Goal: Task Accomplishment & Management: Use online tool/utility

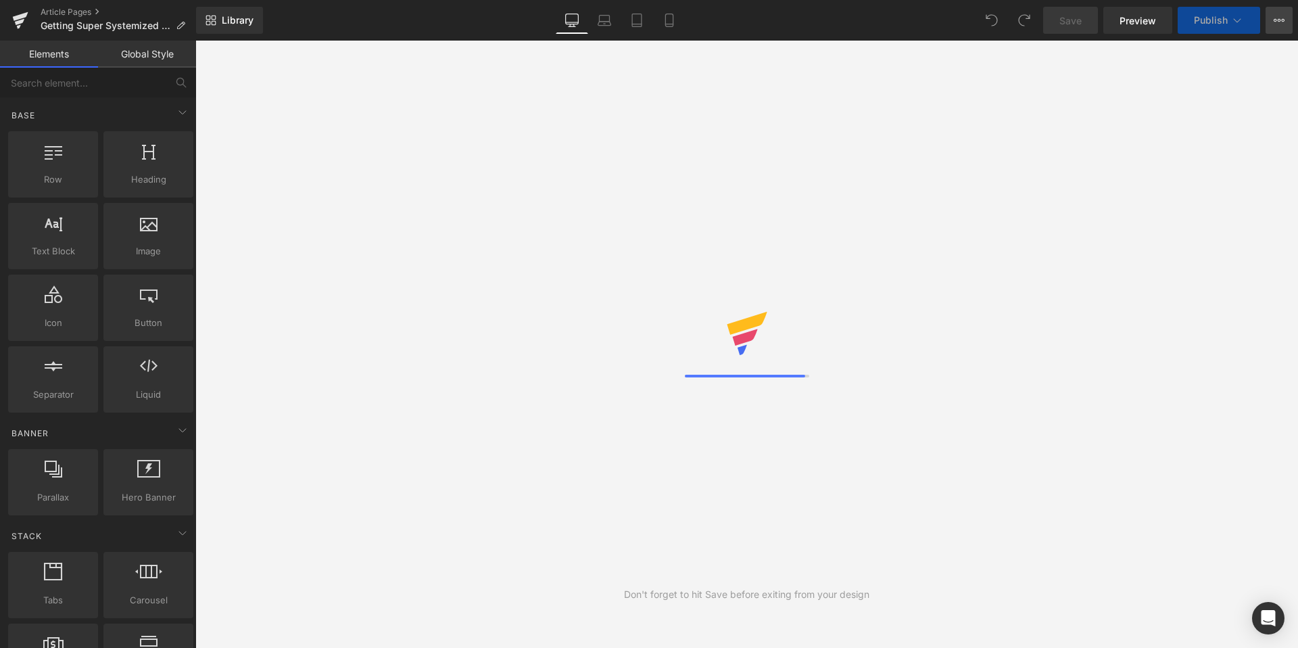
click at [1274, 22] on icon at bounding box center [1279, 20] width 11 height 11
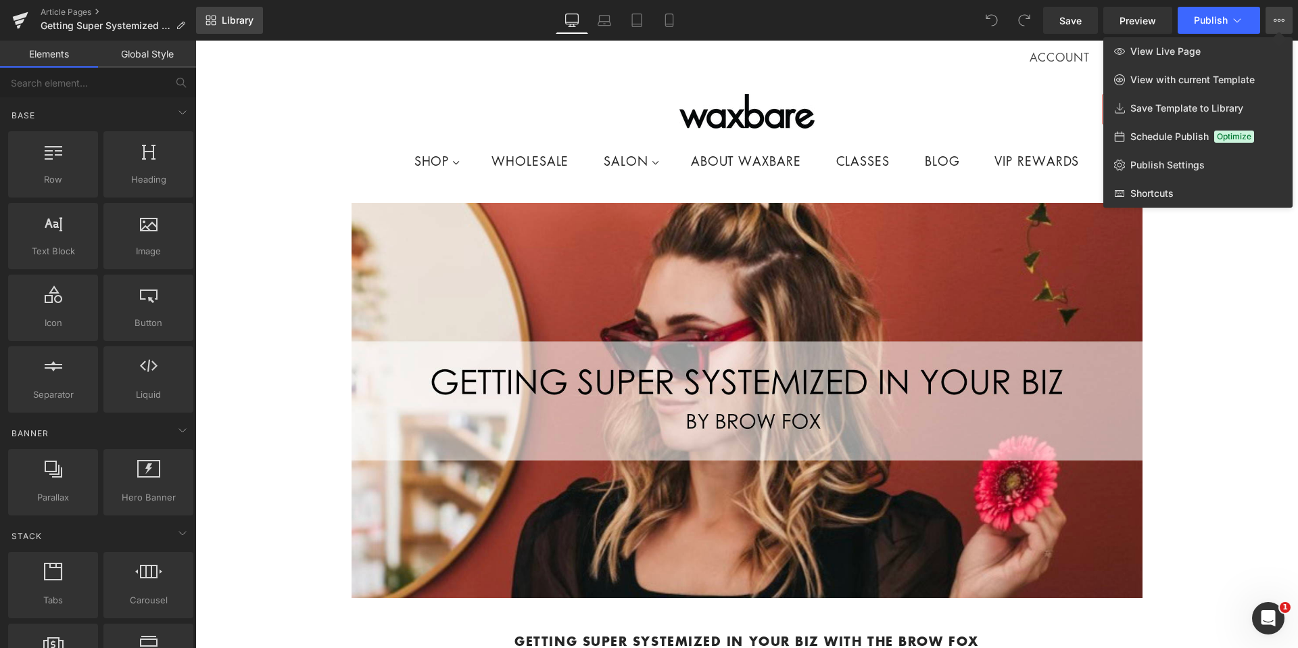
click at [239, 17] on span "Library" at bounding box center [238, 20] width 32 height 12
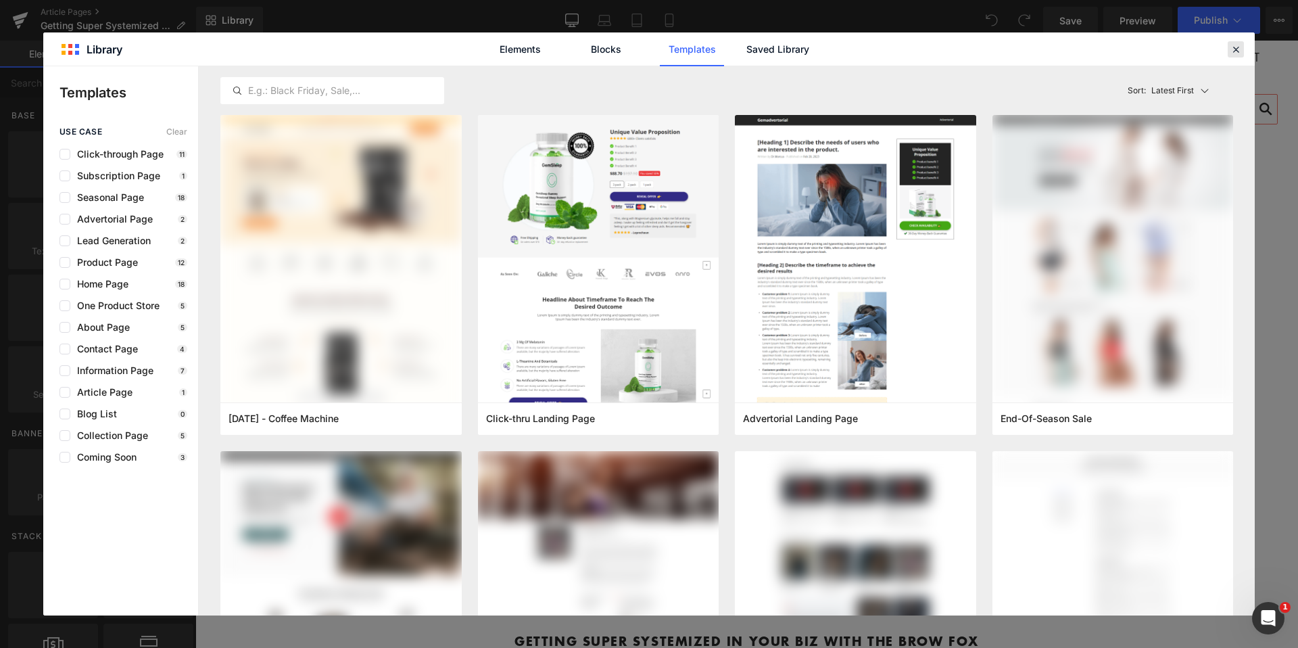
click at [1231, 47] on icon at bounding box center [1236, 49] width 12 height 12
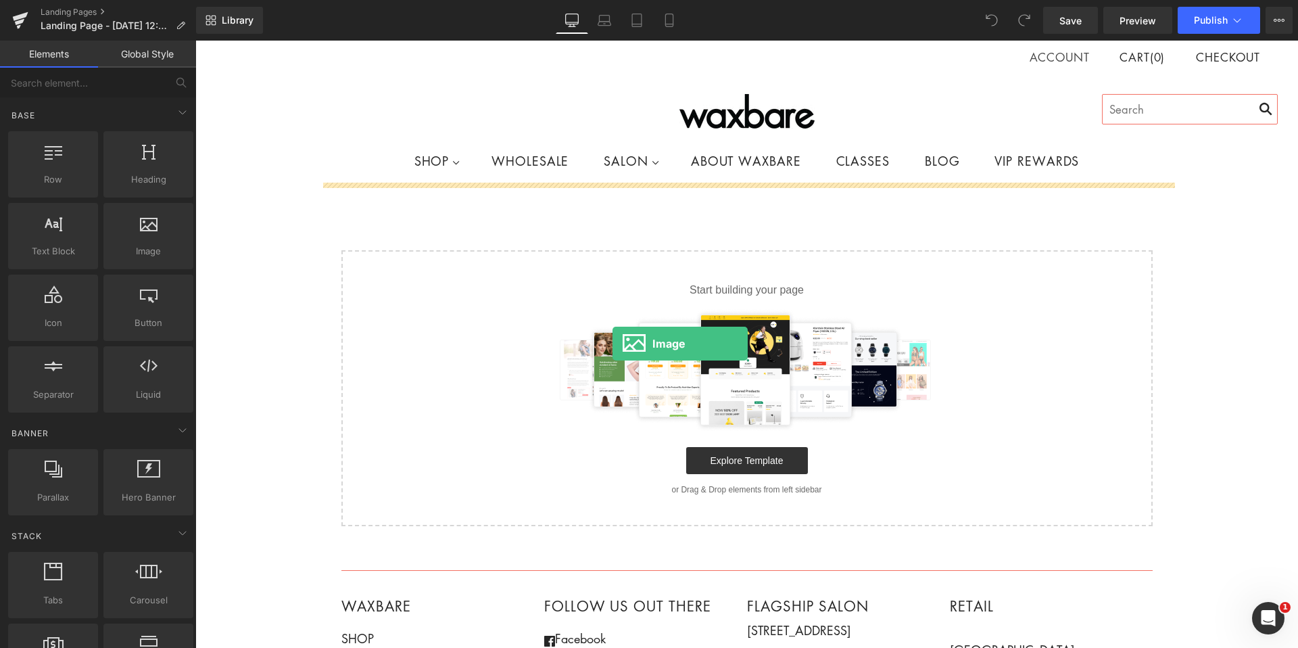
drag, startPoint x: 348, startPoint y: 283, endPoint x: 613, endPoint y: 344, distance: 271.8
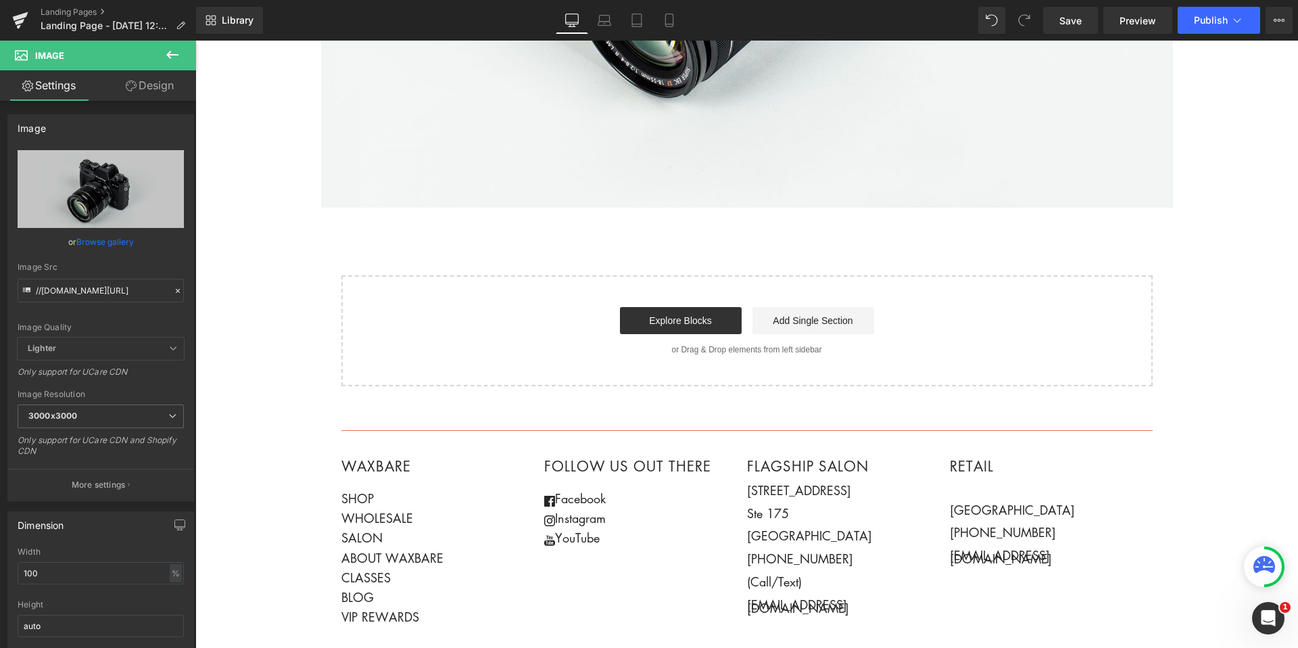
scroll to position [563, 0]
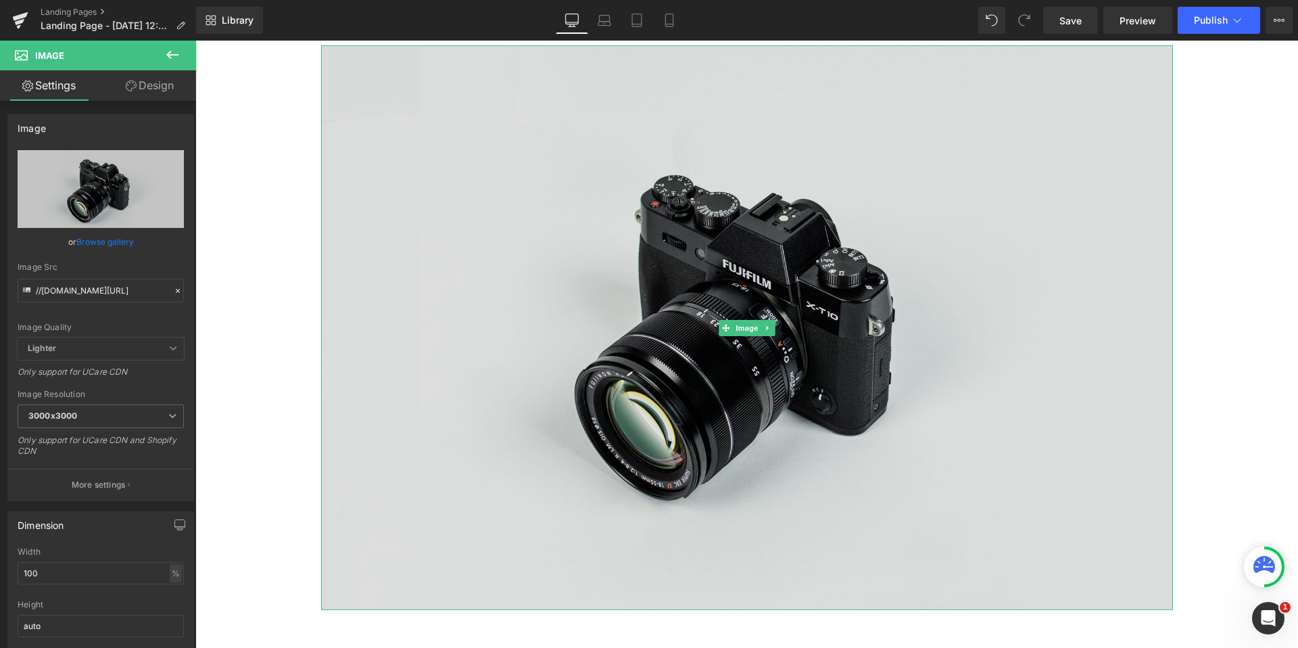
scroll to position [336, 0]
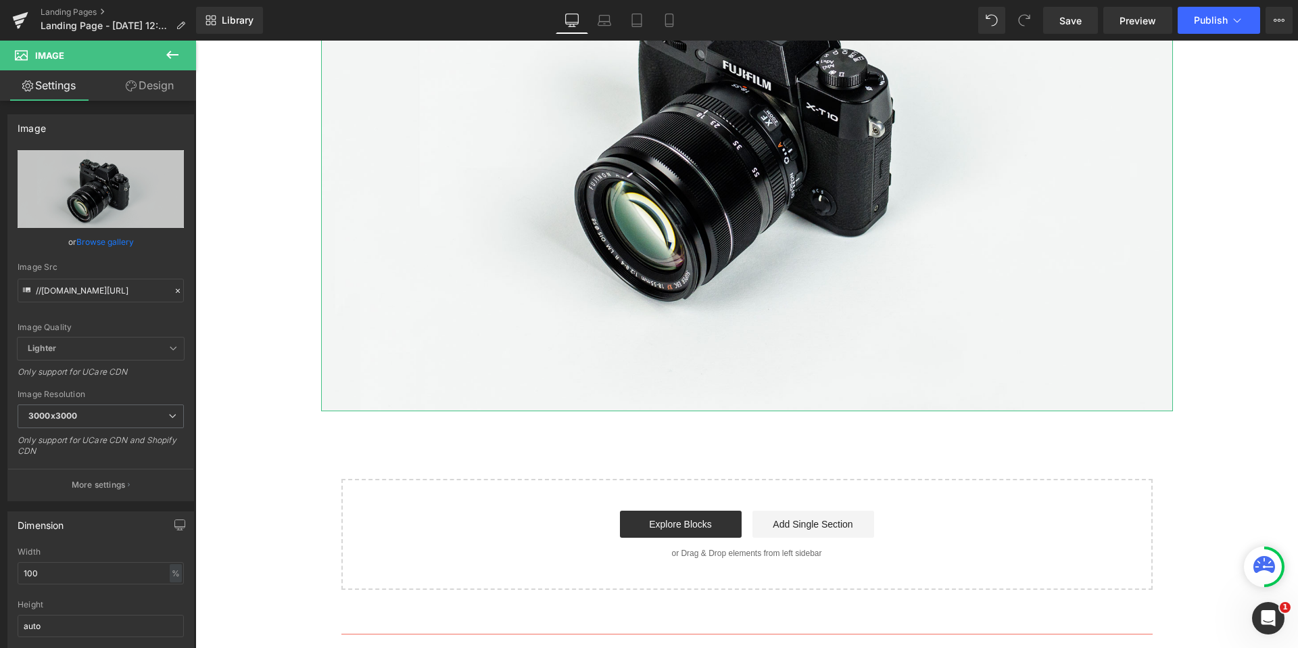
click at [137, 95] on link "Design" at bounding box center [150, 85] width 98 height 30
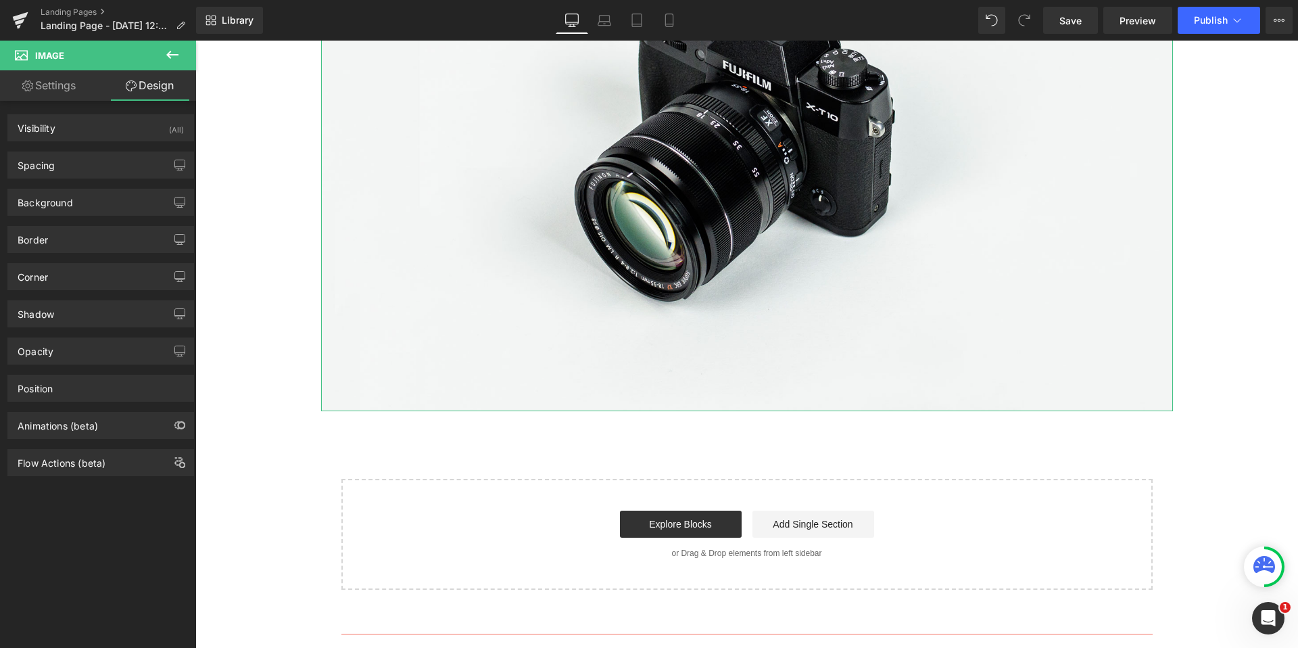
click at [38, 99] on link "Settings" at bounding box center [49, 85] width 98 height 30
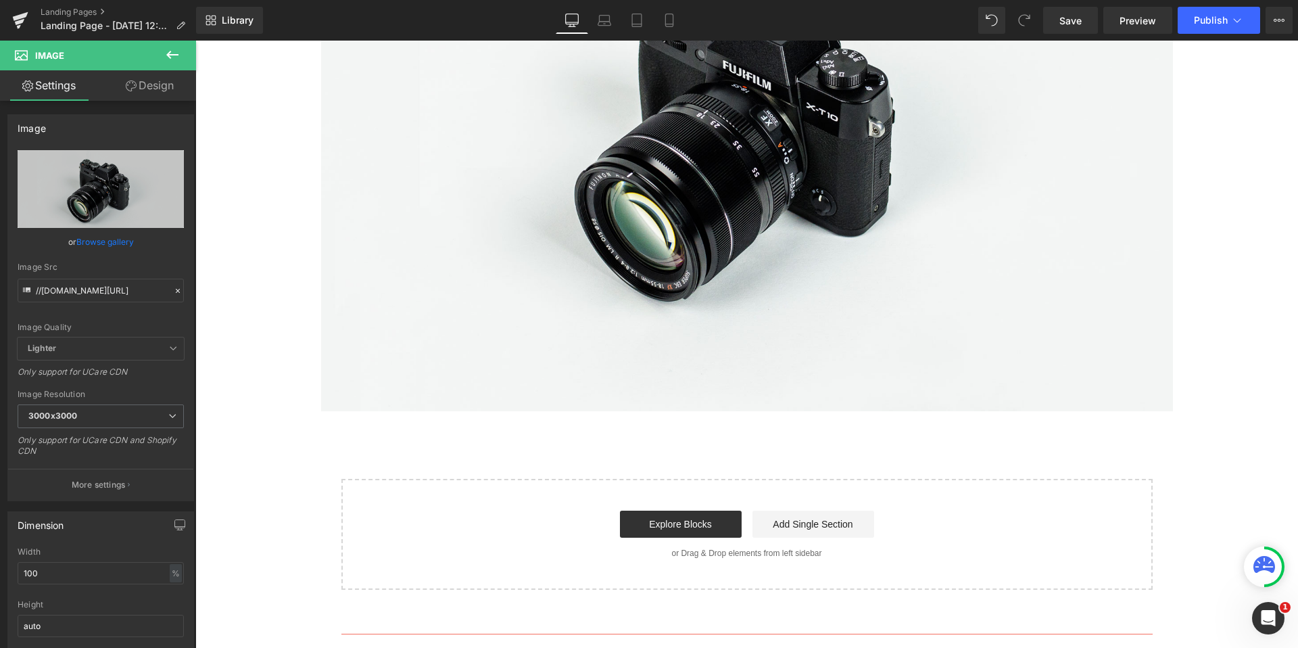
click at [174, 56] on icon at bounding box center [172, 55] width 16 height 16
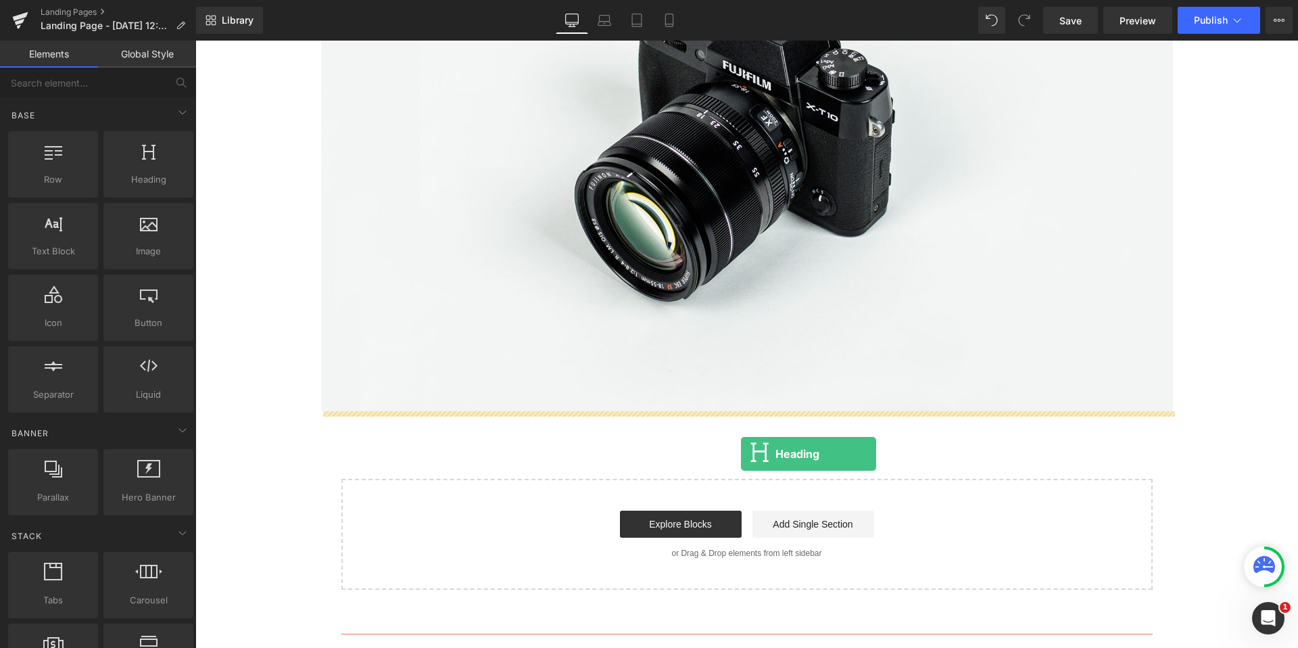
drag, startPoint x: 331, startPoint y: 203, endPoint x: 740, endPoint y: 454, distance: 480.5
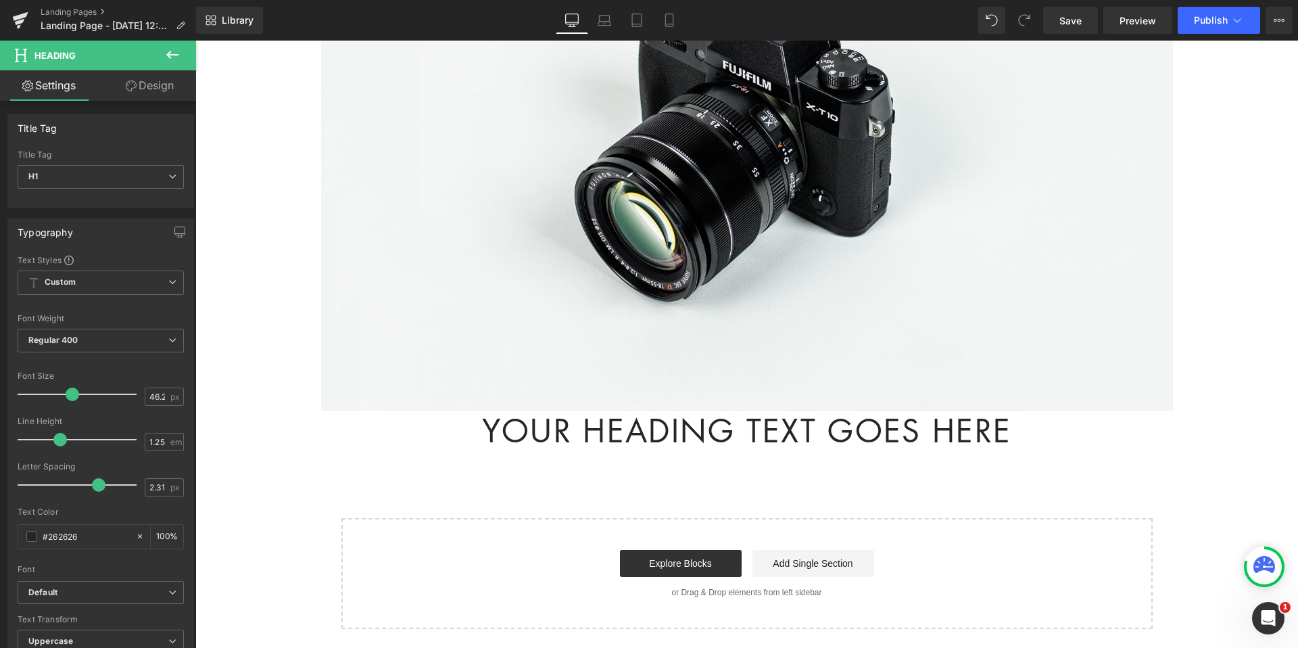
click at [630, 430] on h1 "Your heading text goes here" at bounding box center [747, 430] width 852 height 39
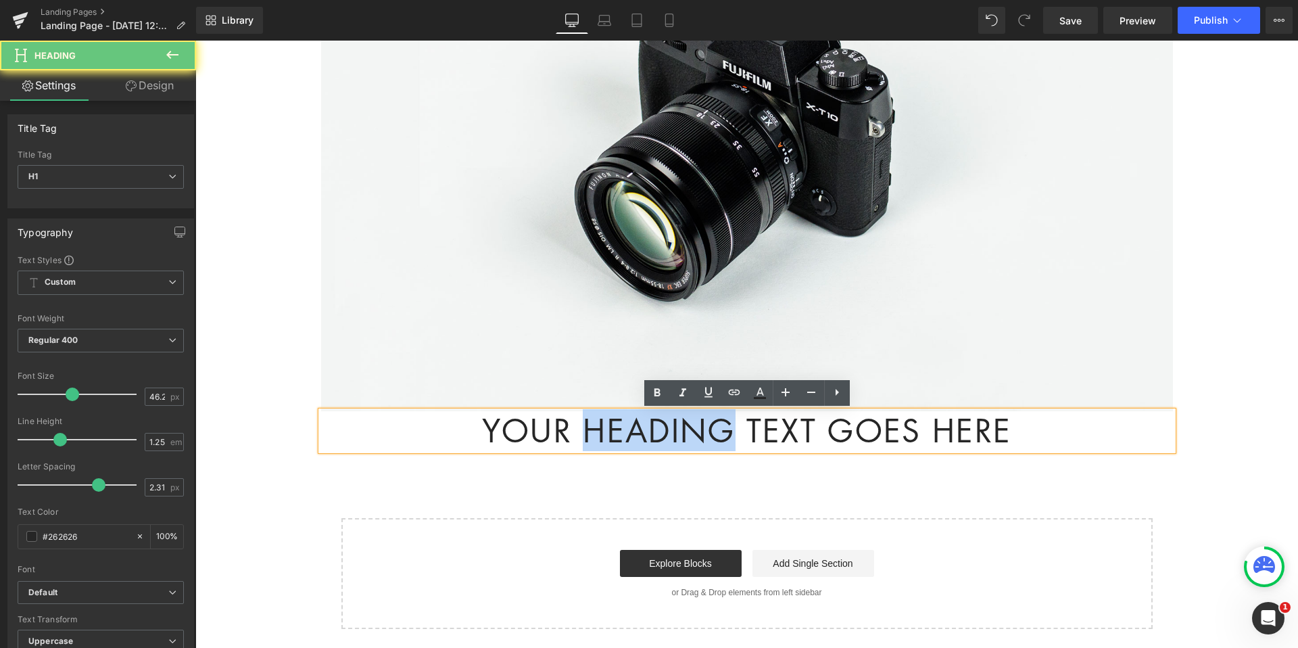
click at [630, 430] on h1 "Your heading text goes here" at bounding box center [747, 430] width 852 height 39
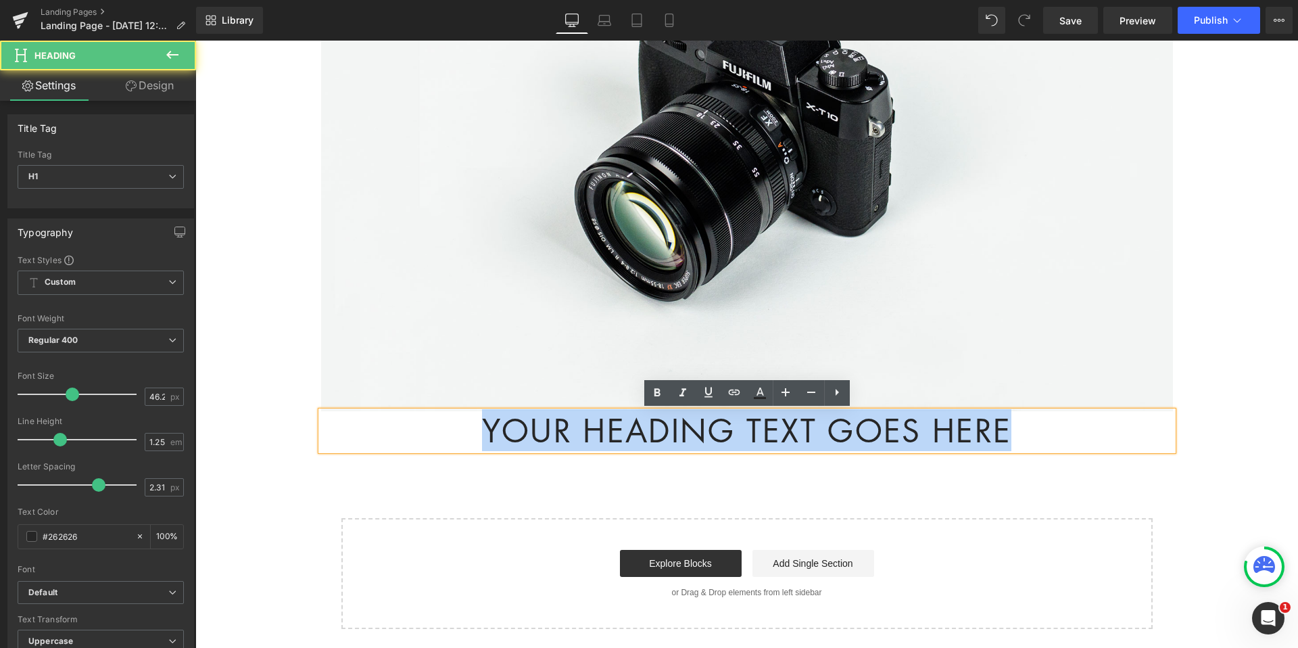
drag, startPoint x: 471, startPoint y: 440, endPoint x: 1030, endPoint y: 429, distance: 558.7
click at [1037, 425] on h1 "Your heading text goes here" at bounding box center [747, 430] width 852 height 39
drag, startPoint x: 989, startPoint y: 424, endPoint x: 998, endPoint y: 421, distance: 9.4
click at [989, 424] on h1 "Your heading text goes here" at bounding box center [747, 430] width 852 height 39
drag, startPoint x: 1031, startPoint y: 430, endPoint x: 480, endPoint y: 442, distance: 550.6
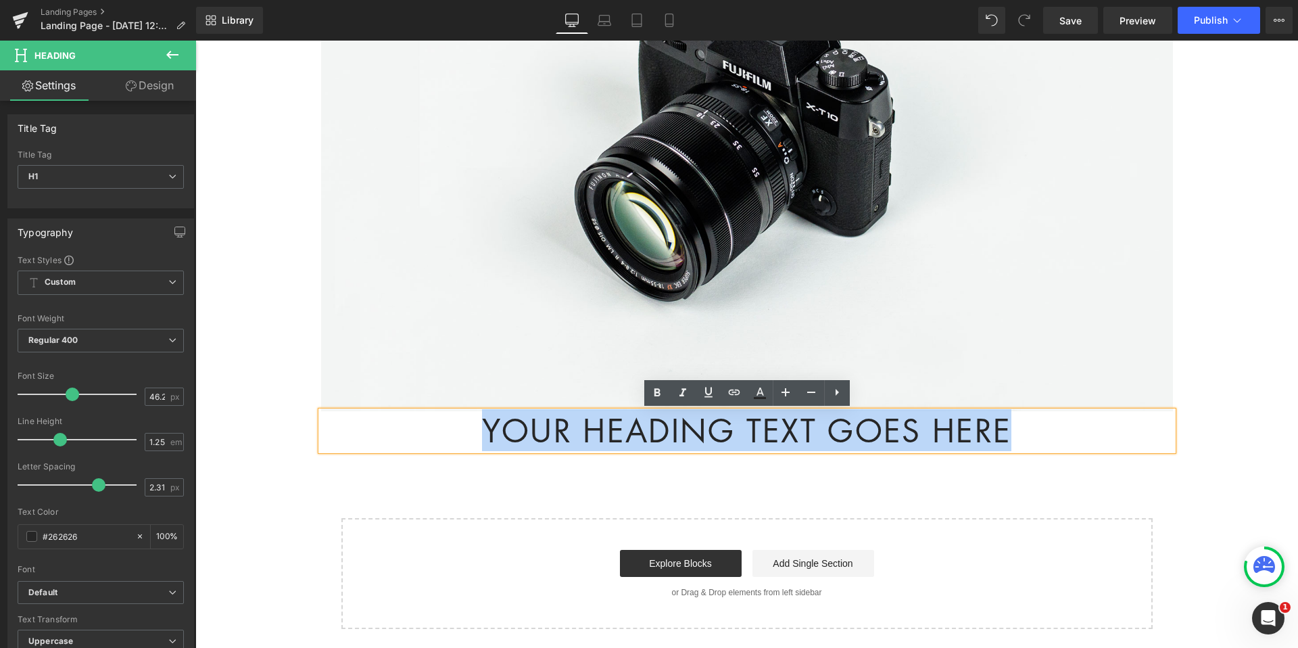
click at [480, 442] on h1 "Your heading text goes here" at bounding box center [747, 430] width 852 height 39
paste div
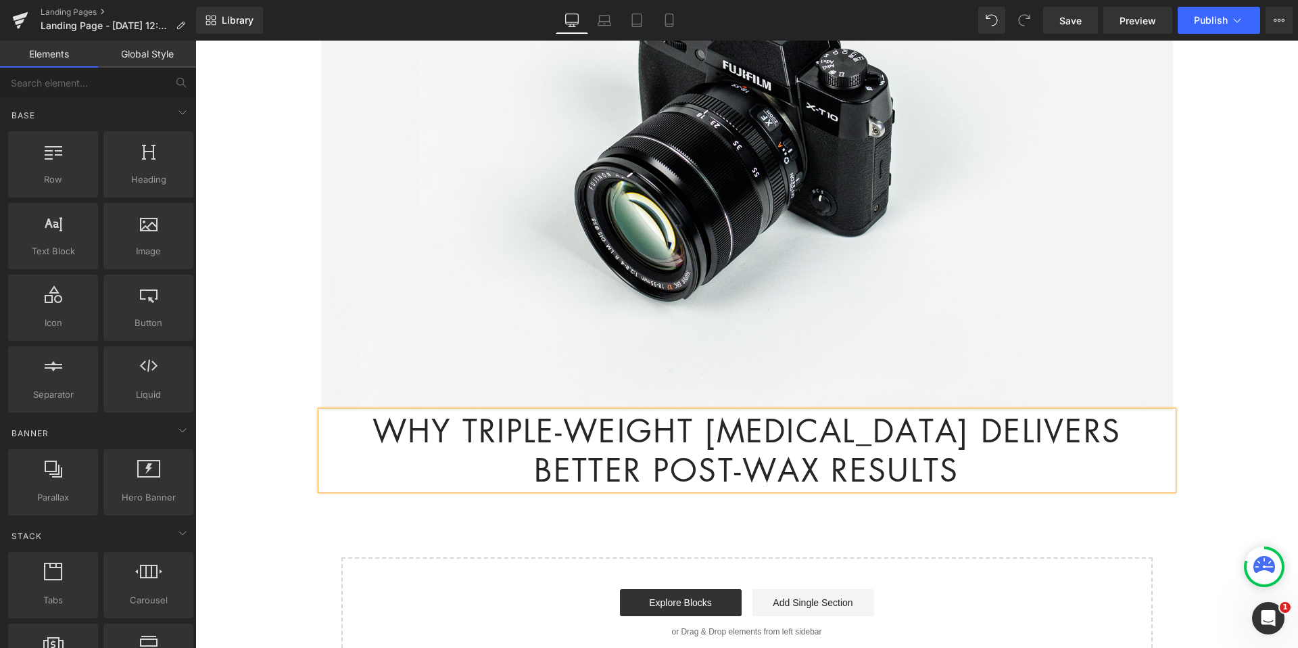
click at [1220, 339] on body "Account Cart ( 0 ) Subtotal $0.00 View cart Check out Checkout" at bounding box center [746, 402] width 1103 height 1396
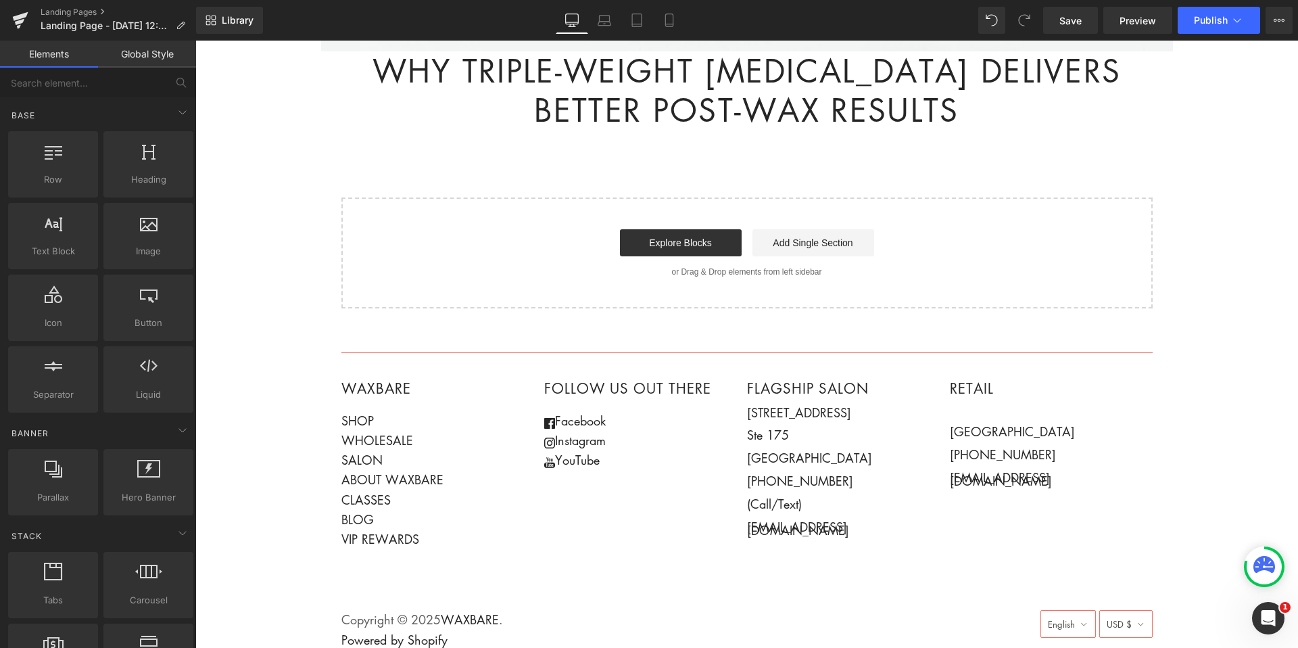
scroll to position [709, 0]
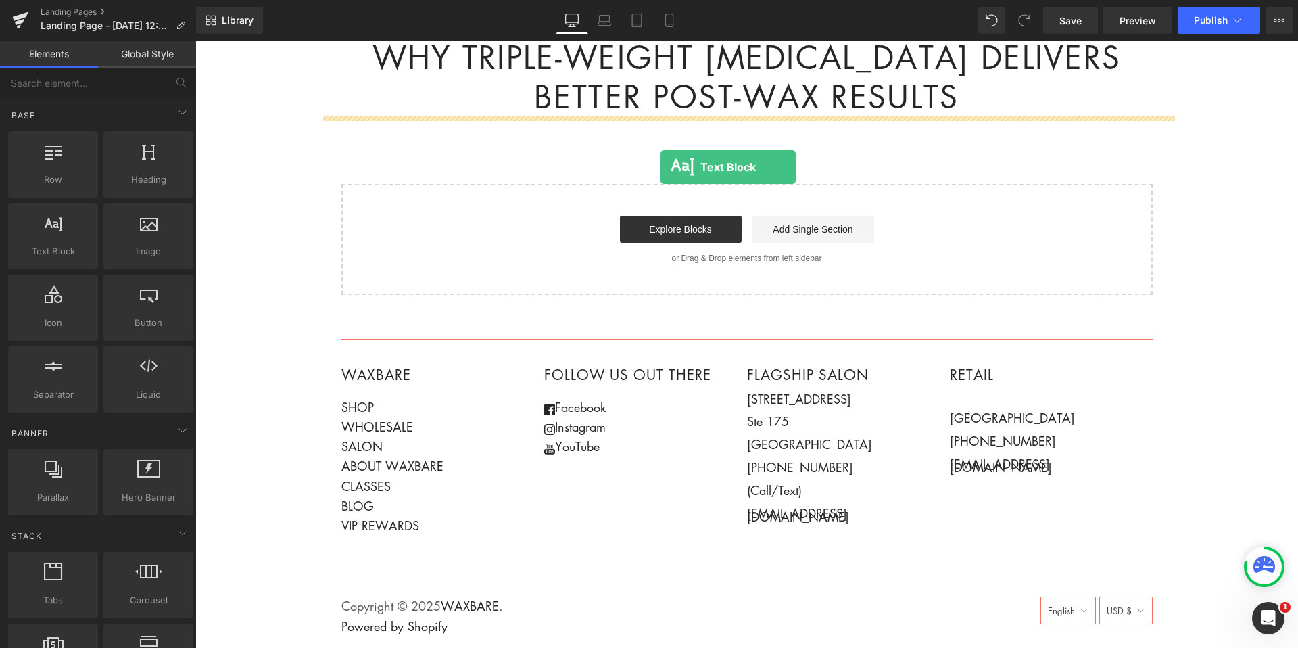
drag, startPoint x: 242, startPoint y: 279, endPoint x: 661, endPoint y: 167, distance: 433.8
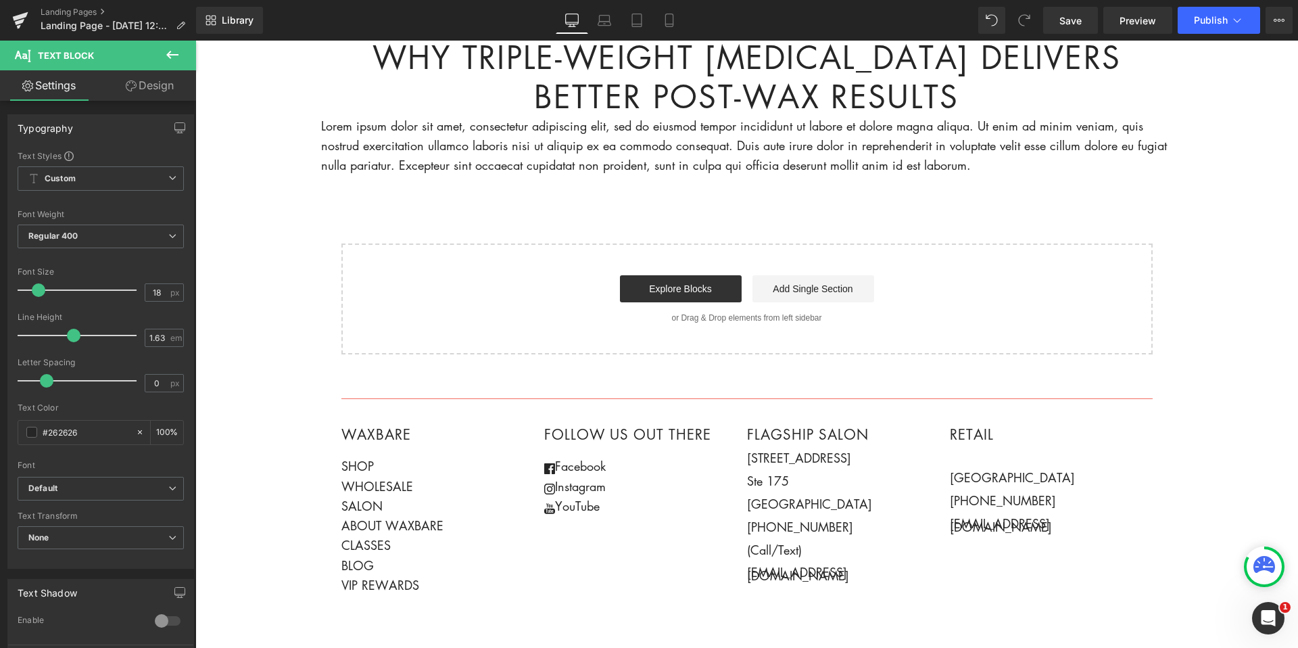
click at [408, 133] on p "Lorem ipsum dolor sit amet, consectetur adipiscing elit, sed do eiusmod tempor …" at bounding box center [747, 146] width 852 height 60
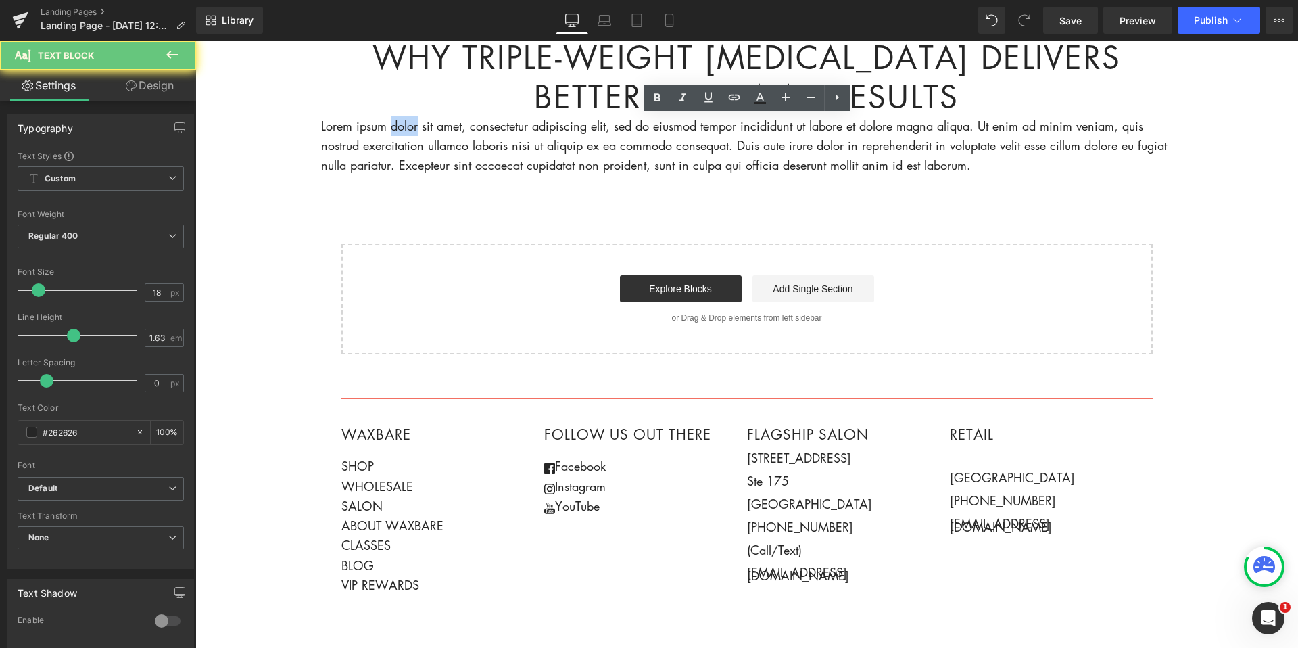
click at [408, 133] on p "Lorem ipsum dolor sit amet, consectetur adipiscing elit, sed do eiusmod tempor …" at bounding box center [747, 146] width 852 height 60
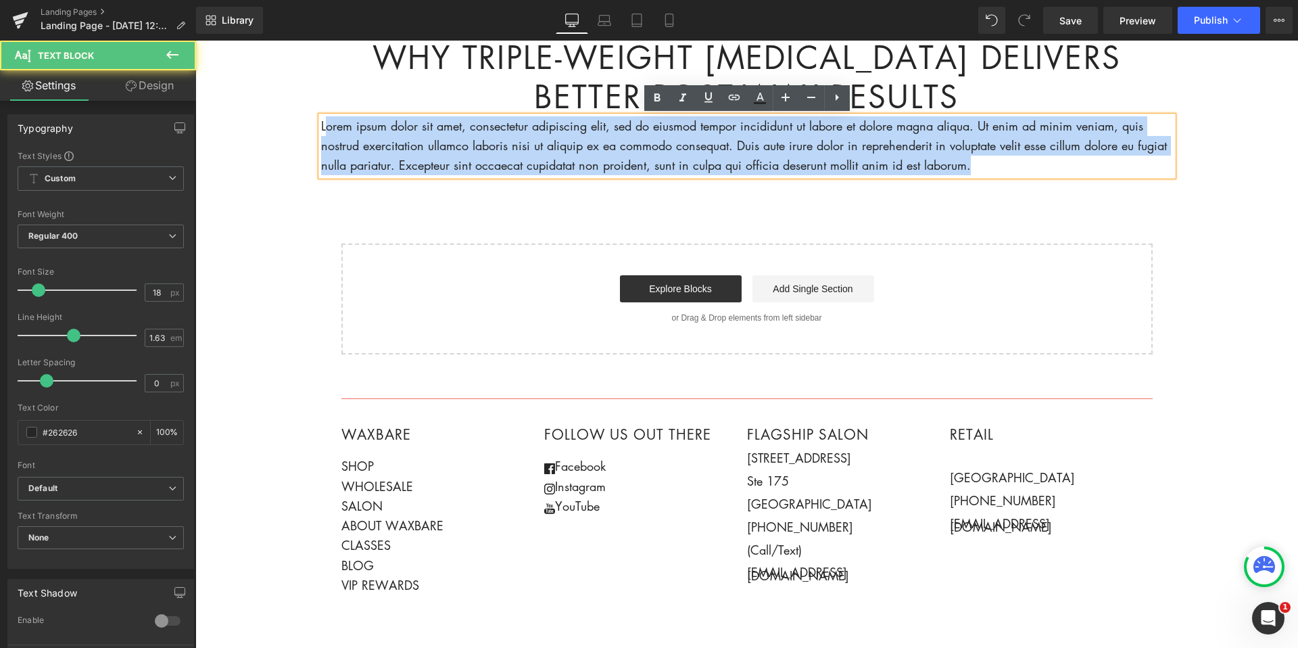
drag, startPoint x: 323, startPoint y: 127, endPoint x: 1295, endPoint y: 237, distance: 977.9
click at [1298, 236] on body "Account Cart ( 0 ) Subtotal $0.00 View cart Check out Checkout" at bounding box center [746, 58] width 1103 height 1455
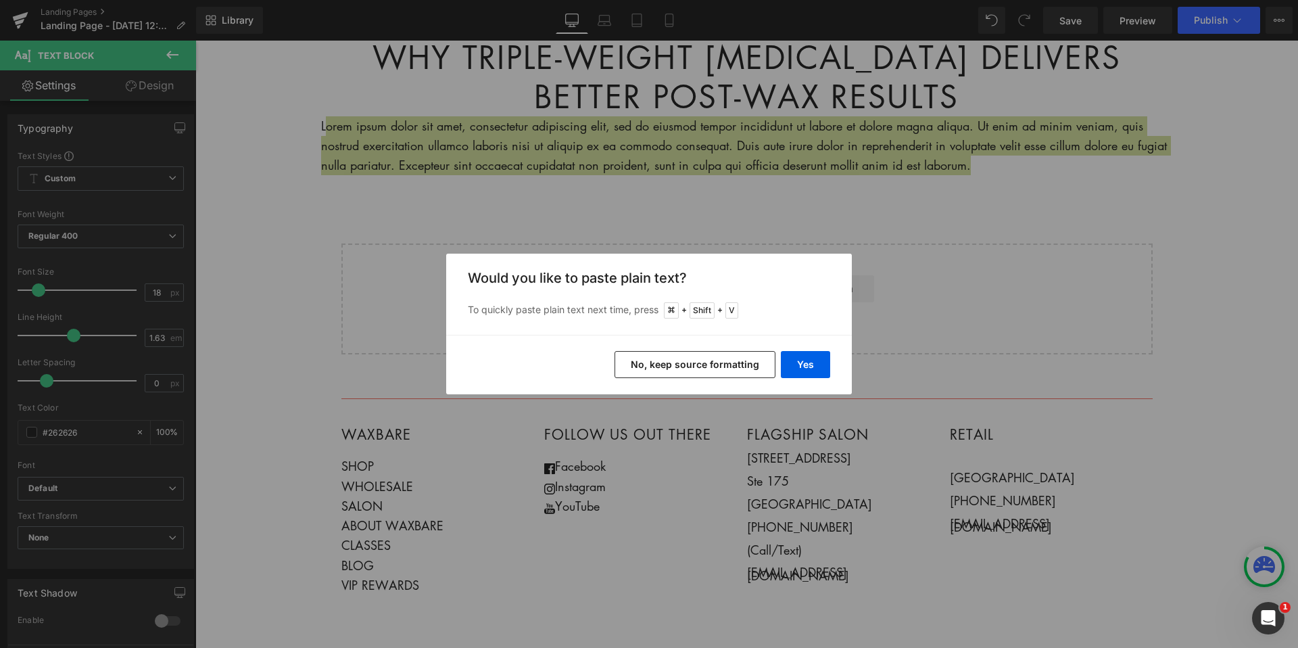
click at [730, 366] on button "No, keep source formatting" at bounding box center [695, 364] width 161 height 27
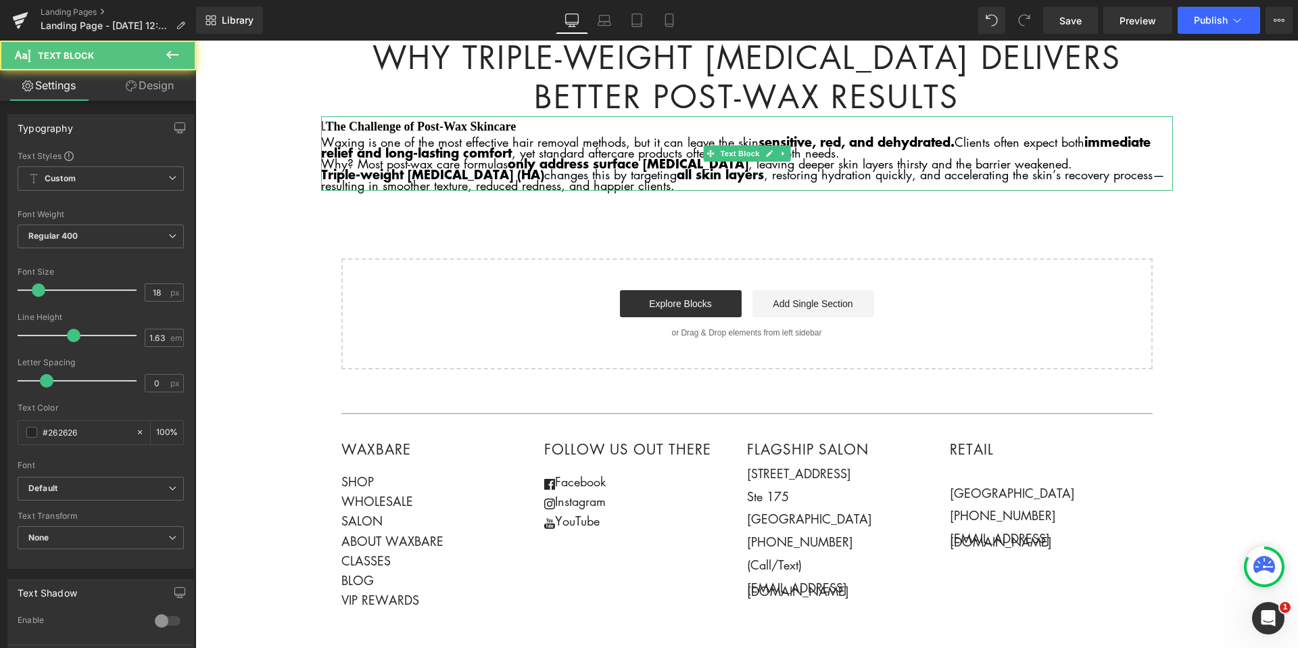
click at [433, 145] on span "immediate relief and long-lasting comfort" at bounding box center [736, 147] width 830 height 29
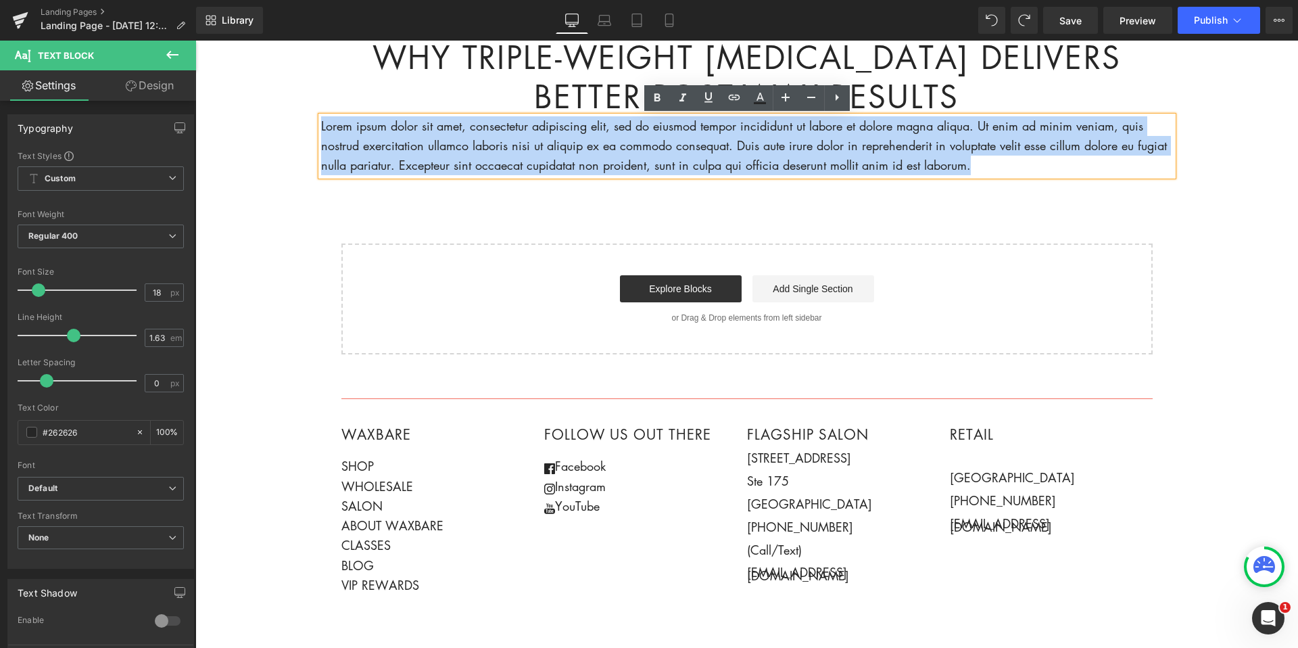
drag, startPoint x: 1019, startPoint y: 162, endPoint x: 308, endPoint y: 122, distance: 712.5
click at [312, 123] on body "Account Cart ( 0 ) Subtotal $0.00 View cart Check out Checkout" at bounding box center [746, 58] width 1103 height 1455
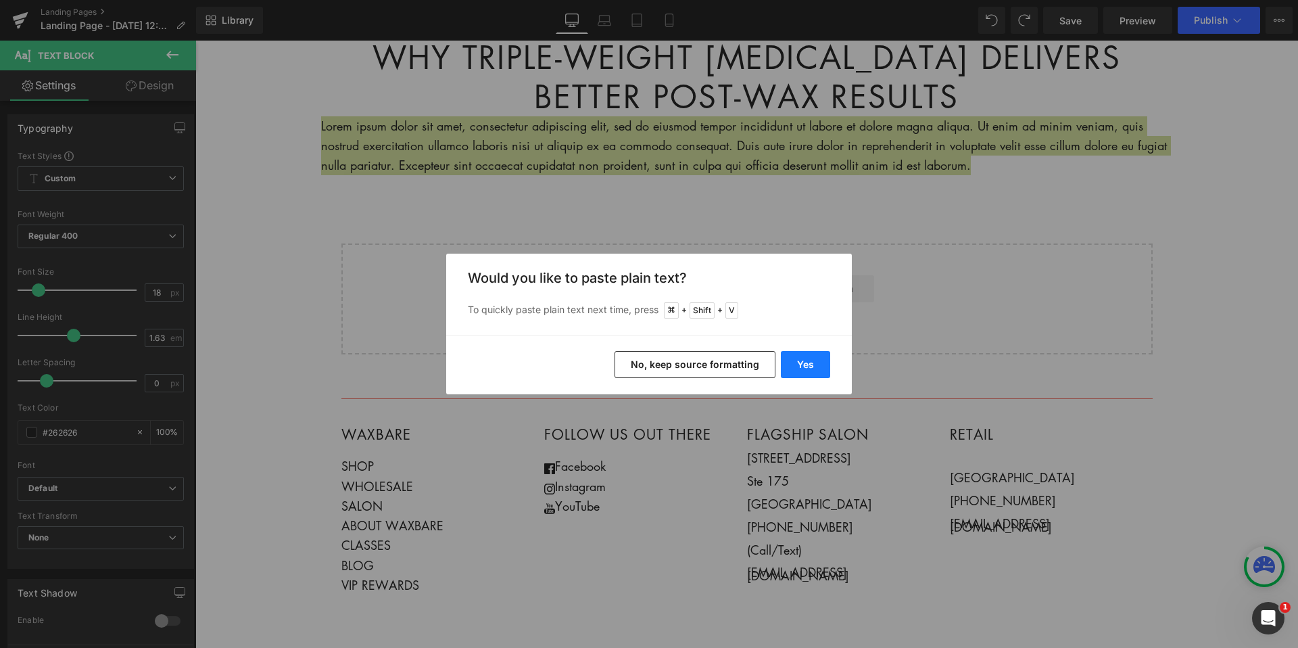
click at [817, 371] on button "Yes" at bounding box center [805, 364] width 49 height 27
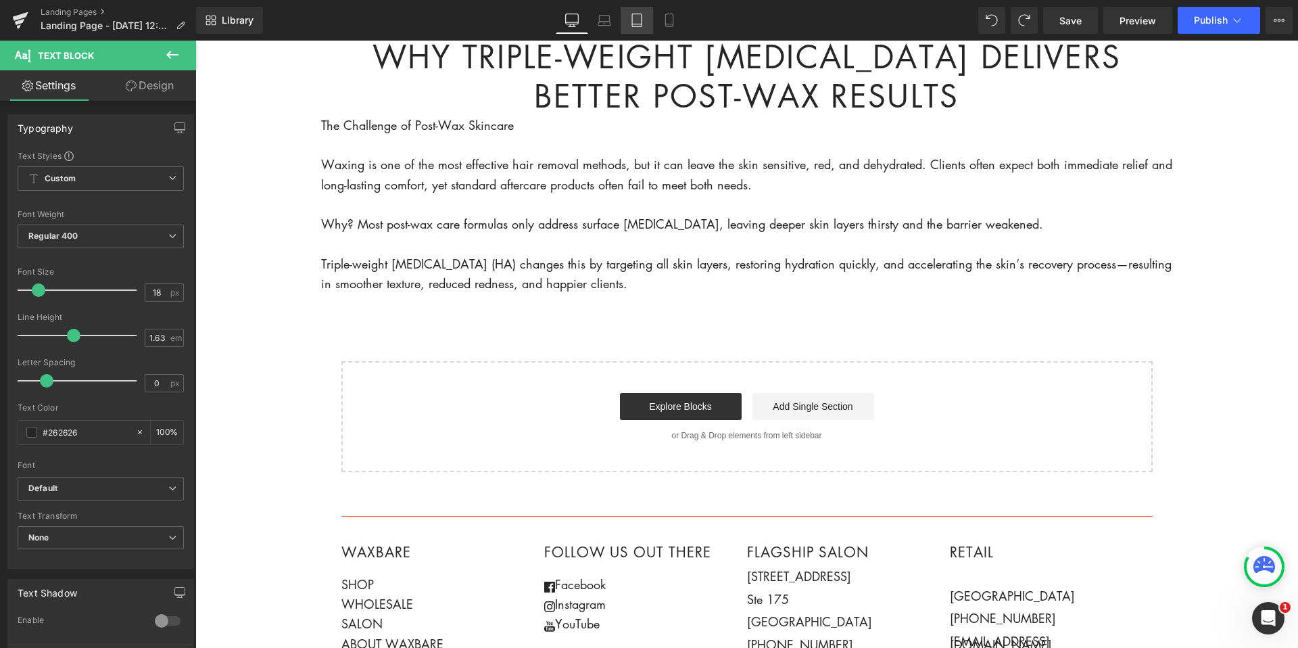
scroll to position [709, 0]
click at [353, 125] on p "The Challenge of Post-Wax Skincare" at bounding box center [747, 127] width 852 height 20
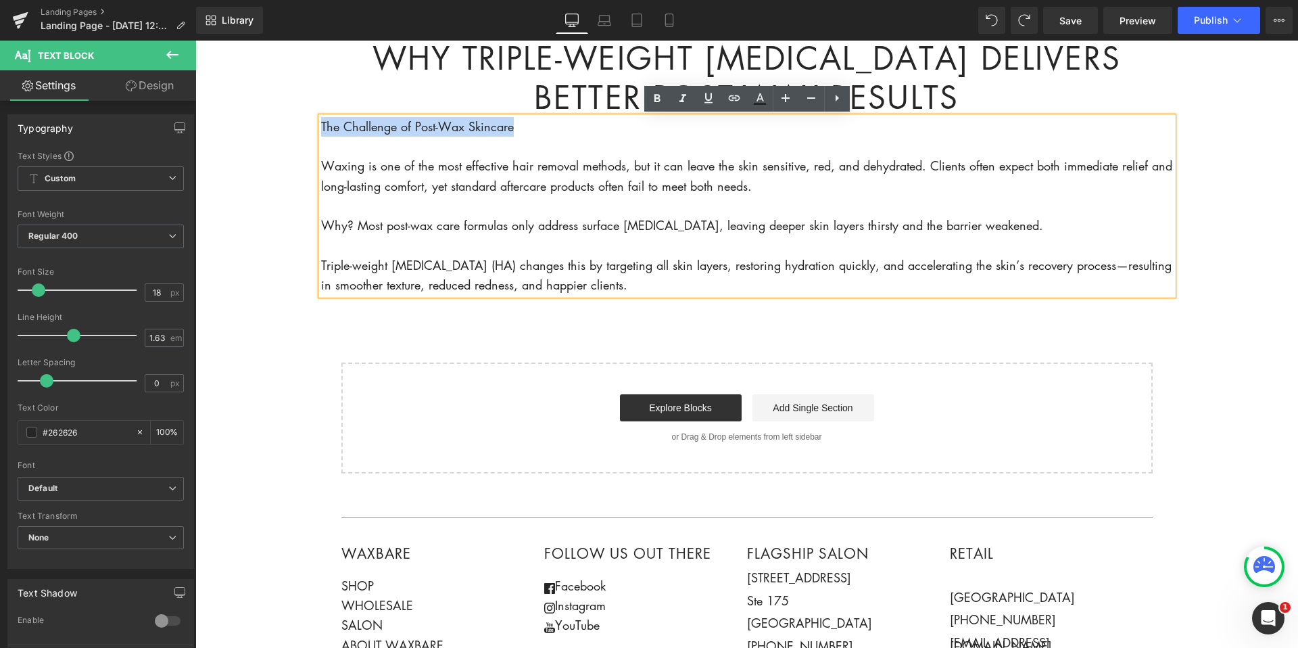
drag, startPoint x: 522, startPoint y: 131, endPoint x: 308, endPoint y: 127, distance: 213.7
click at [308, 127] on body "Account Cart ( 0 ) Subtotal $0.00 View cart Check out Checkout" at bounding box center [746, 119] width 1103 height 1574
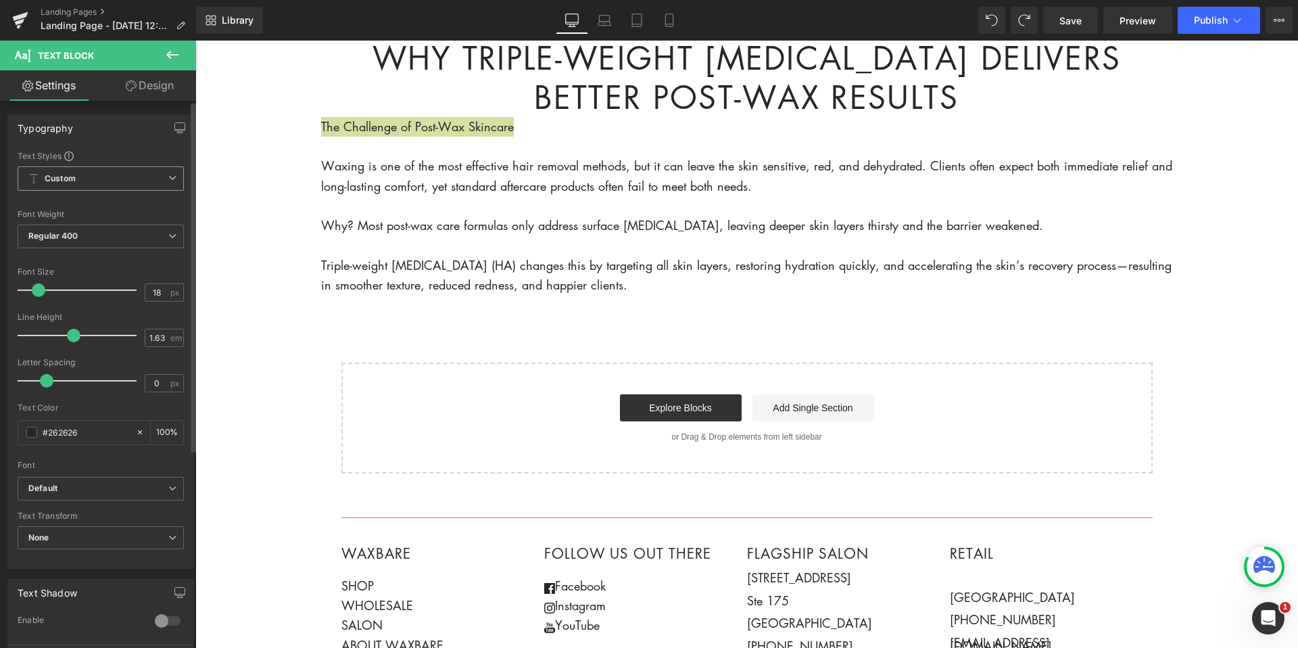
click at [147, 176] on span "Custom Setup Global Style" at bounding box center [101, 178] width 166 height 24
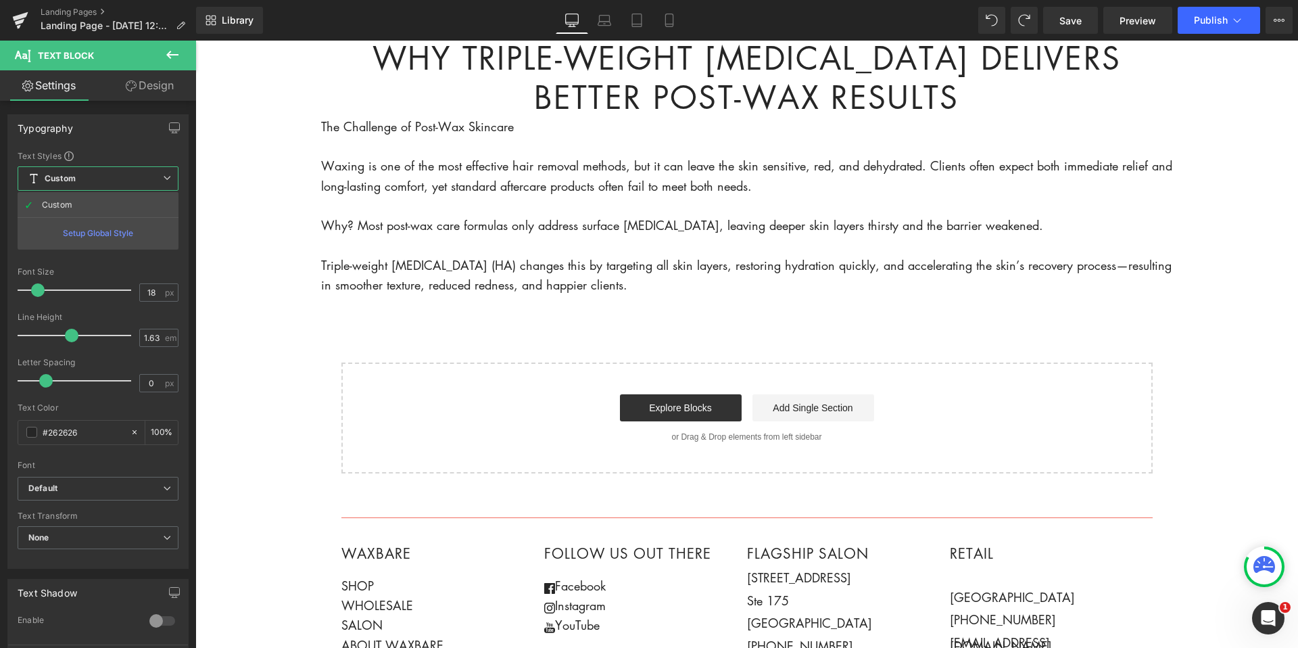
click at [556, 210] on body "Account Cart ( 0 ) Subtotal $0.00 View cart Check out Checkout" at bounding box center [746, 119] width 1103 height 1574
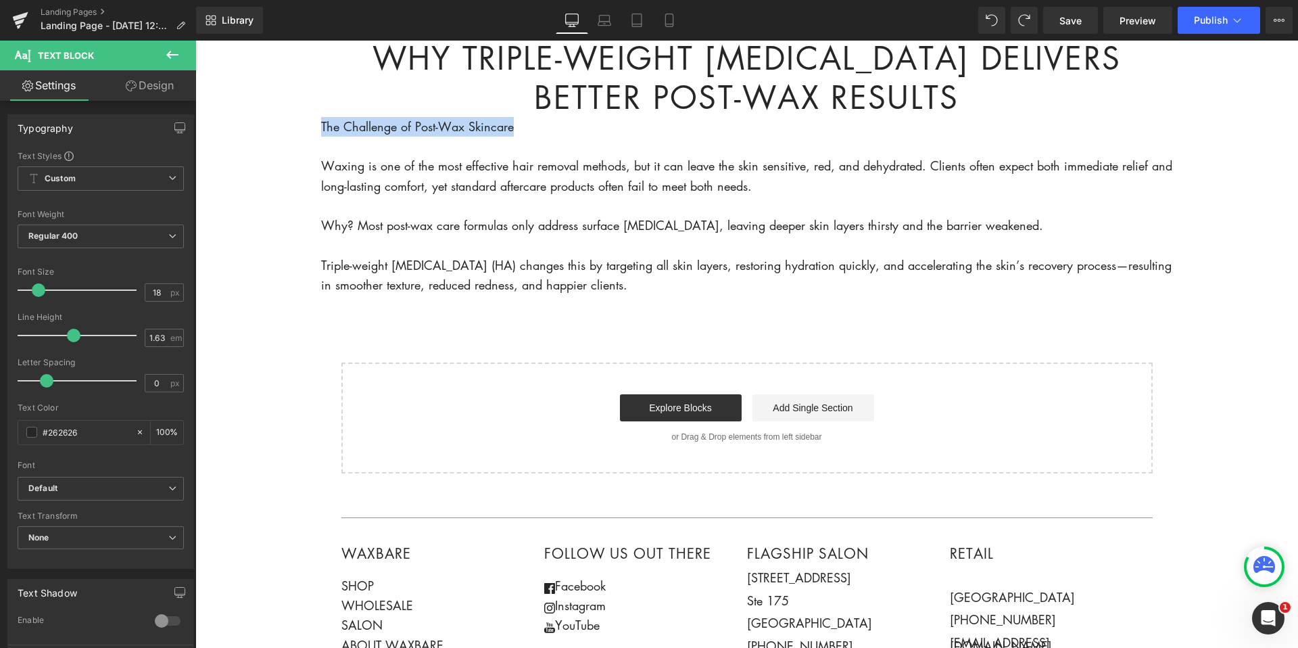
drag, startPoint x: 504, startPoint y: 133, endPoint x: 319, endPoint y: 129, distance: 184.6
click at [319, 129] on body "Account Cart ( 0 ) Subtotal $0.00 View cart Check out Checkout" at bounding box center [746, 119] width 1103 height 1574
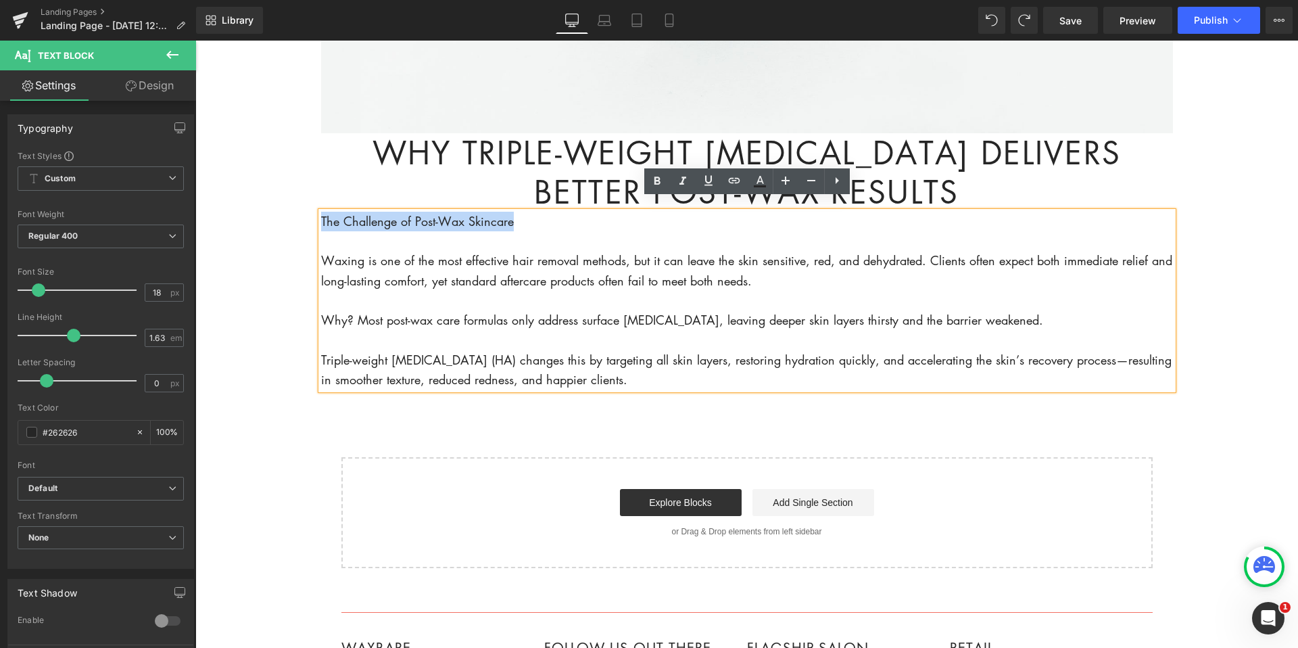
scroll to position [597, 0]
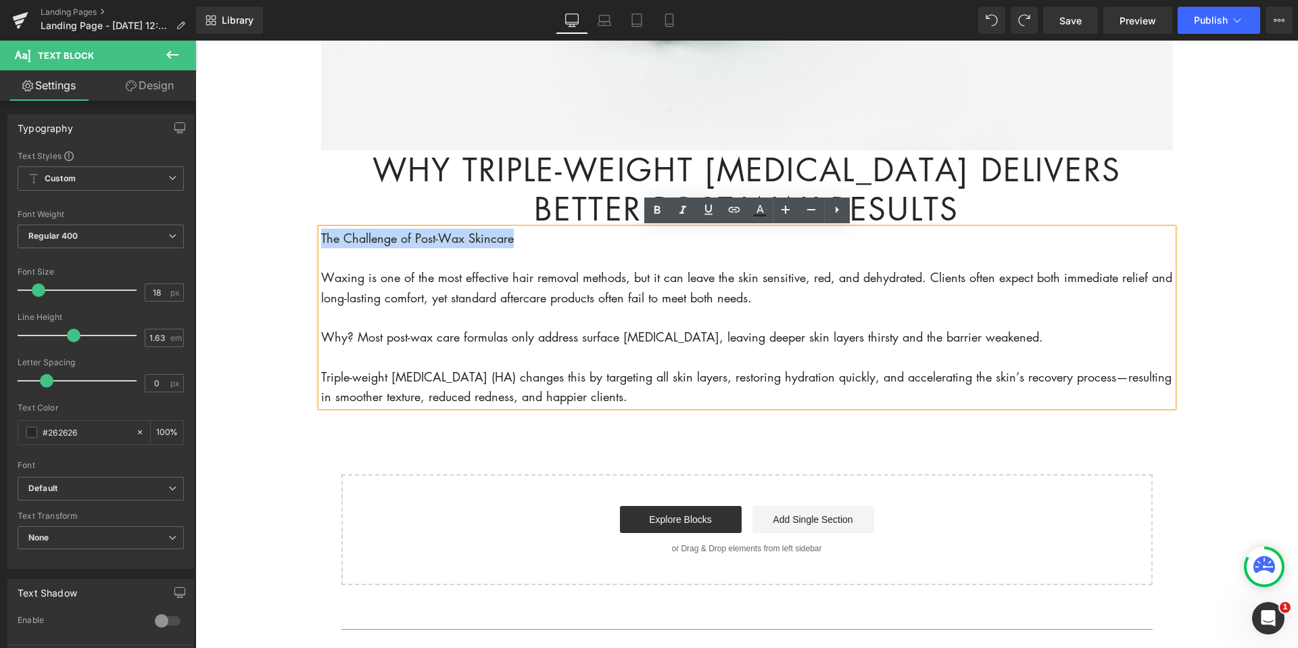
click at [582, 182] on h1 "Why Triple-Weight [MEDICAL_DATA] Delivers Better Post-Wax Results" at bounding box center [747, 189] width 852 height 78
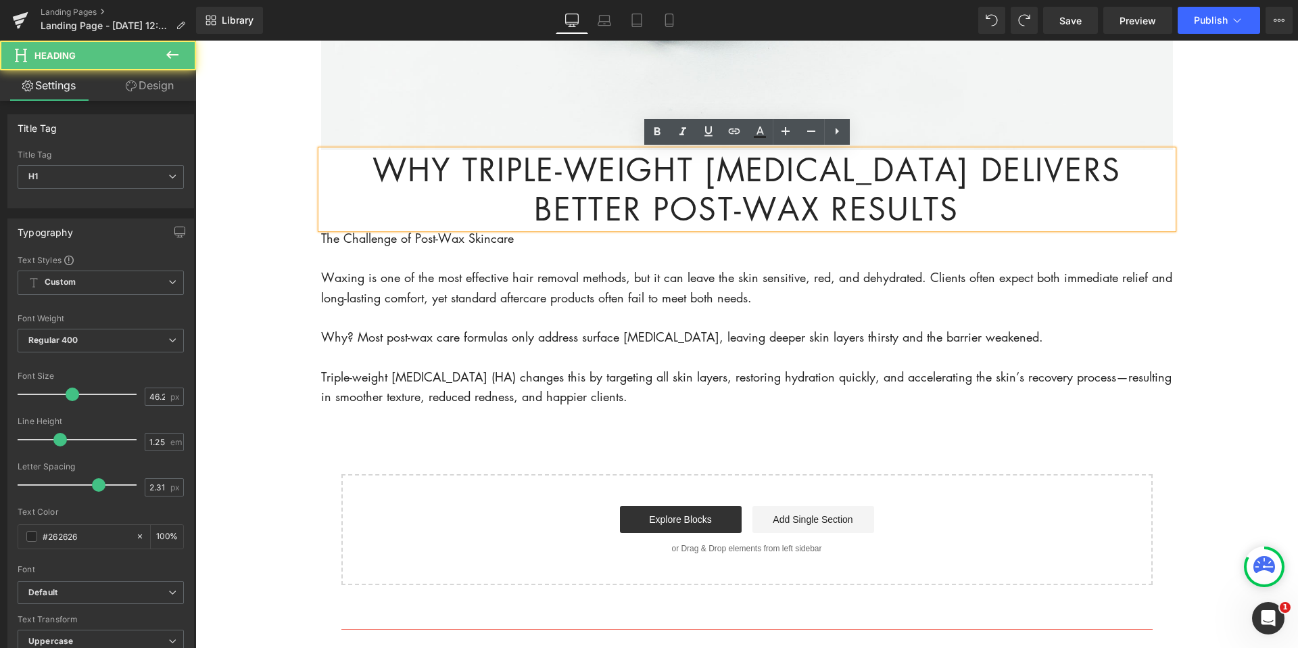
drag, startPoint x: 353, startPoint y: 172, endPoint x: 1142, endPoint y: 213, distance: 790.2
click at [1142, 213] on h1 "Why Triple-Weight [MEDICAL_DATA] Delivers Better Post-Wax Results" at bounding box center [747, 189] width 852 height 78
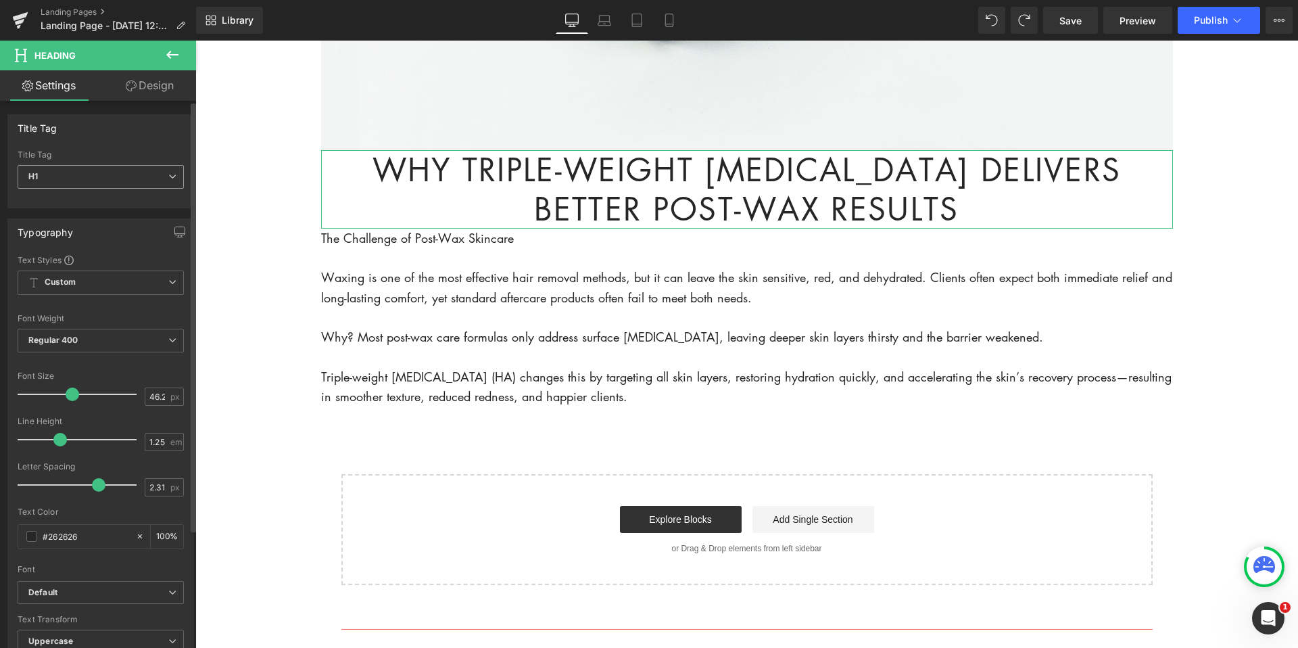
click at [172, 179] on span "H1" at bounding box center [101, 177] width 166 height 24
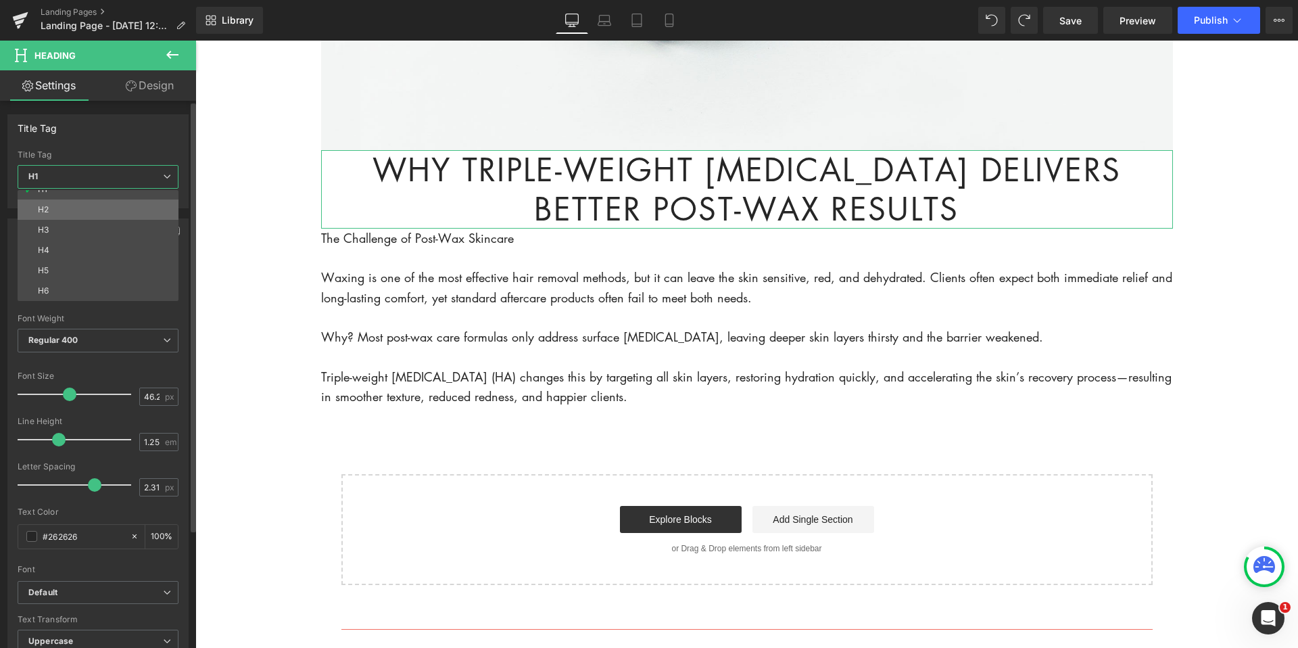
scroll to position [0, 0]
click at [140, 143] on div "Title Tag H1 H2 H3 H4 H5 H6 Title Tag H1 H1 H2 H3 H4 H5 H6" at bounding box center [97, 161] width 181 height 94
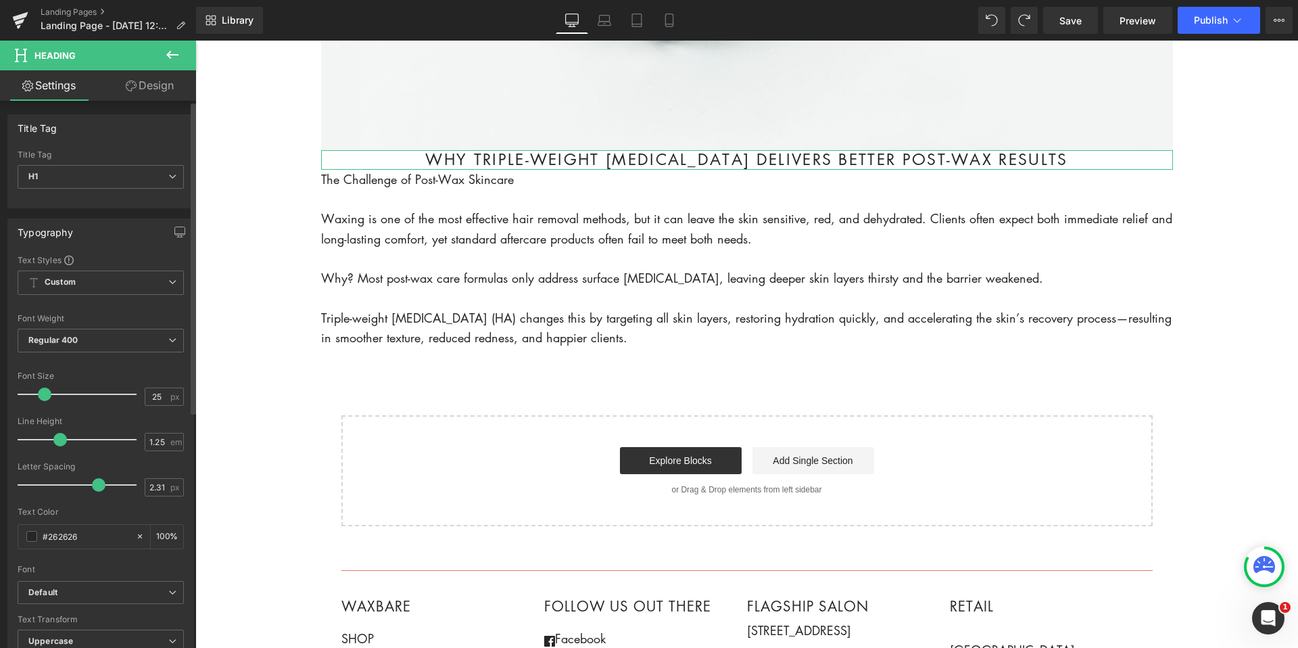
type input "26"
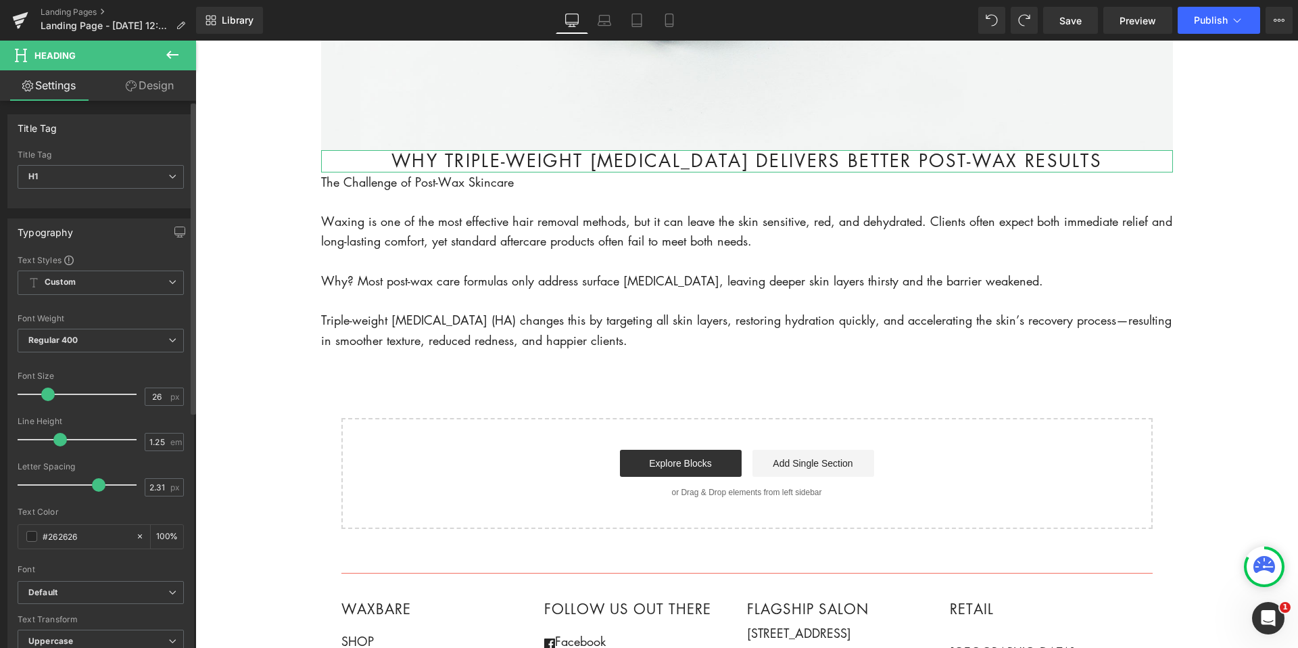
drag, startPoint x: 61, startPoint y: 399, endPoint x: 45, endPoint y: 398, distance: 15.6
click at [50, 399] on span at bounding box center [48, 394] width 14 height 14
click at [392, 155] on h1 "Why Triple-Weight [MEDICAL_DATA] Delivers Better Post-Wax Results" at bounding box center [747, 161] width 852 height 22
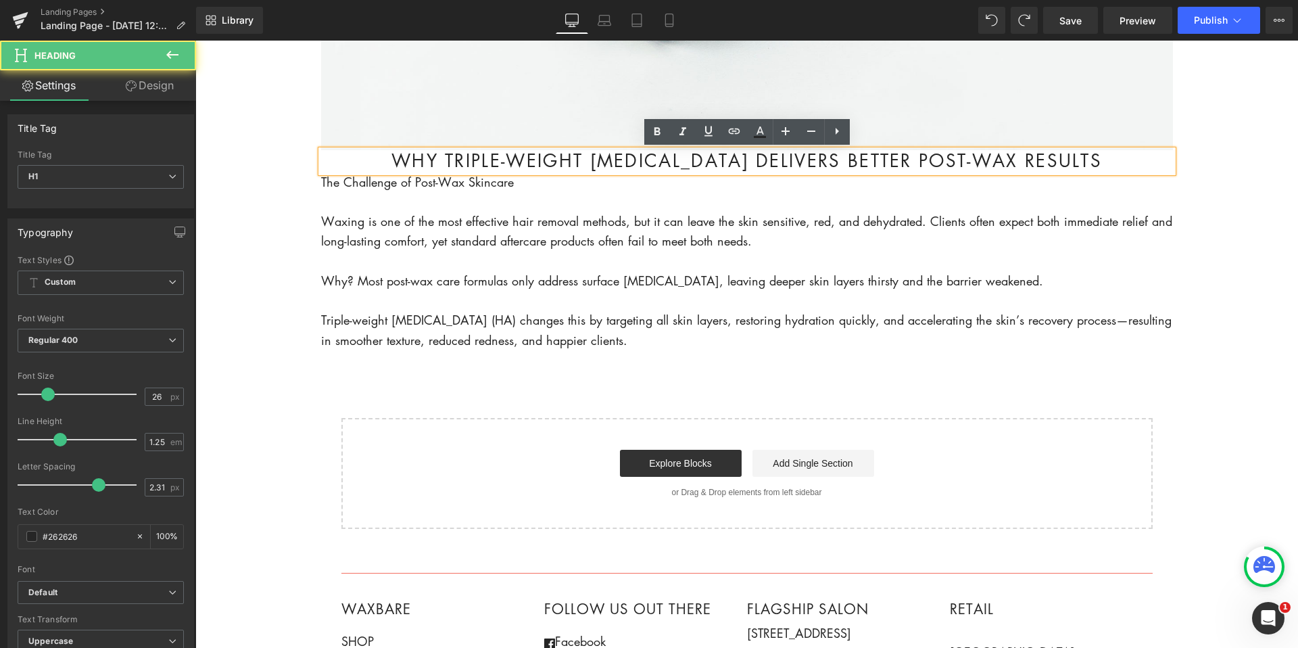
click at [684, 212] on p "Waxing is one of the most effective hair removal methods, but it can leave the …" at bounding box center [747, 232] width 852 height 40
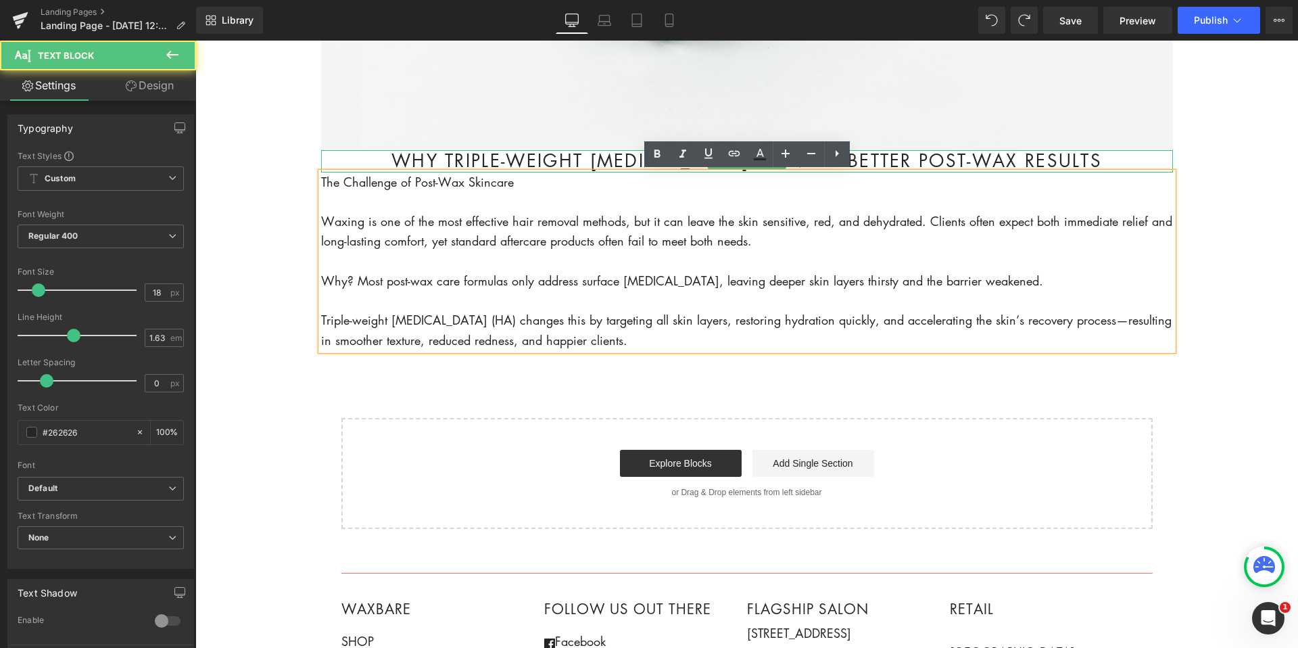
click at [542, 156] on h1 "Why Triple-Weight [MEDICAL_DATA] Delivers Better Post-Wax Results" at bounding box center [747, 161] width 852 height 22
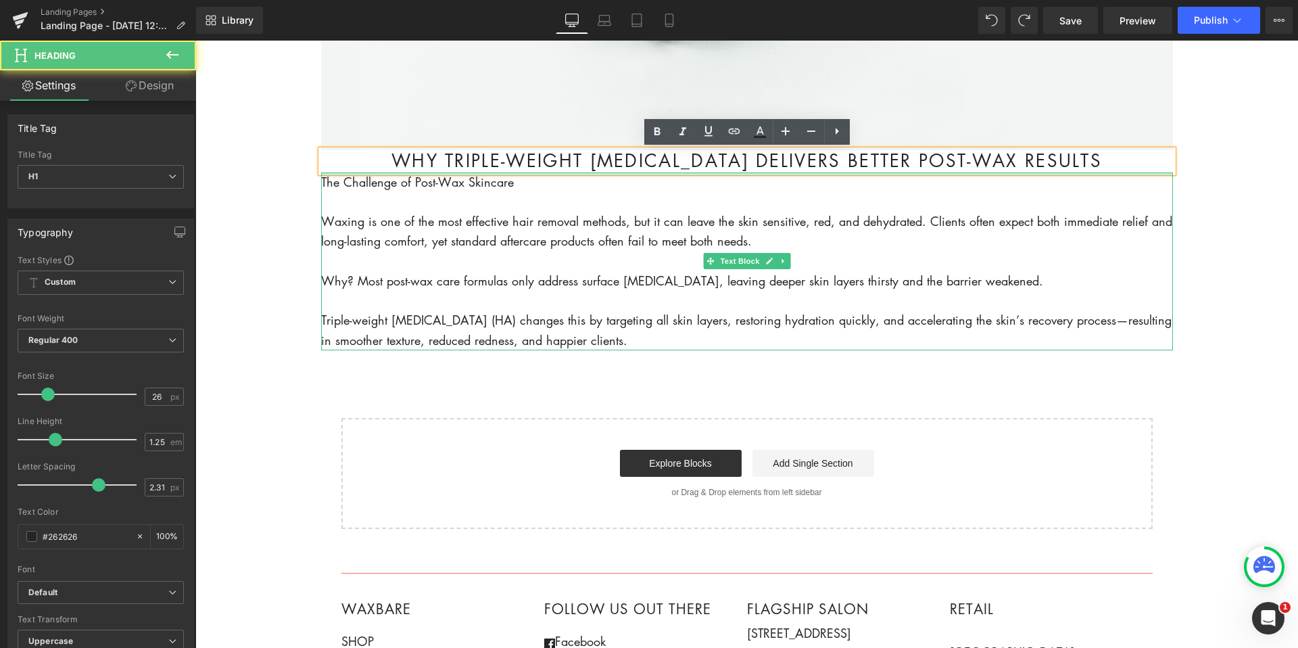
drag, startPoint x: 367, startPoint y: 160, endPoint x: 1110, endPoint y: 173, distance: 744.0
click at [1110, 173] on div "Image Why Triple-Weight Hyaluronic Acid Delivers Better Post-Wax Results Headin…" at bounding box center [747, 56] width 852 height 943
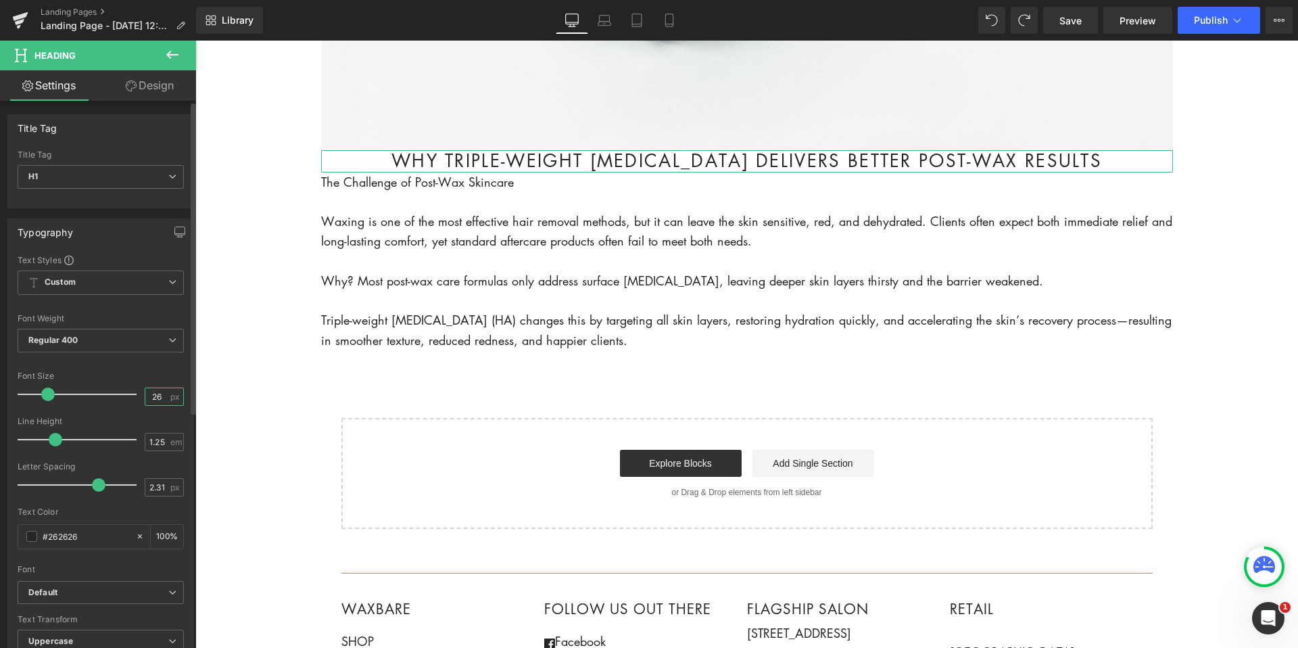
drag, startPoint x: 156, startPoint y: 398, endPoint x: 164, endPoint y: 398, distance: 8.8
click at [156, 398] on input "26" at bounding box center [157, 396] width 24 height 17
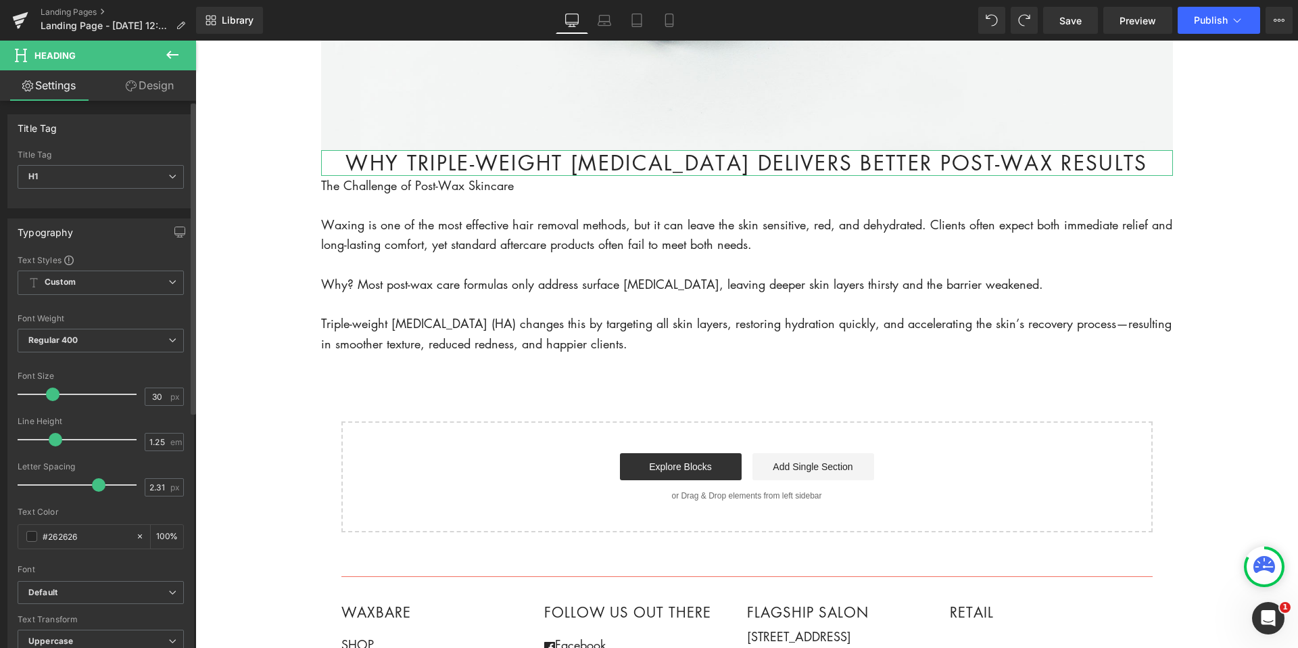
click at [53, 394] on span at bounding box center [53, 394] width 14 height 14
drag, startPoint x: 160, startPoint y: 400, endPoint x: 170, endPoint y: 400, distance: 9.5
click at [160, 400] on input "30" at bounding box center [157, 396] width 24 height 17
type input "30.8"
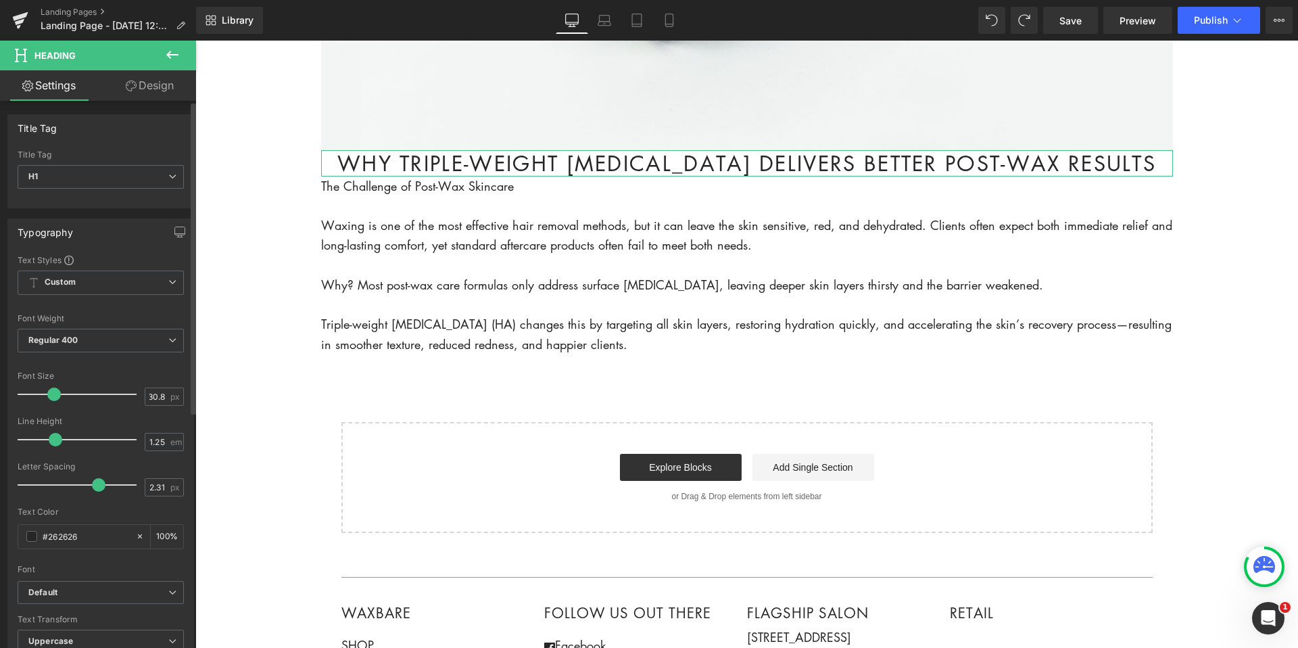
scroll to position [0, 0]
drag, startPoint x: 95, startPoint y: 486, endPoint x: 78, endPoint y: 487, distance: 17.0
click at [78, 487] on span at bounding box center [81, 485] width 14 height 14
click at [162, 488] on input "1.4" at bounding box center [157, 487] width 24 height 17
type input "1.54"
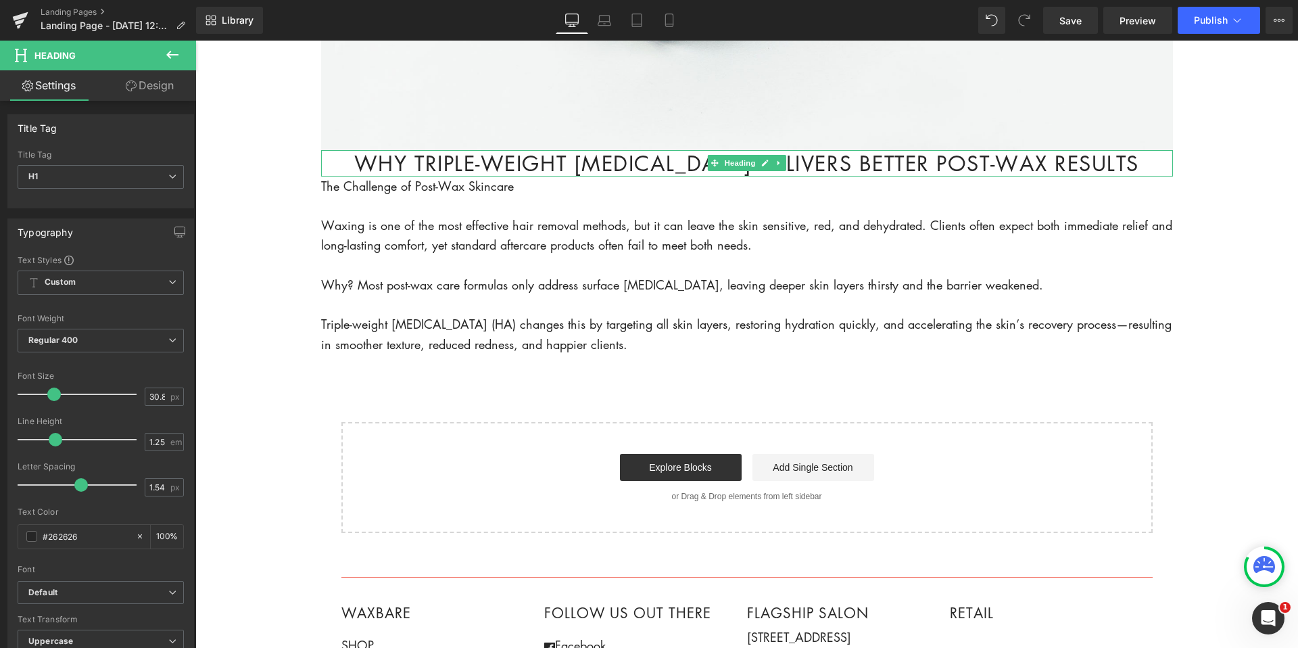
click at [645, 169] on h1 "Why Triple-Weight [MEDICAL_DATA] Delivers Better Post-Wax Results" at bounding box center [747, 163] width 852 height 26
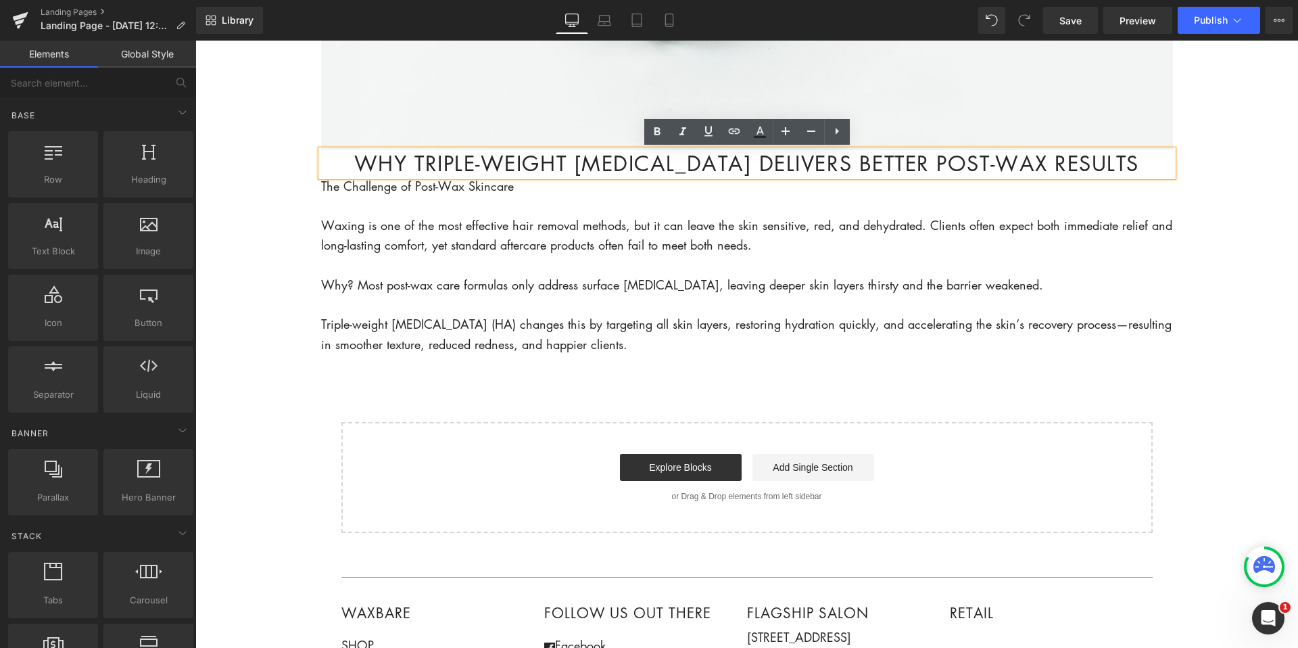
click at [257, 209] on body "Account Cart ( 0 ) Subtotal $0.00 View cart Check out Checkout" at bounding box center [746, 204] width 1103 height 1522
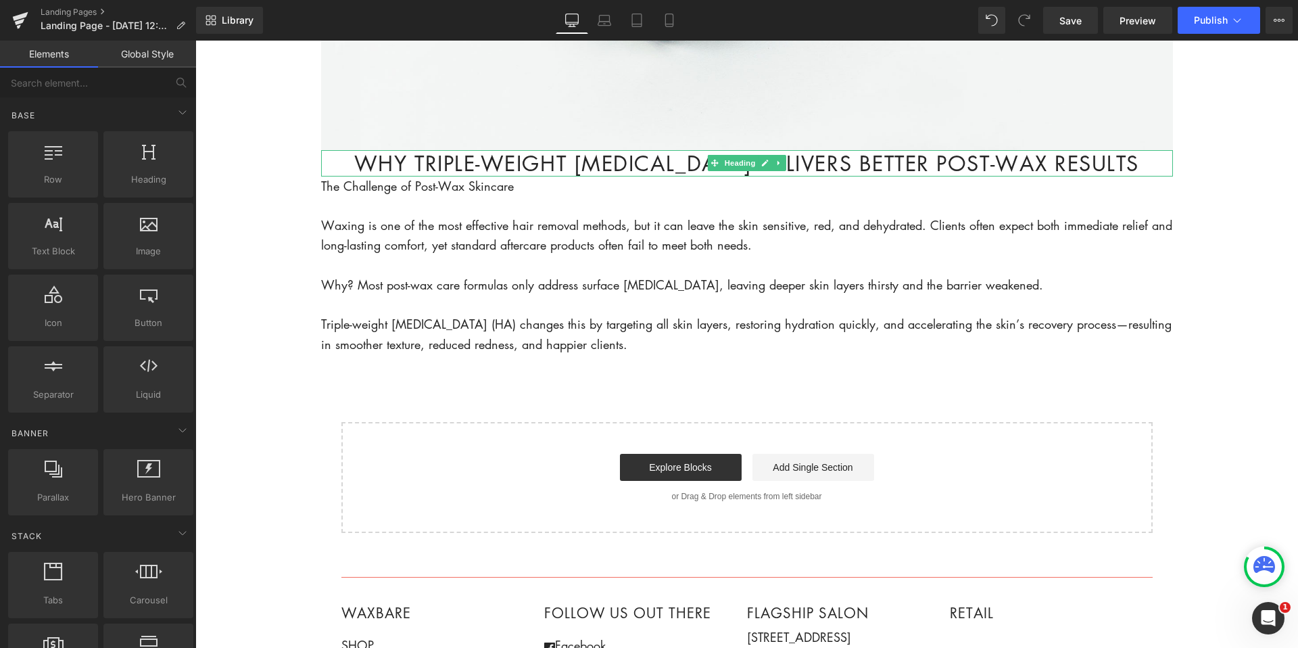
click at [350, 165] on h1 "Why Triple-Weight [MEDICAL_DATA] Delivers Better Post-Wax Results" at bounding box center [747, 163] width 852 height 26
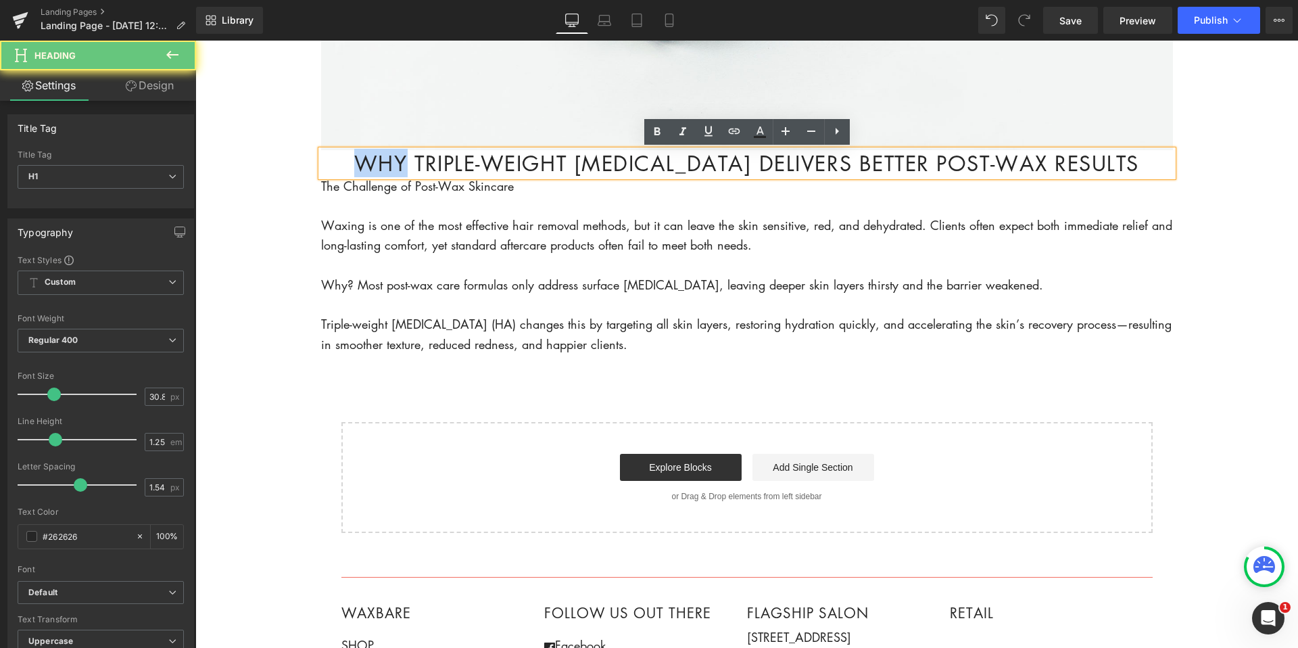
click at [350, 165] on h1 "Why Triple-Weight [MEDICAL_DATA] Delivers Better Post-Wax Results" at bounding box center [747, 163] width 852 height 26
click at [352, 162] on h1 "Why Triple-Weight [MEDICAL_DATA] Delivers Better Post-Wax Results" at bounding box center [747, 163] width 852 height 26
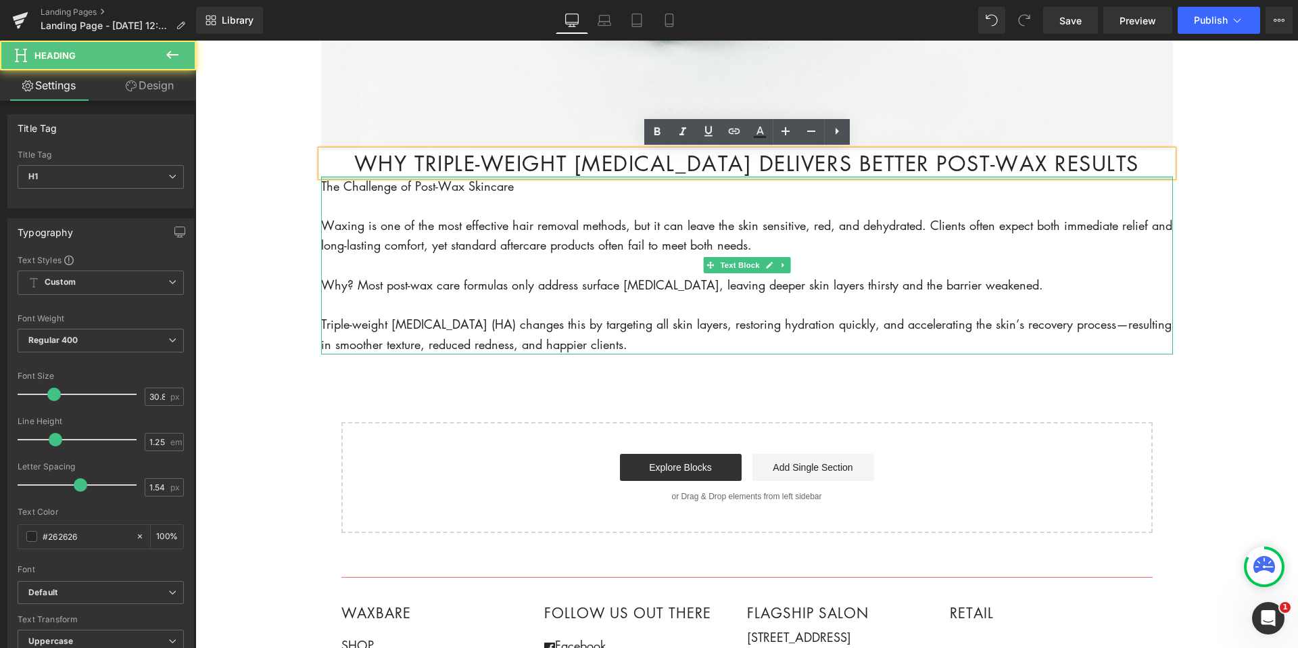
drag, startPoint x: 339, startPoint y: 163, endPoint x: 1141, endPoint y: 179, distance: 802.1
click at [1141, 179] on div "Image Why Triple-Weight Hyaluronic Acid Delivers Better Post-Wax Results Headin…" at bounding box center [747, 58] width 852 height 947
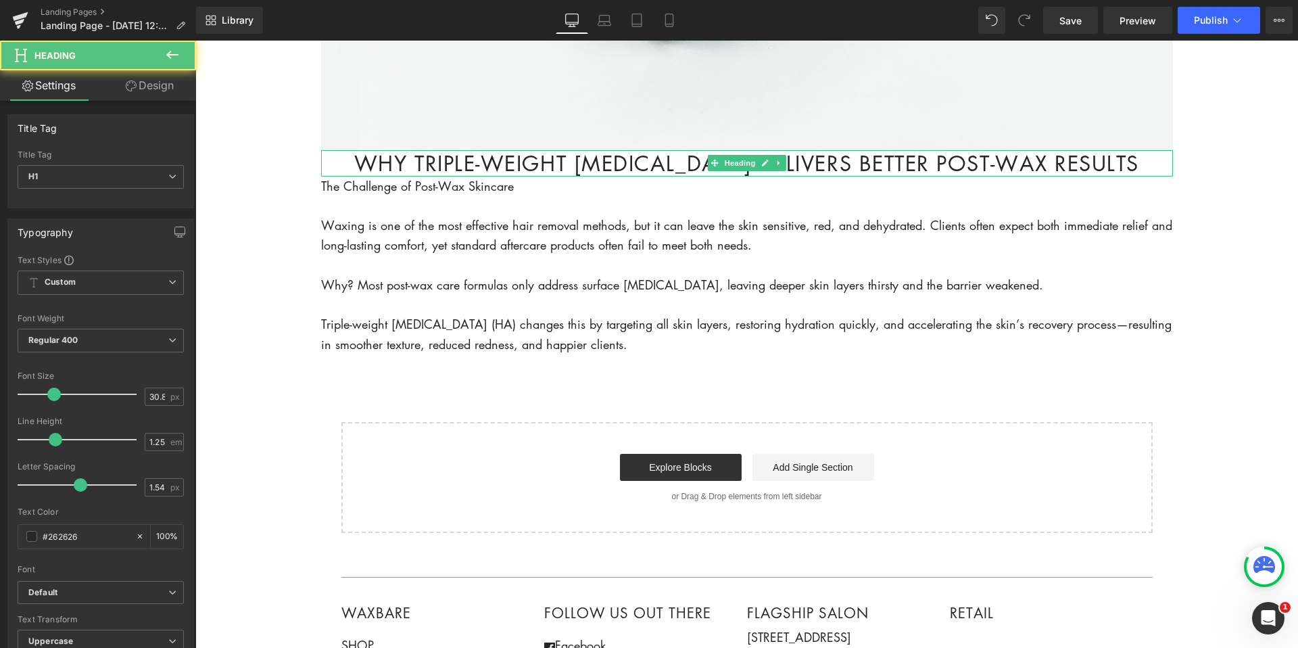
drag, startPoint x: 450, startPoint y: 170, endPoint x: 439, endPoint y: 168, distance: 11.7
click at [448, 170] on h1 "Why Triple-Weight [MEDICAL_DATA] Delivers Better Post-Wax Results" at bounding box center [747, 163] width 852 height 26
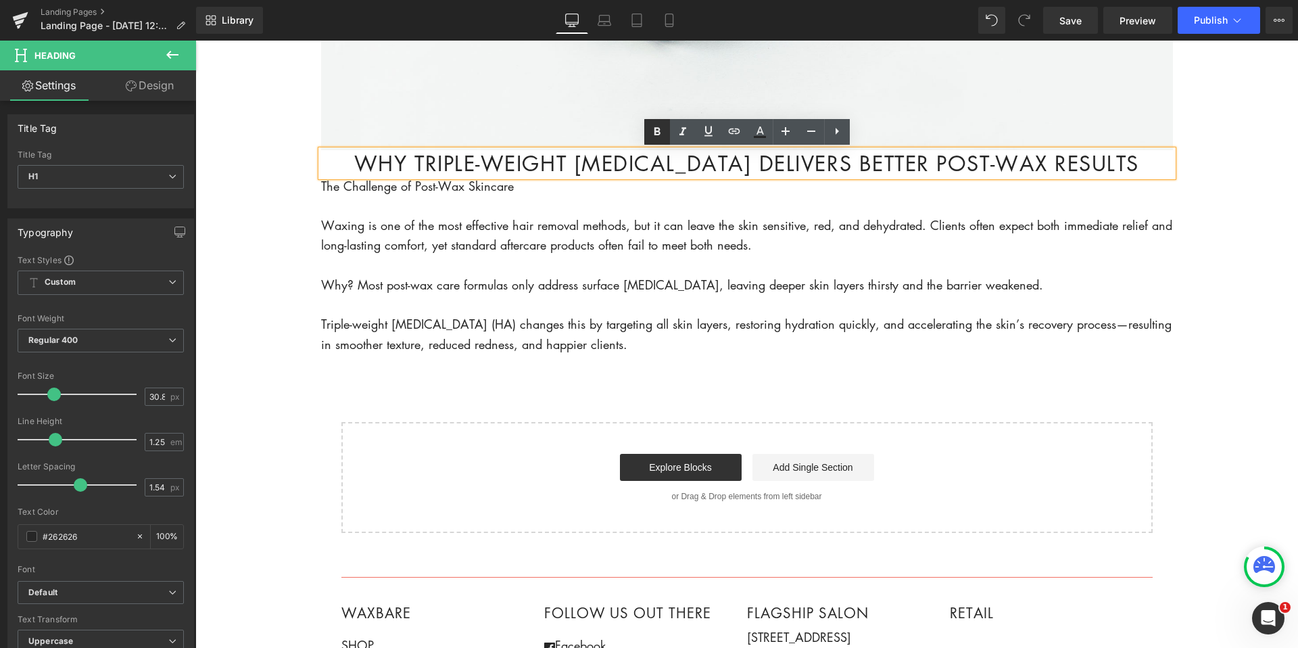
click at [655, 132] on icon at bounding box center [657, 131] width 6 height 8
drag, startPoint x: 342, startPoint y: 161, endPoint x: 1223, endPoint y: 156, distance: 881.1
click at [1223, 156] on body "Account Cart ( 0 ) Subtotal $0.00 View cart Check out Checkout" at bounding box center [746, 204] width 1103 height 1522
click at [652, 129] on icon at bounding box center [657, 132] width 16 height 16
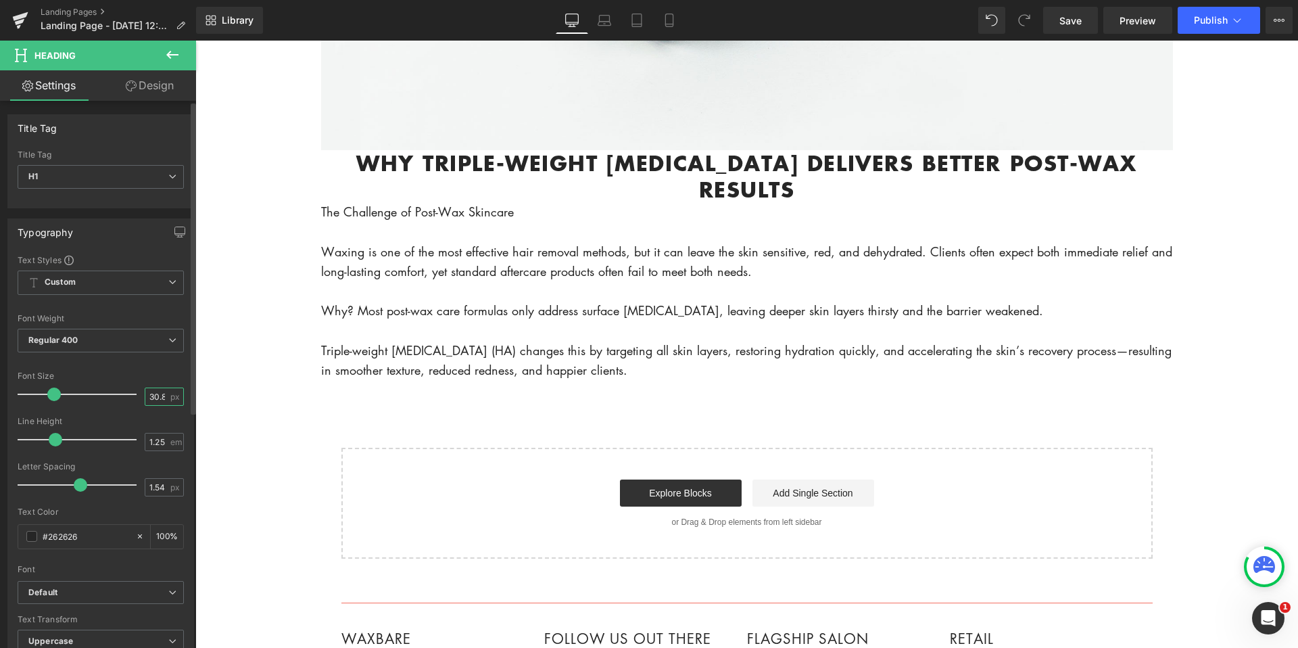
click at [152, 401] on input "30.8" at bounding box center [157, 396] width 24 height 17
click at [152, 397] on input "30.8" at bounding box center [157, 396] width 24 height 17
type input "6"
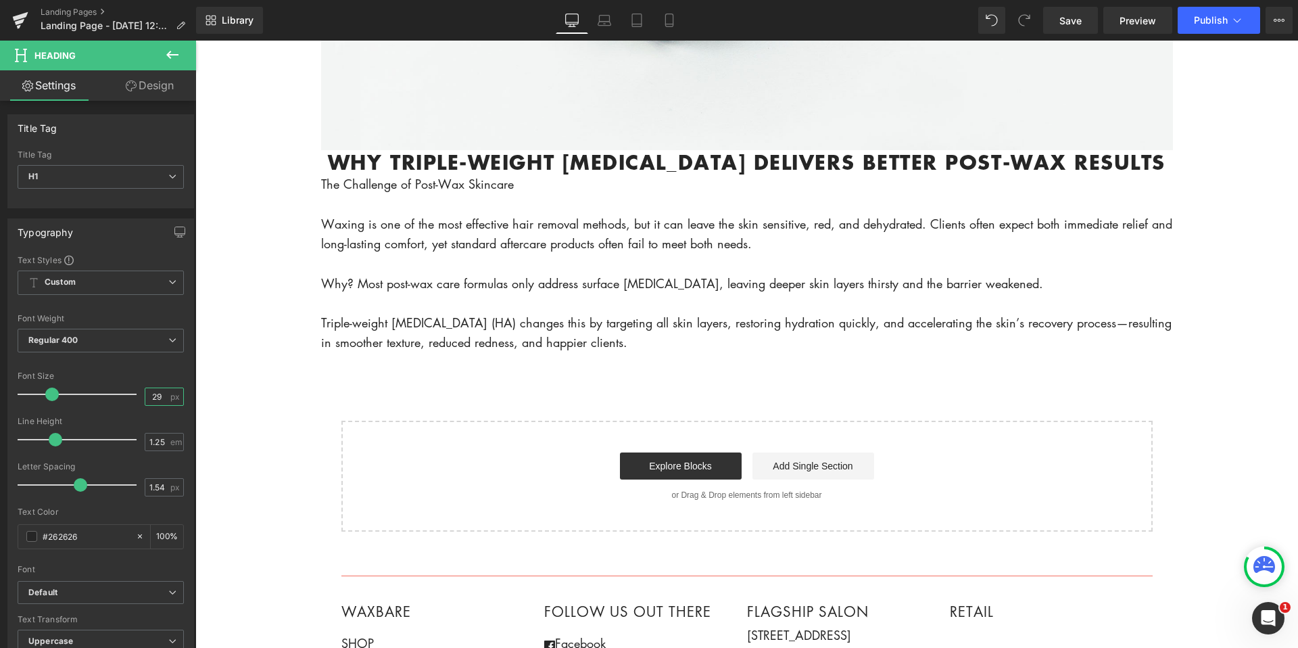
type input "2"
type input "31"
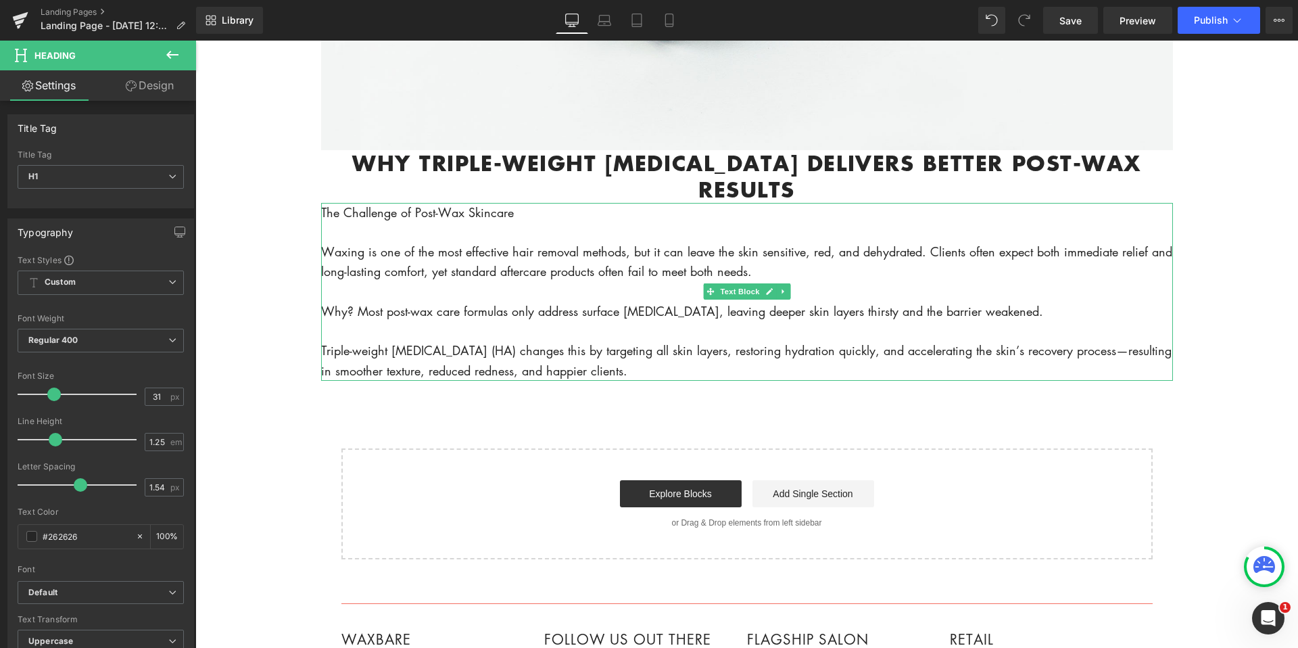
click at [489, 225] on p at bounding box center [747, 232] width 852 height 20
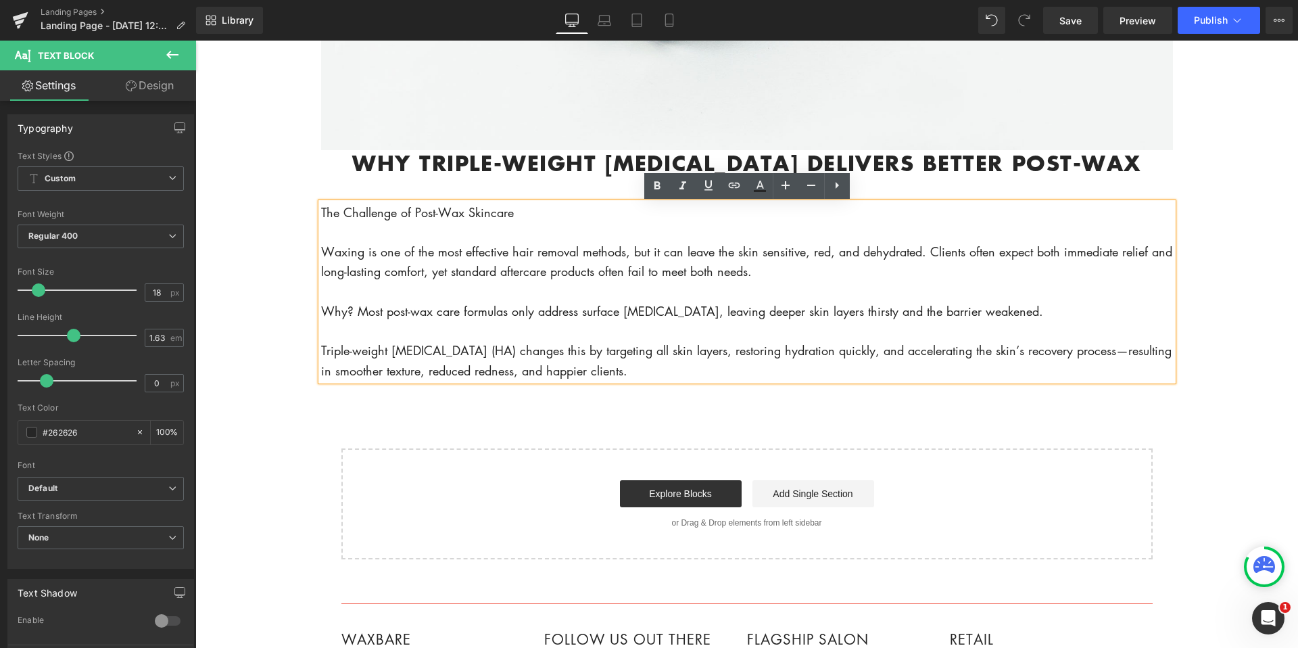
click at [323, 214] on p "The Challenge of Post-Wax Skincare" at bounding box center [747, 213] width 852 height 20
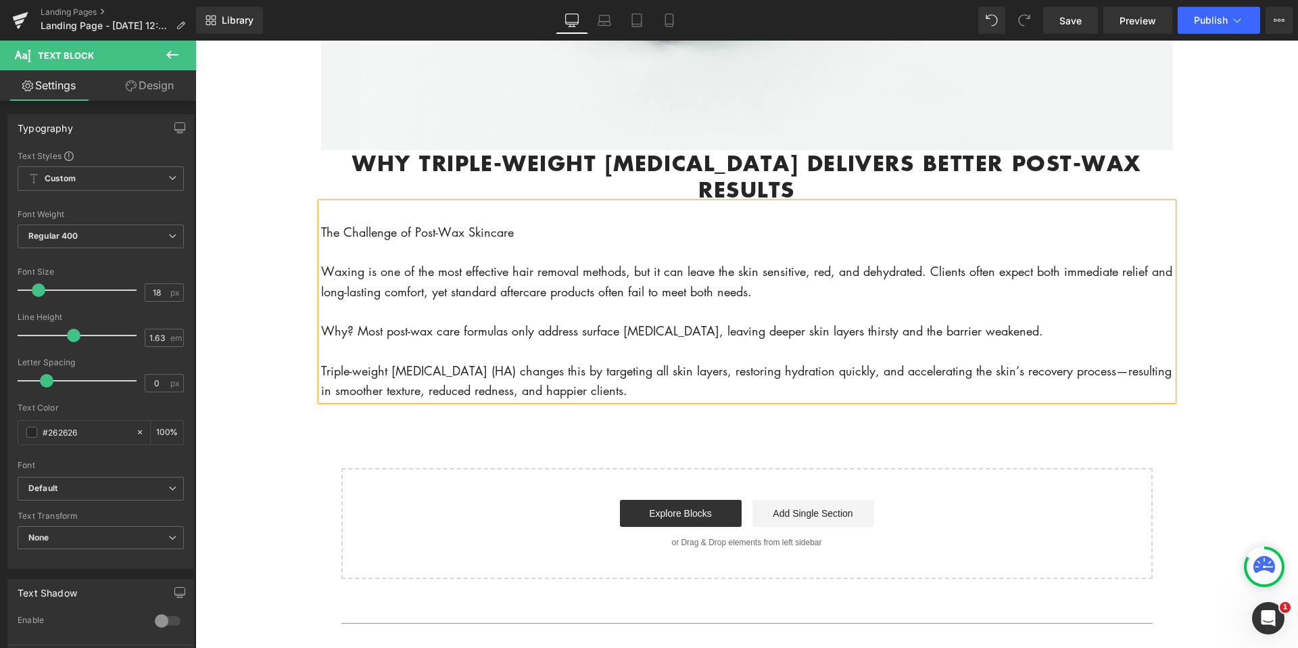
click at [262, 236] on body "Account Cart ( 0 ) Subtotal $0.00 View cart Check out Checkout" at bounding box center [746, 227] width 1103 height 1568
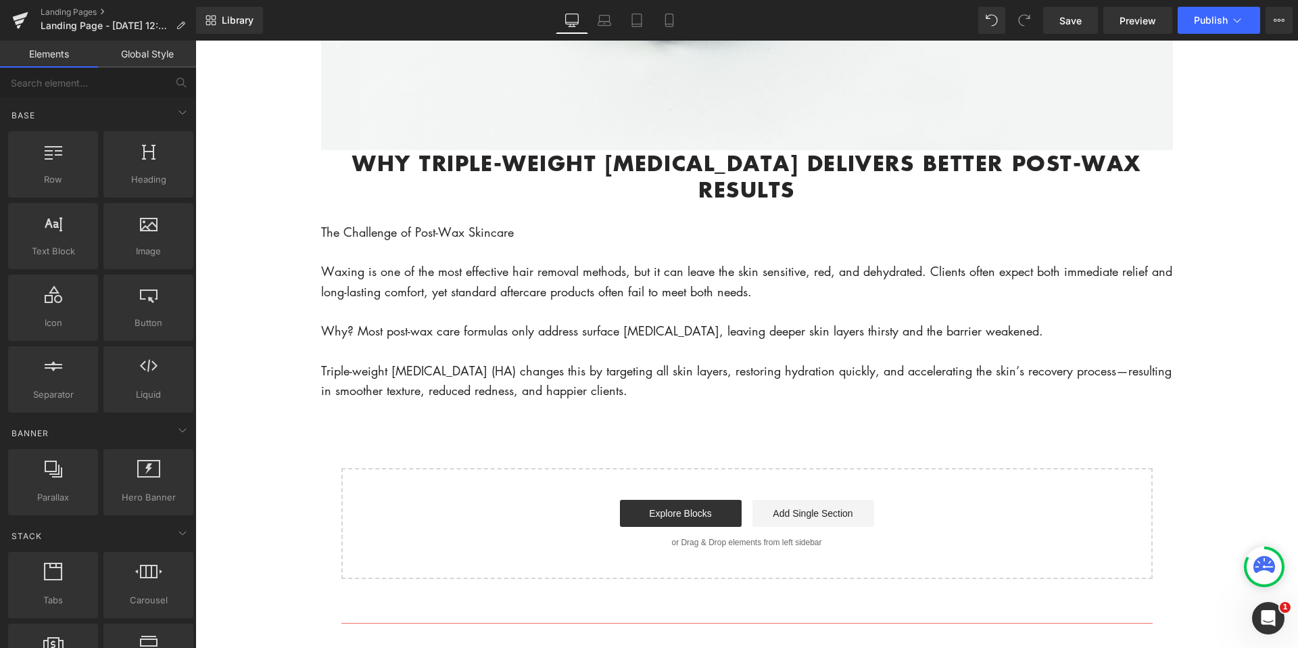
click at [471, 235] on p "The Challenge of Post-Wax Skincare" at bounding box center [747, 232] width 852 height 20
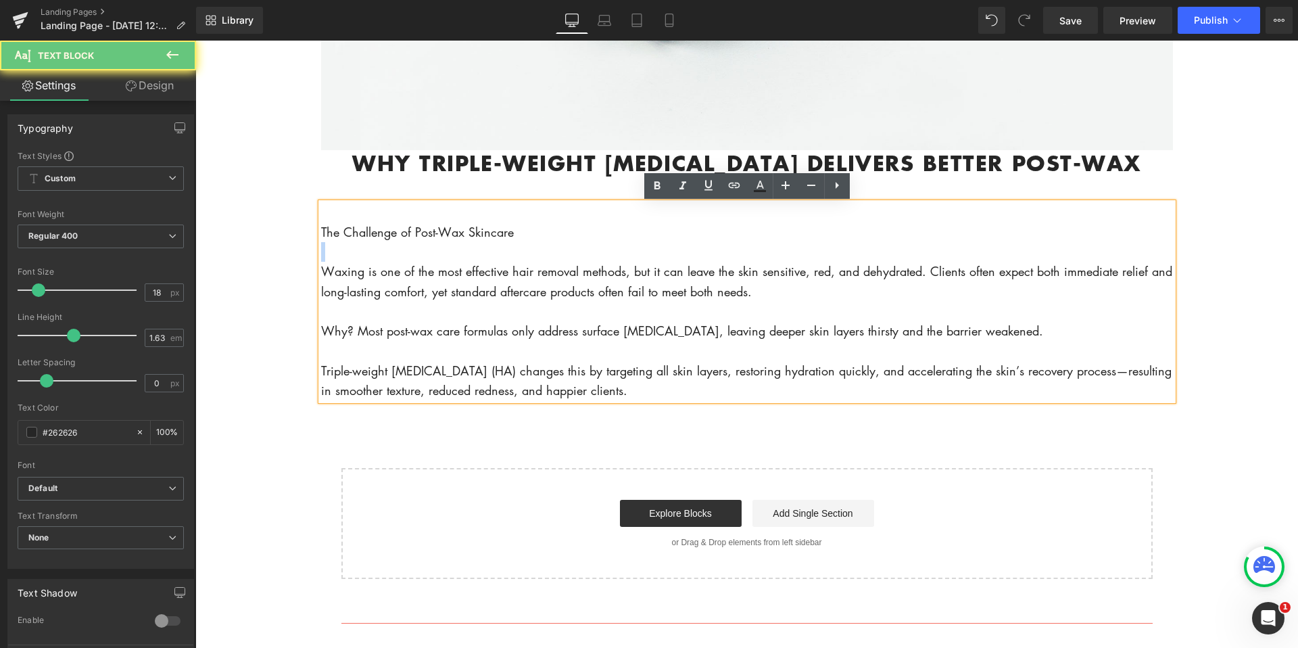
scroll to position [596, 0]
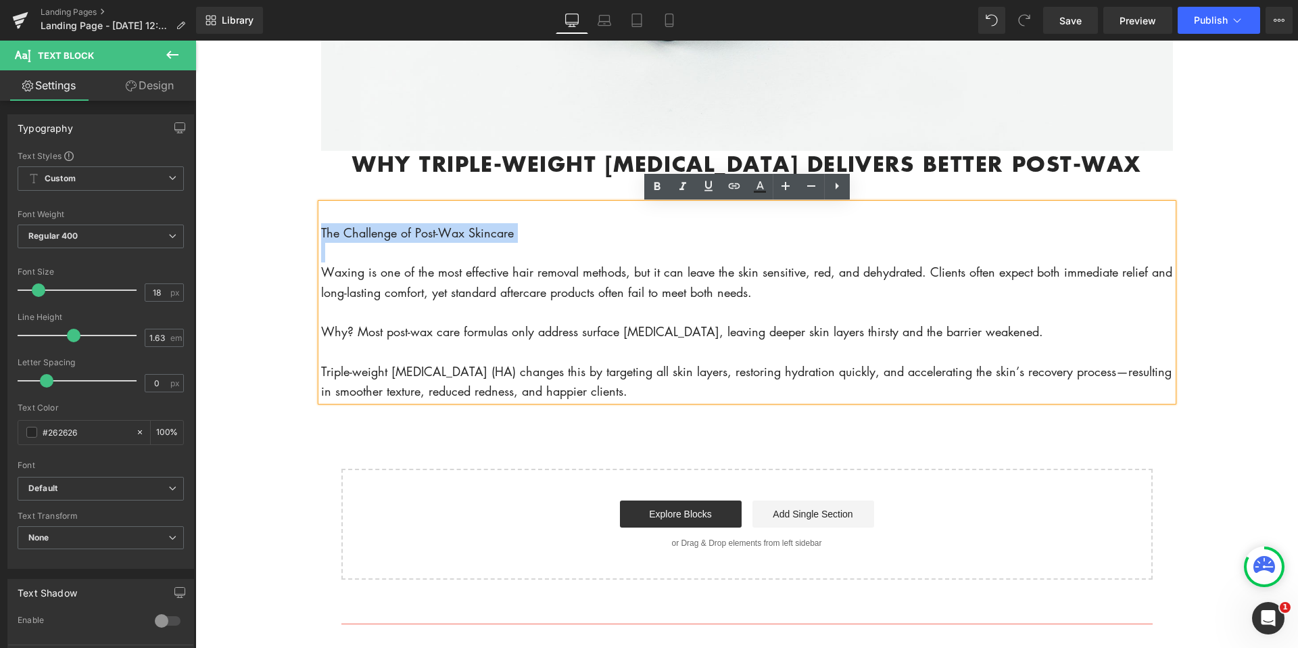
drag, startPoint x: 531, startPoint y: 235, endPoint x: 321, endPoint y: 230, distance: 210.4
click at [321, 230] on p "The Challenge of Post-Wax Skincare" at bounding box center [747, 233] width 852 height 20
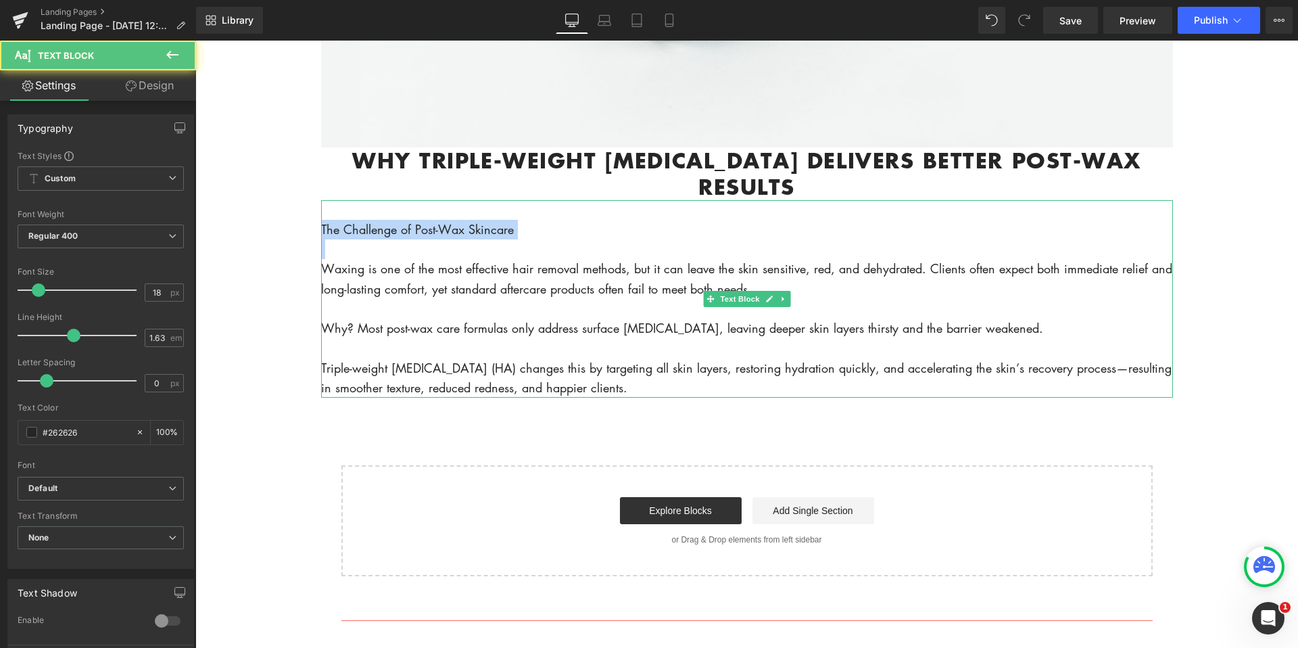
click at [425, 229] on p "The Challenge of Post-Wax Skincare" at bounding box center [747, 230] width 852 height 20
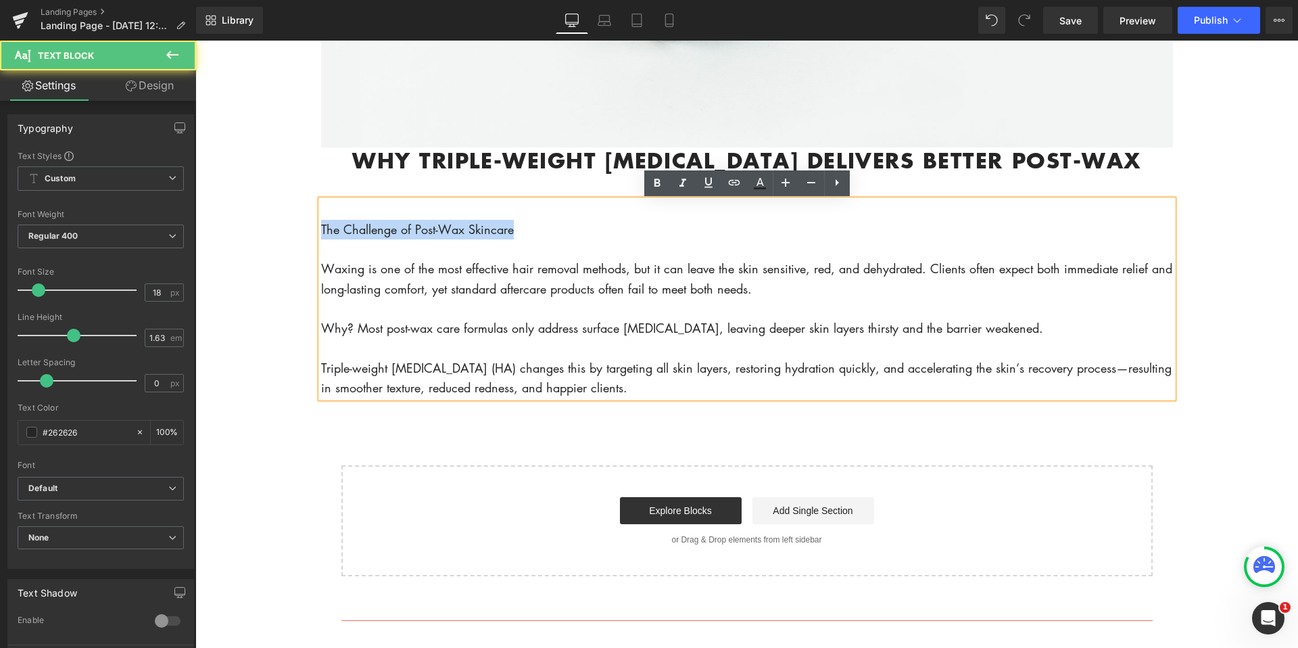
drag, startPoint x: 521, startPoint y: 231, endPoint x: 293, endPoint y: 240, distance: 228.7
click at [293, 240] on body "Account Cart ( 0 ) Subtotal $0.00 View cart Check out Checkout" at bounding box center [746, 225] width 1103 height 1568
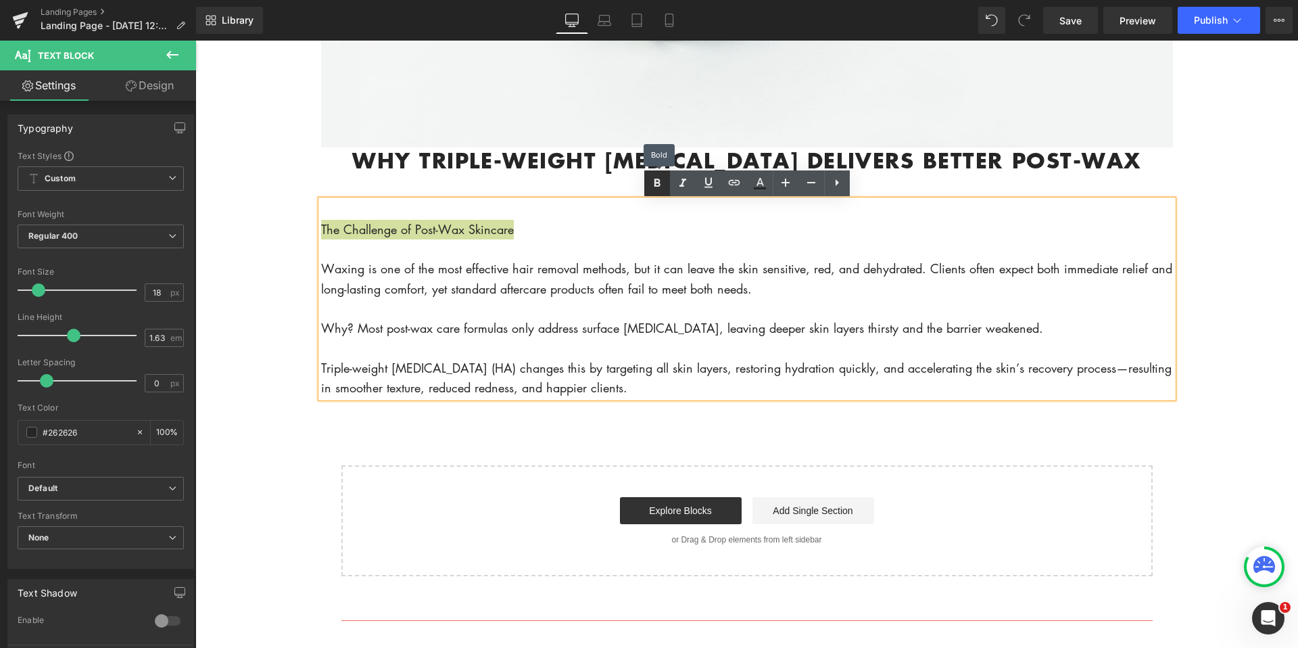
click at [652, 179] on icon at bounding box center [657, 183] width 16 height 16
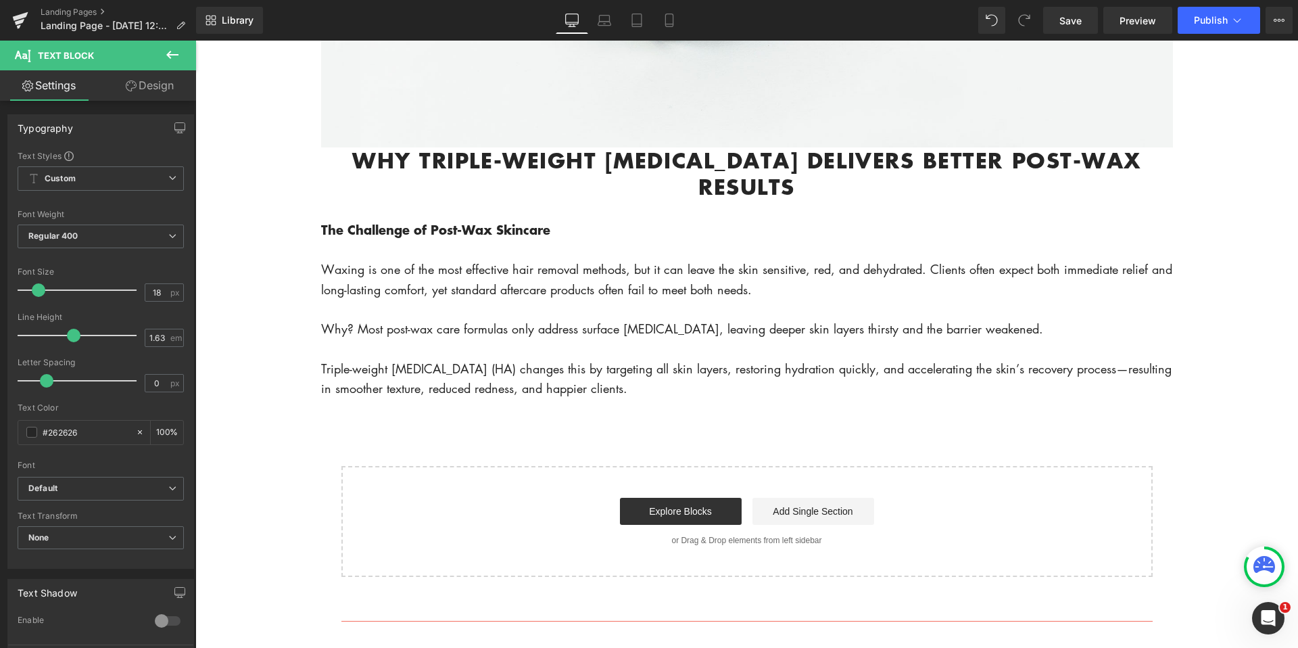
click at [176, 51] on icon at bounding box center [172, 55] width 16 height 16
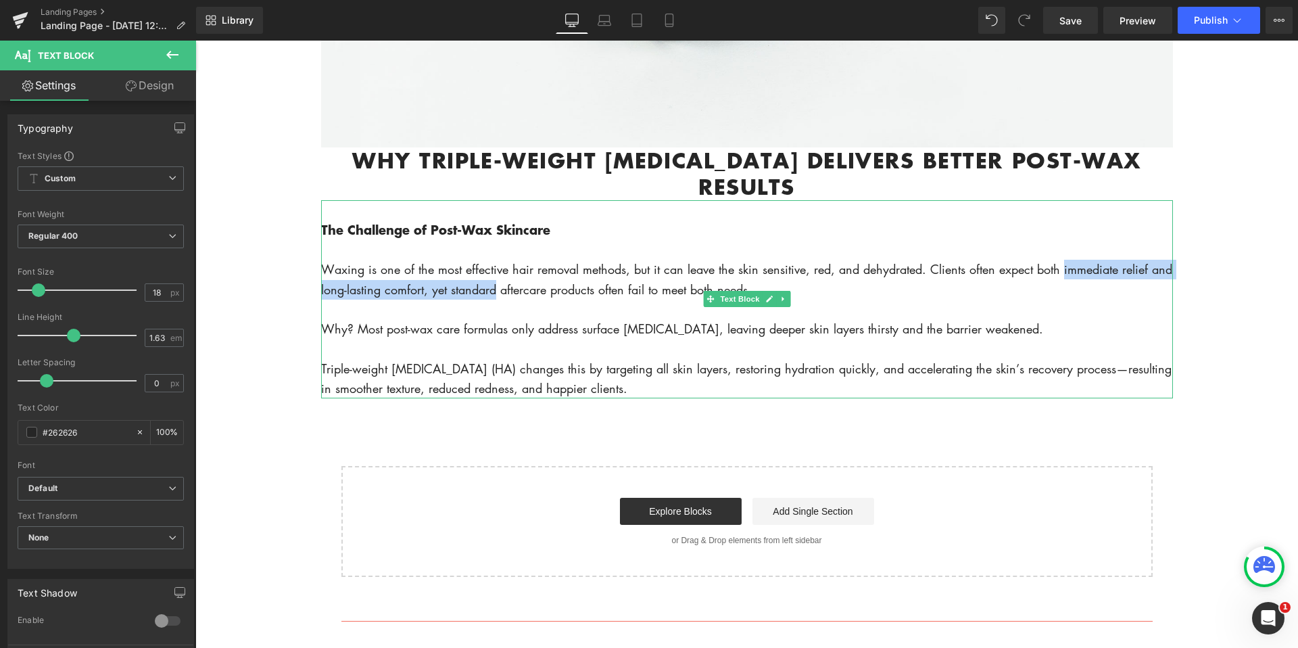
drag, startPoint x: 1056, startPoint y: 285, endPoint x: 494, endPoint y: 291, distance: 562.0
click at [494, 291] on p "Waxing is one of the most effective hair removal methods, but it can leave the …" at bounding box center [747, 280] width 852 height 40
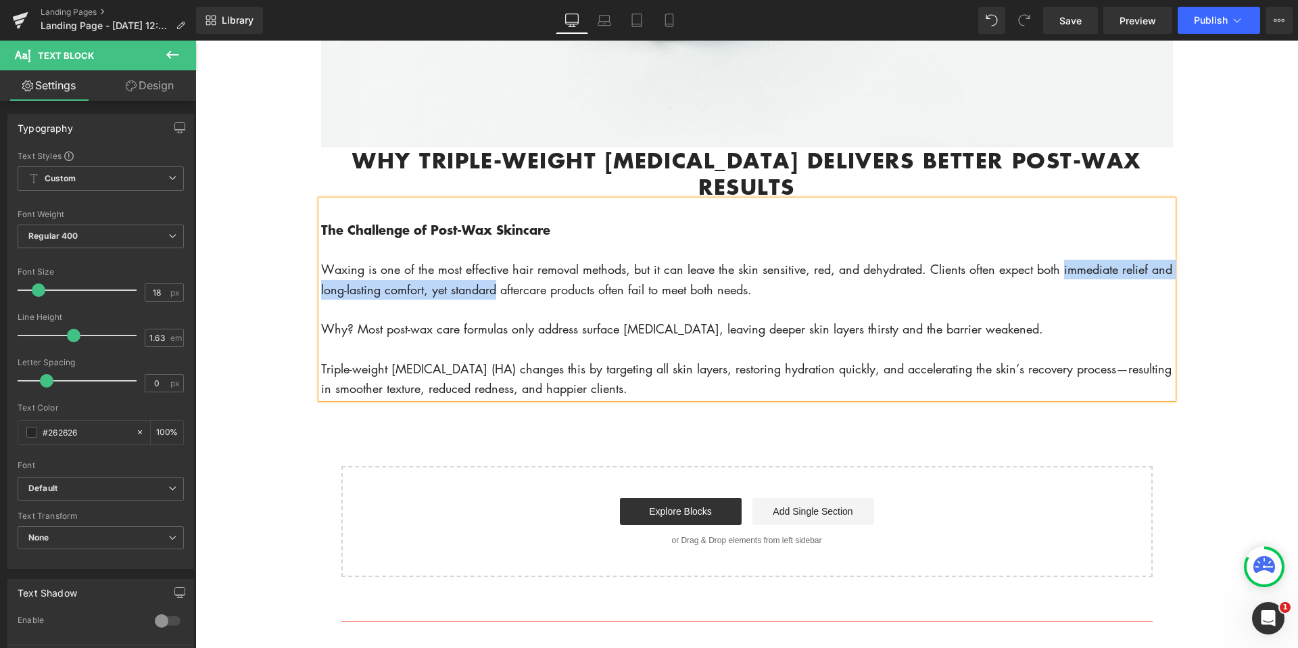
scroll to position [605, 0]
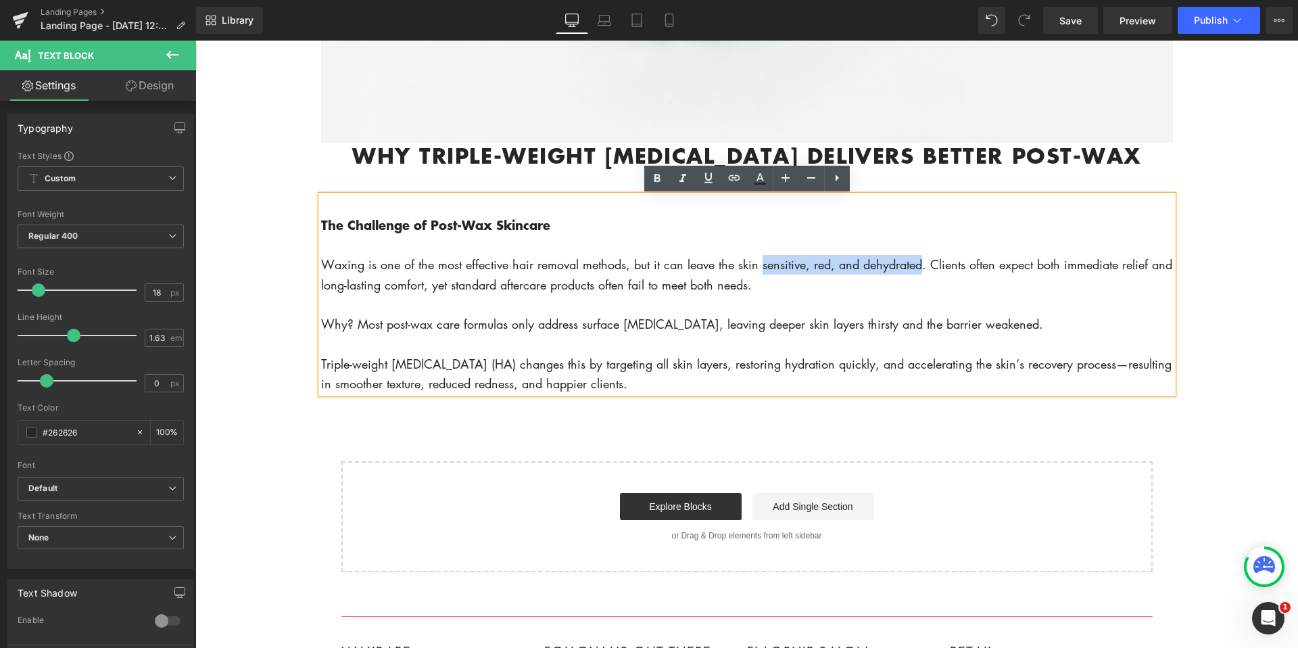
drag, startPoint x: 761, startPoint y: 268, endPoint x: 921, endPoint y: 275, distance: 160.4
click at [921, 275] on p "Waxing is one of the most effective hair removal methods, but it can leave the …" at bounding box center [747, 275] width 852 height 40
click at [660, 174] on icon at bounding box center [657, 178] width 16 height 16
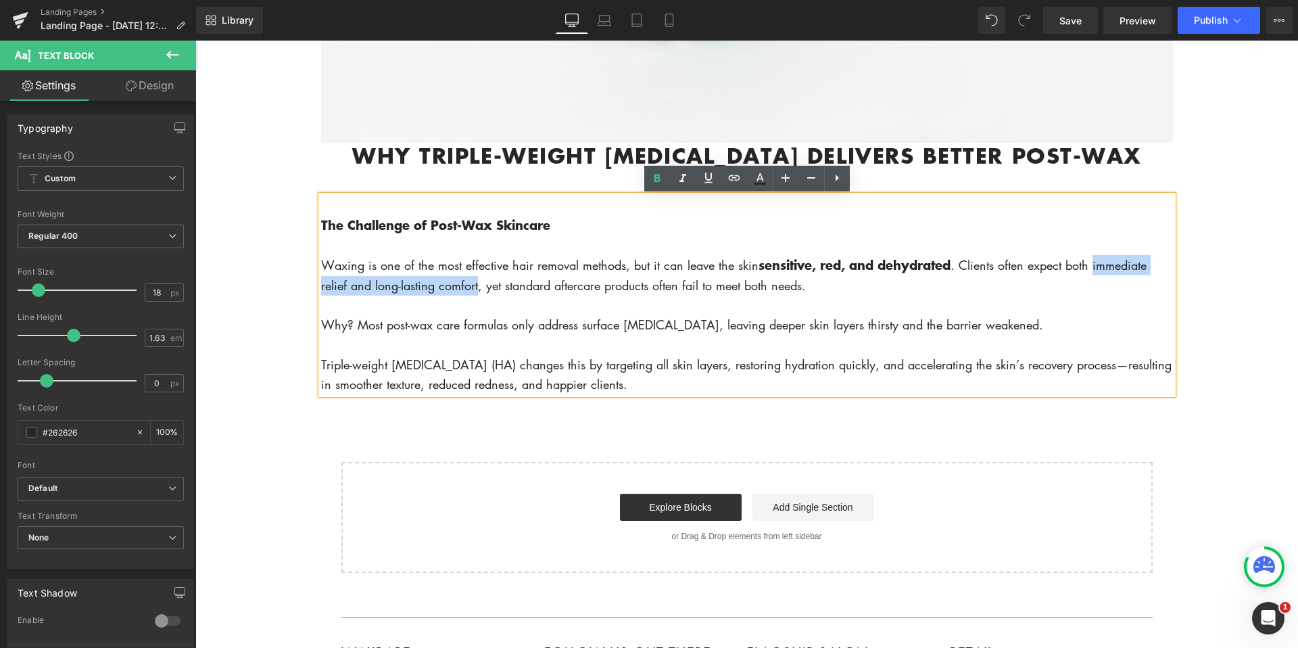
drag, startPoint x: 1097, startPoint y: 271, endPoint x: 479, endPoint y: 293, distance: 618.5
click at [479, 293] on p "Waxing is one of the most effective hair removal methods, but it can leave the …" at bounding box center [747, 275] width 852 height 41
click at [663, 179] on icon at bounding box center [657, 178] width 16 height 16
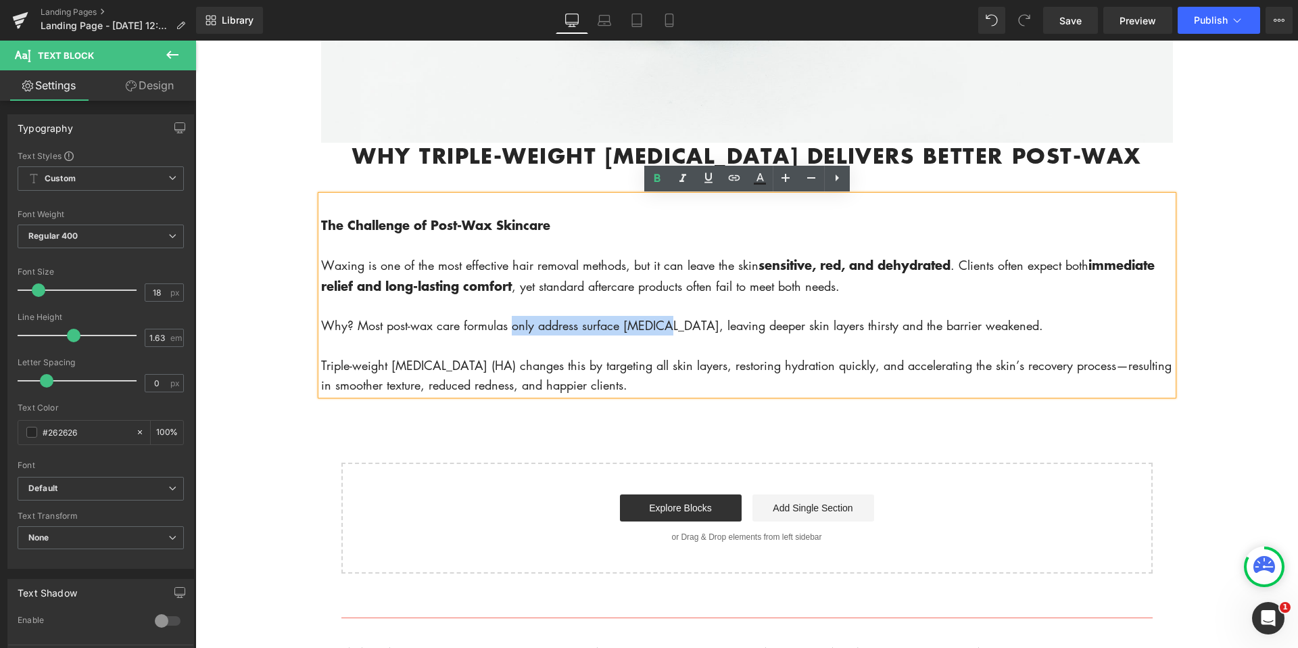
drag, startPoint x: 512, startPoint y: 328, endPoint x: 663, endPoint y: 326, distance: 150.8
click at [663, 326] on p "Why? Most post-wax care formulas only address surface dryness, leaving deeper s…" at bounding box center [747, 326] width 852 height 20
click at [657, 176] on icon at bounding box center [657, 178] width 16 height 16
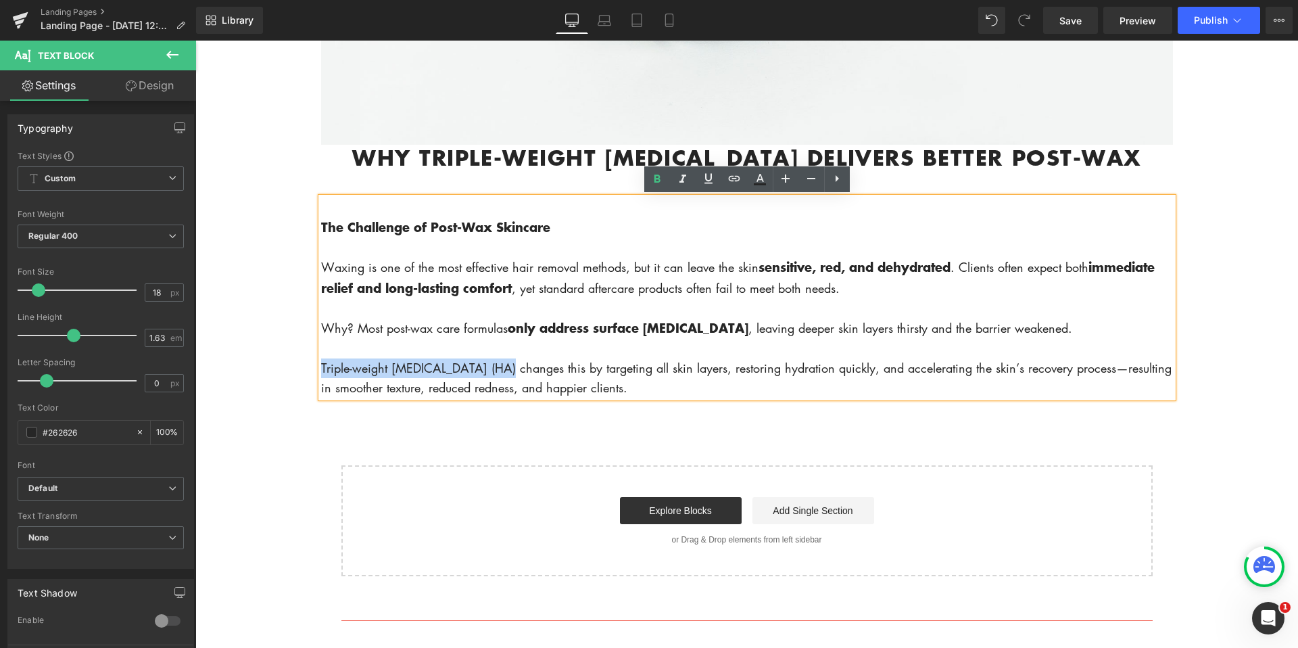
drag, startPoint x: 322, startPoint y: 367, endPoint x: 498, endPoint y: 362, distance: 175.9
click at [498, 362] on p "Triple-weight hyaluronic acid (HA) changes this by targeting all skin layers, r…" at bounding box center [747, 378] width 852 height 40
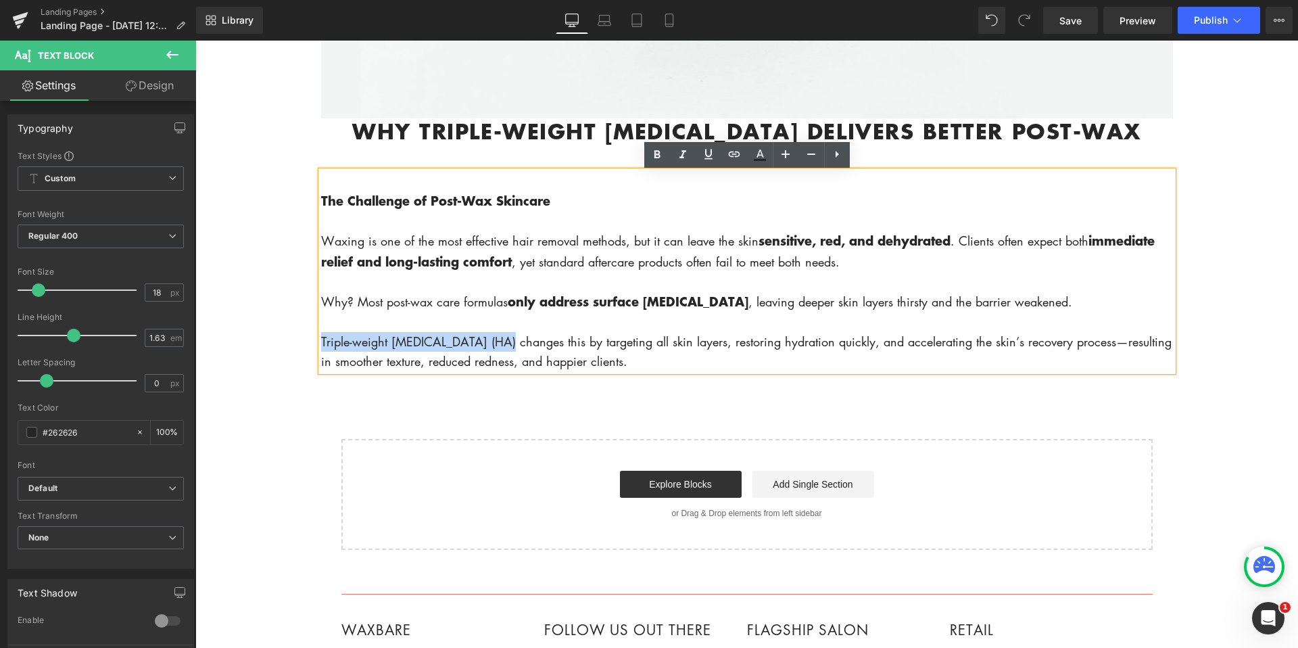
scroll to position [632, 0]
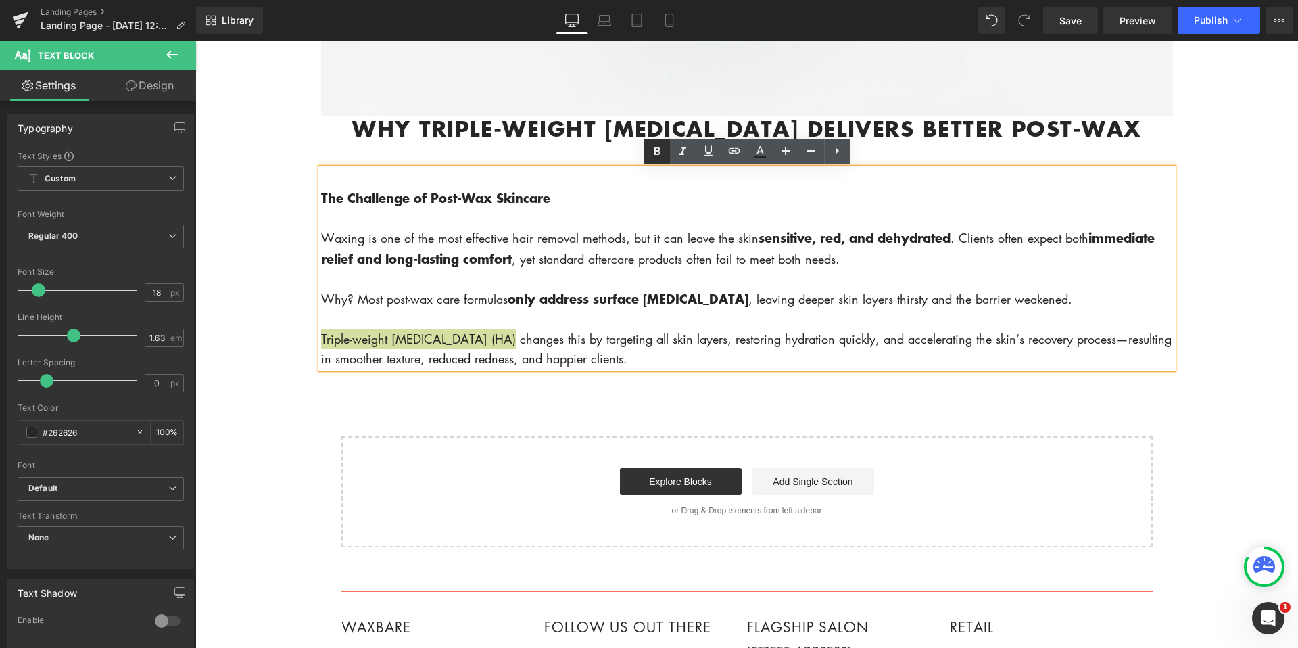
click at [654, 158] on icon at bounding box center [657, 151] width 16 height 16
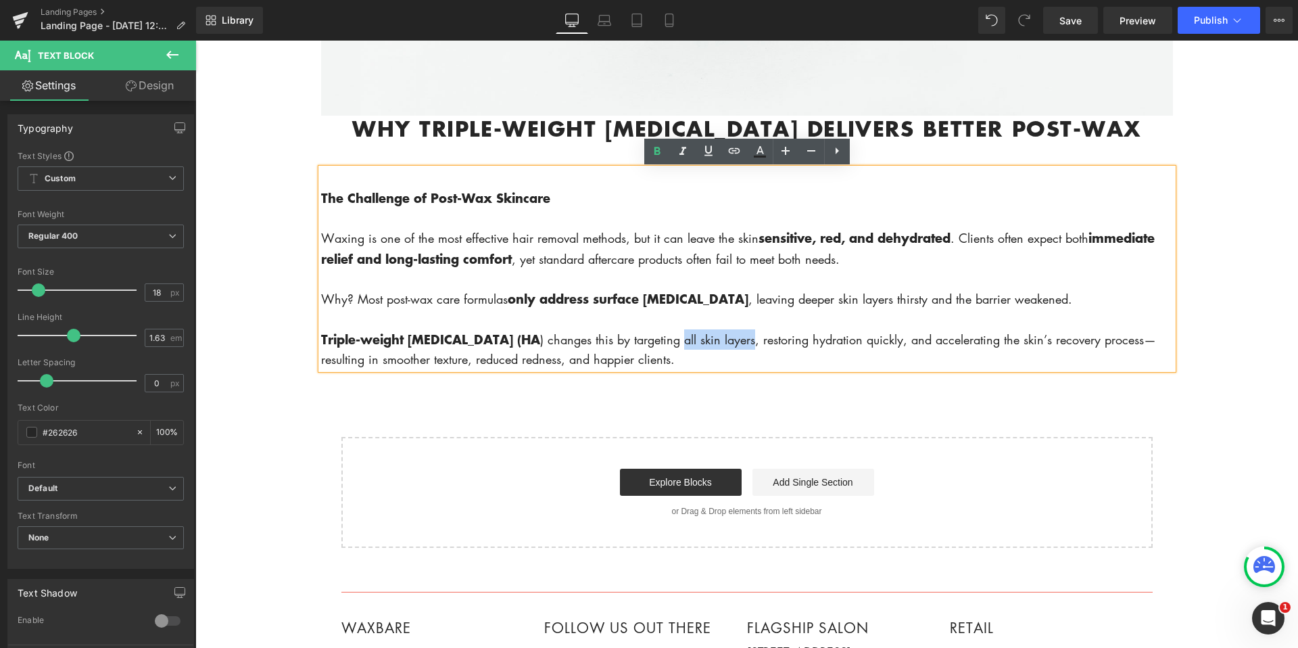
drag, startPoint x: 677, startPoint y: 345, endPoint x: 749, endPoint y: 341, distance: 72.4
click at [749, 341] on p "Triple-weight hyaluronic acid (HA ) changes this by targeting all skin layers, …" at bounding box center [747, 349] width 852 height 41
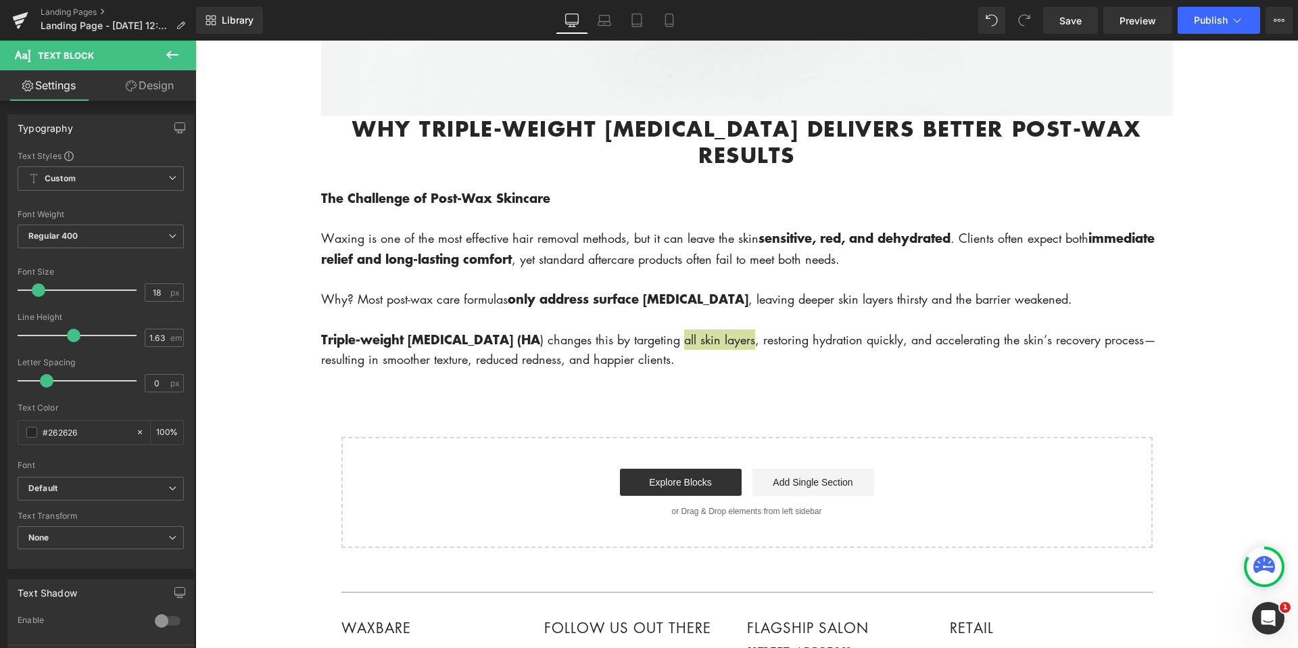
click at [166, 55] on icon at bounding box center [172, 55] width 16 height 16
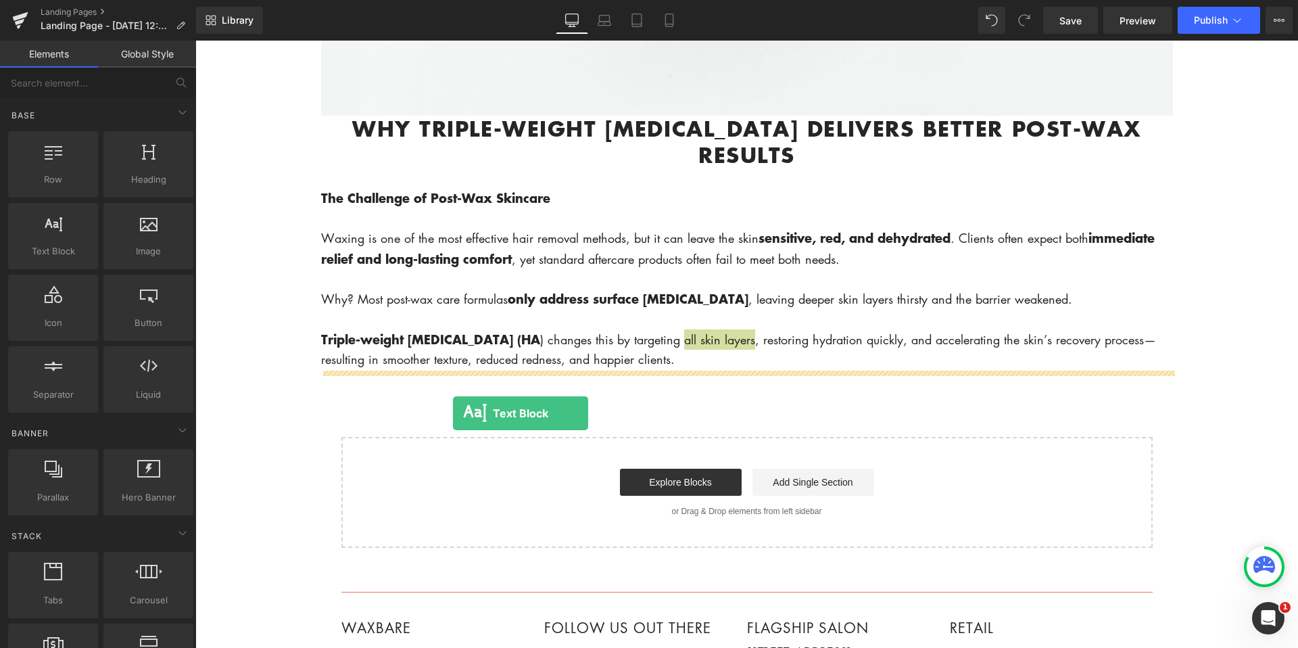
drag, startPoint x: 240, startPoint y: 279, endPoint x: 454, endPoint y: 415, distance: 254.2
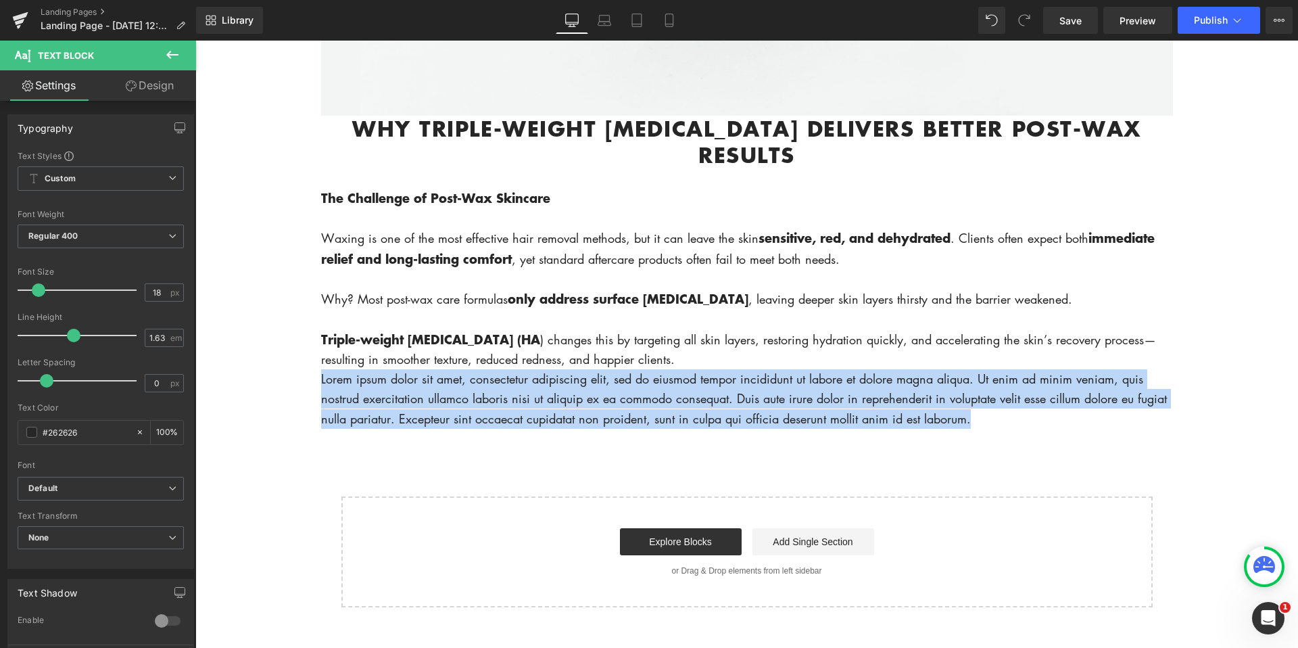
drag, startPoint x: 974, startPoint y: 421, endPoint x: 285, endPoint y: 370, distance: 690.9
click at [313, 379] on body "Account Cart ( 0 ) Subtotal $0.00 View cart Check out Checkout" at bounding box center [746, 224] width 1103 height 1631
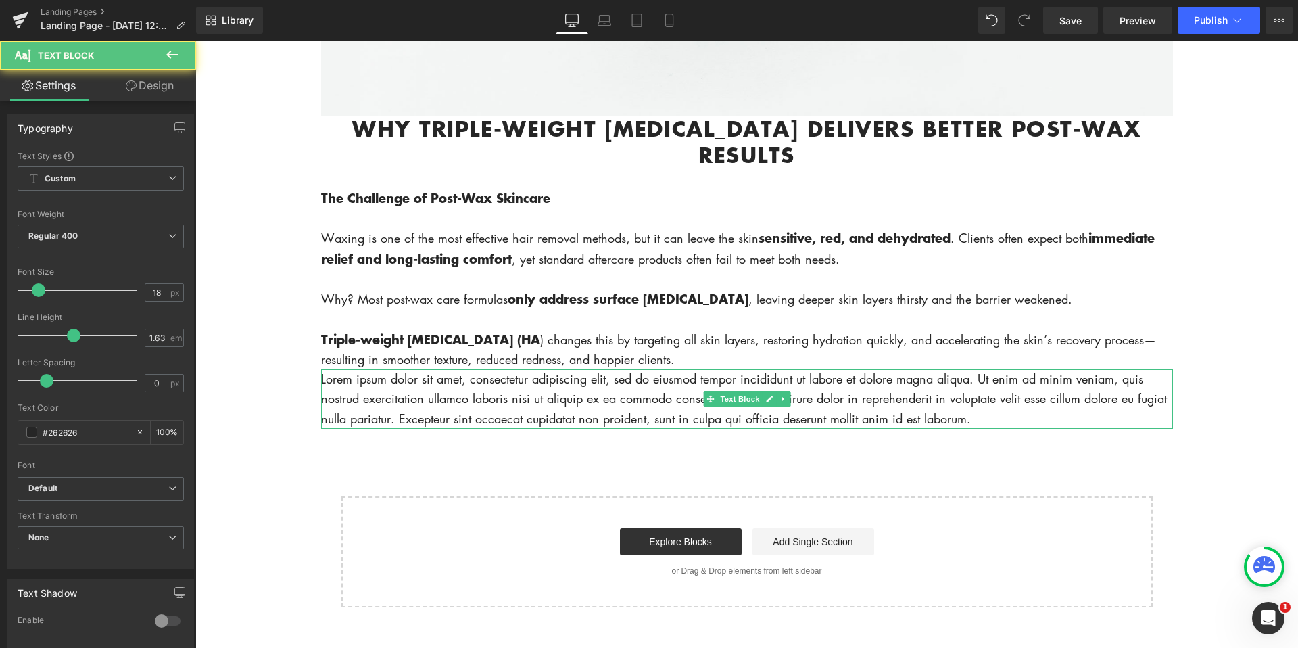
click at [329, 379] on p "Lorem ipsum dolor sit amet, consectetur adipiscing elit, sed do eiusmod tempor …" at bounding box center [747, 399] width 852 height 60
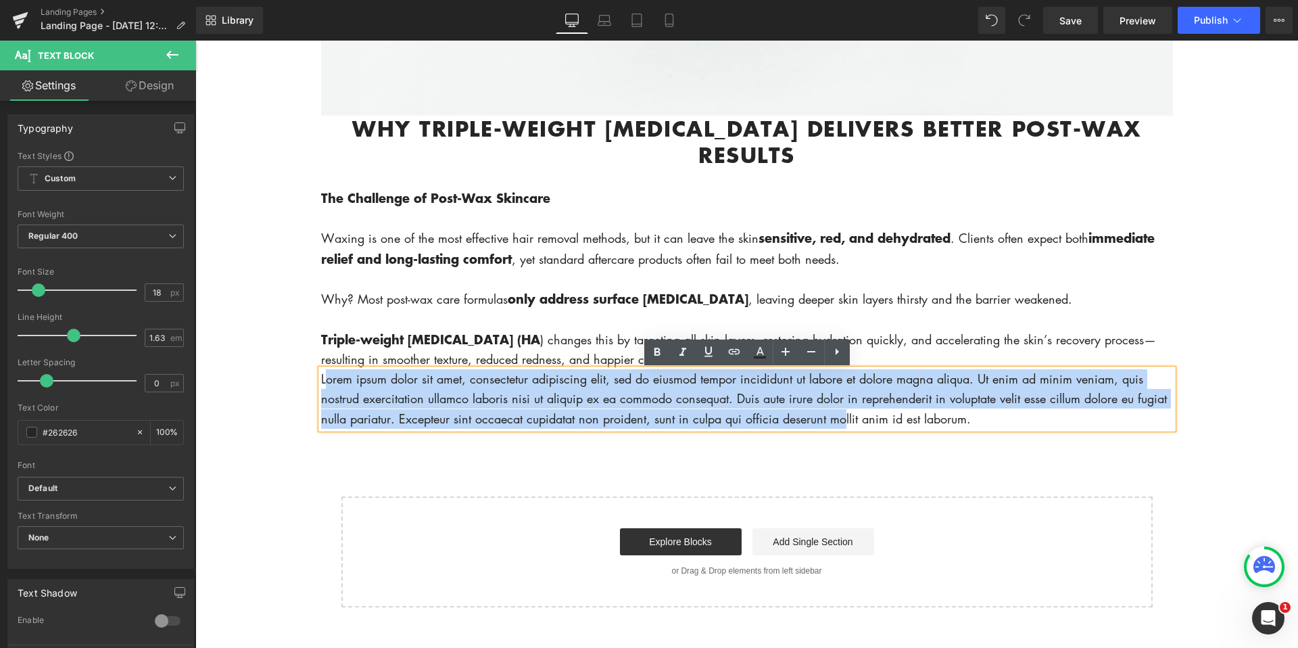
drag, startPoint x: 323, startPoint y: 383, endPoint x: 843, endPoint y: 421, distance: 520.8
click at [843, 421] on p "Lorem ipsum dolor sit amet, consectetur adipiscing elit, sed do eiusmod tempor …" at bounding box center [747, 399] width 852 height 60
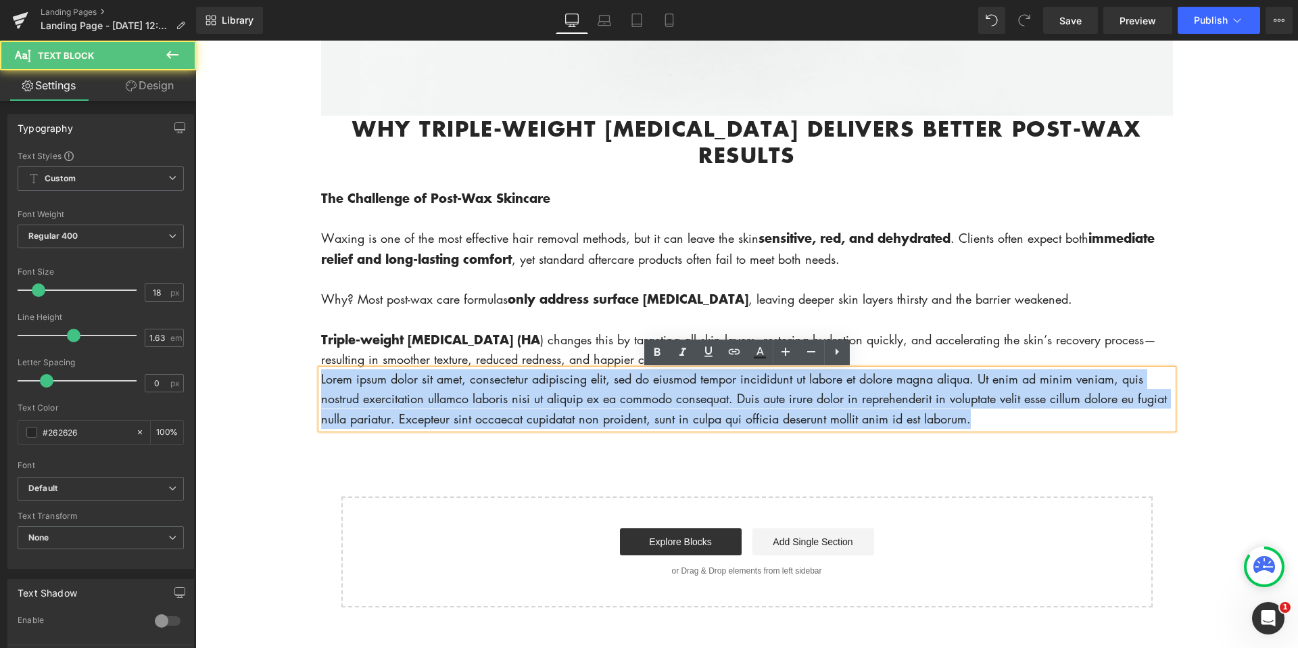
drag, startPoint x: 988, startPoint y: 420, endPoint x: 269, endPoint y: 377, distance: 720.1
click at [269, 377] on body "Account Cart ( 0 ) Subtotal $0.00 View cart Check out Checkout" at bounding box center [746, 224] width 1103 height 1631
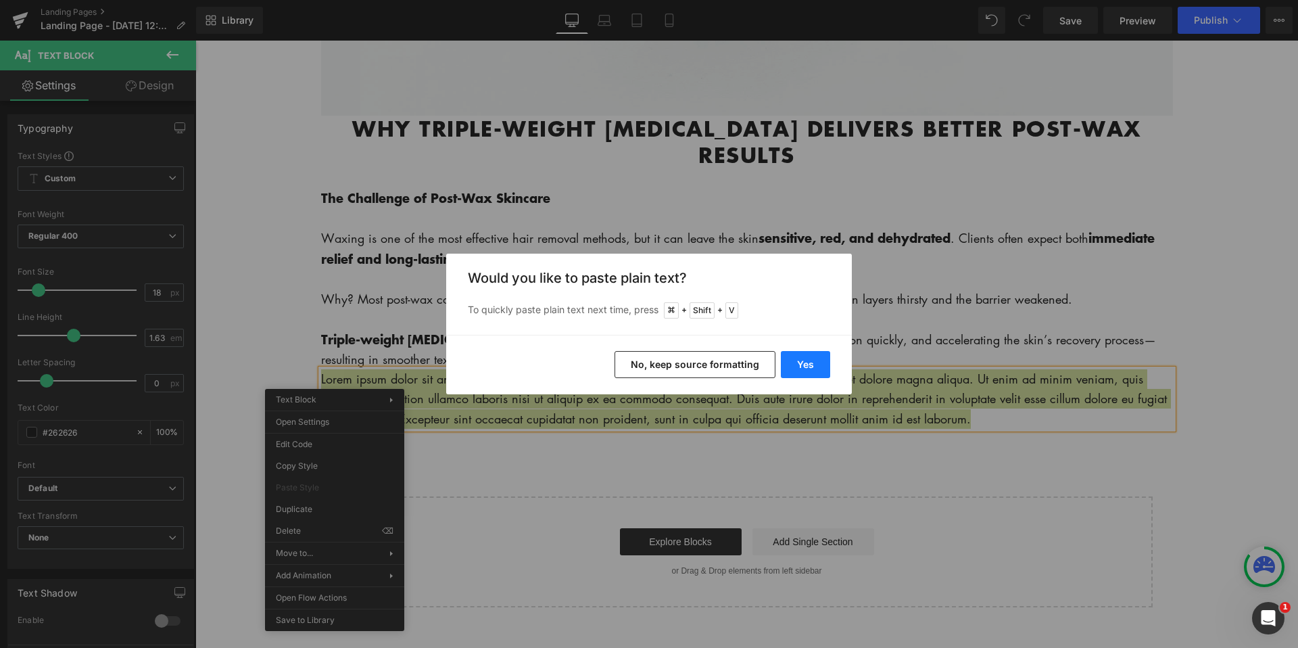
click at [802, 356] on button "Yes" at bounding box center [805, 364] width 49 height 27
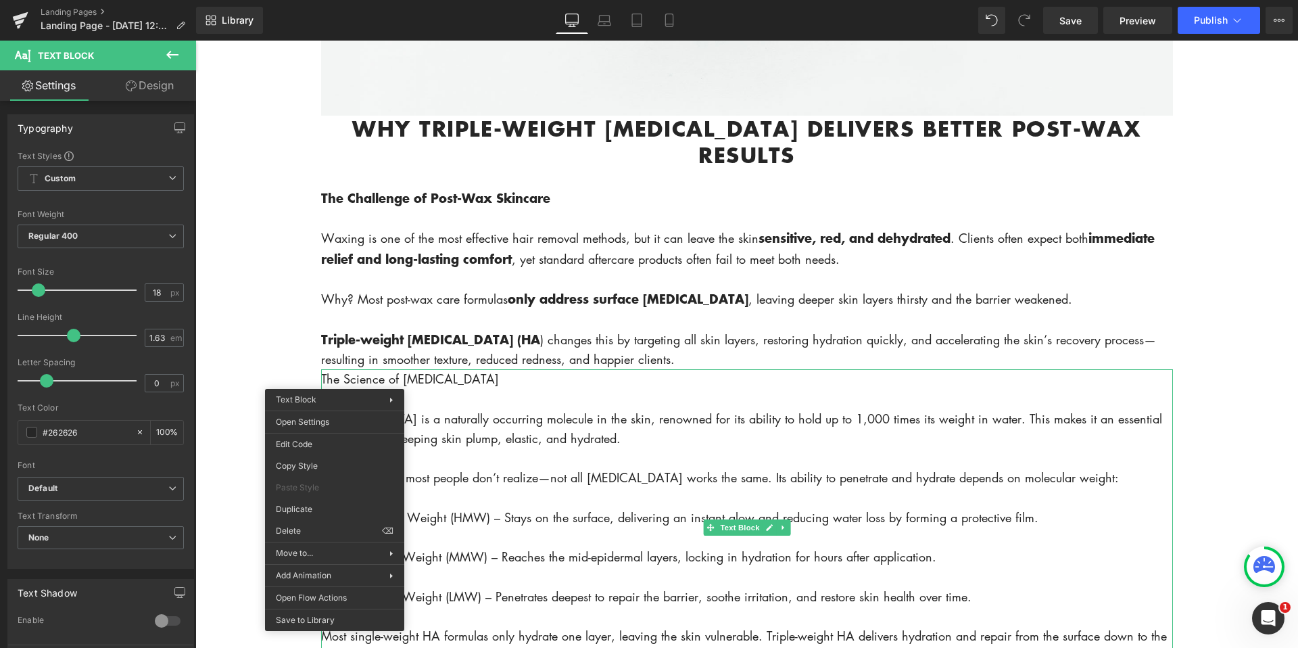
click at [552, 395] on p at bounding box center [747, 399] width 852 height 20
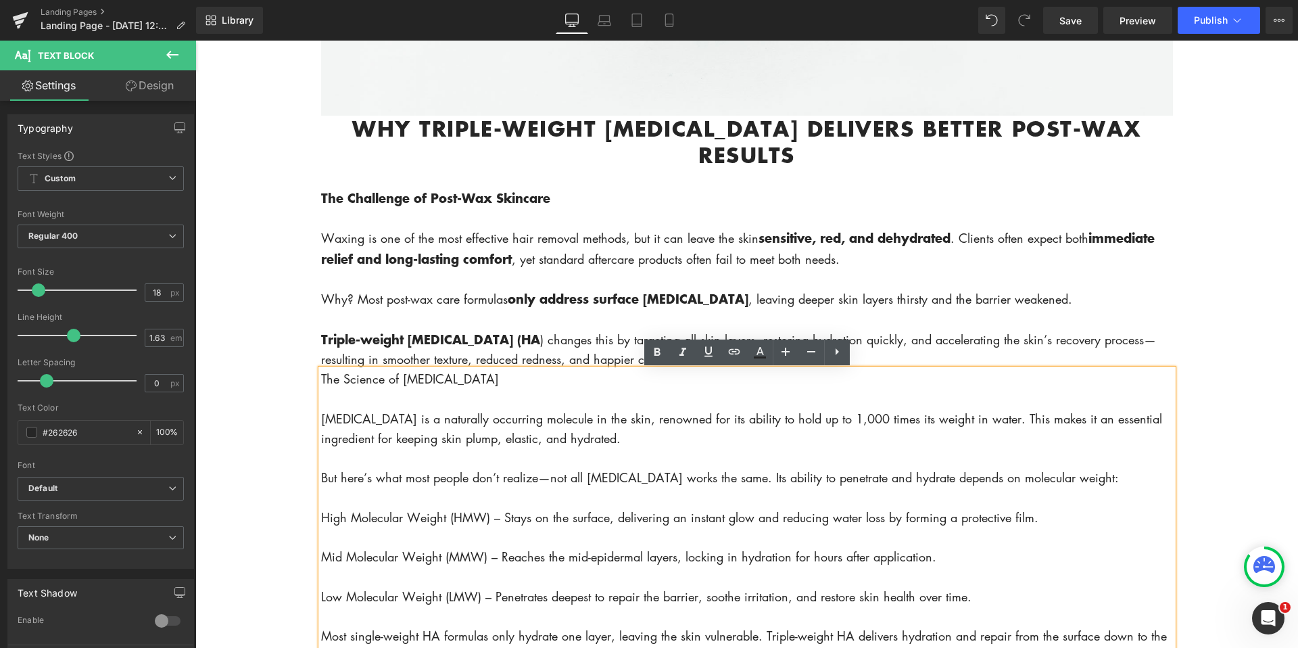
click at [321, 379] on p "The Science of [MEDICAL_DATA]" at bounding box center [747, 379] width 852 height 20
click at [323, 379] on p "The Science of [MEDICAL_DATA]" at bounding box center [747, 379] width 852 height 20
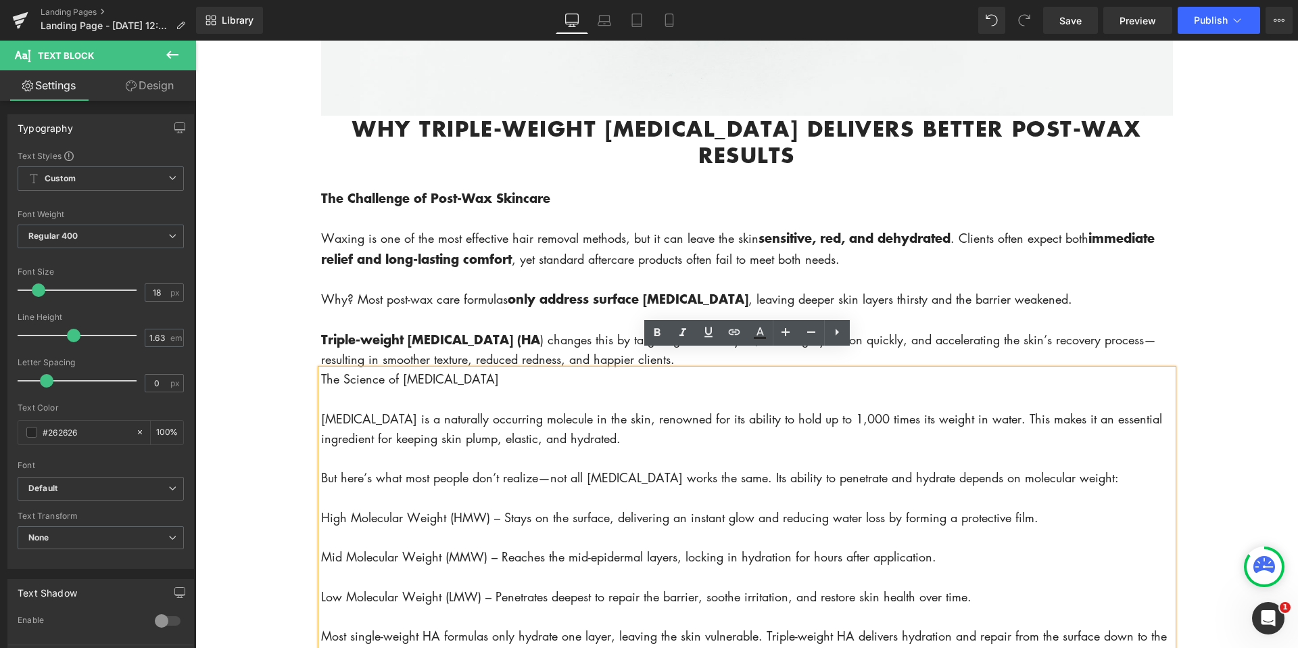
scroll to position [651, 0]
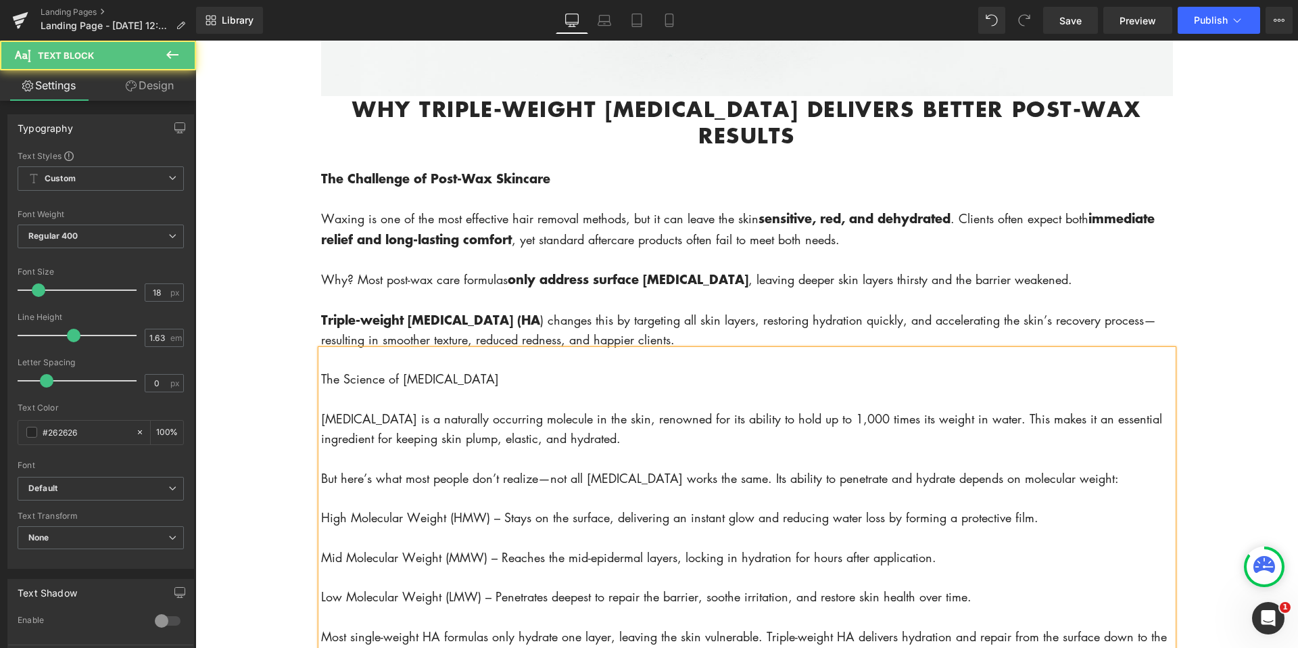
drag, startPoint x: 322, startPoint y: 379, endPoint x: 516, endPoint y: 381, distance: 194.1
click at [516, 381] on p "The Science of [MEDICAL_DATA]" at bounding box center [747, 379] width 852 height 20
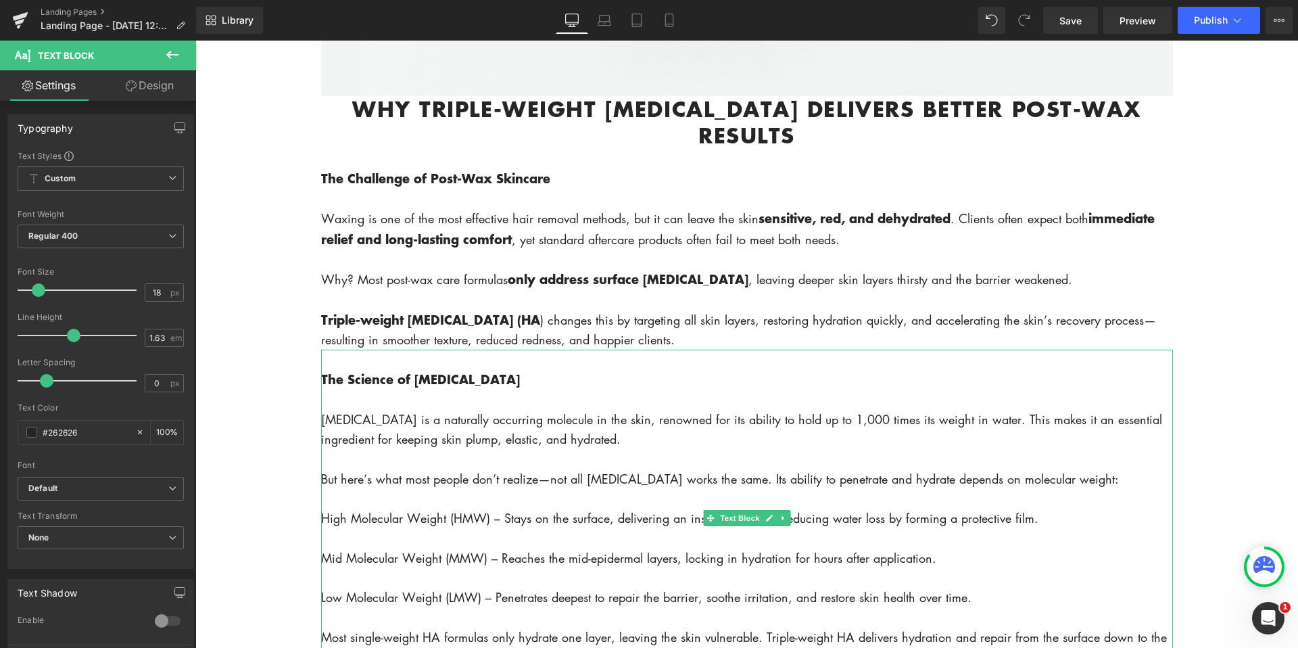
click at [385, 364] on p at bounding box center [747, 360] width 852 height 20
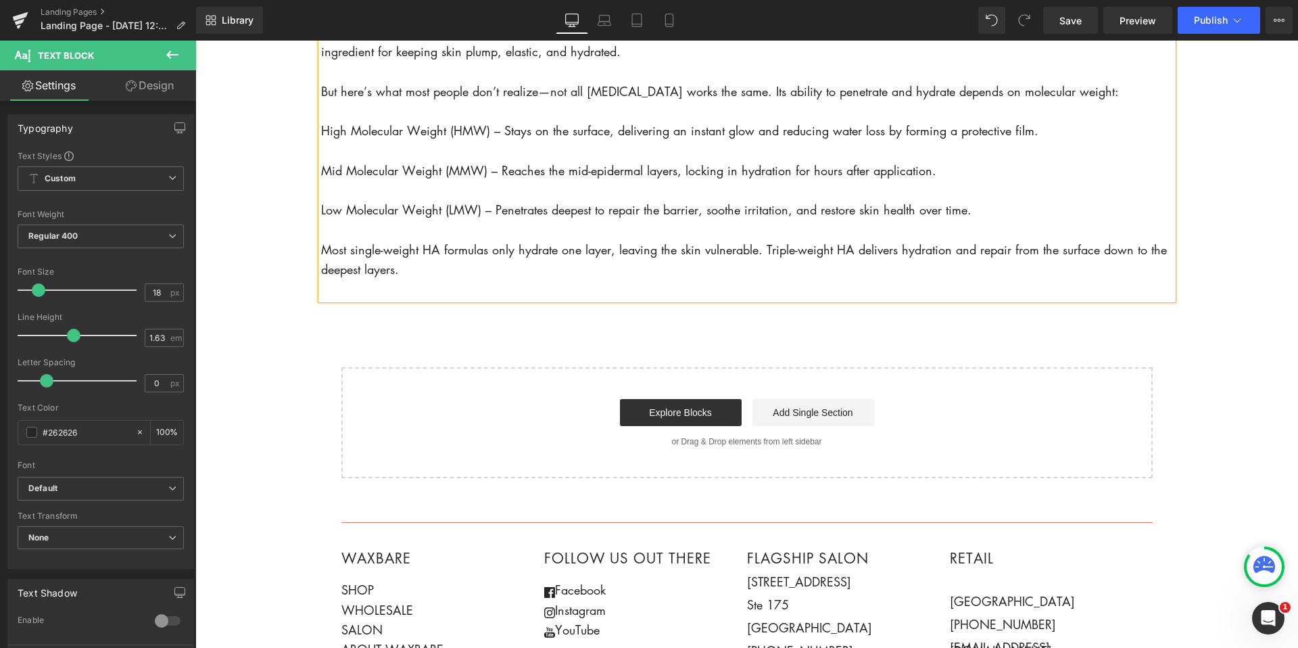
scroll to position [1073, 0]
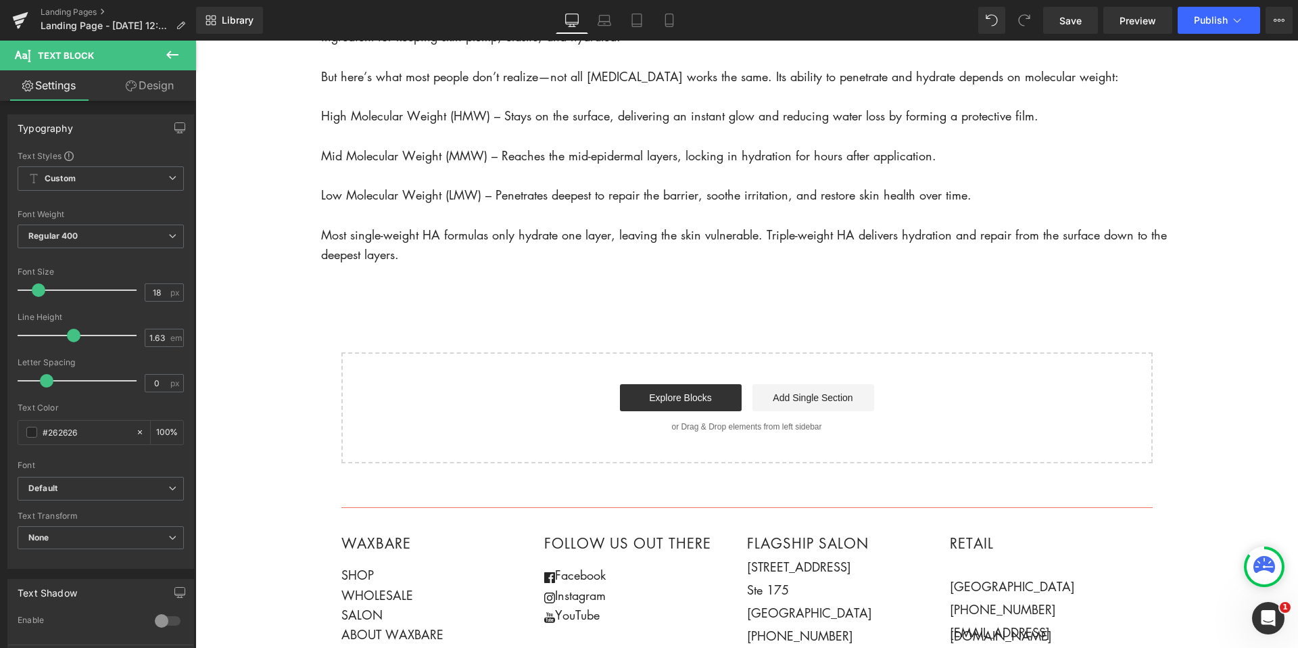
drag, startPoint x: 168, startPoint y: 55, endPoint x: 162, endPoint y: 60, distance: 8.3
click at [168, 57] on icon at bounding box center [172, 55] width 16 height 16
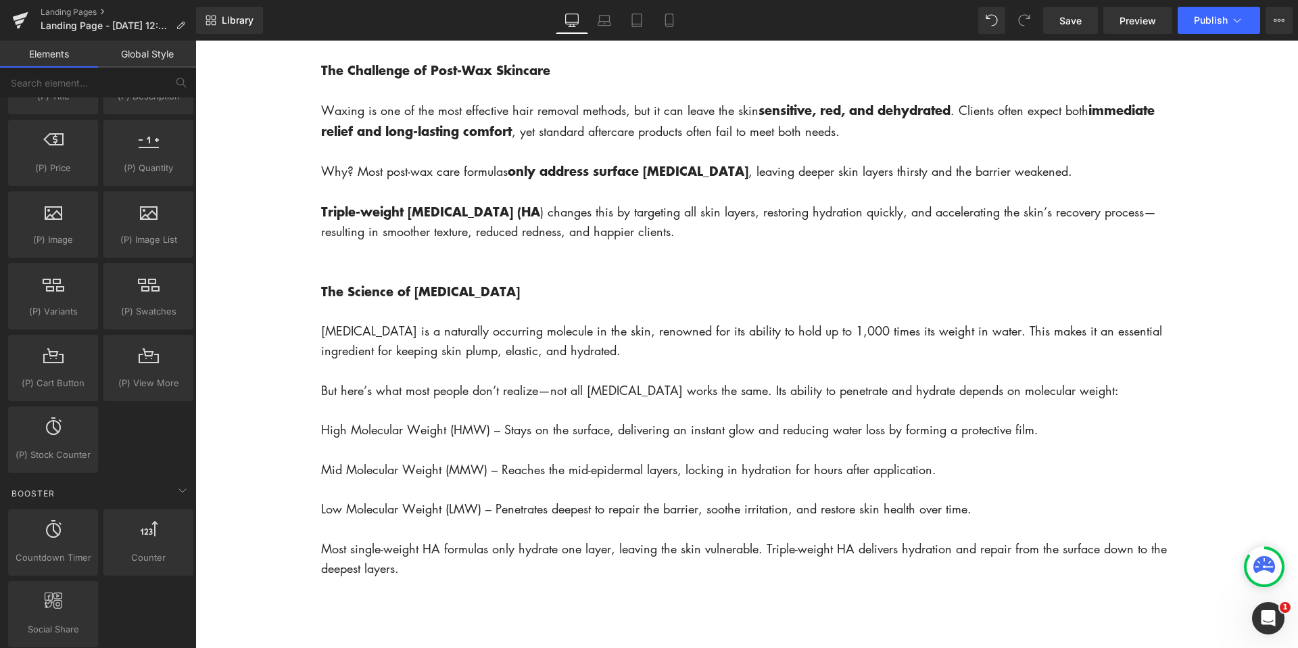
scroll to position [1306, 0]
click at [61, 24] on span "Landing Page - Aug 18, 12:24:01" at bounding box center [106, 25] width 130 height 11
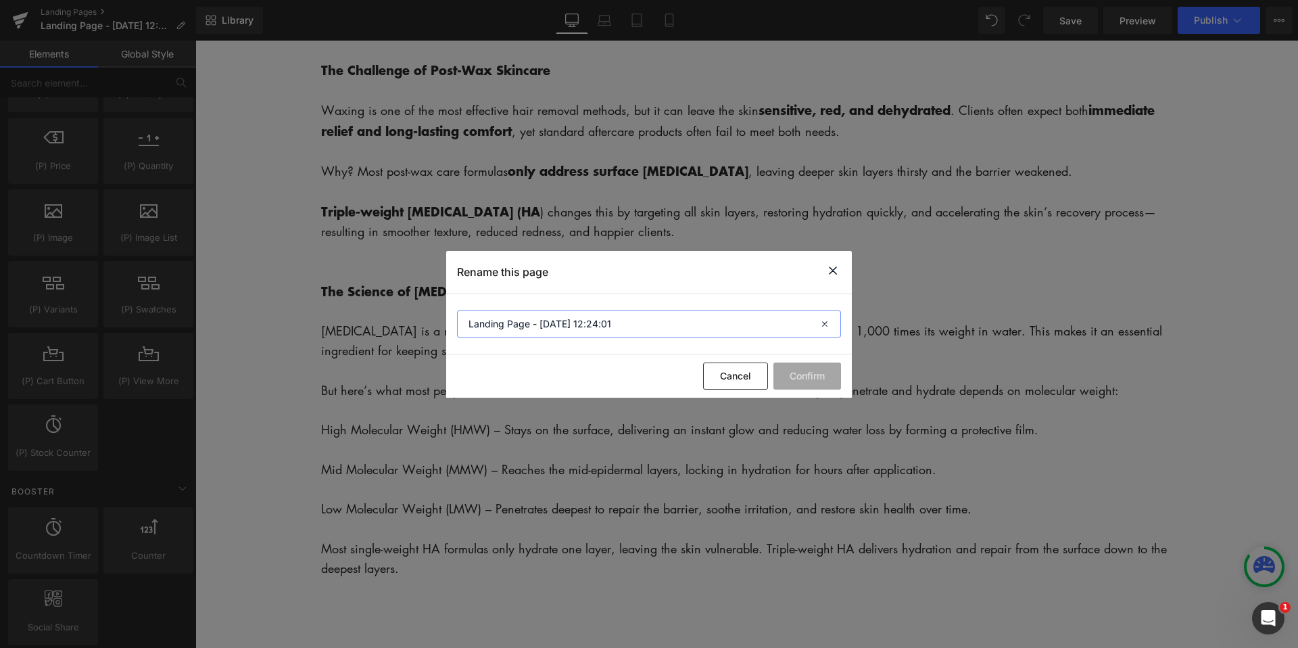
drag, startPoint x: 618, startPoint y: 326, endPoint x: 461, endPoint y: 319, distance: 157.0
click at [461, 319] on input "Landing Page - Aug 18, 12:24:01" at bounding box center [649, 323] width 384 height 27
type input "Why Triple-Weight [MEDICAL_DATA] Delivers Better Post-Wax Results"
click at [811, 378] on button "Confirm" at bounding box center [808, 375] width 68 height 27
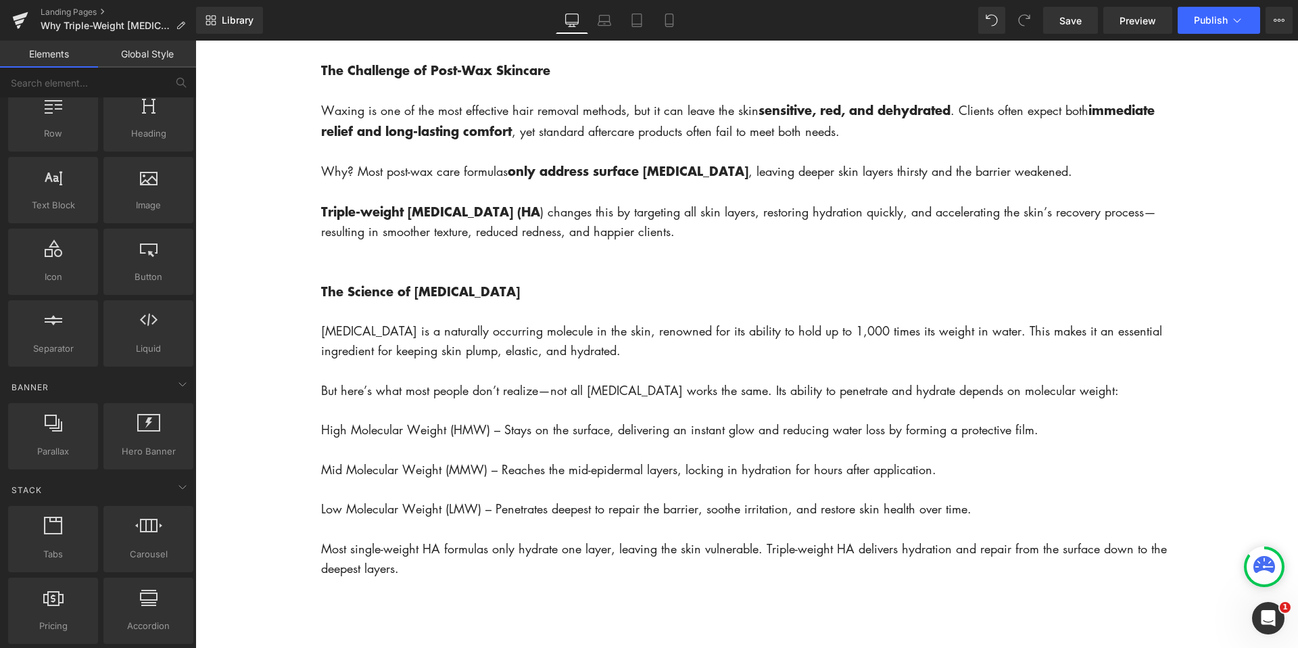
scroll to position [0, 0]
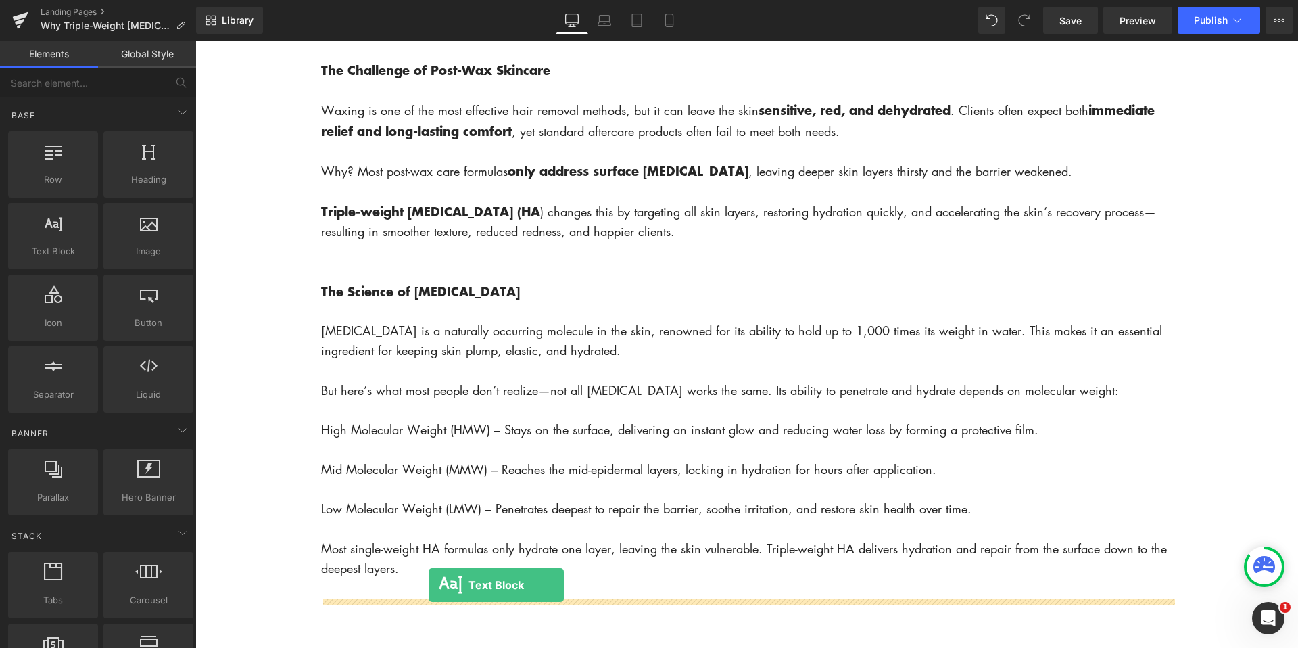
drag, startPoint x: 250, startPoint y: 290, endPoint x: 426, endPoint y: 583, distance: 341.5
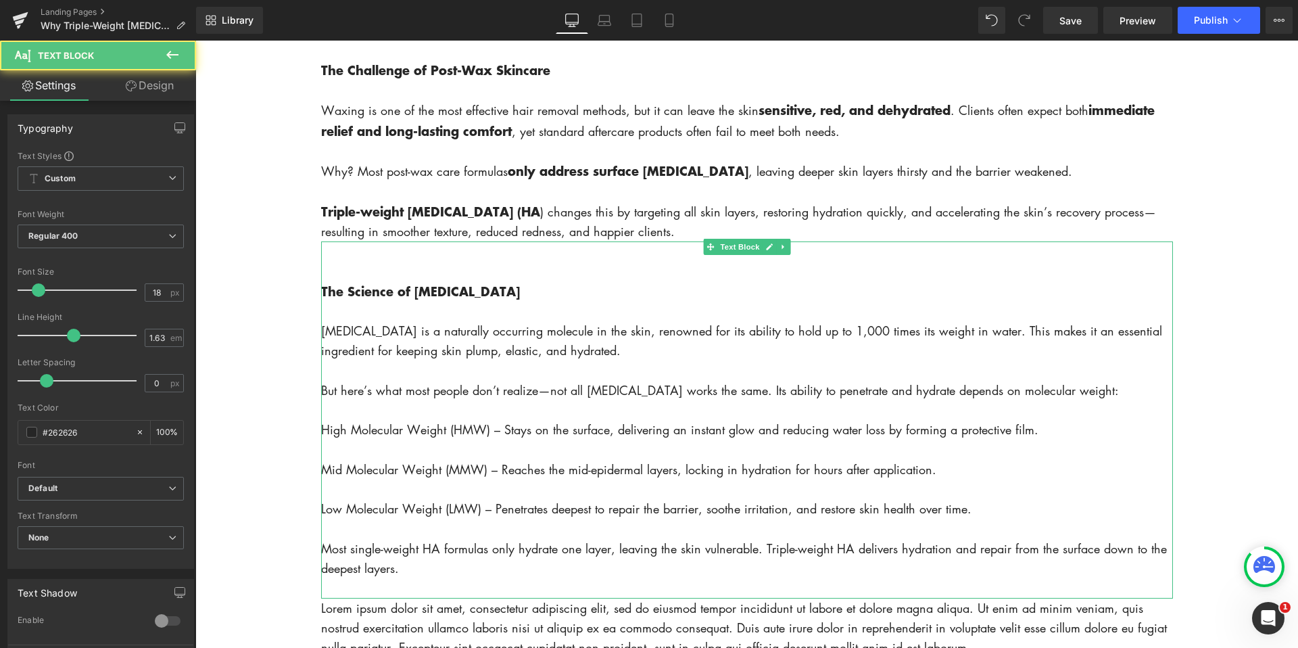
click at [649, 427] on p "High Molecular Weight (HMW) – Stays on the surface, delivering an instant glow …" at bounding box center [747, 430] width 852 height 20
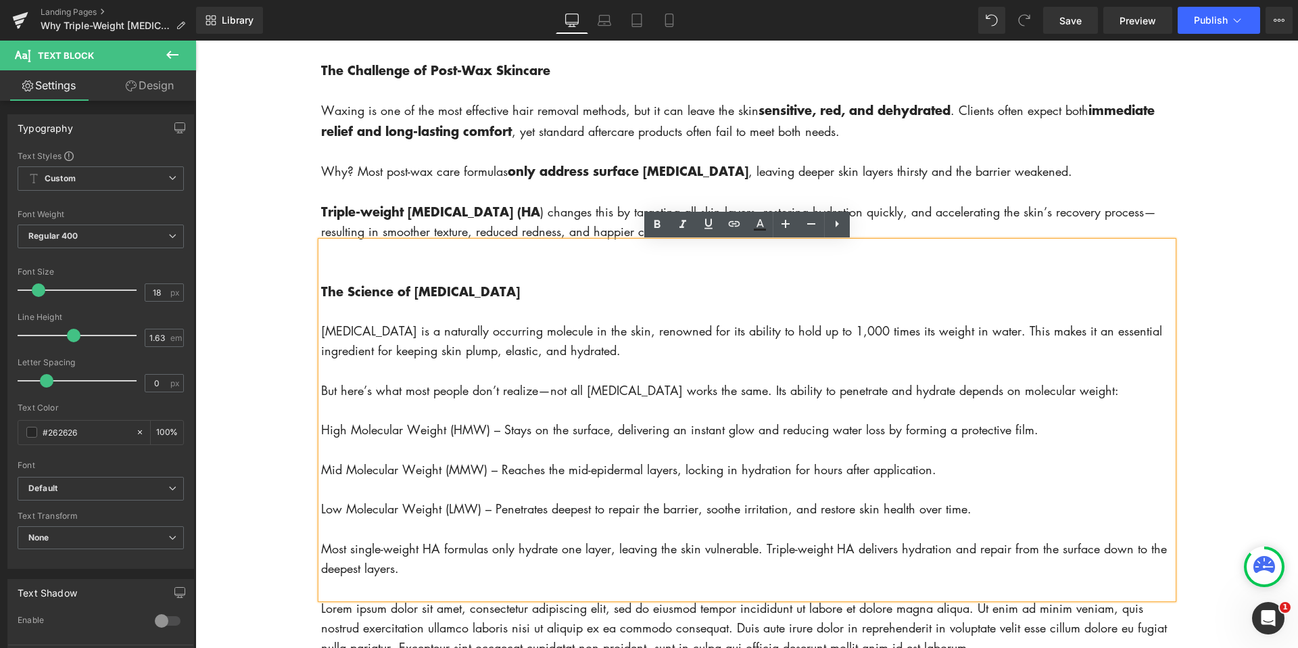
click at [1233, 360] on body "Account Cart ( 0 ) Subtotal $0.00 View cart Check out Checkout" at bounding box center [746, 274] width 1103 height 1987
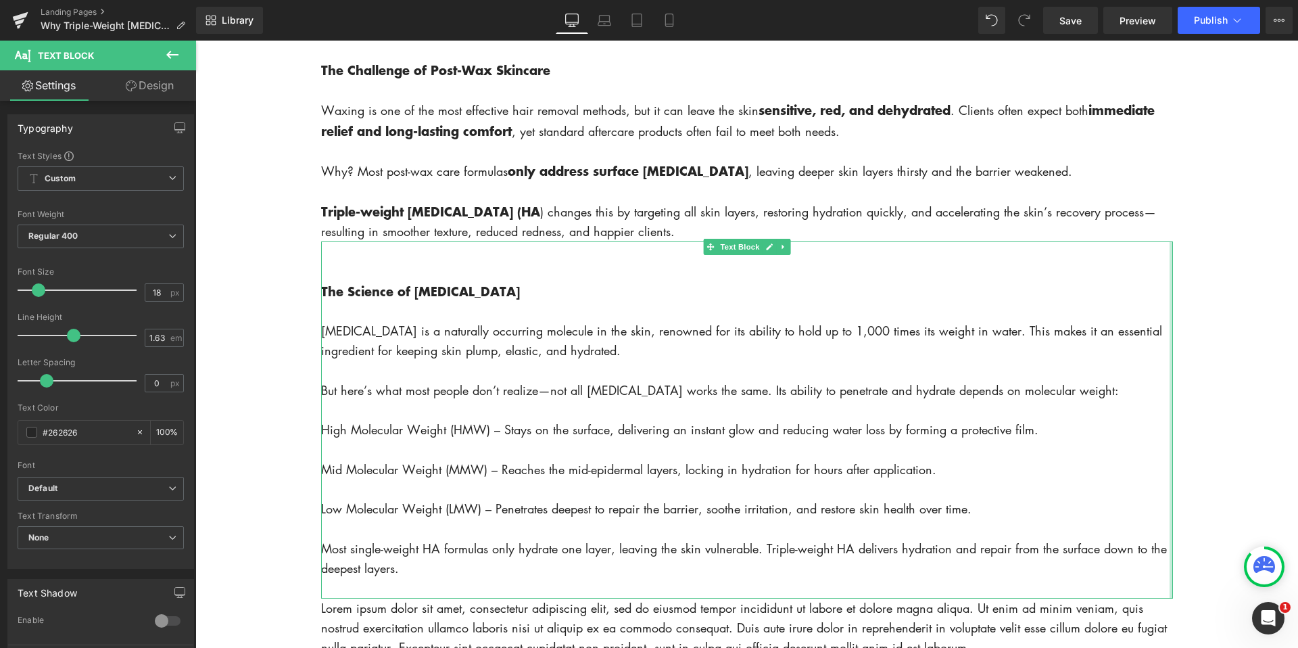
drag, startPoint x: 1050, startPoint y: 359, endPoint x: 1212, endPoint y: 357, distance: 161.6
click at [1210, 356] on body "Account Cart ( 0 ) Subtotal $0.00 View cart Check out Checkout" at bounding box center [746, 274] width 1103 height 1987
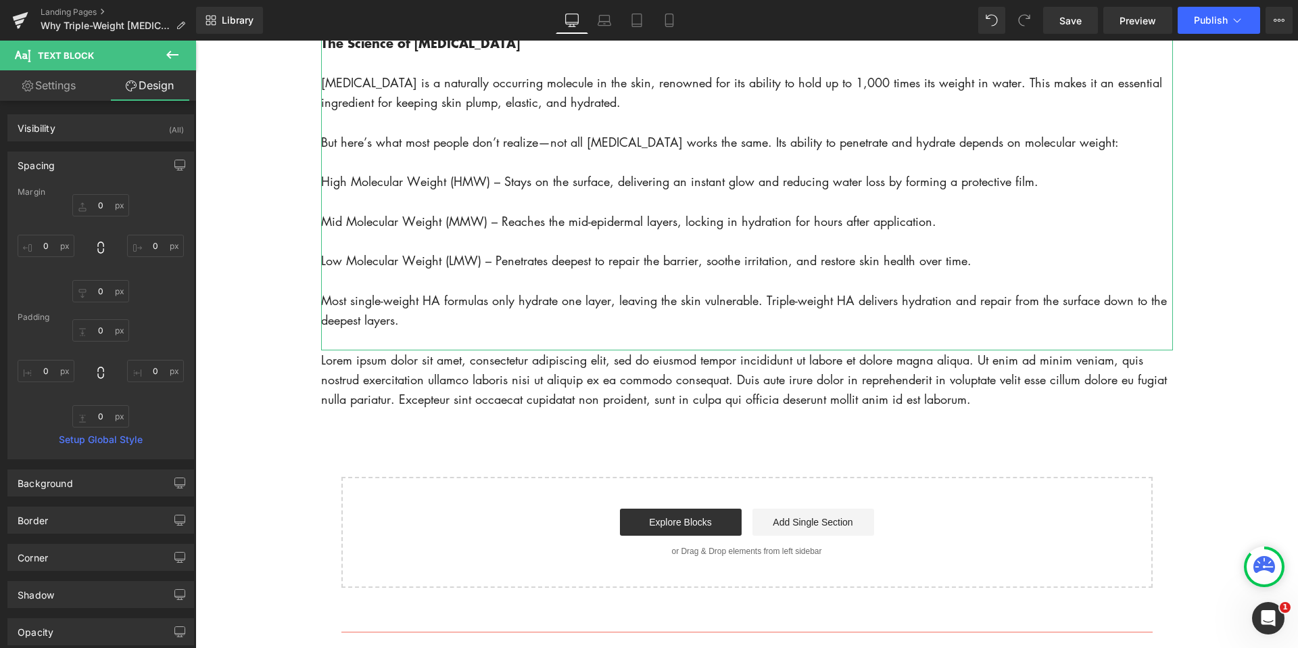
scroll to position [1201, 0]
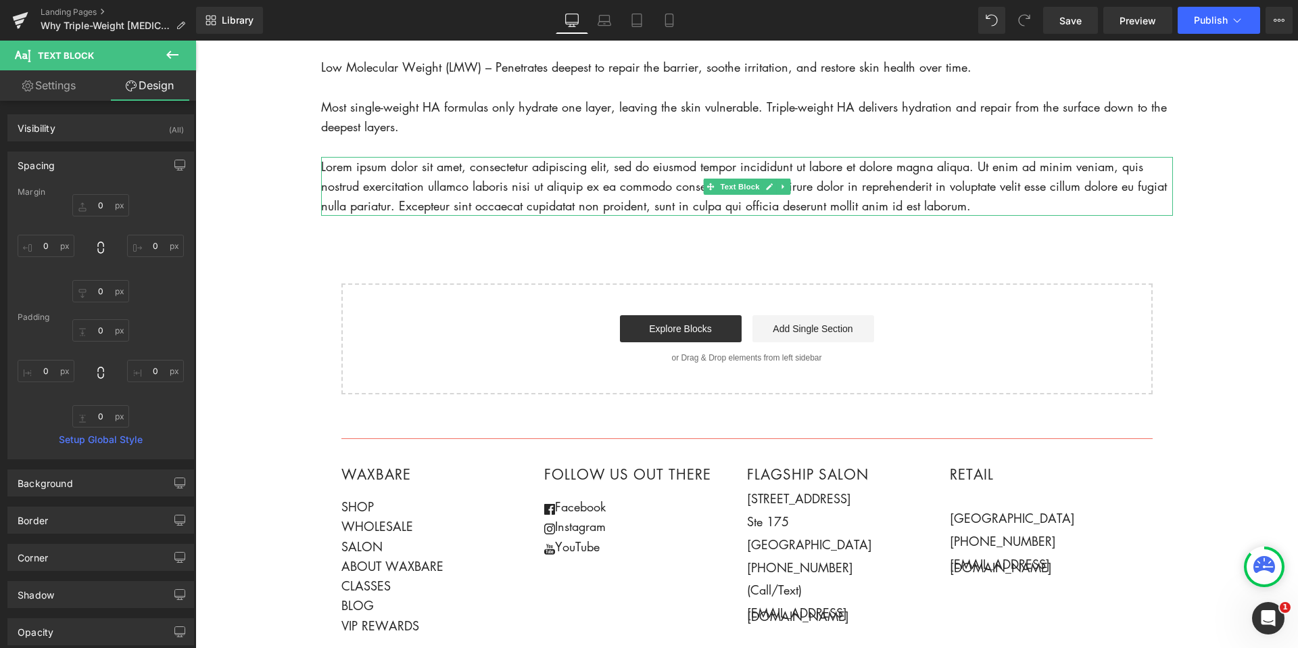
click at [328, 167] on p "Lorem ipsum dolor sit amet, consectetur adipiscing elit, sed do eiusmod tempor …" at bounding box center [747, 187] width 852 height 60
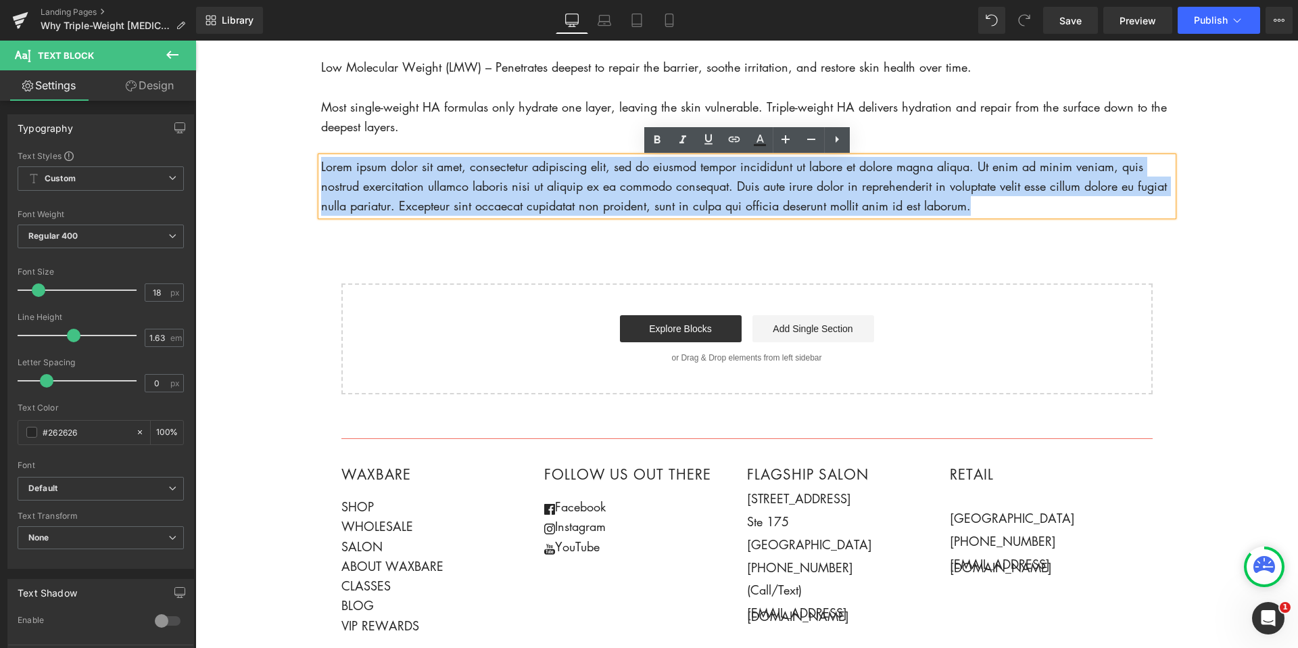
drag, startPoint x: 326, startPoint y: 170, endPoint x: 1038, endPoint y: 201, distance: 712.7
click at [1043, 200] on p "Lorem ipsum dolor sit amet, consectetur adipiscing elit, sed do eiusmod tempor …" at bounding box center [747, 187] width 852 height 60
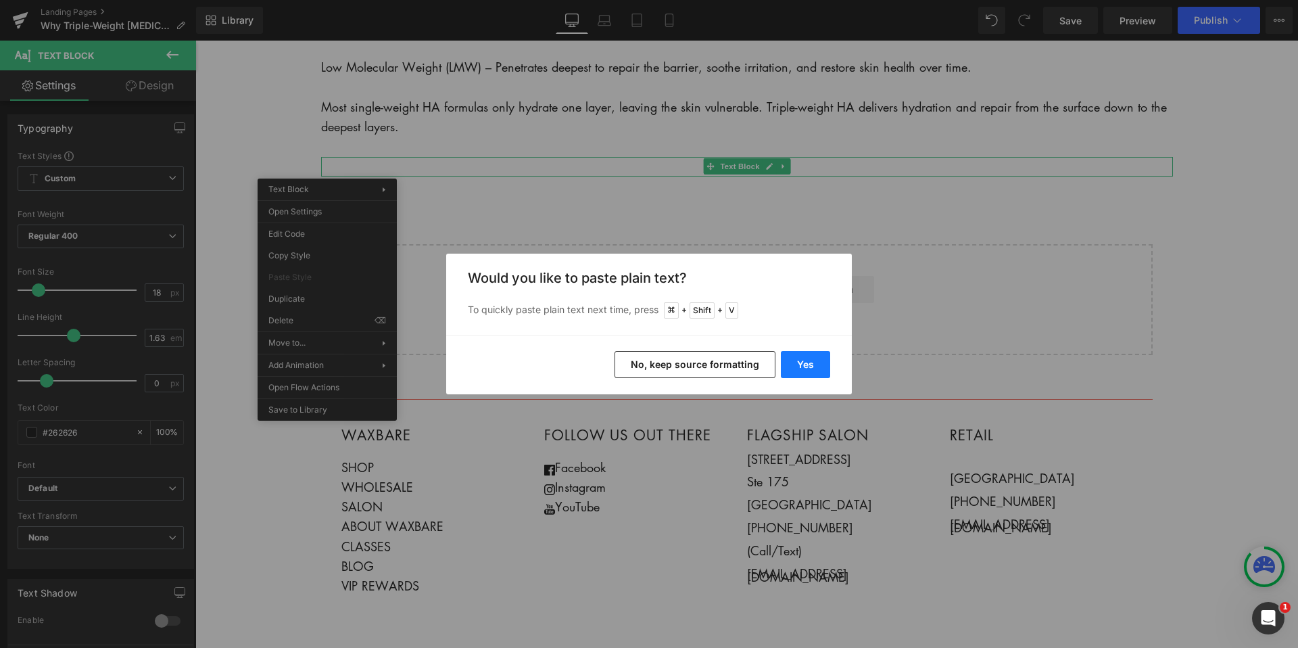
click at [807, 364] on button "Yes" at bounding box center [805, 364] width 49 height 27
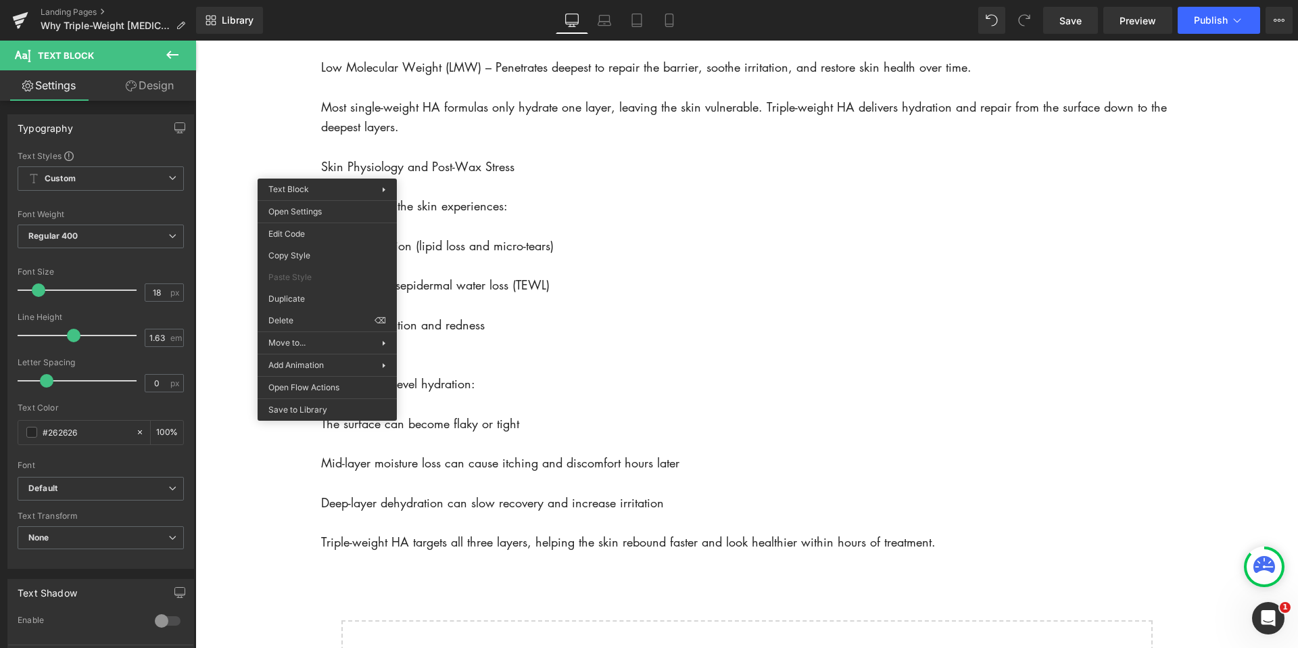
click at [982, 547] on p "Triple-weight HA targets all three layers, helping the skin rebound faster and …" at bounding box center [747, 542] width 852 height 20
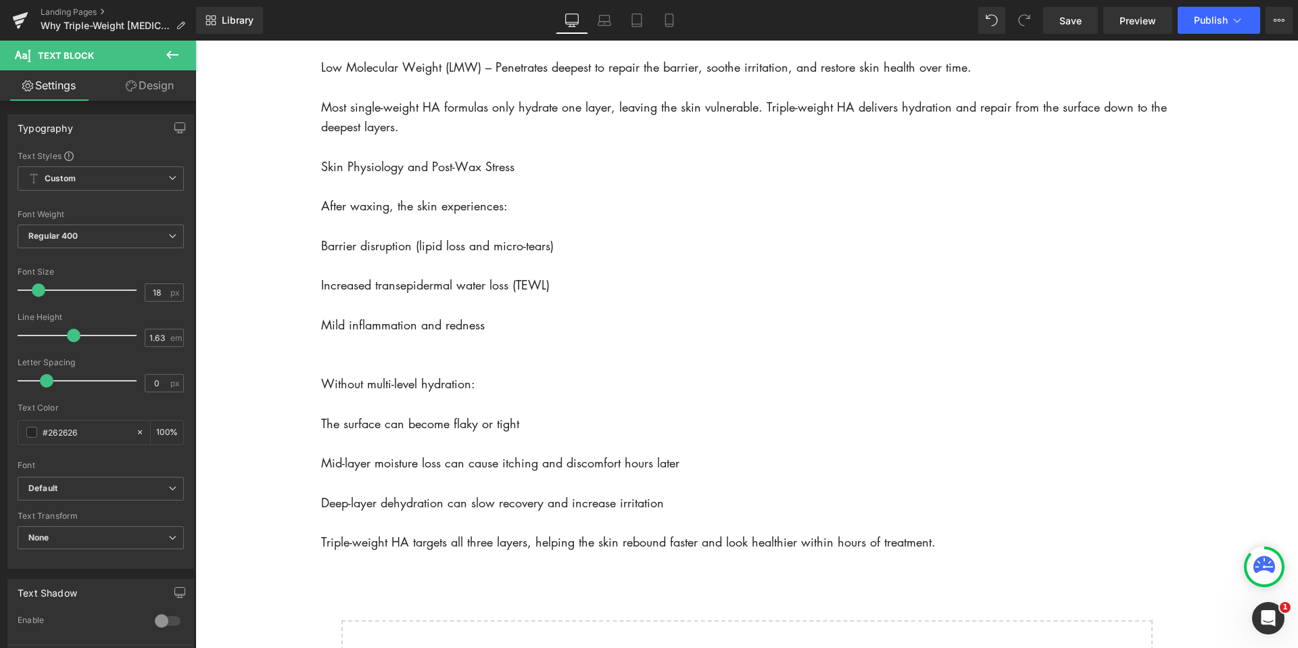
drag, startPoint x: 174, startPoint y: 51, endPoint x: 122, endPoint y: 126, distance: 91.0
click at [174, 51] on icon at bounding box center [172, 55] width 16 height 16
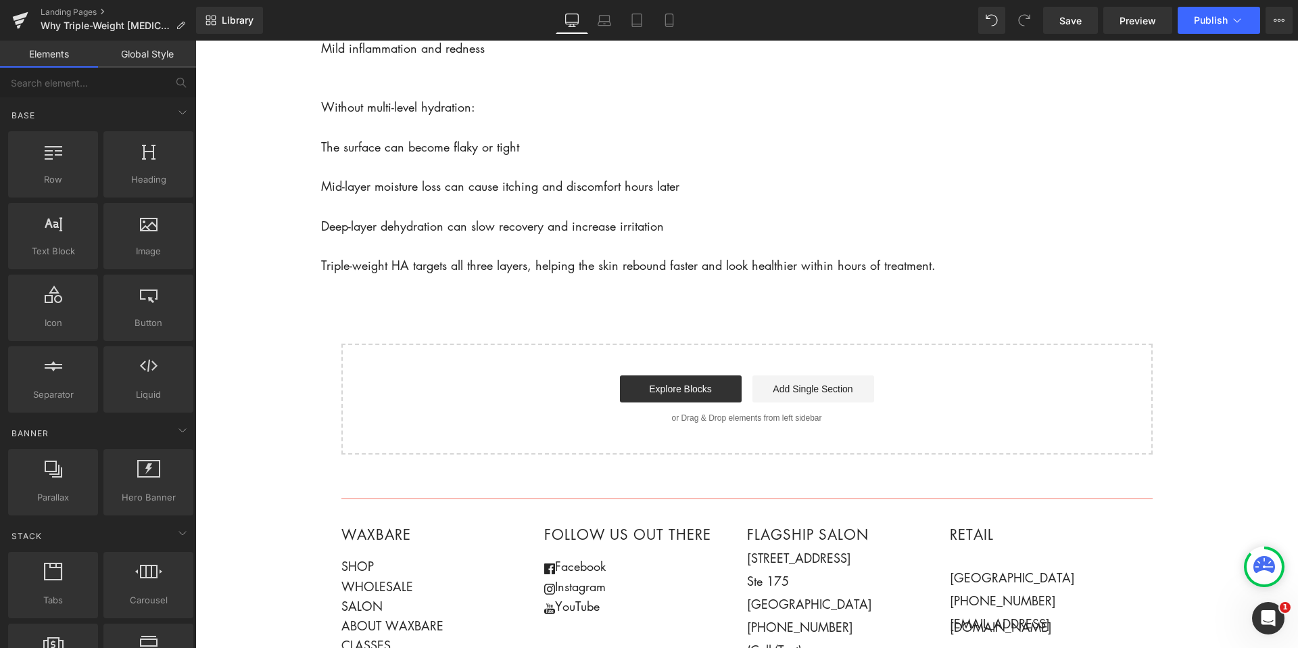
scroll to position [1496, 0]
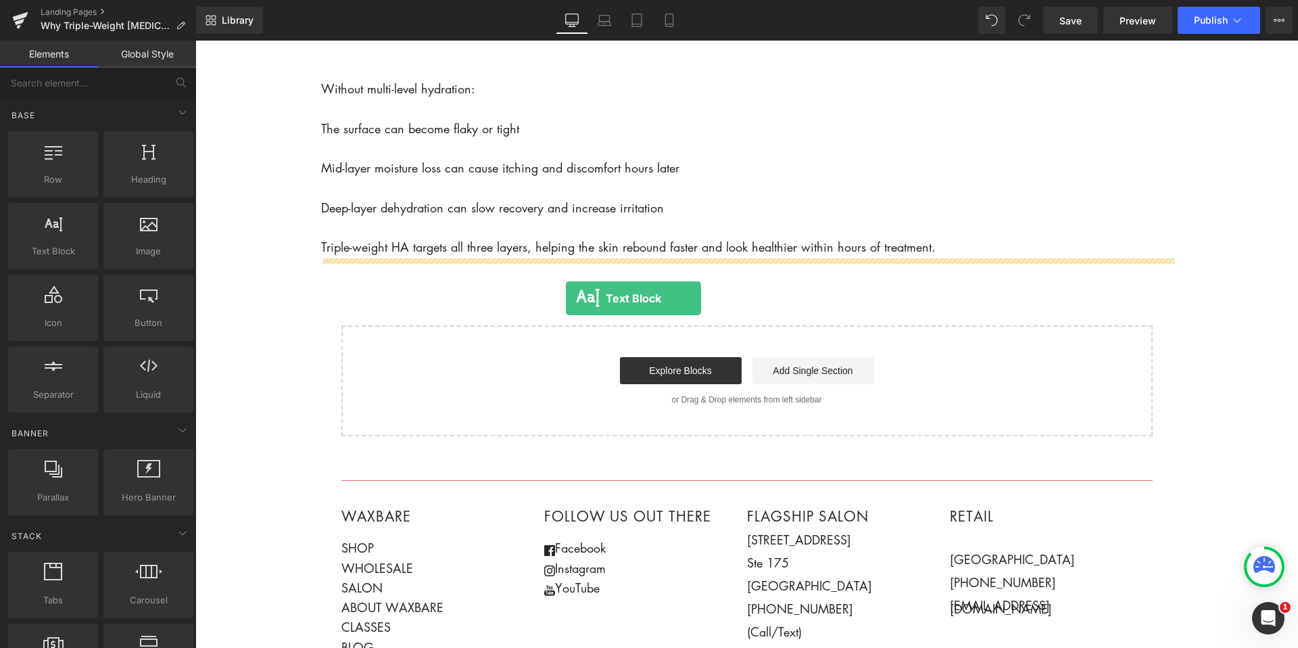
drag, startPoint x: 334, startPoint y: 287, endPoint x: 565, endPoint y: 299, distance: 230.9
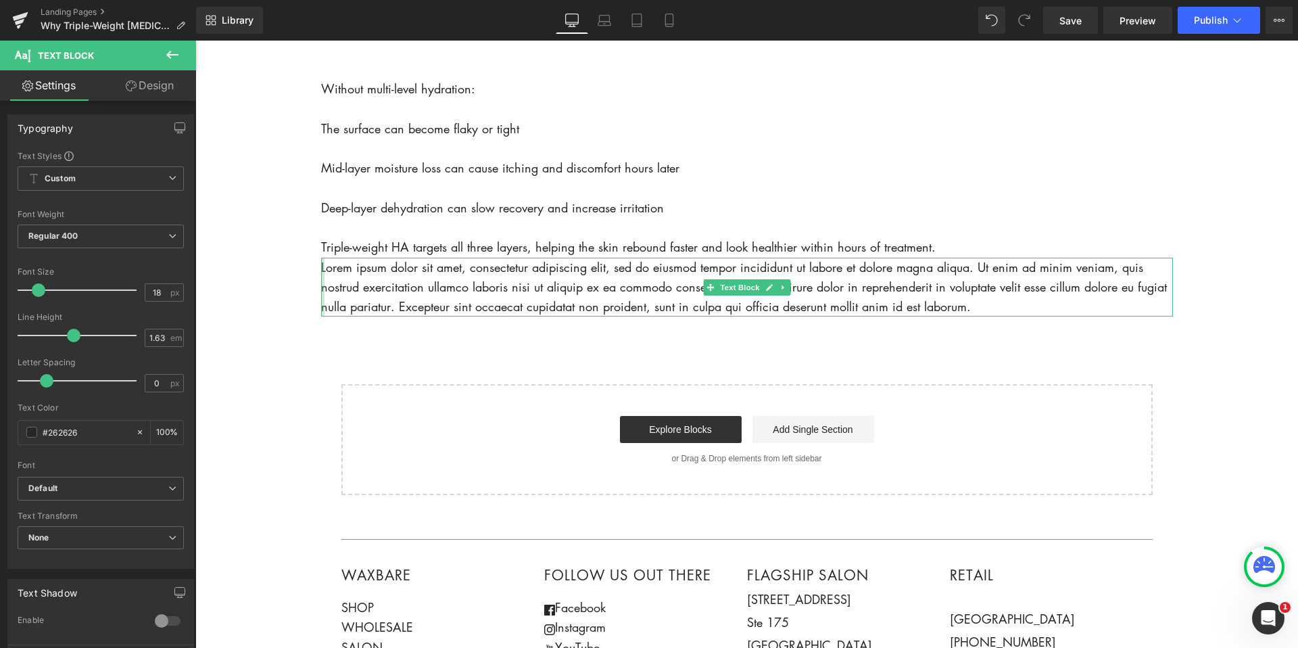
click at [323, 269] on div "Lorem ipsum dolor sit amet, consectetur adipiscing elit, sed do eiusmod tempor …" at bounding box center [747, 288] width 852 height 60
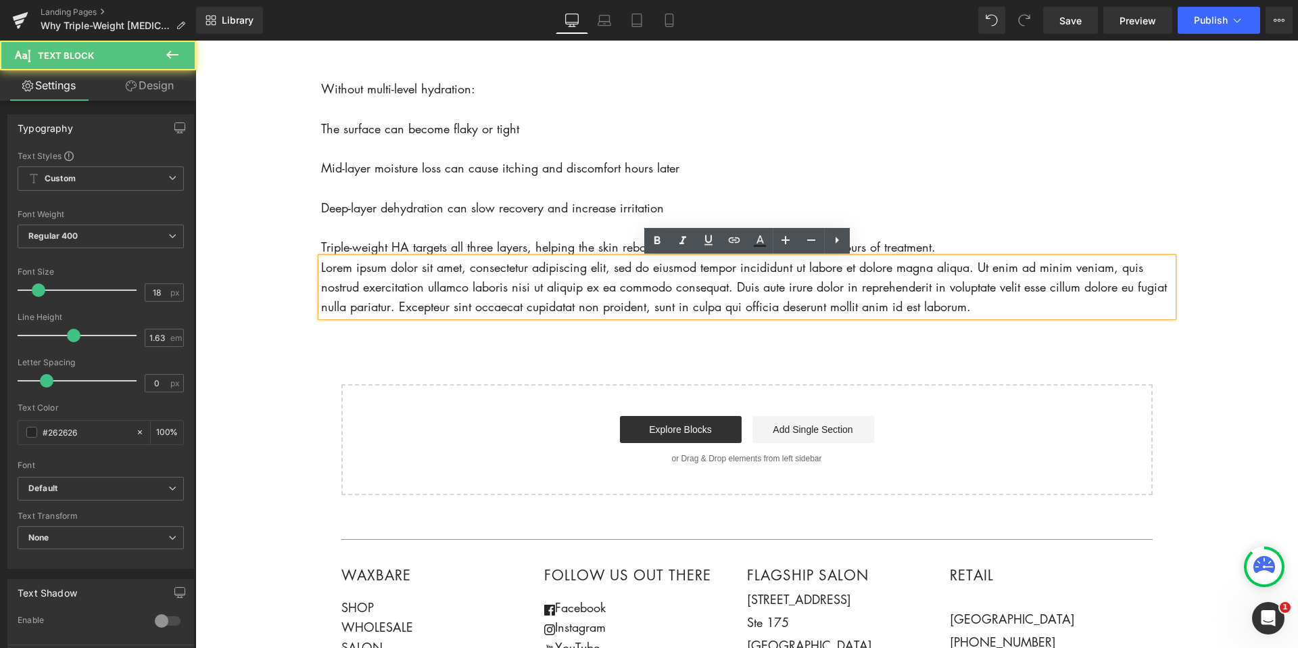
drag, startPoint x: 599, startPoint y: 290, endPoint x: 965, endPoint y: 316, distance: 366.8
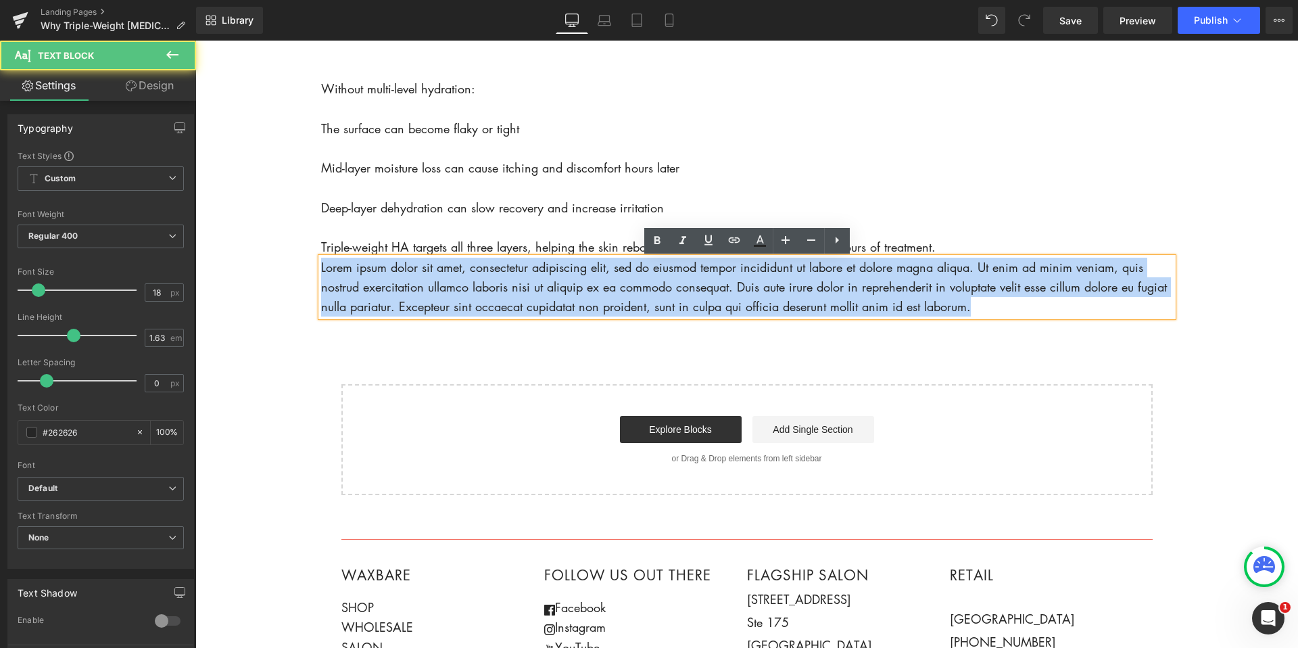
drag, startPoint x: 989, startPoint y: 309, endPoint x: 316, endPoint y: 268, distance: 674.1
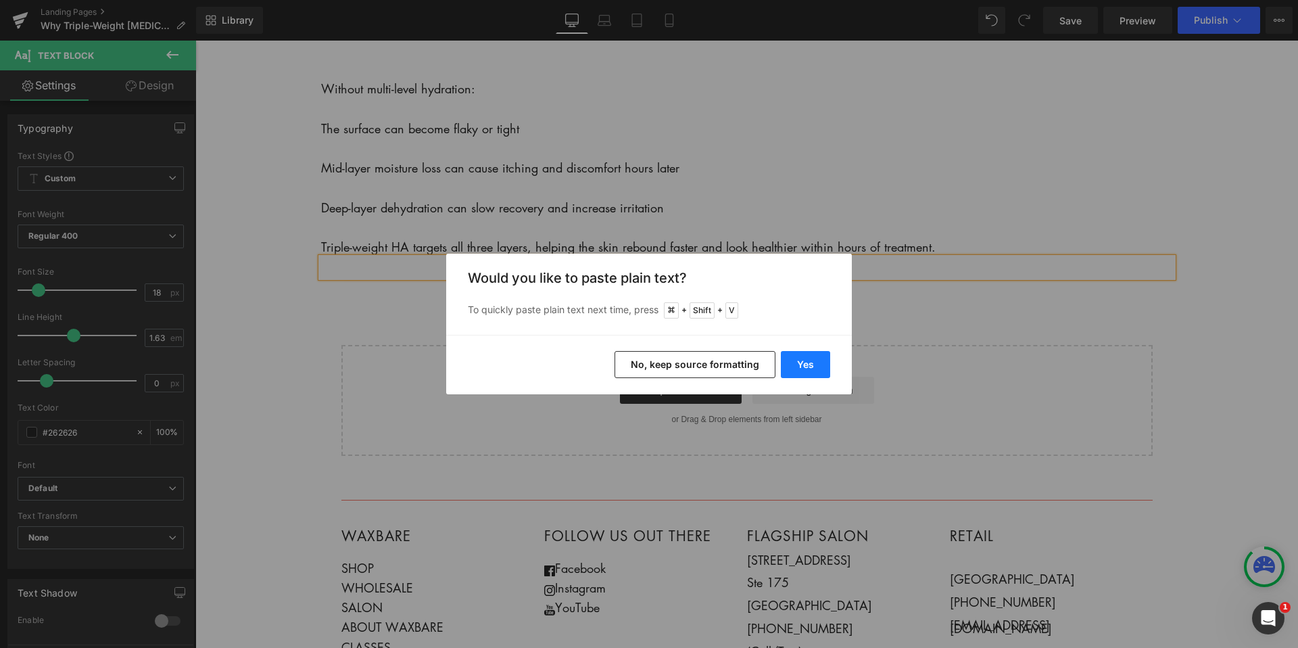
click at [812, 366] on button "Yes" at bounding box center [805, 364] width 49 height 27
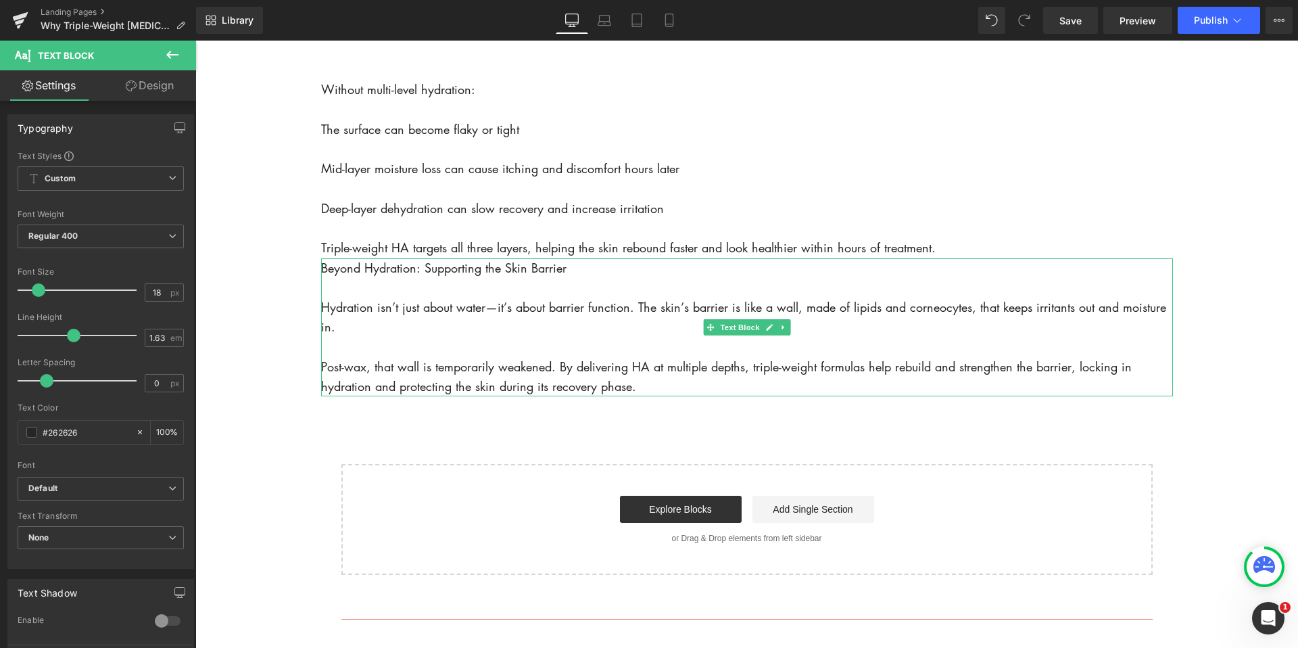
click at [322, 270] on p "Beyond Hydration: Supporting the Skin Barrier" at bounding box center [747, 268] width 852 height 20
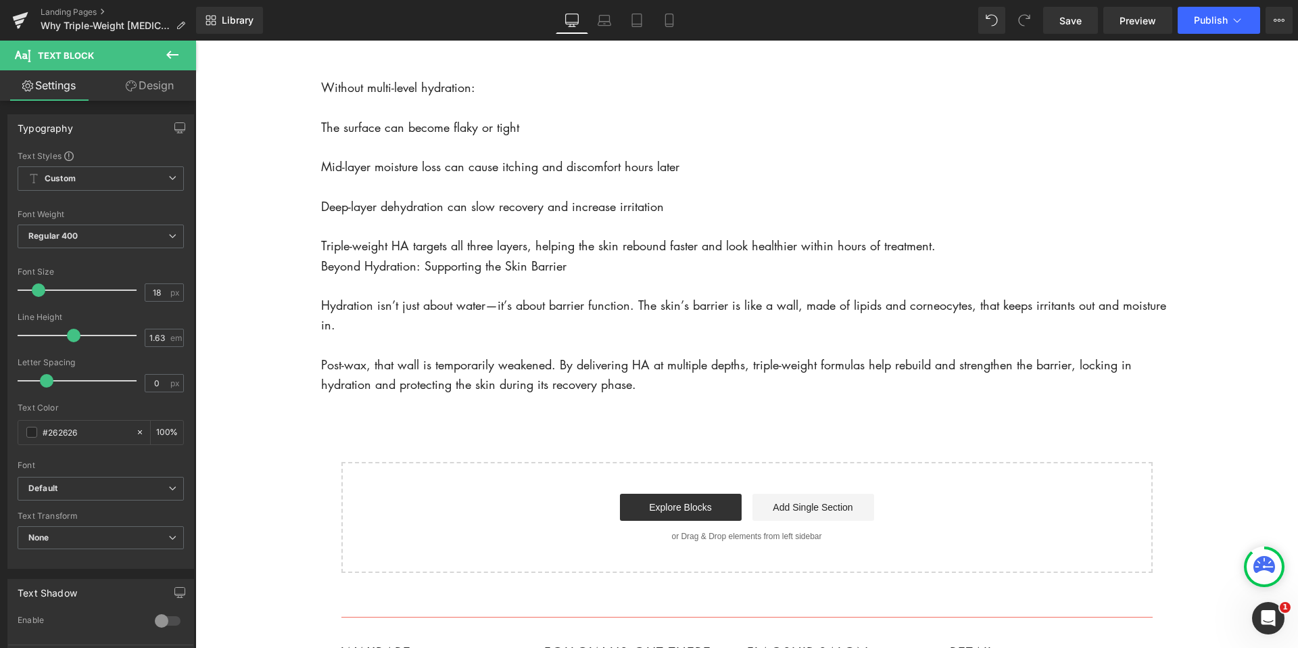
click at [160, 55] on button at bounding box center [172, 56] width 47 height 30
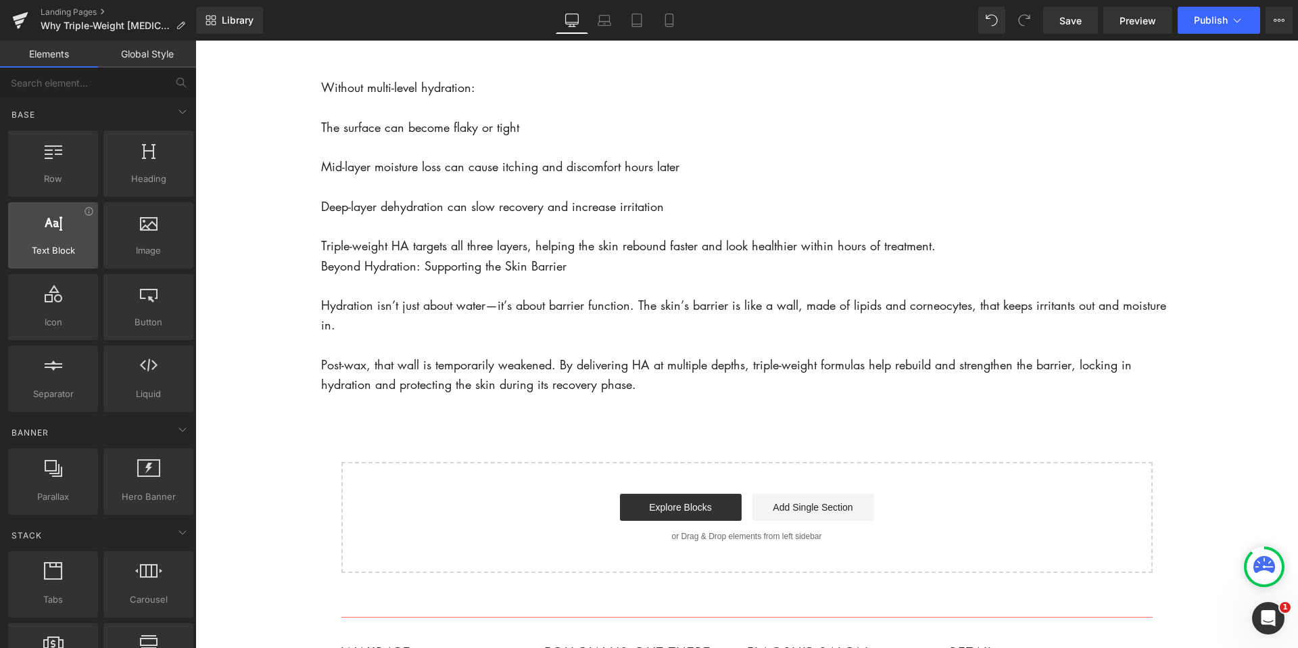
scroll to position [0, 0]
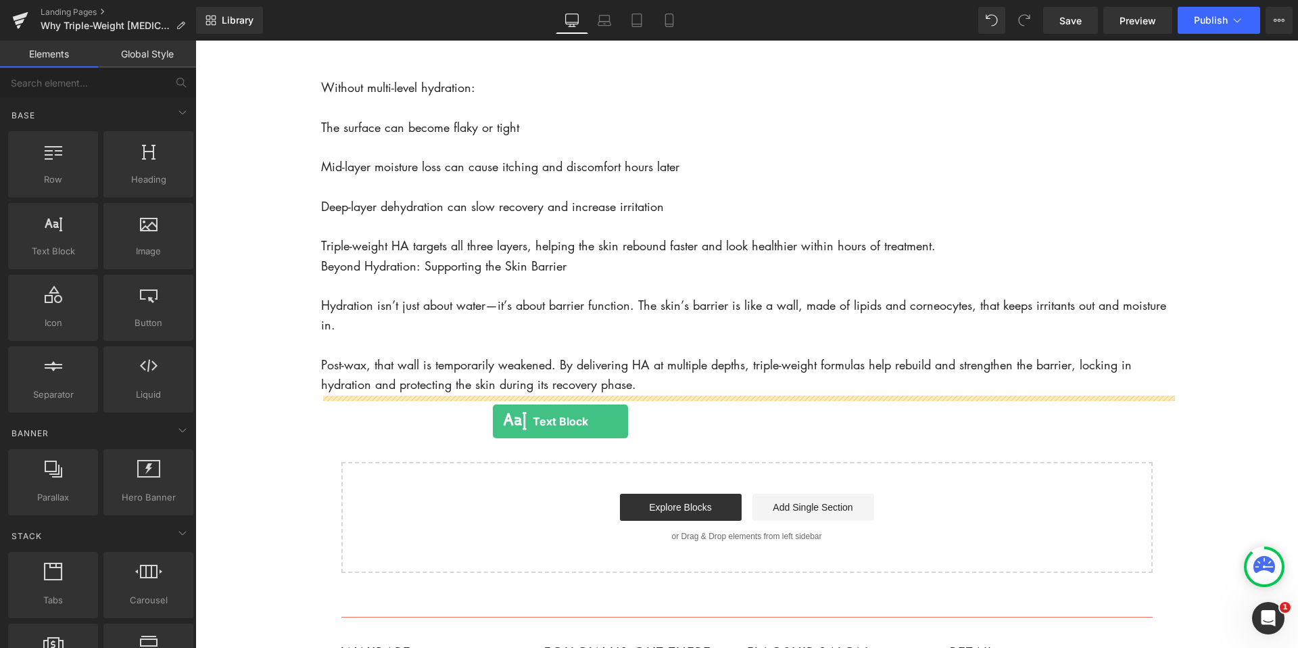
drag, startPoint x: 280, startPoint y: 288, endPoint x: 493, endPoint y: 421, distance: 250.9
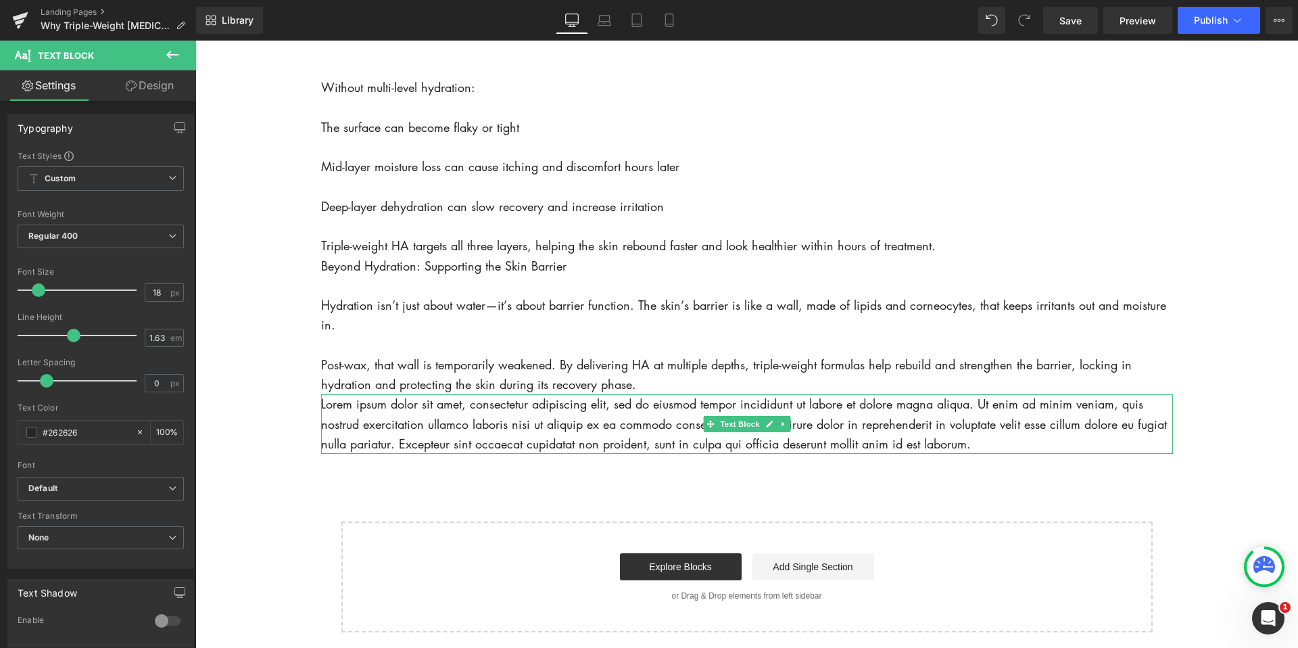
click at [325, 407] on p "Lorem ipsum dolor sit amet, consectetur adipiscing elit, sed do eiusmod tempor …" at bounding box center [747, 424] width 852 height 60
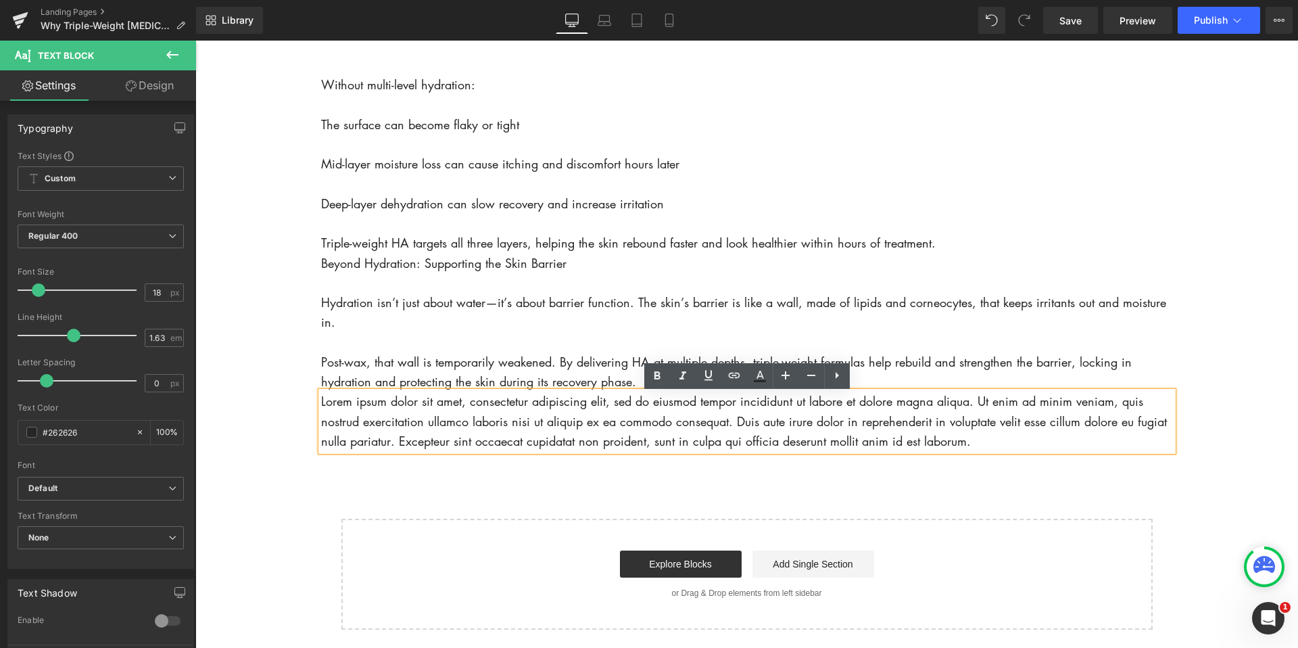
scroll to position [1491, 0]
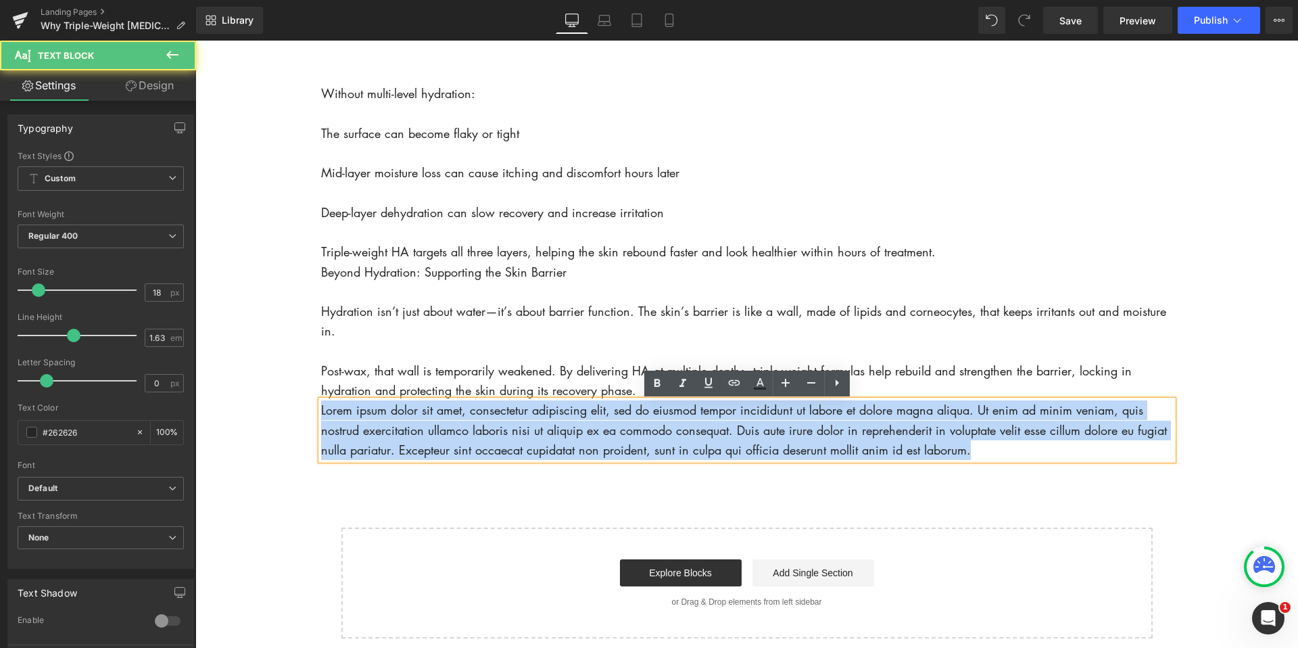
drag, startPoint x: 321, startPoint y: 406, endPoint x: 923, endPoint y: 475, distance: 606.5
click at [1114, 460] on div "Lorem ipsum dolor sit amet, consectetur adipiscing elit, sed do eiusmod tempor …" at bounding box center [747, 430] width 852 height 60
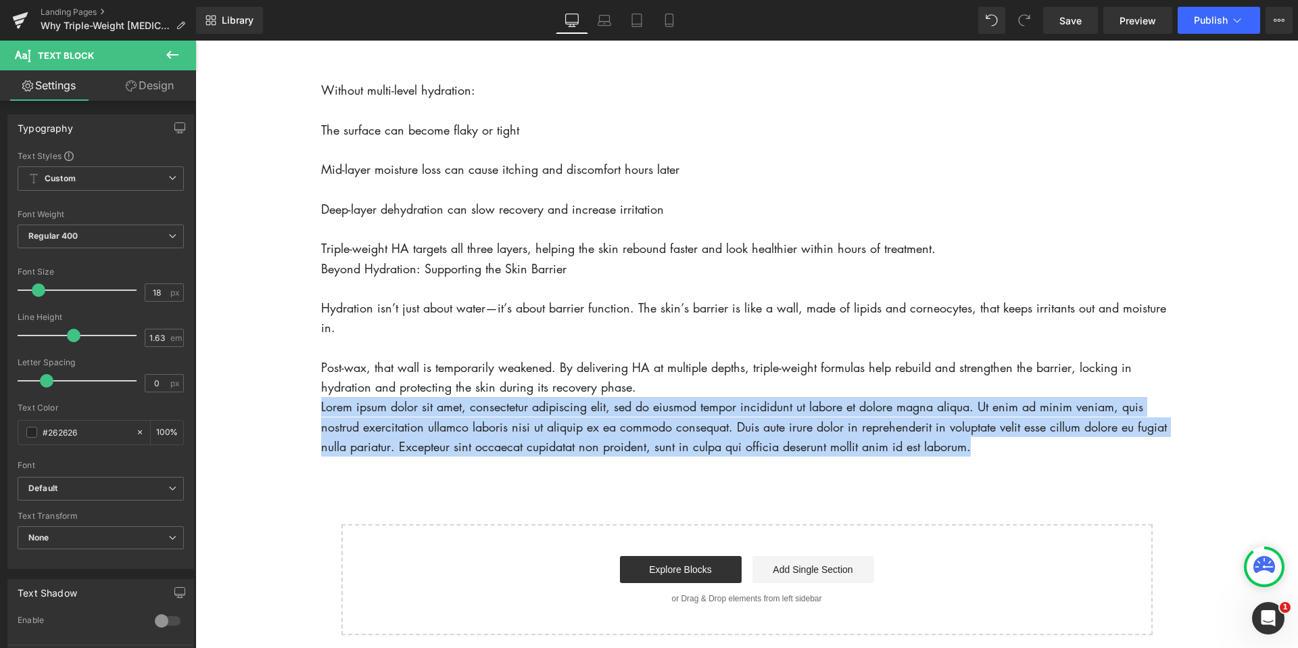
click at [383, 427] on p "Lorem ipsum dolor sit amet, consectetur adipiscing elit, sed do eiusmod tempor …" at bounding box center [747, 427] width 852 height 60
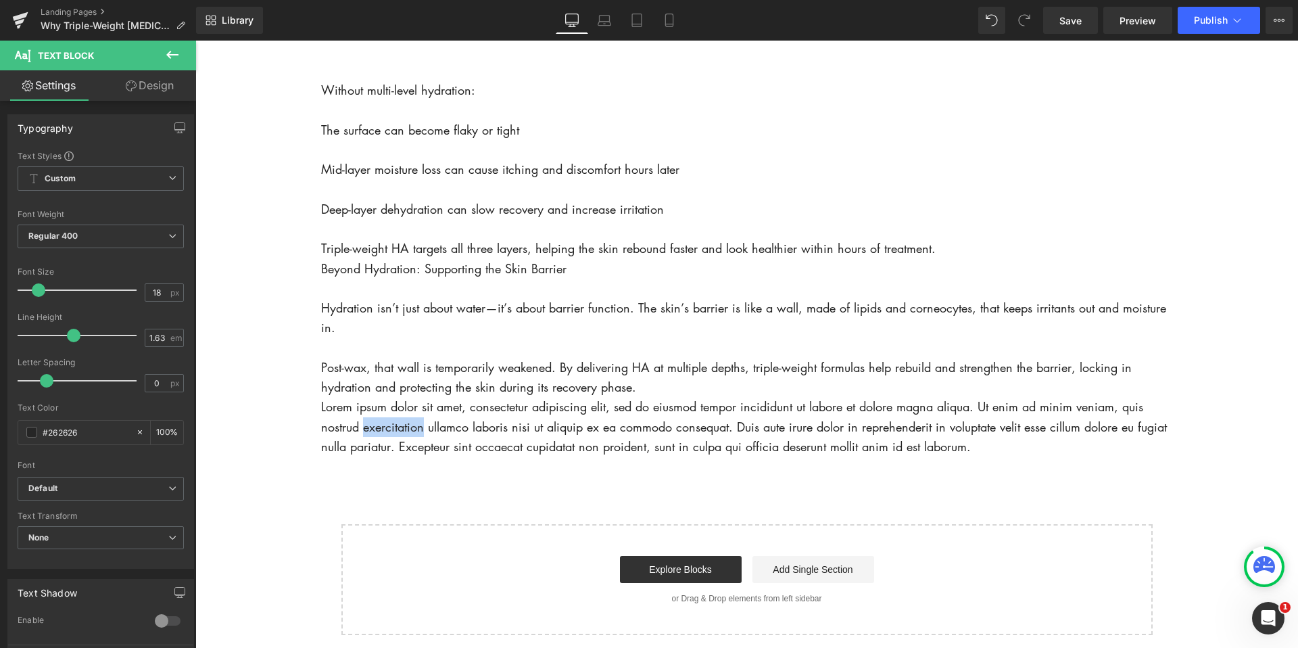
click at [383, 427] on p "Lorem ipsum dolor sit amet, consectetur adipiscing elit, sed do eiusmod tempor …" at bounding box center [747, 427] width 852 height 60
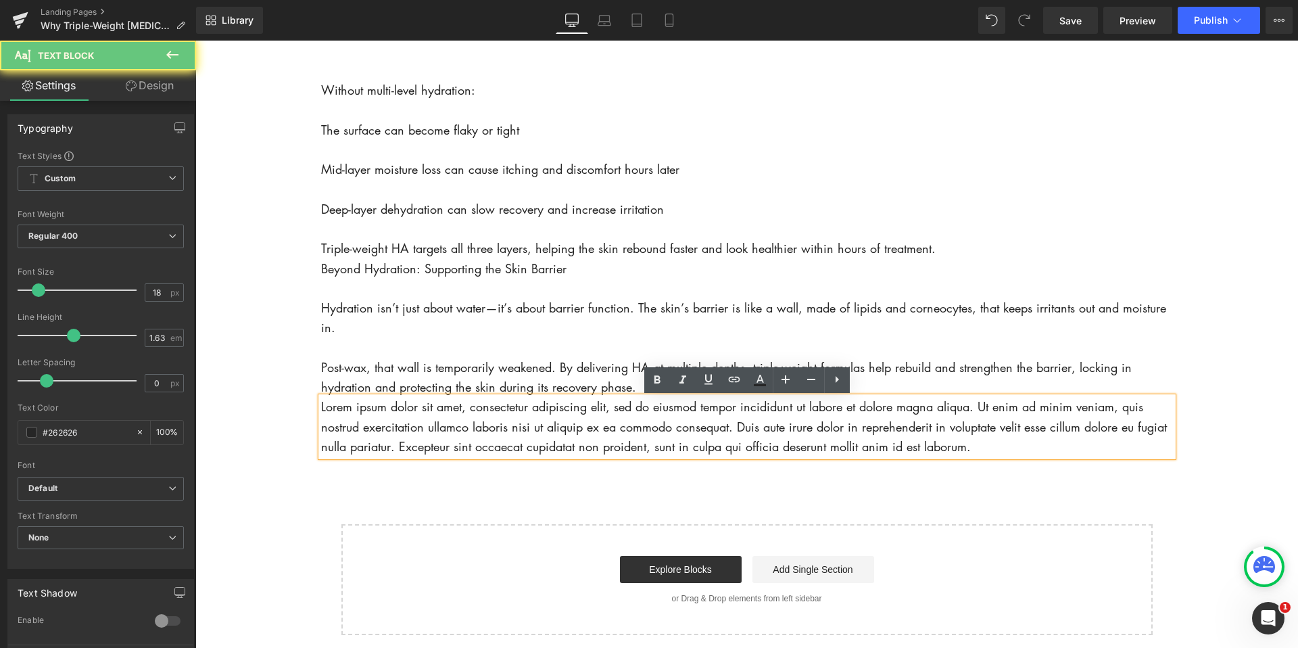
click at [323, 409] on p "Lorem ipsum dolor sit amet, consectetur adipiscing elit, sed do eiusmod tempor …" at bounding box center [747, 427] width 852 height 60
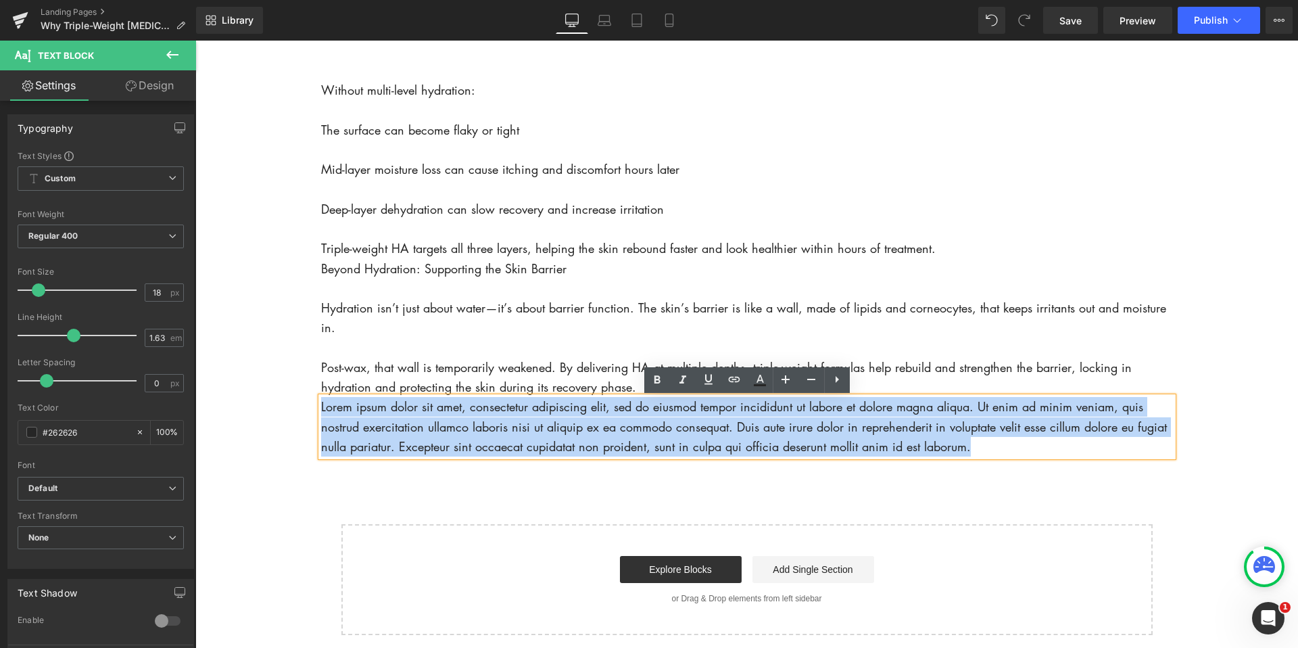
drag, startPoint x: 322, startPoint y: 410, endPoint x: 893, endPoint y: 458, distance: 572.8
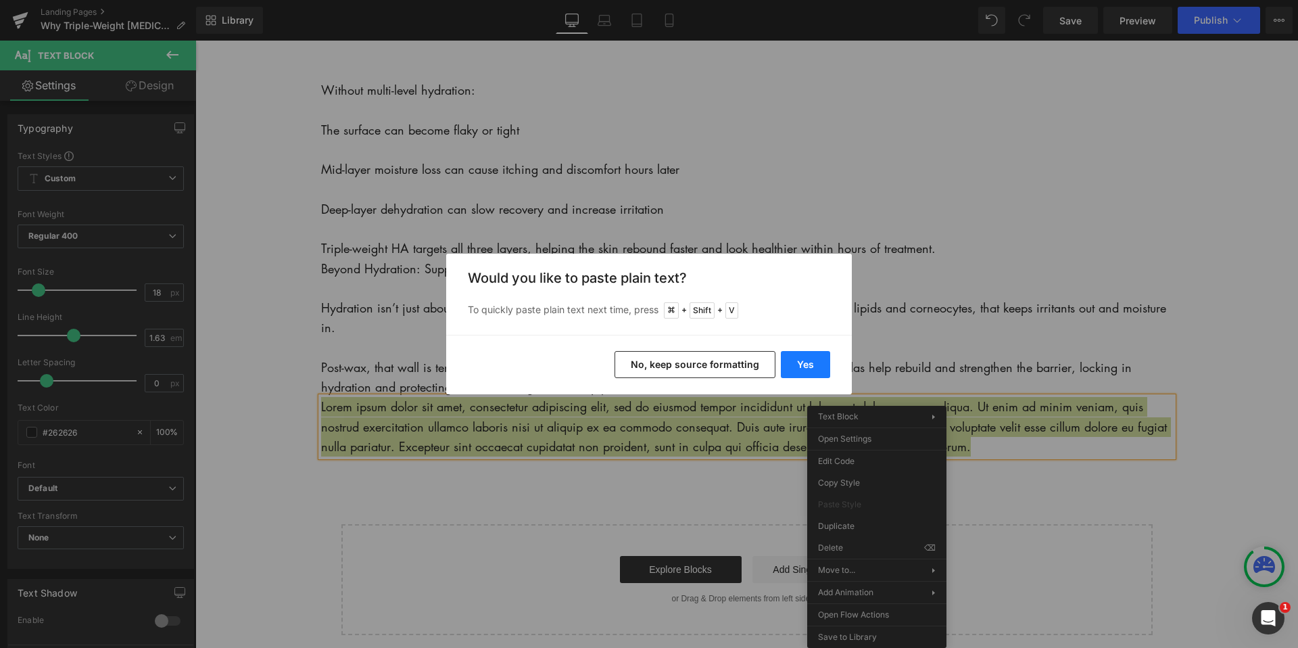
click at [803, 364] on button "Yes" at bounding box center [805, 364] width 49 height 27
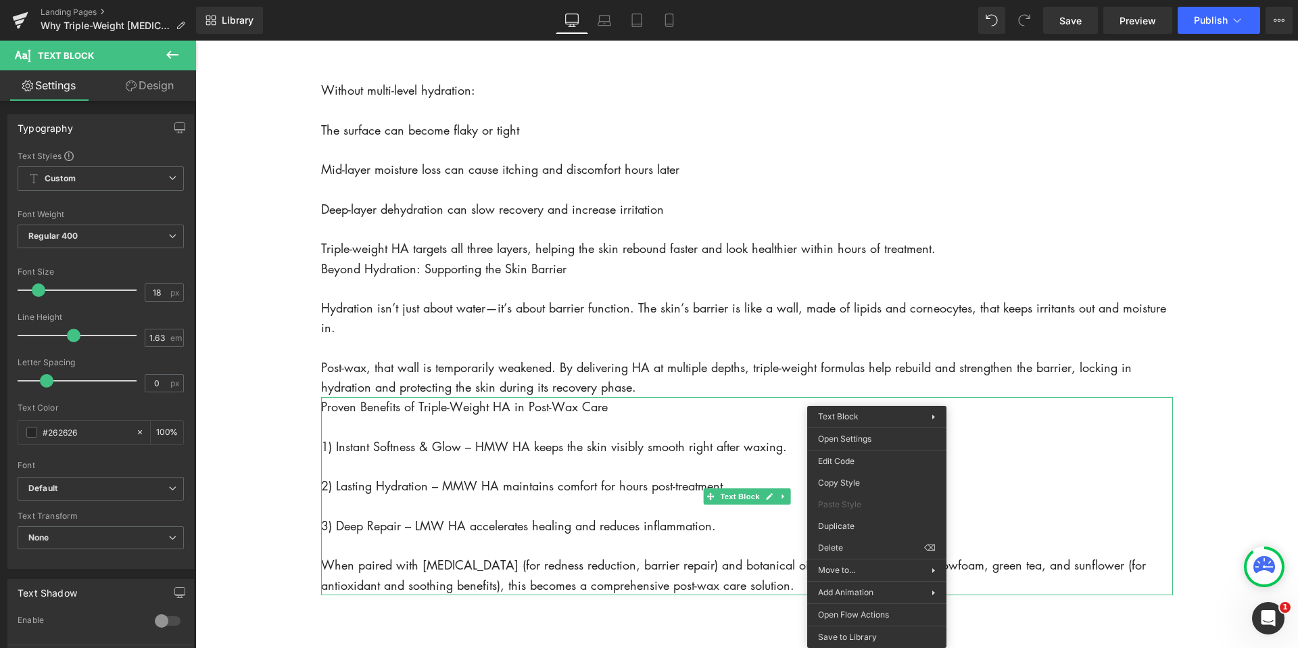
click at [172, 54] on icon at bounding box center [172, 55] width 12 height 8
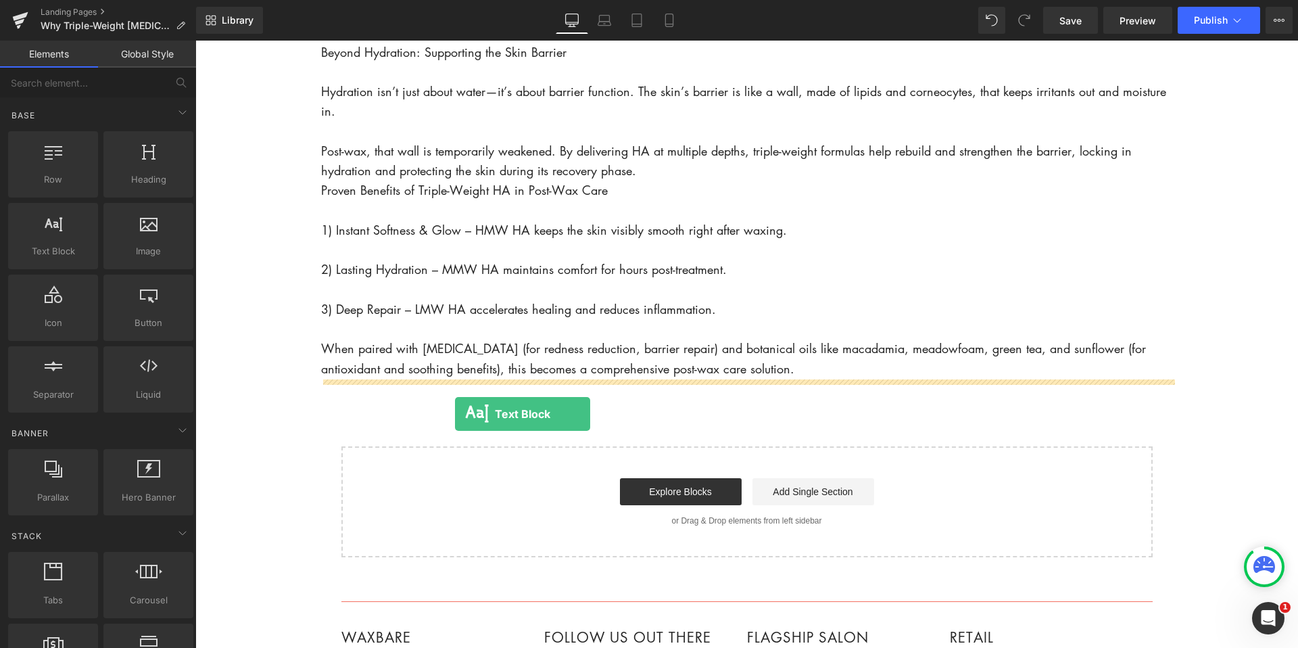
drag, startPoint x: 254, startPoint y: 289, endPoint x: 455, endPoint y: 414, distance: 236.6
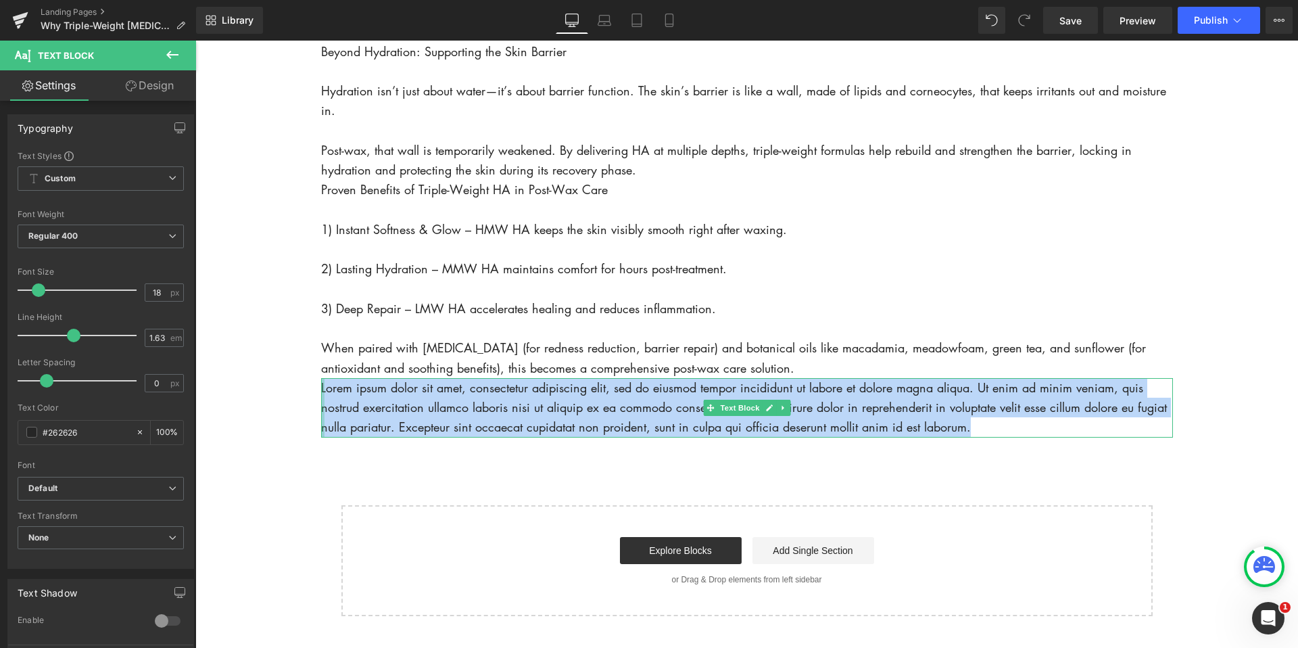
drag, startPoint x: 976, startPoint y: 431, endPoint x: 323, endPoint y: 392, distance: 654.4
click at [323, 393] on div "Lorem ipsum dolor sit amet, consectetur adipiscing elit, sed do eiusmod tempor …" at bounding box center [747, 408] width 852 height 60
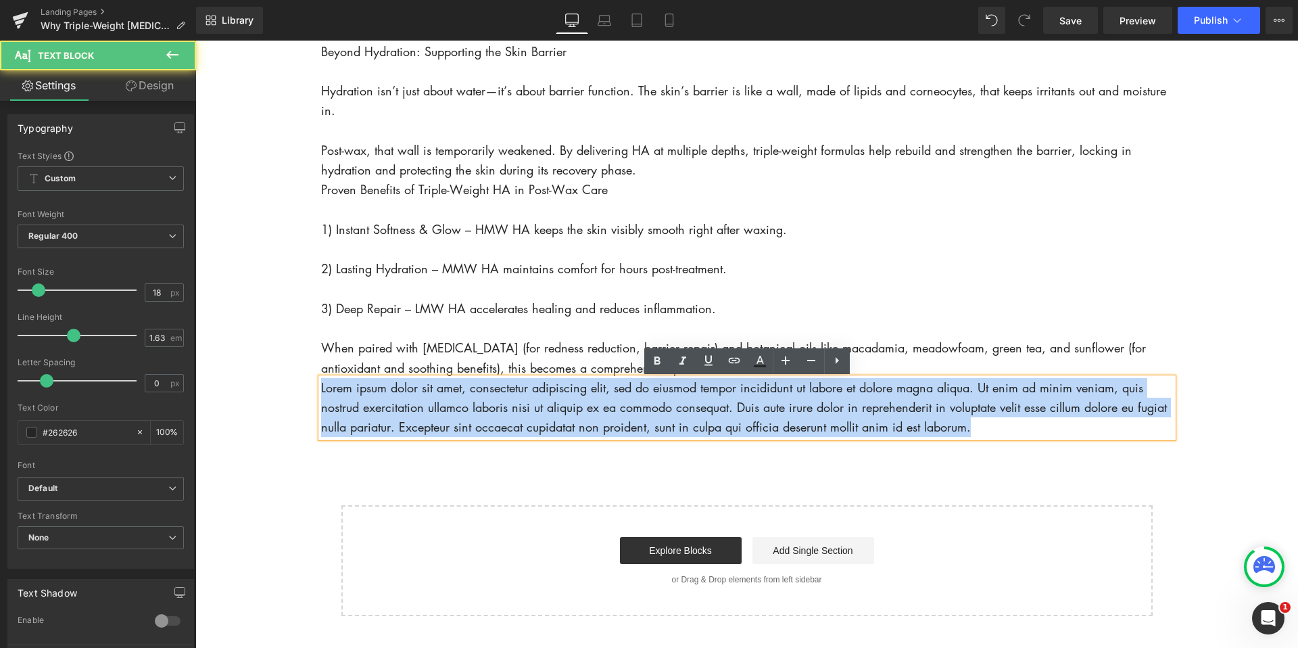
click at [337, 388] on p "Lorem ipsum dolor sit amet, consectetur adipiscing elit, sed do eiusmod tempor …" at bounding box center [747, 408] width 852 height 60
drag, startPoint x: 995, startPoint y: 432, endPoint x: 285, endPoint y: 372, distance: 713.2
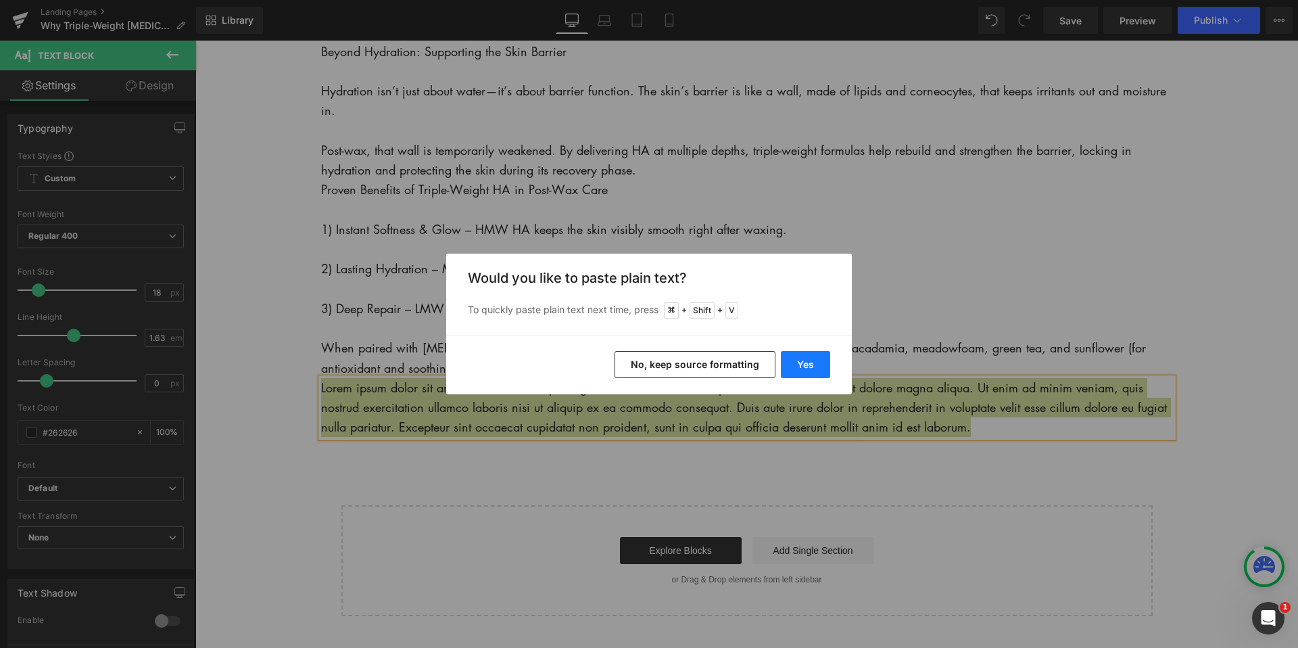
click at [807, 367] on button "Yes" at bounding box center [805, 364] width 49 height 27
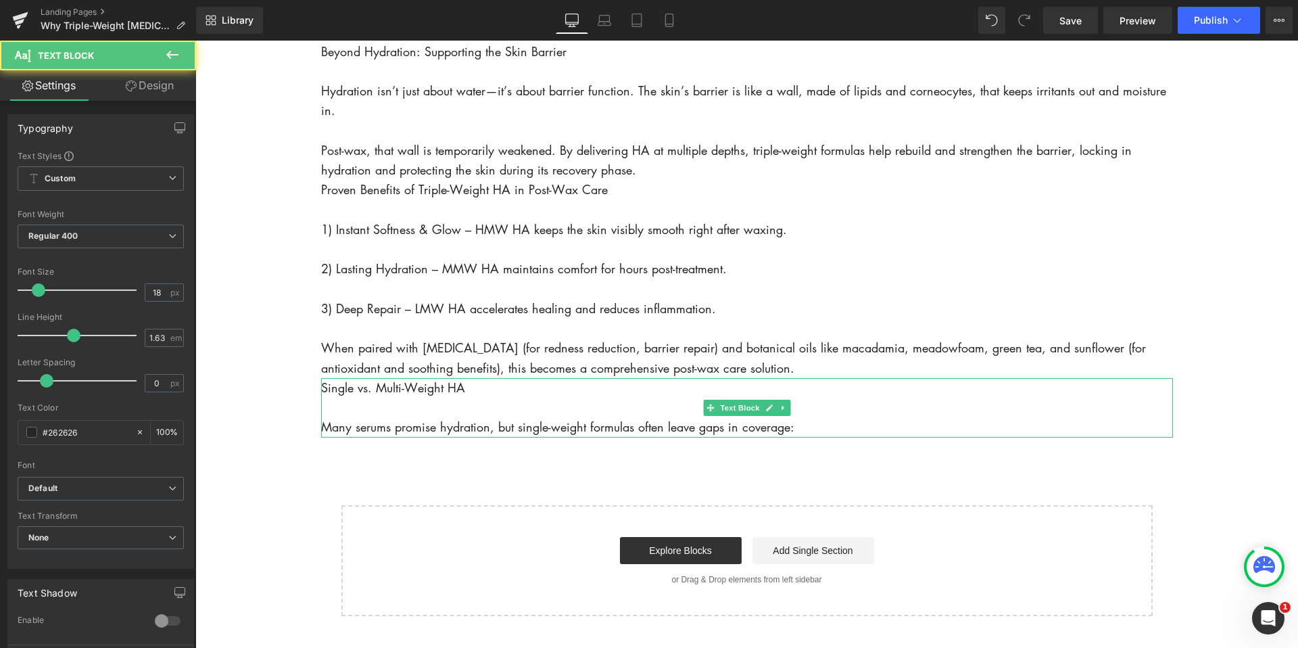
click at [836, 432] on p "Many serums promise hydration, but single-weight formulas often leave gaps in c…" at bounding box center [747, 427] width 852 height 20
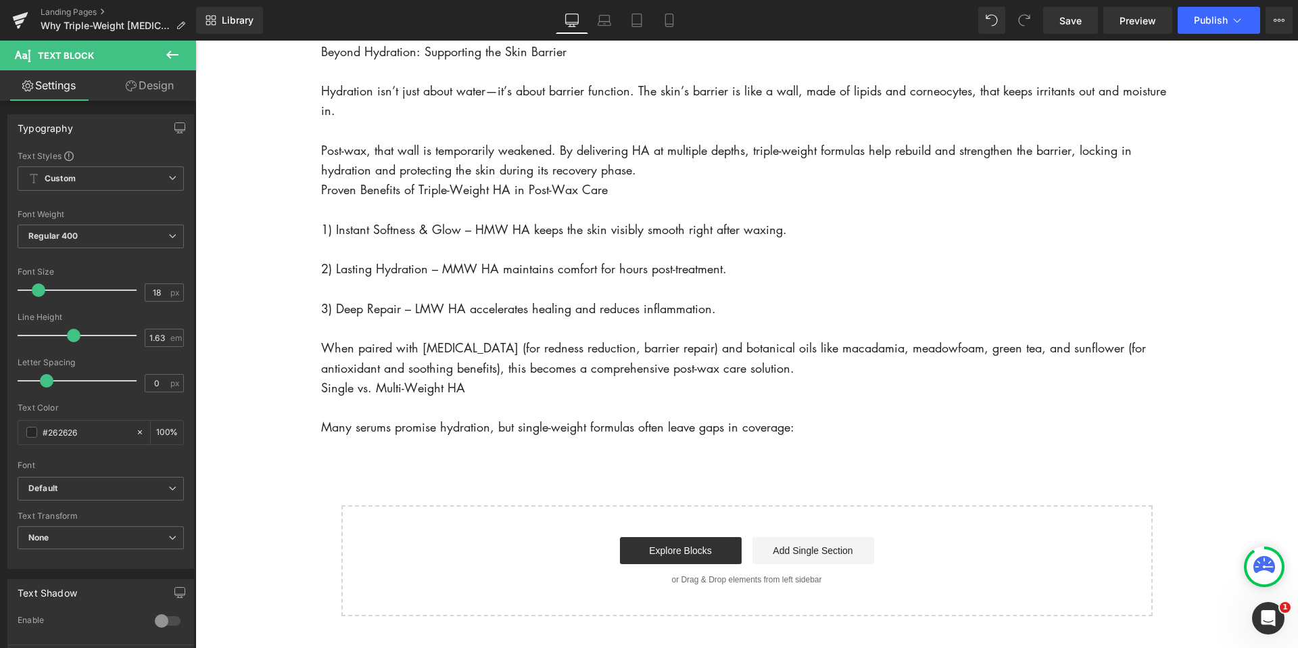
click at [139, 89] on link "Design" at bounding box center [150, 85] width 98 height 30
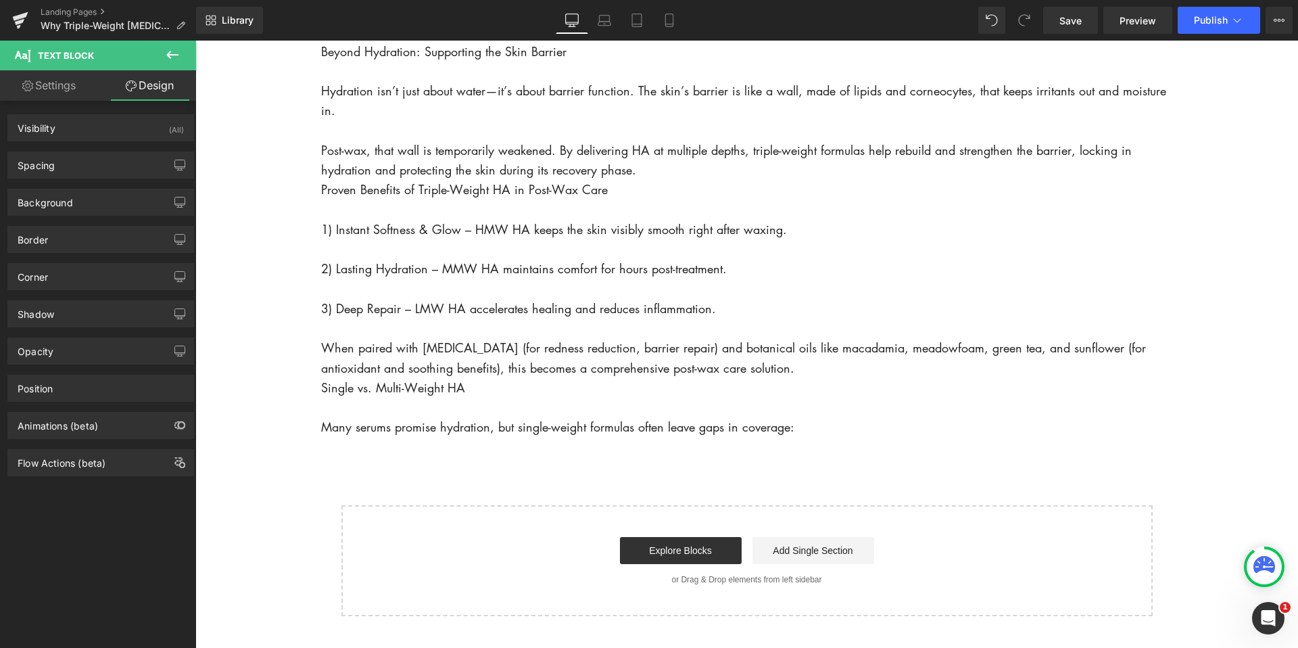
click at [74, 93] on link "Settings" at bounding box center [49, 85] width 98 height 30
type input "100"
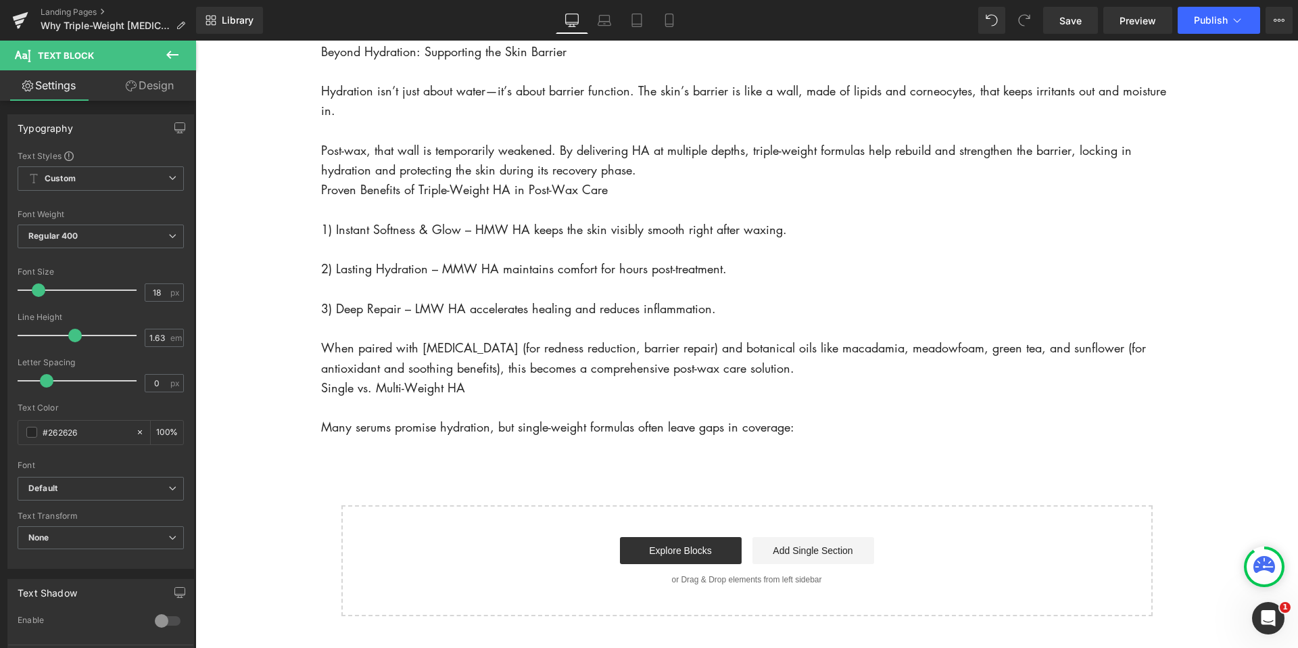
click at [136, 93] on link "Design" at bounding box center [150, 85] width 98 height 30
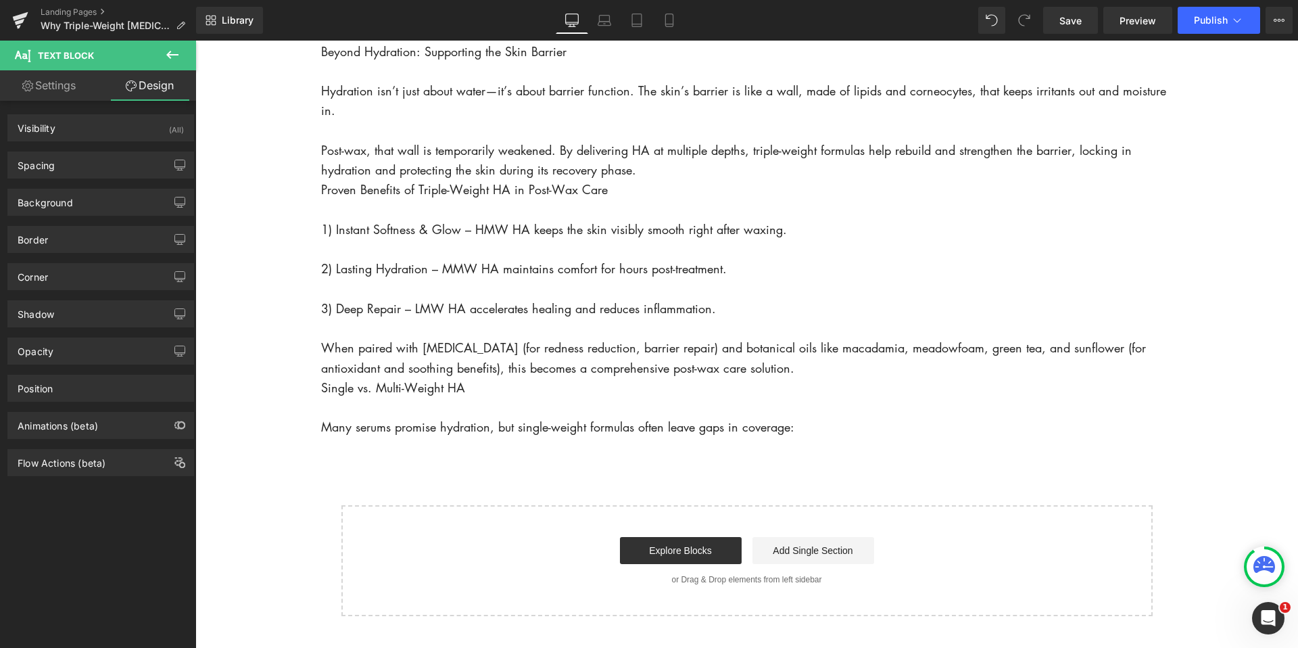
click at [170, 55] on icon at bounding box center [172, 55] width 16 height 16
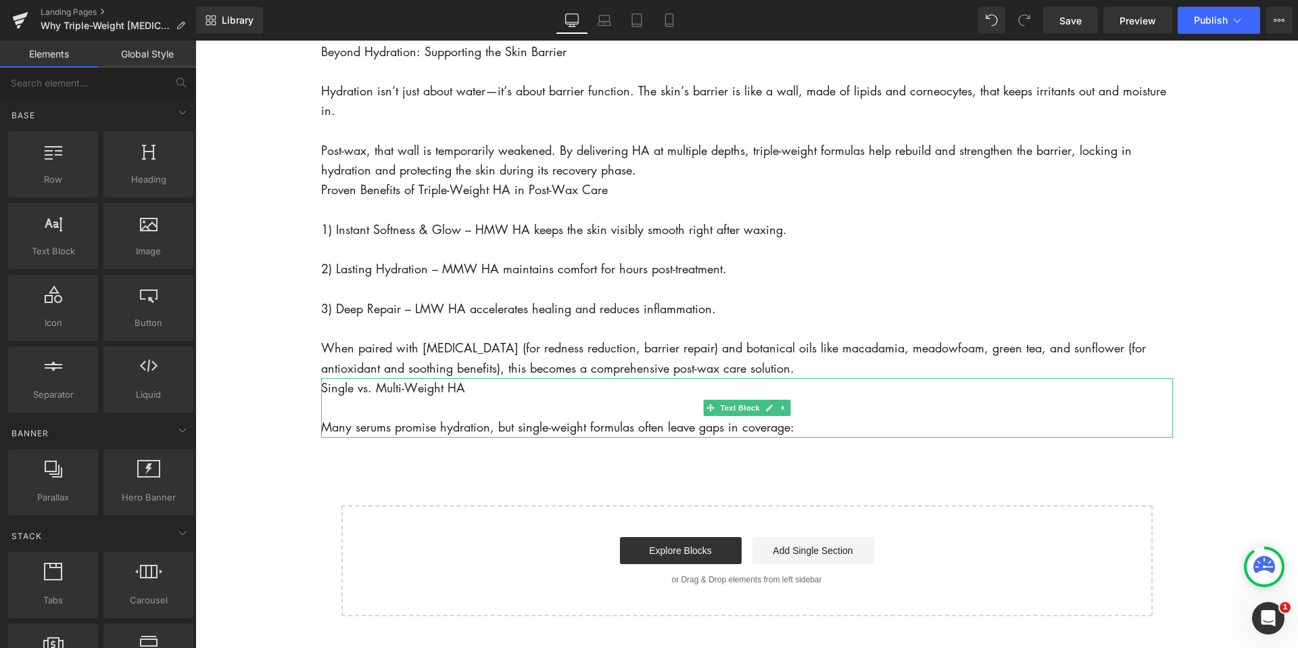
click at [800, 429] on p "Many serums promise hydration, but single-weight formulas often leave gaps in c…" at bounding box center [747, 427] width 852 height 20
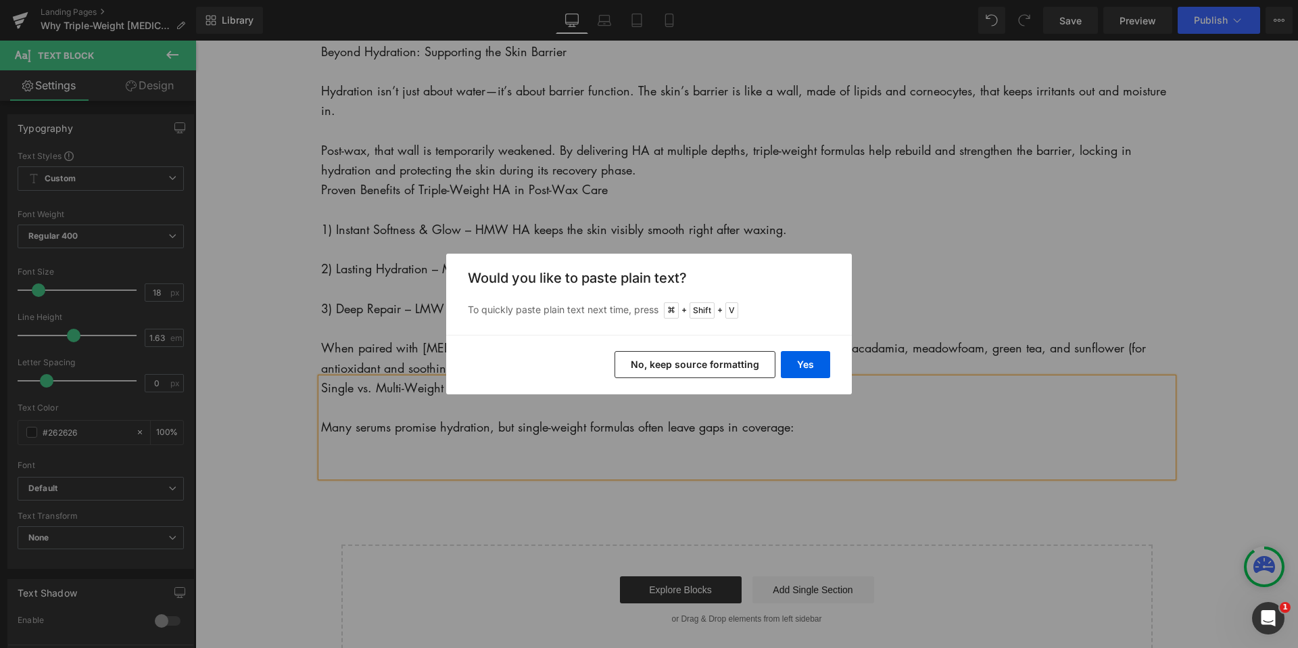
click at [732, 356] on button "No, keep source formatting" at bounding box center [695, 364] width 161 height 27
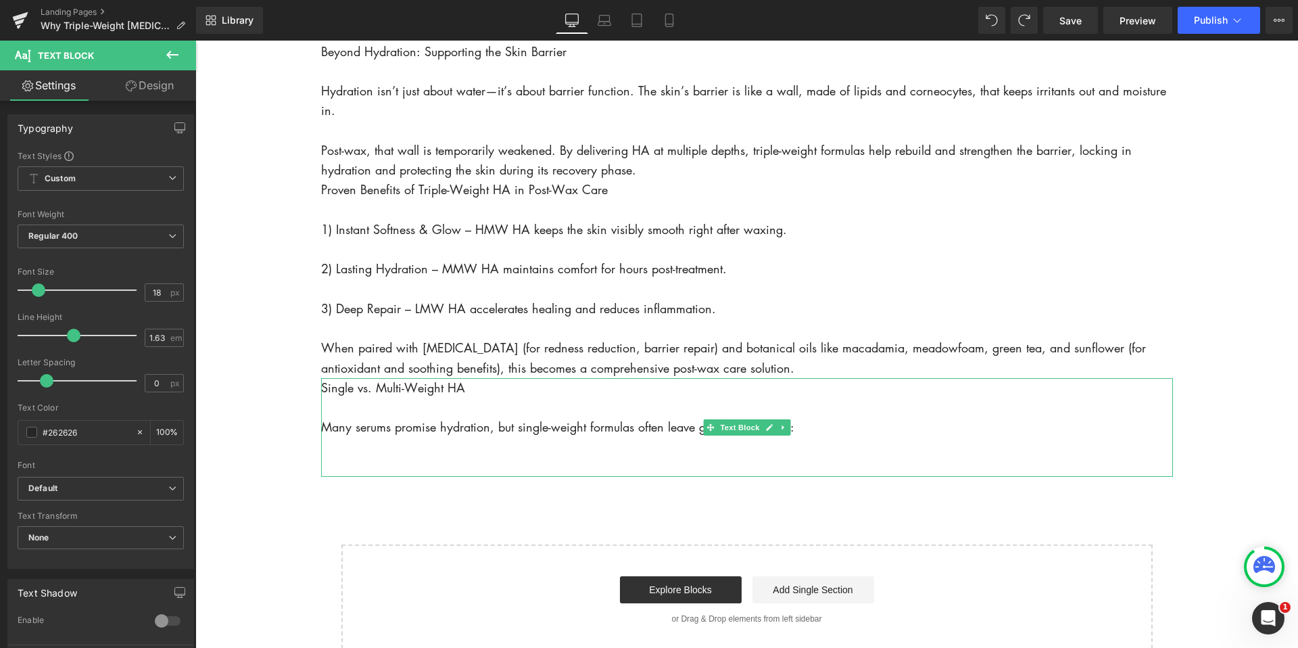
click at [853, 436] on p "Many serums promise hydration, but single-weight formulas often leave gaps in c…" at bounding box center [747, 427] width 852 height 20
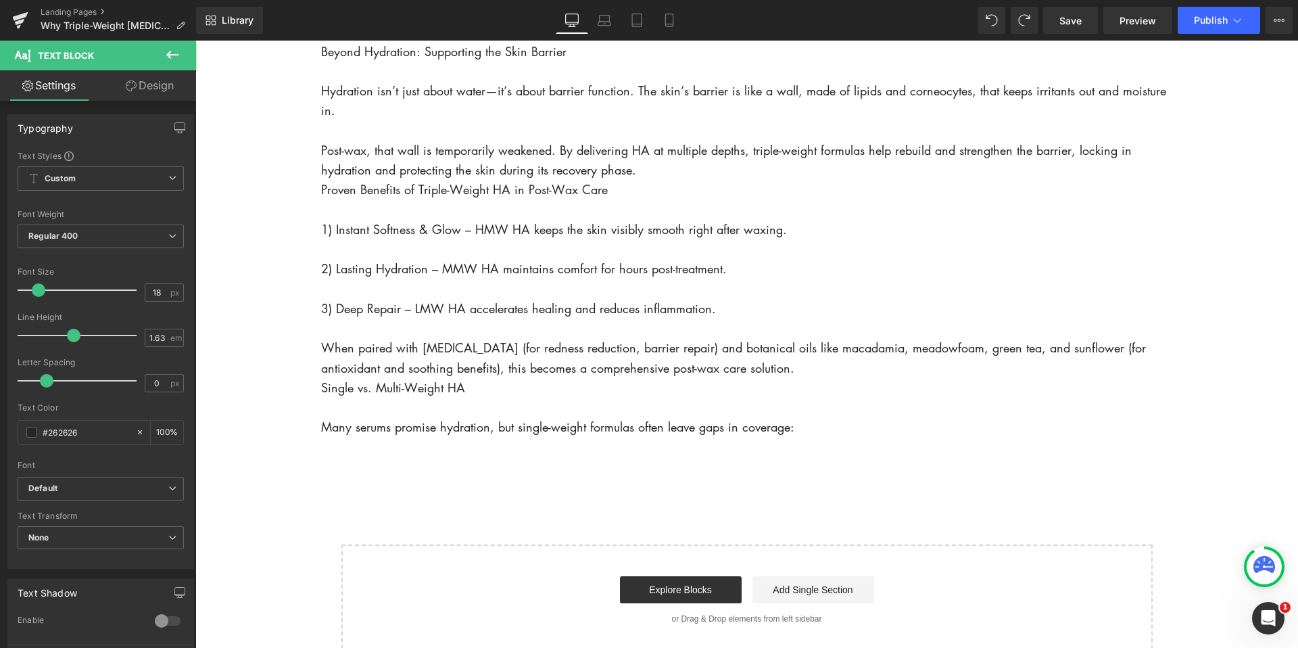
click at [177, 55] on icon at bounding box center [172, 55] width 16 height 16
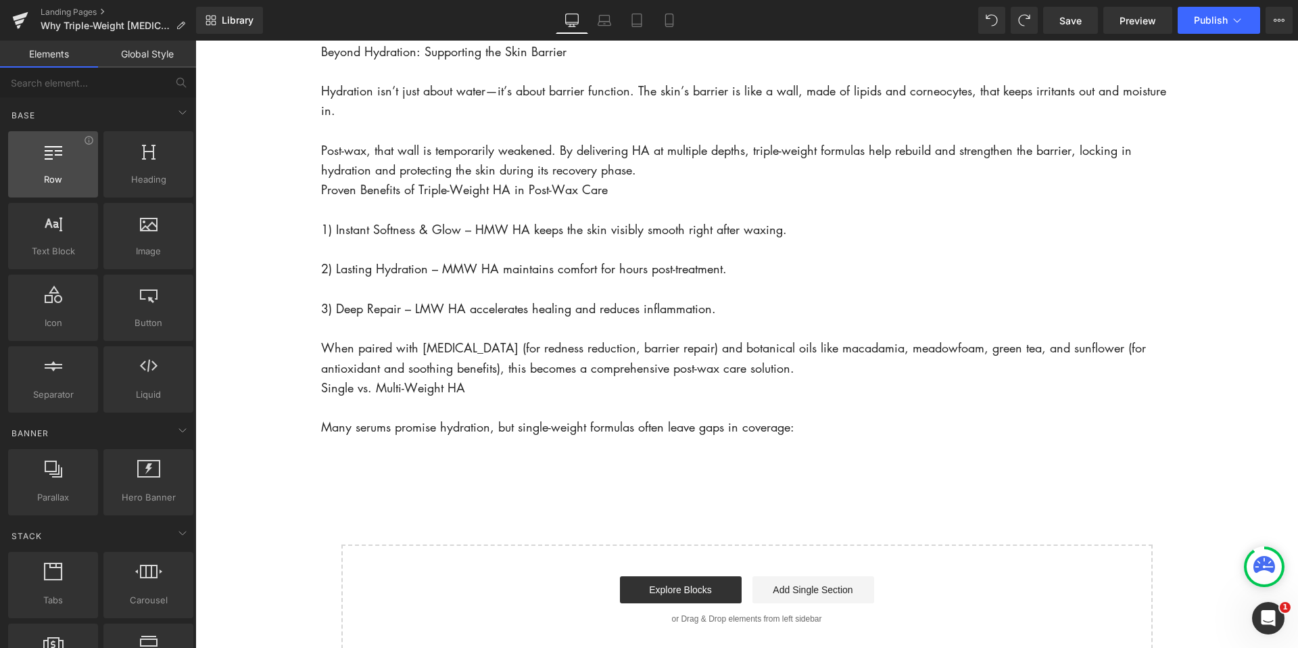
click at [34, 172] on span "Row" at bounding box center [53, 179] width 82 height 14
click at [41, 174] on span "Row" at bounding box center [53, 179] width 82 height 14
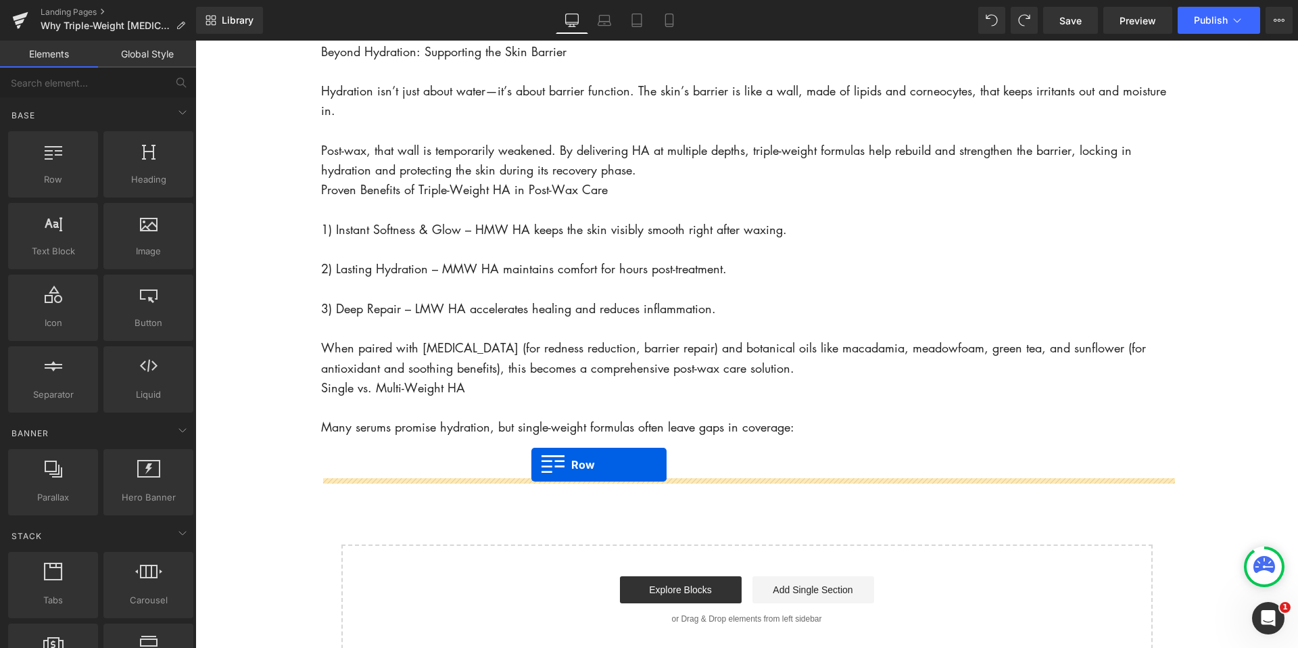
drag, startPoint x: 252, startPoint y: 201, endPoint x: 532, endPoint y: 465, distance: 384.6
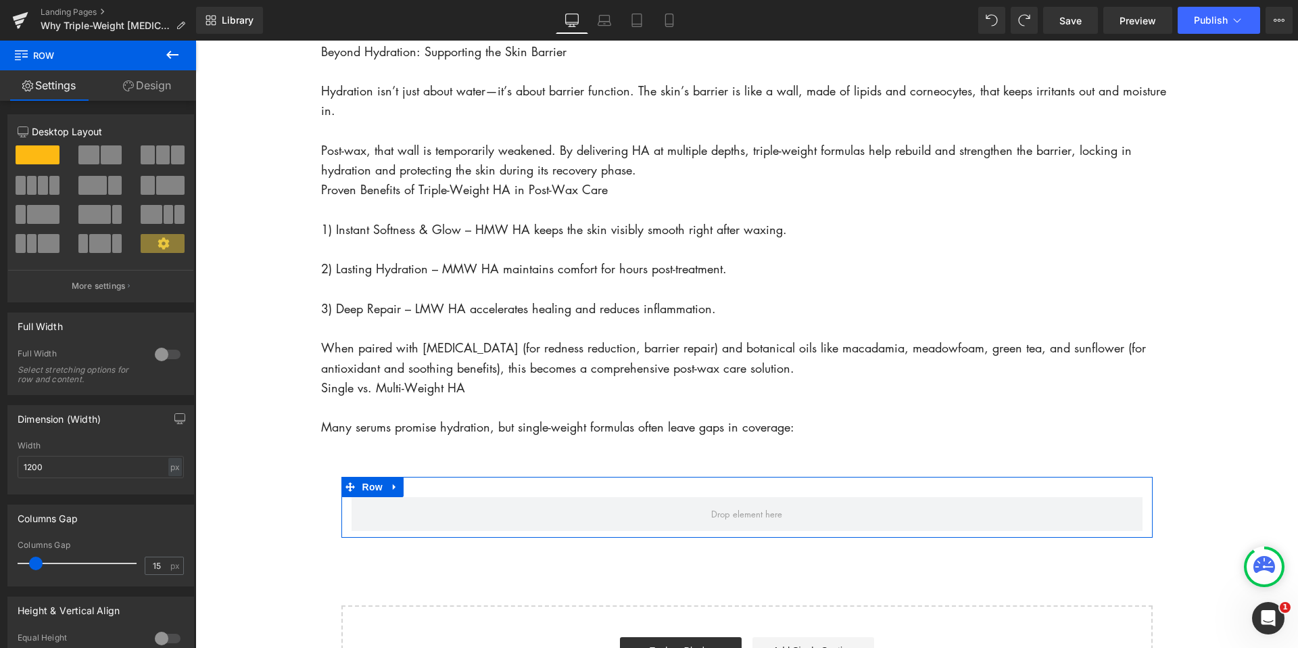
click at [156, 154] on span at bounding box center [163, 154] width 14 height 19
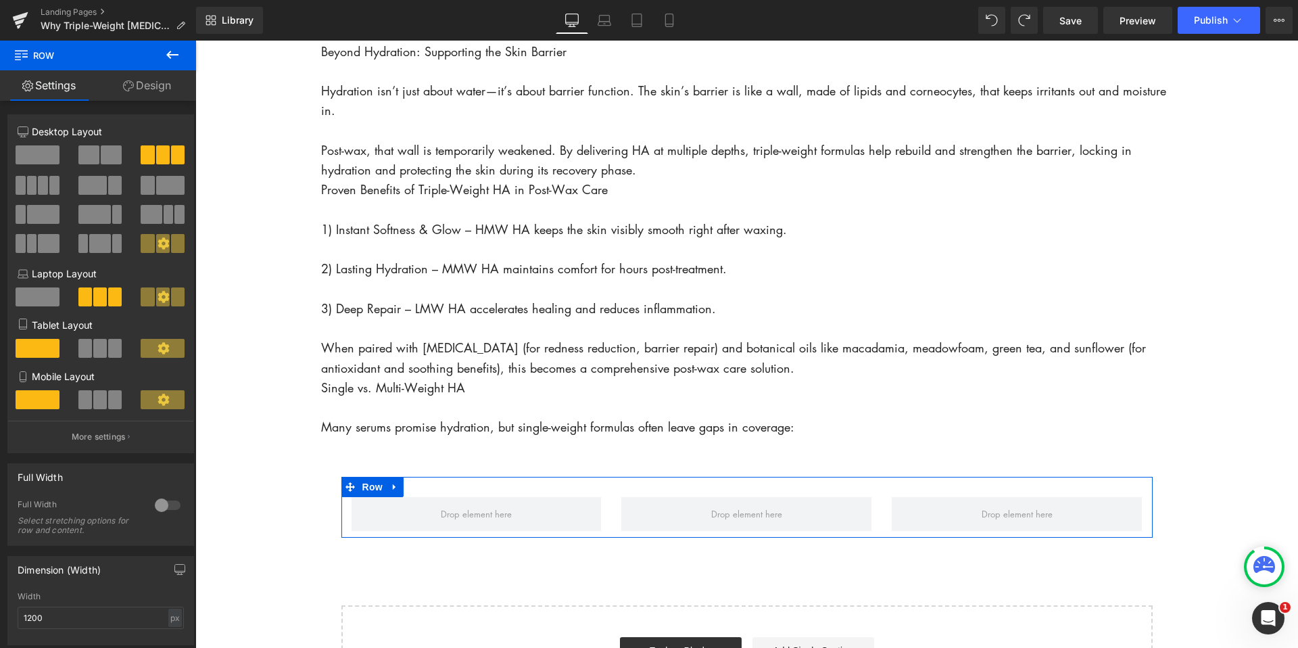
click at [101, 350] on span at bounding box center [100, 348] width 14 height 19
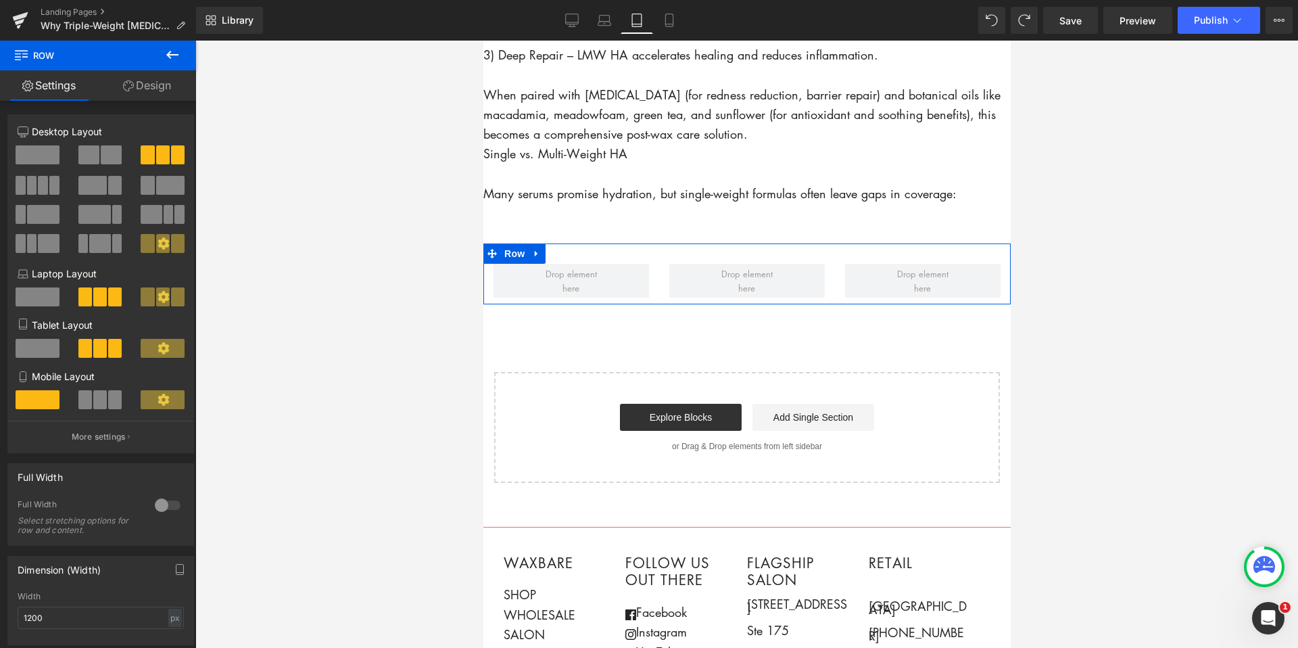
click at [86, 400] on span at bounding box center [85, 399] width 14 height 19
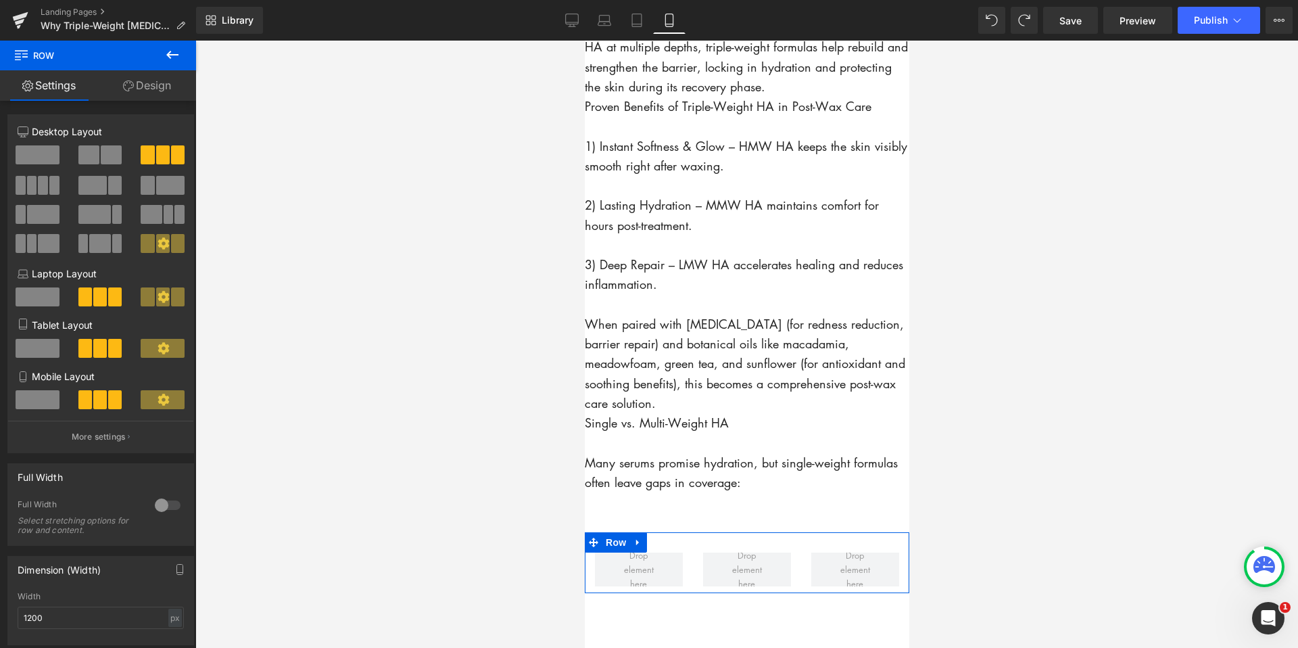
scroll to position [2216, 0]
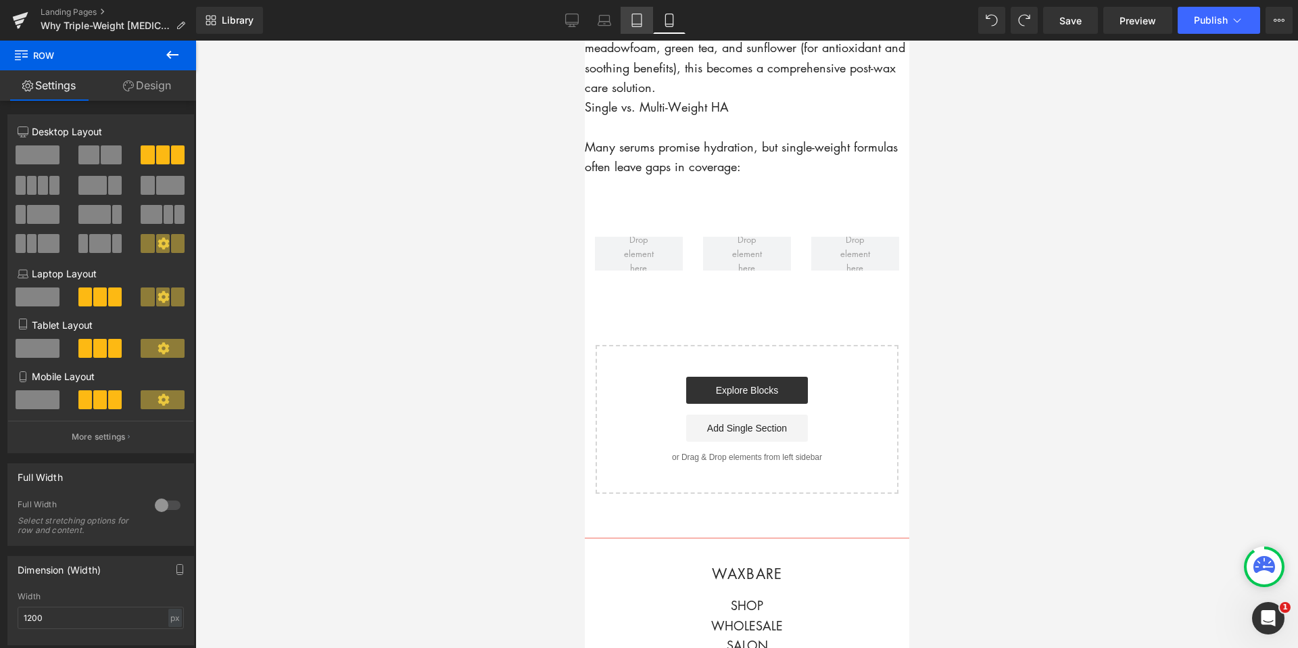
click at [631, 22] on icon at bounding box center [637, 21] width 14 height 14
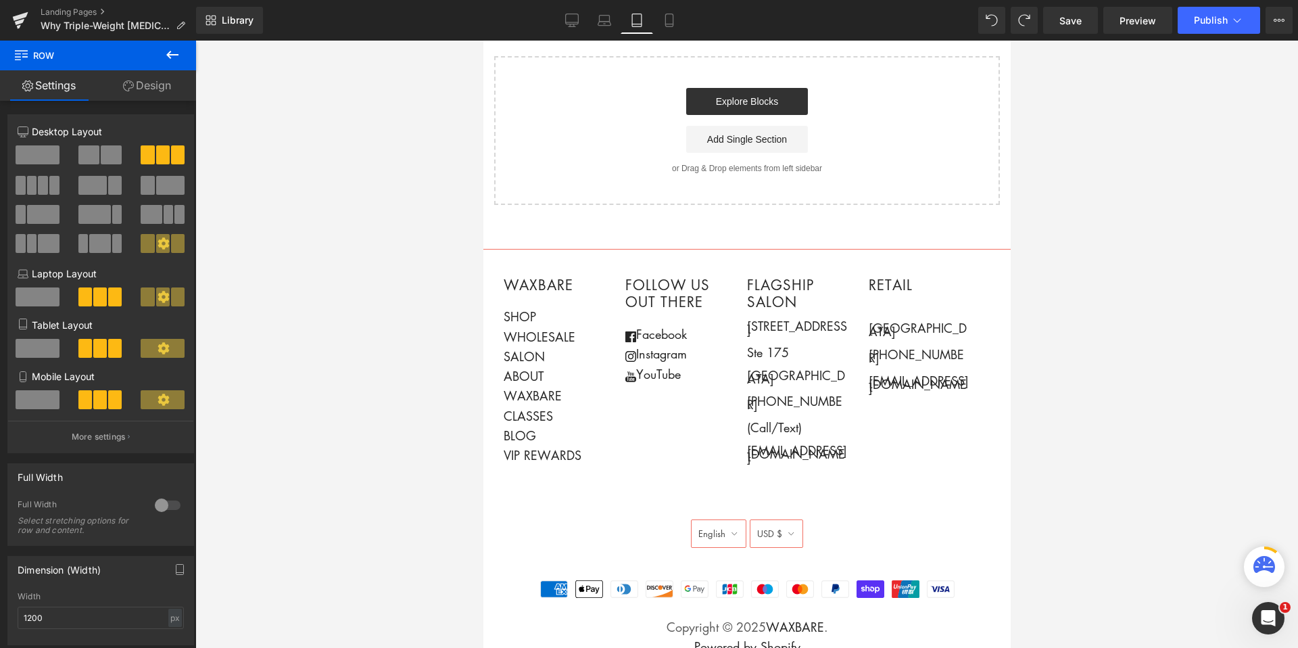
scroll to position [1900, 0]
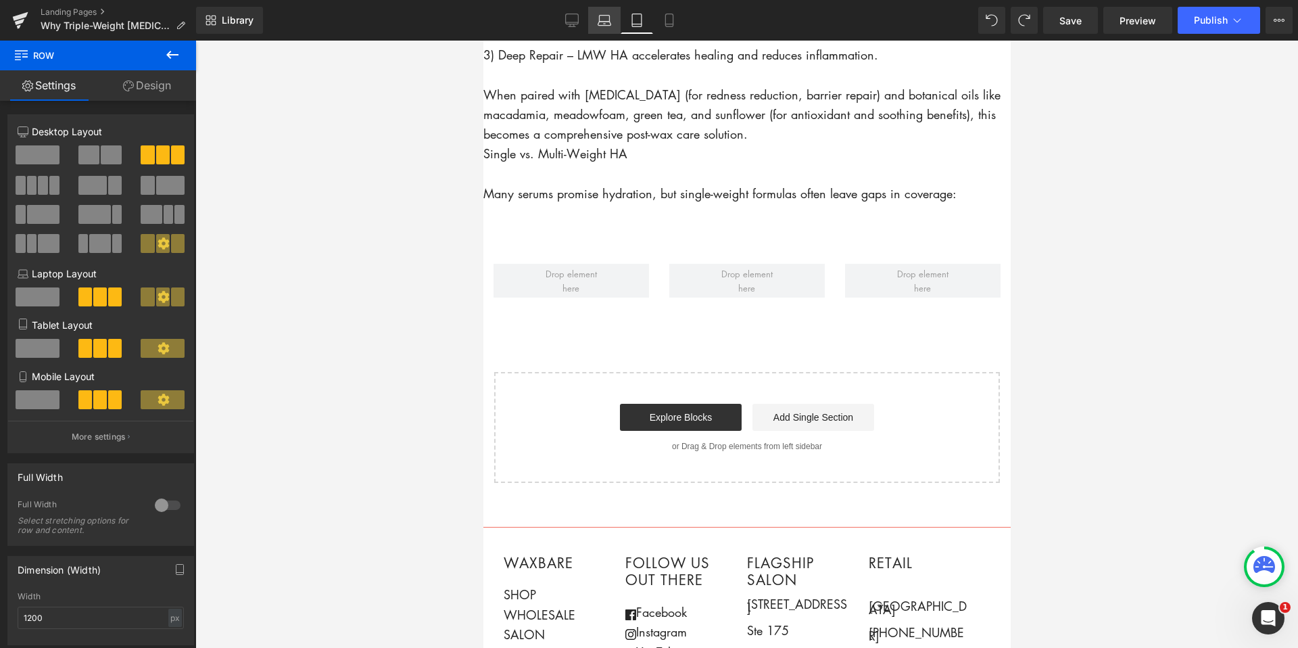
drag, startPoint x: 605, startPoint y: 22, endPoint x: 588, endPoint y: 21, distance: 16.3
click at [604, 23] on icon at bounding box center [605, 21] width 14 height 14
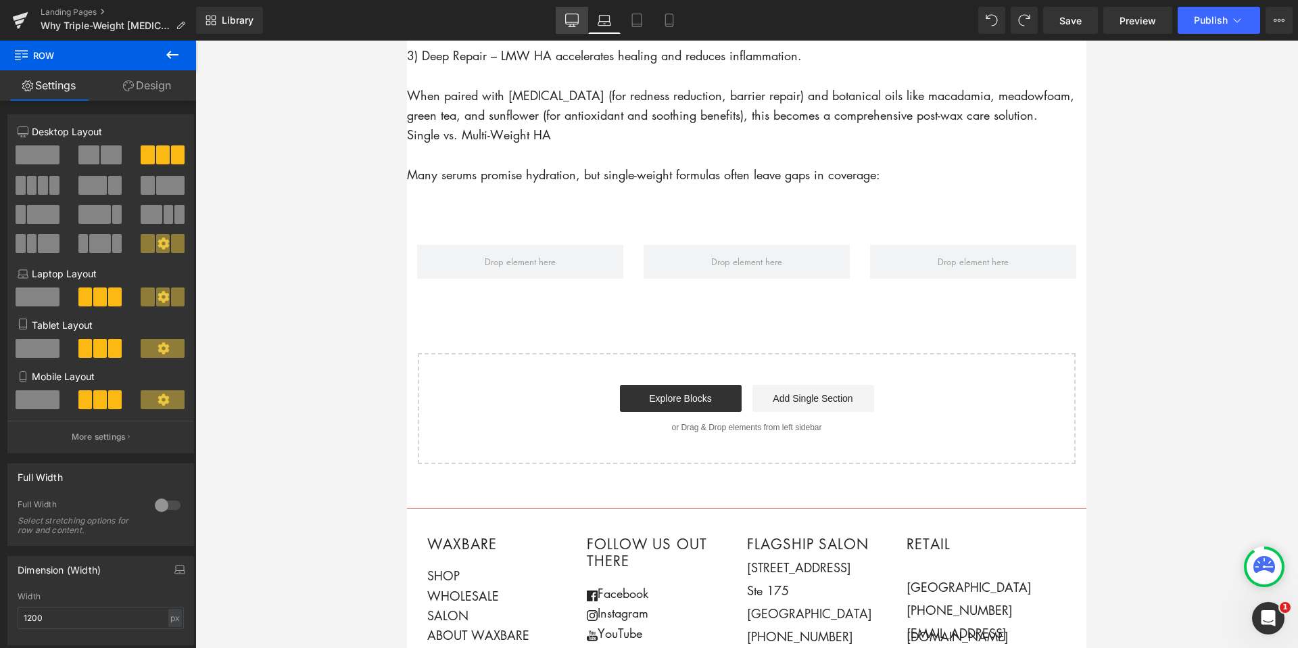
click at [575, 21] on icon at bounding box center [572, 21] width 14 height 14
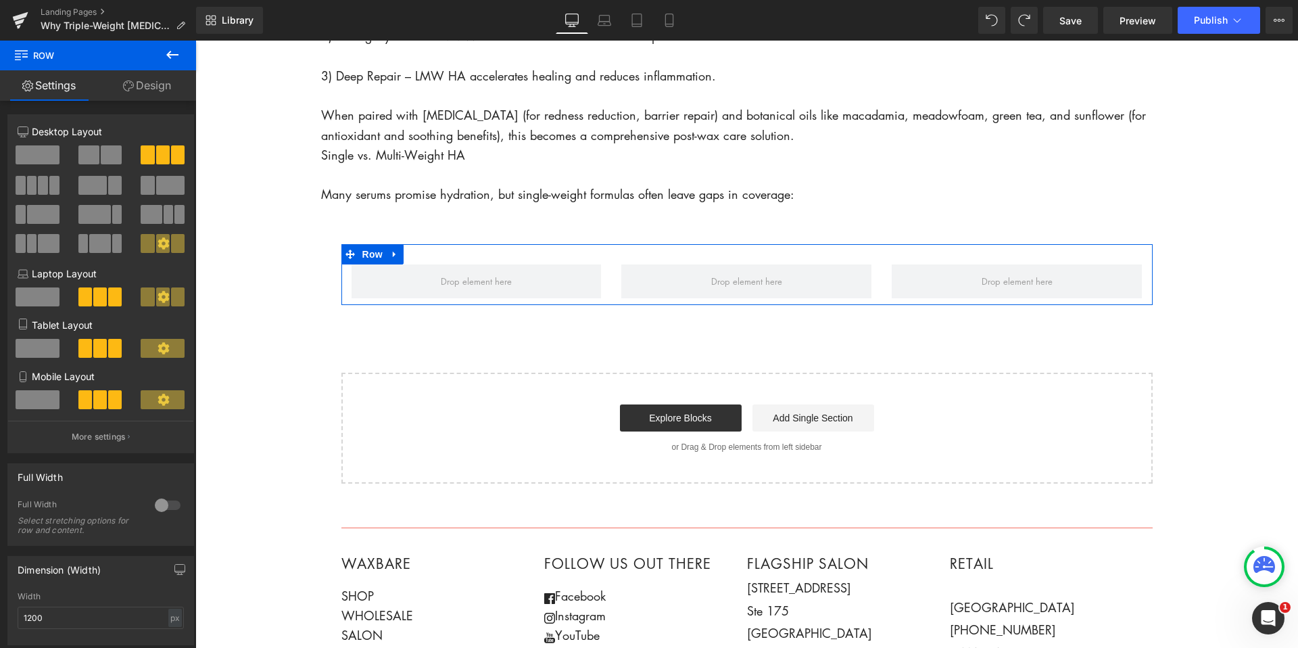
click at [159, 88] on link "Design" at bounding box center [147, 85] width 98 height 30
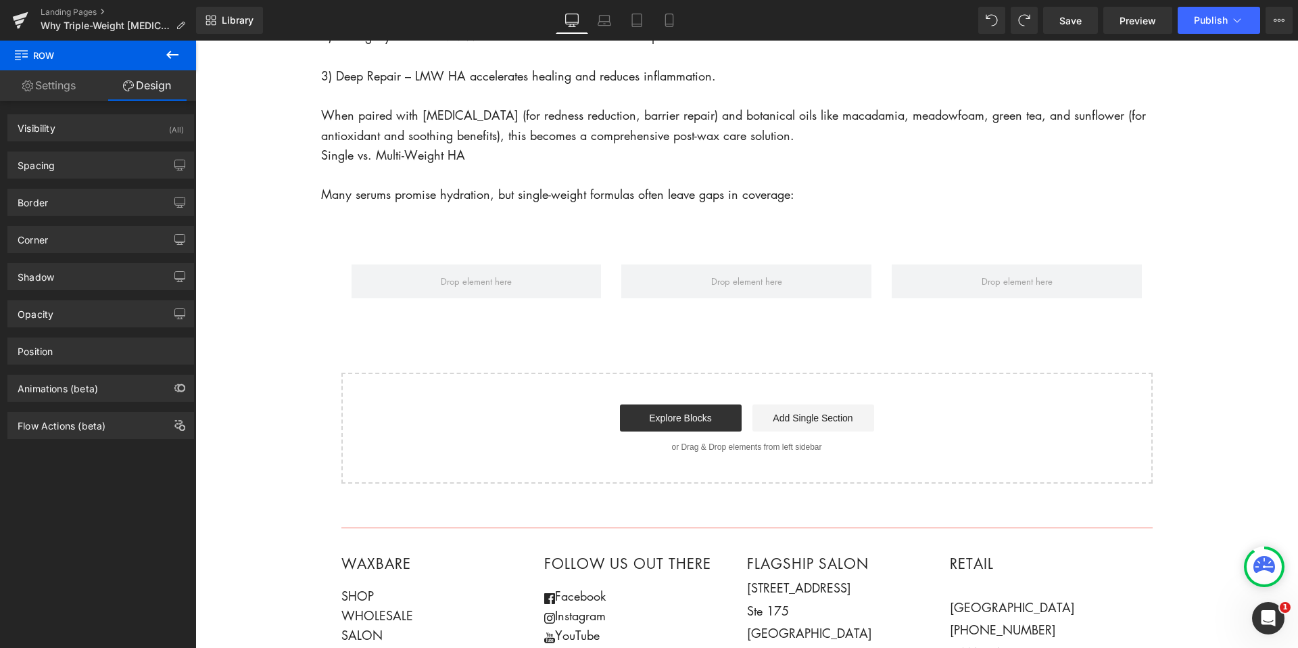
click at [171, 52] on icon at bounding box center [172, 55] width 16 height 16
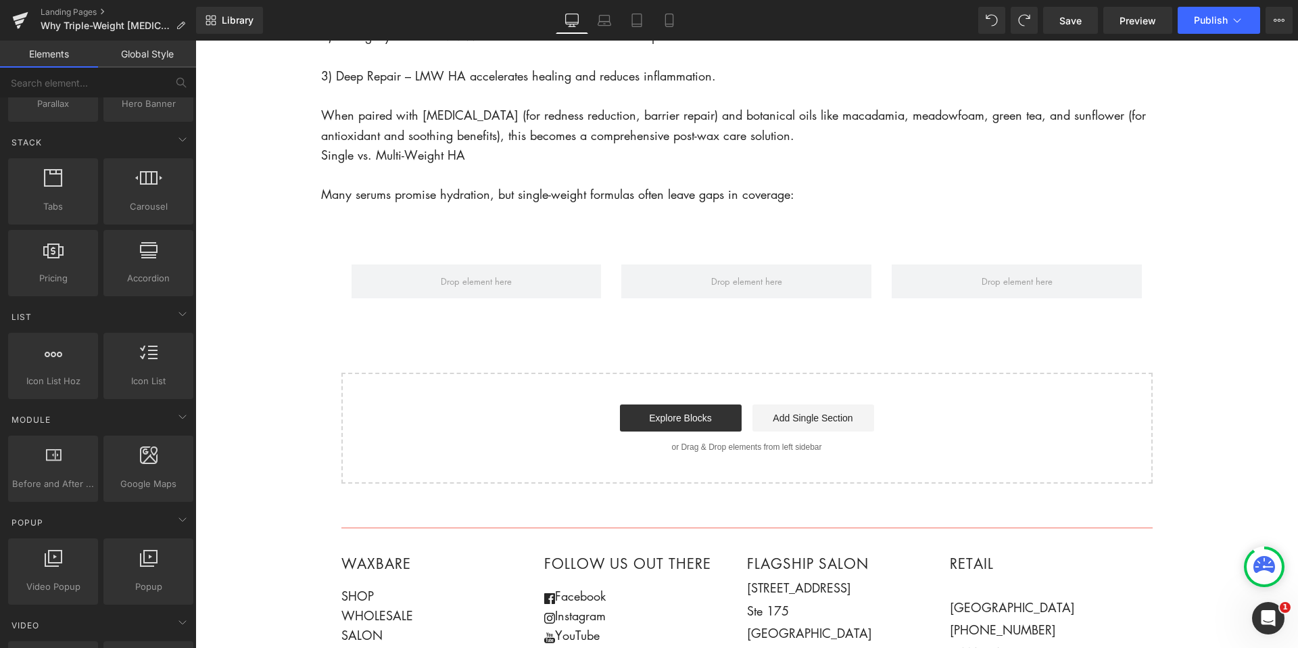
scroll to position [0, 0]
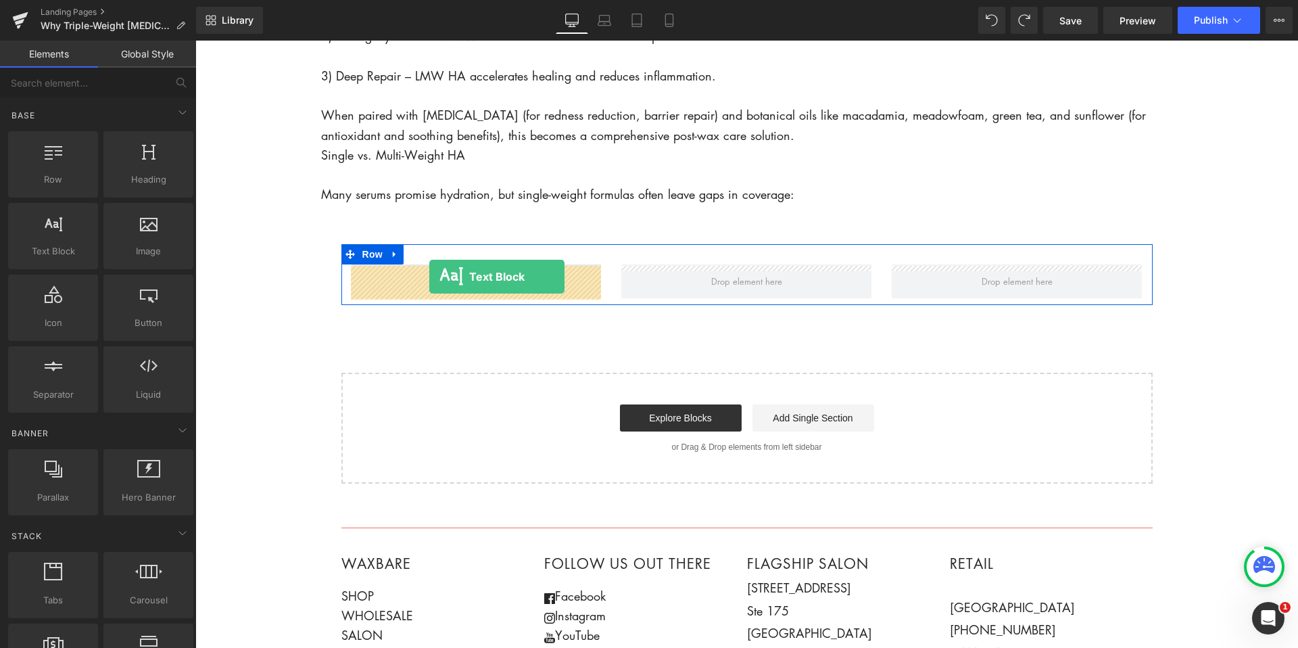
drag, startPoint x: 239, startPoint y: 281, endPoint x: 429, endPoint y: 277, distance: 190.1
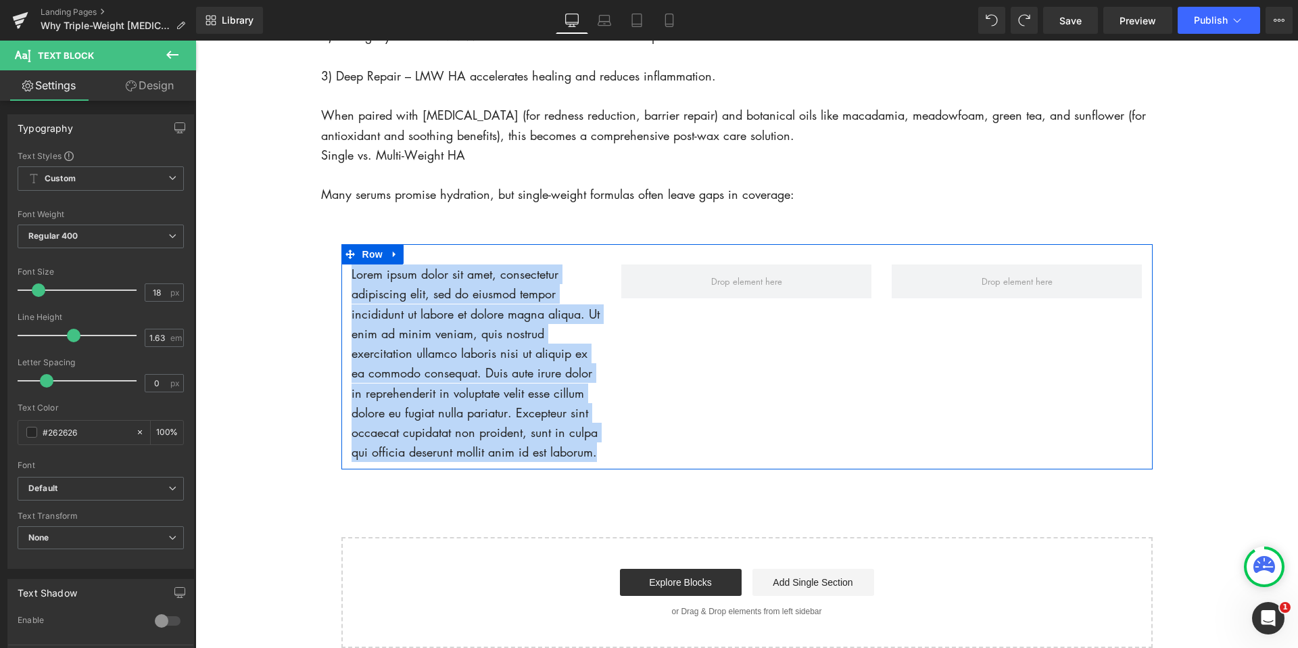
drag, startPoint x: 596, startPoint y: 454, endPoint x: 350, endPoint y: 275, distance: 304.5
click at [350, 275] on div "Lorem ipsum dolor sit amet, consectetur adipiscing elit, sed do eiusmod tempor …" at bounding box center [476, 363] width 270 height 198
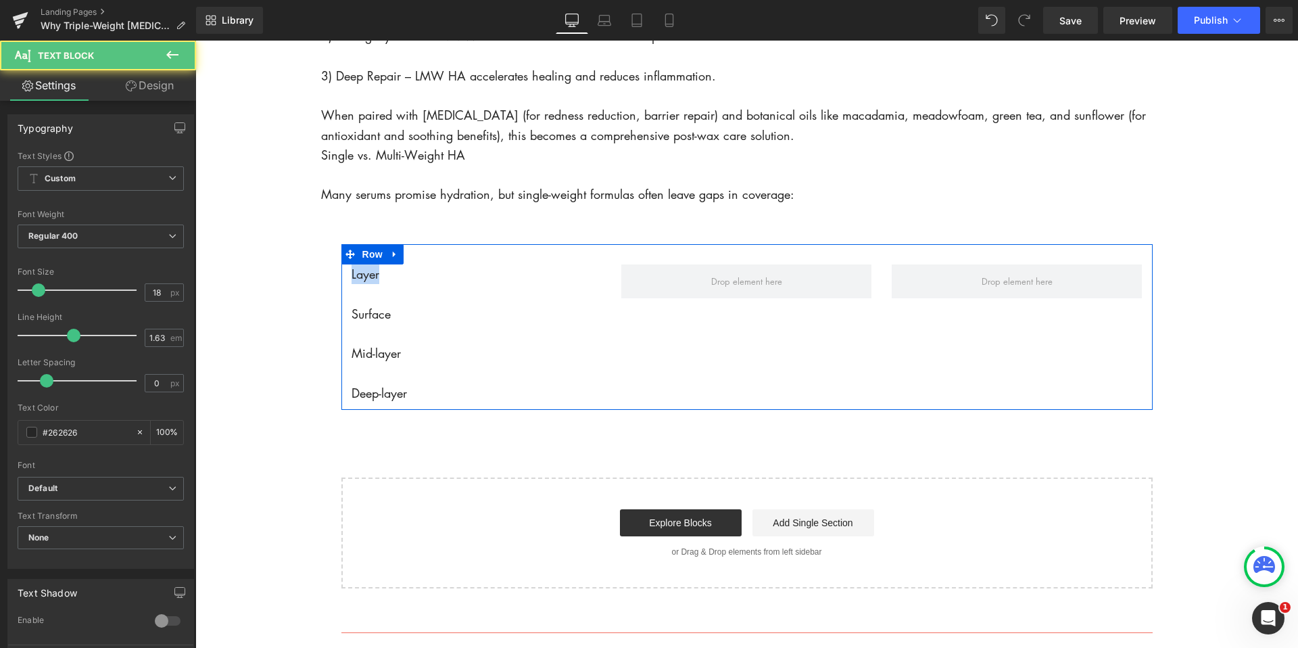
drag, startPoint x: 391, startPoint y: 276, endPoint x: 349, endPoint y: 276, distance: 41.9
click at [349, 276] on div "Layer Surface Mid-layer Deep-layer Text Block" at bounding box center [476, 333] width 270 height 139
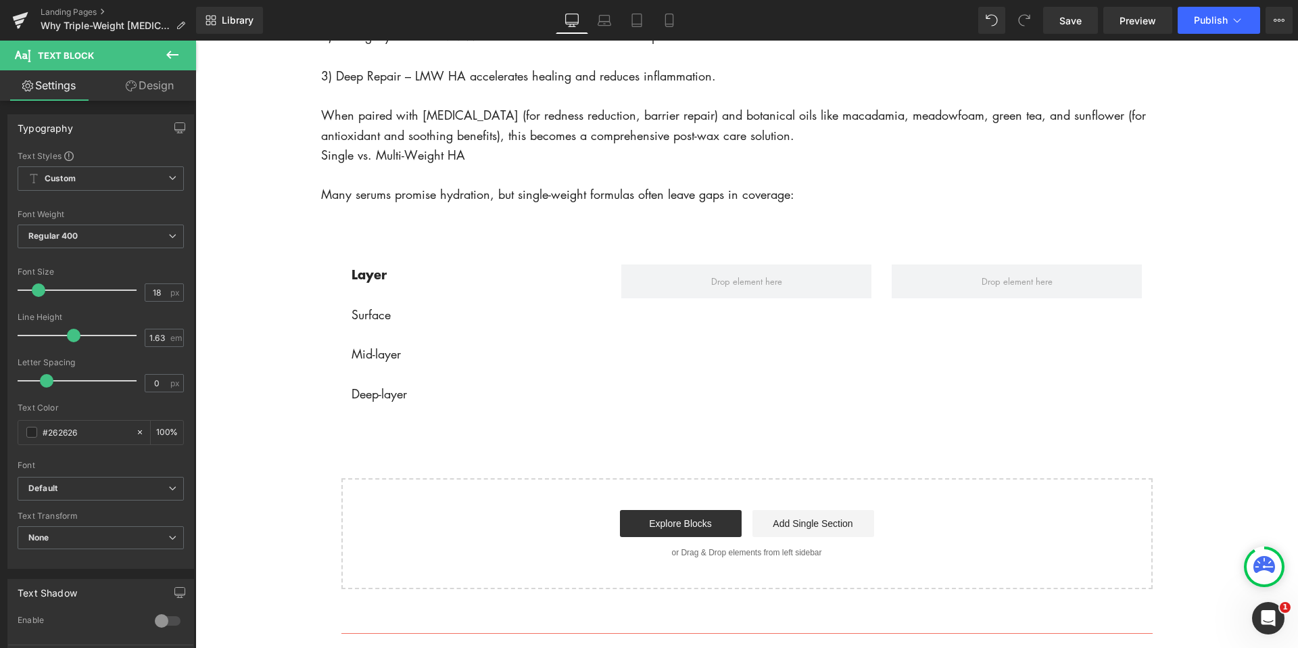
click at [170, 53] on icon at bounding box center [172, 55] width 16 height 16
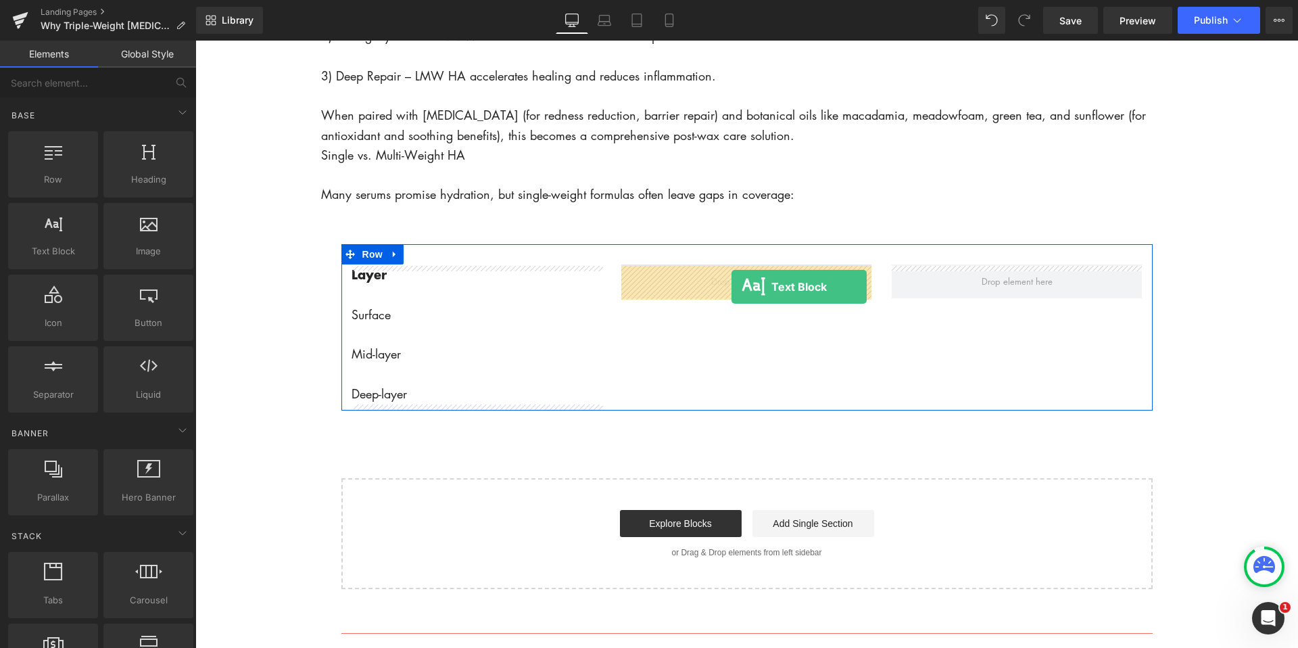
drag, startPoint x: 263, startPoint y: 272, endPoint x: 730, endPoint y: 287, distance: 467.5
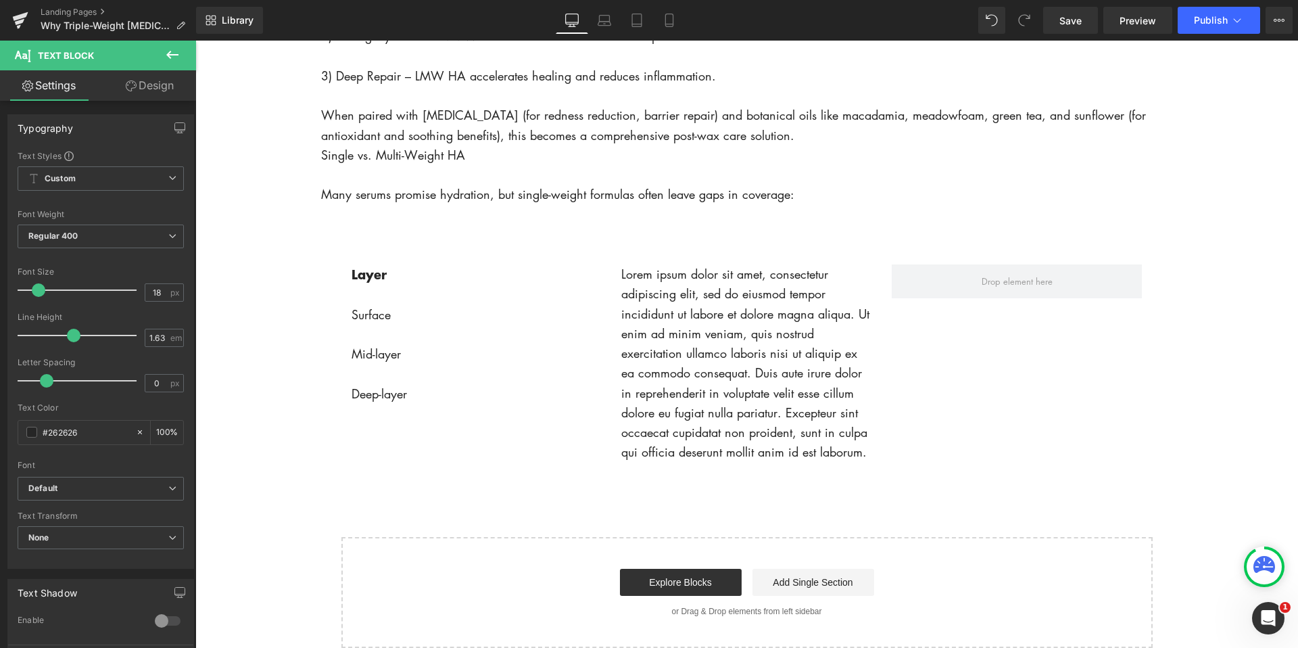
drag, startPoint x: 168, startPoint y: 53, endPoint x: 154, endPoint y: 71, distance: 23.6
click at [168, 53] on icon at bounding box center [172, 55] width 12 height 8
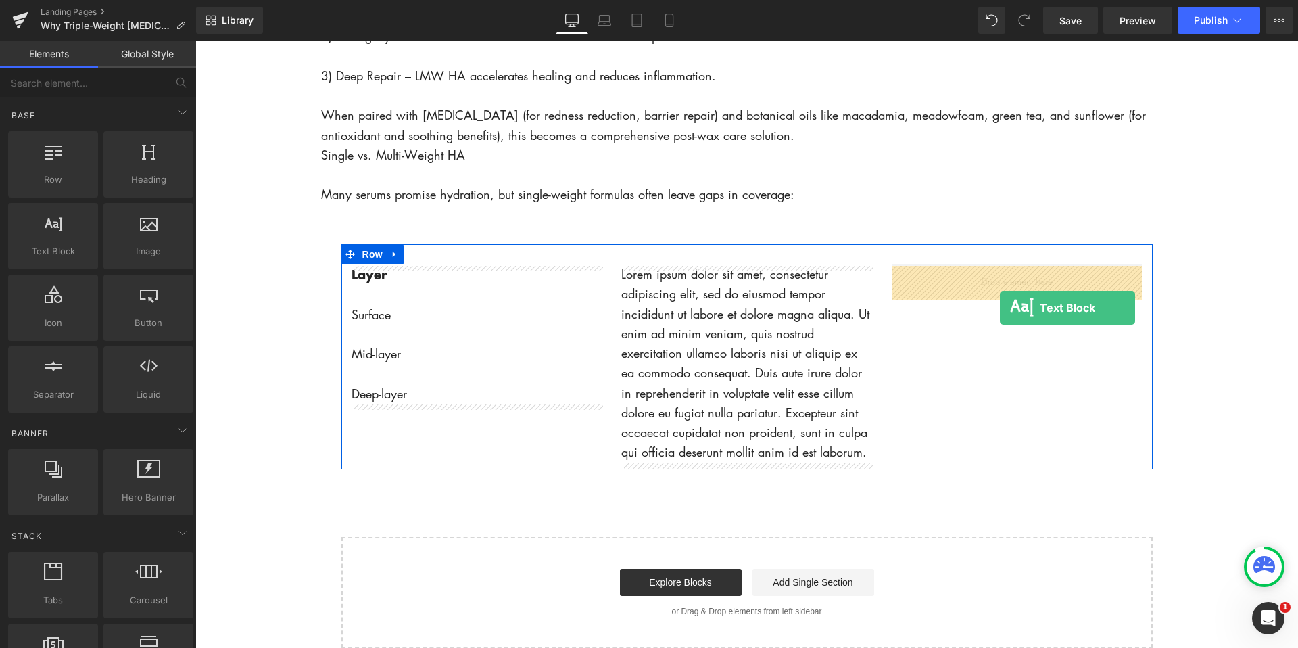
drag, startPoint x: 233, startPoint y: 287, endPoint x: 998, endPoint y: 307, distance: 765.7
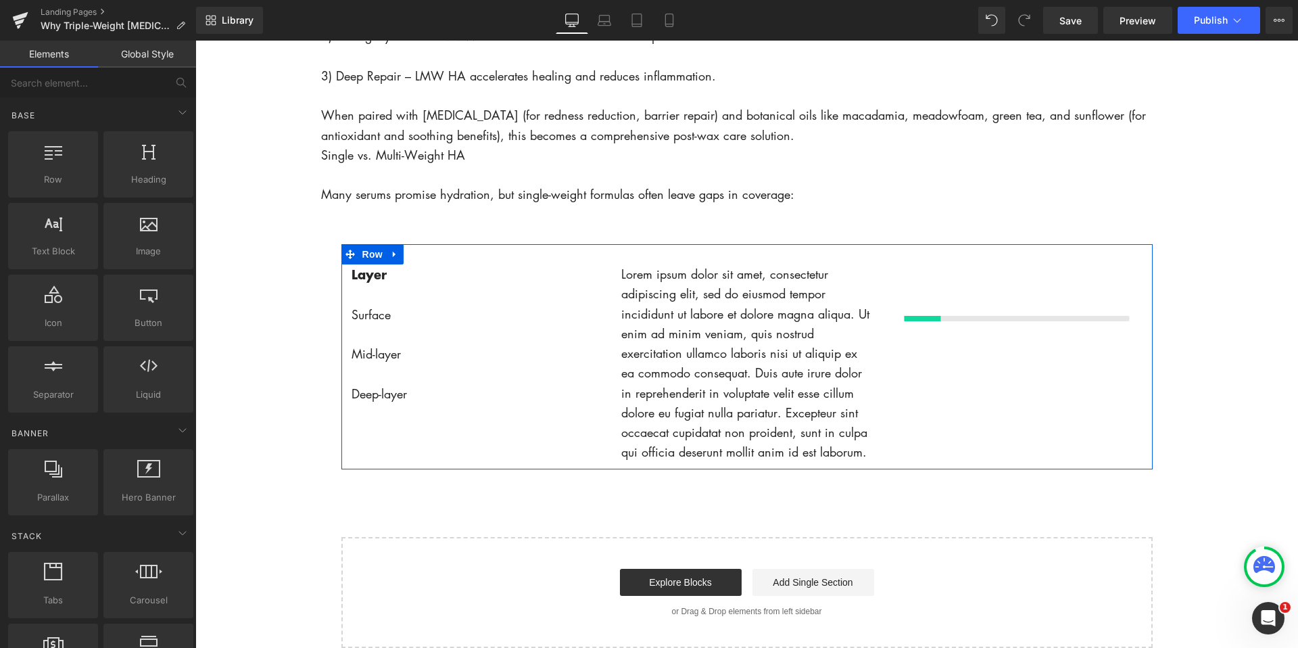
scroll to position [1947, 0]
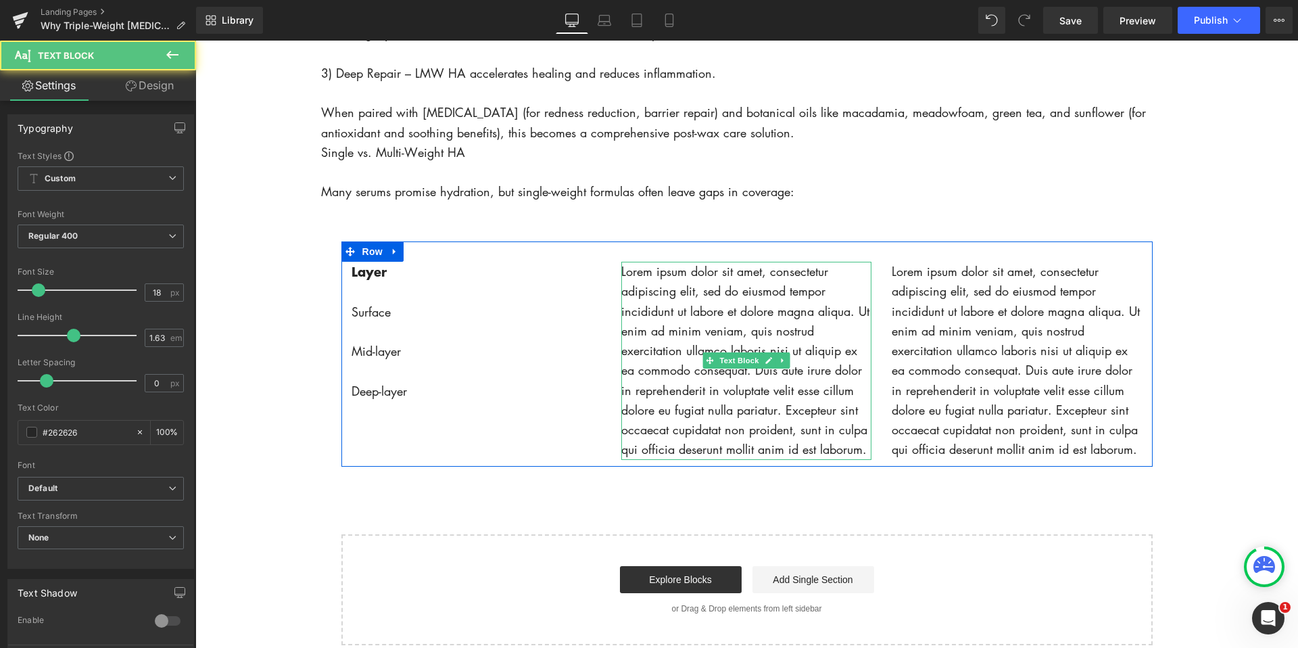
click at [703, 299] on p "Lorem ipsum dolor sit amet, consectetur adipiscing elit, sed do eiusmod tempor …" at bounding box center [746, 361] width 250 height 198
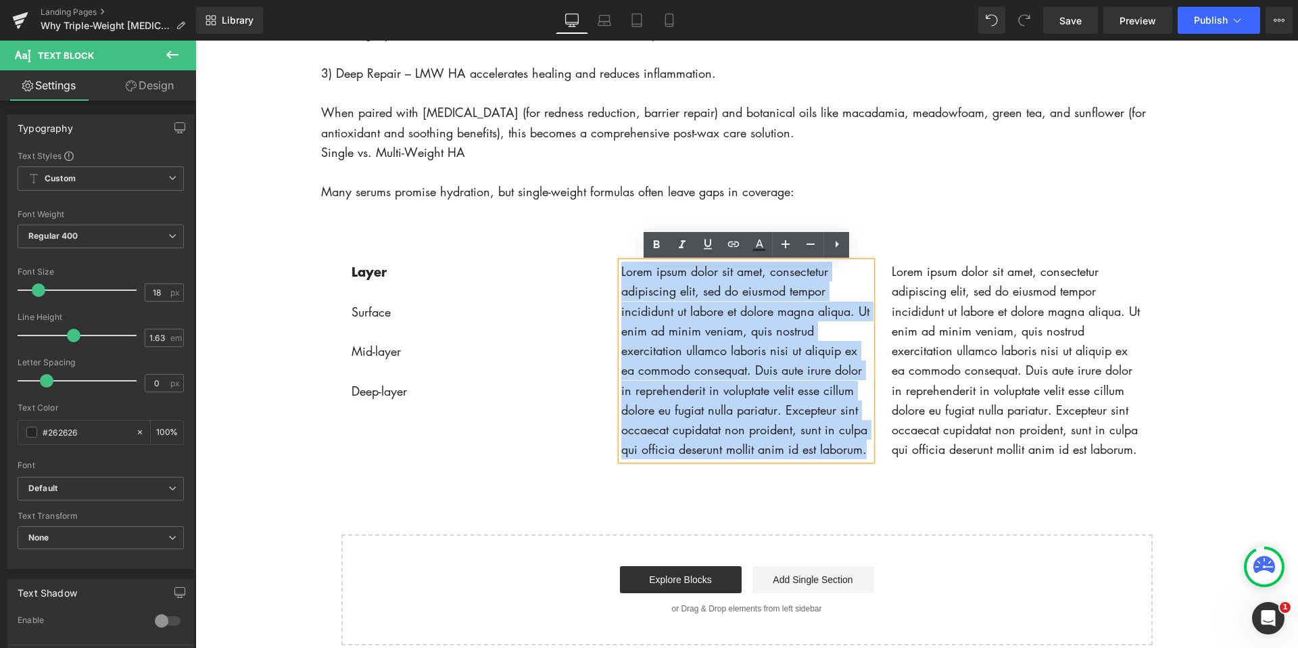
drag, startPoint x: 623, startPoint y: 274, endPoint x: 881, endPoint y: 447, distance: 311.0
click at [882, 449] on div "Layer Surface Mid-layer Deep-layer Text Block Lorem ipsum dolor sit amet, conse…" at bounding box center [746, 353] width 811 height 225
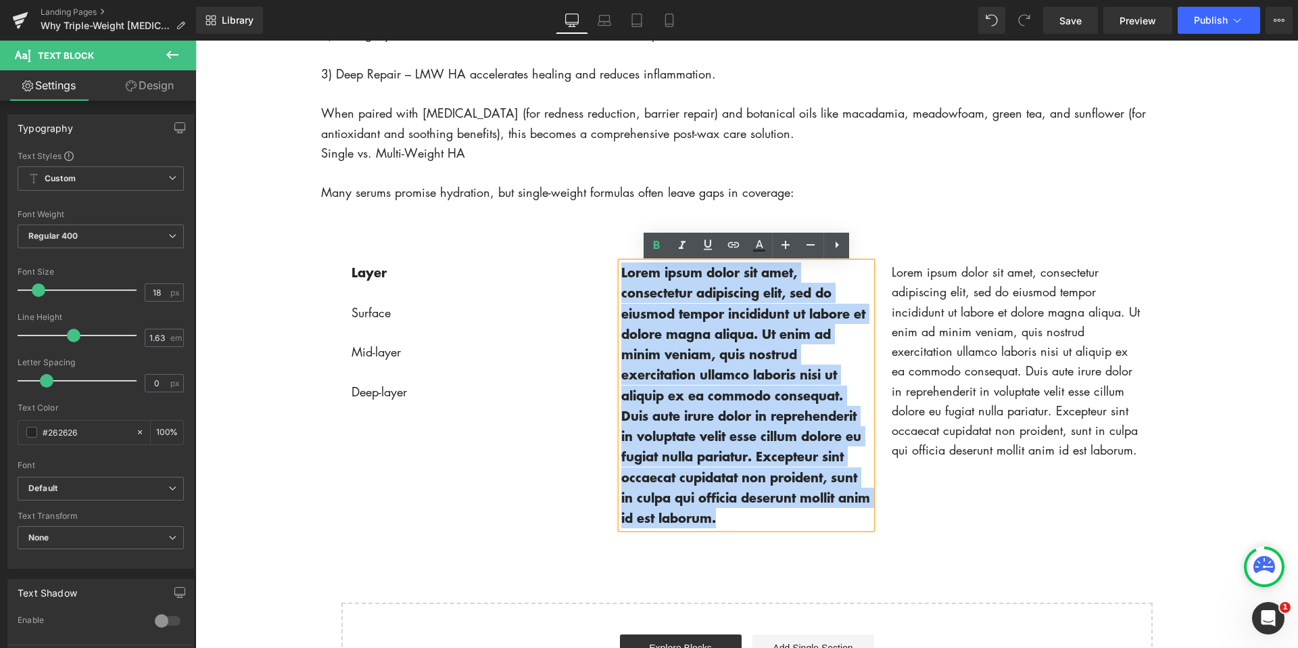
scroll to position [1949, 0]
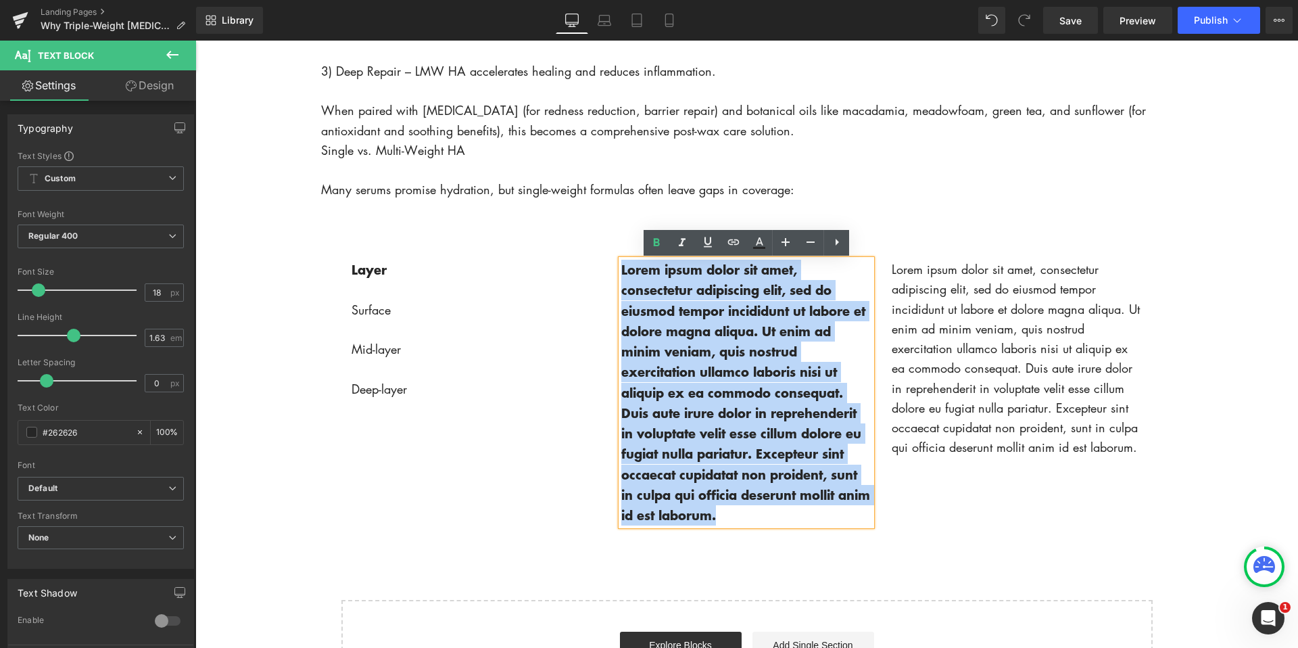
drag, startPoint x: 786, startPoint y: 522, endPoint x: 623, endPoint y: 273, distance: 298.0
click at [623, 273] on p "Lorem ipsum dolor sit amet, consectetur adipiscing elit, sed do eiusmod tempor …" at bounding box center [746, 393] width 250 height 266
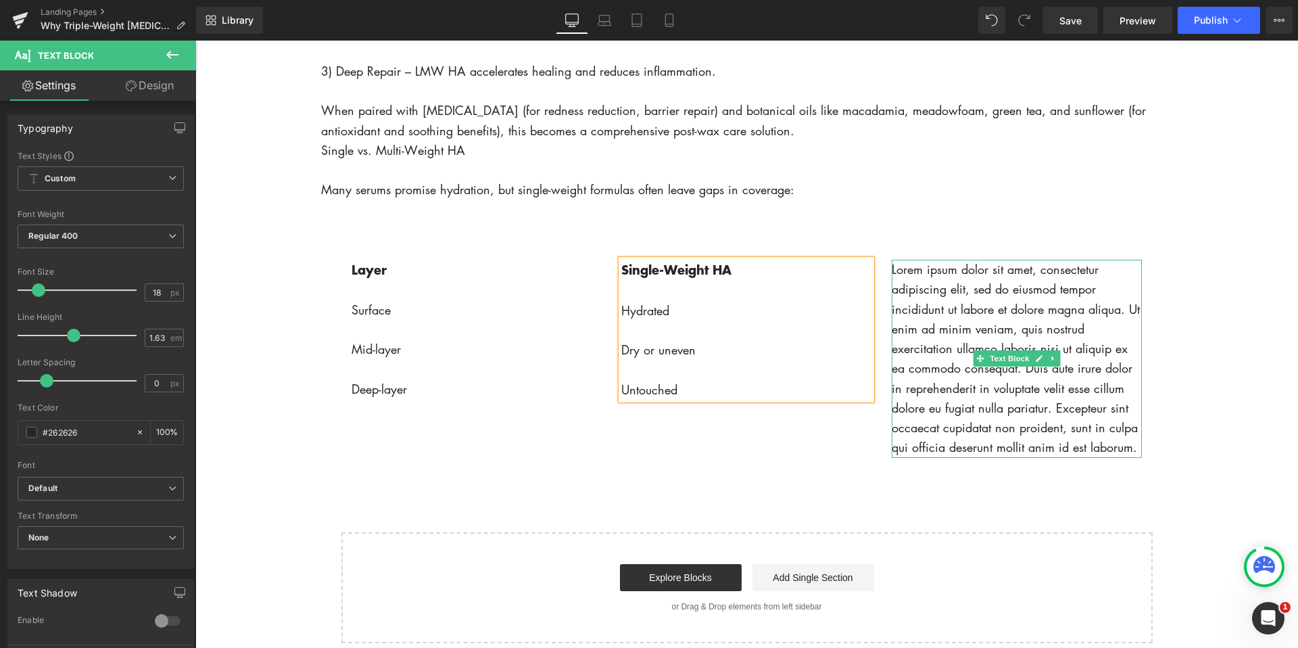
click at [977, 312] on p "Lorem ipsum dolor sit amet, consectetur adipiscing elit, sed do eiusmod tempor …" at bounding box center [1017, 359] width 250 height 198
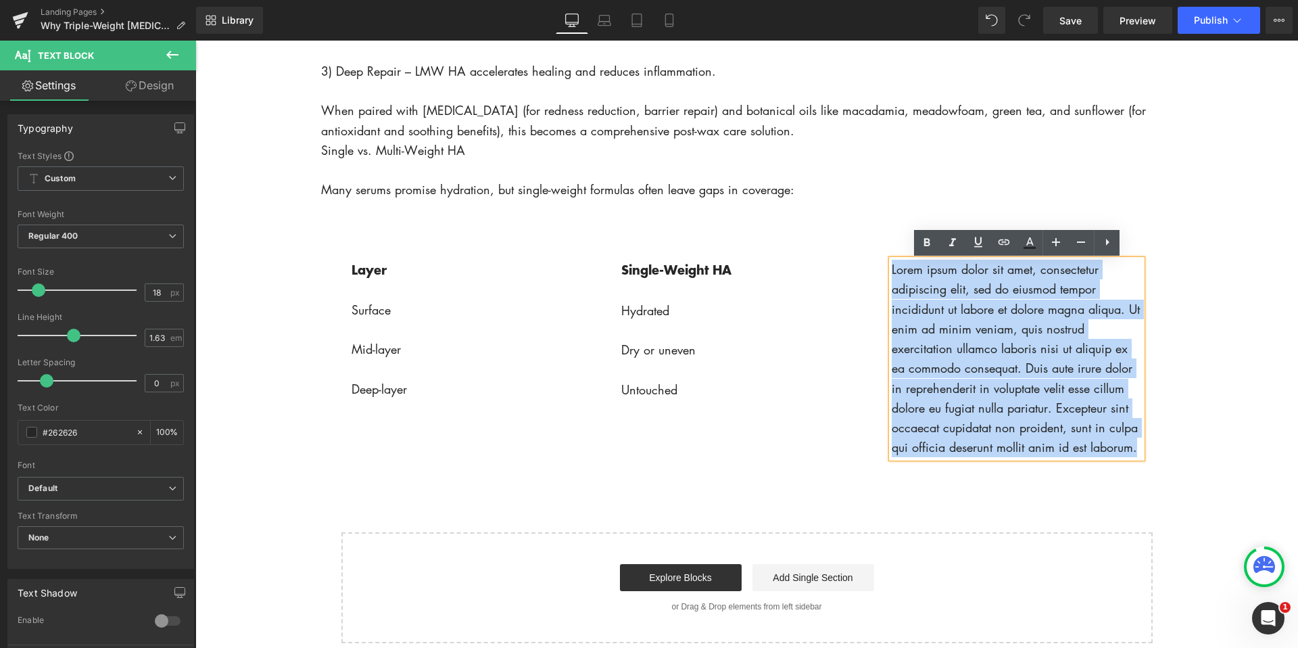
drag, startPoint x: 1140, startPoint y: 452, endPoint x: 893, endPoint y: 266, distance: 309.6
click at [892, 267] on p "Lorem ipsum dolor sit amet, consectetur adipiscing elit, sed do eiusmod tempor …" at bounding box center [1017, 359] width 250 height 198
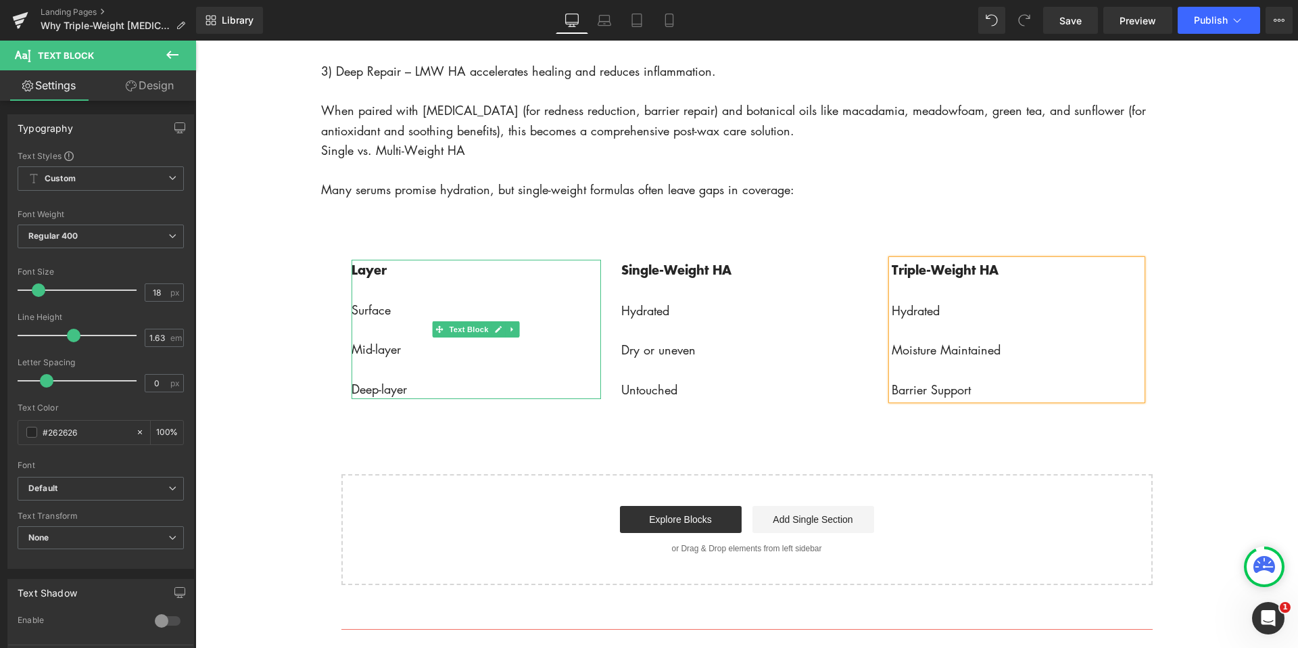
click at [467, 295] on p at bounding box center [477, 290] width 250 height 20
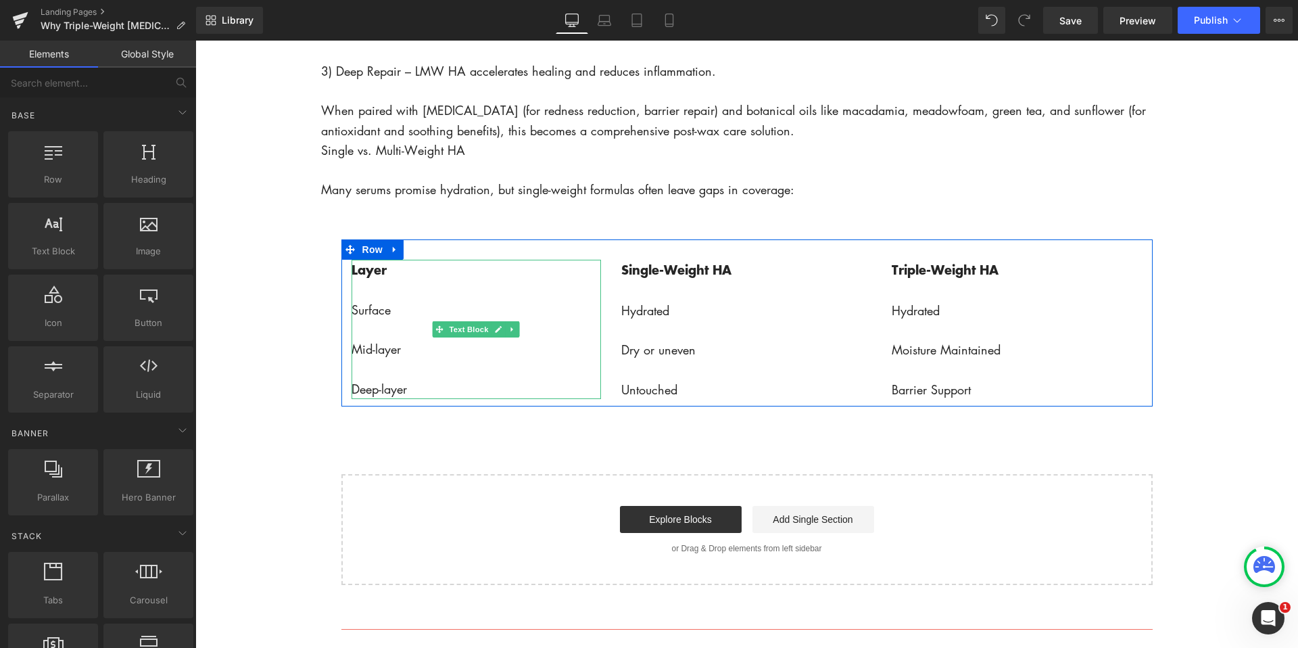
drag, startPoint x: 433, startPoint y: 328, endPoint x: 389, endPoint y: 331, distance: 44.1
click at [433, 329] on span at bounding box center [440, 329] width 14 height 16
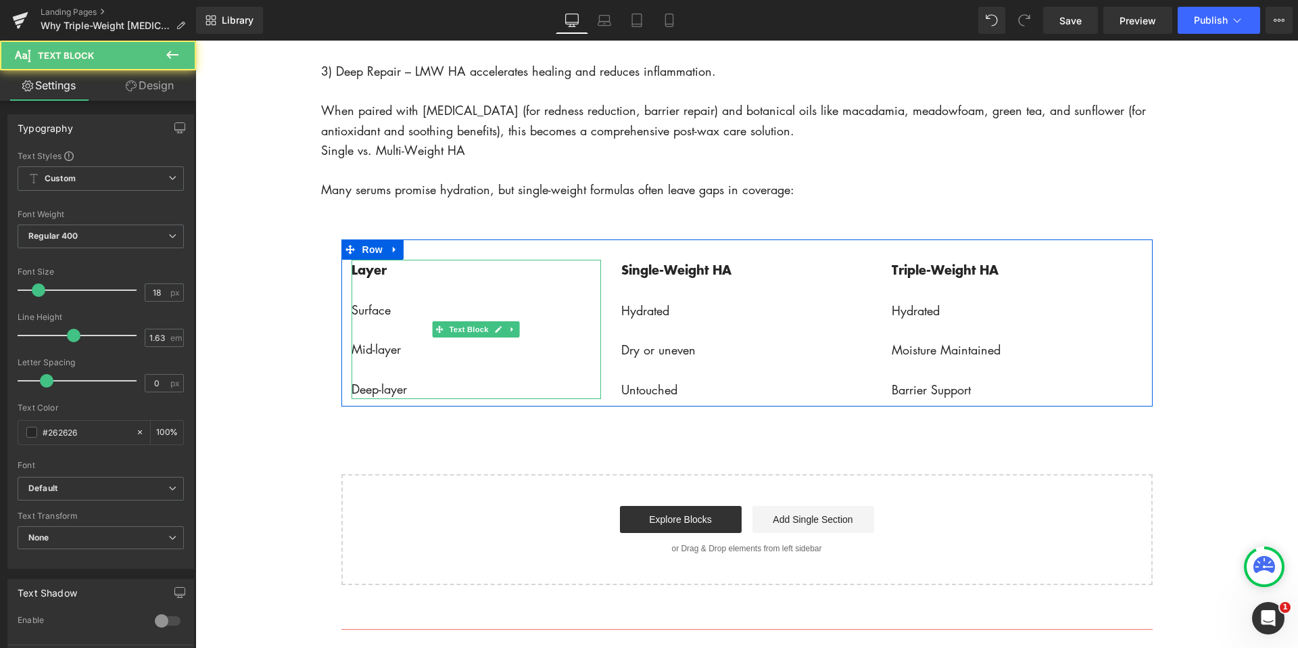
click at [364, 327] on p at bounding box center [477, 330] width 250 height 20
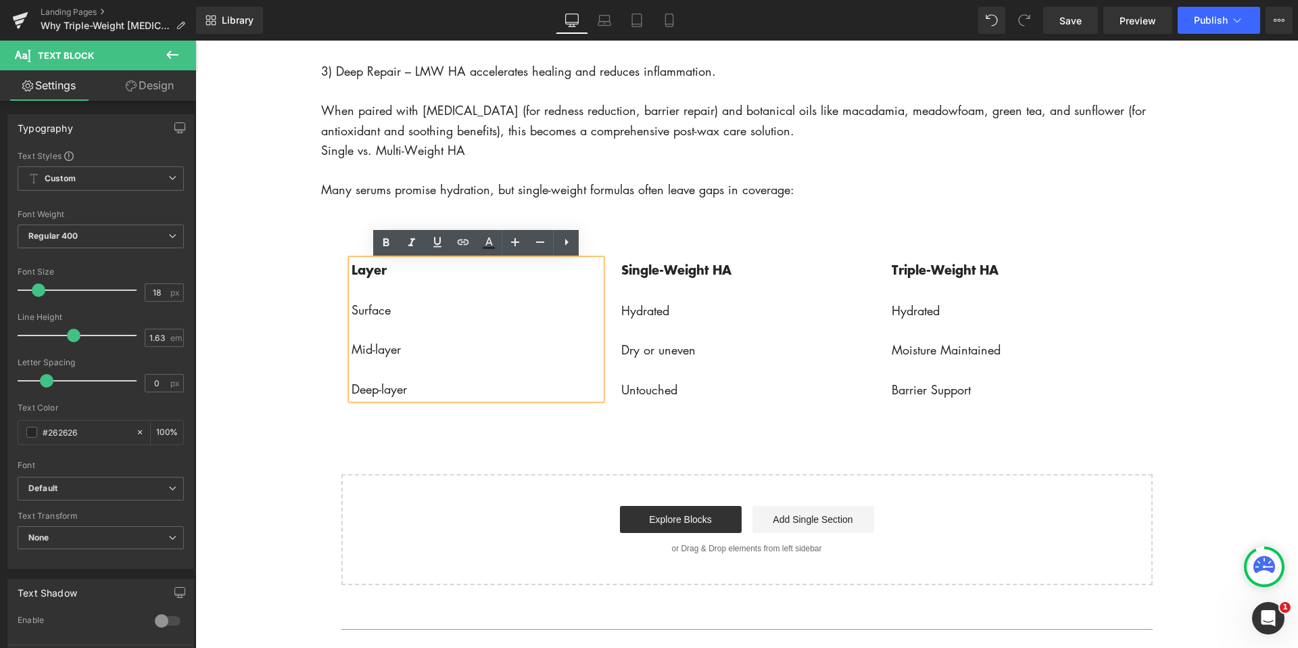
drag, startPoint x: 353, startPoint y: 329, endPoint x: 506, endPoint y: 333, distance: 152.9
click at [493, 333] on p at bounding box center [477, 330] width 250 height 20
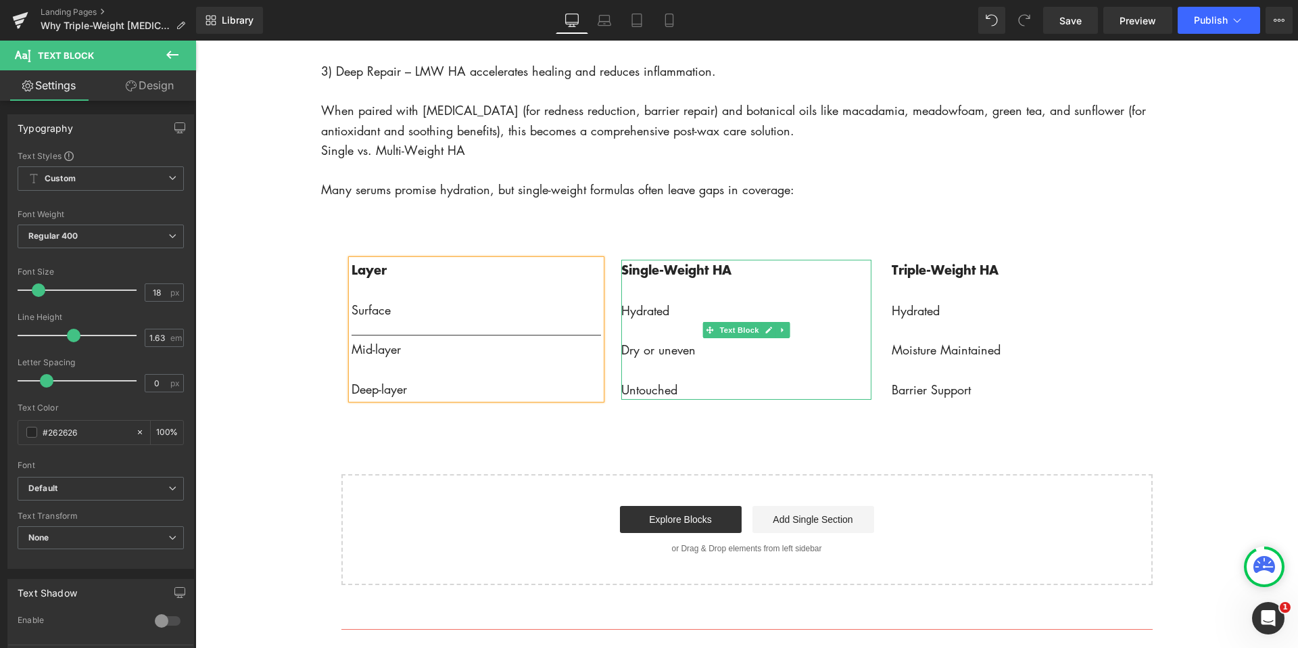
click at [651, 329] on p at bounding box center [746, 331] width 250 height 20
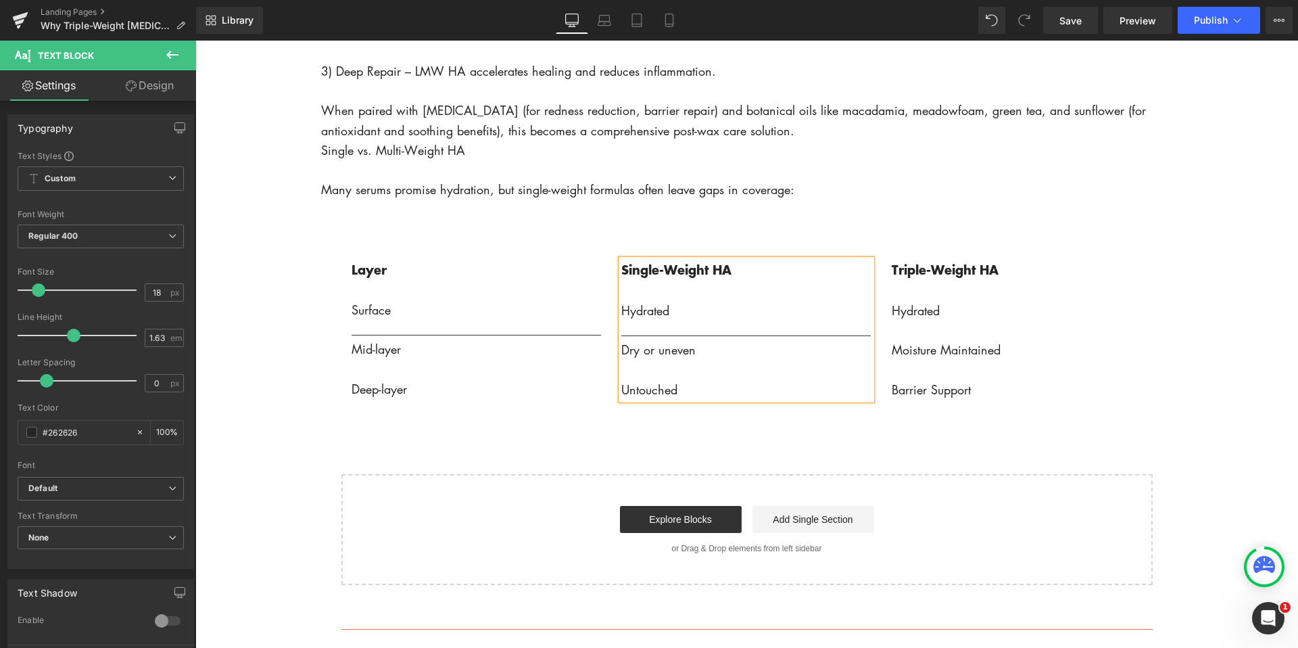
click at [912, 336] on p at bounding box center [1017, 331] width 250 height 20
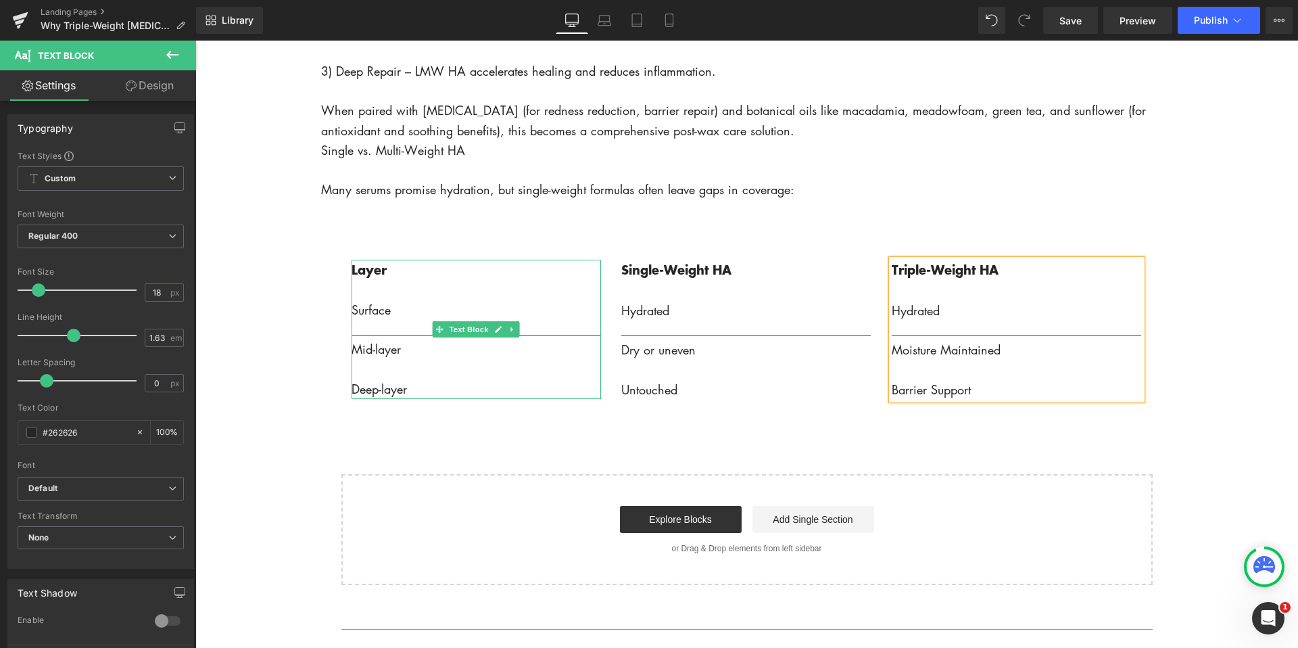
click at [363, 369] on p at bounding box center [477, 369] width 250 height 20
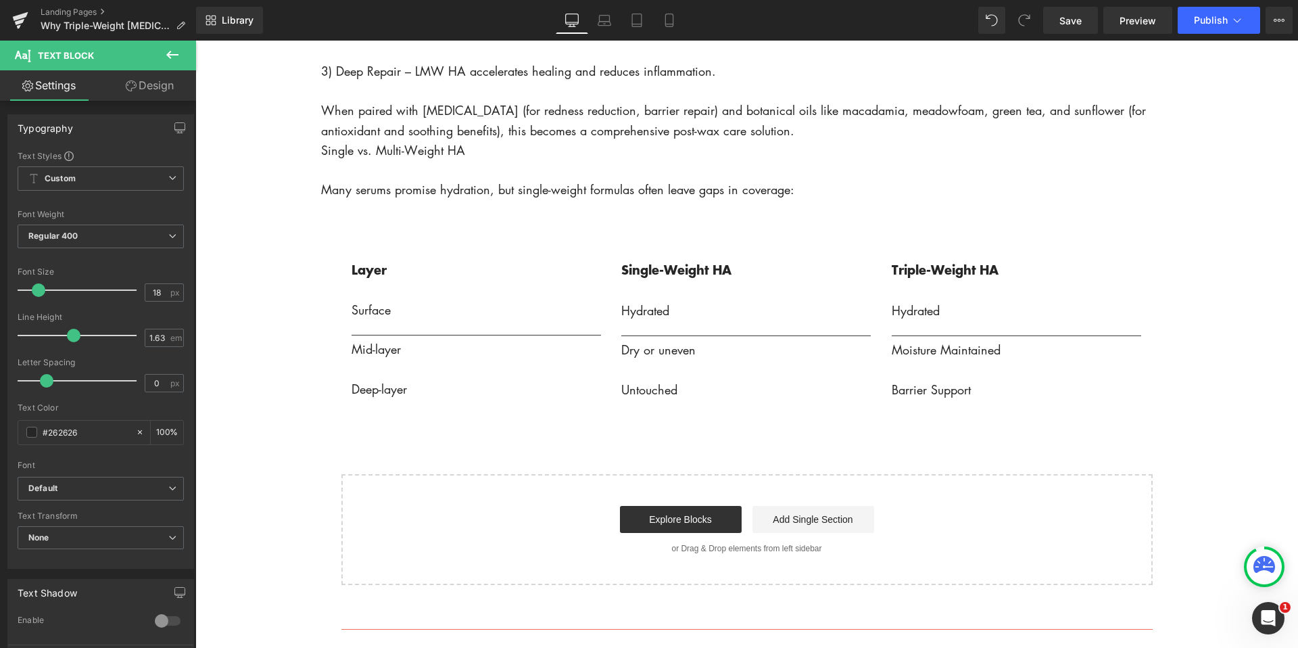
click at [172, 51] on icon at bounding box center [172, 55] width 16 height 16
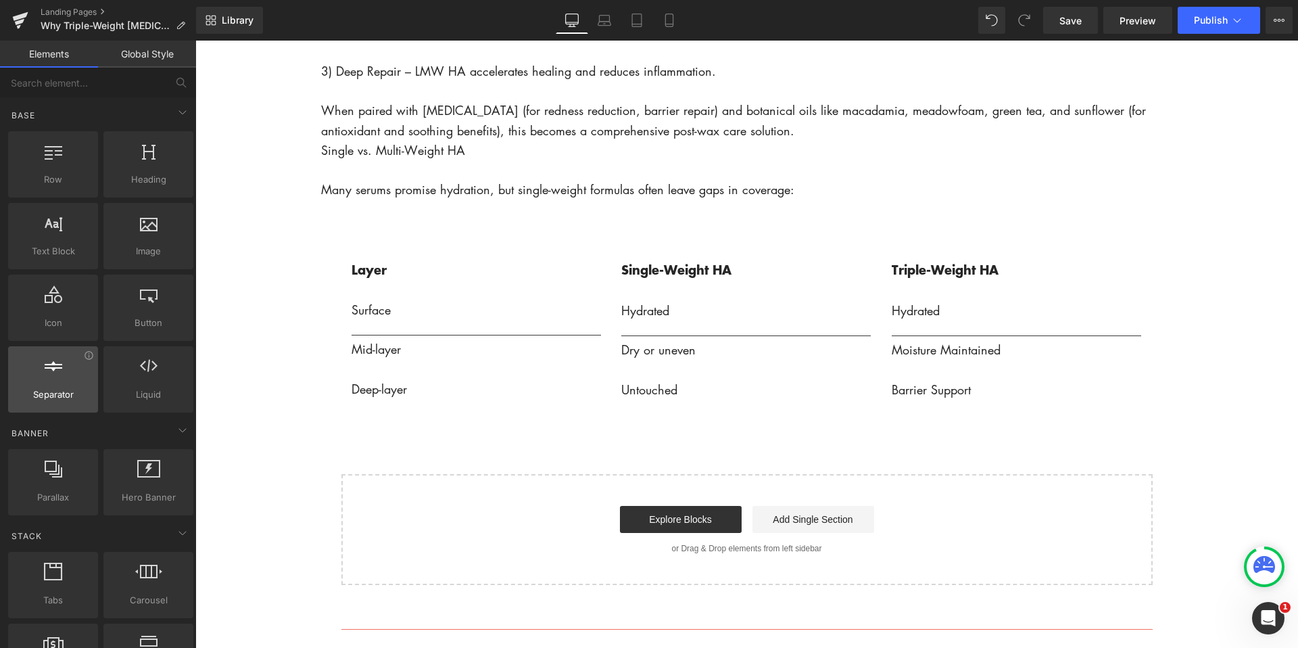
click at [52, 377] on div at bounding box center [53, 372] width 82 height 30
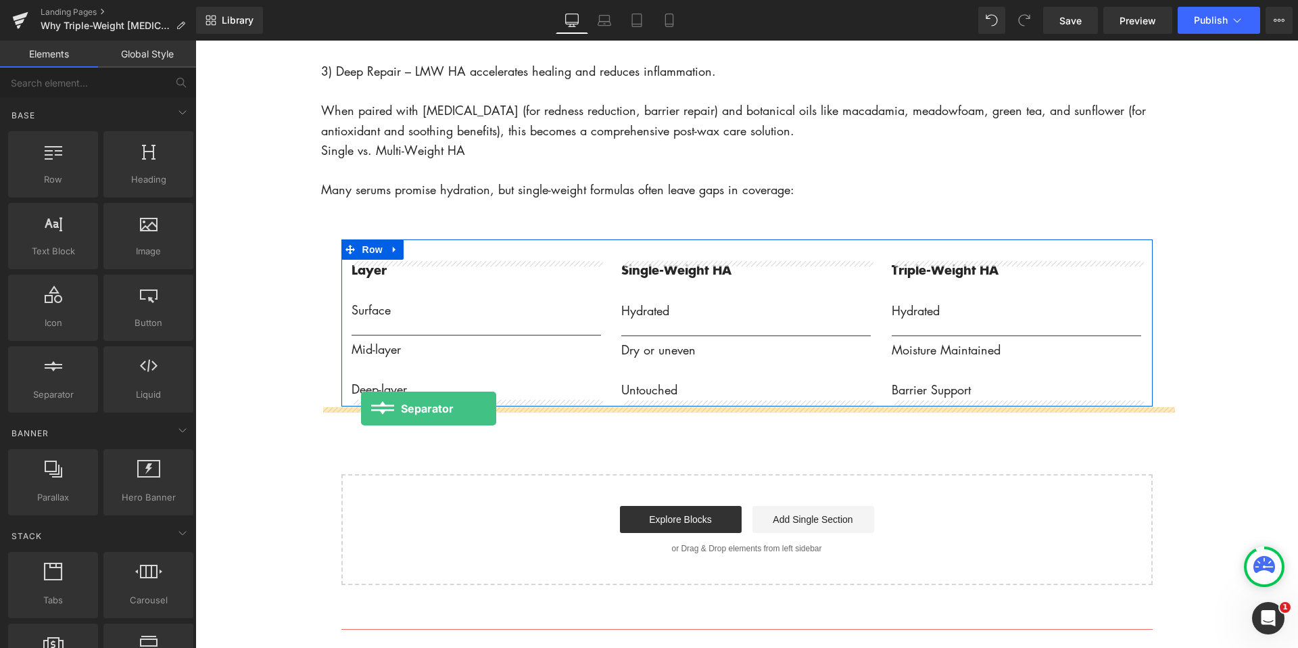
drag, startPoint x: 247, startPoint y: 417, endPoint x: 361, endPoint y: 408, distance: 113.9
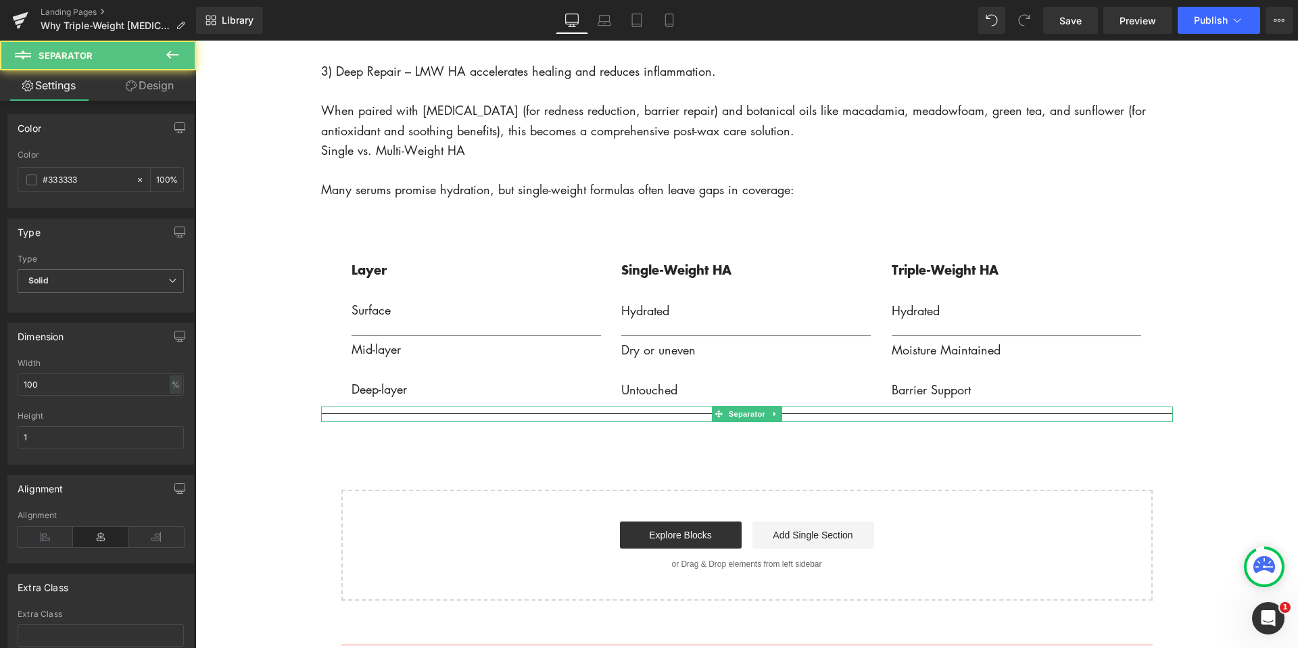
click at [404, 416] on hr at bounding box center [747, 417] width 852 height 9
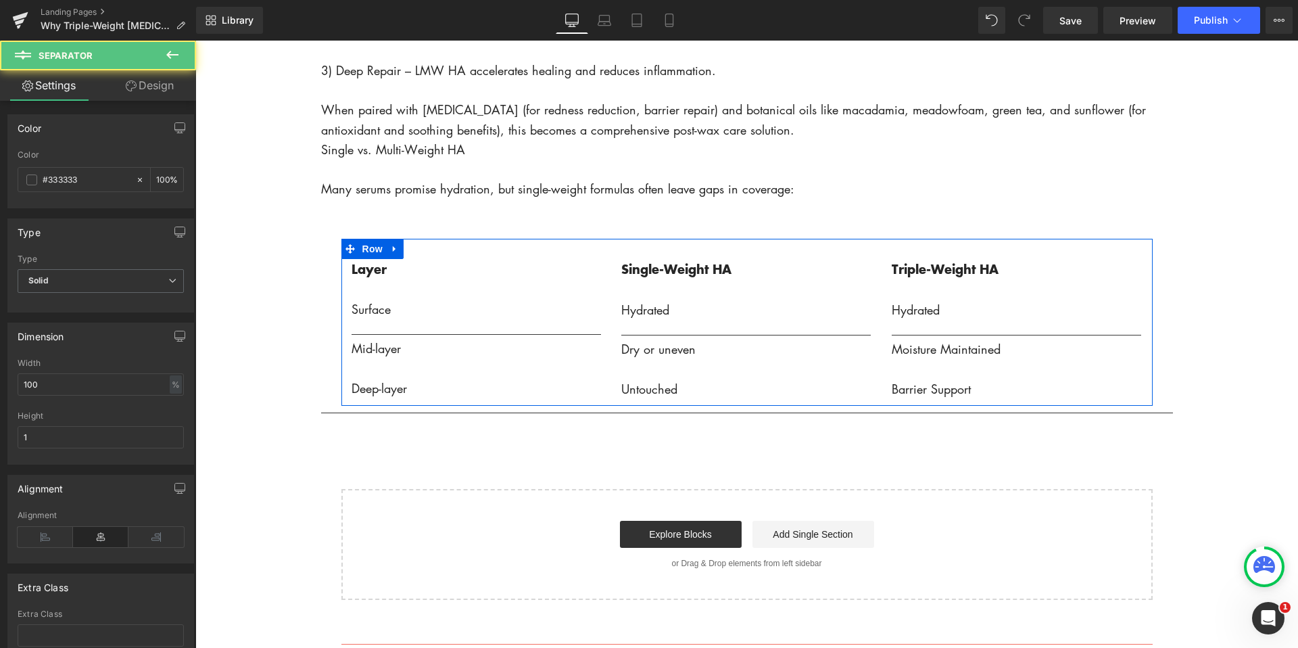
drag, startPoint x: 1149, startPoint y: 416, endPoint x: 1143, endPoint y: 352, distance: 63.8
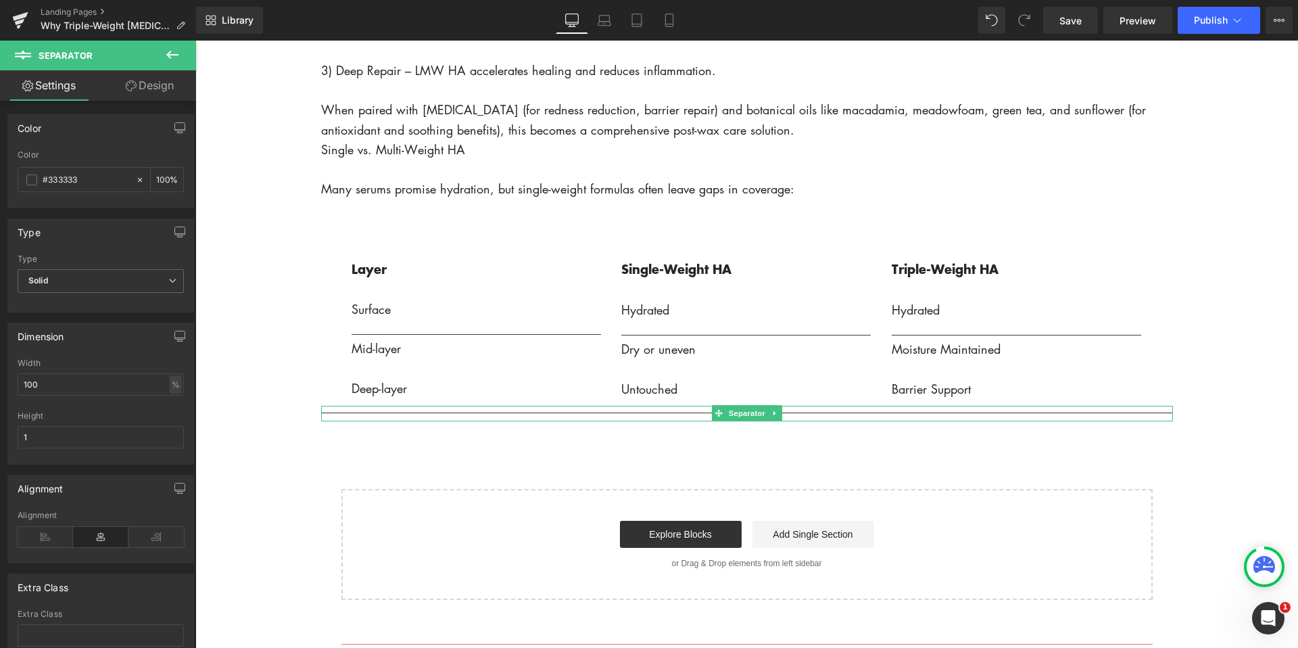
click at [1144, 415] on hr at bounding box center [747, 416] width 852 height 9
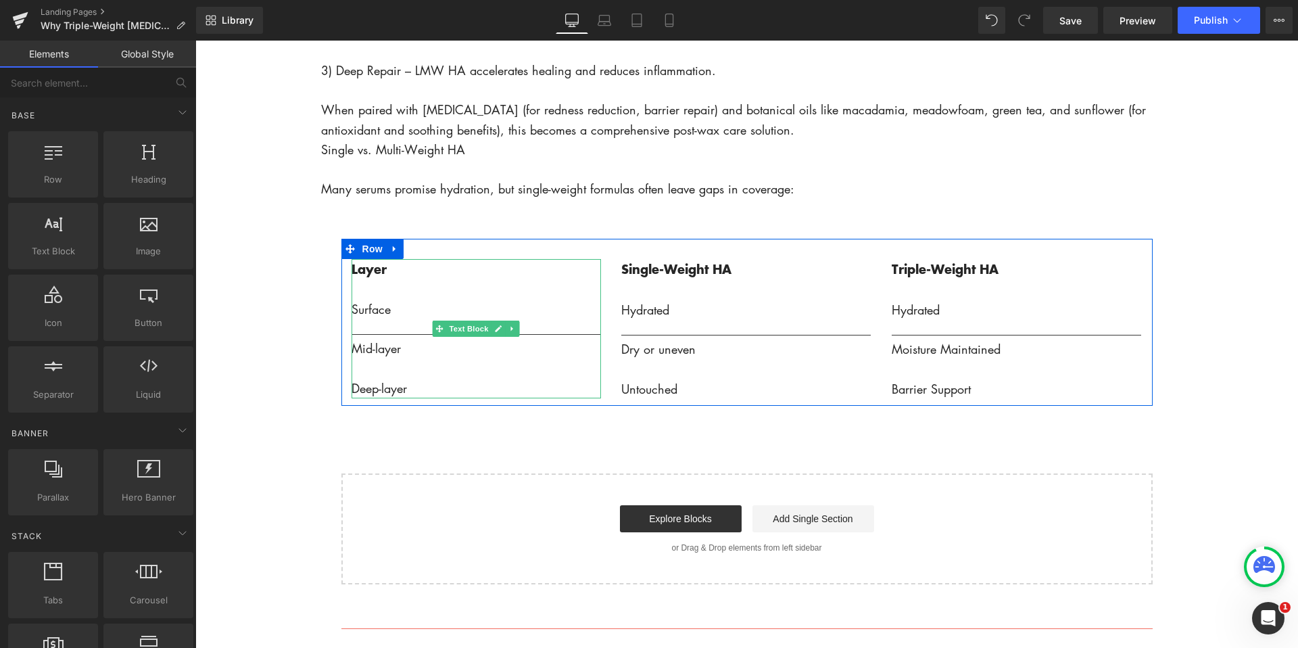
click at [415, 326] on p "_________________________________________" at bounding box center [477, 329] width 250 height 20
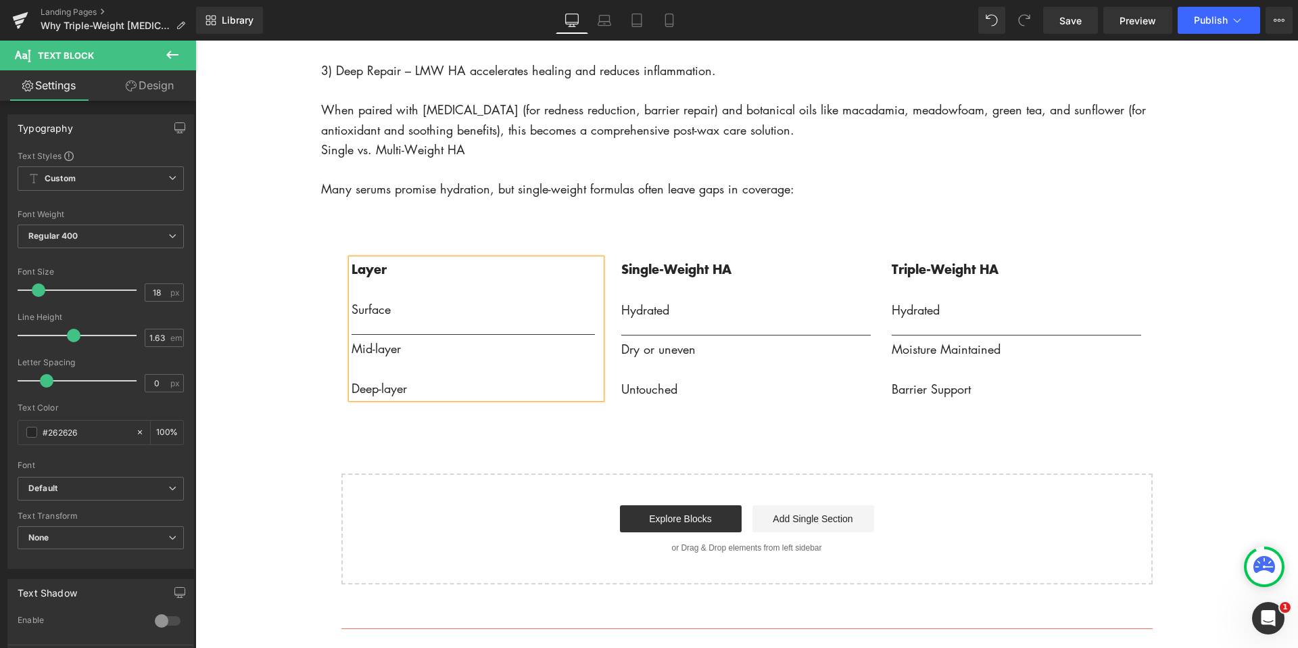
drag, startPoint x: 469, startPoint y: 337, endPoint x: 445, endPoint y: 337, distance: 24.4
click at [469, 337] on span "________________________________________" at bounding box center [473, 329] width 243 height 16
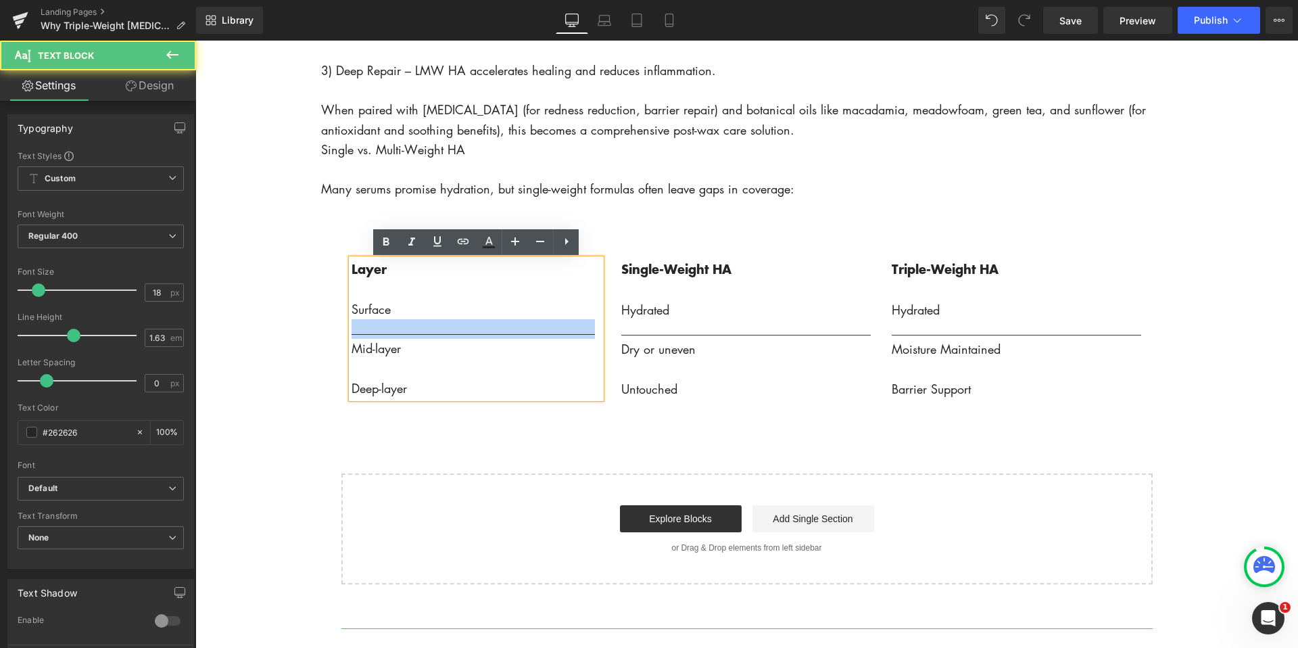
drag, startPoint x: 351, startPoint y: 337, endPoint x: 609, endPoint y: 336, distance: 257.6
click at [610, 336] on div "Layer Surface ________________________________________ Mid-layer Deep-layer Tex…" at bounding box center [476, 328] width 270 height 139
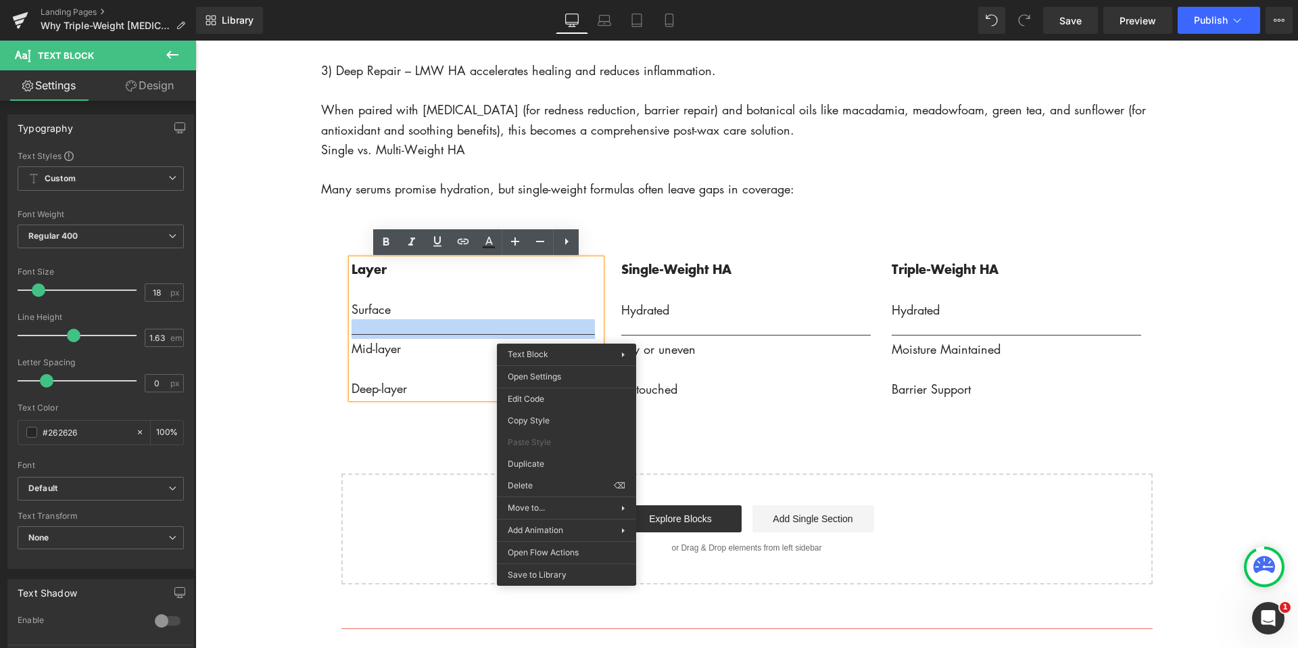
drag, startPoint x: 434, startPoint y: 333, endPoint x: 394, endPoint y: 337, distance: 40.8
click at [433, 333] on span "________________________________________" at bounding box center [473, 329] width 243 height 16
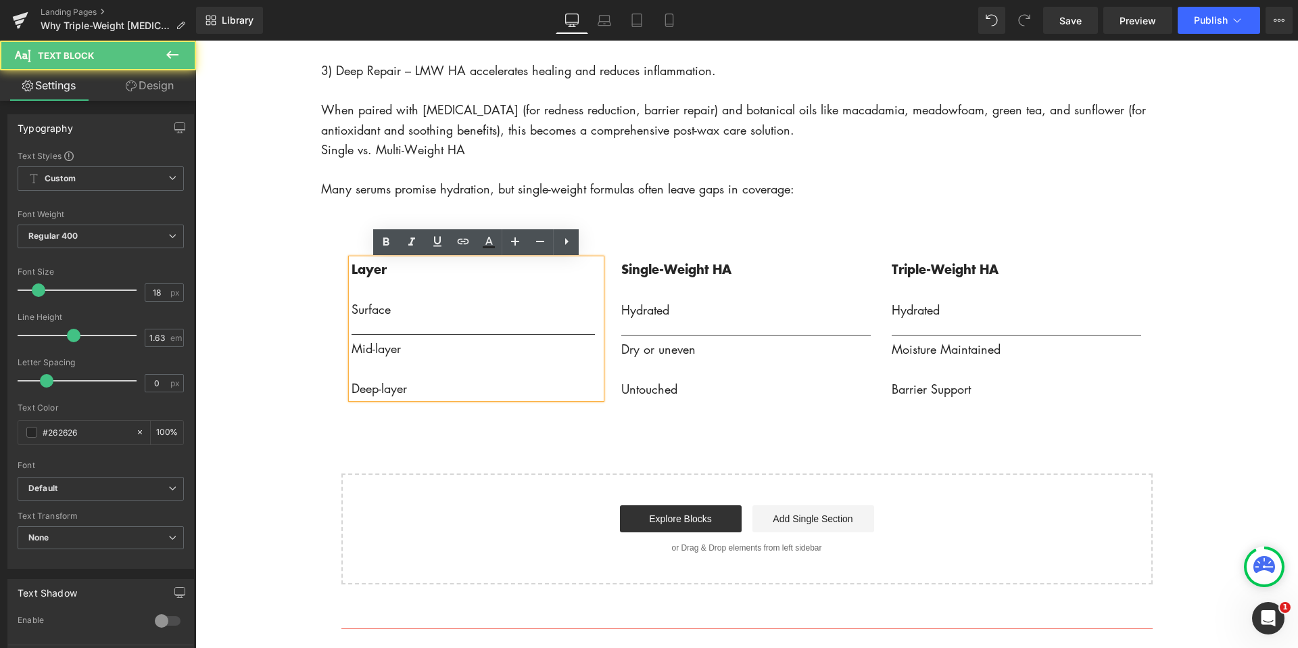
drag, startPoint x: 350, startPoint y: 335, endPoint x: 609, endPoint y: 339, distance: 259.0
click at [610, 339] on div "Layer Surface ________________________________________ Mid-layer Deep-layer Tex…" at bounding box center [476, 328] width 270 height 139
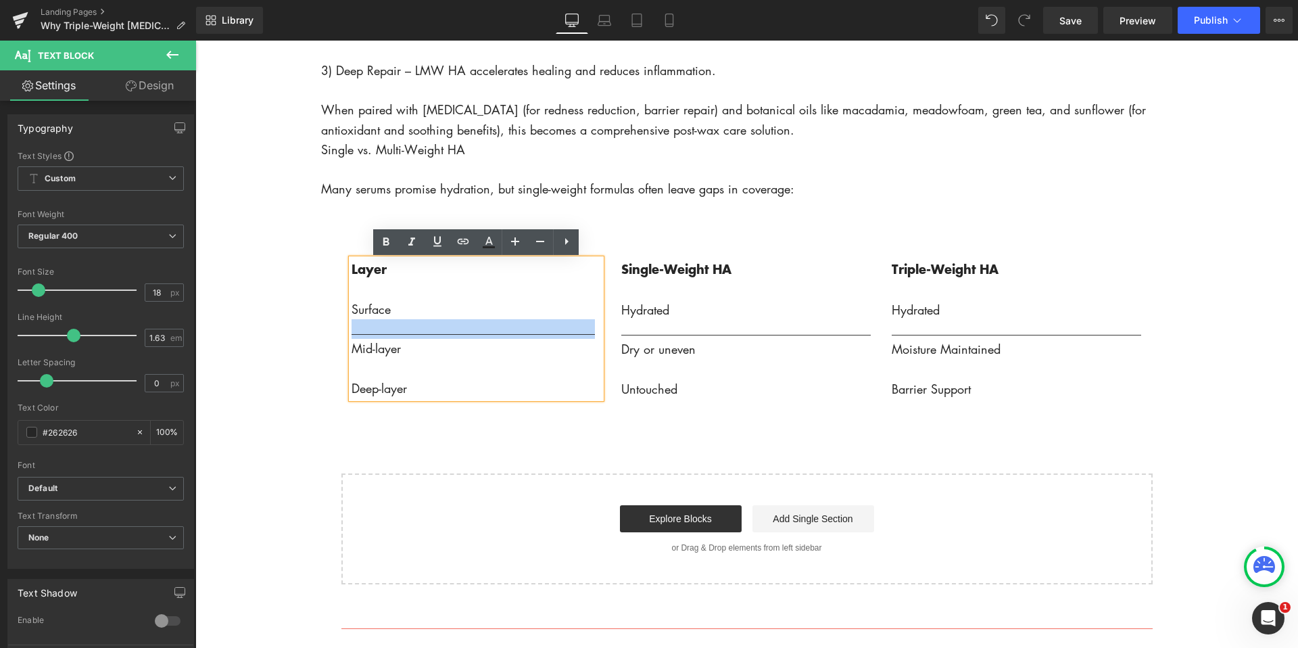
drag, startPoint x: 598, startPoint y: 337, endPoint x: 346, endPoint y: 335, distance: 252.2
click at [346, 335] on div "Layer Surface ________________________________________ Mid-layer Deep-layer Tex…" at bounding box center [476, 328] width 270 height 139
copy span "________________________________________"
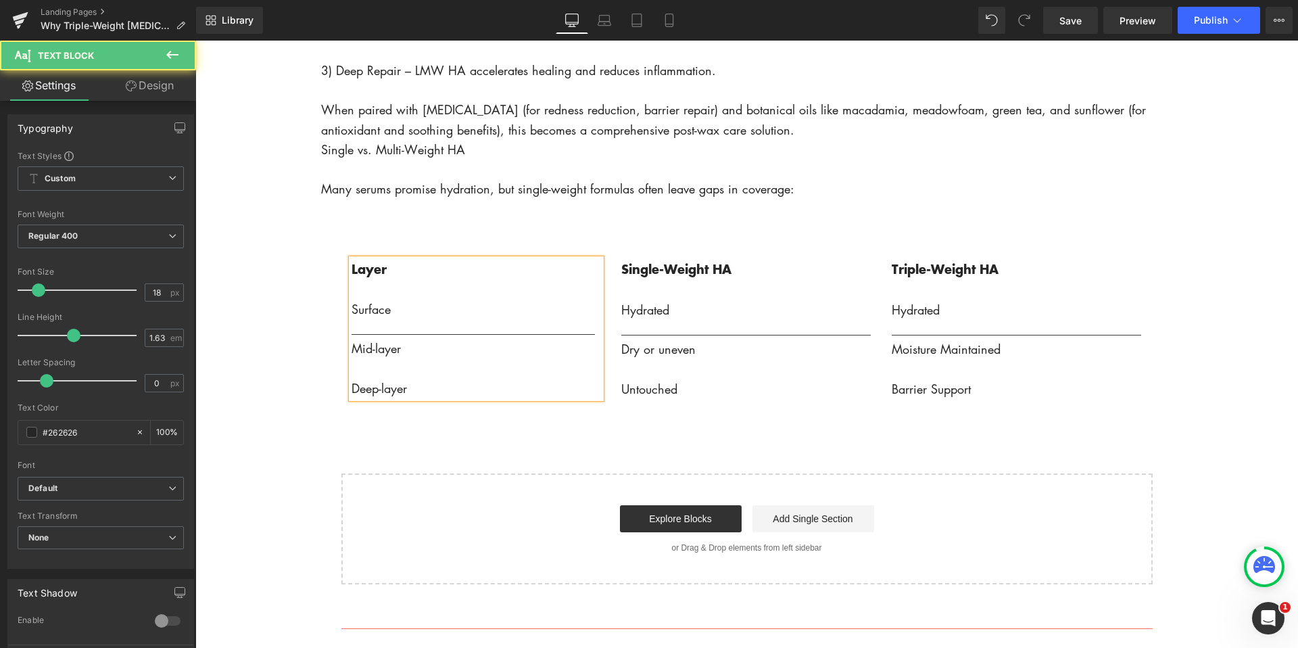
click at [355, 373] on p at bounding box center [477, 368] width 250 height 20
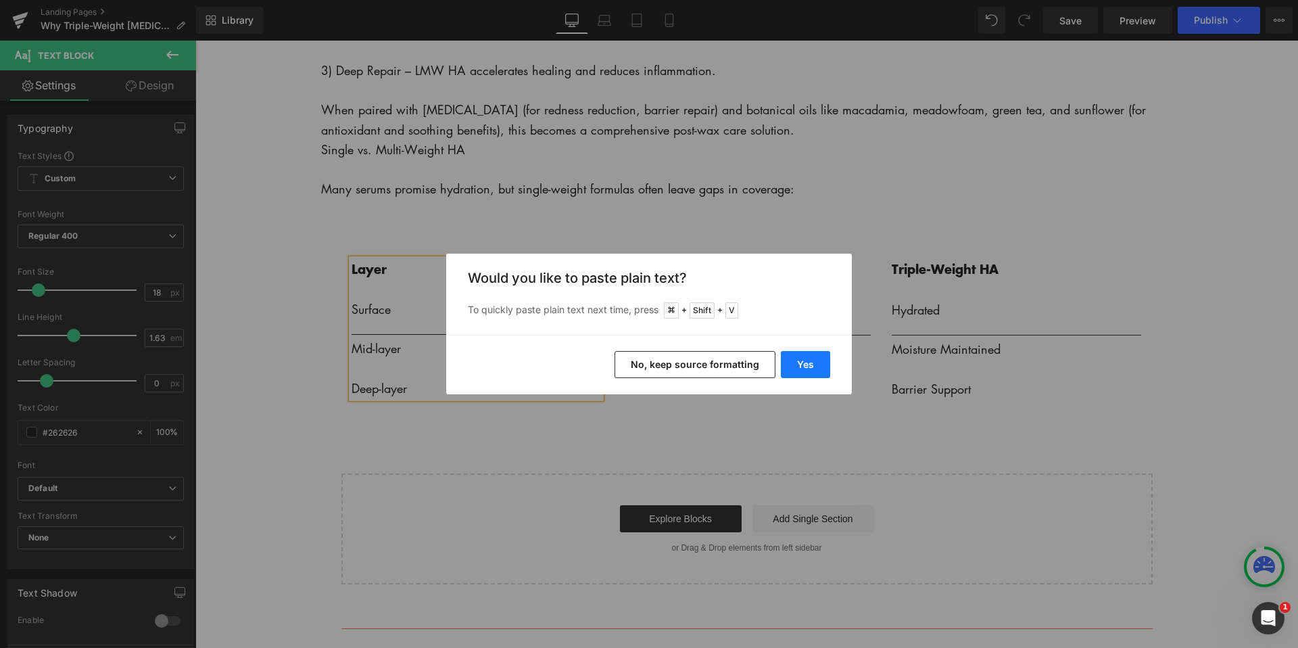
click at [793, 369] on button "Yes" at bounding box center [805, 364] width 49 height 27
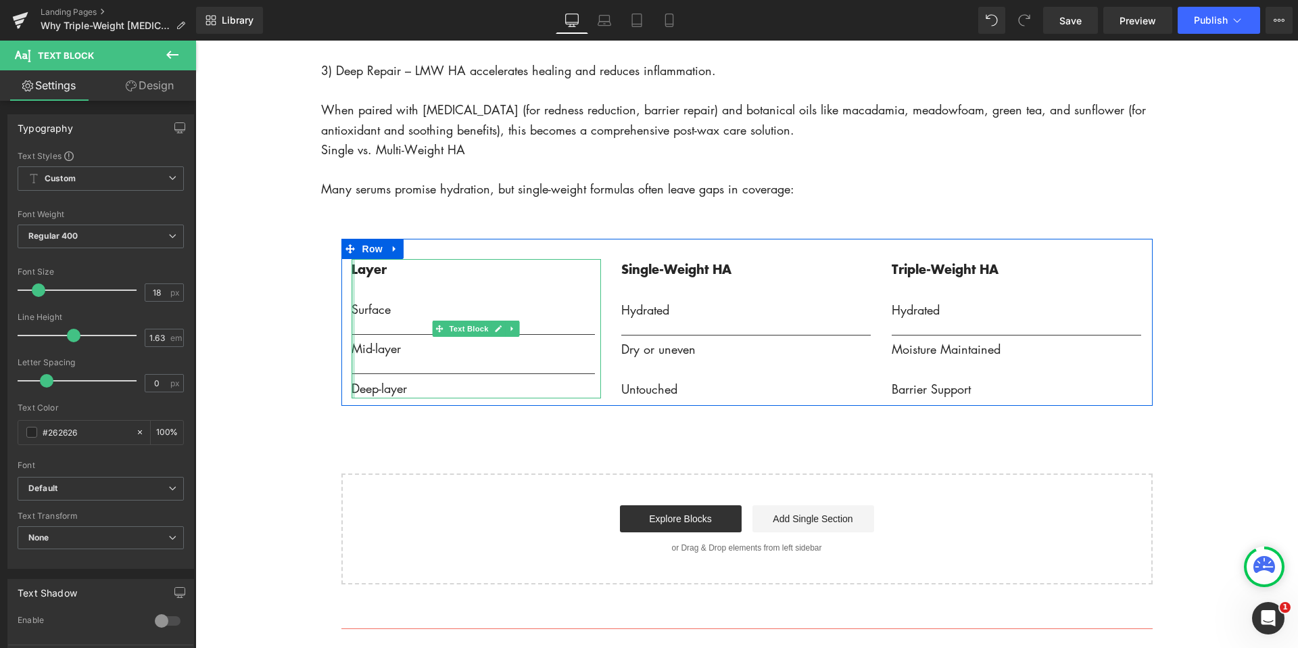
click at [354, 292] on div at bounding box center [353, 328] width 3 height 139
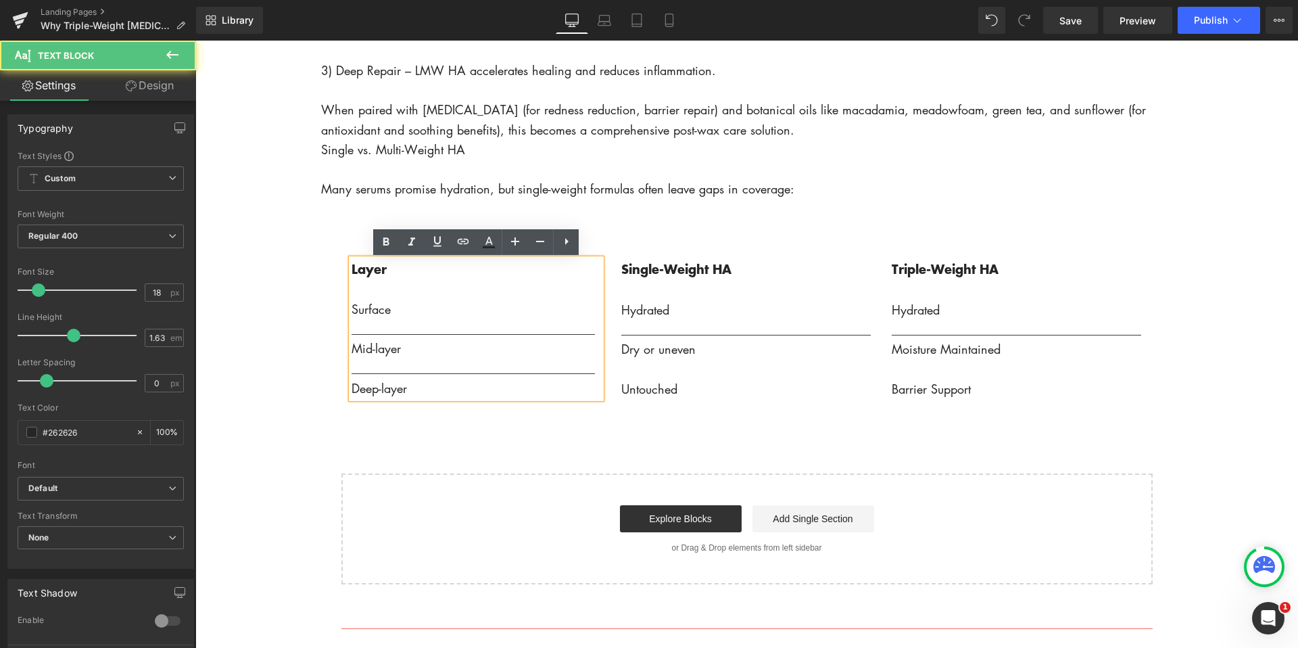
click at [352, 292] on p at bounding box center [477, 289] width 250 height 20
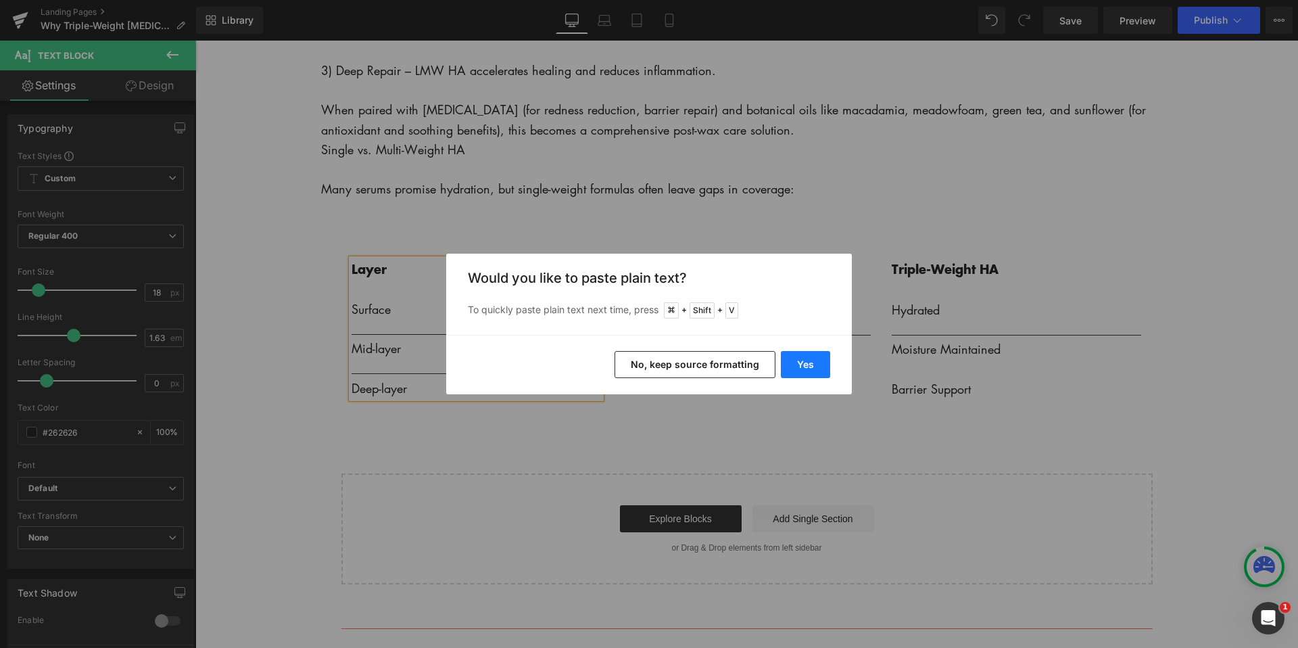
click at [811, 363] on button "Yes" at bounding box center [805, 364] width 49 height 27
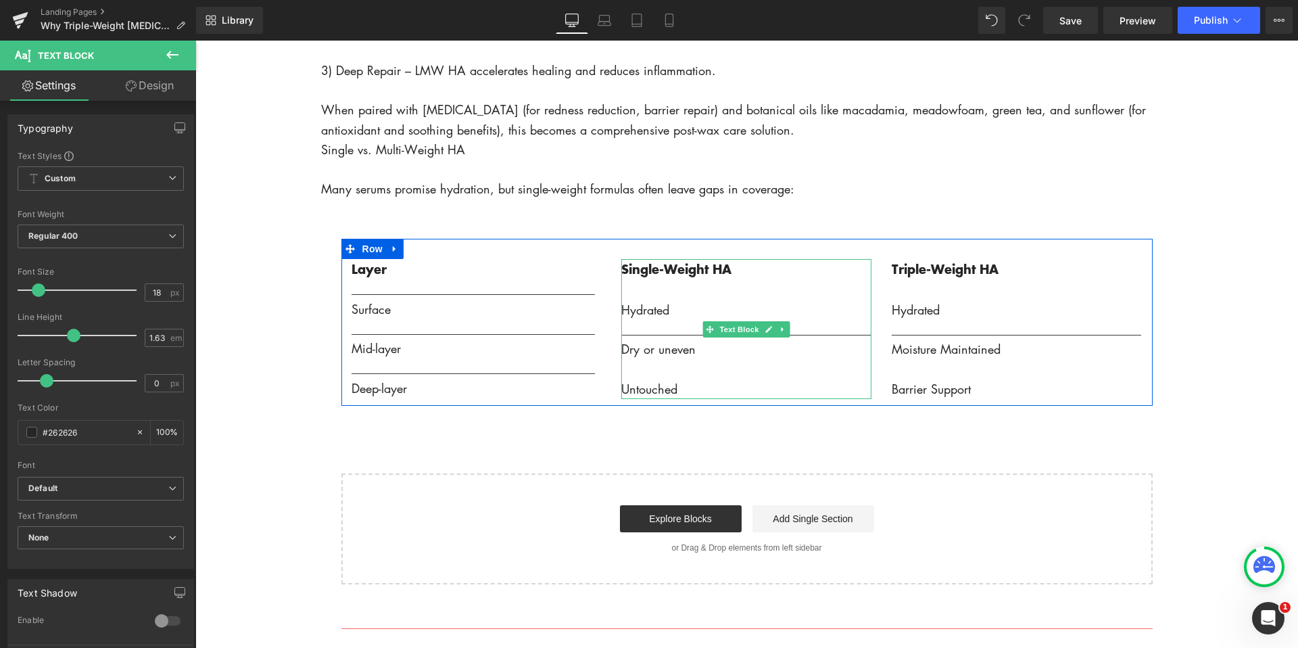
click at [628, 292] on p at bounding box center [746, 289] width 250 height 20
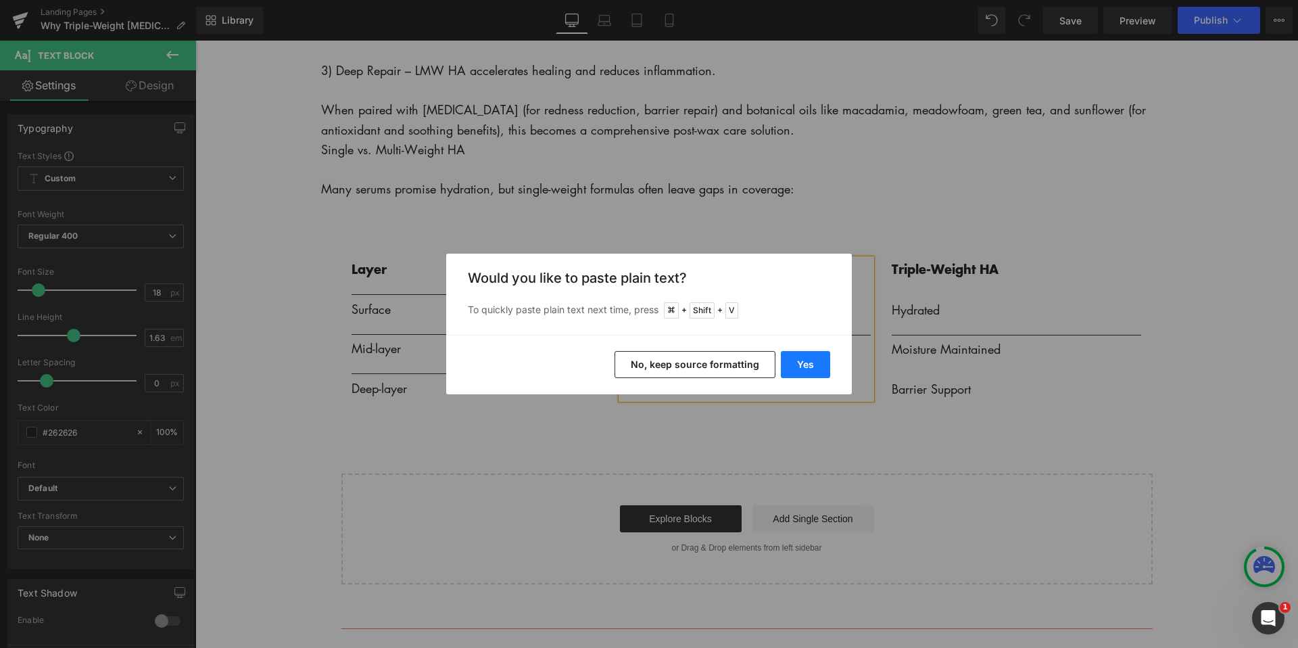
click at [803, 366] on button "Yes" at bounding box center [805, 364] width 49 height 27
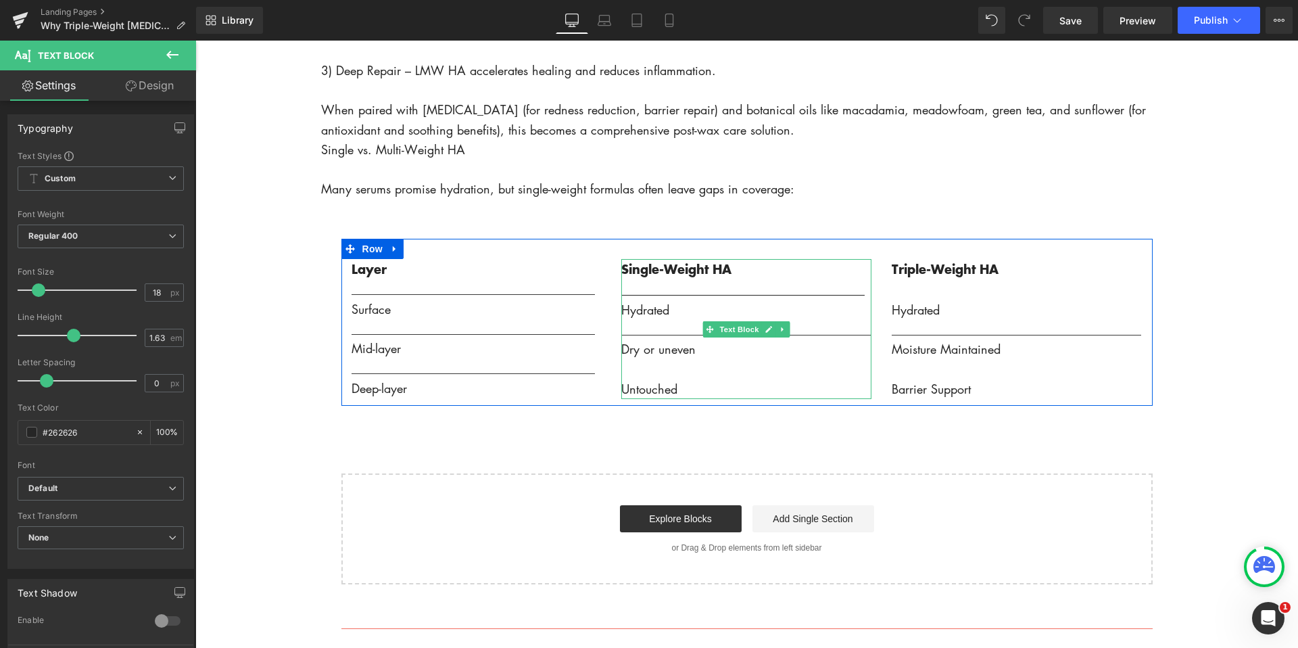
click at [625, 364] on p at bounding box center [746, 369] width 250 height 20
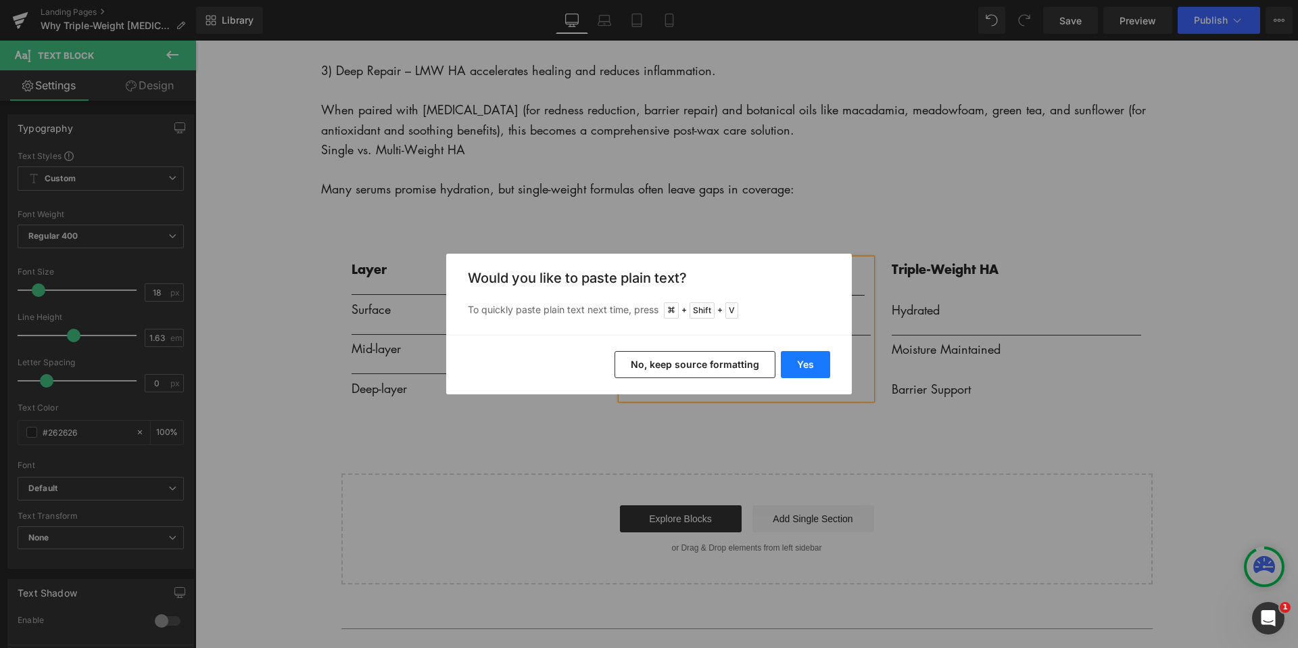
click at [803, 367] on button "Yes" at bounding box center [805, 364] width 49 height 27
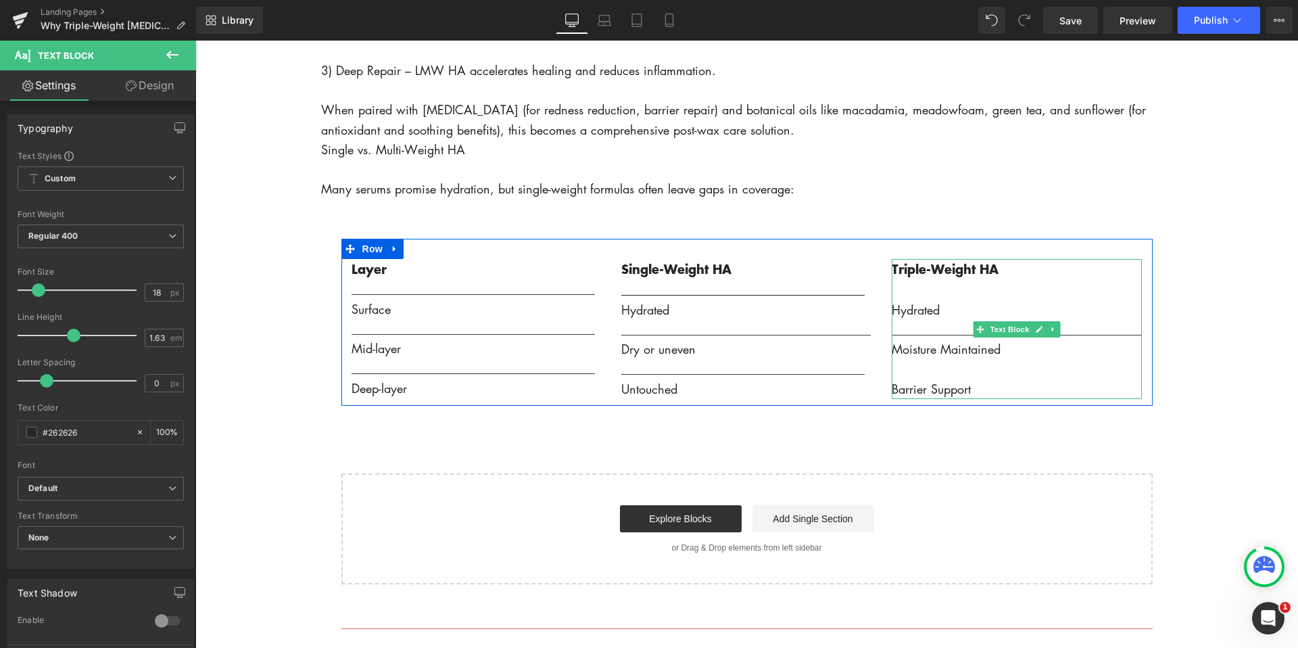
click at [897, 291] on p at bounding box center [1017, 289] width 250 height 20
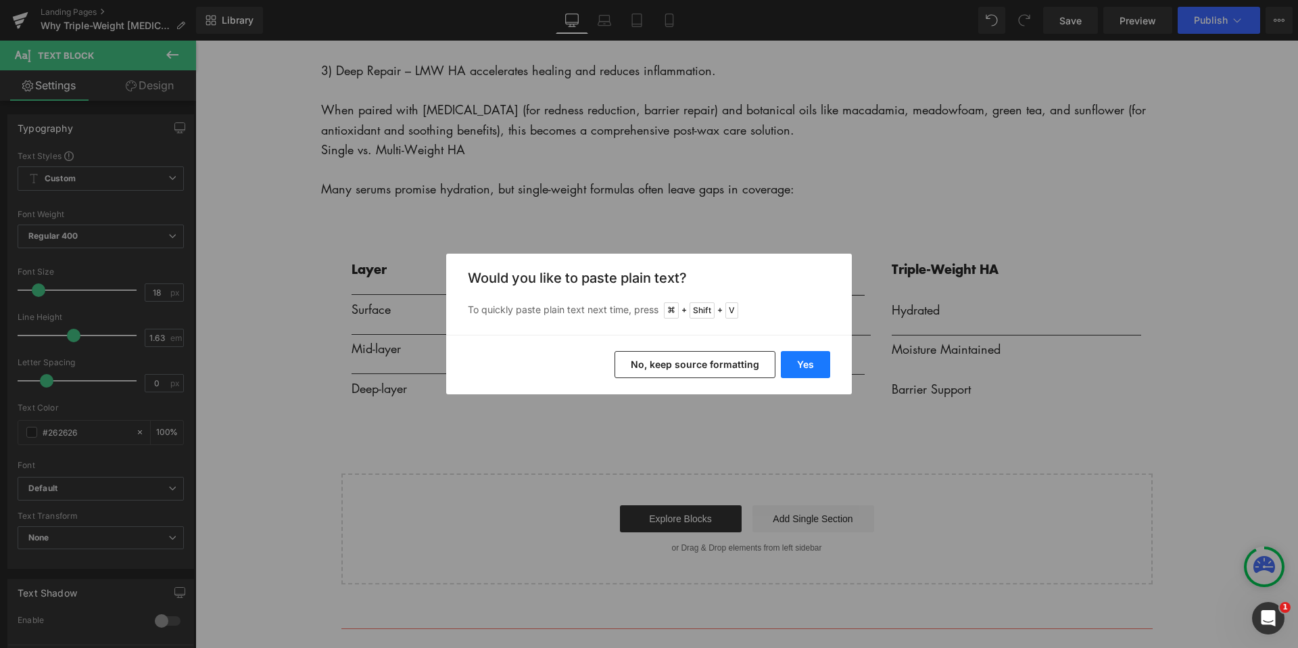
click at [818, 363] on button "Yes" at bounding box center [805, 364] width 49 height 27
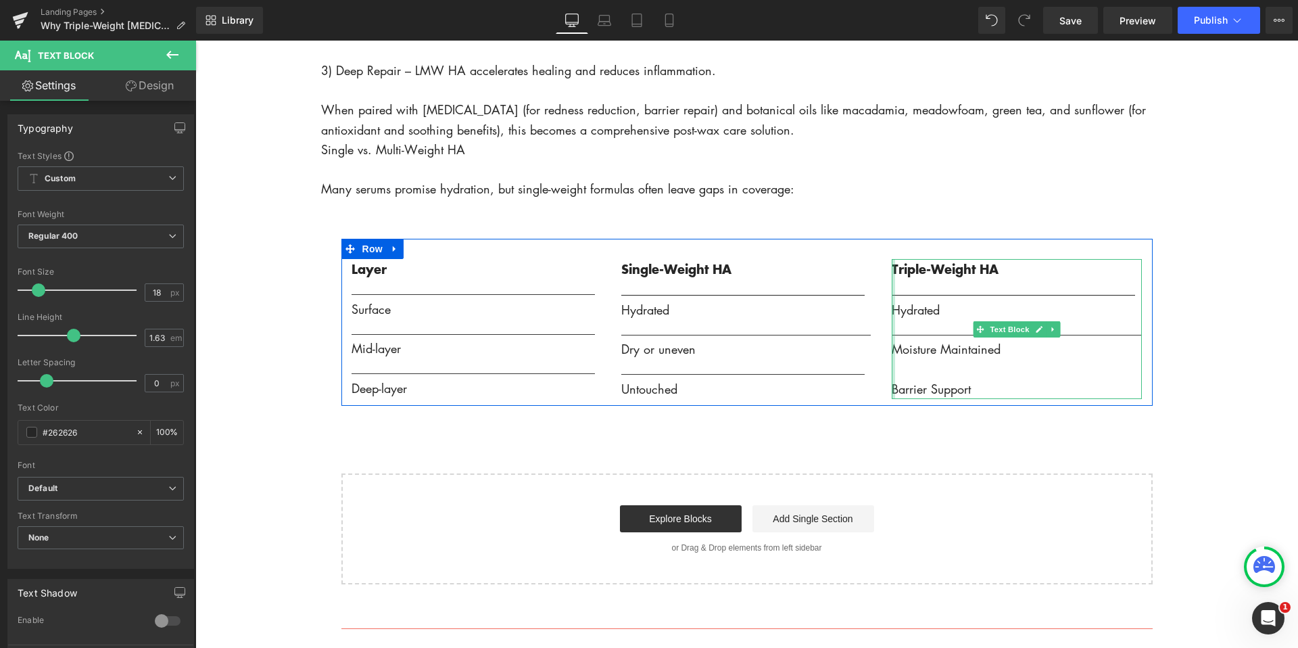
click at [895, 373] on div "Triple-Weight HA ________________________________________ Hydrated ____________…" at bounding box center [1017, 329] width 250 height 140
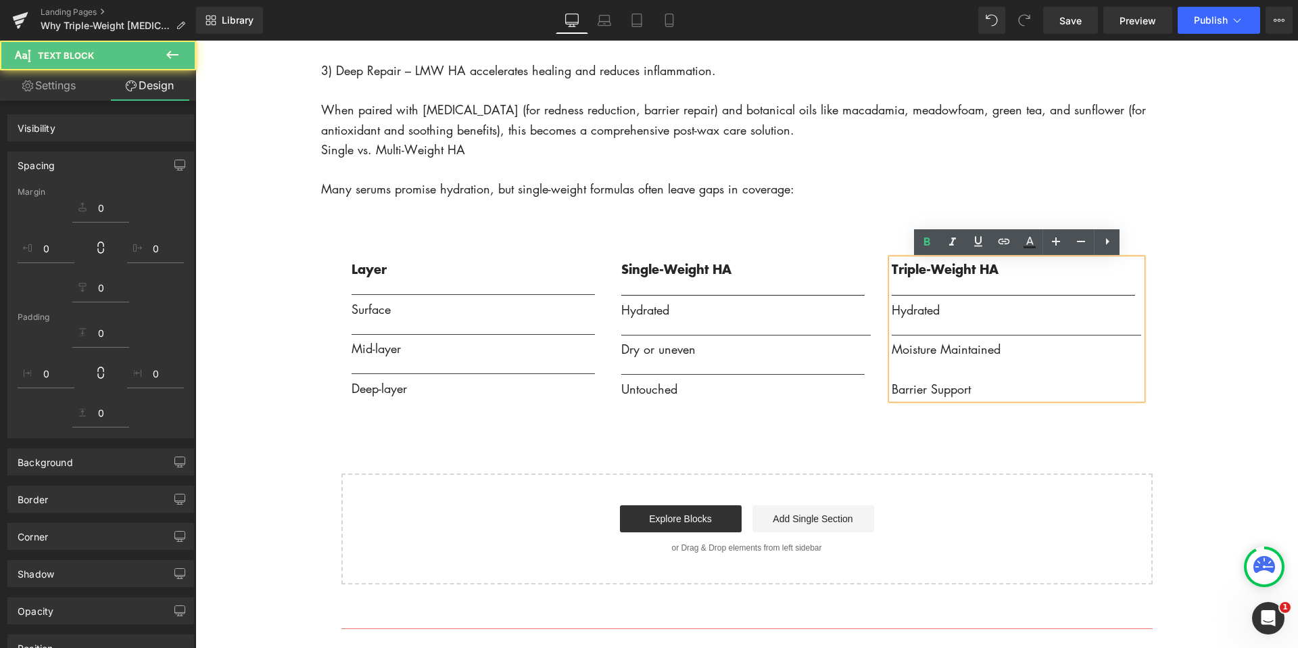
click at [896, 373] on p at bounding box center [1017, 369] width 250 height 20
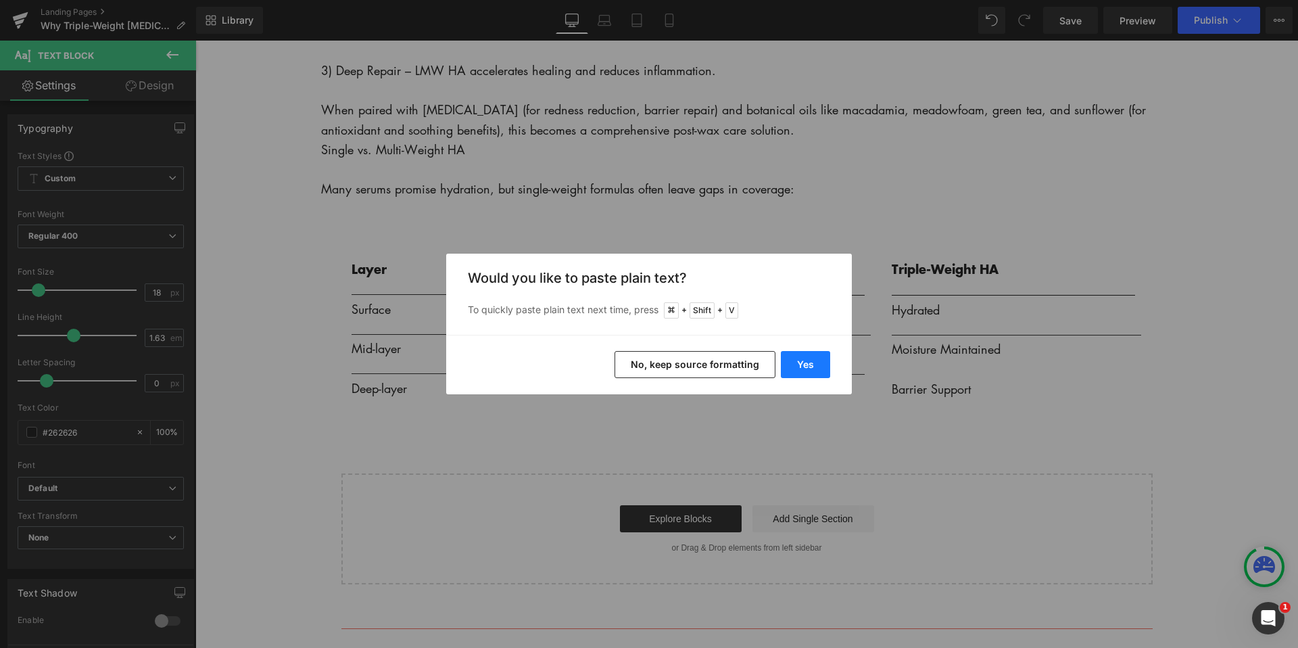
click at [818, 367] on button "Yes" at bounding box center [805, 364] width 49 height 27
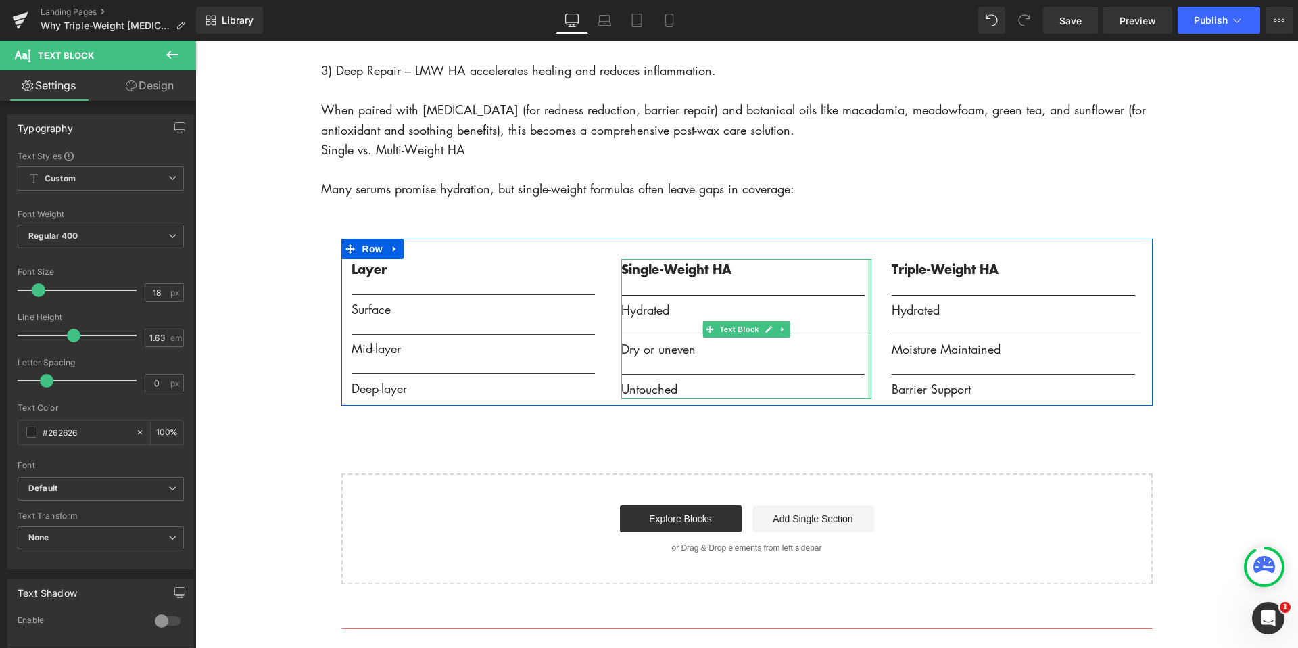
click at [868, 332] on div at bounding box center [869, 329] width 3 height 140
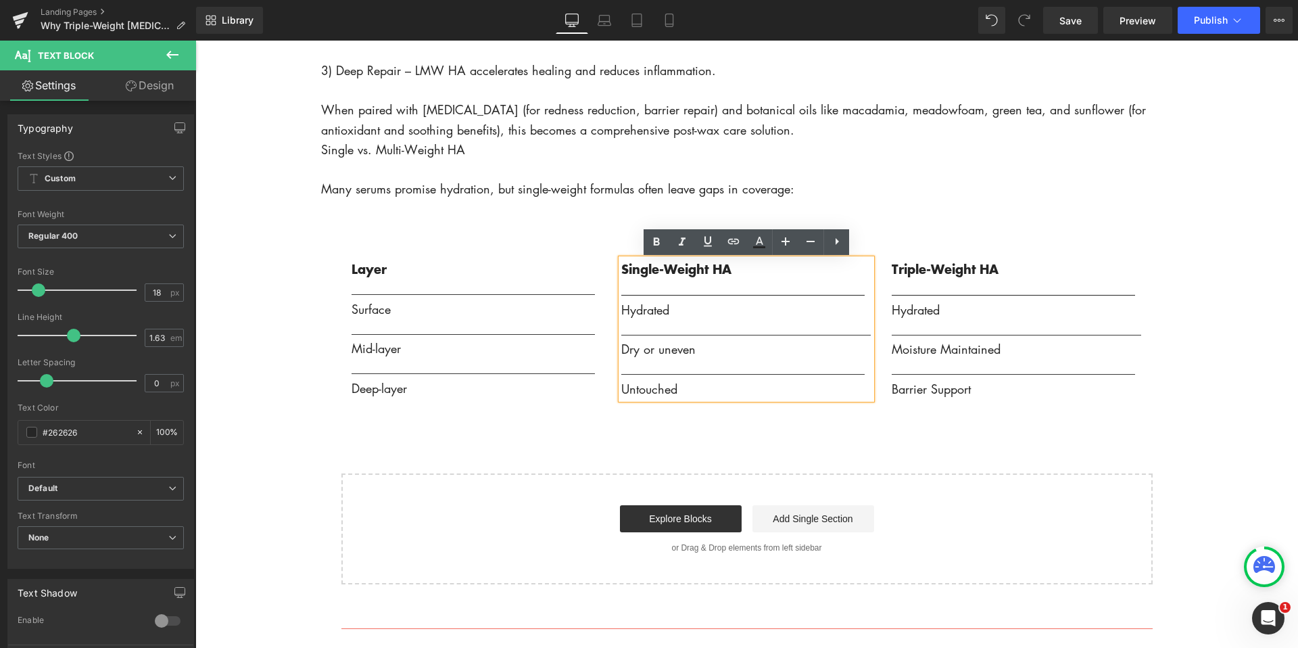
click at [889, 332] on div "Triple-Weight HA ________________________________________ Hydrated ____________…" at bounding box center [1017, 329] width 270 height 140
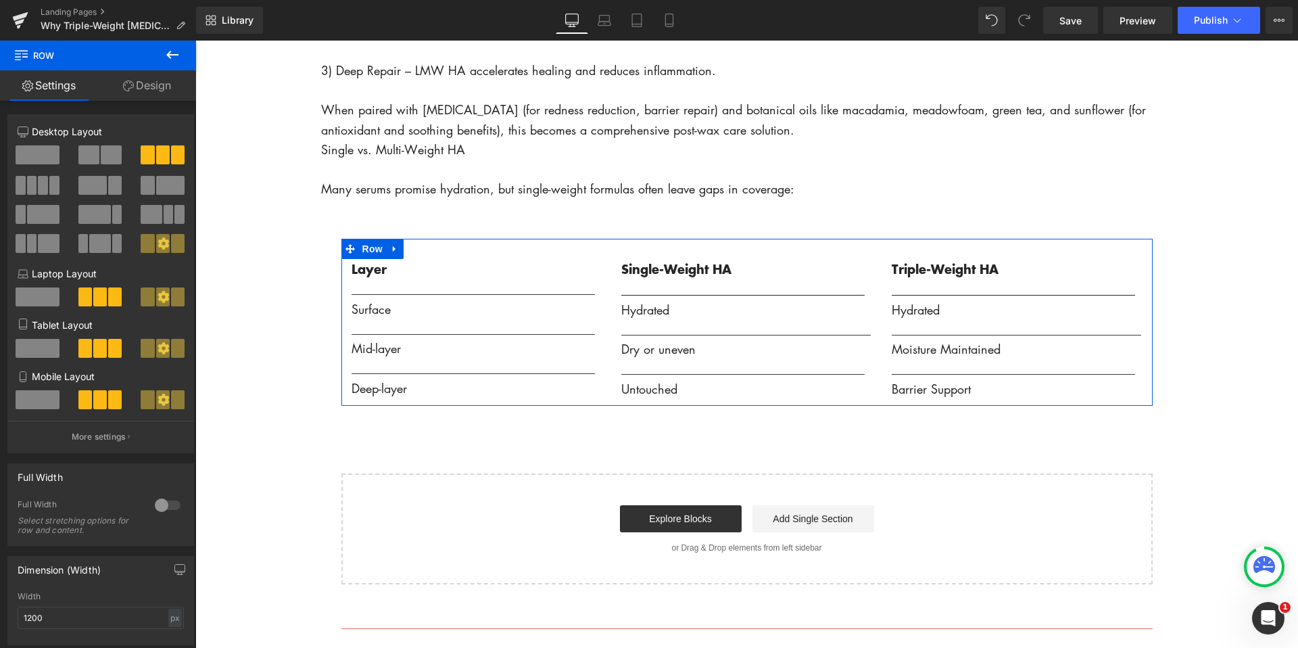
scroll to position [9, 0]
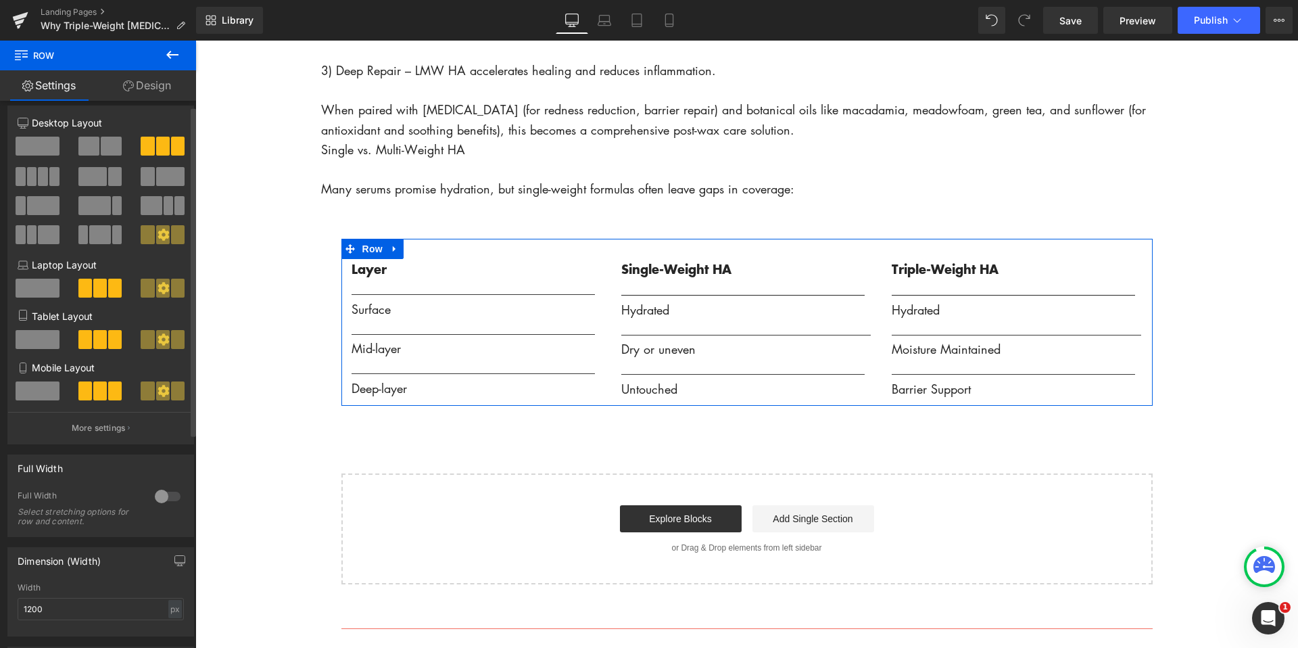
click at [35, 291] on span at bounding box center [38, 288] width 44 height 19
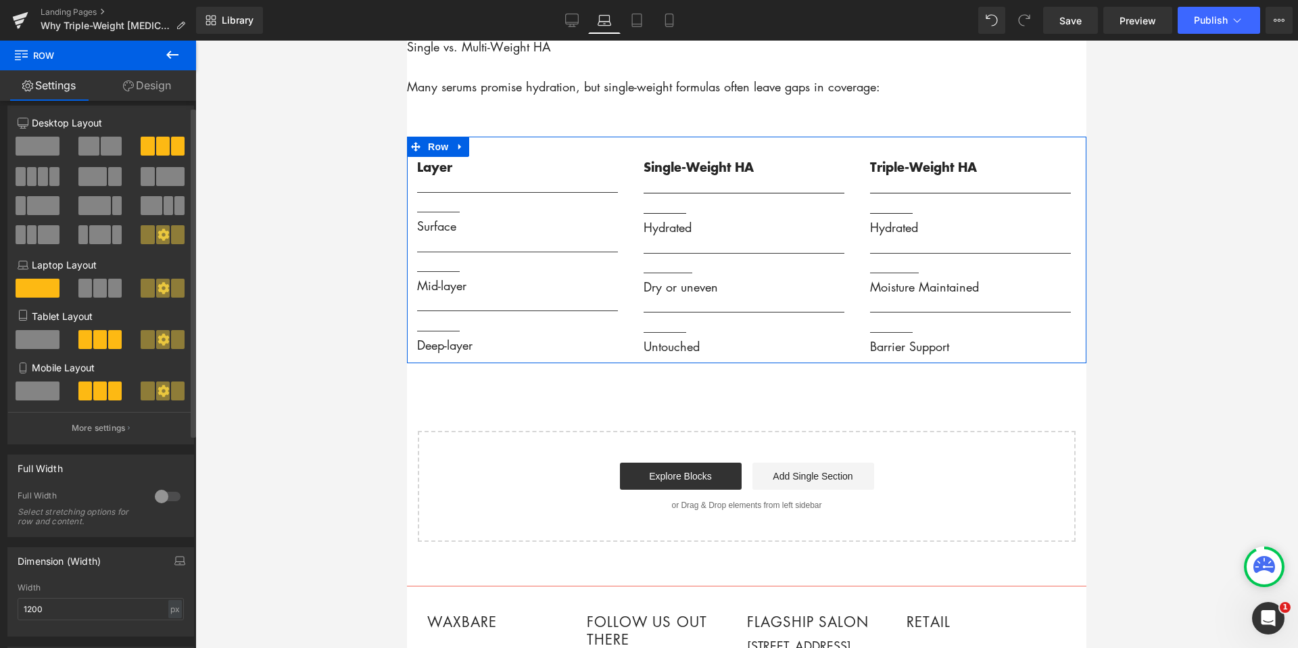
scroll to position [10, 0]
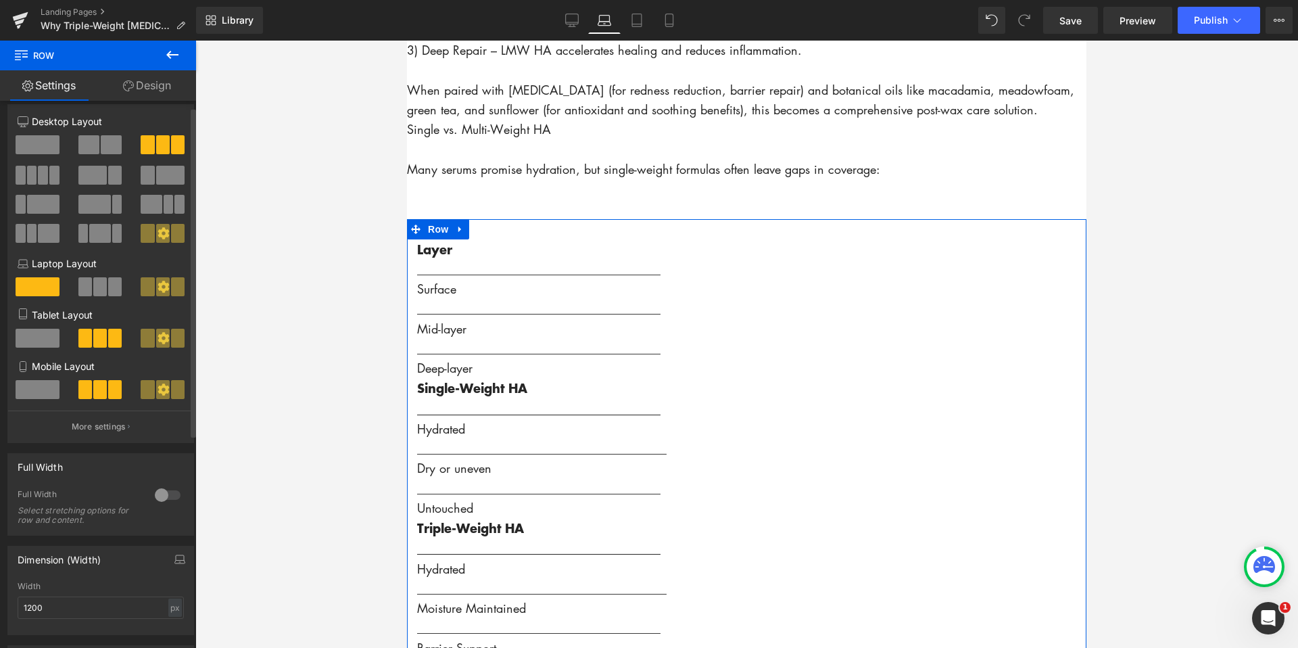
click at [72, 291] on div at bounding box center [101, 291] width 63 height 29
click at [82, 292] on span at bounding box center [85, 286] width 14 height 19
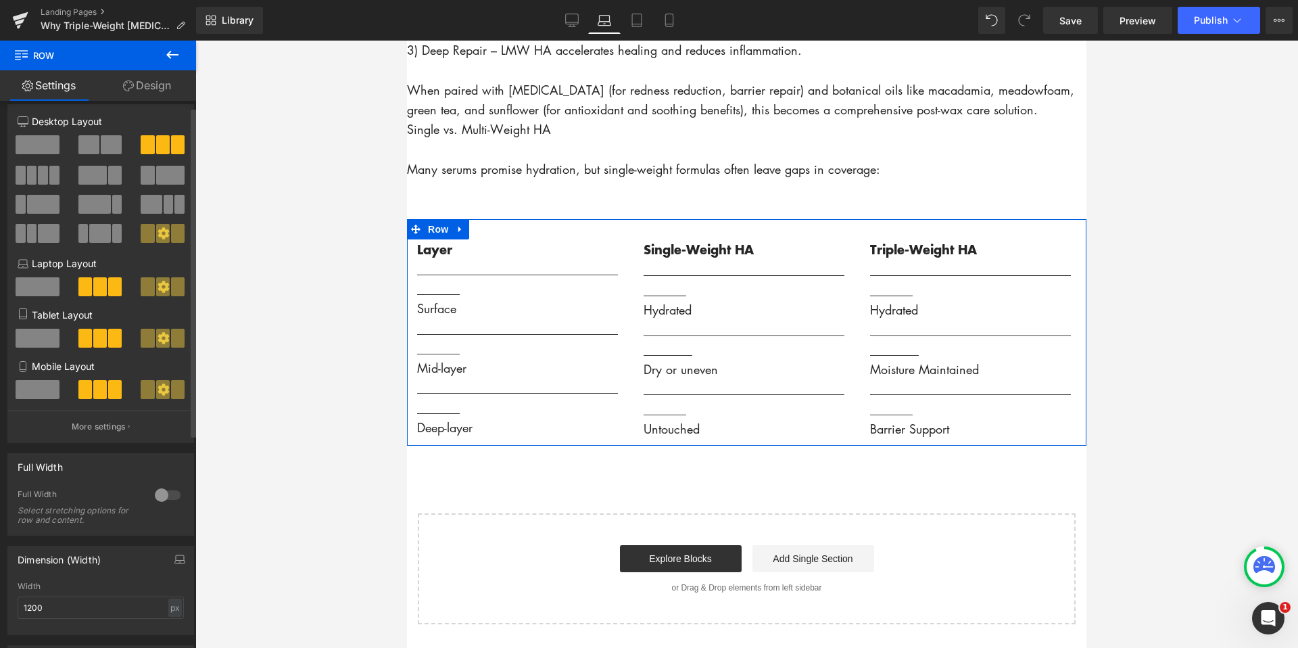
click at [183, 291] on div at bounding box center [163, 291] width 63 height 29
click at [165, 289] on button at bounding box center [163, 286] width 45 height 19
click at [114, 290] on span at bounding box center [115, 286] width 14 height 19
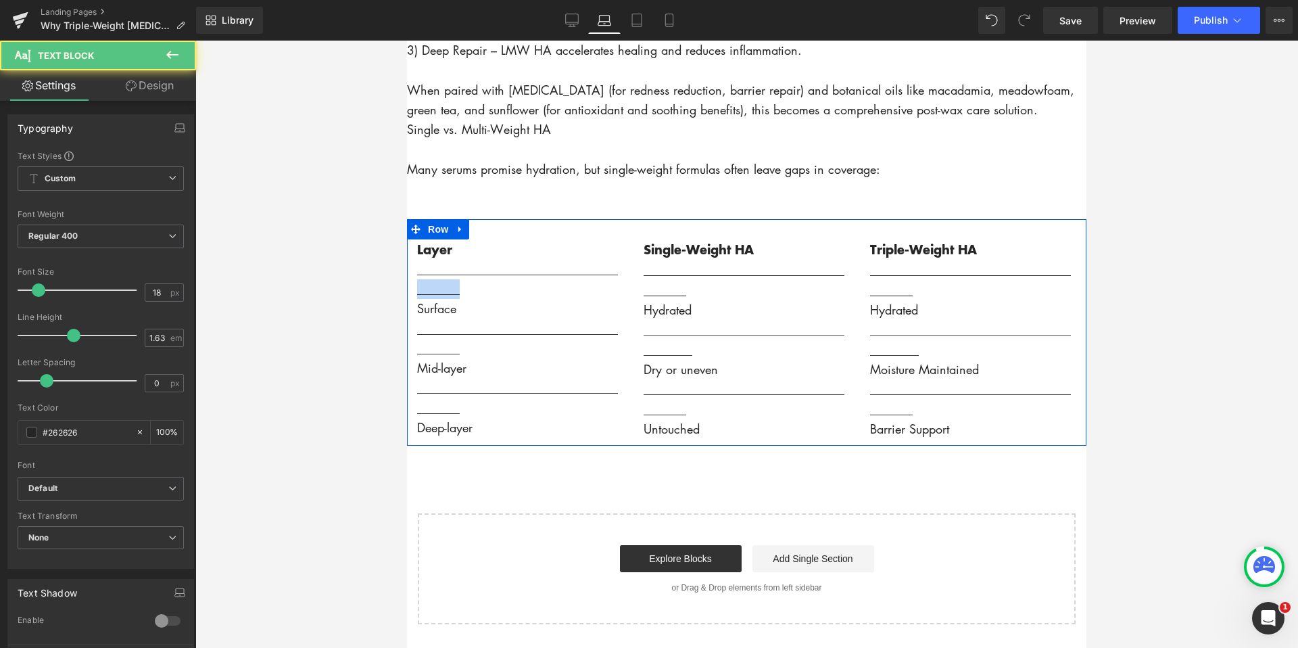
drag, startPoint x: 471, startPoint y: 313, endPoint x: 413, endPoint y: 314, distance: 57.5
click at [413, 314] on div "Layer ________________________________________ Surface ________________________…" at bounding box center [520, 338] width 227 height 199
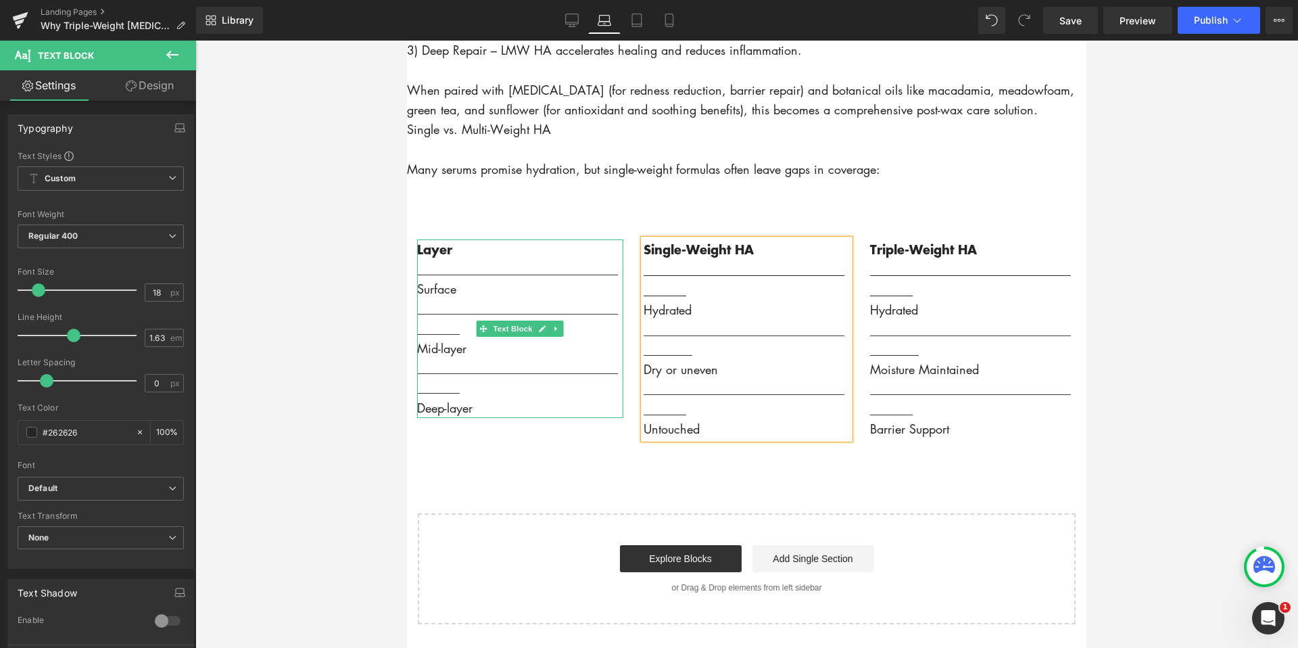
click at [456, 336] on span "________________________________________" at bounding box center [517, 318] width 201 height 36
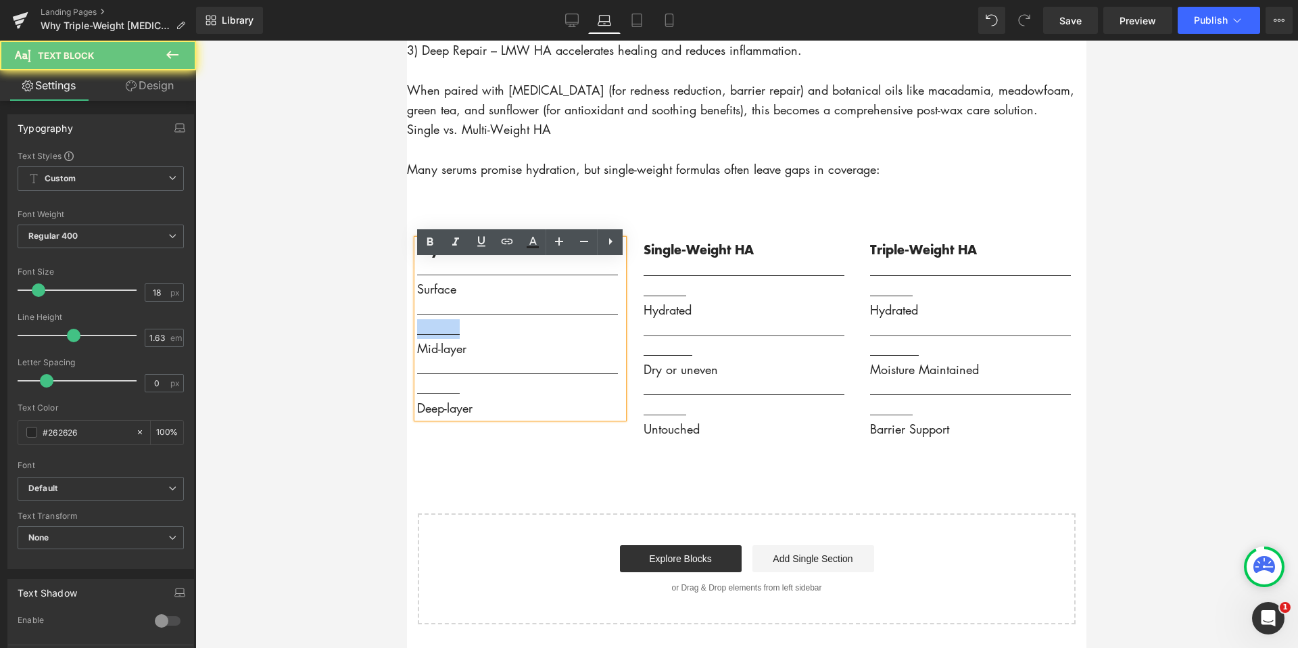
drag, startPoint x: 458, startPoint y: 354, endPoint x: 799, endPoint y: 396, distance: 344.0
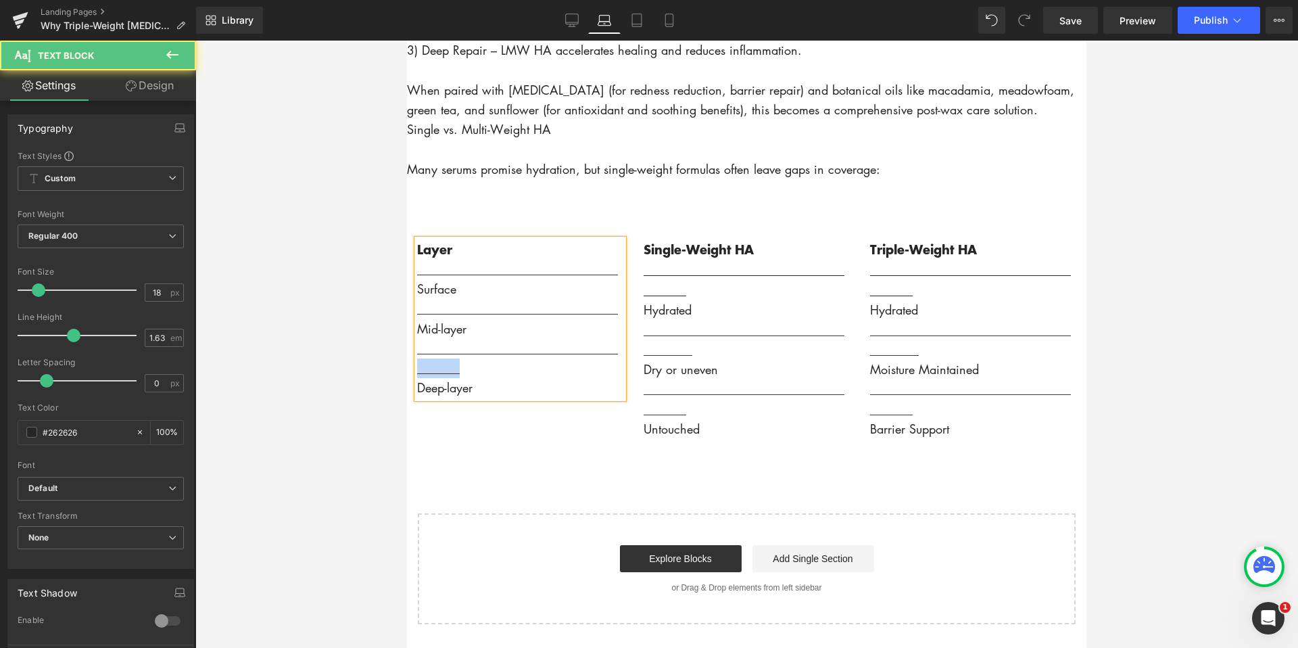
drag, startPoint x: 441, startPoint y: 396, endPoint x: 402, endPoint y: 396, distance: 38.6
click at [641, 316] on div "Single-Weight HA ________________________________________ Hydrated ____________…" at bounding box center [747, 339] width 227 height 200
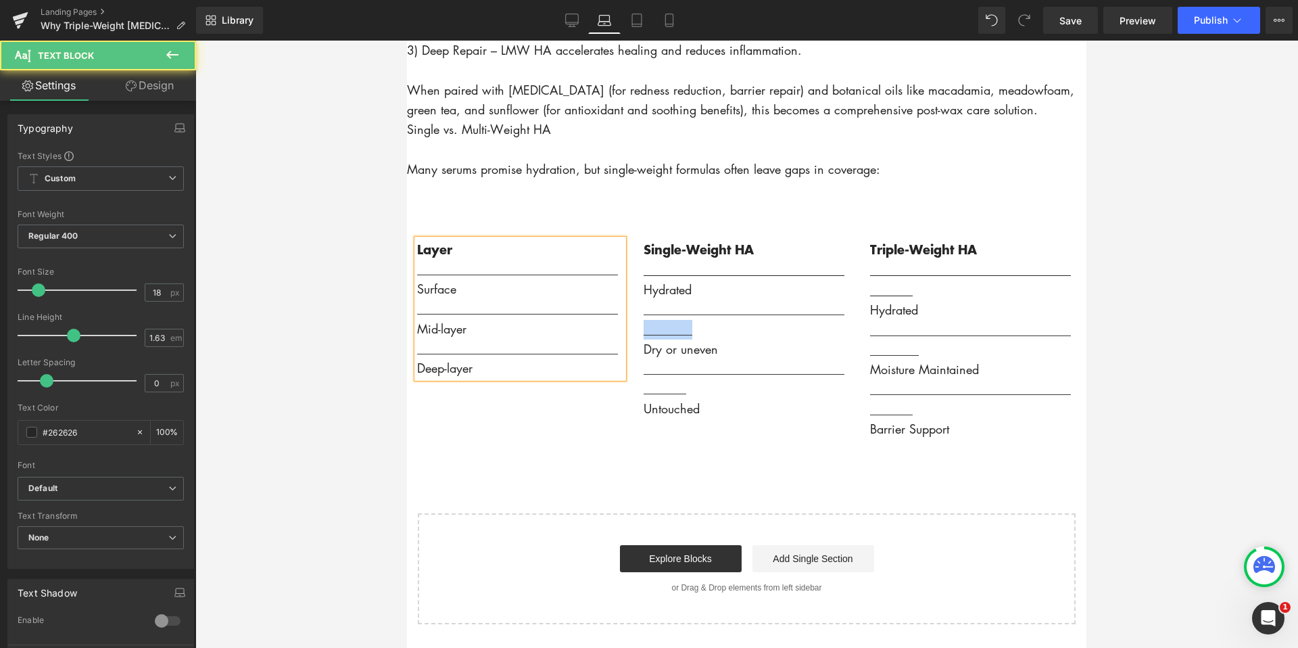
drag, startPoint x: 694, startPoint y: 357, endPoint x: 642, endPoint y: 356, distance: 52.1
click at [642, 356] on div "Single-Weight HA _________________________________ Hydrated ___________________…" at bounding box center [747, 328] width 227 height 179
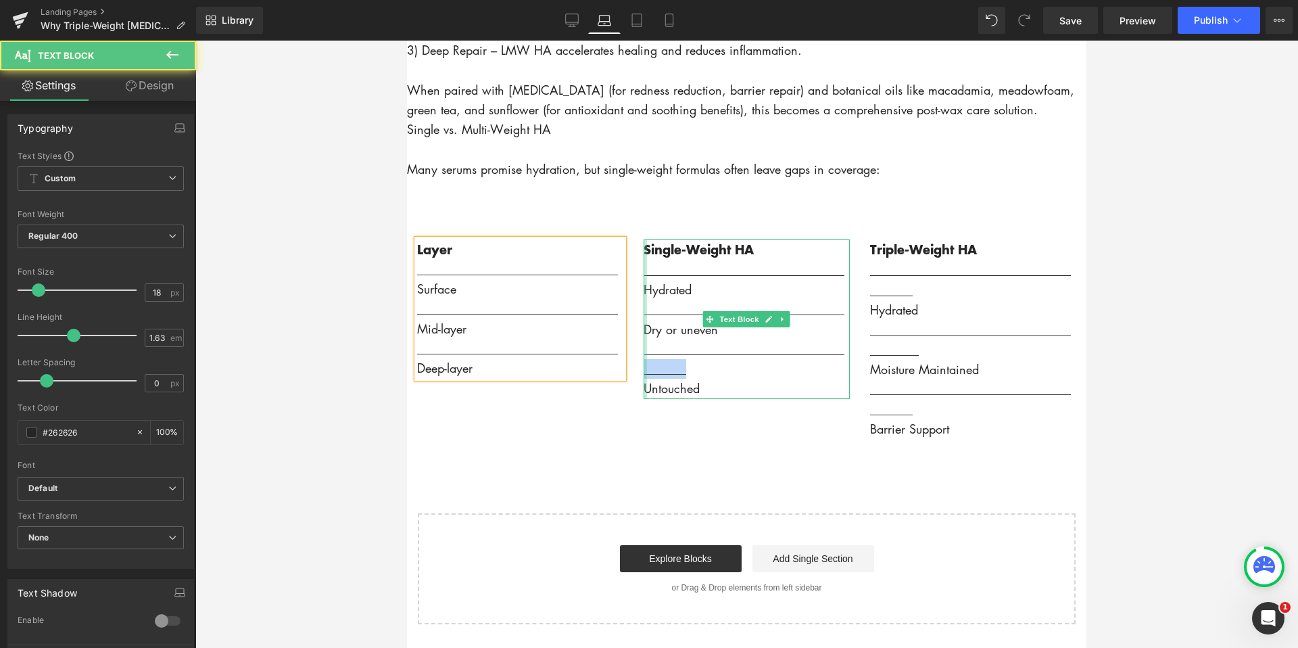
drag, startPoint x: 691, startPoint y: 396, endPoint x: 644, endPoint y: 395, distance: 46.7
click at [644, 395] on div "Single-Weight HA _________________________________ Hydrated ___________________…" at bounding box center [747, 319] width 206 height 160
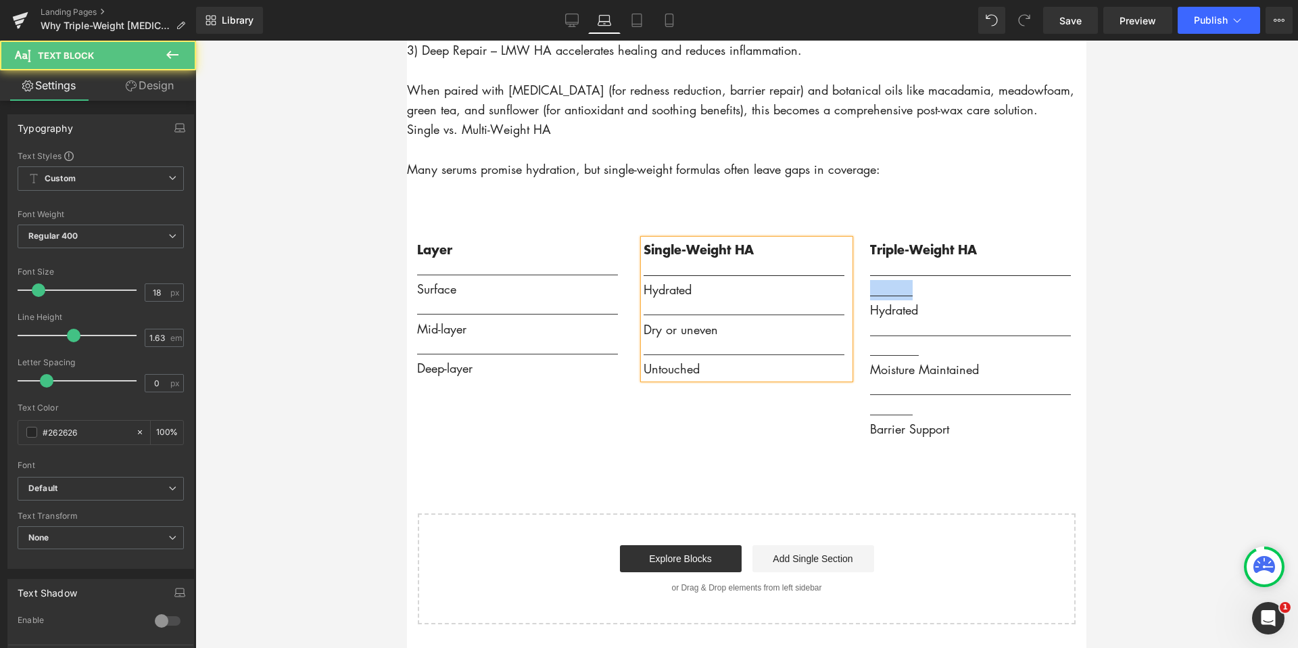
drag, startPoint x: 876, startPoint y: 314, endPoint x: 868, endPoint y: 314, distance: 8.1
click at [868, 314] on div "Triple-Weight HA ________________________________________ Hydrated ____________…" at bounding box center [973, 339] width 227 height 200
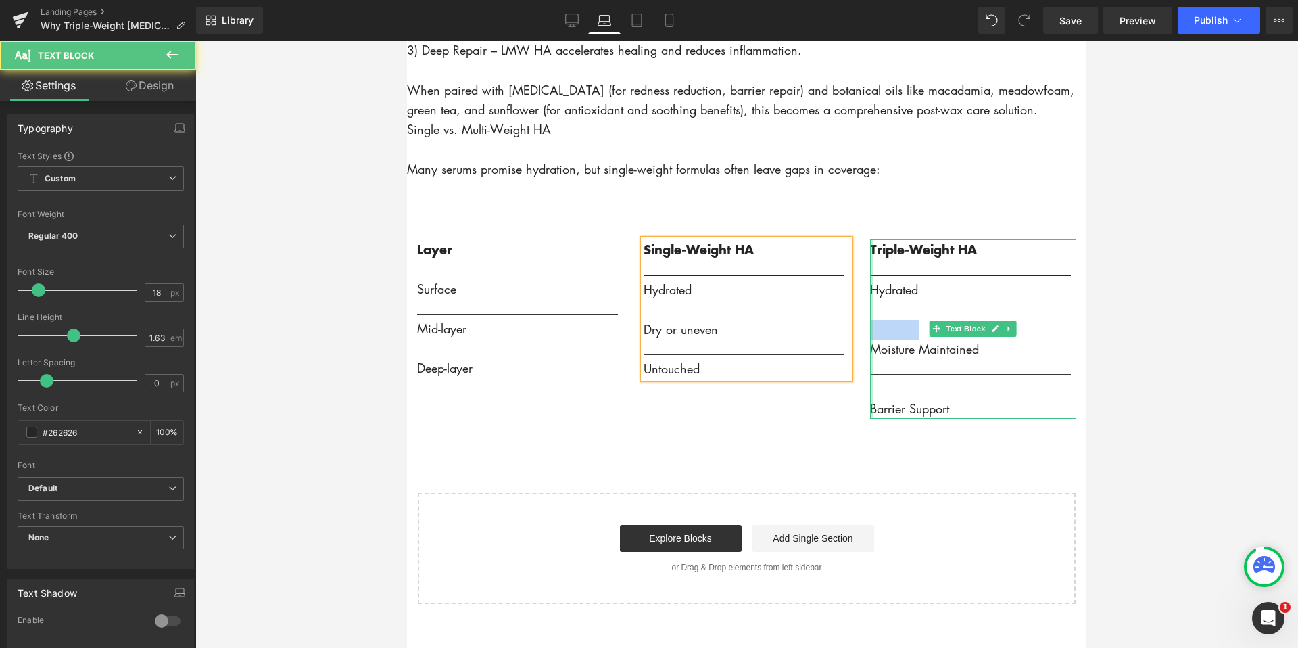
drag, startPoint x: 905, startPoint y: 354, endPoint x: 872, endPoint y: 354, distance: 33.8
click at [872, 354] on div "Triple-Weight HA _________________________________ Hydrated ___________________…" at bounding box center [973, 328] width 206 height 179
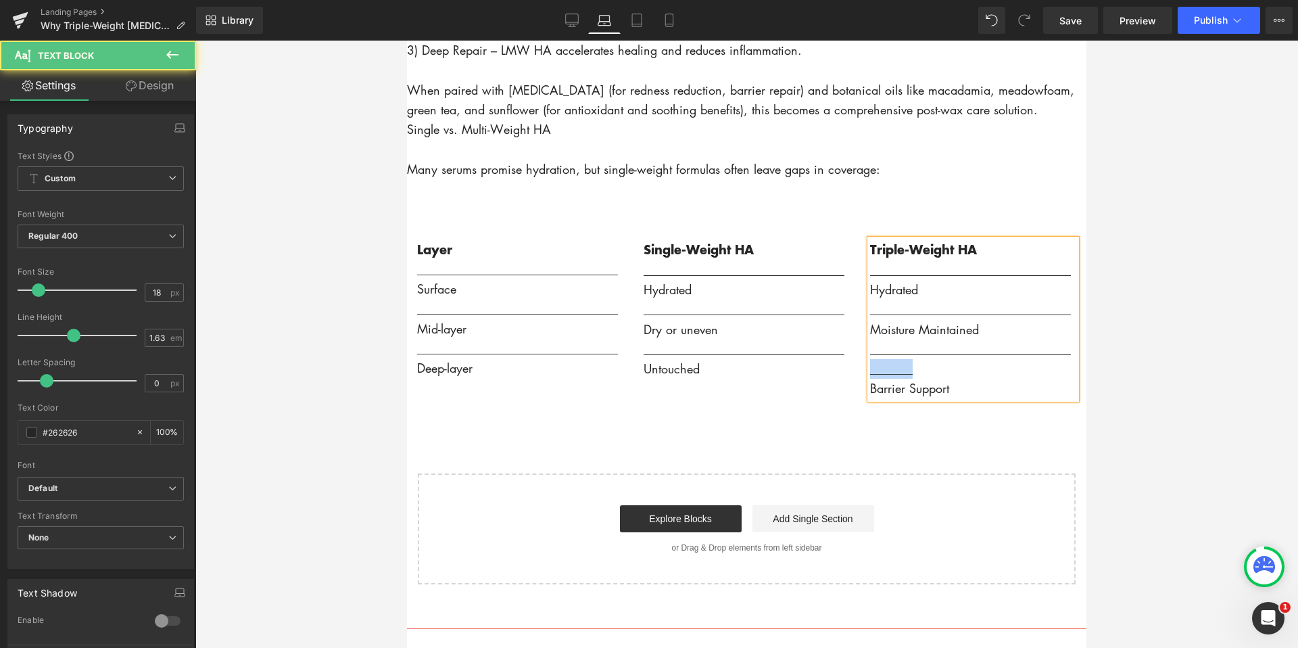
drag, startPoint x: 924, startPoint y: 394, endPoint x: 872, endPoint y: 394, distance: 52.1
click at [872, 379] on p "________________________________________" at bounding box center [973, 359] width 206 height 40
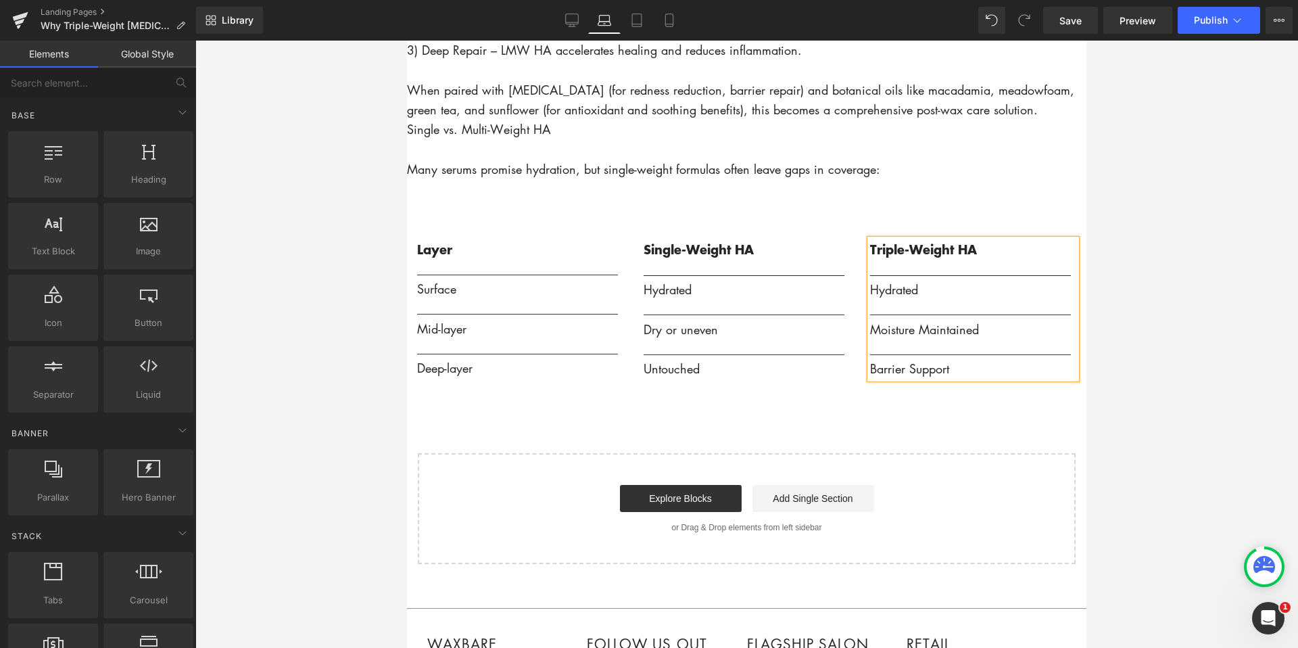
click at [1156, 414] on div at bounding box center [746, 344] width 1103 height 607
click at [575, 21] on icon at bounding box center [572, 21] width 14 height 14
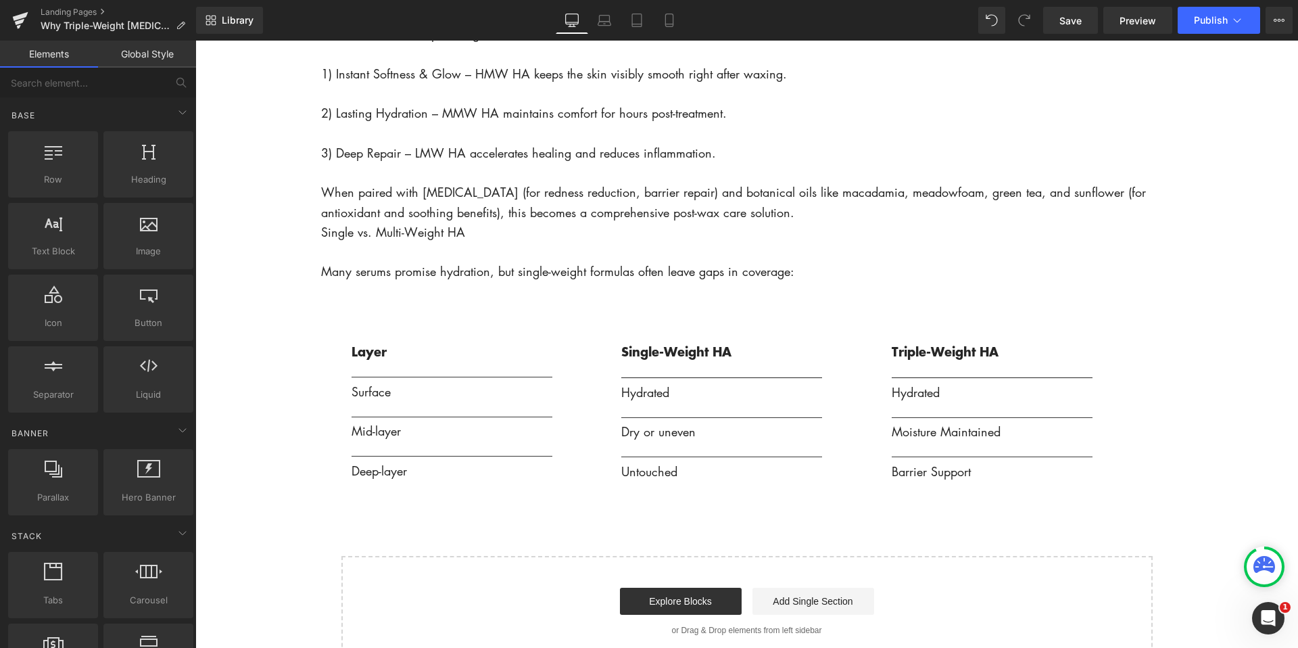
scroll to position [2050, 0]
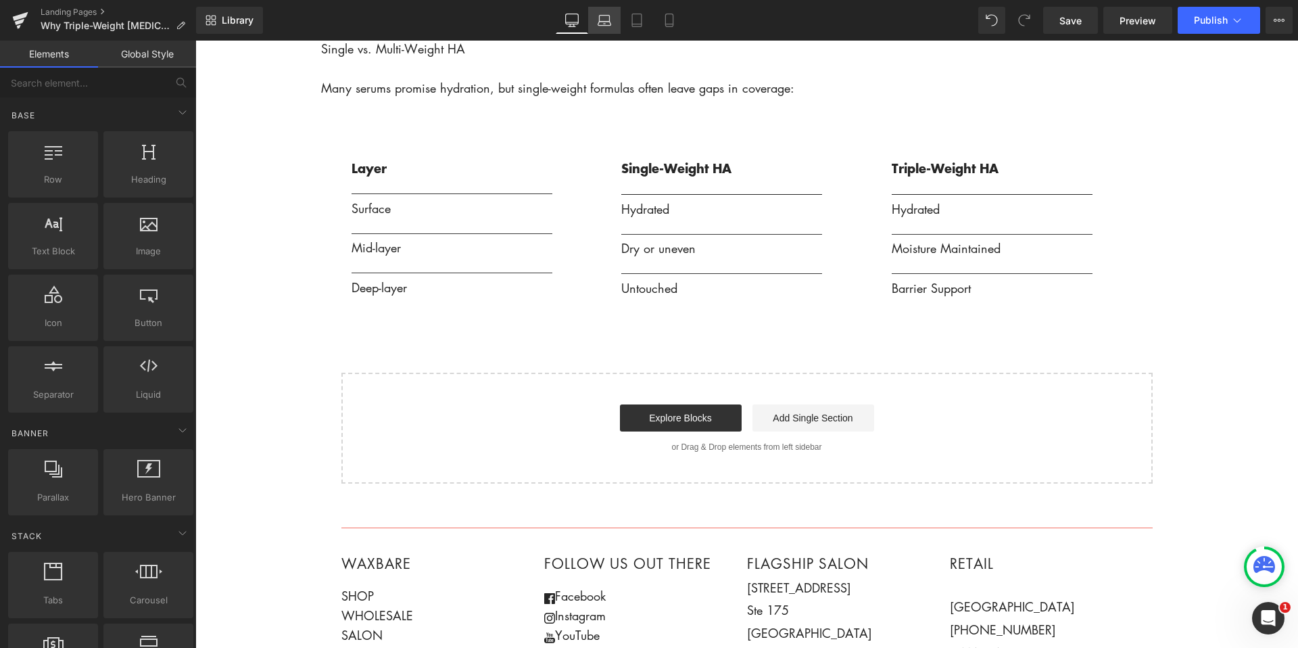
click at [615, 21] on link "Laptop" at bounding box center [604, 20] width 32 height 27
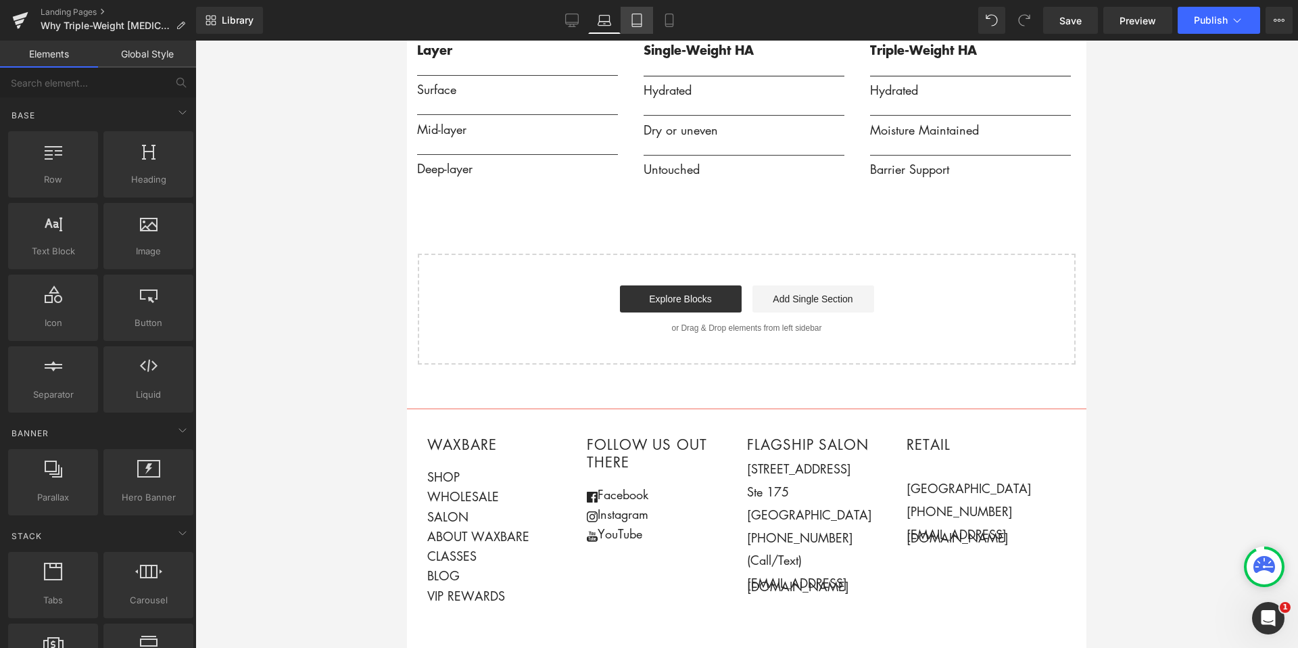
click at [631, 21] on icon at bounding box center [637, 21] width 14 height 14
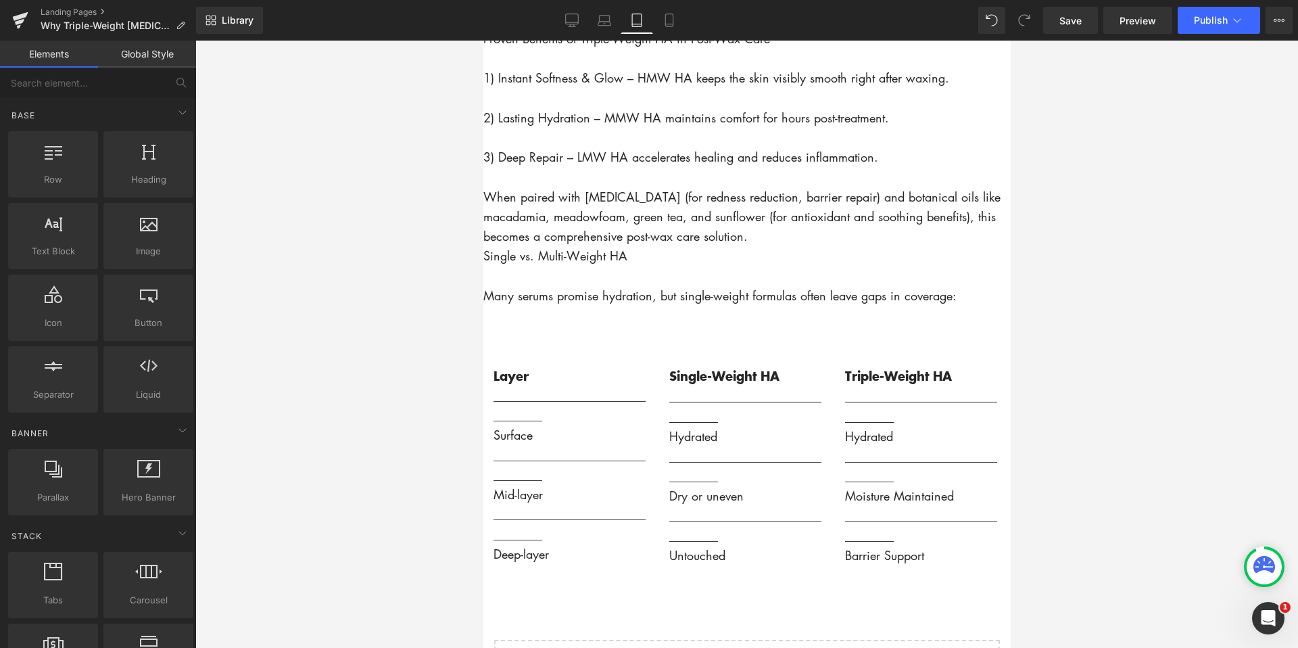
scroll to position [1790, 0]
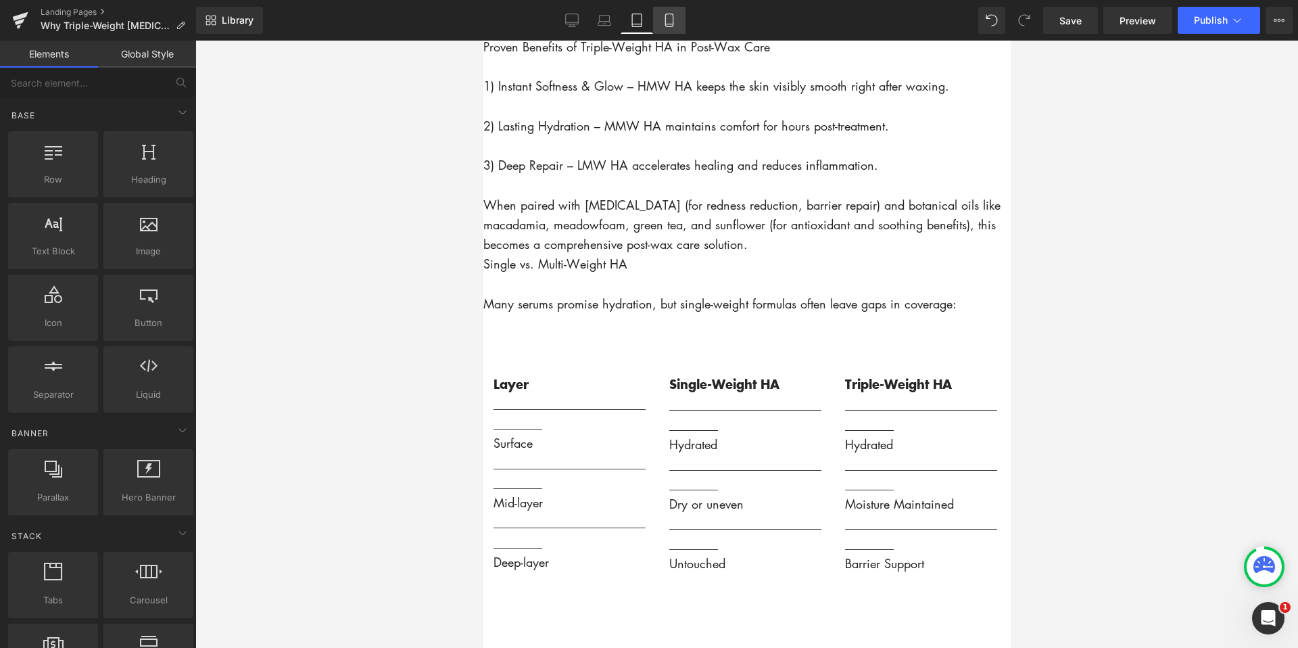
click at [667, 22] on icon at bounding box center [670, 21] width 14 height 14
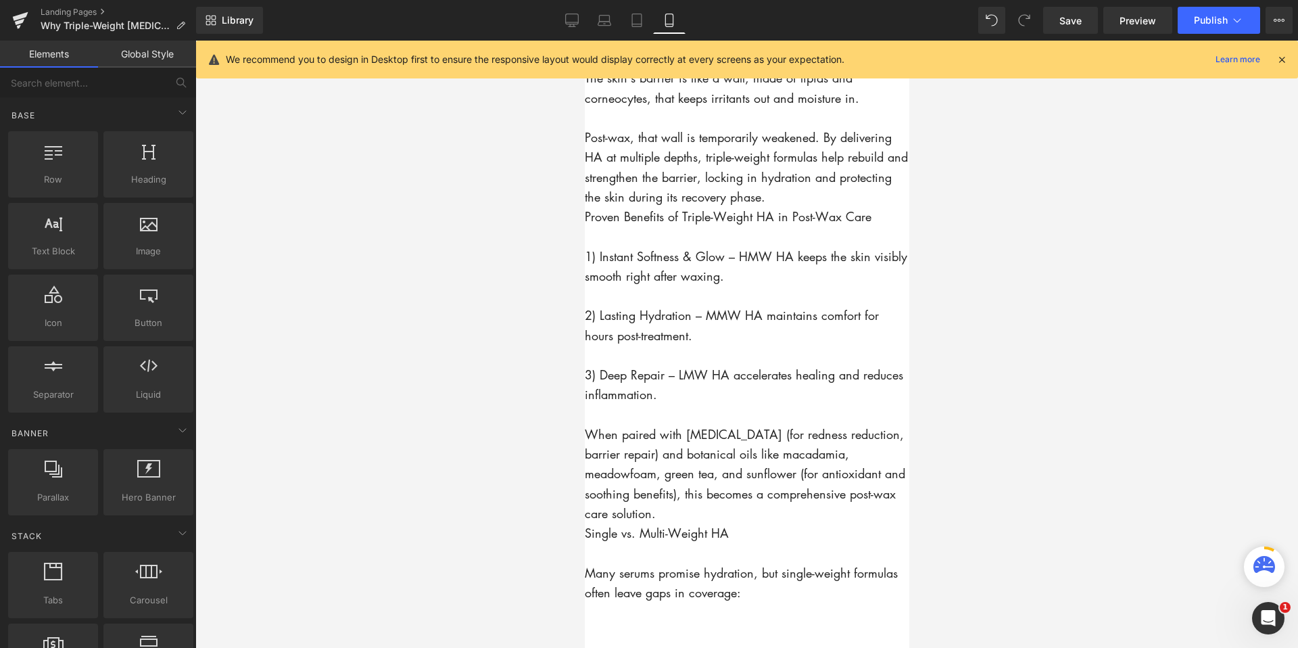
scroll to position [2302, 0]
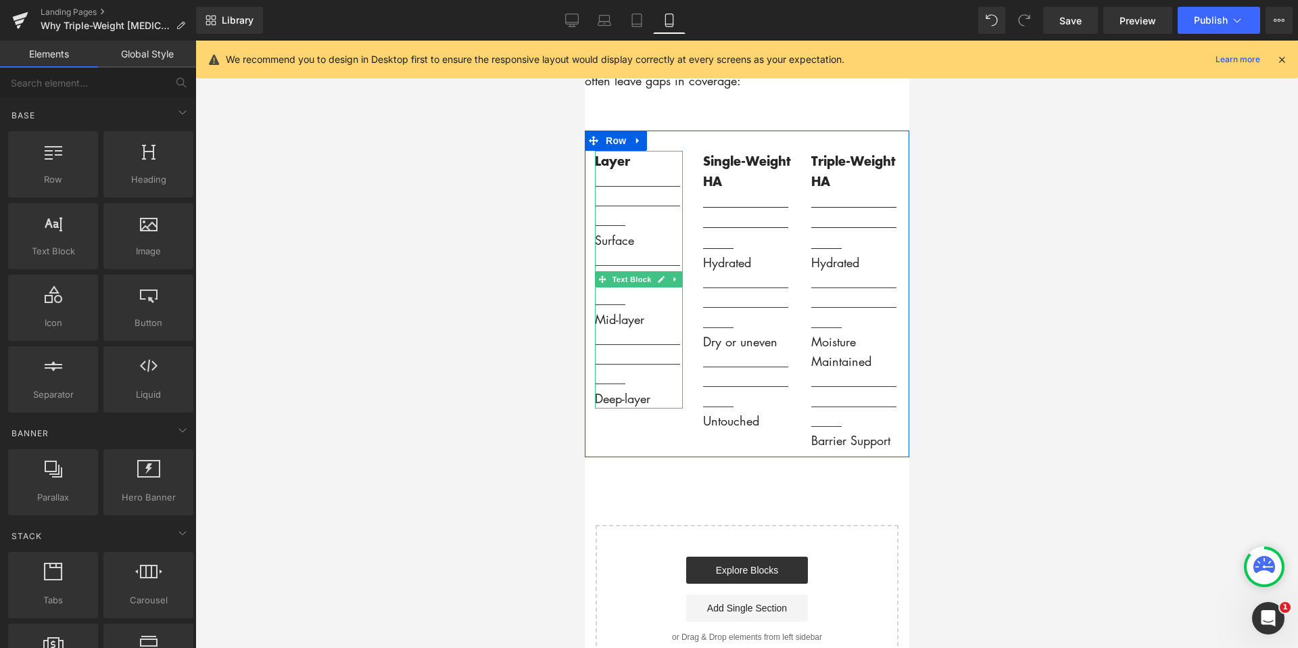
click at [638, 200] on p "_________________________________" at bounding box center [638, 201] width 88 height 60
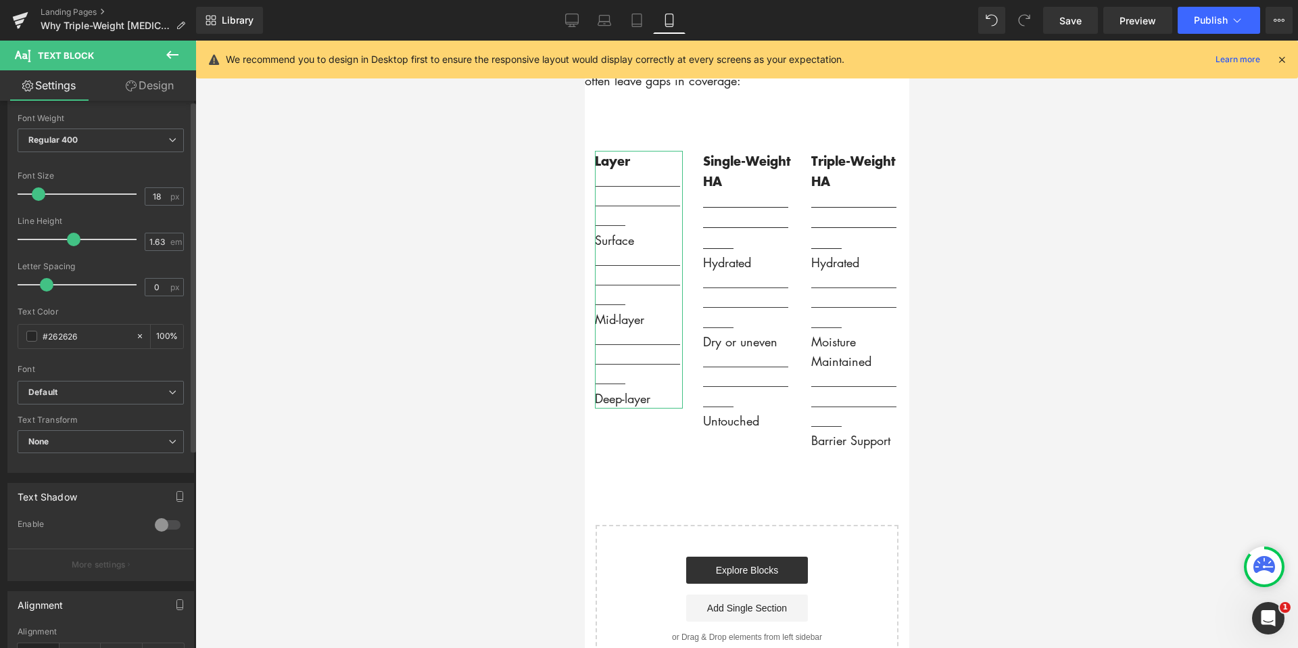
scroll to position [0, 0]
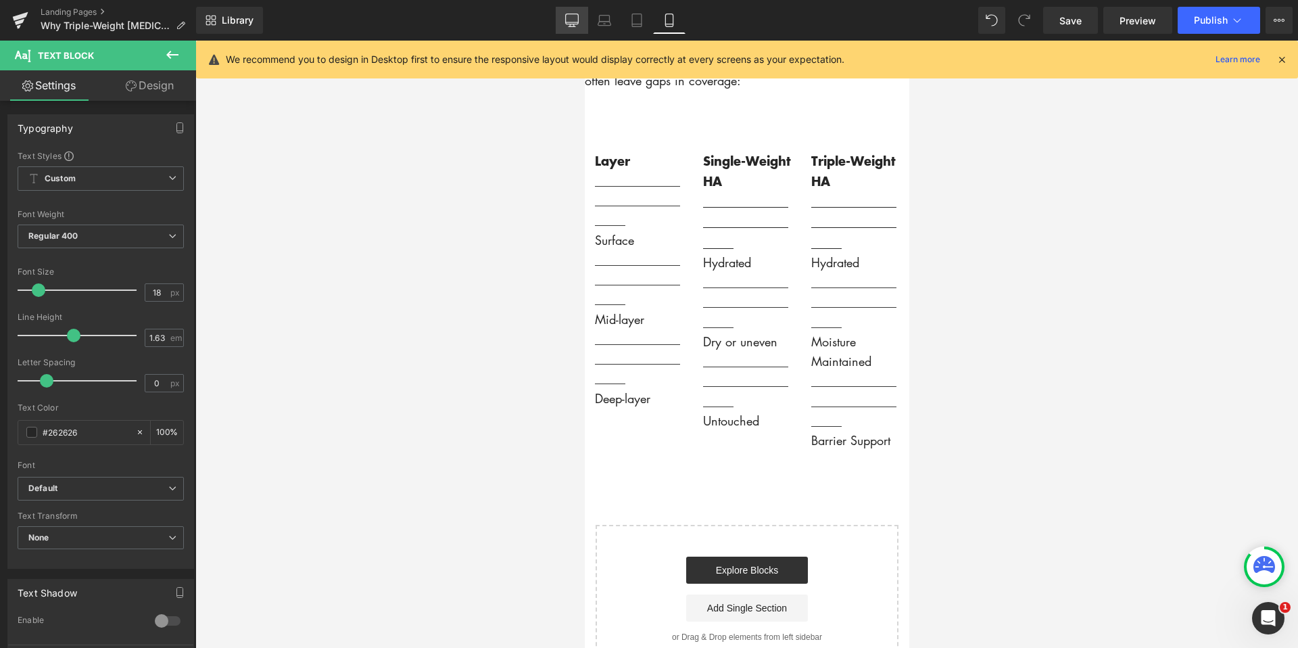
click at [573, 22] on icon at bounding box center [572, 22] width 13 height 0
type input "100"
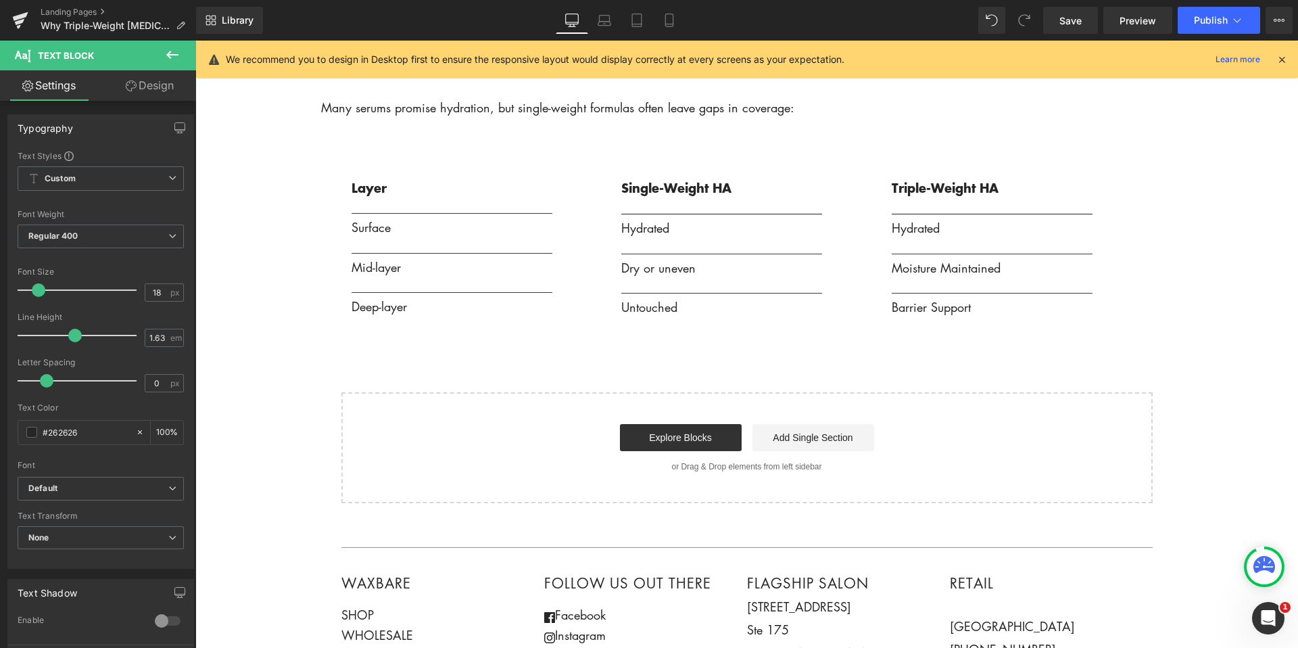
scroll to position [2031, 0]
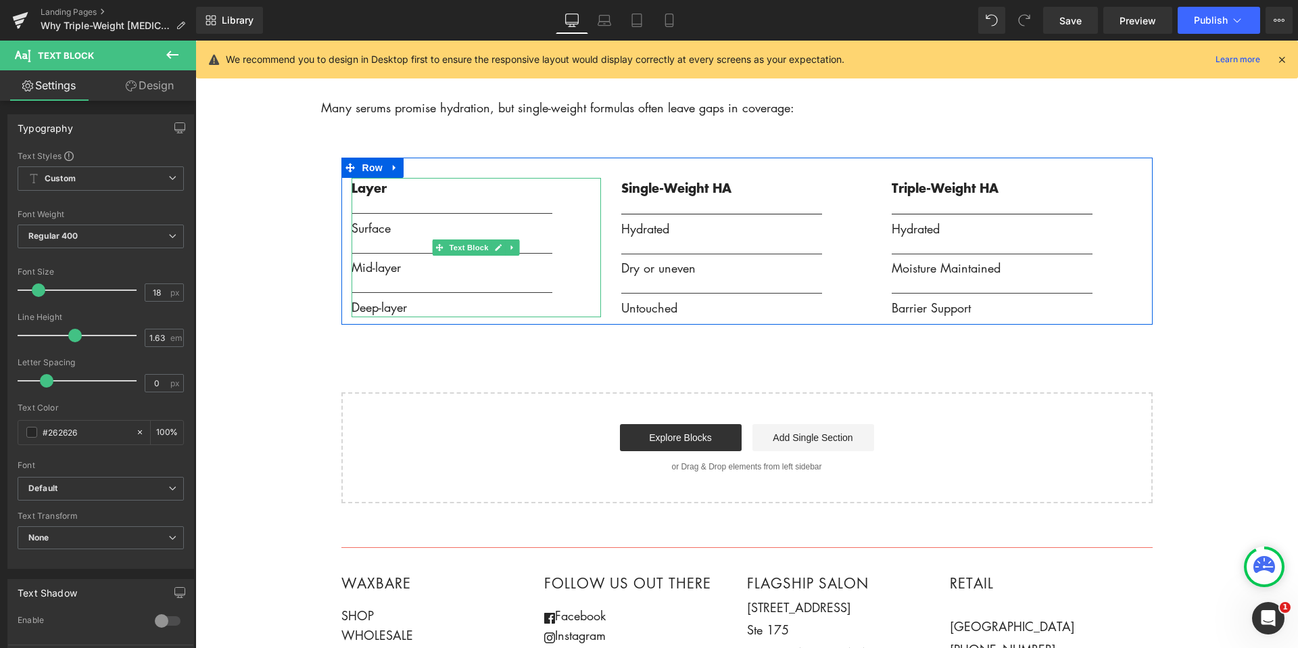
click at [524, 214] on p "_________________________________" at bounding box center [477, 208] width 250 height 20
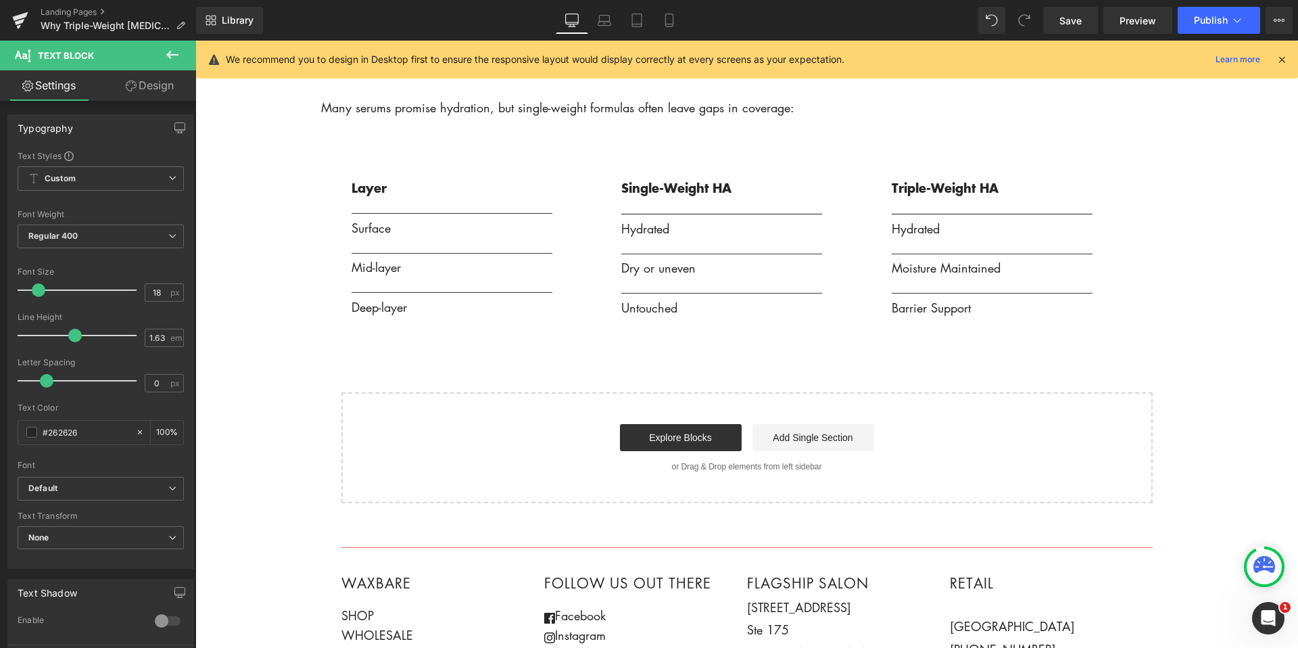
click at [172, 51] on icon at bounding box center [172, 55] width 16 height 16
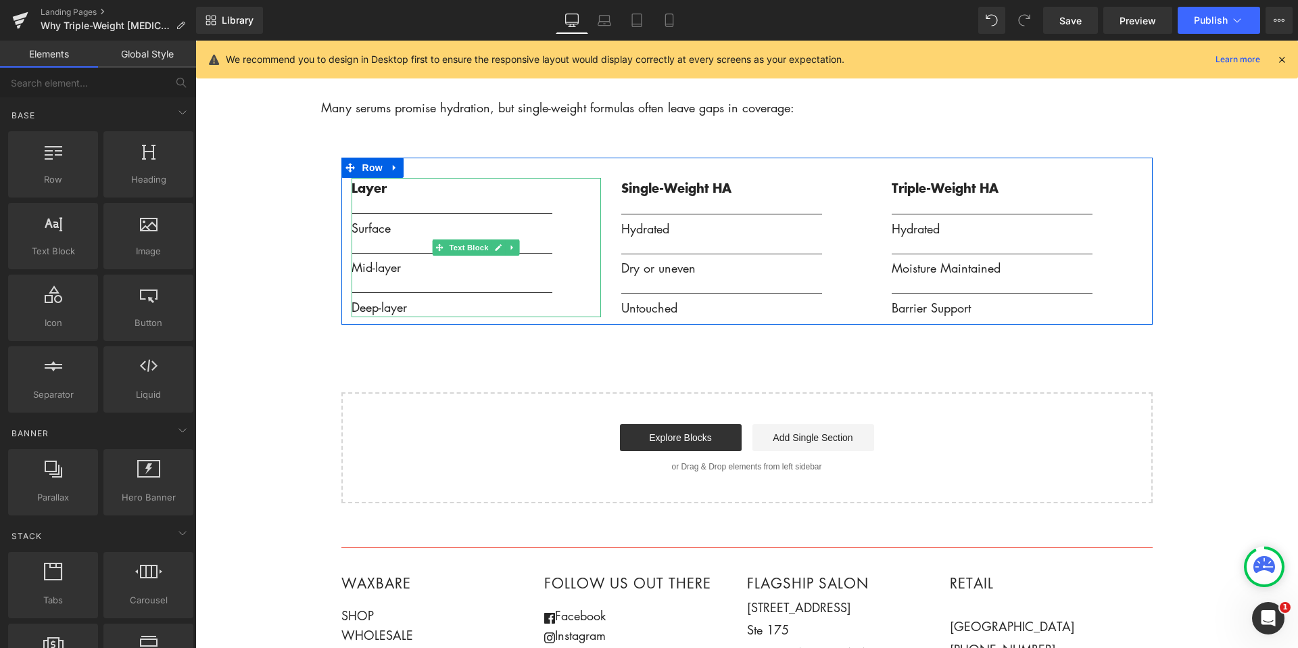
click at [419, 199] on p "_________________________________" at bounding box center [477, 208] width 250 height 20
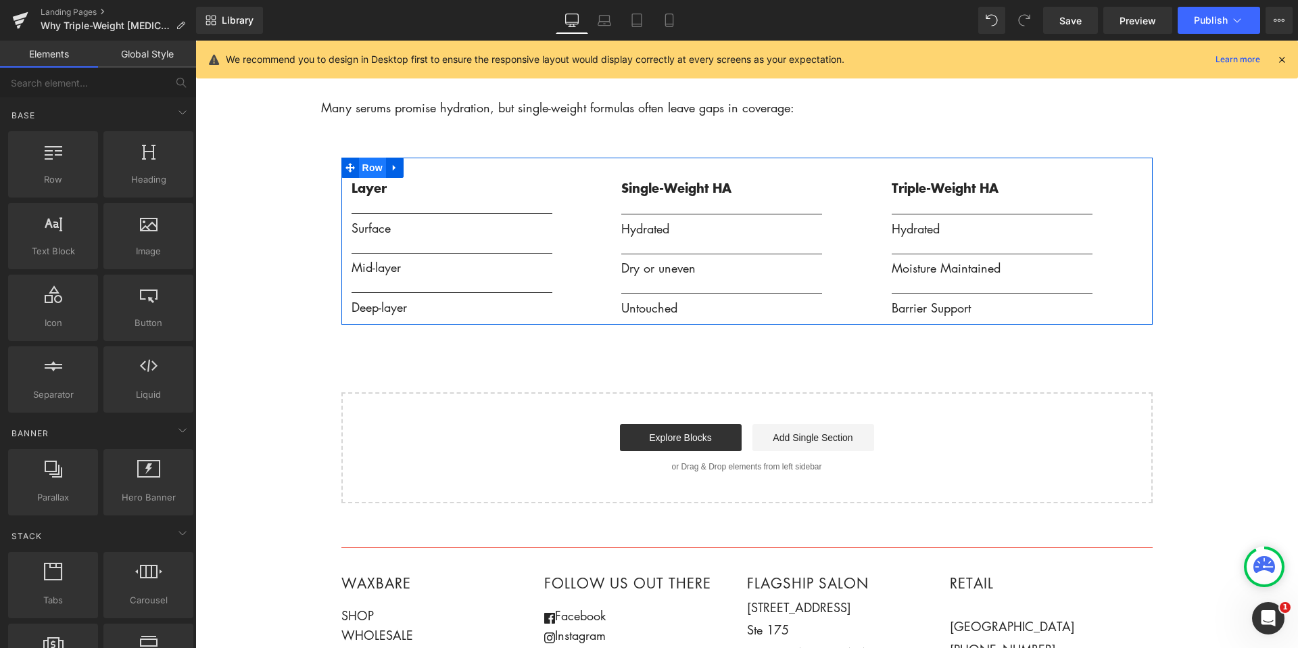
click at [364, 169] on span "Row" at bounding box center [372, 168] width 27 height 20
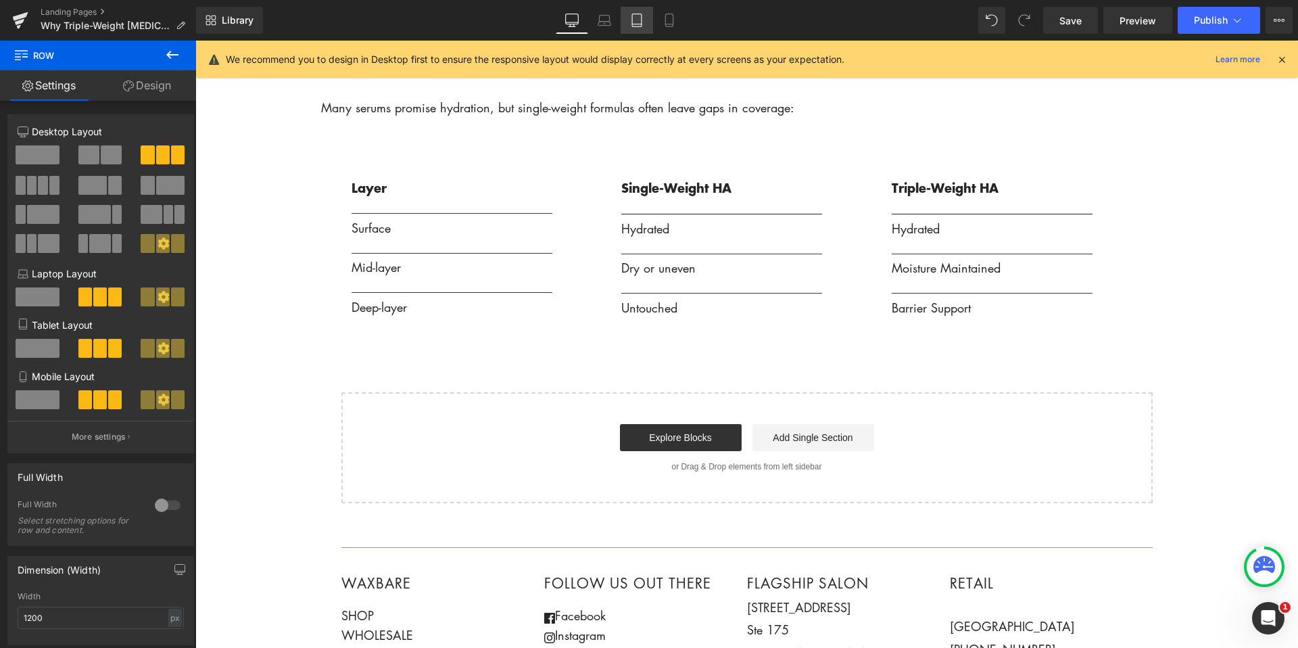
click at [640, 16] on icon at bounding box center [637, 21] width 14 height 14
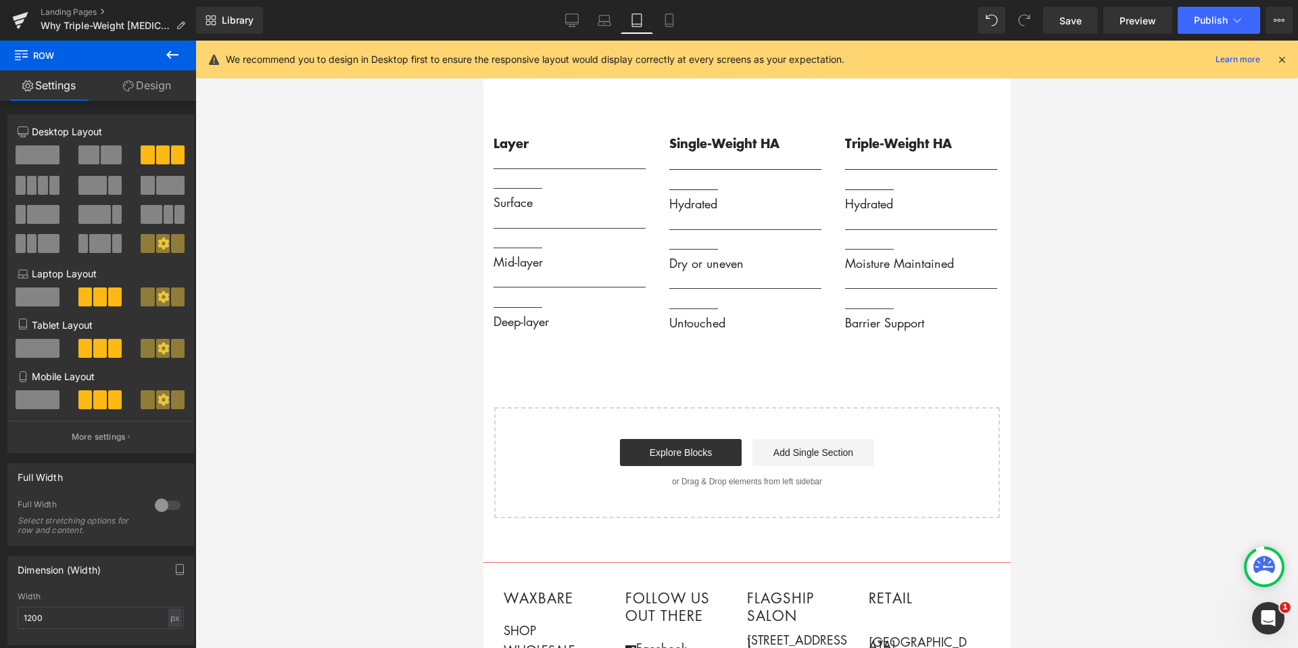
scroll to position [1987, 0]
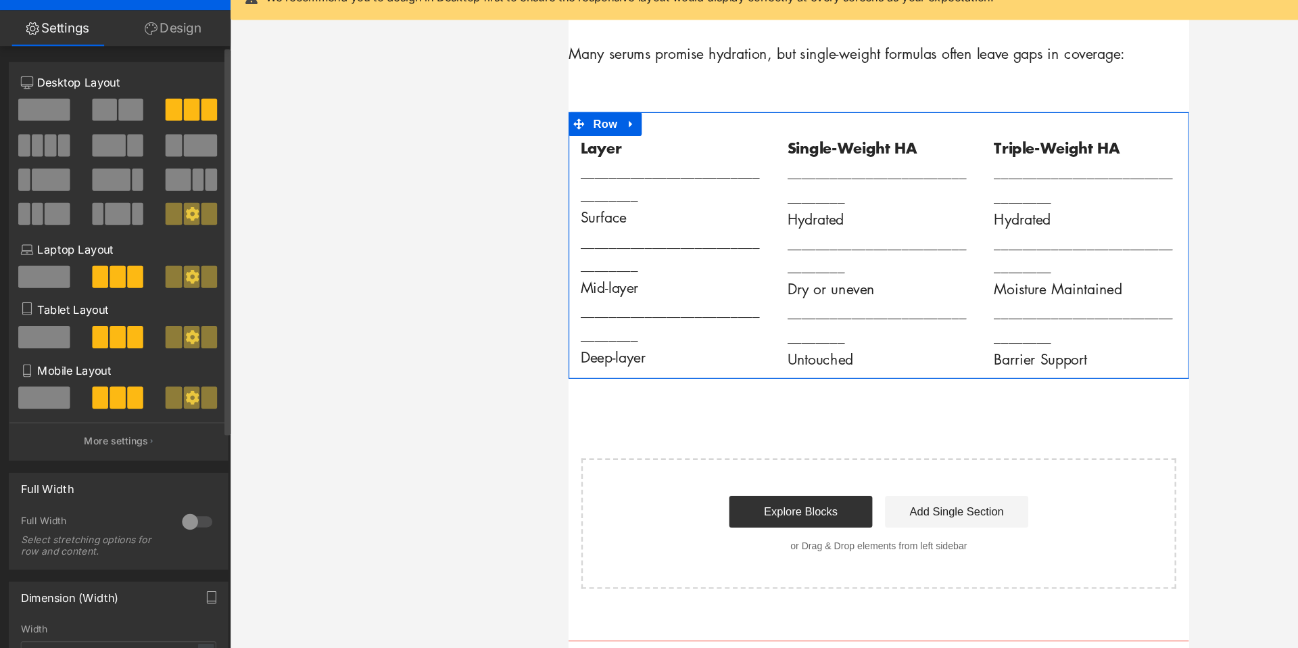
click at [162, 348] on icon at bounding box center [163, 347] width 11 height 11
click at [634, 170] on p "_________________________________" at bounding box center [656, 153] width 156 height 40
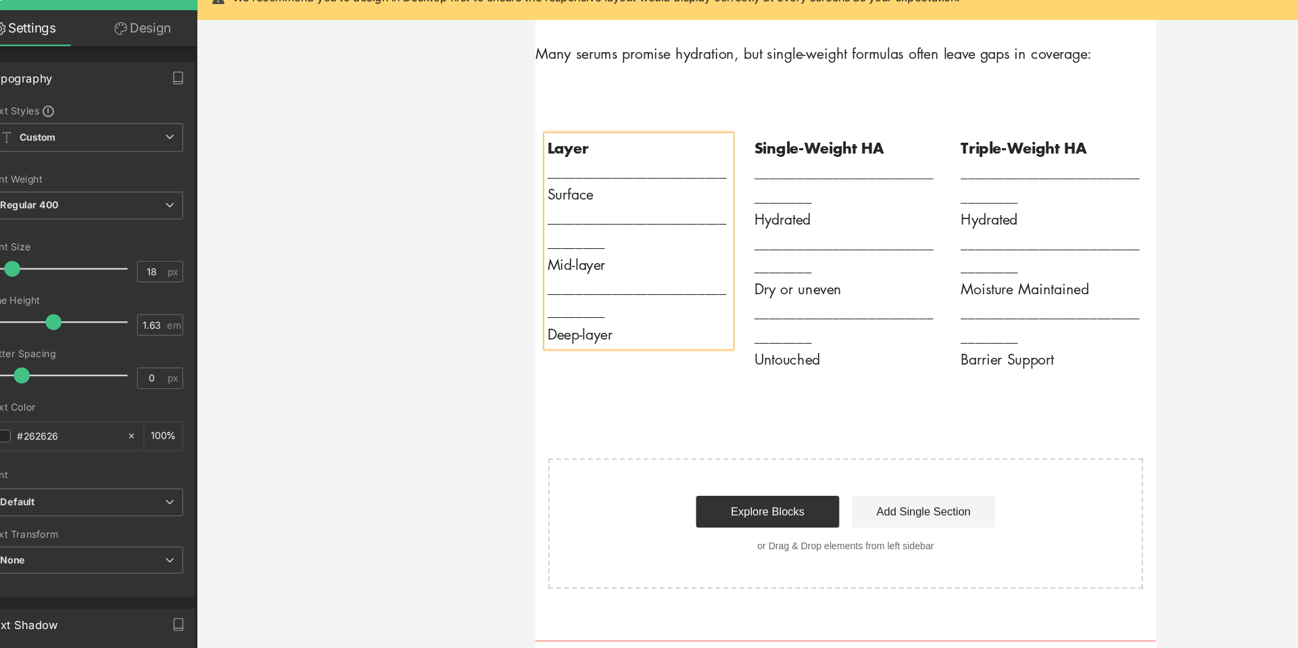
click at [611, 206] on p "_________________________________" at bounding box center [623, 192] width 156 height 40
click at [605, 247] on p "_________________________________" at bounding box center [623, 232] width 156 height 40
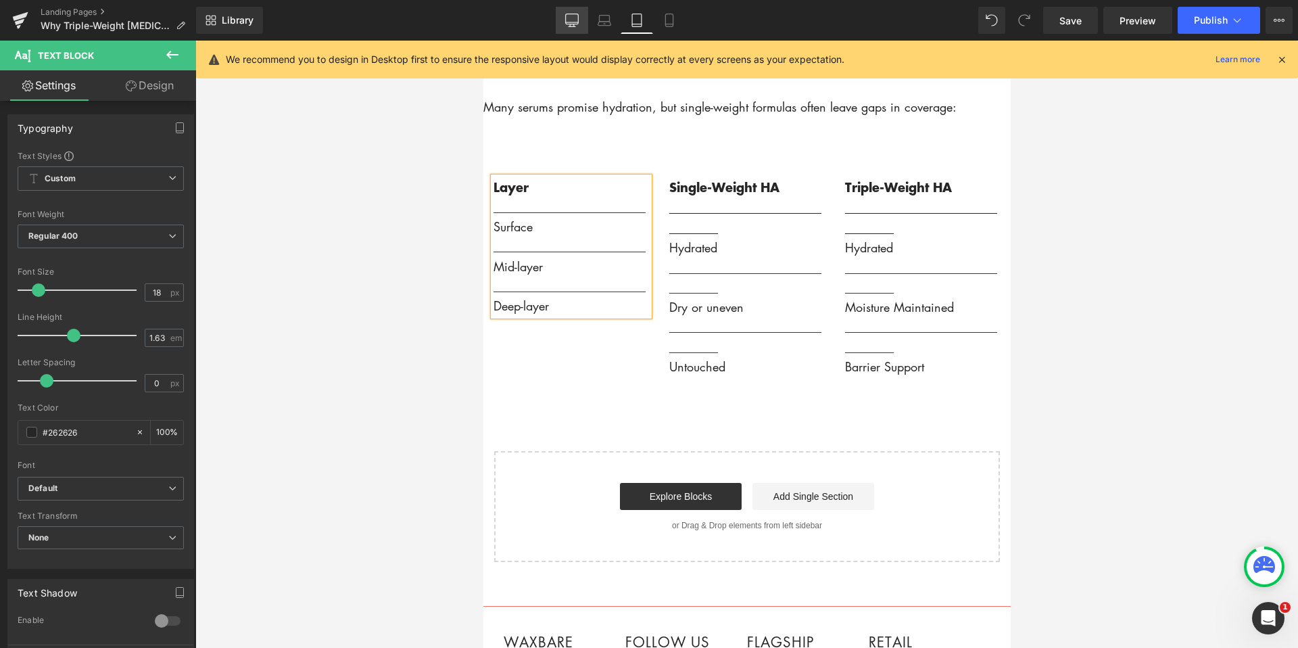
click at [576, 18] on icon at bounding box center [572, 21] width 14 height 14
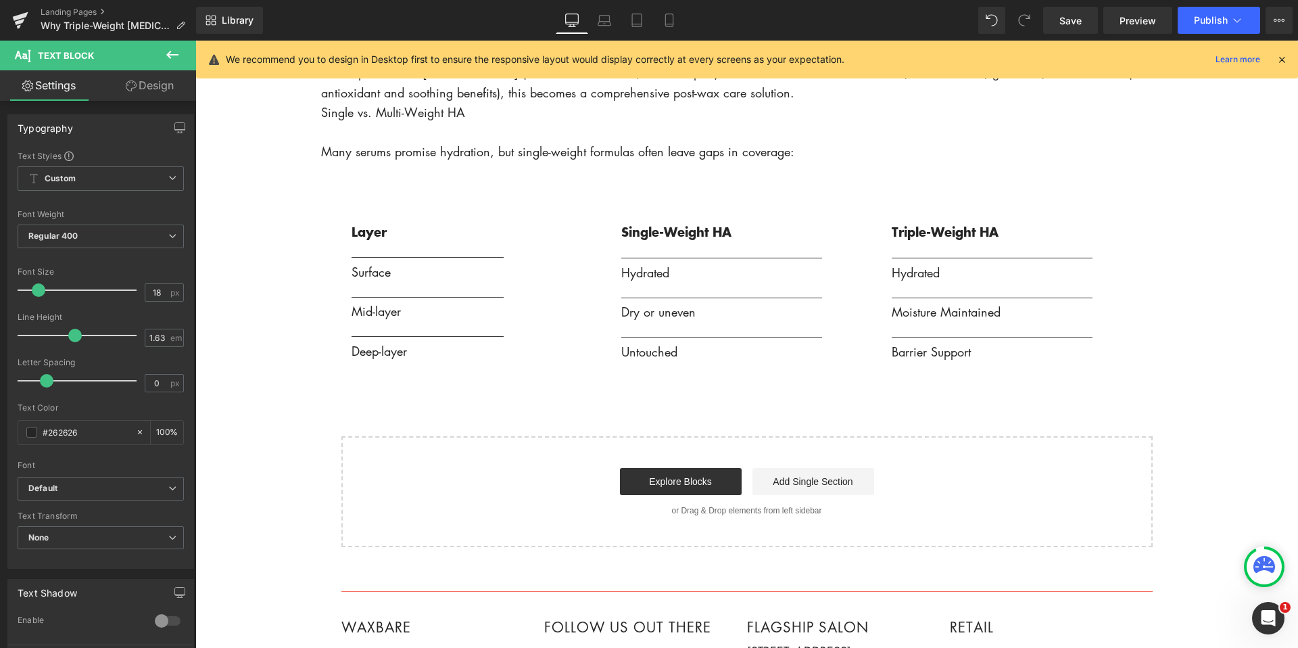
scroll to position [2031, 0]
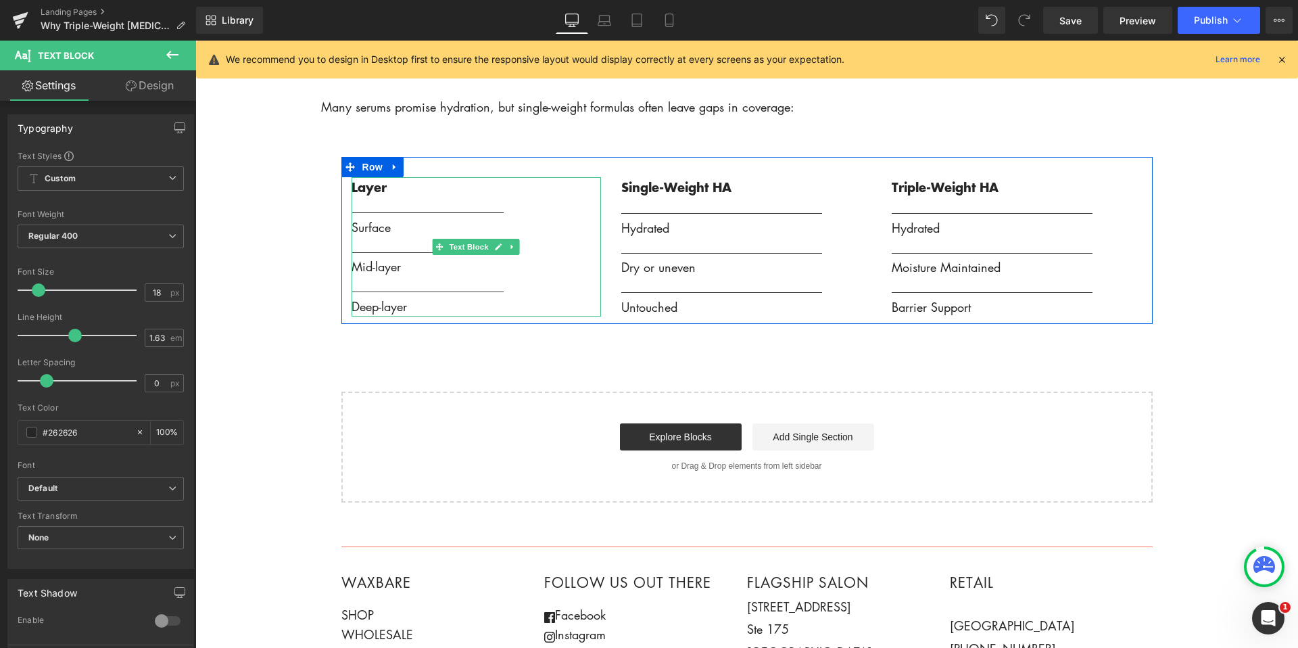
click at [372, 191] on strong "Layer" at bounding box center [369, 187] width 35 height 18
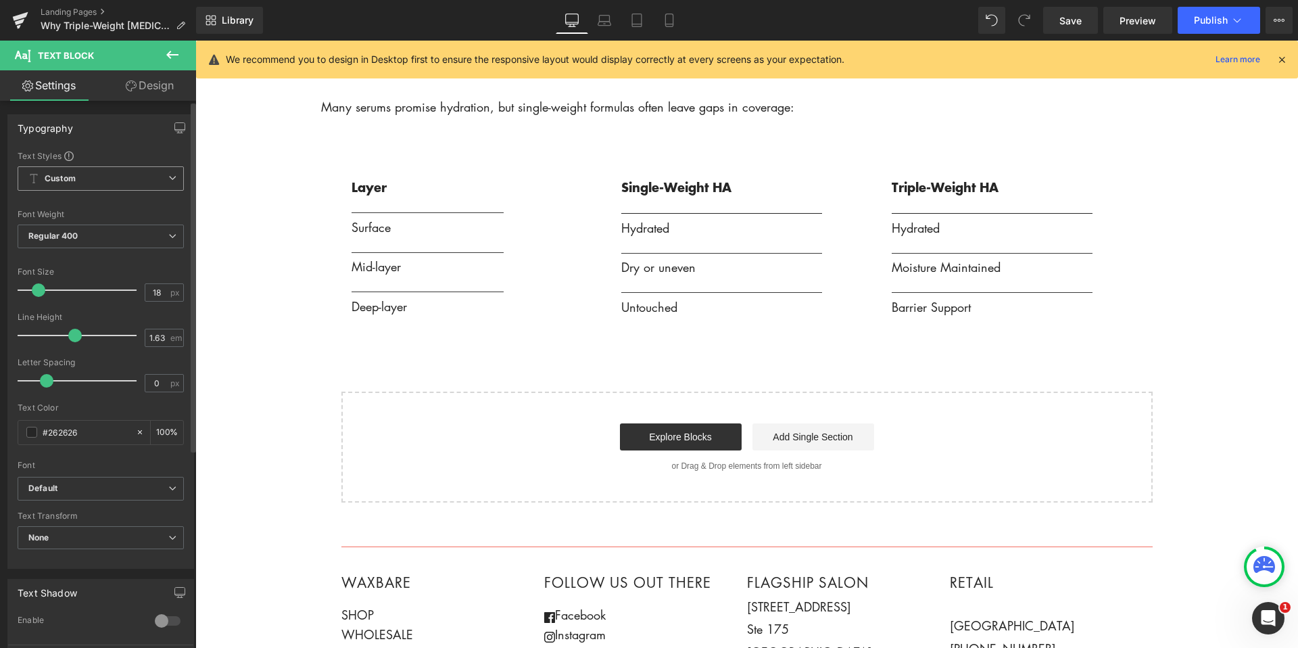
click at [143, 187] on span "Custom Setup Global Style" at bounding box center [101, 178] width 166 height 24
click at [70, 158] on span at bounding box center [68, 155] width 9 height 9
click at [72, 151] on span at bounding box center [68, 150] width 9 height 9
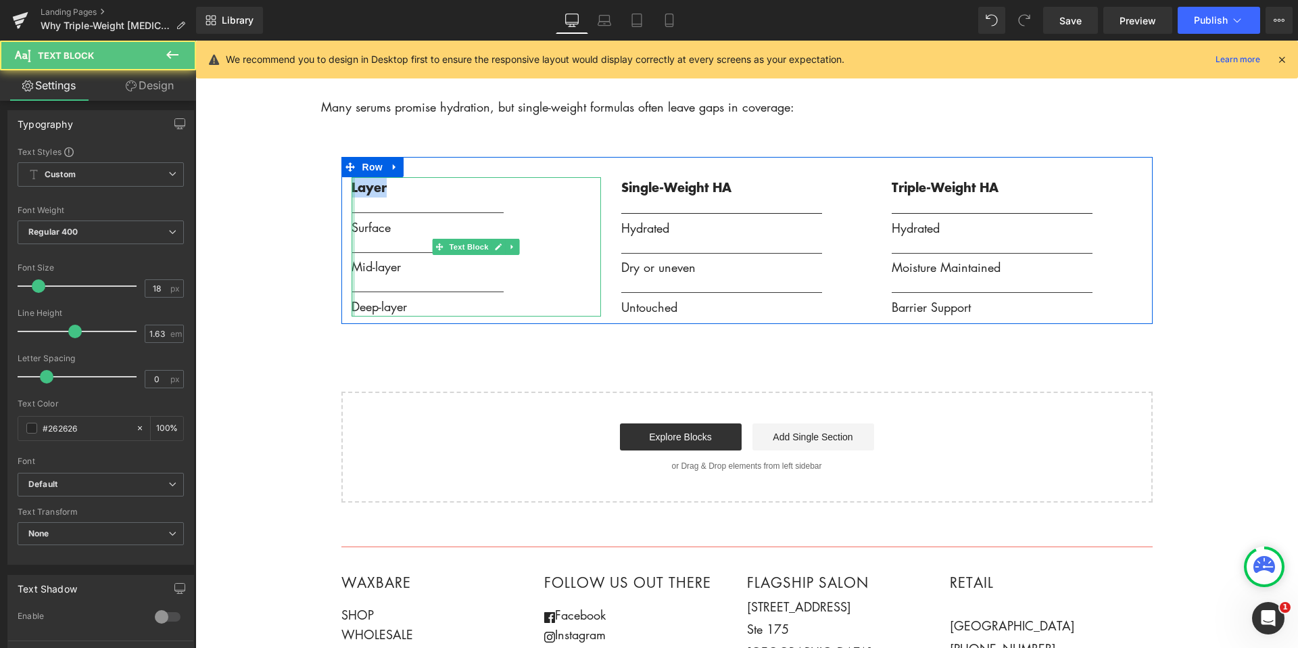
drag, startPoint x: 394, startPoint y: 191, endPoint x: 352, endPoint y: 193, distance: 42.6
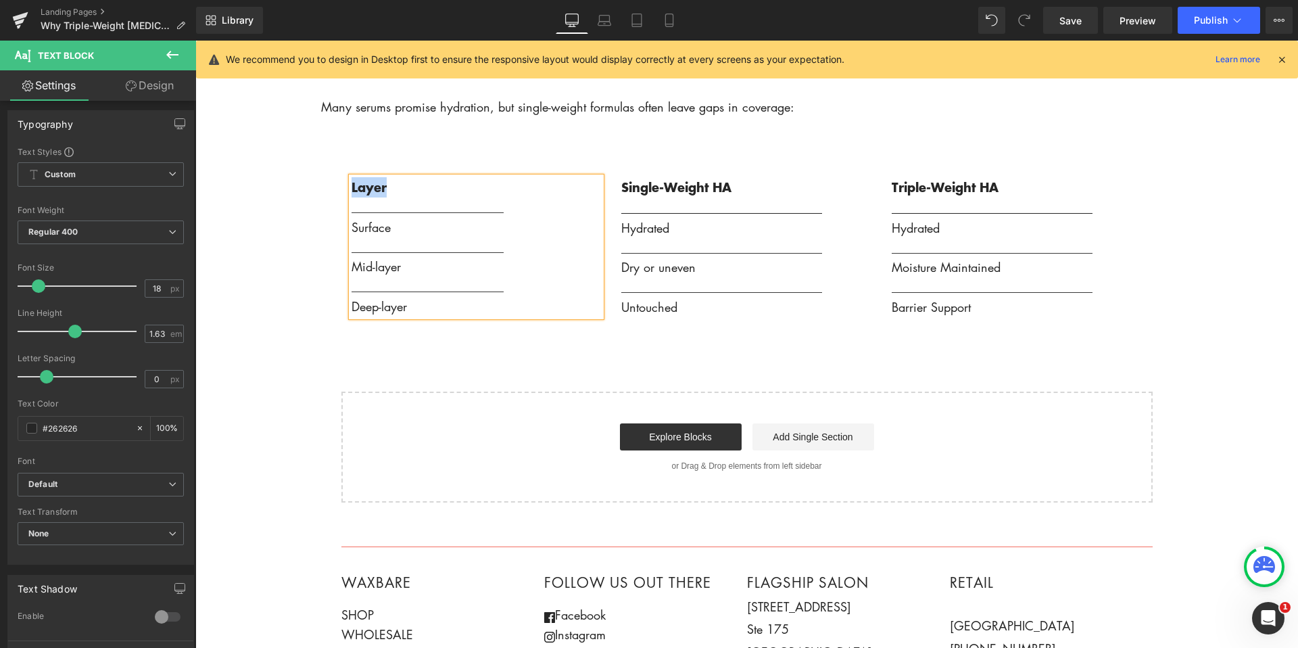
scroll to position [6, 0]
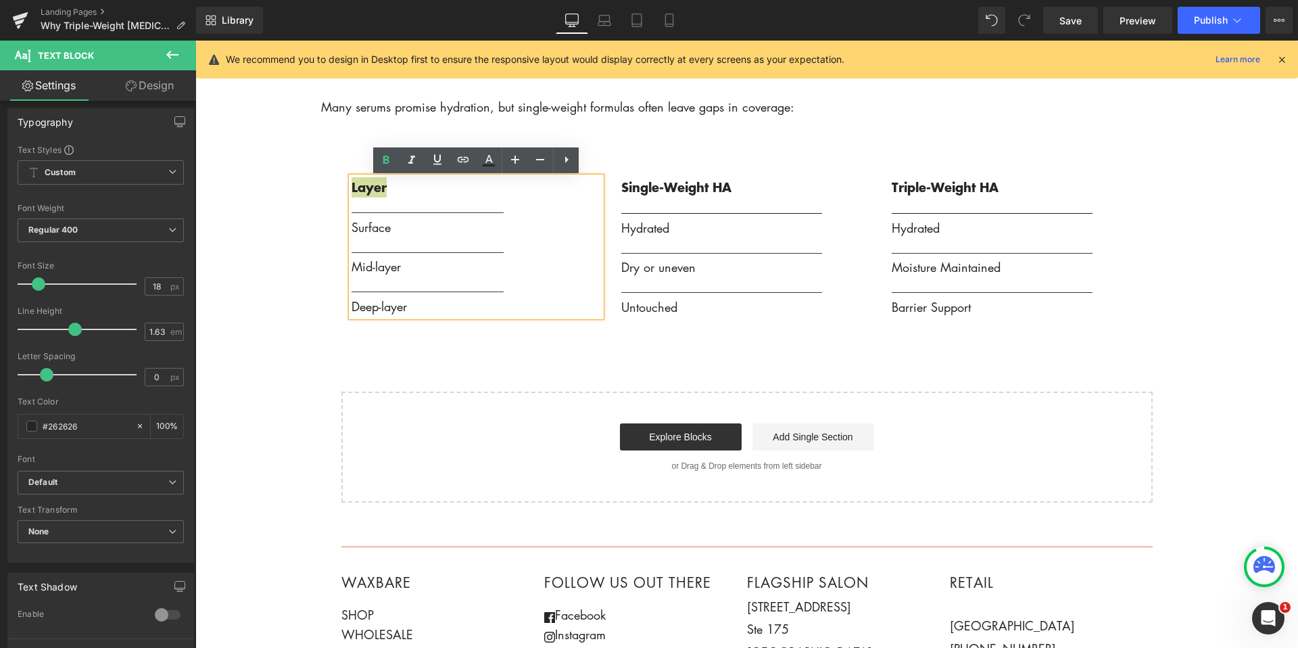
click at [569, 162] on icon at bounding box center [567, 159] width 16 height 16
click at [593, 160] on icon at bounding box center [591, 159] width 3 height 7
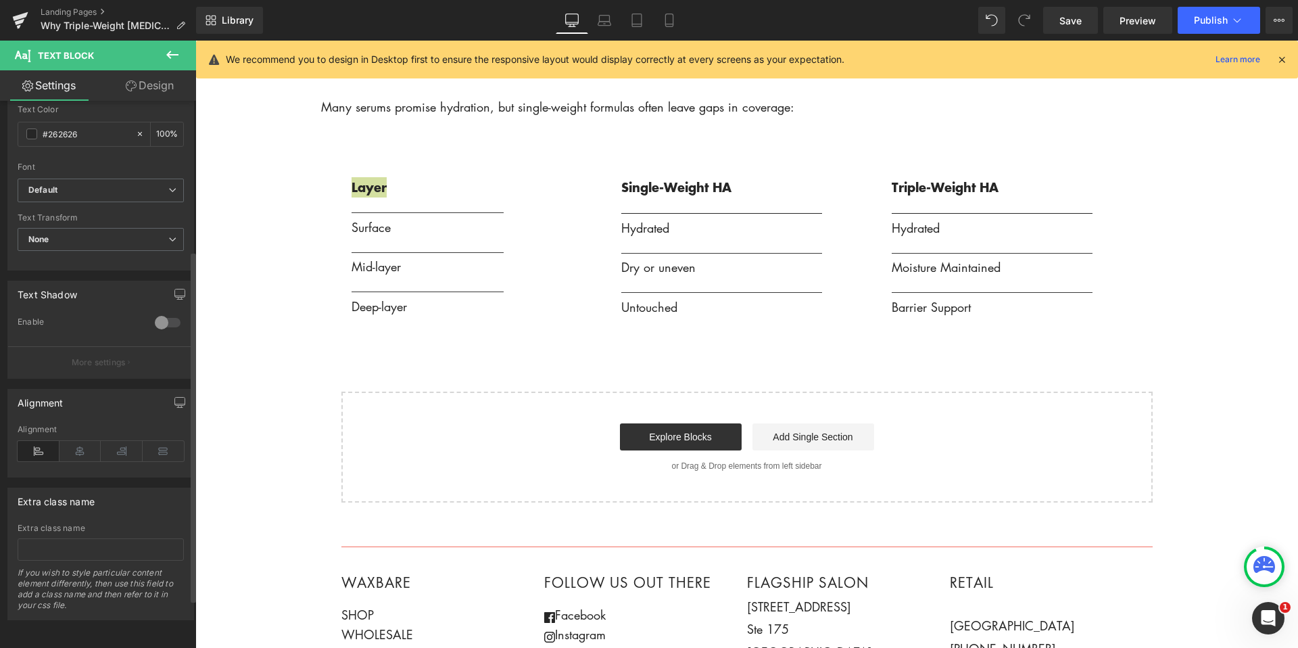
scroll to position [0, 0]
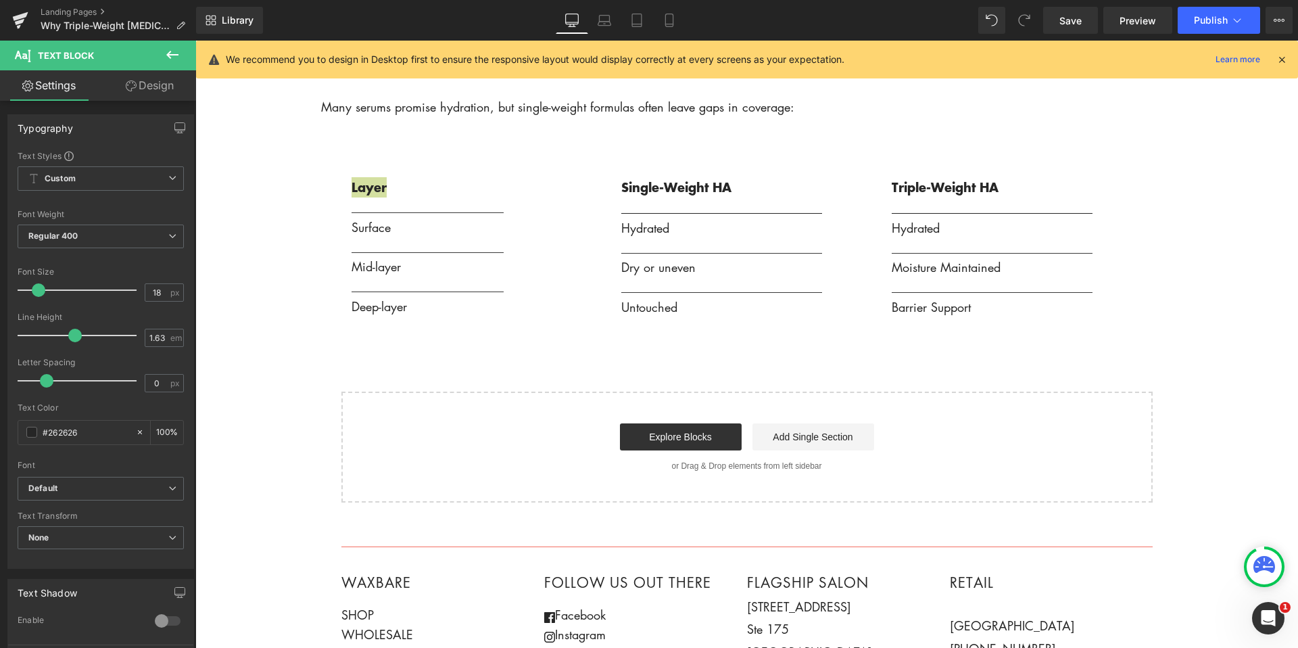
click at [122, 88] on link "Design" at bounding box center [150, 85] width 98 height 30
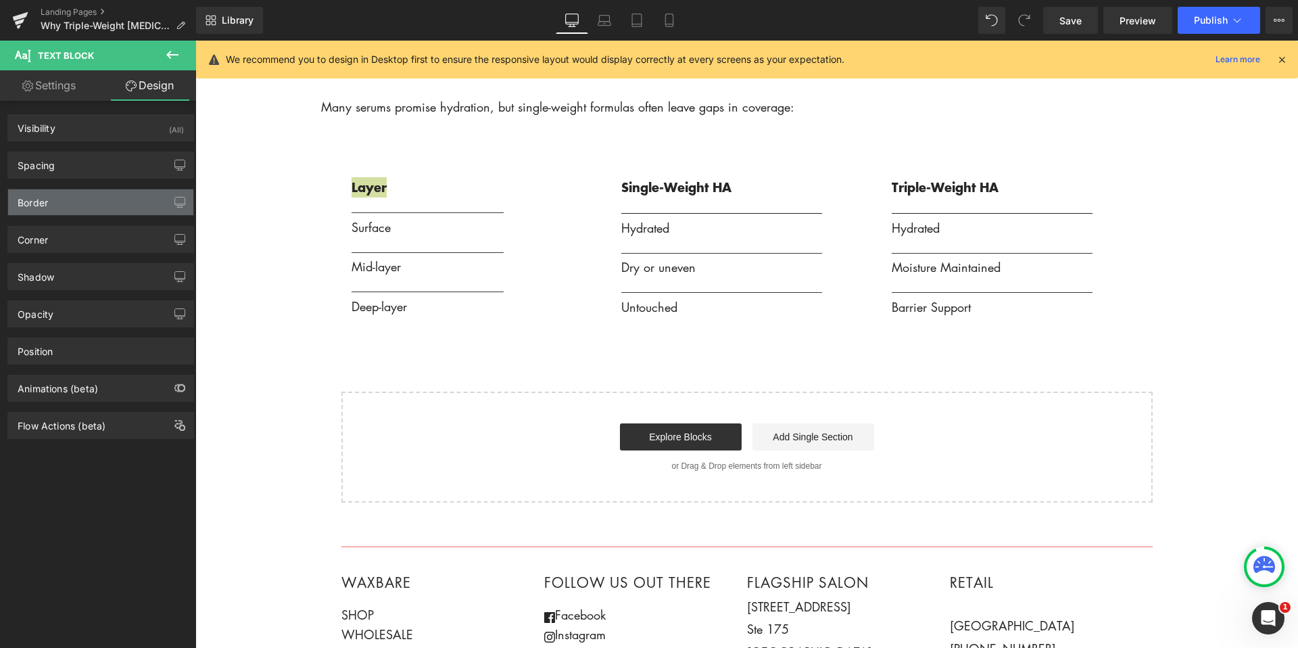
click at [138, 204] on div "Border" at bounding box center [100, 202] width 185 height 26
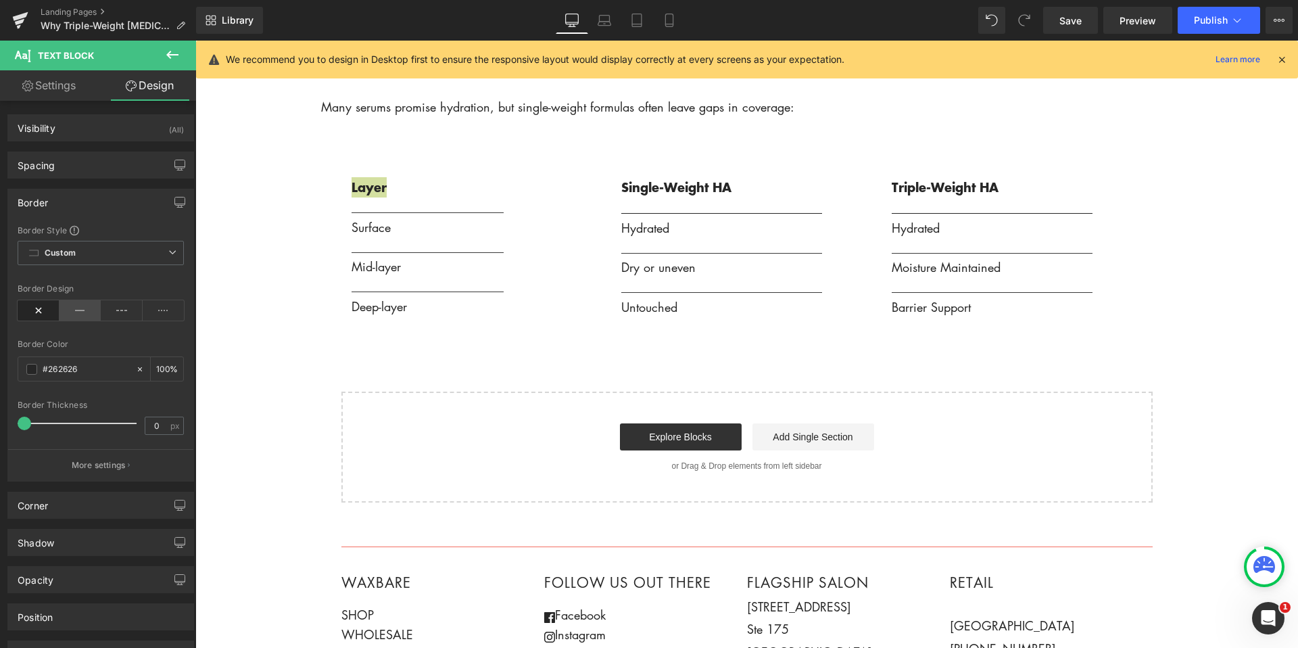
click at [75, 306] on icon at bounding box center [81, 310] width 42 height 20
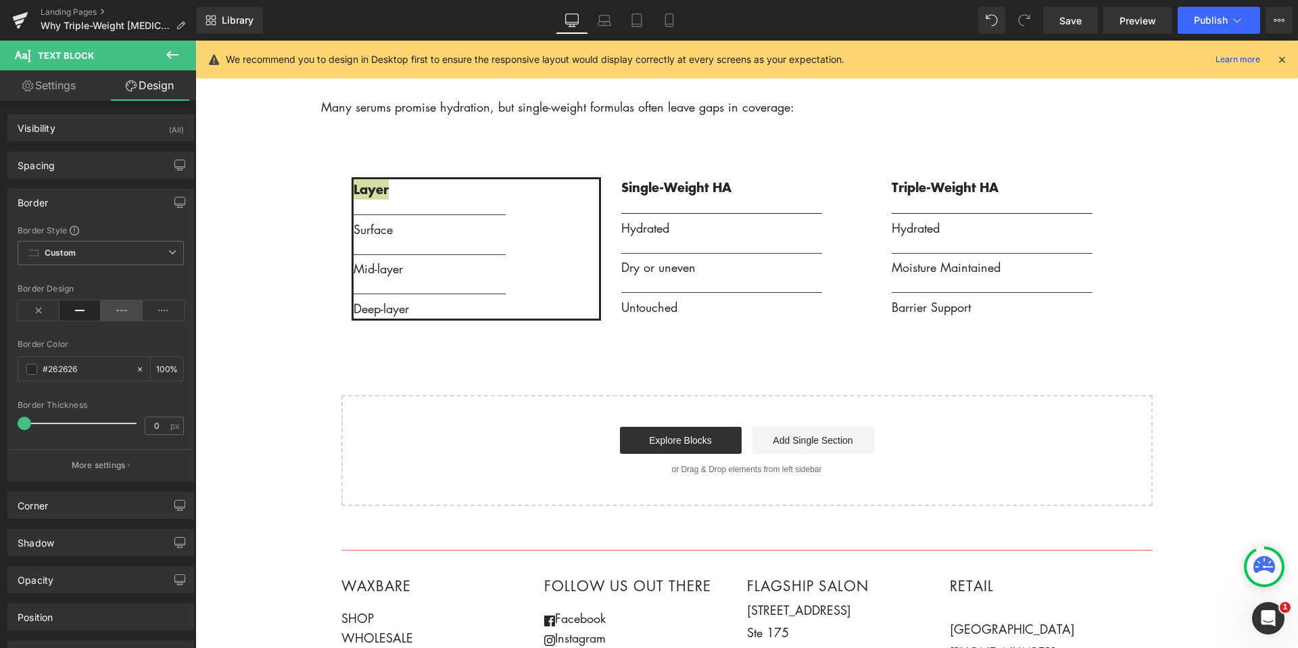
click at [135, 310] on icon at bounding box center [122, 310] width 42 height 20
click at [151, 310] on icon at bounding box center [164, 310] width 42 height 20
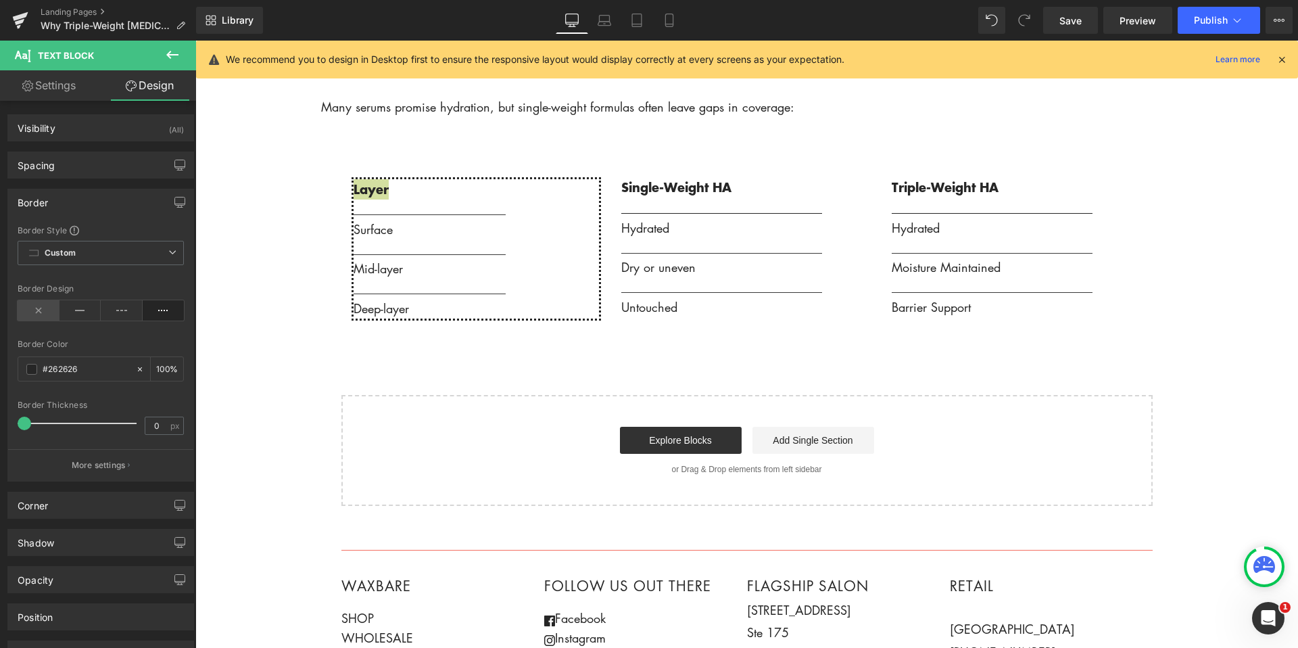
click at [36, 316] on icon at bounding box center [39, 310] width 42 height 20
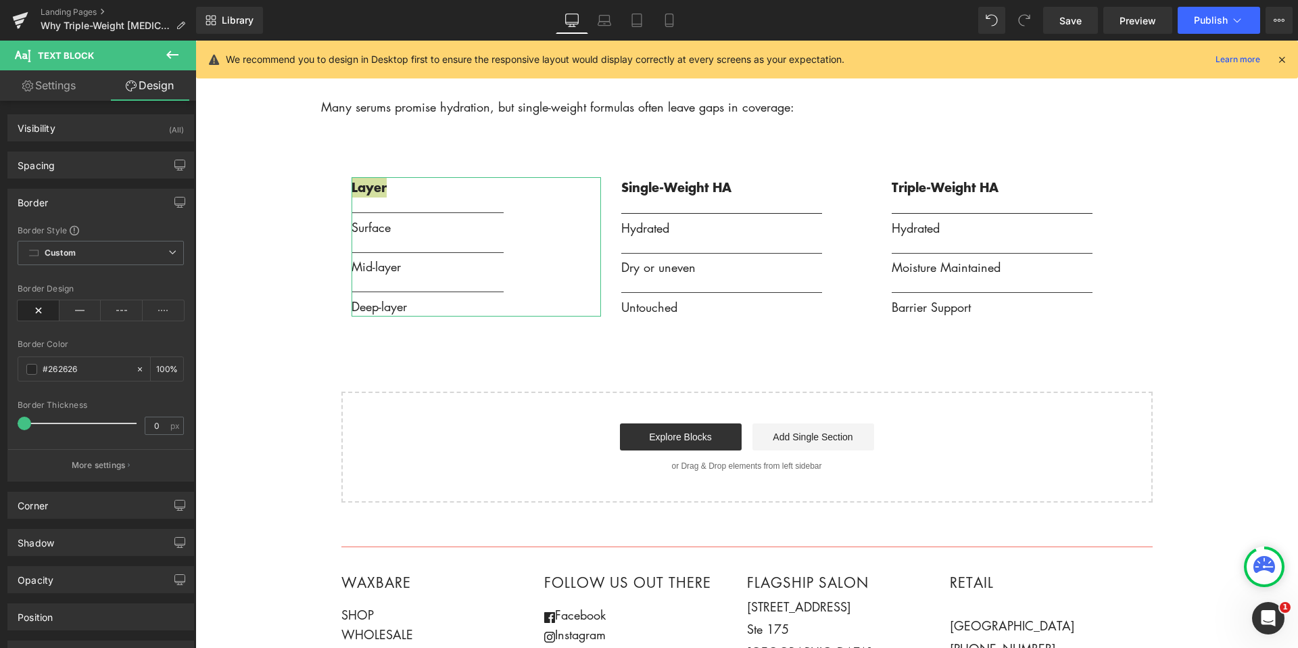
click at [44, 85] on link "Settings" at bounding box center [49, 85] width 98 height 30
type input "100"
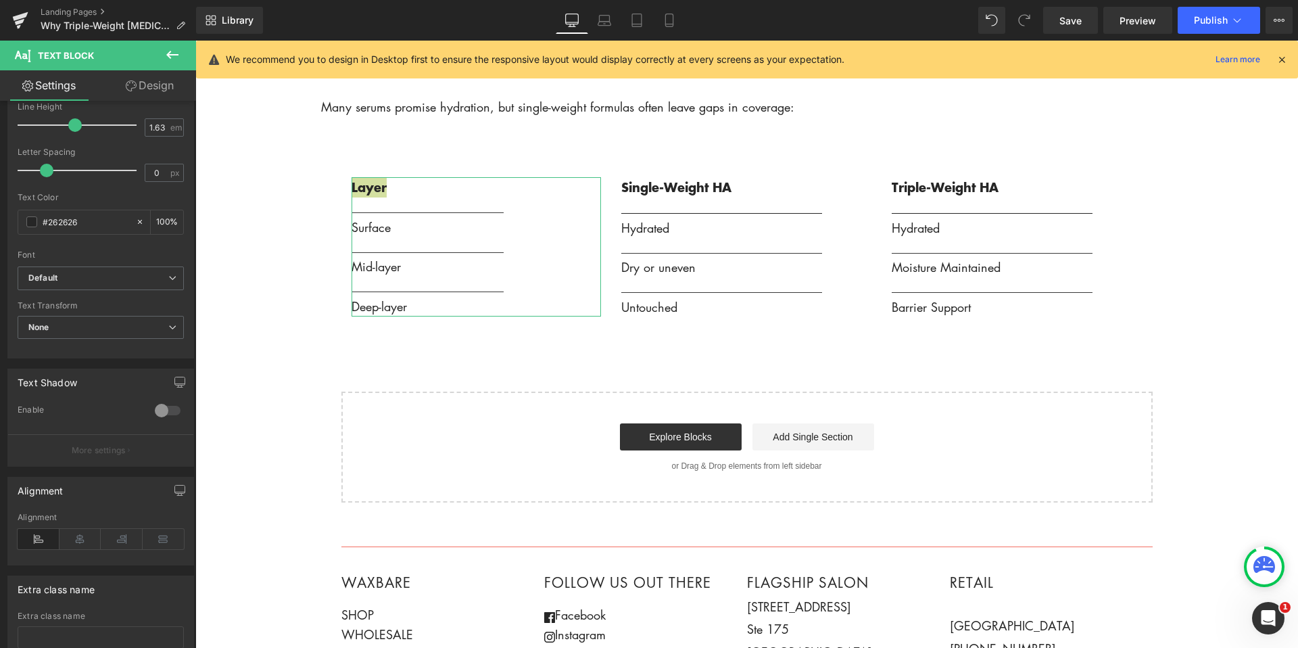
scroll to position [215, 0]
click at [147, 277] on b "Default" at bounding box center [98, 273] width 140 height 11
click at [171, 55] on icon at bounding box center [172, 55] width 16 height 16
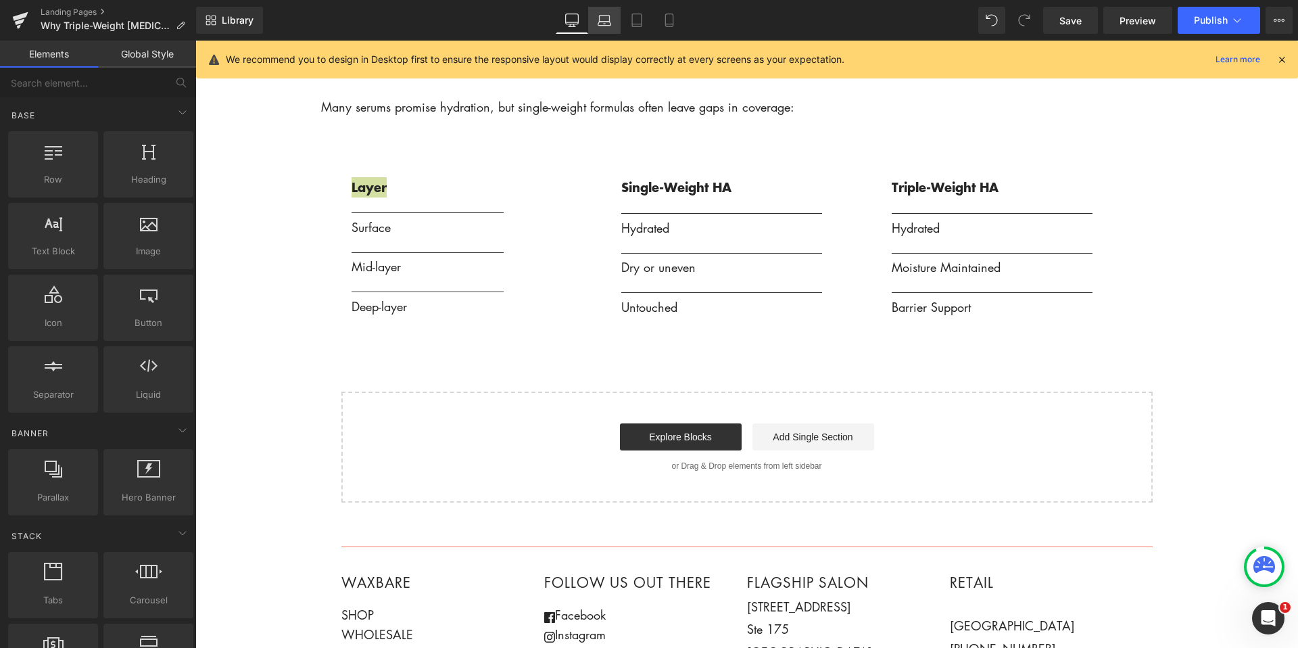
click at [605, 22] on icon at bounding box center [604, 24] width 13 height 4
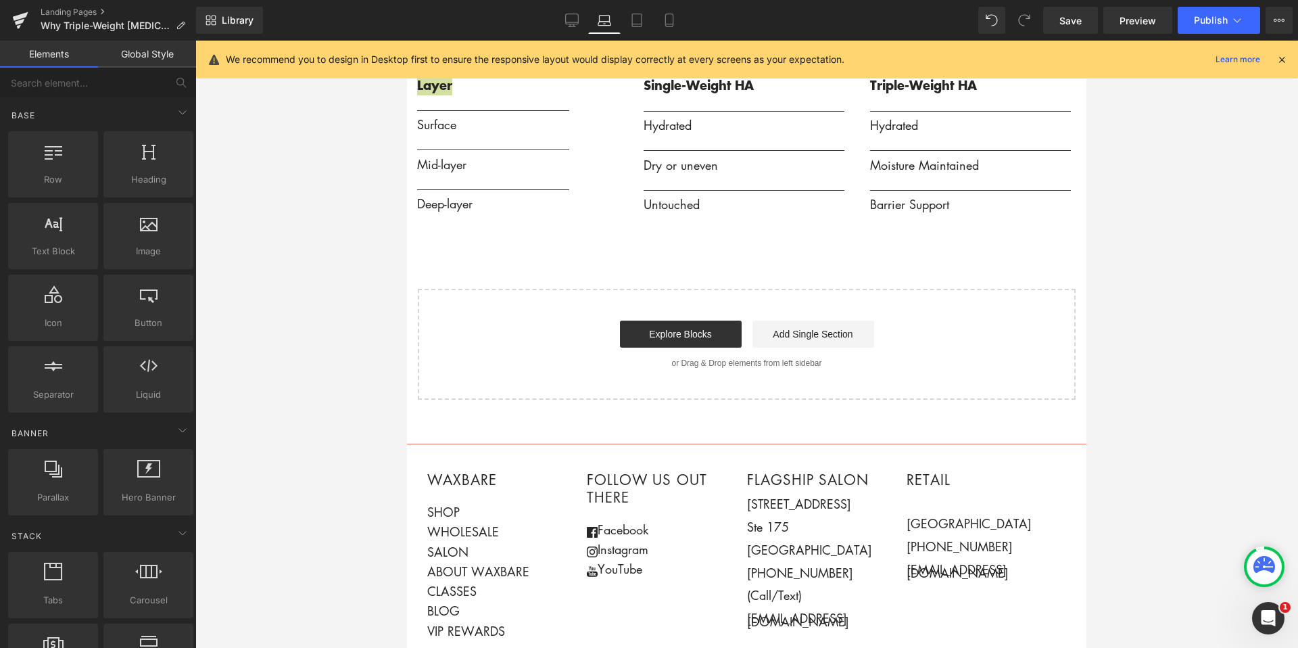
scroll to position [1968, 0]
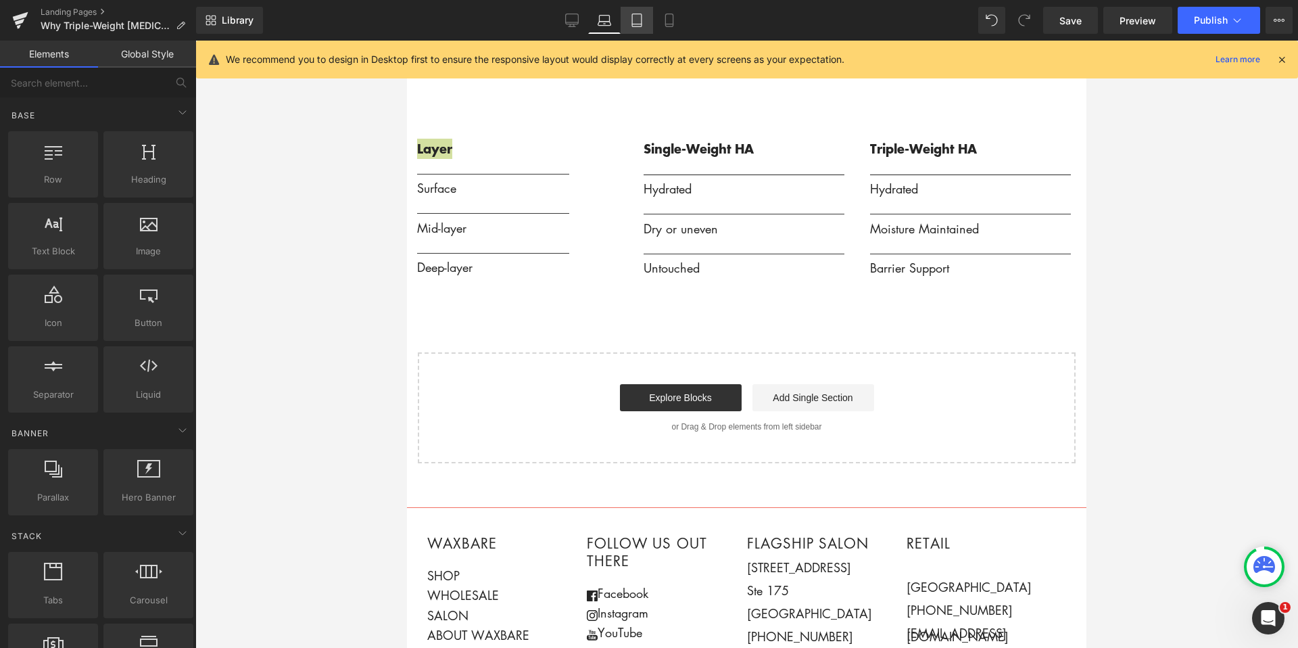
click at [644, 22] on link "Tablet" at bounding box center [637, 20] width 32 height 27
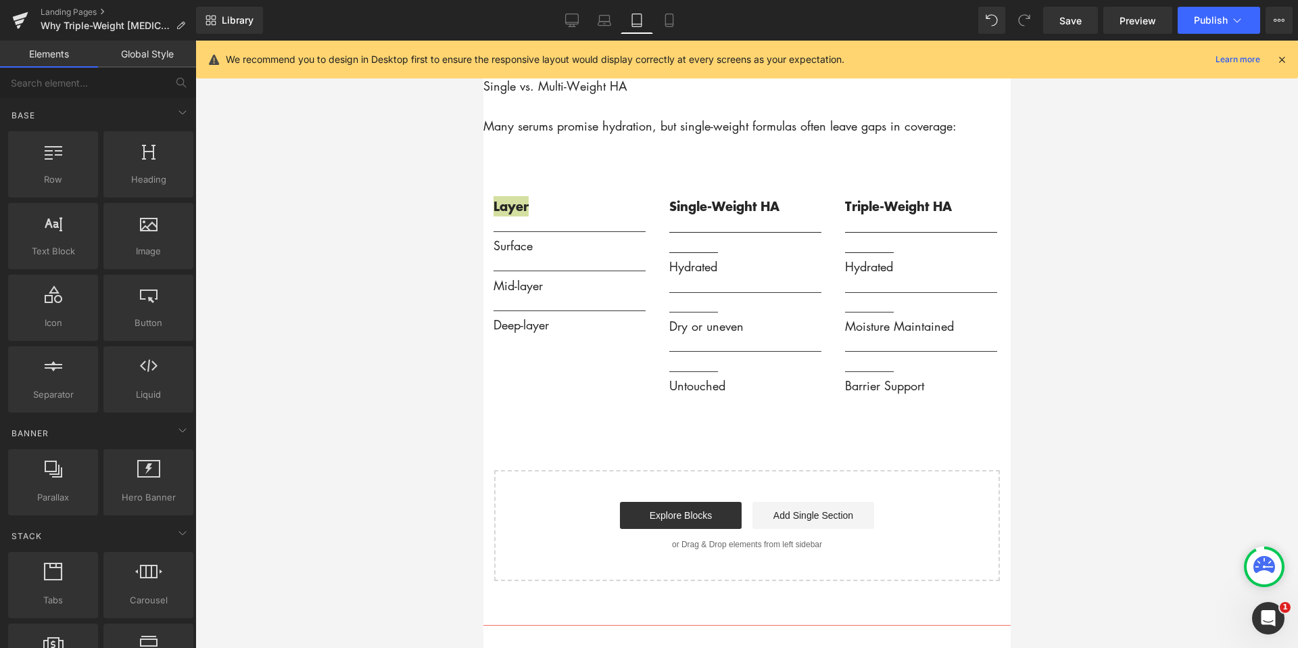
scroll to position [2105, 0]
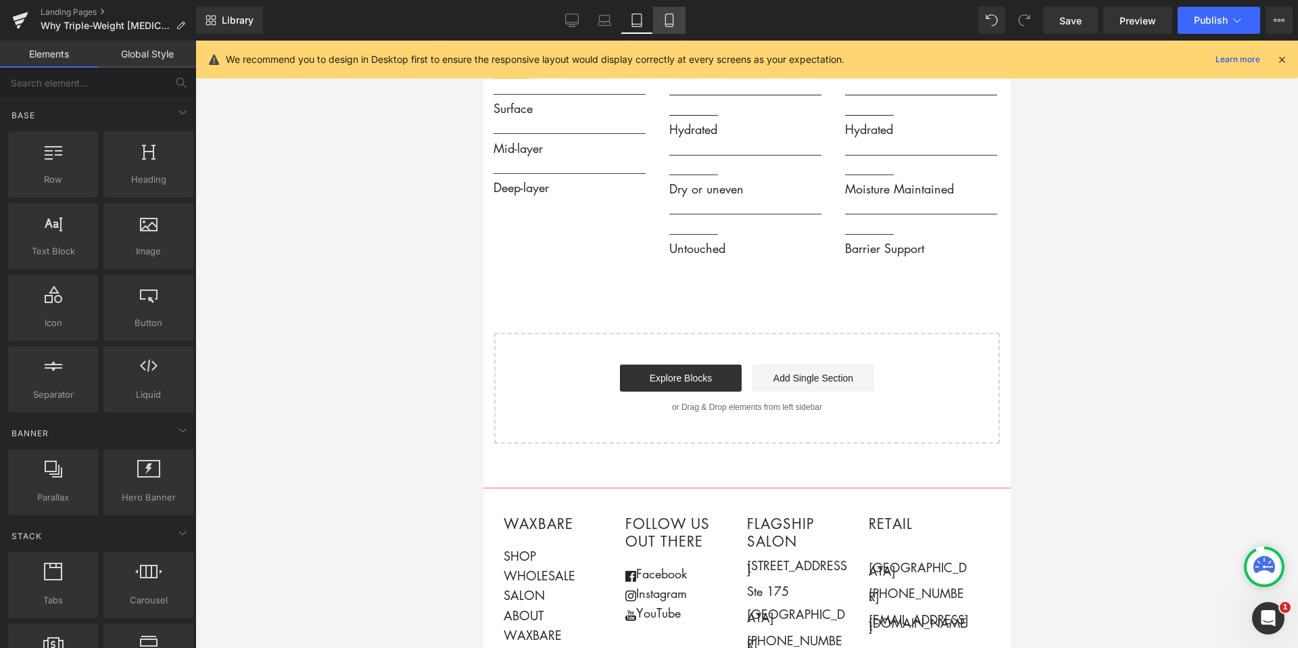
click at [668, 23] on icon at bounding box center [670, 21] width 14 height 14
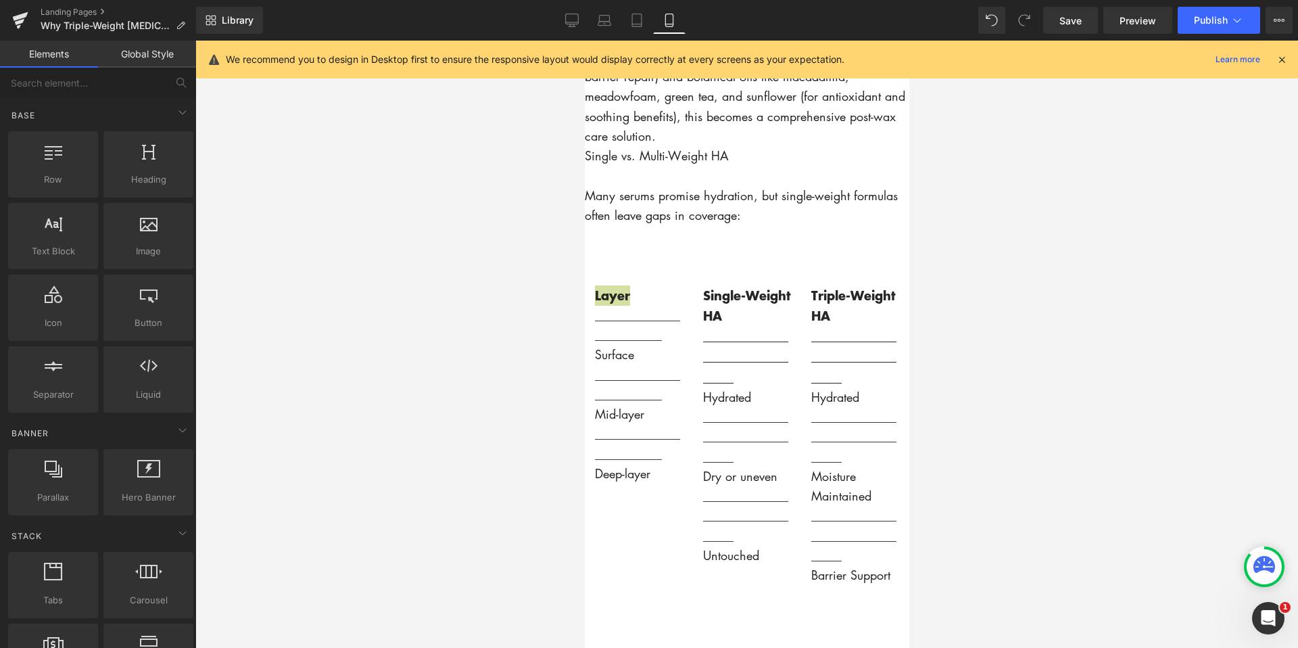
scroll to position [2269, 0]
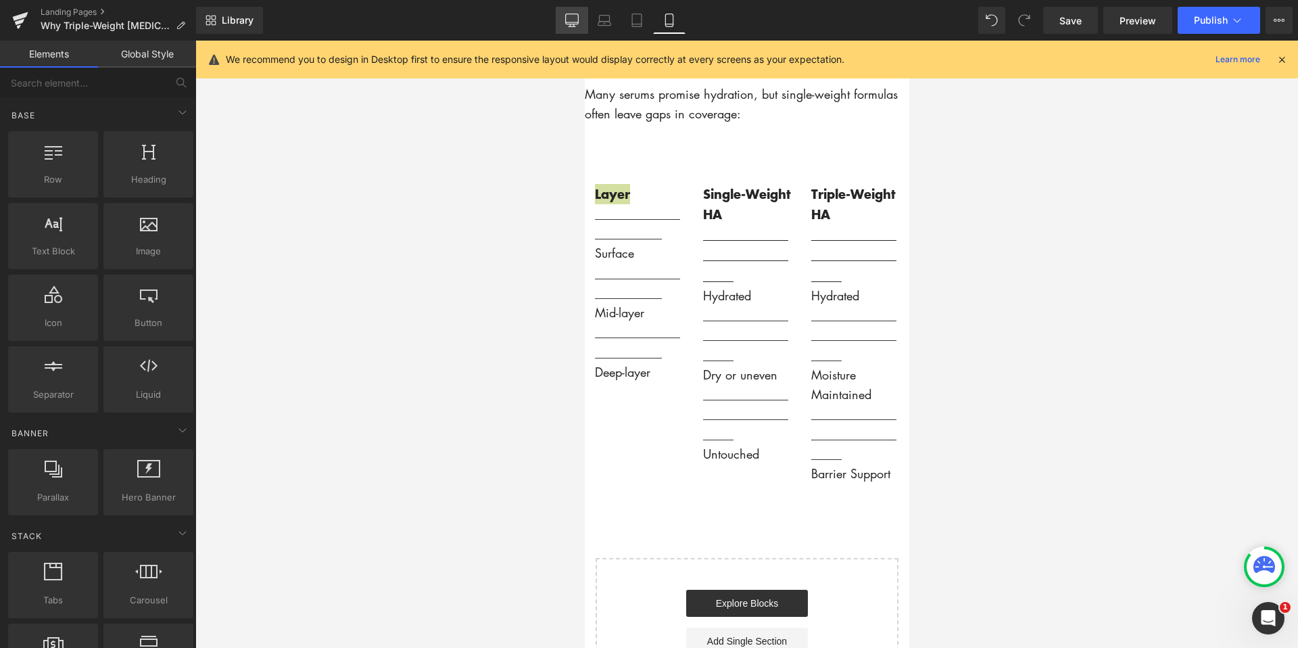
click at [573, 22] on icon at bounding box center [572, 21] width 14 height 14
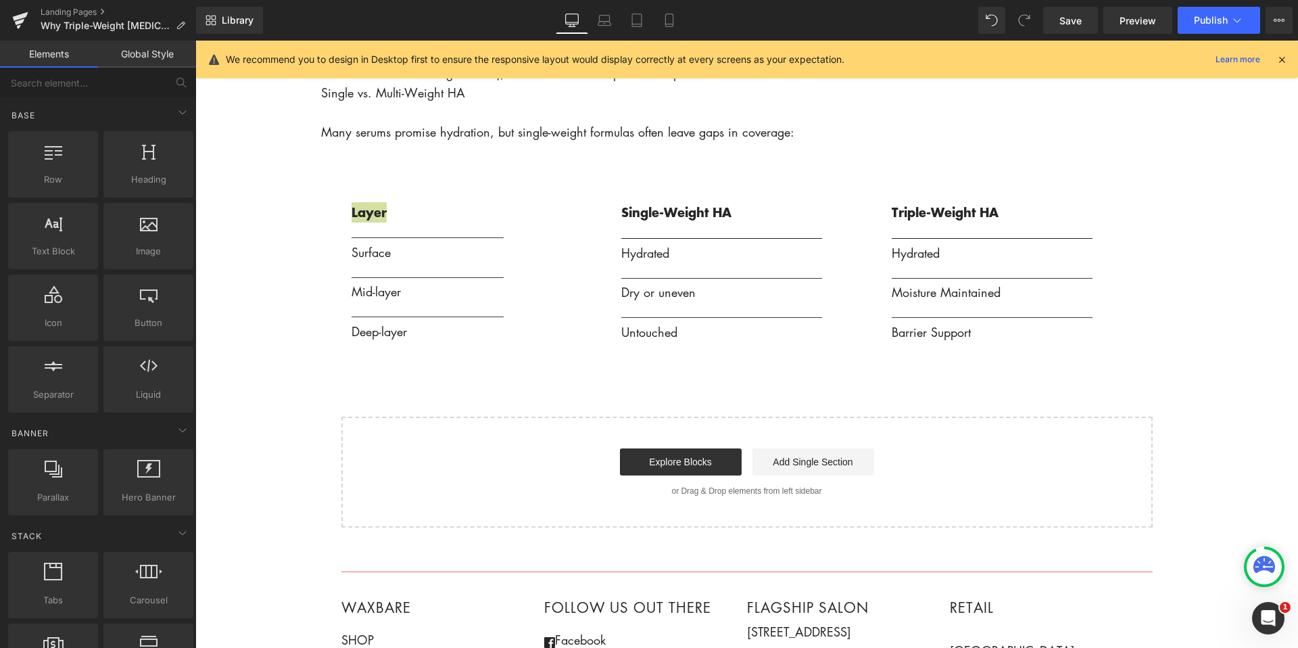
scroll to position [2050, 0]
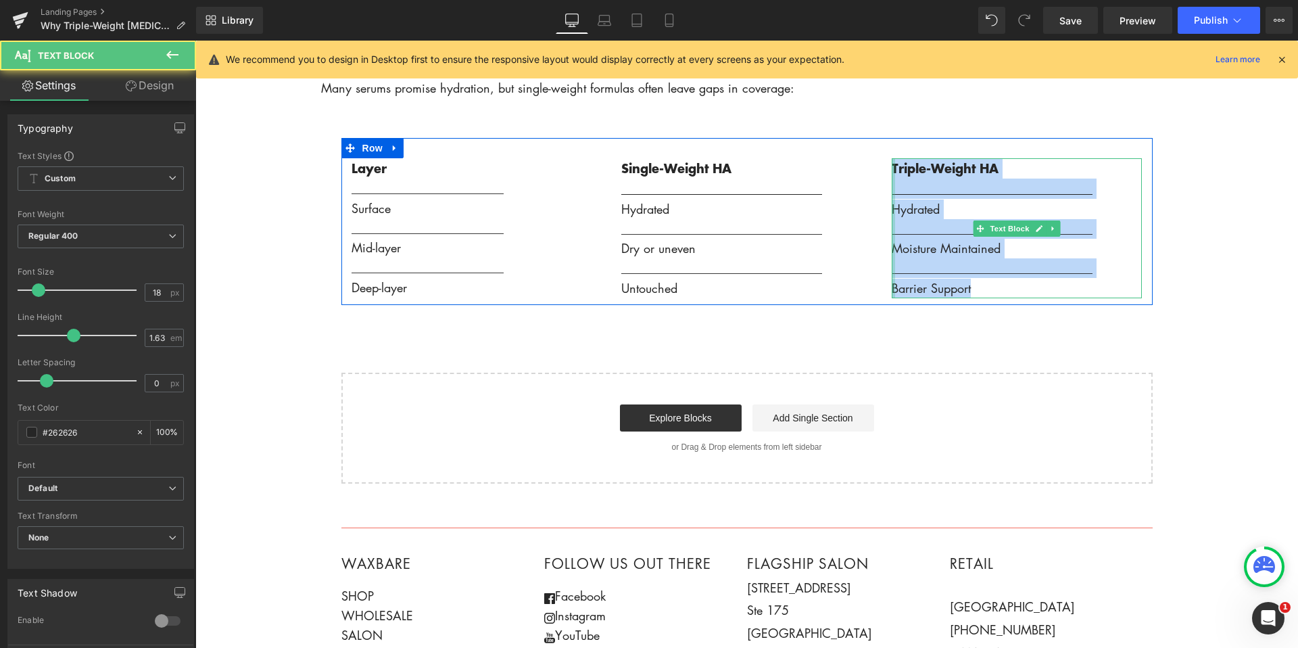
drag, startPoint x: 916, startPoint y: 220, endPoint x: 893, endPoint y: 169, distance: 56.0
click at [893, 169] on div "Triple-Weight HA _________________________________ Hydrated ___________________…" at bounding box center [1017, 228] width 250 height 140
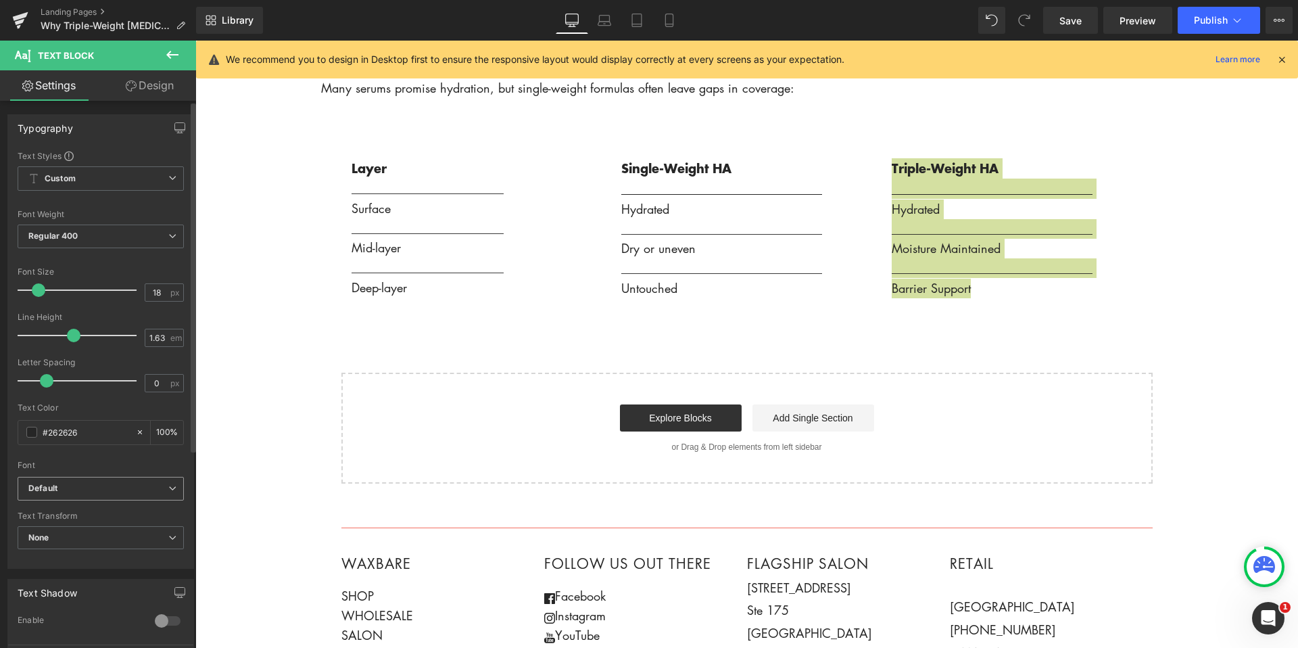
click at [137, 486] on b "Default" at bounding box center [98, 488] width 140 height 11
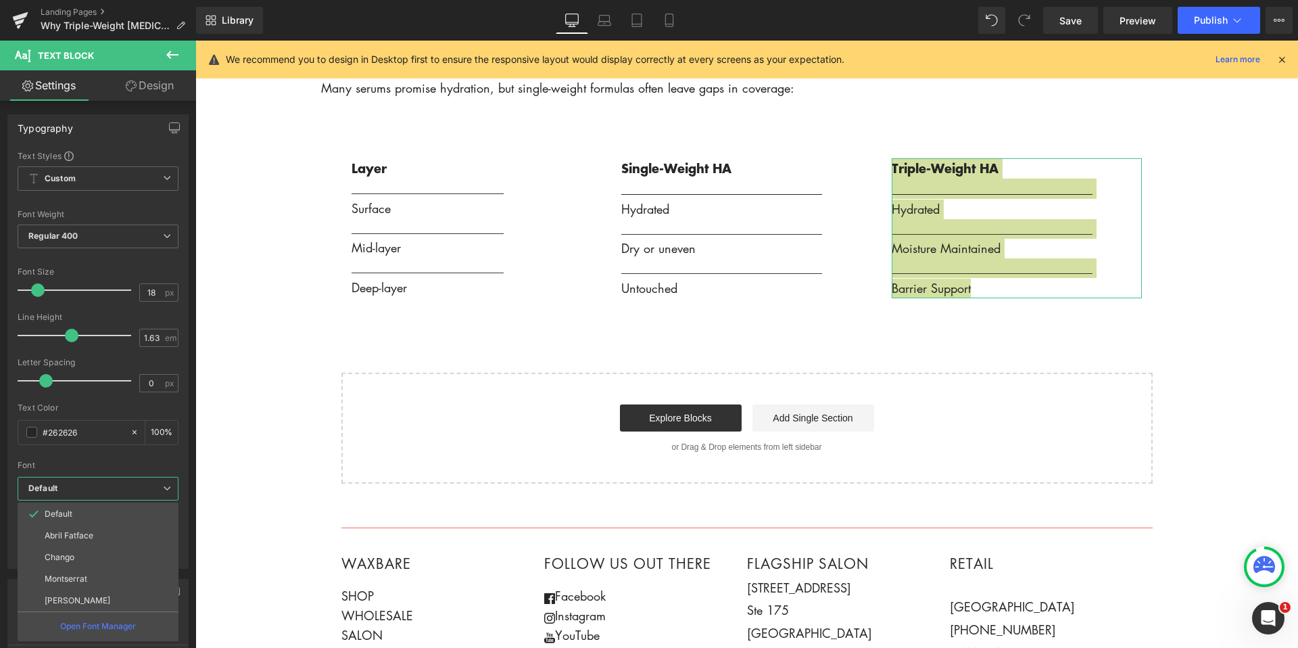
click at [153, 87] on link "Design" at bounding box center [150, 85] width 98 height 30
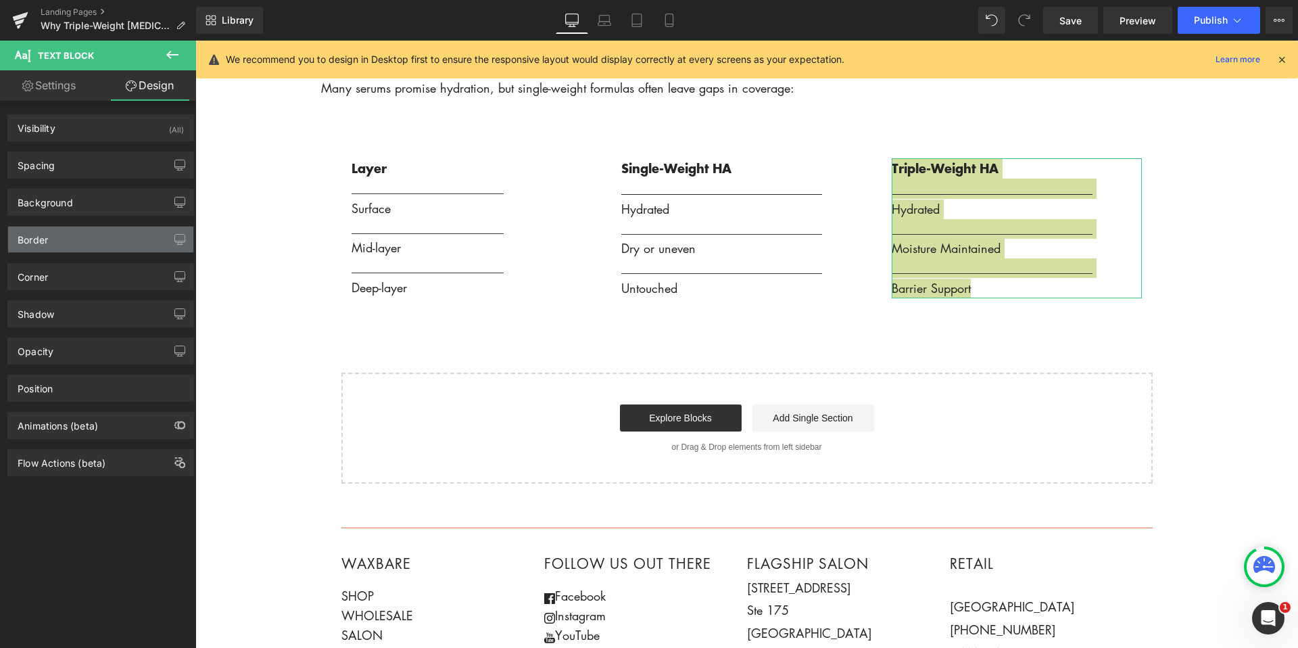
click at [143, 245] on div "Border" at bounding box center [100, 240] width 185 height 26
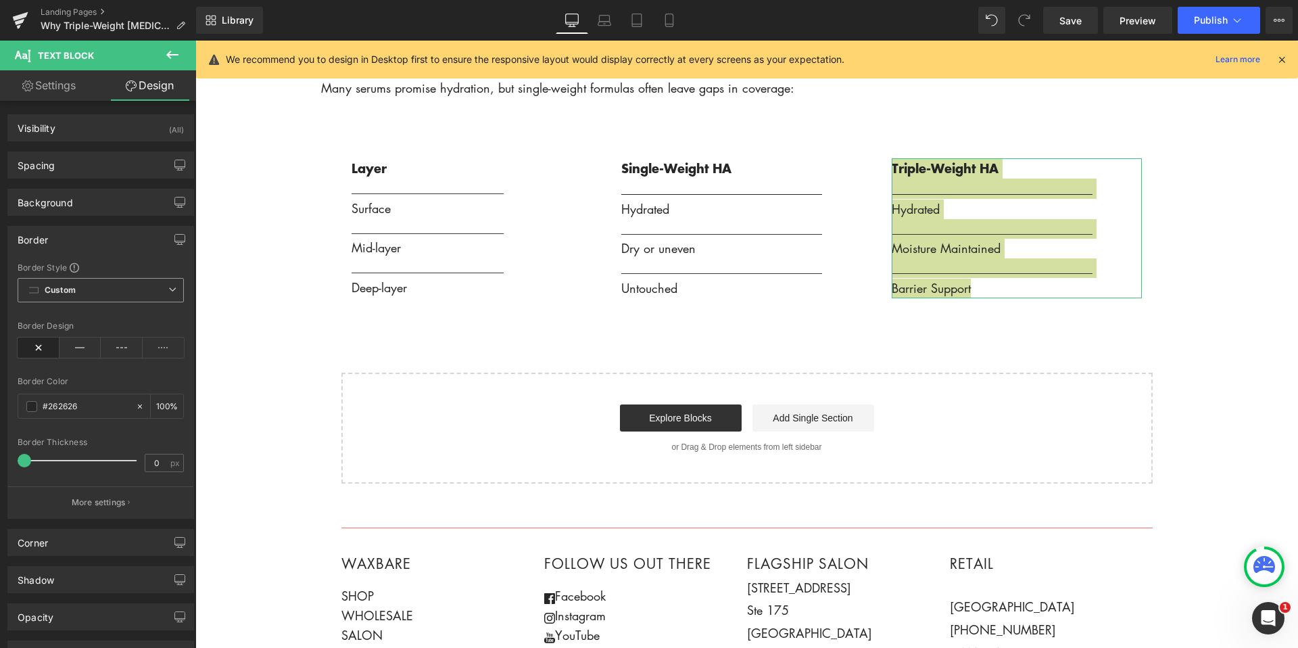
click at [168, 289] on icon at bounding box center [172, 289] width 8 height 8
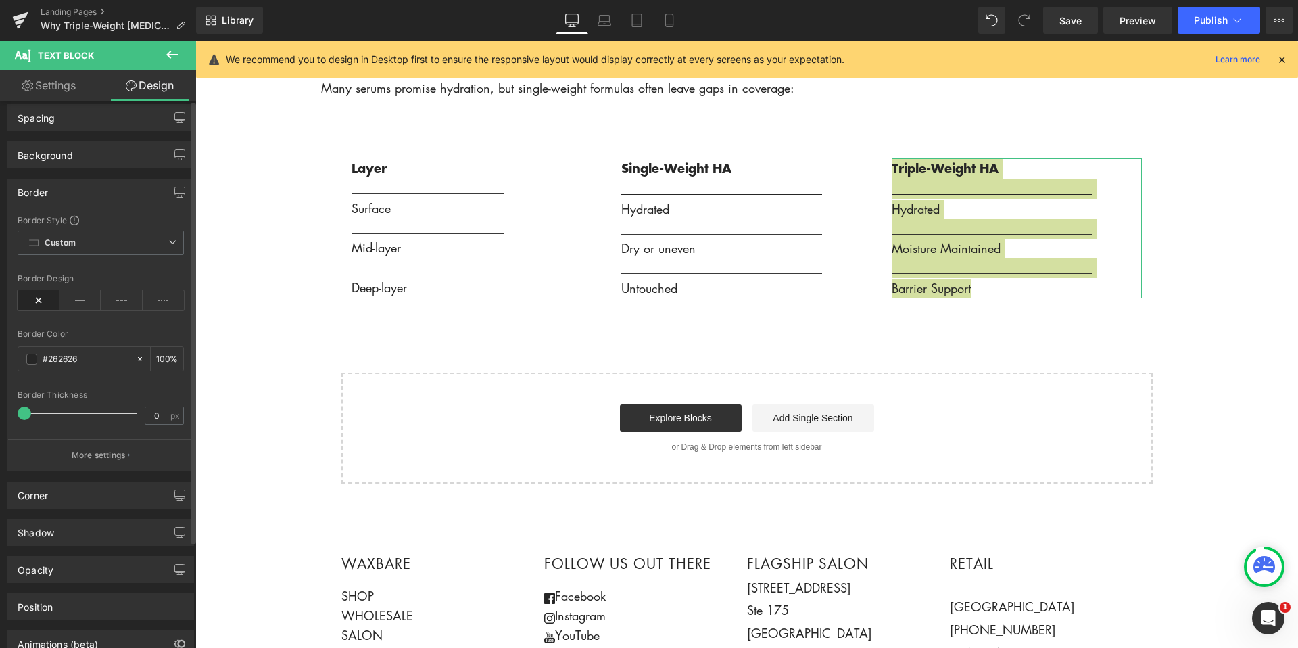
scroll to position [0, 0]
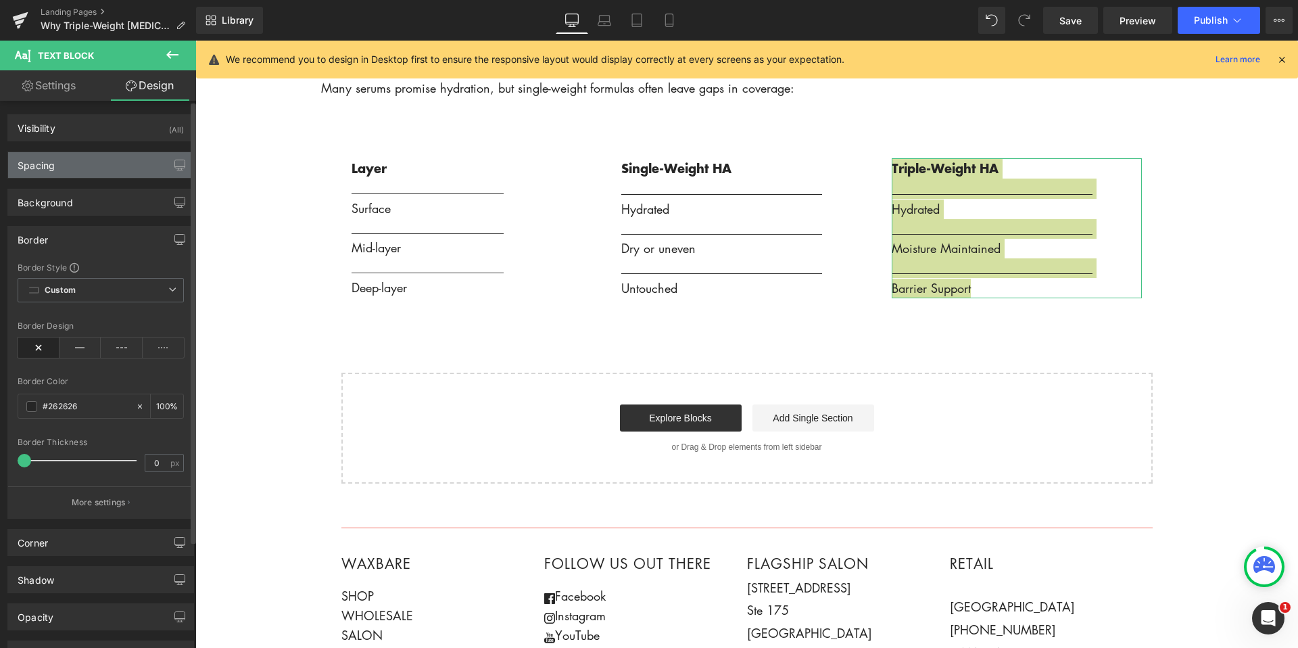
click at [139, 174] on div "Spacing" at bounding box center [100, 165] width 185 height 26
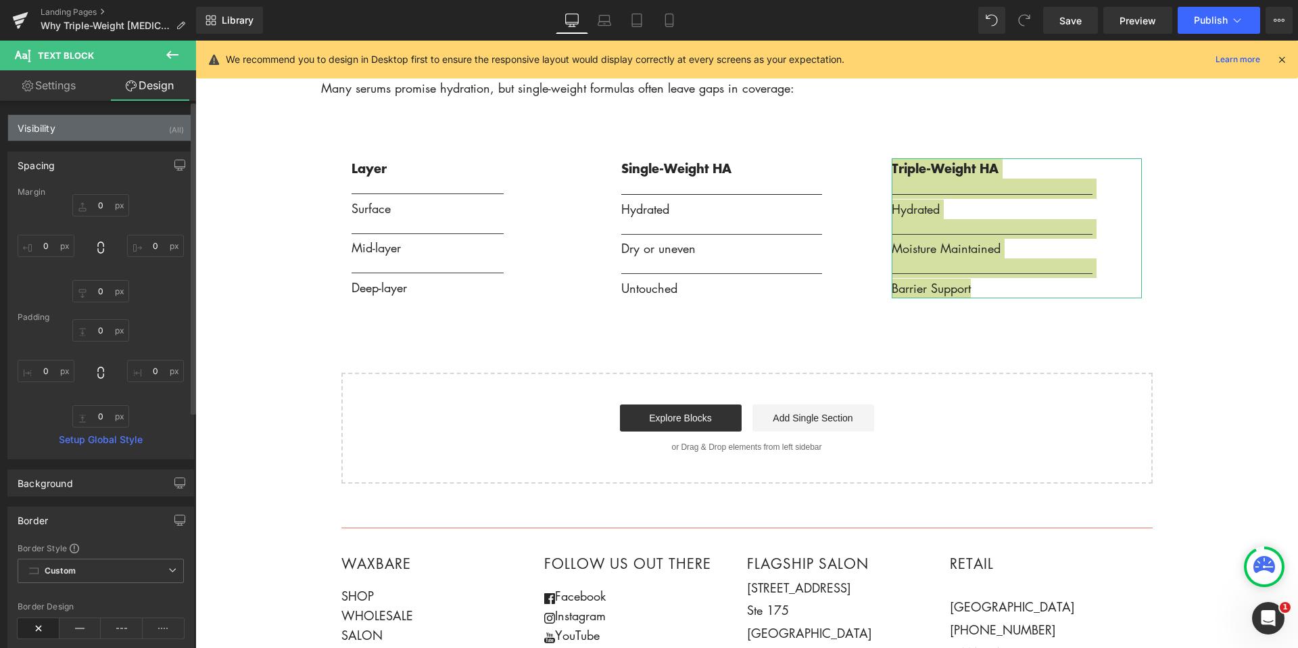
click at [124, 137] on div "Visibility (All)" at bounding box center [100, 128] width 185 height 26
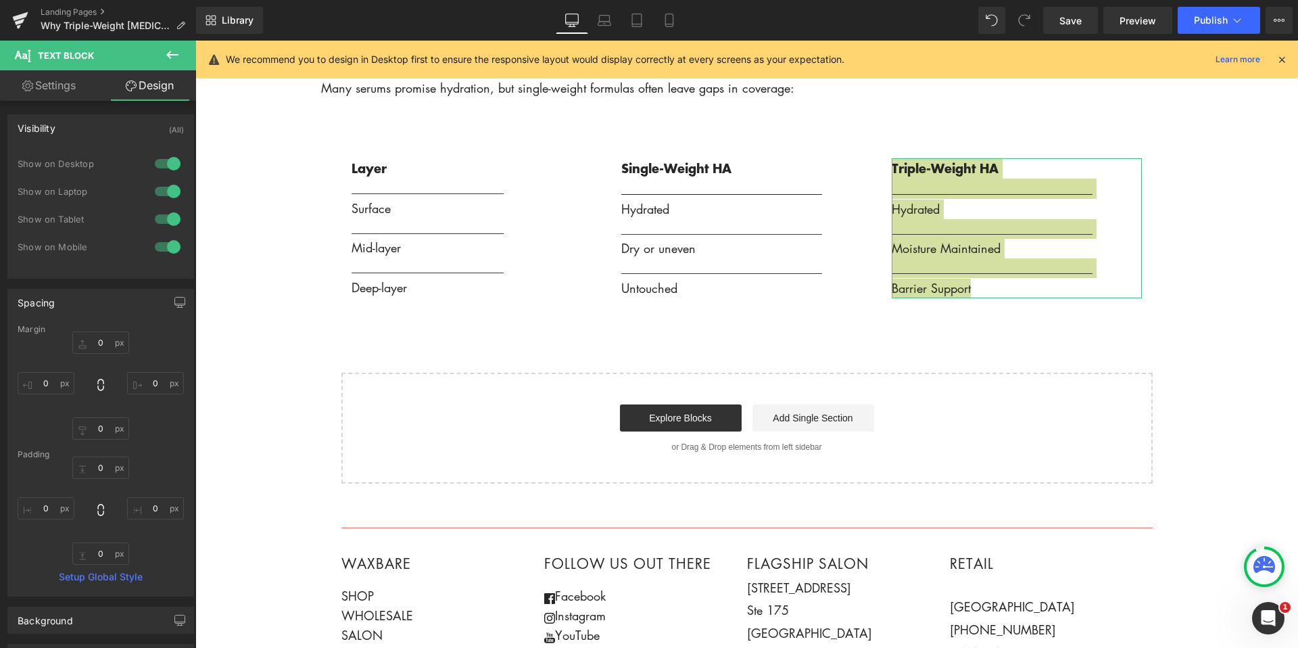
click at [57, 85] on link "Settings" at bounding box center [49, 85] width 98 height 30
type input "100"
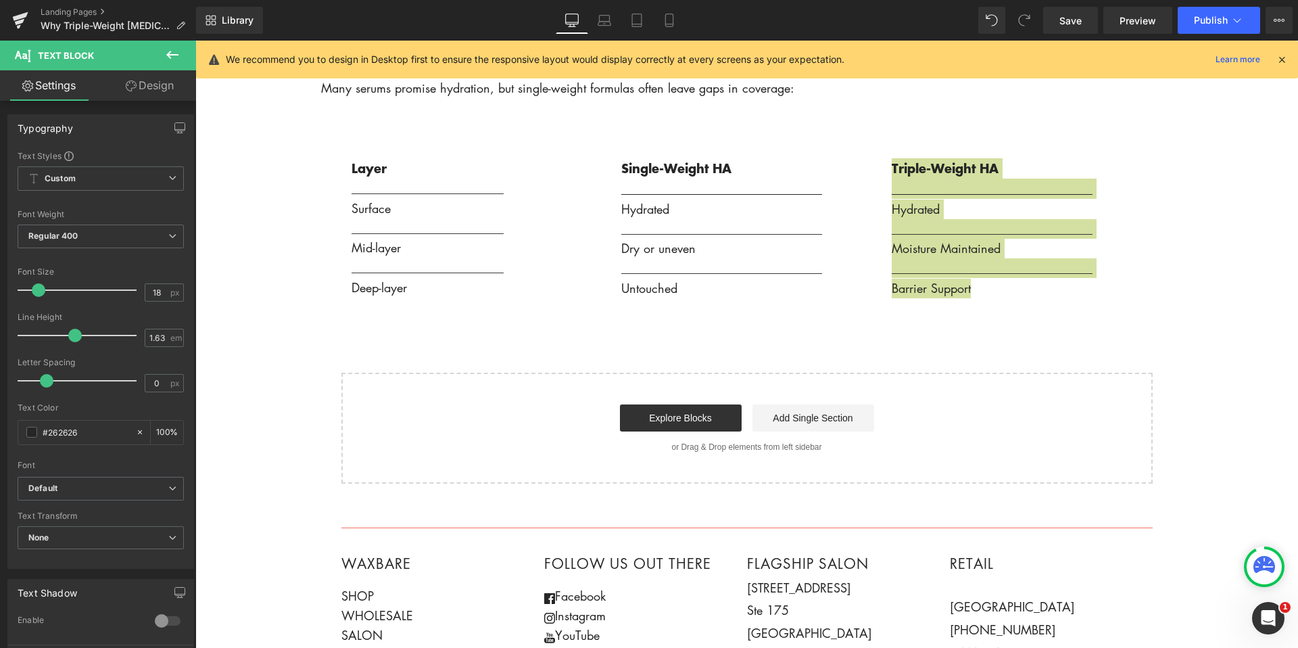
click at [179, 52] on icon at bounding box center [172, 55] width 16 height 16
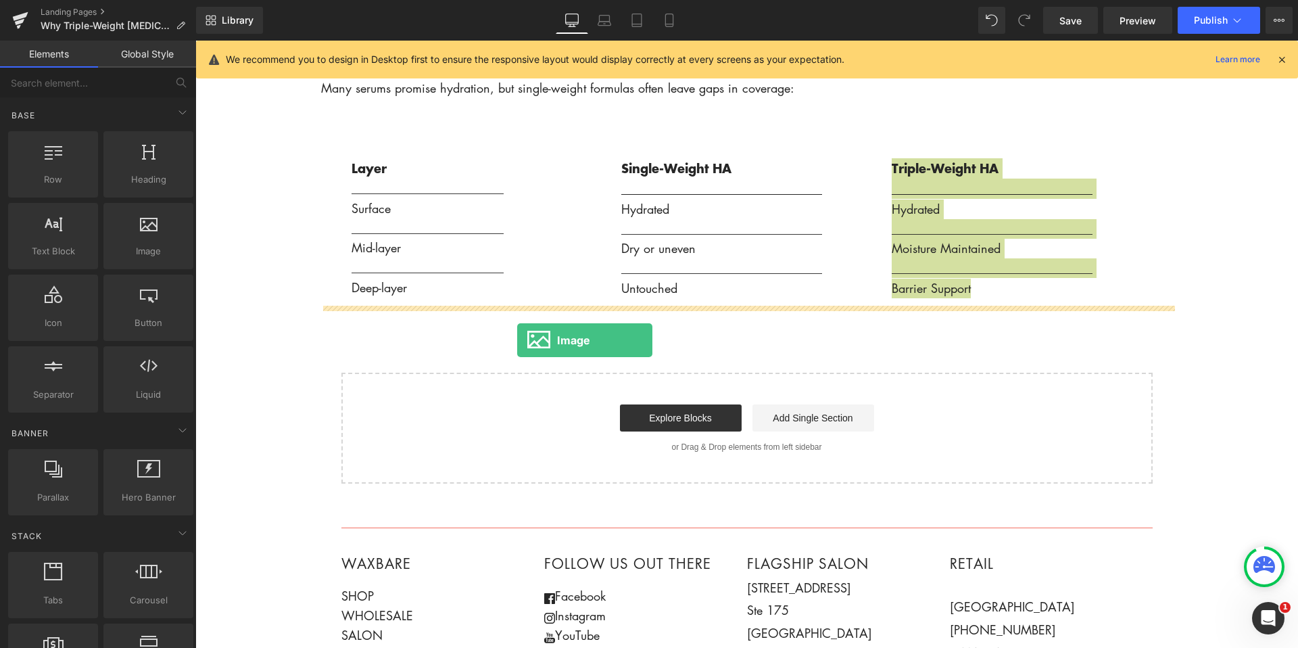
drag, startPoint x: 344, startPoint y: 302, endPoint x: 519, endPoint y: 340, distance: 179.2
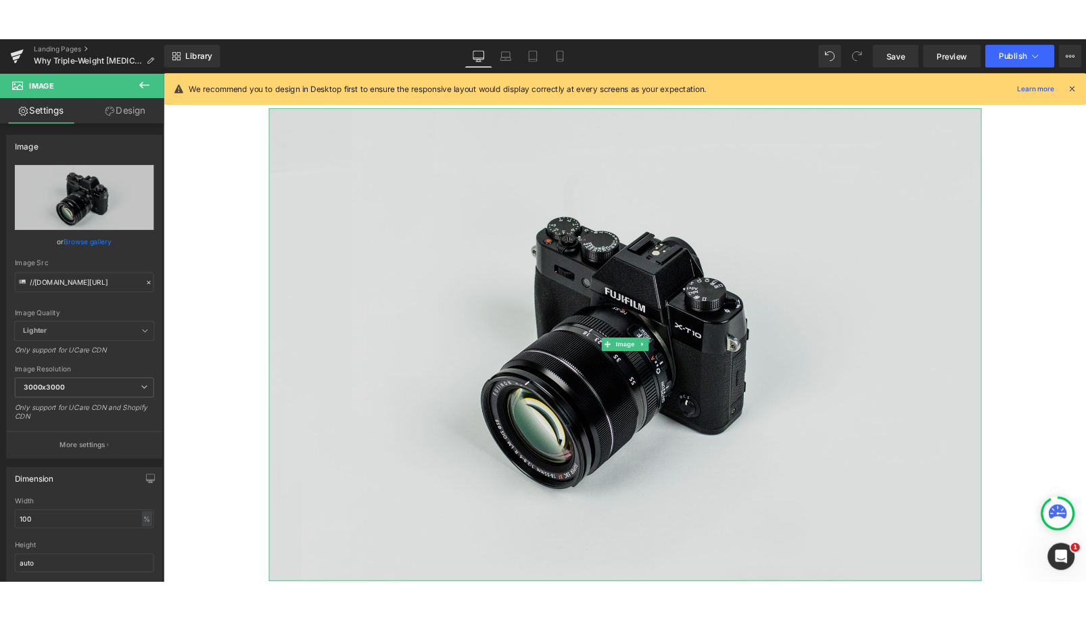
scroll to position [2286, 0]
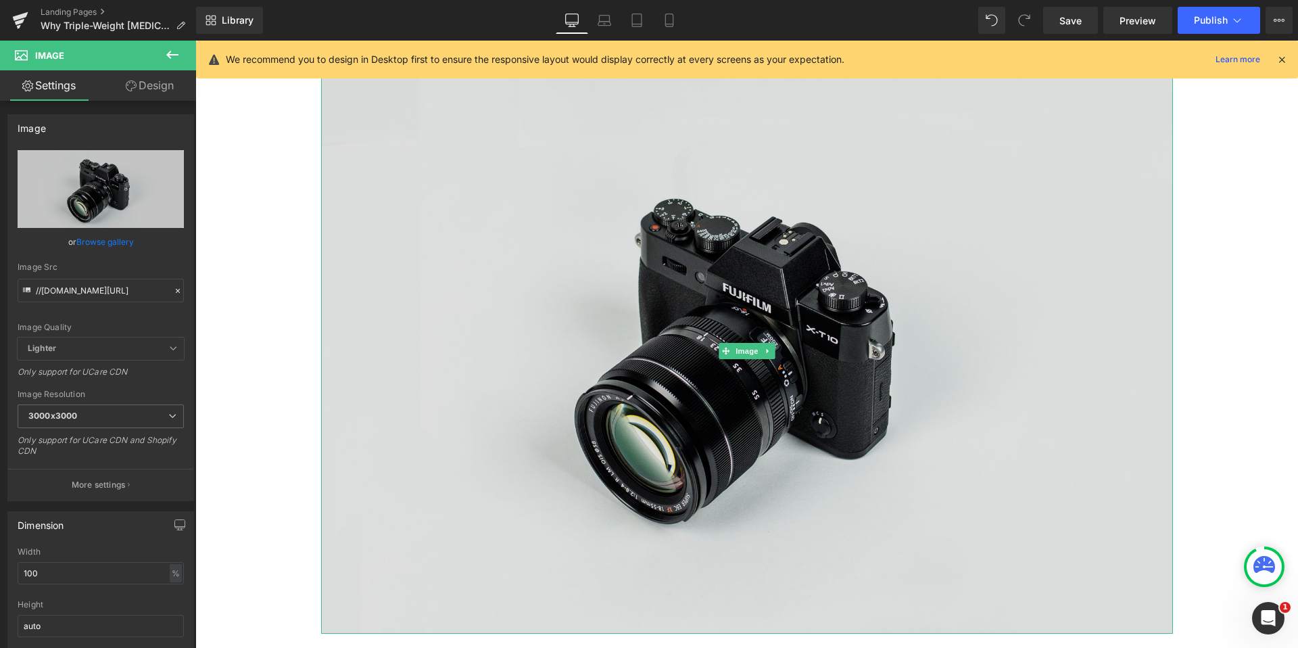
click at [649, 431] on img at bounding box center [747, 351] width 852 height 565
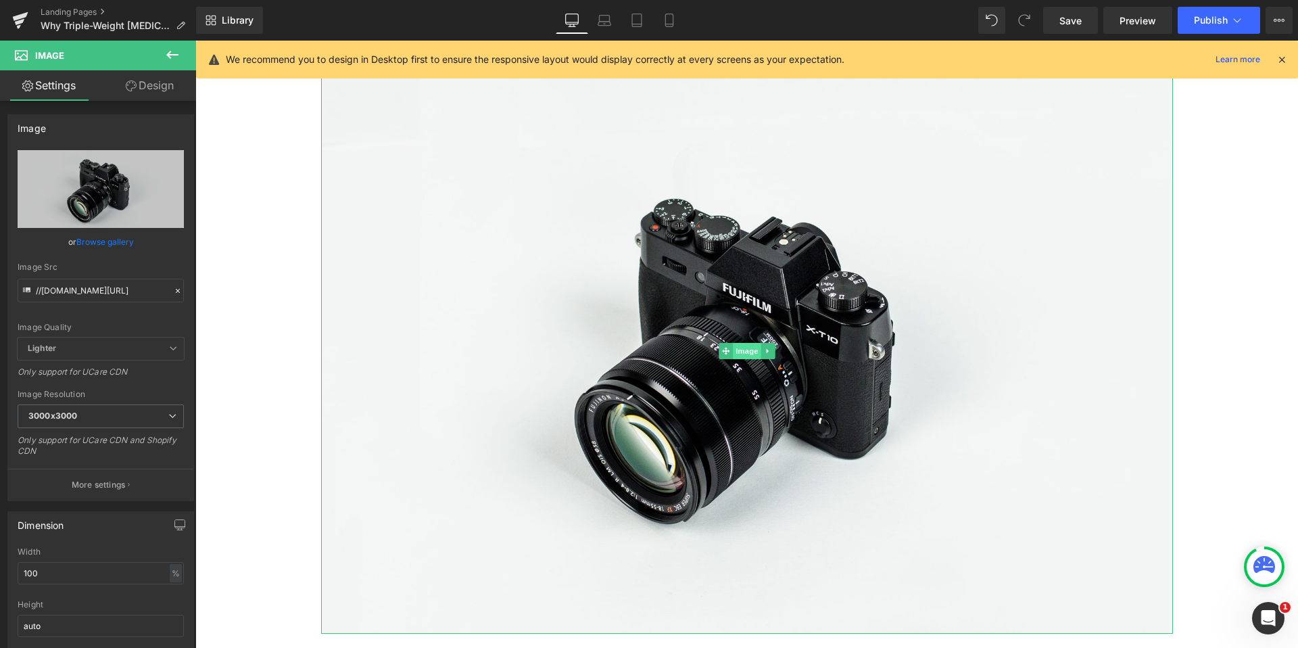
click at [747, 354] on span "Image" at bounding box center [747, 351] width 28 height 16
click at [746, 353] on span "Image" at bounding box center [747, 352] width 28 height 16
click at [108, 245] on link "Browse gallery" at bounding box center [104, 242] width 57 height 24
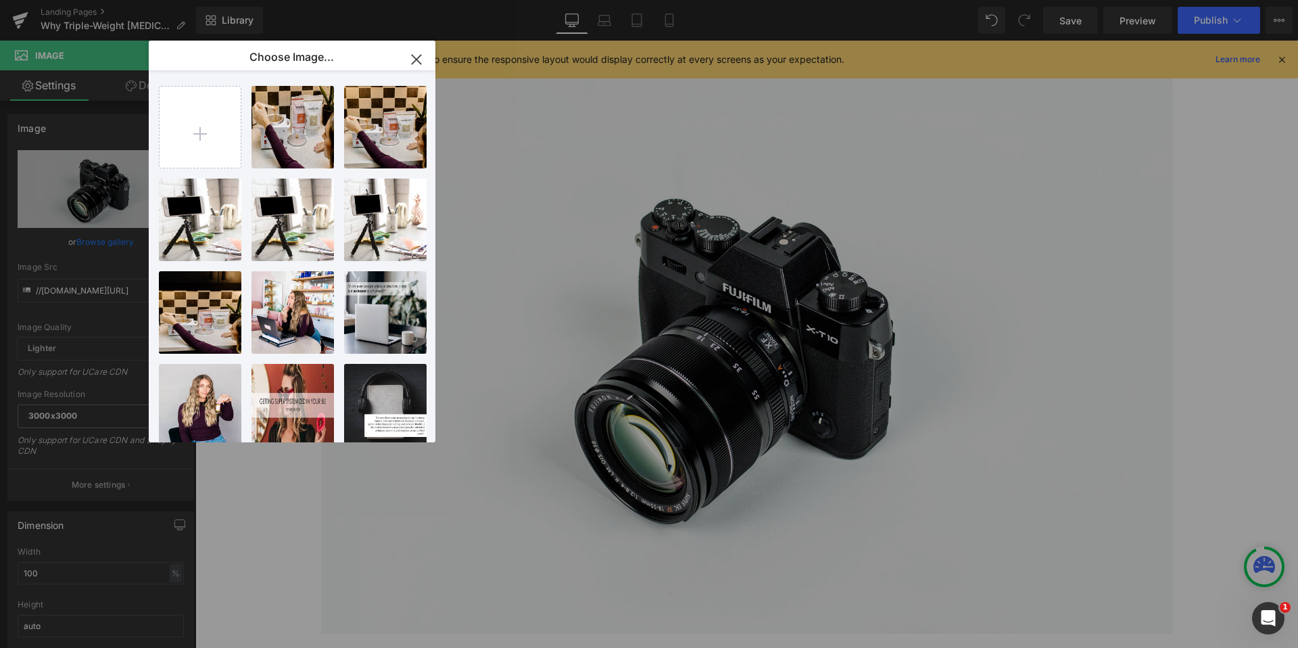
click at [418, 59] on icon "button" at bounding box center [417, 60] width 22 height 22
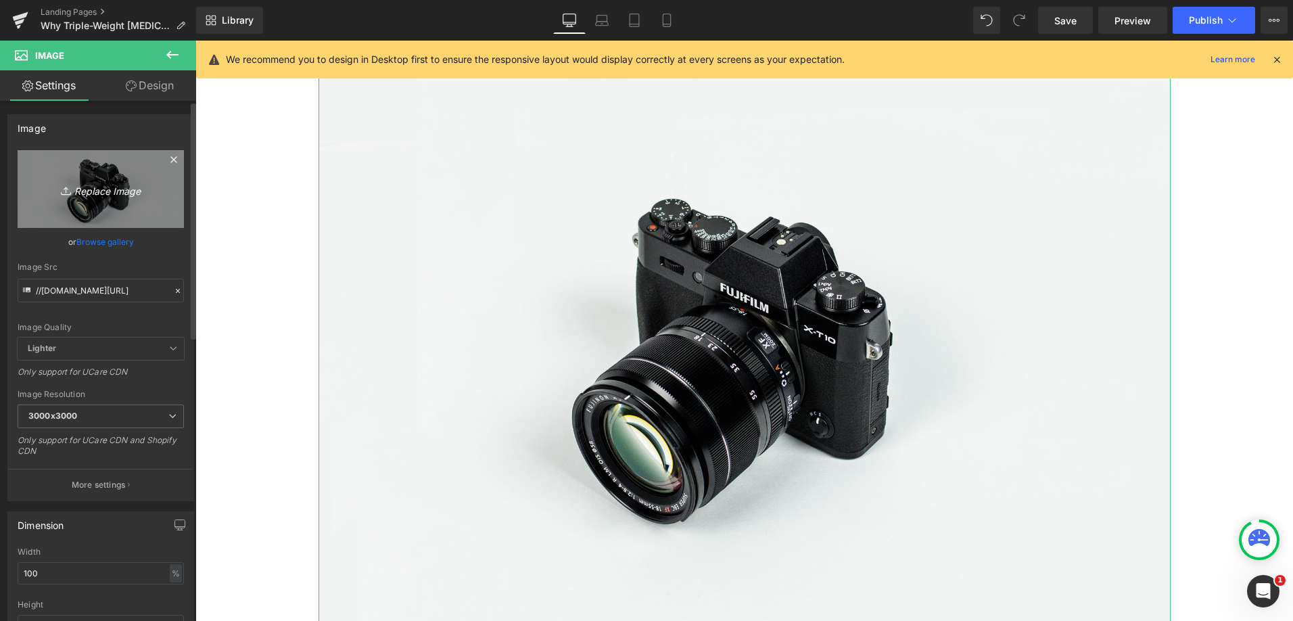
click at [101, 195] on icon "Replace Image" at bounding box center [101, 189] width 108 height 17
type input "C:\fakepath\Screenshot 2025-08-18 at 12.56.18 PM.png"
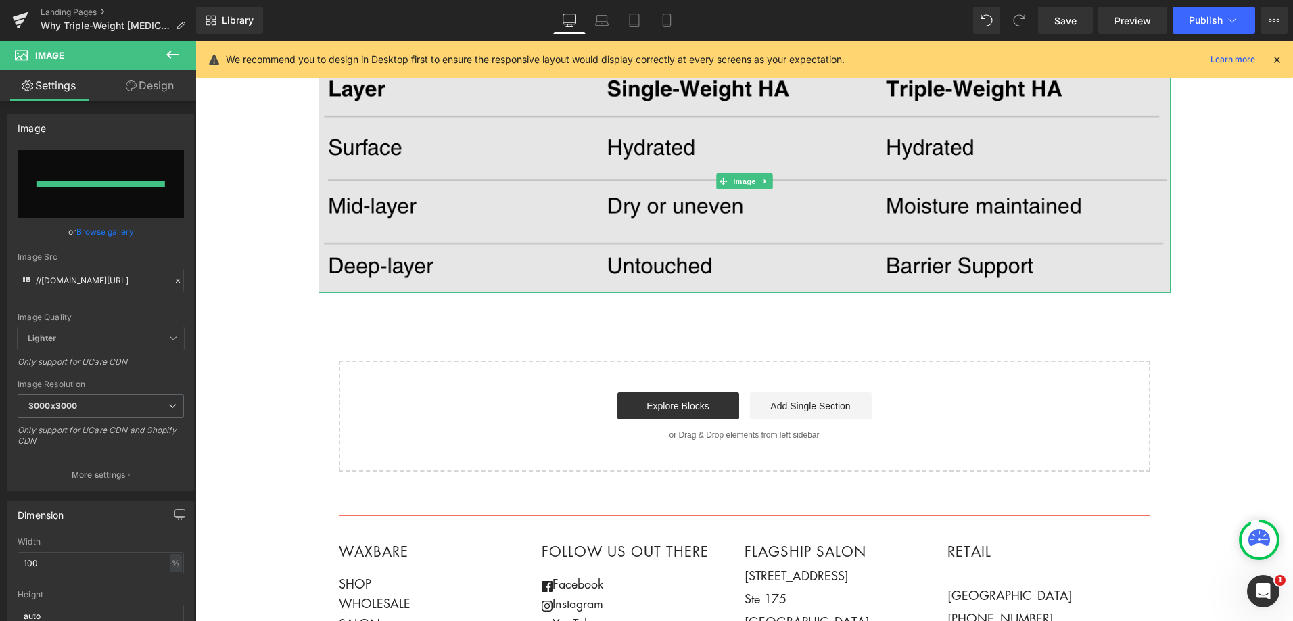
type input "https://ucarecdn.com/6adaf607-8603-4939-a75f-c53760e17343/-/format/auto/-/previ…"
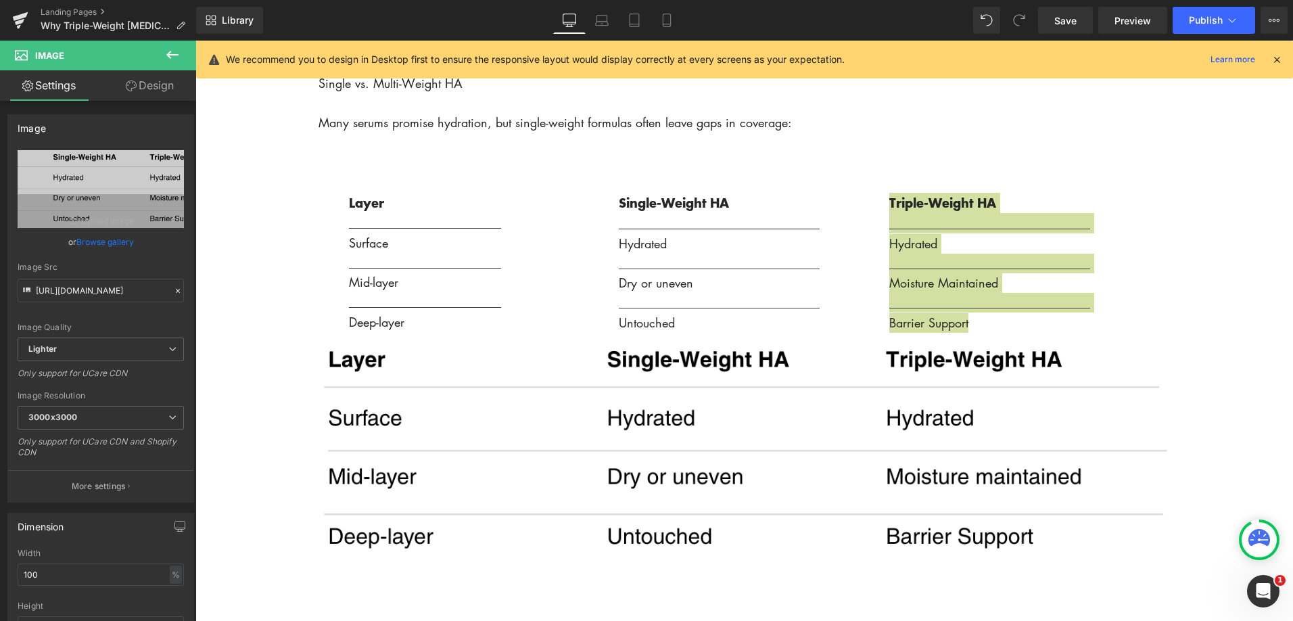
scroll to position [2007, 0]
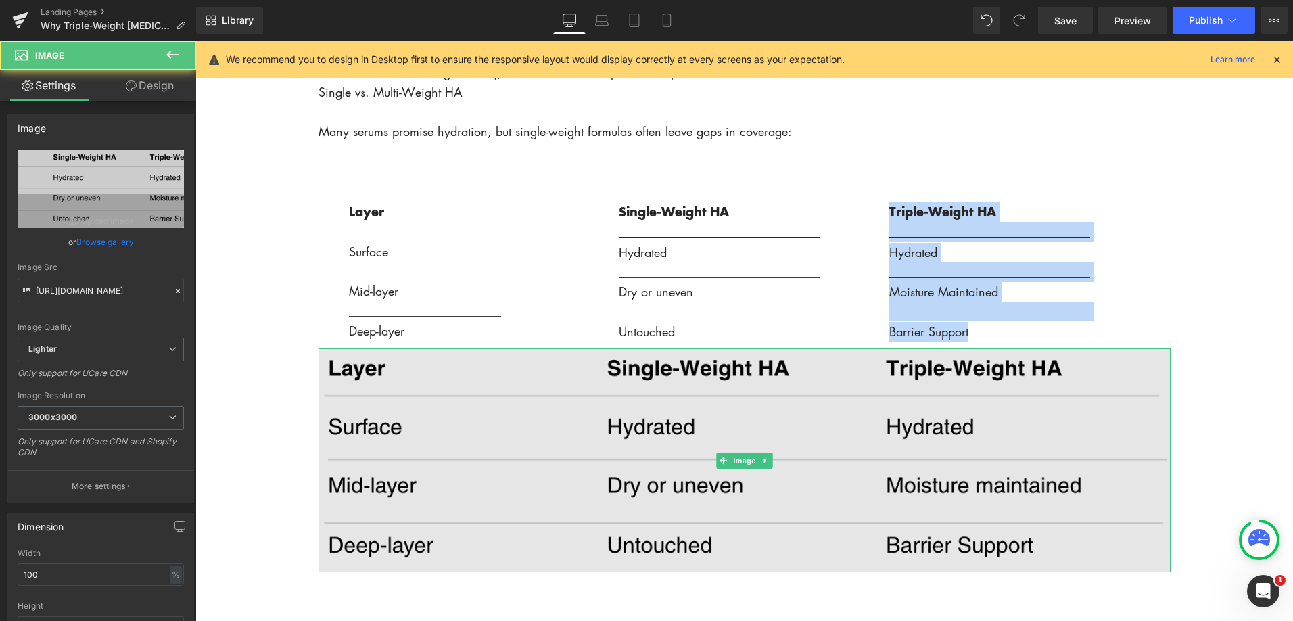
click at [789, 398] on img at bounding box center [744, 460] width 852 height 224
click at [772, 399] on img at bounding box center [744, 460] width 852 height 224
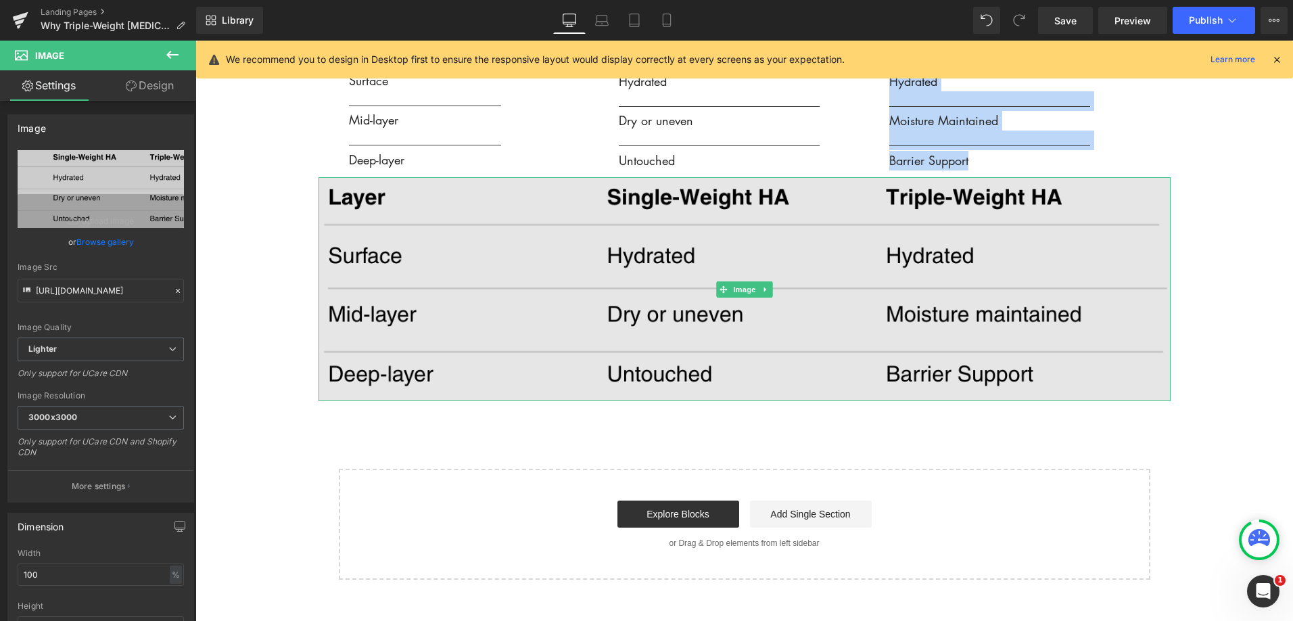
click at [1132, 329] on img at bounding box center [744, 289] width 852 height 224
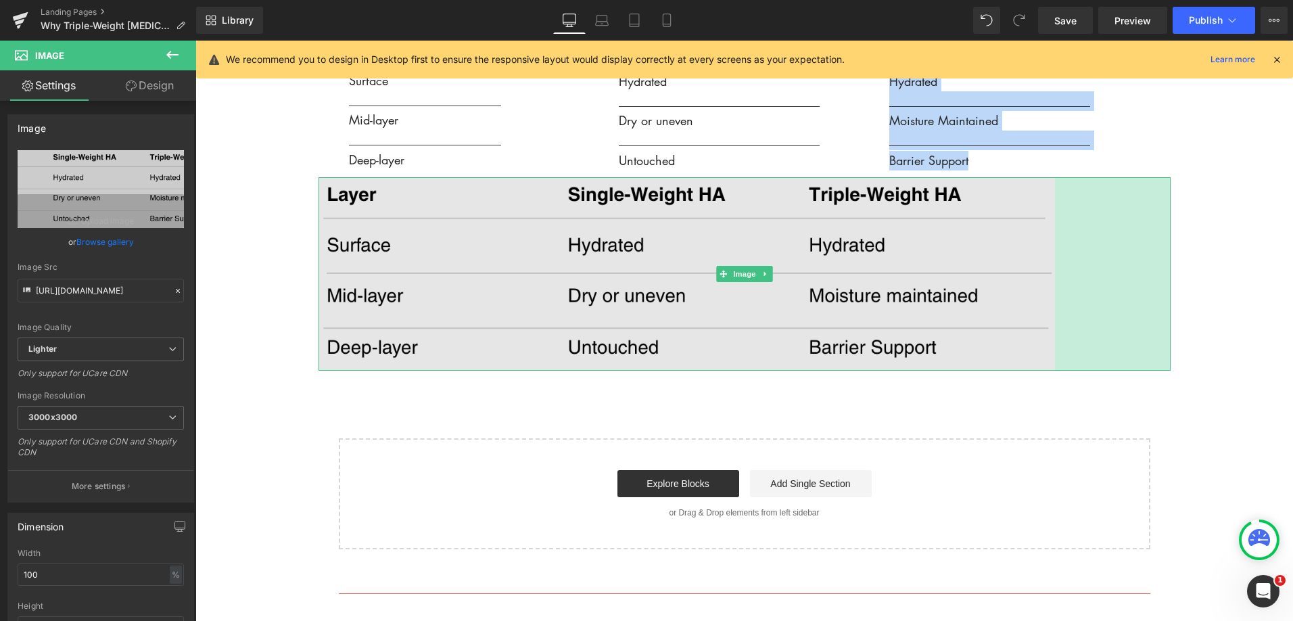
drag, startPoint x: 1167, startPoint y: 181, endPoint x: 1052, endPoint y: 189, distance: 115.9
click at [1052, 189] on div "Image 171px" at bounding box center [744, 273] width 852 height 193
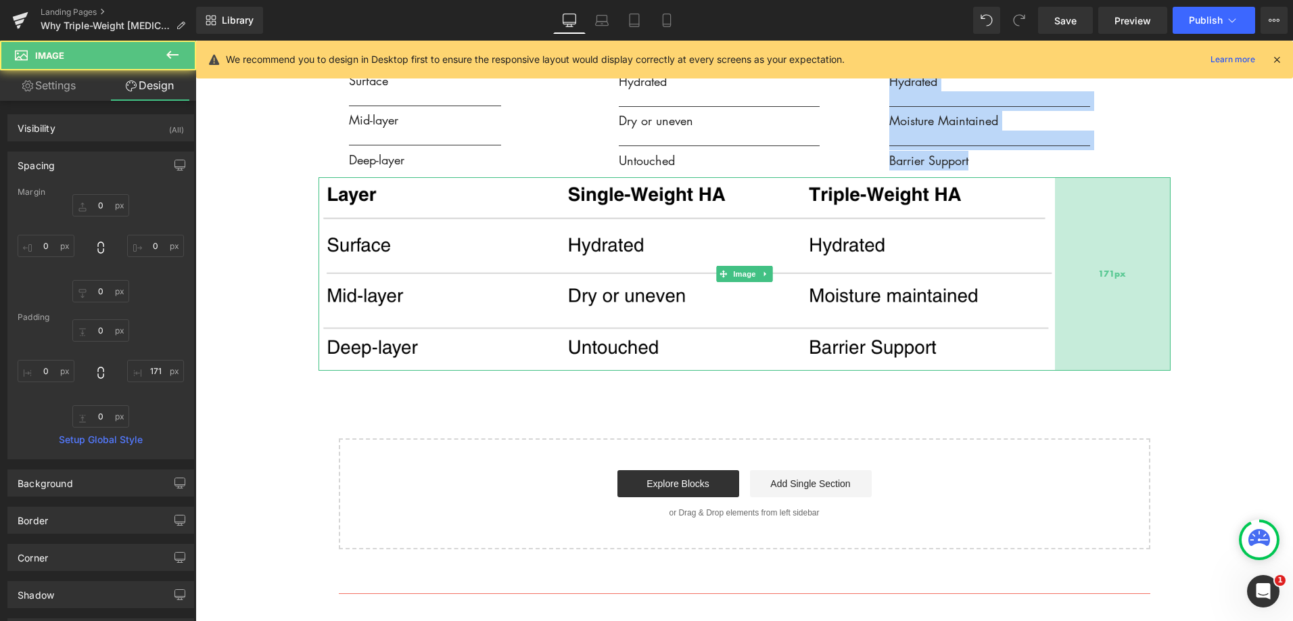
drag, startPoint x: 1056, startPoint y: 189, endPoint x: 1020, endPoint y: 193, distance: 36.7
click at [1055, 192] on div "171px" at bounding box center [1113, 273] width 116 height 193
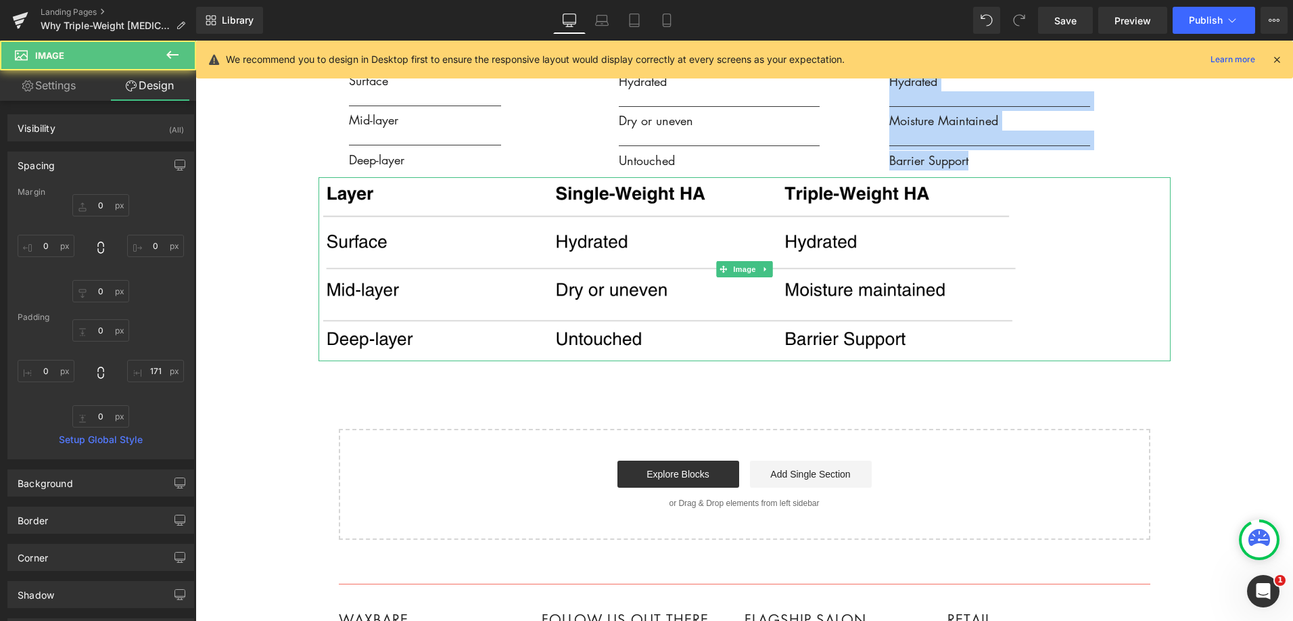
type input "225px"
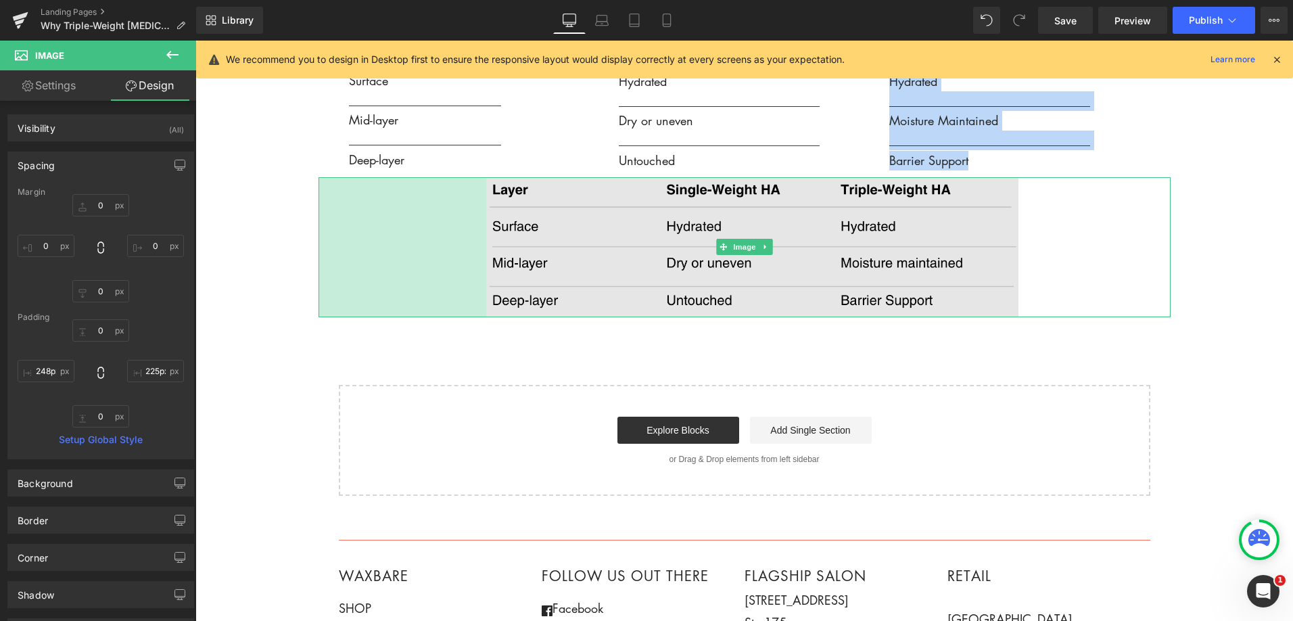
type input "249px"
drag, startPoint x: 321, startPoint y: 217, endPoint x: 489, endPoint y: 229, distance: 168.8
click at [489, 229] on div "Image 248px 225px" at bounding box center [744, 247] width 852 height 140
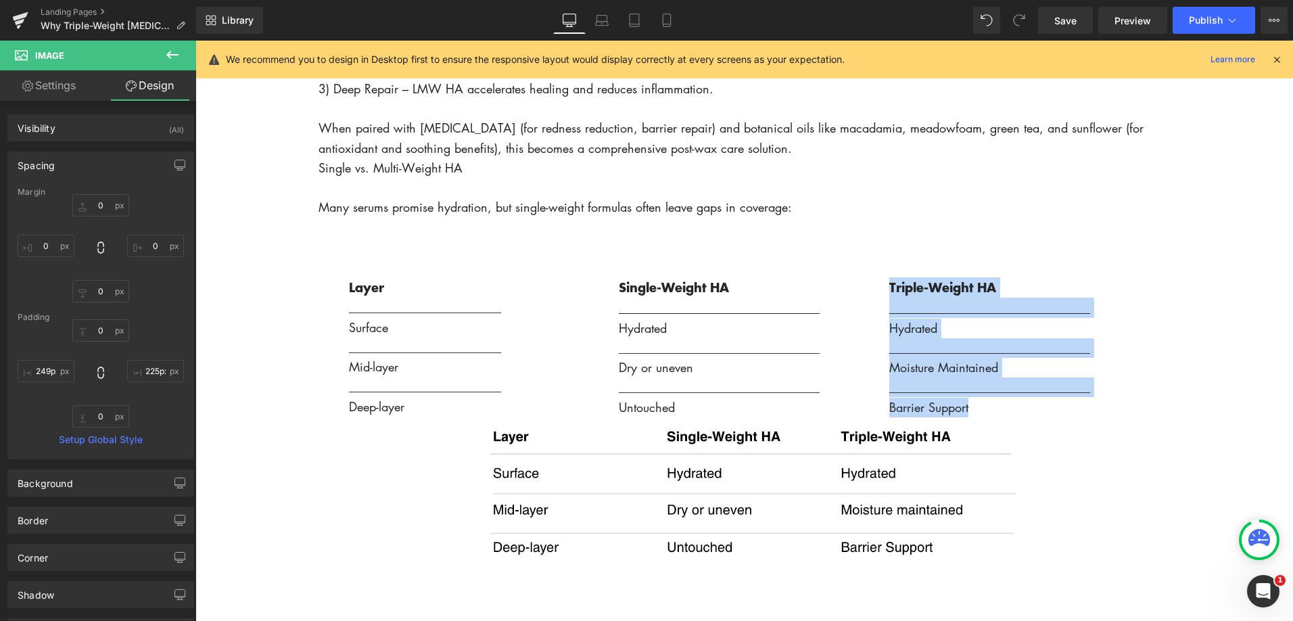
scroll to position [1933, 0]
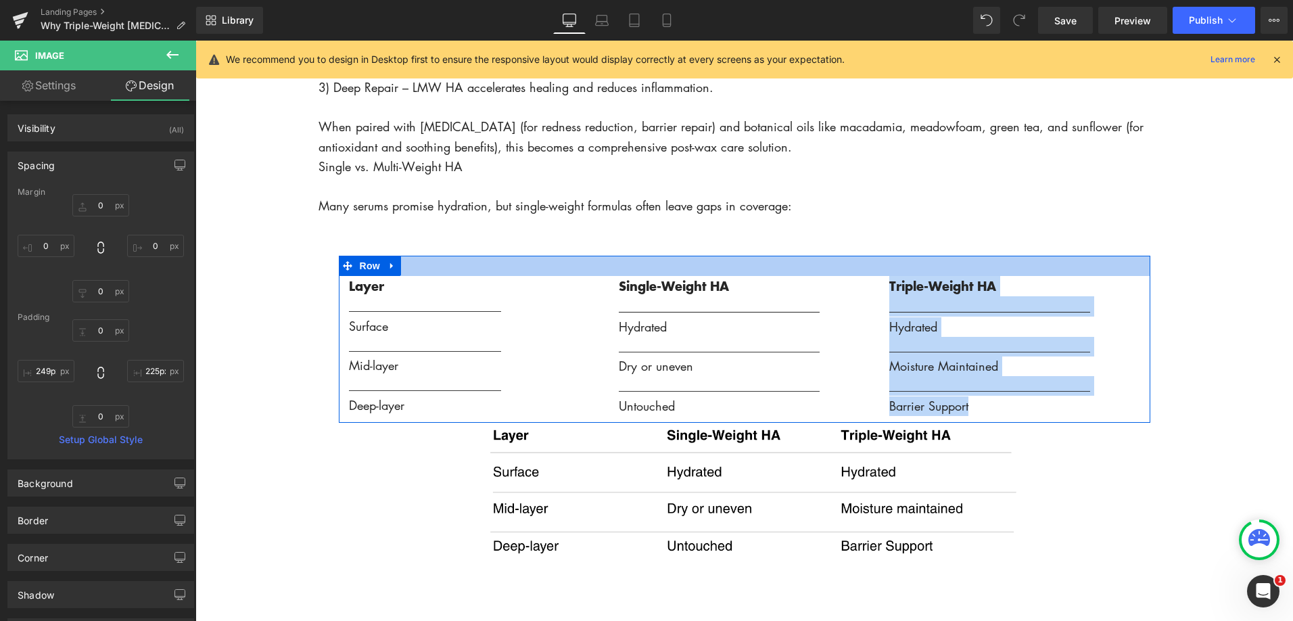
click at [417, 256] on div at bounding box center [744, 266] width 811 height 20
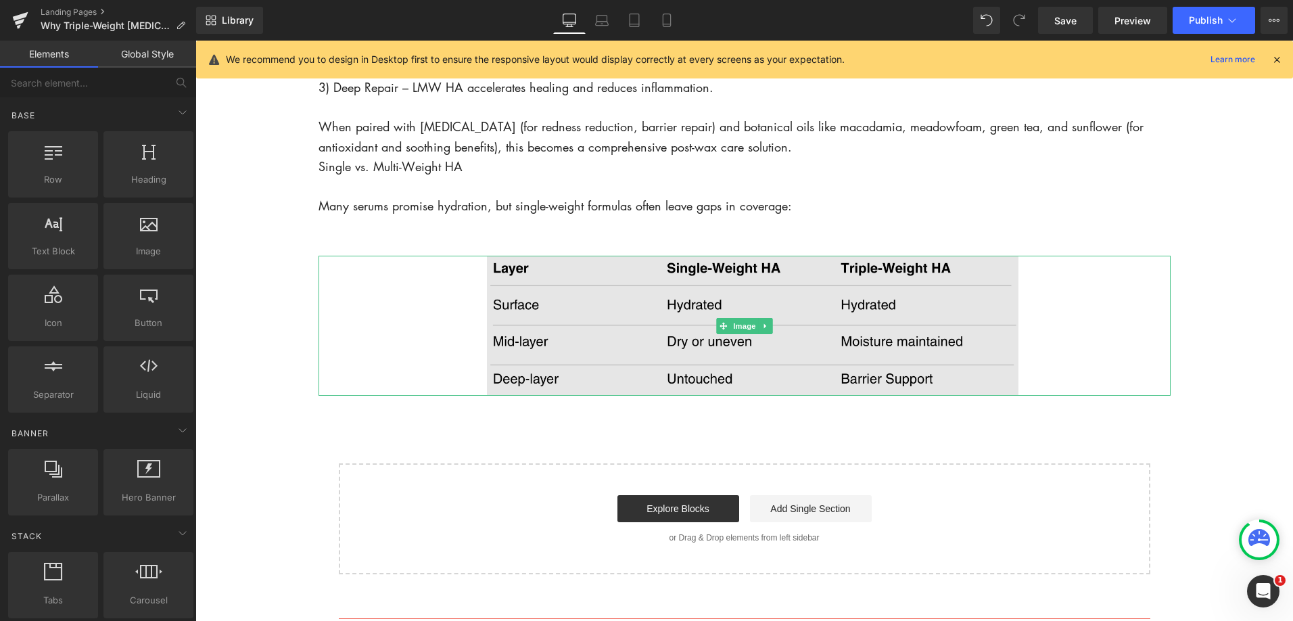
click at [563, 285] on img at bounding box center [744, 326] width 852 height 140
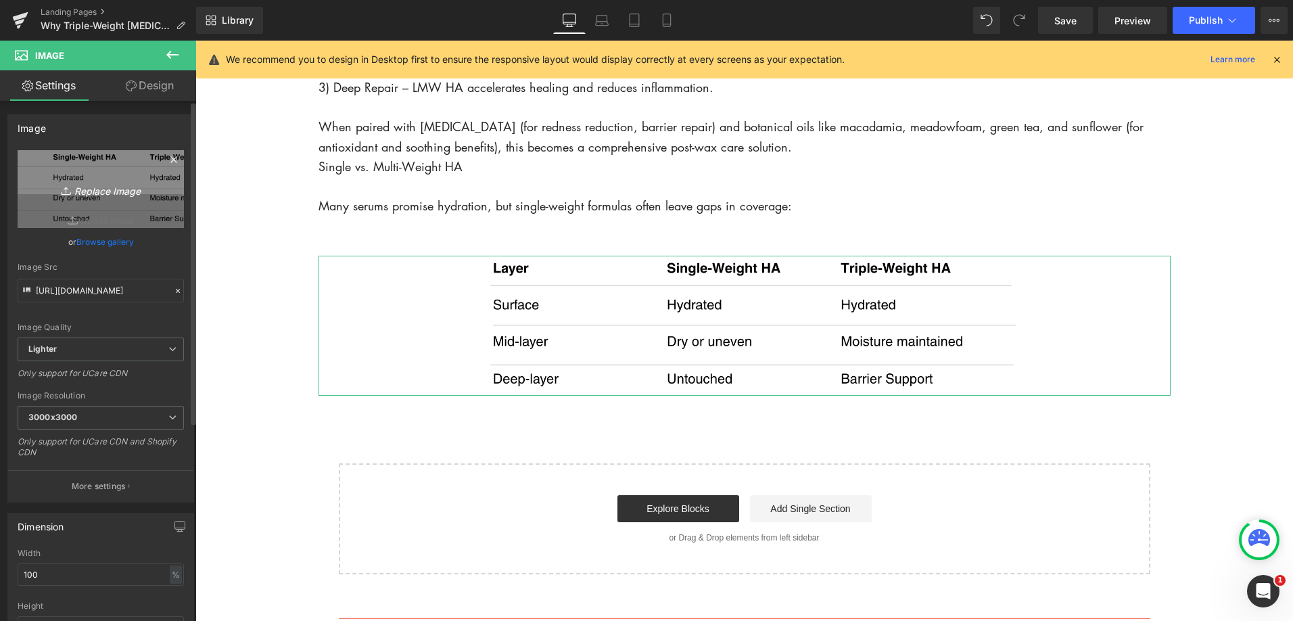
click at [118, 191] on icon "Replace Image" at bounding box center [101, 189] width 108 height 17
type input "C:\fakepath\Screenshot [DATE] 1.05.00 PM.png"
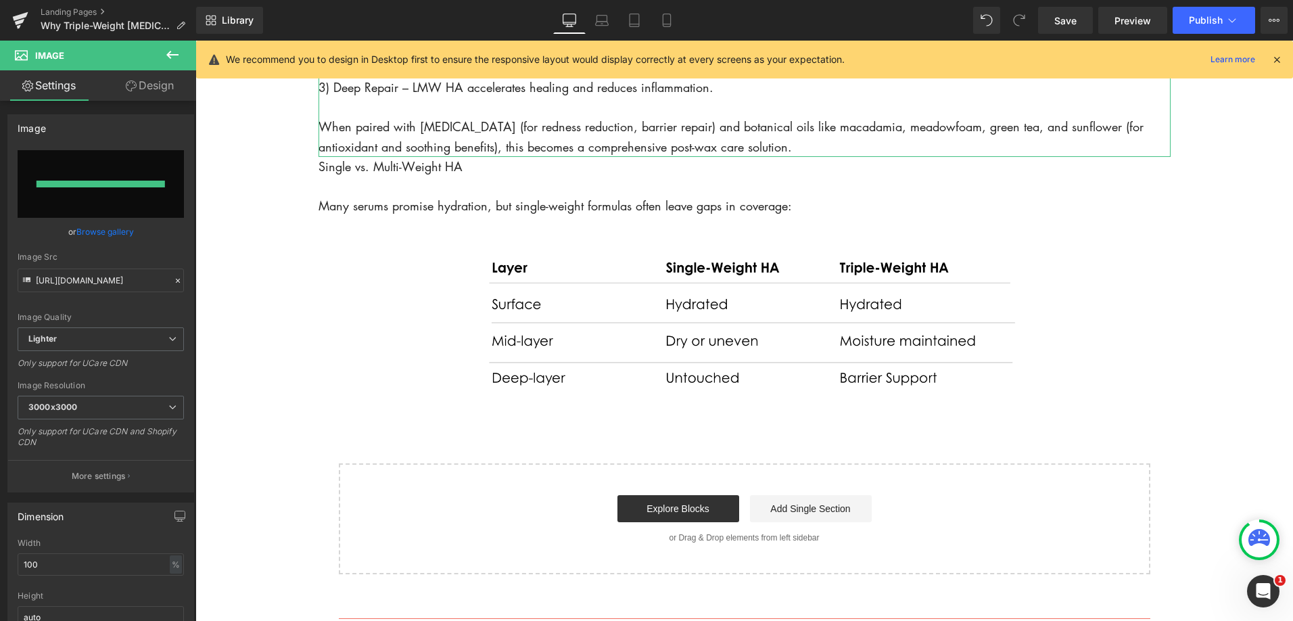
type input "https://ucarecdn.com/9c40d2f9-25b9-4b26-942b-5eea3ec6fb60/-/format/auto/-/previ…"
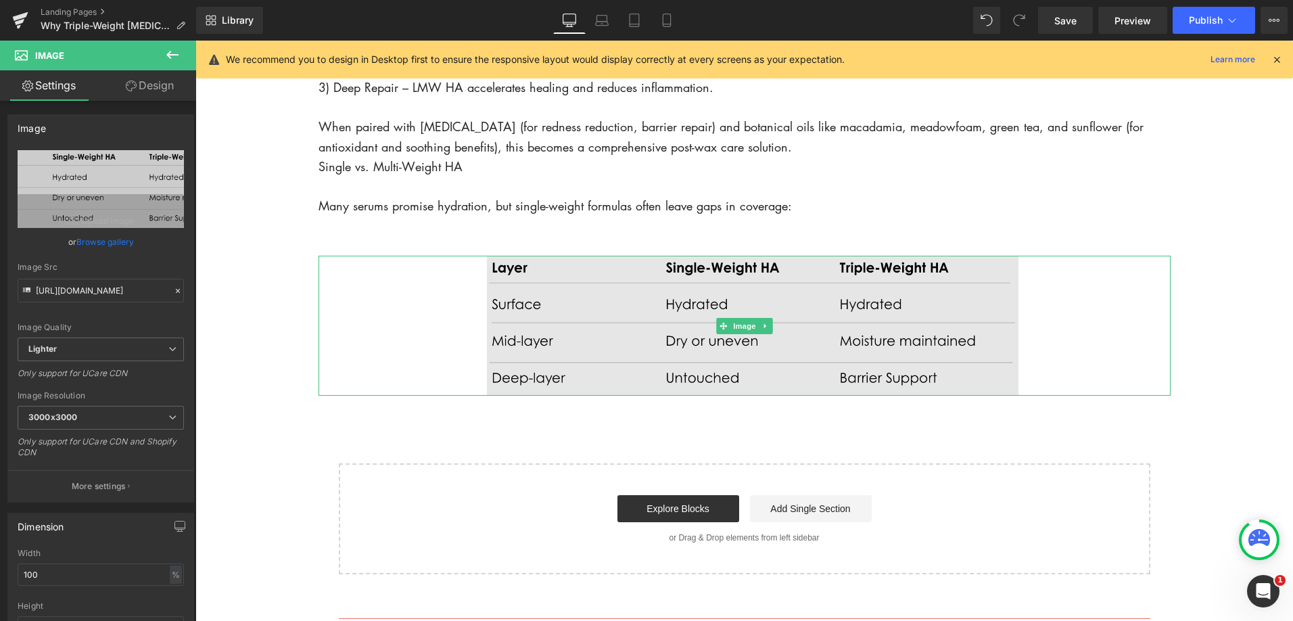
click at [801, 354] on img at bounding box center [744, 326] width 852 height 140
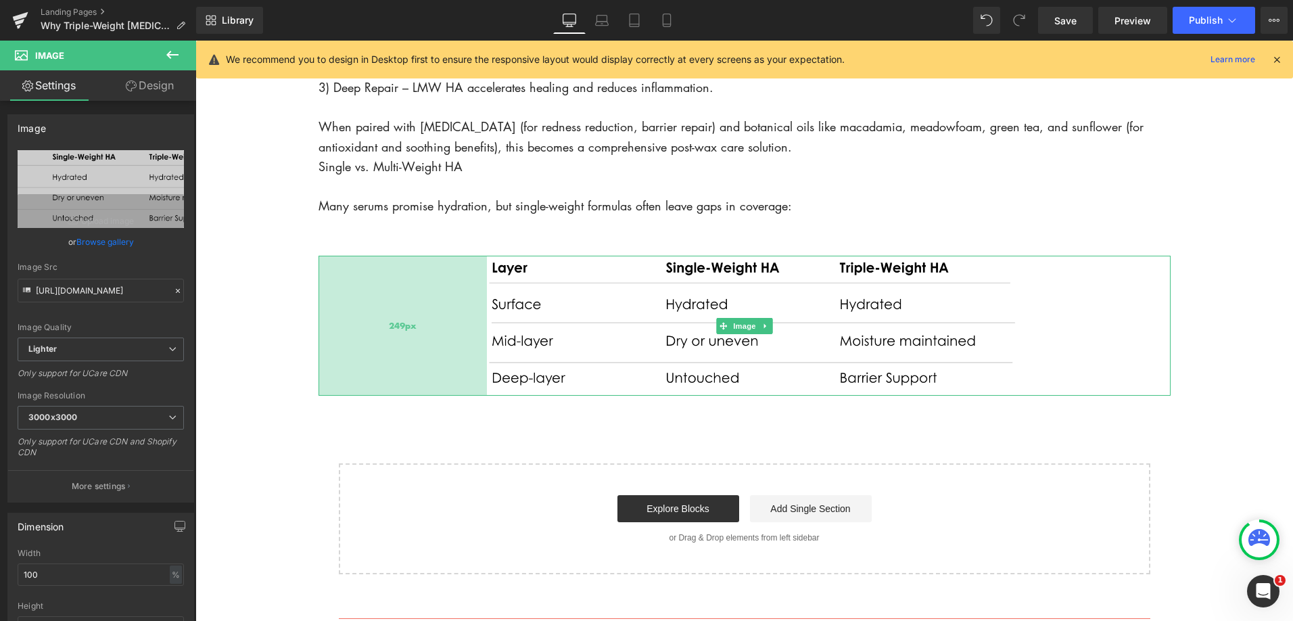
click at [484, 296] on div "249px" at bounding box center [402, 326] width 168 height 140
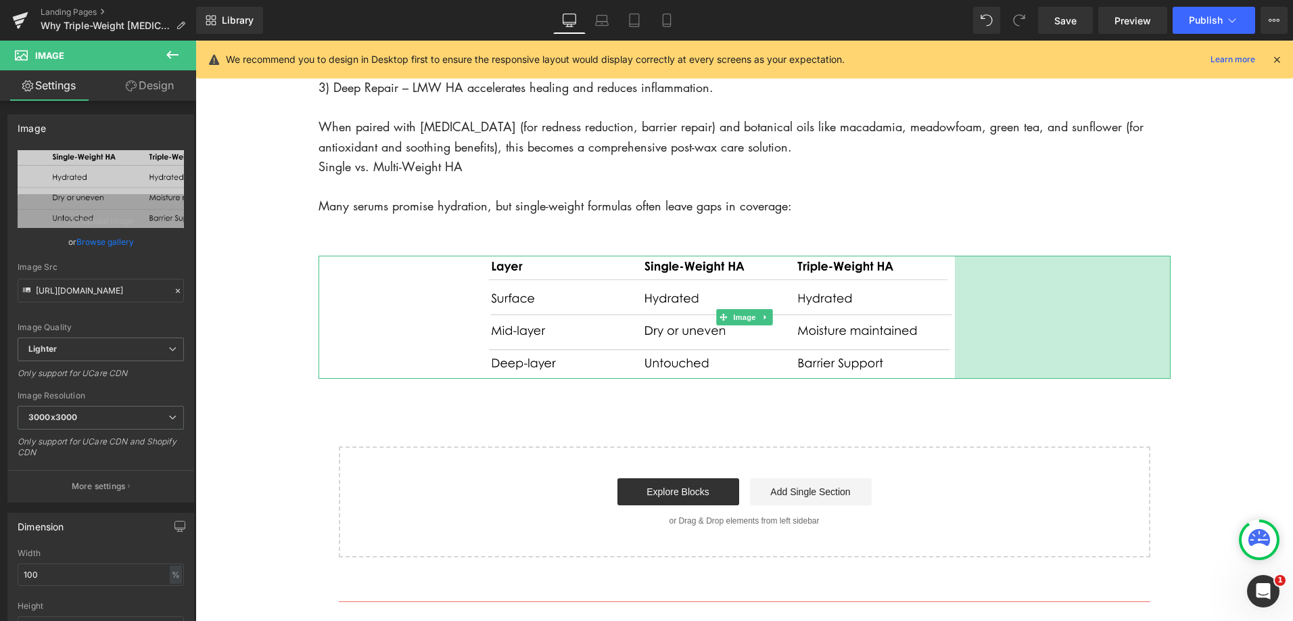
drag, startPoint x: 1168, startPoint y: 394, endPoint x: 1146, endPoint y: 417, distance: 31.6
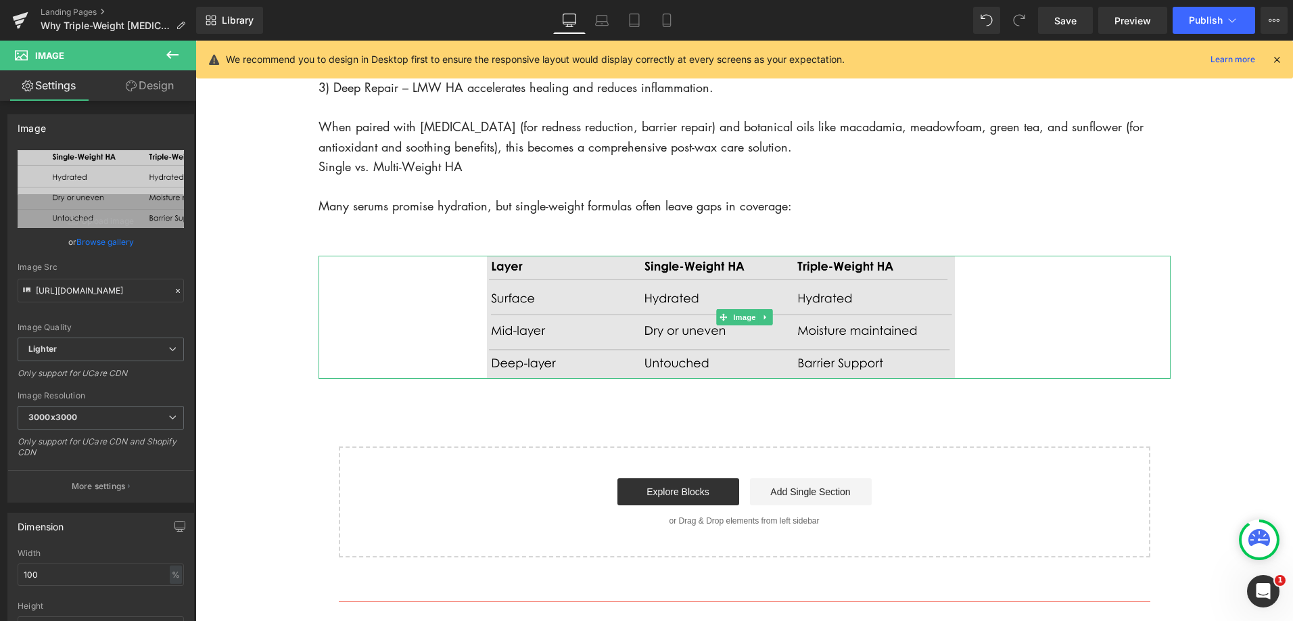
drag, startPoint x: 609, startPoint y: 310, endPoint x: 620, endPoint y: 311, distance: 11.5
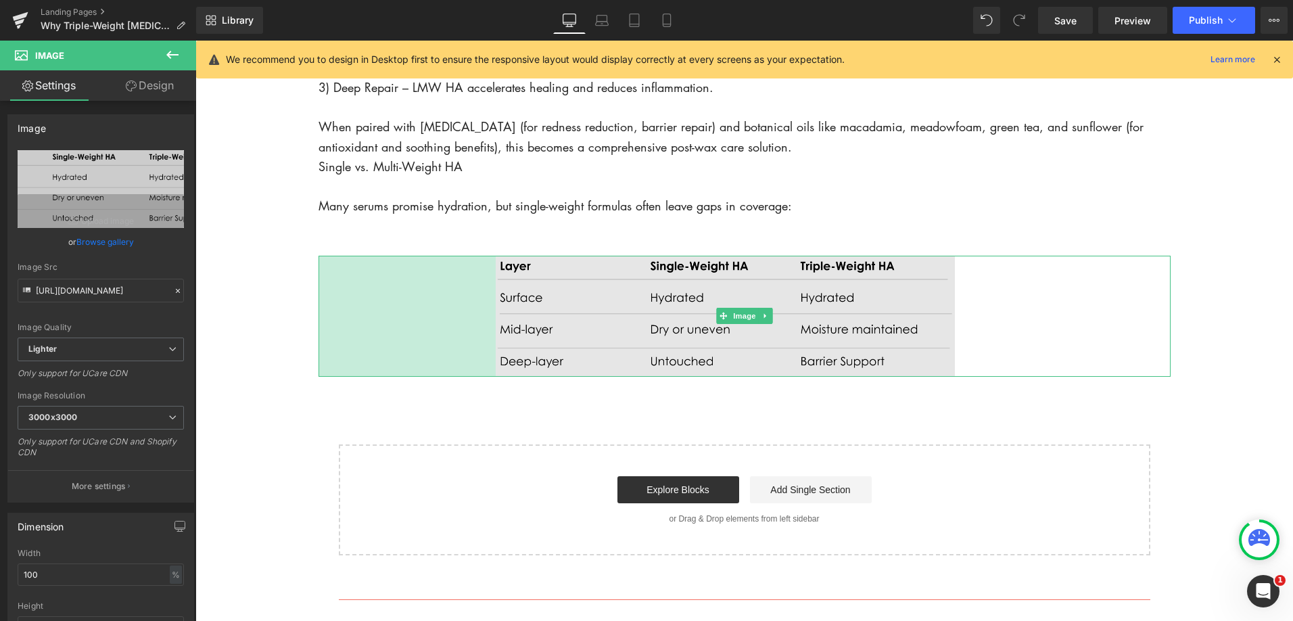
drag, startPoint x: 485, startPoint y: 314, endPoint x: 790, endPoint y: 327, distance: 305.9
click at [494, 314] on div "262px" at bounding box center [406, 316] width 177 height 121
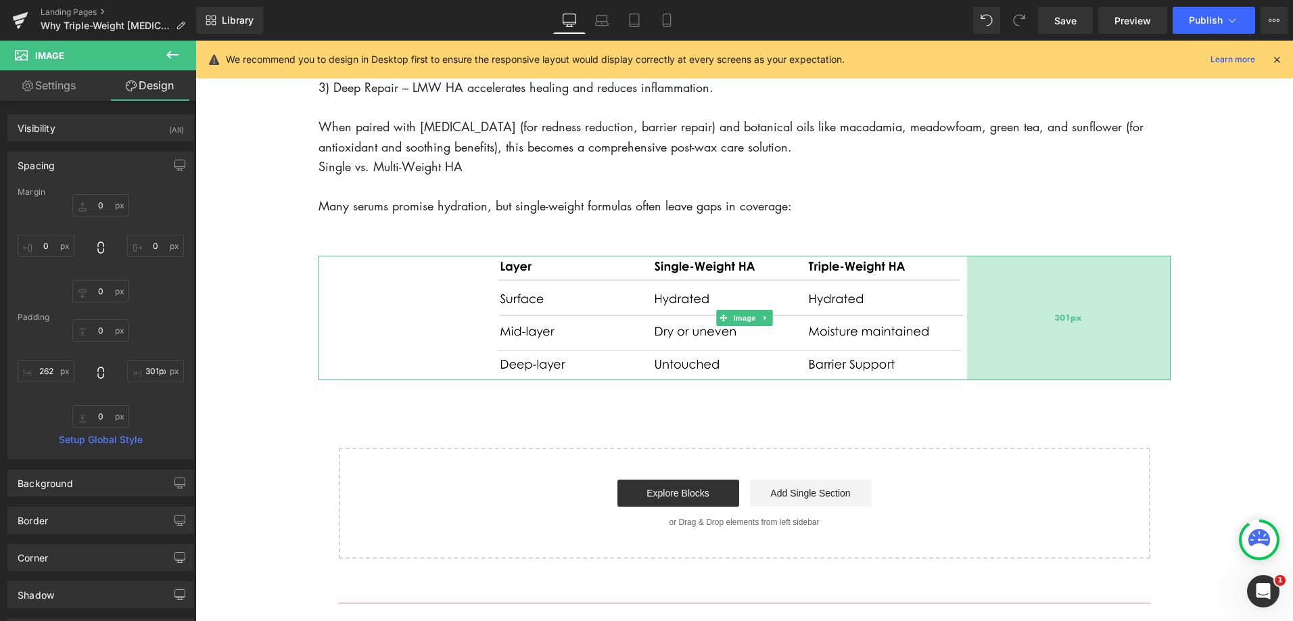
type input "300px"
drag, startPoint x: 957, startPoint y: 316, endPoint x: 970, endPoint y: 318, distance: 13.0
click at [970, 318] on div "300px" at bounding box center [1069, 318] width 203 height 124
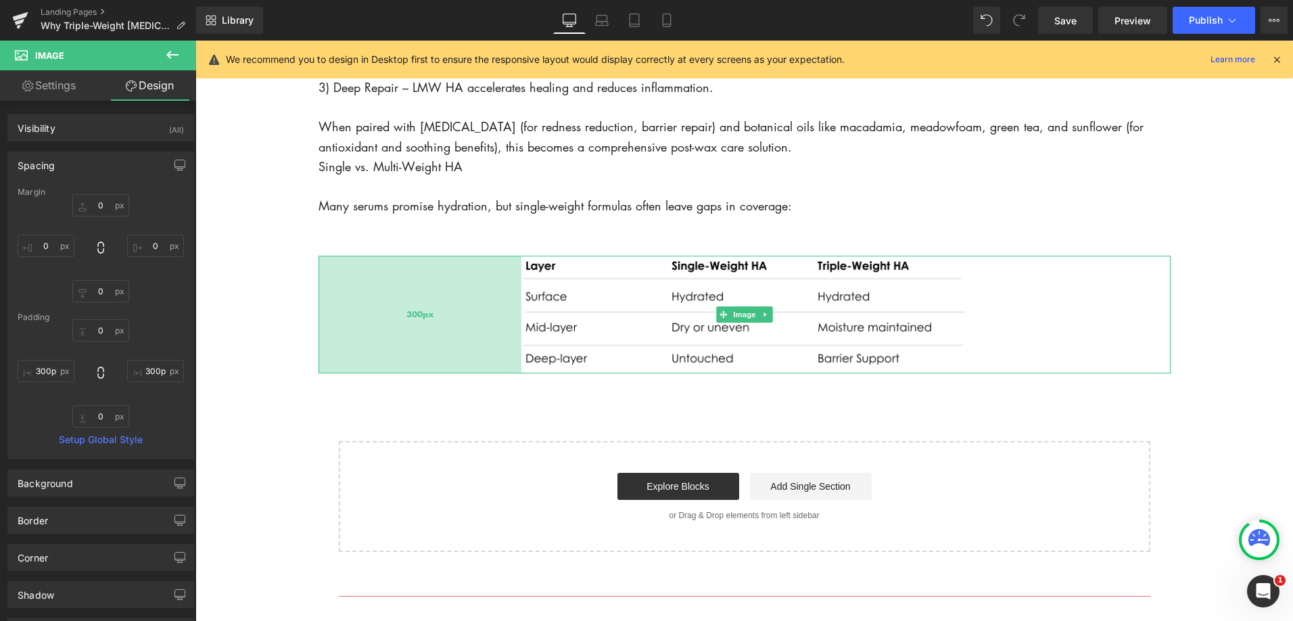
drag, startPoint x: 492, startPoint y: 320, endPoint x: 517, endPoint y: 320, distance: 25.0
click at [517, 320] on div "300px" at bounding box center [419, 315] width 203 height 118
type input "299px"
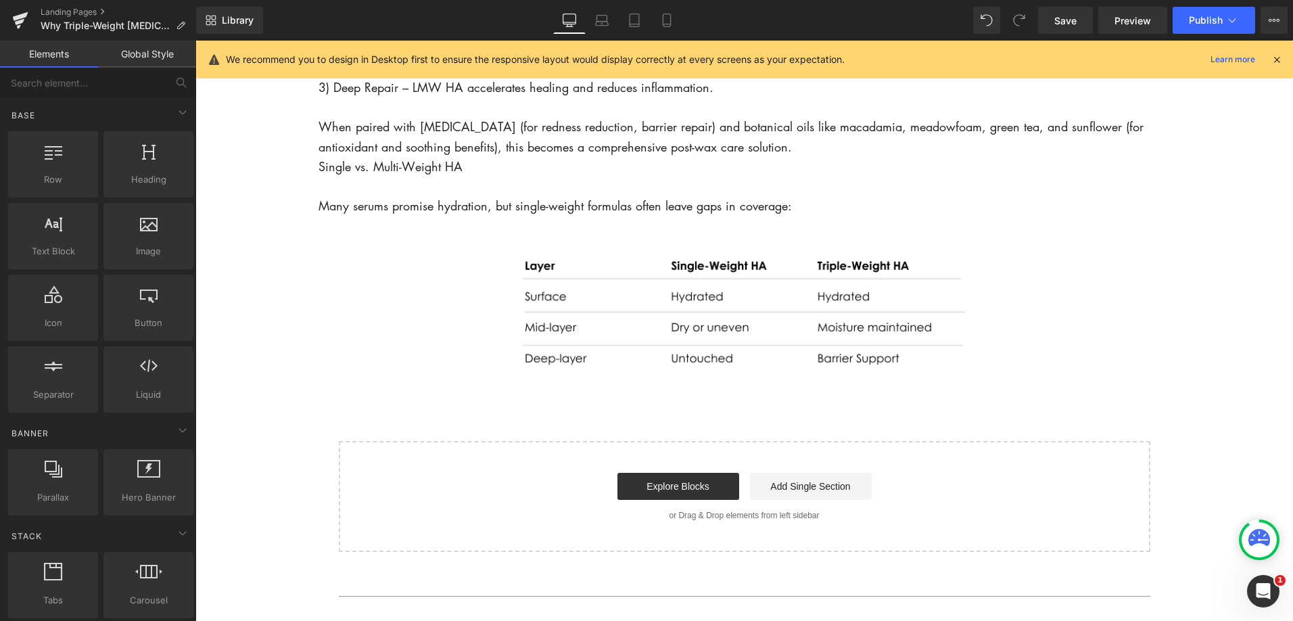
click at [600, 24] on icon at bounding box center [602, 21] width 14 height 14
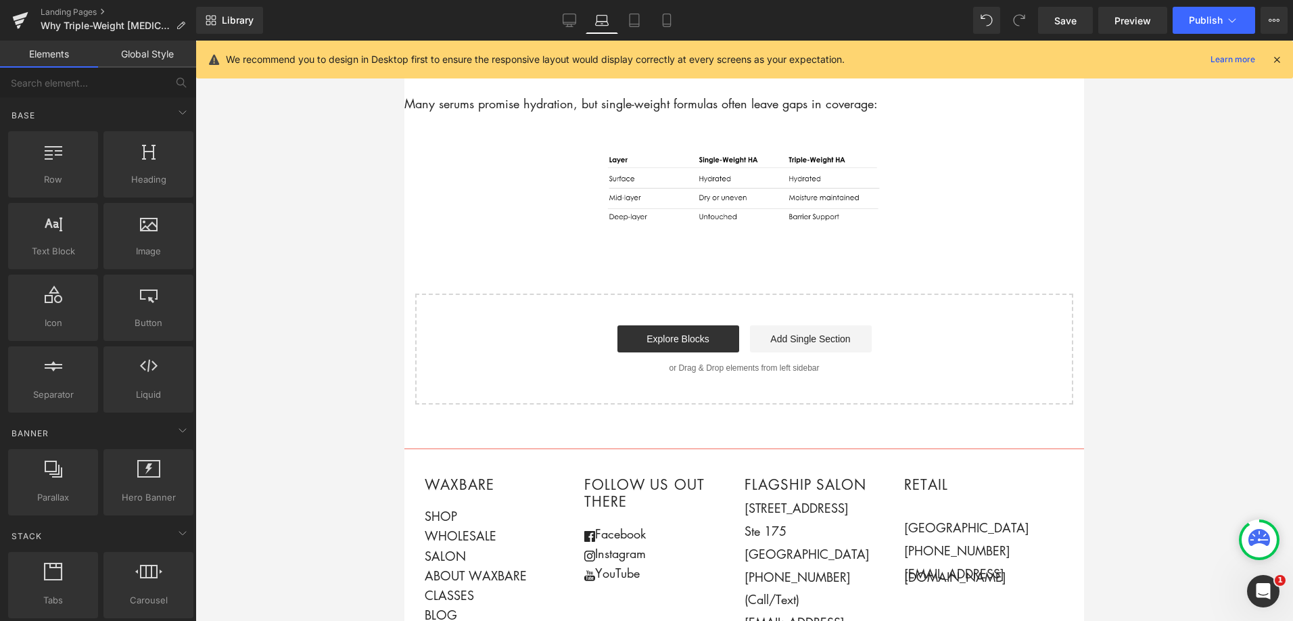
scroll to position [1968, 0]
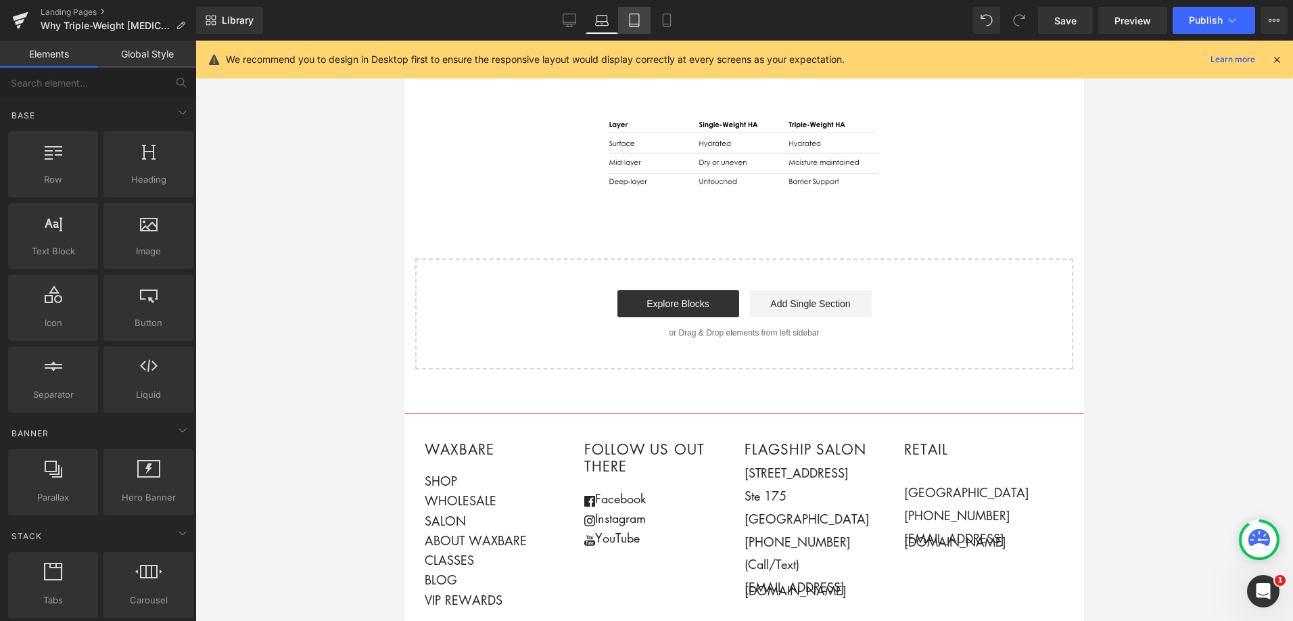
click at [640, 24] on icon at bounding box center [635, 21] width 14 height 14
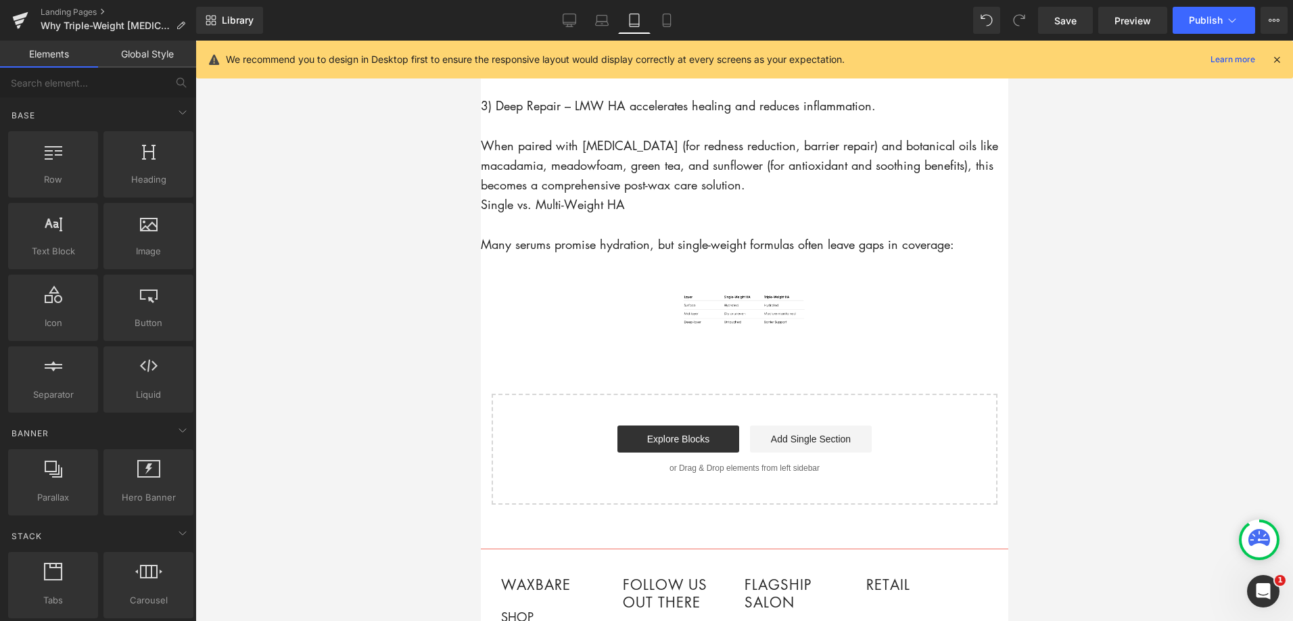
scroll to position [1917, 0]
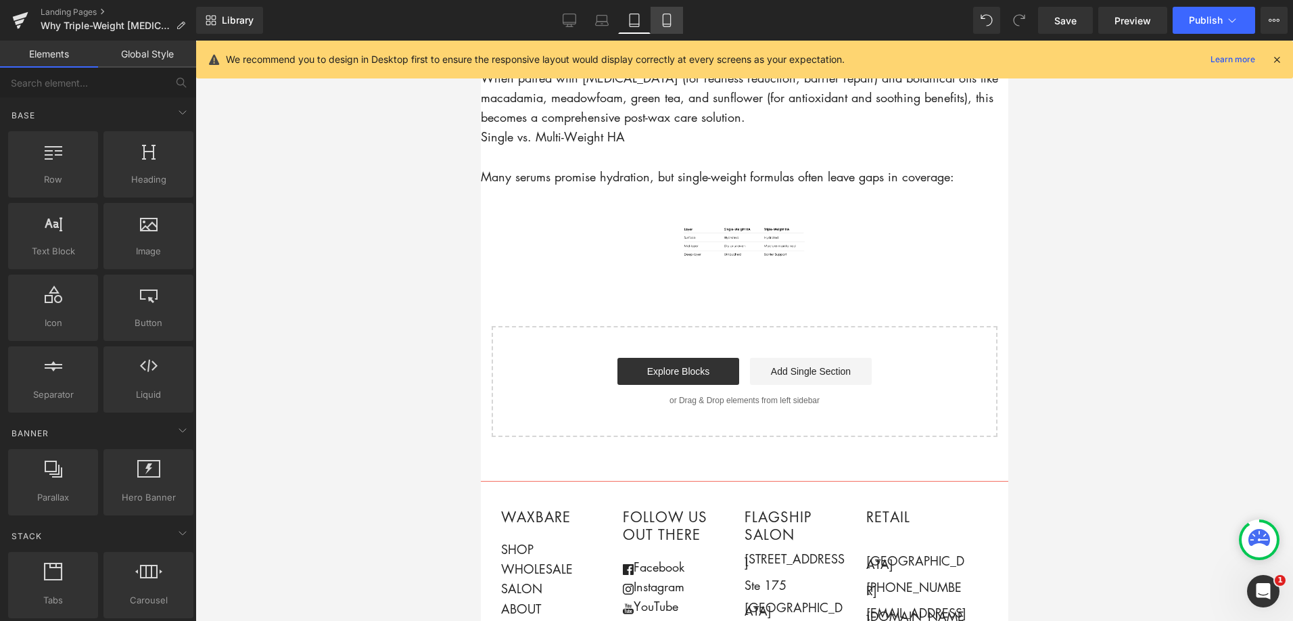
click at [668, 19] on icon at bounding box center [667, 21] width 14 height 14
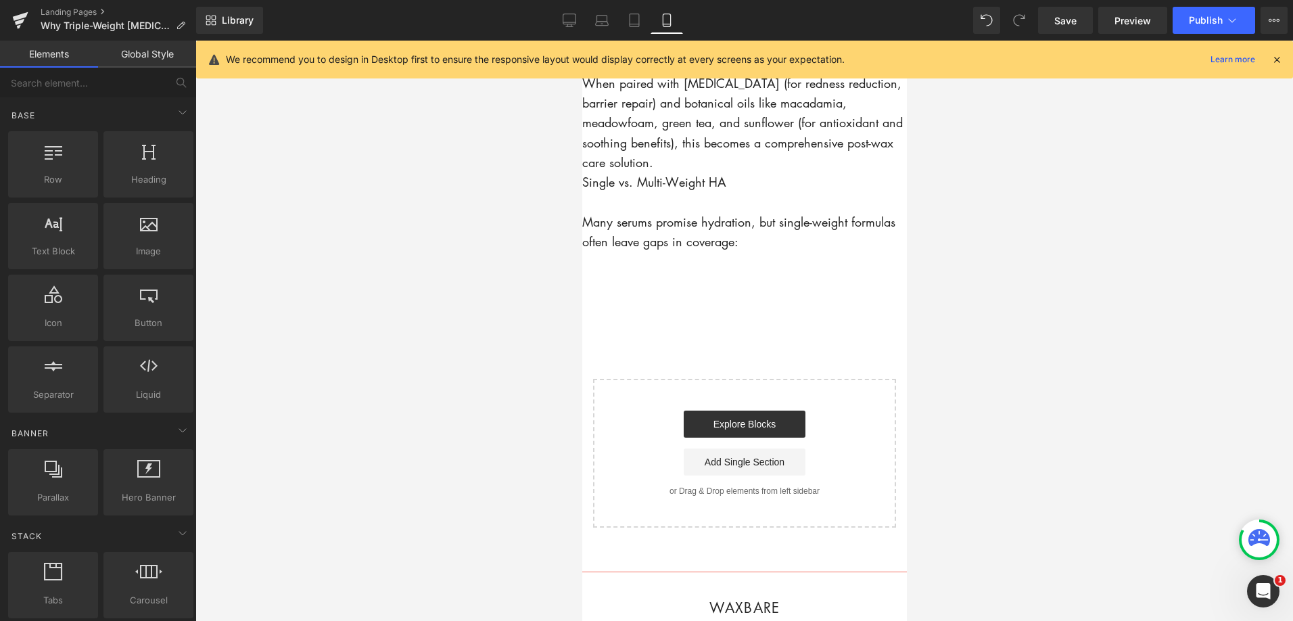
scroll to position [2155, 0]
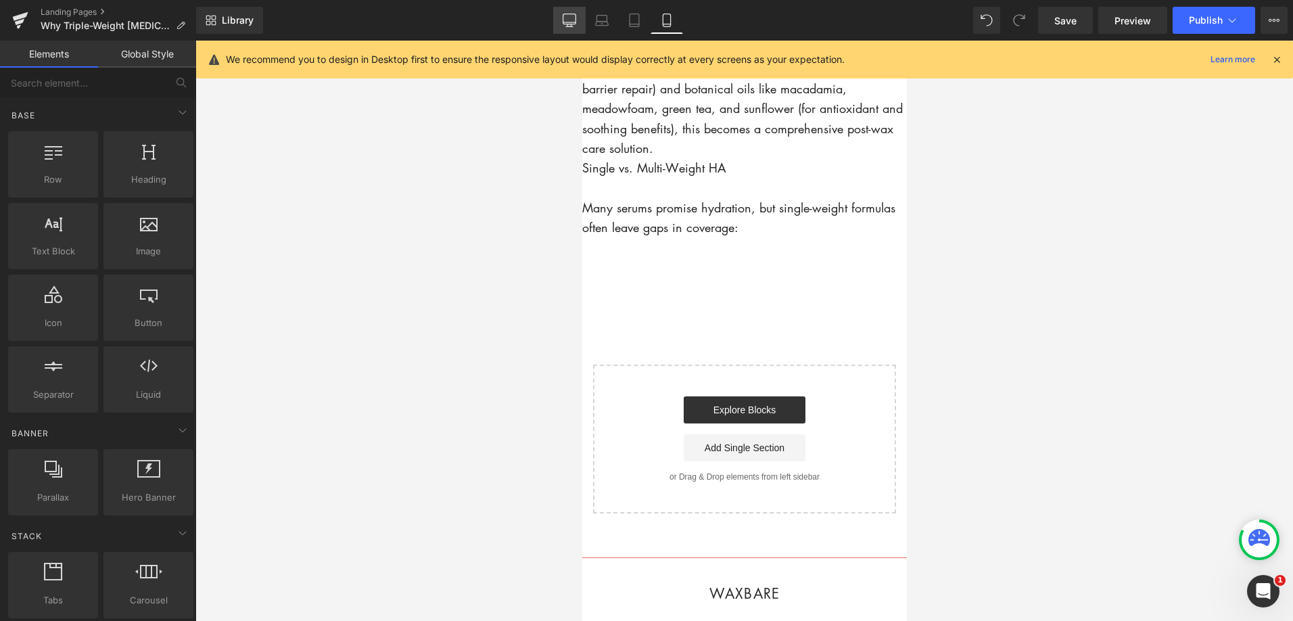
click at [578, 14] on link "Desktop" at bounding box center [569, 20] width 32 height 27
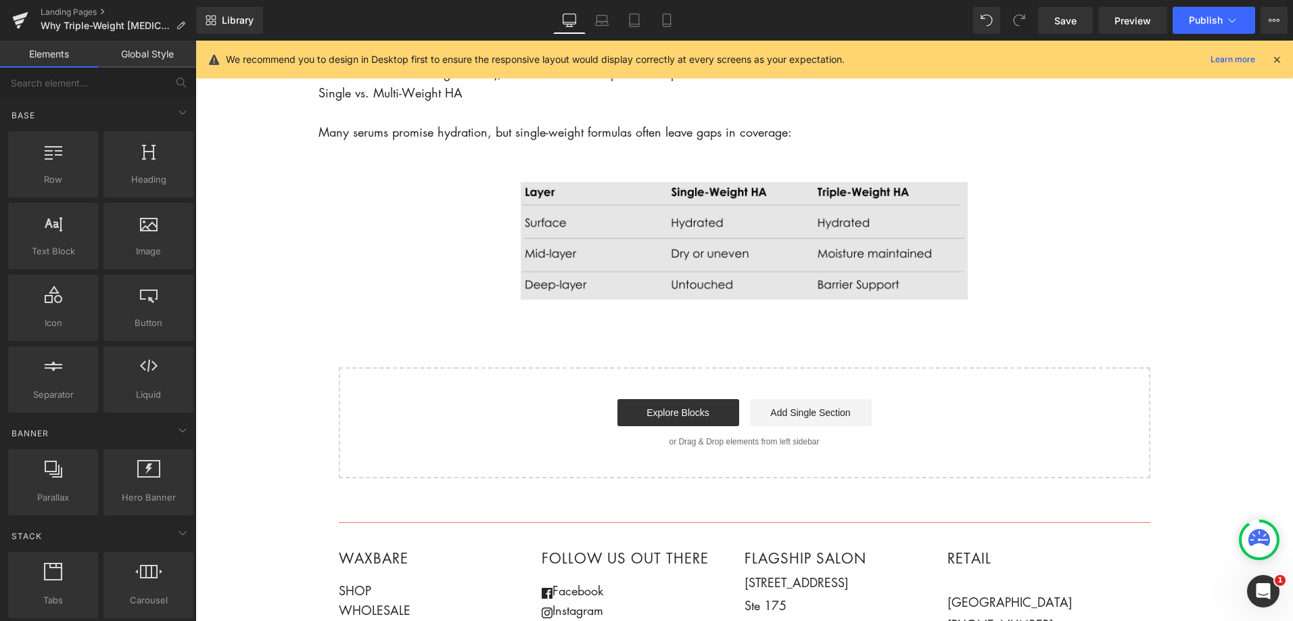
scroll to position [2050, 0]
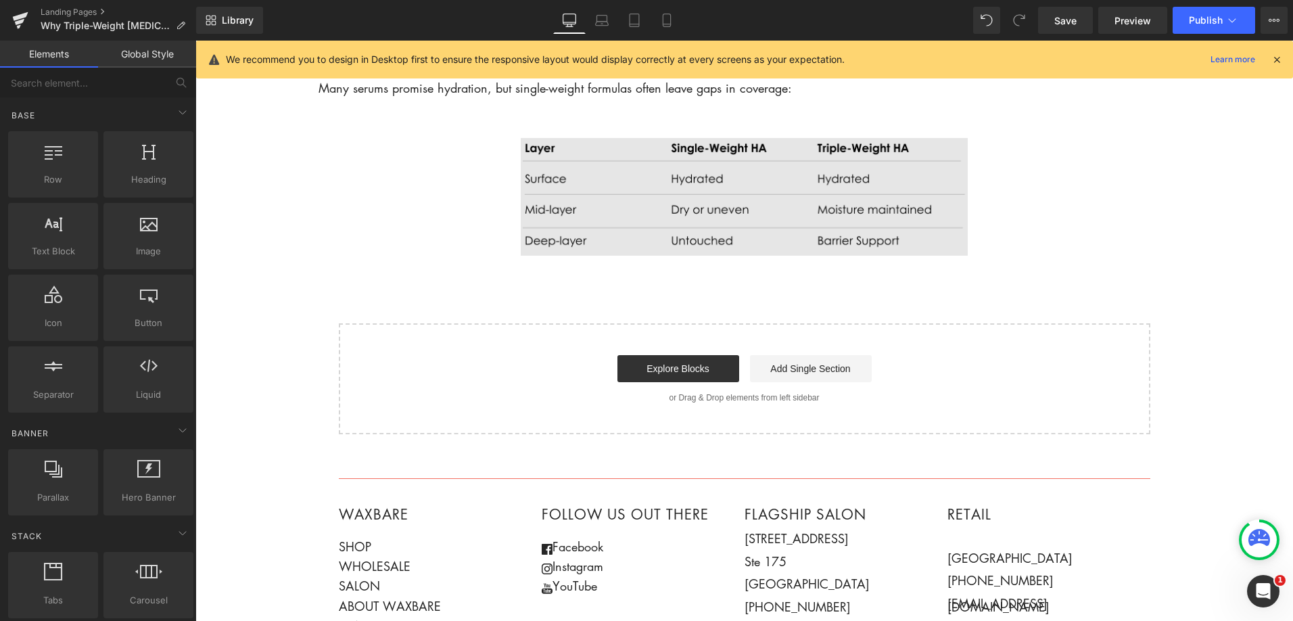
click at [555, 152] on img at bounding box center [744, 197] width 852 height 118
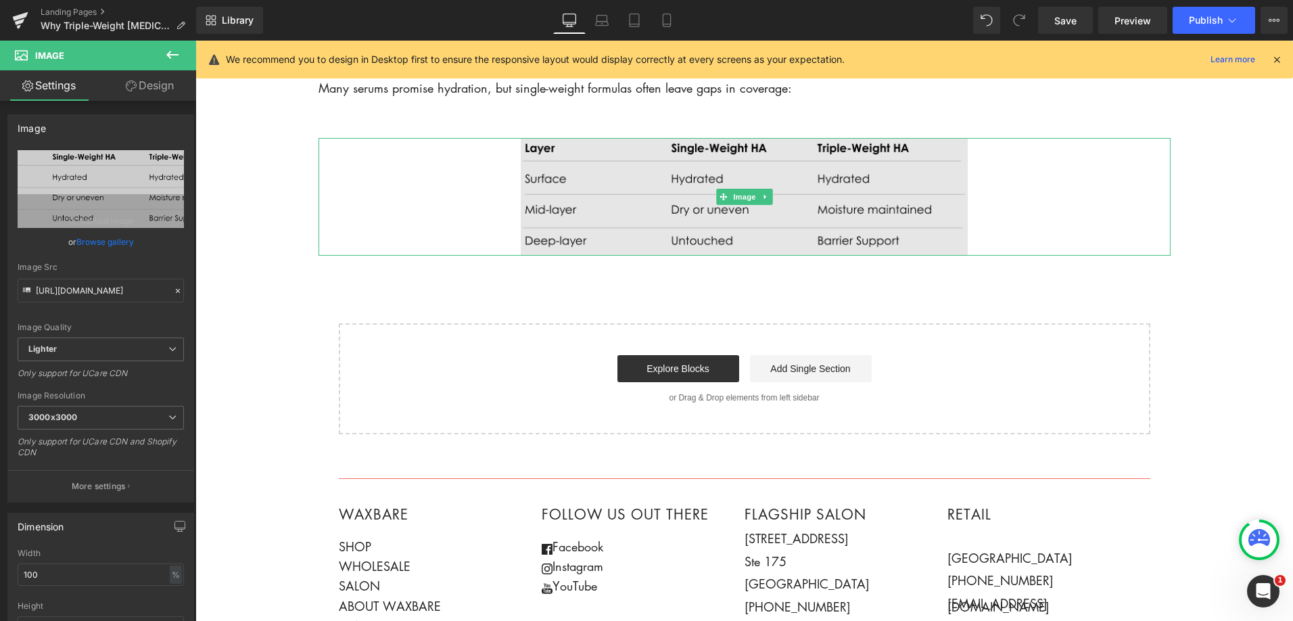
click at [960, 181] on img at bounding box center [744, 197] width 852 height 118
click at [905, 239] on img at bounding box center [744, 197] width 852 height 118
click at [997, 195] on img at bounding box center [744, 197] width 852 height 118
drag, startPoint x: 1024, startPoint y: 189, endPoint x: 1034, endPoint y: 189, distance: 10.1
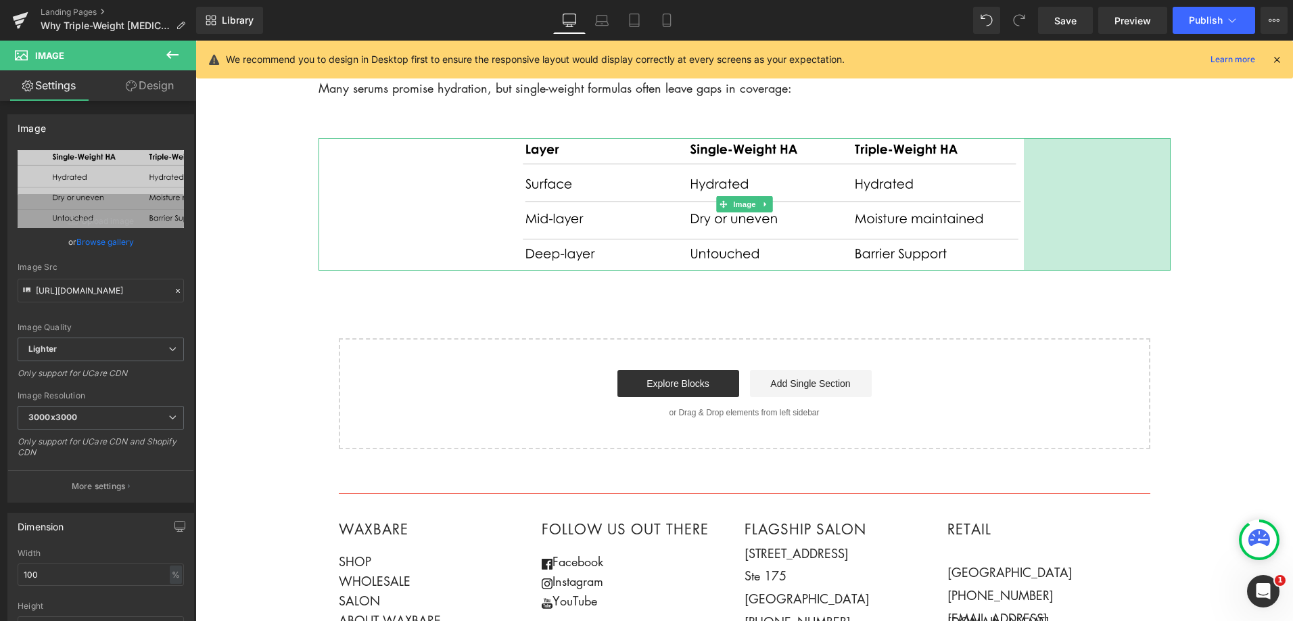
drag, startPoint x: 1167, startPoint y: 208, endPoint x: 1223, endPoint y: 210, distance: 56.2
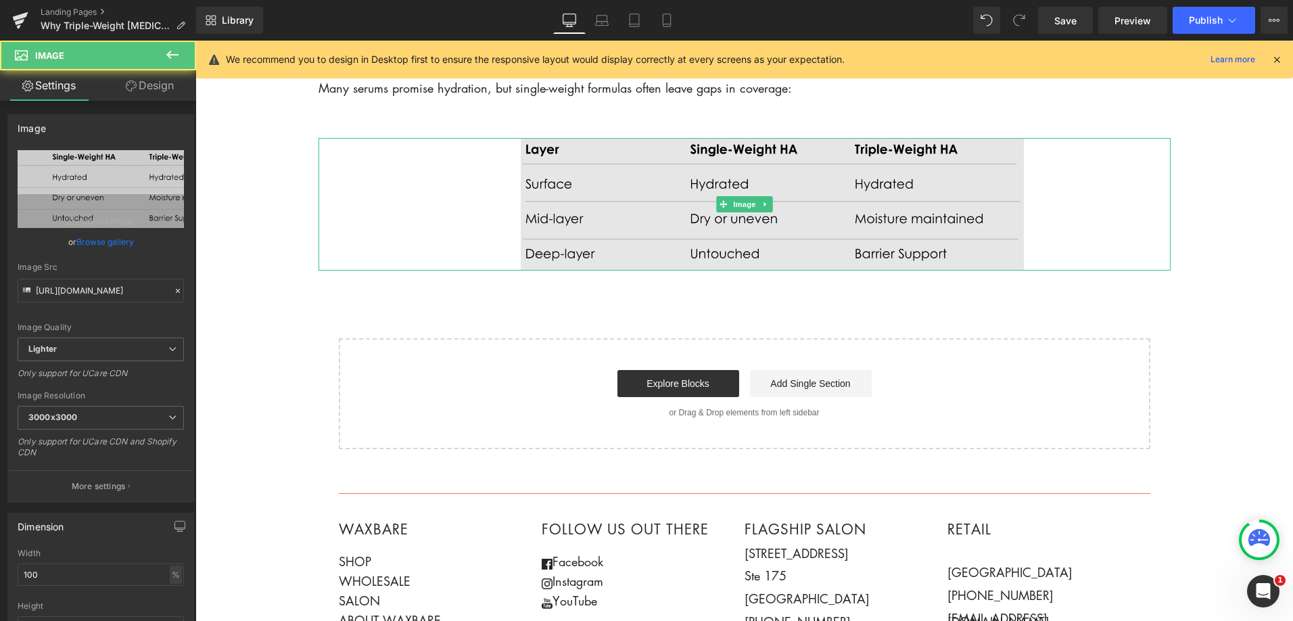
click at [427, 193] on img at bounding box center [744, 204] width 852 height 133
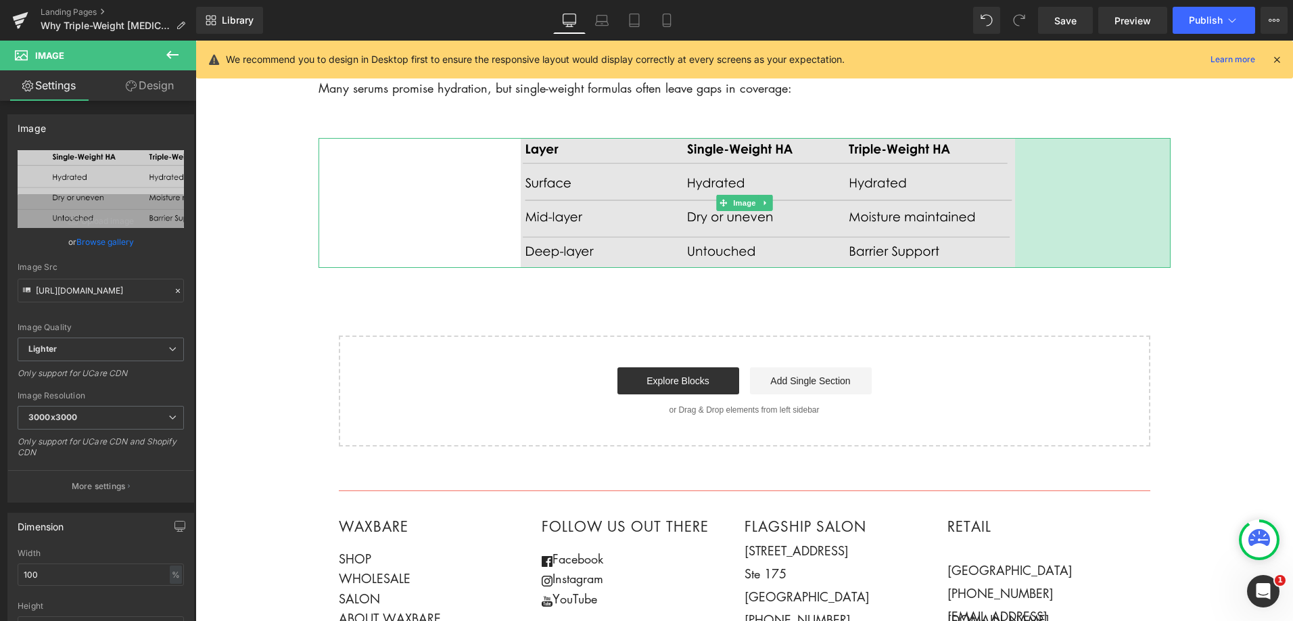
drag, startPoint x: 1060, startPoint y: 221, endPoint x: 1013, endPoint y: 218, distance: 47.5
click at [1052, 222] on div "230px" at bounding box center [1093, 203] width 156 height 130
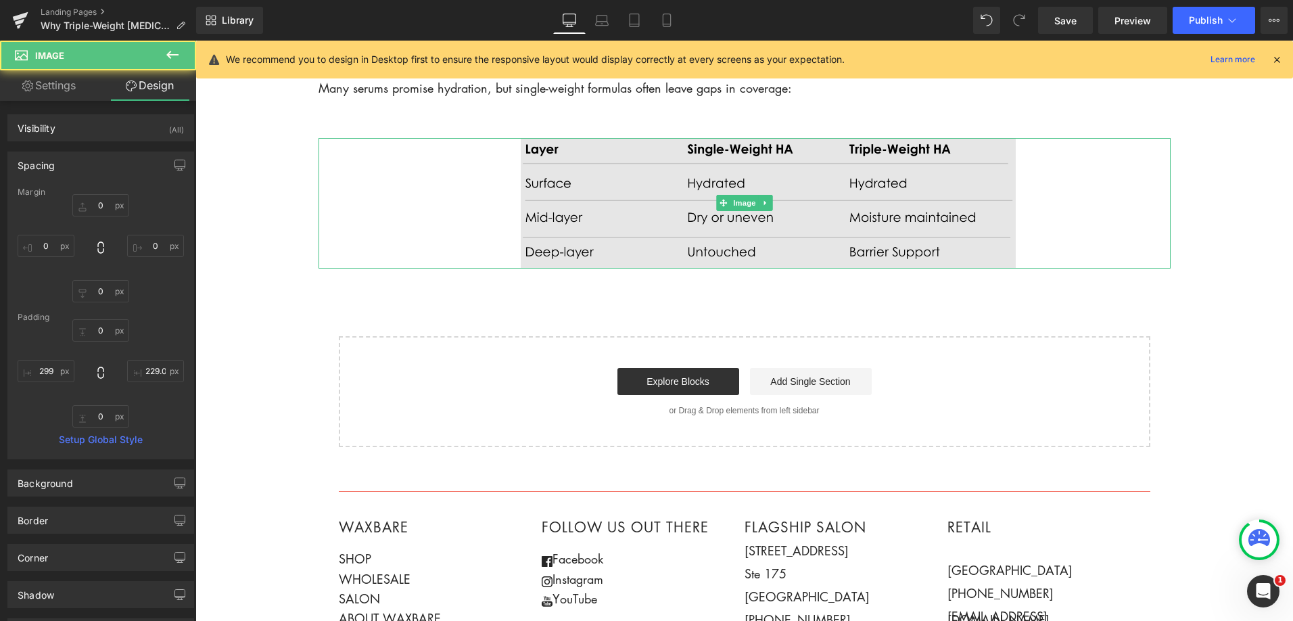
click at [473, 195] on img at bounding box center [744, 203] width 852 height 131
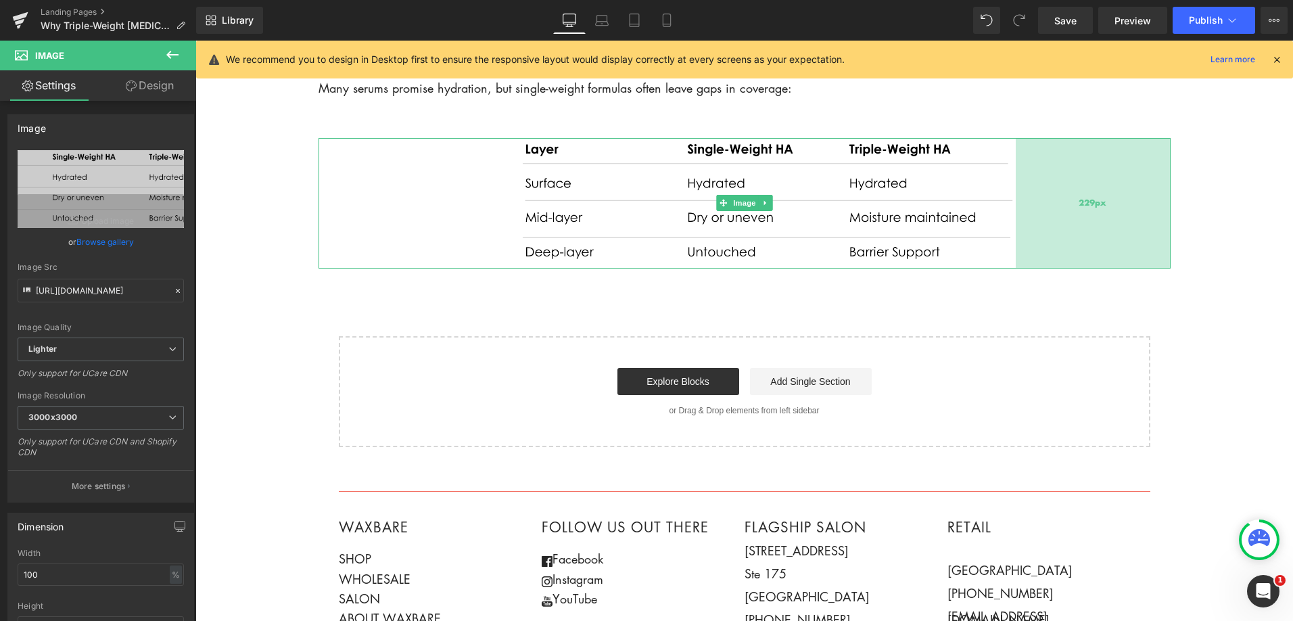
click at [1071, 220] on div "229px" at bounding box center [1093, 203] width 155 height 131
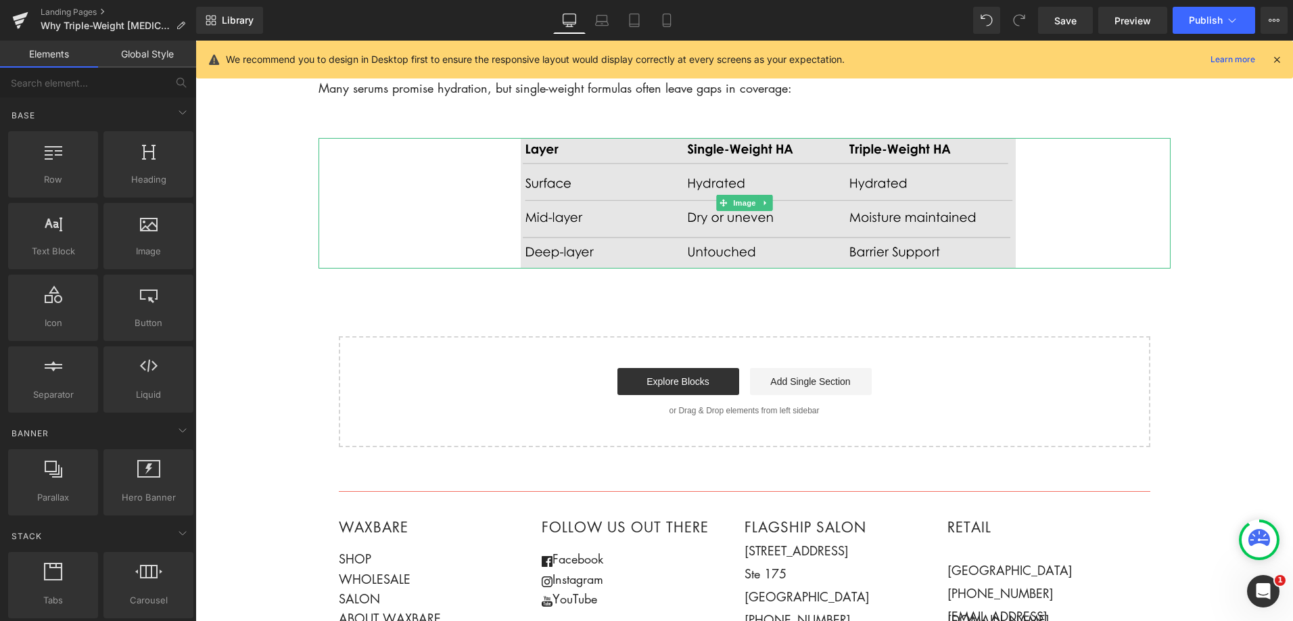
click at [696, 216] on img at bounding box center [744, 203] width 852 height 131
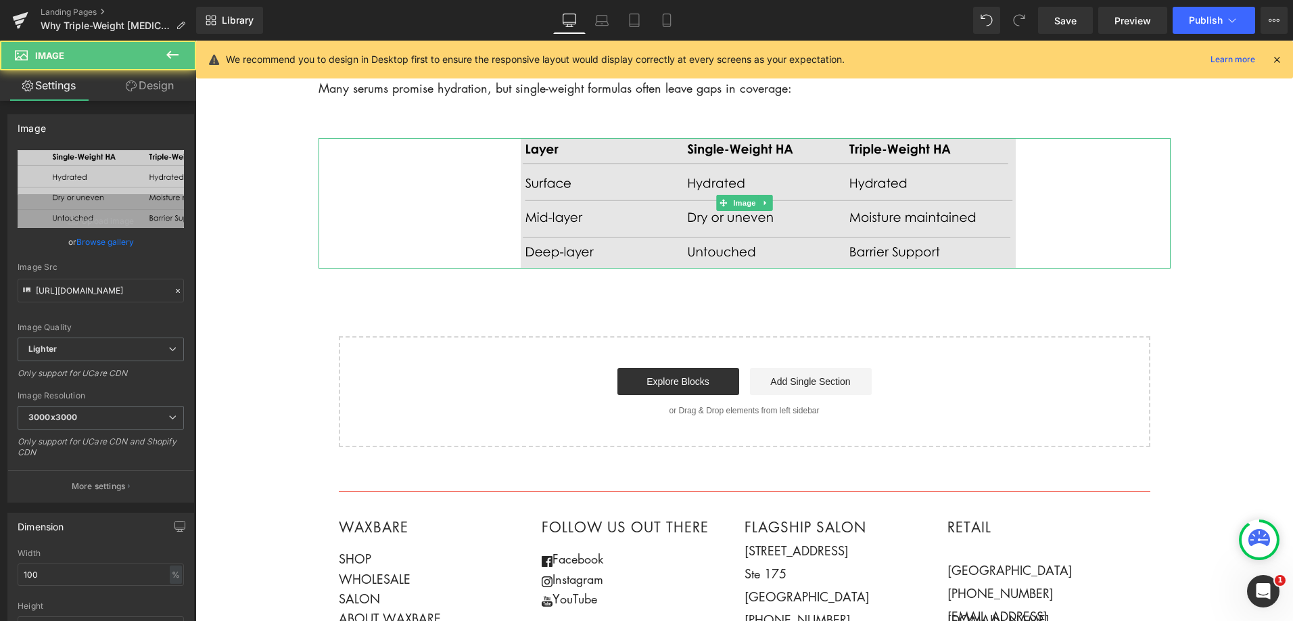
click at [542, 212] on img at bounding box center [744, 203] width 852 height 131
click at [425, 156] on img at bounding box center [744, 203] width 852 height 131
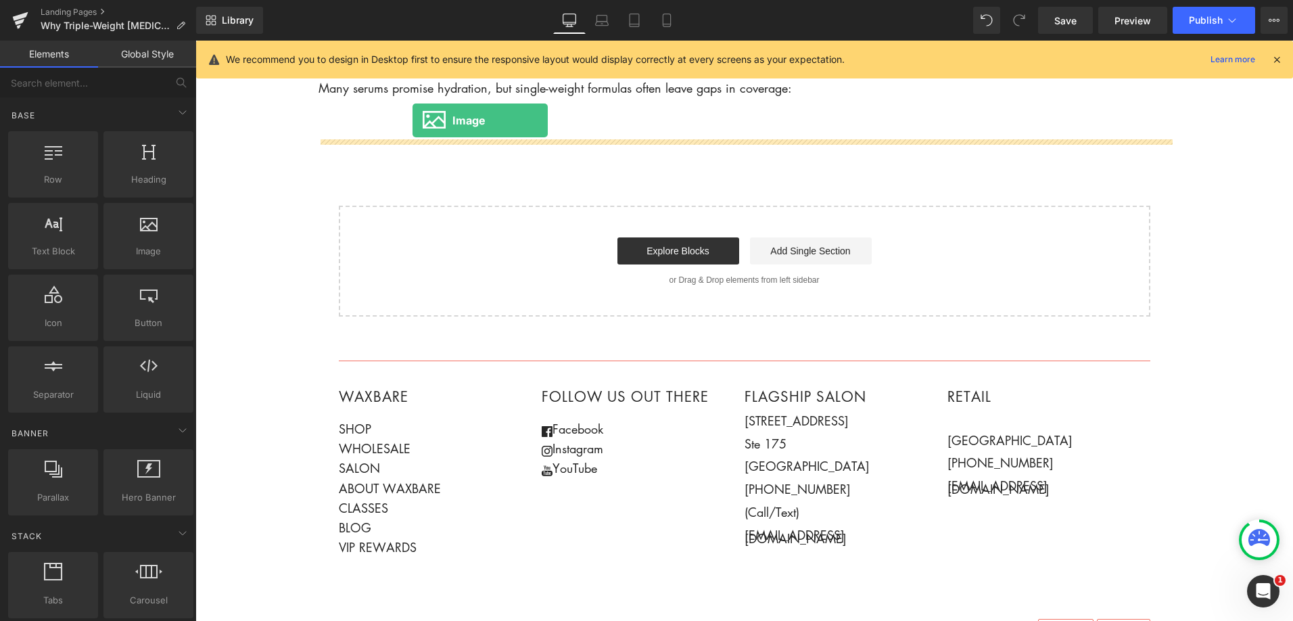
drag, startPoint x: 327, startPoint y: 279, endPoint x: 419, endPoint y: 127, distance: 176.9
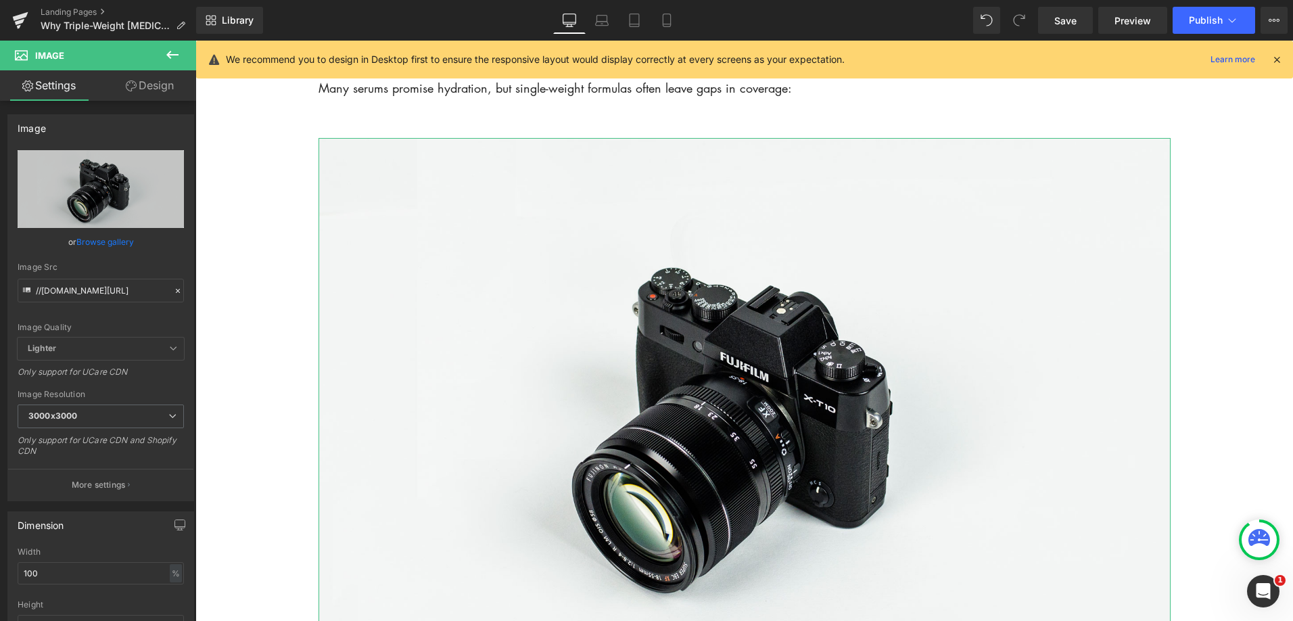
click at [110, 245] on link "Browse gallery" at bounding box center [104, 242] width 57 height 24
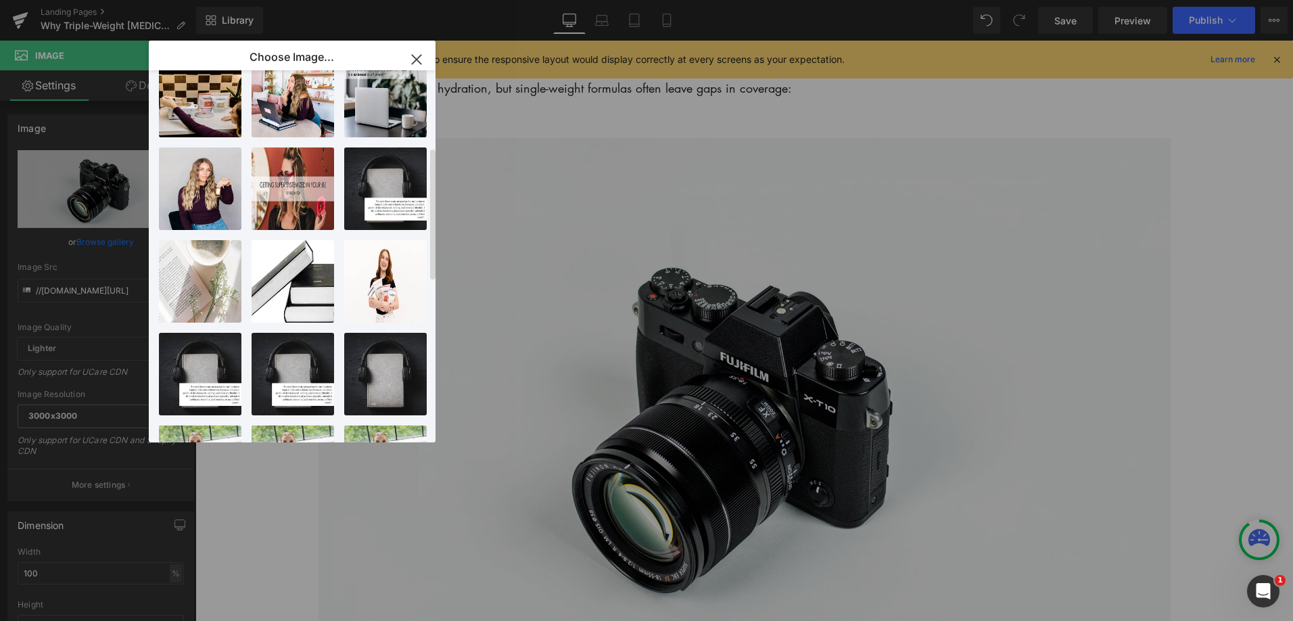
scroll to position [0, 0]
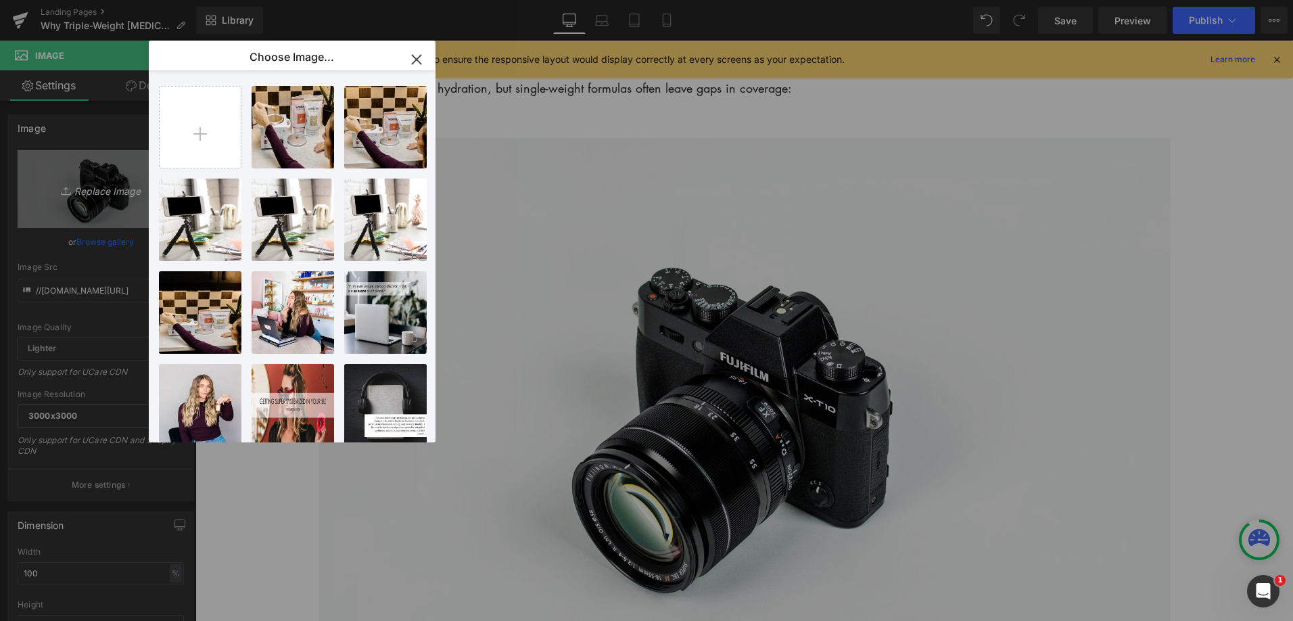
click at [97, 0] on div "Image You are previewing how the will restyle your page. You can not edit Eleme…" at bounding box center [646, 0] width 1293 height 0
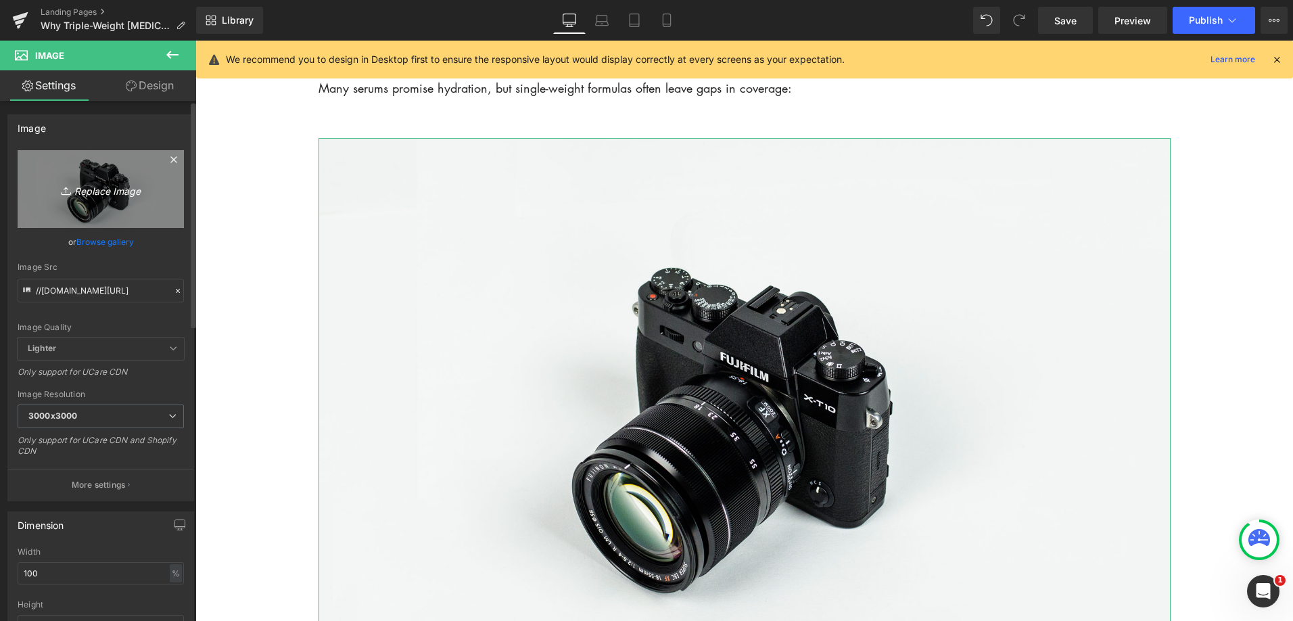
click at [100, 190] on icon "Replace Image" at bounding box center [101, 189] width 108 height 17
type input "C:\fakepath\Screenshot [DATE] 1.05.00 PM.png"
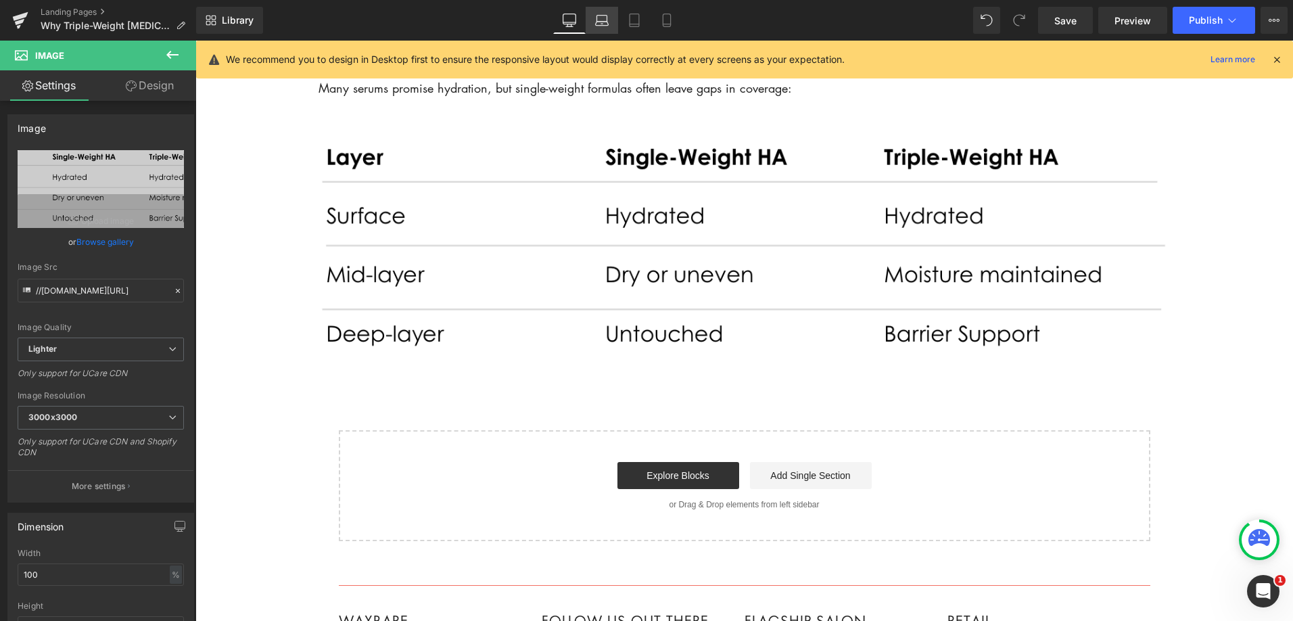
click at [601, 24] on icon at bounding box center [602, 24] width 2 height 0
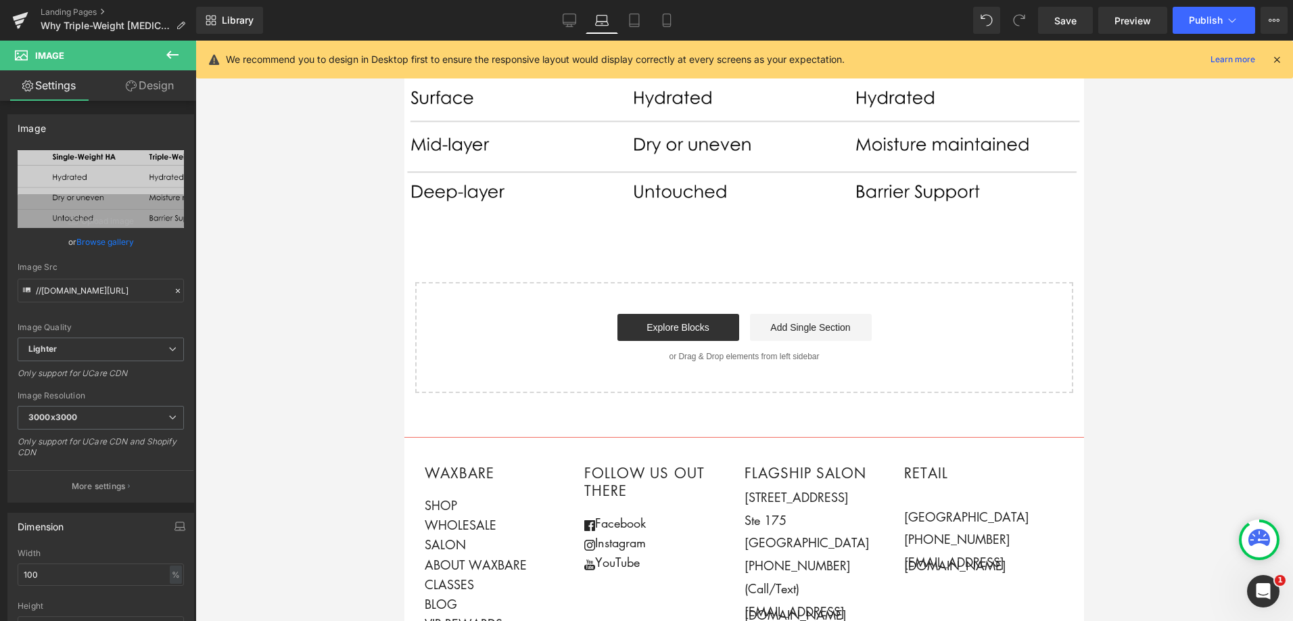
scroll to position [1968, 0]
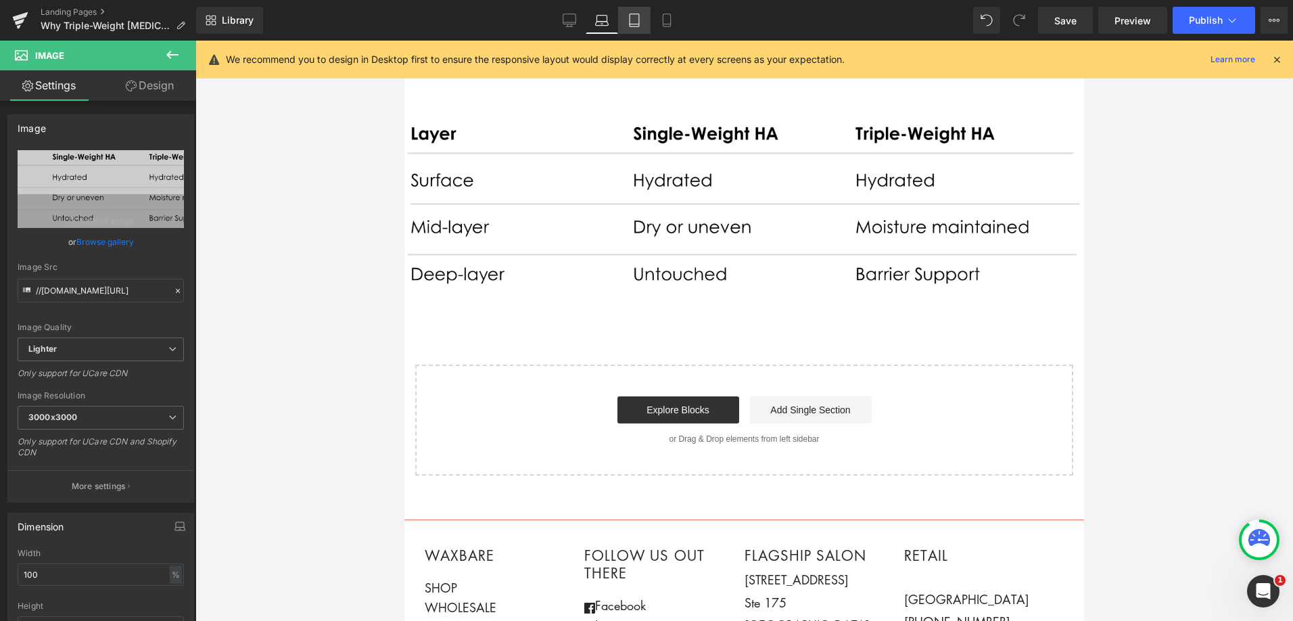
click at [635, 21] on icon at bounding box center [635, 21] width 14 height 14
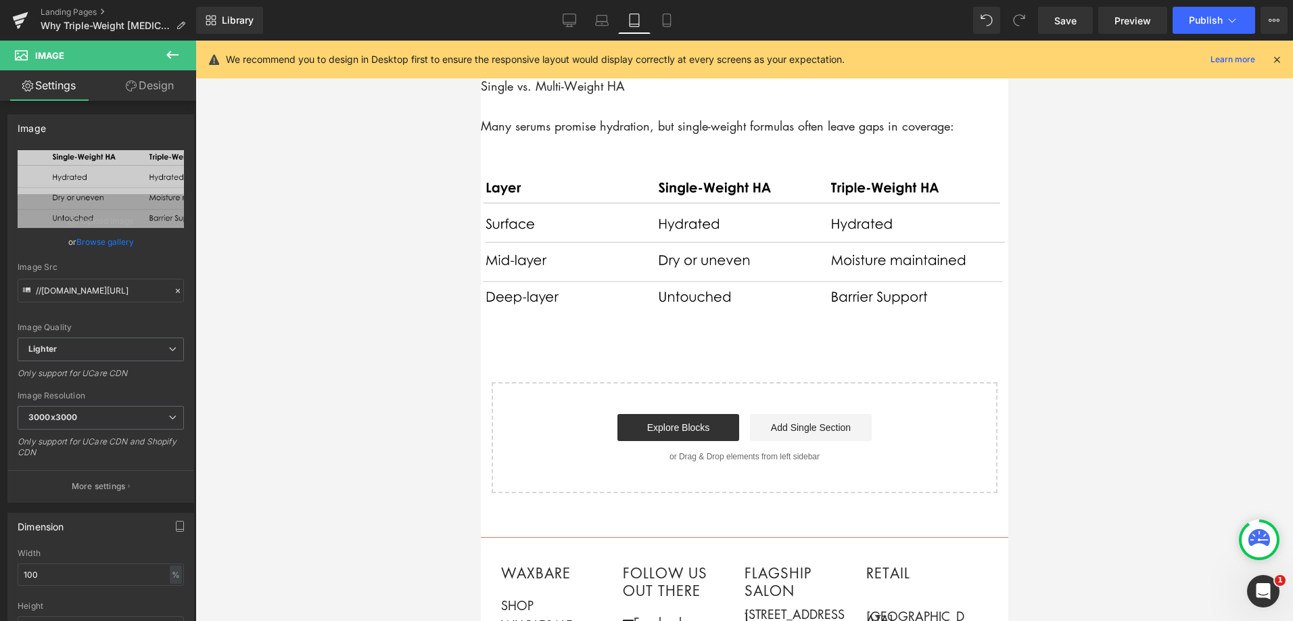
scroll to position [2006, 0]
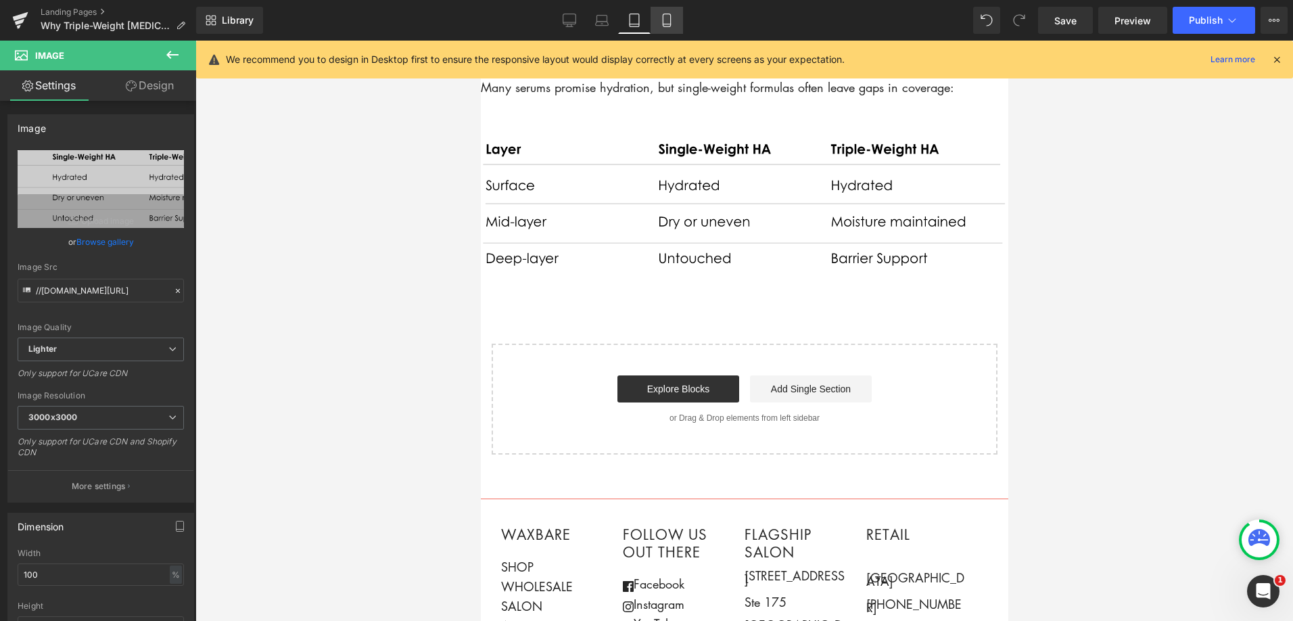
click at [671, 27] on link "Mobile" at bounding box center [667, 20] width 32 height 27
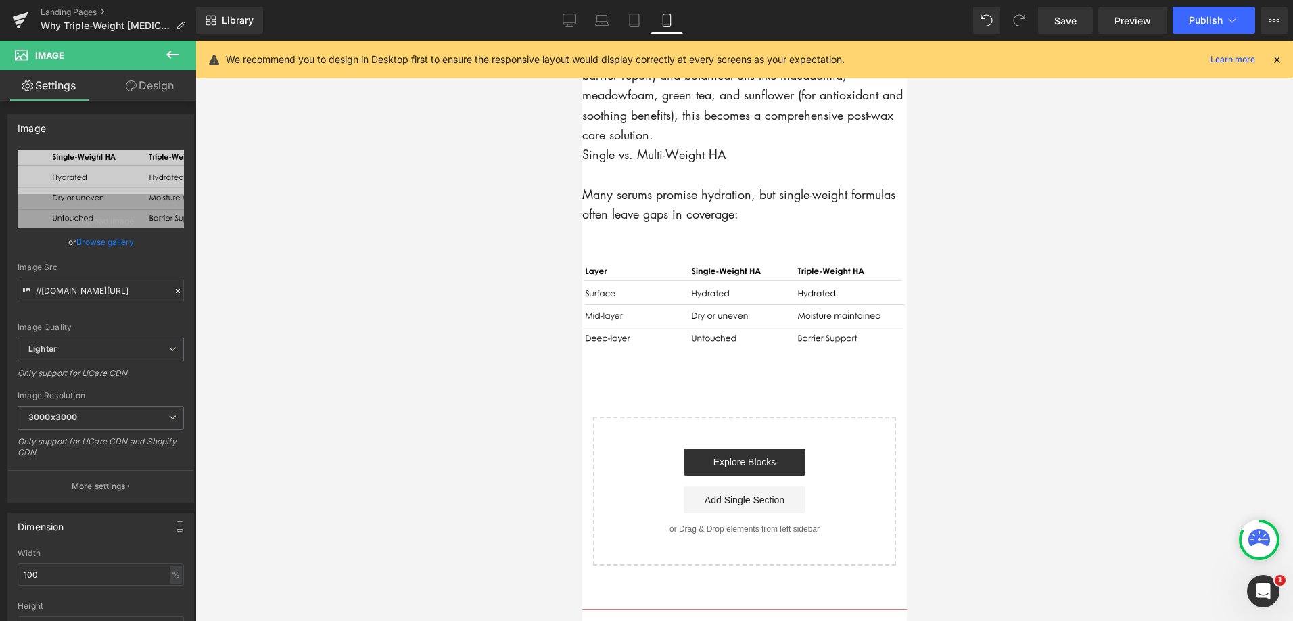
scroll to position [2063, 0]
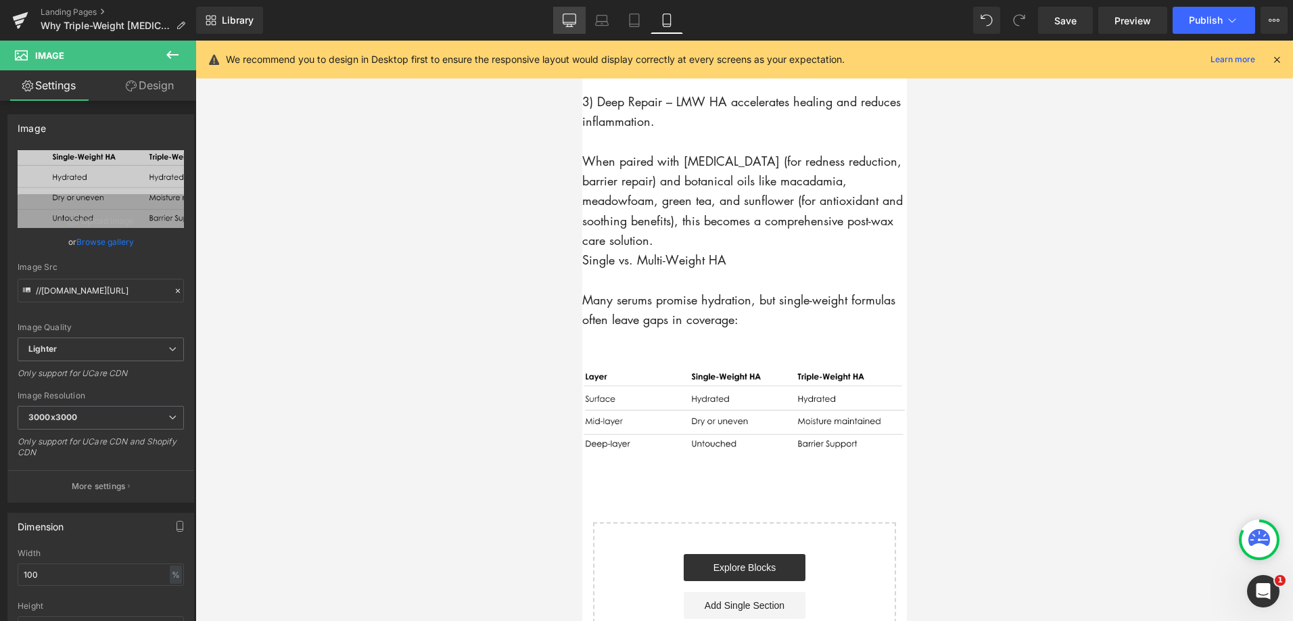
click at [569, 18] on icon at bounding box center [570, 21] width 14 height 14
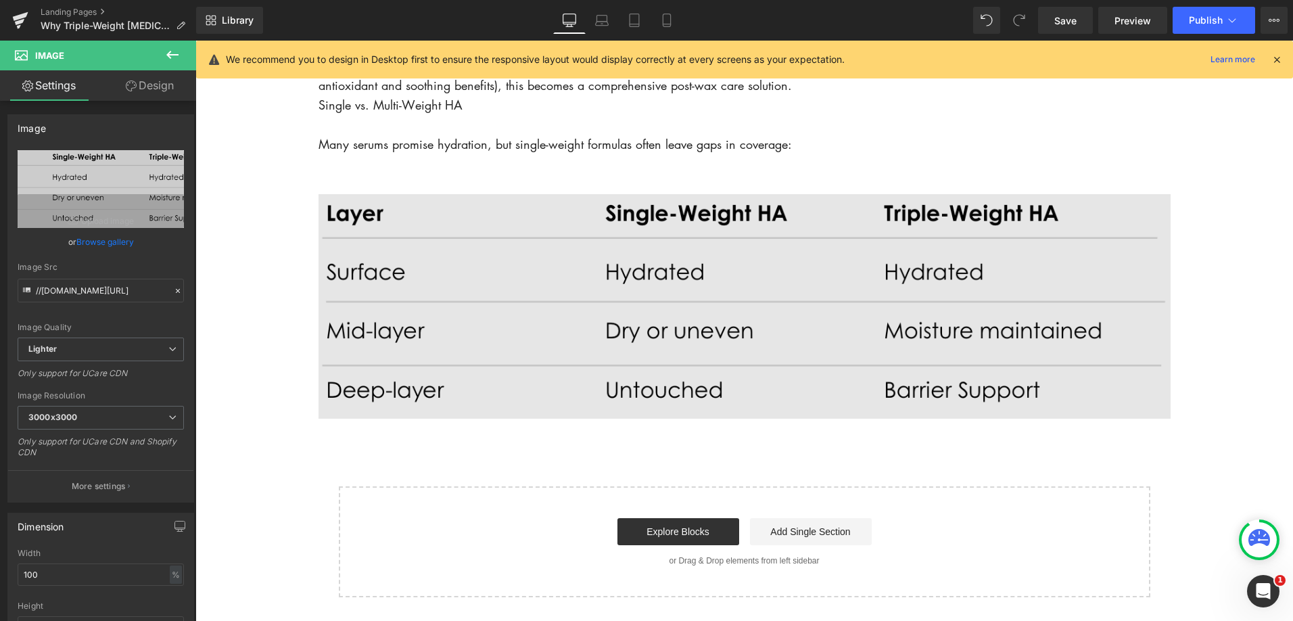
scroll to position [1993, 0]
drag, startPoint x: 651, startPoint y: 276, endPoint x: 563, endPoint y: 256, distance: 89.6
click at [651, 276] on img at bounding box center [744, 307] width 852 height 224
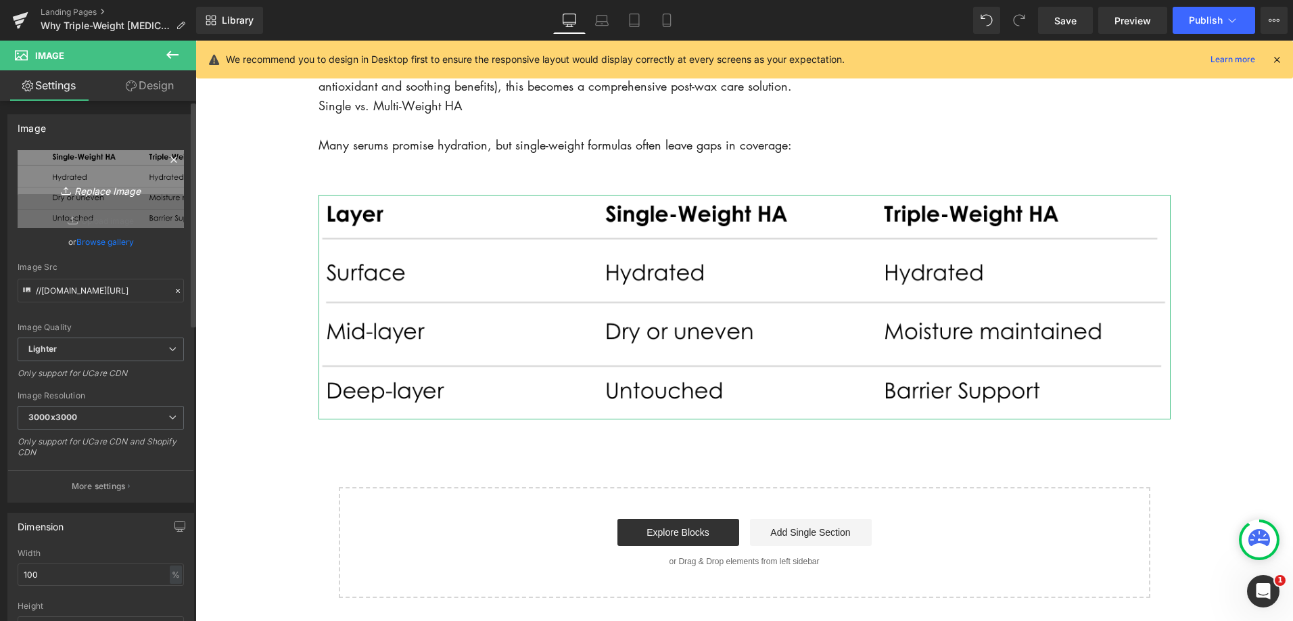
click at [108, 189] on icon "Replace Image" at bounding box center [101, 189] width 108 height 17
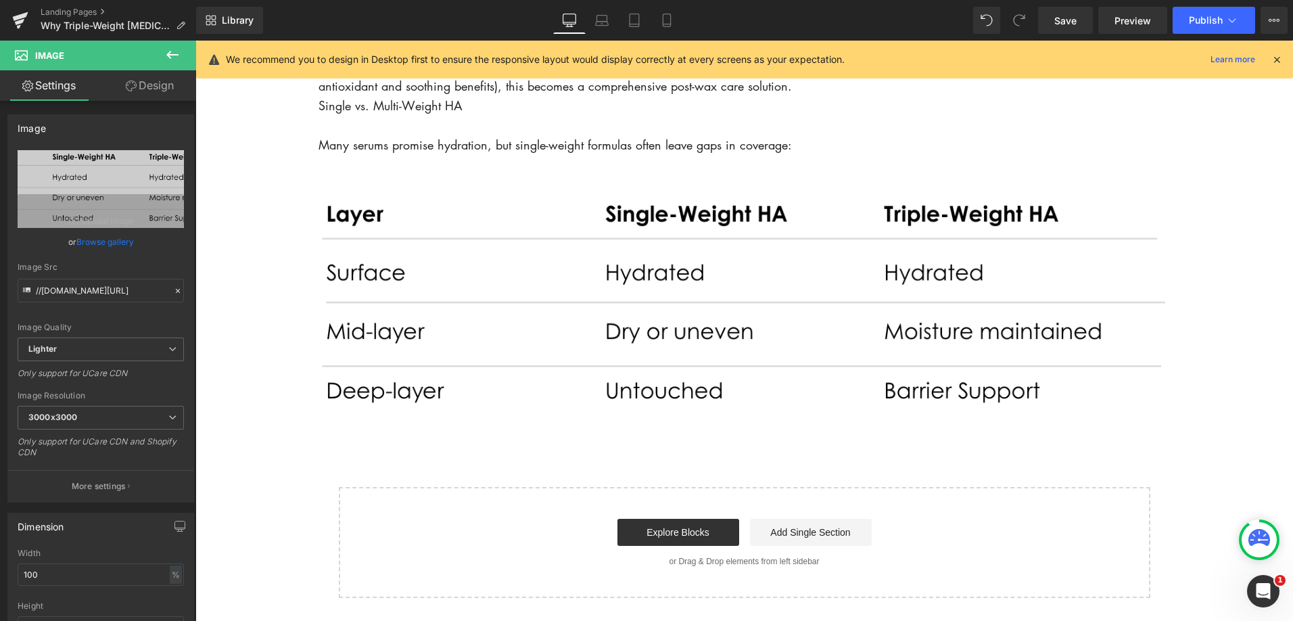
type input "C:\fakepath\Screenshot 2025-08-18 at 1.08.29 PM.png"
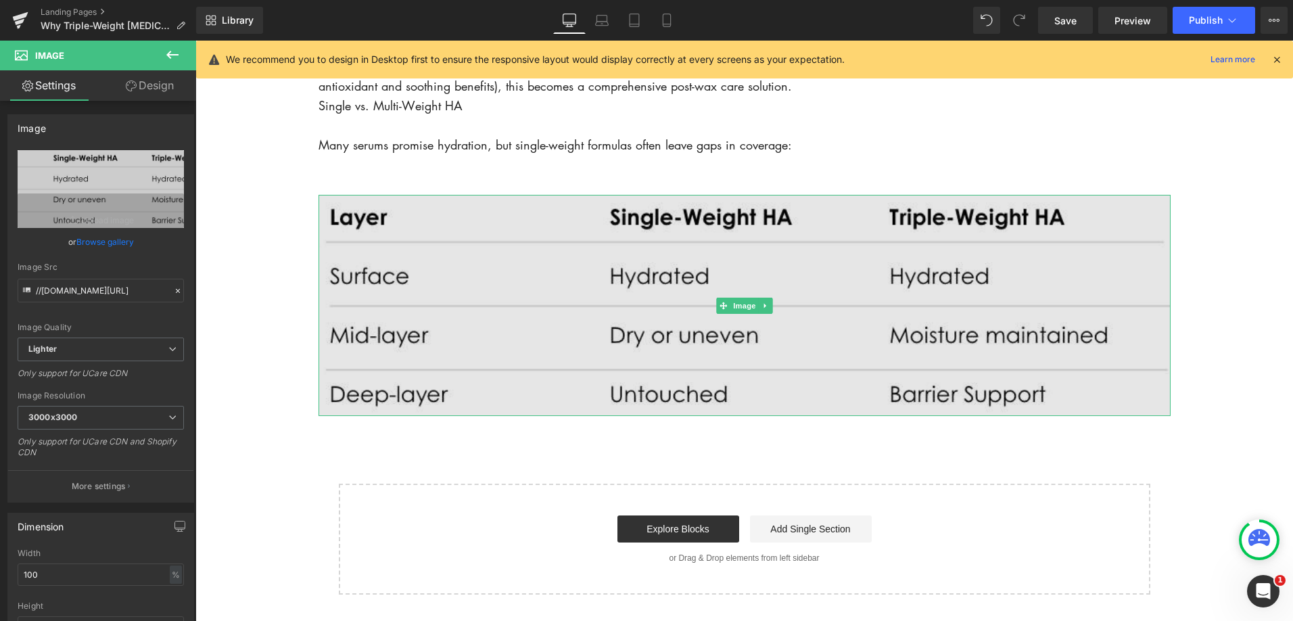
click at [431, 304] on img at bounding box center [744, 305] width 852 height 221
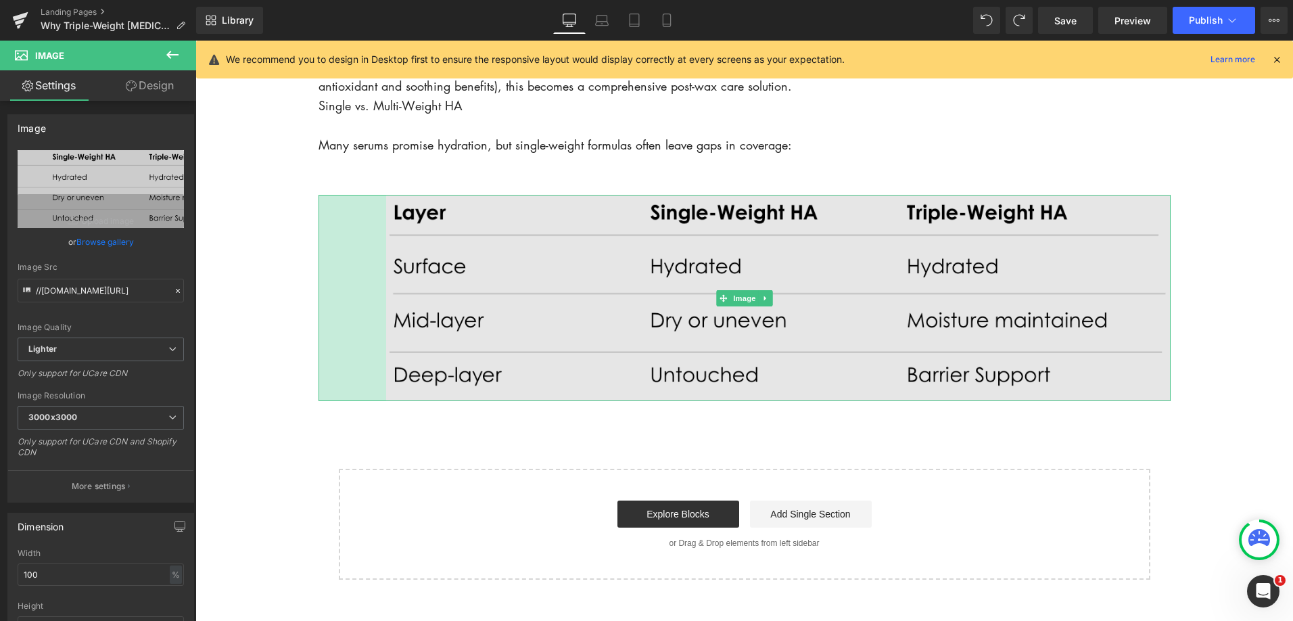
drag, startPoint x: 318, startPoint y: 299, endPoint x: 385, endPoint y: 302, distance: 67.0
click at [385, 302] on div "Image 100px" at bounding box center [744, 298] width 852 height 206
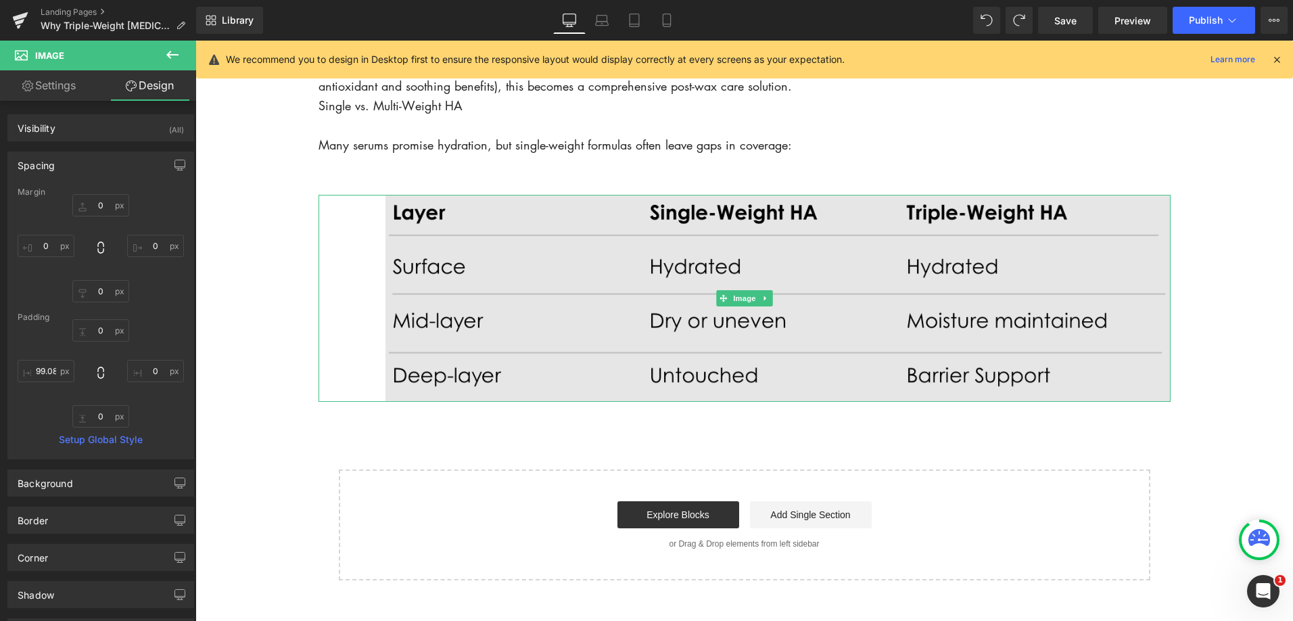
click at [1128, 314] on img at bounding box center [744, 298] width 852 height 206
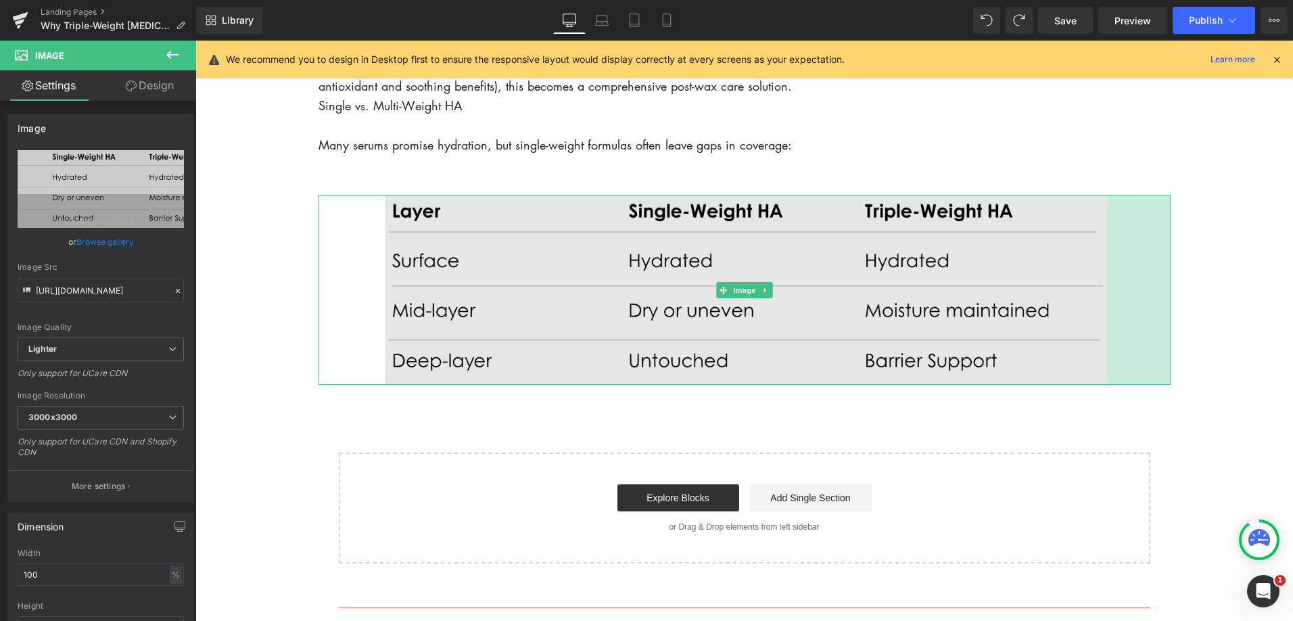
drag, startPoint x: 1166, startPoint y: 316, endPoint x: 1104, endPoint y: 321, distance: 62.4
click at [1104, 321] on div "Image 99px 93px" at bounding box center [744, 290] width 852 height 190
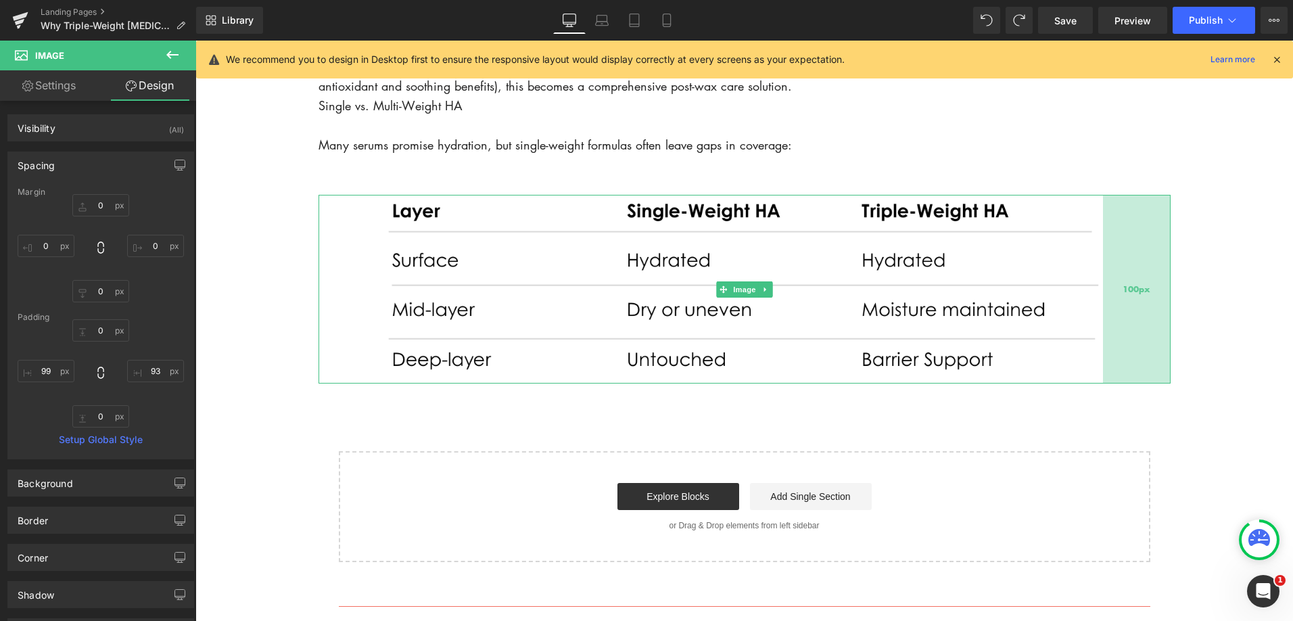
click at [1104, 311] on div "100px" at bounding box center [1137, 289] width 68 height 189
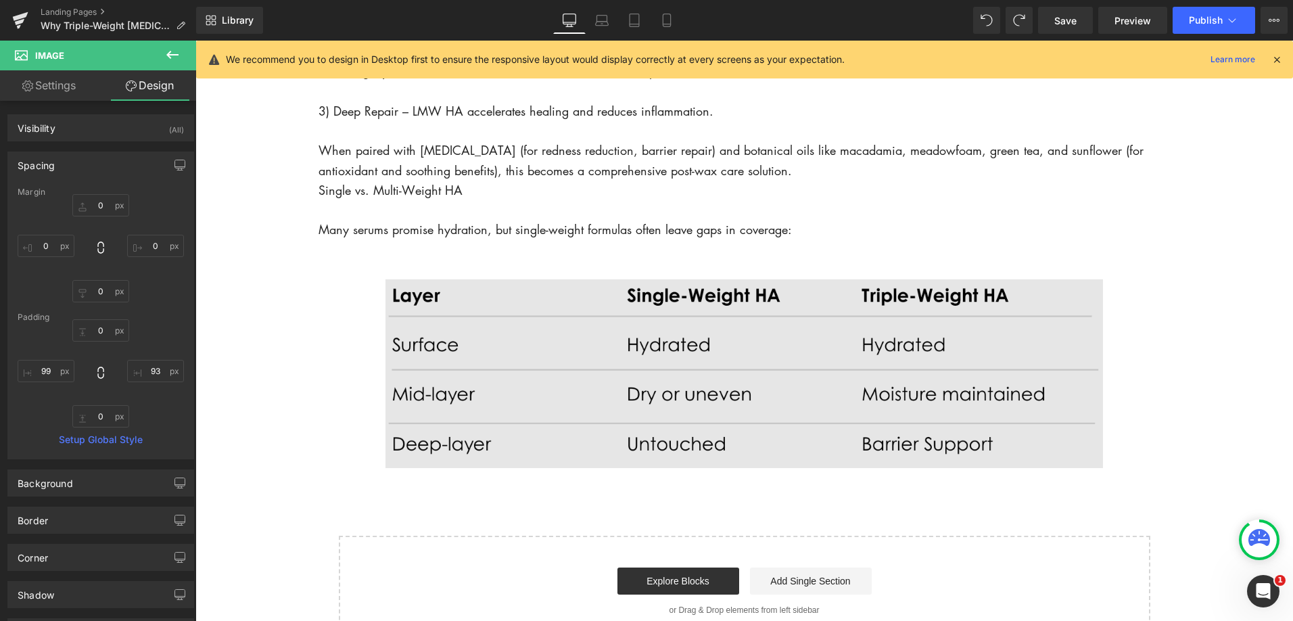
scroll to position [1907, 0]
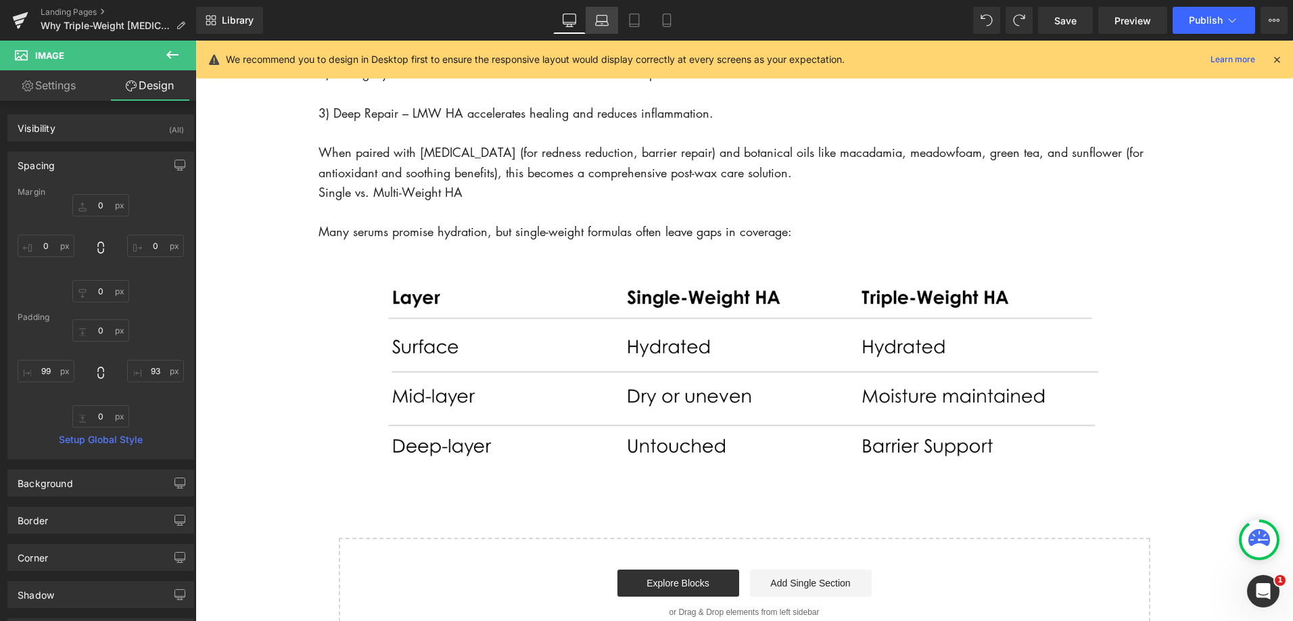
click at [598, 16] on icon at bounding box center [602, 21] width 14 height 14
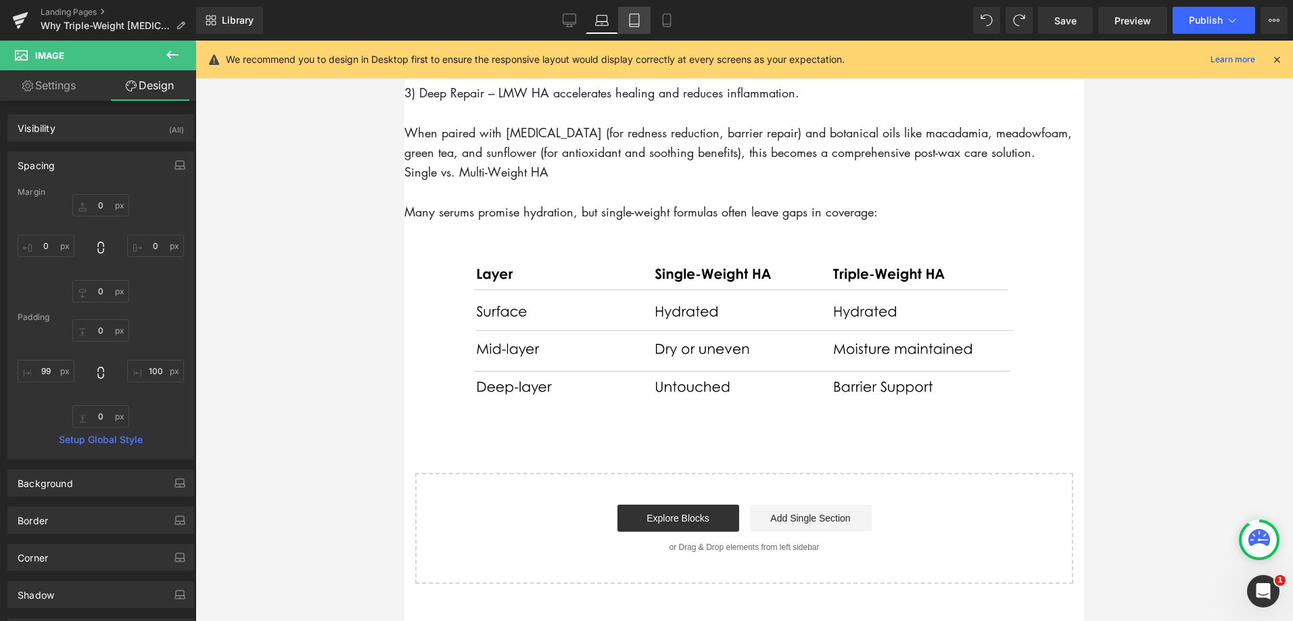
click at [638, 22] on icon at bounding box center [635, 21] width 14 height 14
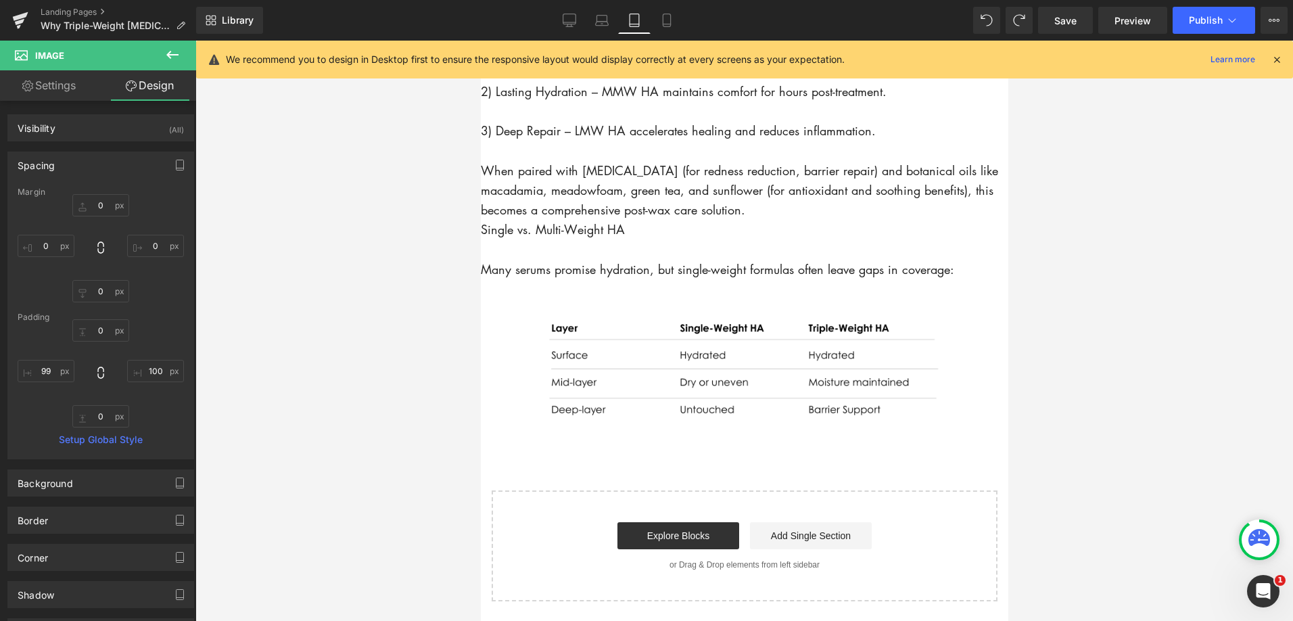
scroll to position [1863, 0]
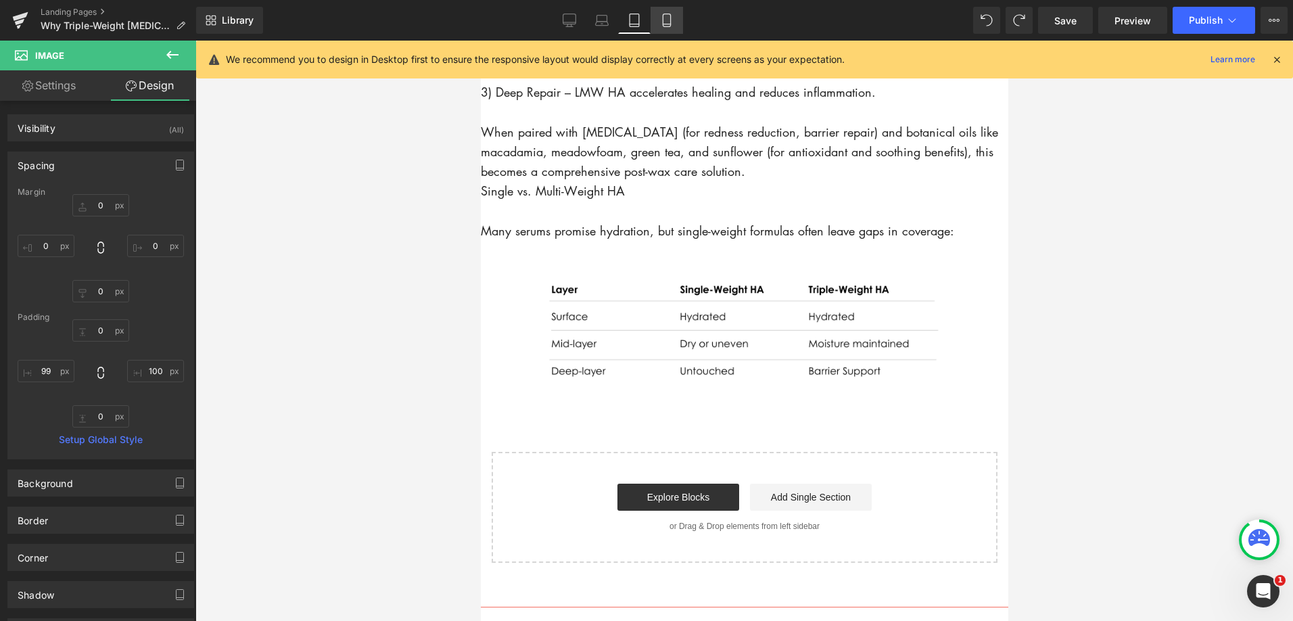
click at [673, 28] on link "Mobile" at bounding box center [667, 20] width 32 height 27
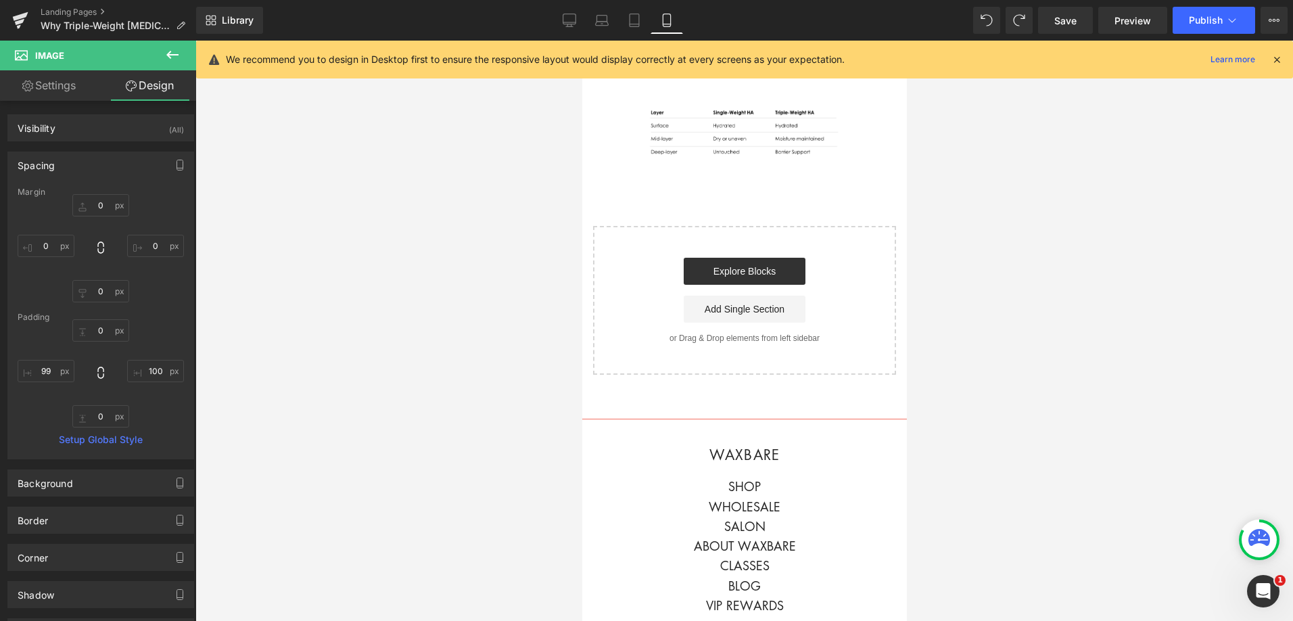
scroll to position [2329, 0]
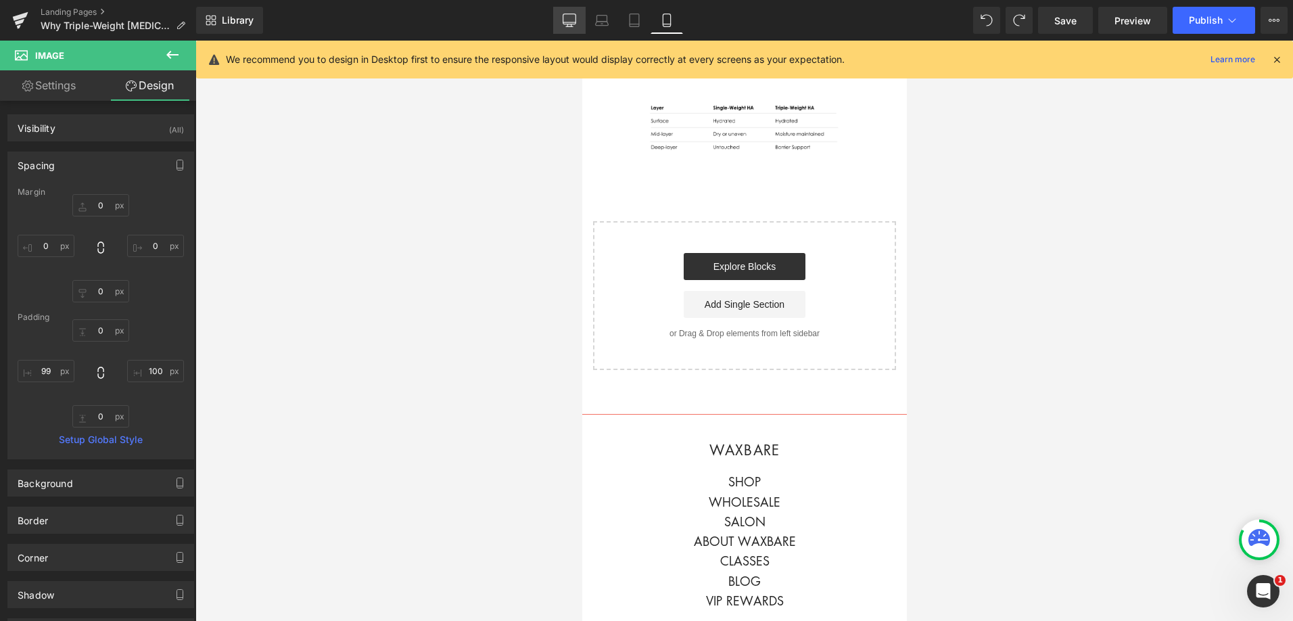
click at [570, 27] on link "Desktop" at bounding box center [569, 20] width 32 height 27
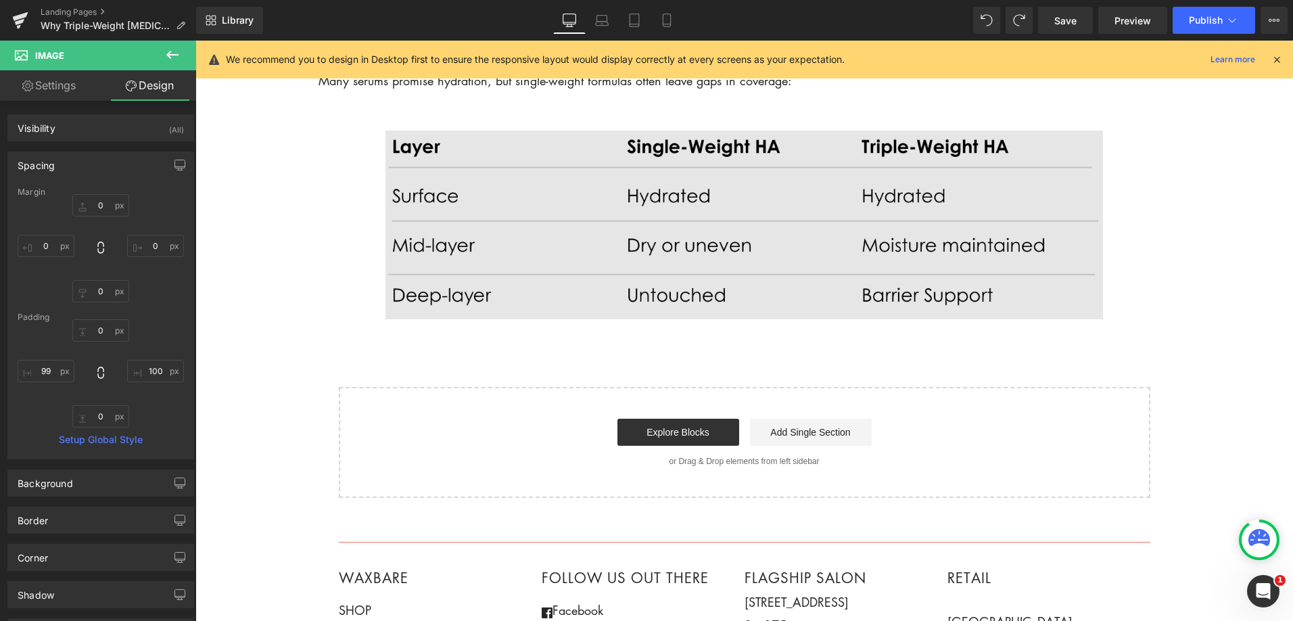
scroll to position [2058, 0]
click at [698, 205] on img at bounding box center [744, 225] width 852 height 189
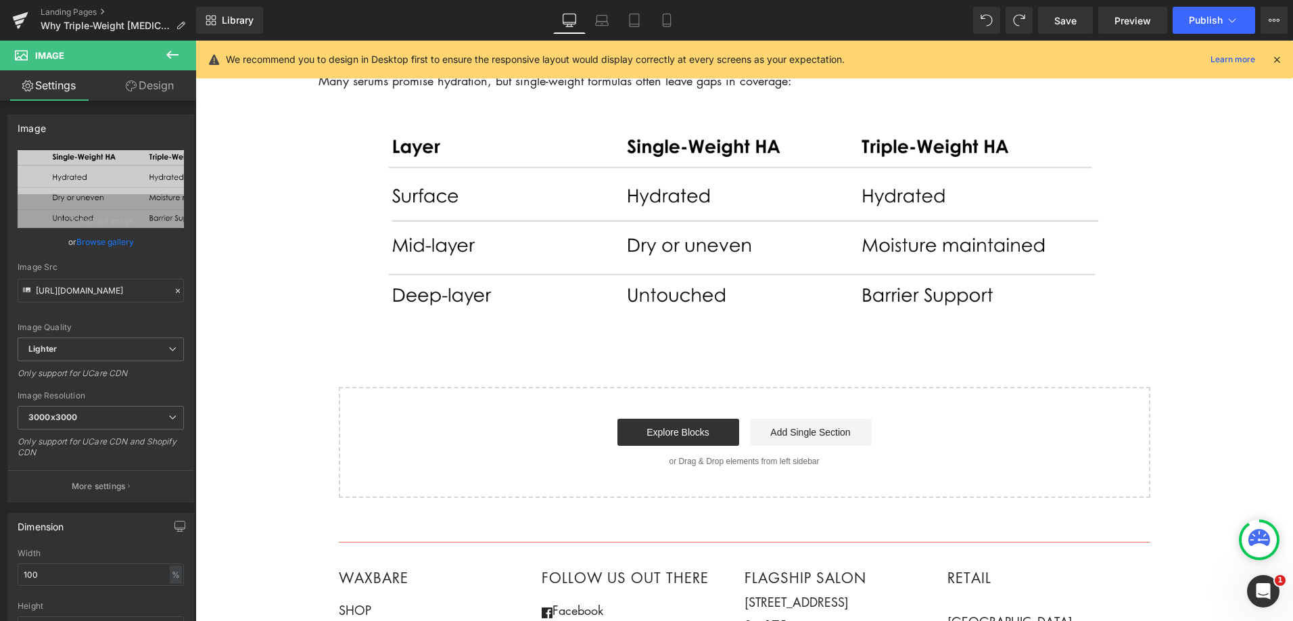
click at [179, 47] on icon at bounding box center [172, 55] width 16 height 16
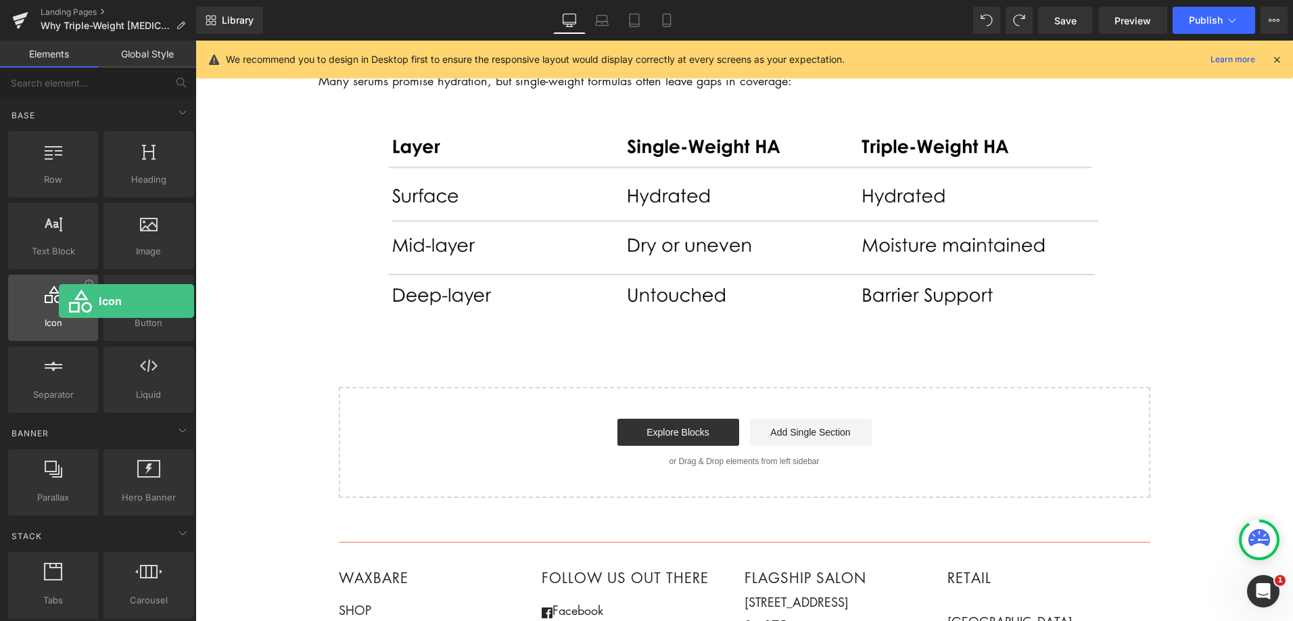
click at [64, 302] on div at bounding box center [53, 300] width 82 height 30
click at [45, 328] on span "Icon" at bounding box center [53, 323] width 82 height 14
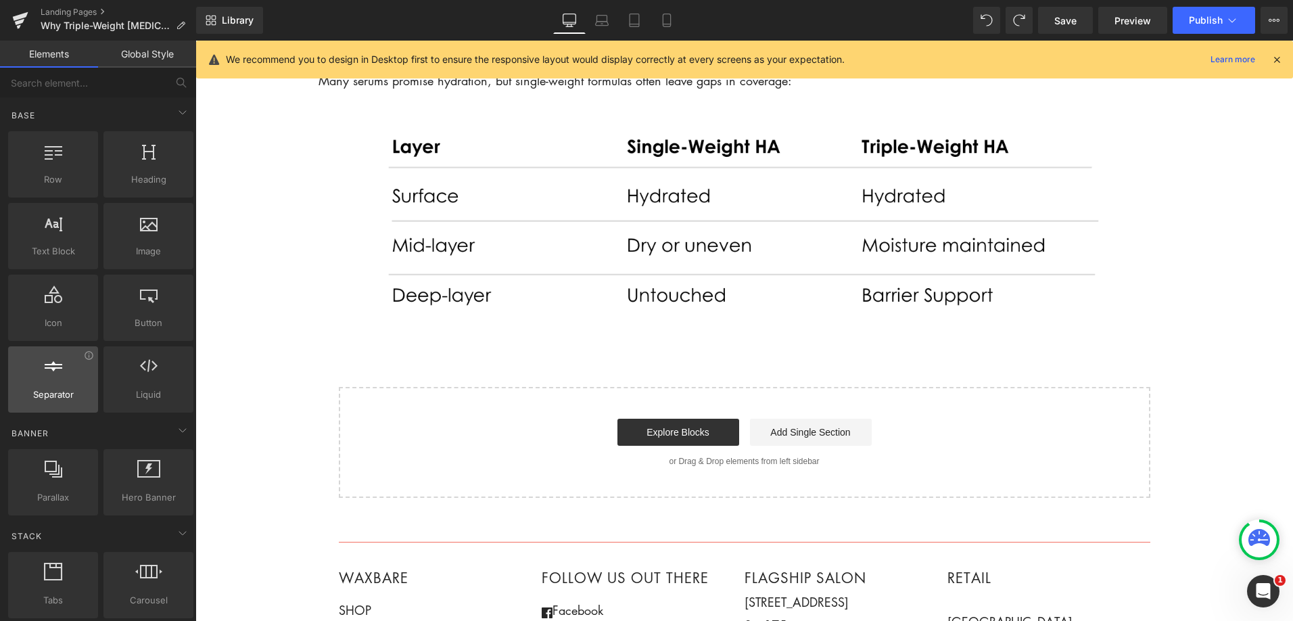
click at [55, 389] on span "Separator" at bounding box center [53, 394] width 82 height 14
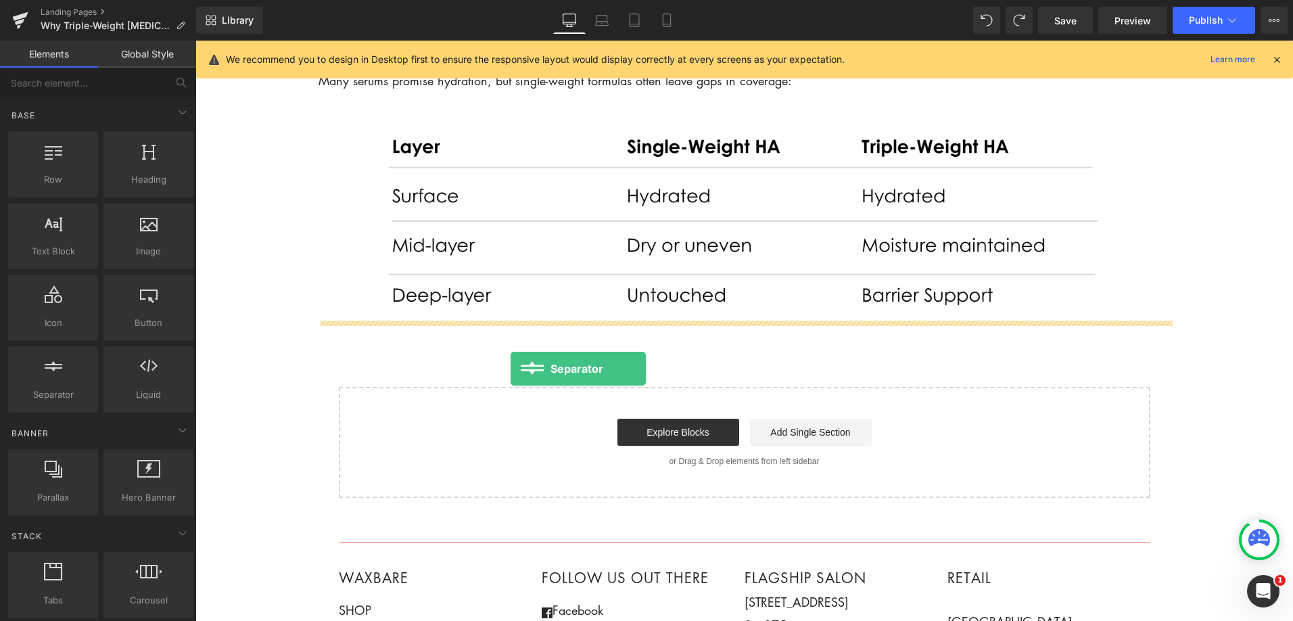
drag, startPoint x: 250, startPoint y: 429, endPoint x: 515, endPoint y: 369, distance: 271.8
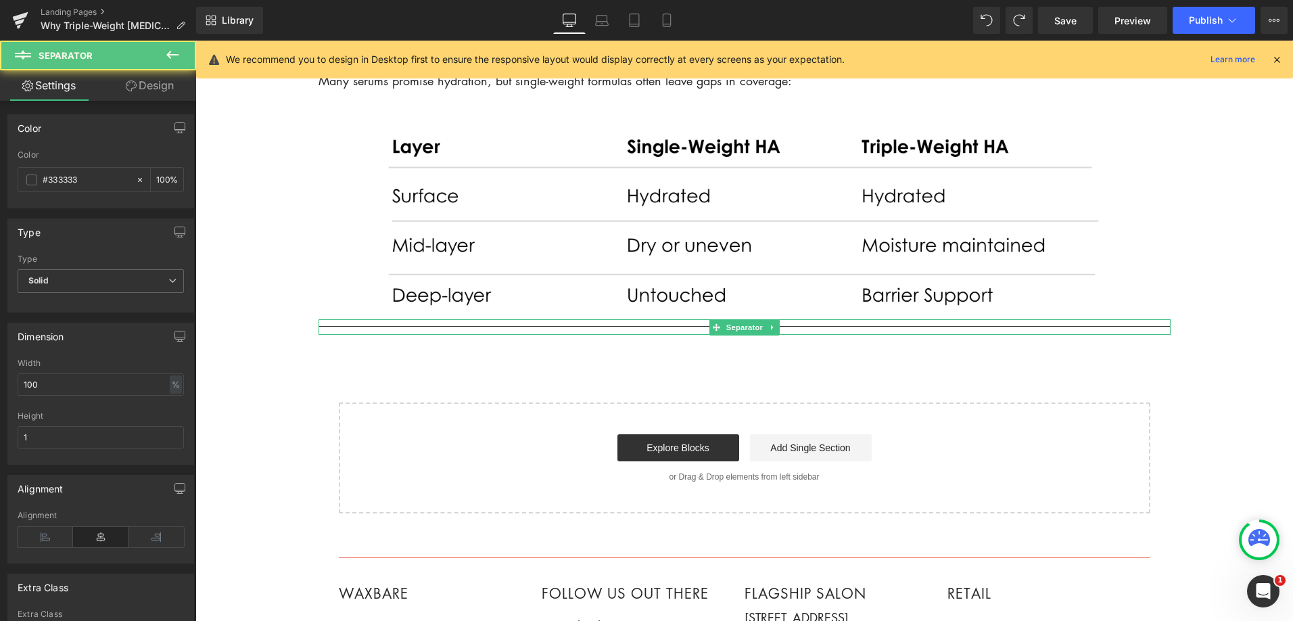
click at [331, 327] on hr at bounding box center [744, 330] width 852 height 9
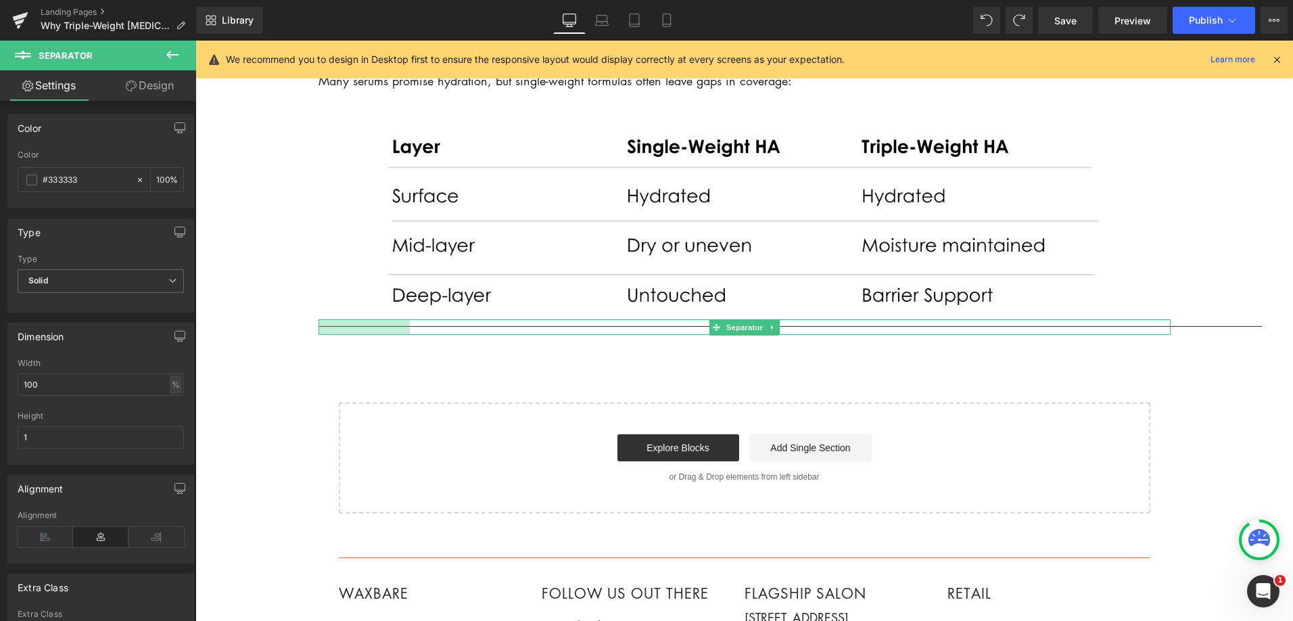
drag, startPoint x: 321, startPoint y: 328, endPoint x: 410, endPoint y: 330, distance: 89.3
click at [410, 330] on div "Separator 135px" at bounding box center [744, 327] width 852 height 16
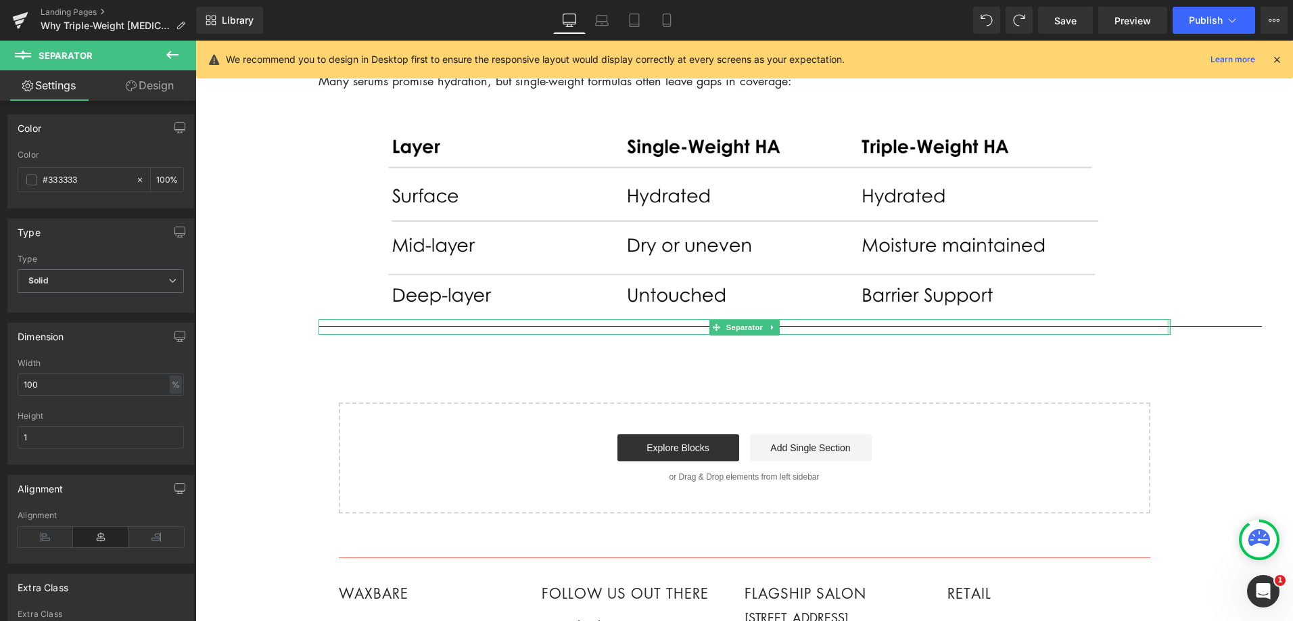
drag, startPoint x: 1170, startPoint y: 328, endPoint x: 797, endPoint y: 354, distance: 374.2
click at [1171, 333] on div "Separator 135px" at bounding box center [744, 327] width 852 height 16
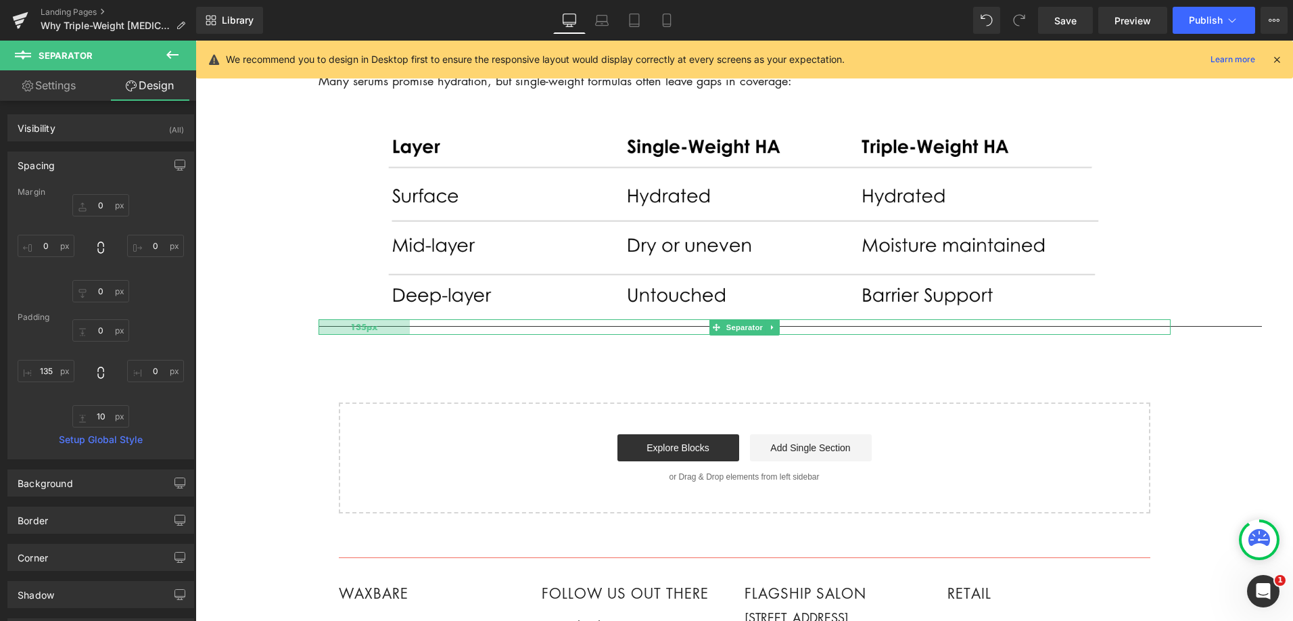
click at [398, 327] on div "135px" at bounding box center [363, 327] width 91 height 16
drag, startPoint x: 402, startPoint y: 327, endPoint x: 302, endPoint y: 330, distance: 99.4
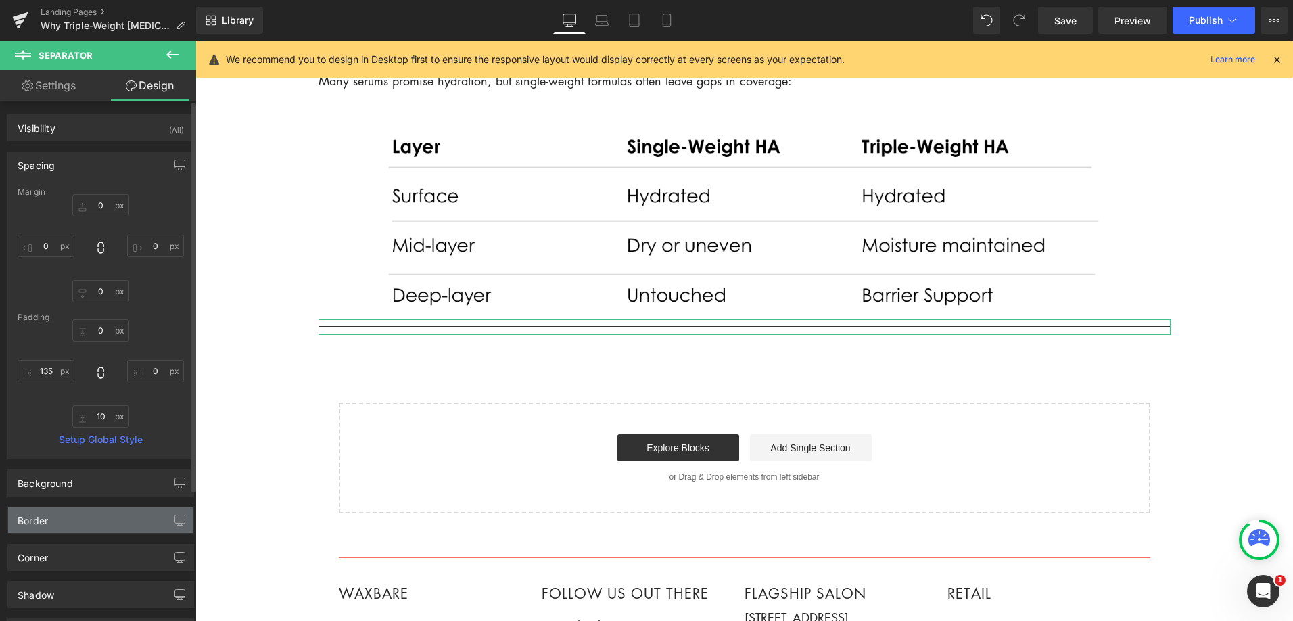
click at [119, 521] on div "Border" at bounding box center [100, 520] width 185 height 26
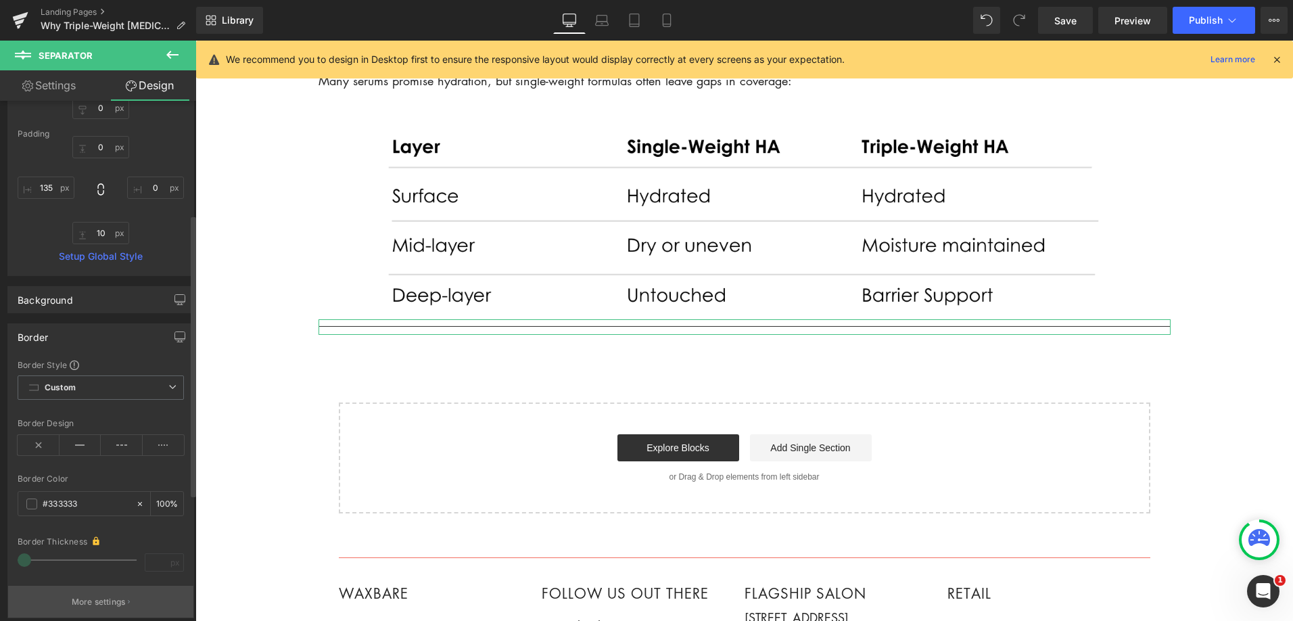
scroll to position [276, 0]
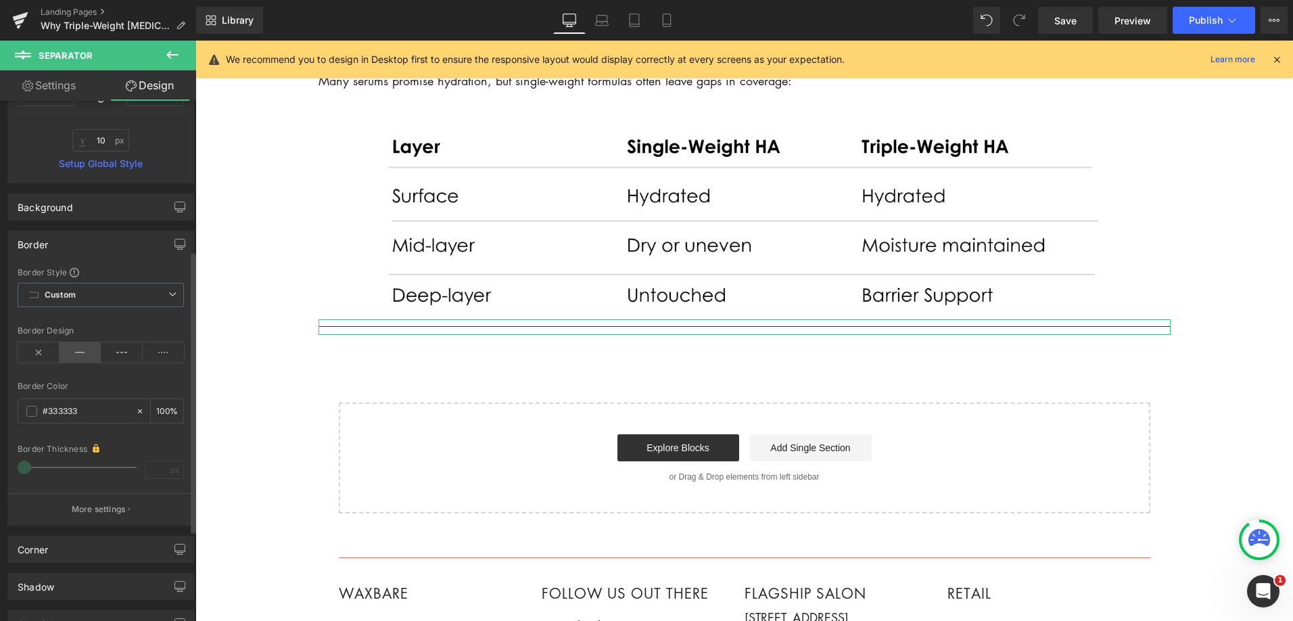
click at [77, 354] on icon at bounding box center [81, 352] width 42 height 20
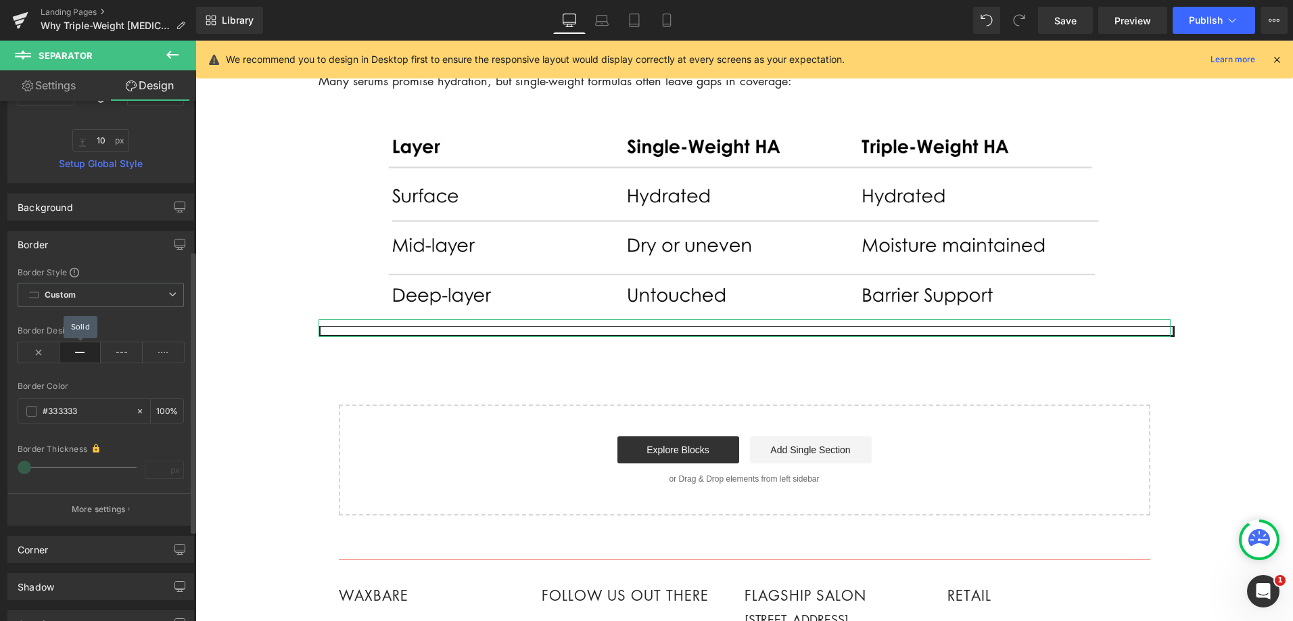
click at [78, 355] on icon at bounding box center [81, 352] width 42 height 20
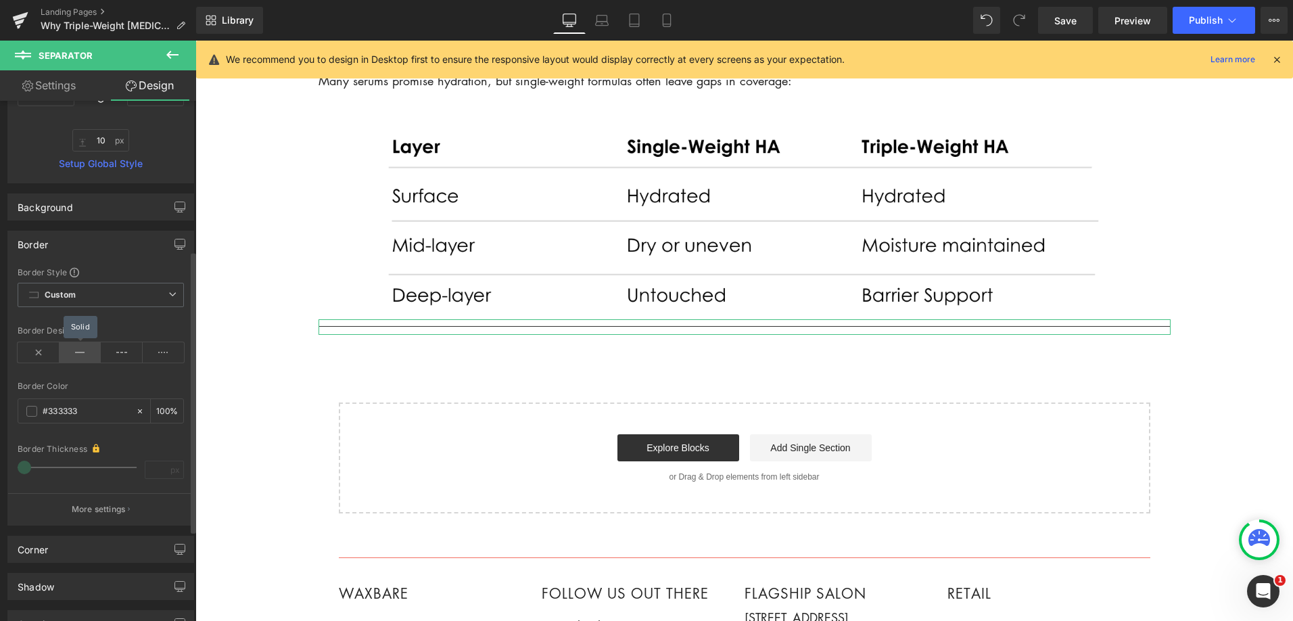
click at [78, 355] on icon at bounding box center [81, 352] width 42 height 20
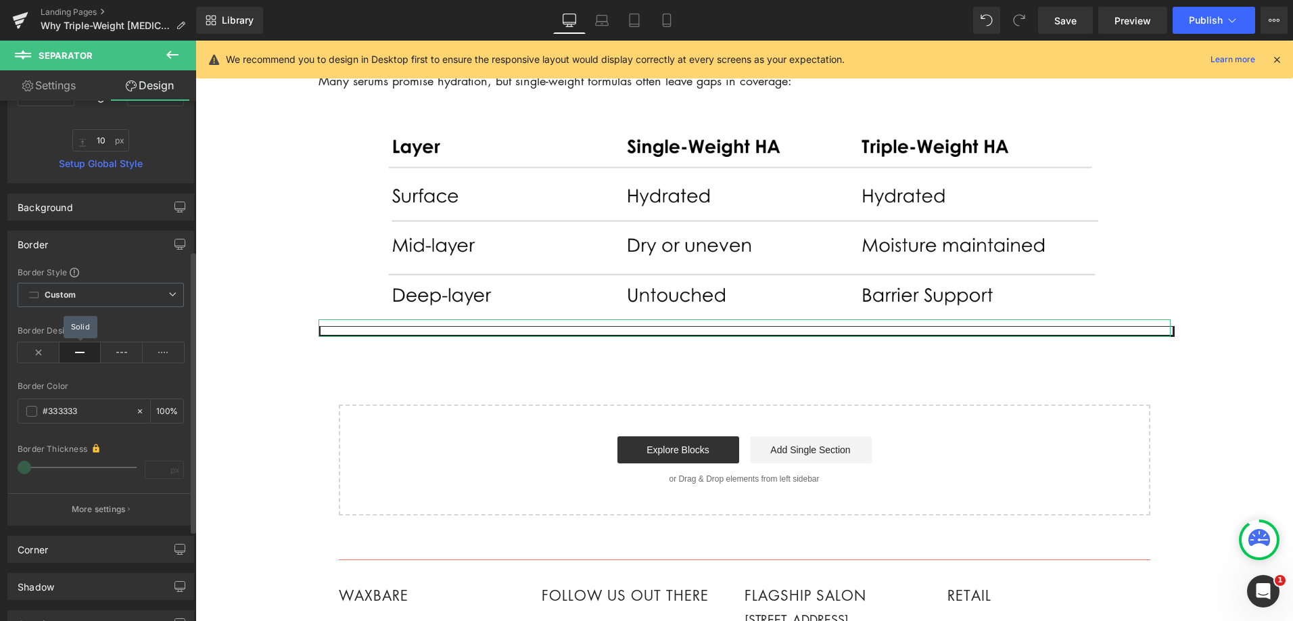
click at [78, 355] on icon at bounding box center [81, 352] width 42 height 20
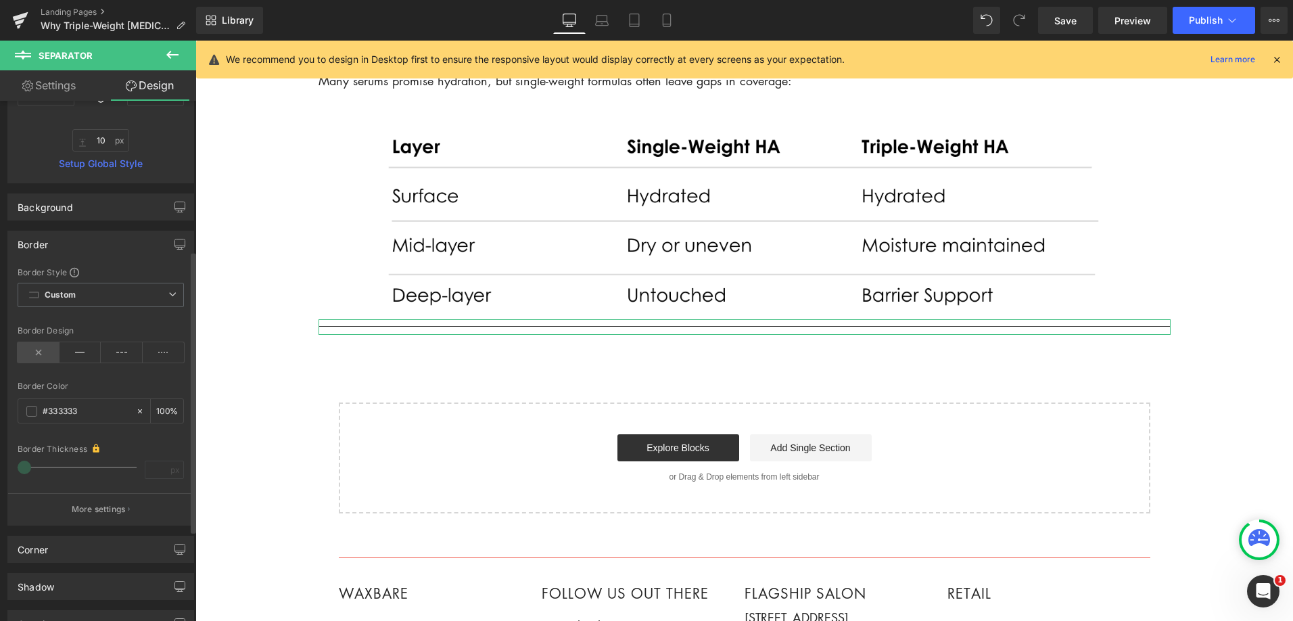
click at [45, 350] on icon at bounding box center [39, 352] width 42 height 20
click at [80, 351] on icon at bounding box center [81, 352] width 42 height 20
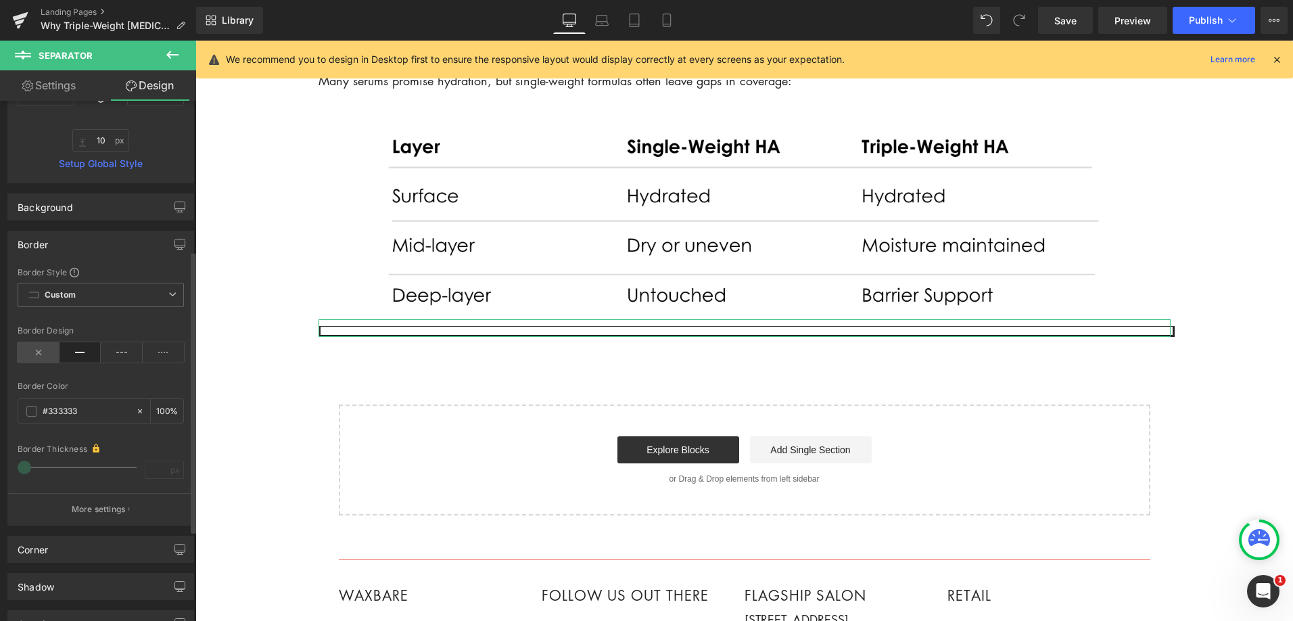
click at [41, 354] on icon at bounding box center [39, 352] width 42 height 20
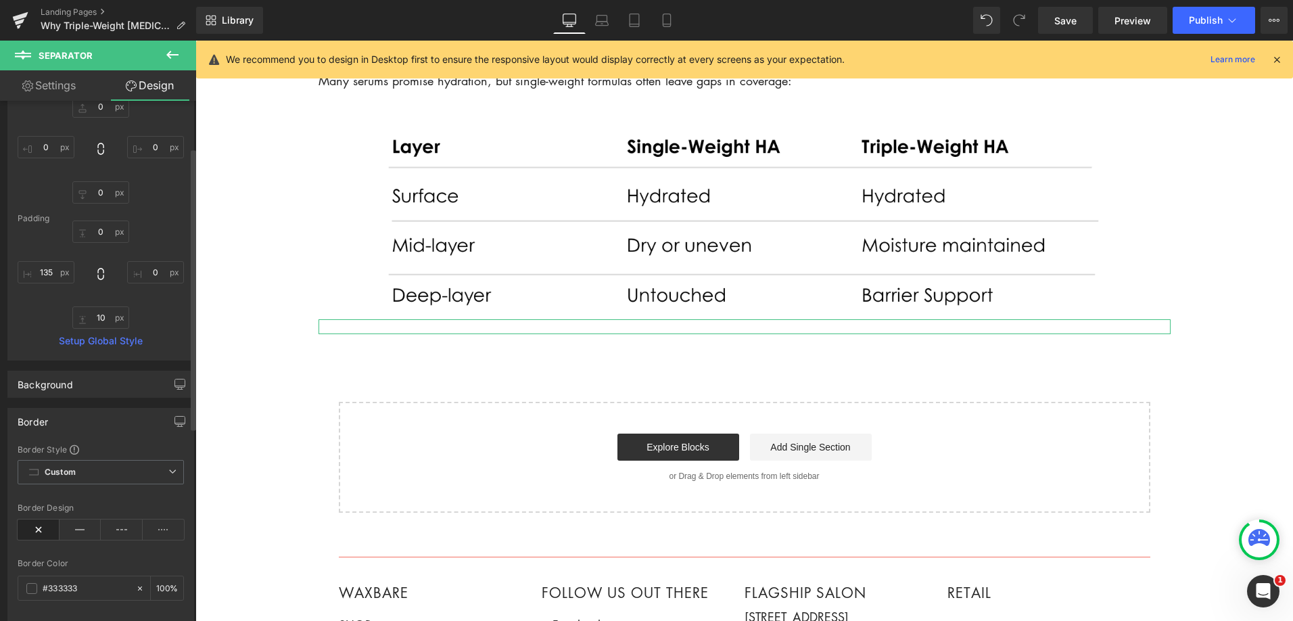
scroll to position [0, 0]
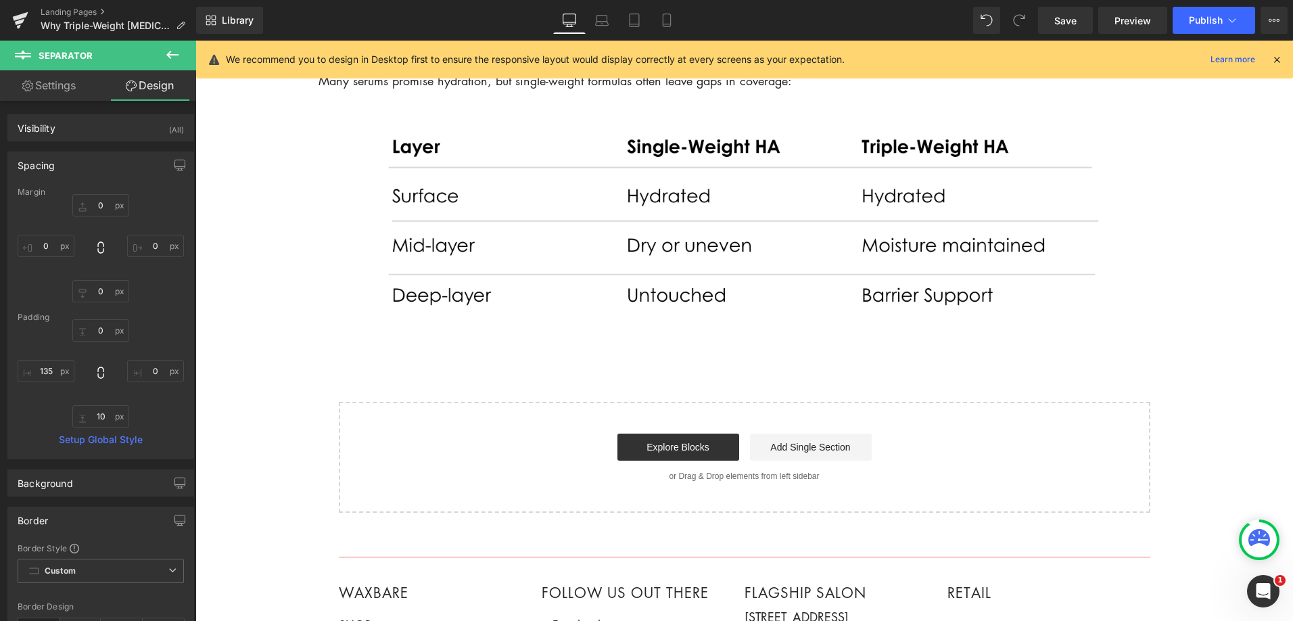
click at [170, 54] on icon at bounding box center [172, 55] width 12 height 8
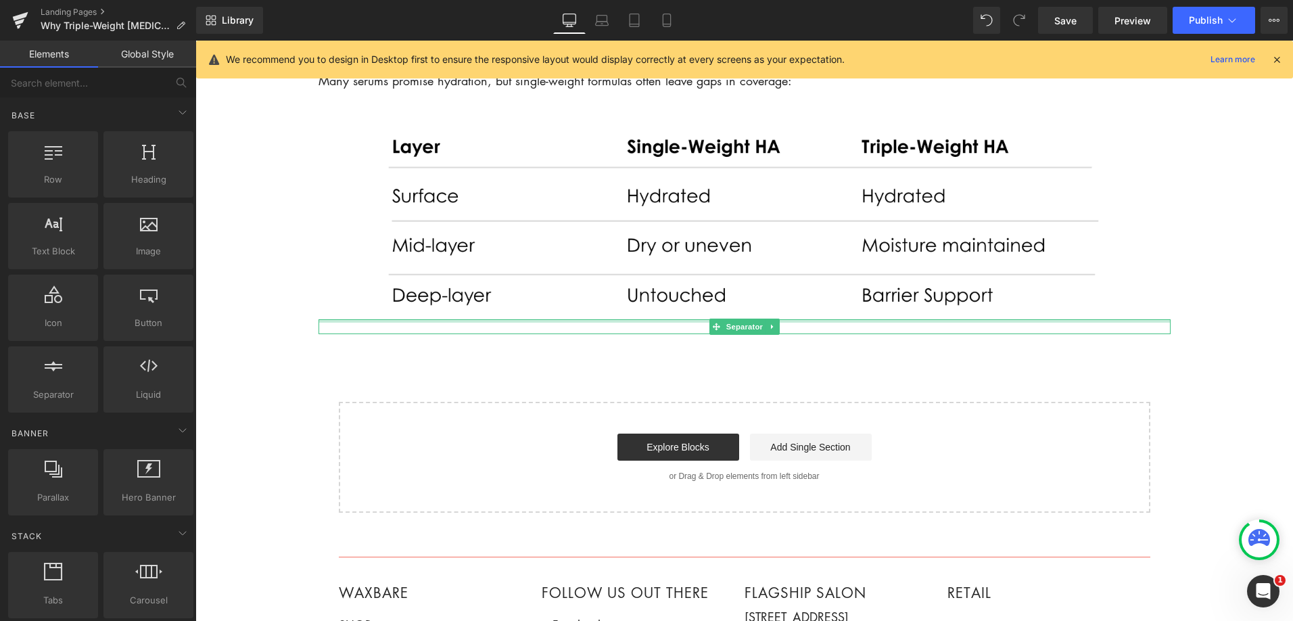
click at [375, 321] on div at bounding box center [744, 320] width 852 height 3
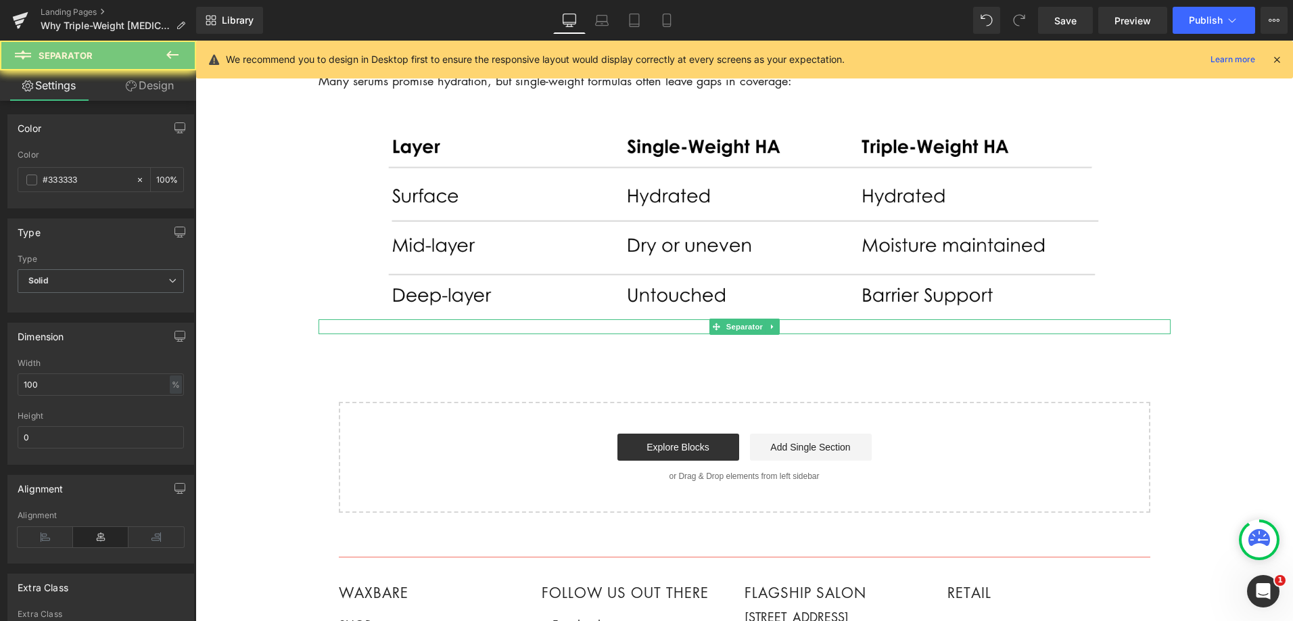
click at [376, 325] on div at bounding box center [744, 326] width 852 height 15
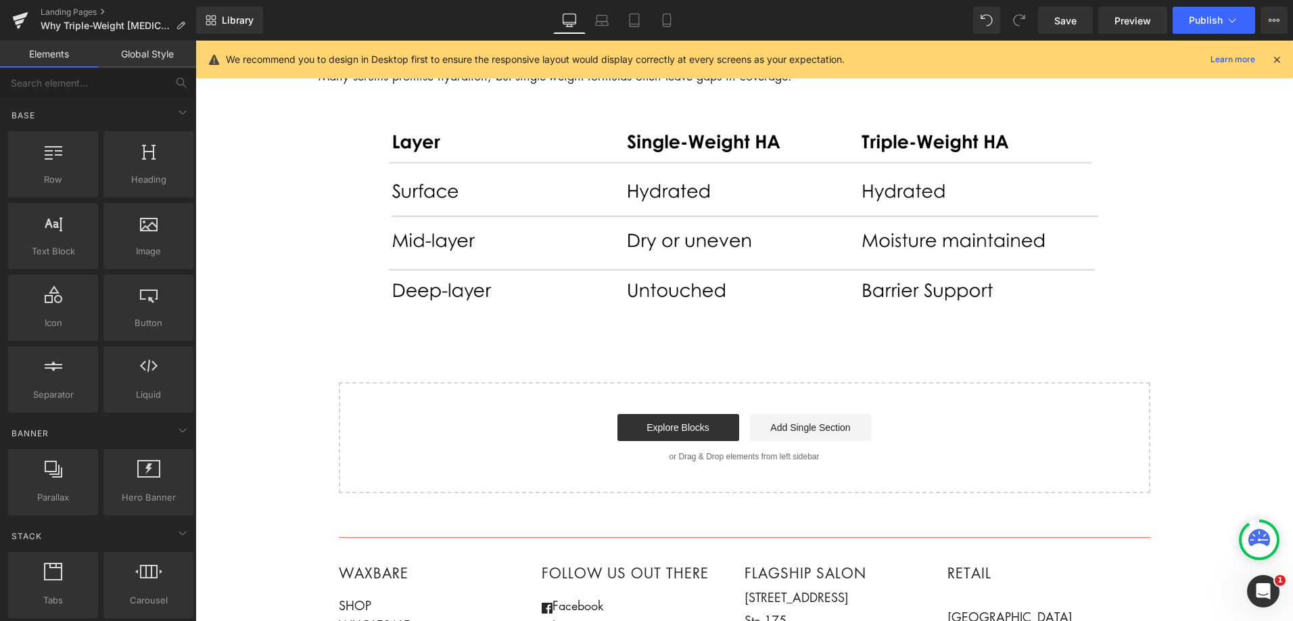
click at [1278, 60] on icon at bounding box center [1277, 59] width 12 height 12
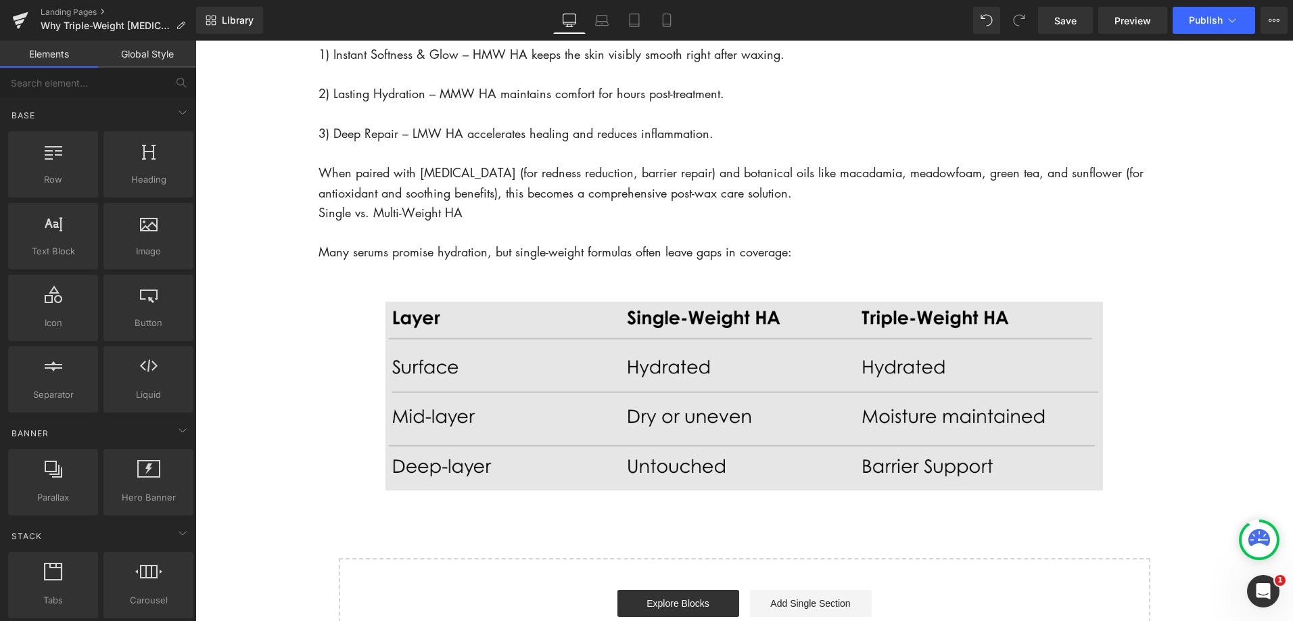
scroll to position [1854, 0]
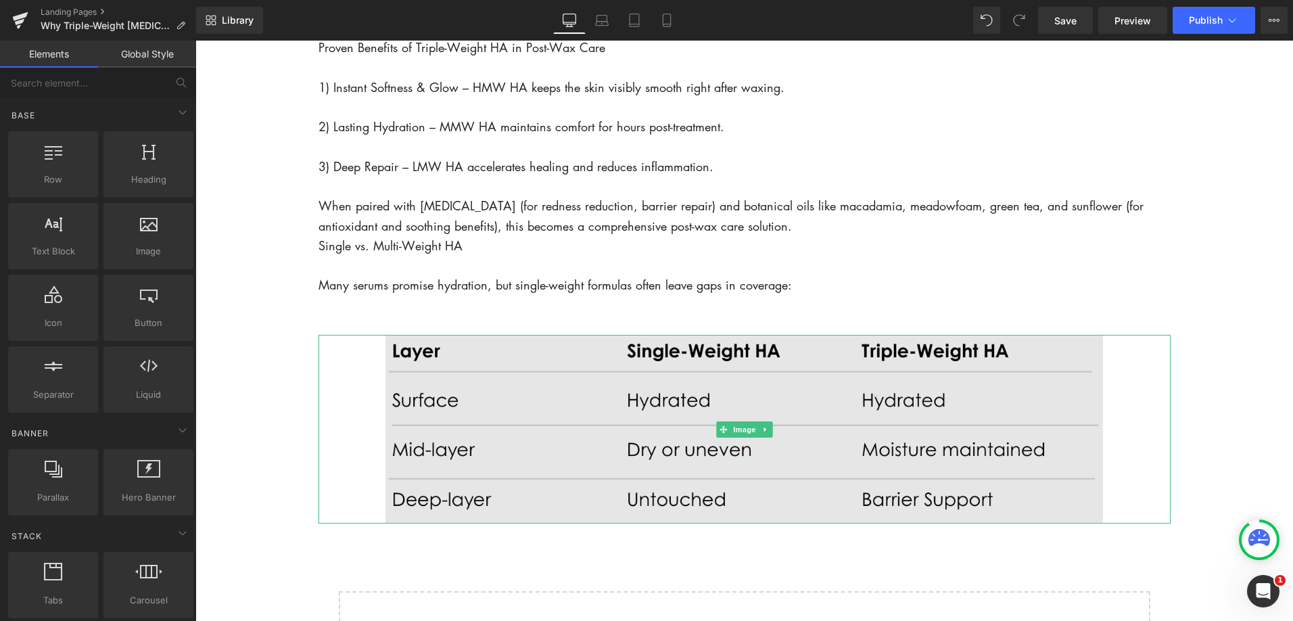
click at [594, 404] on img at bounding box center [744, 429] width 852 height 189
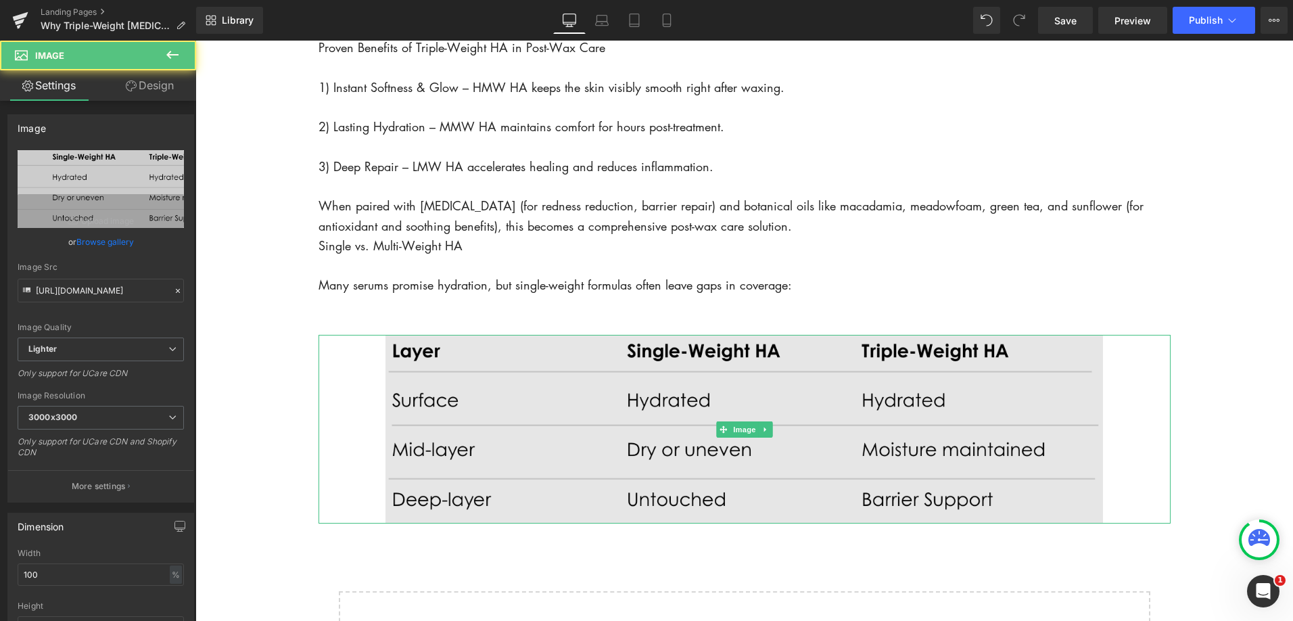
click at [338, 430] on img at bounding box center [744, 429] width 852 height 189
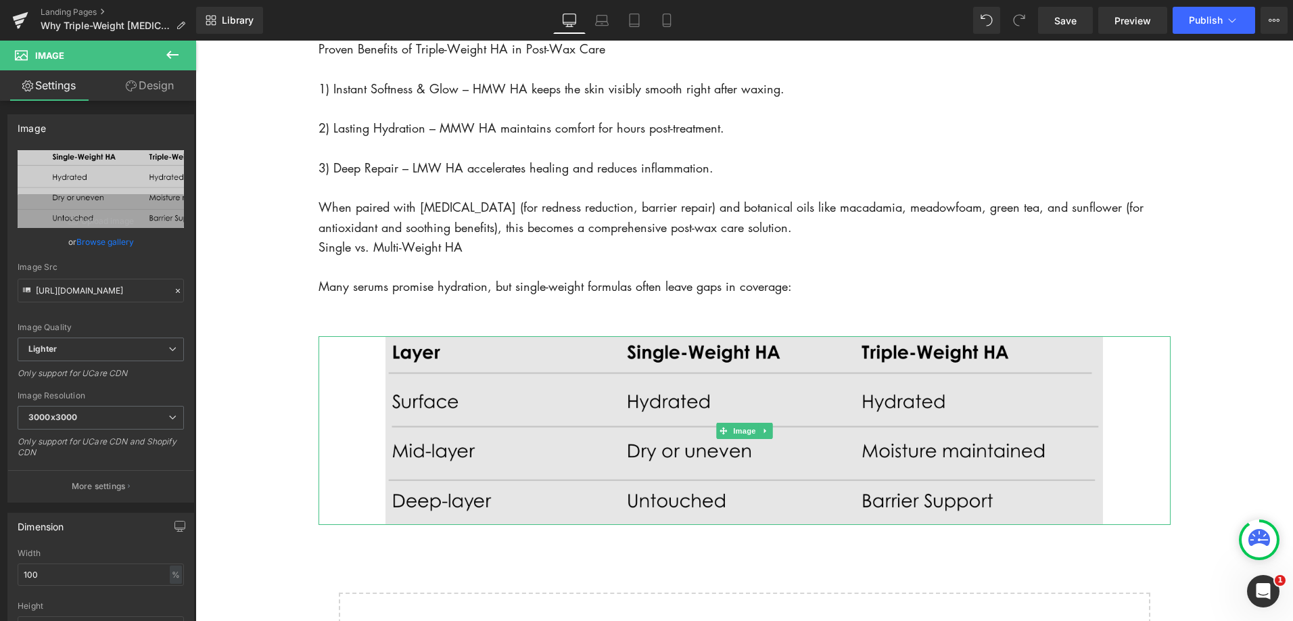
scroll to position [1853, 0]
click at [1118, 410] on img at bounding box center [744, 429] width 852 height 189
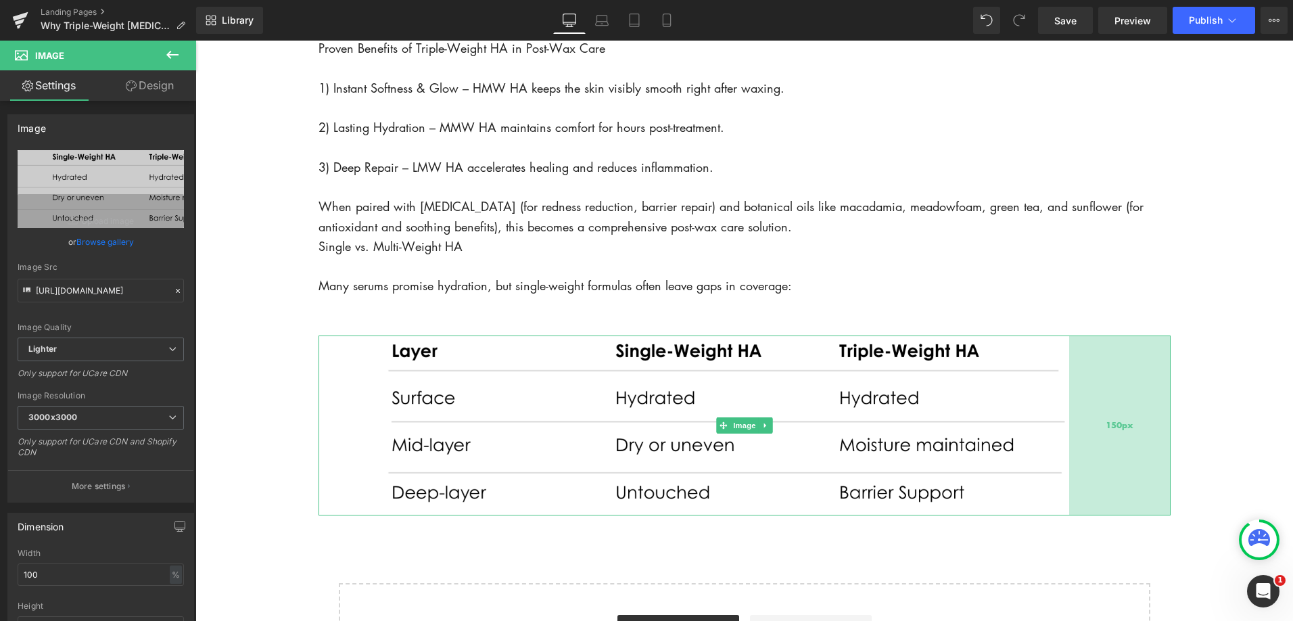
drag, startPoint x: 1169, startPoint y: 470, endPoint x: 1135, endPoint y: 472, distance: 33.9
click at [1135, 472] on div "150px" at bounding box center [1119, 425] width 101 height 180
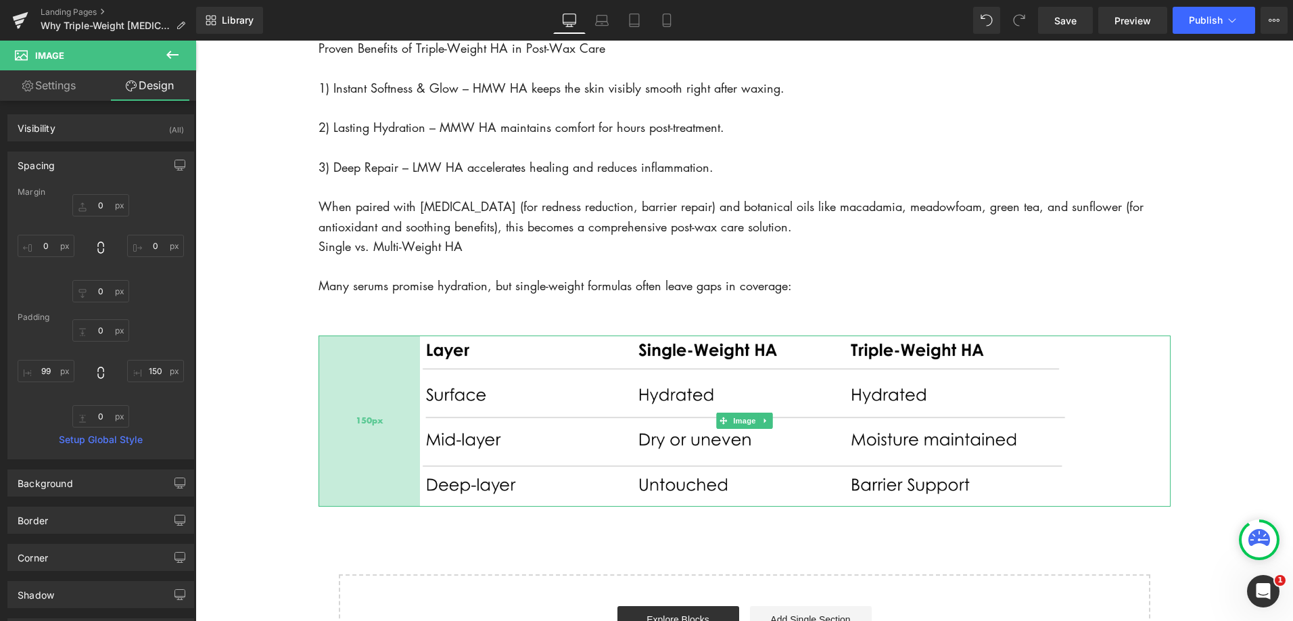
drag, startPoint x: 318, startPoint y: 441, endPoint x: 352, endPoint y: 442, distance: 34.5
click at [352, 442] on div "150px" at bounding box center [368, 420] width 101 height 171
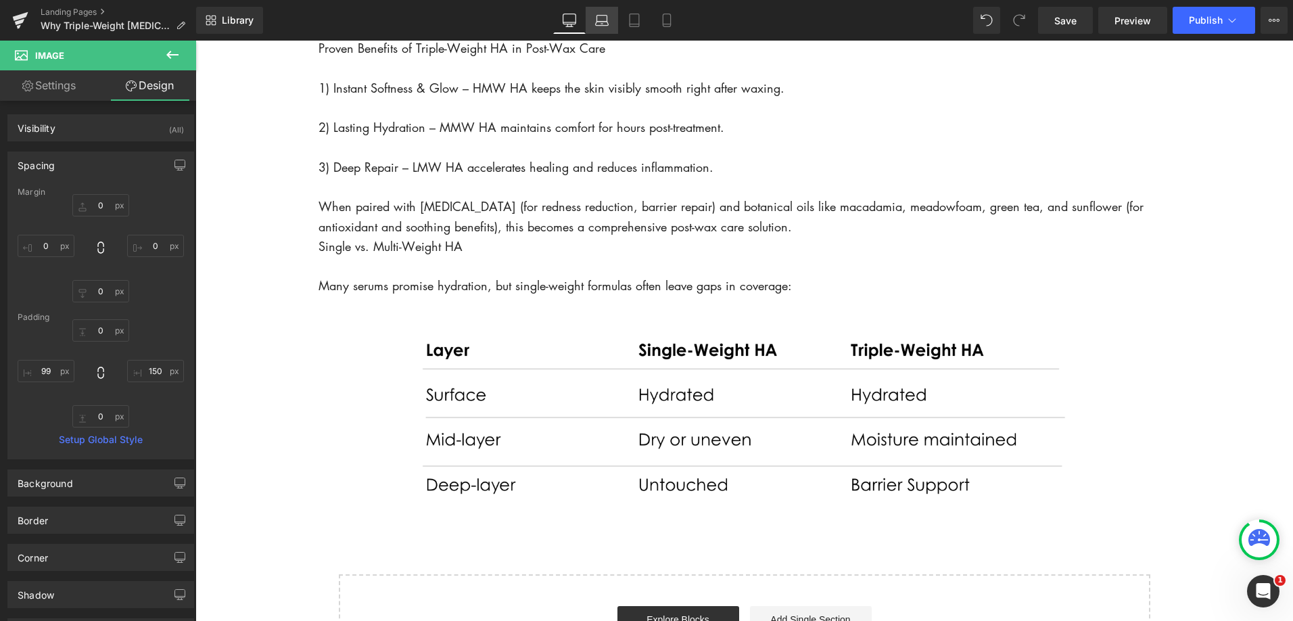
click at [609, 22] on link "Laptop" at bounding box center [602, 20] width 32 height 27
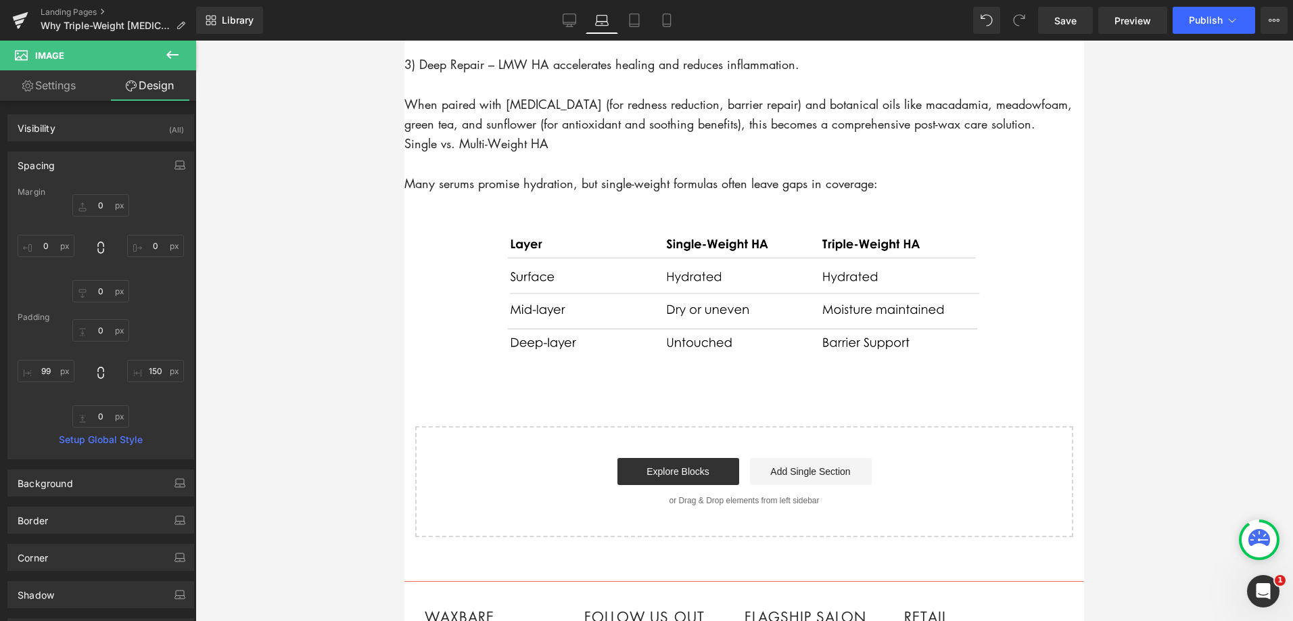
scroll to position [1770, 0]
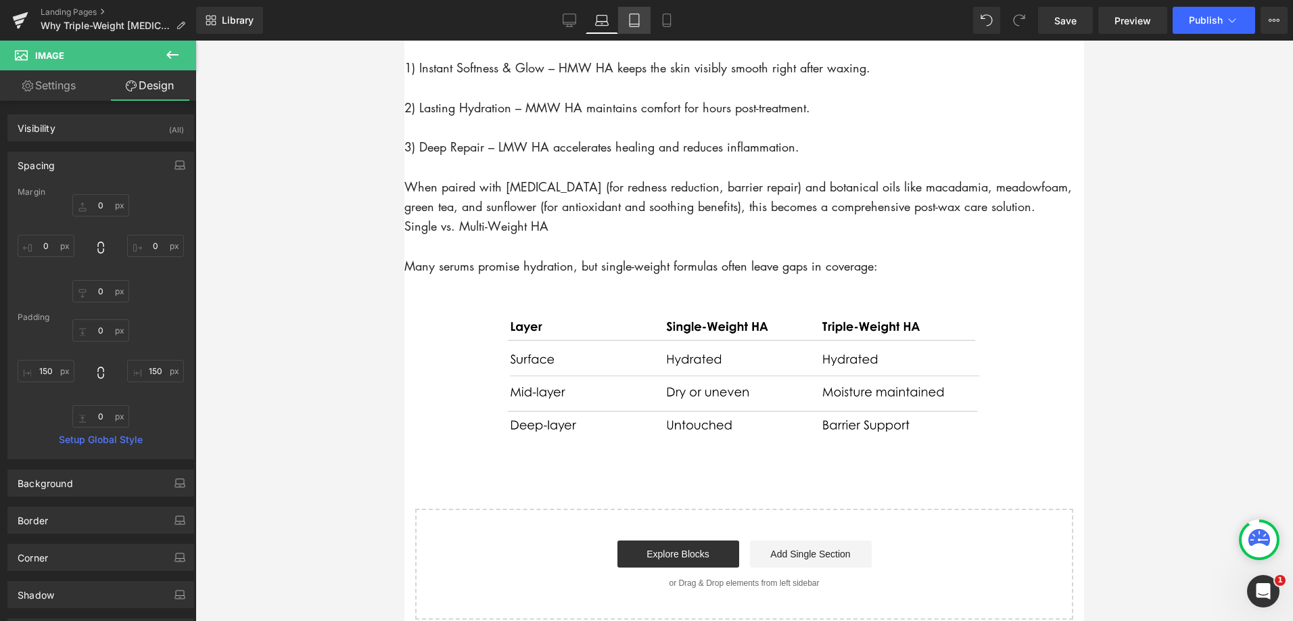
click at [634, 24] on icon at bounding box center [634, 24] width 9 height 0
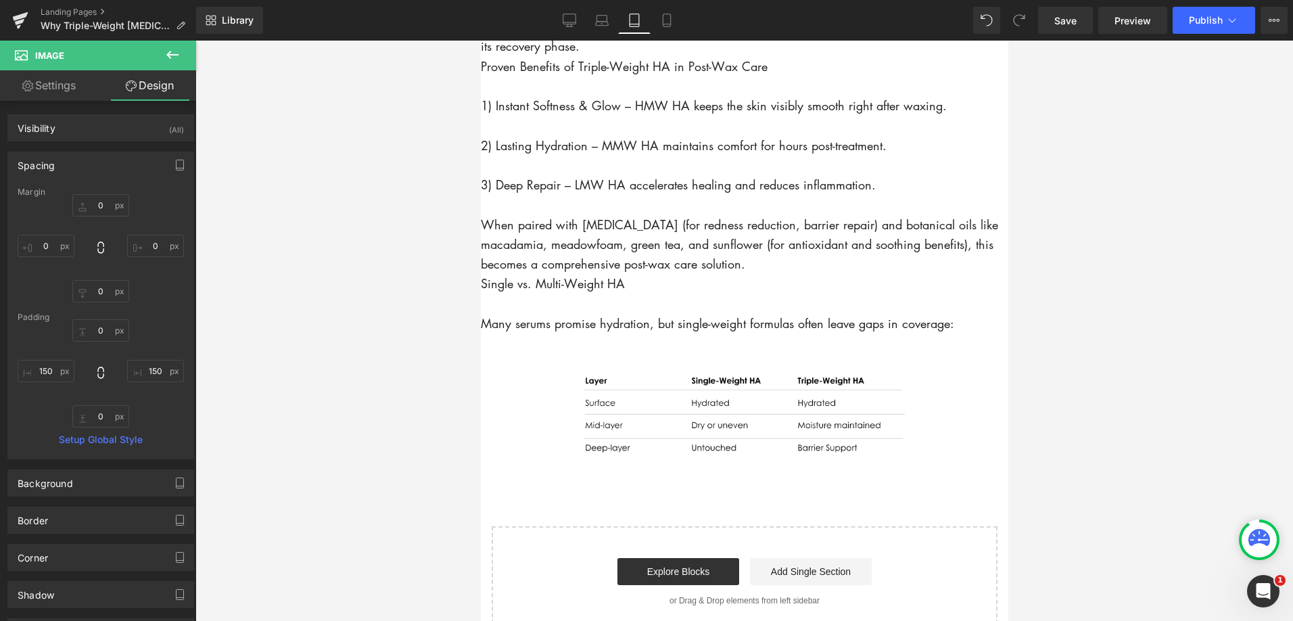
scroll to position [1809, 0]
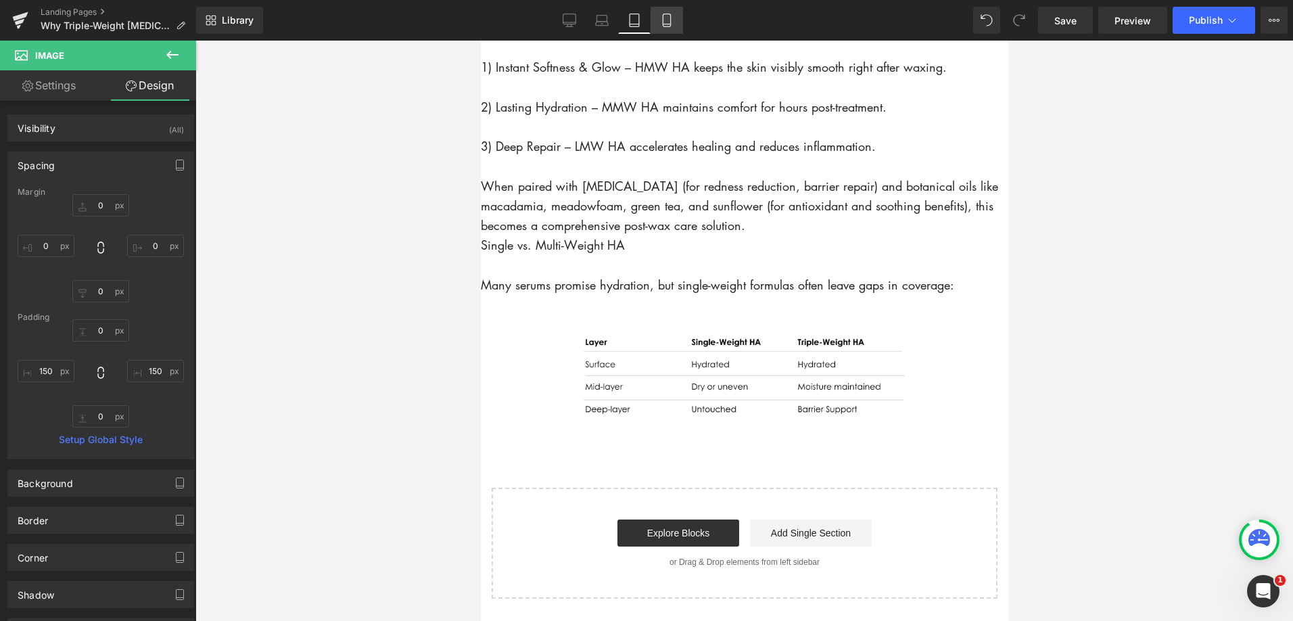
click at [665, 32] on link "Mobile" at bounding box center [667, 20] width 32 height 27
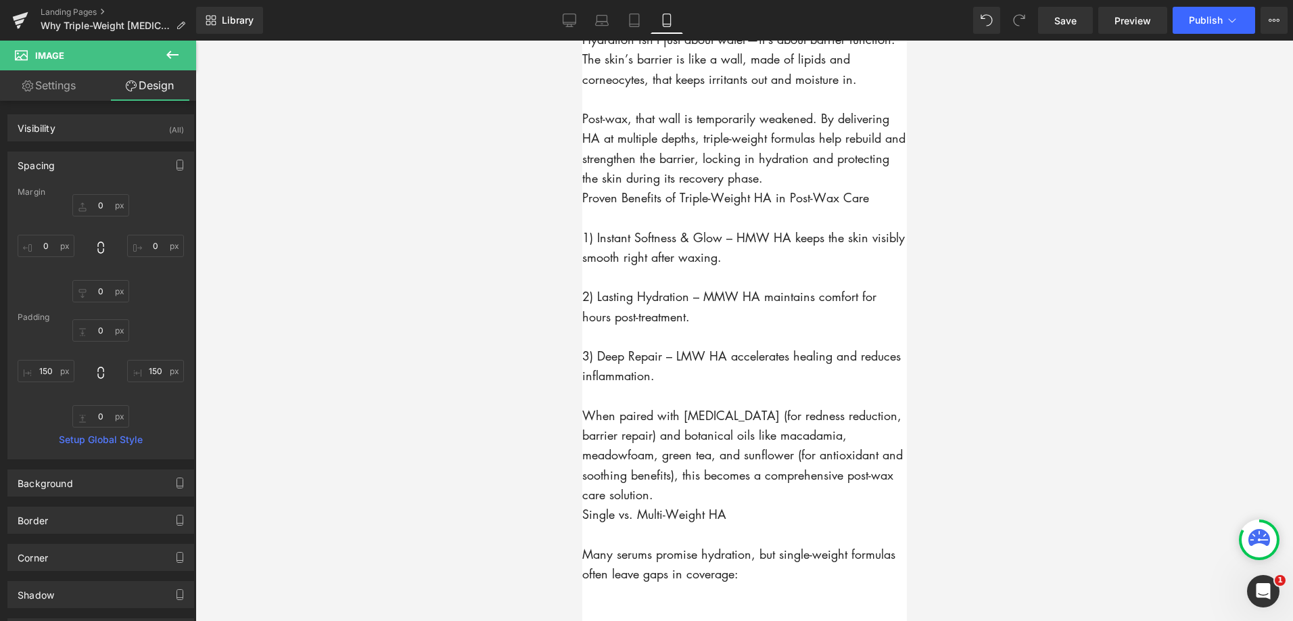
scroll to position [2125, 0]
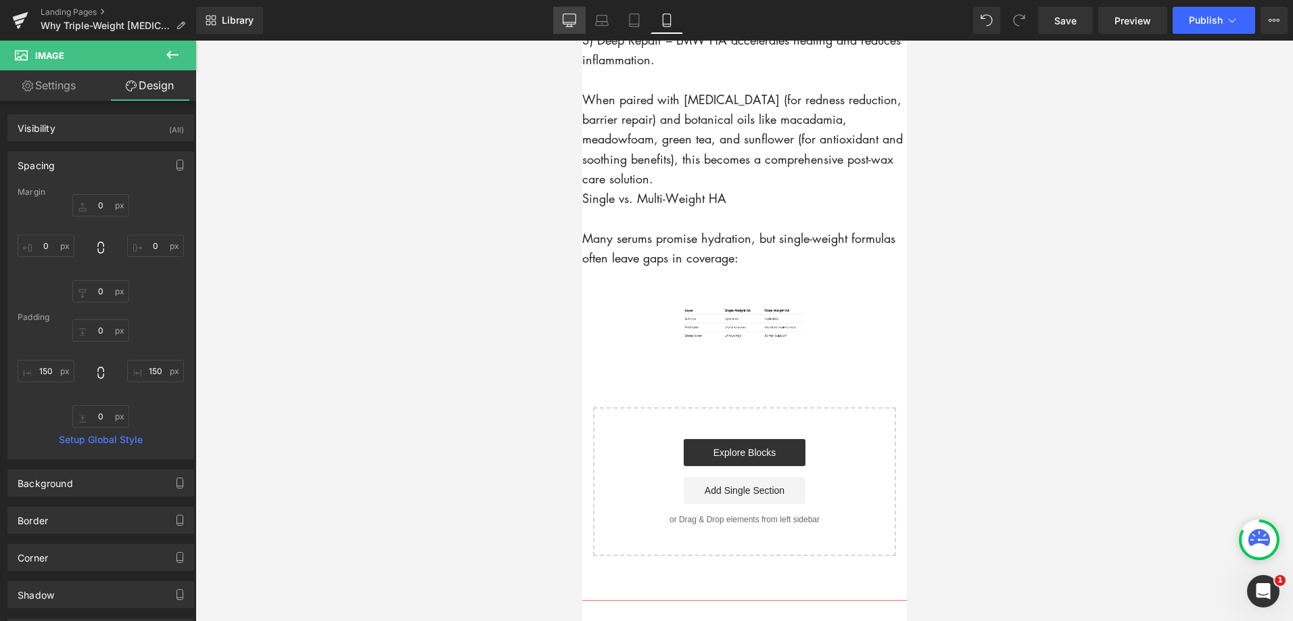
click at [571, 24] on icon at bounding box center [569, 19] width 13 height 10
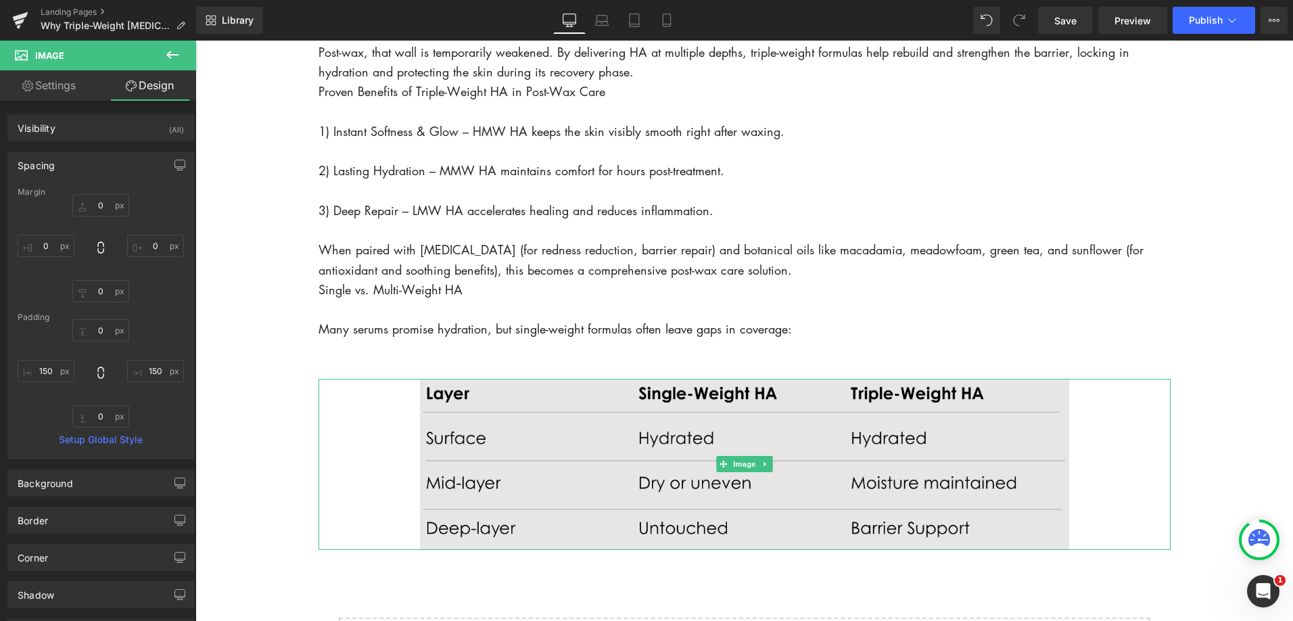
scroll to position [1854, 0]
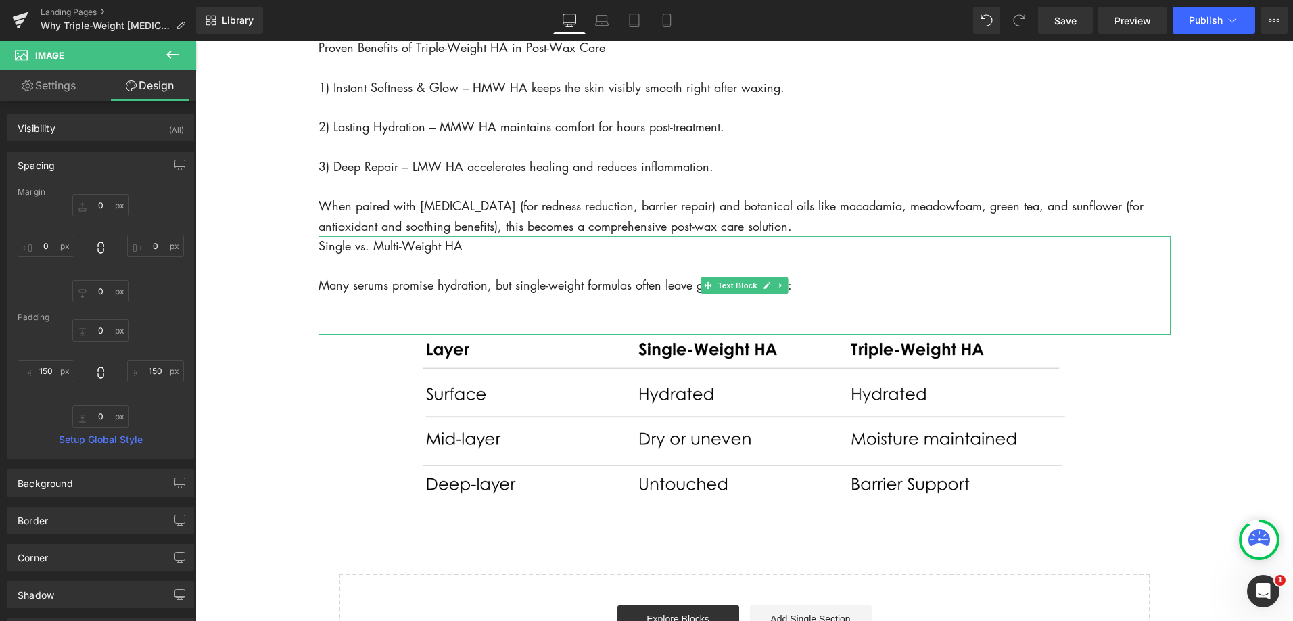
click at [535, 315] on p at bounding box center [744, 306] width 852 height 20
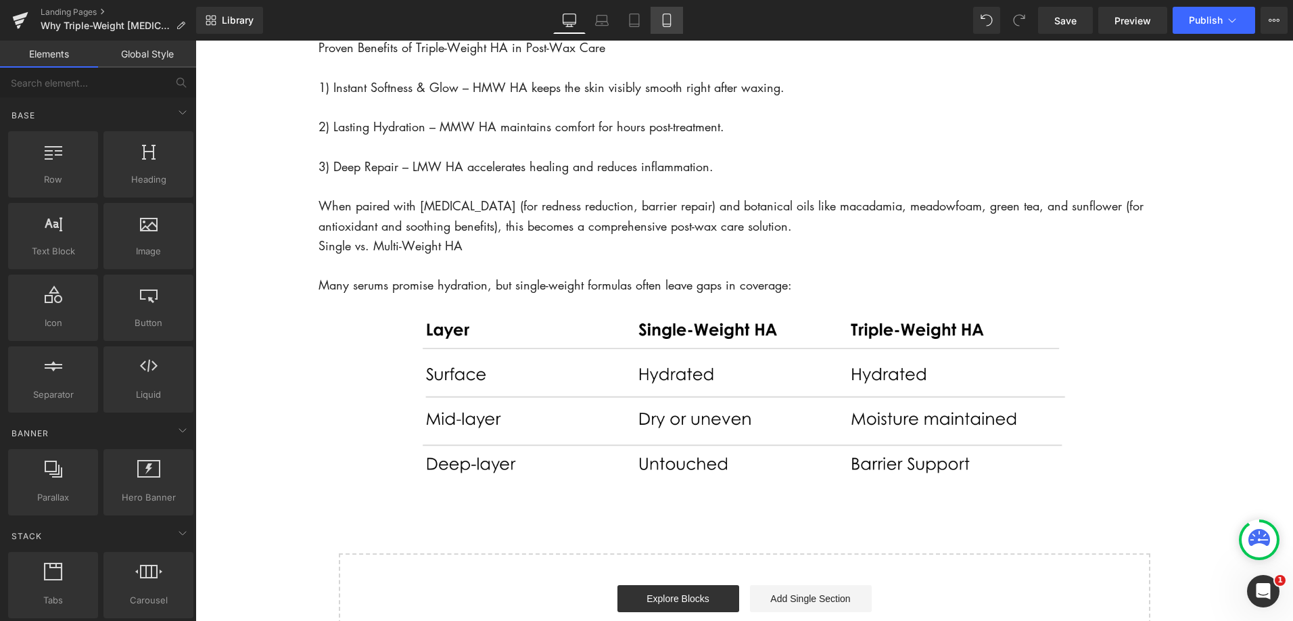
click at [670, 16] on icon at bounding box center [667, 21] width 14 height 14
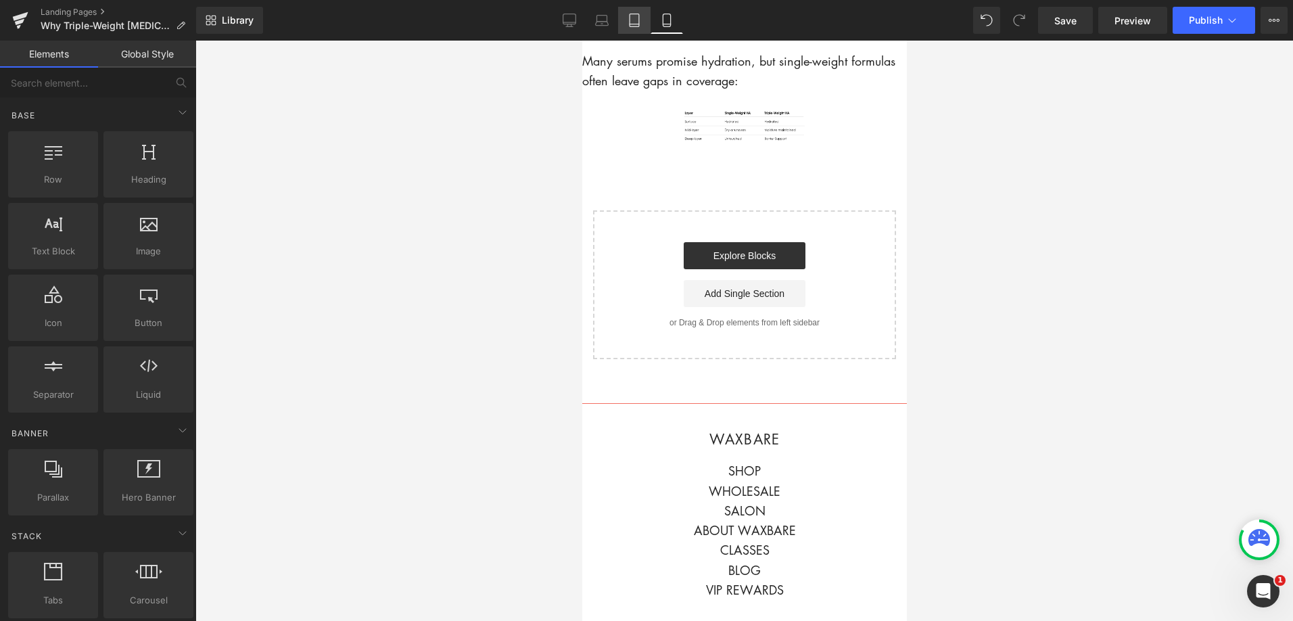
click at [633, 26] on icon at bounding box center [635, 21] width 14 height 14
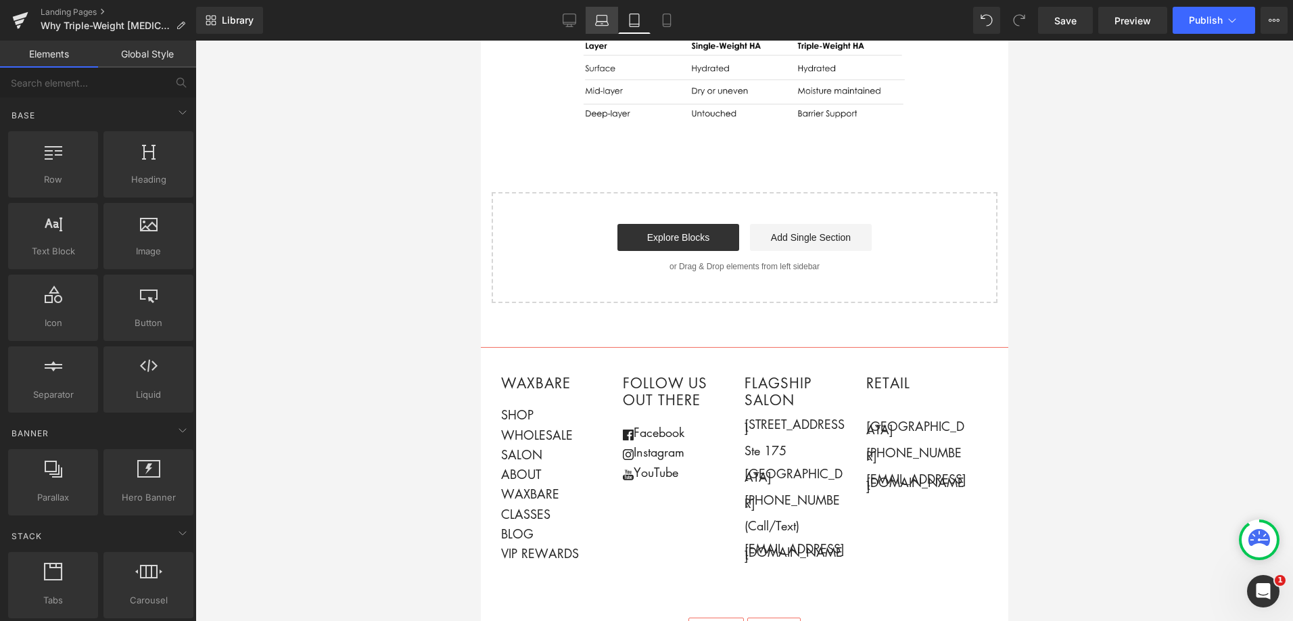
click at [603, 28] on link "Laptop" at bounding box center [602, 20] width 32 height 27
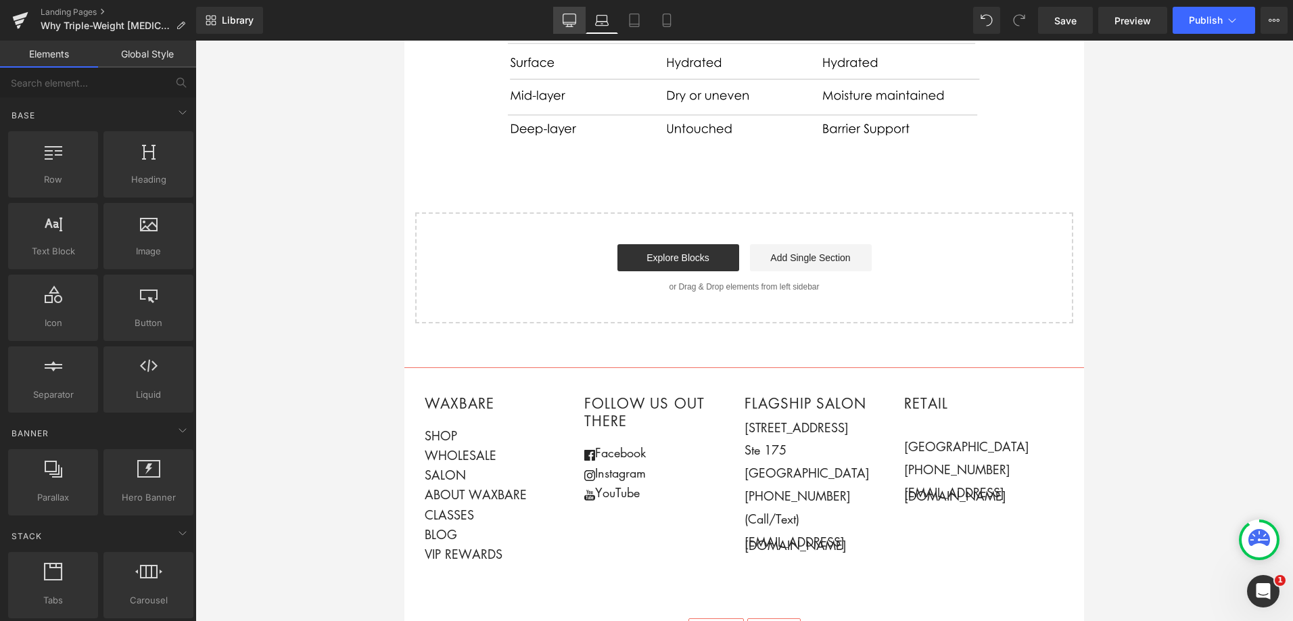
click at [566, 24] on icon at bounding box center [569, 19] width 13 height 10
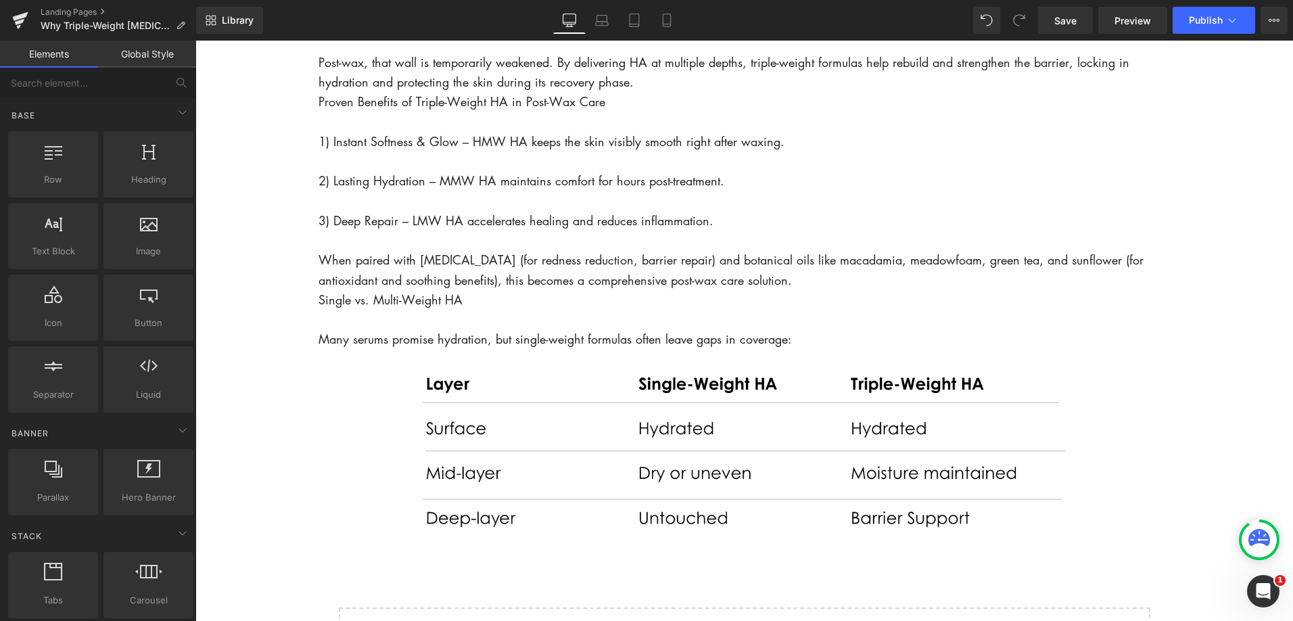
scroll to position [1800, 0]
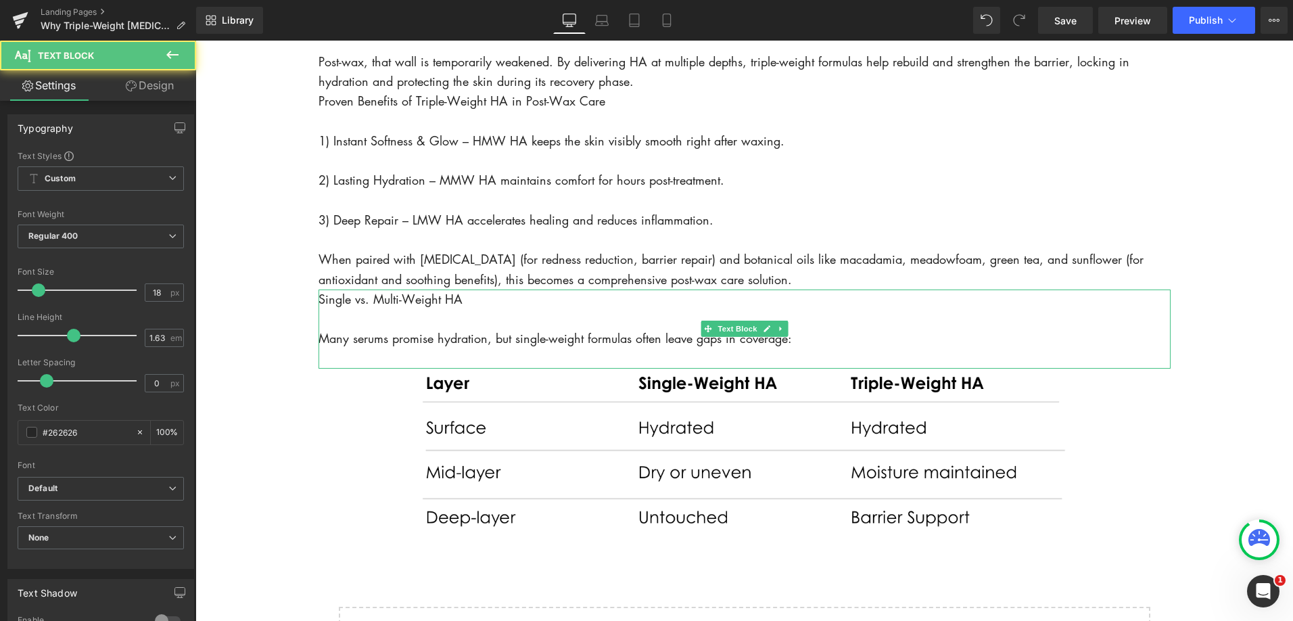
drag, startPoint x: 795, startPoint y: 340, endPoint x: 803, endPoint y: 341, distance: 8.2
click at [796, 341] on p "Many serums promise hydration, but single-weight formulas often leave gaps in c…" at bounding box center [744, 339] width 852 height 20
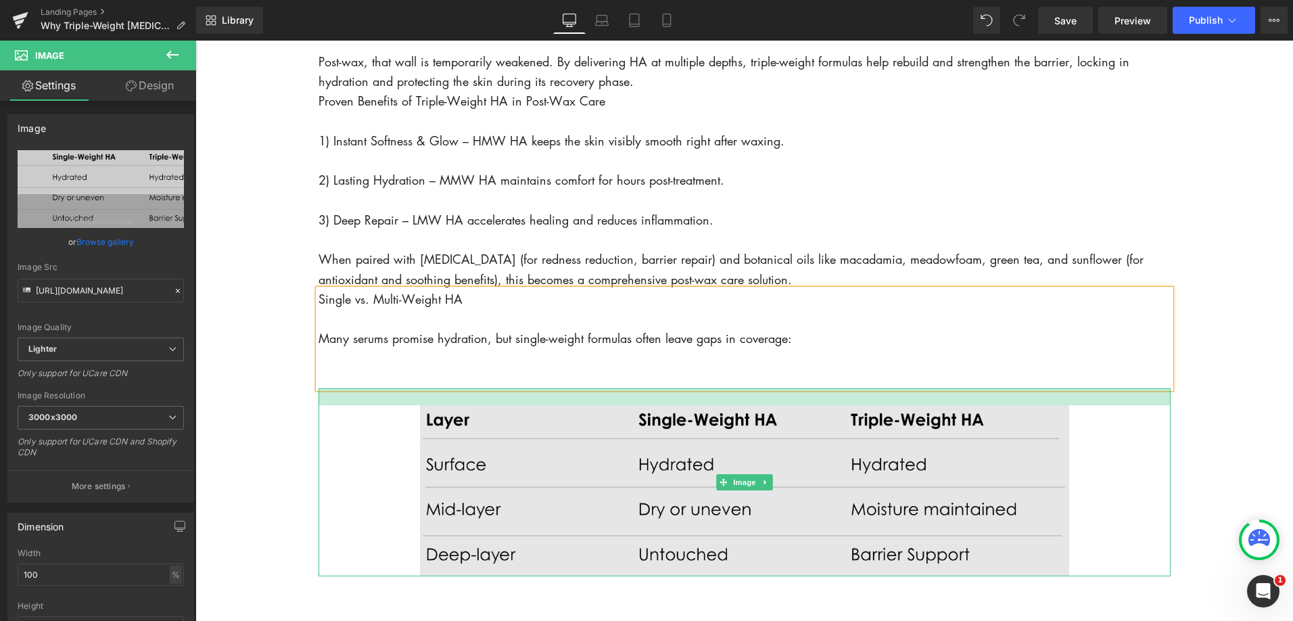
drag, startPoint x: 692, startPoint y: 390, endPoint x: 690, endPoint y: 406, distance: 17.0
click at [690, 406] on div "Image" at bounding box center [744, 482] width 852 height 188
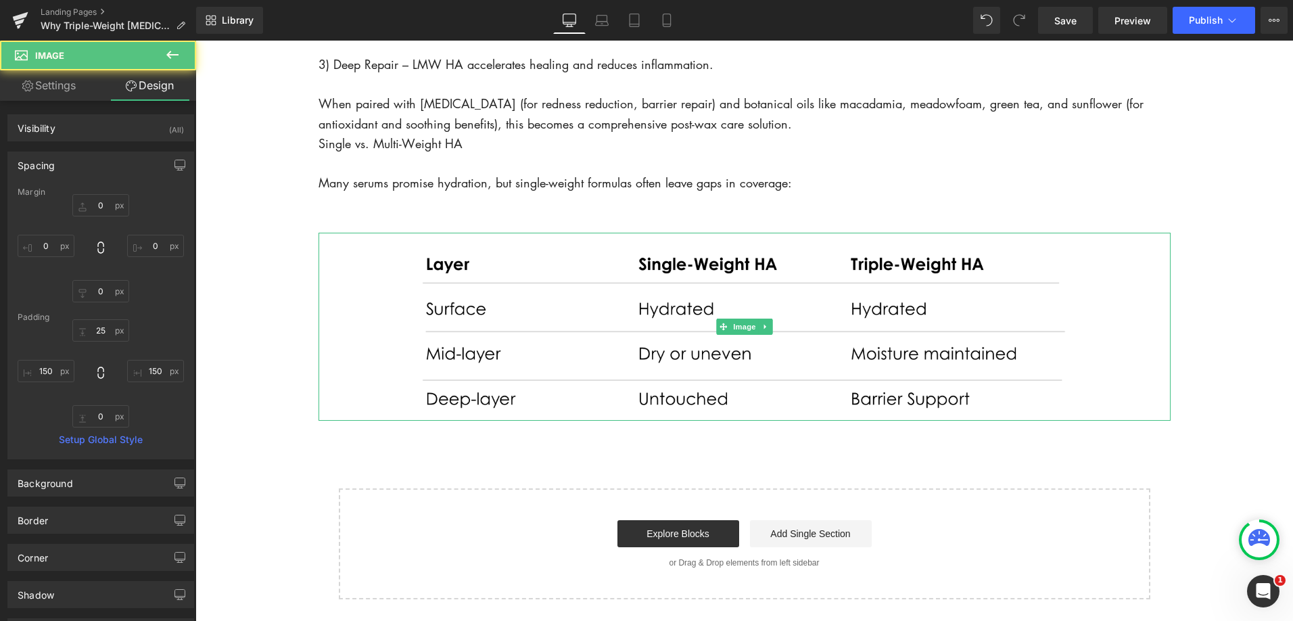
scroll to position [1987, 0]
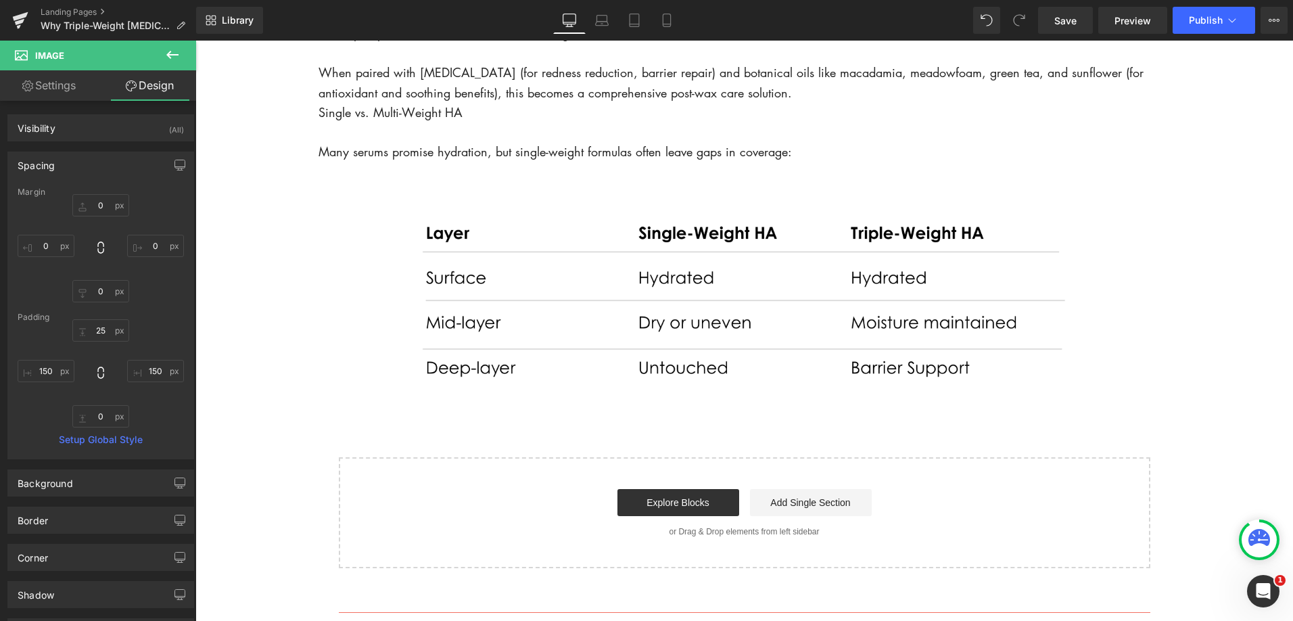
click at [173, 51] on icon at bounding box center [172, 55] width 16 height 16
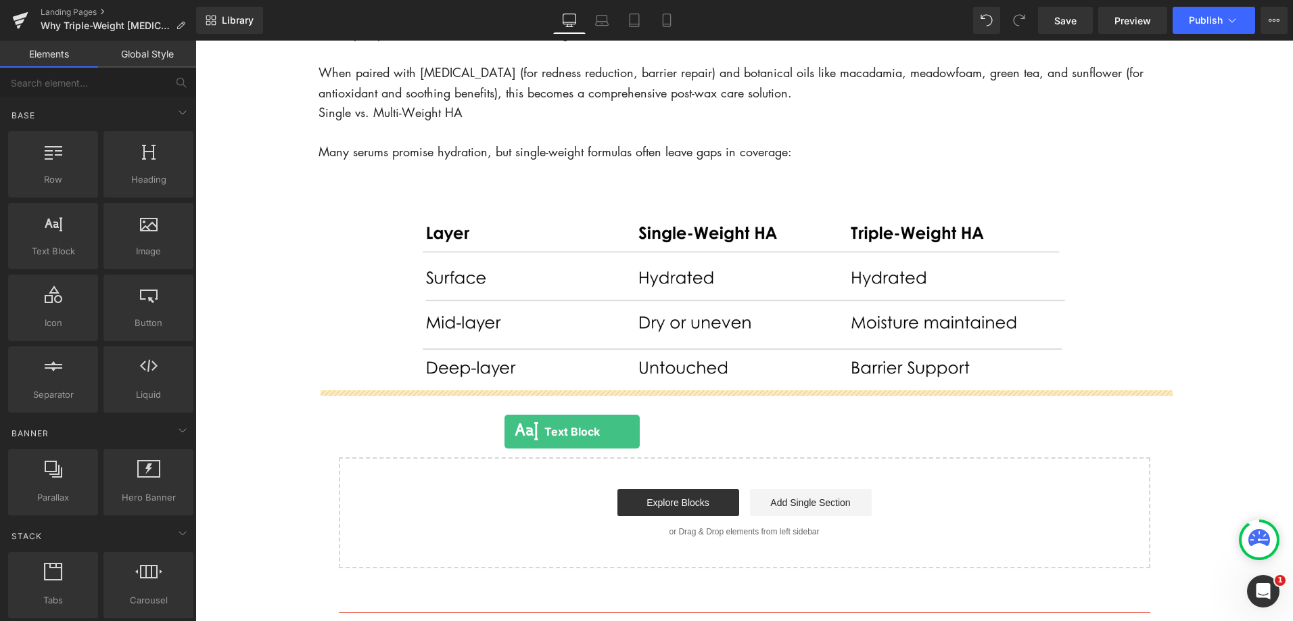
drag, startPoint x: 268, startPoint y: 284, endPoint x: 504, endPoint y: 431, distance: 278.8
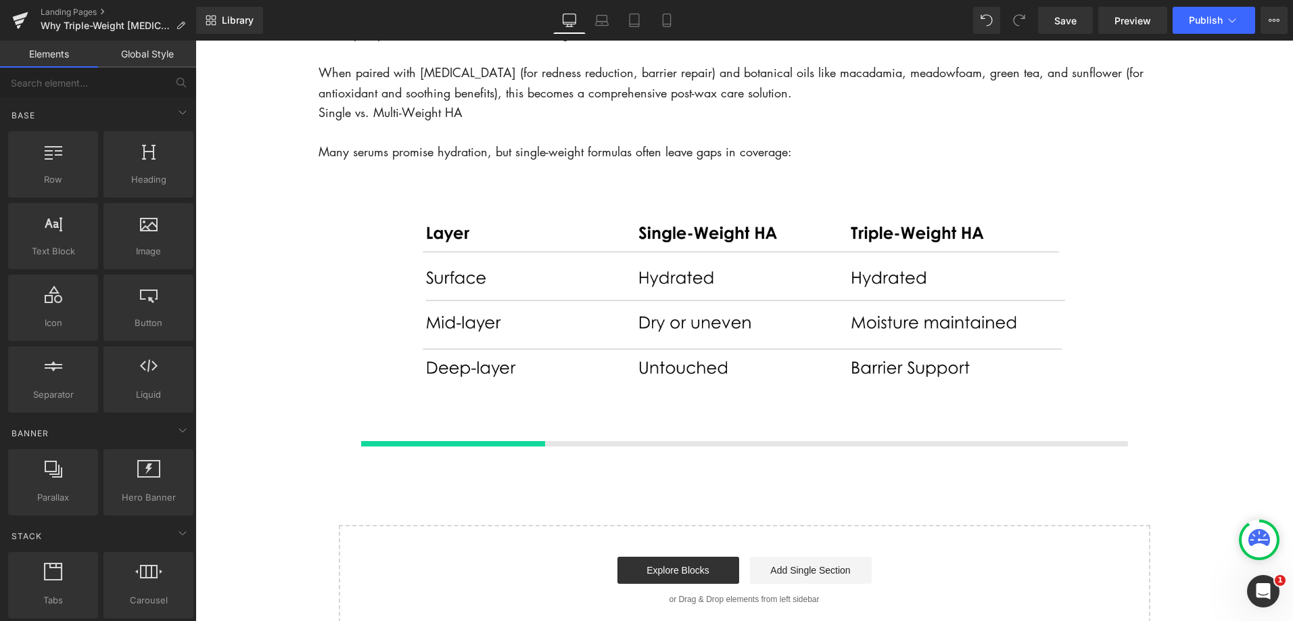
scroll to position [1987, 0]
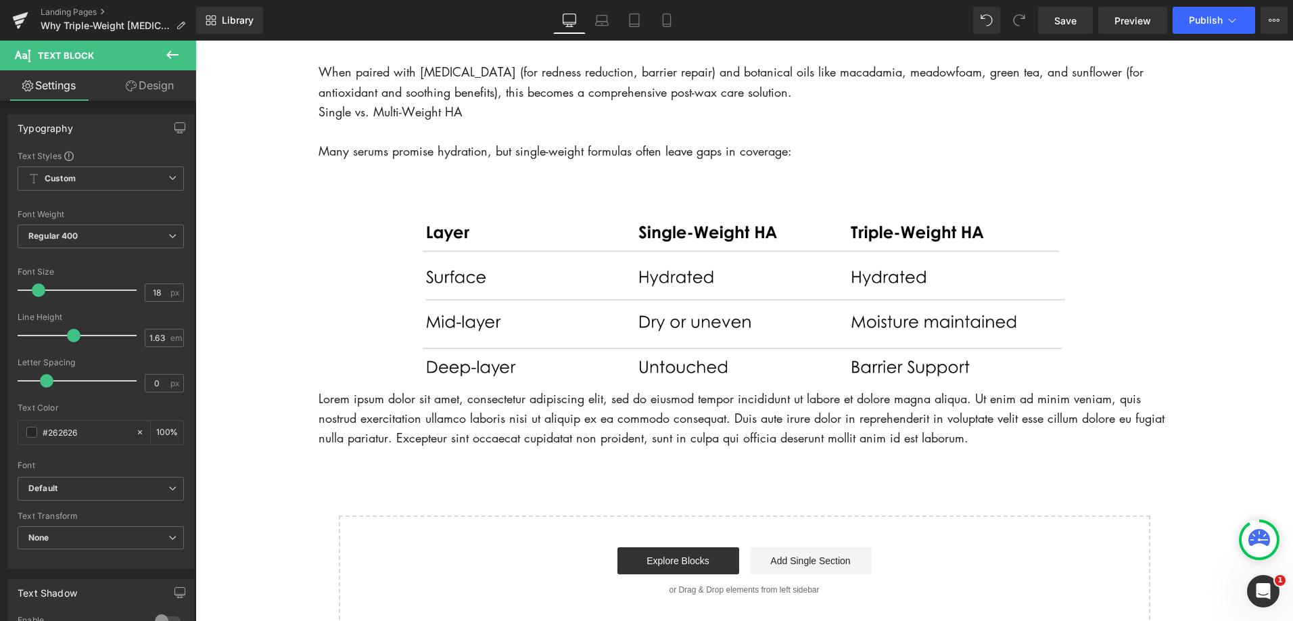
click at [373, 418] on p "Lorem ipsum dolor sit amet, consectetur adipiscing elit, sed do eiusmod tempor …" at bounding box center [744, 419] width 852 height 60
click at [372, 418] on p "Lorem ipsum dolor sit amet, consectetur adipiscing elit, sed do eiusmod tempor …" at bounding box center [744, 419] width 852 height 60
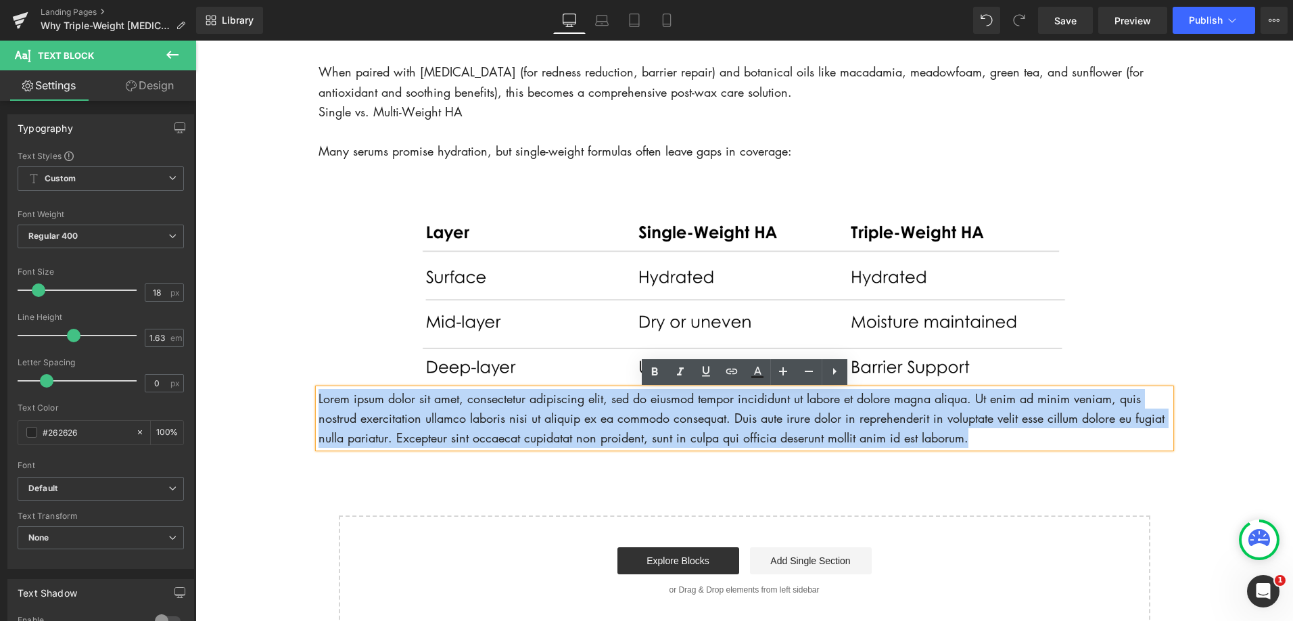
drag, startPoint x: 988, startPoint y: 440, endPoint x: 314, endPoint y: 400, distance: 675.4
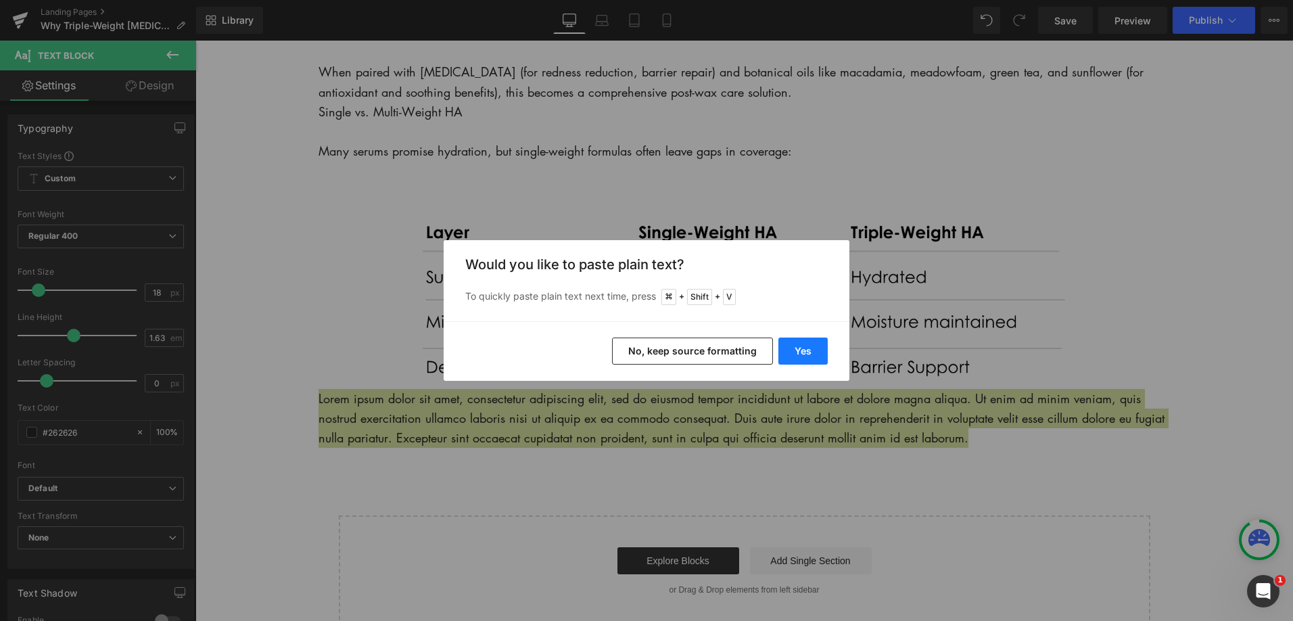
click at [809, 345] on button "Yes" at bounding box center [802, 350] width 49 height 27
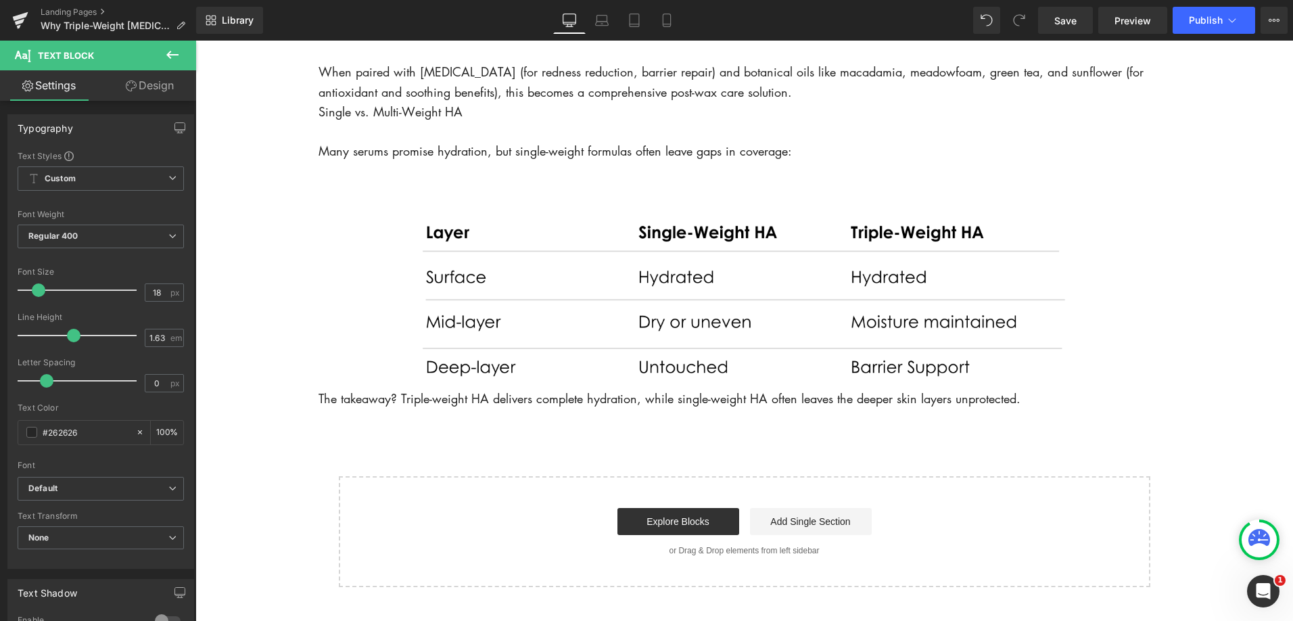
click at [168, 51] on icon at bounding box center [172, 55] width 16 height 16
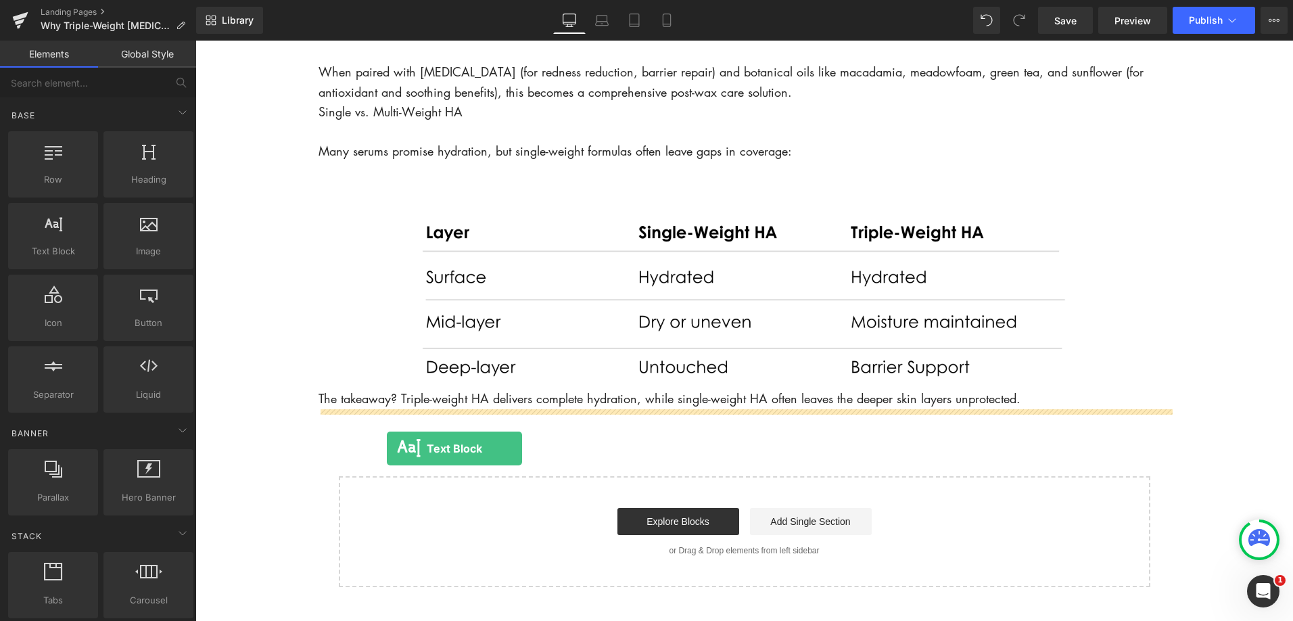
drag, startPoint x: 246, startPoint y: 270, endPoint x: 387, endPoint y: 448, distance: 227.3
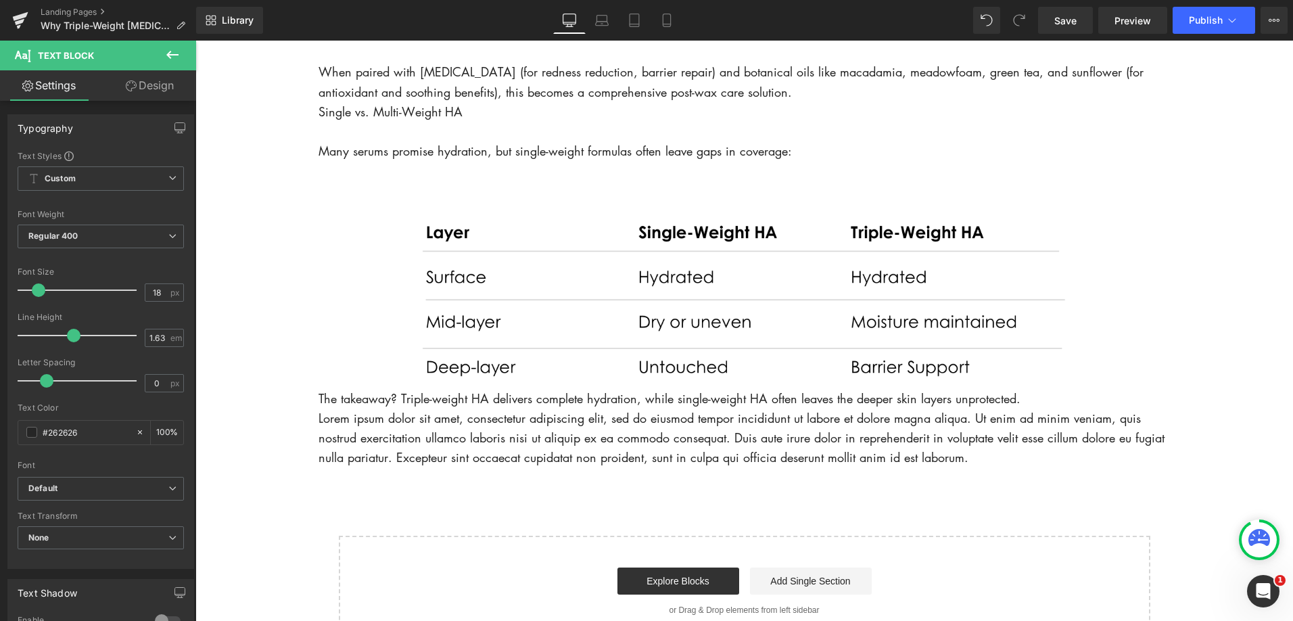
click at [641, 439] on p "Lorem ipsum dolor sit amet, consectetur adipiscing elit, sed do eiusmod tempor …" at bounding box center [744, 438] width 852 height 60
click at [640, 439] on p "Lorem ipsum dolor sit amet, consectetur adipiscing elit, sed do eiusmod tempor …" at bounding box center [744, 438] width 852 height 60
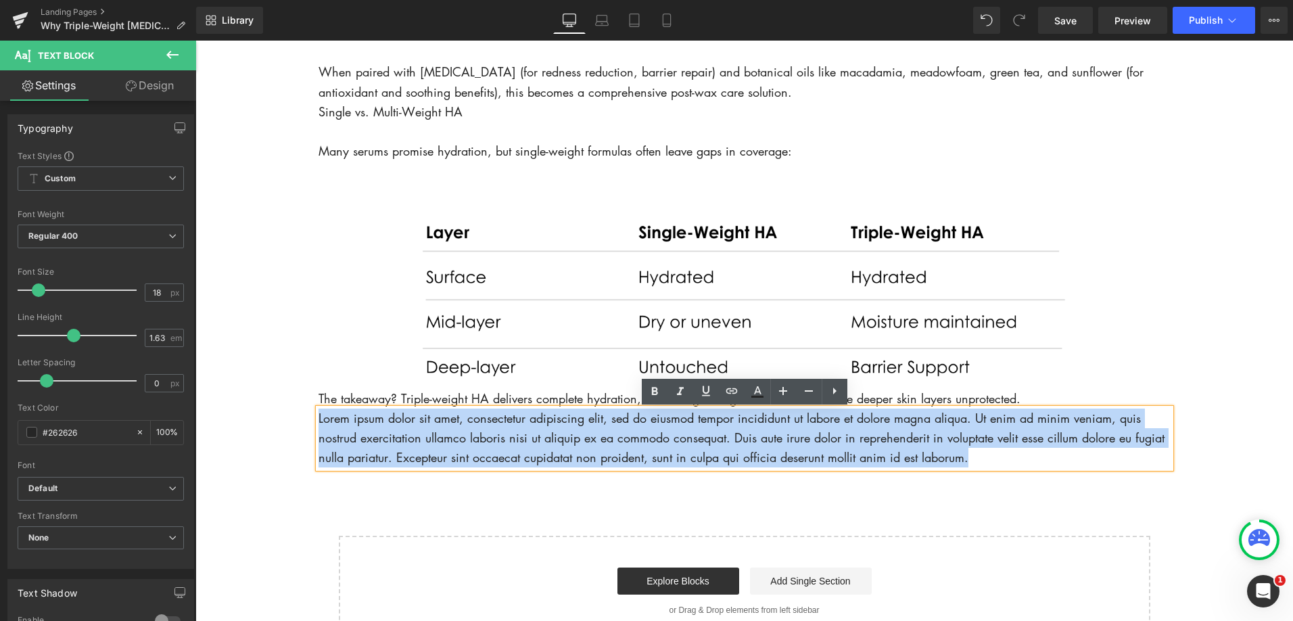
drag, startPoint x: 987, startPoint y: 463, endPoint x: 319, endPoint y: 416, distance: 669.8
click at [318, 416] on p "Lorem ipsum dolor sit amet, consectetur adipiscing elit, sed do eiusmod tempor …" at bounding box center [744, 438] width 852 height 60
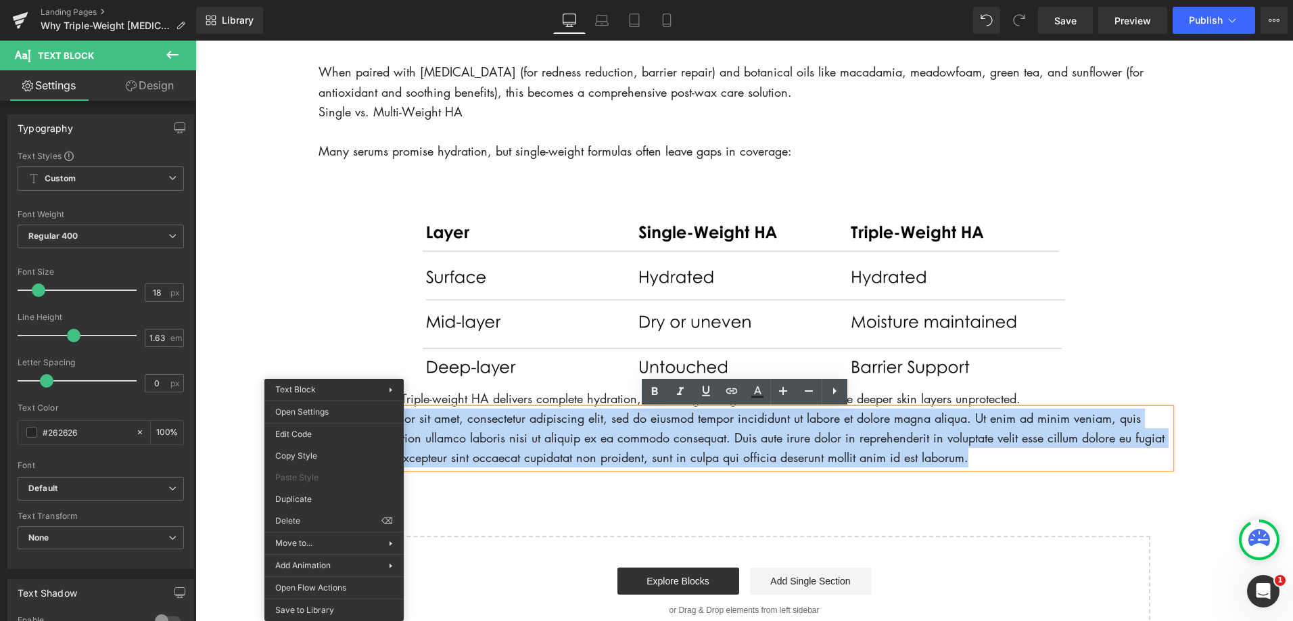
click at [533, 438] on p "Lorem ipsum dolor sit amet, consectetur adipiscing elit, sed do eiusmod tempor …" at bounding box center [744, 438] width 852 height 60
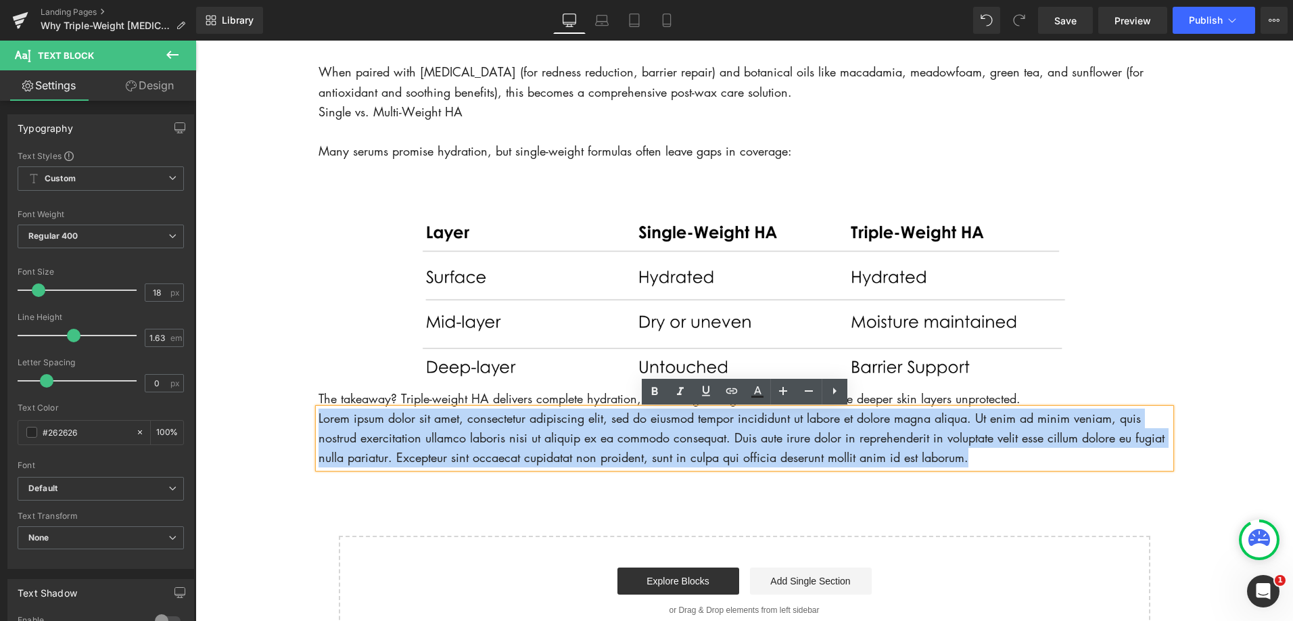
drag, startPoint x: 968, startPoint y: 461, endPoint x: 305, endPoint y: 409, distance: 665.4
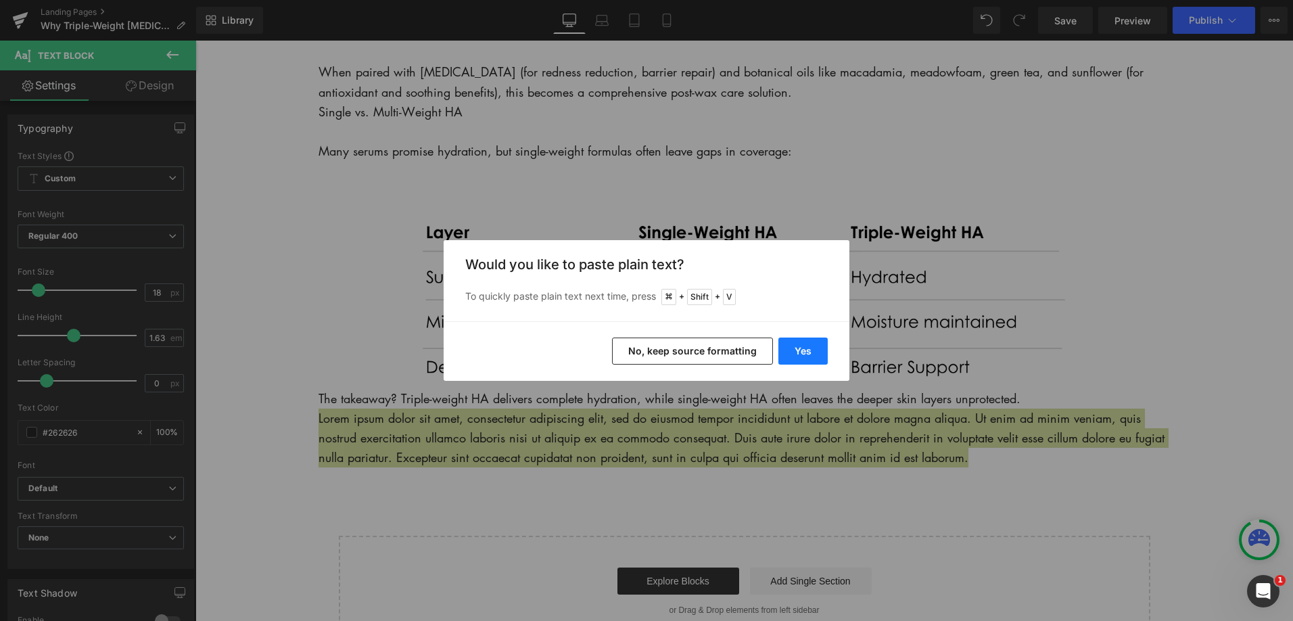
click at [826, 346] on button "Yes" at bounding box center [802, 350] width 49 height 27
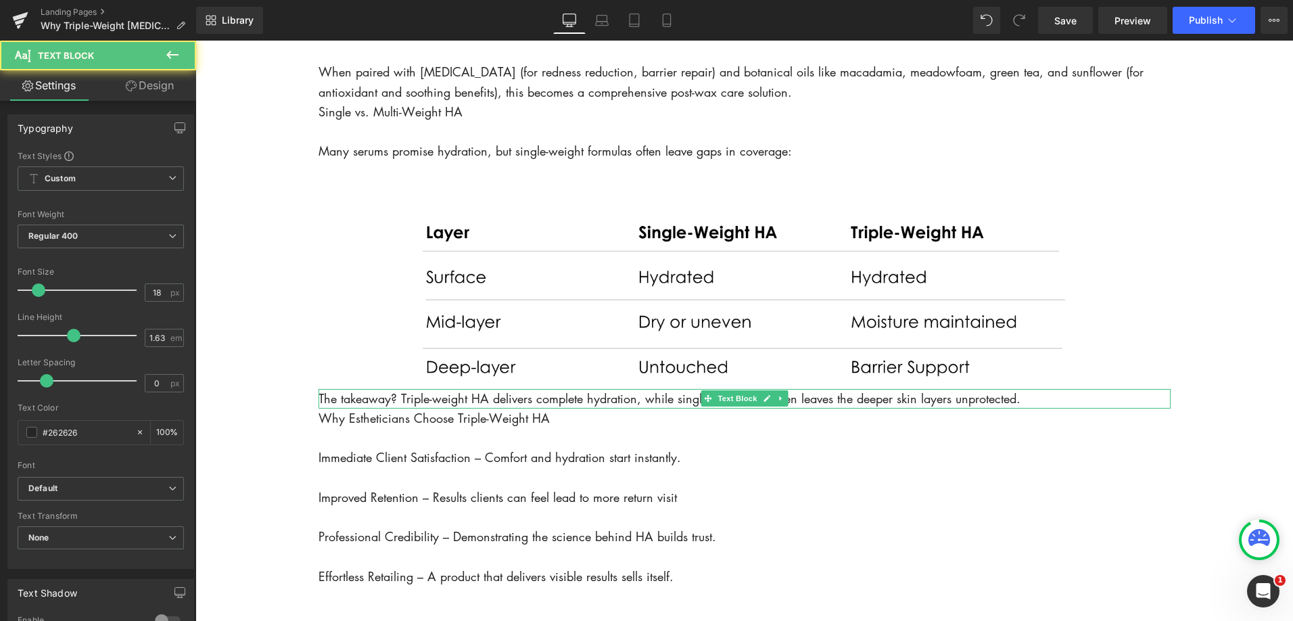
click at [1034, 400] on p "The takeaway? Triple-weight HA delivers complete hydration, while single-weight…" at bounding box center [744, 399] width 852 height 20
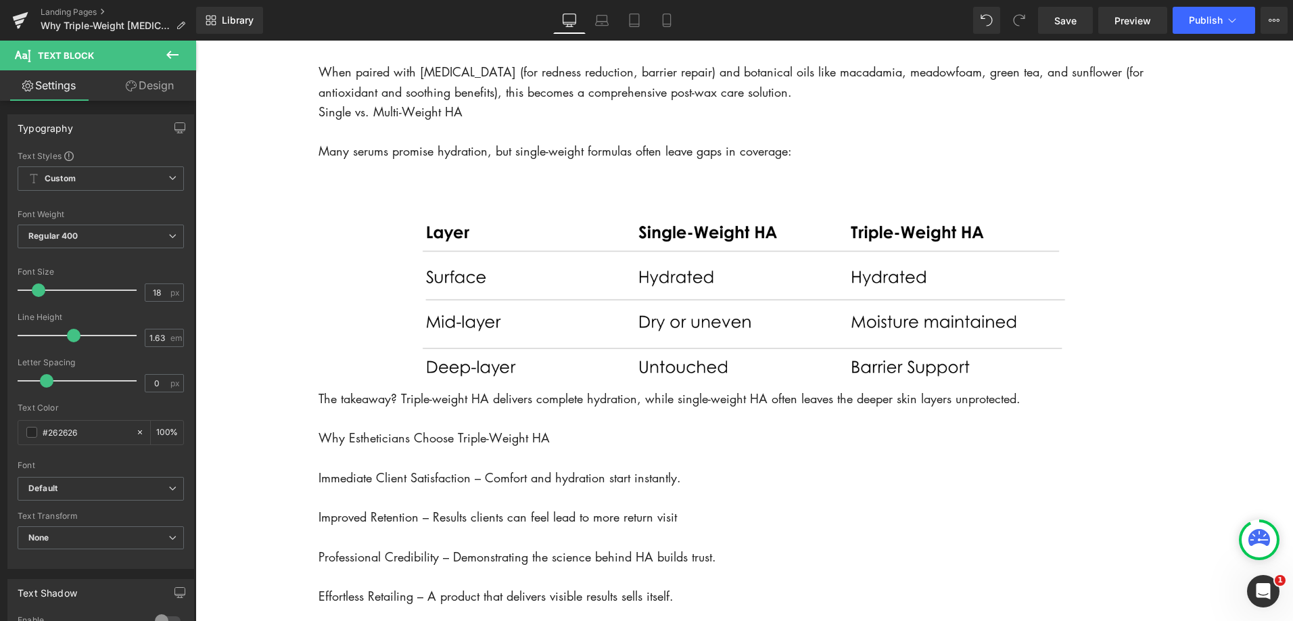
click at [181, 55] on button at bounding box center [172, 56] width 47 height 30
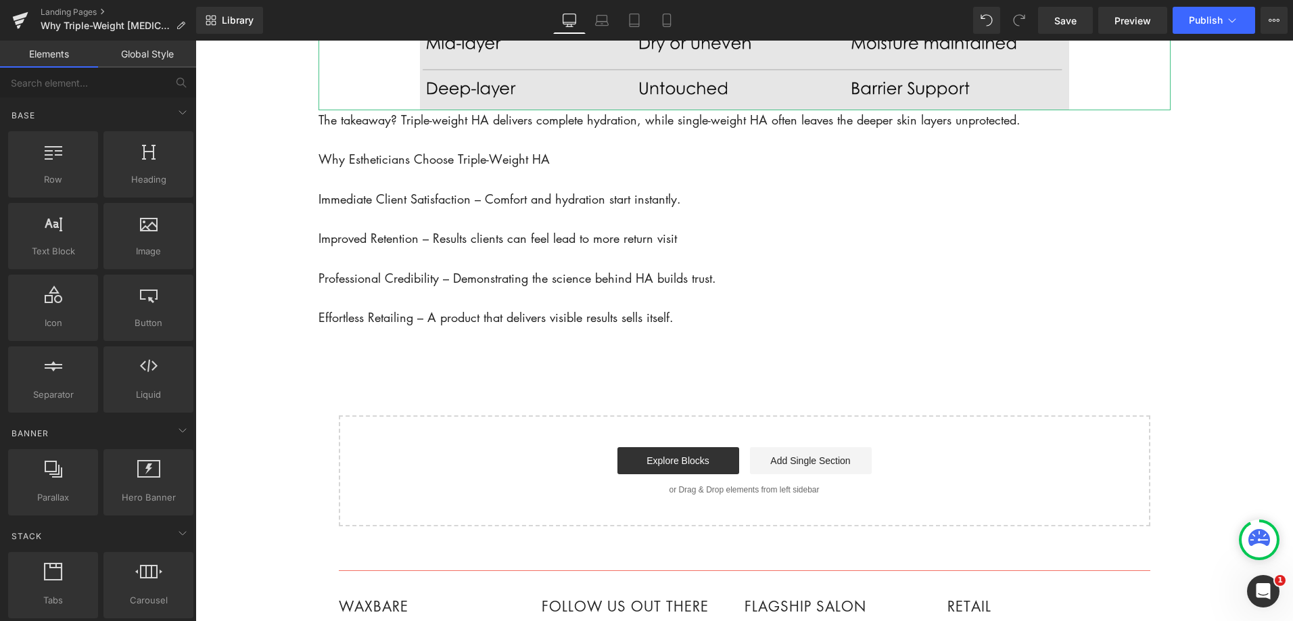
scroll to position [2319, 0]
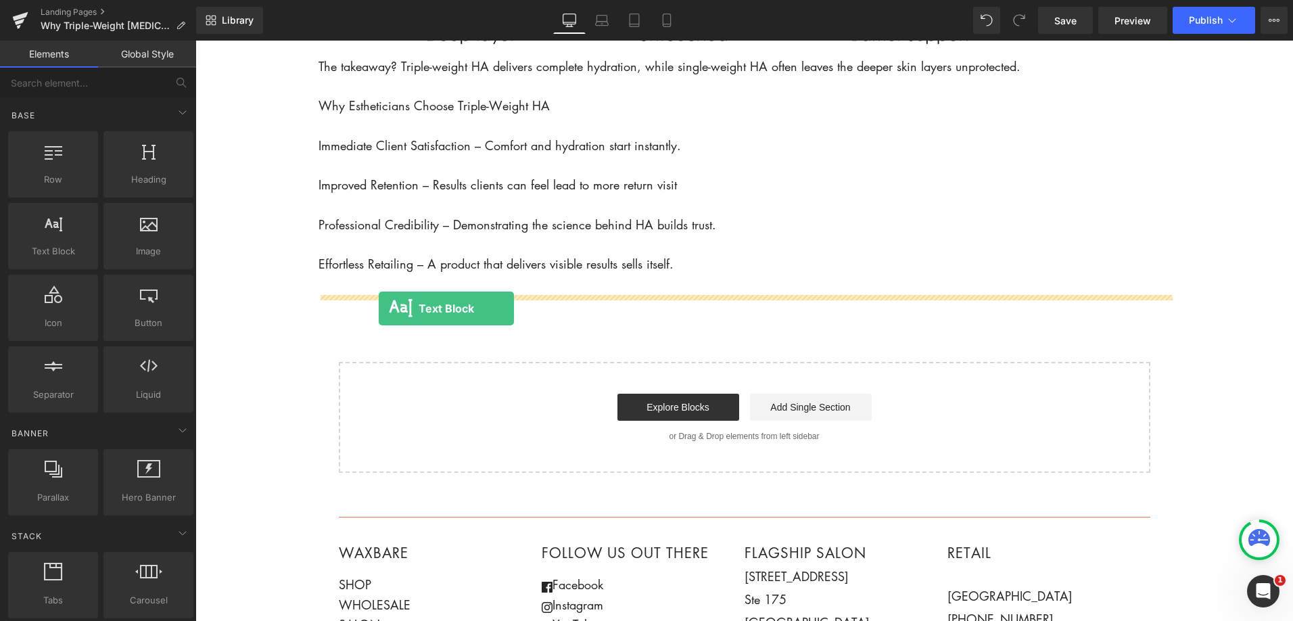
drag, startPoint x: 269, startPoint y: 275, endPoint x: 379, endPoint y: 309, distance: 115.5
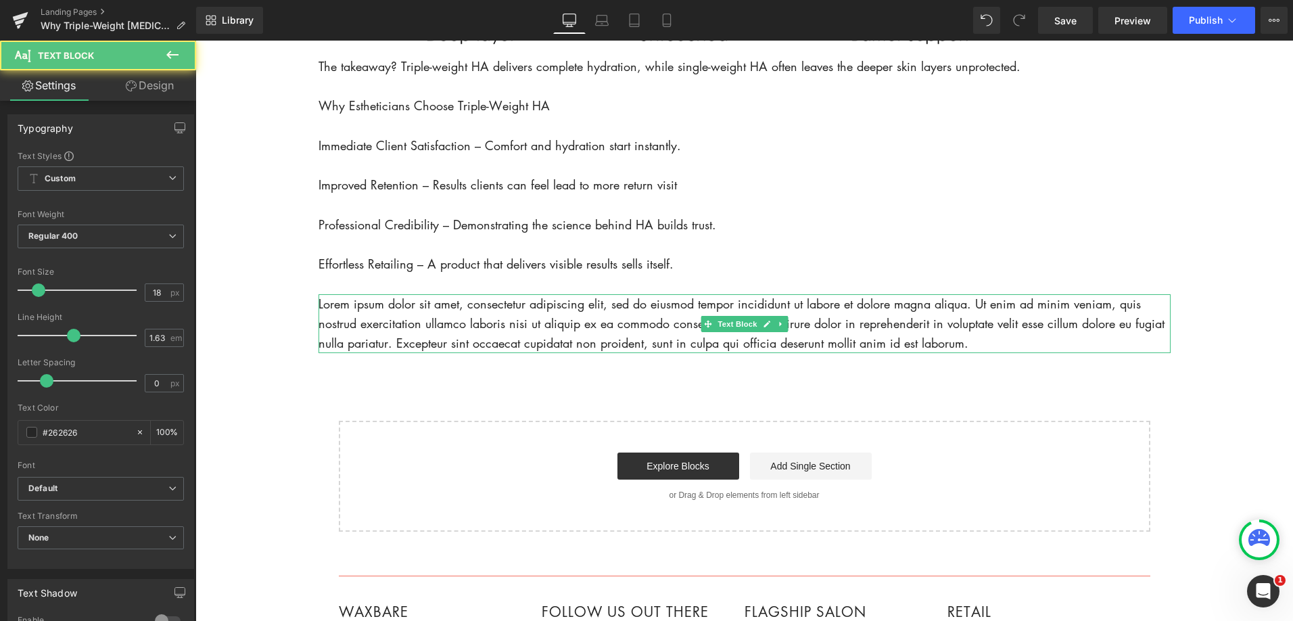
click at [371, 317] on p "Lorem ipsum dolor sit amet, consectetur adipiscing elit, sed do eiusmod tempor …" at bounding box center [744, 324] width 852 height 60
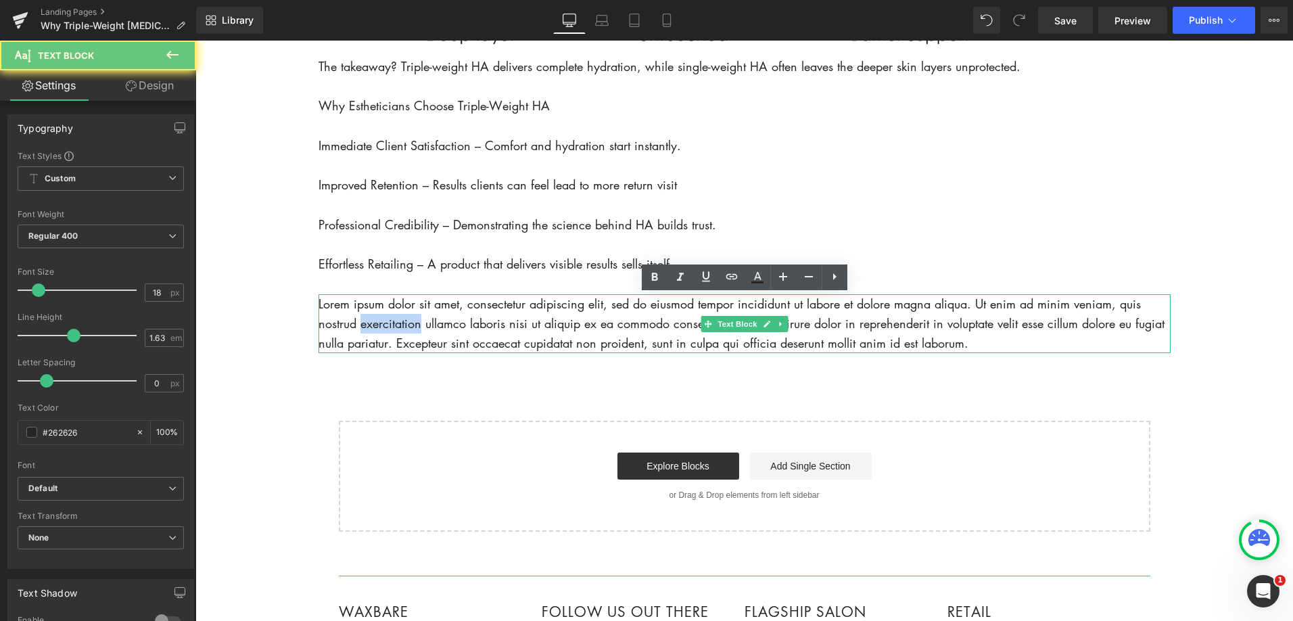
click at [371, 317] on p "Lorem ipsum dolor sit amet, consectetur adipiscing elit, sed do eiusmod tempor …" at bounding box center [744, 324] width 852 height 60
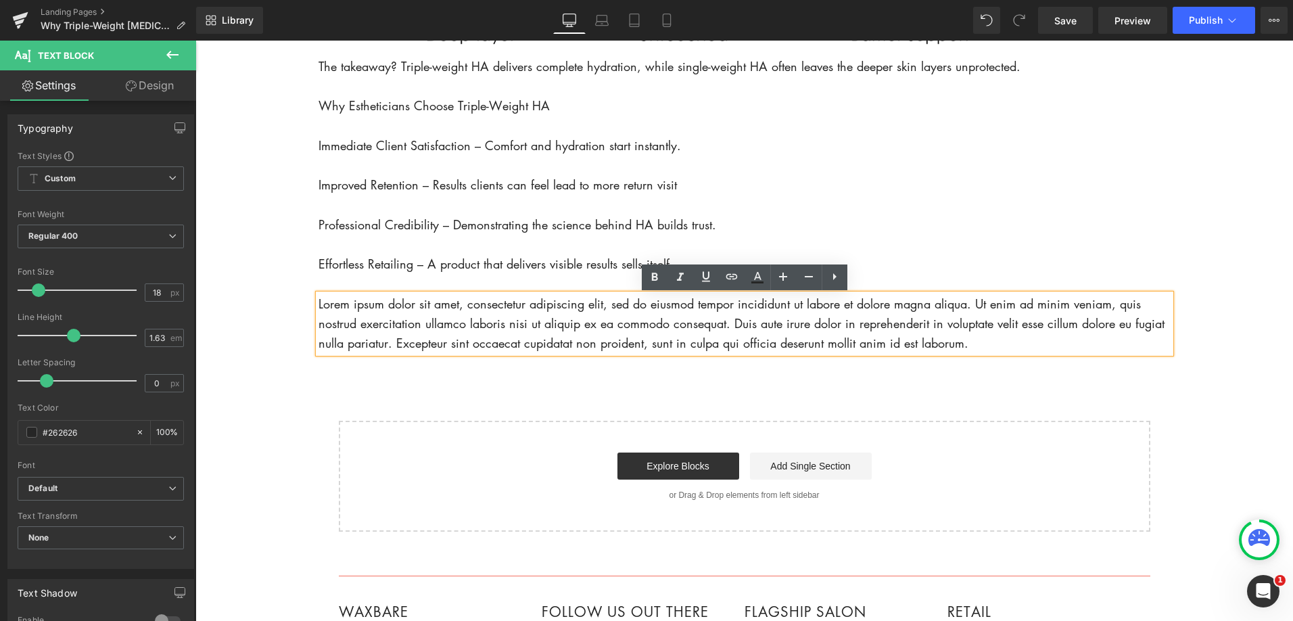
click at [318, 306] on p "Lorem ipsum dolor sit amet, consectetur adipiscing elit, sed do eiusmod tempor …" at bounding box center [744, 324] width 852 height 60
drag, startPoint x: 365, startPoint y: 311, endPoint x: 978, endPoint y: 352, distance: 614.7
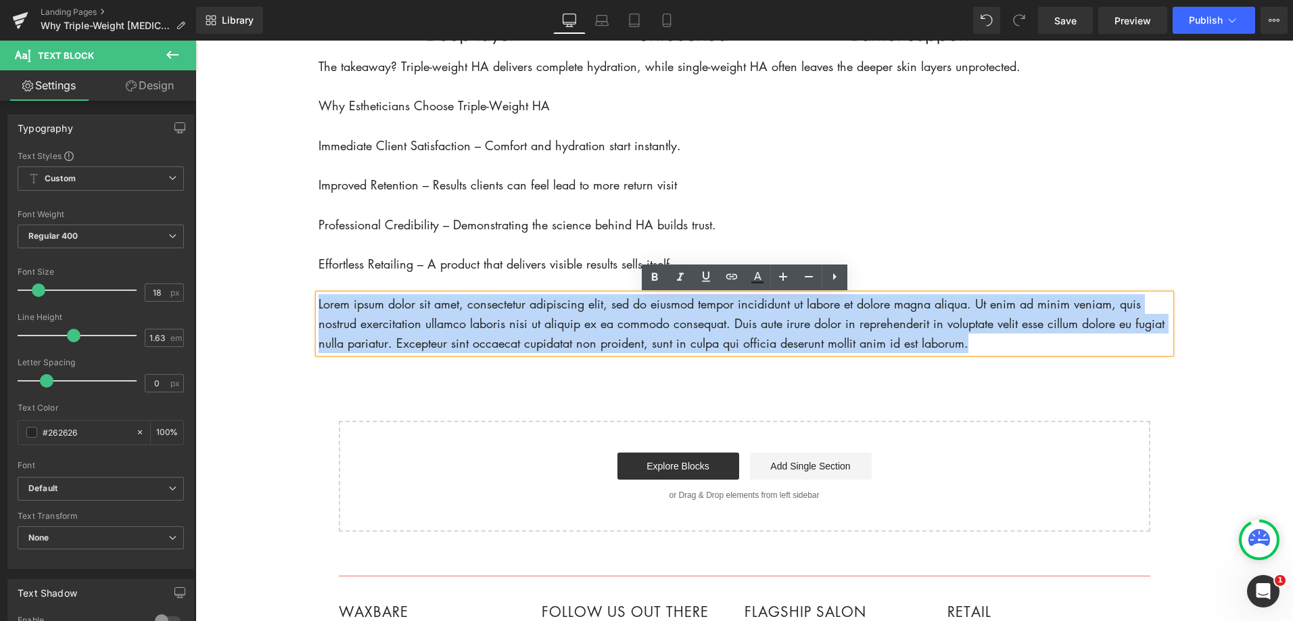
drag, startPoint x: 975, startPoint y: 345, endPoint x: 318, endPoint y: 304, distance: 658.6
click at [318, 304] on p "Lorem ipsum dolor sit amet, consectetur adipiscing elit, sed do eiusmod tempor …" at bounding box center [744, 324] width 852 height 60
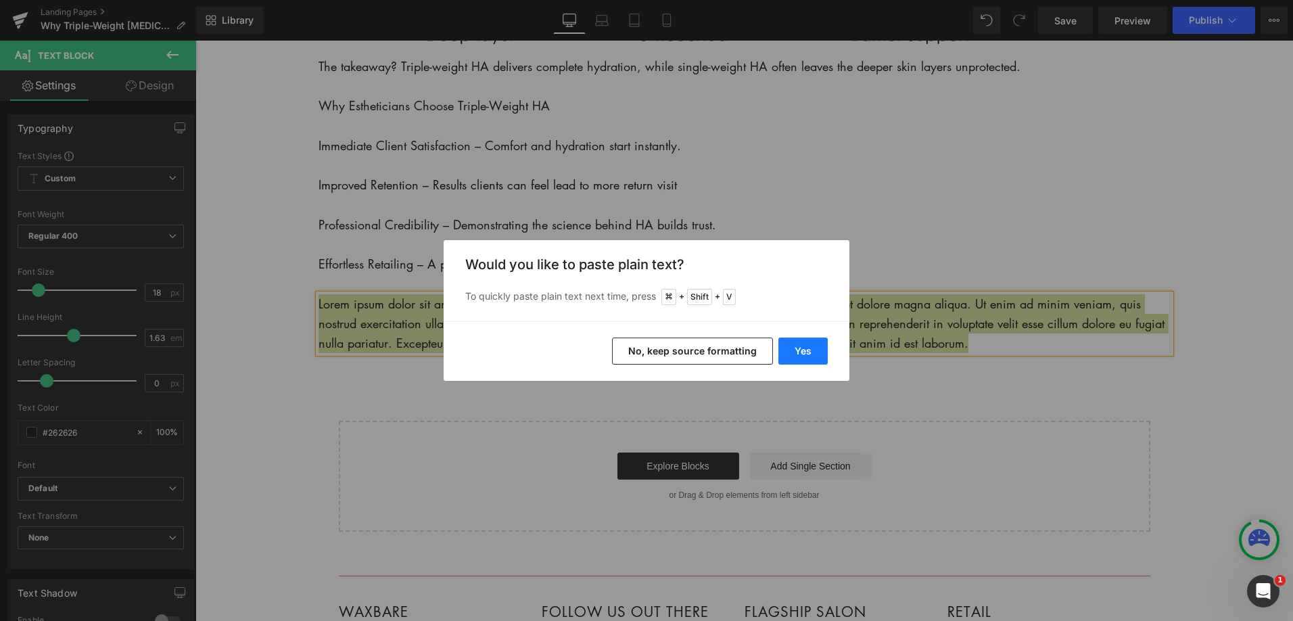
click at [802, 352] on button "Yes" at bounding box center [802, 350] width 49 height 27
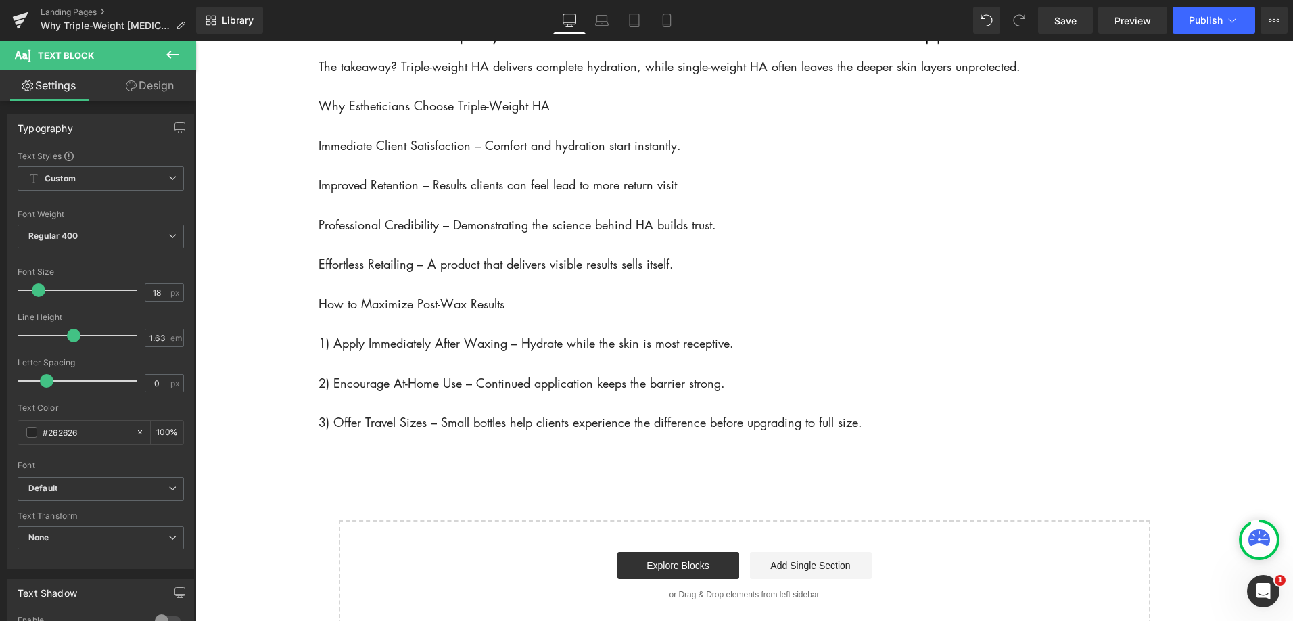
click at [172, 59] on icon at bounding box center [172, 55] width 16 height 16
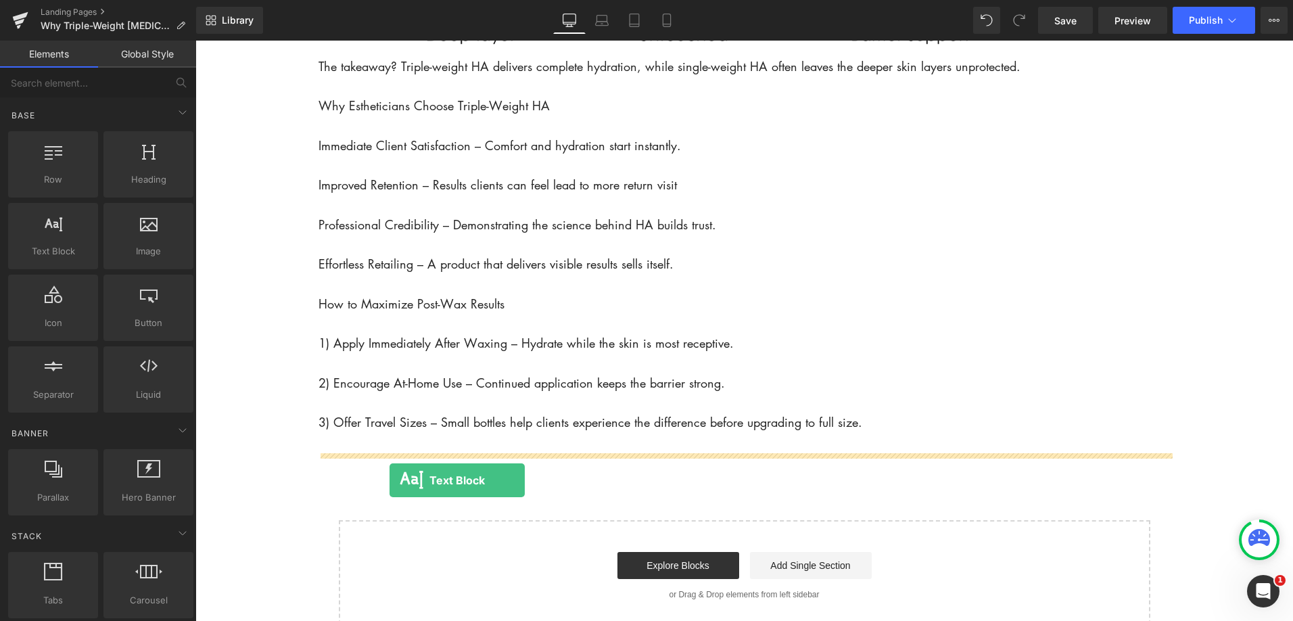
drag, startPoint x: 254, startPoint y: 293, endPoint x: 390, endPoint y: 480, distance: 231.0
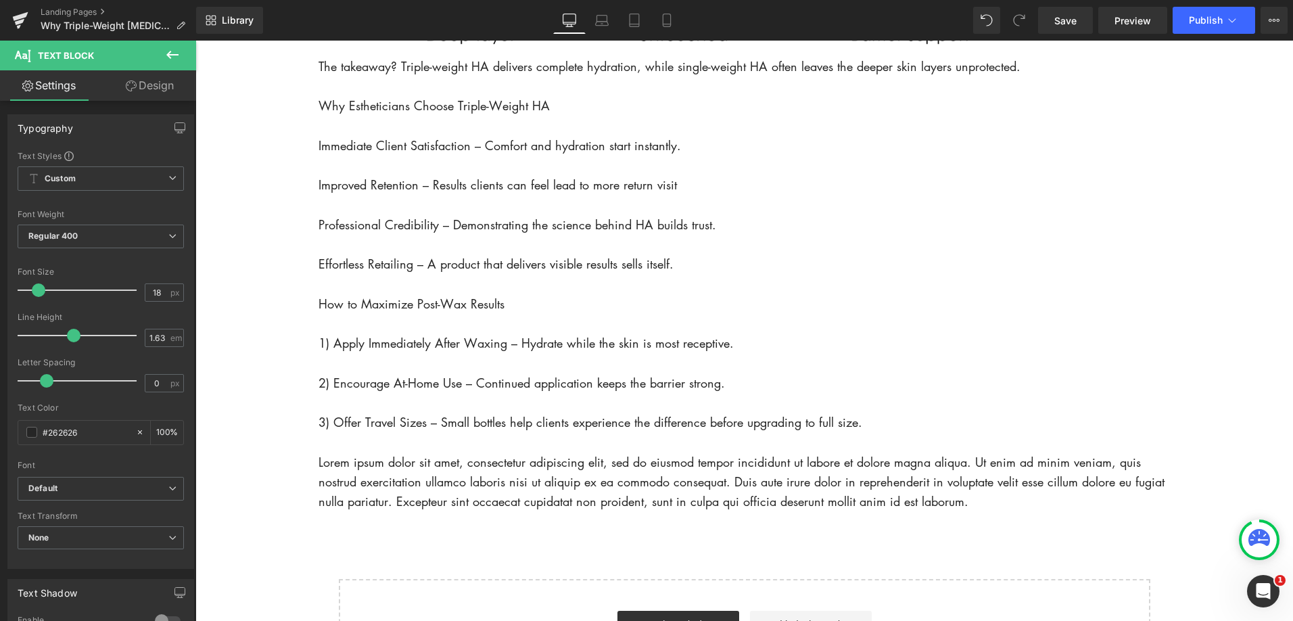
click at [396, 488] on p "Lorem ipsum dolor sit amet, consectetur adipiscing elit, sed do eiusmod tempor …" at bounding box center [744, 482] width 852 height 60
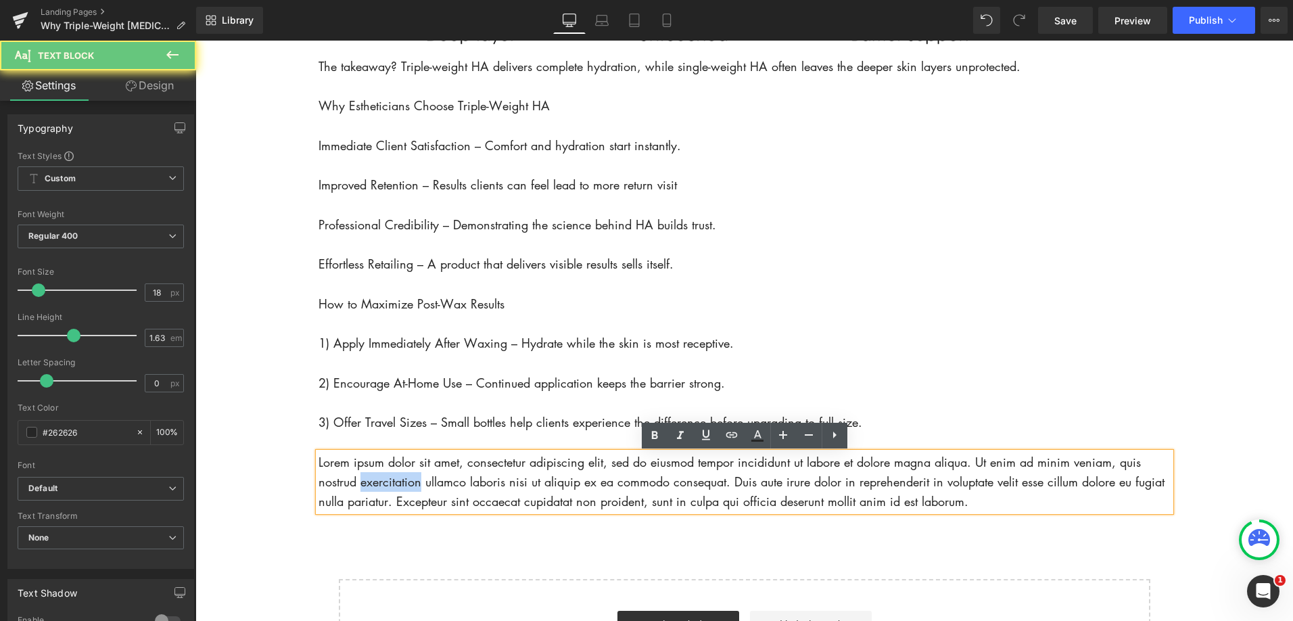
drag, startPoint x: 396, startPoint y: 488, endPoint x: 335, endPoint y: 473, distance: 62.2
click at [396, 488] on p "Lorem ipsum dolor sit amet, consectetur adipiscing elit, sed do eiusmod tempor …" at bounding box center [744, 482] width 852 height 60
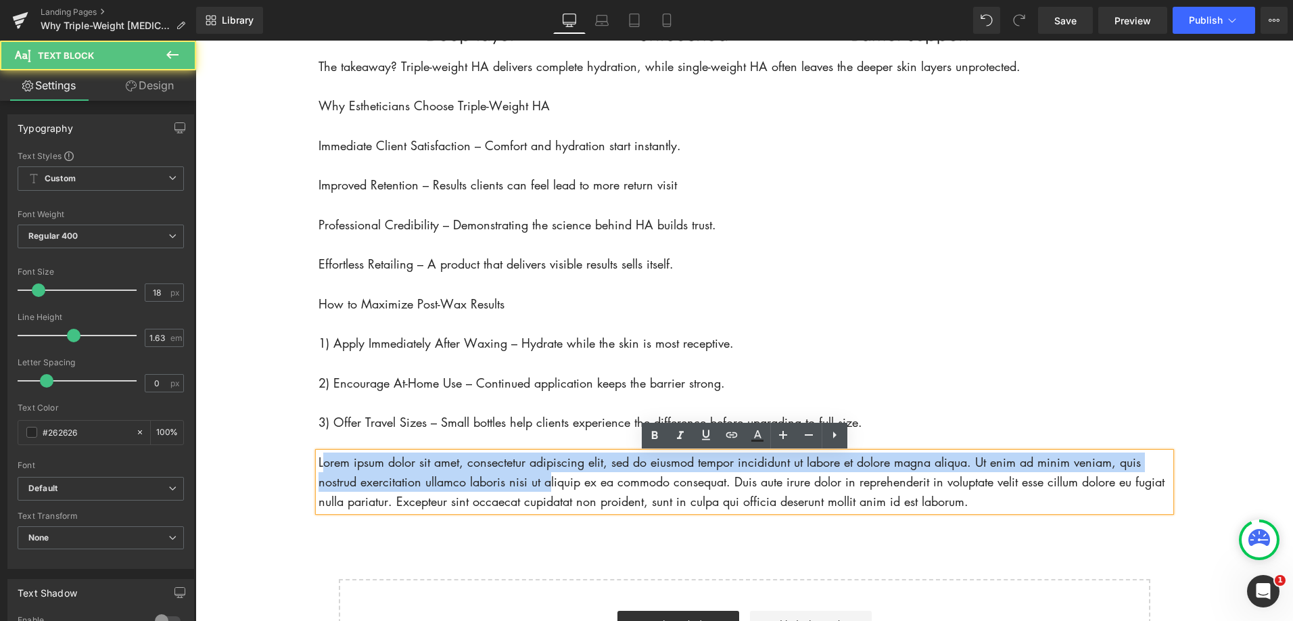
drag, startPoint x: 321, startPoint y: 467, endPoint x: 549, endPoint y: 483, distance: 229.2
click at [549, 483] on p "Lorem ipsum dolor sit amet, consectetur adipiscing elit, sed do eiusmod tempor …" at bounding box center [744, 482] width 852 height 60
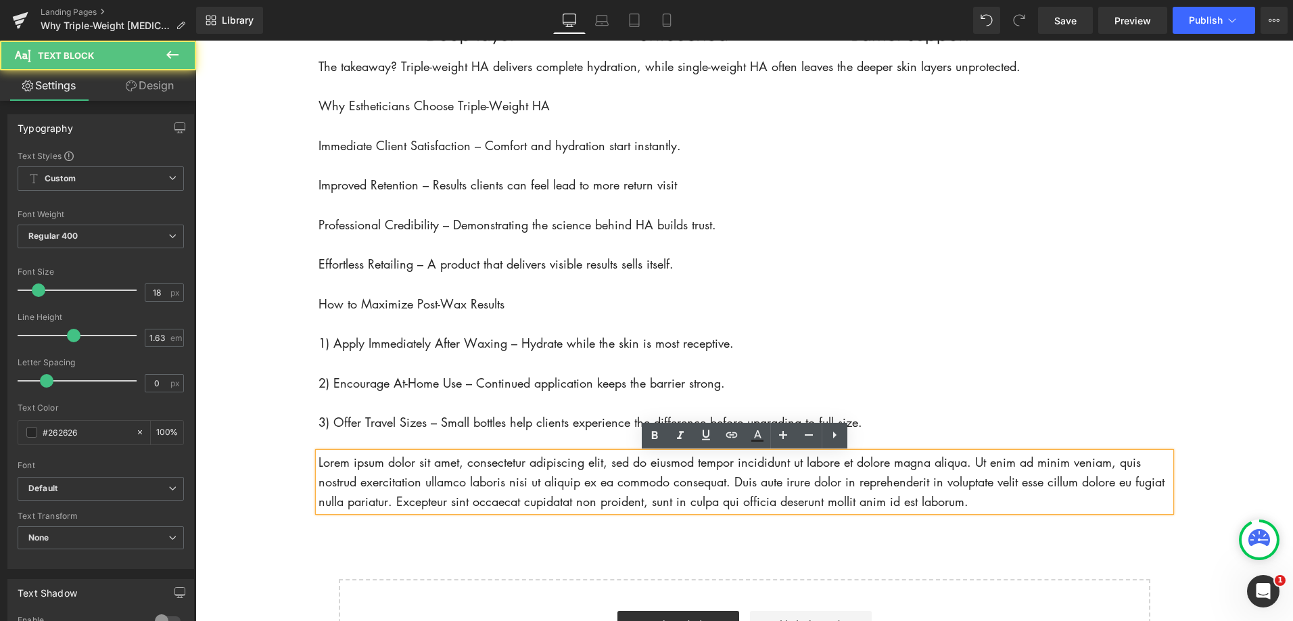
click at [363, 481] on p "Lorem ipsum dolor sit amet, consectetur adipiscing elit, sed do eiusmod tempor …" at bounding box center [744, 482] width 852 height 60
drag, startPoint x: 318, startPoint y: 466, endPoint x: 1045, endPoint y: 500, distance: 727.7
click at [1045, 500] on p "Lorem ipsum dolor sit amet, consectetur adipiscing elit, sed do eiusmod tempor …" at bounding box center [744, 482] width 852 height 60
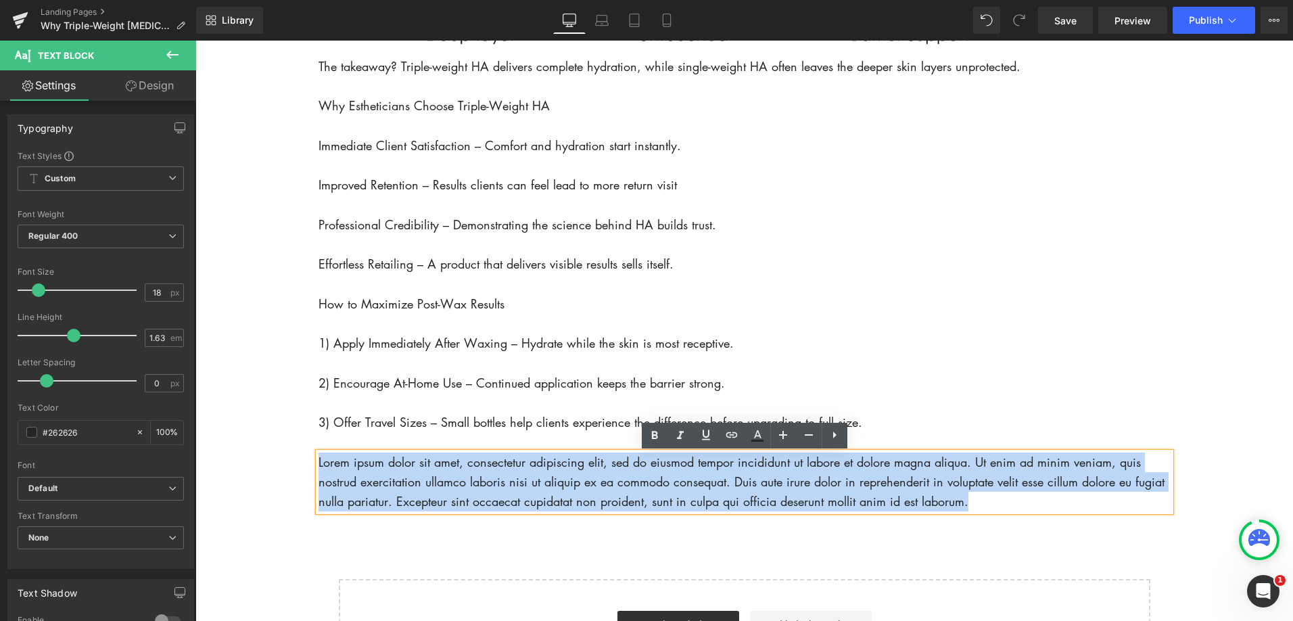
drag, startPoint x: 989, startPoint y: 506, endPoint x: 328, endPoint y: 463, distance: 662.8
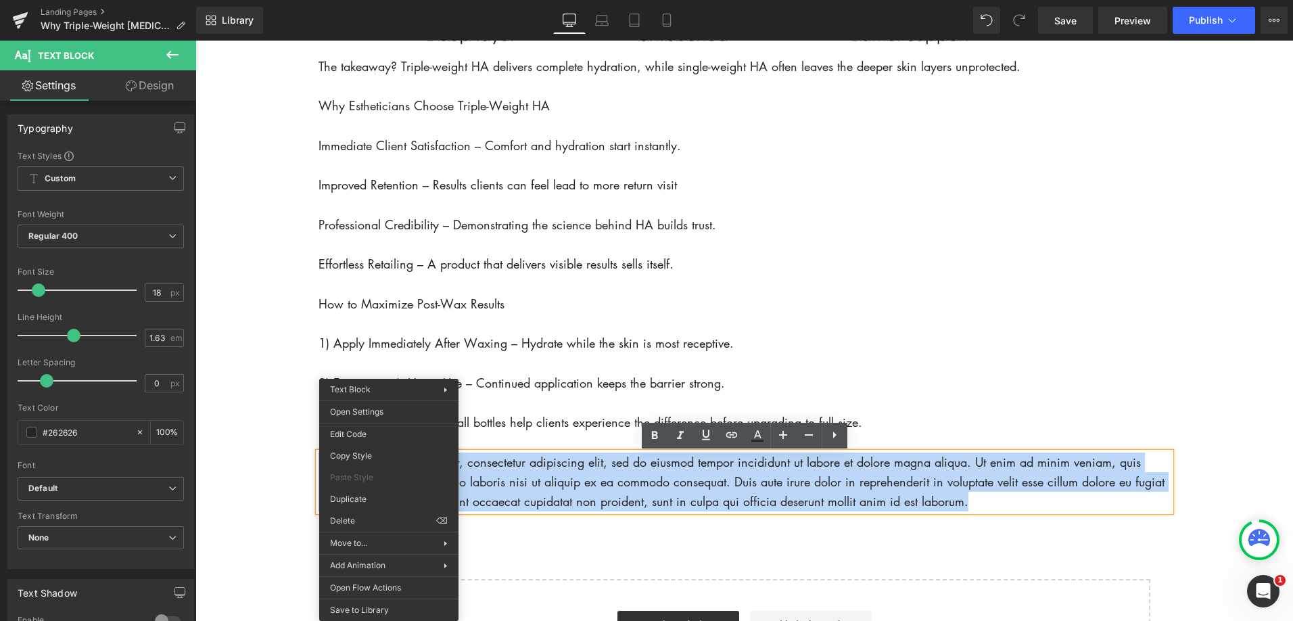
click at [577, 473] on p "Lorem ipsum dolor sit amet, consectetur adipiscing elit, sed do eiusmod tempor …" at bounding box center [744, 482] width 852 height 60
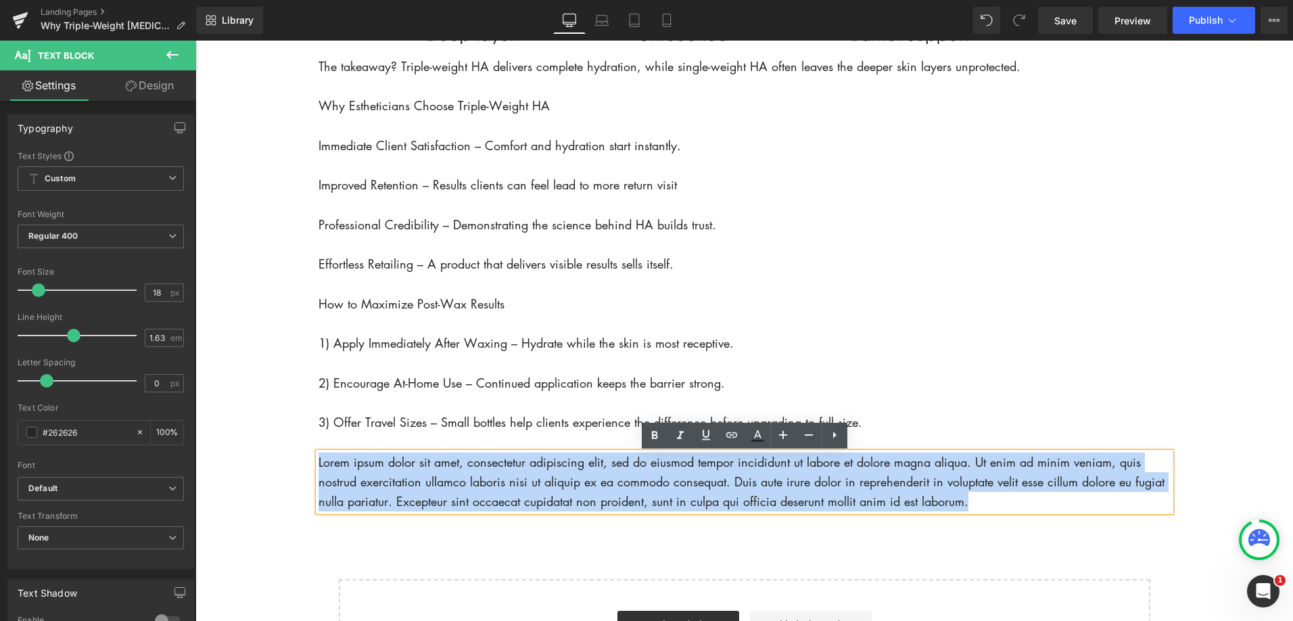
drag, startPoint x: 989, startPoint y: 508, endPoint x: 309, endPoint y: 458, distance: 682.1
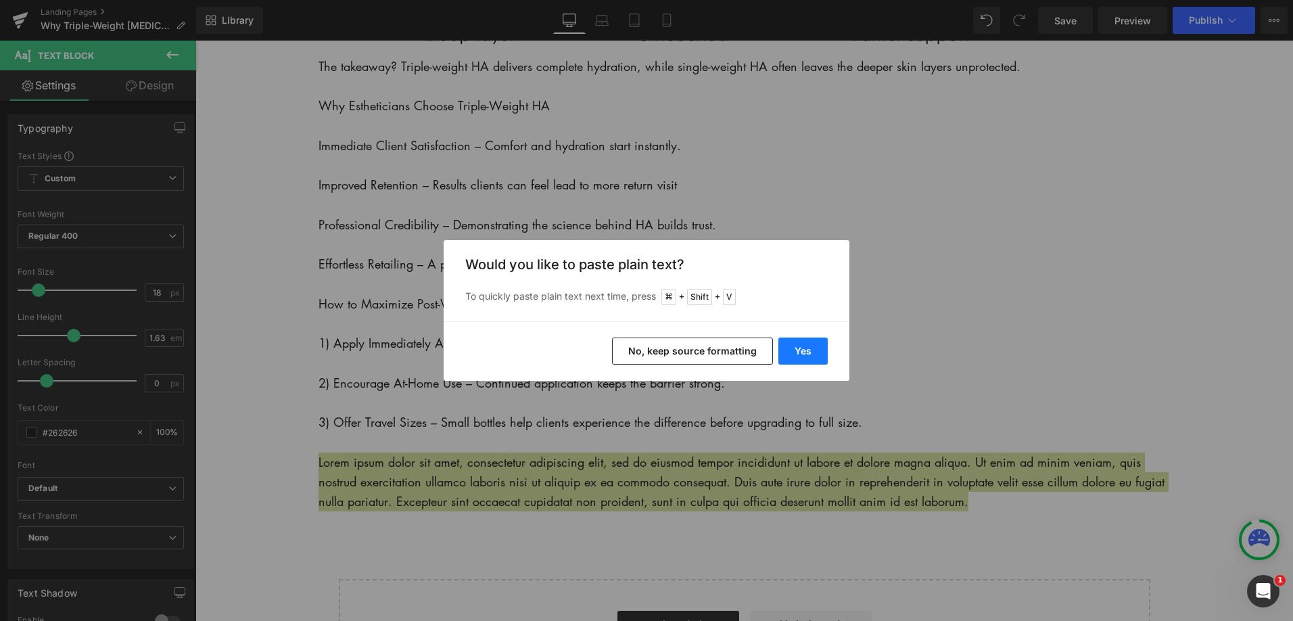
click at [803, 352] on button "Yes" at bounding box center [802, 350] width 49 height 27
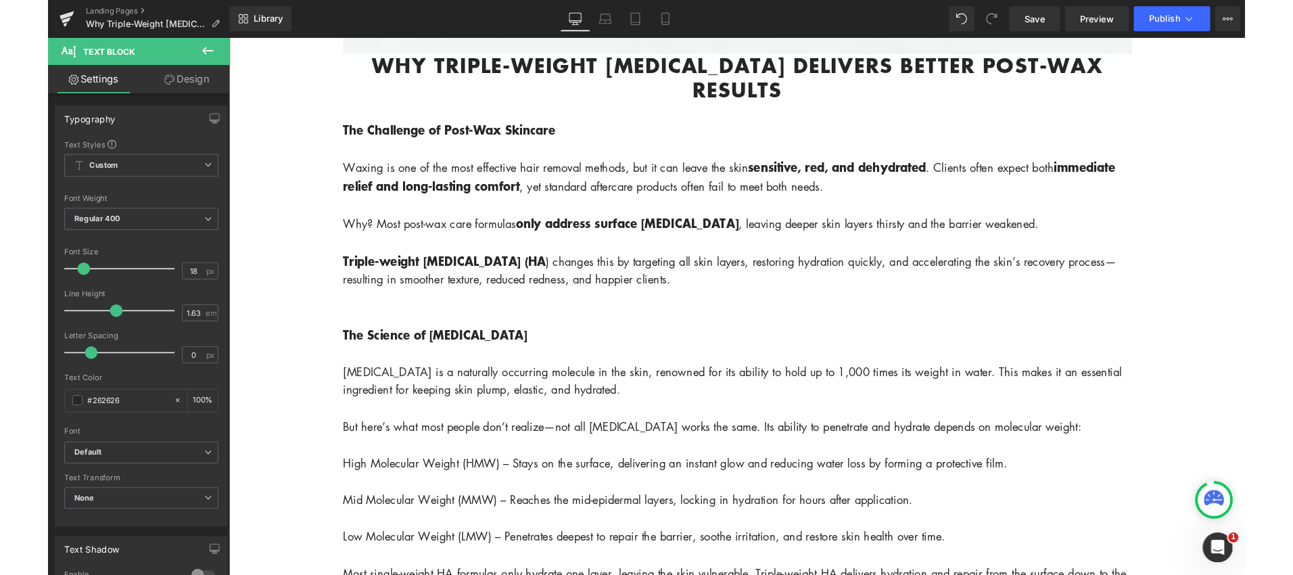
scroll to position [688, 0]
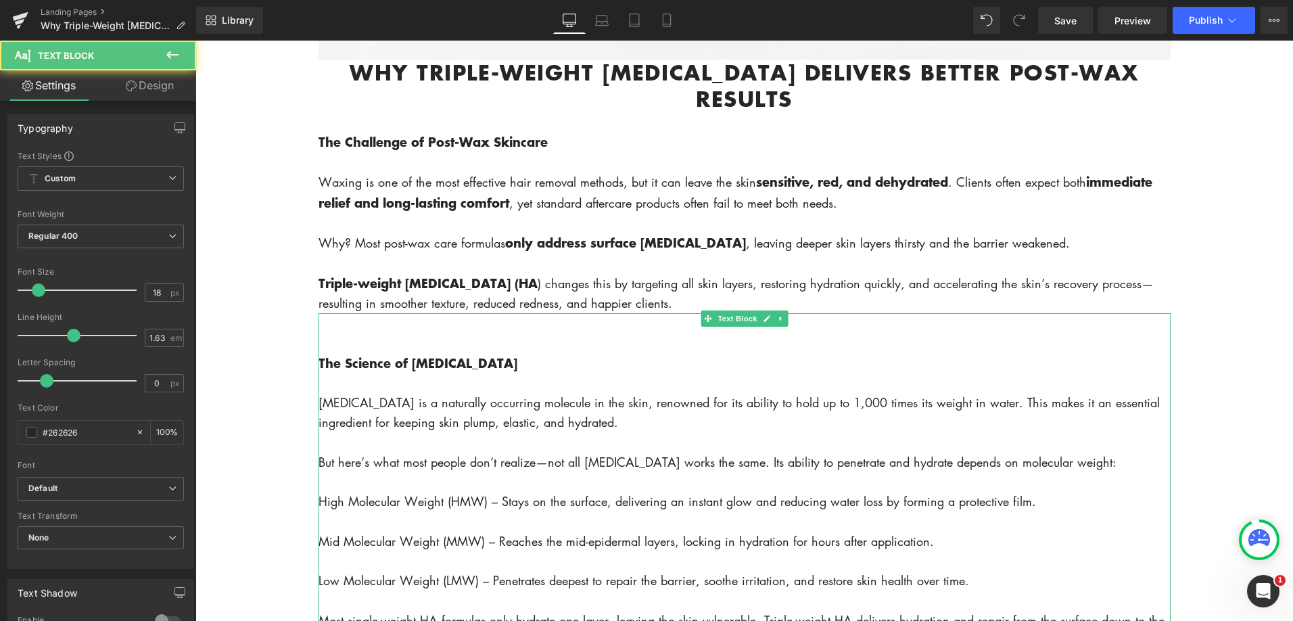
click at [377, 338] on p at bounding box center [744, 343] width 852 height 20
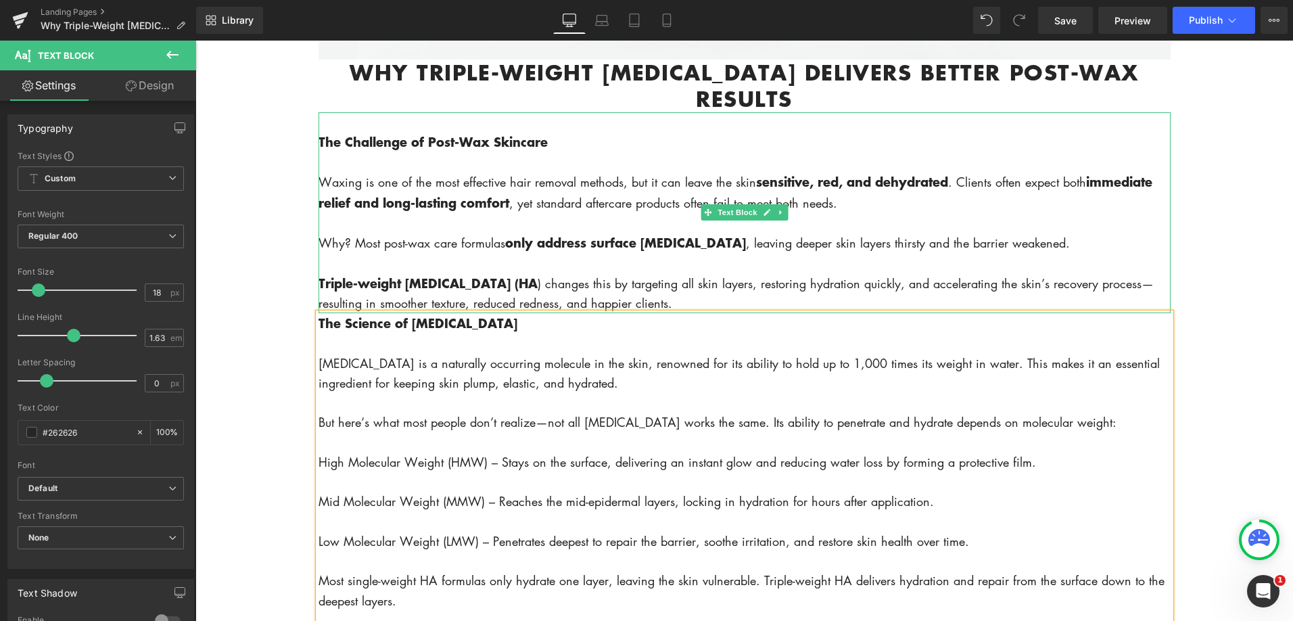
click at [694, 306] on p "Triple-weight hyaluronic acid (HA ) changes this by targeting all skin layers, …" at bounding box center [744, 293] width 852 height 41
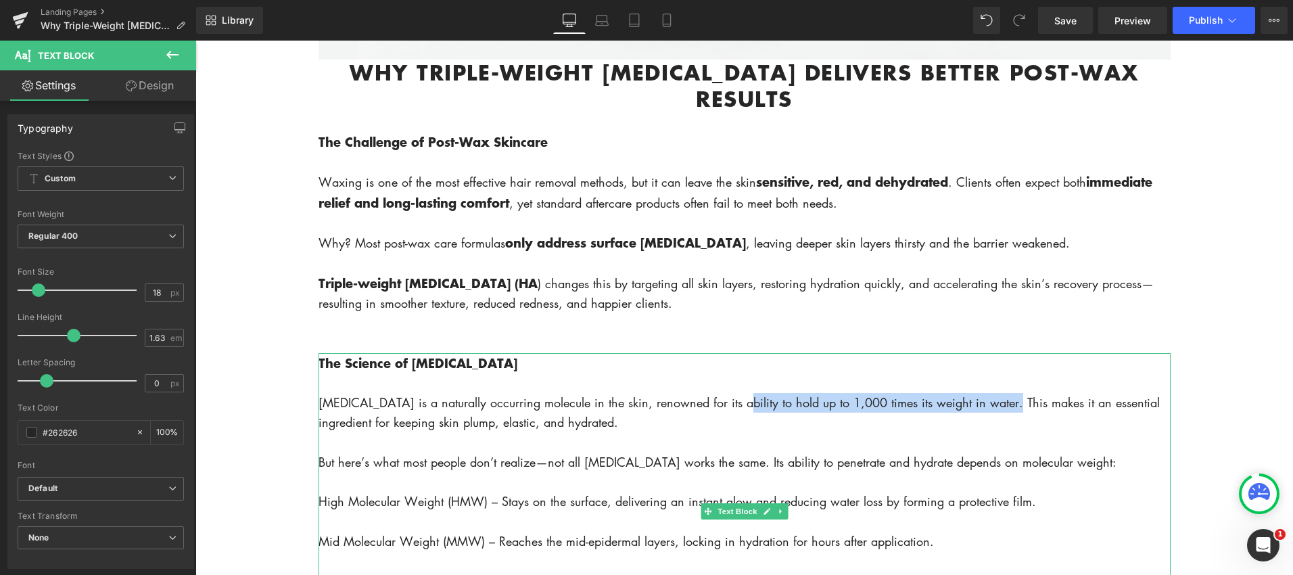
drag, startPoint x: 759, startPoint y: 408, endPoint x: 1000, endPoint y: 409, distance: 241.4
click at [1000, 412] on p "[MEDICAL_DATA] is a naturally occurring molecule in the skin, renowned for its …" at bounding box center [744, 413] width 852 height 40
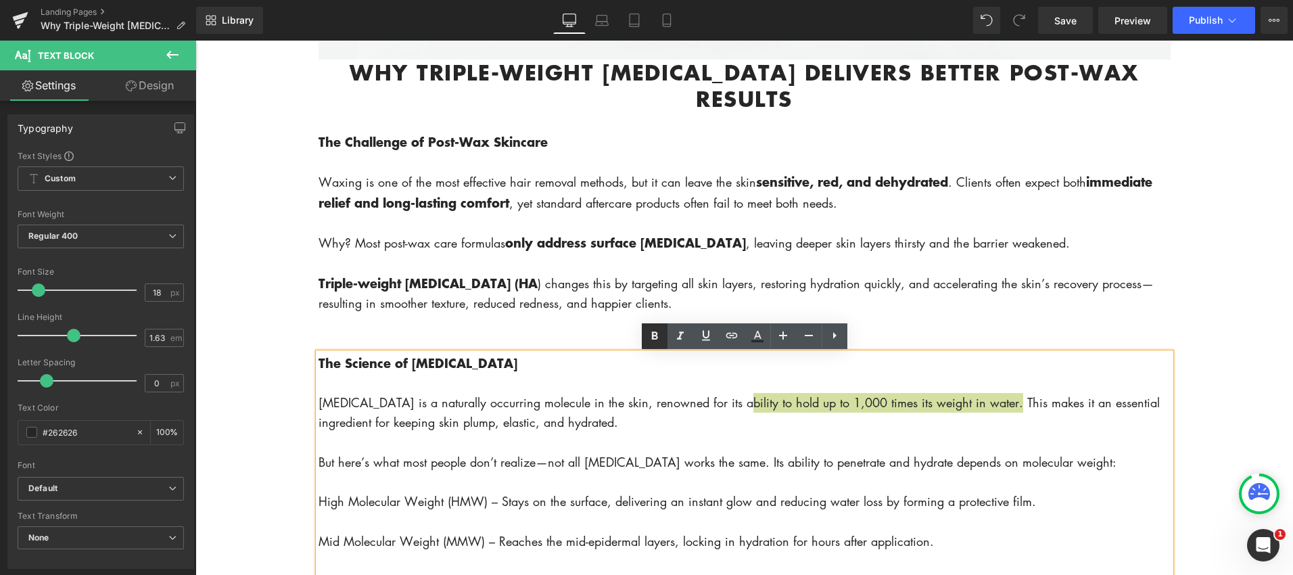
click at [659, 337] on icon at bounding box center [654, 336] width 16 height 16
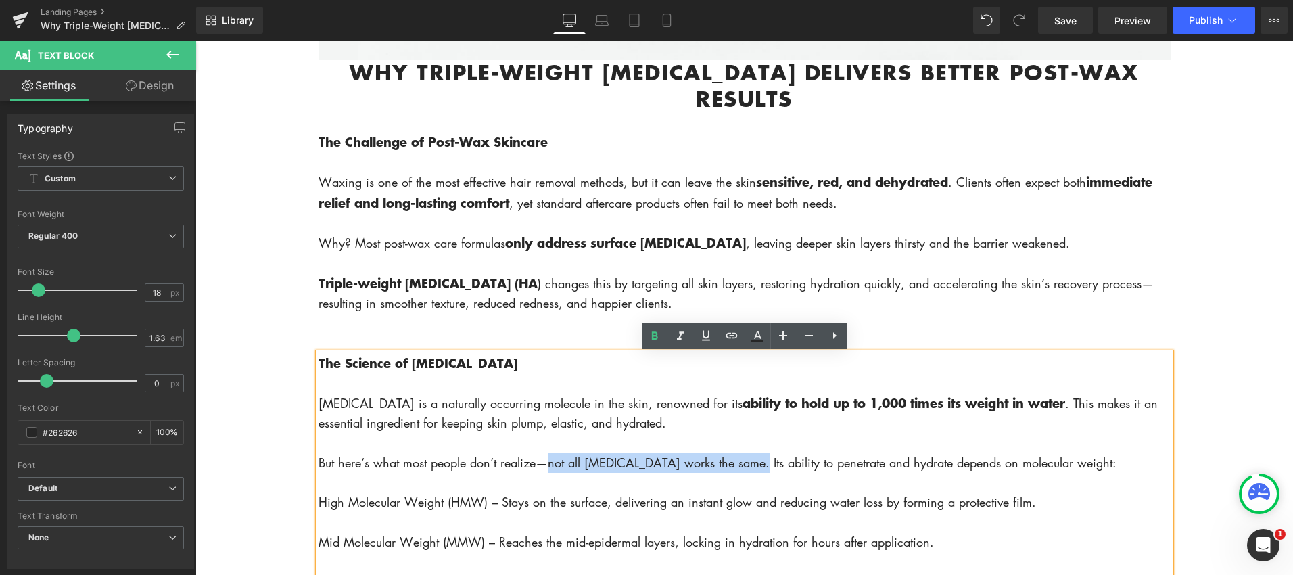
drag, startPoint x: 550, startPoint y: 468, endPoint x: 752, endPoint y: 461, distance: 201.6
click at [752, 461] on p "But here’s what most people don’t realize—not all [MEDICAL_DATA] works the same…" at bounding box center [744, 463] width 852 height 20
click at [647, 333] on icon at bounding box center [654, 336] width 16 height 16
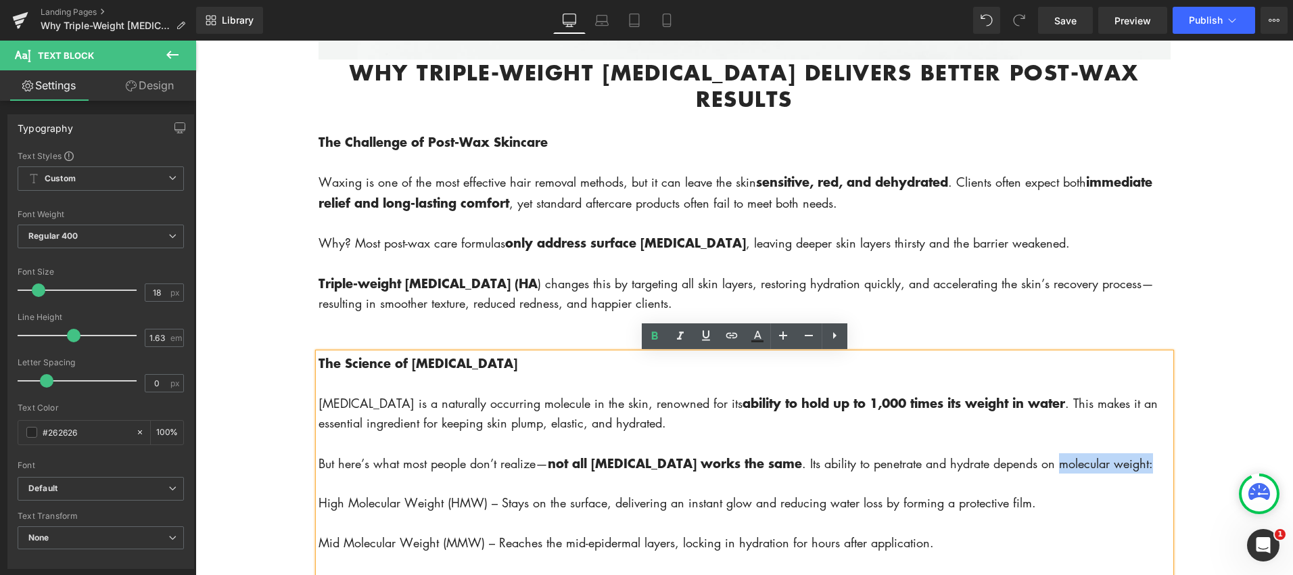
drag, startPoint x: 1056, startPoint y: 467, endPoint x: 1152, endPoint y: 463, distance: 96.1
click at [1152, 463] on p "But here’s what most people don’t realize— not all [MEDICAL_DATA] works the sam…" at bounding box center [744, 463] width 852 height 20
click at [652, 336] on icon at bounding box center [654, 335] width 6 height 8
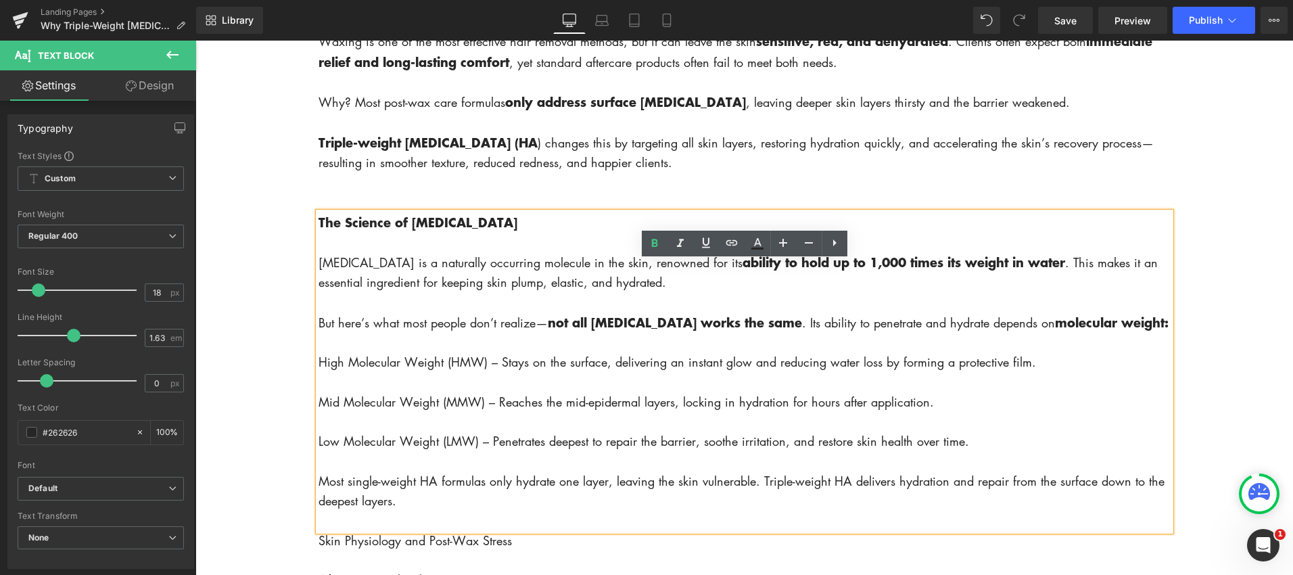
scroll to position [897, 0]
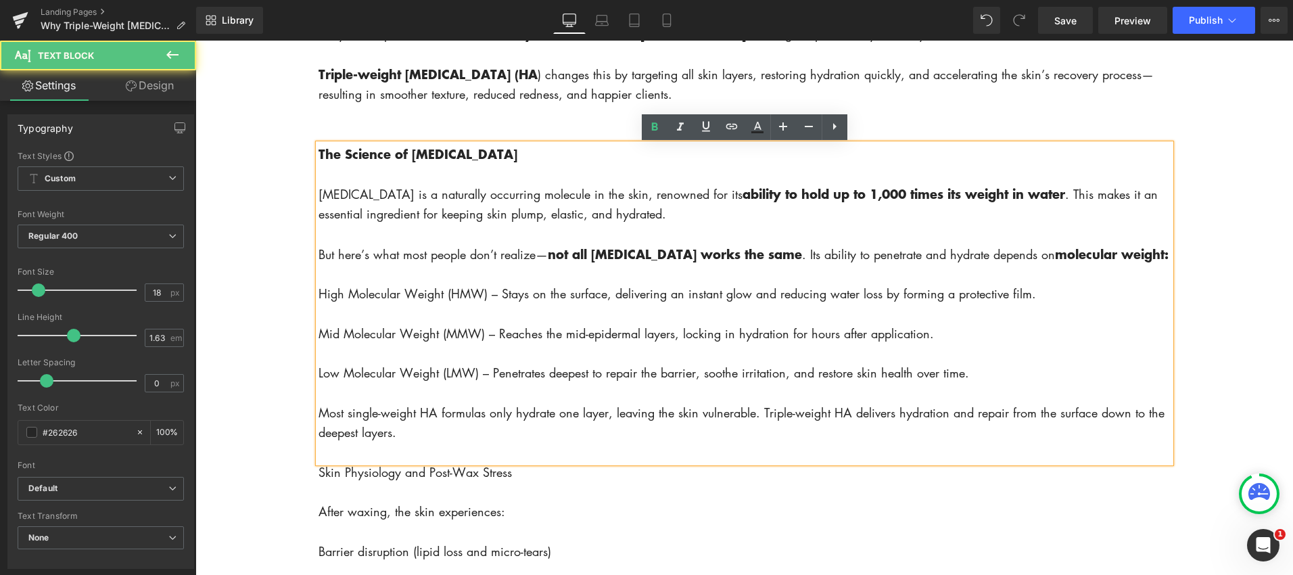
click at [318, 304] on p "High Molecular Weight (HMW) – Stays on the surface, delivering an instant glow …" at bounding box center [744, 294] width 852 height 20
click at [832, 123] on icon at bounding box center [834, 126] width 16 height 16
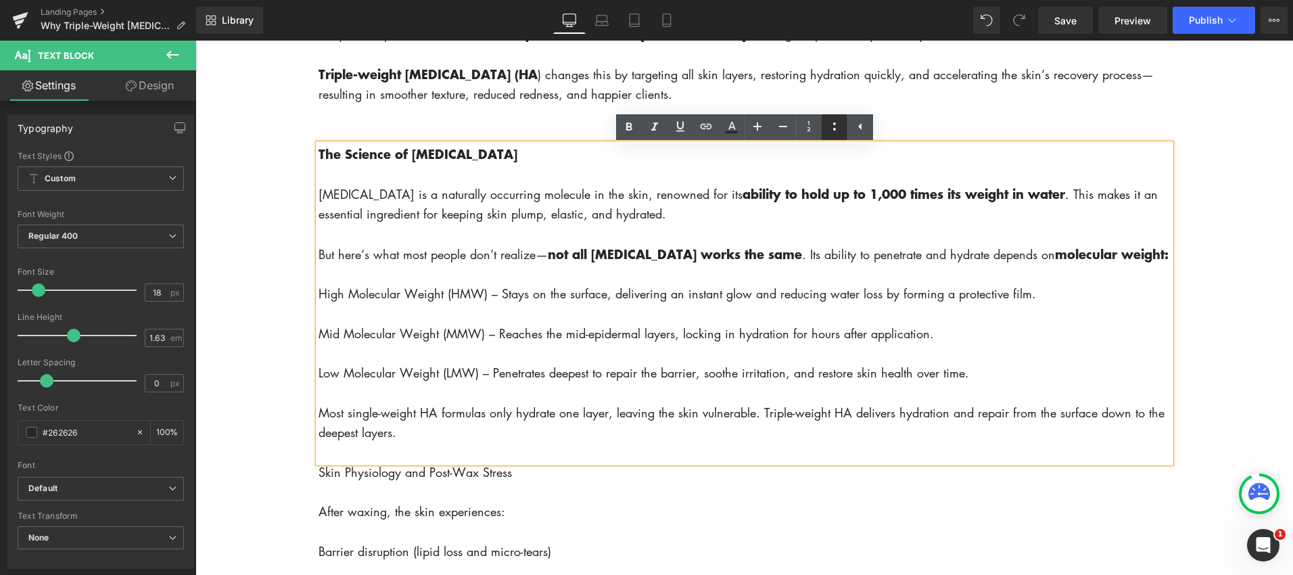
click at [837, 130] on icon at bounding box center [834, 126] width 16 height 16
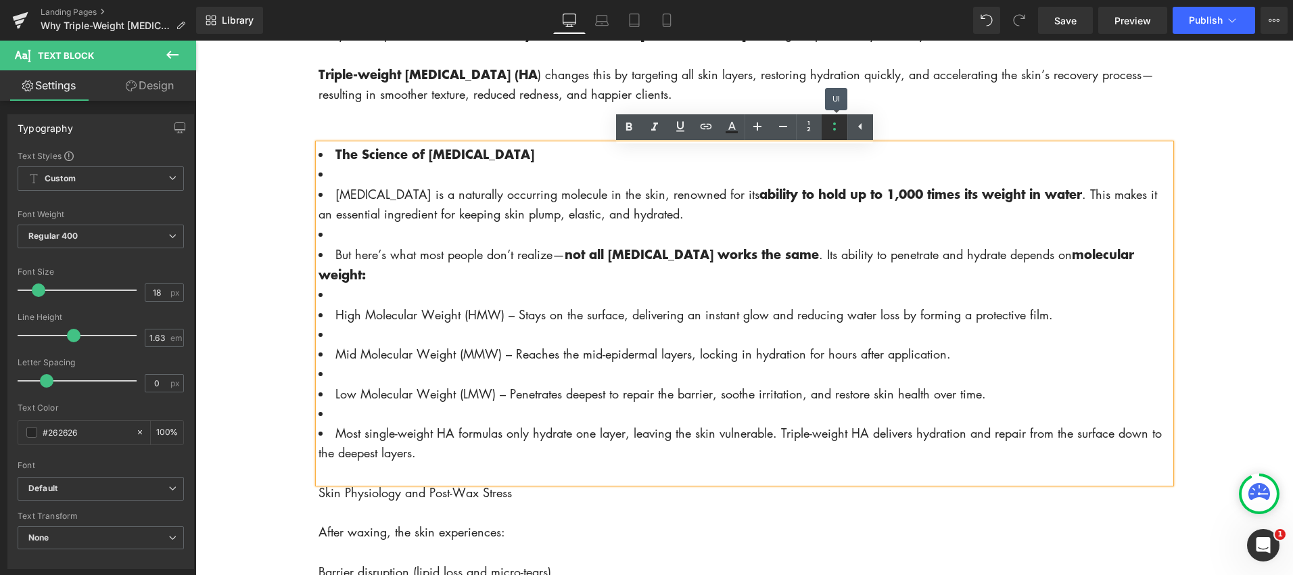
click at [835, 132] on icon at bounding box center [834, 126] width 16 height 16
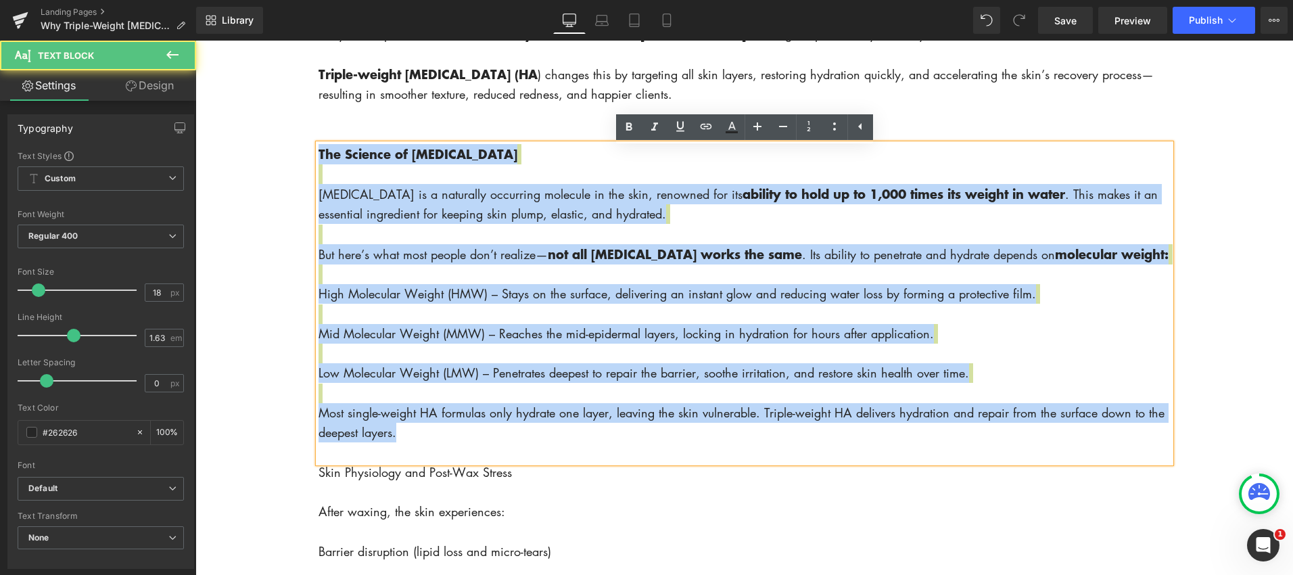
click at [322, 302] on span "High Molecular Weight (HMW) – Stays on the surface, delivering an instant glow …" at bounding box center [676, 293] width 717 height 16
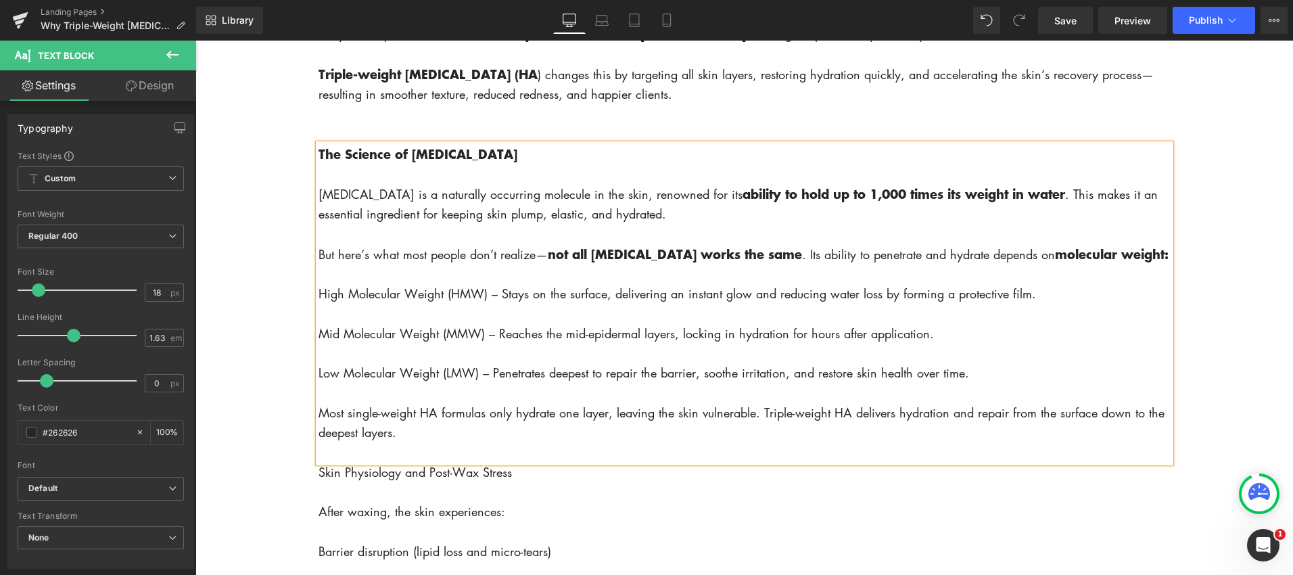
click at [320, 302] on span "High Molecular Weight (HMW) – Stays on the surface, delivering an instant glow …" at bounding box center [676, 293] width 717 height 16
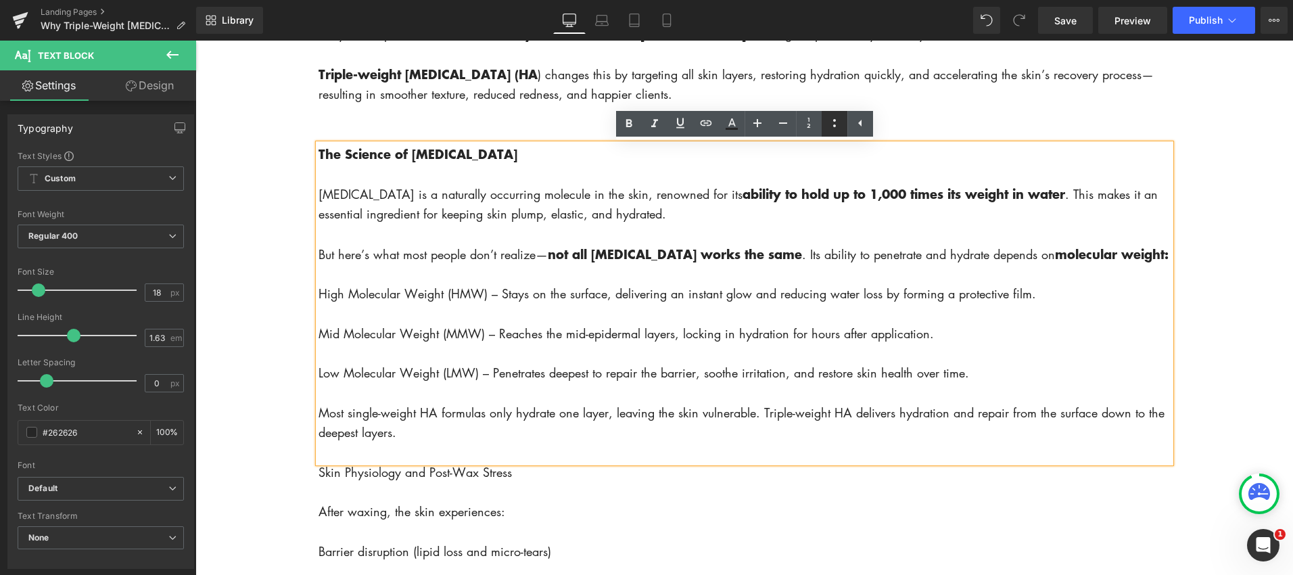
click at [834, 124] on icon at bounding box center [834, 123] width 3 height 8
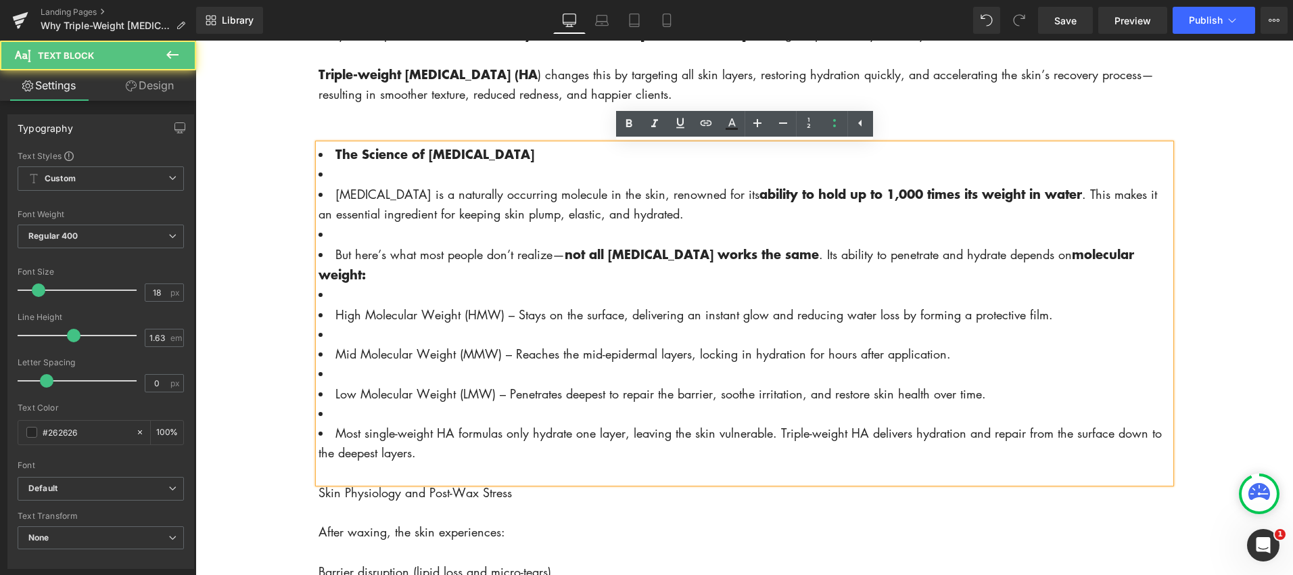
click at [358, 180] on li at bounding box center [744, 174] width 852 height 20
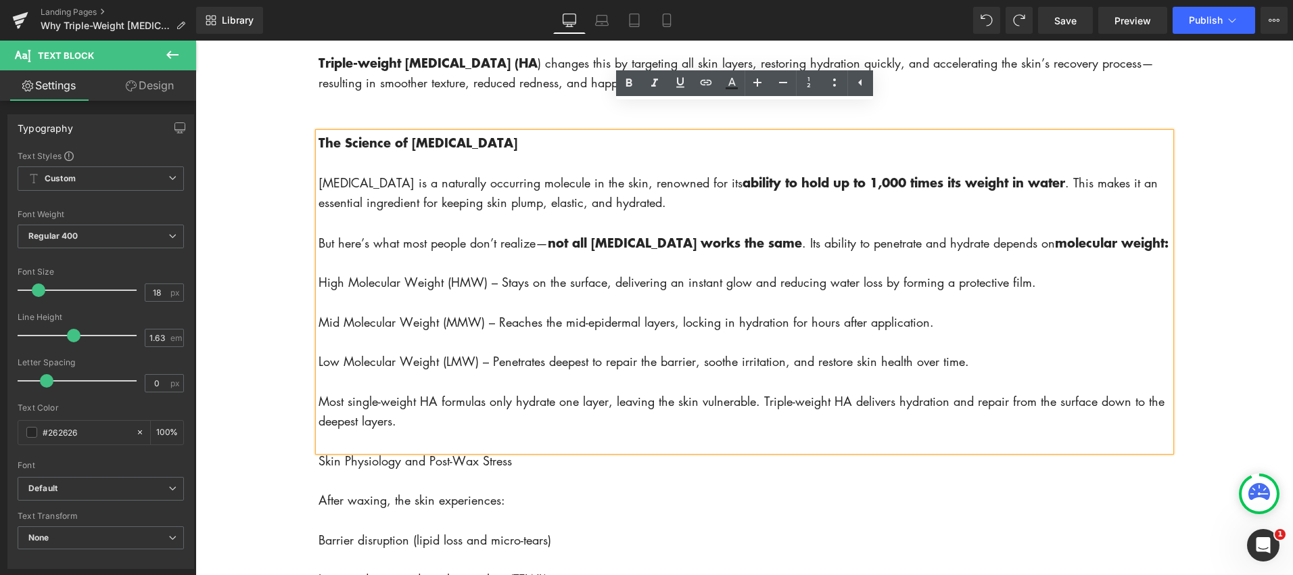
scroll to position [949, 0]
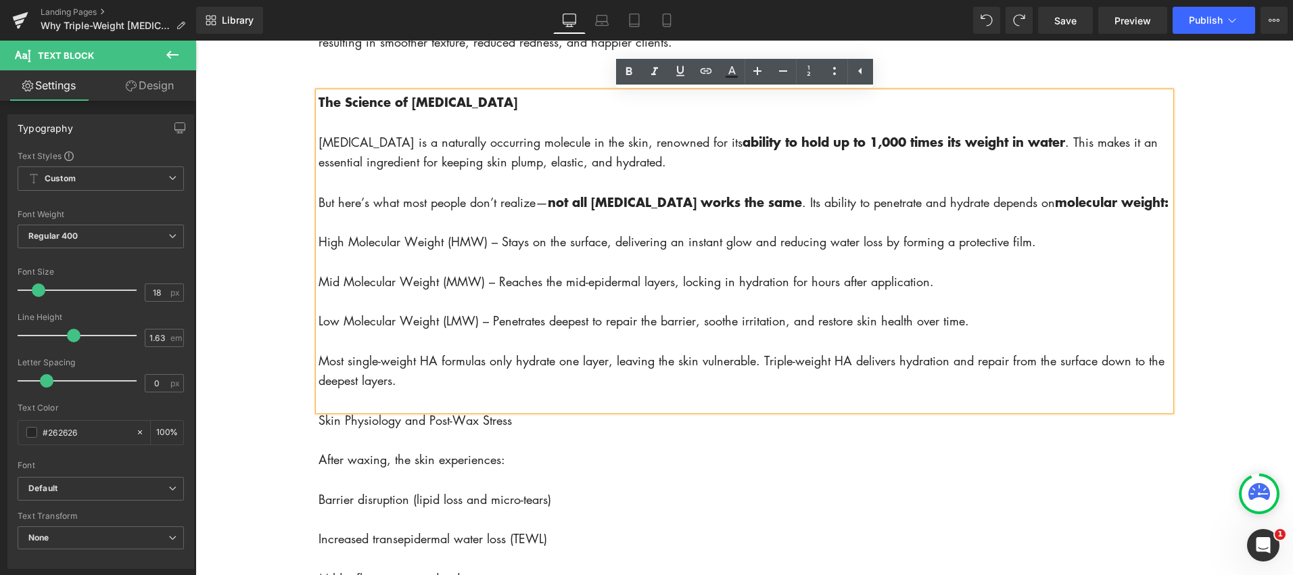
click at [402, 229] on p "The Science of Hyaluronic Acid Hyaluronic acid is a naturally occurring molecul…" at bounding box center [744, 162] width 852 height 141
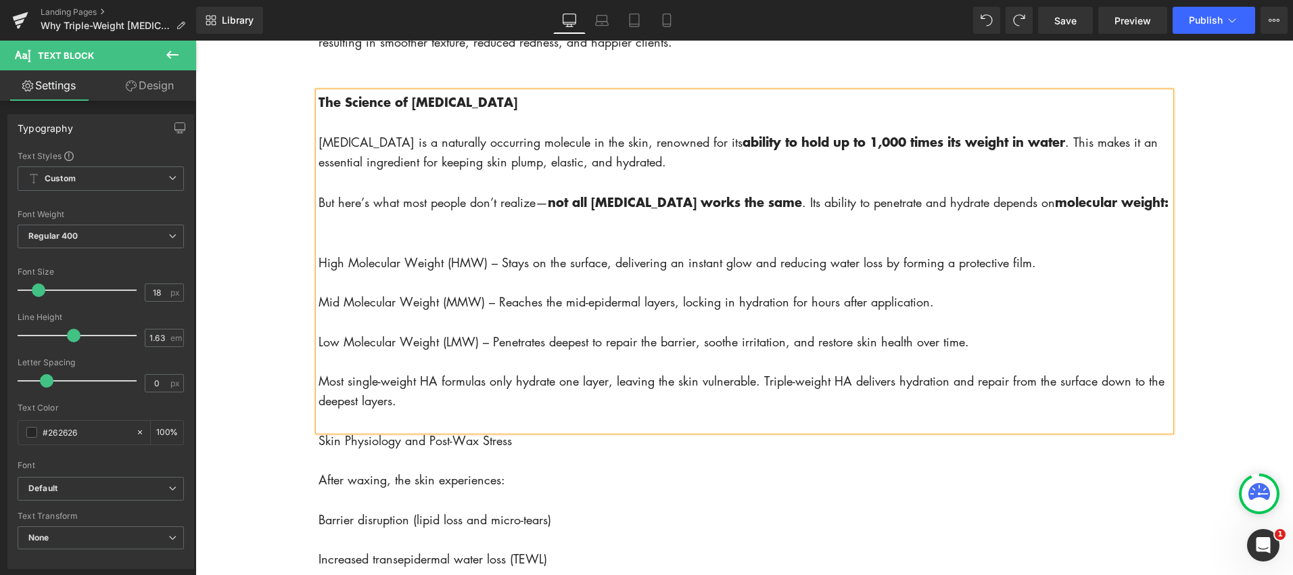
click at [985, 360] on p "High Molecular Weight (HMW) – Stays on the surface, delivering an instant glow …" at bounding box center [744, 332] width 852 height 158
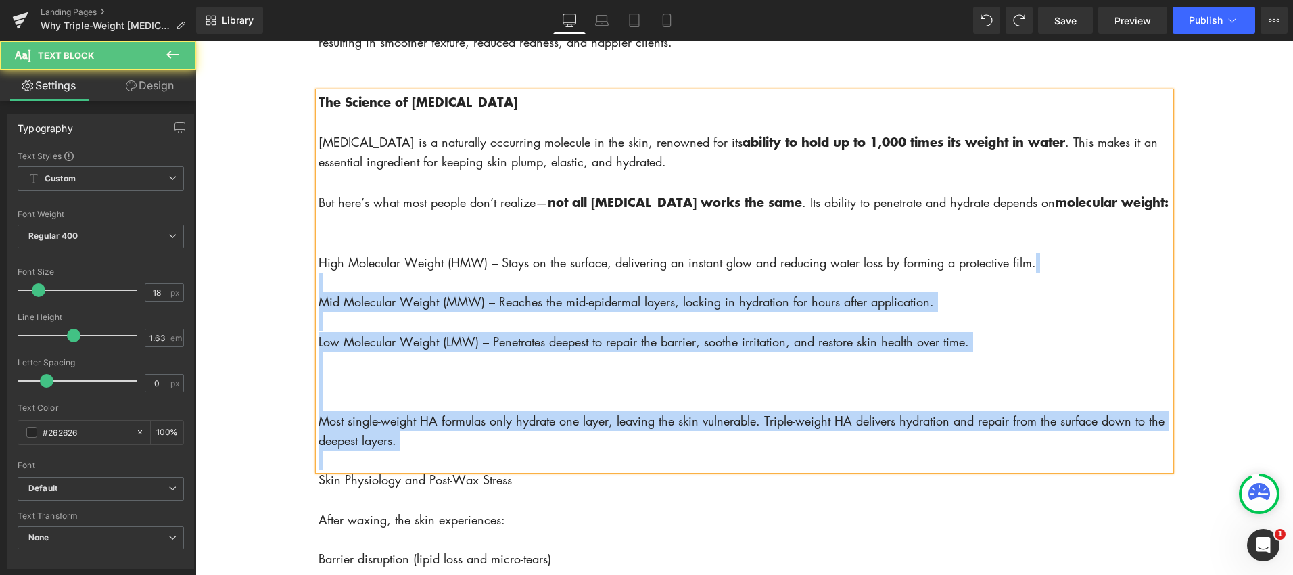
drag, startPoint x: 316, startPoint y: 285, endPoint x: 452, endPoint y: 300, distance: 137.5
click at [452, 300] on div "The Science of [MEDICAL_DATA] [MEDICAL_DATA] is a naturally occurring molecule …" at bounding box center [744, 281] width 852 height 379
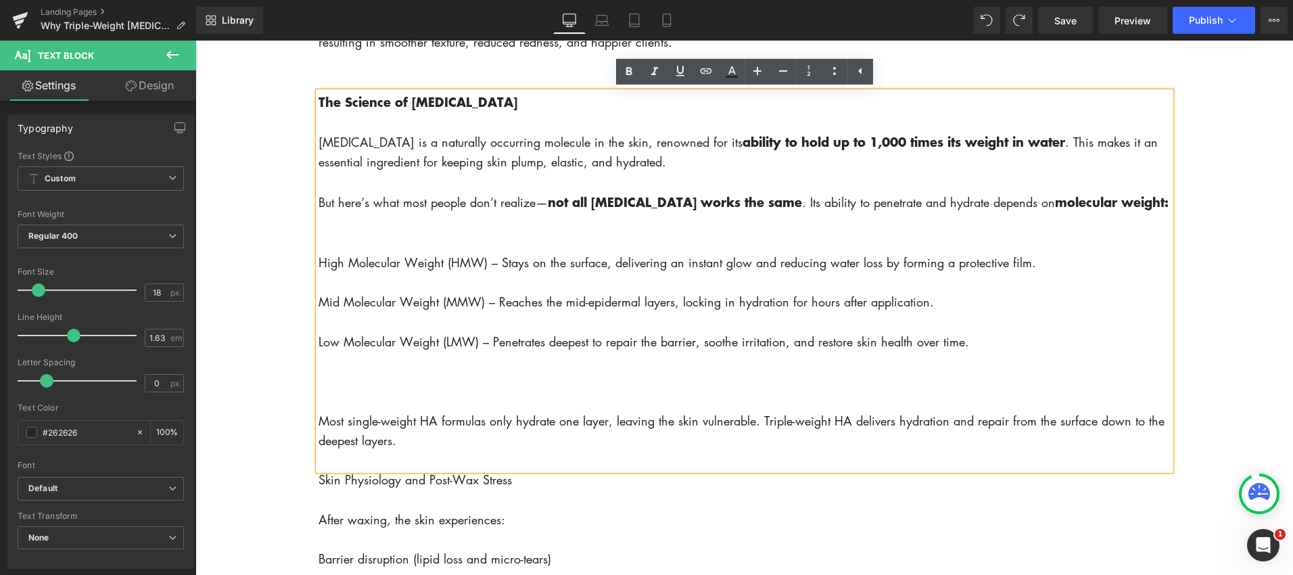
drag, startPoint x: 379, startPoint y: 292, endPoint x: 339, endPoint y: 288, distance: 40.1
click at [373, 292] on p "High Molecular Weight (HMW) – Stays on the surface, delivering an instant glow …" at bounding box center [744, 302] width 852 height 99
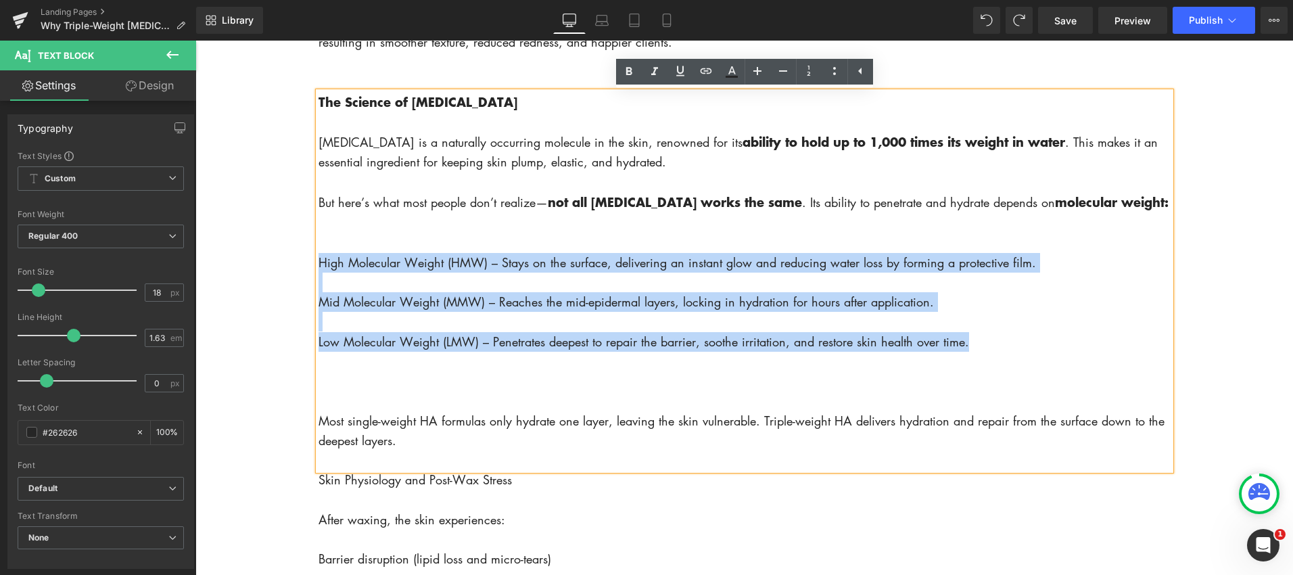
drag, startPoint x: 319, startPoint y: 284, endPoint x: 972, endPoint y: 366, distance: 658.3
click at [971, 352] on p "High Molecular Weight (HMW) – Stays on the surface, delivering an instant glow …" at bounding box center [744, 302] width 852 height 99
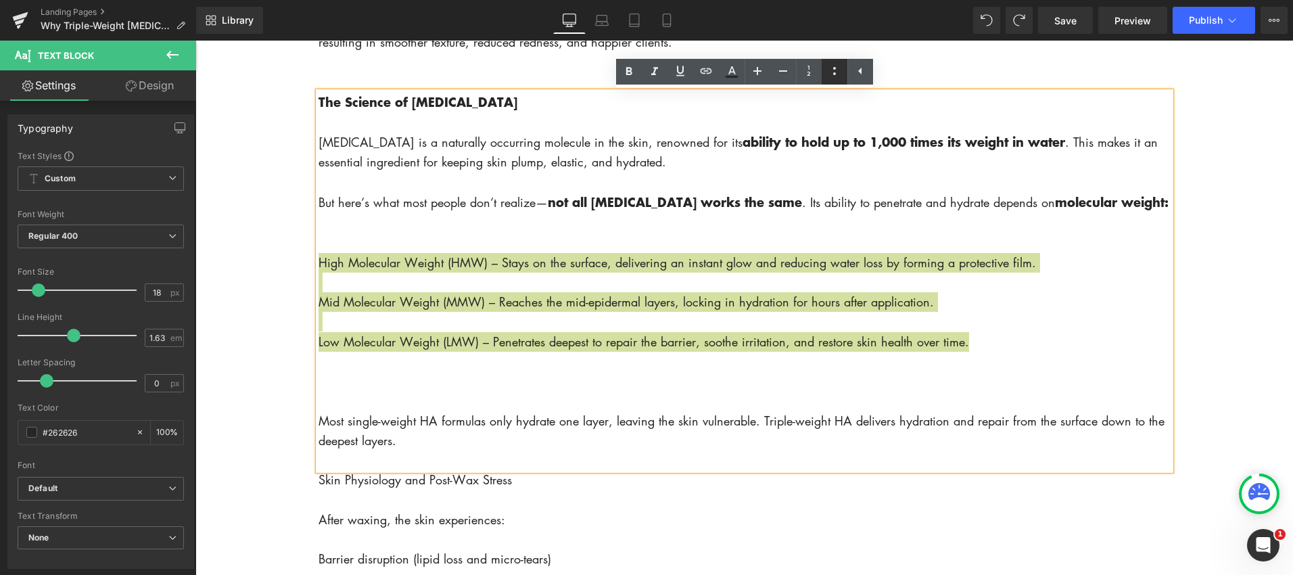
click at [836, 77] on icon at bounding box center [834, 71] width 16 height 16
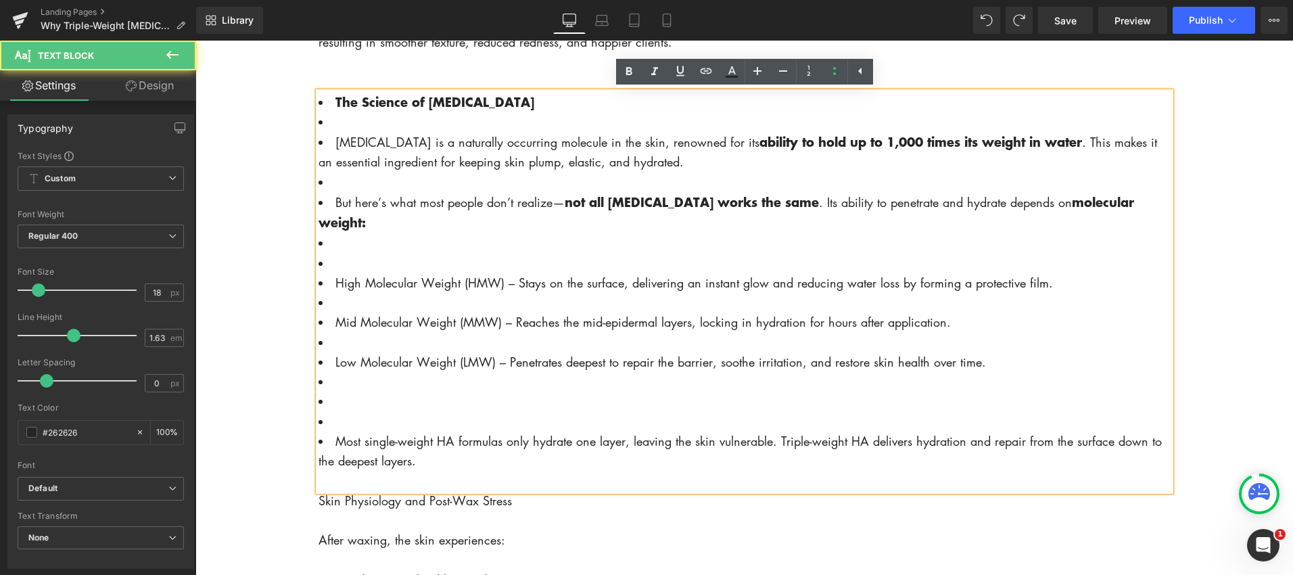
click at [336, 443] on span "Most single-weight HA formulas only hydrate one layer, leaving the skin vulnera…" at bounding box center [739, 451] width 843 height 36
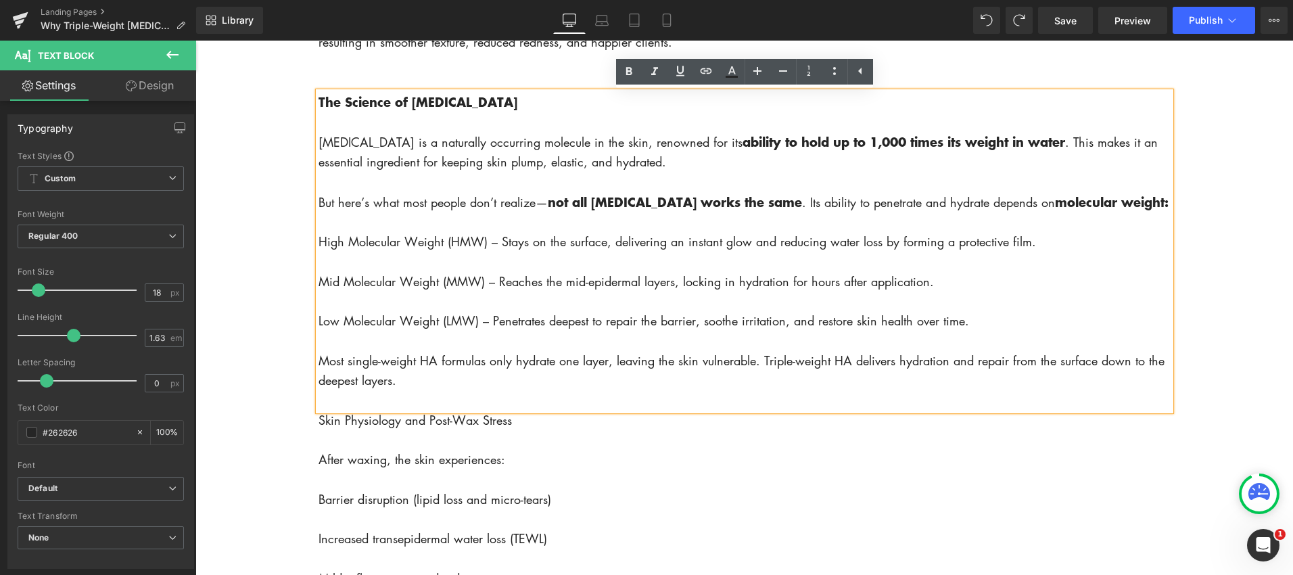
drag, startPoint x: 319, startPoint y: 262, endPoint x: 341, endPoint y: 266, distance: 22.6
click at [320, 250] on span "High Molecular Weight (HMW) – Stays on the surface, delivering an instant glow …" at bounding box center [676, 241] width 717 height 16
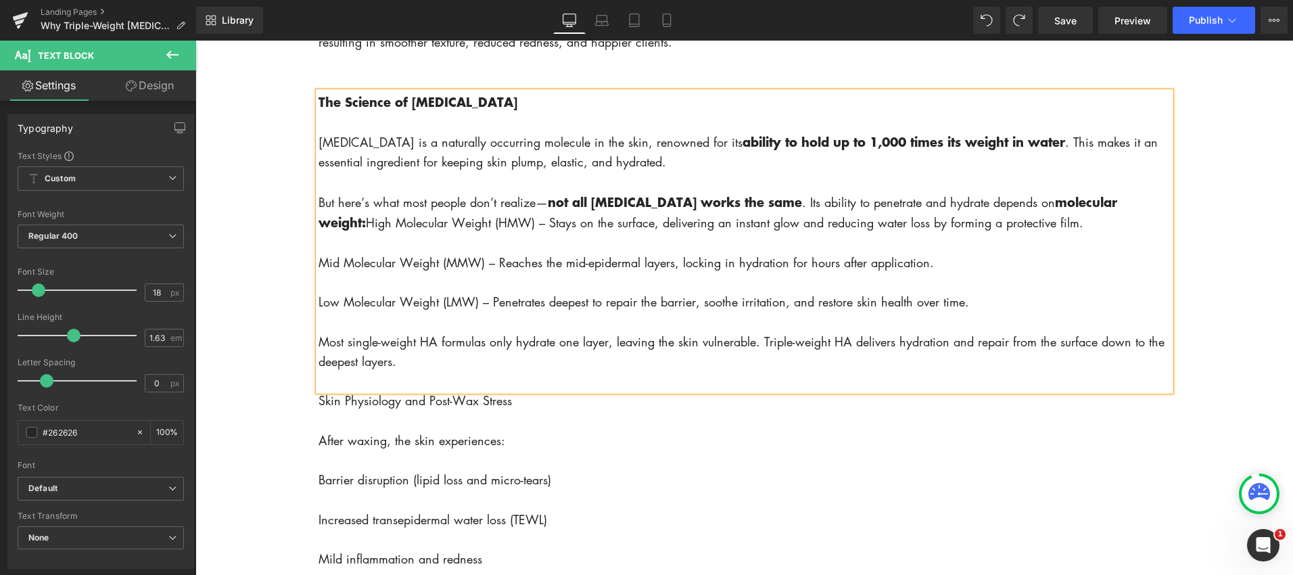
click at [450, 219] on span "High Molecular Weight (HMW) – Stays on the surface, delivering an instant glow …" at bounding box center [724, 222] width 717 height 16
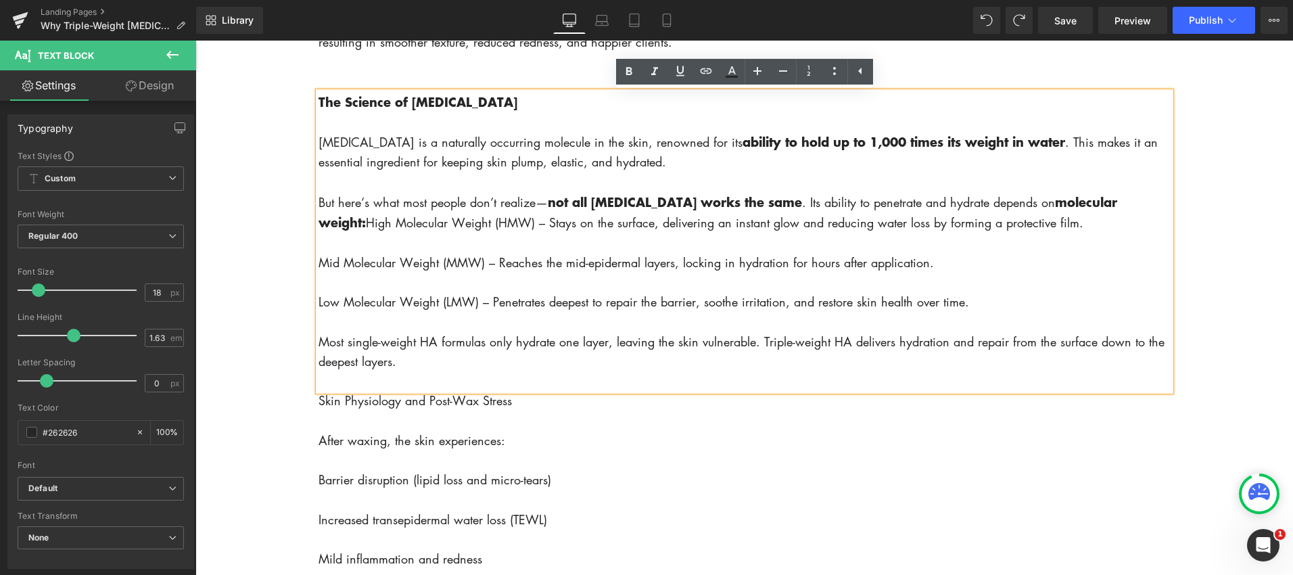
drag, startPoint x: 366, startPoint y: 223, endPoint x: 384, endPoint y: 228, distance: 18.9
click at [367, 224] on span "High Molecular Weight (HMW) – Stays on the surface, delivering an instant glow …" at bounding box center [724, 222] width 717 height 16
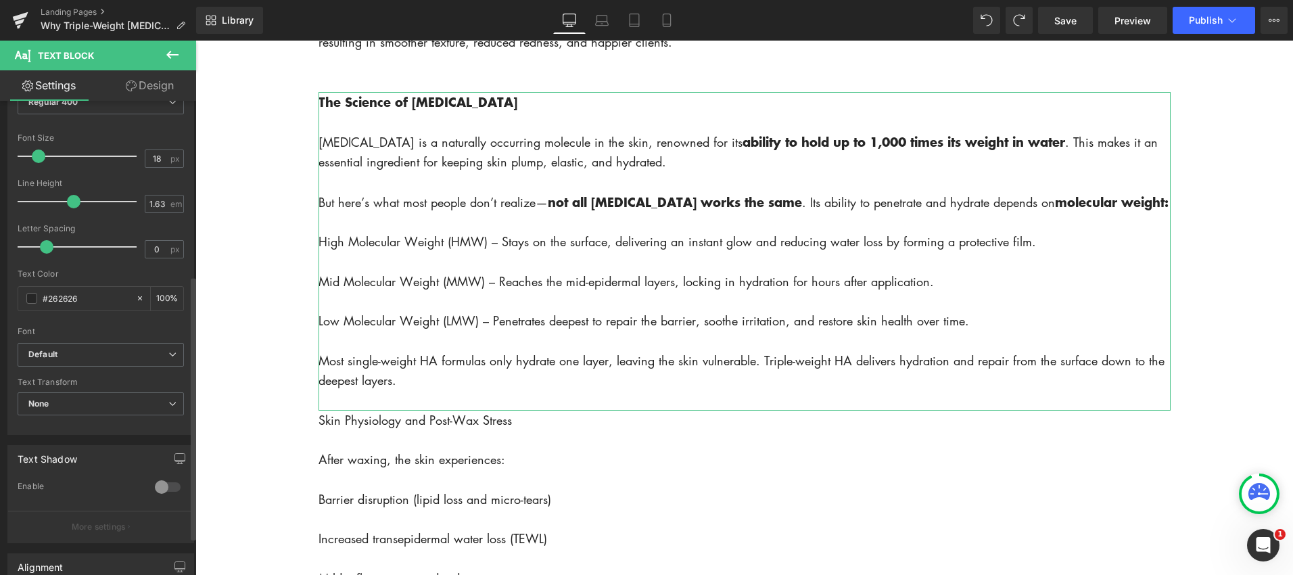
scroll to position [0, 0]
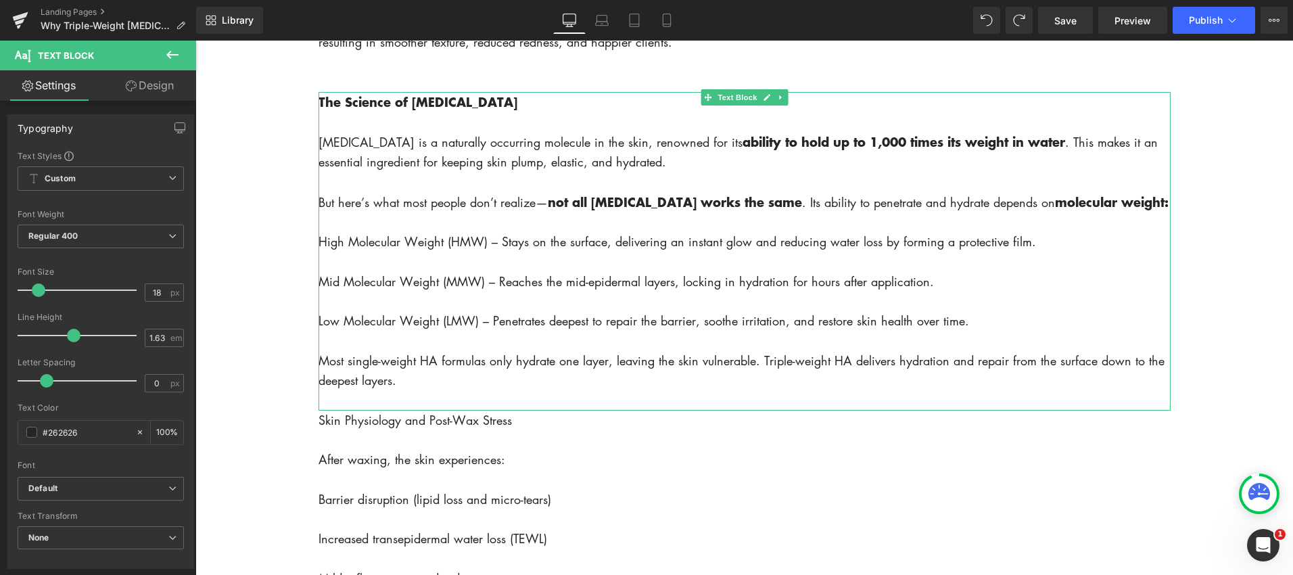
click at [333, 250] on span "High Molecular Weight (HMW) – Stays on the surface, delivering an instant glow …" at bounding box center [676, 241] width 717 height 16
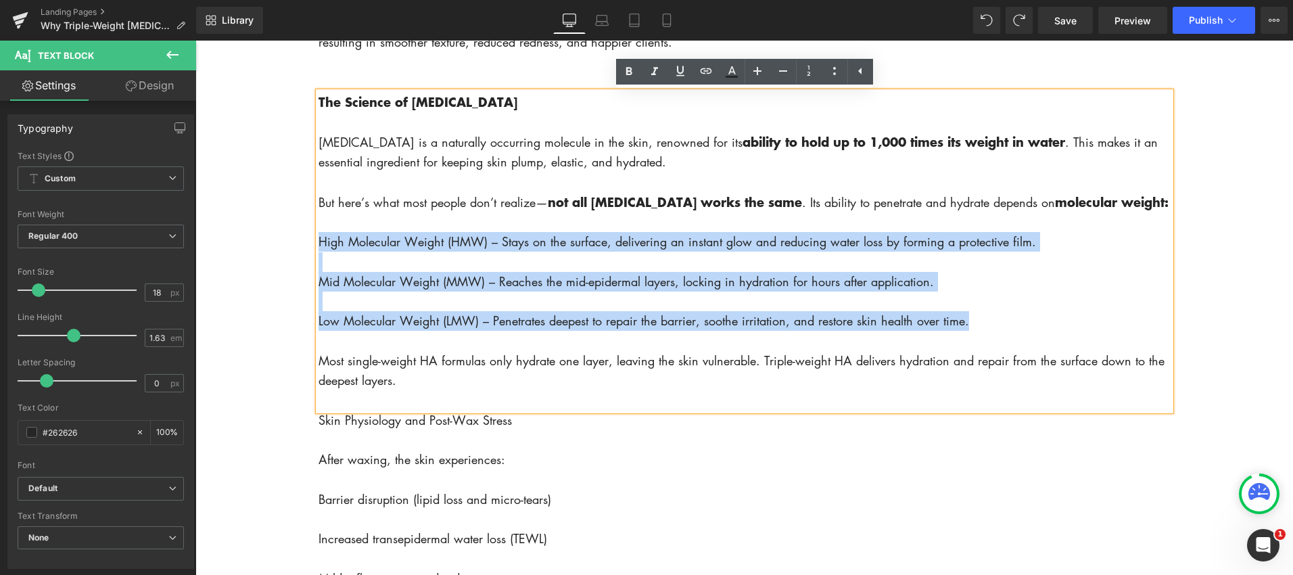
drag, startPoint x: 320, startPoint y: 263, endPoint x: 1032, endPoint y: 352, distance: 717.5
click at [1063, 350] on div "The Science of [MEDICAL_DATA] [MEDICAL_DATA] is a naturally occurring molecule …" at bounding box center [744, 251] width 852 height 318
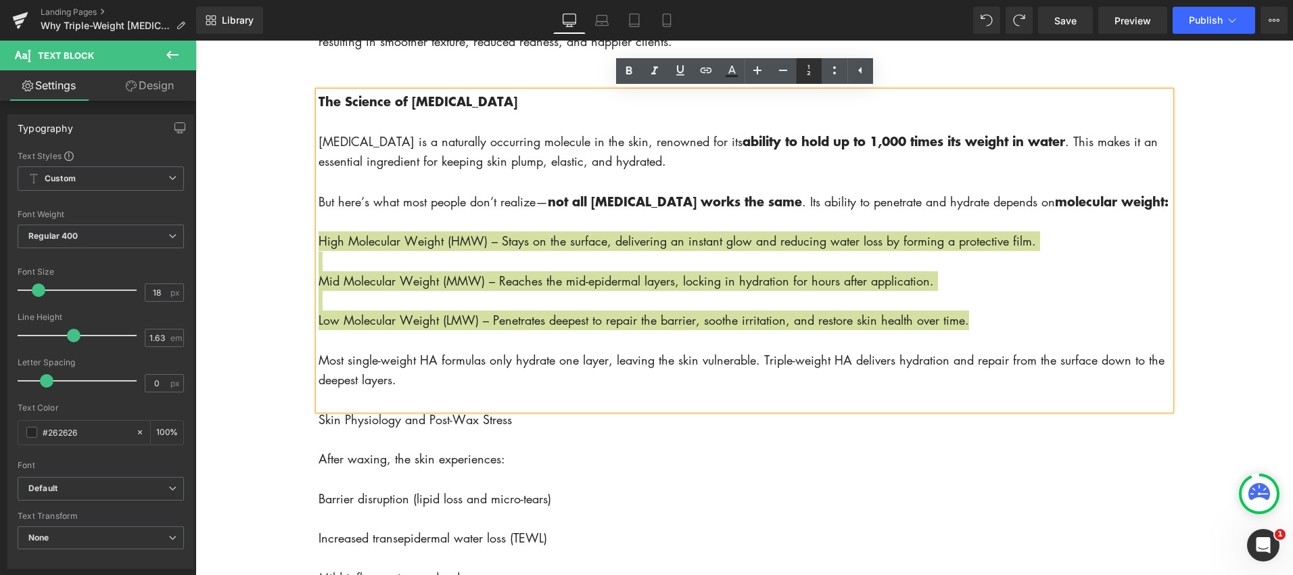
click at [807, 72] on icon at bounding box center [809, 70] width 16 height 16
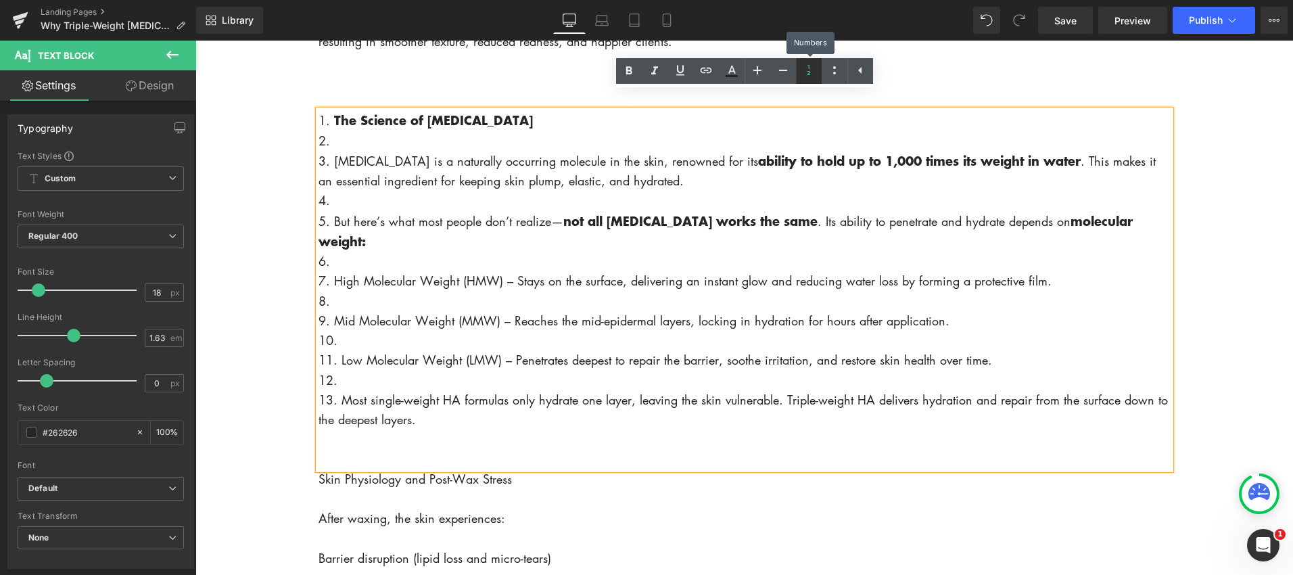
click at [807, 72] on icon at bounding box center [809, 70] width 16 height 16
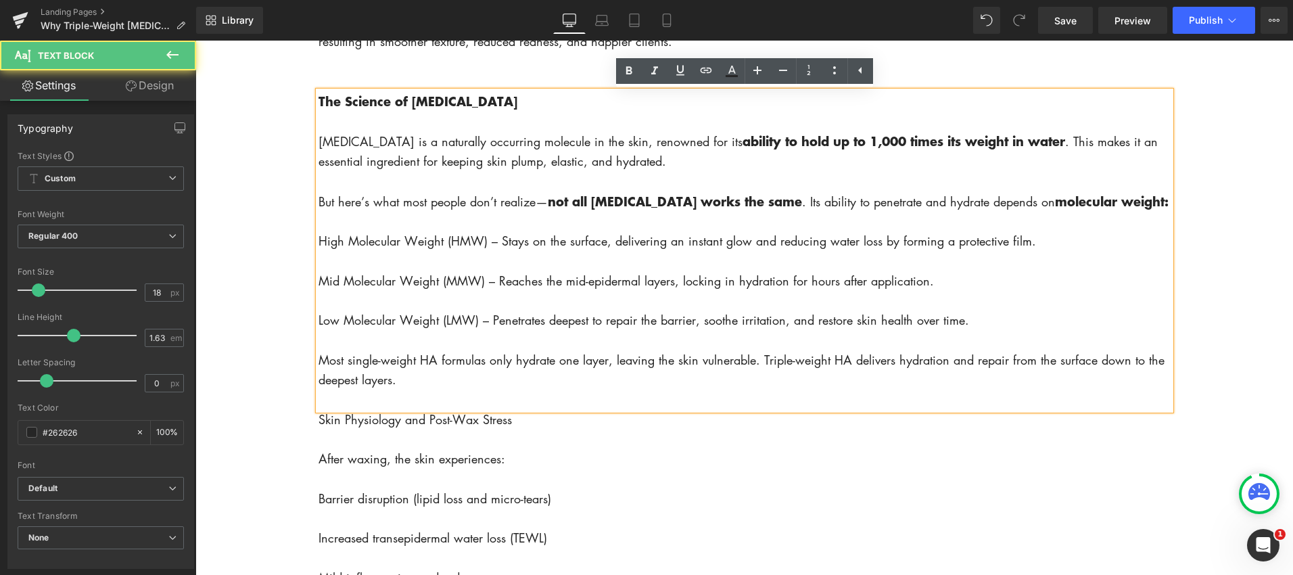
drag, startPoint x: 338, startPoint y: 260, endPoint x: 329, endPoint y: 262, distance: 9.0
click at [335, 249] on span "High Molecular Weight (HMW) – Stays on the surface, delivering an instant glow …" at bounding box center [676, 241] width 717 height 16
drag, startPoint x: 319, startPoint y: 264, endPoint x: 376, endPoint y: 266, distance: 56.9
click at [319, 249] on span "High Molecular Weight (HMW) – Stays on the surface, delivering an instant glow …" at bounding box center [676, 241] width 717 height 16
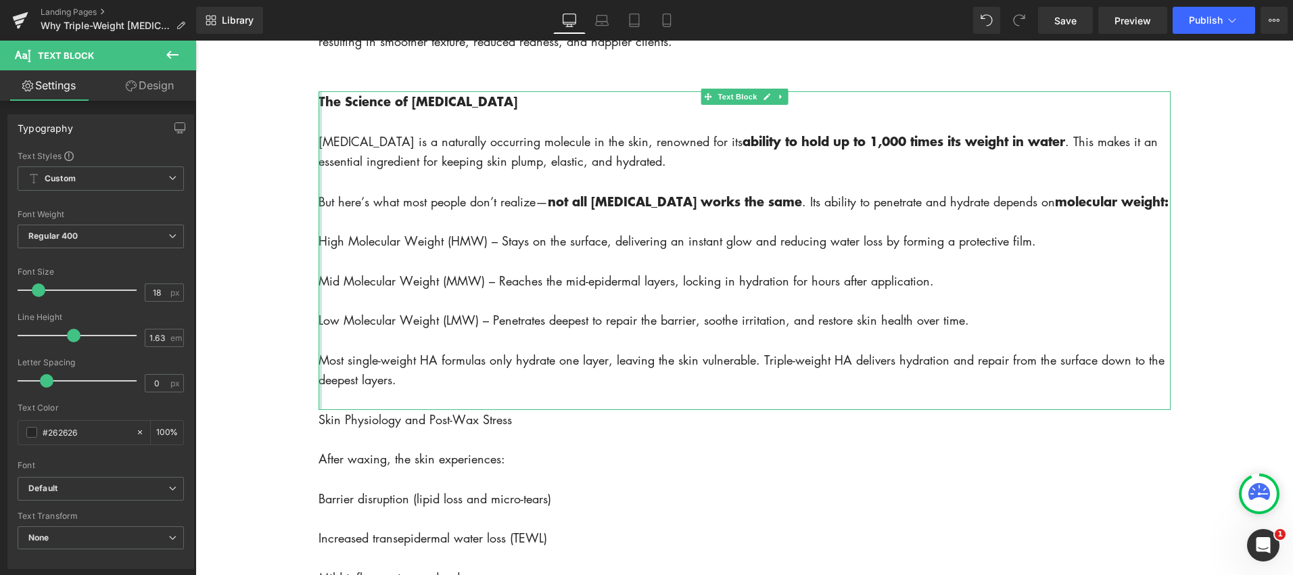
click at [321, 261] on div at bounding box center [319, 250] width 3 height 318
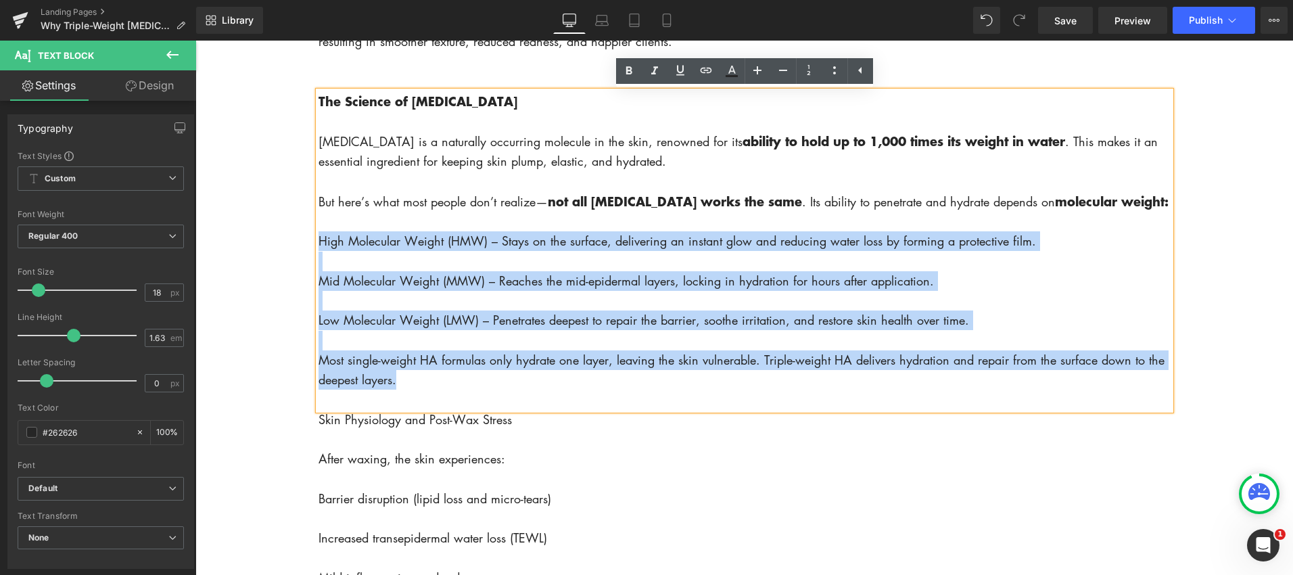
drag, startPoint x: 322, startPoint y: 262, endPoint x: 1015, endPoint y: 405, distance: 707.8
click at [1015, 390] on p "The Science of [MEDICAL_DATA] [MEDICAL_DATA] is a naturally occurring molecule …" at bounding box center [744, 240] width 852 height 299
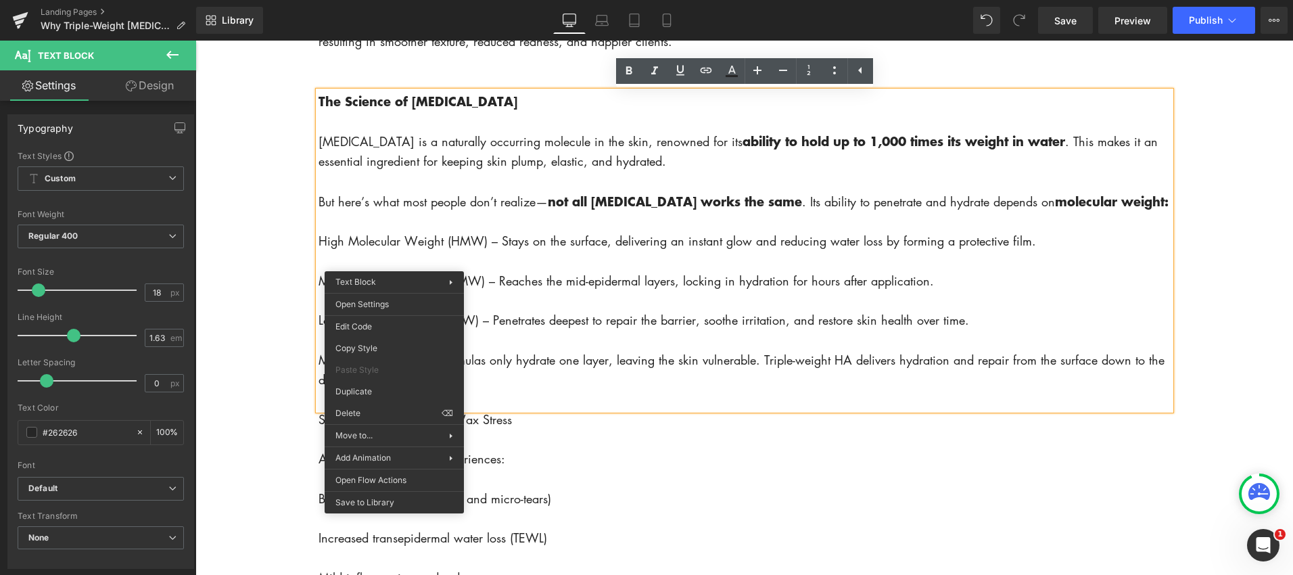
click at [544, 390] on p "The Science of [MEDICAL_DATA] [MEDICAL_DATA] is a naturally occurring molecule …" at bounding box center [744, 240] width 852 height 299
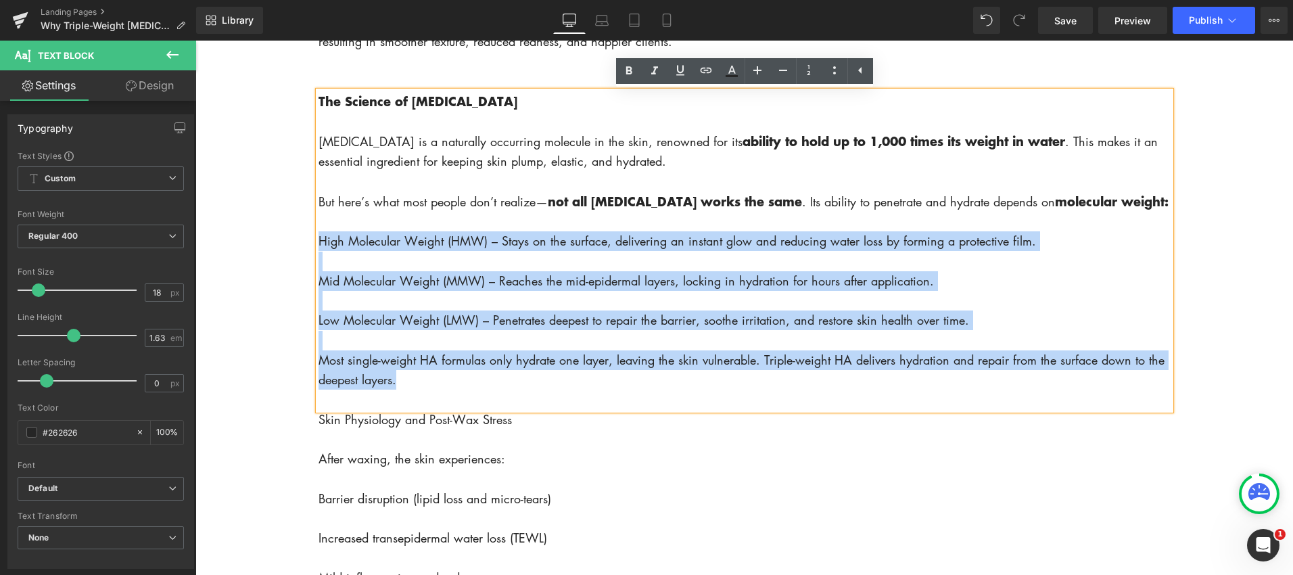
drag, startPoint x: 450, startPoint y: 408, endPoint x: 314, endPoint y: 262, distance: 200.5
click at [318, 262] on div "The Science of [MEDICAL_DATA] [MEDICAL_DATA] is a naturally occurring molecule …" at bounding box center [744, 250] width 852 height 318
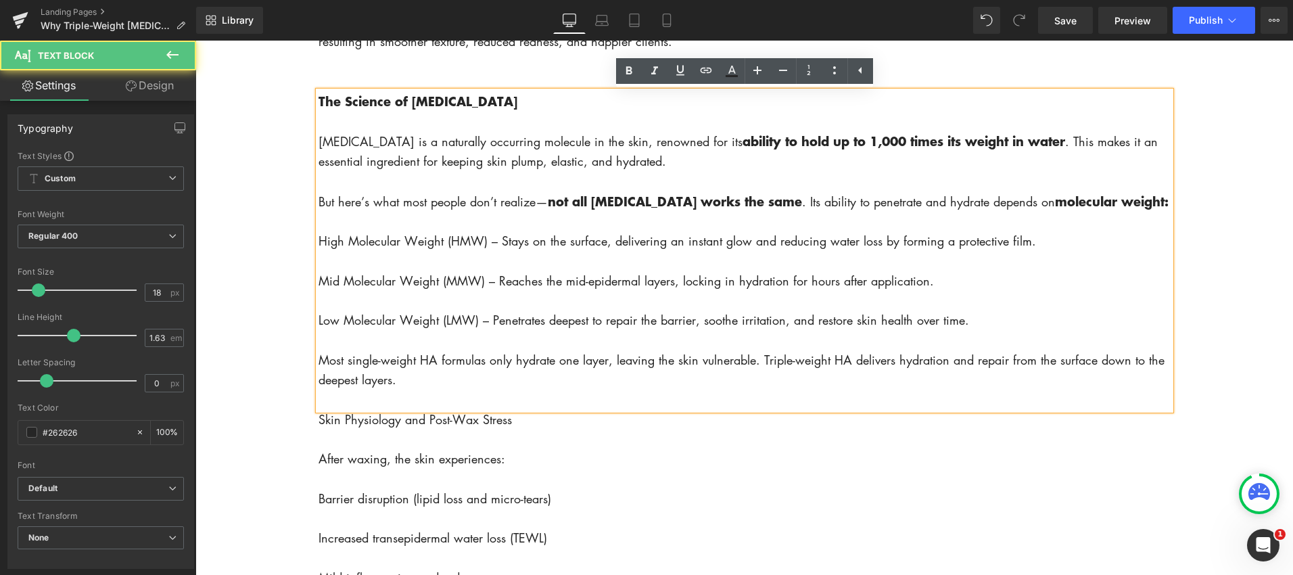
click at [544, 274] on p "The Science of [MEDICAL_DATA] [MEDICAL_DATA] is a naturally occurring molecule …" at bounding box center [744, 240] width 852 height 299
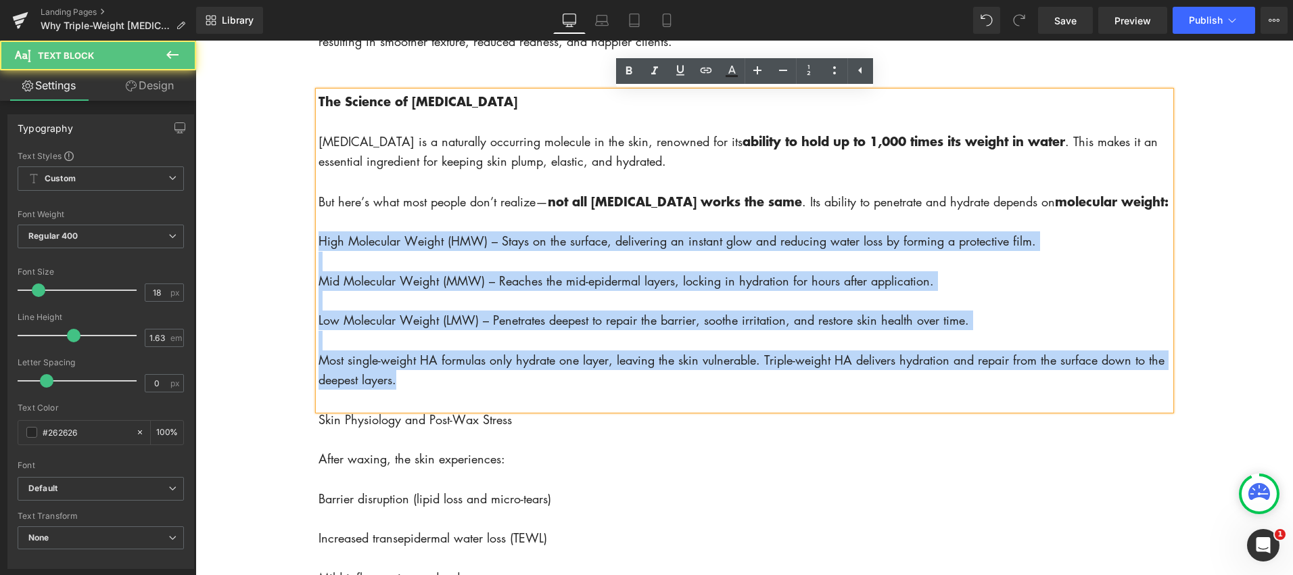
drag, startPoint x: 318, startPoint y: 266, endPoint x: 497, endPoint y: 406, distance: 227.3
click at [497, 390] on p "The Science of [MEDICAL_DATA] [MEDICAL_DATA] is a naturally occurring molecule …" at bounding box center [744, 240] width 852 height 299
copy p "High Molecular Weight (HMW) – Stays on the surface, delivering an instant glow …"
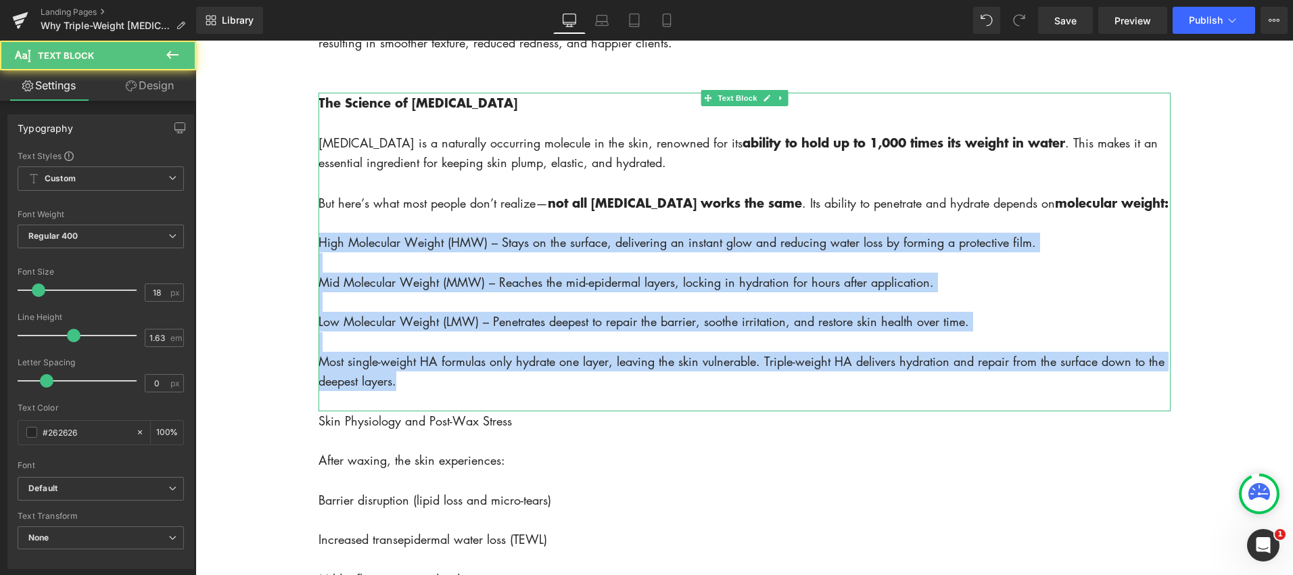
scroll to position [947, 0]
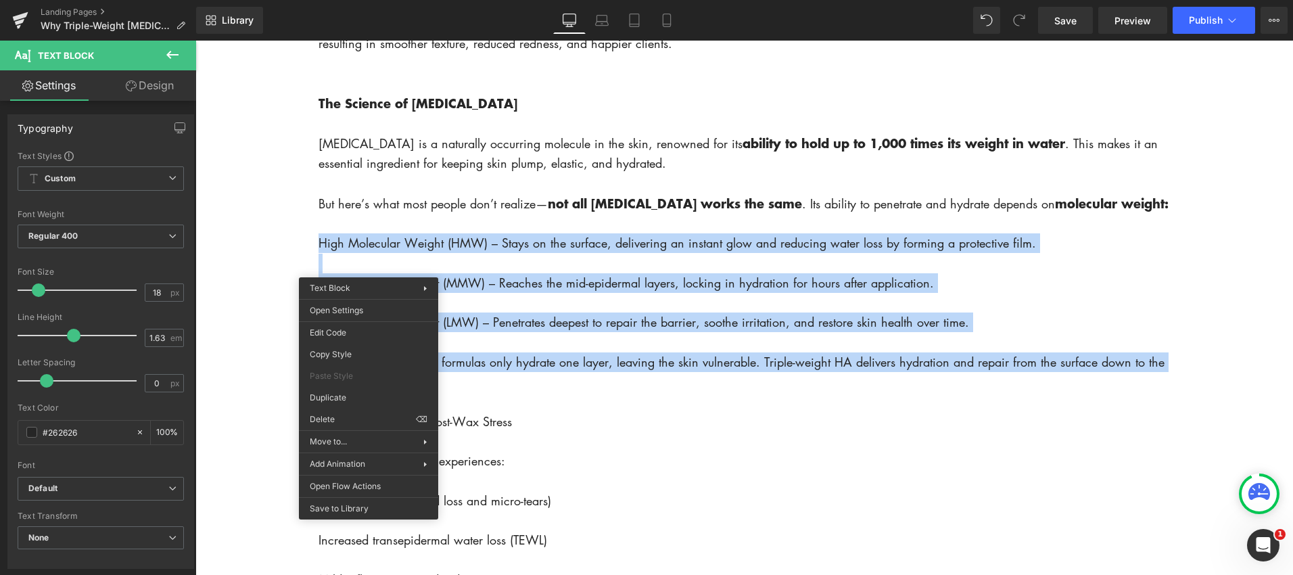
drag, startPoint x: 379, startPoint y: 263, endPoint x: 356, endPoint y: 264, distance: 23.0
click at [379, 251] on span "High Molecular Weight (HMW) – Stays on the surface, delivering an instant glow …" at bounding box center [676, 243] width 717 height 16
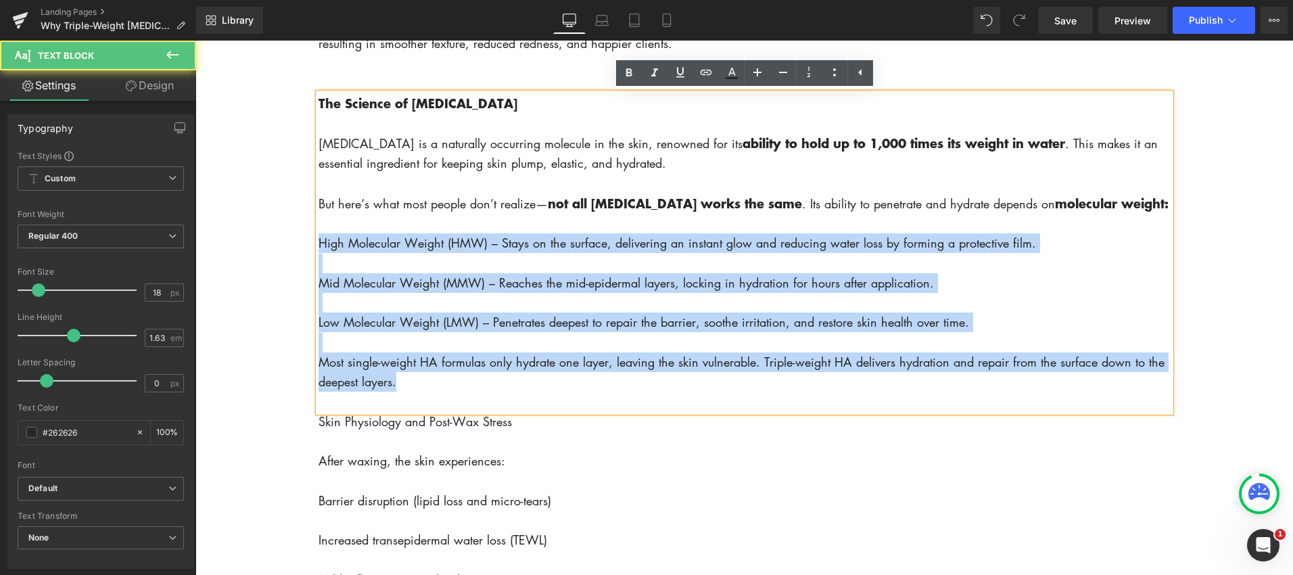
drag, startPoint x: 318, startPoint y: 267, endPoint x: 482, endPoint y: 408, distance: 216.2
click at [483, 392] on p "The Science of [MEDICAL_DATA] [MEDICAL_DATA] is a naturally occurring molecule …" at bounding box center [744, 242] width 852 height 299
copy p "High Molecular Weight (HMW) – Stays on the surface, delivering an instant glow …"
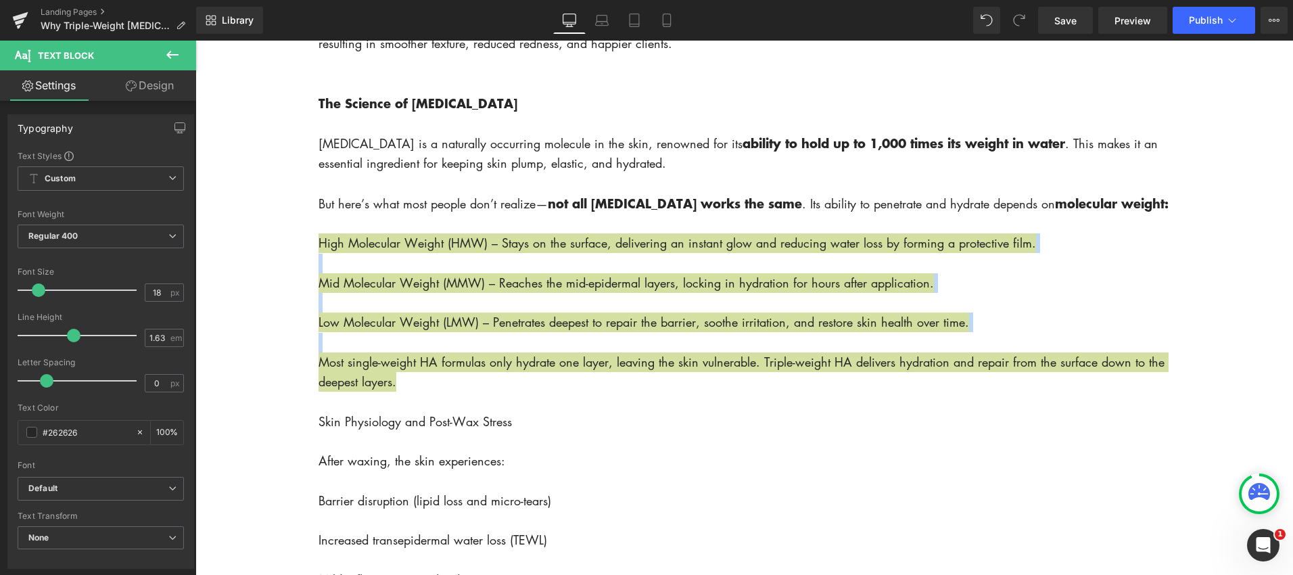
click at [169, 49] on icon at bounding box center [172, 55] width 16 height 16
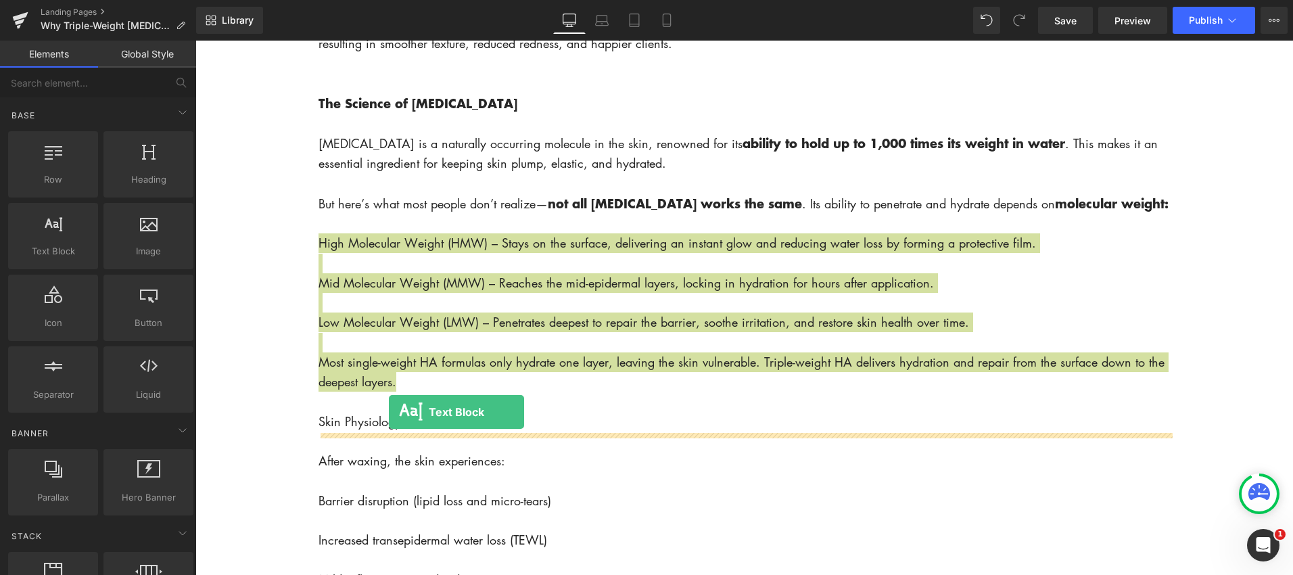
drag, startPoint x: 250, startPoint y: 284, endPoint x: 385, endPoint y: 411, distance: 185.6
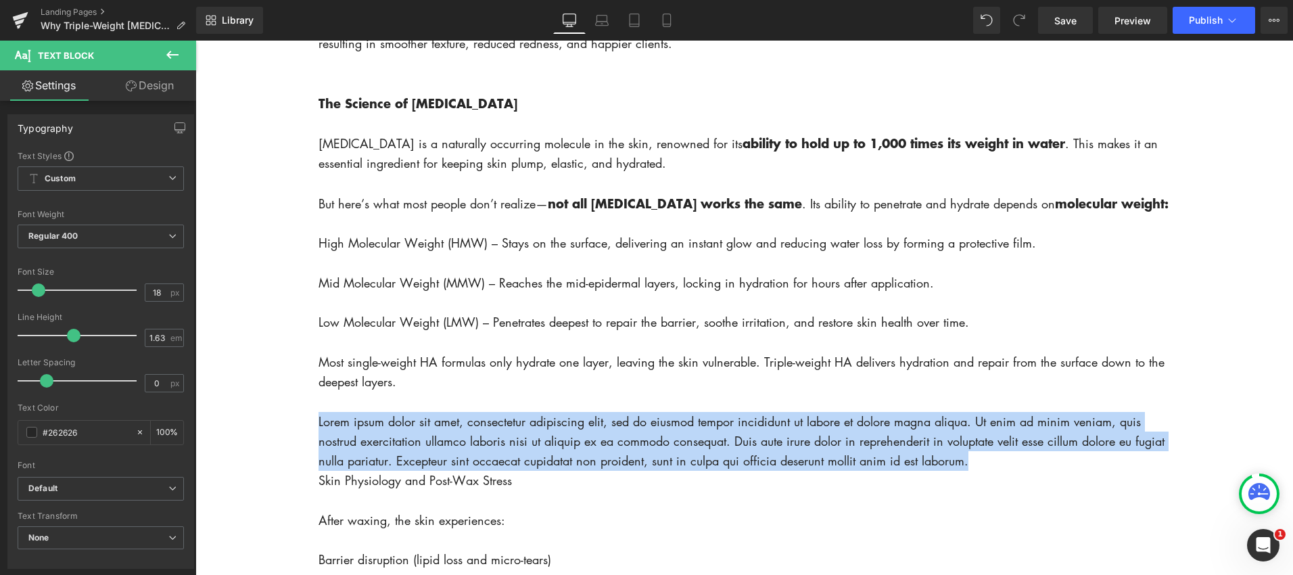
drag, startPoint x: 978, startPoint y: 483, endPoint x: 315, endPoint y: 439, distance: 664.9
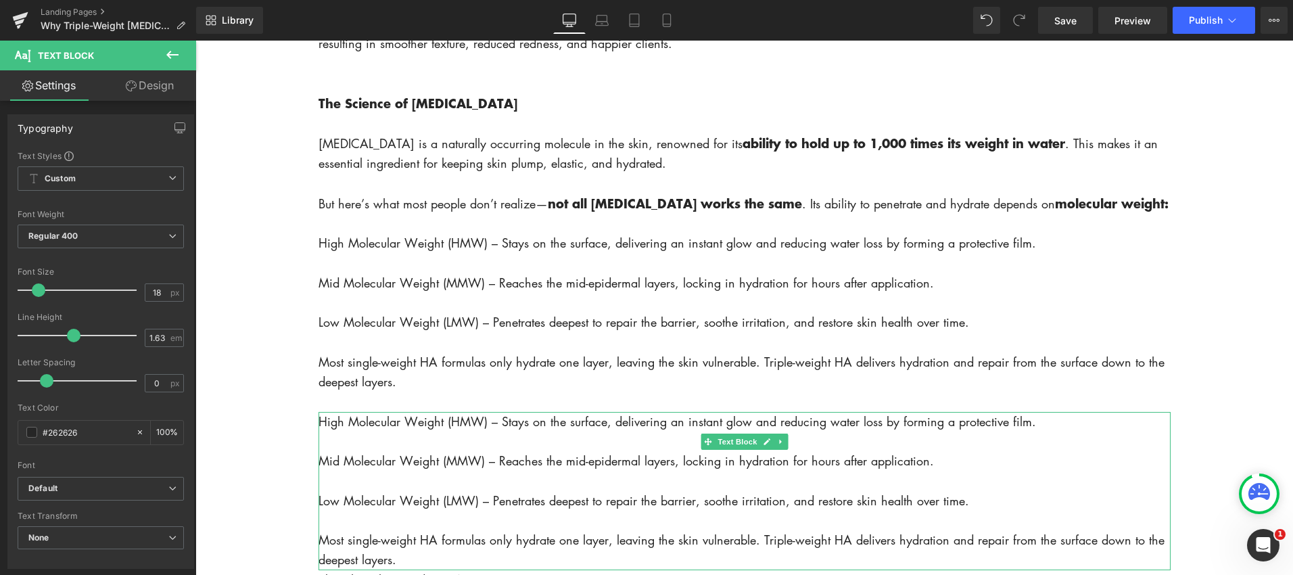
scroll to position [15, 0]
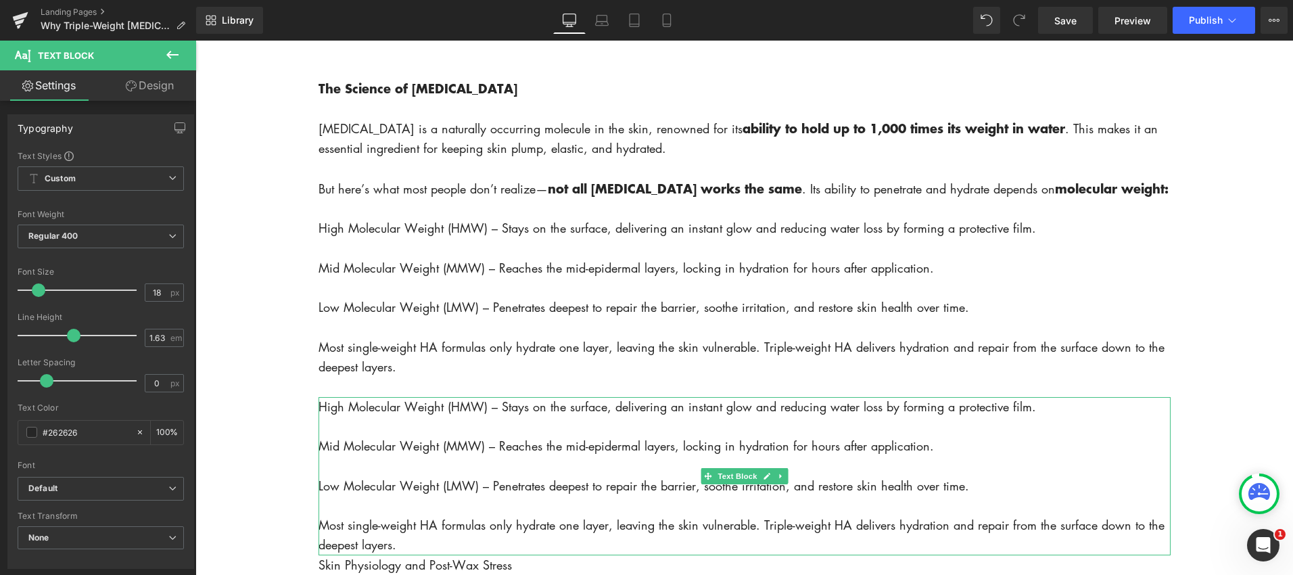
click at [325, 415] on span "High Molecular Weight (HMW) – Stays on the surface, delivering an instant glow …" at bounding box center [676, 406] width 717 height 16
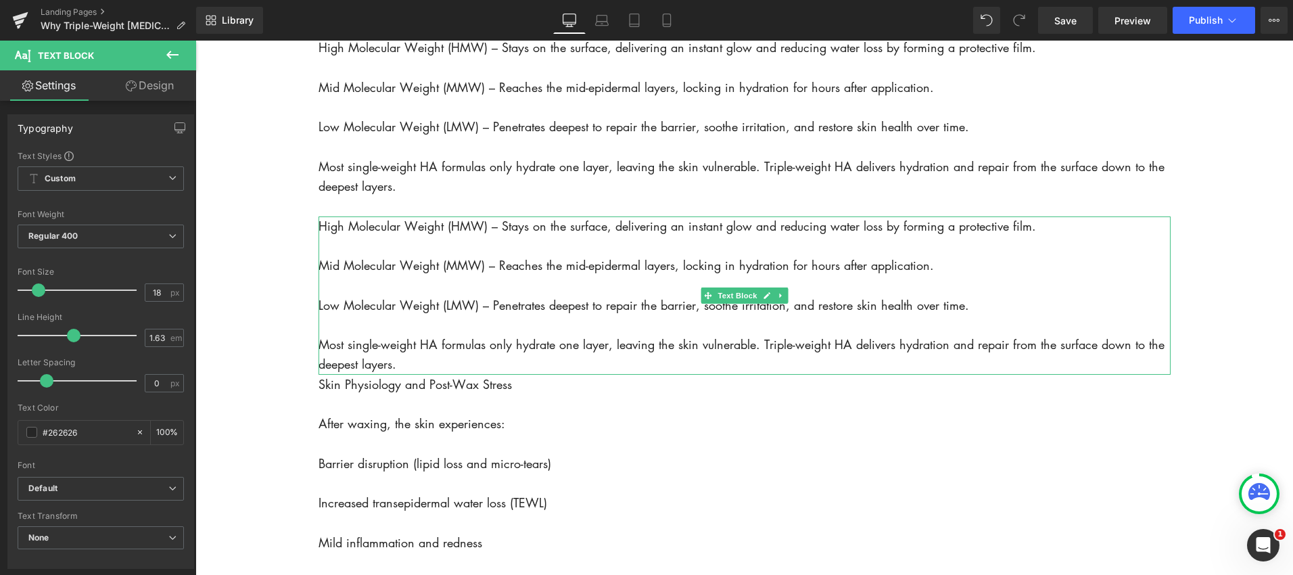
scroll to position [1173, 0]
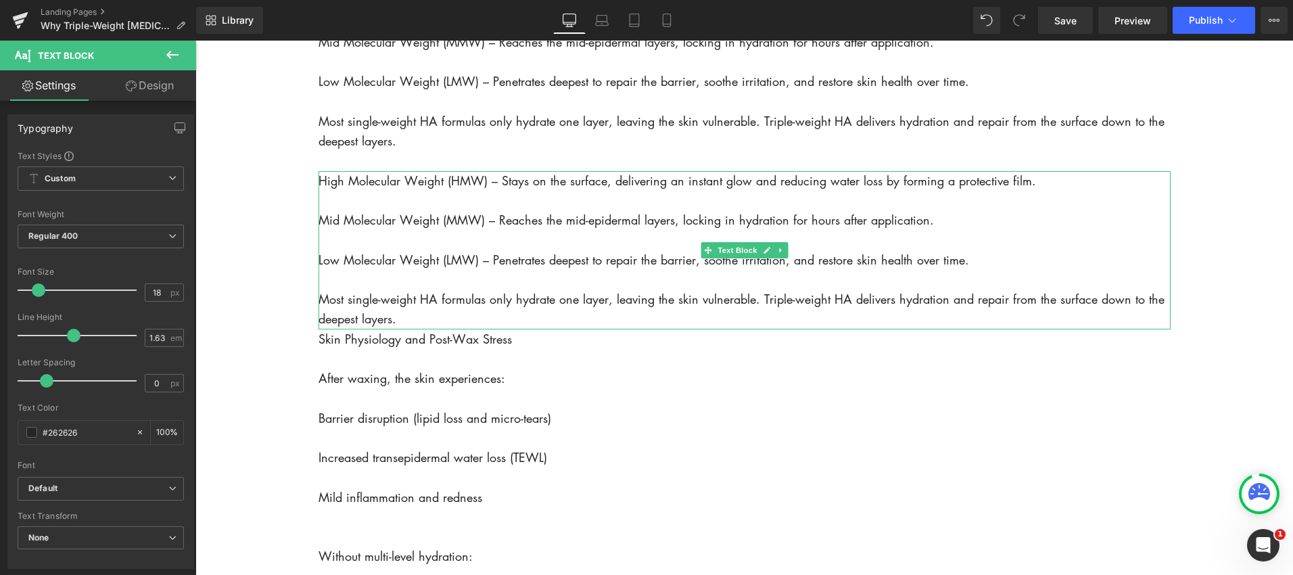
click at [341, 222] on p "High Molecular Weight (HMW) – Stays on the surface, delivering an instant glow …" at bounding box center [744, 250] width 852 height 158
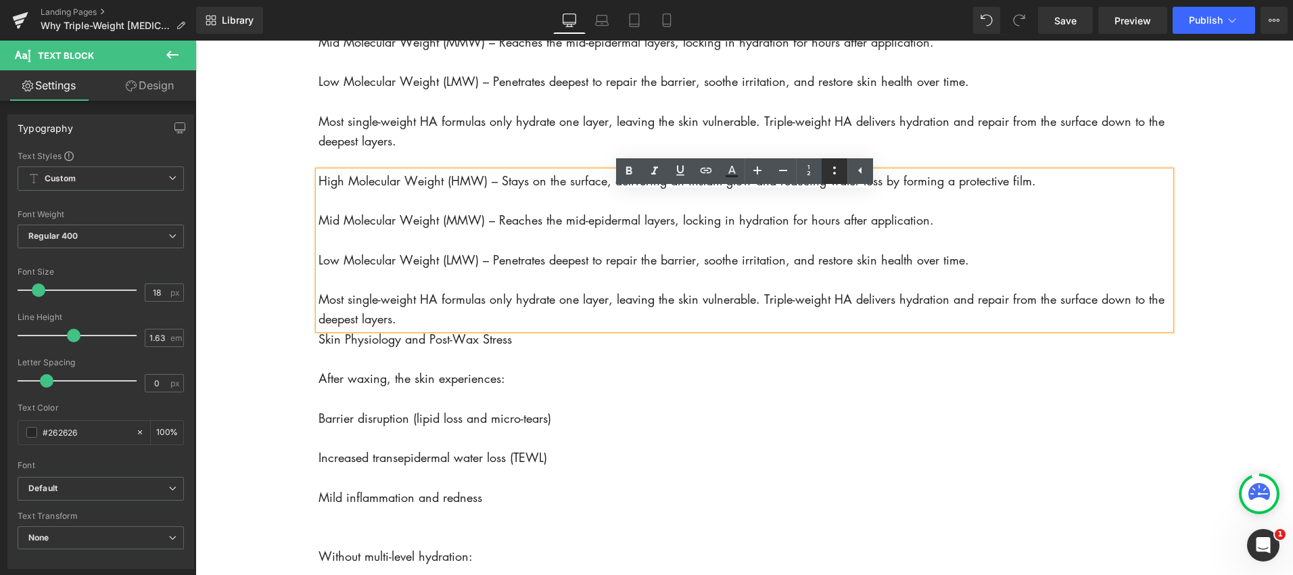
click at [833, 167] on icon at bounding box center [834, 170] width 3 height 8
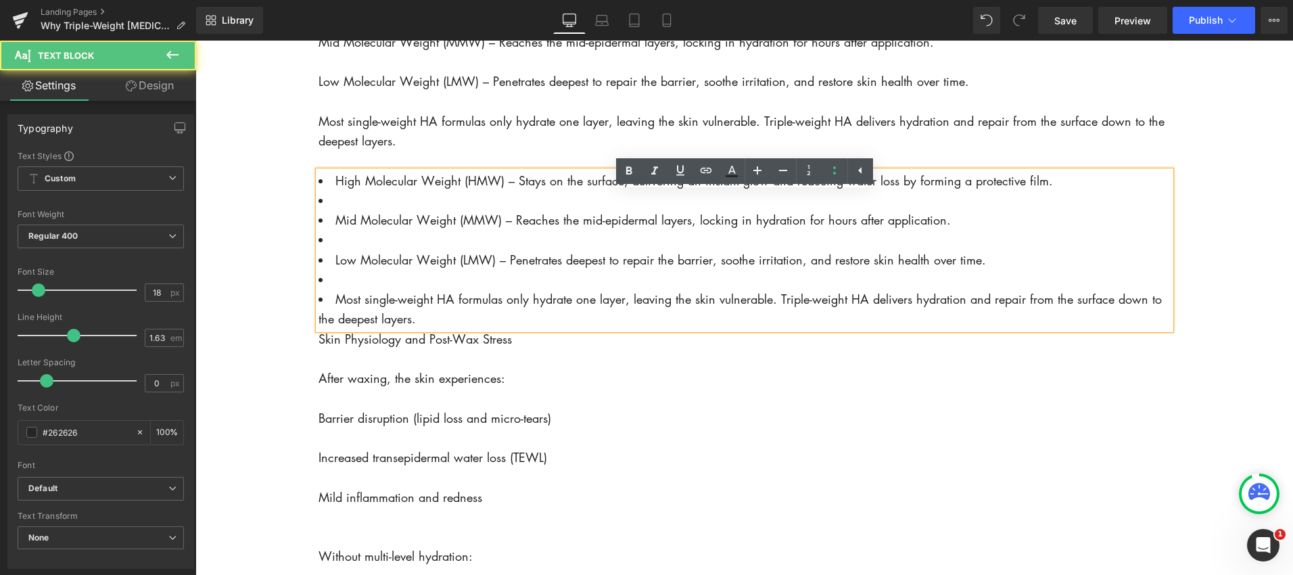
click at [341, 210] on li at bounding box center [744, 201] width 852 height 20
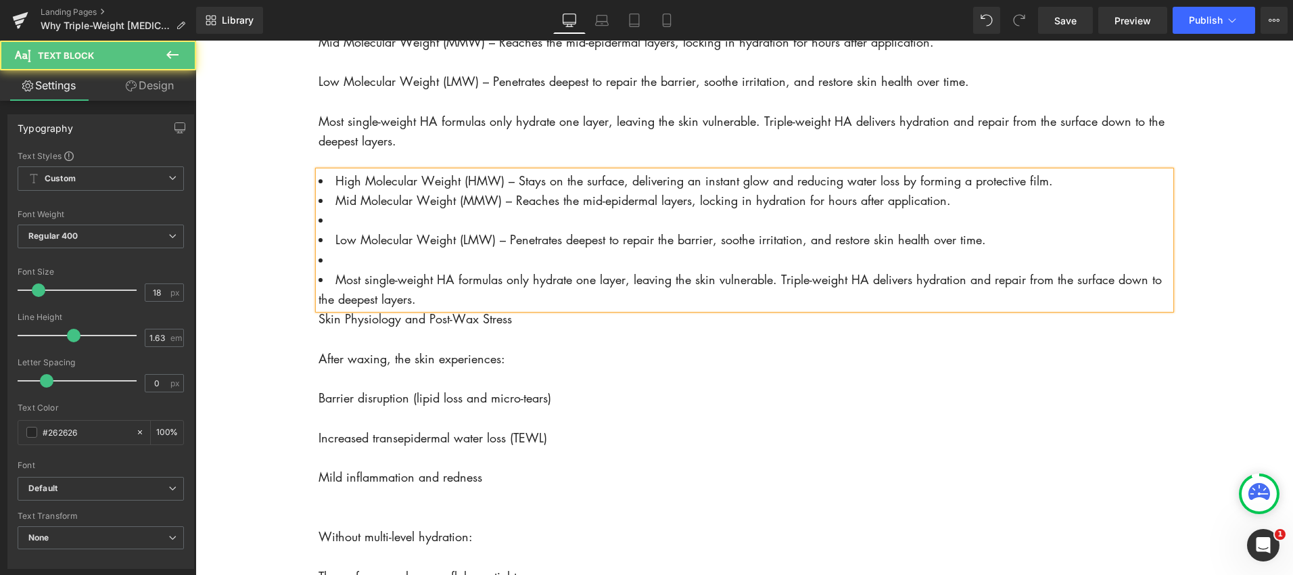
click at [337, 230] on li at bounding box center [744, 220] width 852 height 20
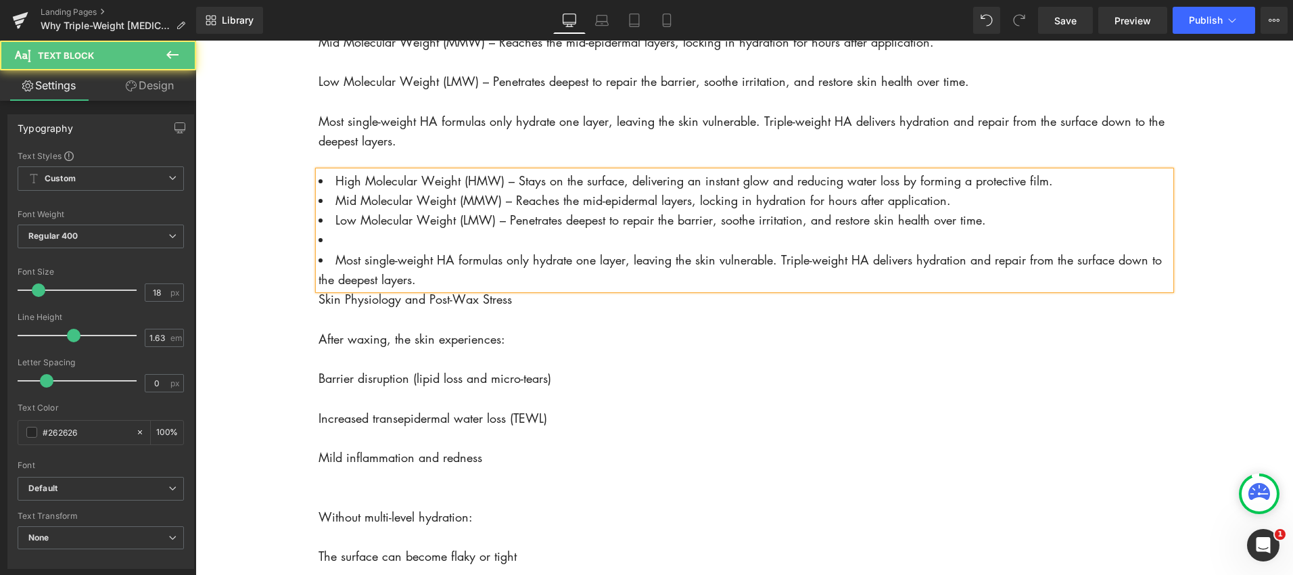
click at [337, 250] on li at bounding box center [744, 240] width 852 height 20
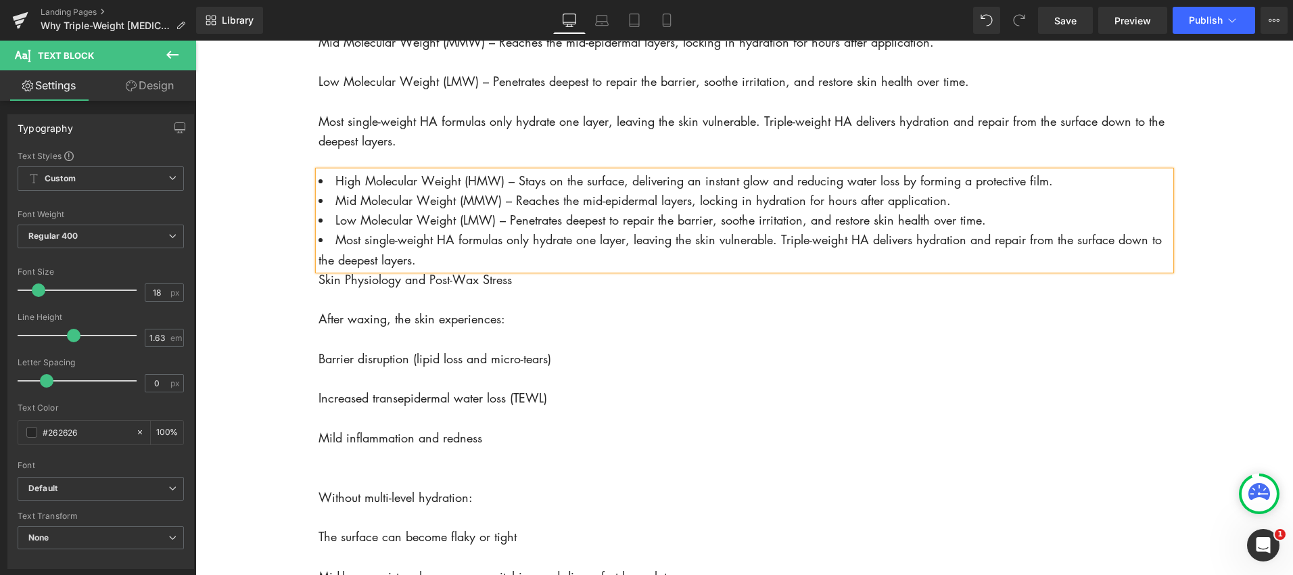
click at [335, 262] on span "Most single-weight HA formulas only hydrate one layer, leaving the skin vulnera…" at bounding box center [739, 249] width 843 height 36
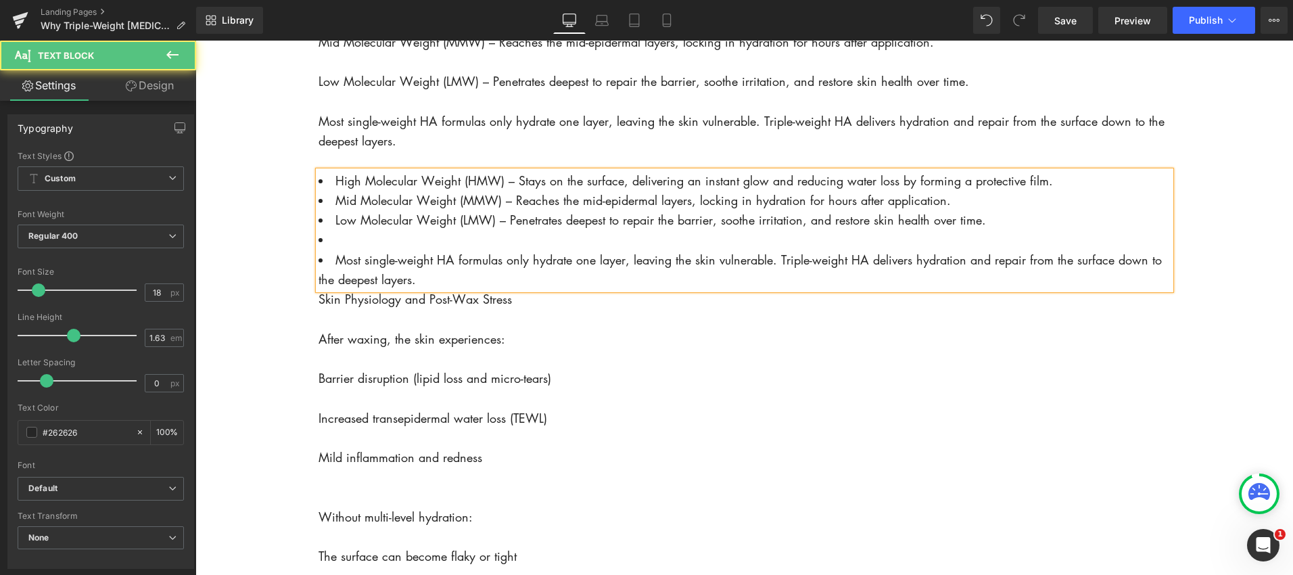
drag, startPoint x: 335, startPoint y: 281, endPoint x: 320, endPoint y: 274, distance: 17.0
click at [320, 274] on li "Most single-weight HA formulas only hydrate one layer, leaving the skin vulnera…" at bounding box center [744, 270] width 852 height 40
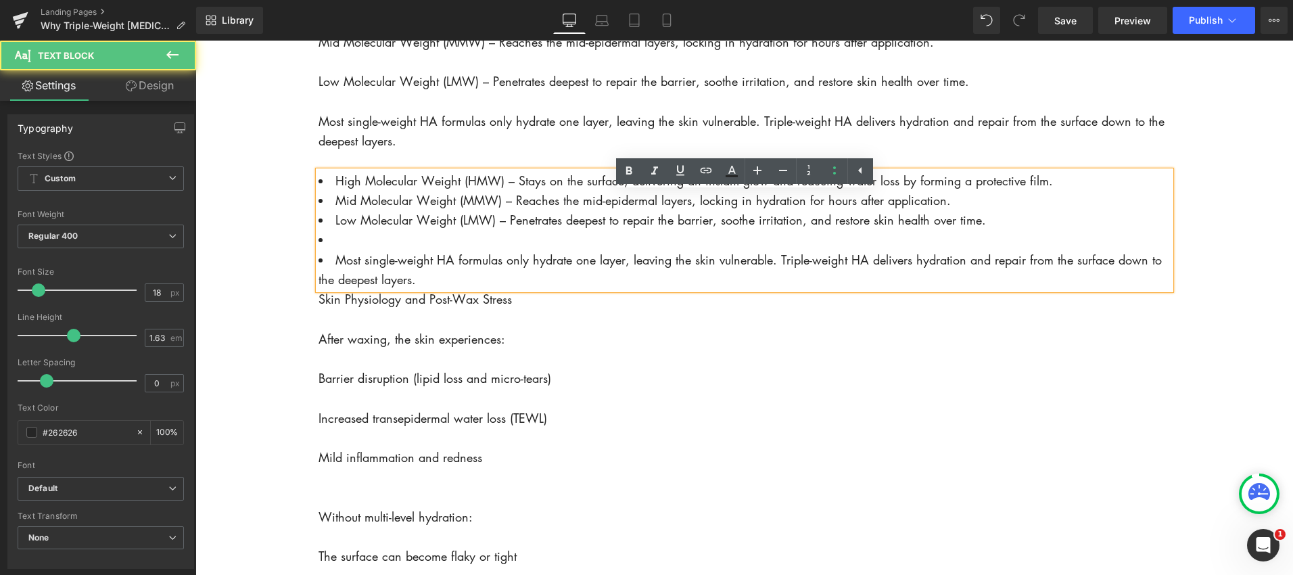
click at [337, 189] on span "High Molecular Weight (HMW) – Stays on the surface, delivering an instant glow …" at bounding box center [693, 180] width 717 height 16
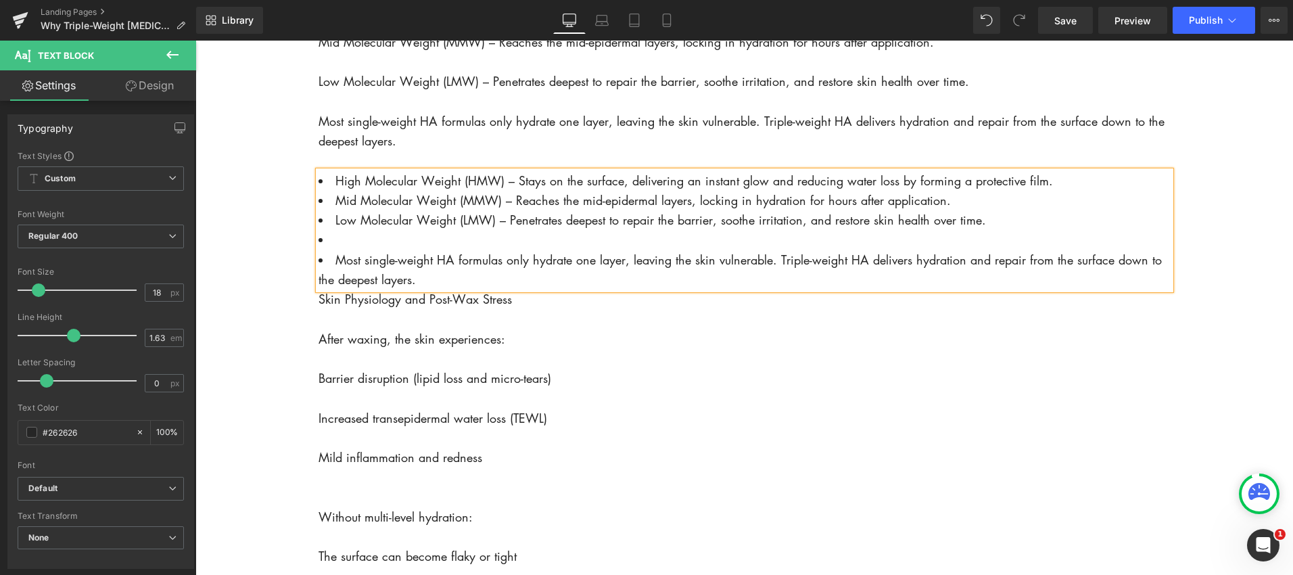
click at [337, 189] on span "High Molecular Weight (HMW) – Stays on the surface, delivering an instant glow …" at bounding box center [693, 180] width 717 height 16
click at [335, 189] on span "High Molecular Weight (HMW) – Stays on the surface, delivering an instant glow …" at bounding box center [693, 180] width 717 height 16
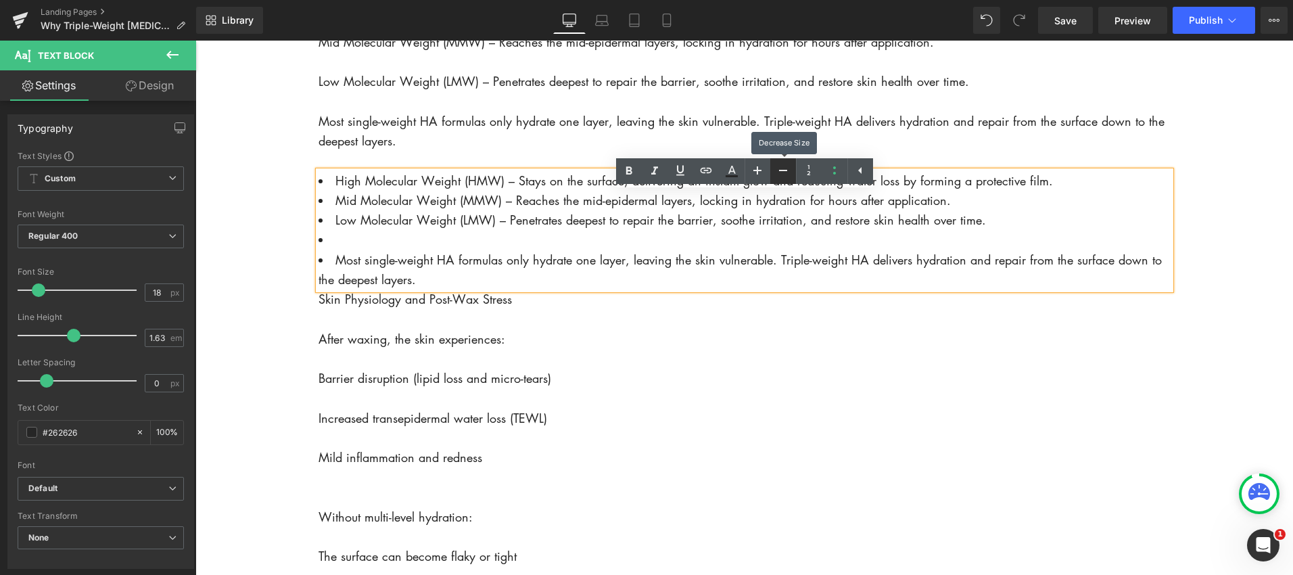
click at [786, 172] on icon at bounding box center [783, 170] width 16 height 16
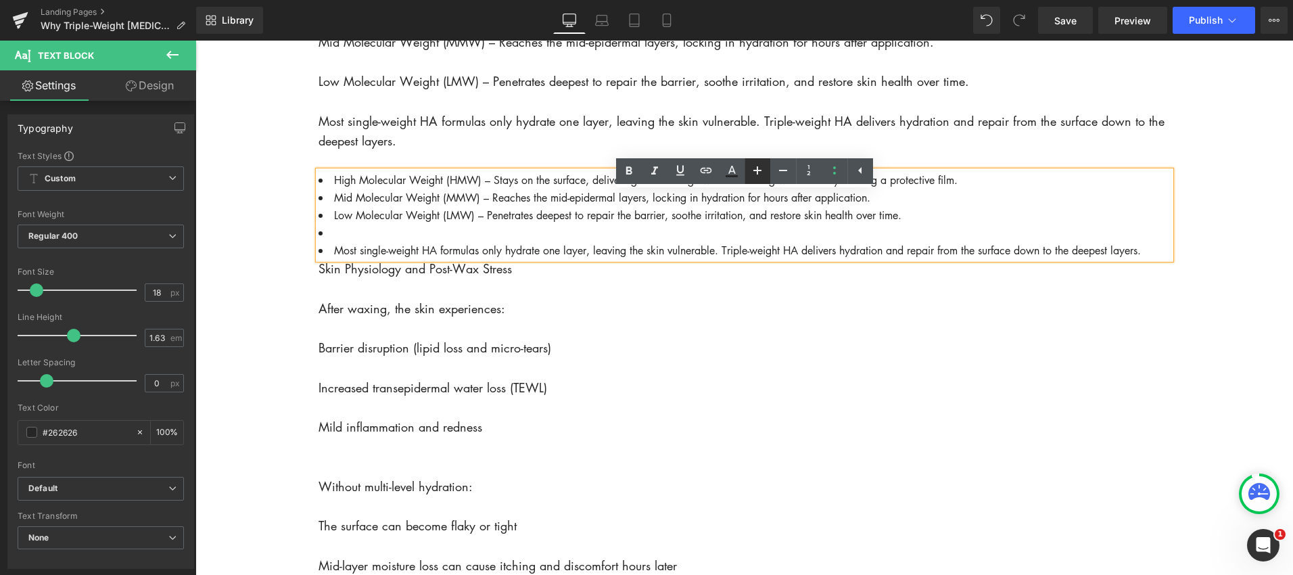
click at [761, 170] on icon at bounding box center [757, 170] width 16 height 16
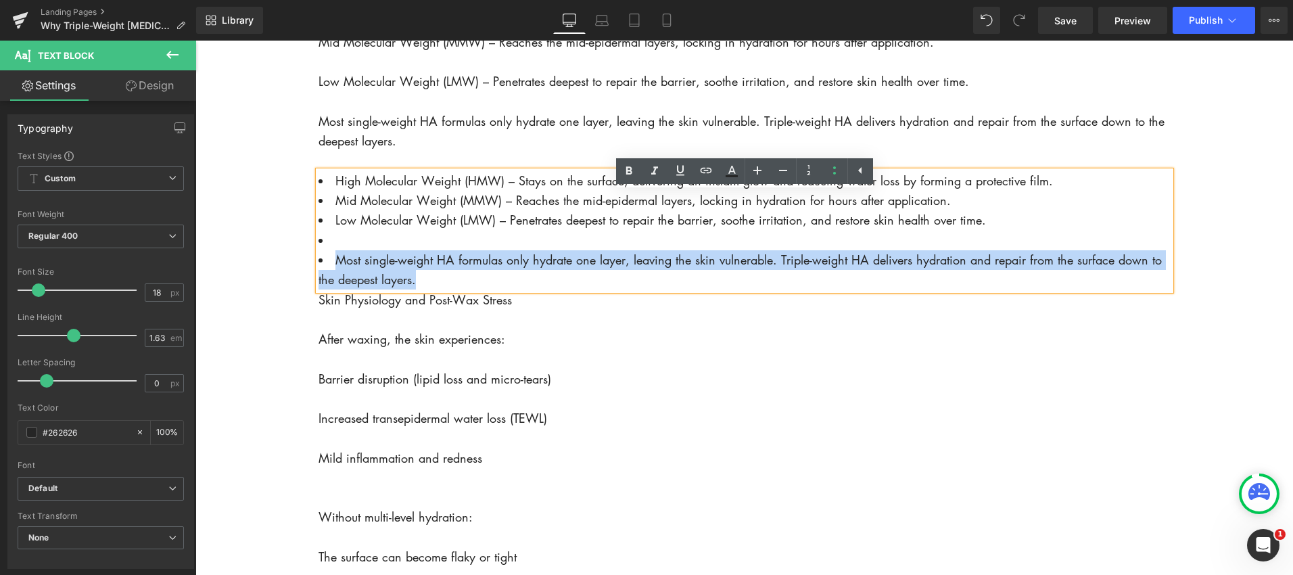
drag, startPoint x: 334, startPoint y: 282, endPoint x: 471, endPoint y: 306, distance: 139.4
click at [471, 290] on li "Most single-weight HA formulas only hydrate one layer, leaving the skin vulnera…" at bounding box center [744, 270] width 852 height 40
copy li "Most single-weight HA formulas only hydrate one layer, leaving the skin vulnera…"
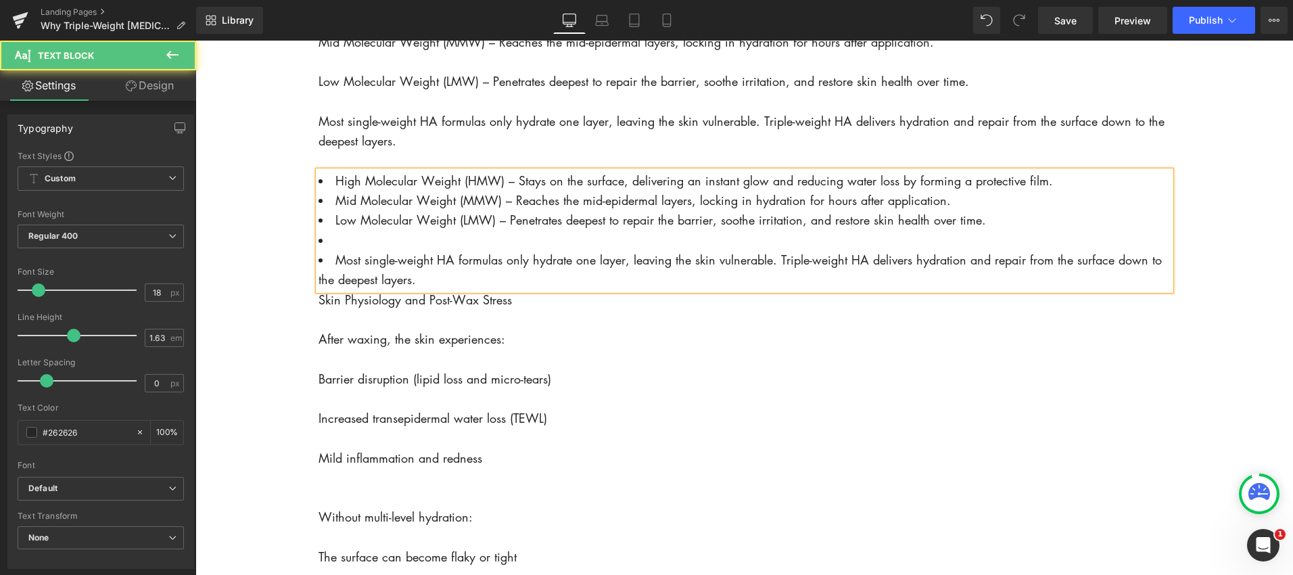
drag, startPoint x: 466, startPoint y: 298, endPoint x: 454, endPoint y: 300, distance: 12.2
click at [465, 290] on li "Most single-weight HA formulas only hydrate one layer, leaving the skin vulnera…" at bounding box center [744, 270] width 852 height 40
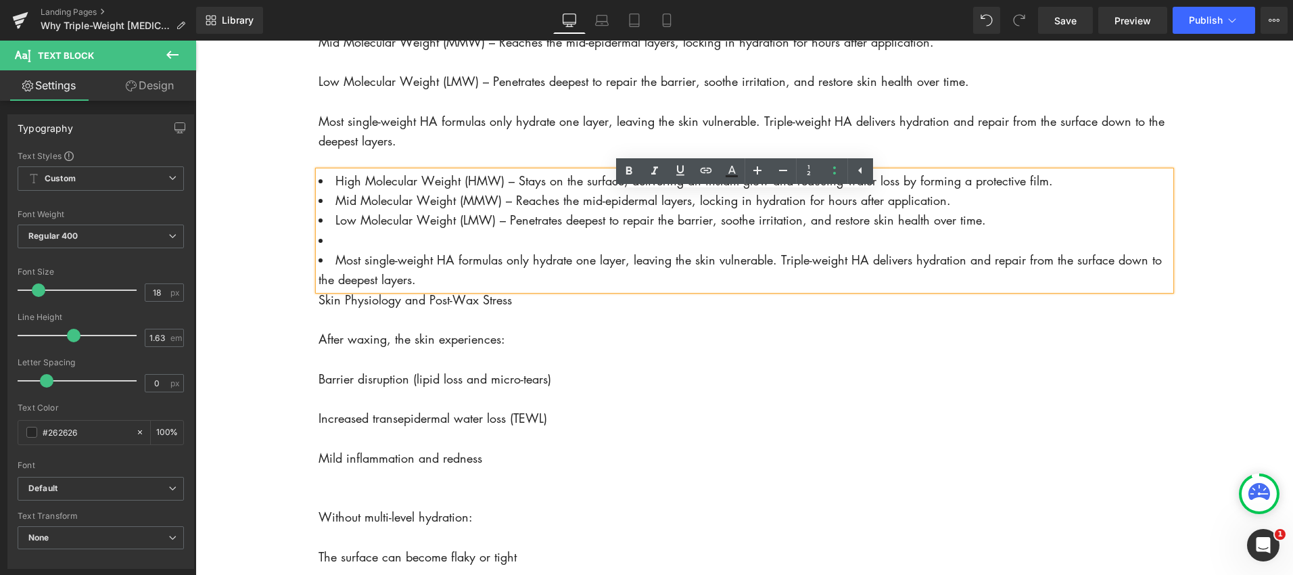
drag, startPoint x: 440, startPoint y: 300, endPoint x: 323, endPoint y: 266, distance: 122.0
click at [318, 264] on div "High Molecular Weight (HMW) – Stays on the surface, delivering an instant glow …" at bounding box center [744, 230] width 852 height 119
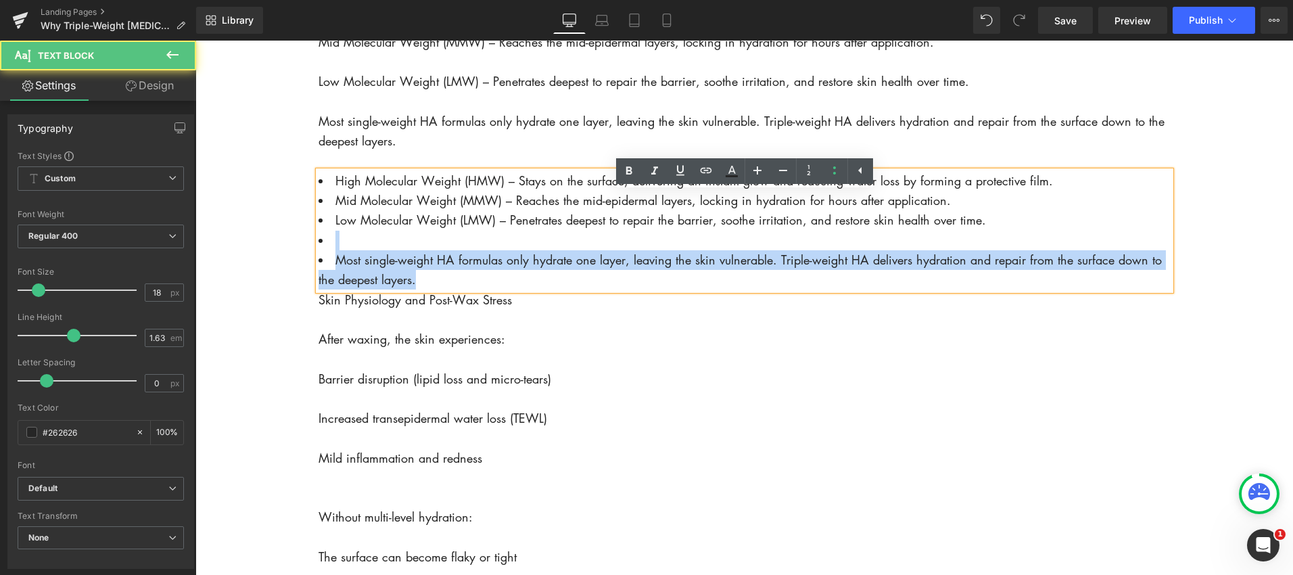
drag, startPoint x: 320, startPoint y: 264, endPoint x: 435, endPoint y: 303, distance: 121.2
click at [435, 290] on ul "High Molecular Weight (HMW) – Stays on the surface, delivering an instant glow …" at bounding box center [744, 230] width 852 height 119
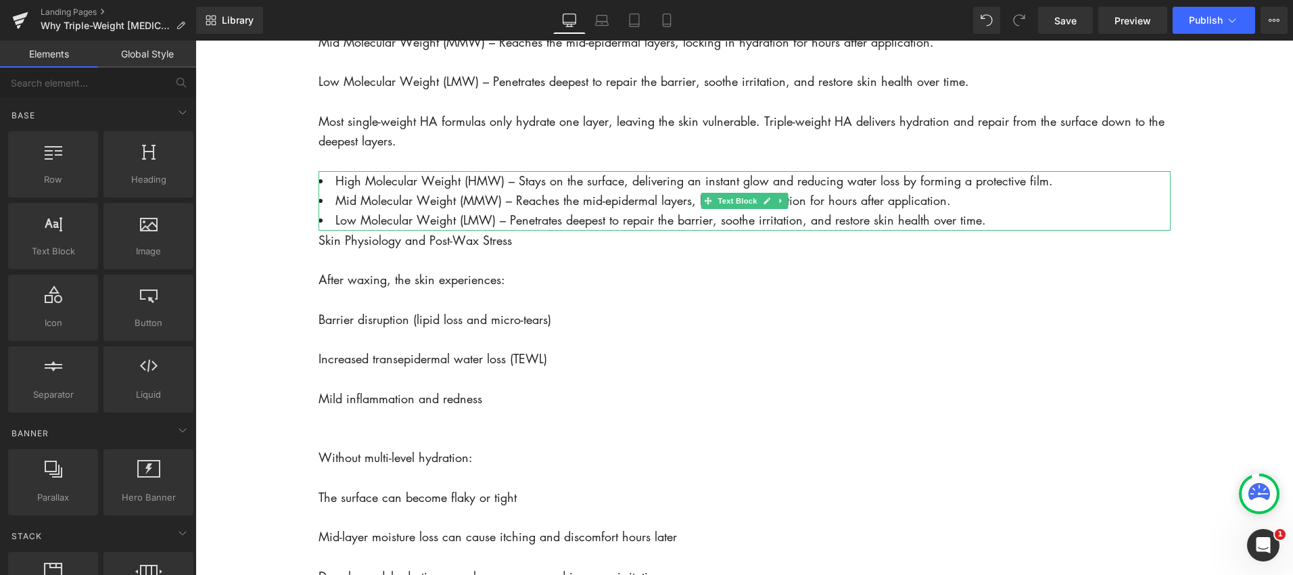
click at [1001, 230] on li "Low Molecular Weight (LMW) – Penetrates deepest to repair the barrier, soothe i…" at bounding box center [744, 220] width 852 height 20
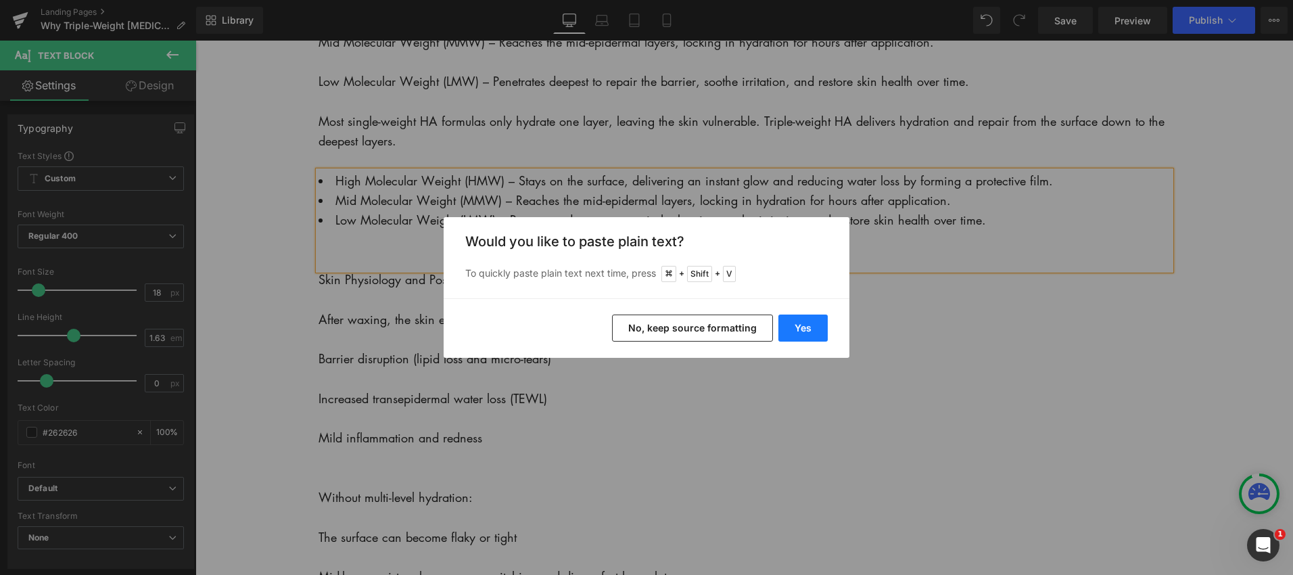
click at [800, 327] on button "Yes" at bounding box center [802, 327] width 49 height 27
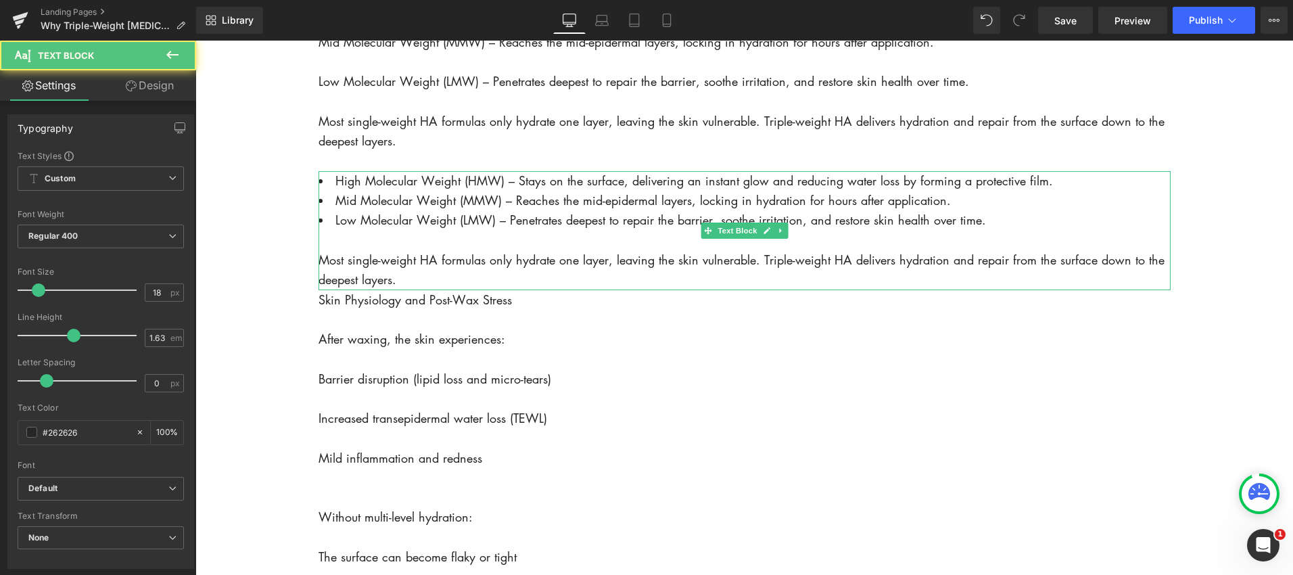
click at [427, 290] on div "Most single-weight HA formulas only hydrate one layer, leaving the skin vulnera…" at bounding box center [744, 270] width 852 height 40
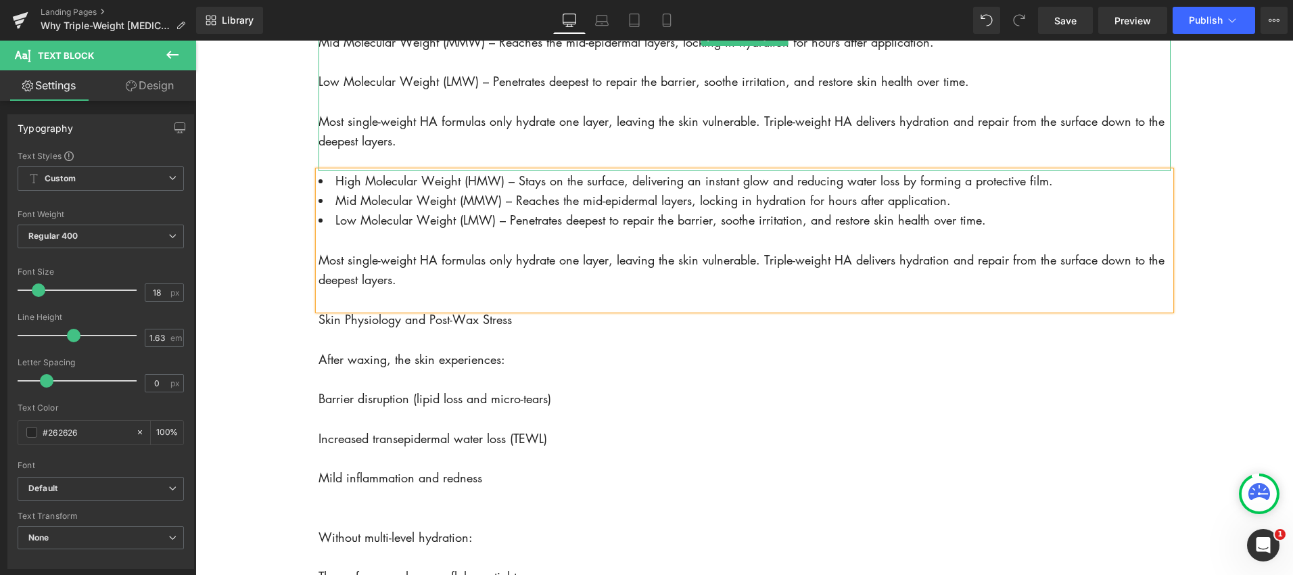
click at [408, 151] on p "The Science of [MEDICAL_DATA] [MEDICAL_DATA] is a naturally occurring molecule …" at bounding box center [744, 2] width 852 height 299
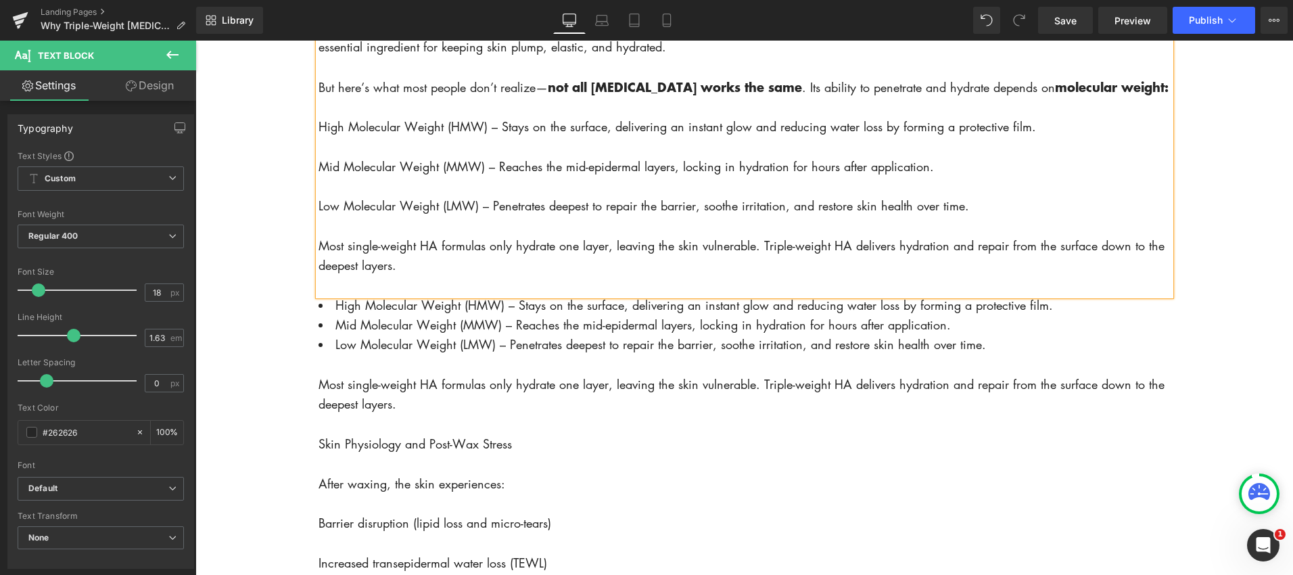
scroll to position [1045, 0]
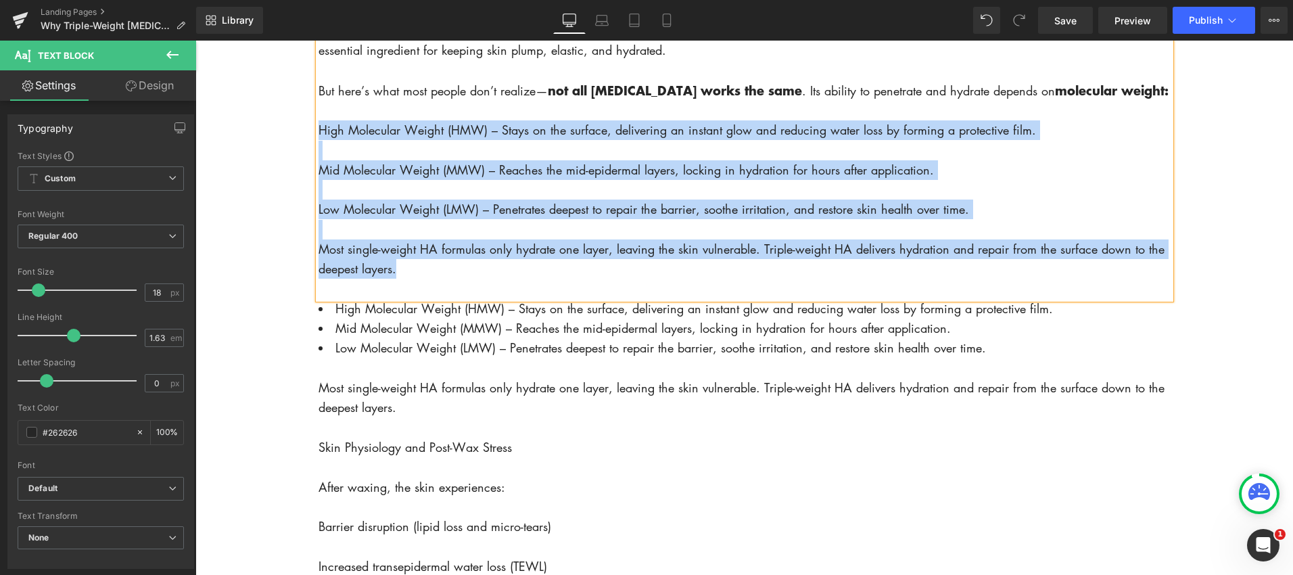
drag, startPoint x: 416, startPoint y: 298, endPoint x: 313, endPoint y: 151, distance: 179.2
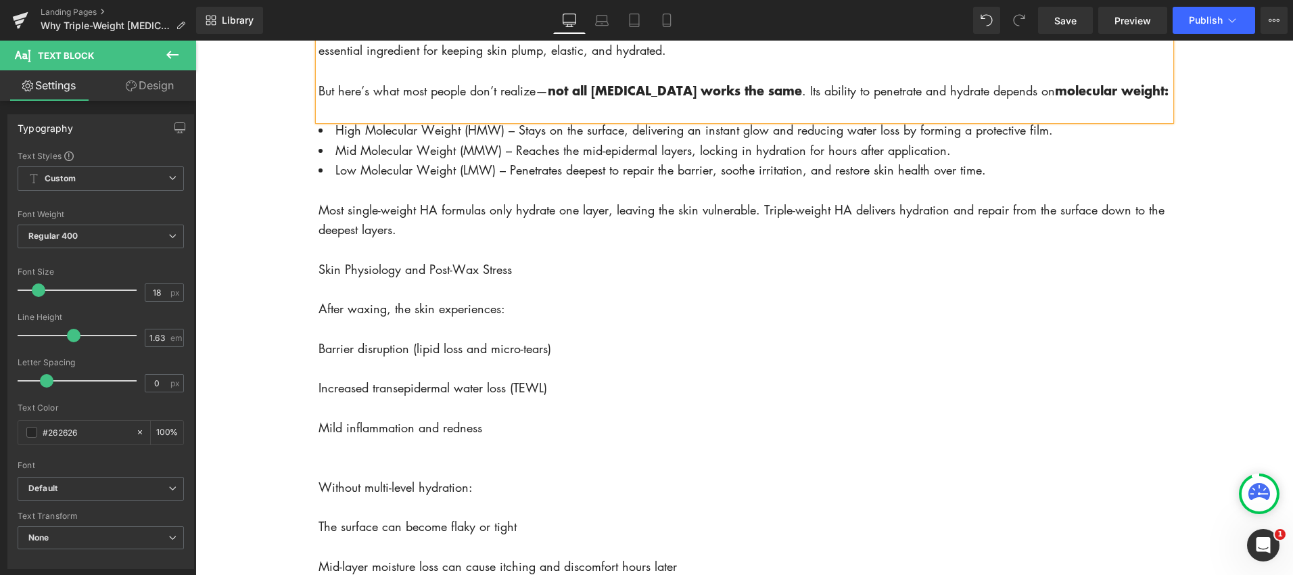
click at [333, 120] on p at bounding box center [744, 111] width 852 height 20
click at [332, 141] on li "High Molecular Weight (HMW) – Stays on the surface, delivering an instant glow …" at bounding box center [744, 131] width 852 height 20
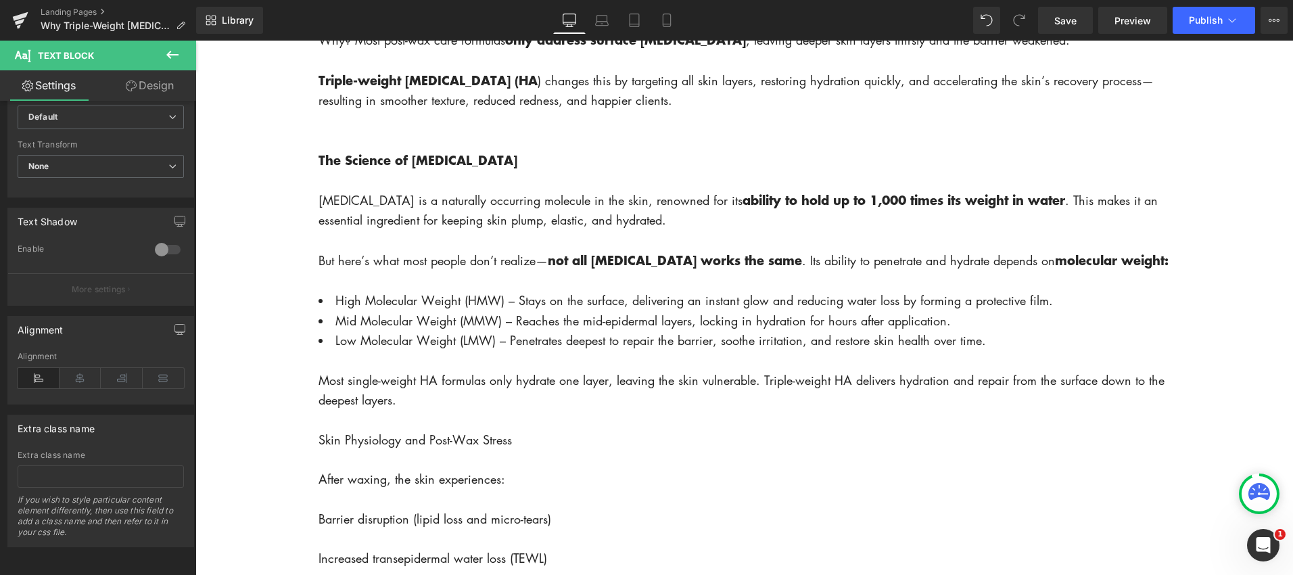
scroll to position [876, 0]
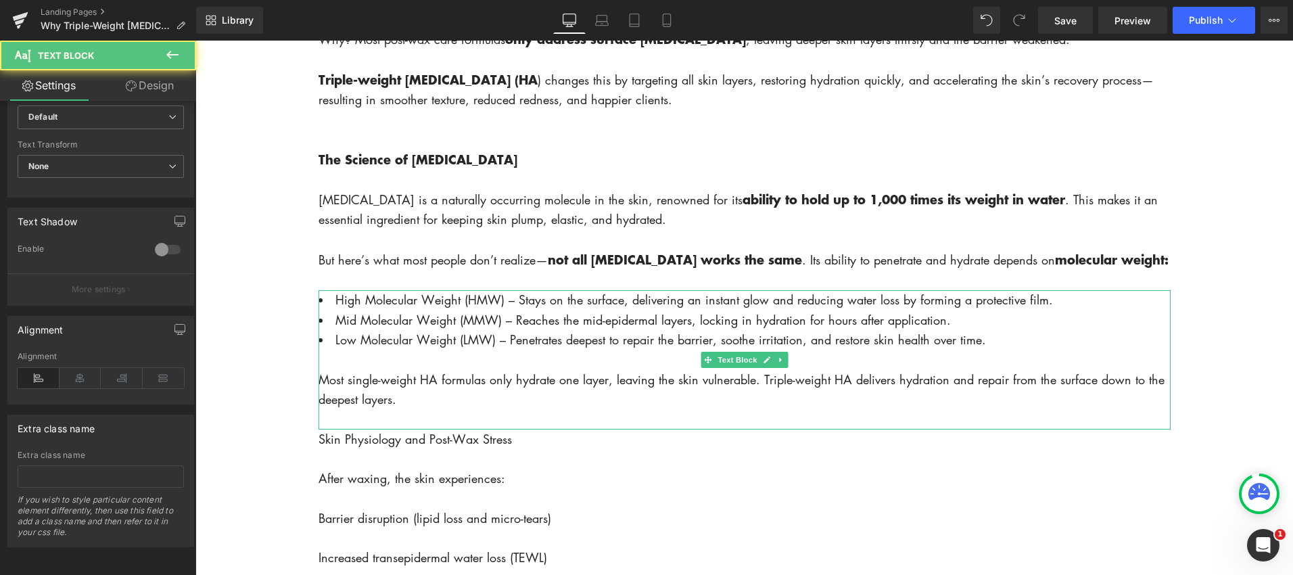
click at [529, 328] on span "Mid Molecular Weight (MMW) – Reaches the mid-epidermal layers, locking in hydra…" at bounding box center [642, 320] width 615 height 16
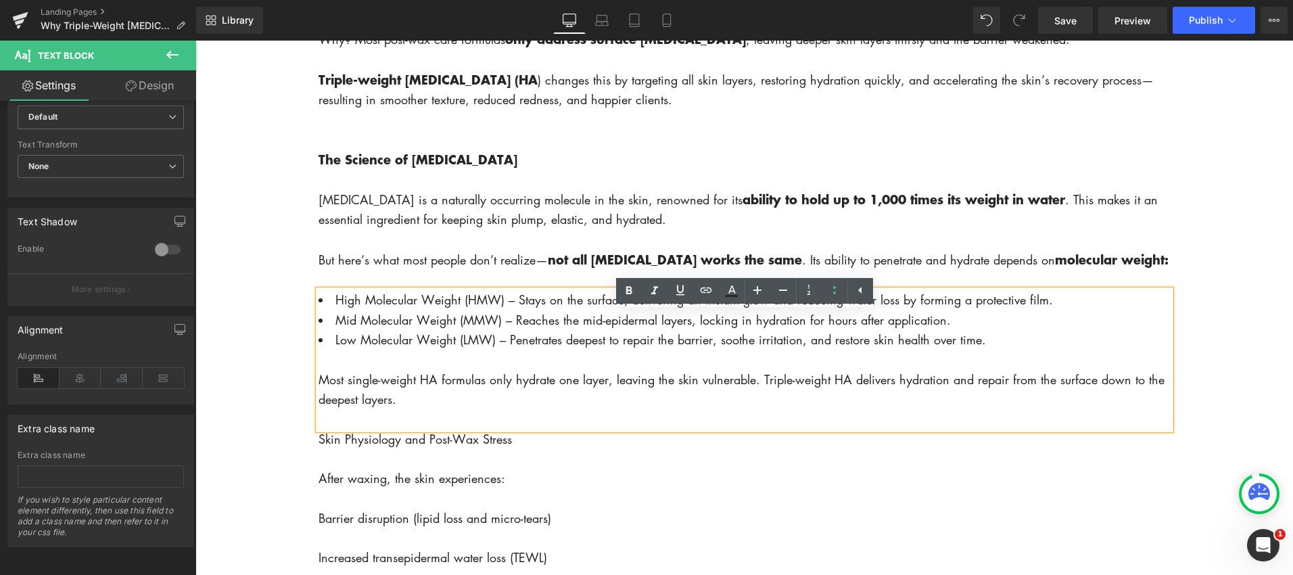
drag, startPoint x: 296, startPoint y: 371, endPoint x: 311, endPoint y: 371, distance: 14.9
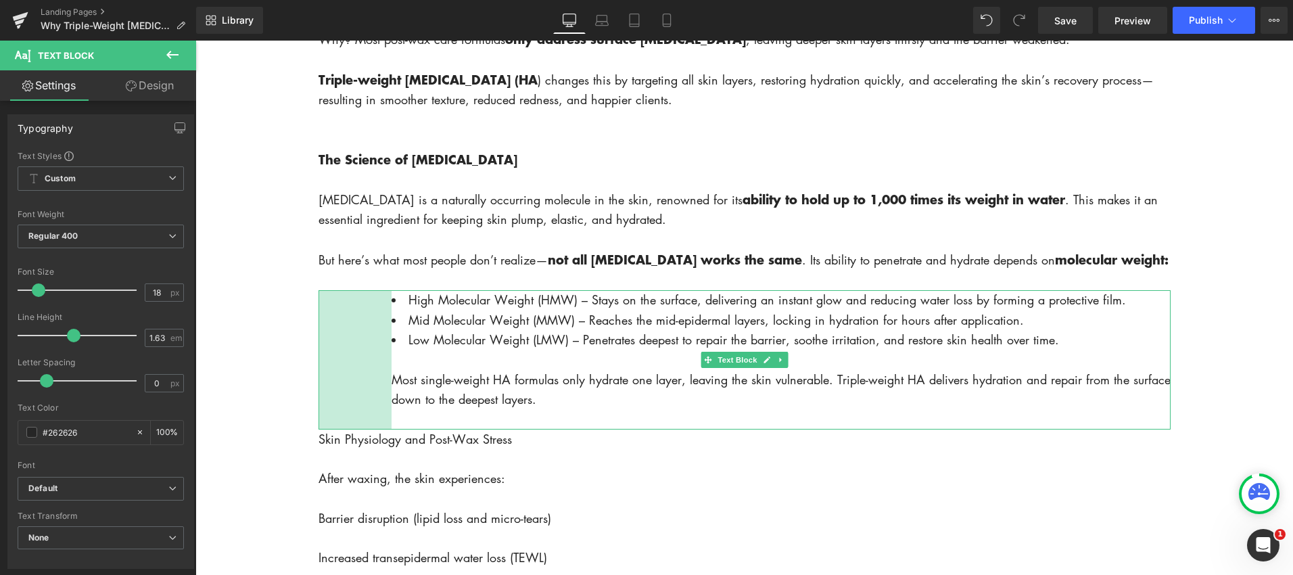
drag, startPoint x: 319, startPoint y: 364, endPoint x: 392, endPoint y: 365, distance: 73.0
click at [392, 365] on div "High Molecular Weight (HMW) – Stays on the surface, delivering an instant glow …" at bounding box center [744, 359] width 852 height 139
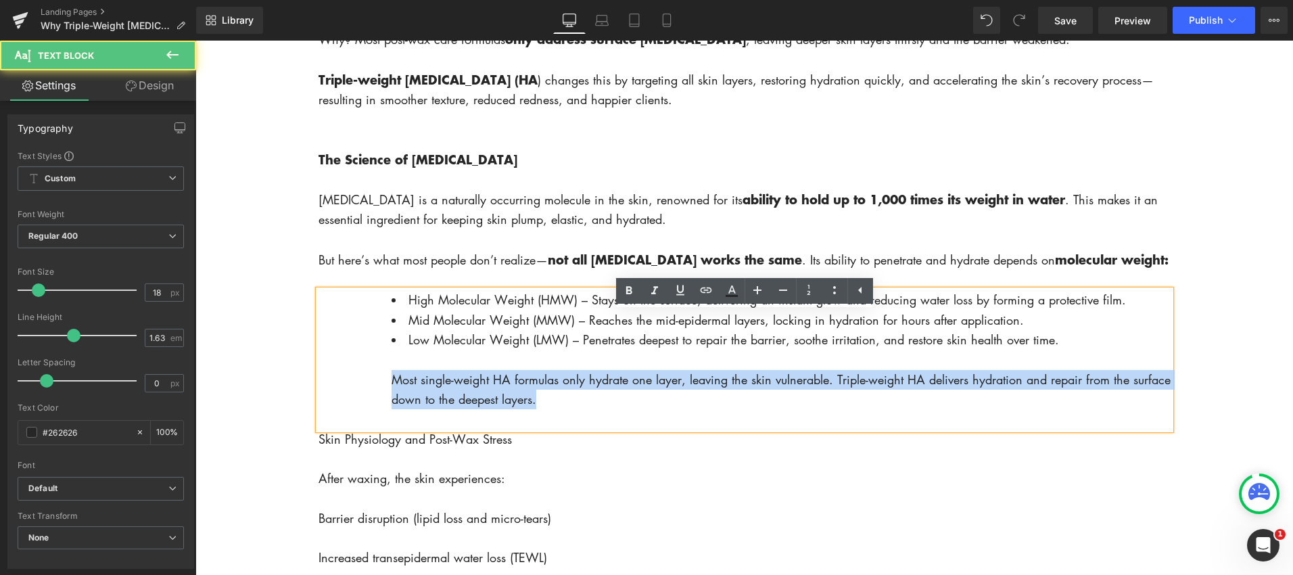
drag, startPoint x: 481, startPoint y: 418, endPoint x: 373, endPoint y: 406, distance: 108.9
click at [371, 406] on div "High Molecular Weight (HMW) – Stays on the surface, delivering an instant glow …" at bounding box center [744, 359] width 852 height 139
copy div "Most single-weight HA formulas only hydrate one layer, leaving the skin vulnera…"
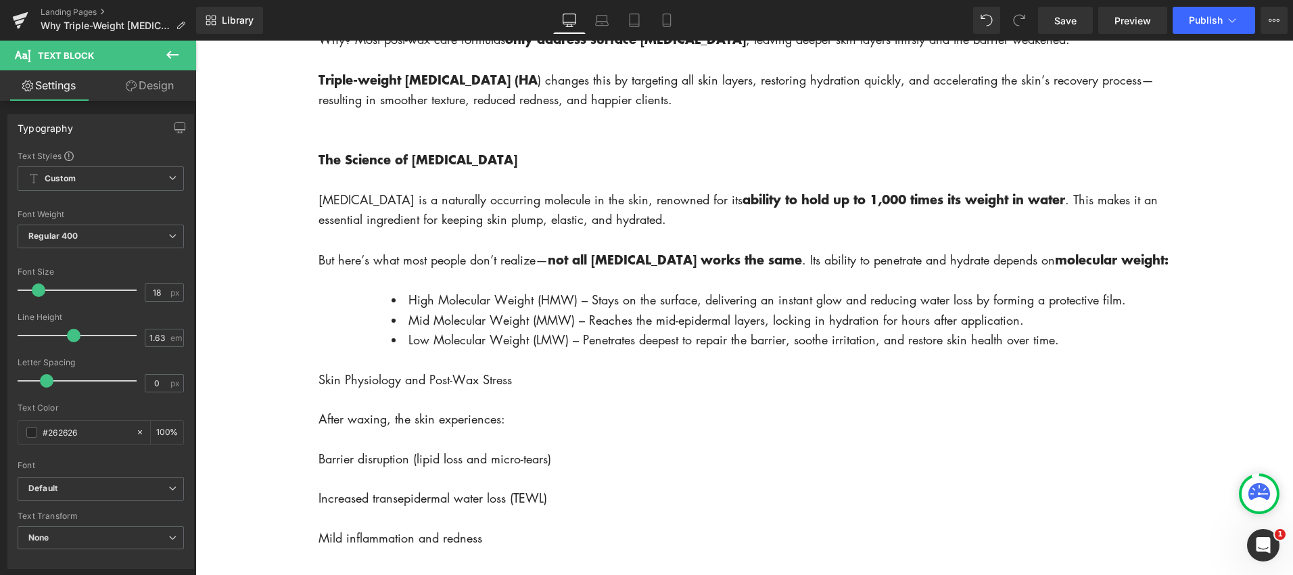
click at [176, 55] on icon at bounding box center [172, 55] width 12 height 8
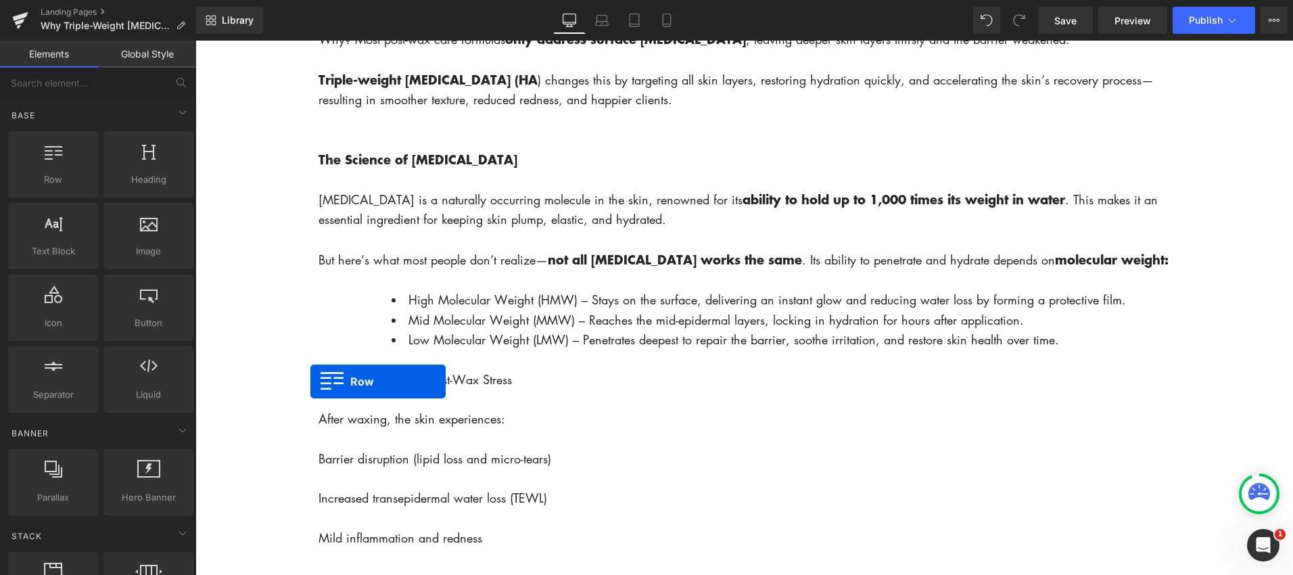
drag, startPoint x: 256, startPoint y: 197, endPoint x: 311, endPoint y: 381, distance: 191.9
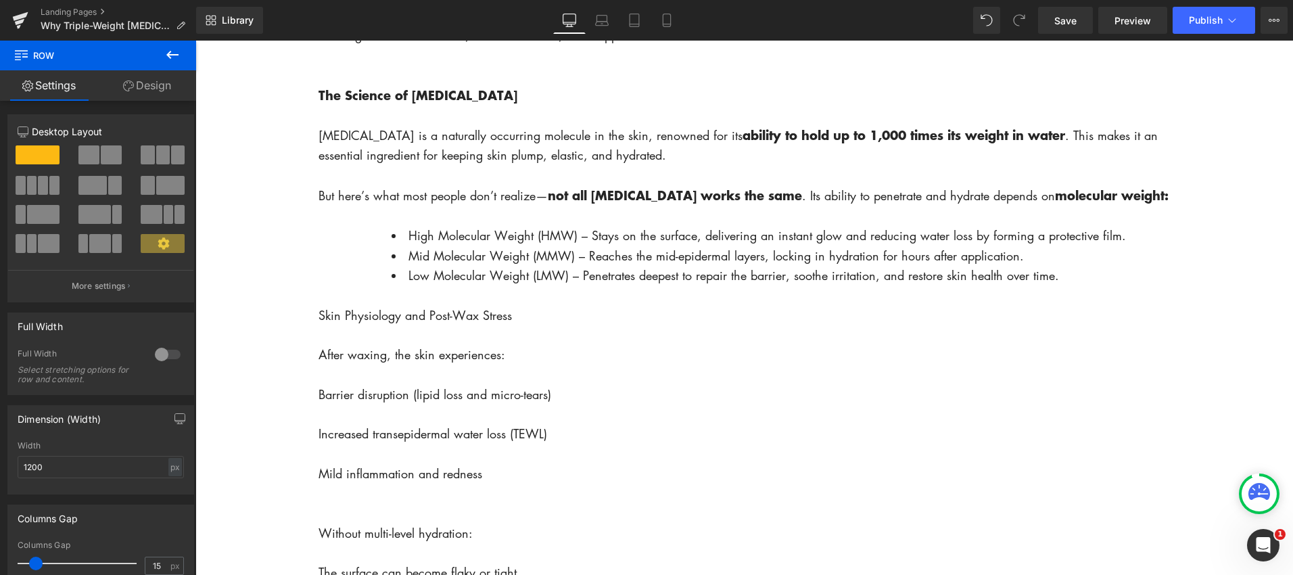
scroll to position [930, 0]
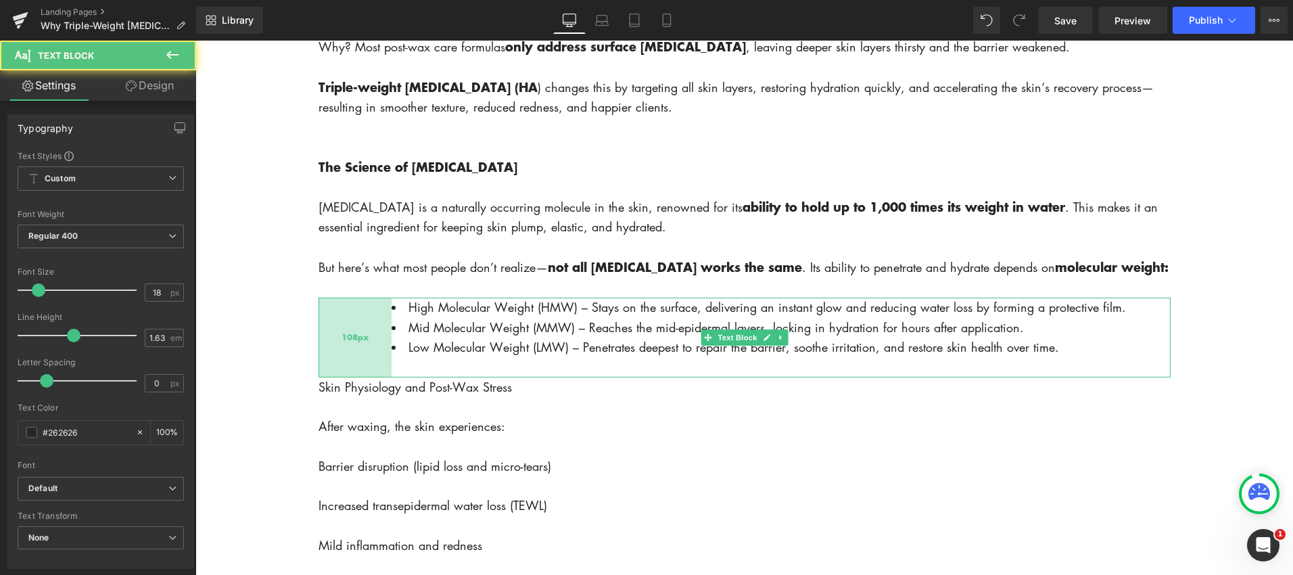
click at [352, 377] on div "High Molecular Weight (HMW) – Stays on the surface, delivering an instant glow …" at bounding box center [744, 337] width 852 height 79
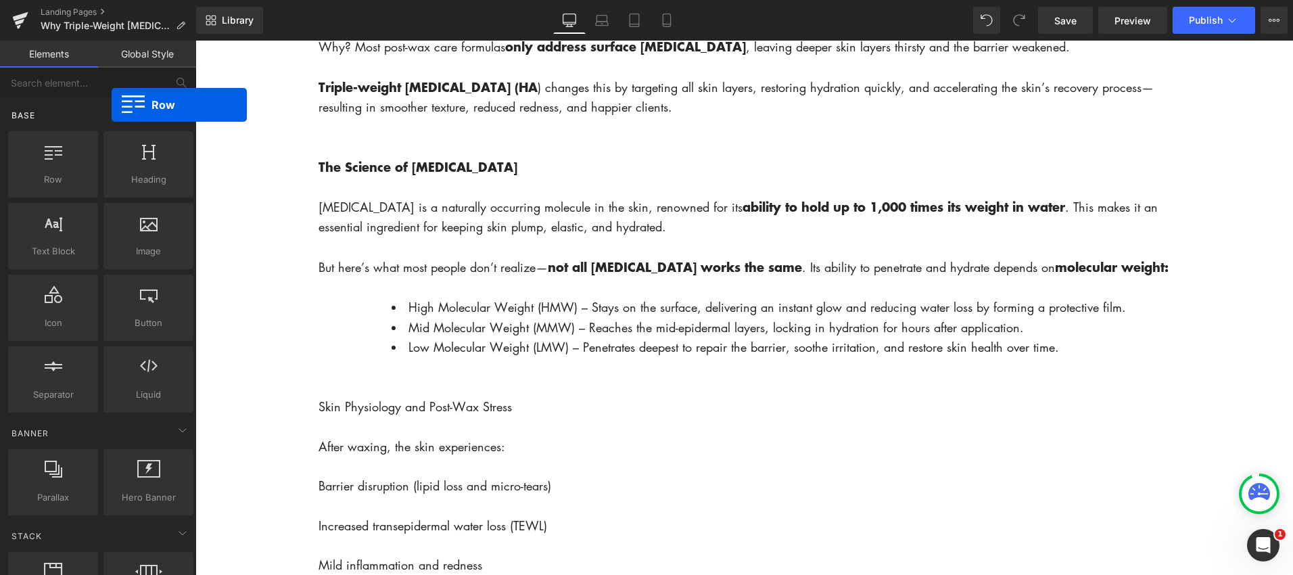
drag, startPoint x: 63, startPoint y: 167, endPoint x: 112, endPoint y: 105, distance: 79.0
click at [112, 415] on div "Base Row rows, columns, layouts, div Heading headings, titles, h1,h2,h3,h4,h5,h…" at bounding box center [100, 466] width 191 height 103
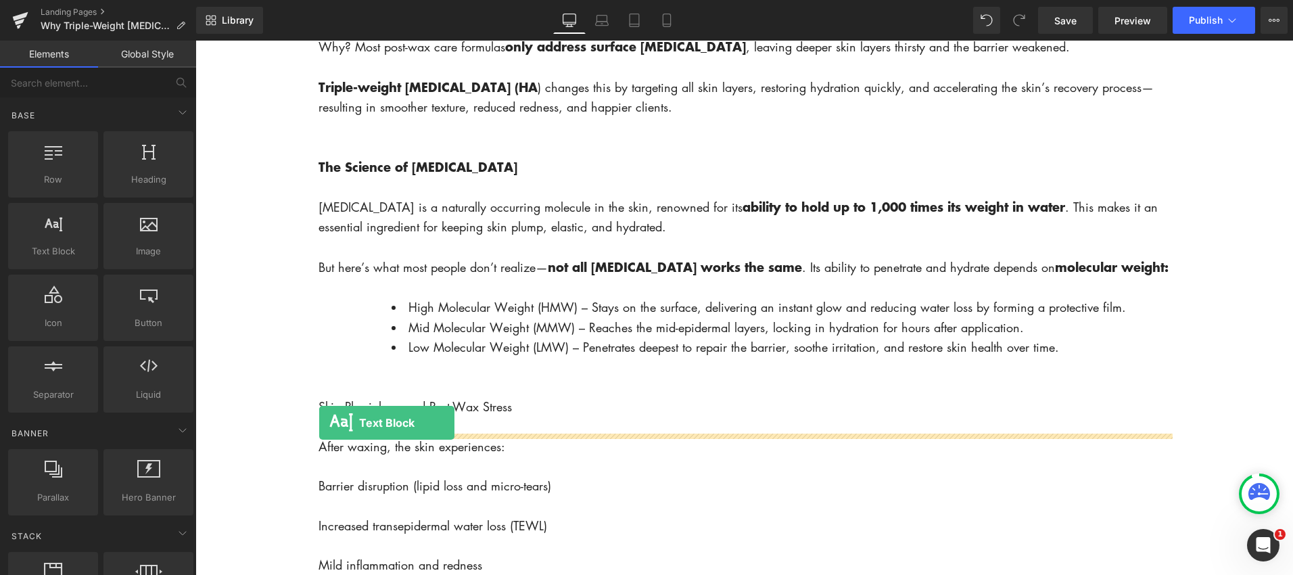
drag, startPoint x: 256, startPoint y: 260, endPoint x: 319, endPoint y: 423, distance: 174.1
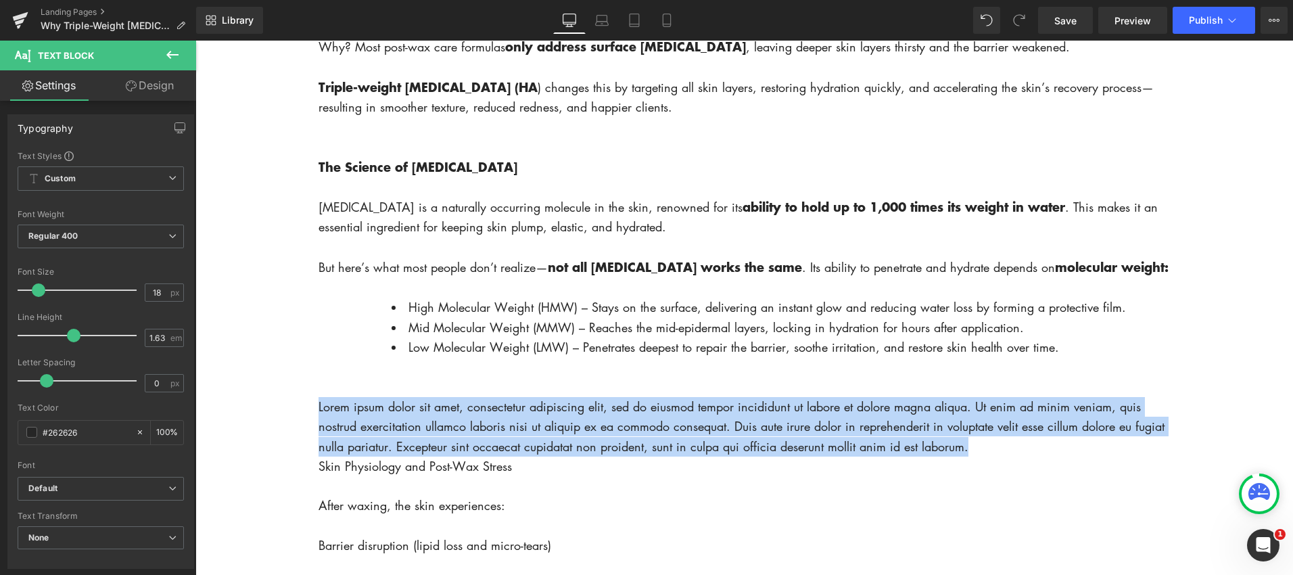
drag, startPoint x: 972, startPoint y: 474, endPoint x: 312, endPoint y: 432, distance: 661.3
paste div
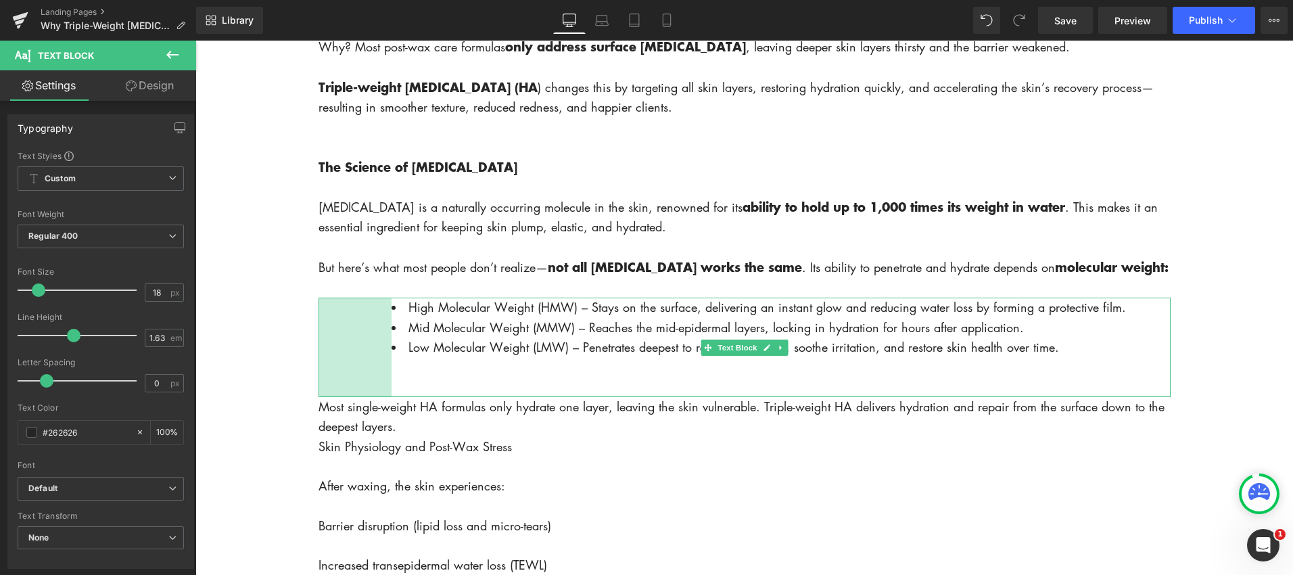
drag, startPoint x: 362, startPoint y: 397, endPoint x: 383, endPoint y: 394, distance: 21.9
click at [362, 397] on div "108px" at bounding box center [354, 347] width 73 height 99
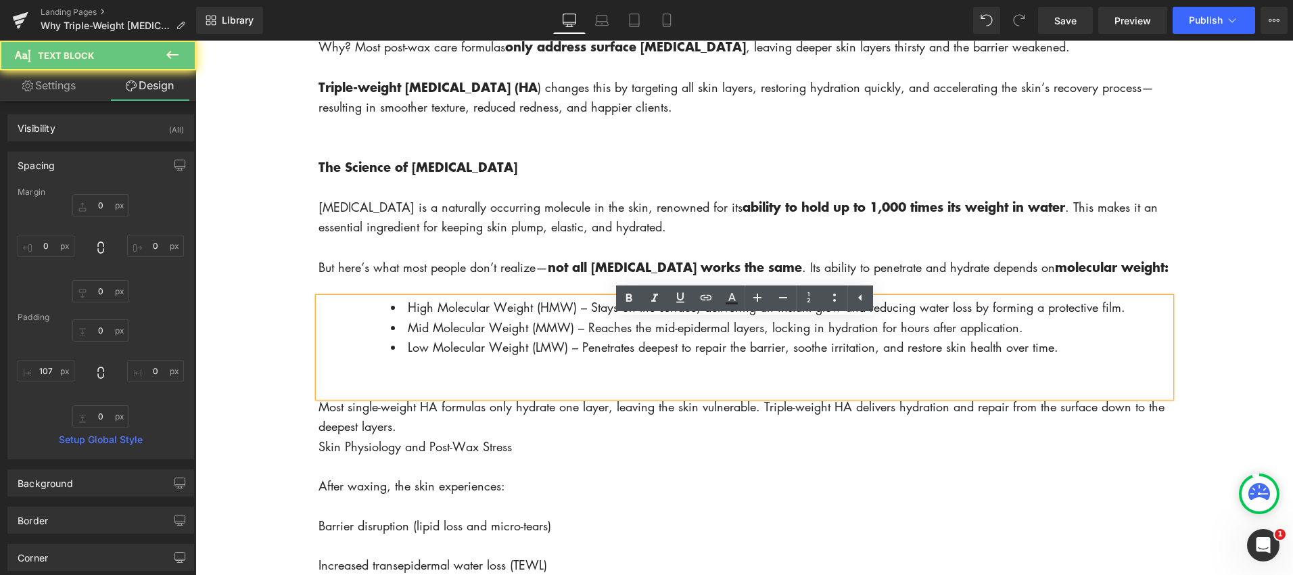
click at [417, 397] on div at bounding box center [781, 387] width 780 height 20
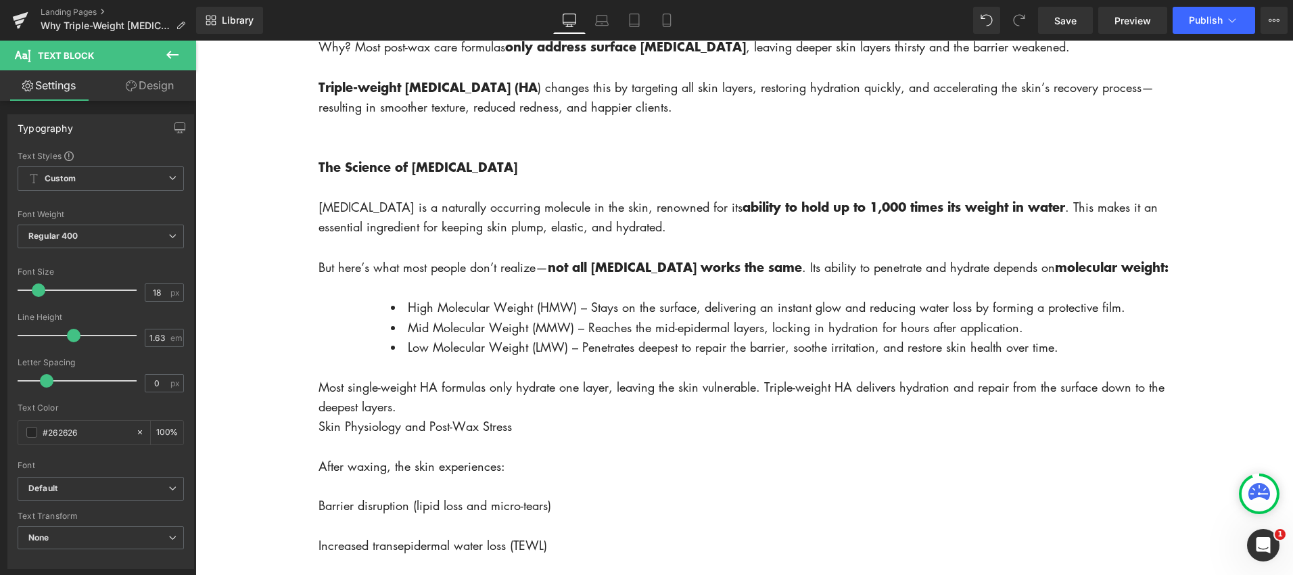
drag, startPoint x: 406, startPoint y: 331, endPoint x: 576, endPoint y: 335, distance: 169.8
click at [576, 315] on span "High Molecular Weight (HMW) – Stays on the surface, delivering an instant glow …" at bounding box center [766, 307] width 717 height 16
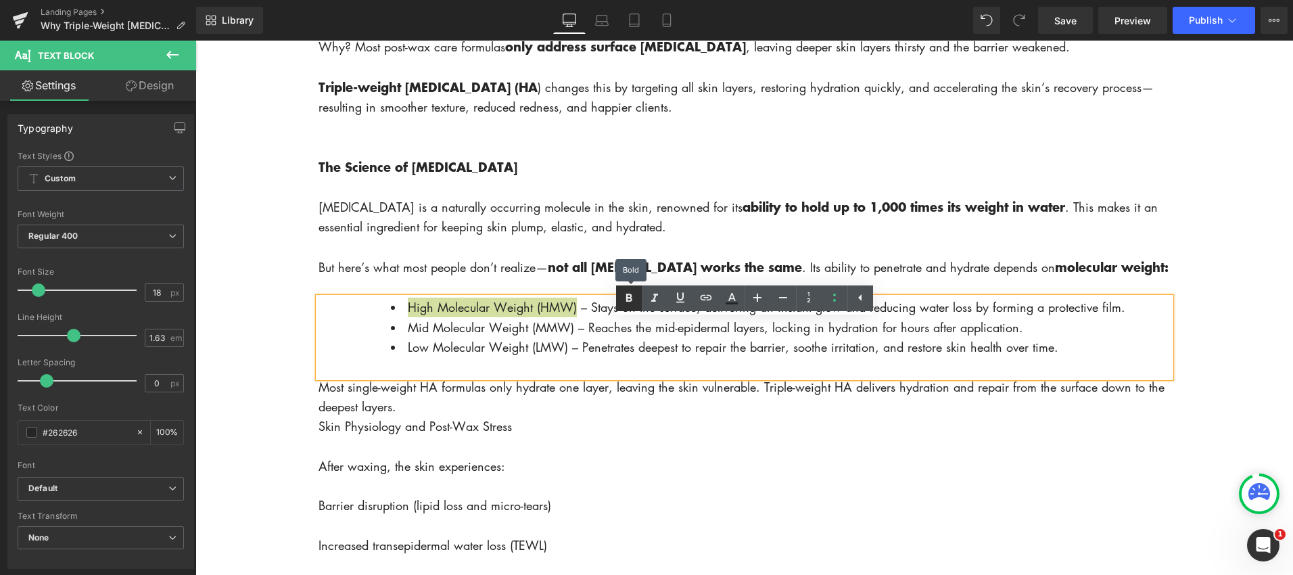
click at [624, 296] on icon at bounding box center [629, 298] width 16 height 16
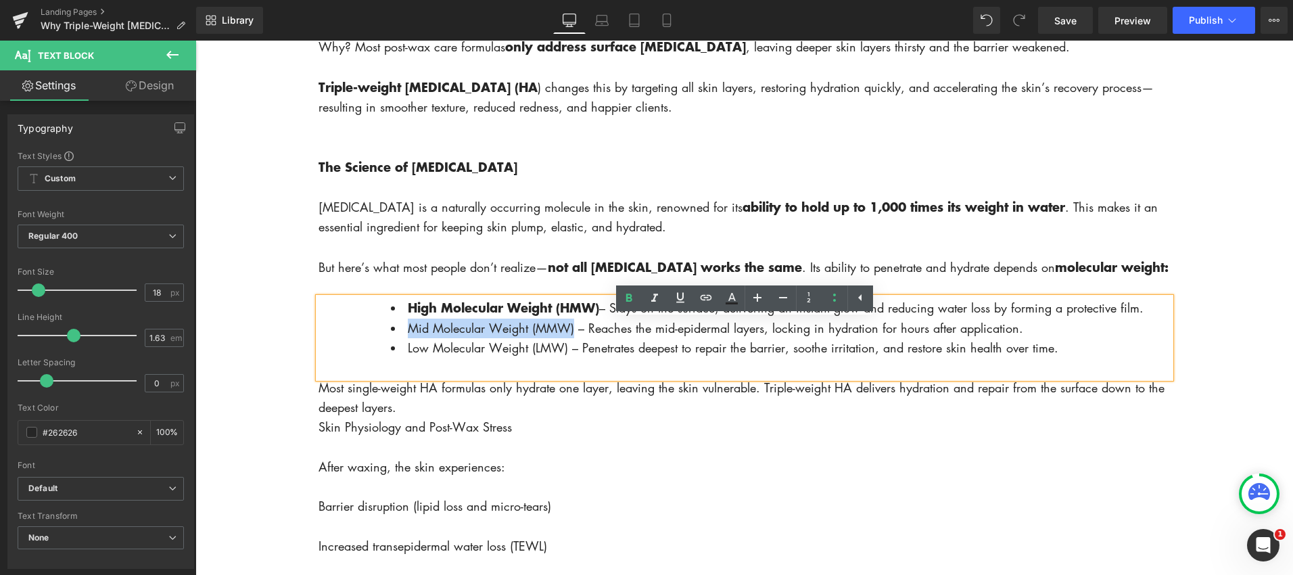
drag, startPoint x: 406, startPoint y: 350, endPoint x: 580, endPoint y: 342, distance: 173.3
click at [574, 336] on span "Mid Molecular Weight (MMW) – Reaches the mid-epidermal layers, locking in hydra…" at bounding box center [715, 328] width 615 height 16
drag, startPoint x: 627, startPoint y: 297, endPoint x: 619, endPoint y: 303, distance: 9.6
click at [627, 297] on icon at bounding box center [628, 297] width 6 height 8
drag, startPoint x: 406, startPoint y: 373, endPoint x: 577, endPoint y: 344, distance: 173.7
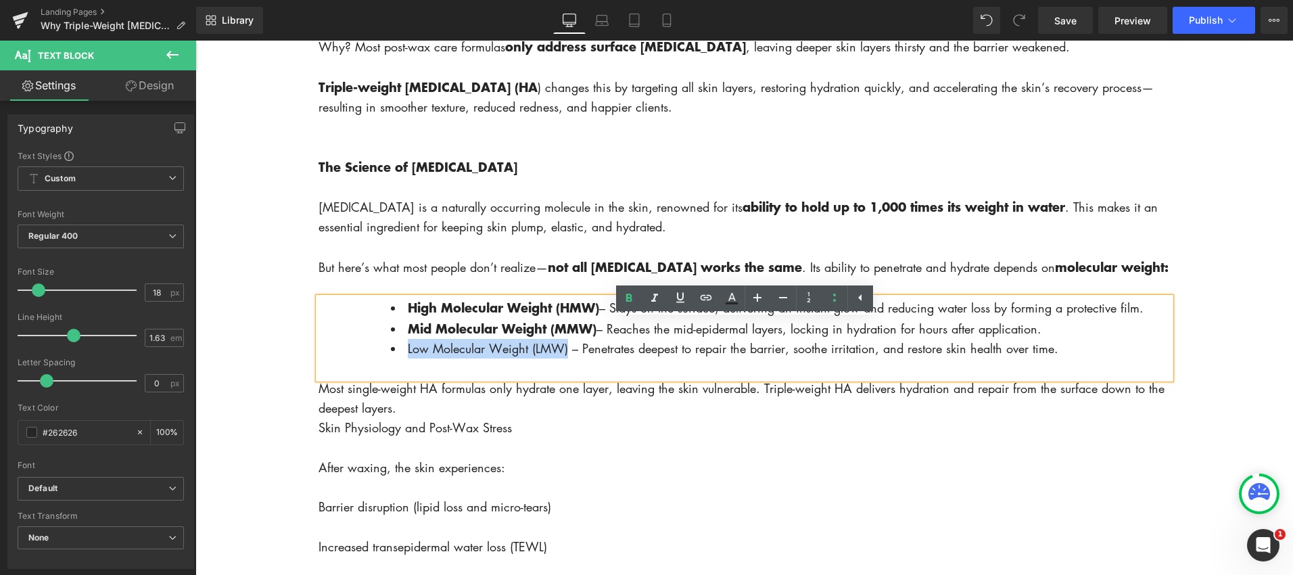
click at [569, 358] on li "Low Molecular Weight (LMW) – Penetrates deepest to repair the barrier, soothe i…" at bounding box center [781, 349] width 780 height 20
click at [625, 298] on icon at bounding box center [629, 298] width 16 height 16
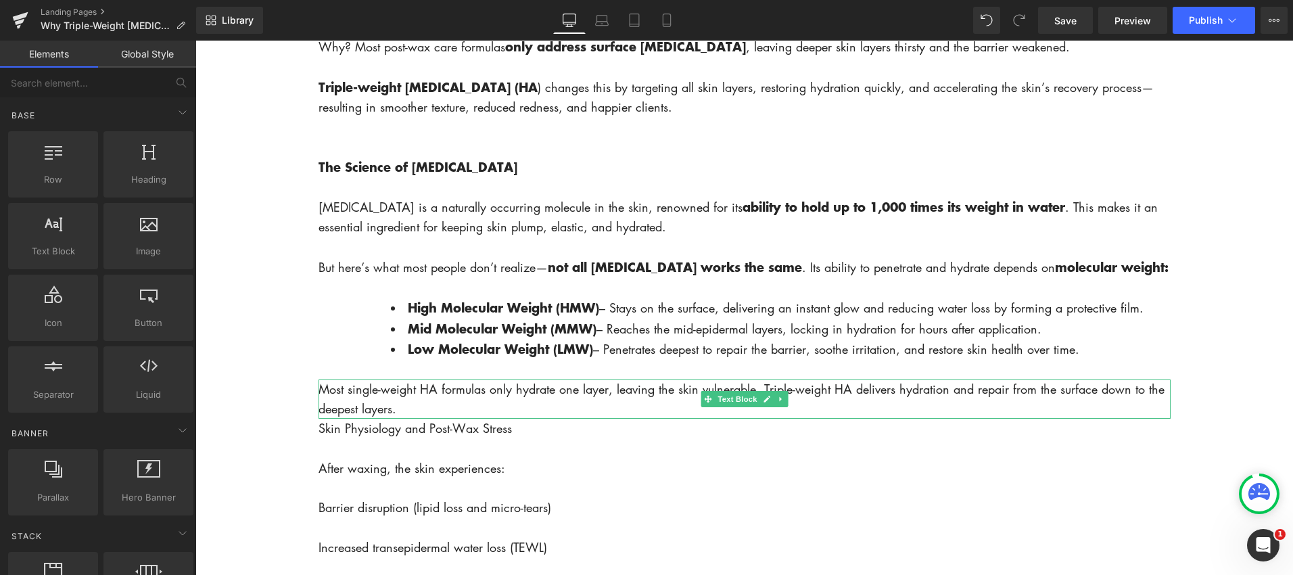
click at [419, 419] on p "Most single-weight HA formulas only hydrate one layer, leaving the skin vulnera…" at bounding box center [744, 399] width 852 height 40
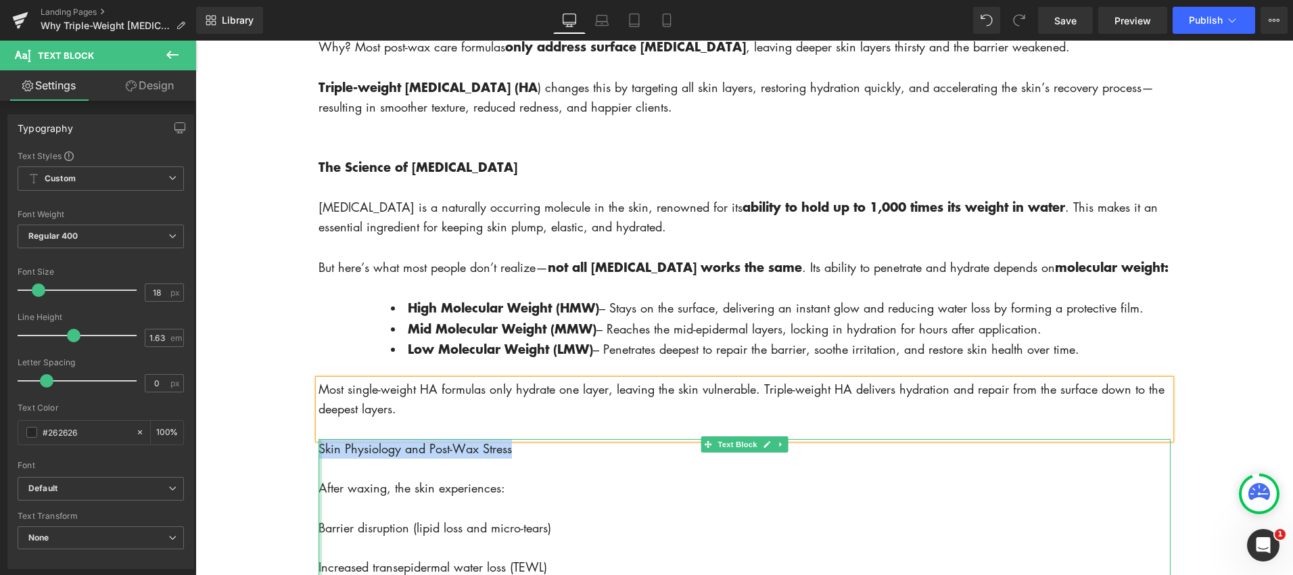
drag, startPoint x: 519, startPoint y: 474, endPoint x: 318, endPoint y: 471, distance: 200.9
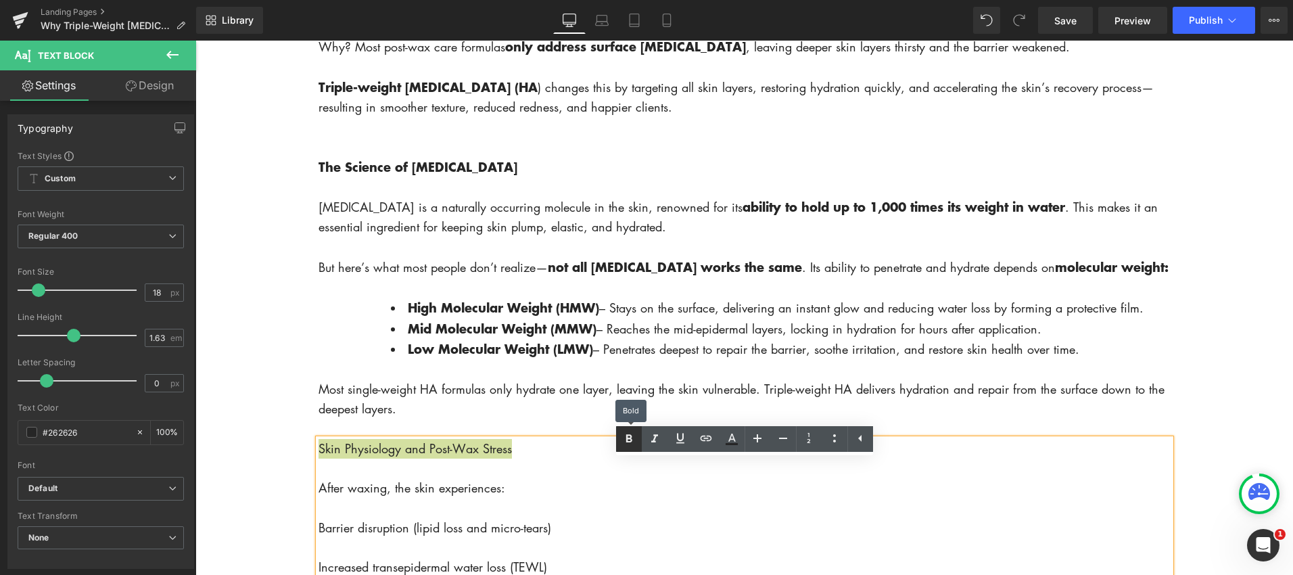
click at [625, 433] on icon at bounding box center [629, 439] width 16 height 16
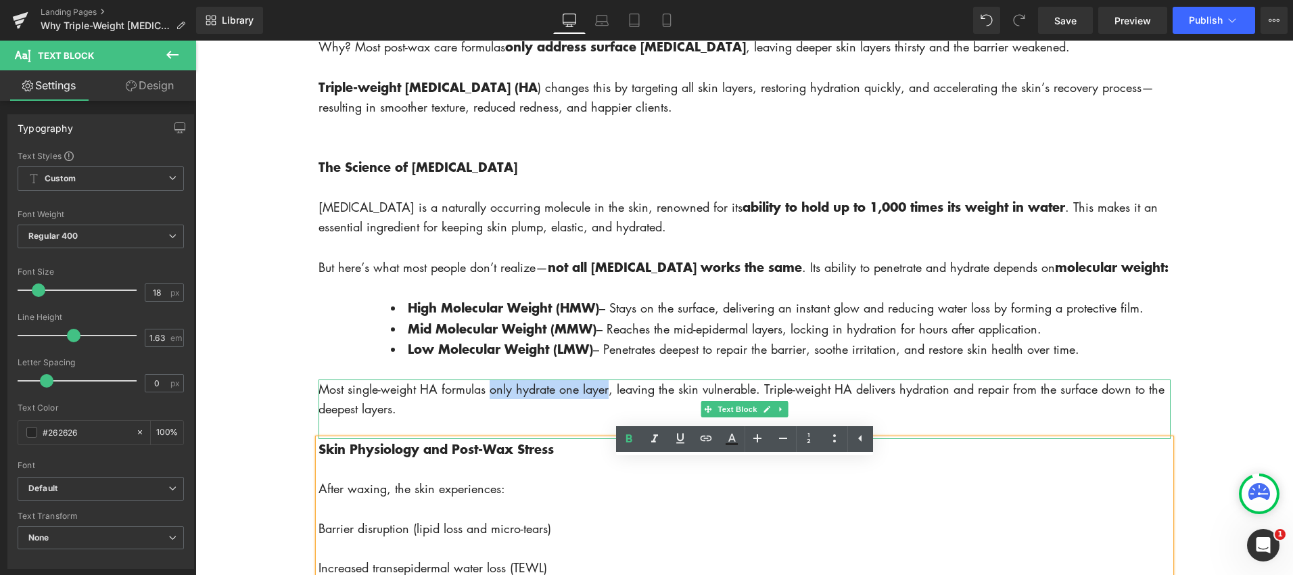
drag, startPoint x: 496, startPoint y: 412, endPoint x: 609, endPoint y: 410, distance: 113.0
click at [609, 410] on p "Most single-weight HA formulas only hydrate one layer, leaving the skin vulnera…" at bounding box center [744, 399] width 852 height 40
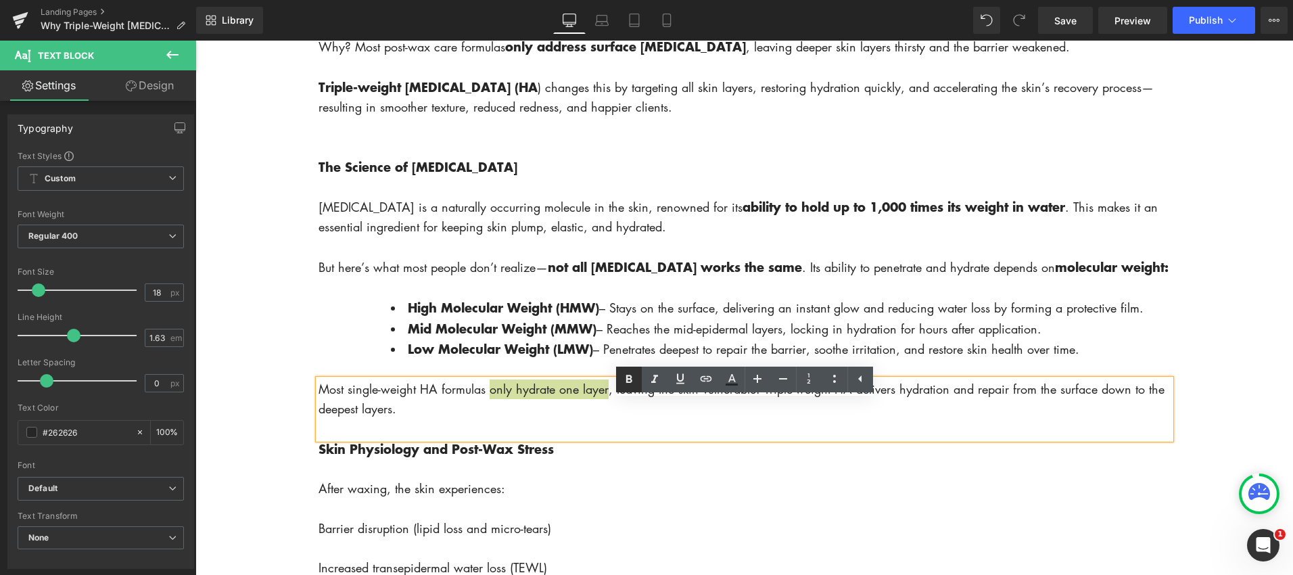
click at [625, 377] on icon at bounding box center [629, 379] width 16 height 16
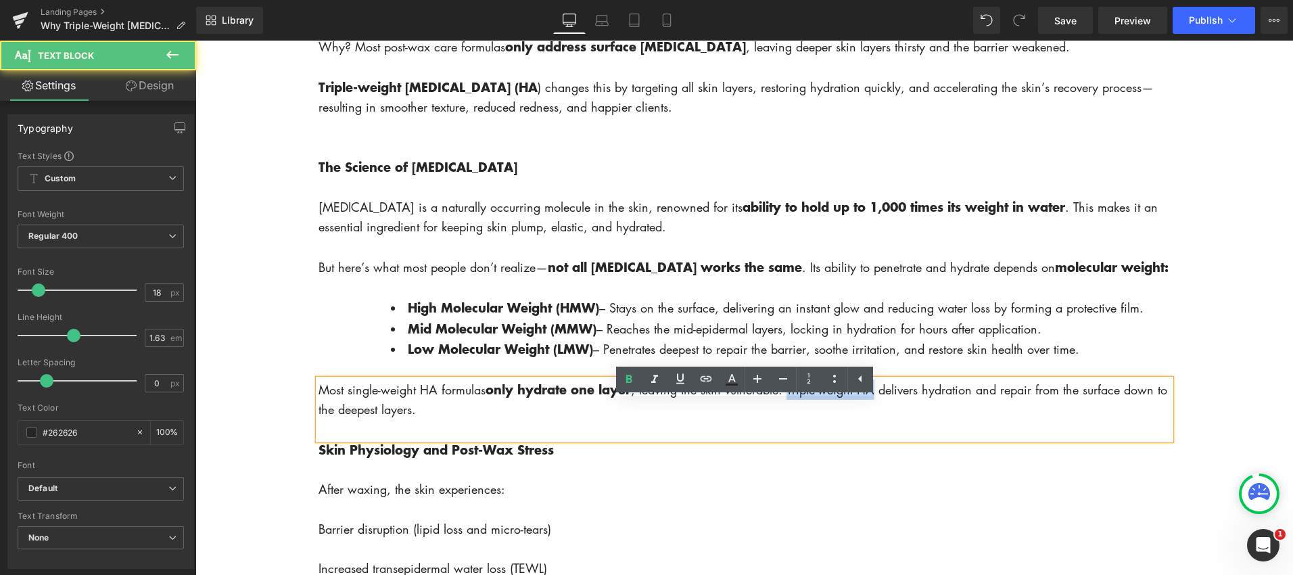
drag, startPoint x: 790, startPoint y: 412, endPoint x: 846, endPoint y: 410, distance: 55.5
click at [879, 414] on p "Most single-weight HA formulas only hydrate one layer , leaving the skin vulner…" at bounding box center [744, 399] width 852 height 41
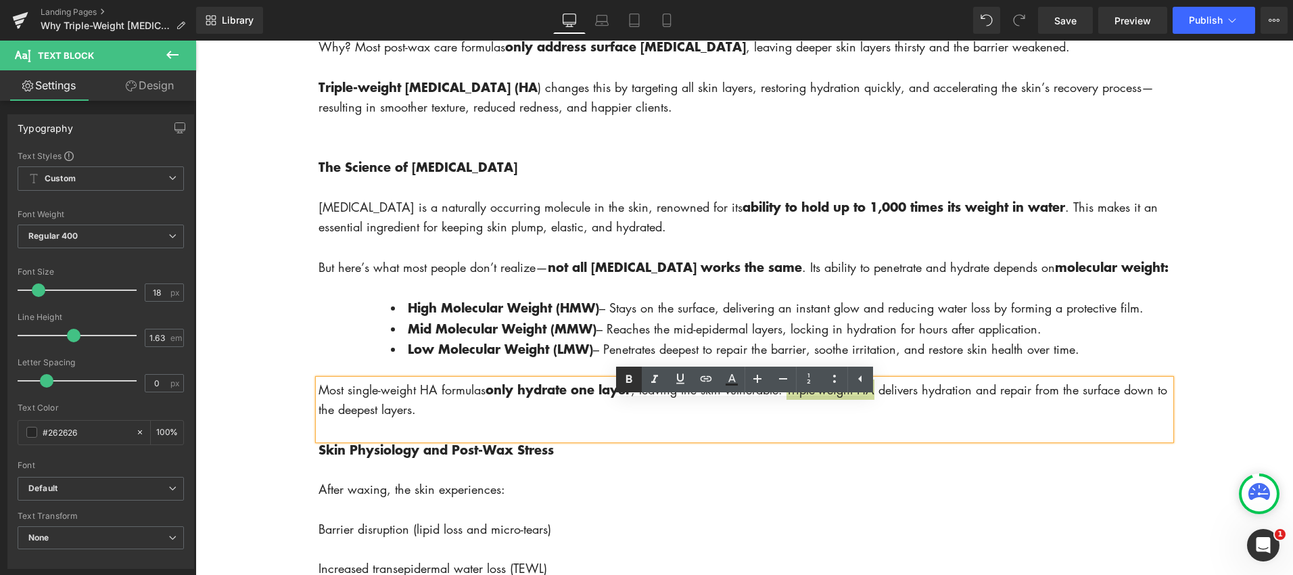
click at [623, 380] on icon at bounding box center [629, 379] width 16 height 16
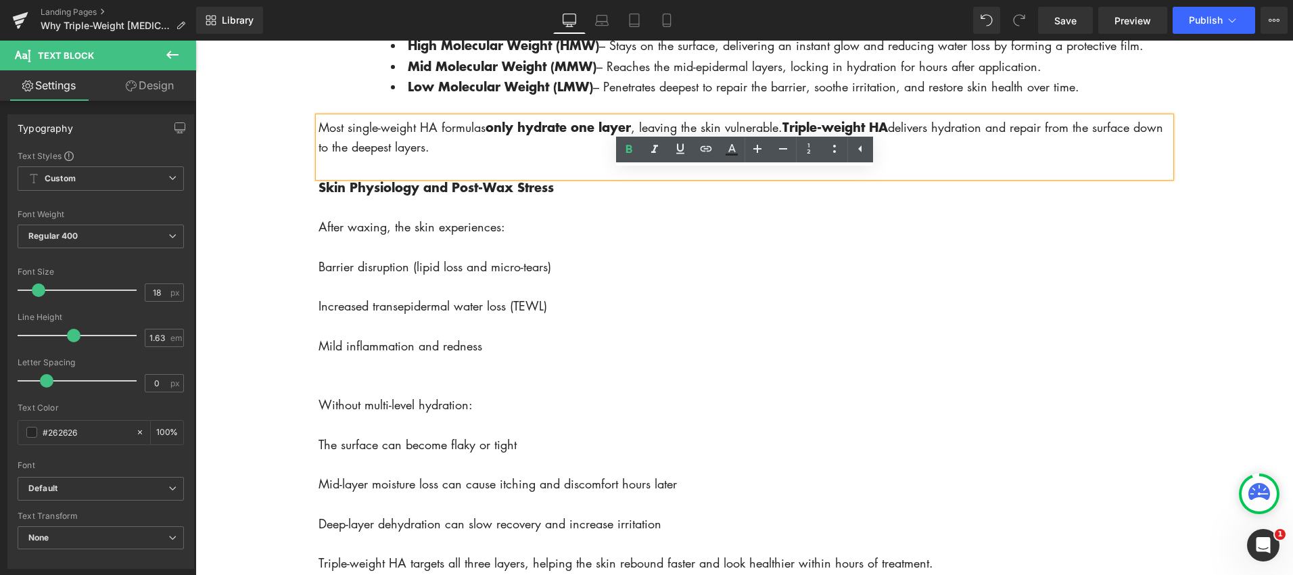
scroll to position [1200, 0]
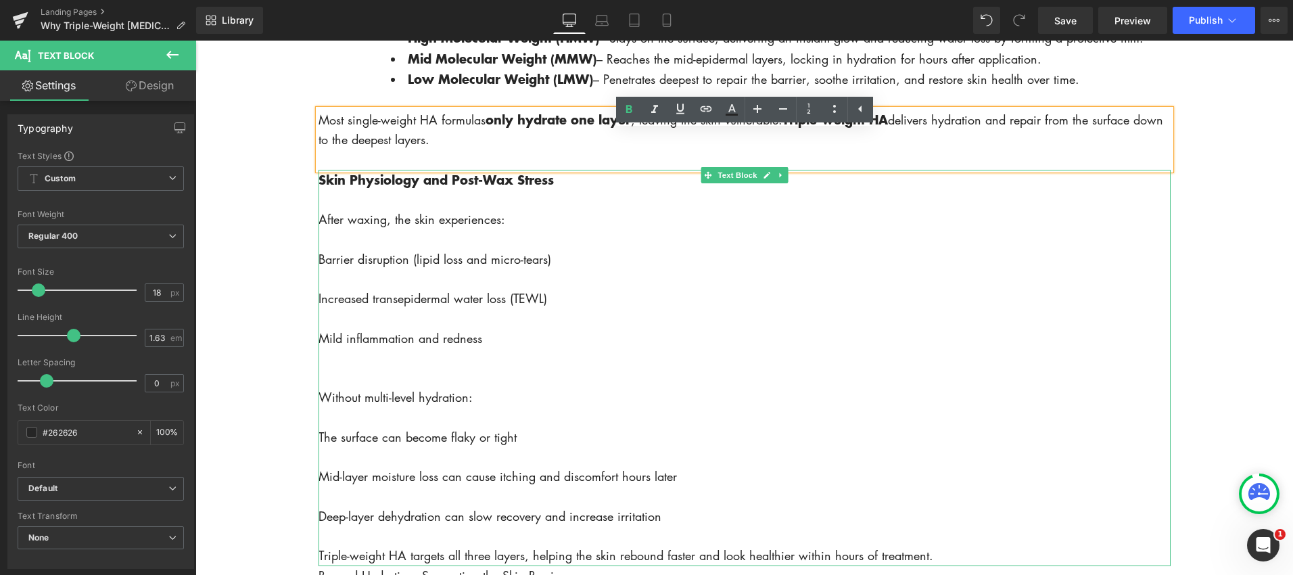
click at [321, 269] on p "Barrier disruption (lipid loss and micro-tears)" at bounding box center [744, 260] width 852 height 20
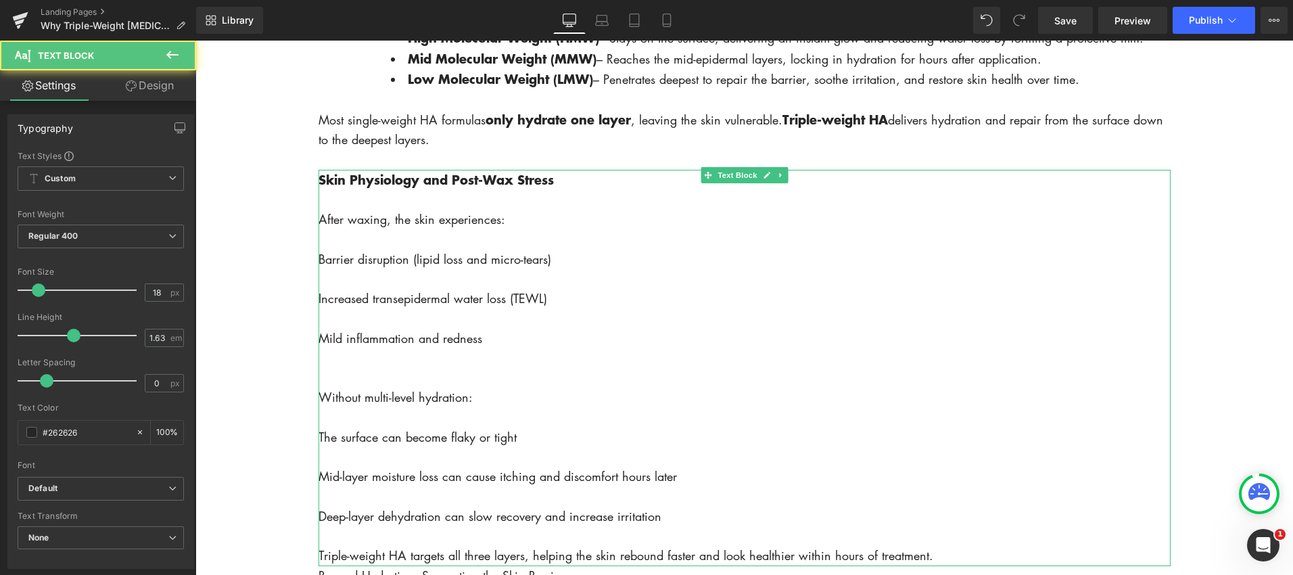
click at [323, 189] on strong "Skin Physiology and Post-Wax Stress" at bounding box center [435, 179] width 235 height 18
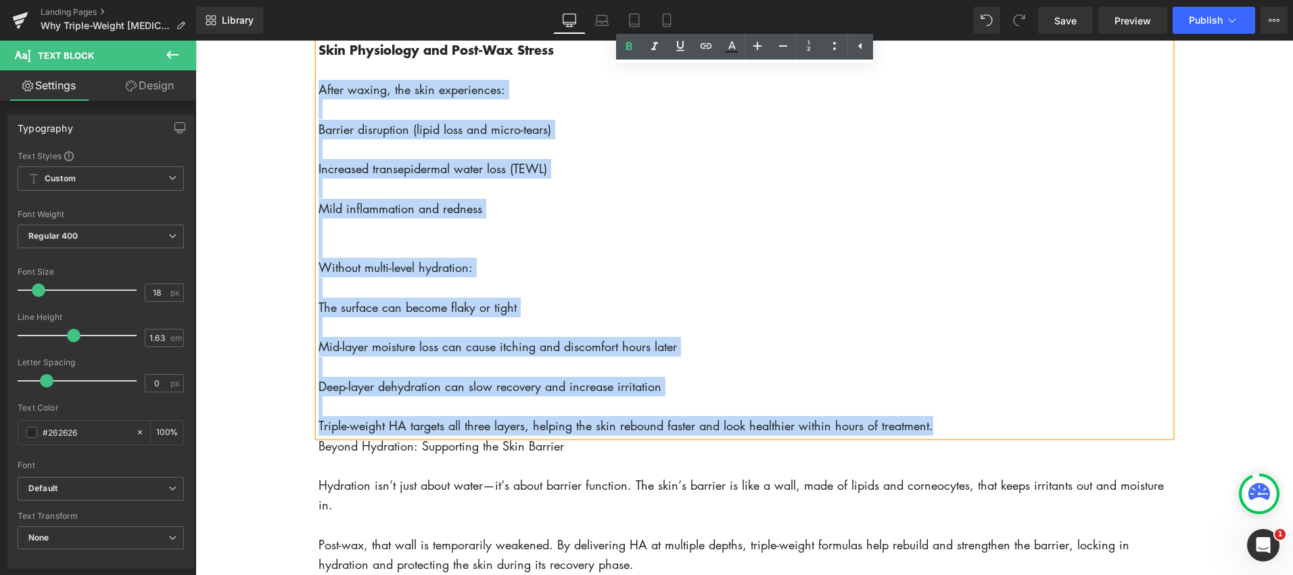
scroll to position [1395, 0]
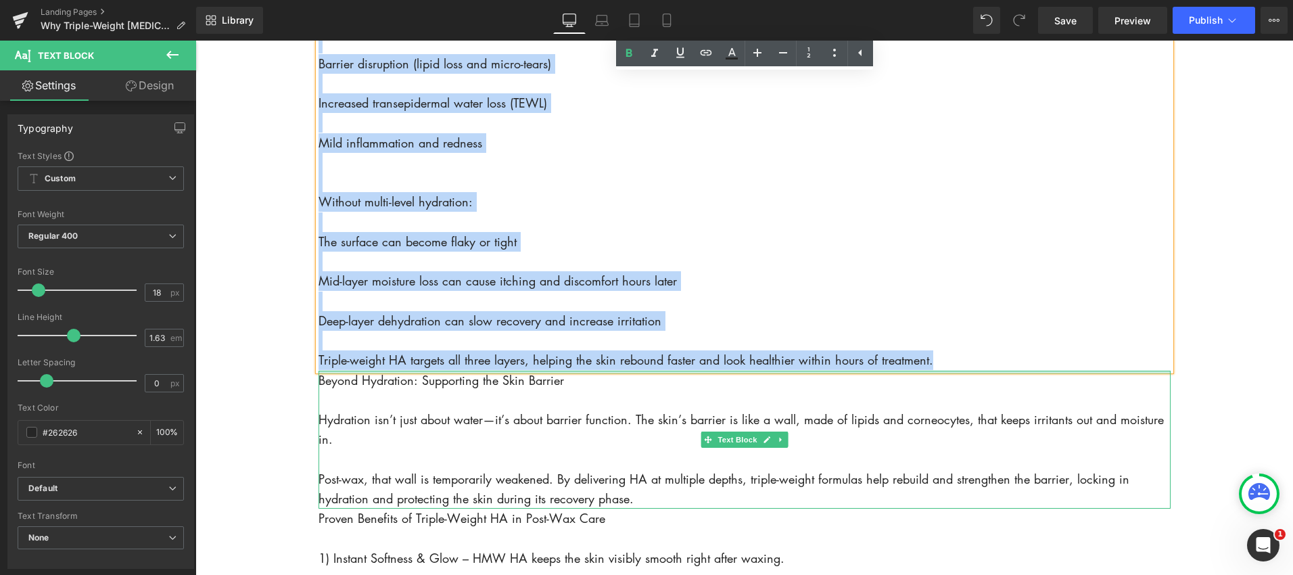
drag, startPoint x: 318, startPoint y: 241, endPoint x: 980, endPoint y: 392, distance: 678.3
click at [980, 392] on div "Row Image Why Triple-Weight Hyaluronic Acid Delivers Better Post-Wax Results He…" at bounding box center [744, 279] width 852 height 3012
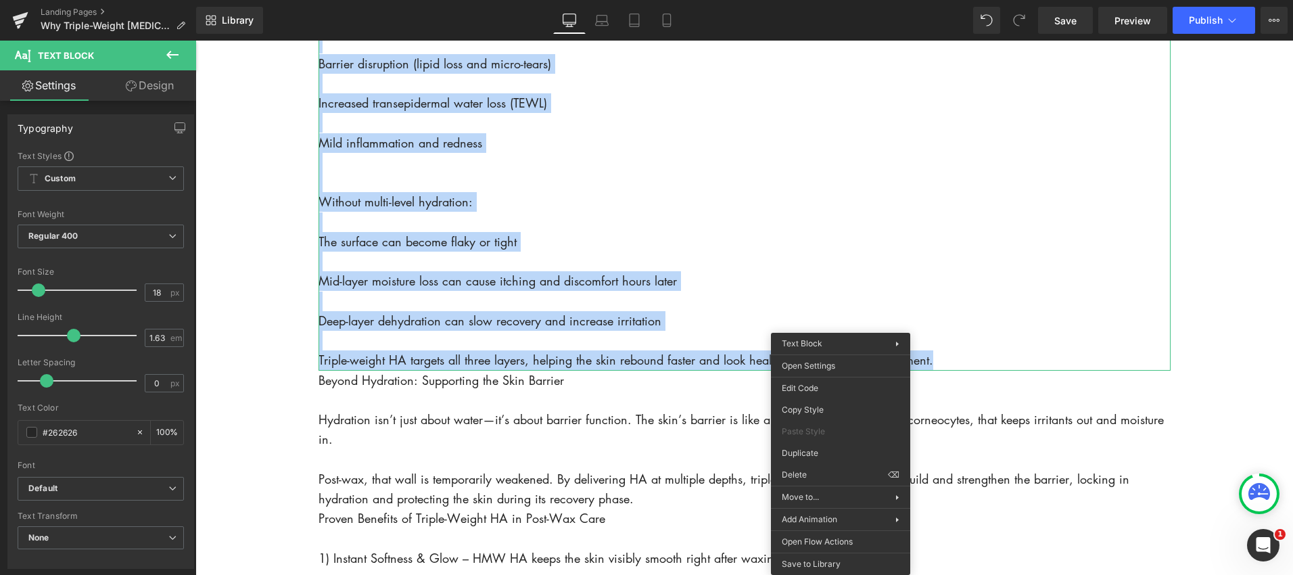
click at [558, 370] on p "Triple-weight HA targets all three layers, helping the skin rebound faster and …" at bounding box center [744, 360] width 852 height 20
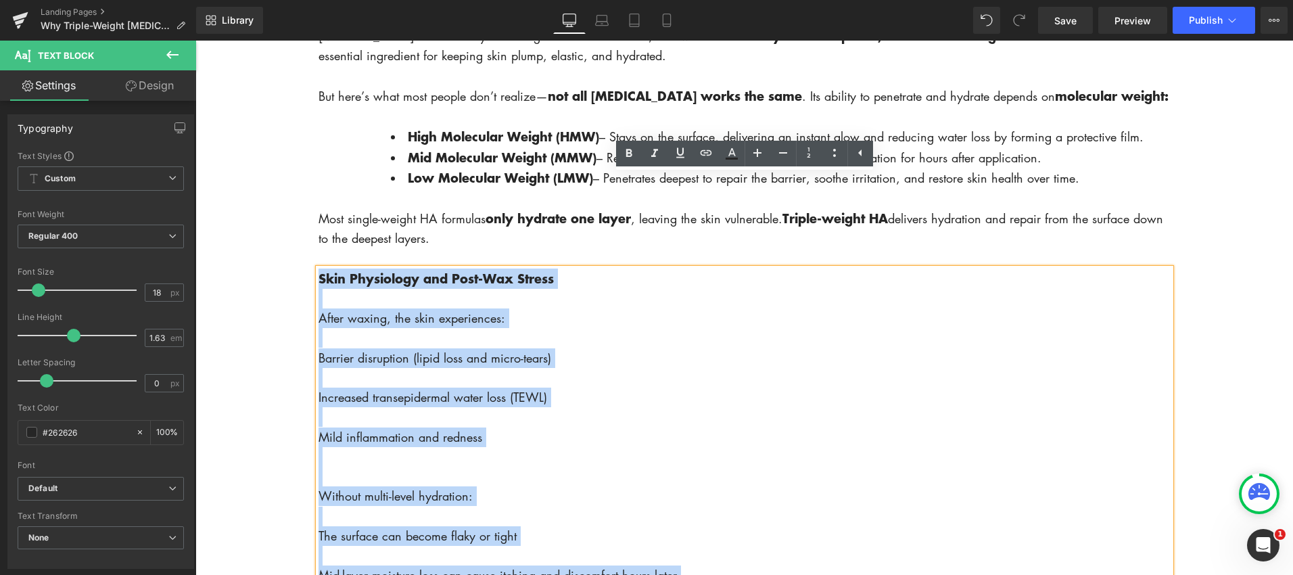
scroll to position [1012, 0]
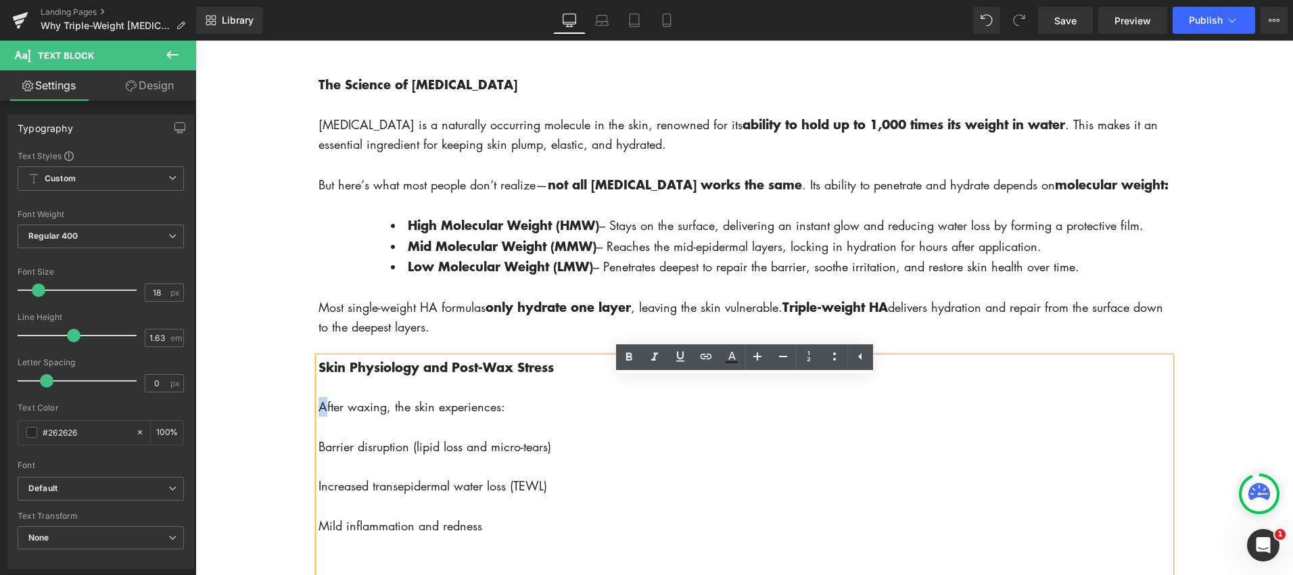
drag, startPoint x: 955, startPoint y: 383, endPoint x: 322, endPoint y: 429, distance: 635.3
click at [322, 429] on div "Skin Physiology and Post-Wax Stress After waxing, the skin experiences: Barrier…" at bounding box center [744, 555] width 852 height 396
click at [318, 417] on p "After waxing, the skin experiences:" at bounding box center [744, 407] width 852 height 20
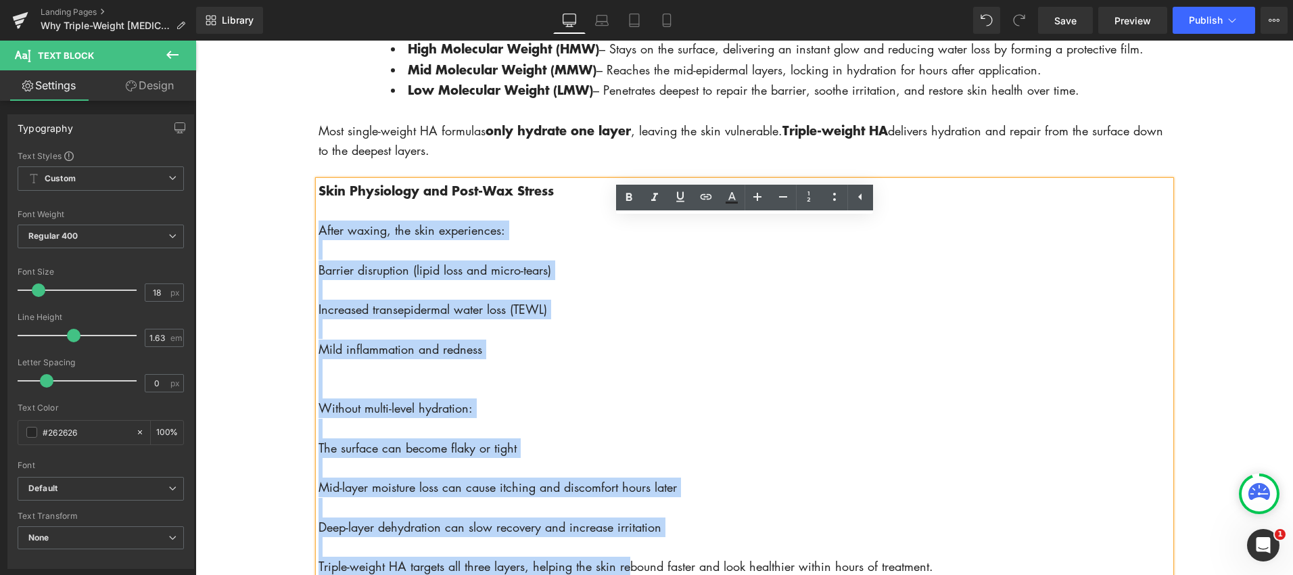
scroll to position [1372, 0]
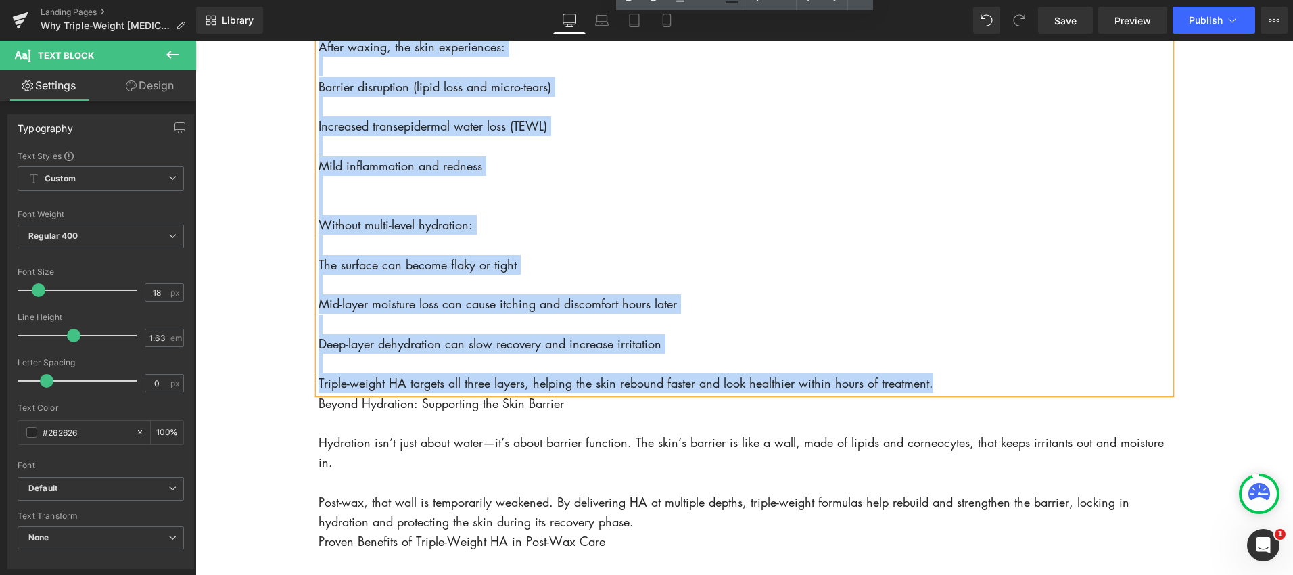
drag, startPoint x: 318, startPoint y: 431, endPoint x: 969, endPoint y: 402, distance: 651.8
click at [969, 394] on div "Skin Physiology and Post-Wax Stress After waxing, the skin experiences: Barrier…" at bounding box center [744, 195] width 852 height 396
copy div "After waxing, the skin experiences: Barrier disruption (lipid loss and micro-te…"
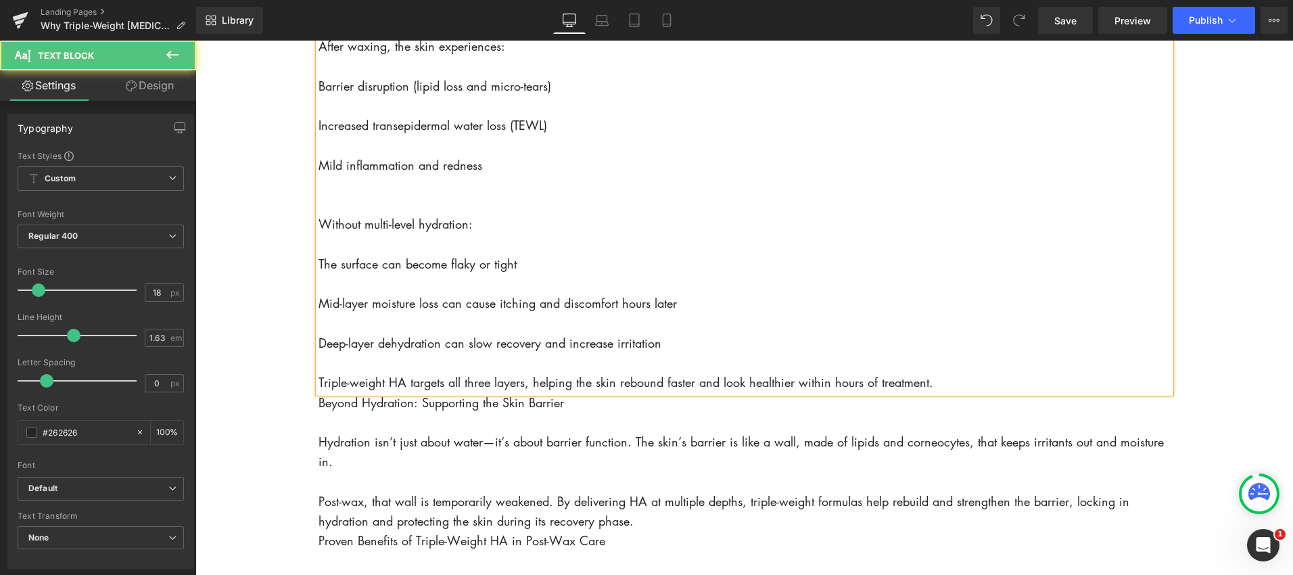
click at [804, 234] on p "Without multi-level hydration:" at bounding box center [744, 224] width 852 height 20
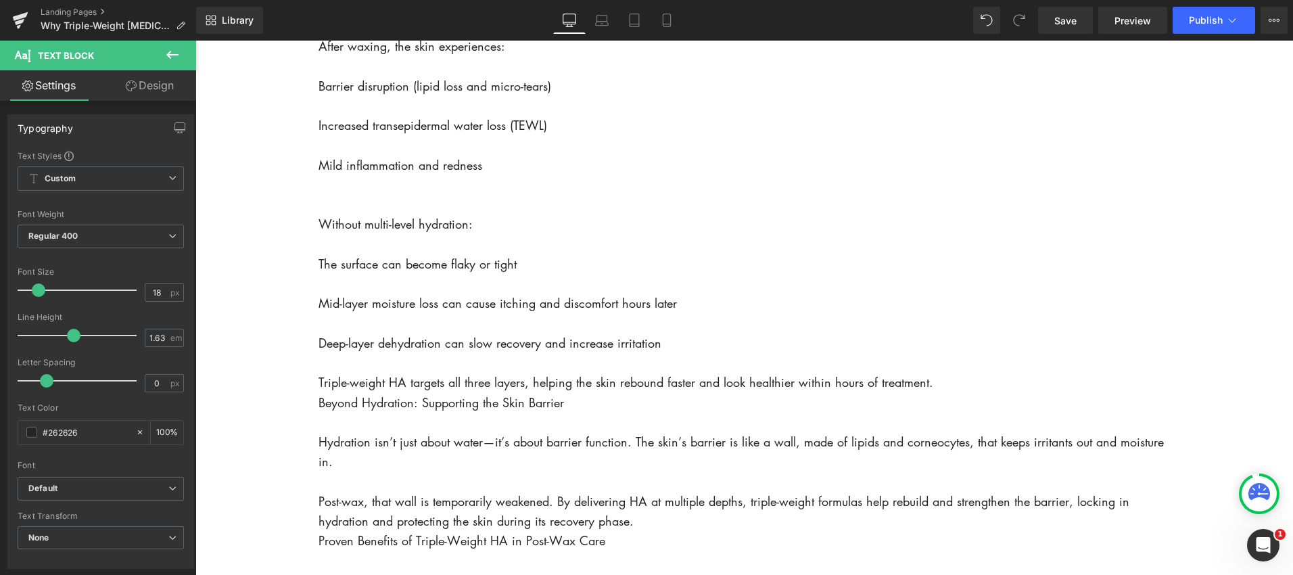
click at [170, 47] on icon at bounding box center [172, 55] width 16 height 16
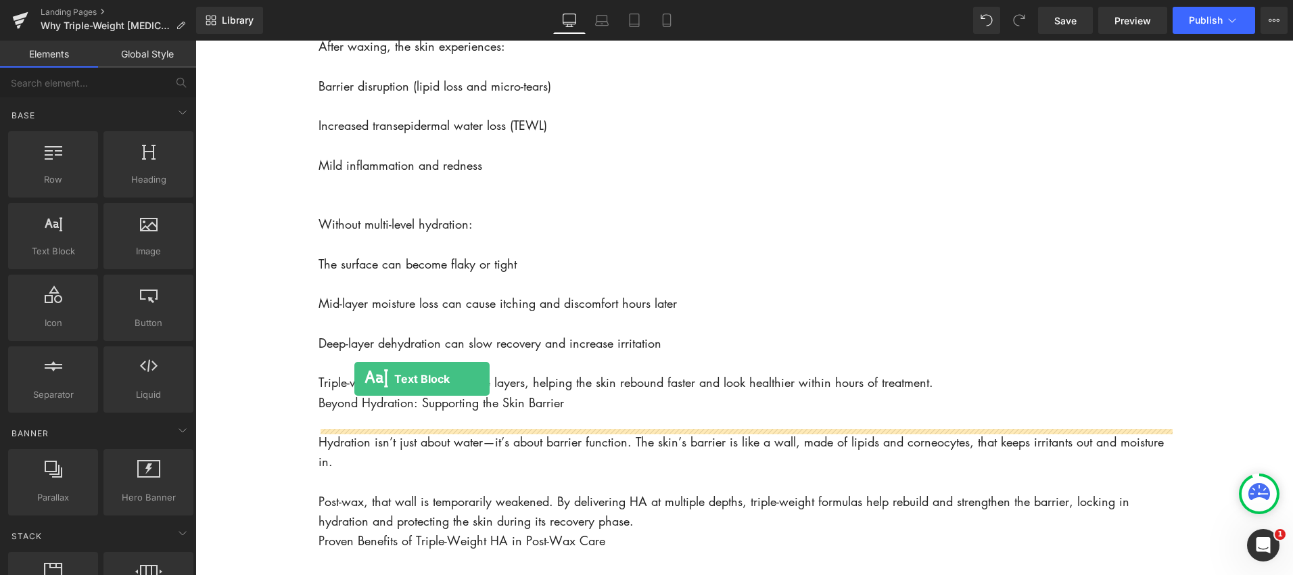
drag, startPoint x: 250, startPoint y: 260, endPoint x: 354, endPoint y: 379, distance: 158.7
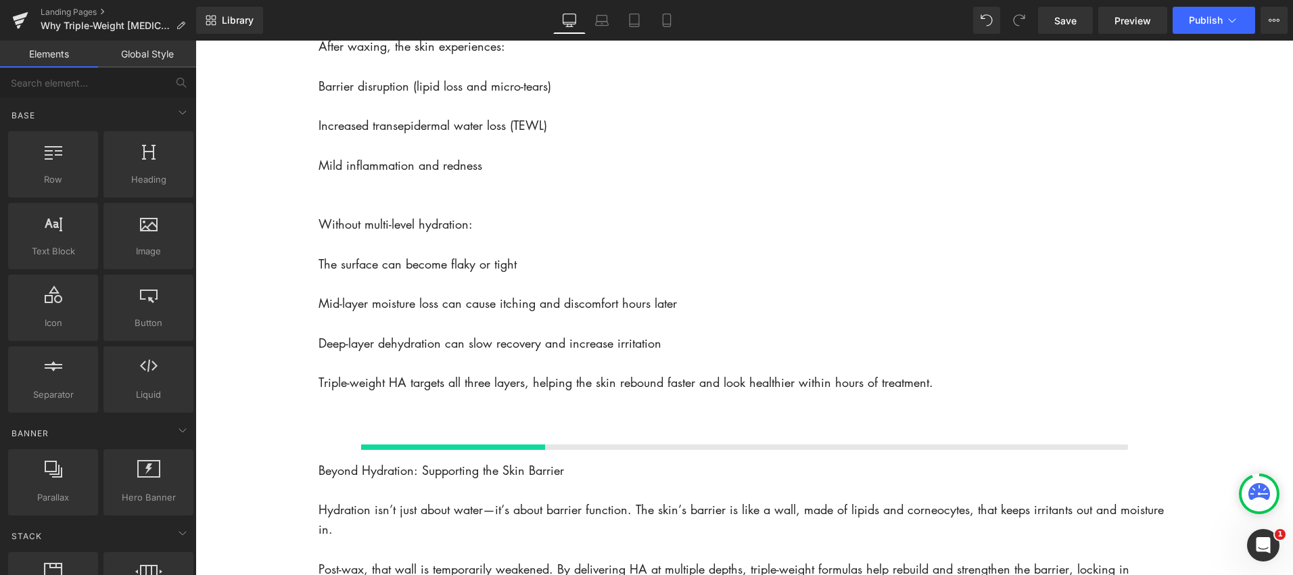
scroll to position [1373, 0]
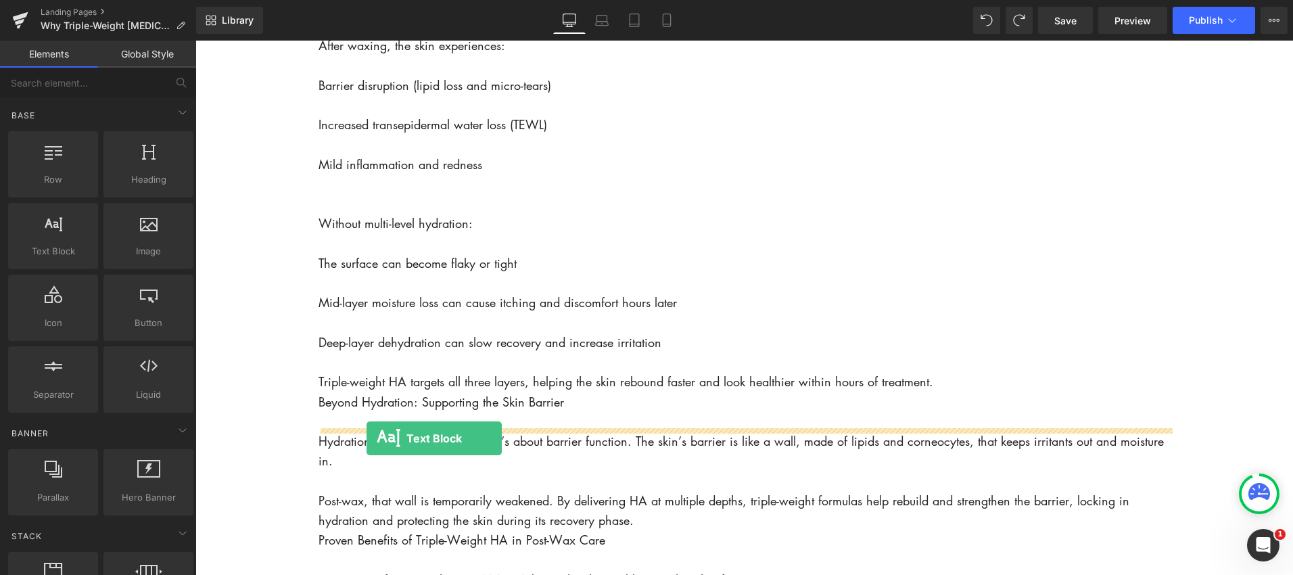
drag, startPoint x: 259, startPoint y: 276, endPoint x: 367, endPoint y: 438, distance: 194.7
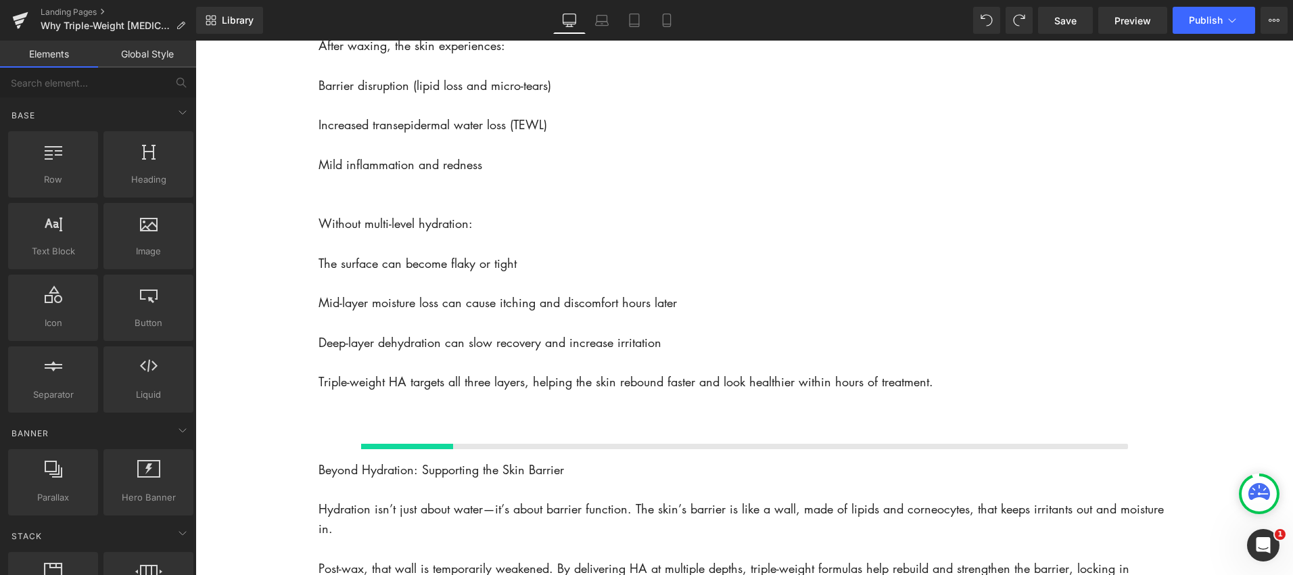
scroll to position [1374, 0]
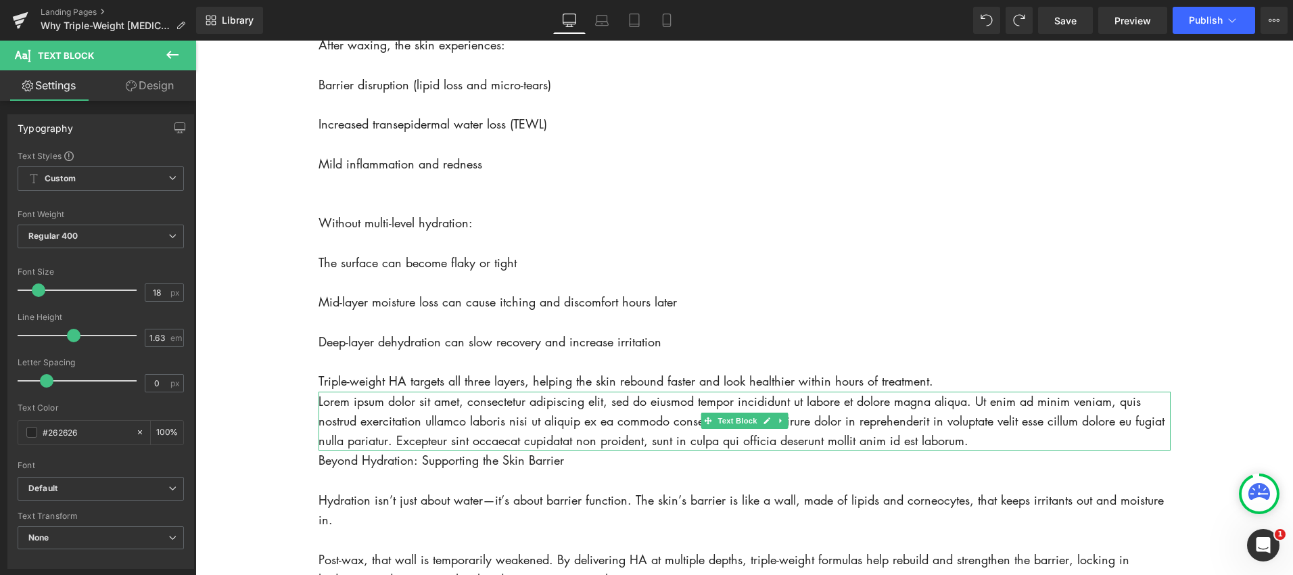
click at [978, 451] on p "Lorem ipsum dolor sit amet, consectetur adipiscing elit, sed do eiusmod tempor …" at bounding box center [744, 422] width 852 height 60
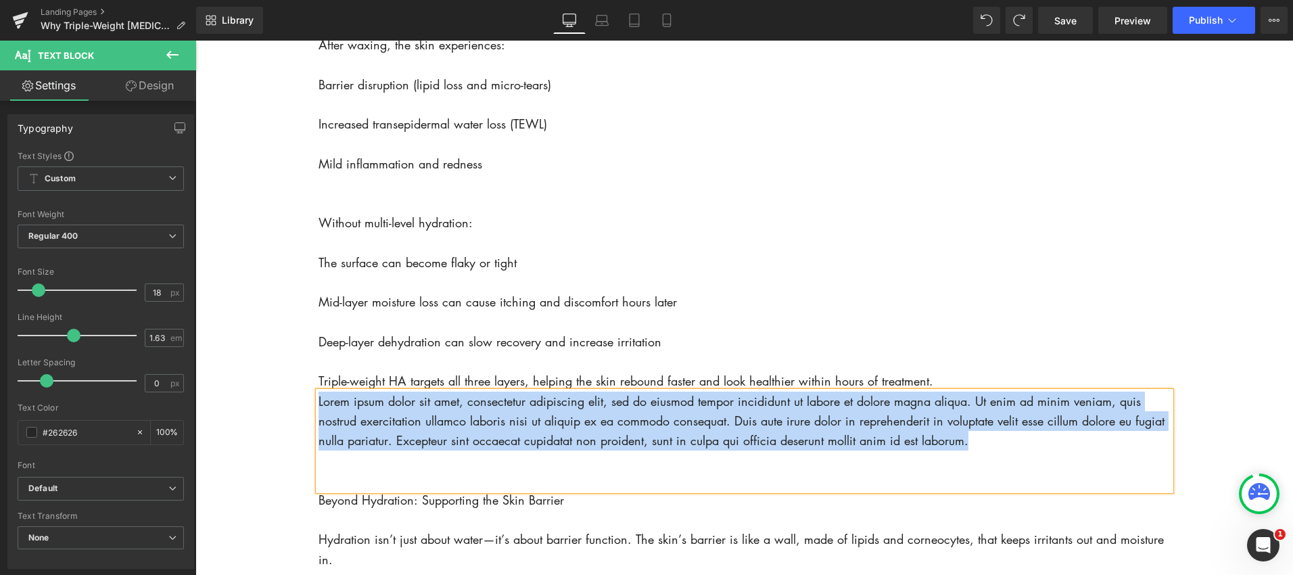
drag, startPoint x: 970, startPoint y: 466, endPoint x: 318, endPoint y: 417, distance: 653.7
click at [319, 418] on p "Lorem ipsum dolor sit amet, consectetur adipiscing elit, sed do eiusmod tempor …" at bounding box center [744, 422] width 852 height 60
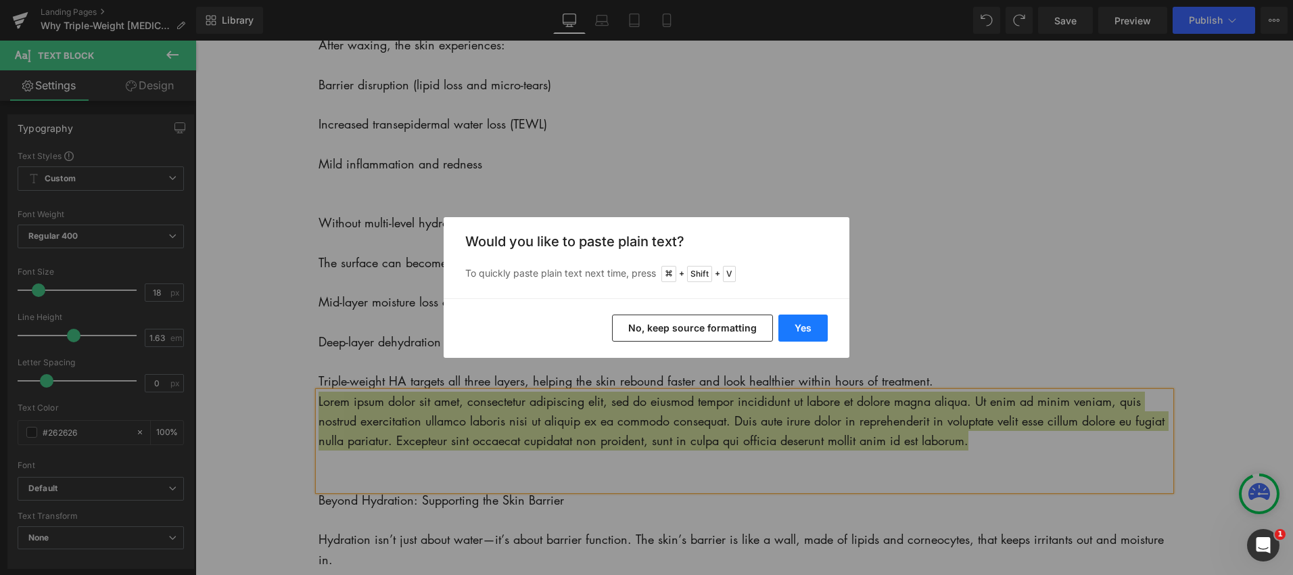
drag, startPoint x: 798, startPoint y: 325, endPoint x: 809, endPoint y: 326, distance: 11.6
click at [809, 326] on button "Yes" at bounding box center [802, 327] width 49 height 27
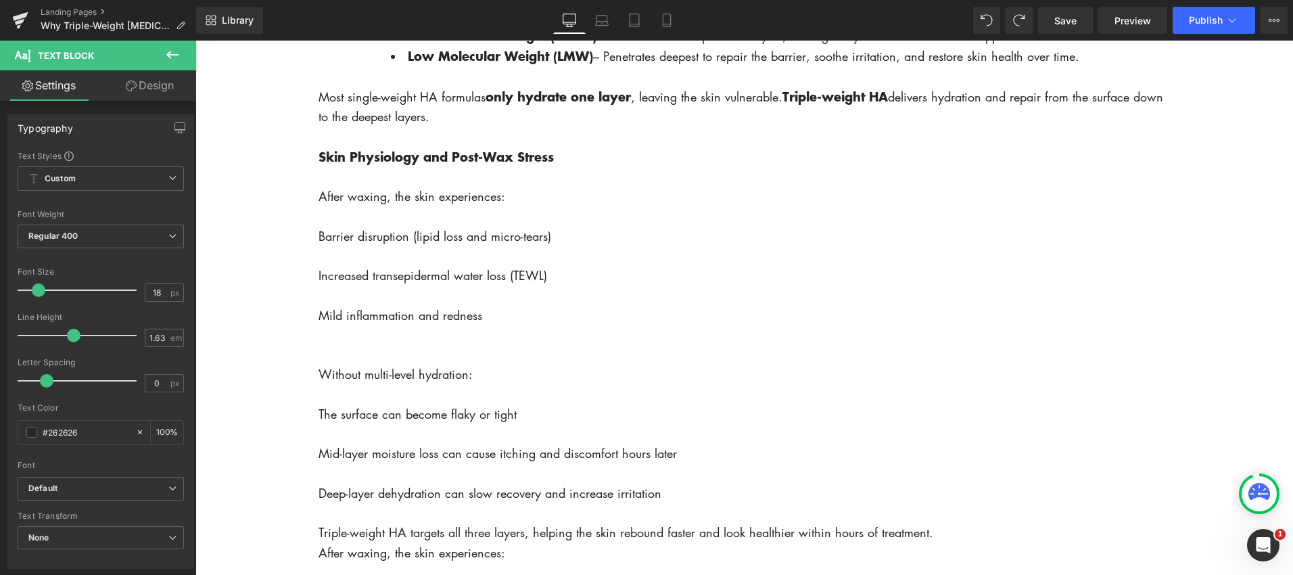
scroll to position [1223, 0]
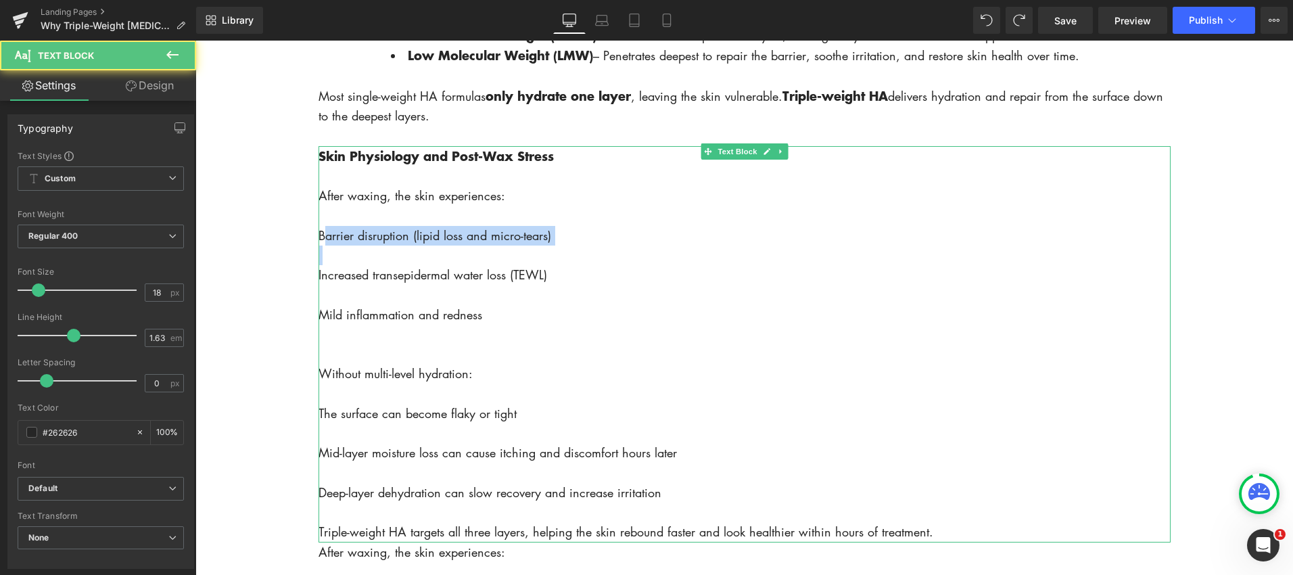
drag, startPoint x: 323, startPoint y: 257, endPoint x: 433, endPoint y: 293, distance: 116.1
click at [382, 279] on div "Skin Physiology and Post-Wax Stress After waxing, the skin experiences: Barrier…" at bounding box center [744, 344] width 852 height 396
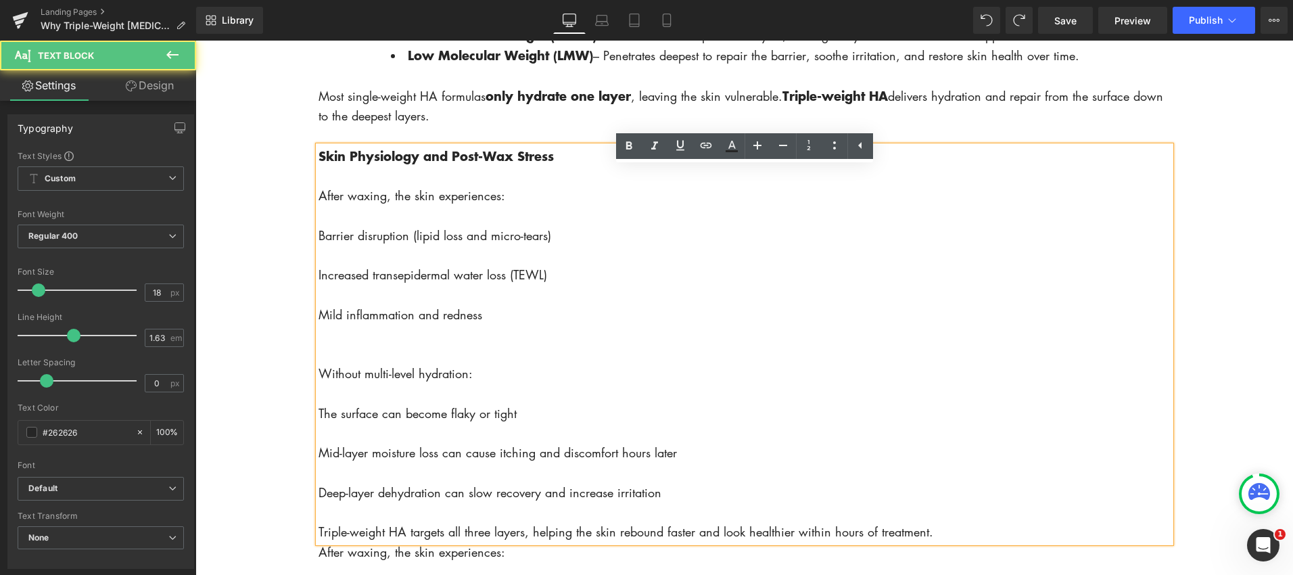
click at [499, 285] on p "Increased transepidermal water loss (TEWL)" at bounding box center [744, 275] width 852 height 20
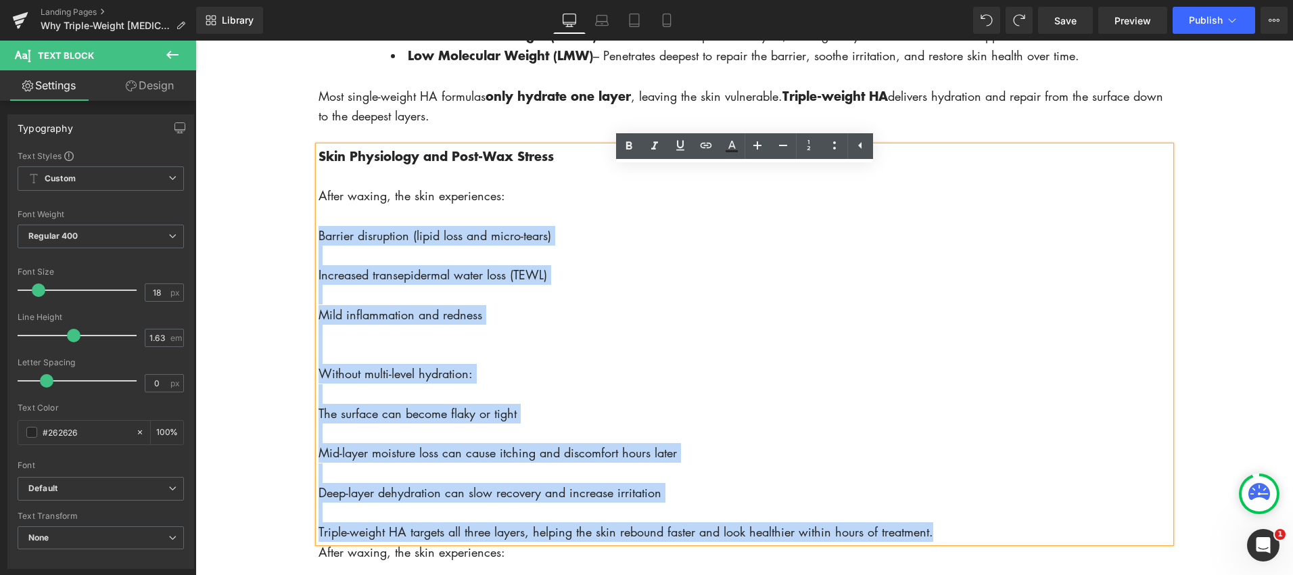
drag, startPoint x: 320, startPoint y: 258, endPoint x: 944, endPoint y: 554, distance: 690.9
click at [944, 542] on div "Skin Physiology and Post-Wax Stress After waxing, the skin experiences: Barrier…" at bounding box center [744, 344] width 852 height 396
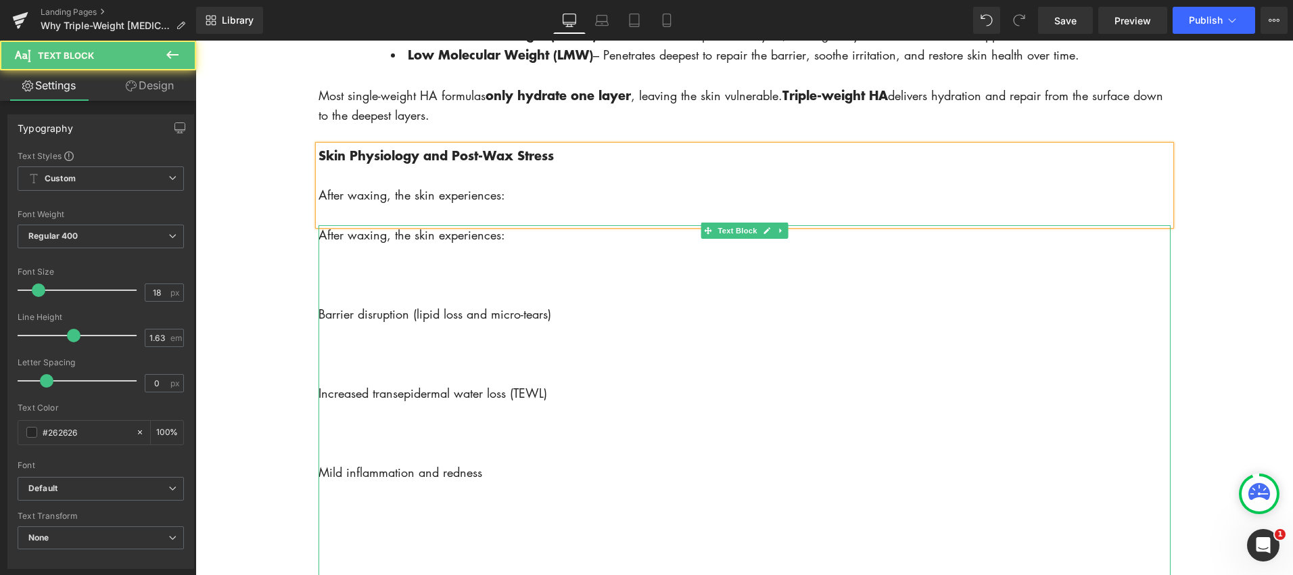
click at [372, 284] on p at bounding box center [744, 274] width 852 height 20
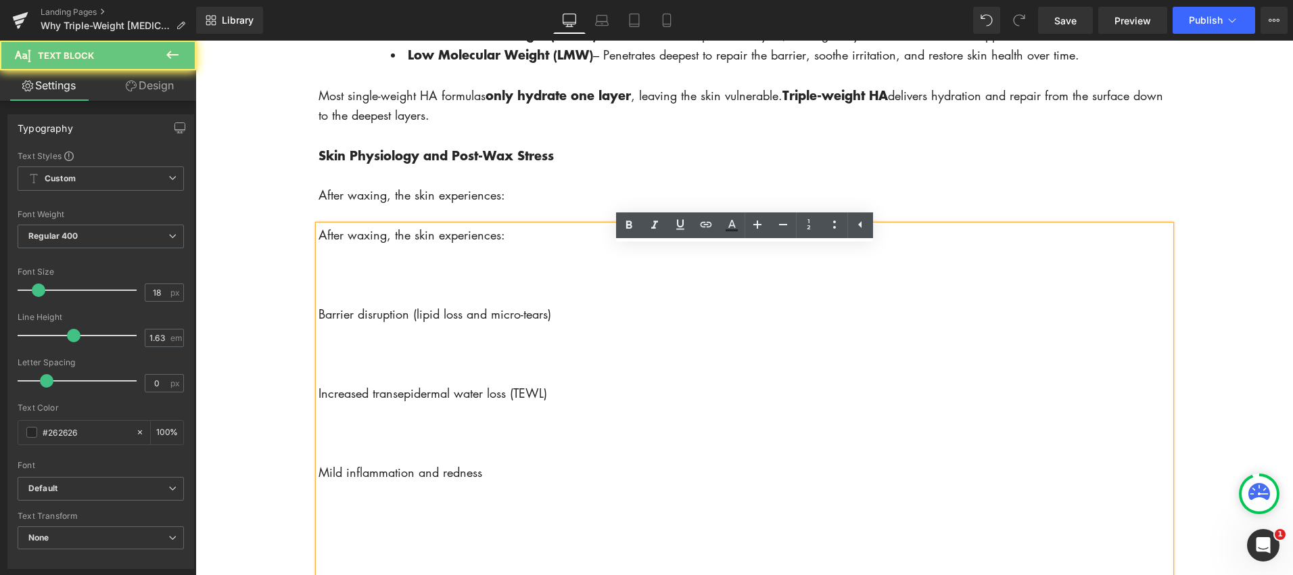
click at [356, 304] on p at bounding box center [744, 294] width 852 height 20
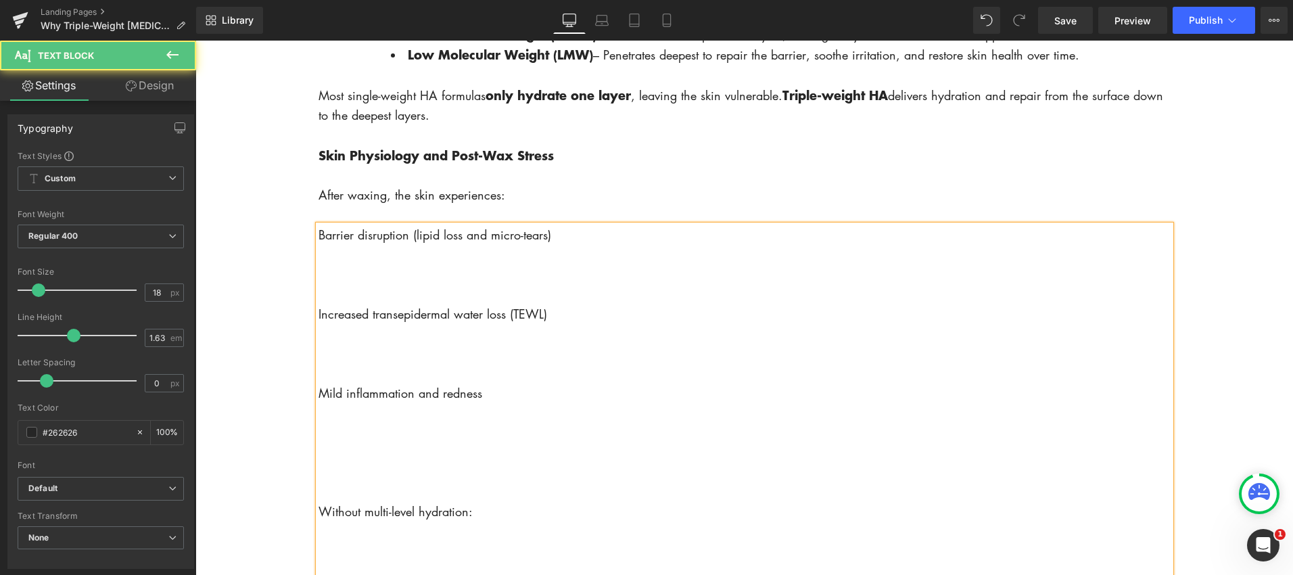
click at [321, 324] on p "Increased transepidermal water loss (TEWL)" at bounding box center [744, 314] width 852 height 20
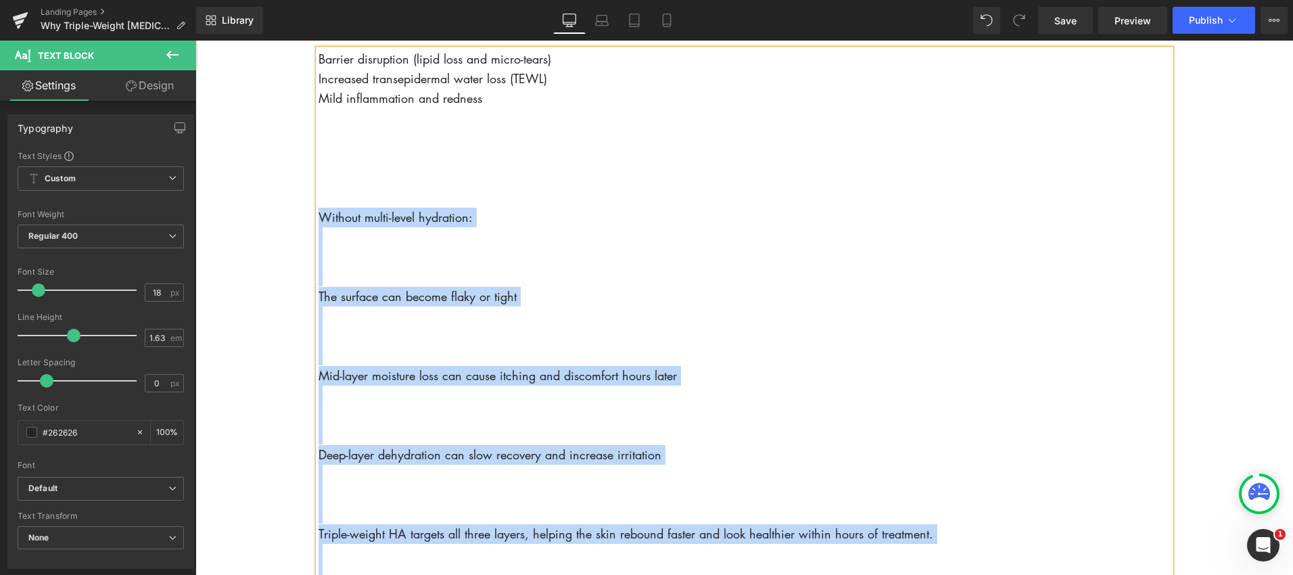
scroll to position [1420, 0]
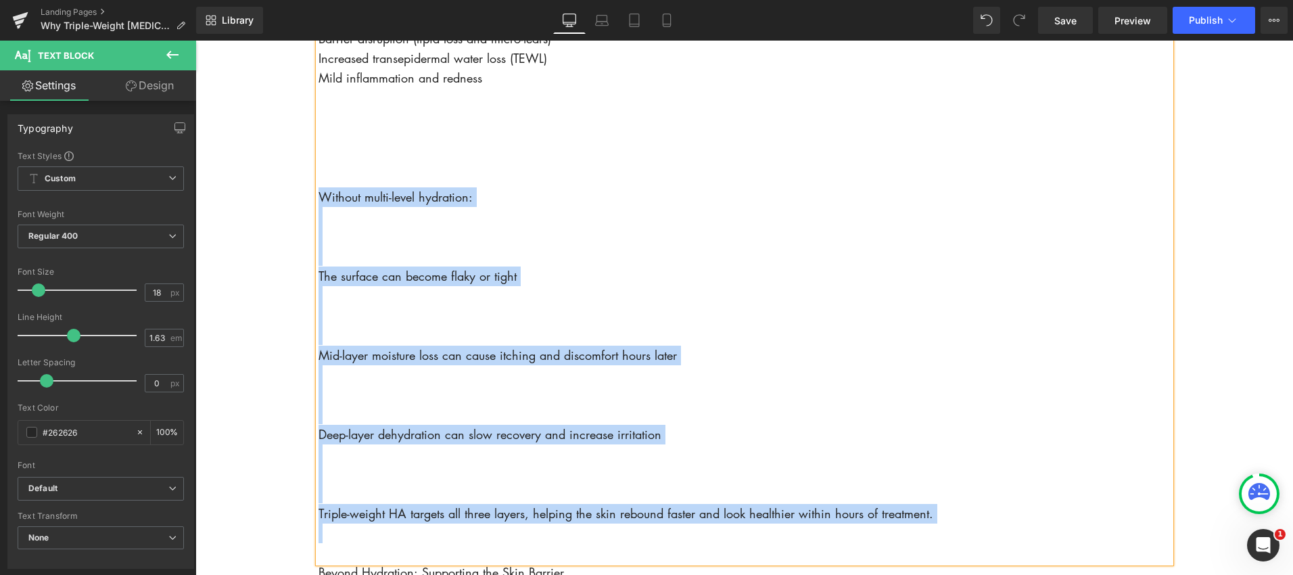
drag, startPoint x: 318, startPoint y: 415, endPoint x: 1000, endPoint y: 554, distance: 695.7
click at [999, 554] on div "Barrier disruption (lipid loss and micro-tears) Increased transepidermal water …" at bounding box center [744, 296] width 852 height 534
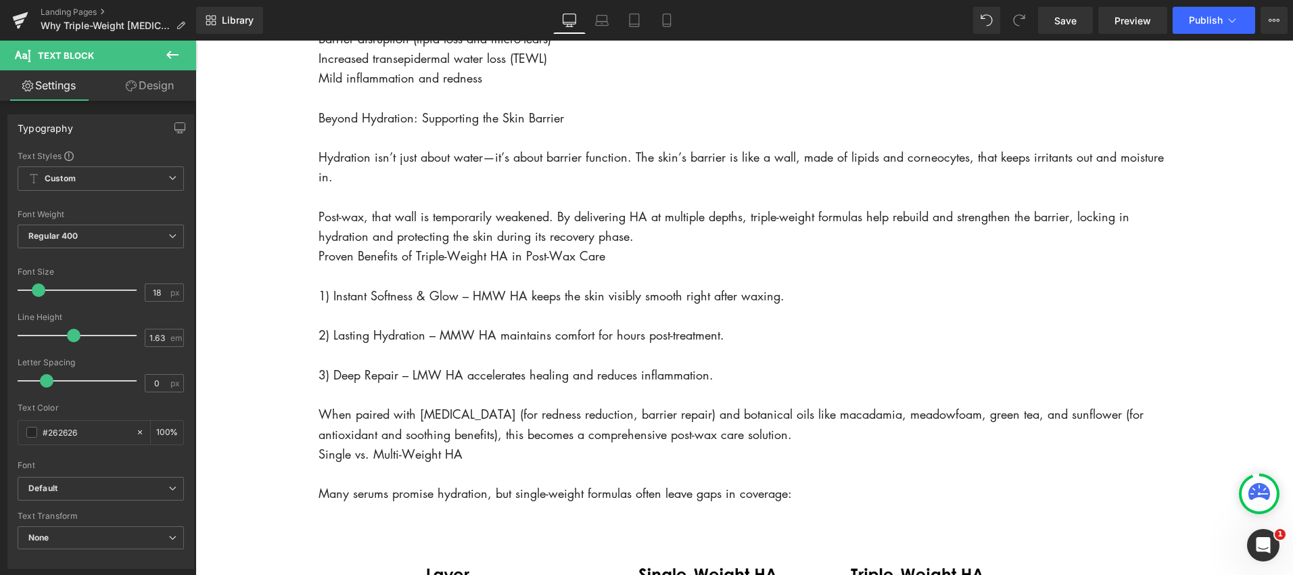
drag, startPoint x: 168, startPoint y: 50, endPoint x: 155, endPoint y: 49, distance: 12.9
click at [167, 51] on icon at bounding box center [172, 55] width 16 height 16
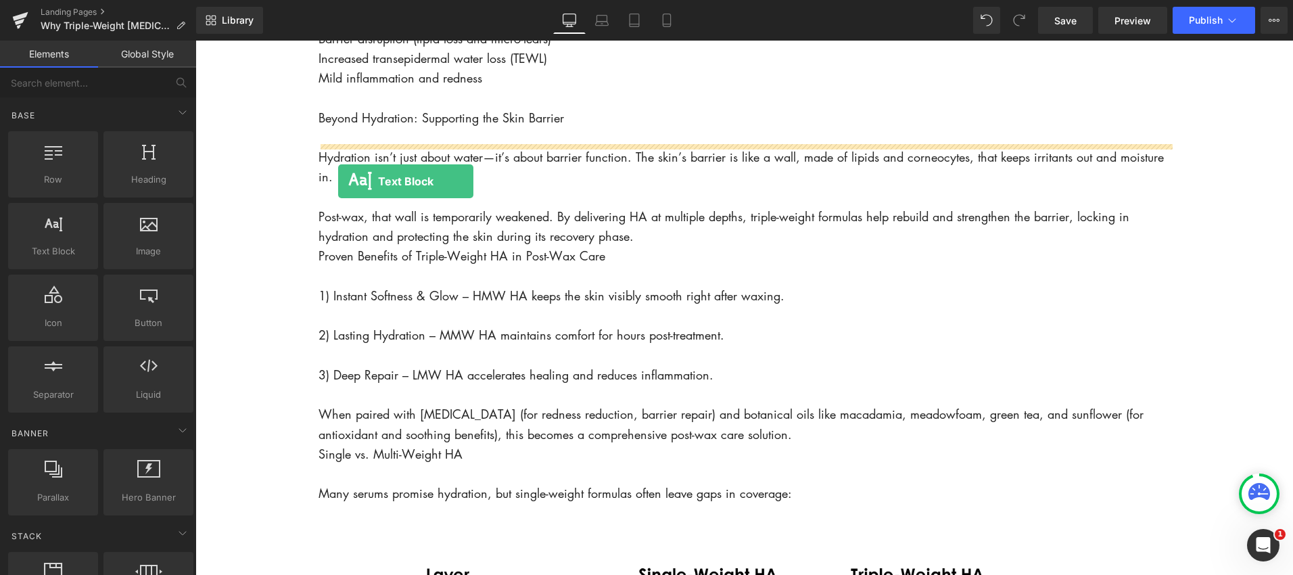
drag, startPoint x: 243, startPoint y: 259, endPoint x: 338, endPoint y: 181, distance: 123.0
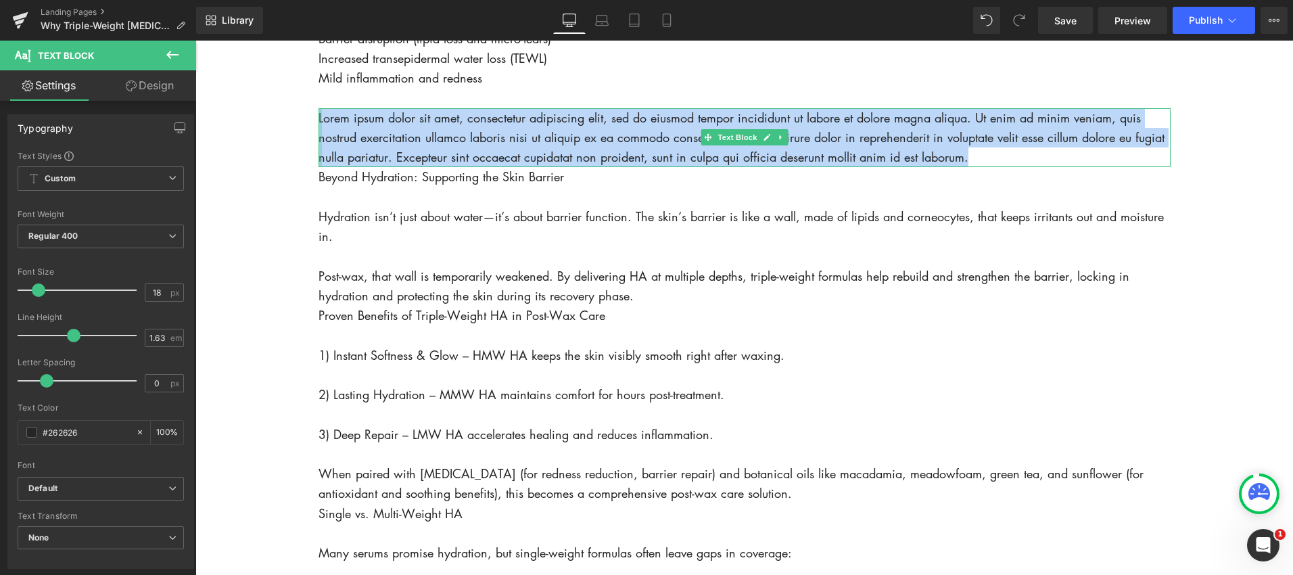
drag, startPoint x: 874, startPoint y: 181, endPoint x: 318, endPoint y: 137, distance: 557.6
click at [318, 137] on div "Lorem ipsum dolor sit amet, consectetur adipiscing elit, sed do eiusmod tempor …" at bounding box center [744, 138] width 852 height 60
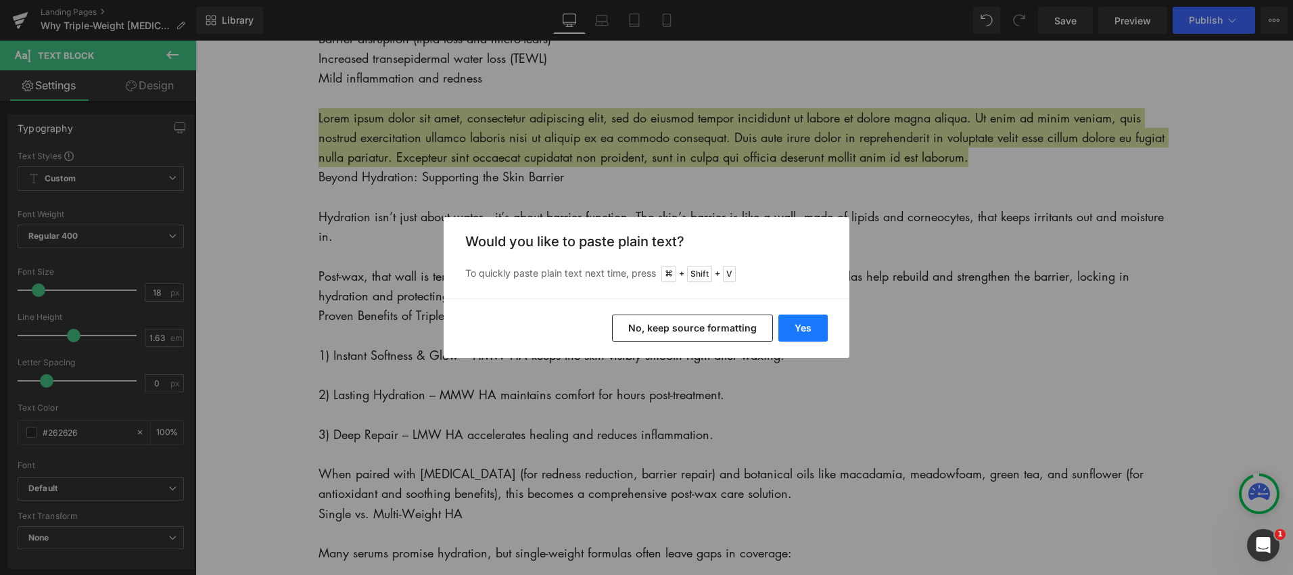
click at [813, 319] on button "Yes" at bounding box center [802, 327] width 49 height 27
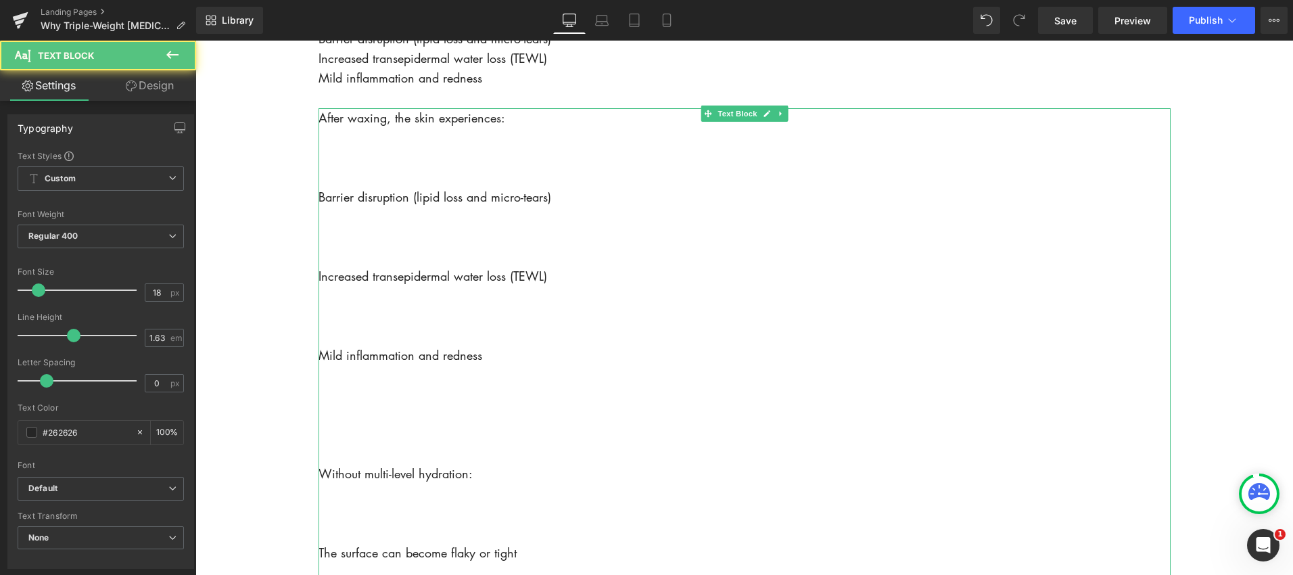
click at [460, 464] on p at bounding box center [744, 454] width 852 height 20
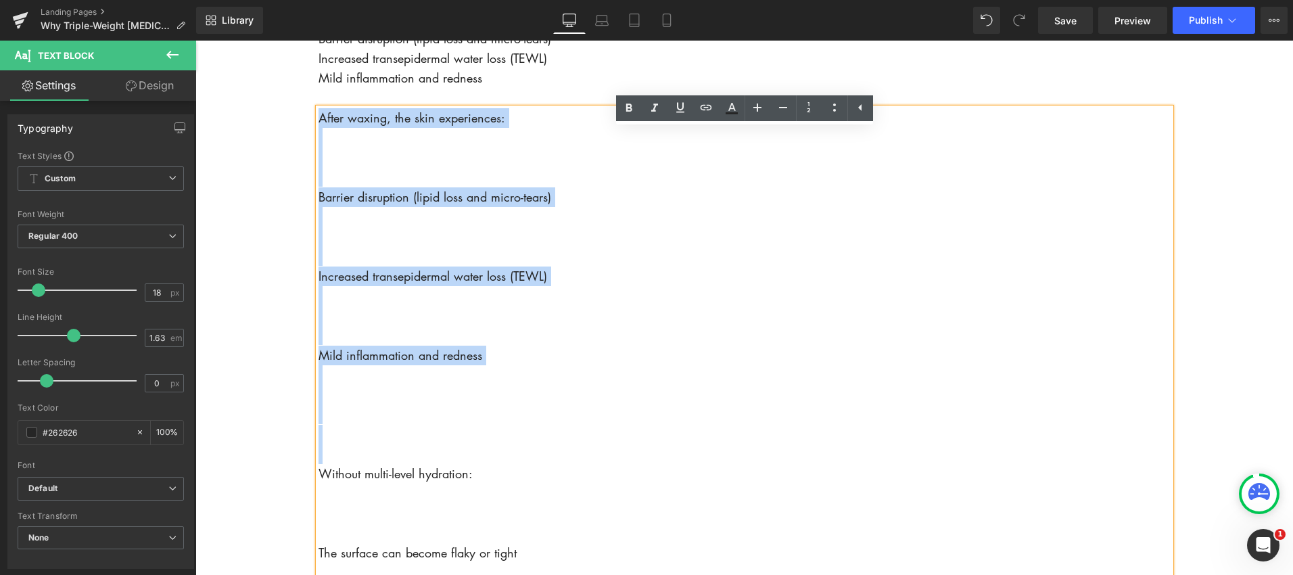
drag, startPoint x: 471, startPoint y: 479, endPoint x: 318, endPoint y: 146, distance: 366.5
click at [318, 146] on div "After waxing, the skin experiences: Barrier disruption (lipid loss and micro-te…" at bounding box center [744, 454] width 852 height 692
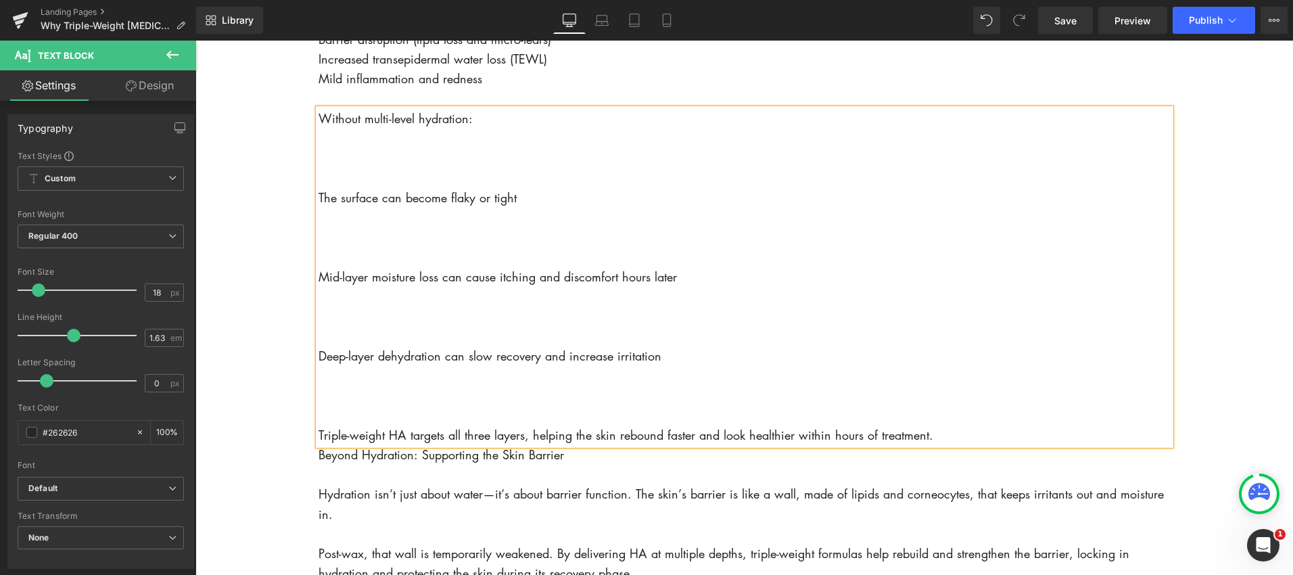
click at [325, 168] on p at bounding box center [744, 158] width 852 height 20
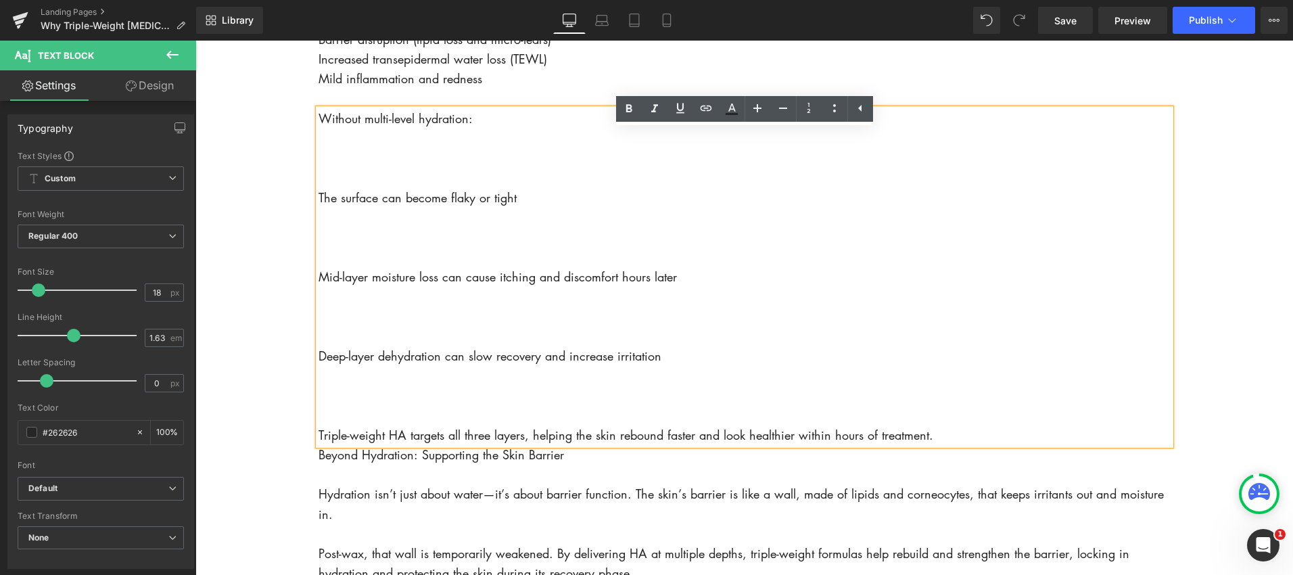
click at [321, 208] on p "The surface can become flaky or tight" at bounding box center [744, 198] width 852 height 20
click at [837, 109] on icon at bounding box center [834, 108] width 16 height 16
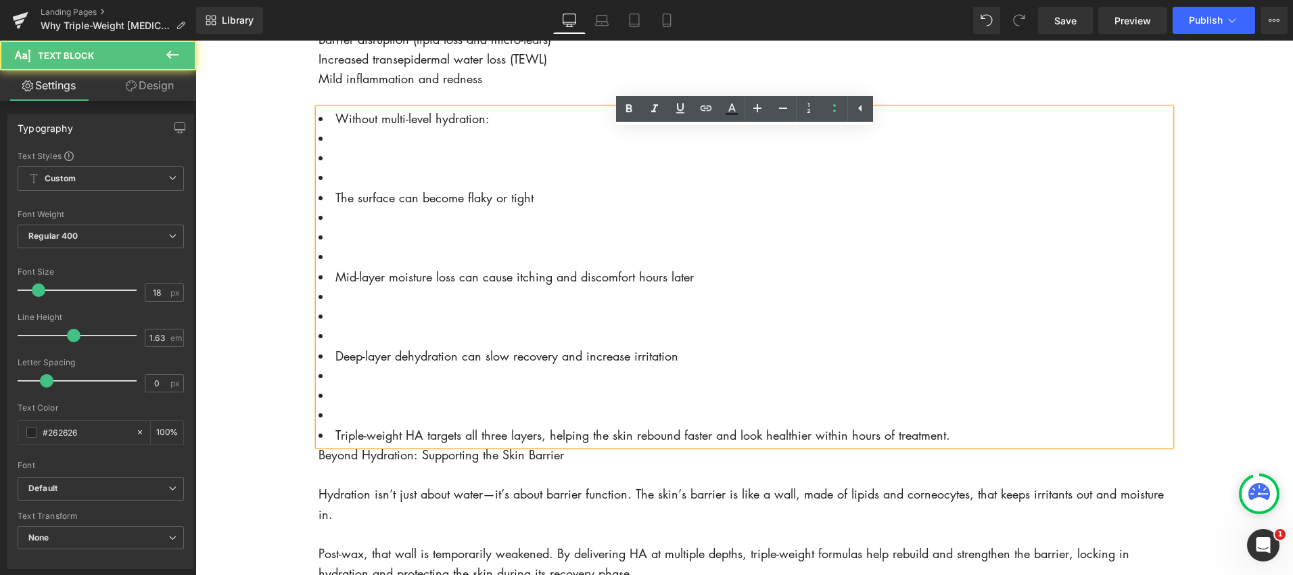
drag, startPoint x: 336, startPoint y: 140, endPoint x: 340, endPoint y: 146, distance: 7.3
click at [337, 126] on span "Without multi-level hydration:" at bounding box center [412, 118] width 154 height 16
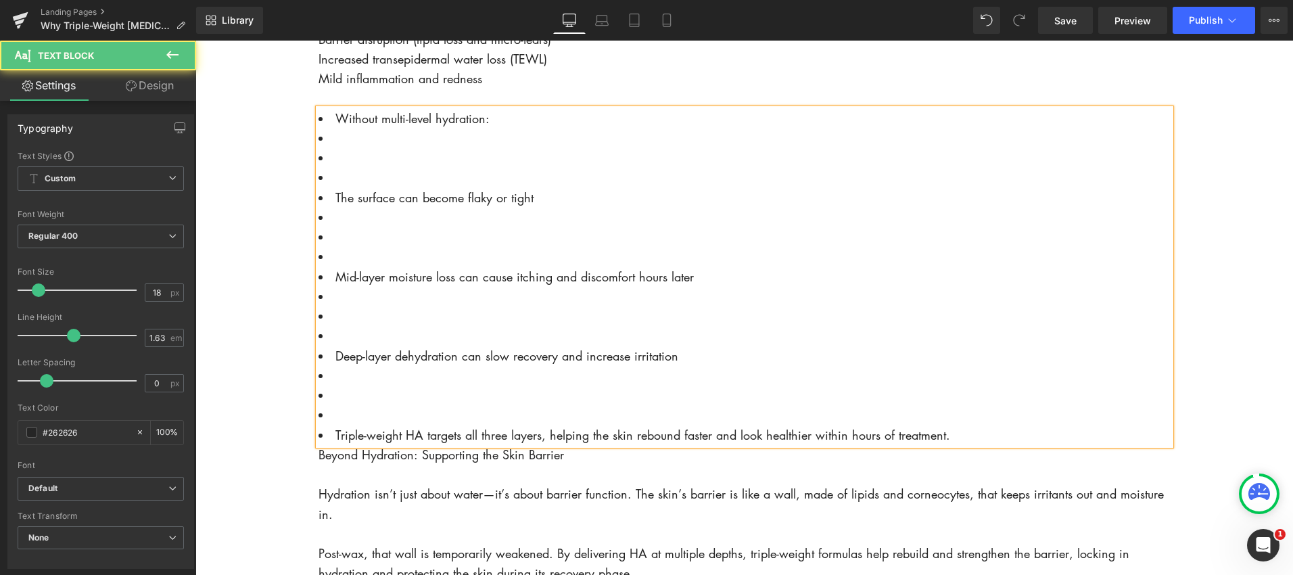
click at [533, 148] on li at bounding box center [744, 138] width 852 height 20
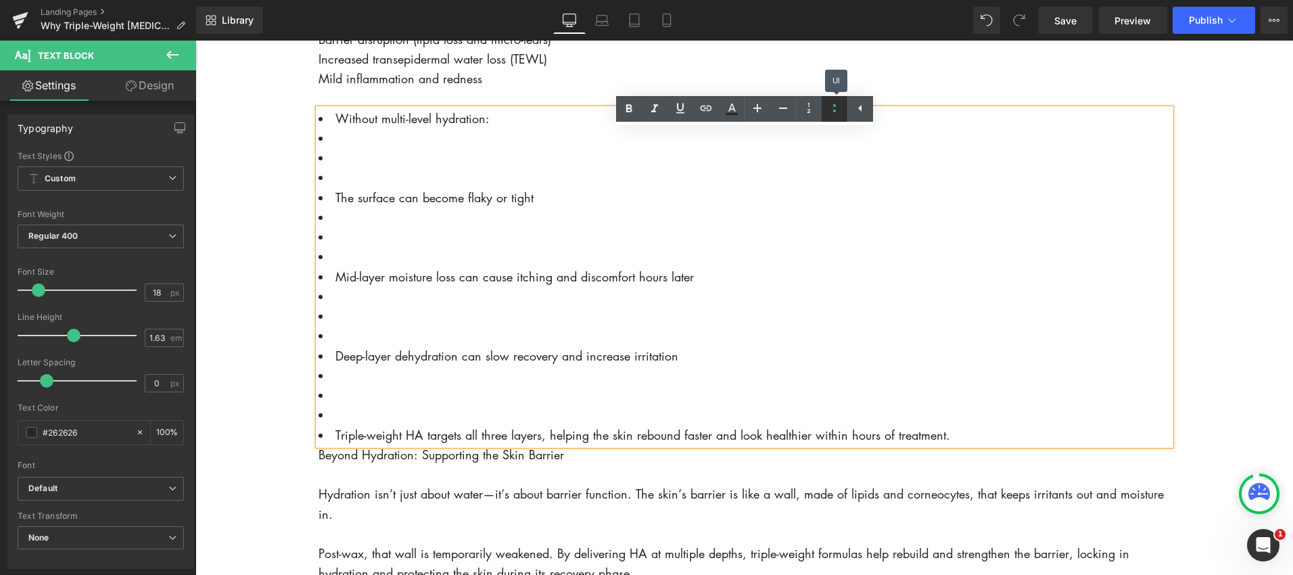
click at [831, 114] on icon at bounding box center [834, 108] width 16 height 16
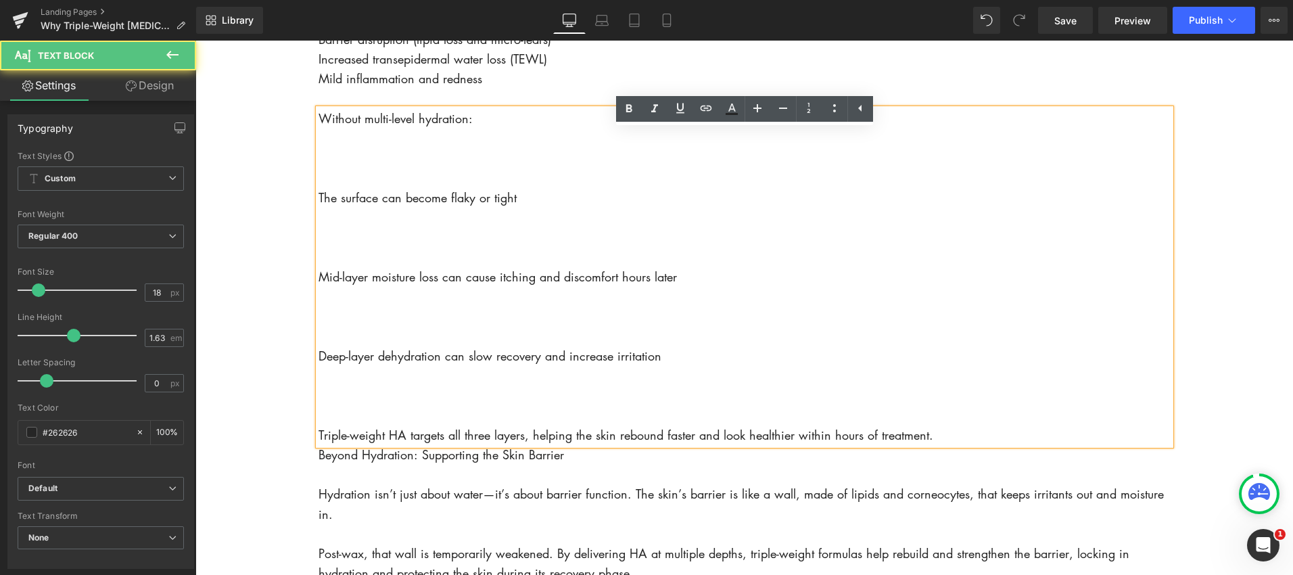
drag, startPoint x: 321, startPoint y: 220, endPoint x: 388, endPoint y: 247, distance: 72.8
click at [321, 206] on span "The surface can become flaky or tight" at bounding box center [417, 197] width 198 height 16
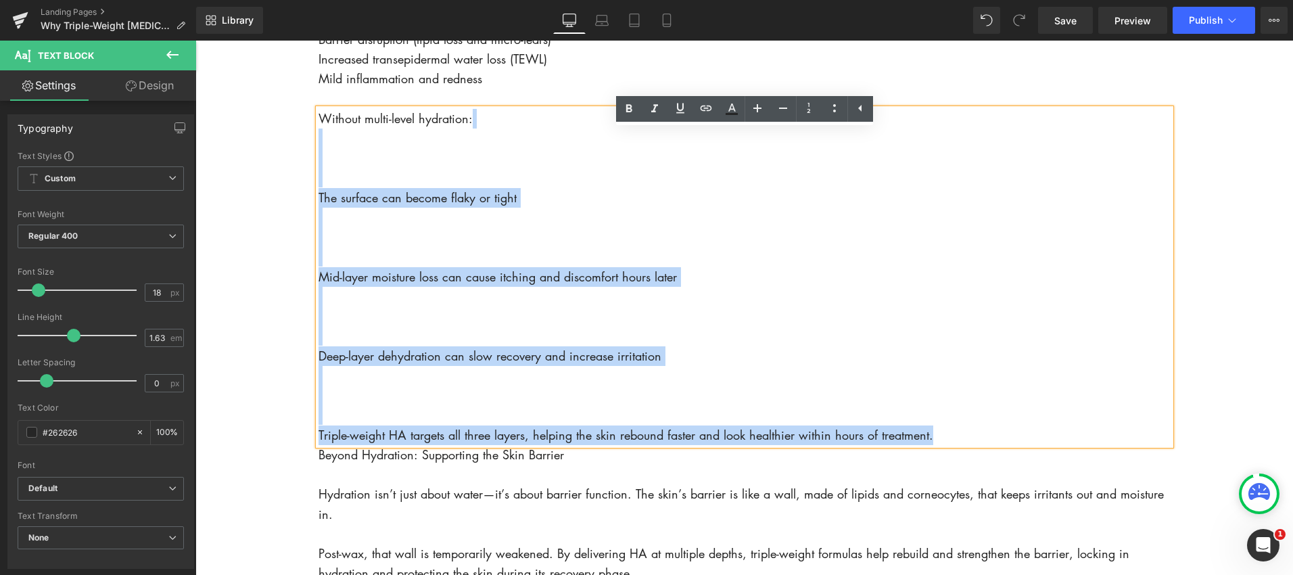
drag, startPoint x: 945, startPoint y: 456, endPoint x: 323, endPoint y: 156, distance: 690.8
click at [323, 156] on p "Without multi-level hydration: The surface can become flaky or tight Mid-layer …" at bounding box center [744, 277] width 852 height 336
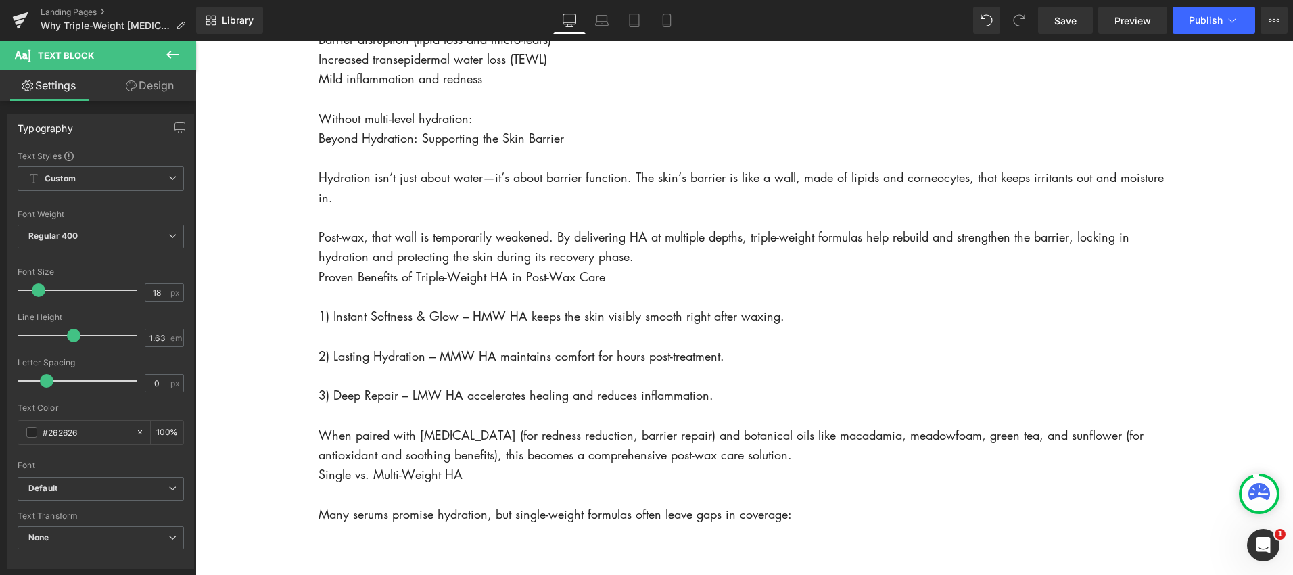
click at [165, 51] on icon at bounding box center [172, 55] width 16 height 16
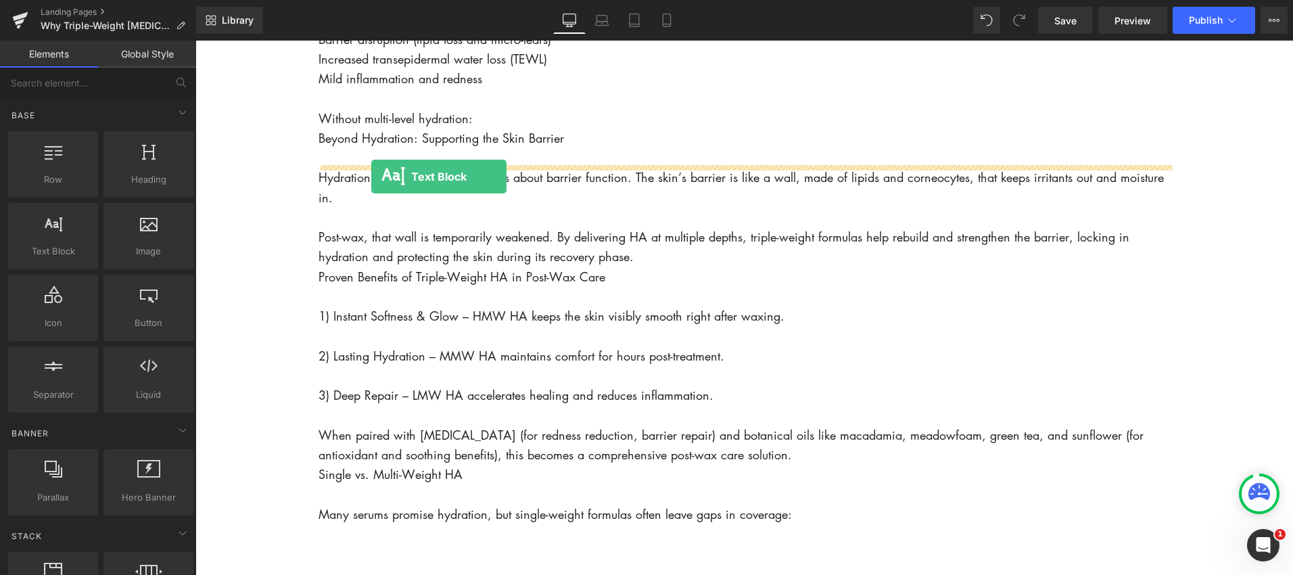
drag, startPoint x: 252, startPoint y: 264, endPoint x: 371, endPoint y: 176, distance: 147.0
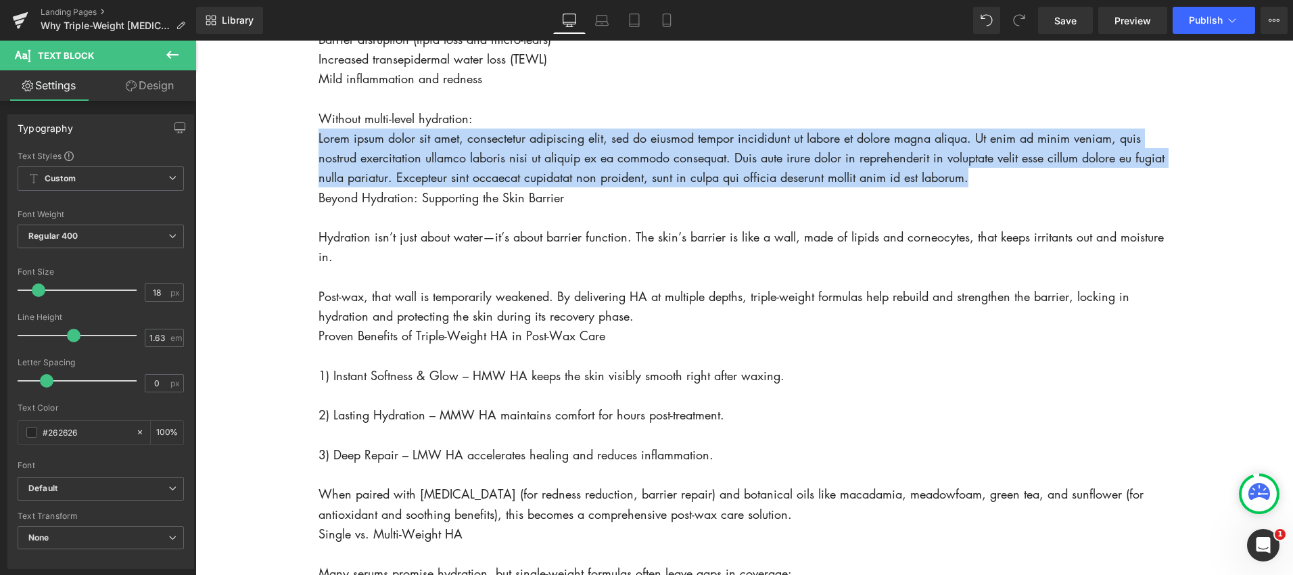
drag, startPoint x: 995, startPoint y: 199, endPoint x: 316, endPoint y: 158, distance: 680.8
click at [316, 159] on body "Account Cart ( 0 ) Subtotal $0.00 View cart Check out Checkout" at bounding box center [743, 320] width 1097 height 3428
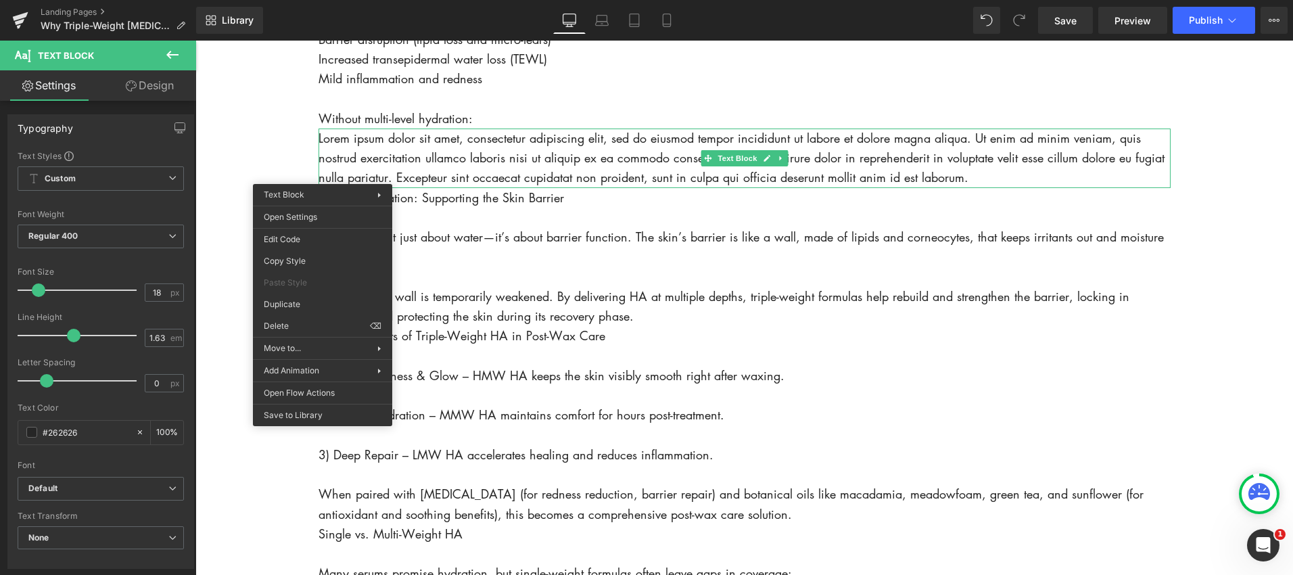
click at [458, 177] on p "Lorem ipsum dolor sit amet, consectetur adipiscing elit, sed do eiusmod tempor …" at bounding box center [744, 158] width 852 height 60
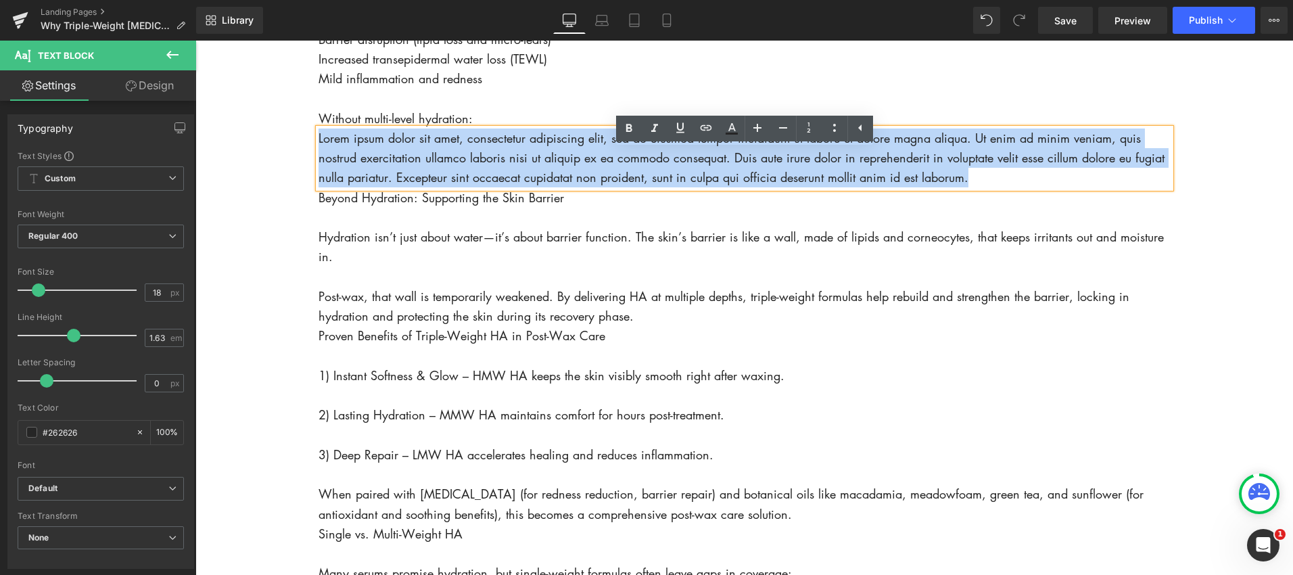
drag, startPoint x: 978, startPoint y: 201, endPoint x: 318, endPoint y: 158, distance: 660.7
click at [318, 158] on p "Lorem ipsum dolor sit amet, consectetur adipiscing elit, sed do eiusmod tempor …" at bounding box center [744, 158] width 852 height 60
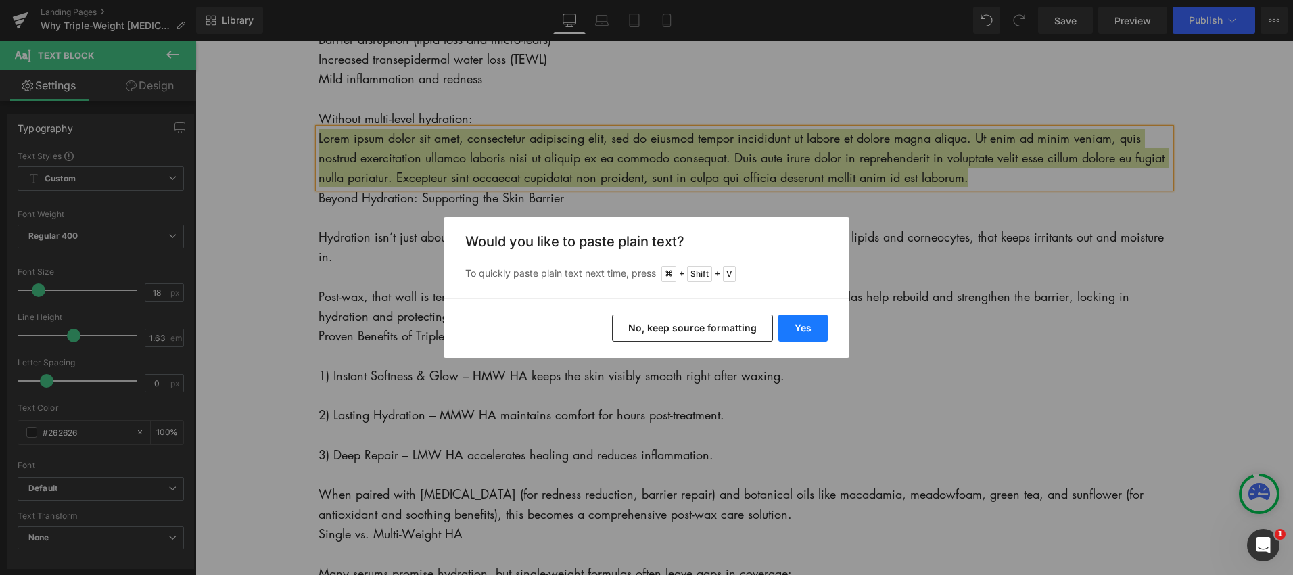
click at [815, 331] on button "Yes" at bounding box center [802, 327] width 49 height 27
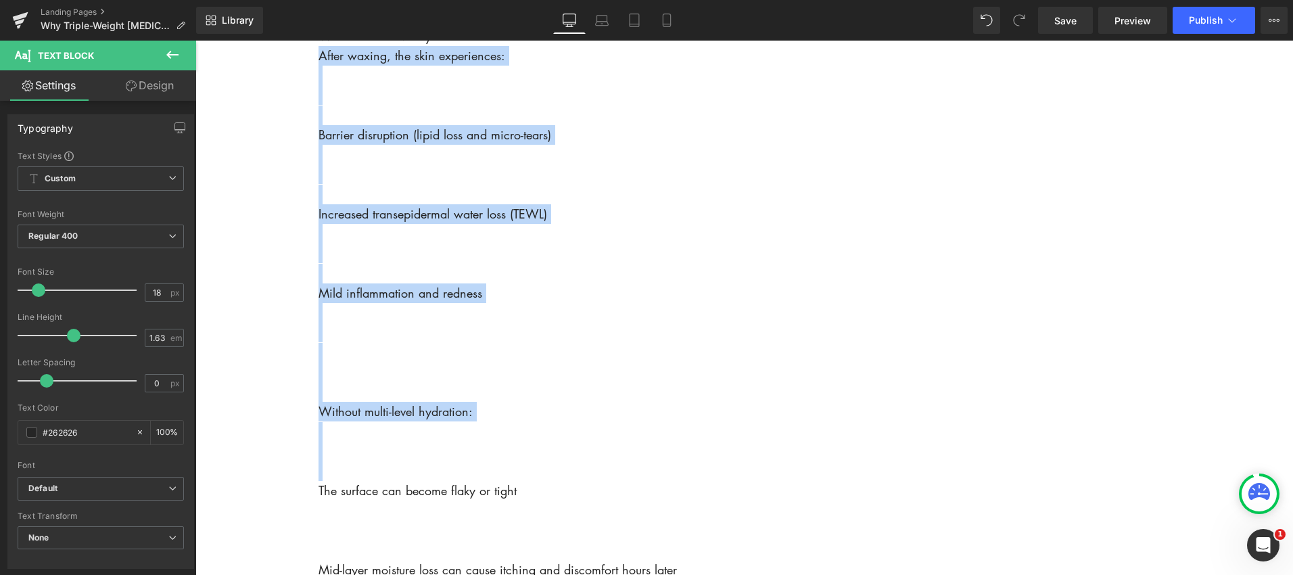
scroll to position [1453, 0]
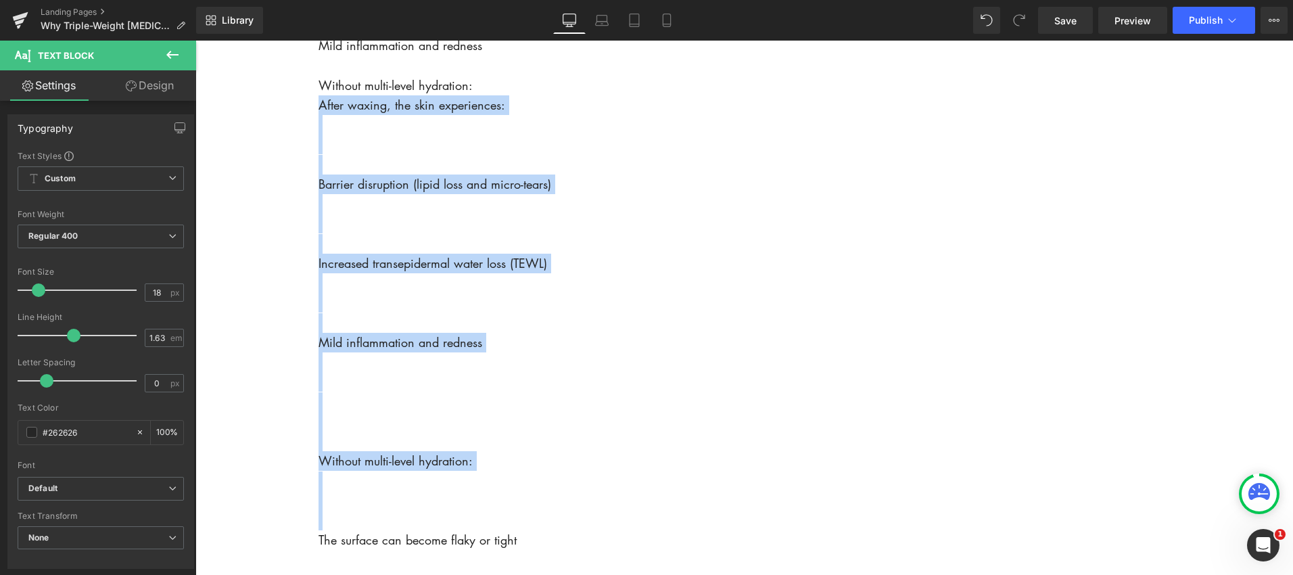
drag, startPoint x: 490, startPoint y: 433, endPoint x: 325, endPoint y: 110, distance: 362.6
click at [327, 114] on div "Row Image Why Triple-Weight Hyaluronic Acid Delivers Better Post-Wax Results He…" at bounding box center [744, 458] width 852 height 3487
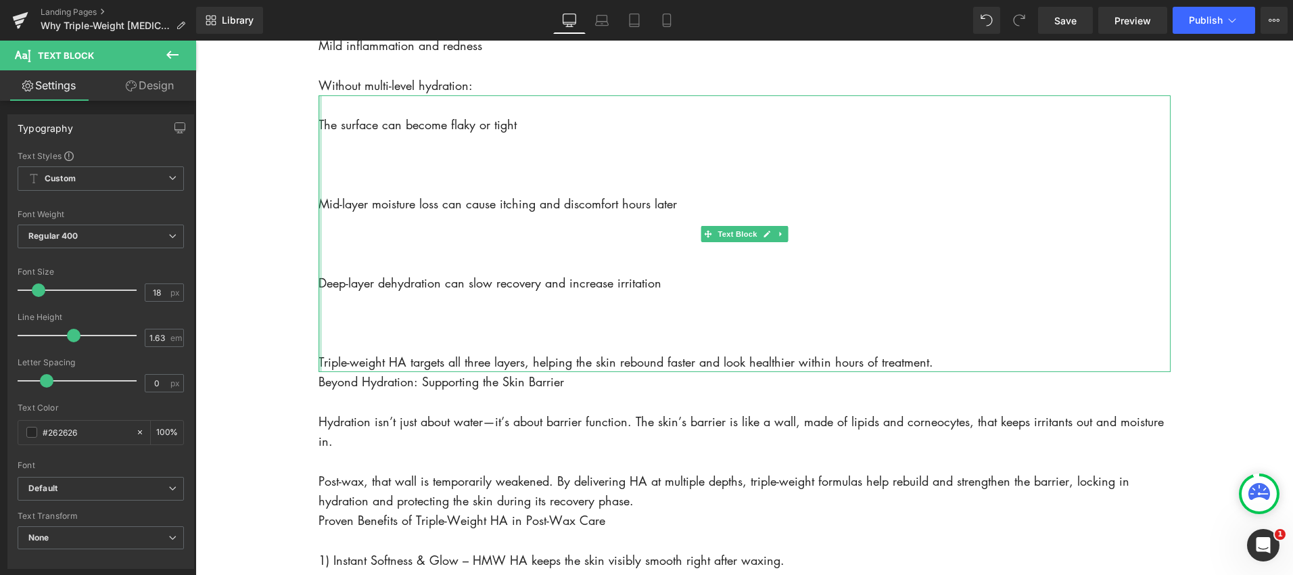
click at [320, 150] on div "The surface can become flaky or tight Mid-layer moisture loss can cause itching…" at bounding box center [744, 233] width 852 height 277
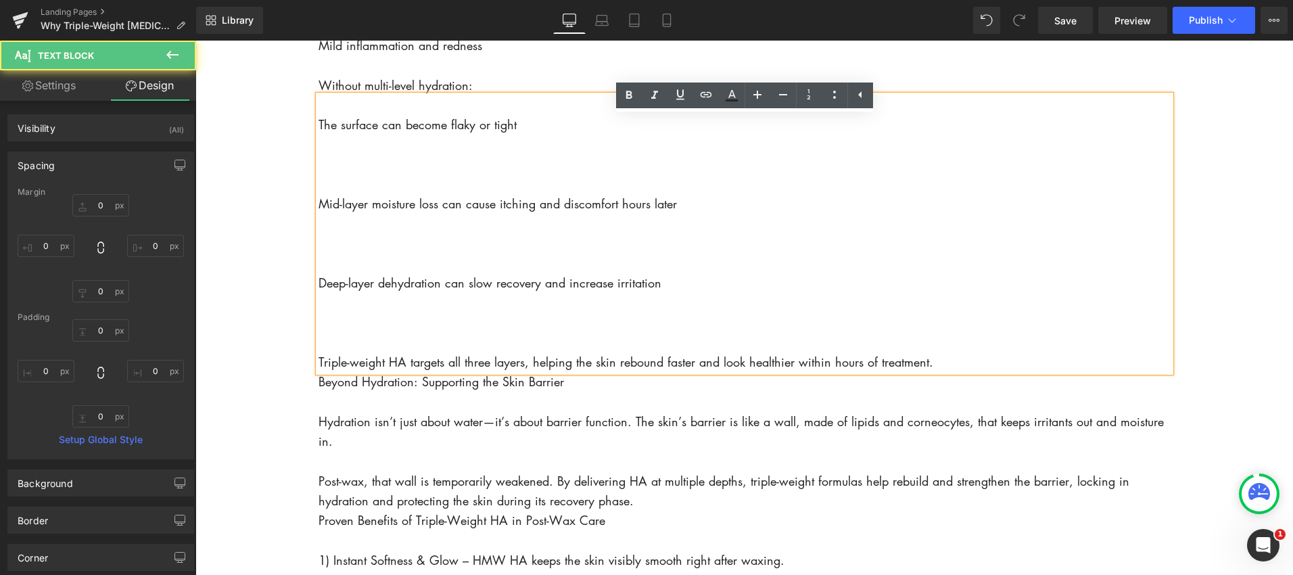
click at [320, 135] on p "The surface can become flaky or tight" at bounding box center [744, 125] width 852 height 20
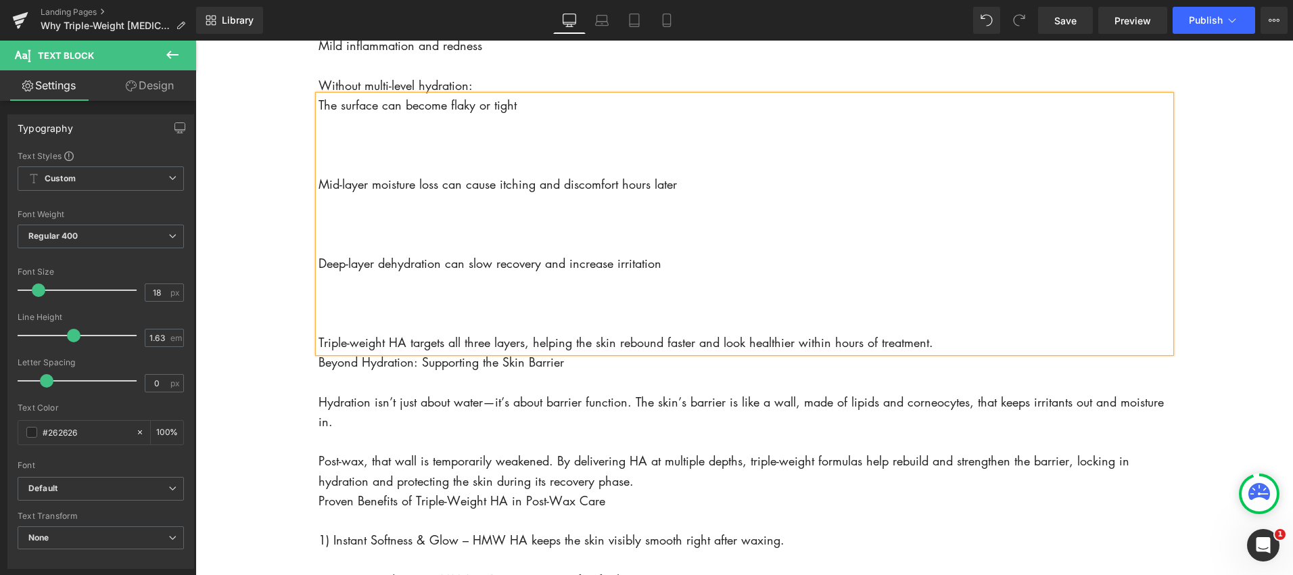
click at [319, 194] on p "Mid-layer moisture loss can cause itching and discomfort hours later" at bounding box center [744, 184] width 852 height 20
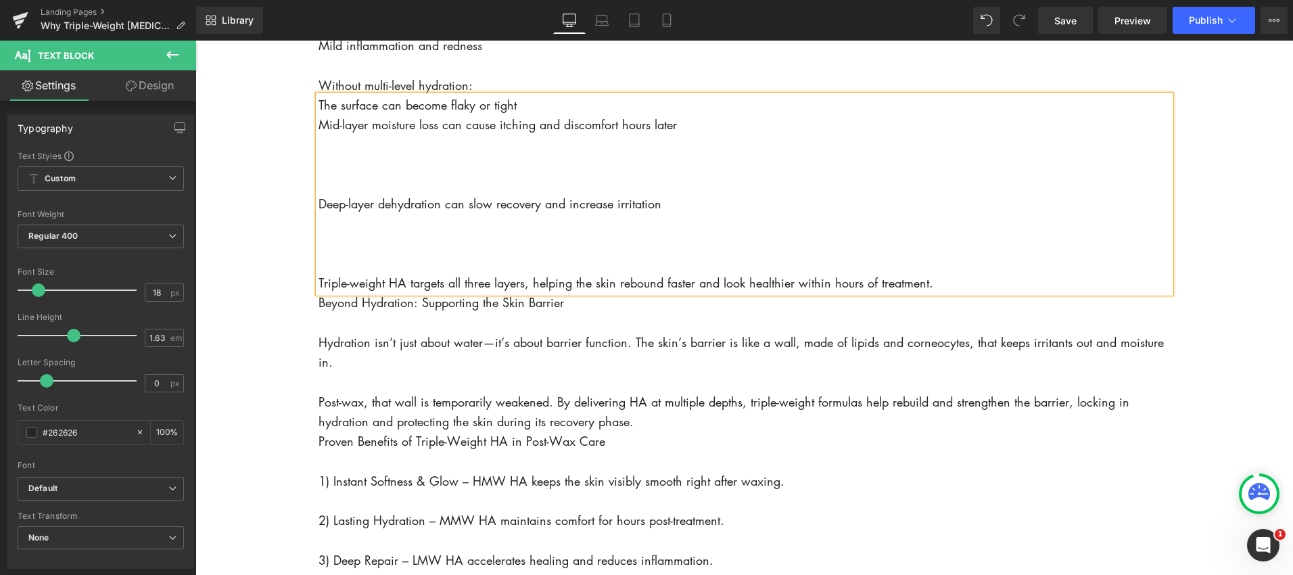
click at [320, 214] on p "Deep-layer dehydration can slow recovery and increase irritation" at bounding box center [744, 204] width 852 height 20
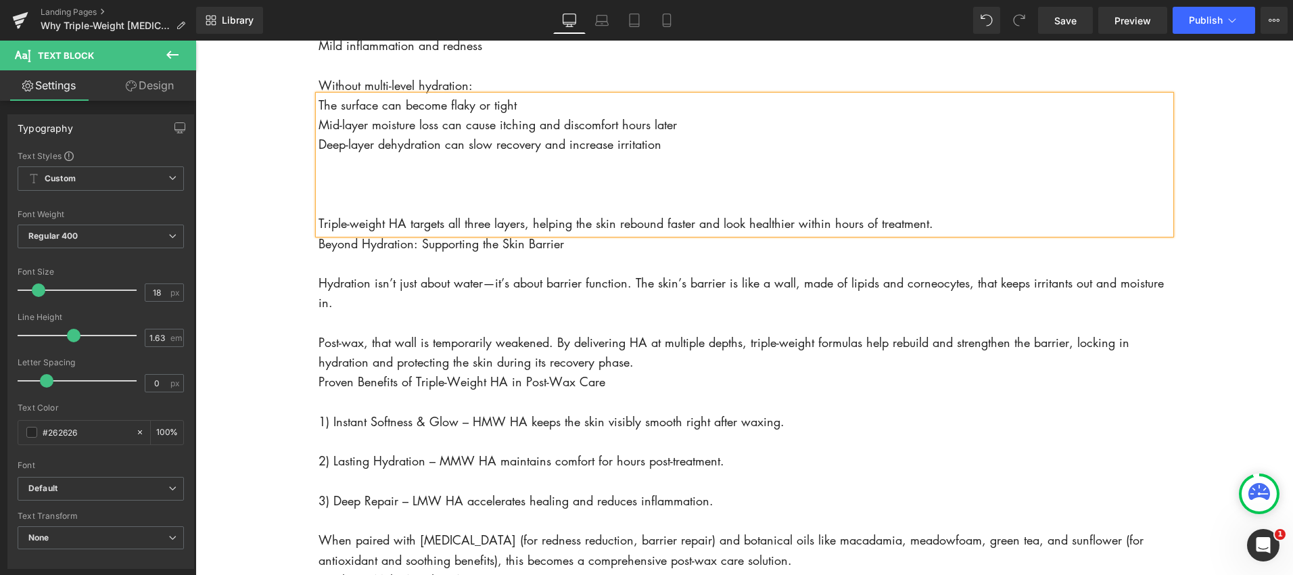
click at [330, 214] on p at bounding box center [744, 204] width 852 height 20
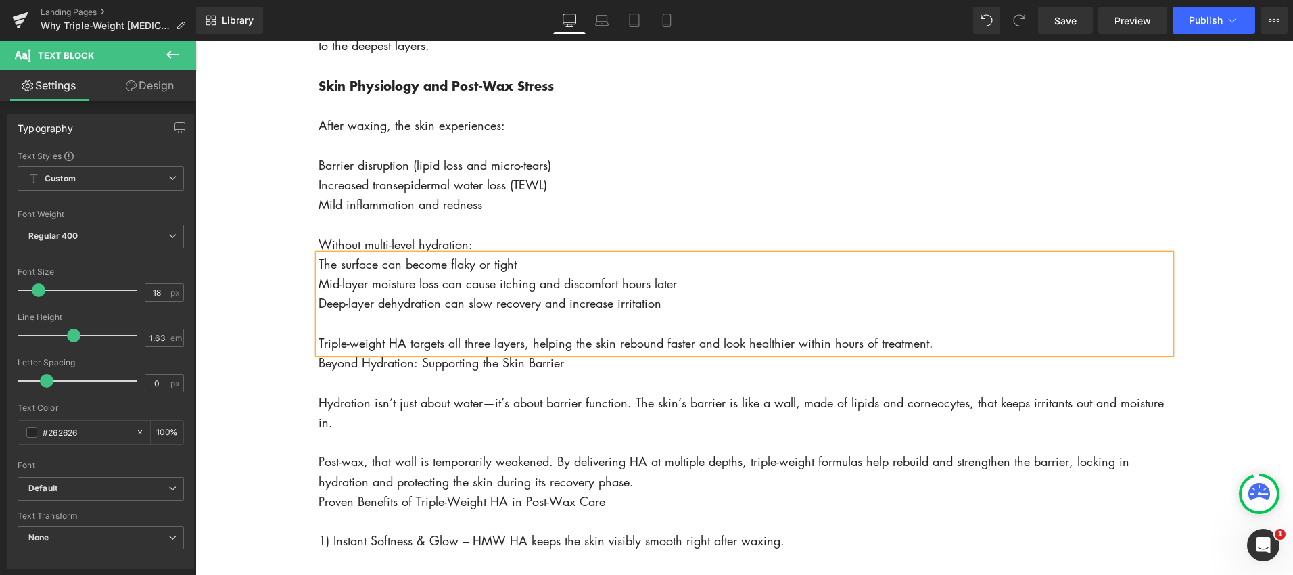
scroll to position [1244, 0]
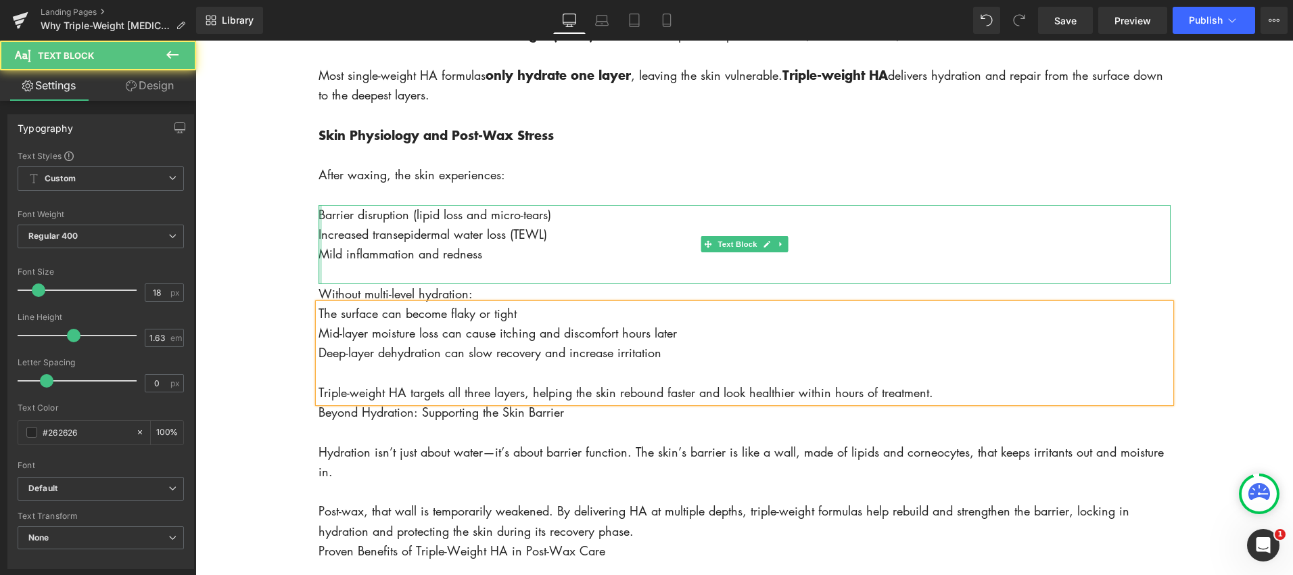
click at [321, 222] on span "Barrier disruption (lipid loss and micro-tears)" at bounding box center [434, 214] width 233 height 16
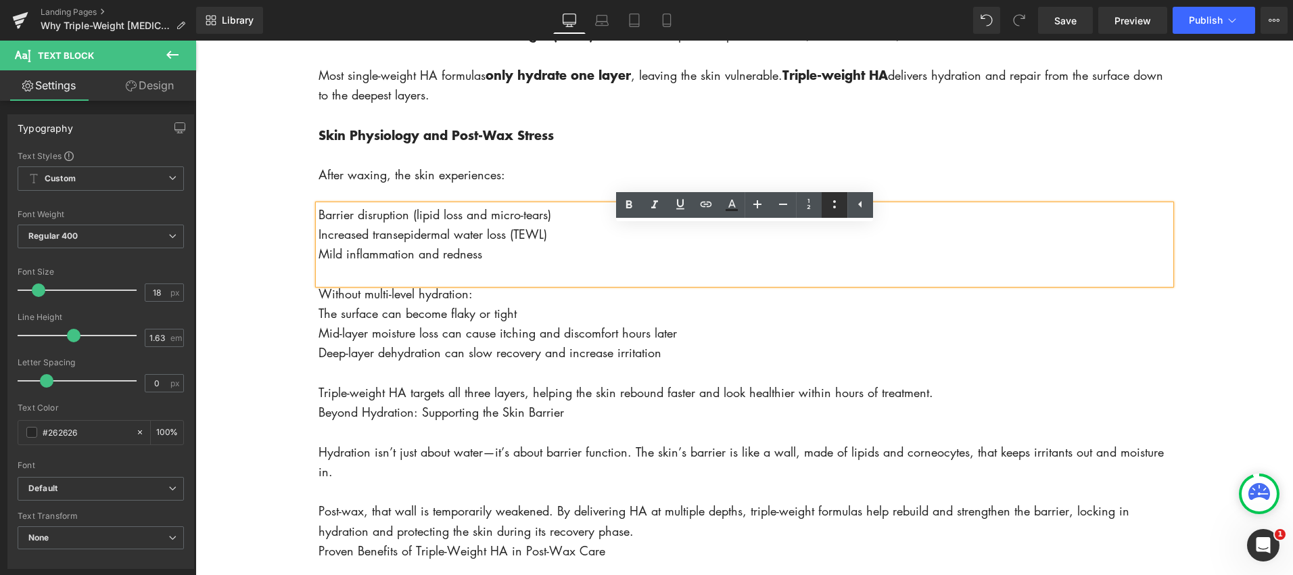
drag, startPoint x: 831, startPoint y: 204, endPoint x: 823, endPoint y: 204, distance: 8.1
click at [831, 204] on icon at bounding box center [834, 204] width 16 height 16
click at [632, 264] on li "Mild inflammation and redness" at bounding box center [744, 254] width 852 height 20
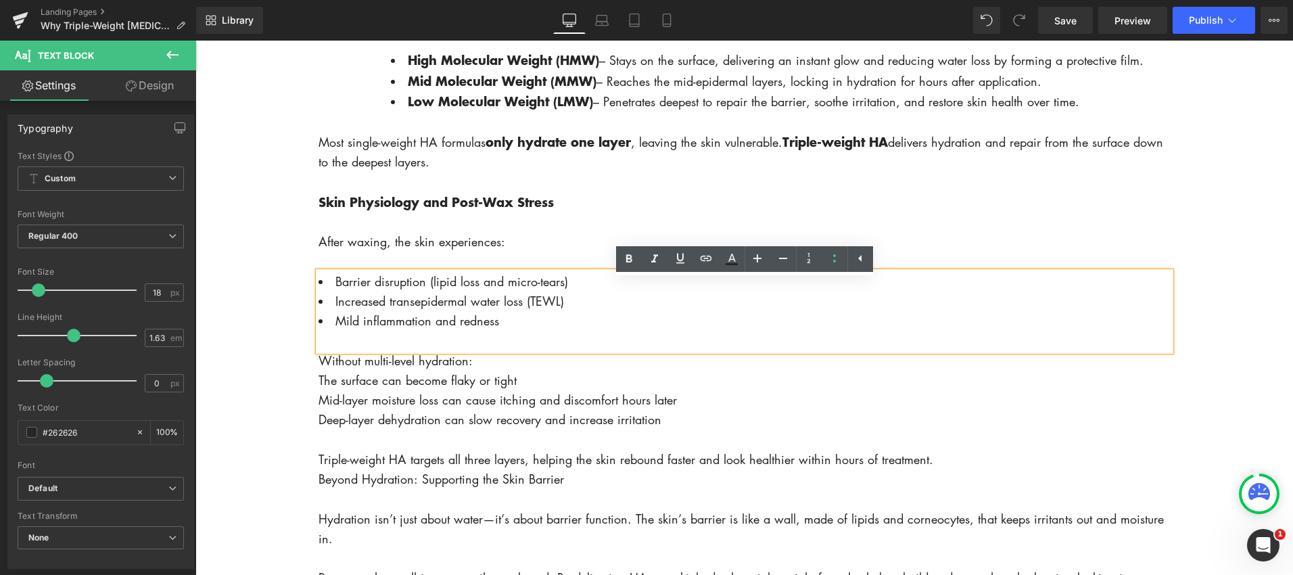
scroll to position [1196, 0]
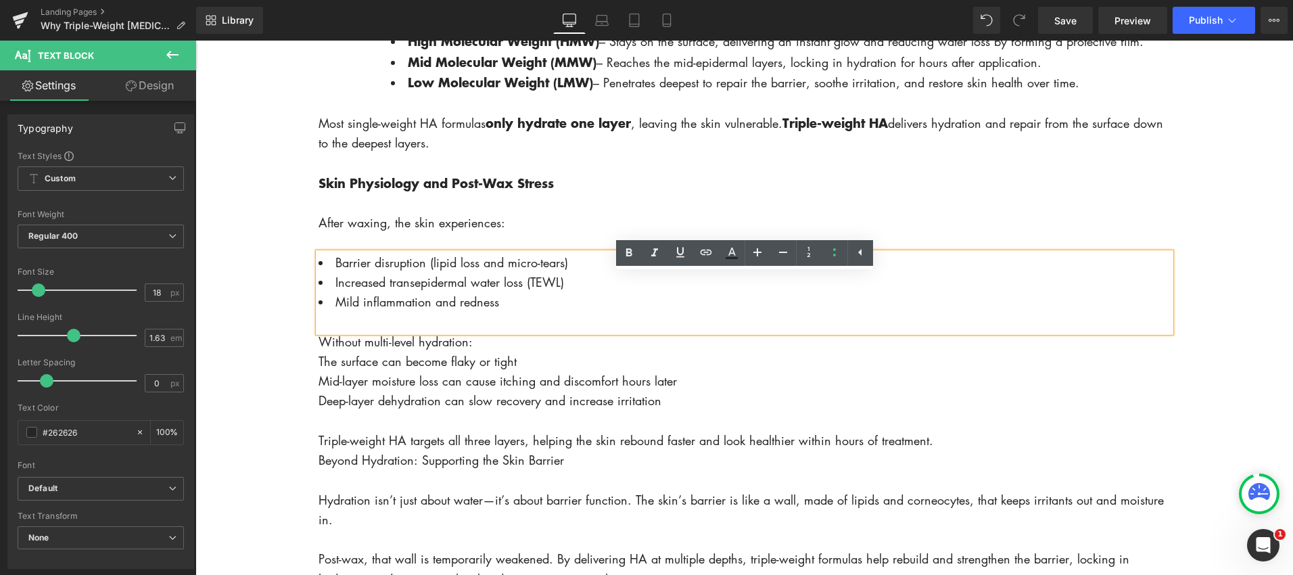
click at [302, 299] on body "Account Cart ( 0 ) Subtotal $0.00 View cart Check out Checkout" at bounding box center [743, 563] width 1097 height 3468
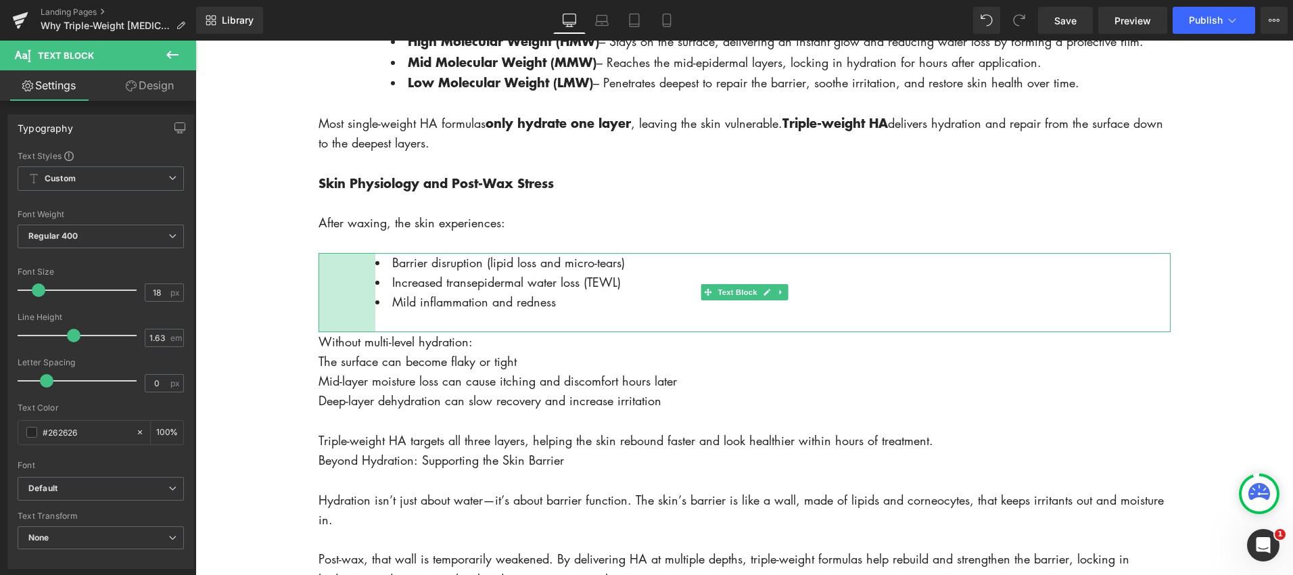
drag, startPoint x: 321, startPoint y: 299, endPoint x: 377, endPoint y: 299, distance: 56.1
click at [377, 299] on div "Barrier disruption (lipid loss and micro-tears) Increased transepidermal water …" at bounding box center [744, 292] width 852 height 79
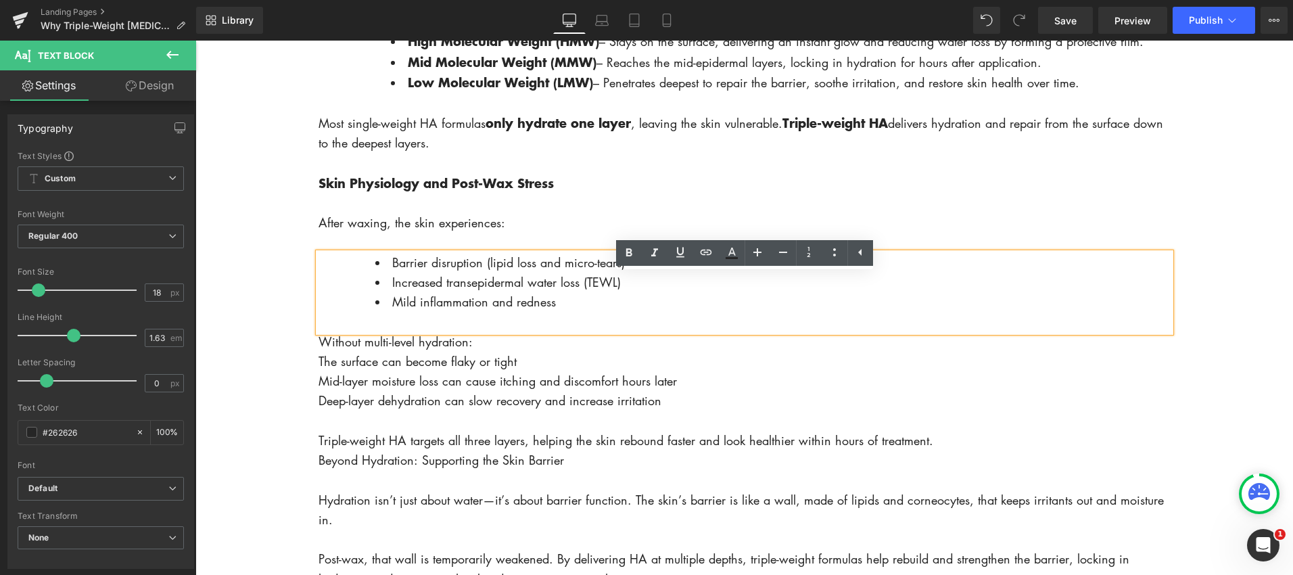
click at [344, 302] on div "Barrier disruption (lipid loss and micro-tears) Increased transepidermal water …" at bounding box center [744, 292] width 852 height 79
click at [260, 299] on body "Account Cart ( 0 ) Subtotal $0.00 View cart Check out Checkout" at bounding box center [743, 563] width 1097 height 3468
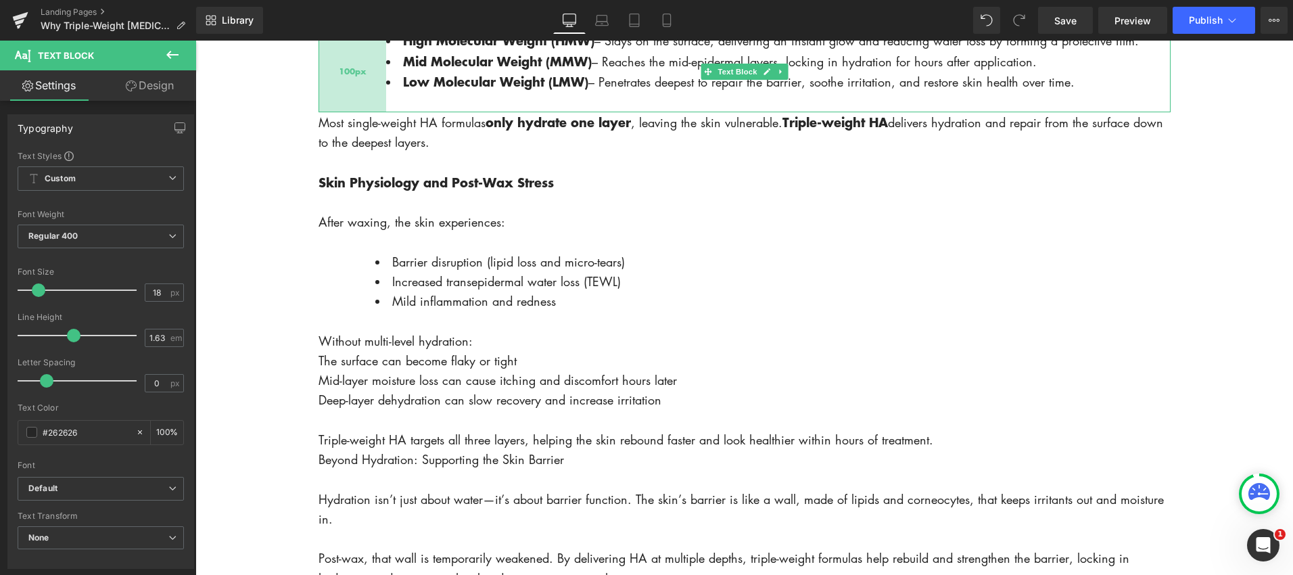
click at [381, 87] on div "100px" at bounding box center [352, 70] width 68 height 81
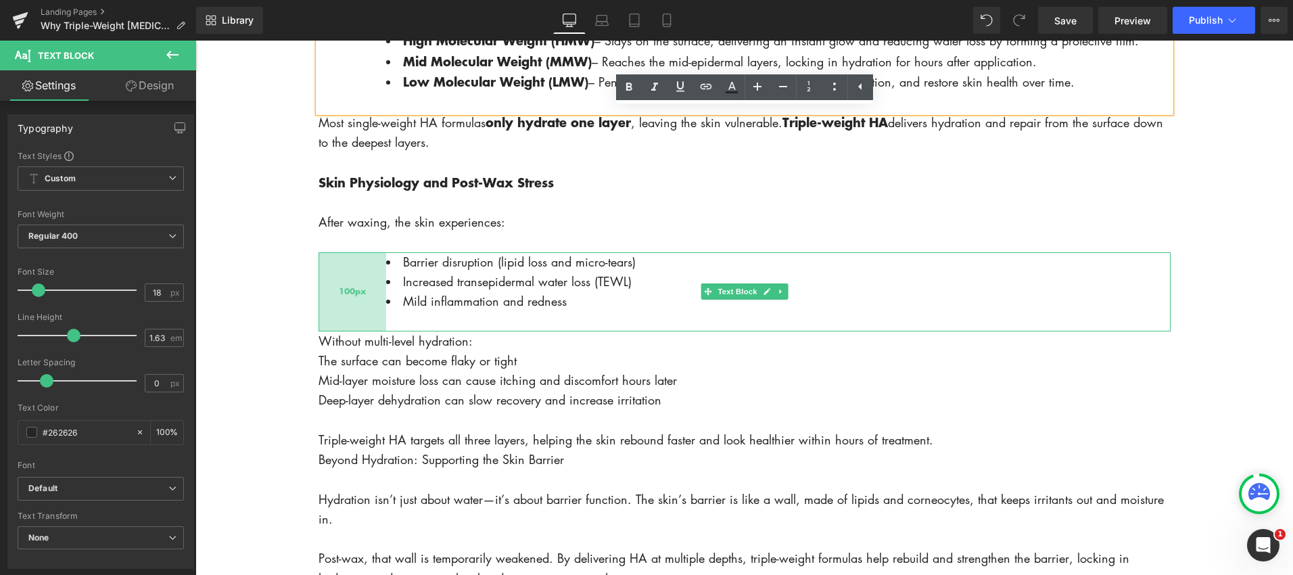
drag, startPoint x: 372, startPoint y: 310, endPoint x: 383, endPoint y: 310, distance: 10.8
click at [383, 310] on div "100px" at bounding box center [352, 291] width 68 height 79
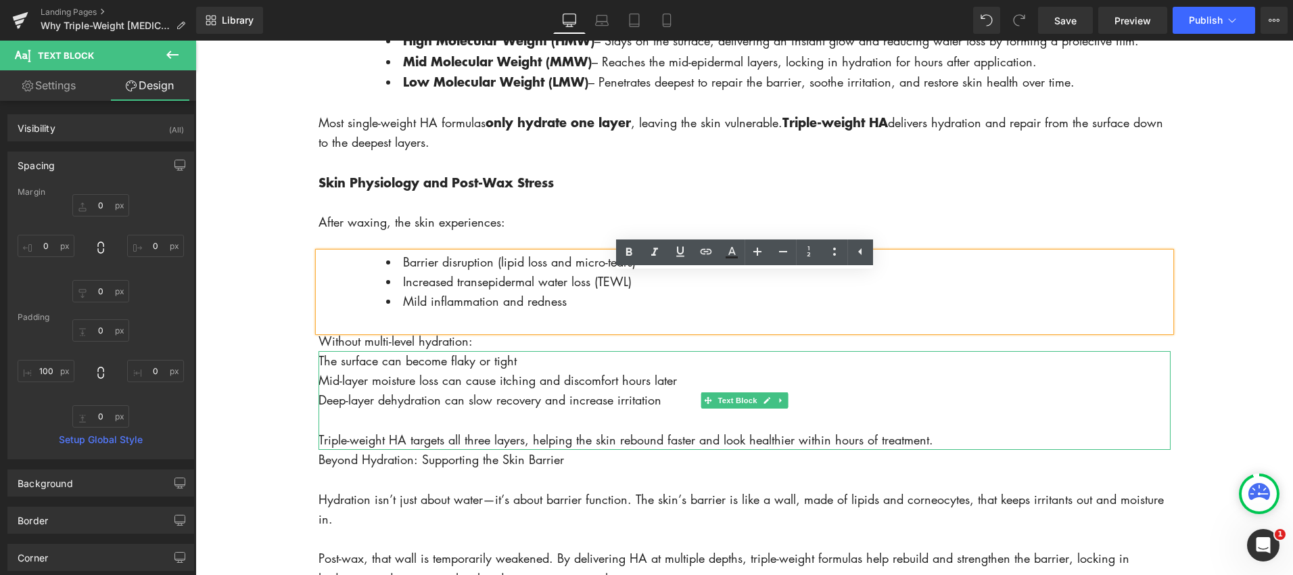
click at [352, 369] on span "The surface can become flaky or tight" at bounding box center [417, 360] width 198 height 16
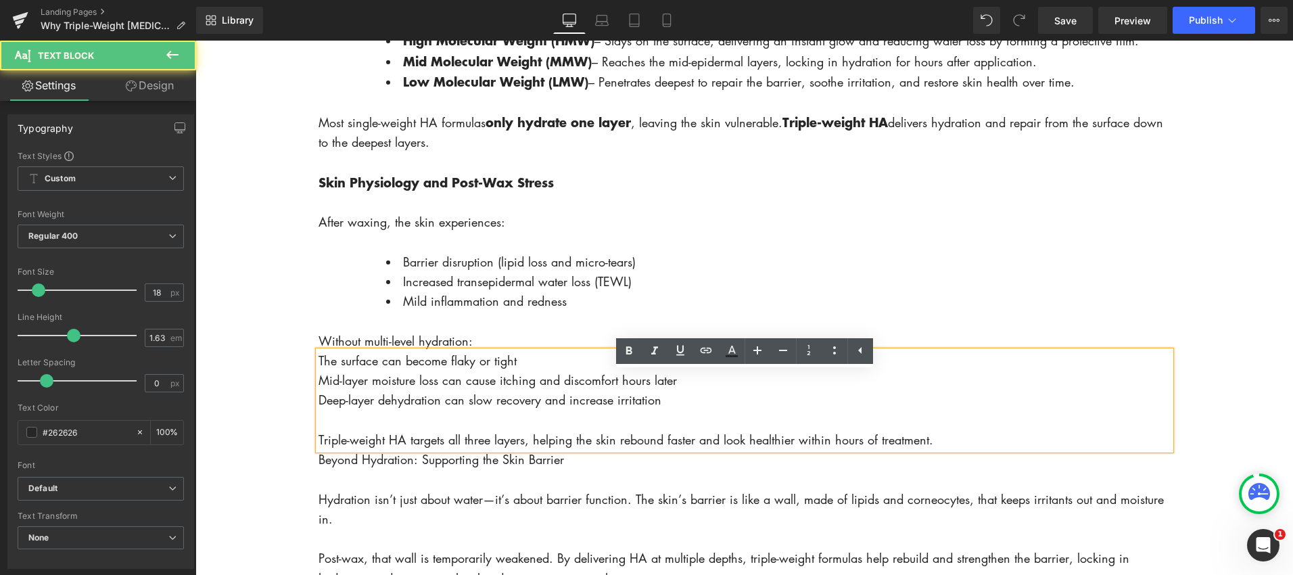
click at [321, 369] on span "The surface can become flaky or tight" at bounding box center [417, 360] width 198 height 16
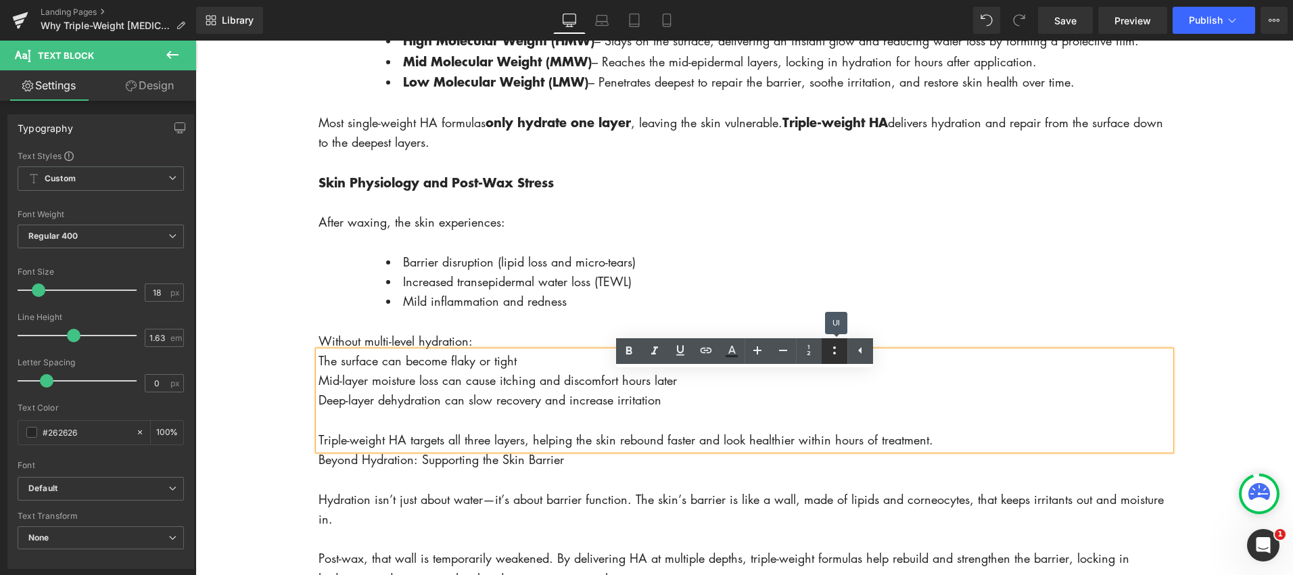
click at [829, 351] on icon at bounding box center [834, 350] width 16 height 16
drag, startPoint x: 334, startPoint y: 458, endPoint x: 341, endPoint y: 463, distance: 8.3
click at [333, 450] on li "Triple-weight HA targets all three layers, helping the skin rebound faster and …" at bounding box center [744, 440] width 852 height 20
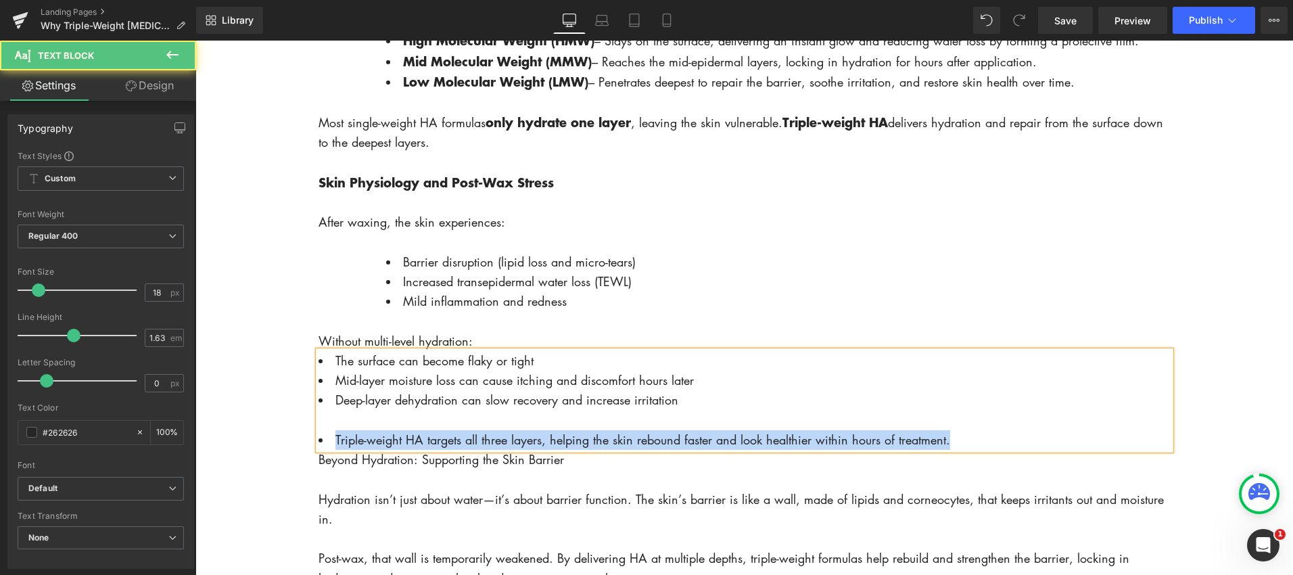
drag, startPoint x: 576, startPoint y: 460, endPoint x: 961, endPoint y: 463, distance: 384.8
click at [963, 450] on li "Triple-weight HA targets all three layers, helping the skin rebound faster and …" at bounding box center [744, 440] width 852 height 20
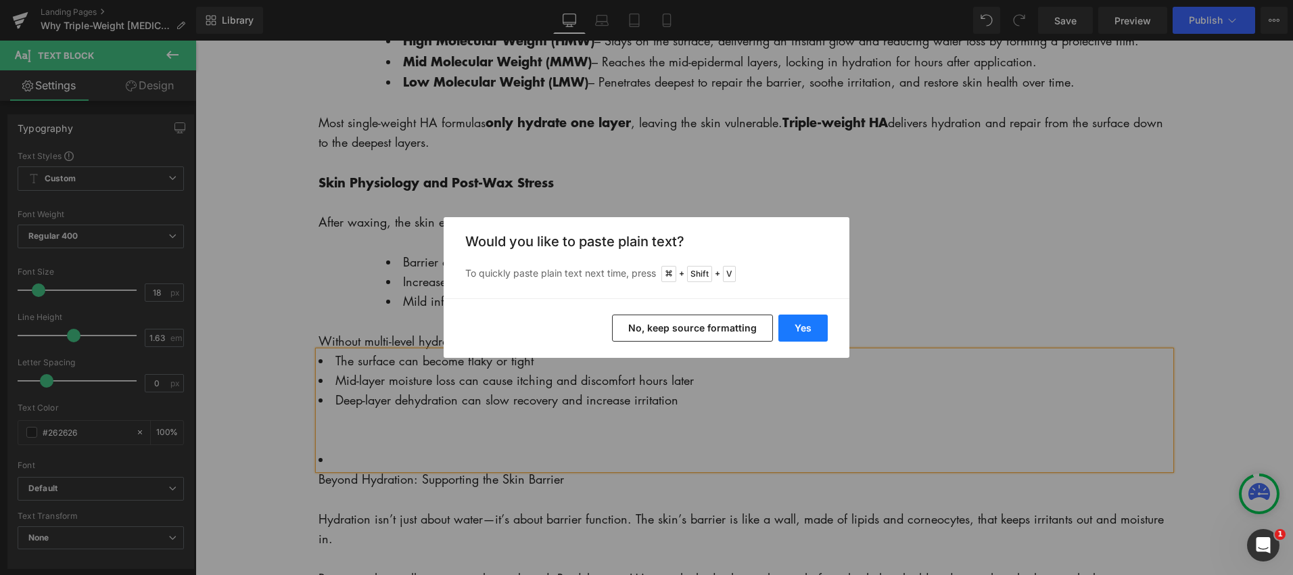
click at [795, 327] on button "Yes" at bounding box center [802, 327] width 49 height 27
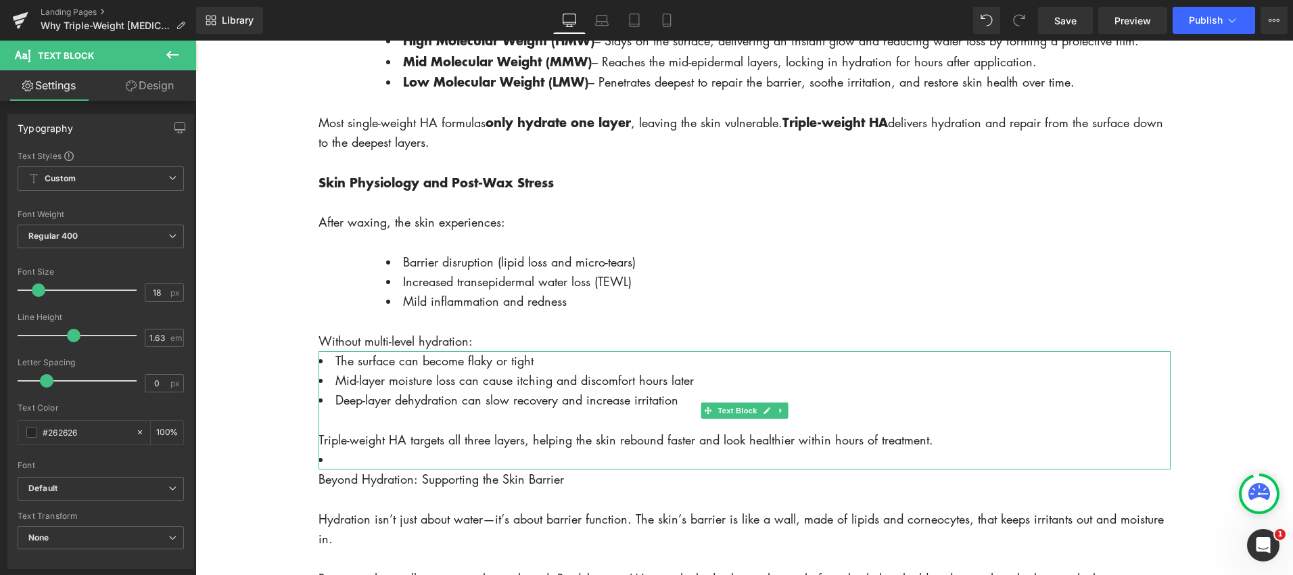
click at [341, 469] on li at bounding box center [744, 460] width 852 height 20
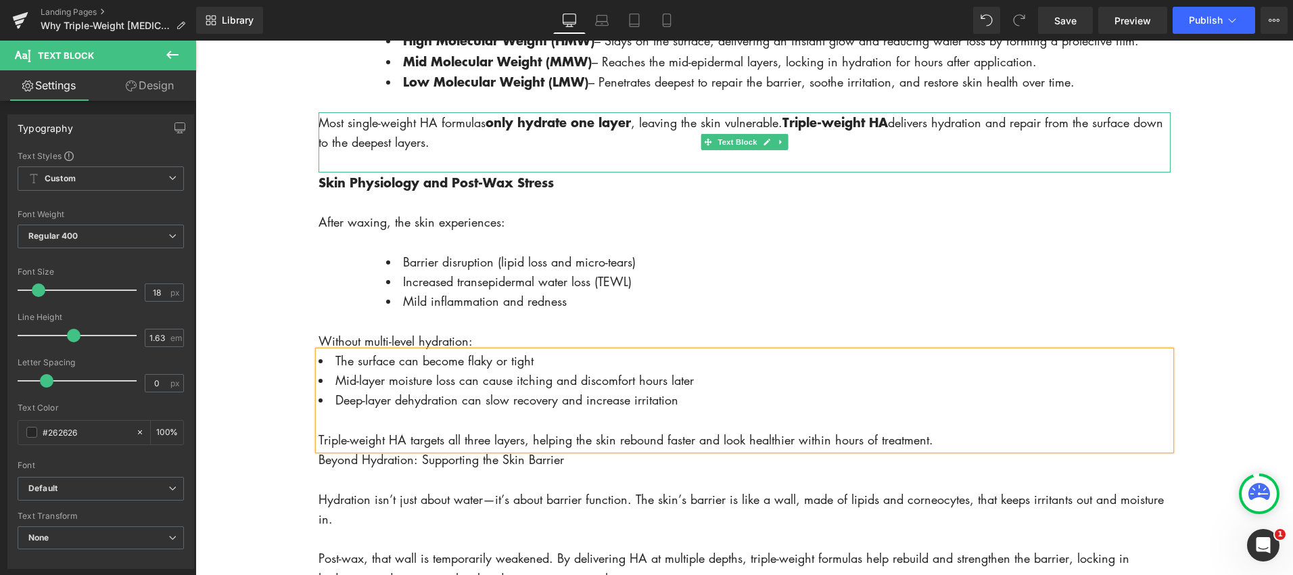
click at [479, 153] on p "Most single-weight HA formulas only hydrate one layer , leaving the skin vulner…" at bounding box center [744, 132] width 852 height 41
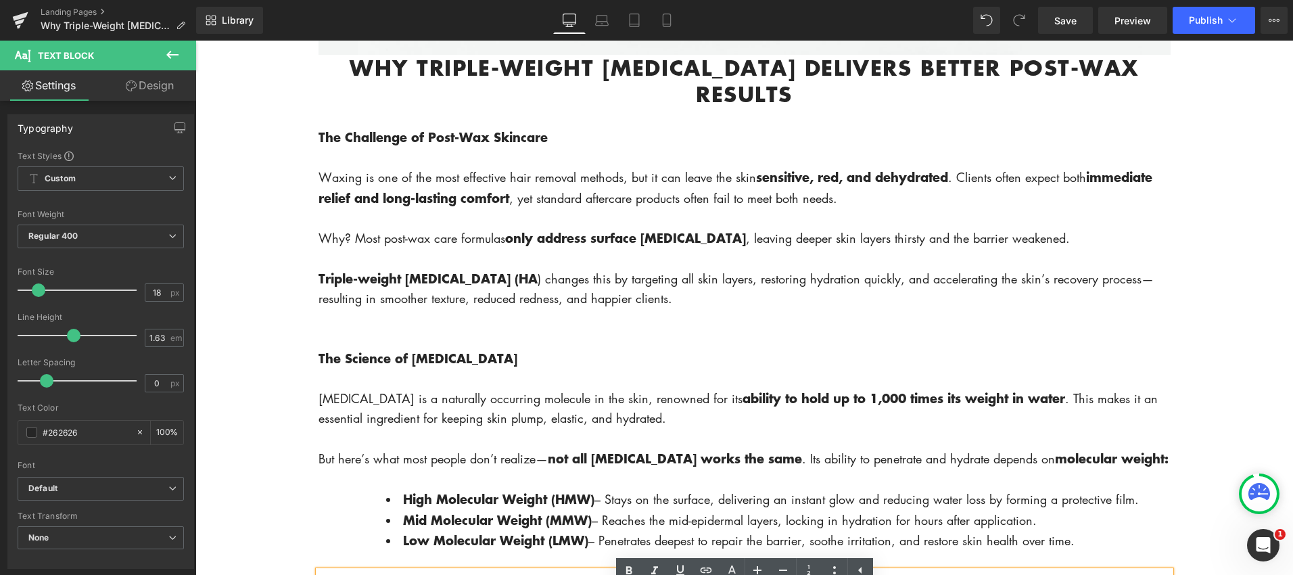
scroll to position [739, 0]
click at [467, 327] on p at bounding box center [744, 318] width 852 height 20
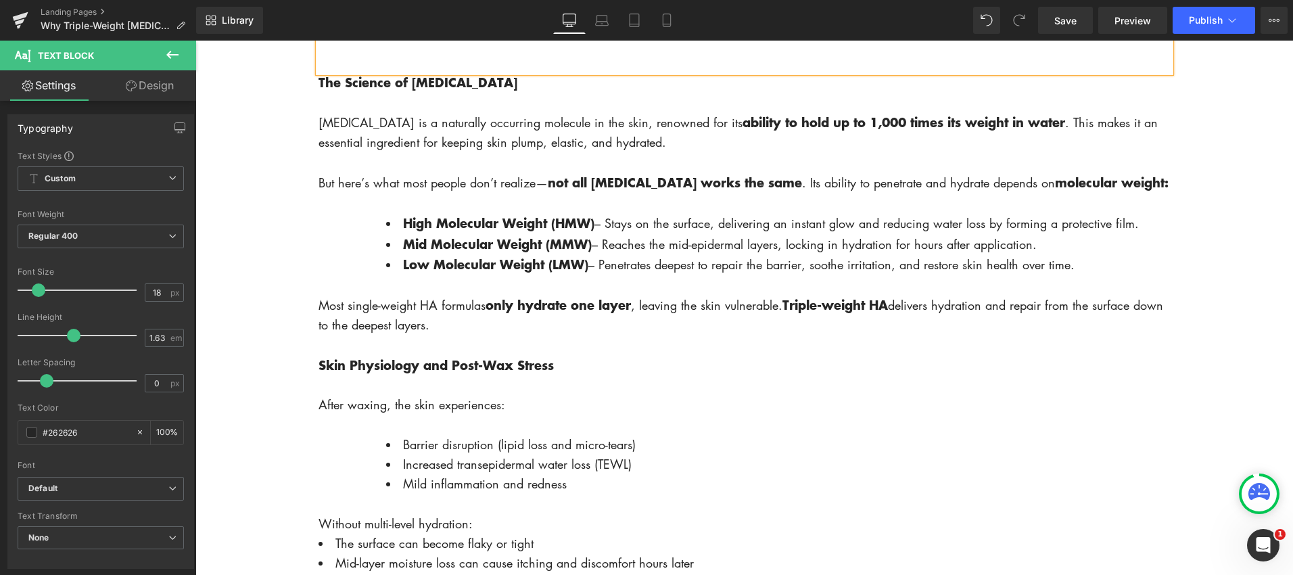
scroll to position [1104, 0]
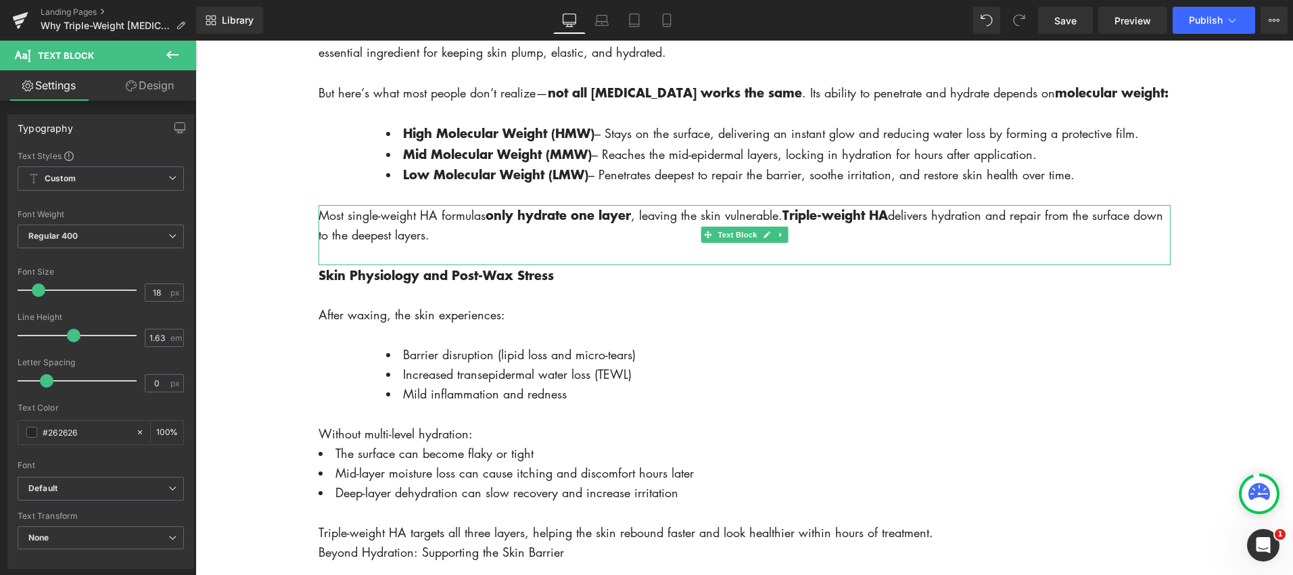
click at [358, 264] on p at bounding box center [744, 255] width 852 height 20
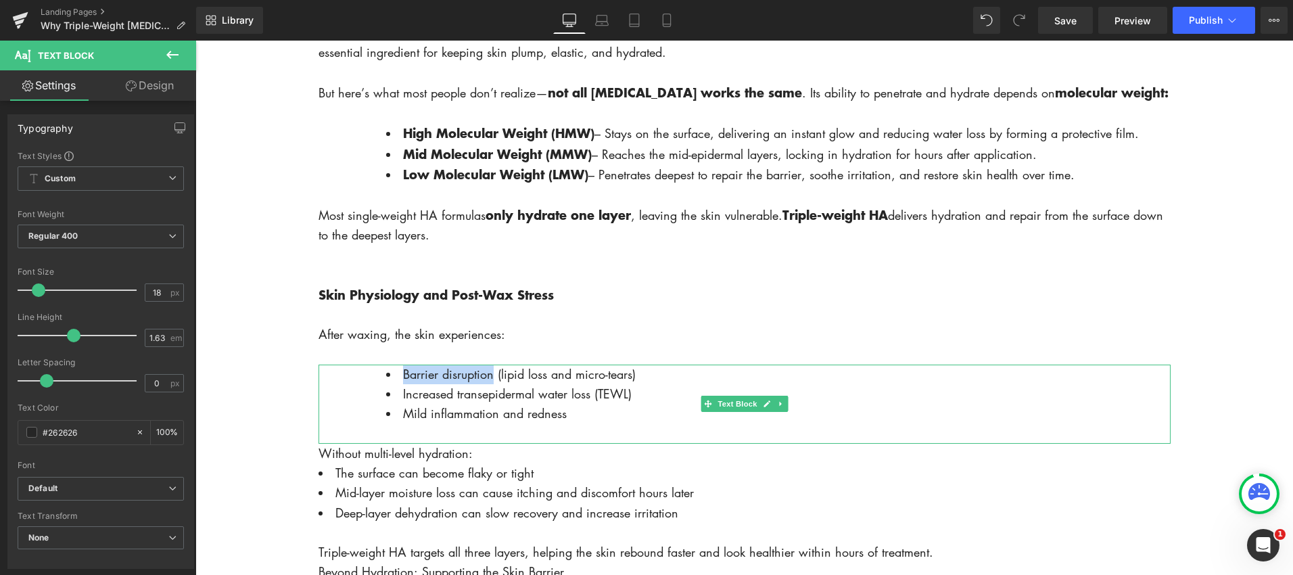
drag, startPoint x: 402, startPoint y: 398, endPoint x: 494, endPoint y: 402, distance: 92.1
click at [494, 382] on span "Barrier disruption (lipid loss and micro-tears)" at bounding box center [519, 374] width 233 height 16
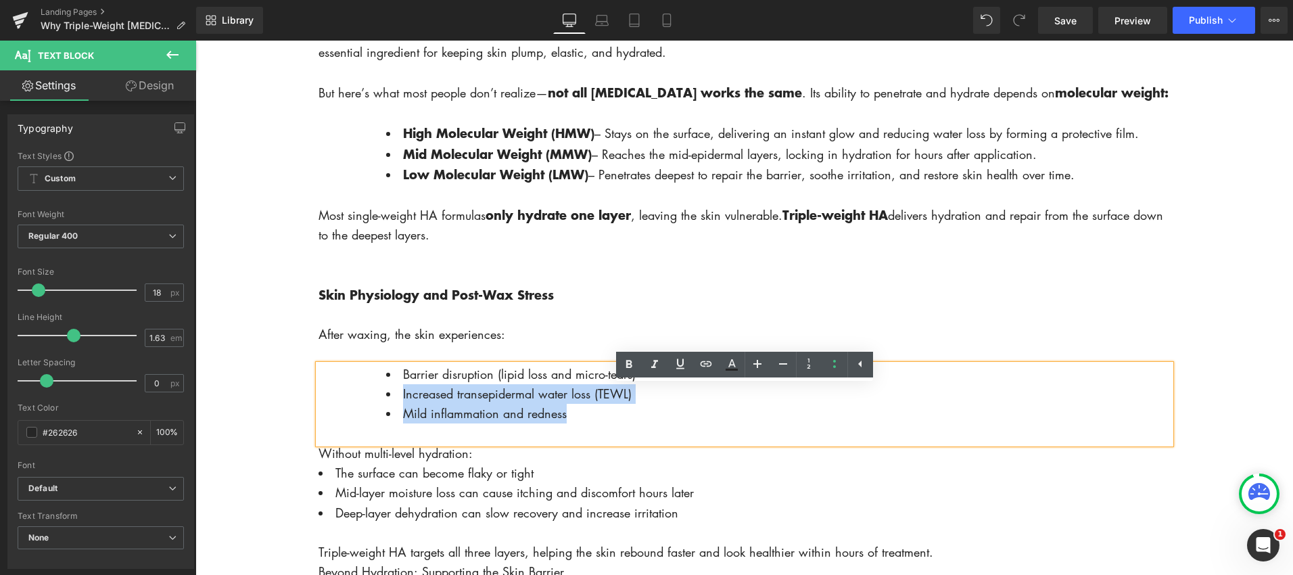
drag, startPoint x: 402, startPoint y: 417, endPoint x: 671, endPoint y: 407, distance: 270.0
click at [683, 424] on ul "Barrier disruption (lipid loss and micro-tears) Increased transepidermal water …" at bounding box center [778, 394] width 784 height 60
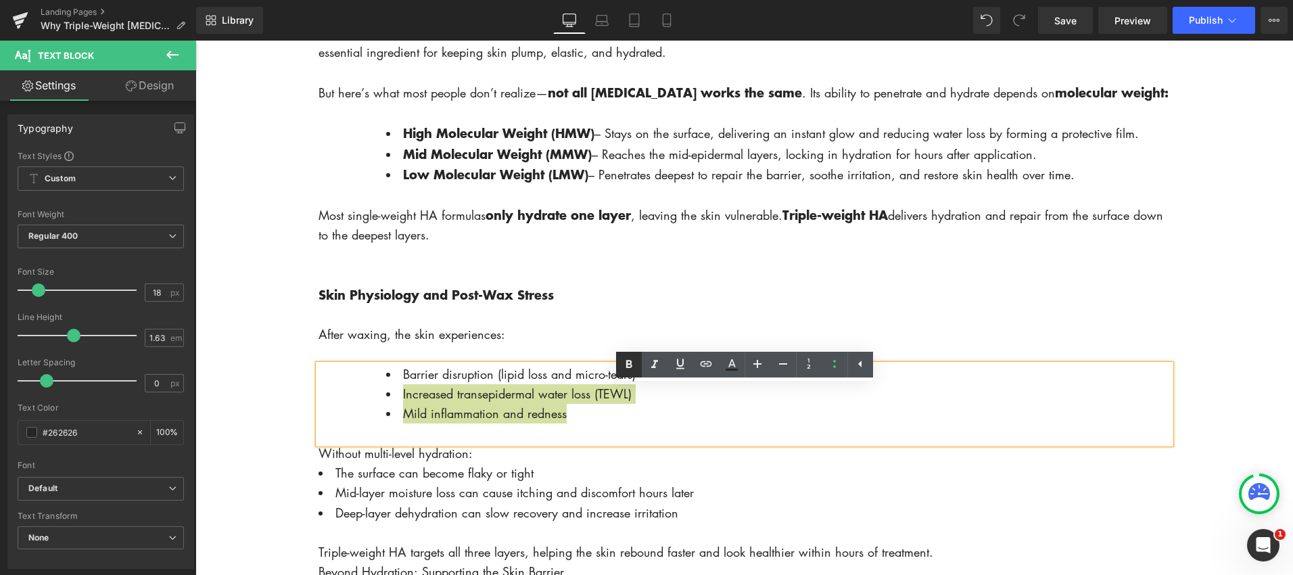
click at [625, 364] on icon at bounding box center [629, 364] width 16 height 16
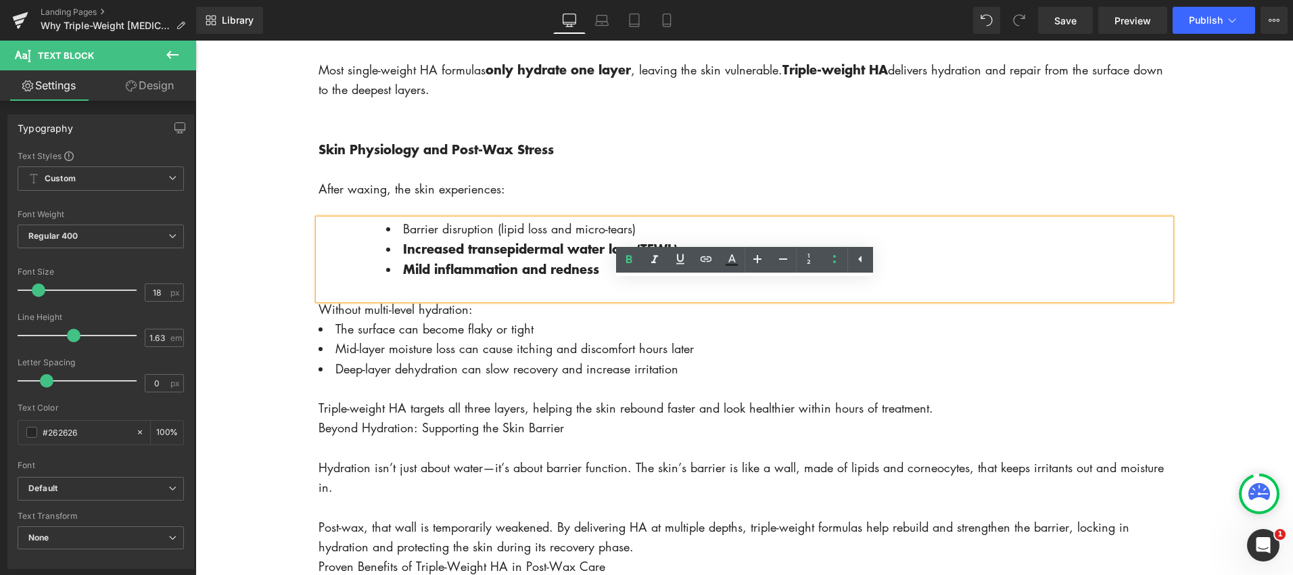
scroll to position [1274, 0]
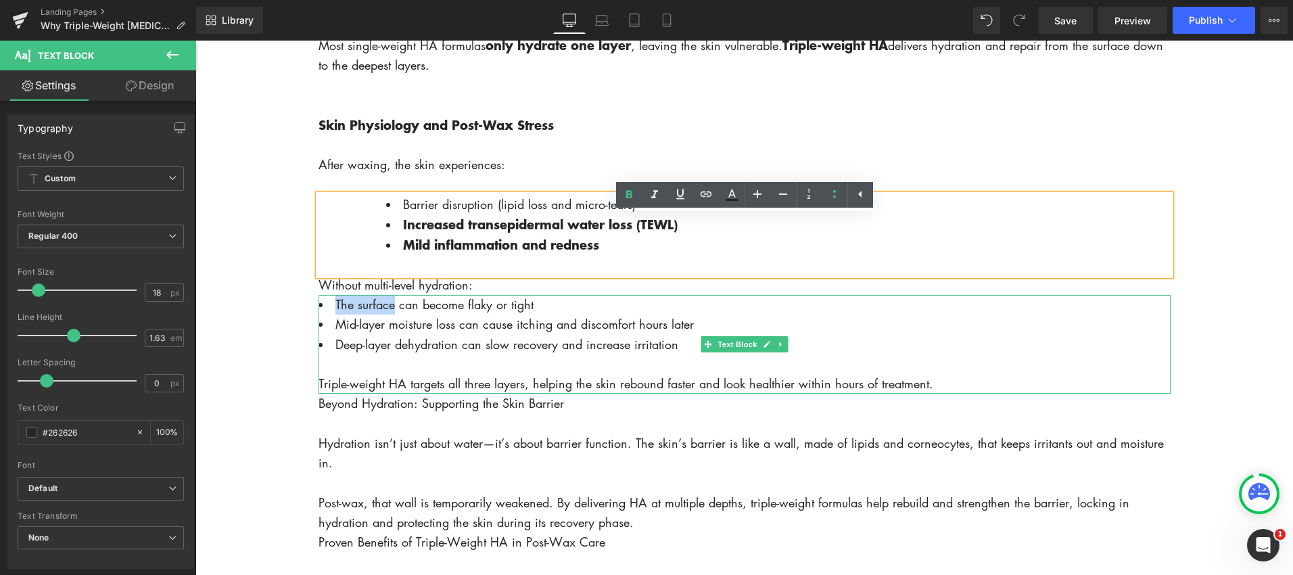
drag, startPoint x: 349, startPoint y: 329, endPoint x: 394, endPoint y: 329, distance: 45.3
click at [394, 314] on li "The surface can become flaky or tight" at bounding box center [744, 305] width 852 height 20
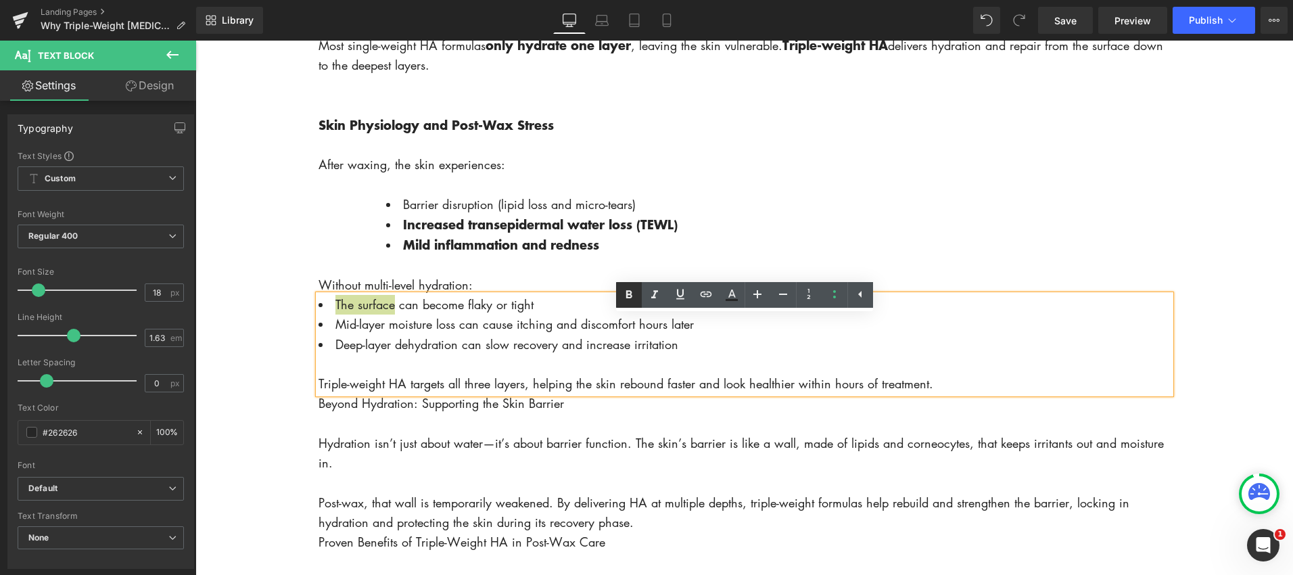
click at [627, 292] on icon at bounding box center [628, 295] width 6 height 8
drag, startPoint x: 334, startPoint y: 349, endPoint x: 429, endPoint y: 351, distance: 95.4
click at [429, 333] on span "Mid-layer moisture loss can cause itching and discomfort hours later" at bounding box center [514, 324] width 358 height 16
drag, startPoint x: 624, startPoint y: 294, endPoint x: 615, endPoint y: 296, distance: 8.9
click at [624, 294] on icon at bounding box center [629, 295] width 16 height 16
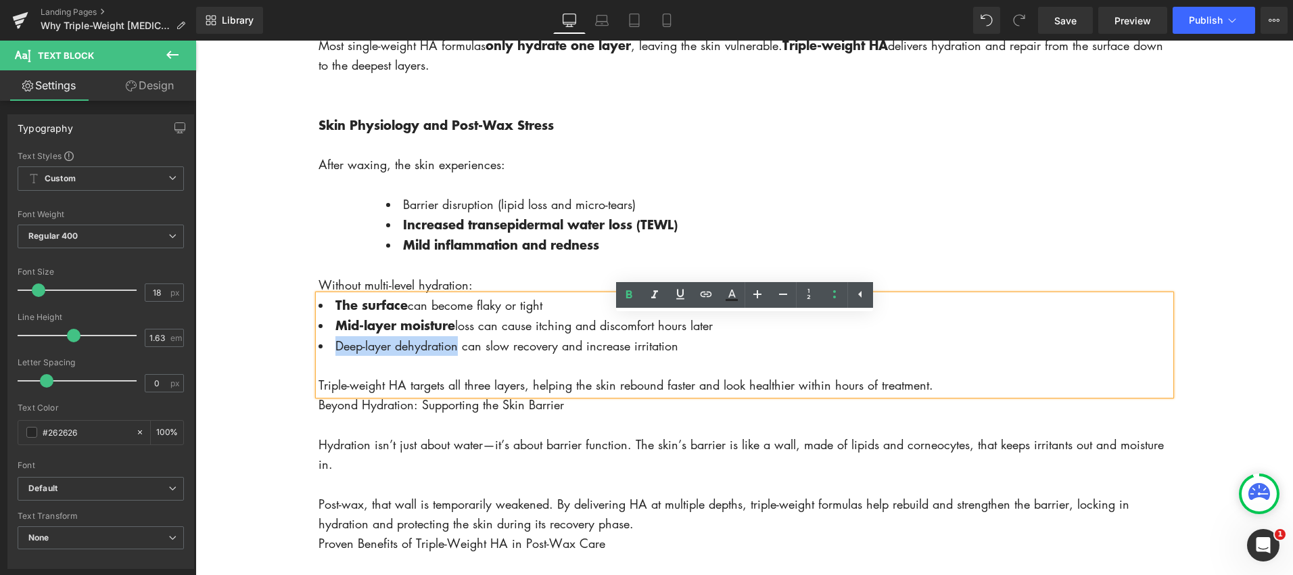
drag, startPoint x: 336, startPoint y: 371, endPoint x: 459, endPoint y: 375, distance: 123.1
click at [459, 356] on li "Deep-layer dehydration can slow recovery and increase irritation" at bounding box center [744, 346] width 852 height 20
drag, startPoint x: 632, startPoint y: 298, endPoint x: 615, endPoint y: 310, distance: 19.9
click at [632, 299] on icon at bounding box center [629, 295] width 16 height 16
drag, startPoint x: 411, startPoint y: 410, endPoint x: 542, endPoint y: 398, distance: 131.7
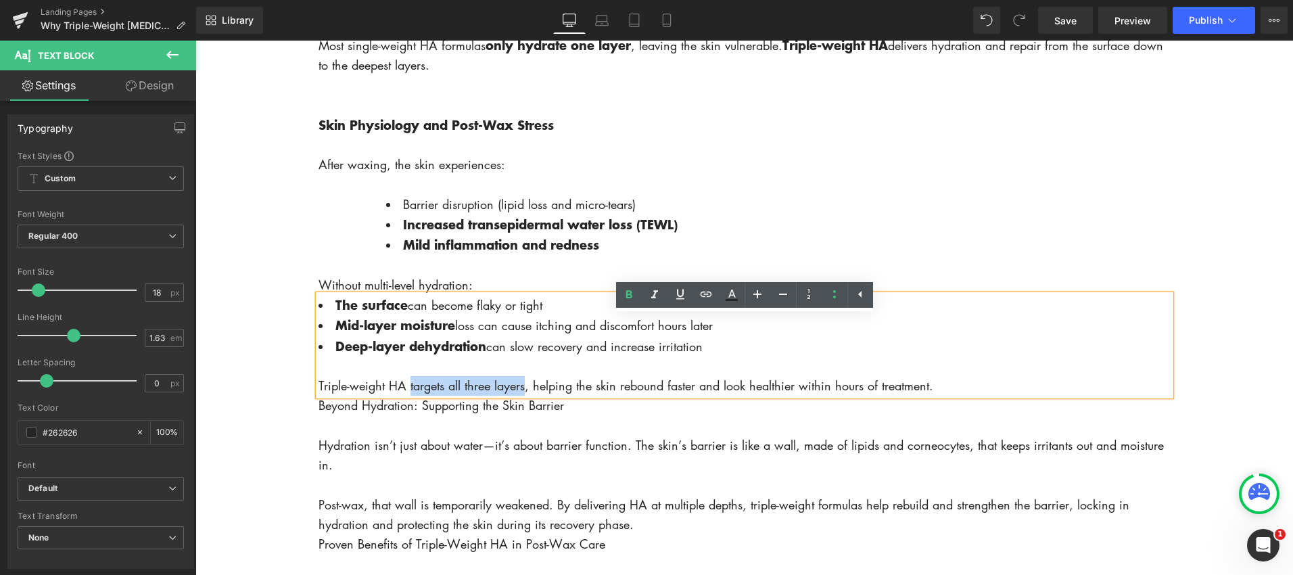
click at [528, 396] on div "Triple-weight HA targets all three layers, helping the skin rebound faster and …" at bounding box center [744, 386] width 852 height 20
click at [632, 295] on icon at bounding box center [629, 295] width 16 height 16
click at [978, 396] on div "Triple-weight HA targets all three layers, helping the skin rebound faster and …" at bounding box center [744, 386] width 852 height 20
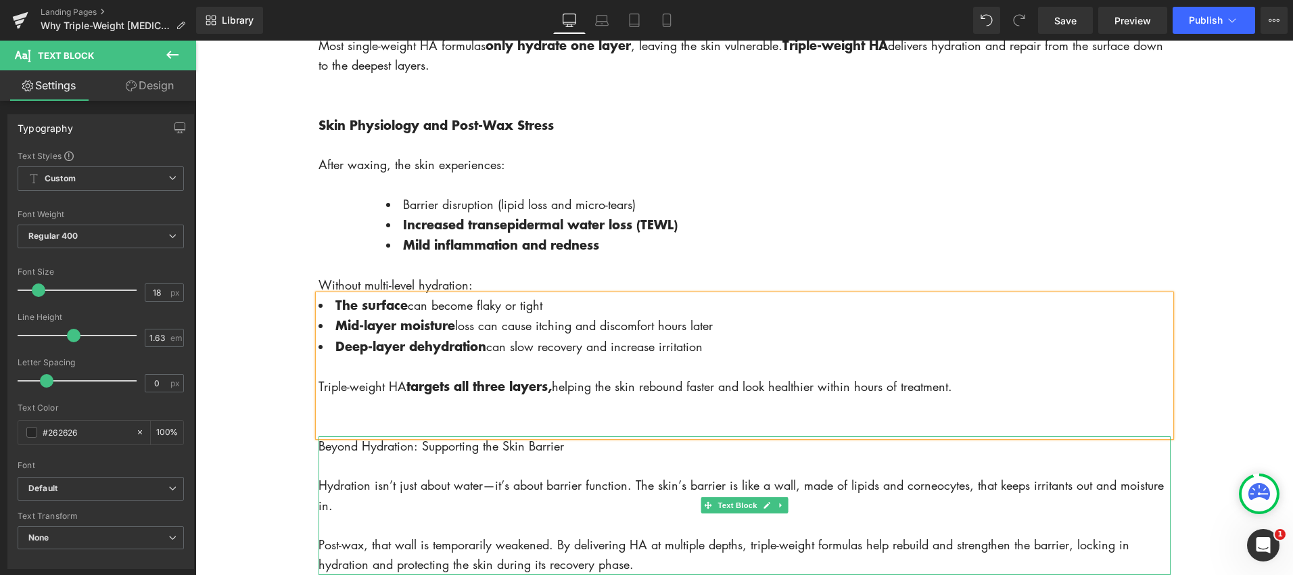
click at [573, 456] on p "Beyond Hydration: Supporting the Skin Barrier" at bounding box center [744, 446] width 852 height 20
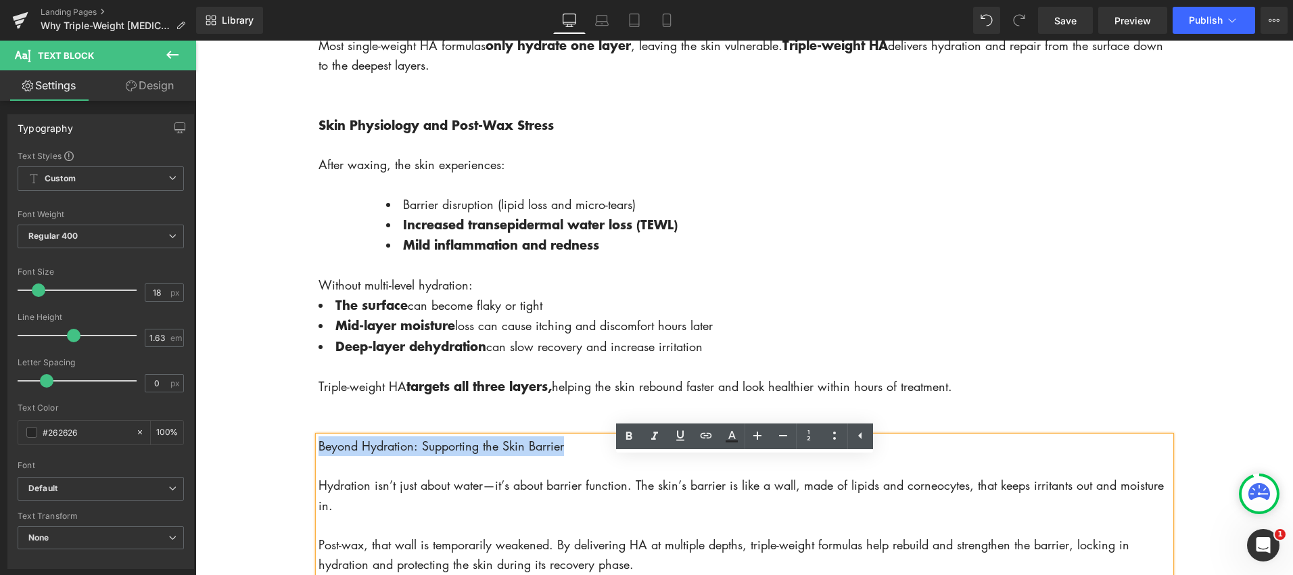
drag, startPoint x: 568, startPoint y: 469, endPoint x: 319, endPoint y: 464, distance: 248.9
click at [319, 456] on p "Beyond Hydration: Supporting the Skin Barrier" at bounding box center [744, 446] width 852 height 20
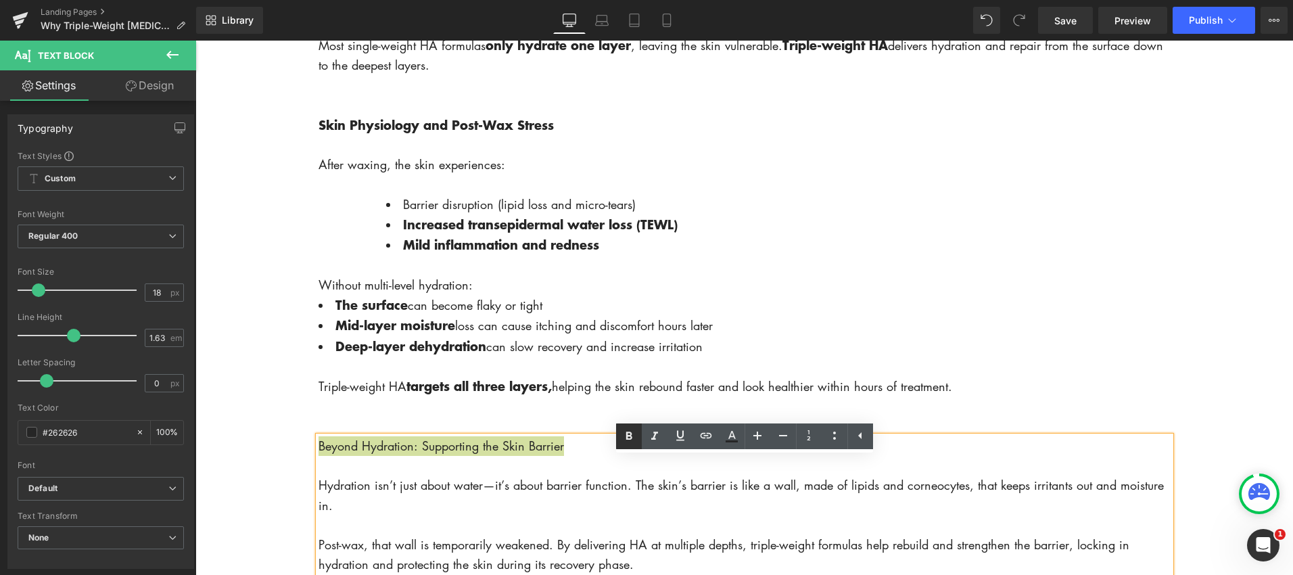
click at [625, 440] on icon at bounding box center [629, 436] width 16 height 16
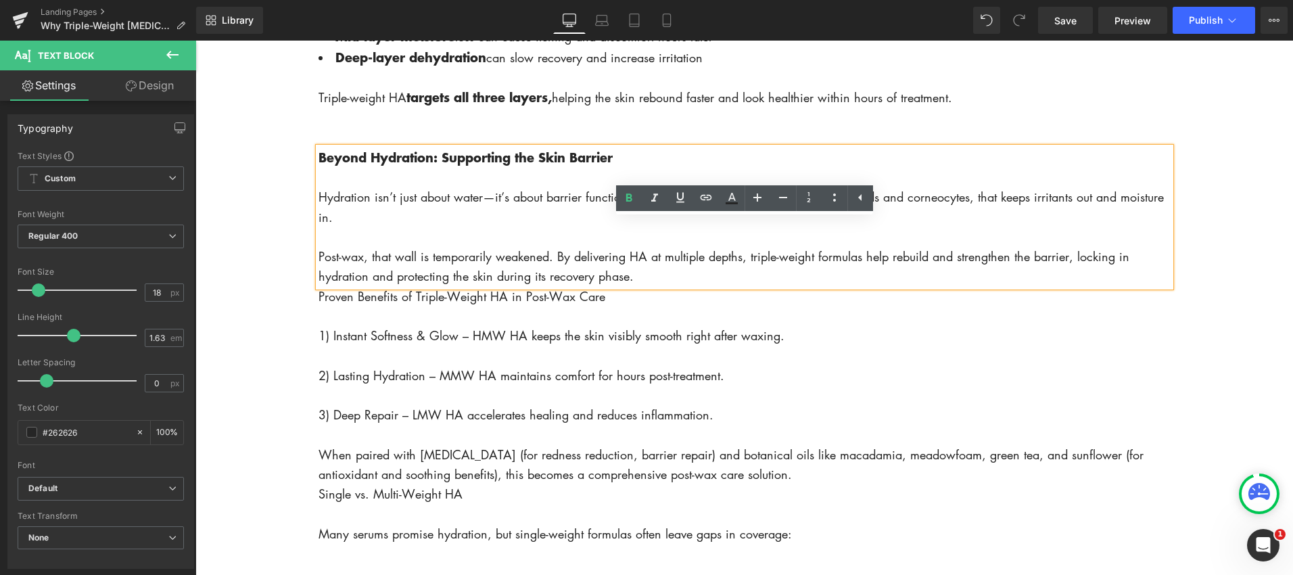
scroll to position [1624, 0]
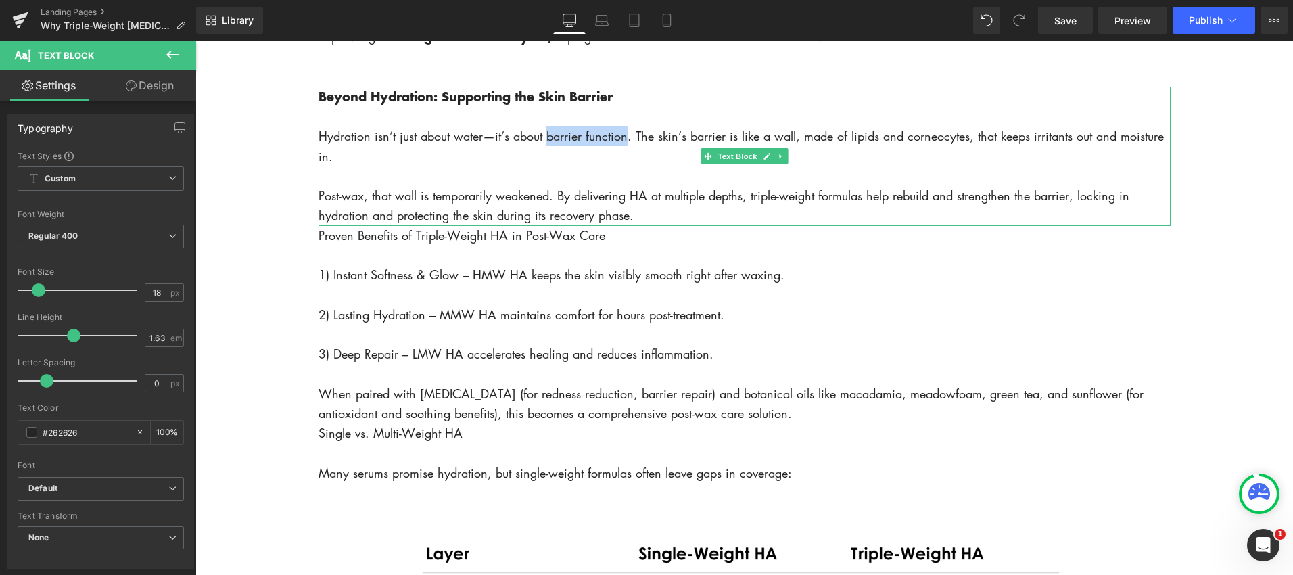
drag, startPoint x: 546, startPoint y: 161, endPoint x: 628, endPoint y: 160, distance: 81.1
click at [627, 164] on p "Hydration isn’t just about water—it’s about barrier function. The skin’s barrie…" at bounding box center [744, 146] width 852 height 40
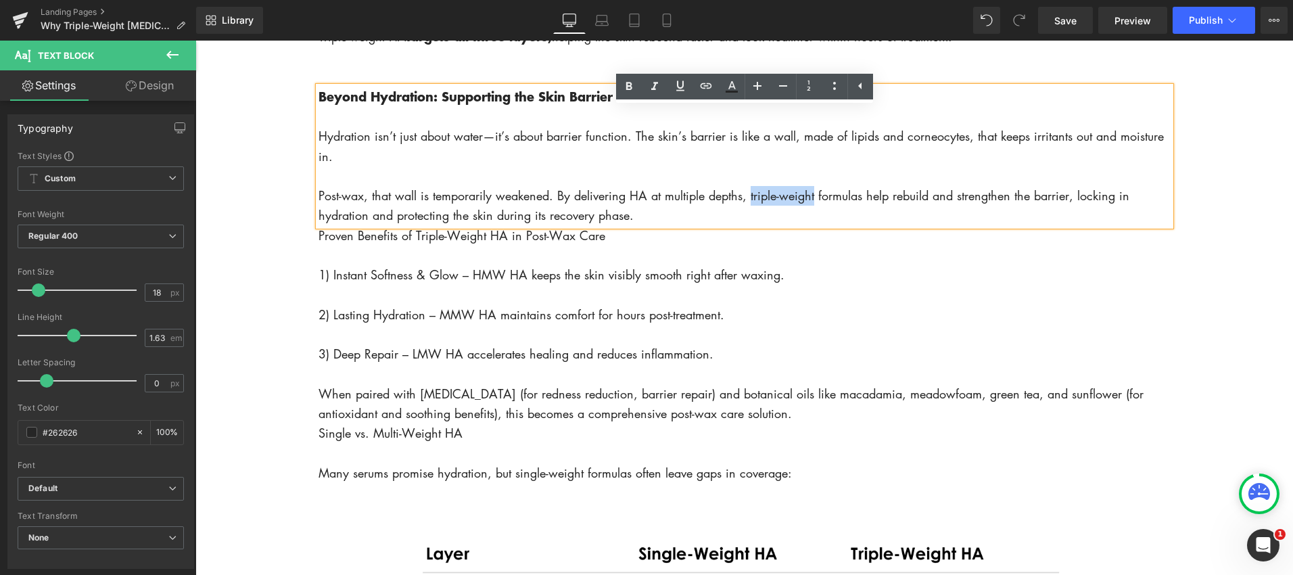
drag, startPoint x: 751, startPoint y: 221, endPoint x: 813, endPoint y: 218, distance: 62.9
click at [813, 218] on p "Post-wax, that wall is temporarily weakened. By delivering HA at multiple depth…" at bounding box center [744, 206] width 852 height 40
click at [625, 89] on icon at bounding box center [628, 86] width 6 height 8
click at [634, 227] on p "Post-wax, that wall is temporarily weakened. By delivering HA at multiple depth…" at bounding box center [744, 206] width 852 height 41
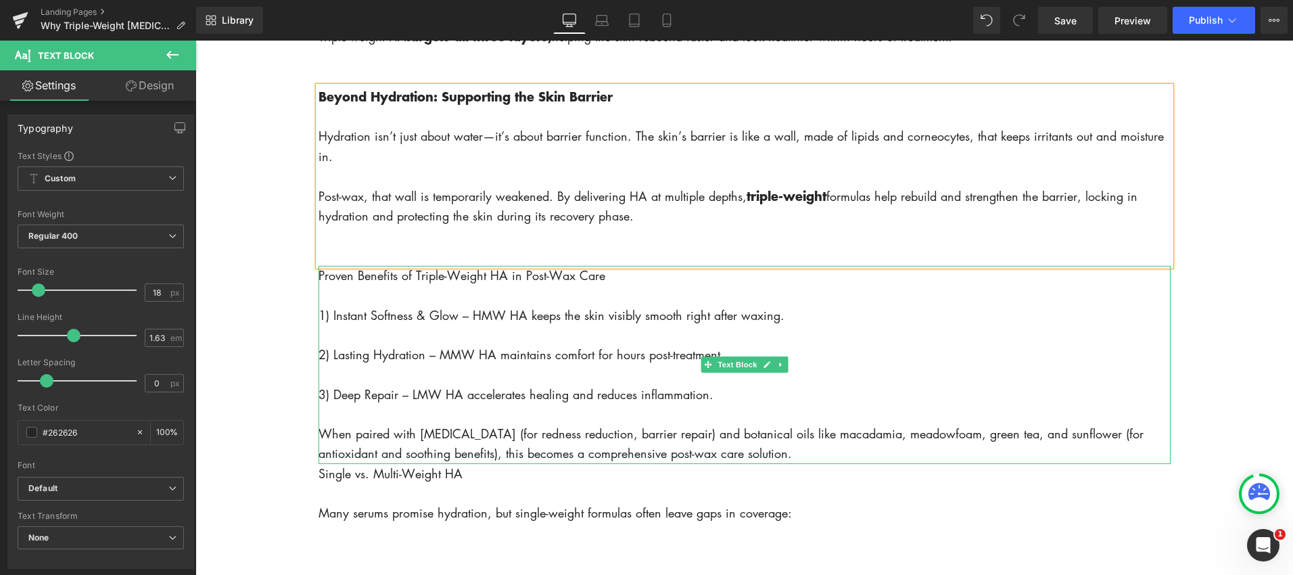
click at [535, 285] on p "Proven Benefits of Triple-Weight HA in Post-Wax Care" at bounding box center [744, 276] width 852 height 20
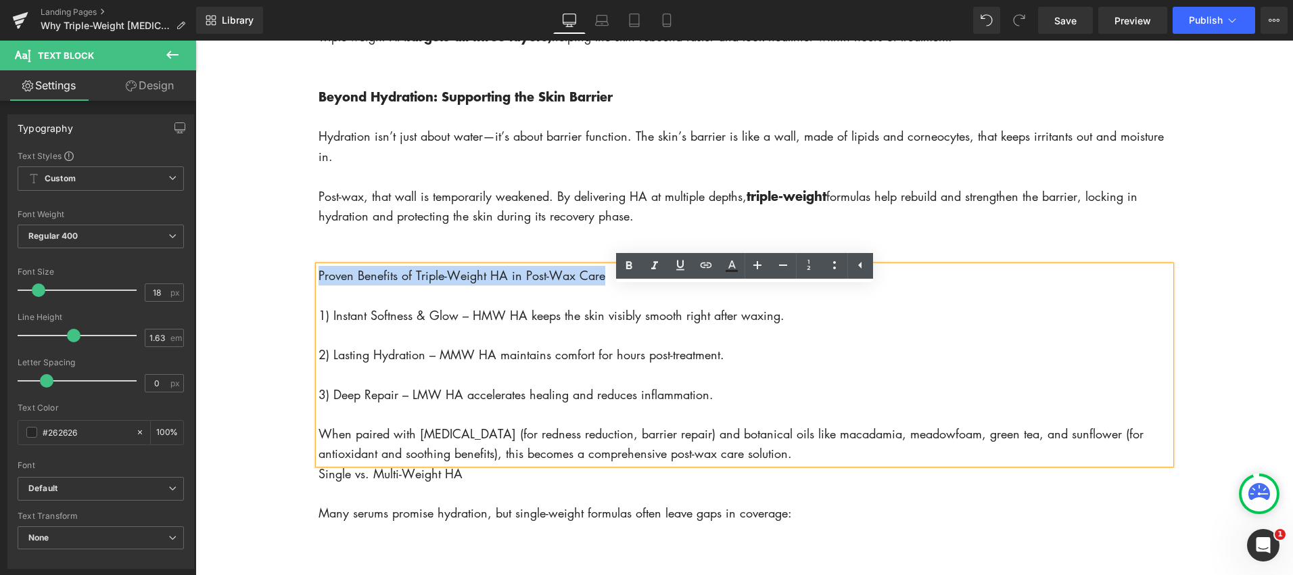
drag, startPoint x: 604, startPoint y: 300, endPoint x: 320, endPoint y: 295, distance: 284.1
click at [320, 285] on p "Proven Benefits of Triple-Weight HA in Post-Wax Care" at bounding box center [744, 276] width 852 height 20
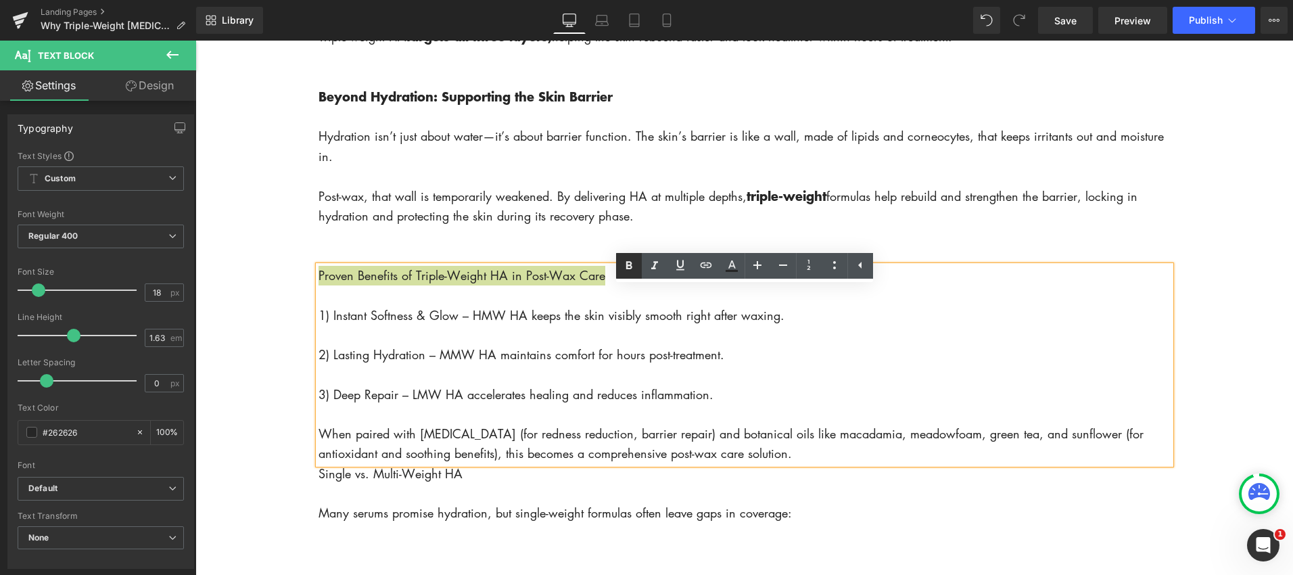
click at [625, 262] on icon at bounding box center [629, 266] width 16 height 16
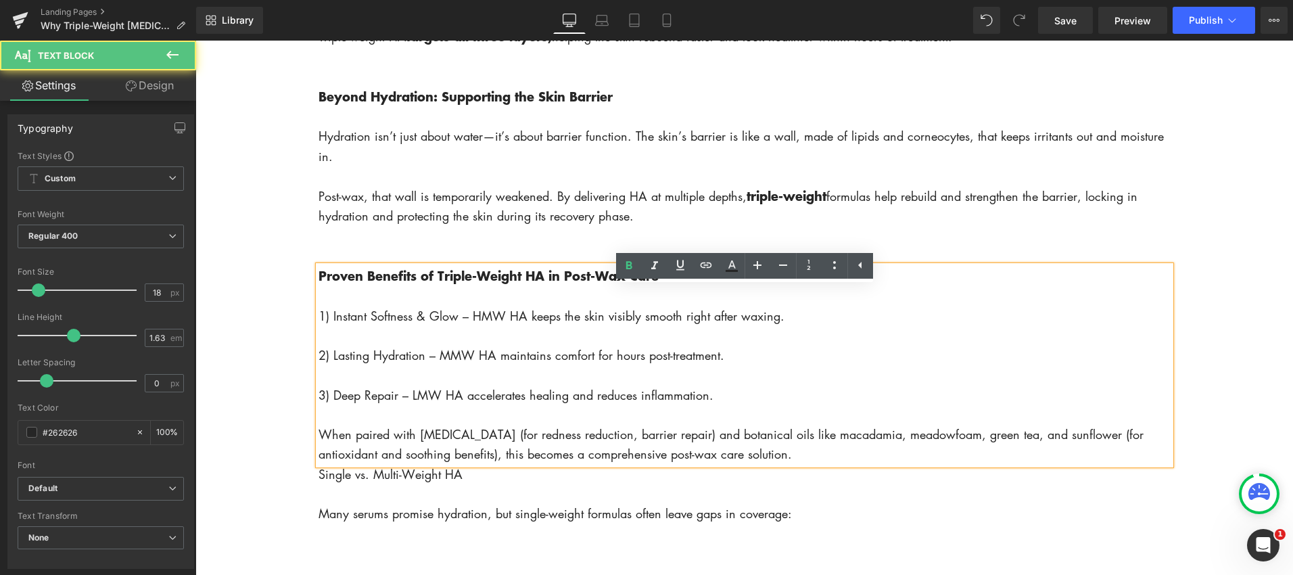
drag, startPoint x: 353, startPoint y: 339, endPoint x: 456, endPoint y: 342, distance: 102.8
click at [456, 326] on p "1) Instant Softness & Glow – HMW HA keeps the skin visibly smooth right after w…" at bounding box center [744, 316] width 852 height 20
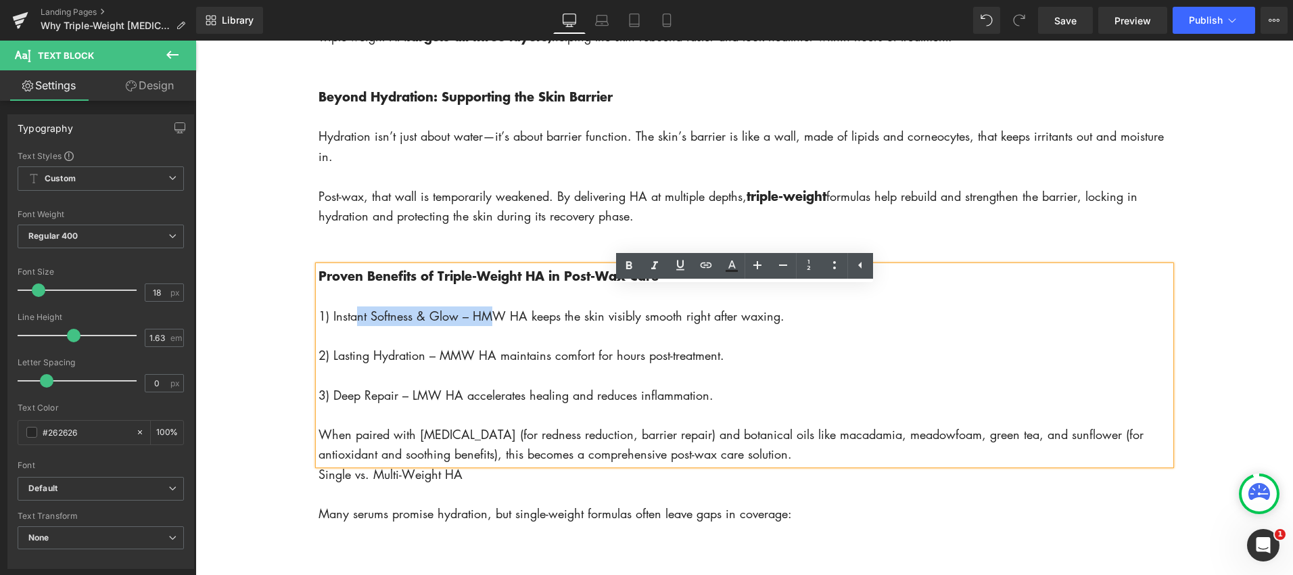
drag, startPoint x: 352, startPoint y: 339, endPoint x: 477, endPoint y: 339, distance: 125.1
click at [477, 326] on p "1) Instant Softness & Glow – HMW HA keeps the skin visibly smooth right after w…" at bounding box center [744, 316] width 852 height 20
drag, startPoint x: 631, startPoint y: 273, endPoint x: 622, endPoint y: 277, distance: 9.7
click at [630, 274] on icon at bounding box center [629, 266] width 16 height 16
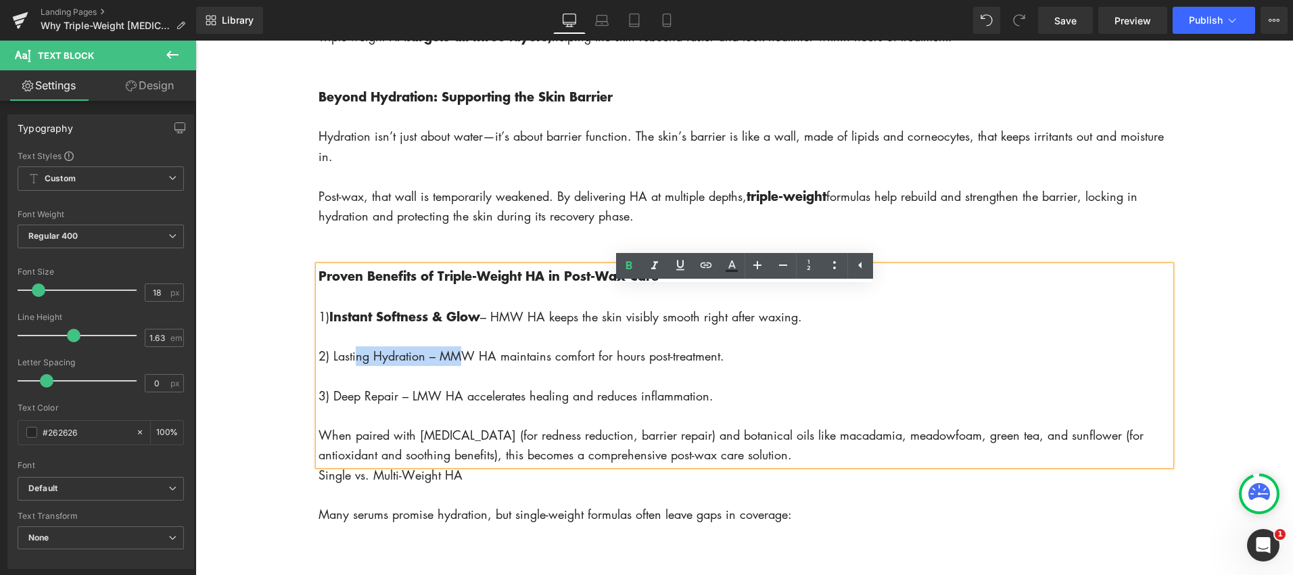
drag, startPoint x: 351, startPoint y: 377, endPoint x: 470, endPoint y: 371, distance: 119.2
click at [442, 366] on p "2) Lasting Hydration – MMW HA maintains comfort for hours post-treatment." at bounding box center [744, 356] width 852 height 20
click at [629, 270] on icon at bounding box center [629, 266] width 16 height 16
drag, startPoint x: 352, startPoint y: 418, endPoint x: 420, endPoint y: 413, distance: 67.8
click at [420, 406] on p "3) Deep Repair – LMW HA accelerates healing and reduces inflammation." at bounding box center [744, 397] width 852 height 20
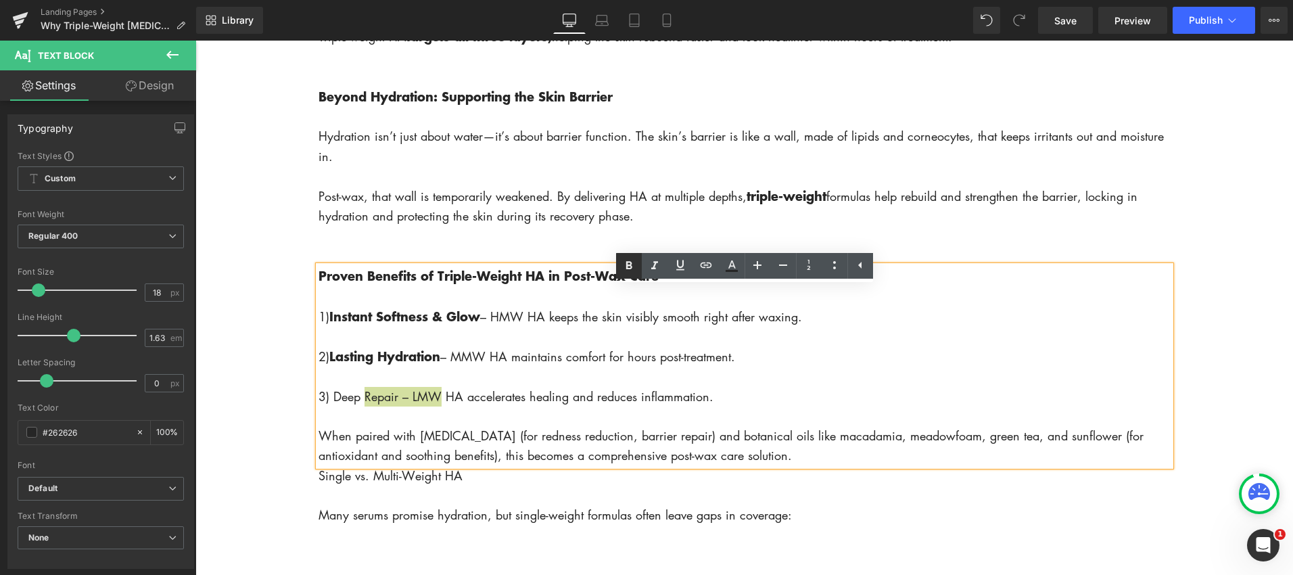
click at [632, 268] on icon at bounding box center [629, 266] width 16 height 16
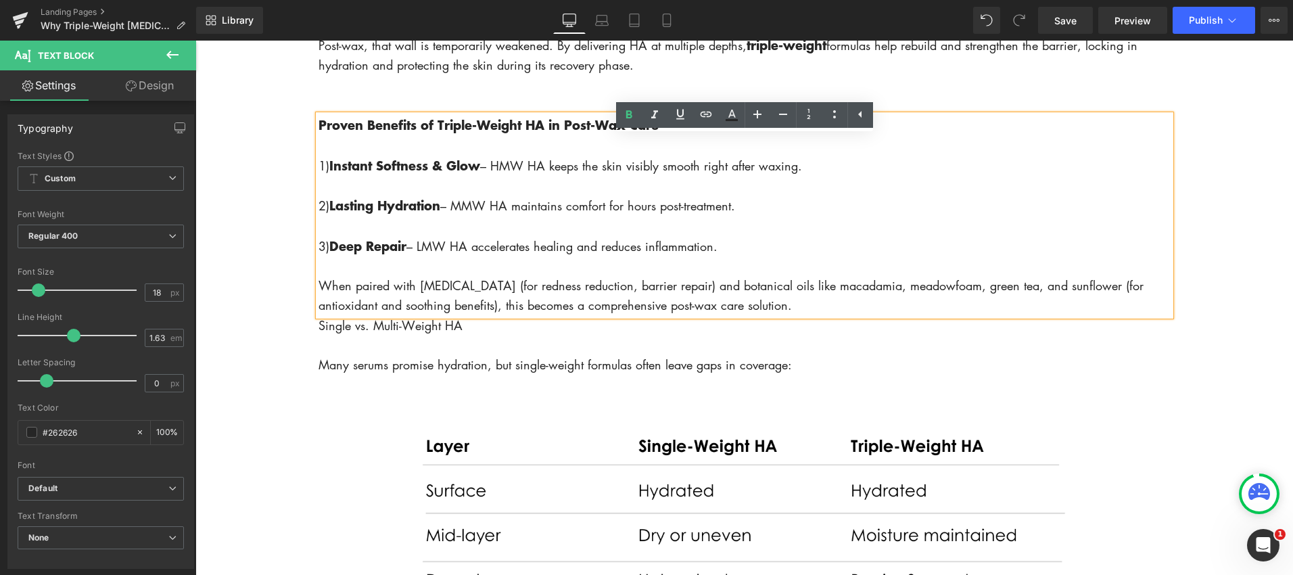
scroll to position [1775, 0]
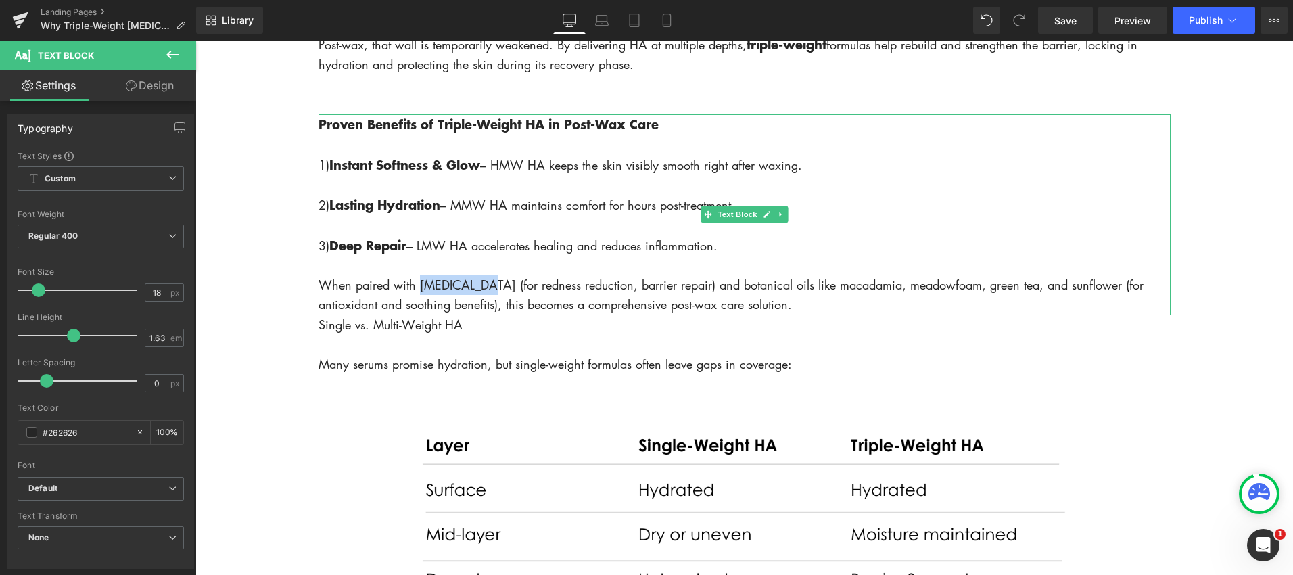
drag, startPoint x: 433, startPoint y: 309, endPoint x: 492, endPoint y: 284, distance: 63.9
click at [484, 309] on p "When paired with [MEDICAL_DATA] (for redness reduction, barrier repair) and bot…" at bounding box center [744, 295] width 852 height 40
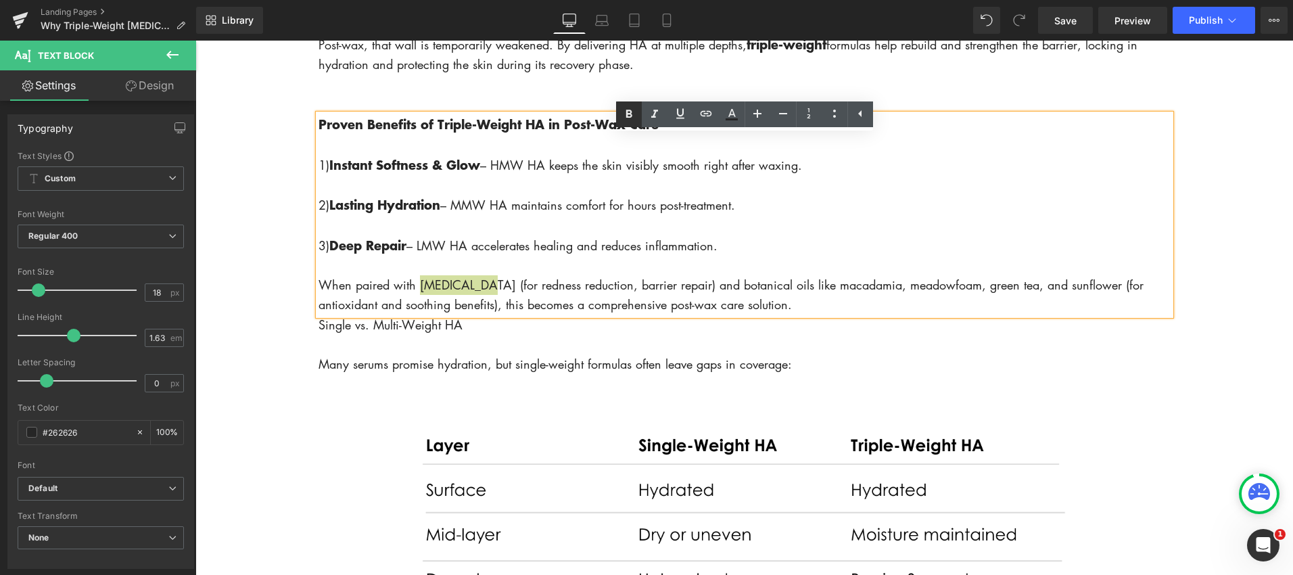
click at [622, 120] on icon at bounding box center [629, 114] width 16 height 16
drag, startPoint x: 724, startPoint y: 310, endPoint x: 795, endPoint y: 312, distance: 70.4
click at [795, 312] on p "When paired with [MEDICAL_DATA] (for redness reduction, barrier repair) and bot…" at bounding box center [744, 295] width 852 height 41
click at [637, 117] on link at bounding box center [629, 114] width 26 height 26
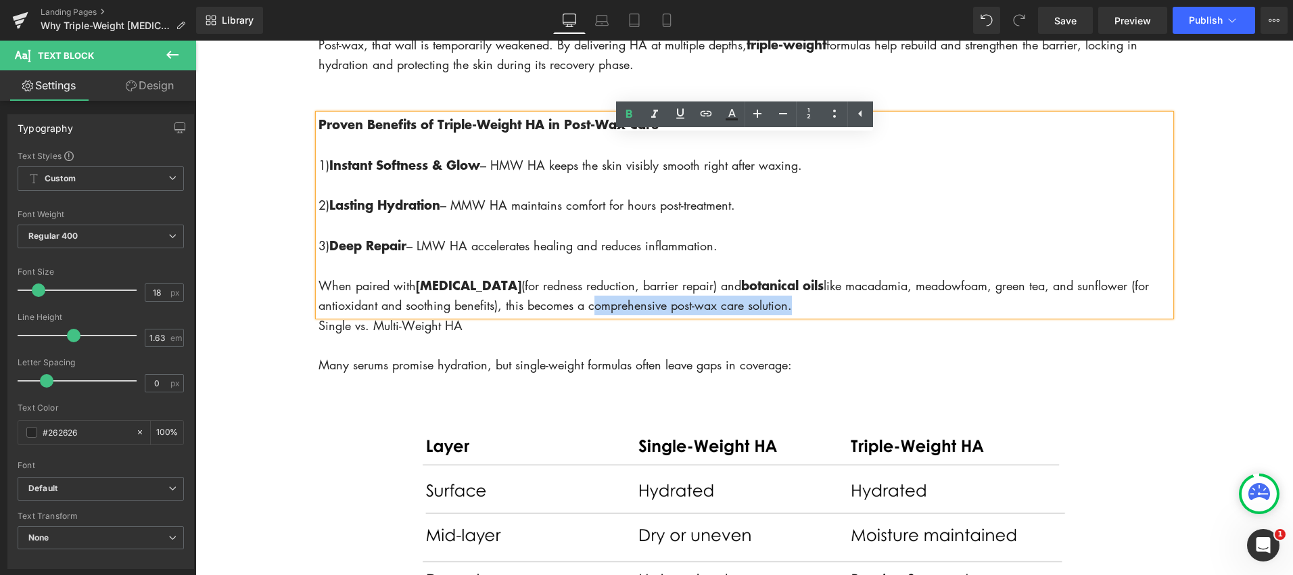
drag, startPoint x: 588, startPoint y: 331, endPoint x: 784, endPoint y: 293, distance: 199.1
click at [786, 316] on p "When paired with niacinamide (for redness reduction, barrier repair) and botani…" at bounding box center [744, 295] width 852 height 41
click at [621, 111] on icon at bounding box center [629, 114] width 16 height 16
click at [857, 316] on p "When paired with niacinamide (for redness reduction, barrier repair) and botani…" at bounding box center [744, 295] width 852 height 41
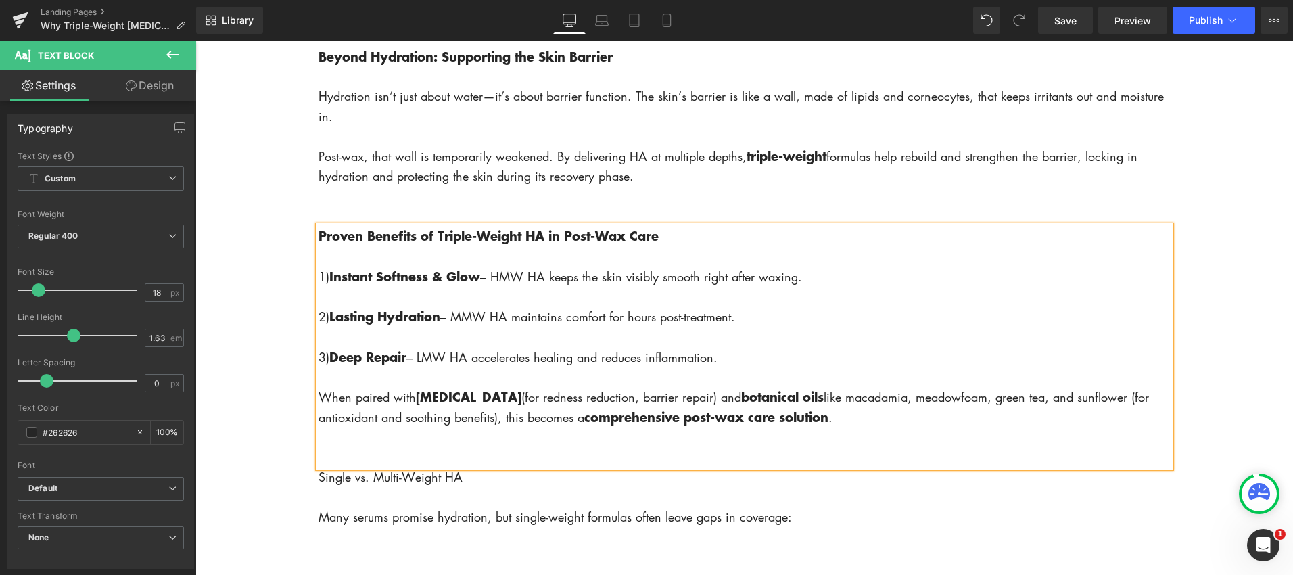
scroll to position [1665, 0]
click at [398, 305] on p at bounding box center [744, 295] width 852 height 20
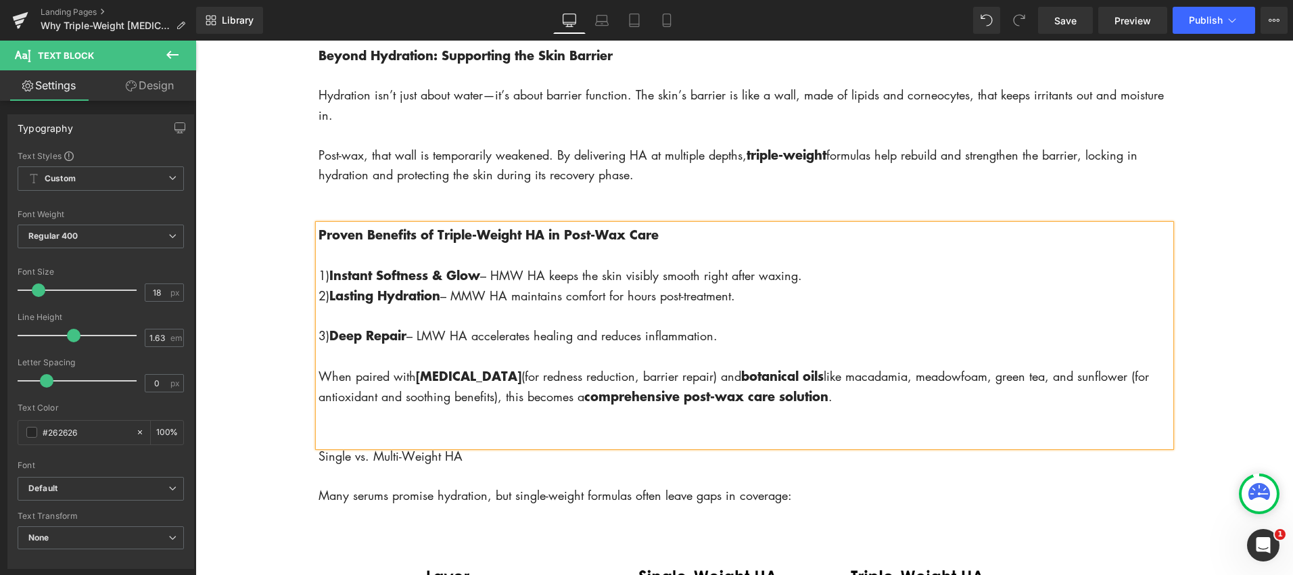
click at [360, 325] on p at bounding box center [744, 316] width 852 height 20
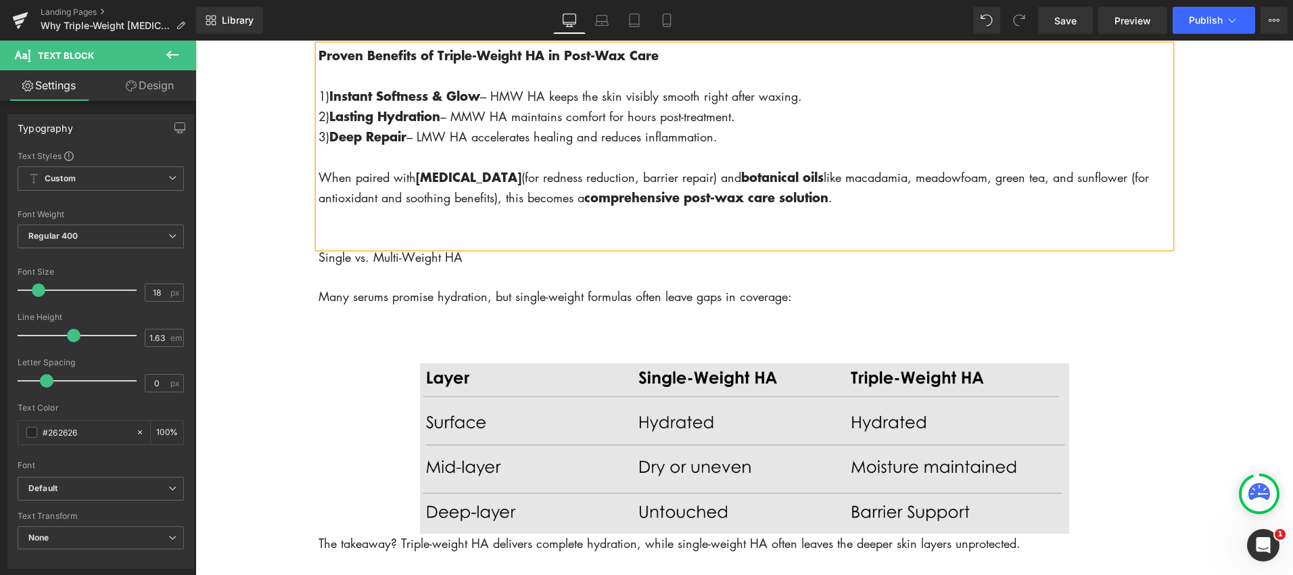
scroll to position [1854, 0]
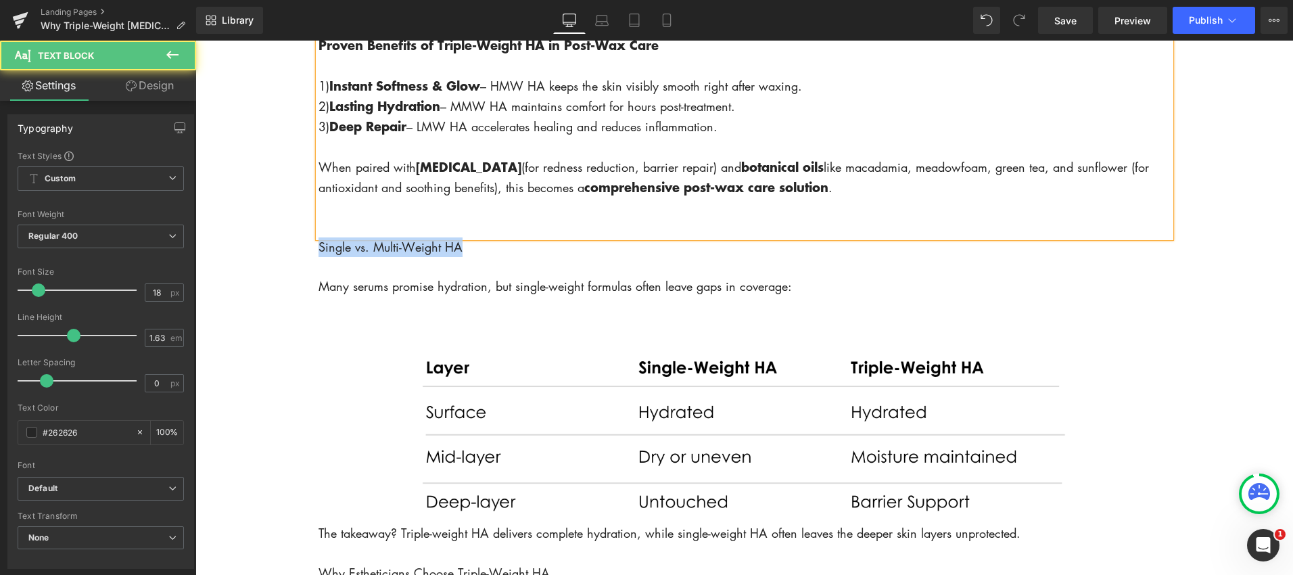
drag, startPoint x: 452, startPoint y: 273, endPoint x: 309, endPoint y: 266, distance: 142.8
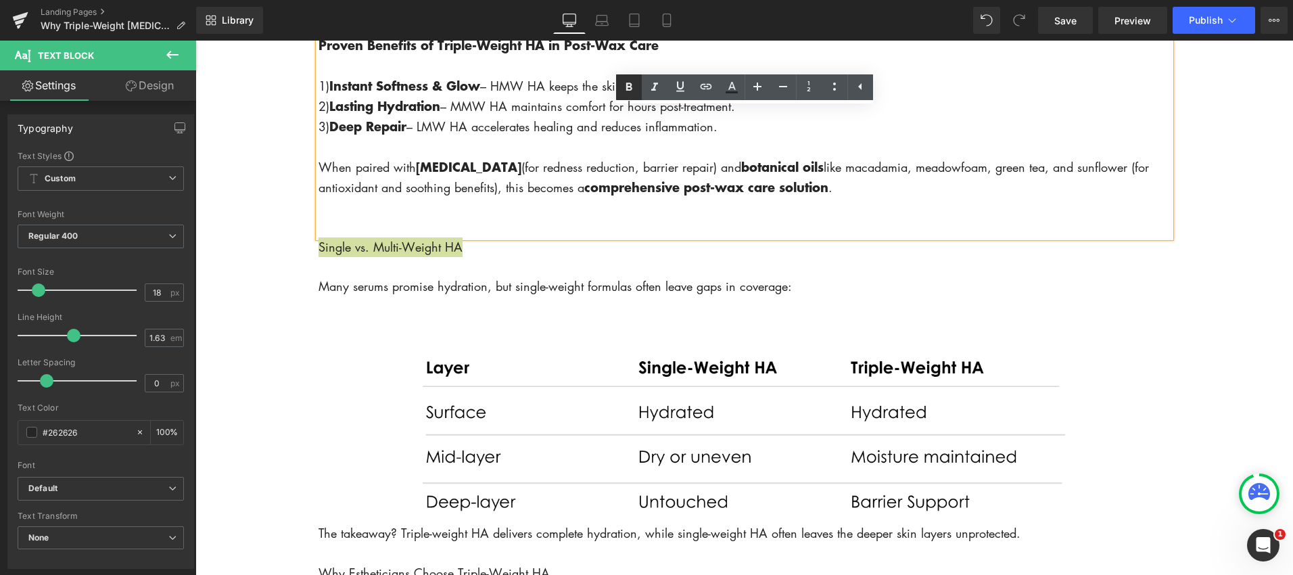
click at [633, 86] on icon at bounding box center [629, 87] width 16 height 16
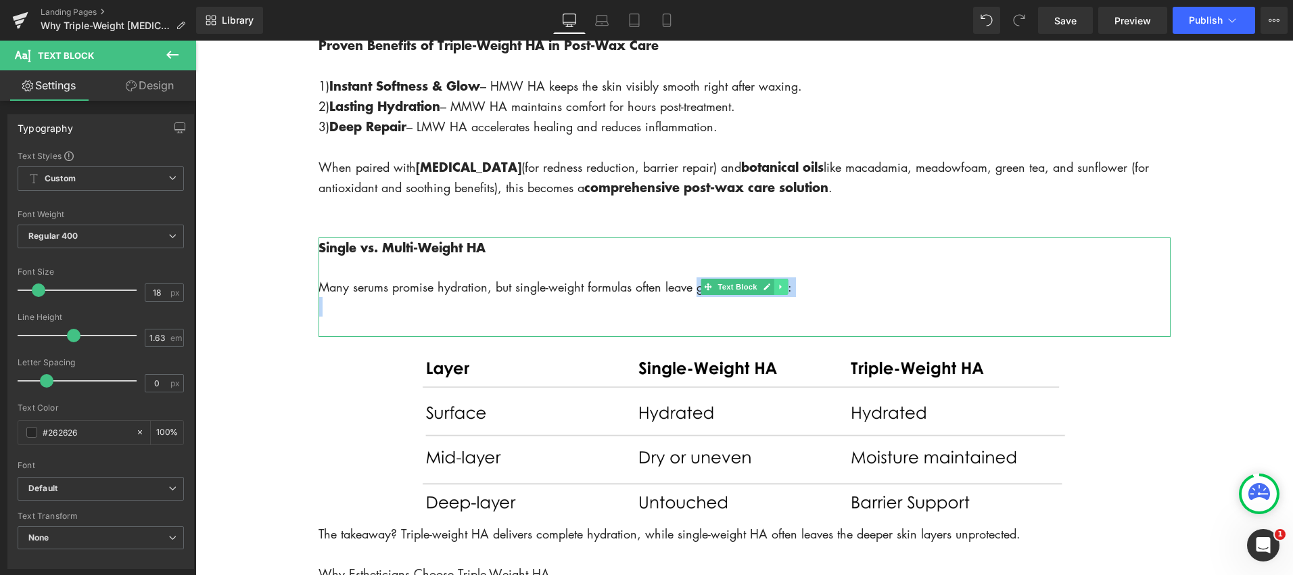
drag, startPoint x: 697, startPoint y: 311, endPoint x: 780, endPoint y: 305, distance: 83.4
click at [780, 305] on div "Single vs. Multi-Weight HA Many serums promise hydration, but single-weight for…" at bounding box center [744, 286] width 852 height 99
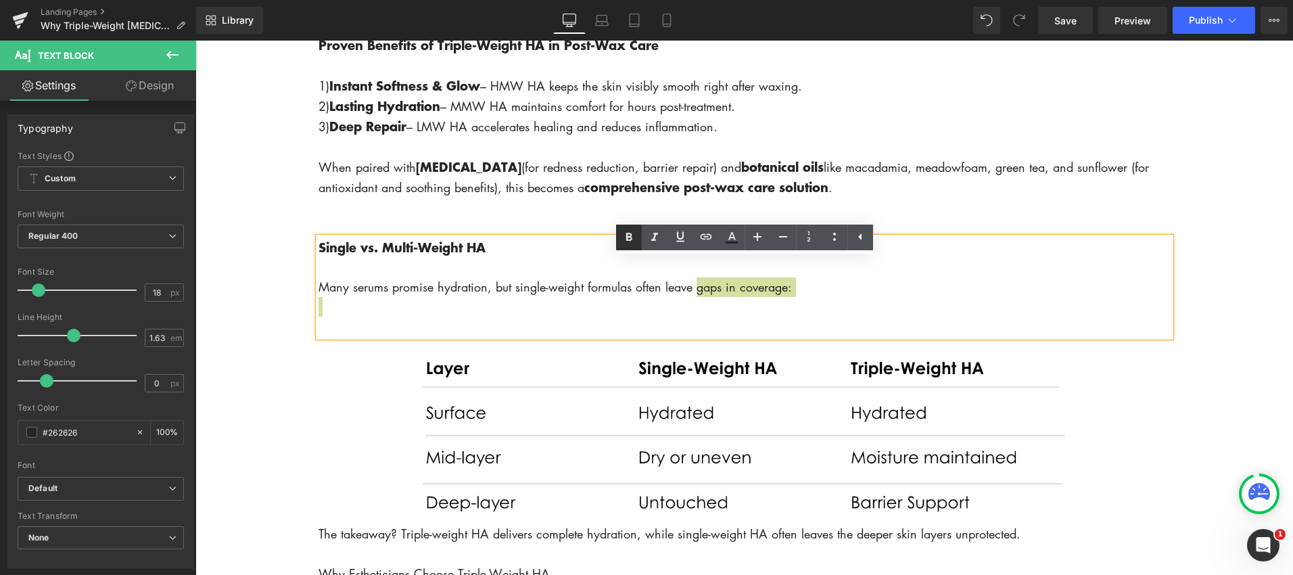
click at [623, 235] on icon at bounding box center [629, 237] width 16 height 16
click at [834, 298] on p "Many serums promise hydration, but single-weight formulas often leave gaps in c…" at bounding box center [744, 287] width 852 height 20
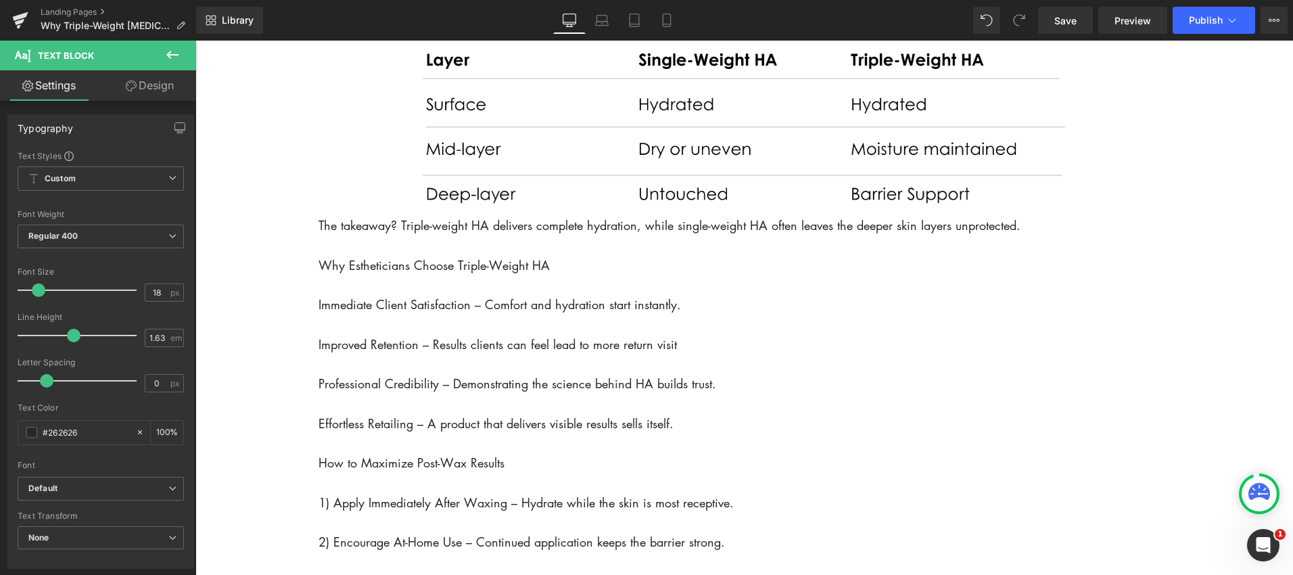
scroll to position [2170, 0]
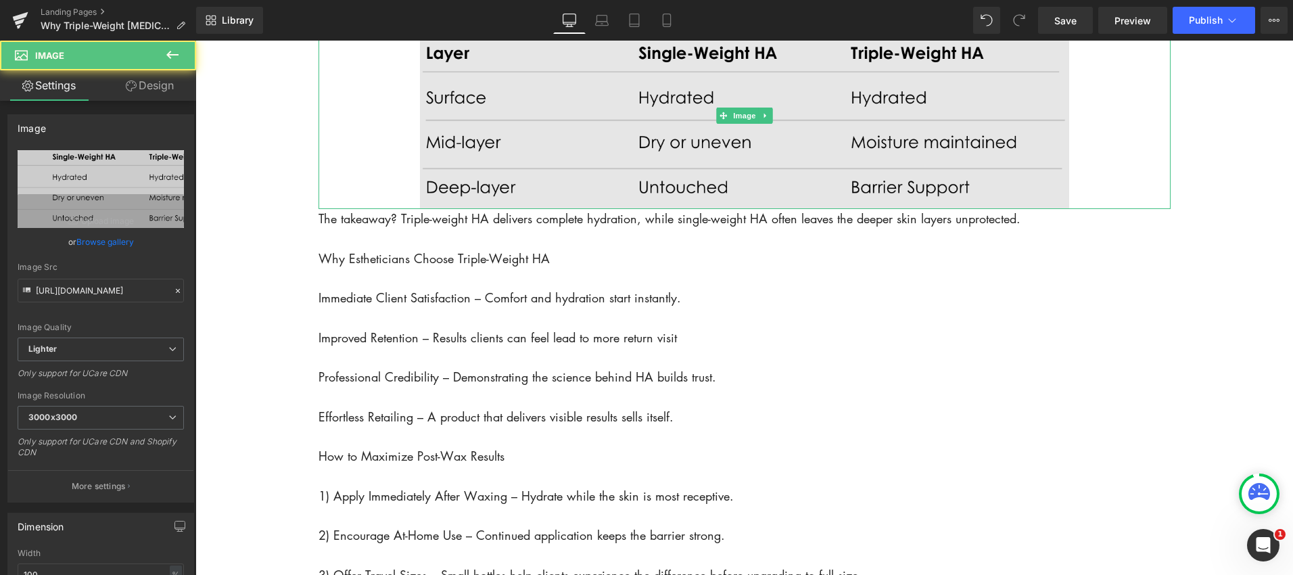
click at [1040, 202] on img at bounding box center [744, 116] width 852 height 188
click at [1077, 210] on img at bounding box center [744, 116] width 852 height 188
click at [1093, 210] on img at bounding box center [744, 116] width 852 height 188
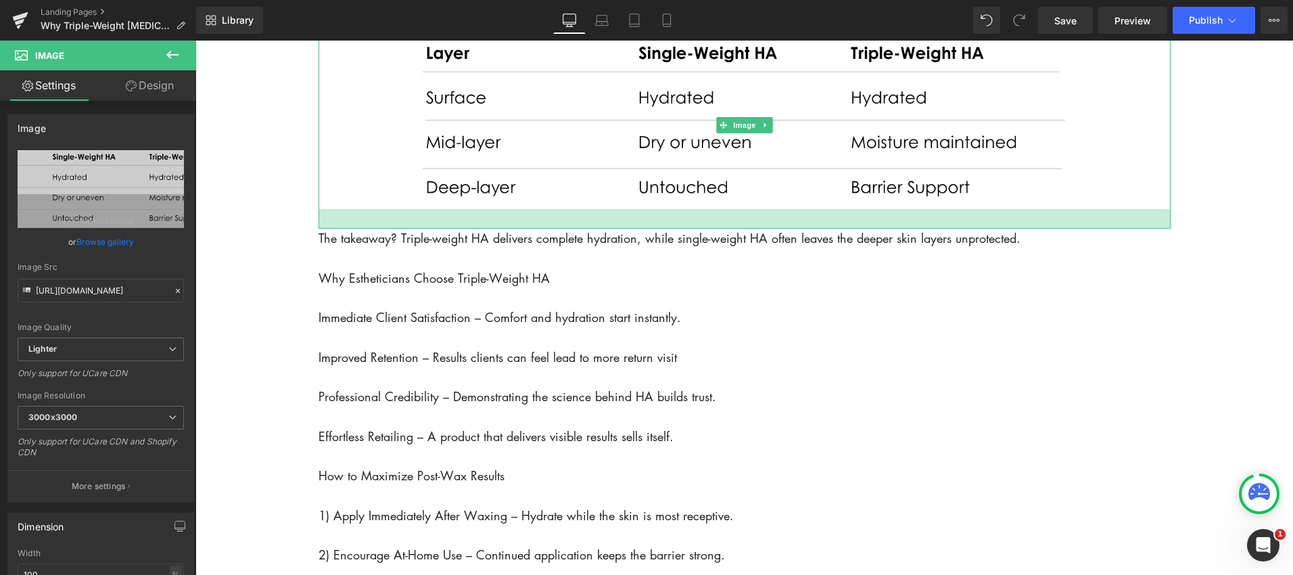
drag, startPoint x: 1091, startPoint y: 231, endPoint x: 1091, endPoint y: 247, distance: 16.9
click at [1091, 229] on div at bounding box center [744, 219] width 852 height 20
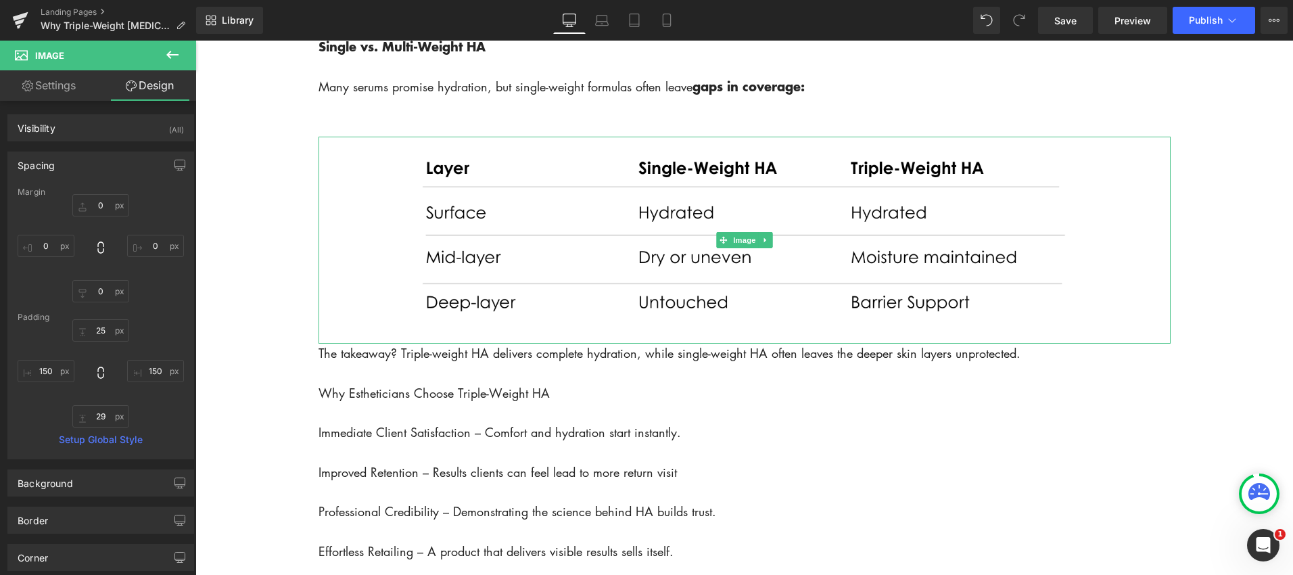
scroll to position [2056, 0]
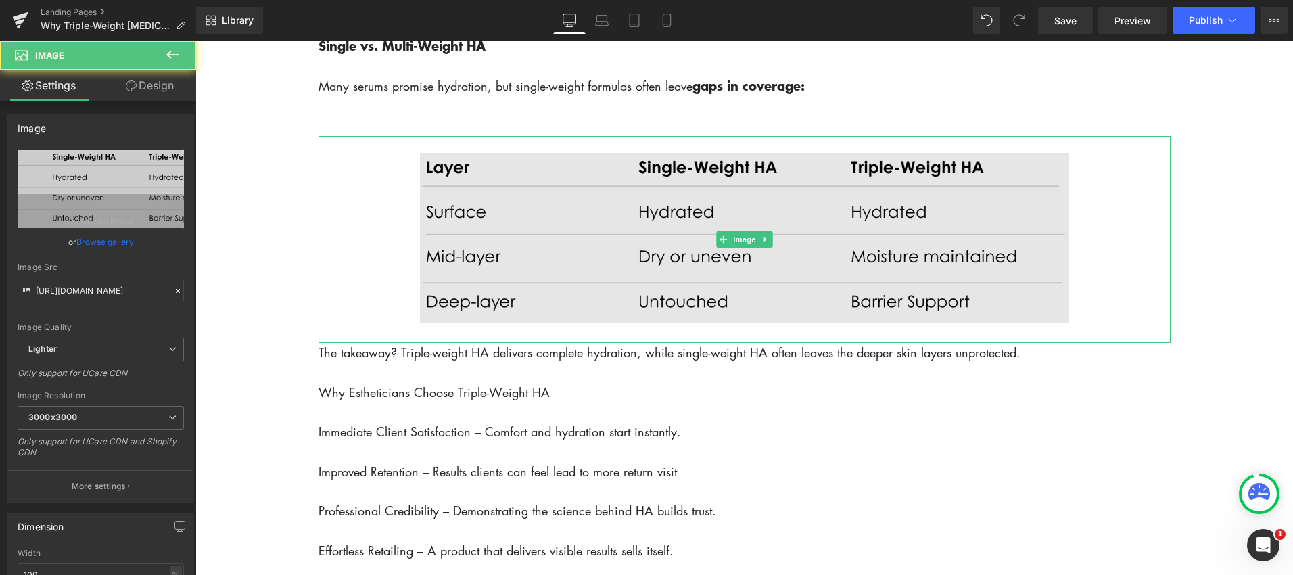
click at [836, 258] on img at bounding box center [744, 240] width 852 height 208
click at [1101, 270] on img at bounding box center [744, 240] width 852 height 208
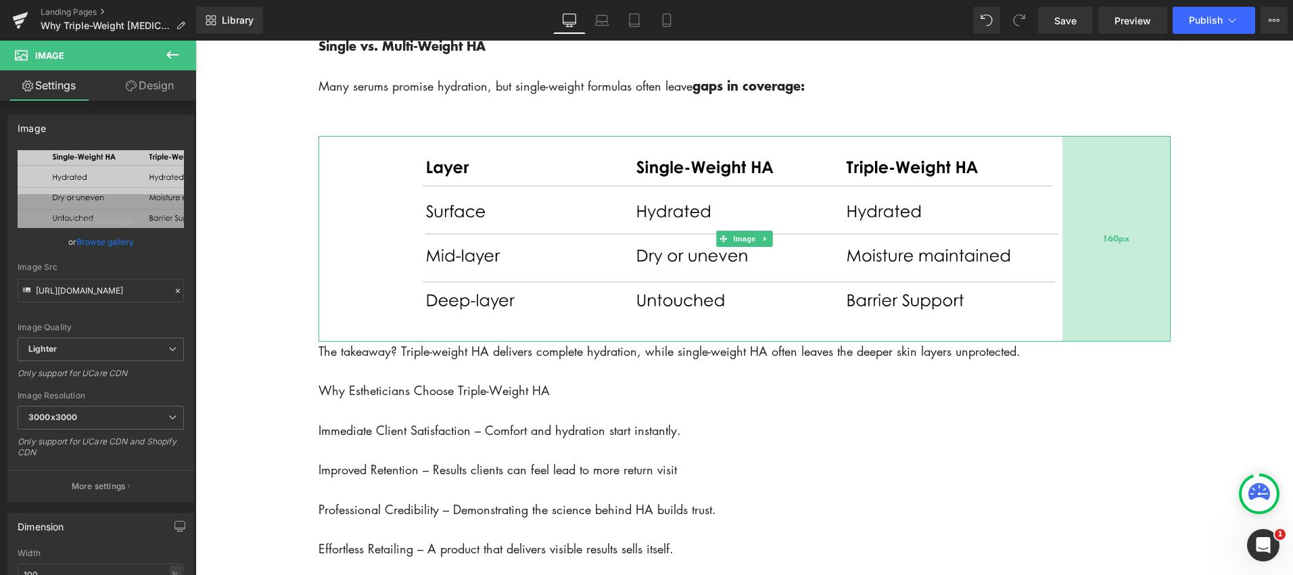
drag, startPoint x: 1169, startPoint y: 267, endPoint x: 1162, endPoint y: 268, distance: 6.9
click at [1162, 268] on div "160px" at bounding box center [1116, 239] width 108 height 206
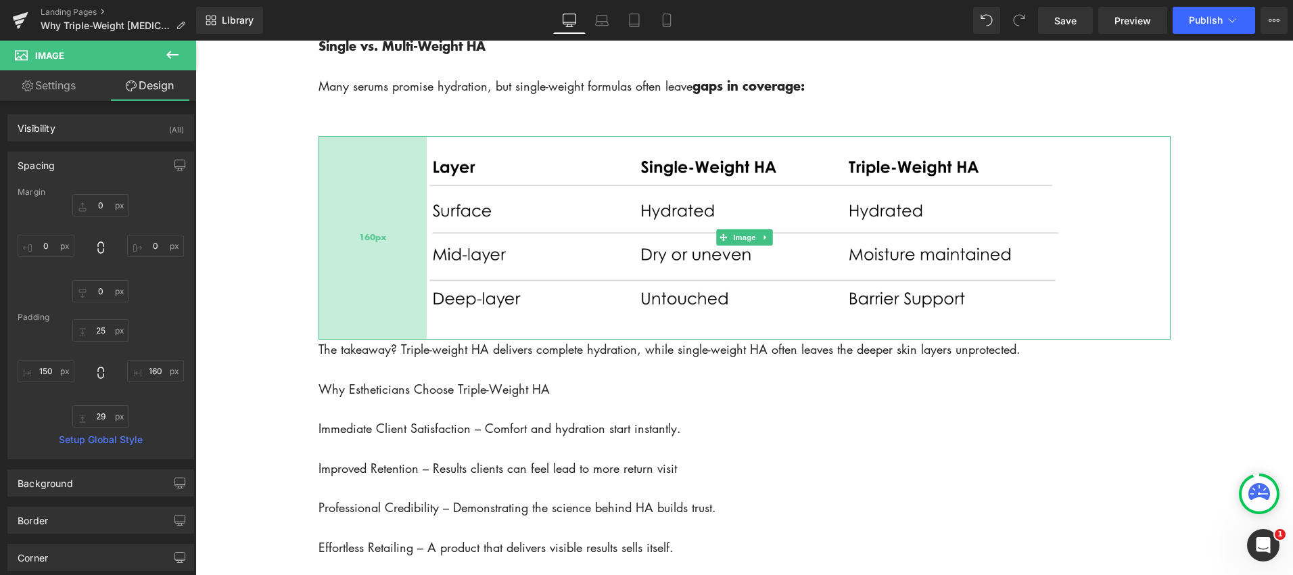
click at [325, 251] on div "160px" at bounding box center [372, 238] width 108 height 204
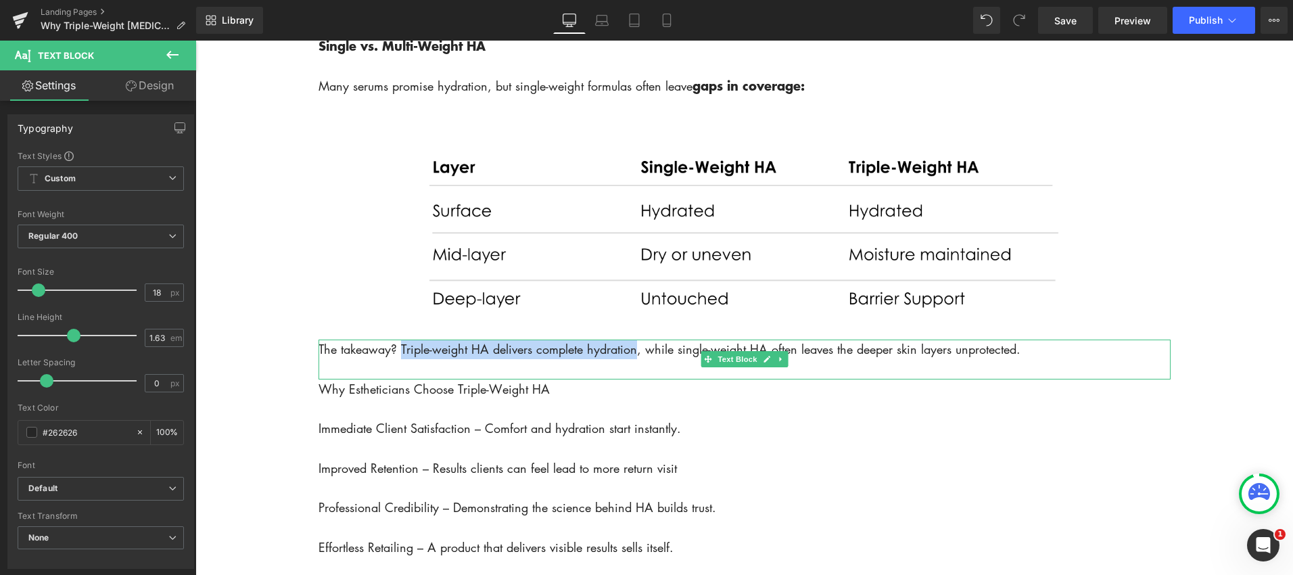
drag, startPoint x: 403, startPoint y: 372, endPoint x: 638, endPoint y: 375, distance: 234.7
click at [638, 359] on p "The takeaway? Triple-weight HA delivers complete hydration, while single-weight…" at bounding box center [744, 349] width 852 height 20
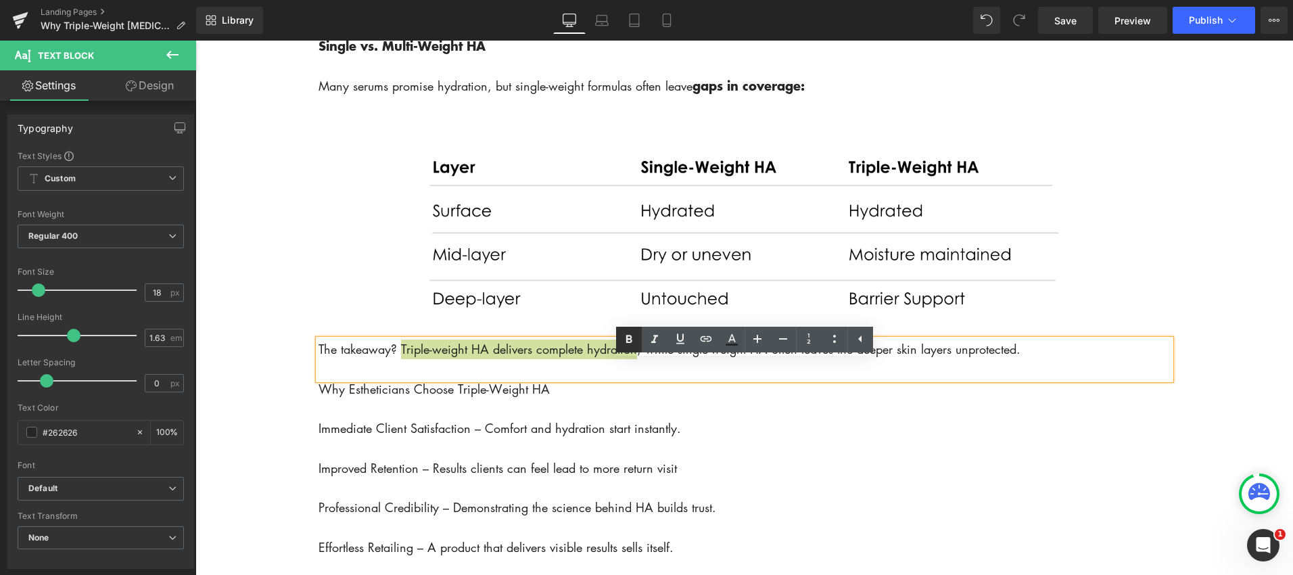
click at [630, 339] on icon at bounding box center [628, 339] width 6 height 8
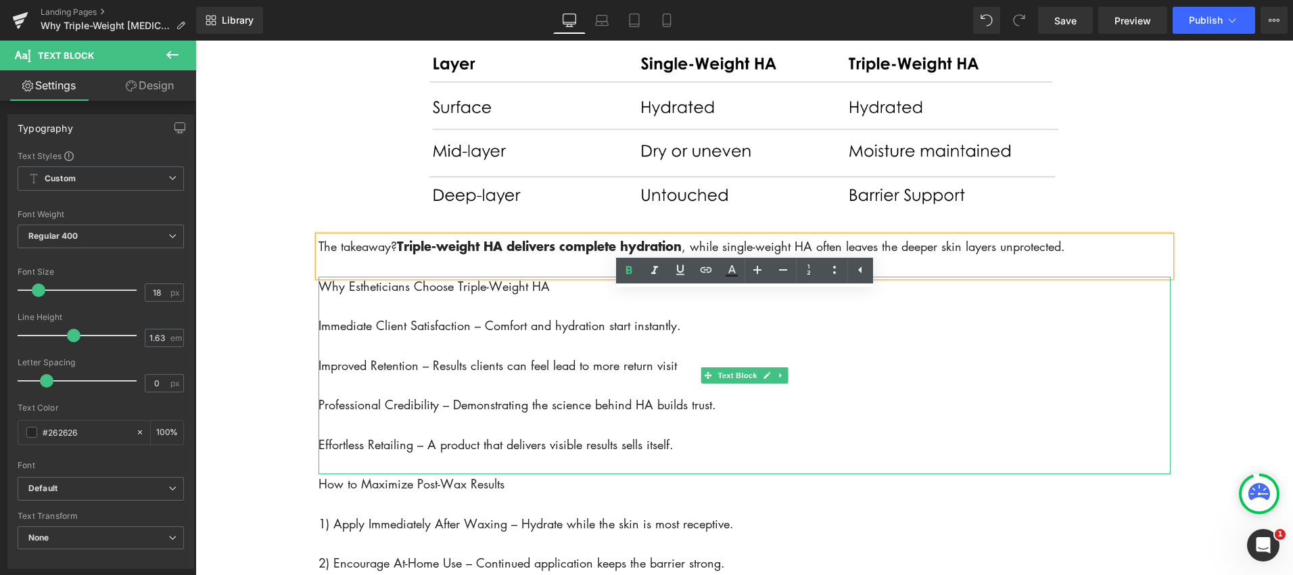
scroll to position [2204, 0]
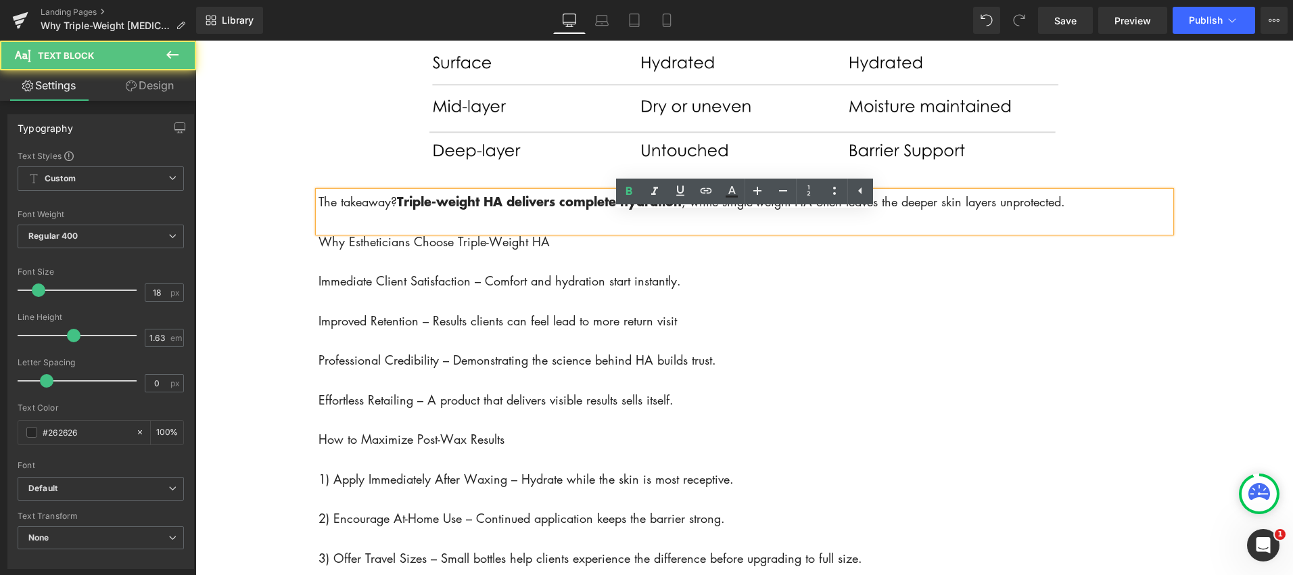
click at [1106, 231] on p at bounding box center [744, 222] width 852 height 20
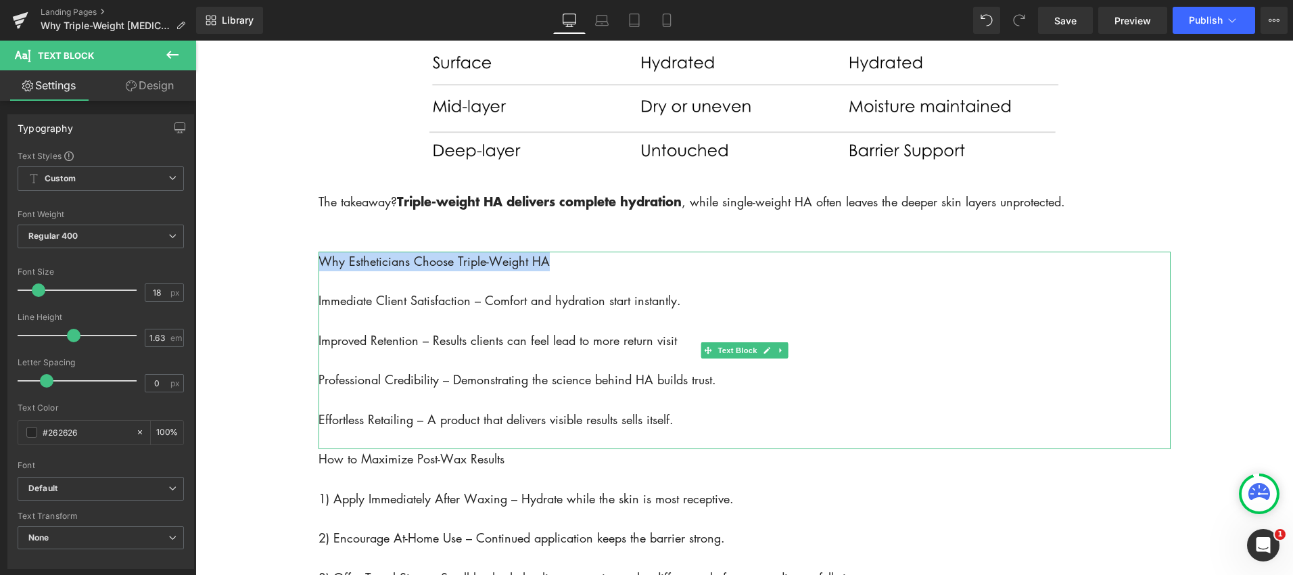
drag, startPoint x: 321, startPoint y: 286, endPoint x: 557, endPoint y: 289, distance: 235.3
click at [560, 271] on p "Why Estheticians Choose Triple-Weight HA" at bounding box center [744, 262] width 852 height 20
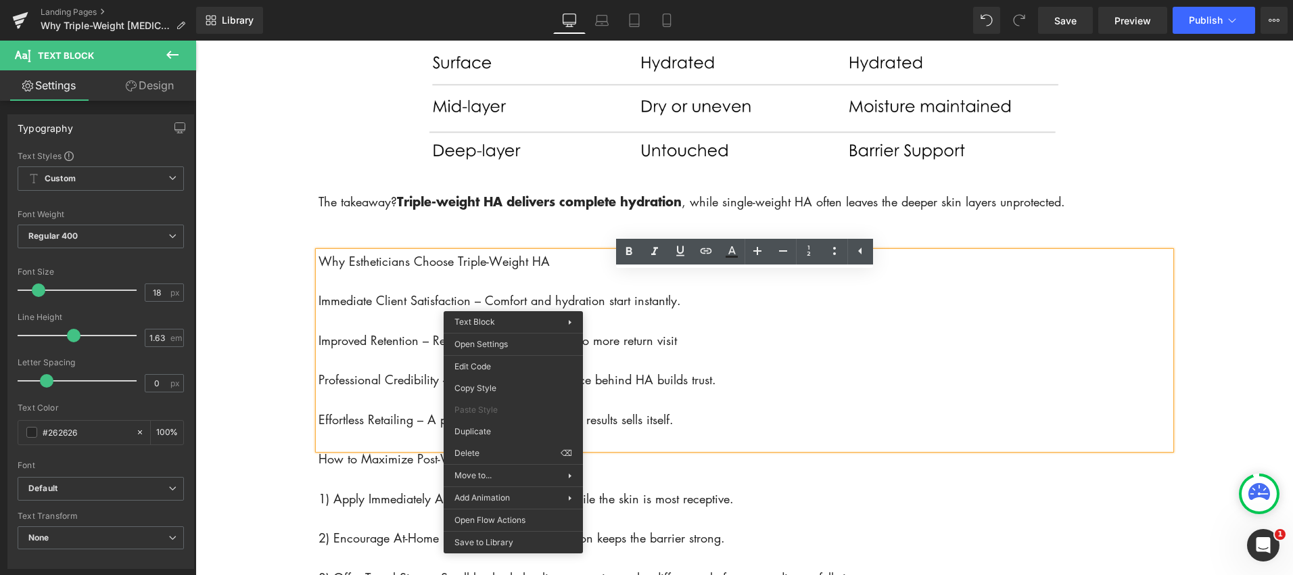
click at [562, 271] on p "Why Estheticians Choose Triple-Weight HA" at bounding box center [744, 262] width 852 height 20
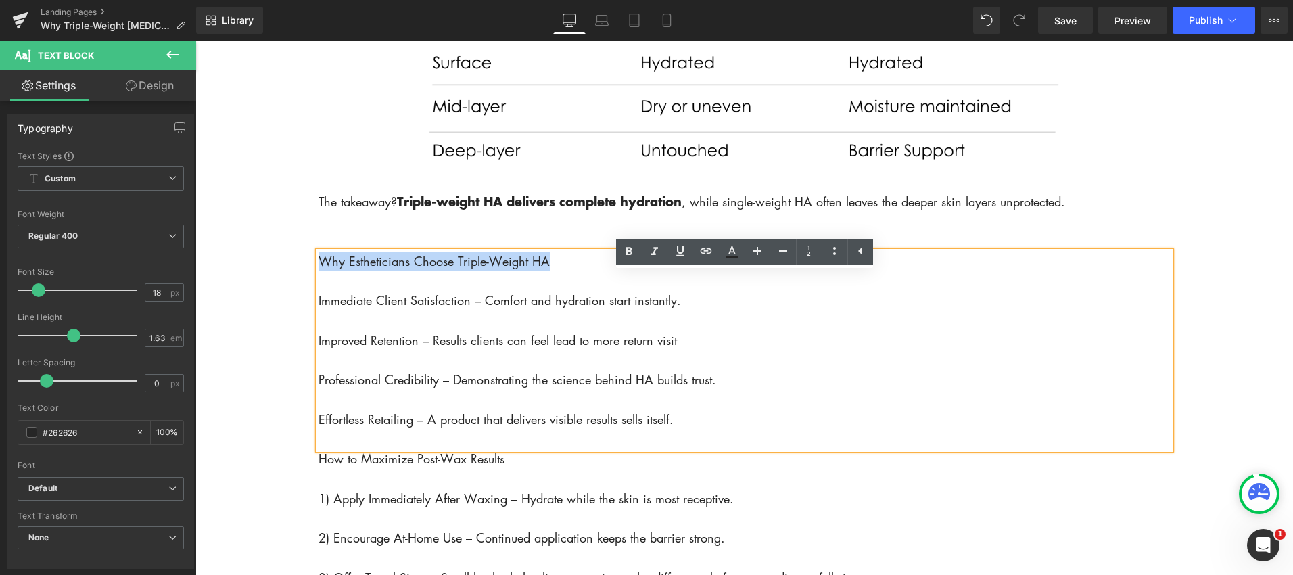
drag, startPoint x: 556, startPoint y: 284, endPoint x: 311, endPoint y: 287, distance: 244.8
copy p "Why Estheticians Choose Triple-Weight HA"
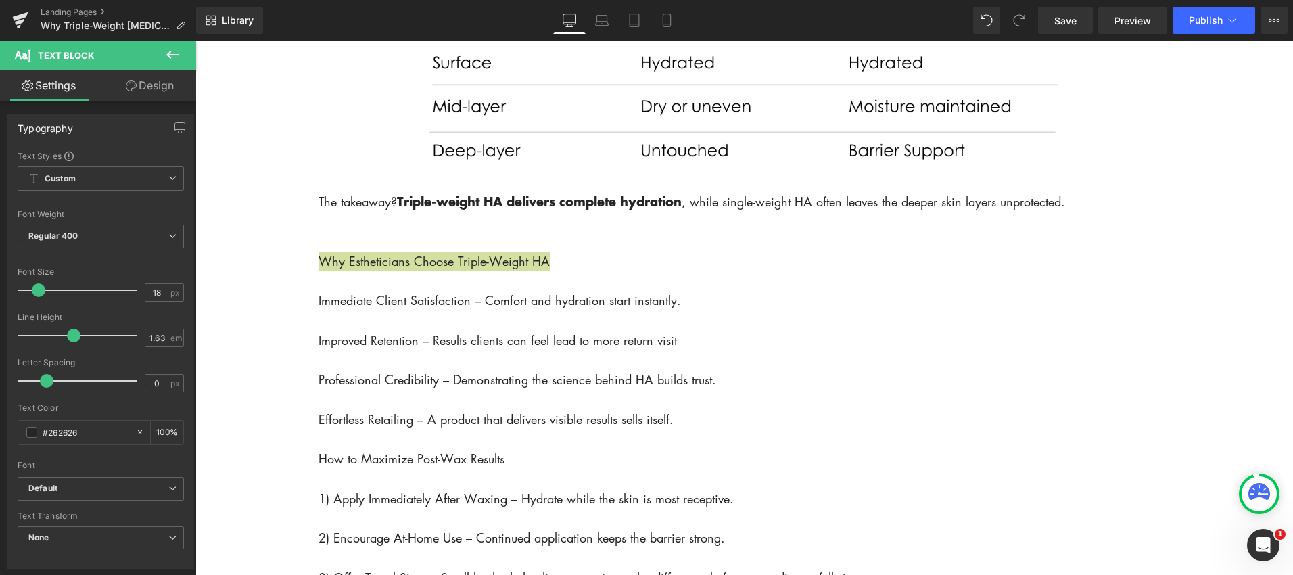
click at [167, 57] on icon at bounding box center [172, 55] width 16 height 16
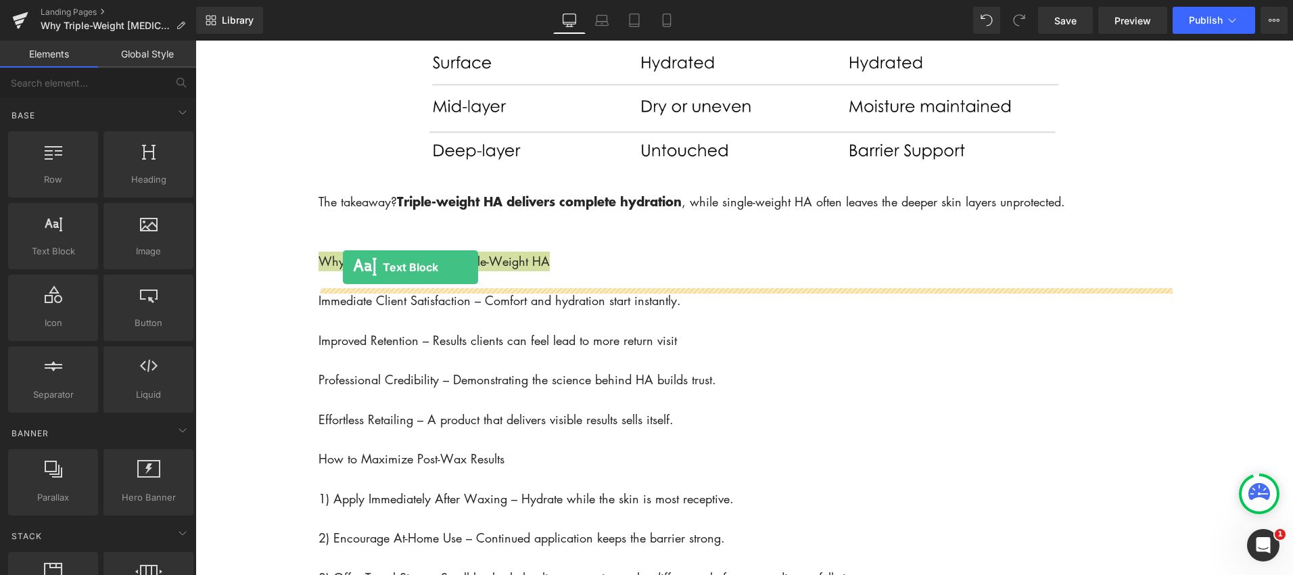
drag, startPoint x: 268, startPoint y: 278, endPoint x: 345, endPoint y: 271, distance: 76.7
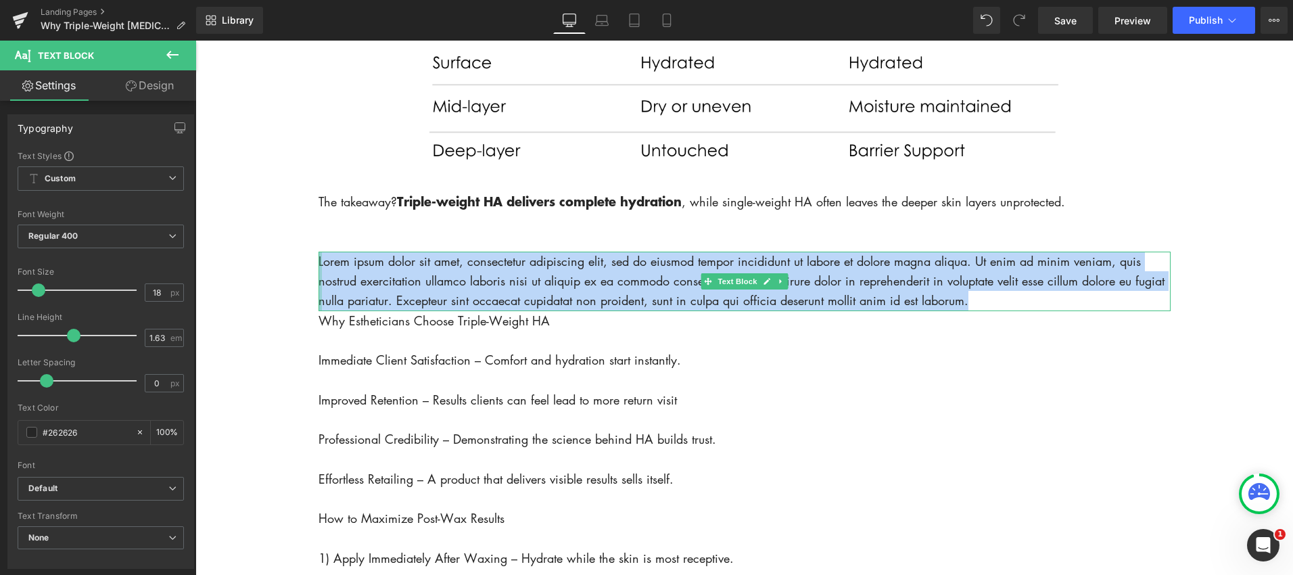
drag, startPoint x: 987, startPoint y: 323, endPoint x: 317, endPoint y: 284, distance: 670.6
click at [318, 284] on div "Lorem ipsum dolor sit amet, consectetur adipiscing elit, sed do eiusmod tempor …" at bounding box center [744, 282] width 852 height 60
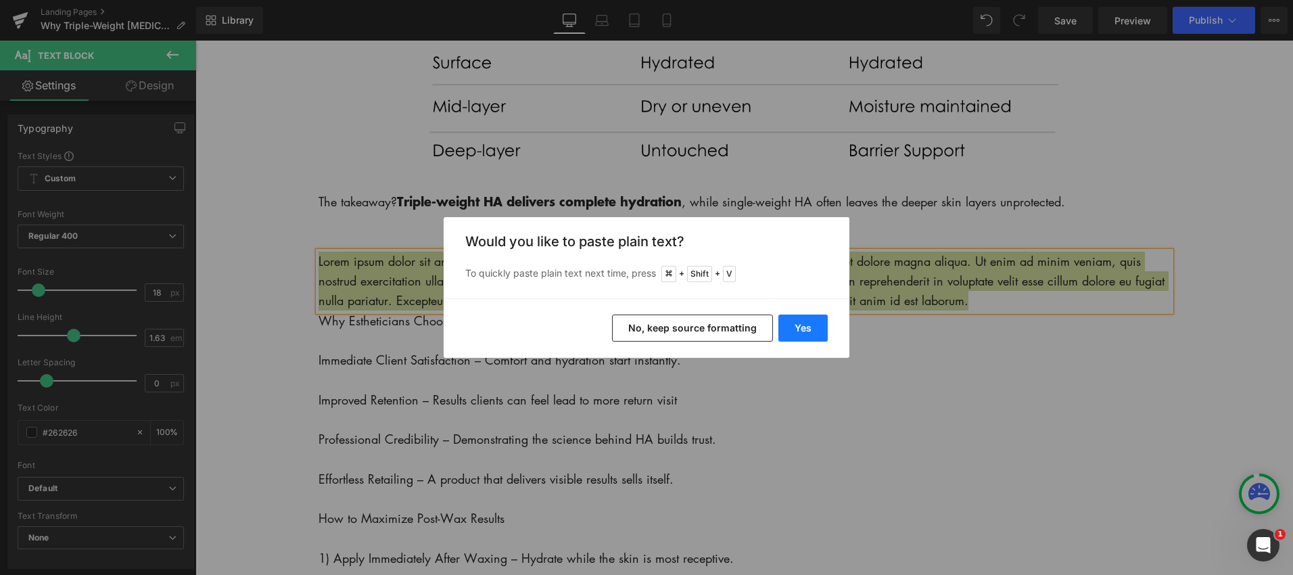
click at [807, 325] on button "Yes" at bounding box center [802, 327] width 49 height 27
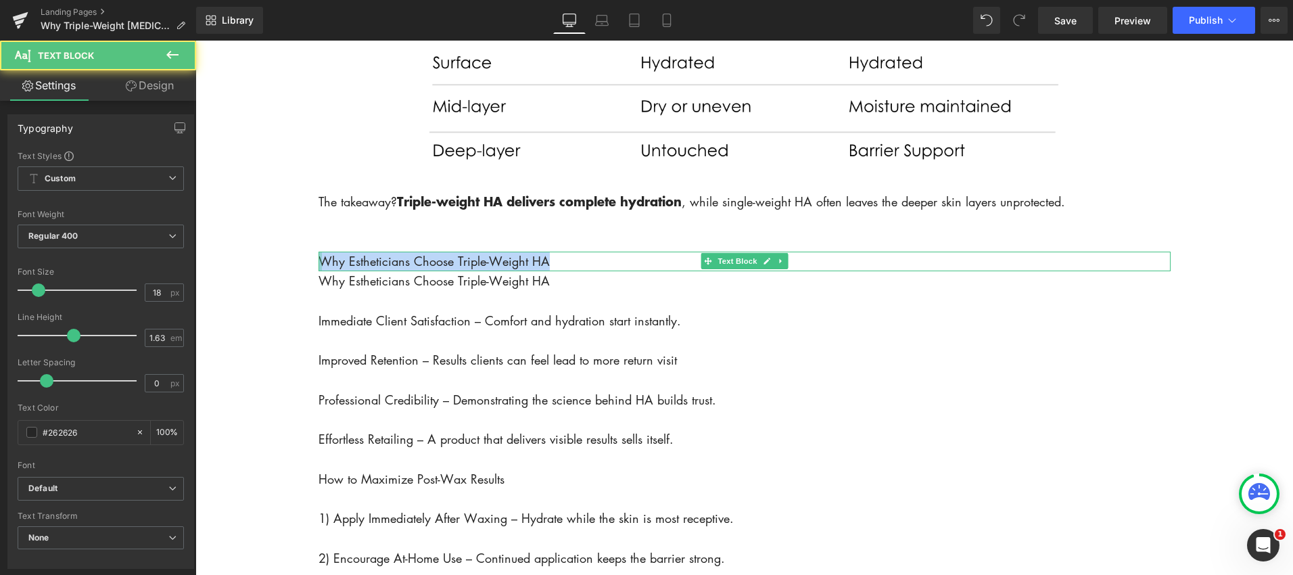
drag, startPoint x: 557, startPoint y: 281, endPoint x: 317, endPoint y: 279, distance: 240.1
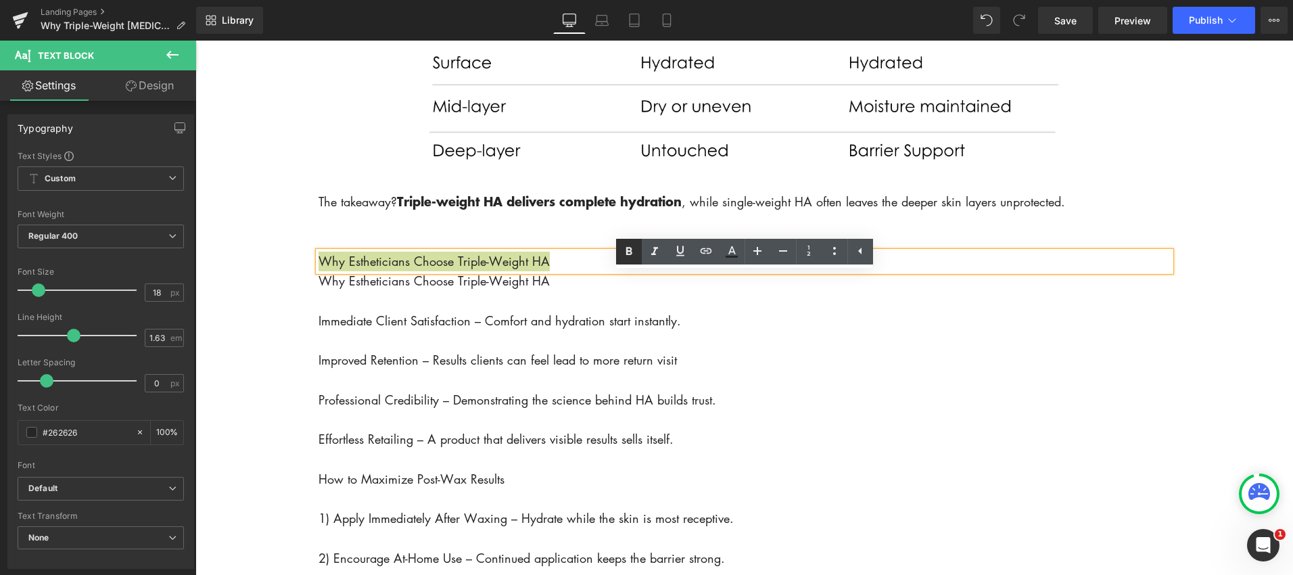
drag, startPoint x: 624, startPoint y: 249, endPoint x: 615, endPoint y: 255, distance: 10.7
click at [624, 249] on icon at bounding box center [629, 251] width 16 height 16
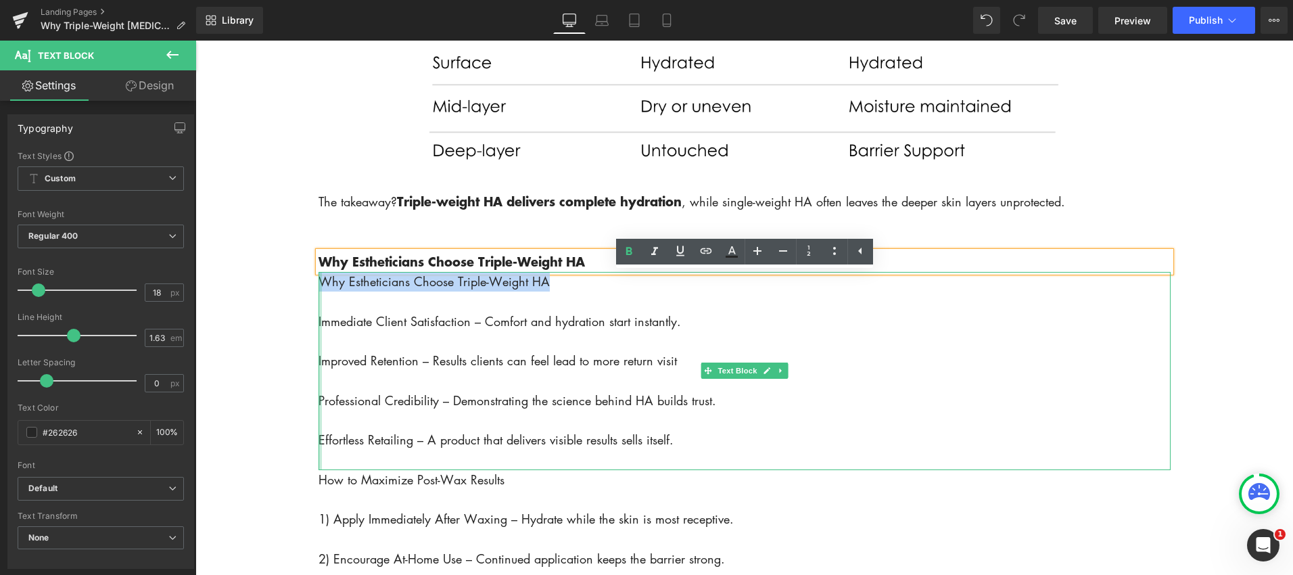
drag, startPoint x: 560, startPoint y: 307, endPoint x: 320, endPoint y: 304, distance: 240.1
click at [320, 304] on div "Why Estheticians Choose Triple-Weight HA Immediate Client Satisfaction – Comfor…" at bounding box center [744, 371] width 852 height 198
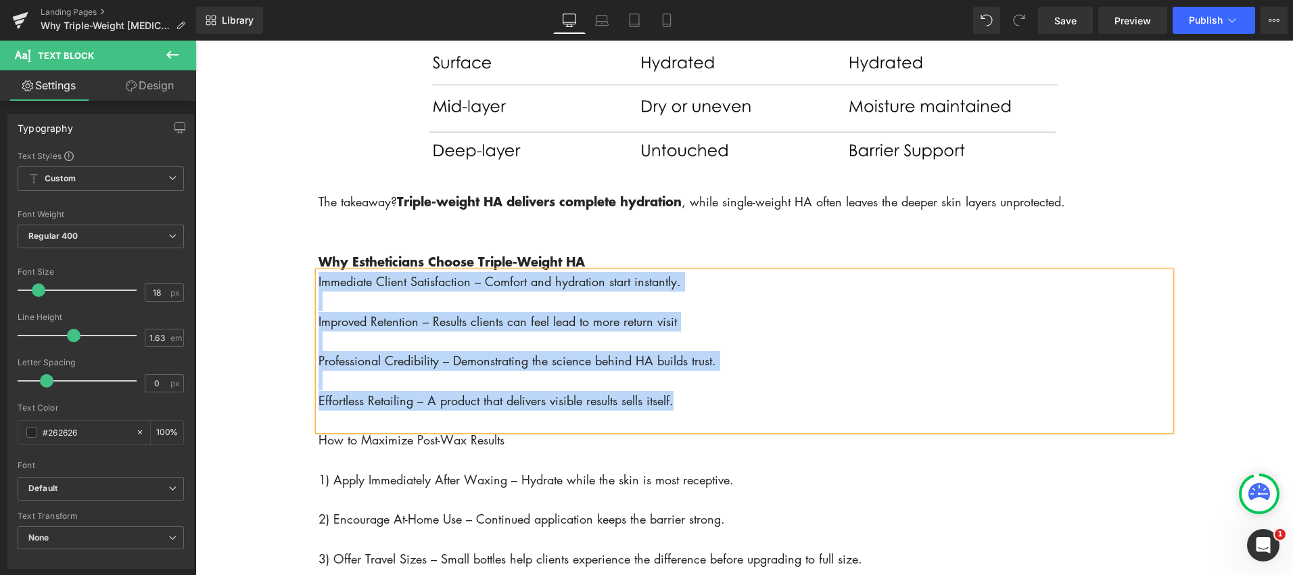
drag, startPoint x: 673, startPoint y: 419, endPoint x: 308, endPoint y: 305, distance: 382.0
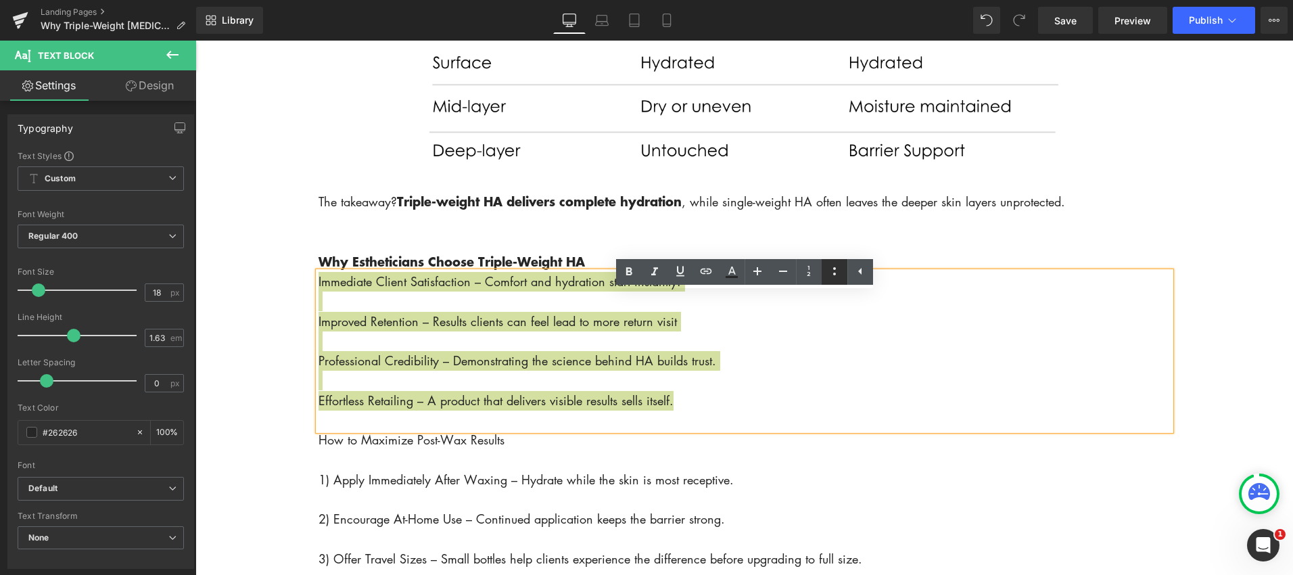
drag, startPoint x: 839, startPoint y: 268, endPoint x: 822, endPoint y: 268, distance: 17.6
click at [839, 267] on icon at bounding box center [834, 271] width 16 height 16
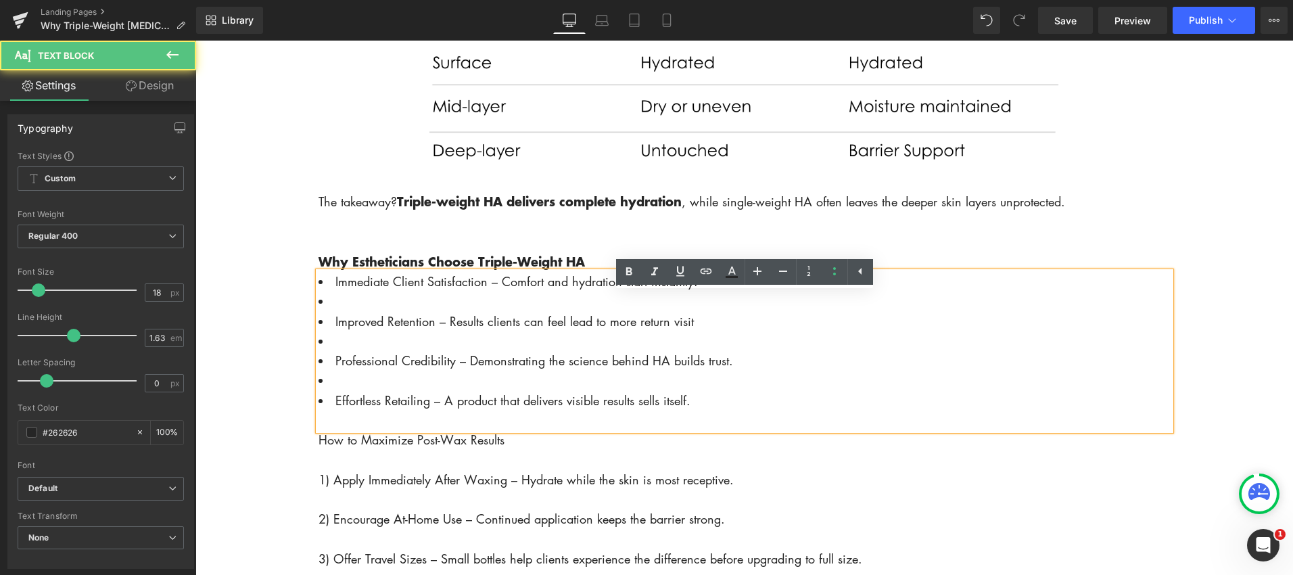
click at [358, 311] on li at bounding box center [744, 301] width 852 height 20
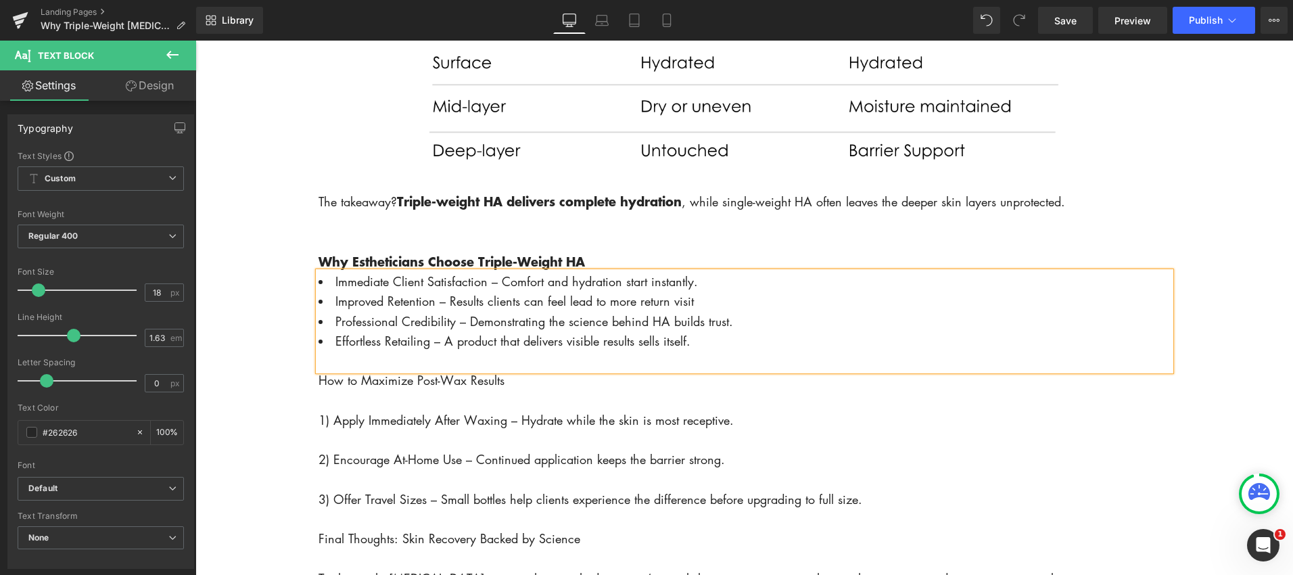
click at [396, 371] on p at bounding box center [744, 361] width 852 height 20
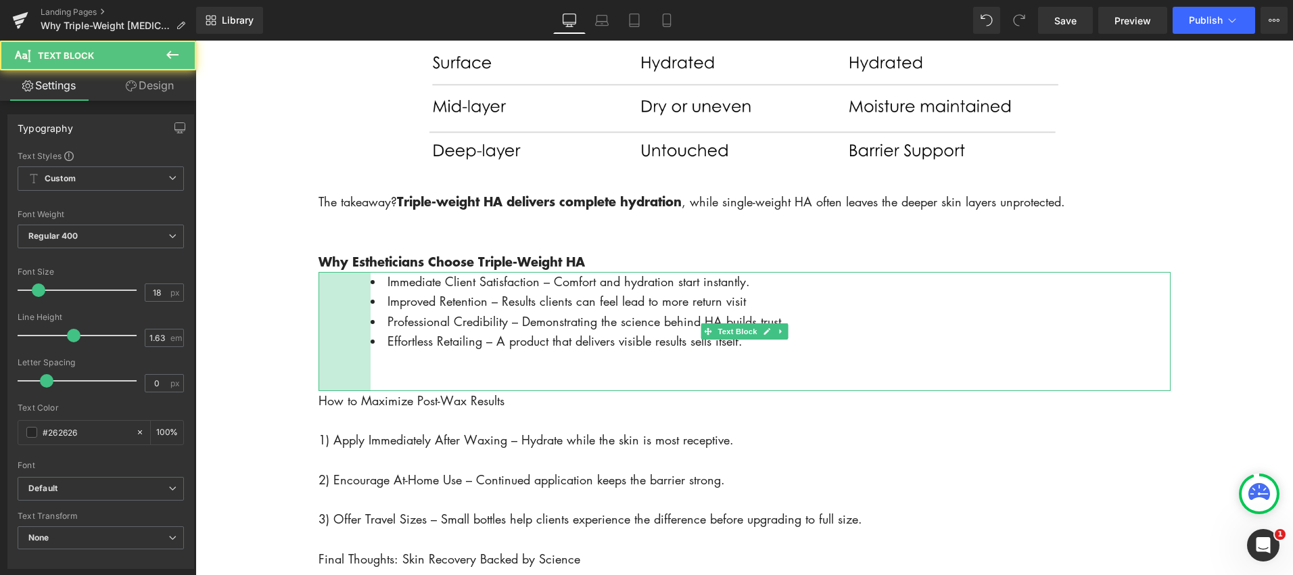
drag, startPoint x: 319, startPoint y: 312, endPoint x: 371, endPoint y: 314, distance: 52.1
click at [371, 314] on div "Immediate Client Satisfaction – Comfort and hydration start instantly. Improved…" at bounding box center [744, 331] width 852 height 119
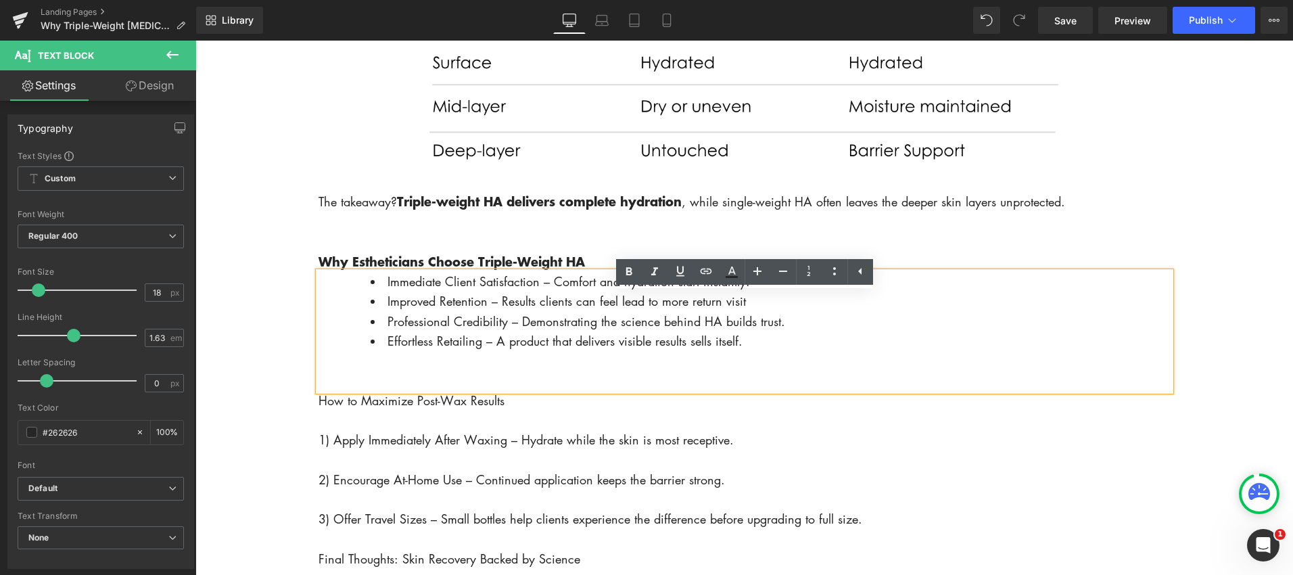
click at [318, 320] on div "Immediate Client Satisfaction – Comfort and hydration start instantly. Improved…" at bounding box center [744, 331] width 852 height 119
click at [350, 318] on div "Immediate Client Satisfaction – Comfort and hydration start instantly. Improved…" at bounding box center [744, 331] width 852 height 119
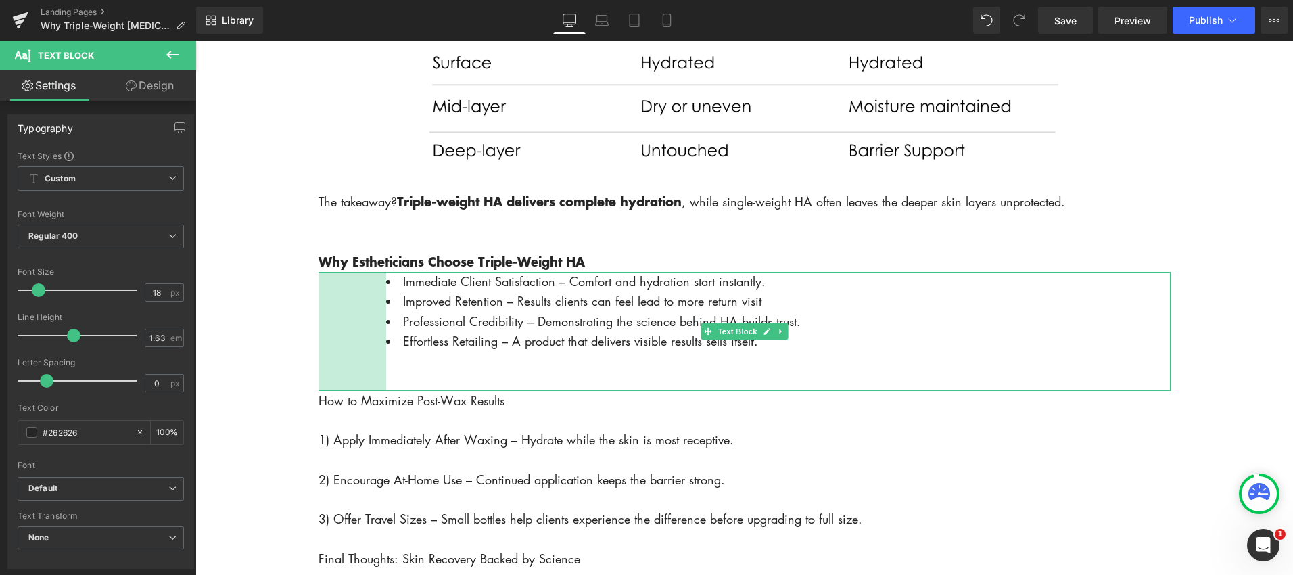
drag, startPoint x: 339, startPoint y: 321, endPoint x: 355, endPoint y: 323, distance: 16.3
click at [355, 323] on div "100px" at bounding box center [352, 331] width 68 height 119
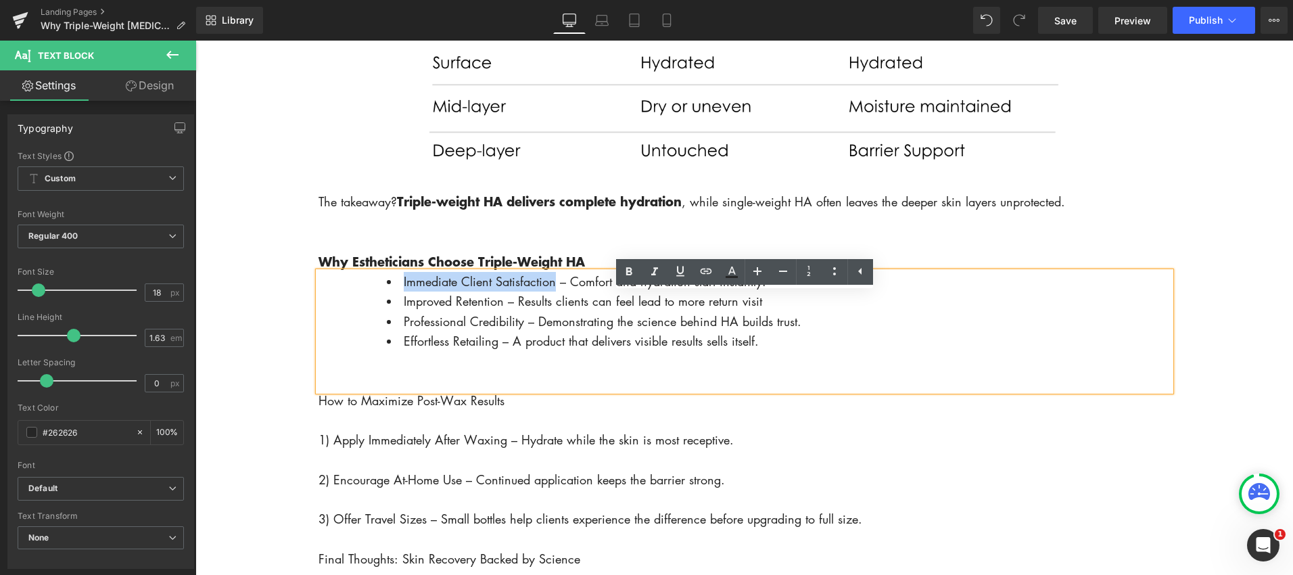
drag, startPoint x: 403, startPoint y: 306, endPoint x: 564, endPoint y: 302, distance: 161.0
click at [555, 289] on span "Immediate Client Satisfaction – Comfort and hydration start instantly." at bounding box center [585, 281] width 362 height 16
drag, startPoint x: 628, startPoint y: 273, endPoint x: 619, endPoint y: 276, distance: 10.1
click at [628, 273] on icon at bounding box center [629, 272] width 16 height 16
drag, startPoint x: 404, startPoint y: 325, endPoint x: 496, endPoint y: 325, distance: 92.0
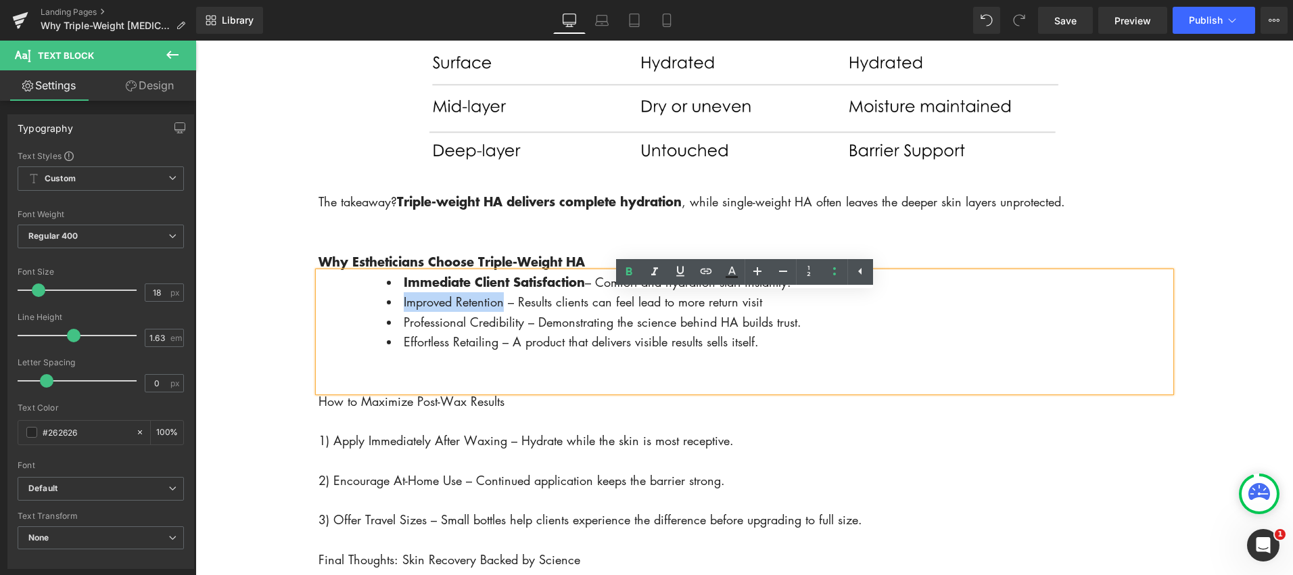
click at [502, 312] on li "Improved Retention – Results clients can feel lead to more return visit" at bounding box center [779, 302] width 784 height 20
drag, startPoint x: 630, startPoint y: 277, endPoint x: 616, endPoint y: 279, distance: 13.6
click at [629, 278] on icon at bounding box center [629, 272] width 16 height 16
drag, startPoint x: 401, startPoint y: 348, endPoint x: 525, endPoint y: 350, distance: 124.5
click at [525, 333] on li "Professional Credibility – Demonstrating the science behind HA builds trust." at bounding box center [779, 323] width 784 height 20
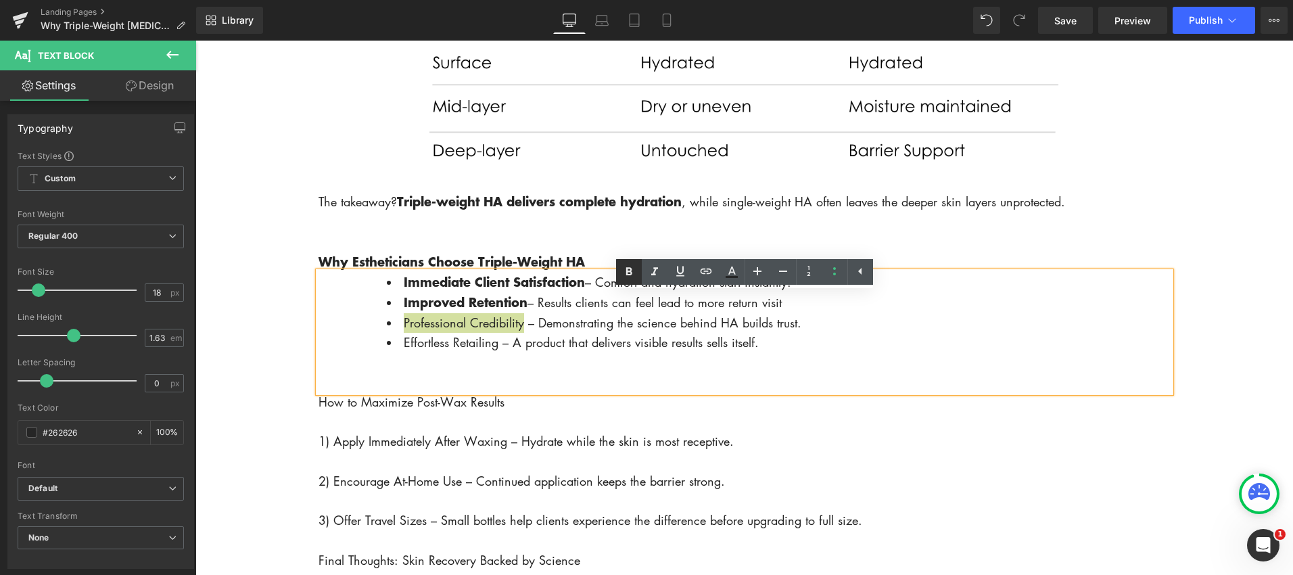
click at [627, 270] on icon at bounding box center [628, 272] width 6 height 8
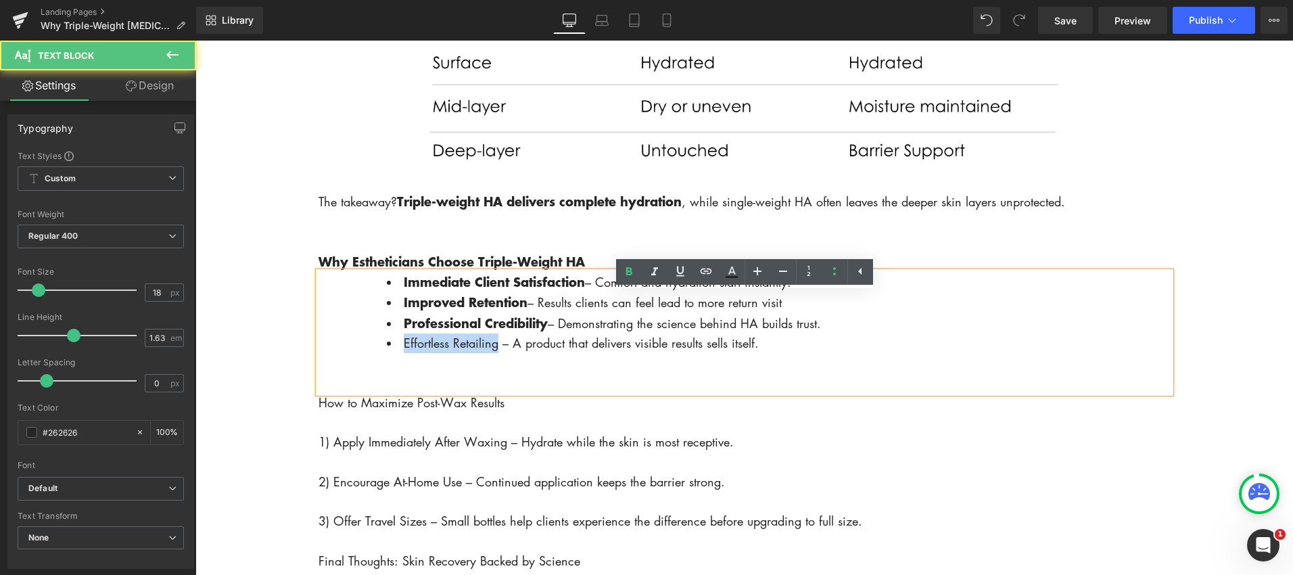
drag, startPoint x: 400, startPoint y: 368, endPoint x: 497, endPoint y: 370, distance: 96.7
click at [501, 353] on li "Effortless Retailing – A product that delivers visible results sells itself." at bounding box center [779, 343] width 784 height 20
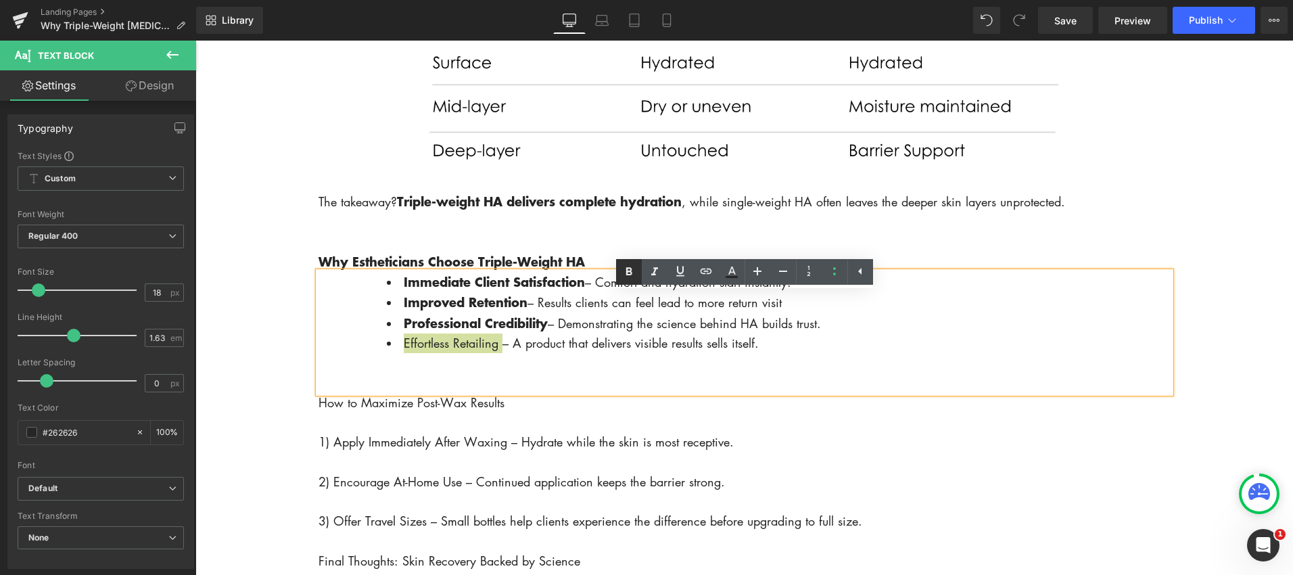
click at [625, 272] on icon at bounding box center [628, 272] width 6 height 8
click at [413, 393] on p at bounding box center [779, 383] width 784 height 20
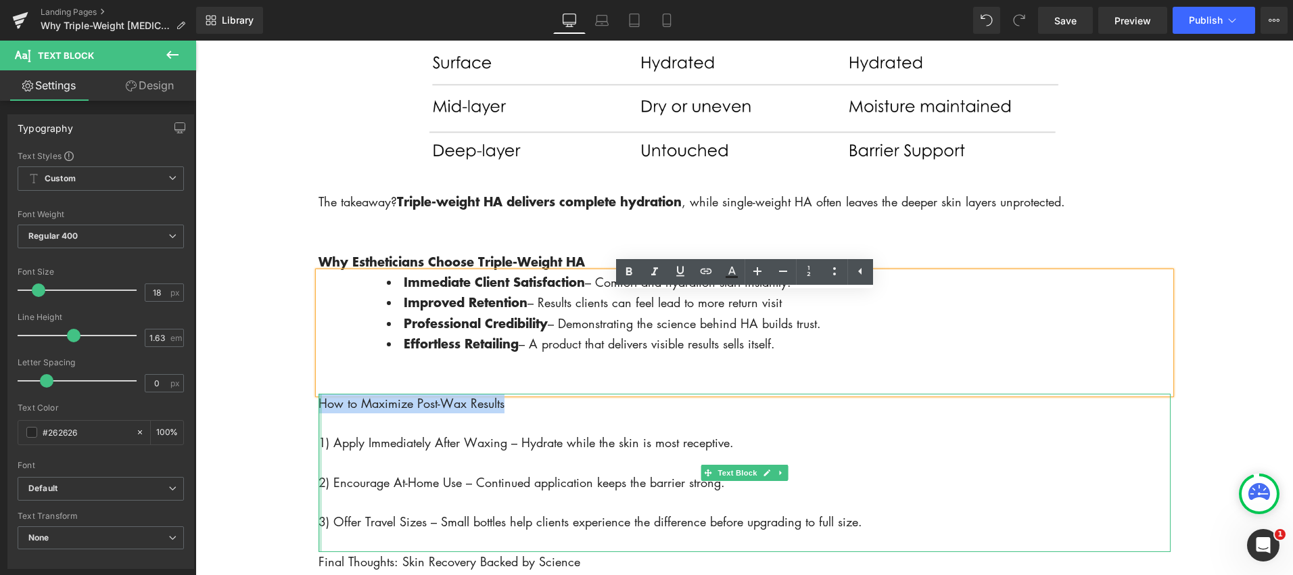
drag, startPoint x: 490, startPoint y: 427, endPoint x: 319, endPoint y: 423, distance: 170.5
click at [319, 423] on div "How to Maximize Post-Wax Results 1) Apply Immediately After Waxing – Hydrate wh…" at bounding box center [744, 473] width 852 height 158
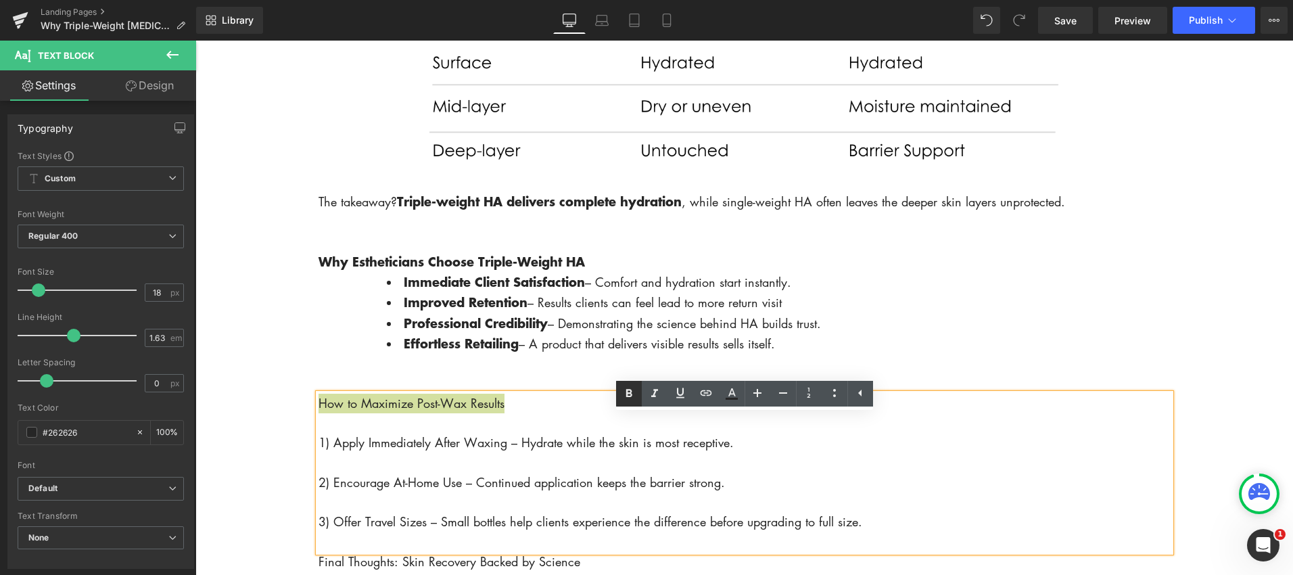
click at [626, 398] on icon at bounding box center [629, 393] width 16 height 16
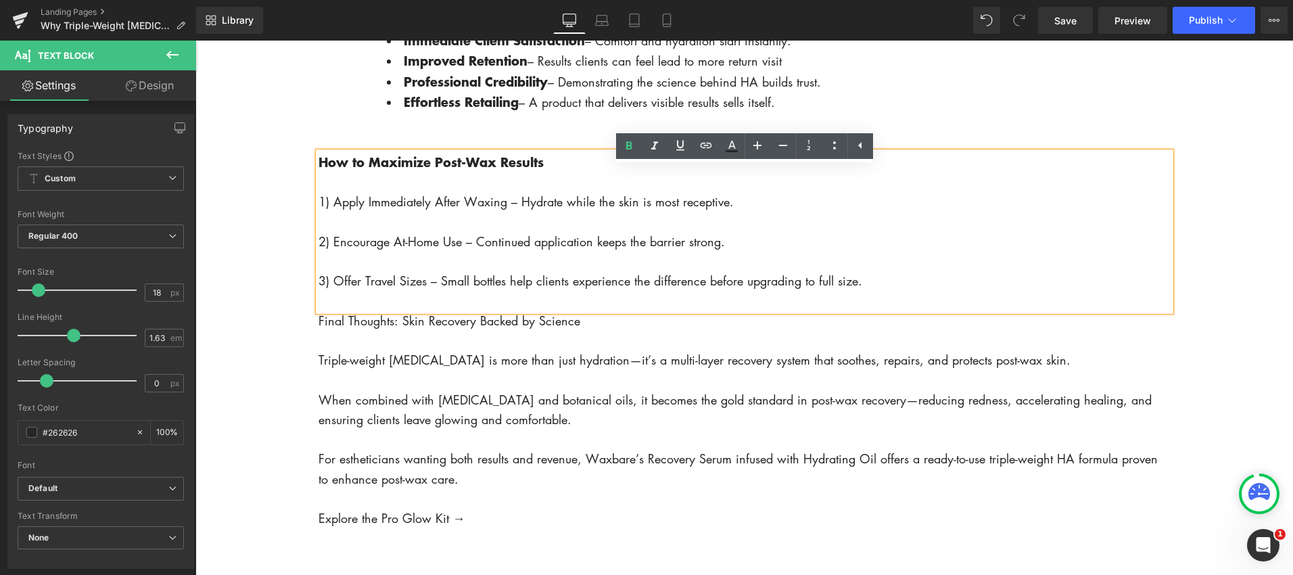
scroll to position [2451, 0]
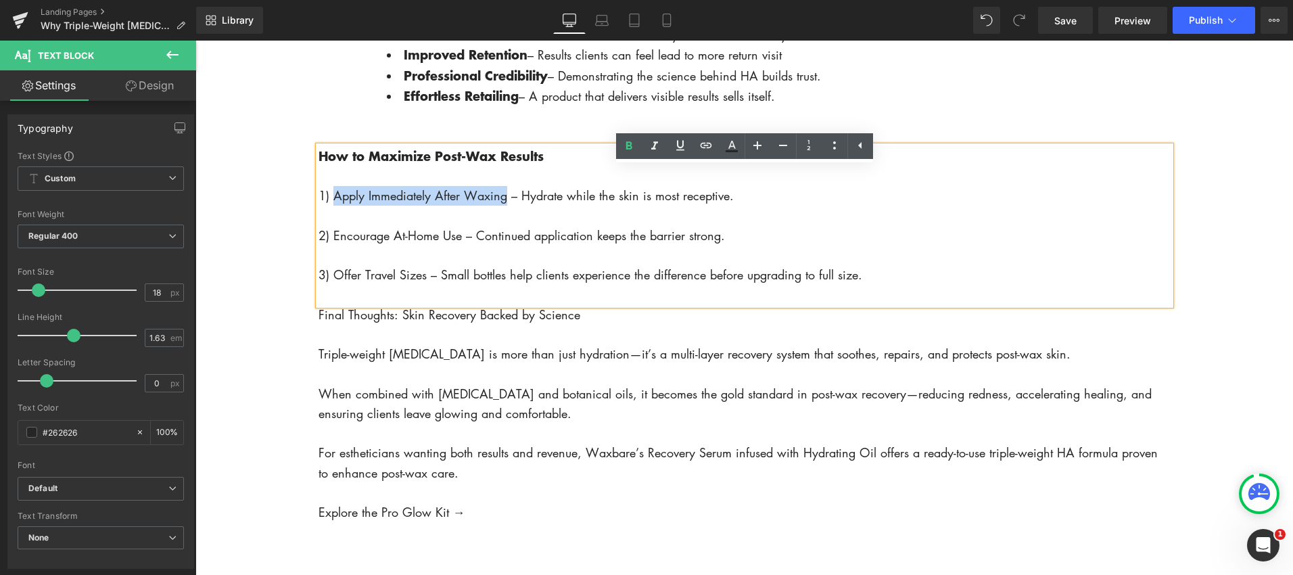
drag, startPoint x: 331, startPoint y: 217, endPoint x: 507, endPoint y: 221, distance: 175.9
click at [506, 206] on p "1) Apply Immediately After Waxing – Hydrate while the skin is most receptive." at bounding box center [744, 196] width 852 height 20
click at [622, 146] on icon at bounding box center [629, 146] width 16 height 16
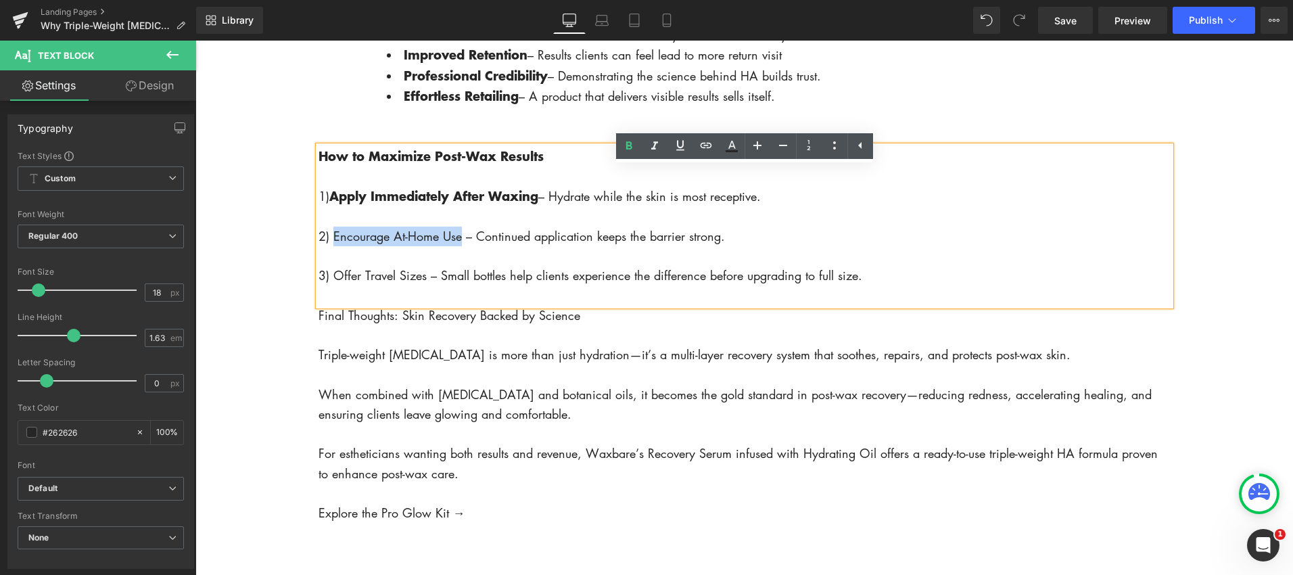
drag, startPoint x: 332, startPoint y: 262, endPoint x: 465, endPoint y: 265, distance: 133.3
click at [463, 246] on p "2) Encourage At-Home Use – Continued application keeps the barrier strong." at bounding box center [744, 237] width 852 height 20
click at [630, 144] on icon at bounding box center [628, 145] width 6 height 8
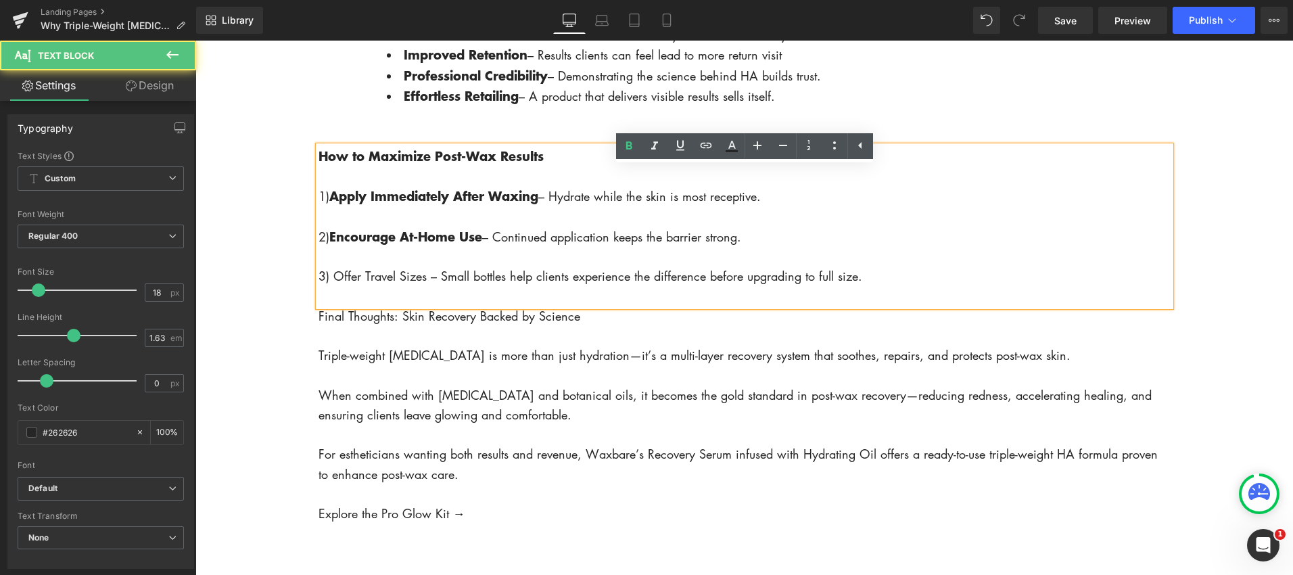
drag, startPoint x: 331, startPoint y: 298, endPoint x: 428, endPoint y: 298, distance: 97.4
click at [428, 286] on p "3) Offer Travel Sizes – Small bottles help clients experience the difference be…" at bounding box center [744, 276] width 852 height 20
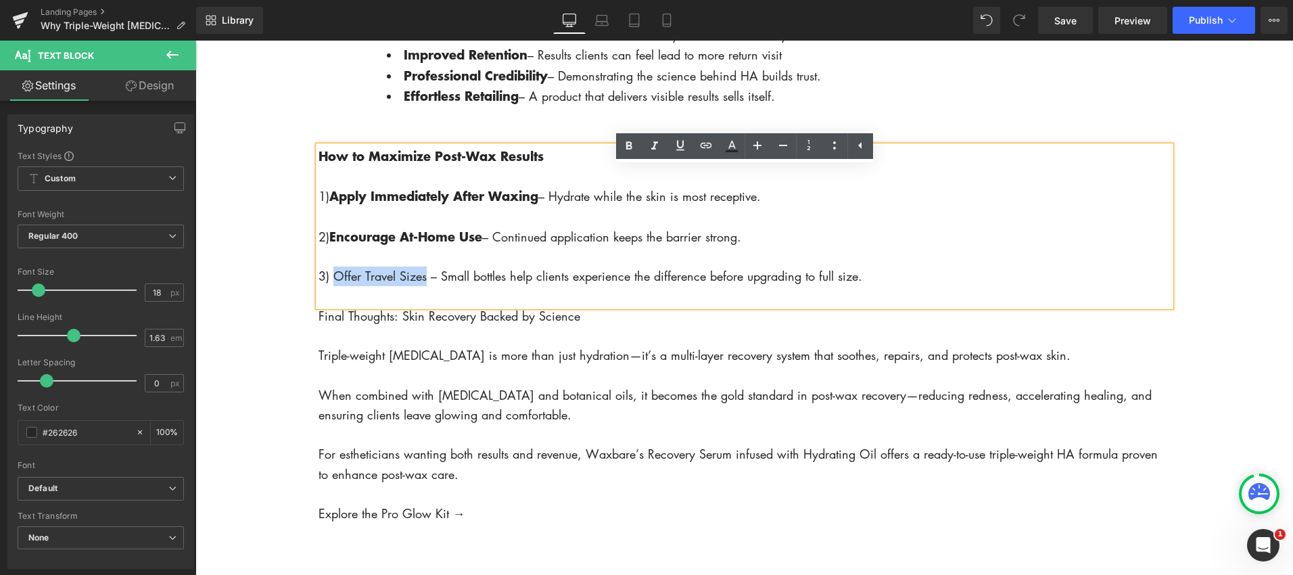
drag, startPoint x: 335, startPoint y: 298, endPoint x: 427, endPoint y: 297, distance: 92.7
click at [426, 286] on p "3) Offer Travel Sizes – Small bottles help clients experience the difference be…" at bounding box center [744, 276] width 852 height 20
drag, startPoint x: 629, startPoint y: 150, endPoint x: 618, endPoint y: 152, distance: 11.0
click at [629, 151] on icon at bounding box center [629, 146] width 16 height 16
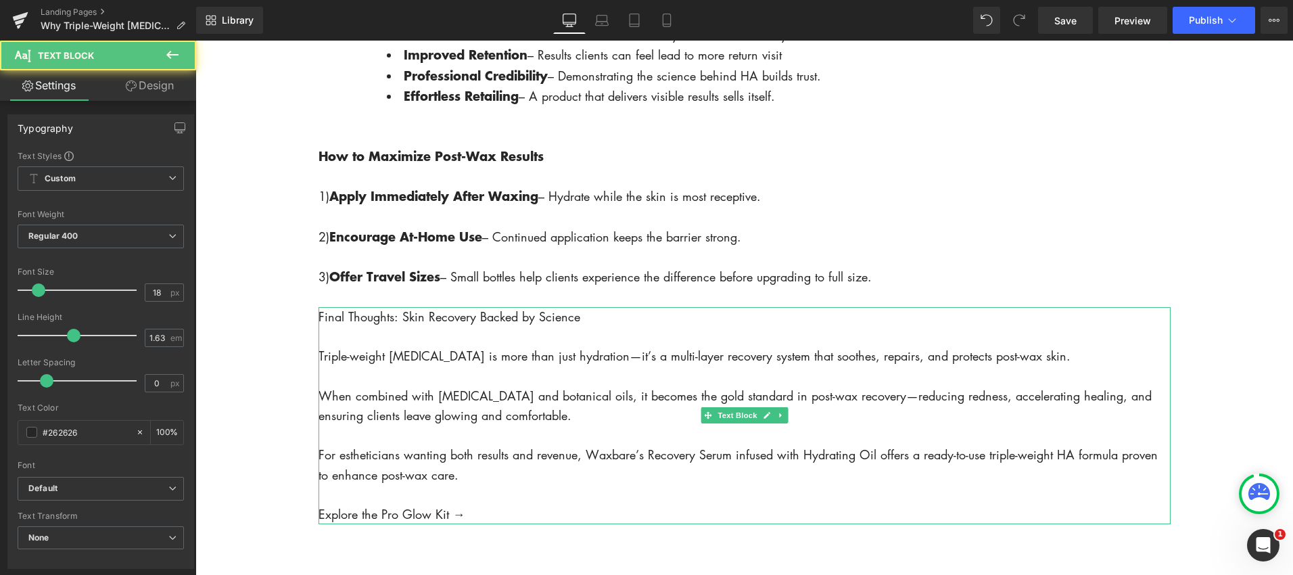
click at [588, 327] on p "Final Thoughts: Skin Recovery Backed by Science" at bounding box center [744, 317] width 852 height 20
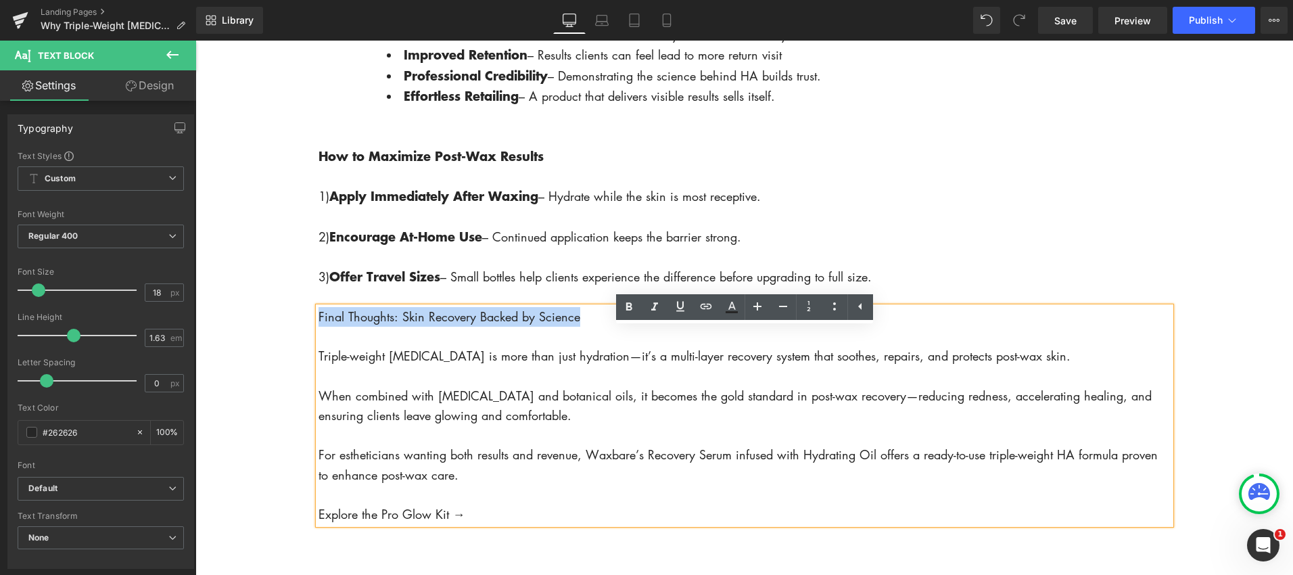
drag, startPoint x: 587, startPoint y: 341, endPoint x: 323, endPoint y: 337, distance: 264.4
click at [320, 327] on p "Final Thoughts: Skin Recovery Backed by Science" at bounding box center [744, 317] width 852 height 20
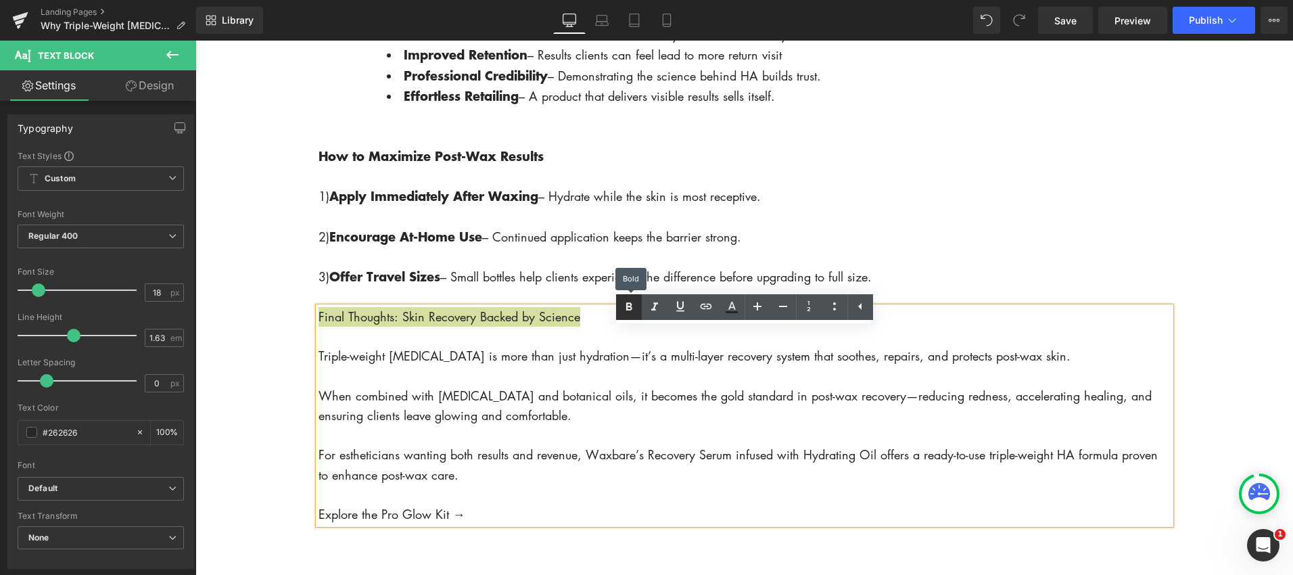
click at [632, 312] on icon at bounding box center [629, 307] width 16 height 16
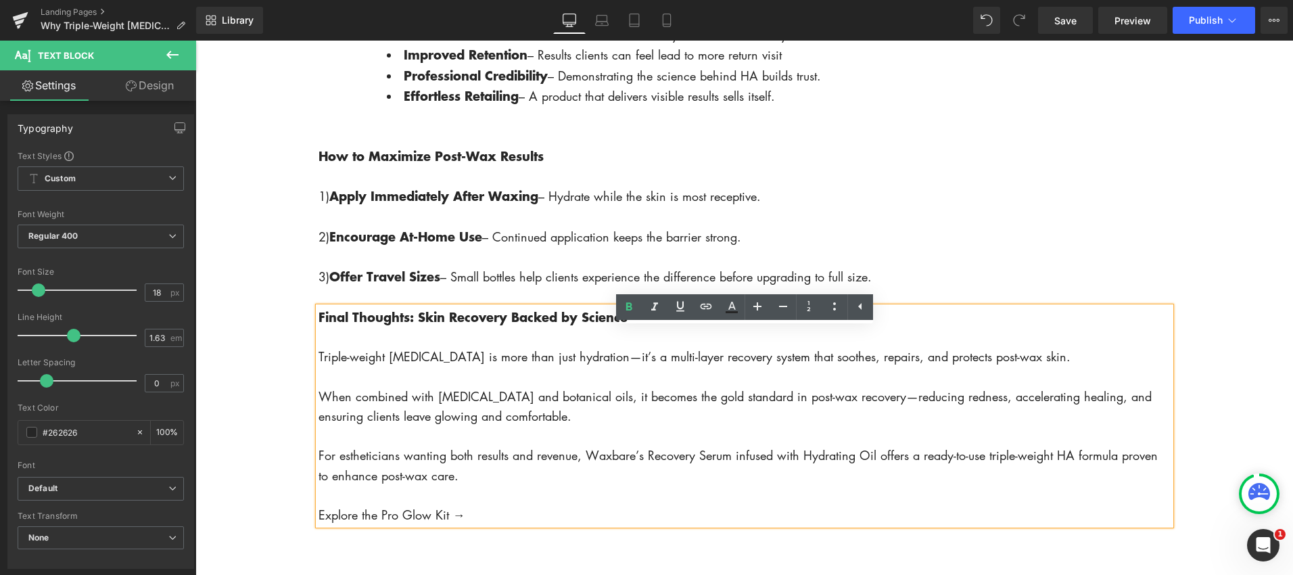
drag, startPoint x: 641, startPoint y: 339, endPoint x: 568, endPoint y: 314, distance: 77.0
click at [641, 327] on p "Final Thoughts: Skin Recovery Backed by Science" at bounding box center [744, 317] width 852 height 20
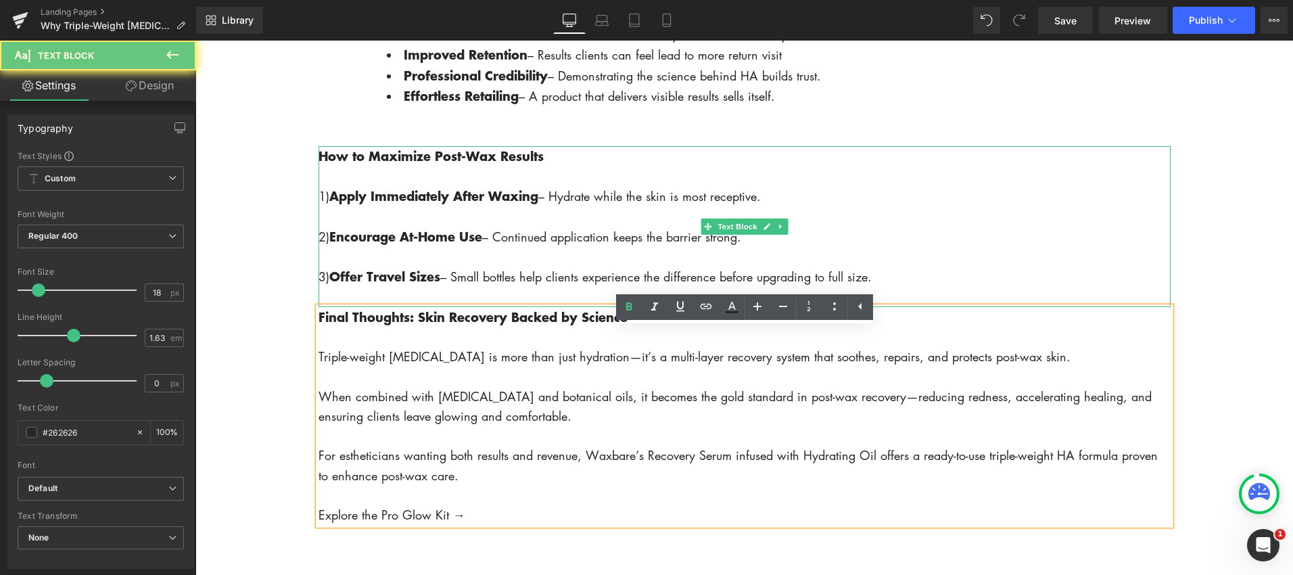
click at [533, 306] on p at bounding box center [744, 297] width 852 height 20
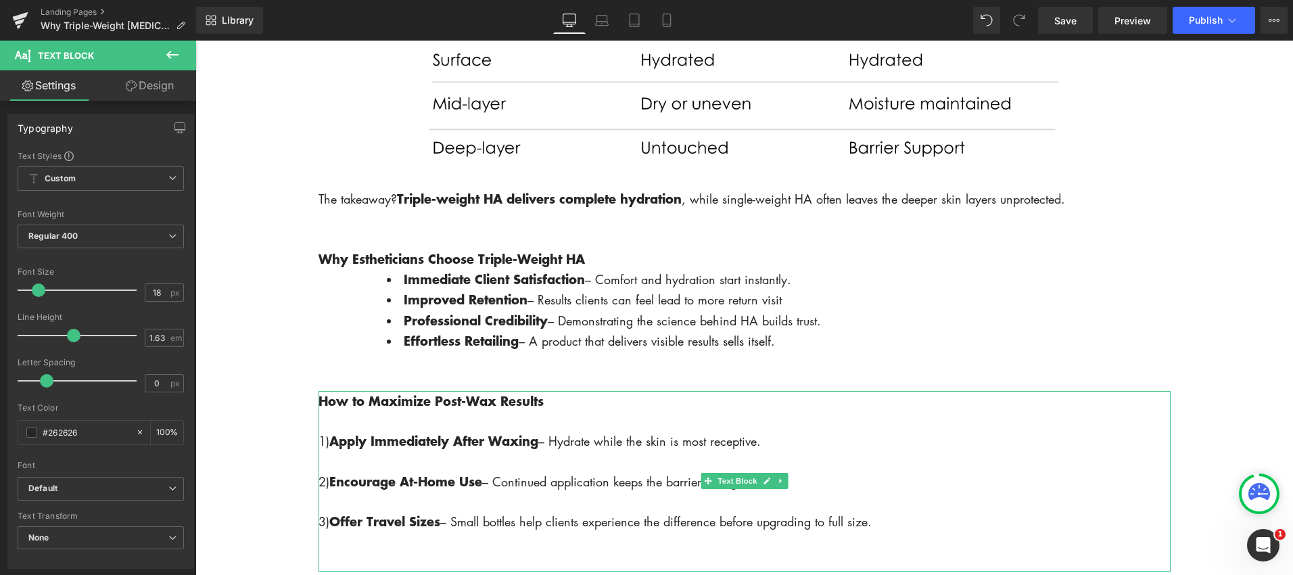
scroll to position [2205, 0]
click at [527, 472] on p at bounding box center [744, 462] width 852 height 20
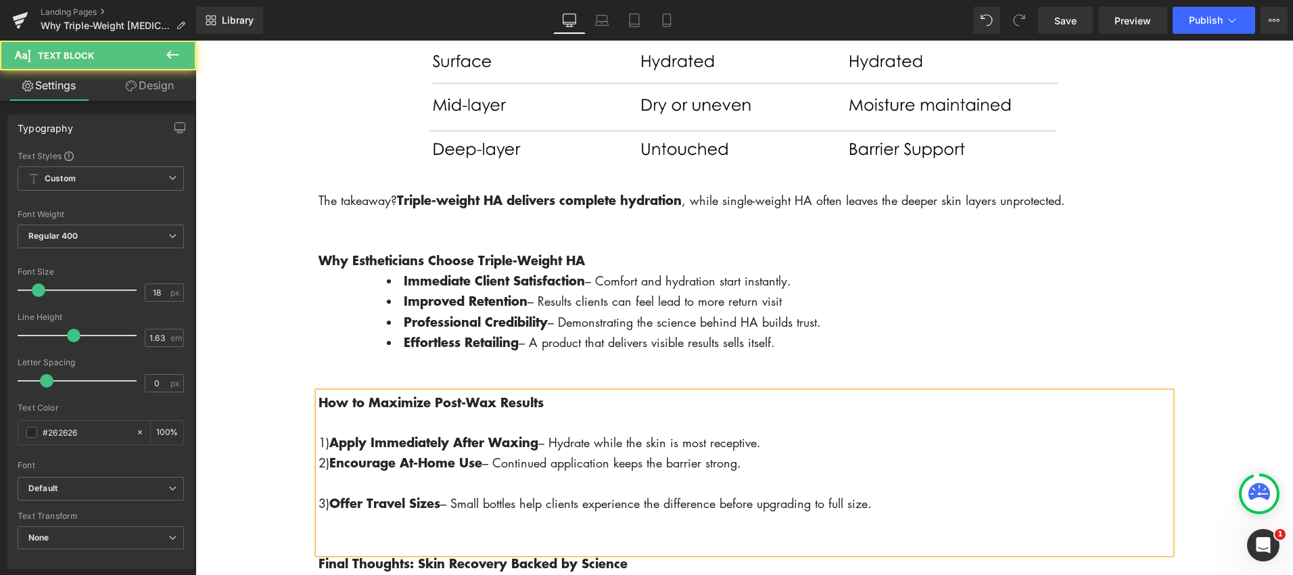
click at [515, 493] on p at bounding box center [744, 483] width 852 height 20
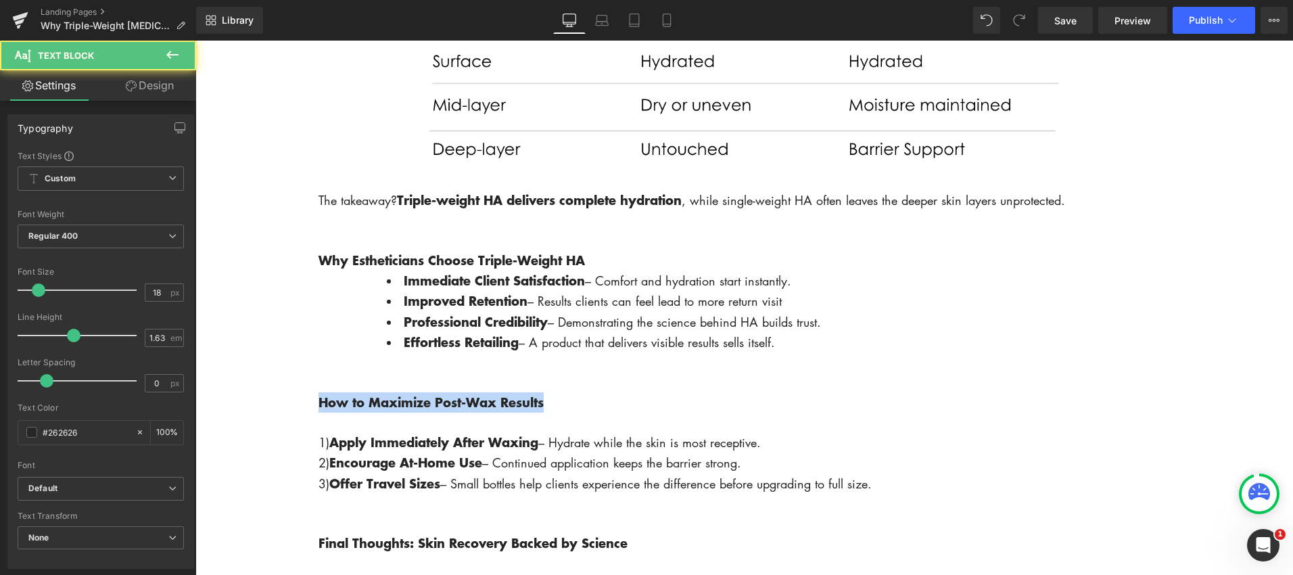
drag, startPoint x: 559, startPoint y: 427, endPoint x: 318, endPoint y: 424, distance: 240.8
click at [318, 412] on p "How to Maximize Post-Wax Results" at bounding box center [744, 402] width 852 height 20
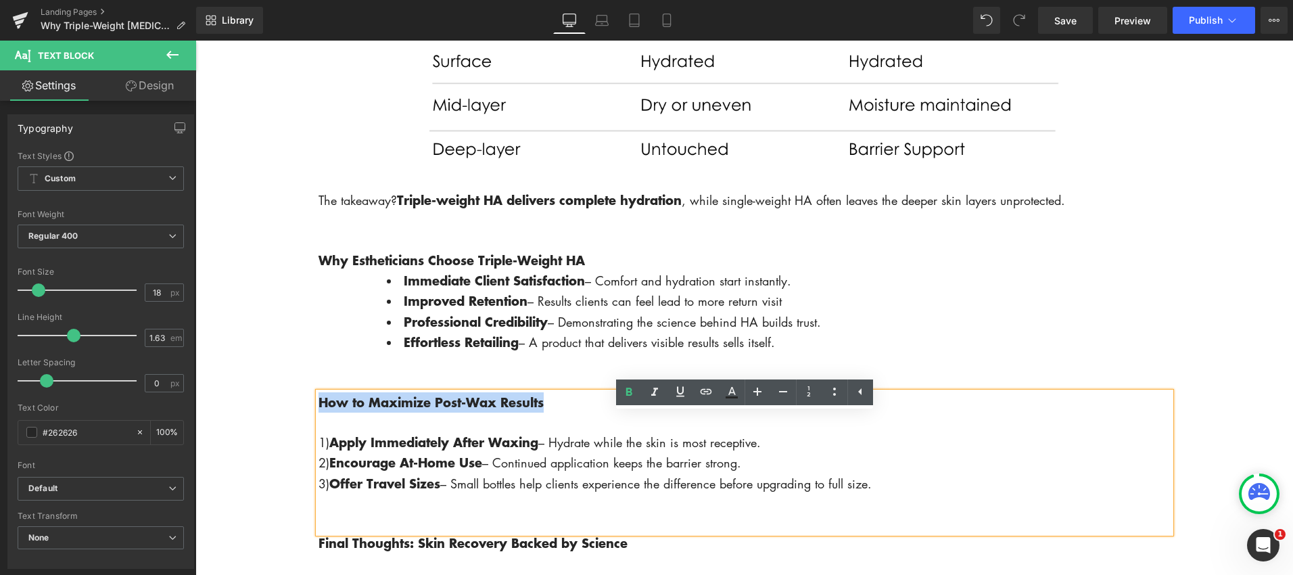
copy strong "How to Maximize Post-Wax Results"
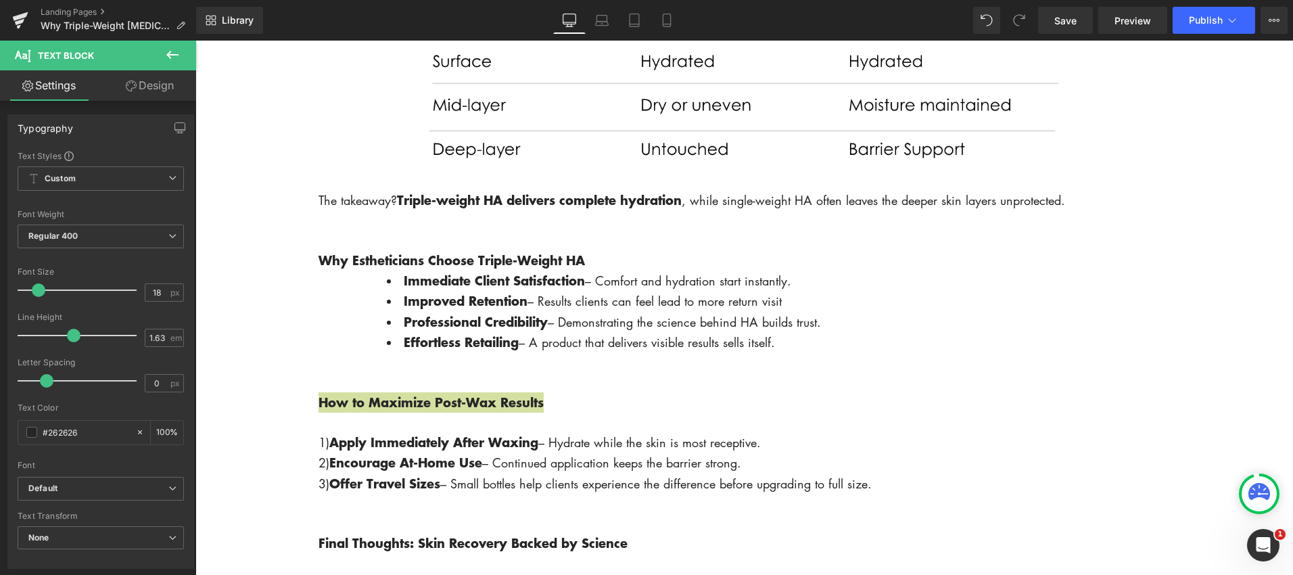
click at [169, 53] on icon at bounding box center [172, 55] width 16 height 16
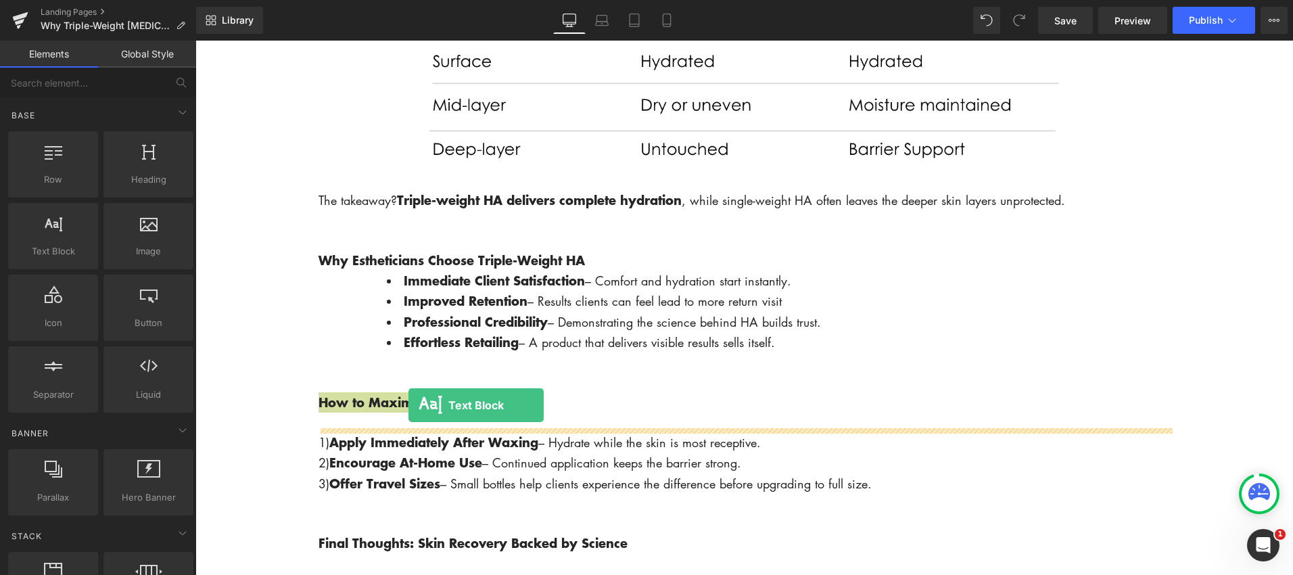
drag, startPoint x: 248, startPoint y: 273, endPoint x: 395, endPoint y: 398, distance: 192.8
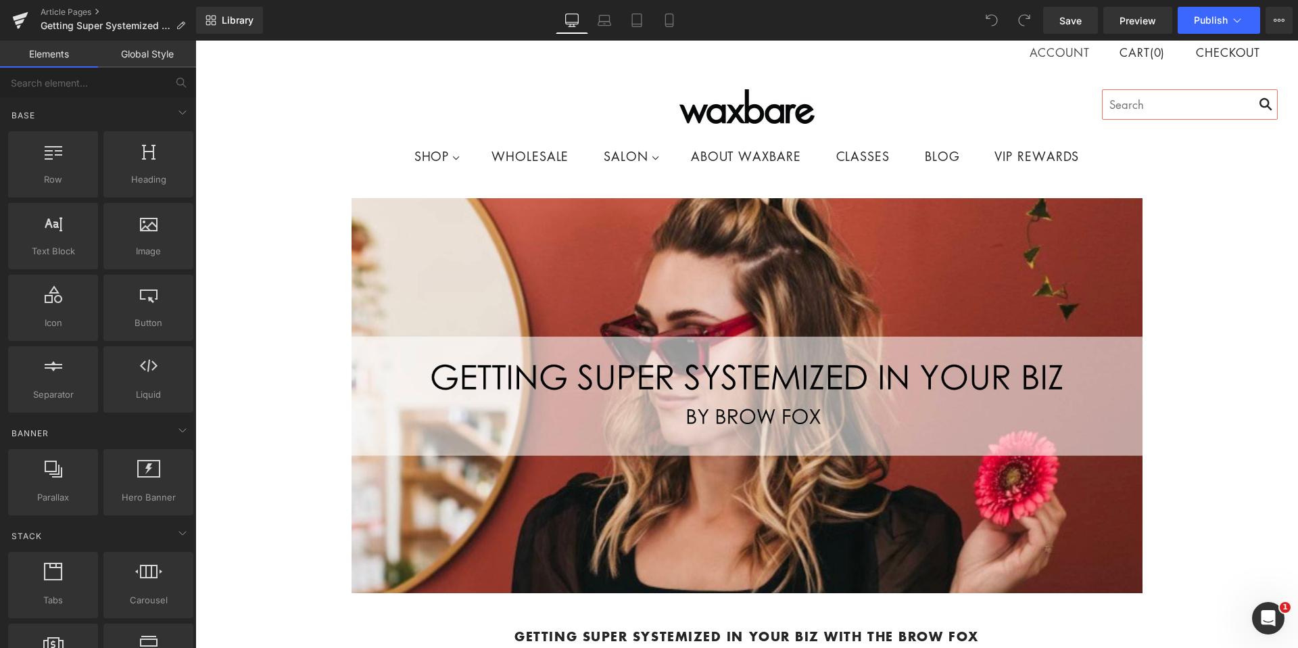
scroll to position [9, 0]
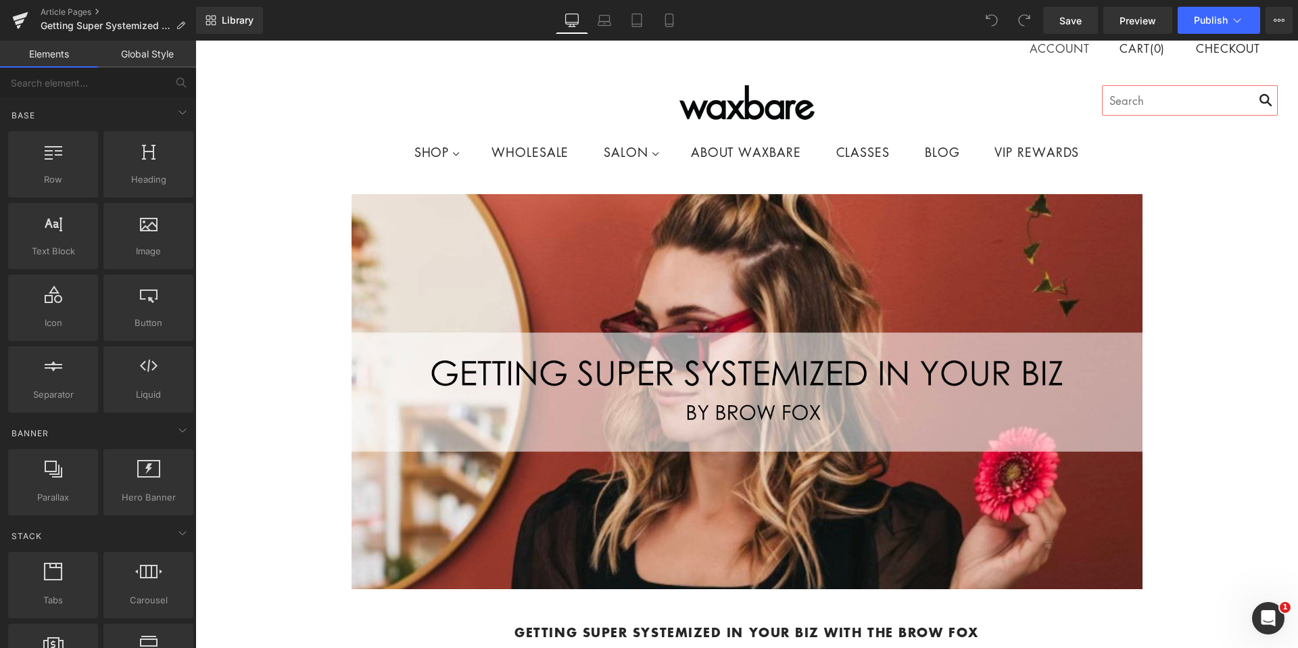
click at [366, 165] on ul "SHOP Hard Wax Pre/Post Waxing Products Eyebrow Products Accessories Waxbox CLAS…" at bounding box center [747, 152] width 1062 height 44
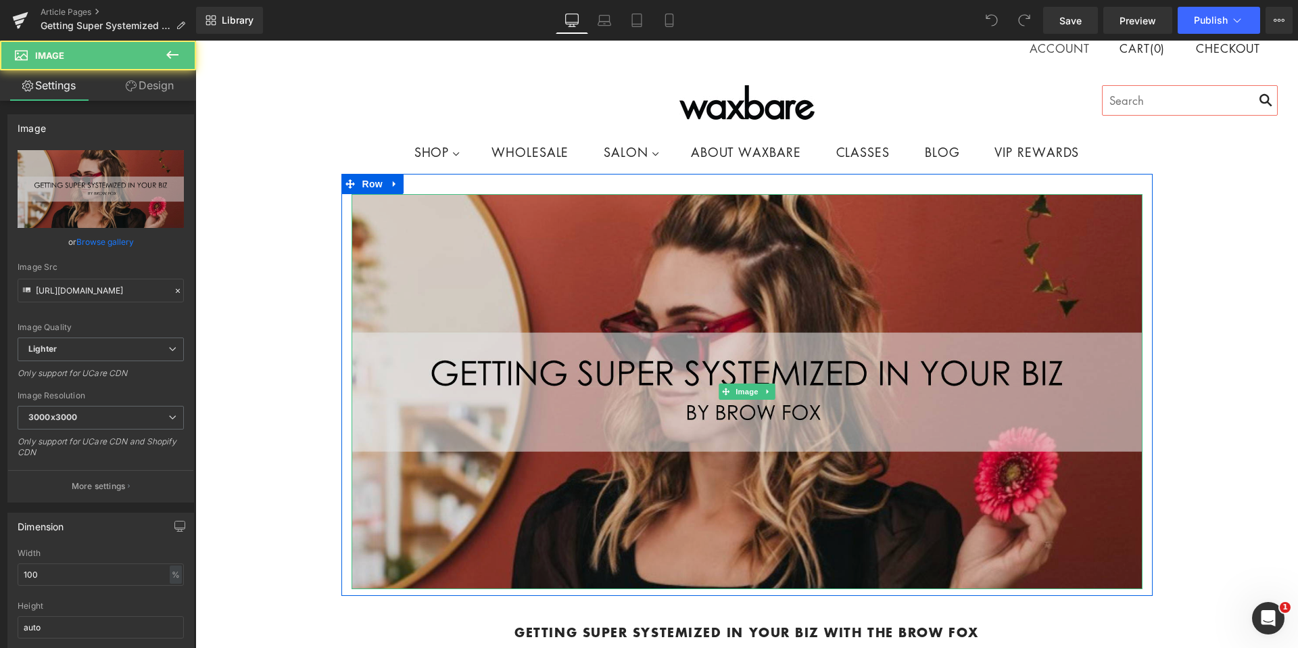
click at [423, 227] on img at bounding box center [747, 391] width 791 height 395
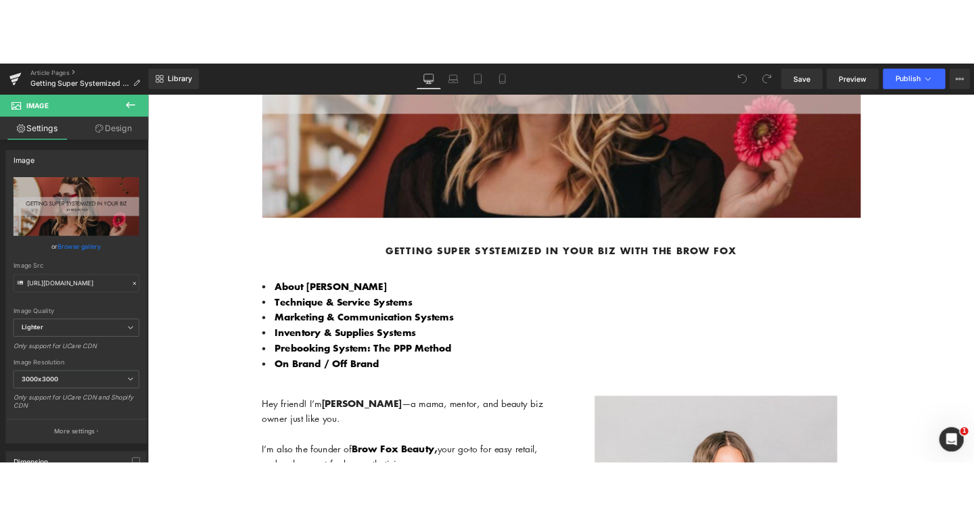
scroll to position [394, 0]
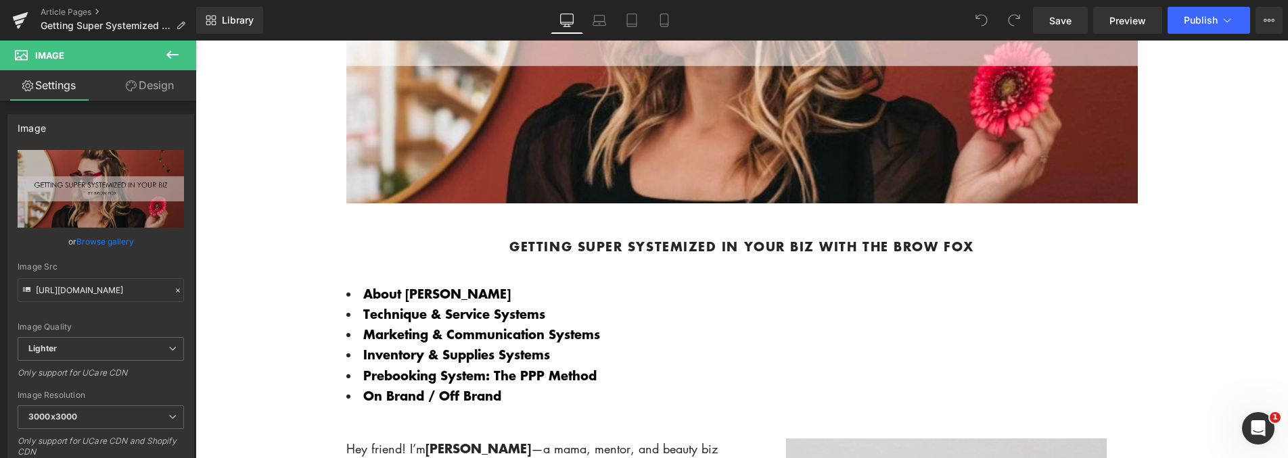
click at [174, 55] on icon at bounding box center [172, 55] width 12 height 8
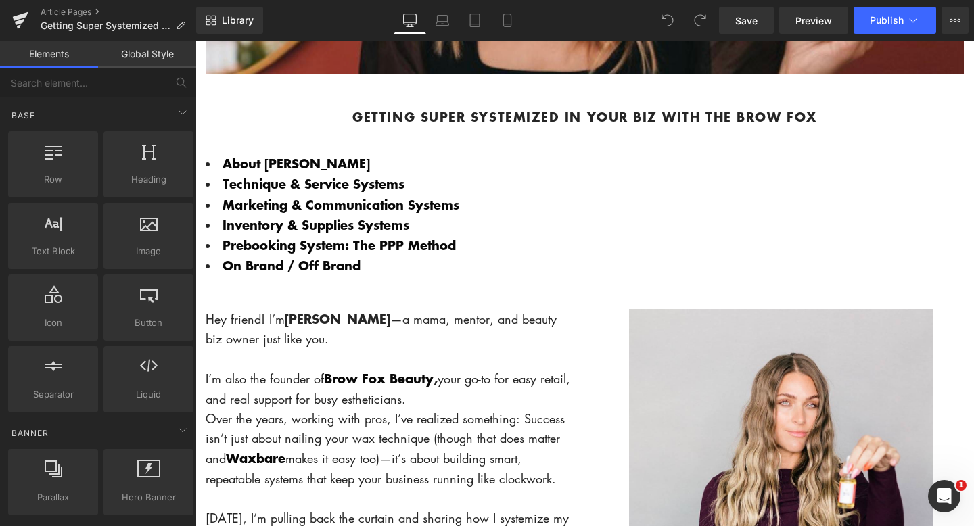
scroll to position [428, 0]
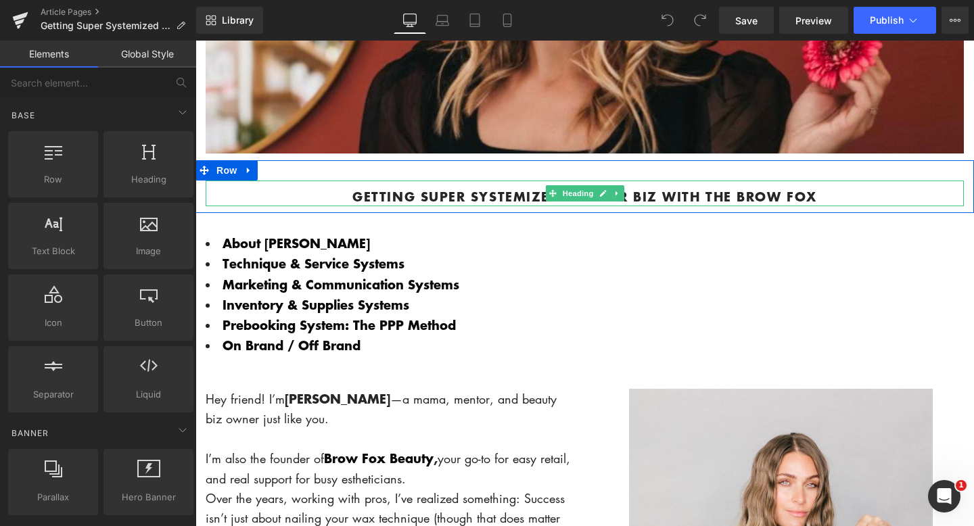
click at [732, 193] on b "Getting Super Systemized in Your Biz with The Brow Fox" at bounding box center [584, 196] width 464 height 18
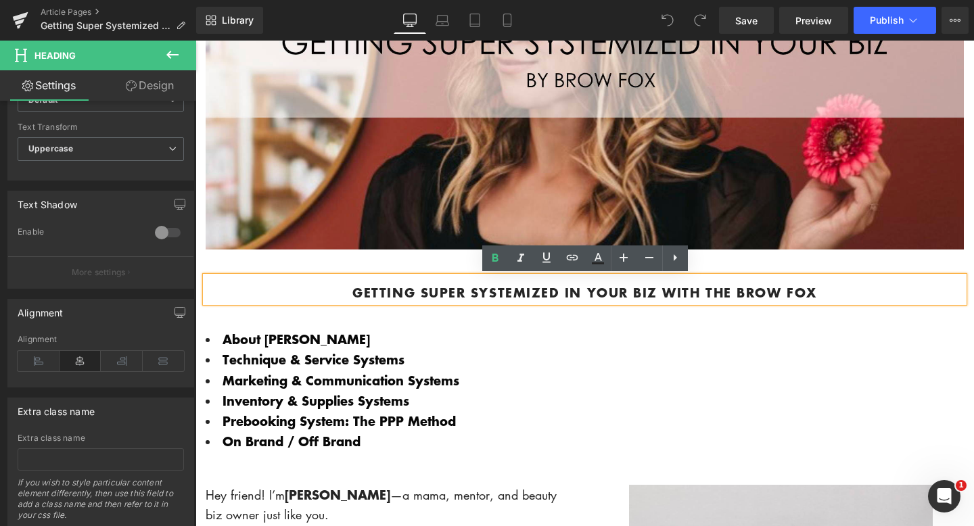
scroll to position [534, 0]
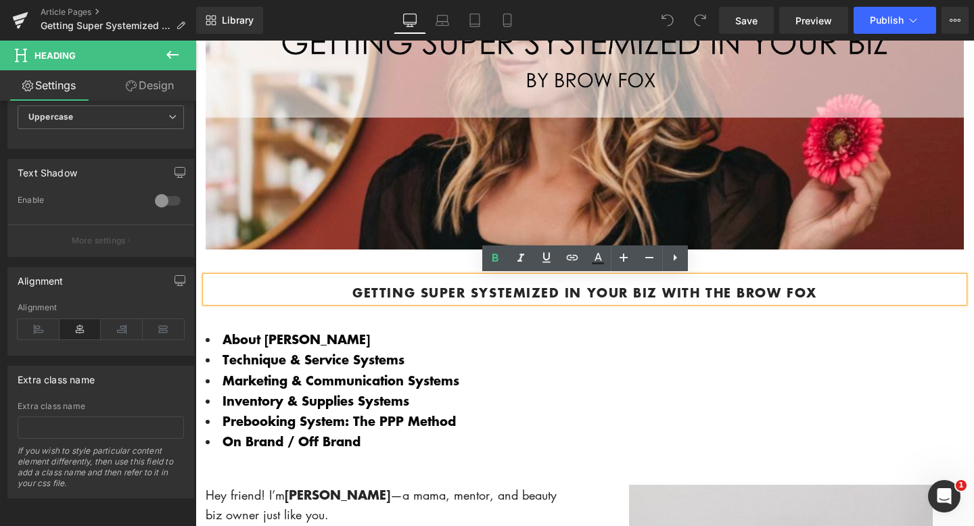
click at [736, 298] on b "Getting Super Systemized in Your Biz with The Brow Fox" at bounding box center [584, 292] width 464 height 18
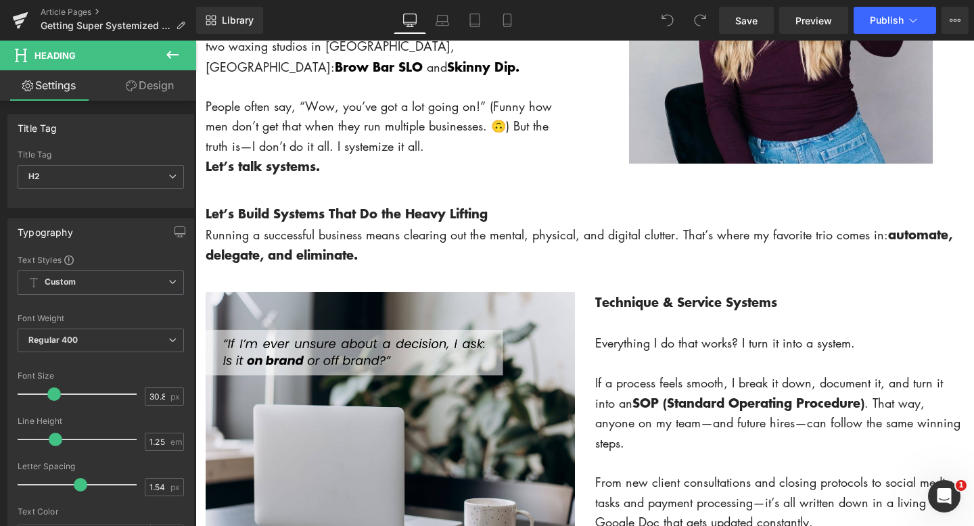
scroll to position [1010, 0]
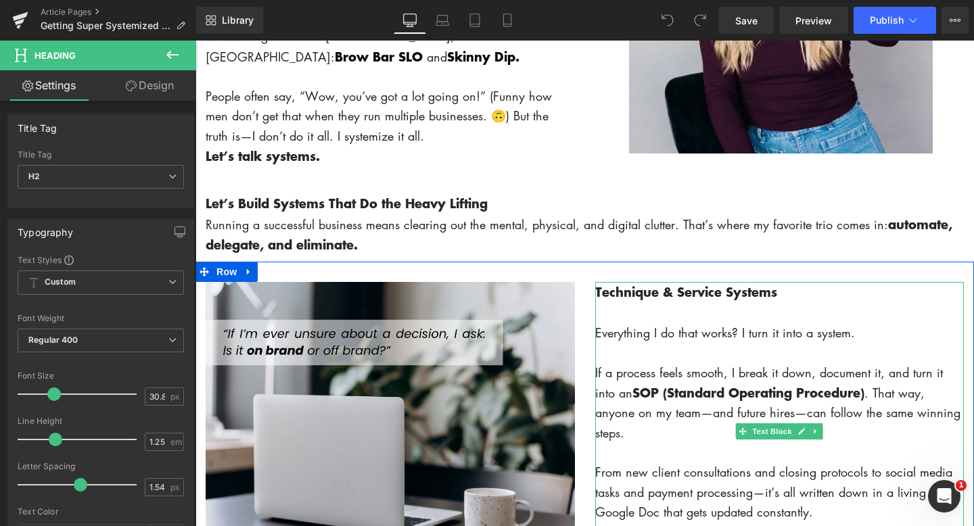
click at [672, 289] on strong "Technique & Service Systems" at bounding box center [686, 292] width 182 height 18
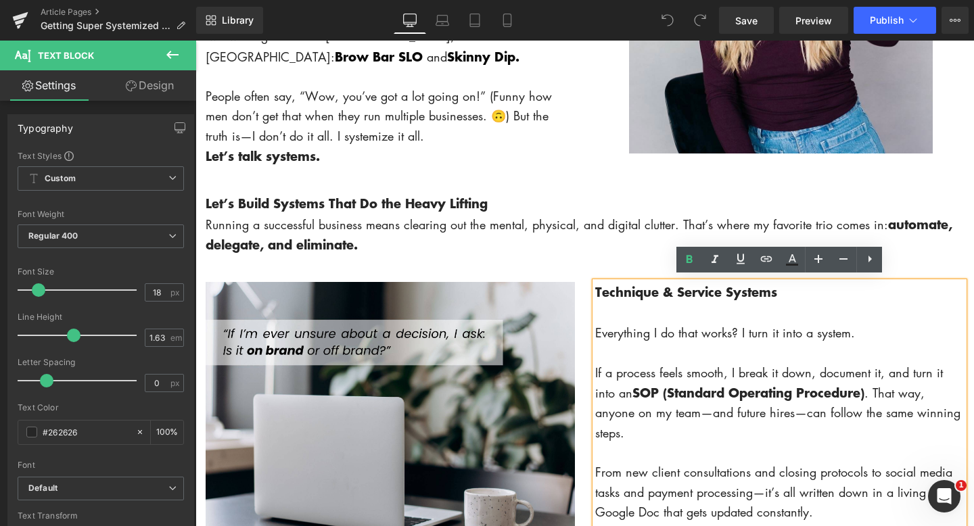
click at [623, 291] on strong "Technique & Service Systems" at bounding box center [686, 292] width 182 height 18
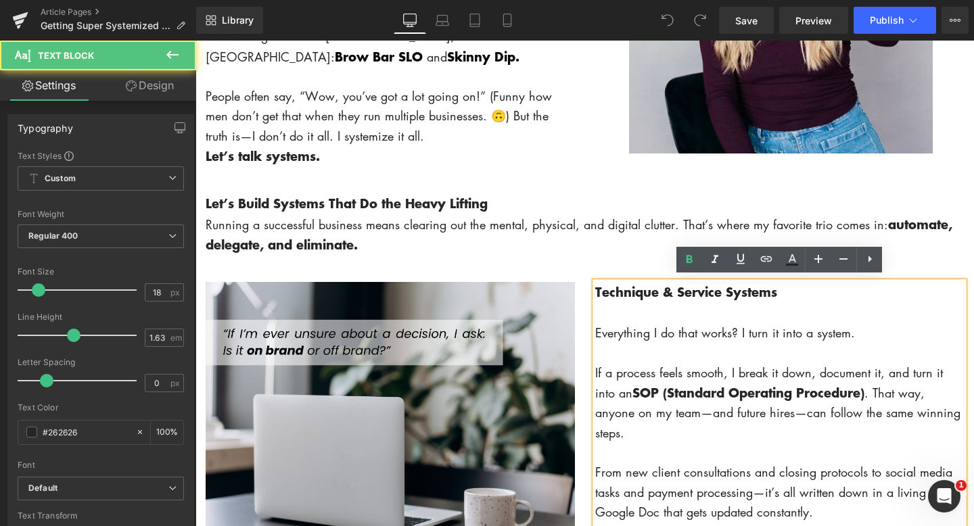
scroll to position [1010, 0]
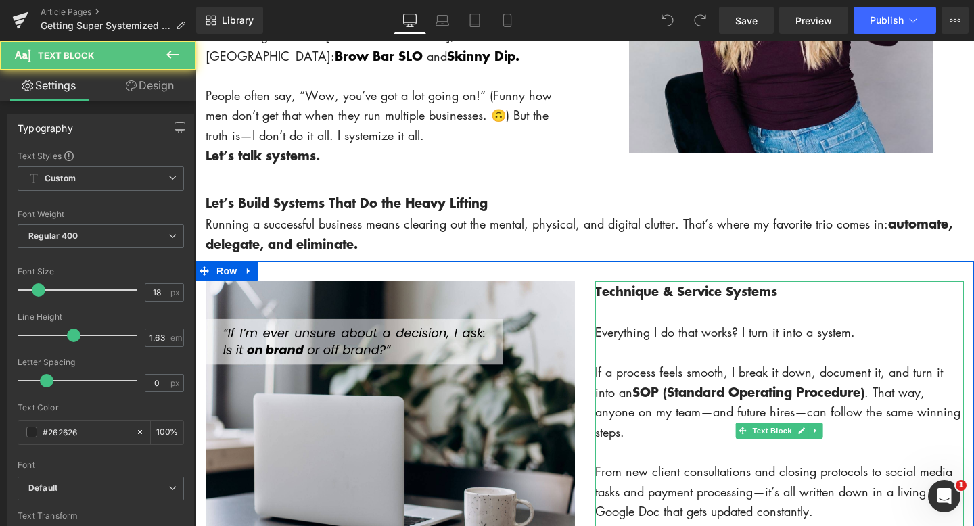
click at [607, 329] on p "Everything I do that works? I turn it into a system." at bounding box center [779, 333] width 369 height 20
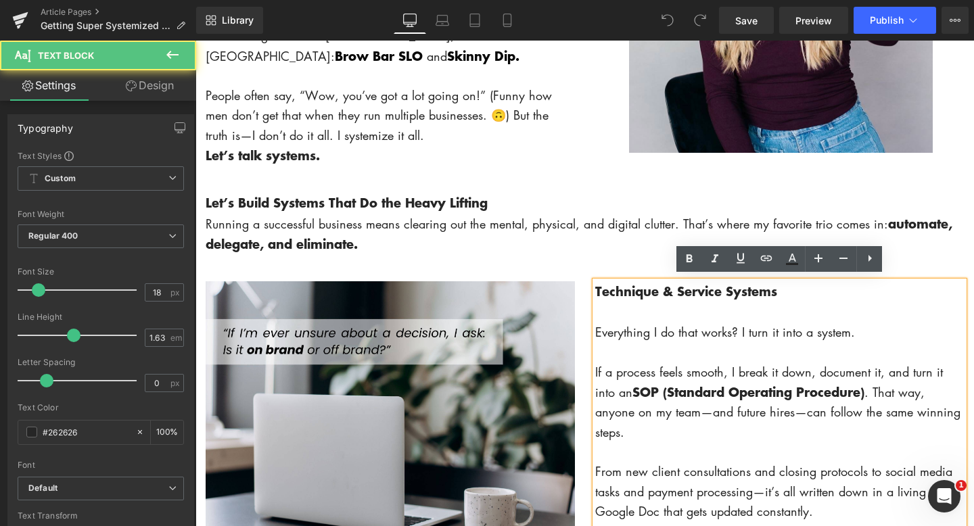
click at [651, 389] on strong "SOP (Standard Operating Procedure)" at bounding box center [748, 392] width 232 height 18
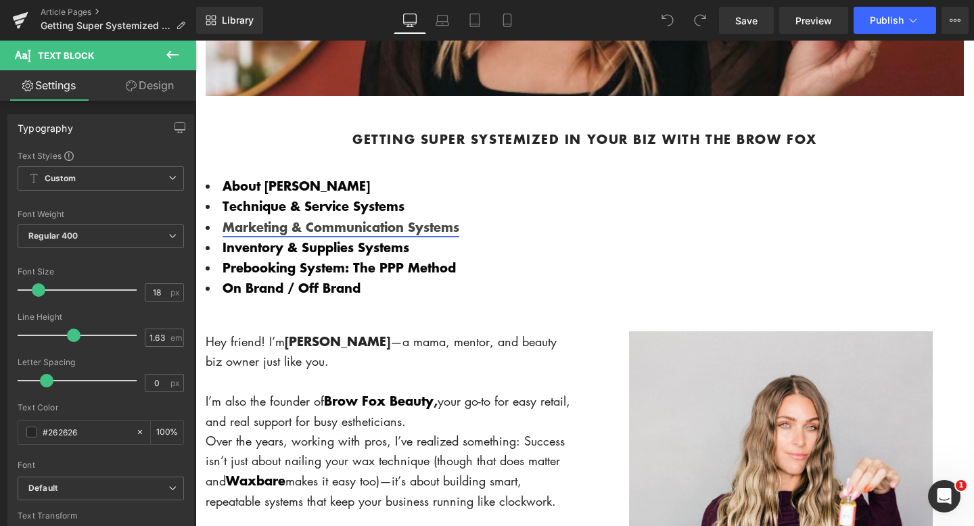
click at [314, 225] on link "Marketing & Communication Systems" at bounding box center [340, 227] width 237 height 18
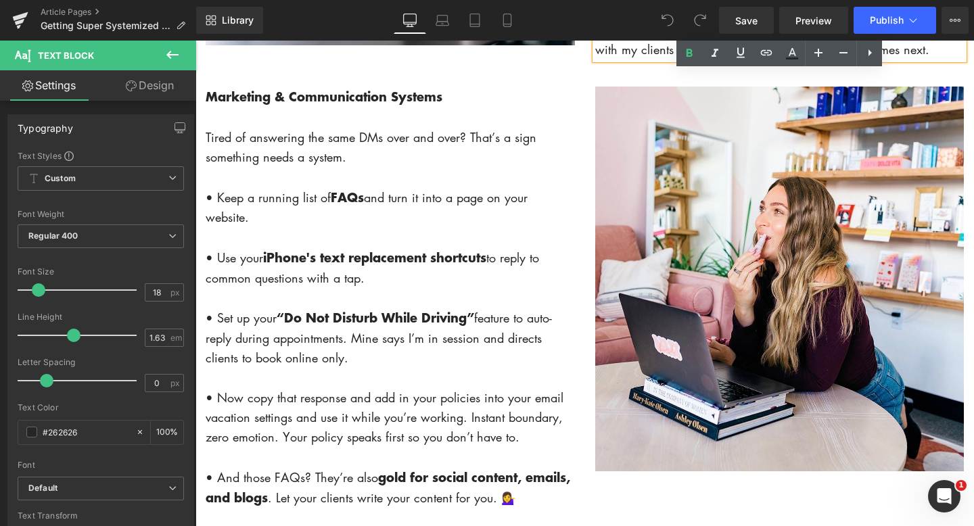
scroll to position [1532, 0]
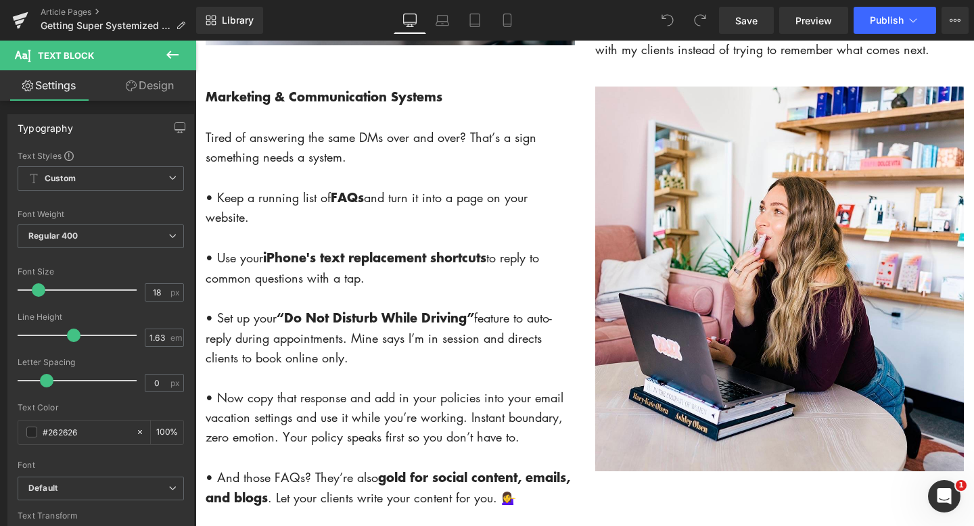
click at [172, 52] on icon at bounding box center [172, 55] width 16 height 16
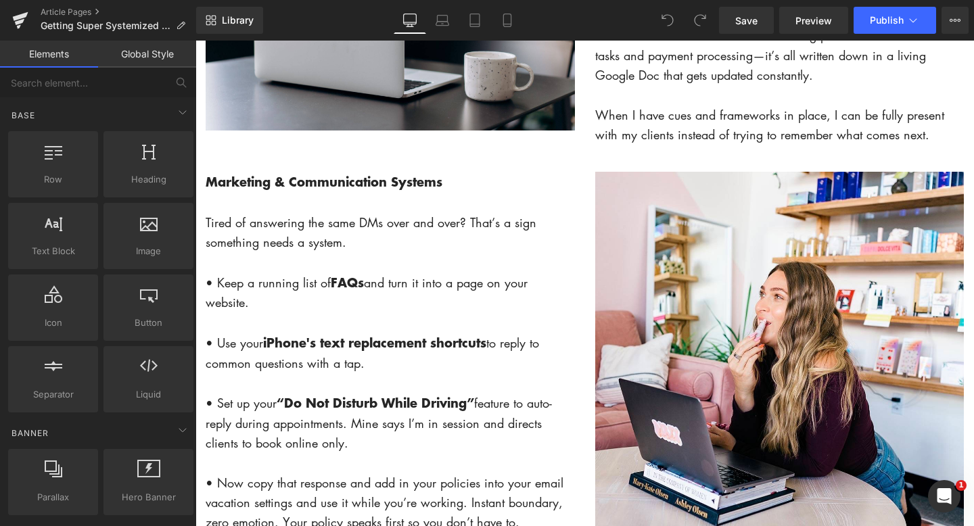
scroll to position [1621, 0]
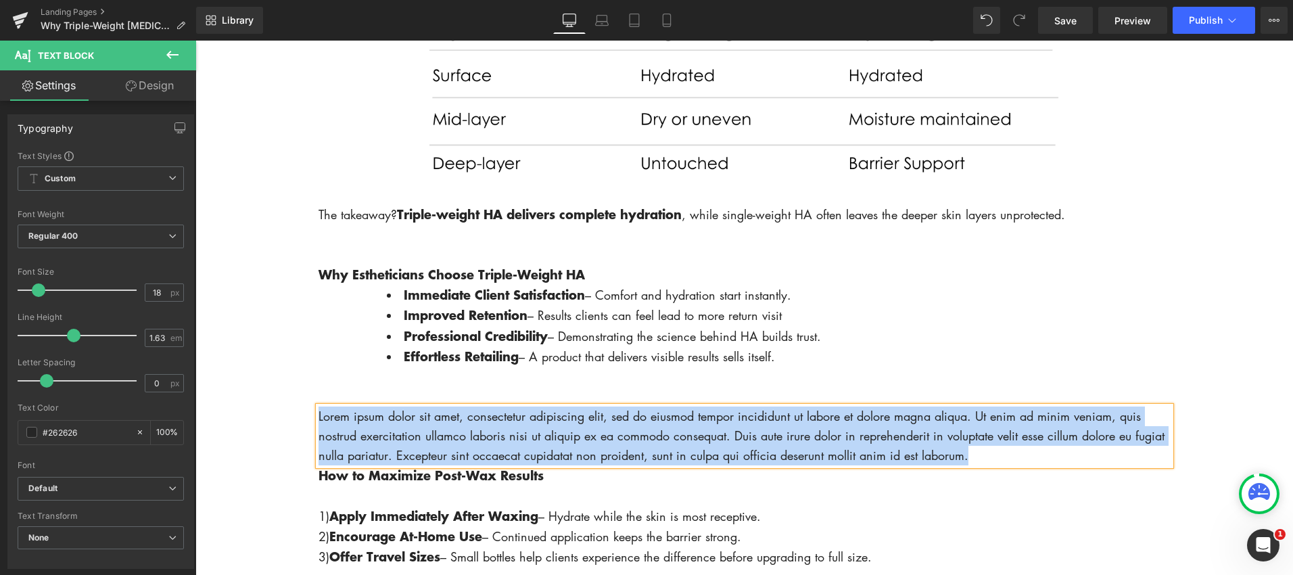
scroll to position [15, 0]
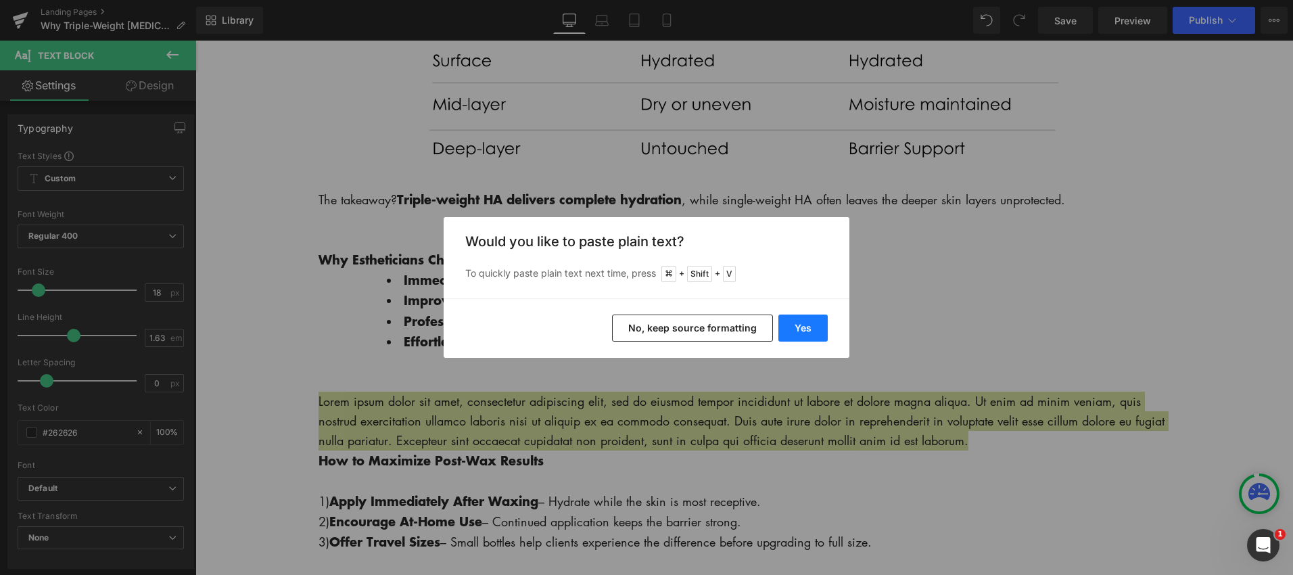
click at [806, 328] on button "Yes" at bounding box center [802, 327] width 49 height 27
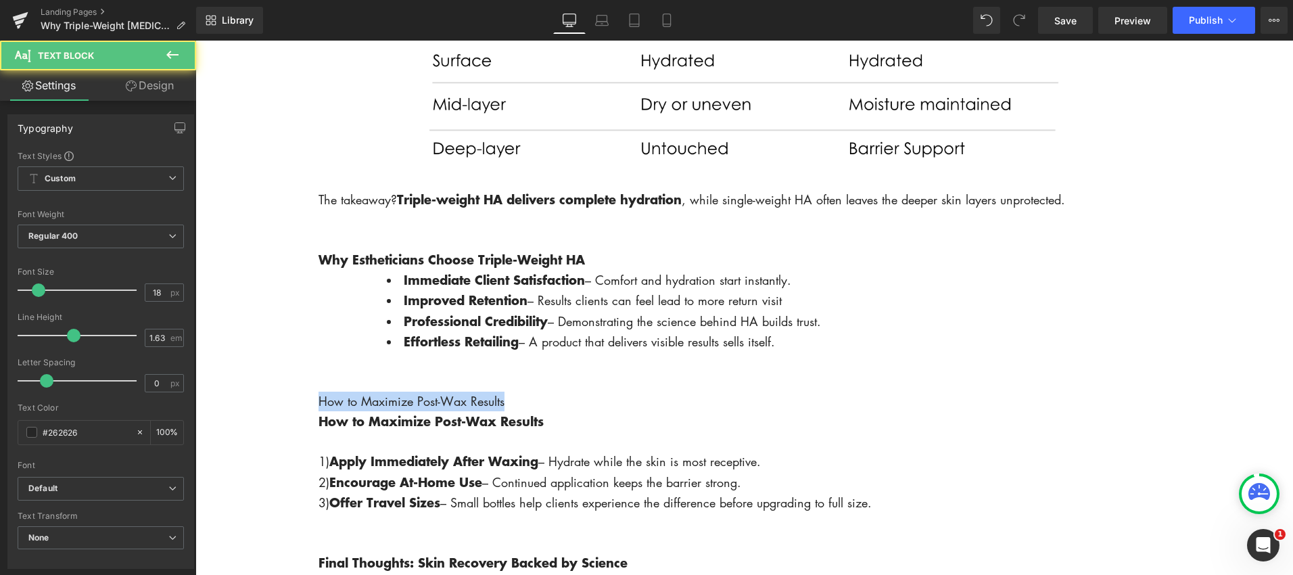
drag, startPoint x: 551, startPoint y: 421, endPoint x: 256, endPoint y: 415, distance: 294.9
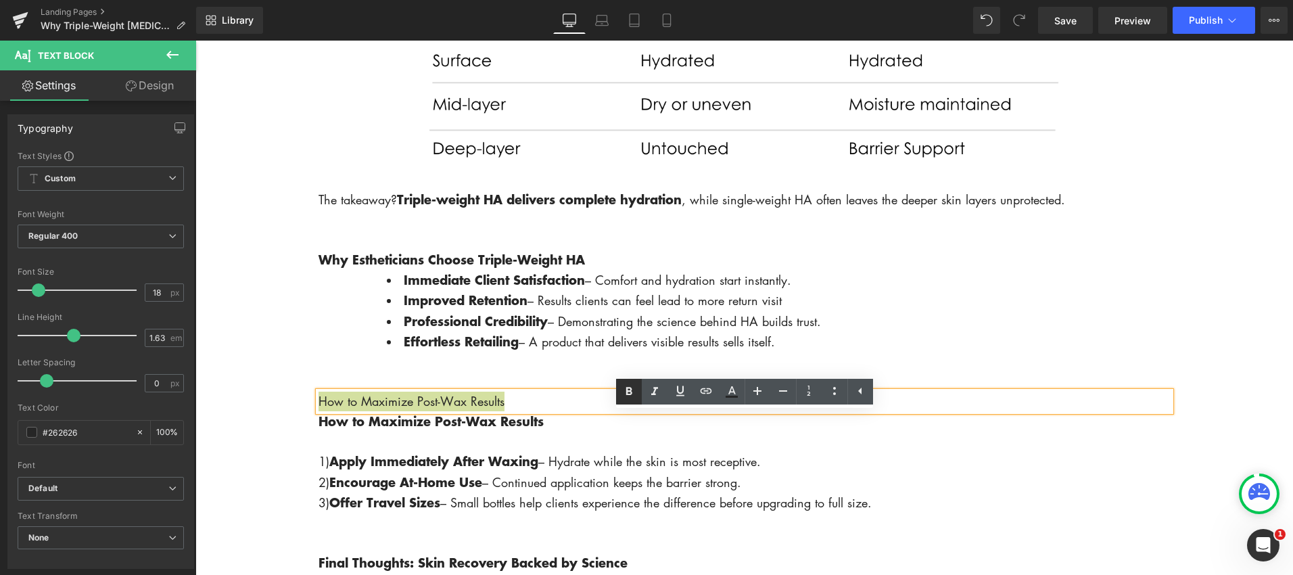
click at [621, 391] on icon at bounding box center [629, 391] width 16 height 16
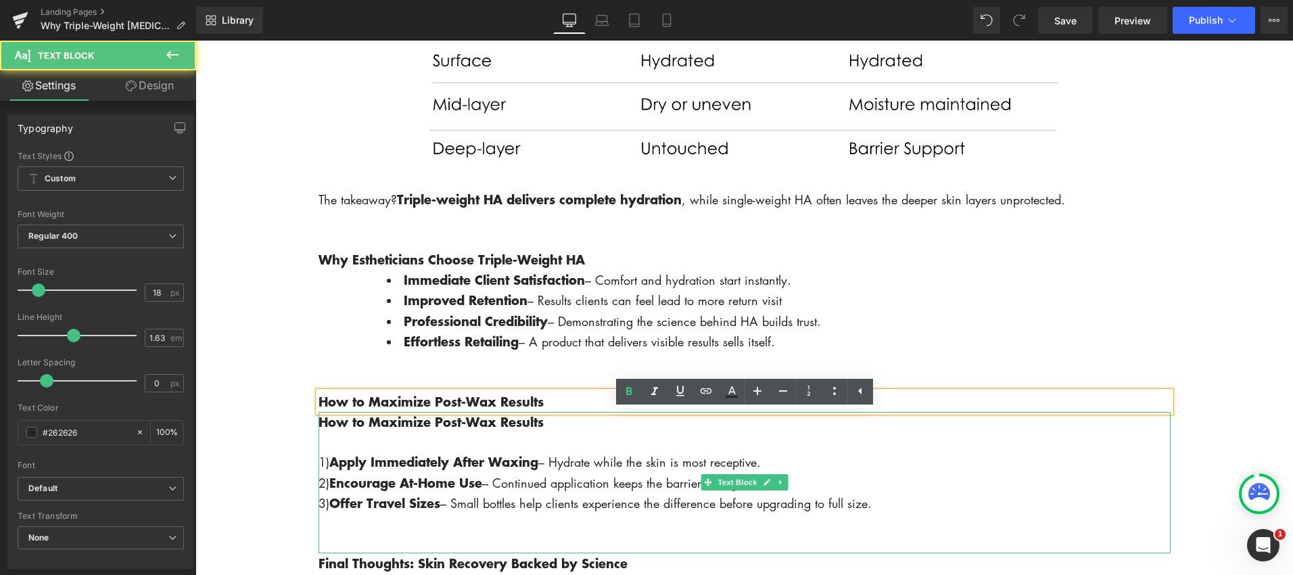
click at [557, 432] on p "How to Maximize Post-Wax Results" at bounding box center [744, 422] width 852 height 20
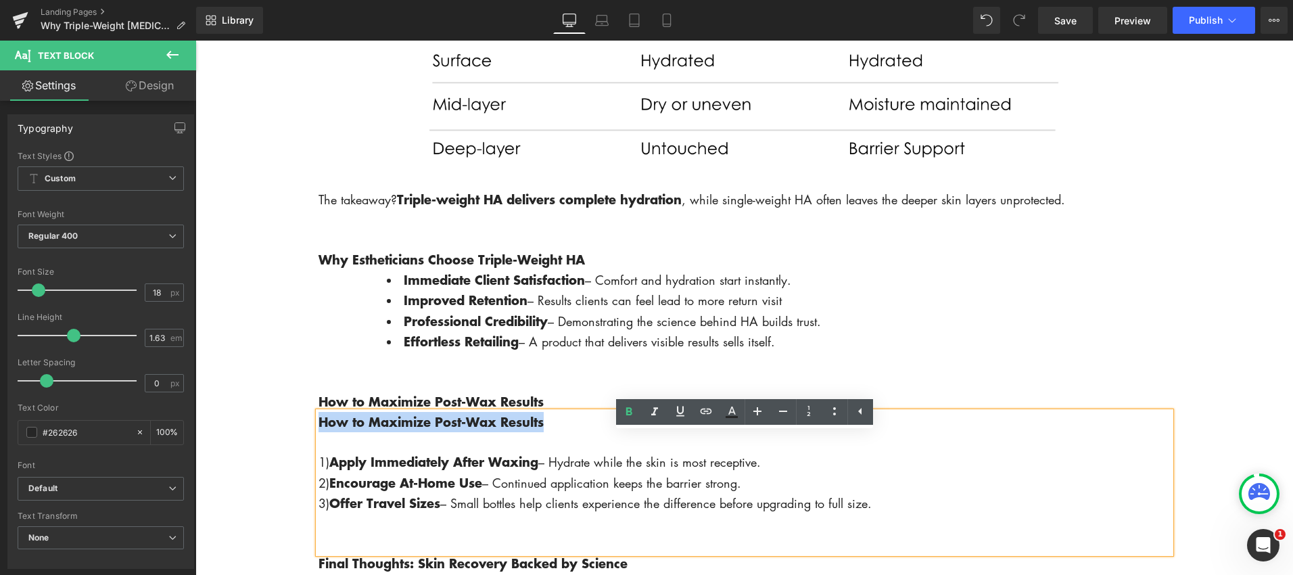
drag, startPoint x: 560, startPoint y: 447, endPoint x: 314, endPoint y: 448, distance: 246.1
click at [318, 448] on div "How to Maximize Post-Wax Results 1) Apply Immediately After Waxing – Hydrate wh…" at bounding box center [744, 482] width 852 height 141
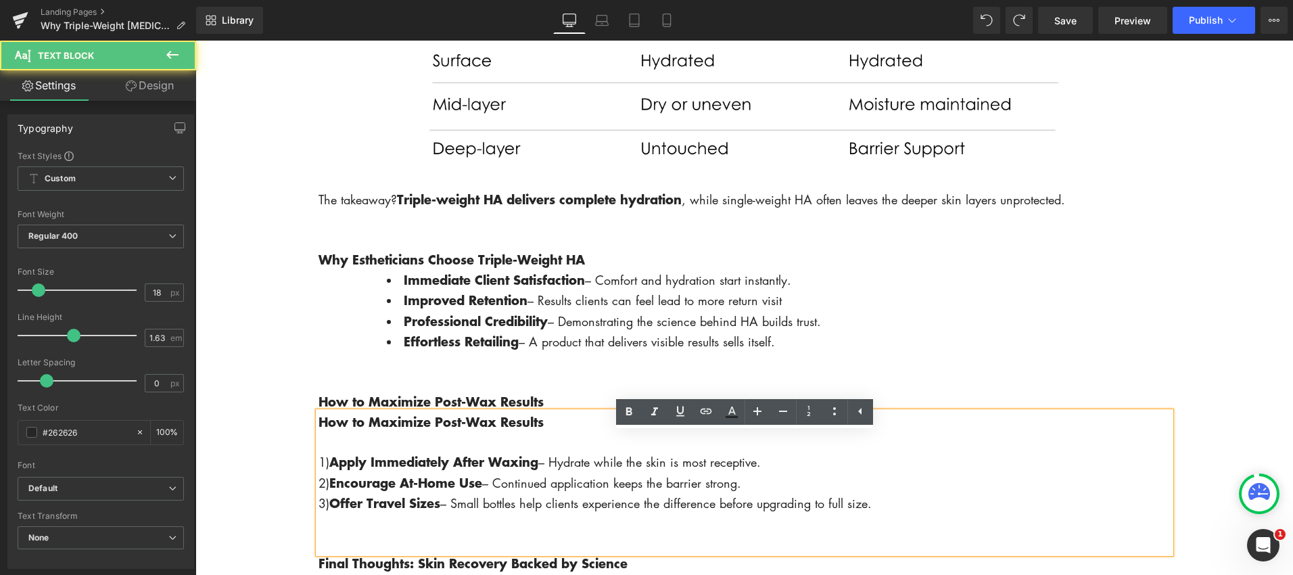
click at [552, 432] on p "How to Maximize Post-Wax Results" at bounding box center [744, 422] width 852 height 20
click at [452, 452] on p at bounding box center [744, 442] width 852 height 20
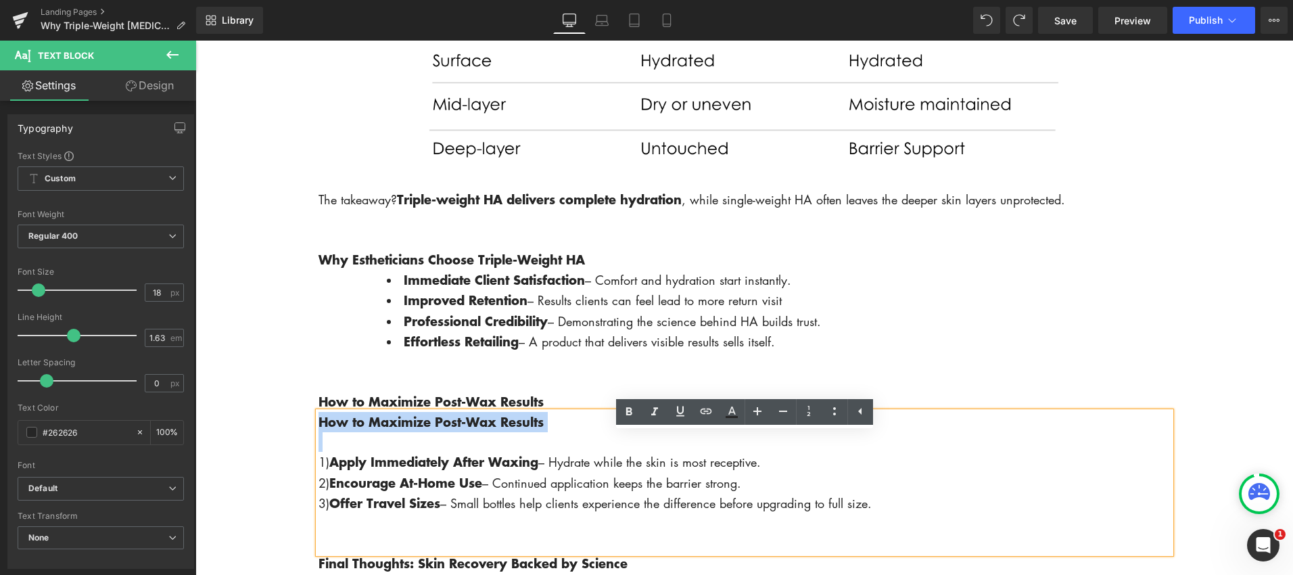
drag, startPoint x: 436, startPoint y: 468, endPoint x: 319, endPoint y: 435, distance: 121.6
click at [318, 436] on div "How to Maximize Post-Wax Results 1) Apply Immediately After Waxing – Hydrate wh…" at bounding box center [744, 482] width 852 height 141
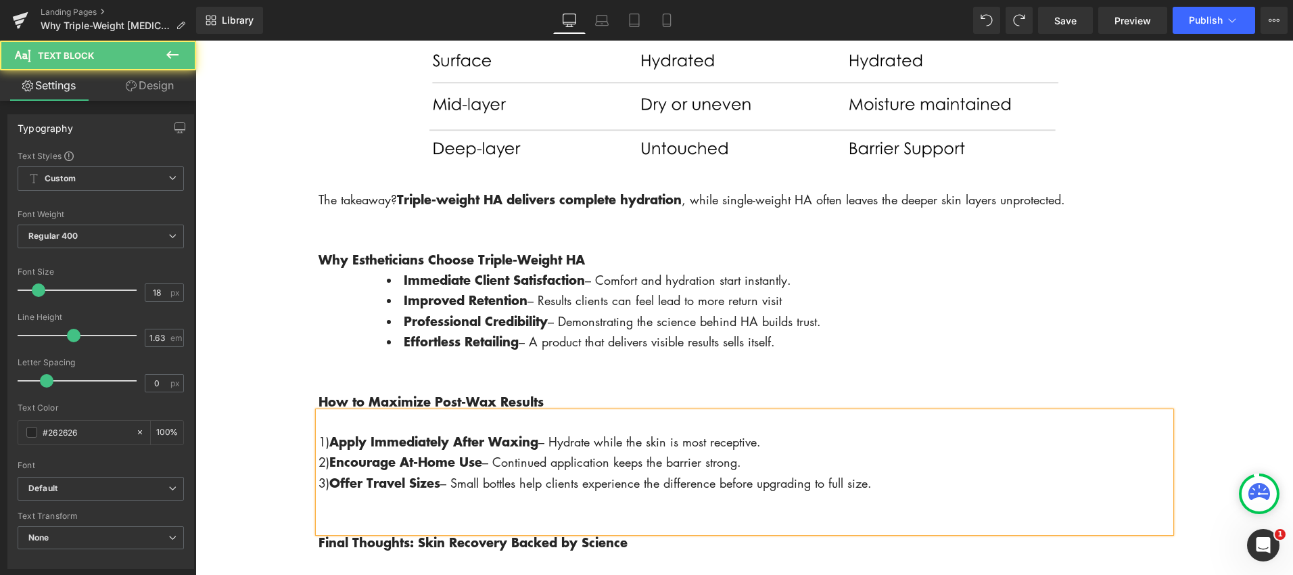
click at [326, 431] on p at bounding box center [744, 422] width 852 height 20
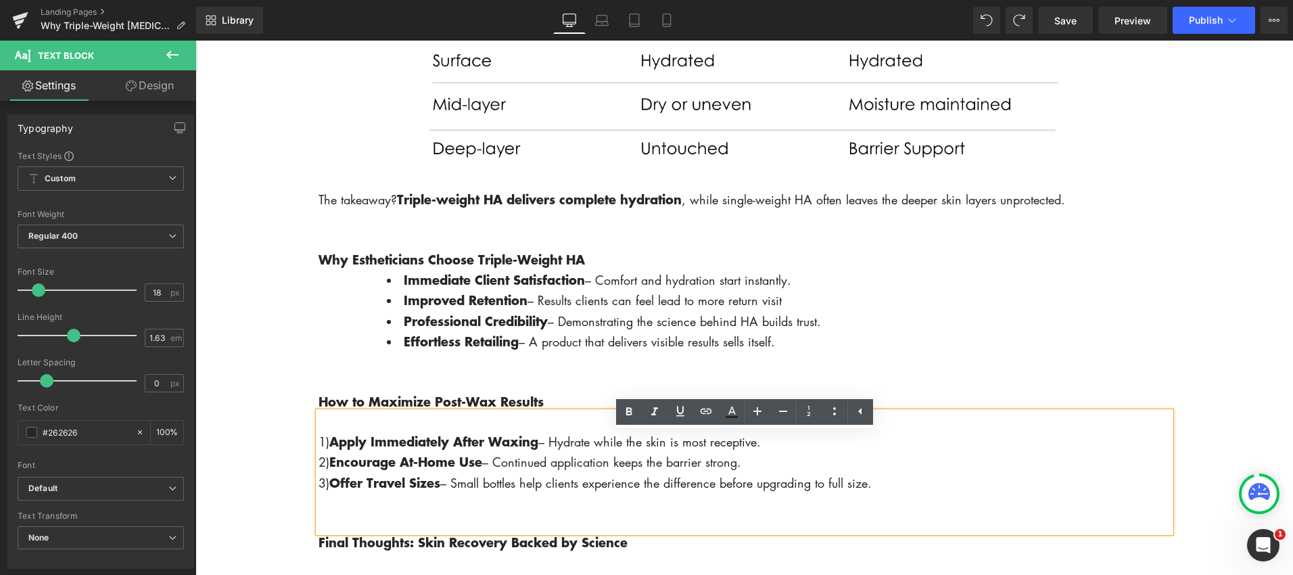
drag, startPoint x: 330, startPoint y: 459, endPoint x: 352, endPoint y: 459, distance: 21.6
click at [332, 452] on p "1) Apply Immediately After Waxing – Hydrate while the skin is most receptive." at bounding box center [744, 441] width 852 height 20
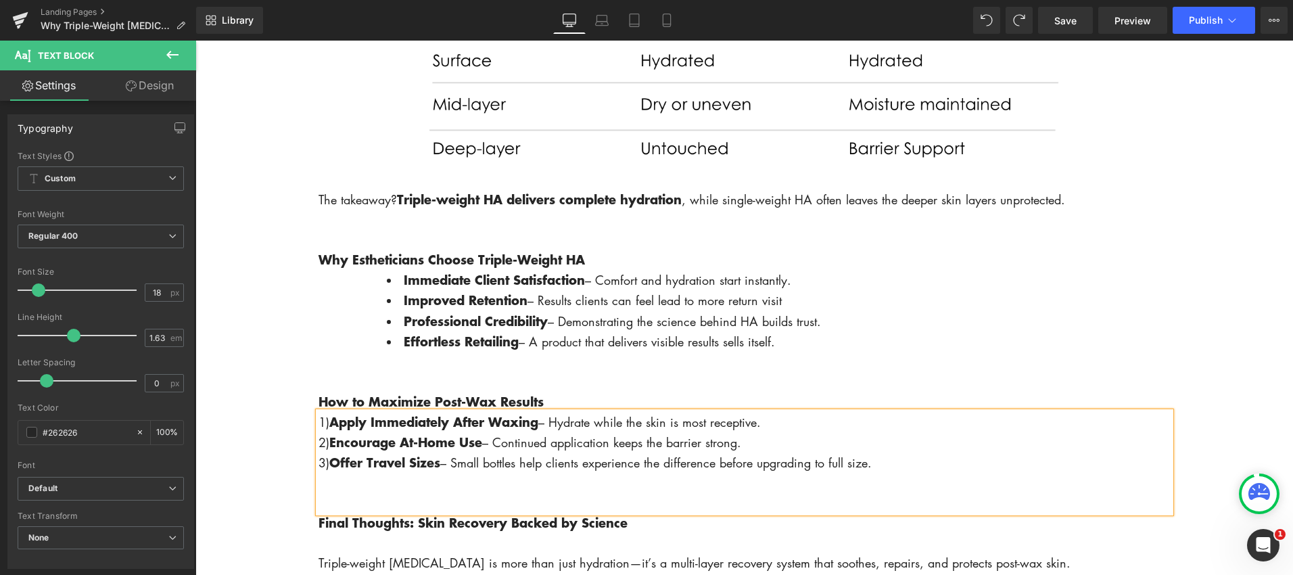
drag, startPoint x: 873, startPoint y: 488, endPoint x: 306, endPoint y: 435, distance: 569.1
click at [318, 439] on div "1) Apply Immediately After Waxing – Hydrate while the skin is most receptive. 2…" at bounding box center [744, 462] width 852 height 101
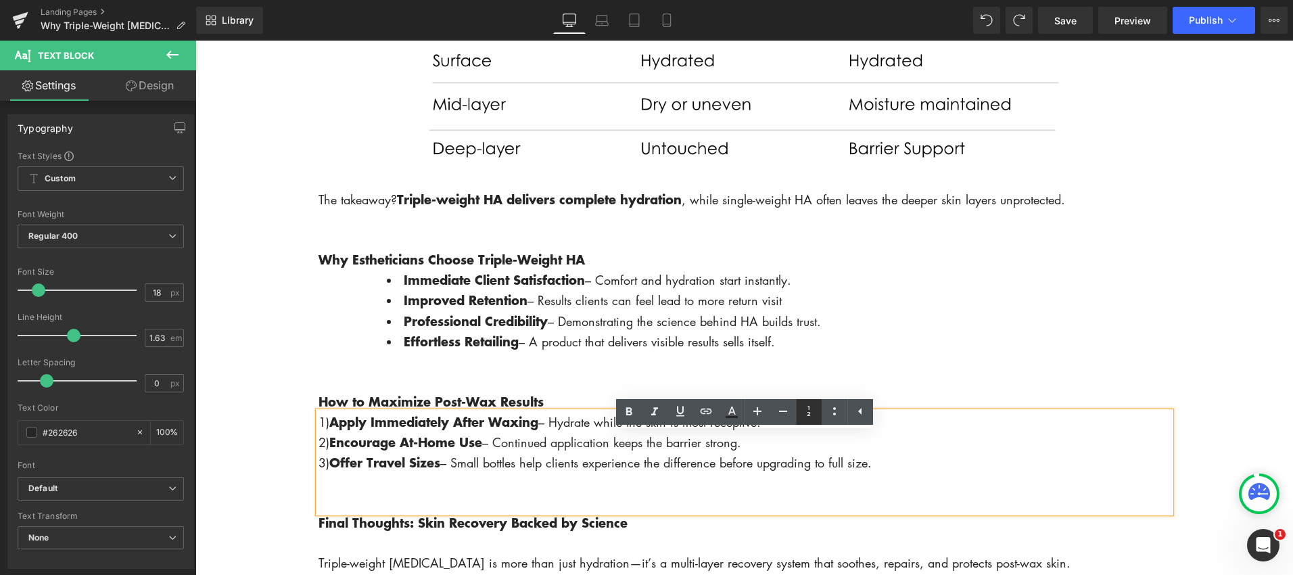
click at [809, 414] on icon at bounding box center [808, 411] width 3 height 10
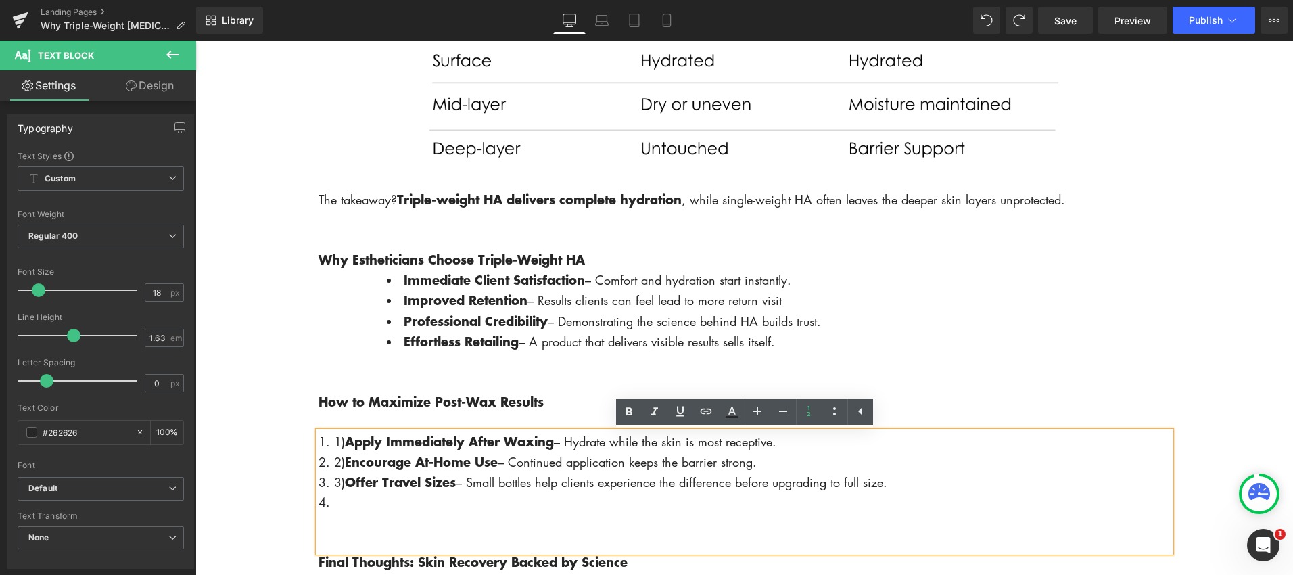
click at [336, 512] on li at bounding box center [744, 502] width 852 height 20
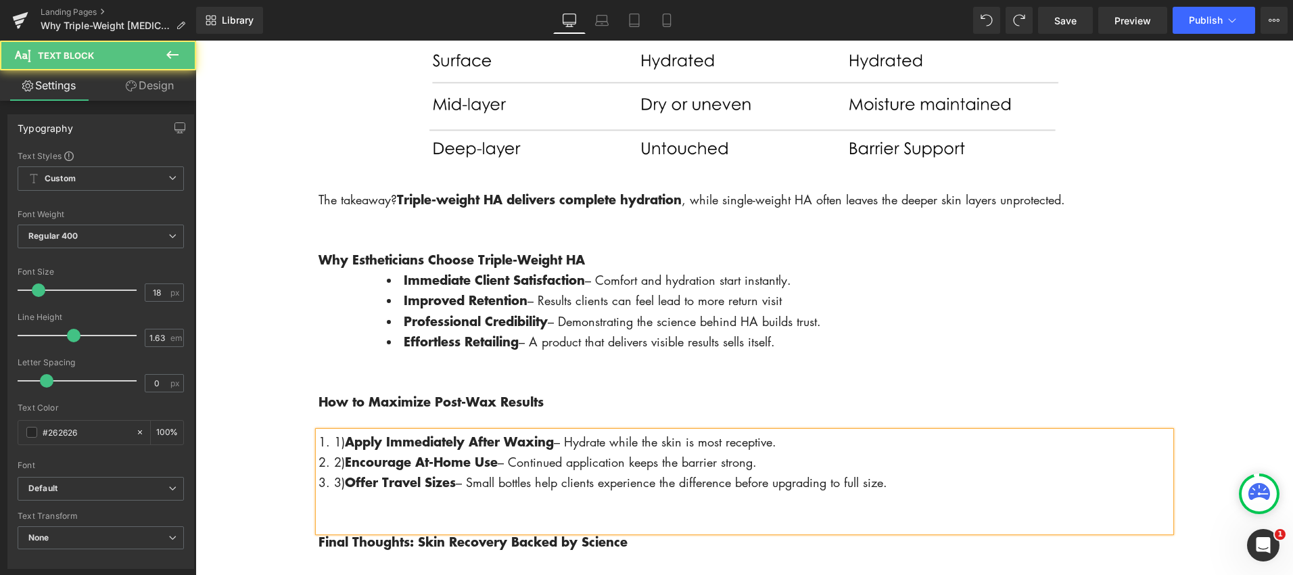
drag, startPoint x: 348, startPoint y: 505, endPoint x: 392, endPoint y: 511, distance: 45.0
click at [352, 491] on strong "Offer Travel Sizes" at bounding box center [400, 482] width 111 height 18
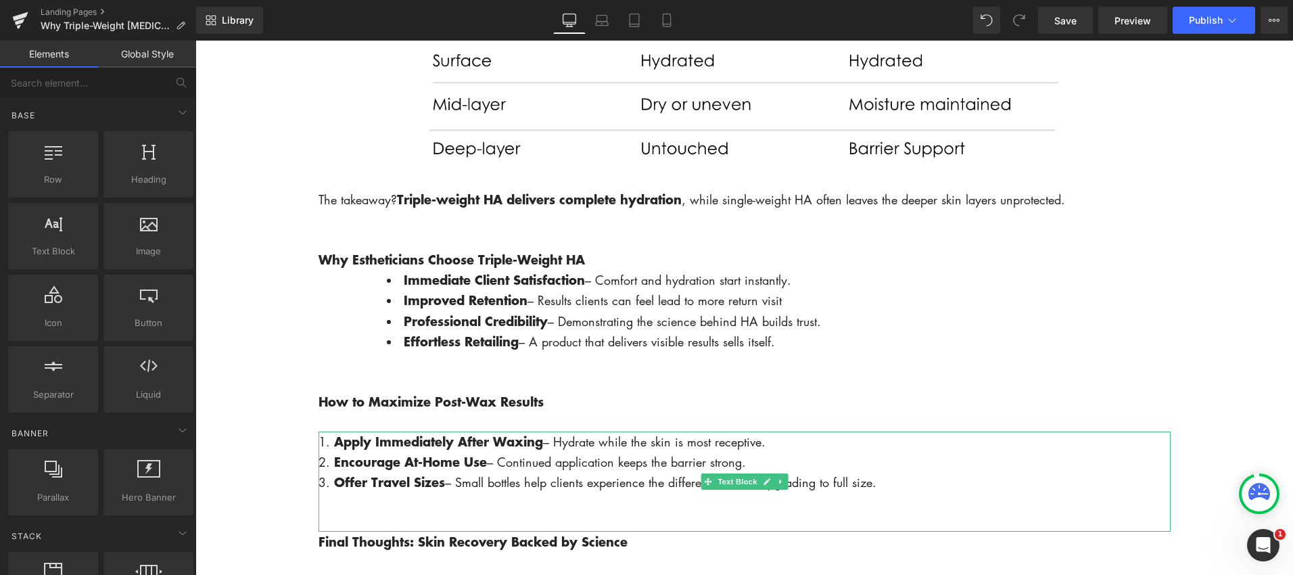
click at [346, 491] on strong "Offer Travel Sizes" at bounding box center [389, 482] width 111 height 18
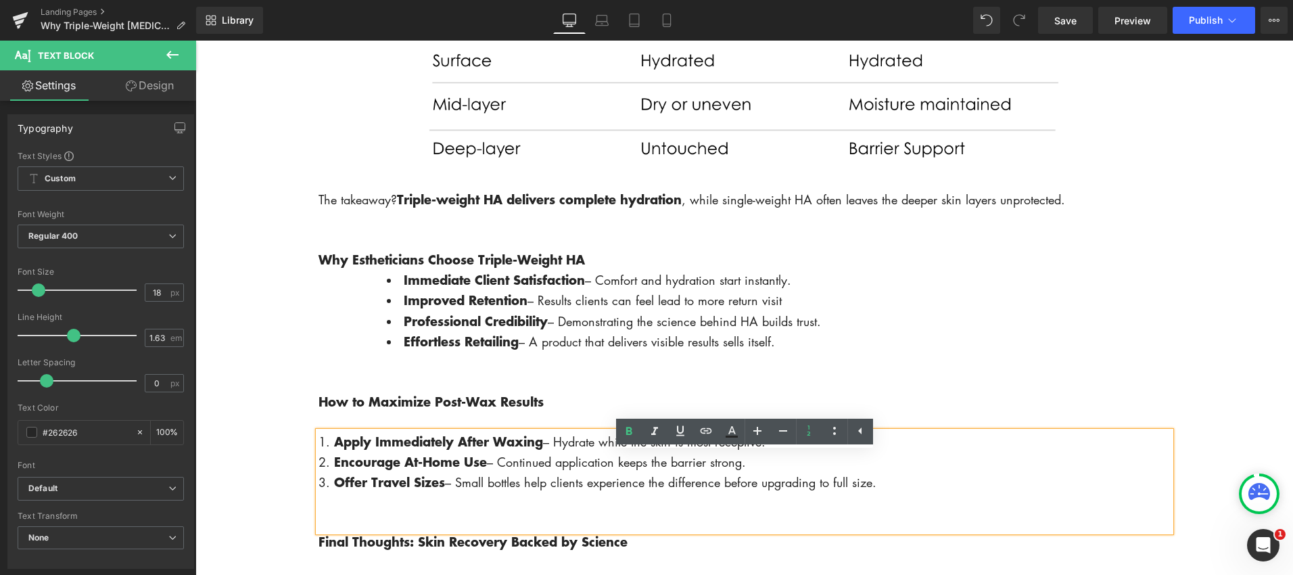
drag, startPoint x: 280, startPoint y: 488, endPoint x: 287, endPoint y: 490, distance: 7.6
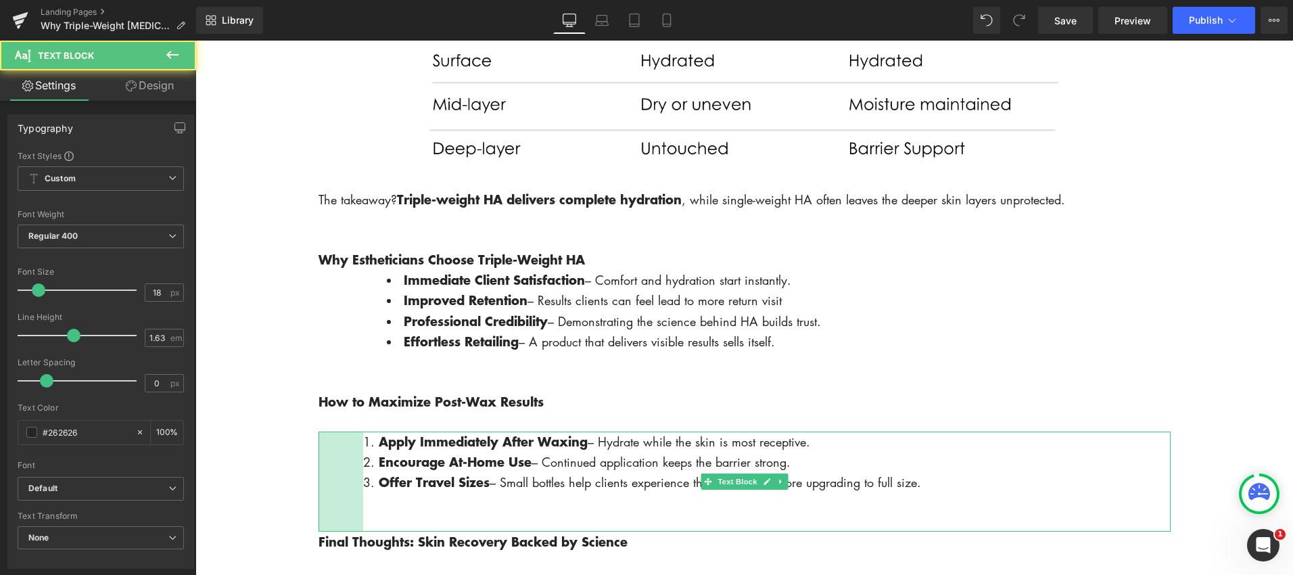
drag, startPoint x: 319, startPoint y: 474, endPoint x: 364, endPoint y: 470, distance: 44.8
click at [364, 470] on div "Apply Immediately After Waxing – Hydrate while the skin is most receptive. Enco…" at bounding box center [744, 481] width 852 height 101
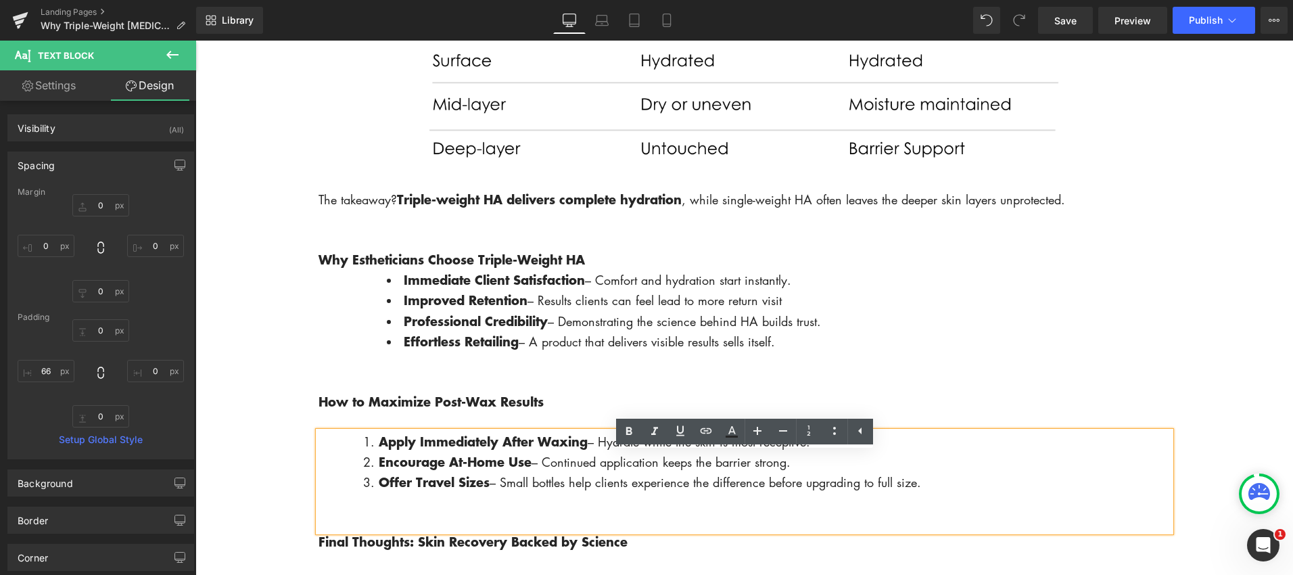
click at [328, 479] on div "Apply Immediately After Waxing – Hydrate while the skin is most receptive. Enco…" at bounding box center [744, 481] width 852 height 101
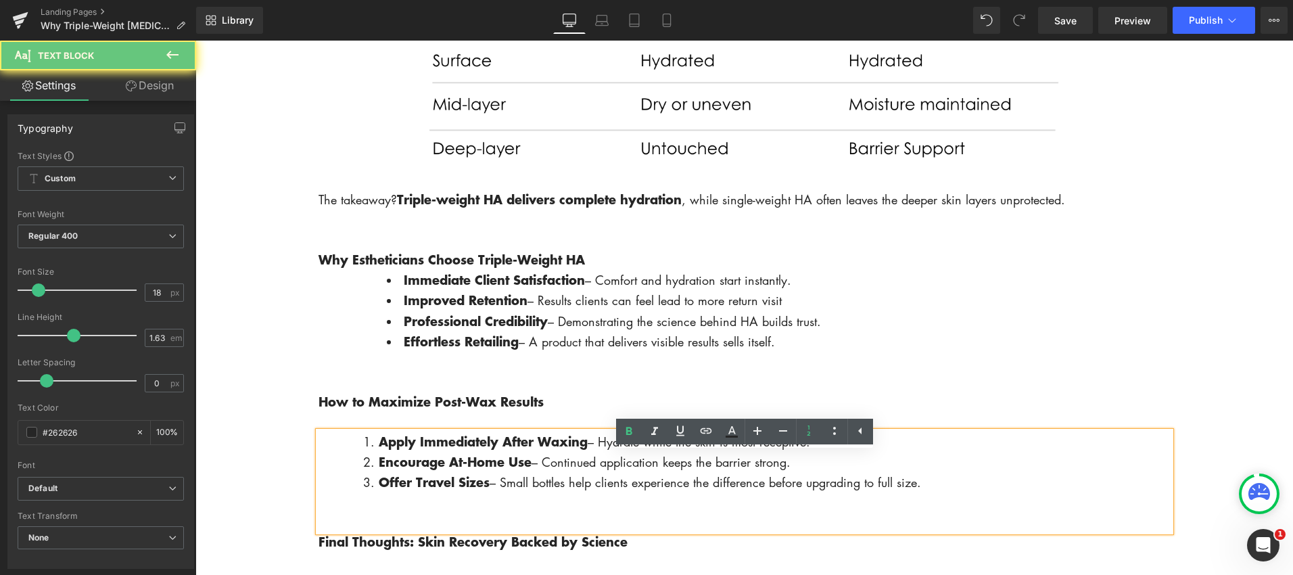
drag, startPoint x: 340, startPoint y: 483, endPoint x: 348, endPoint y: 482, distance: 8.1
click at [348, 482] on div "Apply Immediately After Waxing – Hydrate while the skin is most receptive. Enco…" at bounding box center [744, 481] width 852 height 101
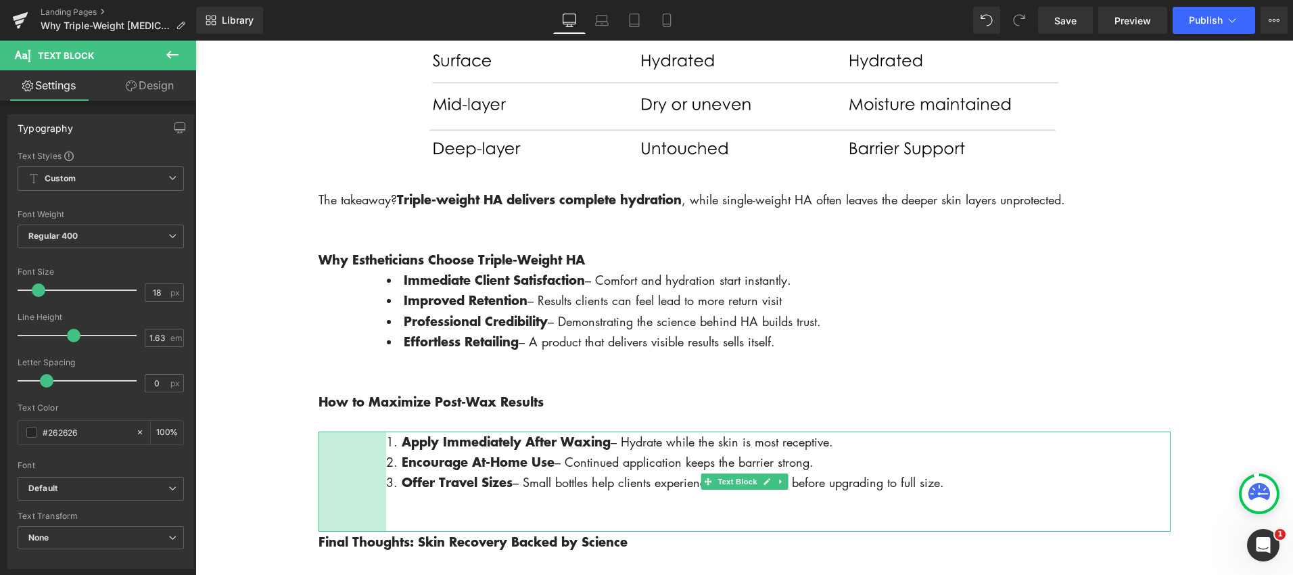
drag, startPoint x: 332, startPoint y: 481, endPoint x: 354, endPoint y: 481, distance: 22.3
click at [355, 481] on div "100px" at bounding box center [352, 481] width 68 height 101
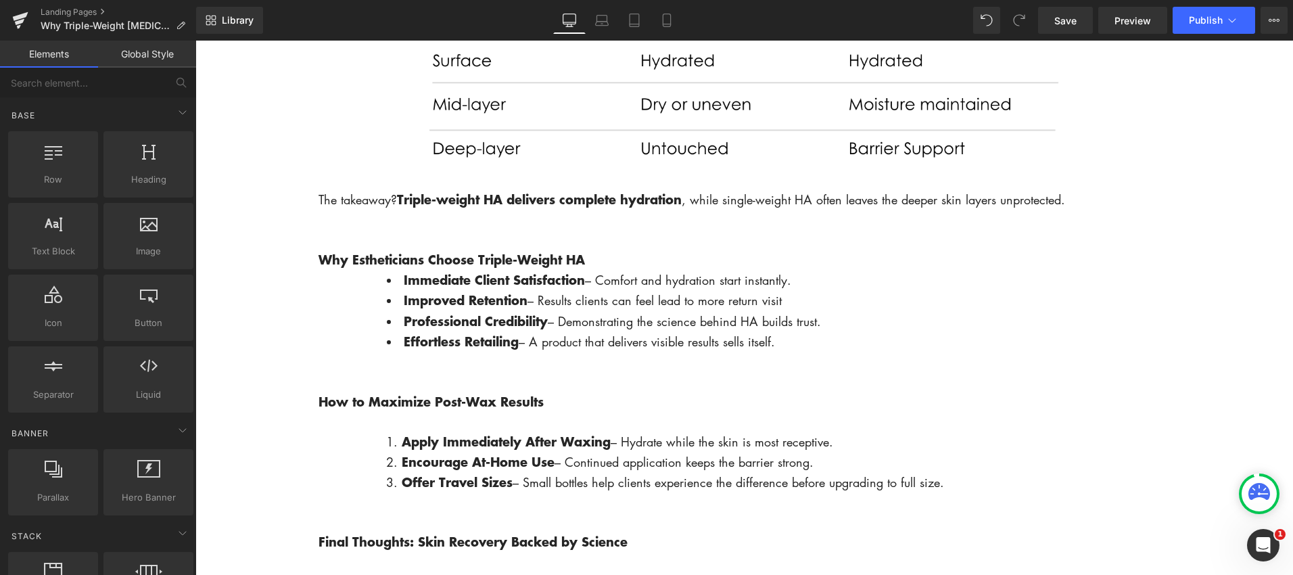
drag, startPoint x: 400, startPoint y: 442, endPoint x: 394, endPoint y: 450, distance: 9.8
click at [404, 410] on strong "How to Maximize Post-Wax Results" at bounding box center [430, 401] width 225 height 18
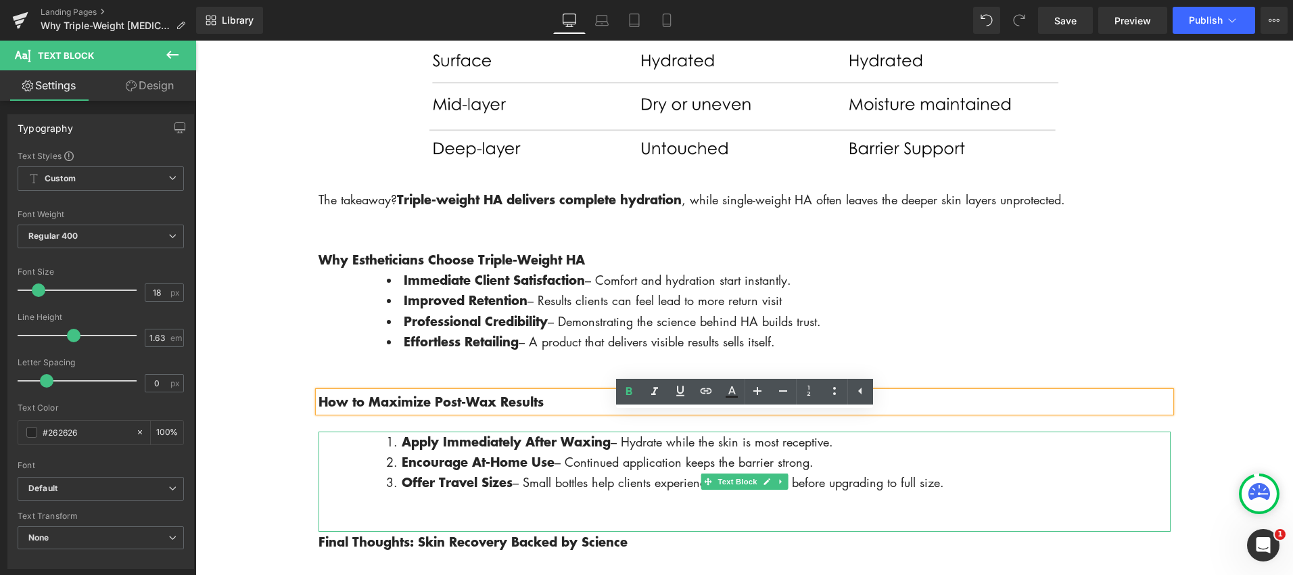
click at [414, 450] on strong "Apply Immediately After Waxing" at bounding box center [506, 441] width 209 height 18
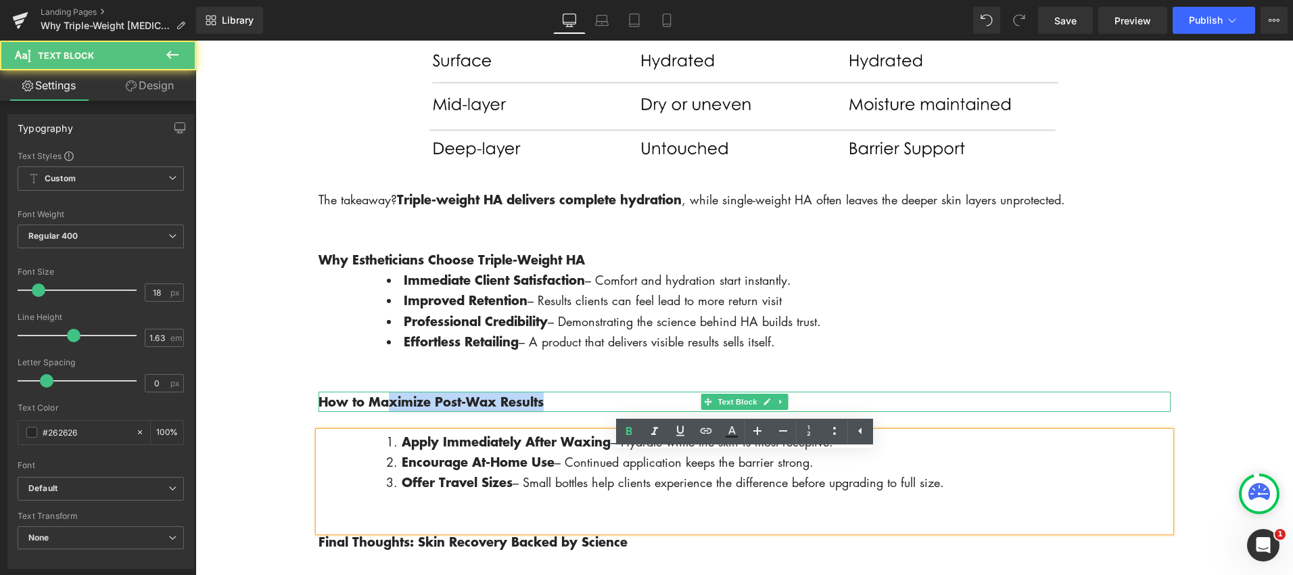
click at [560, 412] on p "How to Maximize Post-Wax Results" at bounding box center [744, 402] width 852 height 20
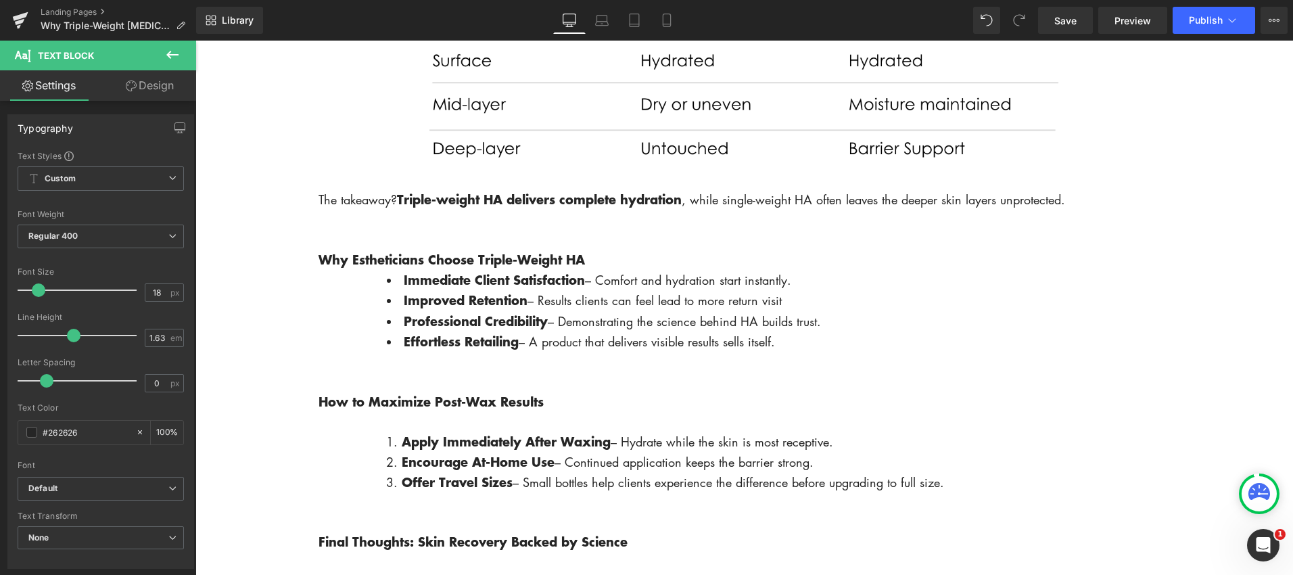
click at [505, 450] on strong "Apply Immediately After Waxing" at bounding box center [506, 441] width 209 height 18
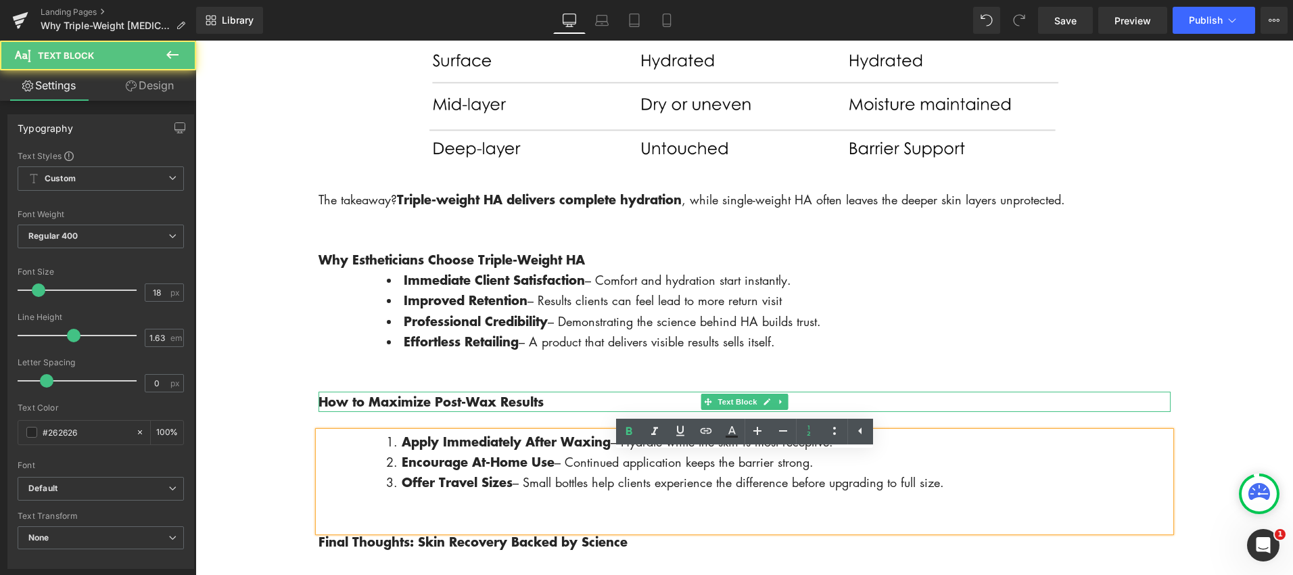
click at [358, 410] on strong "How to Maximize Post-Wax Results" at bounding box center [430, 401] width 225 height 18
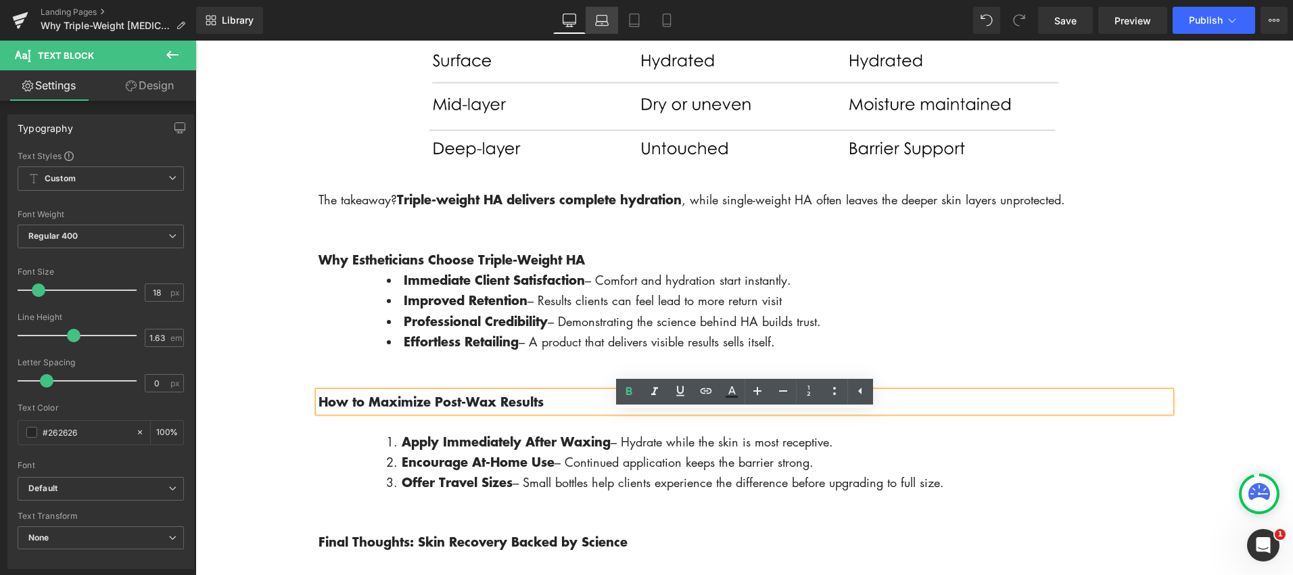
click at [607, 24] on icon at bounding box center [602, 21] width 14 height 14
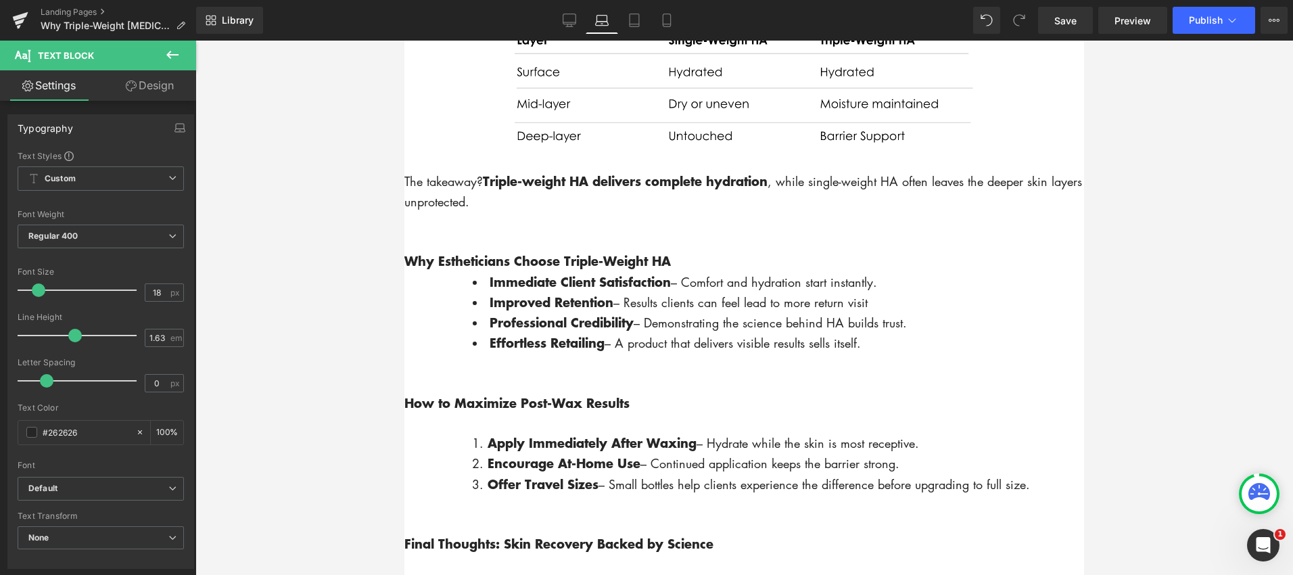
scroll to position [2161, 0]
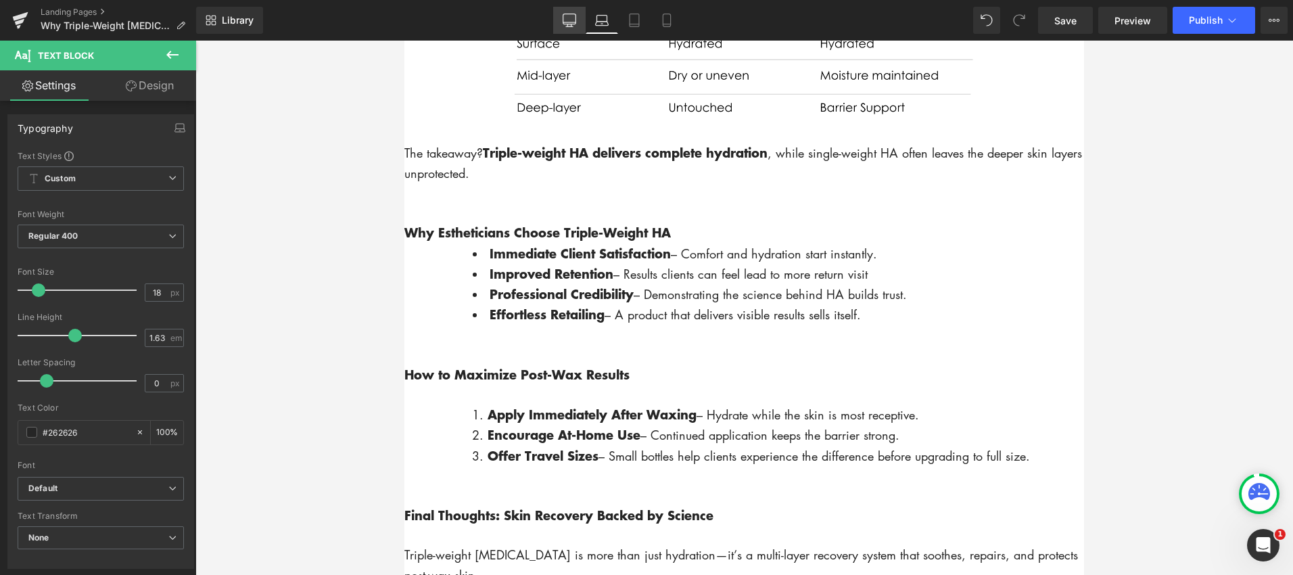
click at [569, 16] on icon at bounding box center [570, 21] width 14 height 14
type input "100"
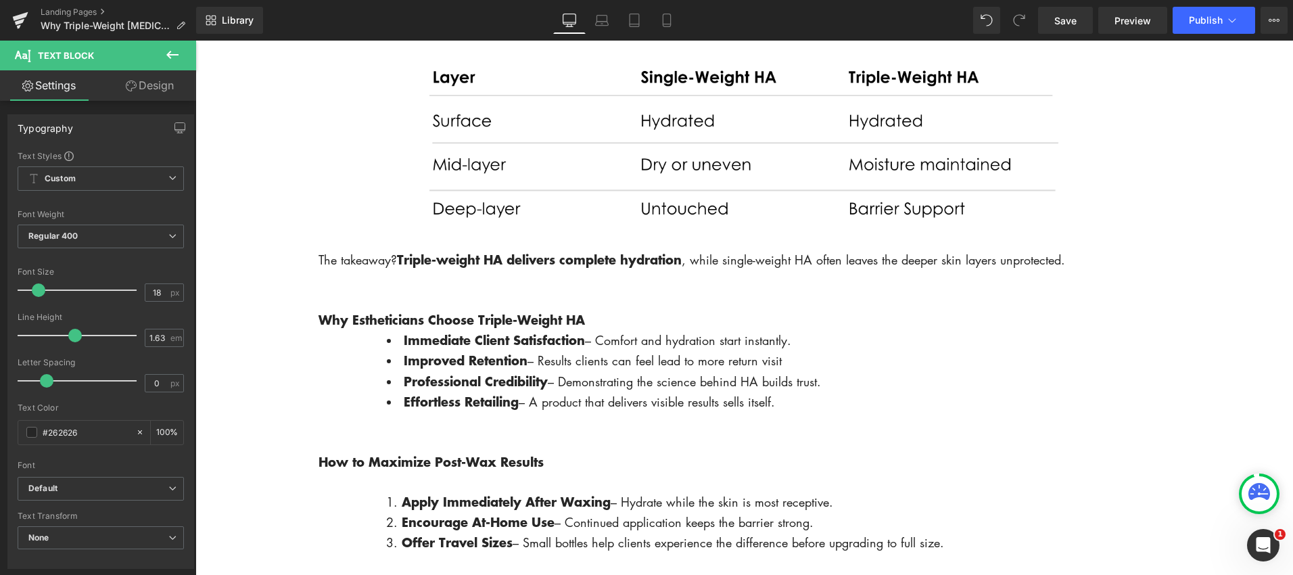
scroll to position [2248, 0]
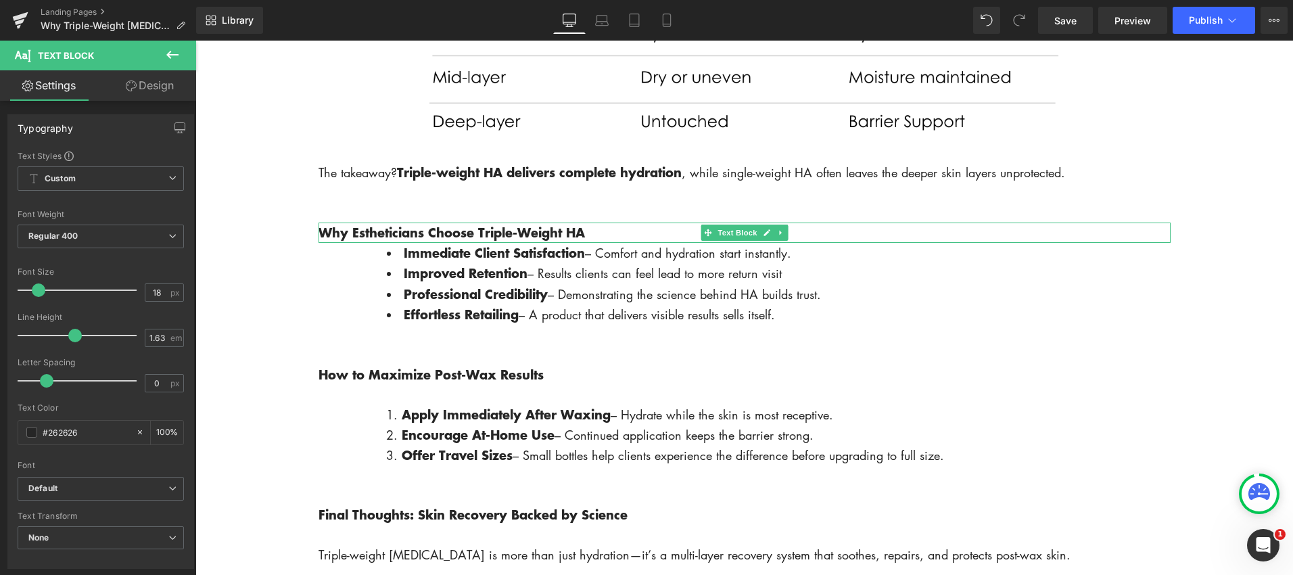
click at [603, 243] on p "Why Estheticians Choose Triple-Weight HA" at bounding box center [744, 232] width 852 height 20
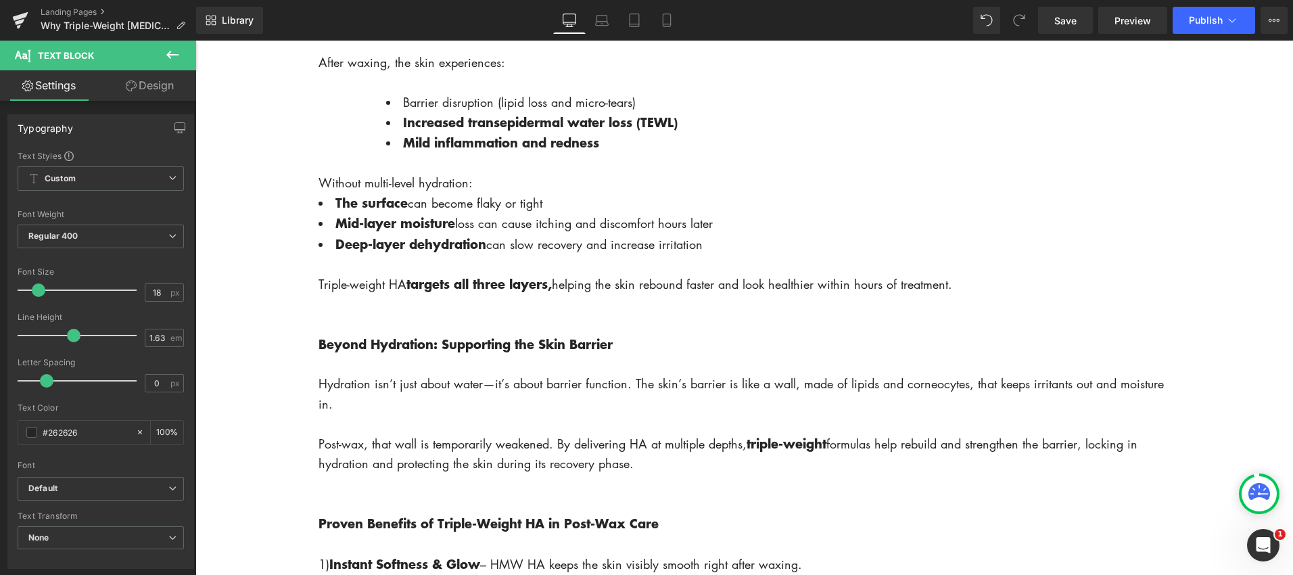
scroll to position [1390, 0]
drag, startPoint x: 404, startPoint y: 127, endPoint x: 496, endPoint y: 128, distance: 91.3
click at [496, 112] on span "Barrier disruption (lipid loss and micro-tears)" at bounding box center [519, 103] width 233 height 16
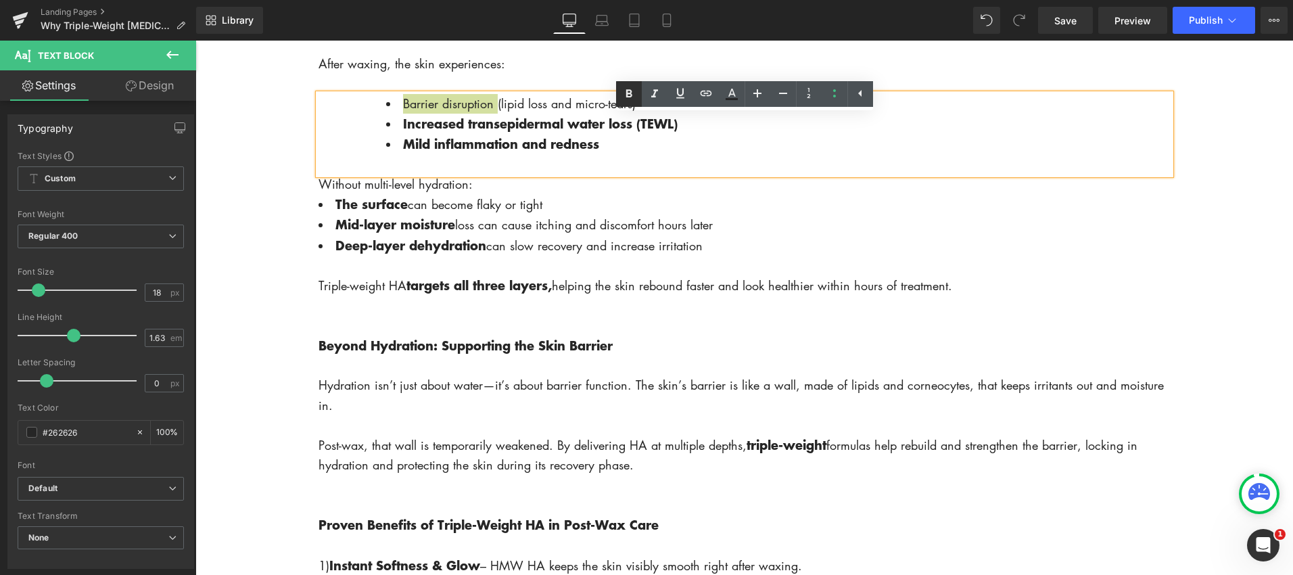
drag, startPoint x: 634, startPoint y: 91, endPoint x: 638, endPoint y: 97, distance: 7.3
click at [635, 91] on icon at bounding box center [629, 94] width 16 height 16
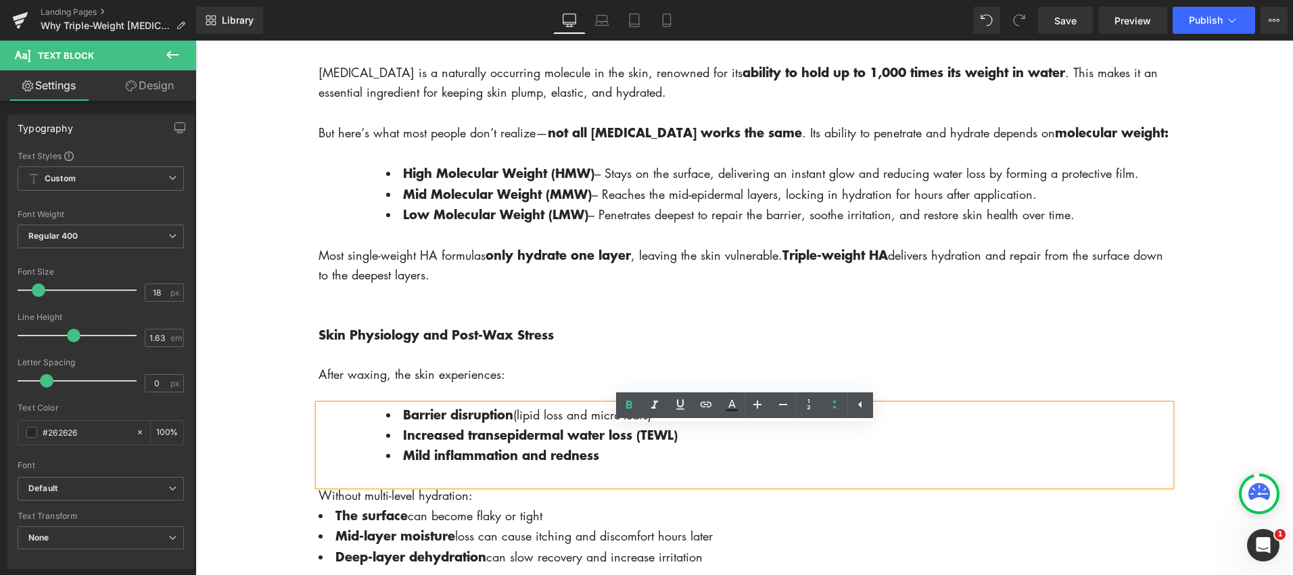
scroll to position [1079, 0]
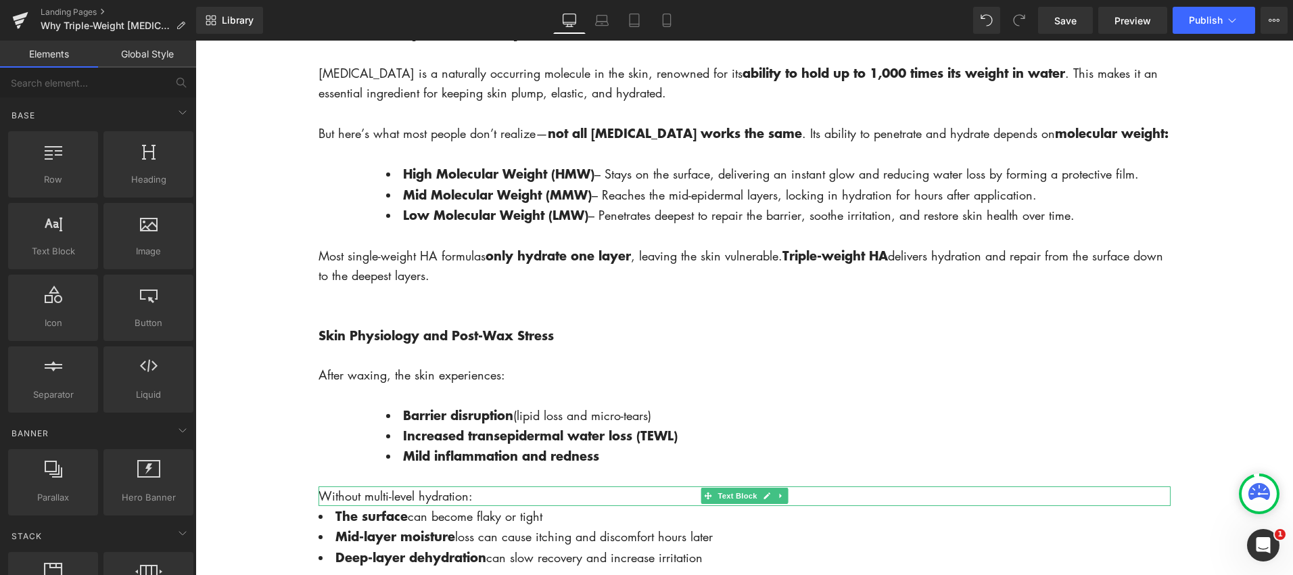
click at [477, 506] on p "Without multi-level hydration:" at bounding box center [744, 496] width 852 height 20
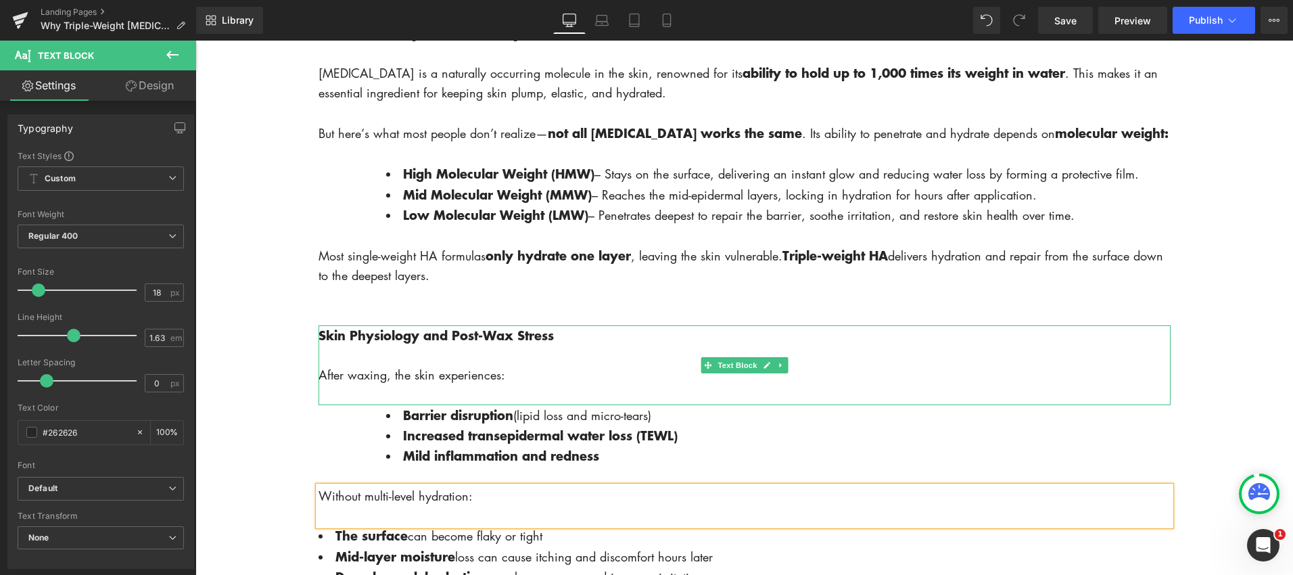
scroll to position [1078, 0]
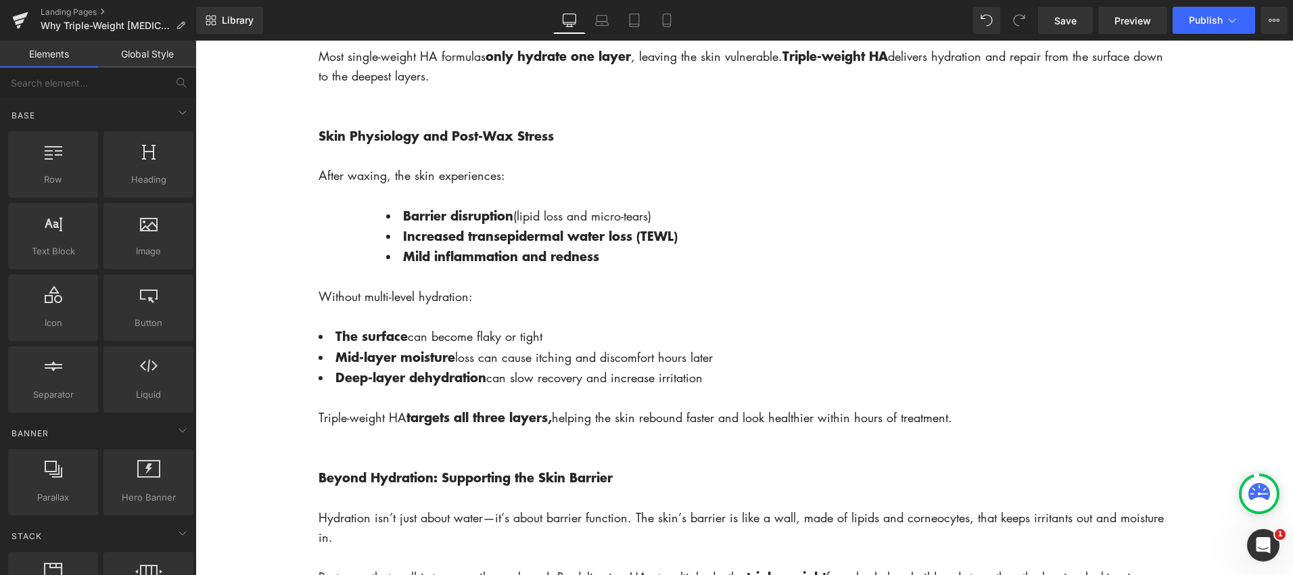
scroll to position [1296, 0]
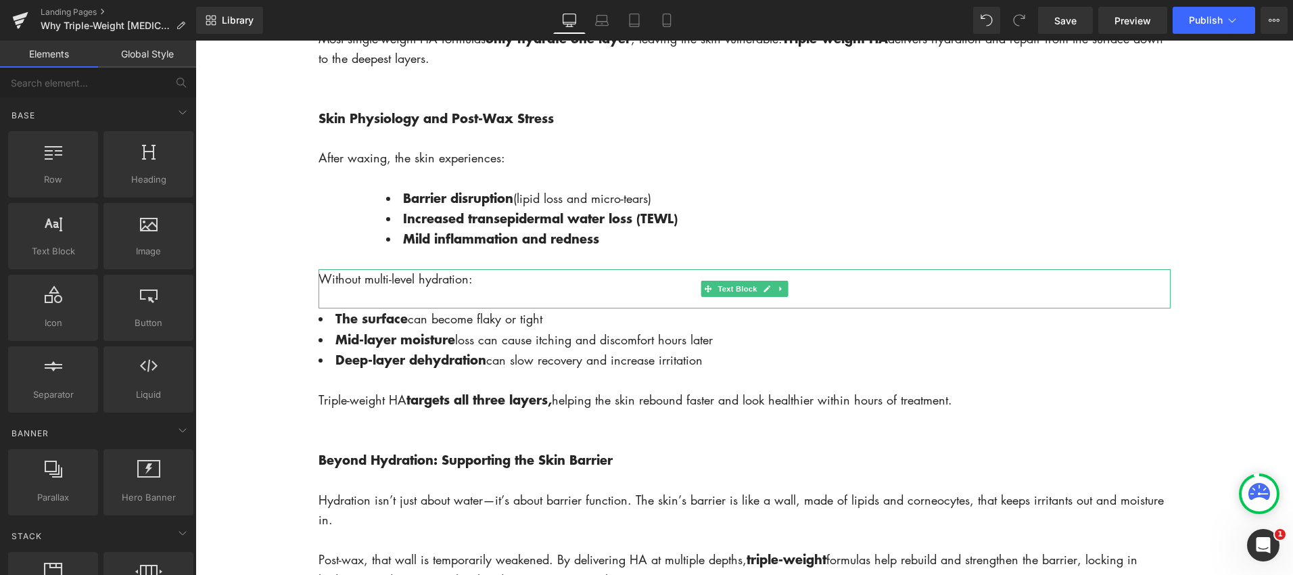
click at [396, 308] on p at bounding box center [744, 299] width 852 height 20
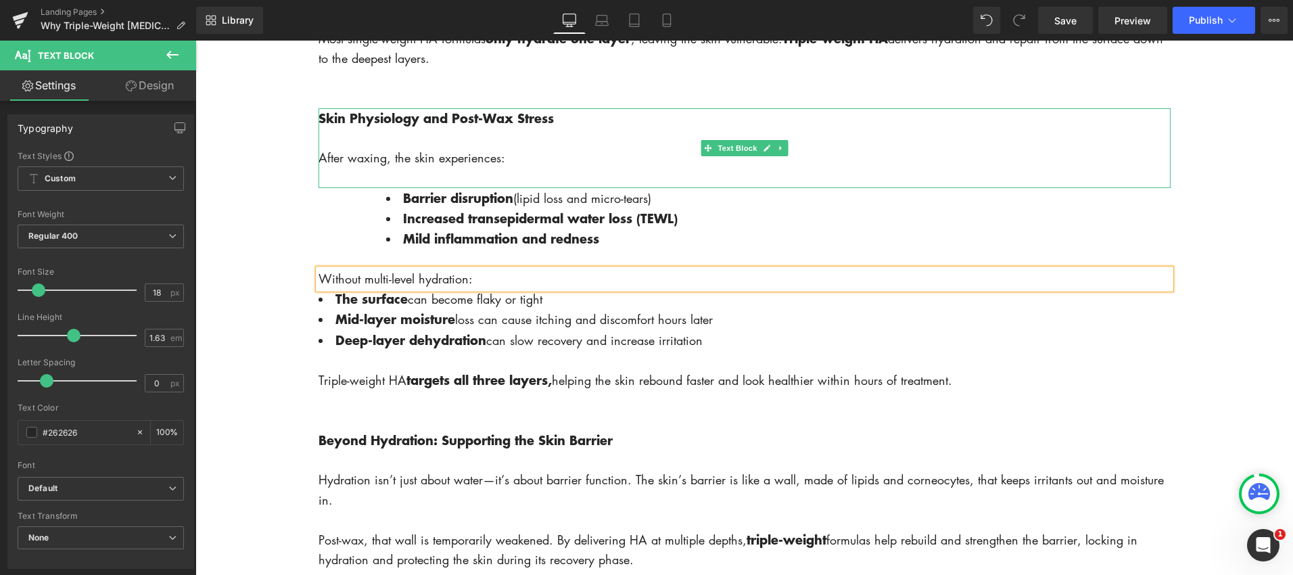
click at [445, 188] on p at bounding box center [744, 178] width 852 height 20
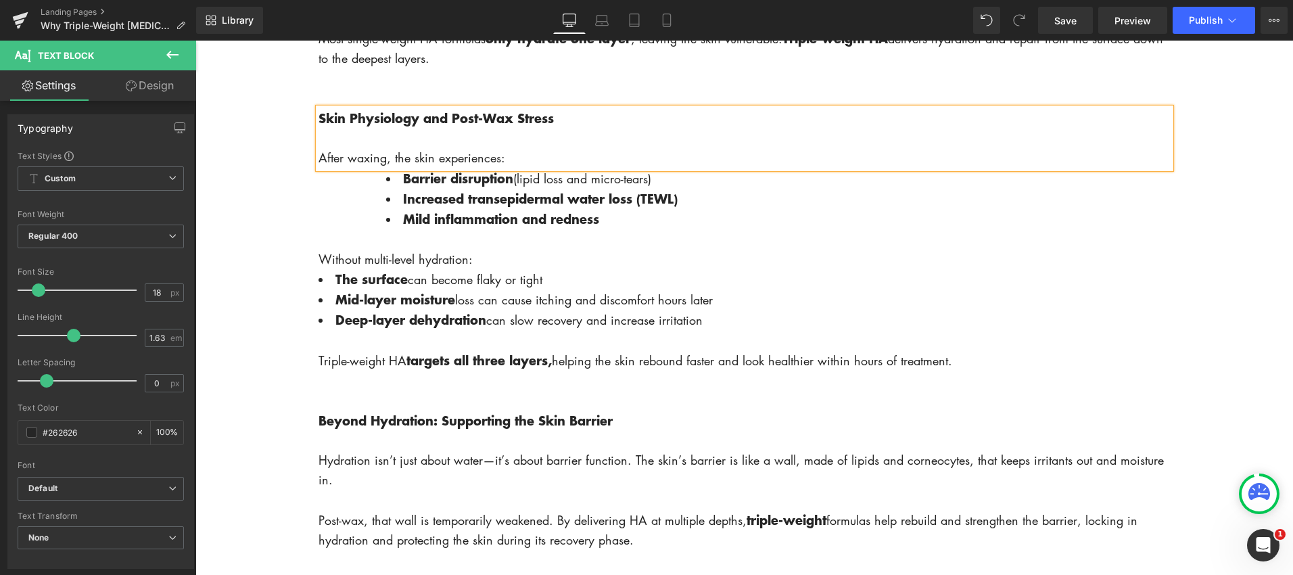
click at [235, 222] on body "Account Cart ( 0 ) Subtotal $0.00 View cart Check out Checkout" at bounding box center [743, 516] width 1097 height 3543
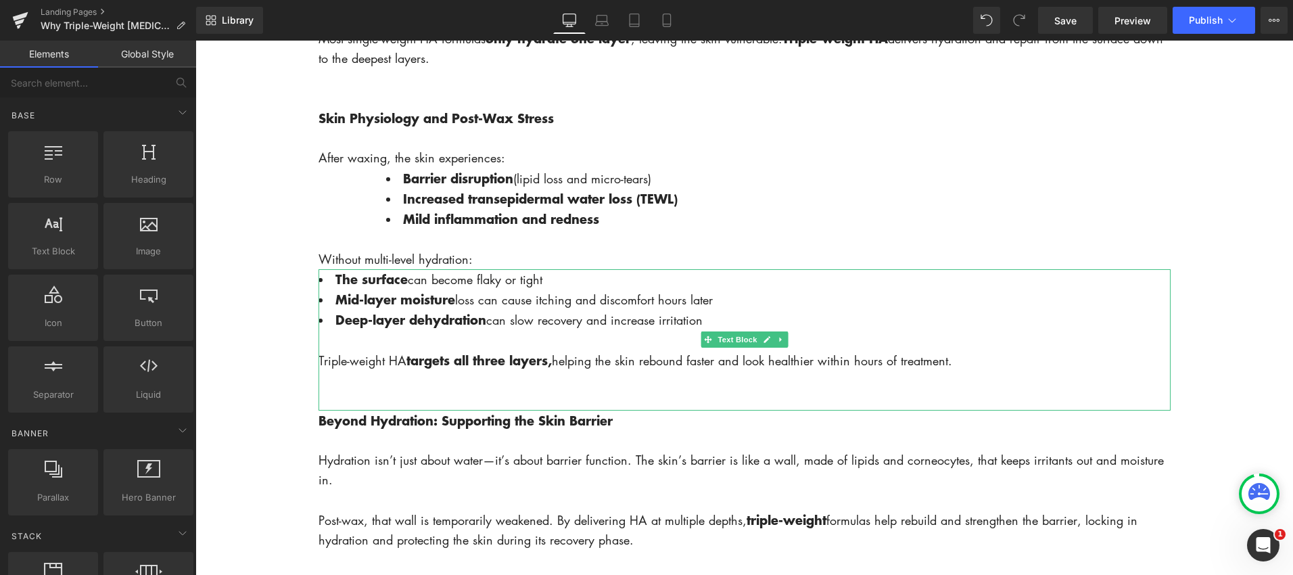
click at [331, 289] on li "The surface can become flaky or tight" at bounding box center [744, 279] width 852 height 20
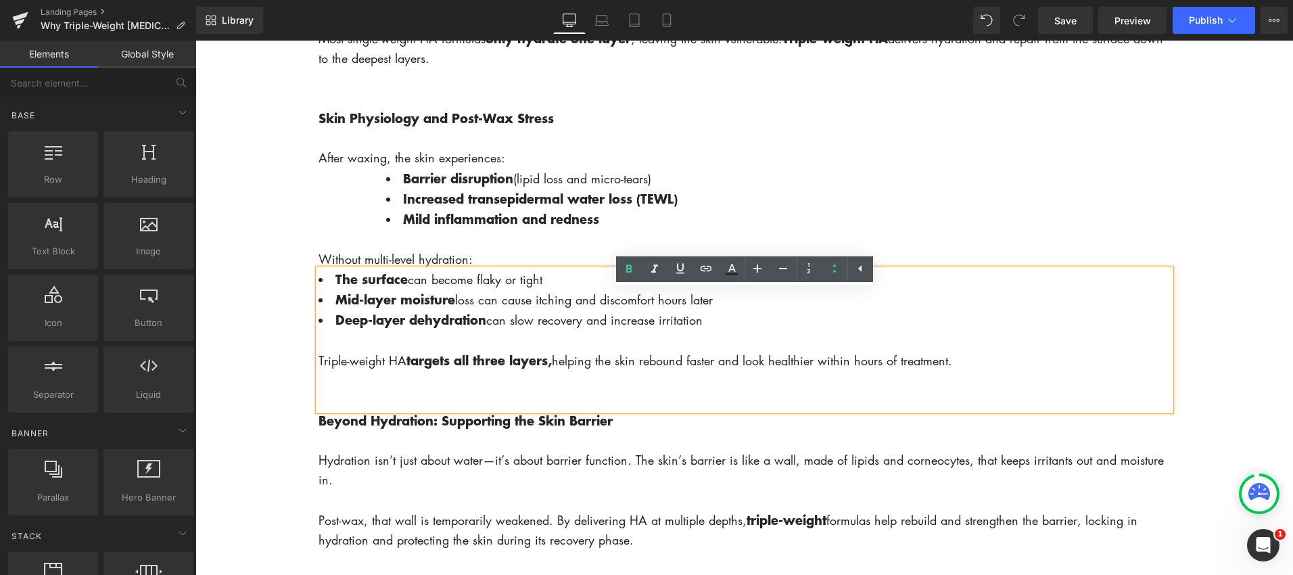
click at [276, 317] on body "Account Cart ( 0 ) Subtotal $0.00 View cart Check out Checkout" at bounding box center [743, 516] width 1097 height 3543
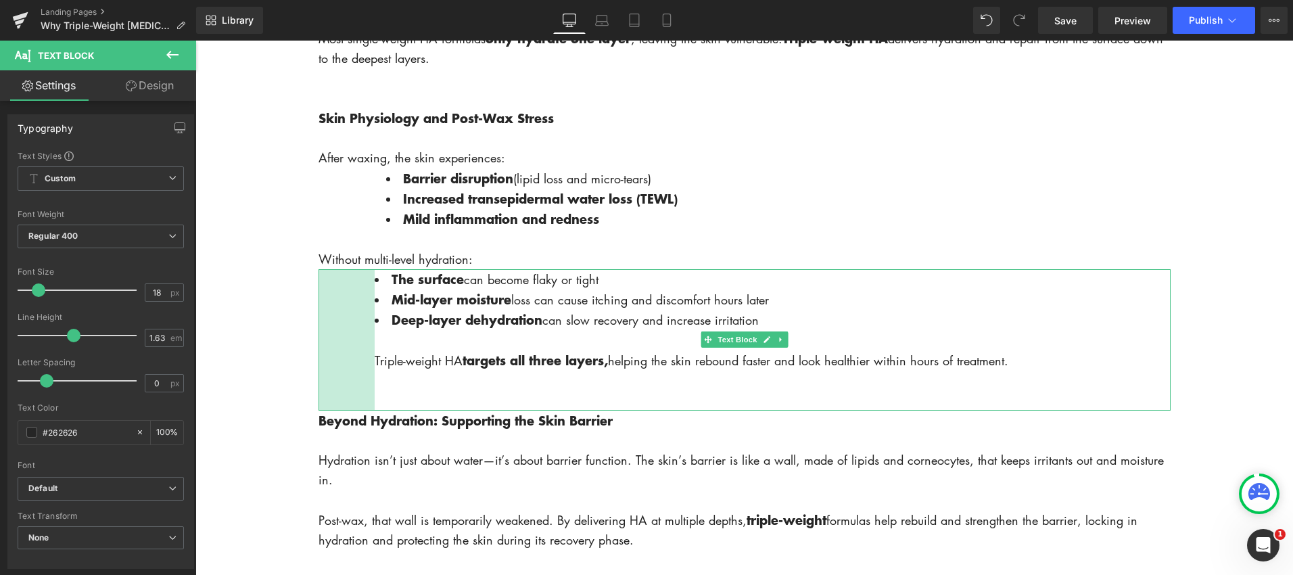
drag, startPoint x: 318, startPoint y: 320, endPoint x: 374, endPoint y: 321, distance: 56.1
click at [374, 321] on div "The surface can become flaky or tight Mid-layer moisture loss can cause itching…" at bounding box center [744, 339] width 852 height 141
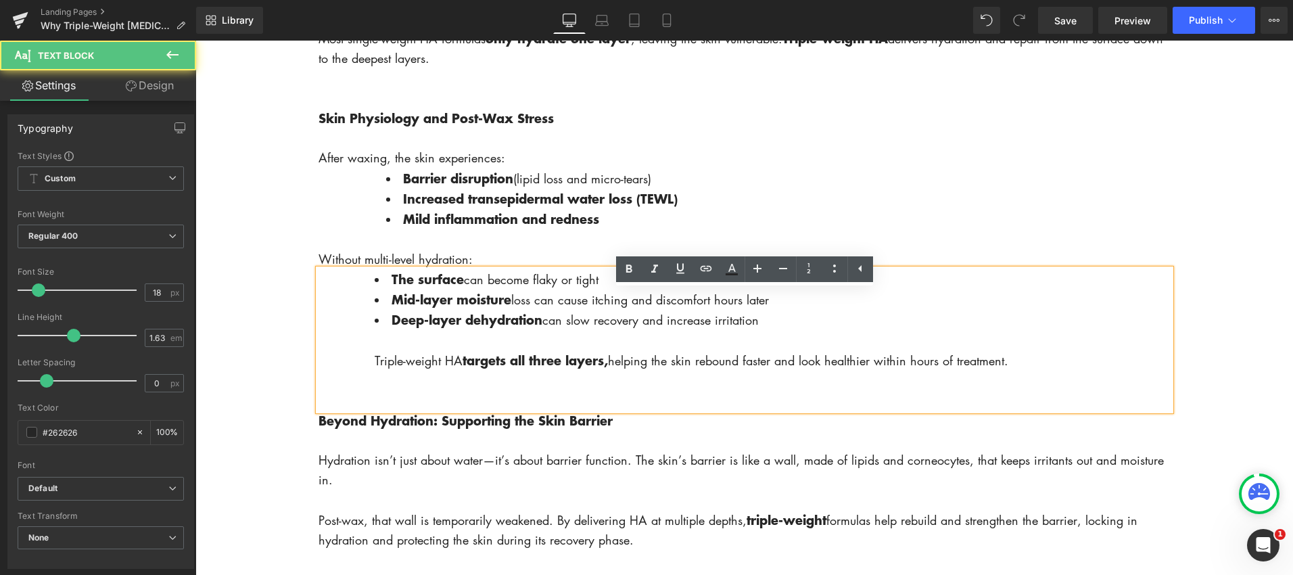
click at [318, 327] on div "The surface can become flaky or tight Mid-layer moisture loss can cause itching…" at bounding box center [744, 339] width 852 height 141
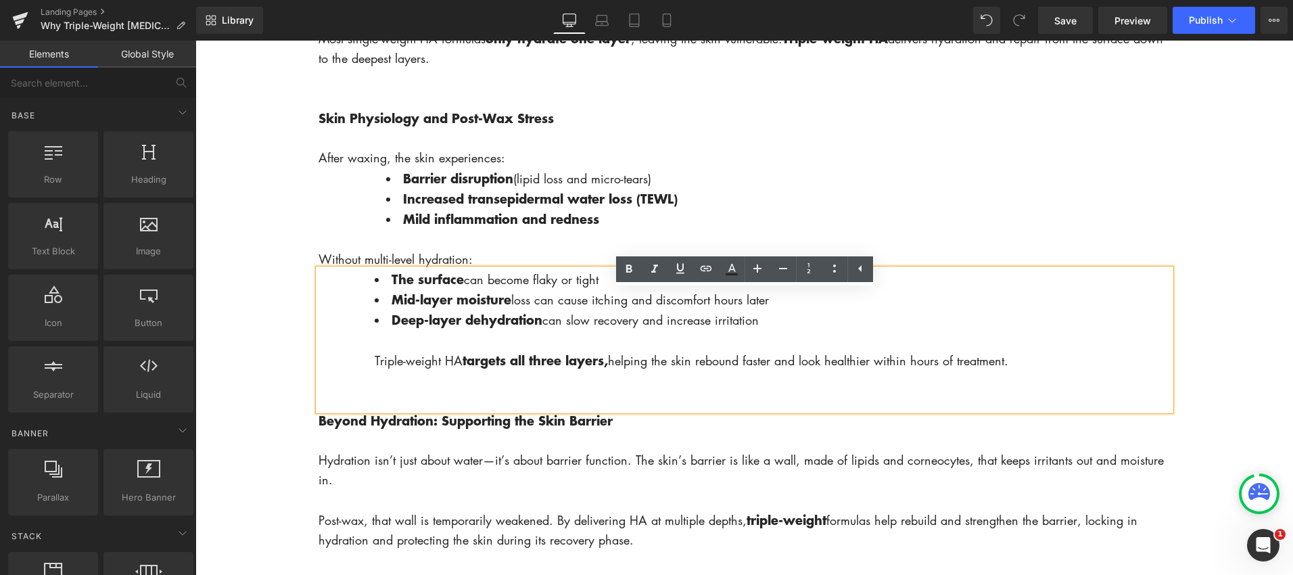
click at [297, 316] on body "Account Cart ( 0 ) Subtotal $0.00 View cart Check out Checkout" at bounding box center [743, 516] width 1097 height 3543
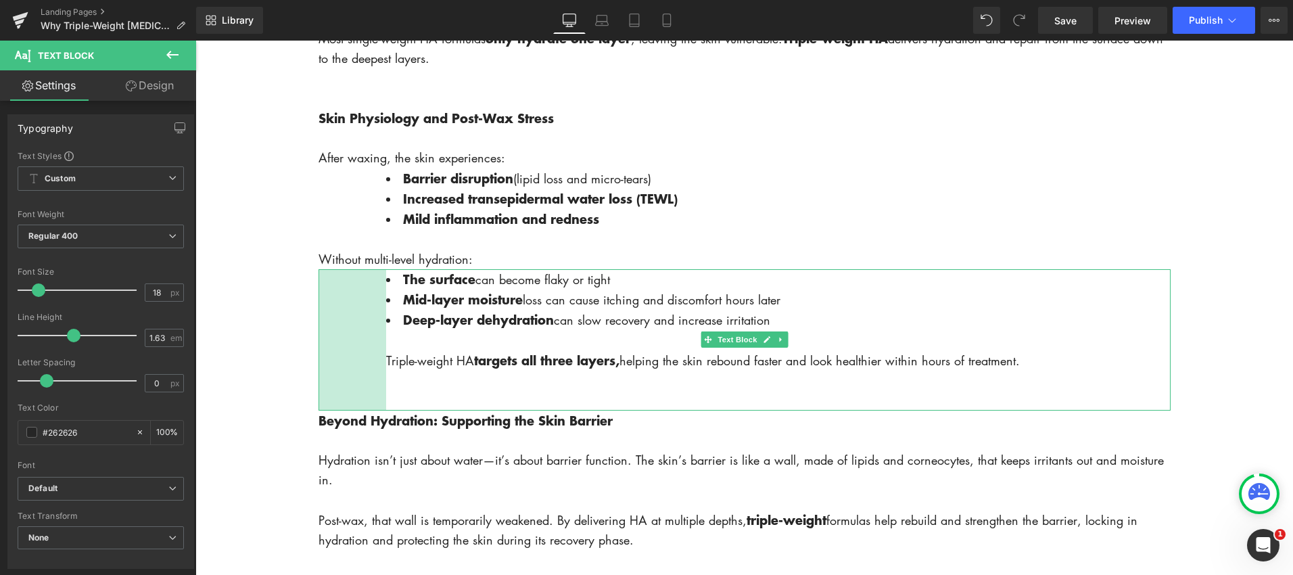
drag, startPoint x: 337, startPoint y: 318, endPoint x: 348, endPoint y: 320, distance: 11.6
click at [348, 320] on div "100px" at bounding box center [352, 339] width 68 height 141
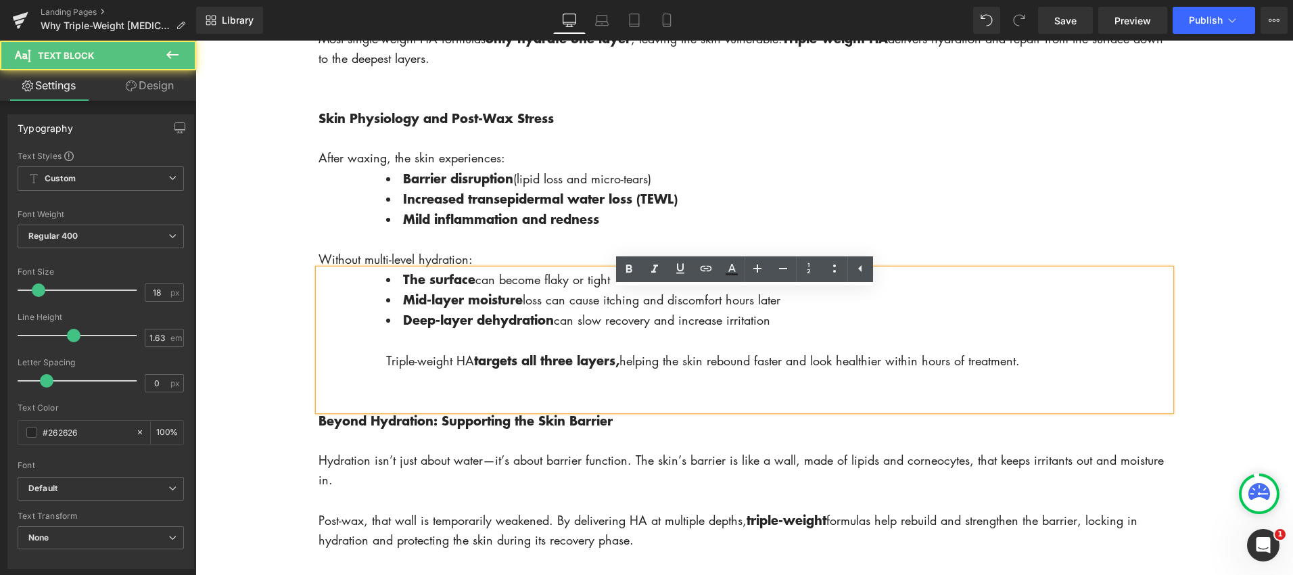
drag, startPoint x: 1004, startPoint y: 387, endPoint x: 379, endPoint y: 384, distance: 625.5
click at [379, 383] on div "The surface can become flaky or tight Mid-layer moisture loss can cause itching…" at bounding box center [744, 339] width 852 height 141
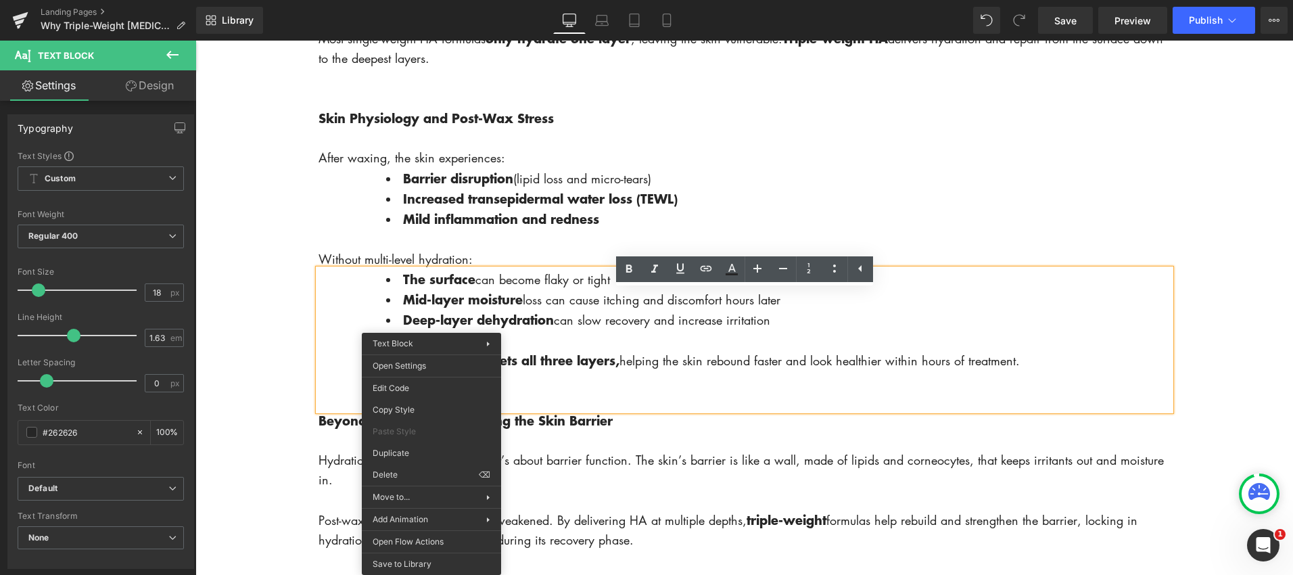
click at [587, 369] on strong "targets all three layers," at bounding box center [546, 360] width 145 height 18
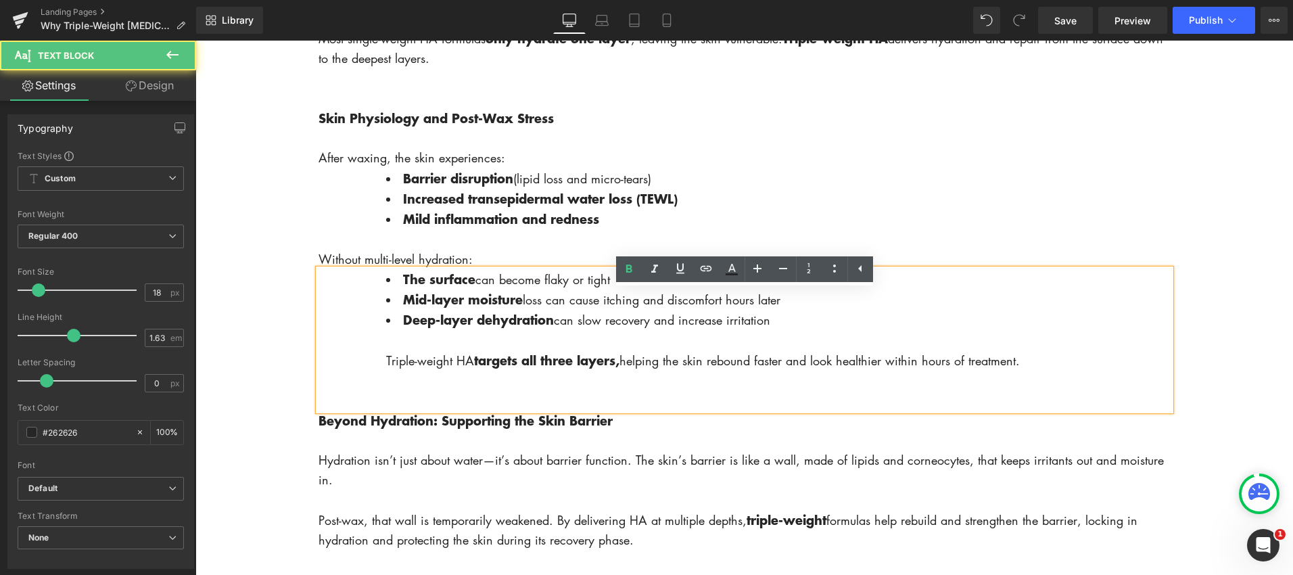
drag, startPoint x: 1045, startPoint y: 385, endPoint x: 379, endPoint y: 386, distance: 666.1
click at [379, 386] on div "The surface can become flaky or tight Mid-layer moisture loss can cause itching…" at bounding box center [744, 339] width 852 height 141
copy div "Triple-weight HA targets all three layers, helping the skin rebound faster and …"
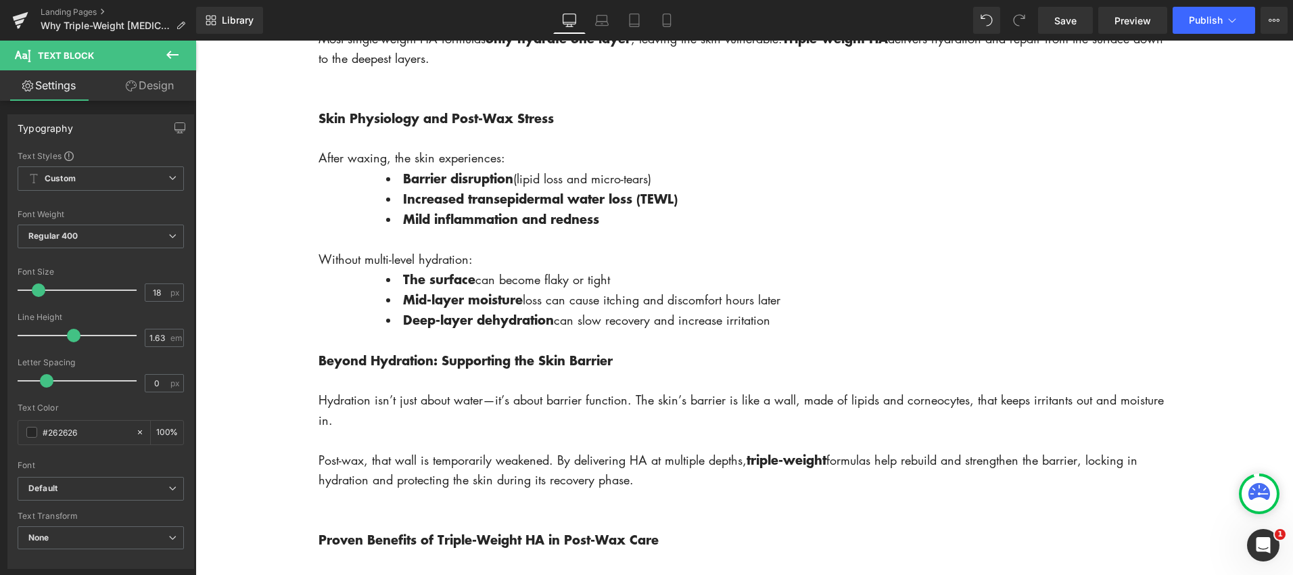
click at [165, 52] on icon at bounding box center [172, 55] width 16 height 16
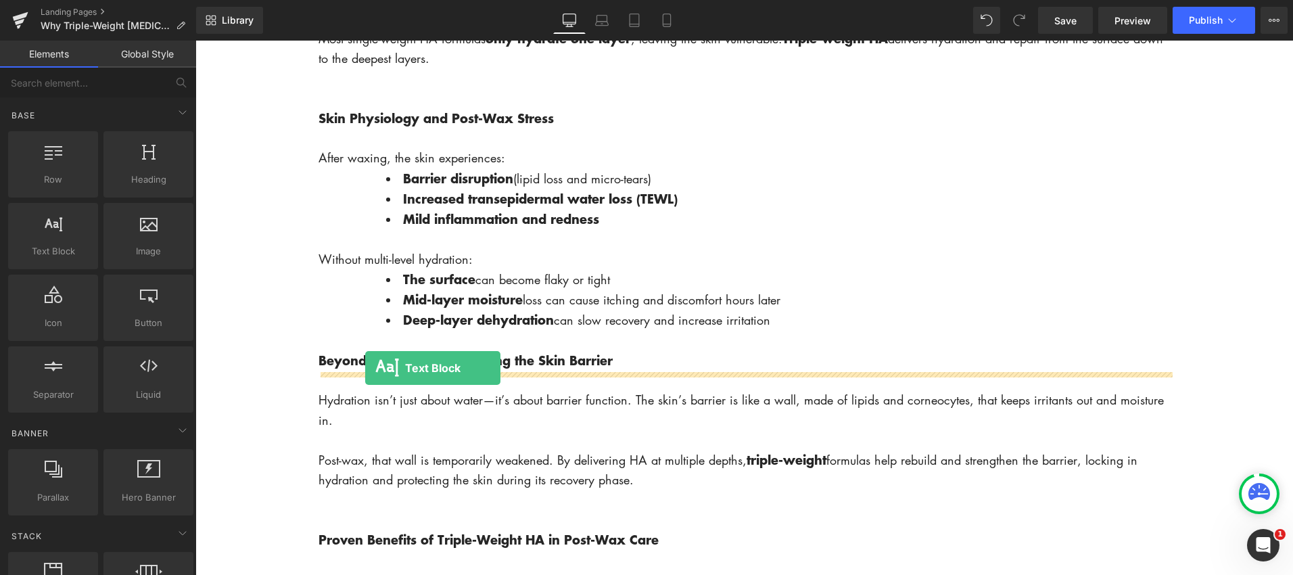
drag, startPoint x: 252, startPoint y: 270, endPoint x: 354, endPoint y: 361, distance: 136.5
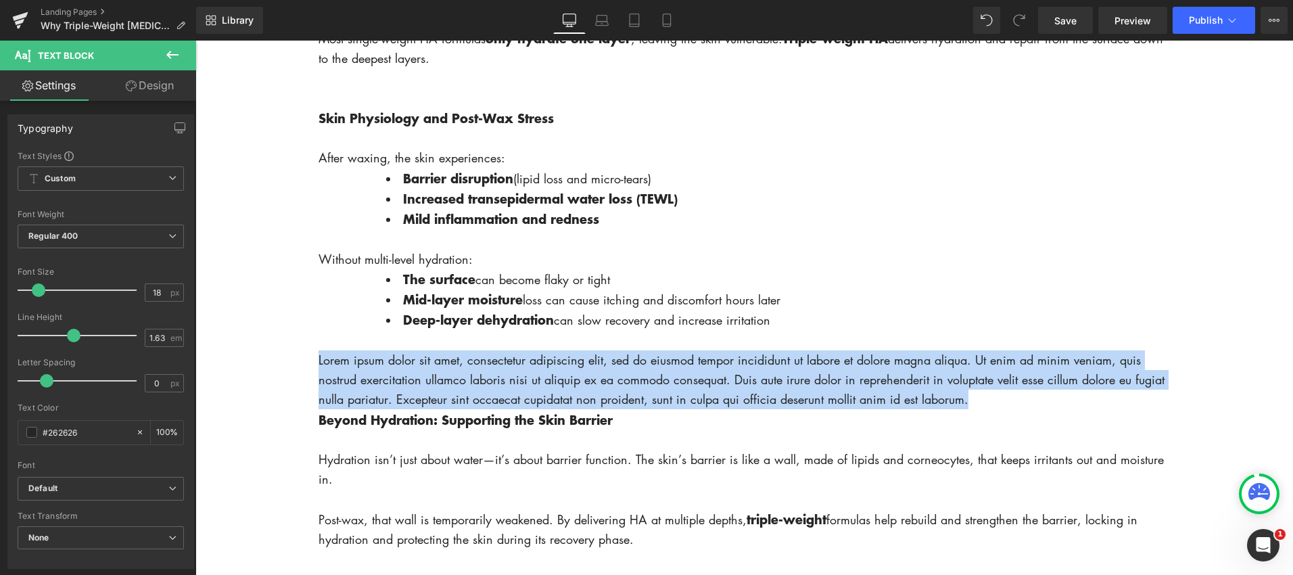
drag, startPoint x: 883, startPoint y: 421, endPoint x: 322, endPoint y: 384, distance: 562.5
click at [318, 383] on p "Lorem ipsum dolor sit amet, consectetur adipiscing elit, sed do eiusmod tempor …" at bounding box center [744, 380] width 852 height 60
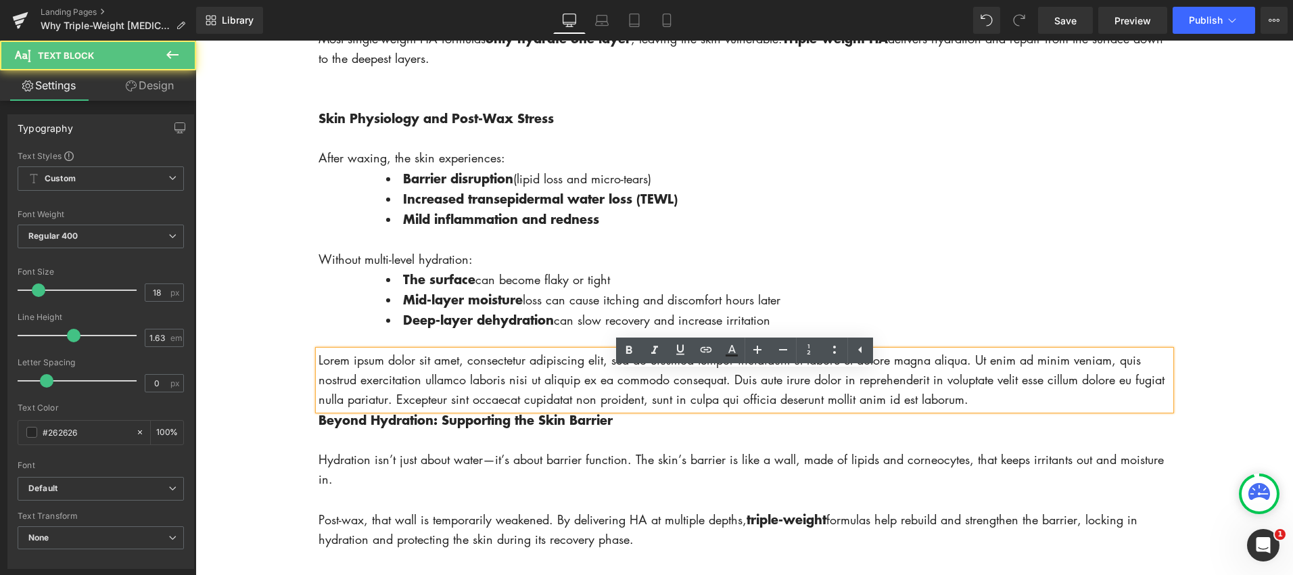
click at [534, 406] on p "Lorem ipsum dolor sit amet, consectetur adipiscing elit, sed do eiusmod tempor …" at bounding box center [744, 380] width 852 height 60
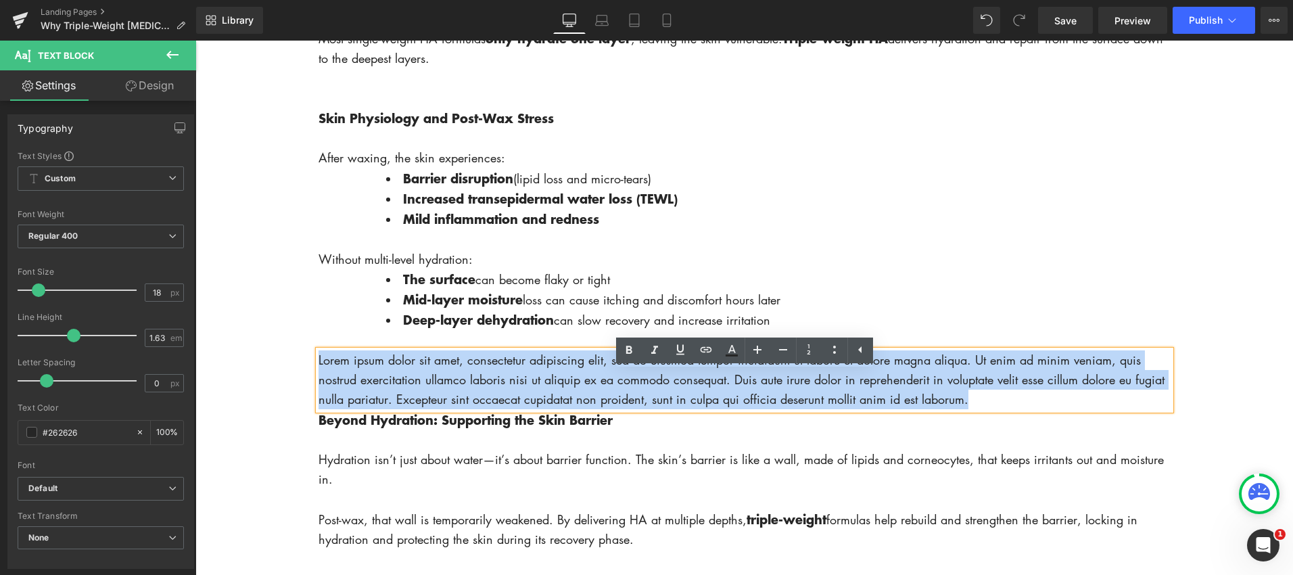
drag, startPoint x: 982, startPoint y: 425, endPoint x: 319, endPoint y: 377, distance: 664.4
click at [319, 377] on p "Lorem ipsum dolor sit amet, consectetur adipiscing elit, sed do eiusmod tempor …" at bounding box center [744, 380] width 852 height 60
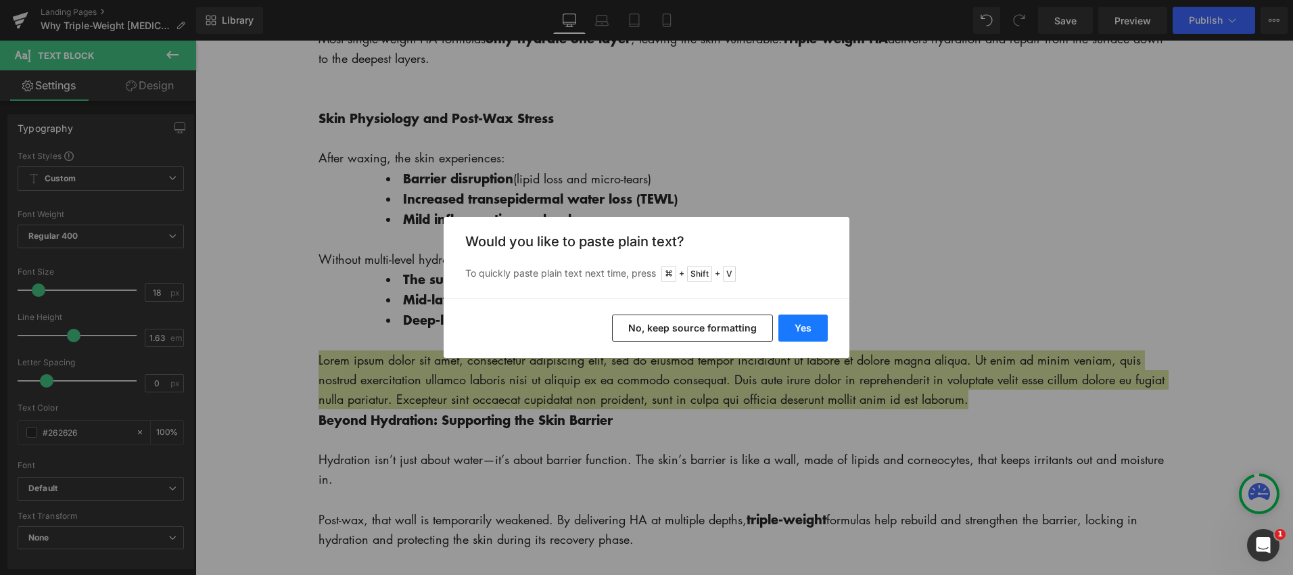
click at [817, 329] on button "Yes" at bounding box center [802, 327] width 49 height 27
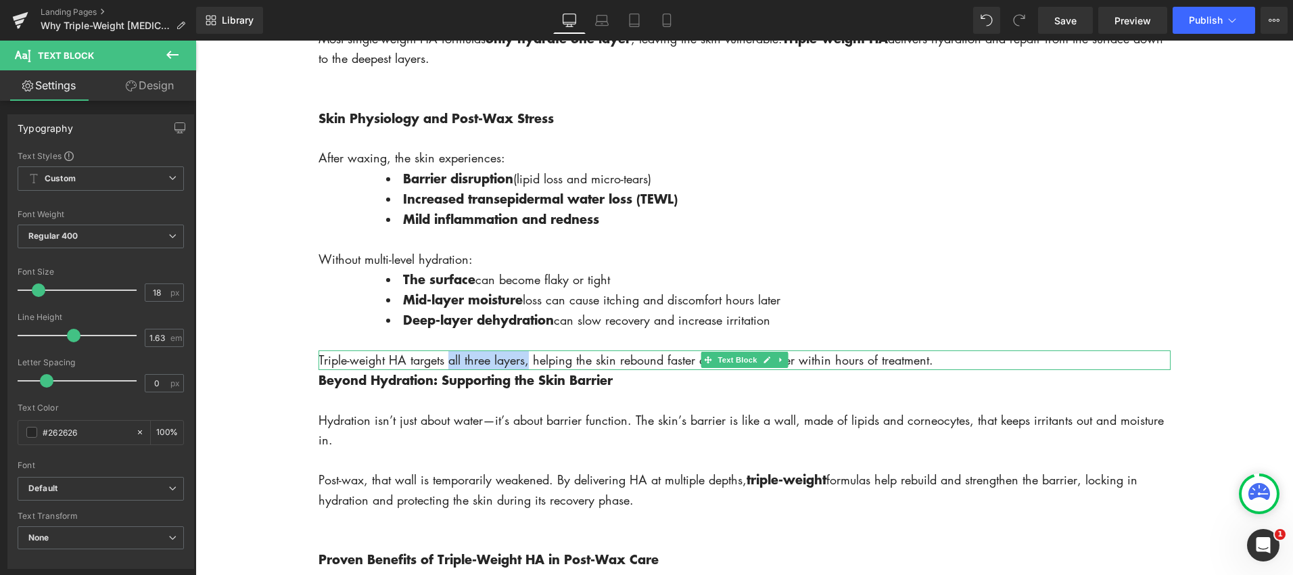
drag, startPoint x: 450, startPoint y: 384, endPoint x: 529, endPoint y: 383, distance: 79.1
click at [530, 370] on p "Triple-weight HA targets all three layers, helping the skin rebound faster and …" at bounding box center [744, 360] width 852 height 20
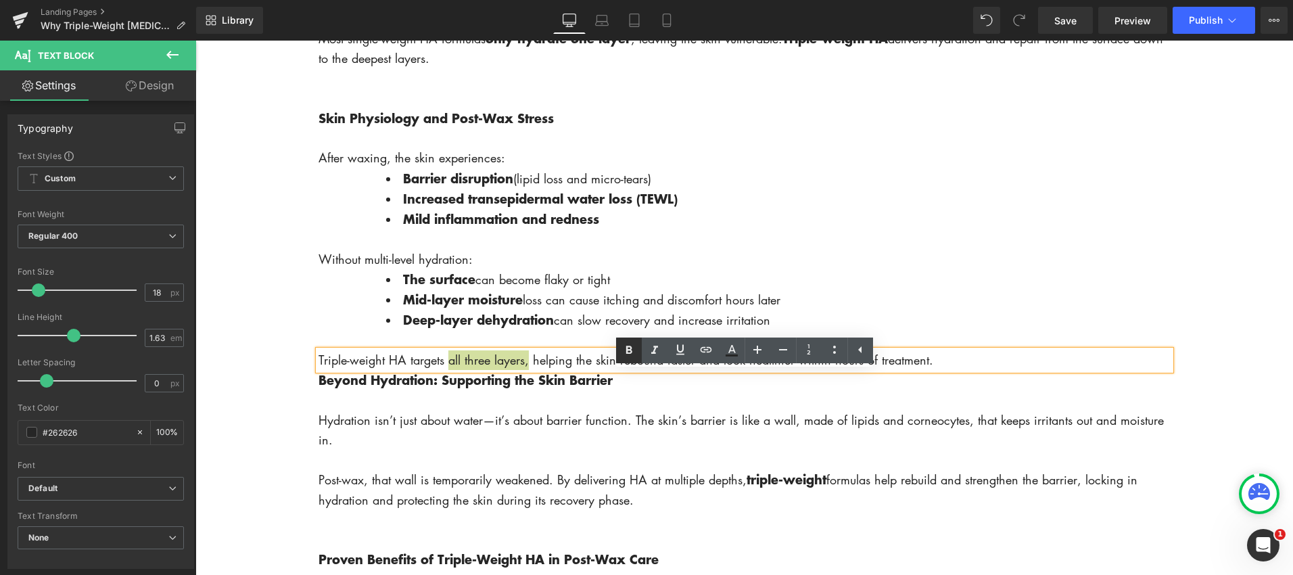
click at [630, 352] on icon at bounding box center [629, 350] width 16 height 16
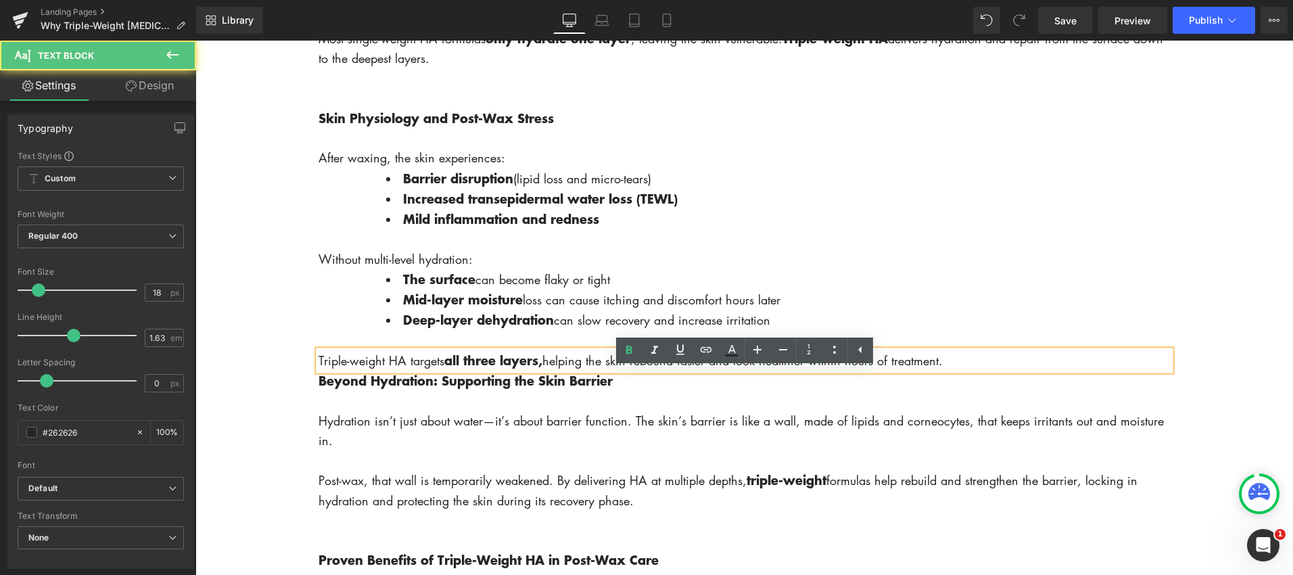
click at [968, 371] on p "Triple-weight HA targets all three layers, helping the skin rebound faster and …" at bounding box center [744, 360] width 852 height 20
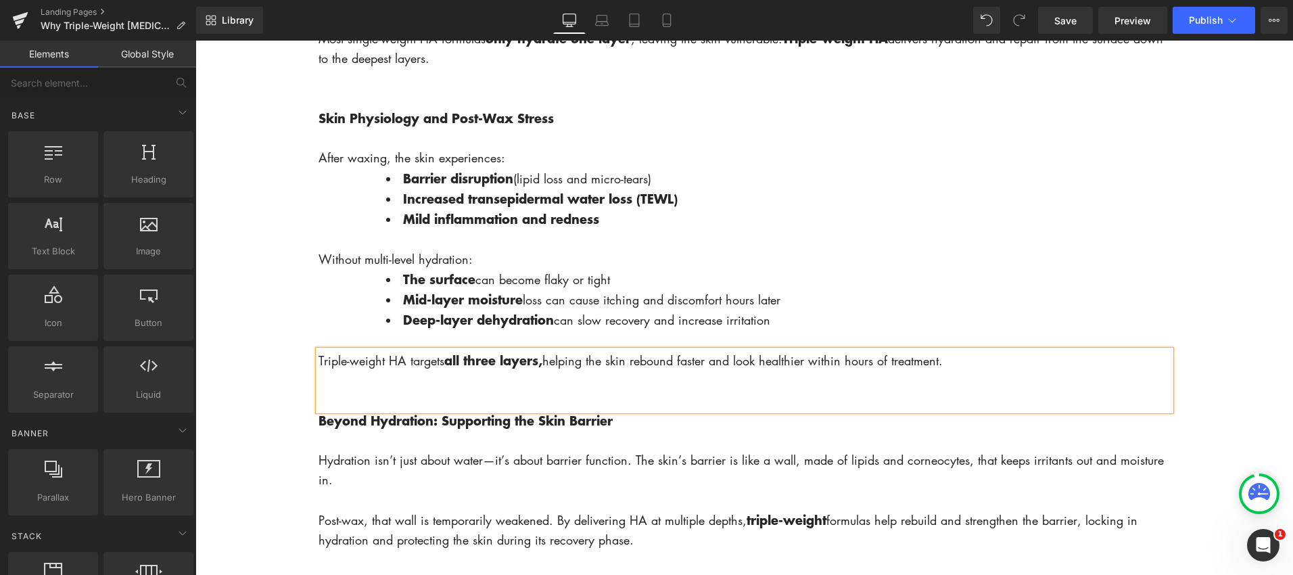
click at [266, 355] on body "Account Cart ( 0 ) Subtotal $0.00 View cart Check out Checkout" at bounding box center [743, 516] width 1097 height 3543
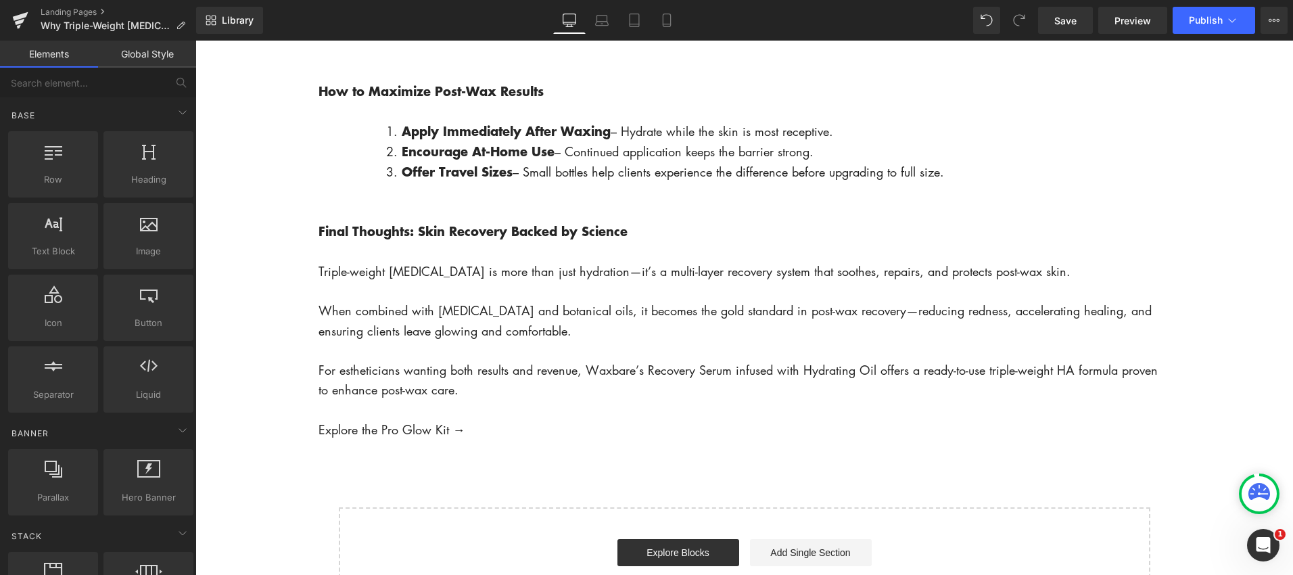
scroll to position [2533, 0]
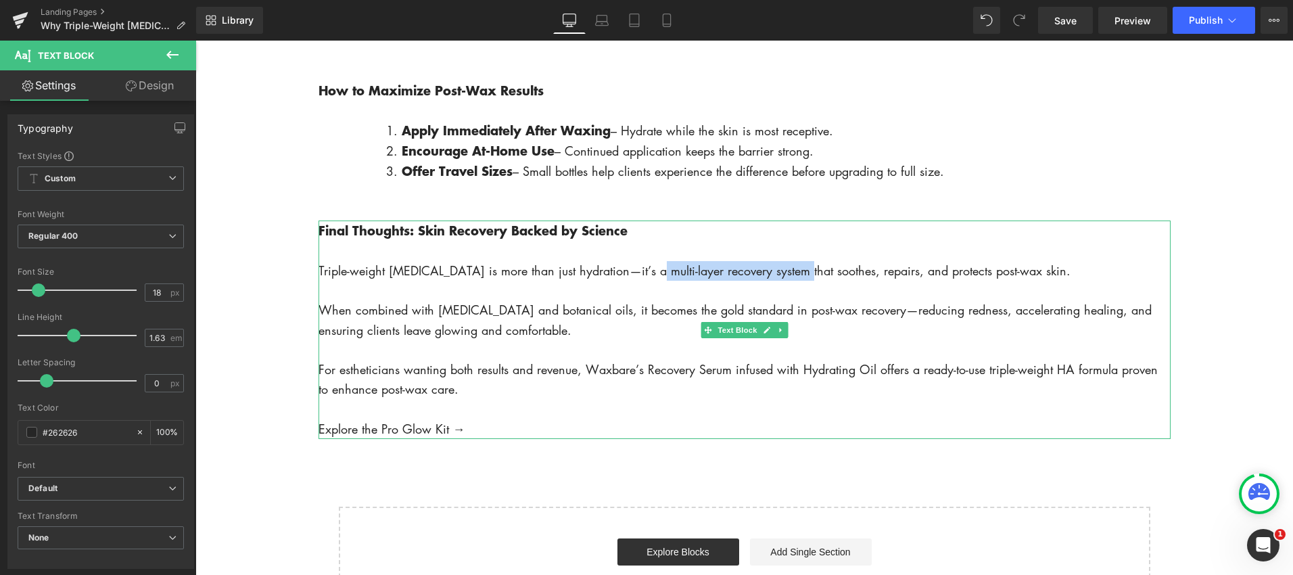
drag, startPoint x: 644, startPoint y: 295, endPoint x: 793, endPoint y: 296, distance: 148.8
click at [793, 281] on p "Triple-weight [MEDICAL_DATA] is more than just hydration—it’s a multi-layer rec…" at bounding box center [744, 271] width 852 height 20
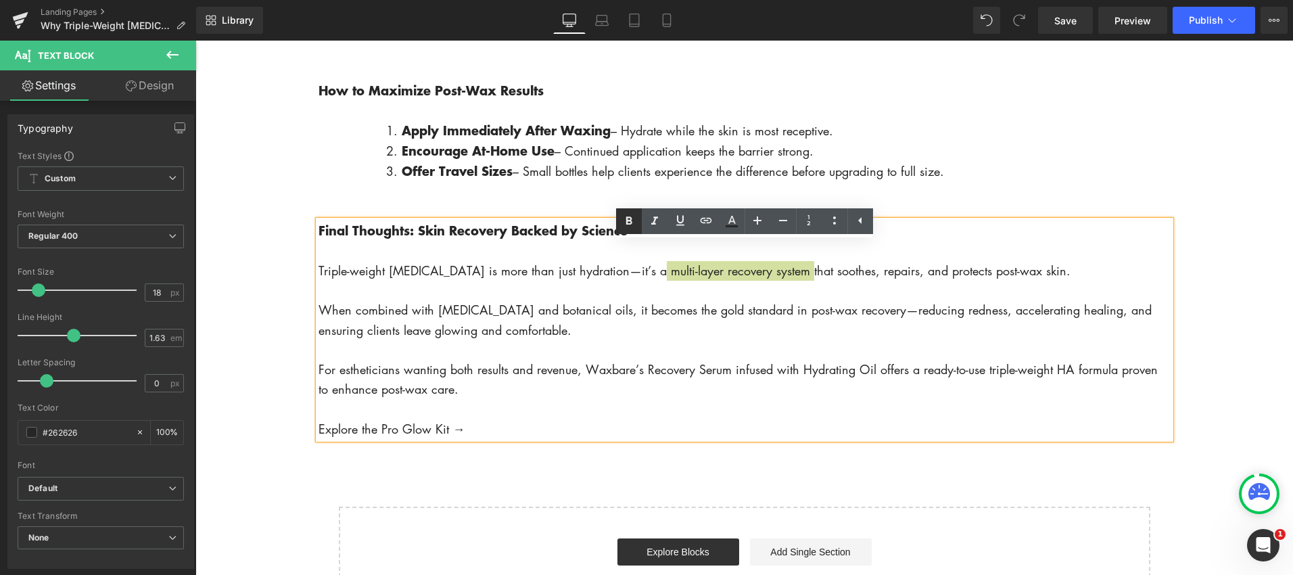
click at [630, 222] on icon at bounding box center [628, 220] width 6 height 8
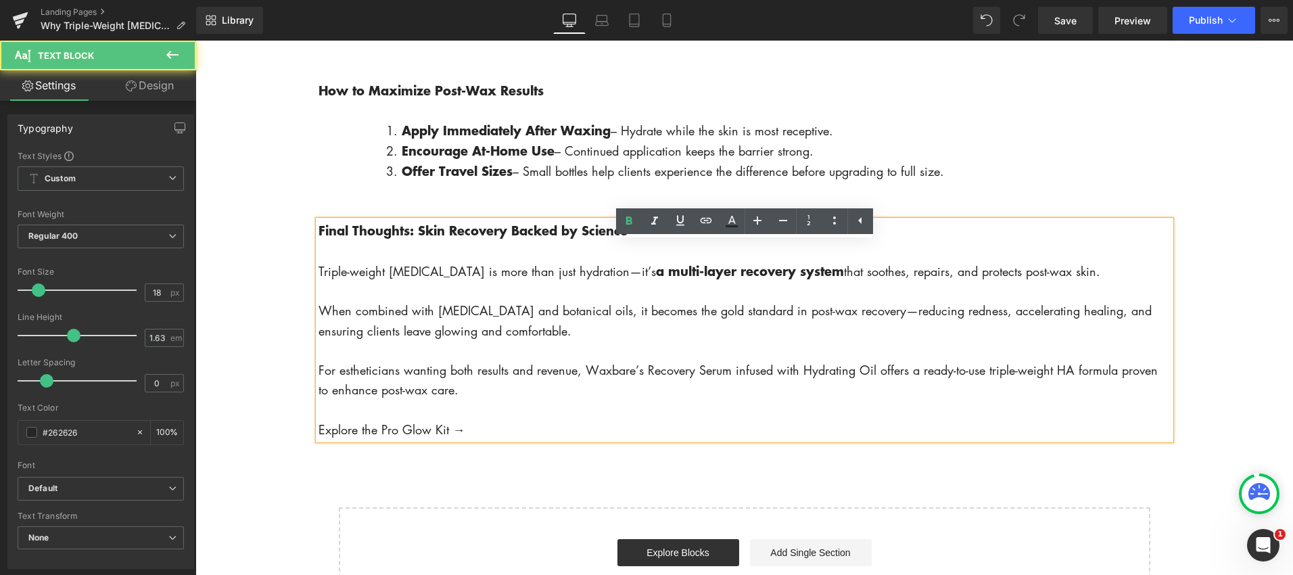
click at [687, 335] on p "When combined with [MEDICAL_DATA] and botanical oils, it becomes the gold stand…" at bounding box center [744, 321] width 852 height 40
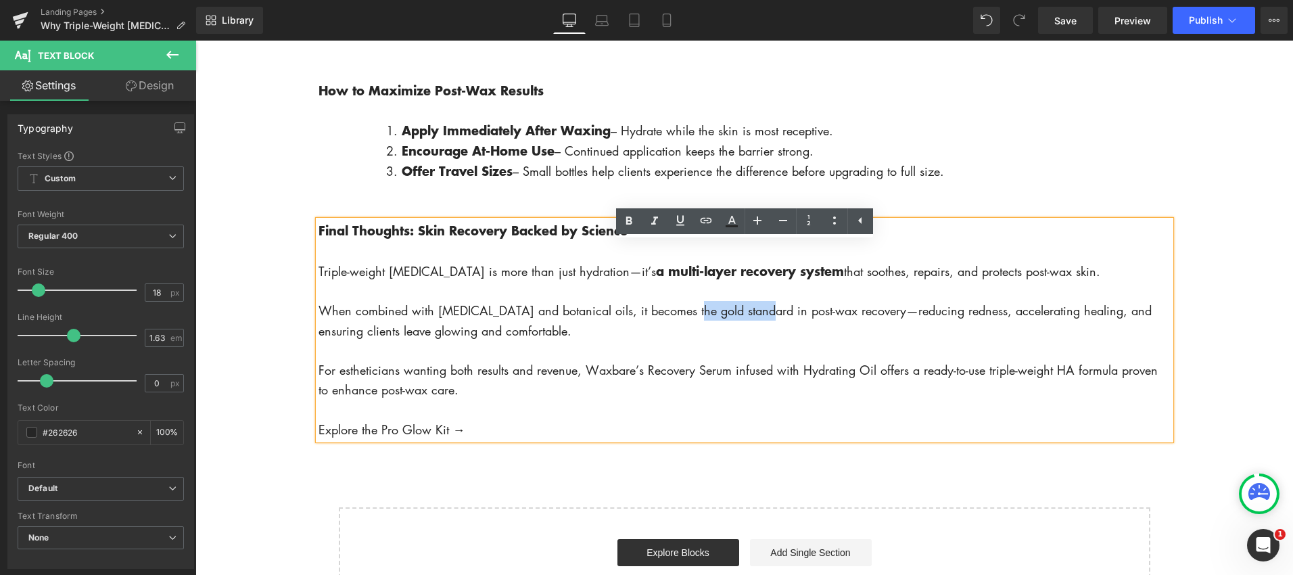
drag, startPoint x: 686, startPoint y: 335, endPoint x: 717, endPoint y: 268, distance: 73.8
click at [761, 335] on p "When combined with [MEDICAL_DATA] and botanical oils, it becomes the gold stand…" at bounding box center [744, 321] width 852 height 40
click at [633, 222] on icon at bounding box center [629, 221] width 16 height 16
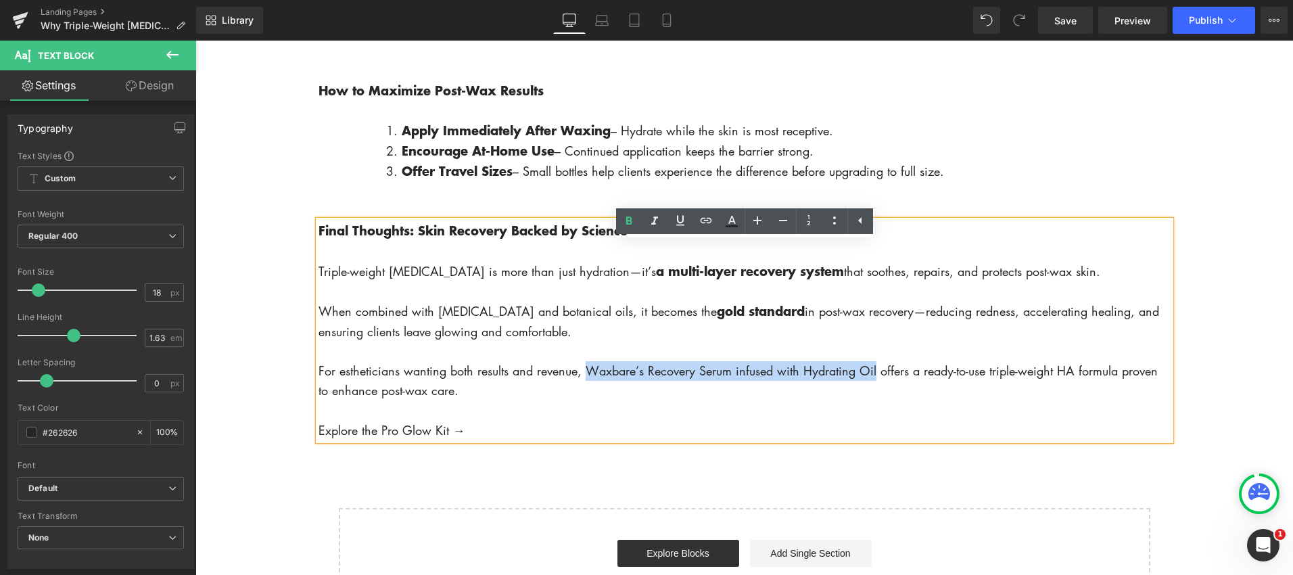
drag, startPoint x: 586, startPoint y: 391, endPoint x: 874, endPoint y: 395, distance: 288.8
click at [874, 395] on p "For estheticians wanting both results and revenue, Waxbare’s Recovery Serum inf…" at bounding box center [744, 381] width 852 height 40
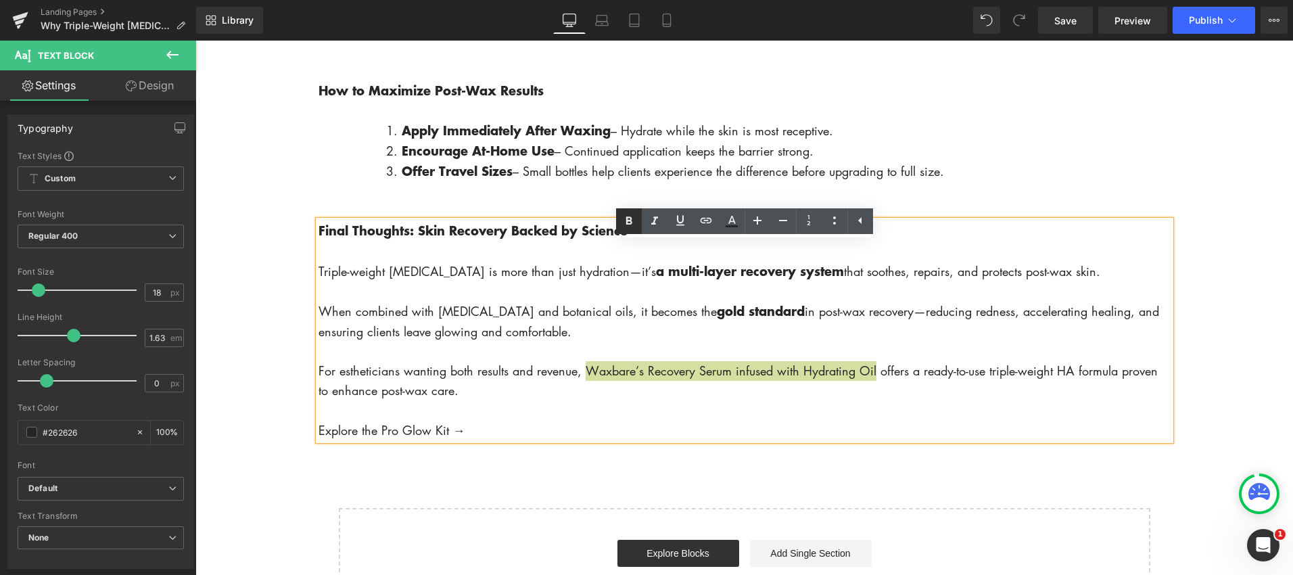
click at [634, 227] on icon at bounding box center [629, 221] width 16 height 16
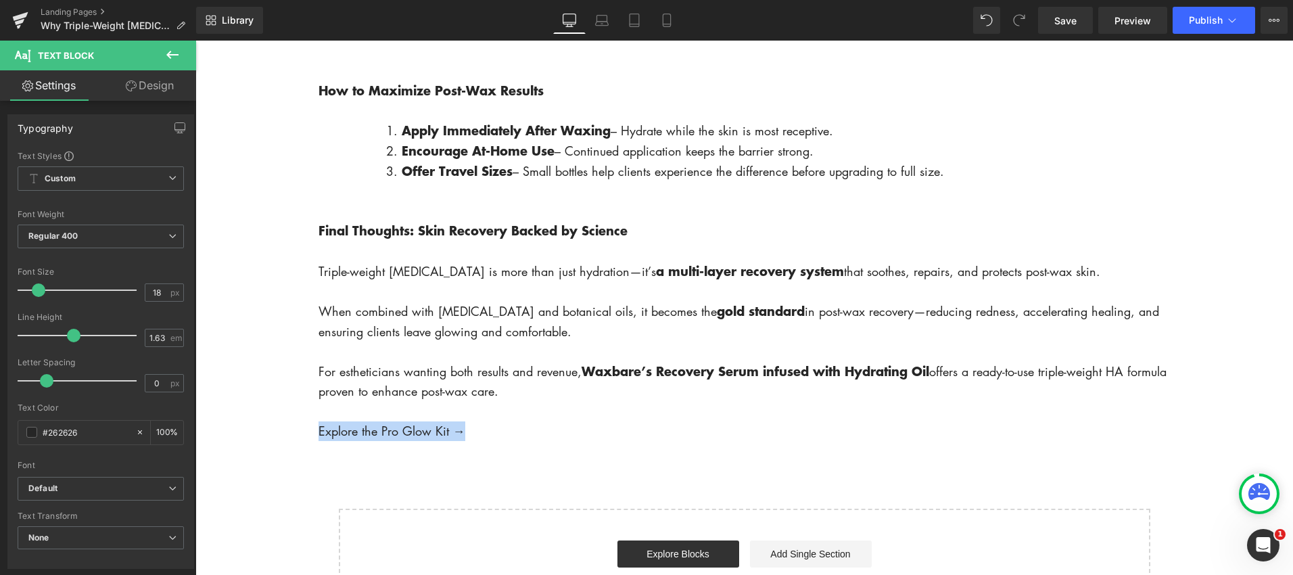
drag, startPoint x: 473, startPoint y: 456, endPoint x: 313, endPoint y: 450, distance: 159.7
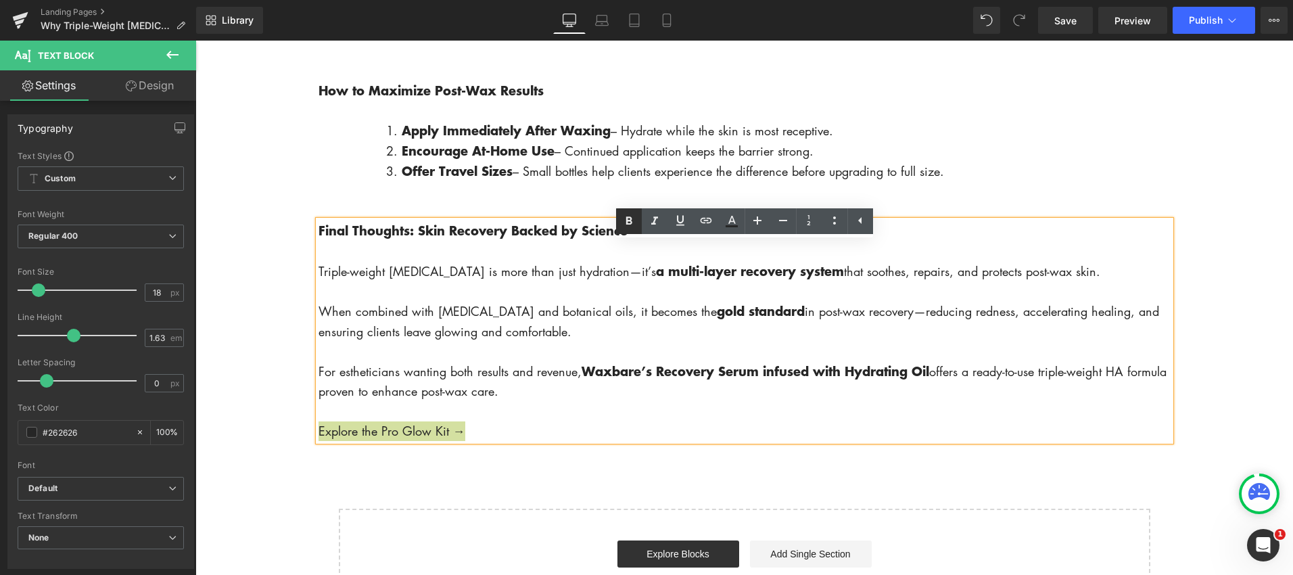
click at [635, 220] on icon at bounding box center [629, 221] width 16 height 16
click at [728, 220] on icon at bounding box center [732, 221] width 16 height 16
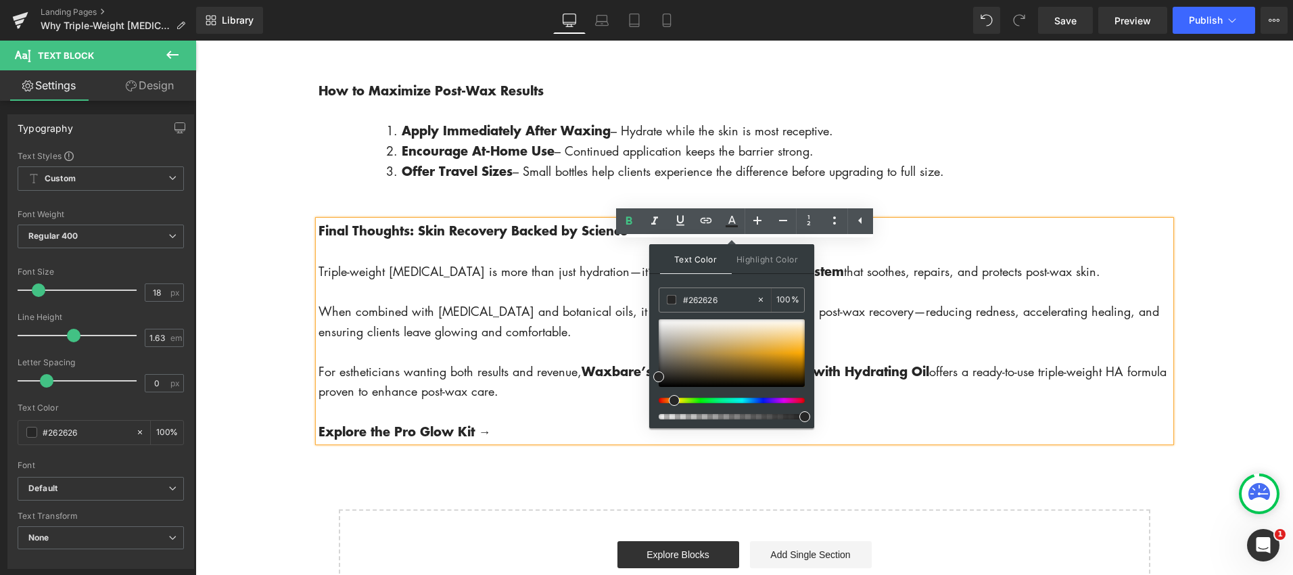
drag, startPoint x: 659, startPoint y: 400, endPoint x: 670, endPoint y: 399, distance: 10.9
click at [670, 399] on span at bounding box center [674, 400] width 11 height 11
type input "#e0a251"
drag, startPoint x: 659, startPoint y: 374, endPoint x: 761, endPoint y: 344, distance: 107.2
click at [761, 344] on span at bounding box center [761, 346] width 11 height 11
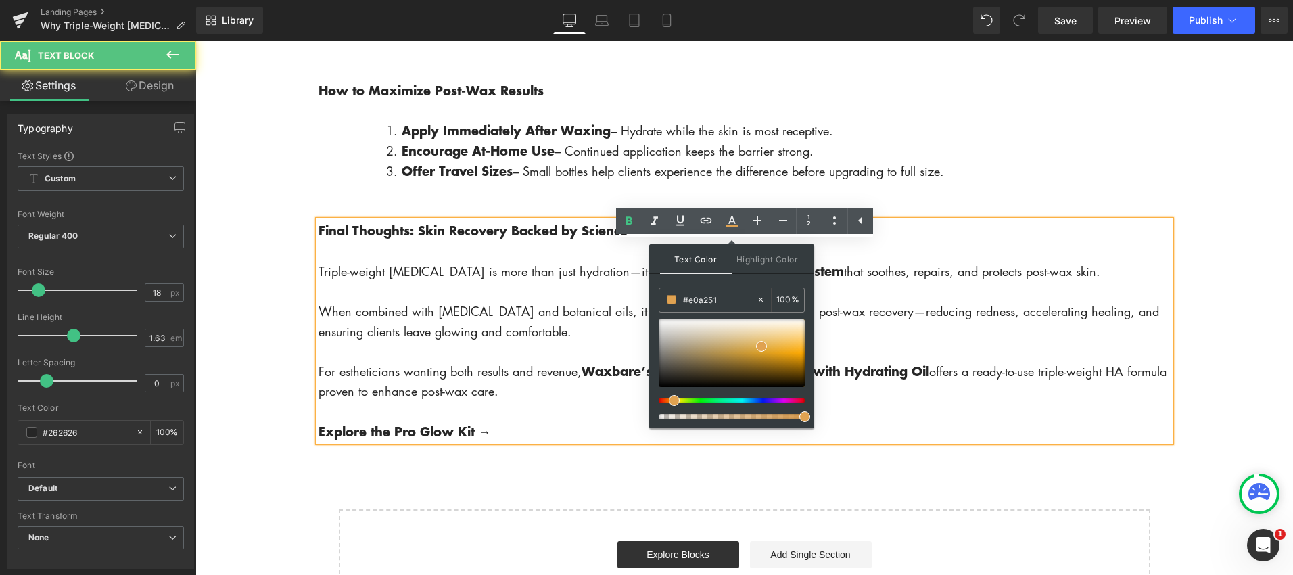
click at [869, 402] on p "For estheticians wanting both results and revenue, Waxbare’s Recovery Serum inf…" at bounding box center [744, 381] width 852 height 41
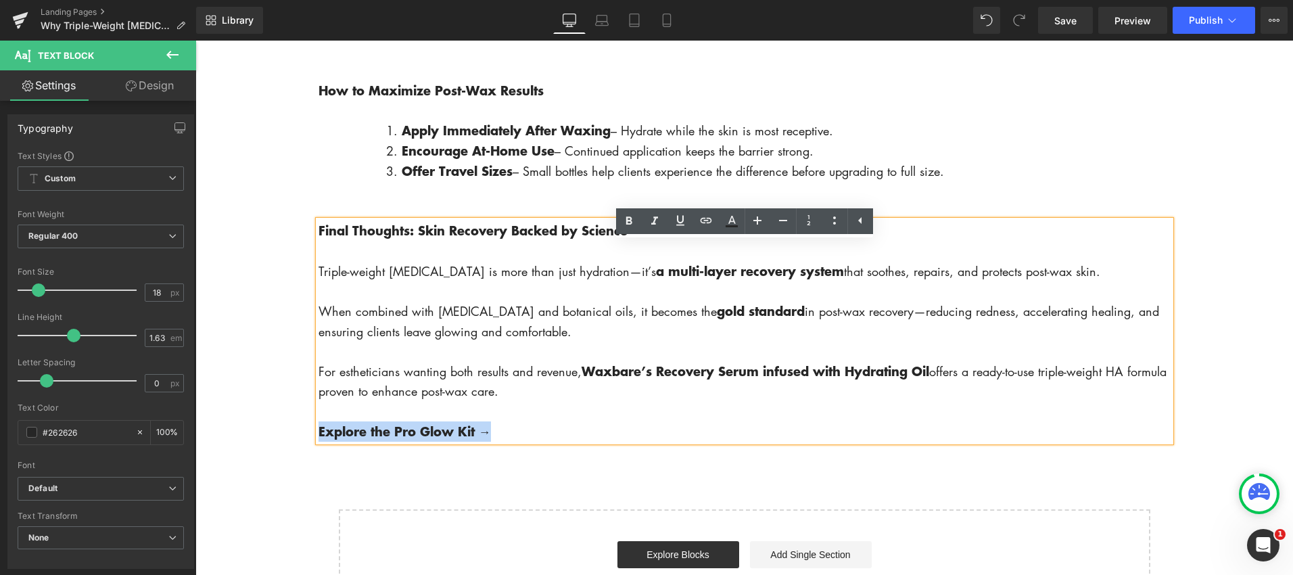
drag, startPoint x: 506, startPoint y: 457, endPoint x: 321, endPoint y: 452, distance: 185.3
click at [321, 442] on p "Explore the Pro Glow Kit →" at bounding box center [744, 431] width 852 height 20
click at [679, 222] on icon at bounding box center [680, 220] width 8 height 10
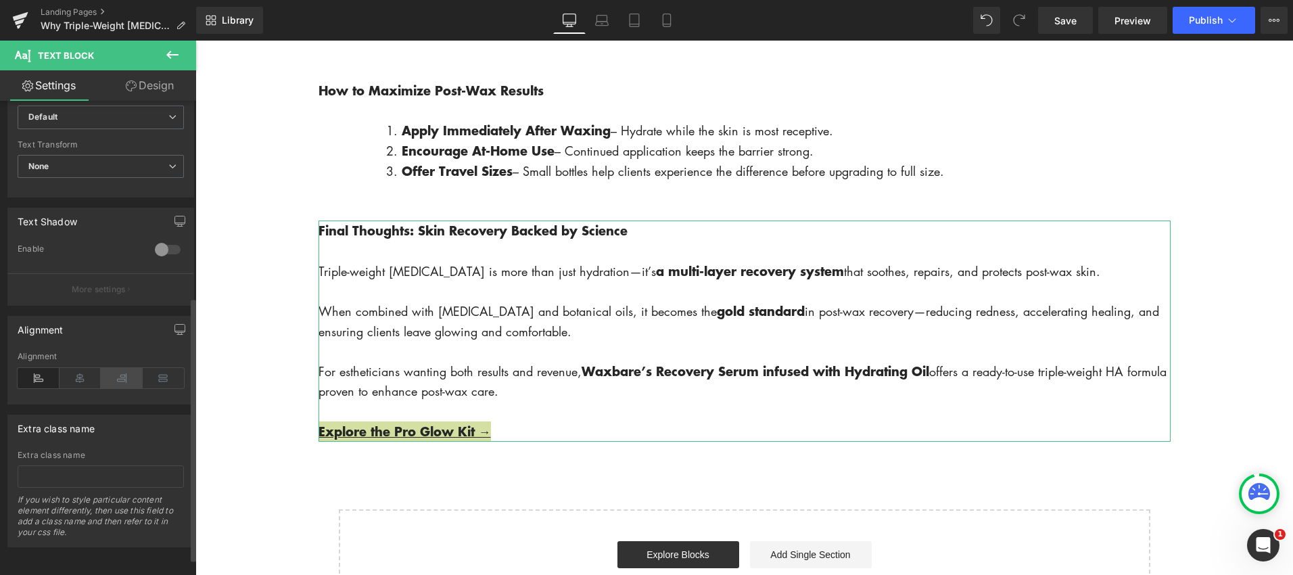
scroll to position [382, 0]
click at [124, 368] on icon at bounding box center [122, 378] width 42 height 20
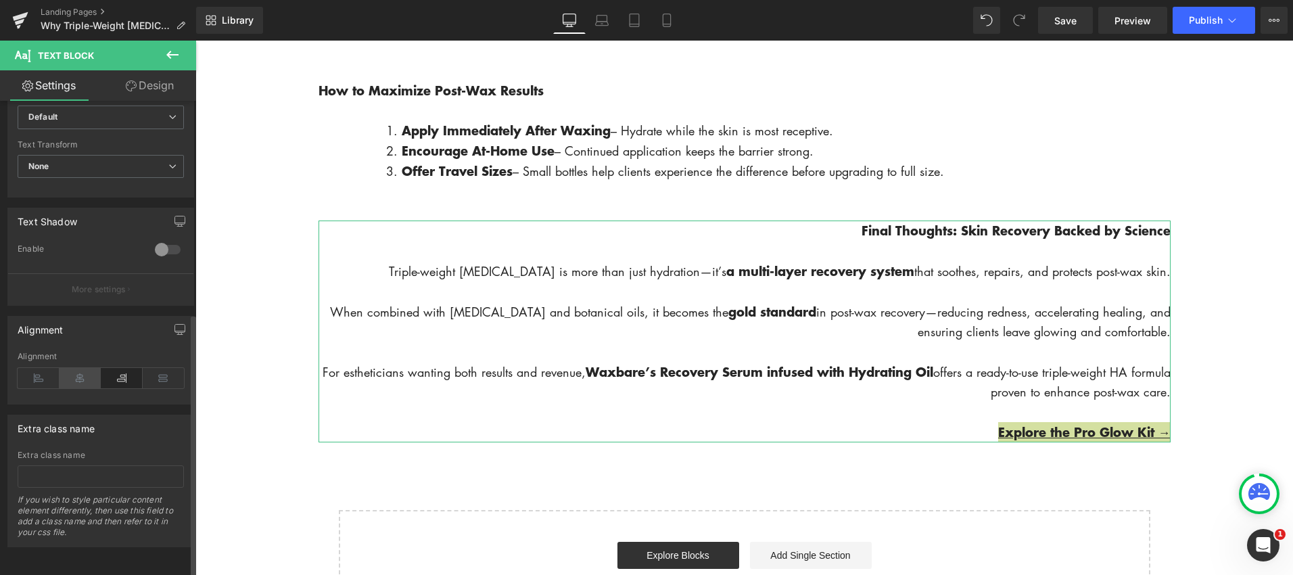
click at [76, 370] on icon at bounding box center [81, 378] width 42 height 20
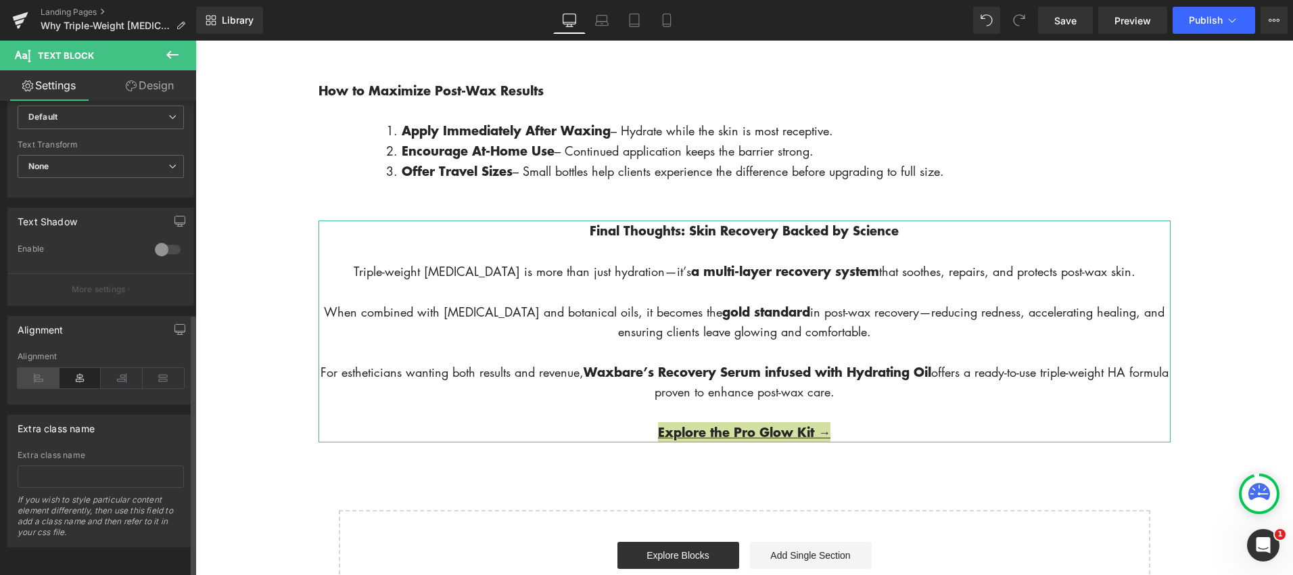
click at [49, 368] on icon at bounding box center [39, 378] width 42 height 20
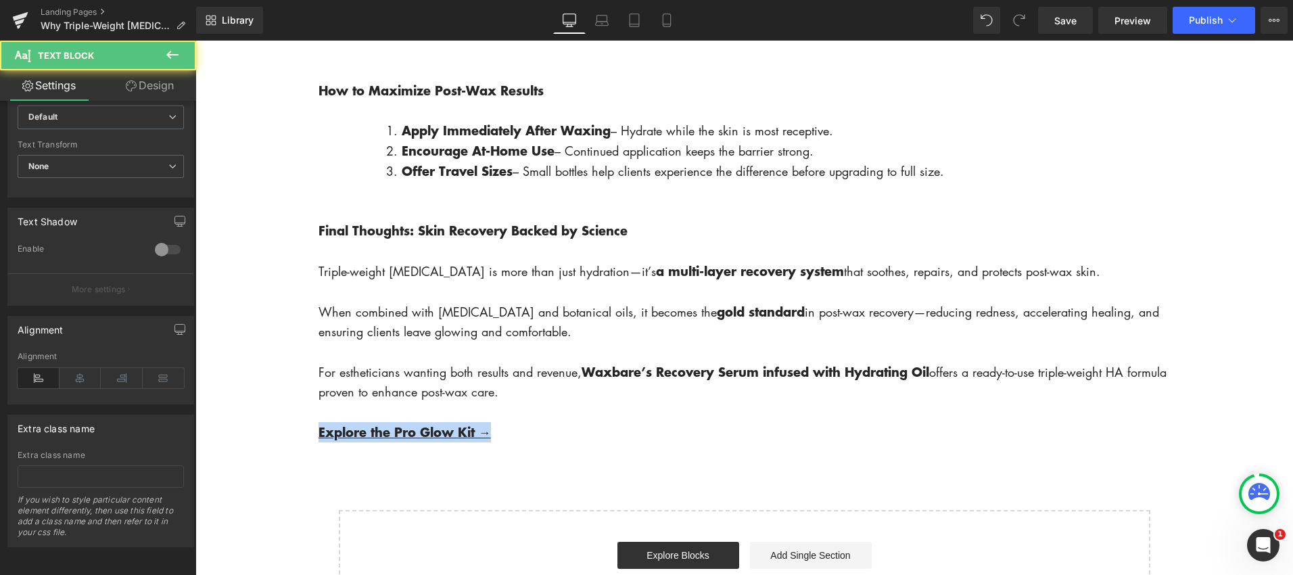
drag, startPoint x: 507, startPoint y: 452, endPoint x: 273, endPoint y: 455, distance: 234.0
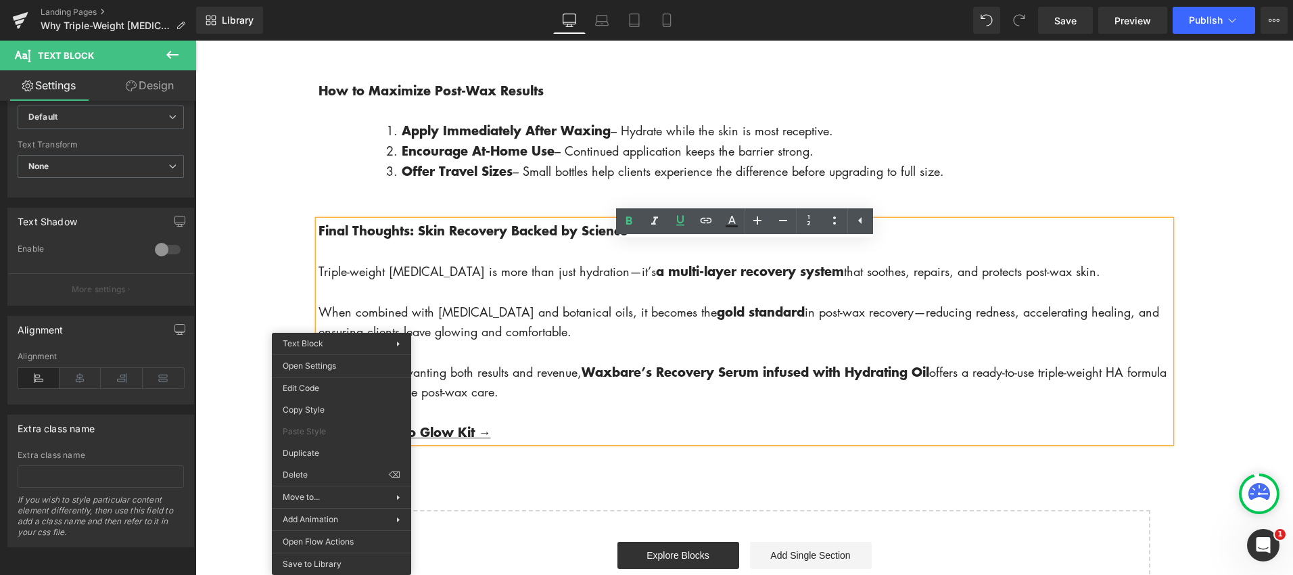
click at [509, 442] on p "Explore the Pro Glow Kit →" at bounding box center [744, 432] width 852 height 20
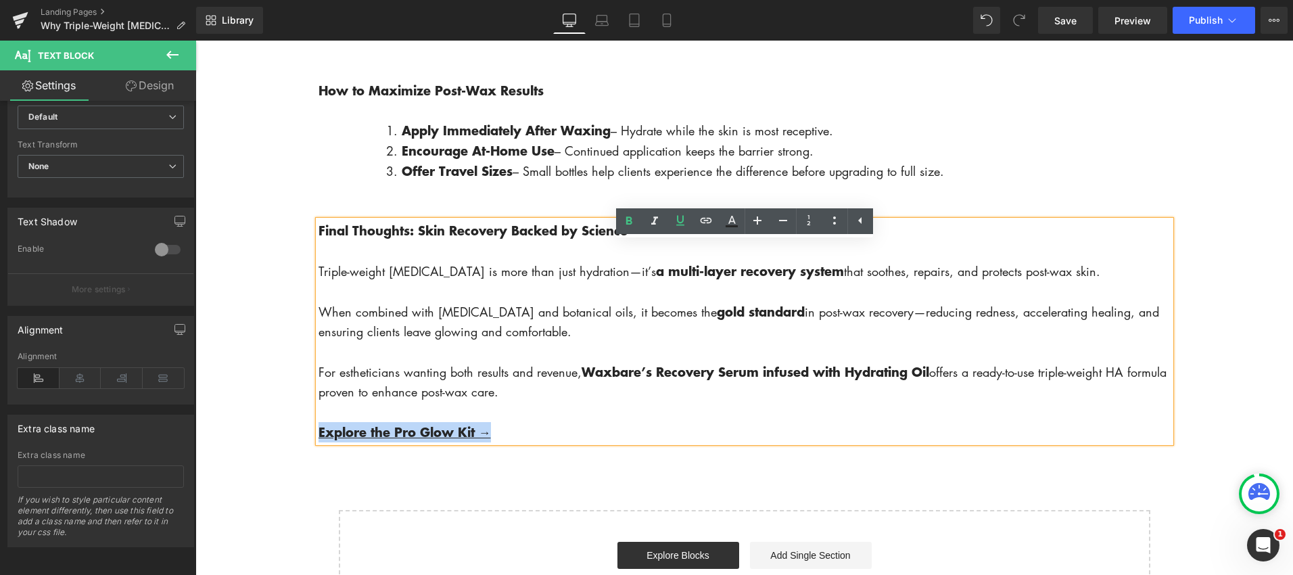
drag, startPoint x: 509, startPoint y: 454, endPoint x: 316, endPoint y: 458, distance: 193.5
click at [318, 442] on div "Final Thoughts: Skin Recovery Backed by Science Triple-weight hyaluronic acid i…" at bounding box center [744, 331] width 852 height 222
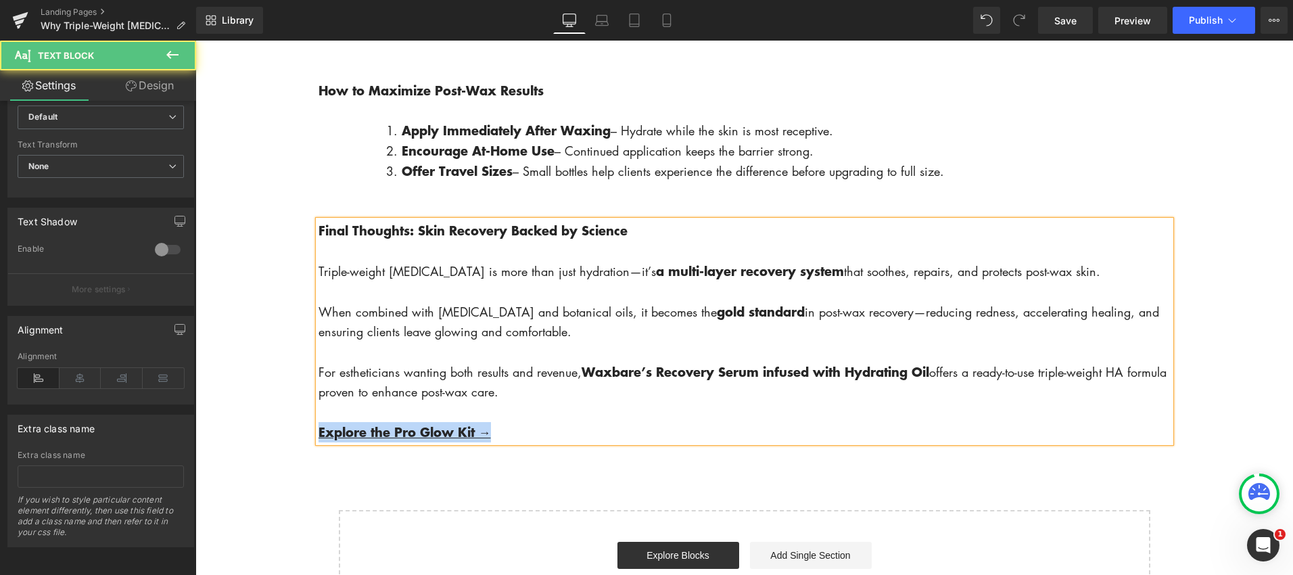
drag, startPoint x: 515, startPoint y: 454, endPoint x: 280, endPoint y: 454, distance: 234.6
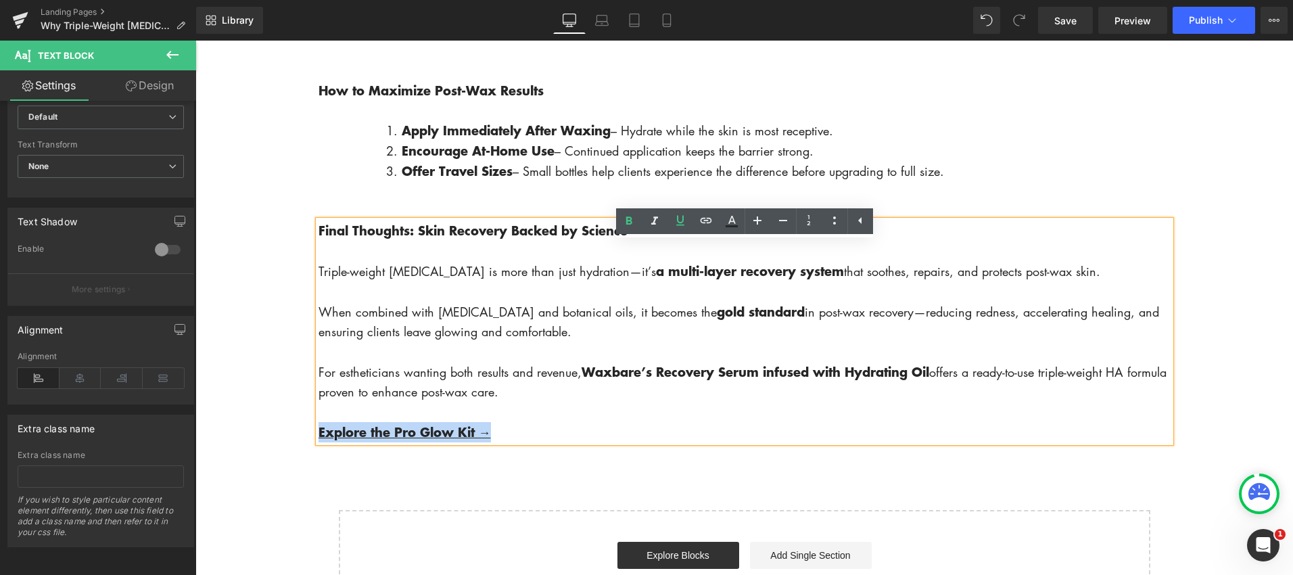
copy strong "Explore the Pro Glow Kit →"
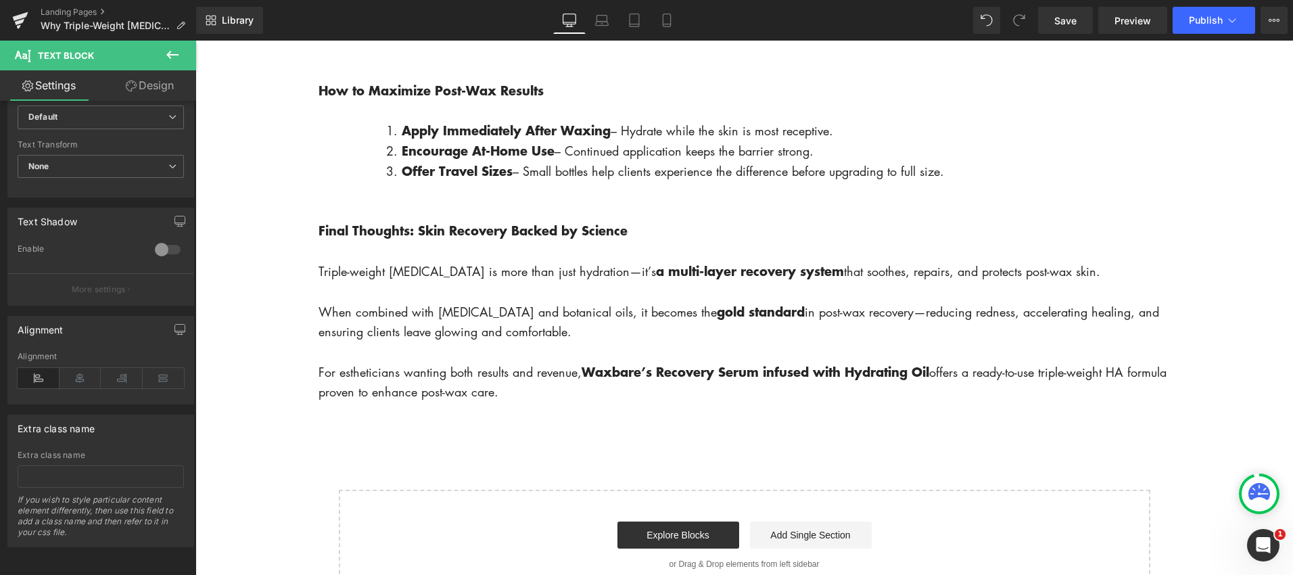
click at [166, 51] on icon at bounding box center [172, 55] width 16 height 16
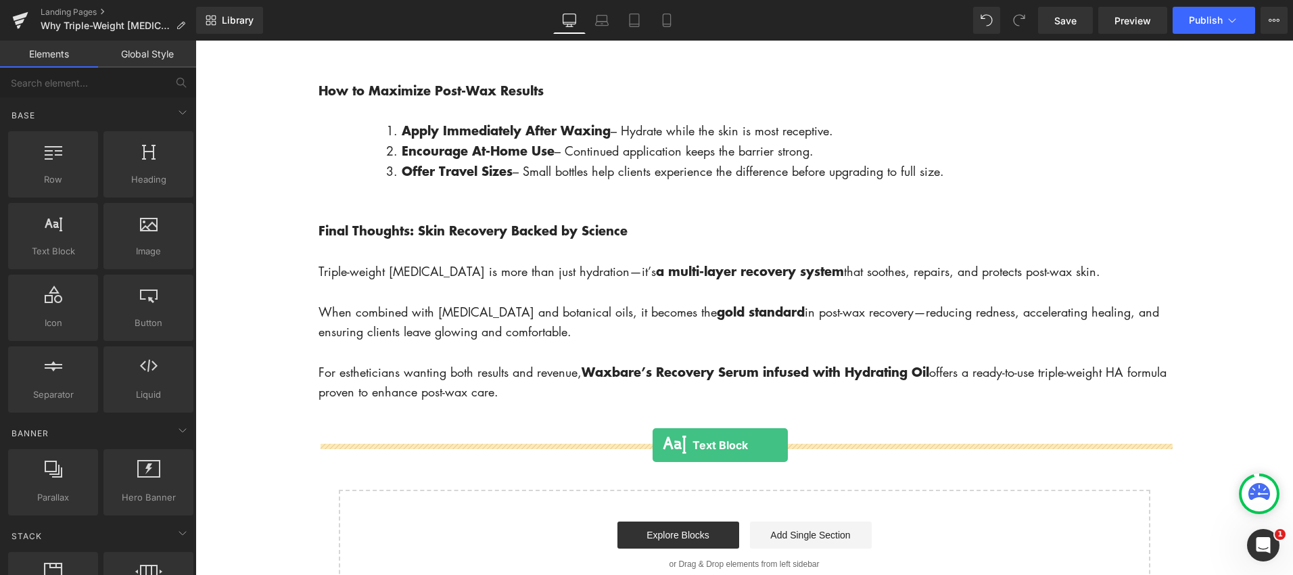
drag, startPoint x: 250, startPoint y: 278, endPoint x: 638, endPoint y: 440, distance: 420.7
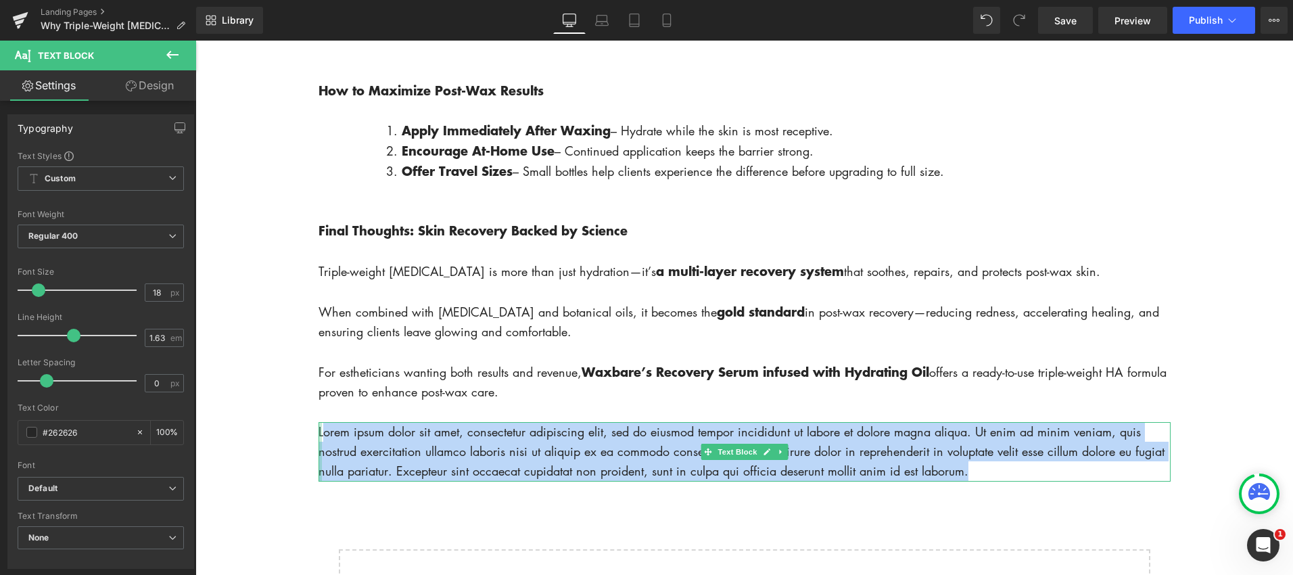
drag, startPoint x: 989, startPoint y: 496, endPoint x: 321, endPoint y: 453, distance: 670.1
click at [321, 453] on div "Lorem ipsum dolor sit amet, consectetur adipiscing elit, sed do eiusmod tempor …" at bounding box center [744, 452] width 852 height 60
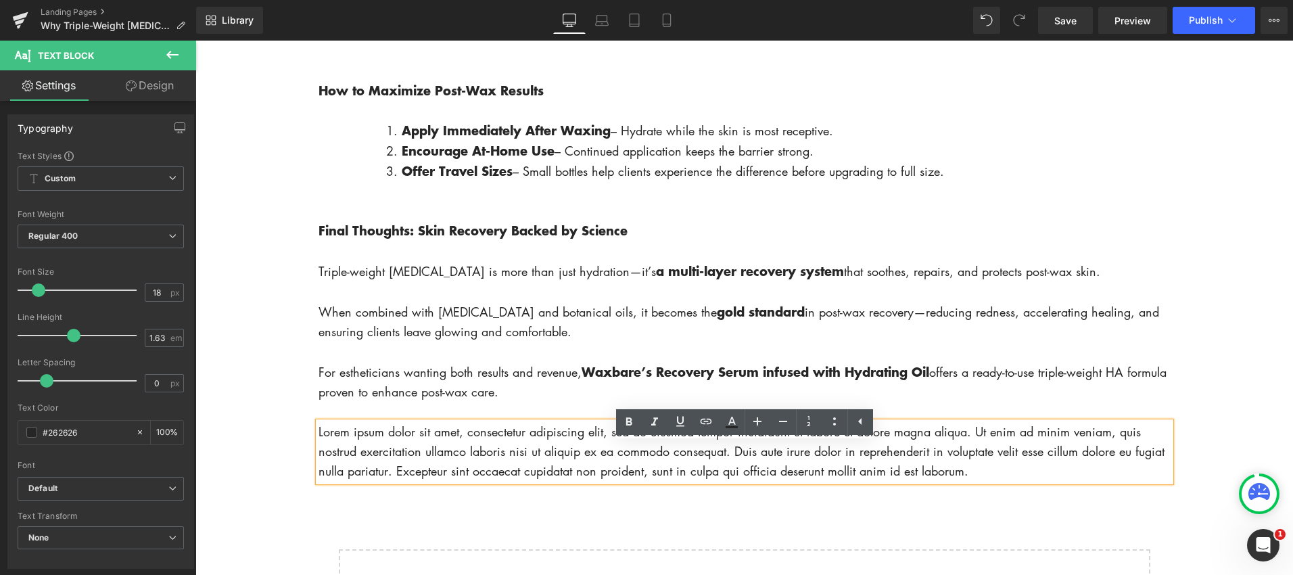
click at [982, 481] on p "Lorem ipsum dolor sit amet, consectetur adipiscing elit, sed do eiusmod tempor …" at bounding box center [744, 452] width 852 height 60
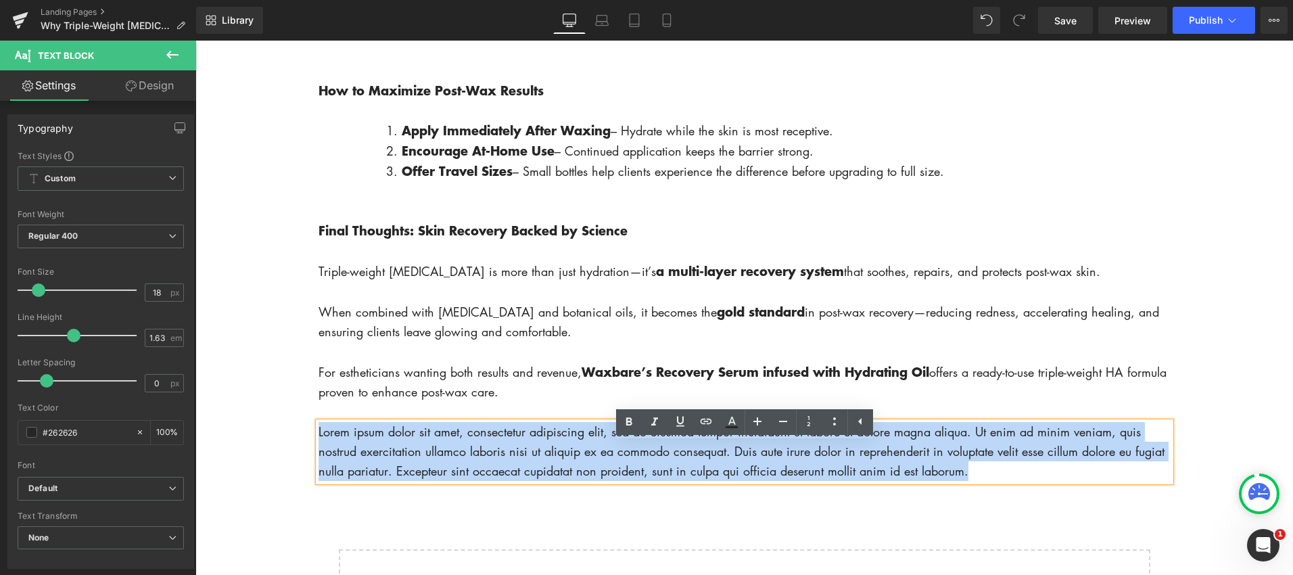
drag, startPoint x: 972, startPoint y: 497, endPoint x: 318, endPoint y: 457, distance: 654.4
click at [318, 457] on p "Lorem ipsum dolor sit amet, consectetur adipiscing elit, sed do eiusmod tempor …" at bounding box center [744, 452] width 852 height 60
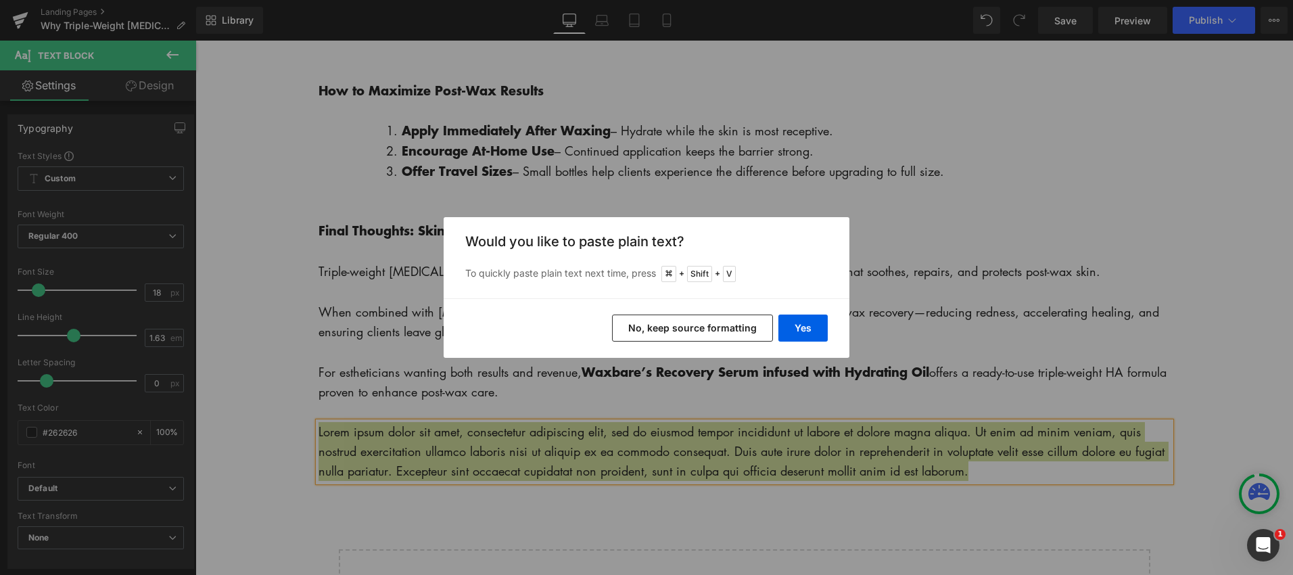
click at [742, 329] on button "No, keep source formatting" at bounding box center [692, 327] width 161 height 27
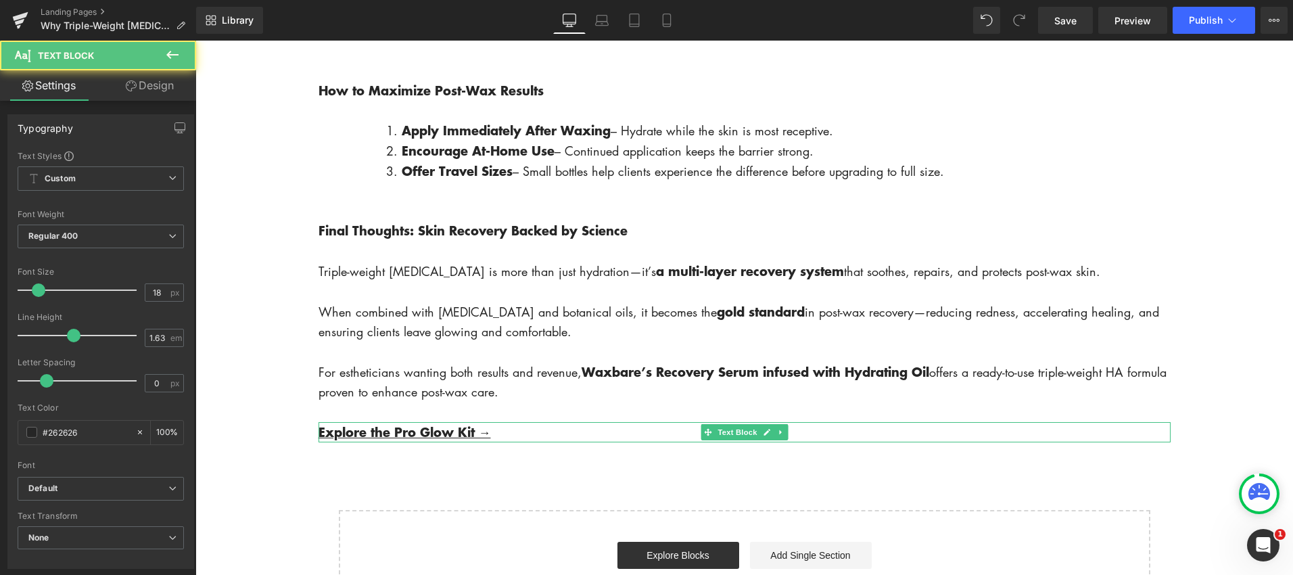
click at [450, 441] on span "Explore the Pro Glow Kit →" at bounding box center [404, 432] width 172 height 18
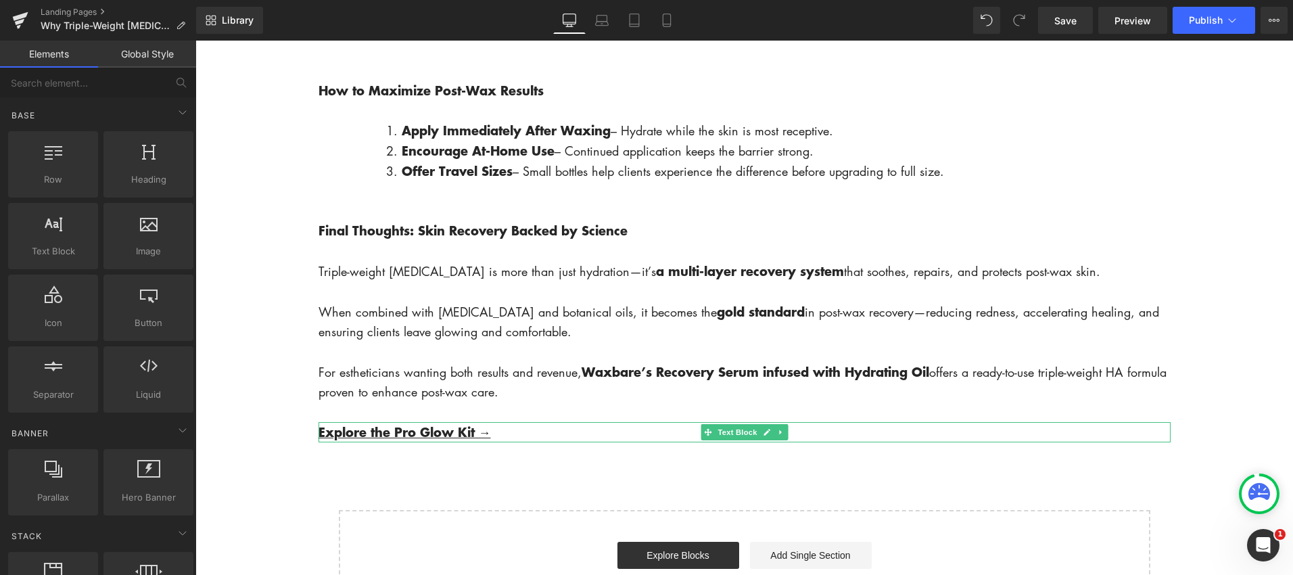
click at [517, 442] on p "Explore the Pro Glow Kit →" at bounding box center [744, 432] width 852 height 20
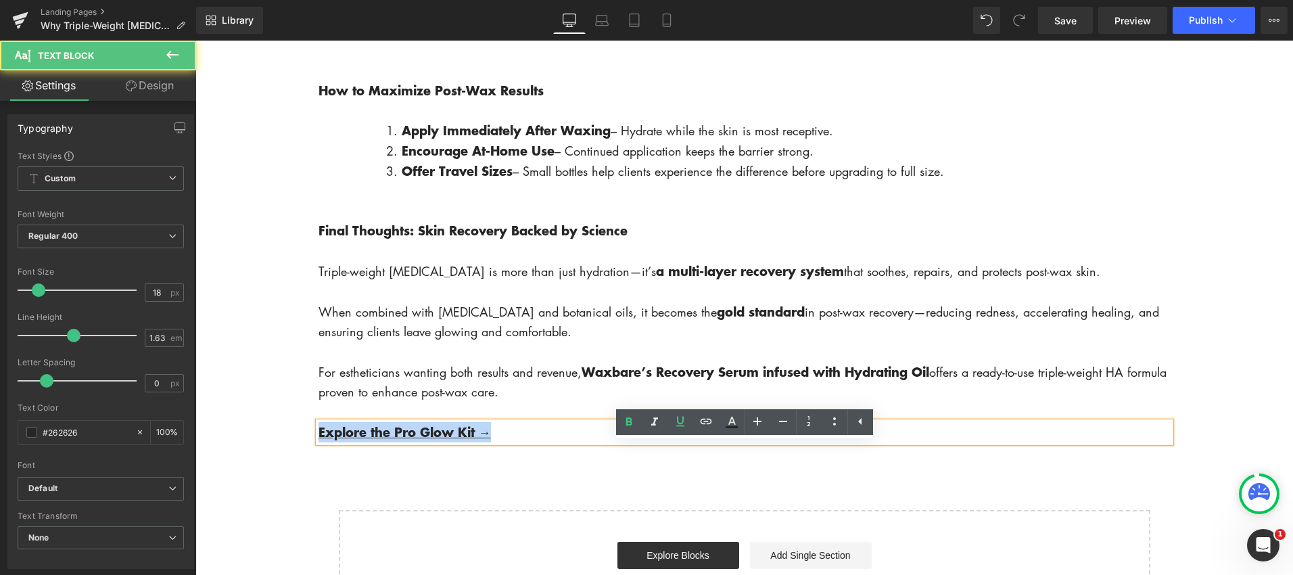
drag, startPoint x: 529, startPoint y: 461, endPoint x: 253, endPoint y: 446, distance: 276.3
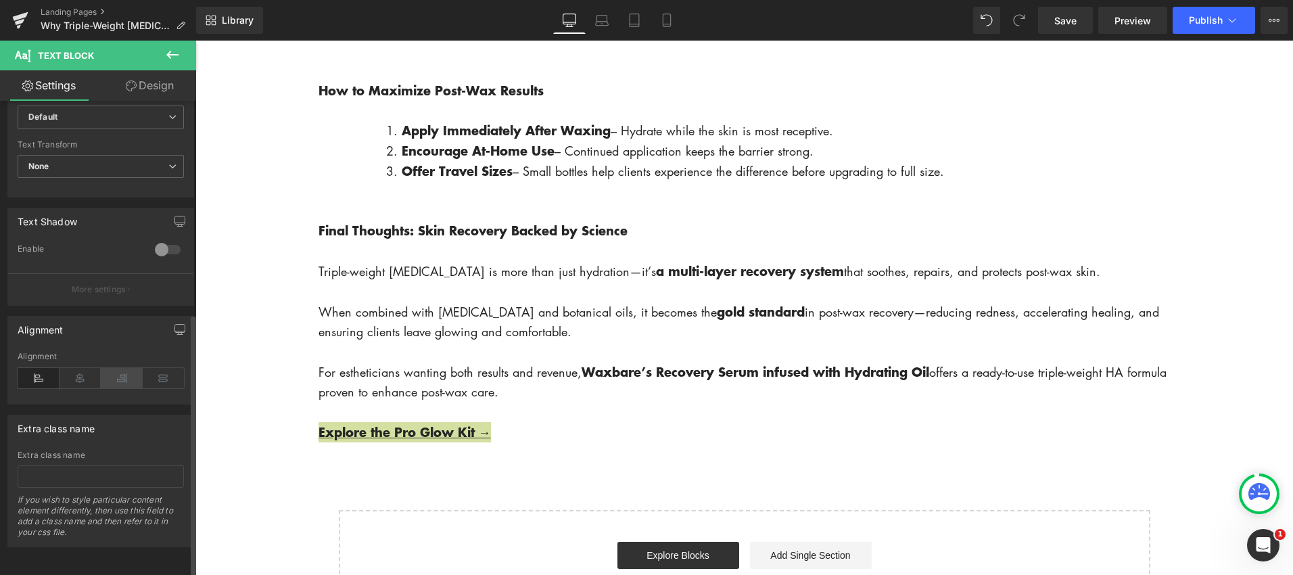
click at [121, 368] on icon at bounding box center [122, 378] width 42 height 20
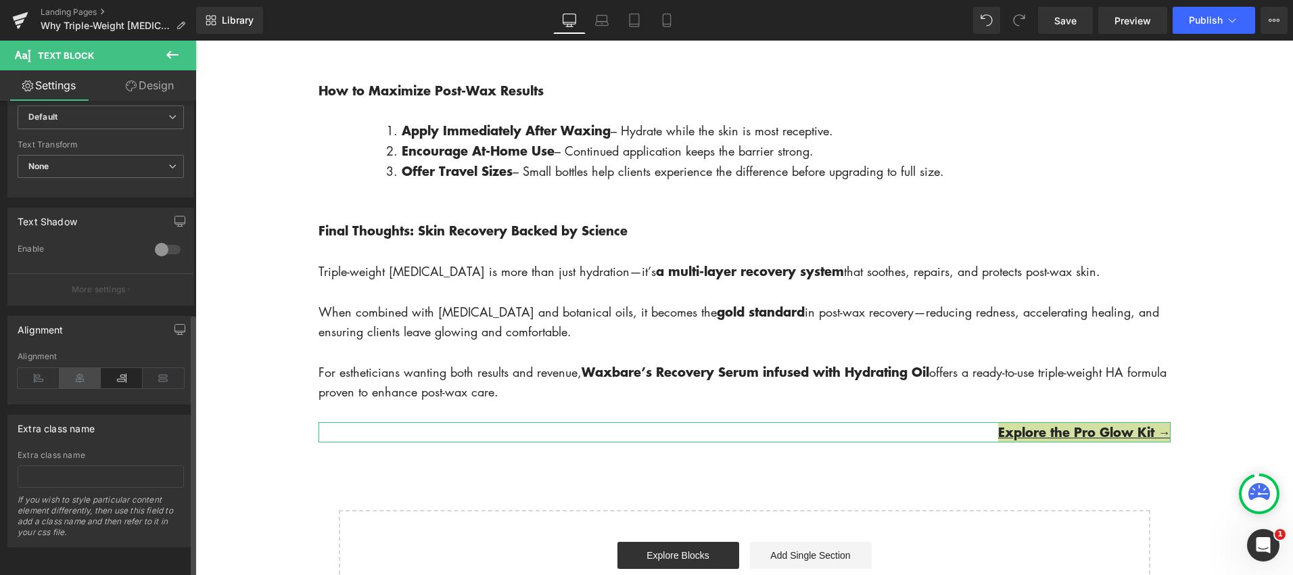
click at [74, 368] on icon at bounding box center [81, 378] width 42 height 20
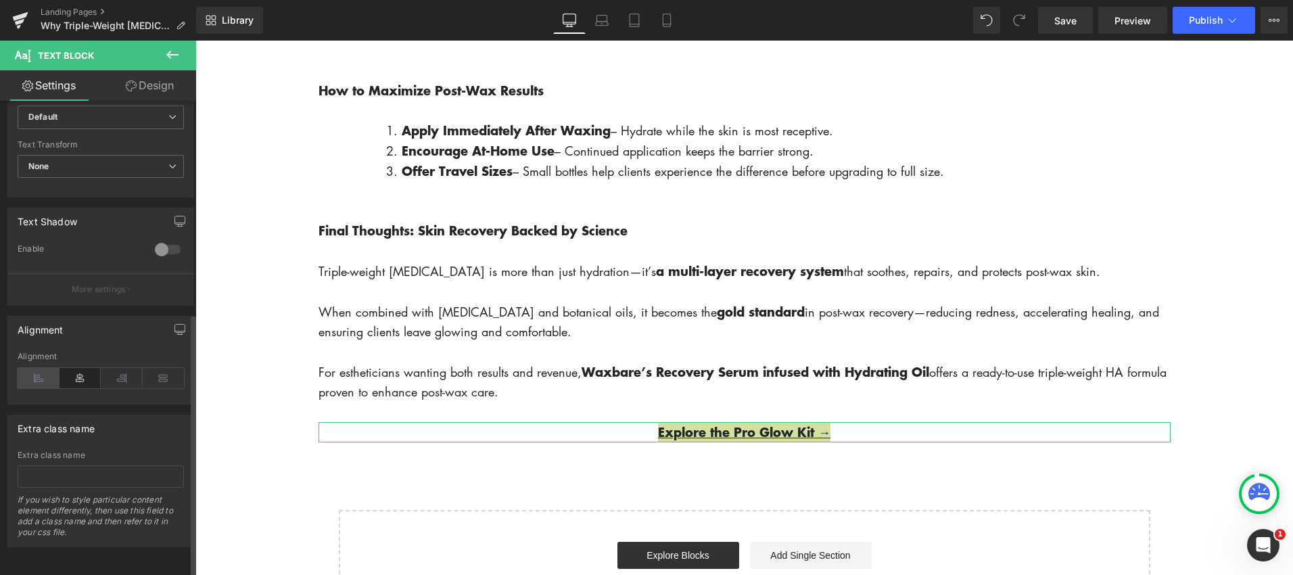
click at [31, 369] on icon at bounding box center [39, 378] width 42 height 20
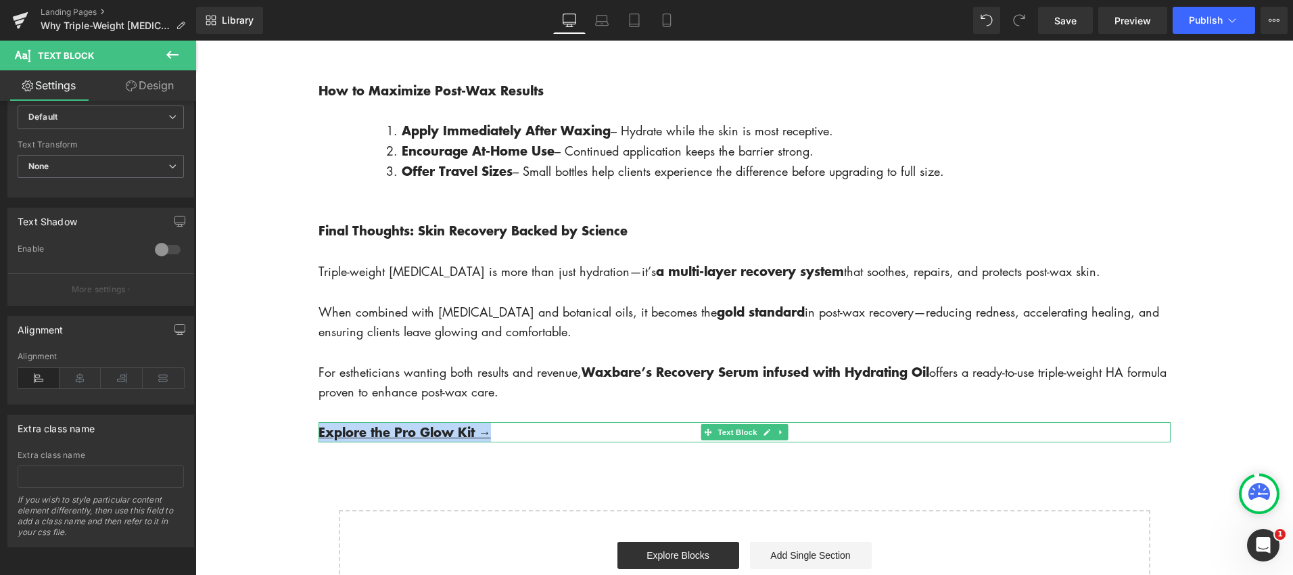
click at [402, 441] on span "Explore the Pro Glow Kit →" at bounding box center [404, 432] width 172 height 18
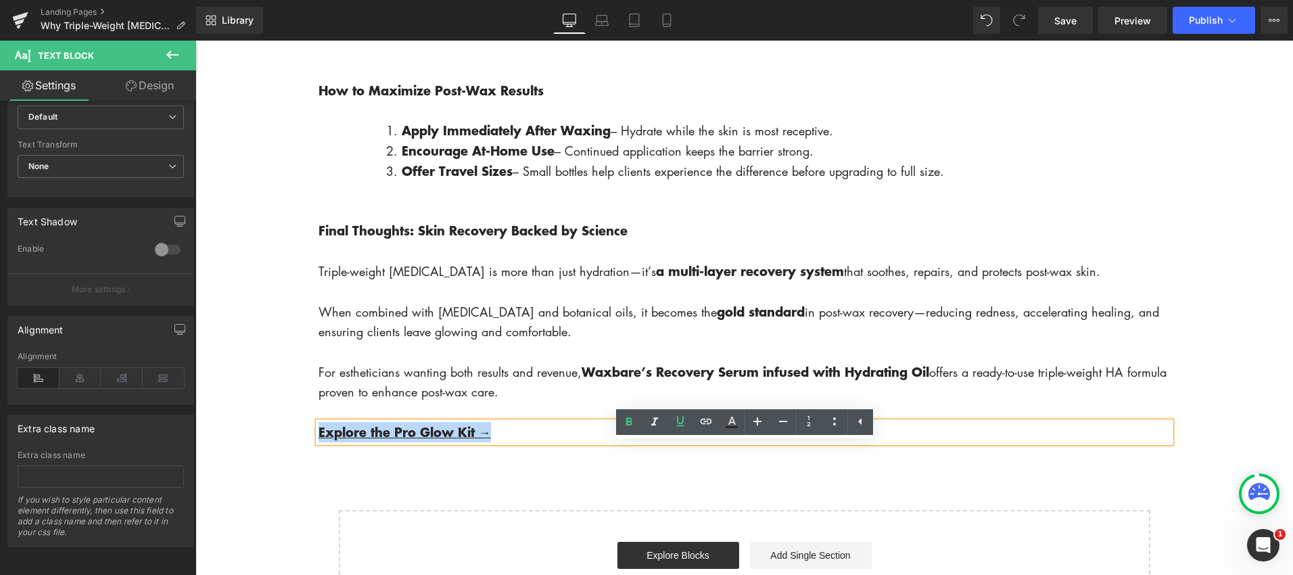
drag, startPoint x: 534, startPoint y: 453, endPoint x: 278, endPoint y: 452, distance: 255.6
click at [729, 423] on icon at bounding box center [731, 421] width 7 height 8
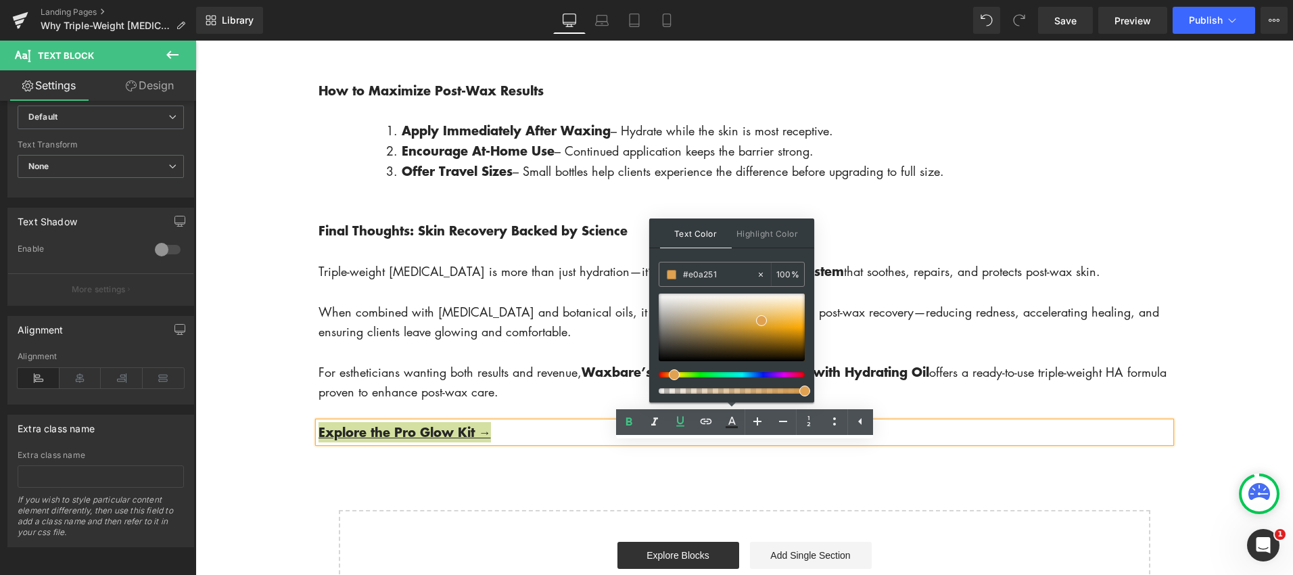
click at [807, 396] on div "Text Color Highlight Color rgba(224, 162, 81, 1) #e0a251 100 % transparent tran…" at bounding box center [731, 310] width 165 height 184
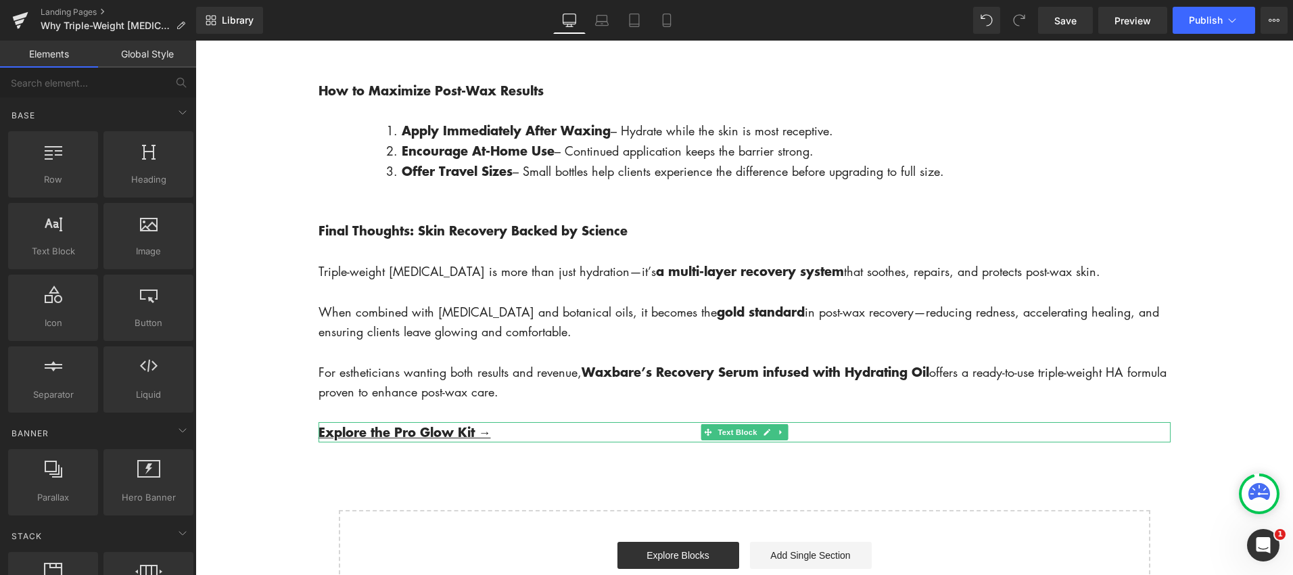
click at [500, 442] on p "Explore the Pro Glow Kit →" at bounding box center [744, 432] width 852 height 20
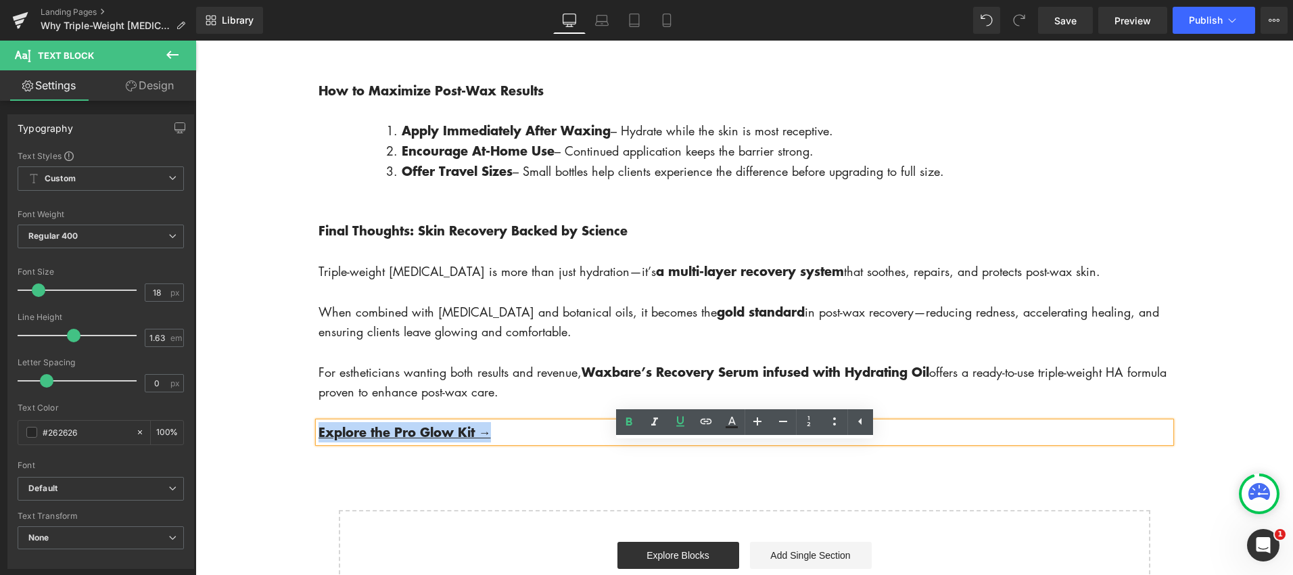
drag, startPoint x: 508, startPoint y: 456, endPoint x: 313, endPoint y: 459, distance: 194.8
click at [739, 423] on icon at bounding box center [732, 422] width 16 height 16
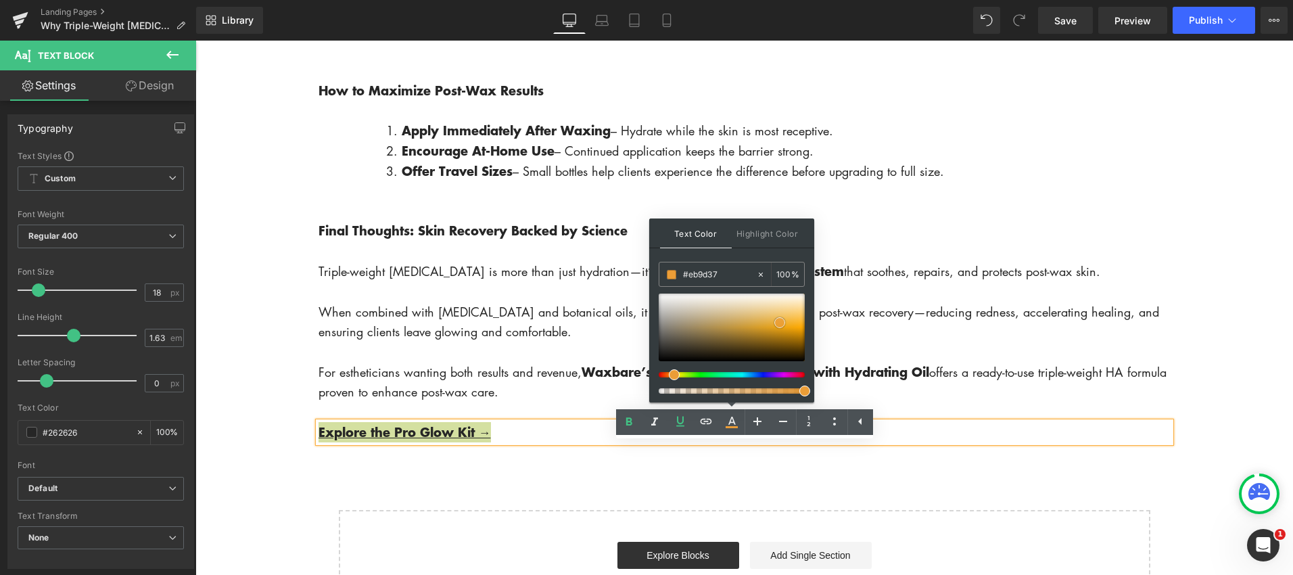
click at [780, 323] on div at bounding box center [732, 327] width 146 height 68
click at [768, 322] on div at bounding box center [732, 327] width 146 height 68
type input "#d2a264"
drag, startPoint x: 765, startPoint y: 320, endPoint x: 731, endPoint y: 333, distance: 36.2
click at [736, 318] on span at bounding box center [738, 319] width 11 height 11
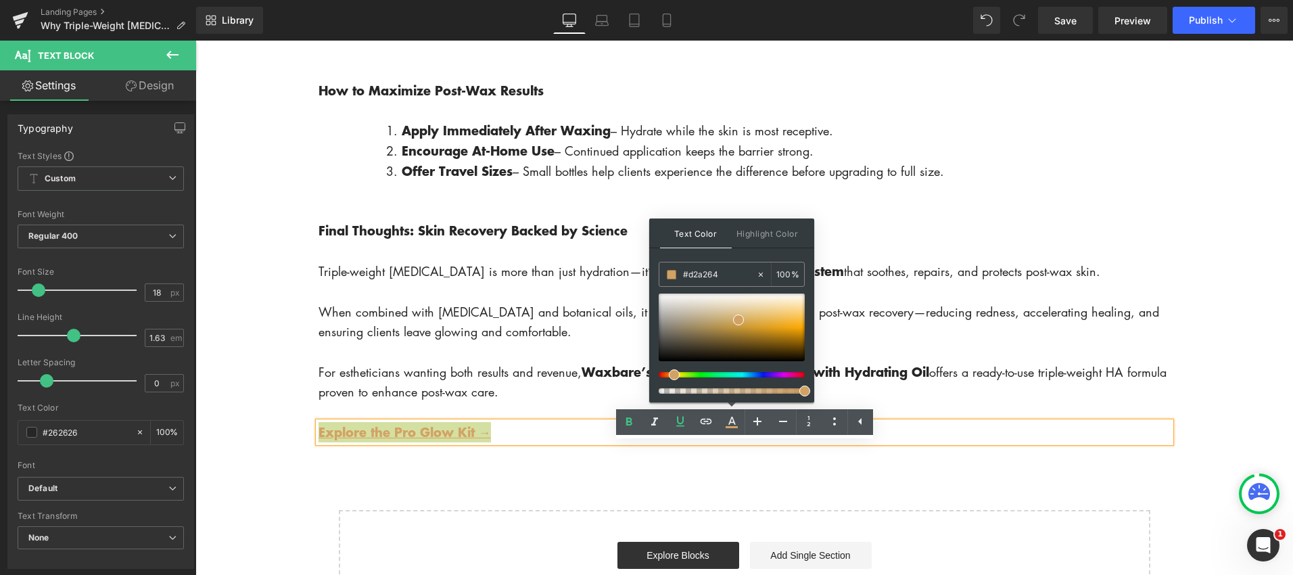
click at [615, 514] on div "Rendering Content" at bounding box center [646, 521] width 83 height 15
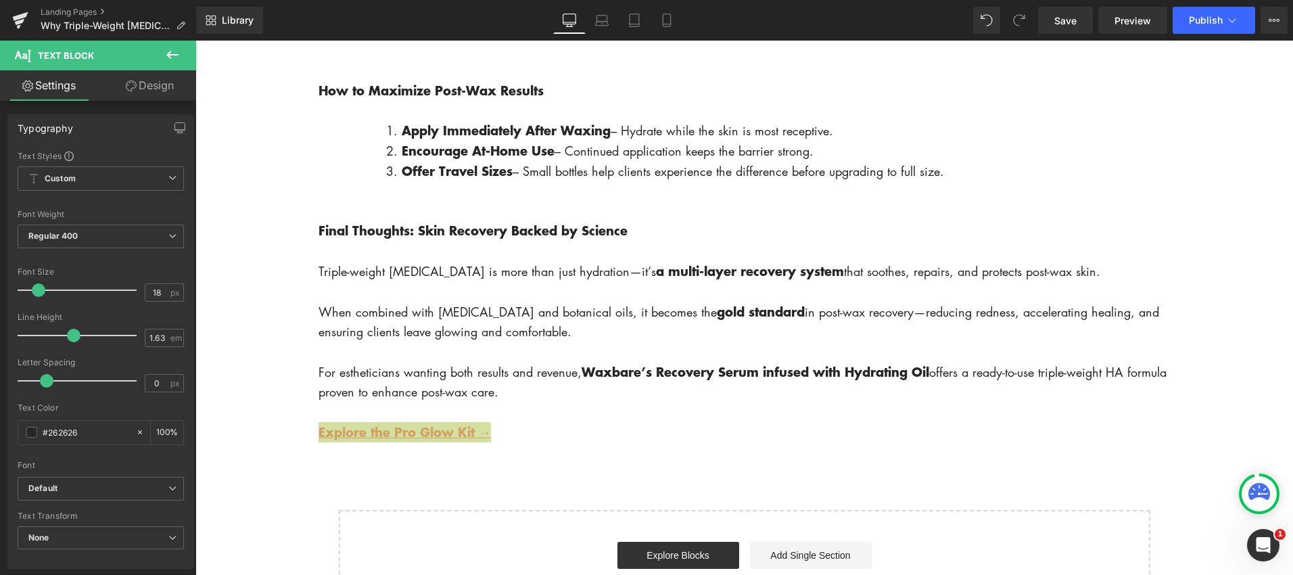
click at [615, 514] on div "Rendering Content" at bounding box center [646, 521] width 83 height 15
drag, startPoint x: 571, startPoint y: 488, endPoint x: 520, endPoint y: 481, distance: 51.2
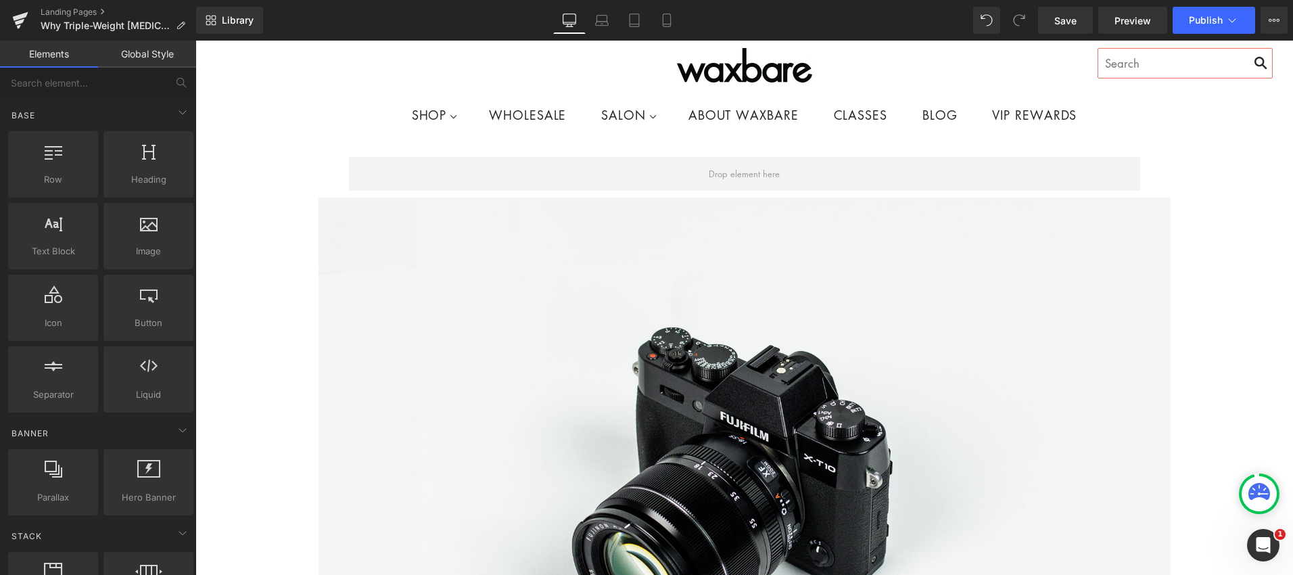
scroll to position [52, 0]
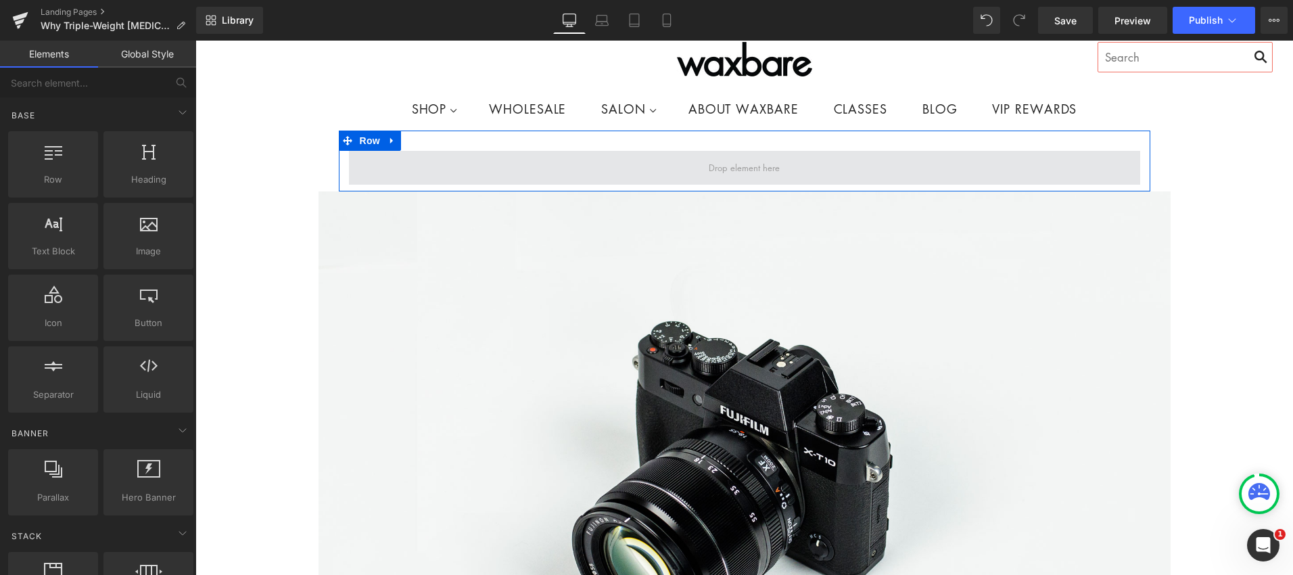
click at [728, 168] on span at bounding box center [744, 168] width 80 height 21
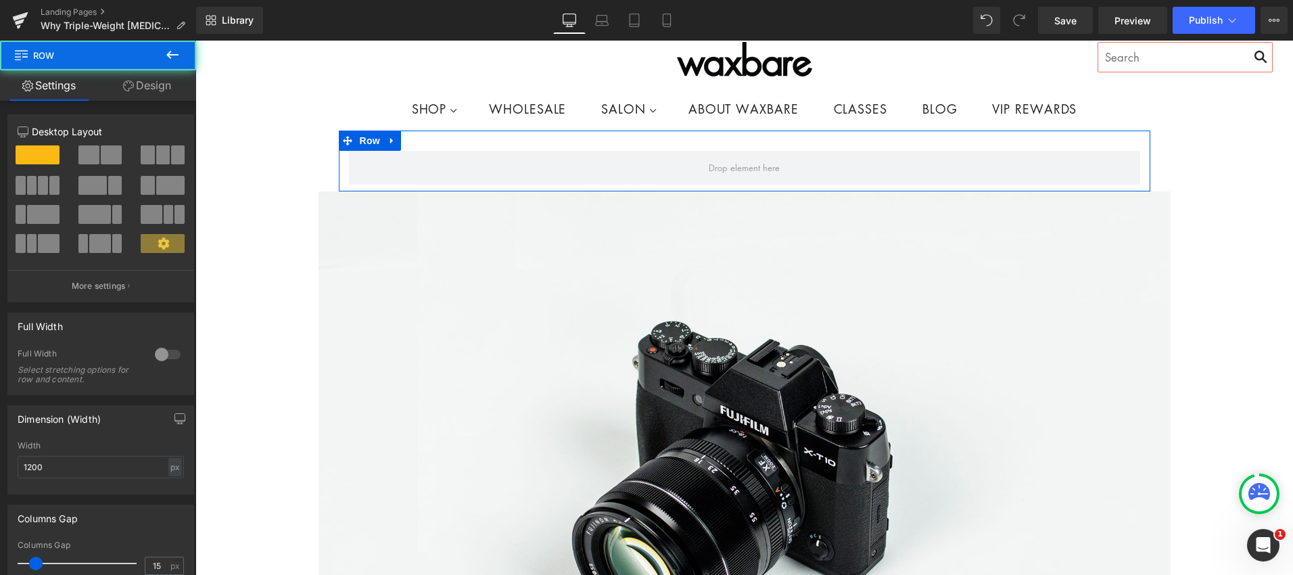
click at [423, 139] on div "Row" at bounding box center [744, 161] width 811 height 61
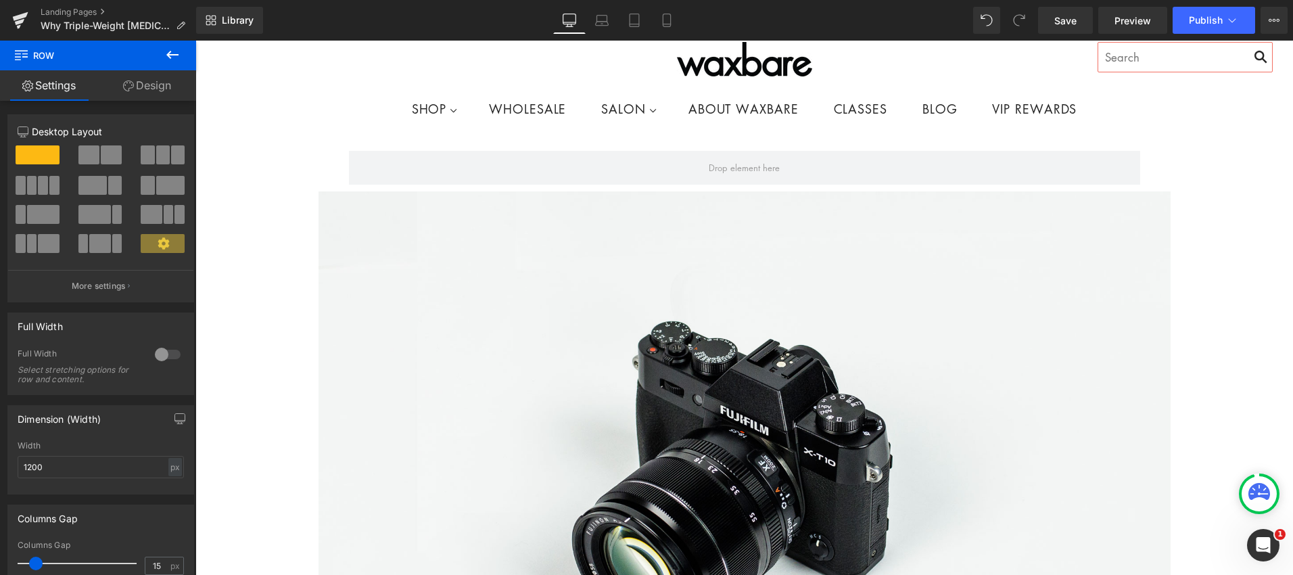
scroll to position [43, 0]
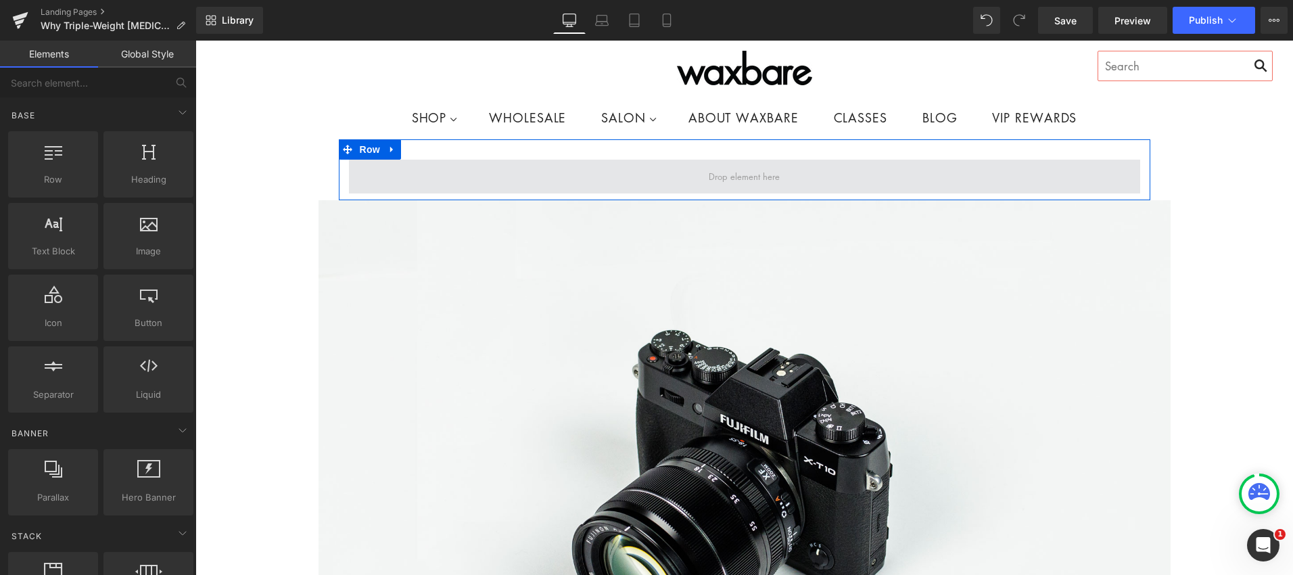
click at [351, 166] on span at bounding box center [744, 177] width 791 height 34
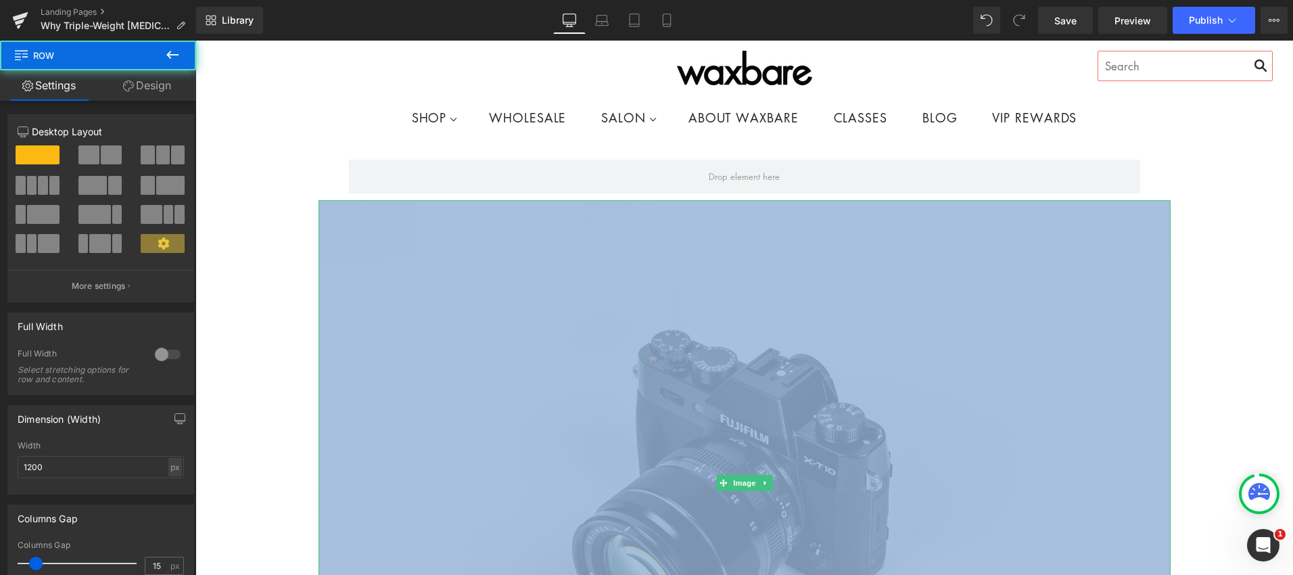
drag, startPoint x: 815, startPoint y: 150, endPoint x: 800, endPoint y: 218, distance: 69.9
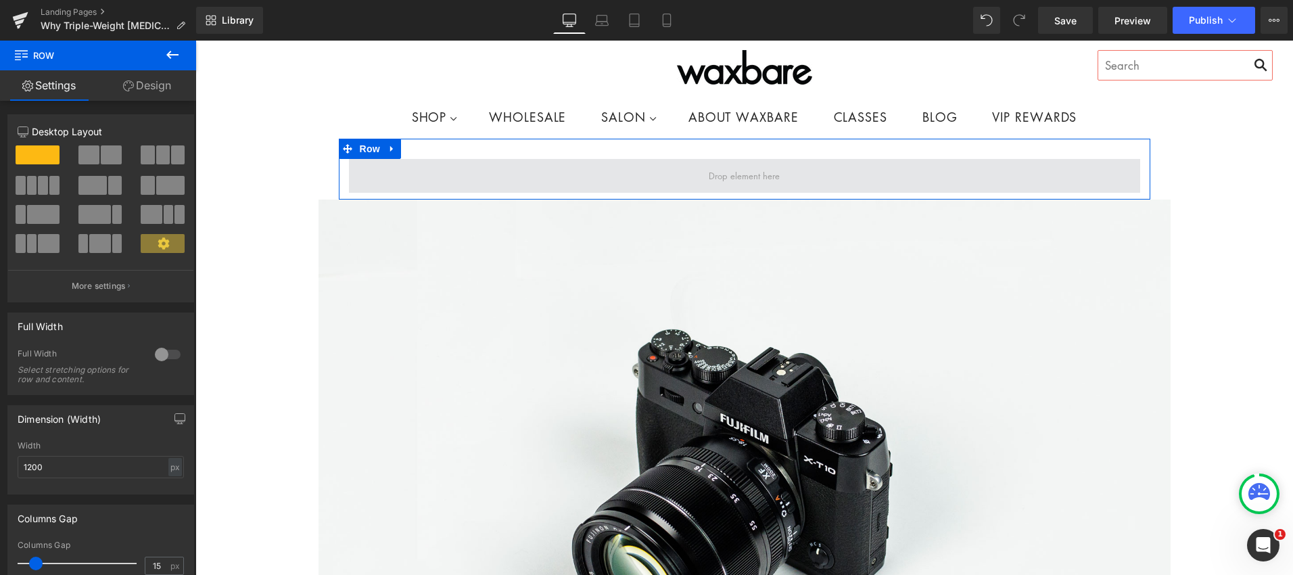
click at [857, 167] on span at bounding box center [744, 176] width 791 height 34
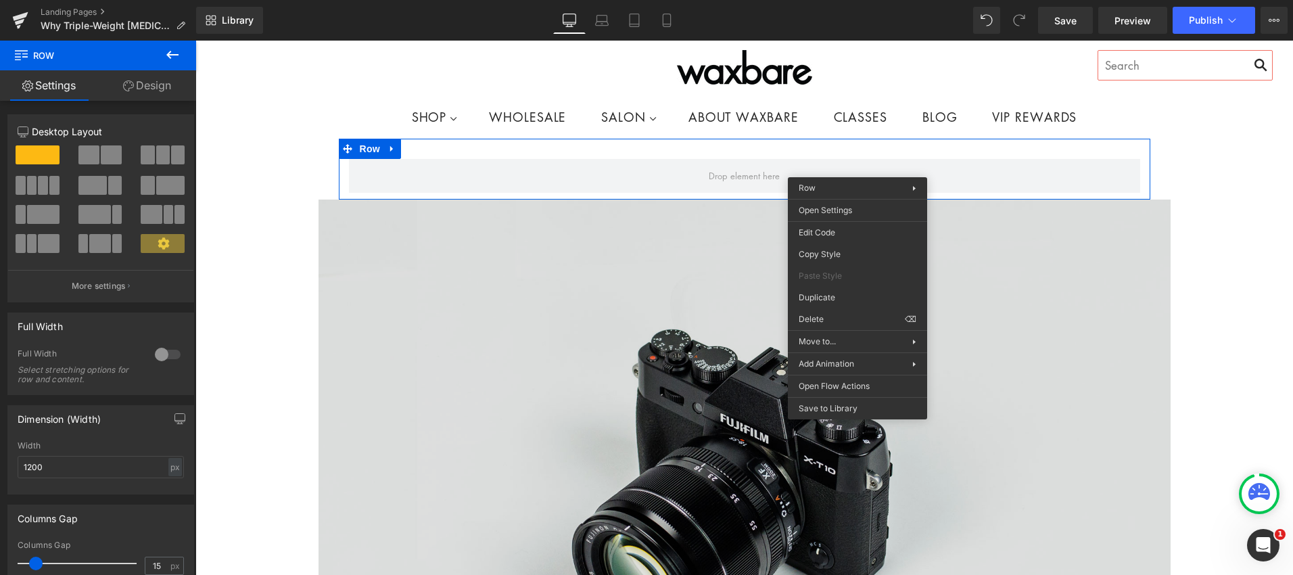
drag, startPoint x: 1059, startPoint y: 354, endPoint x: 859, endPoint y: 315, distance: 203.2
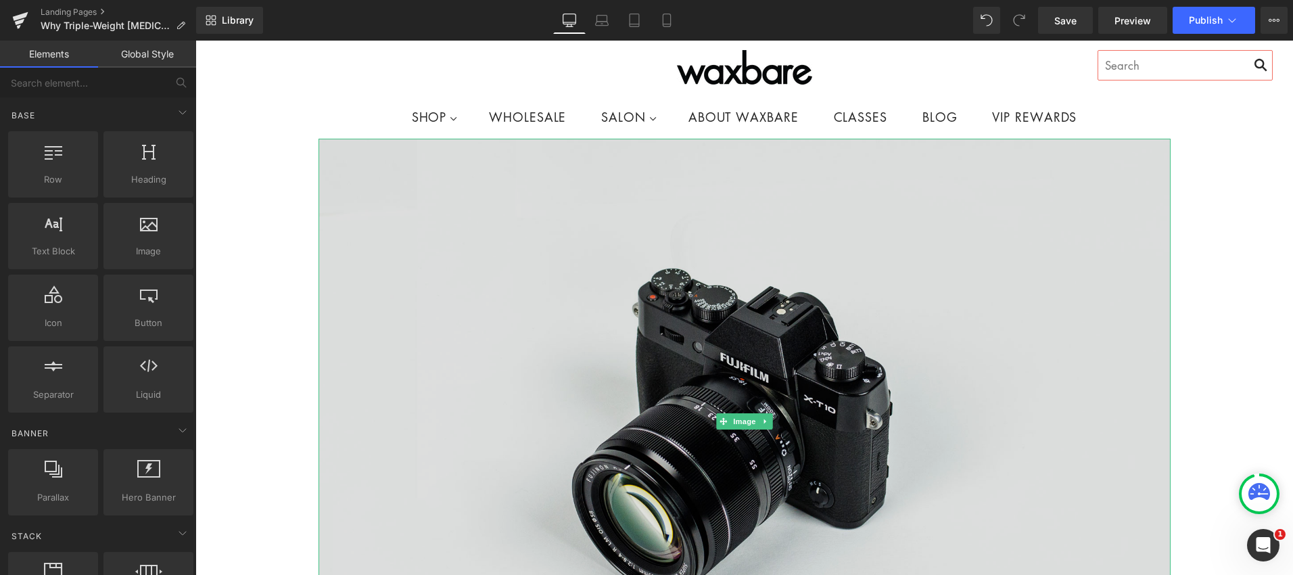
click at [845, 403] on img at bounding box center [744, 421] width 852 height 565
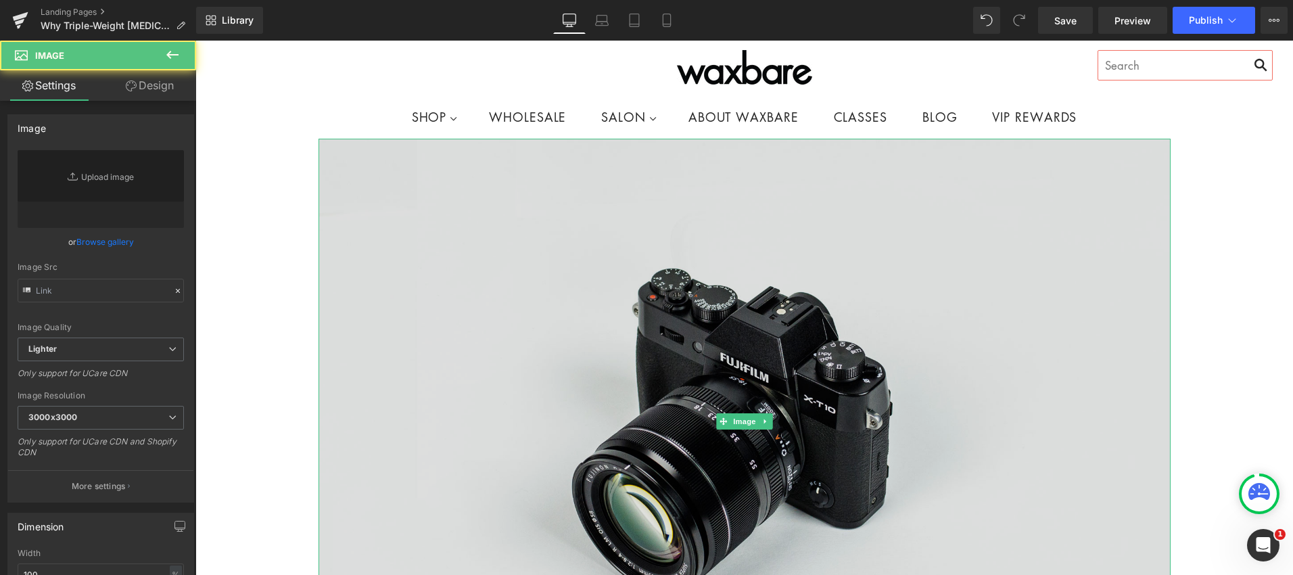
type input "//[DOMAIN_NAME][URL]"
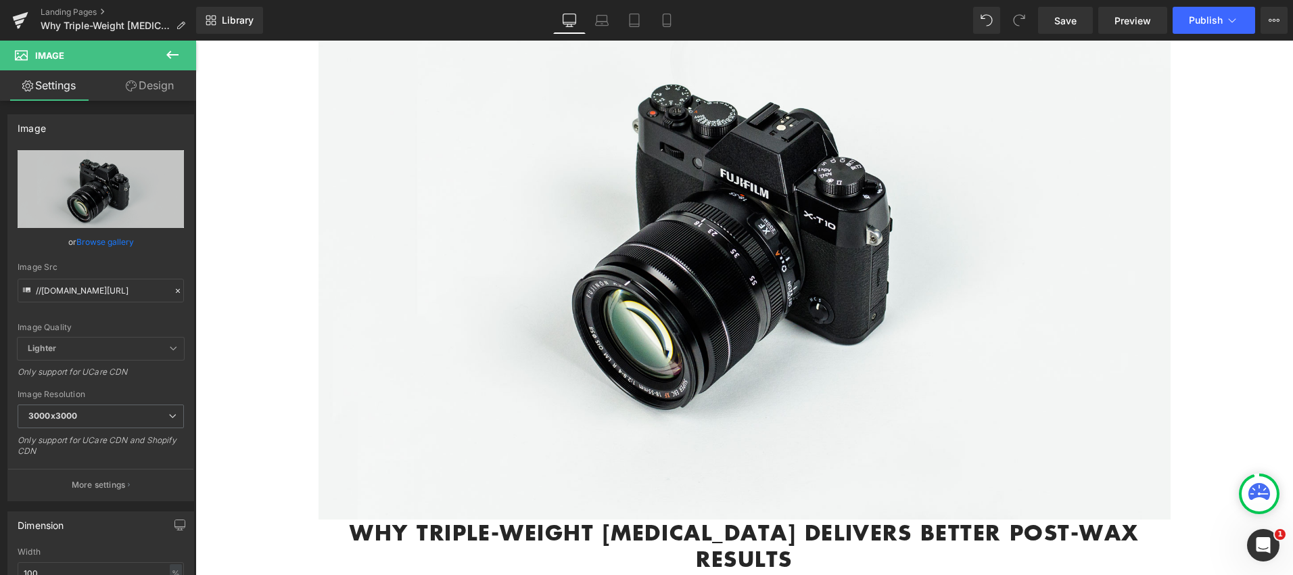
scroll to position [167, 0]
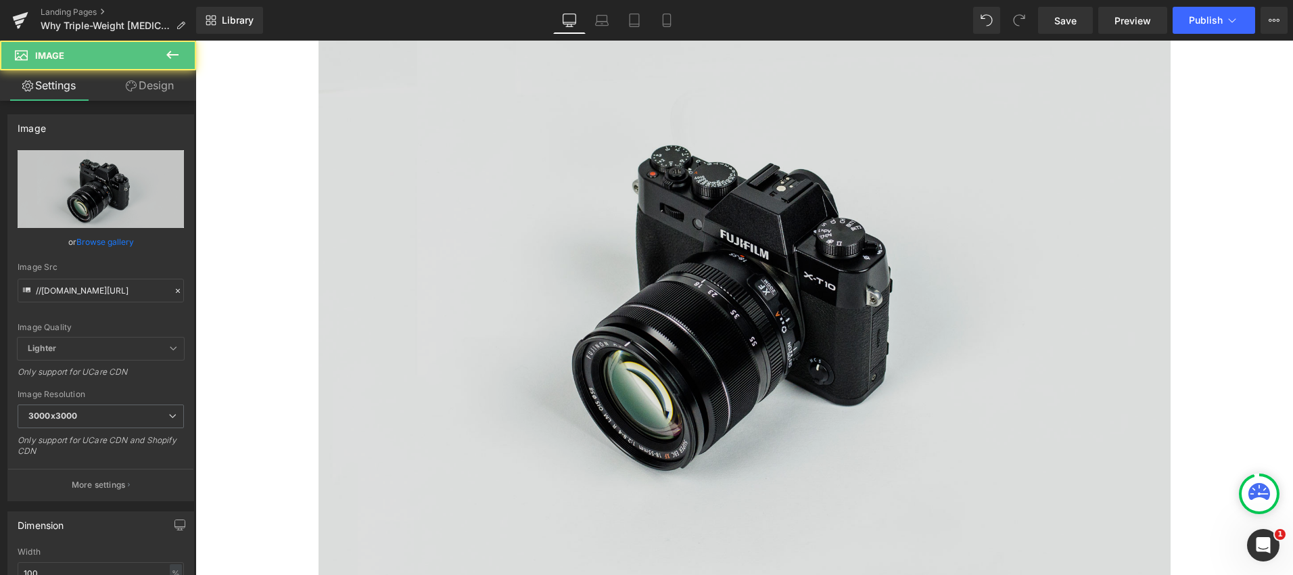
click at [920, 424] on img at bounding box center [744, 298] width 852 height 565
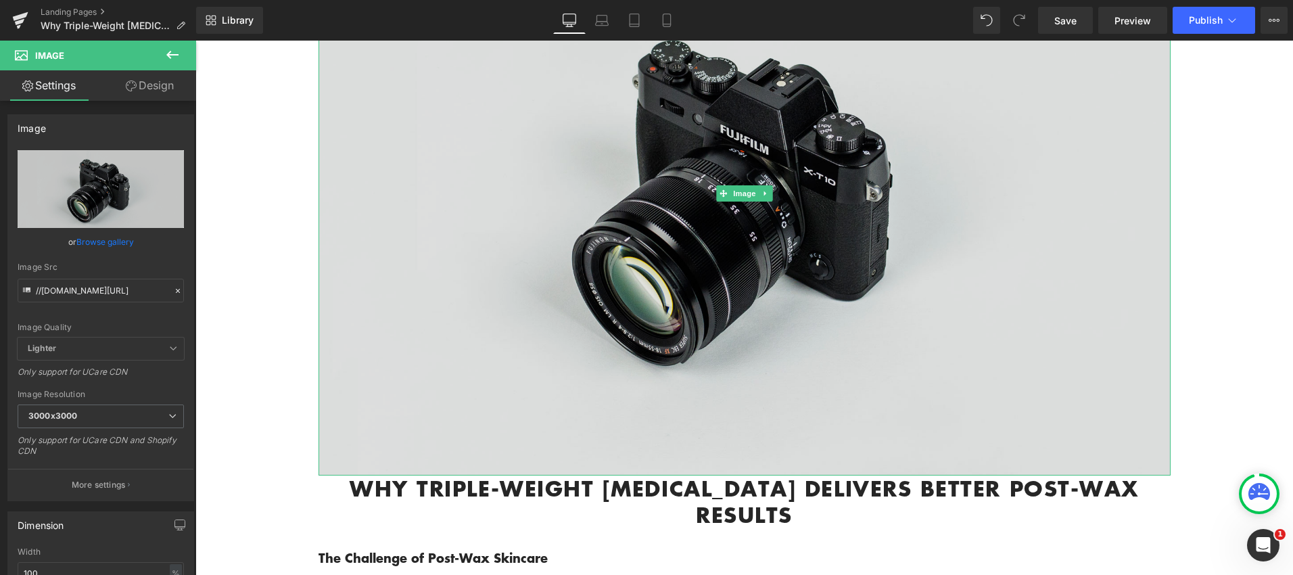
scroll to position [310, 0]
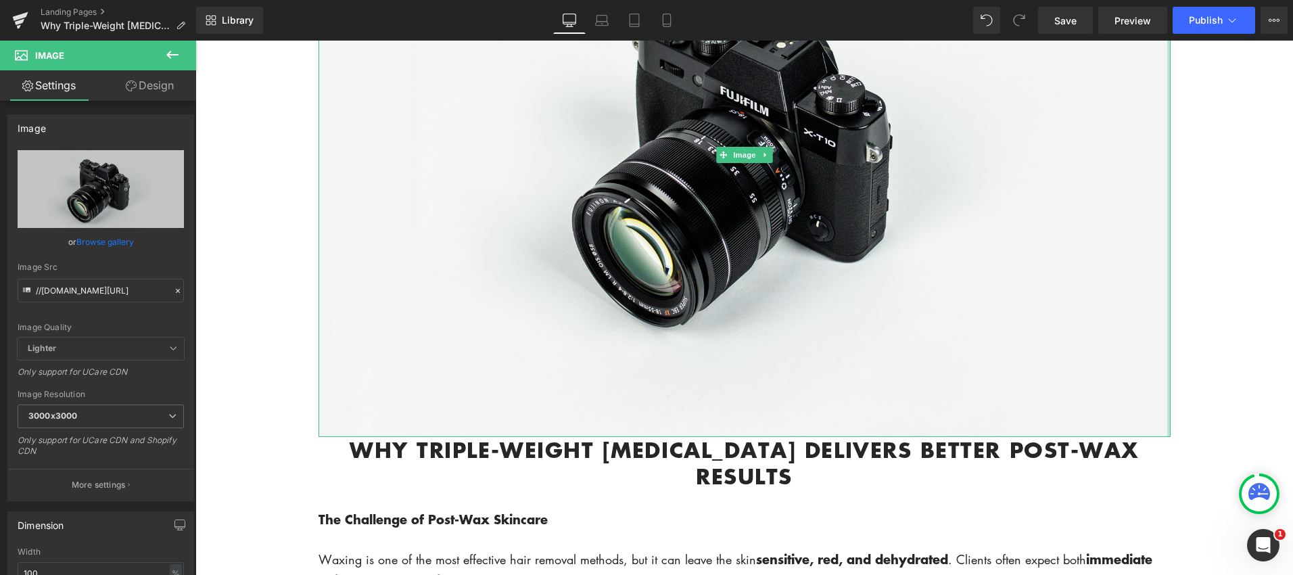
drag, startPoint x: 1166, startPoint y: 433, endPoint x: 1200, endPoint y: 145, distance: 290.0
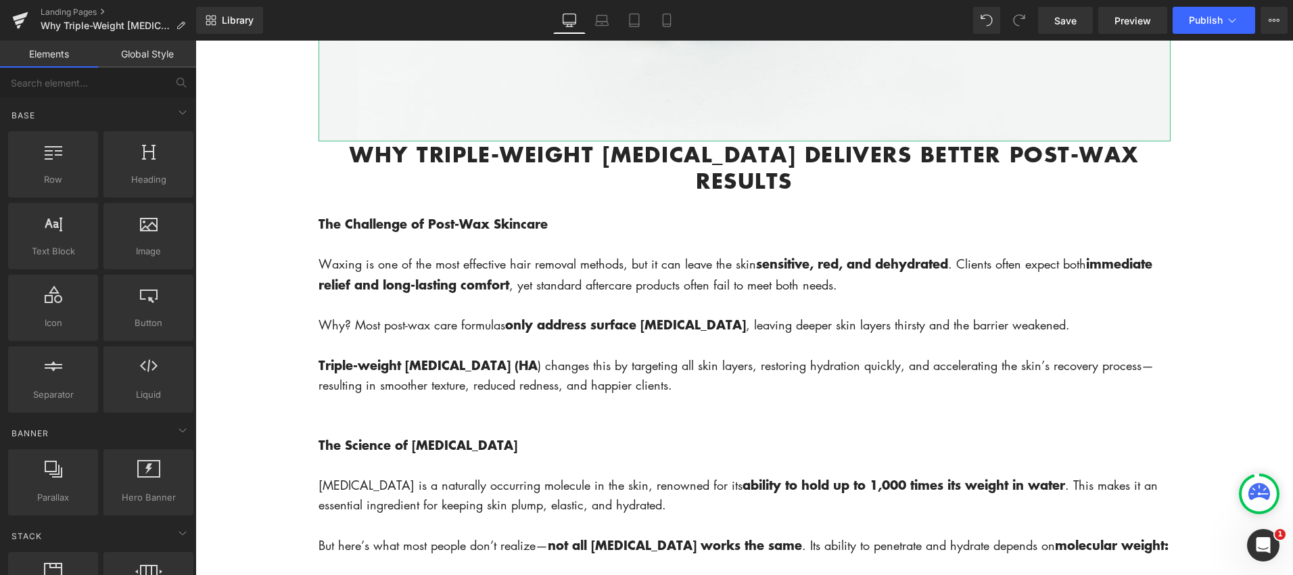
scroll to position [623, 0]
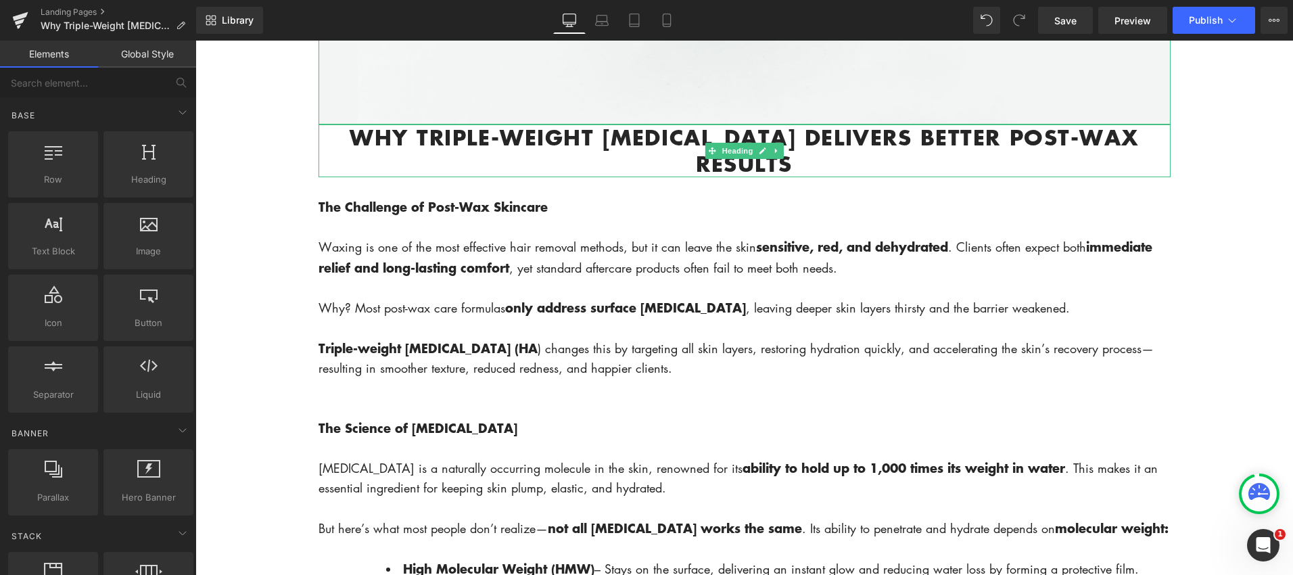
click at [335, 137] on h1 "Why Triple-Weight [MEDICAL_DATA] Delivers Better Post-Wax Results" at bounding box center [744, 150] width 852 height 53
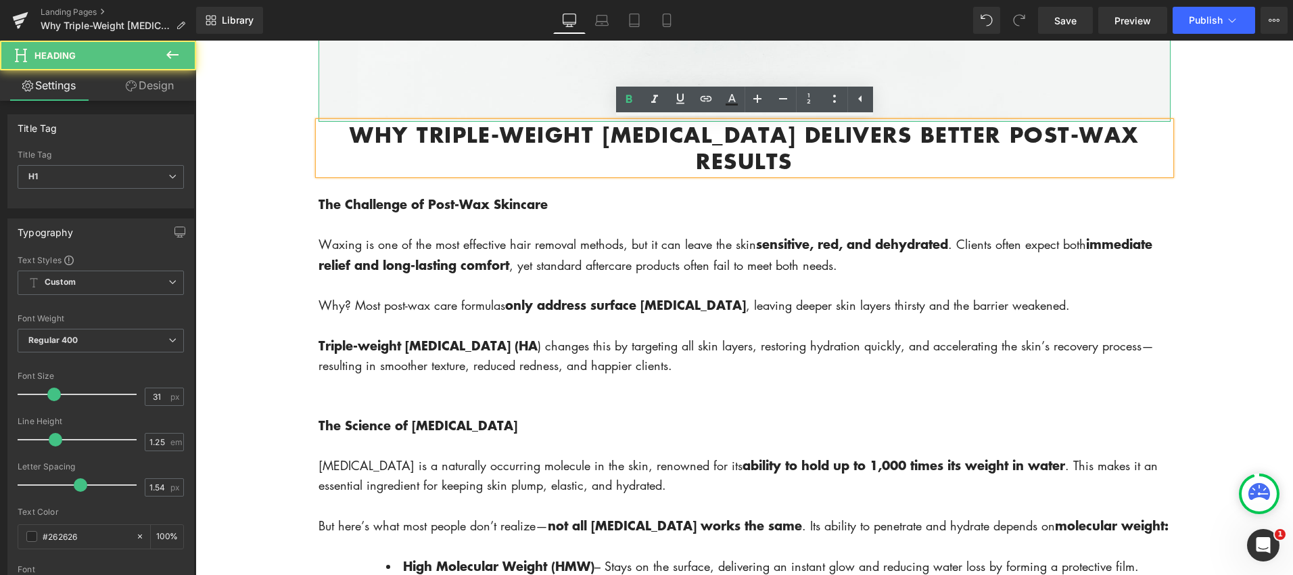
scroll to position [625, 0]
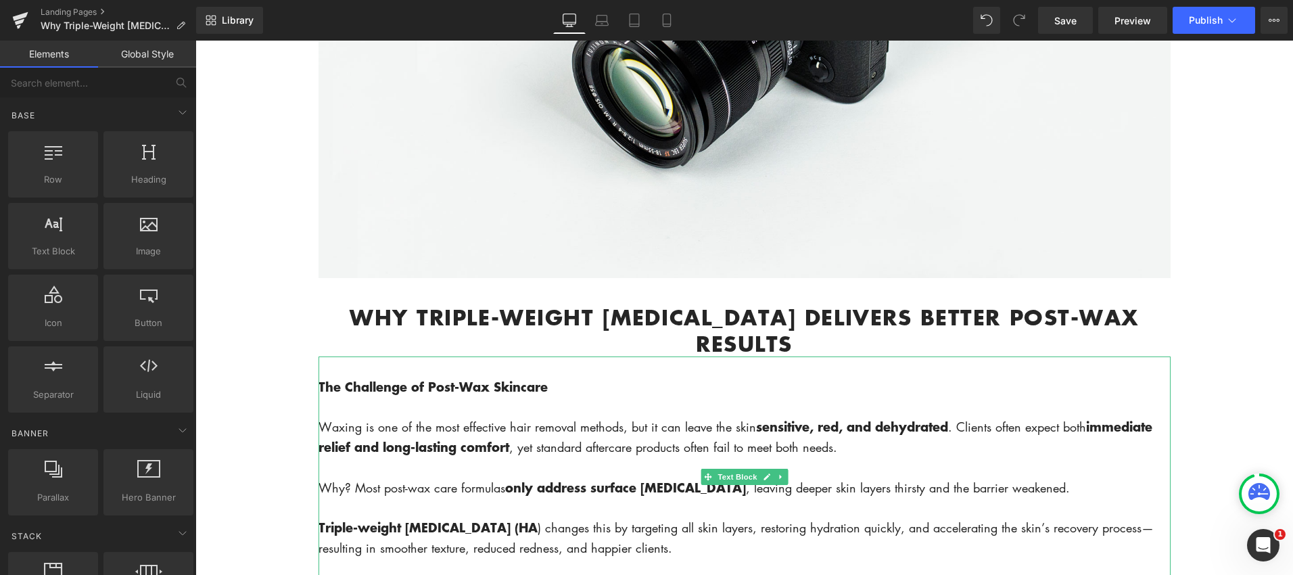
scroll to position [469, 0]
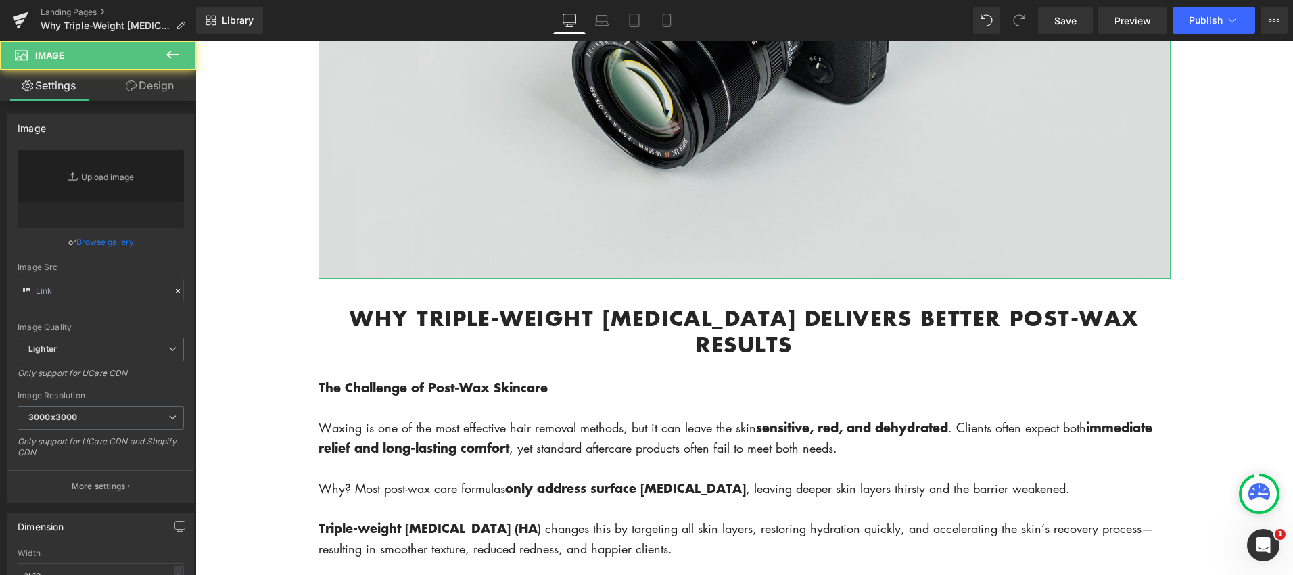
type input "//[DOMAIN_NAME][URL]"
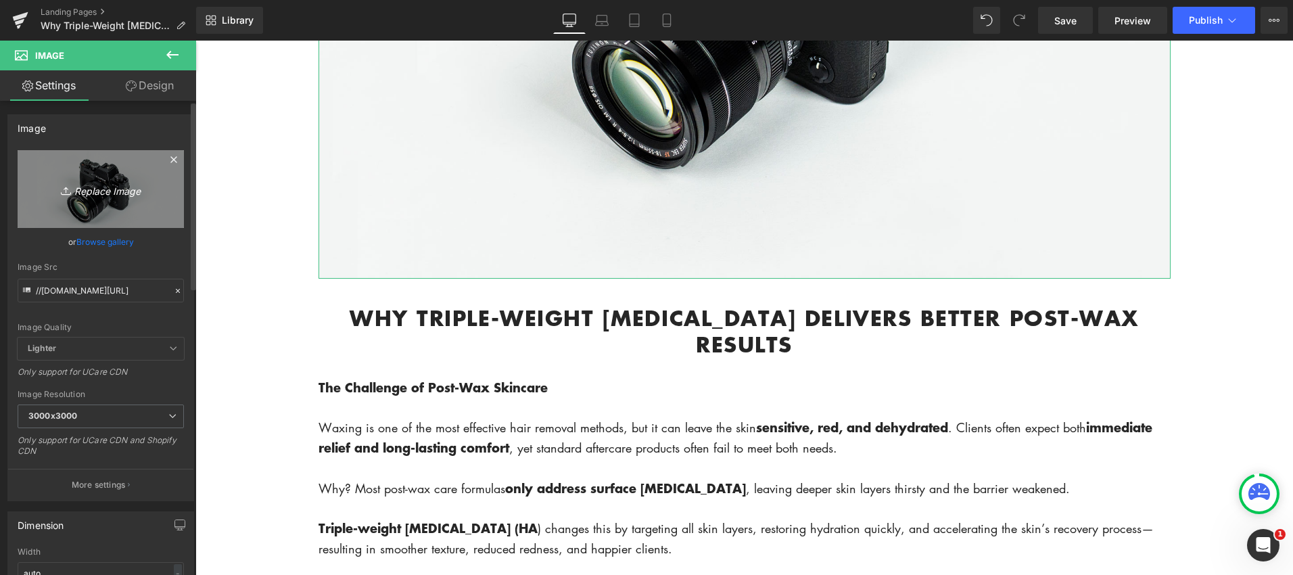
click at [122, 188] on icon "Replace Image" at bounding box center [101, 189] width 108 height 17
type input "C:\fakepath\Screenshot 2025-08-18 at 2.27.40 PM.png"
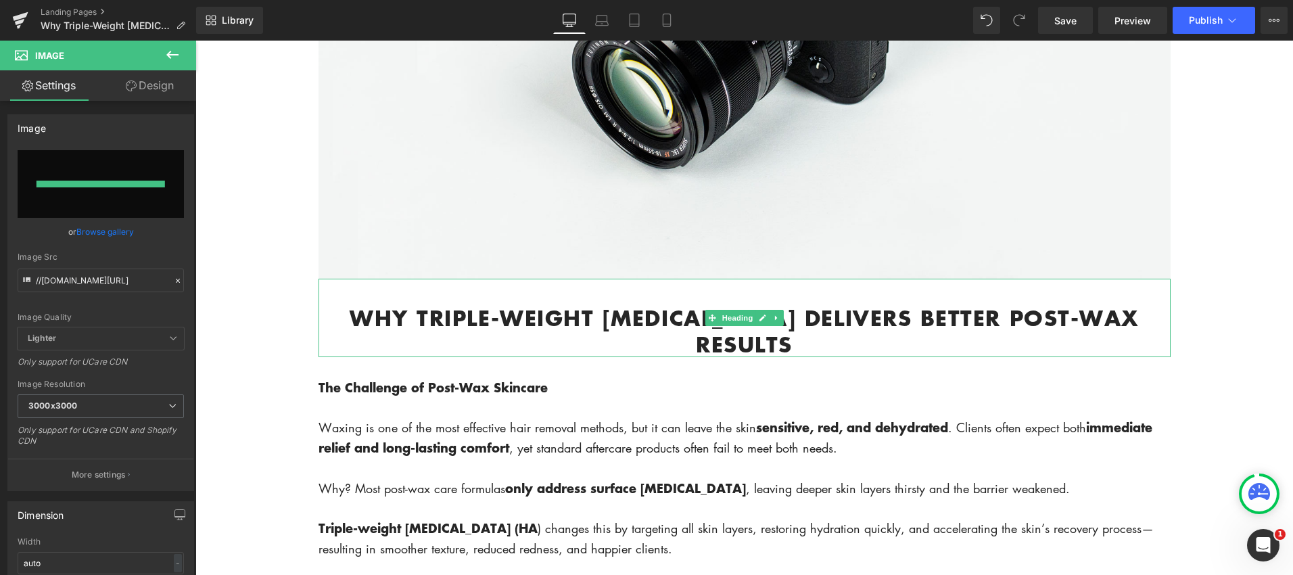
type input "https://ucarecdn.com/546c70f7-ea8e-4574-afea-e0975ad3d024/-/format/auto/-/previ…"
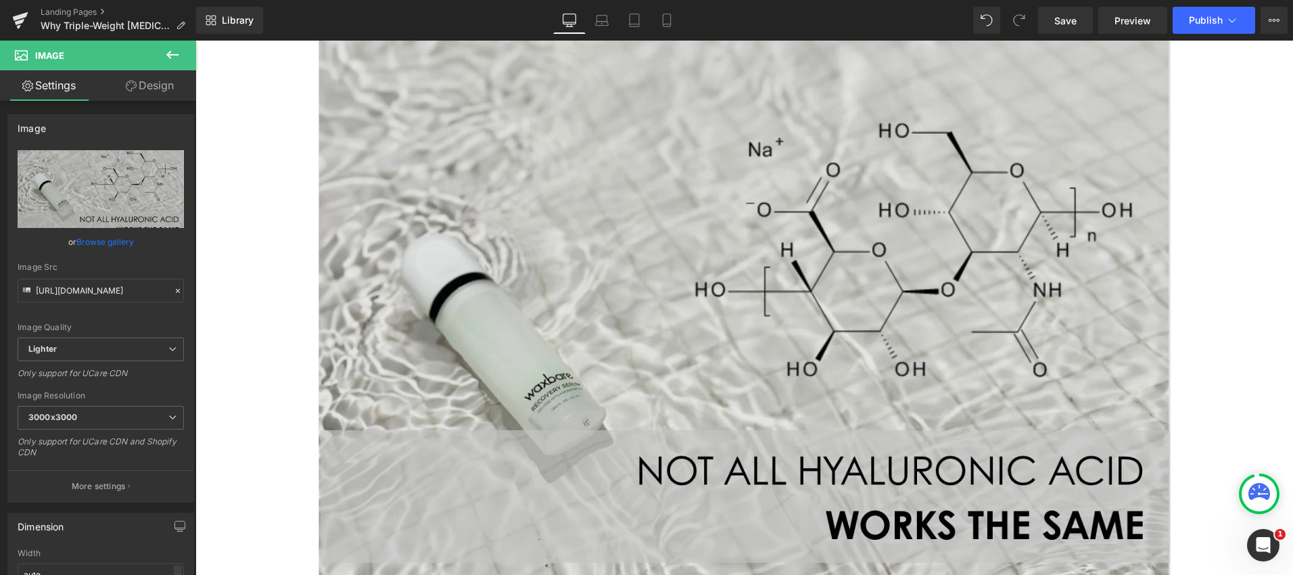
scroll to position [108, 0]
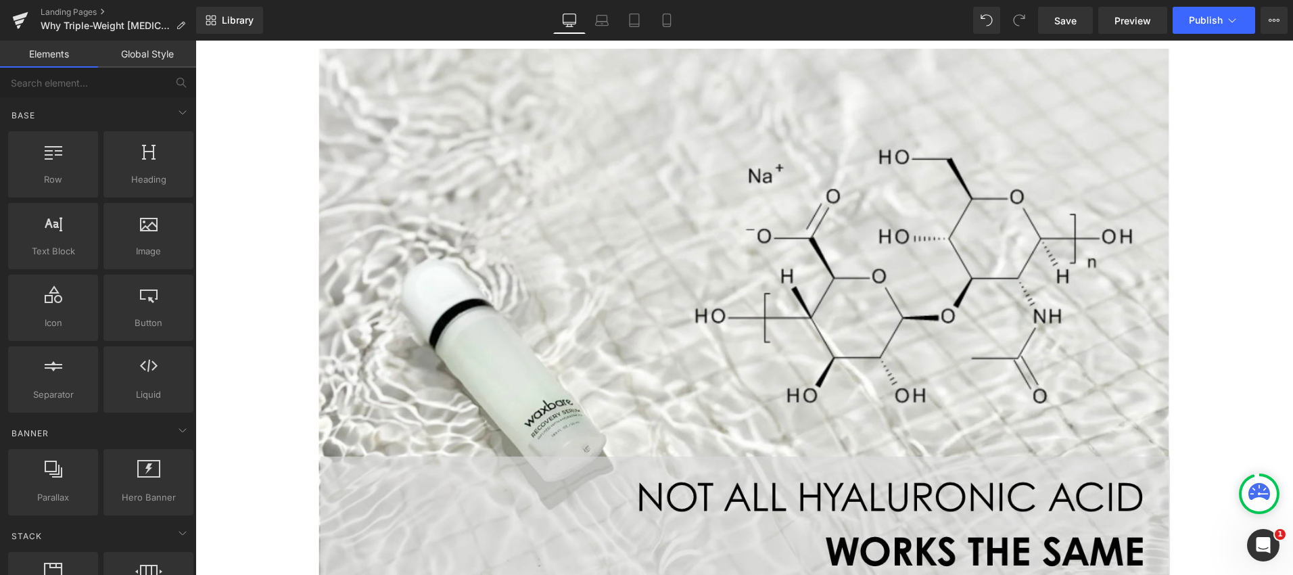
scroll to position [136, 0]
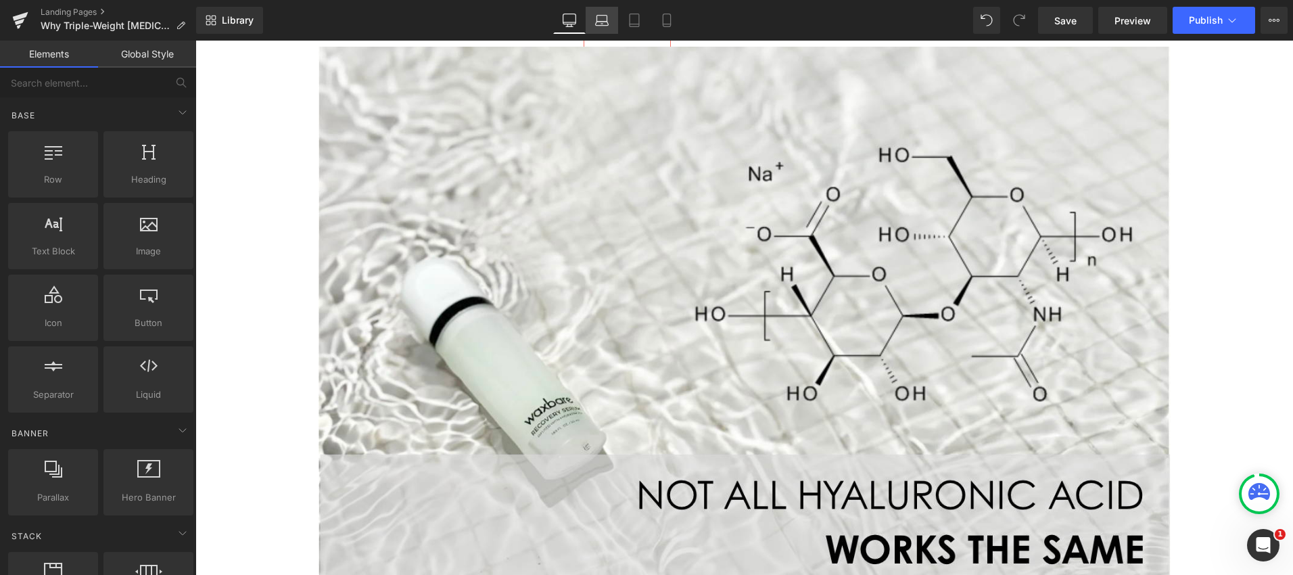
click at [602, 21] on icon at bounding box center [602, 21] width 14 height 14
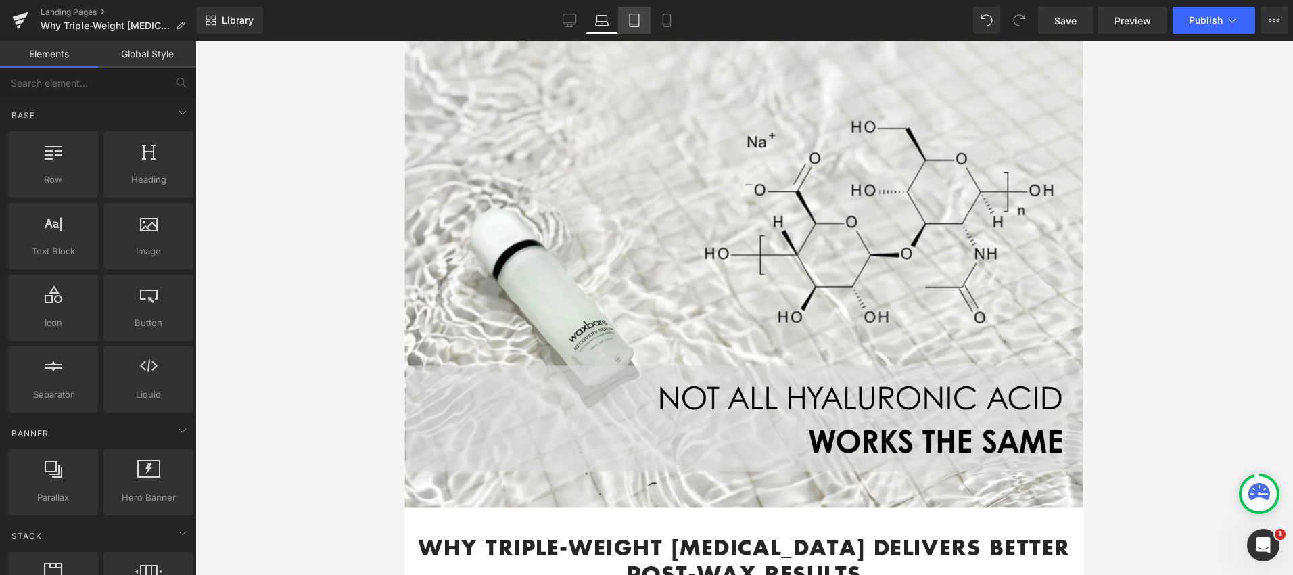
click at [628, 21] on icon at bounding box center [635, 21] width 14 height 14
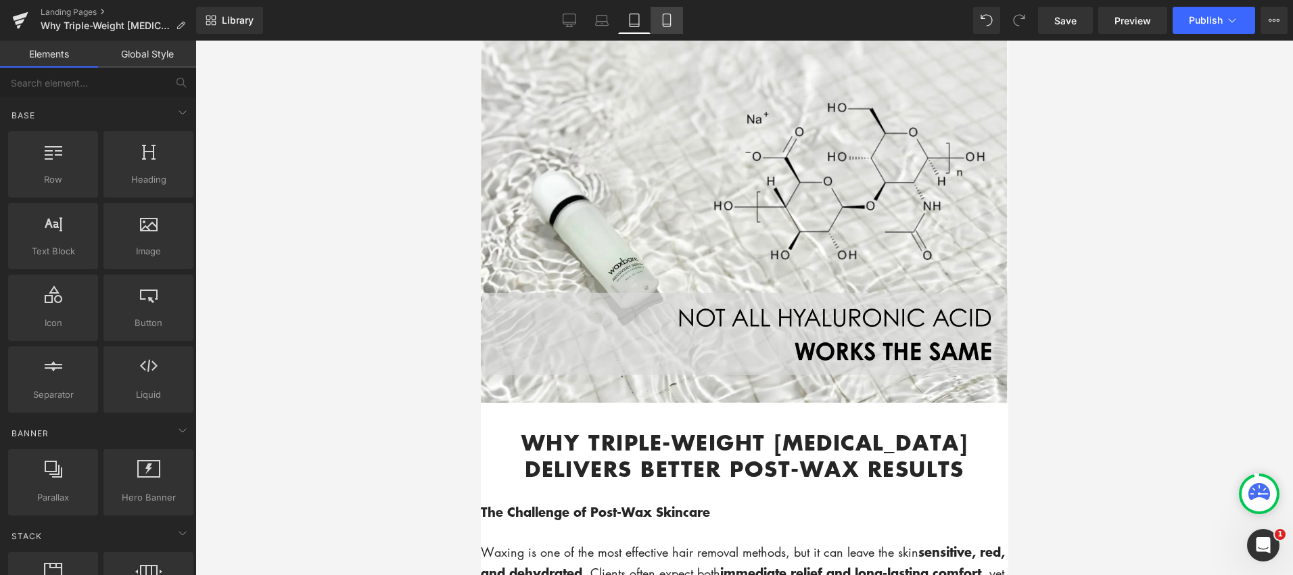
click at [672, 23] on icon at bounding box center [667, 21] width 14 height 14
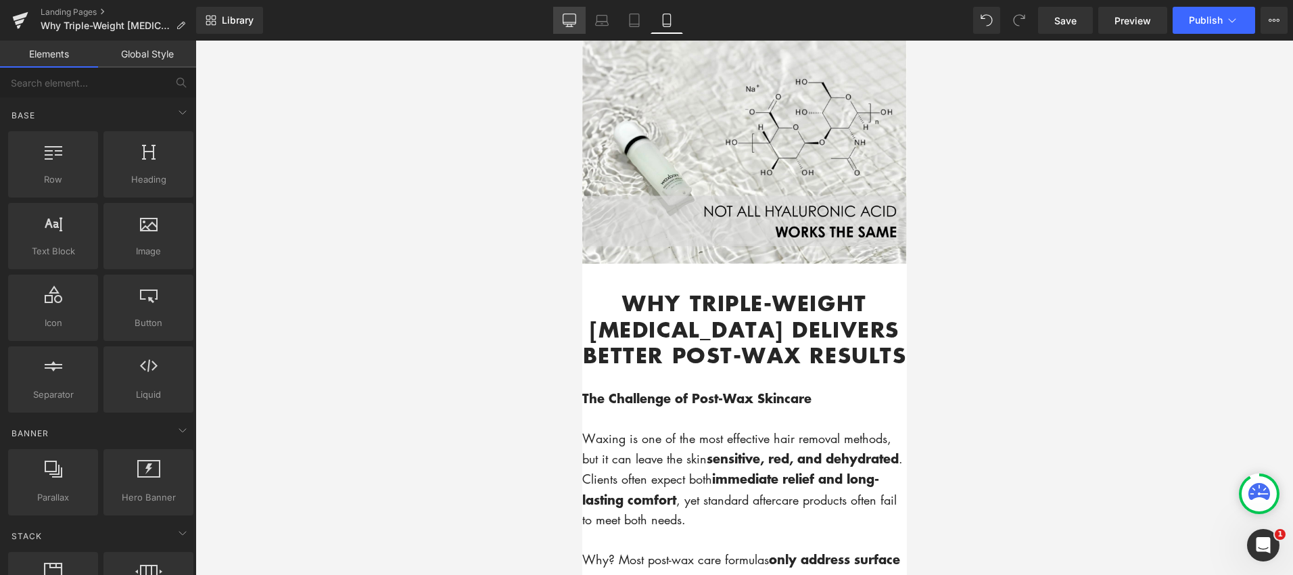
click at [563, 21] on icon at bounding box center [569, 19] width 13 height 10
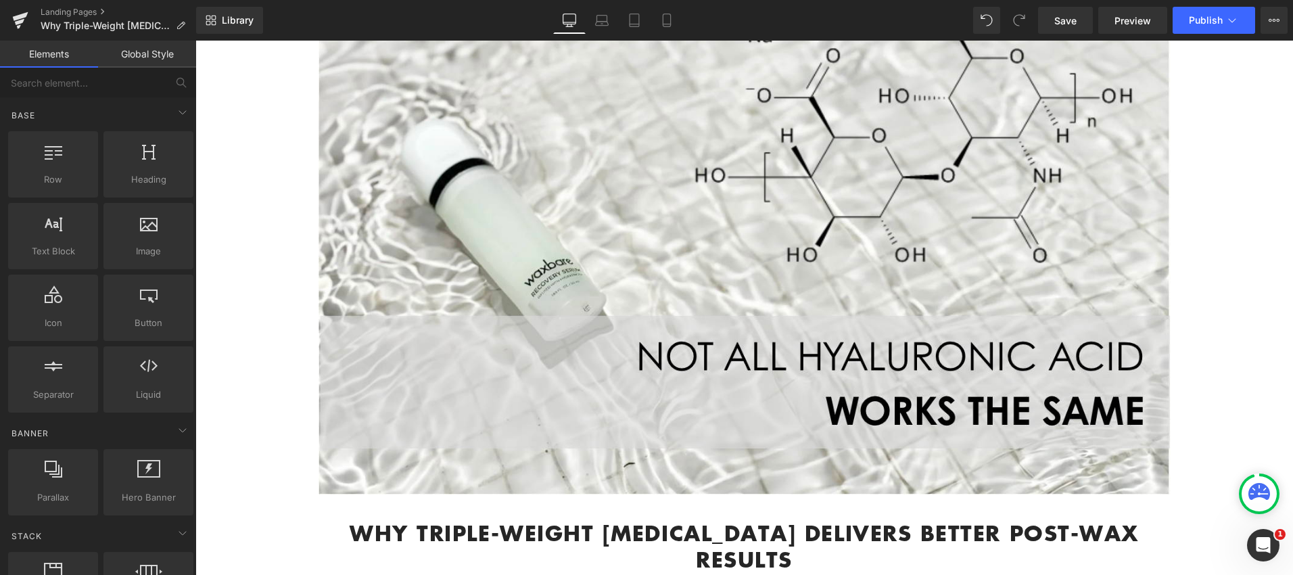
scroll to position [219, 0]
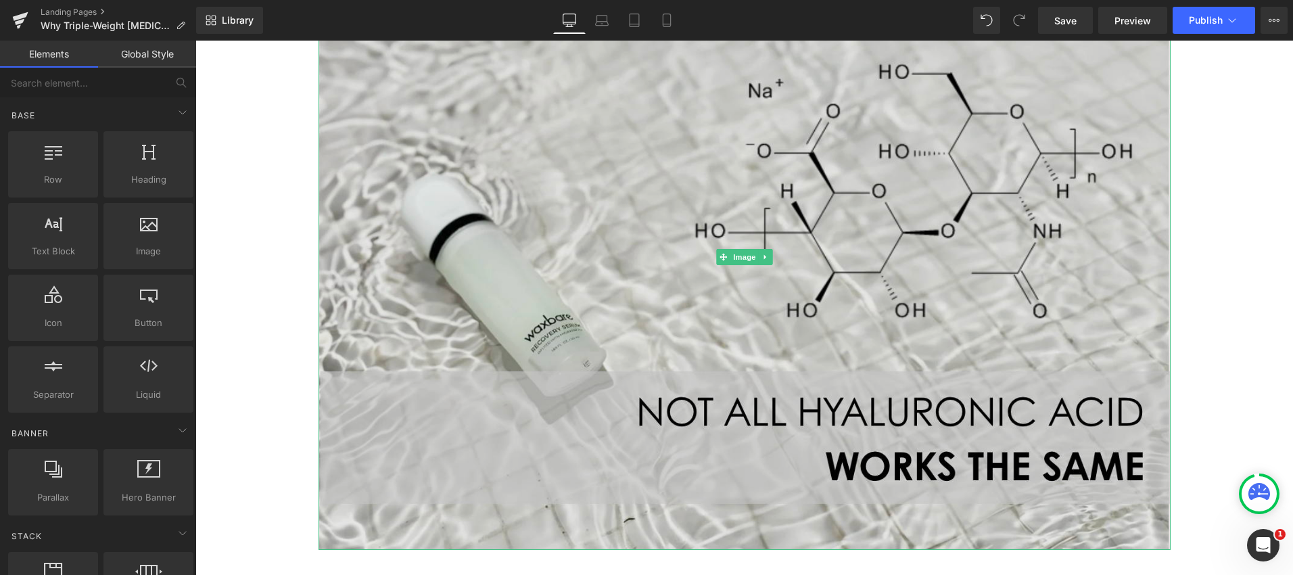
click at [357, 126] on img at bounding box center [744, 256] width 852 height 586
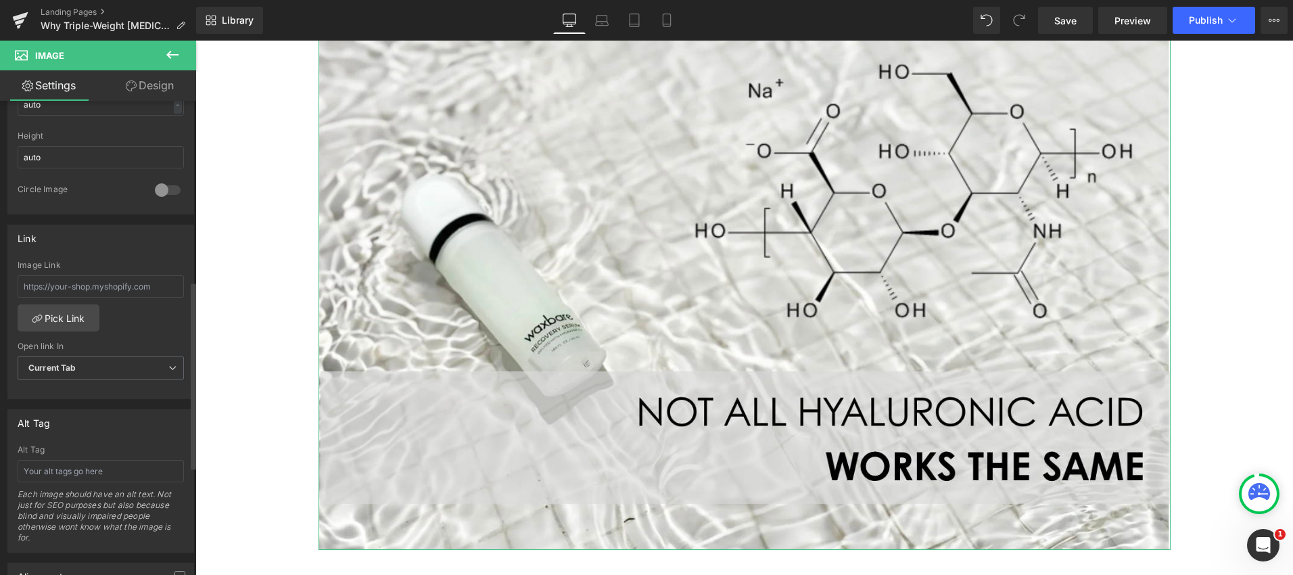
scroll to position [507, 0]
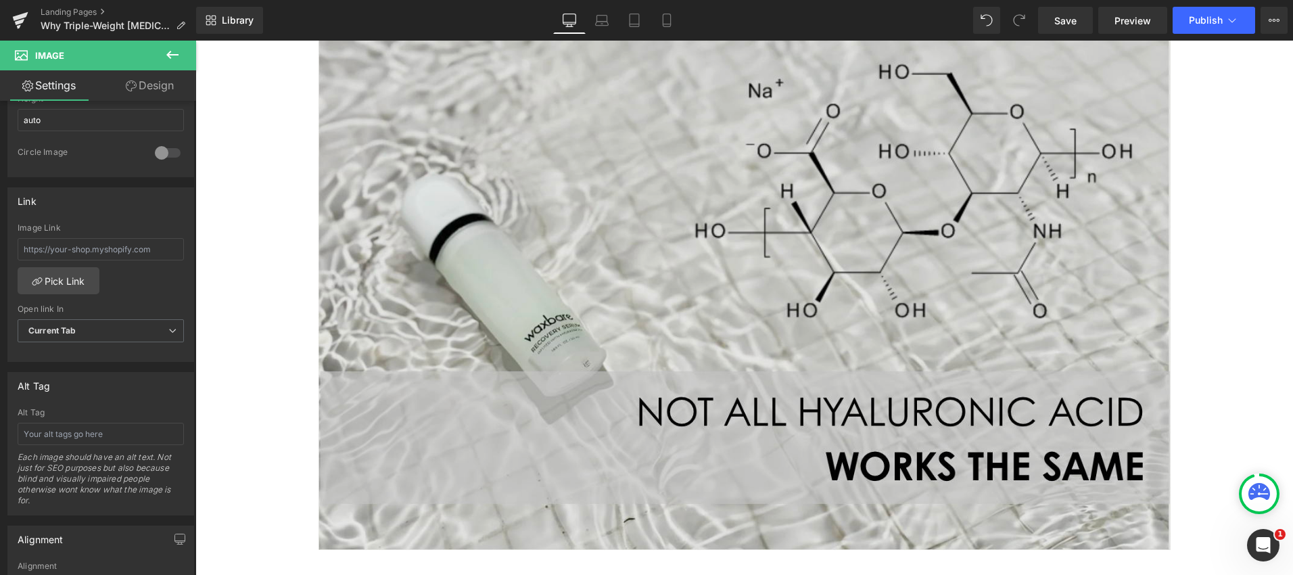
click at [436, 222] on img at bounding box center [744, 256] width 852 height 586
drag, startPoint x: 327, startPoint y: 547, endPoint x: 328, endPoint y: 490, distance: 57.5
click at [331, 479] on div "Image" at bounding box center [744, 256] width 852 height 586
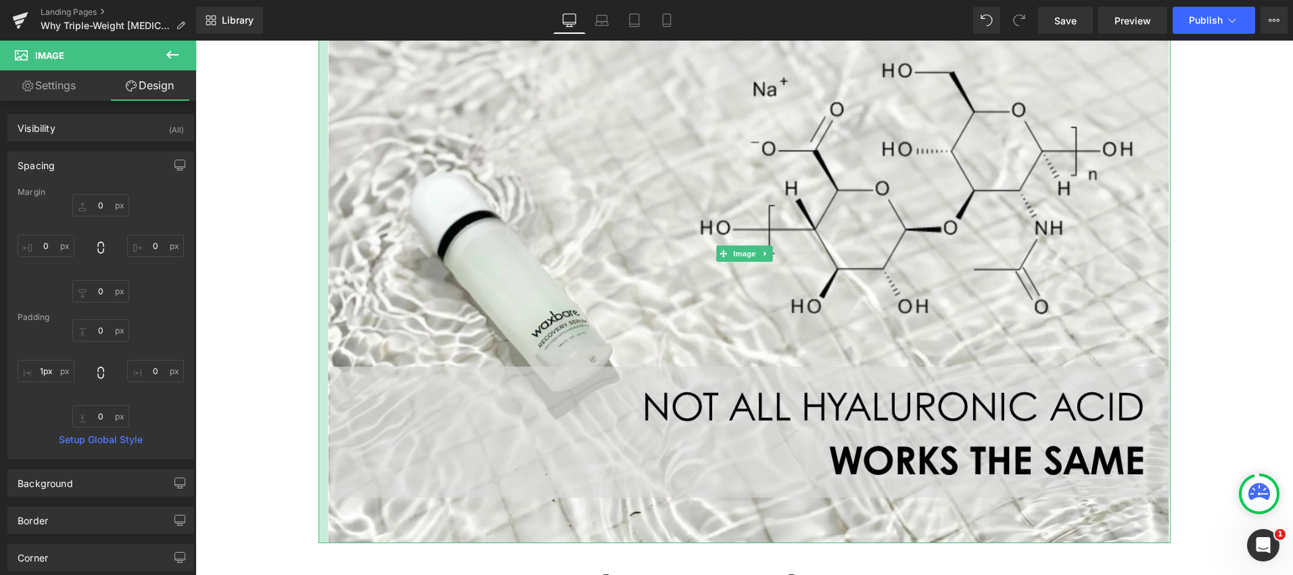
type input "0px"
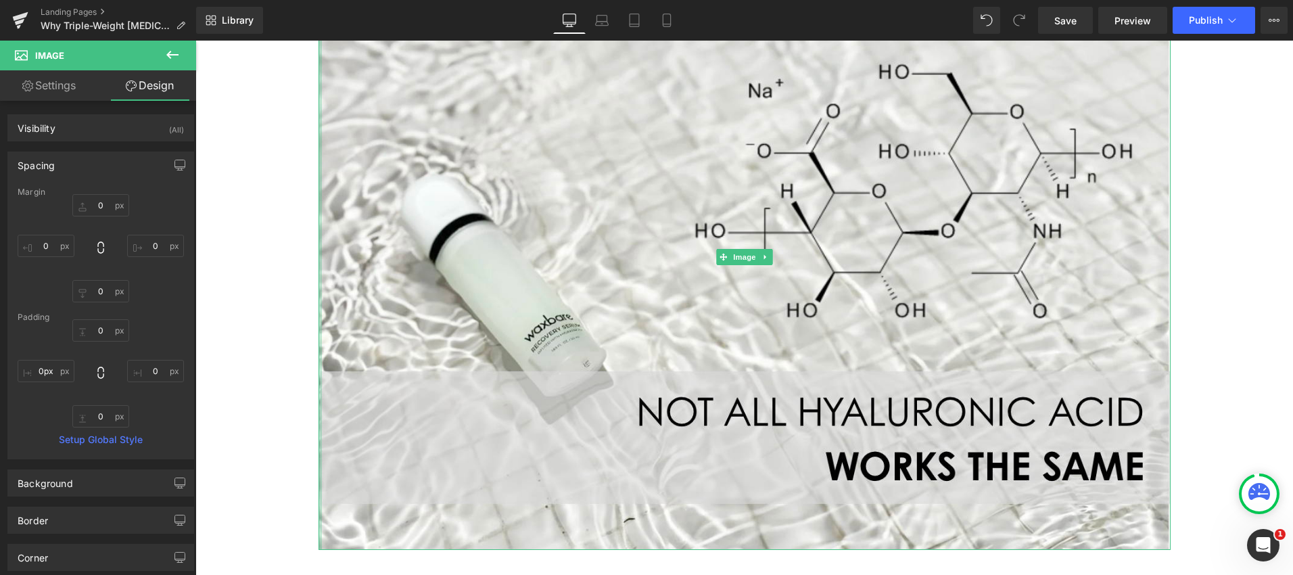
drag, startPoint x: 320, startPoint y: 545, endPoint x: 229, endPoint y: 379, distance: 188.8
click at [169, 56] on icon at bounding box center [172, 55] width 12 height 8
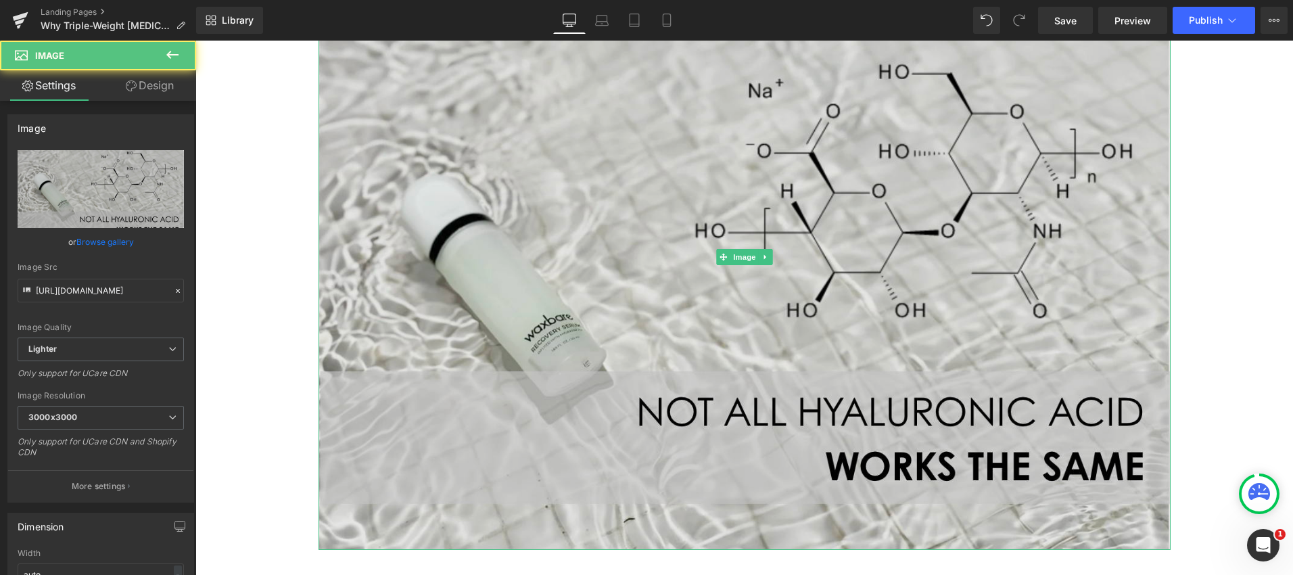
click at [465, 198] on img at bounding box center [744, 256] width 852 height 586
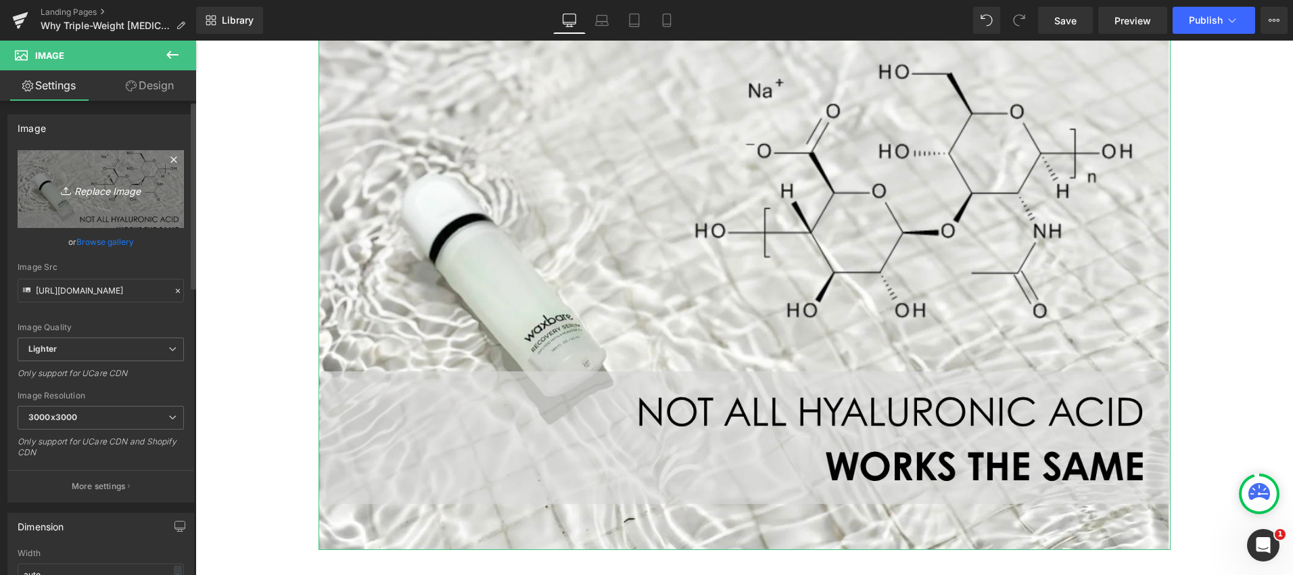
click at [101, 183] on icon "Replace Image" at bounding box center [101, 189] width 108 height 17
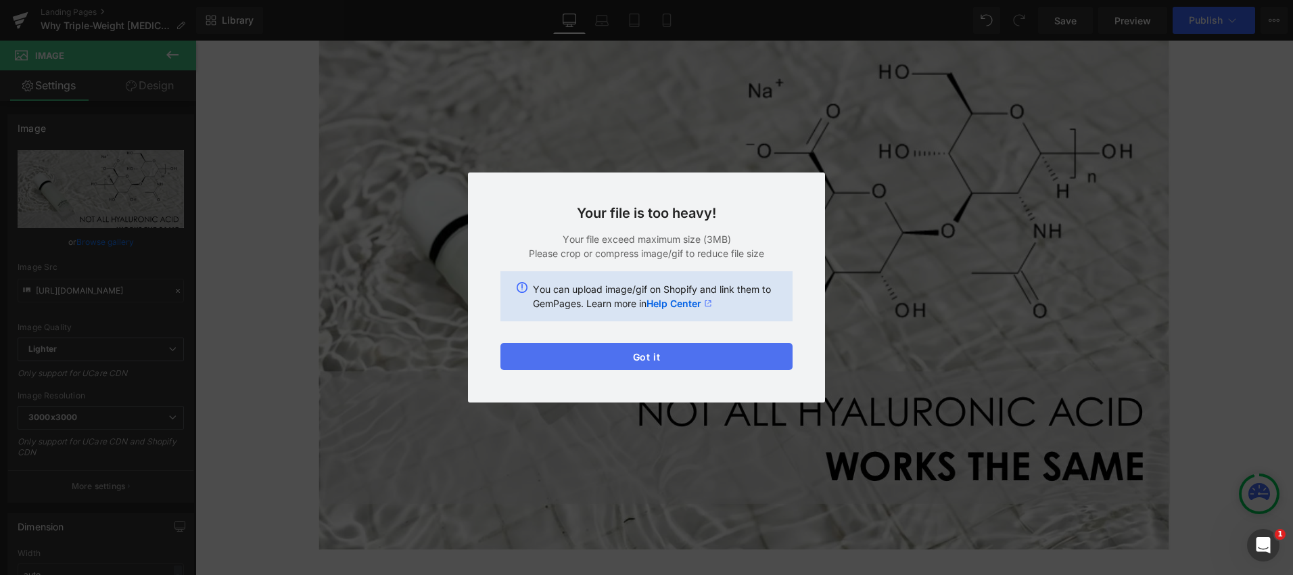
click at [684, 361] on button "Got it" at bounding box center [646, 356] width 292 height 27
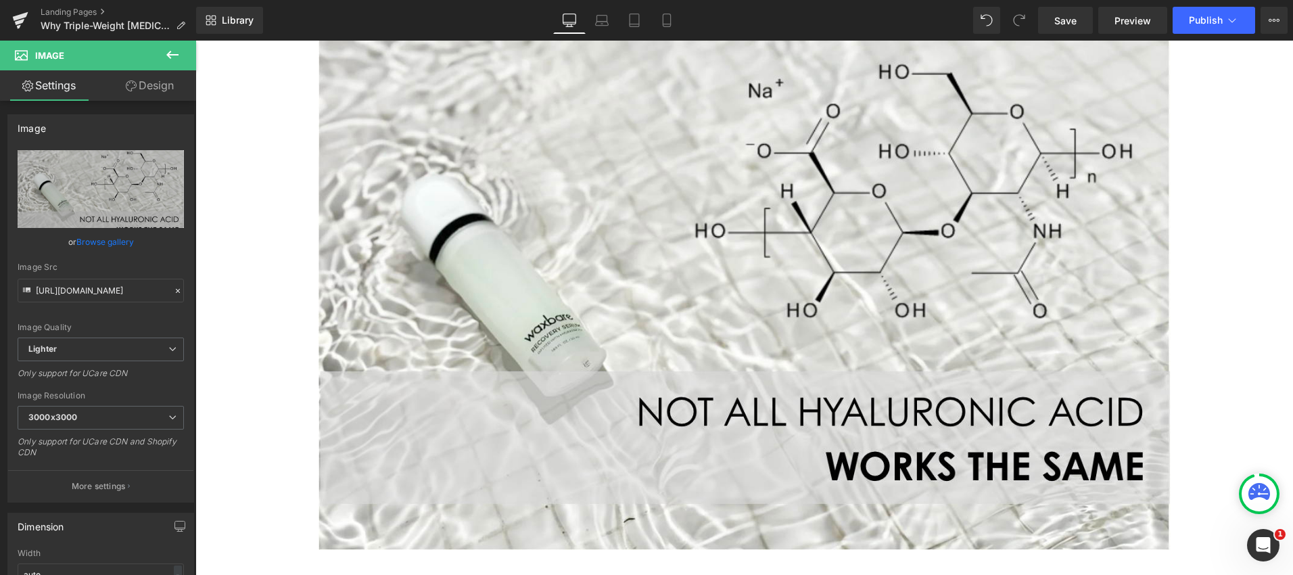
scroll to position [6, 0]
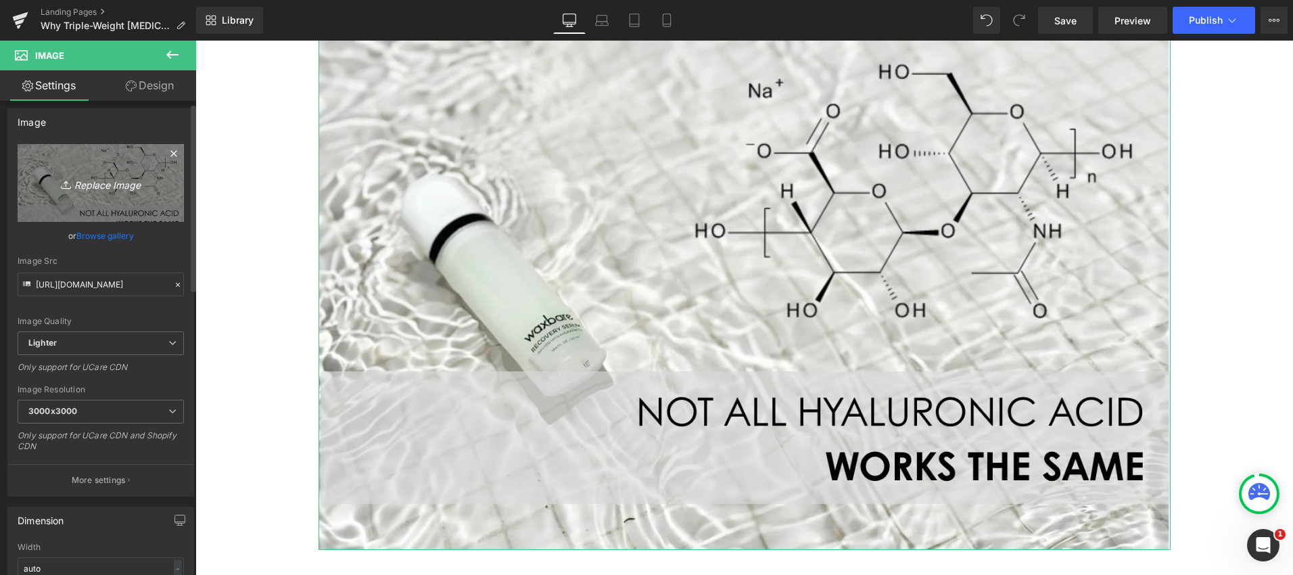
click at [122, 183] on icon "Replace Image" at bounding box center [101, 182] width 108 height 17
type input "C:\fakepath\Untitled design.jpg"
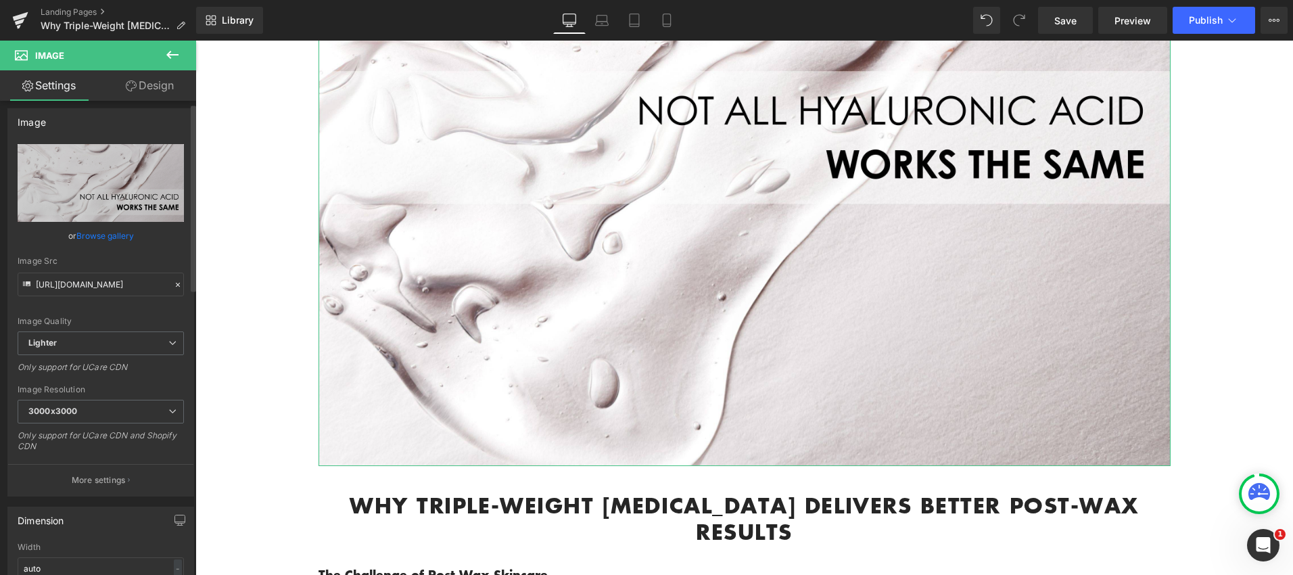
scroll to position [573, 0]
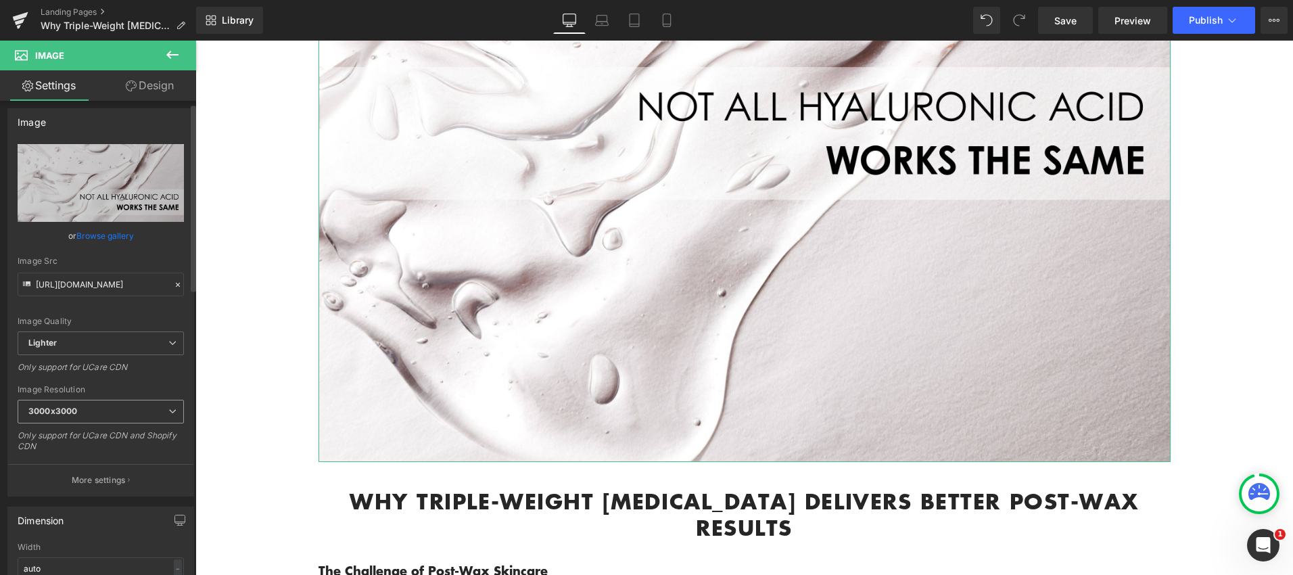
click at [168, 412] on icon at bounding box center [172, 411] width 8 height 8
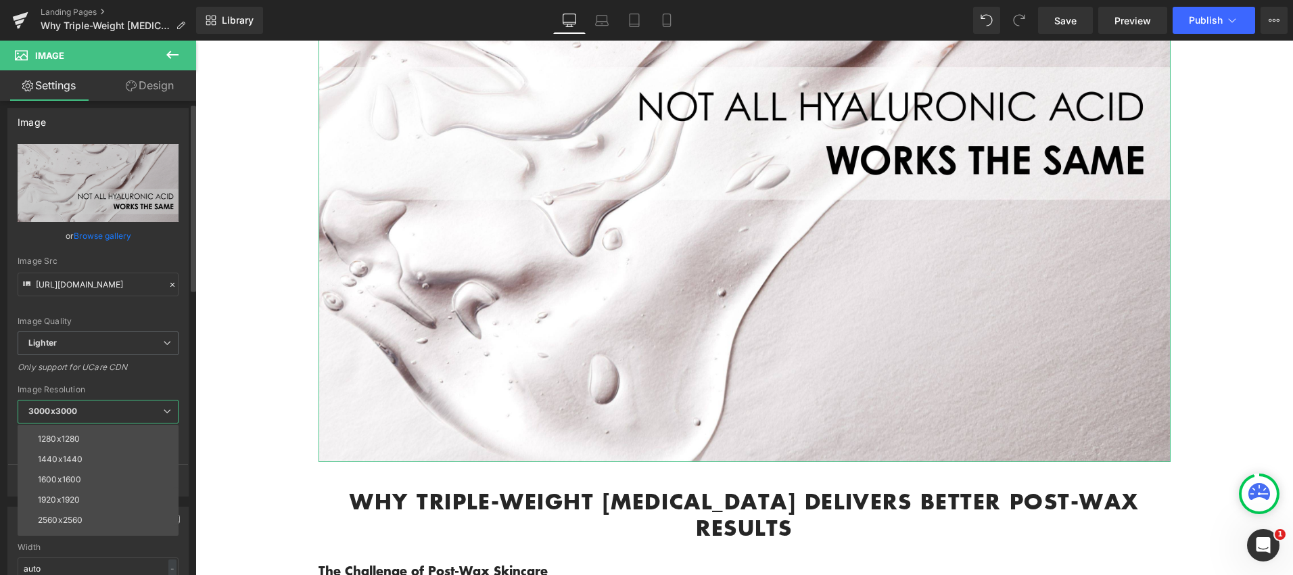
scroll to position [193, 0]
click at [104, 511] on li "2560x2560" at bounding box center [101, 505] width 167 height 20
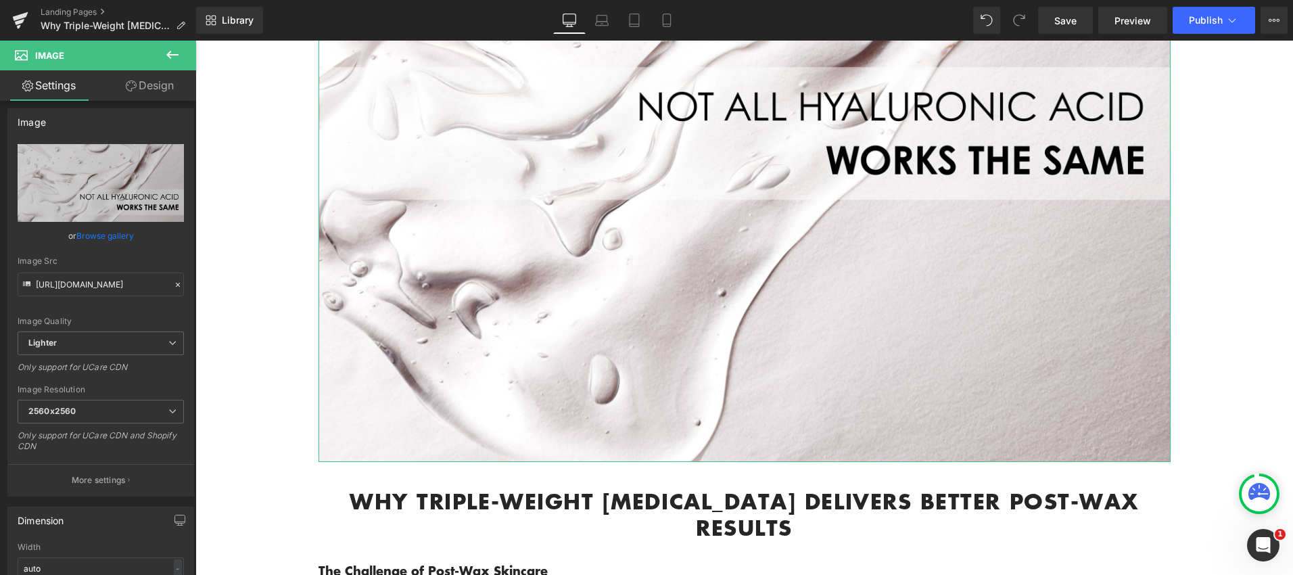
type input "https://ucarecdn.com/a018c7d2-0371-4a56-837f-048250dd5cf7/-/format/auto/-/previ…"
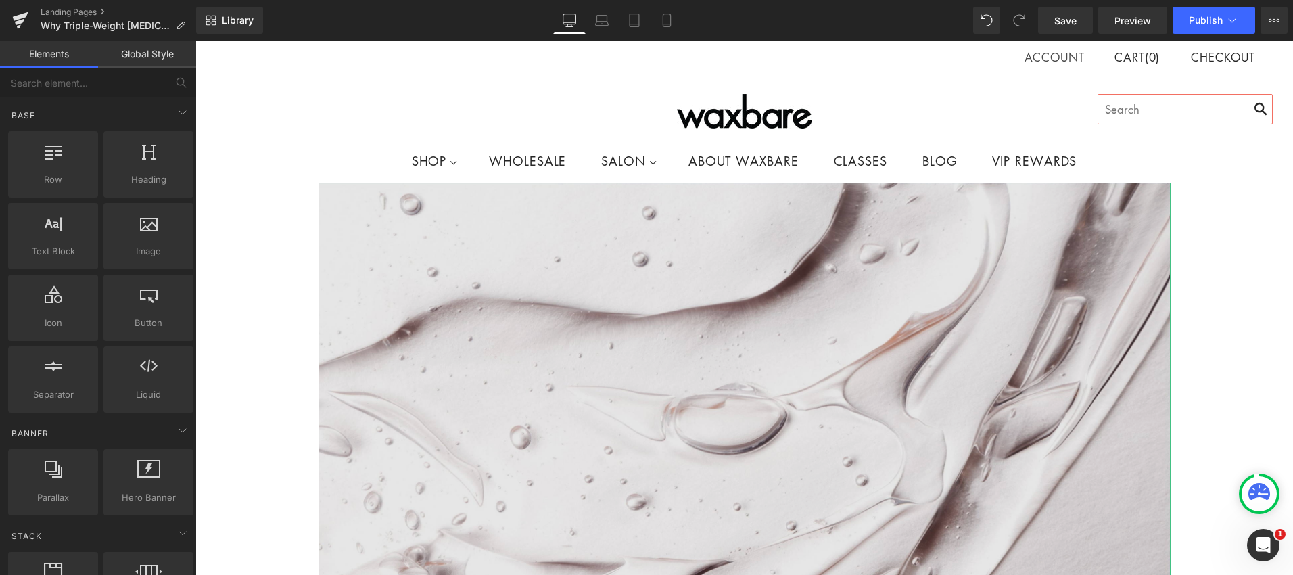
scroll to position [4, 0]
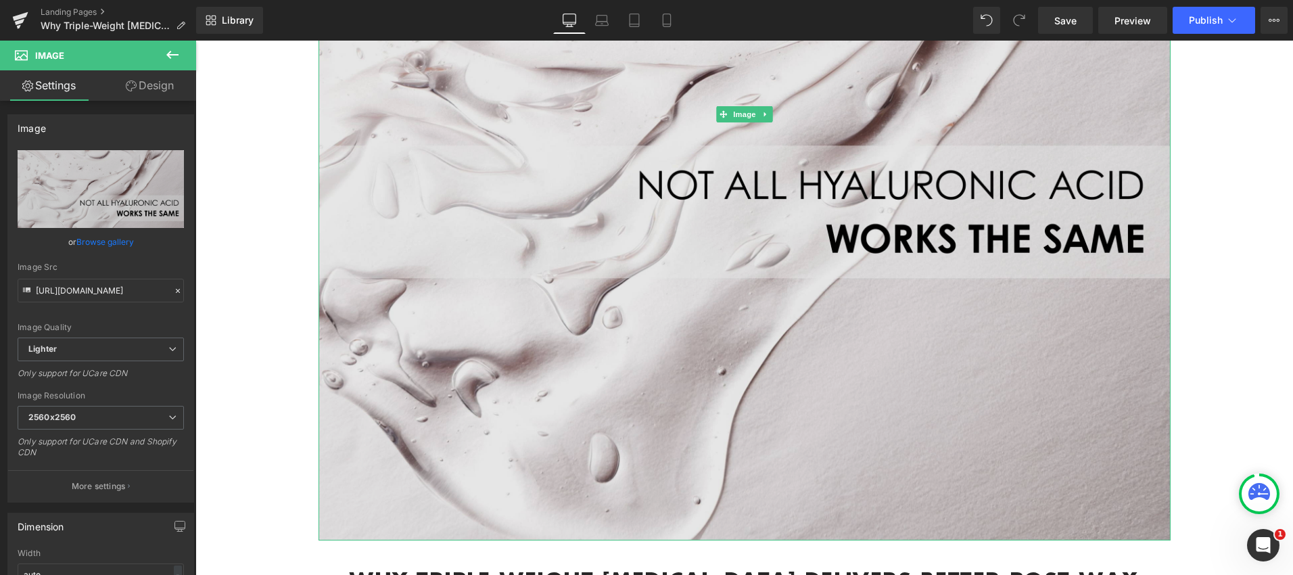
scroll to position [526, 0]
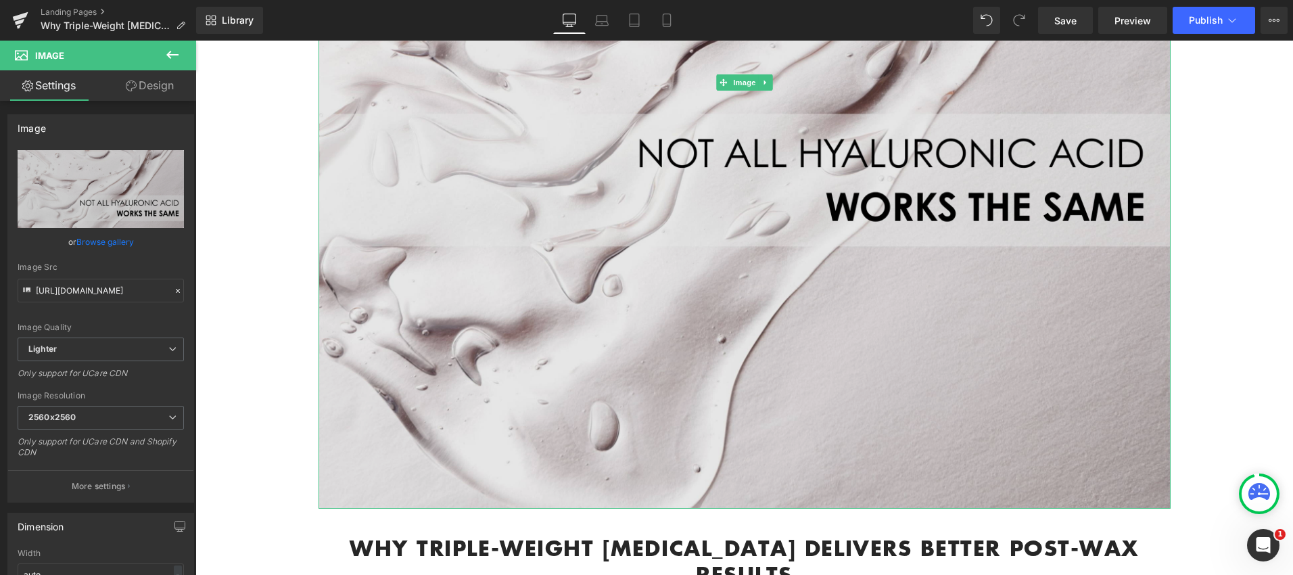
click at [463, 487] on img at bounding box center [744, 82] width 852 height 852
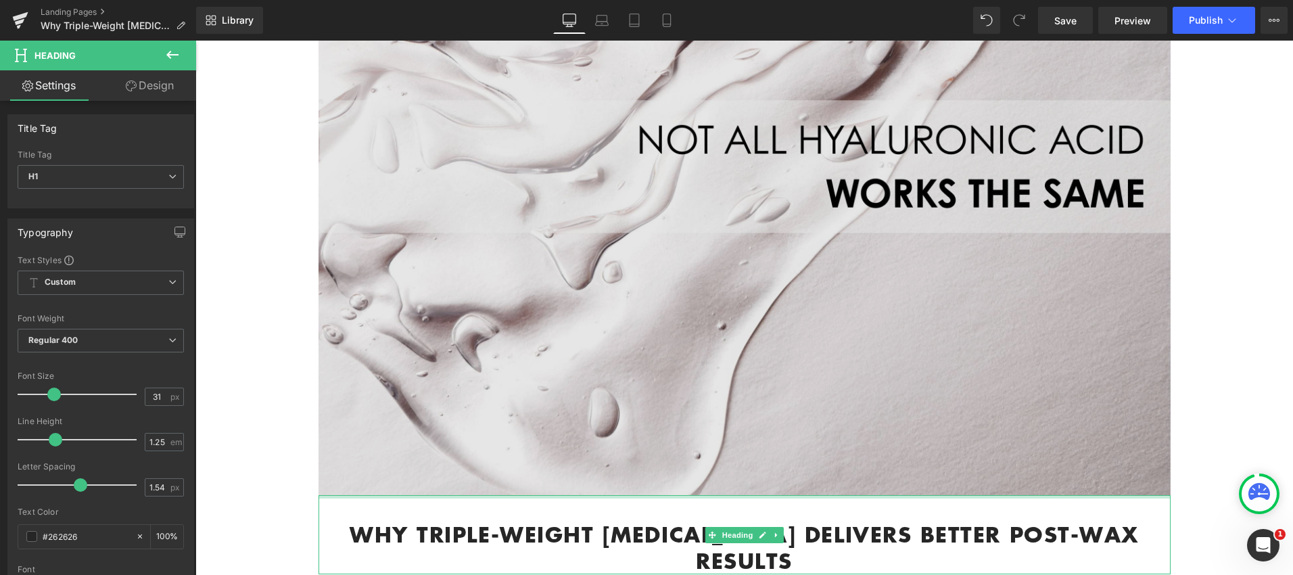
drag, startPoint x: 705, startPoint y: 480, endPoint x: 693, endPoint y: 307, distance: 173.5
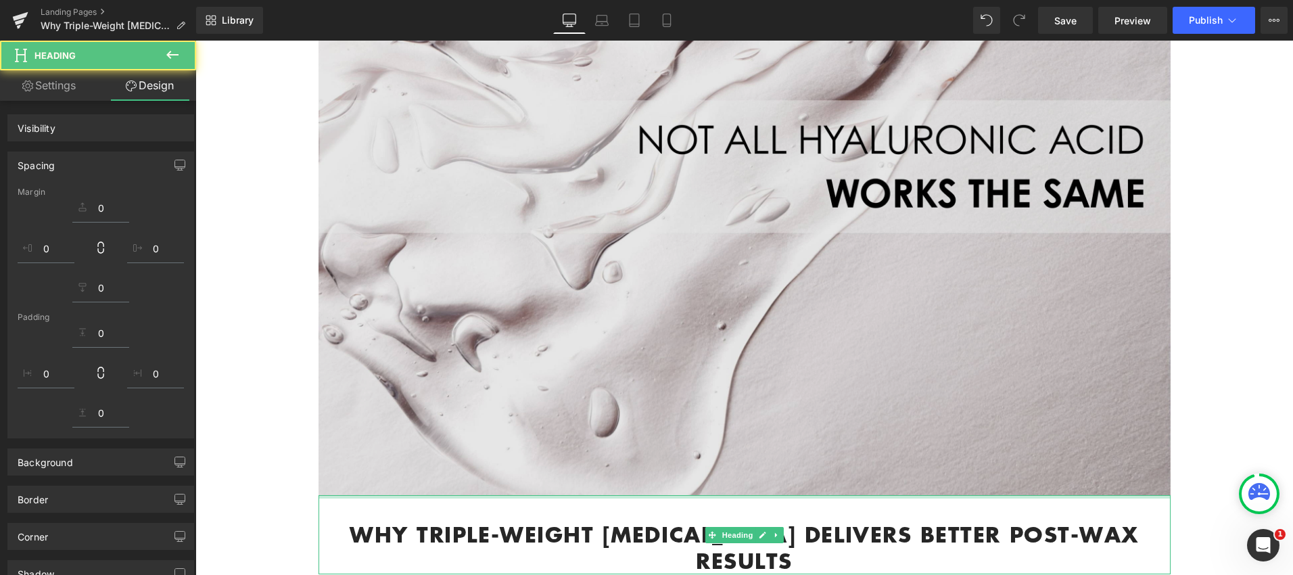
scroll to position [535, 0]
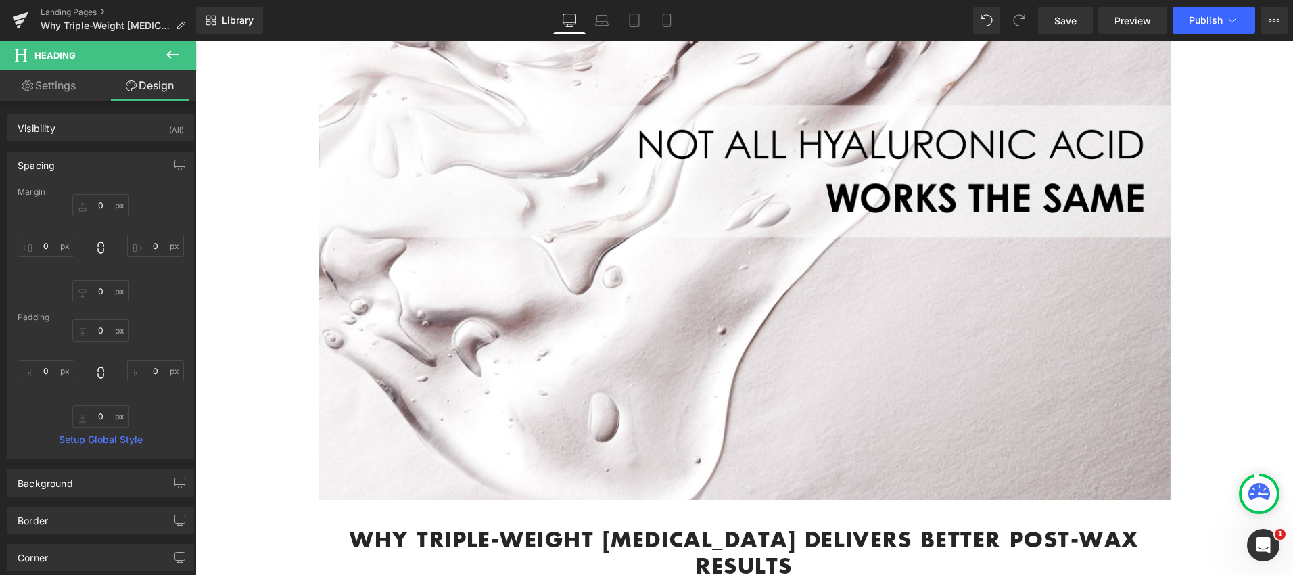
click at [179, 55] on icon at bounding box center [172, 55] width 16 height 16
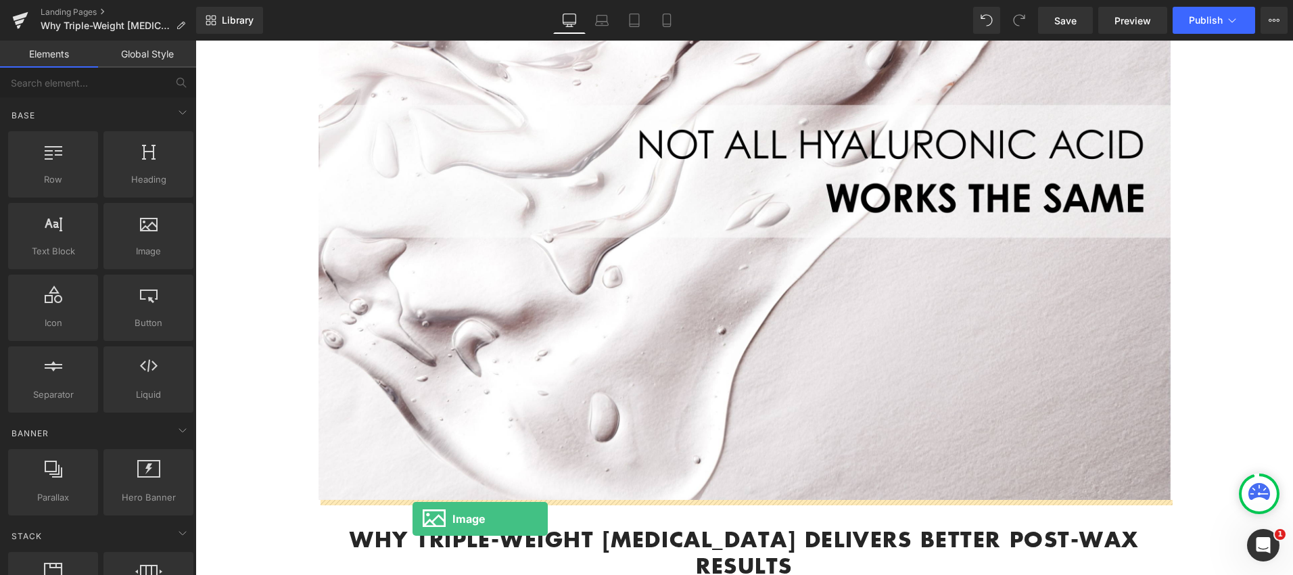
drag, startPoint x: 358, startPoint y: 290, endPoint x: 412, endPoint y: 519, distance: 234.9
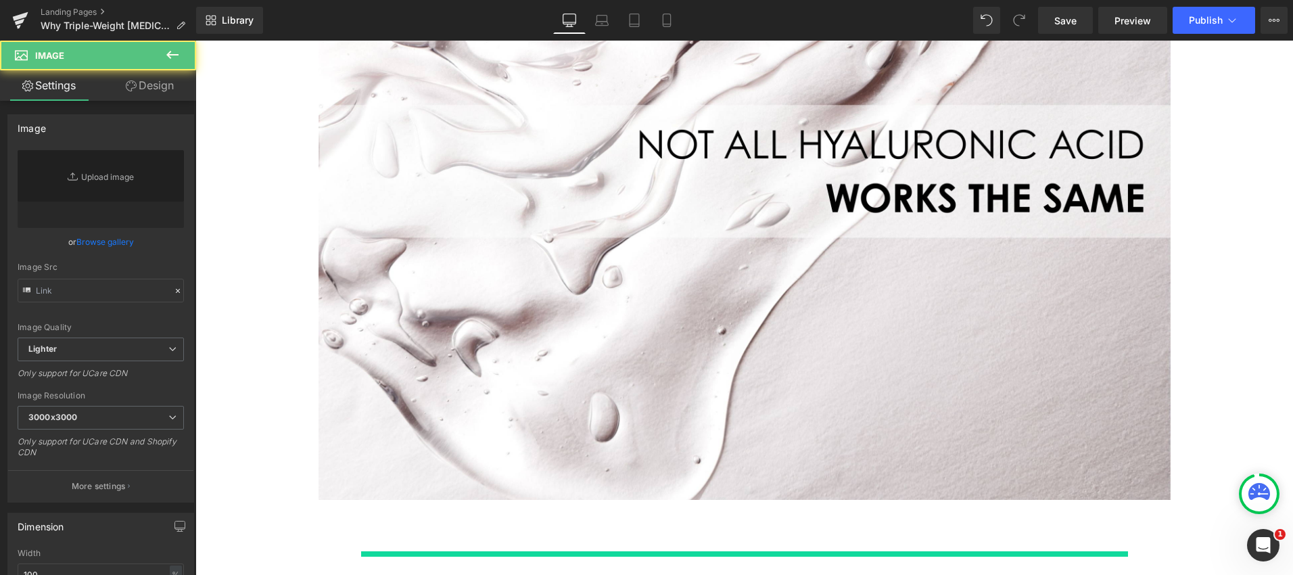
type input "//[DOMAIN_NAME][URL]"
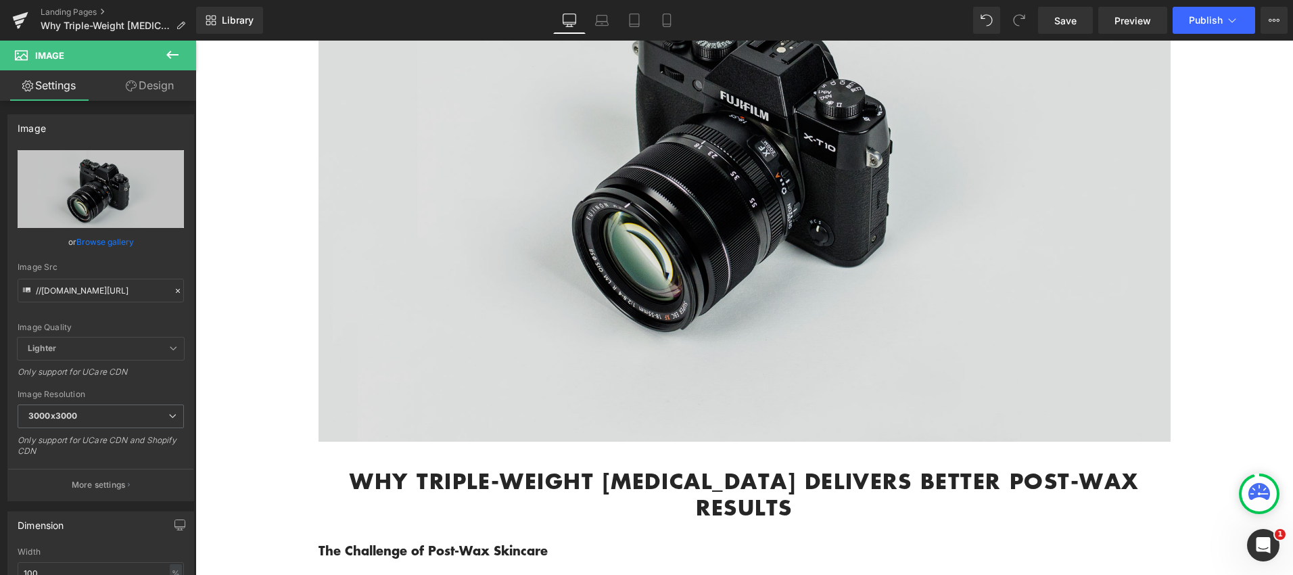
scroll to position [1157, 0]
click at [848, 408] on img at bounding box center [744, 160] width 852 height 565
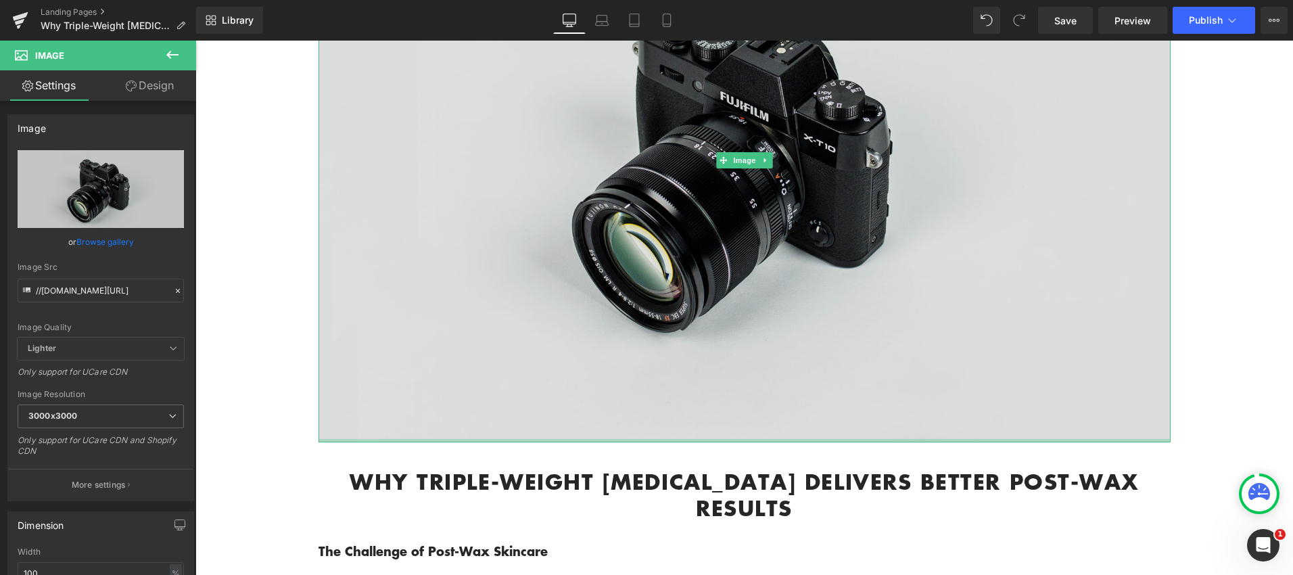
drag, startPoint x: 783, startPoint y: 387, endPoint x: 786, endPoint y: 273, distance: 113.7
click at [786, 273] on div "Image" at bounding box center [744, 160] width 852 height 565
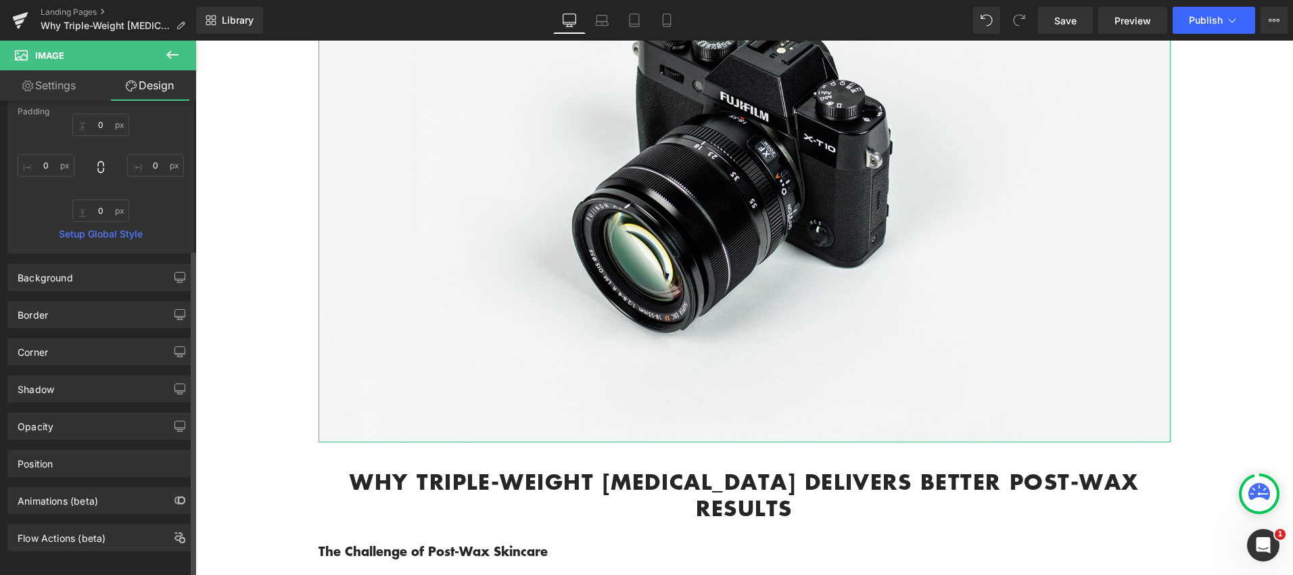
scroll to position [220, 0]
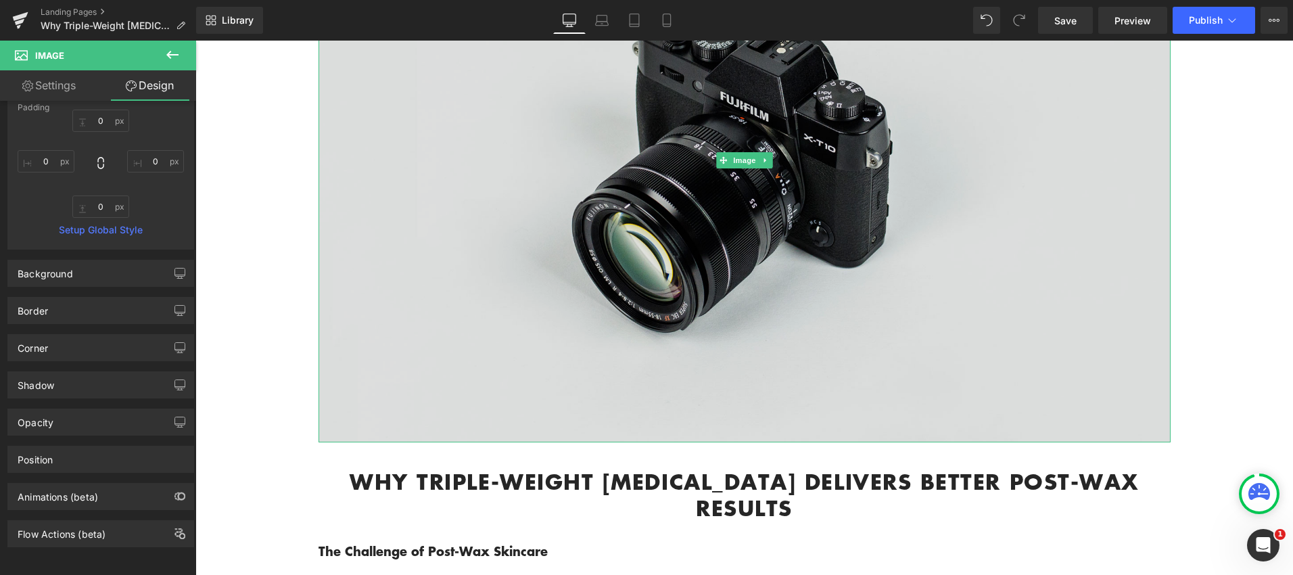
click at [833, 381] on img at bounding box center [744, 160] width 852 height 565
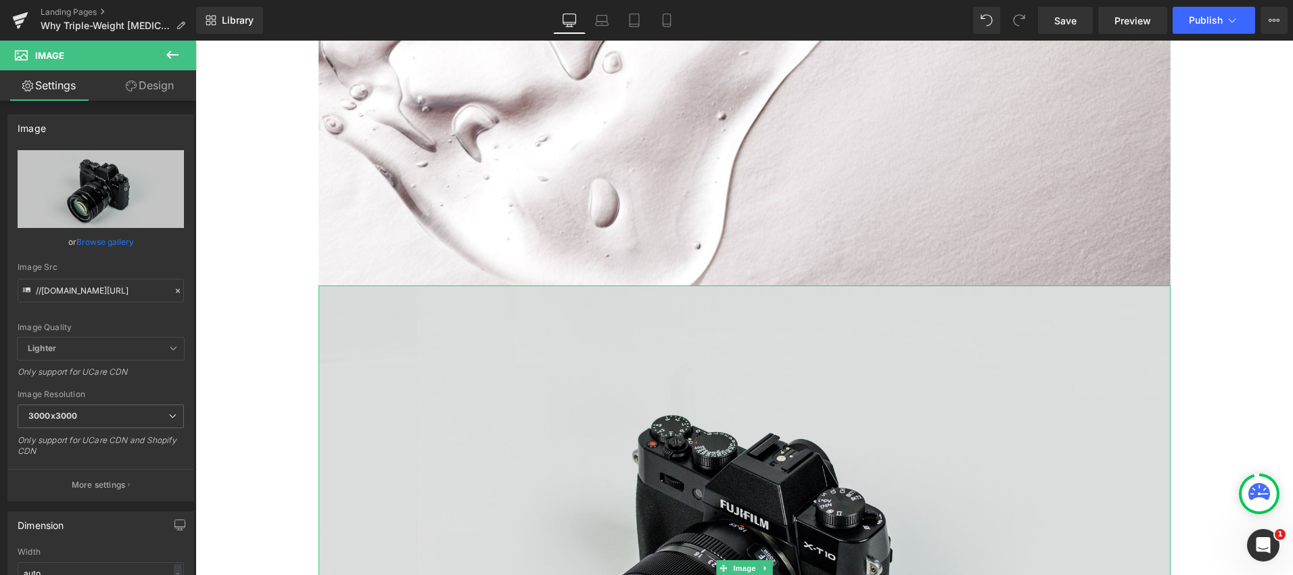
scroll to position [801, 0]
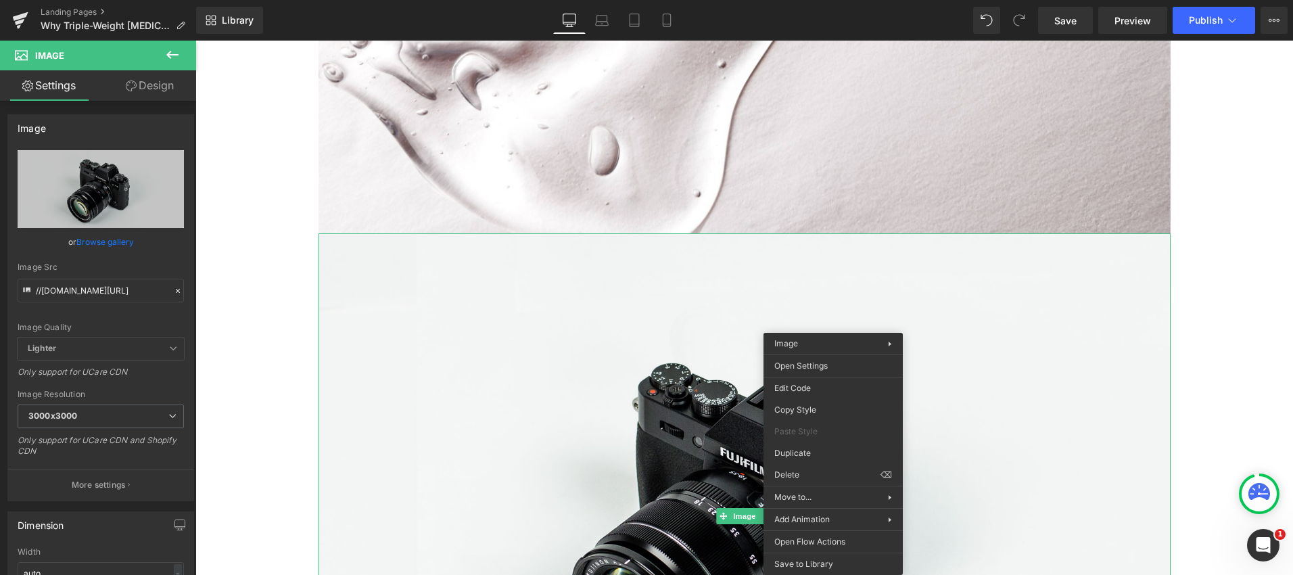
drag, startPoint x: 1022, startPoint y: 515, endPoint x: 825, endPoint y: 475, distance: 200.9
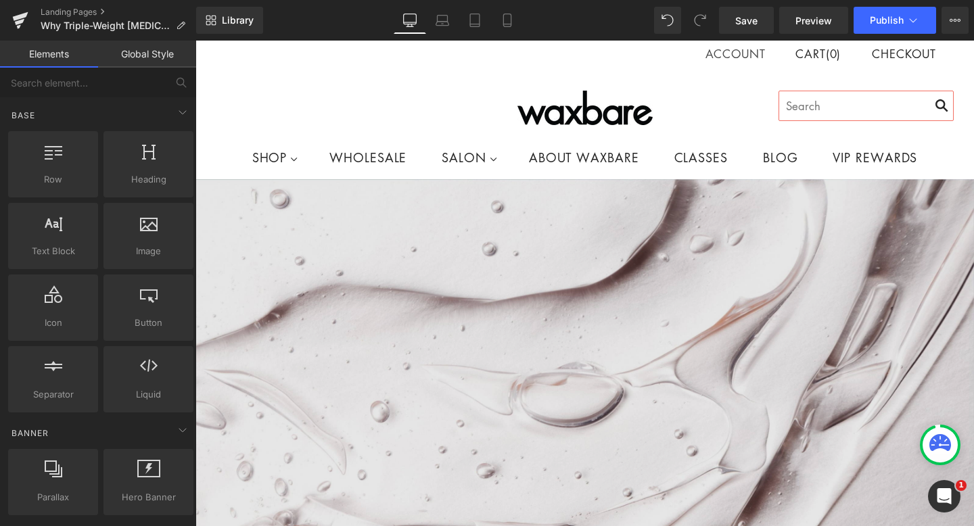
scroll to position [0, 0]
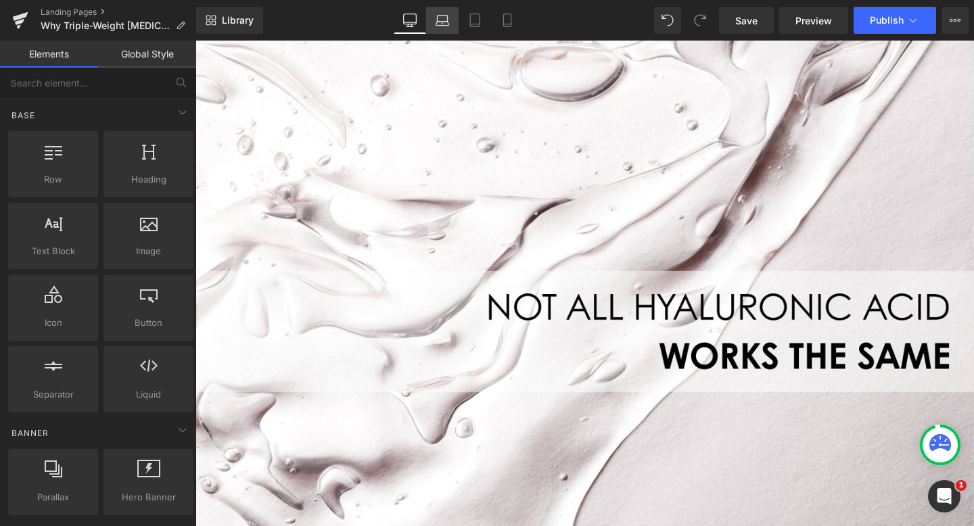
click at [448, 16] on icon at bounding box center [442, 21] width 14 height 14
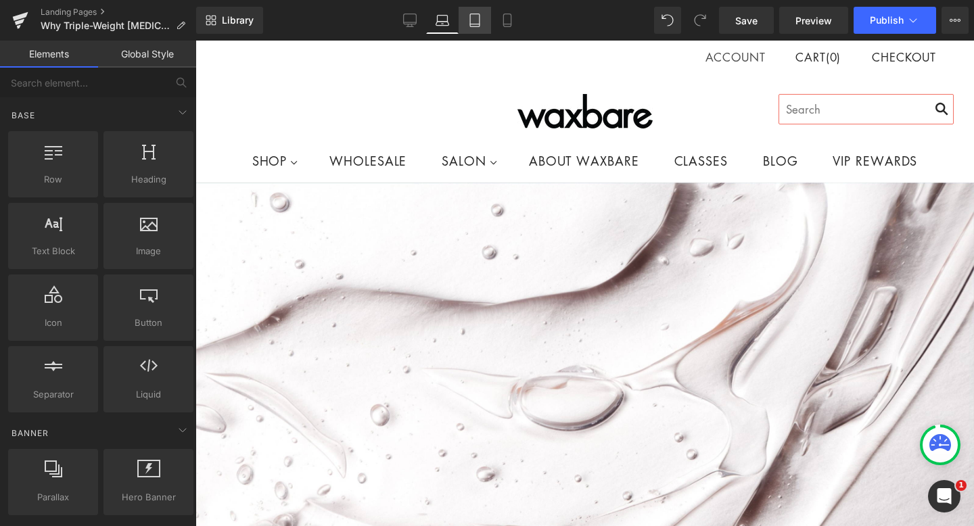
click at [473, 24] on icon at bounding box center [475, 21] width 14 height 14
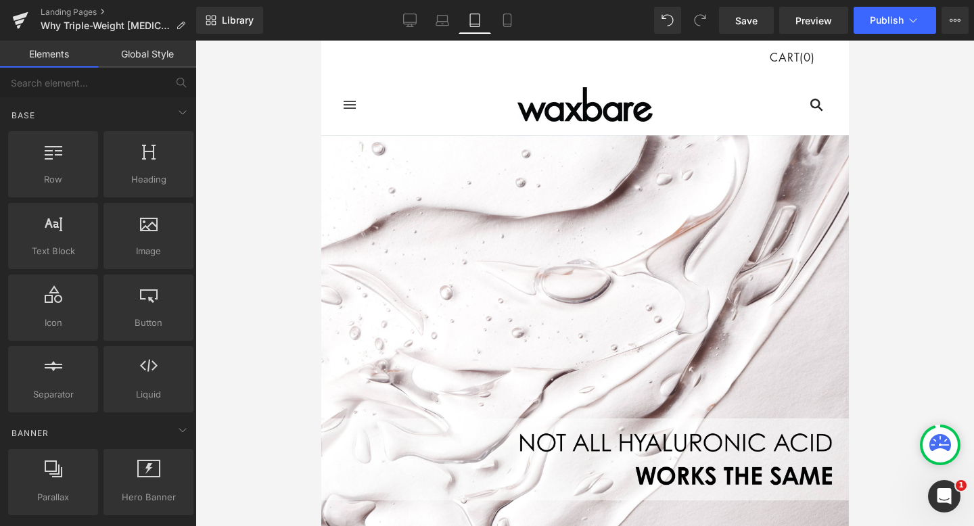
scroll to position [95, 0]
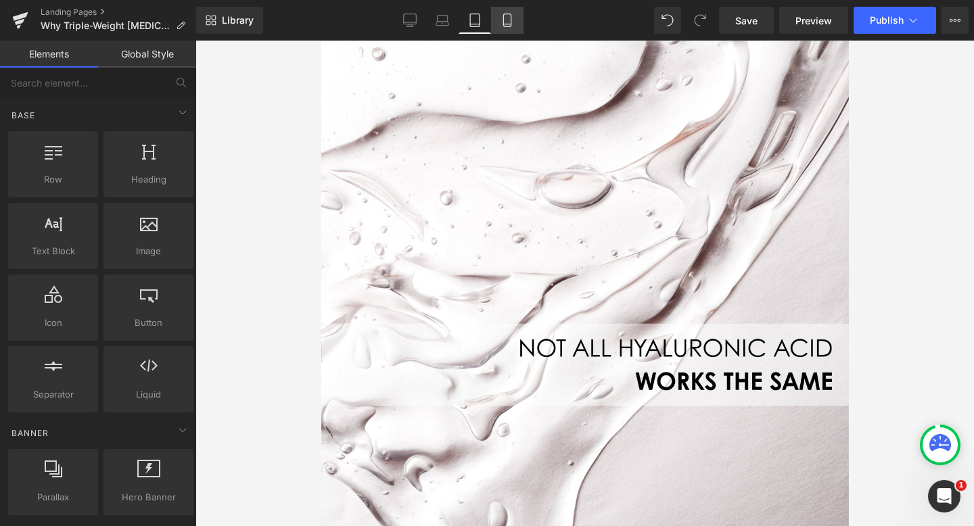
click at [504, 26] on icon at bounding box center [506, 20] width 7 height 13
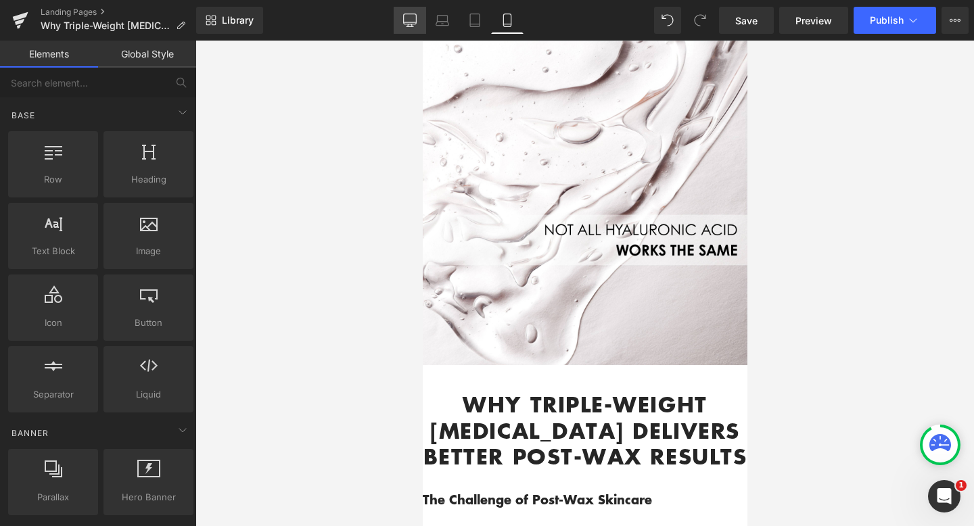
click at [413, 15] on icon at bounding box center [410, 21] width 14 height 14
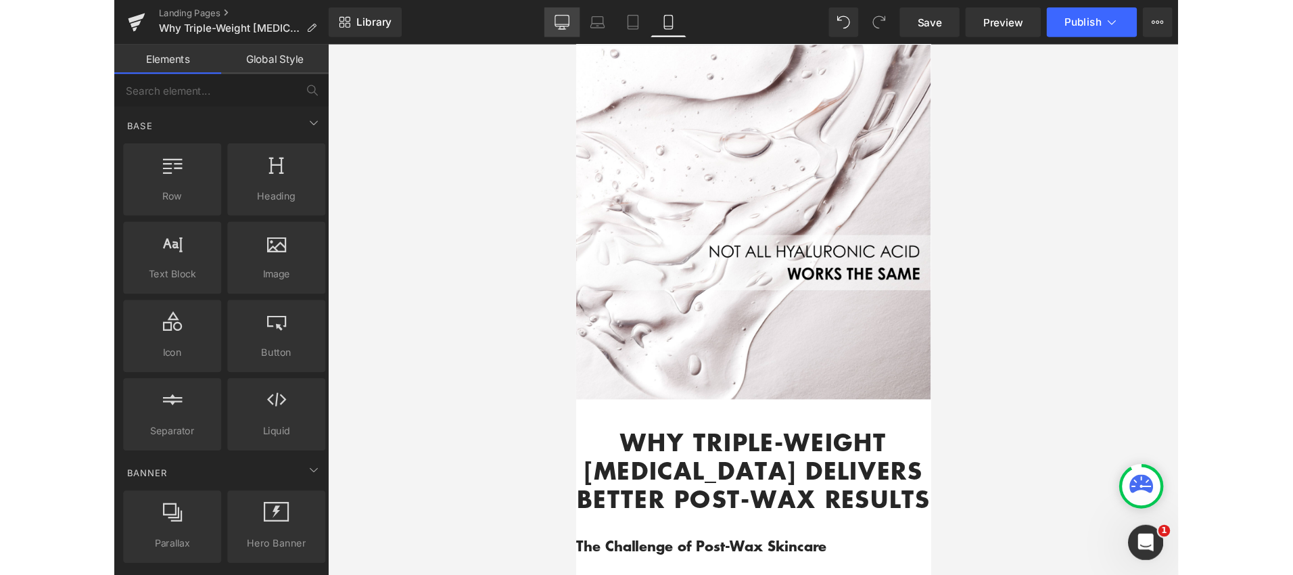
scroll to position [98, 0]
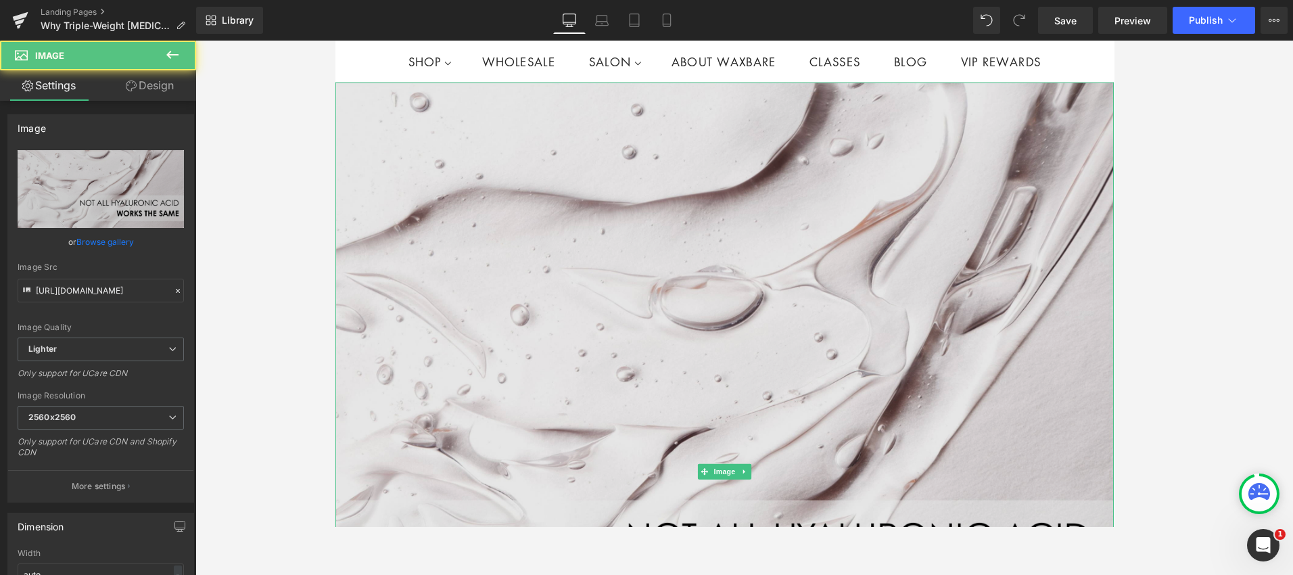
click at [603, 222] on img at bounding box center [744, 494] width 818 height 818
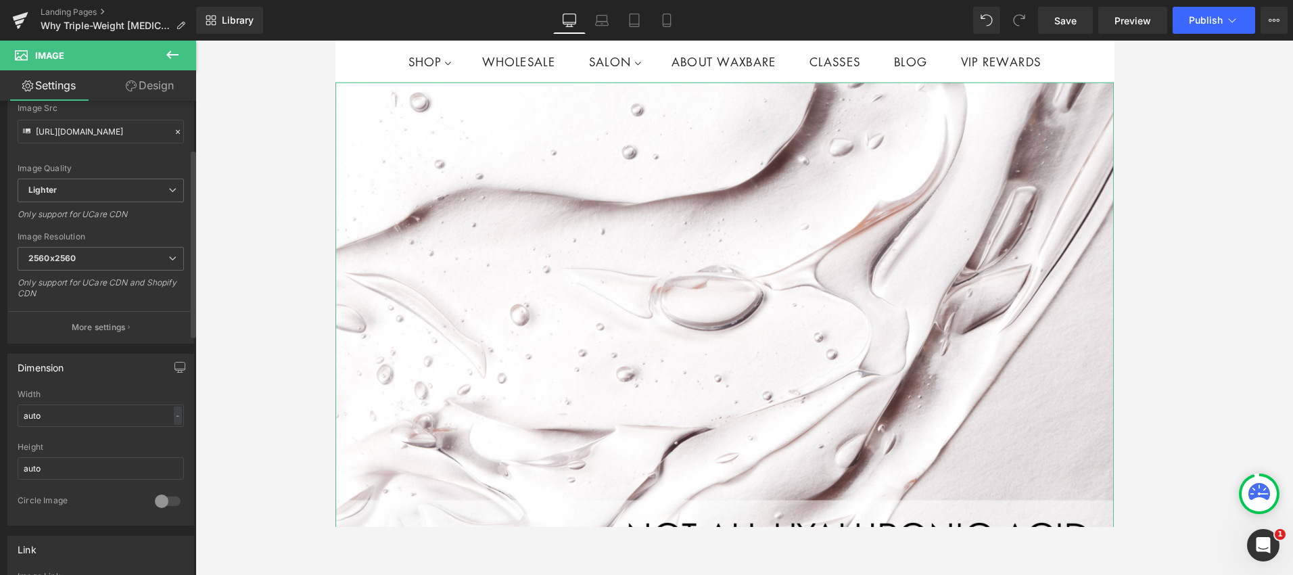
scroll to position [182, 0]
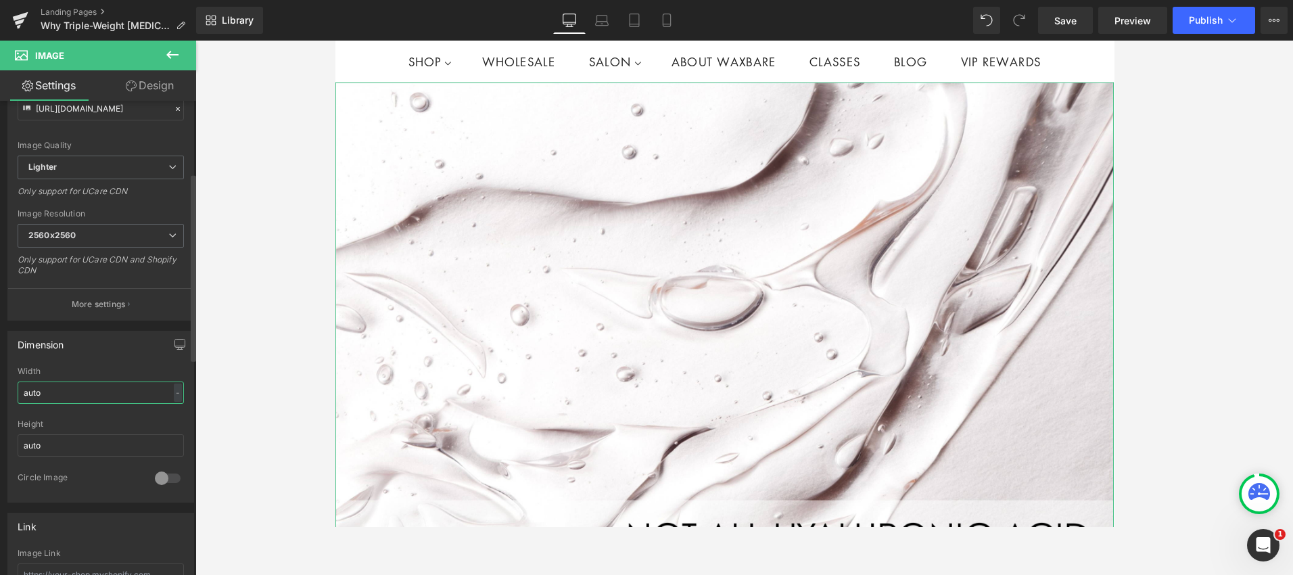
click at [166, 396] on input "auto" at bounding box center [101, 392] width 166 height 22
click at [164, 448] on input "auto" at bounding box center [101, 445] width 166 height 22
drag, startPoint x: 160, startPoint y: 445, endPoint x: 16, endPoint y: 441, distance: 144.8
click at [16, 440] on div "auto Width auto - % px auto Height auto 0 Circle Image" at bounding box center [100, 434] width 185 height 135
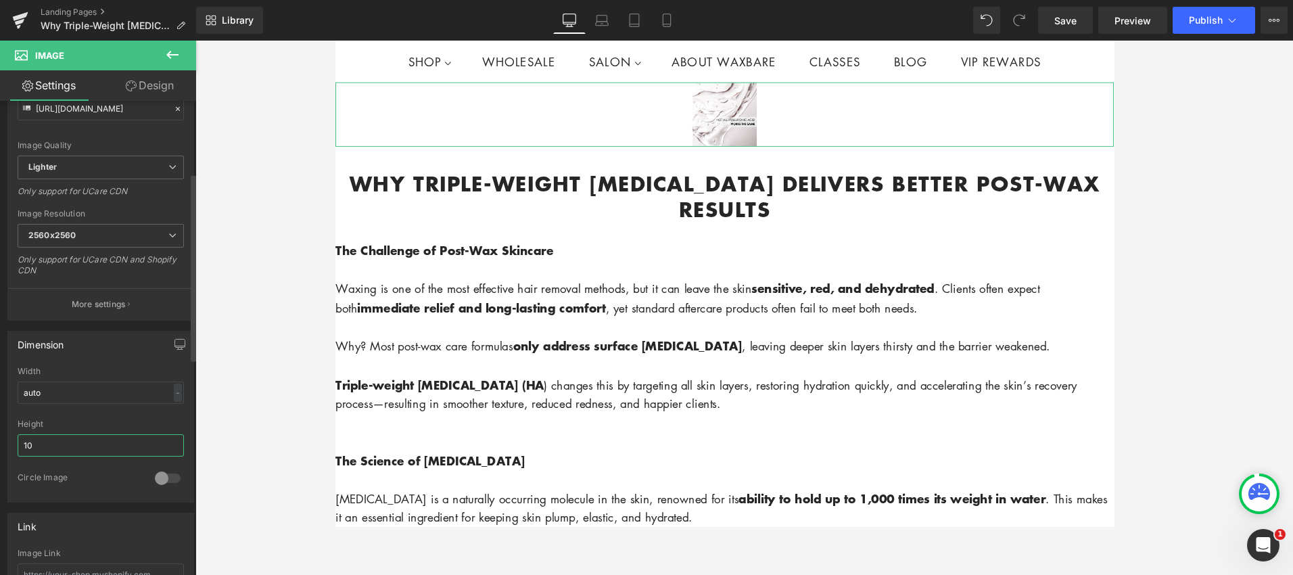
type input "1"
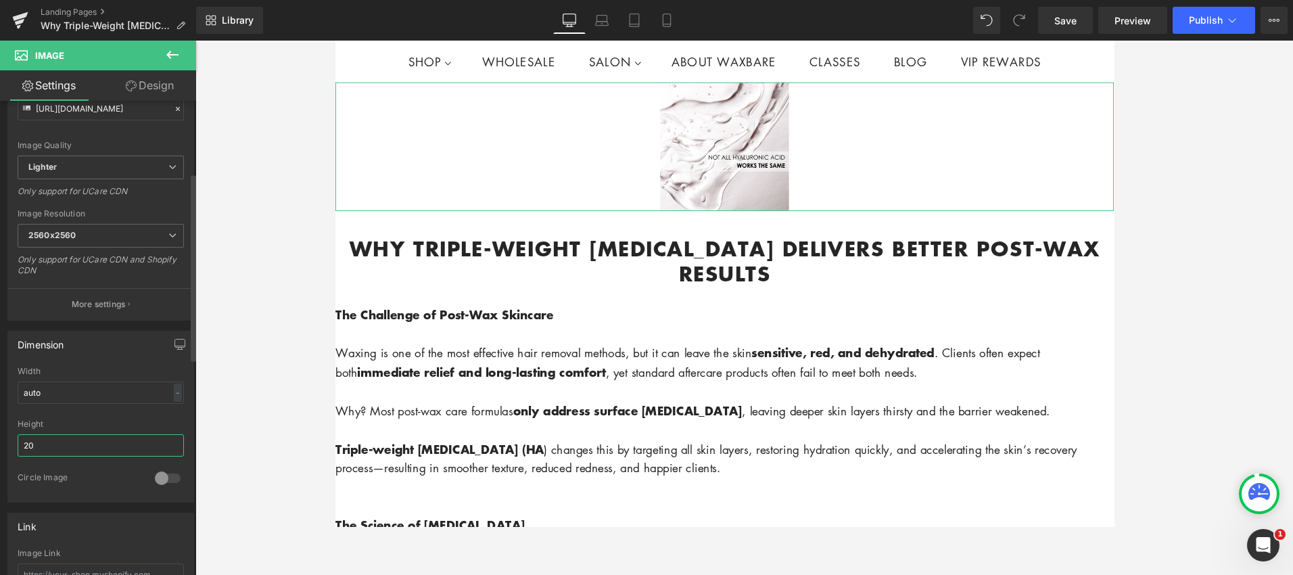
type input "2"
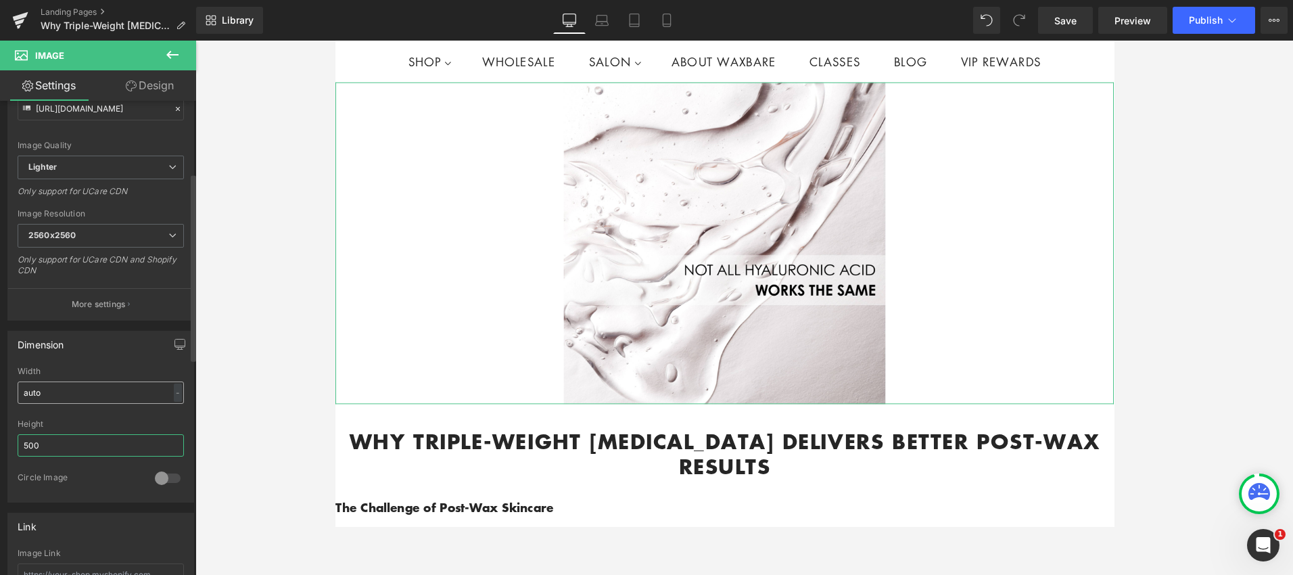
type input "500"
click at [152, 387] on input "auto" at bounding box center [101, 392] width 166 height 22
click at [174, 394] on div "-" at bounding box center [178, 392] width 8 height 18
click at [174, 392] on div "-" at bounding box center [178, 392] width 8 height 18
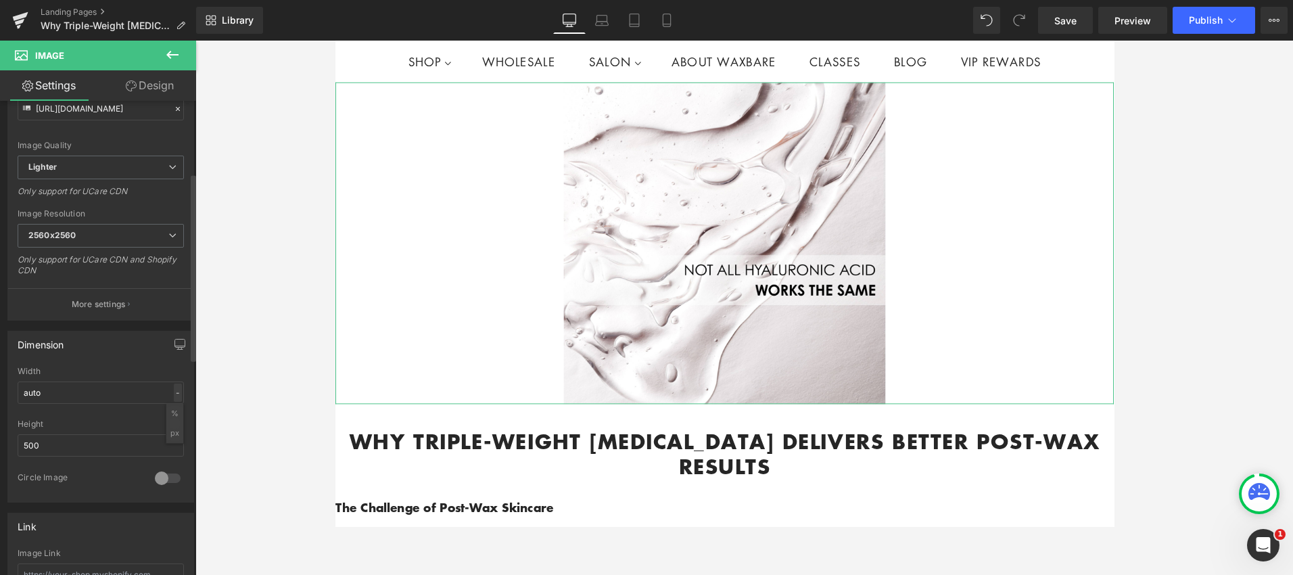
click at [174, 392] on div "-" at bounding box center [178, 392] width 8 height 18
click at [172, 444] on input "500" at bounding box center [101, 445] width 166 height 22
click at [160, 480] on div at bounding box center [167, 478] width 32 height 22
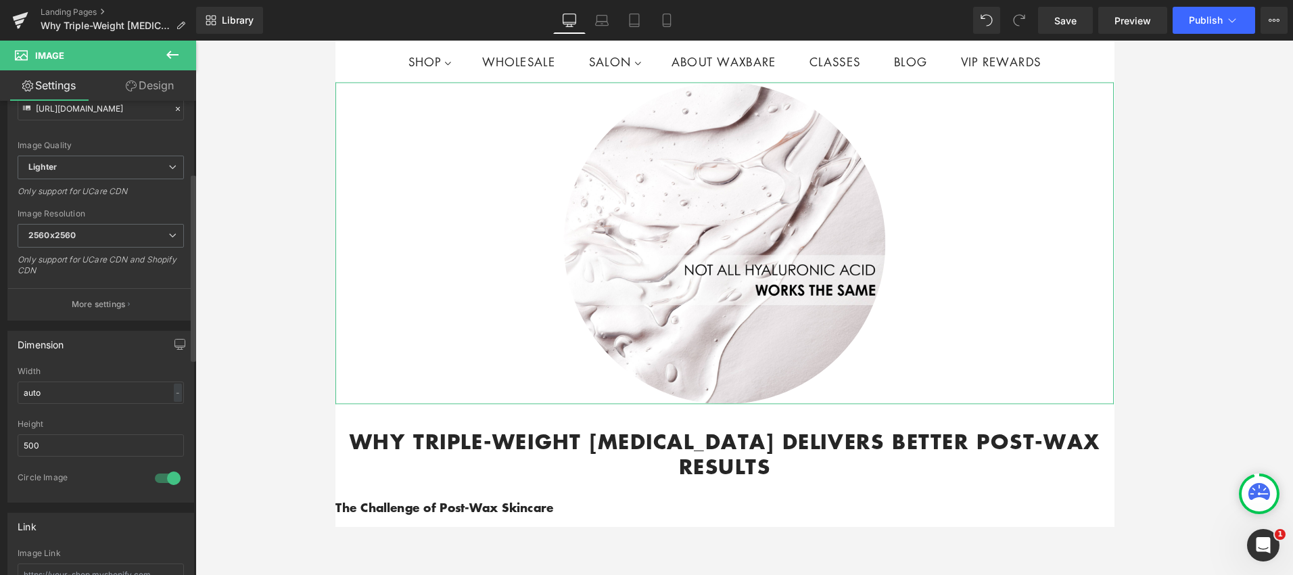
click at [156, 477] on div at bounding box center [167, 478] width 32 height 22
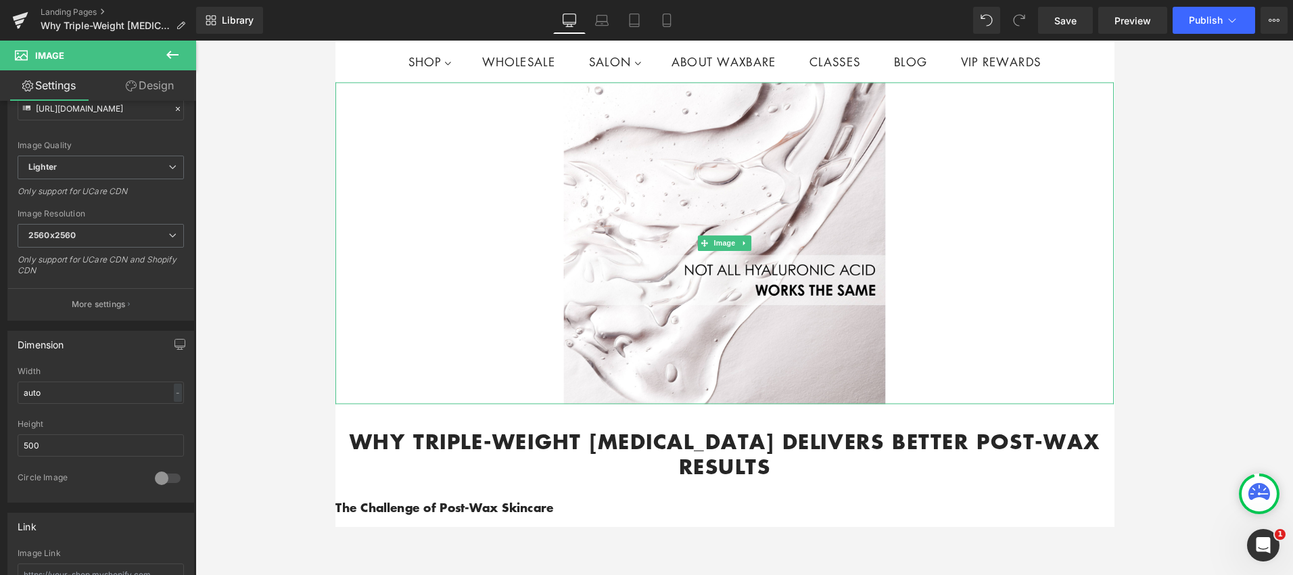
click at [528, 241] on div at bounding box center [744, 254] width 818 height 338
click at [81, 306] on p "More settings" at bounding box center [99, 304] width 54 height 12
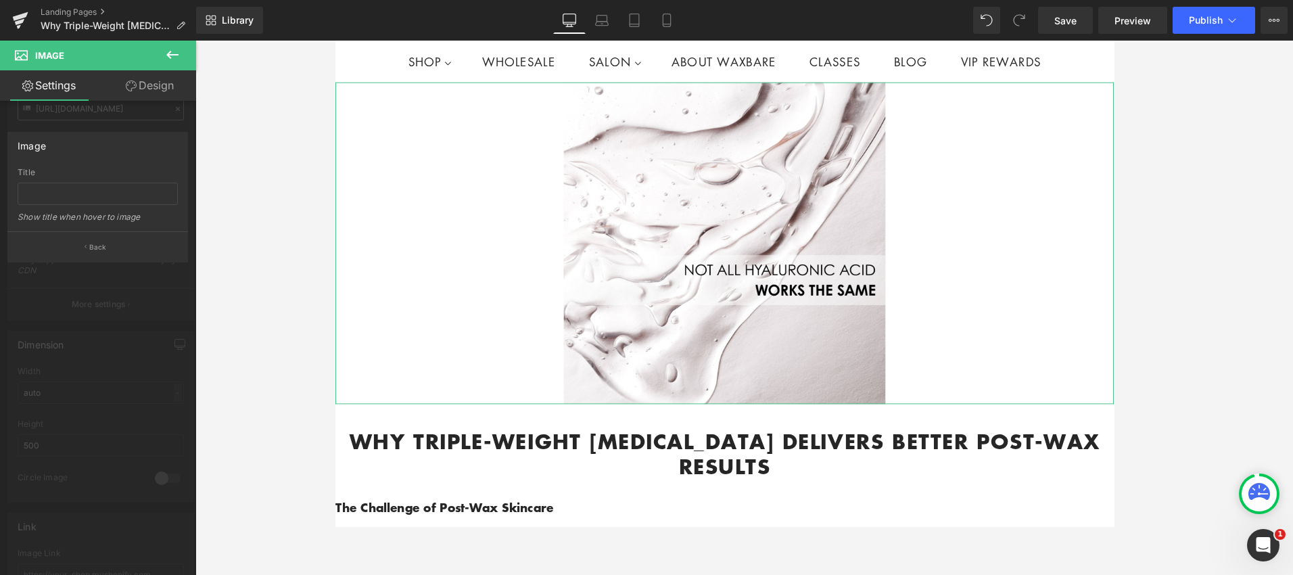
click at [88, 117] on div at bounding box center [98, 311] width 196 height 541
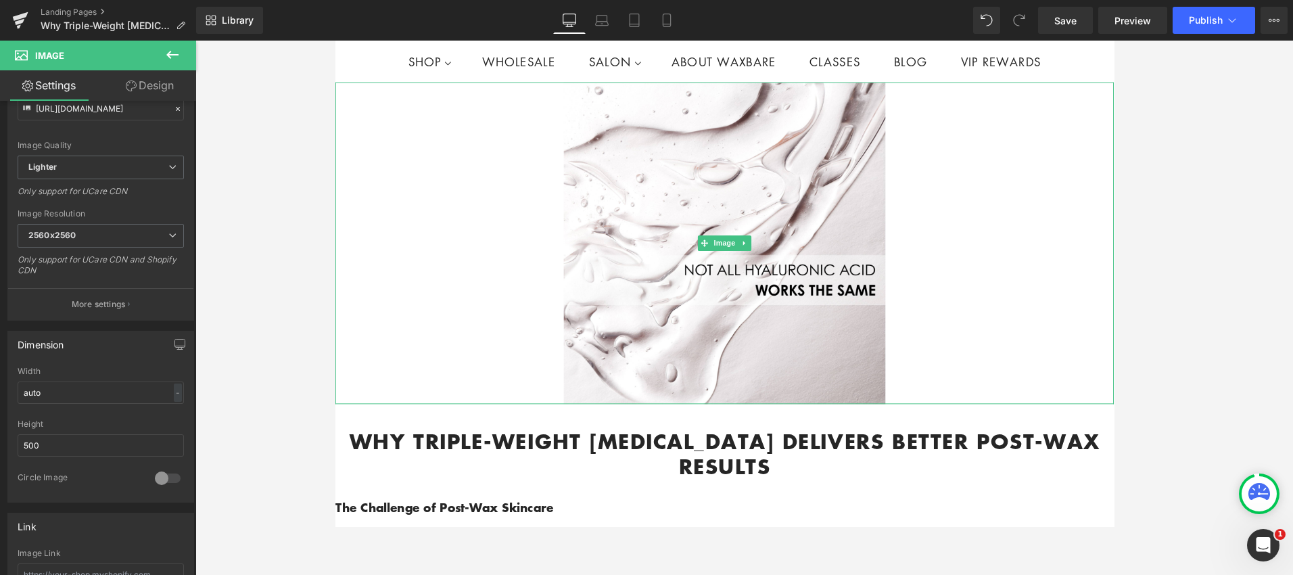
scroll to position [108, 0]
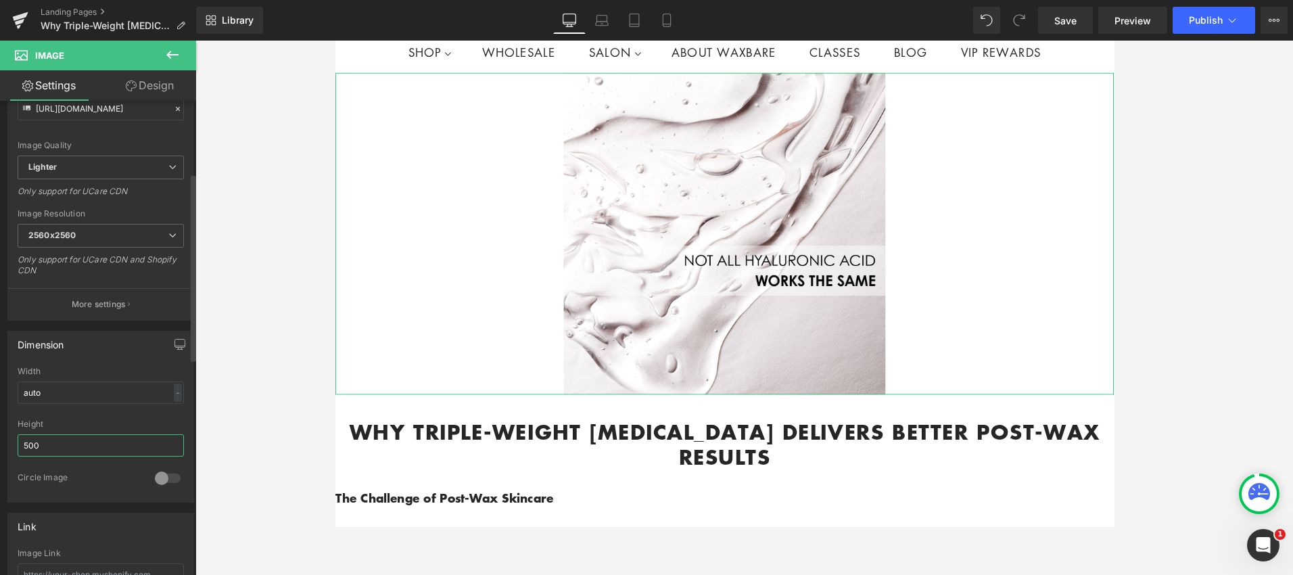
drag, startPoint x: 138, startPoint y: 439, endPoint x: 164, endPoint y: 447, distance: 27.6
click at [139, 439] on input "500" at bounding box center [101, 445] width 166 height 22
click at [159, 444] on input "500" at bounding box center [101, 445] width 166 height 22
click at [174, 390] on div "-" at bounding box center [178, 392] width 8 height 18
click at [170, 433] on li "px" at bounding box center [174, 433] width 17 height 20
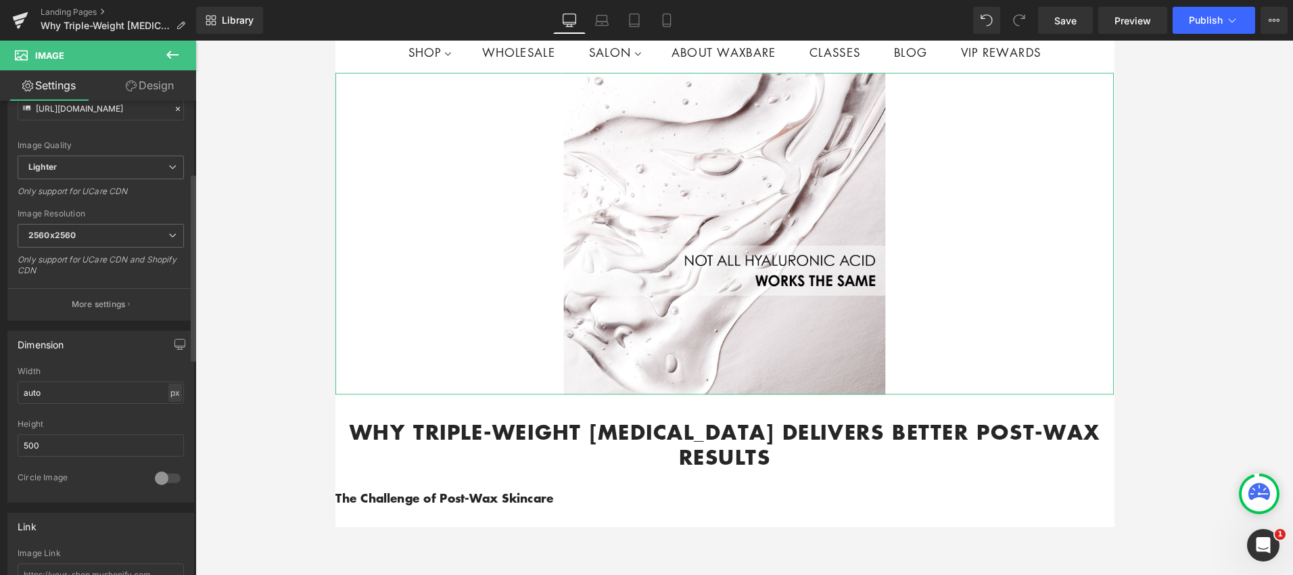
click at [173, 394] on div "px" at bounding box center [175, 392] width 14 height 18
click at [172, 411] on li "%" at bounding box center [174, 414] width 17 height 20
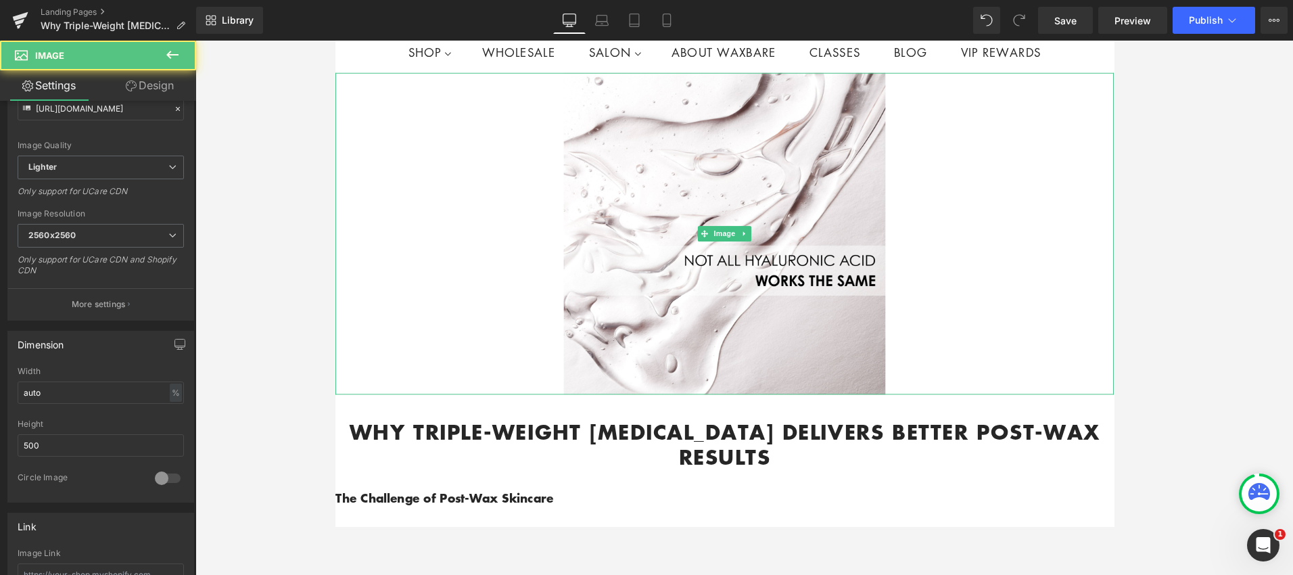
click at [527, 260] on div at bounding box center [744, 243] width 818 height 338
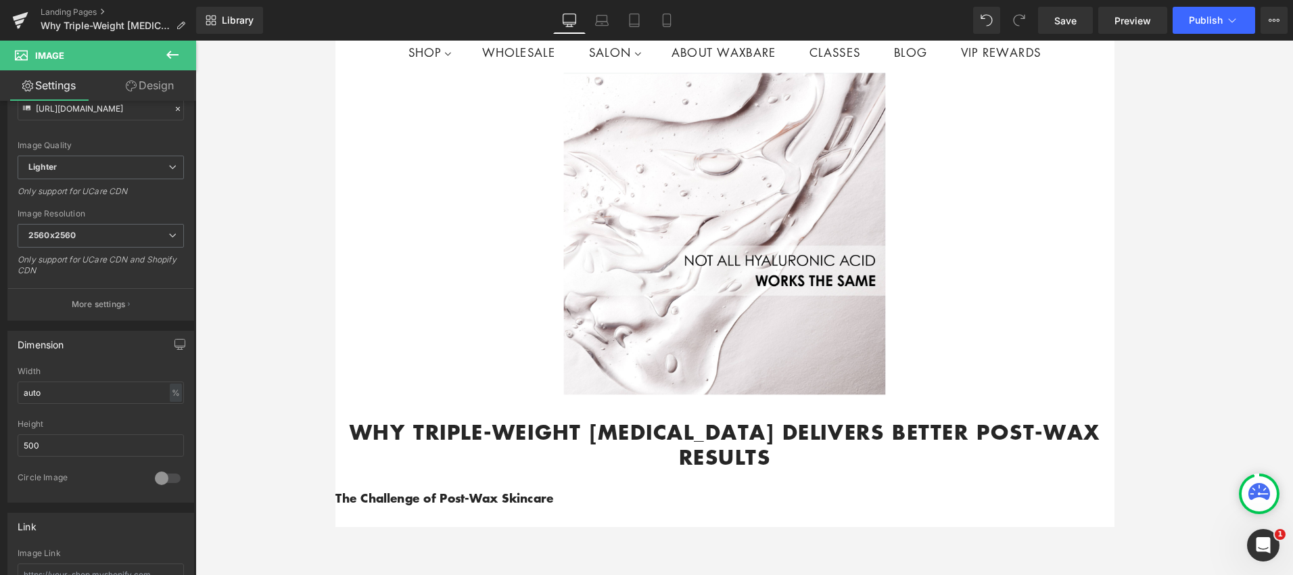
scroll to position [182, 0]
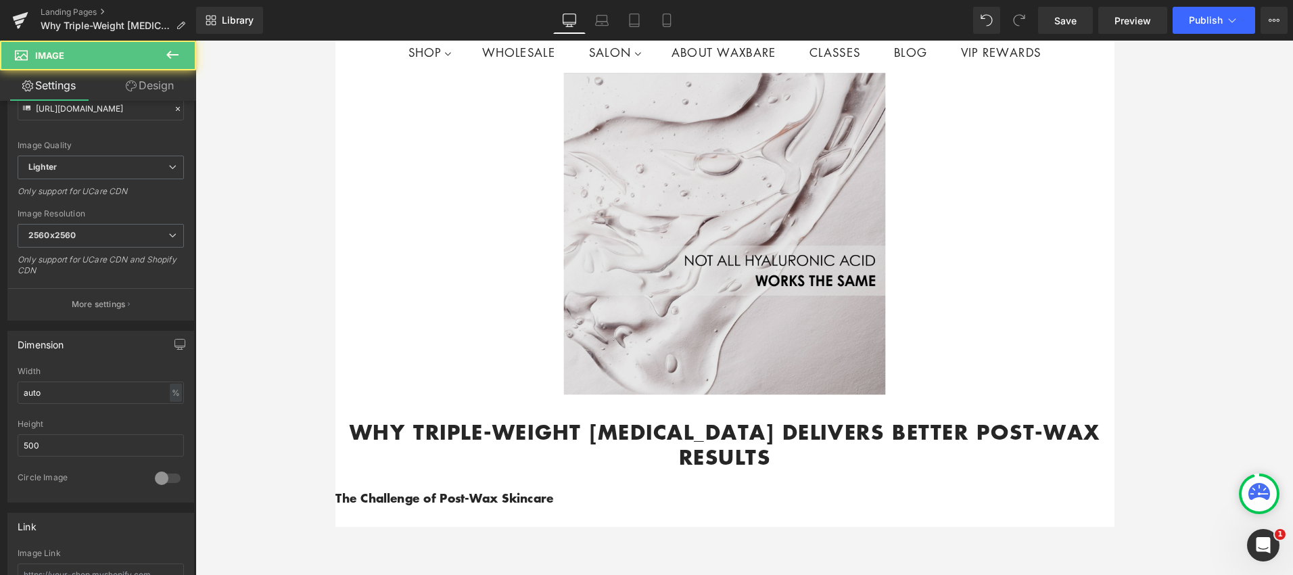
click at [913, 258] on div at bounding box center [744, 243] width 818 height 338
click at [826, 253] on img at bounding box center [744, 243] width 338 height 338
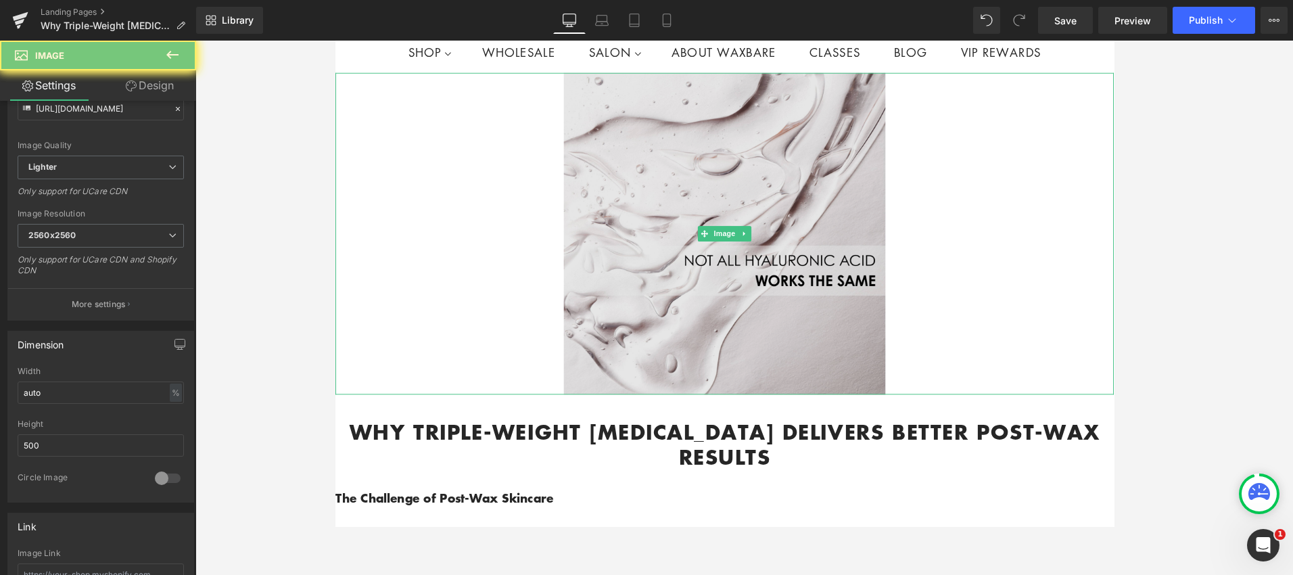
click at [826, 254] on img at bounding box center [744, 243] width 338 height 338
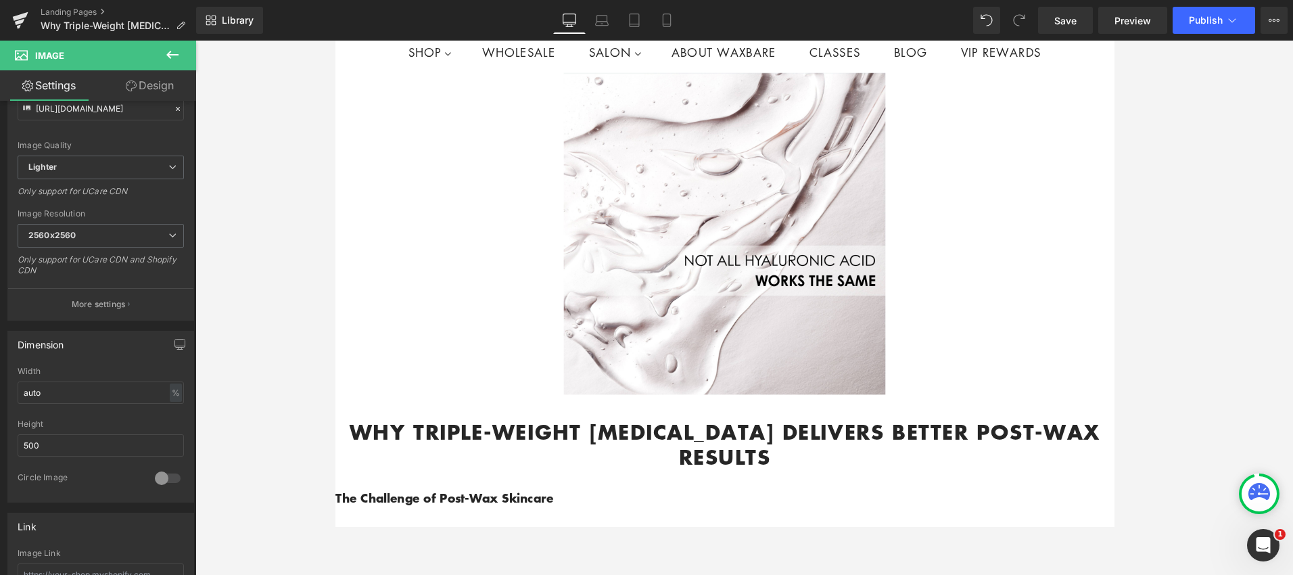
click at [174, 55] on icon at bounding box center [172, 55] width 16 height 16
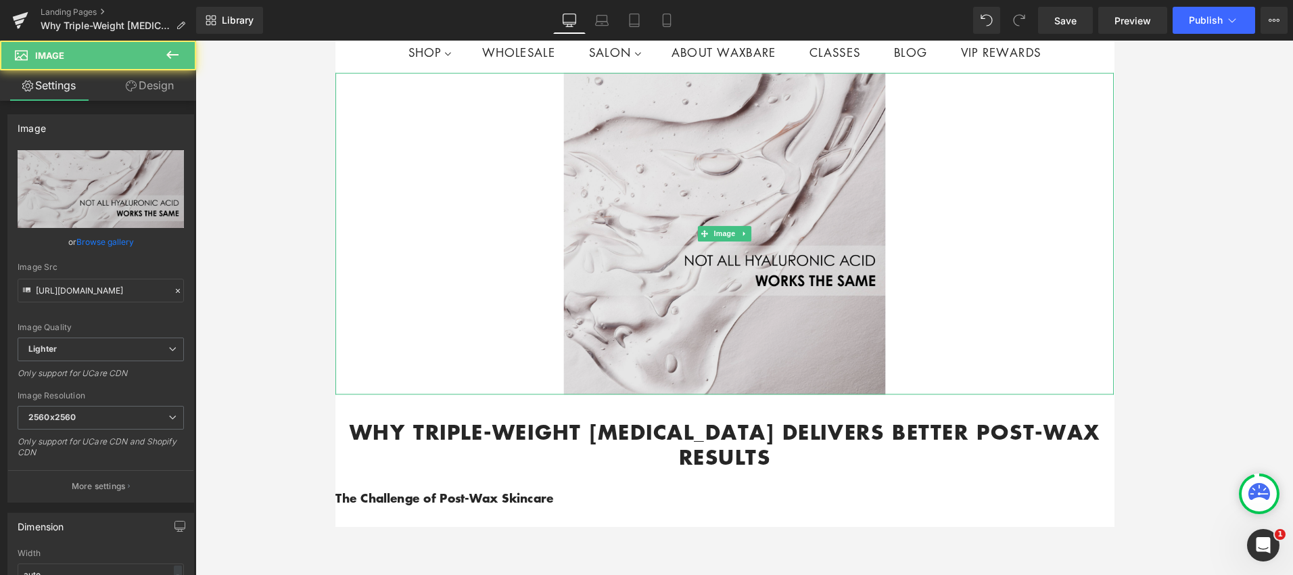
click at [699, 140] on img at bounding box center [744, 243] width 338 height 338
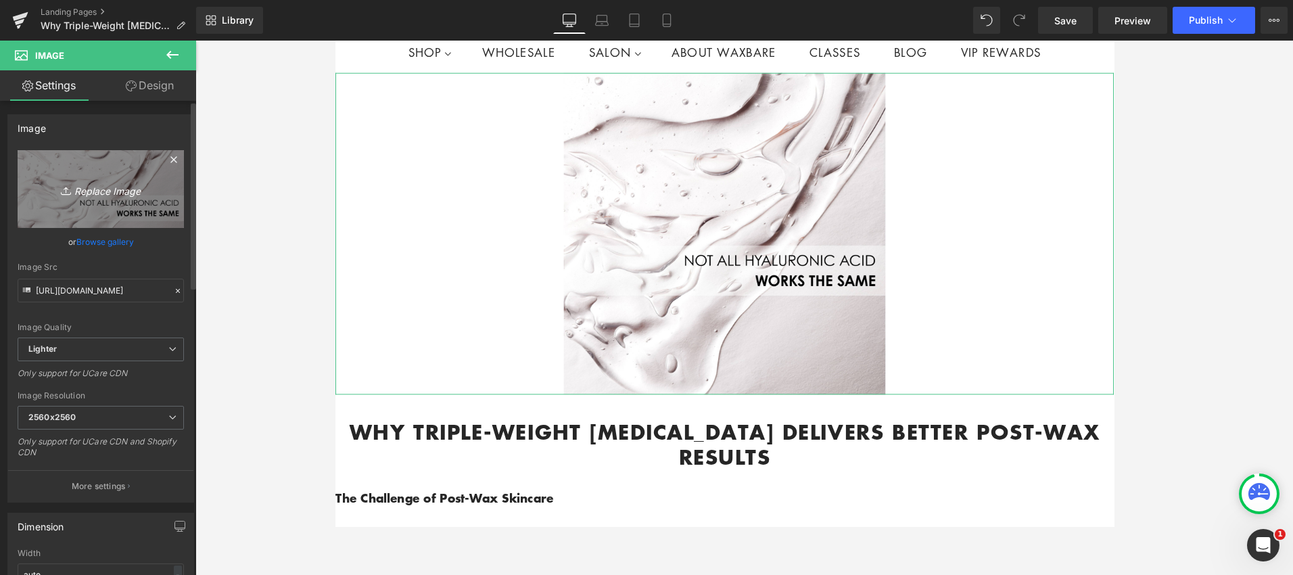
click at [119, 191] on icon "Replace Image" at bounding box center [101, 189] width 108 height 17
type input "C:\fakepath\Untitled (1200 x 600 px).jpg"
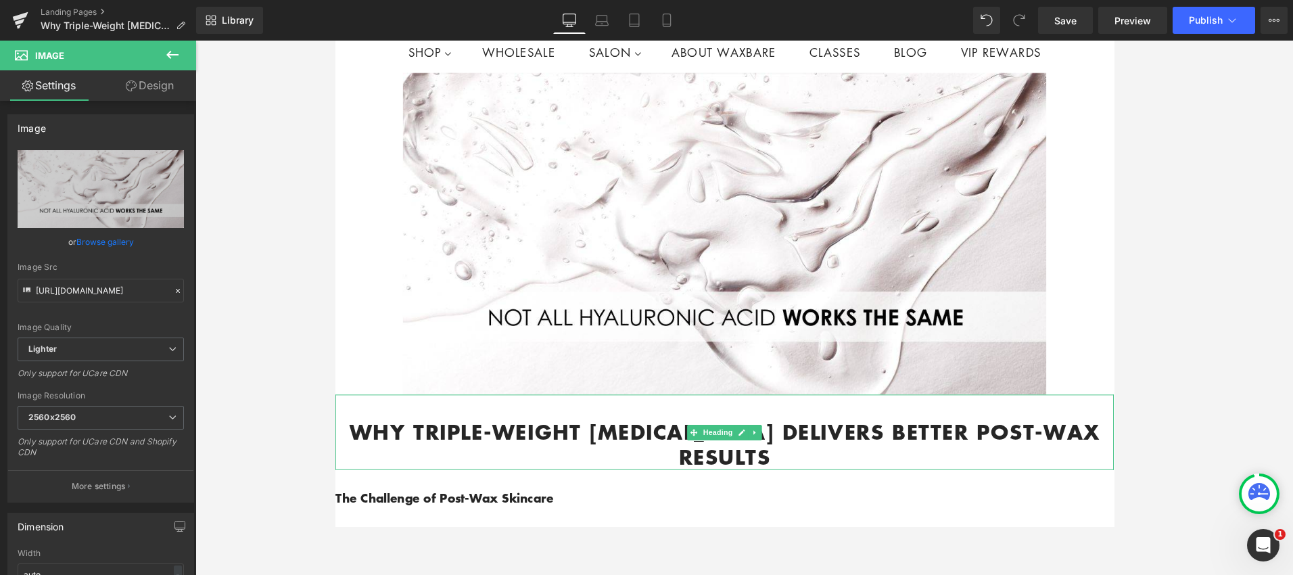
type input "https://ucarecdn.com/63a9ce7d-8315-438e-8176-0367ee8eb8e5/-/format/auto/-/previ…"
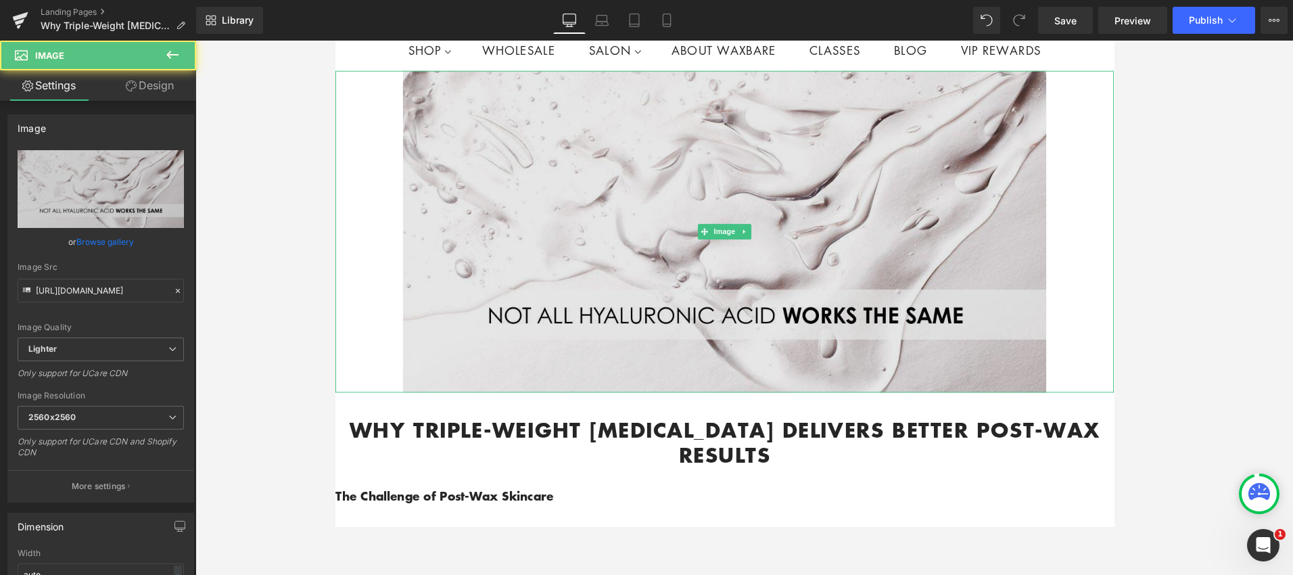
click at [806, 241] on img at bounding box center [744, 241] width 676 height 338
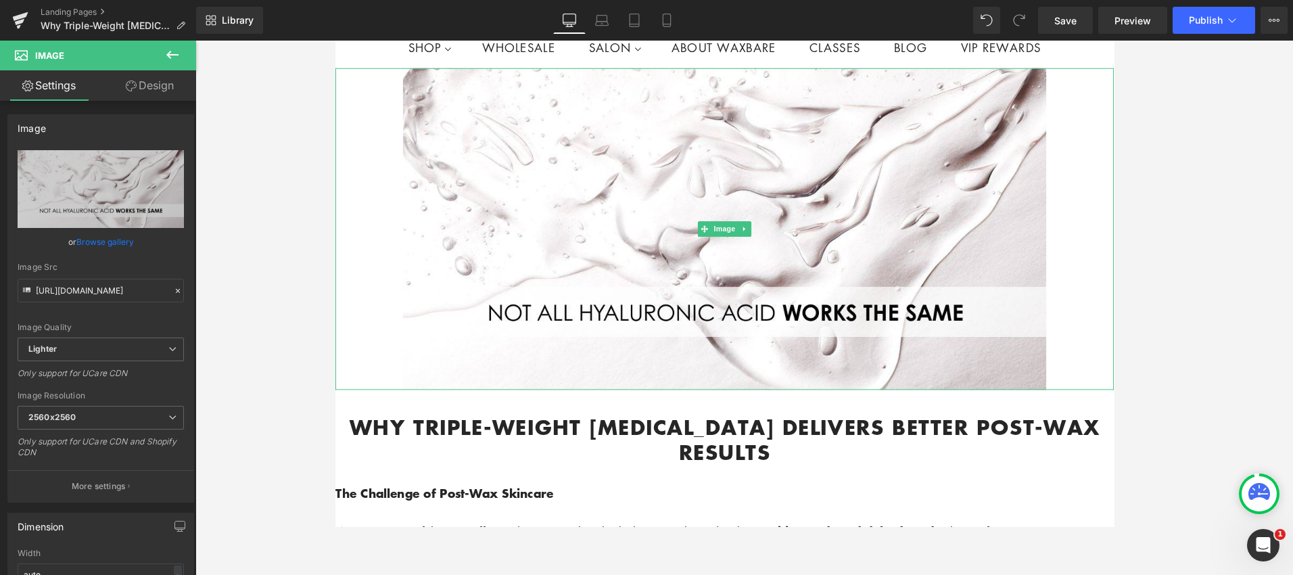
drag, startPoint x: 1115, startPoint y: 262, endPoint x: 1086, endPoint y: 261, distance: 29.1
click at [1115, 262] on div at bounding box center [744, 239] width 818 height 338
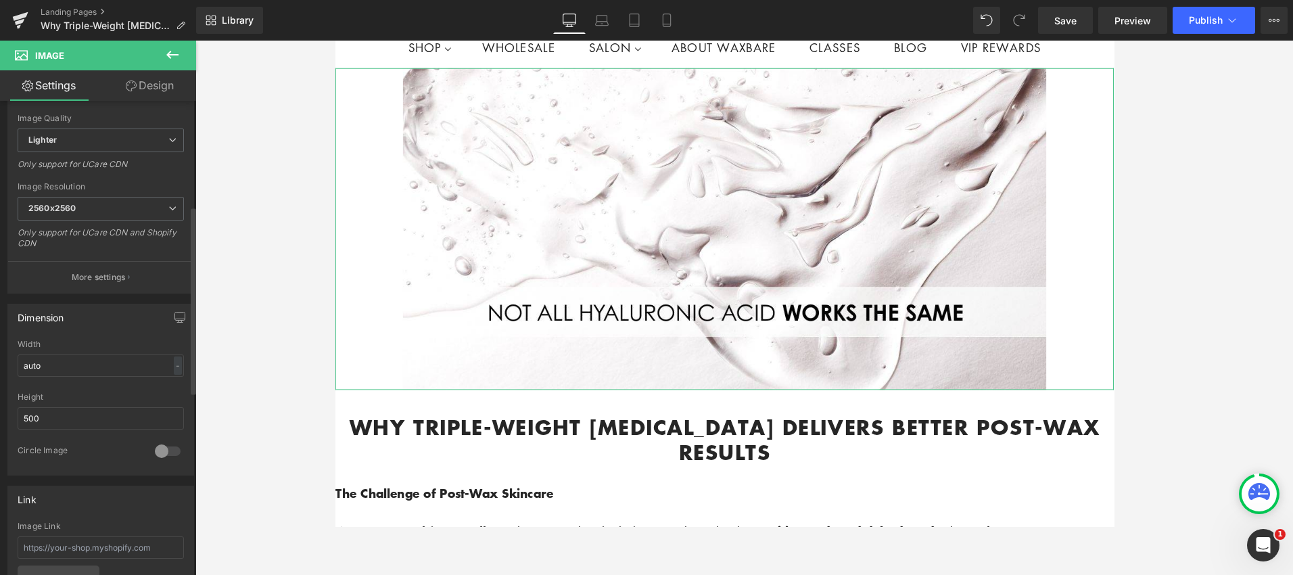
scroll to position [265, 0]
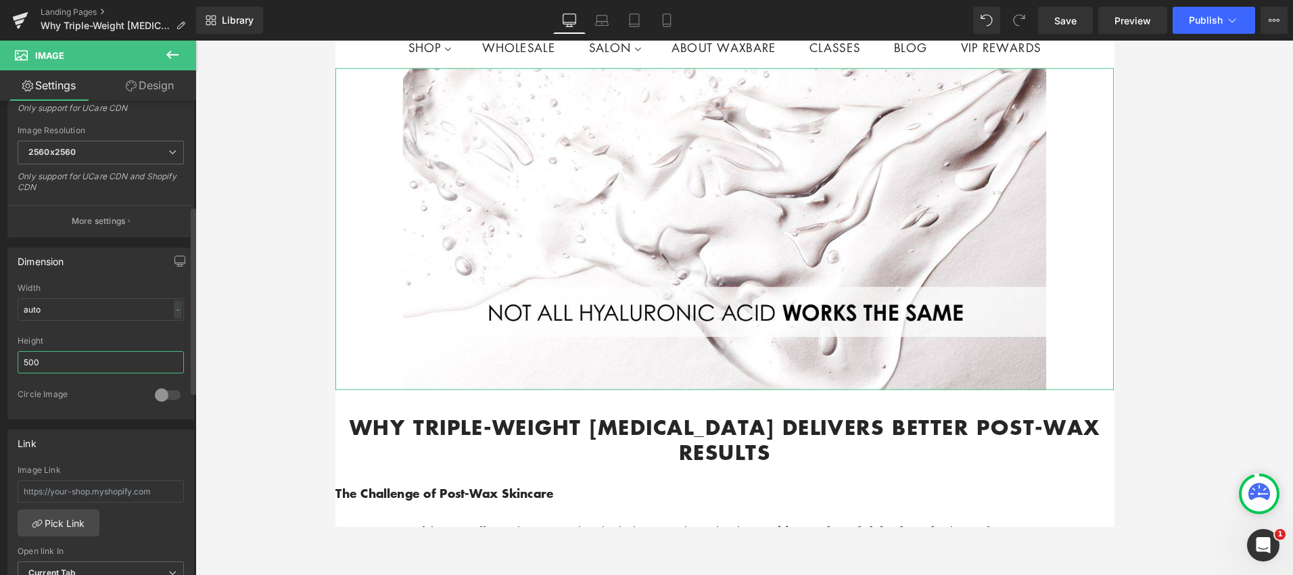
click at [152, 365] on input "500" at bounding box center [101, 362] width 166 height 22
drag, startPoint x: 161, startPoint y: 362, endPoint x: -62, endPoint y: 360, distance: 223.2
click at [0, 360] on html "Image You are previewing how the will restyle your page. You can not edit Eleme…" at bounding box center [646, 287] width 1293 height 575
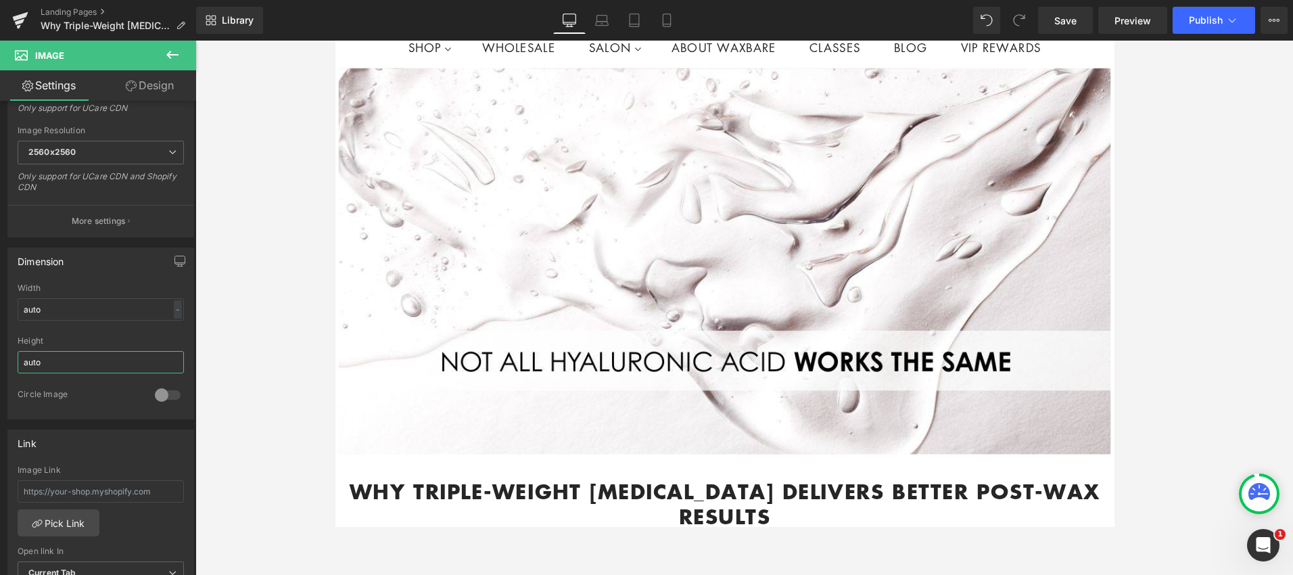
type input "auto"
click at [235, 314] on div at bounding box center [743, 308] width 1097 height 534
click at [756, 267] on span "Image" at bounding box center [744, 273] width 28 height 16
click at [126, 361] on input "auto" at bounding box center [101, 362] width 166 height 22
click at [125, 306] on input "auto" at bounding box center [101, 309] width 166 height 22
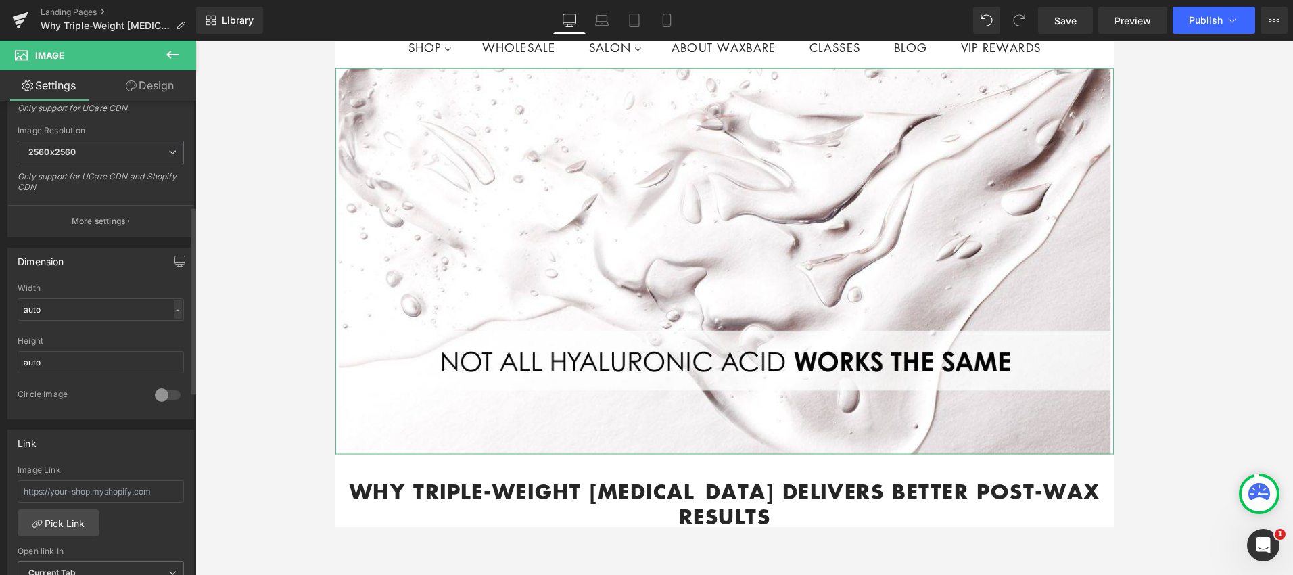
click at [174, 310] on div "-" at bounding box center [178, 309] width 8 height 18
click at [174, 330] on li "%" at bounding box center [174, 331] width 17 height 20
click at [174, 315] on div "%" at bounding box center [176, 309] width 12 height 18
click at [123, 308] on input "auto" at bounding box center [101, 309] width 166 height 22
drag, startPoint x: 122, startPoint y: 308, endPoint x: -39, endPoint y: 303, distance: 161.7
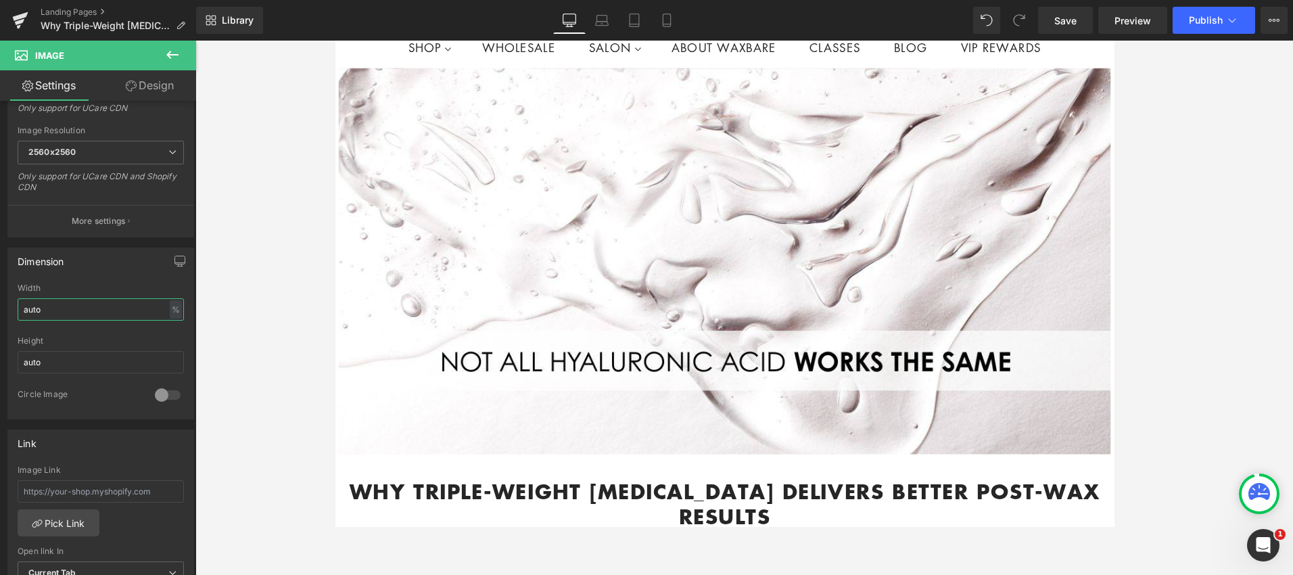
click at [0, 303] on html "Image You are previewing how the will restyle your page. You can not edit Eleme…" at bounding box center [646, 287] width 1293 height 575
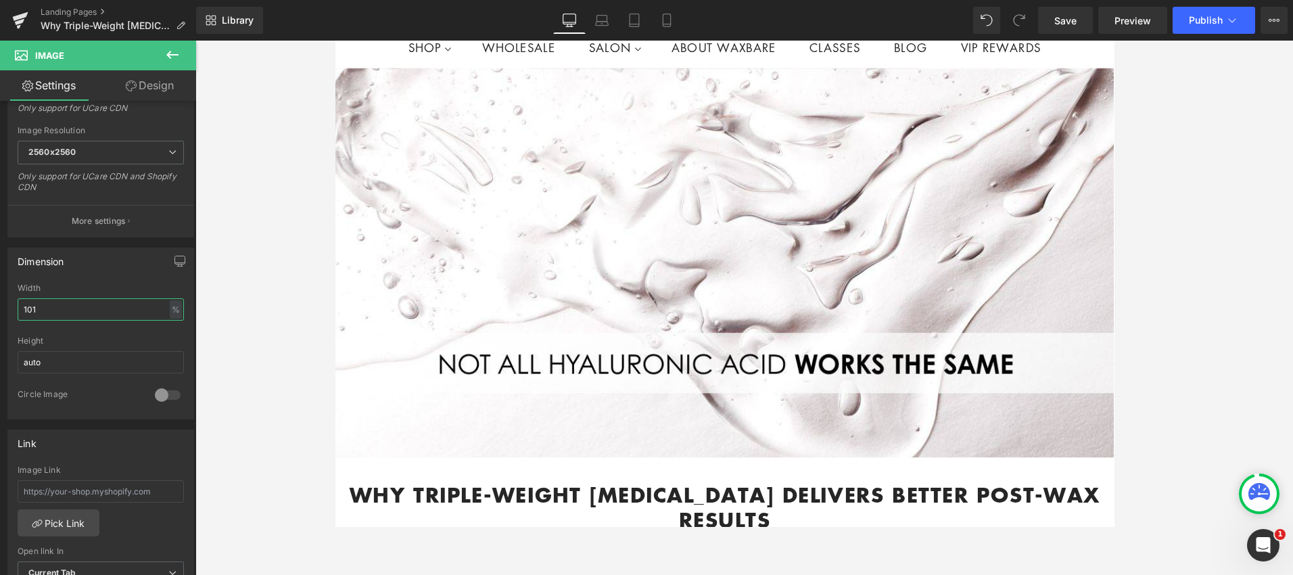
type input "101"
click at [1234, 392] on div at bounding box center [743, 308] width 1097 height 534
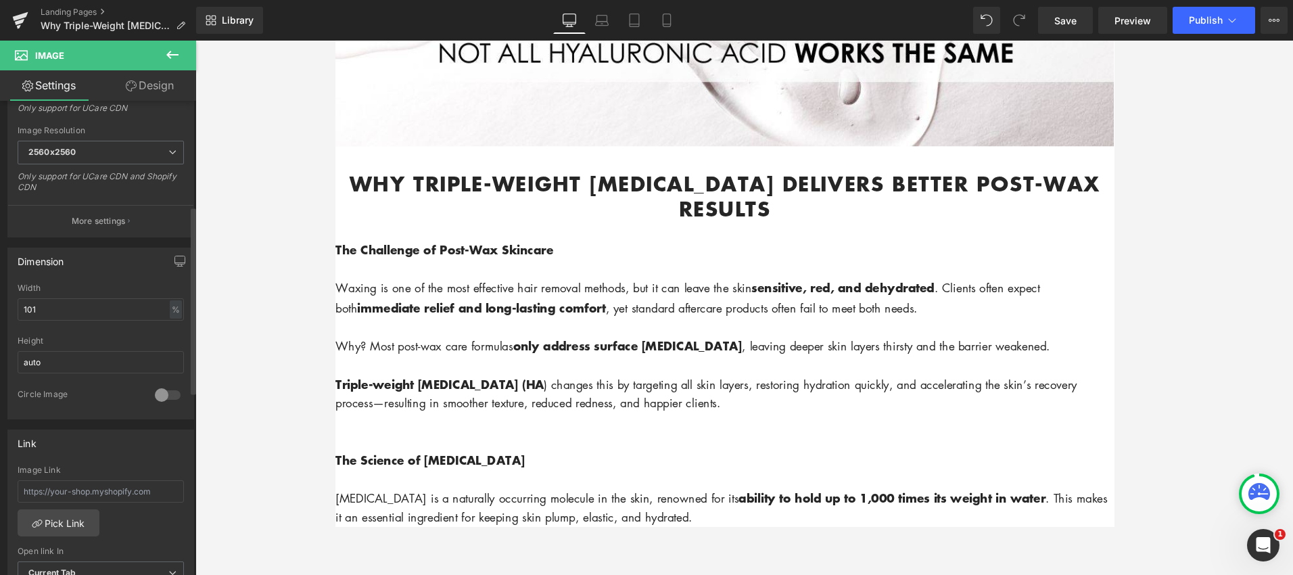
scroll to position [487, 0]
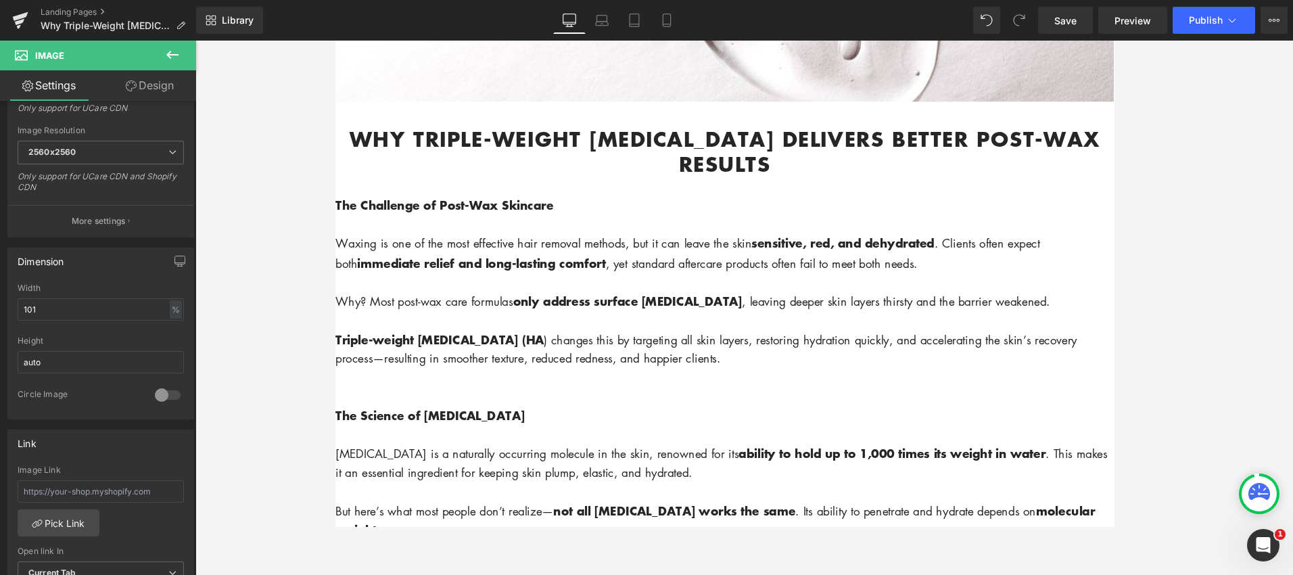
click at [177, 53] on icon at bounding box center [172, 55] width 16 height 16
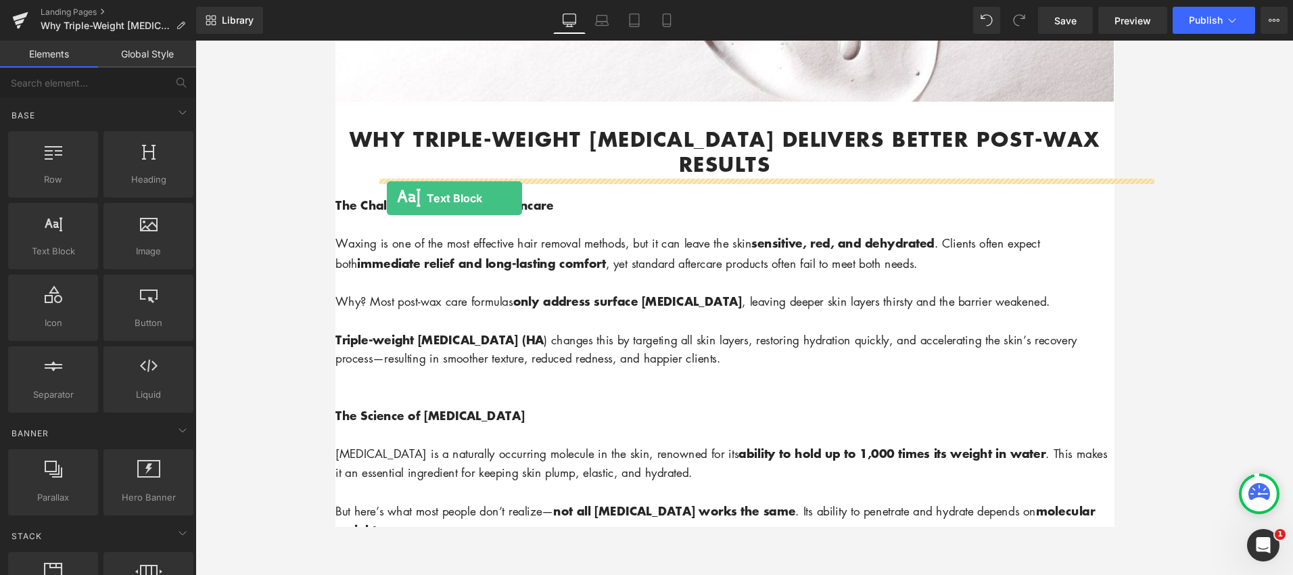
drag, startPoint x: 398, startPoint y: 286, endPoint x: 390, endPoint y: 207, distance: 79.5
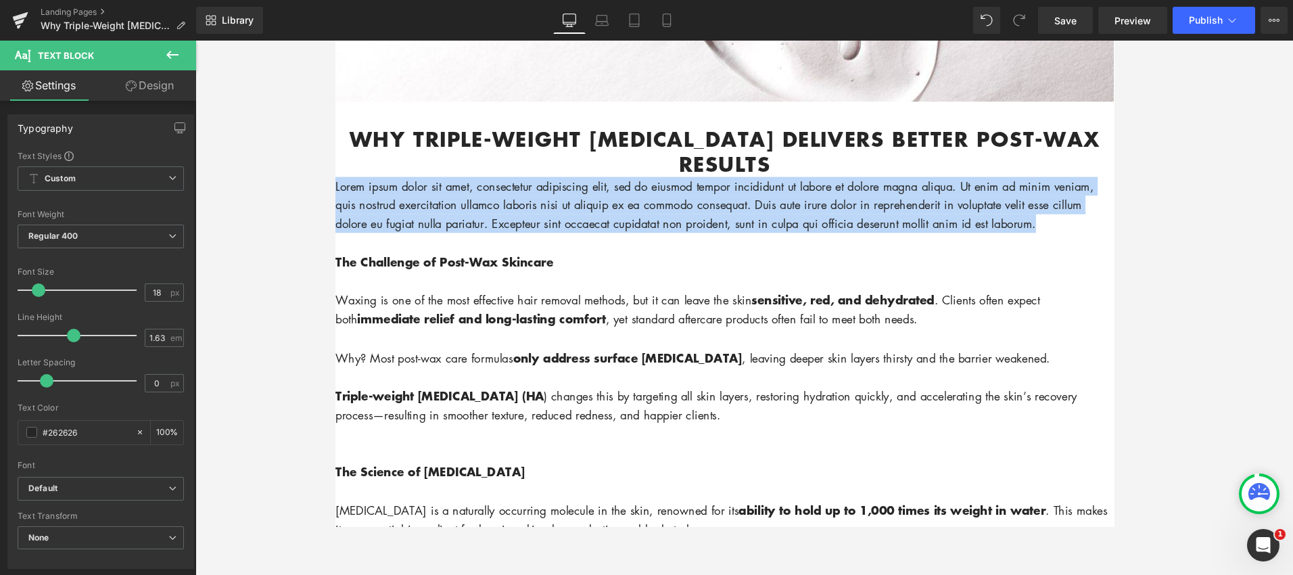
drag, startPoint x: 1093, startPoint y: 235, endPoint x: 304, endPoint y: 199, distance: 790.0
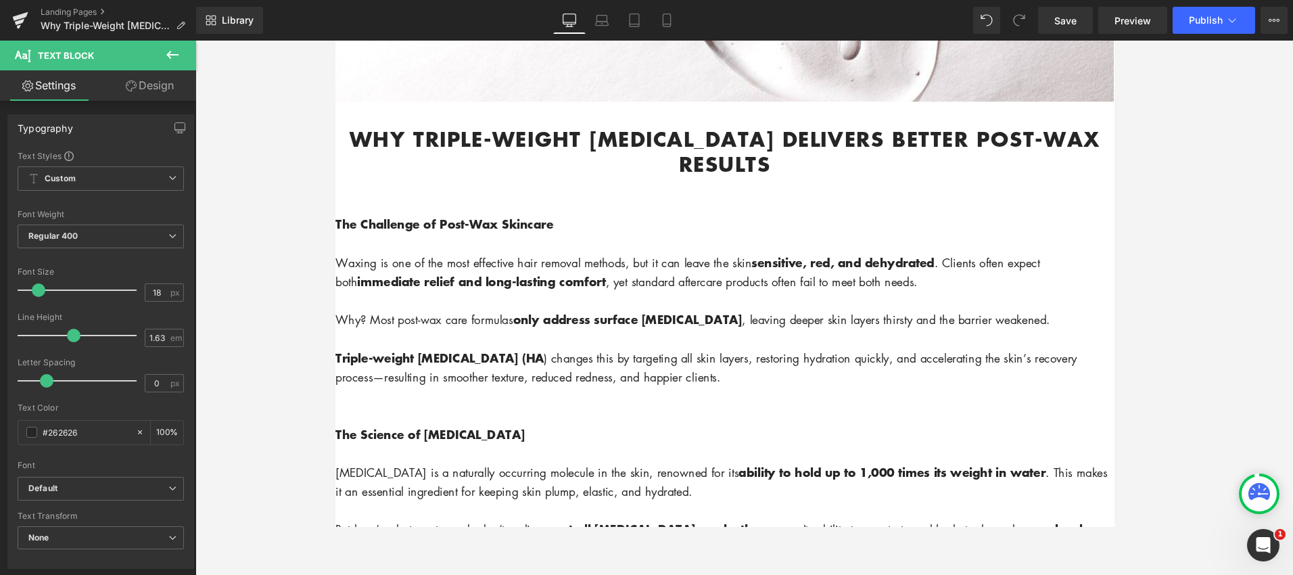
click at [471, 137] on strong "Why Triple-Weight [MEDICAL_DATA] Delivers Better Post-Wax Results" at bounding box center [744, 157] width 789 height 58
click at [469, 143] on strong "Why Triple-Weight [MEDICAL_DATA] Delivers Better Post-Wax Results" at bounding box center [744, 157] width 789 height 58
click at [374, 141] on strong "Why Triple-Weight [MEDICAL_DATA] Delivers Better Post-Wax Results" at bounding box center [744, 157] width 789 height 58
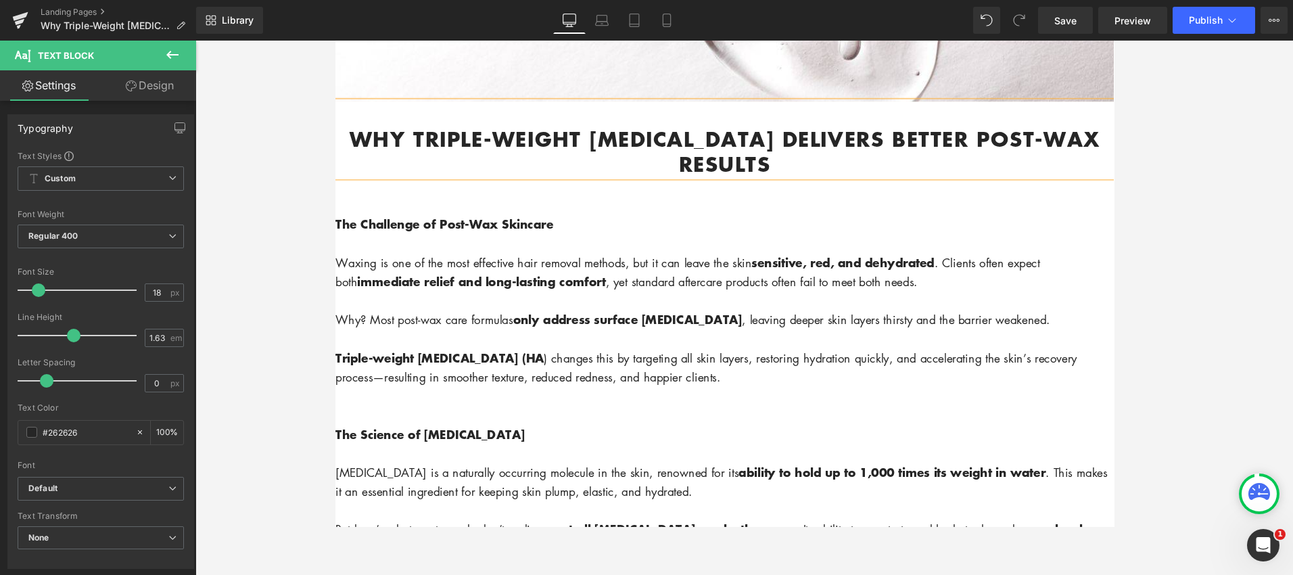
click at [350, 144] on strong "Why Triple-Weight [MEDICAL_DATA] Delivers Better Post-Wax Results" at bounding box center [744, 157] width 789 height 58
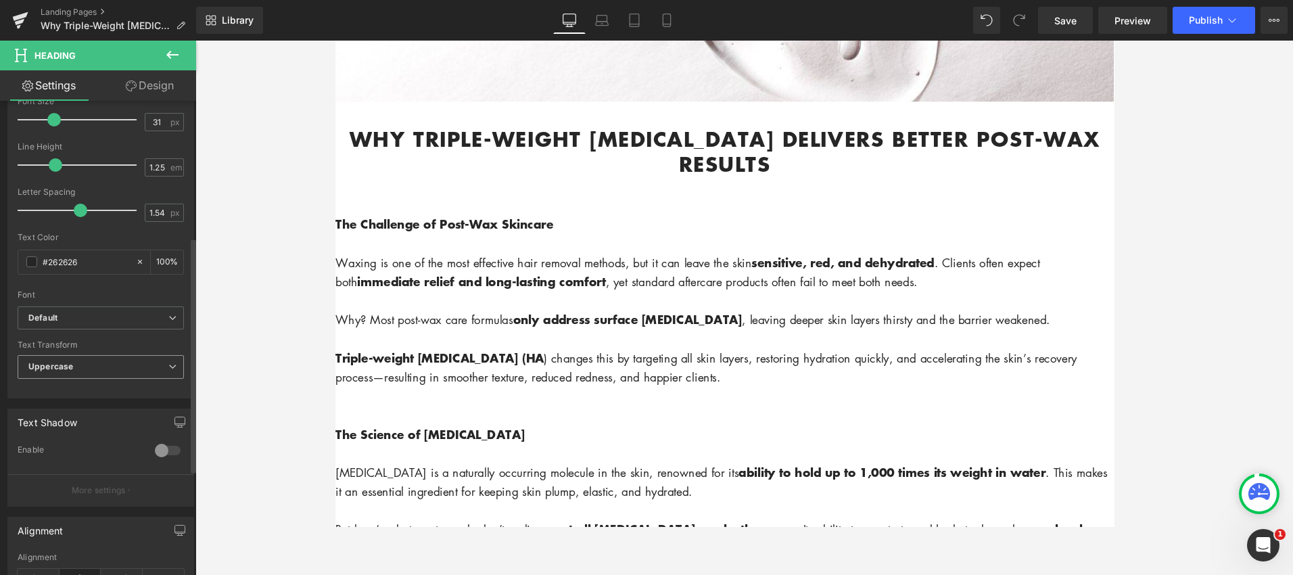
scroll to position [275, 0]
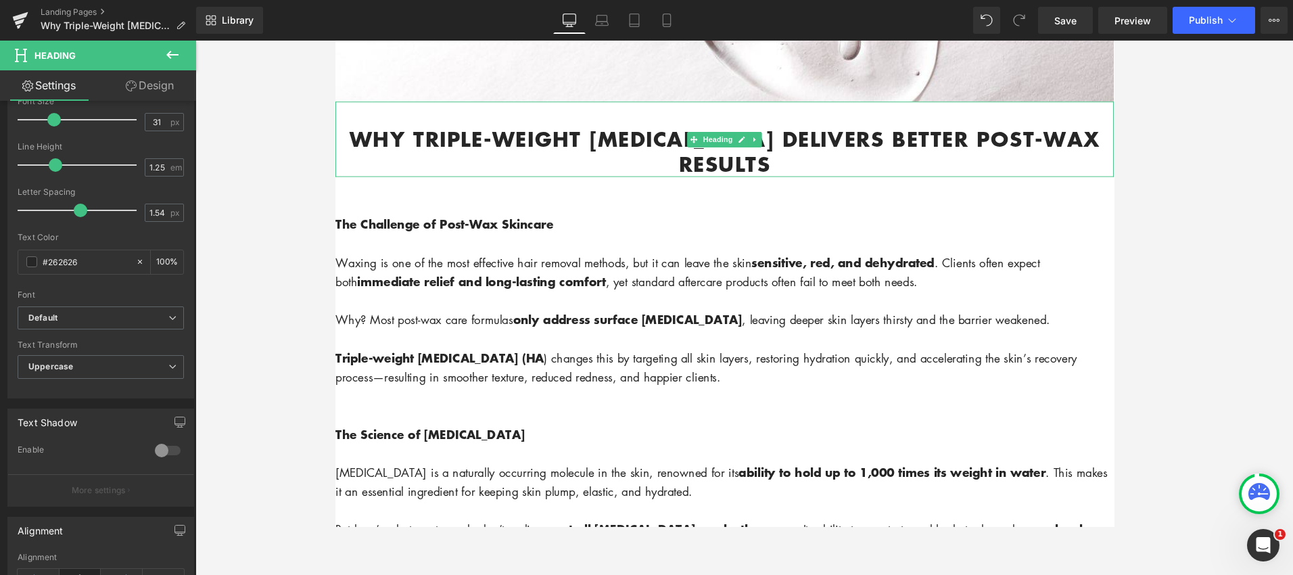
click at [435, 149] on strong "Why Triple-Weight [MEDICAL_DATA] Delivers Better Post-Wax Results" at bounding box center [744, 157] width 789 height 58
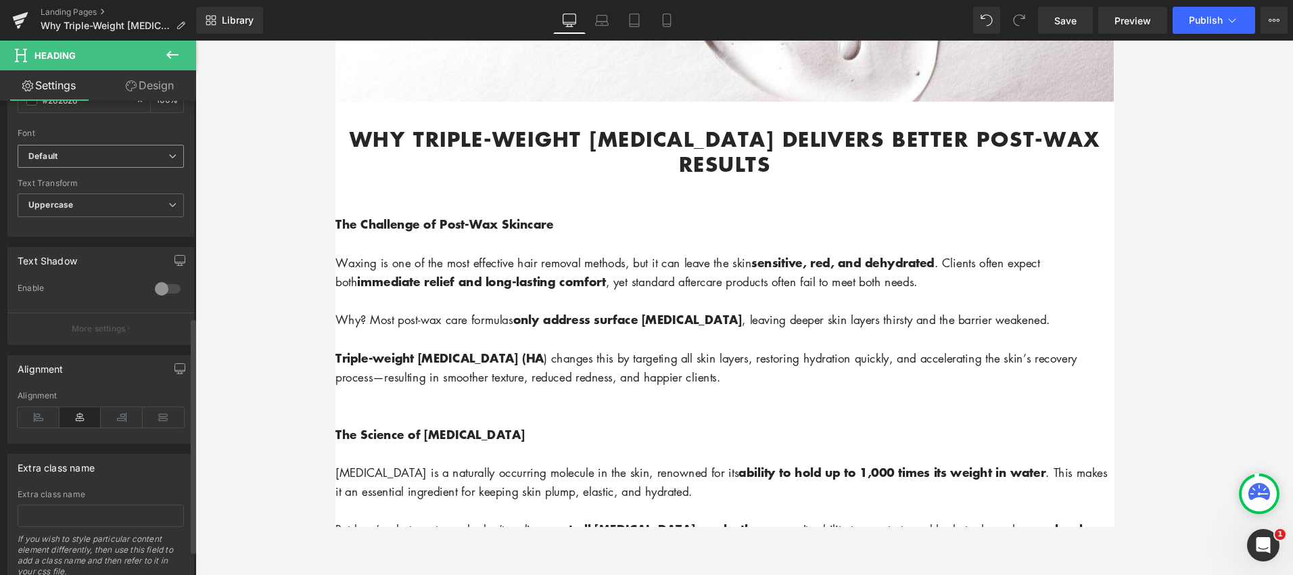
scroll to position [438, 0]
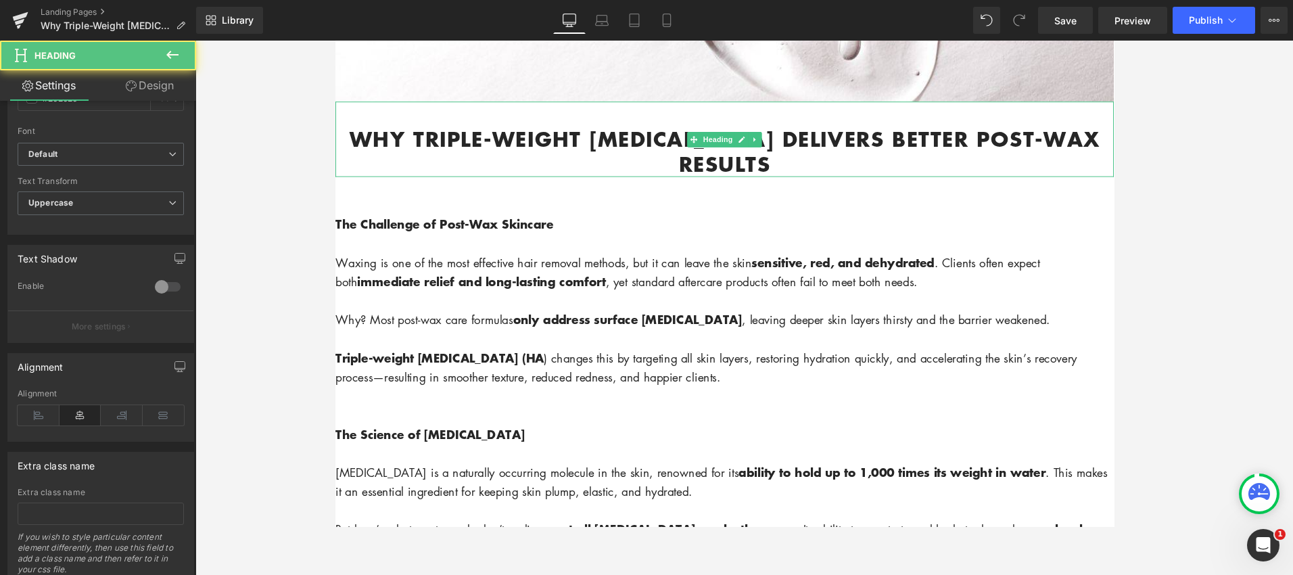
click at [421, 141] on strong "Why Triple-Weight [MEDICAL_DATA] Delivers Better Post-Wax Results" at bounding box center [744, 157] width 789 height 58
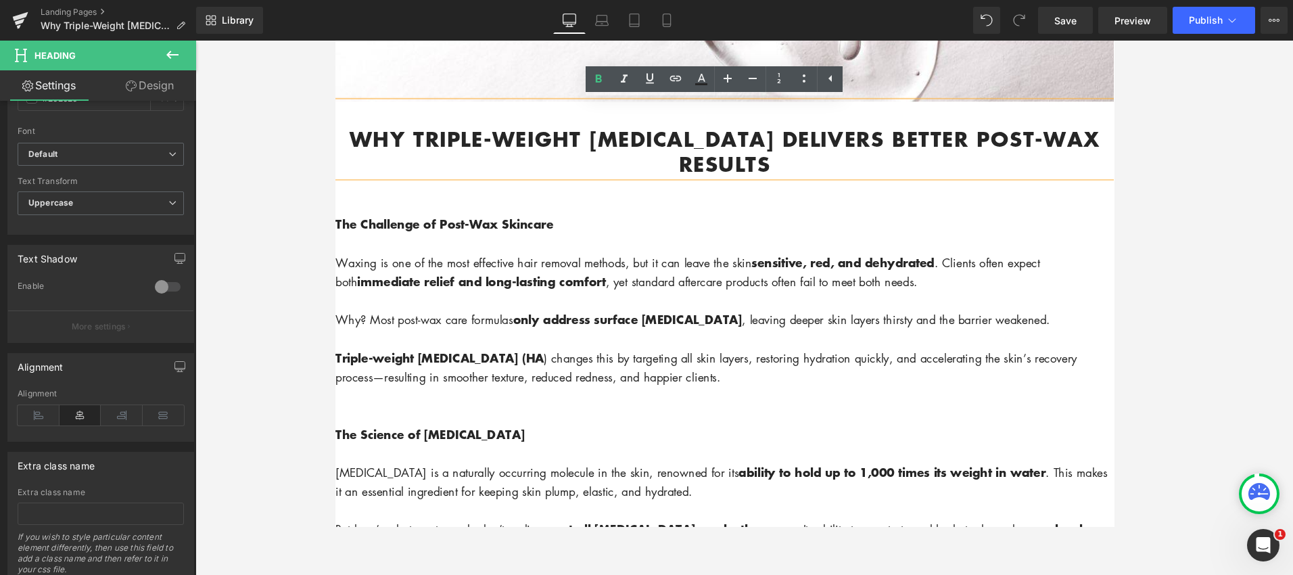
scroll to position [488, 0]
click at [1198, 174] on div at bounding box center [743, 308] width 1097 height 534
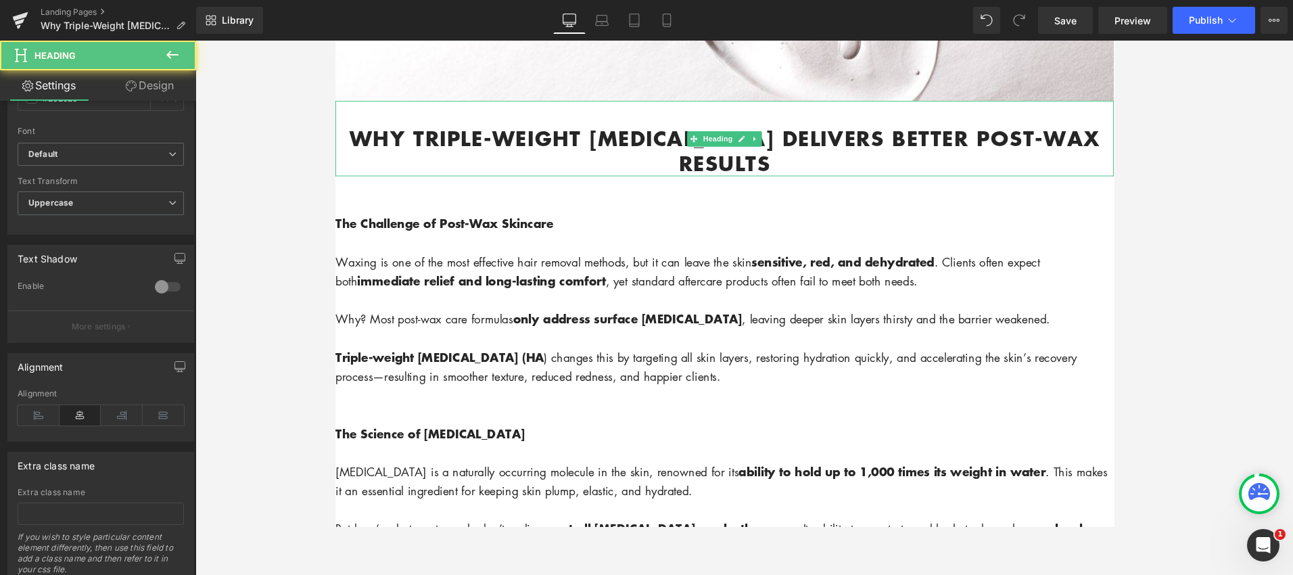
click at [907, 143] on strong "Why Triple-Weight [MEDICAL_DATA] Delivers Better Post-Wax Results" at bounding box center [744, 156] width 789 height 58
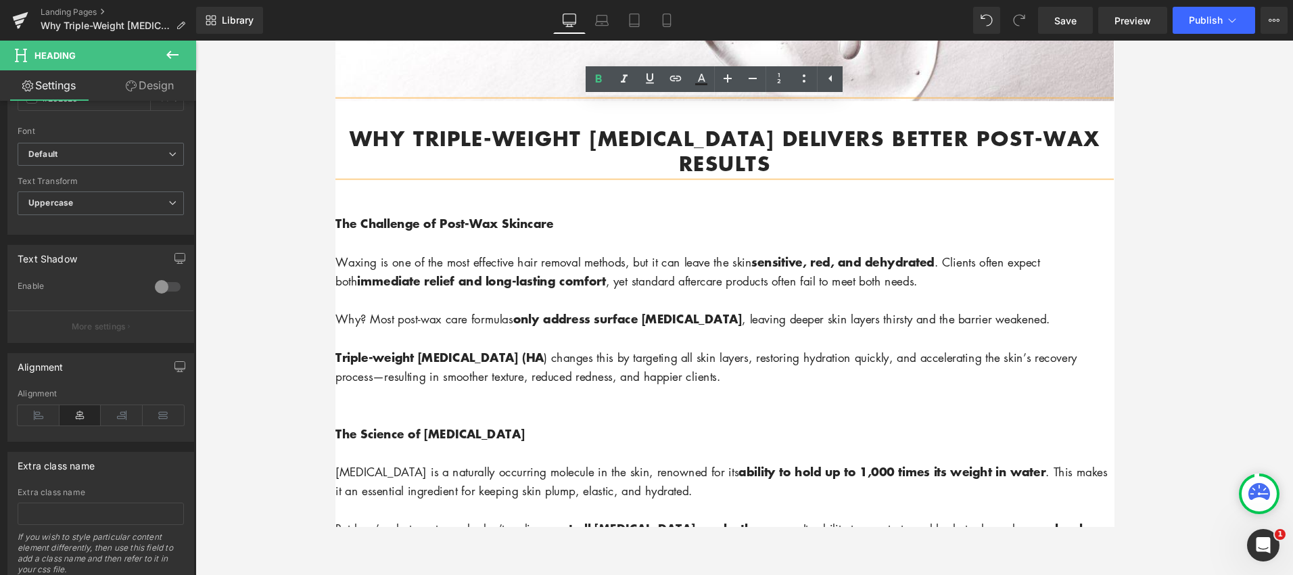
click at [1147, 175] on h1 "Why Triple-Weight [MEDICAL_DATA] Delivers Better Post-Wax Results" at bounding box center [744, 157] width 818 height 53
click at [876, 142] on strong "Why Triple-Weight [MEDICAL_DATA] Delivers Better Post-Wax Results" at bounding box center [744, 156] width 789 height 58
click at [937, 206] on div "The Challenge of Post-Wax Skincare Waxing is one of the most effective hair rem…" at bounding box center [744, 323] width 818 height 241
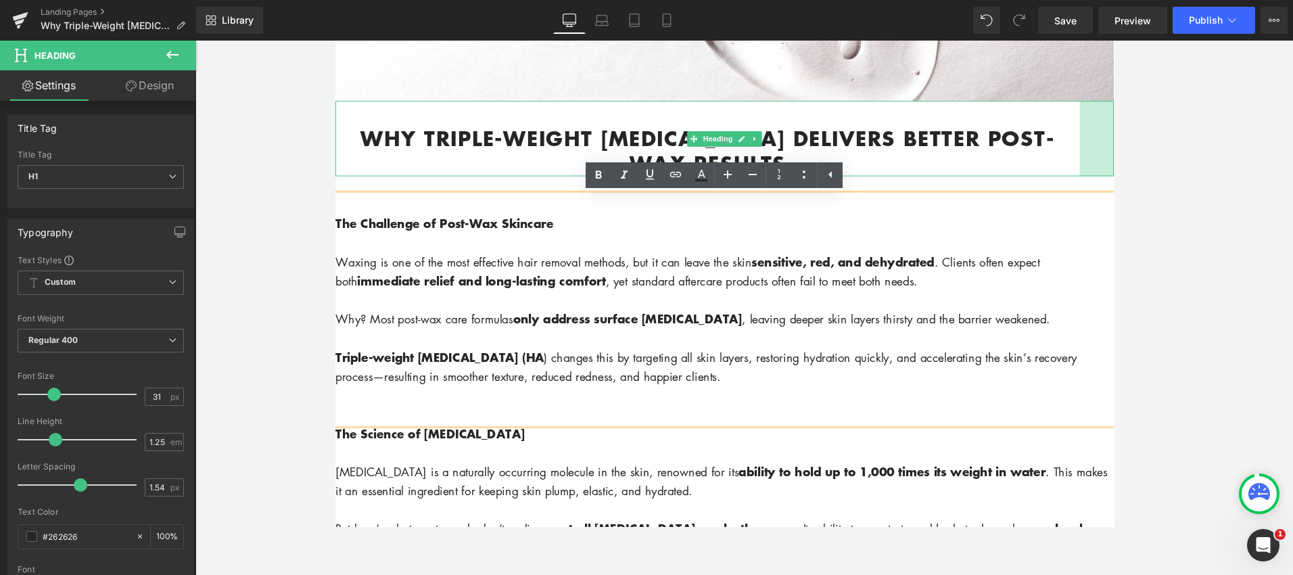
drag, startPoint x: 1146, startPoint y: 170, endPoint x: 1115, endPoint y: 169, distance: 31.1
click at [1115, 169] on div "Why Triple-Weight Hyaluronic Acid Delivers Better Post-Wax Results Heading 53px" at bounding box center [744, 143] width 818 height 78
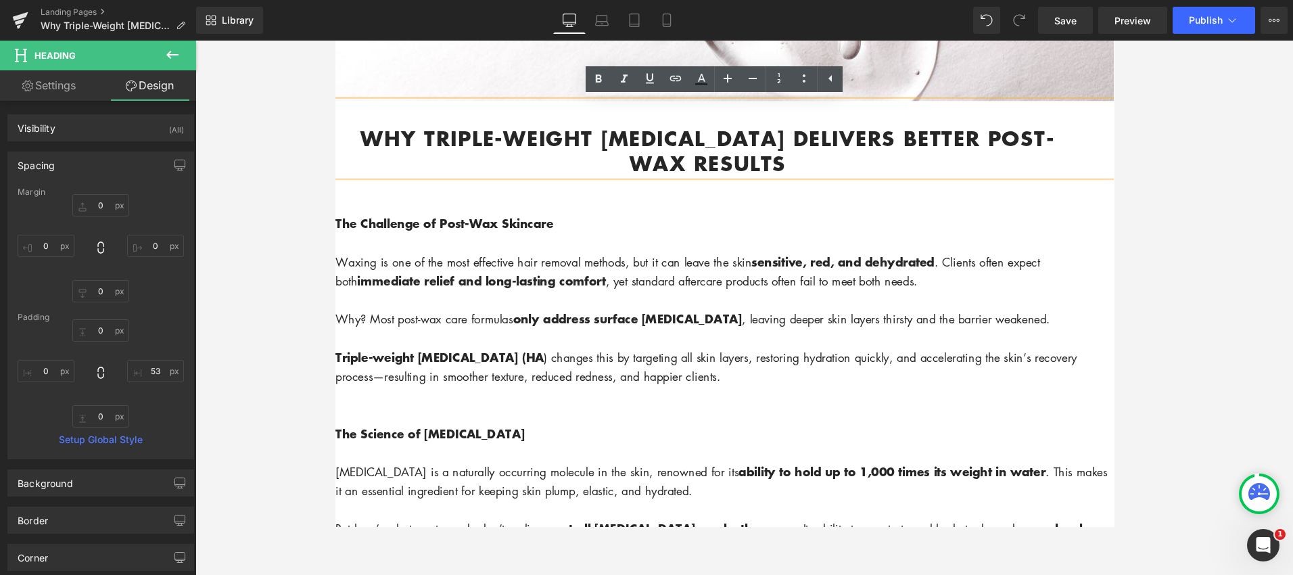
click at [335, 164] on iframe at bounding box center [724, 284] width 778 height 486
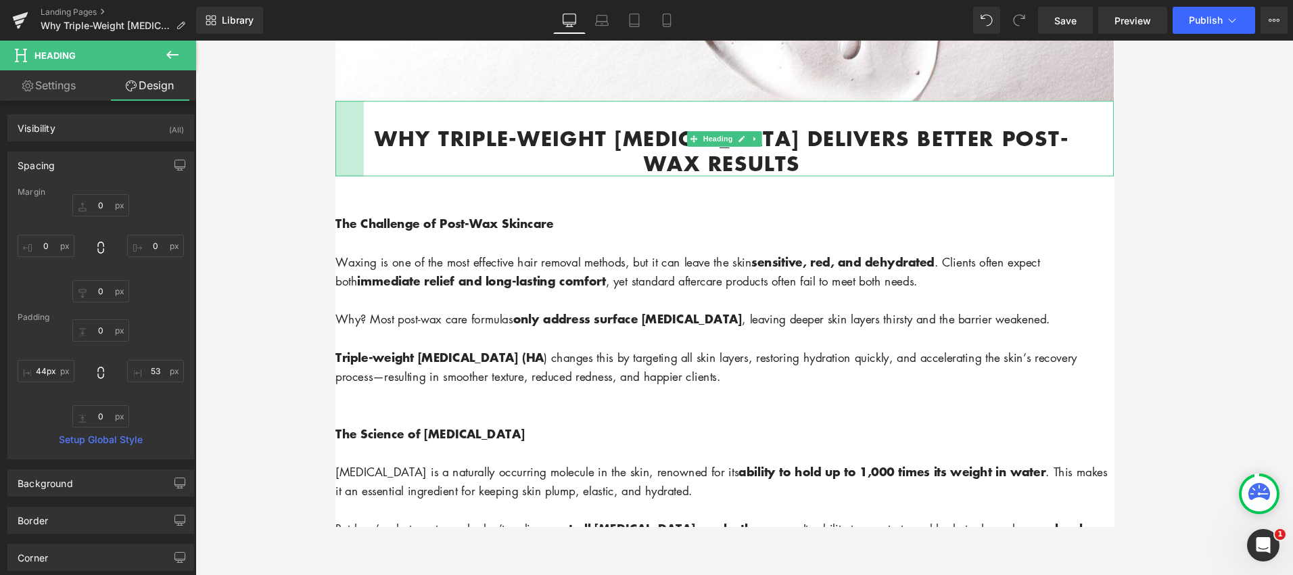
drag, startPoint x: 337, startPoint y: 174, endPoint x: 367, endPoint y: 174, distance: 29.8
click at [367, 174] on div "Why Triple-Weight Hyaluronic Acid Delivers Better Post-Wax Results Heading 44px…" at bounding box center [744, 143] width 818 height 78
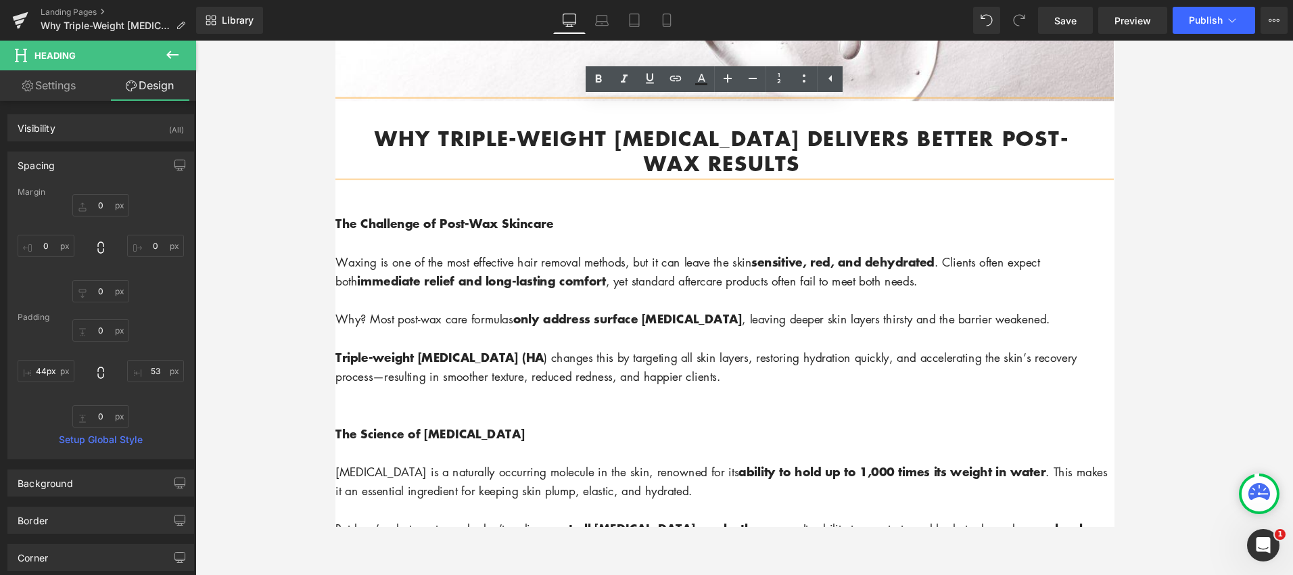
click at [258, 165] on div at bounding box center [743, 308] width 1097 height 534
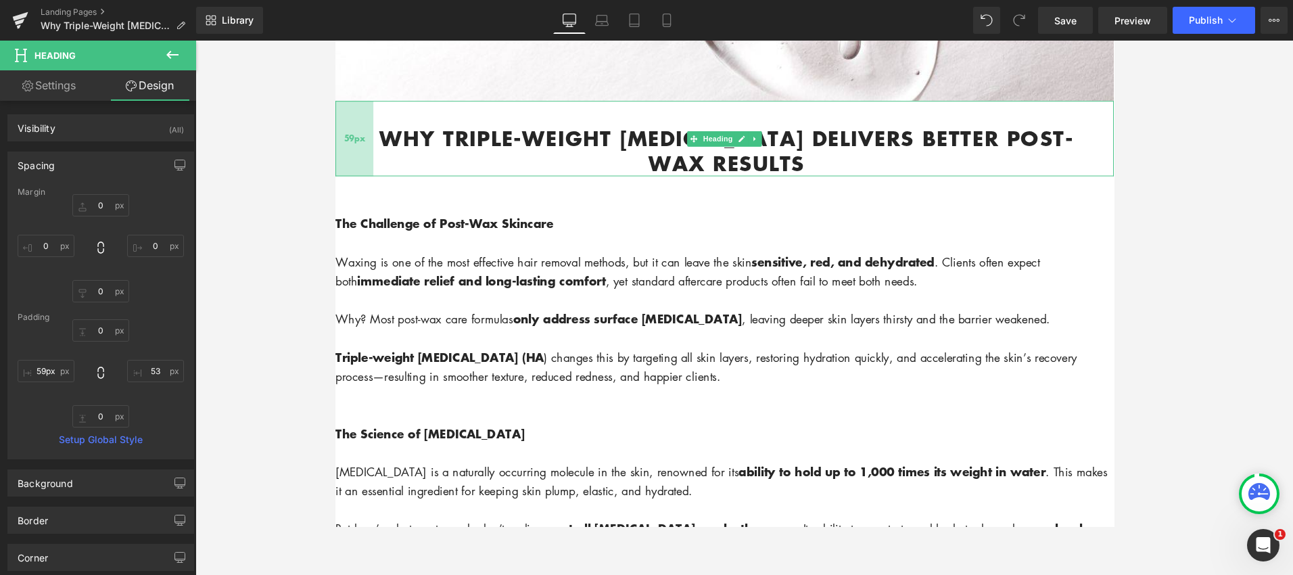
type input "60px"
drag, startPoint x: 351, startPoint y: 151, endPoint x: 362, endPoint y: 150, distance: 10.8
click at [362, 150] on span "60px" at bounding box center [355, 144] width 22 height 14
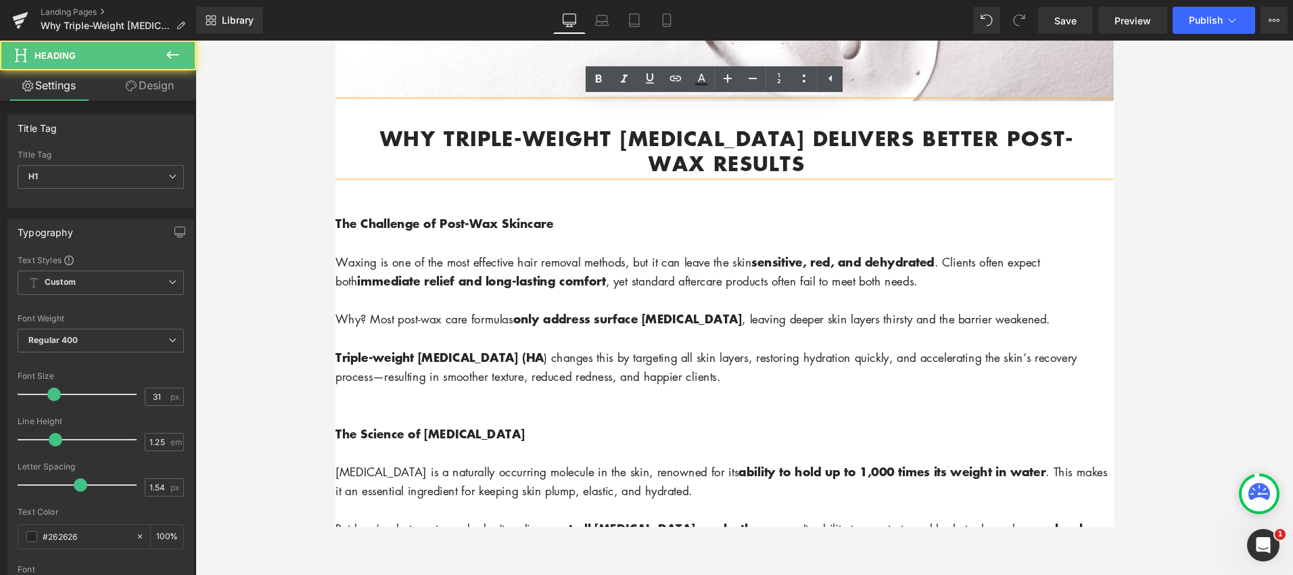
click at [1143, 149] on div "Why Triple-Weight [MEDICAL_DATA] Delivers Better Post-Wax Results" at bounding box center [744, 143] width 818 height 78
click at [1148, 139] on div at bounding box center [743, 308] width 1097 height 534
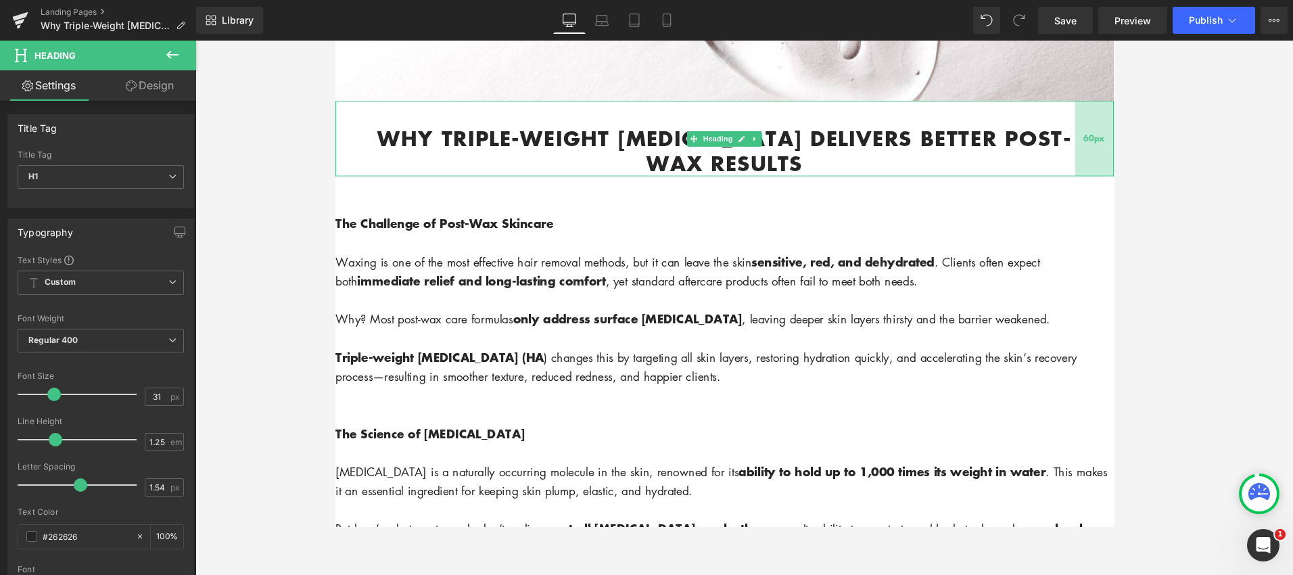
click at [1143, 151] on div "60px" at bounding box center [1132, 143] width 41 height 78
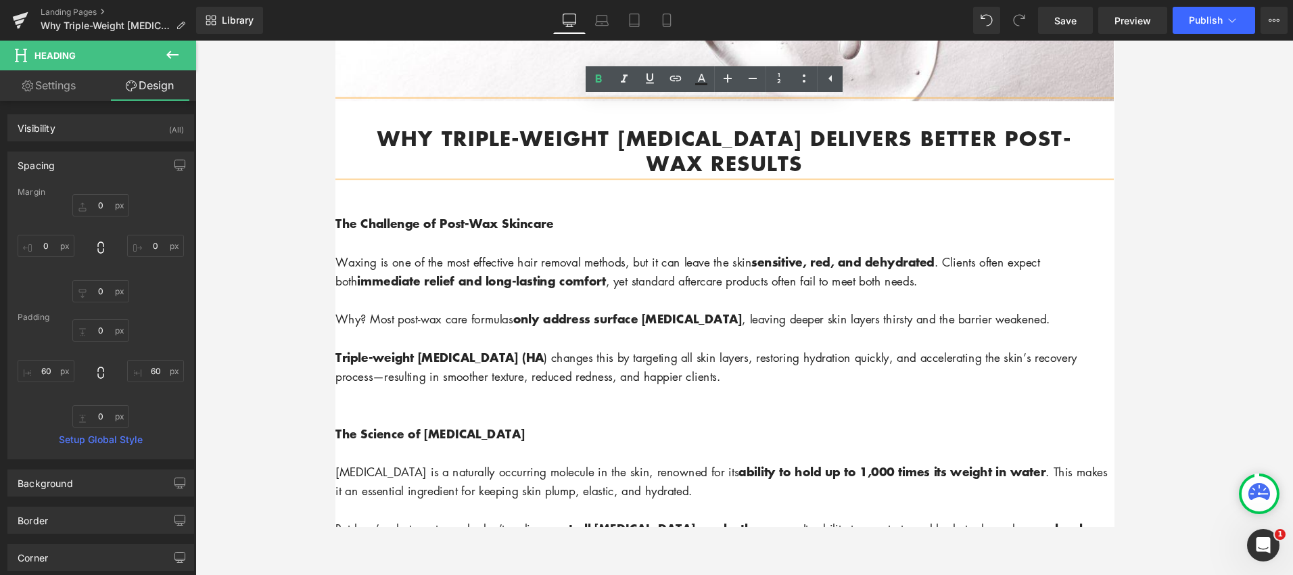
click at [350, 128] on div "Why Triple-Weight [MEDICAL_DATA] Delivers Better Post-Wax Results" at bounding box center [744, 143] width 818 height 78
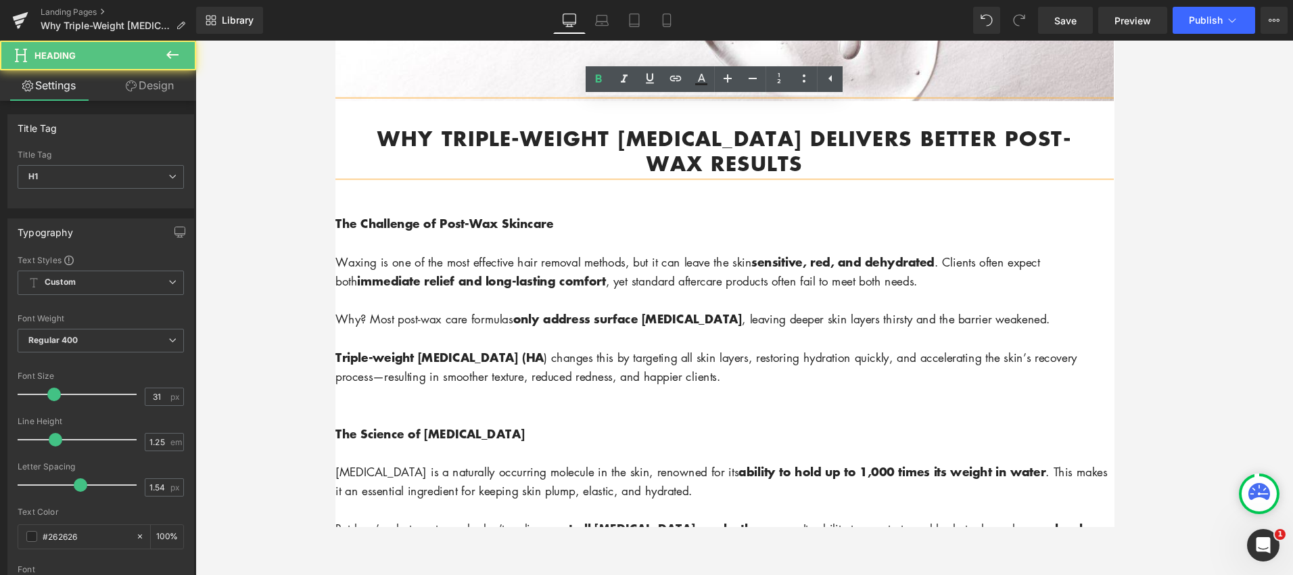
click at [299, 126] on div at bounding box center [743, 308] width 1097 height 534
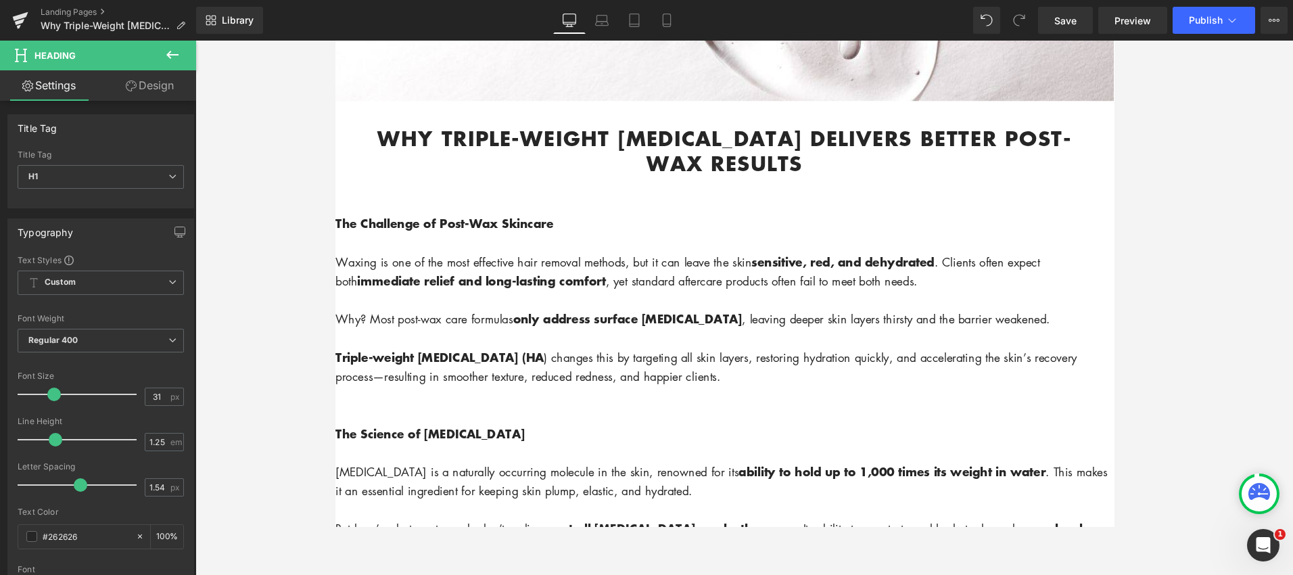
click at [1206, 252] on div at bounding box center [743, 308] width 1097 height 534
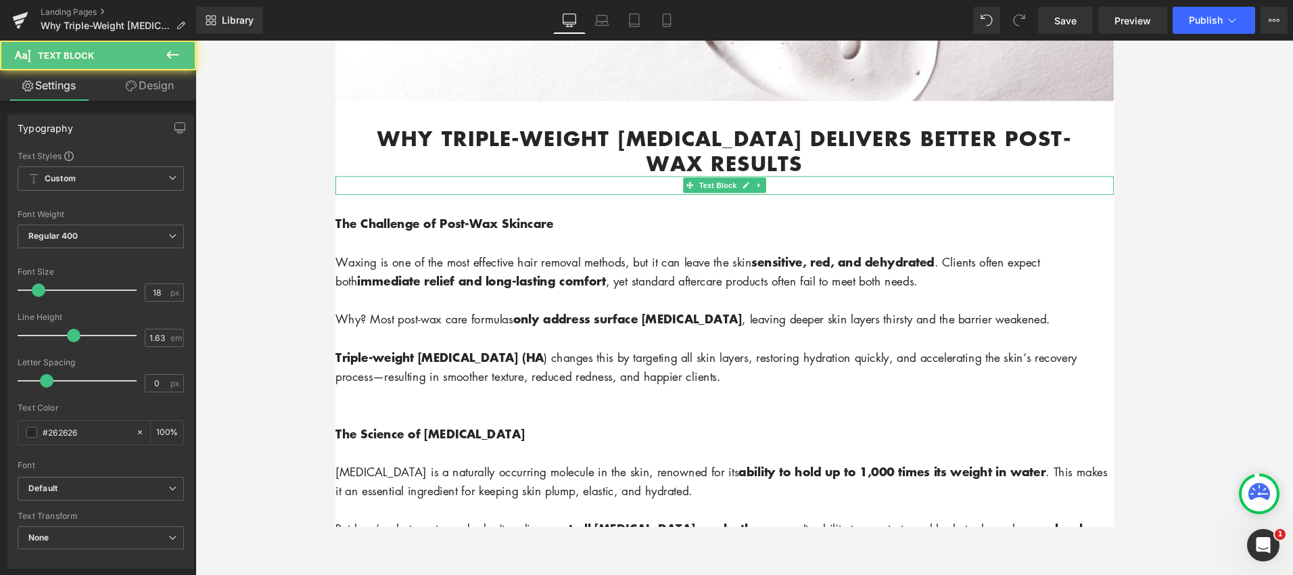
click at [394, 192] on p at bounding box center [744, 193] width 818 height 20
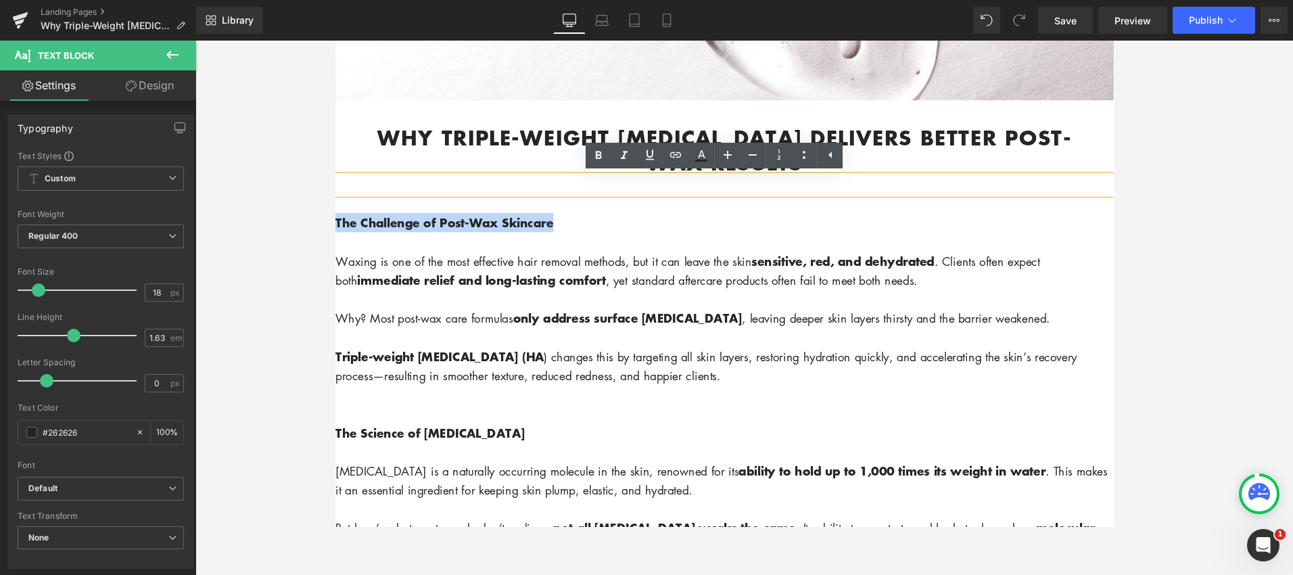
drag, startPoint x: 548, startPoint y: 233, endPoint x: 669, endPoint y: 261, distance: 124.3
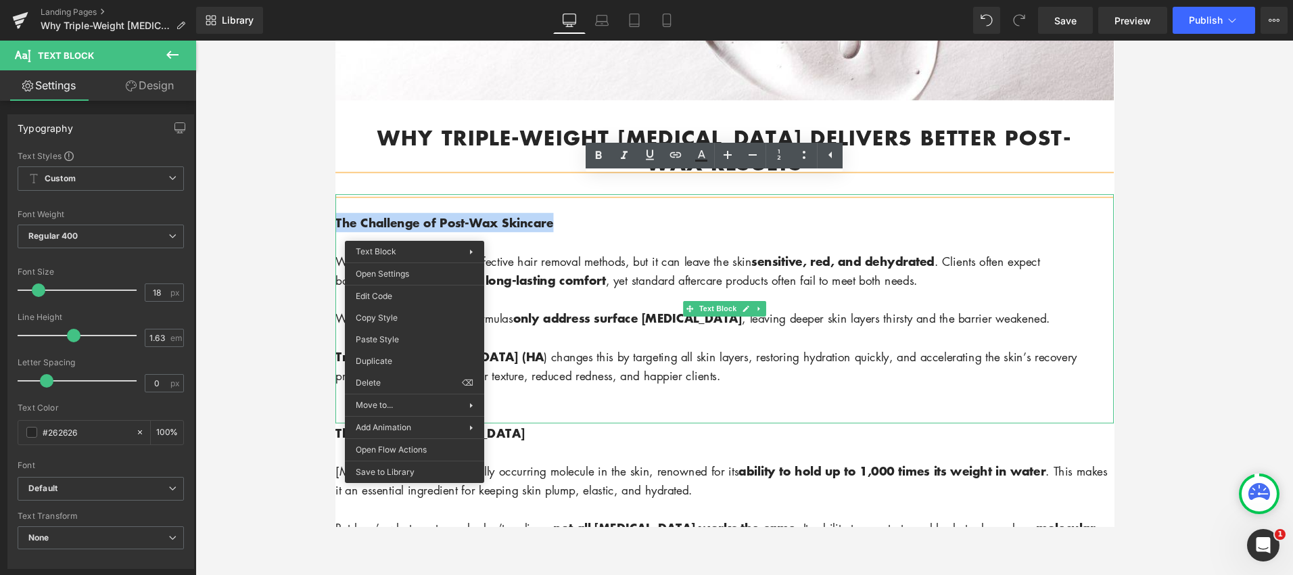
drag, startPoint x: 739, startPoint y: 361, endPoint x: 407, endPoint y: 335, distance: 333.1
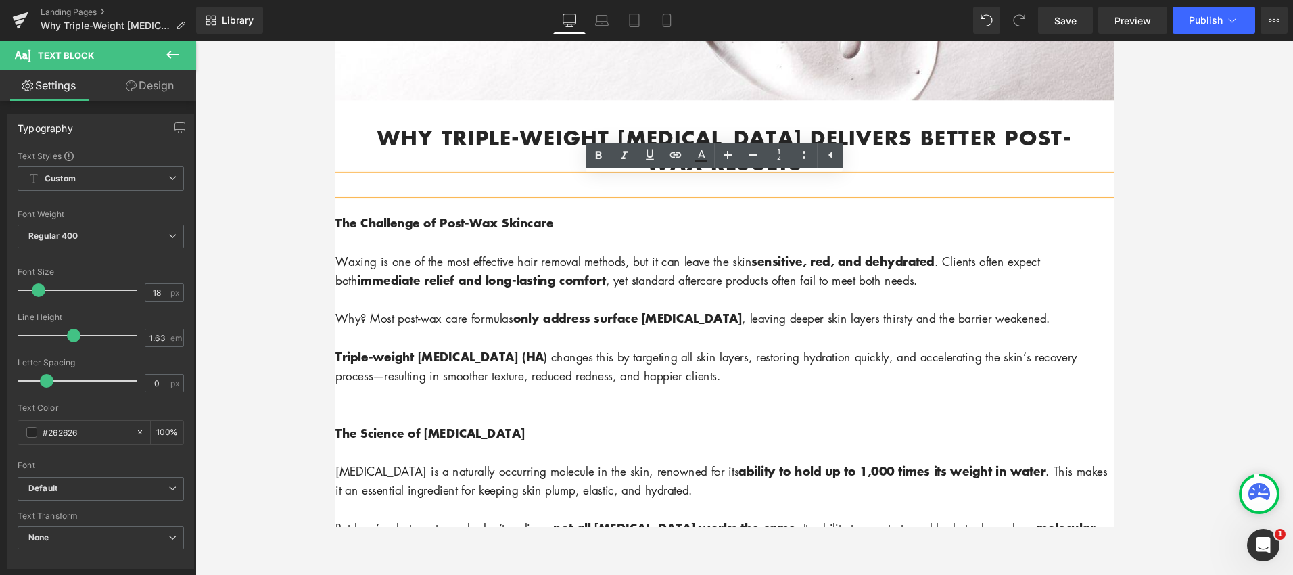
click at [350, 191] on p at bounding box center [744, 193] width 818 height 20
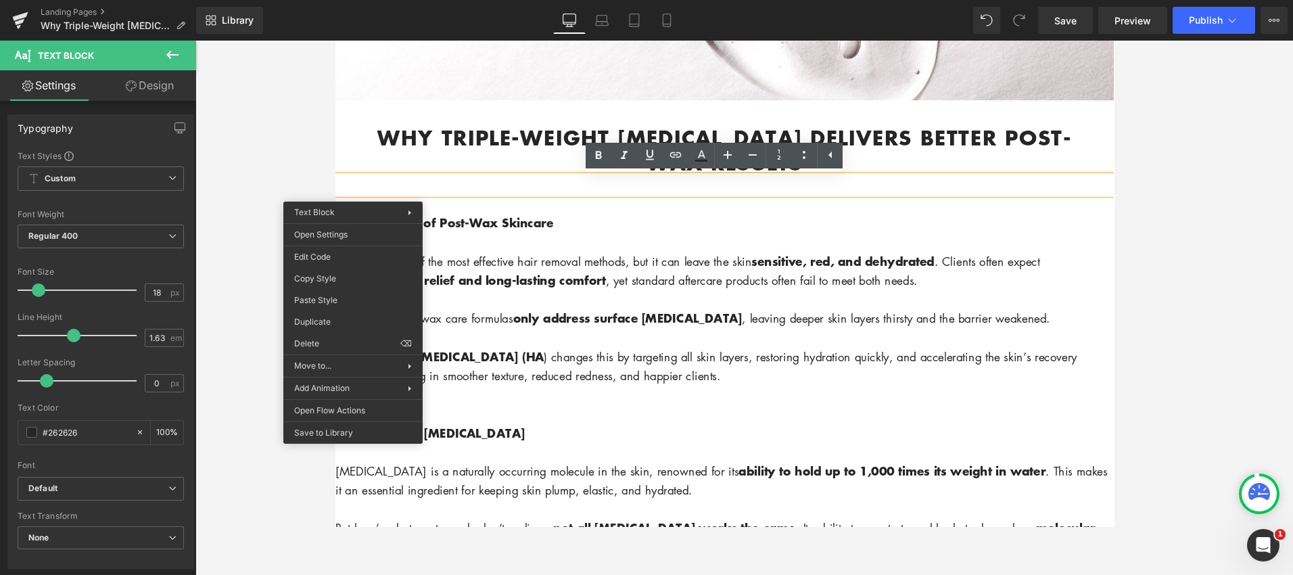
drag, startPoint x: 695, startPoint y: 340, endPoint x: 360, endPoint y: 312, distance: 336.5
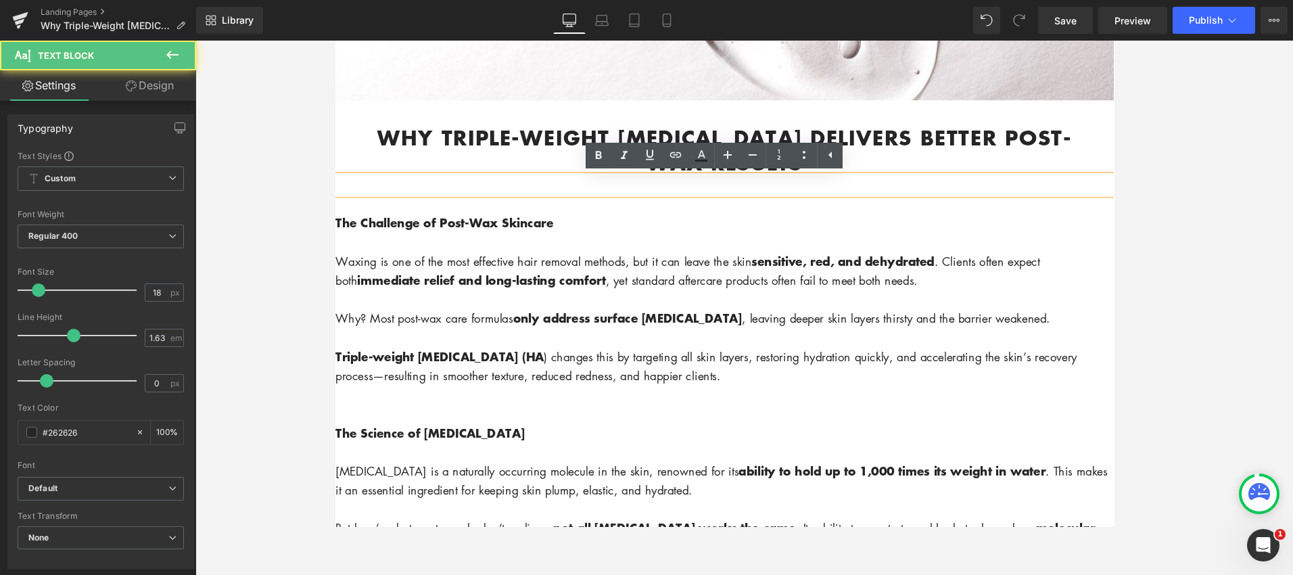
drag, startPoint x: 739, startPoint y: 339, endPoint x: 409, endPoint y: 312, distance: 331.2
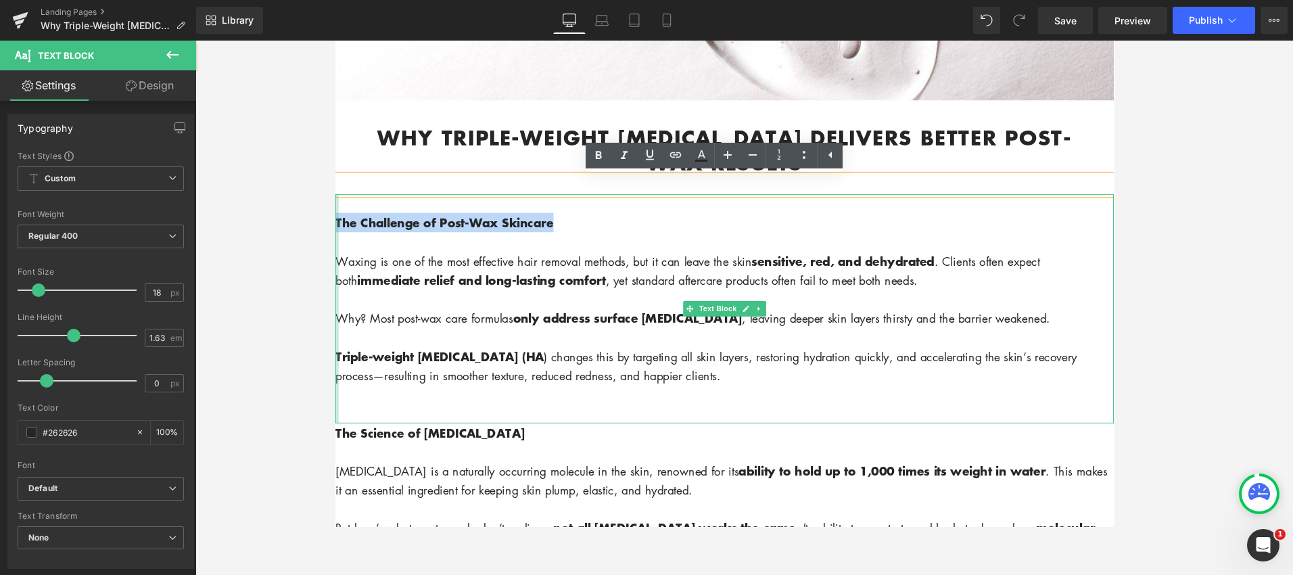
drag, startPoint x: 546, startPoint y: 236, endPoint x: 337, endPoint y: 234, distance: 209.6
click at [336, 234] on div "The Challenge of Post-Wax Skincare Waxing is one of the most effective hair rem…" at bounding box center [744, 322] width 818 height 241
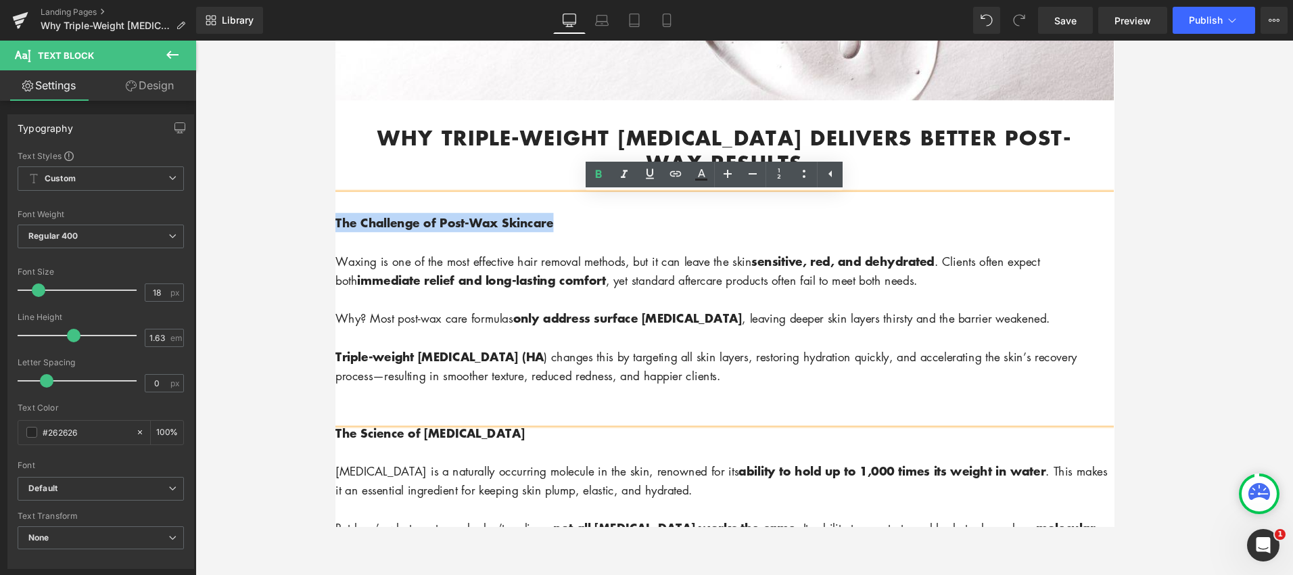
copy strong "The Challenge of Post-Wax Skincare"
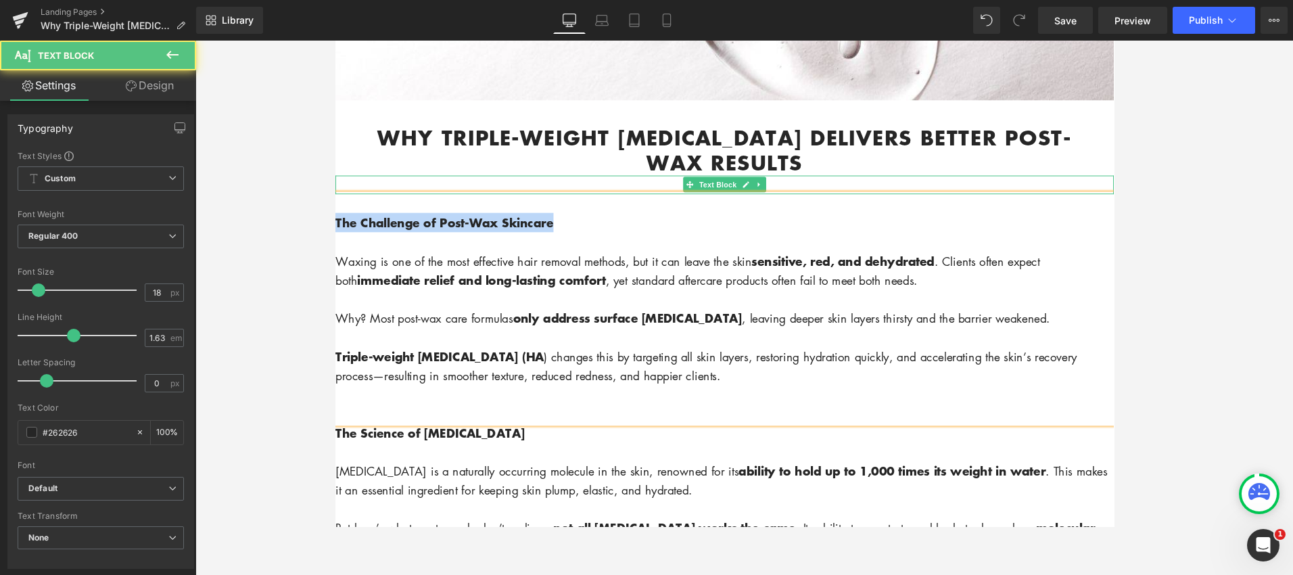
click at [359, 189] on p at bounding box center [744, 193] width 818 height 20
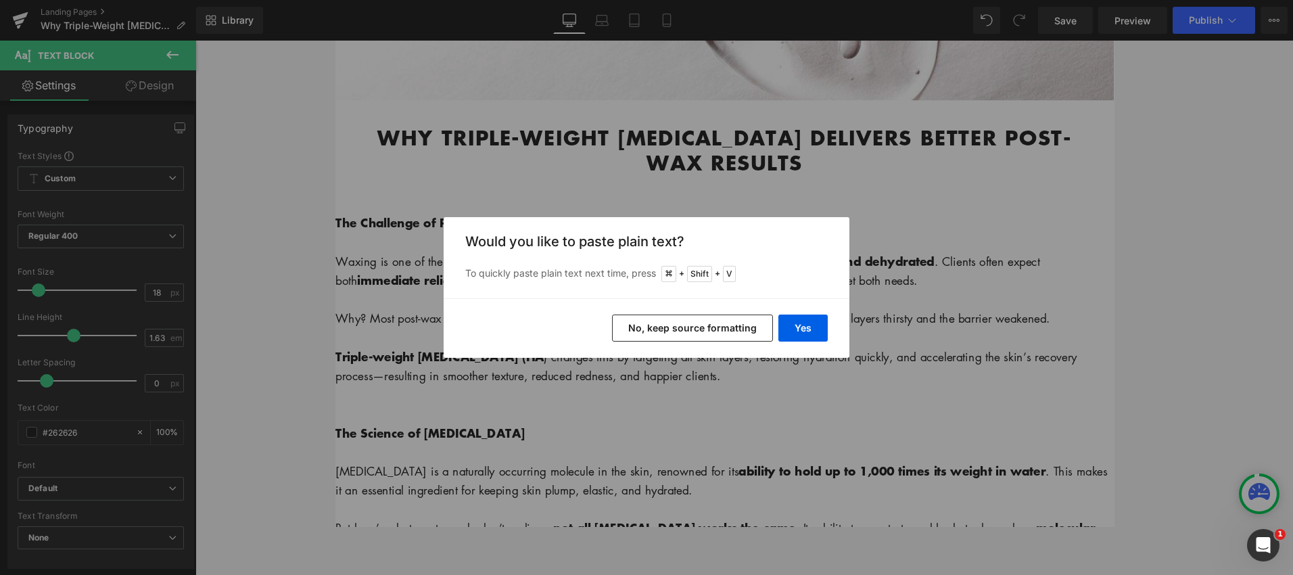
click at [752, 325] on button "No, keep source formatting" at bounding box center [692, 327] width 161 height 27
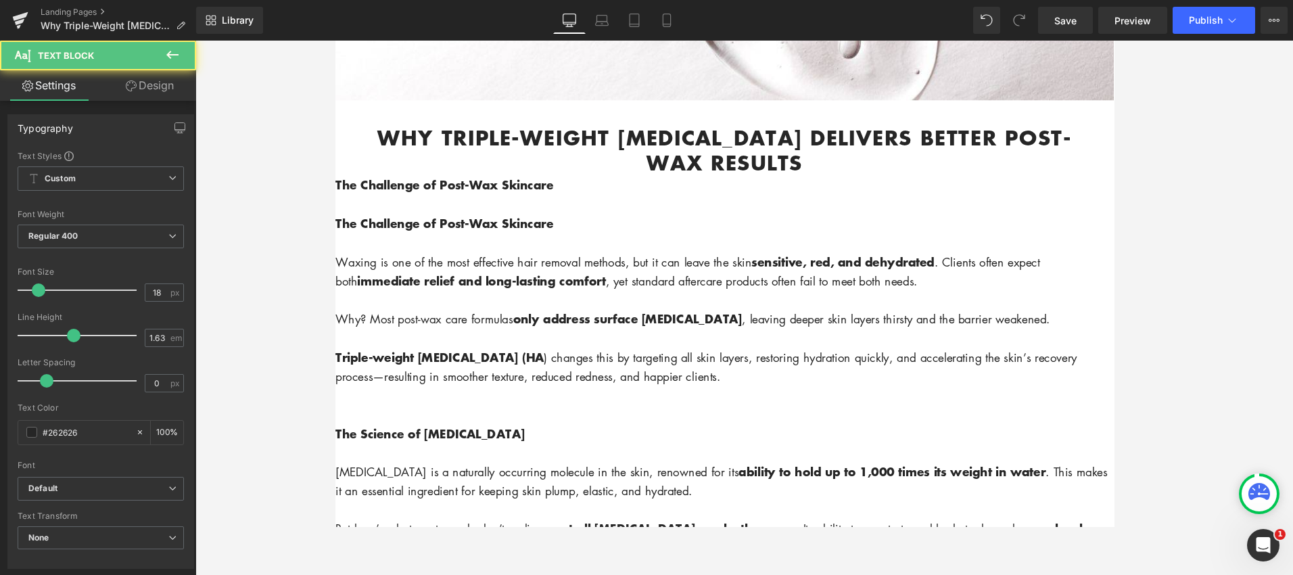
drag, startPoint x: 408, startPoint y: 452, endPoint x: 310, endPoint y: 448, distance: 98.1
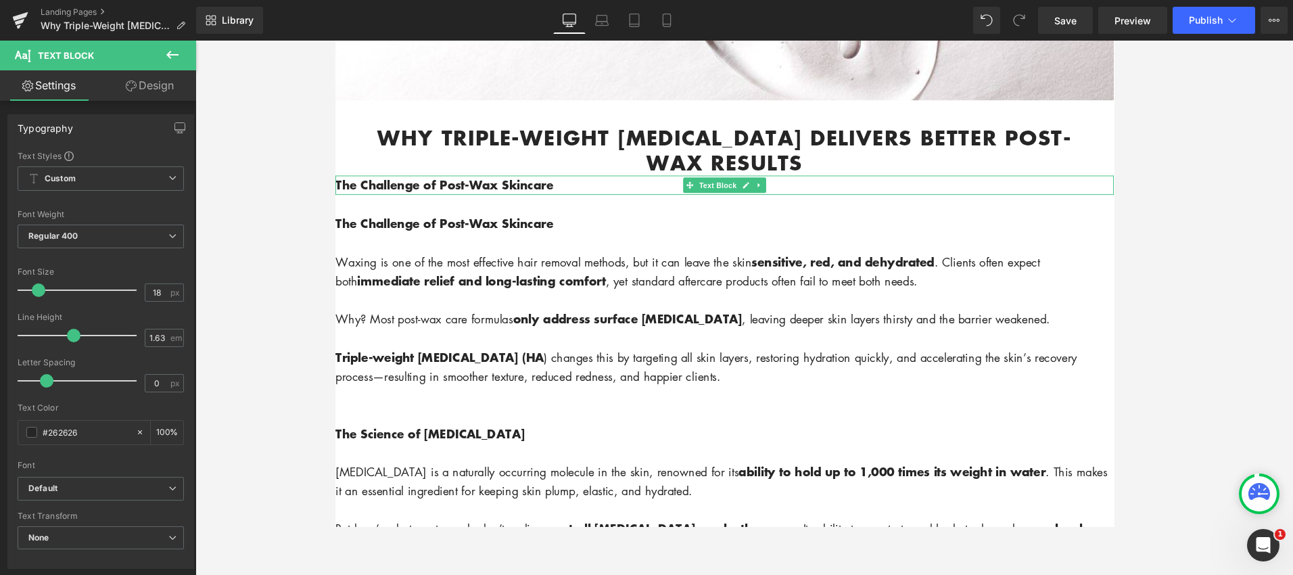
click at [575, 195] on p "The Challenge of Post-Wax Skincare" at bounding box center [744, 193] width 818 height 20
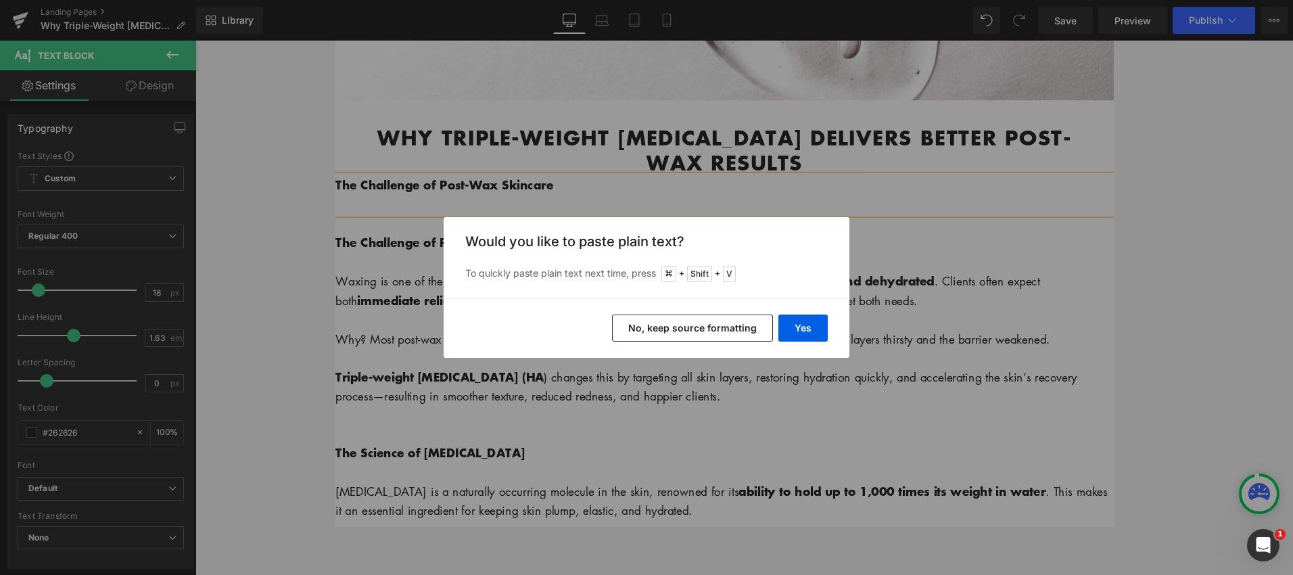
click at [721, 320] on button "No, keep source formatting" at bounding box center [692, 327] width 161 height 27
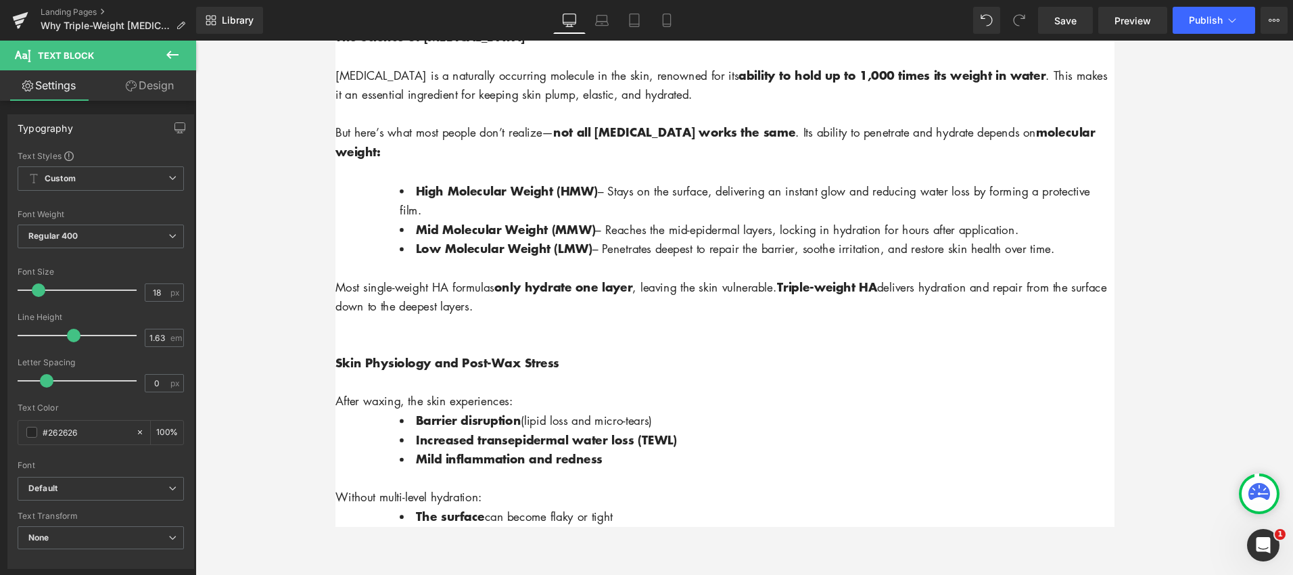
scroll to position [928, 0]
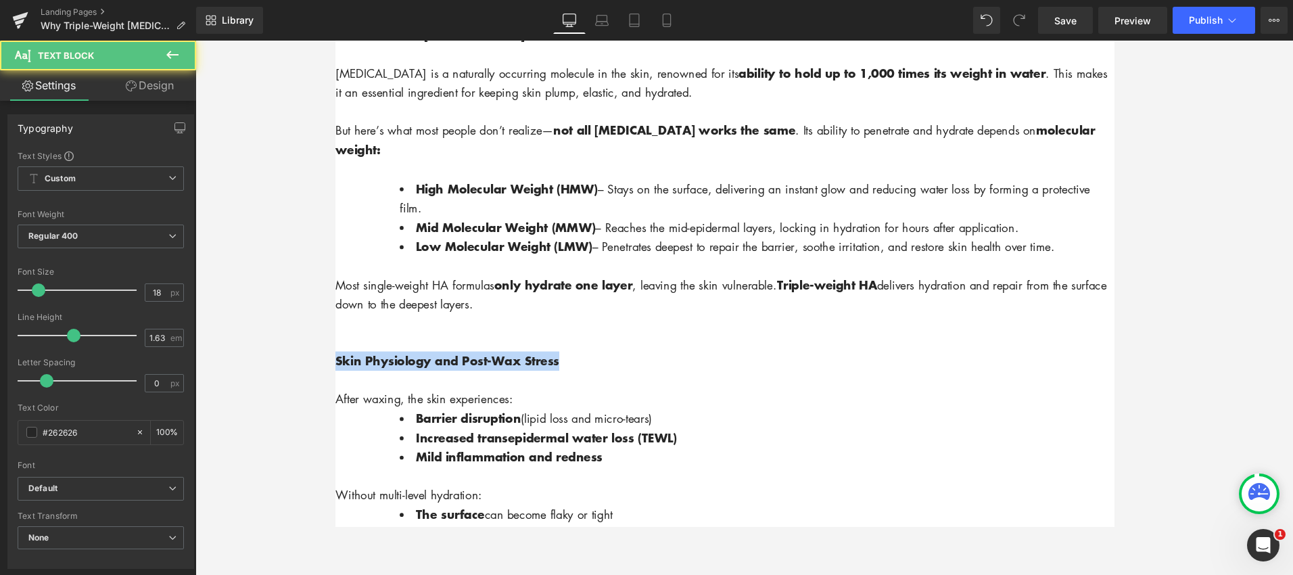
drag, startPoint x: 578, startPoint y: 381, endPoint x: 331, endPoint y: 364, distance: 247.4
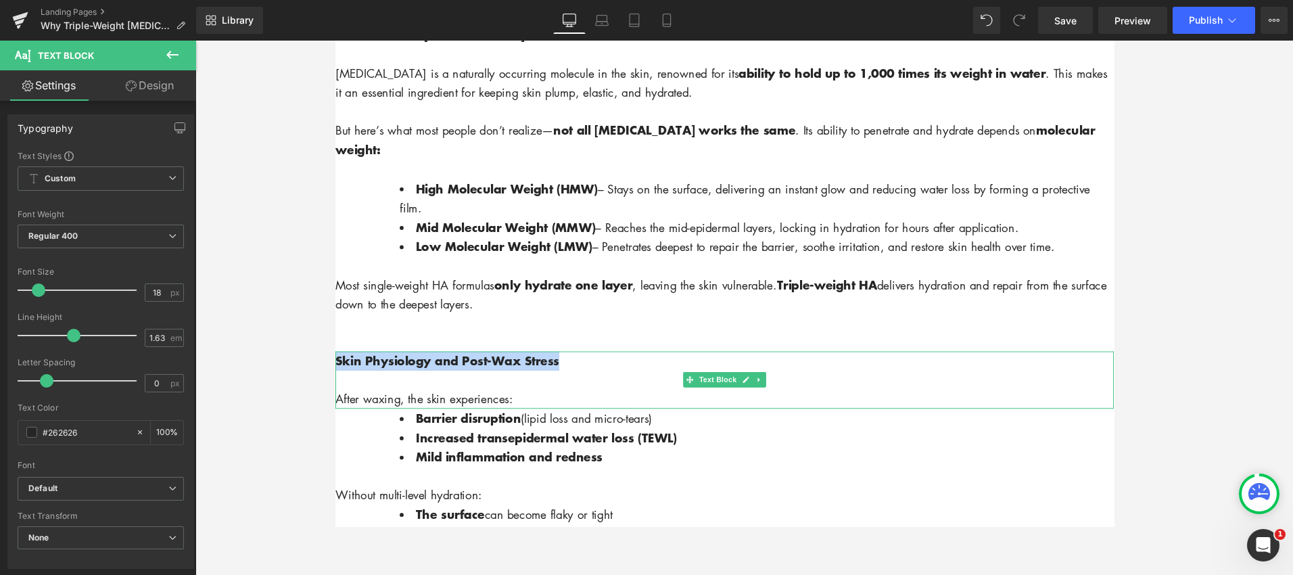
copy strong "Skin Physiology and Post-Wax Stress"
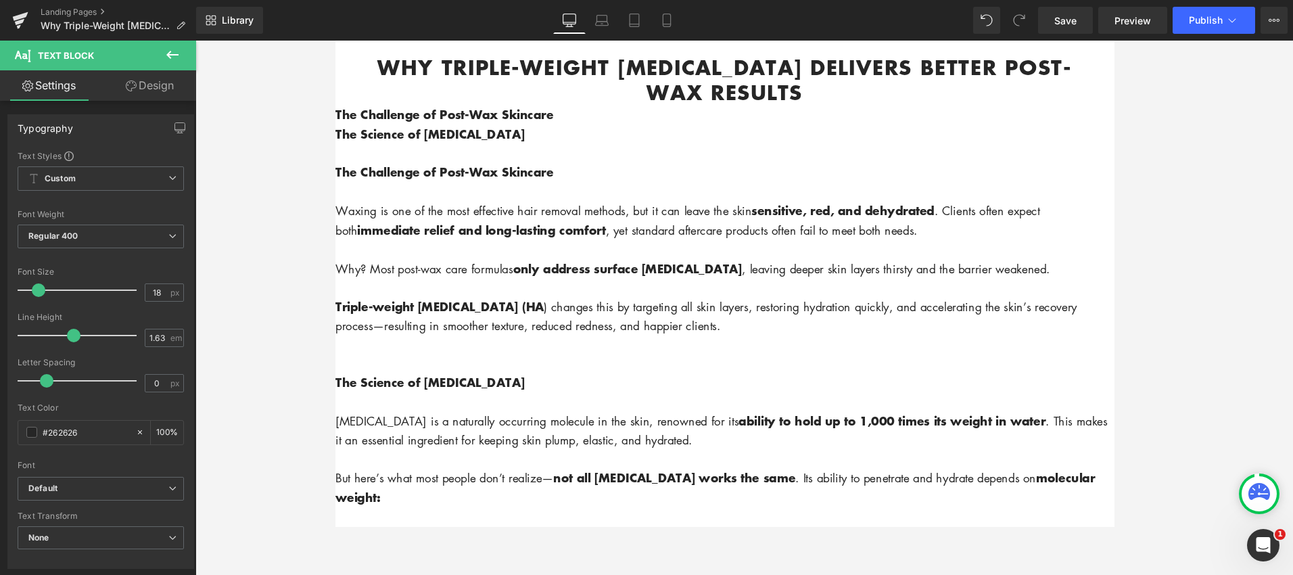
scroll to position [523, 0]
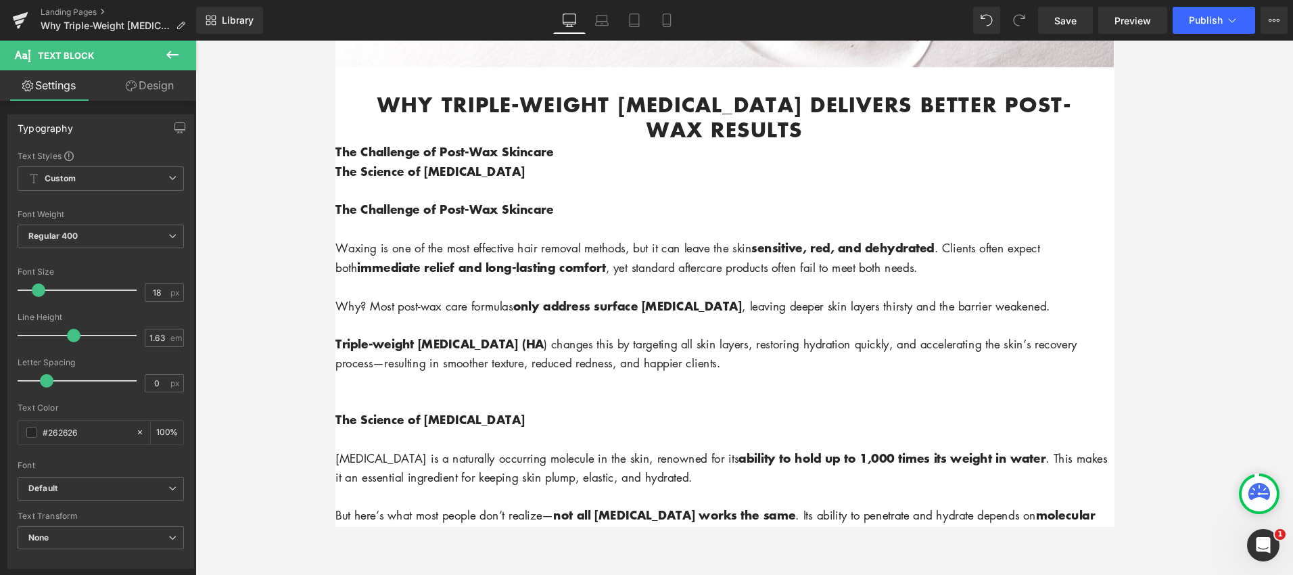
click at [537, 182] on p "The Science of [MEDICAL_DATA]" at bounding box center [744, 178] width 818 height 20
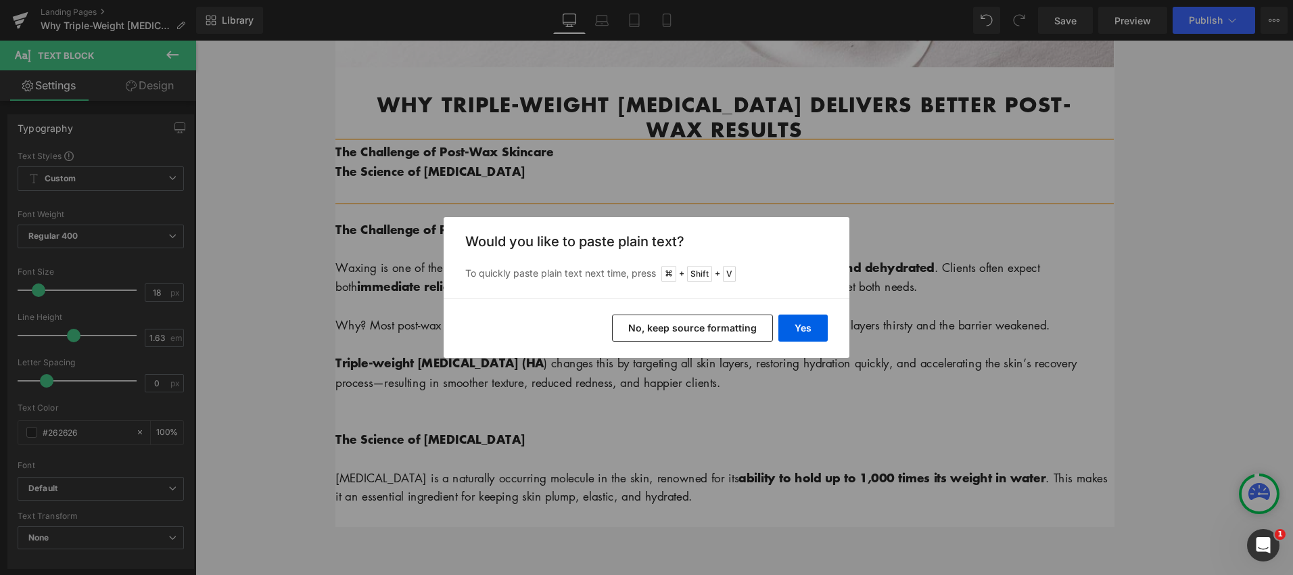
click at [713, 333] on button "No, keep source formatting" at bounding box center [692, 327] width 161 height 27
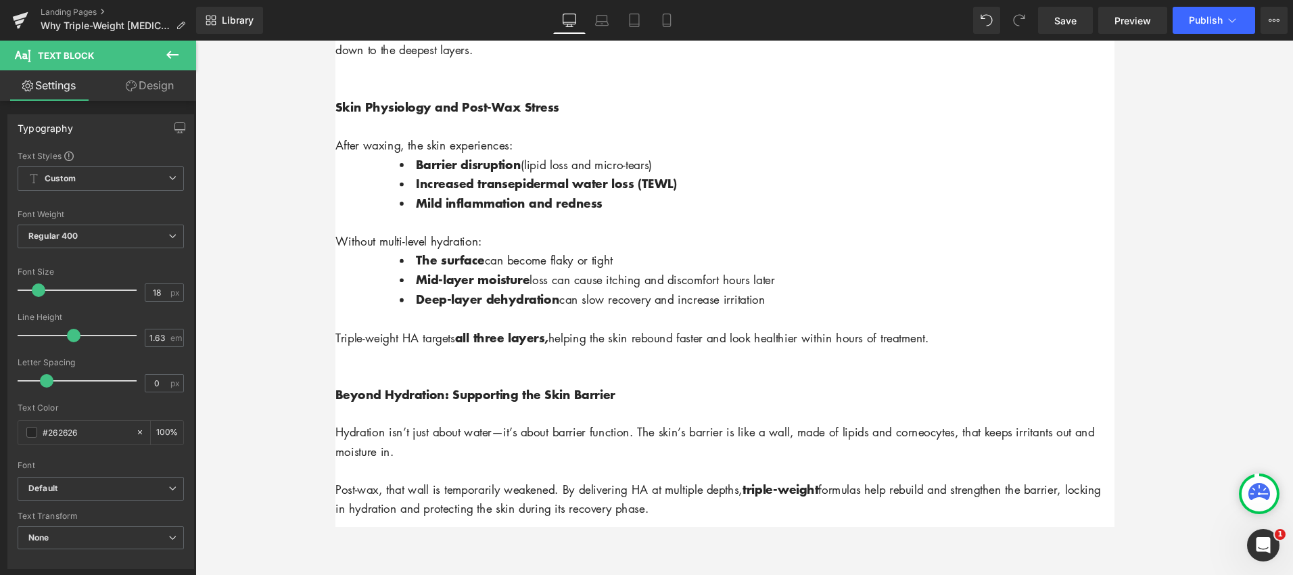
scroll to position [1238, 0]
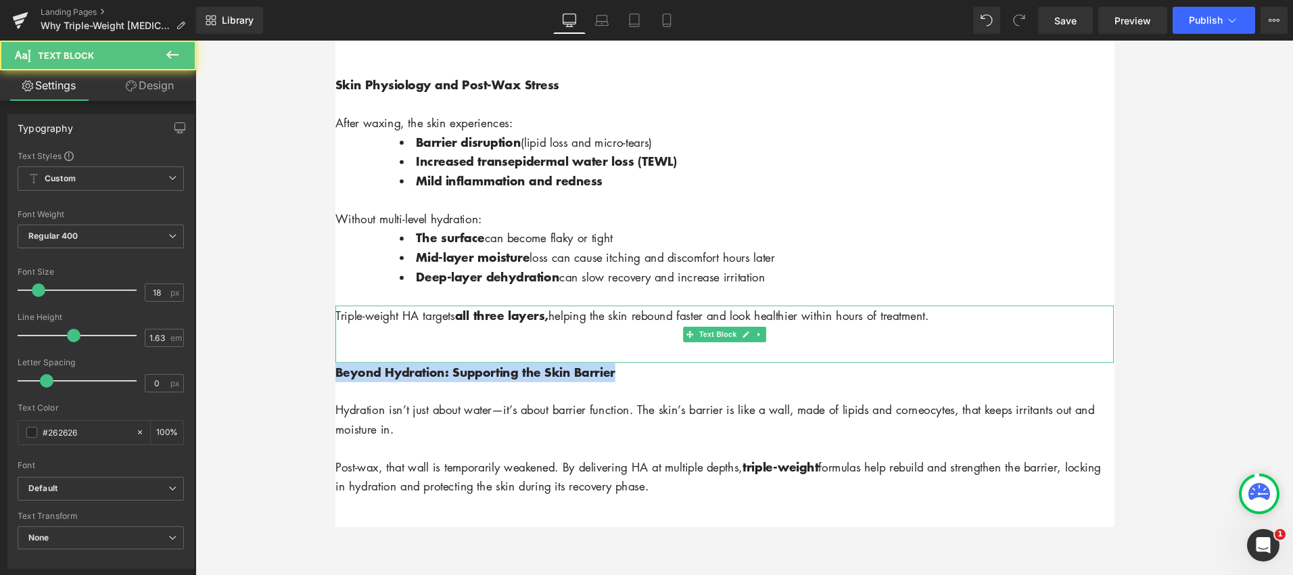
drag, startPoint x: 618, startPoint y: 394, endPoint x: 362, endPoint y: 382, distance: 256.5
click at [361, 378] on div "Image Why Triple-Weight Hyaluronic Acid Delivers Better Post-Wax Results Headin…" at bounding box center [744, 381] width 818 height 2874
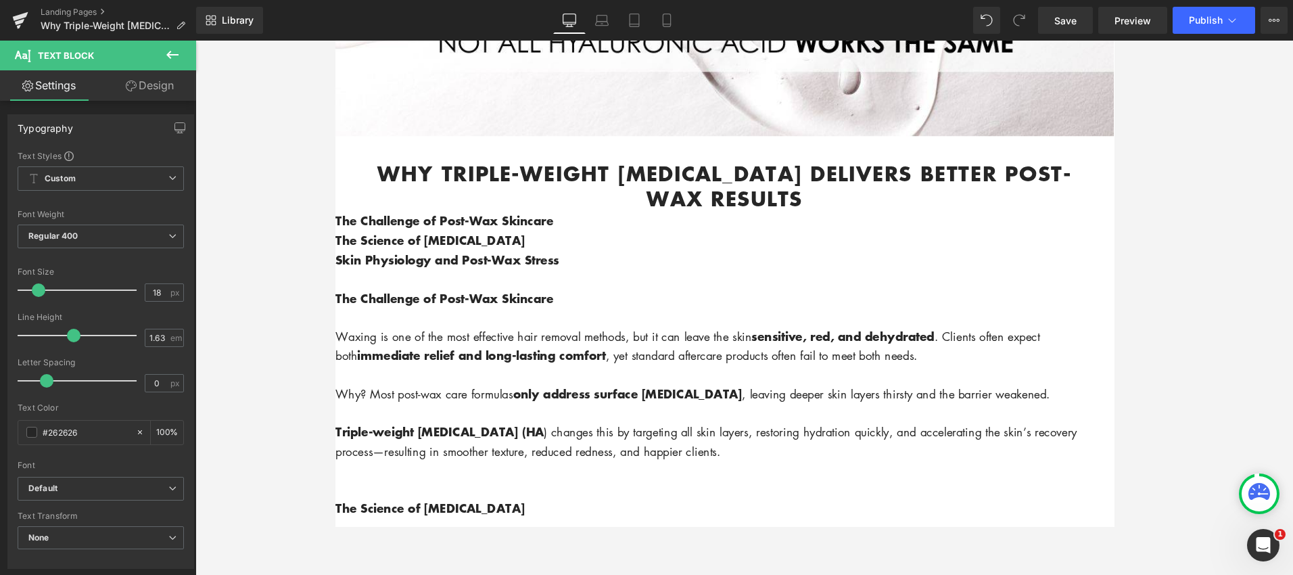
scroll to position [434, 0]
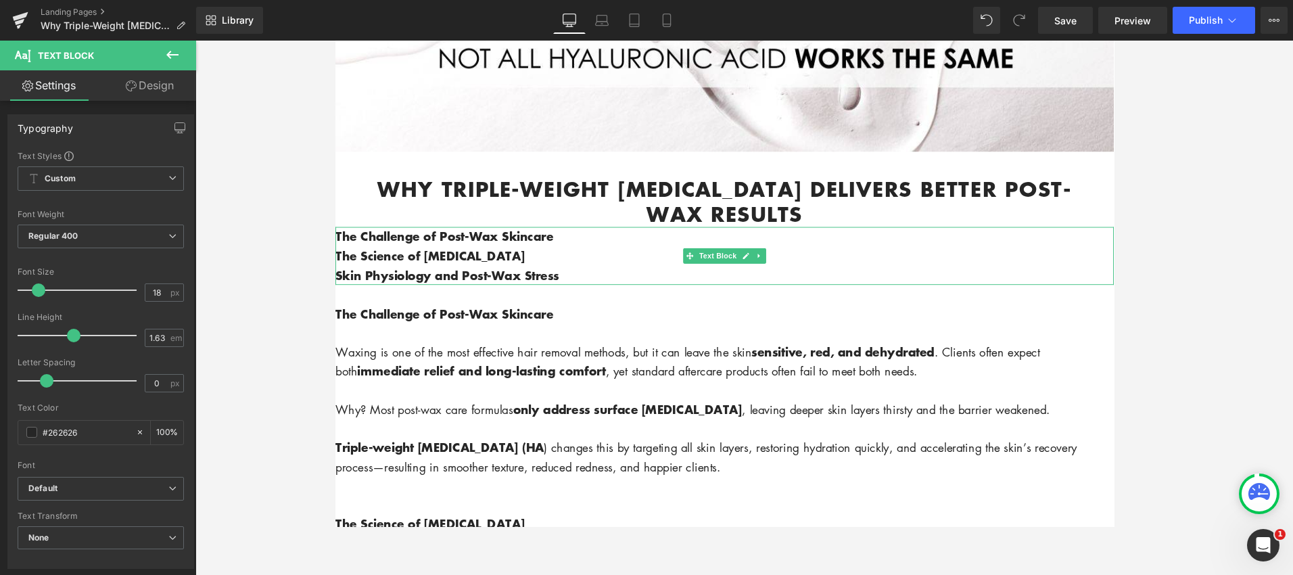
click at [580, 287] on p "Skin Physiology and Post-Wax Stress" at bounding box center [744, 287] width 818 height 20
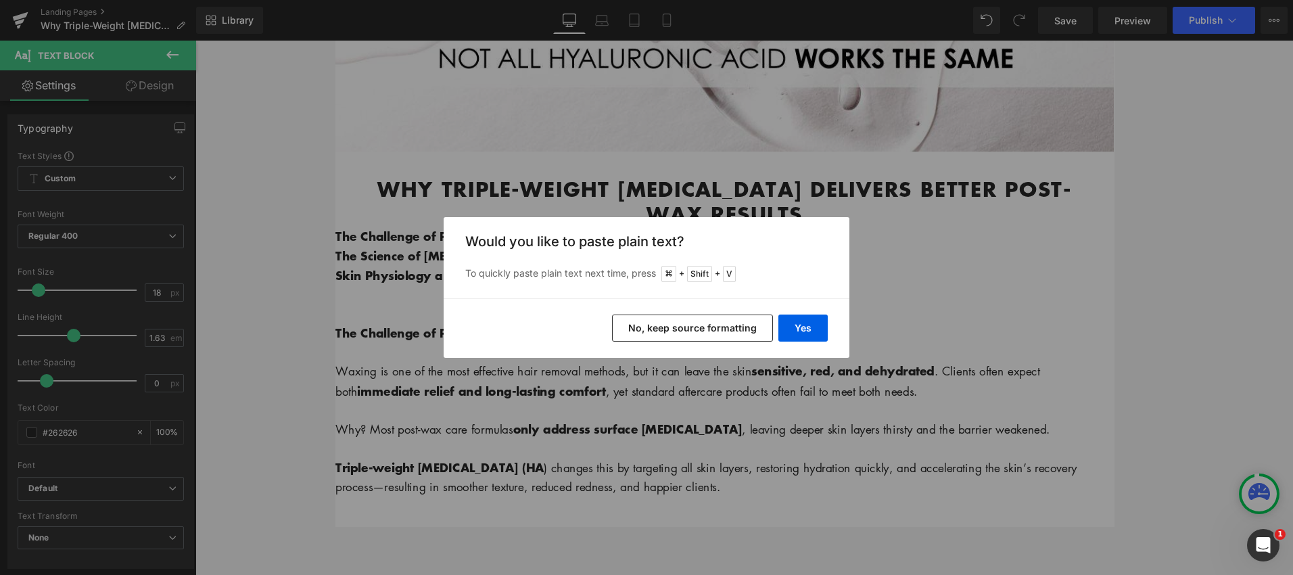
click at [688, 328] on button "No, keep source formatting" at bounding box center [692, 327] width 161 height 27
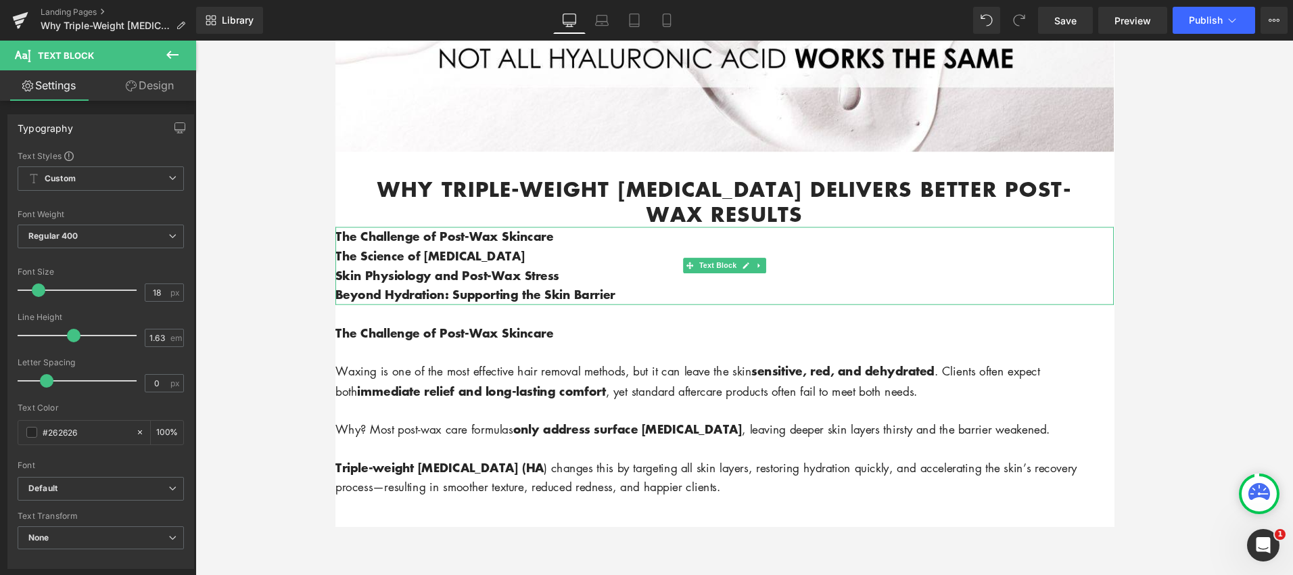
click at [653, 312] on p "Beyond Hydration: Supporting the Skin Barrier" at bounding box center [744, 308] width 818 height 20
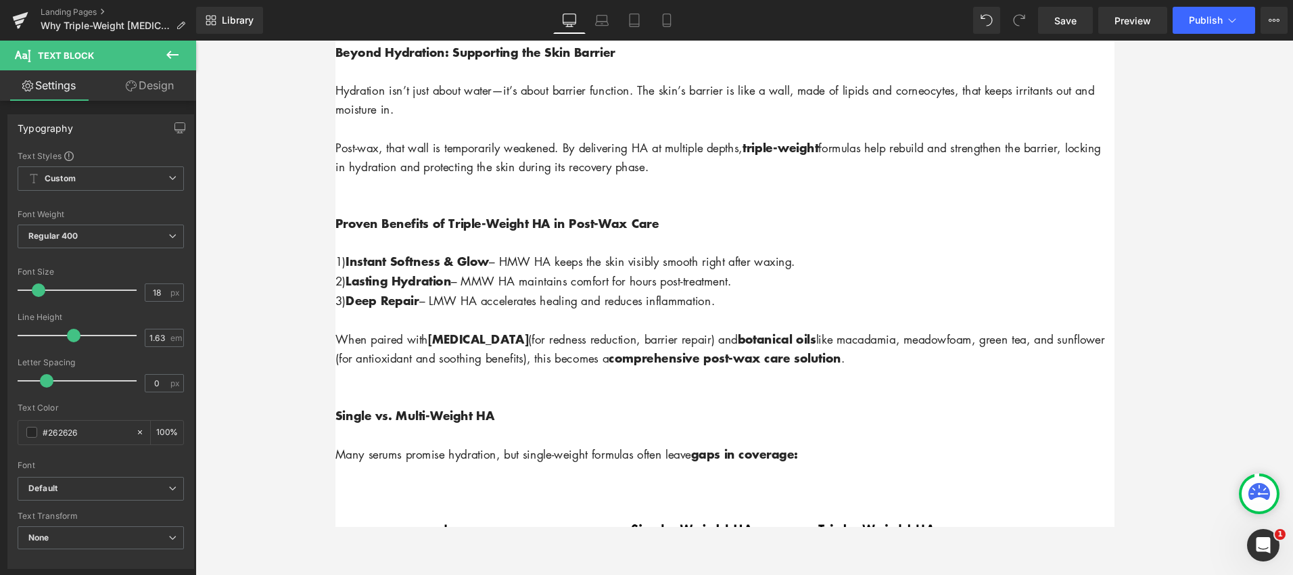
scroll to position [1615, 0]
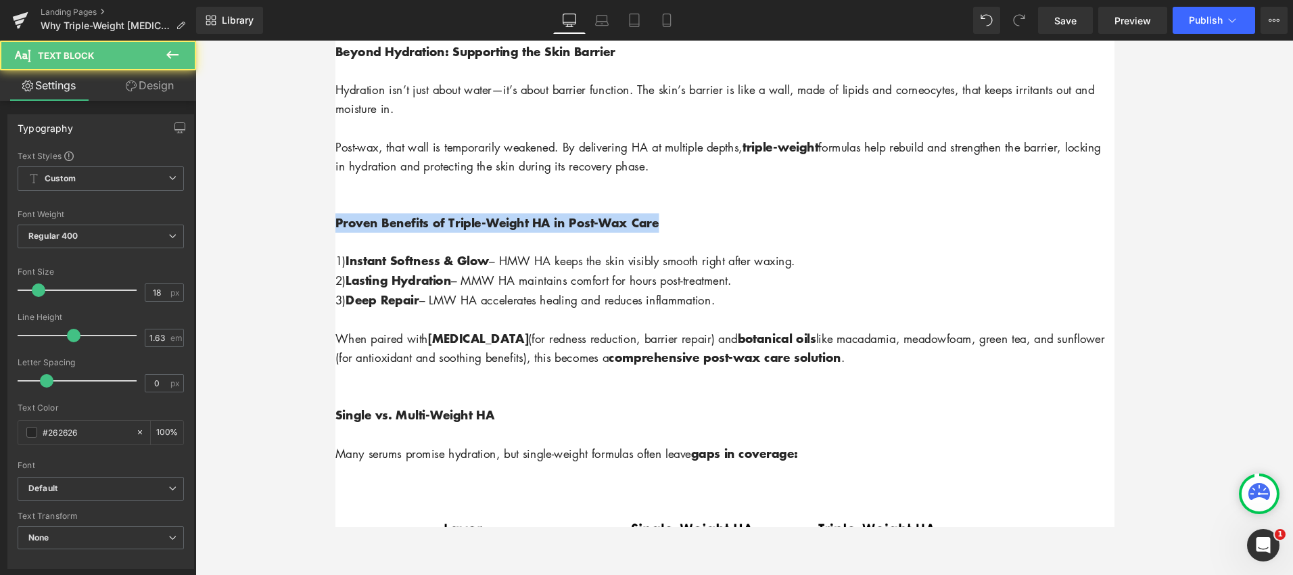
drag, startPoint x: 688, startPoint y: 233, endPoint x: 314, endPoint y: 235, distance: 373.3
click at [335, 235] on html "Account Cart ( 0 ) Subtotal $0.00 View cart Check out Checkout" at bounding box center [744, 170] width 818 height 3490
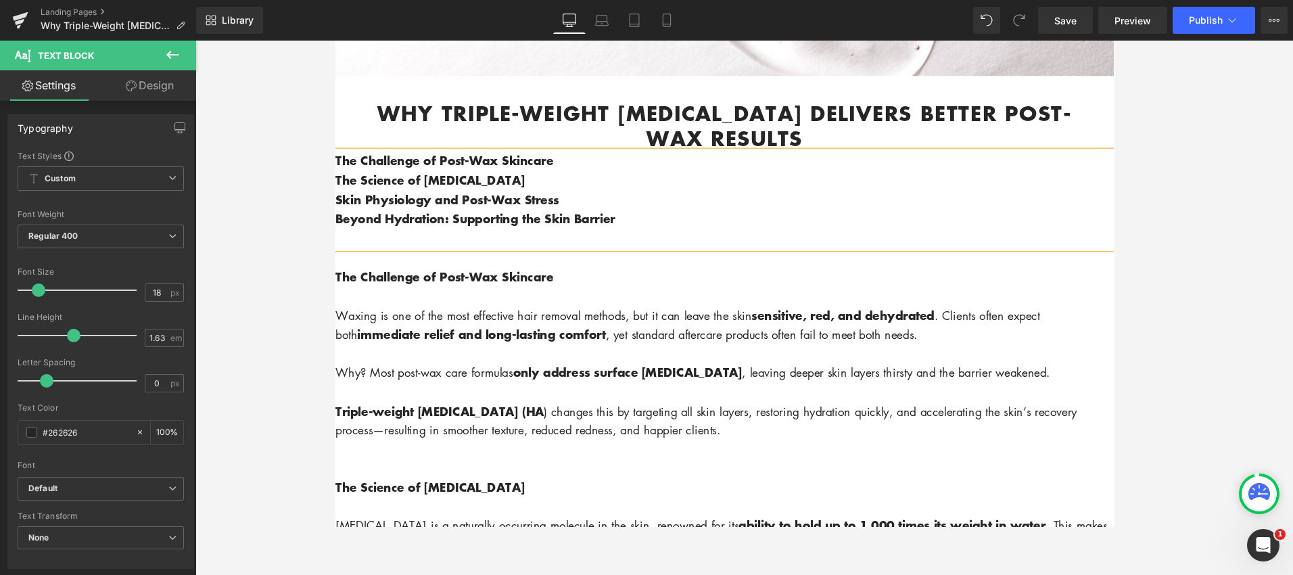
scroll to position [511, 0]
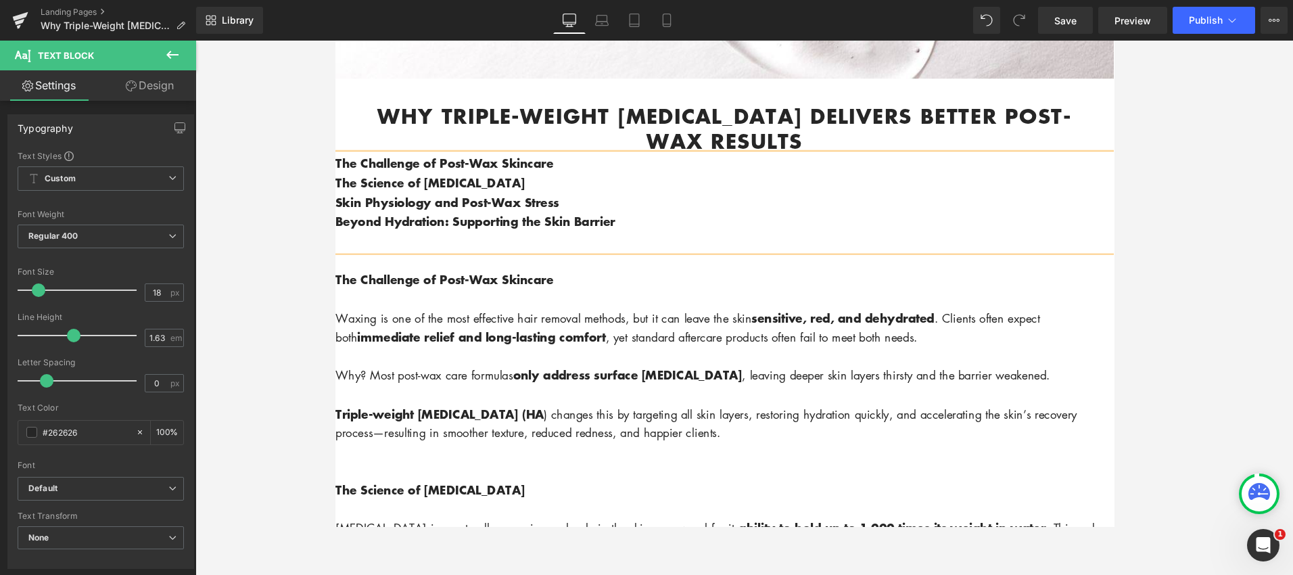
click at [659, 237] on p "Beyond Hydration: Supporting the Skin Barrier" at bounding box center [744, 230] width 818 height 20
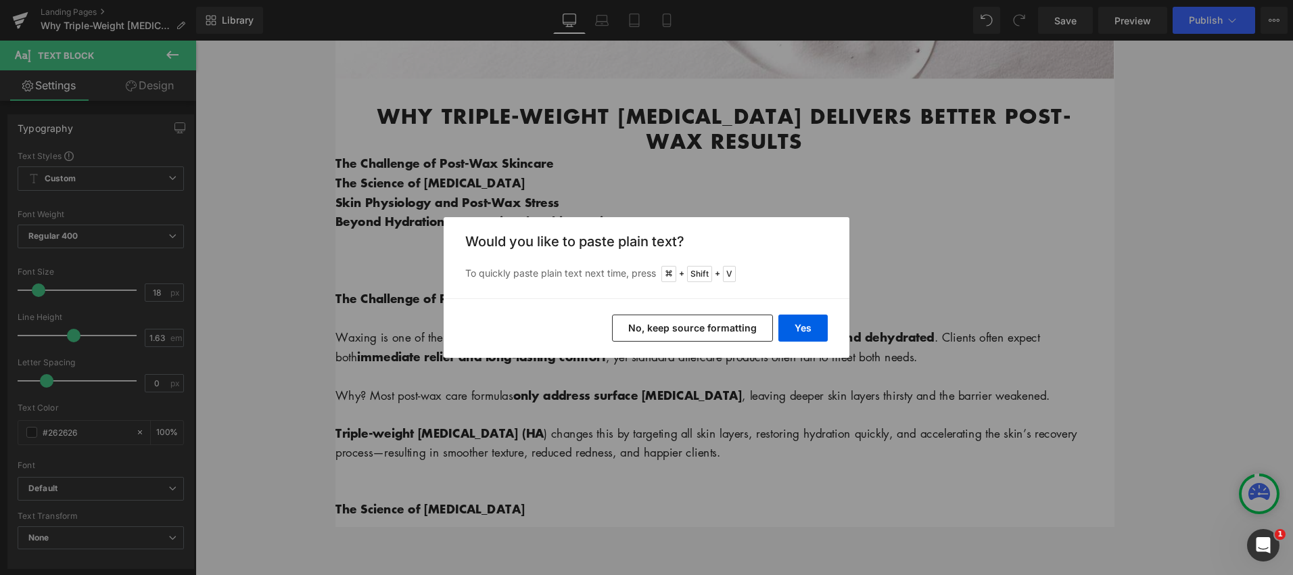
click at [744, 329] on button "No, keep source formatting" at bounding box center [692, 327] width 161 height 27
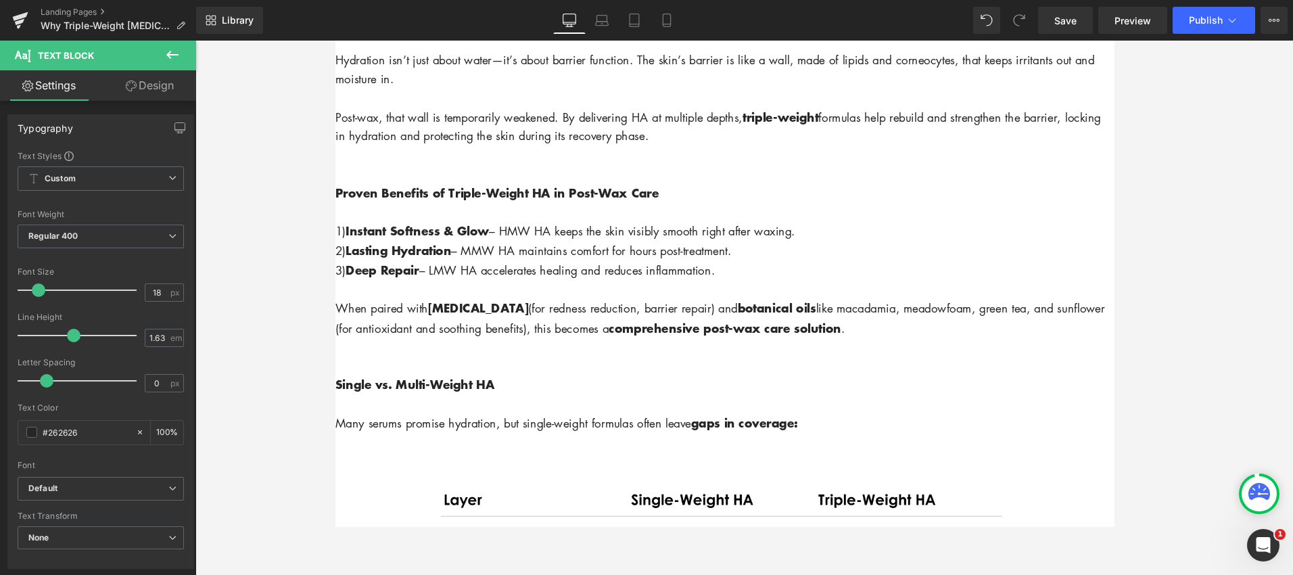
scroll to position [1672, 0]
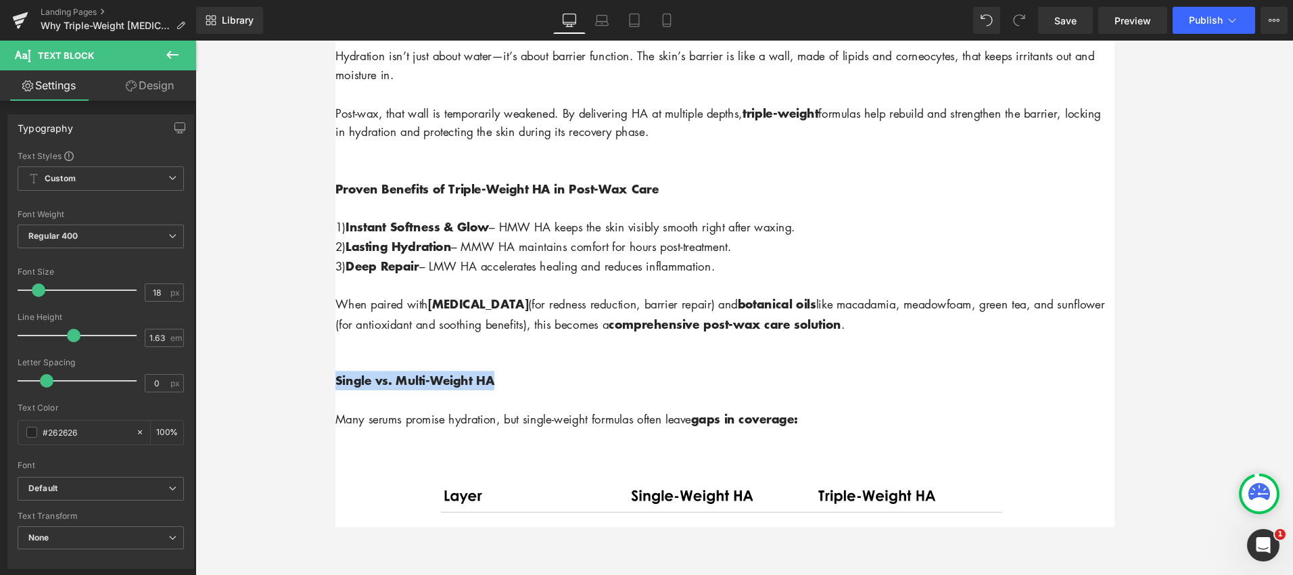
drag, startPoint x: 477, startPoint y: 399, endPoint x: 327, endPoint y: 396, distance: 149.5
click at [335, 396] on html "Account Cart ( 0 ) Subtotal $0.00 View cart Check out Checkout" at bounding box center [744, 123] width 818 height 3510
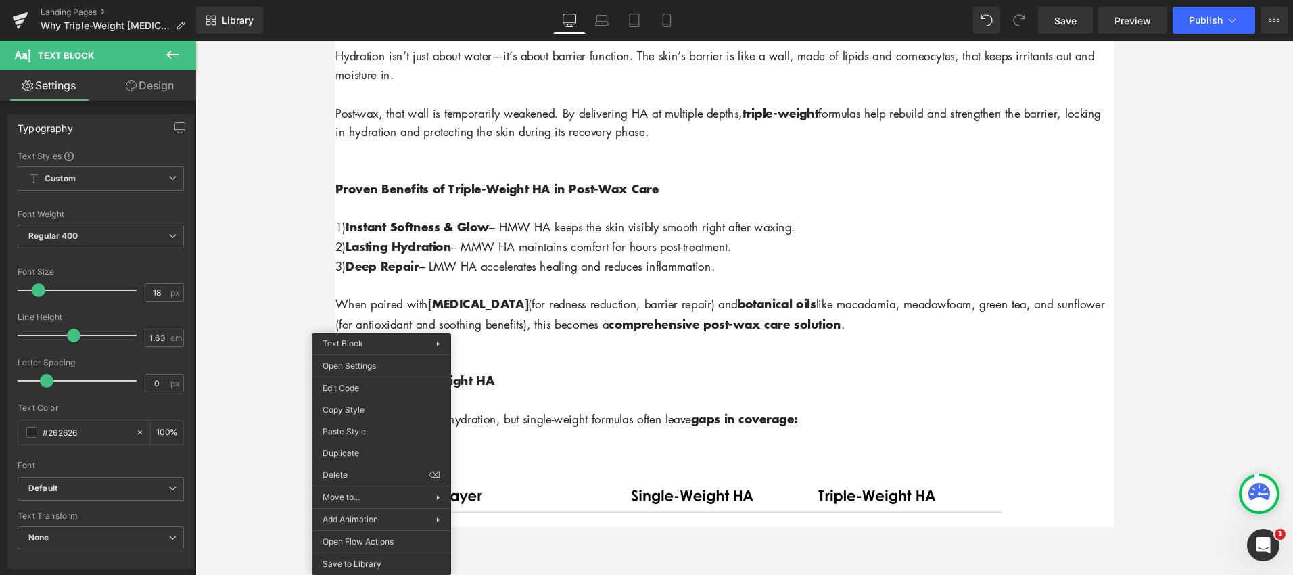
drag, startPoint x: 577, startPoint y: 406, endPoint x: 550, endPoint y: 406, distance: 27.7
click at [576, 406] on p "Single vs. Multi-Weight HA" at bounding box center [744, 397] width 818 height 20
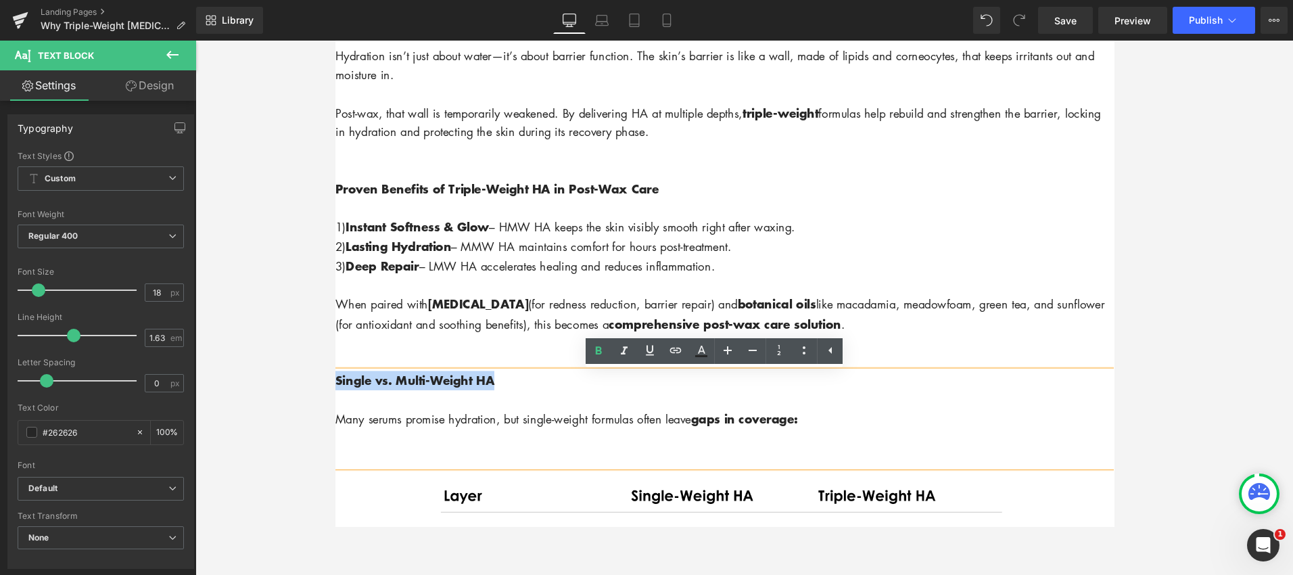
drag, startPoint x: 491, startPoint y: 402, endPoint x: 278, endPoint y: 387, distance: 213.6
click at [335, 387] on html "Account Cart ( 0 ) Subtotal $0.00 View cart Check out Checkout" at bounding box center [744, 123] width 818 height 3510
copy strong "Single vs. Multi-Weight HA"
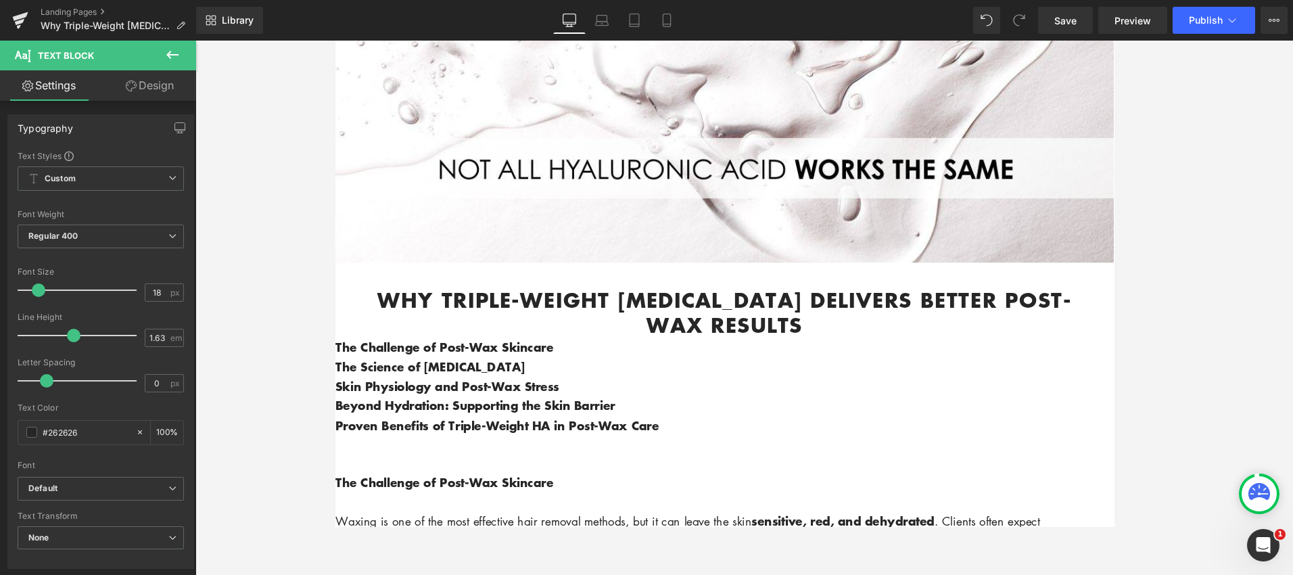
scroll to position [303, 0]
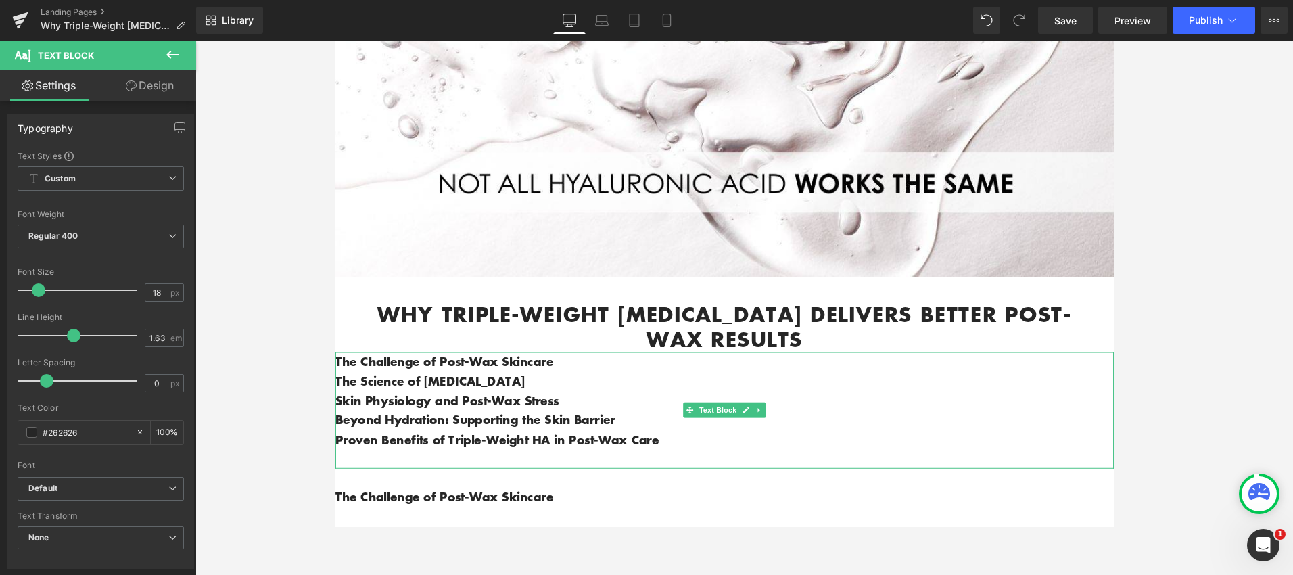
click at [713, 463] on p "Proven Benefits of Triple-Weight HA in Post-Wax Care" at bounding box center [744, 460] width 818 height 20
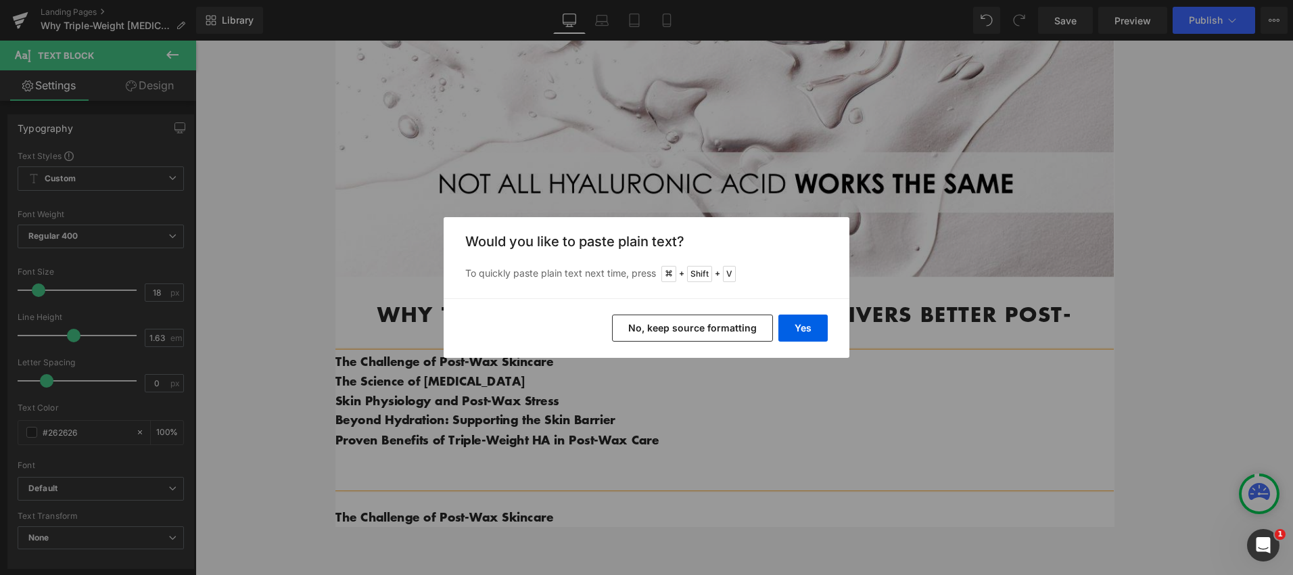
click at [713, 323] on button "No, keep source formatting" at bounding box center [692, 327] width 161 height 27
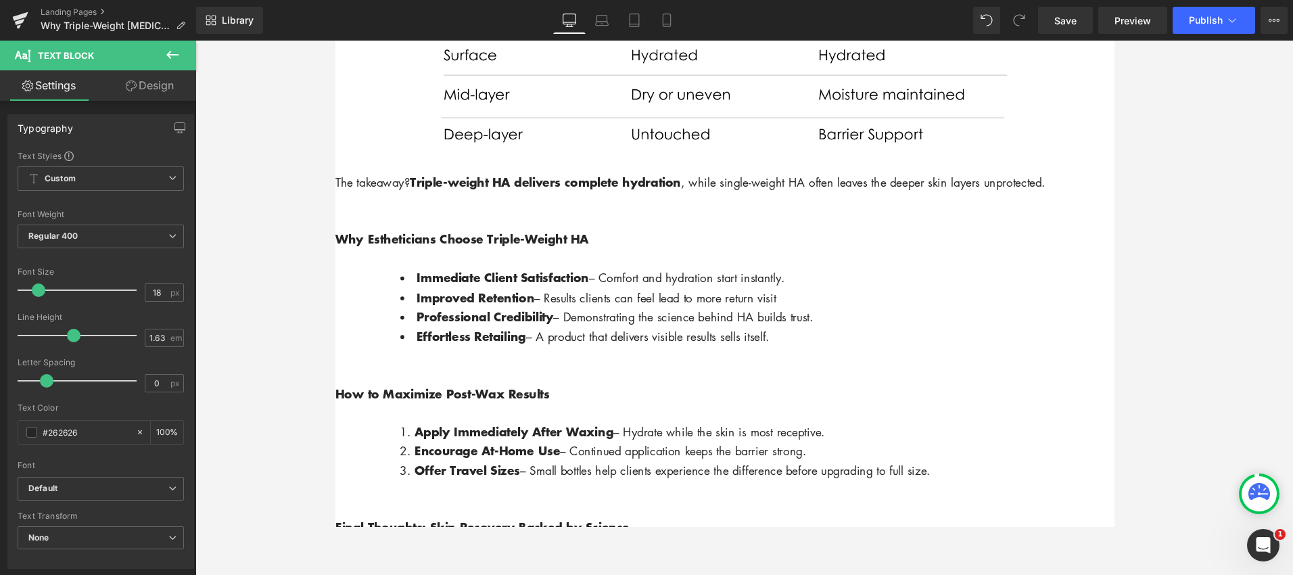
scroll to position [2198, 0]
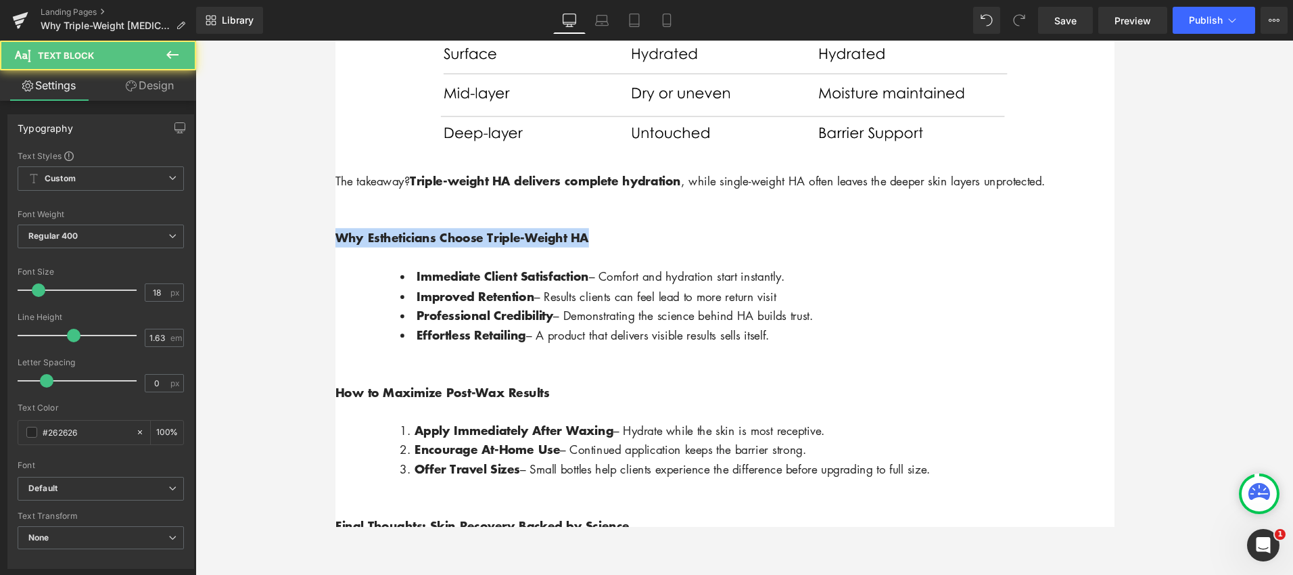
drag, startPoint x: 585, startPoint y: 248, endPoint x: 332, endPoint y: 242, distance: 253.0
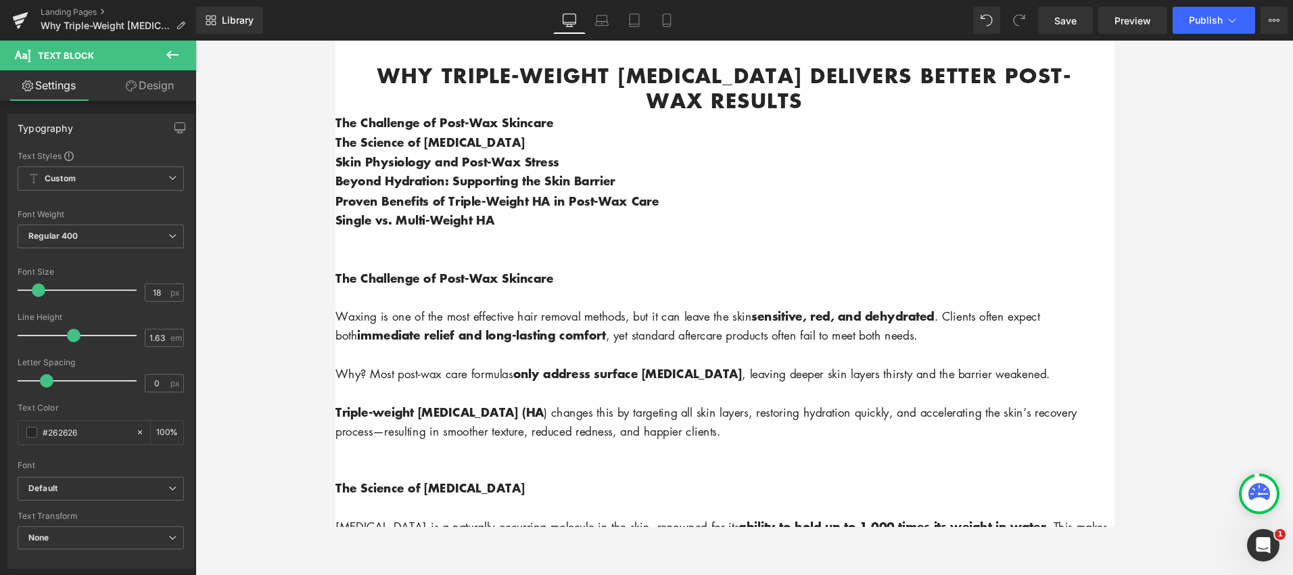
scroll to position [509, 0]
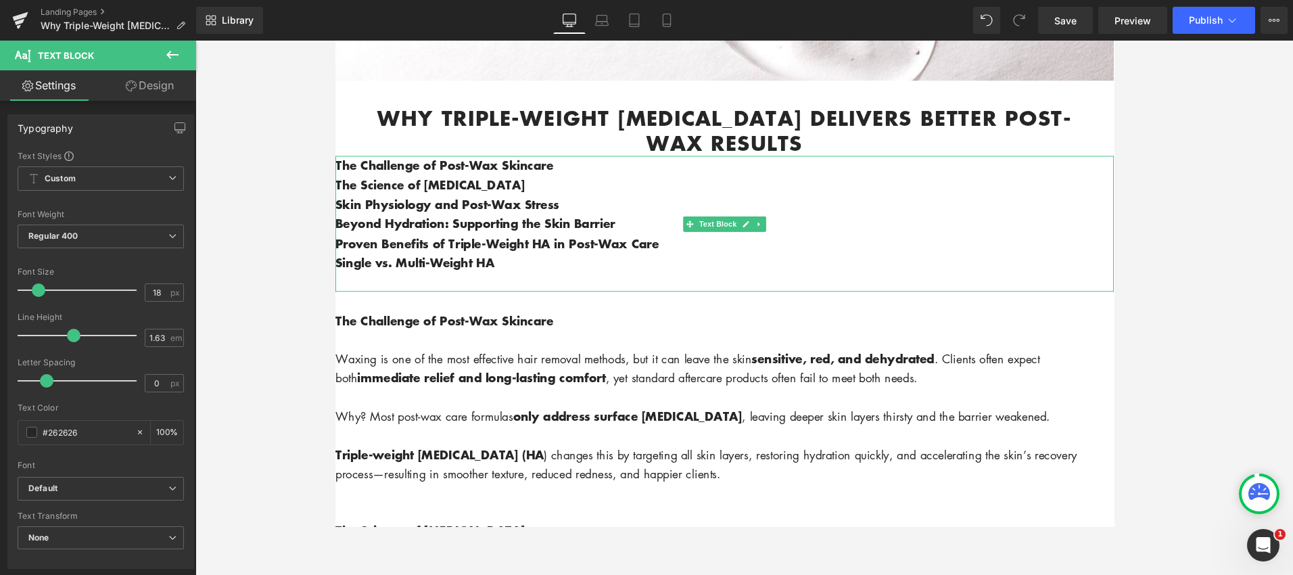
click at [524, 285] on p at bounding box center [744, 294] width 818 height 20
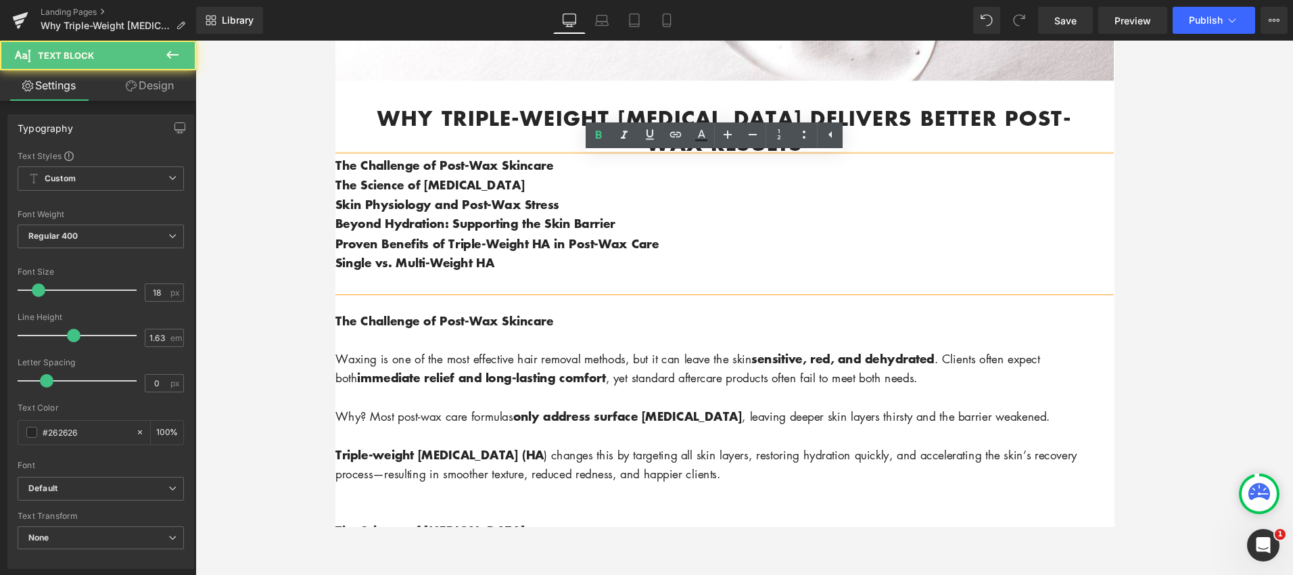
click at [520, 278] on p "Single vs. Multi-Weight HA" at bounding box center [744, 274] width 818 height 20
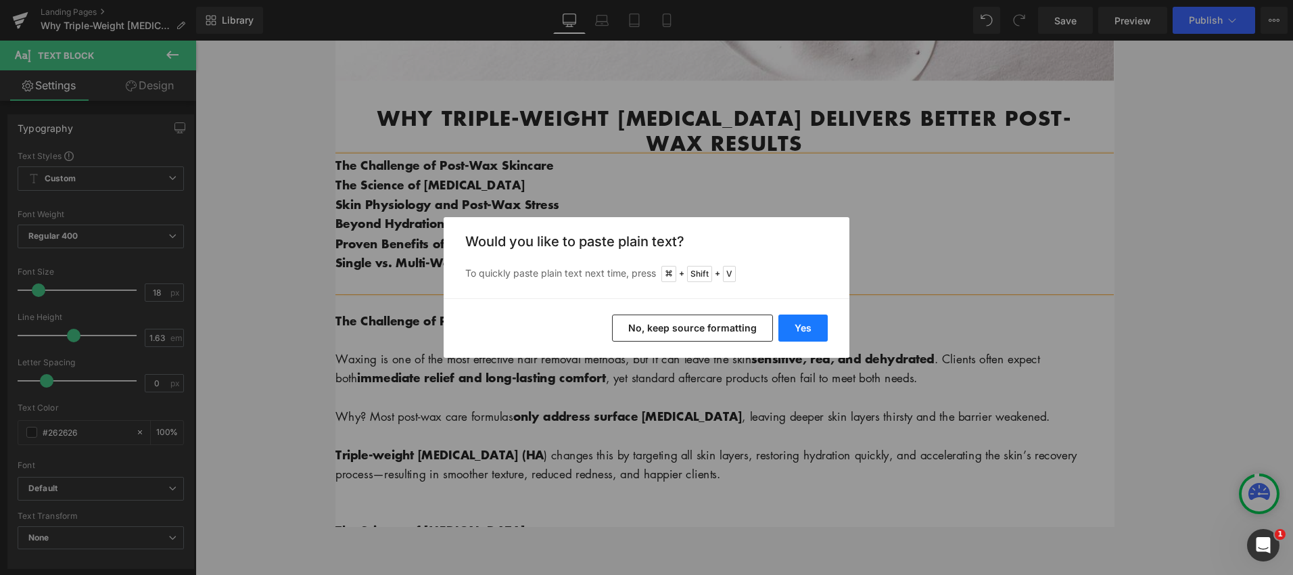
click at [811, 332] on button "Yes" at bounding box center [802, 327] width 49 height 27
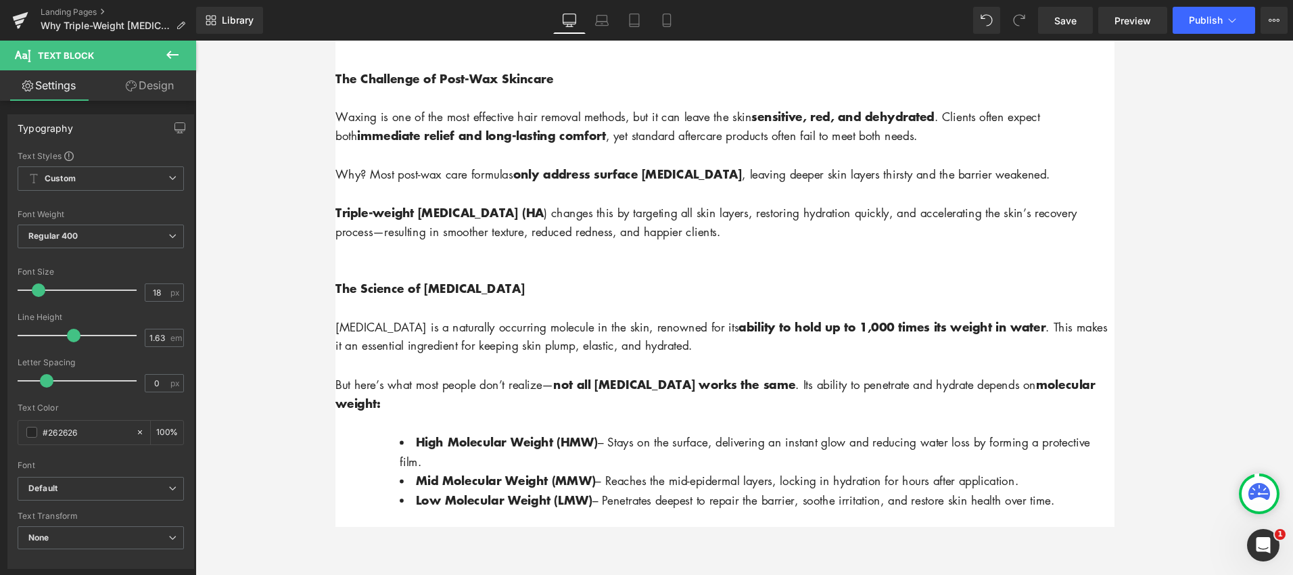
scroll to position [318, 0]
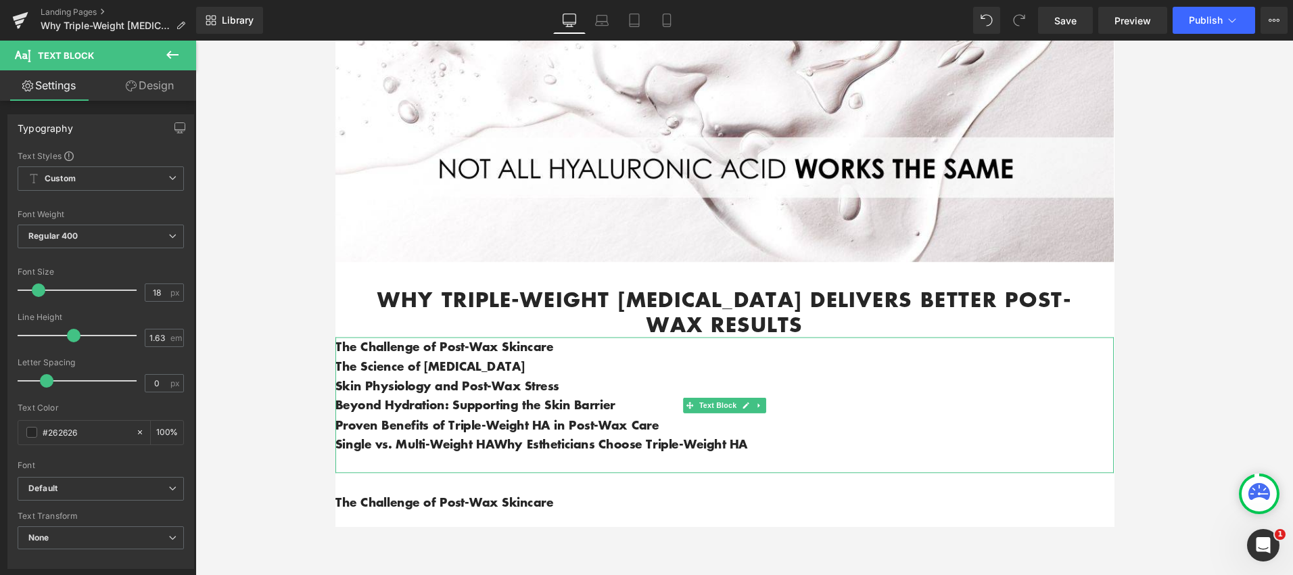
click at [509, 470] on span "Single vs. Multi-Weight HAWhy Estheticians Choose Triple-Weight HA" at bounding box center [551, 464] width 433 height 18
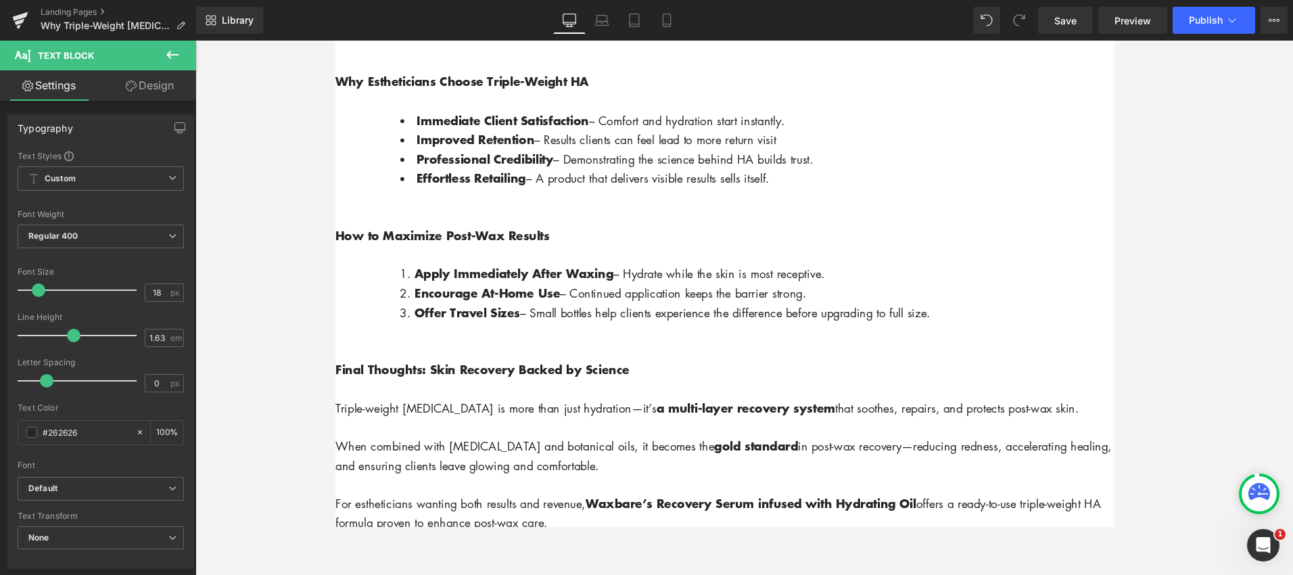
scroll to position [2385, 0]
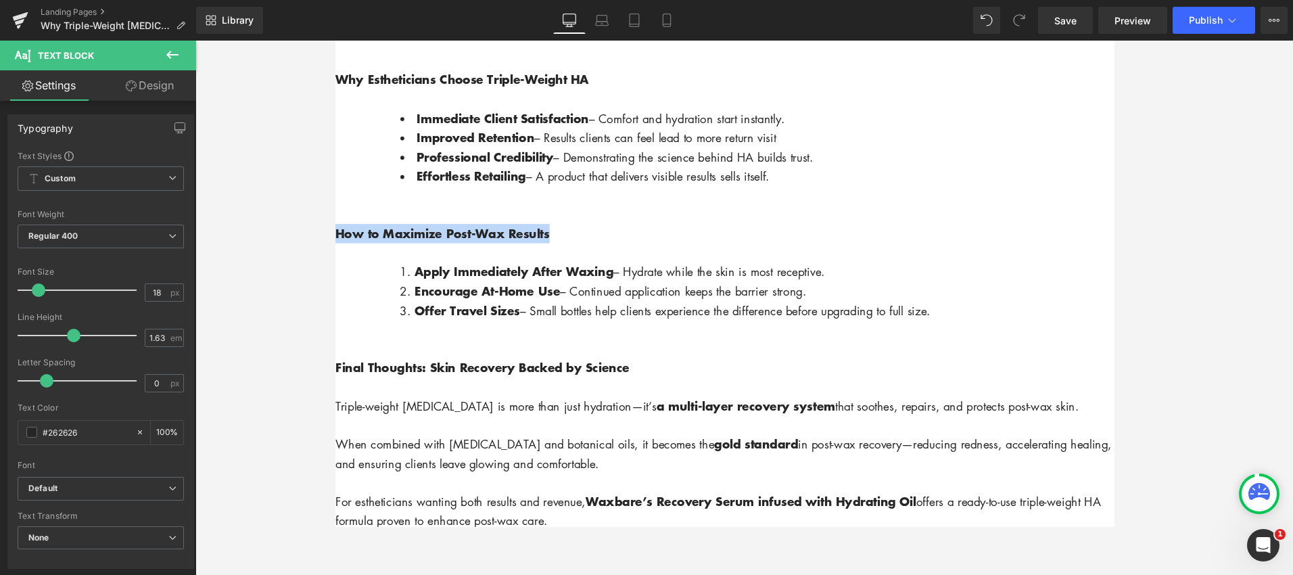
drag, startPoint x: 572, startPoint y: 247, endPoint x: 337, endPoint y: 241, distance: 234.7
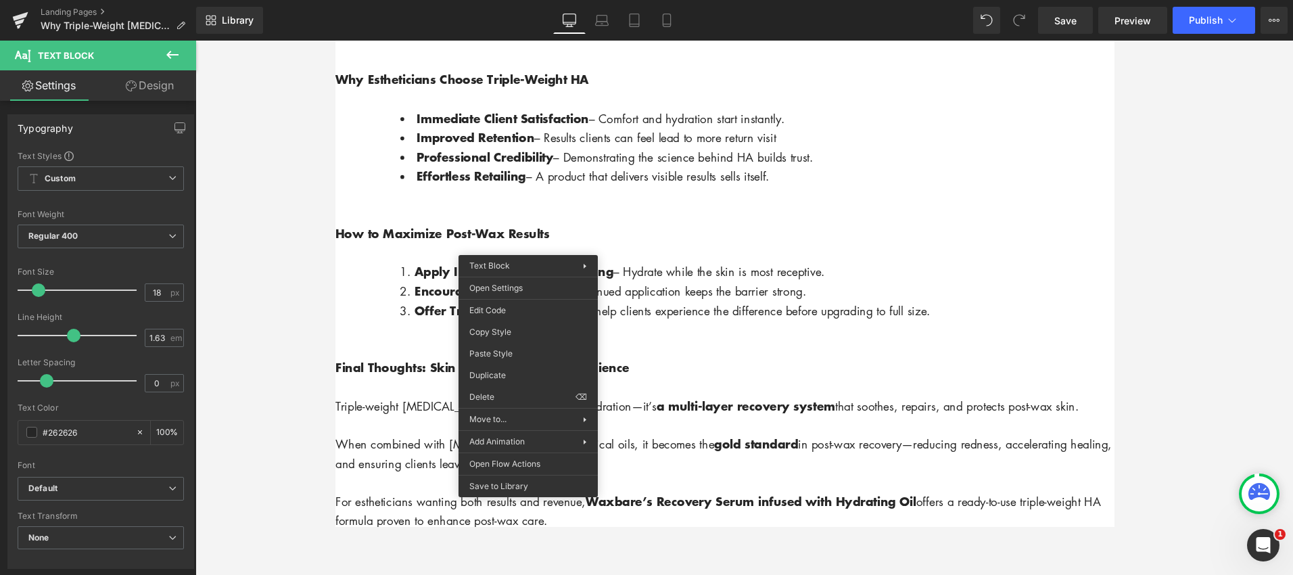
click at [590, 246] on p "How to Maximize Post-Wax Results" at bounding box center [744, 243] width 818 height 20
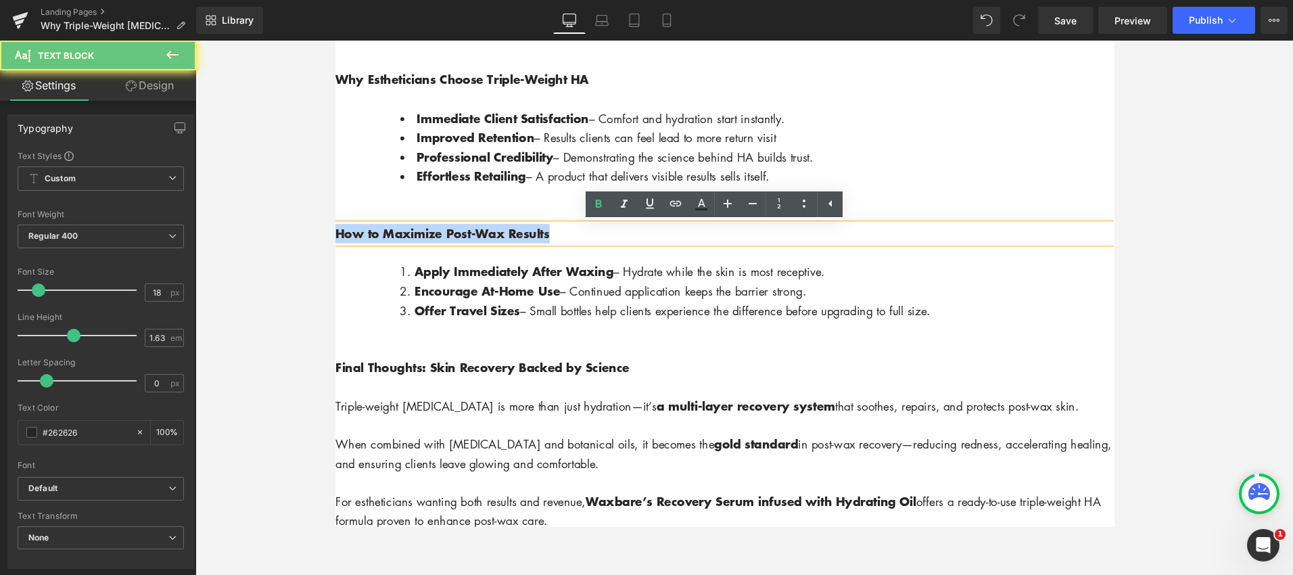
drag, startPoint x: 536, startPoint y: 246, endPoint x: 292, endPoint y: 241, distance: 244.2
copy strong "How to Maximize Post-Wax Results"
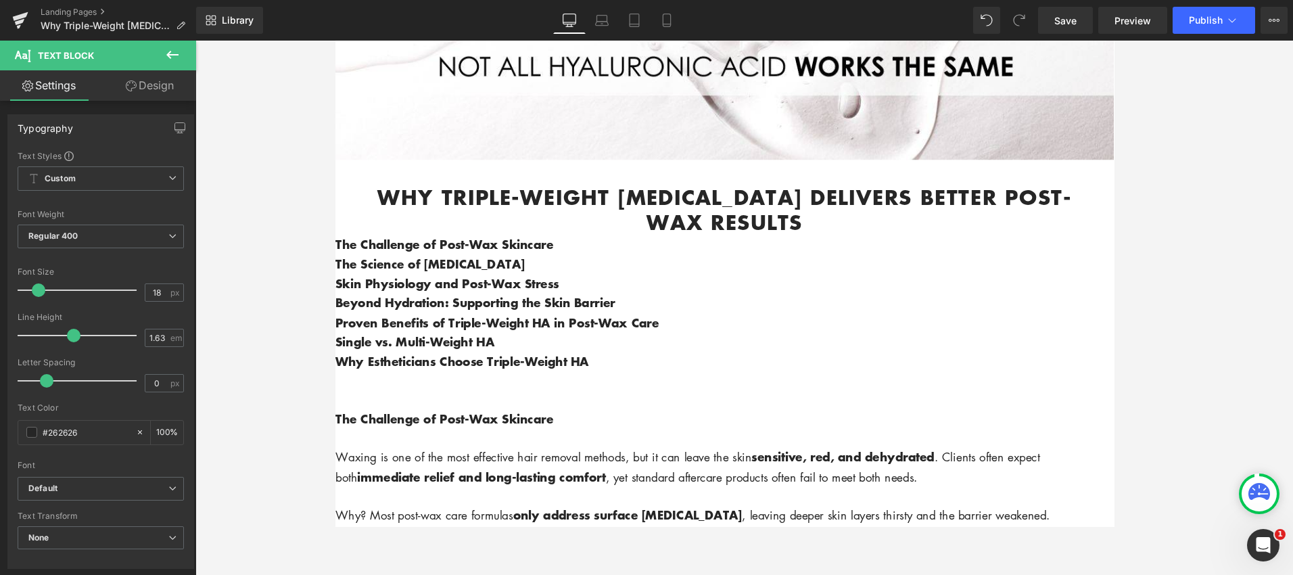
scroll to position [382, 0]
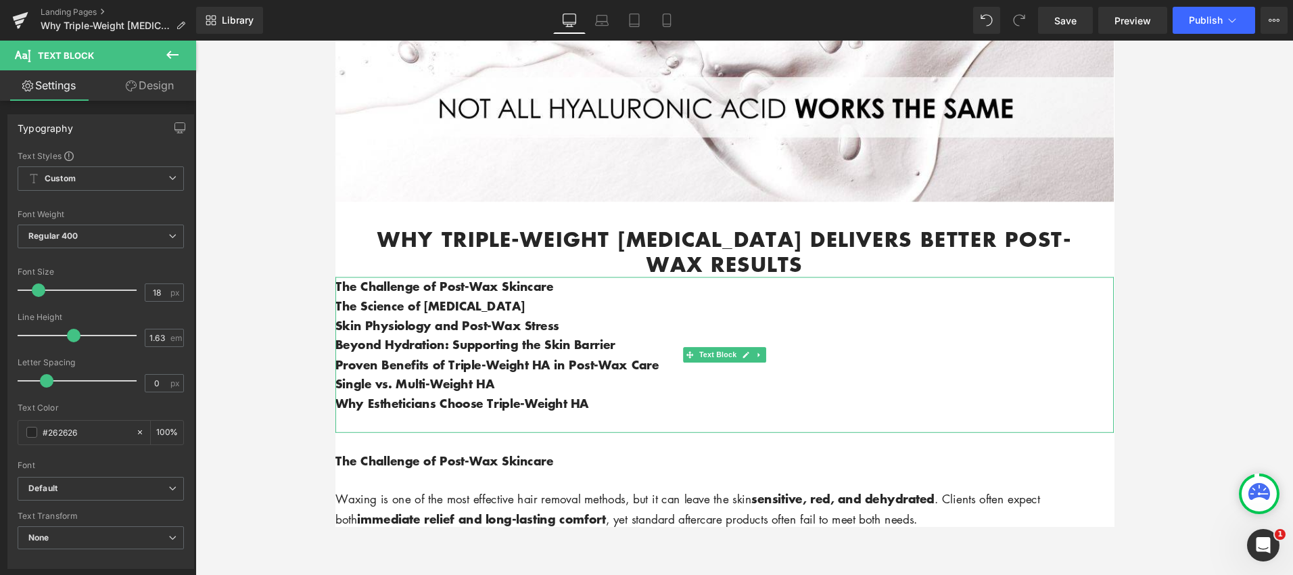
click at [638, 425] on p "Why Estheticians Choose Triple-Weight HA" at bounding box center [744, 421] width 818 height 20
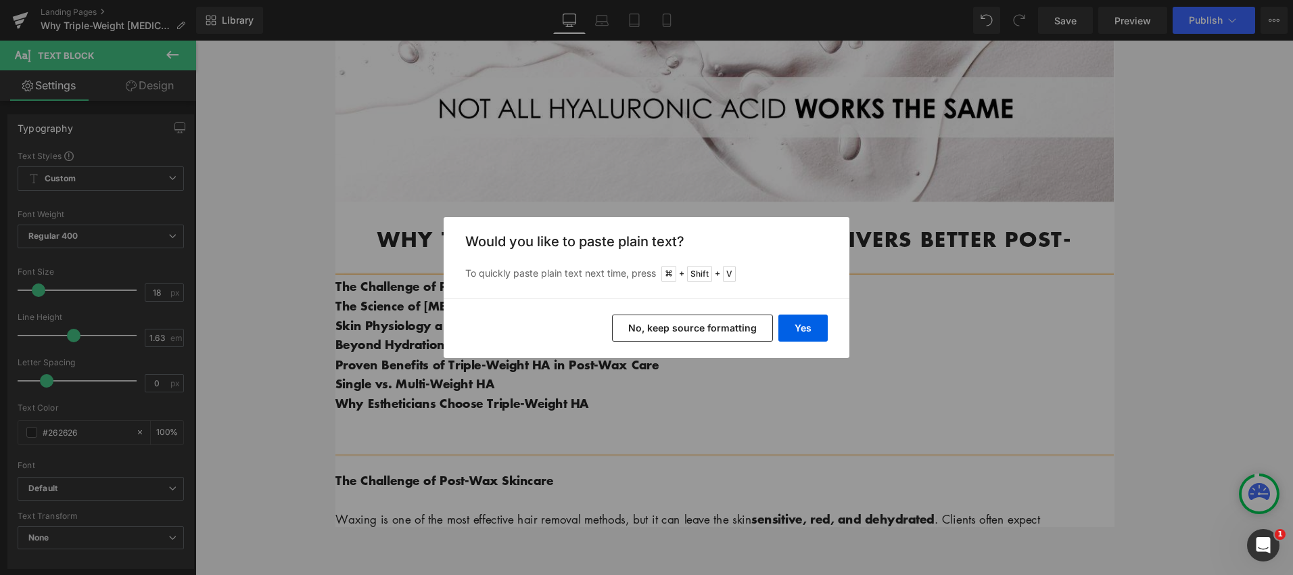
click at [728, 332] on button "No, keep source formatting" at bounding box center [692, 327] width 161 height 27
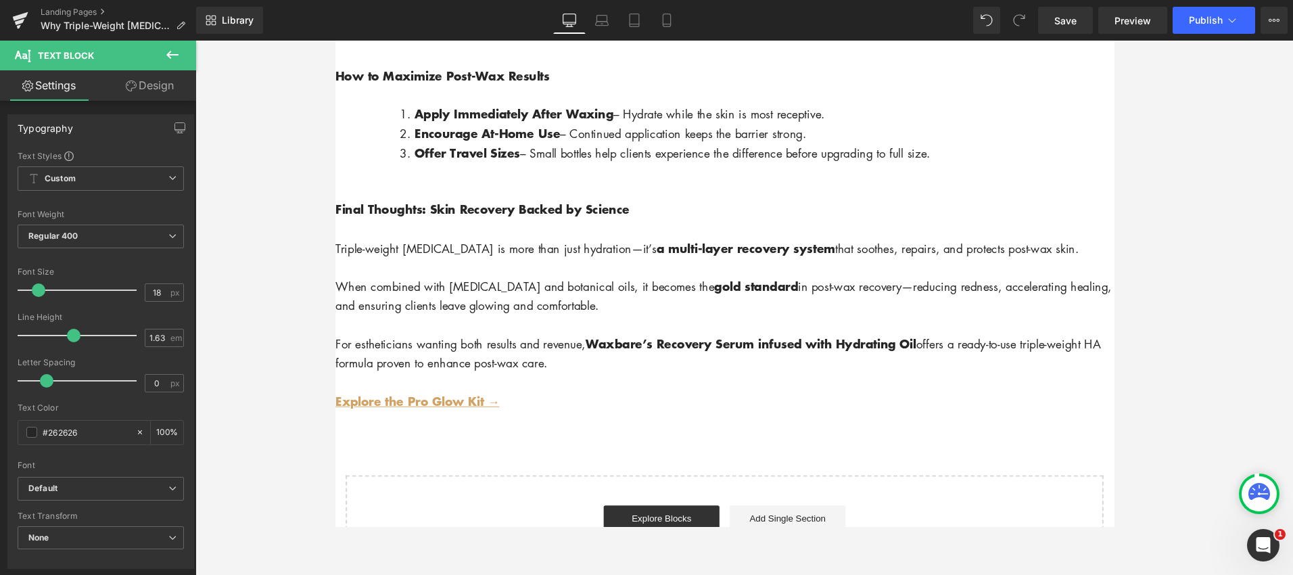
scroll to position [2573, 0]
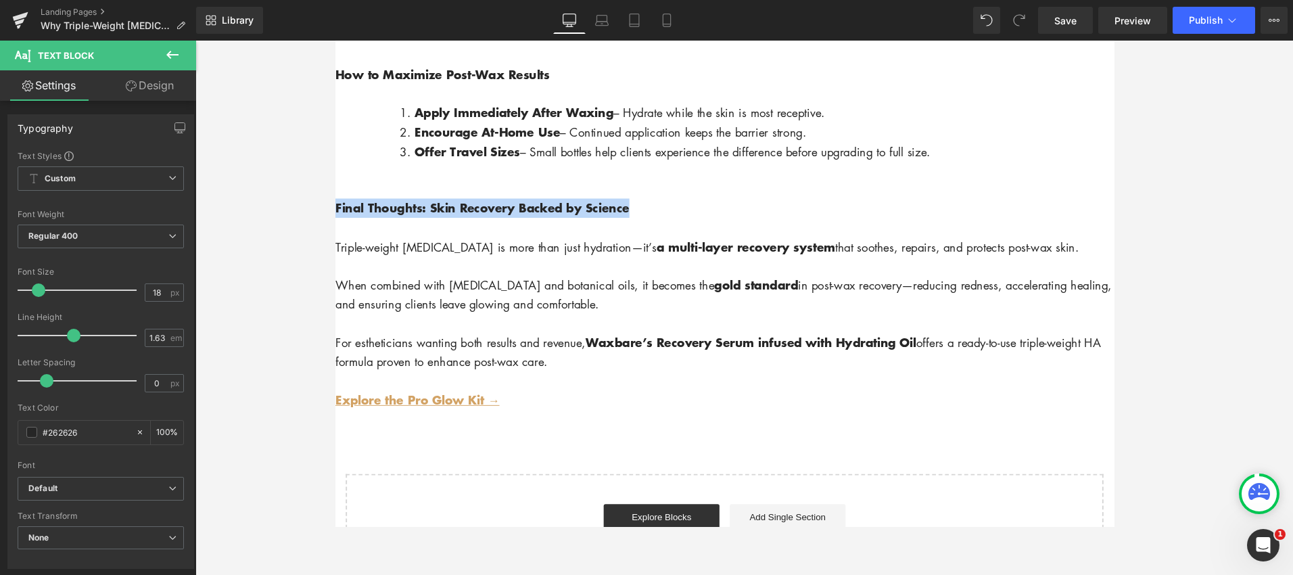
drag, startPoint x: 648, startPoint y: 222, endPoint x: 325, endPoint y: 216, distance: 323.3
copy strong "Final Thoughts: Skin Recovery Backed by Science"
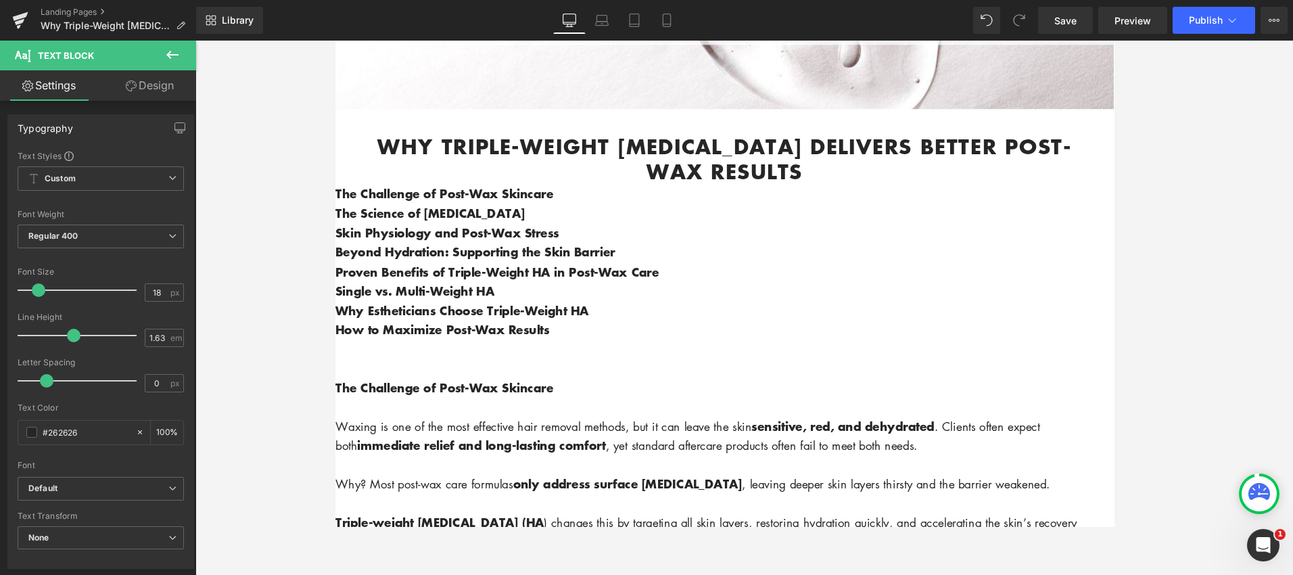
scroll to position [452, 0]
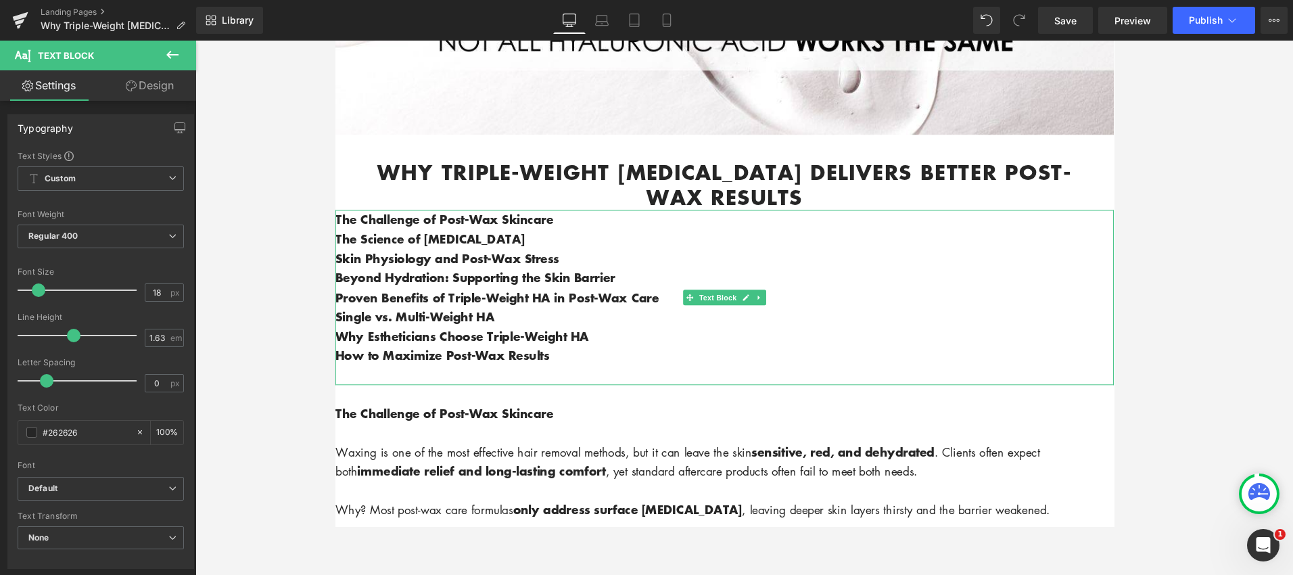
click at [598, 375] on p "How to Maximize Post-Wax Results" at bounding box center [744, 371] width 818 height 20
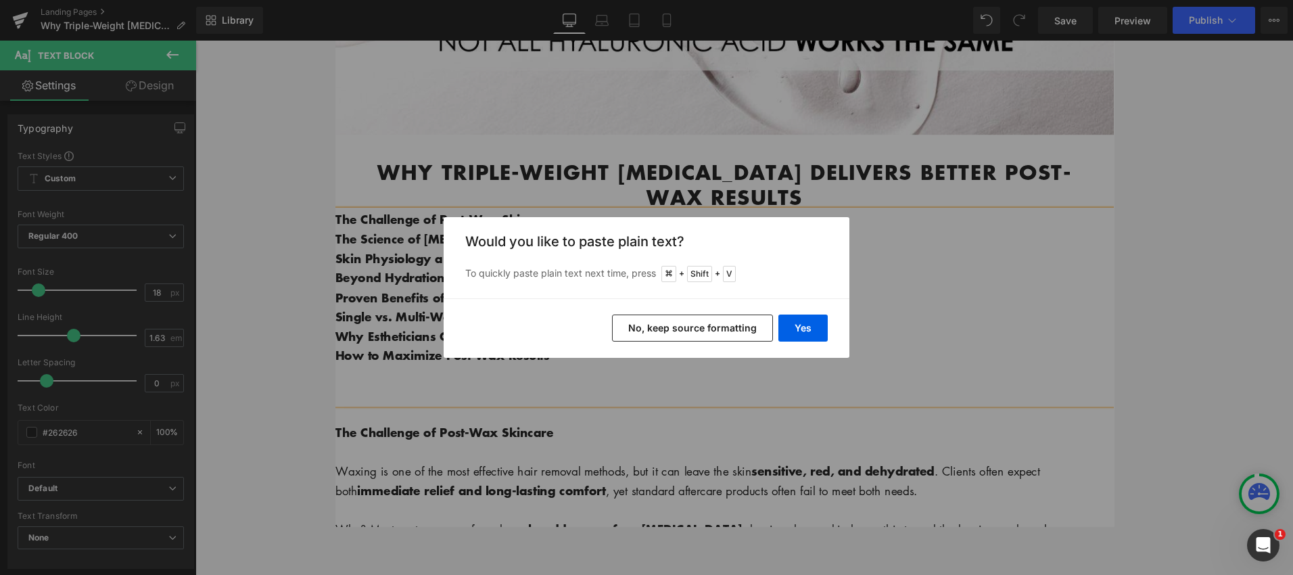
click at [713, 319] on button "No, keep source formatting" at bounding box center [692, 327] width 161 height 27
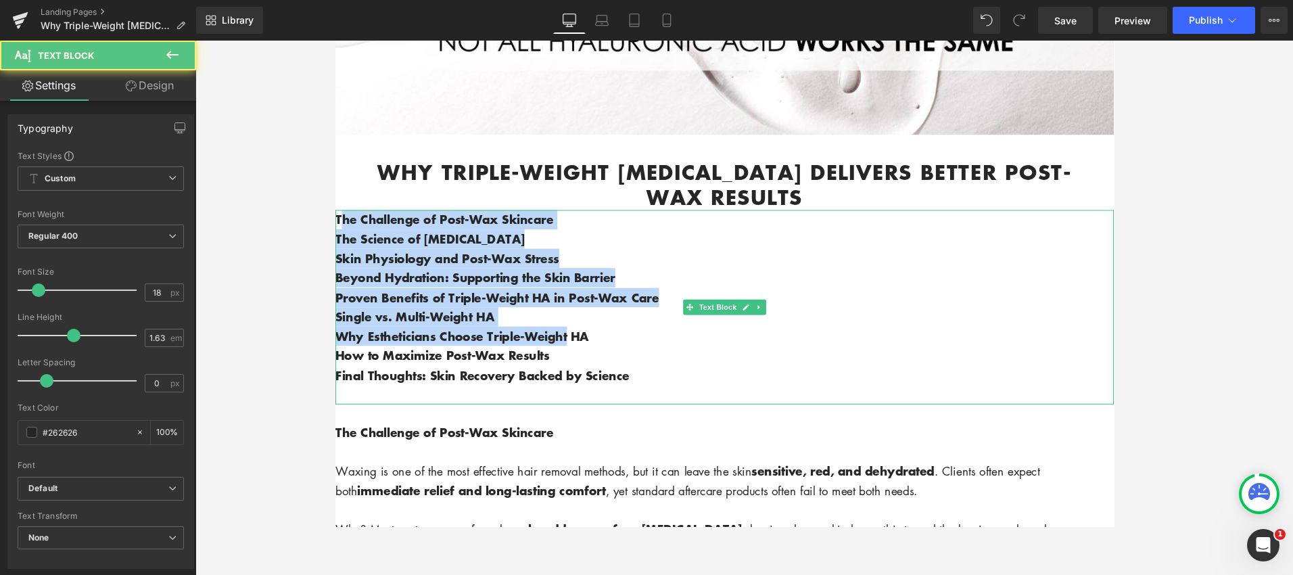
drag, startPoint x: 339, startPoint y: 233, endPoint x: 581, endPoint y: 346, distance: 267.1
click at [582, 346] on div "The Challenge of Post-Wax Skincare The Science of Hyaluronic Acid Skin Physiolo…" at bounding box center [744, 320] width 818 height 205
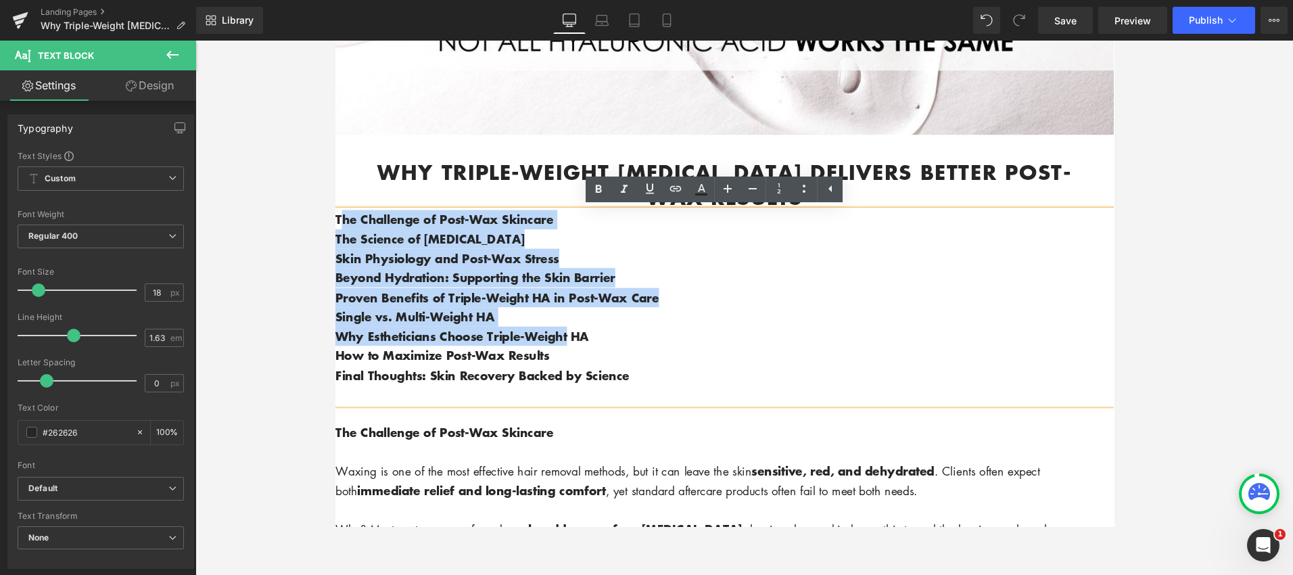
click at [453, 258] on span "The Science of [MEDICAL_DATA]" at bounding box center [434, 248] width 199 height 18
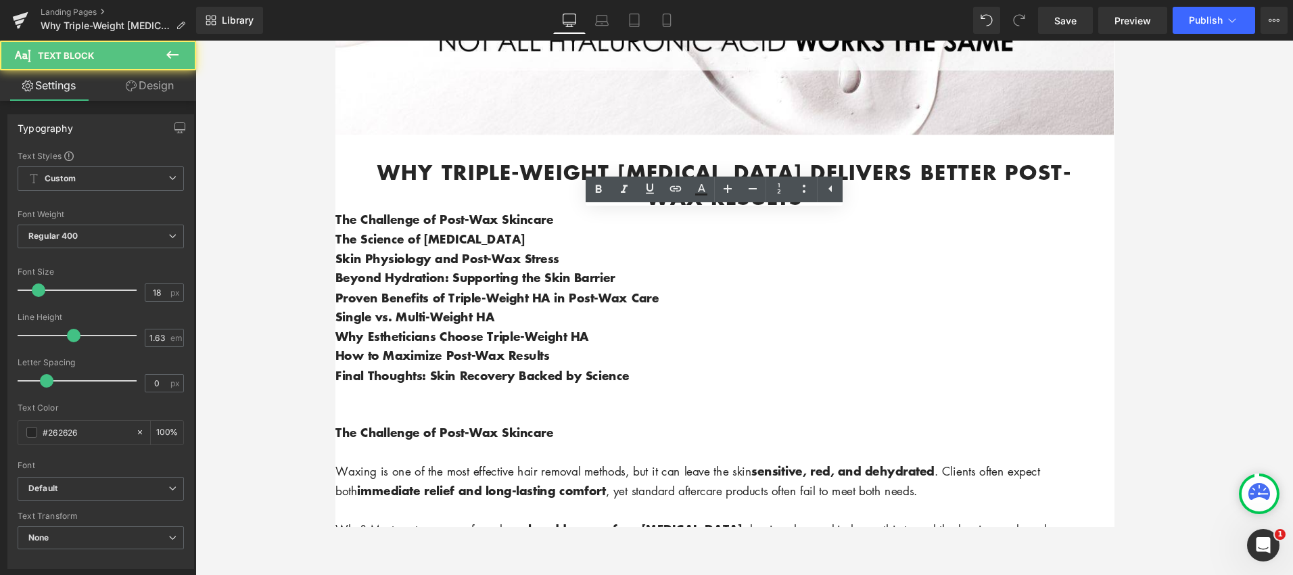
click at [294, 194] on div at bounding box center [743, 308] width 1097 height 534
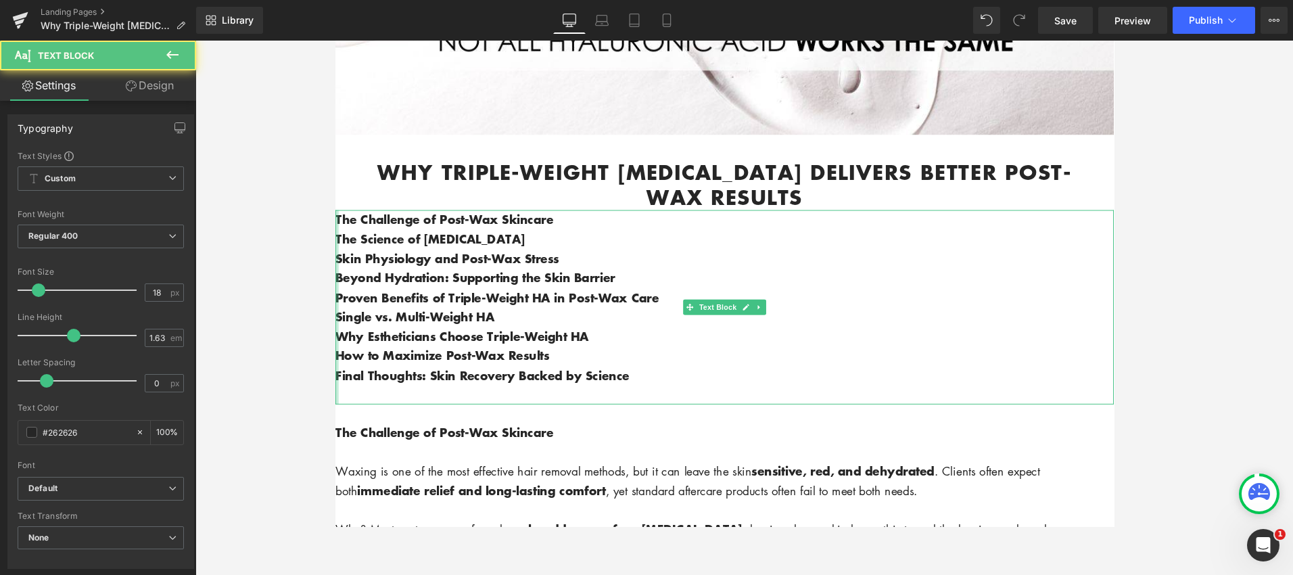
click at [338, 231] on span "The Challenge of Post-Wax Skincare" at bounding box center [449, 228] width 229 height 18
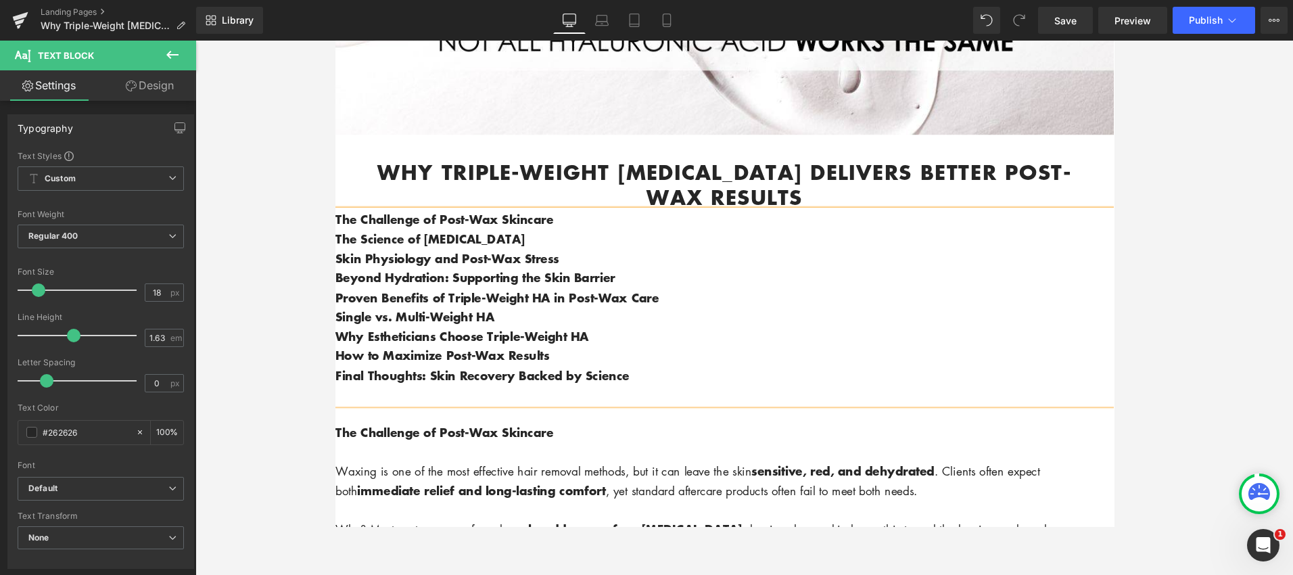
click at [336, 232] on span "The Challenge of Post-Wax Skincare" at bounding box center [449, 228] width 229 height 18
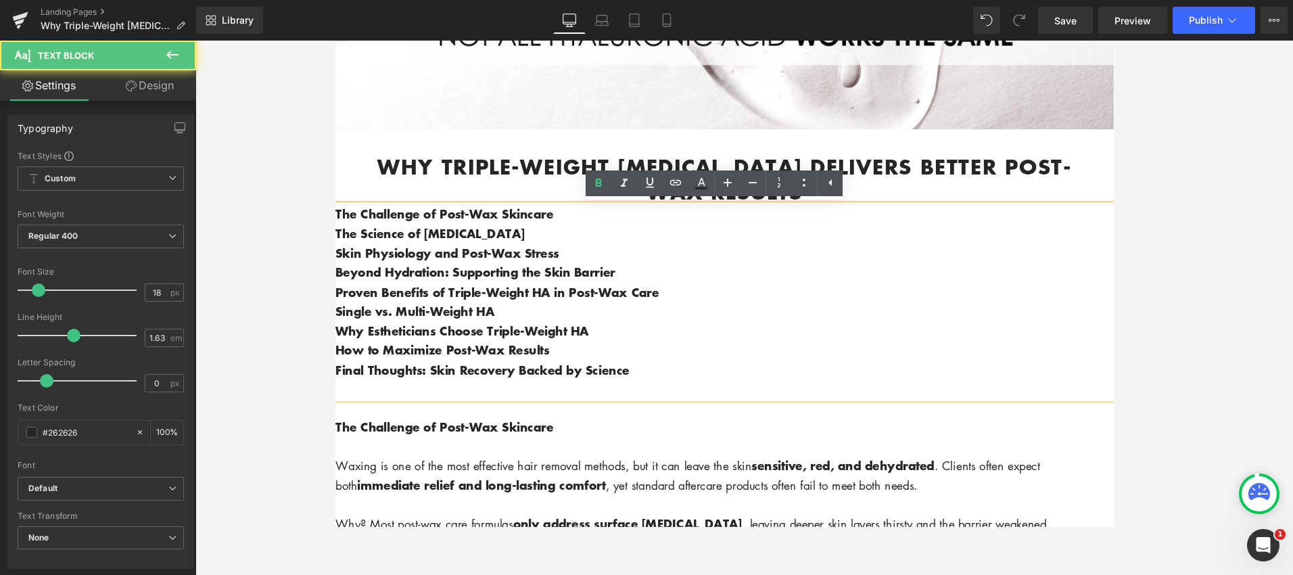
scroll to position [459, 0]
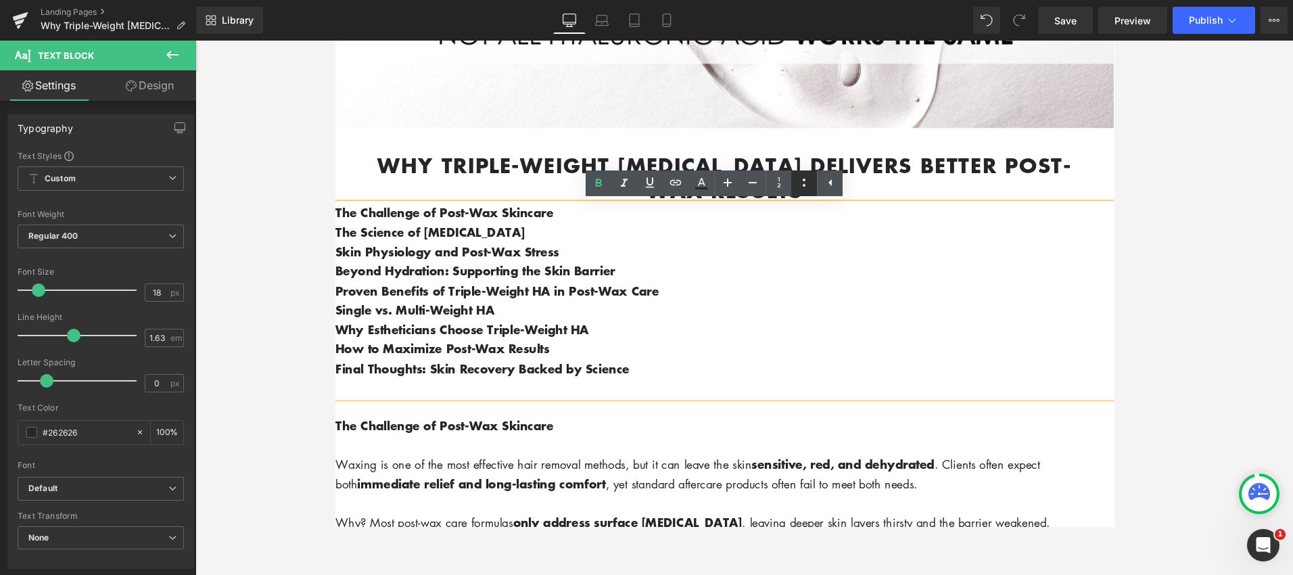
click at [803, 187] on icon at bounding box center [804, 182] width 16 height 16
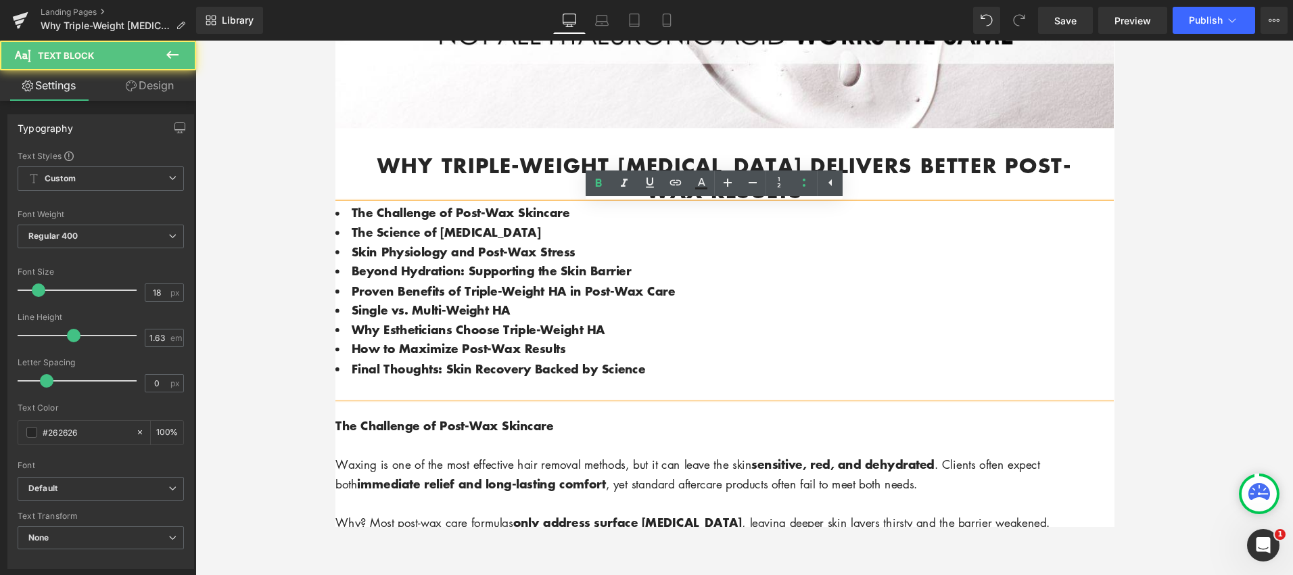
click at [594, 224] on li "The Challenge of Post-Wax Skincare" at bounding box center [744, 222] width 818 height 20
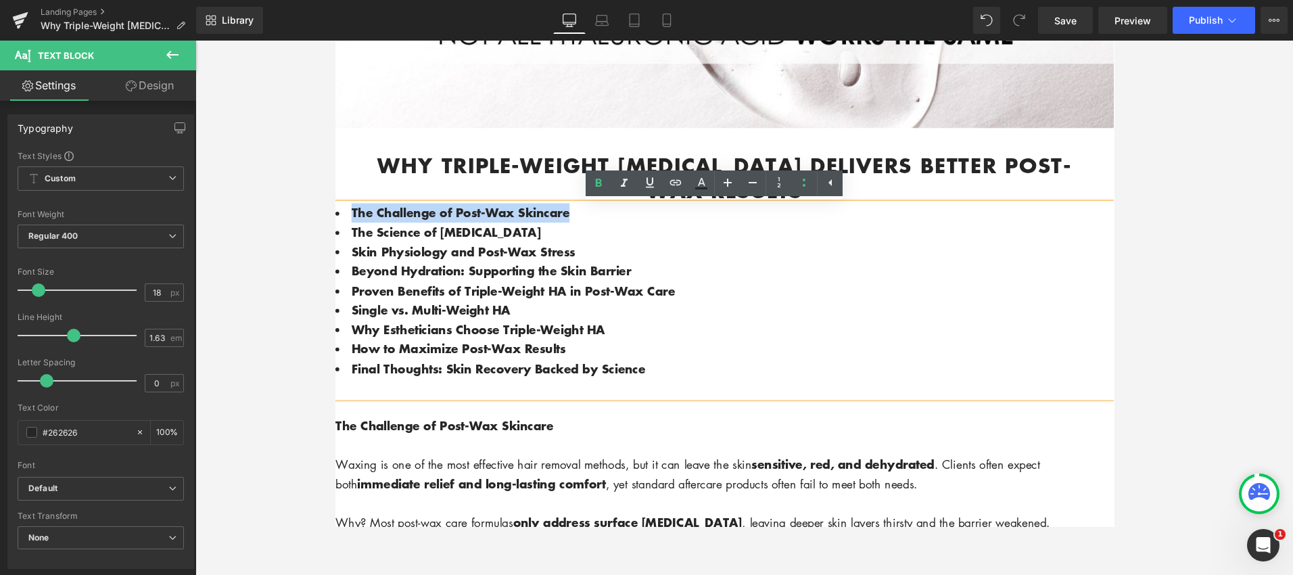
drag, startPoint x: 582, startPoint y: 224, endPoint x: 292, endPoint y: 222, distance: 290.1
click at [680, 179] on icon at bounding box center [675, 182] width 16 height 16
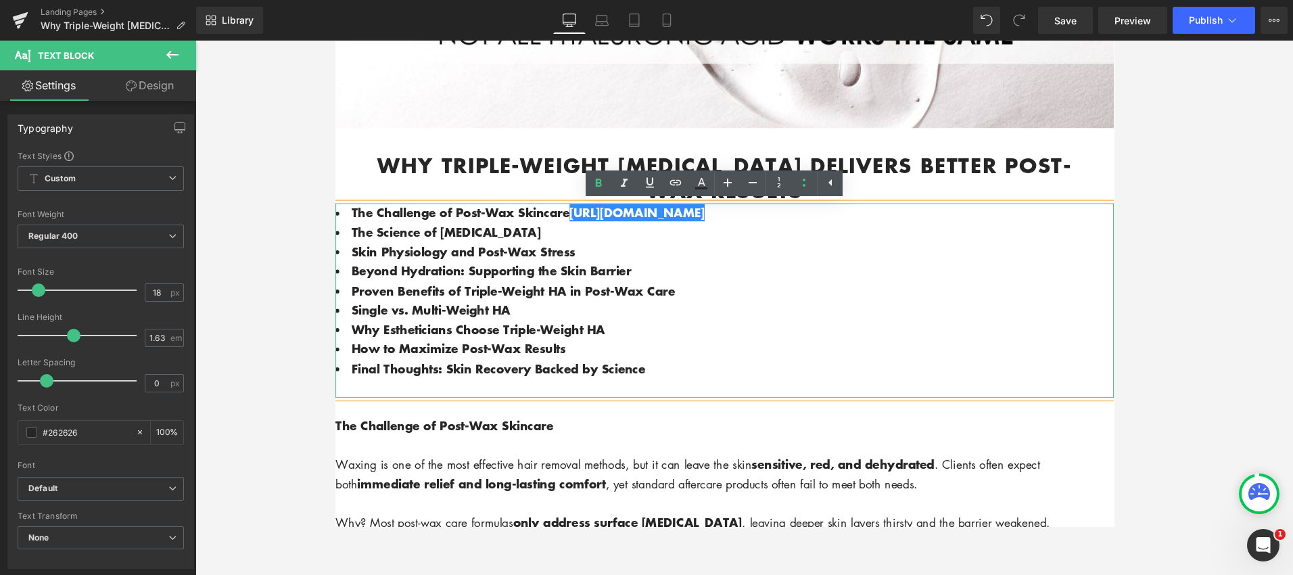
drag, startPoint x: 752, startPoint y: 225, endPoint x: 769, endPoint y: 230, distance: 17.7
click at [770, 231] on li "The Challenge of Post-Wax Skincare https://gem-3910432.net" at bounding box center [744, 222] width 818 height 20
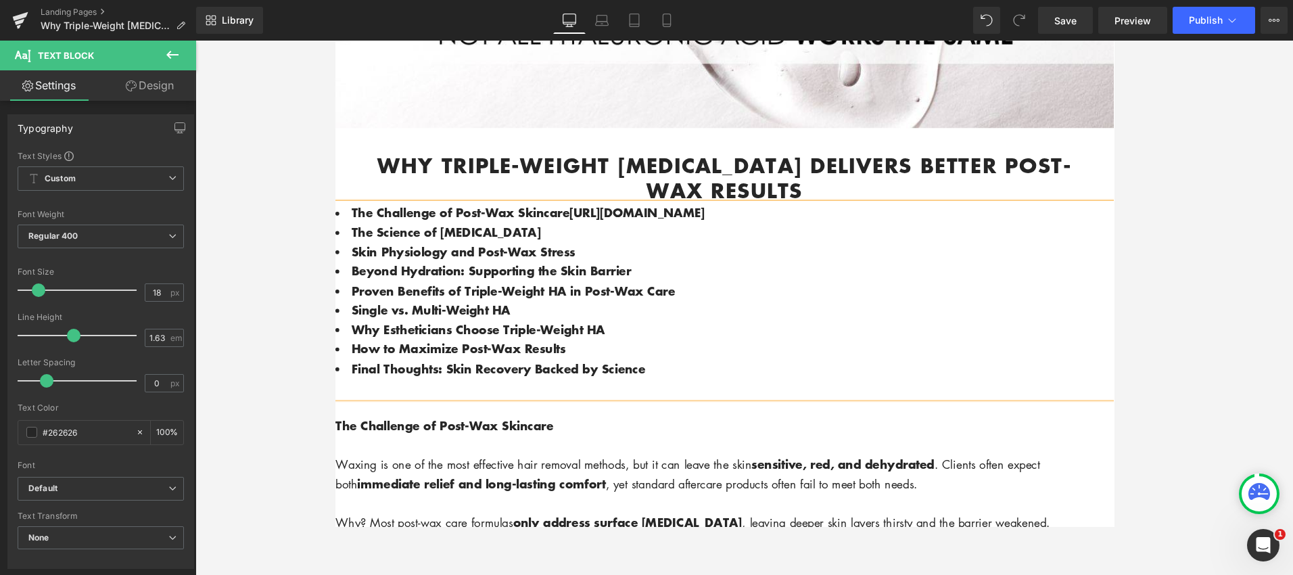
click at [840, 270] on li "Skin Physiology and Post-Wax Stress" at bounding box center [744, 262] width 818 height 20
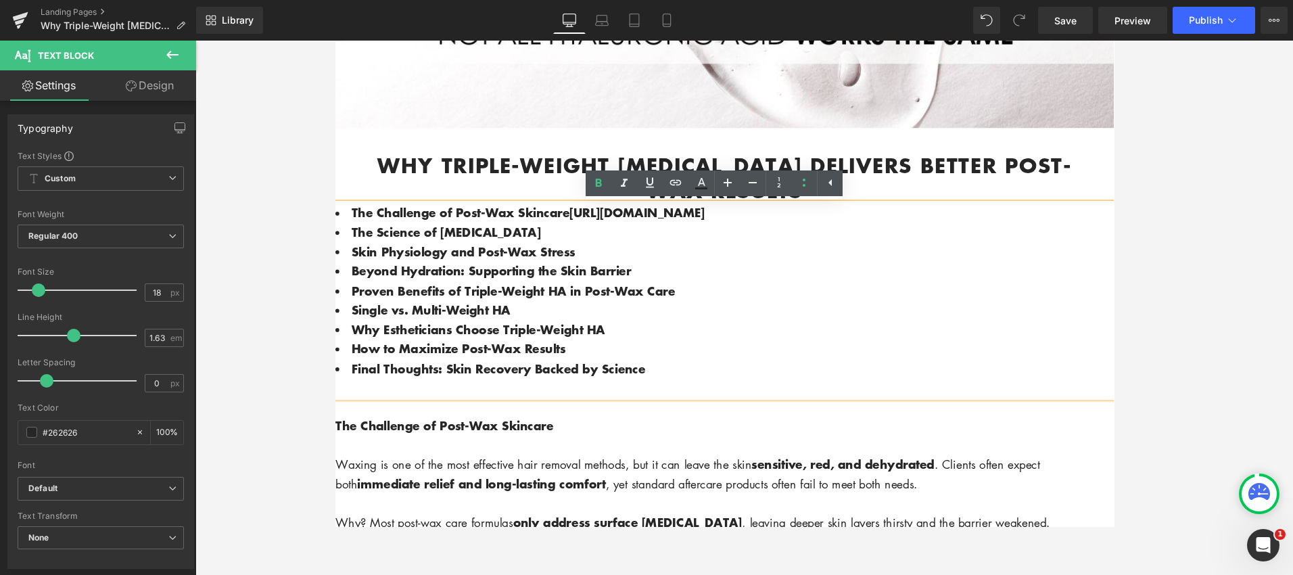
drag, startPoint x: 720, startPoint y: 231, endPoint x: 586, endPoint y: 225, distance: 134.7
click at [586, 225] on li "The Challenge of Post-Wax Skincare https://gem-3910432.net" at bounding box center [744, 222] width 818 height 20
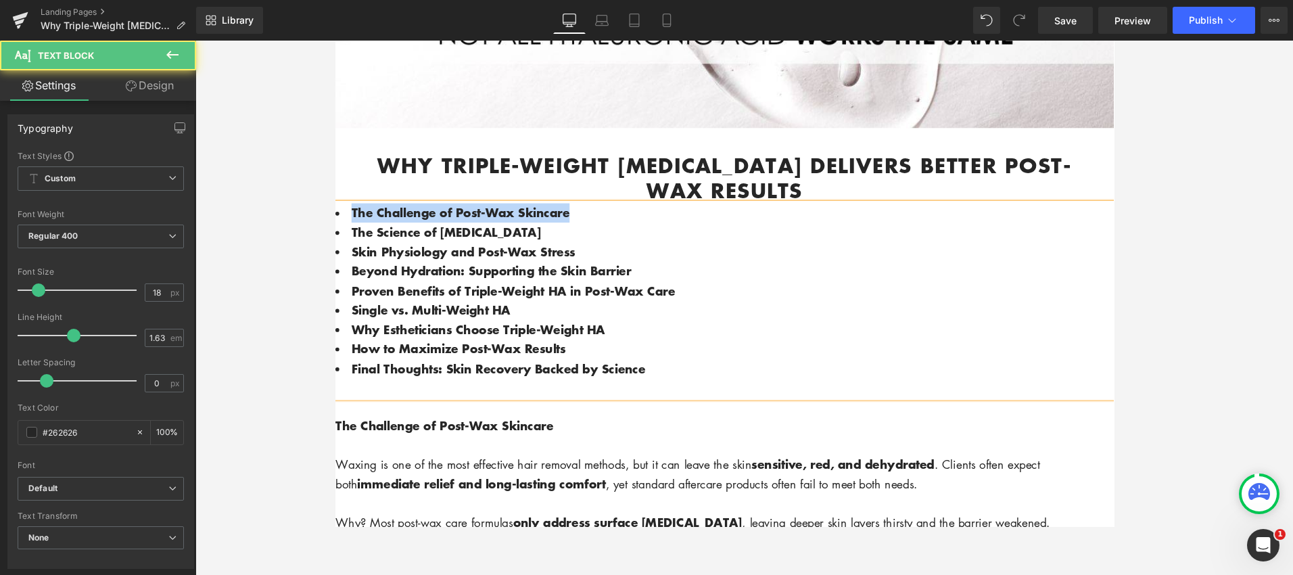
drag, startPoint x: 586, startPoint y: 229, endPoint x: 344, endPoint y: 224, distance: 242.1
click at [344, 225] on li "The Challenge of Post-Wax Skincare" at bounding box center [744, 222] width 818 height 20
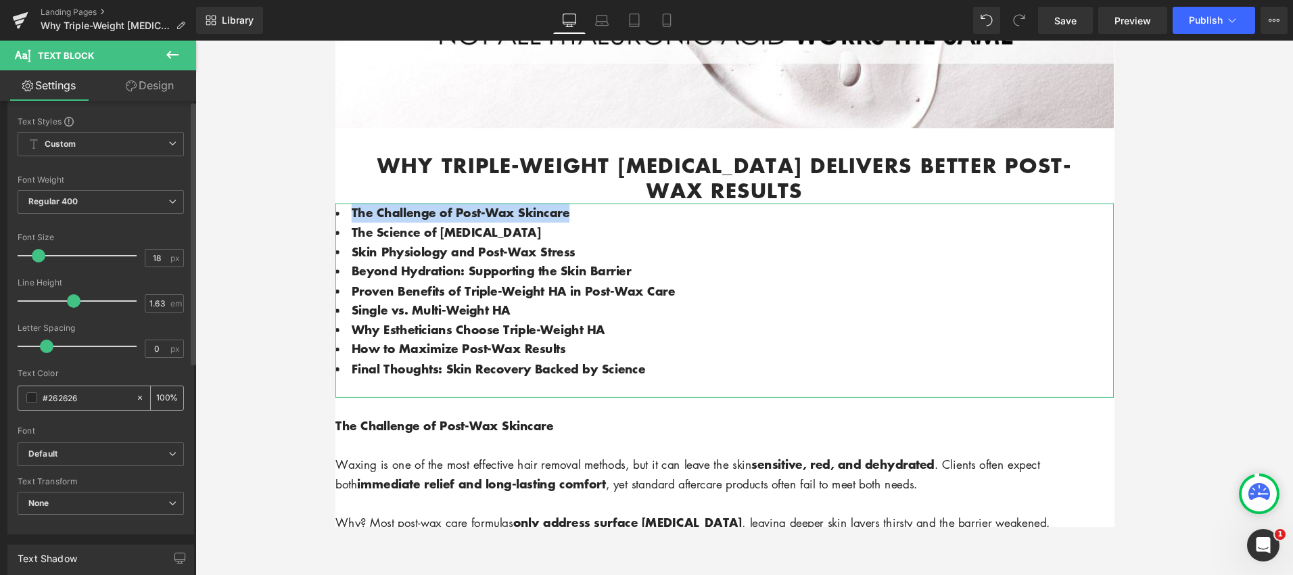
scroll to position [0, 0]
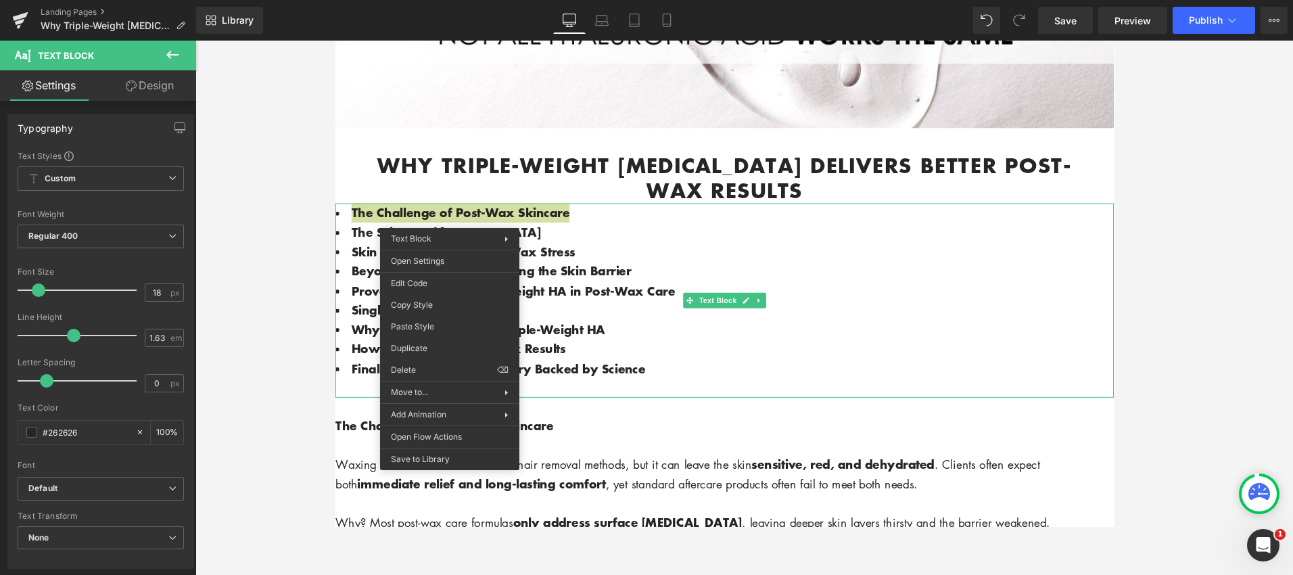
click at [145, 89] on link "Design" at bounding box center [150, 85] width 98 height 30
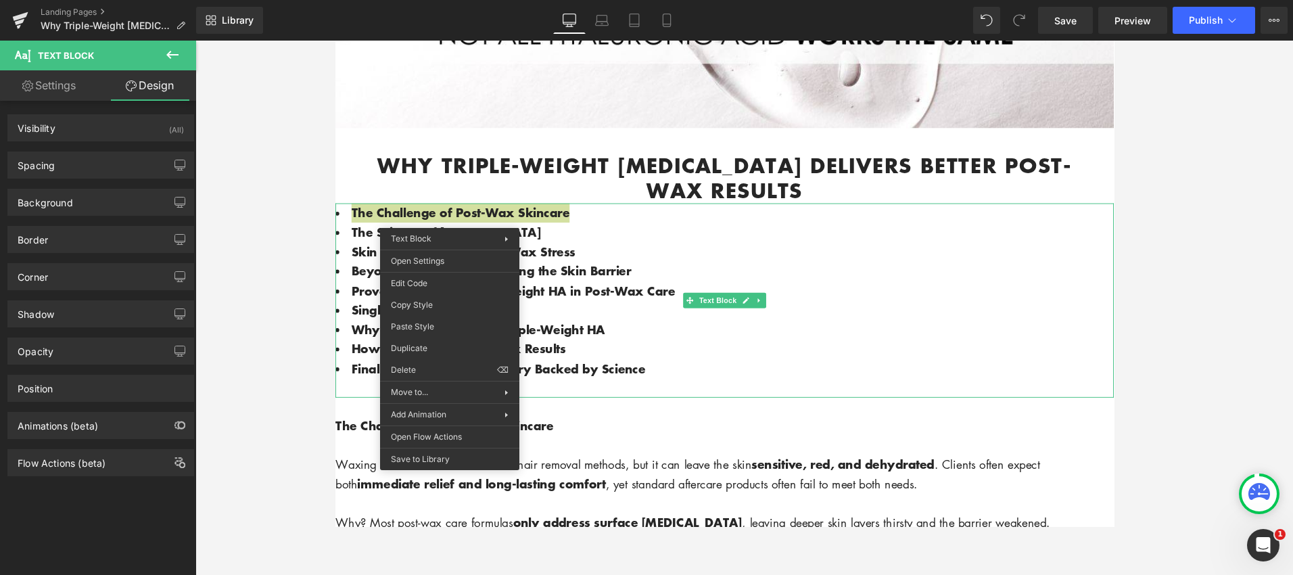
click at [58, 87] on link "Settings" at bounding box center [49, 85] width 98 height 30
type input "100"
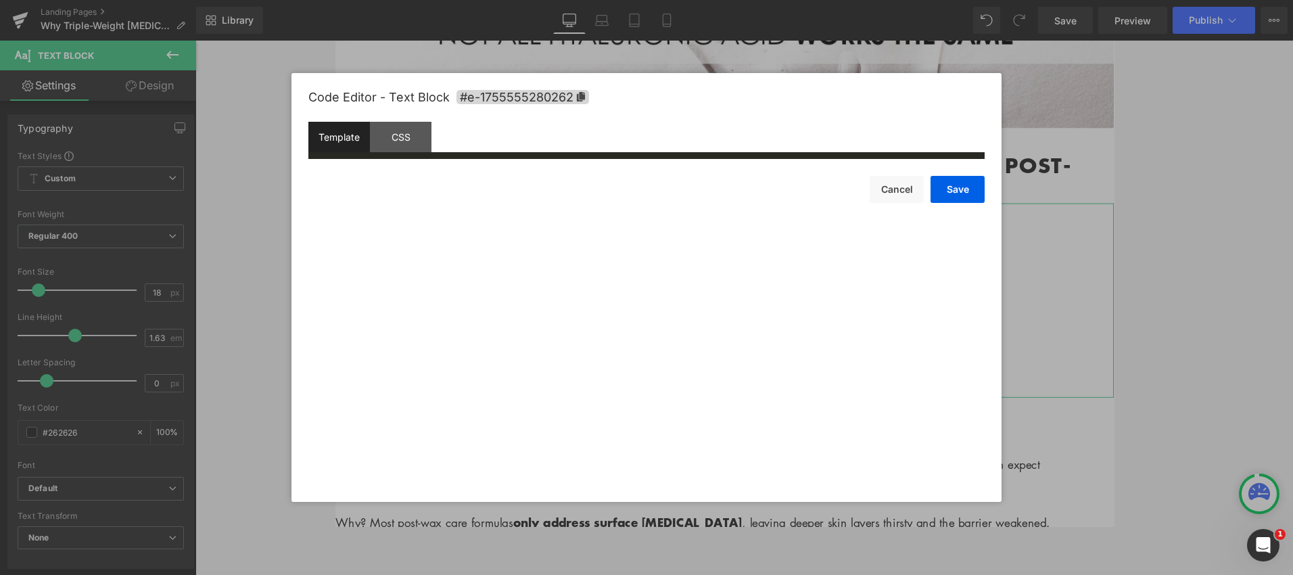
click at [418, 0] on div "Text Block You are previewing how the will restyle your page. You can not edit …" at bounding box center [646, 0] width 1293 height 0
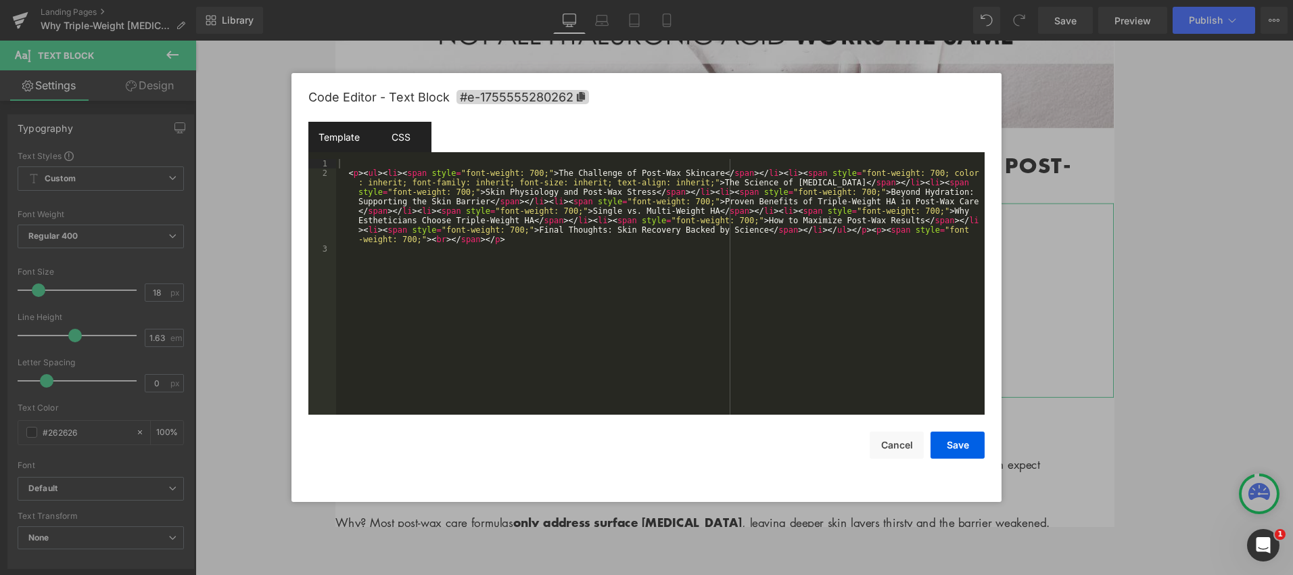
click at [412, 126] on div "CSS" at bounding box center [401, 137] width 62 height 30
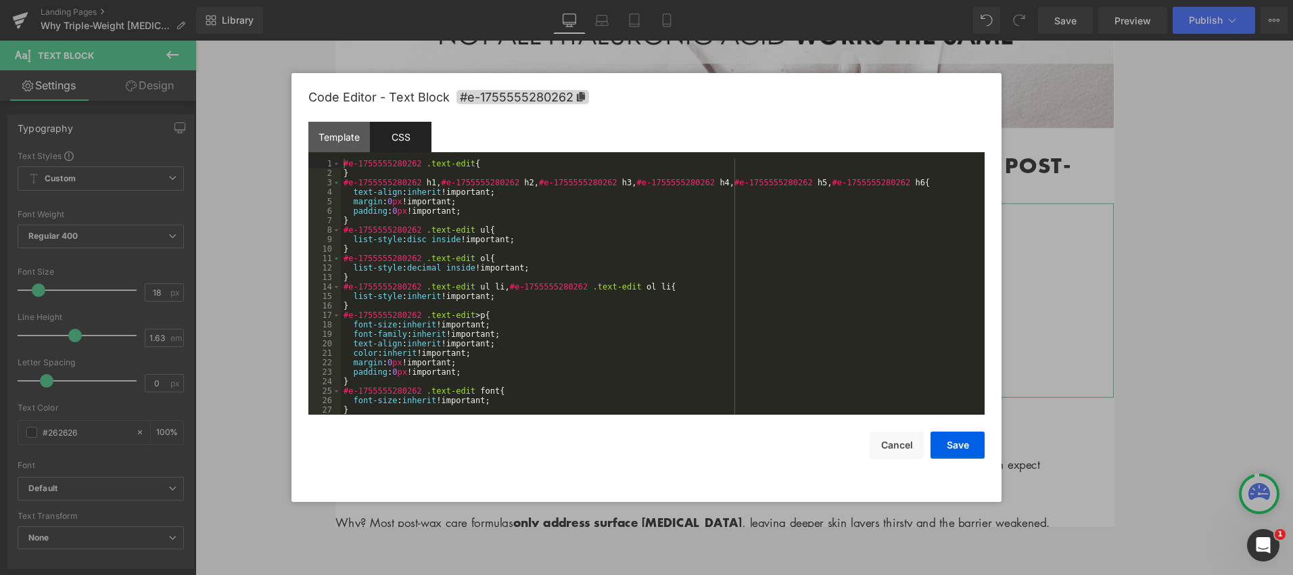
click at [340, 141] on div "Template" at bounding box center [339, 137] width 62 height 30
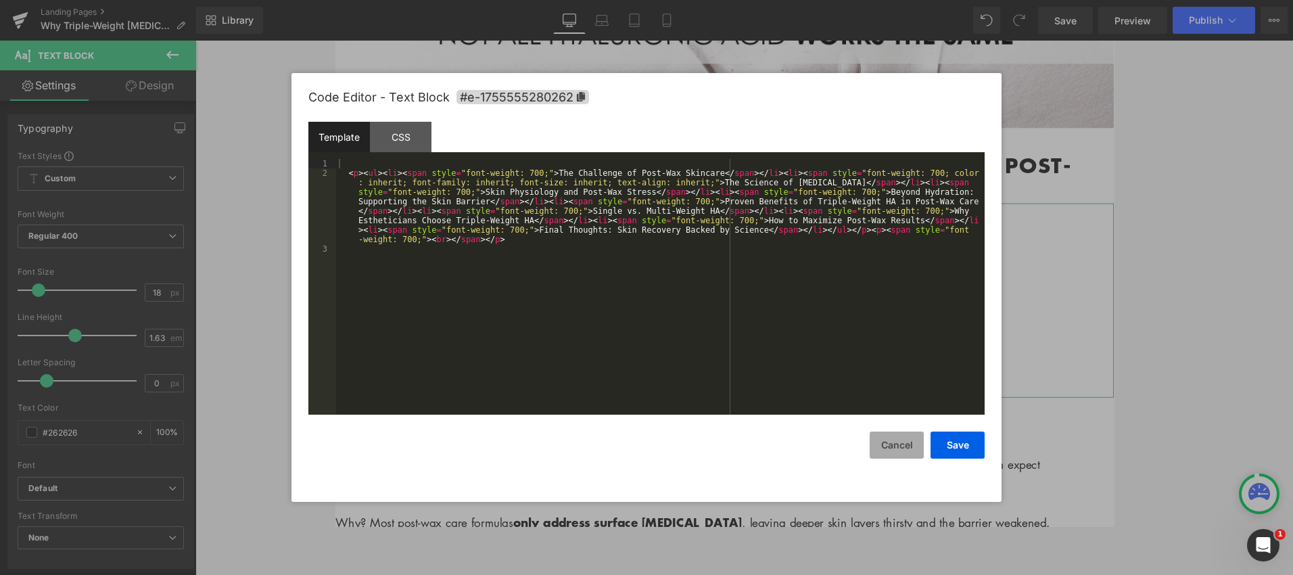
drag, startPoint x: 876, startPoint y: 435, endPoint x: 872, endPoint y: 445, distance: 10.6
click at [877, 435] on button "Cancel" at bounding box center [897, 444] width 54 height 27
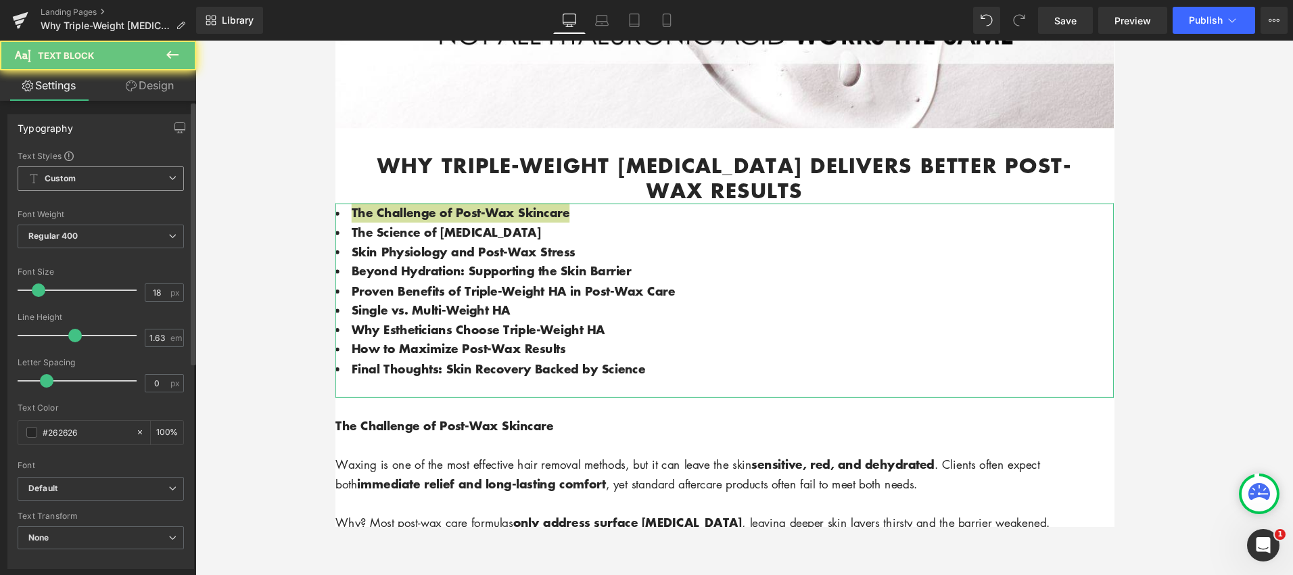
click at [108, 183] on span "Custom Setup Global Style" at bounding box center [101, 178] width 166 height 24
click at [109, 183] on span "Custom Setup Global Style" at bounding box center [98, 178] width 161 height 24
click at [118, 526] on span "None" at bounding box center [101, 538] width 166 height 24
drag, startPoint x: 114, startPoint y: 294, endPoint x: 117, endPoint y: 341, distance: 47.5
click at [114, 526] on span "None" at bounding box center [98, 538] width 161 height 24
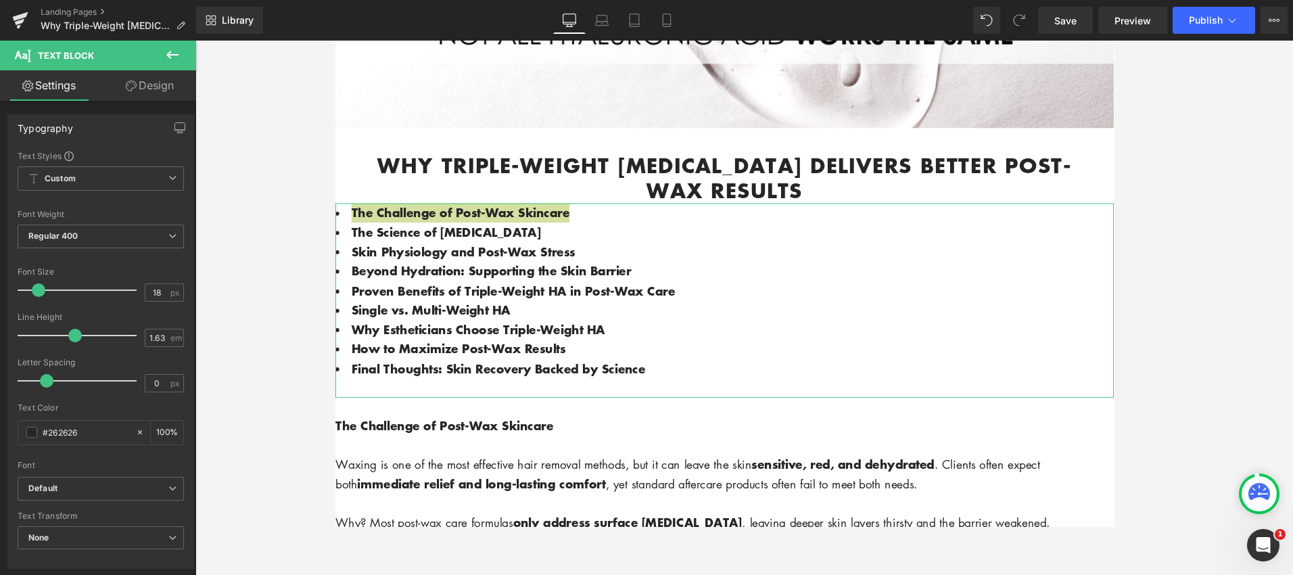
click at [148, 91] on link "Design" at bounding box center [150, 85] width 98 height 30
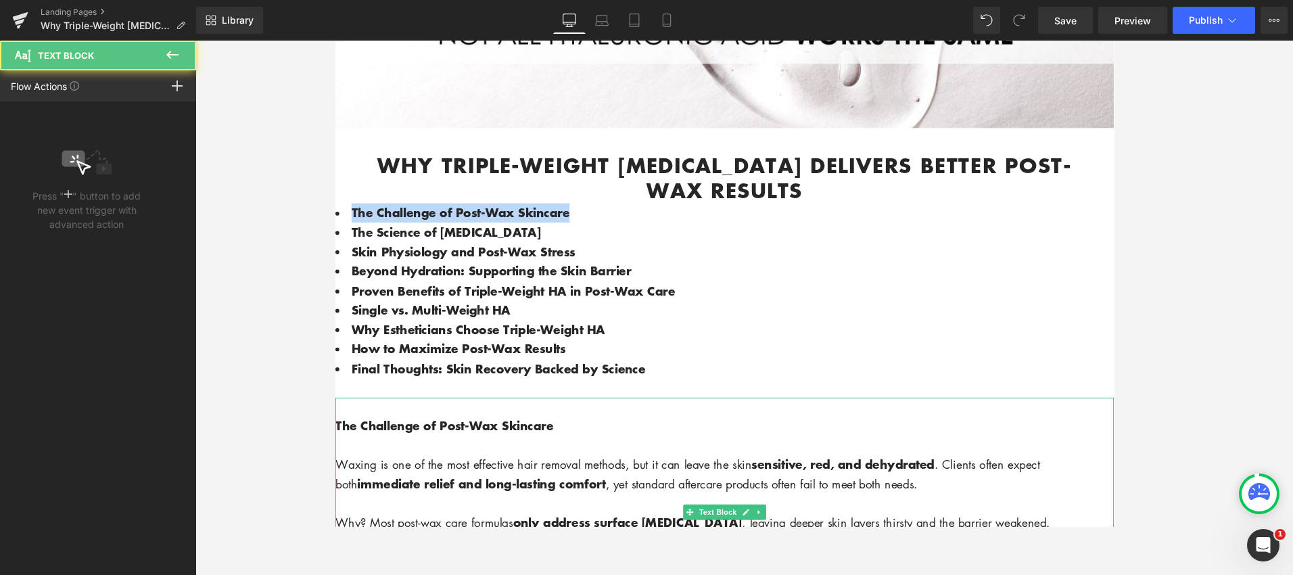
drag, startPoint x: 813, startPoint y: 479, endPoint x: 486, endPoint y: 458, distance: 328.6
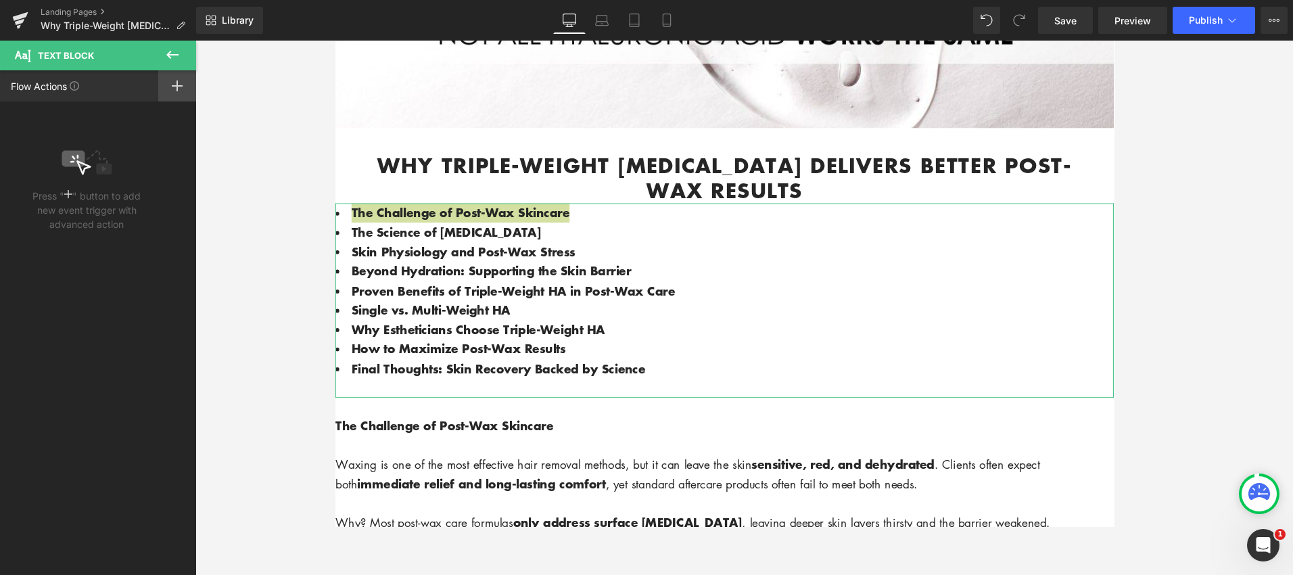
click at [183, 84] on div at bounding box center [177, 85] width 38 height 31
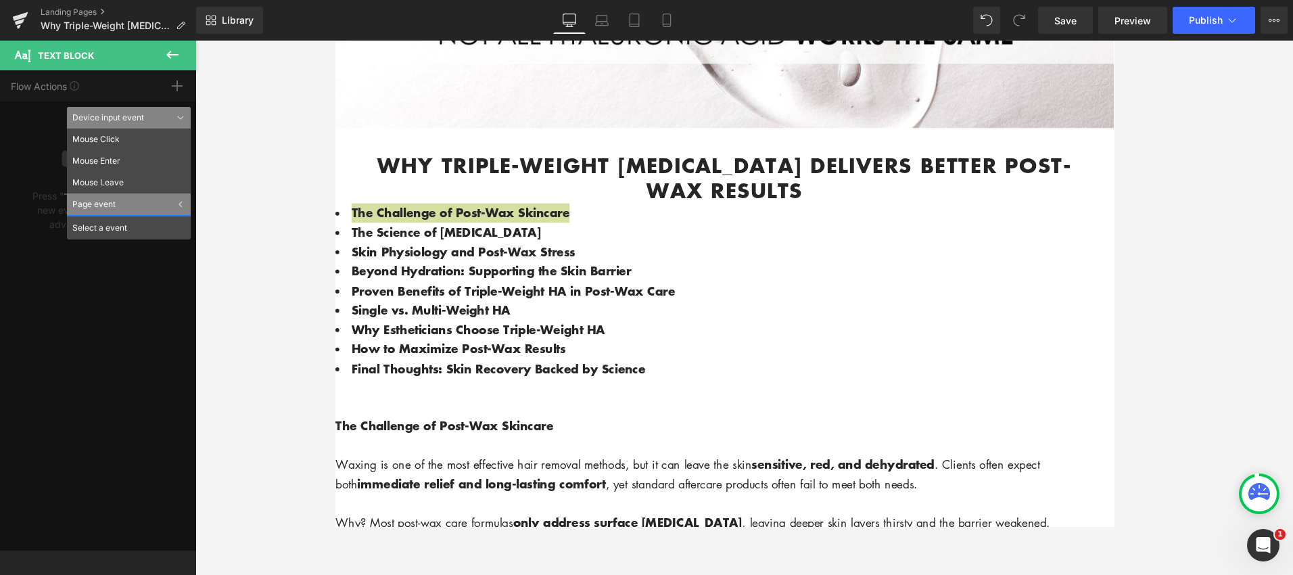
click at [168, 52] on icon at bounding box center [172, 55] width 12 height 8
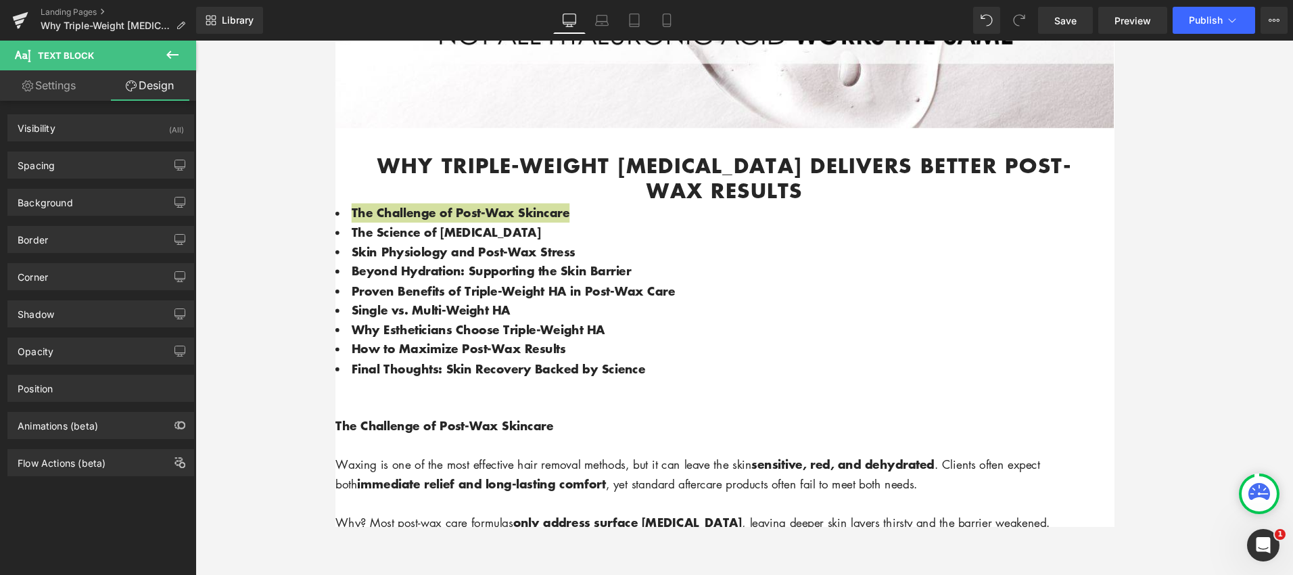
click at [176, 51] on icon at bounding box center [172, 55] width 16 height 16
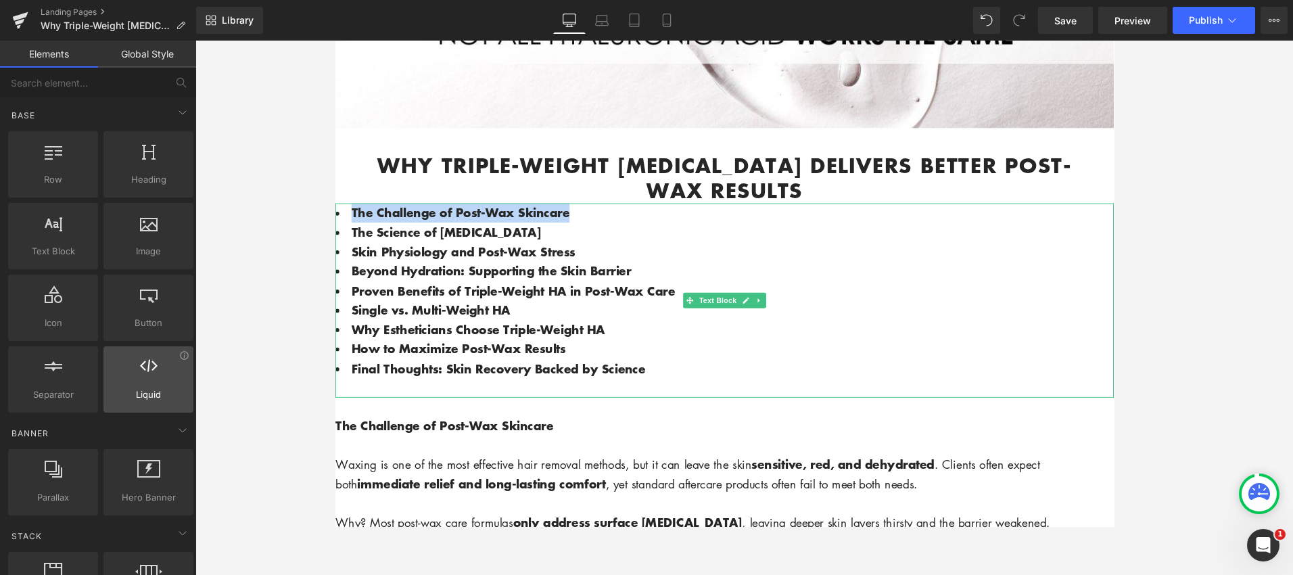
click at [174, 385] on div at bounding box center [149, 372] width 82 height 30
click at [183, 356] on icon at bounding box center [184, 355] width 10 height 10
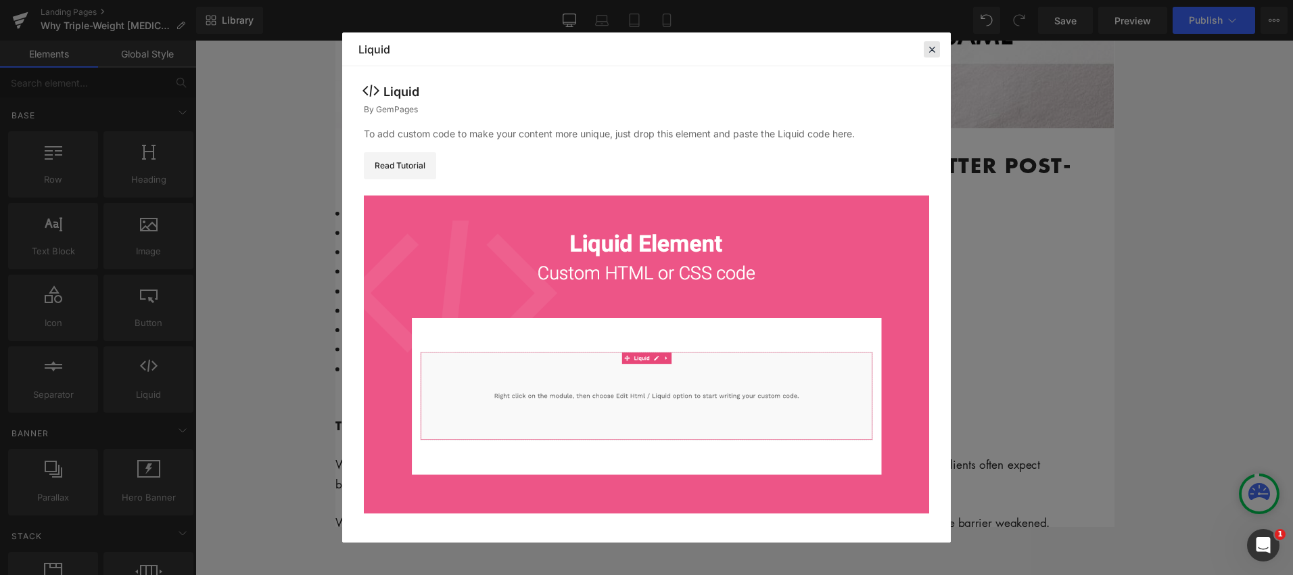
click at [934, 53] on icon at bounding box center [932, 49] width 12 height 12
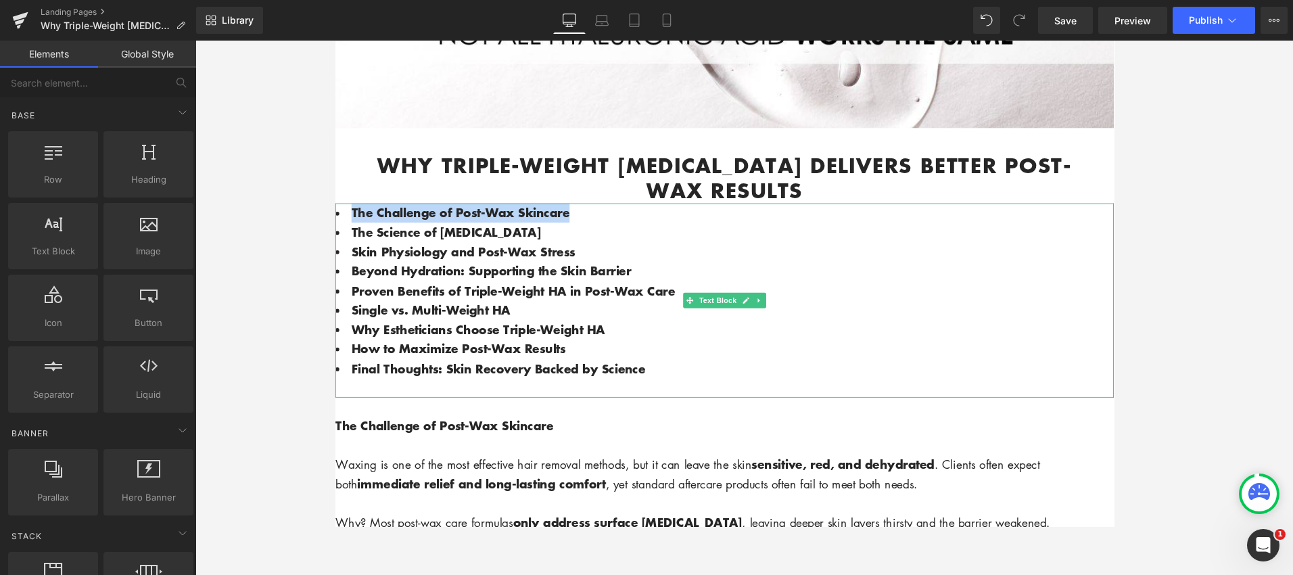
click at [460, 222] on span "The Challenge of Post-Wax Skincare" at bounding box center [466, 221] width 229 height 18
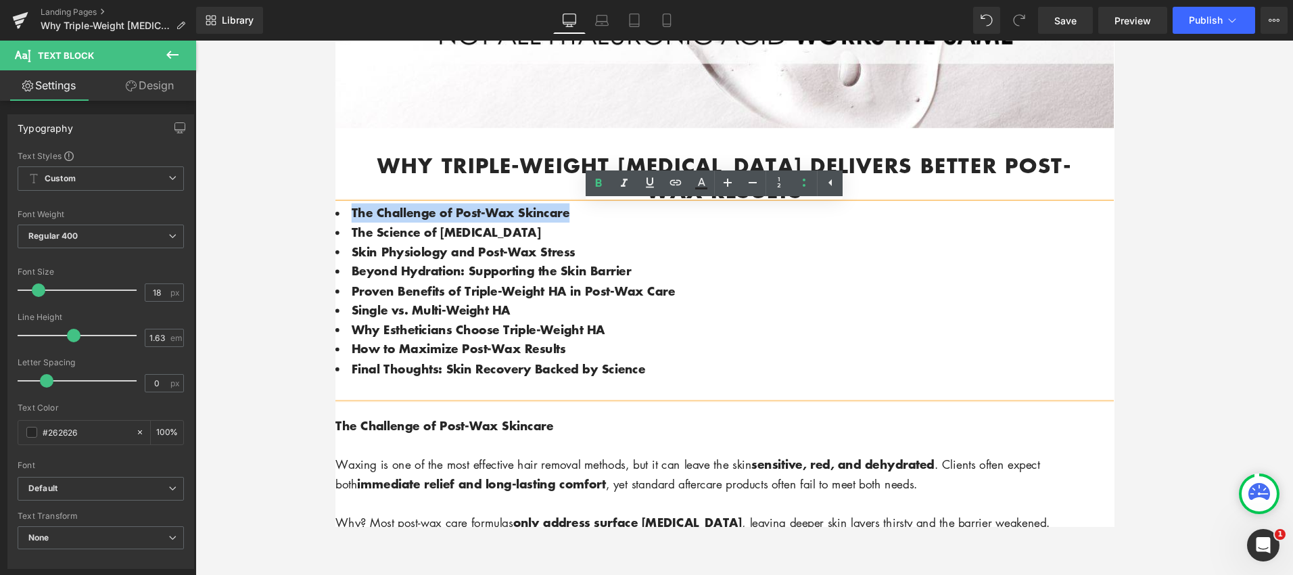
drag, startPoint x: 579, startPoint y: 222, endPoint x: 344, endPoint y: 230, distance: 234.8
click at [345, 230] on li "The Challenge of Post-Wax Skincare" at bounding box center [744, 222] width 818 height 20
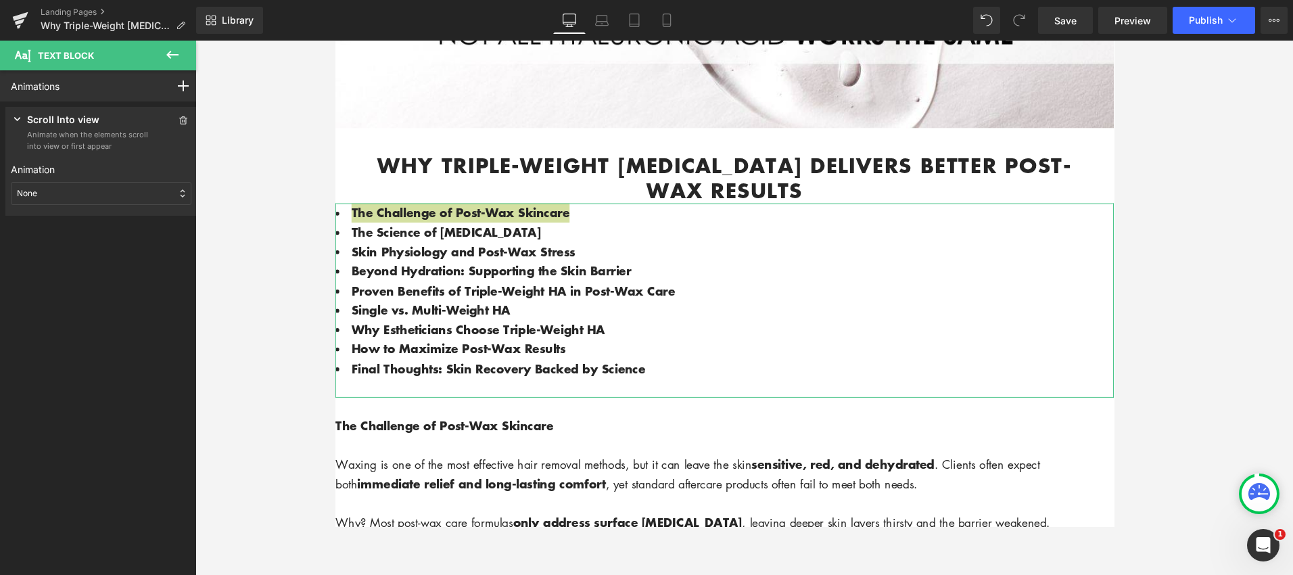
click at [166, 202] on div "None" at bounding box center [101, 193] width 181 height 23
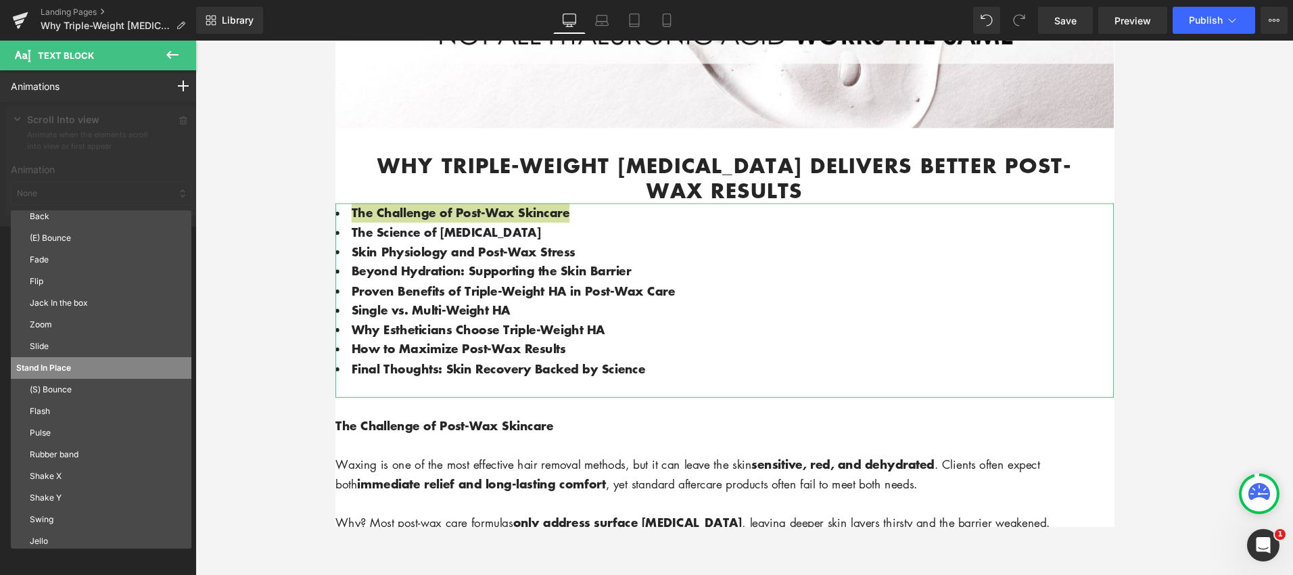
scroll to position [73, 0]
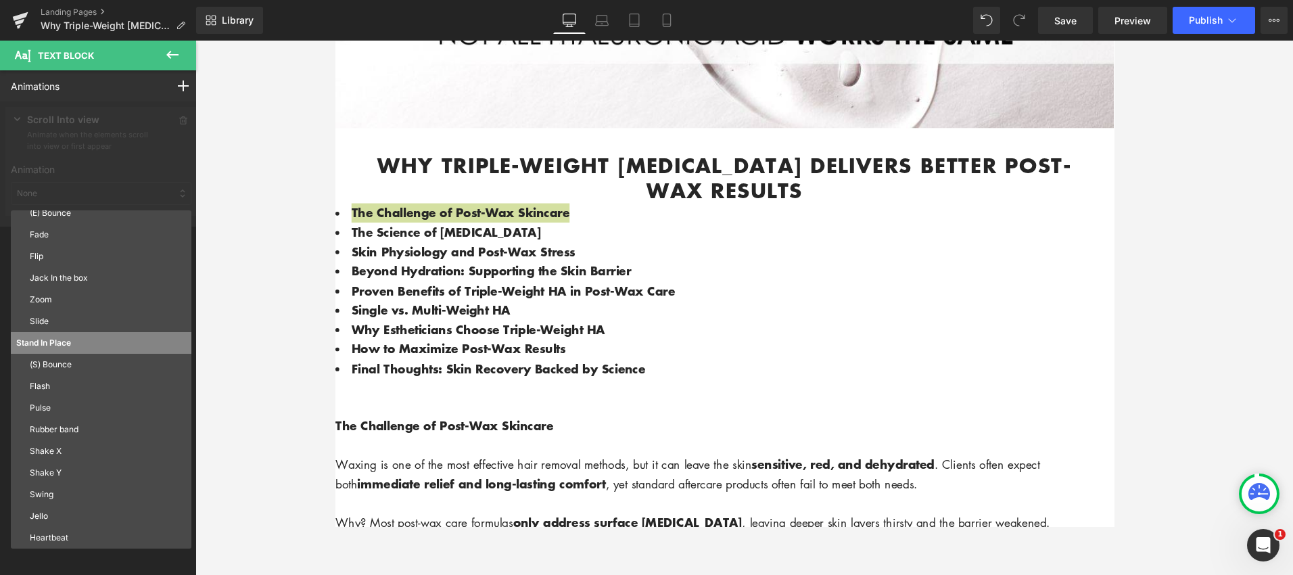
click at [227, 185] on div at bounding box center [743, 308] width 1097 height 534
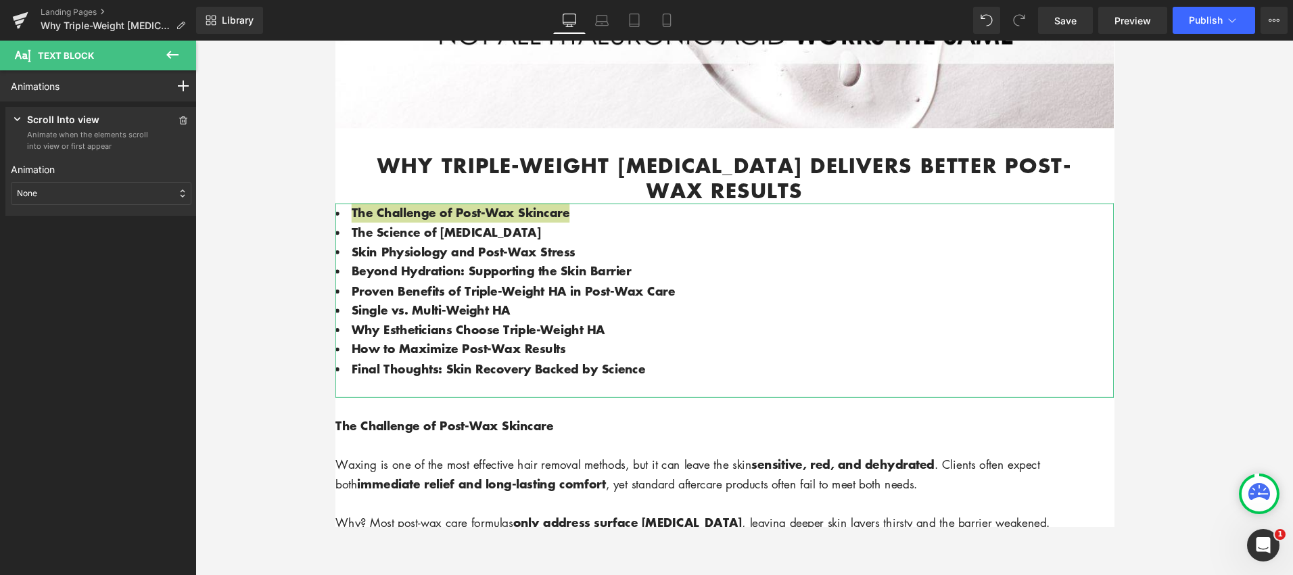
click at [13, 116] on icon at bounding box center [18, 119] width 14 height 14
click at [179, 117] on icon at bounding box center [183, 120] width 9 height 8
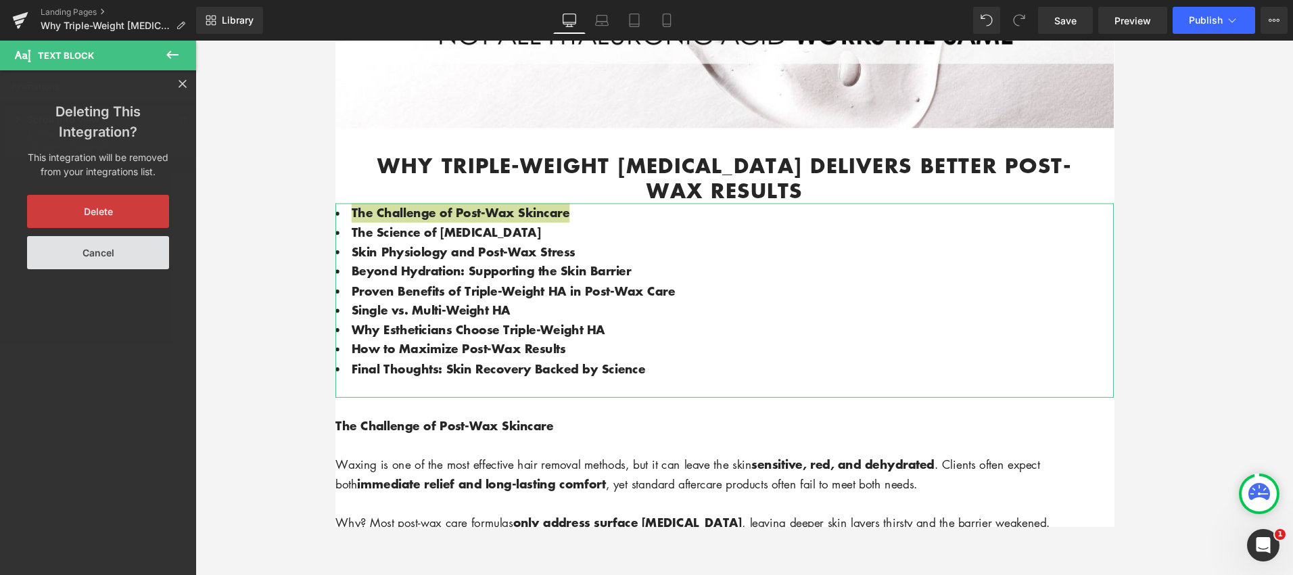
drag, startPoint x: 121, startPoint y: 220, endPoint x: 140, endPoint y: 215, distance: 19.5
click at [122, 220] on button "Delete" at bounding box center [98, 211] width 142 height 33
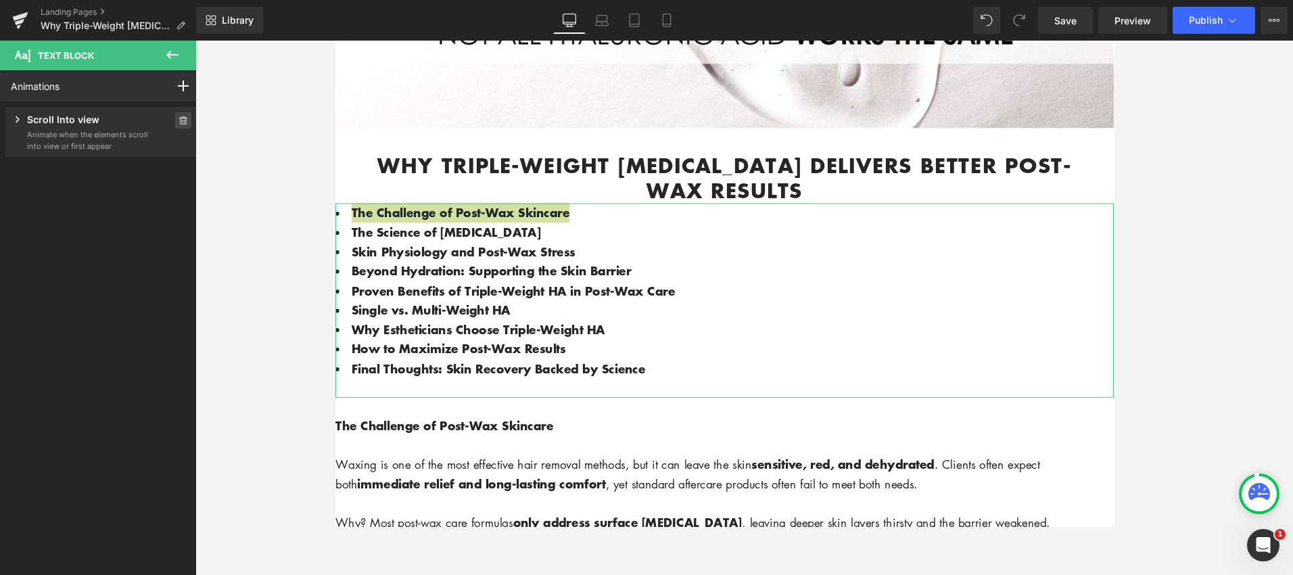
click at [181, 120] on icon at bounding box center [183, 120] width 9 height 8
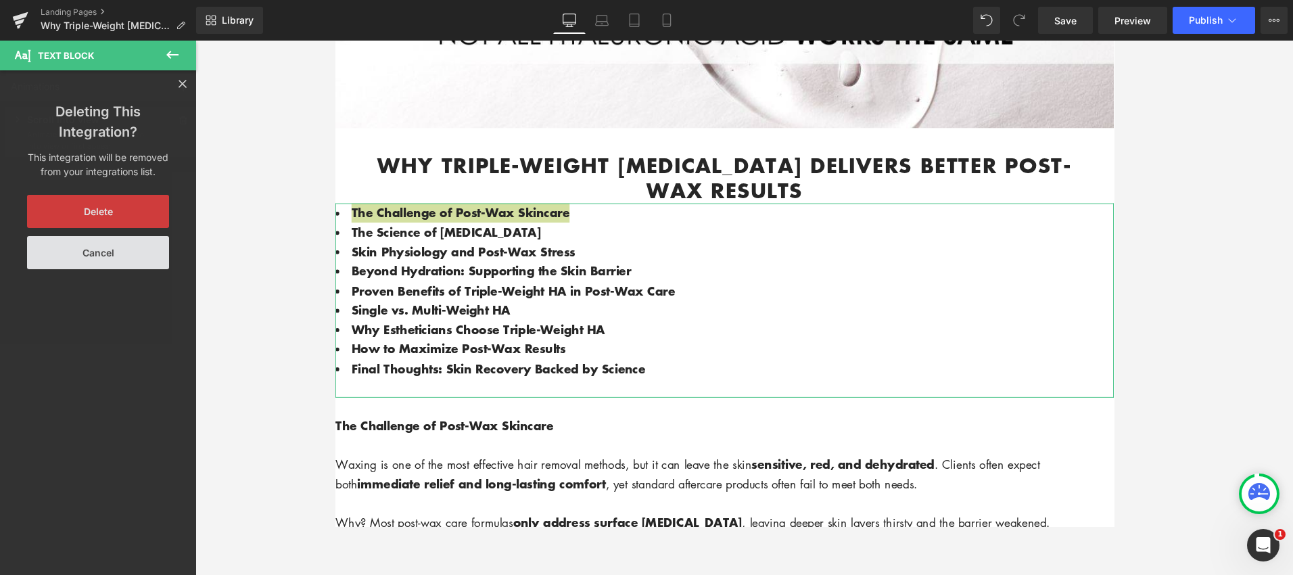
click at [114, 202] on button "Delete" at bounding box center [98, 211] width 142 height 33
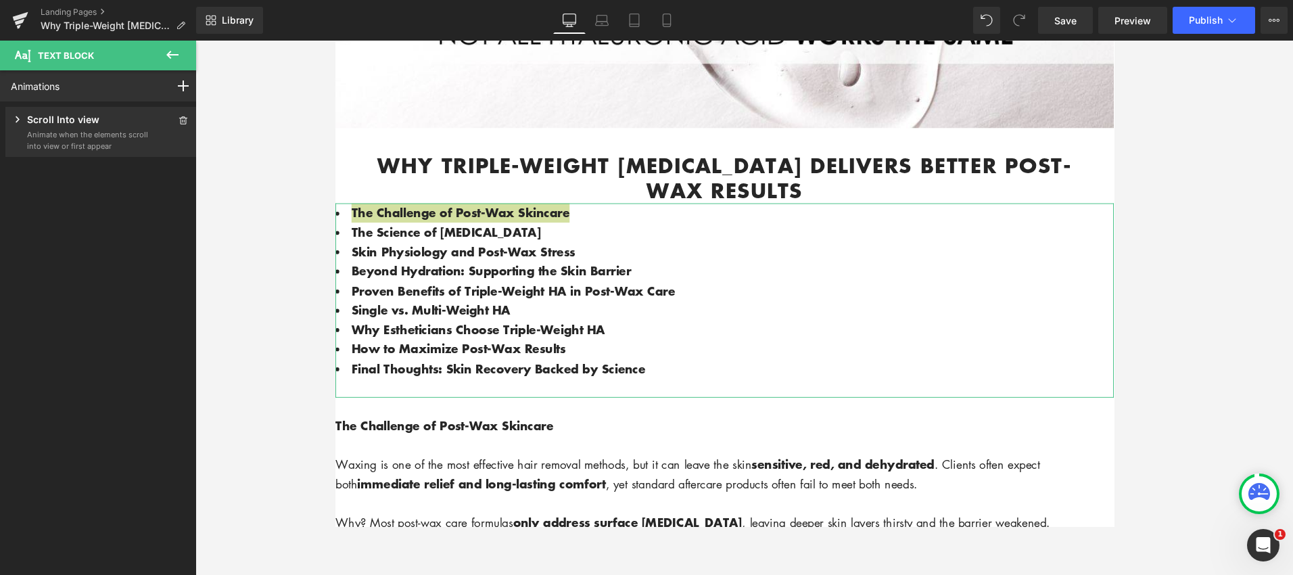
click at [64, 78] on div "Animations" at bounding box center [36, 86] width 73 height 30
click at [64, 87] on div "Animations" at bounding box center [36, 86] width 73 height 30
click at [183, 89] on div at bounding box center [183, 85] width 38 height 31
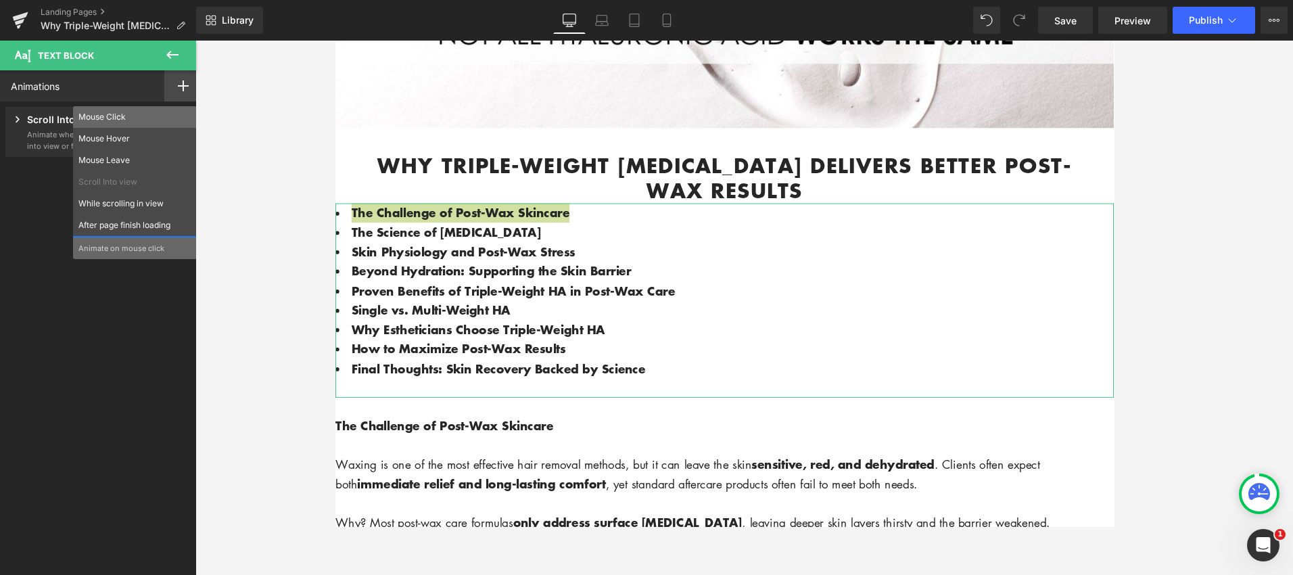
click at [145, 122] on p "Mouse Click" at bounding box center [134, 117] width 113 height 12
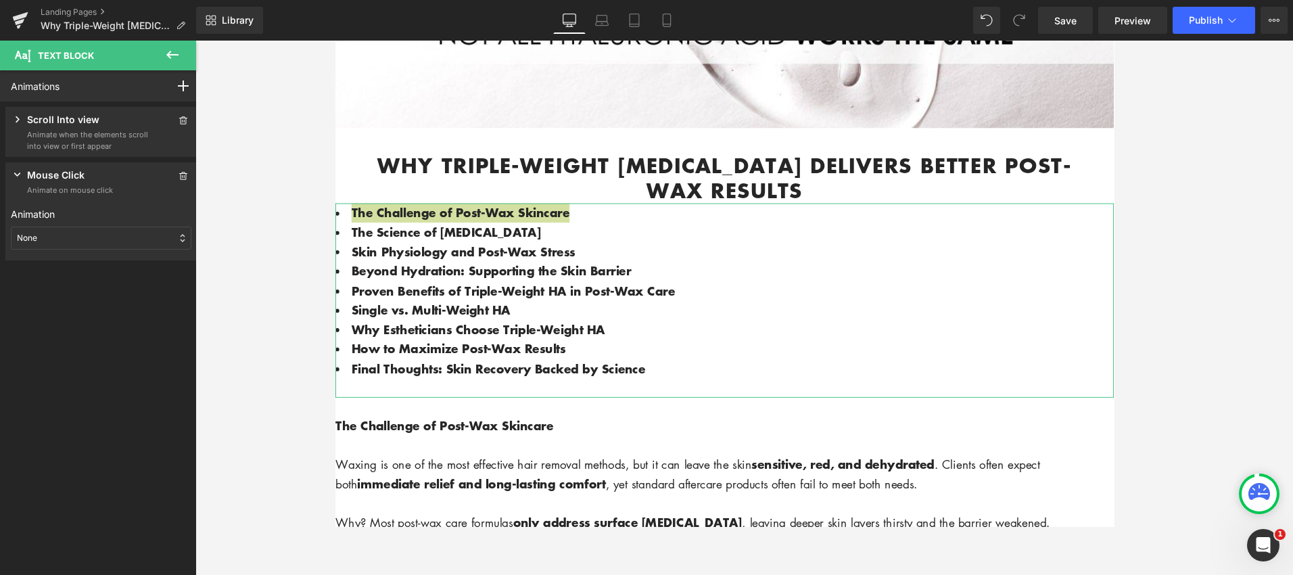
click at [149, 245] on div "None" at bounding box center [101, 238] width 181 height 23
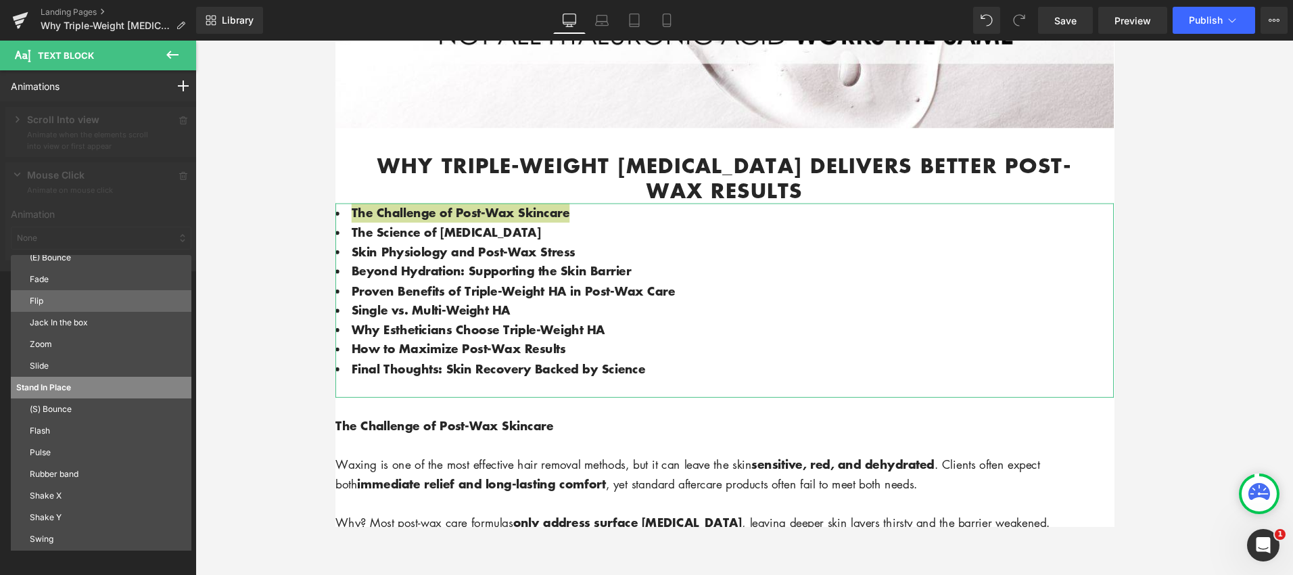
scroll to position [43, 0]
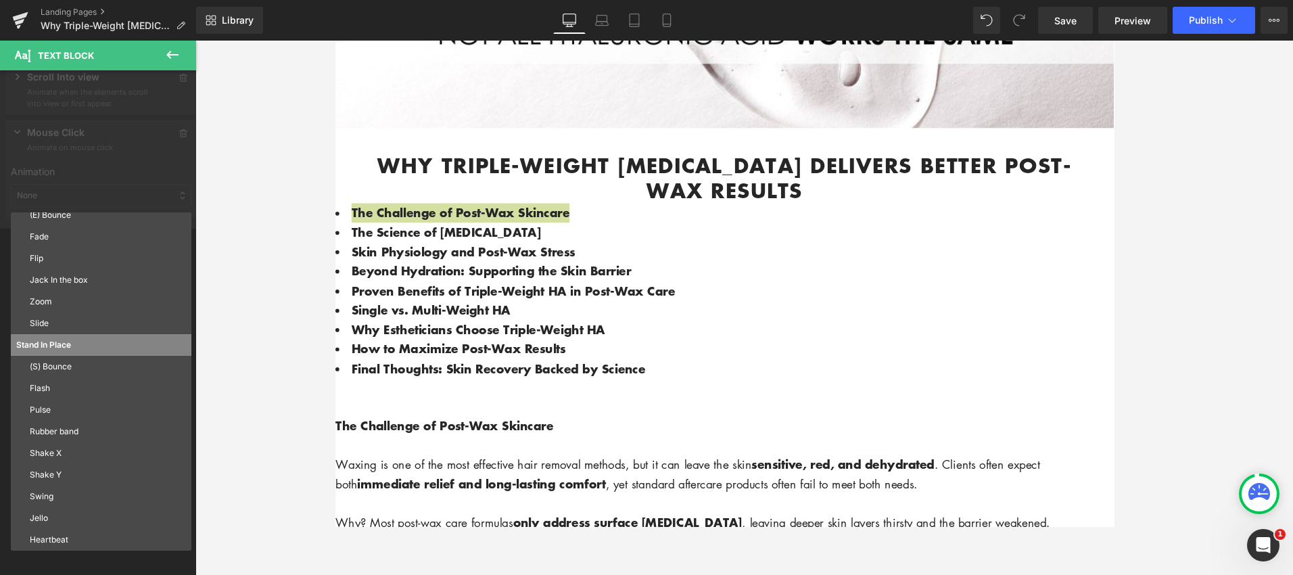
click at [231, 239] on div at bounding box center [743, 308] width 1097 height 534
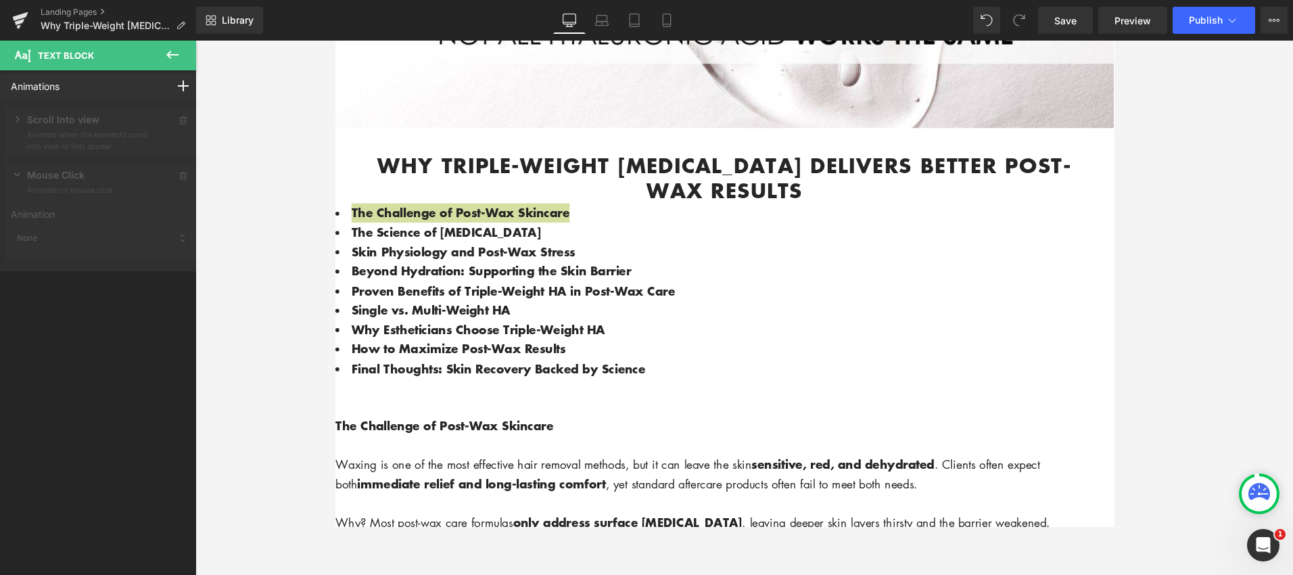
scroll to position [0, 0]
click at [167, 172] on div "Mouse Click Animate on mouse click" at bounding box center [101, 182] width 181 height 28
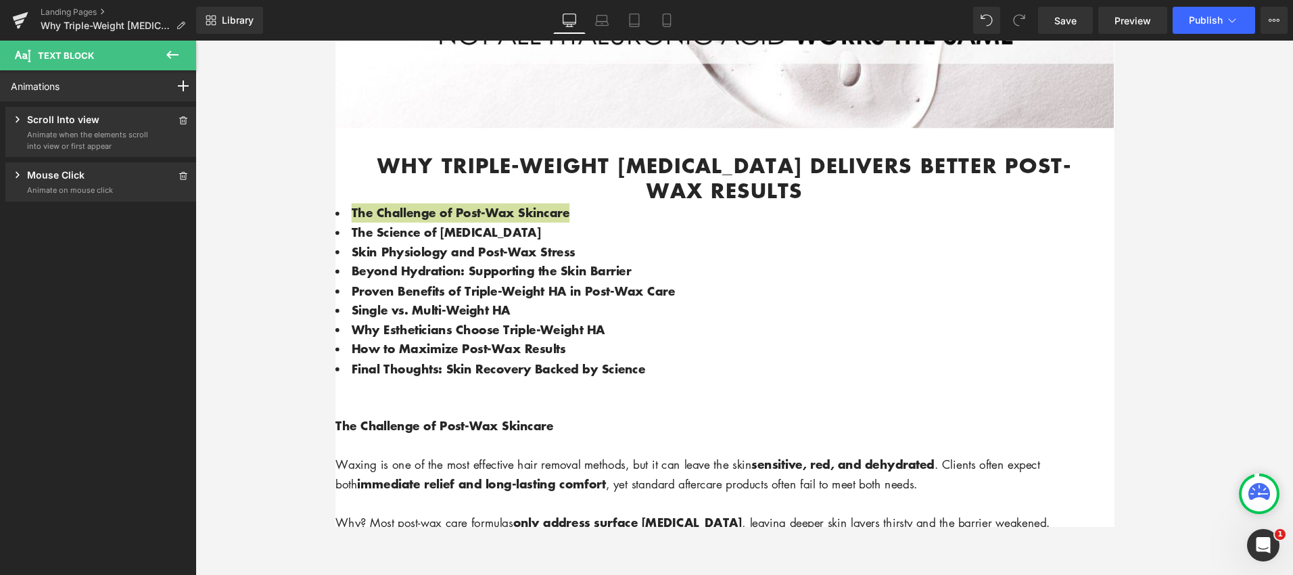
click at [167, 49] on icon at bounding box center [172, 55] width 16 height 16
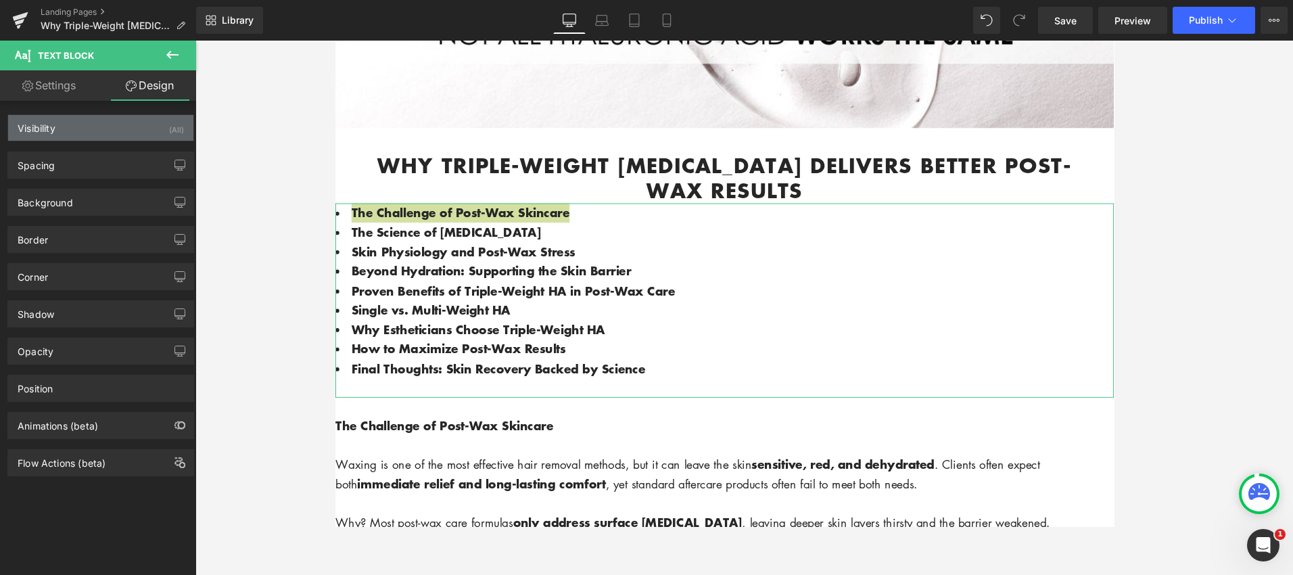
click at [149, 130] on div "Visibility (All)" at bounding box center [100, 128] width 185 height 26
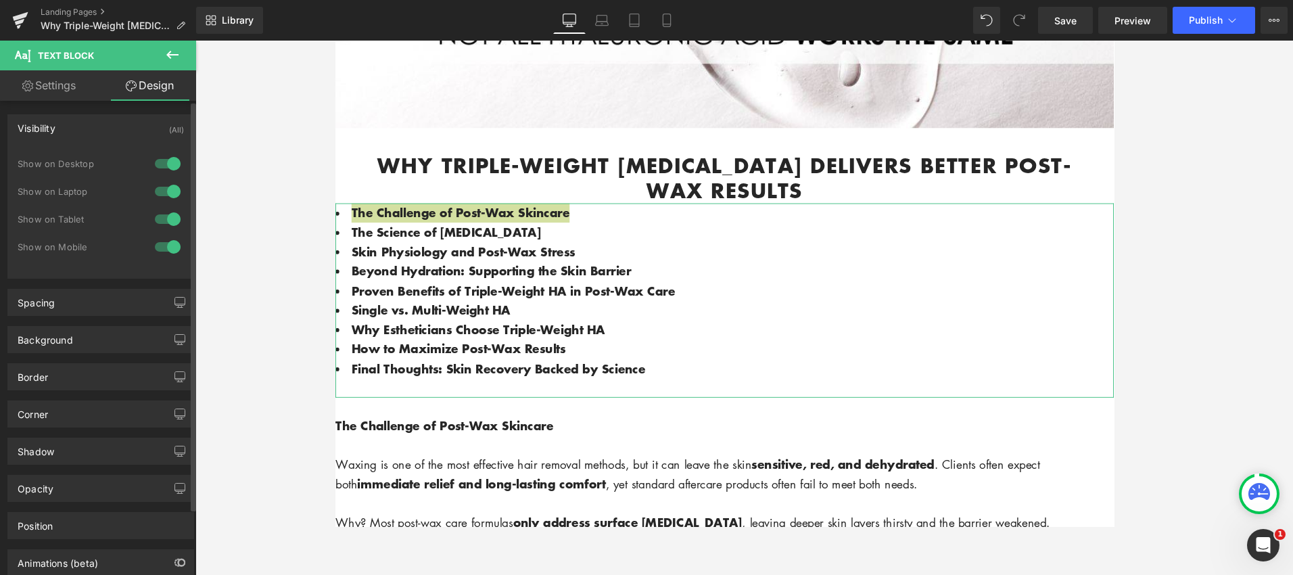
click at [149, 130] on div "Visibility (All)" at bounding box center [100, 128] width 185 height 26
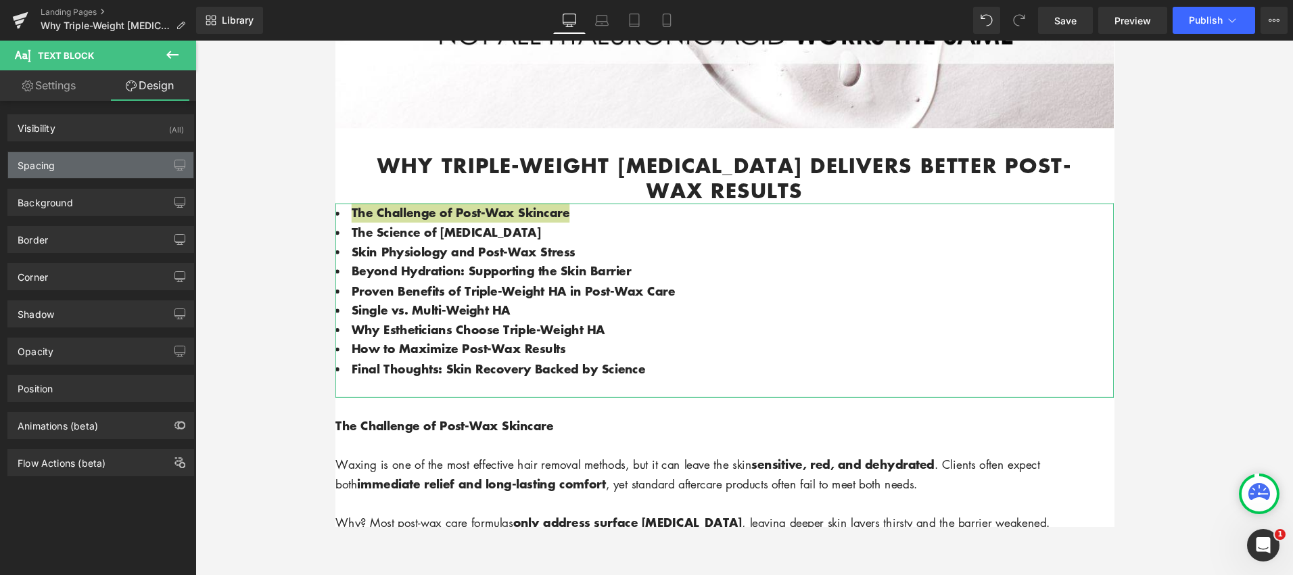
click at [142, 162] on div "Spacing" at bounding box center [100, 165] width 185 height 26
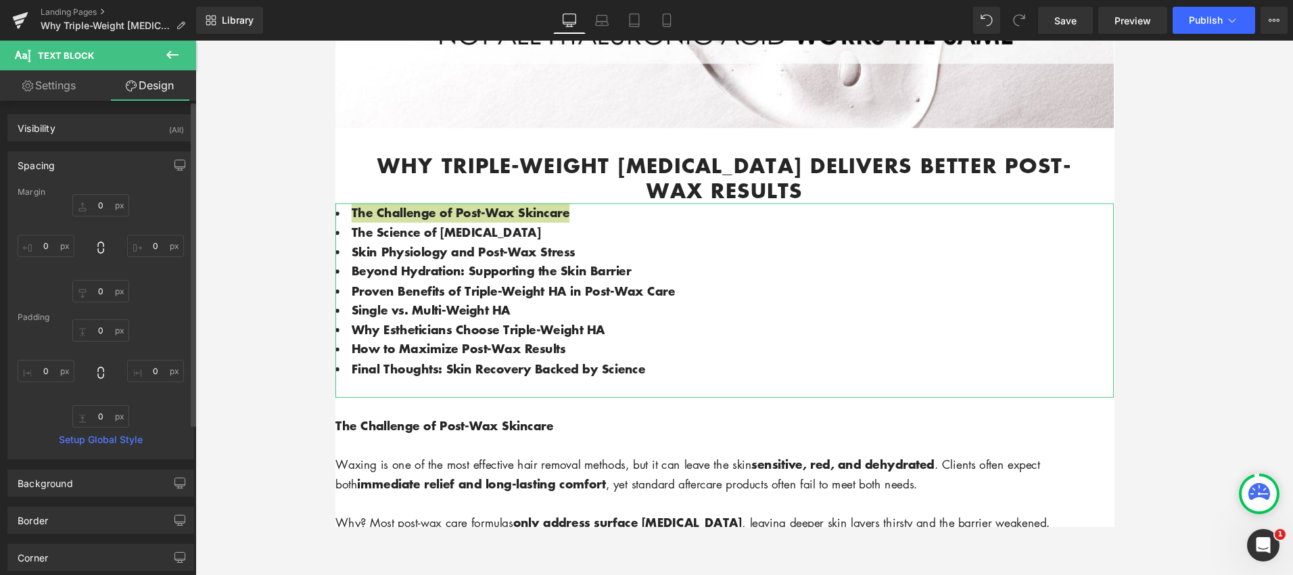
click at [142, 162] on div "Spacing" at bounding box center [100, 165] width 185 height 26
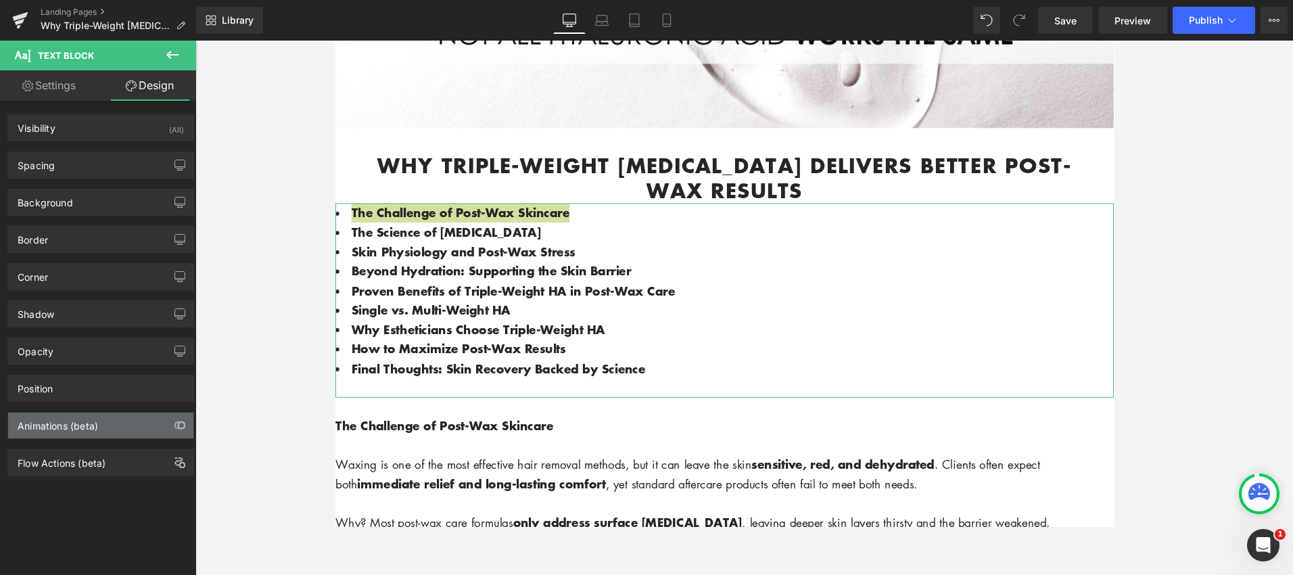
click at [131, 427] on div "Animations (beta)" at bounding box center [100, 425] width 185 height 26
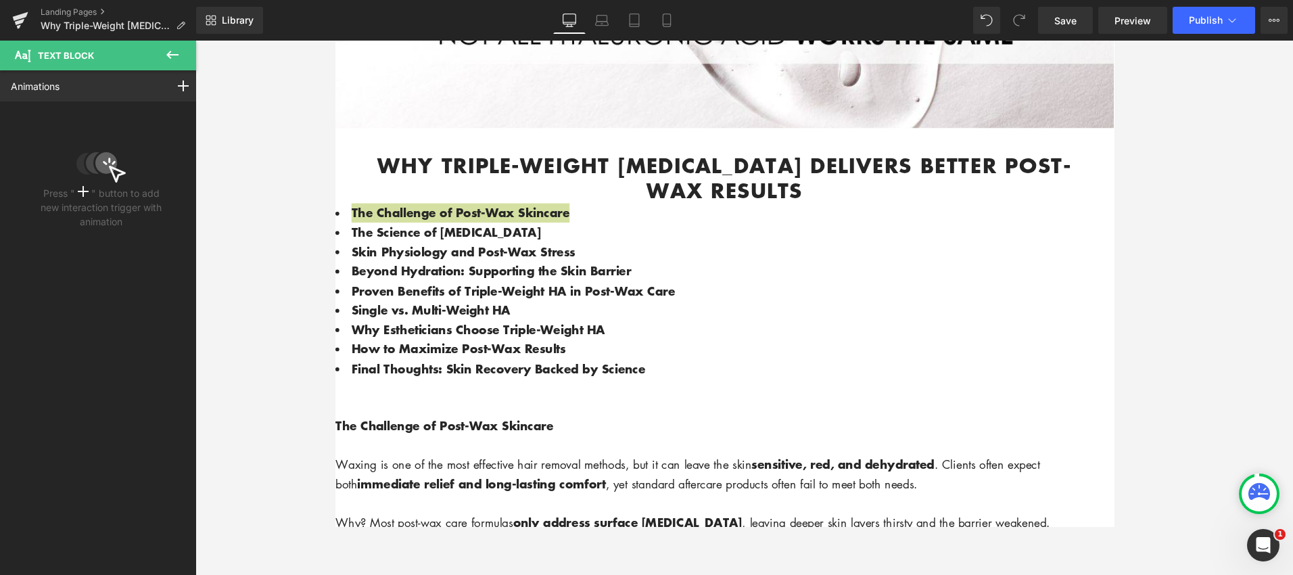
click at [168, 55] on icon at bounding box center [172, 55] width 12 height 8
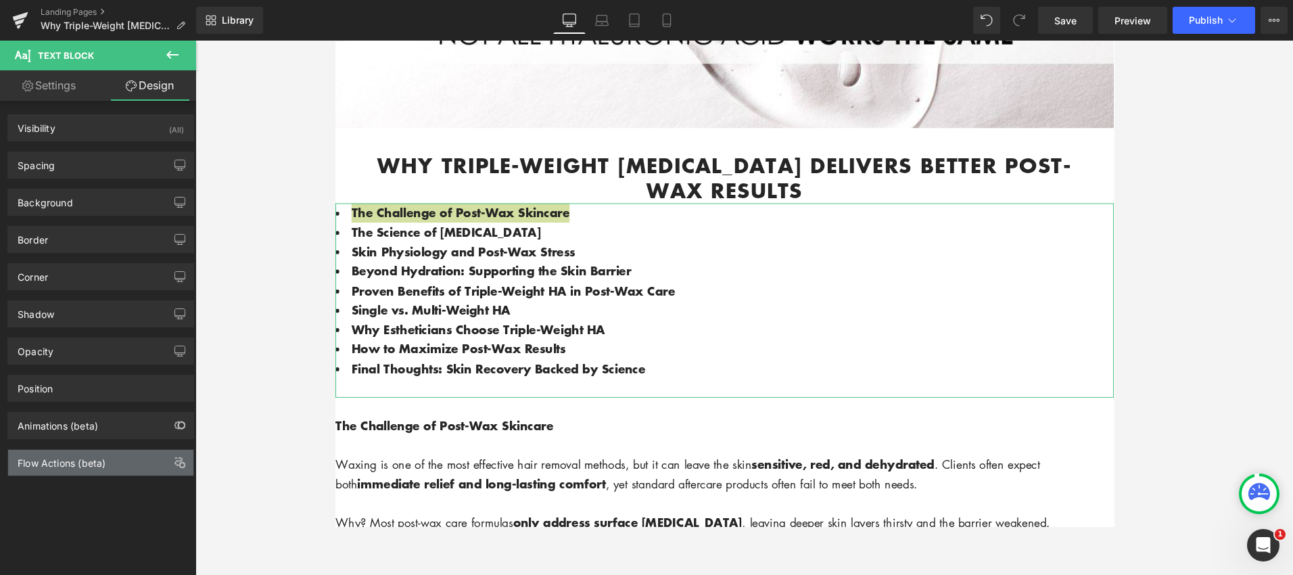
click at [106, 461] on div "Flow Actions (beta)" at bounding box center [100, 463] width 185 height 26
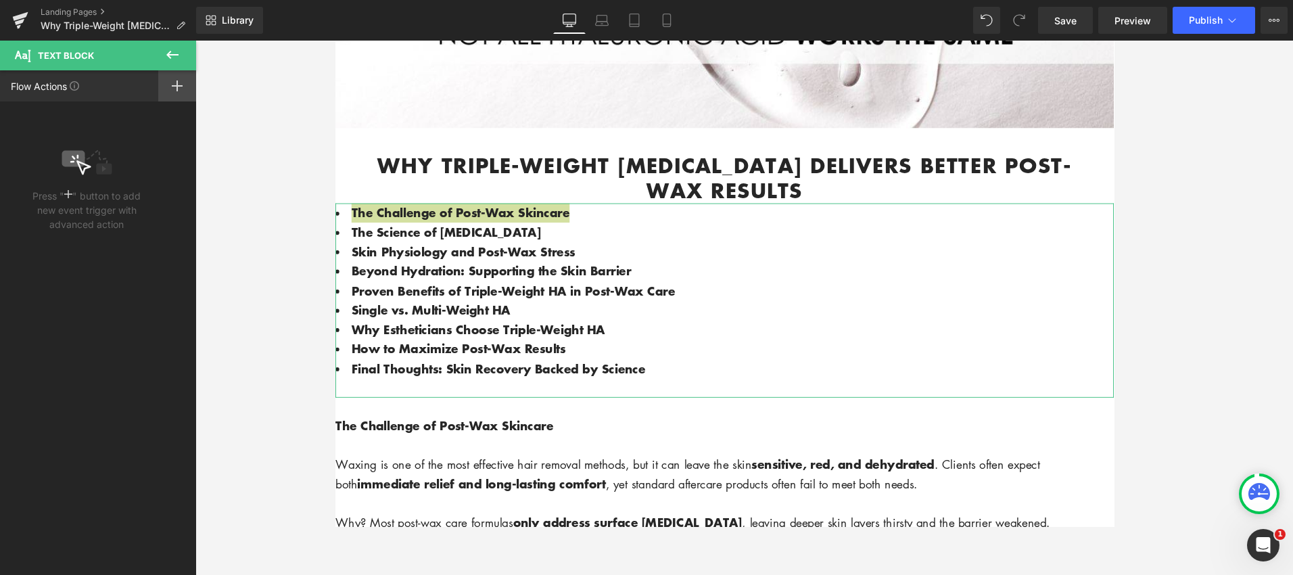
click at [189, 78] on div at bounding box center [177, 85] width 38 height 31
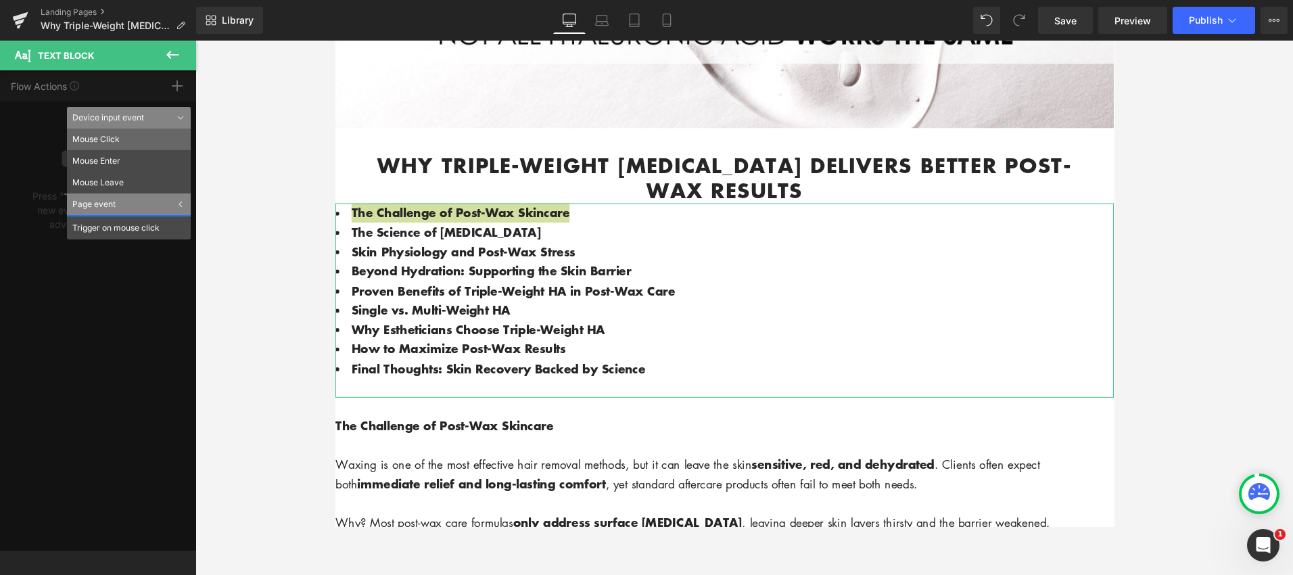
click at [143, 145] on li "Mouse Click" at bounding box center [129, 139] width 124 height 22
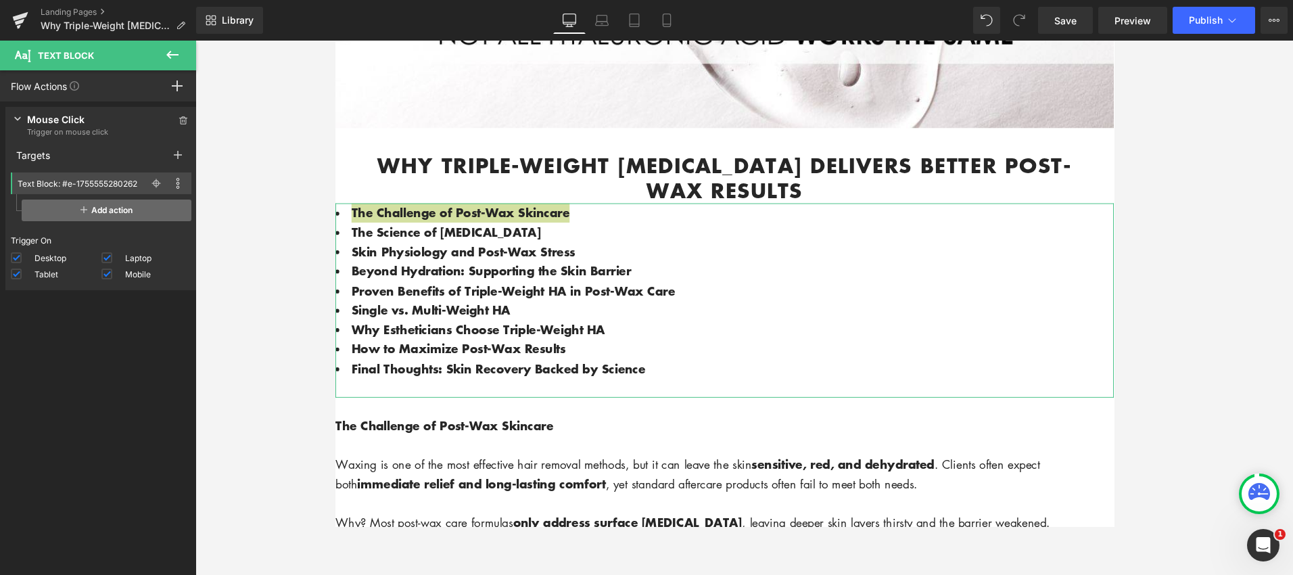
click at [98, 211] on span "Add action" at bounding box center [107, 210] width 170 height 22
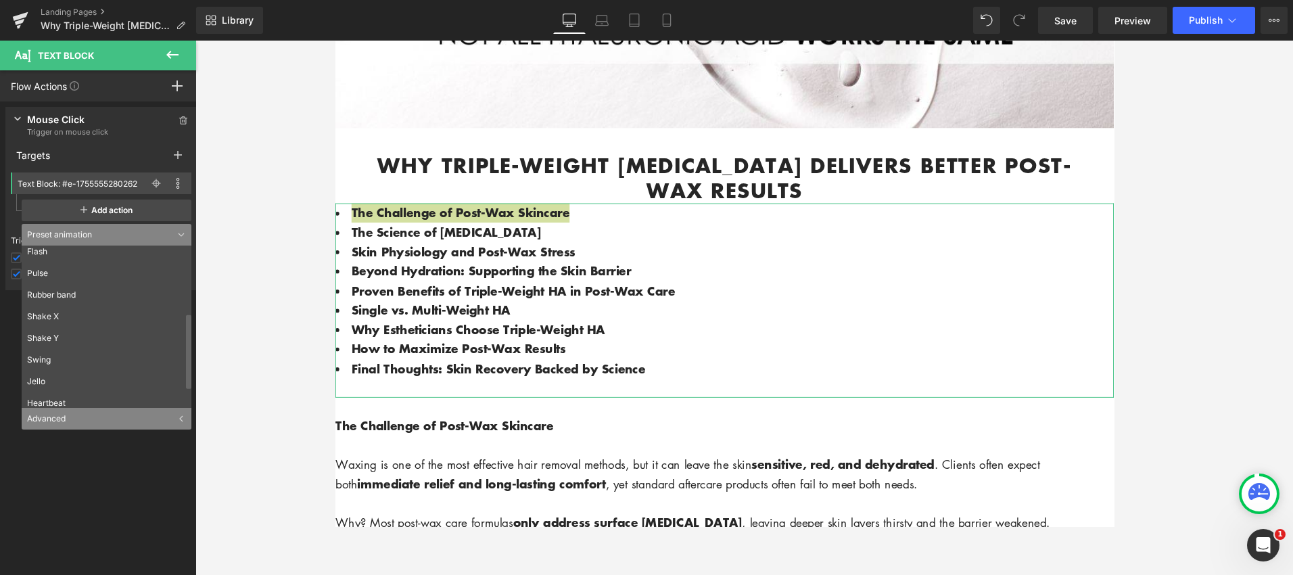
scroll to position [184, 0]
click at [271, 178] on div at bounding box center [743, 308] width 1097 height 534
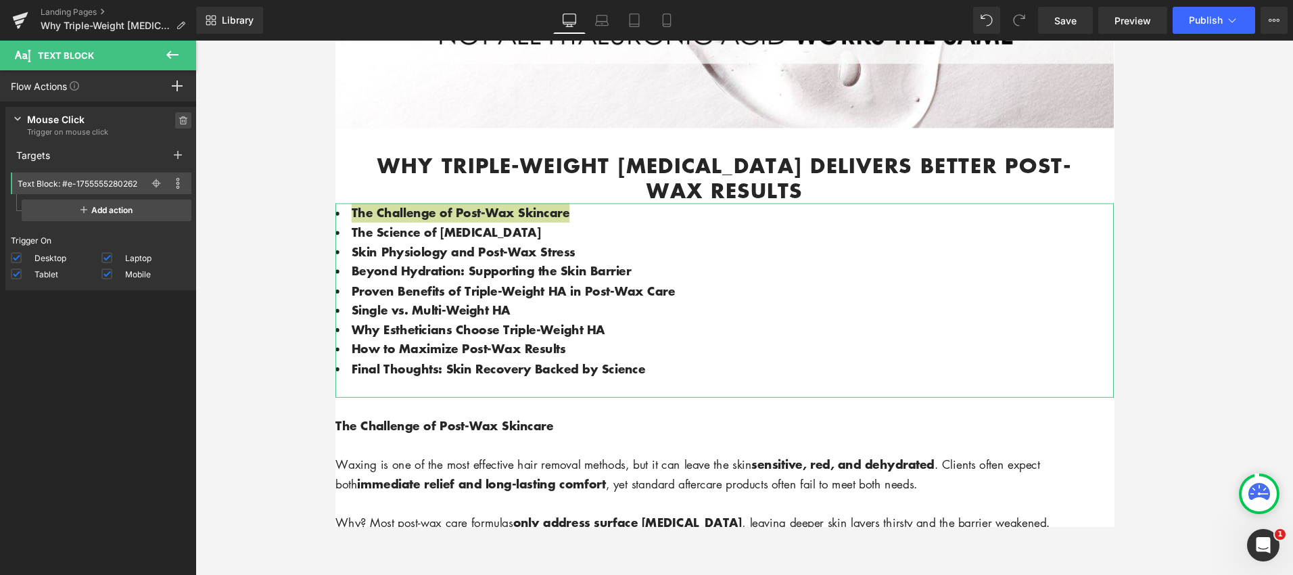
click at [185, 124] on span at bounding box center [183, 120] width 16 height 16
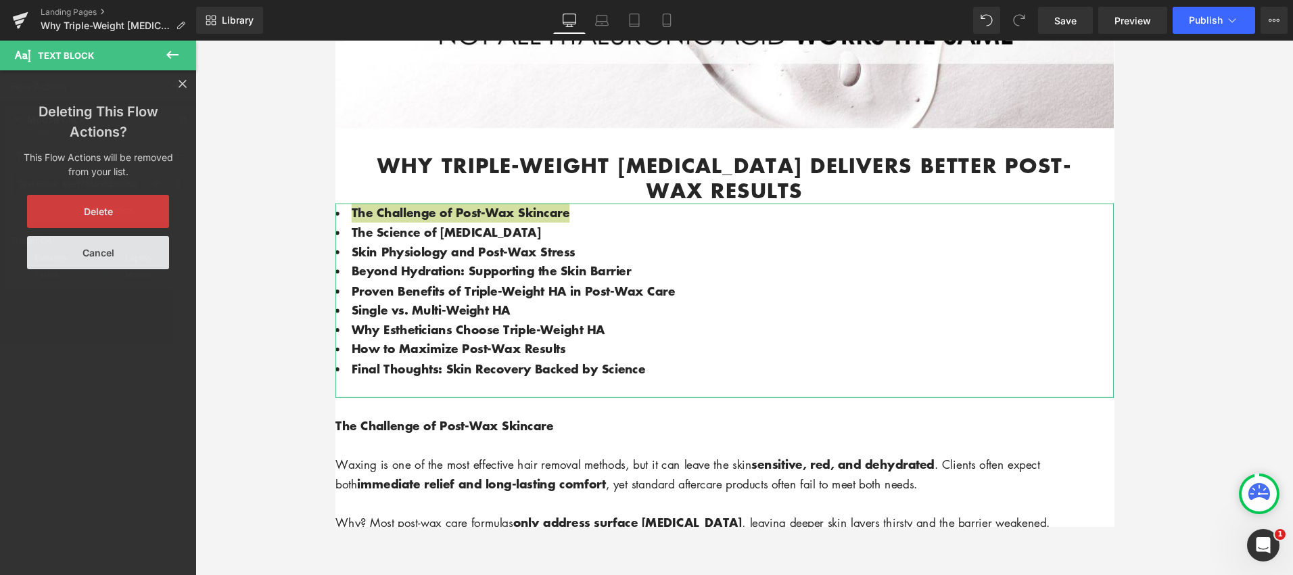
drag, startPoint x: 80, startPoint y: 218, endPoint x: 69, endPoint y: 218, distance: 10.8
click at [80, 218] on button "Delete" at bounding box center [98, 211] width 142 height 33
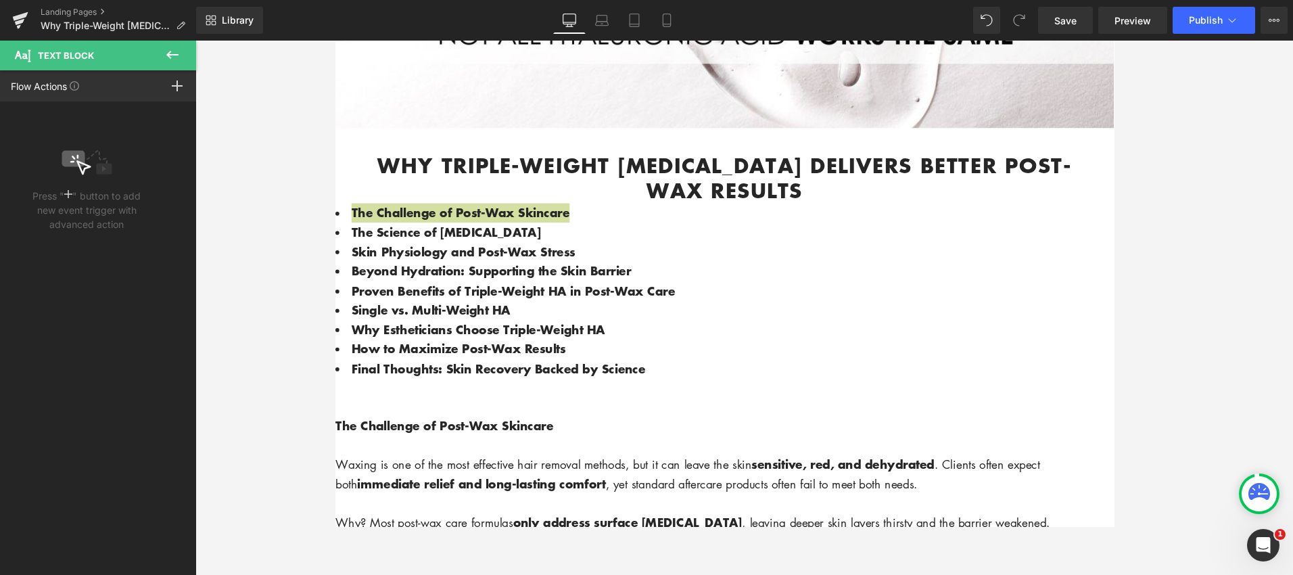
click at [174, 50] on icon at bounding box center [172, 55] width 16 height 16
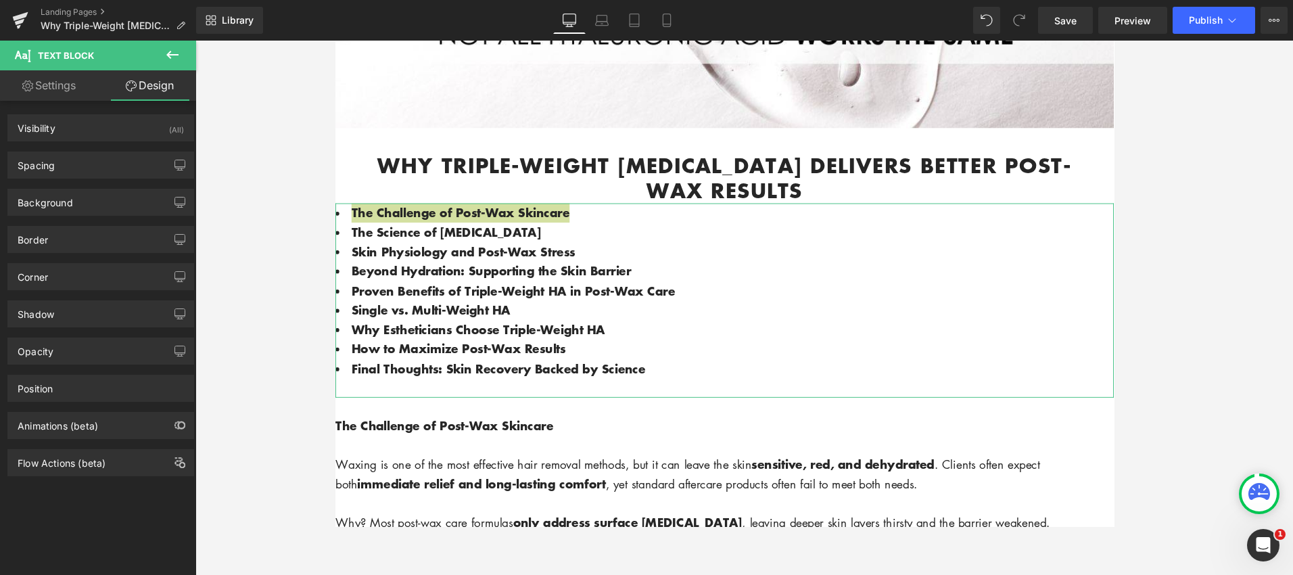
click at [57, 91] on link "Settings" at bounding box center [49, 85] width 98 height 30
type input "100"
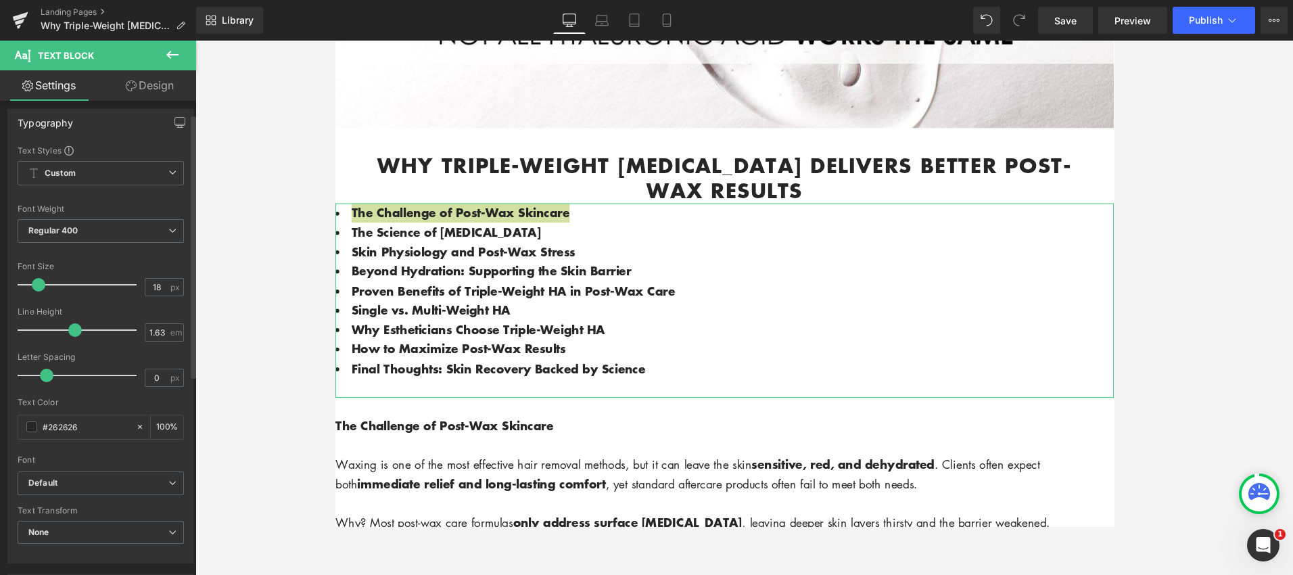
scroll to position [0, 0]
click at [174, 53] on icon at bounding box center [172, 55] width 16 height 16
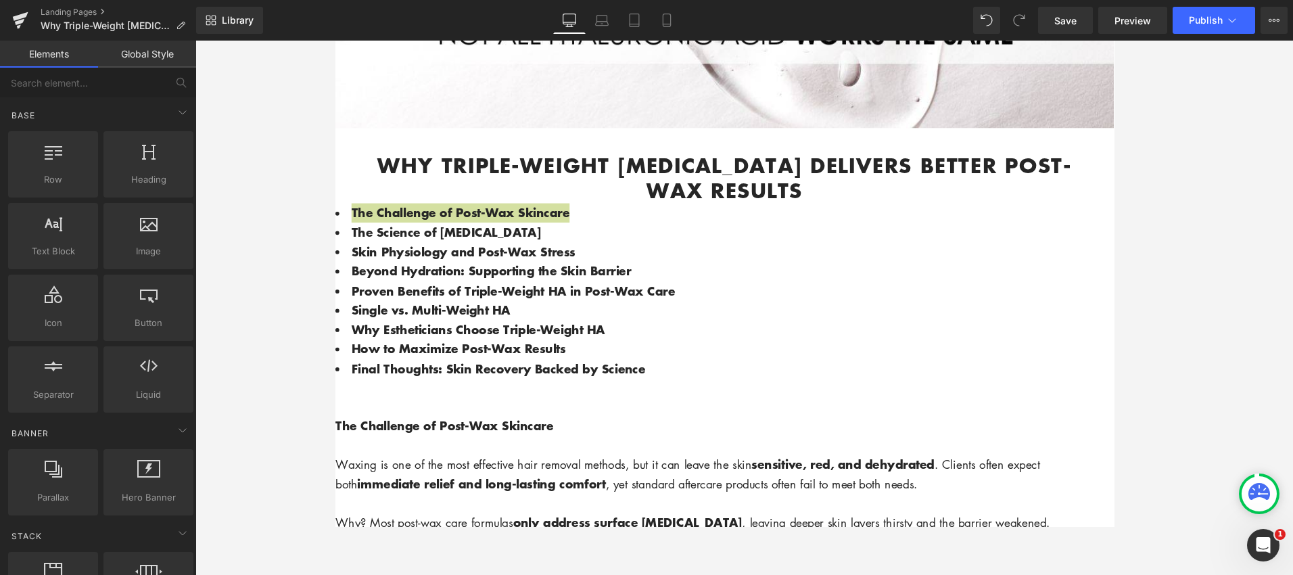
click at [174, 53] on link "Global Style" at bounding box center [147, 54] width 98 height 27
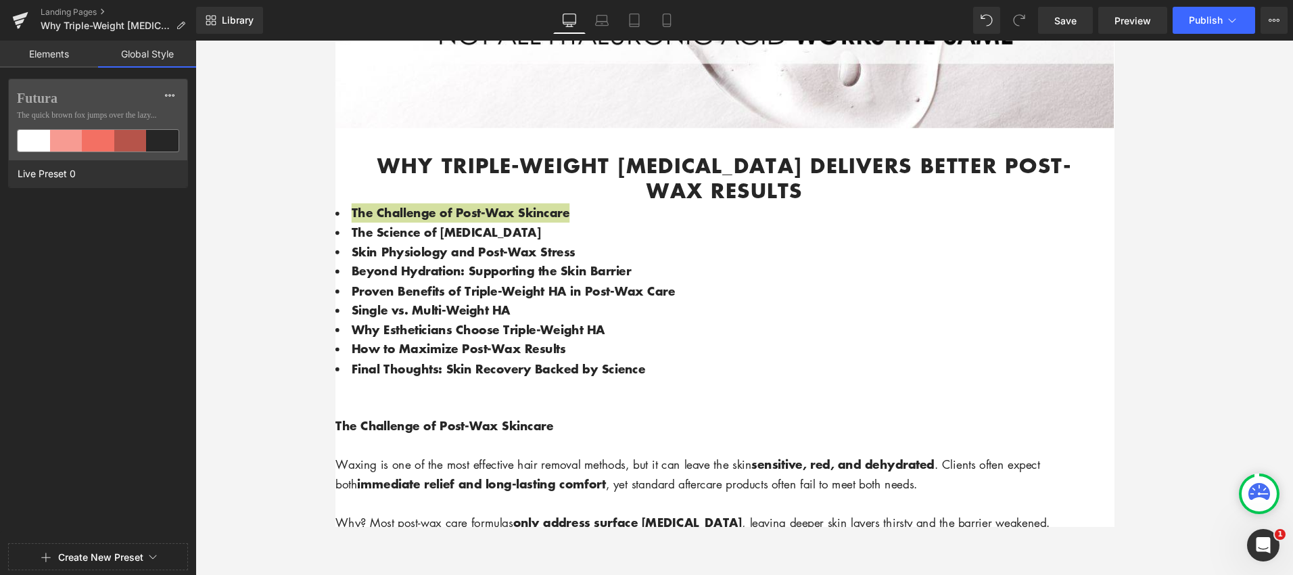
click at [53, 55] on link "Elements" at bounding box center [49, 54] width 98 height 27
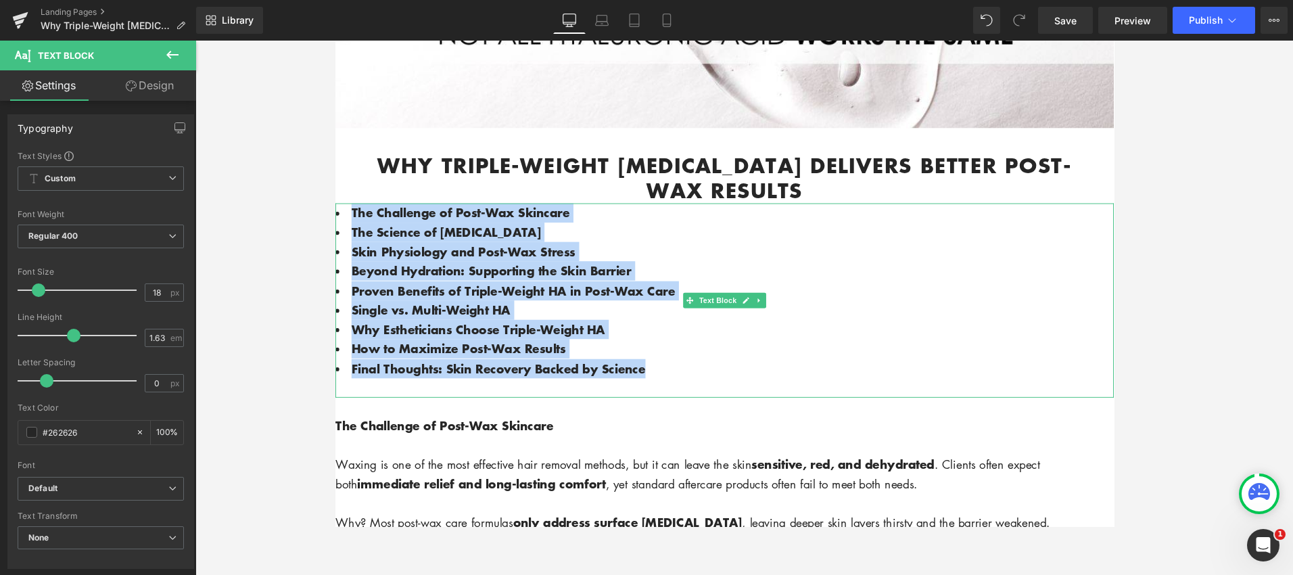
drag, startPoint x: 605, startPoint y: 378, endPoint x: 350, endPoint y: 226, distance: 296.9
click at [350, 226] on ul "The Challenge of Post-Wax Skincare The Science of Hyaluronic Acid Skin Physiolo…" at bounding box center [744, 304] width 818 height 184
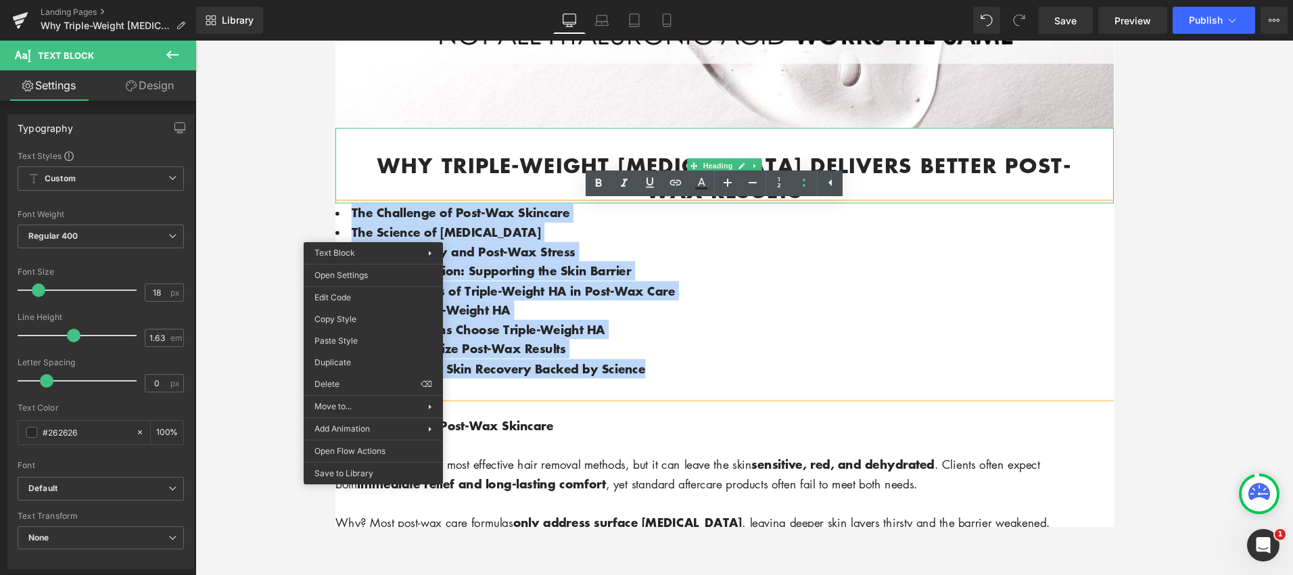
click at [481, 174] on strong "Why Triple-Weight [MEDICAL_DATA] Delivers Better Post-Wax Results" at bounding box center [744, 185] width 730 height 58
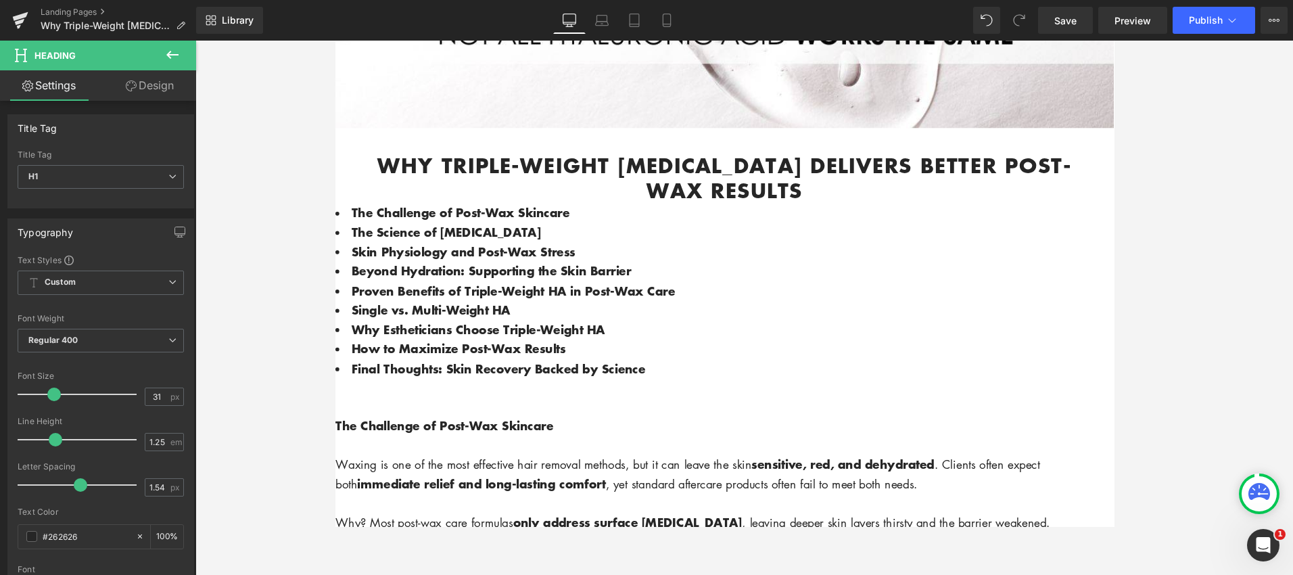
click at [402, 281] on span "Beyond Hydration: Supporting the Skin Barrier" at bounding box center [499, 282] width 294 height 18
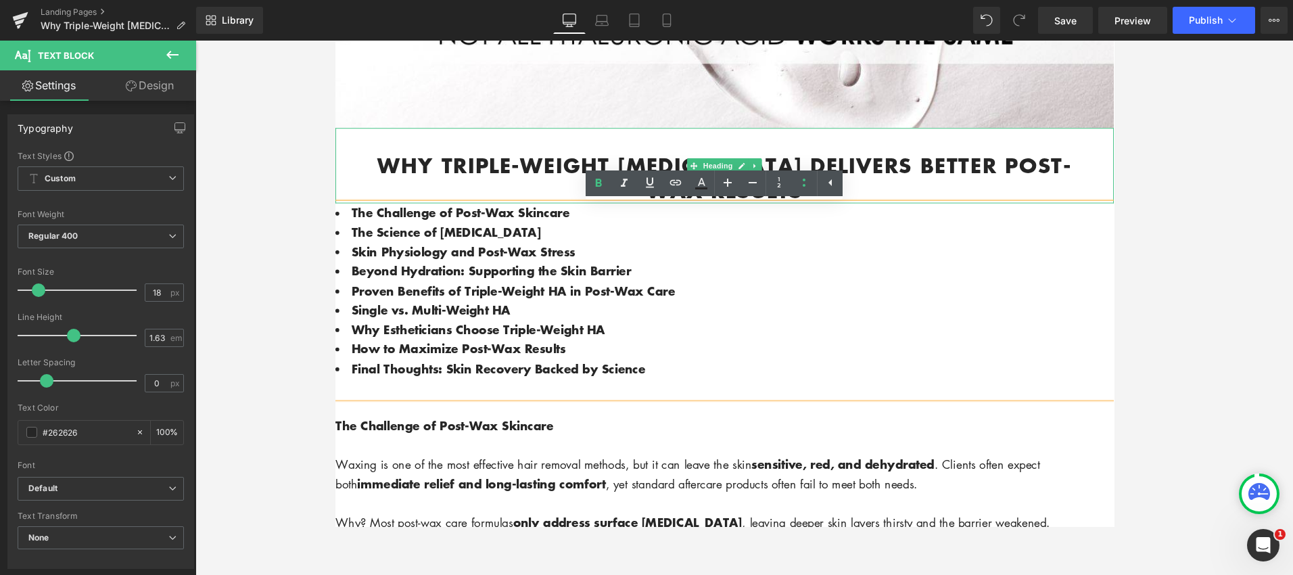
click at [401, 178] on h1 "Why Triple-Weight [MEDICAL_DATA] Delivers Better Post-Wax Results" at bounding box center [743, 185] width 737 height 53
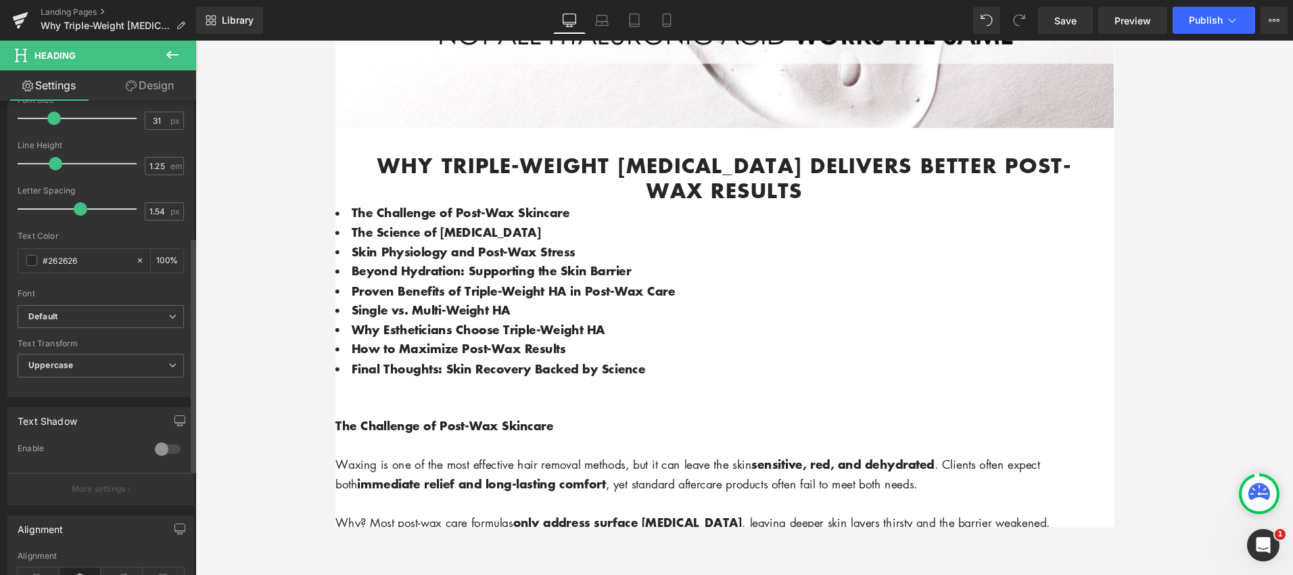
scroll to position [273, 0]
click at [1277, 29] on button "View Live Page View with current Template Save Template to Library Schedule Pub…" at bounding box center [1273, 20] width 27 height 27
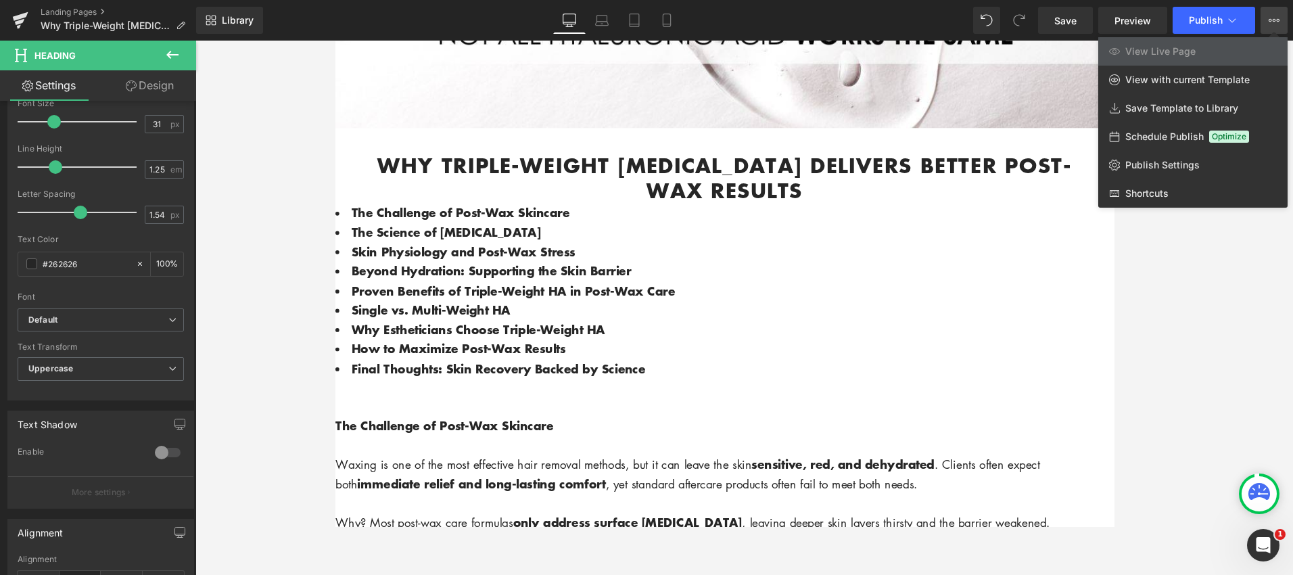
click at [1237, 398] on div at bounding box center [743, 308] width 1097 height 534
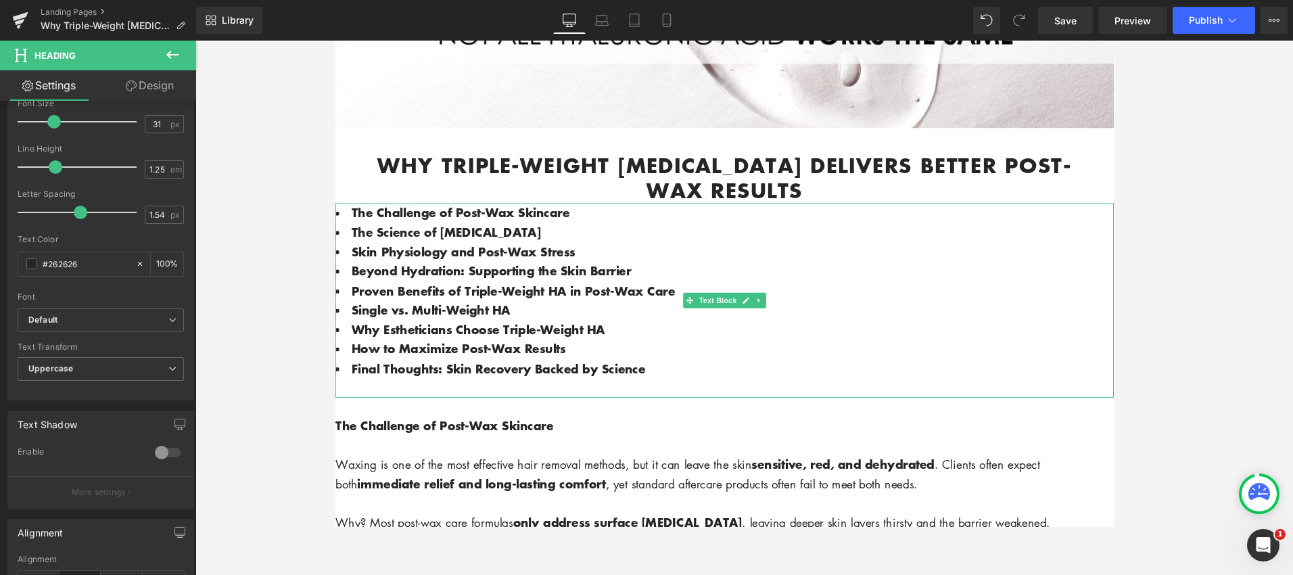
click at [778, 316] on icon at bounding box center [779, 313] width 2 height 5
click at [745, 318] on icon at bounding box center [744, 314] width 7 height 8
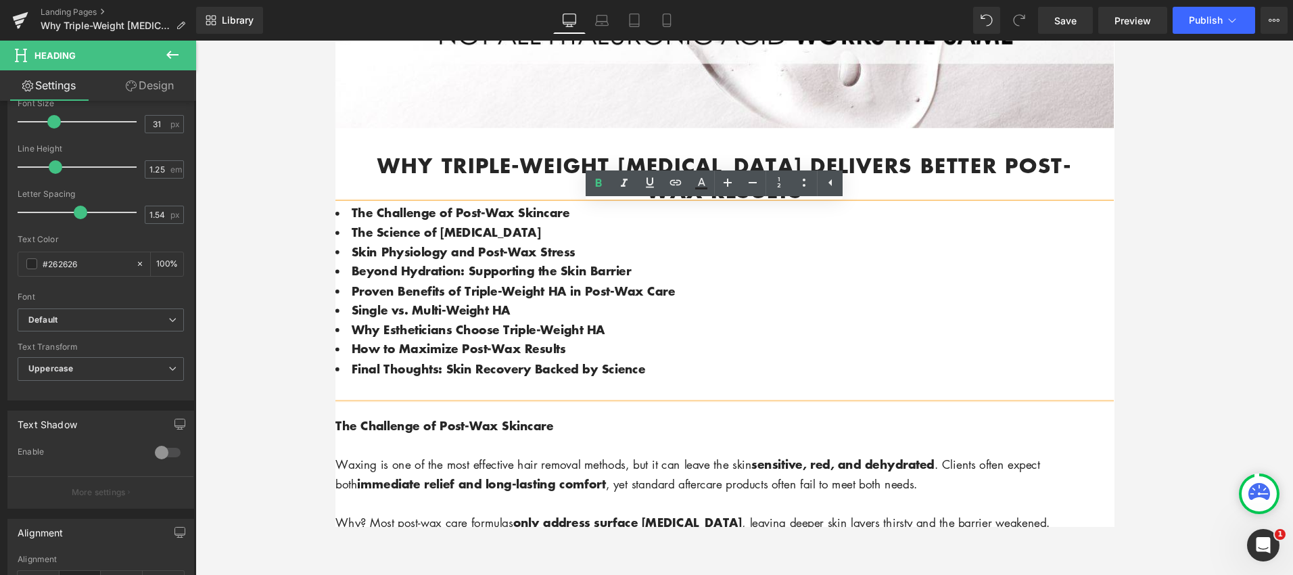
click at [1123, 216] on div at bounding box center [743, 308] width 1097 height 534
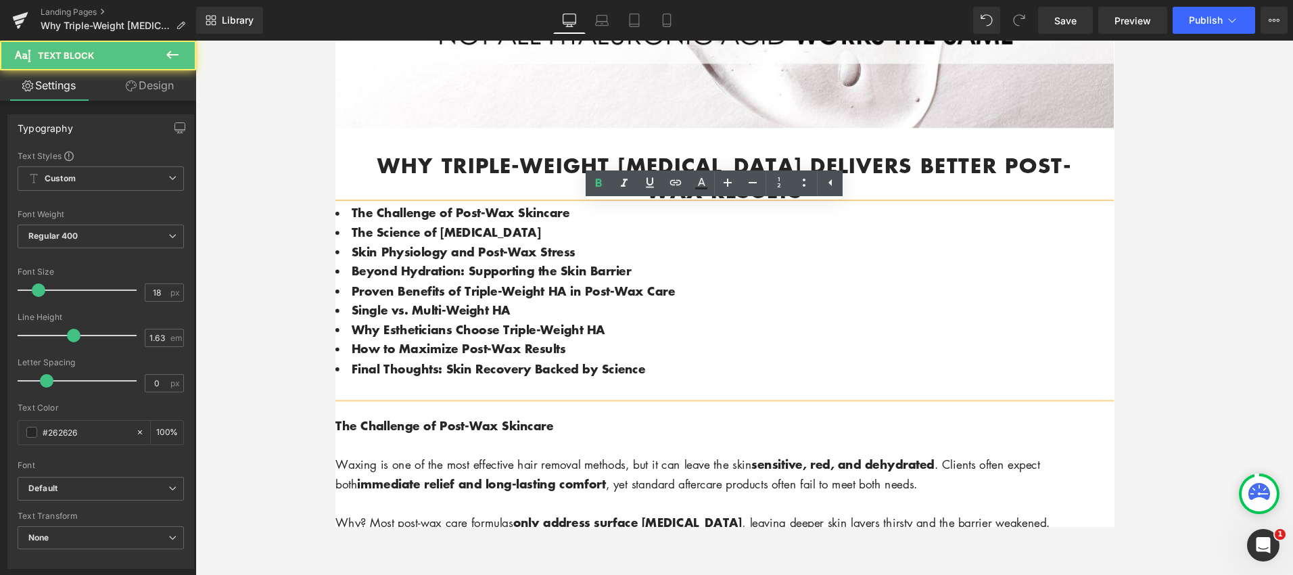
click at [415, 308] on span "Proven Benefits of Triple-Weight HA in Post-Wax Care" at bounding box center [522, 303] width 340 height 18
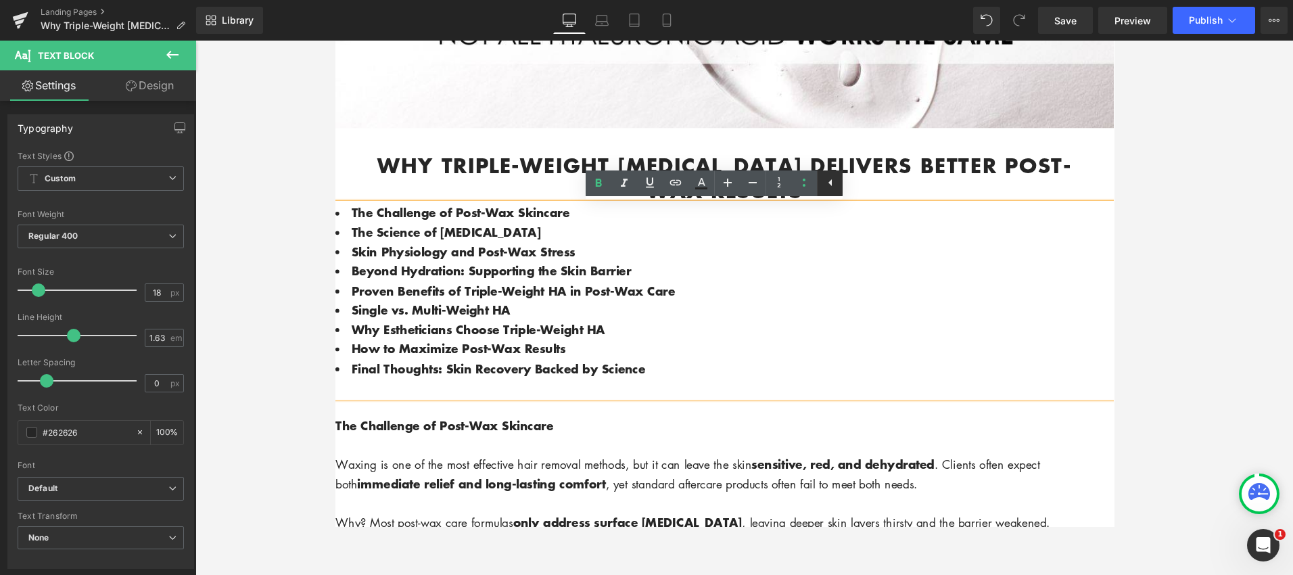
click at [820, 182] on link at bounding box center [830, 183] width 26 height 26
click at [805, 185] on icon at bounding box center [805, 182] width 16 height 16
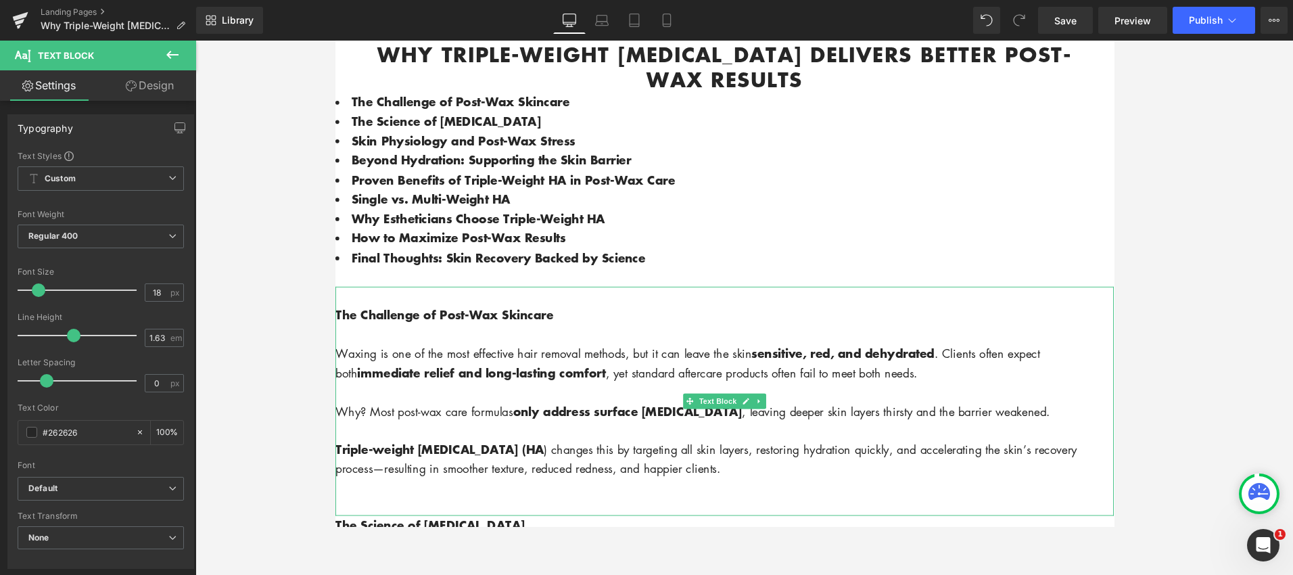
scroll to position [632, 0]
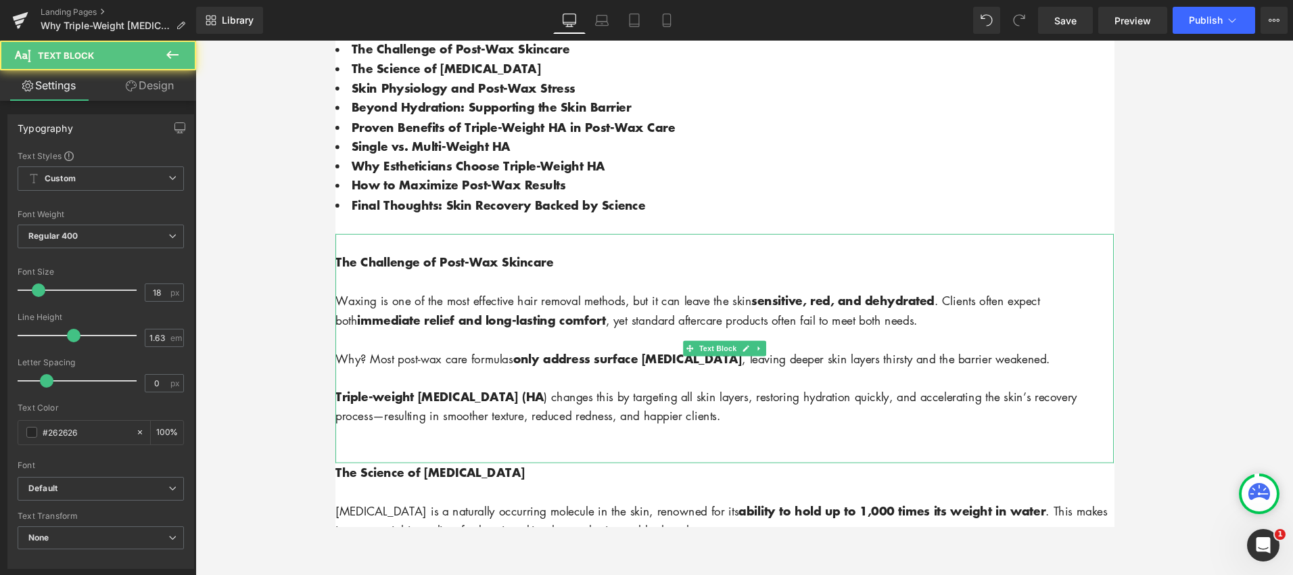
click at [569, 275] on p "The Challenge of Post-Wax Skincare" at bounding box center [744, 273] width 818 height 20
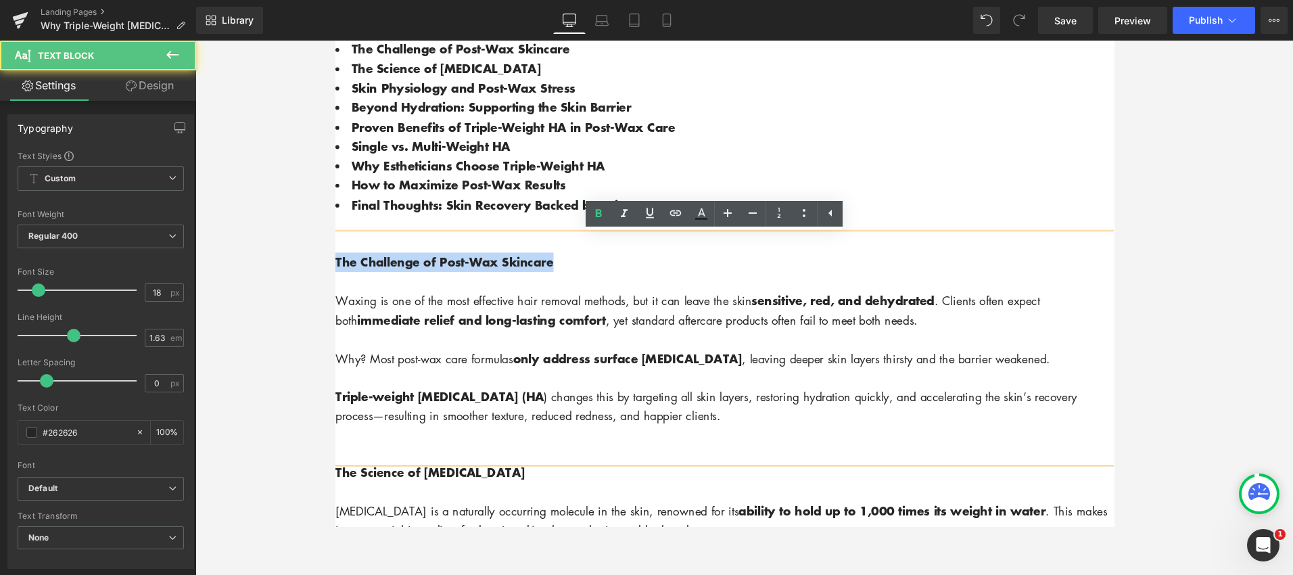
drag, startPoint x: 567, startPoint y: 277, endPoint x: 332, endPoint y: 275, distance: 235.3
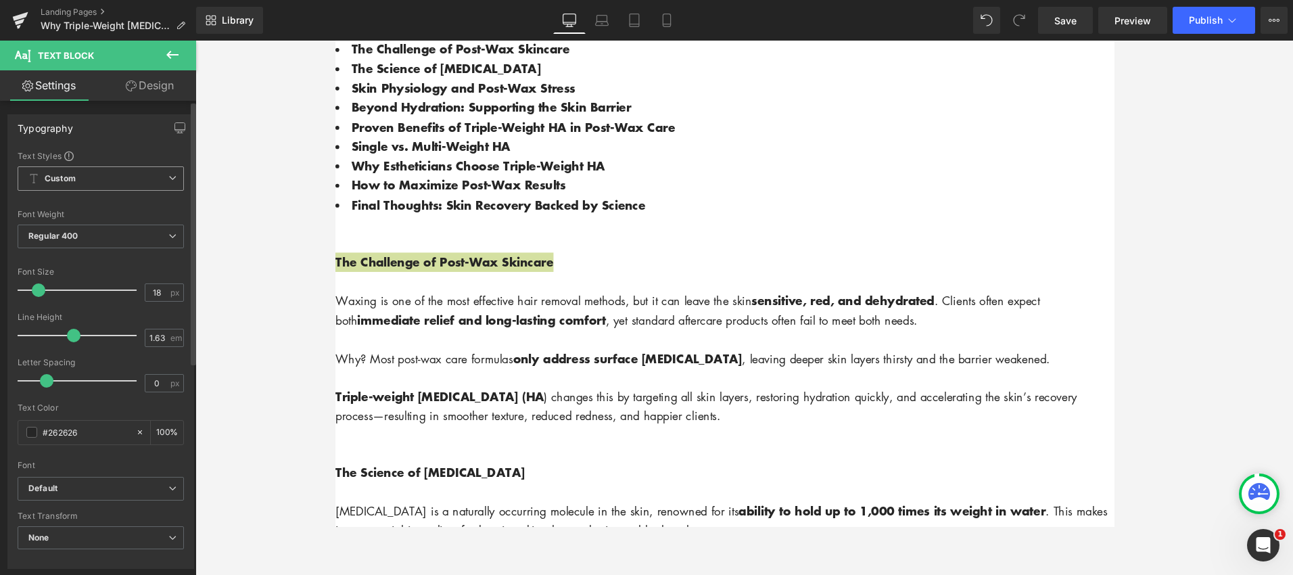
click at [173, 181] on span "Custom Setup Global Style" at bounding box center [101, 178] width 166 height 24
click at [174, 182] on span "Custom Setup Global Style" at bounding box center [98, 178] width 161 height 24
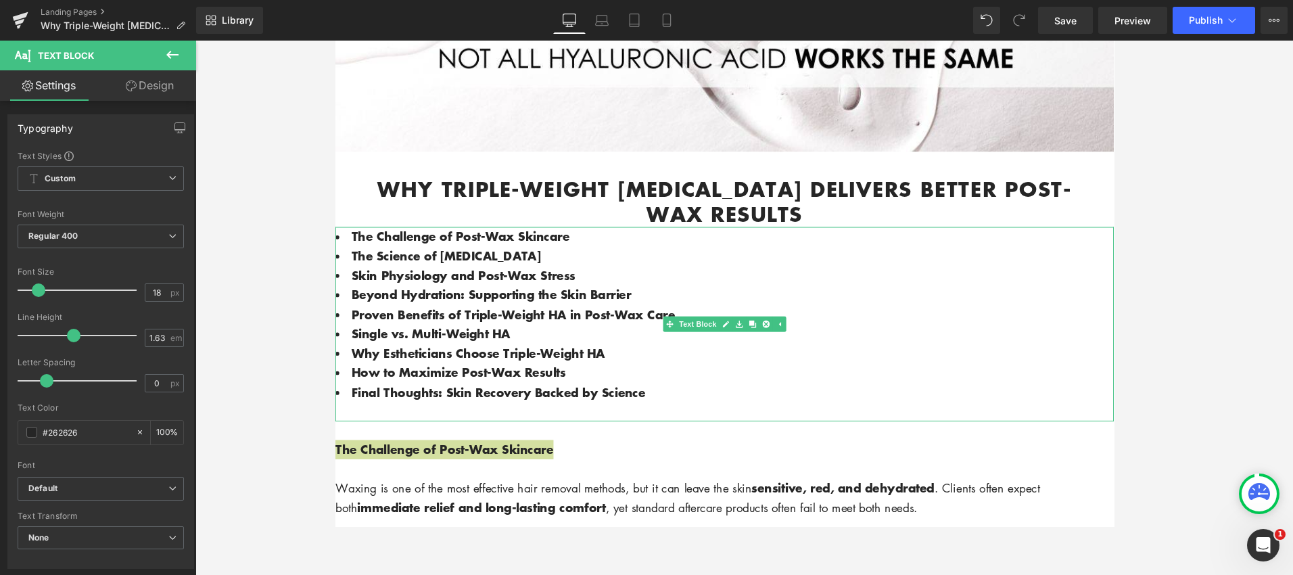
scroll to position [421, 0]
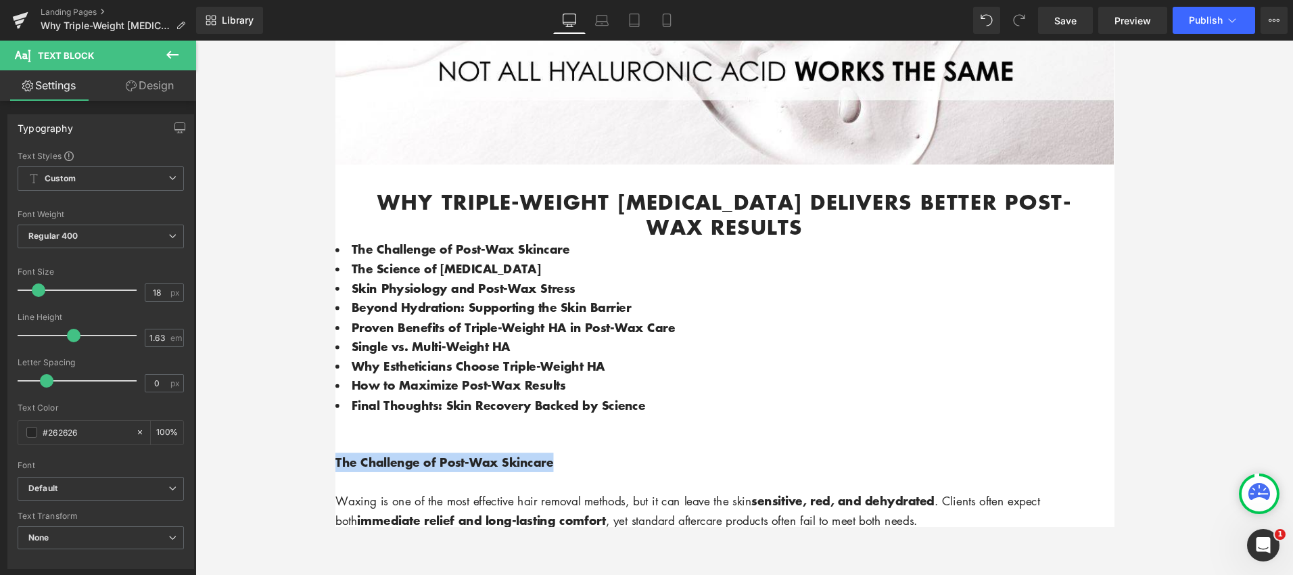
click at [572, 210] on strong "Why Triple-Weight [MEDICAL_DATA] Delivers Better Post-Wax Results" at bounding box center [744, 223] width 730 height 58
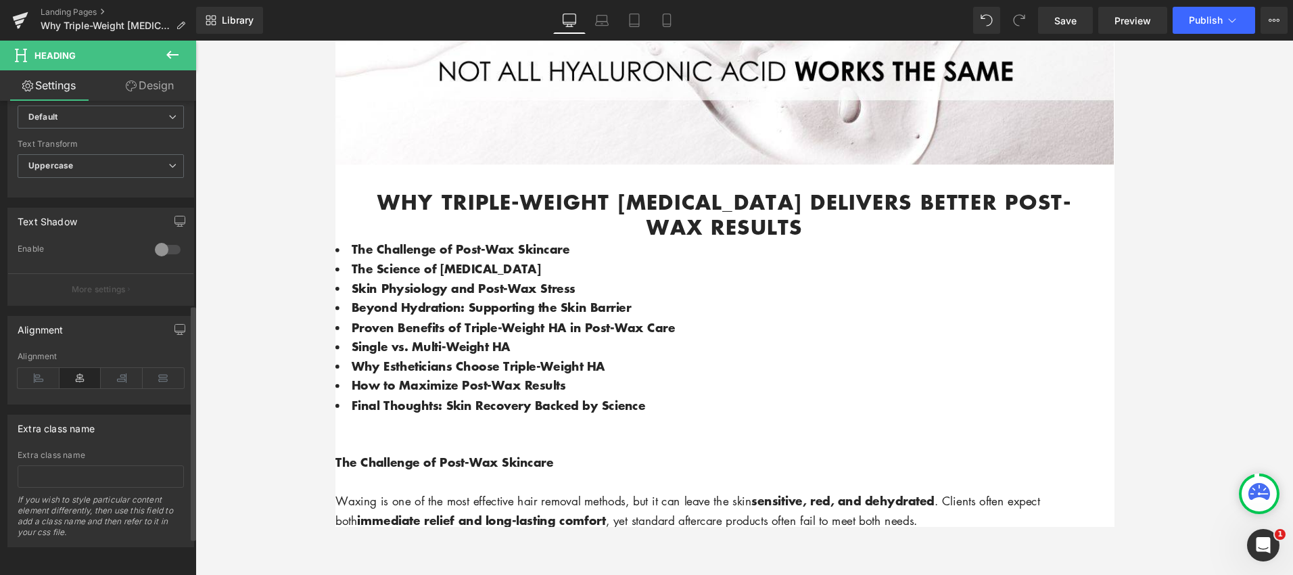
scroll to position [486, 0]
click at [91, 283] on p "More settings" at bounding box center [99, 289] width 54 height 12
click at [166, 239] on div at bounding box center [167, 250] width 32 height 22
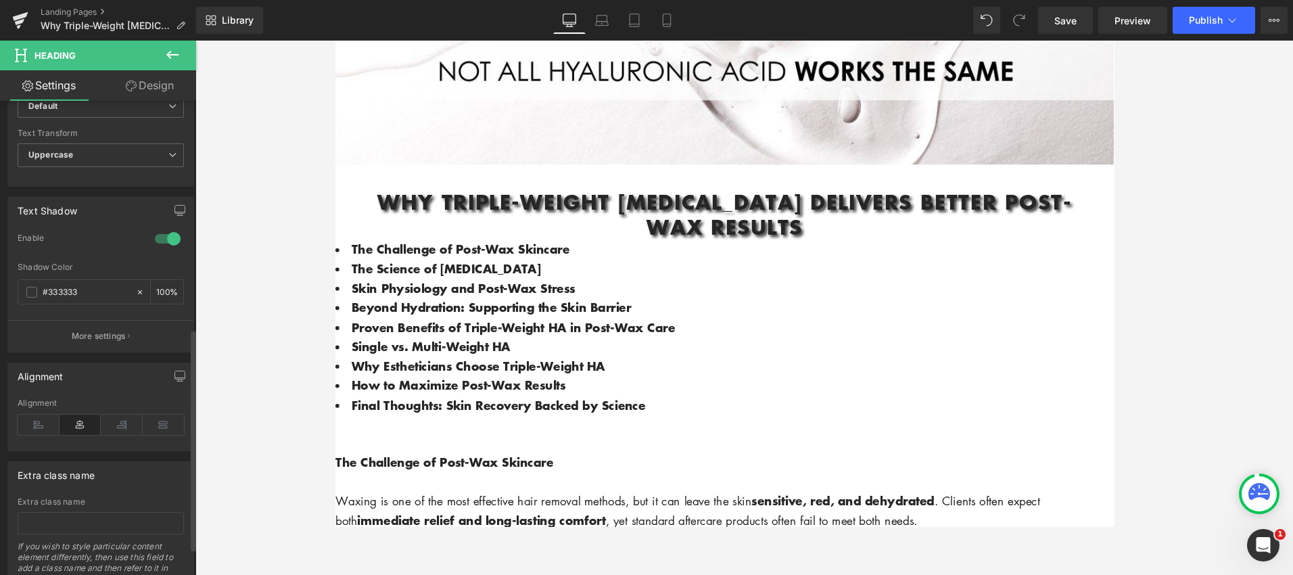
click at [106, 337] on p "More settings" at bounding box center [99, 336] width 54 height 12
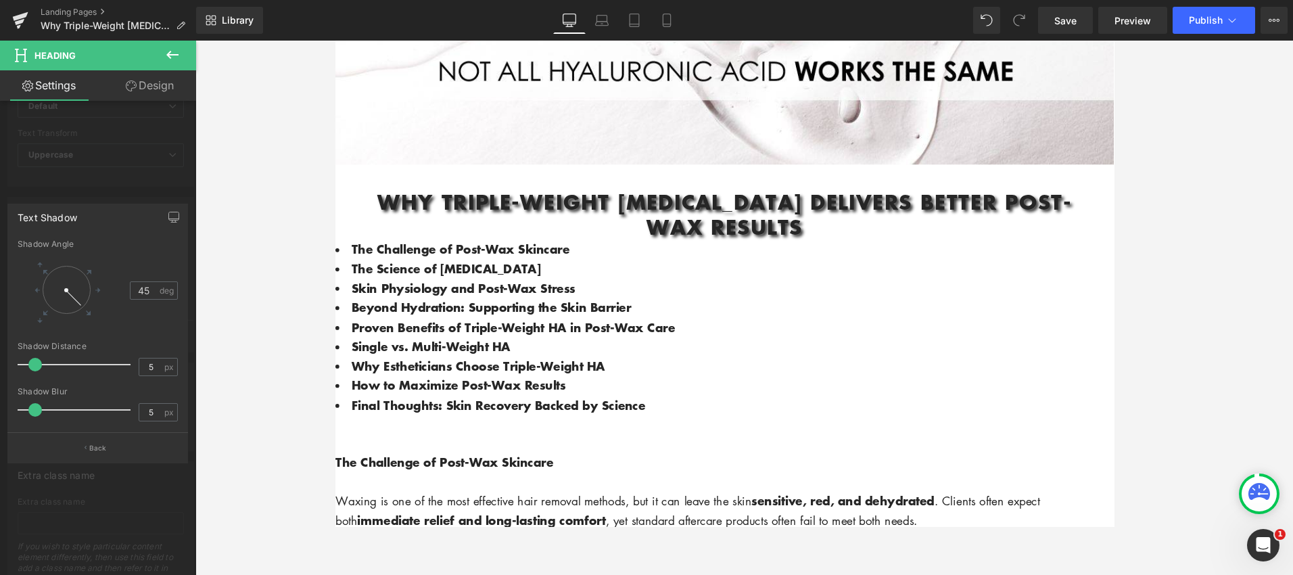
click at [97, 443] on p "Back" at bounding box center [98, 448] width 18 height 10
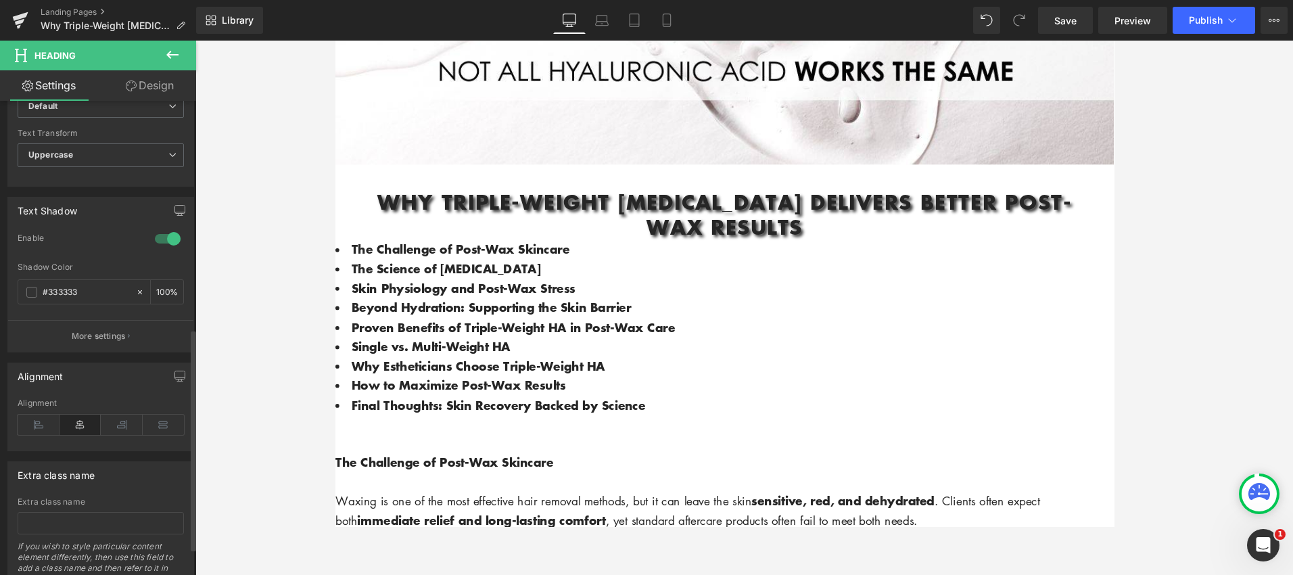
click at [154, 233] on div at bounding box center [167, 239] width 32 height 22
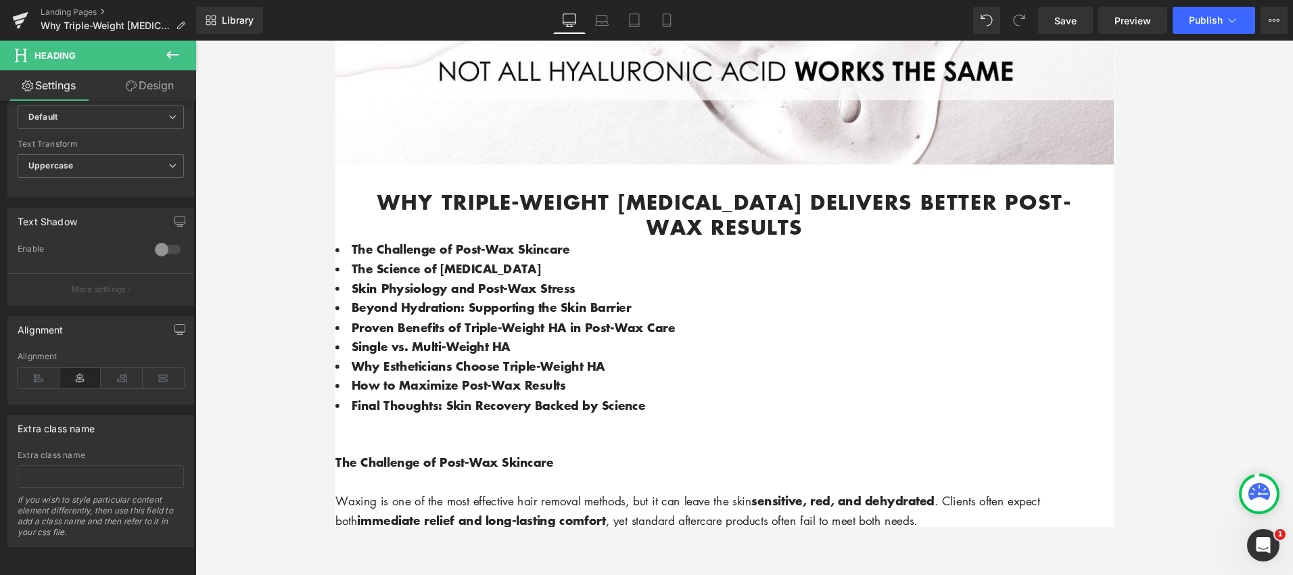
click at [133, 89] on icon at bounding box center [131, 85] width 11 height 11
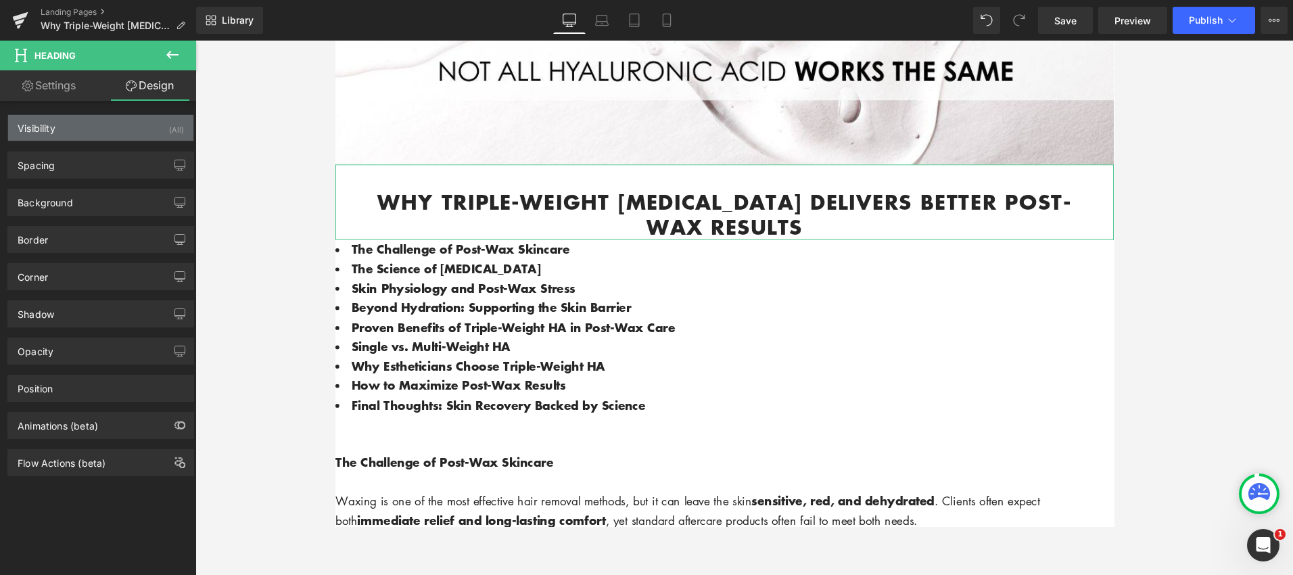
click at [135, 128] on div "Visibility (All)" at bounding box center [100, 128] width 185 height 26
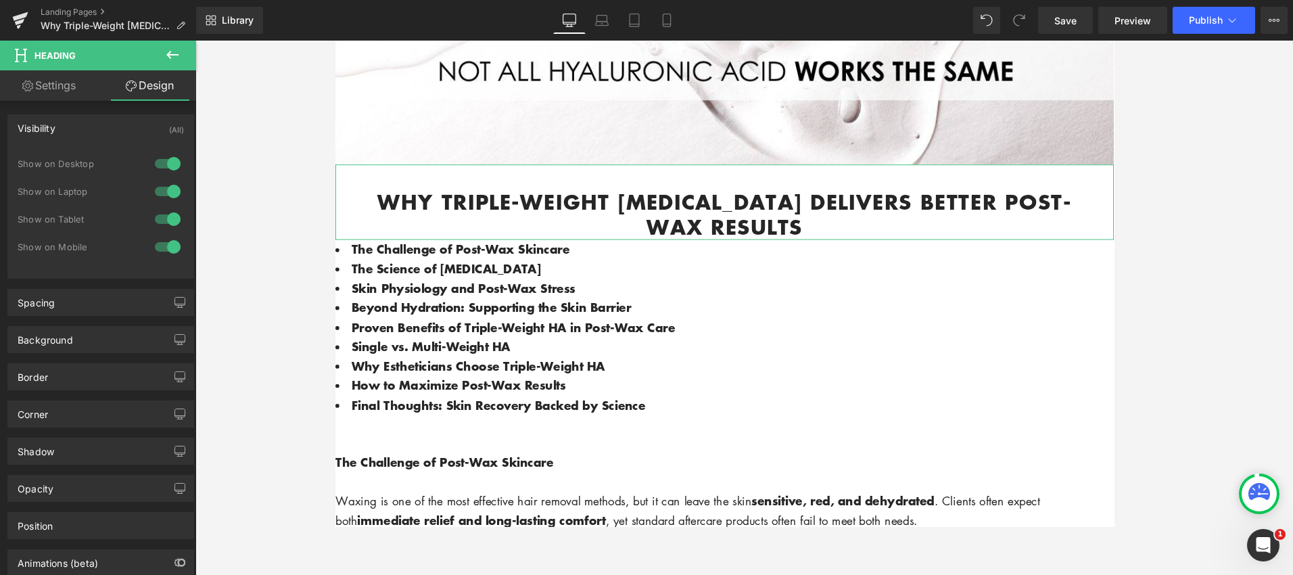
click at [135, 128] on div "Visibility (All)" at bounding box center [100, 128] width 185 height 26
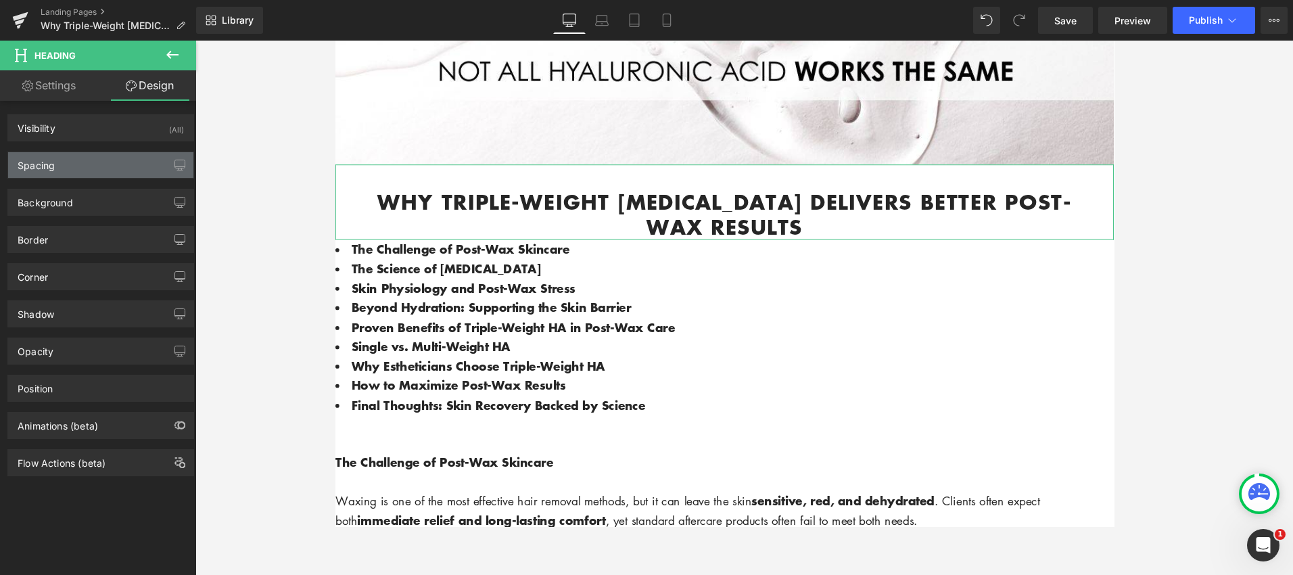
click at [91, 160] on div "Spacing" at bounding box center [100, 165] width 185 height 26
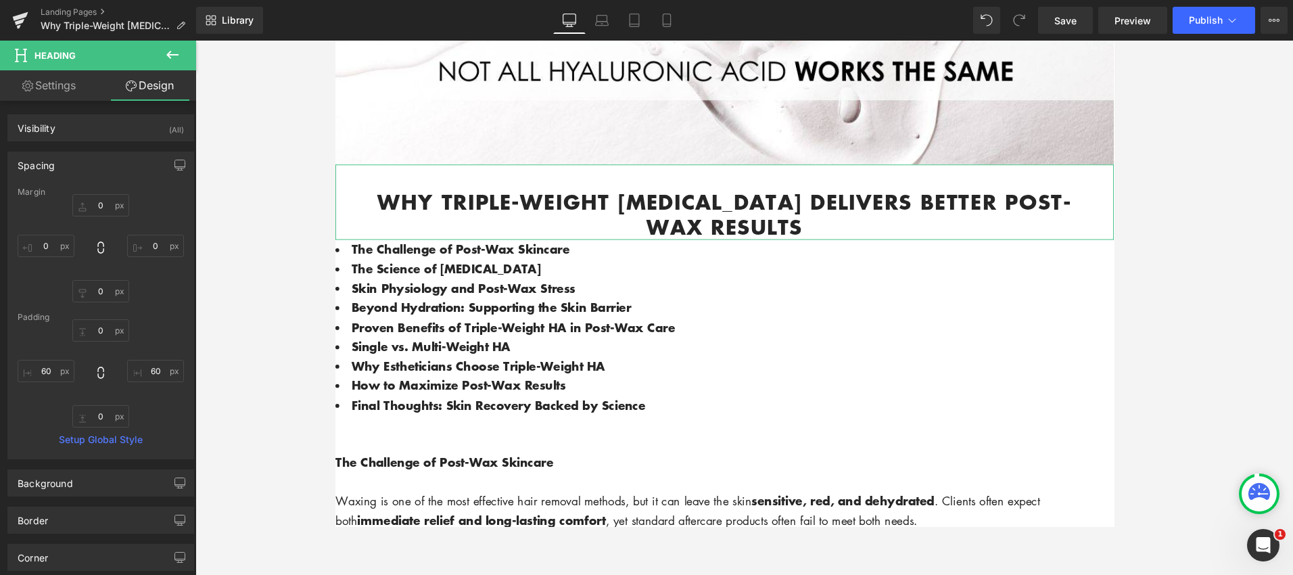
click at [92, 161] on div "Spacing" at bounding box center [100, 165] width 185 height 26
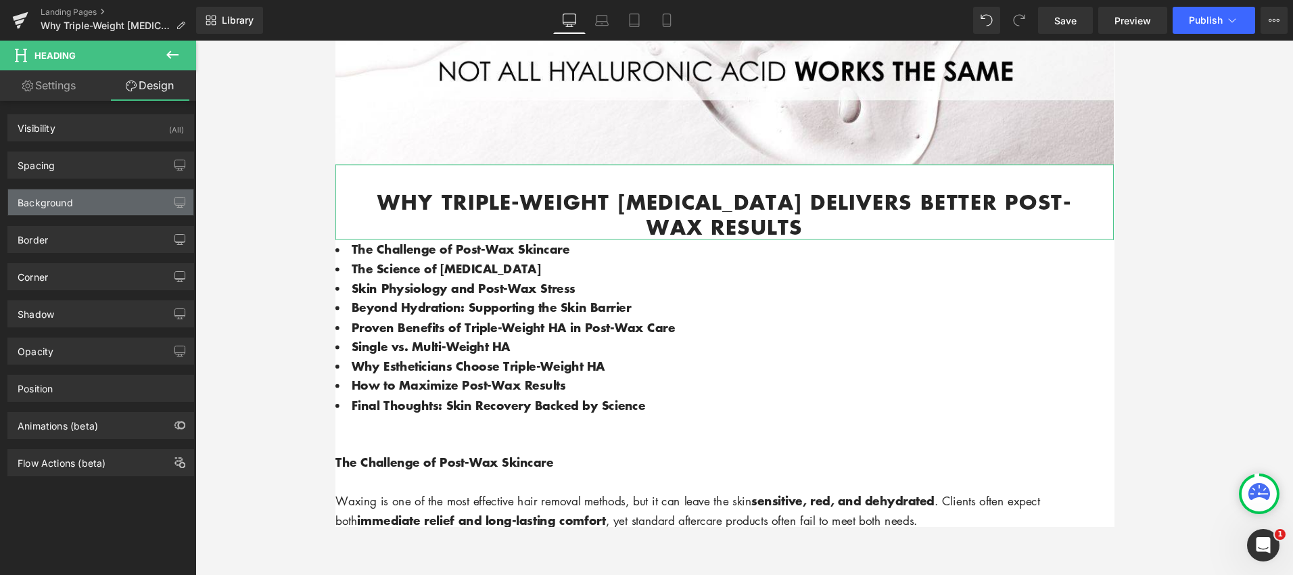
click at [91, 206] on div "Background" at bounding box center [100, 202] width 185 height 26
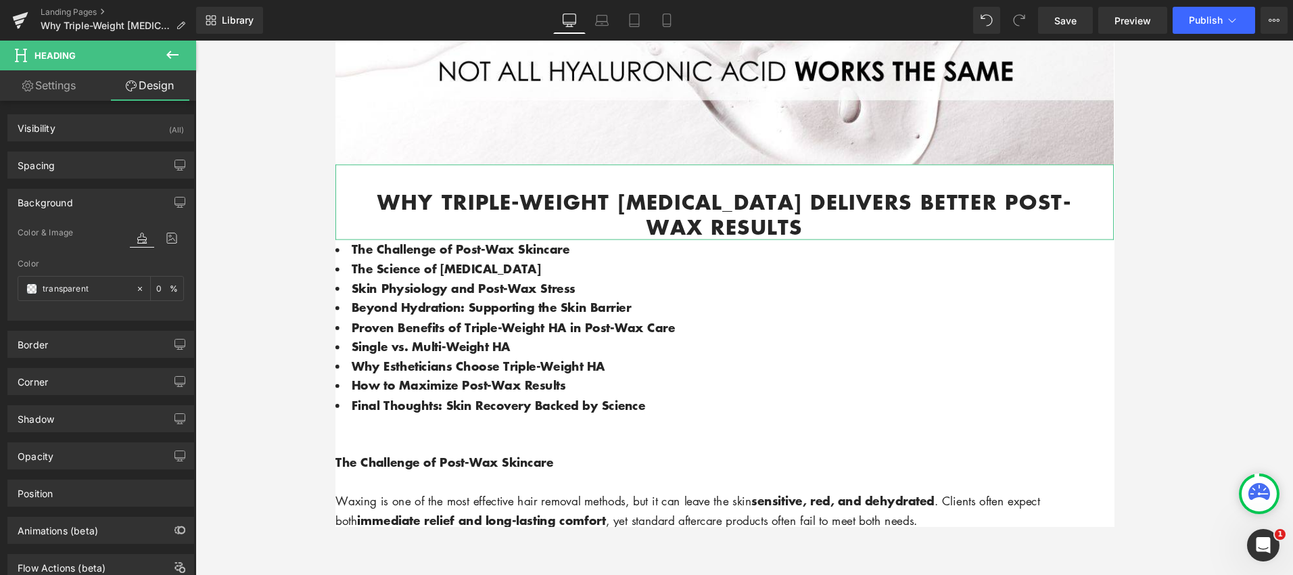
click at [99, 204] on div "Background" at bounding box center [100, 202] width 185 height 26
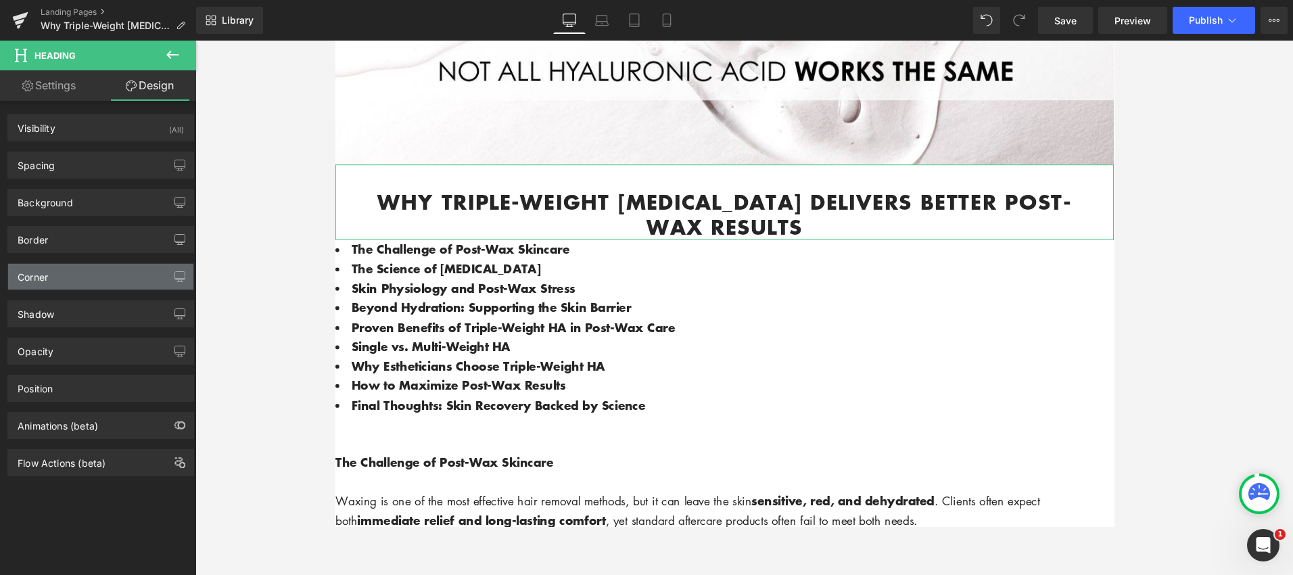
click at [106, 273] on div "Corner" at bounding box center [100, 277] width 185 height 26
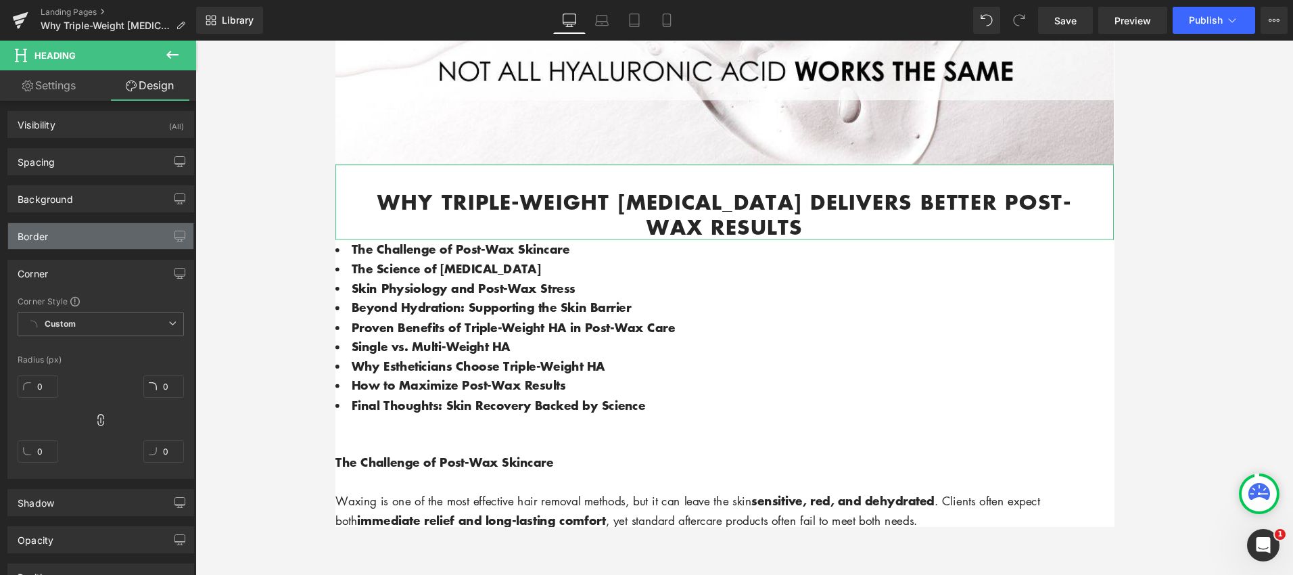
scroll to position [0, 0]
click at [111, 231] on div "Border" at bounding box center [100, 231] width 185 height 26
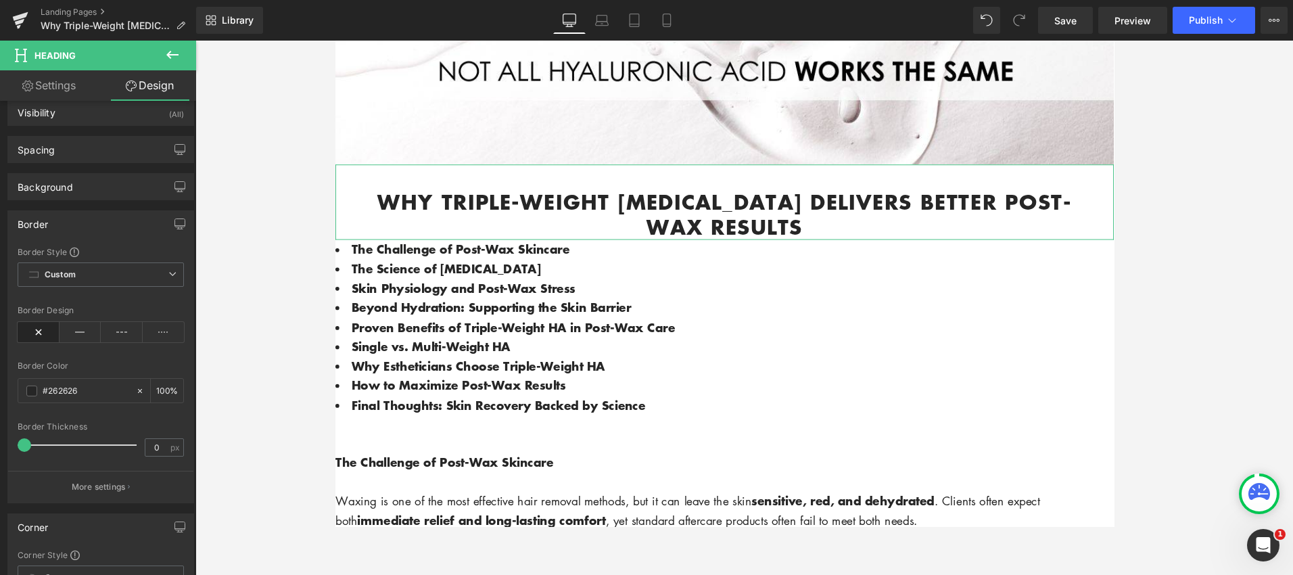
click at [114, 226] on div "Border" at bounding box center [100, 224] width 185 height 26
click at [110, 266] on div "Corner" at bounding box center [100, 260] width 185 height 26
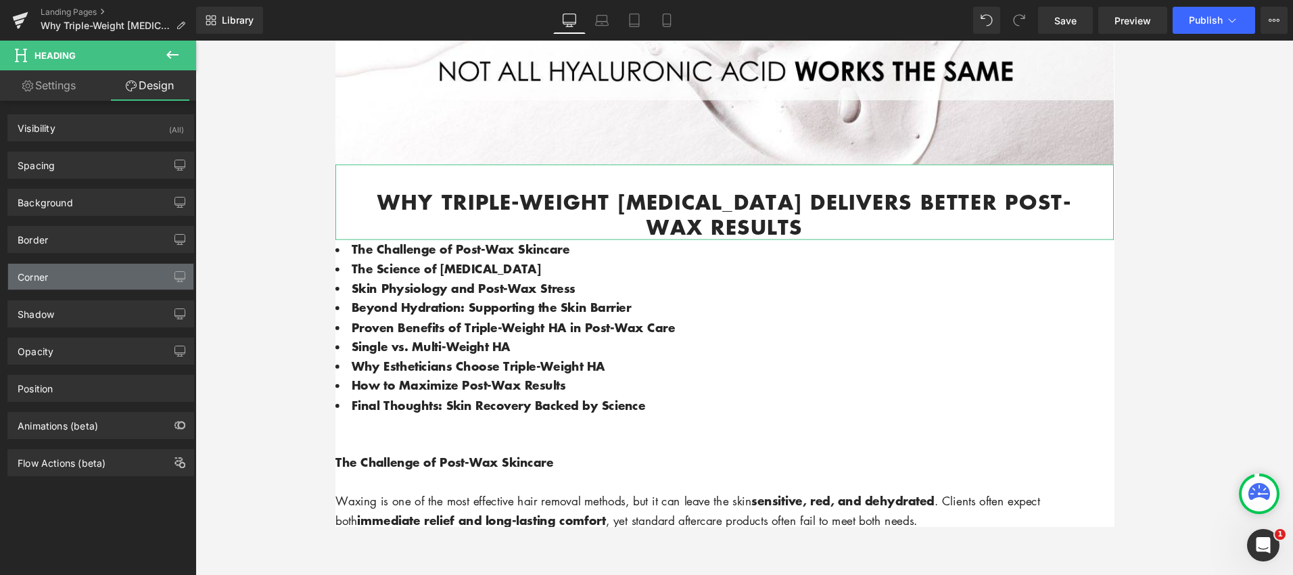
scroll to position [0, 0]
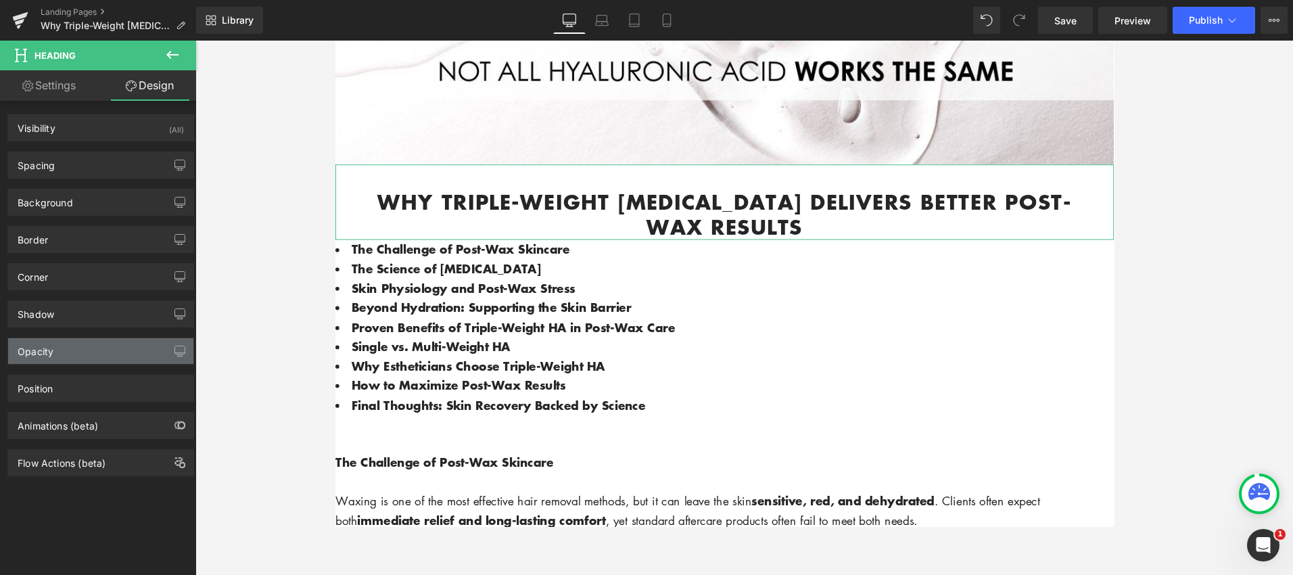
click at [119, 351] on div "Opacity" at bounding box center [100, 351] width 185 height 26
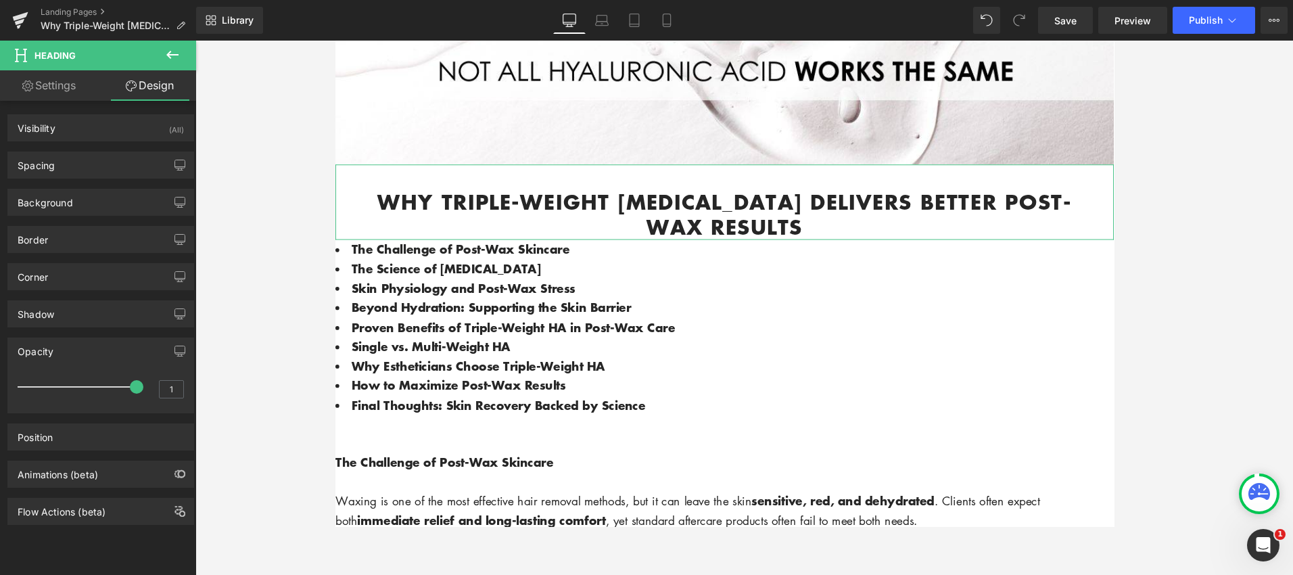
click at [119, 351] on div "Opacity" at bounding box center [100, 351] width 185 height 26
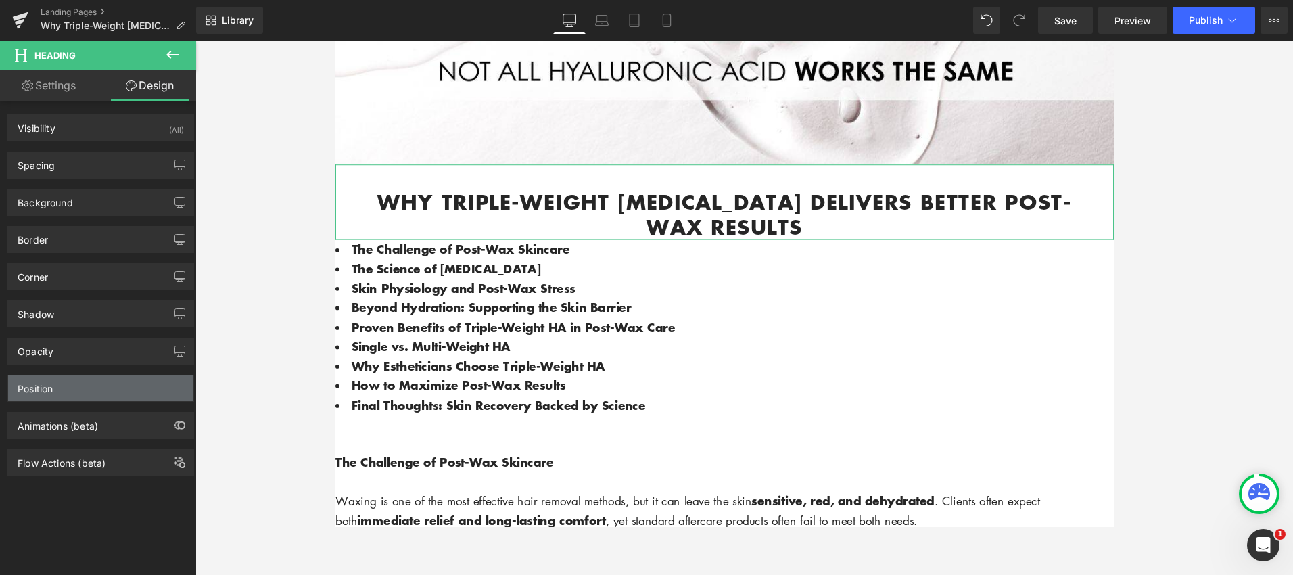
click at [106, 386] on div "Position" at bounding box center [100, 388] width 185 height 26
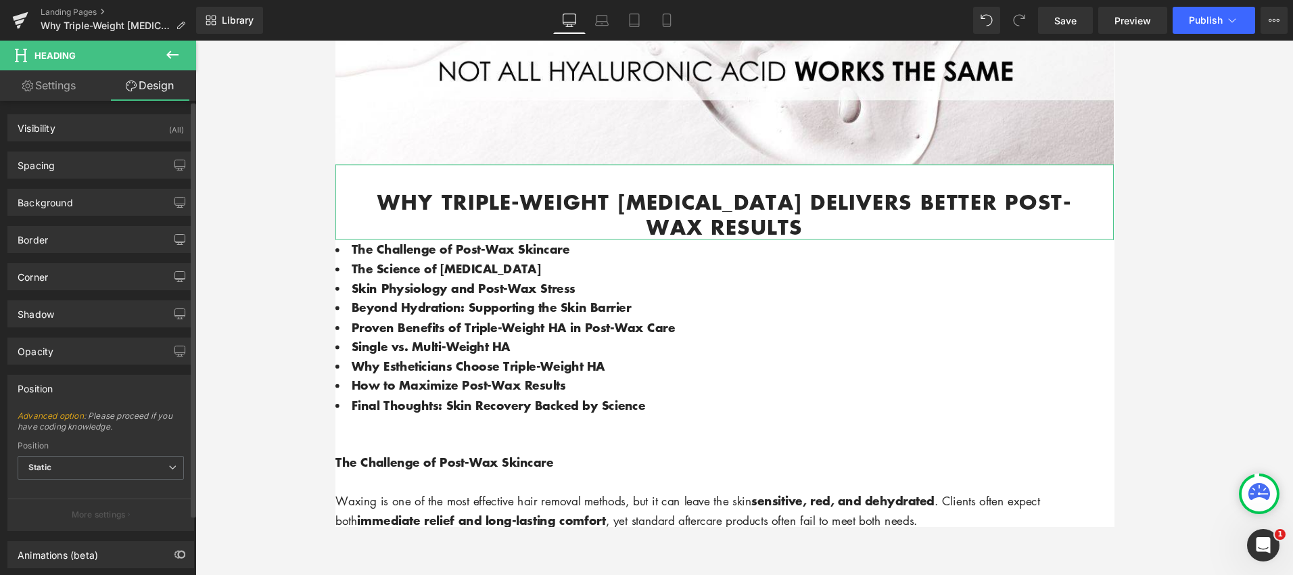
click at [108, 384] on div "Position" at bounding box center [100, 388] width 185 height 26
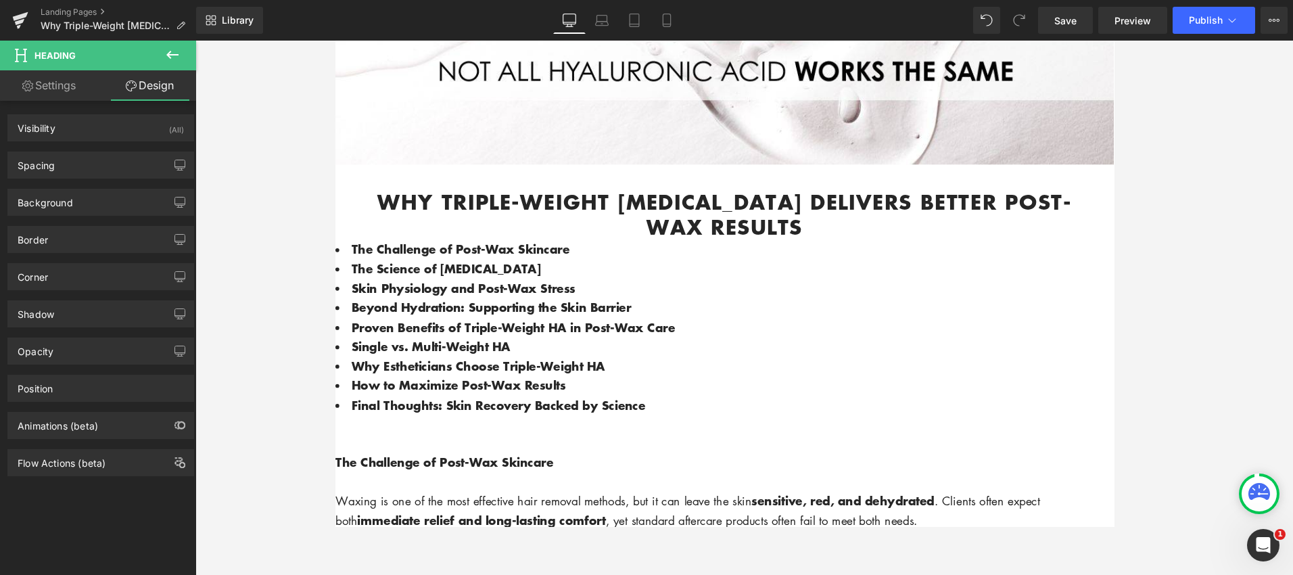
click at [1262, 489] on icon at bounding box center [1259, 491] width 22 height 17
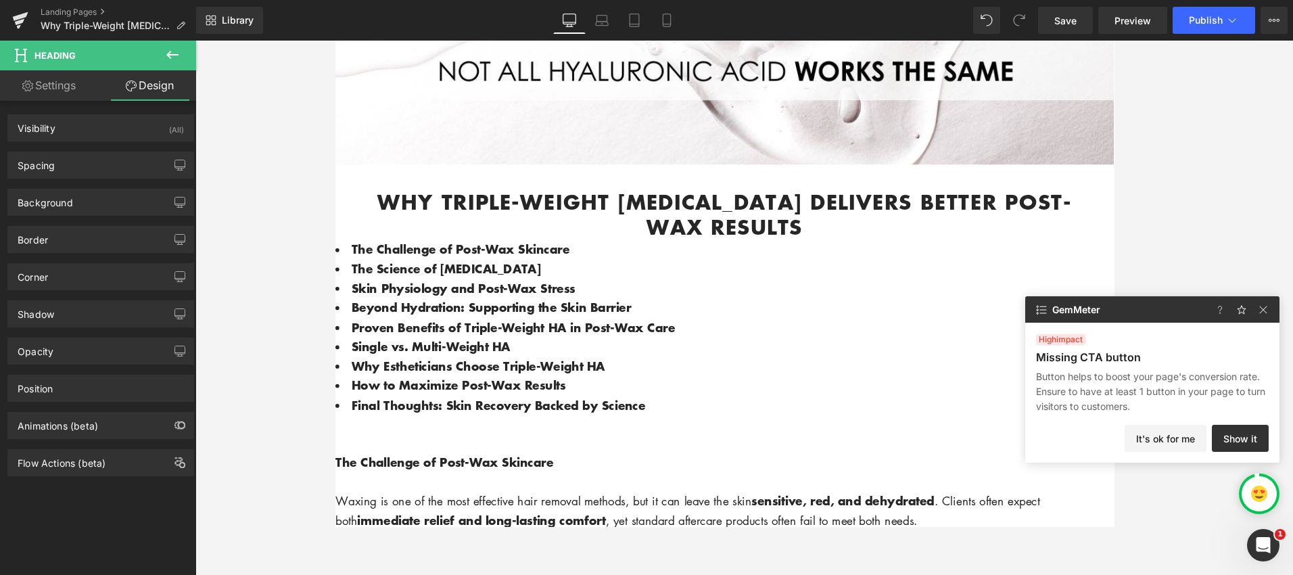
click at [1265, 310] on img at bounding box center [1263, 310] width 16 height 16
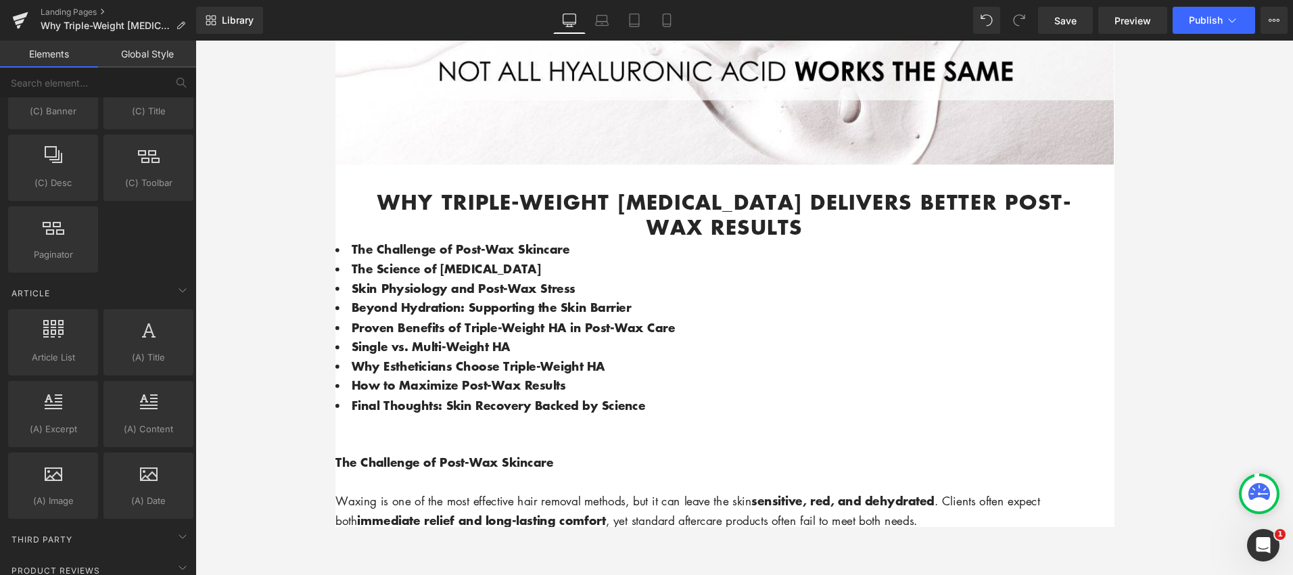
scroll to position [2363, 0]
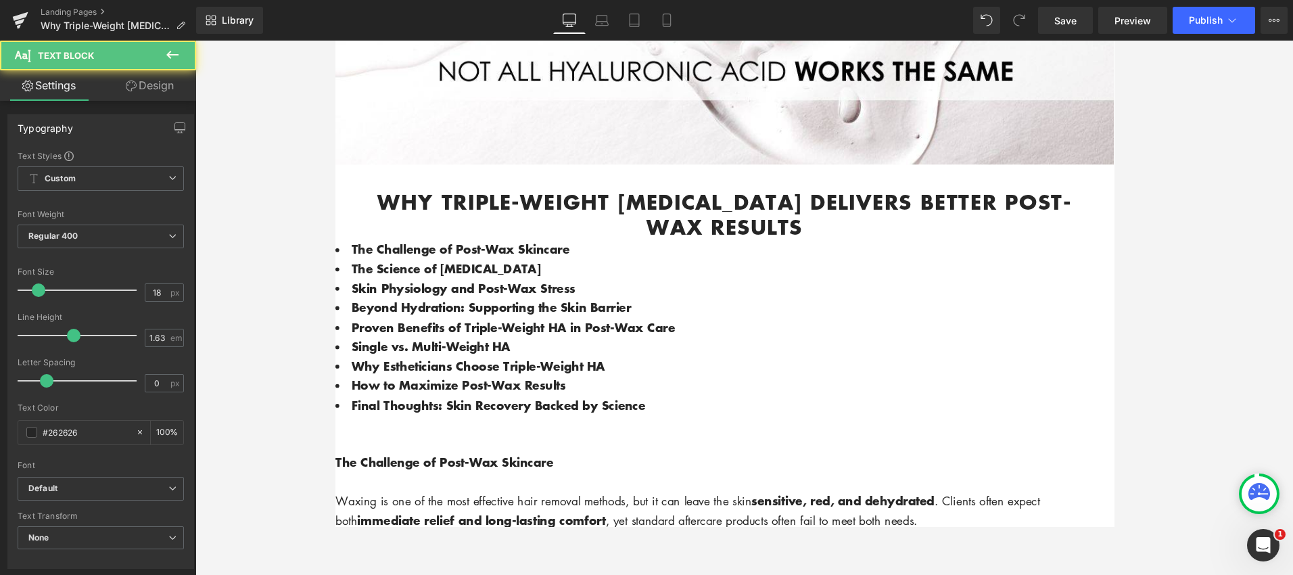
click at [565, 262] on span "The Challenge of Post-Wax Skincare" at bounding box center [466, 260] width 229 height 18
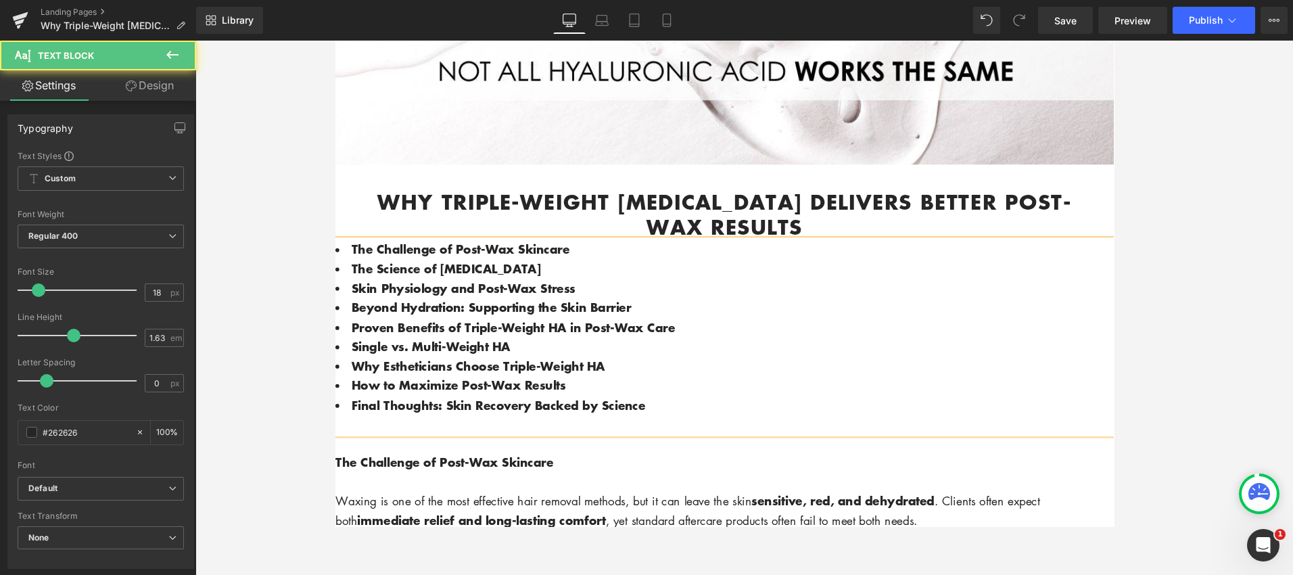
drag, startPoint x: 395, startPoint y: 270, endPoint x: 392, endPoint y: 278, distance: 8.6
click at [395, 269] on span "The Challenge of Post-Wax Skincare" at bounding box center [466, 260] width 229 height 18
click at [152, 90] on link "Design" at bounding box center [150, 85] width 98 height 30
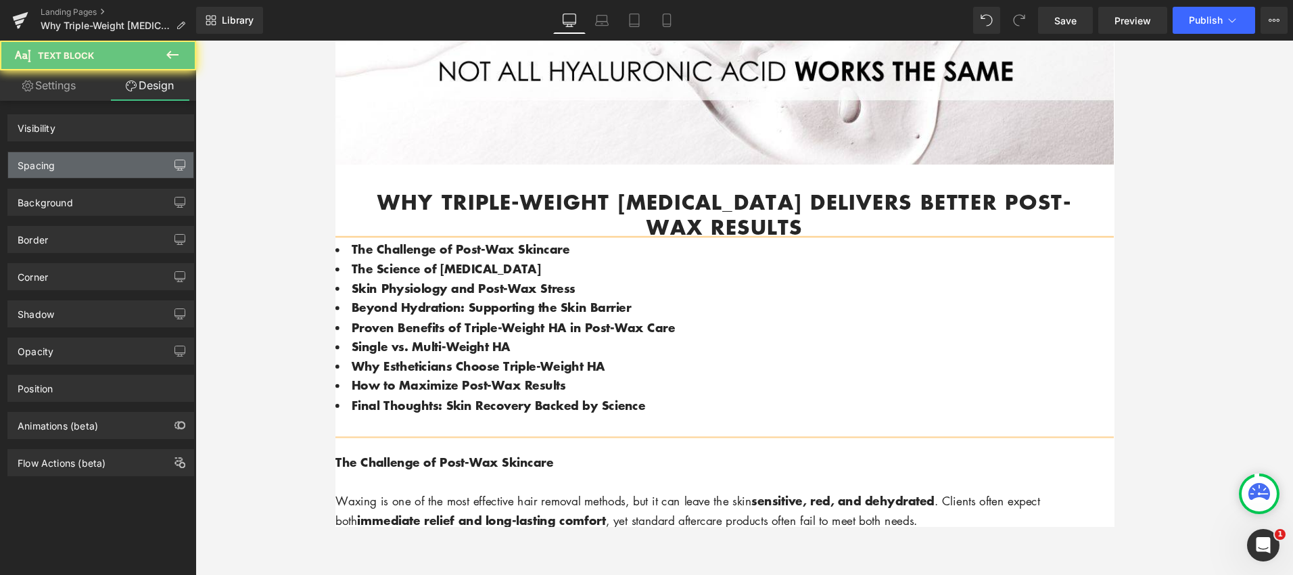
click at [176, 164] on icon "button" at bounding box center [179, 165] width 11 height 11
click at [133, 164] on div "Spacing" at bounding box center [100, 165] width 185 height 26
click at [106, 164] on div "Spacing" at bounding box center [100, 165] width 185 height 26
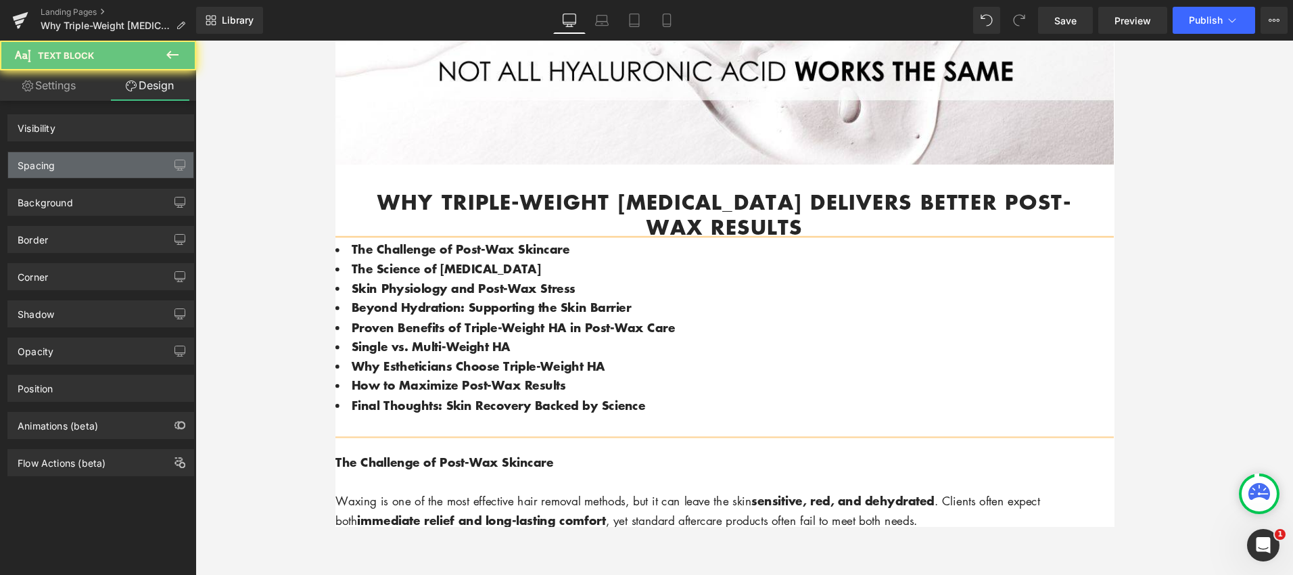
drag, startPoint x: 106, startPoint y: 164, endPoint x: 105, endPoint y: 189, distance: 25.1
click at [106, 164] on div "Spacing" at bounding box center [100, 165] width 185 height 26
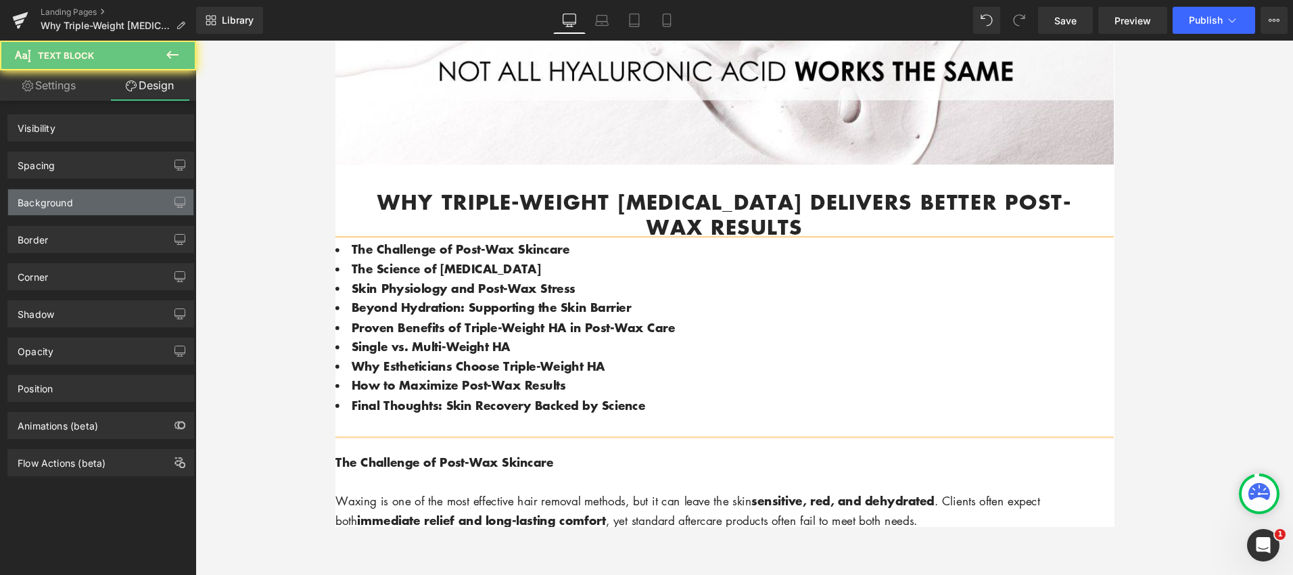
drag, startPoint x: 103, startPoint y: 194, endPoint x: 148, endPoint y: 202, distance: 45.4
click at [103, 194] on div "Background" at bounding box center [100, 202] width 185 height 26
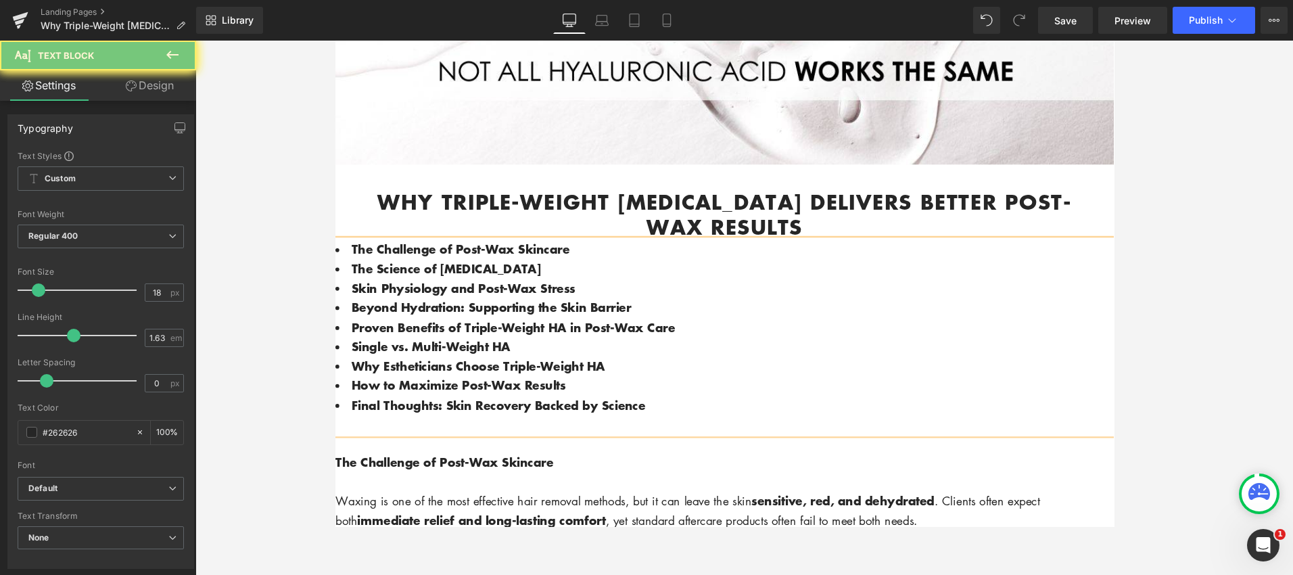
drag, startPoint x: 584, startPoint y: 298, endPoint x: 534, endPoint y: 281, distance: 52.8
click at [584, 298] on span "Skin Physiology and Post-Wax Stress" at bounding box center [469, 300] width 235 height 18
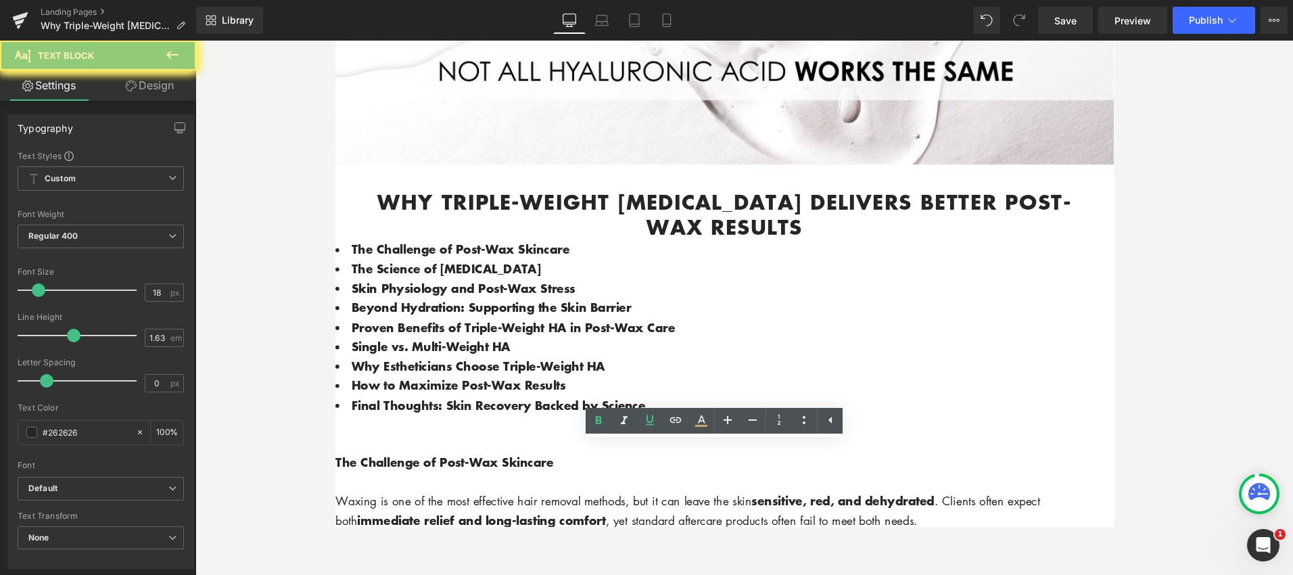
scroll to position [2540, 0]
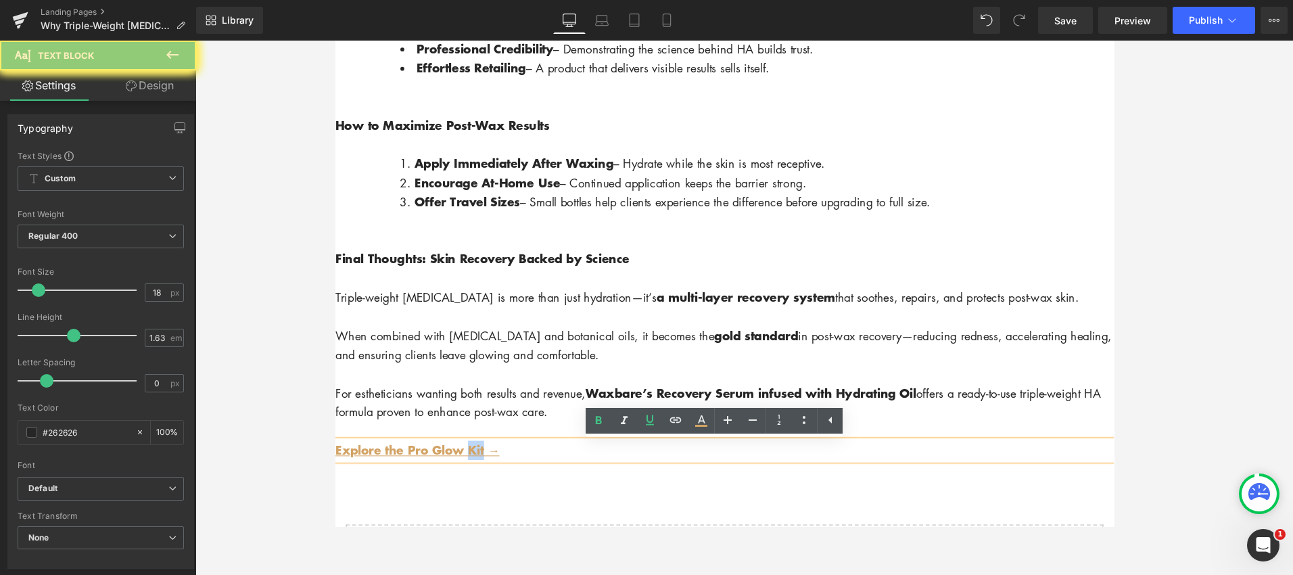
click at [480, 475] on span "Explore the Pro Glow Kit →" at bounding box center [421, 471] width 172 height 18
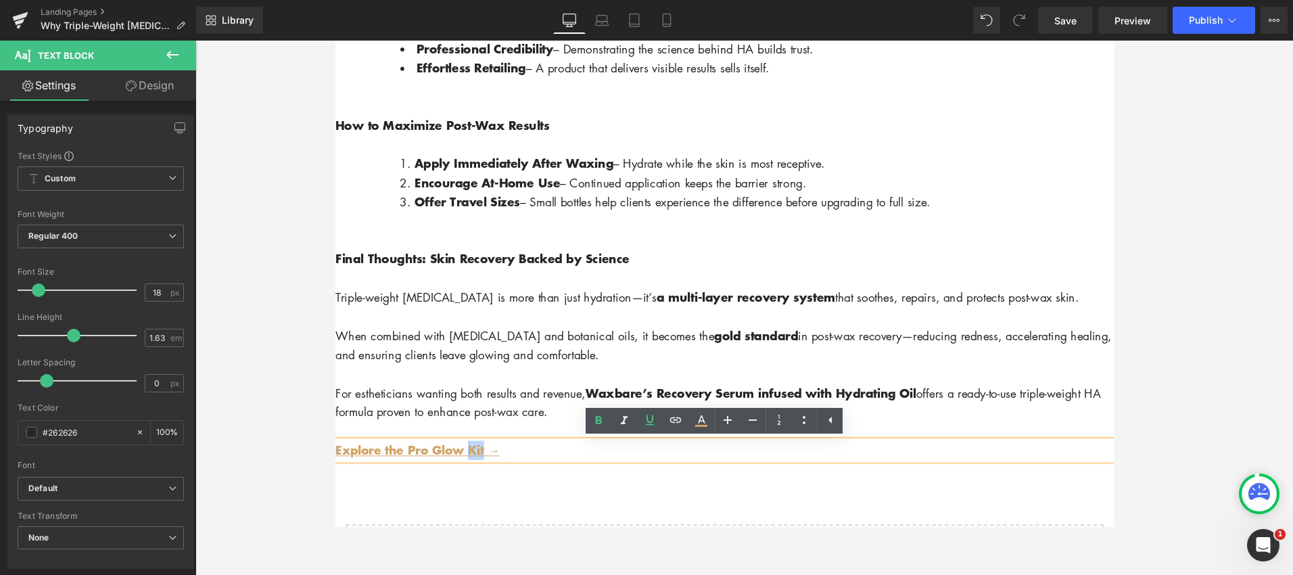
click at [480, 475] on span "Explore the Pro Glow Kit →" at bounding box center [421, 471] width 172 height 18
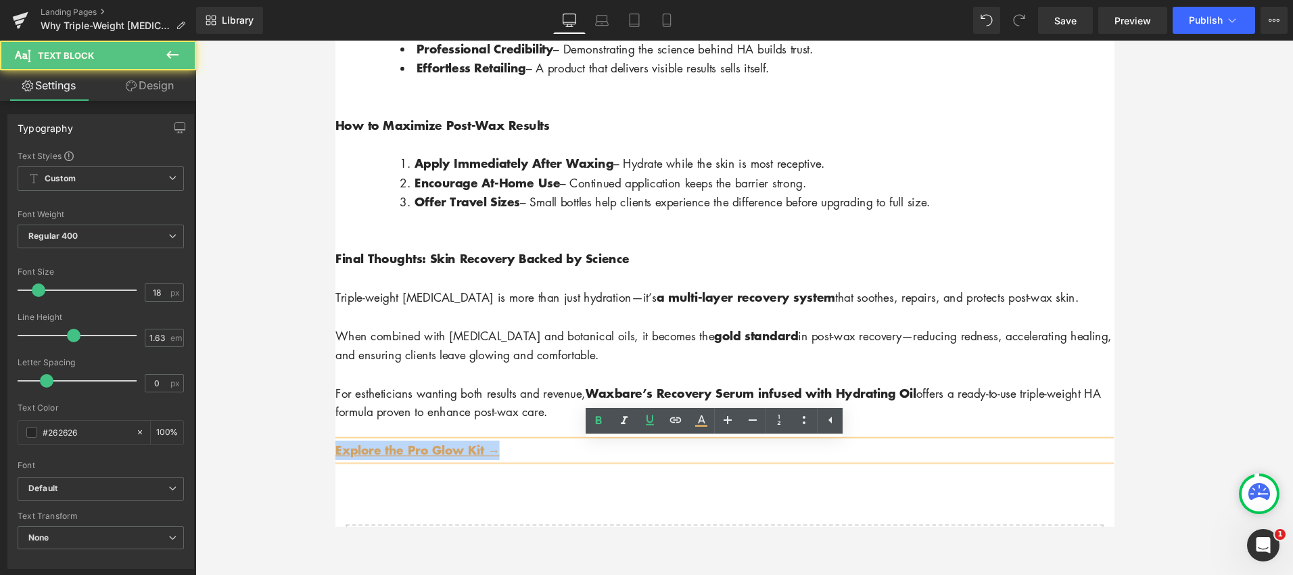
drag, startPoint x: 533, startPoint y: 471, endPoint x: 327, endPoint y: 469, distance: 205.6
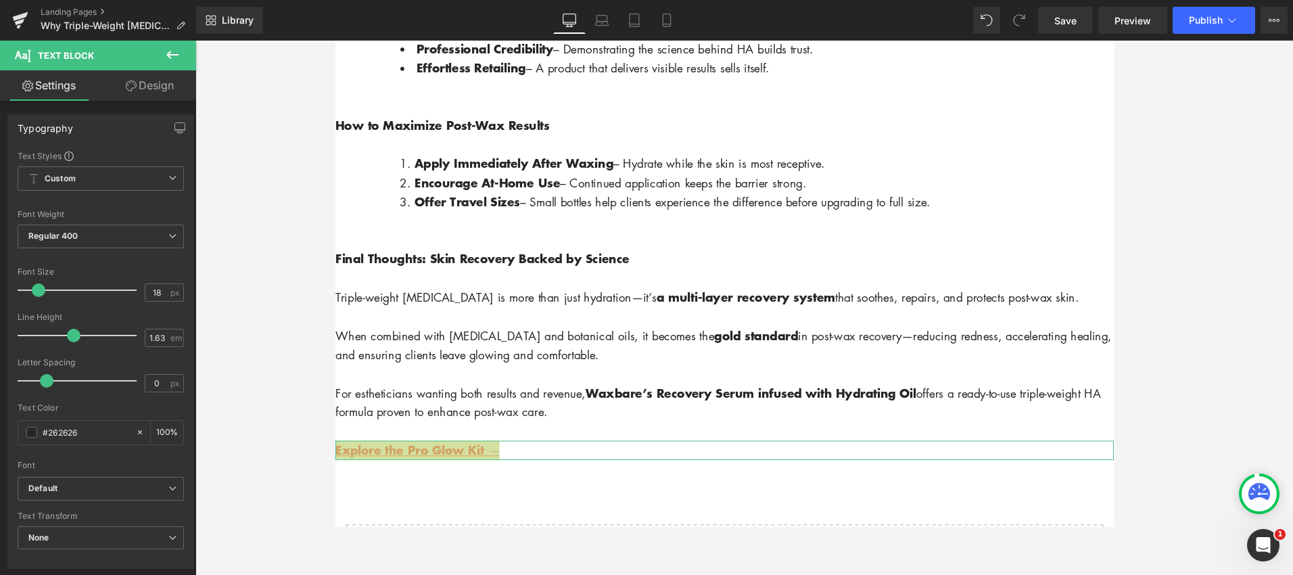
click at [149, 88] on link "Design" at bounding box center [150, 85] width 98 height 30
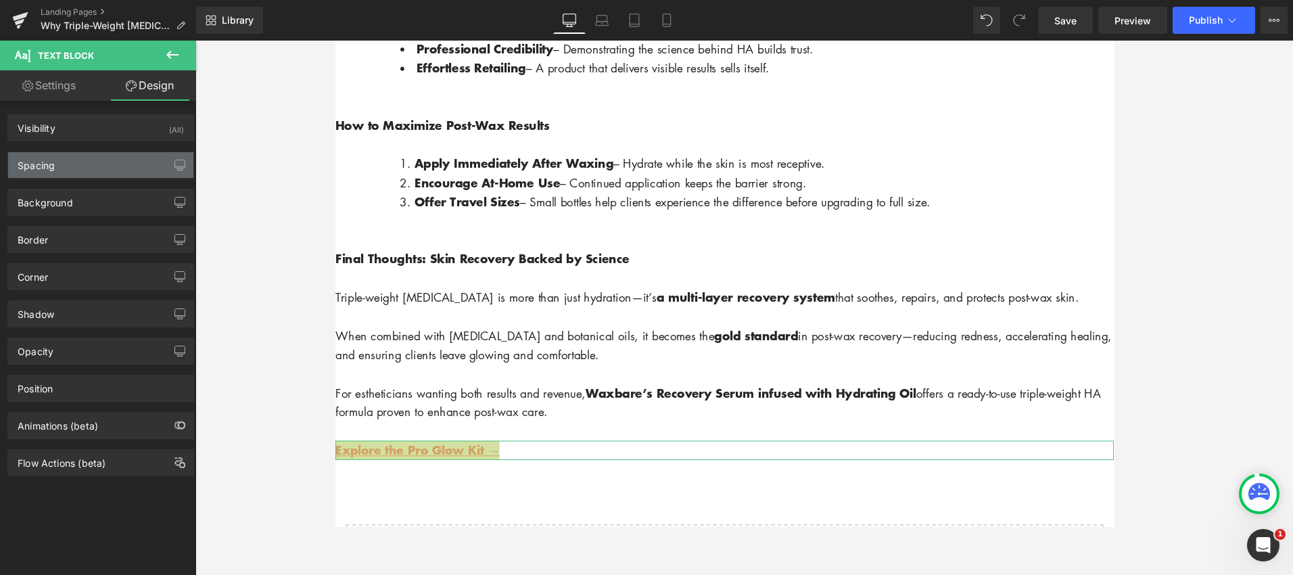
click at [135, 165] on div "Spacing" at bounding box center [100, 165] width 185 height 26
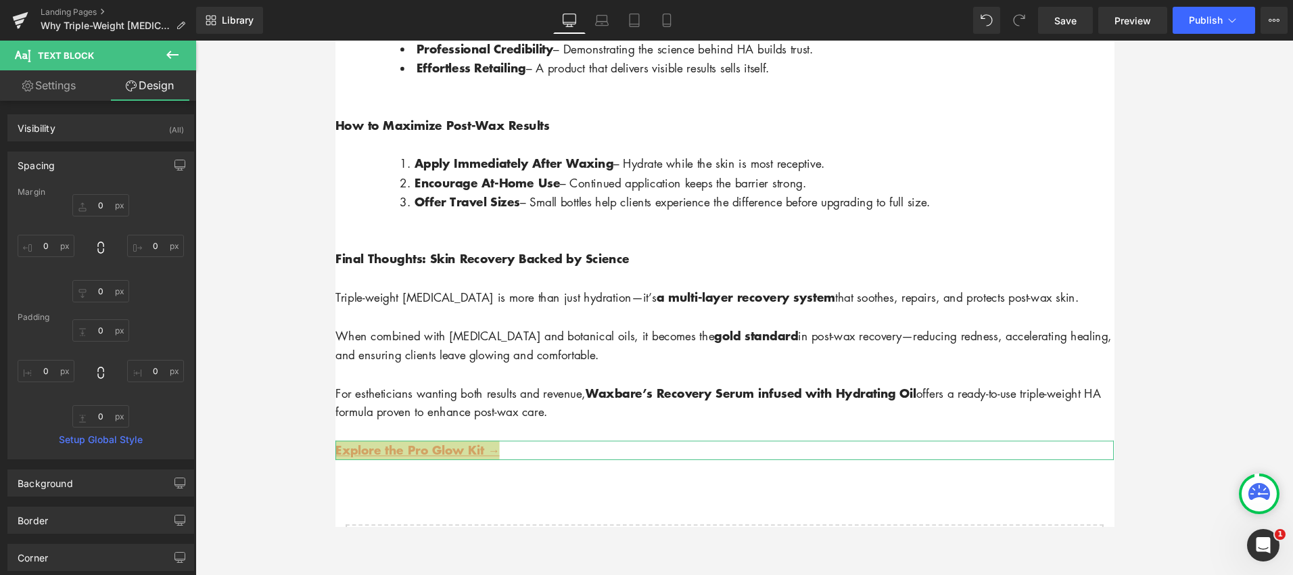
click at [133, 164] on div "Spacing" at bounding box center [100, 165] width 185 height 26
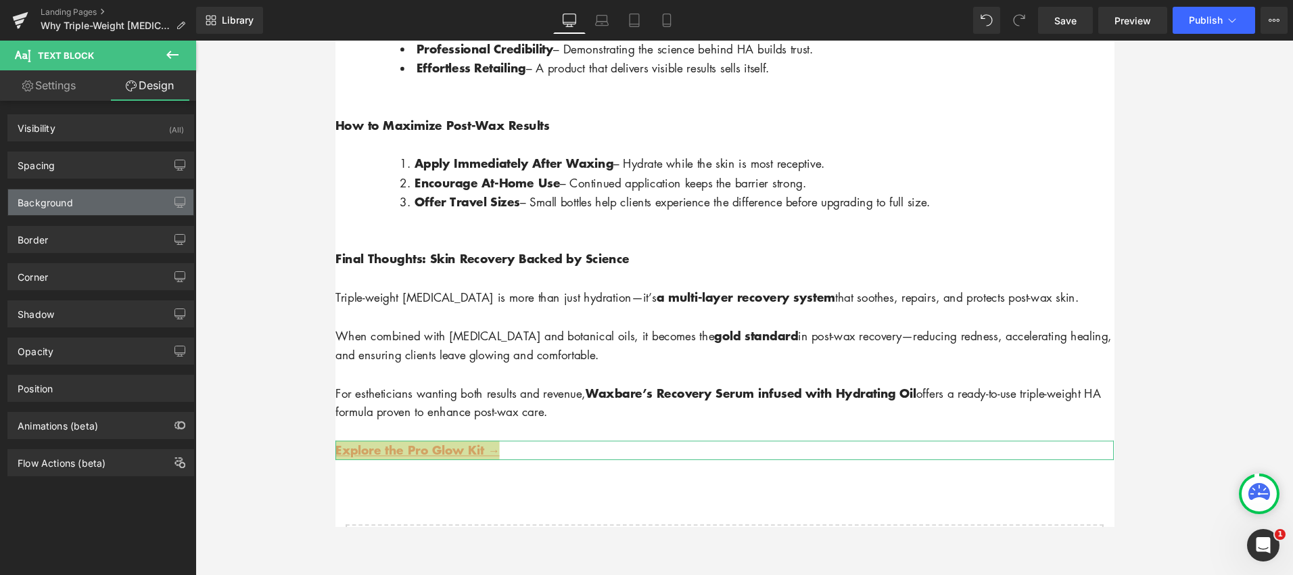
click at [127, 204] on div "Background" at bounding box center [100, 202] width 185 height 26
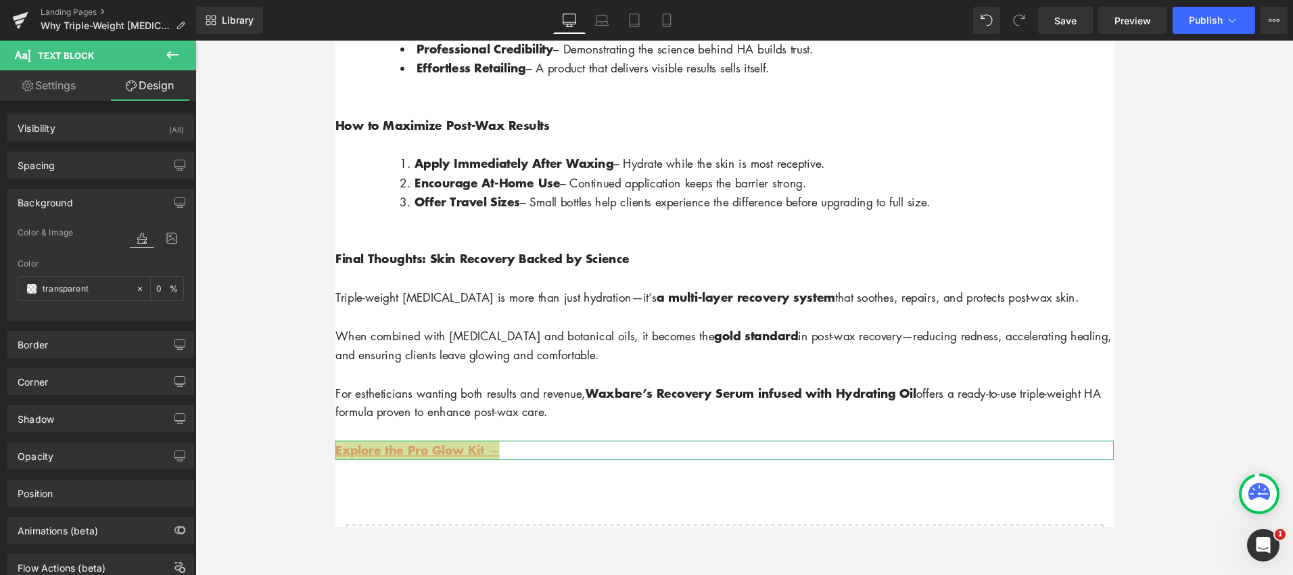
click at [130, 197] on div "Background" at bounding box center [100, 202] width 185 height 26
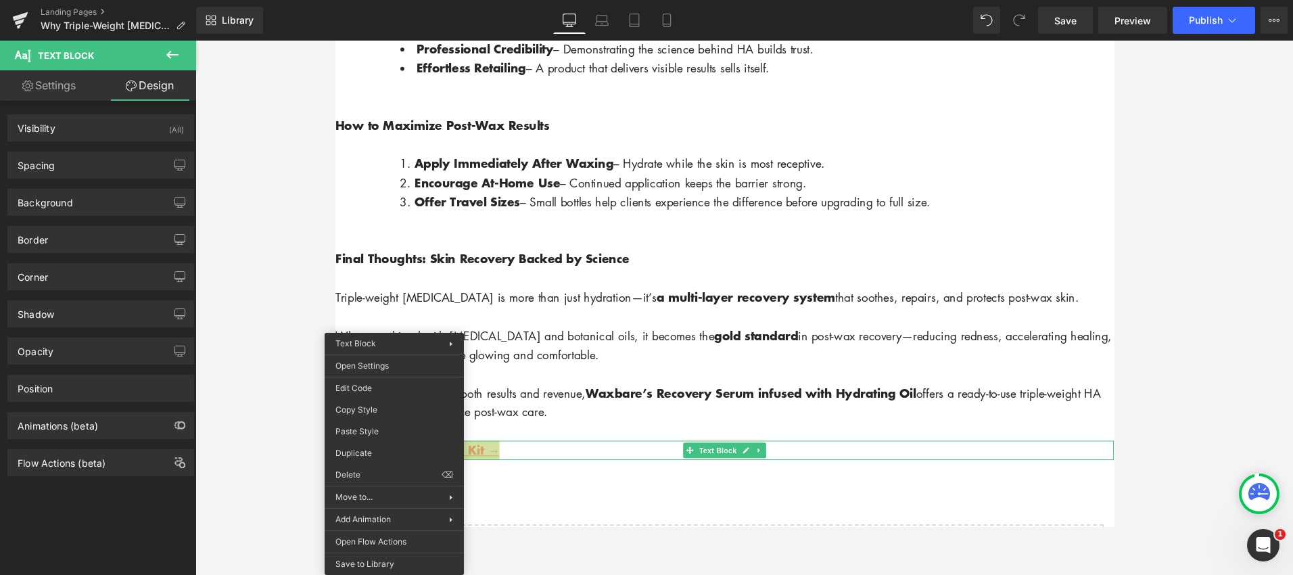
click at [170, 55] on icon at bounding box center [172, 55] width 16 height 16
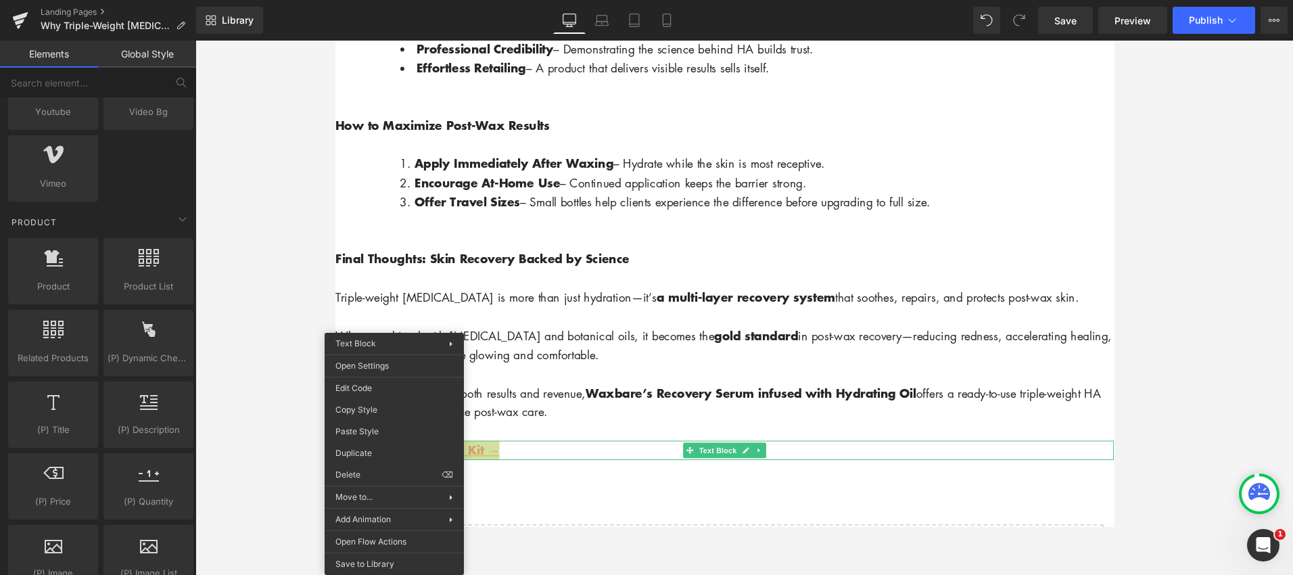
scroll to position [0, 0]
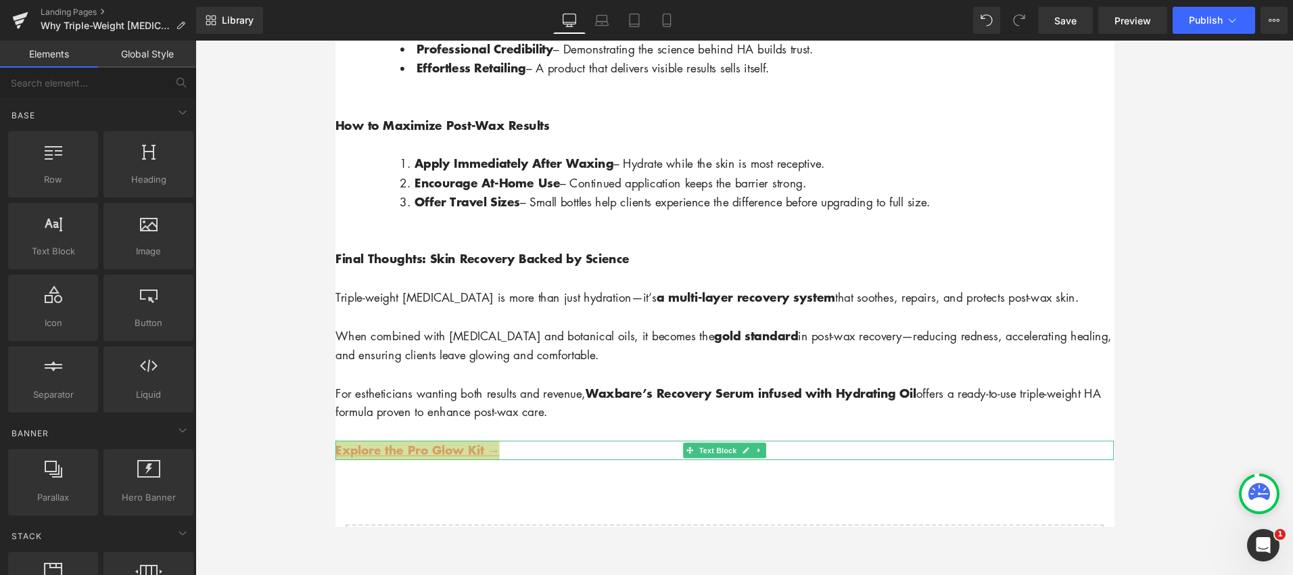
click at [276, 479] on div at bounding box center [743, 308] width 1097 height 534
click at [524, 474] on p "Explore the Pro Glow Kit →" at bounding box center [744, 471] width 818 height 20
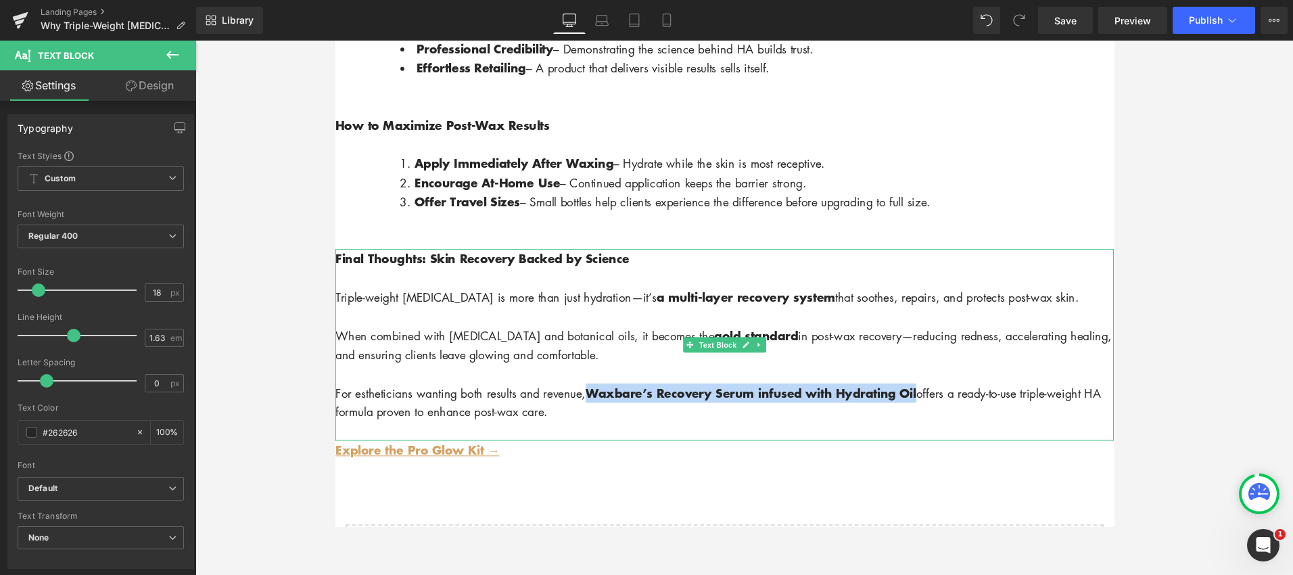
drag, startPoint x: 603, startPoint y: 414, endPoint x: 952, endPoint y: 415, distance: 349.6
click at [954, 414] on p "For estheticians wanting both results and revenue, Waxbare’s Recovery Serum inf…" at bounding box center [744, 421] width 818 height 41
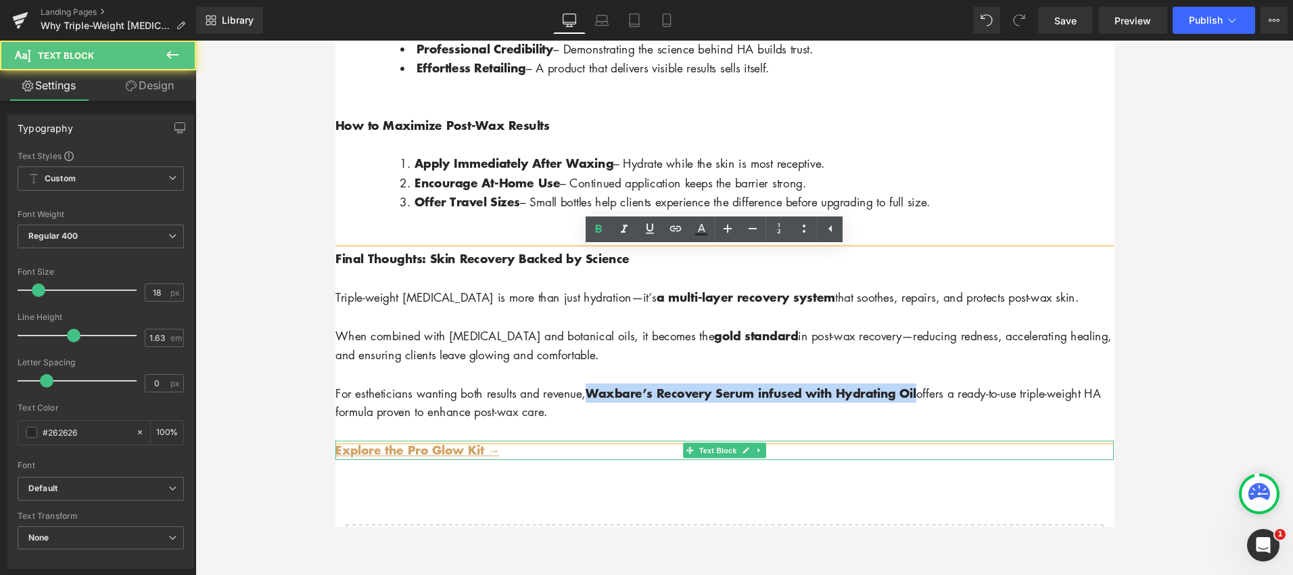
click at [525, 478] on p "Explore the Pro Glow Kit →" at bounding box center [744, 471] width 818 height 20
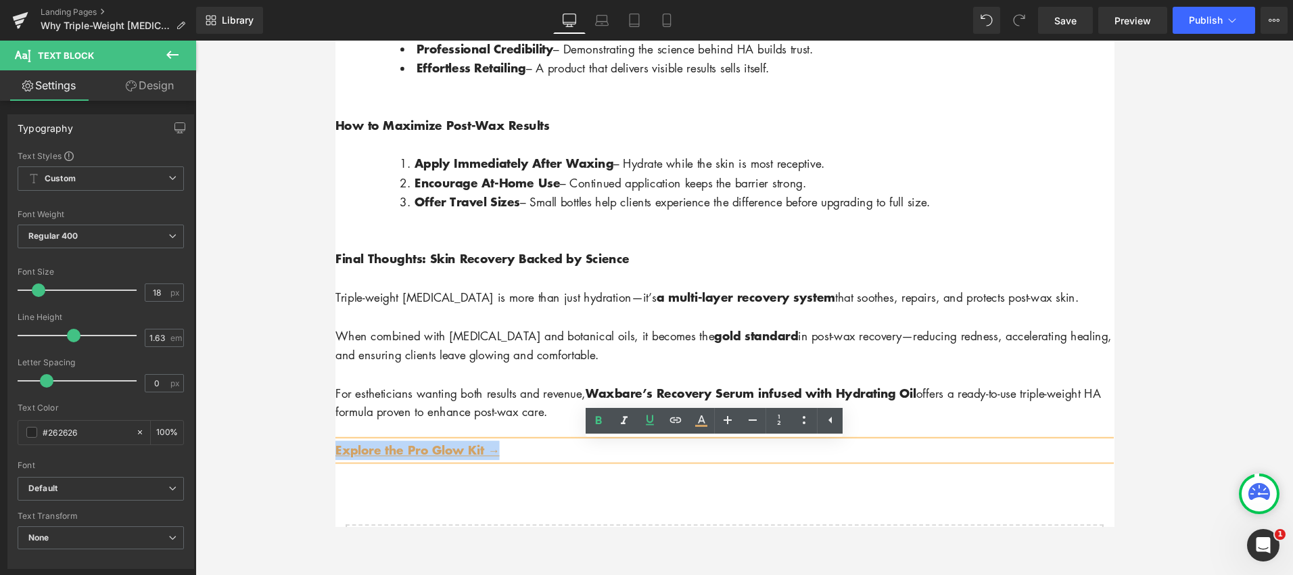
drag, startPoint x: 527, startPoint y: 477, endPoint x: 649, endPoint y: 494, distance: 123.6
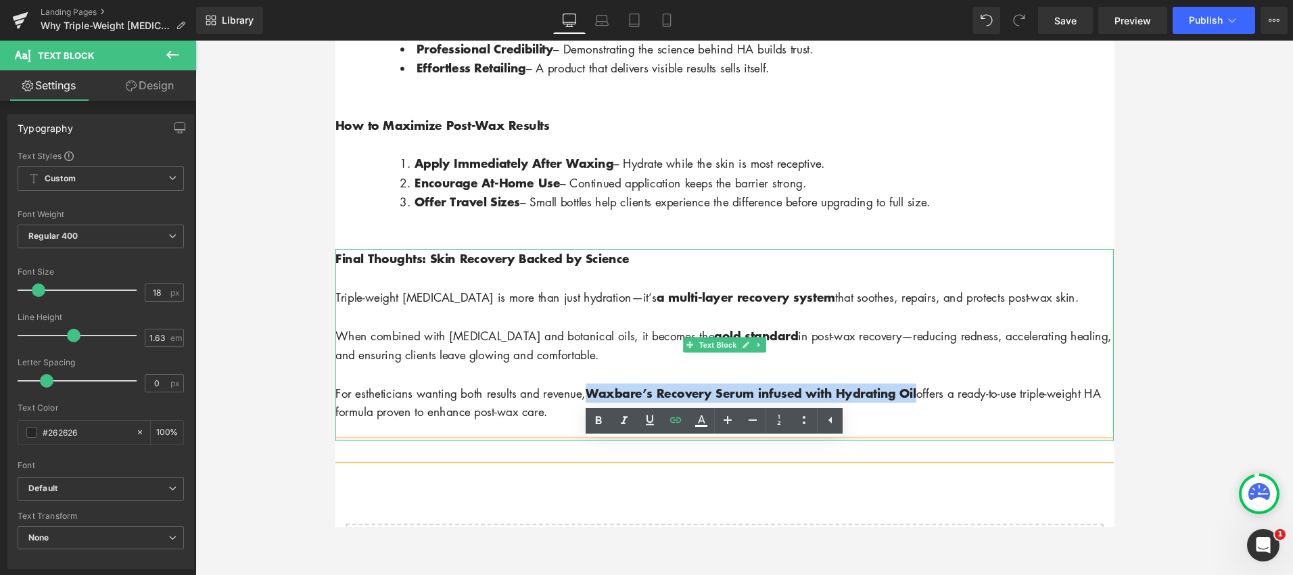
drag, startPoint x: 604, startPoint y: 413, endPoint x: 953, endPoint y: 412, distance: 348.9
click at [953, 412] on p "For estheticians wanting both results and revenue, Waxbare’s Recovery Serum inf…" at bounding box center [744, 421] width 818 height 41
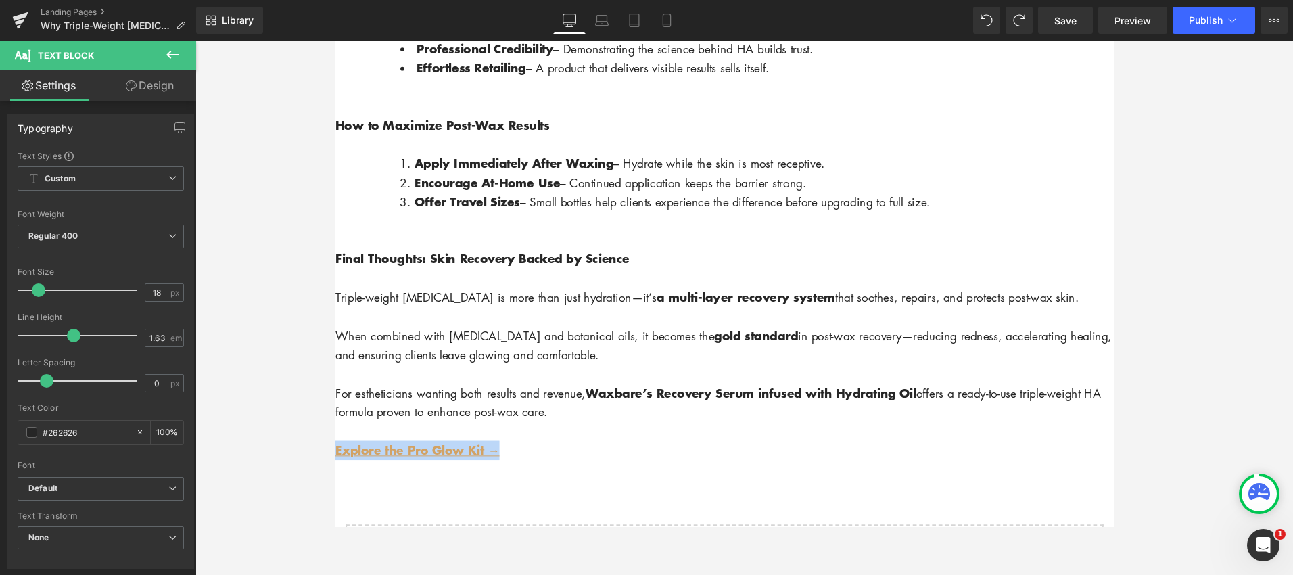
drag, startPoint x: 515, startPoint y: 477, endPoint x: 332, endPoint y: 468, distance: 183.5
click at [785, 471] on link at bounding box center [781, 471] width 14 height 16
click at [747, 473] on icon at bounding box center [744, 471] width 7 height 8
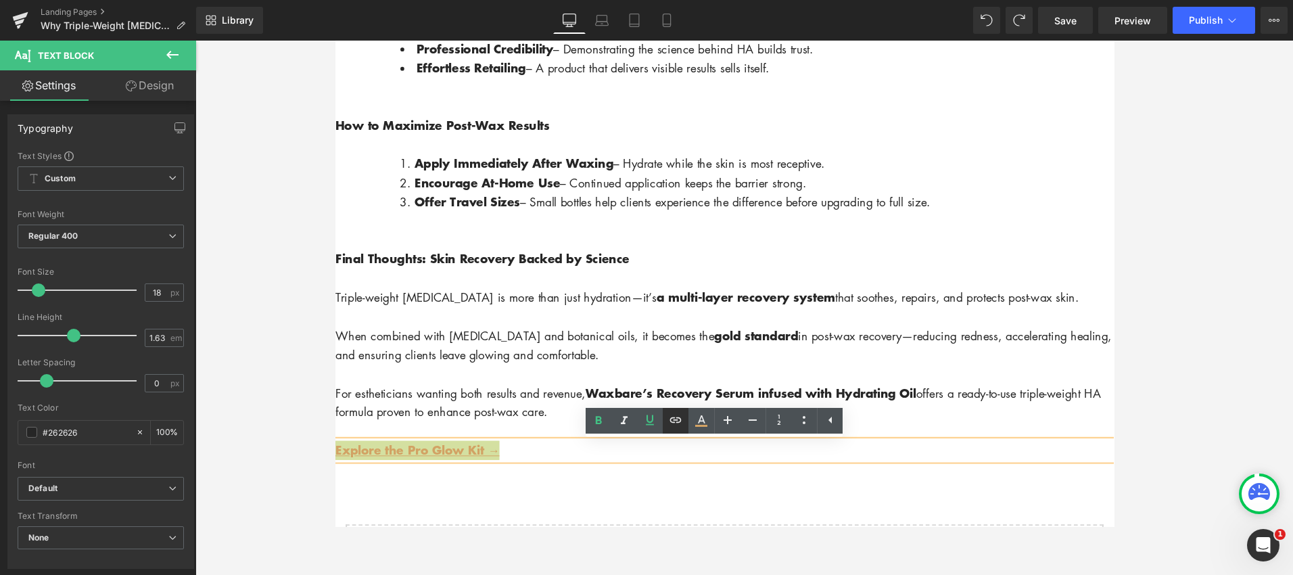
click at [675, 425] on icon at bounding box center [675, 420] width 16 height 16
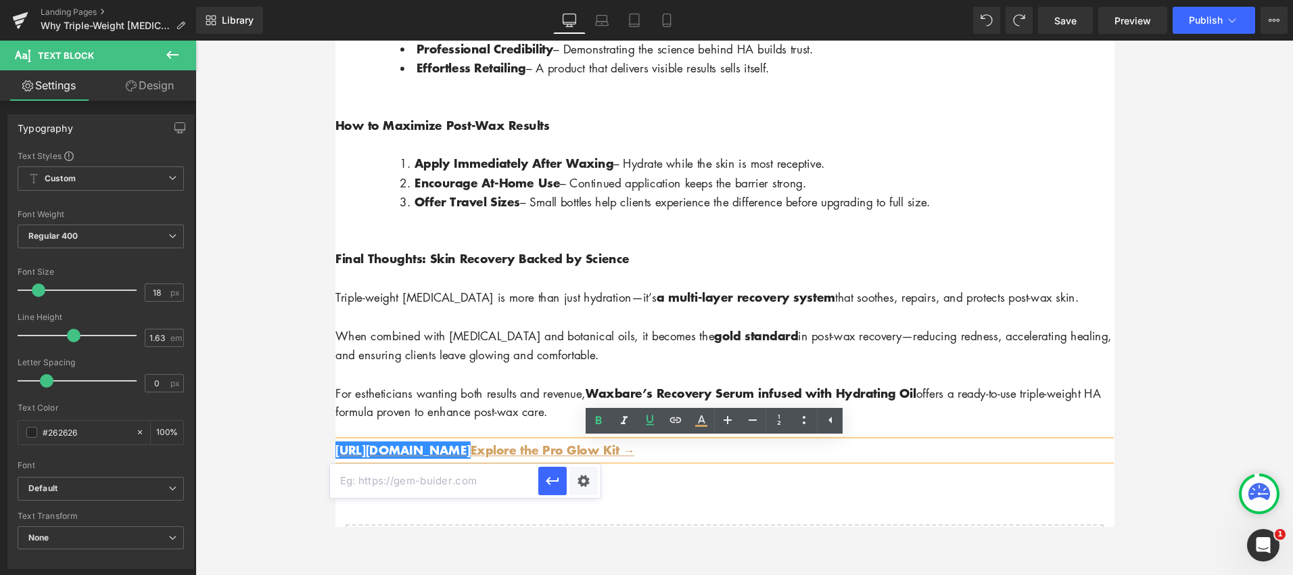
click at [473, 483] on input "text" at bounding box center [434, 481] width 208 height 34
paste input "https://wax-bare.com/collections/pre-post-waxing-products/products/the-pro-glow…"
type input "https://wax-bare.com/collections/pre-post-waxing-products/products/the-pro-glow…"
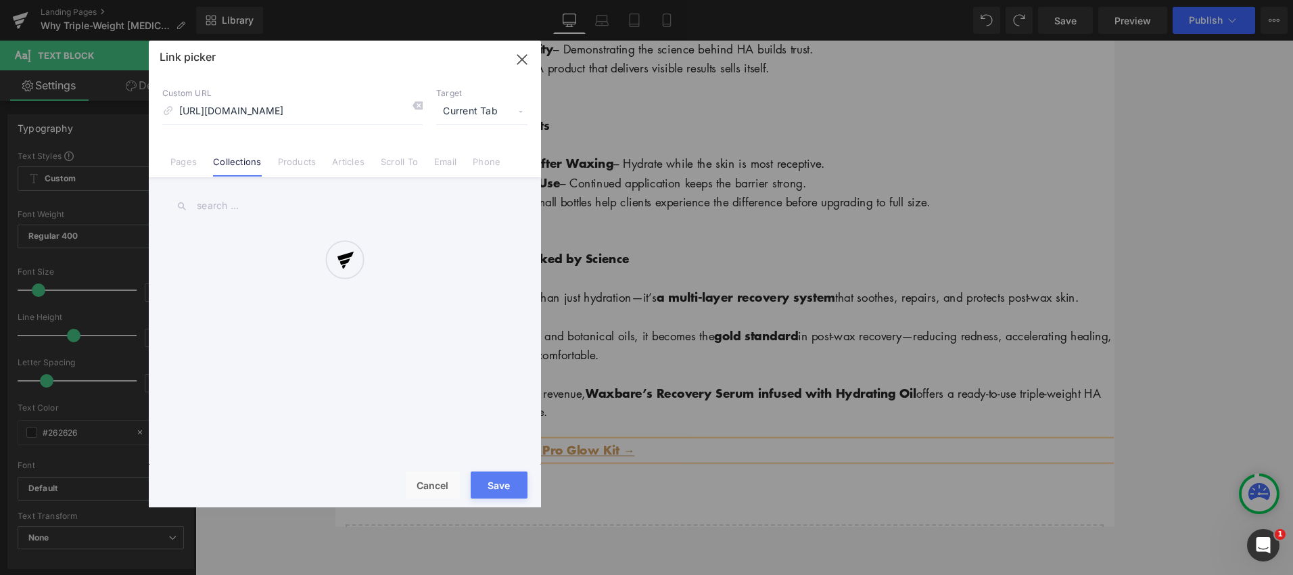
click at [579, 0] on div "Text Color Highlight Color rgba(210, 162, 100, 1) #d2a264 100 % transparent tra…" at bounding box center [646, 0] width 1293 height 0
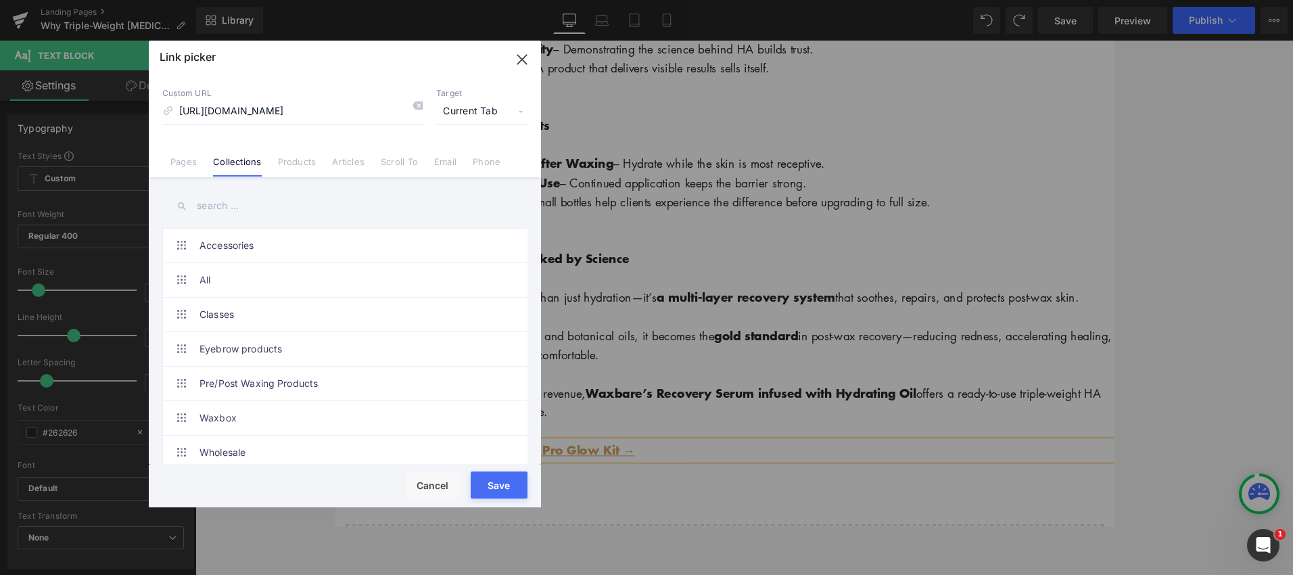
click at [189, 169] on link "Pages" at bounding box center [183, 166] width 26 height 20
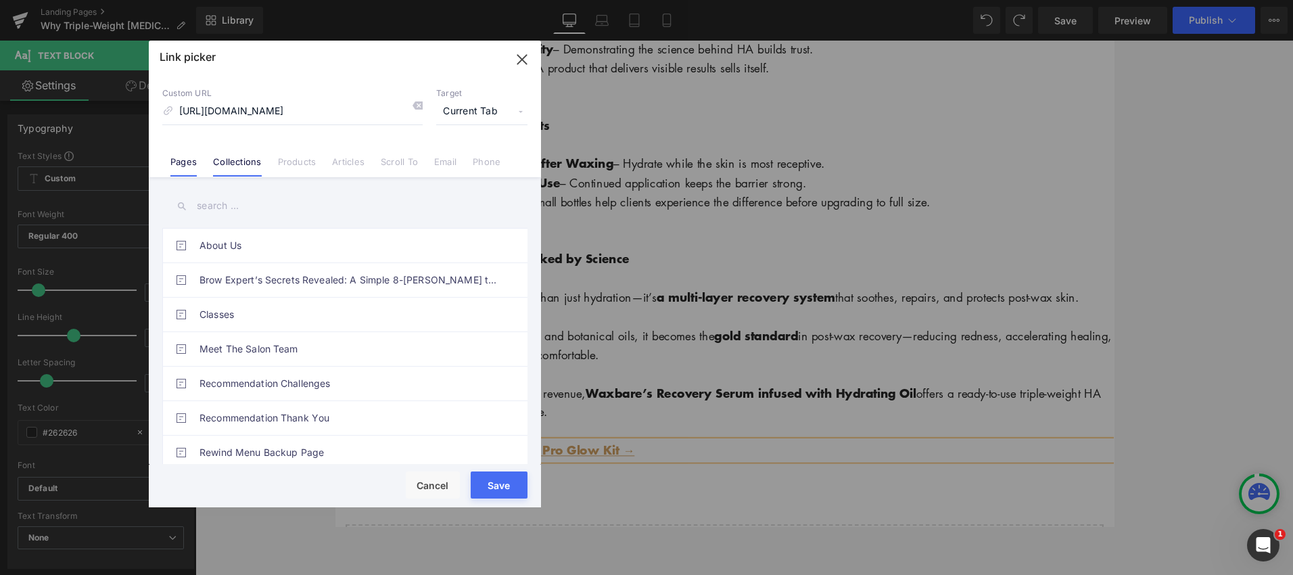
click at [258, 168] on link "Collections" at bounding box center [237, 166] width 48 height 20
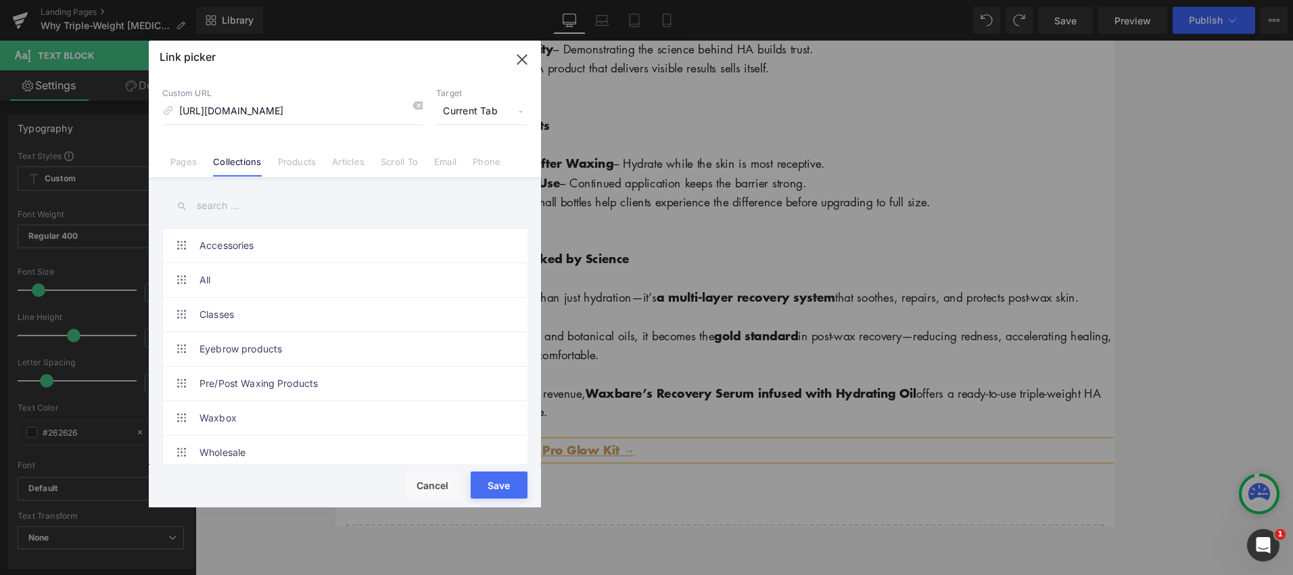
click at [306, 168] on link "Products" at bounding box center [297, 166] width 39 height 20
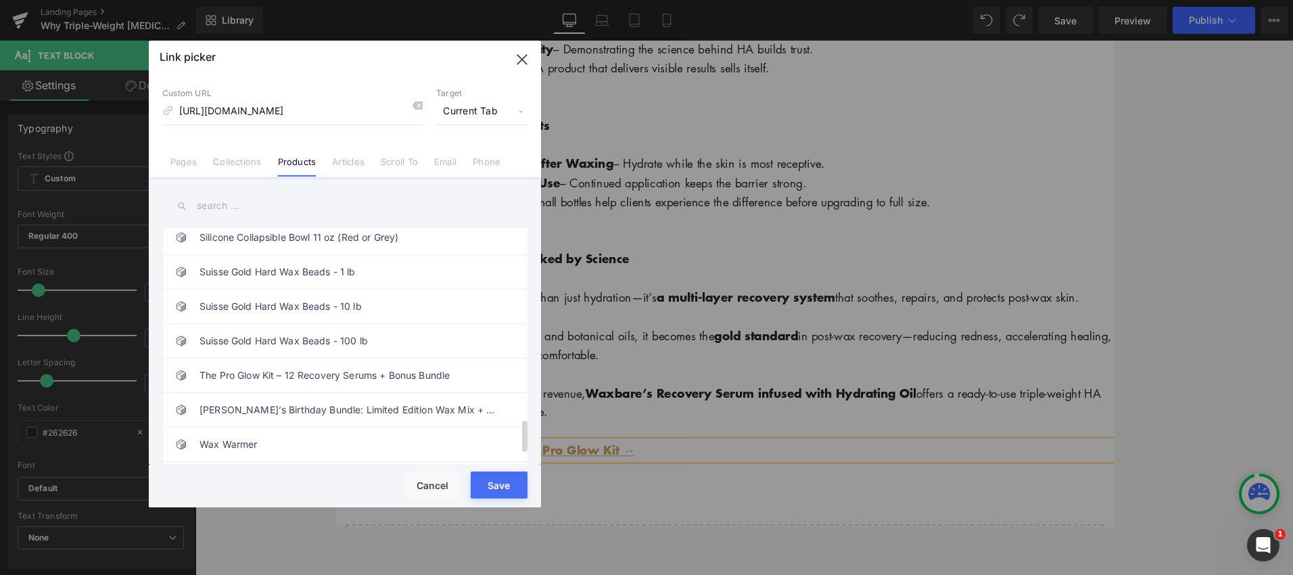
scroll to position [1423, 0]
click at [302, 369] on link "The Pro Glow Kit – 12 Recovery Serums + Bonus Bundle" at bounding box center [348, 375] width 298 height 34
type input "/products/the-pro-glow-kit-12-recovery-serums-bonus-bundle"
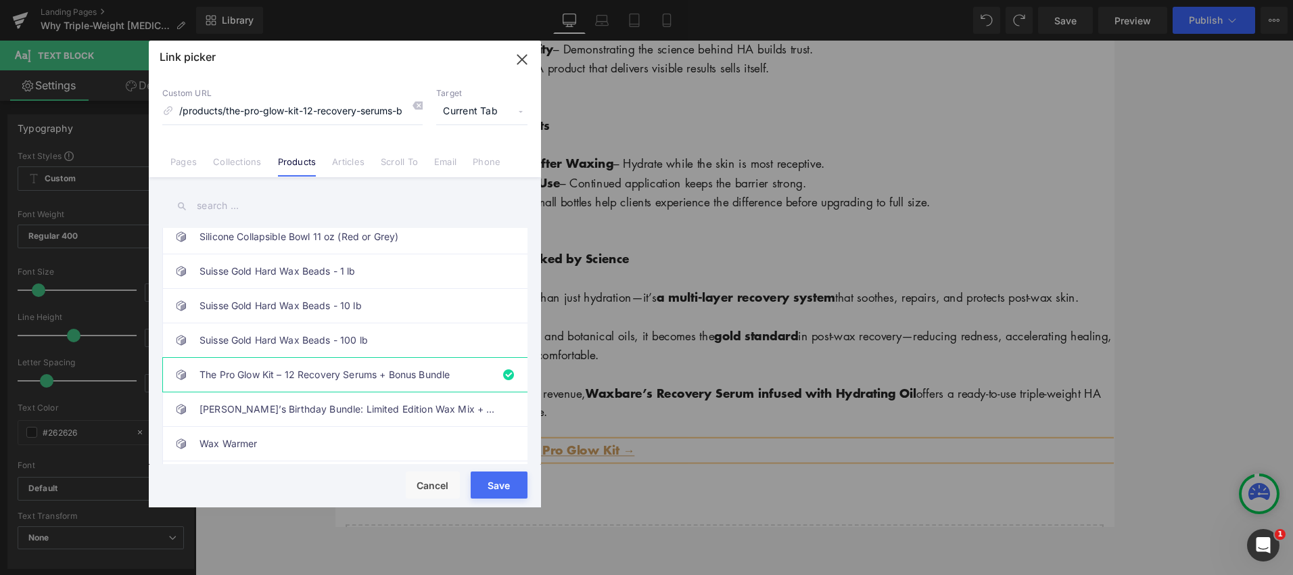
click at [497, 487] on button "Save" at bounding box center [499, 484] width 57 height 27
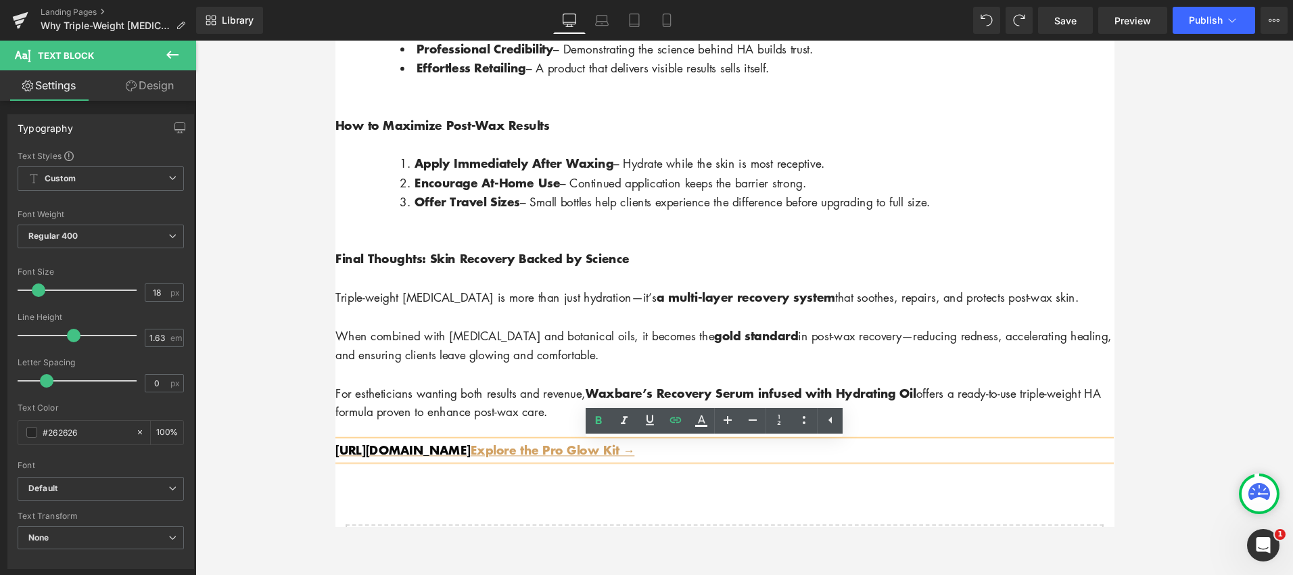
click at [690, 474] on p "https://gem-3910432.net Explore the Pro Glow Kit →" at bounding box center [744, 471] width 818 height 20
drag, startPoint x: 500, startPoint y: 475, endPoint x: 624, endPoint y: 498, distance: 125.9
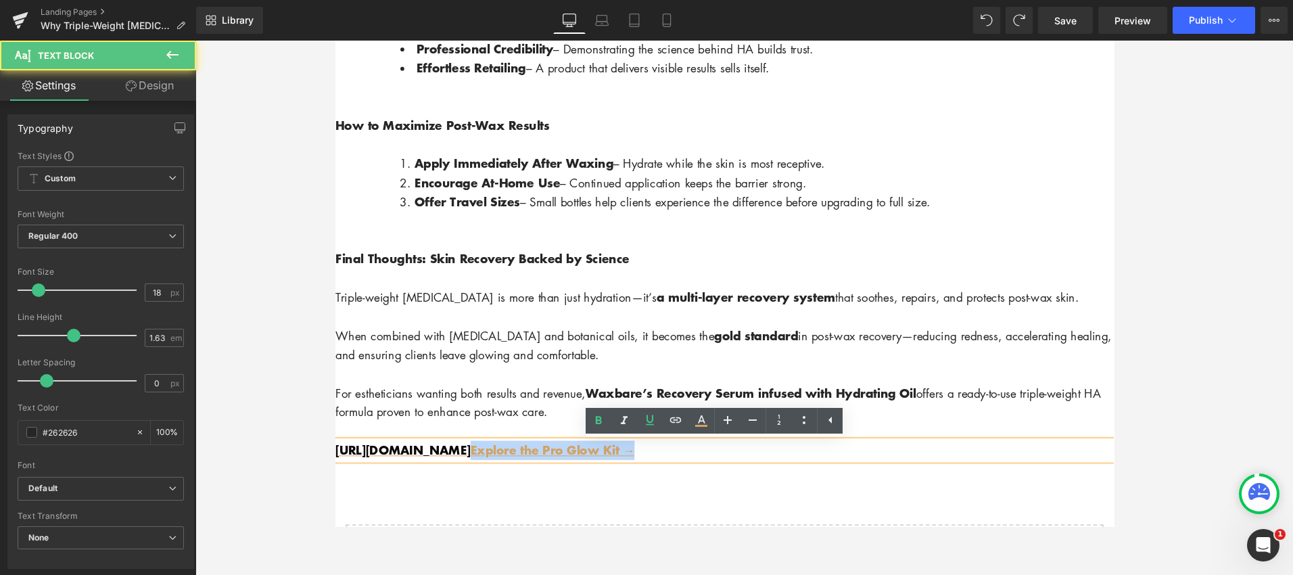
drag, startPoint x: 686, startPoint y: 475, endPoint x: 500, endPoint y: 475, distance: 185.3
click at [500, 475] on p "https://gem-3910432.net Explore the Pro Glow Kit →" at bounding box center [744, 471] width 818 height 20
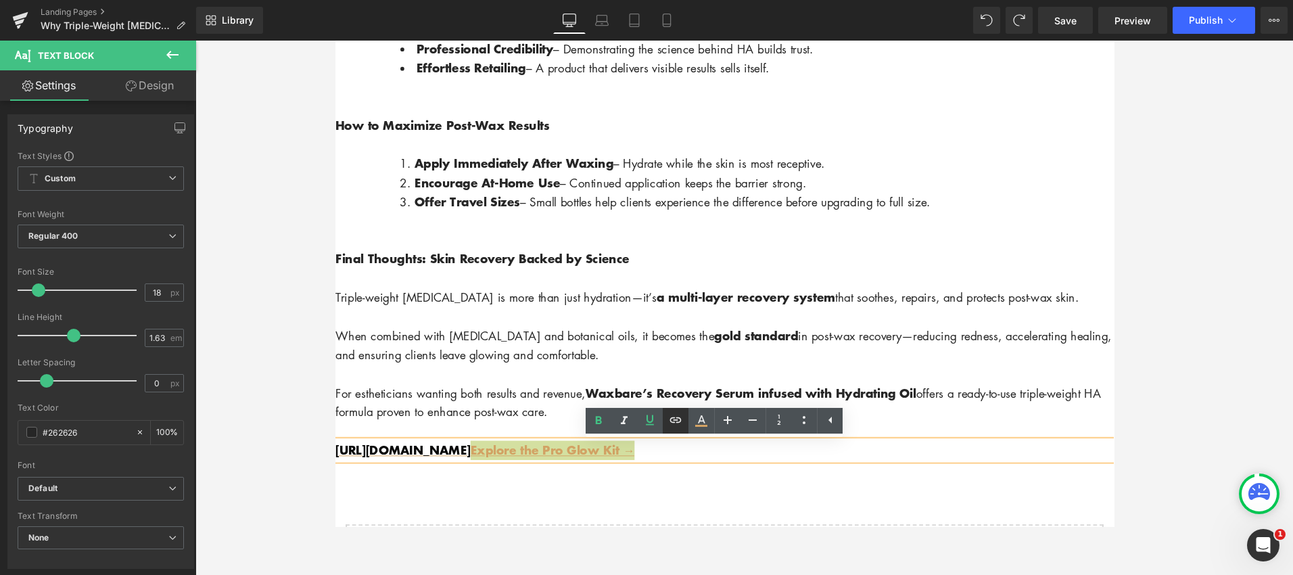
click at [682, 421] on icon at bounding box center [675, 420] width 16 height 16
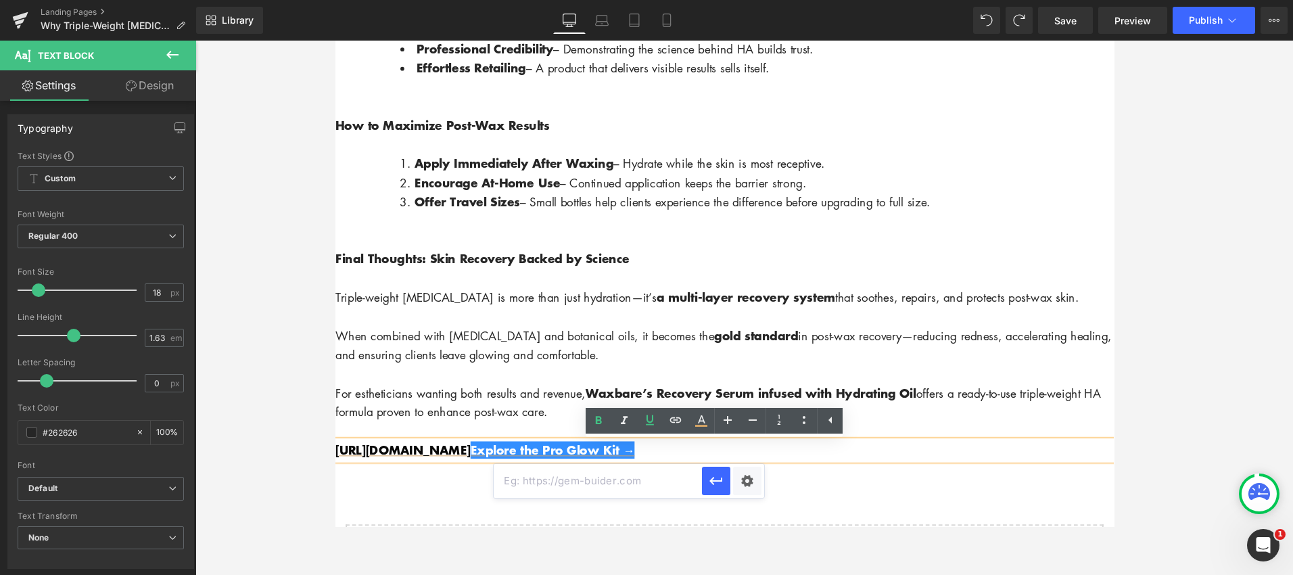
paste input "https://wax-bare.com/collections/pre-post-waxing-products/products/the-pro-glow…"
type input "https://wax-bare.com/collections/pre-post-waxing-products/products/the-pro-glow…"
click at [719, 487] on icon "button" at bounding box center [716, 481] width 16 height 16
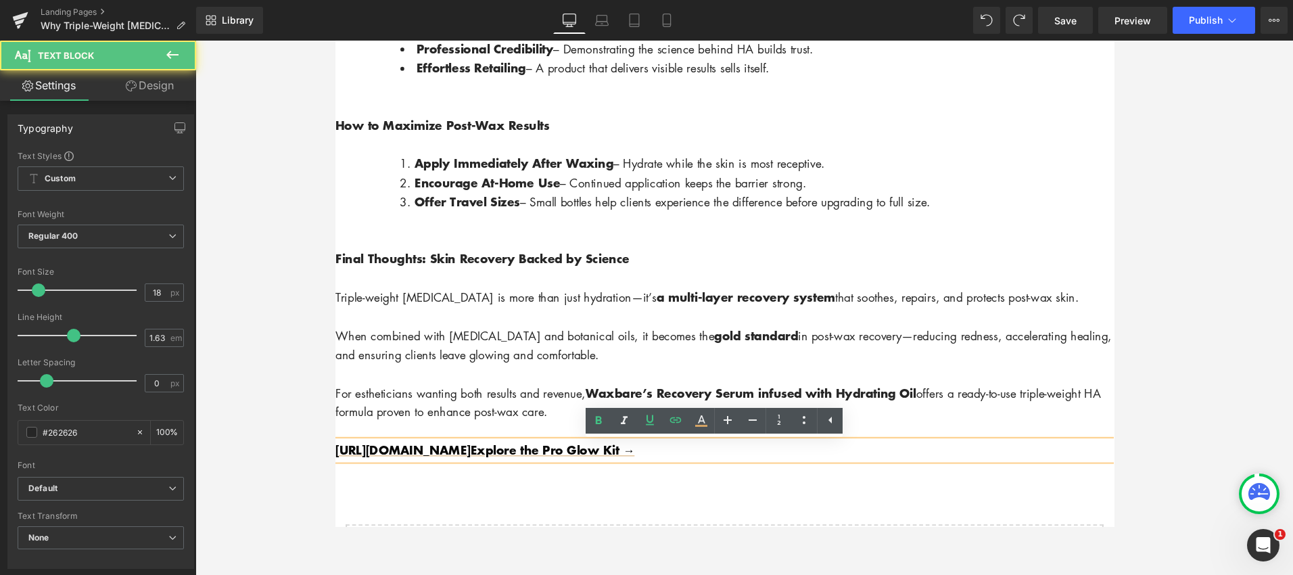
drag, startPoint x: 463, startPoint y: 477, endPoint x: 329, endPoint y: 478, distance: 134.6
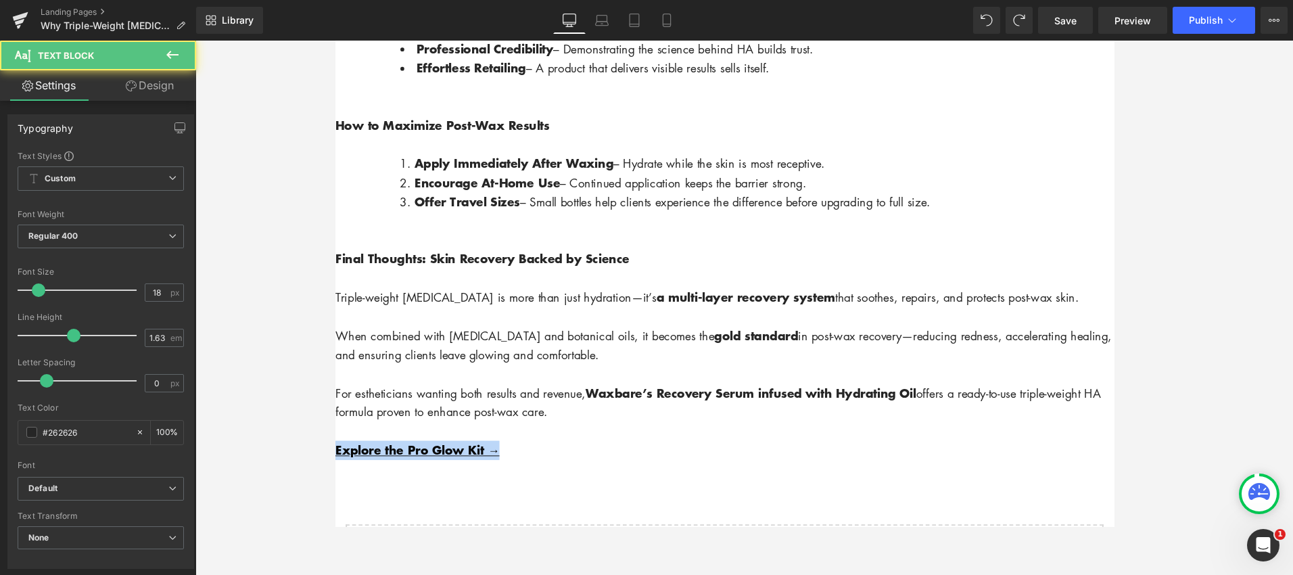
drag, startPoint x: 336, startPoint y: 470, endPoint x: 314, endPoint y: 469, distance: 21.7
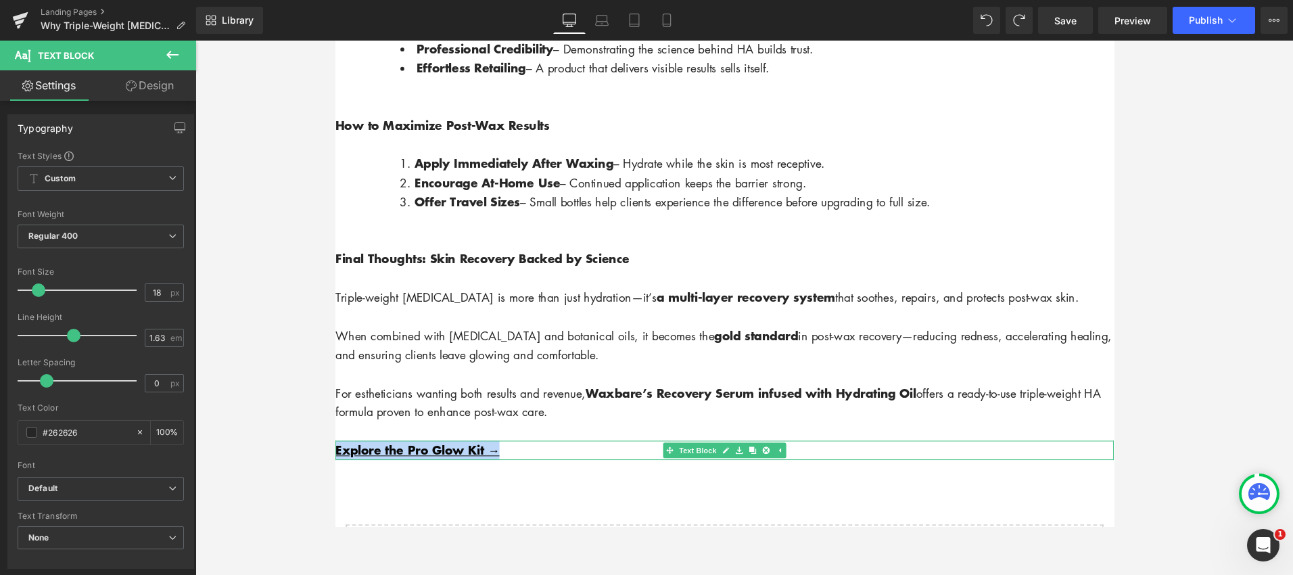
click at [746, 473] on icon at bounding box center [745, 471] width 7 height 7
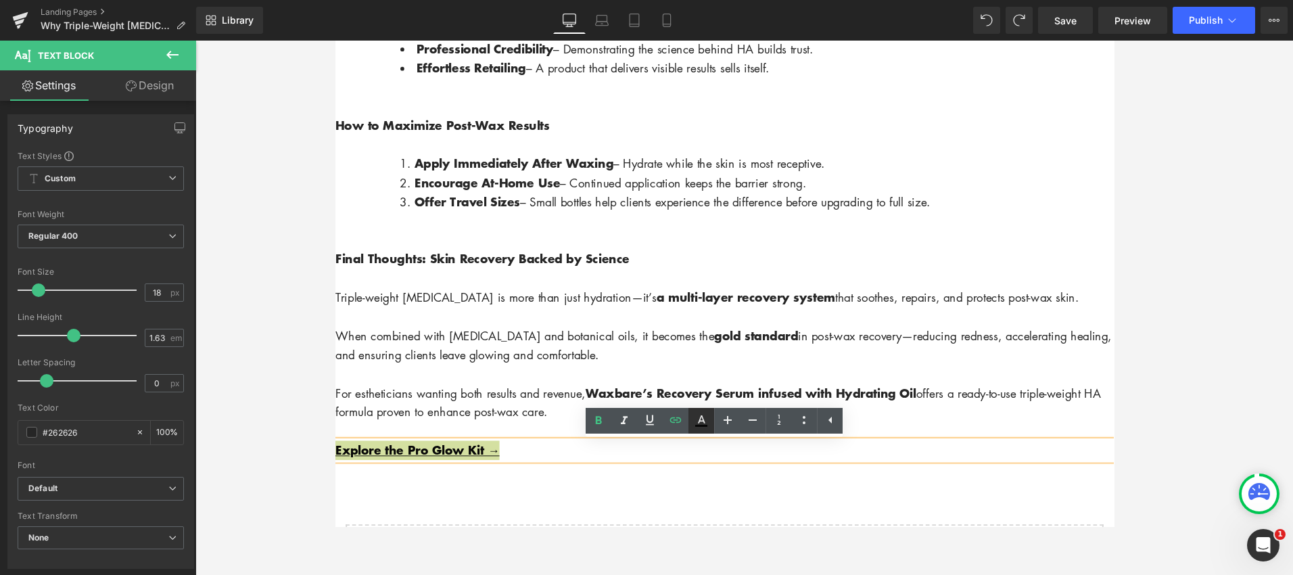
click at [711, 421] on link at bounding box center [701, 421] width 26 height 26
type input "#080808"
type input "100"
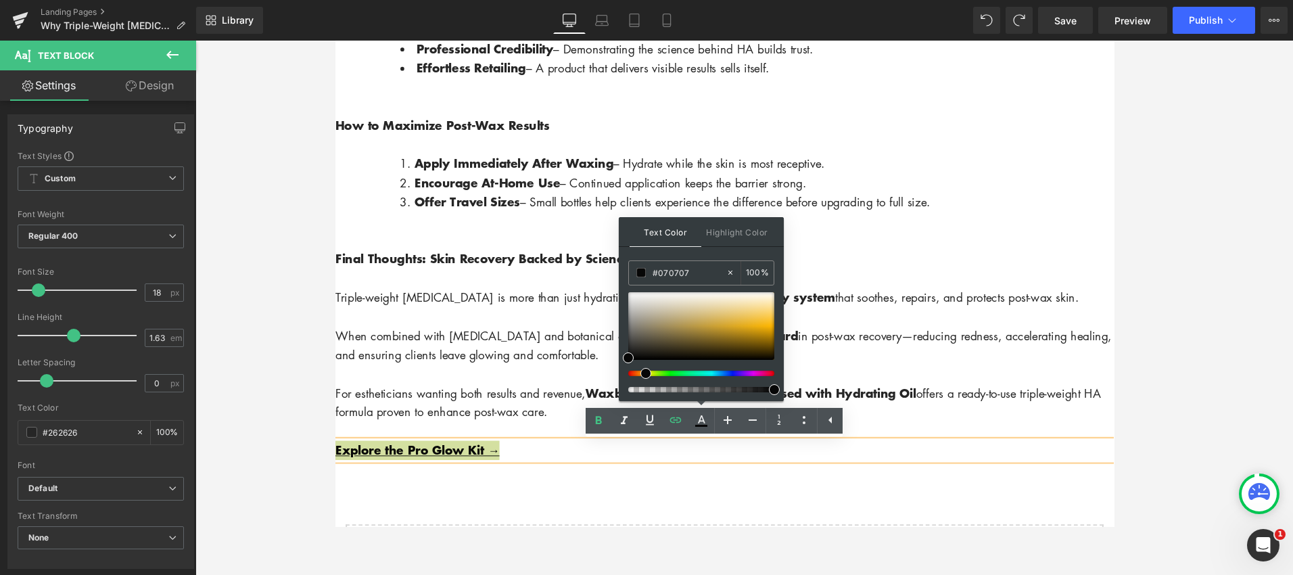
drag, startPoint x: 628, startPoint y: 375, endPoint x: 640, endPoint y: 377, distance: 13.1
click at [640, 377] on div at bounding box center [701, 342] width 146 height 100
drag, startPoint x: 645, startPoint y: 350, endPoint x: 734, endPoint y: 330, distance: 90.7
click at [734, 330] on span at bounding box center [733, 330] width 11 height 11
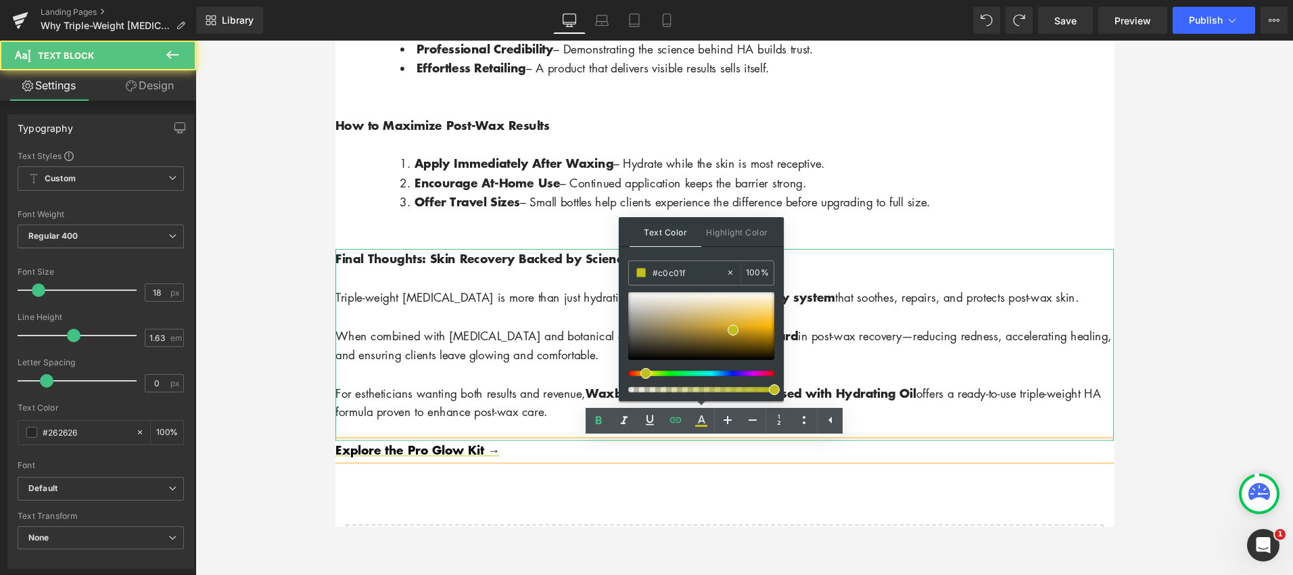
click at [839, 379] on p "When combined with niacinamide and botanical oils, it becomes the gold standard…" at bounding box center [744, 361] width 818 height 41
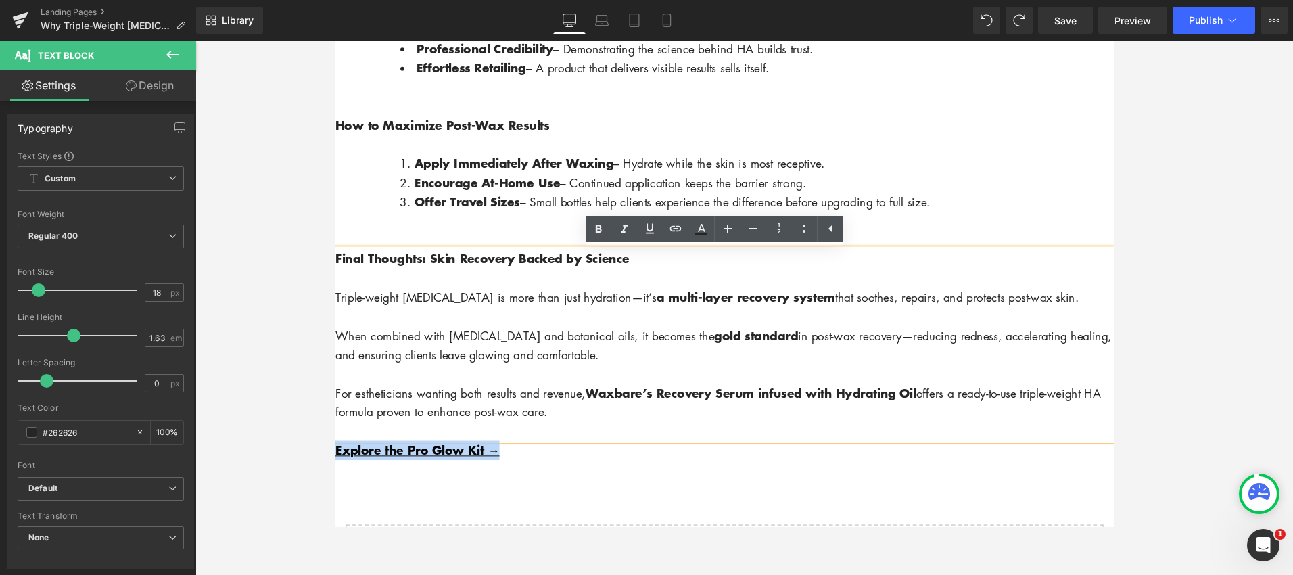
drag, startPoint x: 533, startPoint y: 477, endPoint x: 346, endPoint y: 453, distance: 188.1
click at [704, 229] on icon at bounding box center [701, 228] width 7 height 8
type input "#080808"
type input "100"
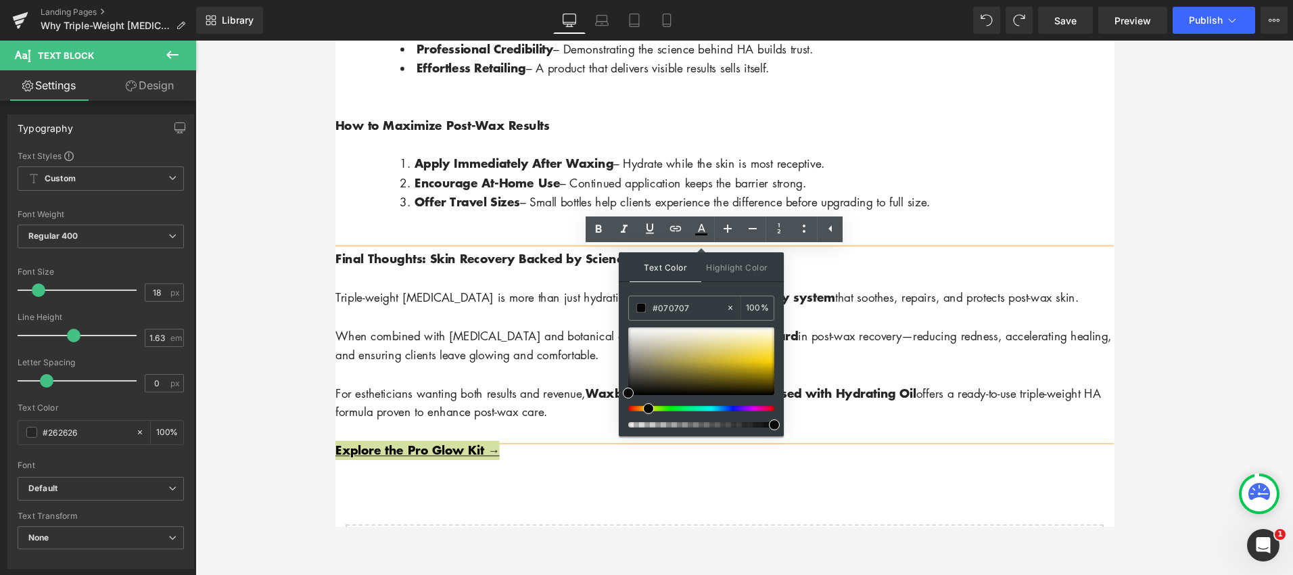
drag, startPoint x: 632, startPoint y: 409, endPoint x: 648, endPoint y: 410, distance: 15.6
click at [648, 410] on span at bounding box center [648, 408] width 11 height 11
drag, startPoint x: 631, startPoint y: 392, endPoint x: 680, endPoint y: 358, distance: 58.9
click at [680, 358] on span at bounding box center [678, 360] width 11 height 11
click at [645, 410] on span at bounding box center [648, 408] width 11 height 11
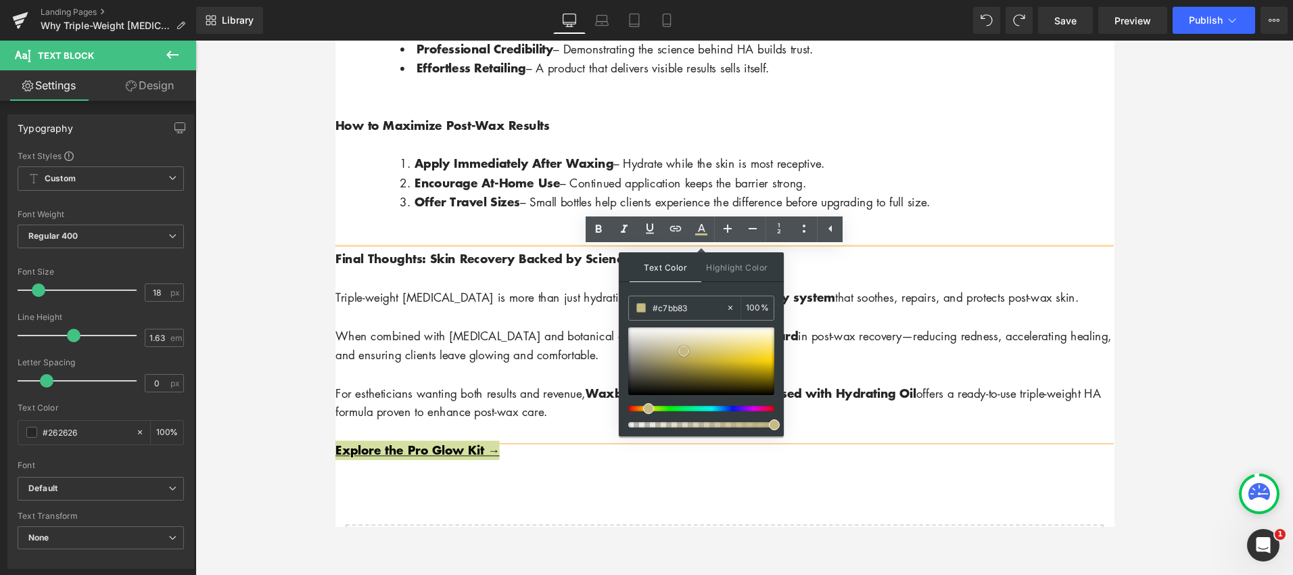
drag, startPoint x: 677, startPoint y: 359, endPoint x: 684, endPoint y: 350, distance: 11.1
click at [684, 350] on span at bounding box center [683, 351] width 11 height 11
click at [776, 424] on span at bounding box center [774, 424] width 11 height 11
click at [757, 272] on span "Highlight Color" at bounding box center [737, 266] width 72 height 29
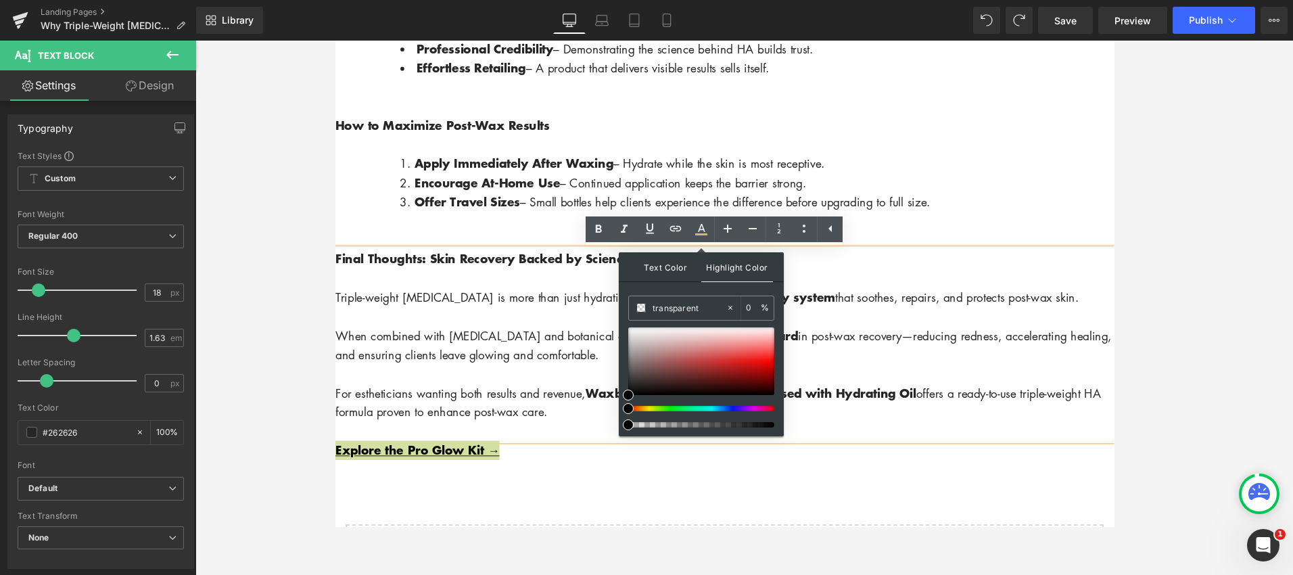
drag, startPoint x: 663, startPoint y: 271, endPoint x: 671, endPoint y: 275, distance: 9.1
click at [671, 275] on span "Text Color" at bounding box center [666, 266] width 72 height 29
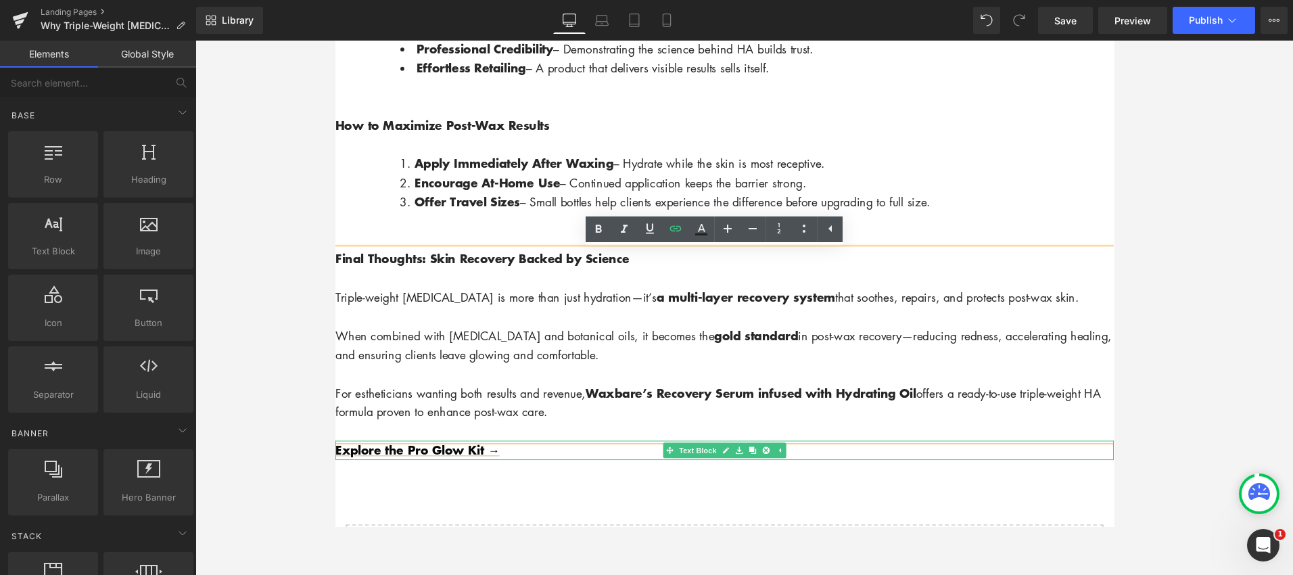
drag, startPoint x: 526, startPoint y: 477, endPoint x: 518, endPoint y: 479, distance: 8.2
click at [526, 477] on p "Explore the Pro Glow Kit →" at bounding box center [744, 471] width 818 height 20
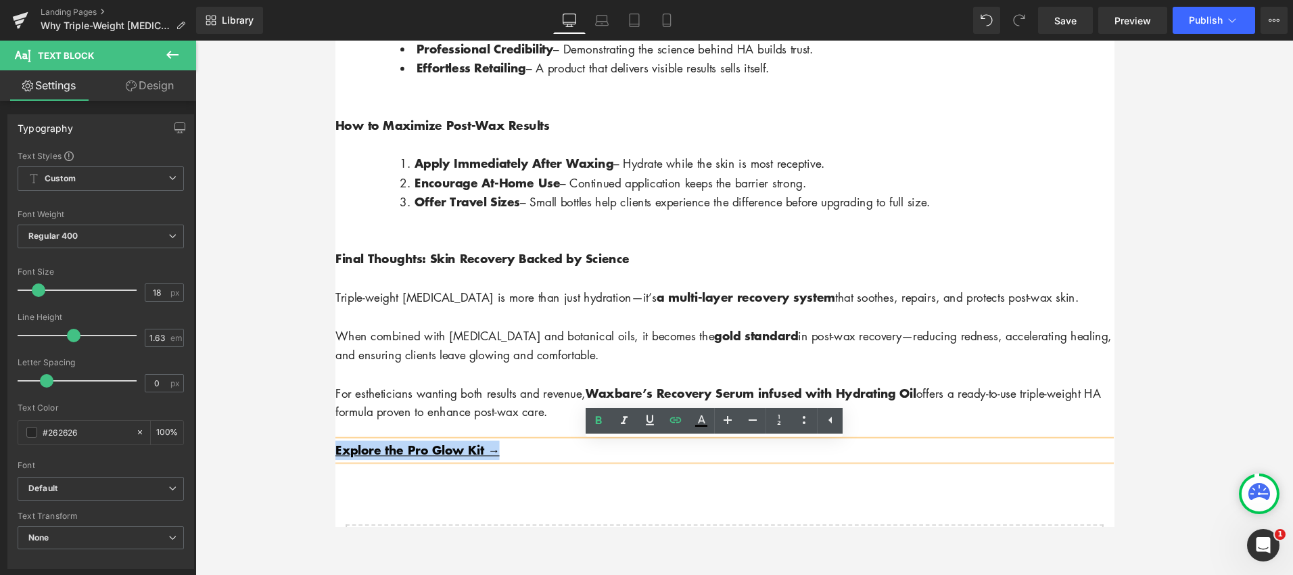
drag, startPoint x: 508, startPoint y: 477, endPoint x: 661, endPoint y: 494, distance: 154.5
click at [705, 421] on icon at bounding box center [701, 420] width 16 height 16
type input "#080808"
type input "100"
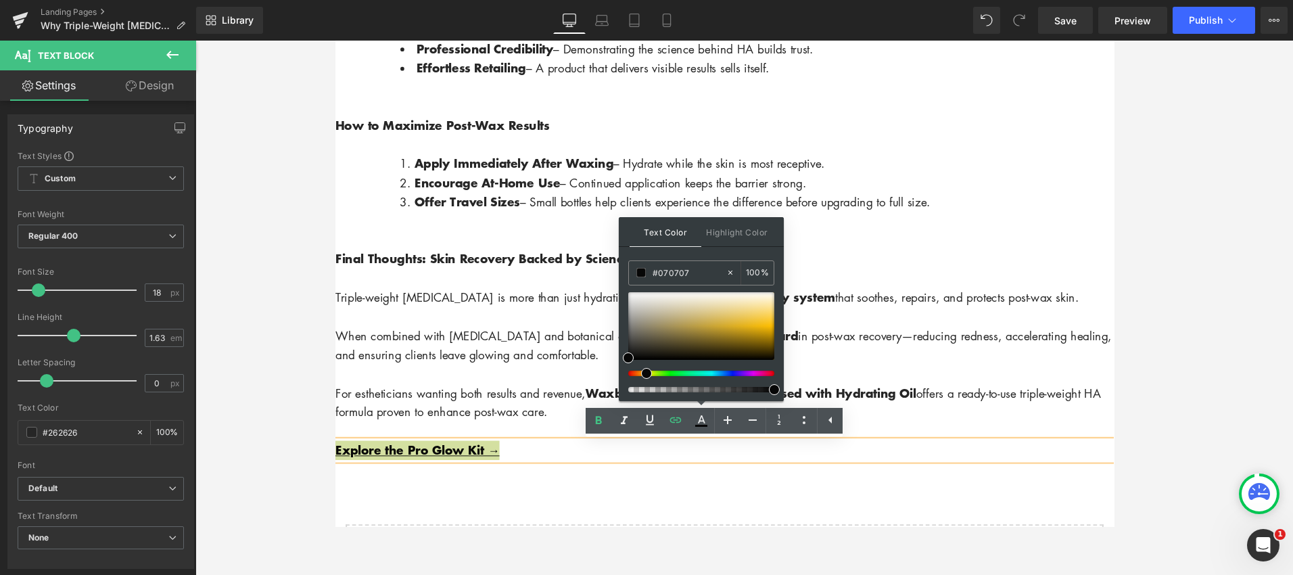
drag, startPoint x: 628, startPoint y: 371, endPoint x: 642, endPoint y: 365, distance: 15.4
click at [642, 369] on span at bounding box center [646, 373] width 11 height 11
type input "#d3a982"
drag, startPoint x: 630, startPoint y: 355, endPoint x: 701, endPoint y: 312, distance: 82.6
click at [701, 312] on span at bounding box center [698, 314] width 11 height 11
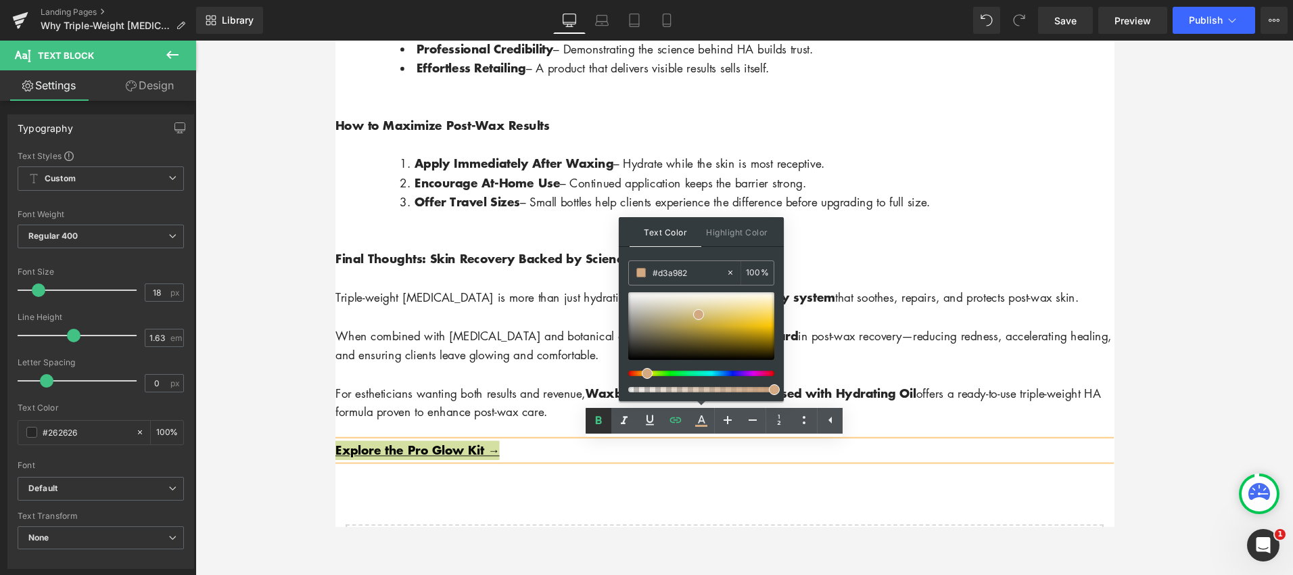
click at [596, 417] on icon at bounding box center [599, 420] width 6 height 8
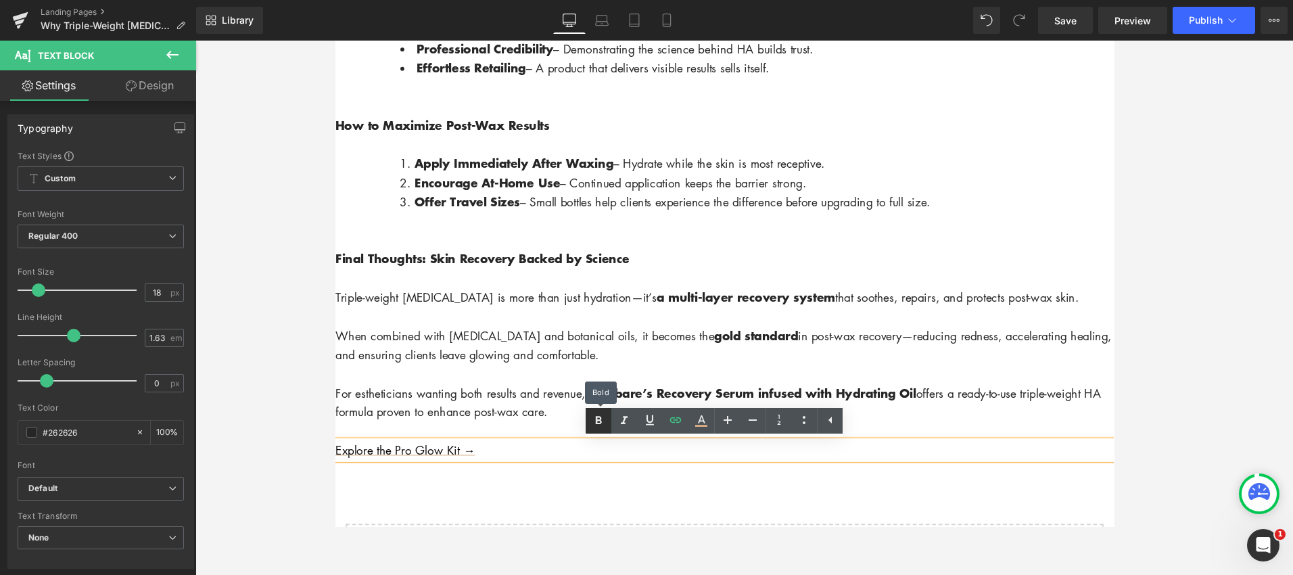
click at [598, 417] on icon at bounding box center [599, 420] width 6 height 8
click at [600, 426] on icon at bounding box center [598, 420] width 16 height 16
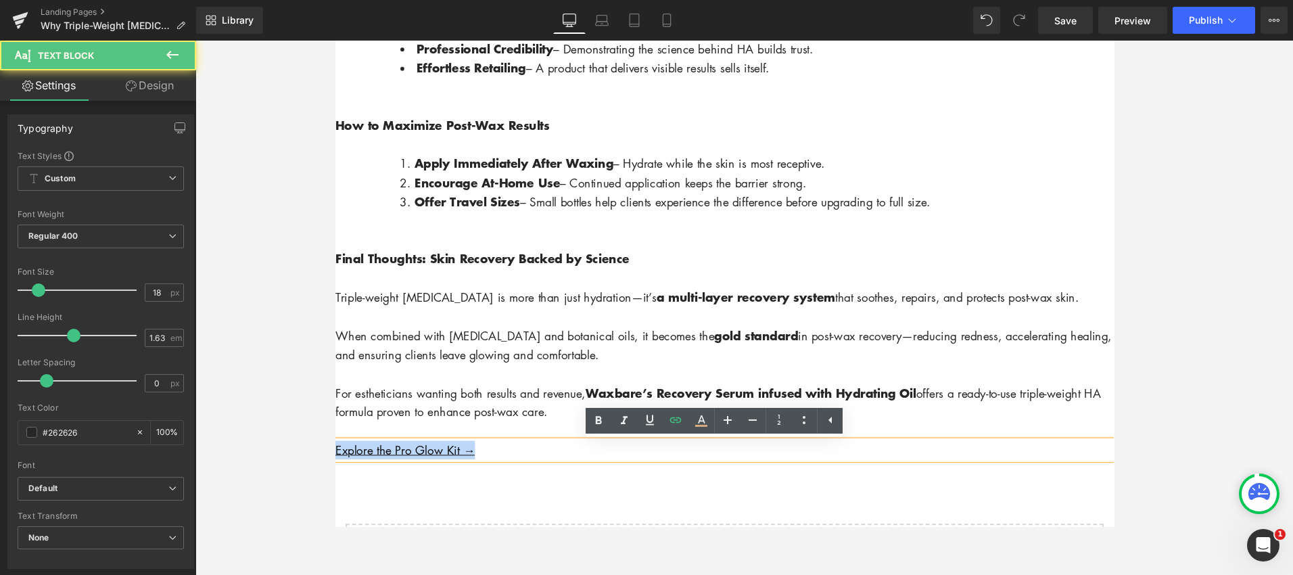
drag, startPoint x: 497, startPoint y: 471, endPoint x: 309, endPoint y: 473, distance: 188.0
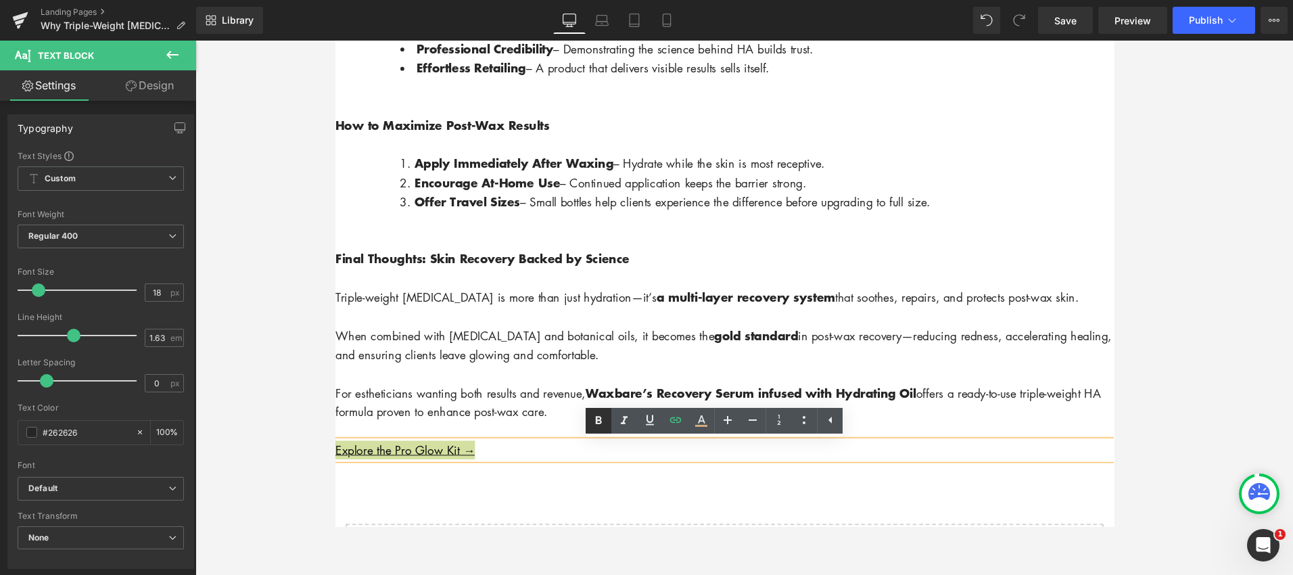
click at [596, 420] on icon at bounding box center [599, 420] width 6 height 8
click at [702, 423] on icon at bounding box center [701, 420] width 16 height 16
type input "100"
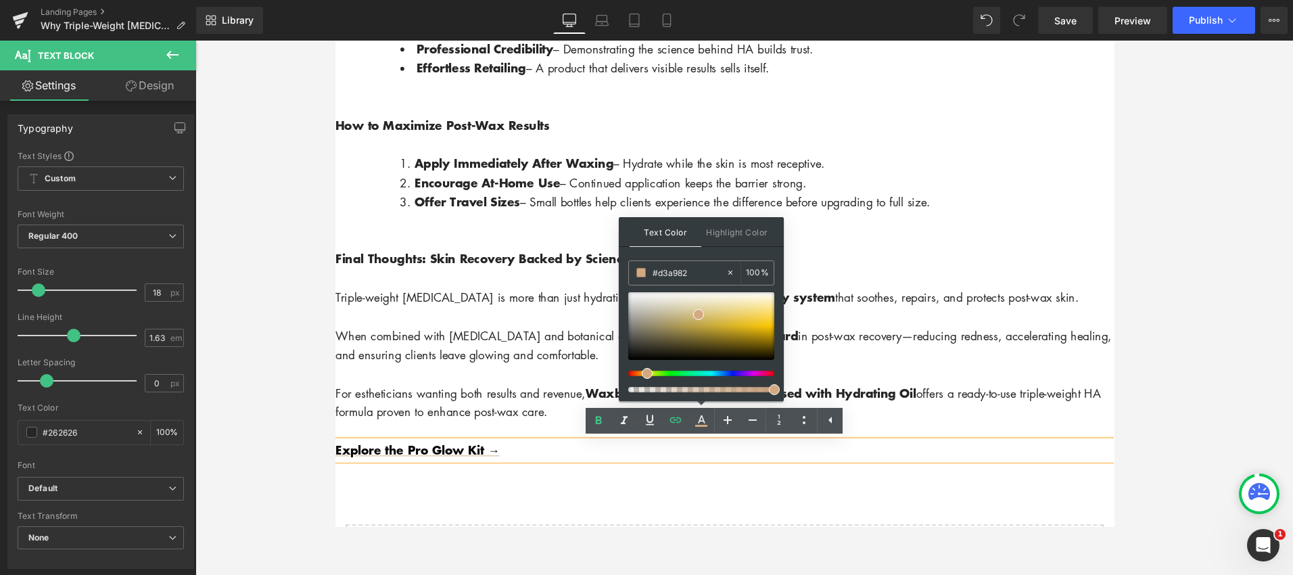
drag, startPoint x: 548, startPoint y: 475, endPoint x: 536, endPoint y: 475, distance: 12.2
click at [547, 475] on p "Explore the Pro Glow Kit →" at bounding box center [744, 471] width 818 height 20
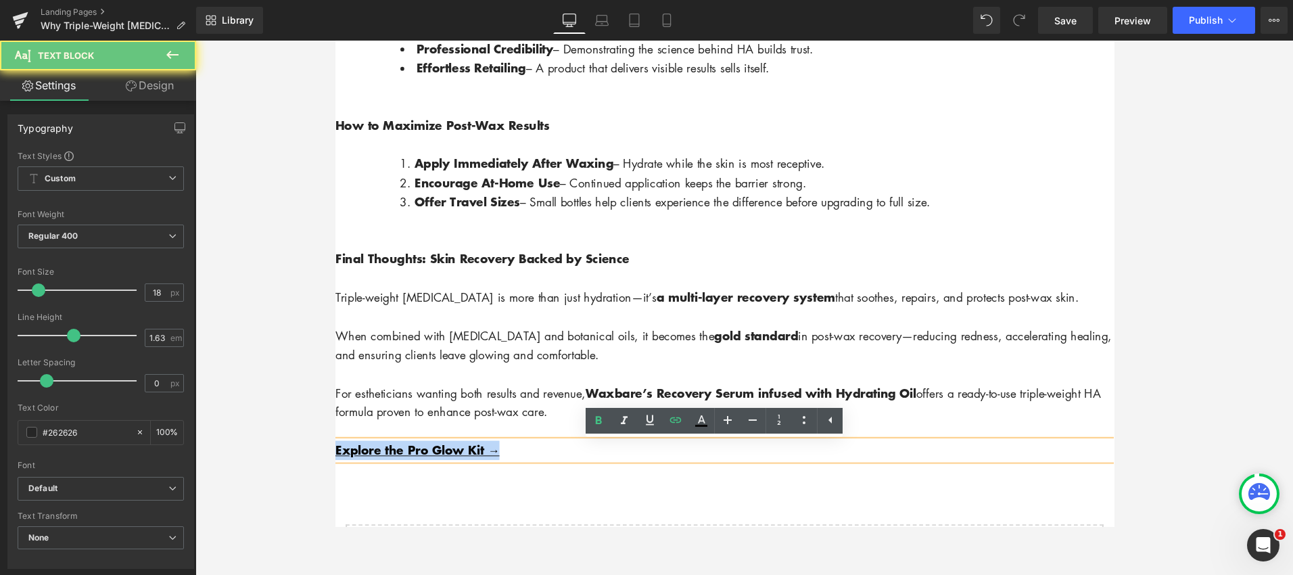
drag, startPoint x: 534, startPoint y: 475, endPoint x: 292, endPoint y: 467, distance: 241.5
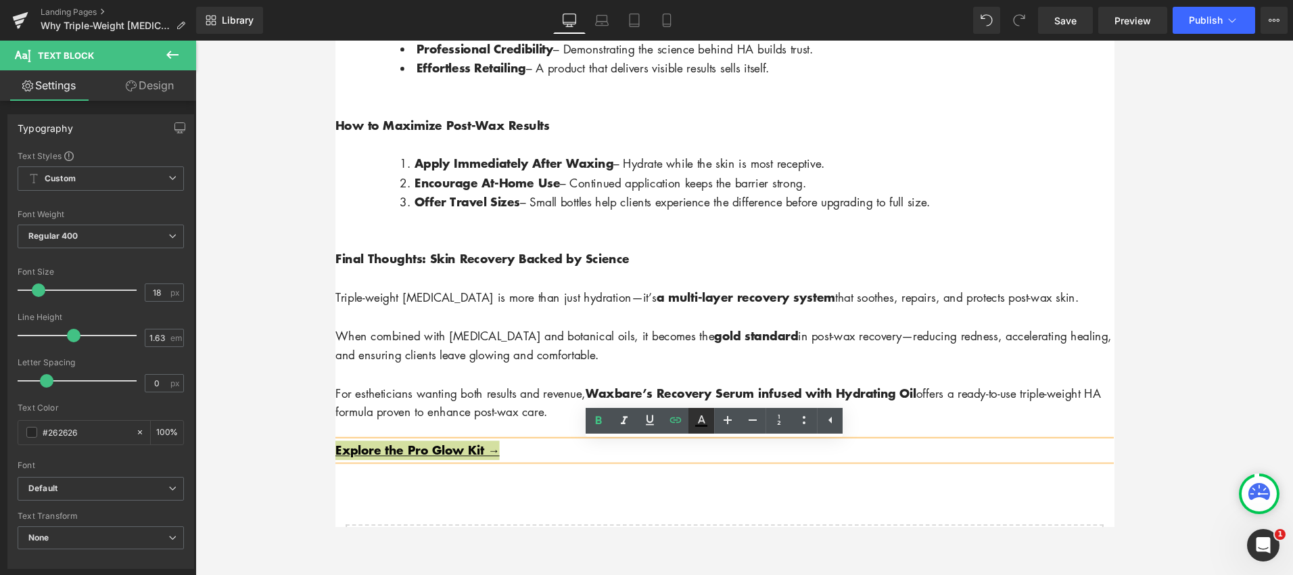
click at [709, 423] on icon at bounding box center [701, 420] width 16 height 16
type input "#080808"
type input "100"
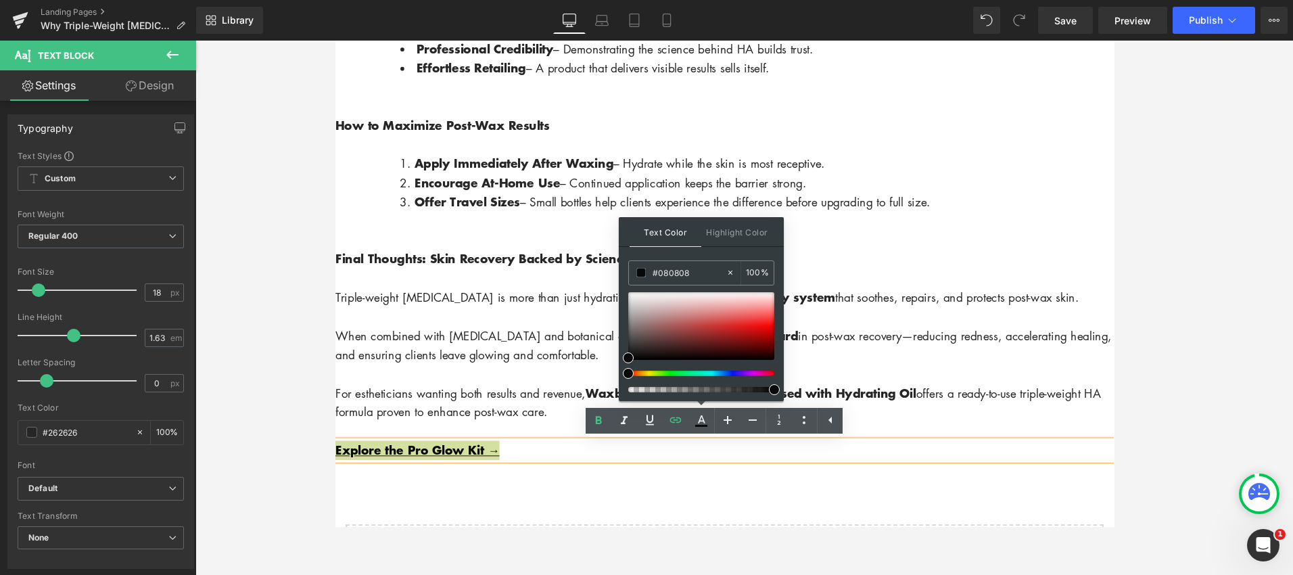
click at [633, 377] on div at bounding box center [701, 342] width 146 height 100
click at [759, 334] on div at bounding box center [701, 326] width 146 height 68
click at [761, 333] on span at bounding box center [758, 334] width 11 height 11
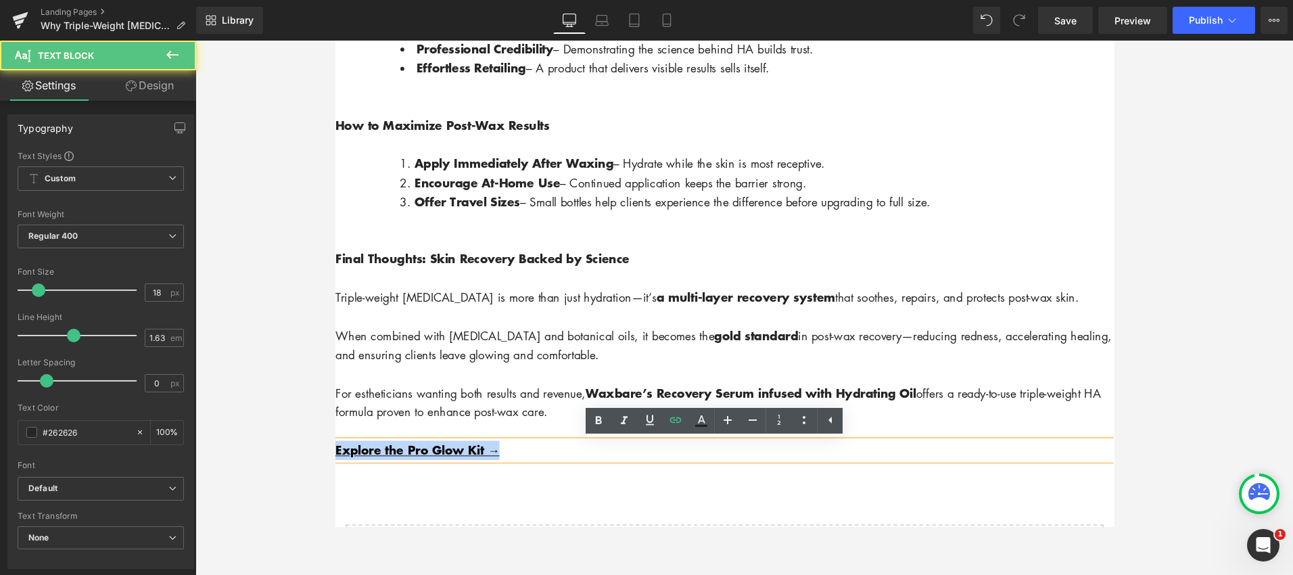
drag, startPoint x: 497, startPoint y: 477, endPoint x: 321, endPoint y: 470, distance: 176.6
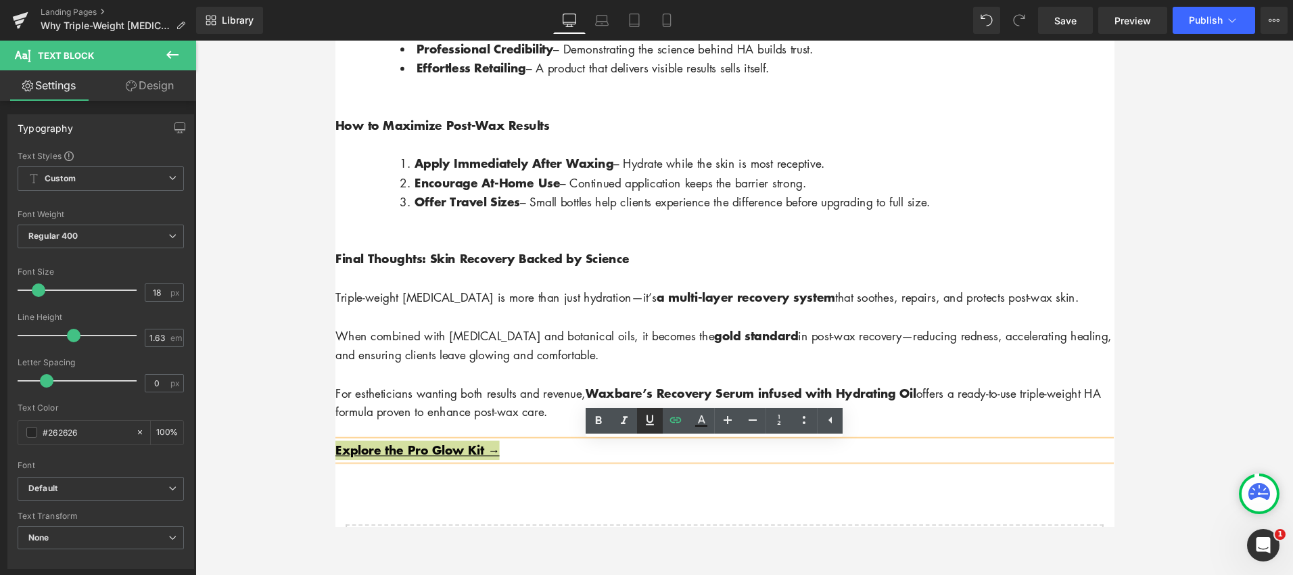
click at [652, 419] on icon at bounding box center [650, 420] width 8 height 10
click at [697, 421] on icon at bounding box center [701, 420] width 16 height 16
type input "#080808"
type input "100"
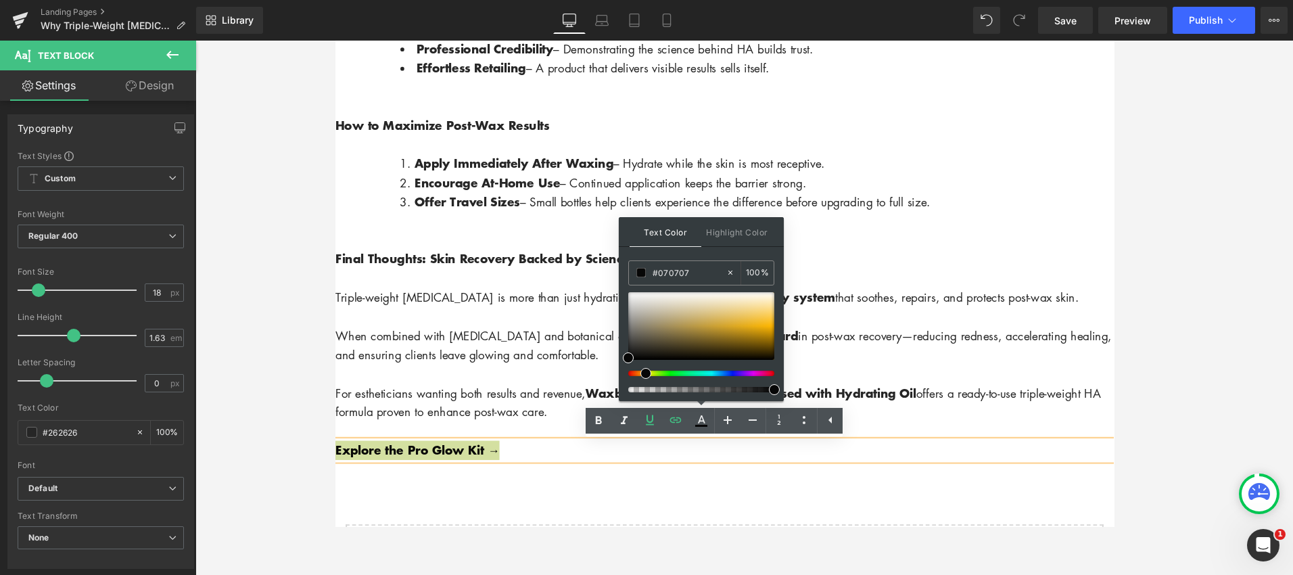
drag, startPoint x: 632, startPoint y: 373, endPoint x: 645, endPoint y: 371, distance: 13.6
click at [645, 372] on span at bounding box center [645, 373] width 11 height 11
drag, startPoint x: 632, startPoint y: 354, endPoint x: 682, endPoint y: 314, distance: 63.5
click at [682, 314] on span at bounding box center [677, 317] width 11 height 11
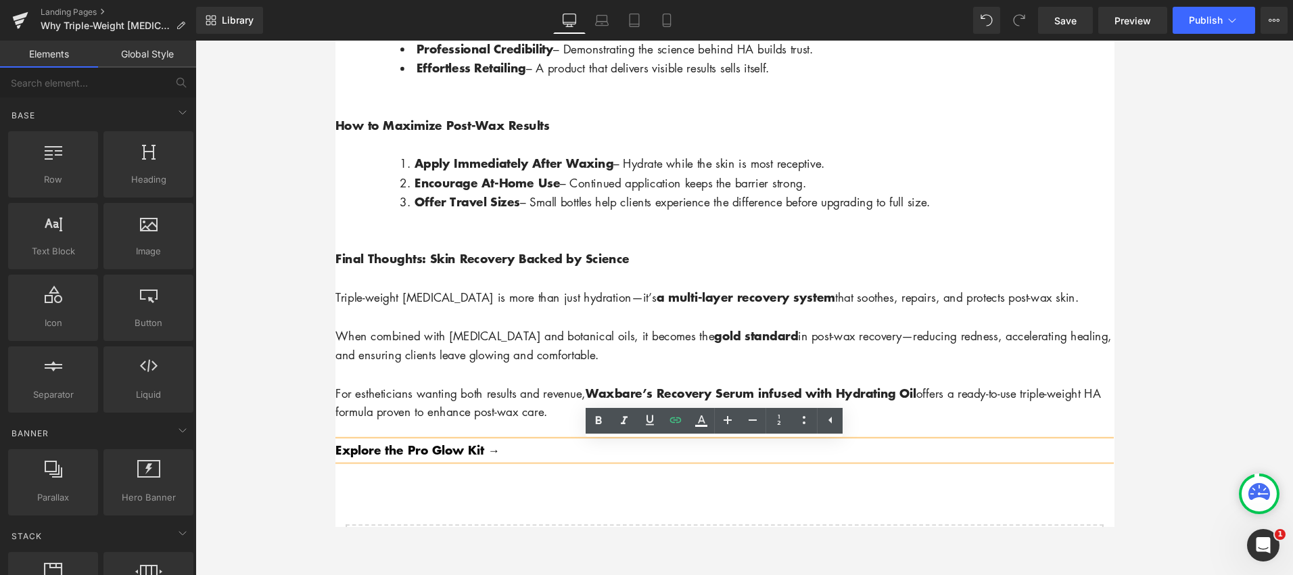
drag, startPoint x: 790, startPoint y: 502, endPoint x: 605, endPoint y: 499, distance: 186.0
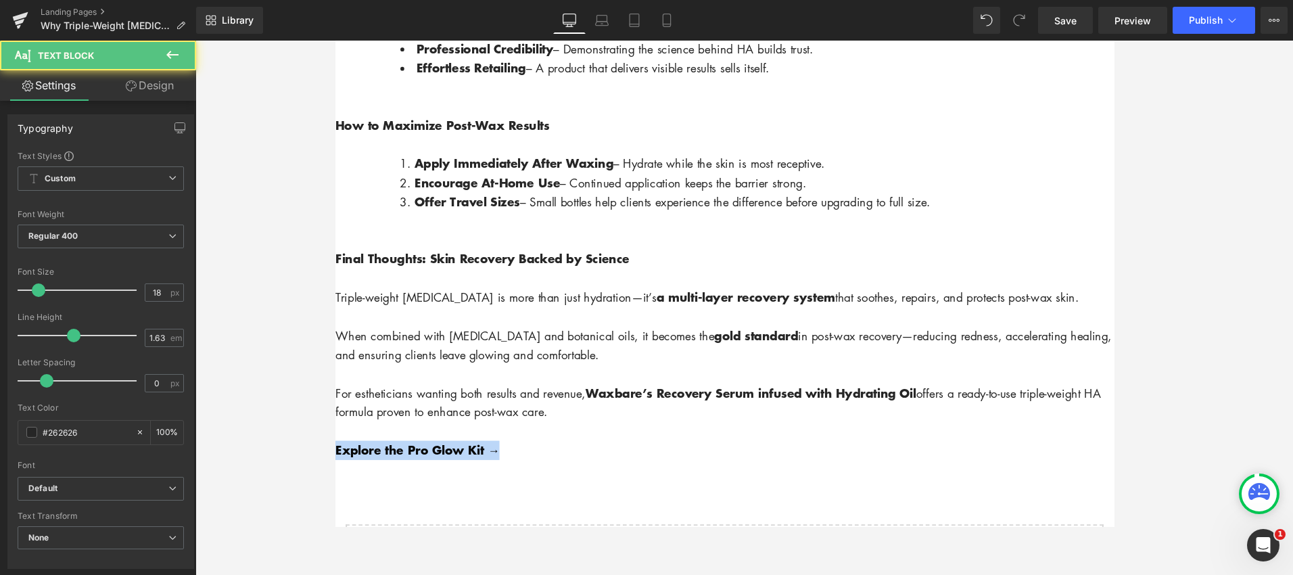
drag, startPoint x: 438, startPoint y: 475, endPoint x: 292, endPoint y: 477, distance: 146.1
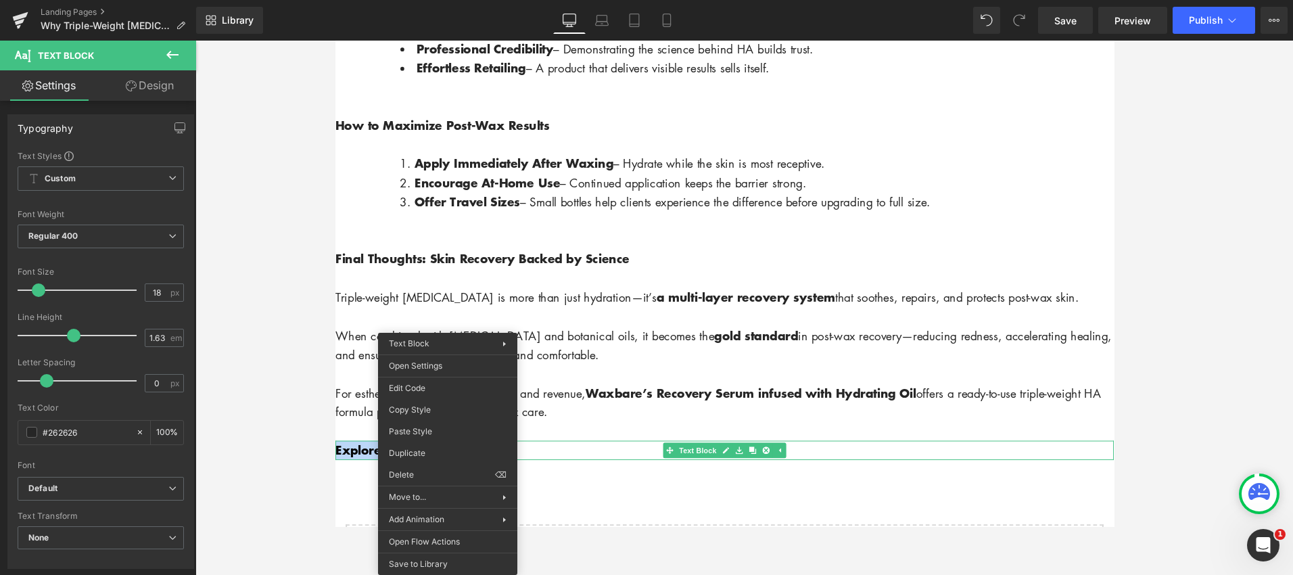
click at [746, 470] on div "Explore the Pro Glow Kit → Text Block" at bounding box center [744, 471] width 818 height 20
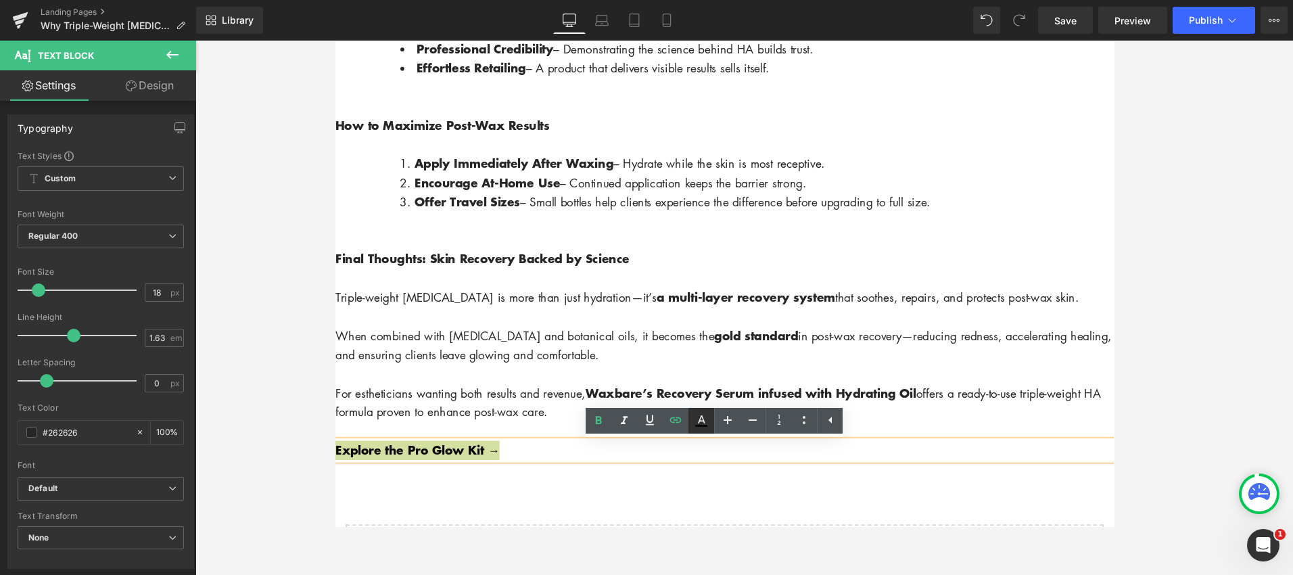
click at [707, 421] on icon at bounding box center [701, 420] width 16 height 16
type input "#080808"
type input "100"
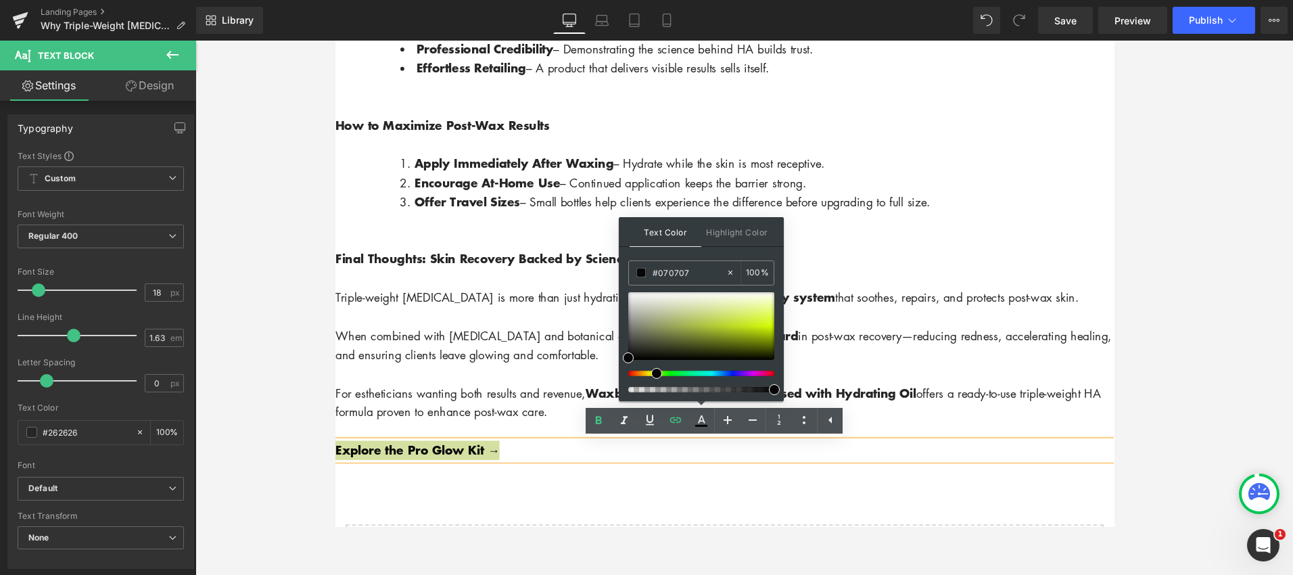
drag, startPoint x: 630, startPoint y: 375, endPoint x: 641, endPoint y: 366, distance: 14.4
click at [653, 374] on span at bounding box center [656, 373] width 11 height 11
type input "#b4b4a1"
drag, startPoint x: 628, startPoint y: 350, endPoint x: 643, endPoint y: 310, distance: 43.2
click at [643, 310] on span at bounding box center [643, 315] width 11 height 11
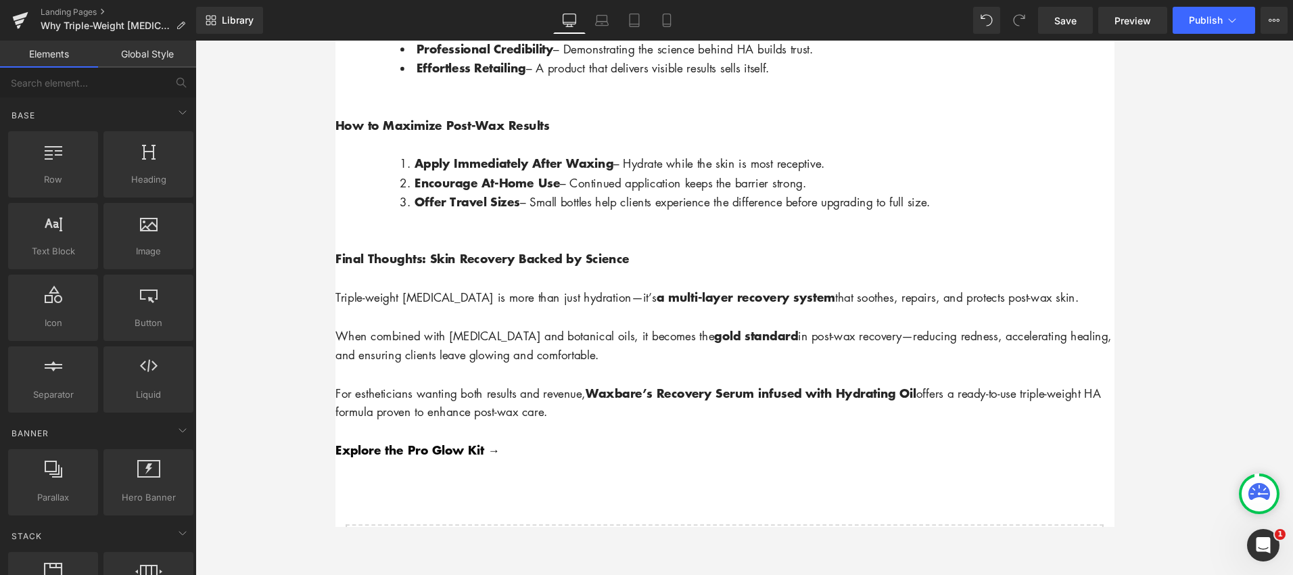
click at [1071, 20] on span "Save" at bounding box center [1065, 21] width 22 height 14
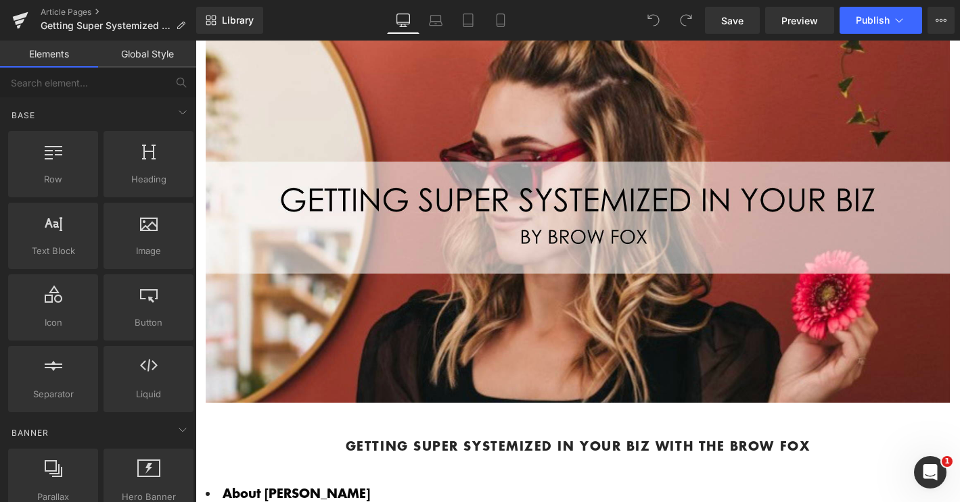
scroll to position [178, 0]
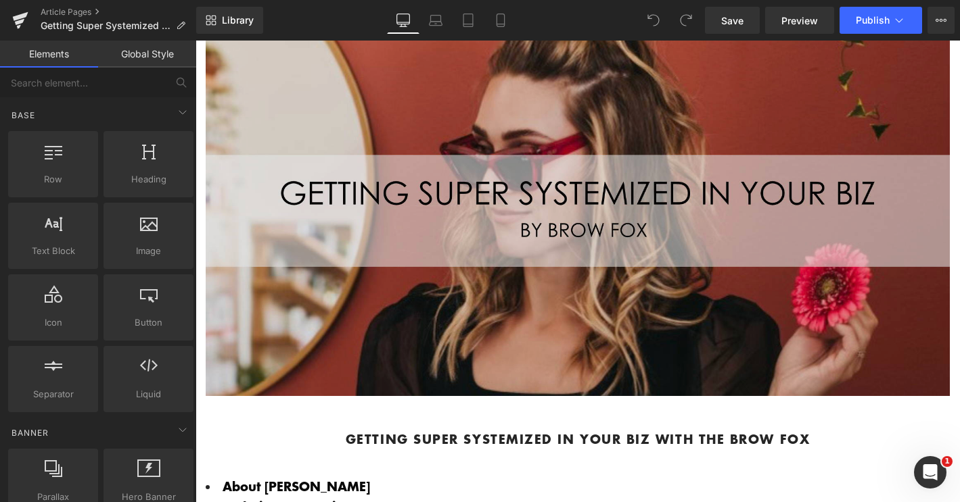
click at [590, 158] on img at bounding box center [578, 210] width 744 height 371
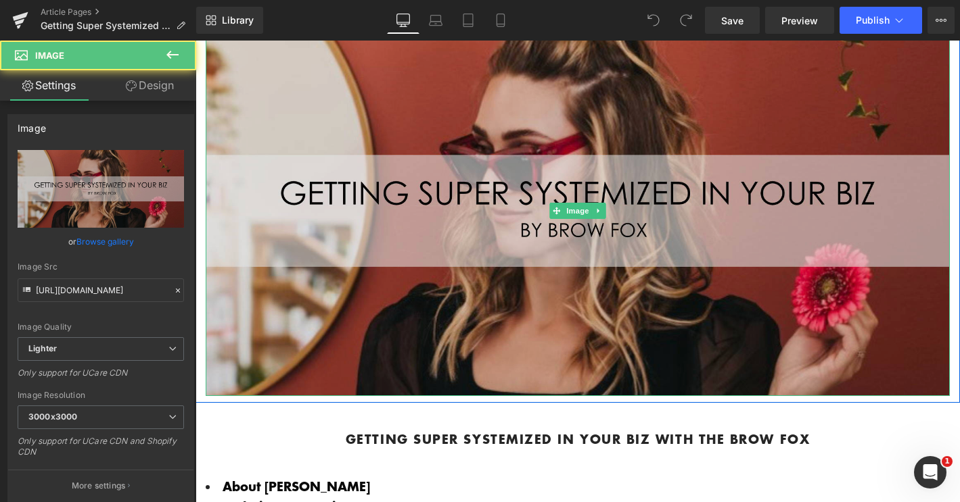
click at [555, 128] on img at bounding box center [578, 210] width 744 height 371
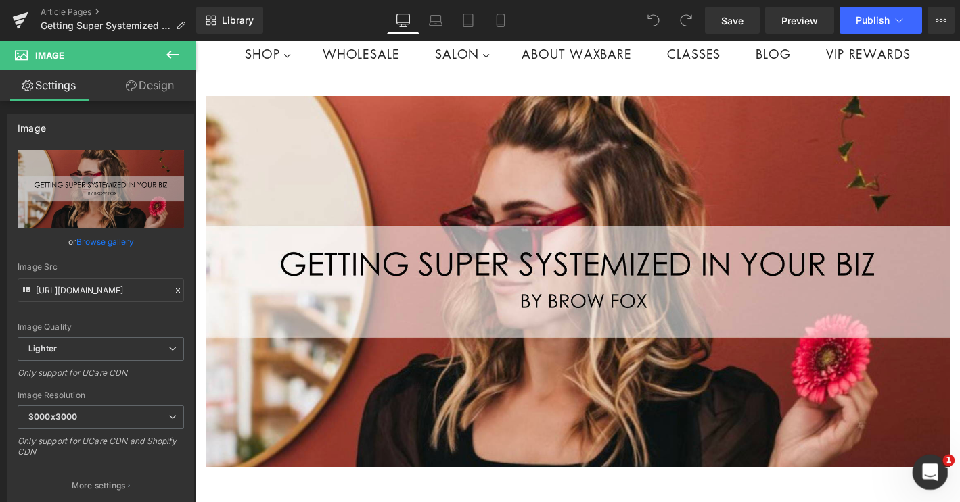
scroll to position [110, 0]
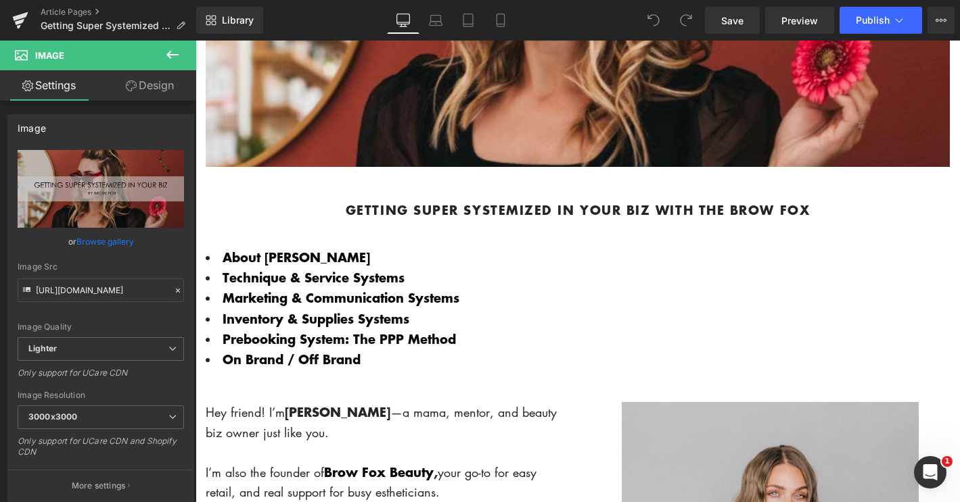
scroll to position [408, 0]
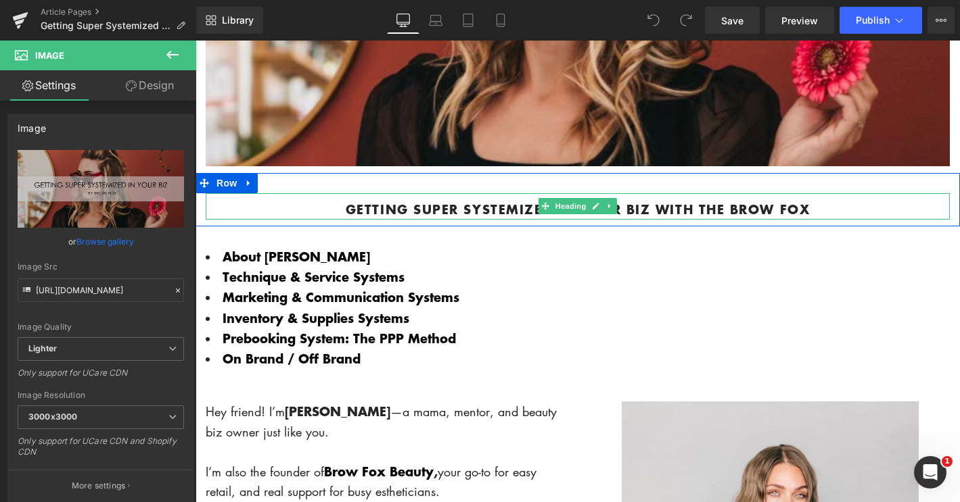
click at [586, 212] on span "Heading" at bounding box center [570, 206] width 37 height 16
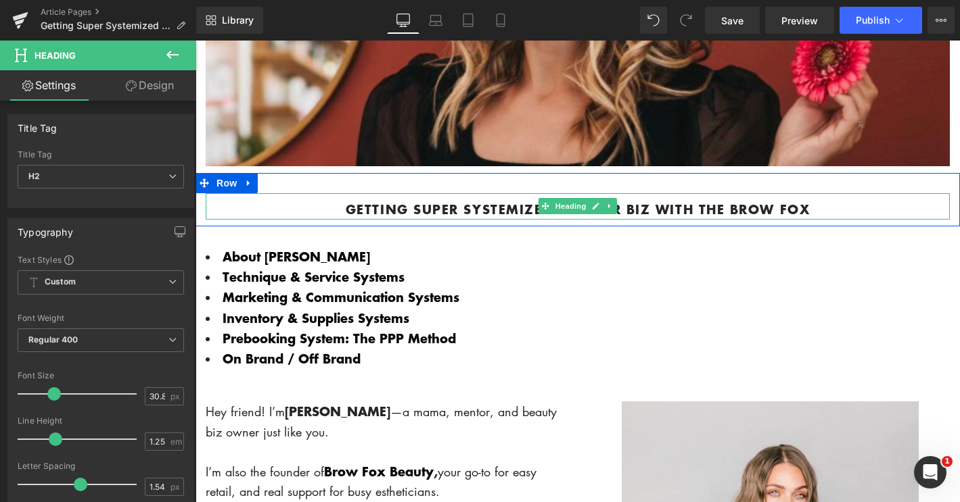
click at [466, 208] on b "Getting Super Systemized in Your Biz with The Brow Fox" at bounding box center [578, 209] width 464 height 18
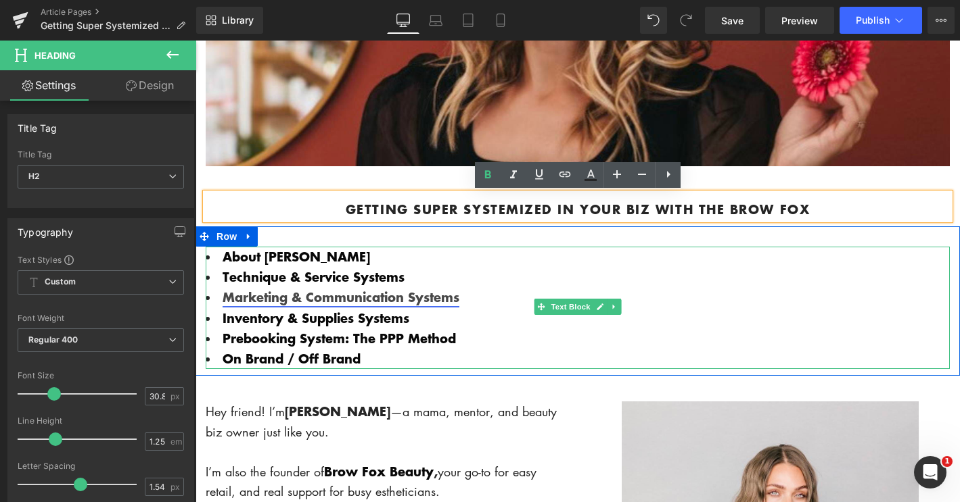
click at [302, 291] on link "Marketing & Communication Systems" at bounding box center [340, 297] width 237 height 18
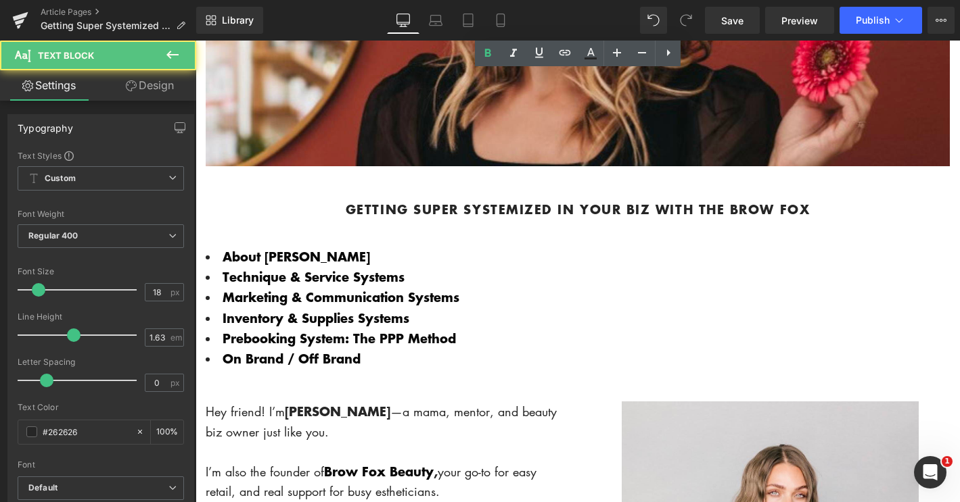
drag, startPoint x: 386, startPoint y: 175, endPoint x: 358, endPoint y: 176, distance: 27.8
click at [386, 200] on b "Getting Super Systemized in Your Biz with The Brow Fox" at bounding box center [578, 209] width 464 height 18
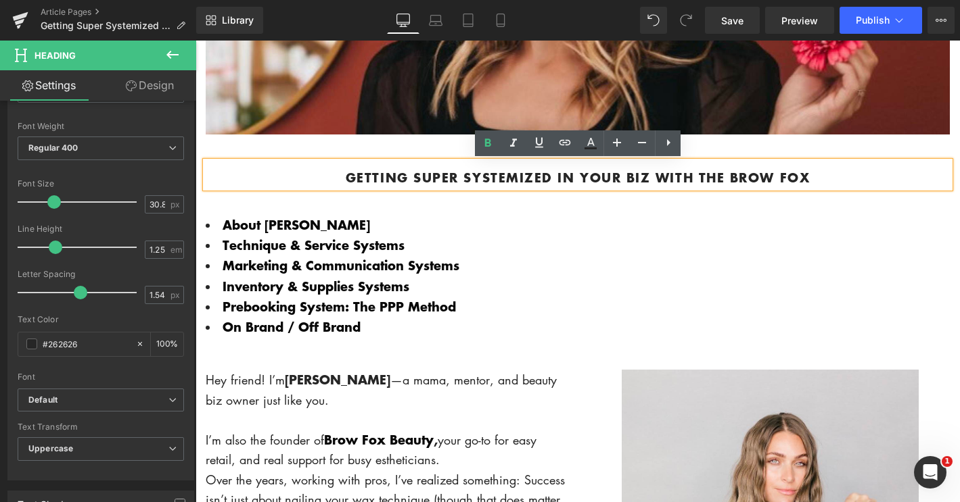
scroll to position [188, 0]
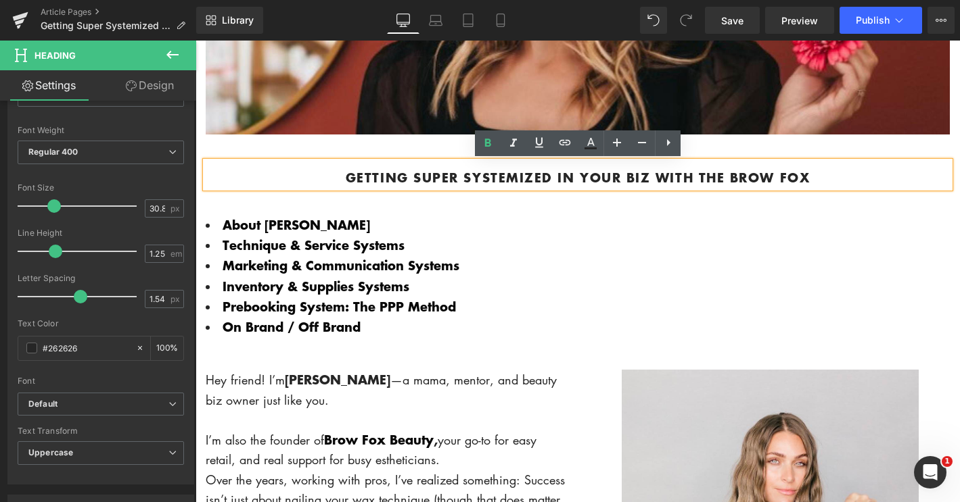
drag, startPoint x: 924, startPoint y: 243, endPoint x: 934, endPoint y: 189, distance: 54.4
click at [923, 243] on li "Technique & Service Systems" at bounding box center [578, 245] width 744 height 20
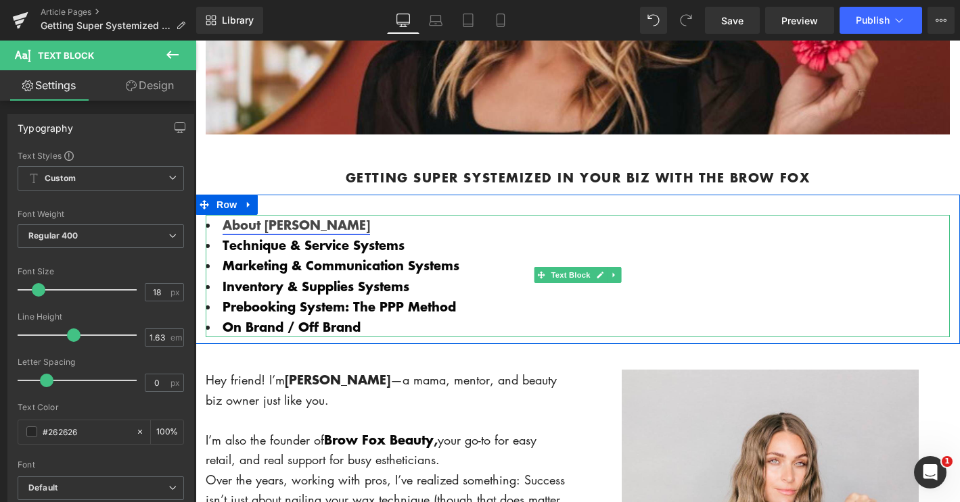
click at [252, 225] on link "About Emily" at bounding box center [295, 225] width 147 height 18
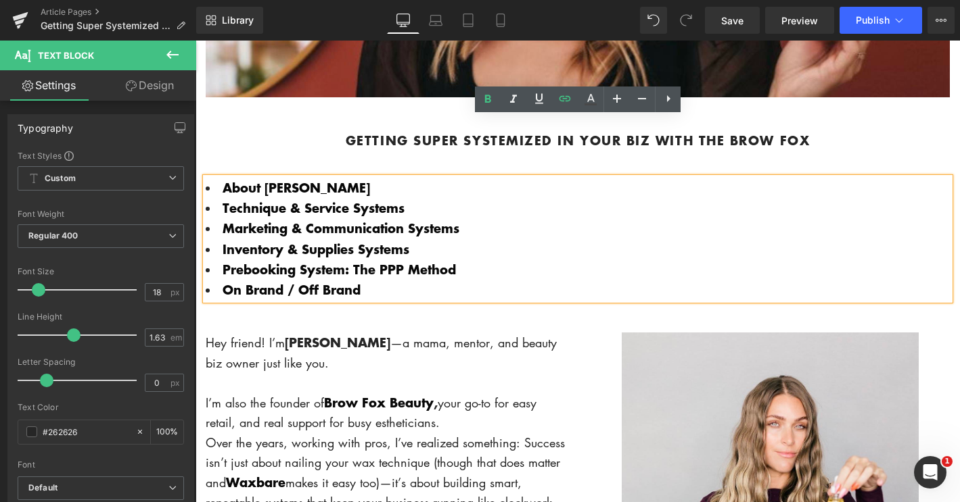
scroll to position [459, 0]
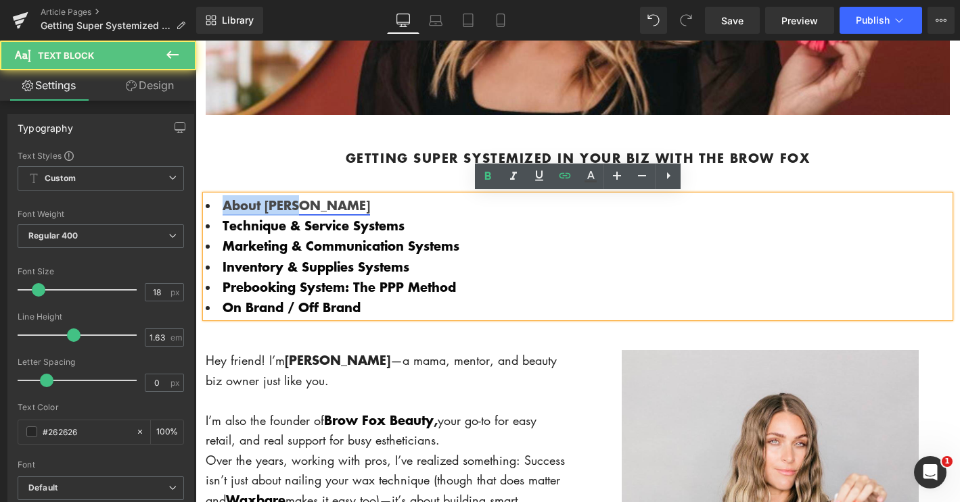
drag, startPoint x: 302, startPoint y: 208, endPoint x: 241, endPoint y: 201, distance: 61.3
click at [221, 208] on li "About Emily" at bounding box center [578, 205] width 744 height 20
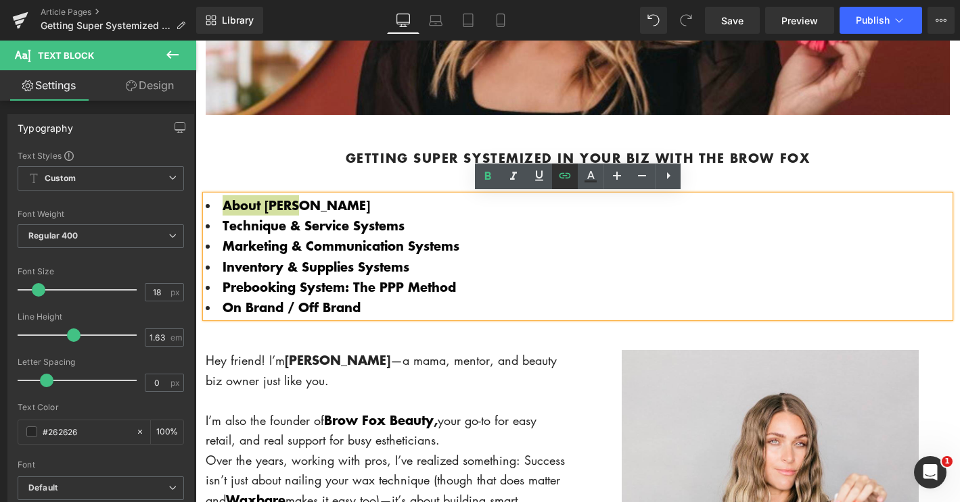
click at [571, 180] on icon at bounding box center [565, 176] width 16 height 16
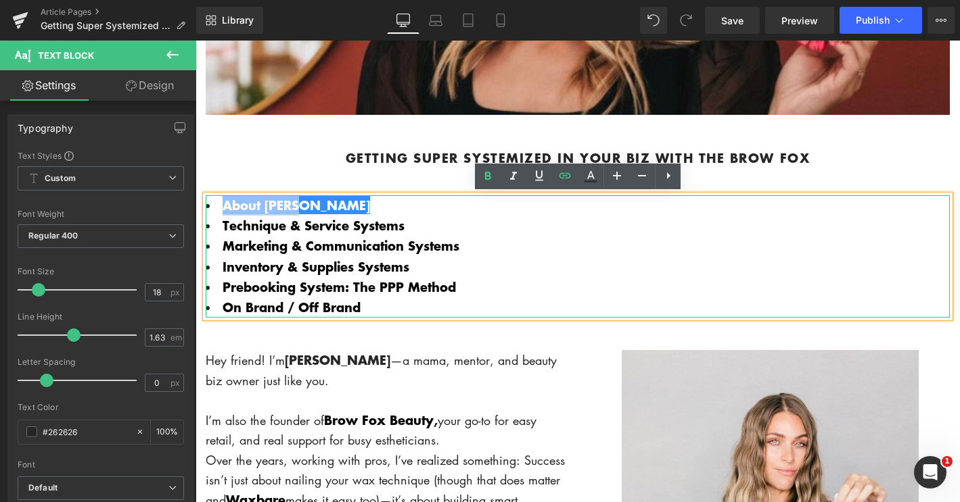
click at [633, 287] on li "Prebooking System: The PPP Method" at bounding box center [578, 287] width 744 height 20
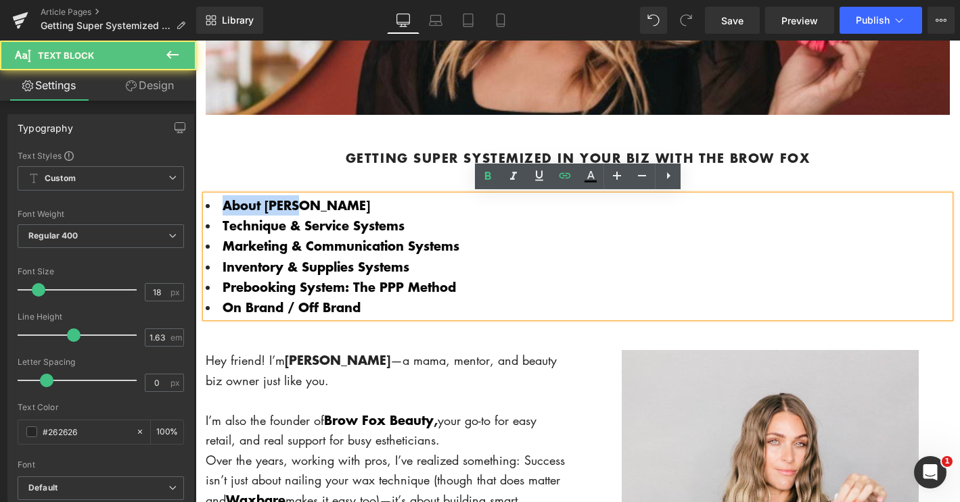
drag, startPoint x: 306, startPoint y: 208, endPoint x: 161, endPoint y: 202, distance: 145.5
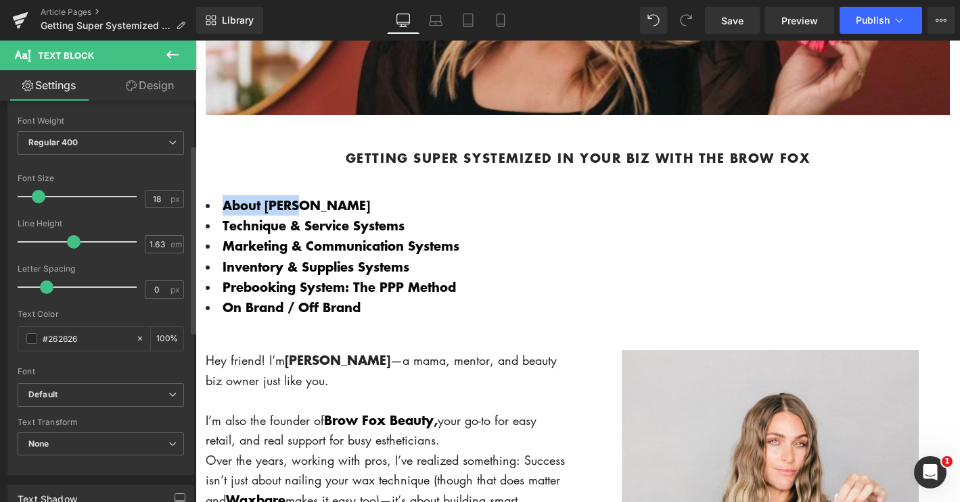
scroll to position [0, 0]
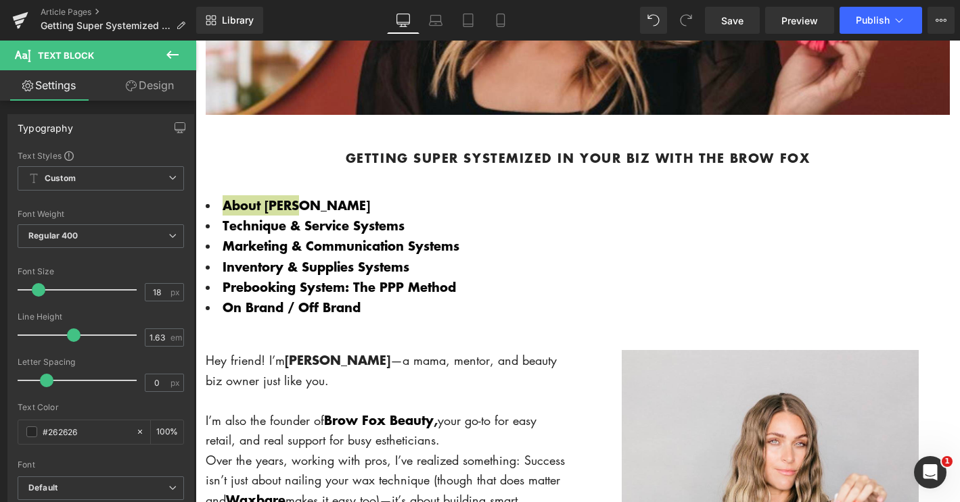
drag, startPoint x: 139, startPoint y: 87, endPoint x: 74, endPoint y: 126, distance: 76.2
click at [139, 87] on link "Design" at bounding box center [150, 85] width 98 height 30
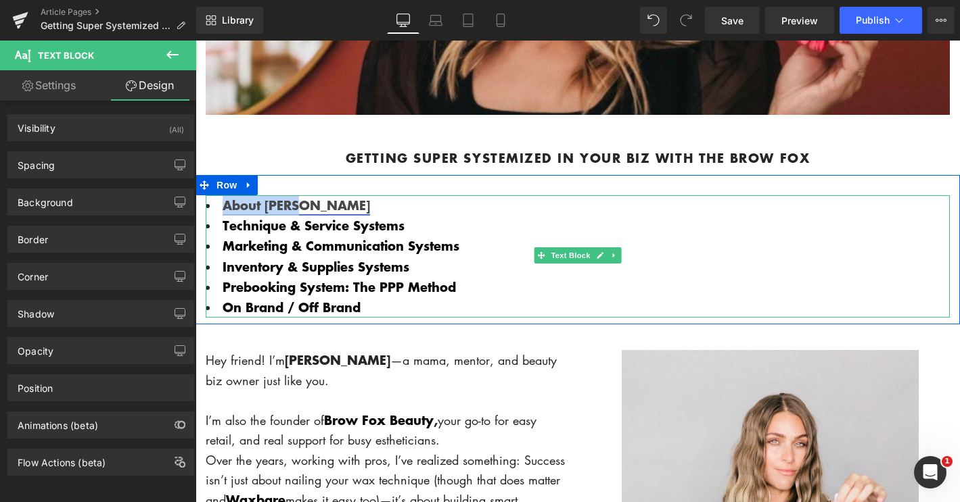
click at [249, 208] on link "About Emily" at bounding box center [295, 205] width 147 height 18
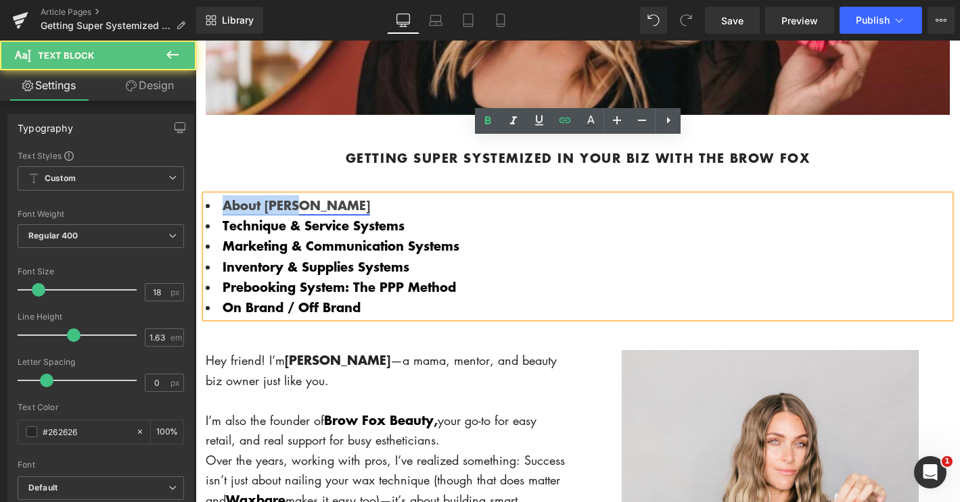
click at [271, 197] on link "About Emily" at bounding box center [295, 205] width 147 height 18
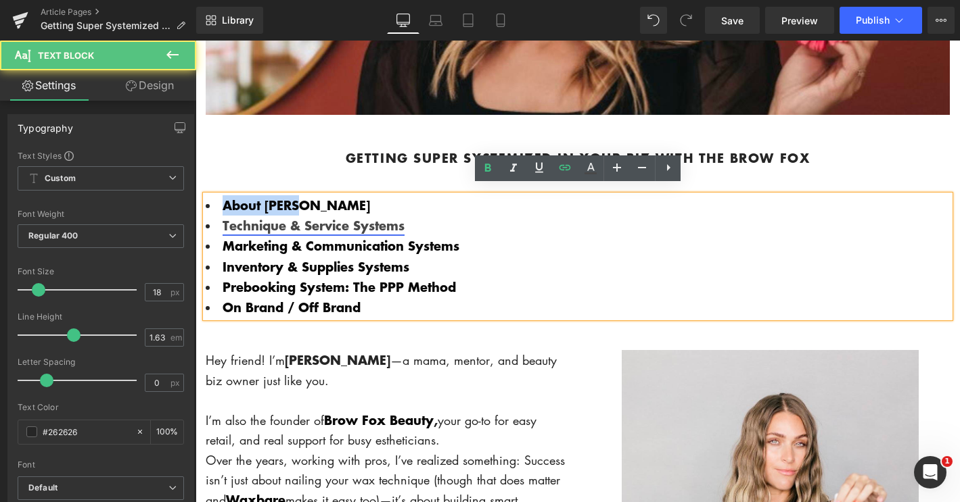
scroll to position [355, 0]
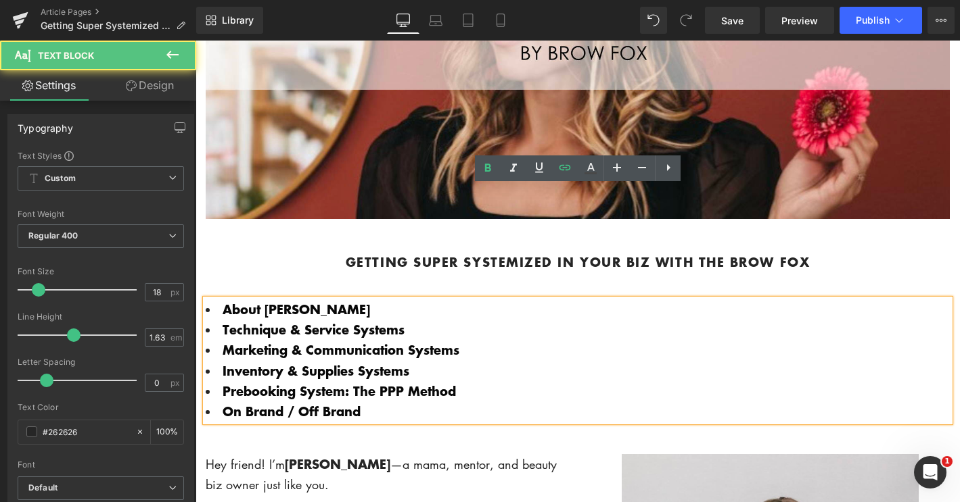
drag, startPoint x: 392, startPoint y: 331, endPoint x: 562, endPoint y: 298, distance: 173.6
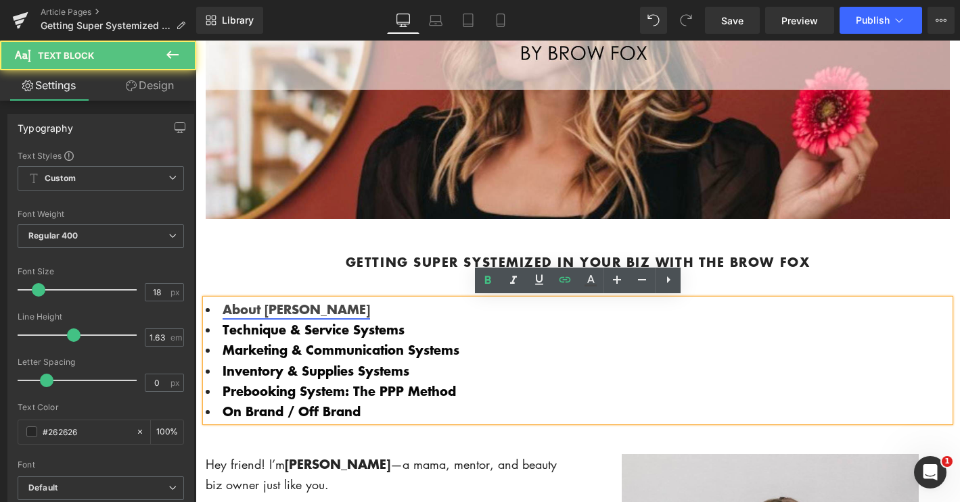
click at [280, 310] on link "About Emily" at bounding box center [295, 309] width 147 height 18
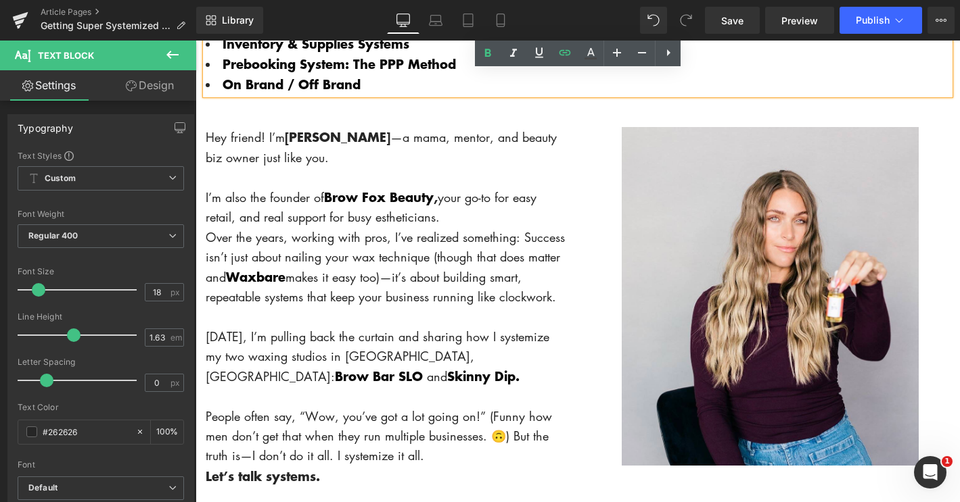
scroll to position [995, 0]
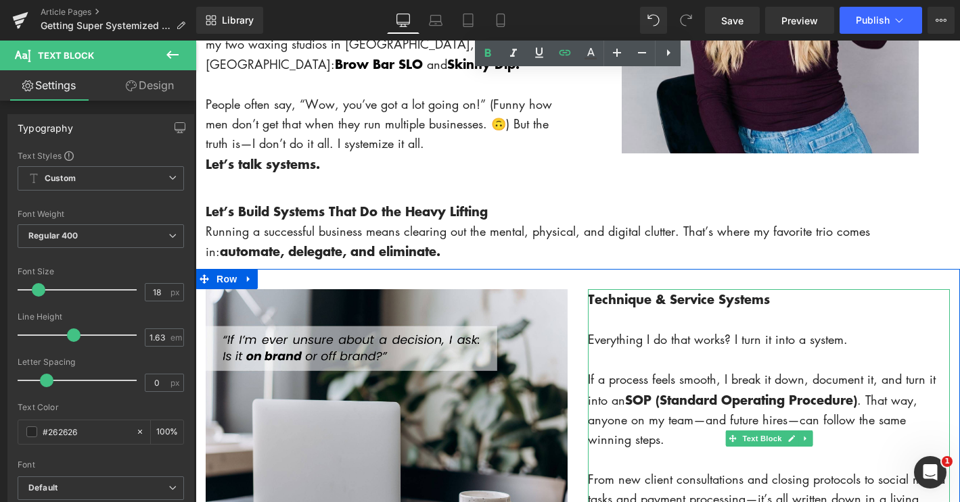
click at [699, 299] on strong "Technique & Service Systems" at bounding box center [679, 299] width 182 height 18
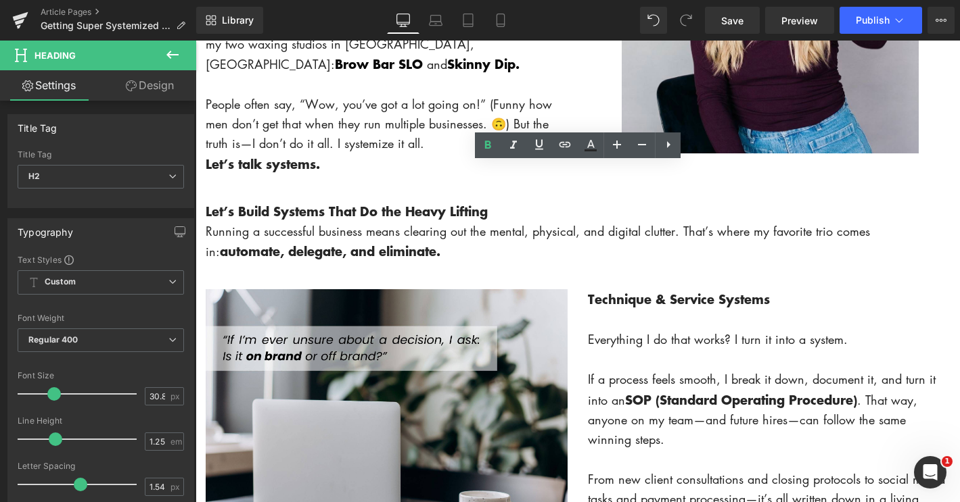
scroll to position [438, 0]
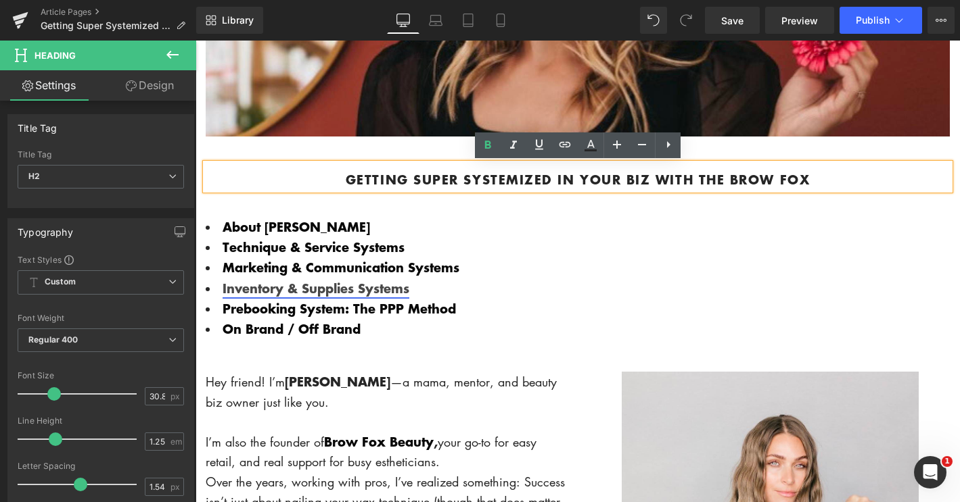
click at [367, 288] on link "Inventory & Supplies Systems" at bounding box center [315, 288] width 187 height 18
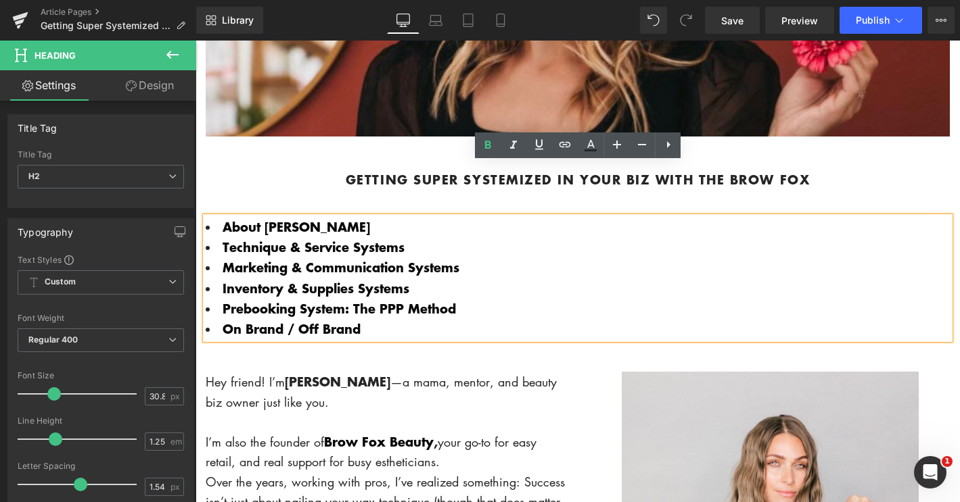
click at [899, 190] on h2 "Getting Super Systemized in Your Biz with The Brow Fox" at bounding box center [578, 177] width 744 height 26
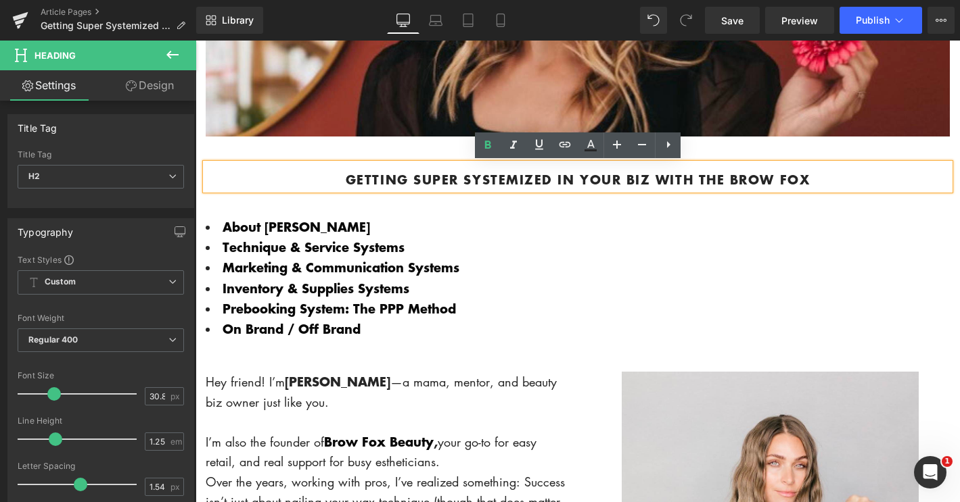
drag, startPoint x: 782, startPoint y: 200, endPoint x: 742, endPoint y: 239, distance: 55.5
click at [782, 189] on b "Getting Super Systemized in Your Biz with The Brow Fox" at bounding box center [578, 179] width 464 height 18
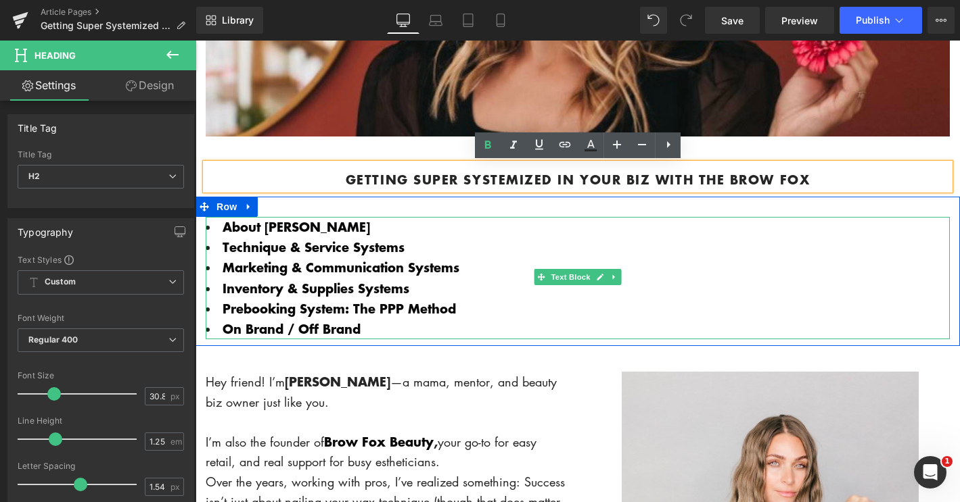
click at [423, 258] on li "Technique & Service Systems" at bounding box center [578, 247] width 744 height 20
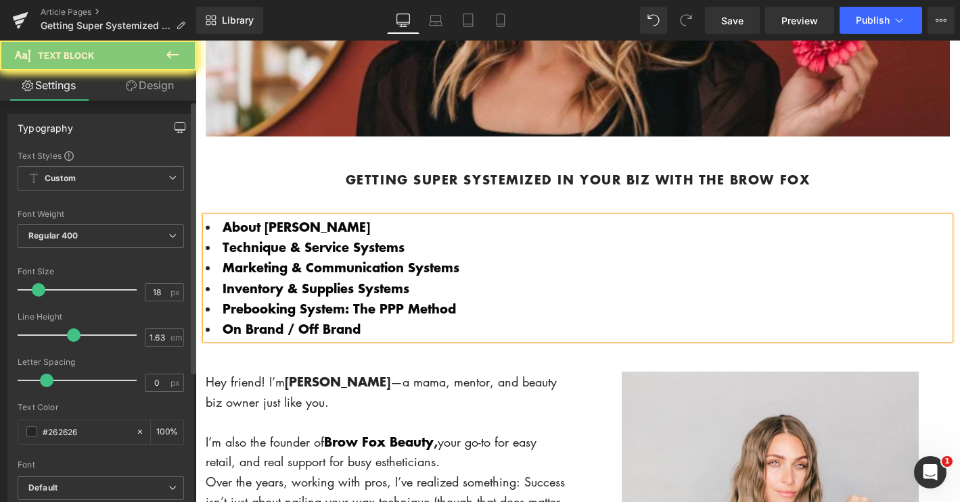
click at [174, 125] on icon "button" at bounding box center [179, 127] width 11 height 11
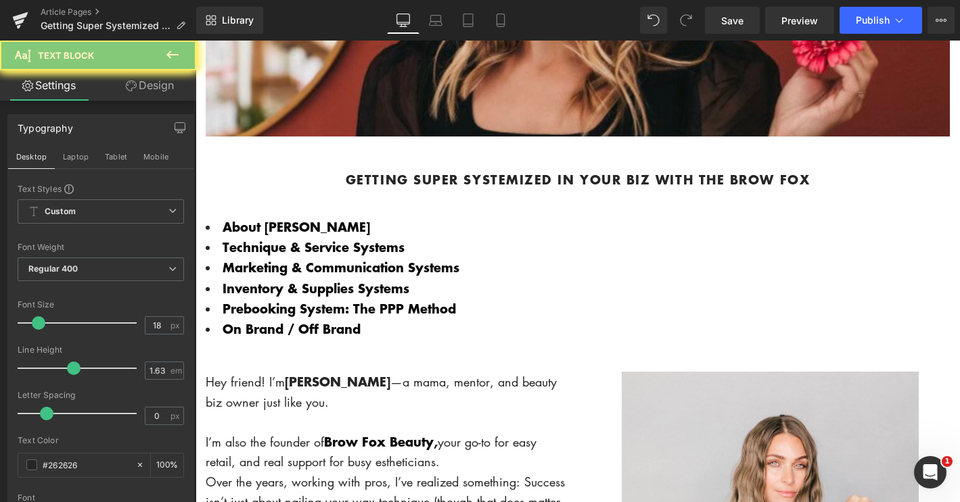
click at [143, 92] on link "Design" at bounding box center [150, 85] width 98 height 30
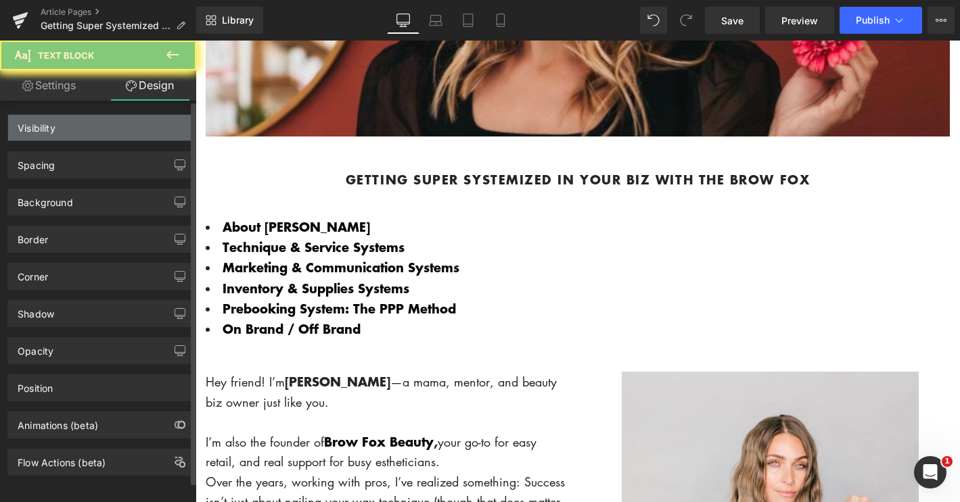
click at [97, 131] on div "Visibility" at bounding box center [100, 128] width 185 height 26
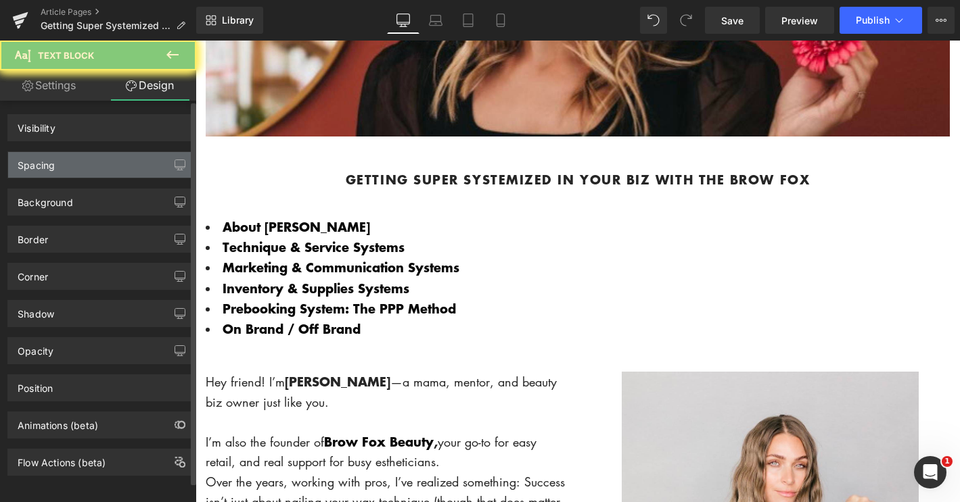
click at [84, 132] on div "Visibility" at bounding box center [100, 128] width 185 height 26
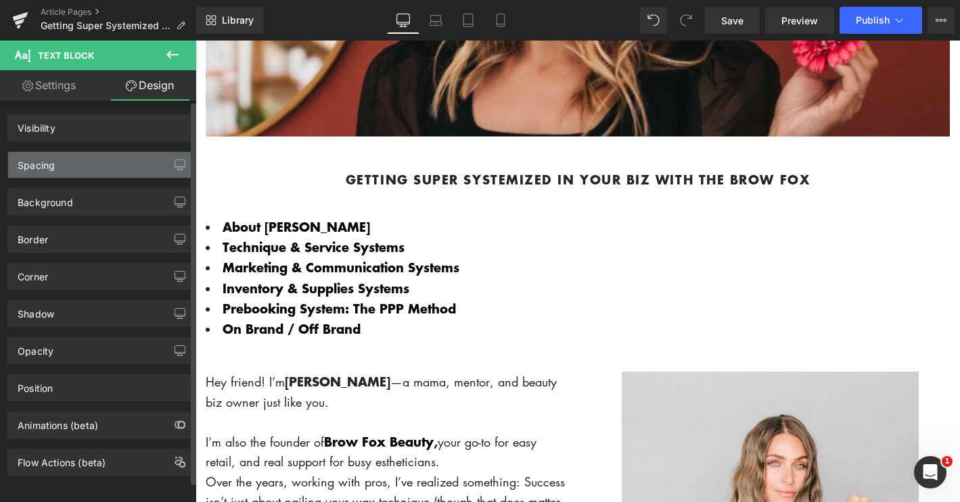
click at [81, 166] on div "Spacing" at bounding box center [100, 165] width 185 height 26
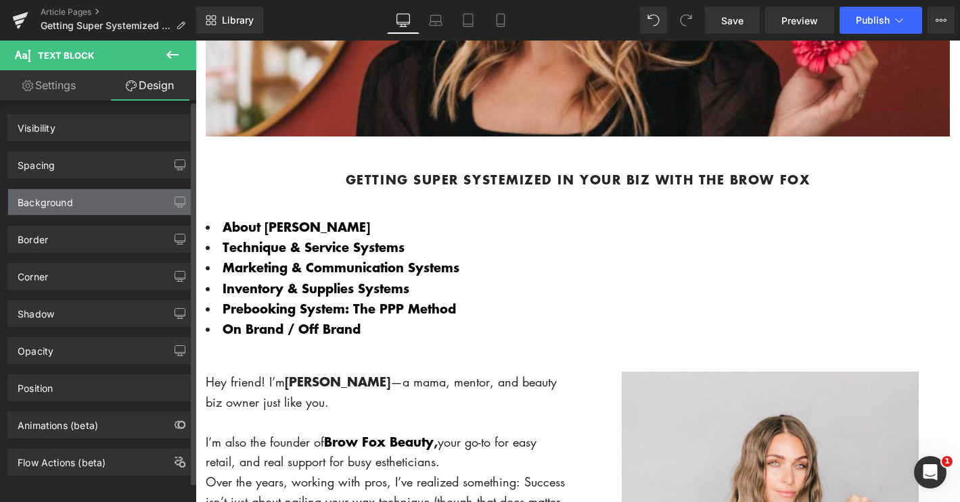
click at [68, 195] on div "Background" at bounding box center [45, 198] width 55 height 19
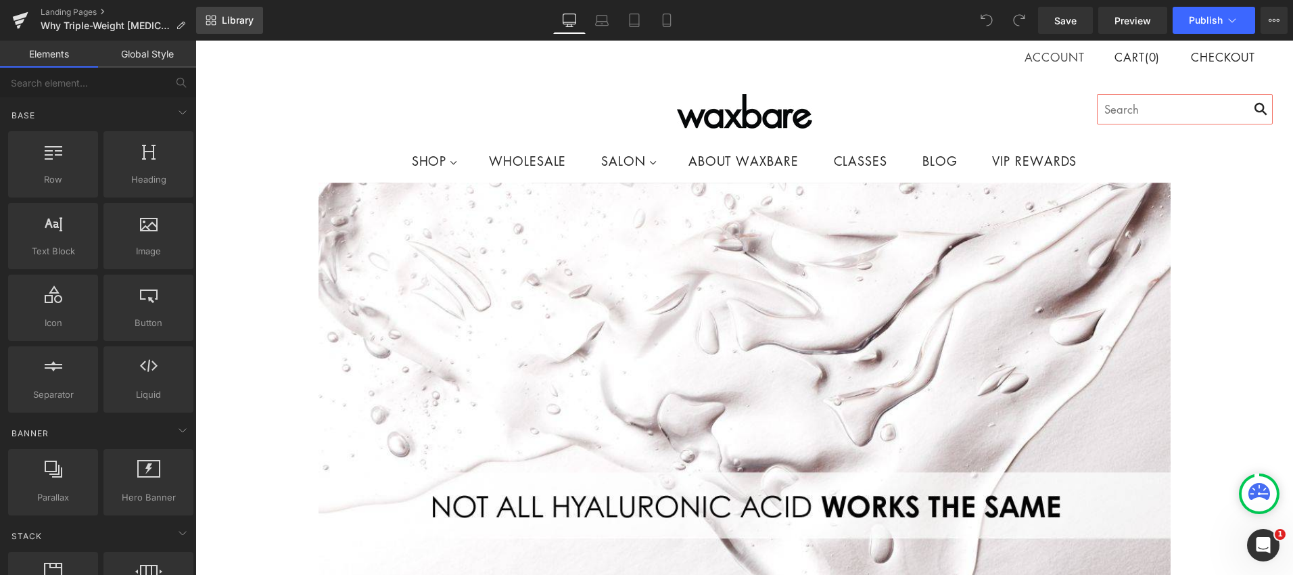
click at [225, 20] on span "Library" at bounding box center [238, 20] width 32 height 12
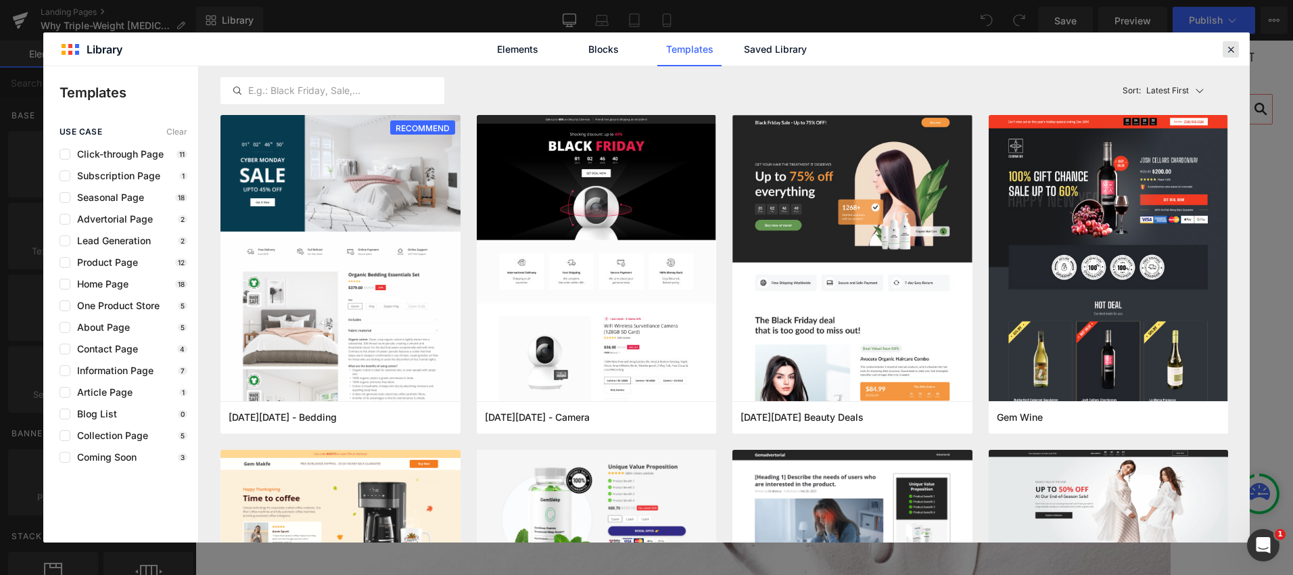
drag, startPoint x: 1041, startPoint y: 6, endPoint x: 1229, endPoint y: 47, distance: 192.5
click at [1229, 47] on icon at bounding box center [1231, 49] width 12 height 12
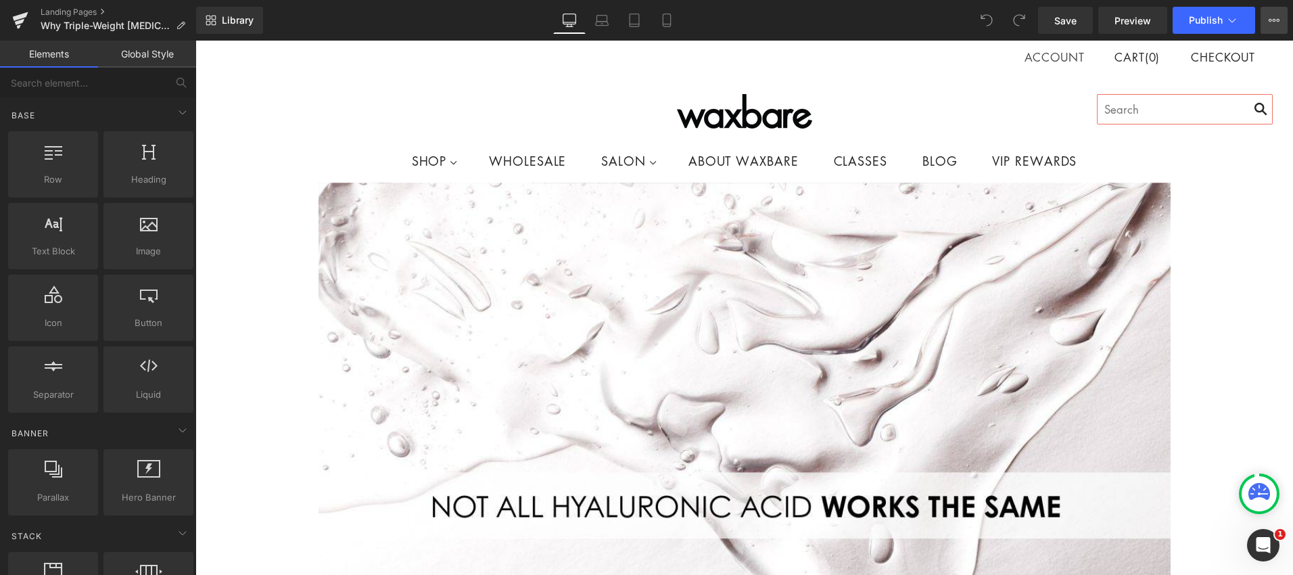
click at [1272, 20] on icon at bounding box center [1274, 20] width 11 height 11
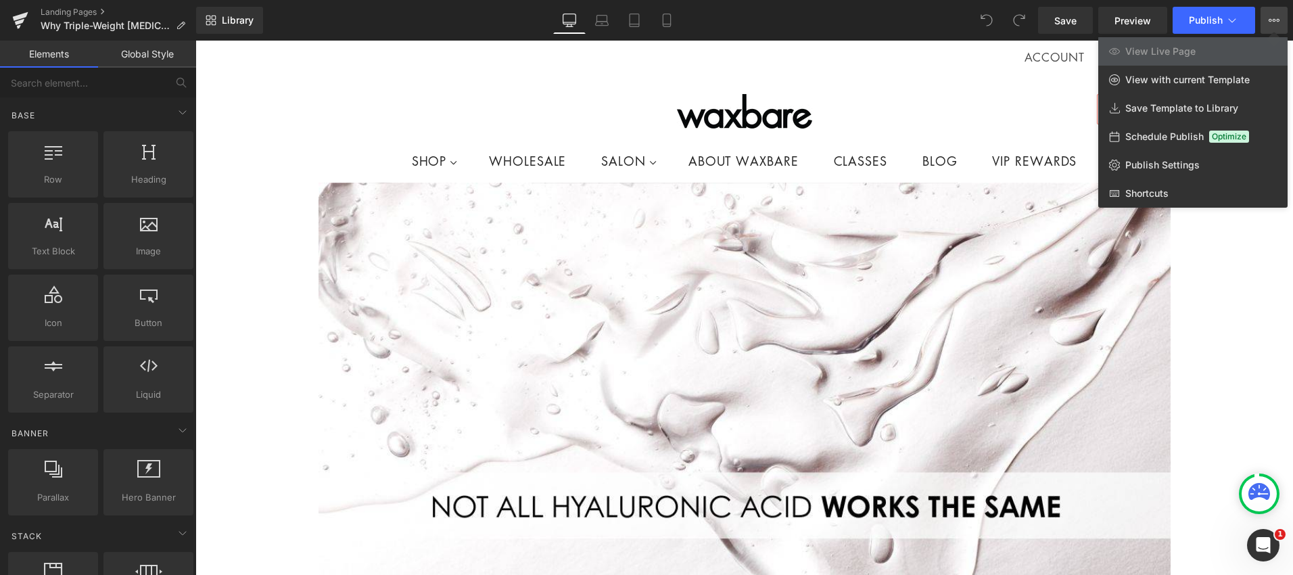
click at [292, 93] on div at bounding box center [743, 308] width 1097 height 534
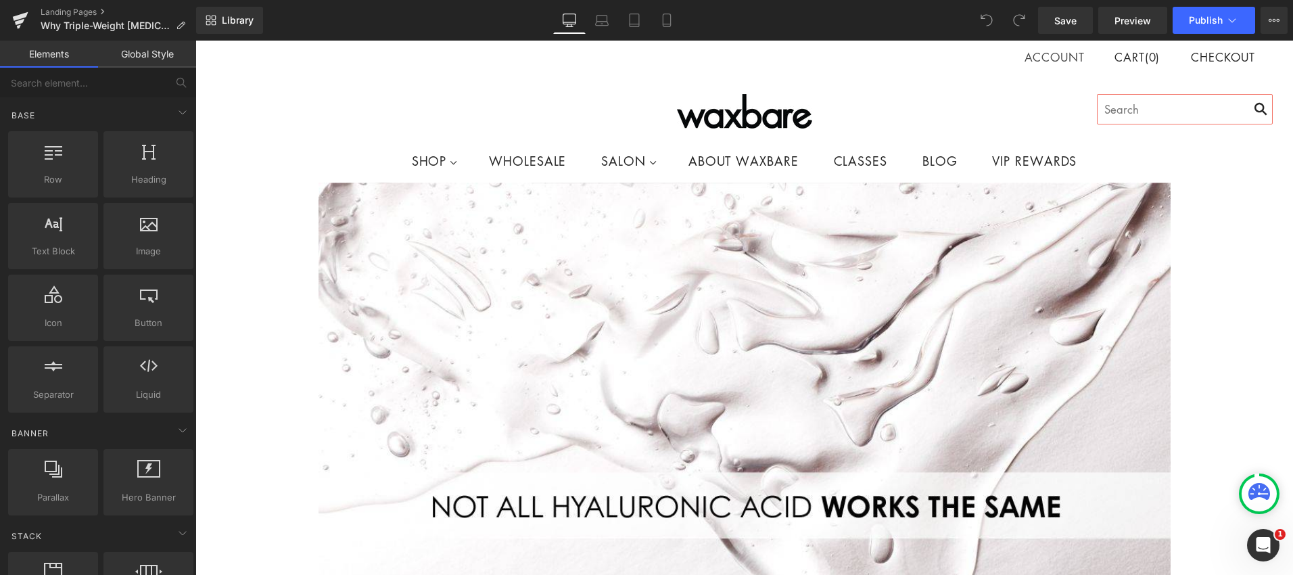
click at [147, 59] on link "Global Style" at bounding box center [147, 54] width 98 height 27
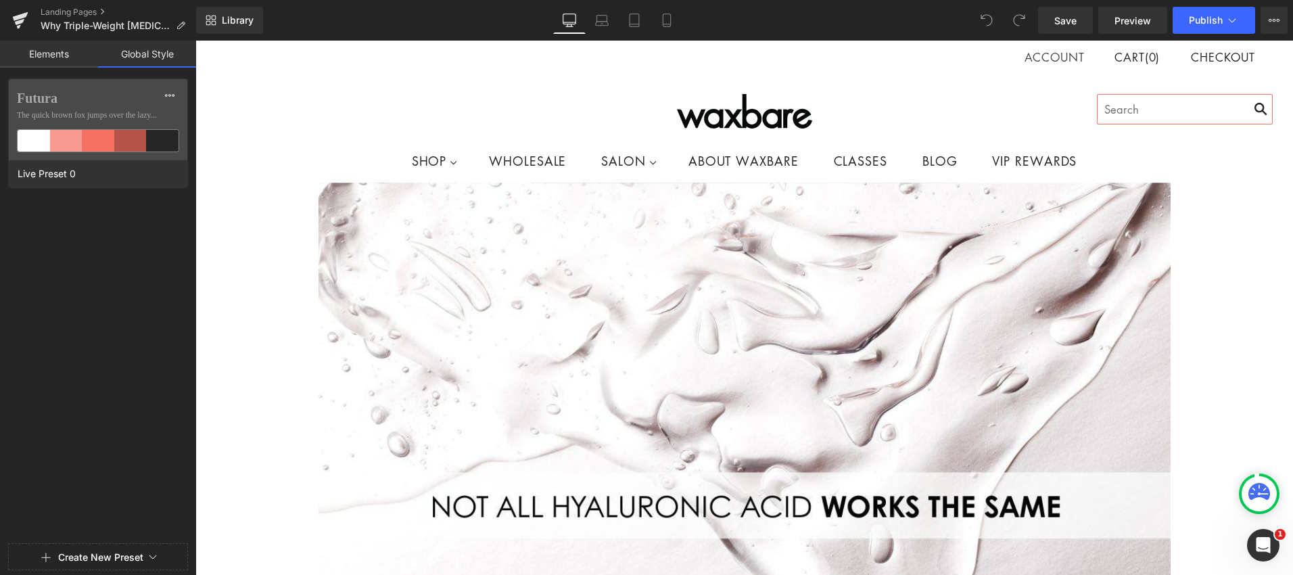
click at [70, 61] on link "Elements" at bounding box center [49, 54] width 98 height 27
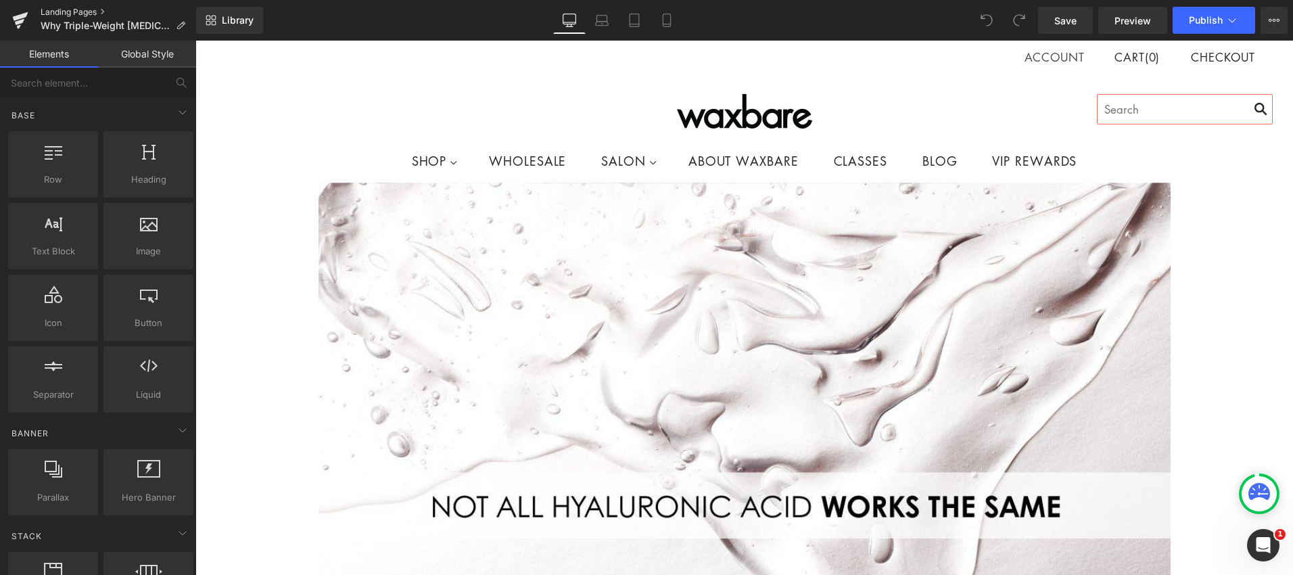
click at [106, 8] on link "Landing Pages" at bounding box center [119, 12] width 156 height 11
click at [103, 10] on link "Landing Pages" at bounding box center [119, 12] width 156 height 11
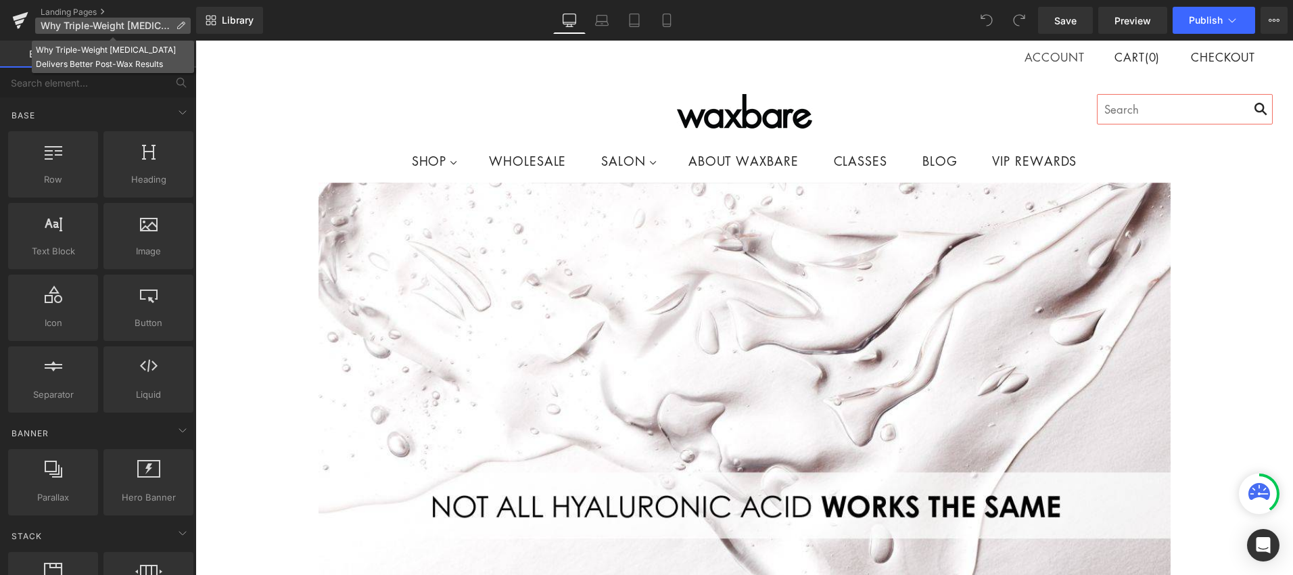
click at [179, 29] on icon at bounding box center [180, 25] width 9 height 9
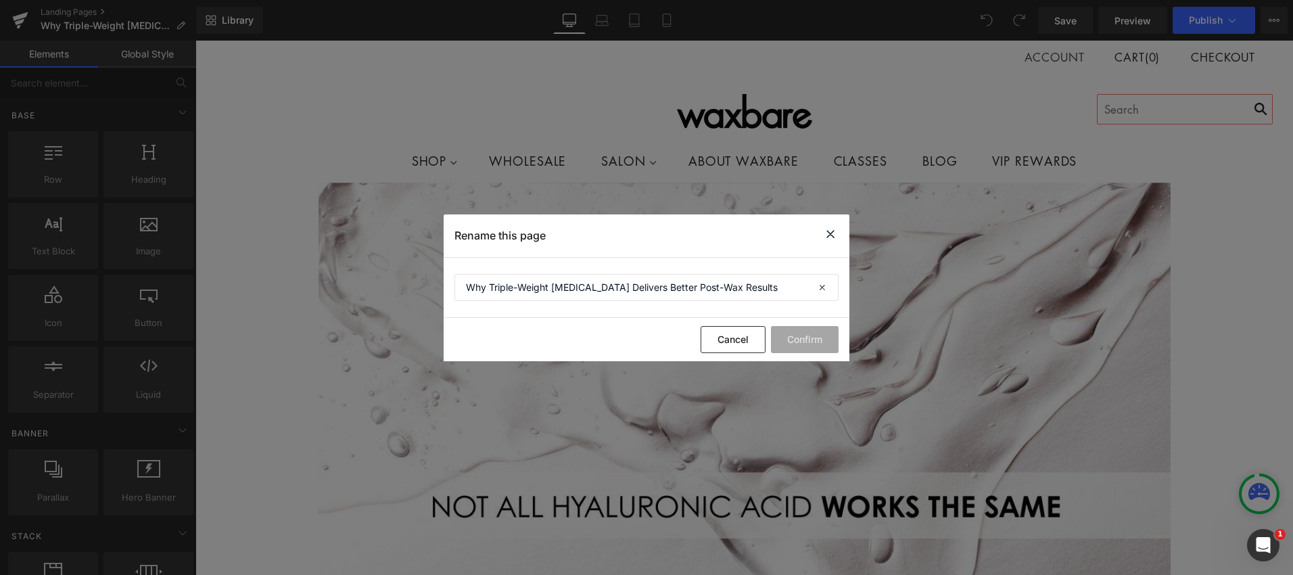
click at [830, 232] on icon at bounding box center [830, 234] width 16 height 17
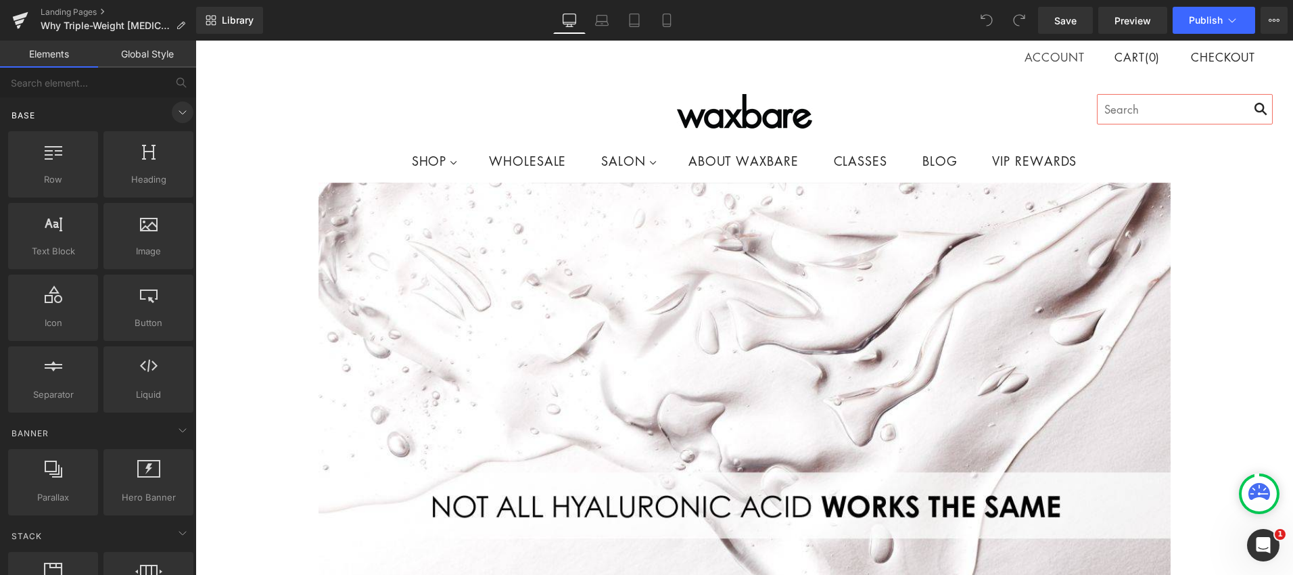
click at [174, 109] on icon at bounding box center [182, 112] width 16 height 16
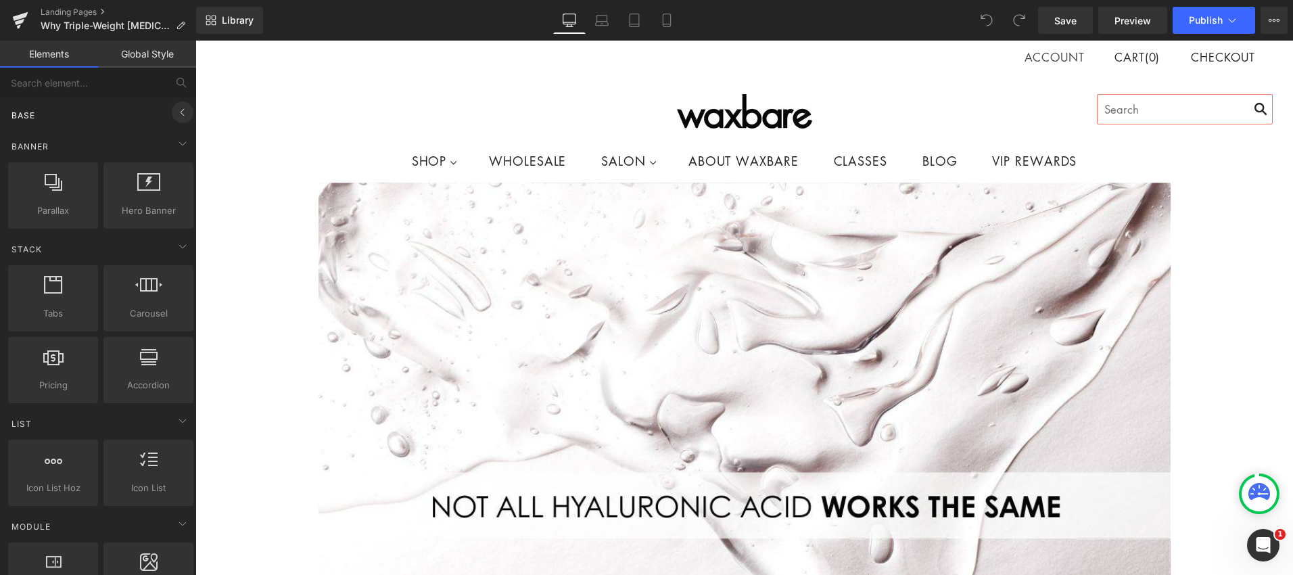
click at [174, 109] on icon at bounding box center [182, 112] width 16 height 16
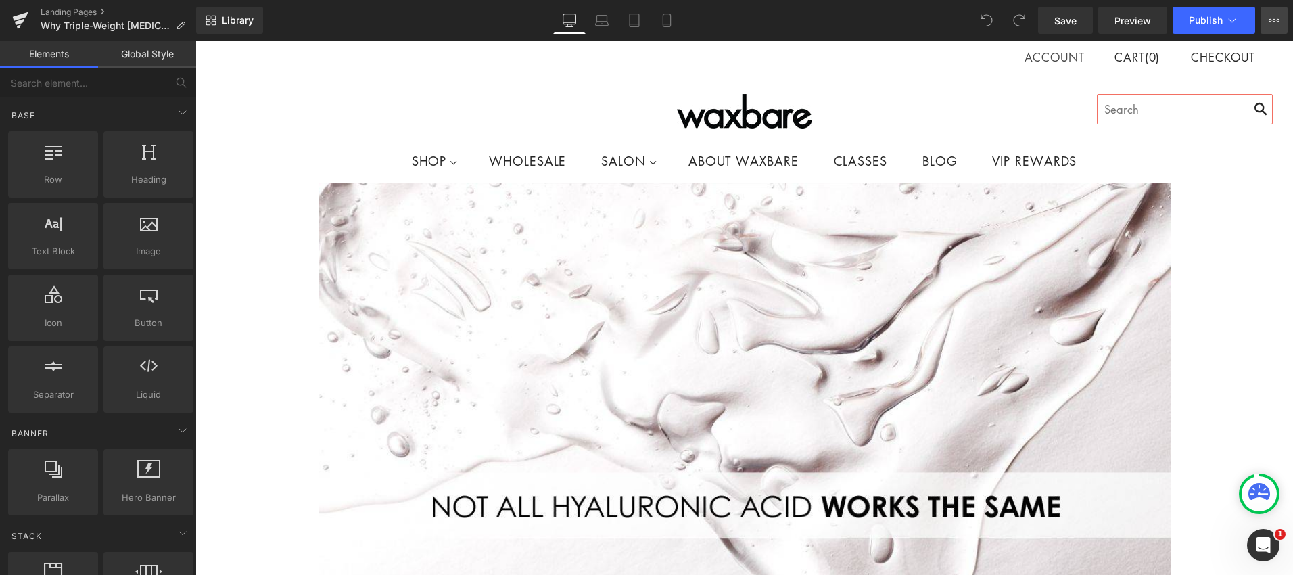
click at [1277, 21] on icon at bounding box center [1274, 20] width 11 height 11
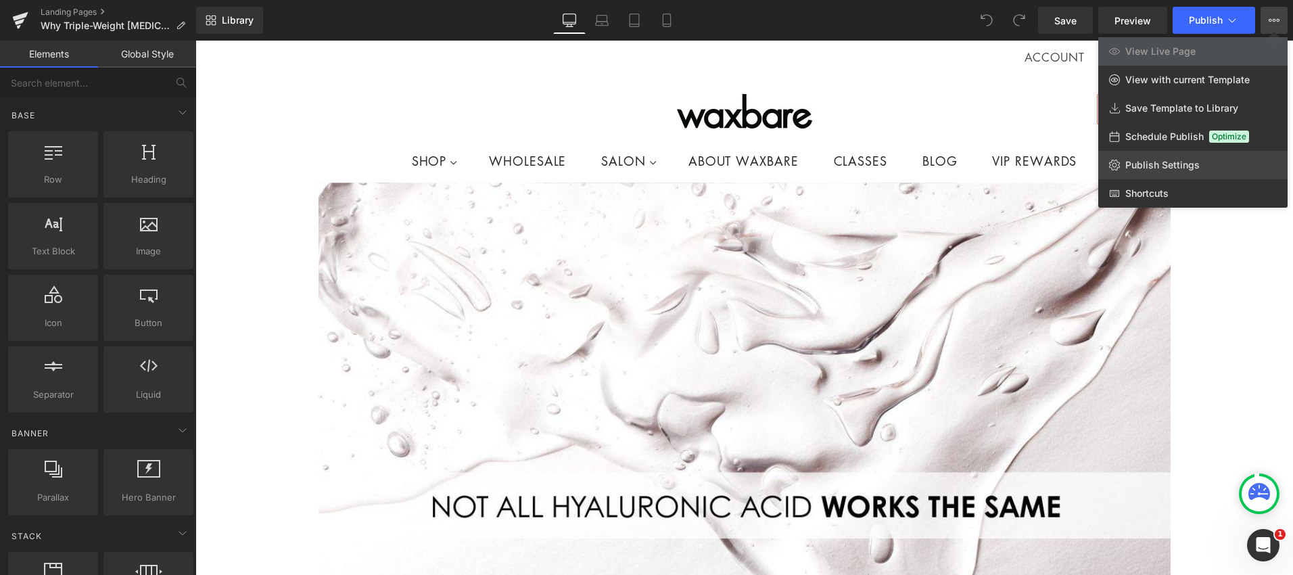
click at [1246, 158] on link "Publish Settings" at bounding box center [1192, 165] width 189 height 28
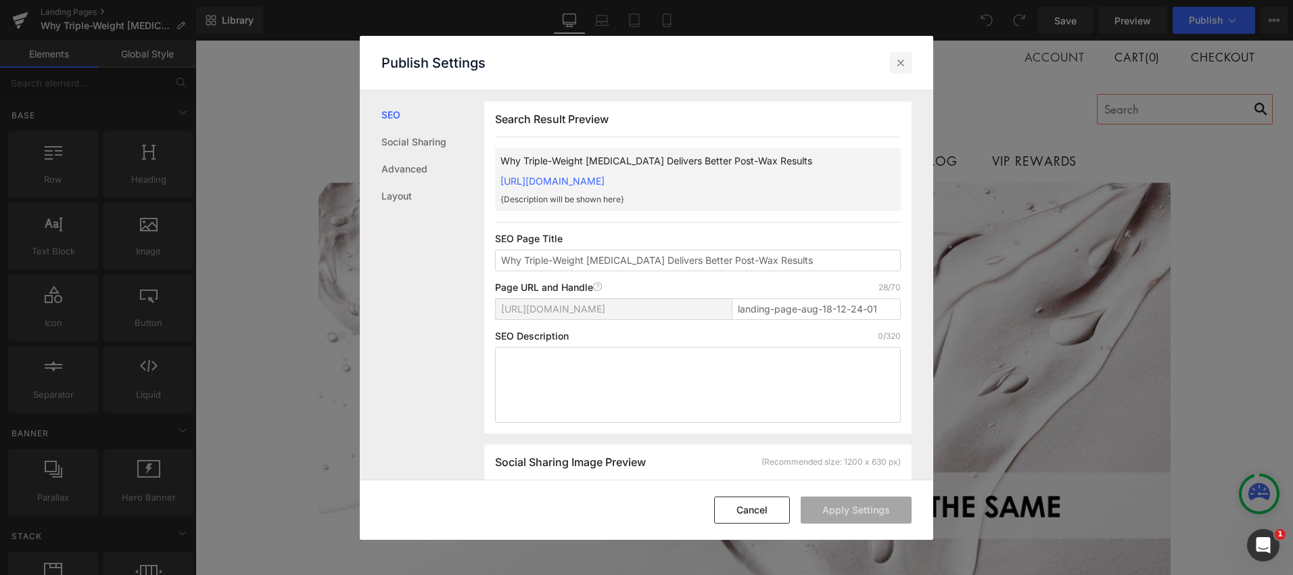
click at [907, 64] on icon at bounding box center [901, 63] width 14 height 14
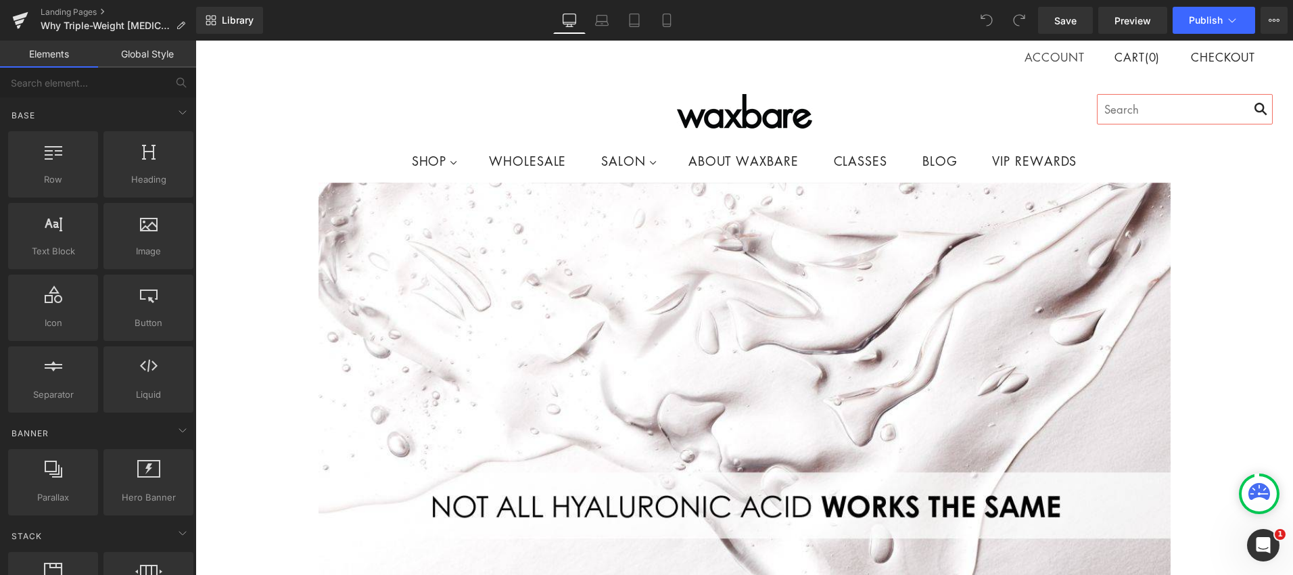
click at [61, 11] on link "Landing Pages" at bounding box center [119, 12] width 156 height 11
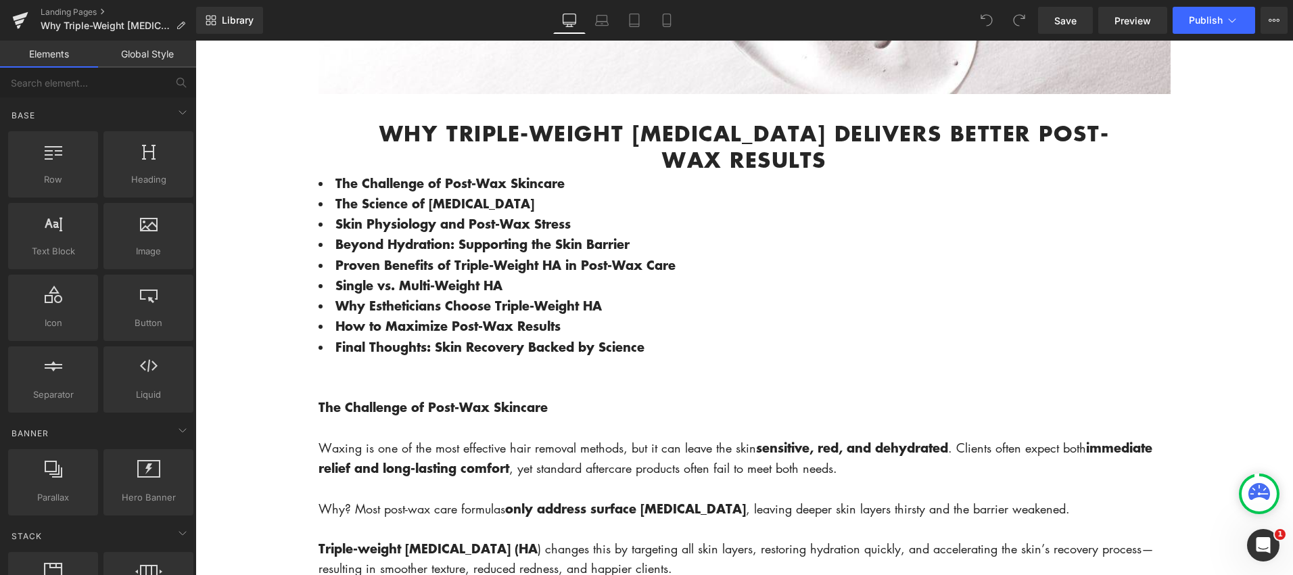
scroll to position [549, 0]
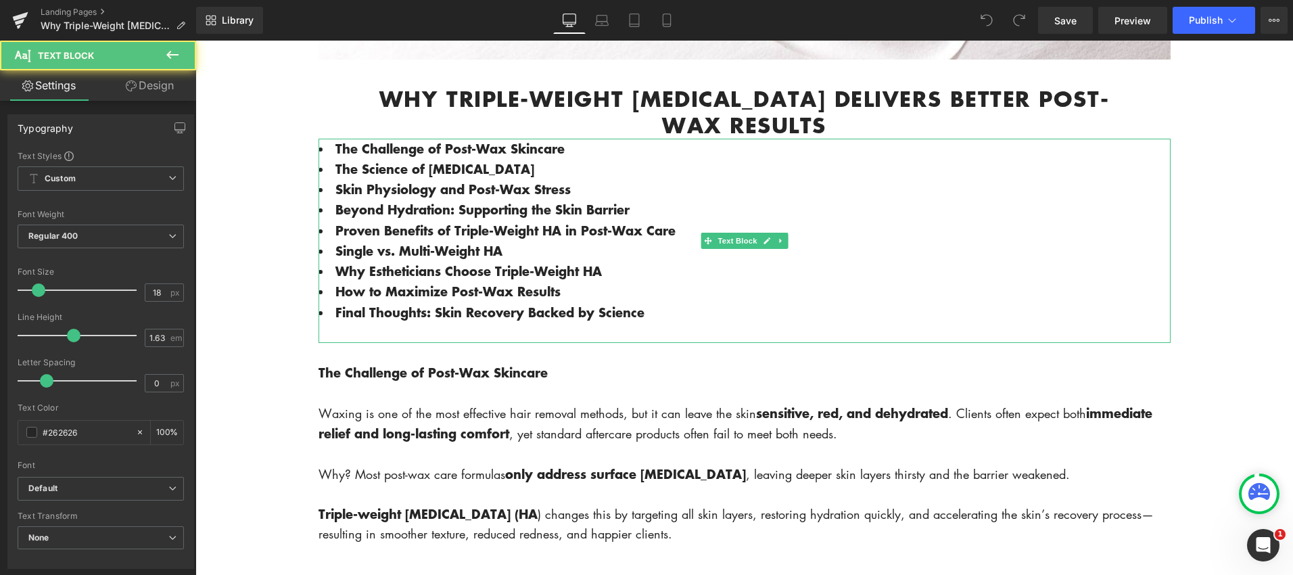
click at [387, 156] on span "The Challenge of Post-Wax Skincare" at bounding box center [449, 148] width 229 height 18
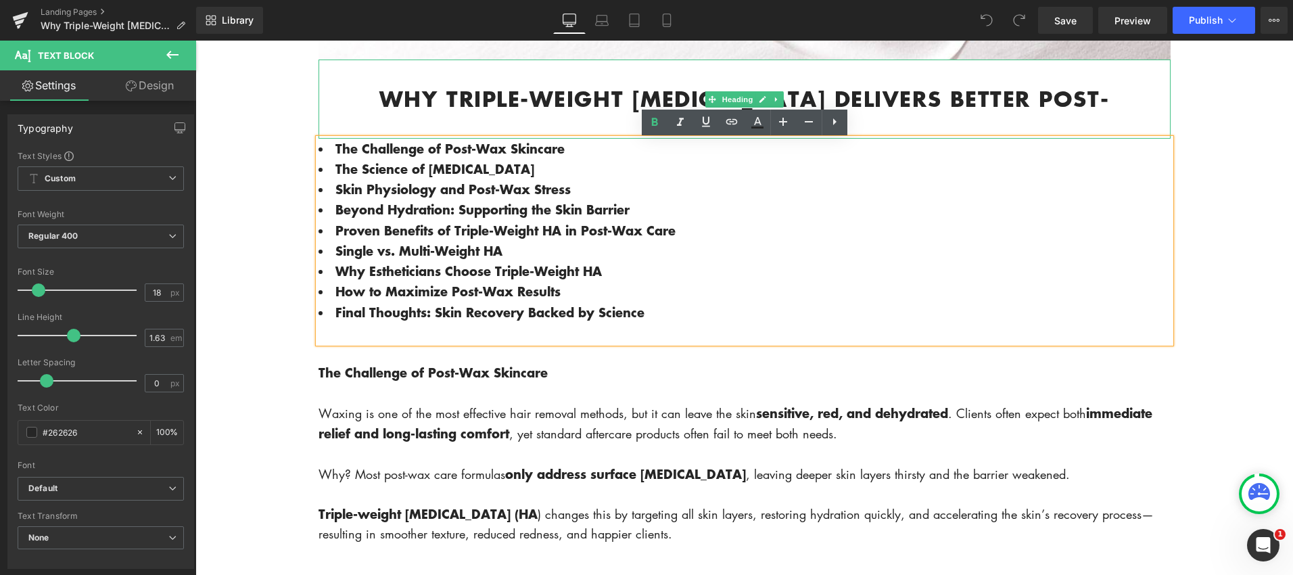
click at [941, 122] on h1 "Why Triple-Weight [MEDICAL_DATA] Delivers Better Post-Wax Results" at bounding box center [744, 112] width 771 height 53
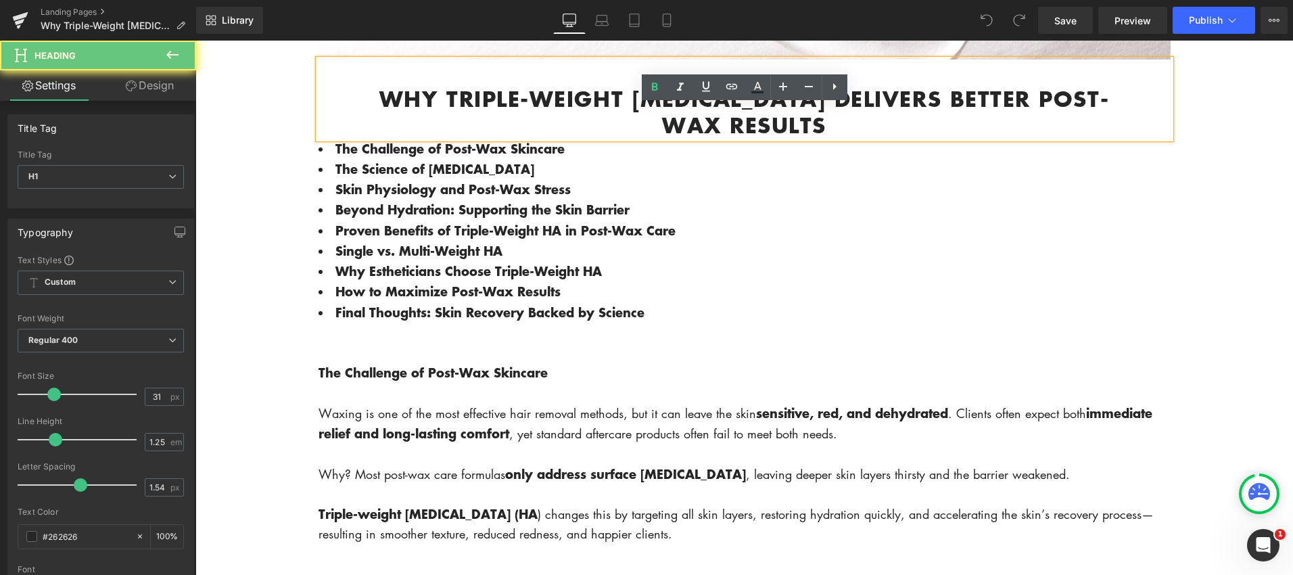
click at [880, 126] on h1 "Why Triple-Weight [MEDICAL_DATA] Delivers Better Post-Wax Results" at bounding box center [744, 112] width 771 height 53
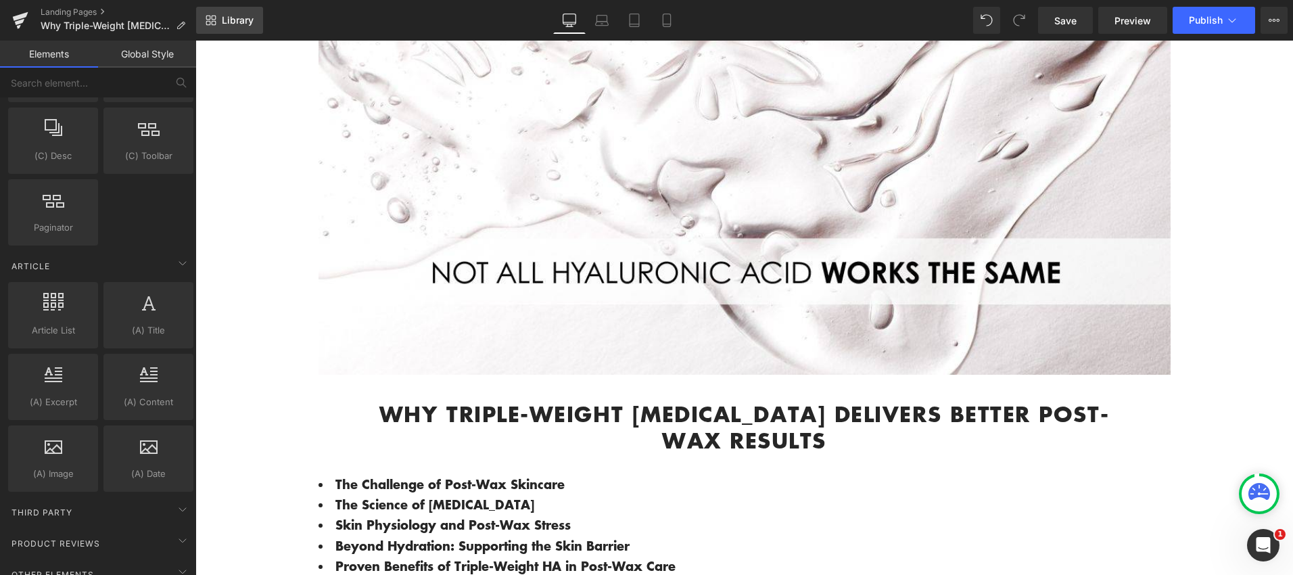
scroll to position [2363, 0]
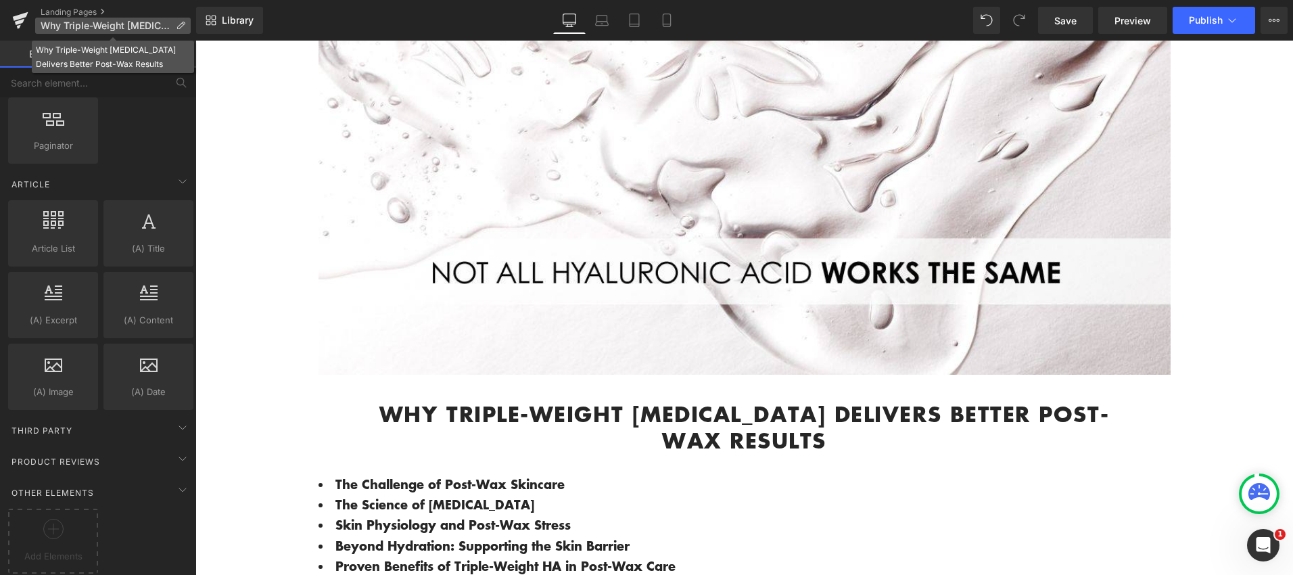
click at [183, 26] on icon at bounding box center [180, 25] width 9 height 9
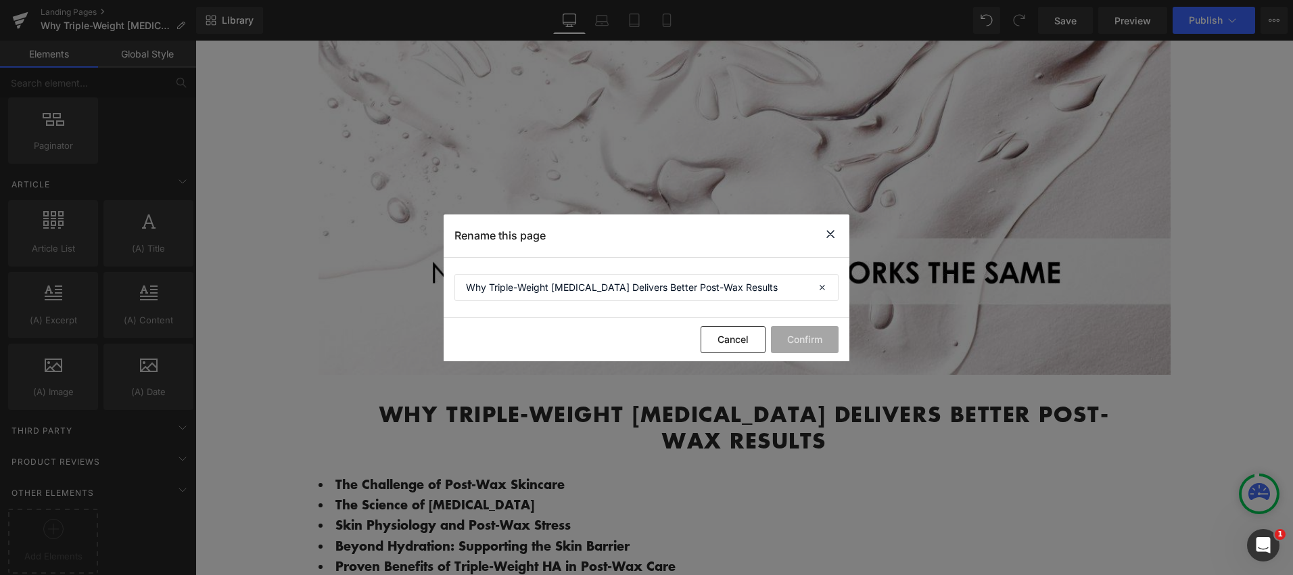
click at [832, 231] on icon at bounding box center [830, 234] width 16 height 17
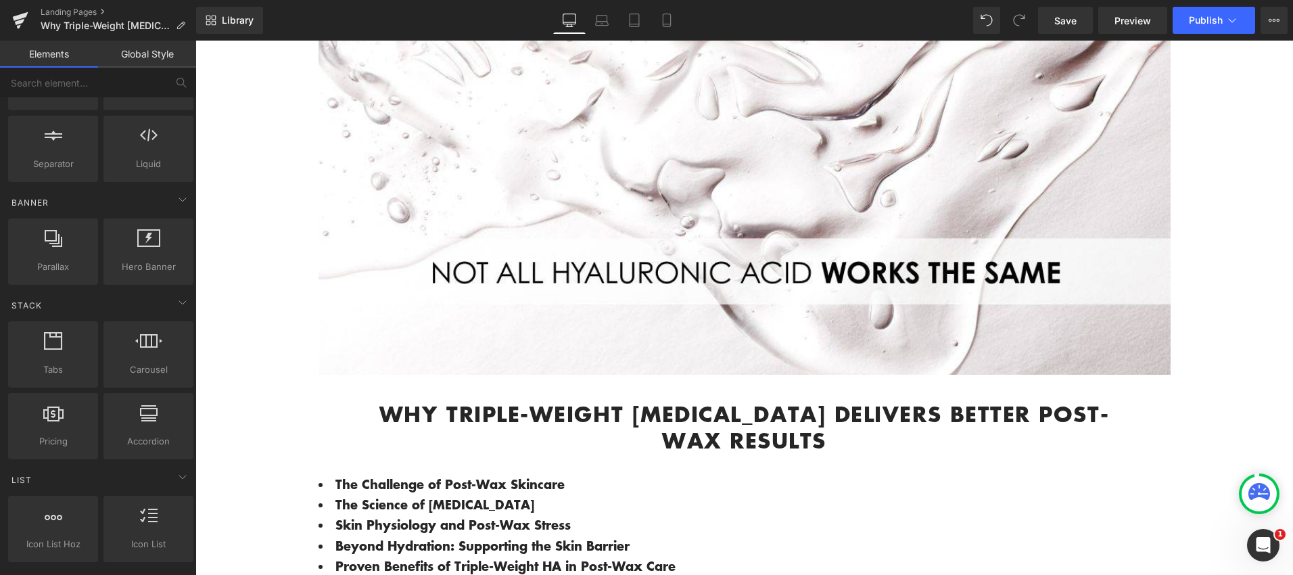
scroll to position [0, 0]
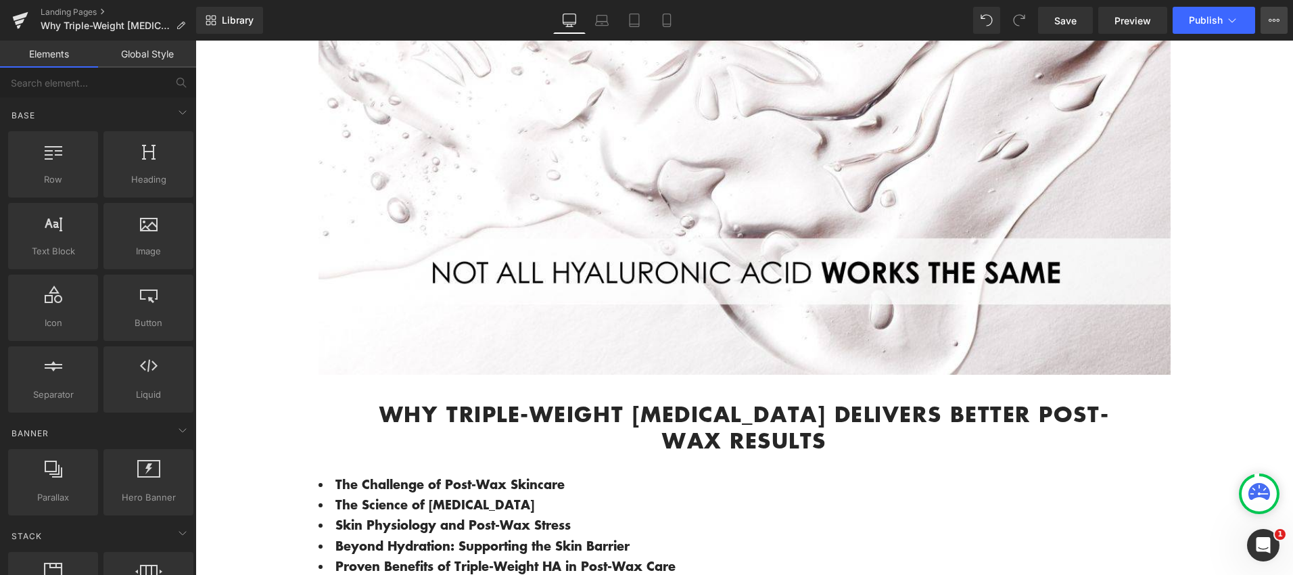
click at [1285, 19] on button "View Live Page View with current Template Save Template to Library Schedule Pub…" at bounding box center [1273, 20] width 27 height 27
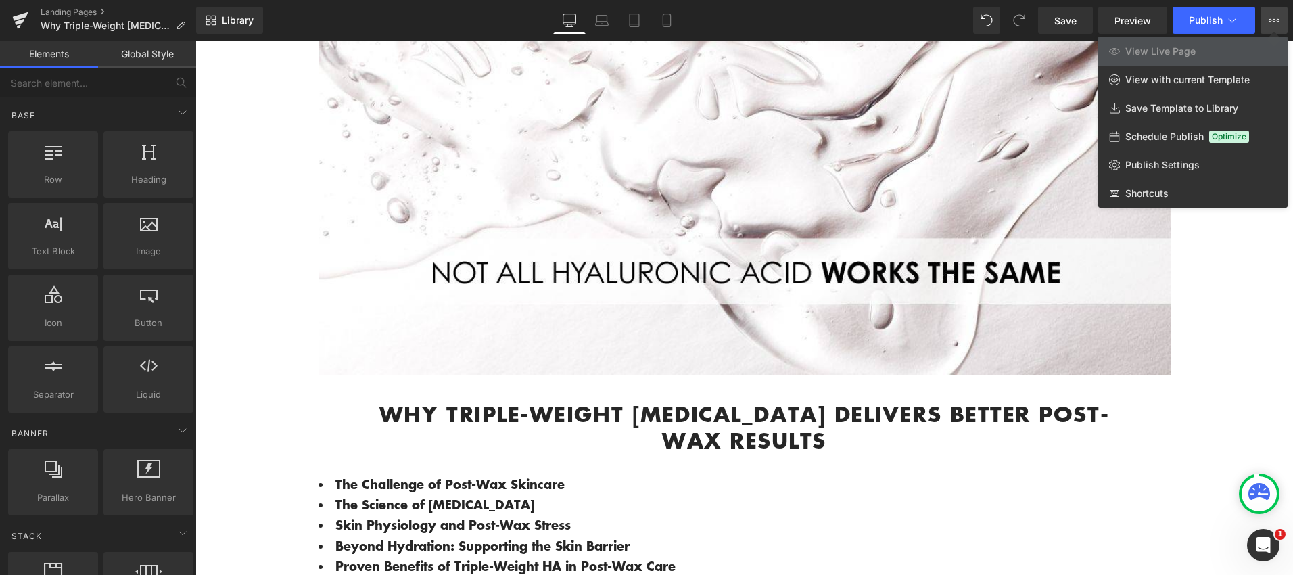
drag, startPoint x: 746, startPoint y: 212, endPoint x: 550, endPoint y: 172, distance: 199.6
click at [746, 212] on div at bounding box center [743, 308] width 1097 height 534
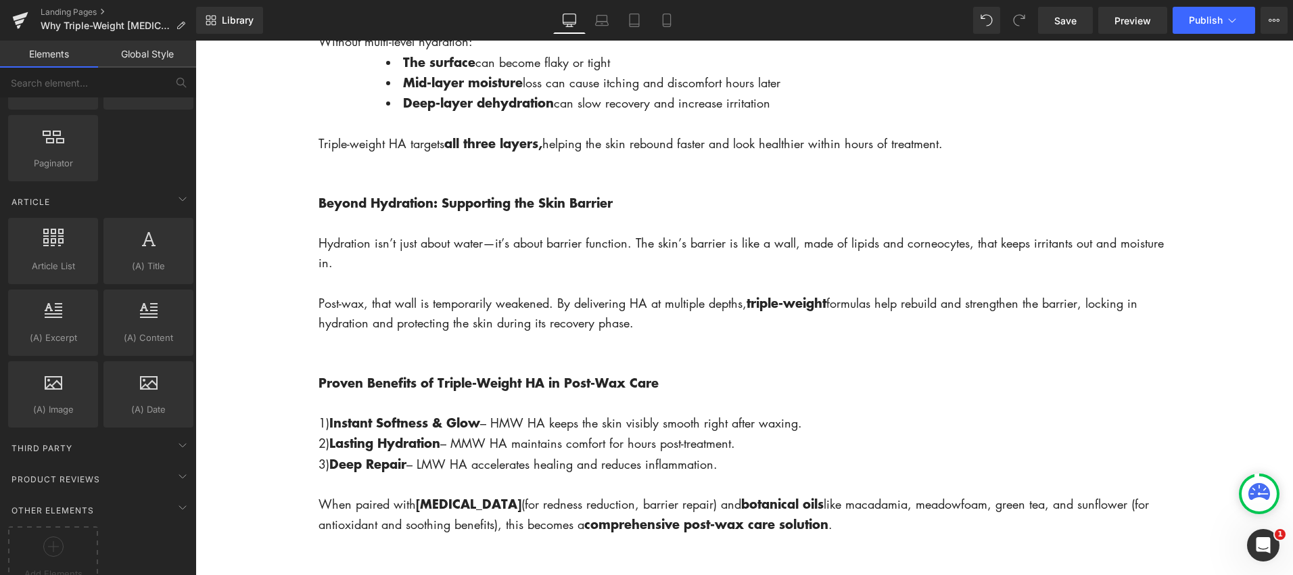
scroll to position [2363, 0]
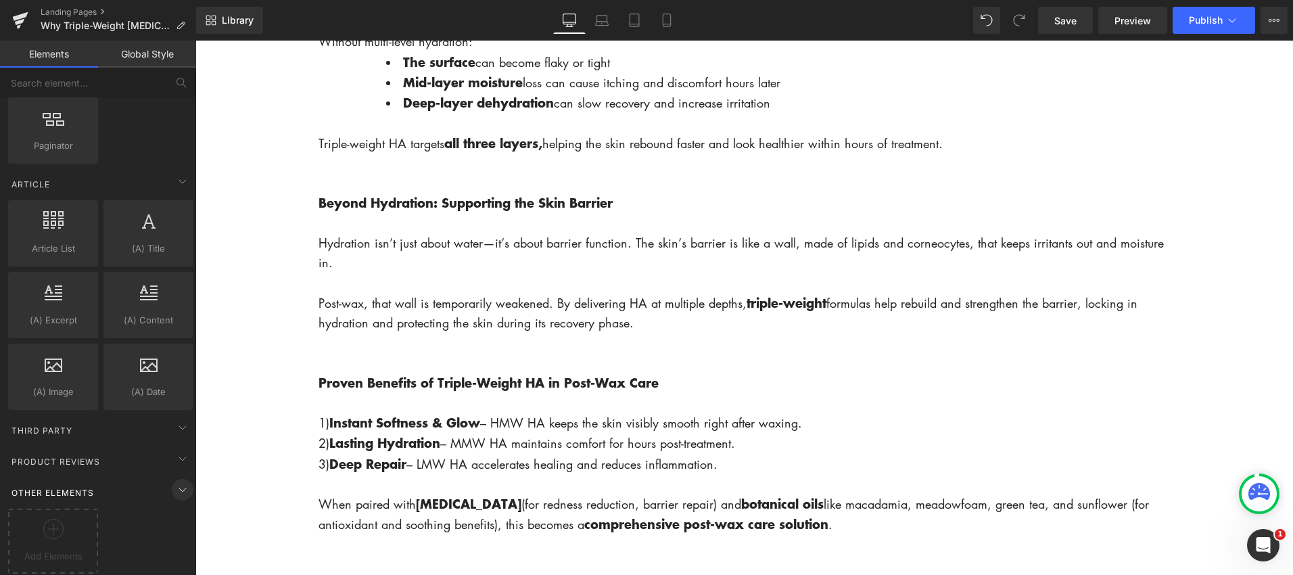
click at [179, 481] on icon at bounding box center [182, 489] width 16 height 16
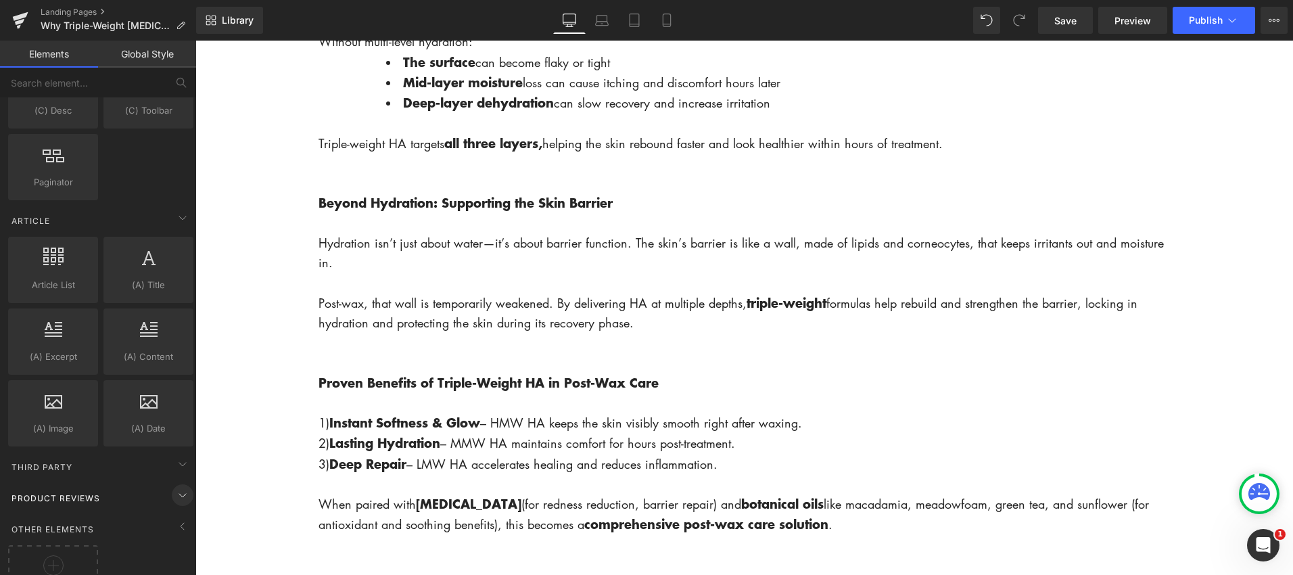
scroll to position [2292, 0]
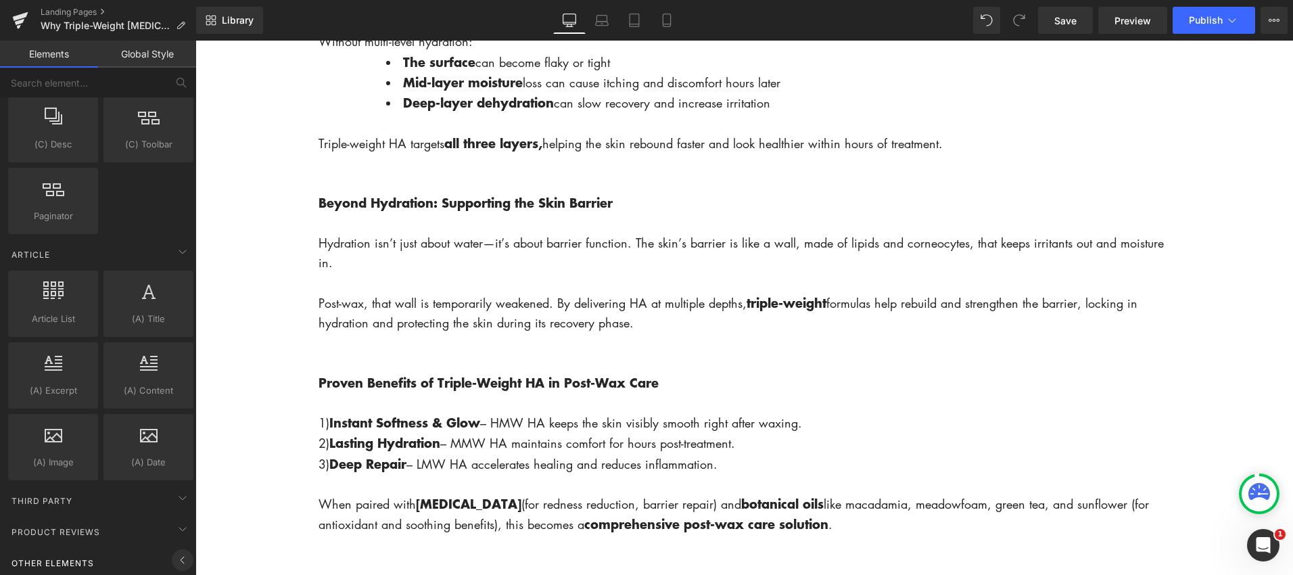
click at [182, 552] on icon at bounding box center [182, 560] width 16 height 16
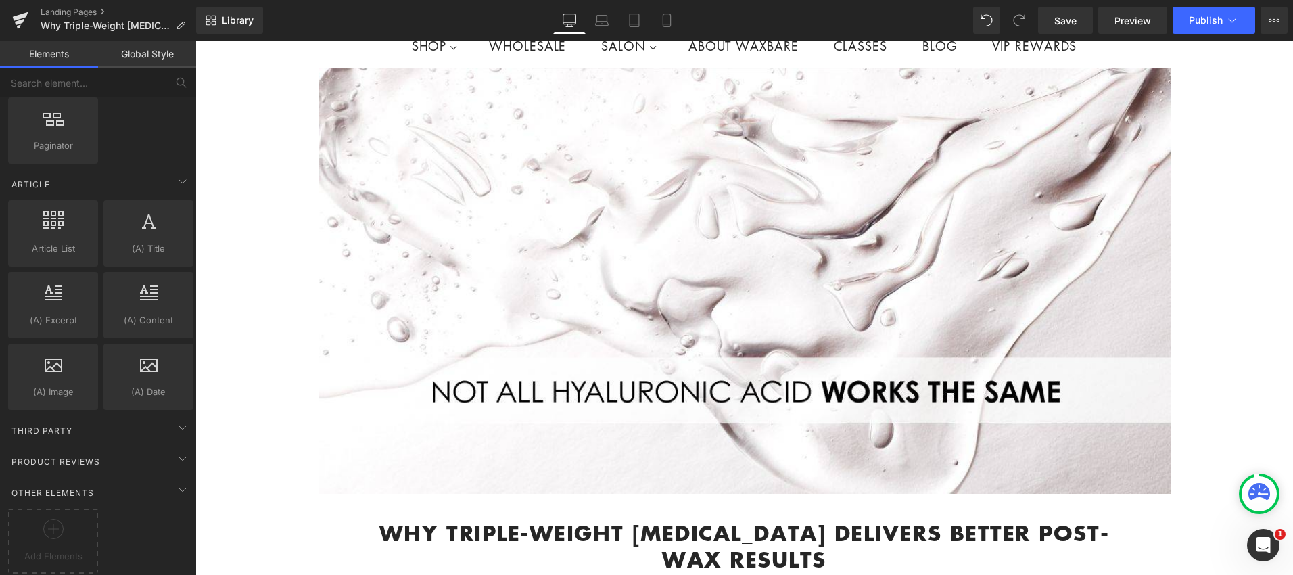
scroll to position [0, 0]
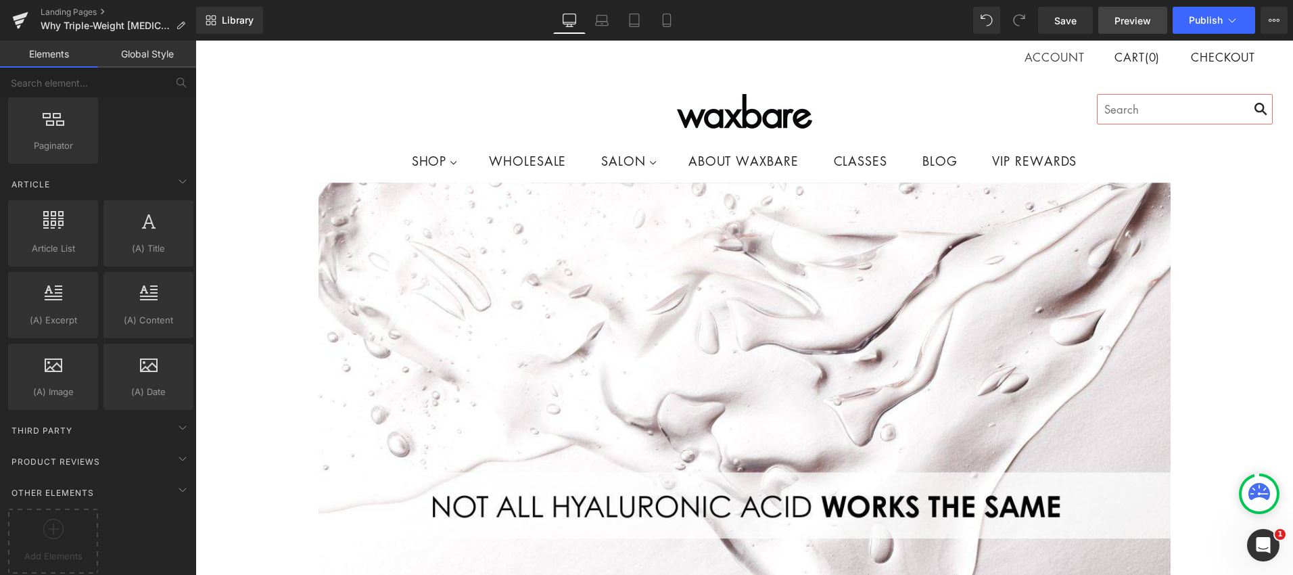
click at [1139, 30] on link "Preview" at bounding box center [1132, 20] width 69 height 27
click at [245, 22] on span "Library" at bounding box center [238, 20] width 32 height 12
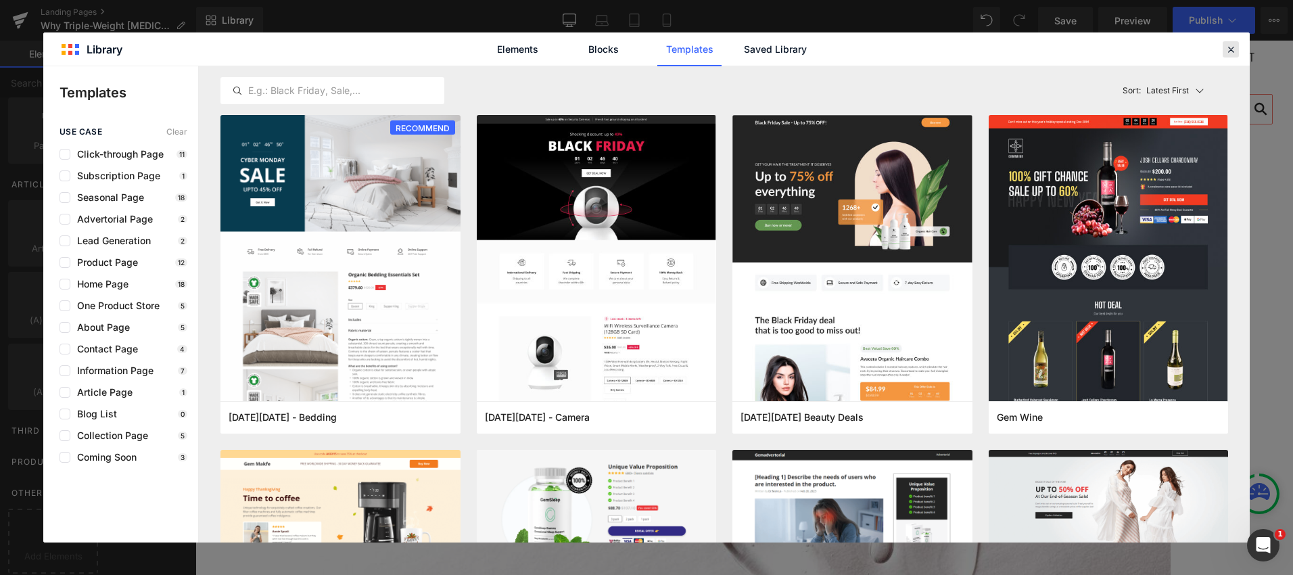
click at [1228, 51] on icon at bounding box center [1231, 49] width 12 height 12
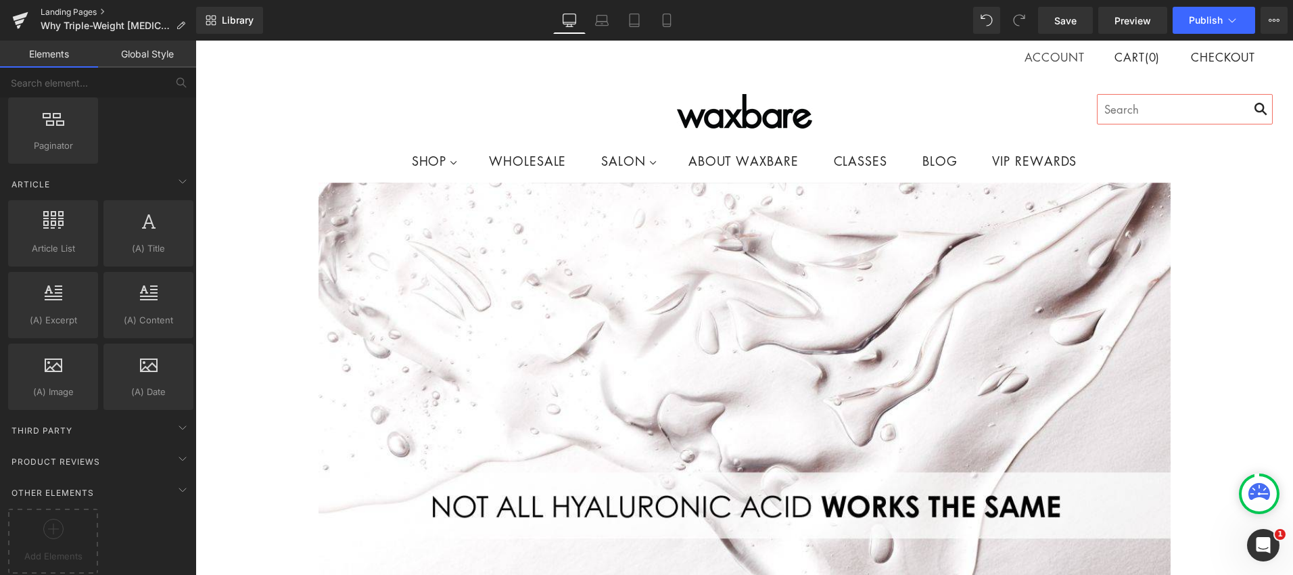
click at [101, 9] on link "Landing Pages" at bounding box center [119, 12] width 156 height 11
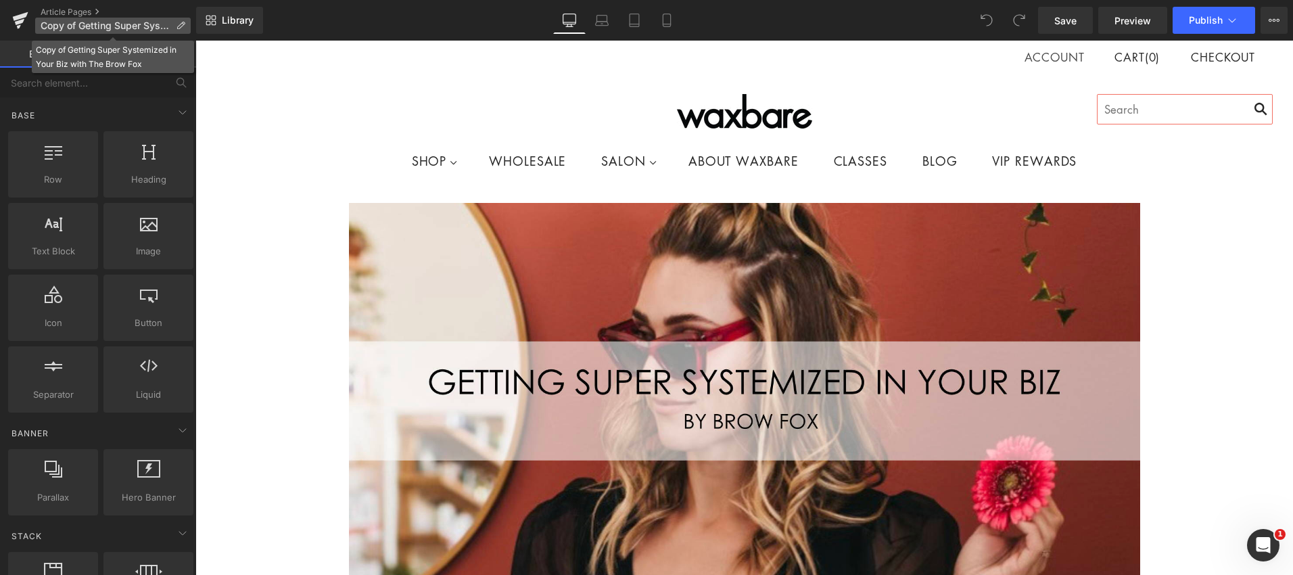
click at [142, 24] on span "Copy of Getting Super Systemized in Your Biz with The Brow Fox" at bounding box center [106, 25] width 130 height 11
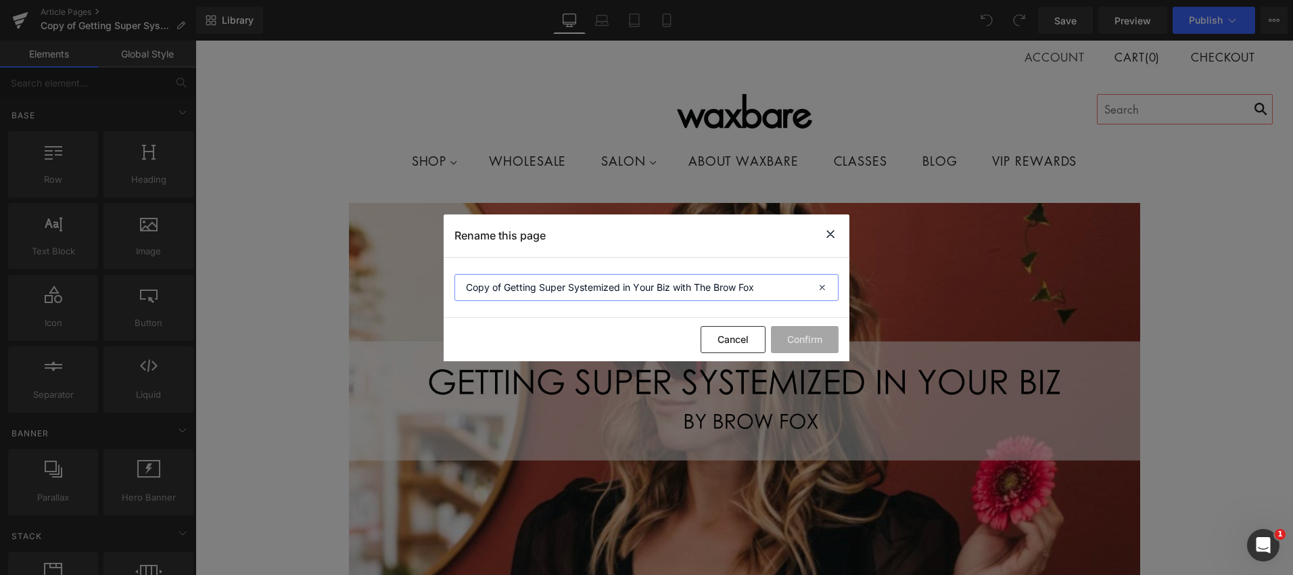
drag, startPoint x: 775, startPoint y: 290, endPoint x: 467, endPoint y: 285, distance: 308.4
click at [459, 284] on input "Copy of Getting Super Systemized in Your Biz with The Brow Fox" at bounding box center [646, 287] width 384 height 27
paste input "Why Triple-Weight [MEDICAL_DATA] Delivers Better Post-Wax Results"
type input "Why Triple-Weight [MEDICAL_DATA] Delivers Better Post-Wax Results"
drag, startPoint x: 818, startPoint y: 337, endPoint x: 362, endPoint y: 349, distance: 456.6
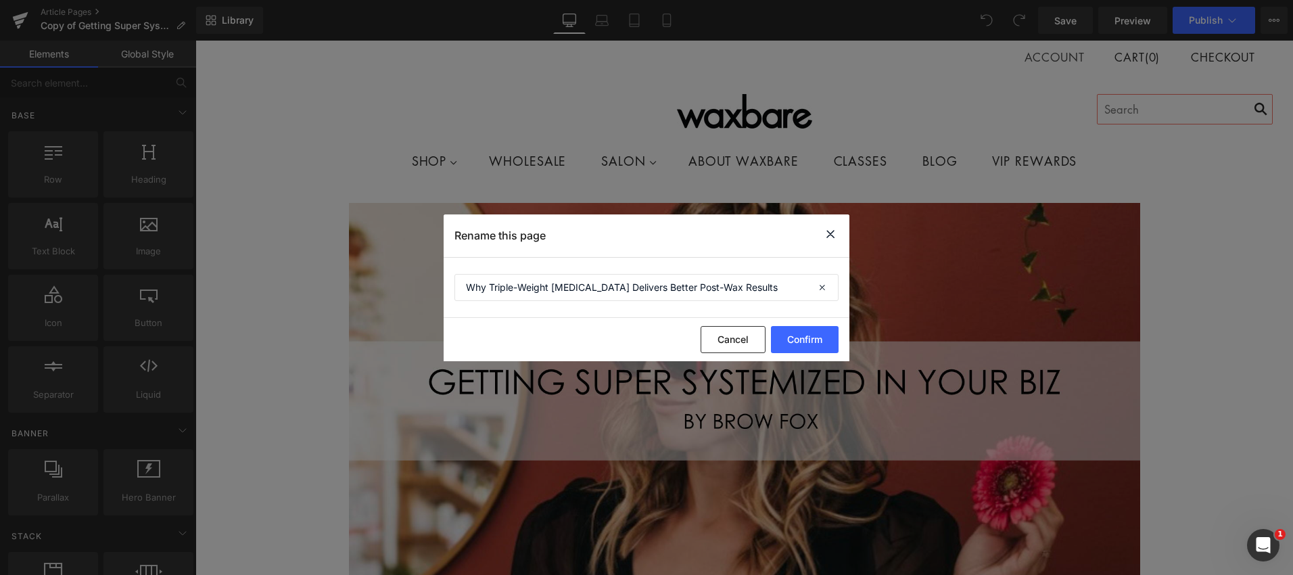
click at [818, 338] on button "Confirm" at bounding box center [805, 339] width 68 height 27
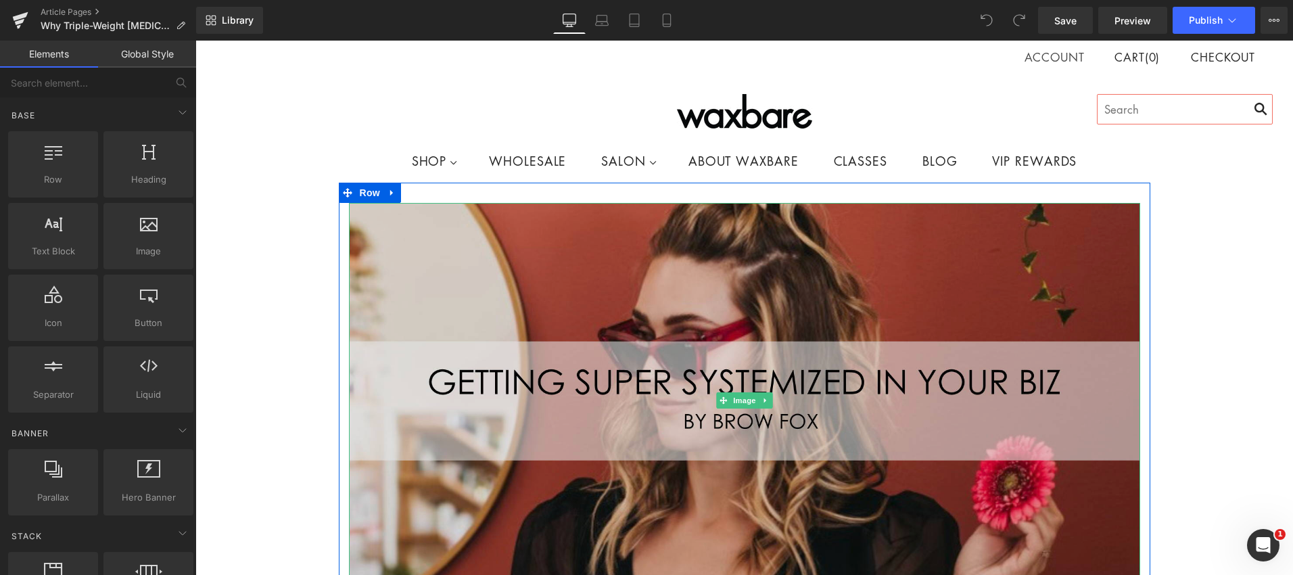
click at [495, 241] on img at bounding box center [744, 400] width 791 height 395
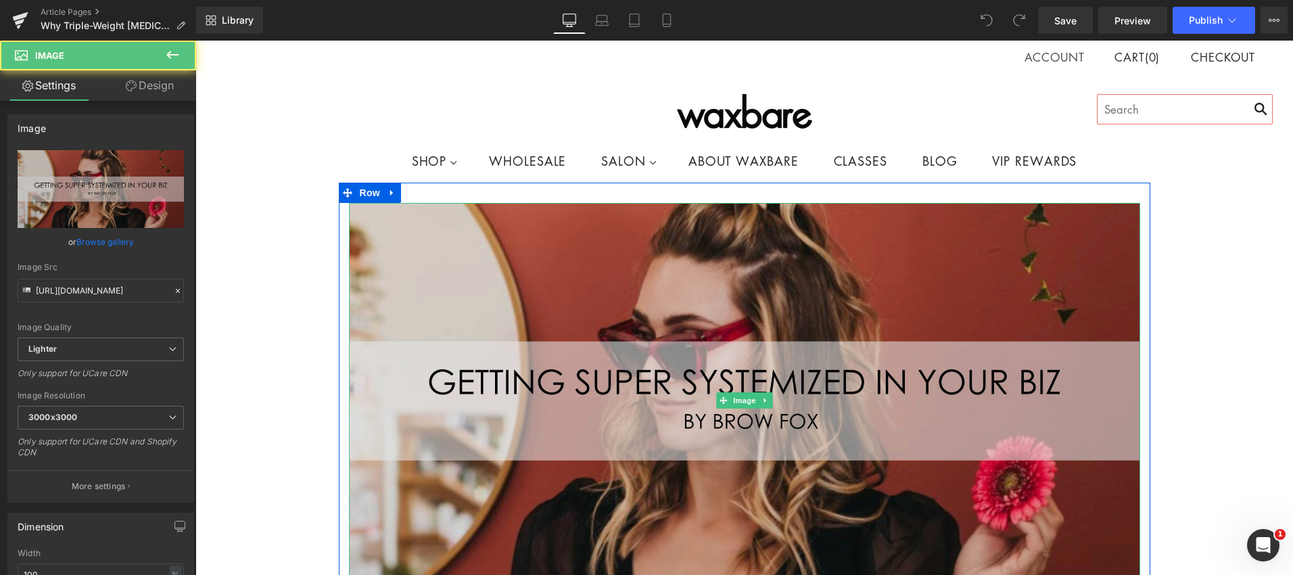
scroll to position [1, 0]
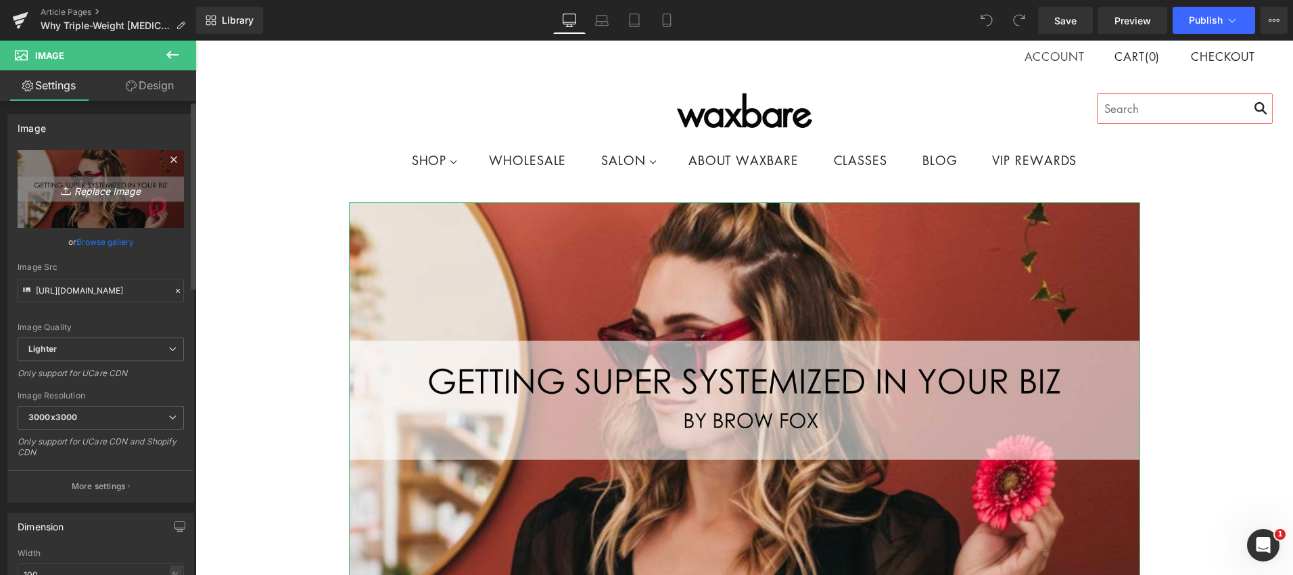
click at [118, 193] on icon "Replace Image" at bounding box center [101, 189] width 108 height 17
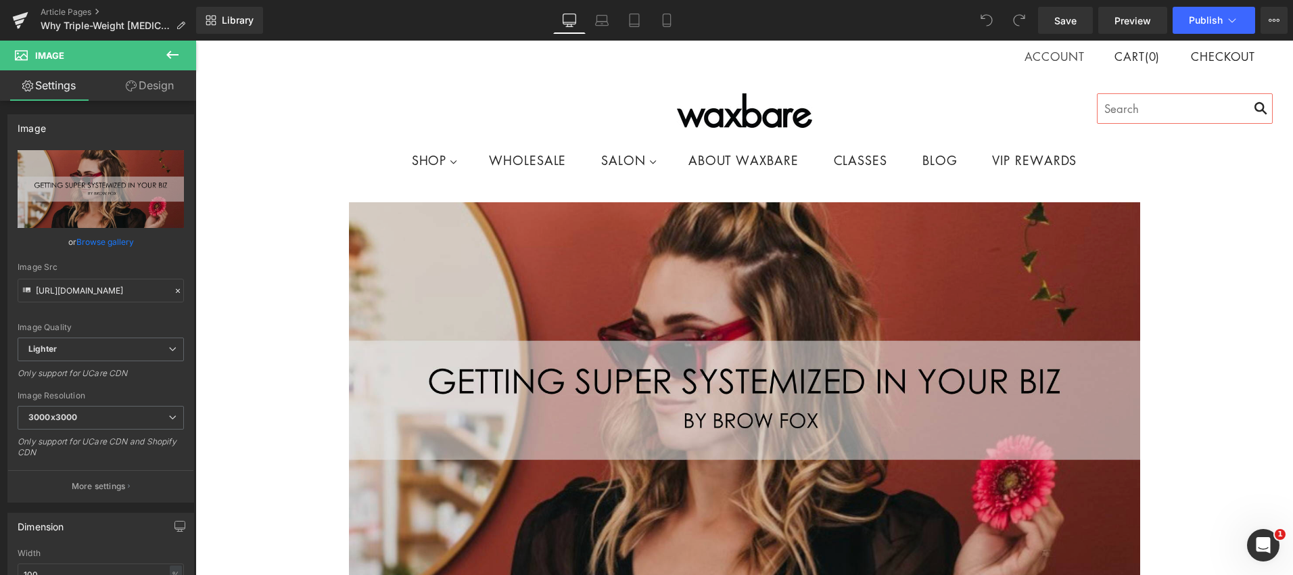
type input "C:\fakepath\Untitled (1200 x 600 px).jpg"
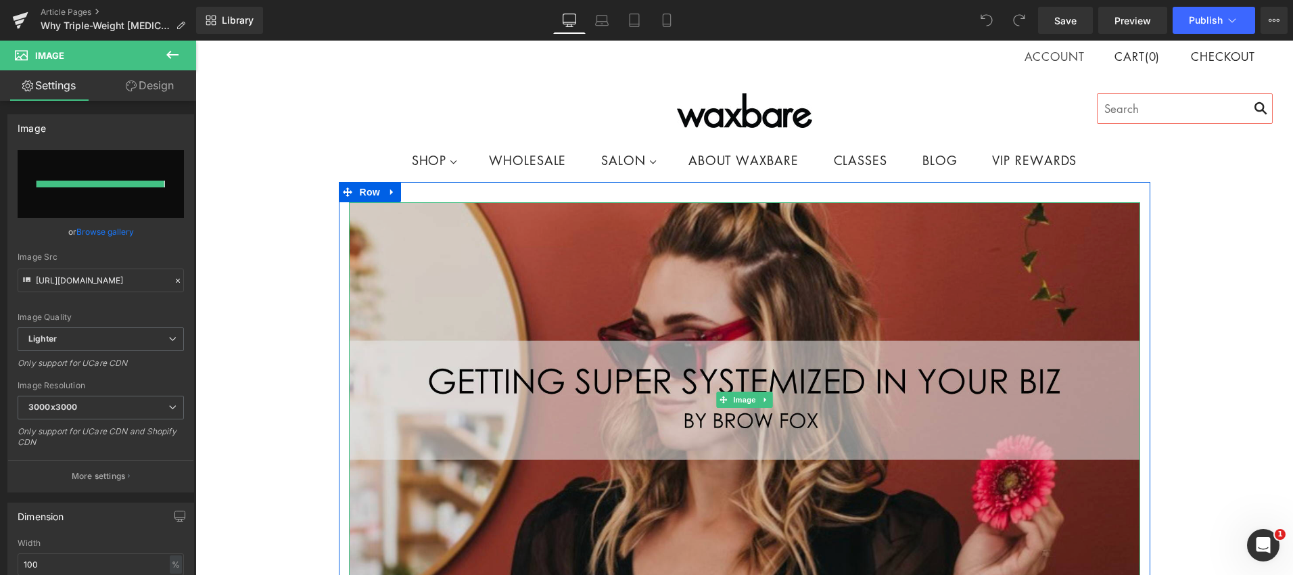
type input "[URL][DOMAIN_NAME]"
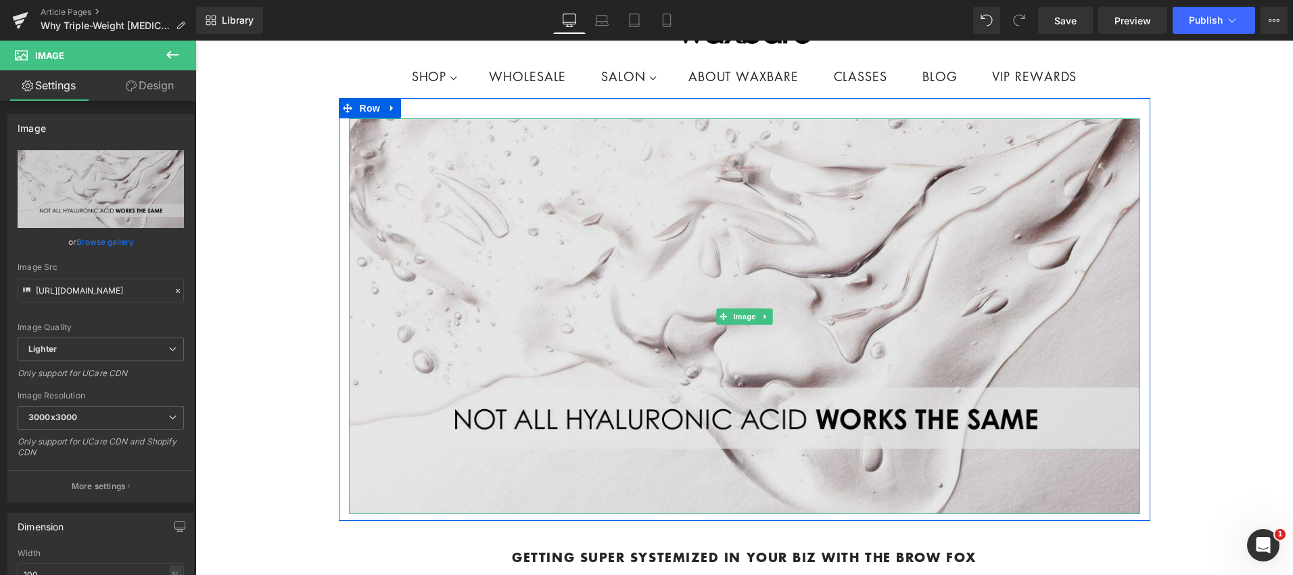
scroll to position [145, 0]
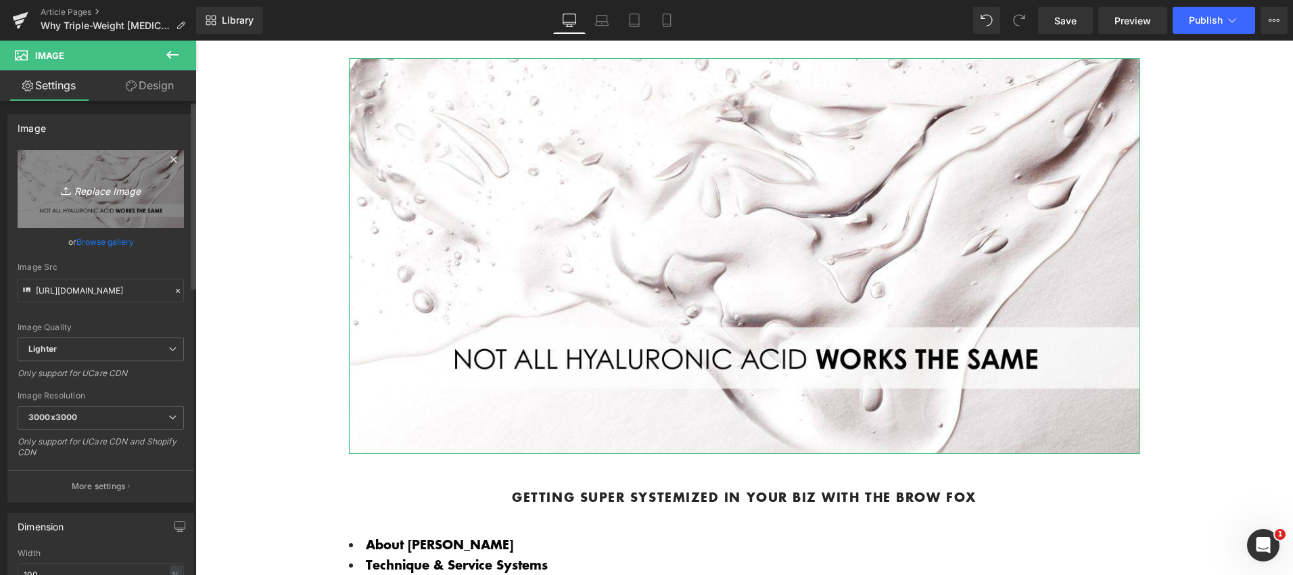
click at [110, 191] on icon "Replace Image" at bounding box center [101, 189] width 108 height 17
type input "C:\fakepath\Untitled (1200 x 600 px) (1).png"
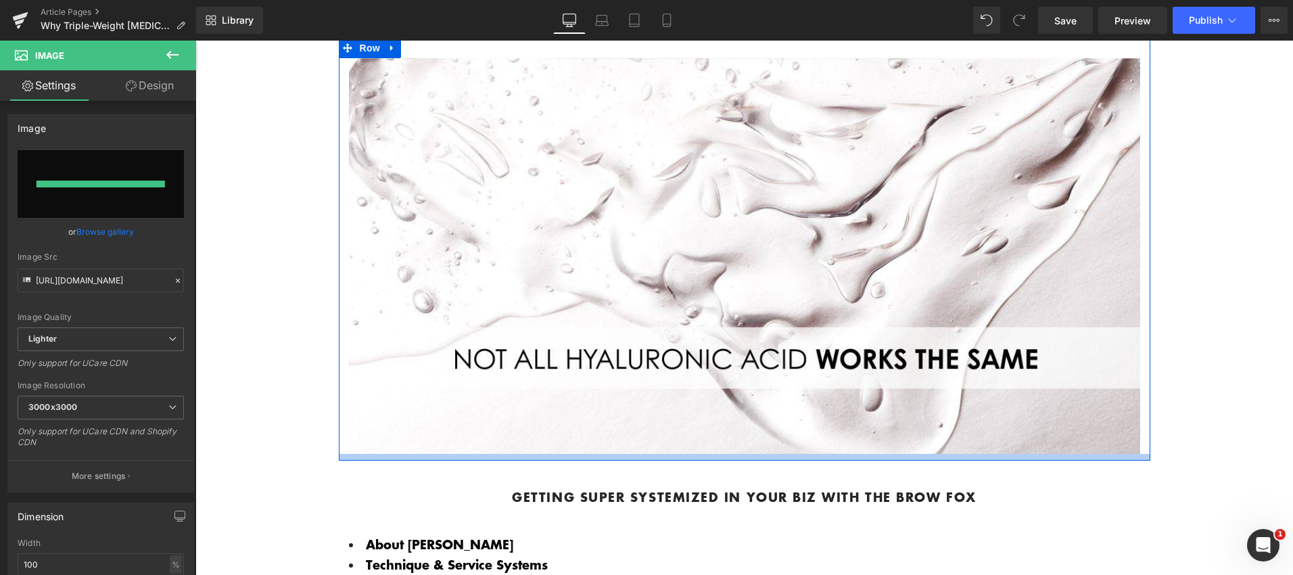
type input "[URL][DOMAIN_NAME]"
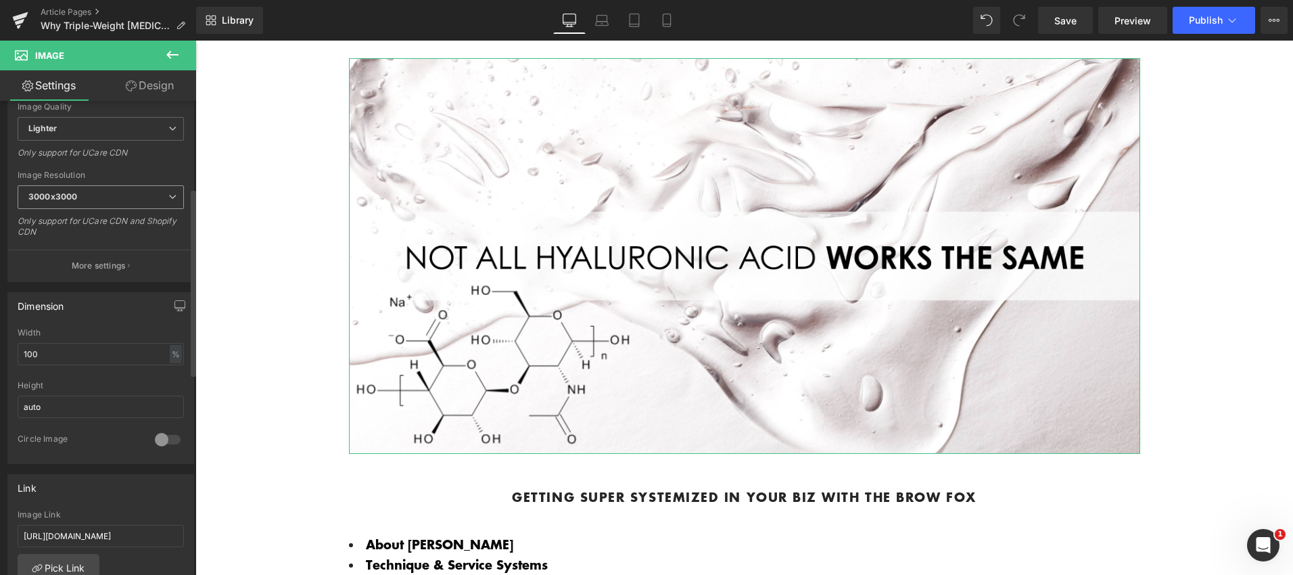
scroll to position [222, 0]
click at [144, 351] on input "100" at bounding box center [101, 352] width 166 height 22
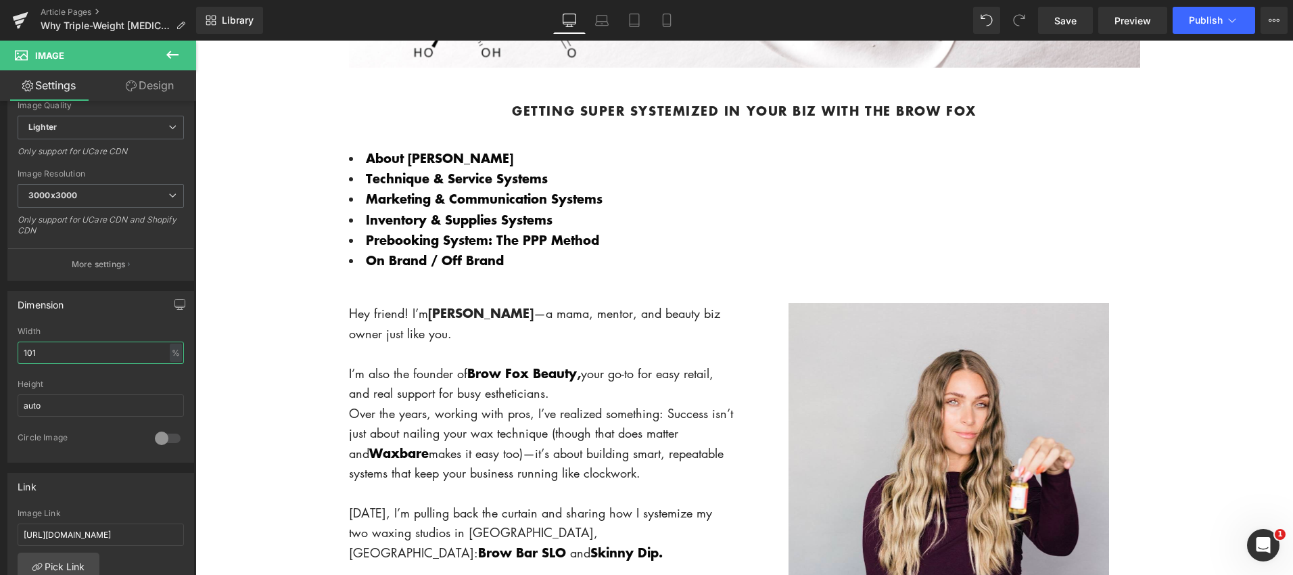
scroll to position [485, 0]
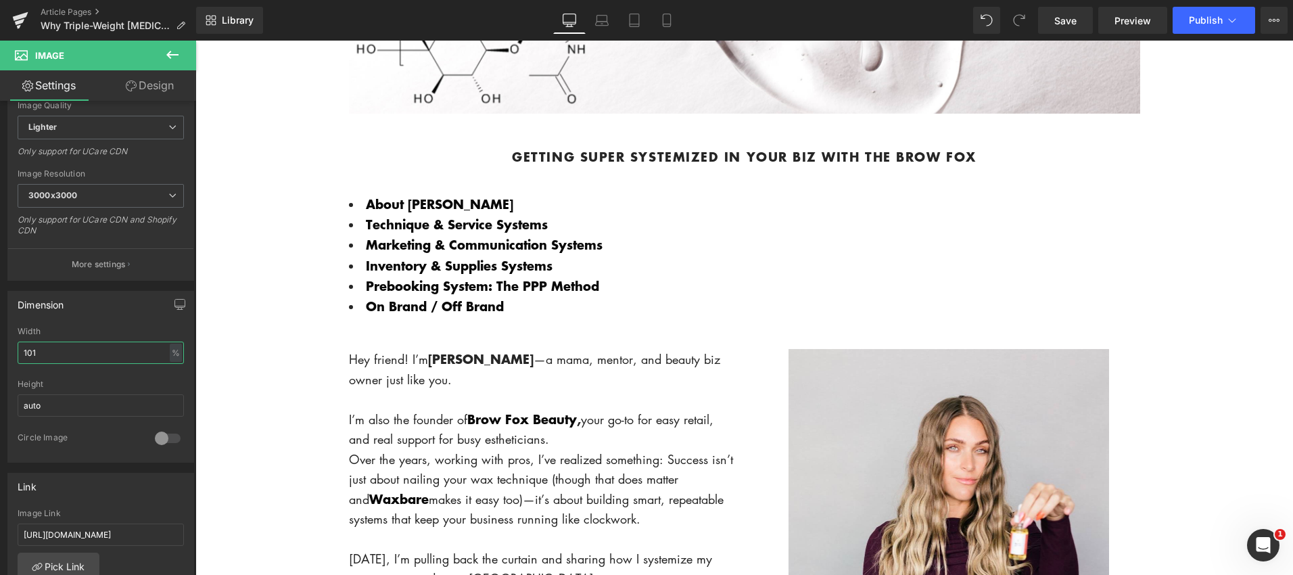
type input "101"
click at [639, 154] on b "Getting Super Systemized in Your Biz with The Brow Fox" at bounding box center [744, 156] width 464 height 18
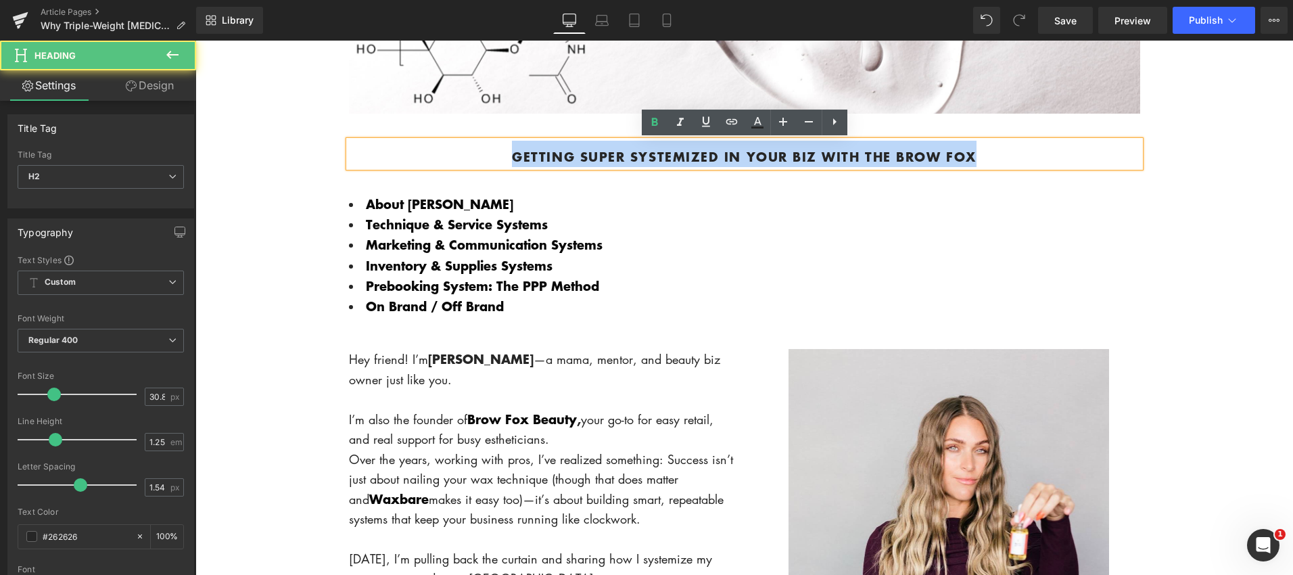
drag, startPoint x: 639, startPoint y: 154, endPoint x: 1031, endPoint y: 143, distance: 392.4
click at [1031, 143] on h2 "Getting Super Systemized in Your Biz with The Brow Fox" at bounding box center [744, 154] width 791 height 26
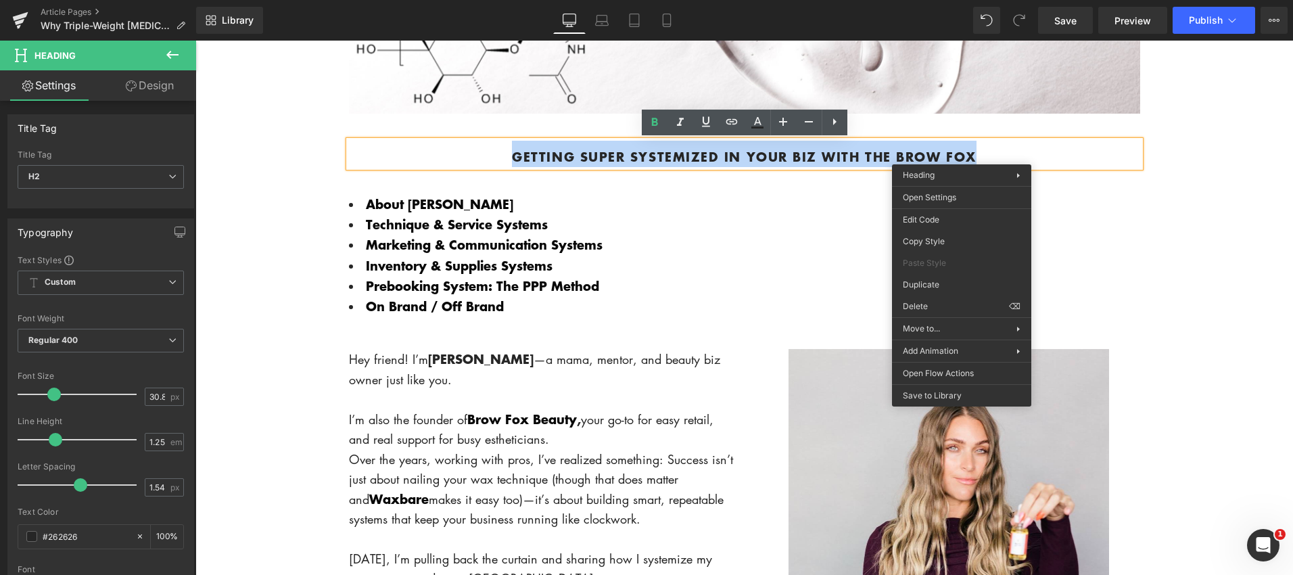
drag, startPoint x: 1031, startPoint y: 143, endPoint x: 961, endPoint y: 155, distance: 71.3
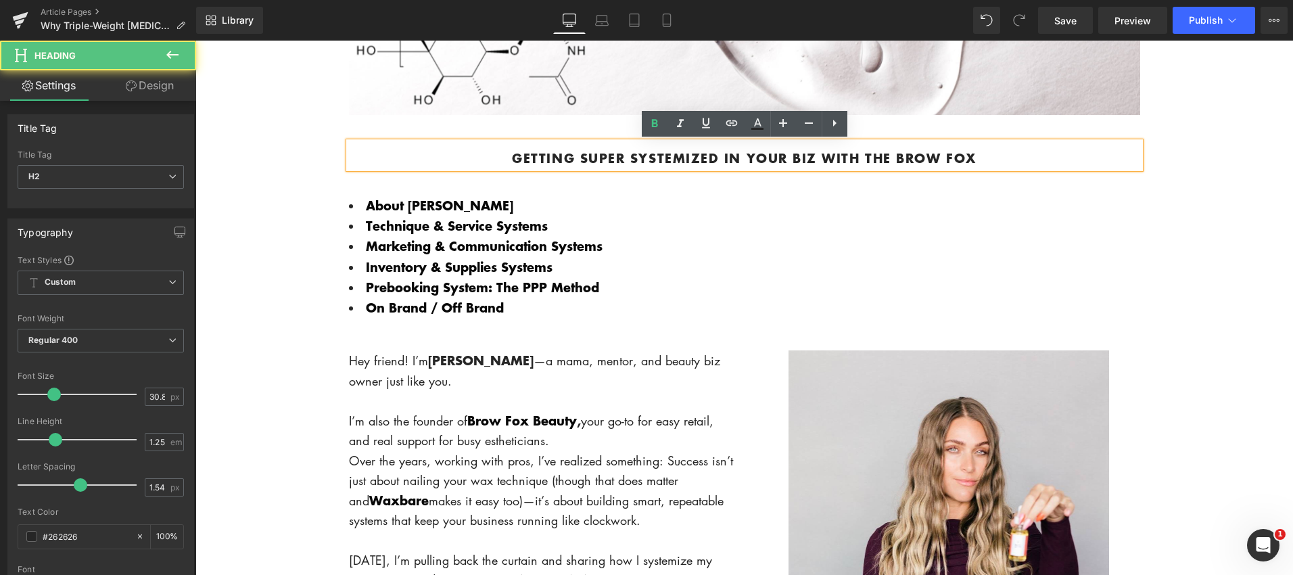
drag, startPoint x: 961, startPoint y: 155, endPoint x: 823, endPoint y: 157, distance: 138.0
click at [823, 157] on b "Getting Super Systemized in Your Biz with The Brow Fox" at bounding box center [744, 158] width 464 height 18
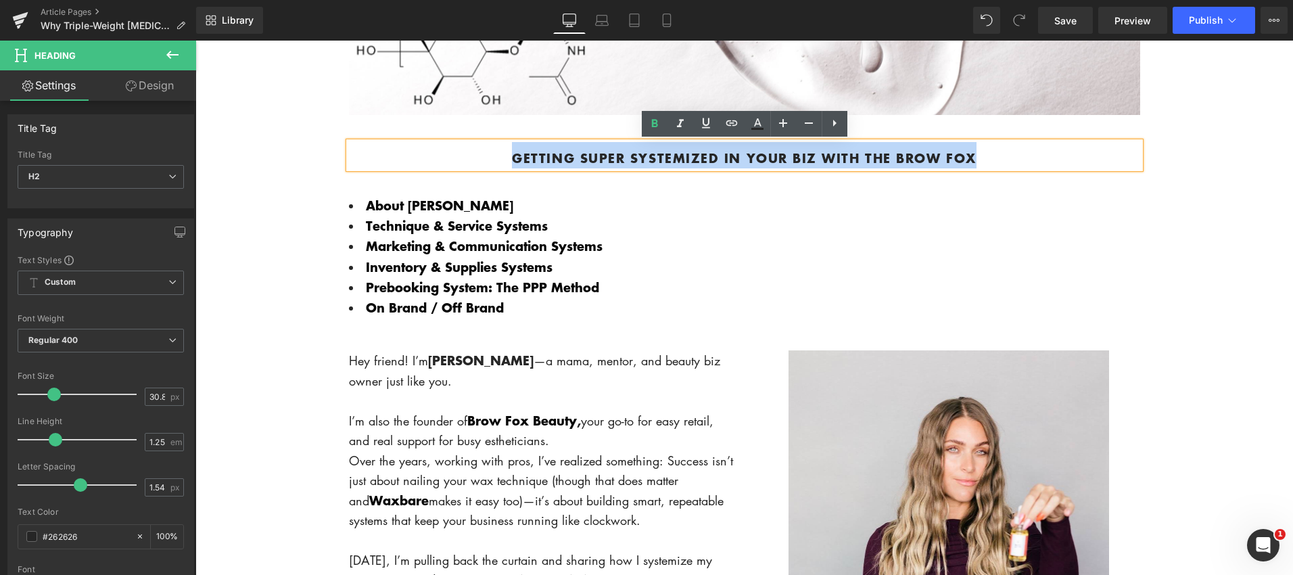
drag, startPoint x: 823, startPoint y: 157, endPoint x: 499, endPoint y: 151, distance: 324.0
click at [499, 151] on h2 "Getting Super Systemized in Your Biz with The Brow Fox" at bounding box center [744, 155] width 791 height 26
paste div
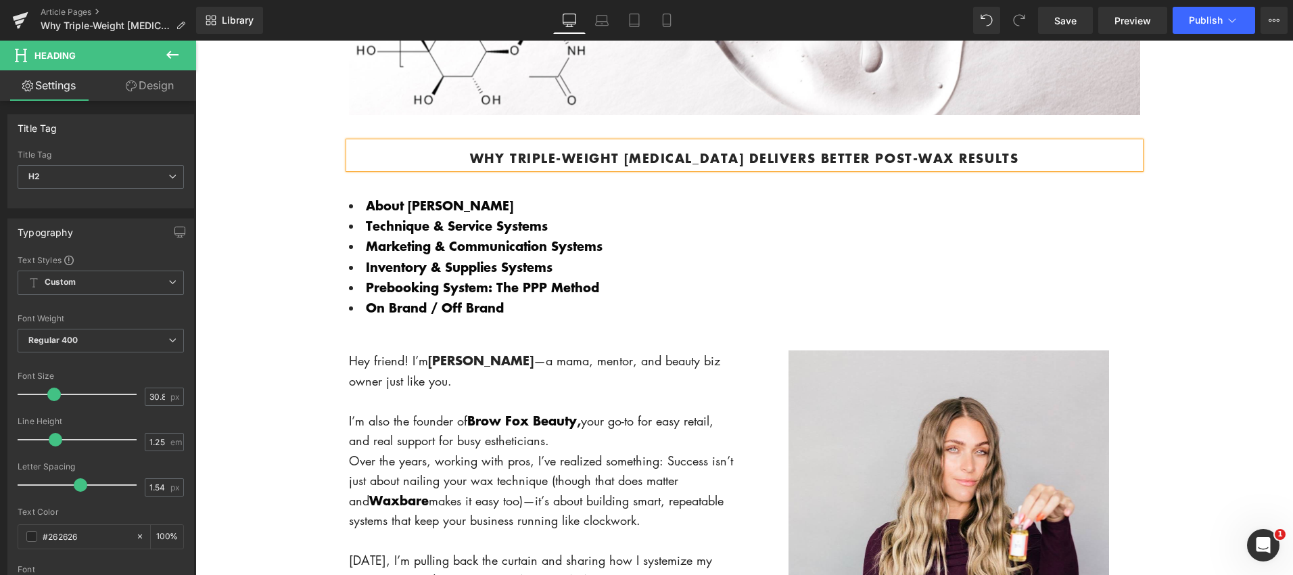
scroll to position [486, 0]
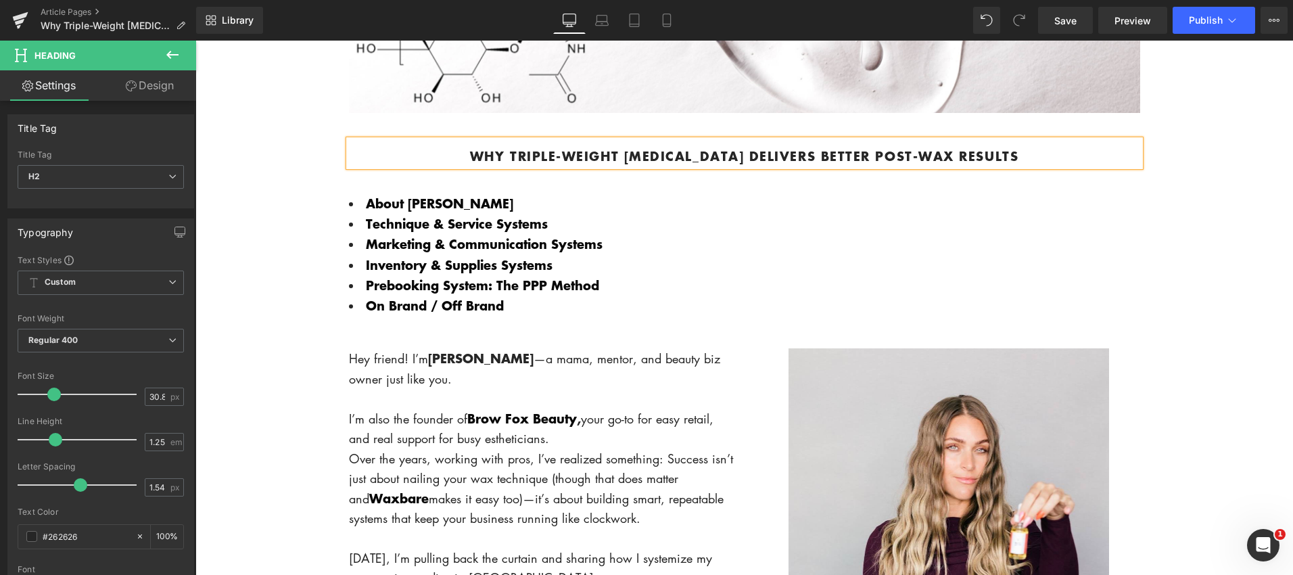
drag, startPoint x: 499, startPoint y: 151, endPoint x: 324, endPoint y: 246, distance: 199.4
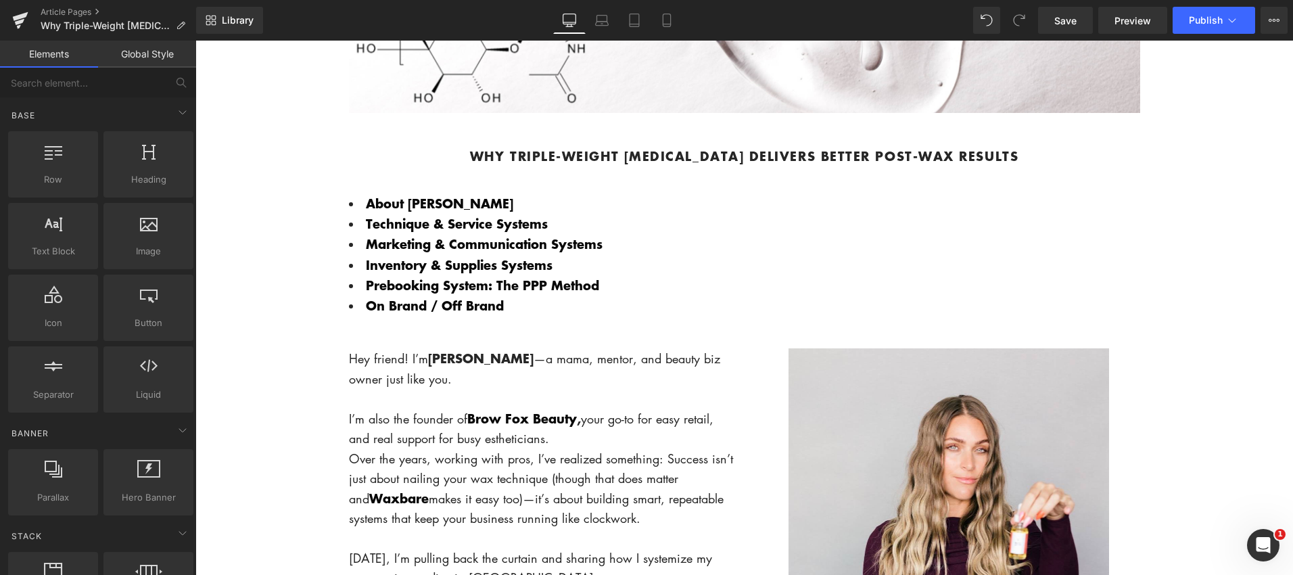
drag, startPoint x: 324, startPoint y: 246, endPoint x: 406, endPoint y: 209, distance: 90.5
click at [406, 209] on link "About [PERSON_NAME]" at bounding box center [439, 203] width 147 height 18
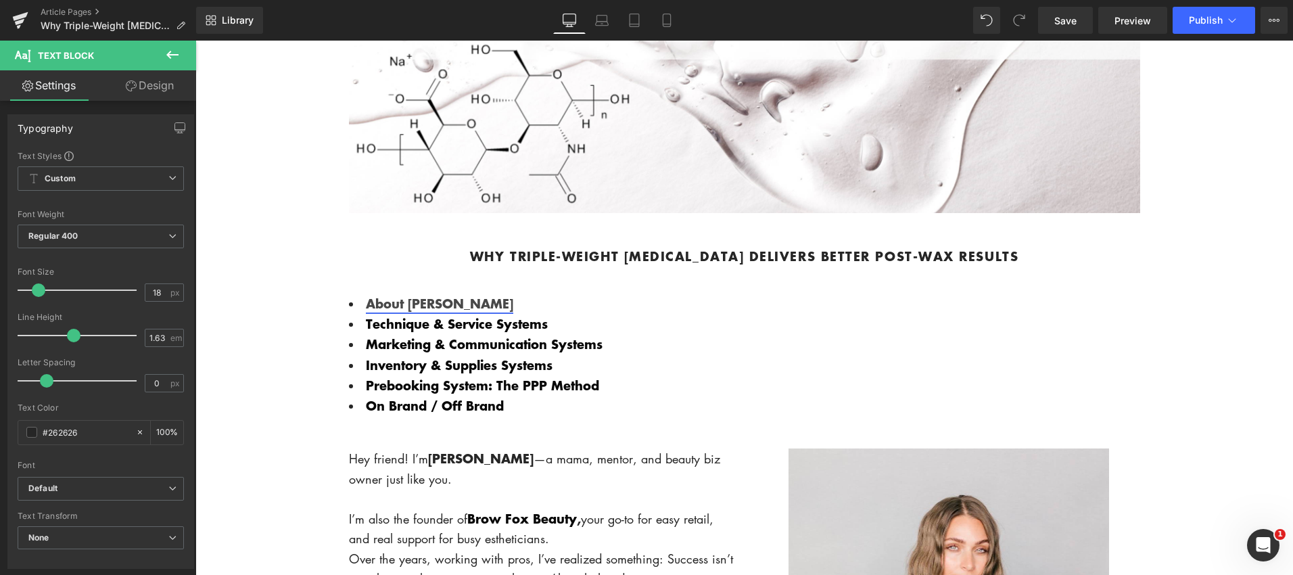
scroll to position [373, 0]
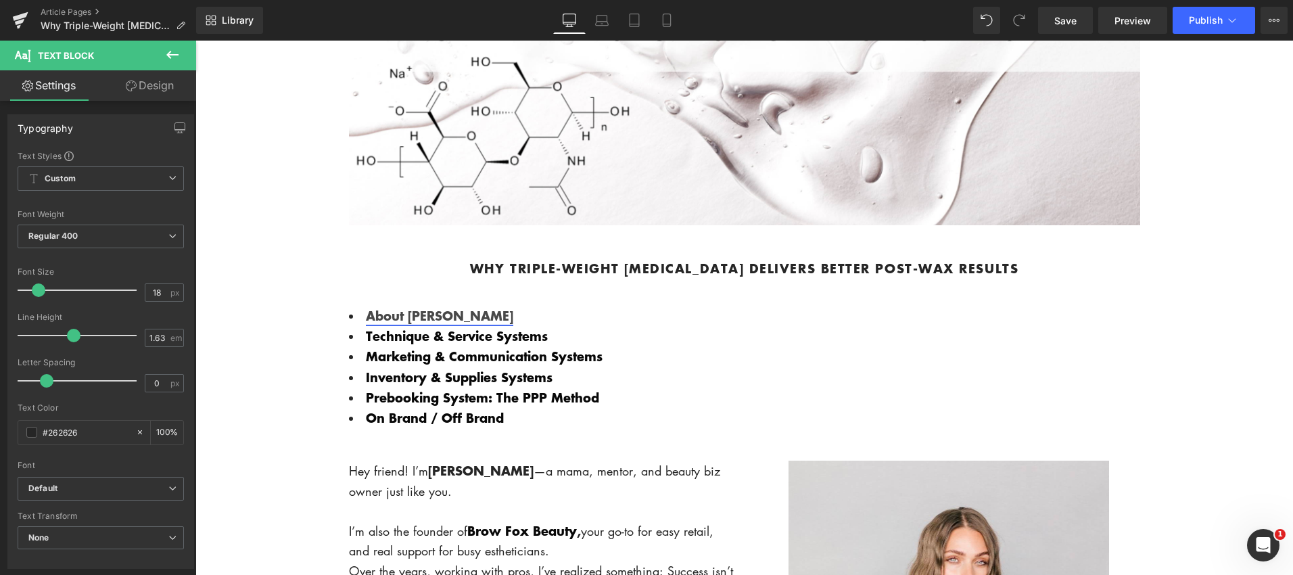
click at [602, 260] on b "Why Triple-Weight [MEDICAL_DATA] Delivers Better Post-Wax Results" at bounding box center [744, 268] width 548 height 18
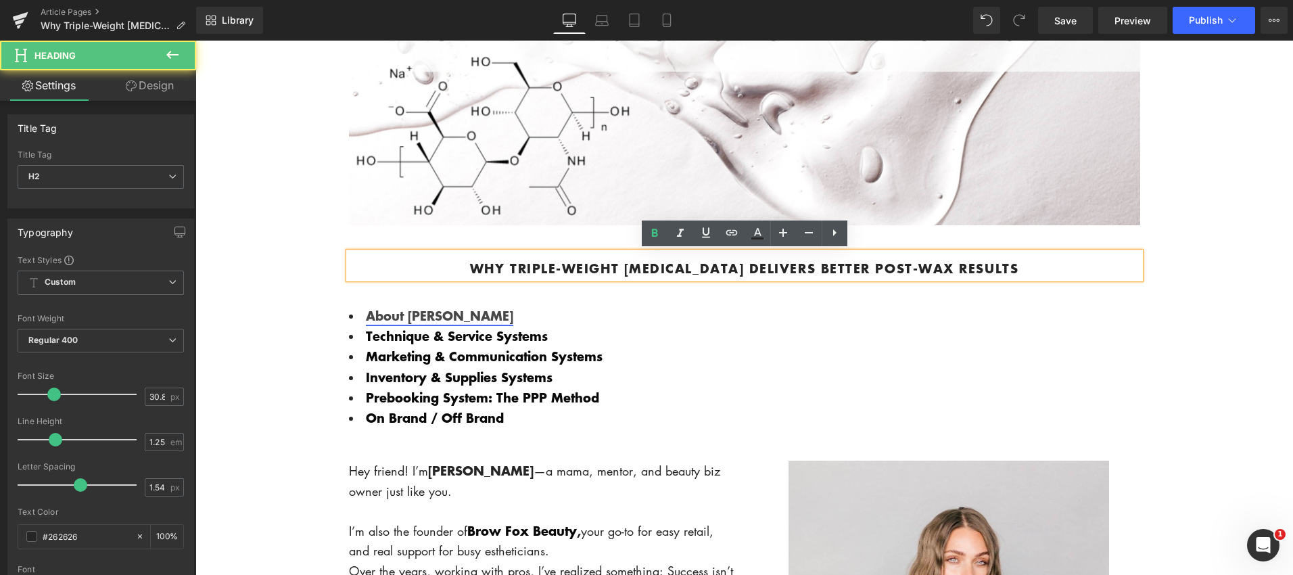
scroll to position [374, 0]
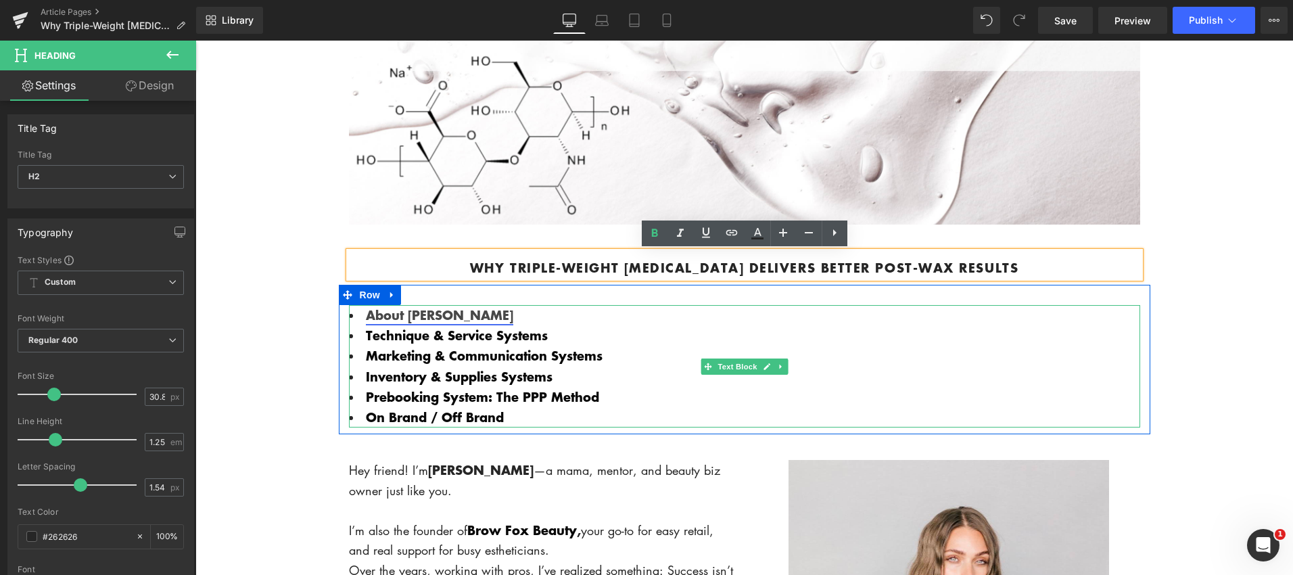
click at [425, 311] on link "About [PERSON_NAME]" at bounding box center [439, 315] width 147 height 18
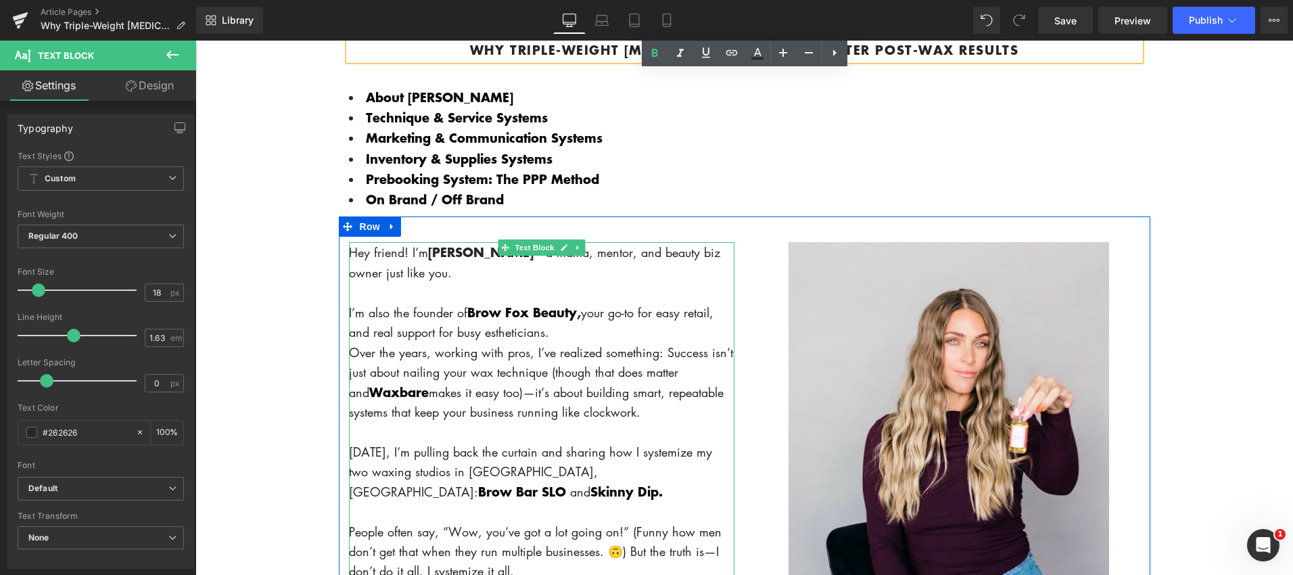
scroll to position [570, 0]
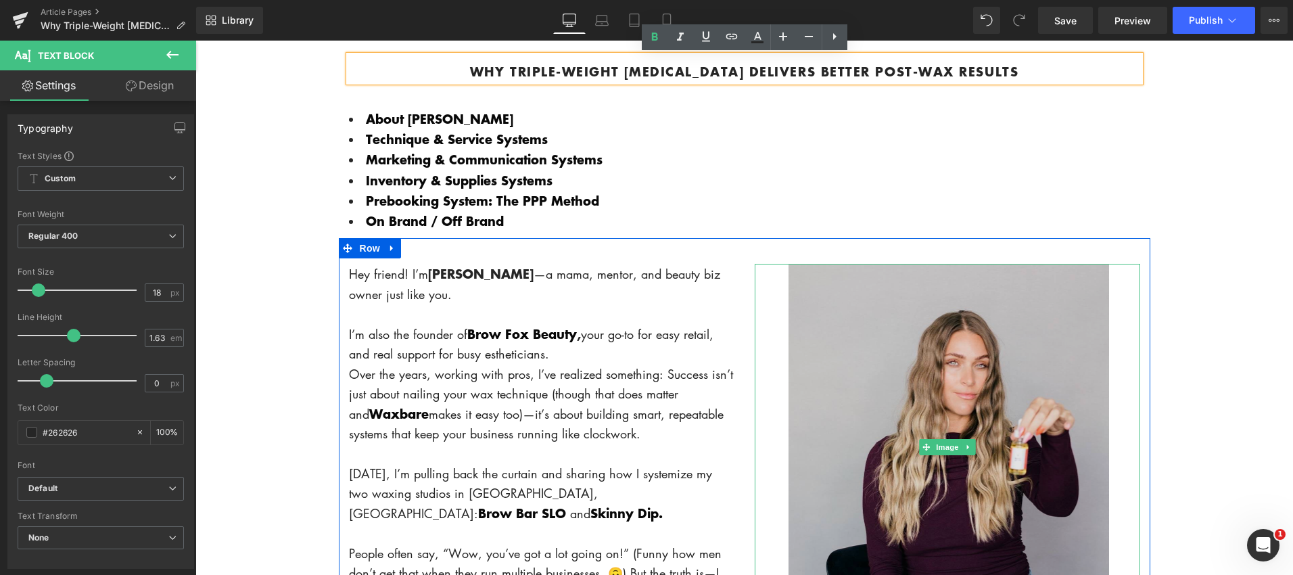
click at [867, 384] on img at bounding box center [947, 446] width 385 height 365
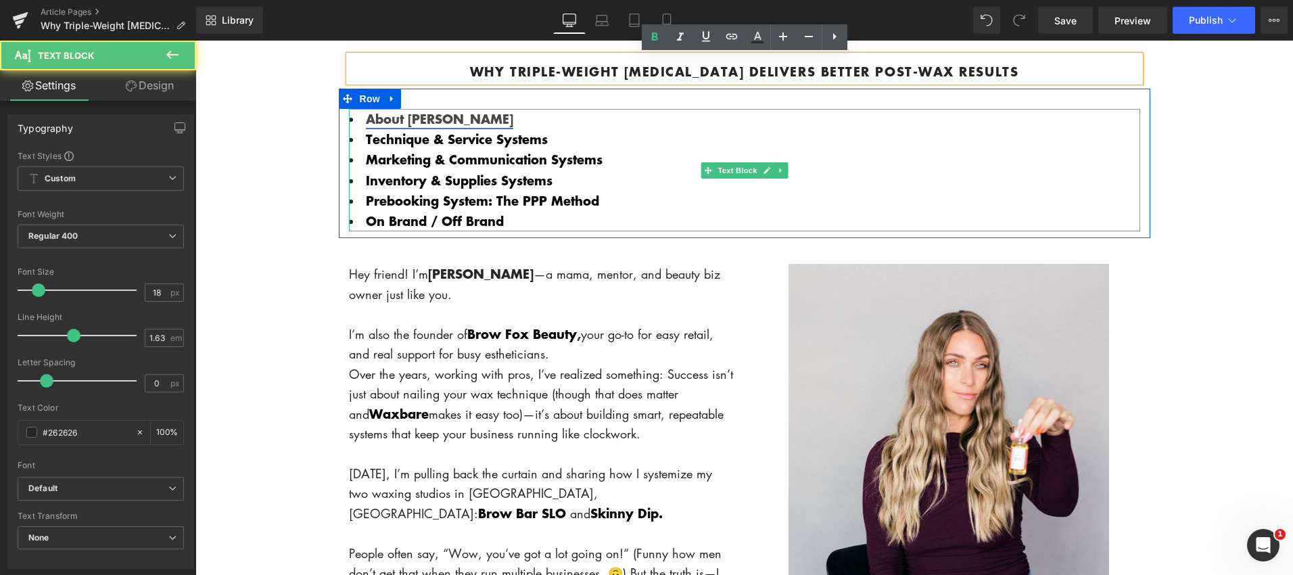
click at [430, 118] on link "About [PERSON_NAME]" at bounding box center [439, 119] width 147 height 18
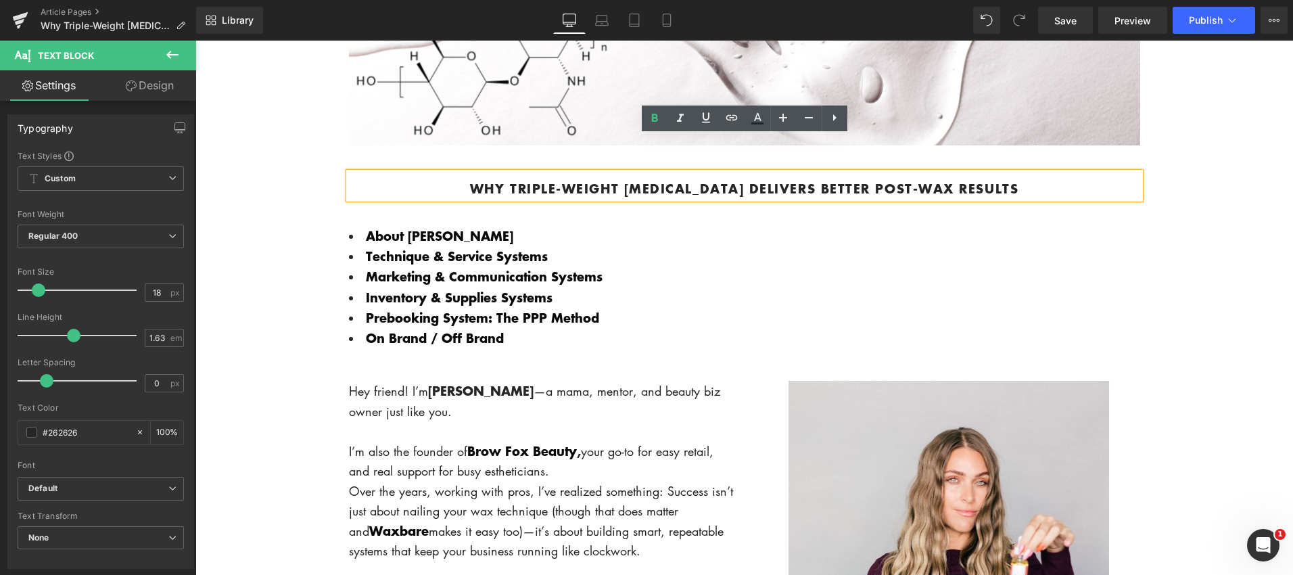
scroll to position [431, 0]
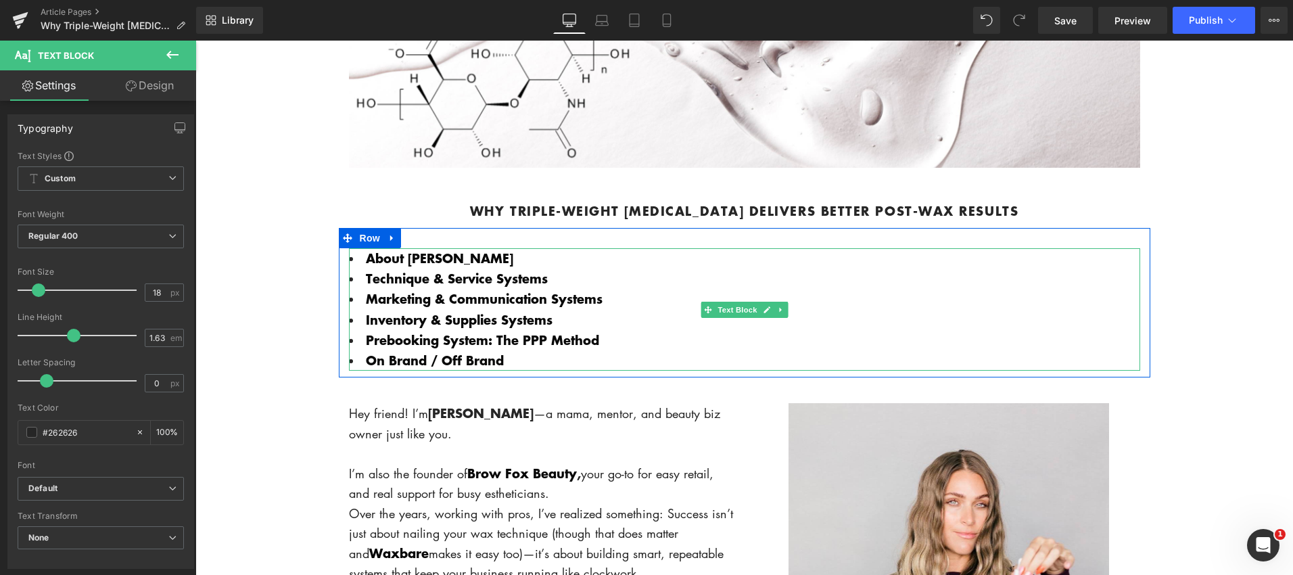
click at [442, 258] on li "About [PERSON_NAME]" at bounding box center [744, 258] width 791 height 20
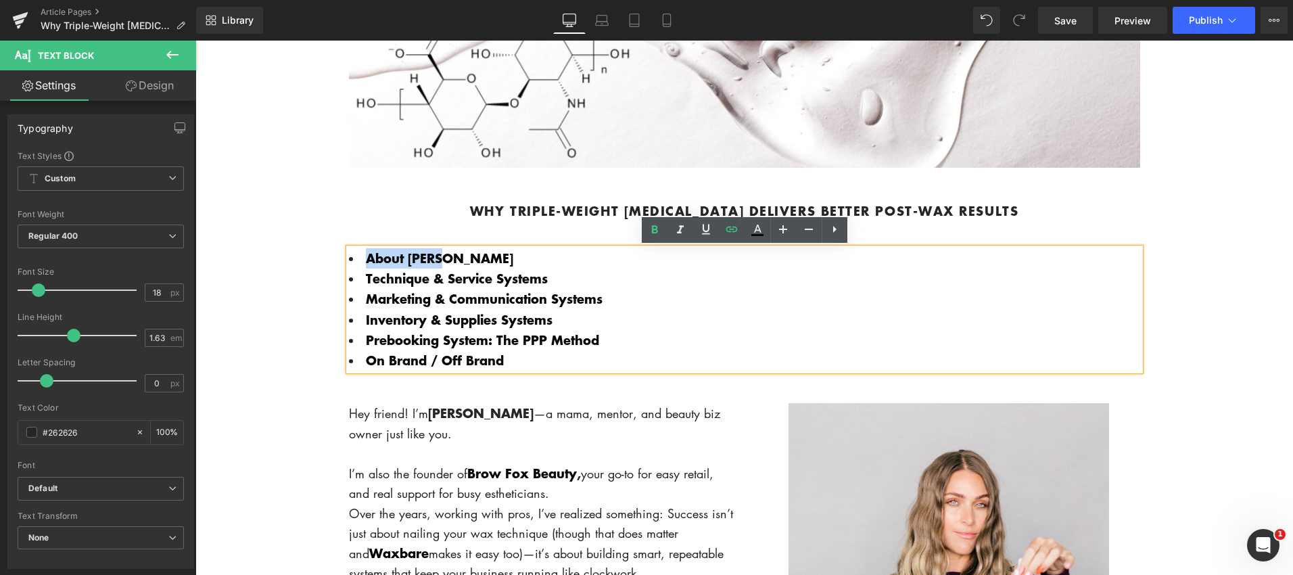
drag, startPoint x: 444, startPoint y: 258, endPoint x: 354, endPoint y: 264, distance: 90.1
click at [354, 264] on li "About [PERSON_NAME]" at bounding box center [744, 258] width 791 height 20
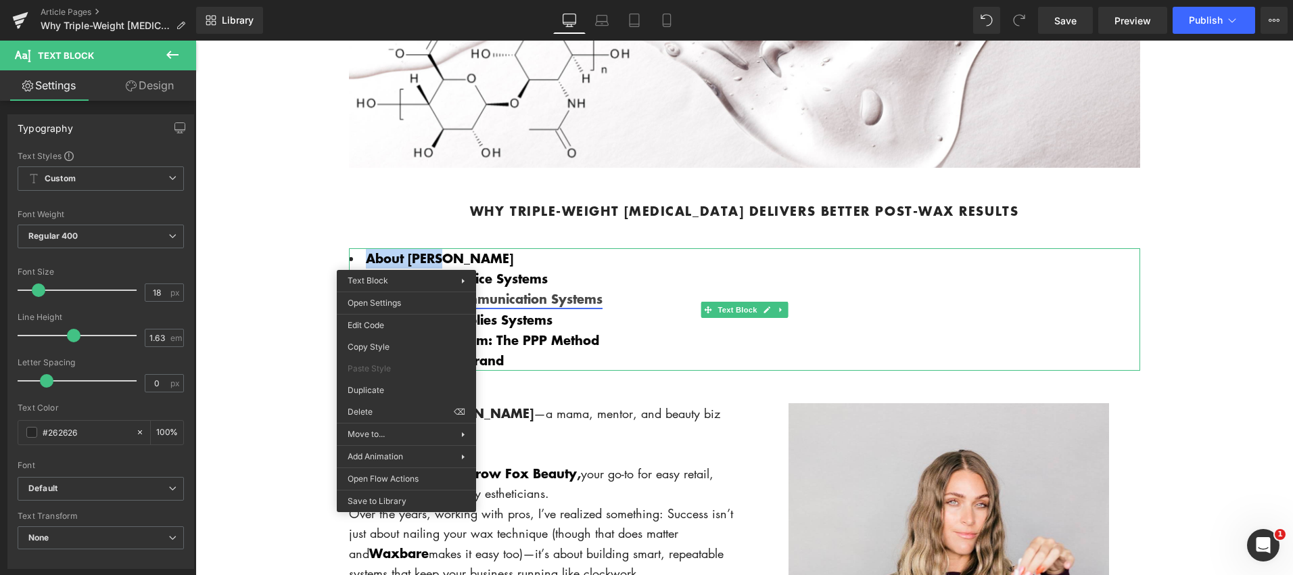
drag, startPoint x: 607, startPoint y: 343, endPoint x: 411, endPoint y: 302, distance: 200.3
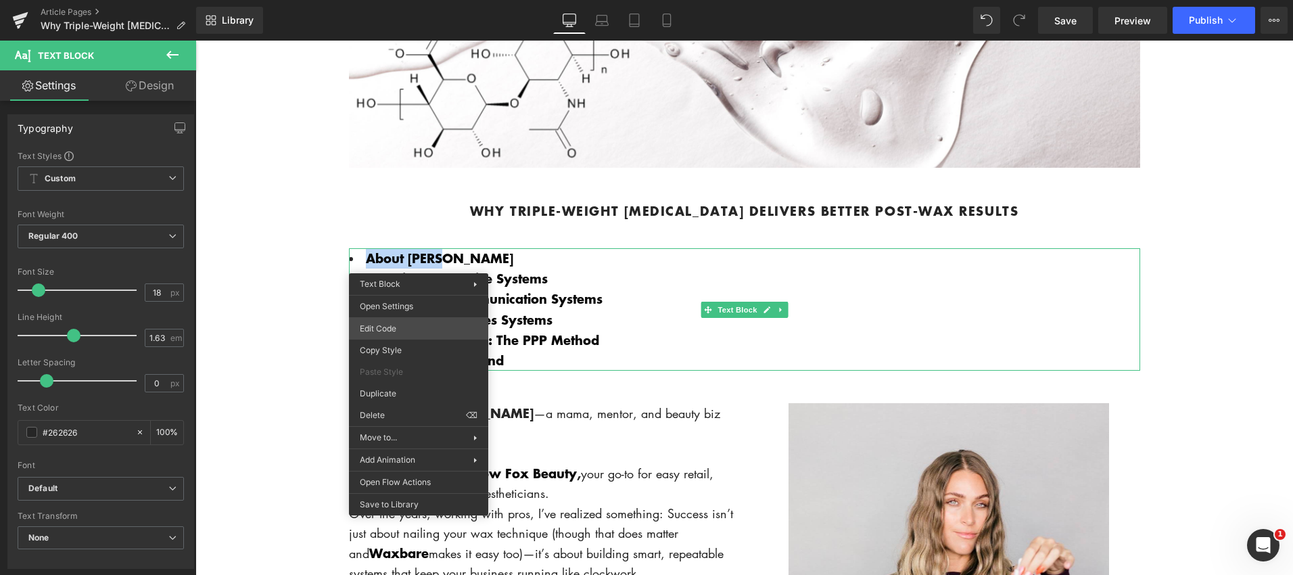
click at [441, 0] on div "You are previewing how the will restyle your page. You can not edit Elements in…" at bounding box center [646, 0] width 1293 height 0
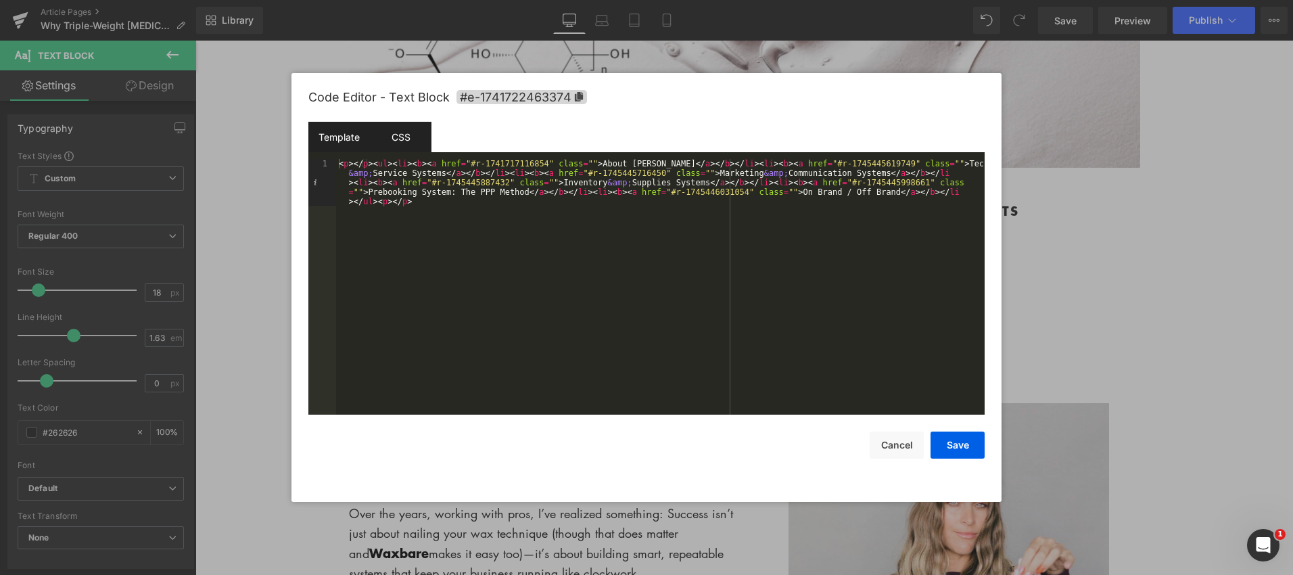
drag, startPoint x: 377, startPoint y: 128, endPoint x: 385, endPoint y: 130, distance: 9.0
click at [381, 129] on div "CSS" at bounding box center [401, 137] width 62 height 30
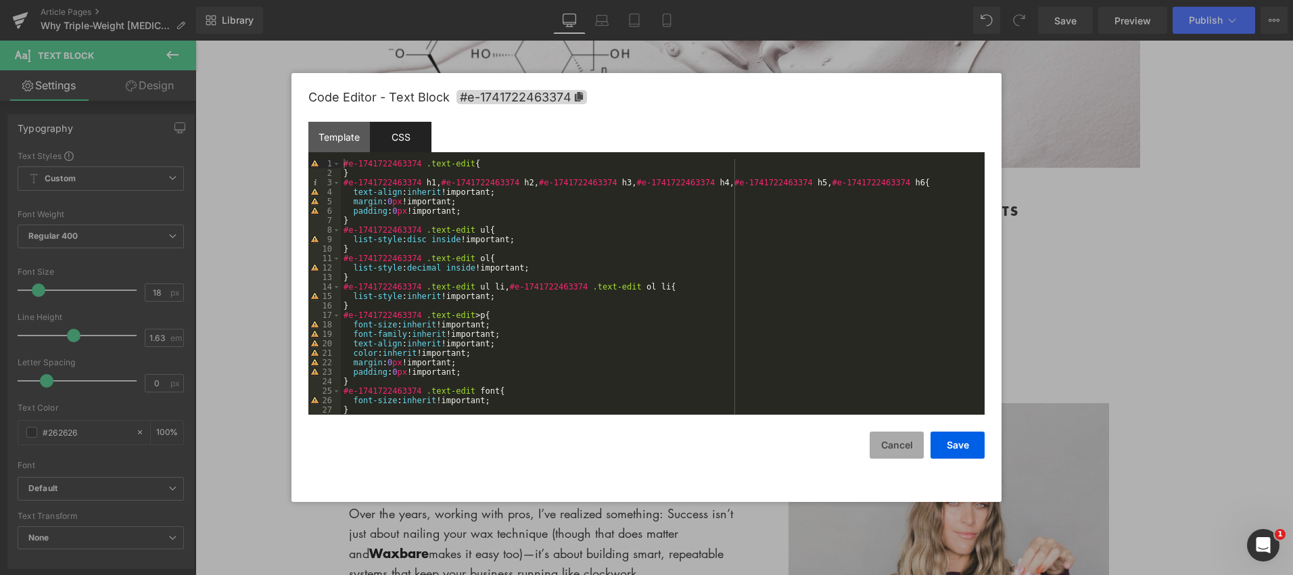
click at [899, 446] on button "Cancel" at bounding box center [897, 444] width 54 height 27
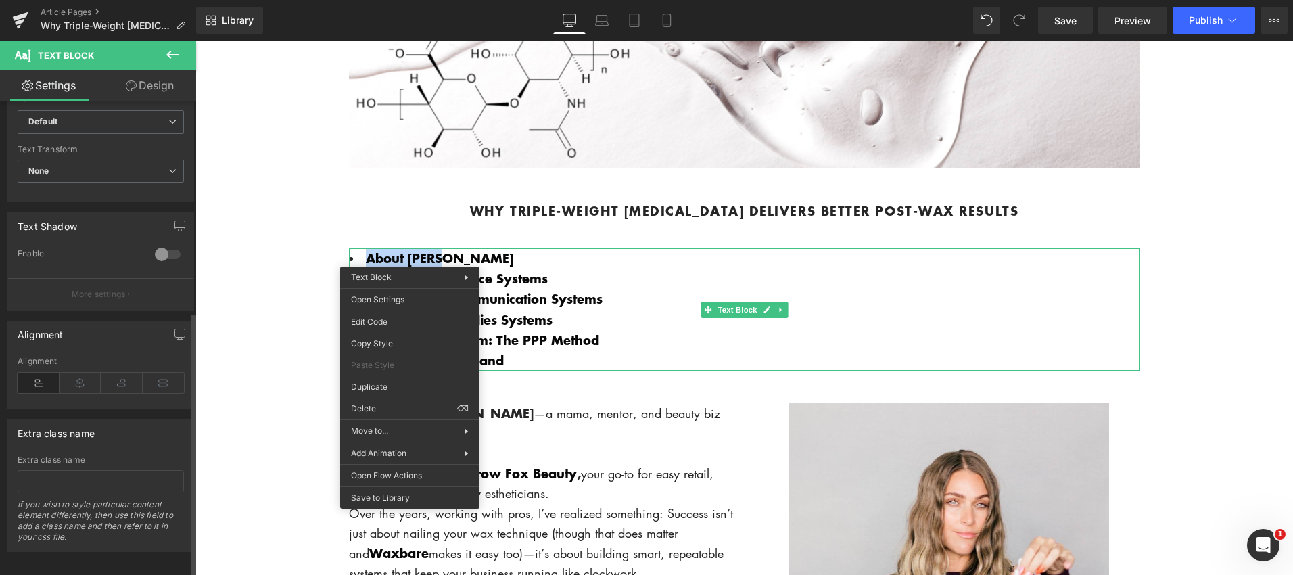
scroll to position [382, 0]
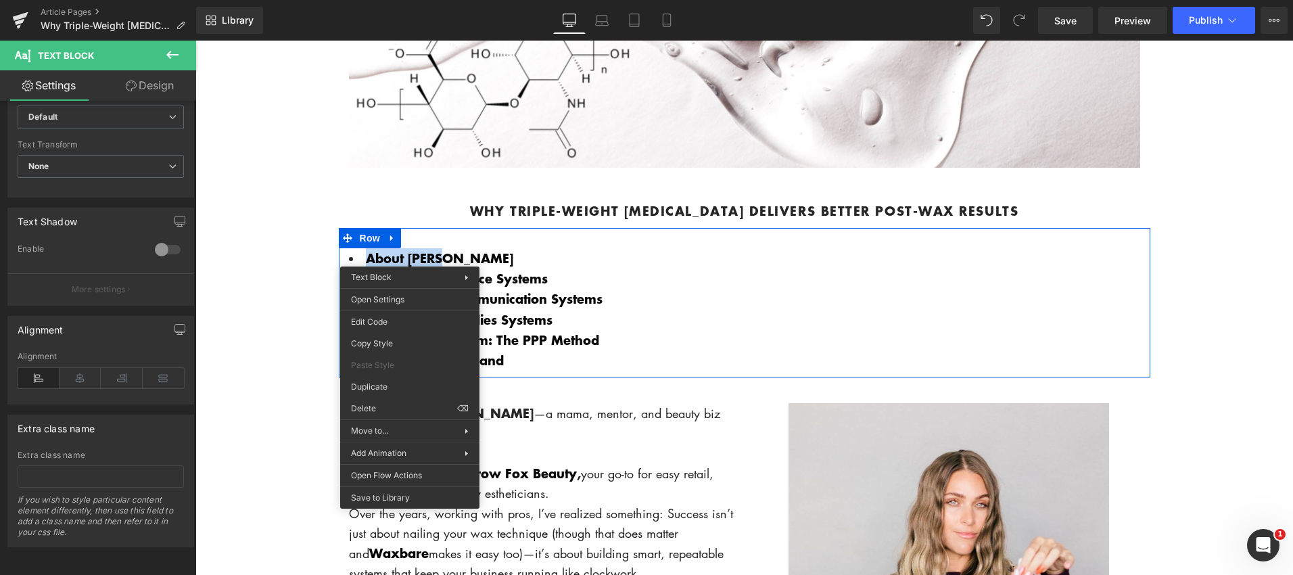
click at [454, 258] on li "About [PERSON_NAME]" at bounding box center [744, 258] width 791 height 20
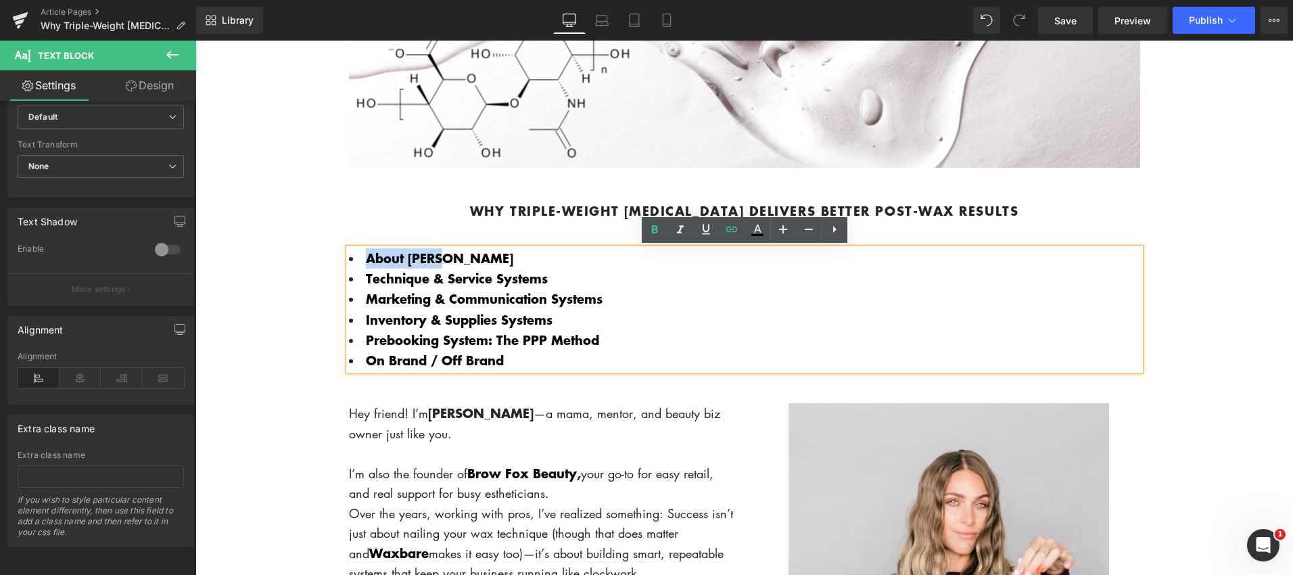
drag, startPoint x: 372, startPoint y: 259, endPoint x: 500, endPoint y: 261, distance: 128.5
click at [500, 261] on li "About [PERSON_NAME]" at bounding box center [744, 258] width 791 height 20
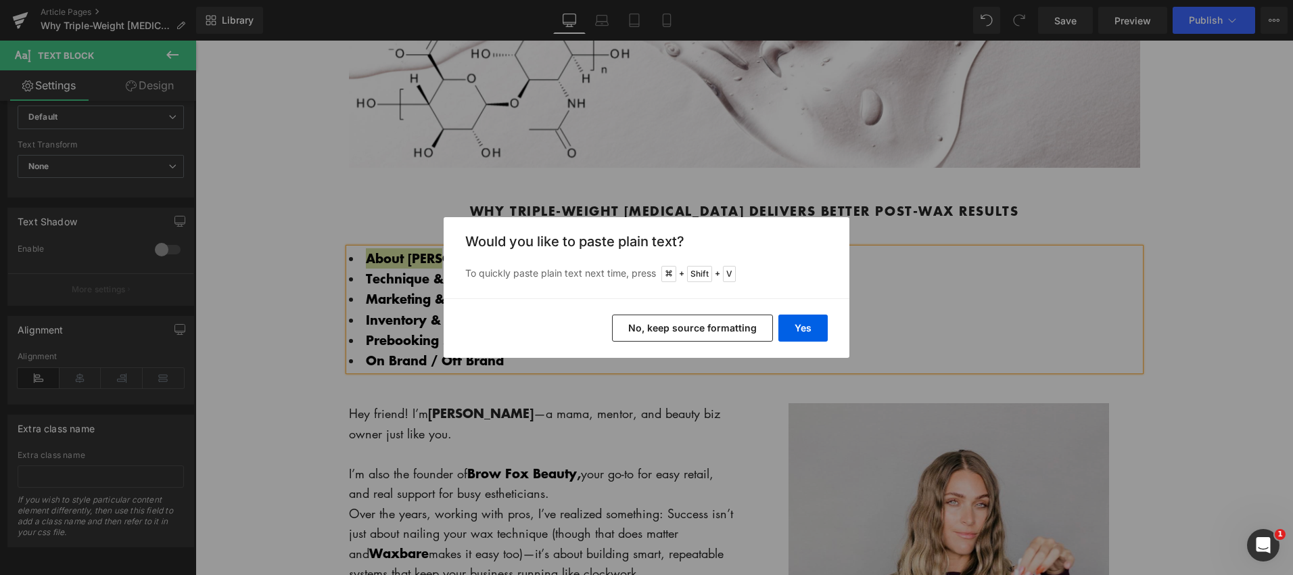
click at [674, 333] on button "No, keep source formatting" at bounding box center [692, 327] width 161 height 27
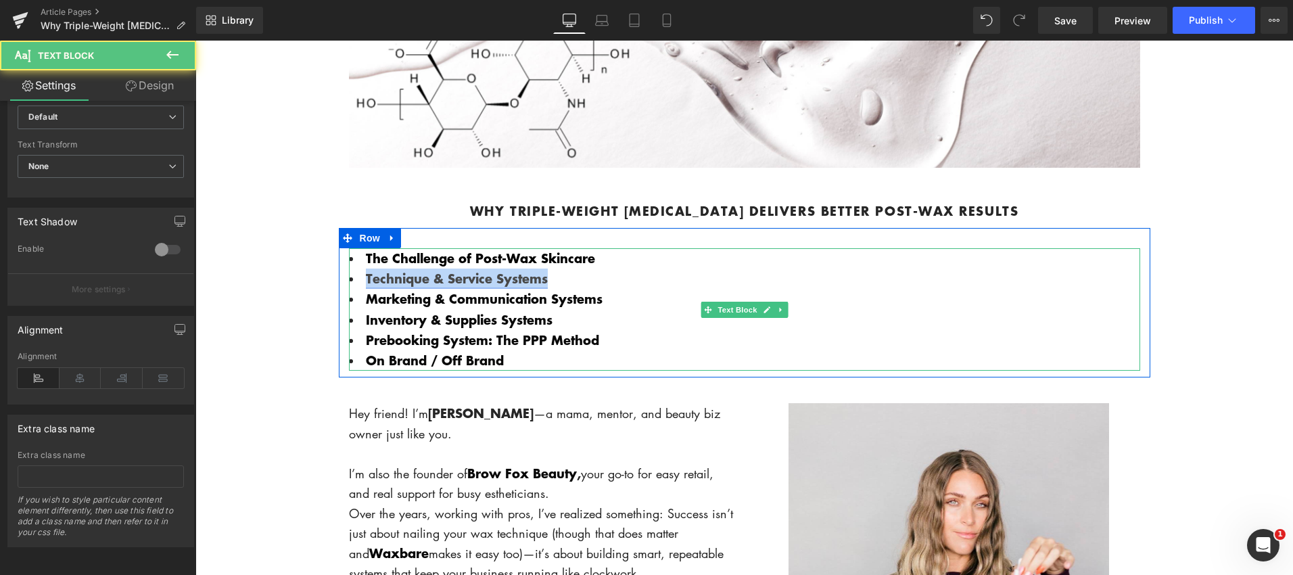
drag, startPoint x: 552, startPoint y: 281, endPoint x: 369, endPoint y: 282, distance: 183.9
click at [369, 282] on li "Technique & Service Systems" at bounding box center [744, 278] width 791 height 20
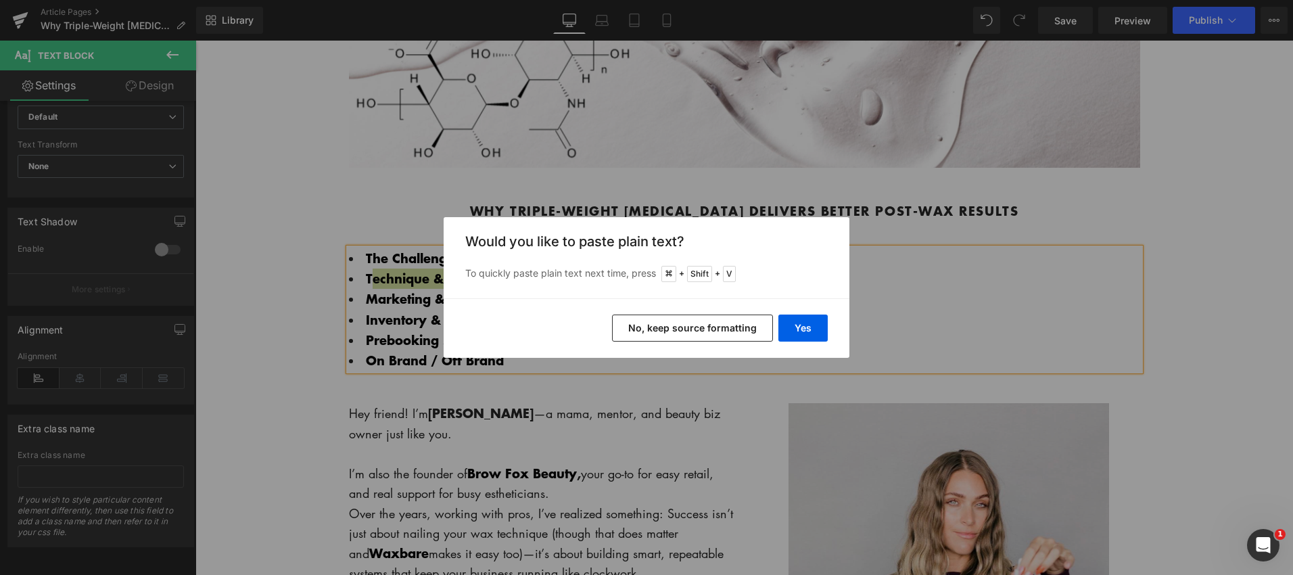
click at [730, 335] on button "No, keep source formatting" at bounding box center [692, 327] width 161 height 27
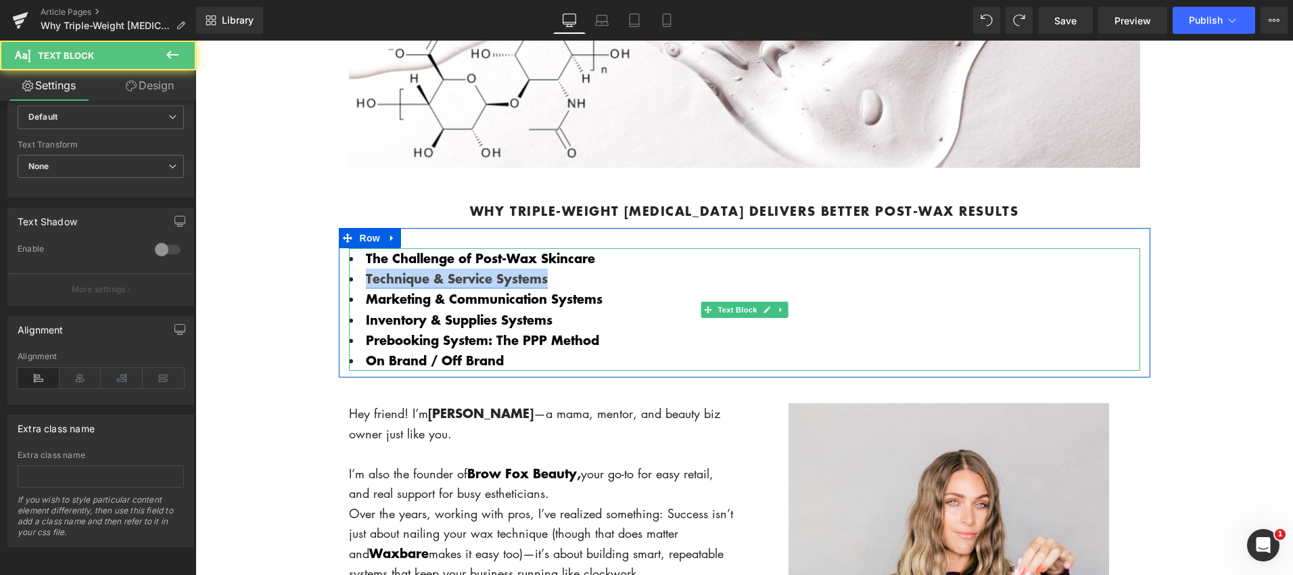
drag, startPoint x: 534, startPoint y: 282, endPoint x: 366, endPoint y: 283, distance: 167.7
click at [366, 283] on li "Technique & Service Systems" at bounding box center [744, 278] width 791 height 20
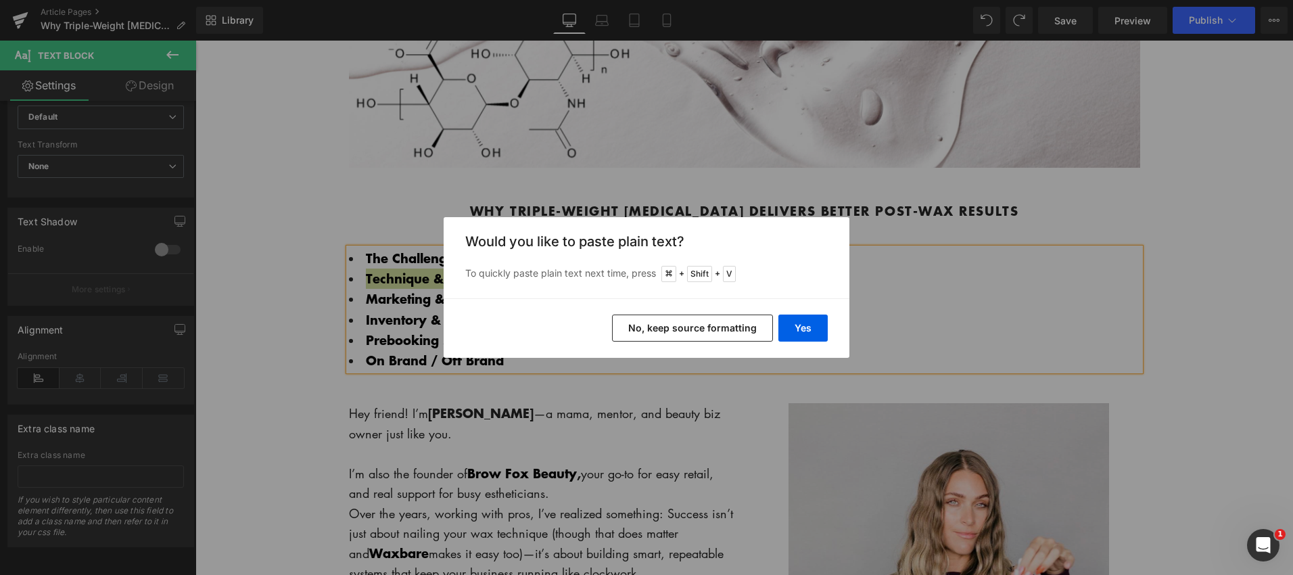
click at [708, 326] on button "No, keep source formatting" at bounding box center [692, 327] width 161 height 27
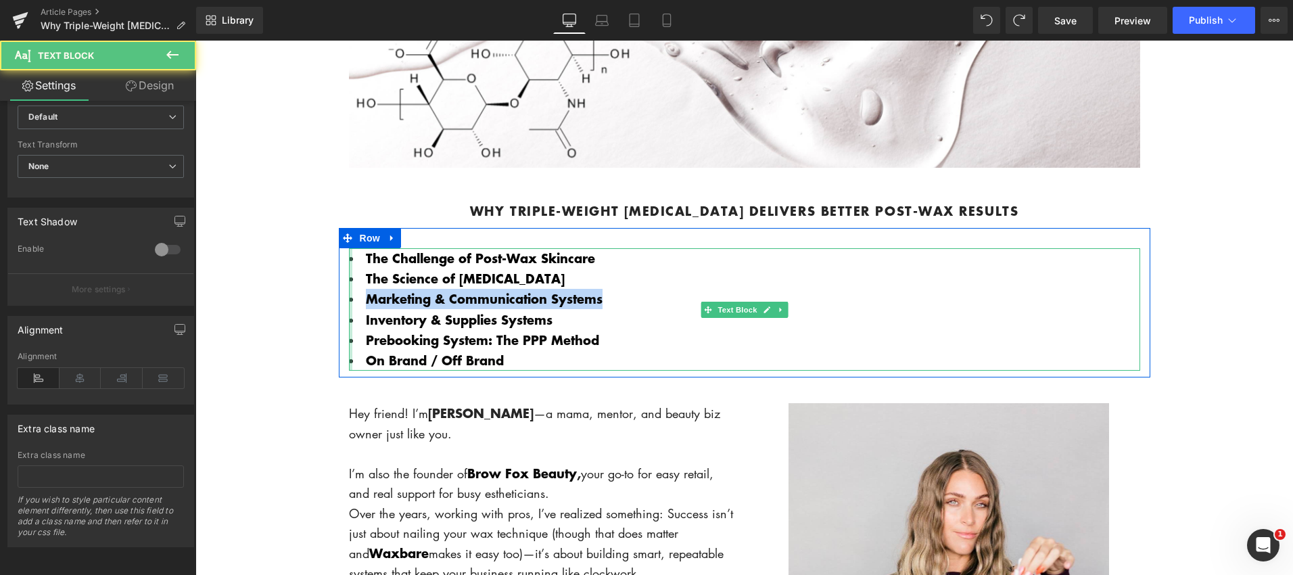
drag, startPoint x: 610, startPoint y: 300, endPoint x: 352, endPoint y: 298, distance: 258.3
click at [352, 298] on div "The Challenge of Post-Wax Skincare The Science of [MEDICAL_DATA] Marketing & Co…" at bounding box center [744, 309] width 791 height 123
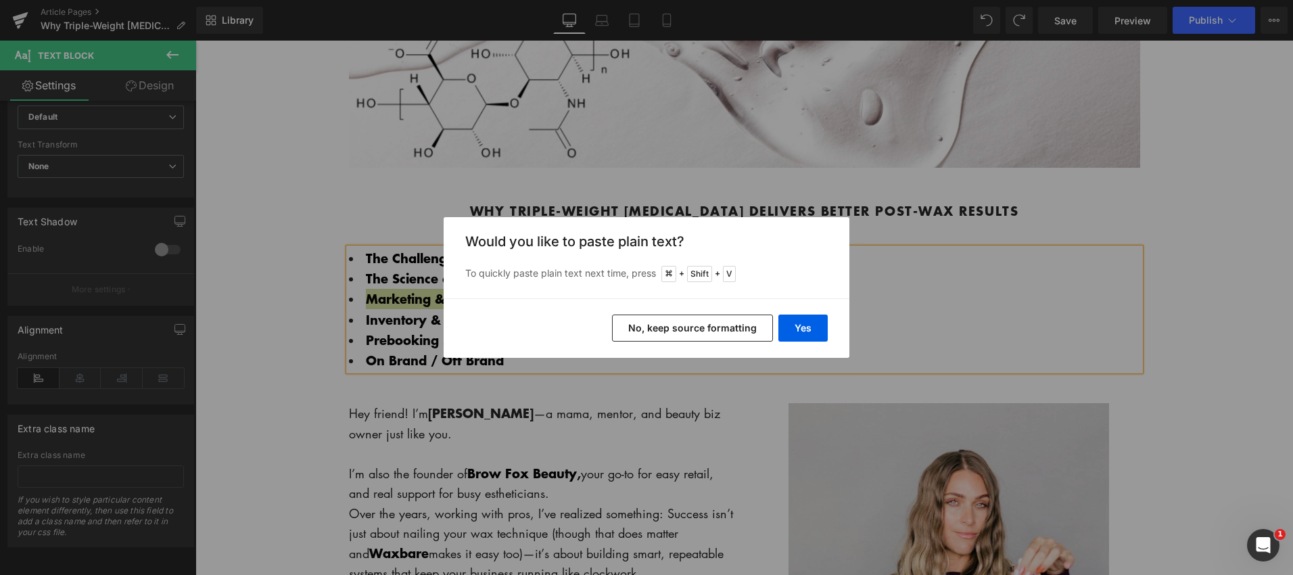
click at [728, 329] on button "No, keep source formatting" at bounding box center [692, 327] width 161 height 27
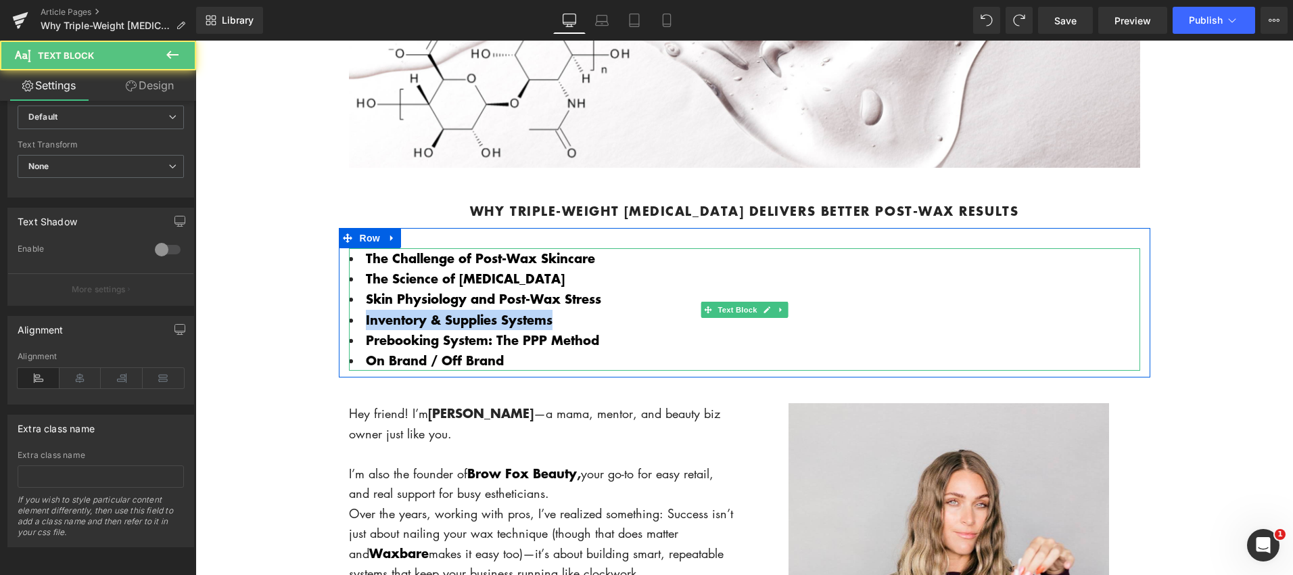
drag, startPoint x: 558, startPoint y: 322, endPoint x: 362, endPoint y: 320, distance: 195.4
click at [362, 320] on li "Inventory & Supplies Systems" at bounding box center [744, 320] width 791 height 20
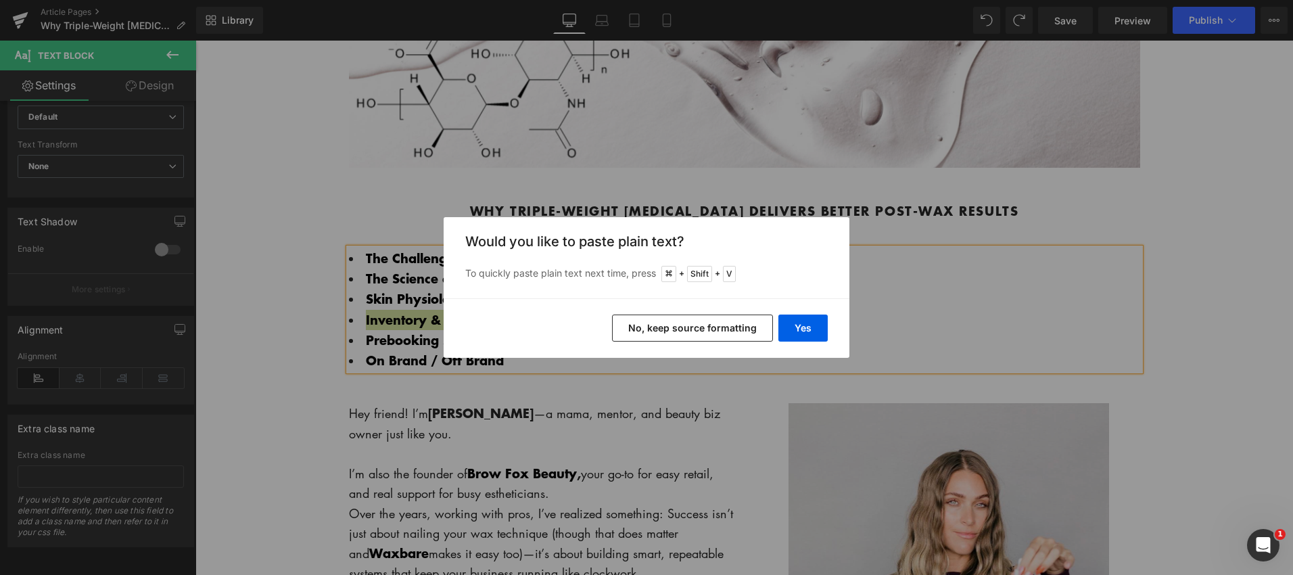
click at [701, 325] on button "No, keep source formatting" at bounding box center [692, 327] width 161 height 27
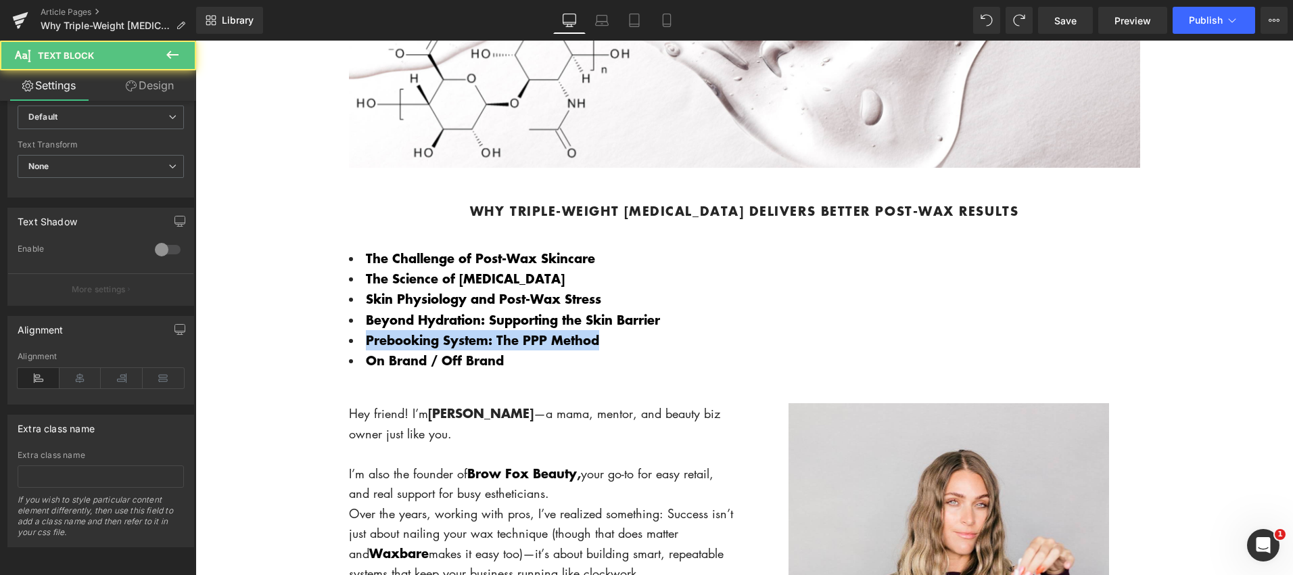
drag, startPoint x: 609, startPoint y: 341, endPoint x: 333, endPoint y: 341, distance: 276.6
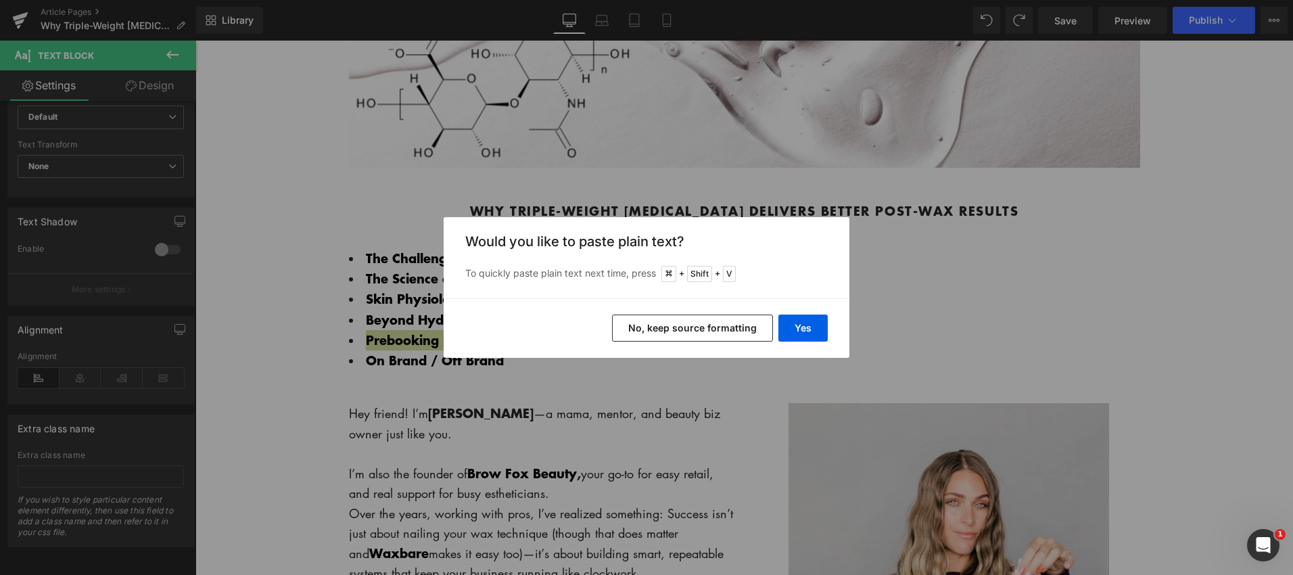
click at [724, 334] on button "No, keep source formatting" at bounding box center [692, 327] width 161 height 27
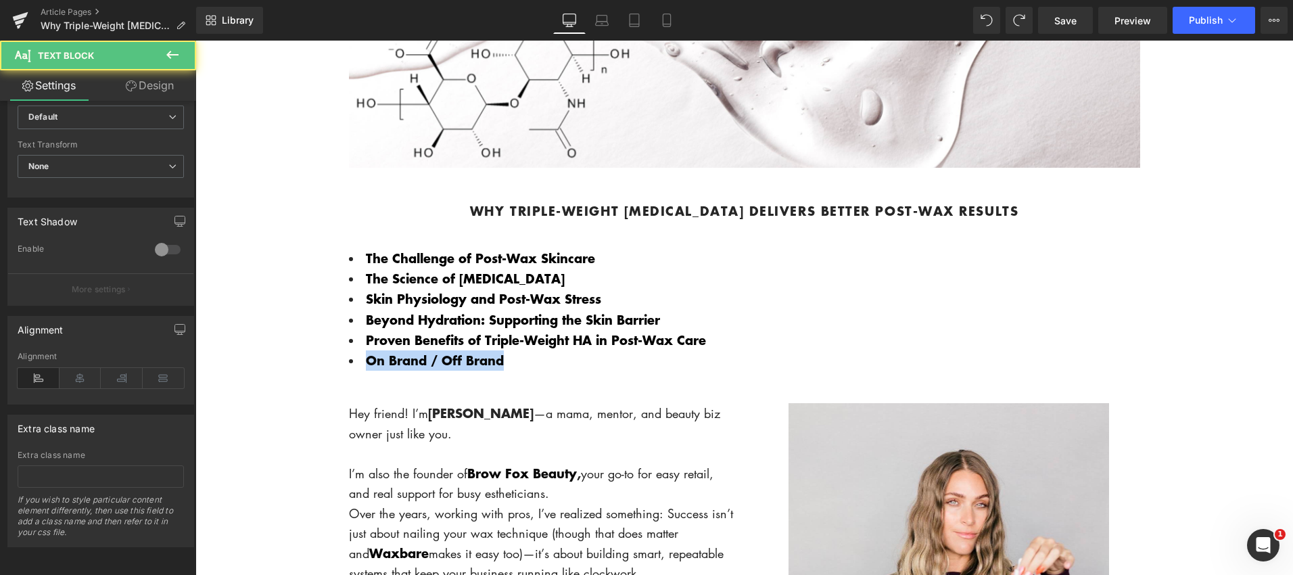
drag, startPoint x: 510, startPoint y: 360, endPoint x: 318, endPoint y: 360, distance: 191.4
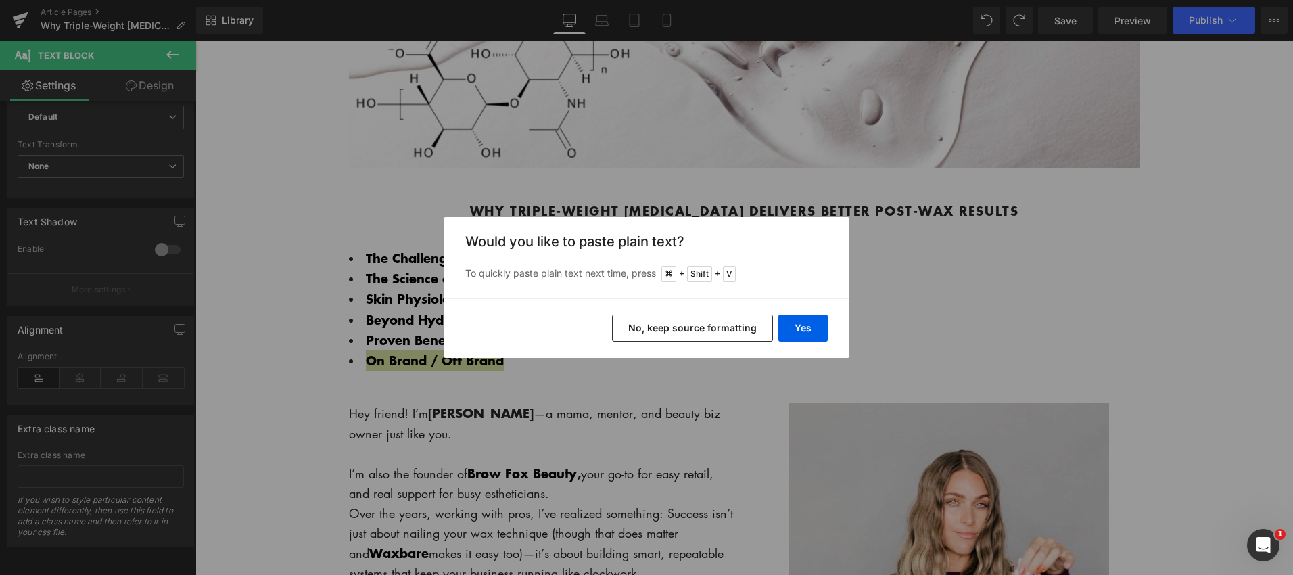
click at [736, 324] on button "No, keep source formatting" at bounding box center [692, 327] width 161 height 27
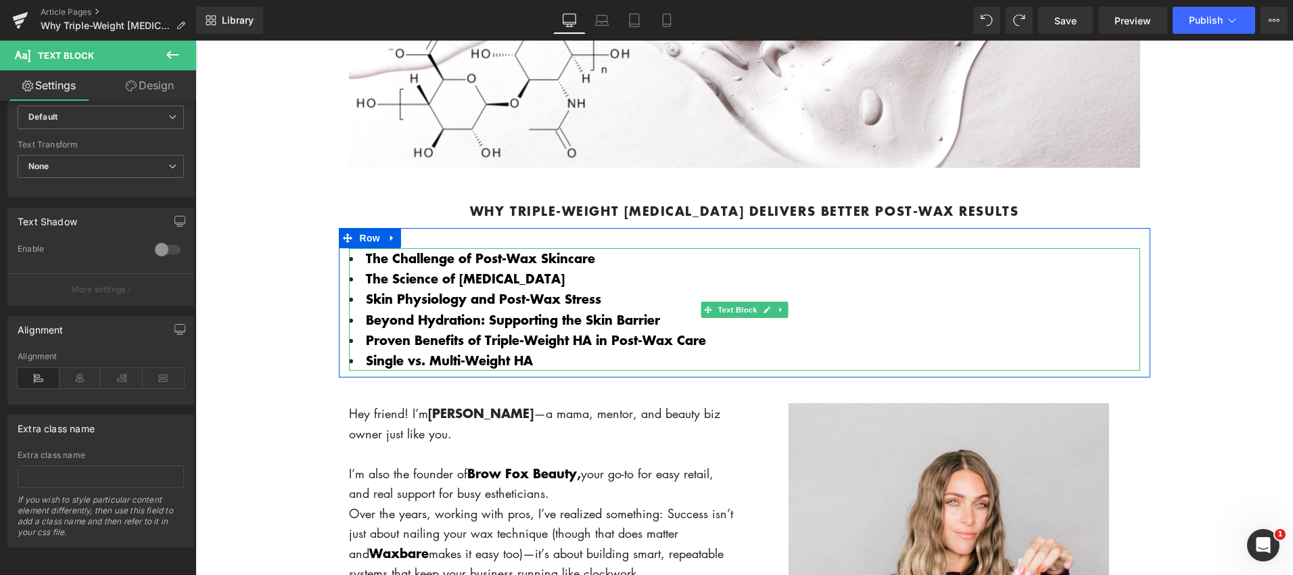
click at [595, 361] on li "Single vs. Multi-Weight HA" at bounding box center [744, 360] width 791 height 20
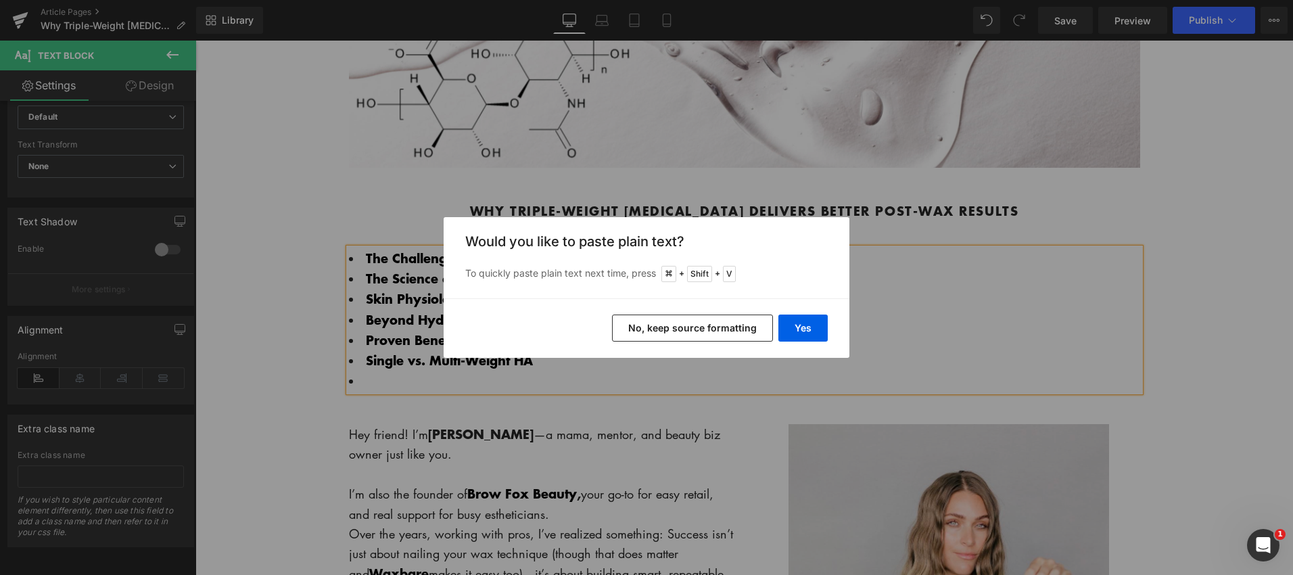
click at [705, 331] on button "No, keep source formatting" at bounding box center [692, 327] width 161 height 27
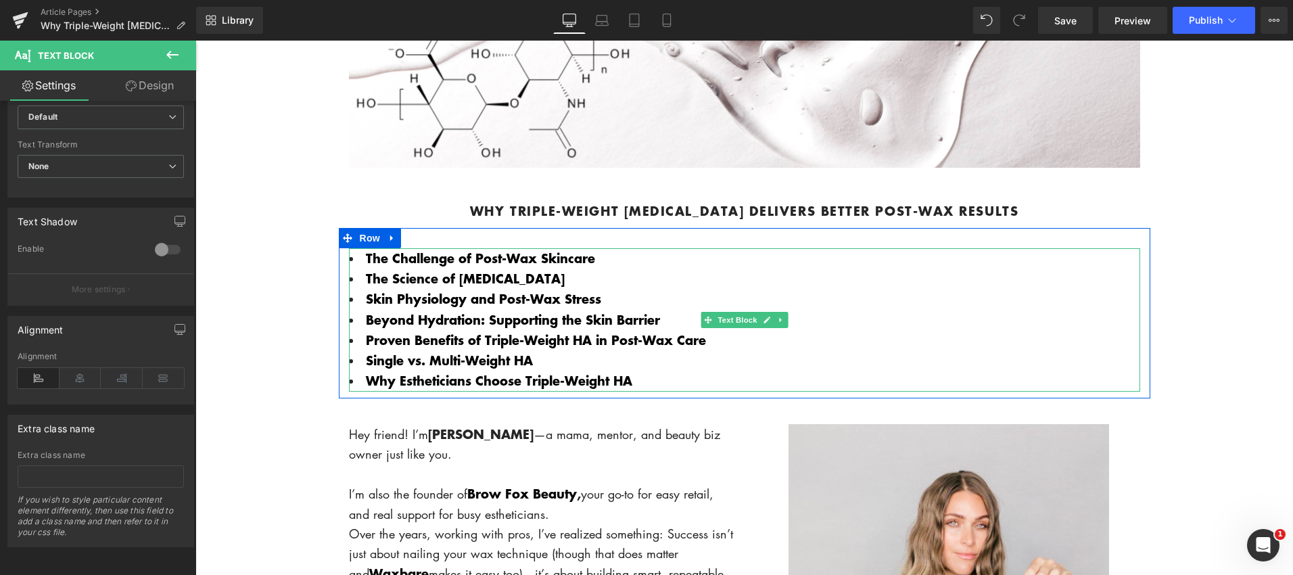
click at [644, 381] on li "Why Estheticians Choose Triple-Weight HA" at bounding box center [744, 381] width 791 height 20
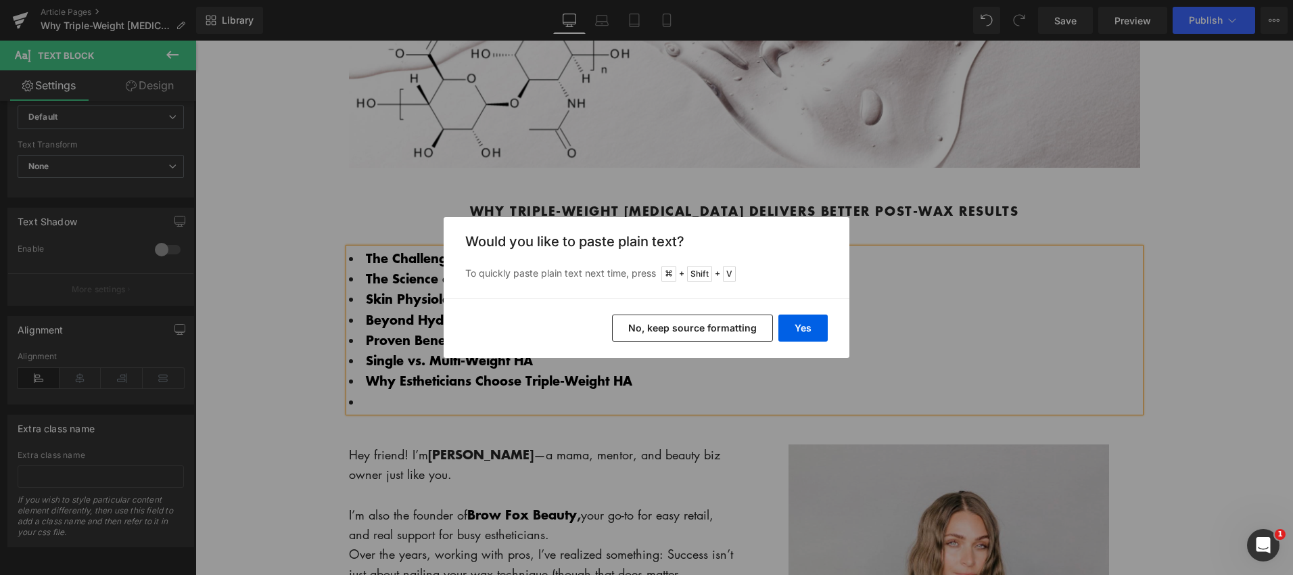
click at [705, 327] on button "No, keep source formatting" at bounding box center [692, 327] width 161 height 27
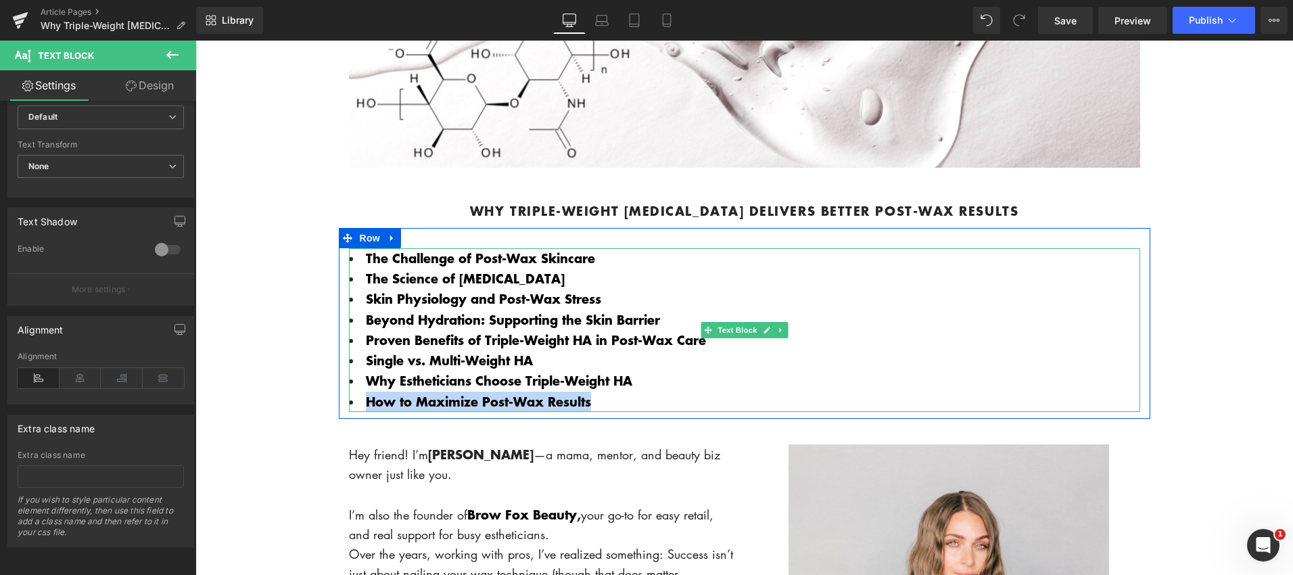
drag, startPoint x: 598, startPoint y: 403, endPoint x: 363, endPoint y: 402, distance: 235.3
click at [362, 402] on li "How to Maximize Post-Wax Results" at bounding box center [744, 402] width 791 height 20
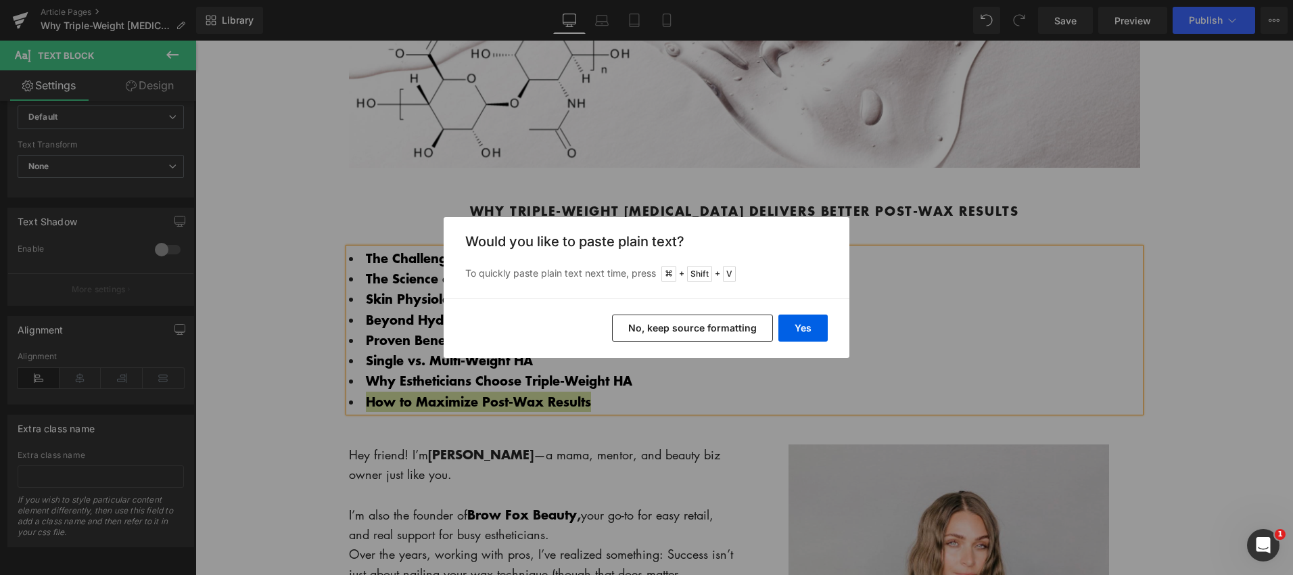
click at [725, 323] on button "No, keep source formatting" at bounding box center [692, 327] width 161 height 27
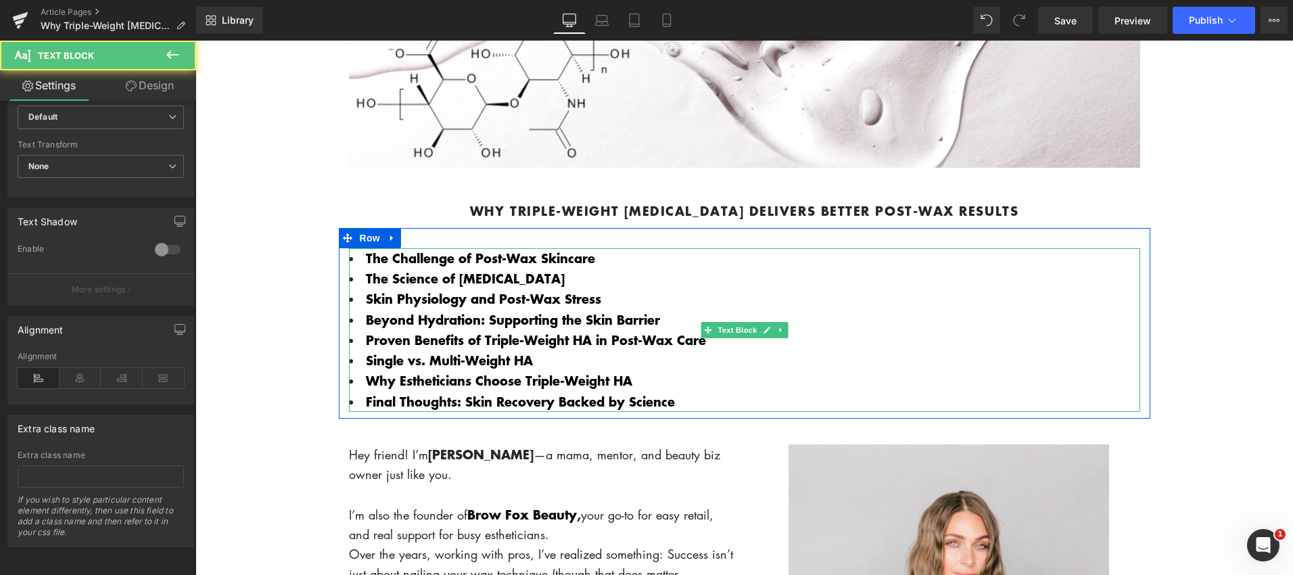
click at [548, 390] on li "Why Estheticians Choose Triple-Weight HA" at bounding box center [744, 381] width 791 height 20
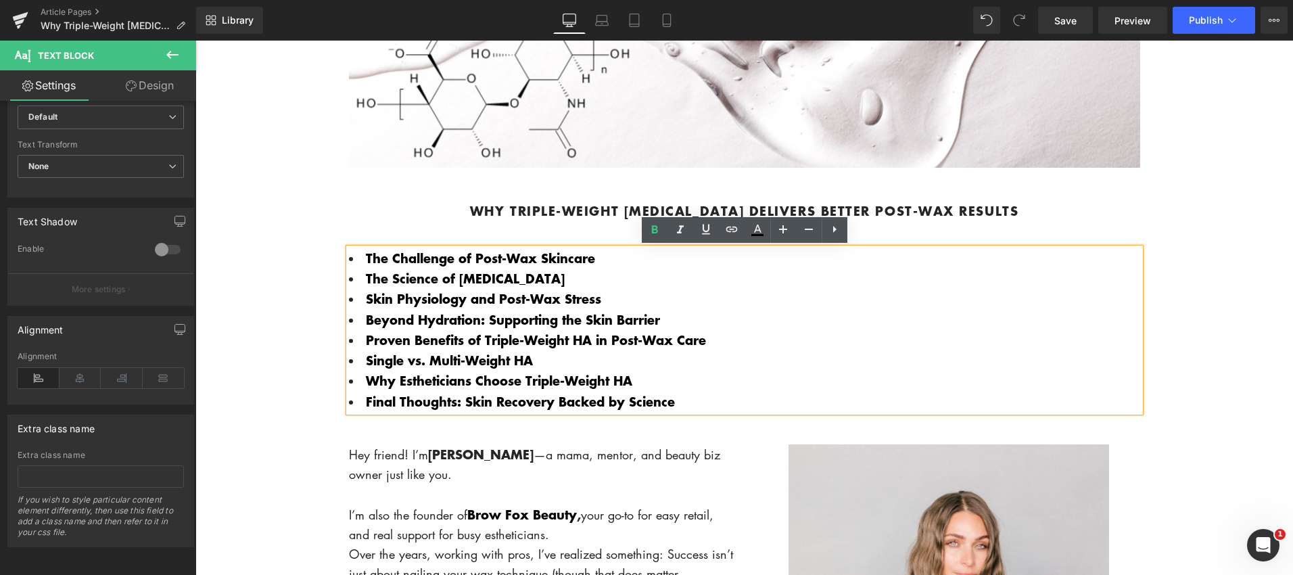
click at [412, 308] on li "Skin Physiology and Post-Wax Stress" at bounding box center [744, 299] width 791 height 20
click at [733, 233] on icon at bounding box center [732, 229] width 16 height 16
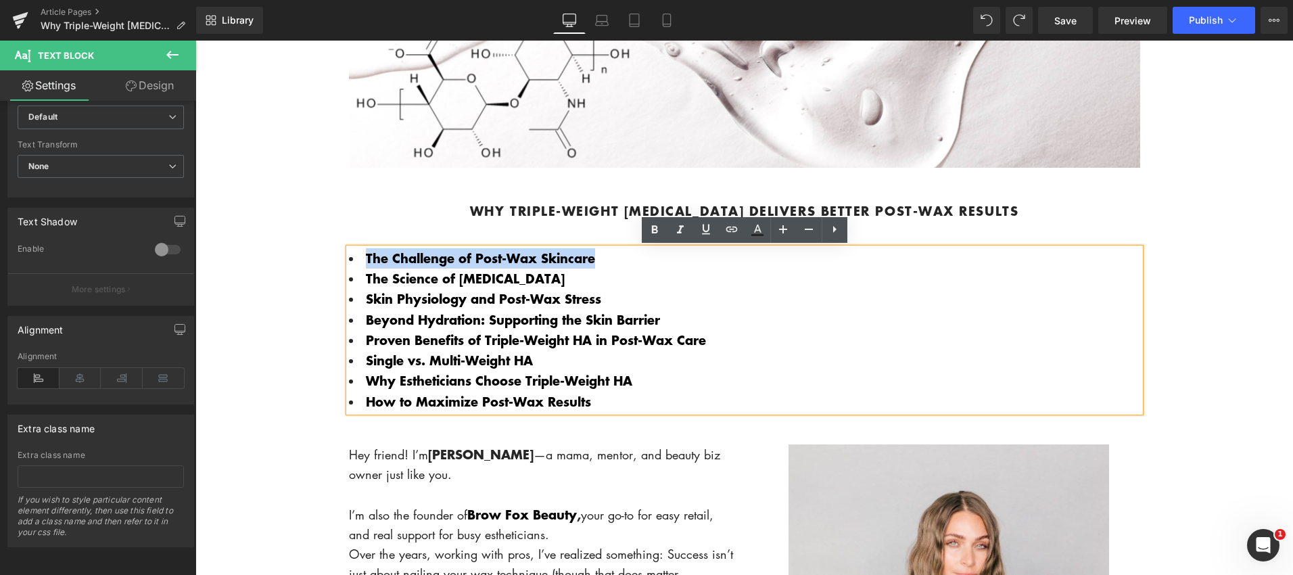
drag, startPoint x: 607, startPoint y: 259, endPoint x: 364, endPoint y: 254, distance: 242.8
click at [364, 252] on li "The Challenge of Post-Wax Skincare" at bounding box center [744, 258] width 791 height 20
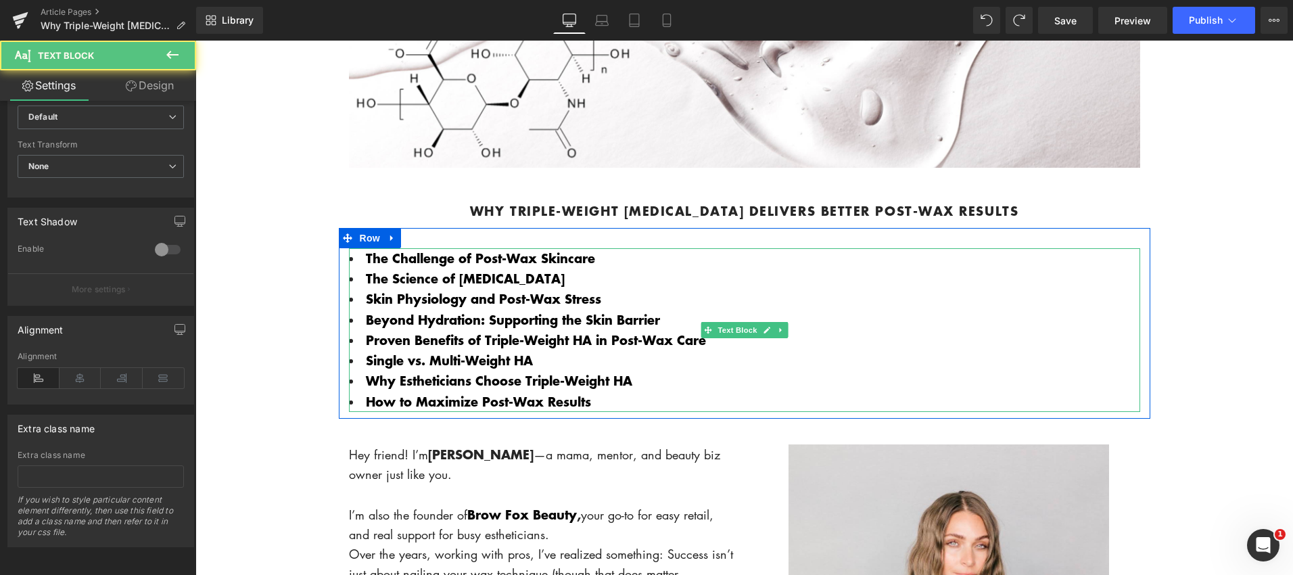
click at [542, 254] on span "The Challenge of Post-Wax Skincare" at bounding box center [480, 258] width 229 height 18
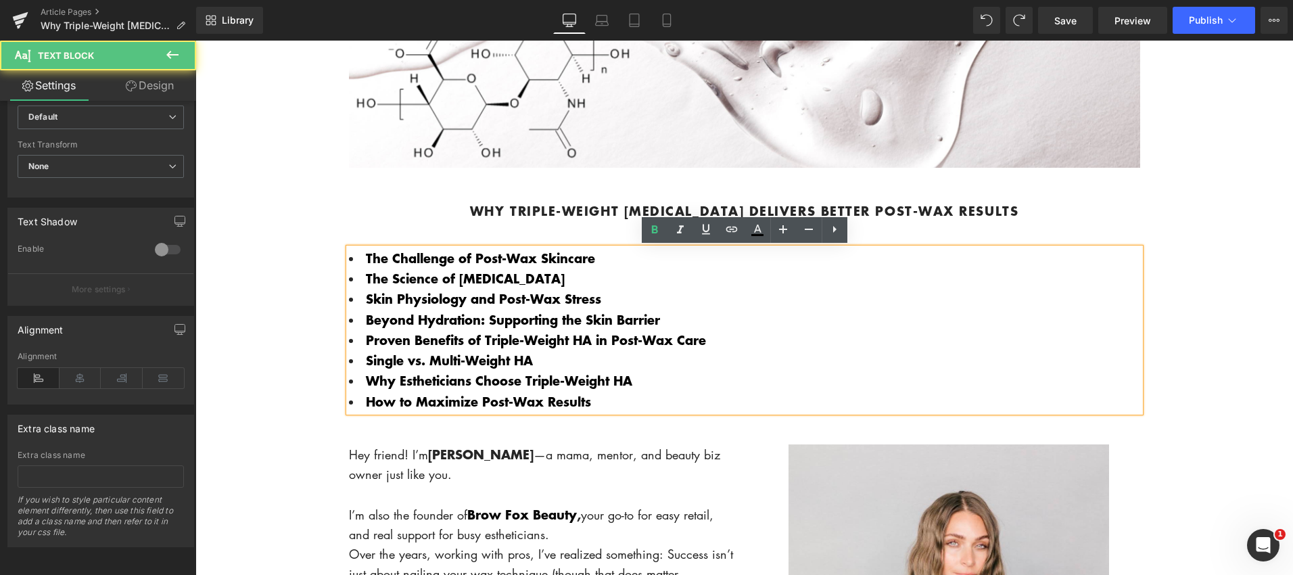
drag, startPoint x: 508, startPoint y: 255, endPoint x: 473, endPoint y: 257, distance: 35.2
click at [507, 255] on span "The Challenge of Post-Wax Skincare" at bounding box center [480, 258] width 229 height 18
drag, startPoint x: 450, startPoint y: 258, endPoint x: 408, endPoint y: 272, distance: 44.3
click at [450, 258] on span "The Challenge of Post-Wax Skincare" at bounding box center [480, 258] width 229 height 18
click at [401, 281] on span "The Science of [MEDICAL_DATA]" at bounding box center [465, 278] width 199 height 18
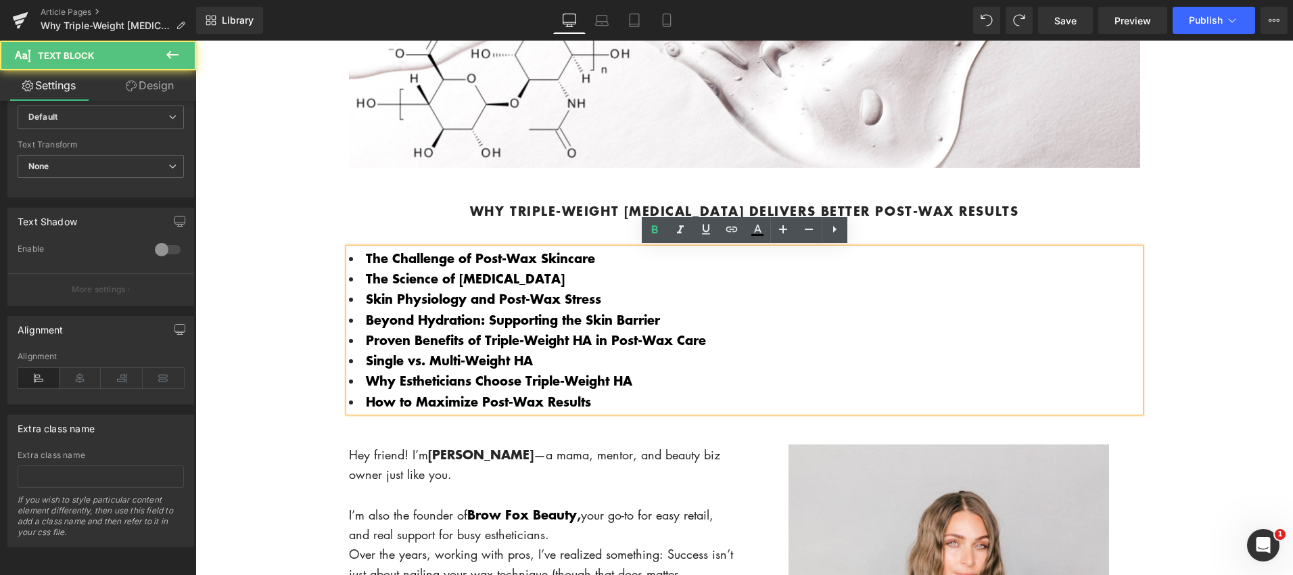
click at [398, 312] on span "Beyond Hydration: Supporting the Skin Barrier" at bounding box center [513, 319] width 294 height 18
click at [411, 345] on span "Proven Benefits of Triple-Weight HA in Post-Wax Care" at bounding box center [536, 340] width 340 height 18
click at [404, 363] on span "Single vs. Multi-Weight HA" at bounding box center [449, 360] width 167 height 18
click at [410, 385] on span "Why Estheticians Choose Triple-Weight HA" at bounding box center [499, 380] width 266 height 18
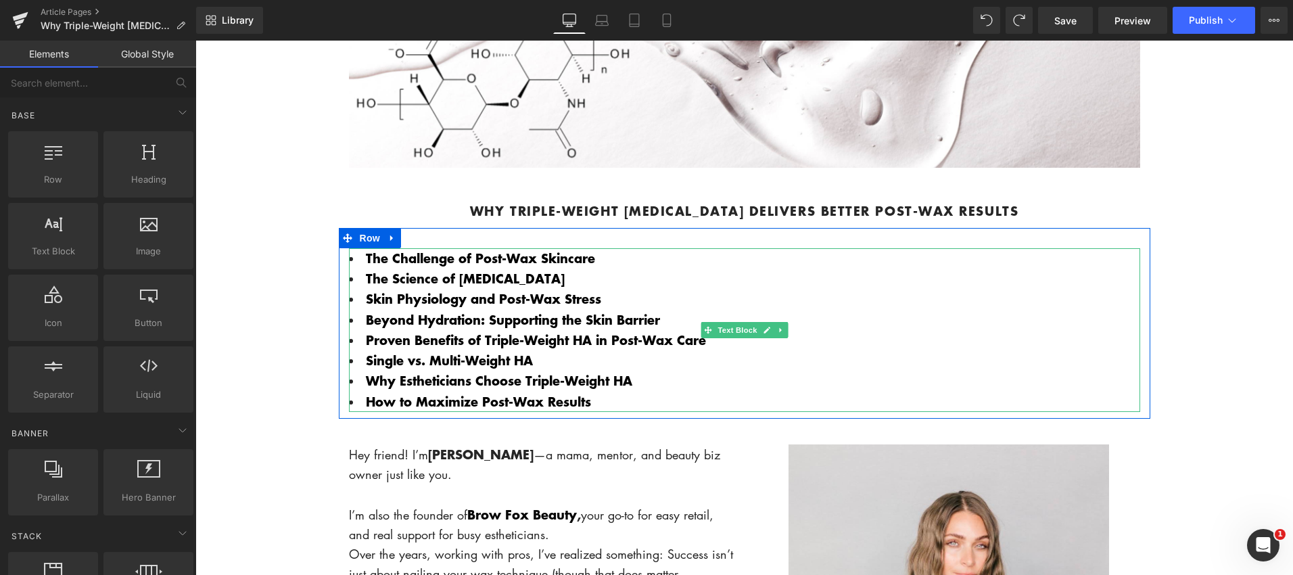
click at [392, 382] on span "Why Estheticians Choose Triple-Weight HA" at bounding box center [499, 380] width 266 height 18
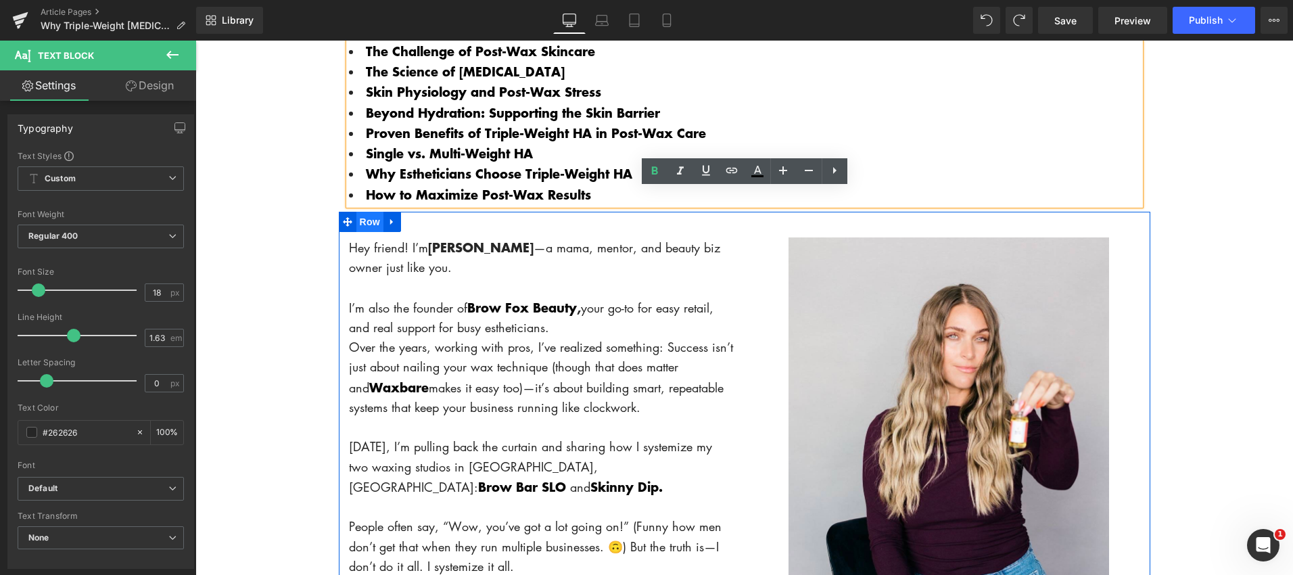
scroll to position [682, 0]
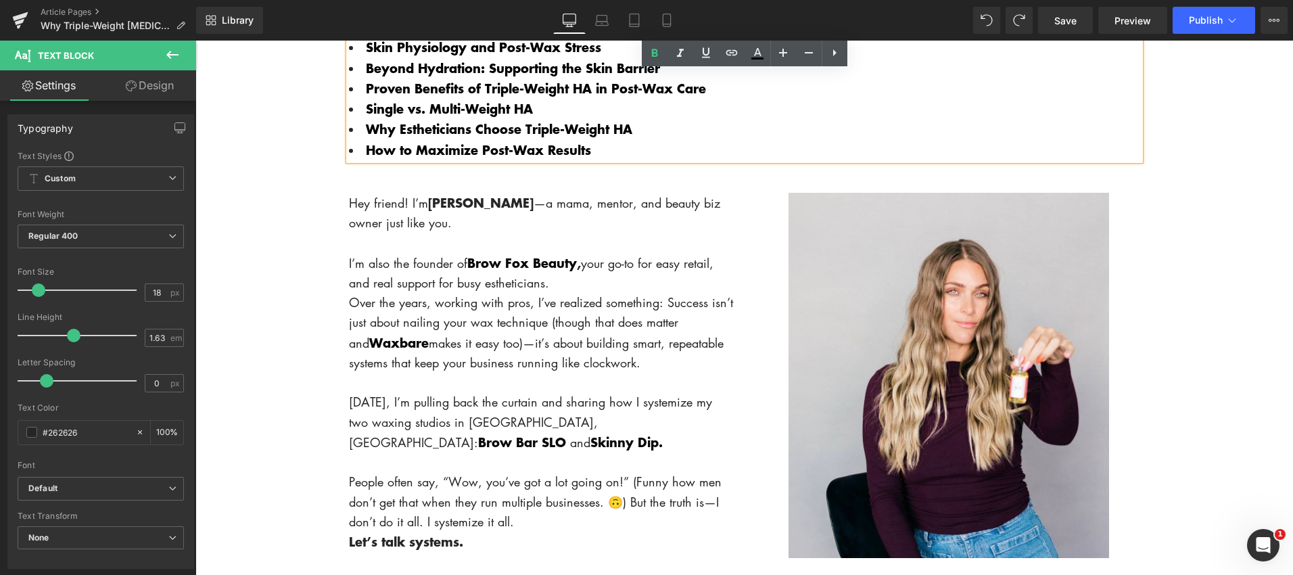
click at [353, 210] on p "Hey friend! I’m [PERSON_NAME] —a mama, mentor, and beauty biz owner just like y…" at bounding box center [541, 213] width 385 height 41
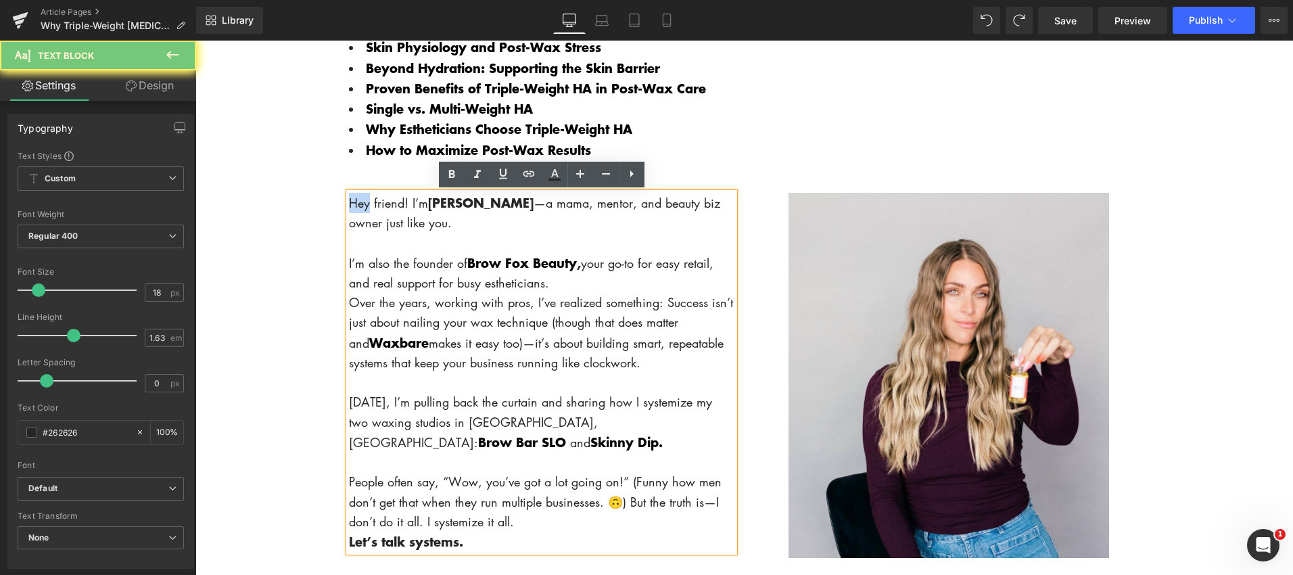
click at [349, 204] on p "Hey friend! I’m [PERSON_NAME] —a mama, mentor, and beauty biz owner just like y…" at bounding box center [541, 213] width 385 height 41
click at [370, 229] on p "Hey friend! I’m [PERSON_NAME] —a mama, mentor, and beauty biz owner just like y…" at bounding box center [541, 213] width 385 height 41
drag, startPoint x: 348, startPoint y: 205, endPoint x: 585, endPoint y: 527, distance: 399.9
click at [585, 527] on div "Hey friend! I’m [PERSON_NAME] —a mama, mentor, and beauty biz owner just like y…" at bounding box center [541, 373] width 385 height 360
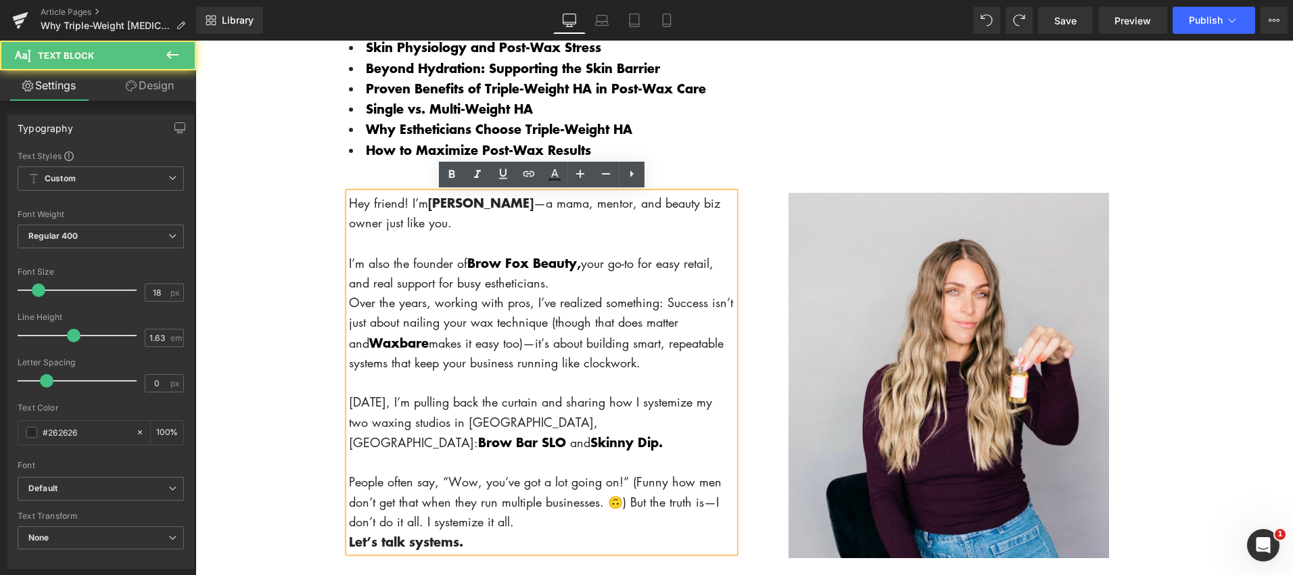
click at [350, 204] on p "Hey friend! I’m [PERSON_NAME] —a mama, mentor, and beauty biz owner just like y…" at bounding box center [541, 213] width 385 height 41
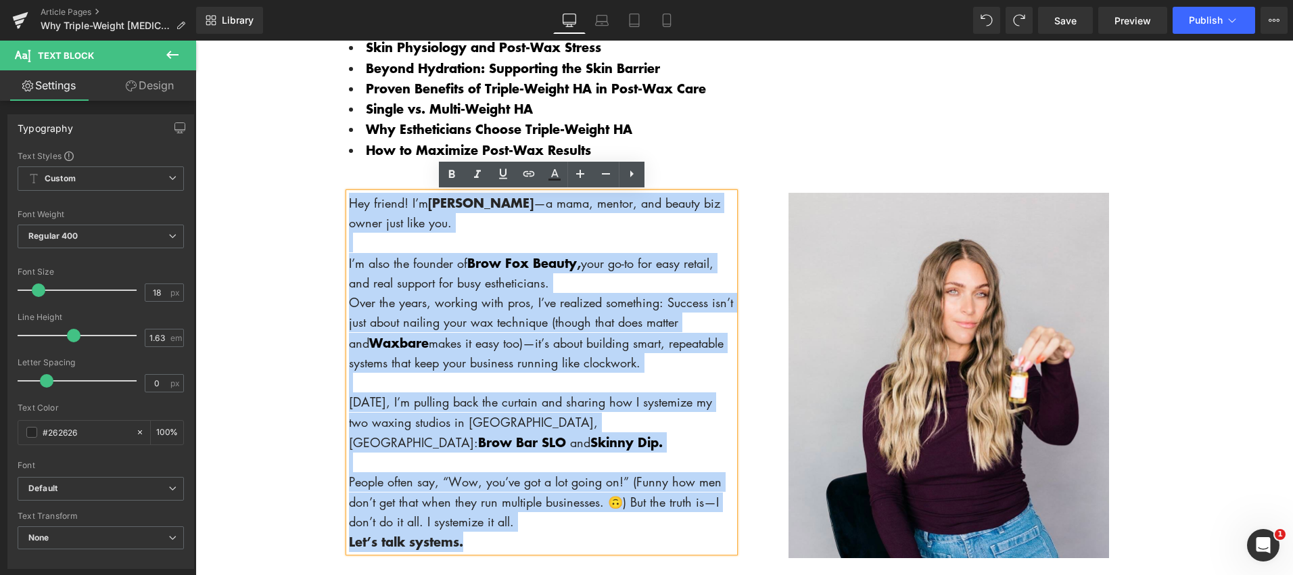
drag, startPoint x: 349, startPoint y: 204, endPoint x: 515, endPoint y: 544, distance: 378.0
click at [515, 544] on div "Hey friend! I’m [PERSON_NAME] —a mama, mentor, and beauty biz owner just like y…" at bounding box center [541, 373] width 385 height 360
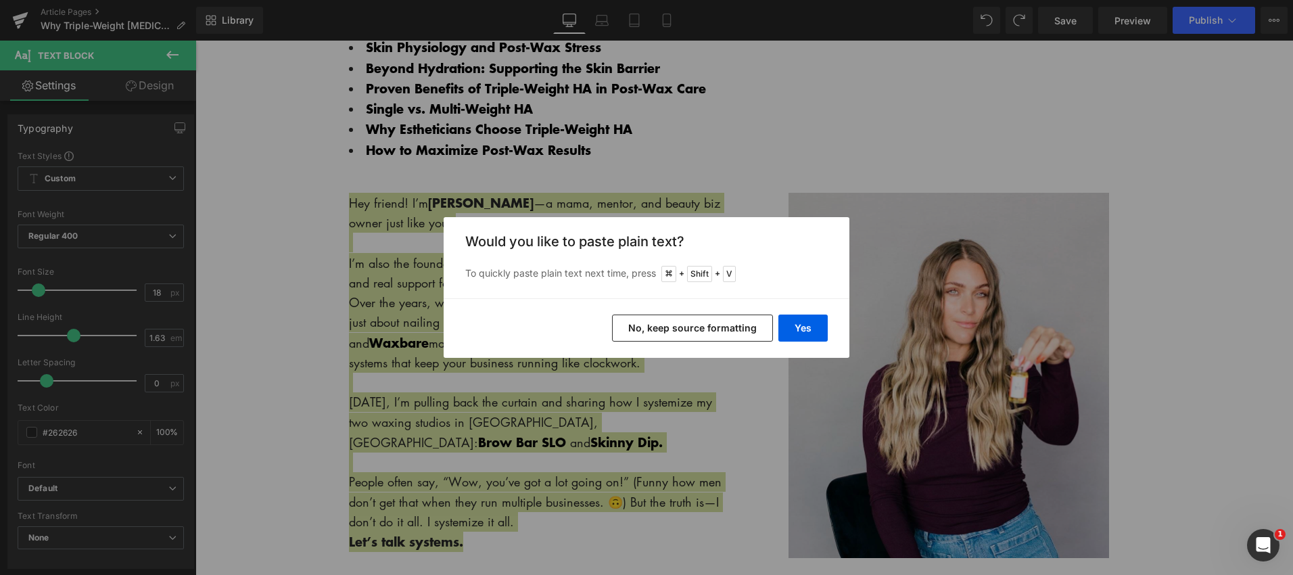
click at [717, 328] on button "No, keep source formatting" at bounding box center [692, 327] width 161 height 27
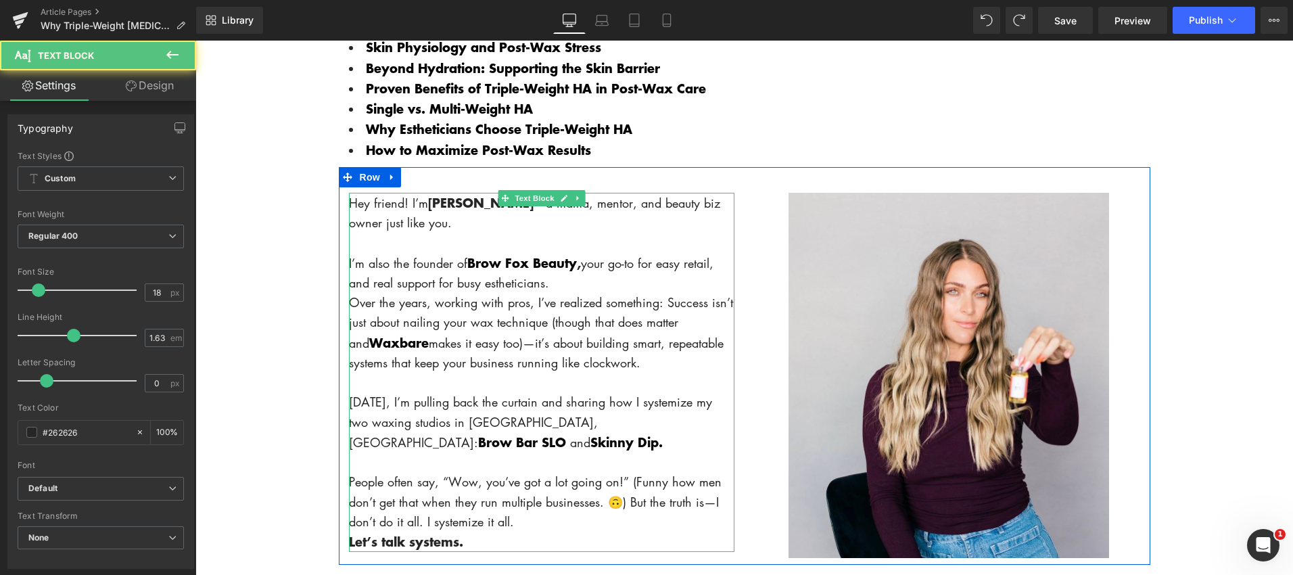
click at [352, 202] on div "Hey friend! I’m [PERSON_NAME] —a mama, mentor, and beauty biz owner just like y…" at bounding box center [541, 373] width 385 height 360
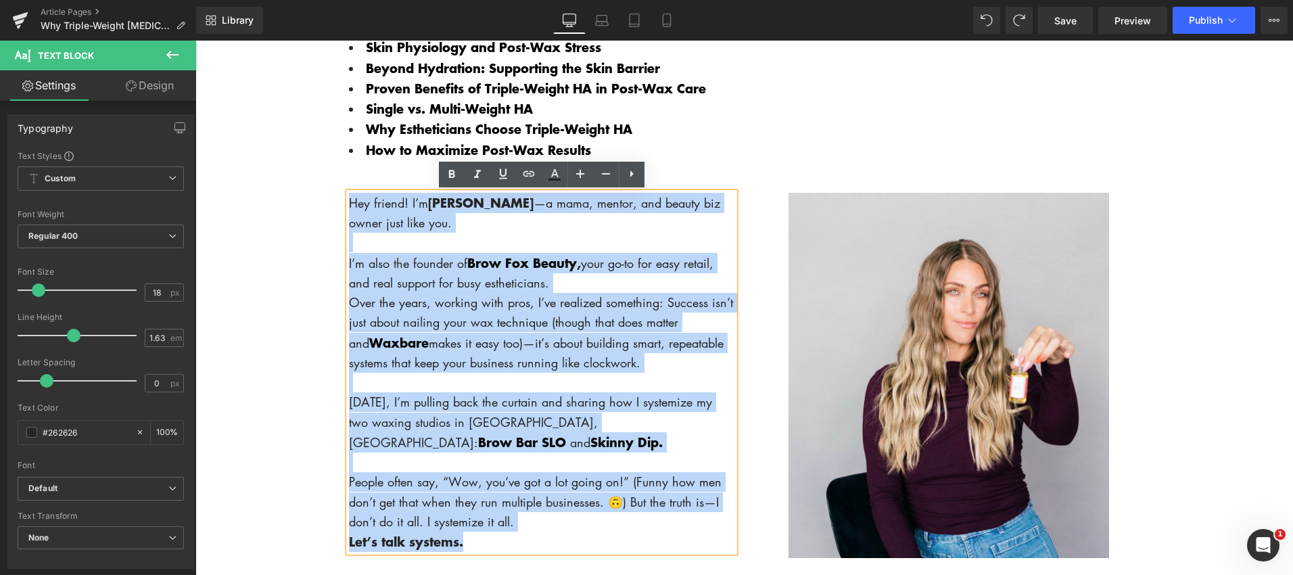
drag, startPoint x: 351, startPoint y: 203, endPoint x: 574, endPoint y: 536, distance: 401.2
click at [575, 536] on div "Hey friend! I’m [PERSON_NAME] —a mama, mentor, and beauty biz owner just like y…" at bounding box center [541, 373] width 385 height 360
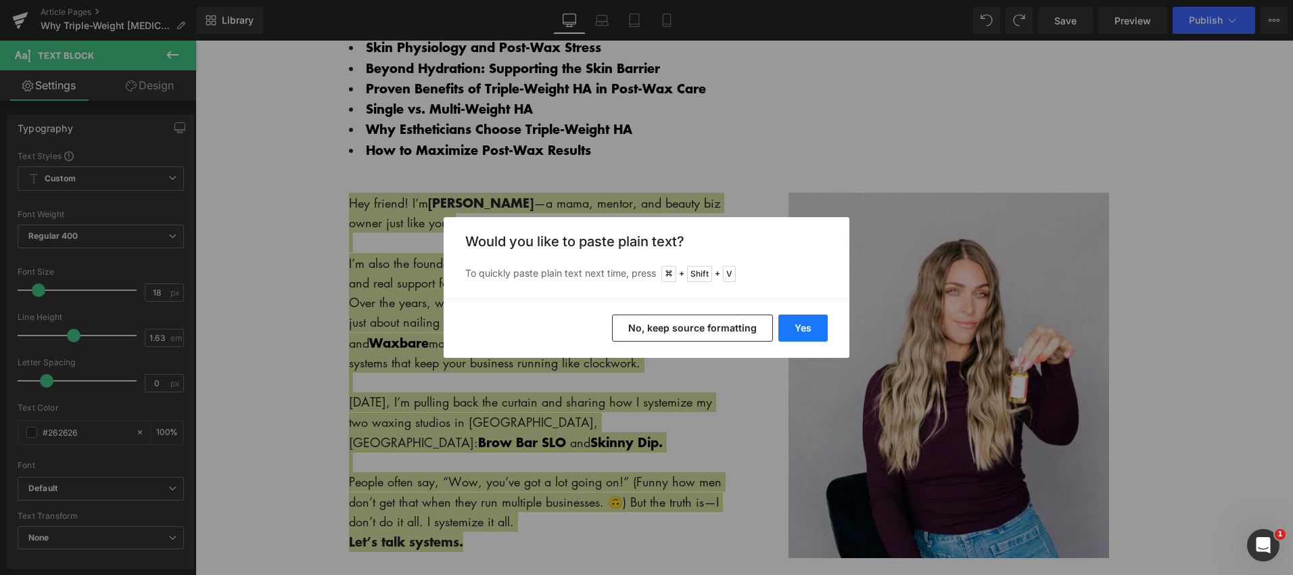
click at [808, 327] on button "Yes" at bounding box center [802, 327] width 49 height 27
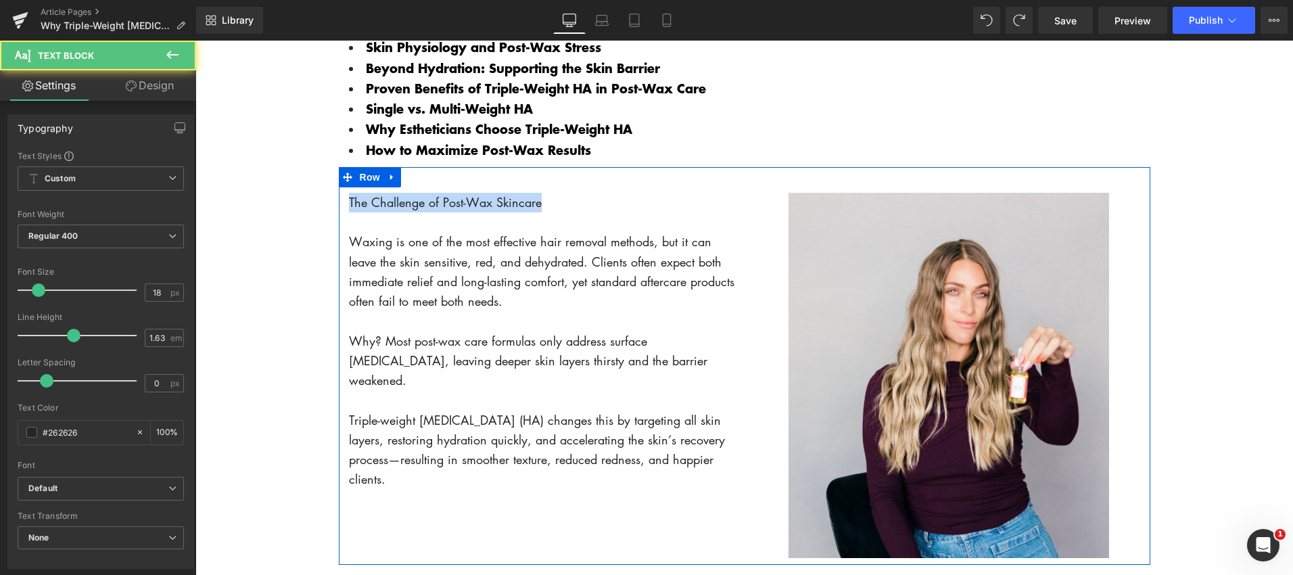
drag, startPoint x: 507, startPoint y: 205, endPoint x: 337, endPoint y: 200, distance: 170.5
click at [348, 206] on div "The Challenge of Post-Wax Skincare Waxing is one of the most effective hair rem…" at bounding box center [542, 341] width 406 height 297
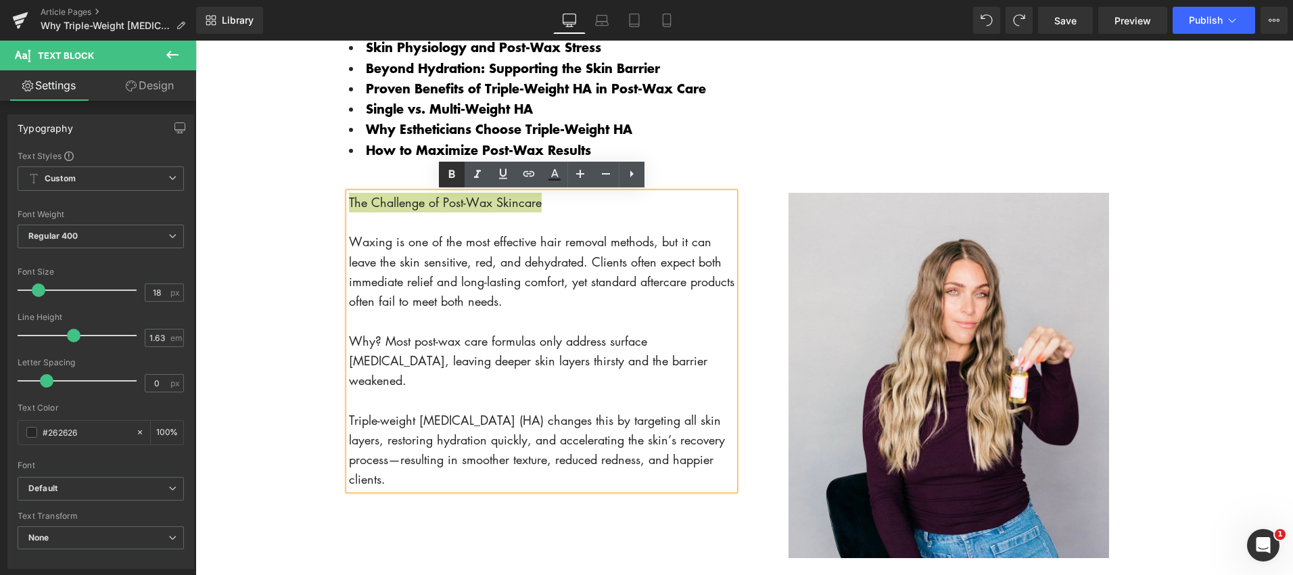
click at [450, 177] on icon at bounding box center [451, 174] width 6 height 8
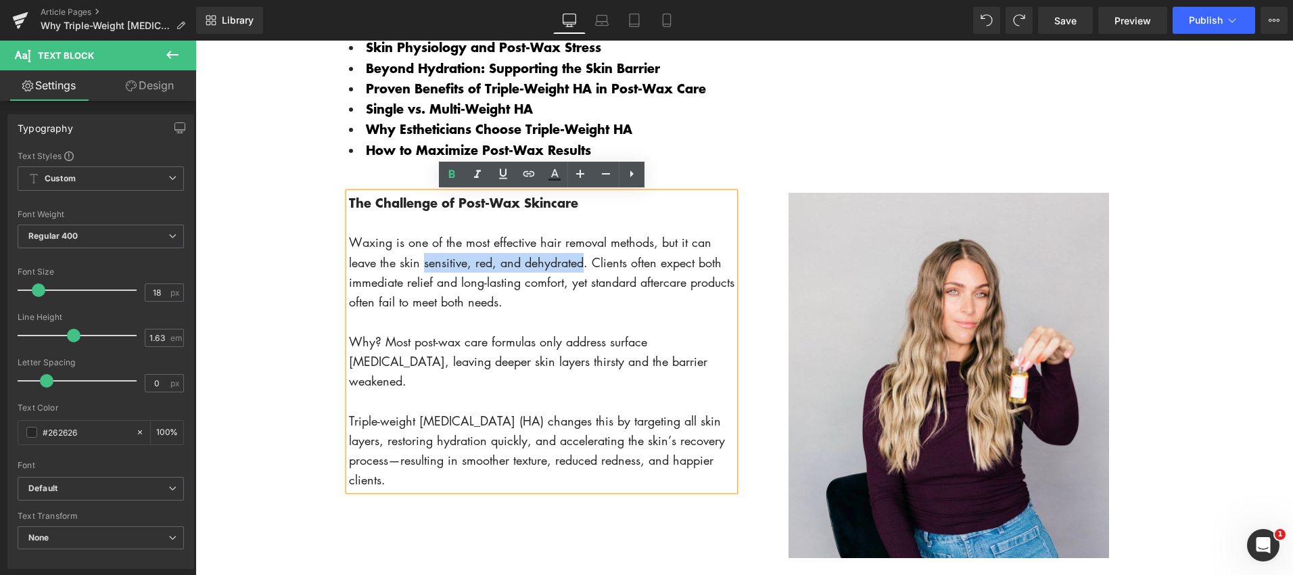
drag, startPoint x: 423, startPoint y: 266, endPoint x: 586, endPoint y: 259, distance: 162.4
click at [586, 259] on p "Waxing is one of the most effective hair removal methods, but it can leave the …" at bounding box center [541, 272] width 385 height 79
click at [454, 181] on icon at bounding box center [452, 174] width 16 height 16
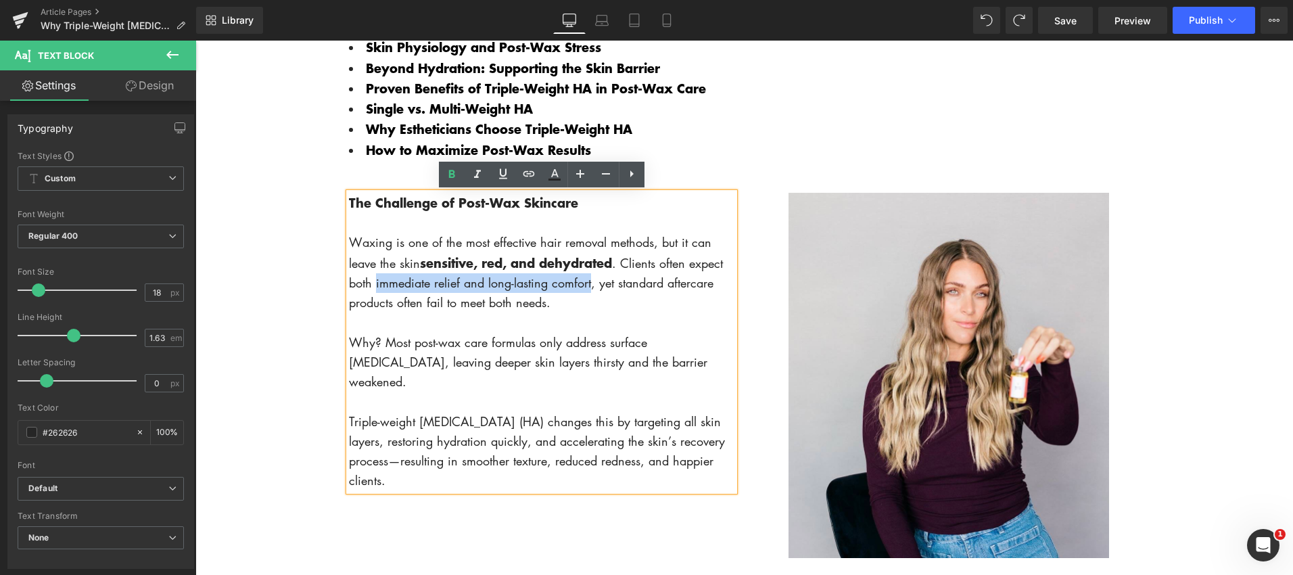
drag, startPoint x: 375, startPoint y: 285, endPoint x: 584, endPoint y: 271, distance: 209.4
click at [591, 285] on p "Waxing is one of the most effective hair removal methods, but it can leave the …" at bounding box center [541, 273] width 385 height 80
click at [456, 176] on icon at bounding box center [452, 174] width 16 height 16
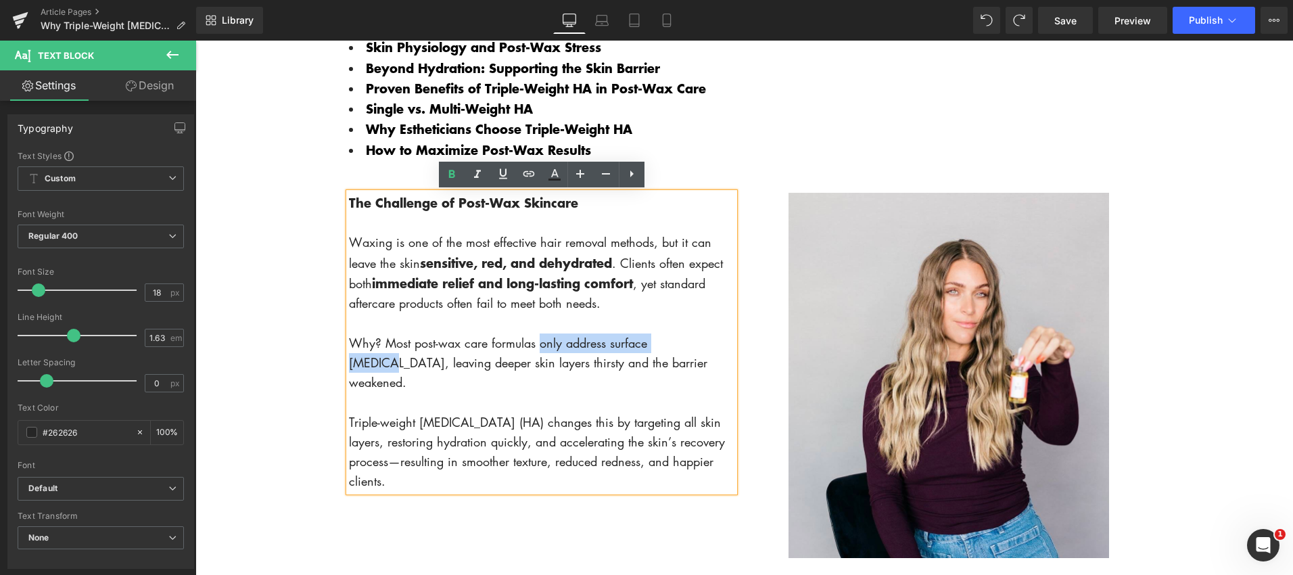
drag, startPoint x: 540, startPoint y: 346, endPoint x: 686, endPoint y: 343, distance: 146.8
click at [690, 349] on p "Why? Most post-wax care formulas only address surface [MEDICAL_DATA], leaving d…" at bounding box center [541, 363] width 385 height 60
click at [455, 175] on icon at bounding box center [452, 174] width 16 height 16
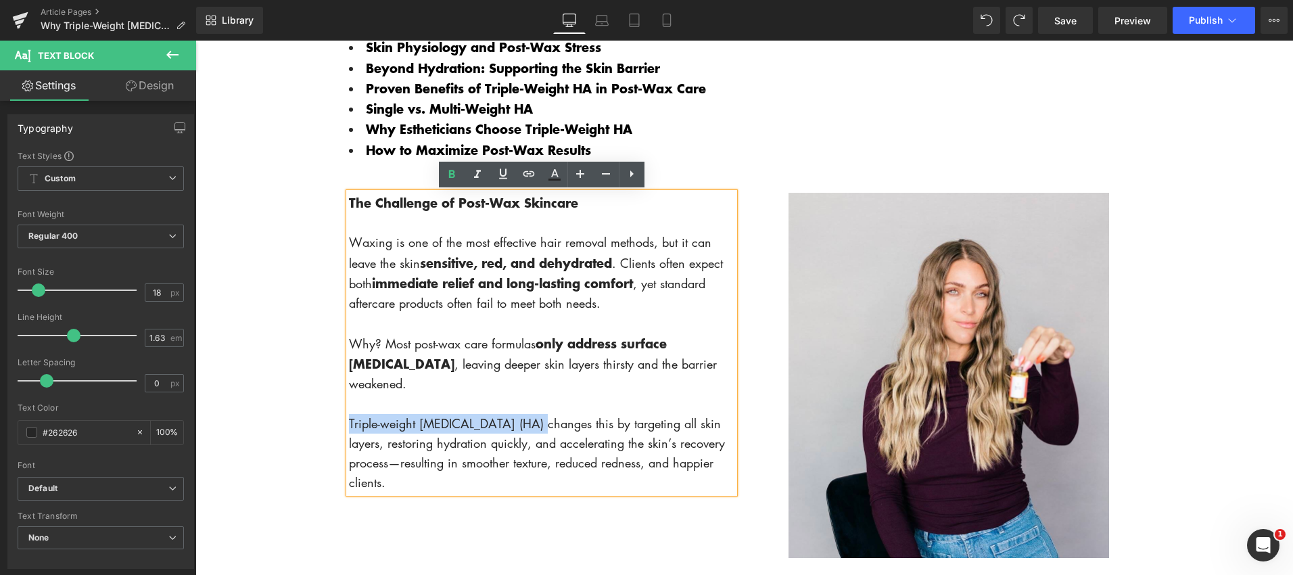
drag, startPoint x: 349, startPoint y: 404, endPoint x: 530, endPoint y: 399, distance: 181.3
click at [530, 414] on p "Triple-weight [MEDICAL_DATA] (HA) changes this by targeting all skin layers, re…" at bounding box center [541, 453] width 385 height 79
drag, startPoint x: 452, startPoint y: 175, endPoint x: 458, endPoint y: 184, distance: 10.3
click at [453, 175] on icon at bounding box center [452, 174] width 16 height 16
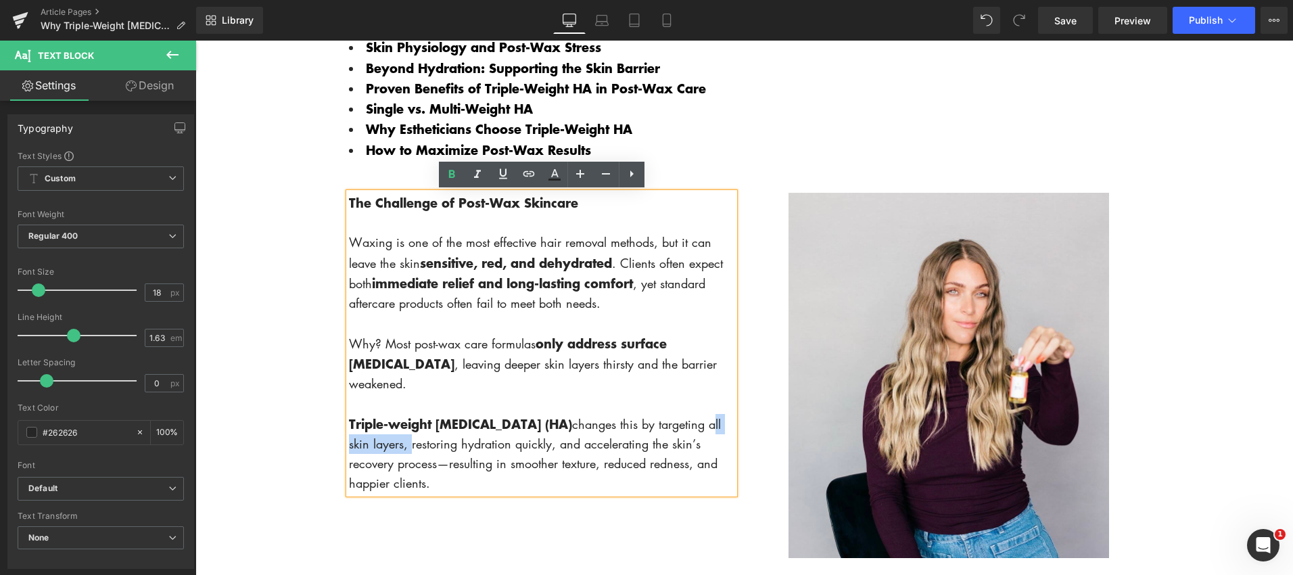
drag, startPoint x: 708, startPoint y: 406, endPoint x: 406, endPoint y: 430, distance: 302.6
click at [406, 430] on p "Triple-weight [MEDICAL_DATA] (HA) changes this by targeting all skin layers, re…" at bounding box center [541, 454] width 385 height 80
click at [450, 171] on icon at bounding box center [451, 174] width 6 height 8
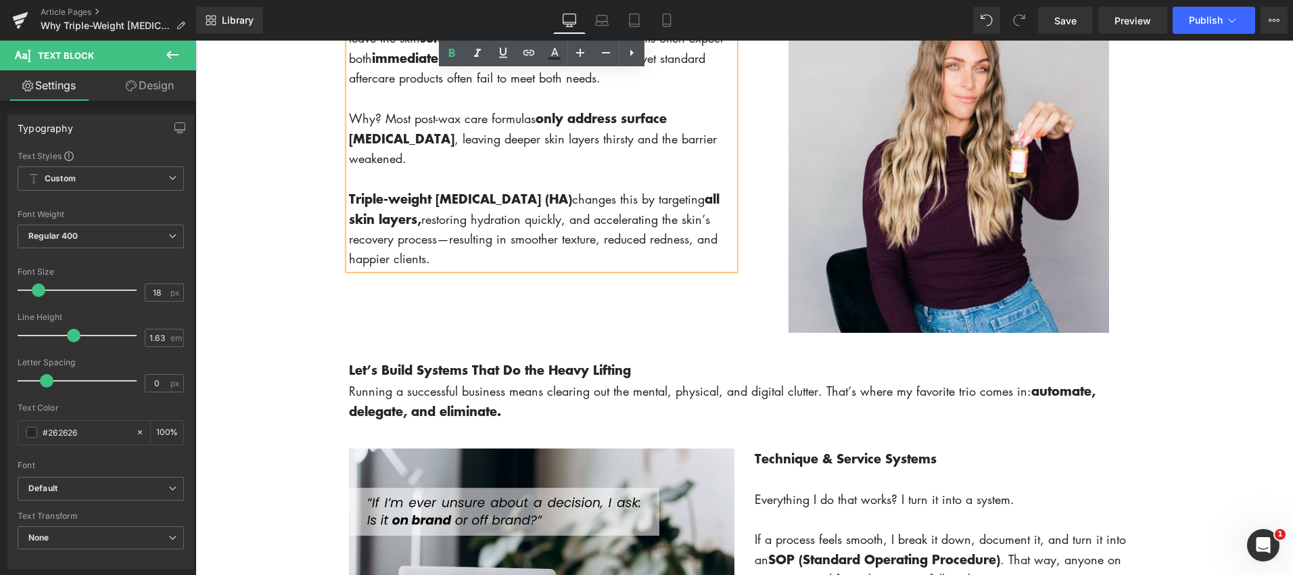
scroll to position [919, 0]
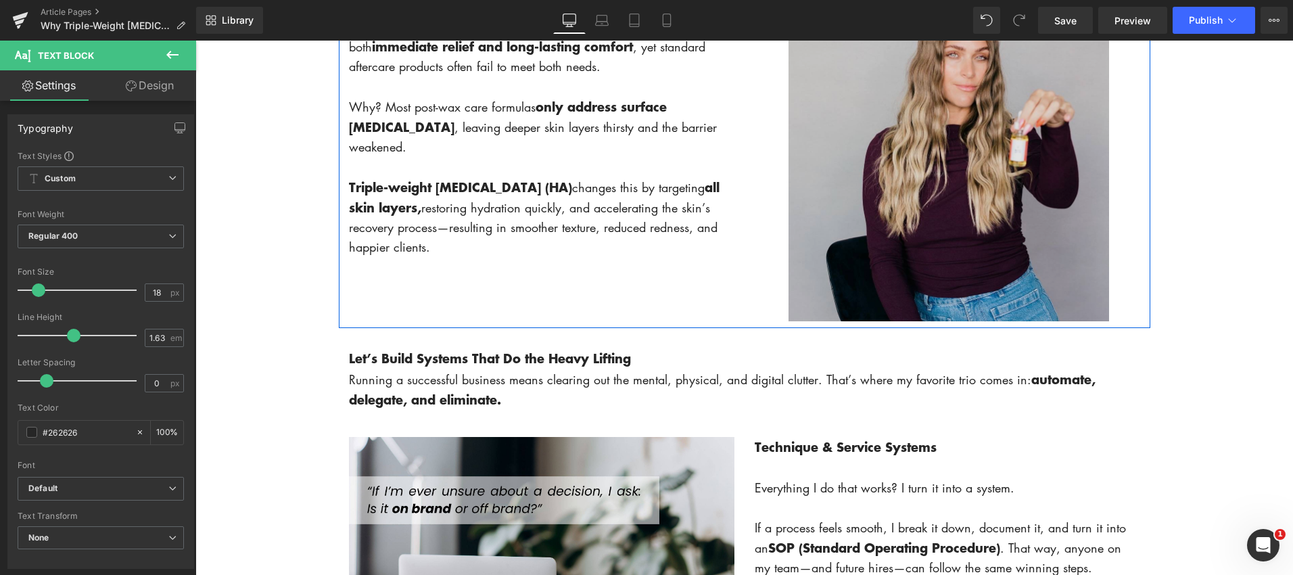
click at [875, 245] on img at bounding box center [947, 138] width 385 height 365
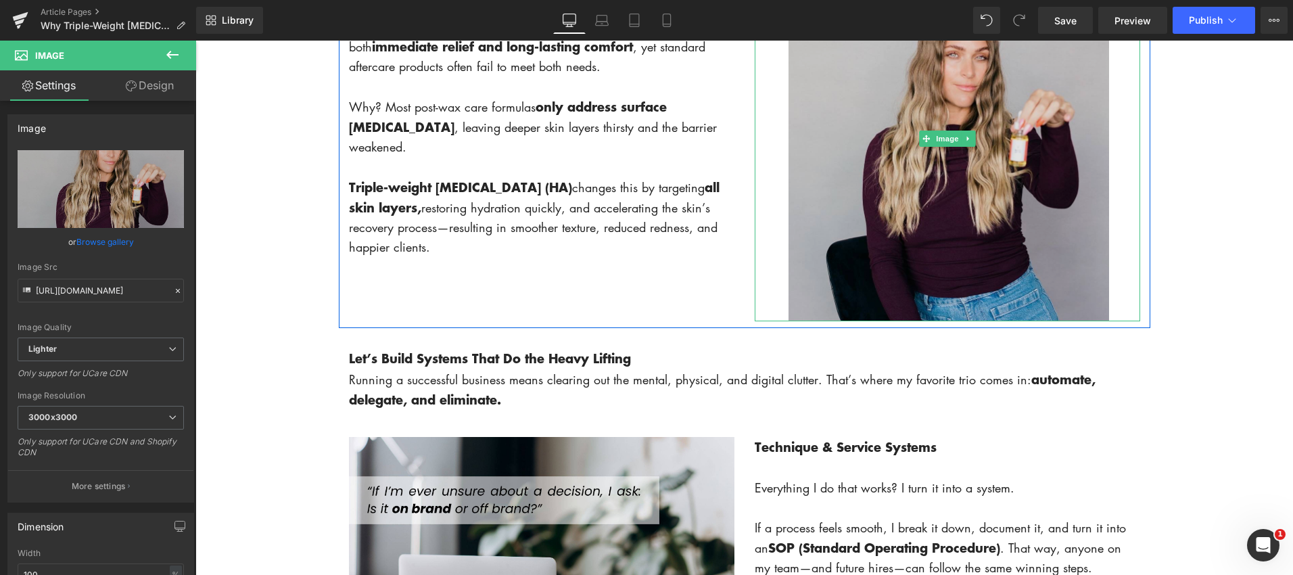
drag, startPoint x: 942, startPoint y: 311, endPoint x: 925, endPoint y: 229, distance: 84.2
click at [925, 229] on div "Image" at bounding box center [947, 138] width 385 height 365
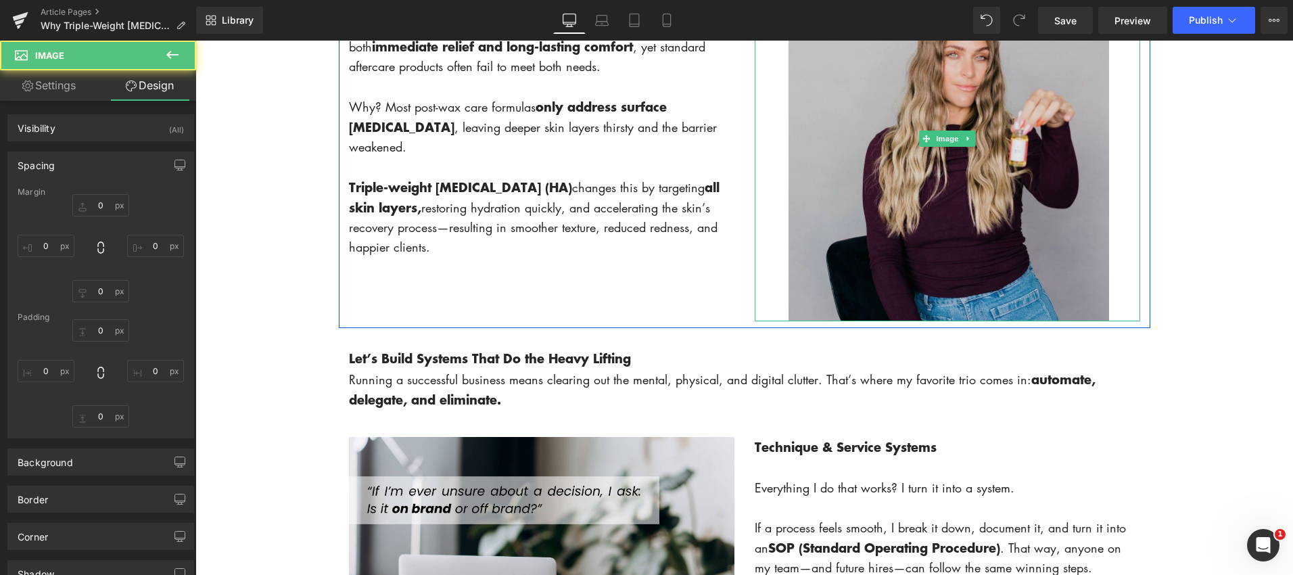
type input "0"
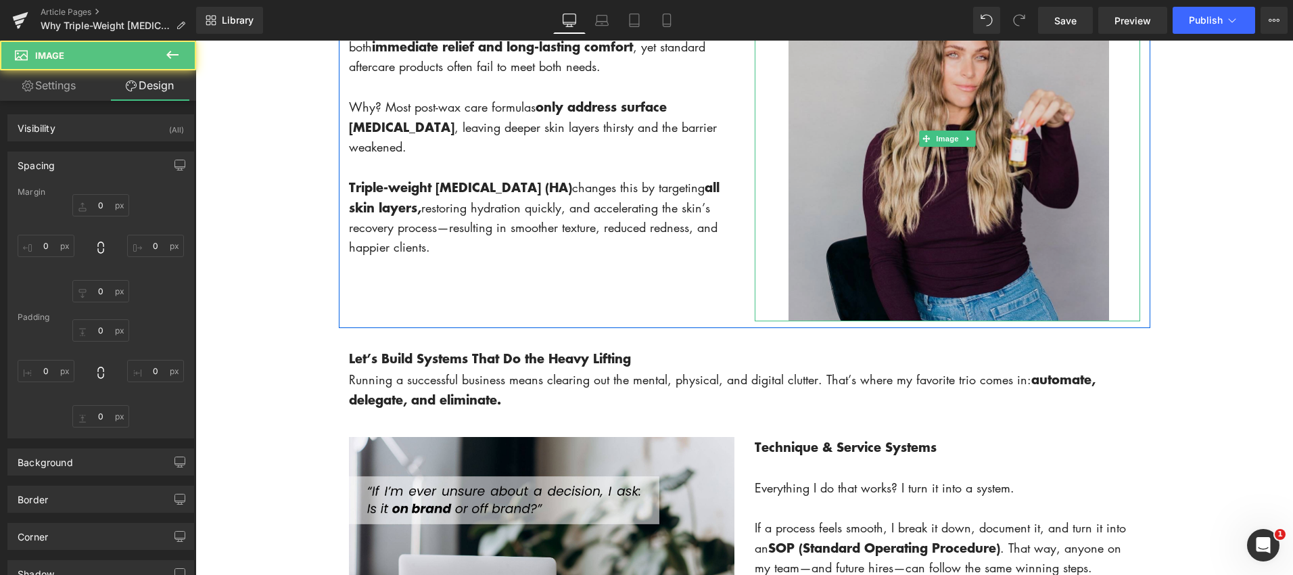
type input "46"
type input "0"
type input "50"
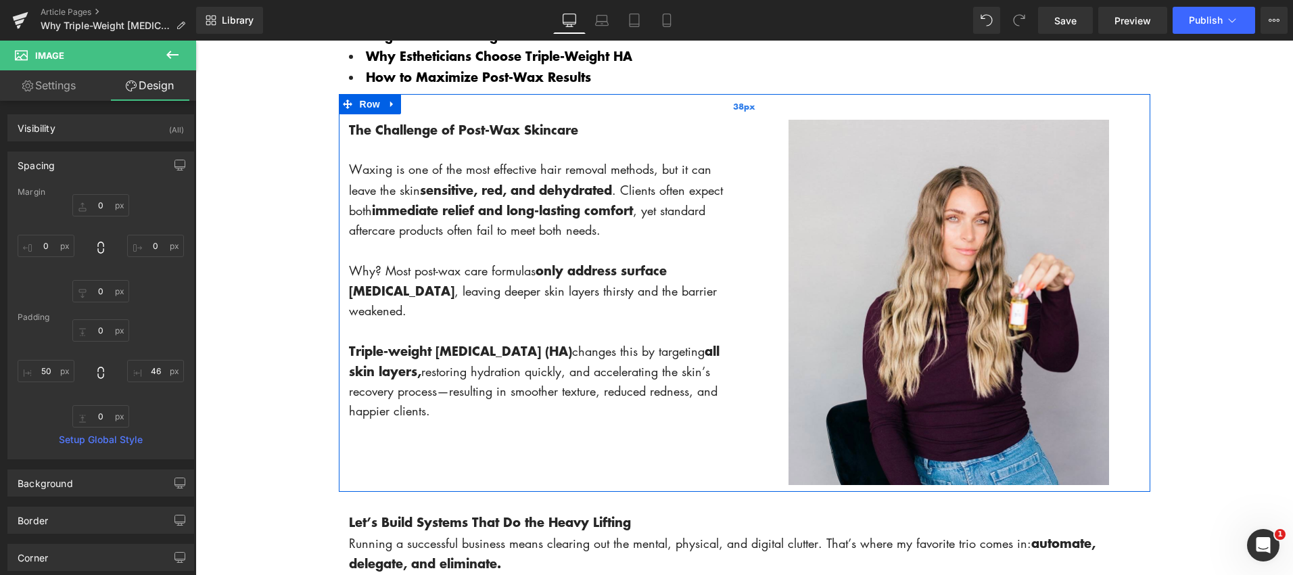
scroll to position [783, 0]
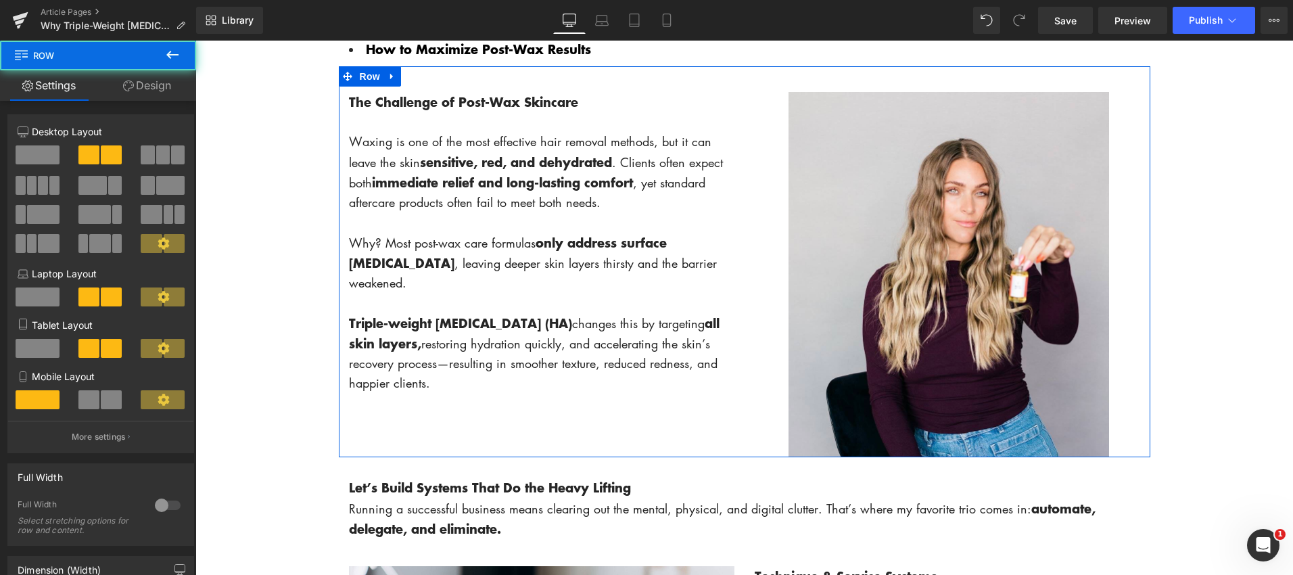
drag, startPoint x: 661, startPoint y: 460, endPoint x: 706, endPoint y: 405, distance: 70.7
click at [657, 410] on div "The Challenge of Post-Wax Skincare Waxing is one of the most effective hair rem…" at bounding box center [744, 261] width 811 height 391
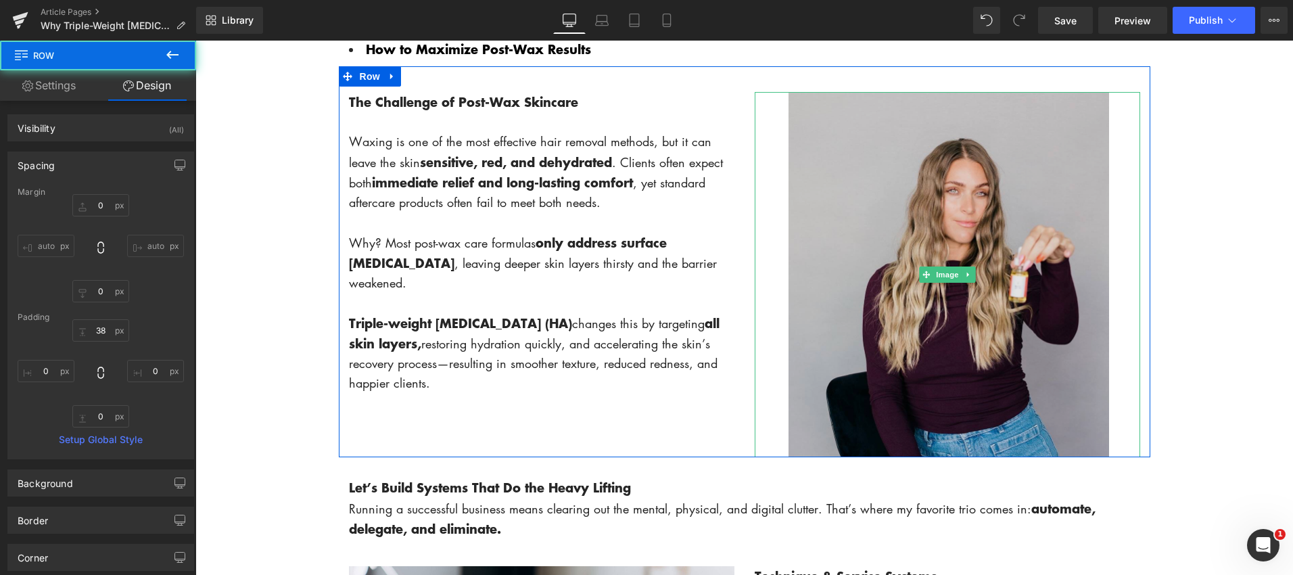
click at [905, 381] on img at bounding box center [947, 274] width 385 height 365
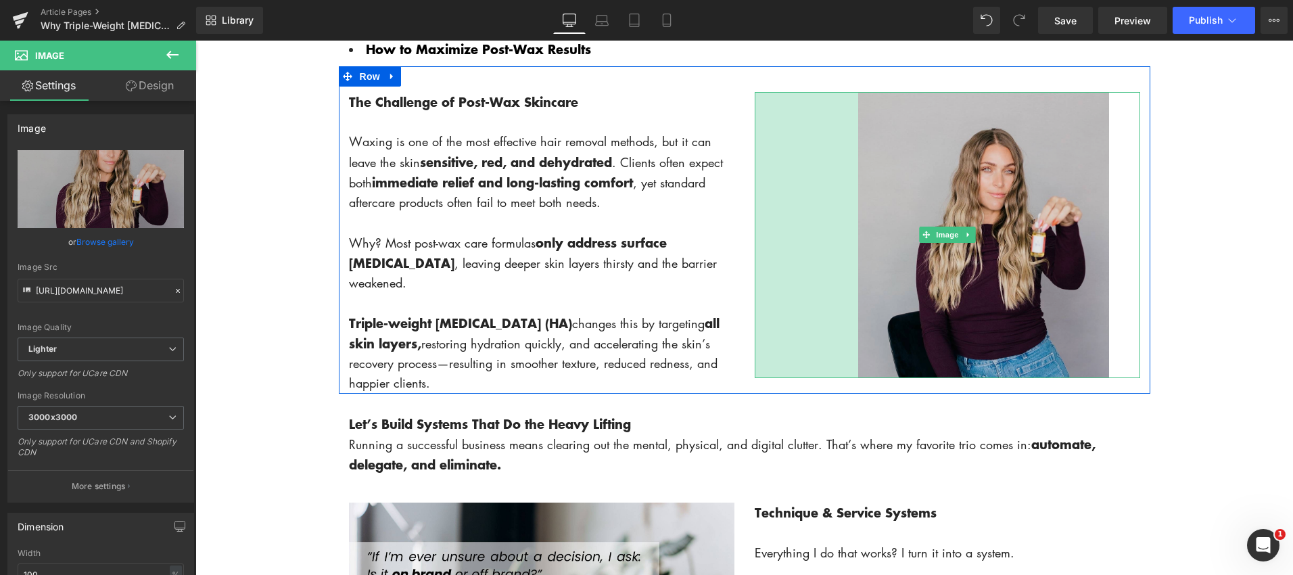
drag, startPoint x: 757, startPoint y: 293, endPoint x: 858, endPoint y: 272, distance: 102.9
click at [858, 272] on div "Image 153px" at bounding box center [947, 235] width 385 height 286
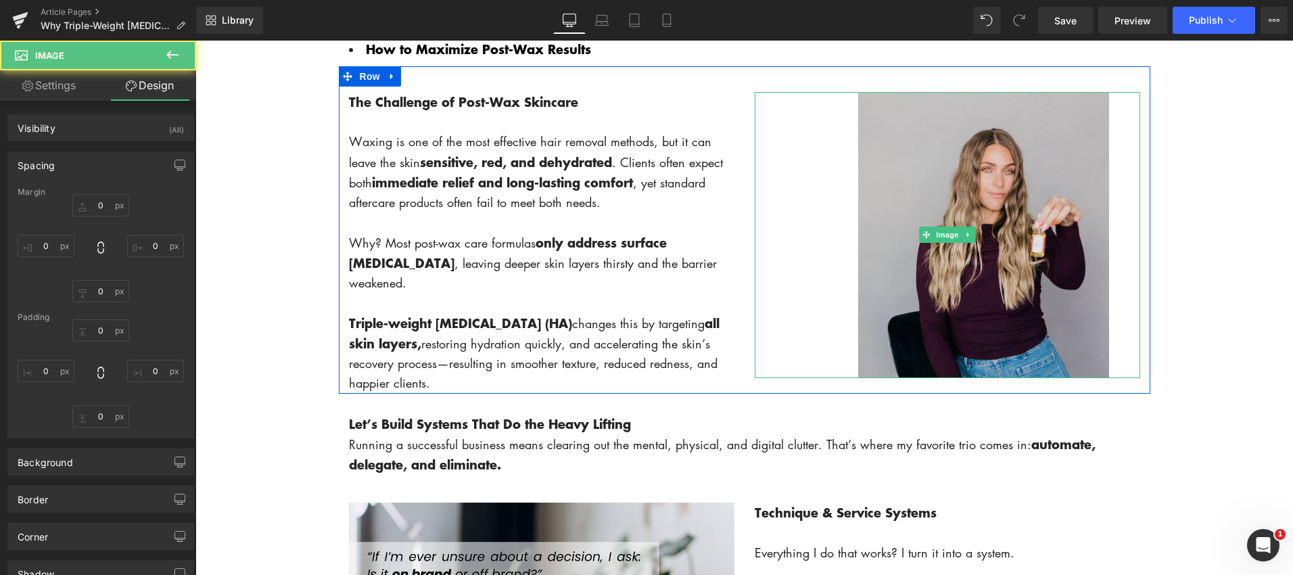
type input "0"
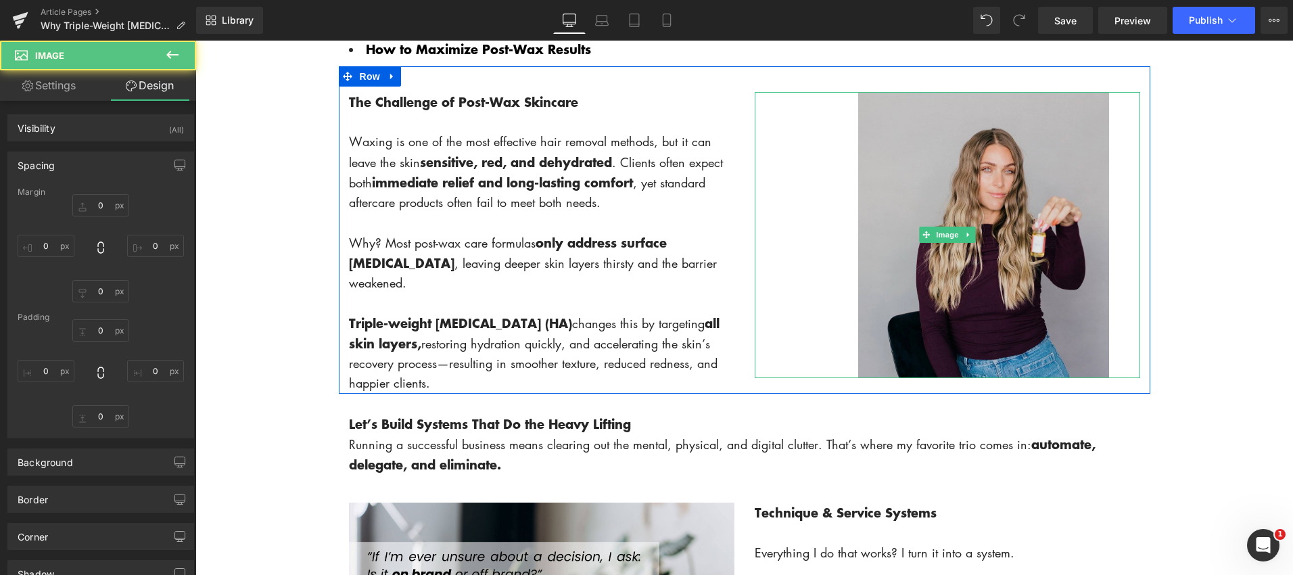
type input "46"
type input "0"
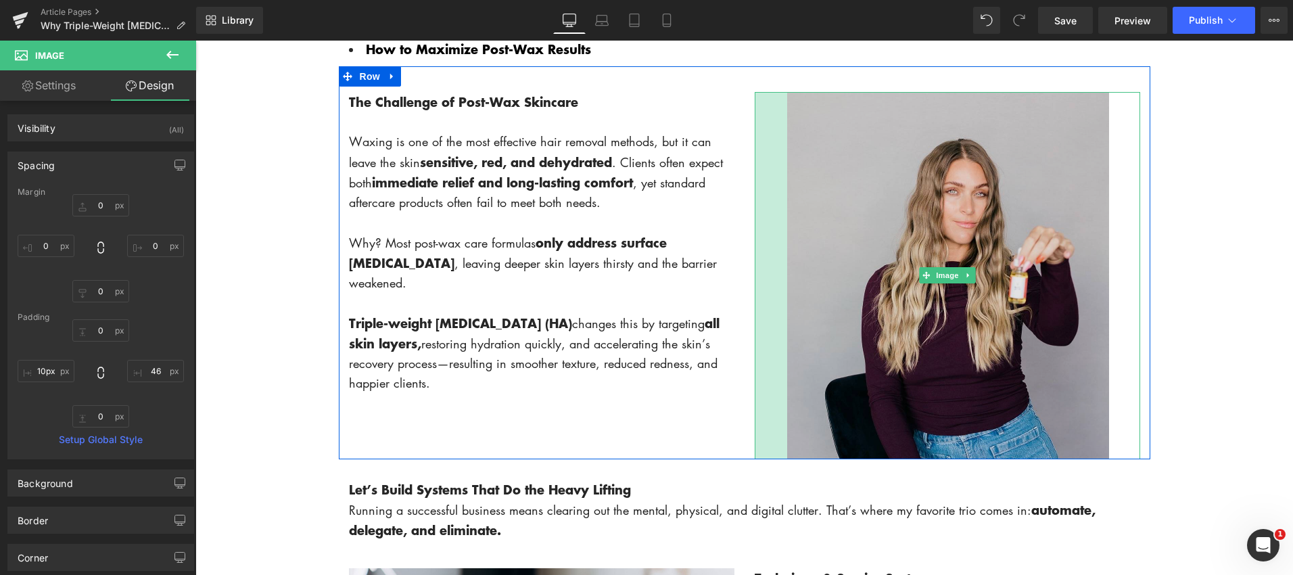
type input "0px"
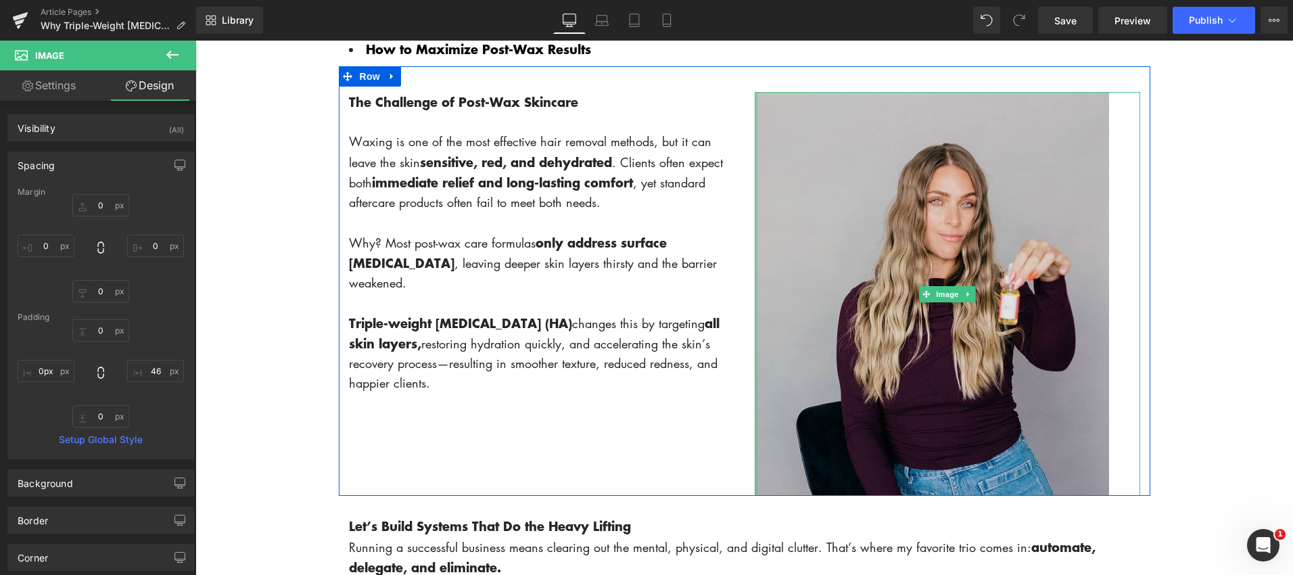
drag, startPoint x: 855, startPoint y: 271, endPoint x: 839, endPoint y: 275, distance: 16.1
click at [830, 275] on div "Image" at bounding box center [947, 294] width 385 height 404
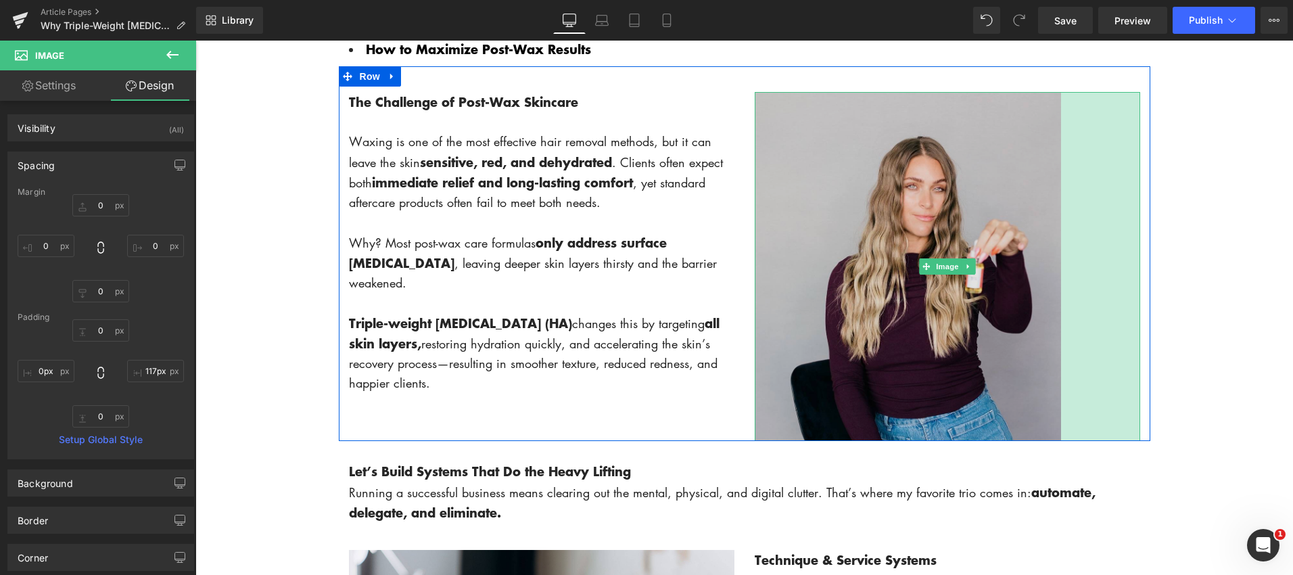
drag, startPoint x: 1139, startPoint y: 315, endPoint x: 1060, endPoint y: 300, distance: 80.5
click at [1060, 300] on div "Image 117px" at bounding box center [947, 266] width 385 height 349
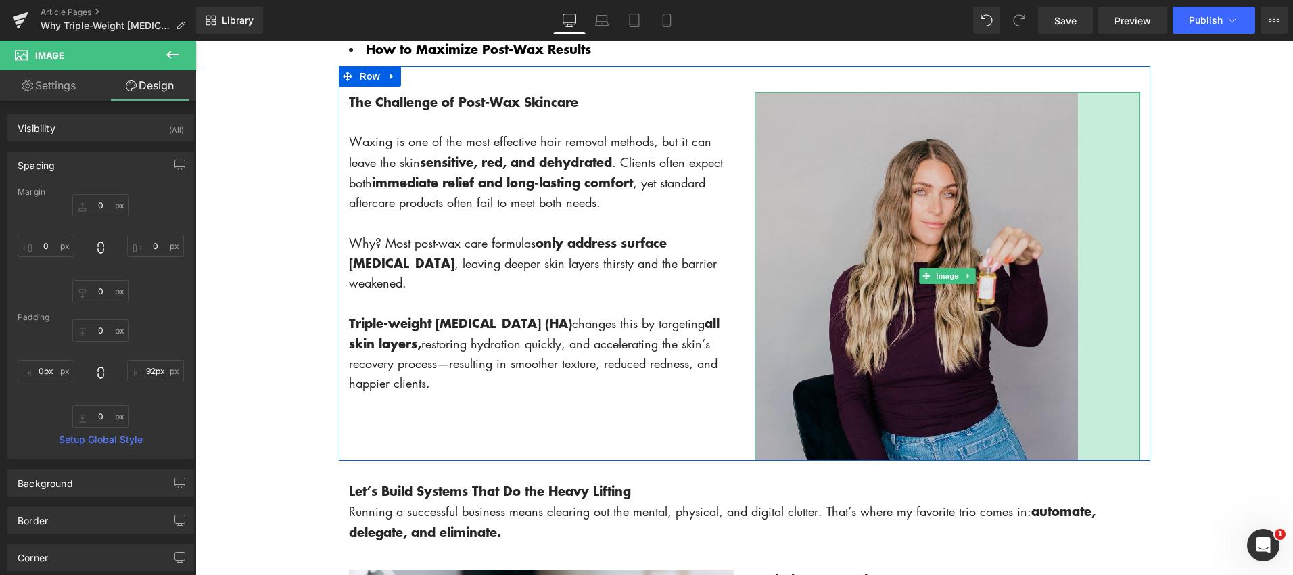
type input "91px"
drag, startPoint x: 1062, startPoint y: 293, endPoint x: 1000, endPoint y: 291, distance: 61.6
click at [1000, 291] on div "Image 91px" at bounding box center [947, 276] width 385 height 369
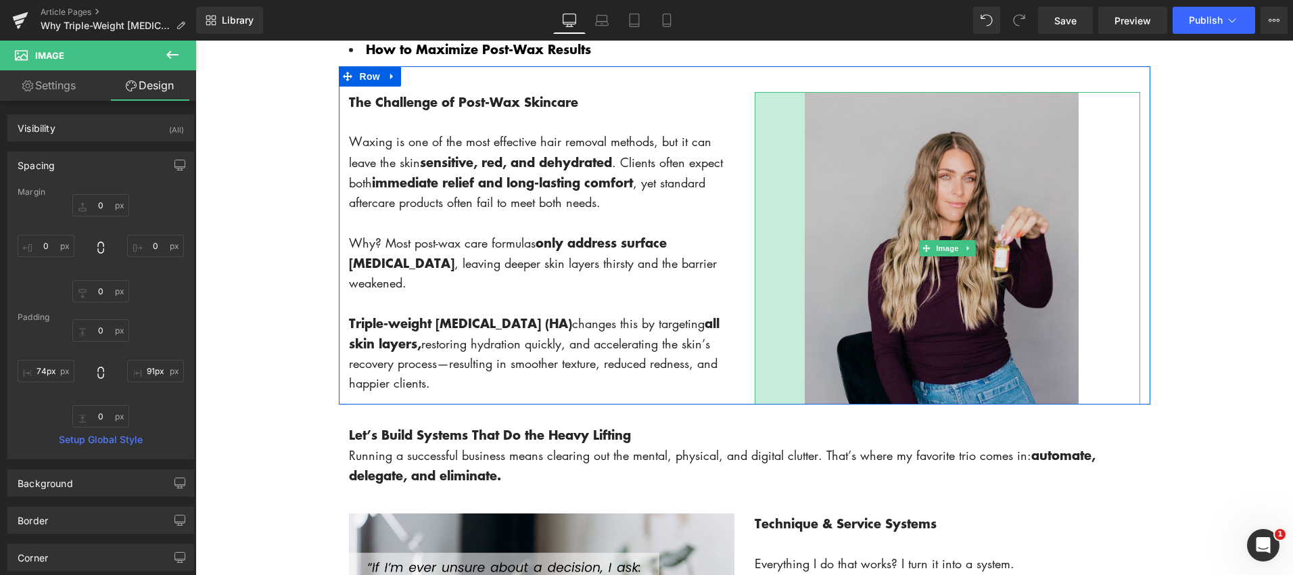
type input "75px"
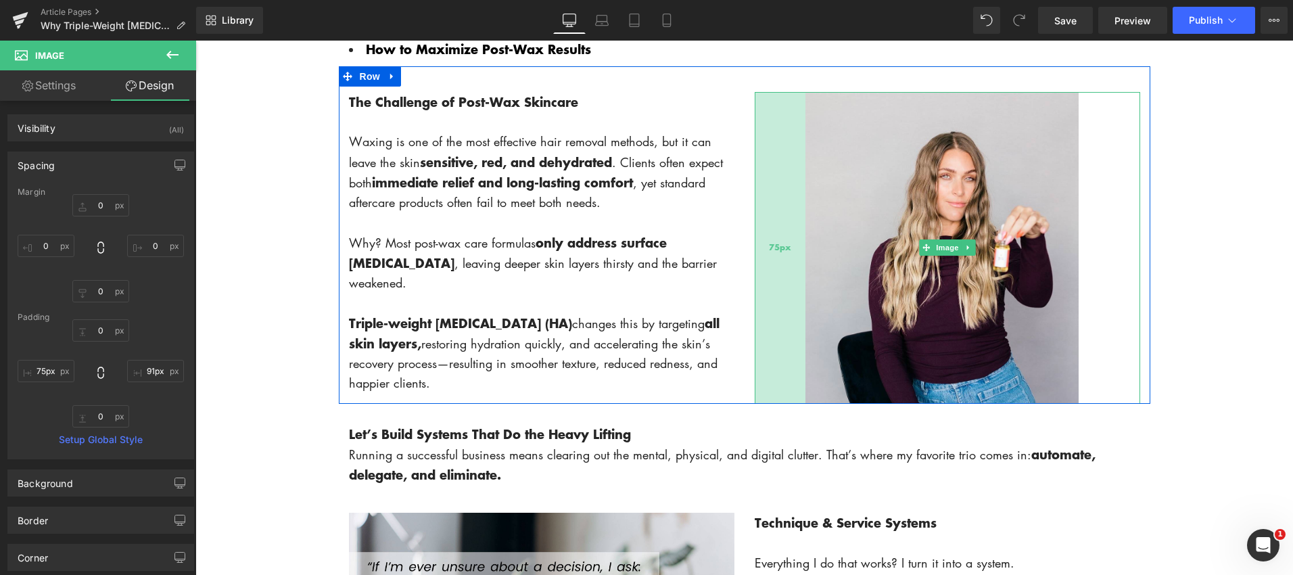
drag, startPoint x: 754, startPoint y: 241, endPoint x: 805, endPoint y: 243, distance: 50.7
click at [805, 243] on div "75px" at bounding box center [780, 248] width 51 height 312
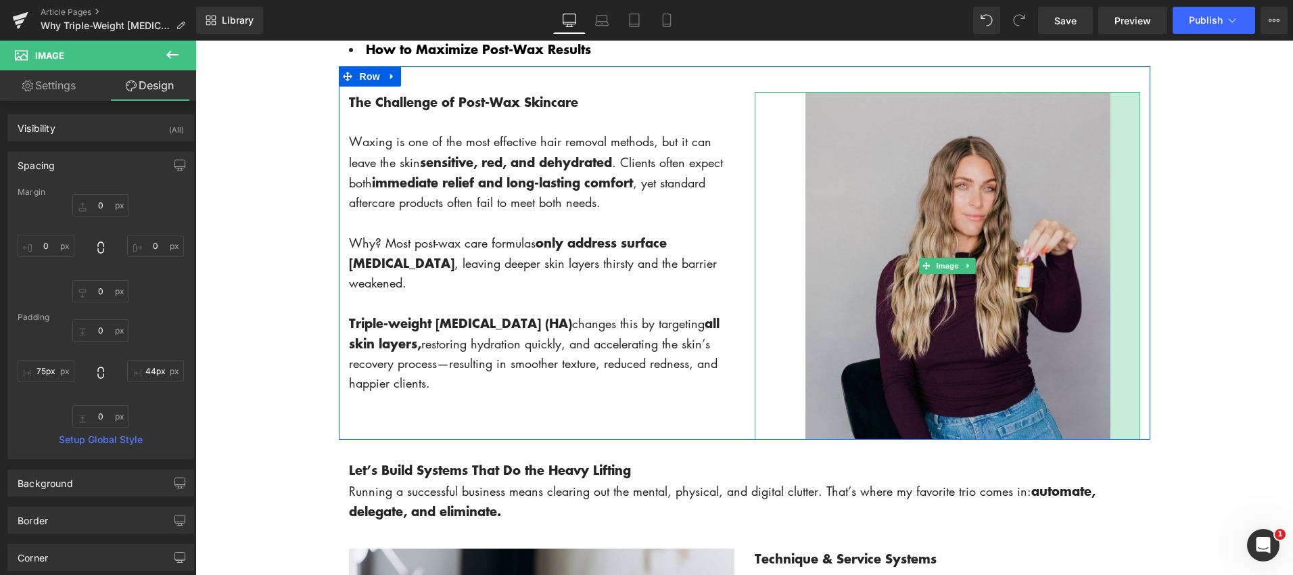
drag, startPoint x: 1081, startPoint y: 230, endPoint x: 1056, endPoint y: 243, distance: 28.7
click at [1052, 243] on div "Image 75px 44px" at bounding box center [947, 266] width 385 height 348
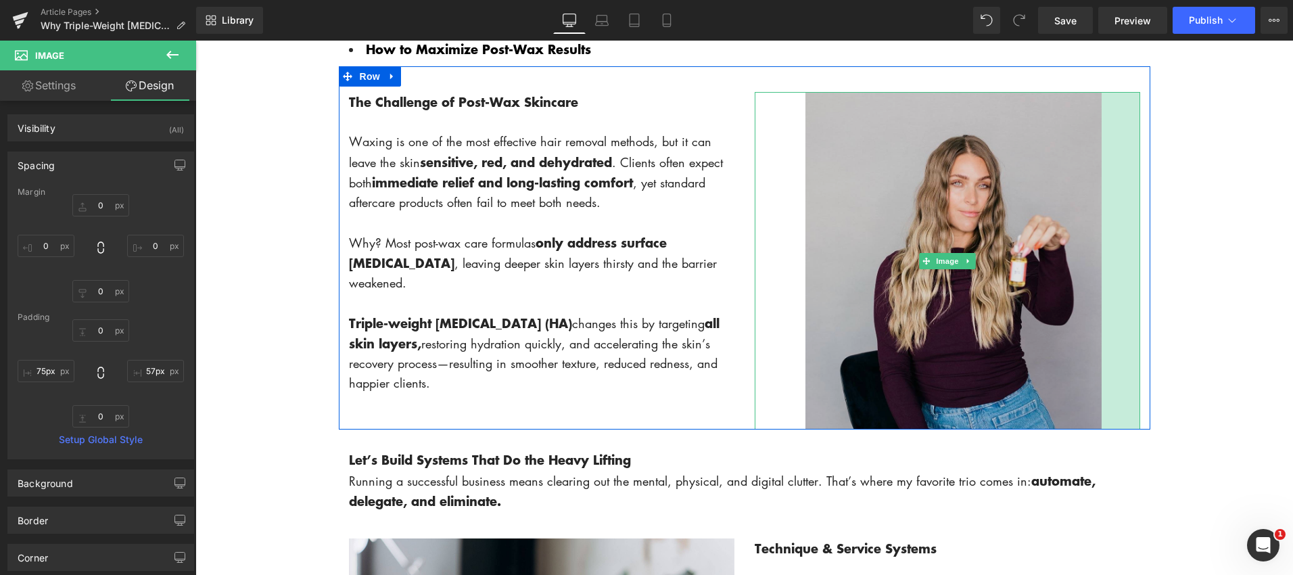
drag, startPoint x: 1112, startPoint y: 254, endPoint x: 1074, endPoint y: 253, distance: 38.6
click at [1074, 253] on div "Image 75px 57px" at bounding box center [947, 260] width 385 height 337
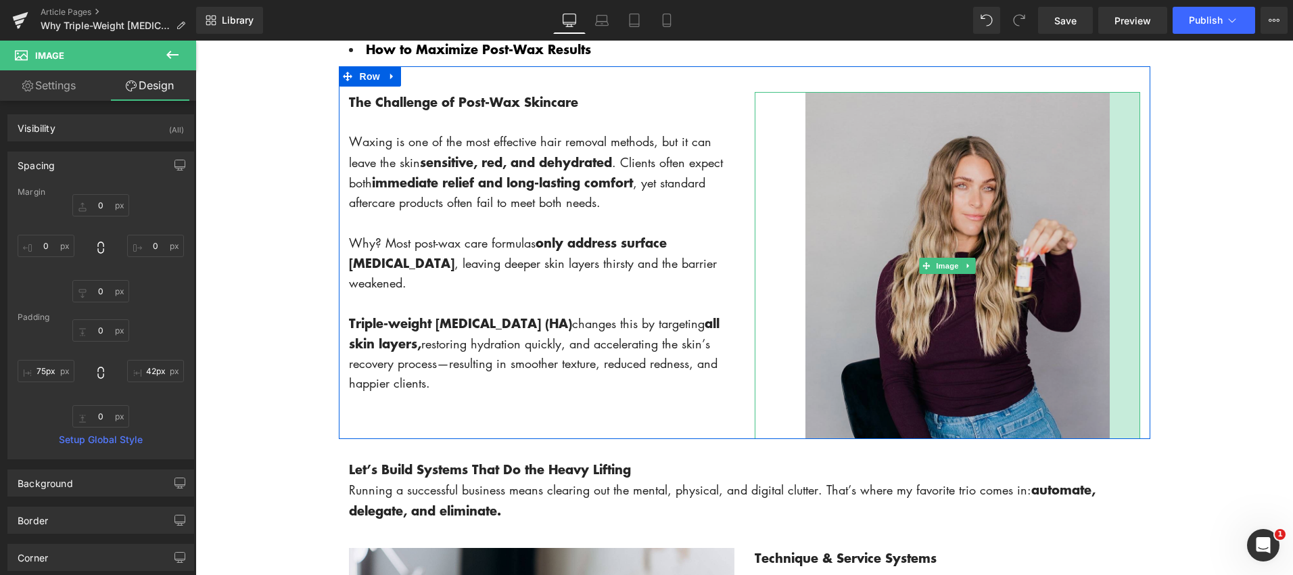
type input "41px"
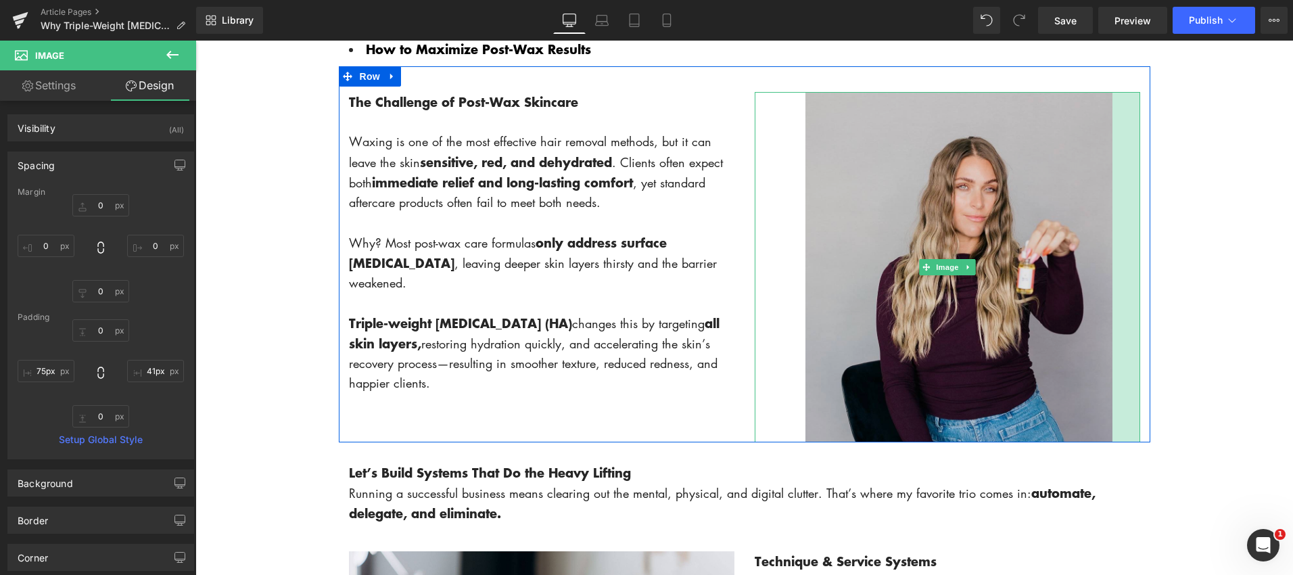
drag, startPoint x: 1103, startPoint y: 250, endPoint x: 1075, endPoint y: 248, distance: 27.8
click at [1075, 248] on div "Image 75px 41px" at bounding box center [947, 267] width 385 height 350
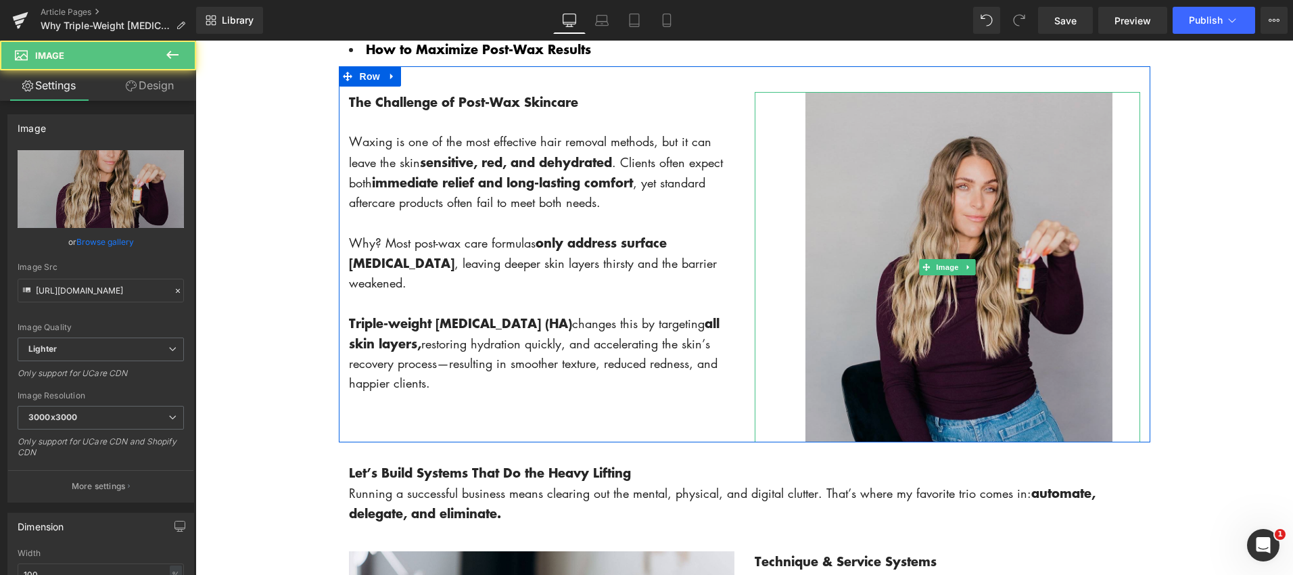
click at [1110, 268] on img at bounding box center [947, 267] width 385 height 350
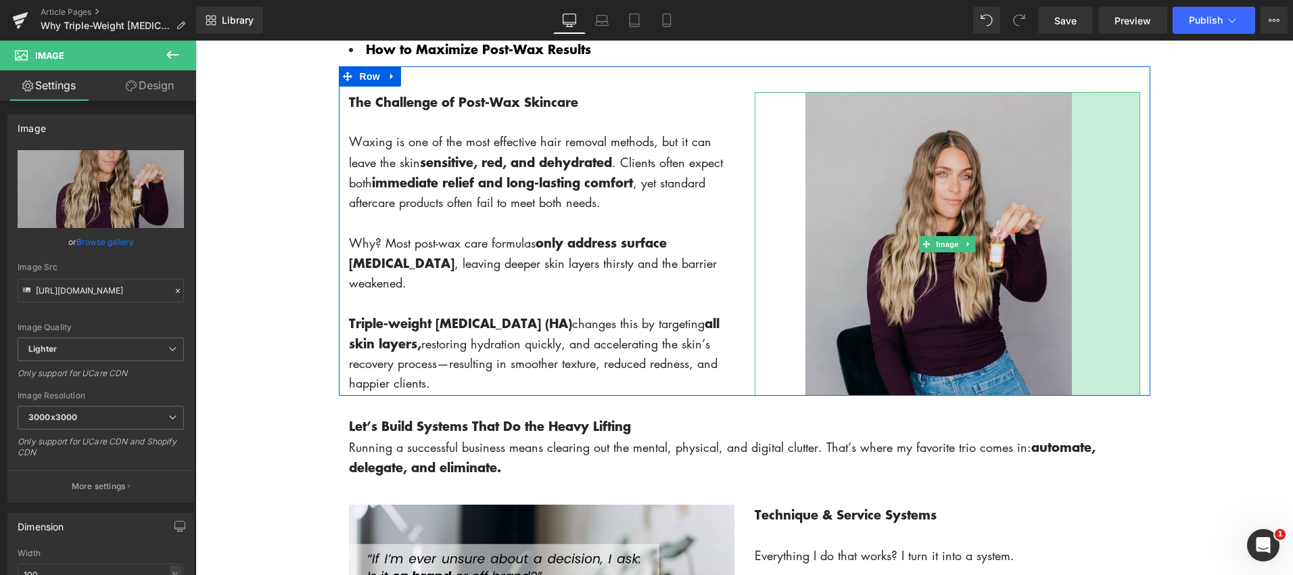
drag, startPoint x: 1113, startPoint y: 268, endPoint x: 1045, endPoint y: 266, distance: 68.3
click at [1045, 266] on div "Image 75px 101px" at bounding box center [947, 244] width 385 height 304
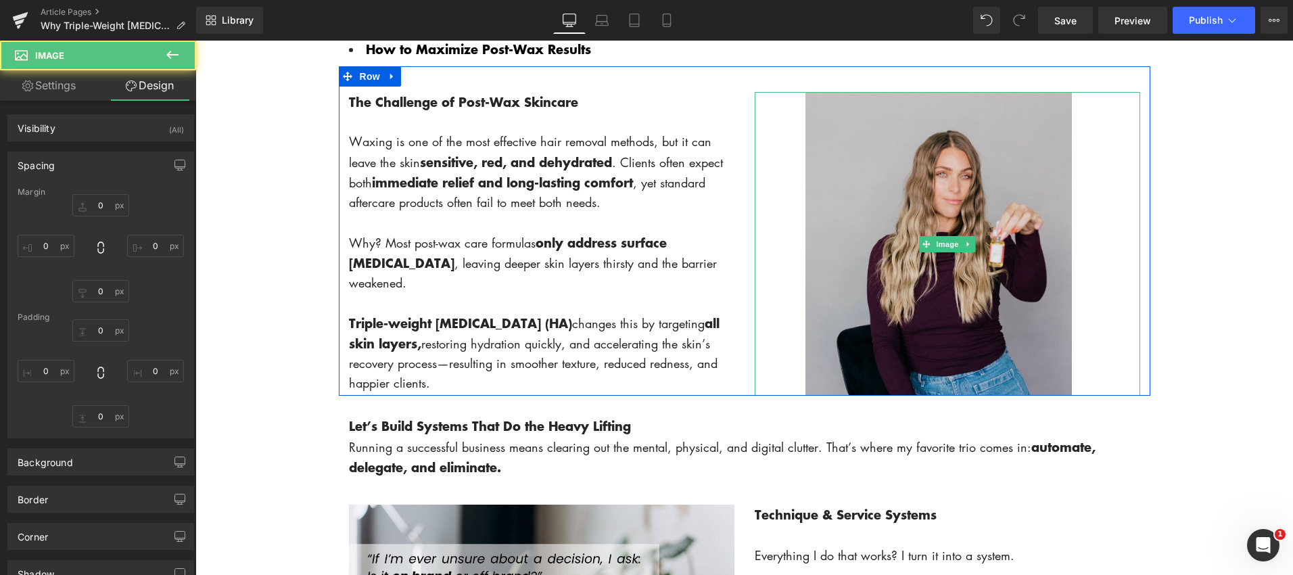
type input "0"
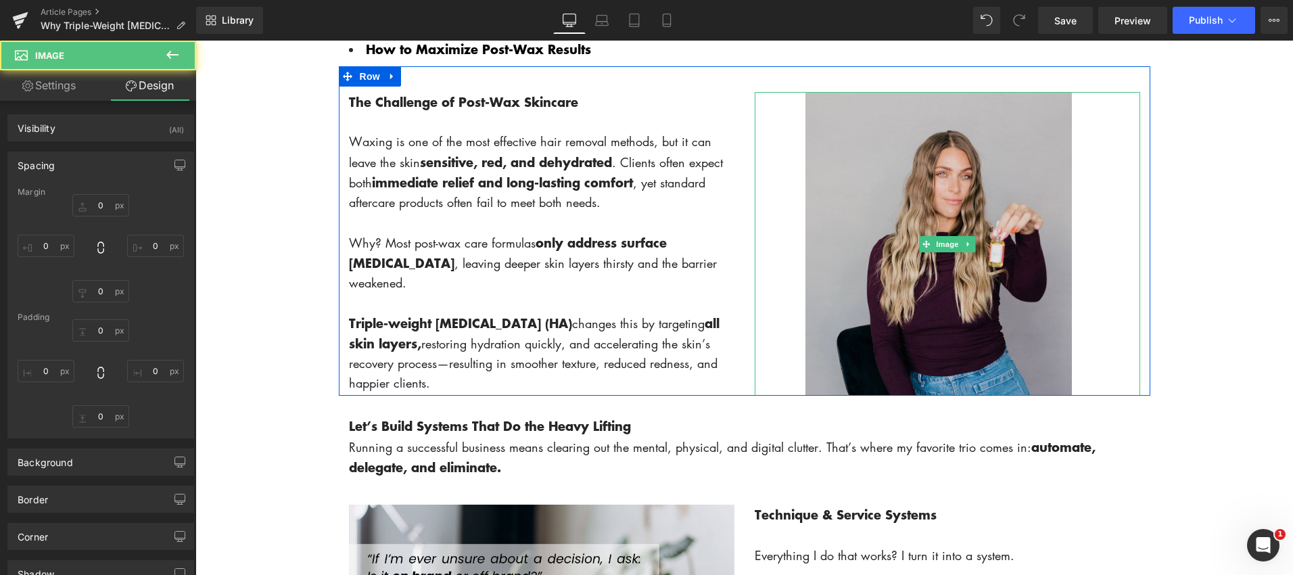
type input "101"
type input "0"
type input "75"
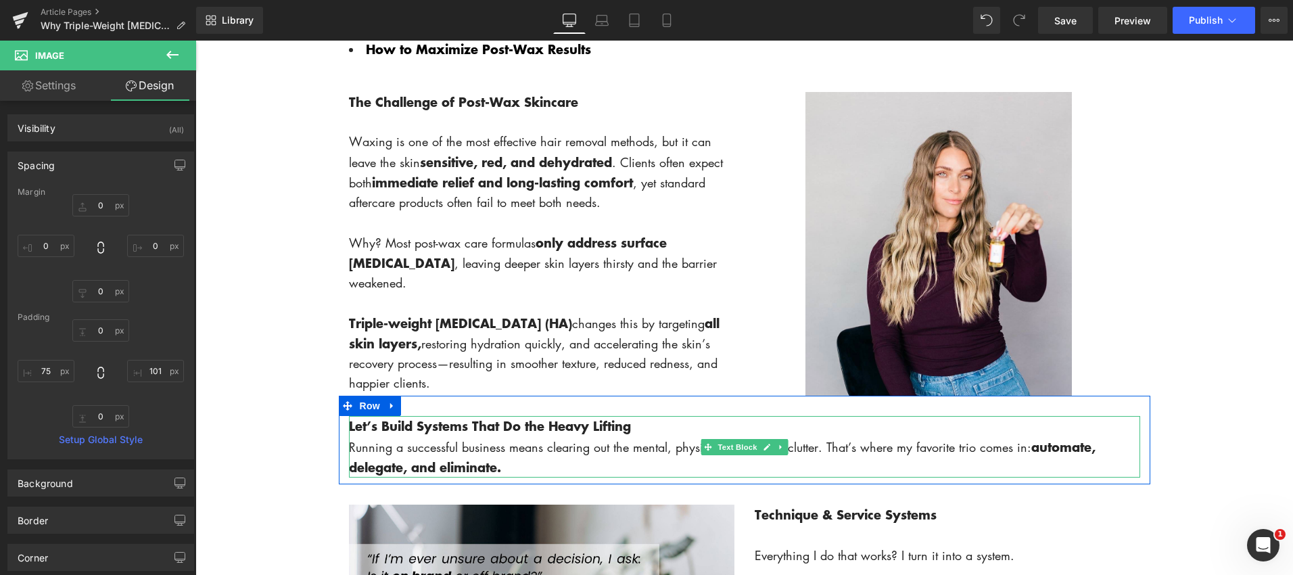
click at [511, 468] on p "Running a successful business means clearing out the mental, physical, and digi…" at bounding box center [744, 457] width 791 height 41
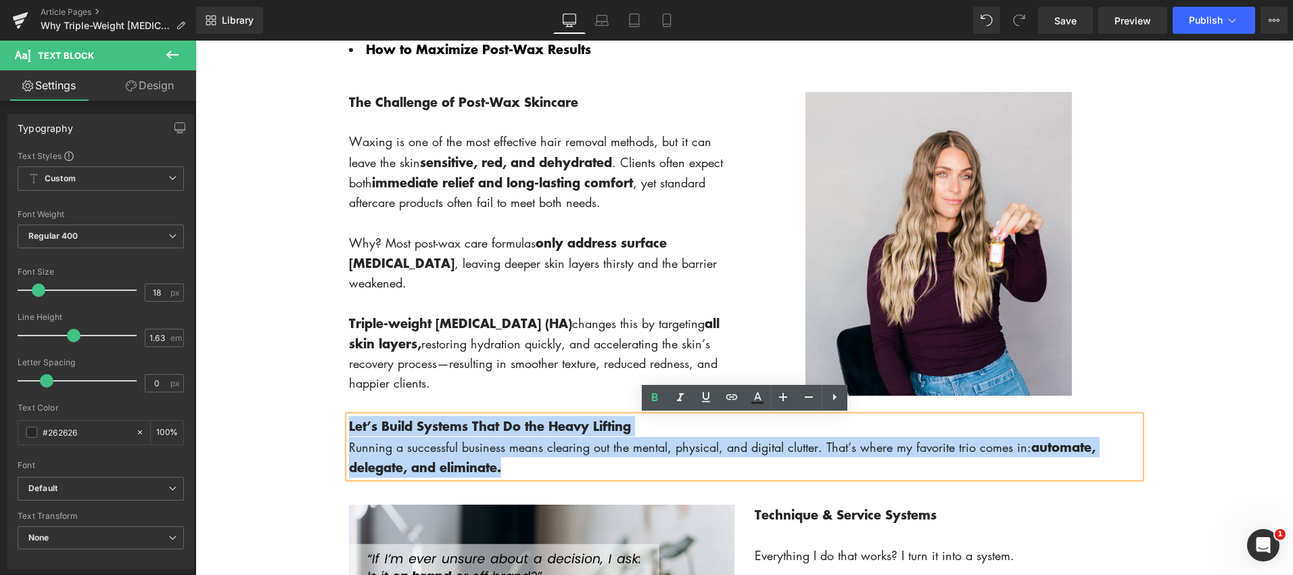
drag, startPoint x: 513, startPoint y: 469, endPoint x: 350, endPoint y: 425, distance: 168.1
click at [350, 424] on div "Let’s Build Systems That Do the Heavy Lifting Running a successful business mea…" at bounding box center [744, 447] width 791 height 62
click at [536, 429] on strong "Let’s Build Systems That Do the Heavy Lifting" at bounding box center [490, 426] width 282 height 18
drag, startPoint x: 517, startPoint y: 467, endPoint x: 350, endPoint y: 423, distance: 172.1
click at [350, 423] on div "Let’s Build Systems That Do the Heavy Lifting Running a successful business mea…" at bounding box center [744, 447] width 791 height 62
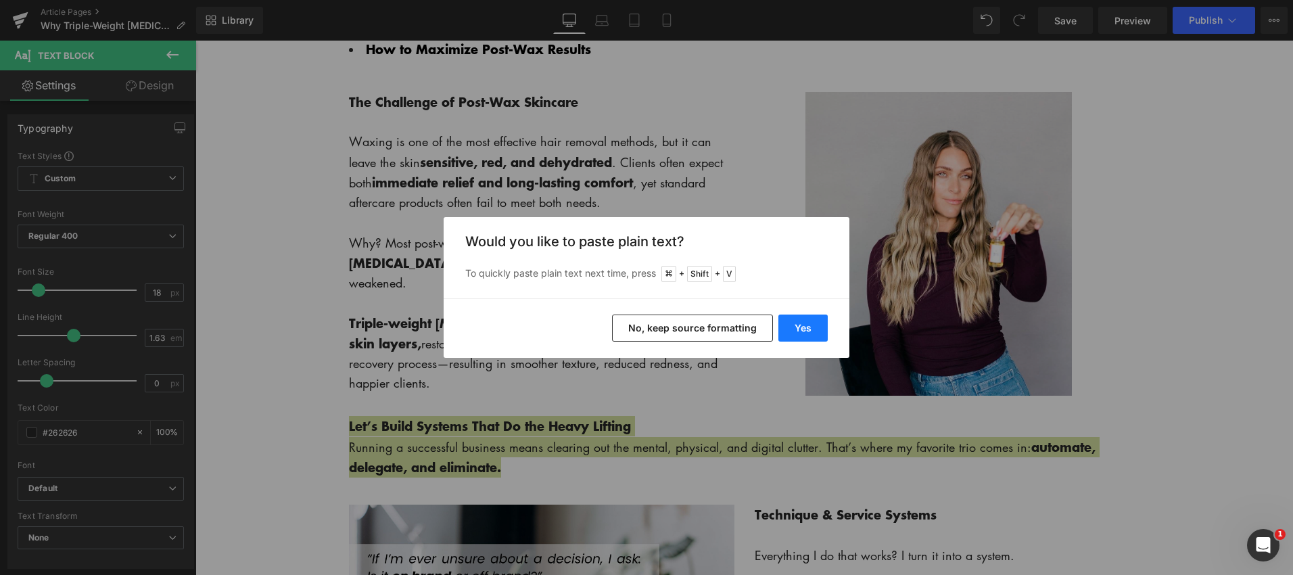
click at [809, 333] on button "Yes" at bounding box center [802, 327] width 49 height 27
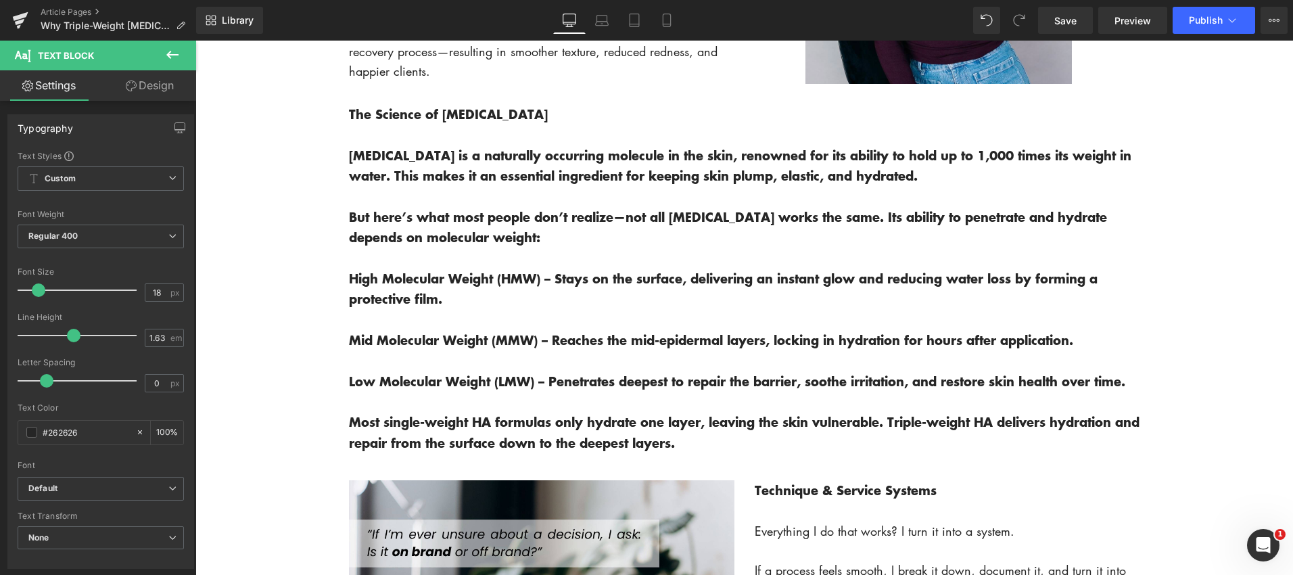
scroll to position [1074, 0]
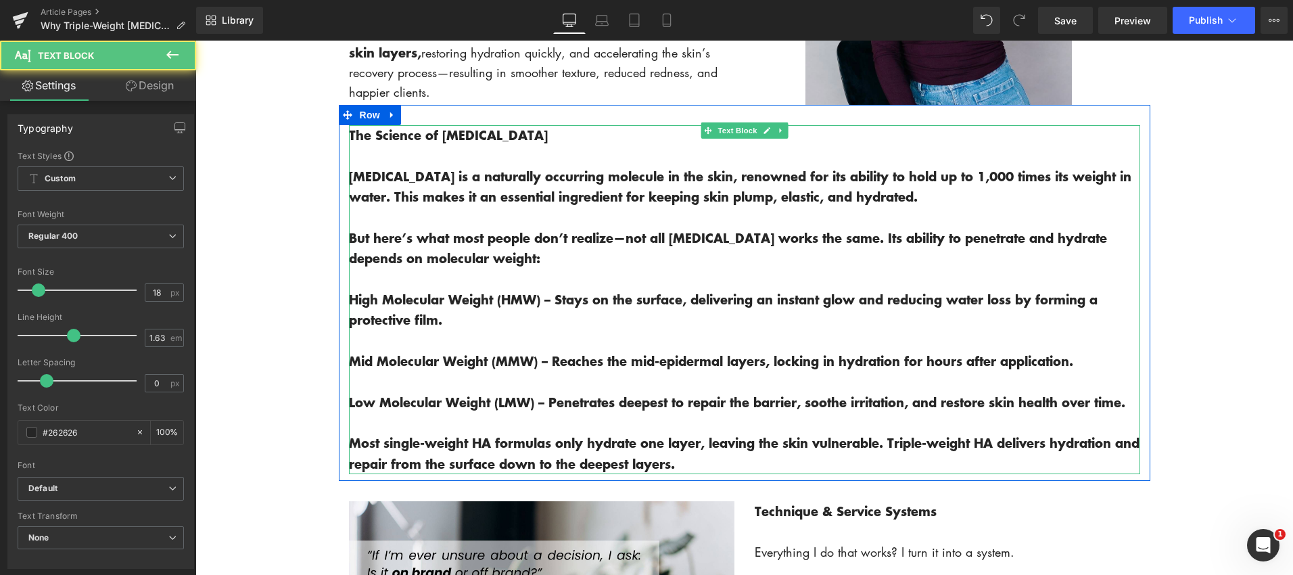
click at [547, 135] on p "The Science of [MEDICAL_DATA]" at bounding box center [744, 135] width 791 height 20
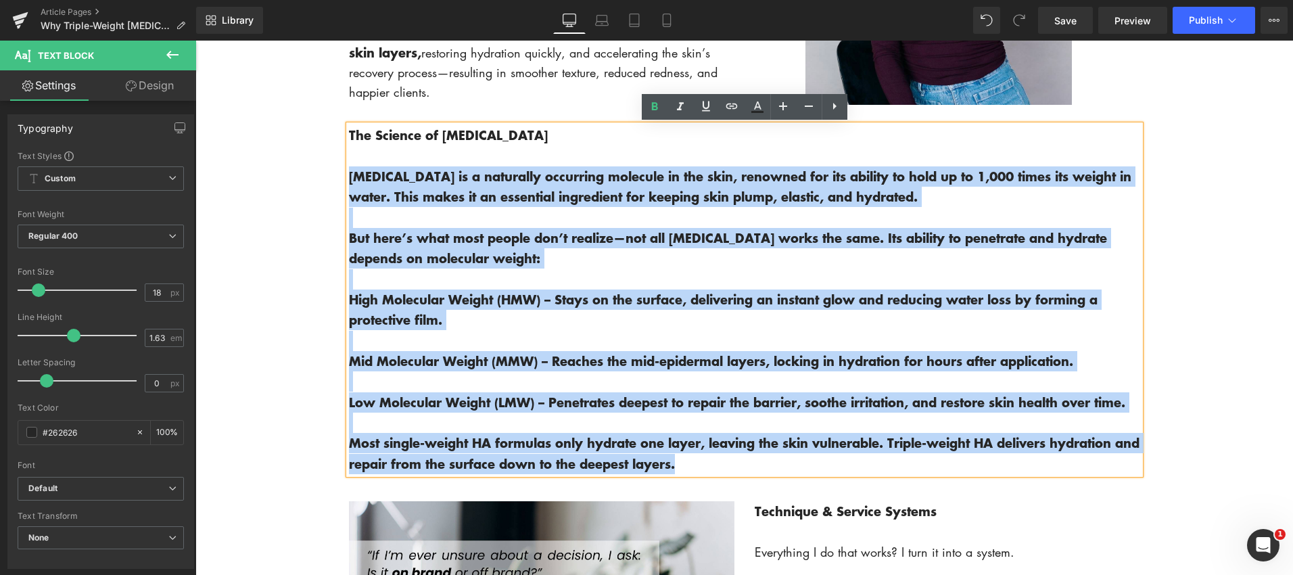
drag, startPoint x: 349, startPoint y: 177, endPoint x: 912, endPoint y: 469, distance: 633.6
click at [912, 469] on div "The Science of [MEDICAL_DATA] [MEDICAL_DATA] is a naturally occurring molecule …" at bounding box center [744, 299] width 791 height 349
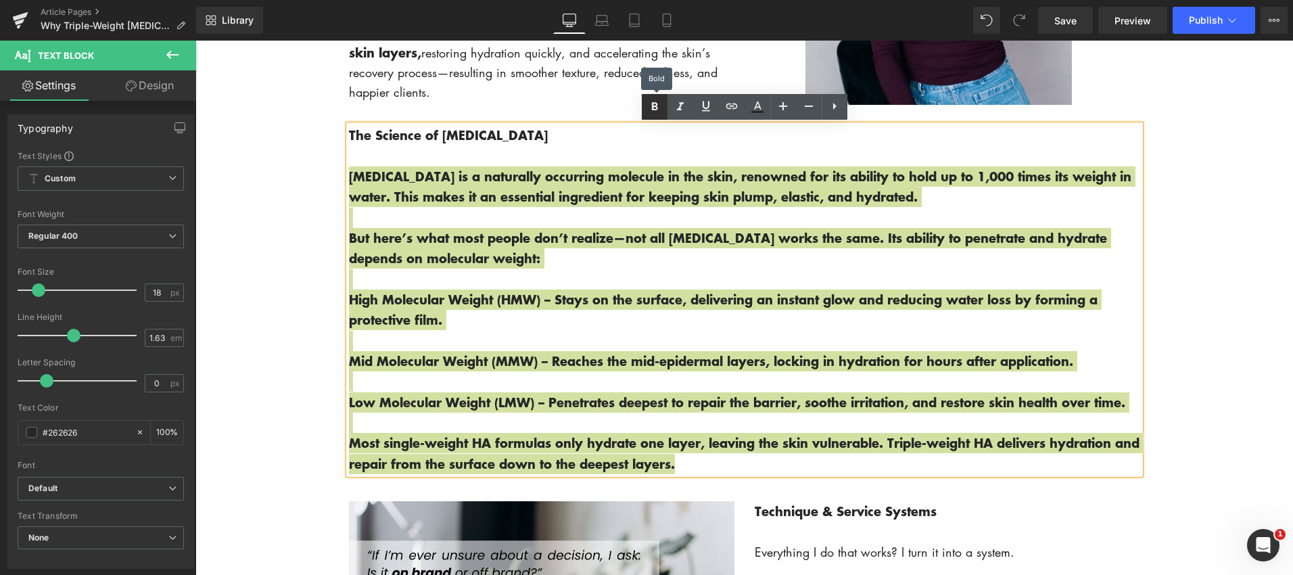
click at [656, 104] on icon at bounding box center [654, 107] width 6 height 8
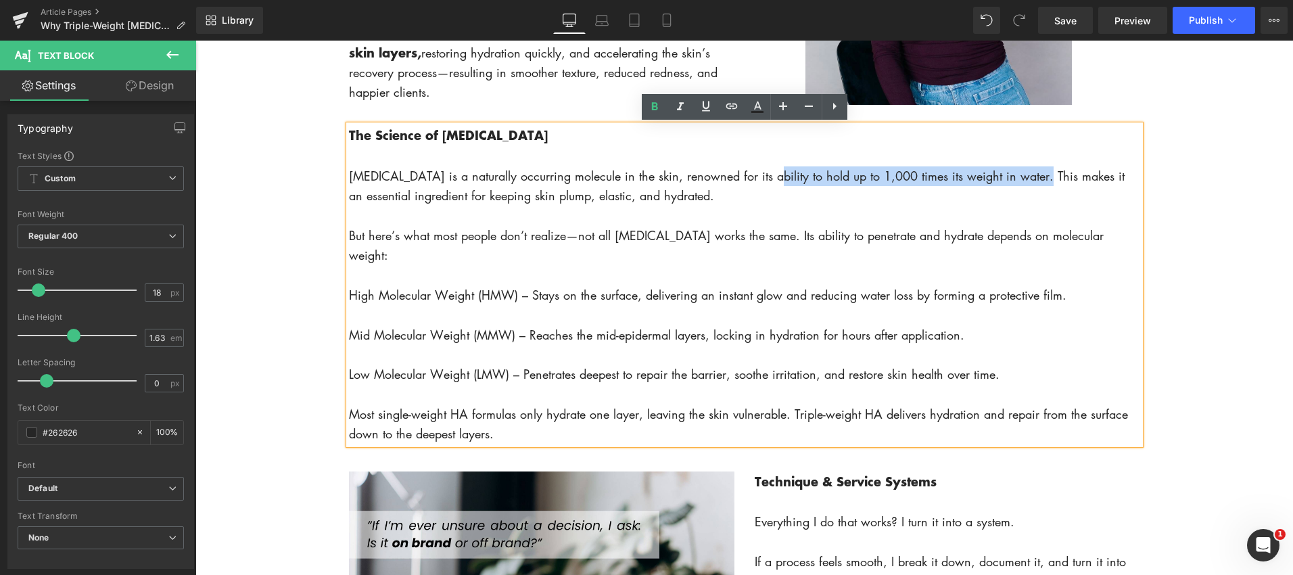
drag, startPoint x: 761, startPoint y: 179, endPoint x: 1031, endPoint y: 176, distance: 269.8
click at [1031, 176] on p "[MEDICAL_DATA] is a naturally occurring molecule in the skin, renowned for its …" at bounding box center [744, 186] width 791 height 40
click at [654, 108] on icon at bounding box center [654, 107] width 16 height 16
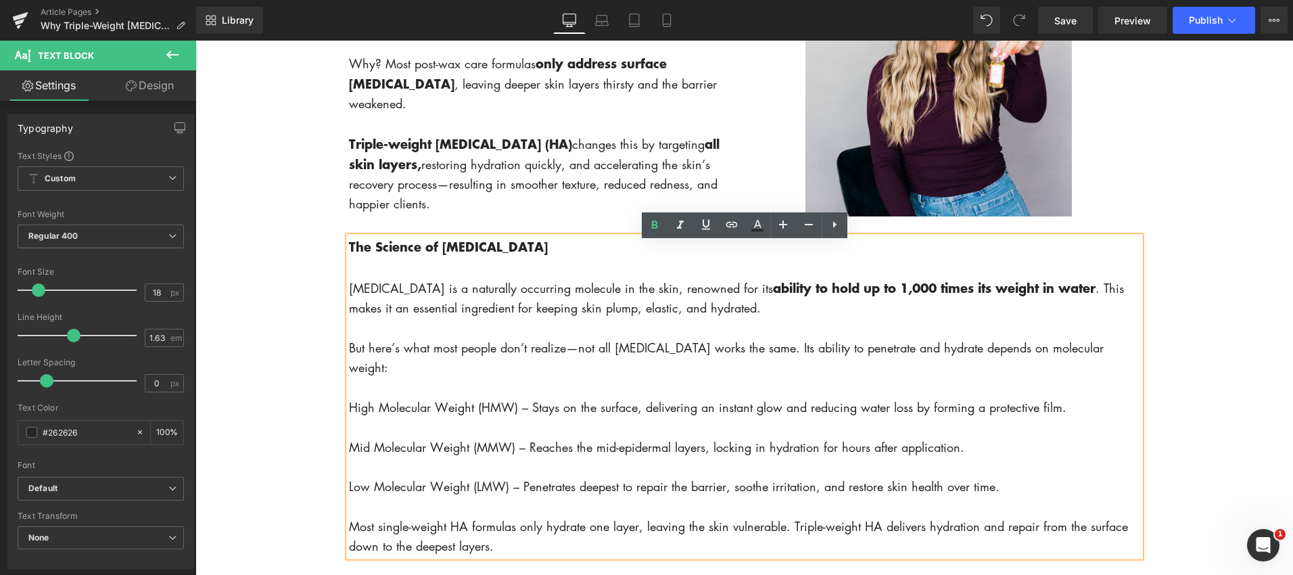
scroll to position [964, 0]
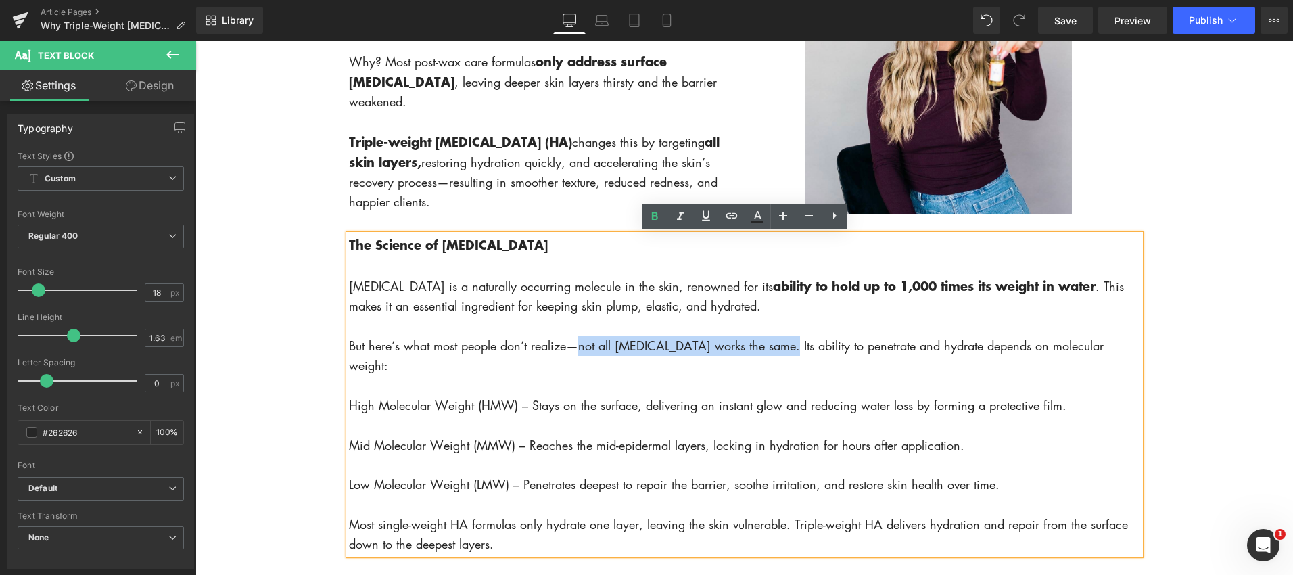
drag, startPoint x: 578, startPoint y: 350, endPoint x: 783, endPoint y: 352, distance: 204.9
click at [783, 352] on p "But here’s what most people don’t realize—not all [MEDICAL_DATA] works the same…" at bounding box center [744, 356] width 791 height 40
click at [660, 216] on icon at bounding box center [654, 216] width 16 height 16
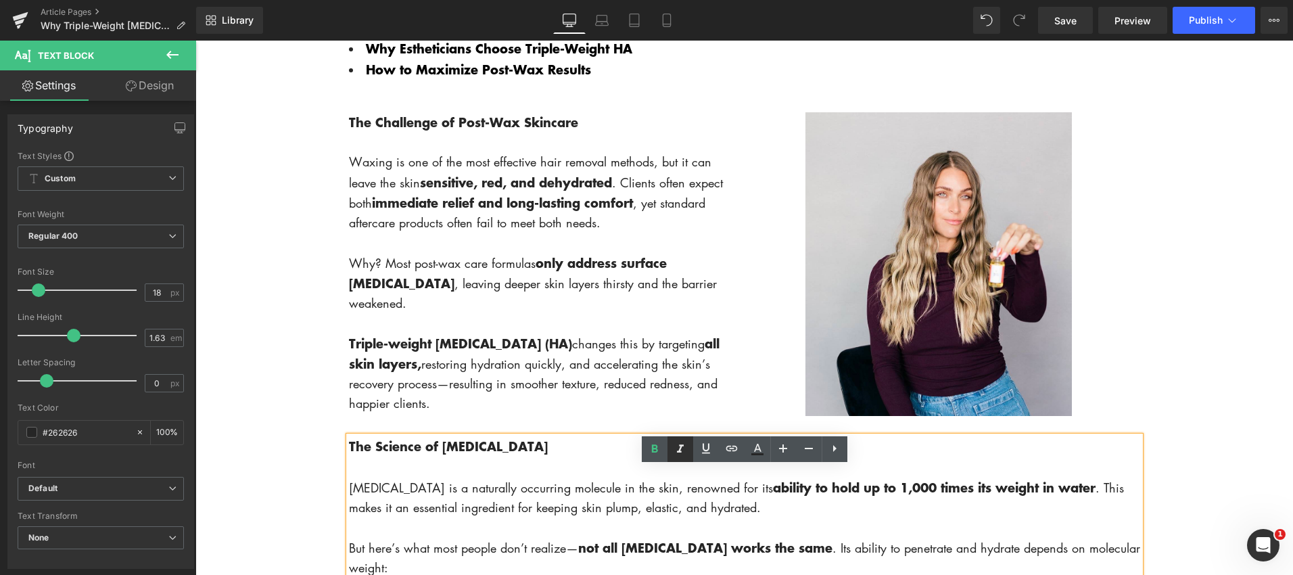
scroll to position [800, 0]
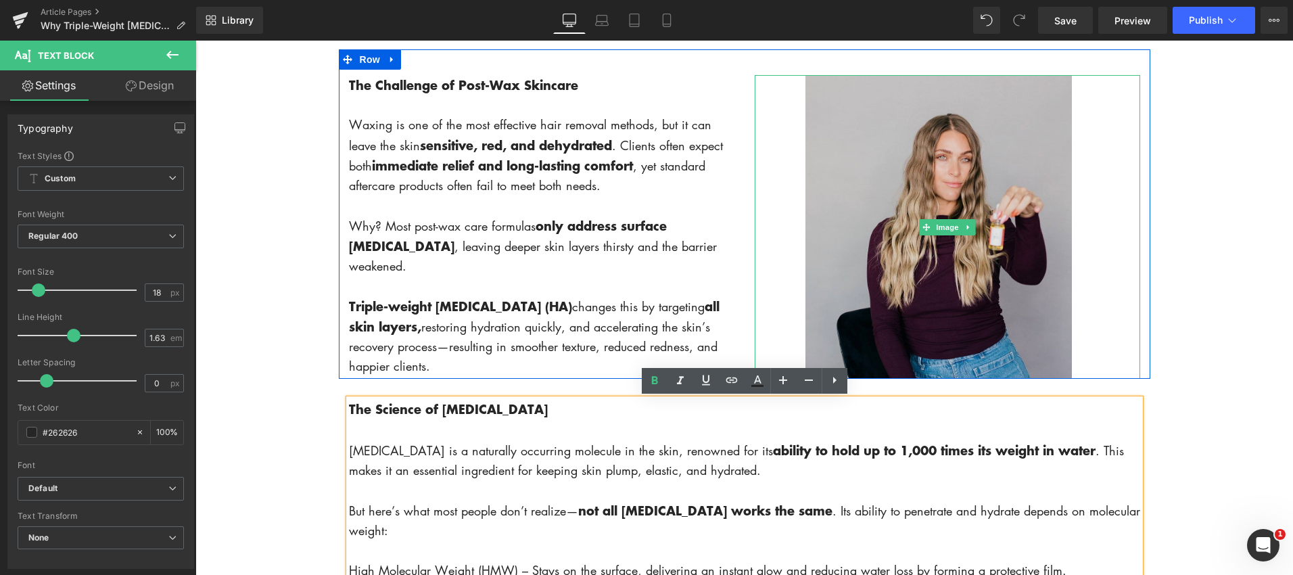
click at [910, 193] on img at bounding box center [947, 227] width 385 height 304
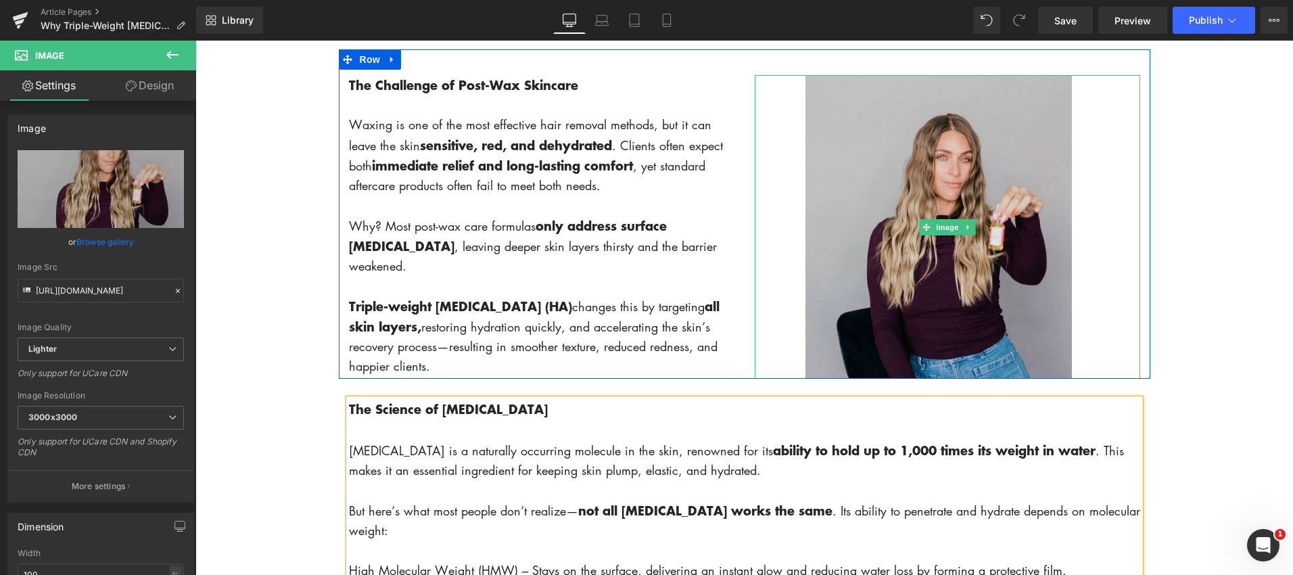
click at [910, 193] on img at bounding box center [947, 227] width 385 height 304
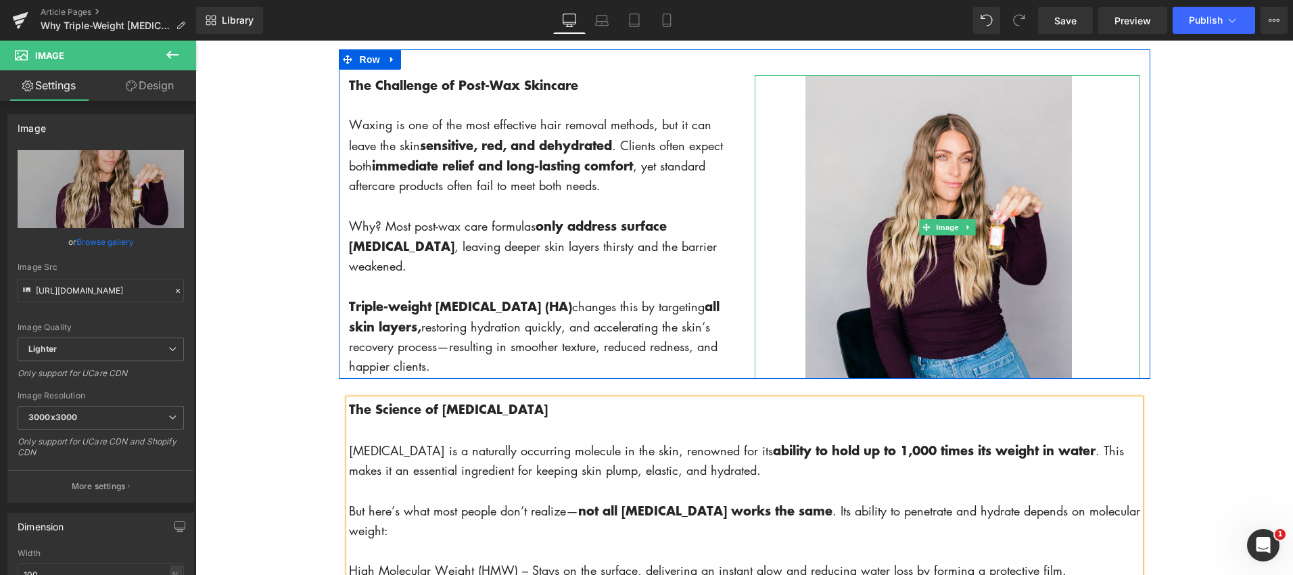
click at [966, 228] on icon at bounding box center [967, 227] width 7 height 8
click at [977, 229] on icon at bounding box center [974, 226] width 7 height 7
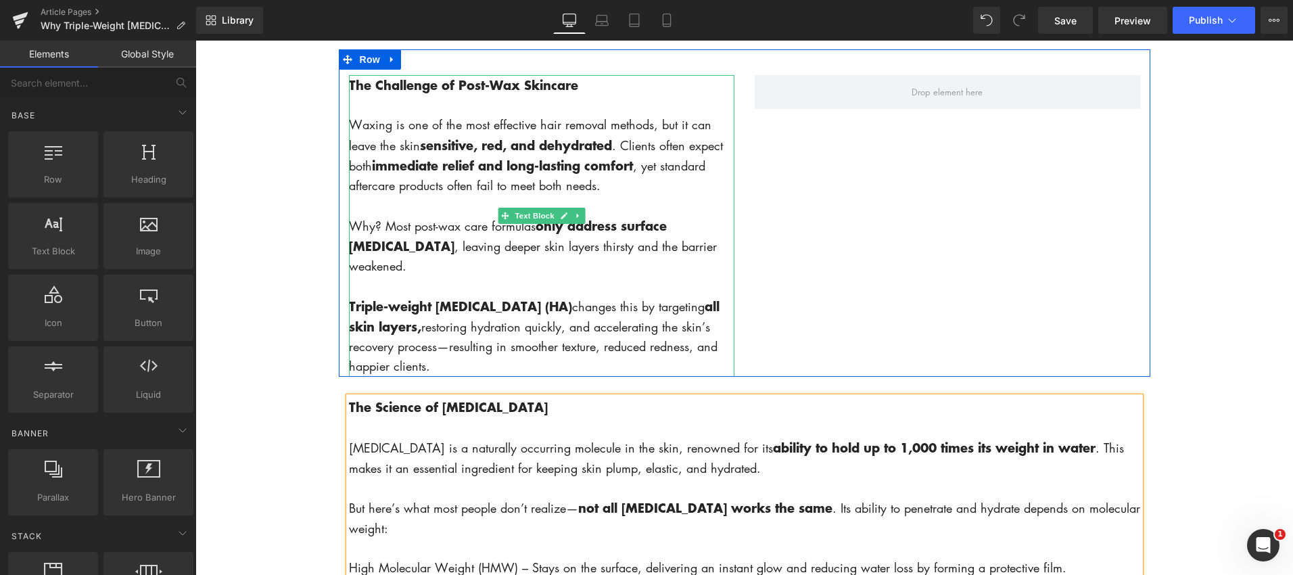
click at [685, 235] on p "Why? Most post-wax care formulas only address surface [MEDICAL_DATA] , leaving …" at bounding box center [541, 246] width 385 height 61
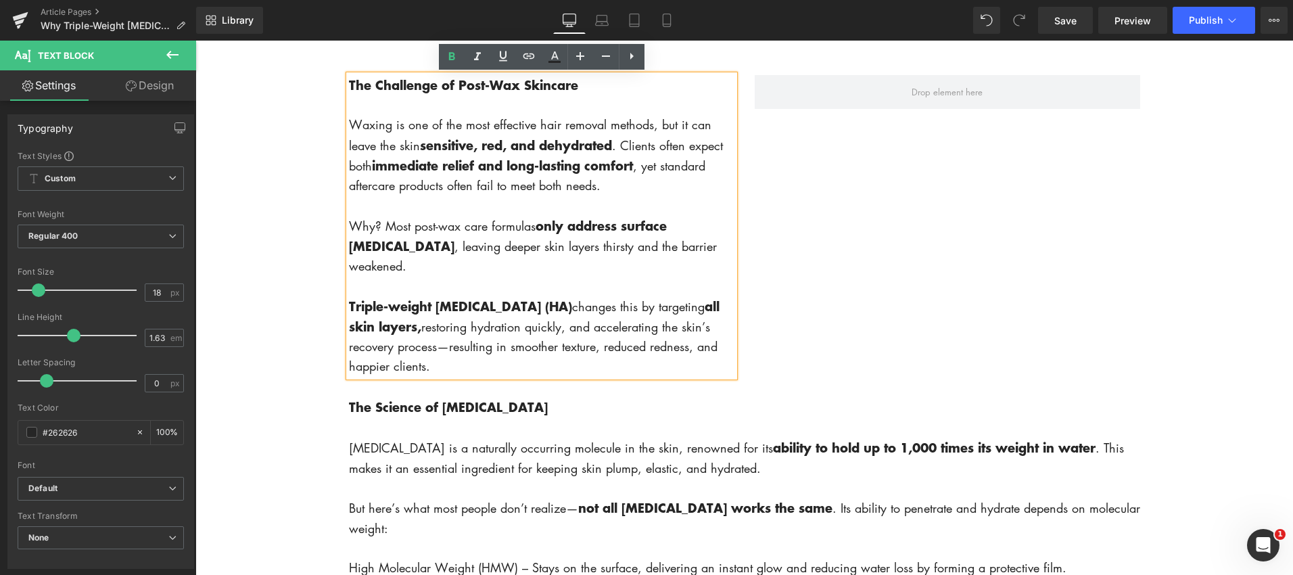
click at [728, 197] on p at bounding box center [541, 205] width 385 height 20
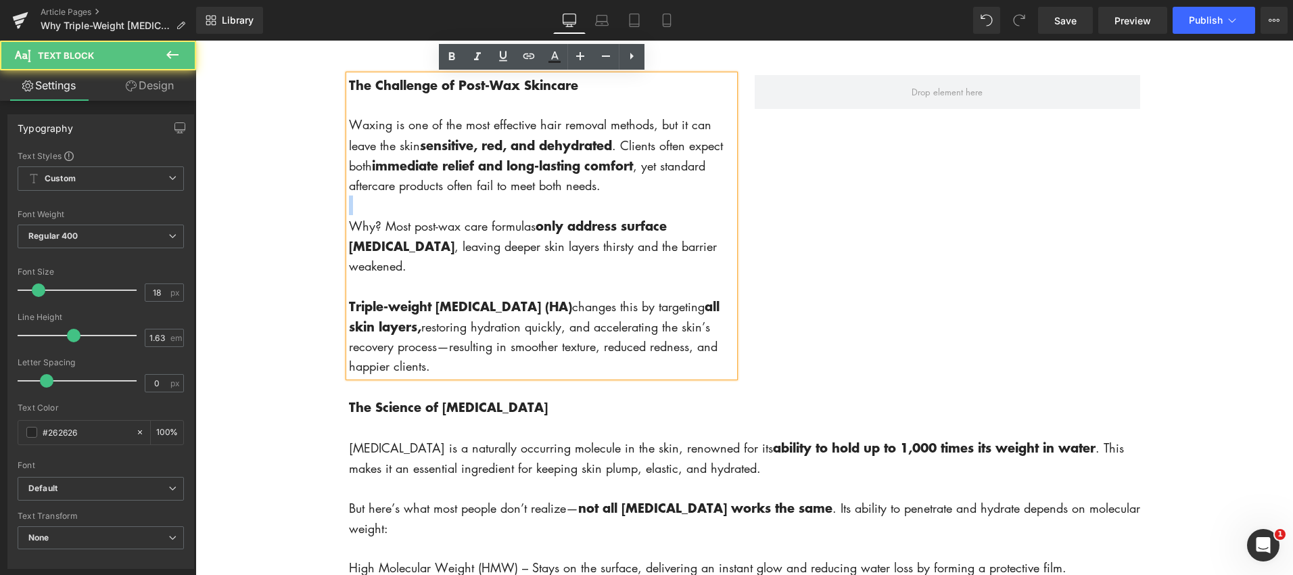
click at [728, 197] on p at bounding box center [541, 205] width 385 height 20
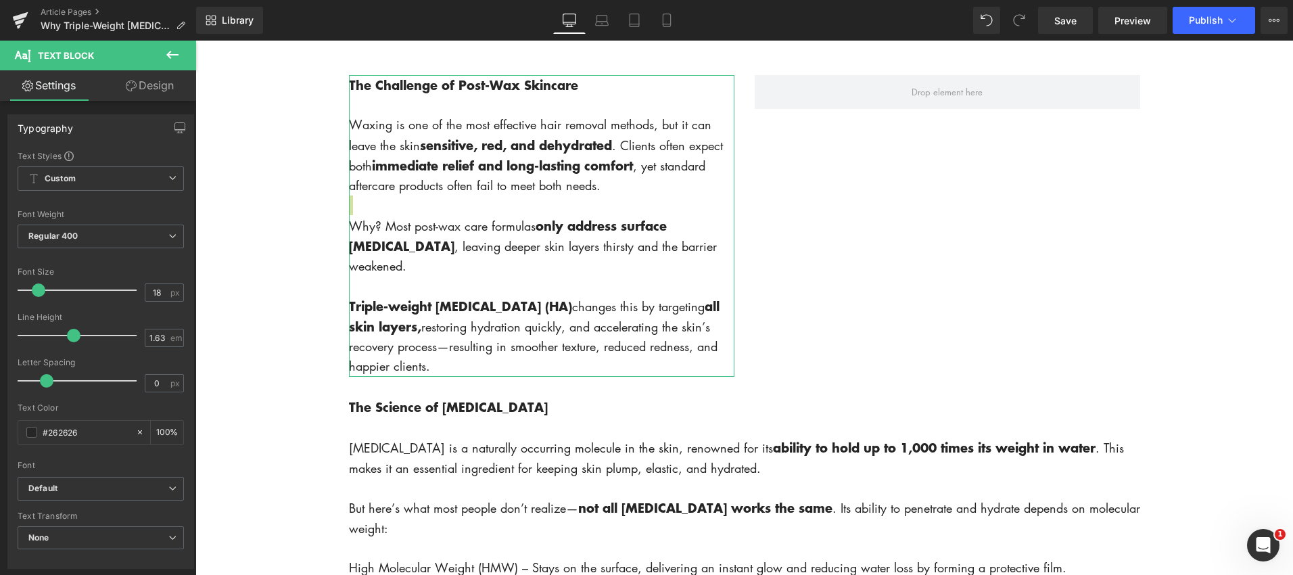
click at [165, 91] on link "Design" at bounding box center [150, 85] width 98 height 30
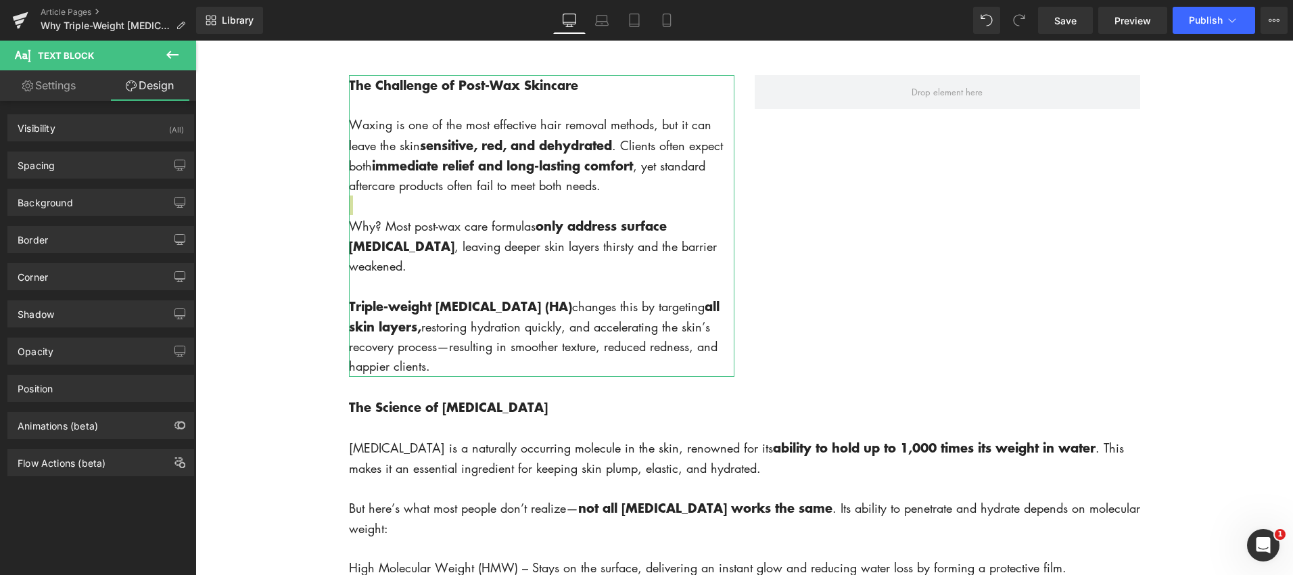
drag, startPoint x: 32, startPoint y: 92, endPoint x: 128, endPoint y: 104, distance: 97.5
click at [32, 92] on link "Settings" at bounding box center [49, 85] width 98 height 30
type input "100"
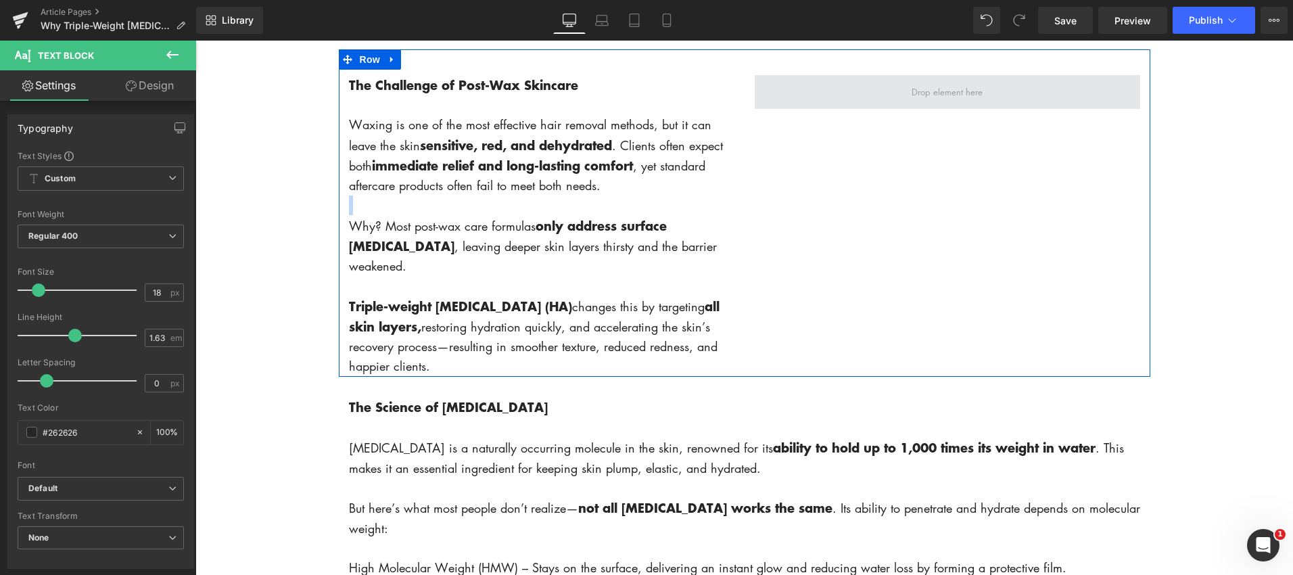
click at [820, 99] on span at bounding box center [947, 92] width 385 height 34
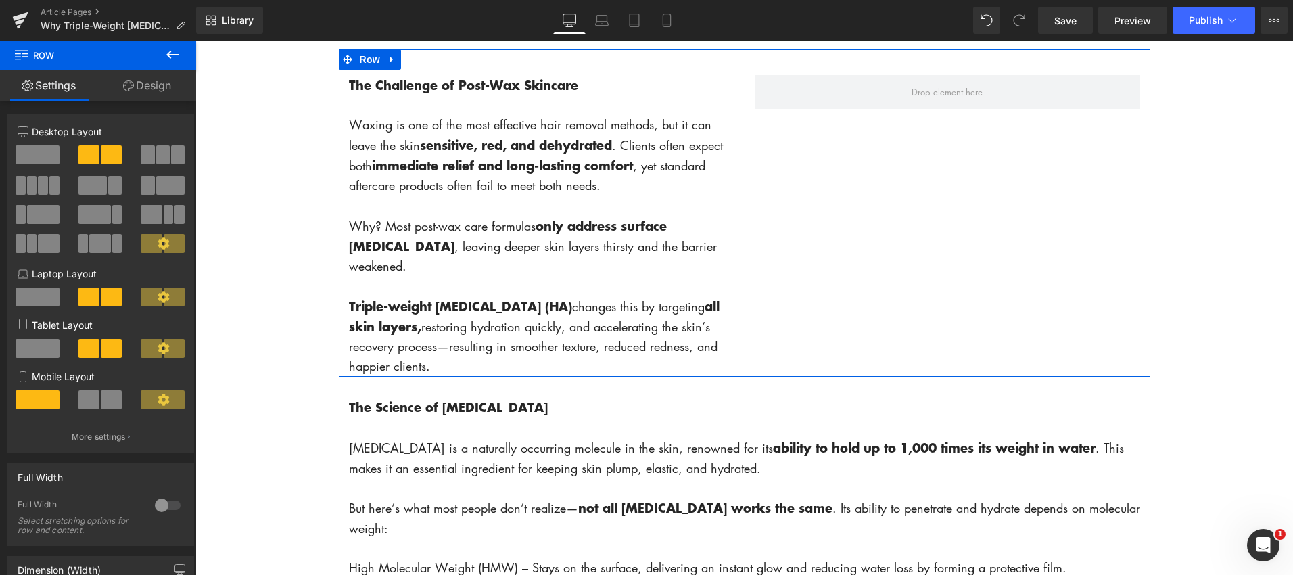
click at [37, 156] on span at bounding box center [38, 154] width 44 height 19
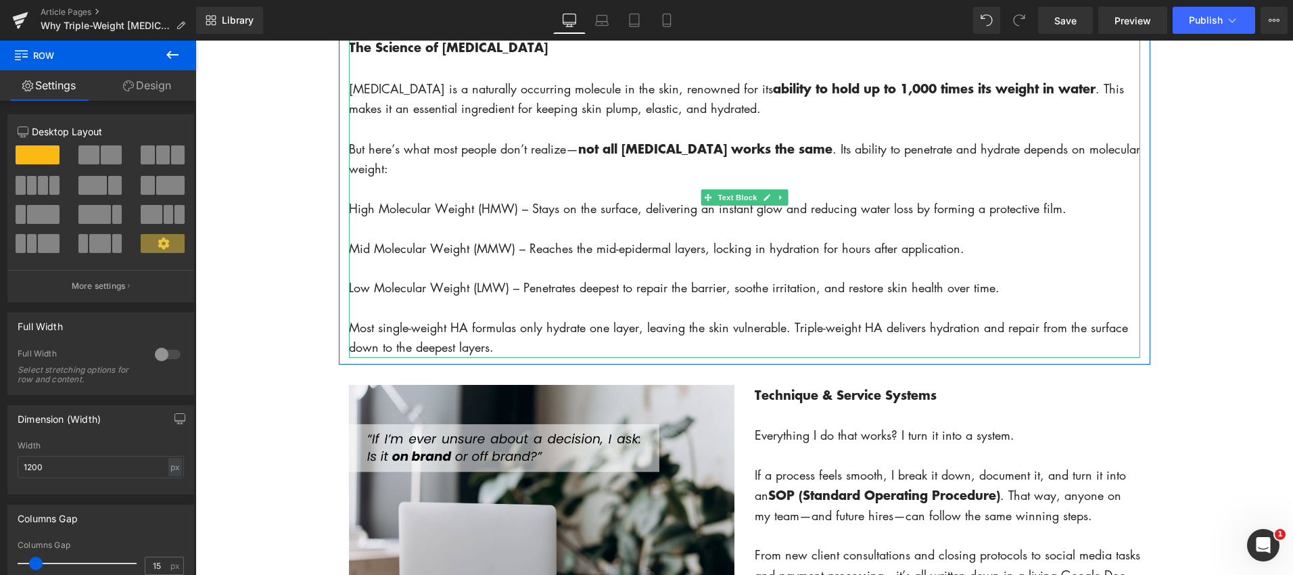
scroll to position [1056, 0]
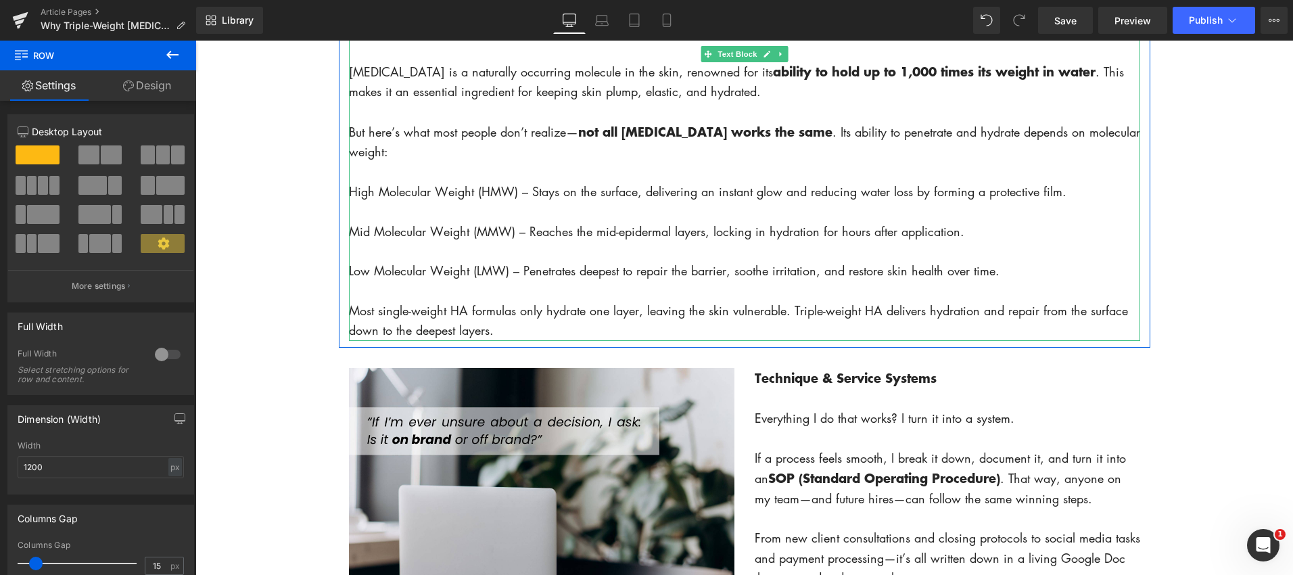
click at [352, 192] on p "High Molecular Weight (HMW) – Stays on the surface, delivering an instant glow …" at bounding box center [744, 192] width 791 height 20
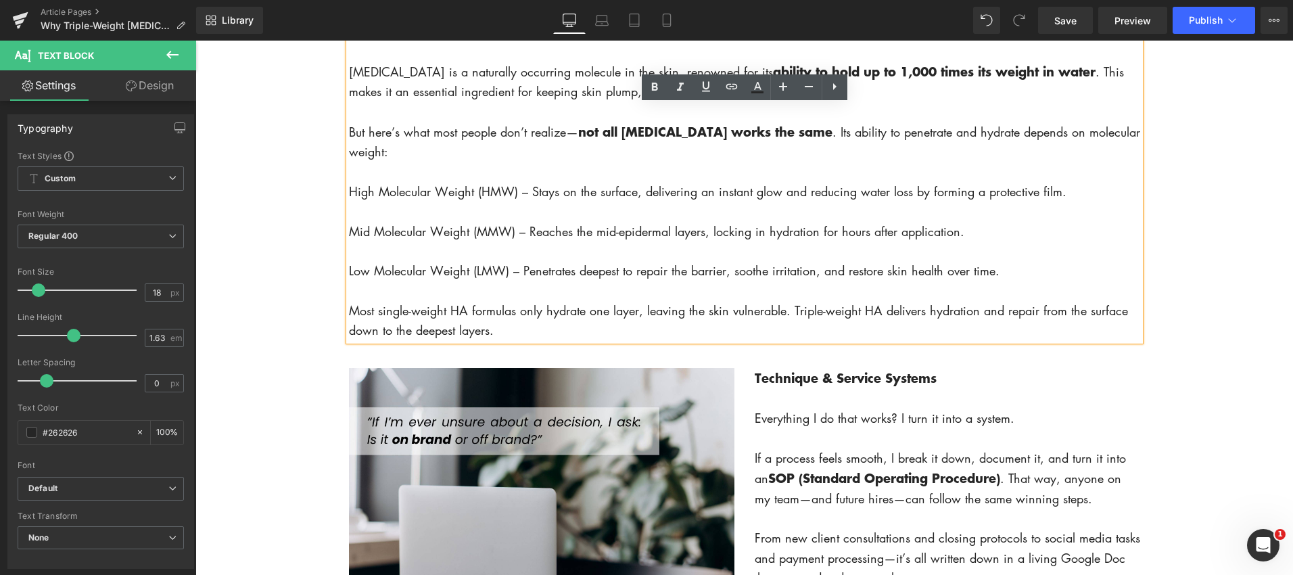
drag, startPoint x: 461, startPoint y: 139, endPoint x: 446, endPoint y: 141, distance: 14.5
click at [458, 139] on p "But here’s what most people don’t realize— not all [MEDICAL_DATA] works the sam…" at bounding box center [744, 142] width 791 height 41
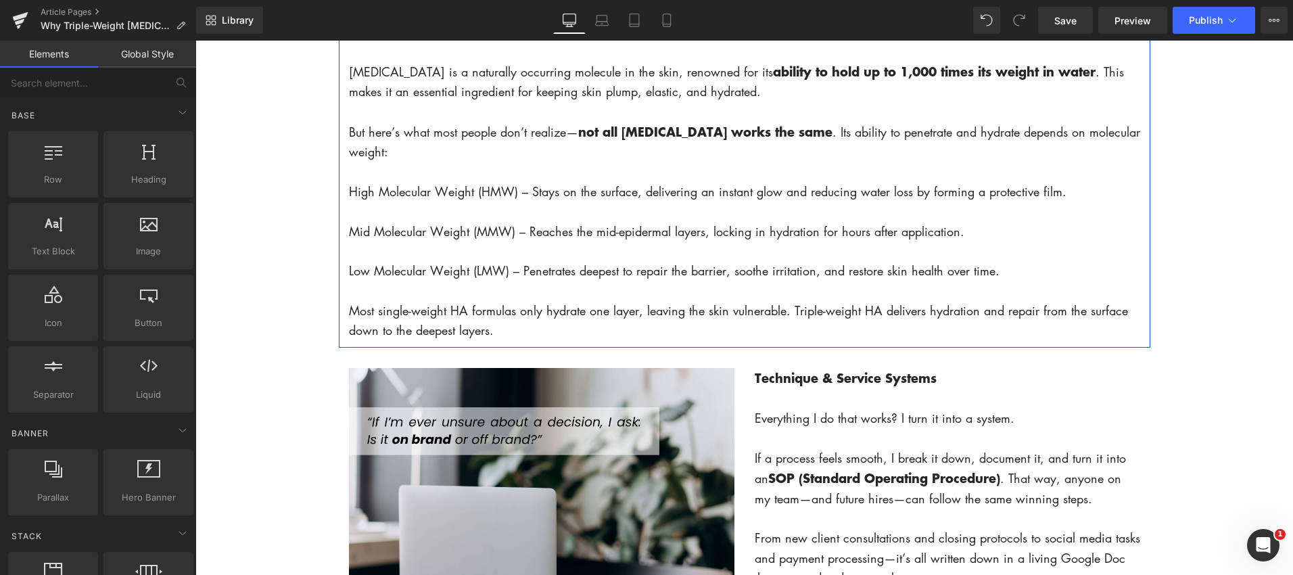
click at [346, 139] on div "The Science of [MEDICAL_DATA] [MEDICAL_DATA] is a naturally occurring molecule …" at bounding box center [744, 180] width 811 height 321
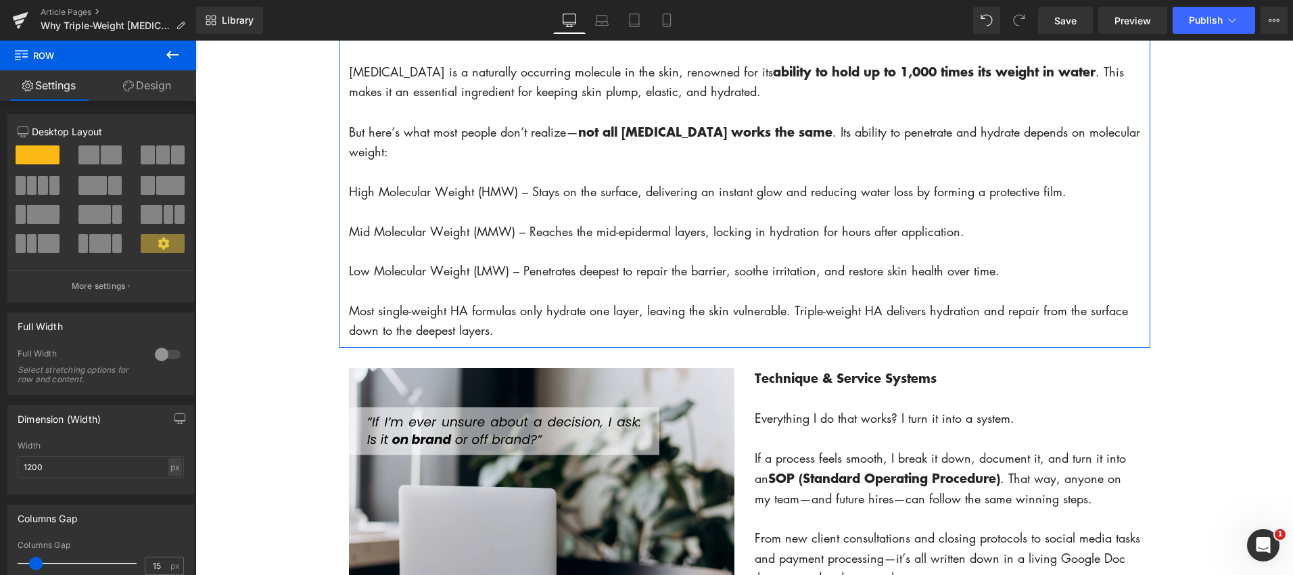
click at [118, 284] on p "More settings" at bounding box center [99, 286] width 54 height 12
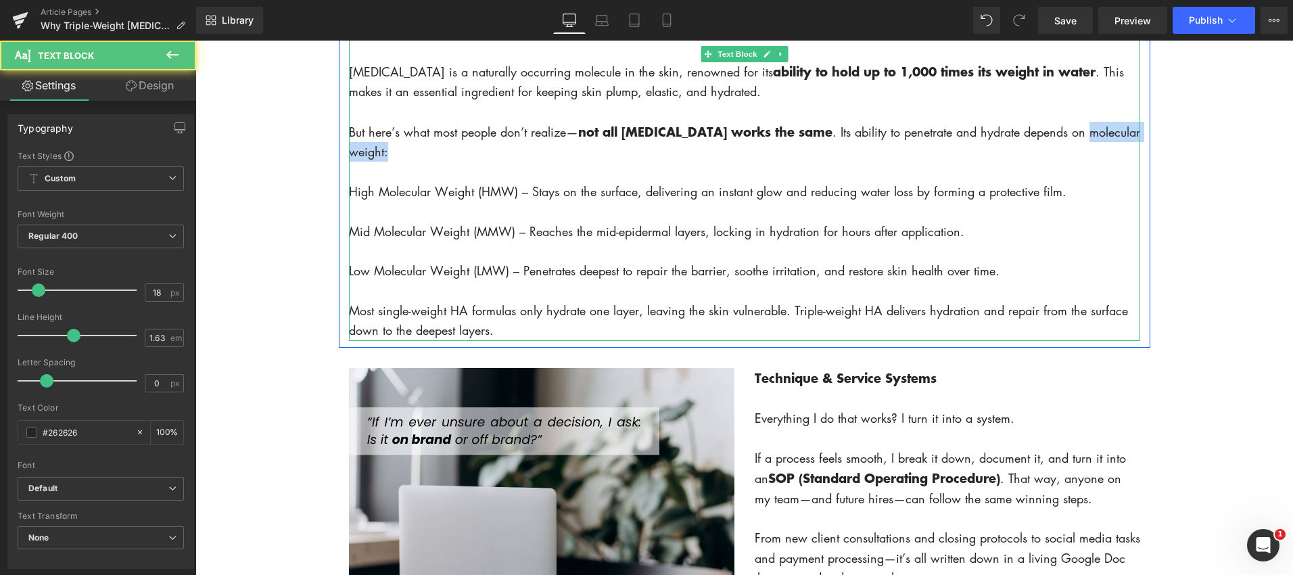
click at [1095, 145] on p "But here’s what most people don’t realize— not all [MEDICAL_DATA] works the sam…" at bounding box center [744, 142] width 791 height 41
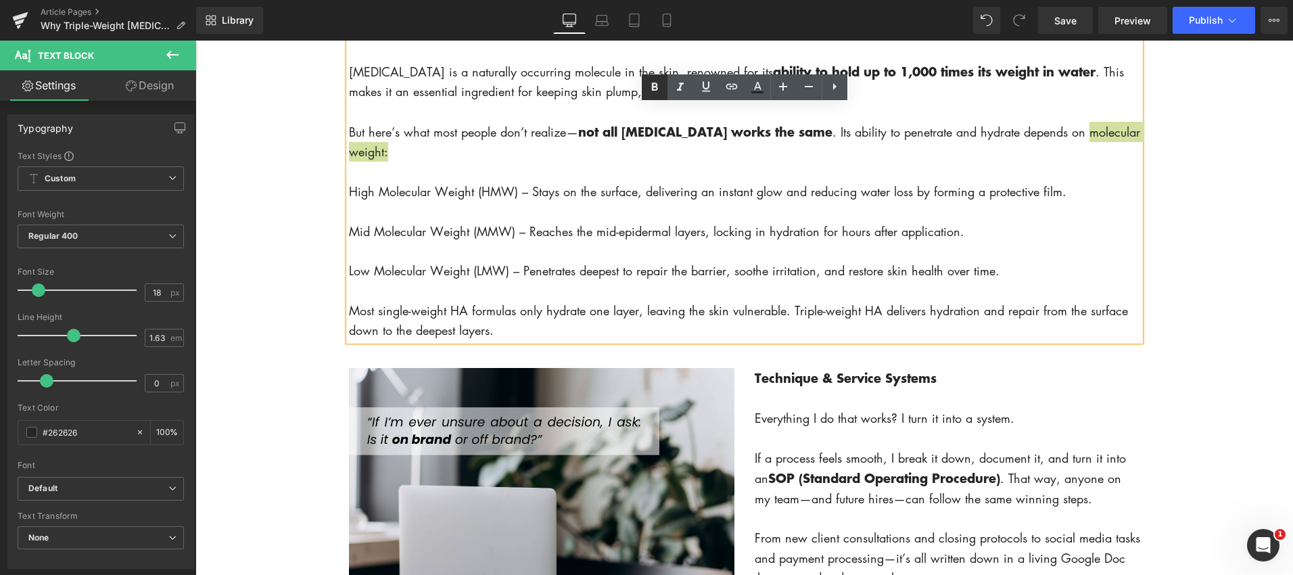
click at [655, 89] on icon at bounding box center [654, 87] width 16 height 16
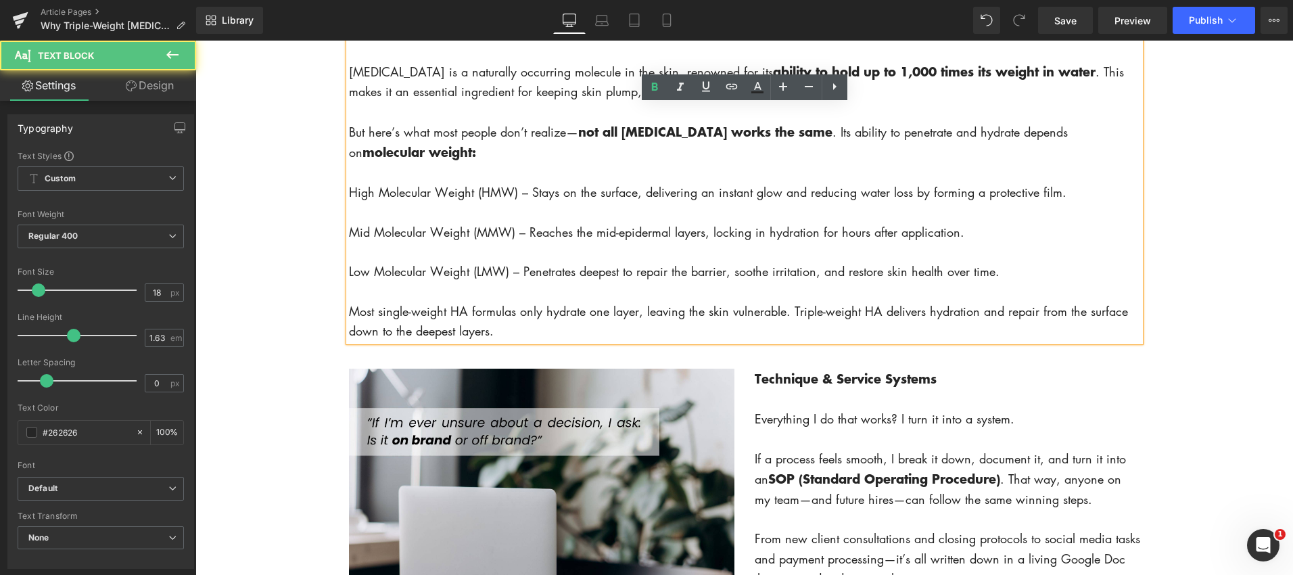
click at [349, 191] on p "High Molecular Weight (HMW) – Stays on the surface, delivering an instant glow …" at bounding box center [744, 193] width 791 height 20
click at [842, 92] on icon at bounding box center [834, 86] width 16 height 16
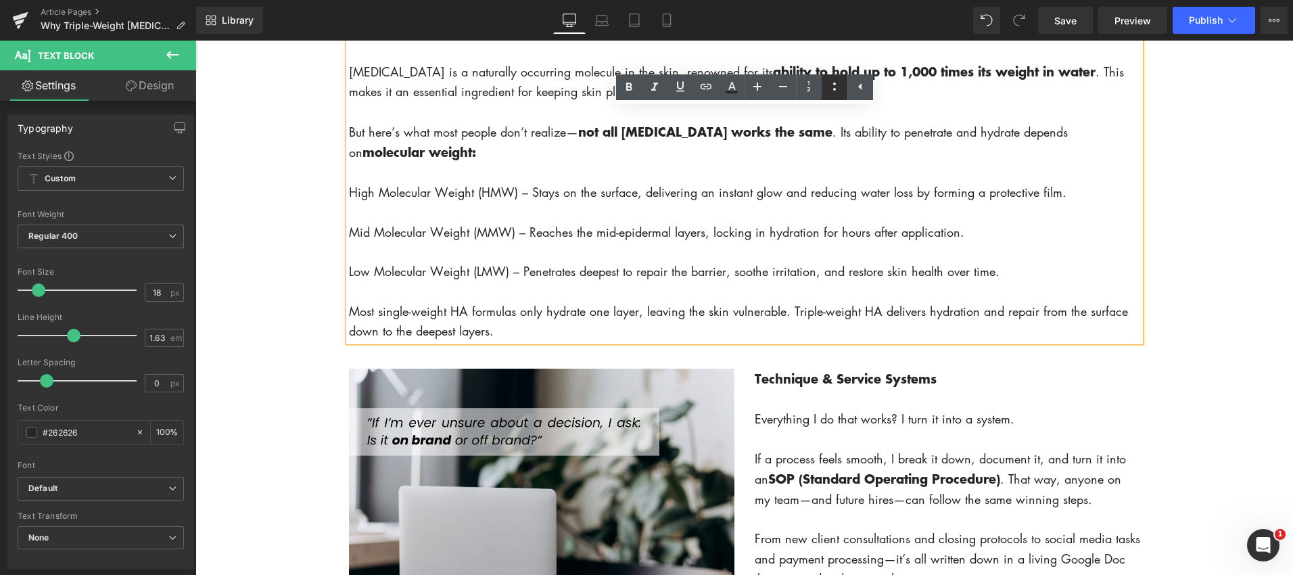
drag, startPoint x: 834, startPoint y: 90, endPoint x: 827, endPoint y: 89, distance: 6.8
click at [834, 90] on icon at bounding box center [834, 86] width 3 height 8
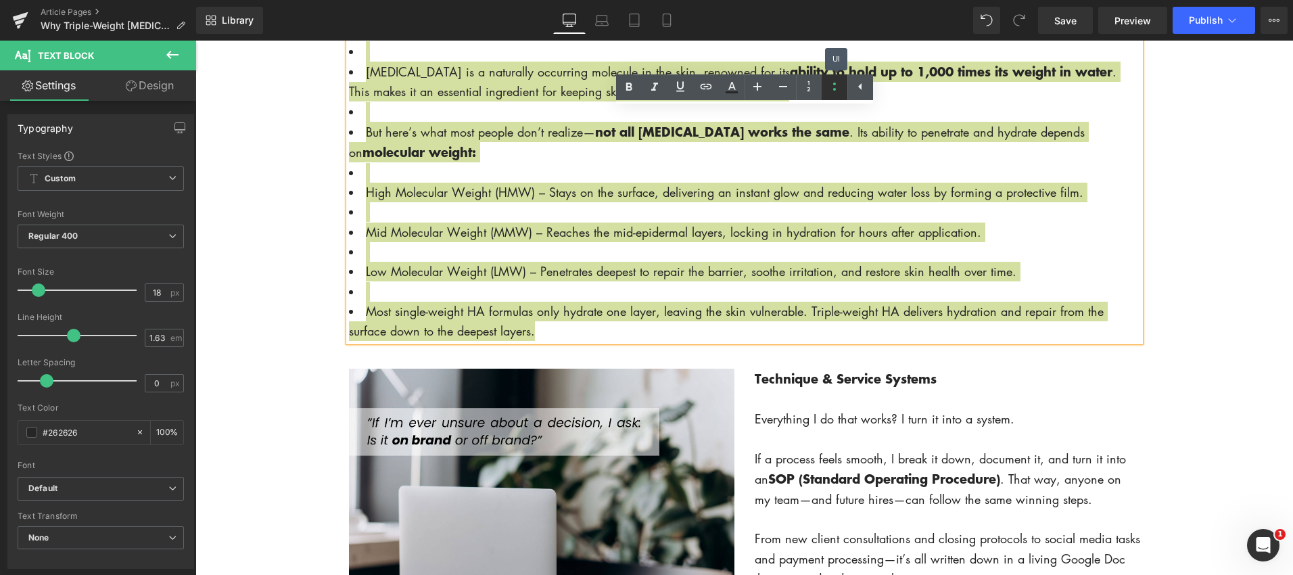
click at [827, 89] on icon at bounding box center [834, 86] width 16 height 16
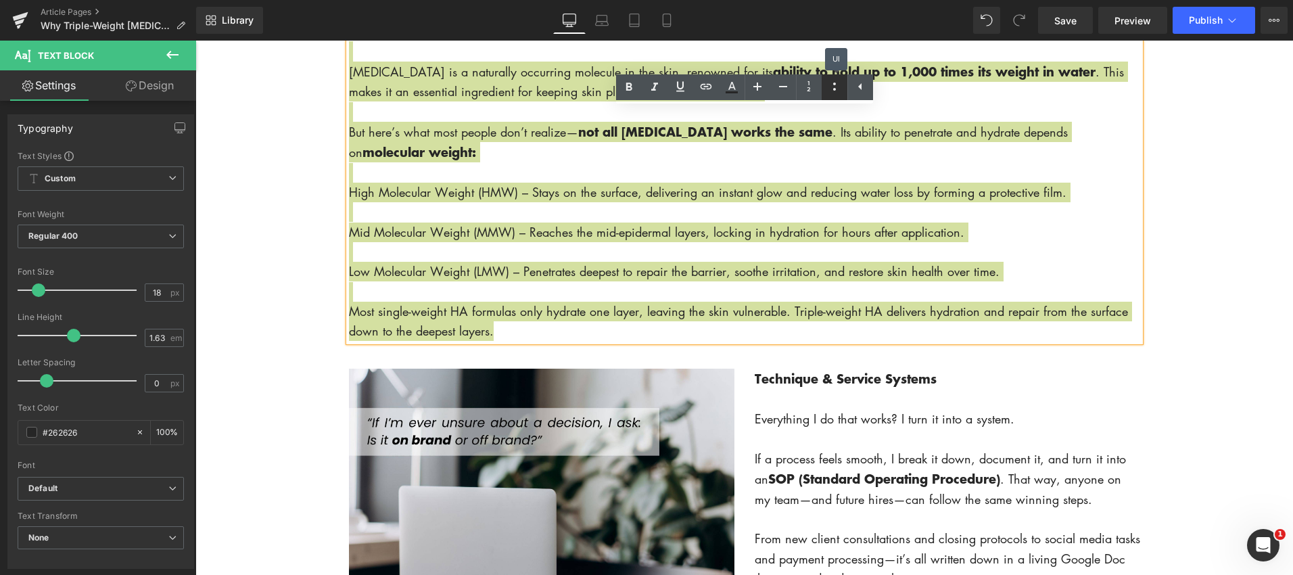
click at [827, 89] on icon at bounding box center [834, 86] width 16 height 16
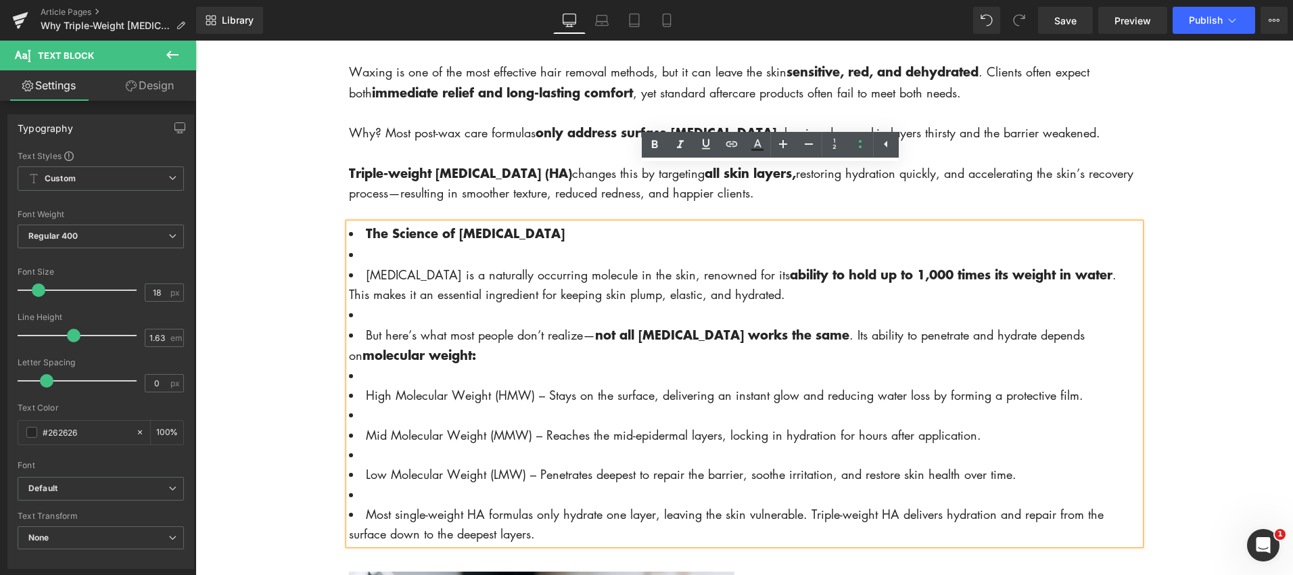
scroll to position [845, 0]
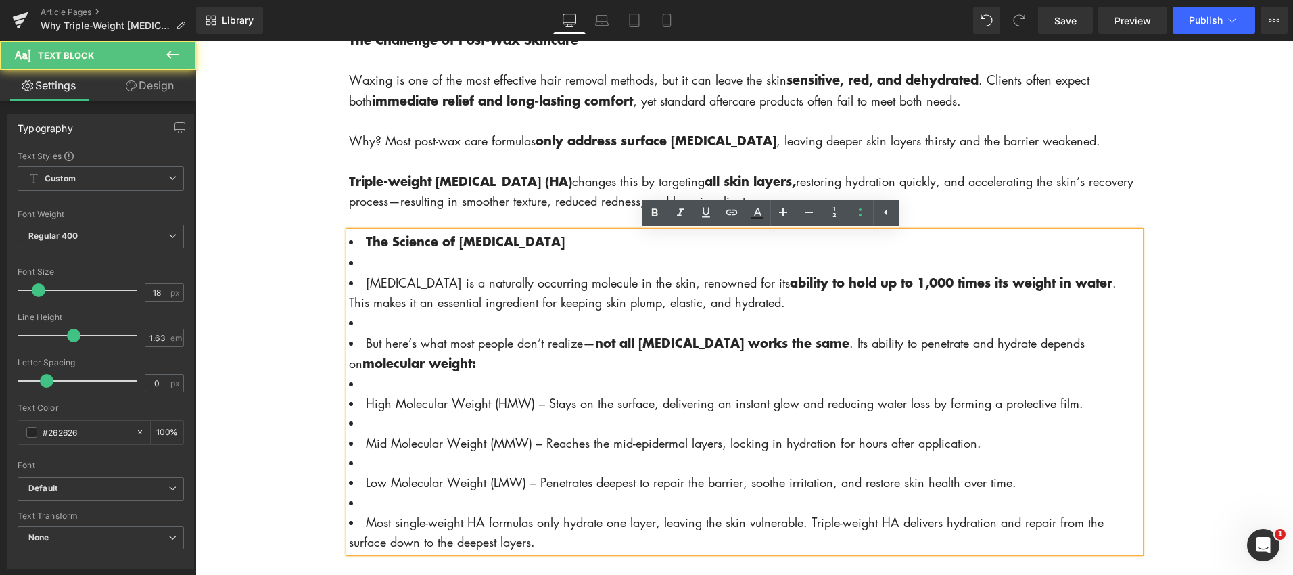
click at [368, 244] on strong "The Science of [MEDICAL_DATA]" at bounding box center [465, 241] width 199 height 18
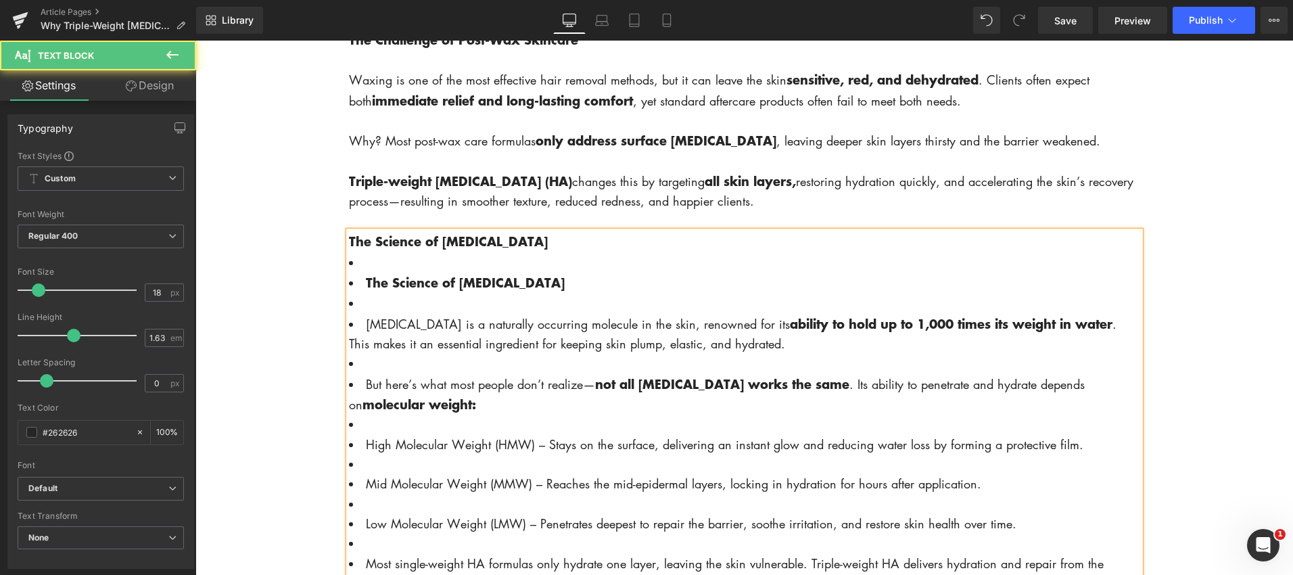
click at [400, 270] on li at bounding box center [744, 262] width 791 height 20
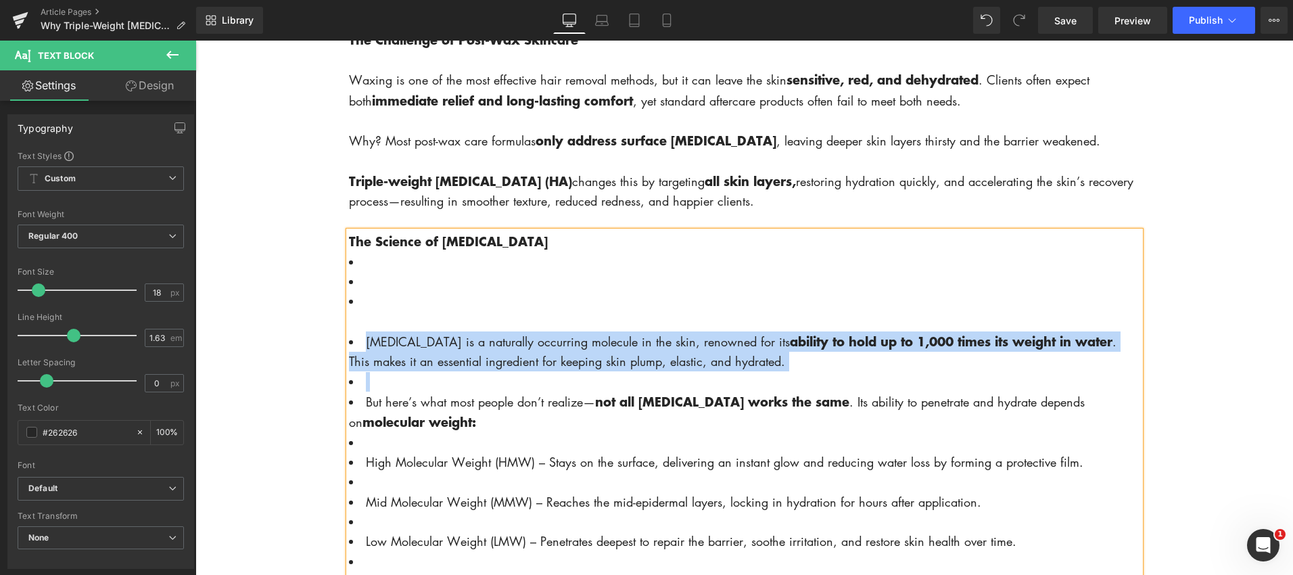
copy li "[MEDICAL_DATA] is a naturally occurring molecule in the skin, renowned for its …"
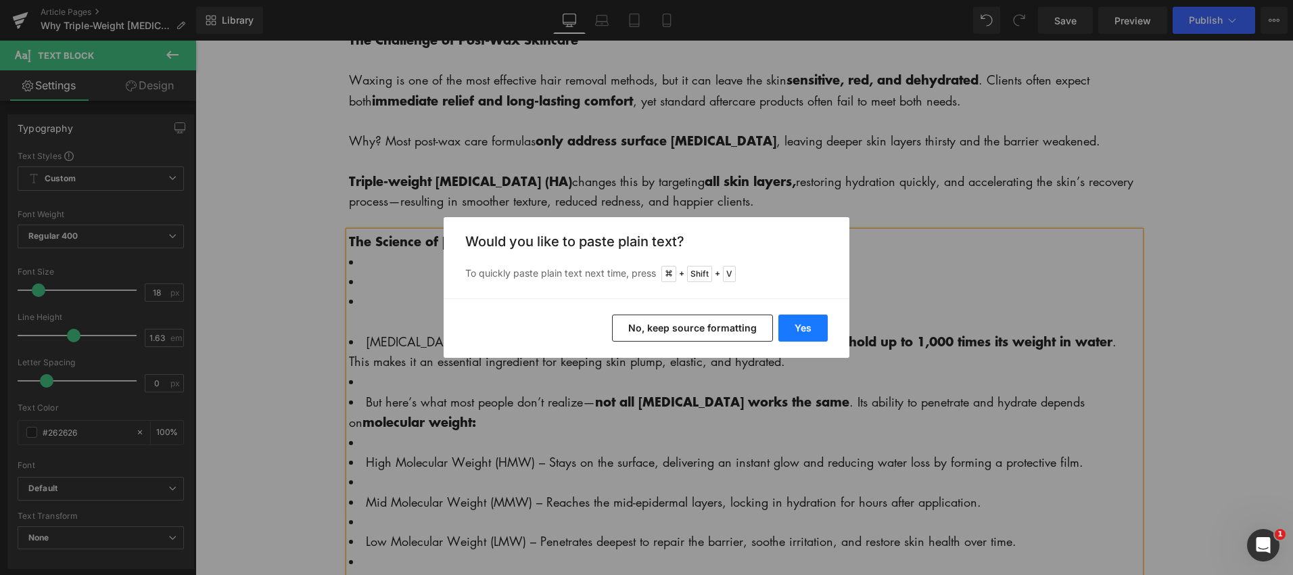
click at [799, 331] on button "Yes" at bounding box center [802, 327] width 49 height 27
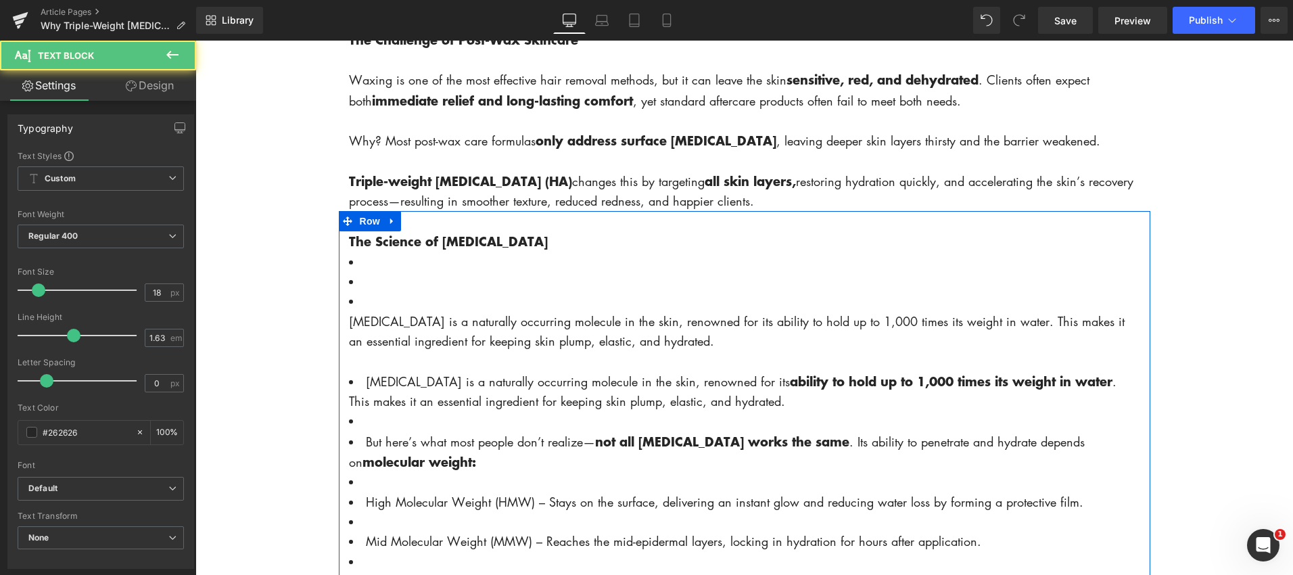
drag, startPoint x: 379, startPoint y: 303, endPoint x: 369, endPoint y: 297, distance: 12.4
click at [369, 296] on li at bounding box center [744, 301] width 791 height 20
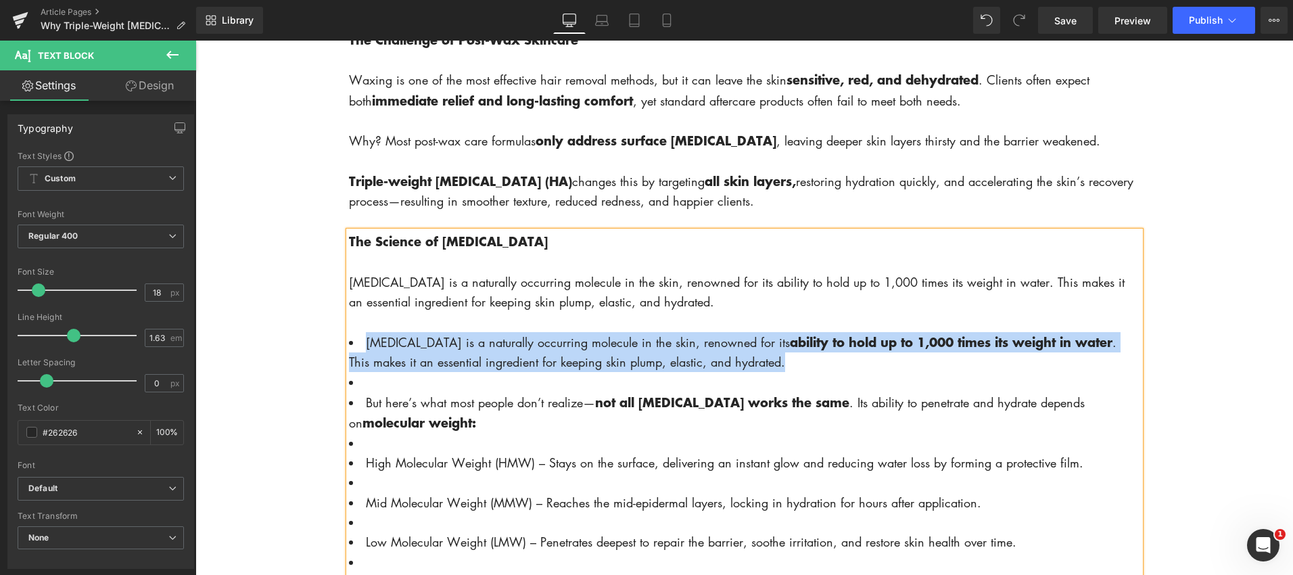
drag, startPoint x: 367, startPoint y: 344, endPoint x: 797, endPoint y: 360, distance: 430.4
click at [798, 360] on li "[MEDICAL_DATA] is a naturally occurring molecule in the skin, renowned for its …" at bounding box center [744, 352] width 791 height 41
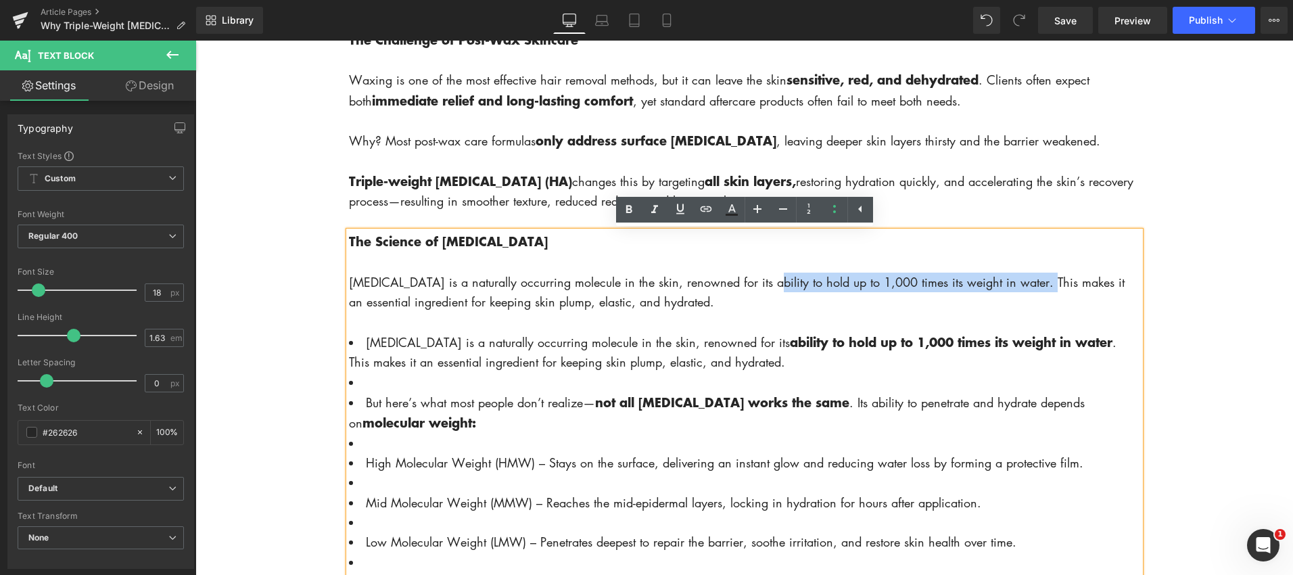
drag, startPoint x: 763, startPoint y: 284, endPoint x: 914, endPoint y: 237, distance: 158.1
click at [1033, 291] on div "[MEDICAL_DATA] is a naturally occurring molecule in the skin, renowned for its …" at bounding box center [744, 293] width 791 height 40
click at [630, 208] on icon at bounding box center [628, 210] width 6 height 8
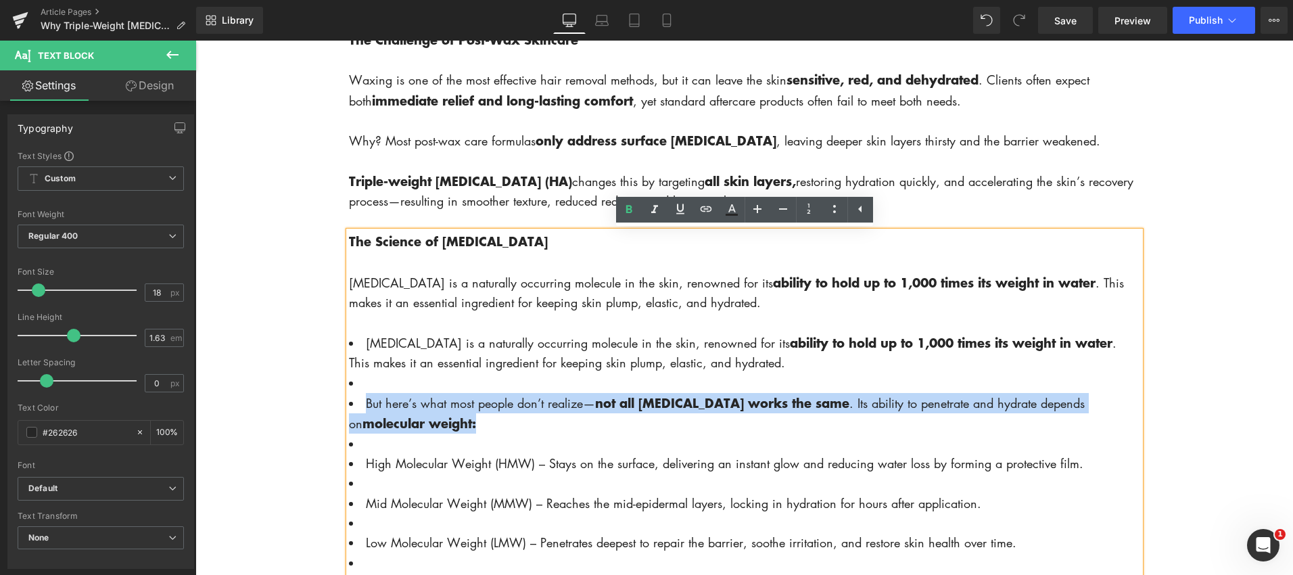
drag, startPoint x: 390, startPoint y: 408, endPoint x: 475, endPoint y: 419, distance: 85.9
click at [477, 421] on li "But here’s what most people don’t realize— not all [MEDICAL_DATA] works the sam…" at bounding box center [744, 413] width 791 height 41
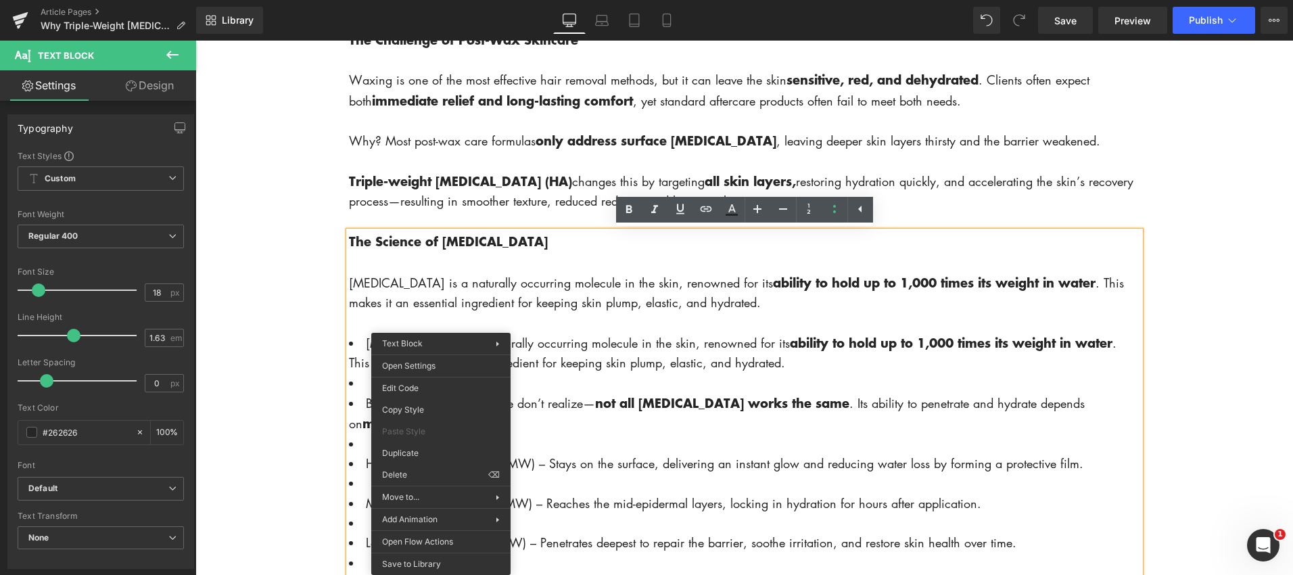
drag, startPoint x: 544, startPoint y: 400, endPoint x: 532, endPoint y: 404, distance: 13.3
click at [544, 400] on span "But here’s what most people don’t realize—" at bounding box center [480, 403] width 229 height 16
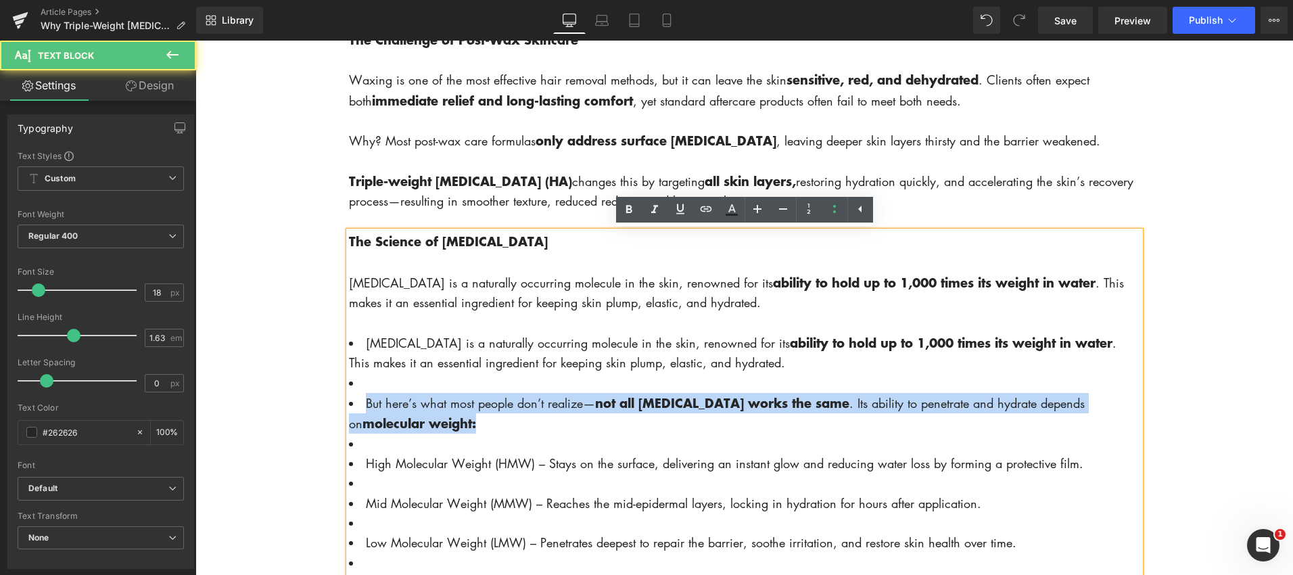
drag, startPoint x: 365, startPoint y: 404, endPoint x: 481, endPoint y: 431, distance: 119.4
click at [477, 429] on li "But here’s what most people don’t realize— not all [MEDICAL_DATA] works the sam…" at bounding box center [744, 413] width 791 height 41
copy li "But here’s what most people don’t realize— not all [MEDICAL_DATA] works the sam…"
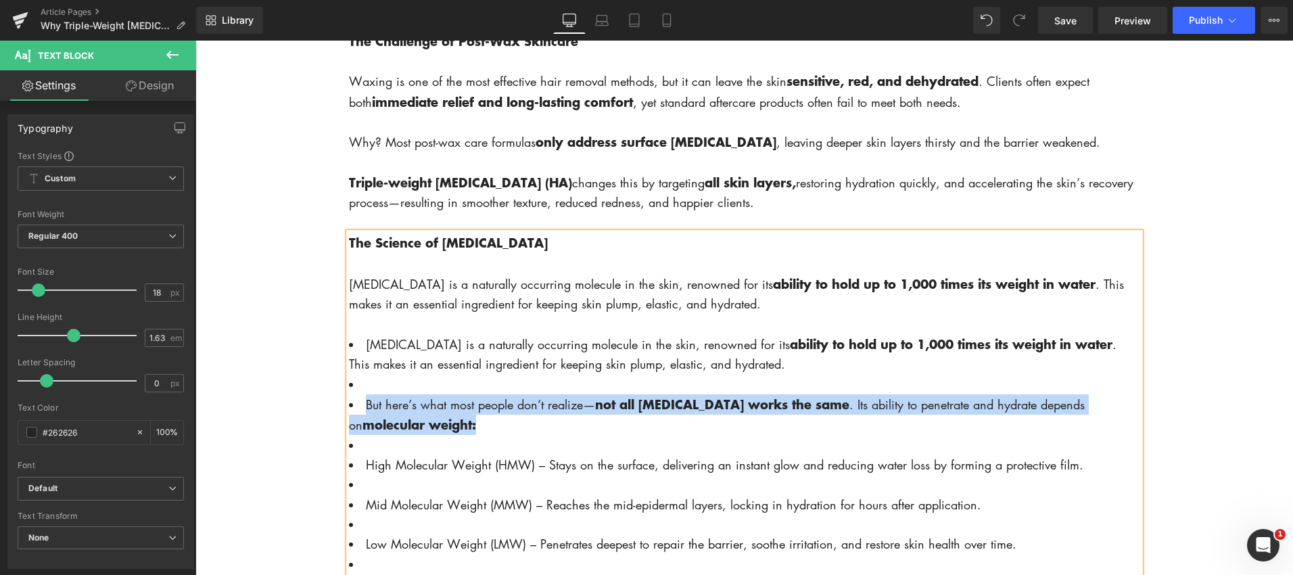
scroll to position [841, 0]
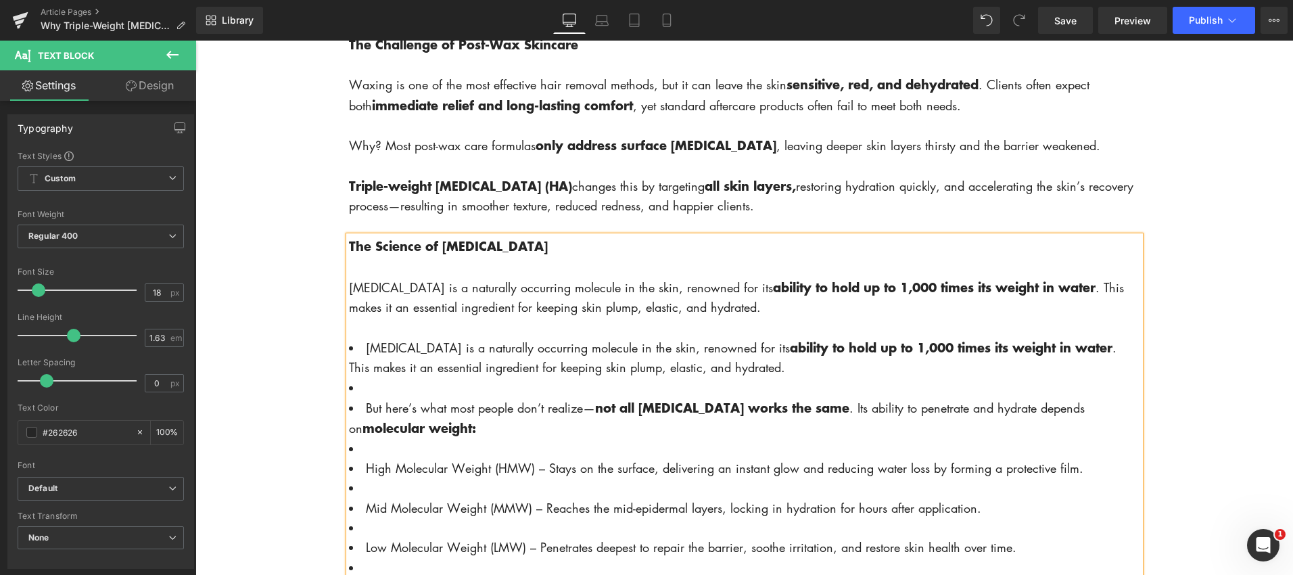
drag, startPoint x: 765, startPoint y: 301, endPoint x: 770, endPoint y: 309, distance: 9.4
click at [765, 302] on div "[MEDICAL_DATA] is a naturally occurring molecule in the skin, renowned for its …" at bounding box center [744, 297] width 791 height 41
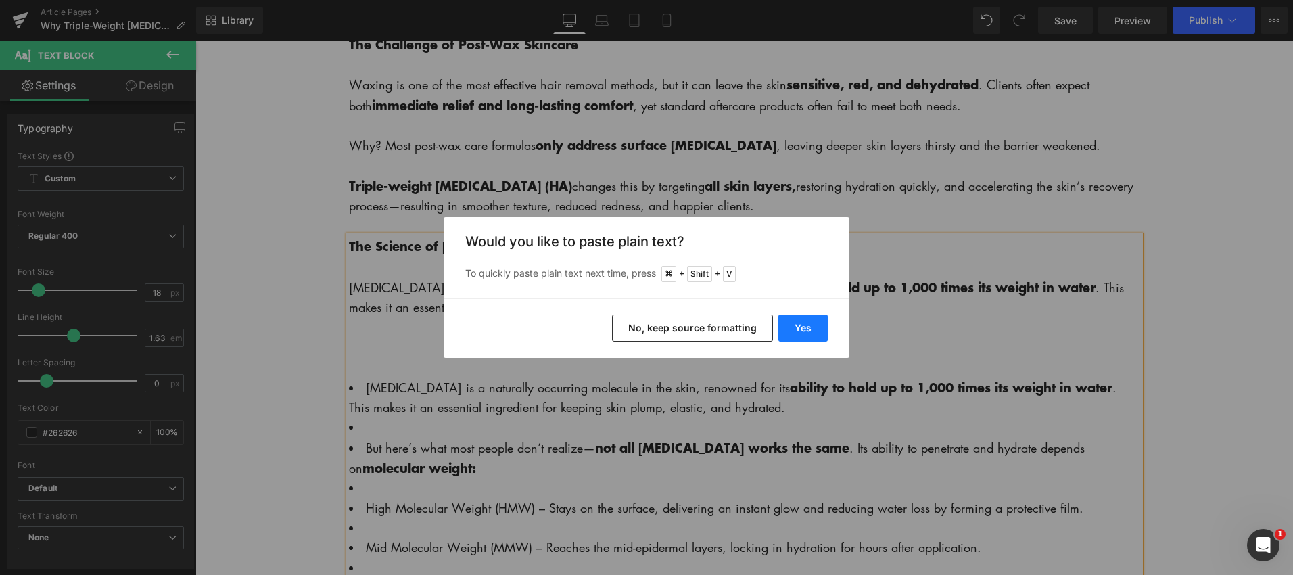
click at [813, 329] on button "Yes" at bounding box center [802, 327] width 49 height 27
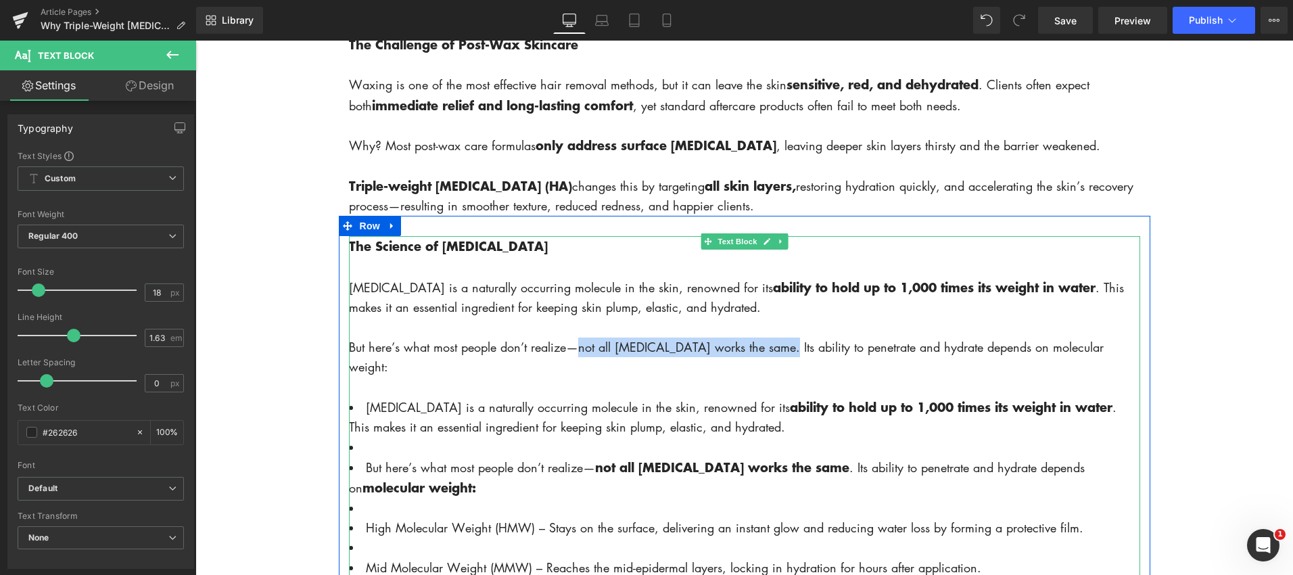
drag, startPoint x: 580, startPoint y: 350, endPoint x: 782, endPoint y: 351, distance: 201.5
click at [782, 351] on div "But here’s what most people don’t realize—not all [MEDICAL_DATA] works the same…" at bounding box center [744, 357] width 791 height 40
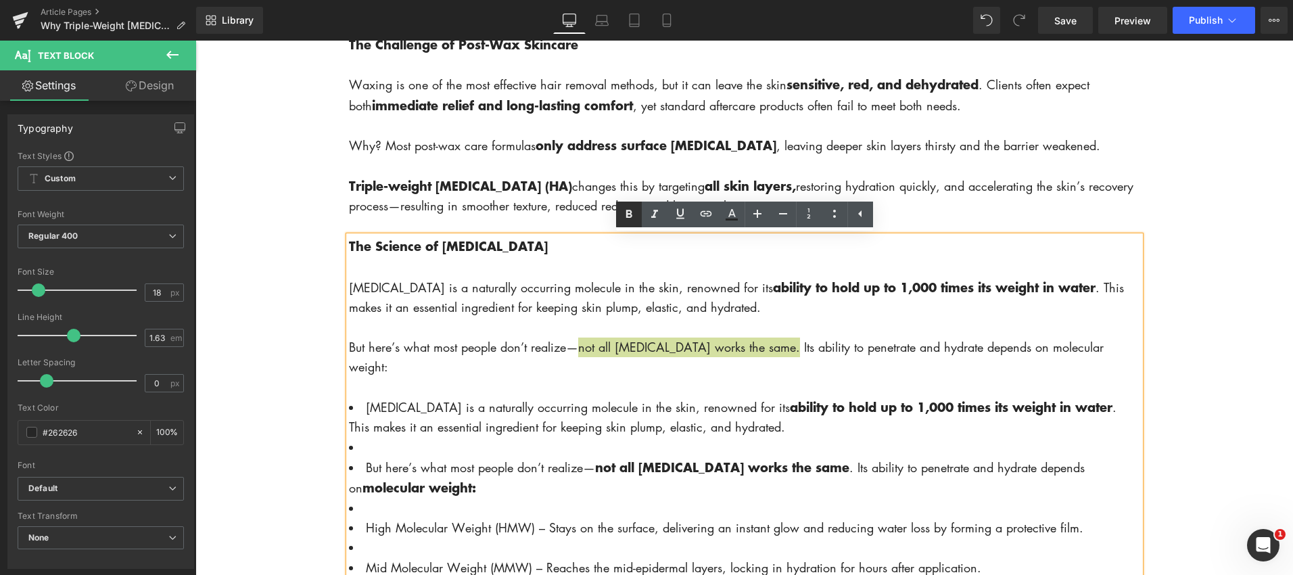
click at [622, 218] on icon at bounding box center [629, 214] width 16 height 16
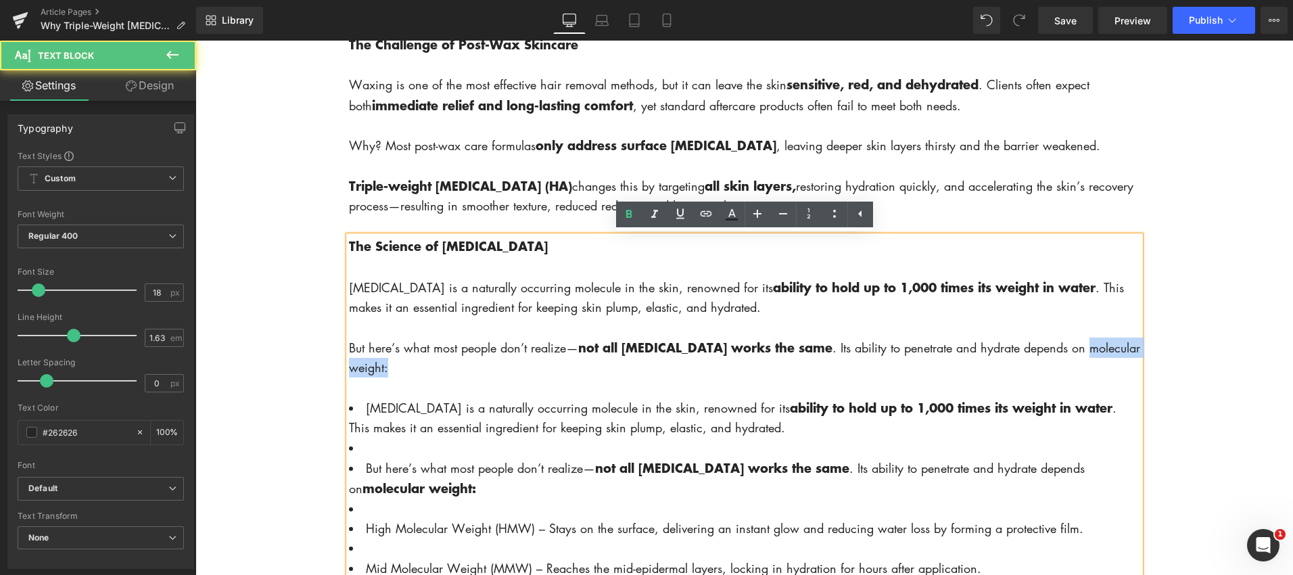
drag, startPoint x: 1087, startPoint y: 352, endPoint x: 1001, endPoint y: 326, distance: 90.5
click at [1092, 374] on div "But here’s what most people don’t realize— not all [MEDICAL_DATA] works the sam…" at bounding box center [744, 357] width 791 height 41
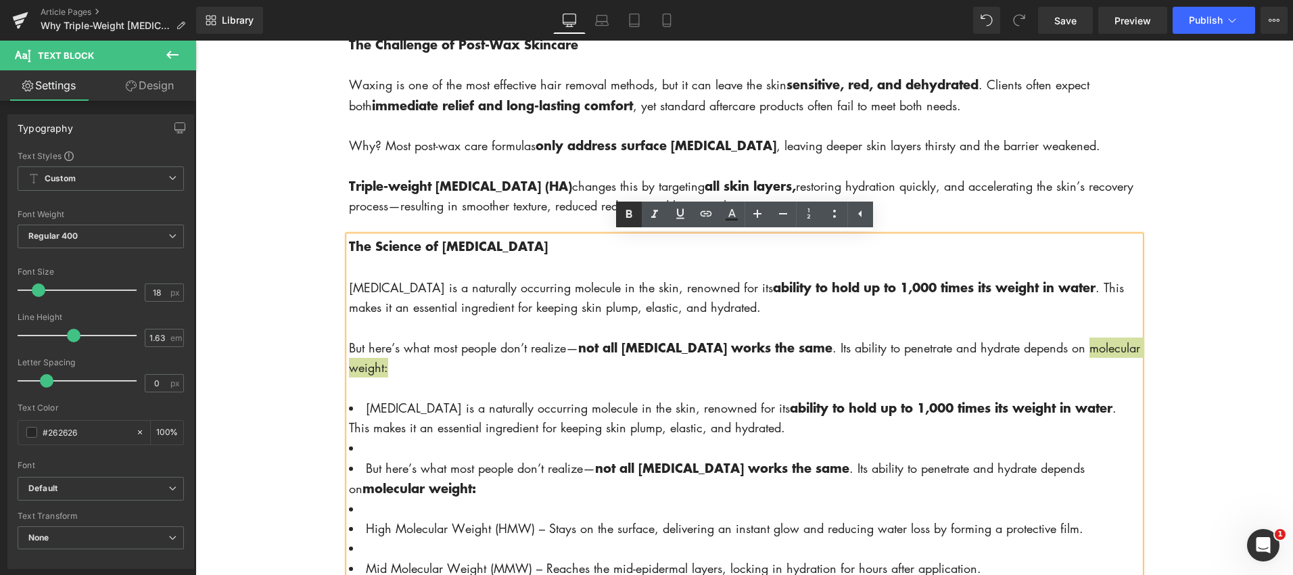
click at [627, 218] on icon at bounding box center [628, 214] width 6 height 8
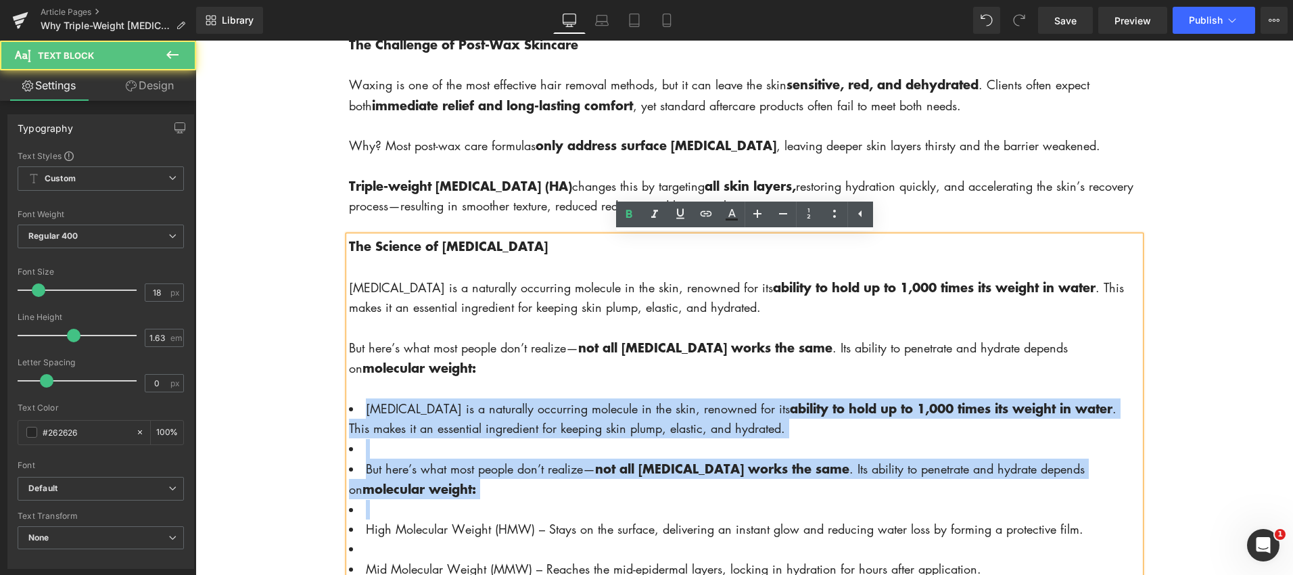
drag, startPoint x: 367, startPoint y: 406, endPoint x: 511, endPoint y: 509, distance: 176.4
click at [511, 509] on ul "[MEDICAL_DATA] is a naturally occurring molecule in the skin, renowned for its …" at bounding box center [744, 538] width 791 height 280
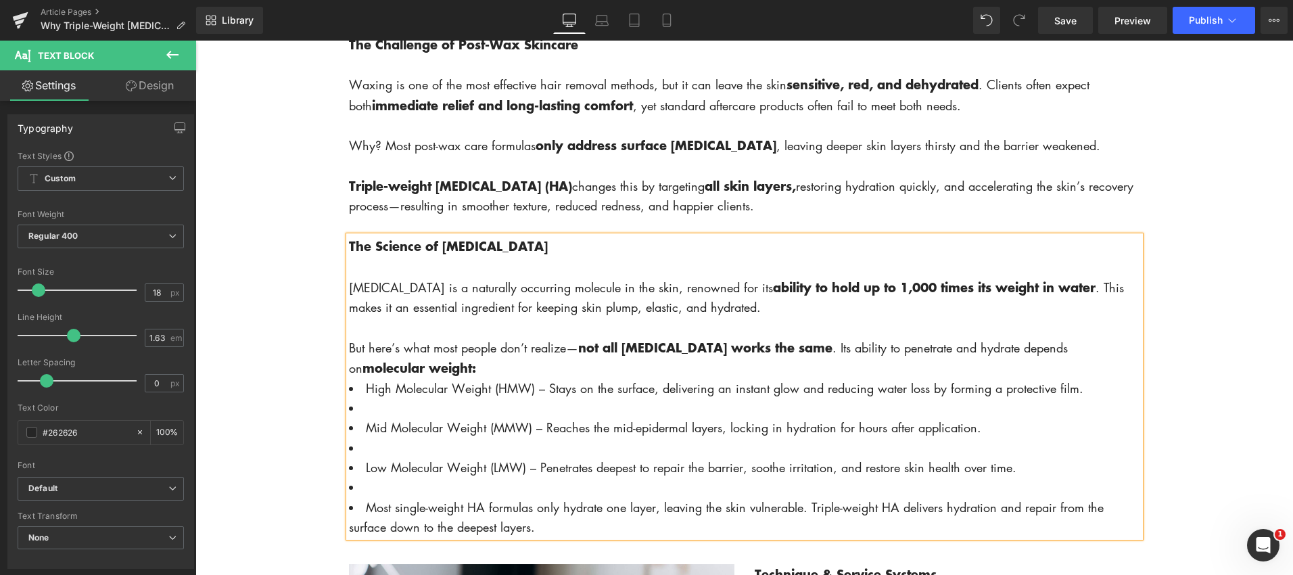
click at [366, 391] on span "High Molecular Weight (HMW) – Stays on the surface, delivering an instant glow …" at bounding box center [724, 388] width 717 height 16
click at [364, 409] on li at bounding box center [744, 408] width 791 height 20
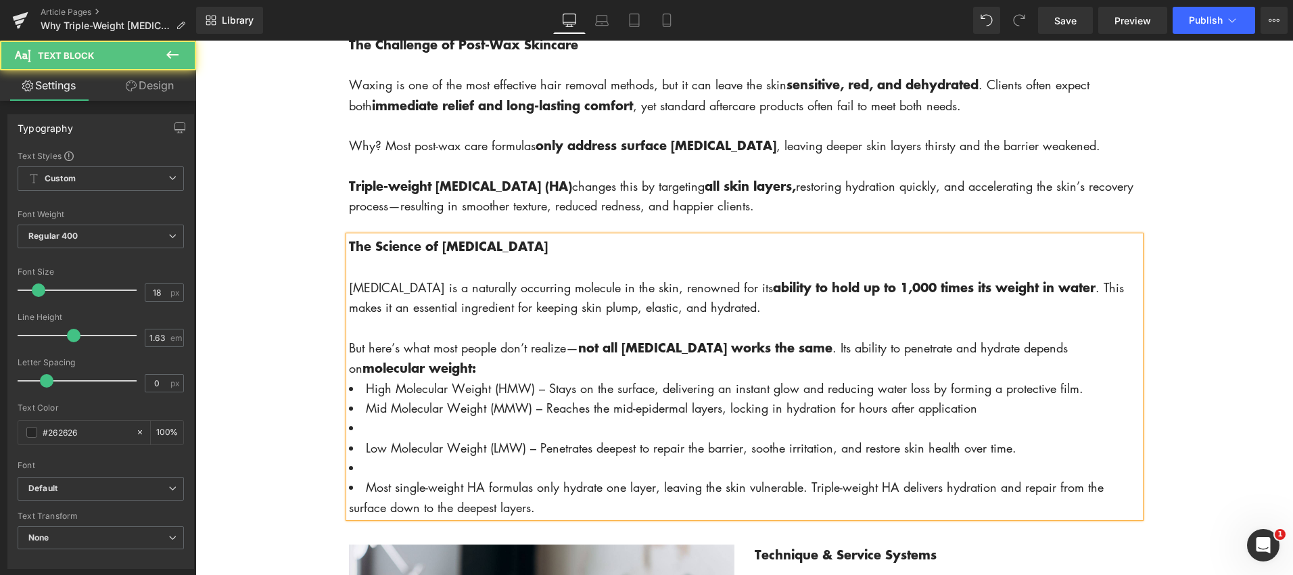
click at [379, 429] on li at bounding box center [744, 428] width 791 height 20
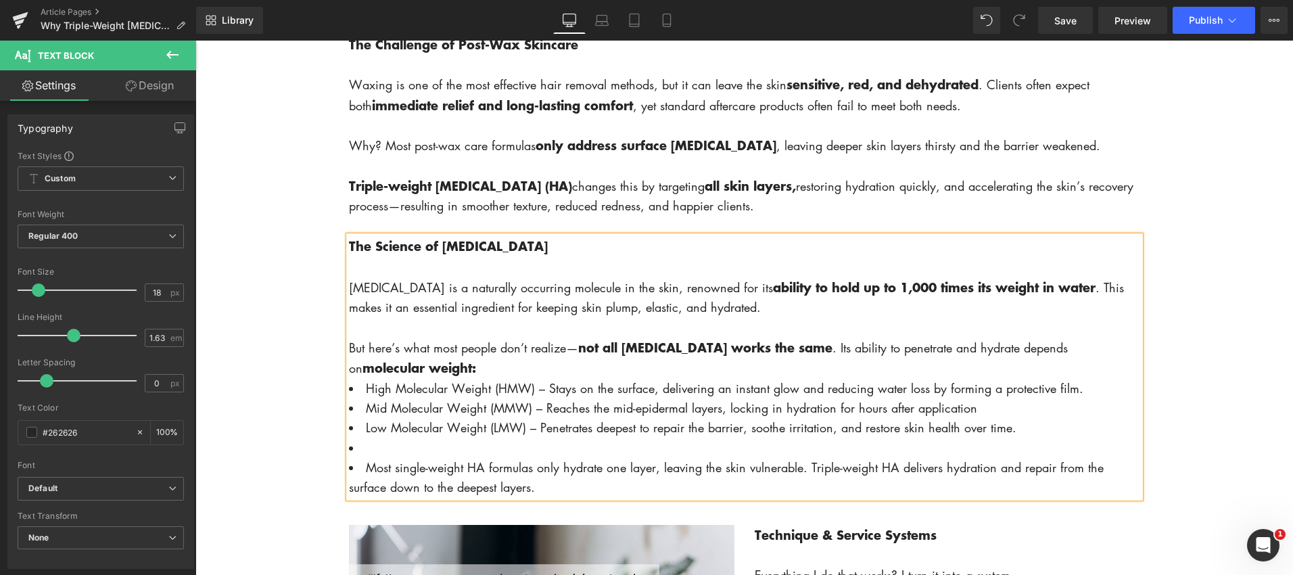
click at [371, 453] on li at bounding box center [744, 448] width 791 height 20
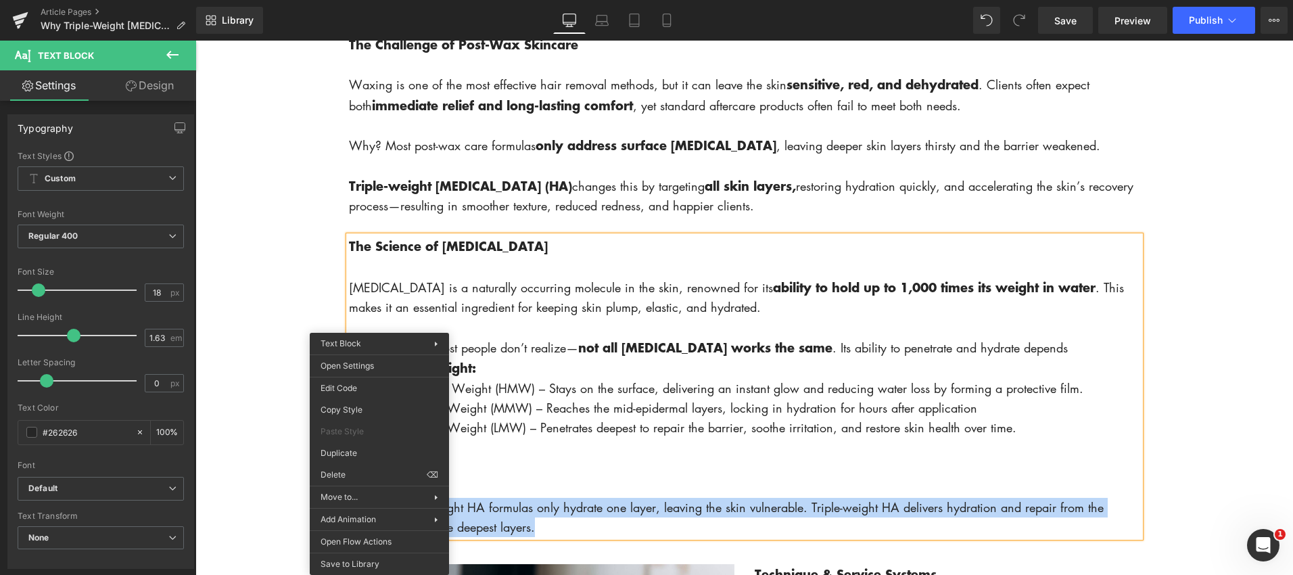
drag, startPoint x: 649, startPoint y: 507, endPoint x: 799, endPoint y: 554, distance: 157.2
click at [649, 507] on span "Most single-weight HA formulas only hydrate one layer, leaving the skin vulnera…" at bounding box center [726, 517] width 755 height 36
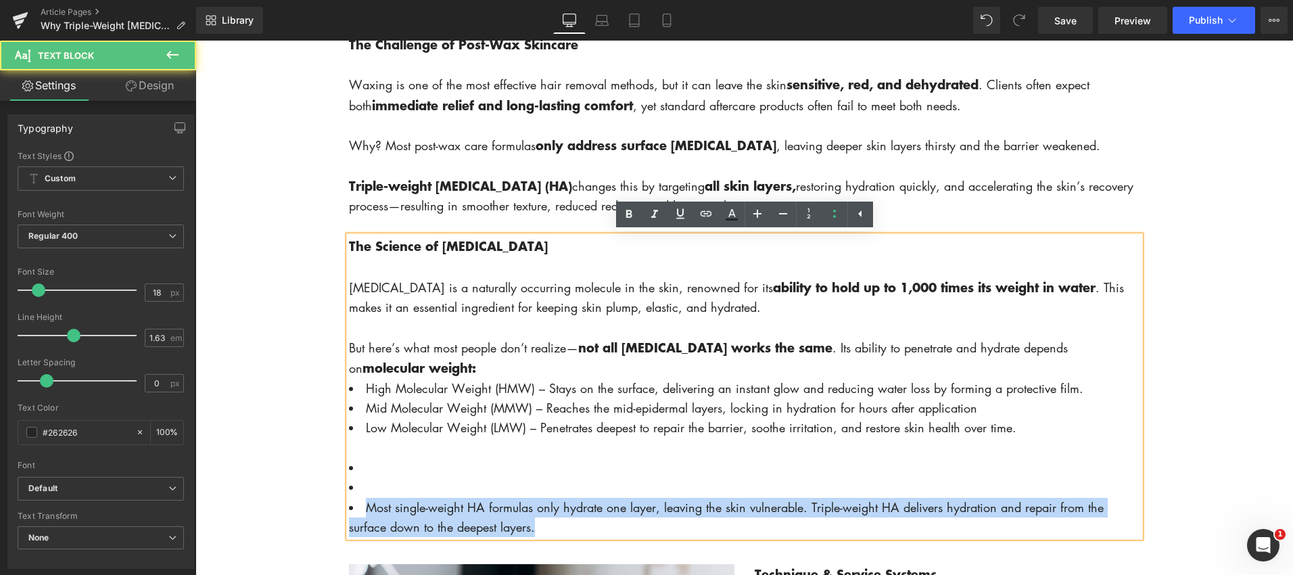
drag, startPoint x: 365, startPoint y: 508, endPoint x: 559, endPoint y: 534, distance: 195.9
click at [557, 534] on li "Most single-weight HA formulas only hydrate one layer, leaving the skin vulnera…" at bounding box center [744, 518] width 791 height 40
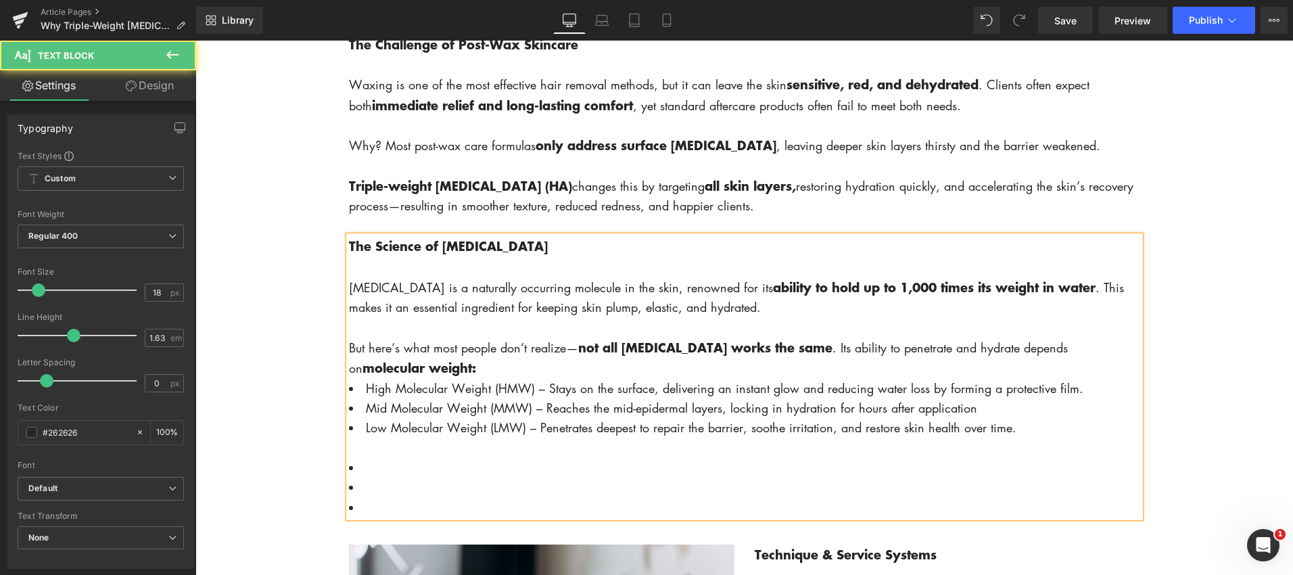
drag, startPoint x: 358, startPoint y: 444, endPoint x: 366, endPoint y: 449, distance: 8.8
click at [365, 449] on div at bounding box center [744, 448] width 791 height 20
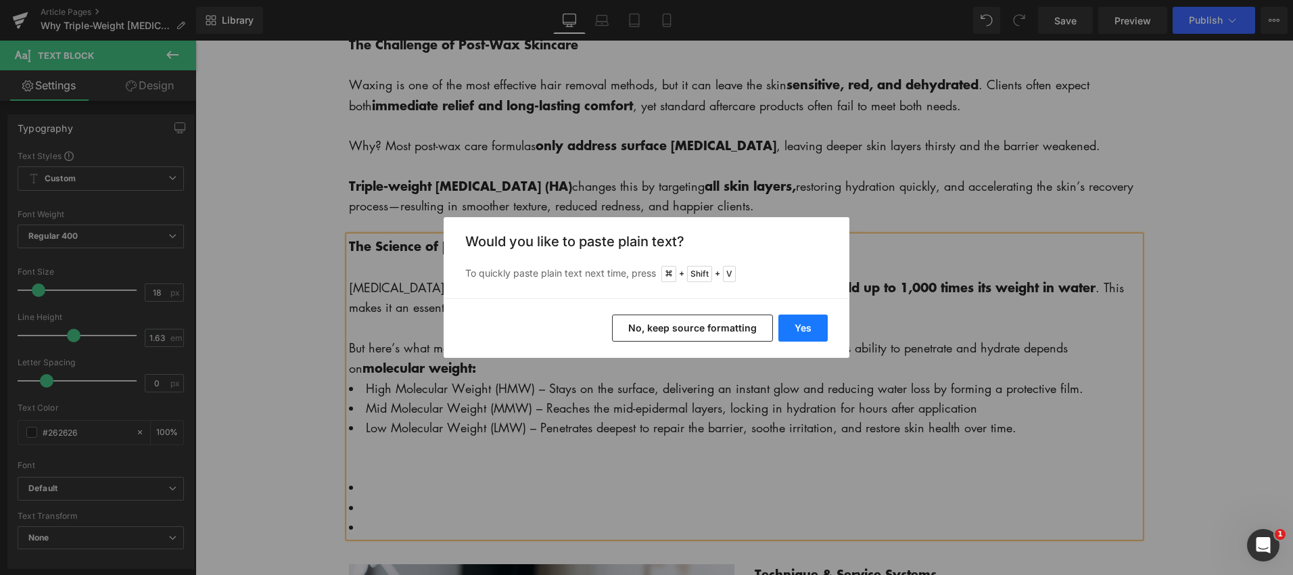
click at [795, 324] on button "Yes" at bounding box center [802, 327] width 49 height 27
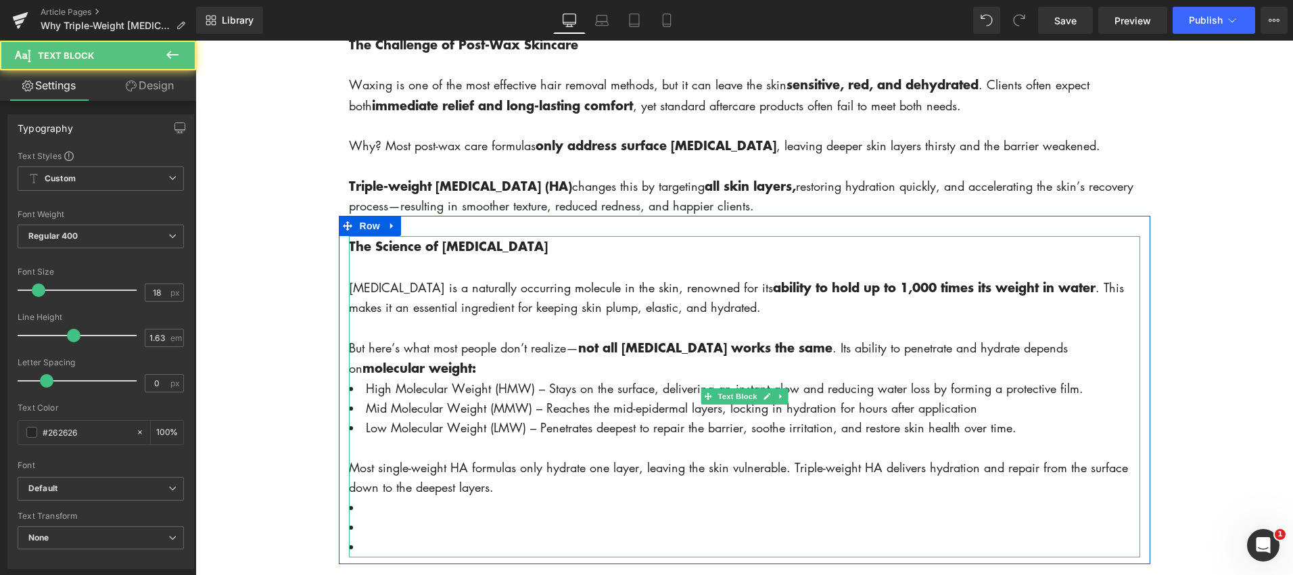
drag, startPoint x: 381, startPoint y: 545, endPoint x: 403, endPoint y: 548, distance: 22.6
click at [385, 548] on li at bounding box center [744, 547] width 791 height 20
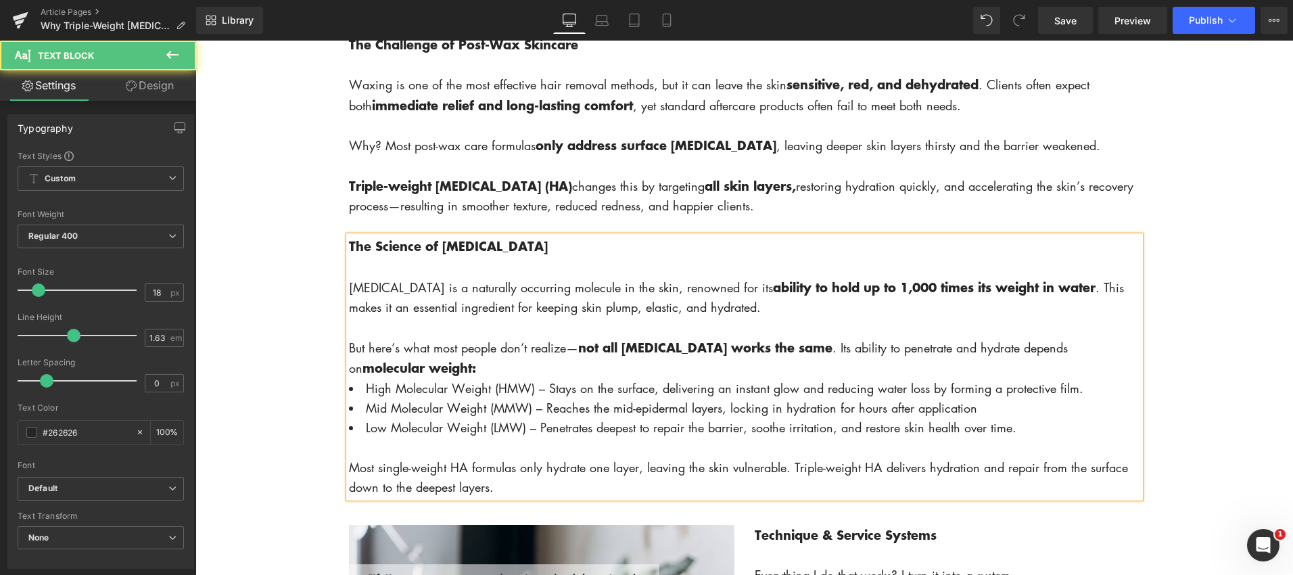
click at [477, 368] on div "But here’s what most people don’t realize— not all [MEDICAL_DATA] works the sam…" at bounding box center [744, 357] width 791 height 41
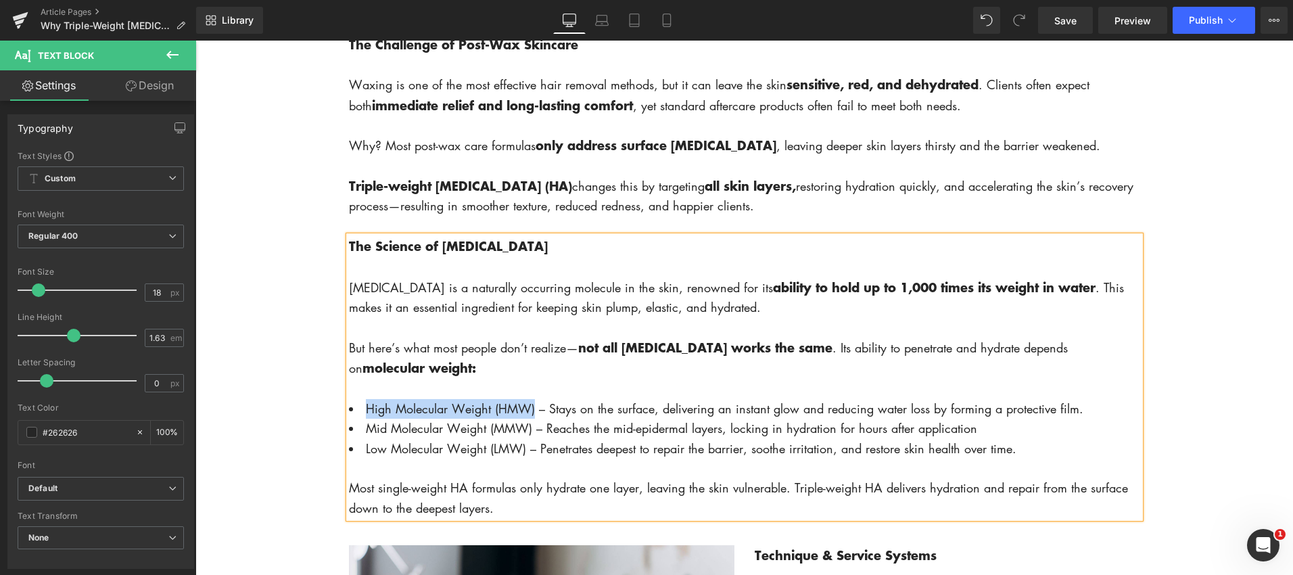
drag, startPoint x: 365, startPoint y: 407, endPoint x: 534, endPoint y: 393, distance: 169.0
click at [532, 408] on span "High Molecular Weight (HMW) – Stays on the surface, delivering an instant glow …" at bounding box center [724, 408] width 717 height 16
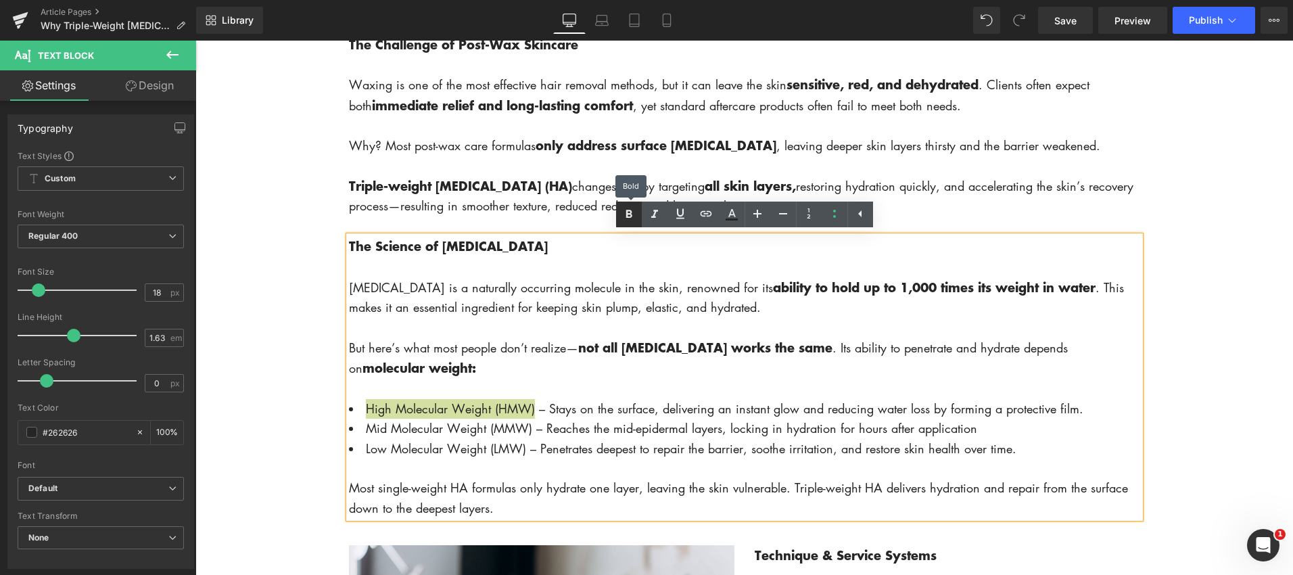
click at [634, 216] on icon at bounding box center [629, 214] width 16 height 16
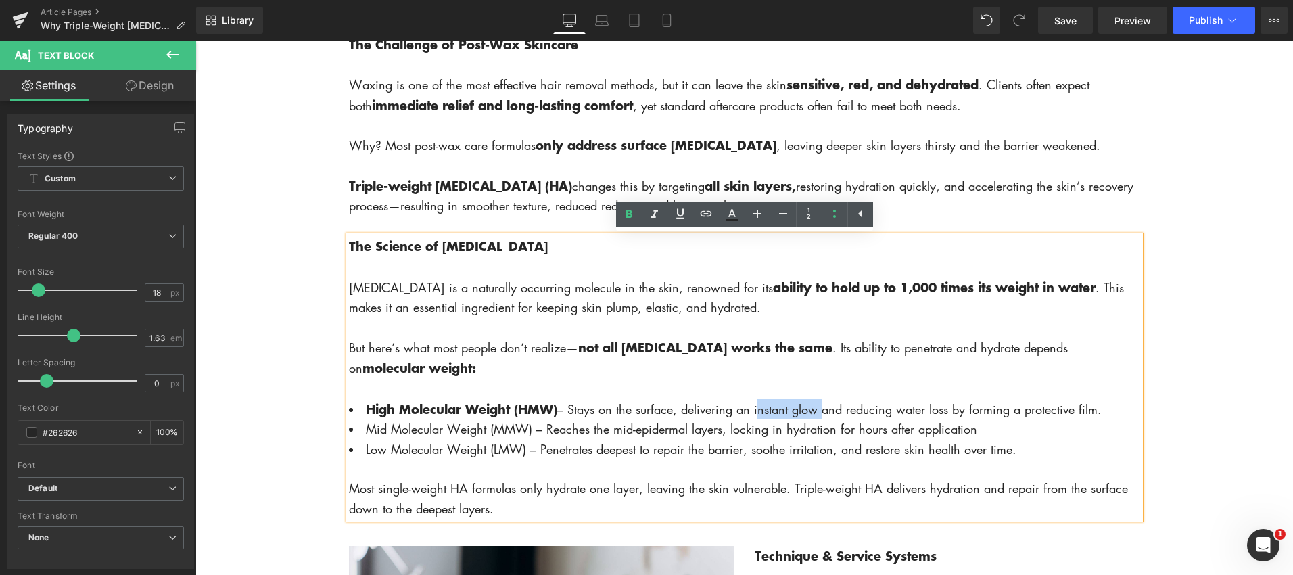
drag, startPoint x: 758, startPoint y: 411, endPoint x: 805, endPoint y: 378, distance: 57.2
click at [819, 415] on span "High Molecular Weight (HMW) – Stays on the surface, delivering an instant glow …" at bounding box center [734, 409] width 736 height 16
drag, startPoint x: 632, startPoint y: 216, endPoint x: 628, endPoint y: 225, distance: 10.3
click at [632, 216] on icon at bounding box center [629, 214] width 16 height 16
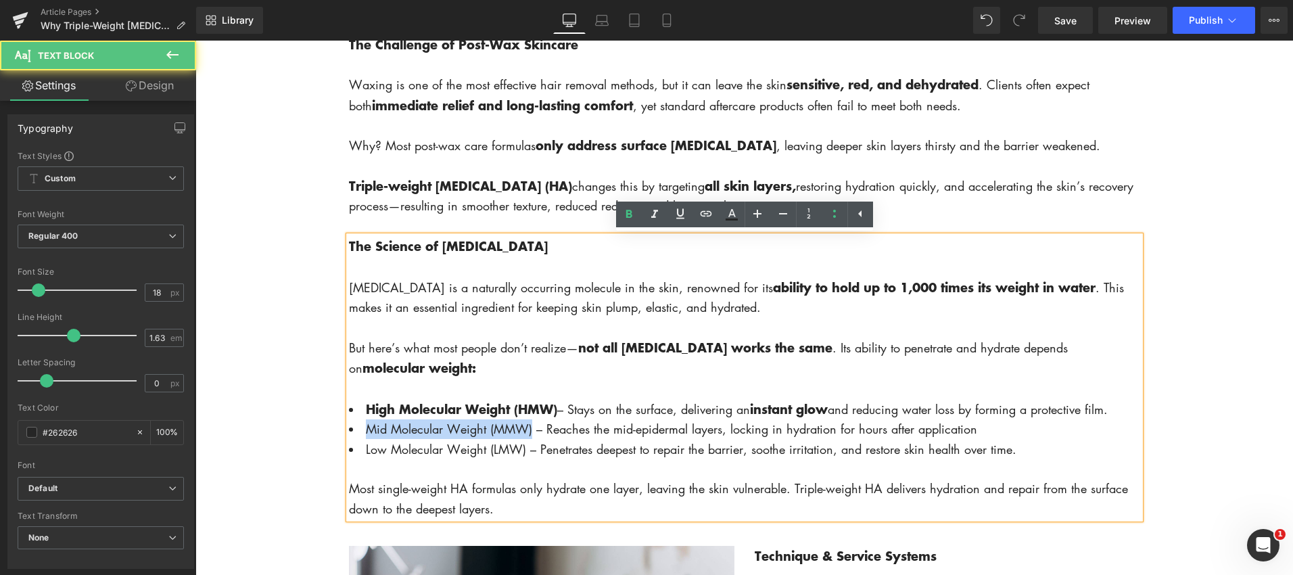
drag, startPoint x: 364, startPoint y: 430, endPoint x: 569, endPoint y: 363, distance: 214.9
click at [533, 427] on li "Mid Molecular Weight (MMW) – Reaches the mid-epidermal layers, locking in hydra…" at bounding box center [744, 429] width 791 height 20
drag, startPoint x: 731, startPoint y: 428, endPoint x: 768, endPoint y: 431, distance: 37.3
click at [793, 428] on span "Mid Molecular Weight (MMW) – Reaches the mid-epidermal layers, locking in hydra…" at bounding box center [671, 429] width 611 height 16
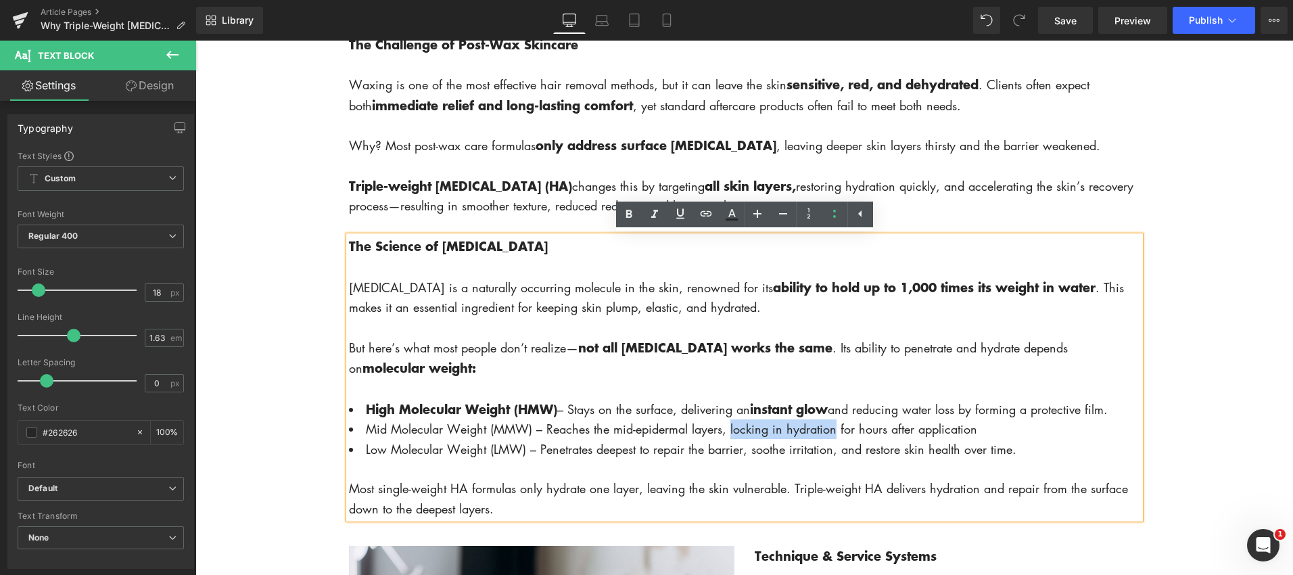
drag, startPoint x: 729, startPoint y: 429, endPoint x: 834, endPoint y: 429, distance: 104.8
click at [834, 429] on span "Mid Molecular Weight (MMW) – Reaches the mid-epidermal layers, locking in hydra…" at bounding box center [671, 429] width 611 height 16
click at [624, 215] on icon at bounding box center [629, 214] width 16 height 16
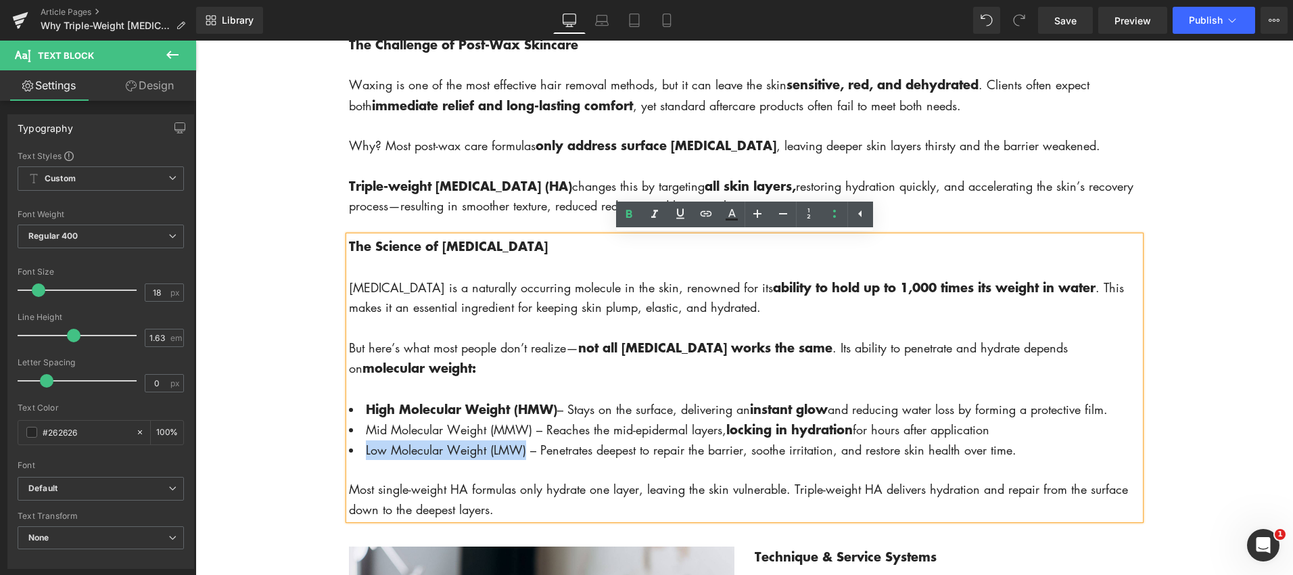
drag, startPoint x: 364, startPoint y: 455, endPoint x: 526, endPoint y: 458, distance: 162.3
click at [526, 458] on li "Low Molecular Weight (LMW) – Penetrates deepest to repair the barrier, soothe i…" at bounding box center [744, 450] width 791 height 20
click at [632, 216] on icon at bounding box center [629, 214] width 16 height 16
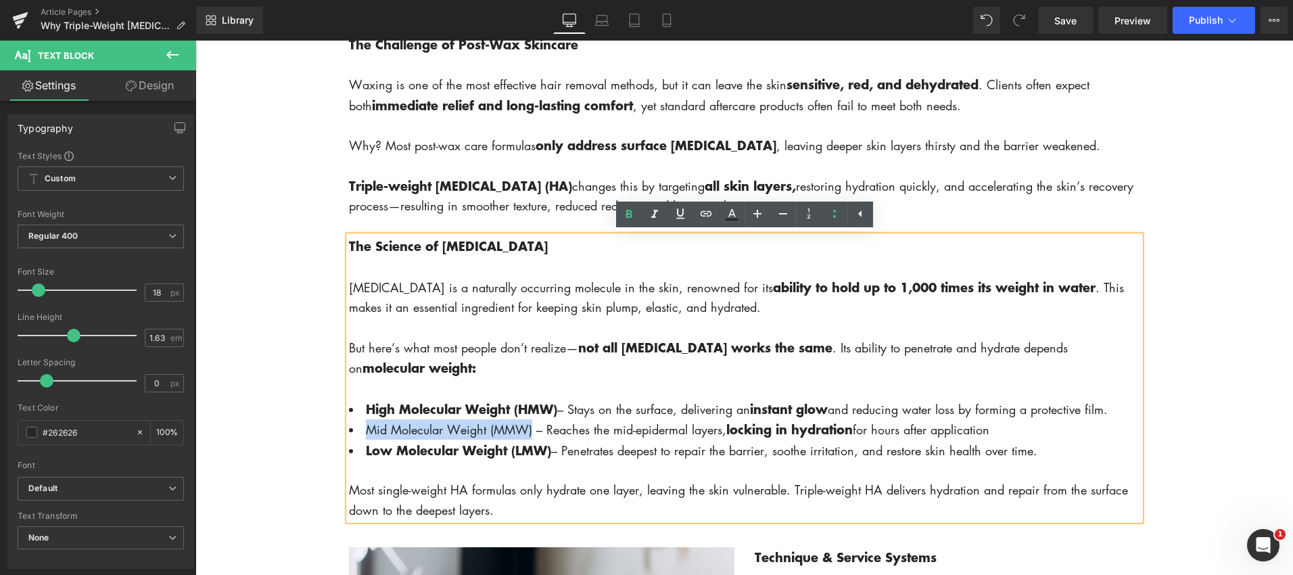
drag, startPoint x: 367, startPoint y: 433, endPoint x: 532, endPoint y: 433, distance: 165.0
click at [532, 433] on span "Mid Molecular Weight (MMW) – Reaches the mid-epidermal layers, locking in hydra…" at bounding box center [677, 429] width 623 height 16
click at [623, 213] on icon at bounding box center [629, 214] width 16 height 16
drag, startPoint x: 681, startPoint y: 455, endPoint x: 772, endPoint y: 454, distance: 91.3
click at [773, 454] on span "Low Molecular Weight (LMW) – Penetrates deepest to repair the barrier, soothe i…" at bounding box center [701, 450] width 671 height 16
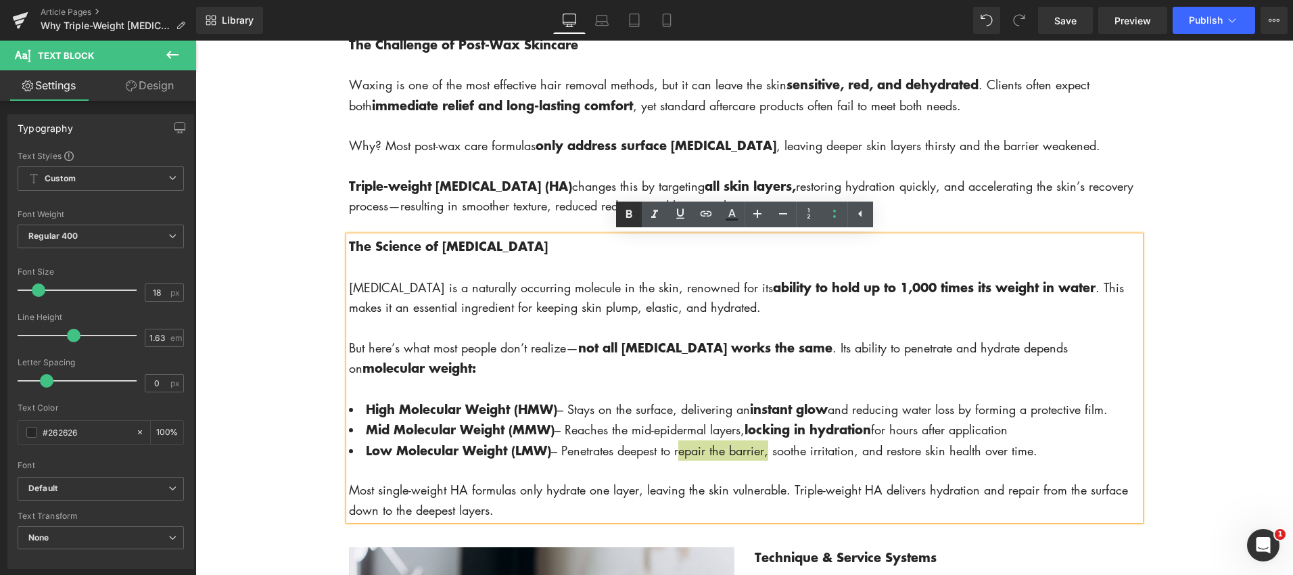
click at [630, 217] on icon at bounding box center [628, 214] width 6 height 8
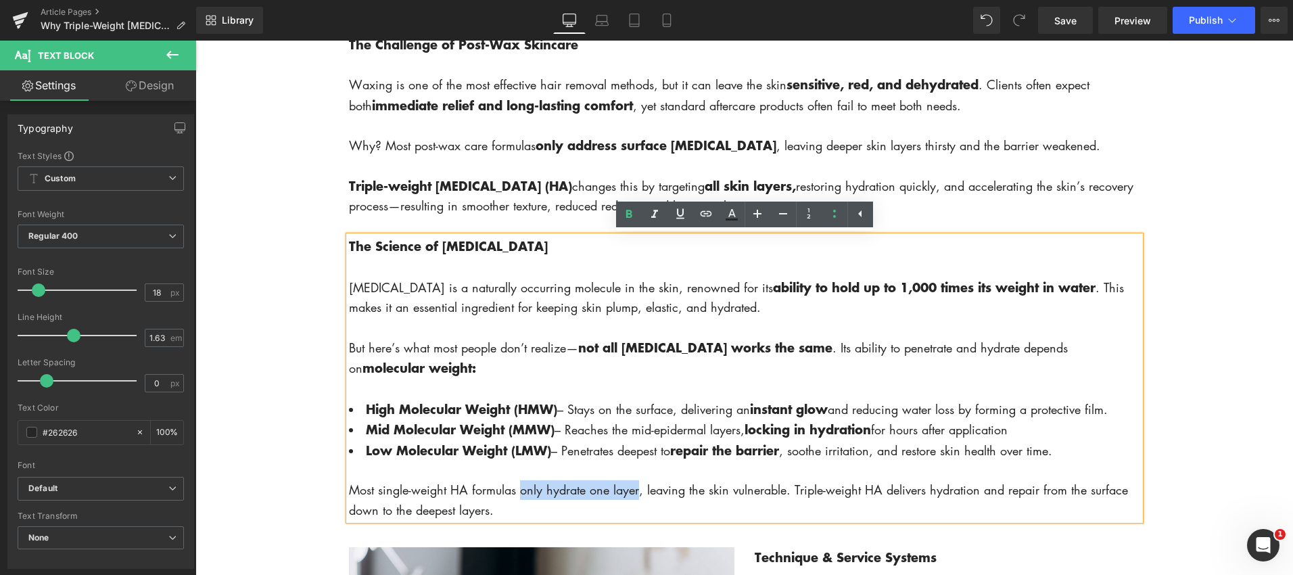
drag, startPoint x: 521, startPoint y: 493, endPoint x: 638, endPoint y: 490, distance: 117.0
click at [638, 491] on div "Most single-weight HA formulas only hydrate one layer, leaving the skin vulnera…" at bounding box center [744, 500] width 791 height 40
click at [630, 215] on icon at bounding box center [628, 214] width 6 height 8
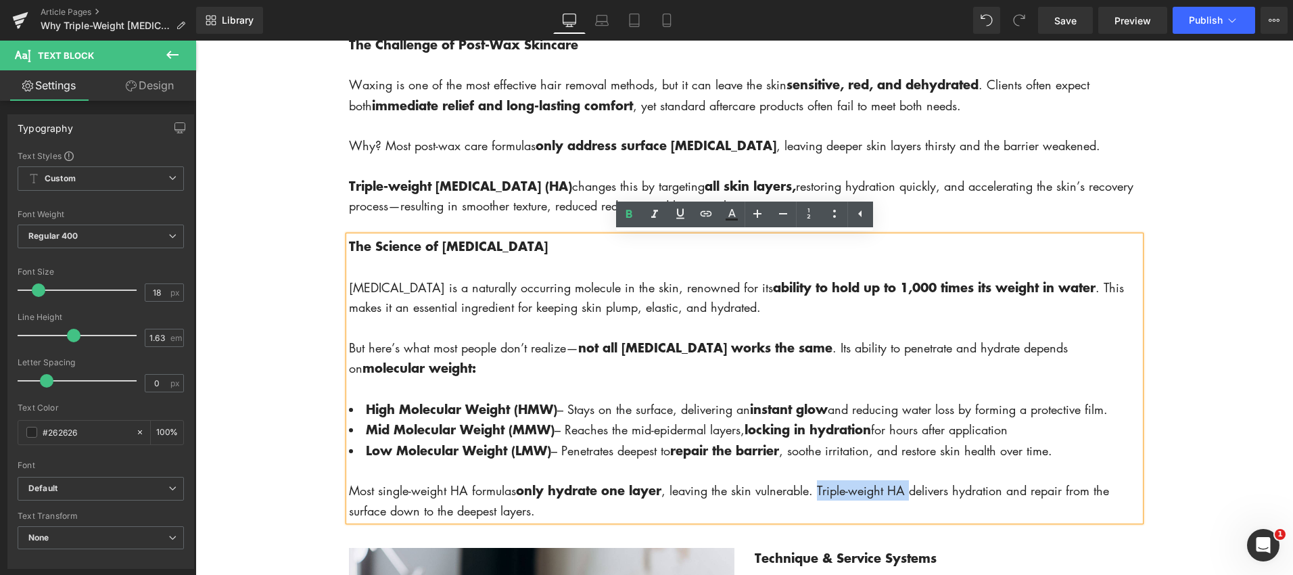
drag, startPoint x: 822, startPoint y: 489, endPoint x: 912, endPoint y: 490, distance: 89.9
click at [912, 490] on div "Most single-weight HA formulas only hydrate one layer , leaving the skin vulner…" at bounding box center [744, 500] width 791 height 41
click at [630, 217] on icon at bounding box center [628, 214] width 6 height 8
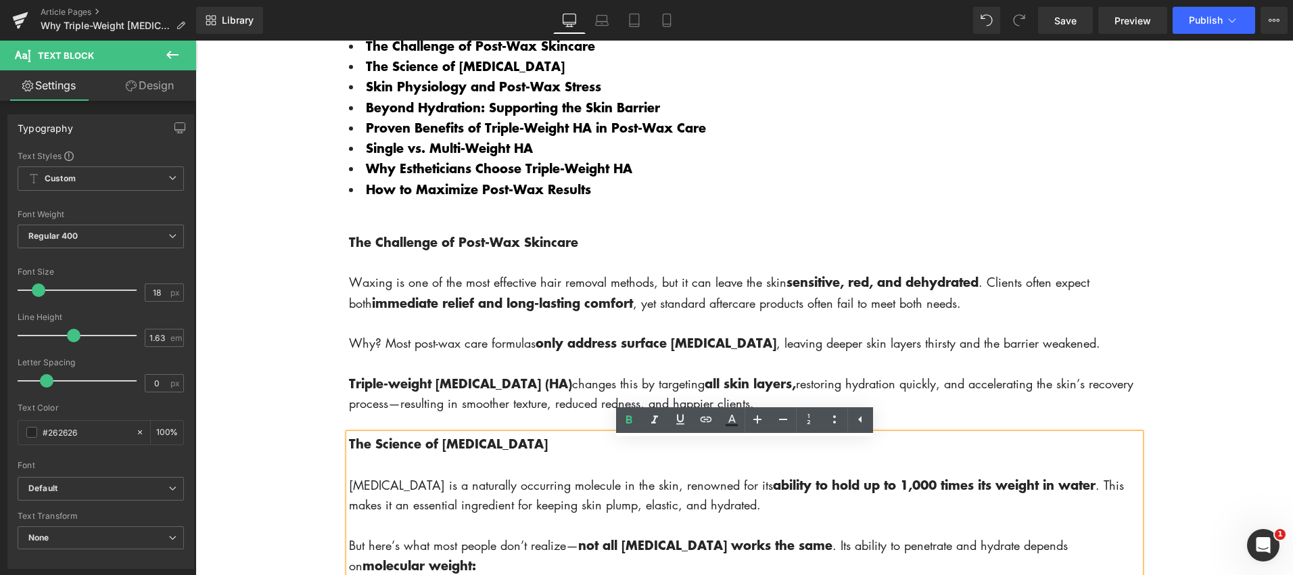
scroll to position [664, 0]
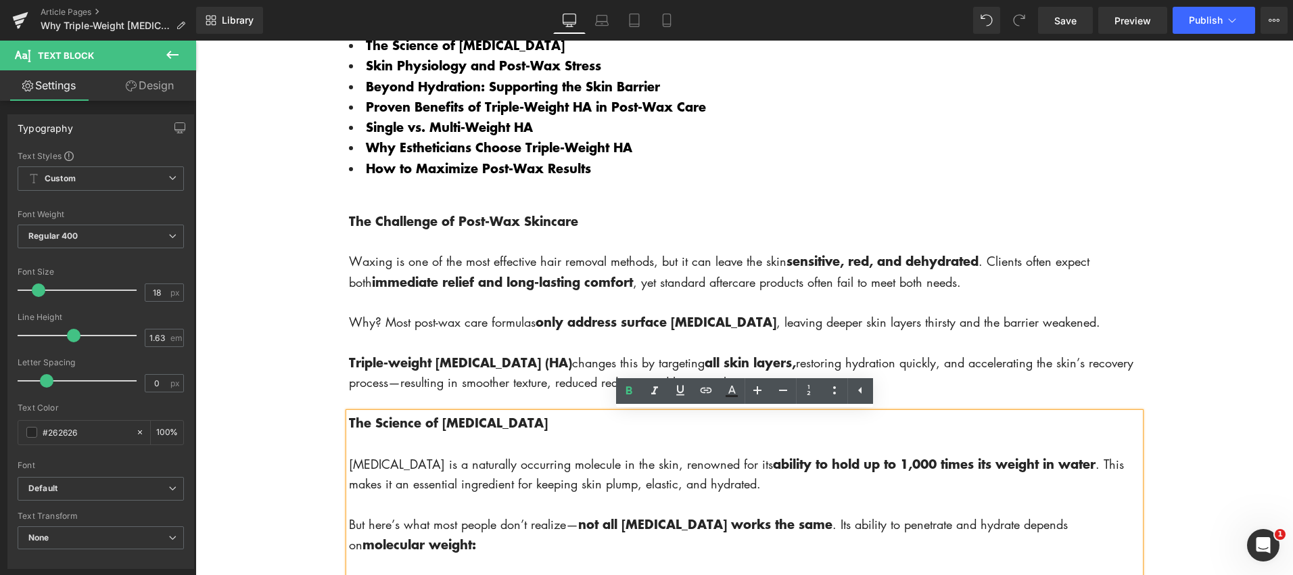
click at [904, 390] on div "The Challenge of Post-Wax Skincare Waxing is one of the most effective hair rem…" at bounding box center [744, 288] width 811 height 207
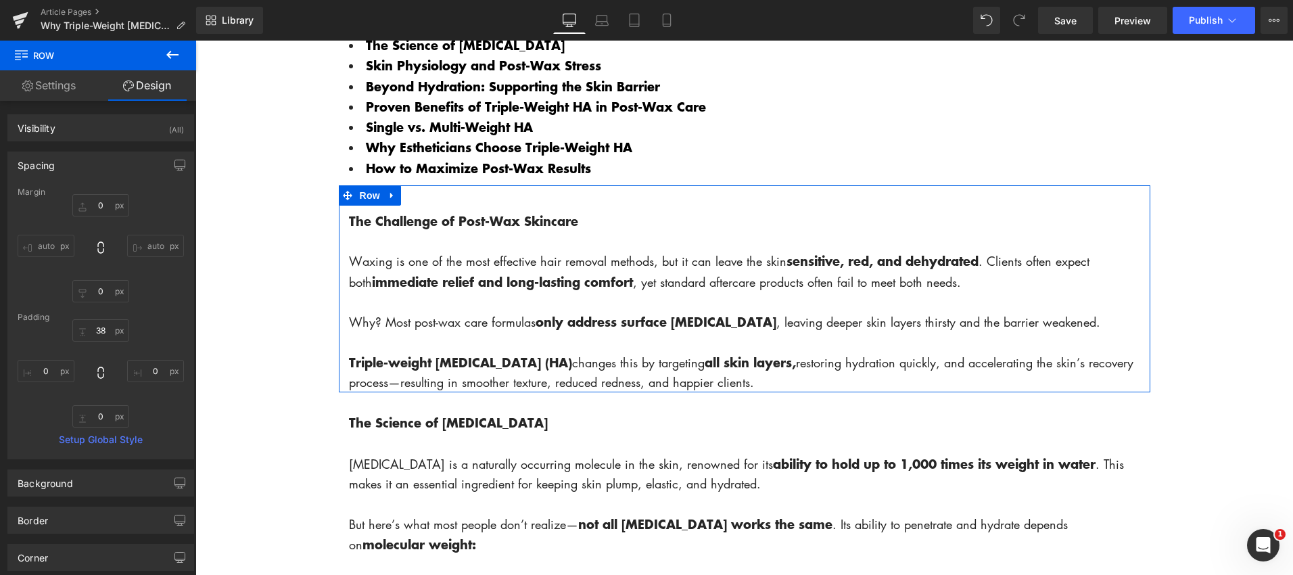
click at [889, 385] on p "Triple-weight [MEDICAL_DATA] (HA) changes this by targeting all skin layers, re…" at bounding box center [744, 372] width 791 height 41
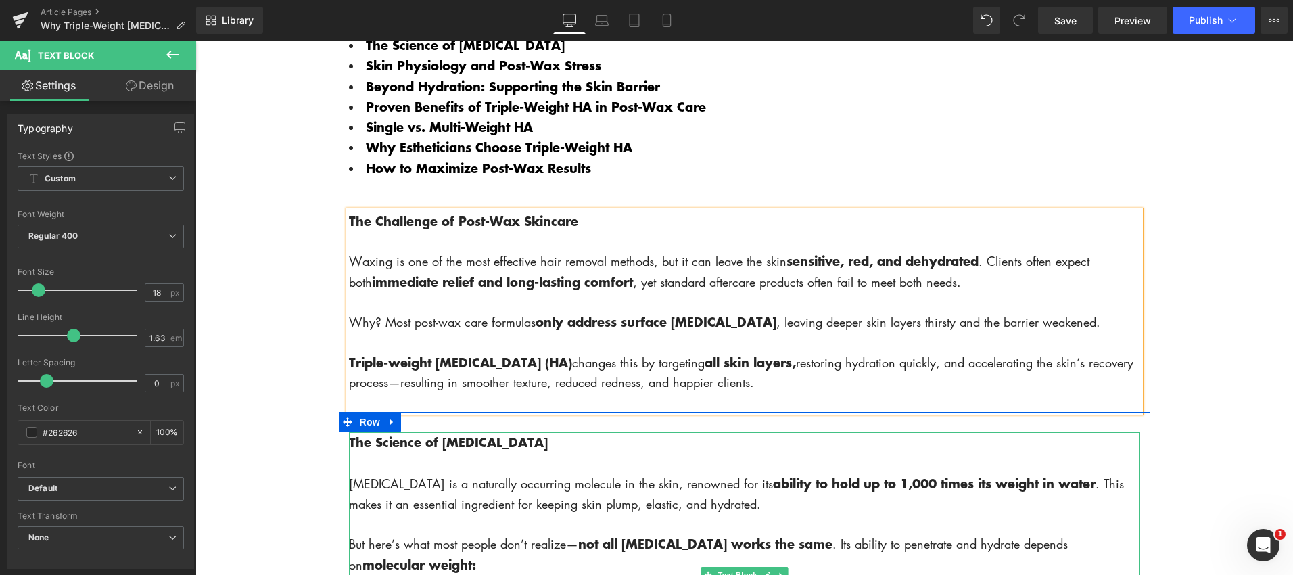
click at [830, 454] on div at bounding box center [744, 463] width 791 height 20
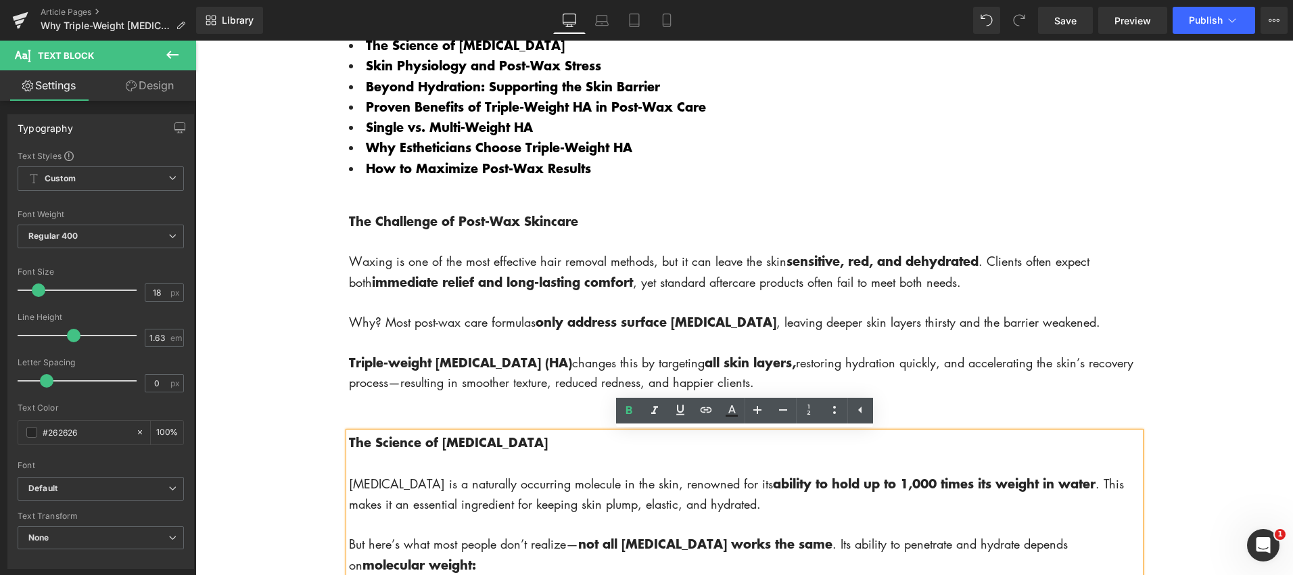
scroll to position [667, 0]
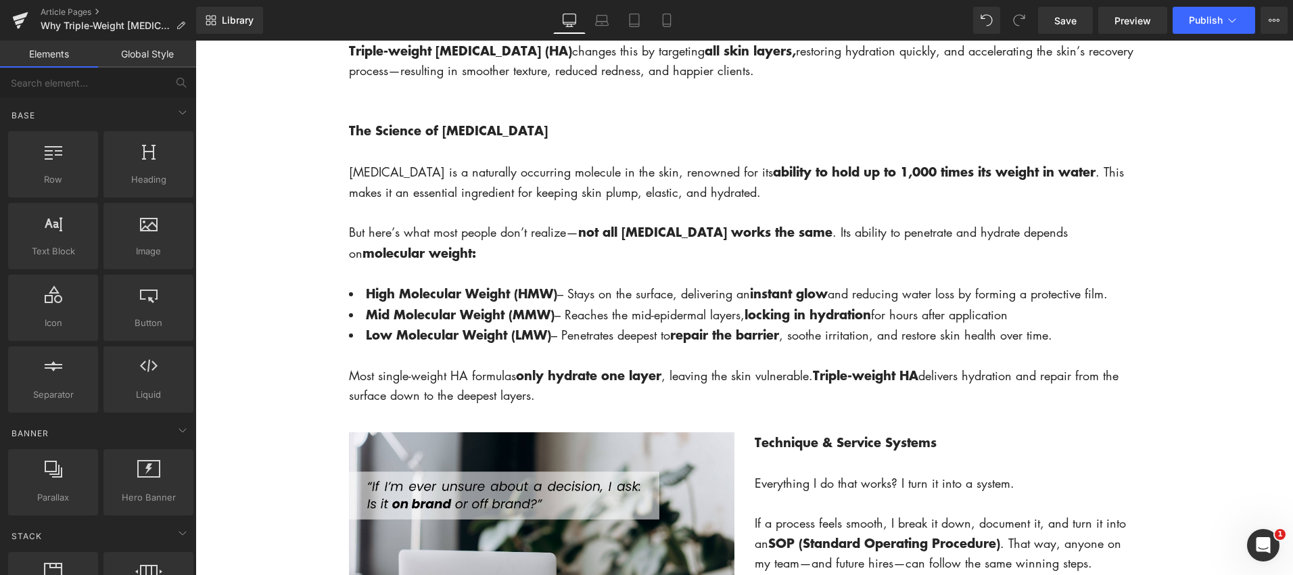
scroll to position [995, 0]
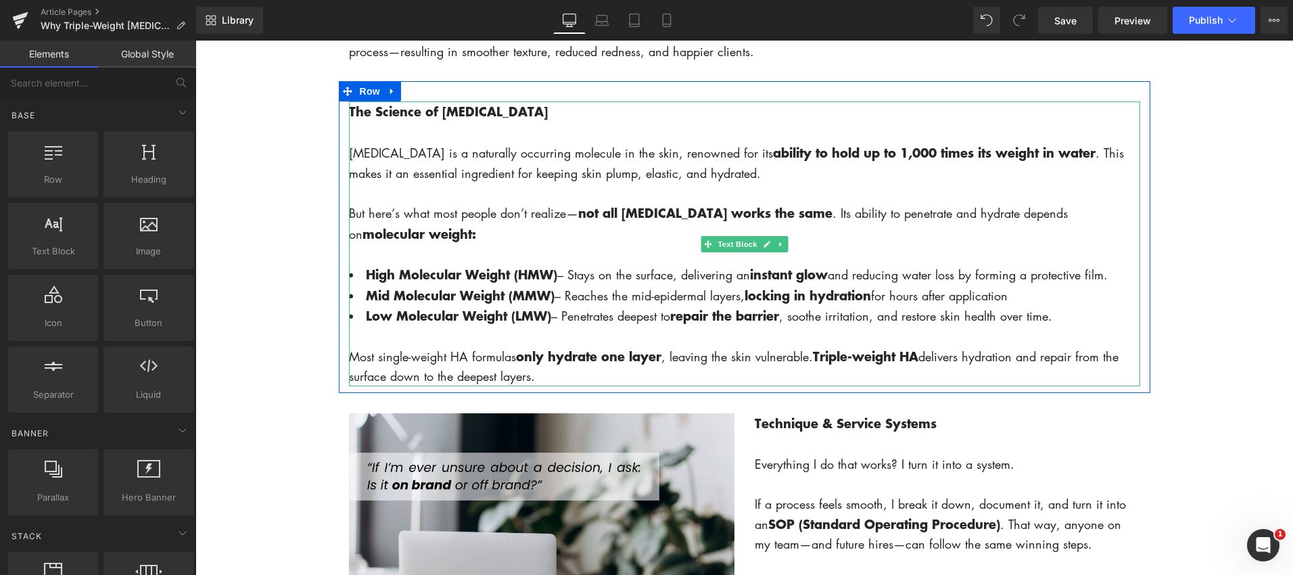
click at [823, 235] on div "But here’s what most people don’t realize— not all [MEDICAL_DATA] works the sam…" at bounding box center [744, 223] width 791 height 41
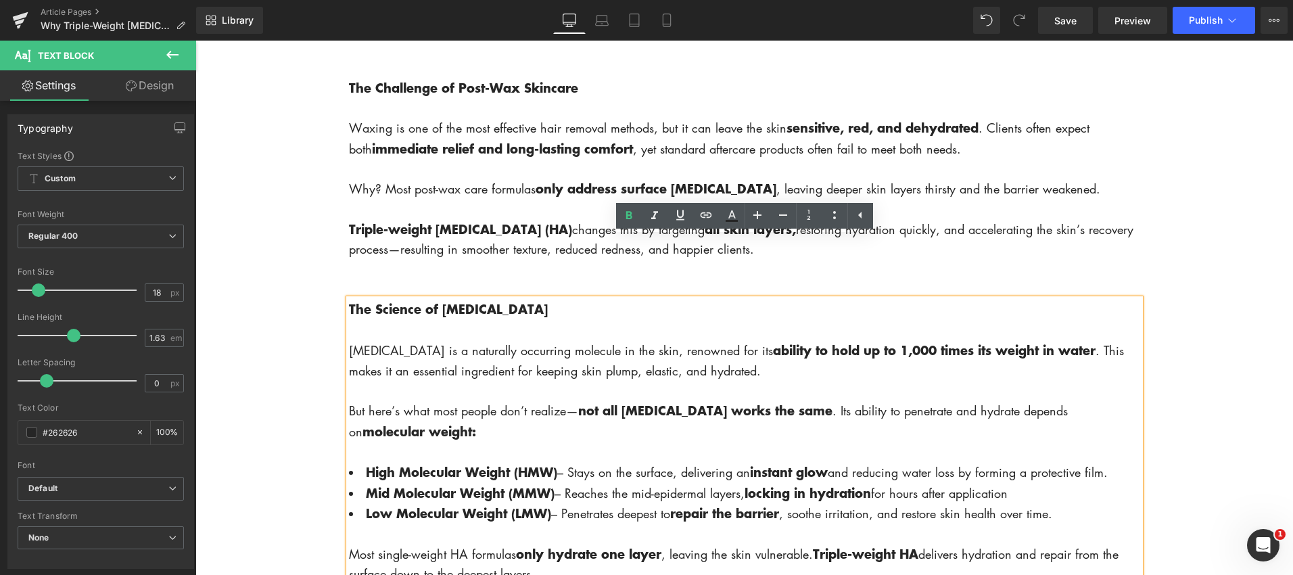
scroll to position [788, 0]
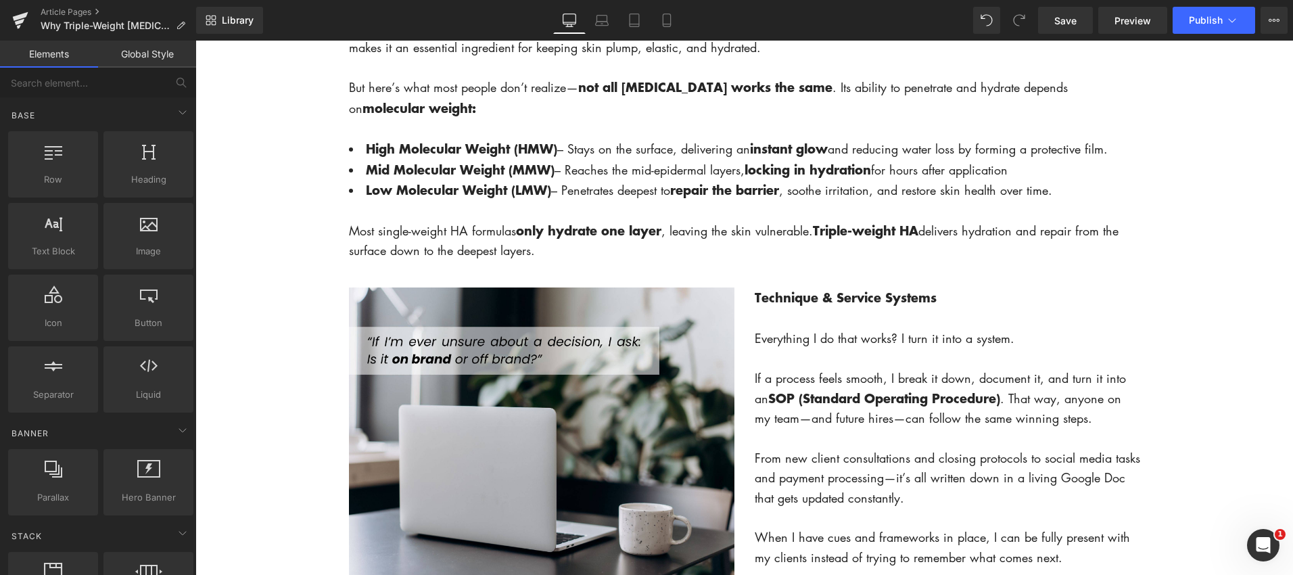
scroll to position [1191, 0]
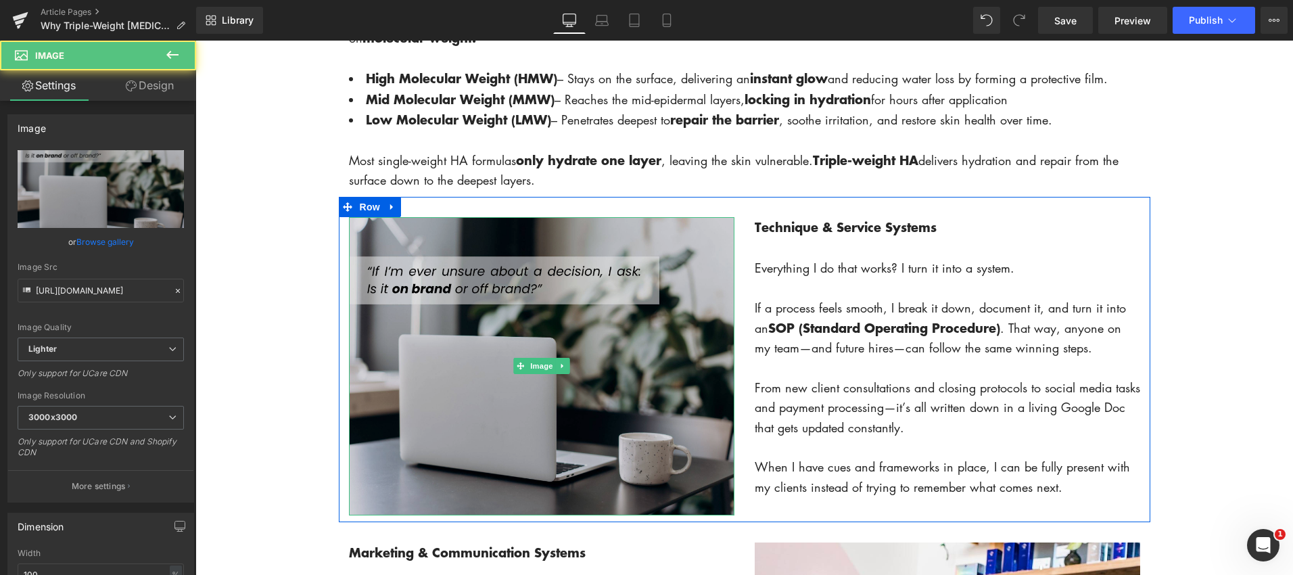
click at [620, 310] on img at bounding box center [541, 366] width 385 height 298
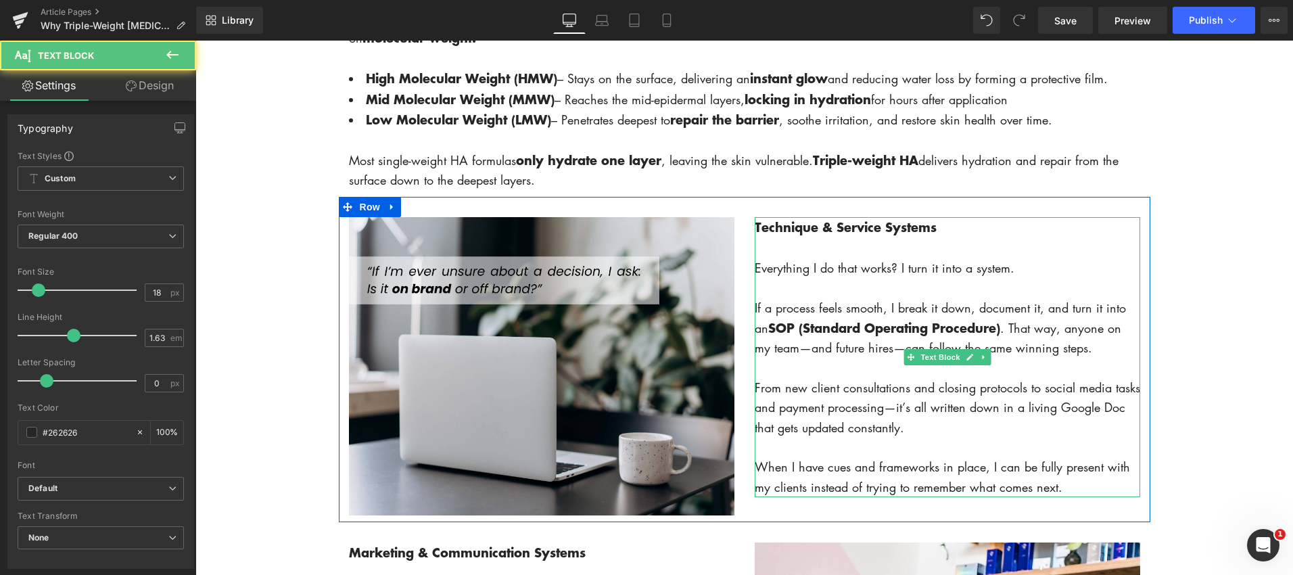
click at [759, 228] on strong "Technique & Service Systems" at bounding box center [846, 227] width 182 height 18
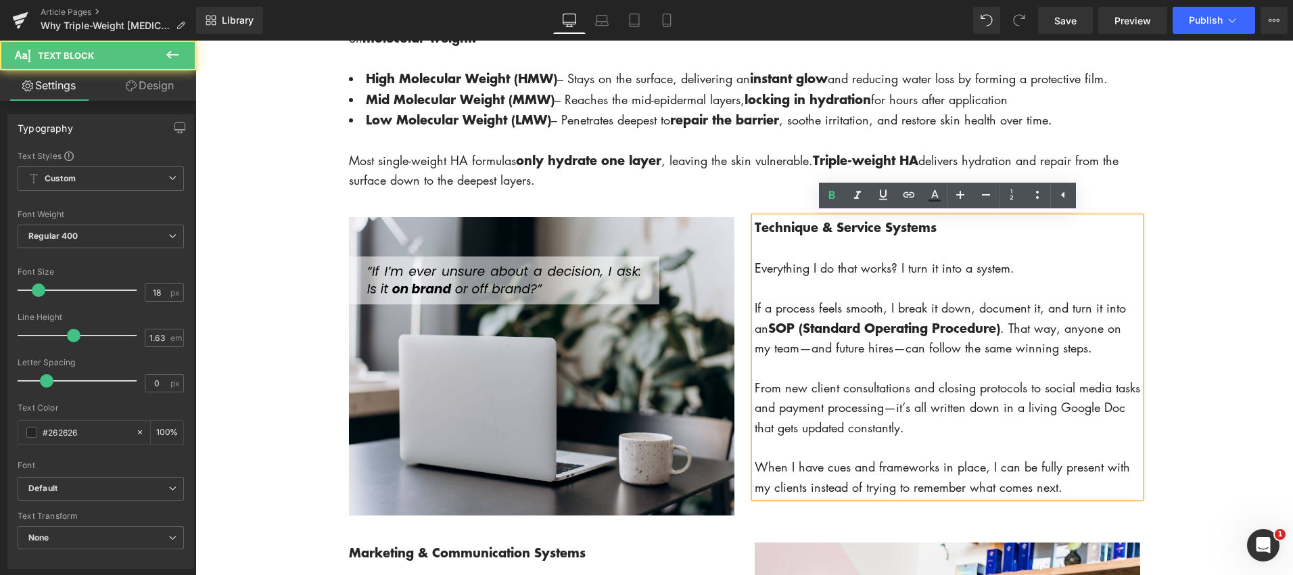
drag, startPoint x: 757, startPoint y: 229, endPoint x: 999, endPoint y: 427, distance: 312.8
click at [999, 427] on div "Technique & Service Systems Everything I do that works? I turn it into a system…" at bounding box center [947, 357] width 385 height 280
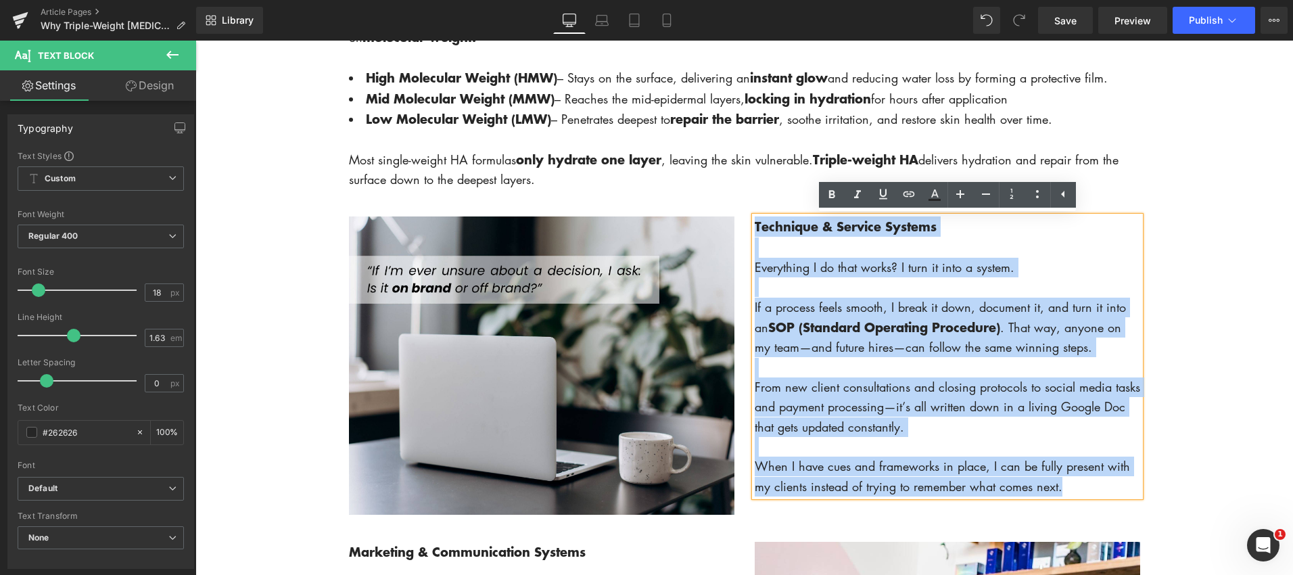
drag, startPoint x: 1019, startPoint y: 448, endPoint x: 755, endPoint y: 228, distance: 343.8
click at [755, 228] on div "Technique & Service Systems Everything I do that works? I turn it into a system…" at bounding box center [947, 356] width 385 height 280
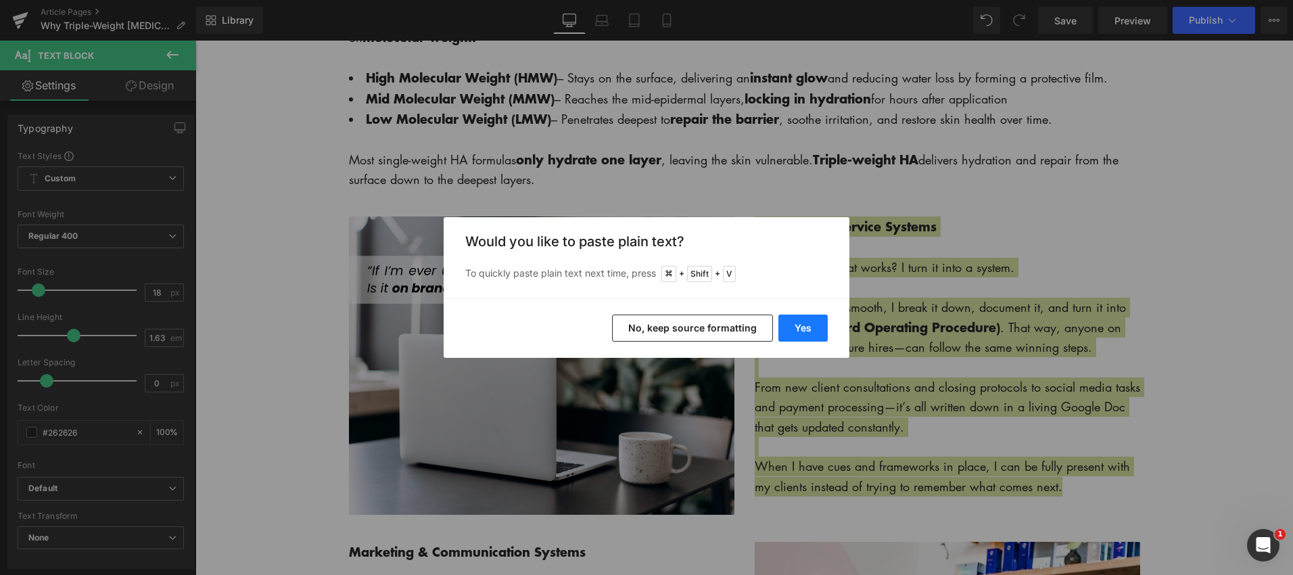
click at [806, 331] on button "Yes" at bounding box center [802, 327] width 49 height 27
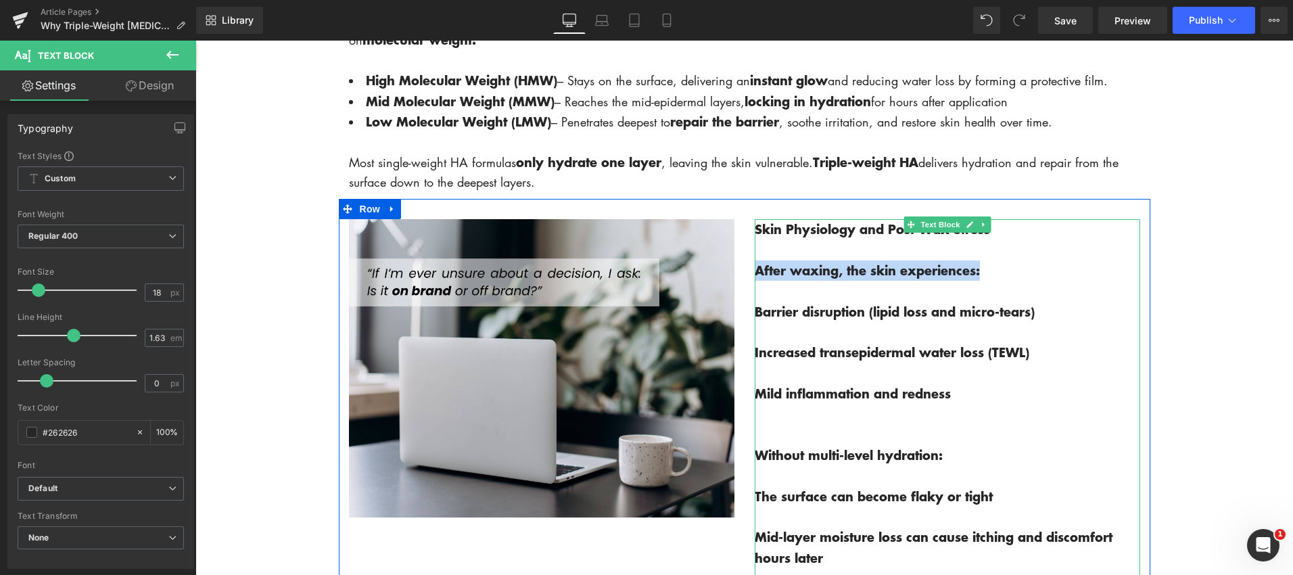
scroll to position [1184, 0]
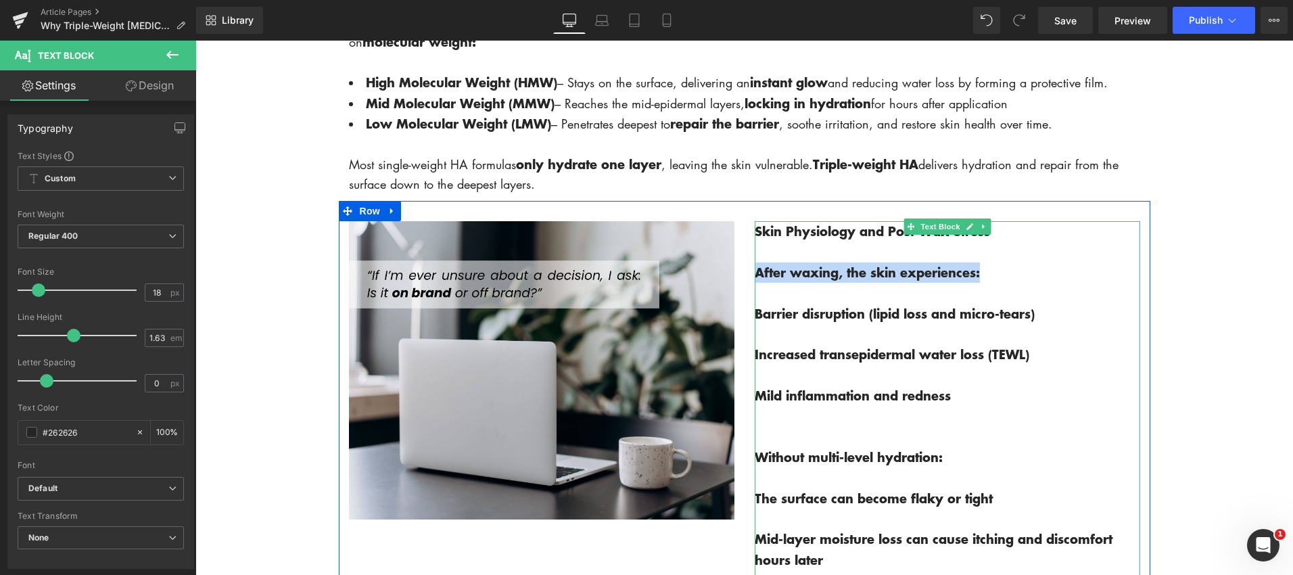
drag, startPoint x: 758, startPoint y: 268, endPoint x: 1005, endPoint y: 287, distance: 247.6
click at [1005, 287] on div "Skin Physiology and Post-Wax Stress After waxing, the skin experiences: Barrier…" at bounding box center [947, 457] width 385 height 472
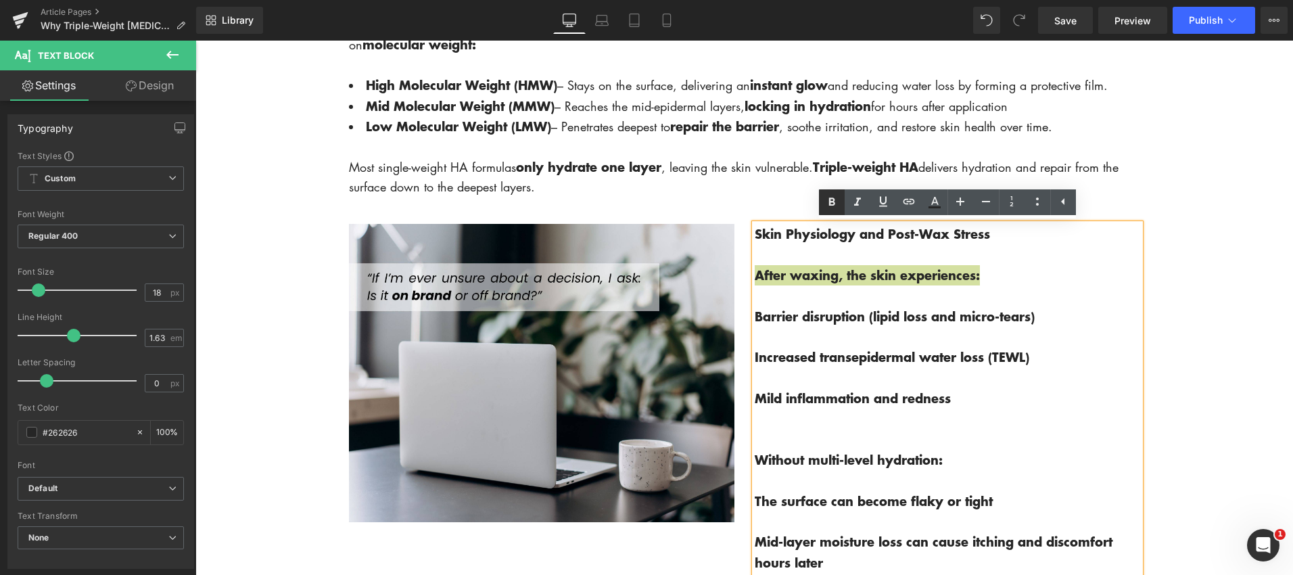
click at [830, 197] on icon at bounding box center [832, 202] width 16 height 16
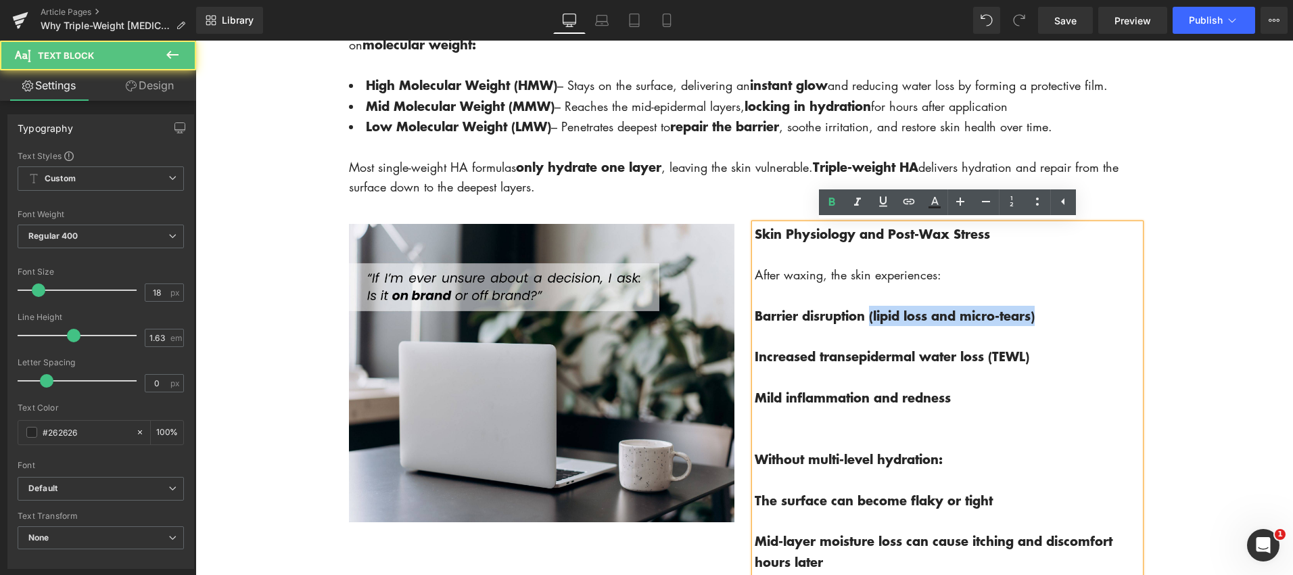
drag, startPoint x: 871, startPoint y: 319, endPoint x: 1063, endPoint y: 315, distance: 192.1
click at [1065, 321] on p "Barrier disruption (lipid loss and micro-tears)" at bounding box center [947, 316] width 385 height 20
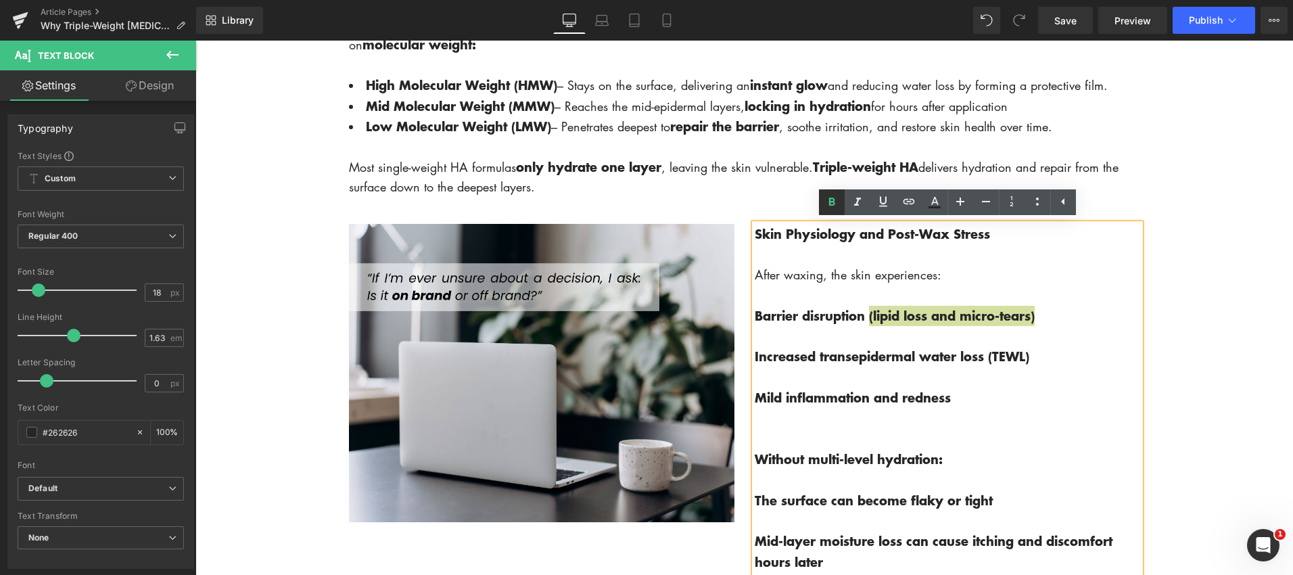
drag, startPoint x: 829, startPoint y: 205, endPoint x: 830, endPoint y: 214, distance: 9.6
click at [829, 206] on icon at bounding box center [832, 202] width 16 height 16
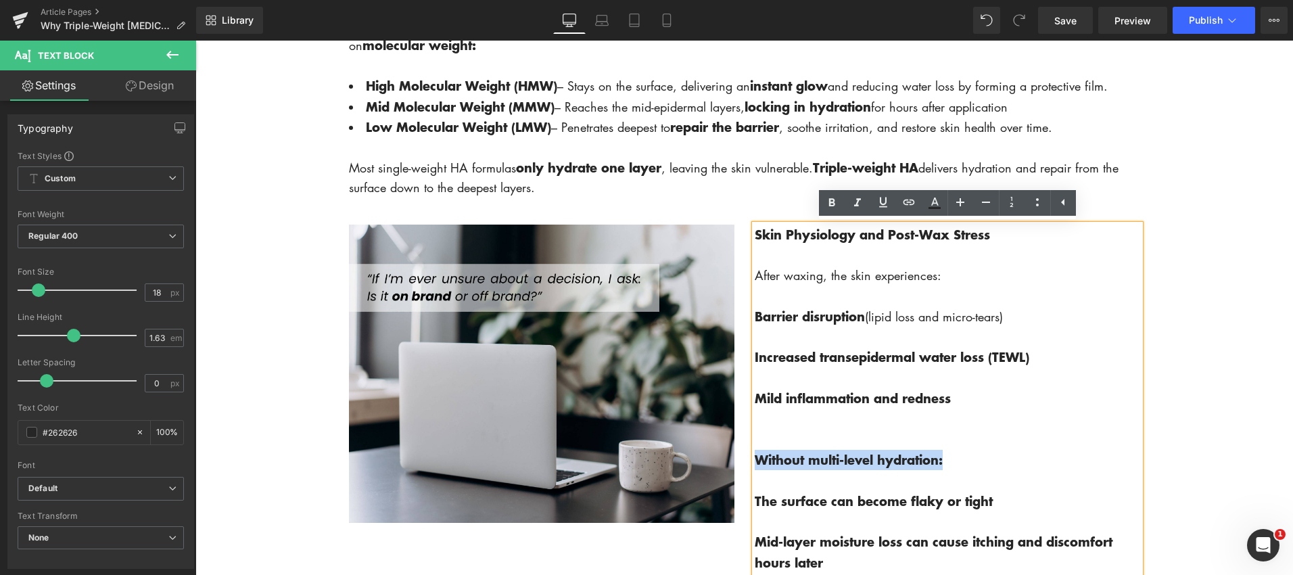
drag, startPoint x: 951, startPoint y: 462, endPoint x: 758, endPoint y: 458, distance: 192.8
click at [757, 458] on p "Without multi-level hydration:" at bounding box center [947, 460] width 385 height 20
click at [825, 201] on icon at bounding box center [832, 203] width 16 height 16
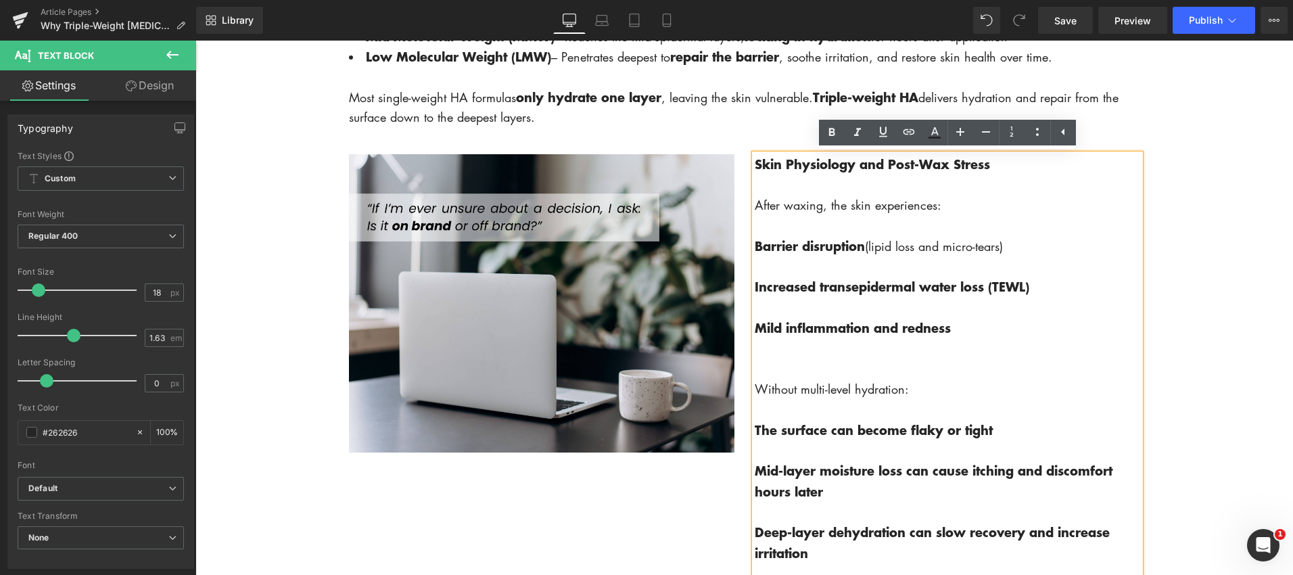
scroll to position [1252, 0]
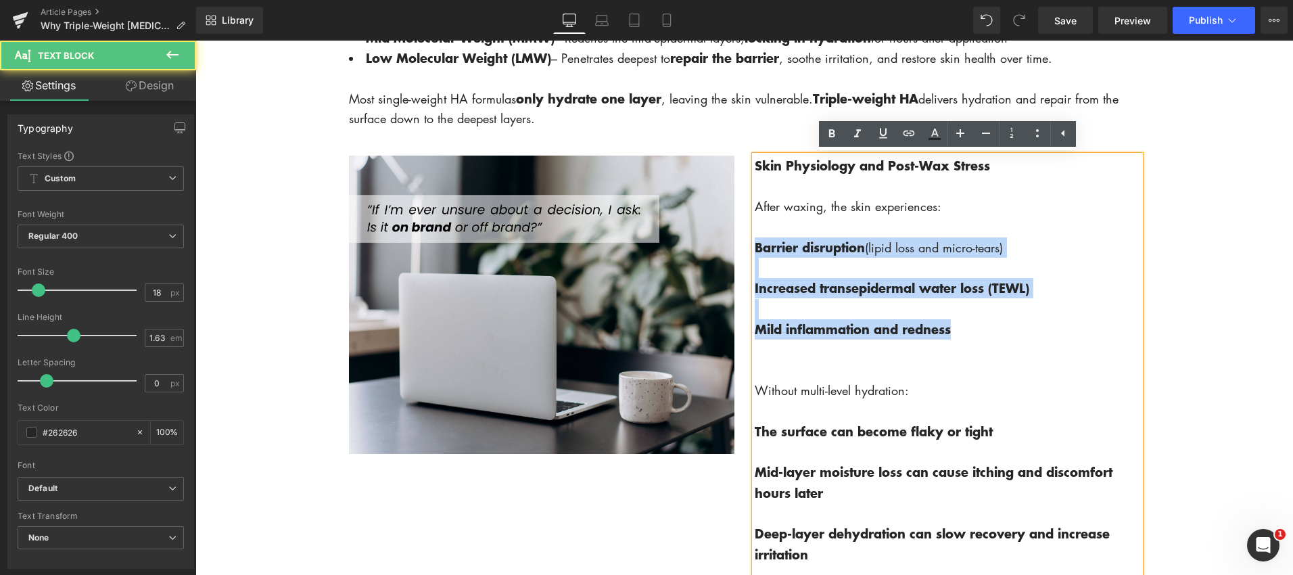
drag, startPoint x: 757, startPoint y: 248, endPoint x: 989, endPoint y: 286, distance: 234.3
click at [989, 325] on div "Skin Physiology and Post-Wax Stress After waxing, the skin experiences: Barrier…" at bounding box center [947, 391] width 385 height 471
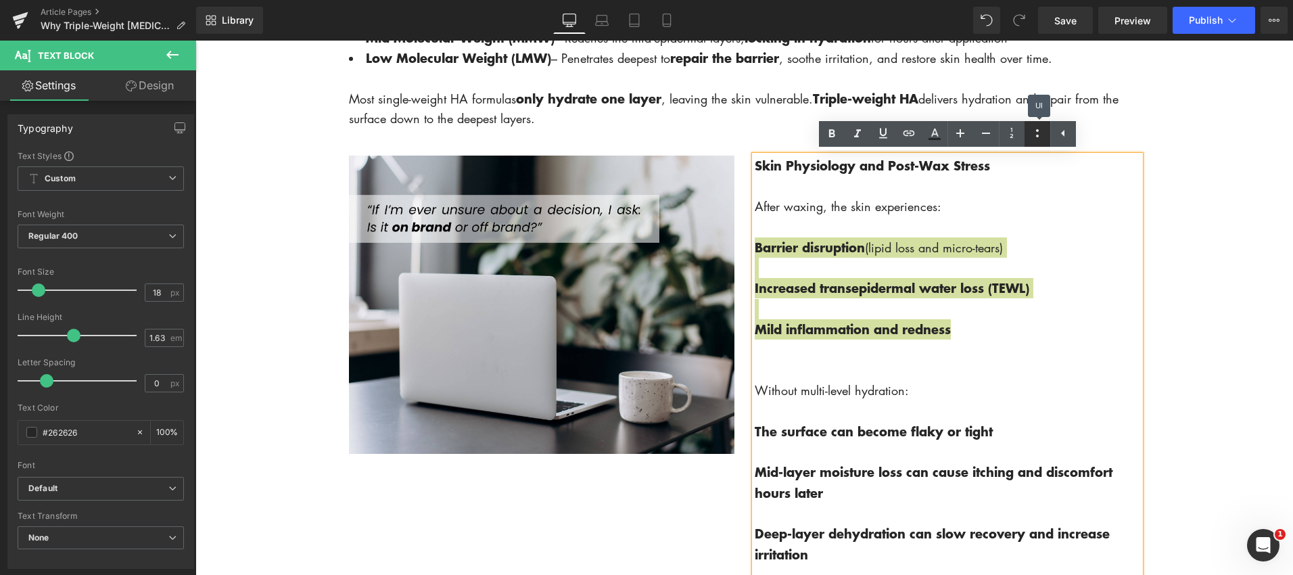
click at [1029, 132] on icon at bounding box center [1037, 133] width 16 height 16
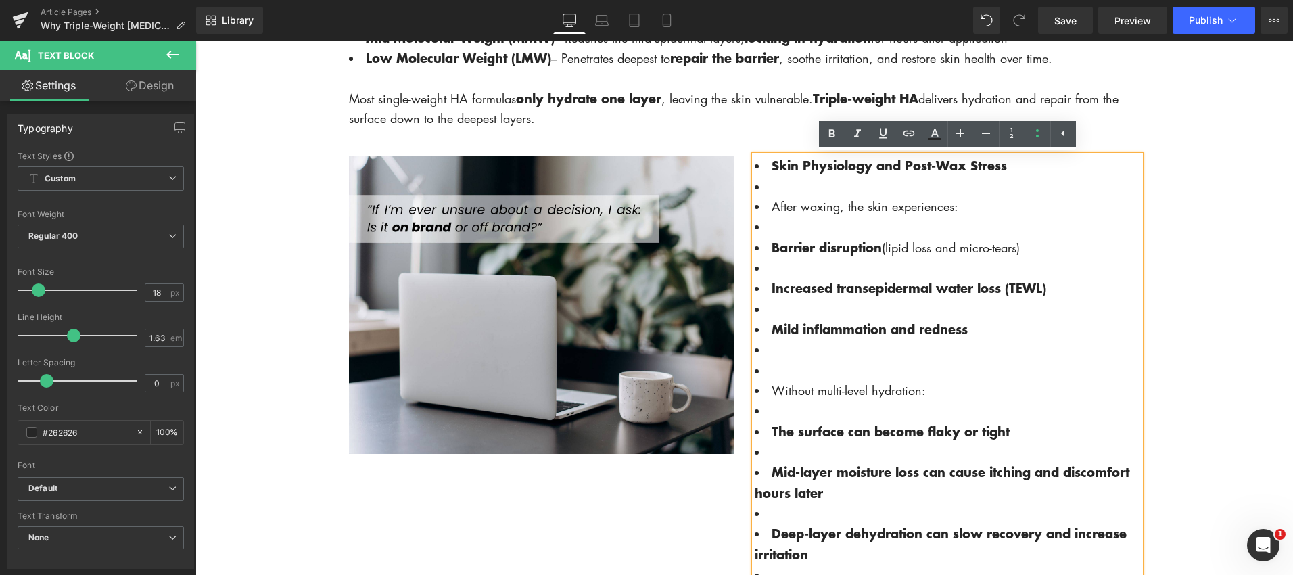
click at [772, 169] on strong "Skin Physiology and Post-Wax Stress" at bounding box center [889, 165] width 235 height 18
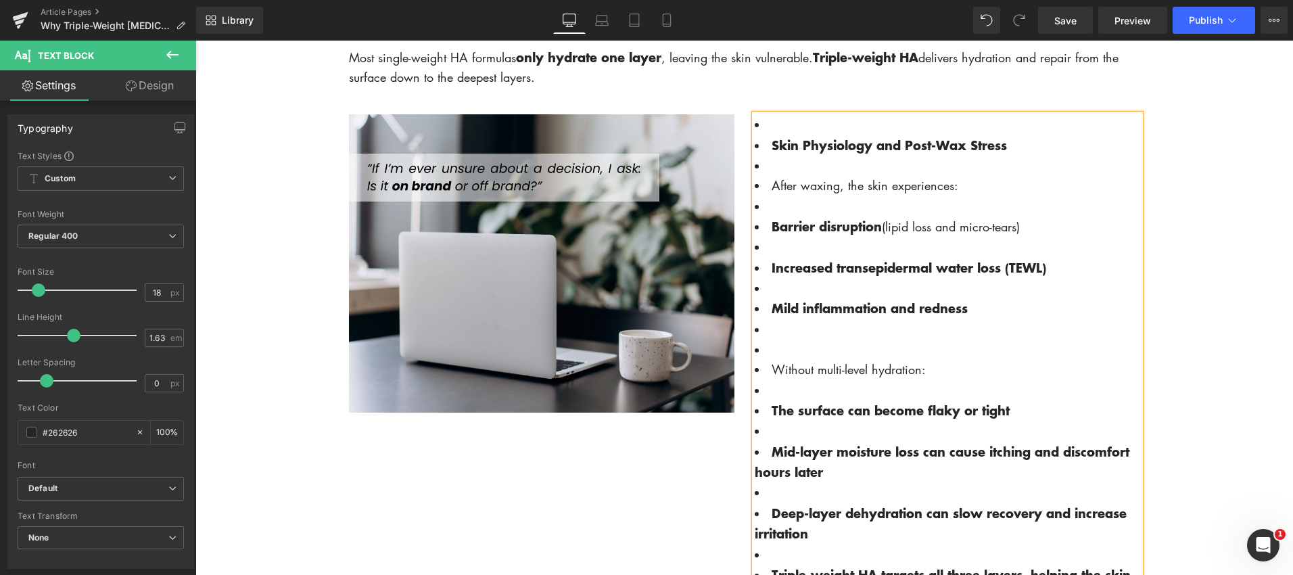
scroll to position [1293, 0]
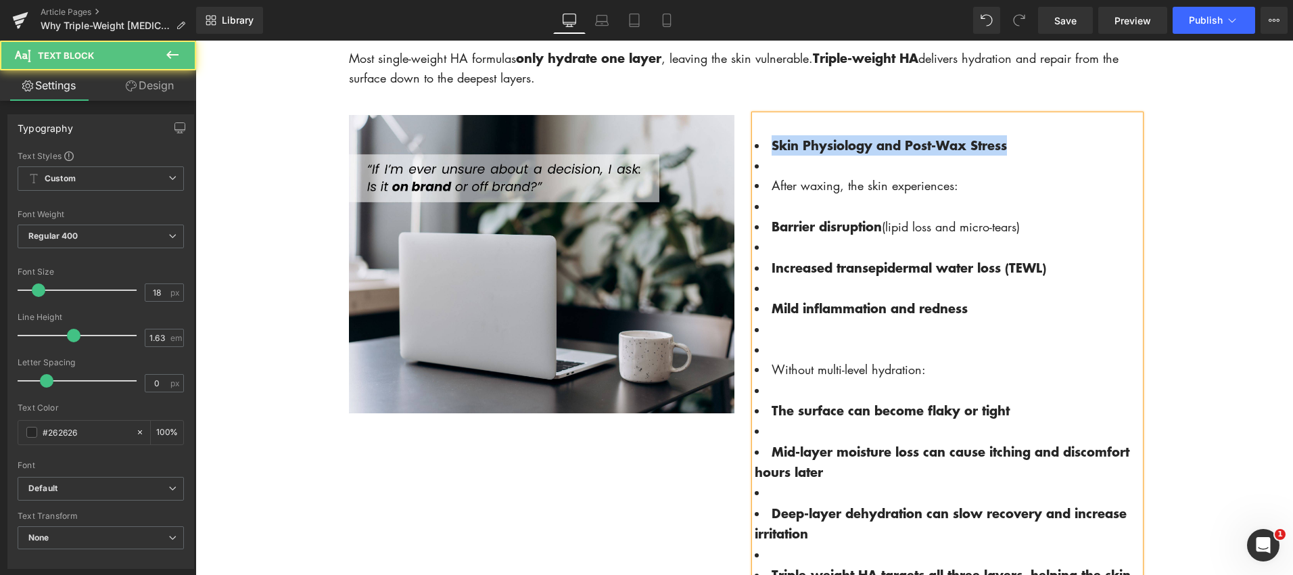
drag, startPoint x: 772, startPoint y: 144, endPoint x: 1049, endPoint y: 153, distance: 277.4
click at [1049, 152] on li "Skin Physiology and Post-Wax Stress" at bounding box center [947, 145] width 385 height 20
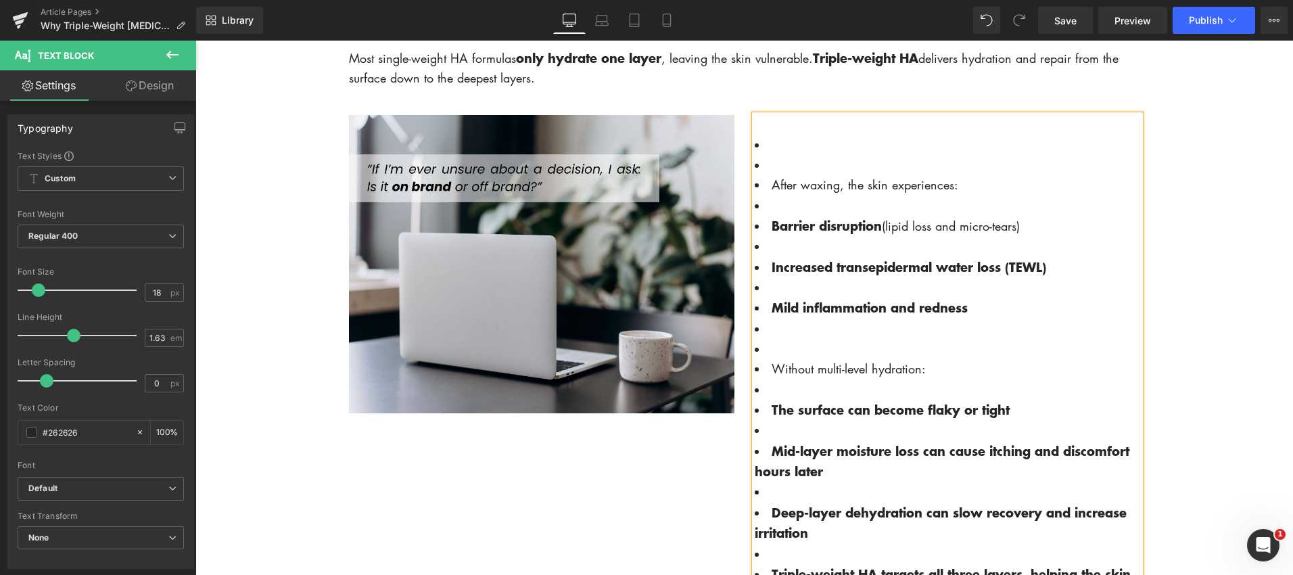
click at [766, 122] on div at bounding box center [947, 125] width 385 height 20
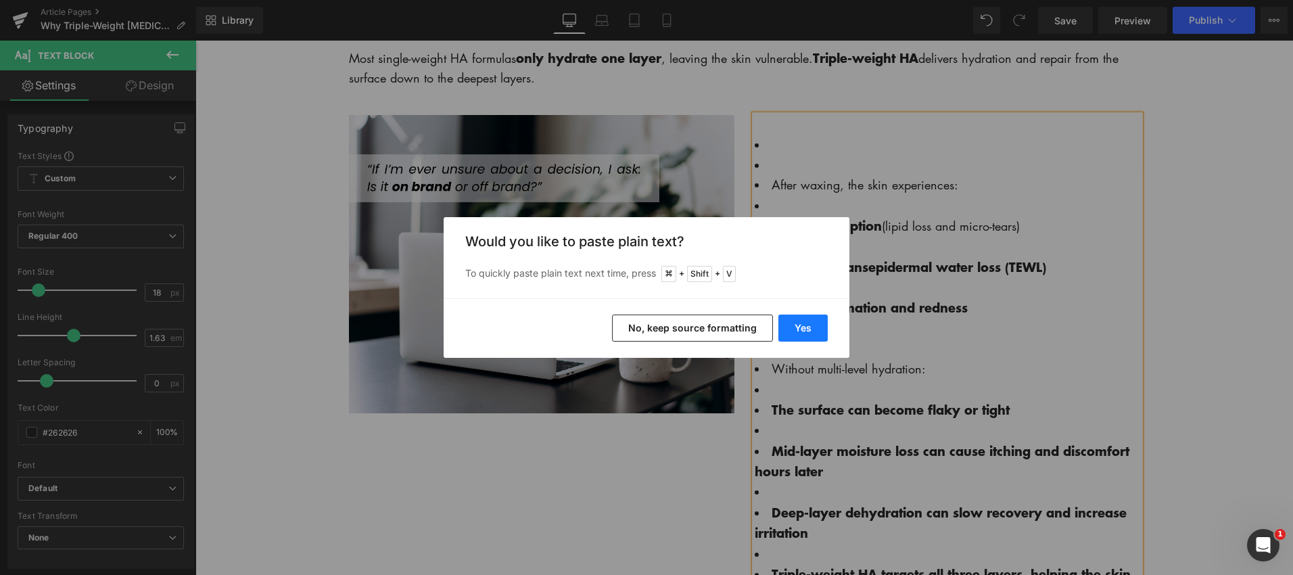
click at [808, 334] on button "Yes" at bounding box center [802, 327] width 49 height 27
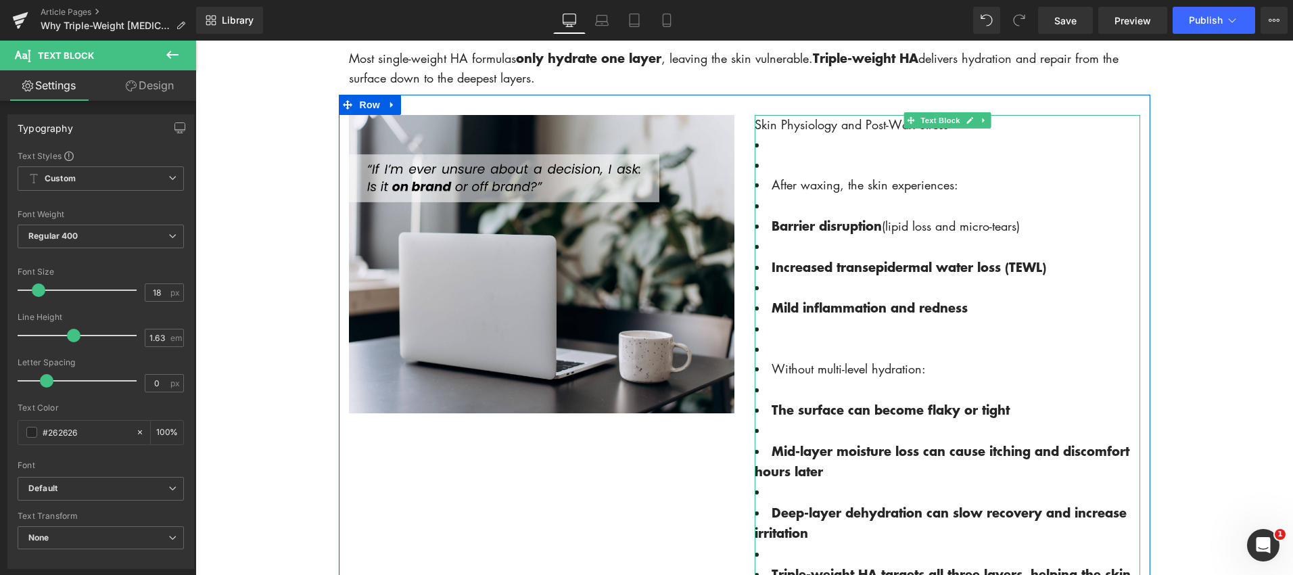
click at [1013, 132] on div "Skin Physiology and Post-Wax Stress" at bounding box center [947, 125] width 385 height 20
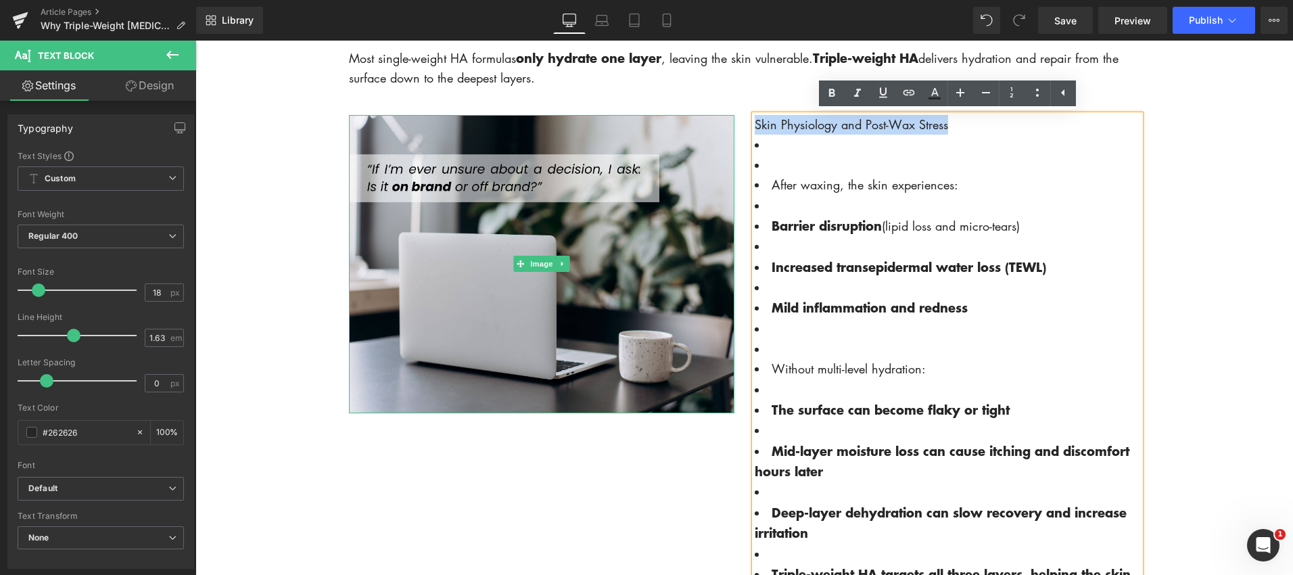
drag, startPoint x: 969, startPoint y: 127, endPoint x: 785, endPoint y: 91, distance: 187.5
click at [724, 127] on div "Image Skin Physiology and Post-Wax Stress After waxing, the skin experiences: B…" at bounding box center [744, 353] width 811 height 517
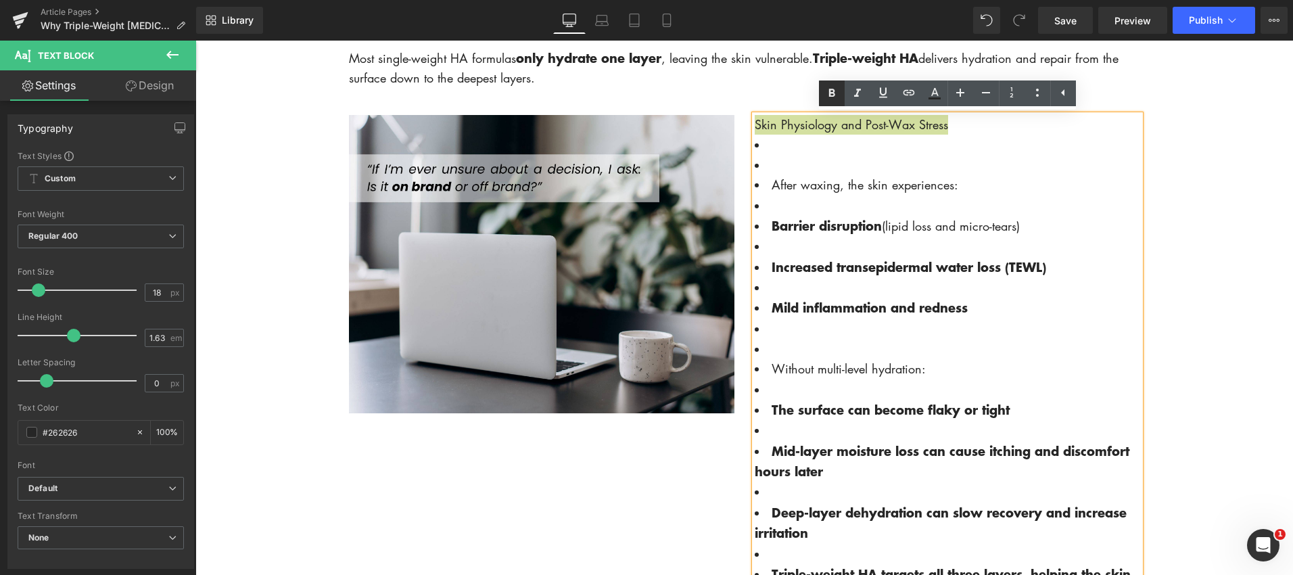
click at [836, 89] on icon at bounding box center [832, 93] width 16 height 16
click at [771, 168] on li at bounding box center [947, 166] width 385 height 20
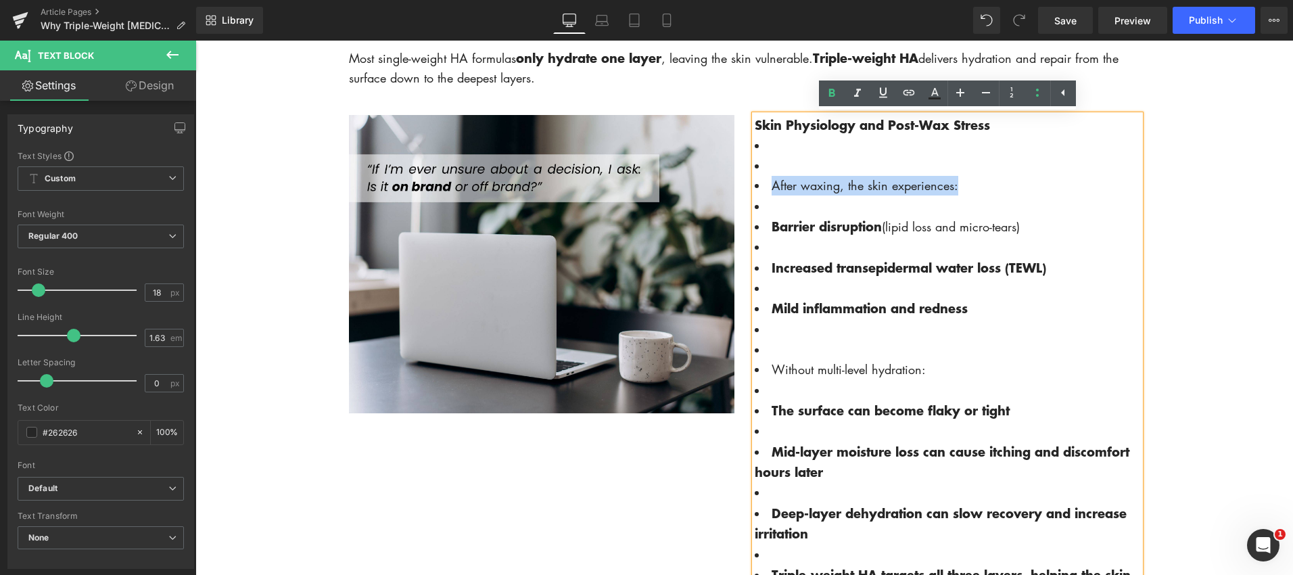
drag, startPoint x: 770, startPoint y: 185, endPoint x: 968, endPoint y: 186, distance: 198.8
click at [981, 183] on li "After waxing, the skin experiences:" at bounding box center [947, 186] width 385 height 20
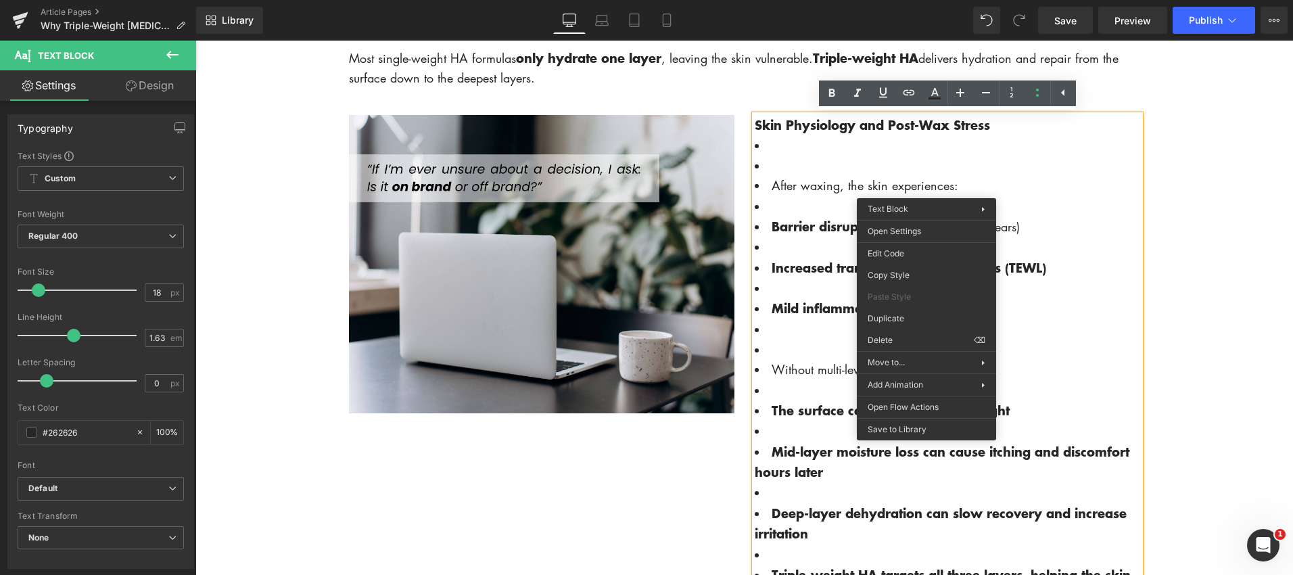
drag, startPoint x: 964, startPoint y: 171, endPoint x: 897, endPoint y: 185, distance: 68.3
click at [962, 172] on li at bounding box center [947, 166] width 385 height 20
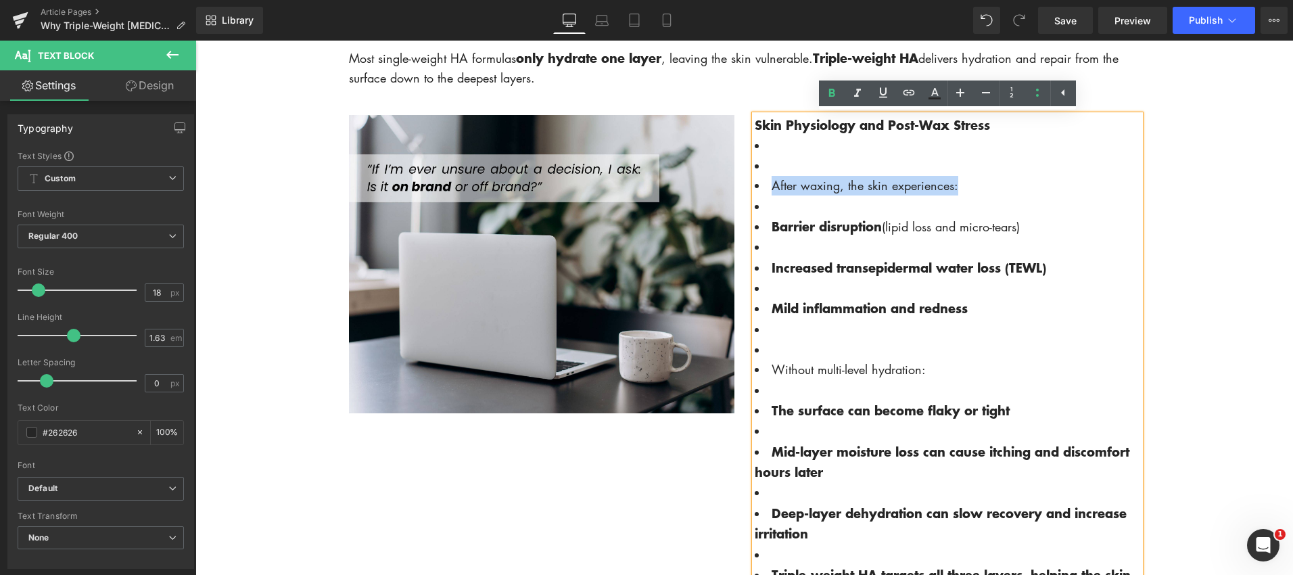
drag, startPoint x: 773, startPoint y: 187, endPoint x: 984, endPoint y: 187, distance: 211.0
click at [982, 187] on li "After waxing, the skin experiences:" at bounding box center [947, 186] width 385 height 20
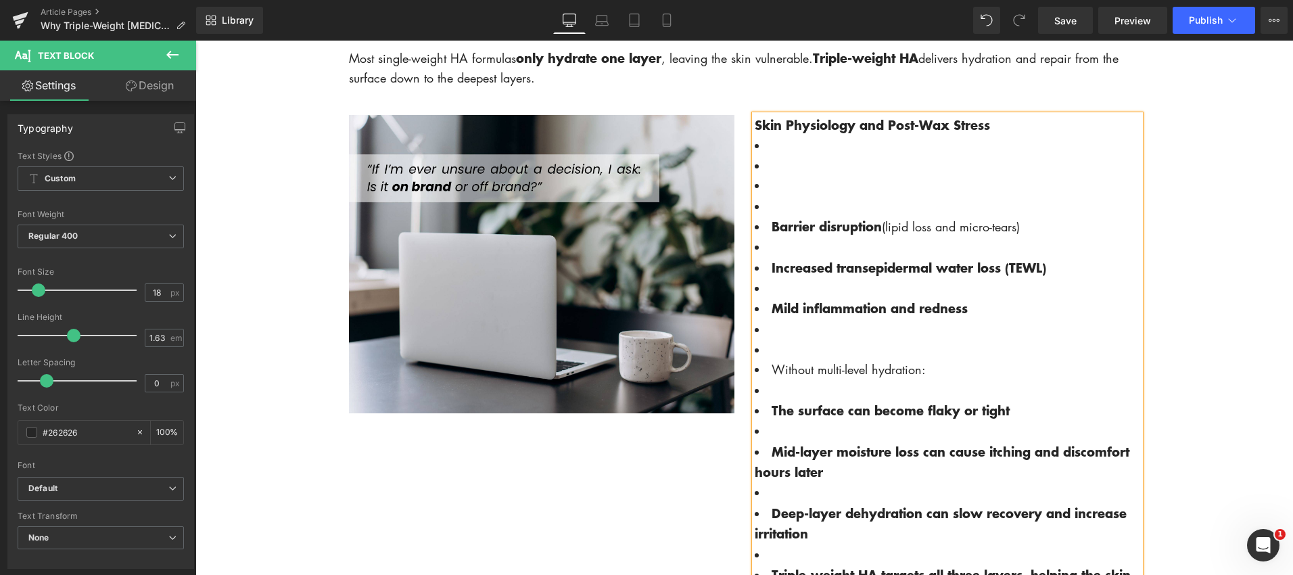
drag, startPoint x: 1001, startPoint y: 125, endPoint x: 991, endPoint y: 119, distance: 12.4
click at [1001, 125] on div "Skin Physiology and Post-Wax Stress" at bounding box center [947, 125] width 385 height 20
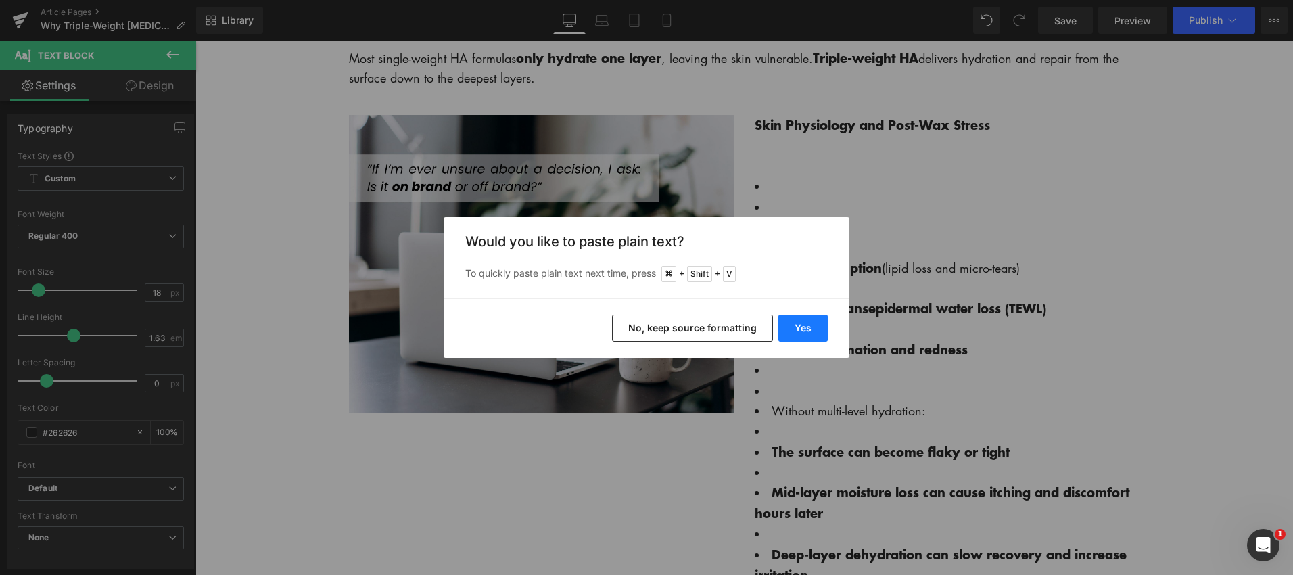
click at [807, 327] on button "Yes" at bounding box center [802, 327] width 49 height 27
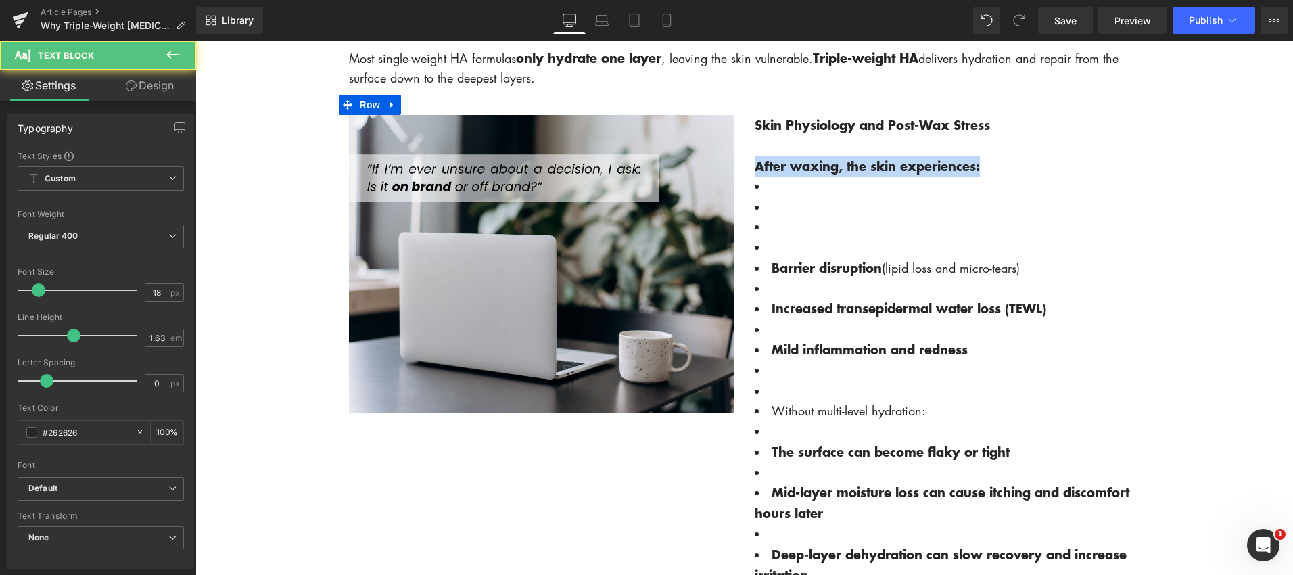
drag, startPoint x: 981, startPoint y: 170, endPoint x: 742, endPoint y: 158, distance: 239.0
click at [742, 158] on div "Image Skin Physiology and Post-Wax Stress After waxing, the skin experiences: B…" at bounding box center [744, 374] width 811 height 559
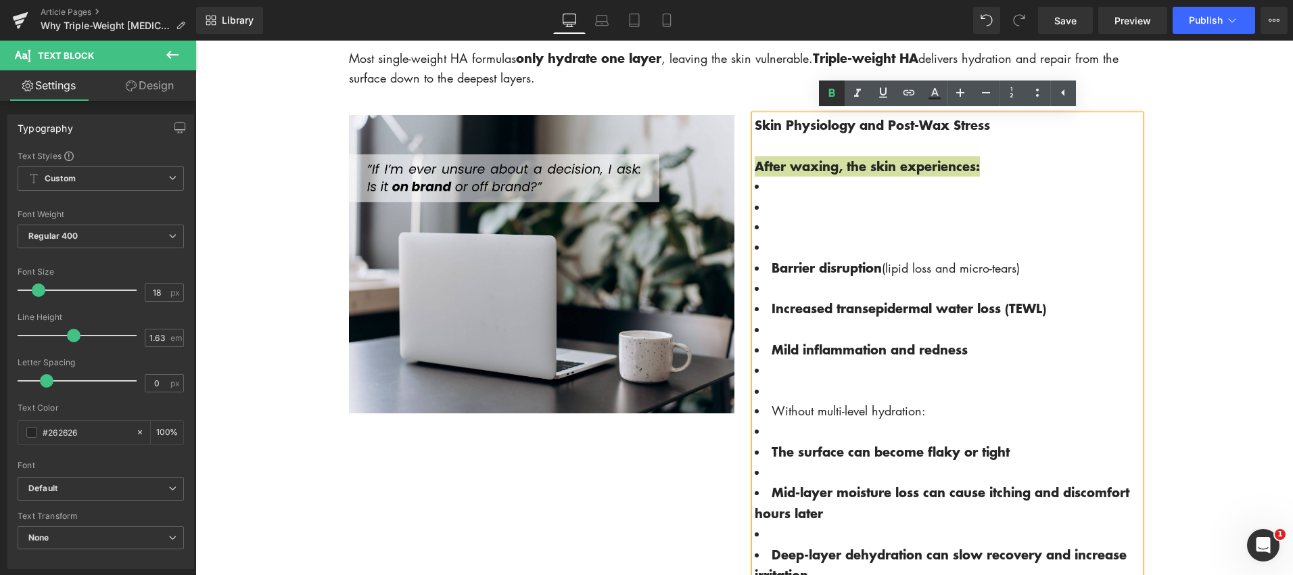
drag, startPoint x: 828, startPoint y: 89, endPoint x: 827, endPoint y: 104, distance: 15.6
click at [828, 89] on icon at bounding box center [832, 93] width 16 height 16
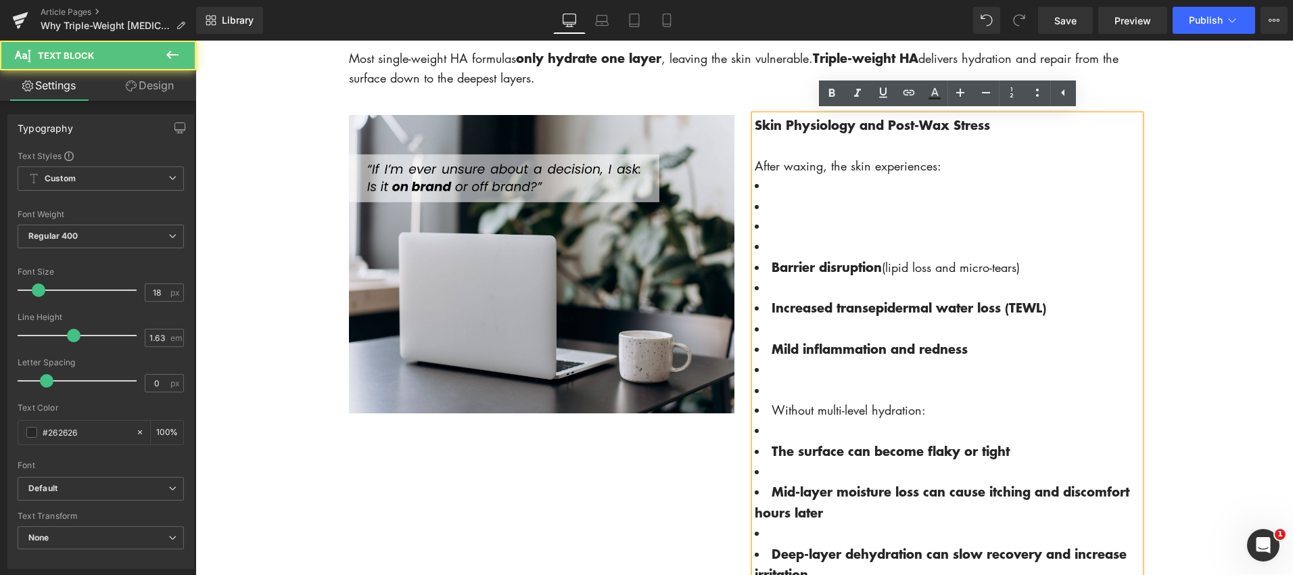
click at [777, 252] on li at bounding box center [947, 246] width 385 height 20
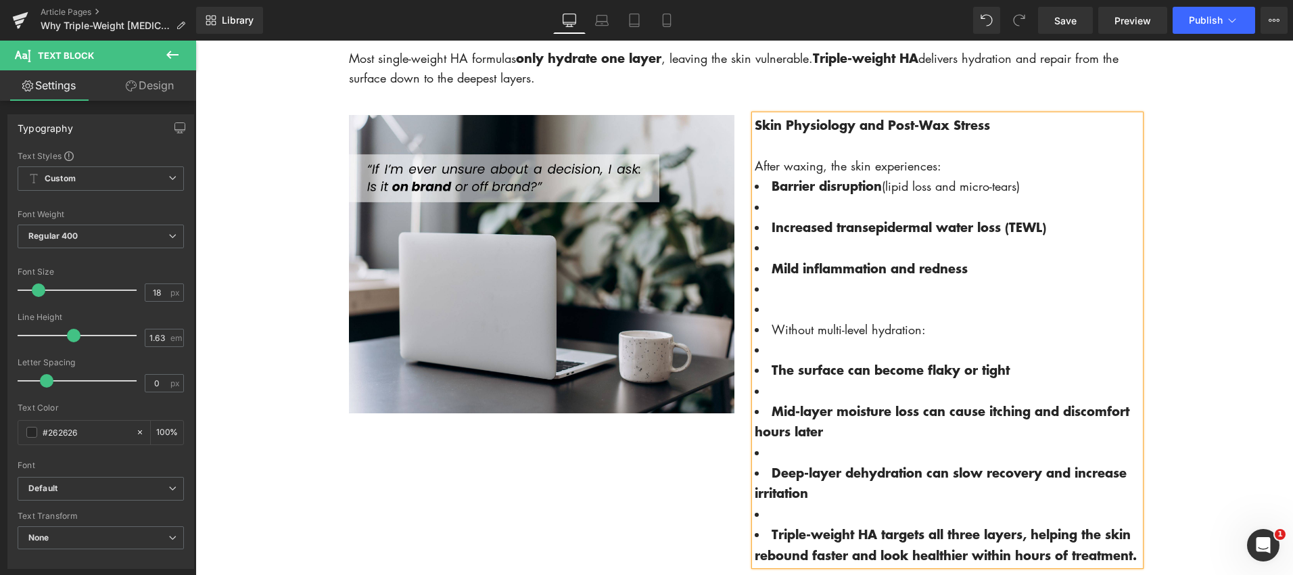
click at [771, 210] on li at bounding box center [947, 207] width 385 height 20
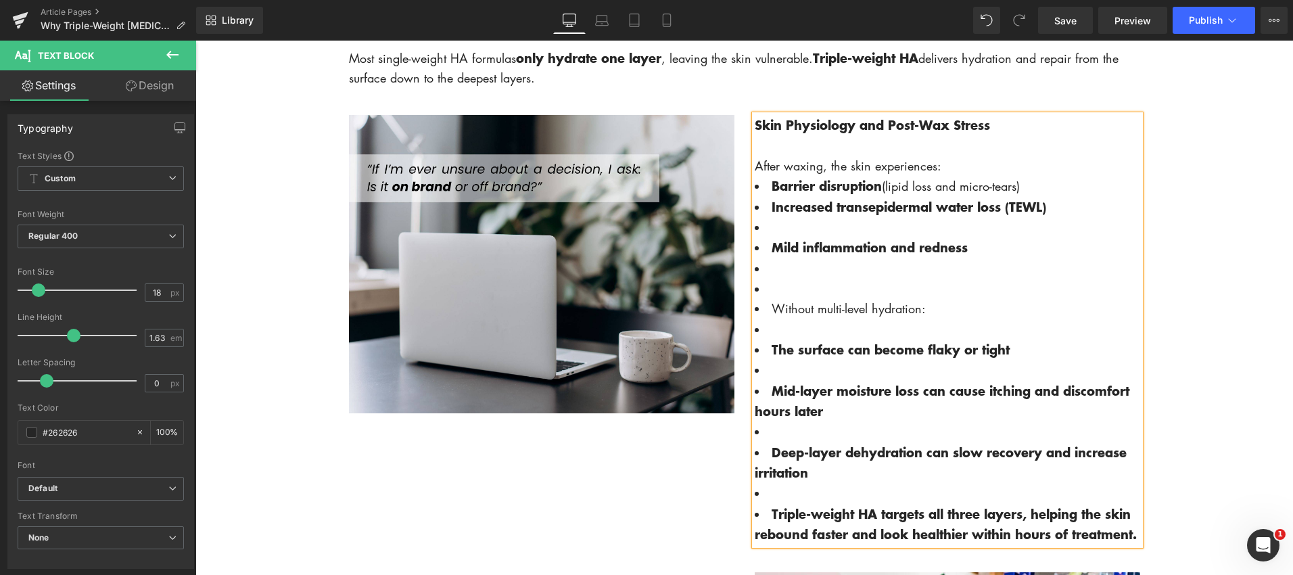
click at [768, 228] on li at bounding box center [947, 227] width 385 height 20
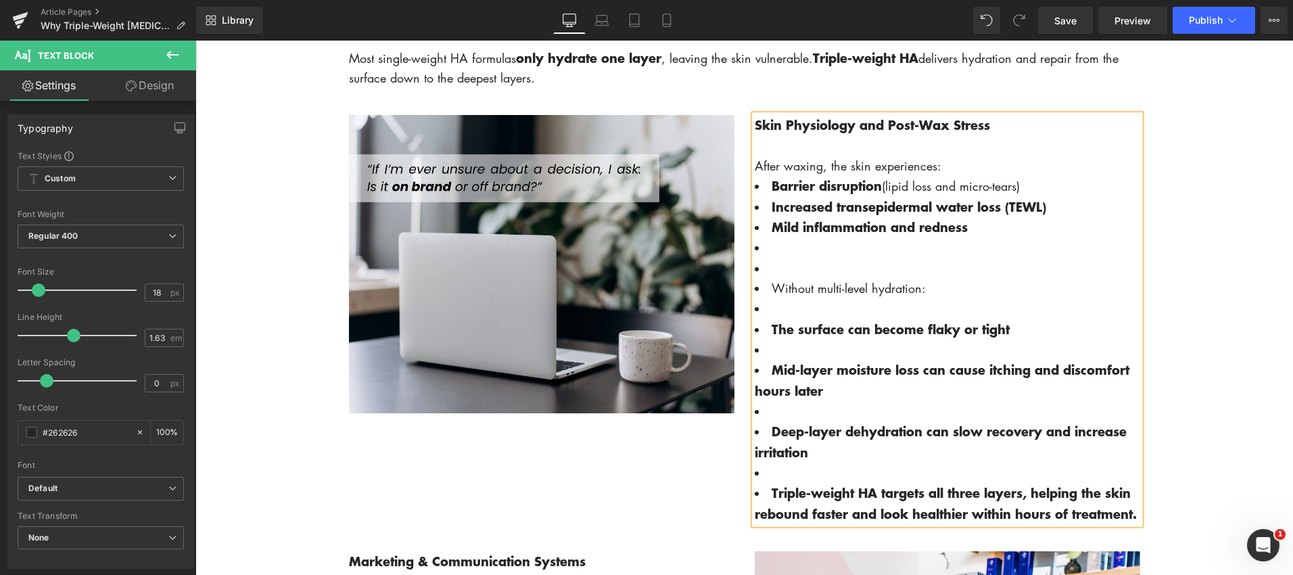
drag, startPoint x: 771, startPoint y: 252, endPoint x: 773, endPoint y: 264, distance: 13.0
click at [771, 252] on li at bounding box center [947, 247] width 385 height 20
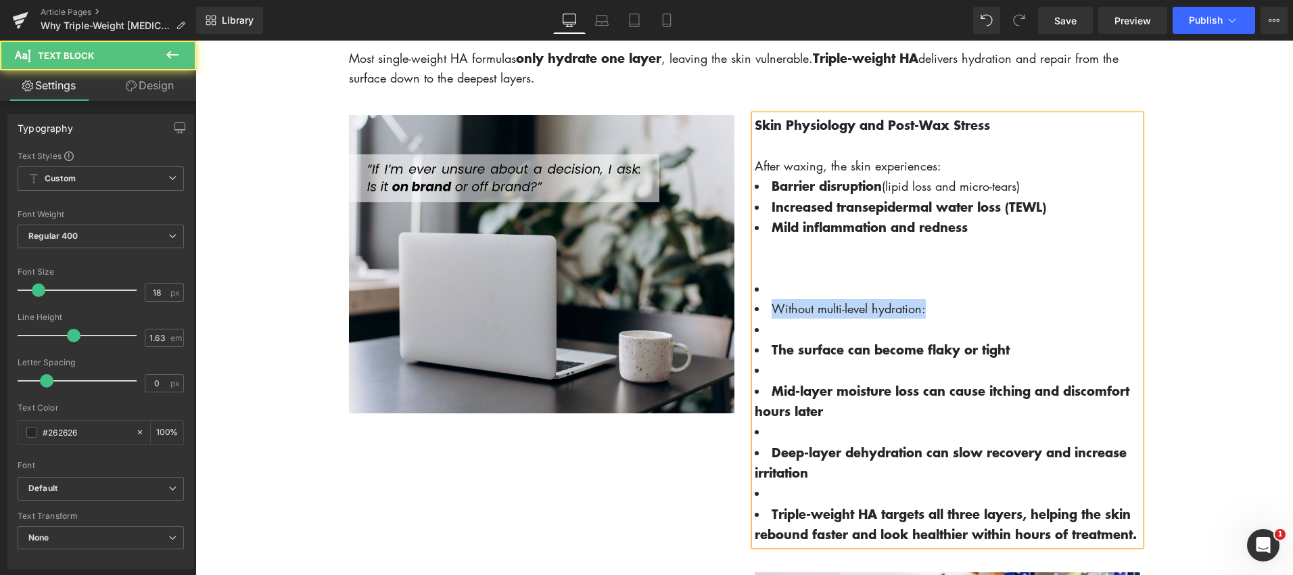
drag, startPoint x: 773, startPoint y: 307, endPoint x: 958, endPoint y: 316, distance: 185.5
click at [958, 316] on li "Without multi-level hydration:" at bounding box center [947, 309] width 385 height 20
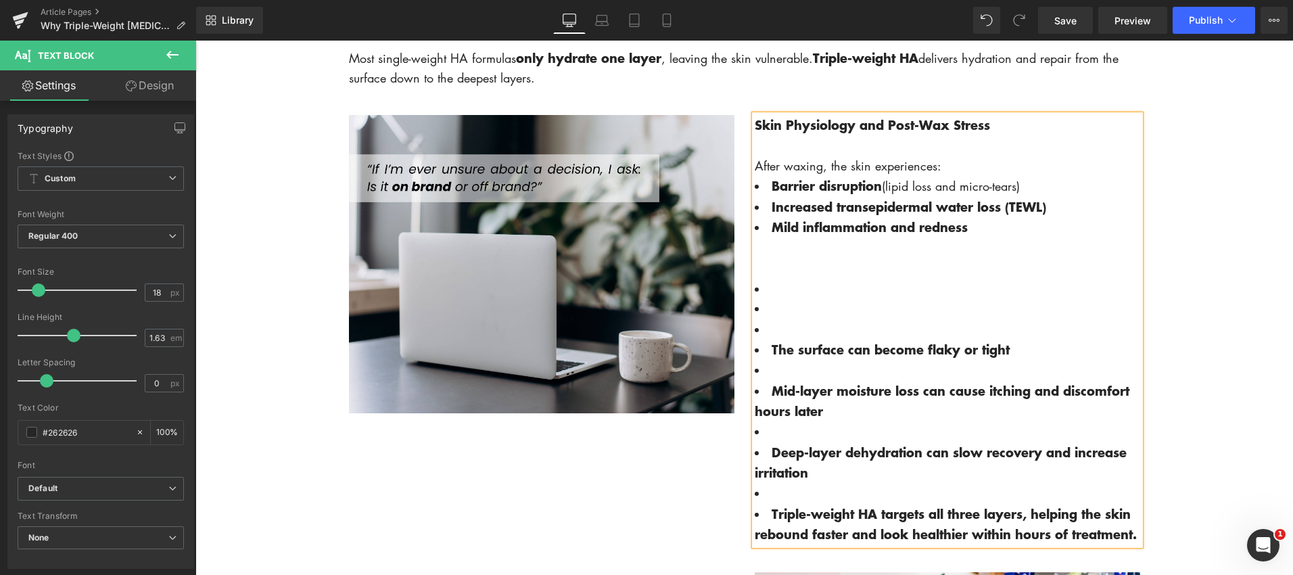
click at [759, 256] on div at bounding box center [947, 247] width 385 height 20
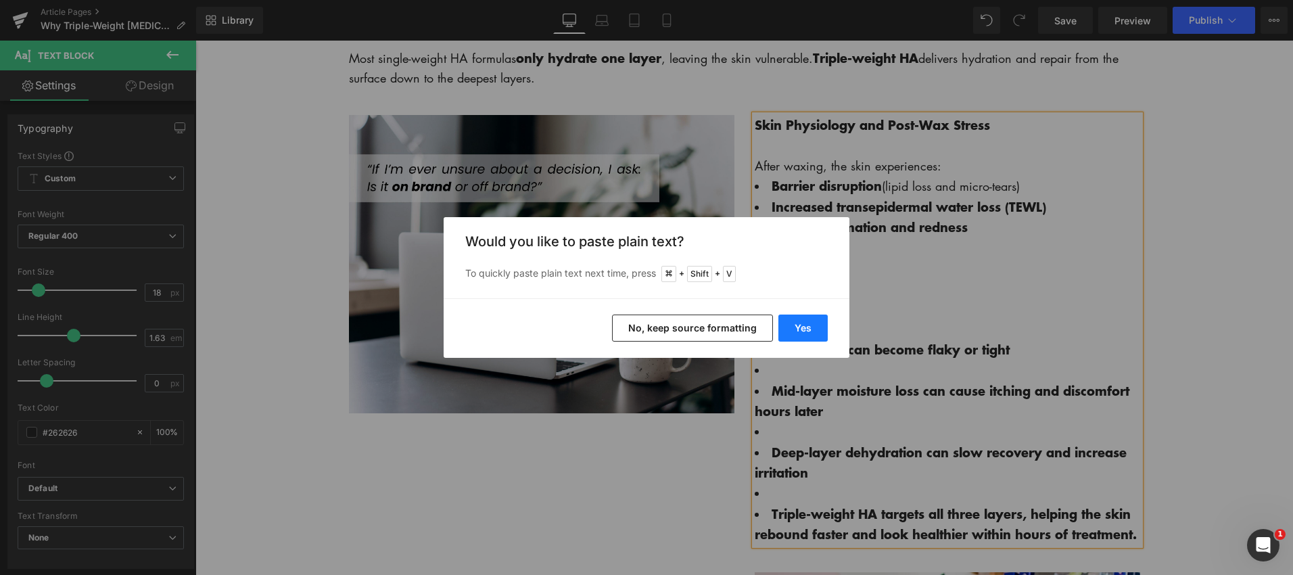
click at [788, 328] on button "Yes" at bounding box center [802, 327] width 49 height 27
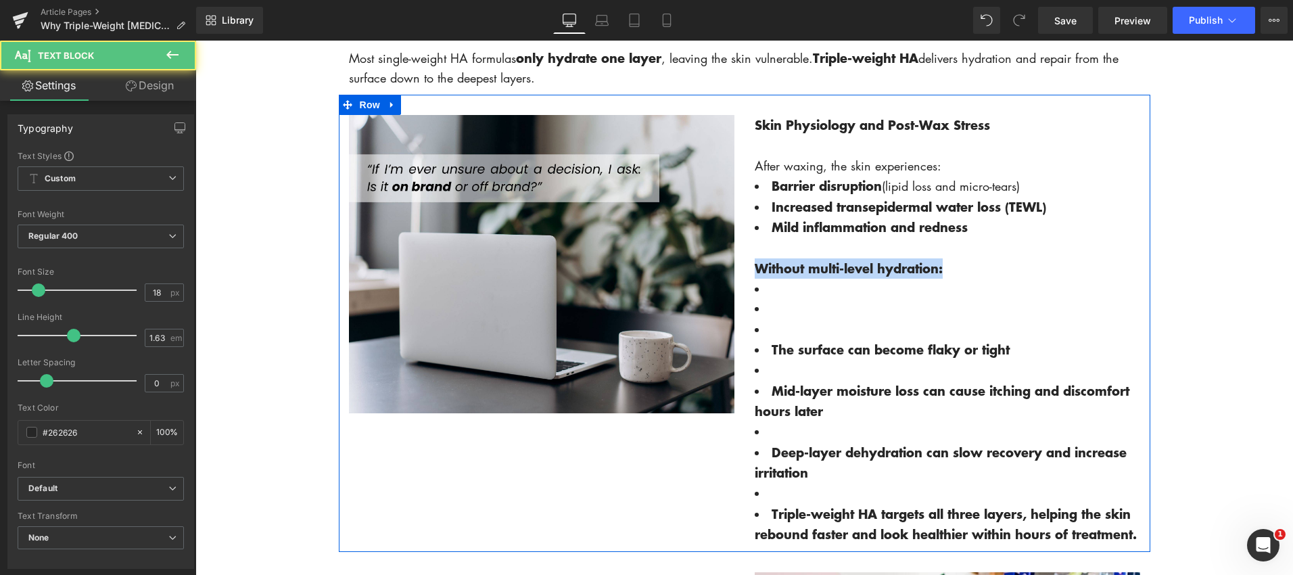
drag, startPoint x: 952, startPoint y: 268, endPoint x: 739, endPoint y: 243, distance: 214.5
click at [742, 264] on div "Image Skin Physiology and Post-Wax Stress After waxing, the skin experiences: B…" at bounding box center [744, 323] width 811 height 456
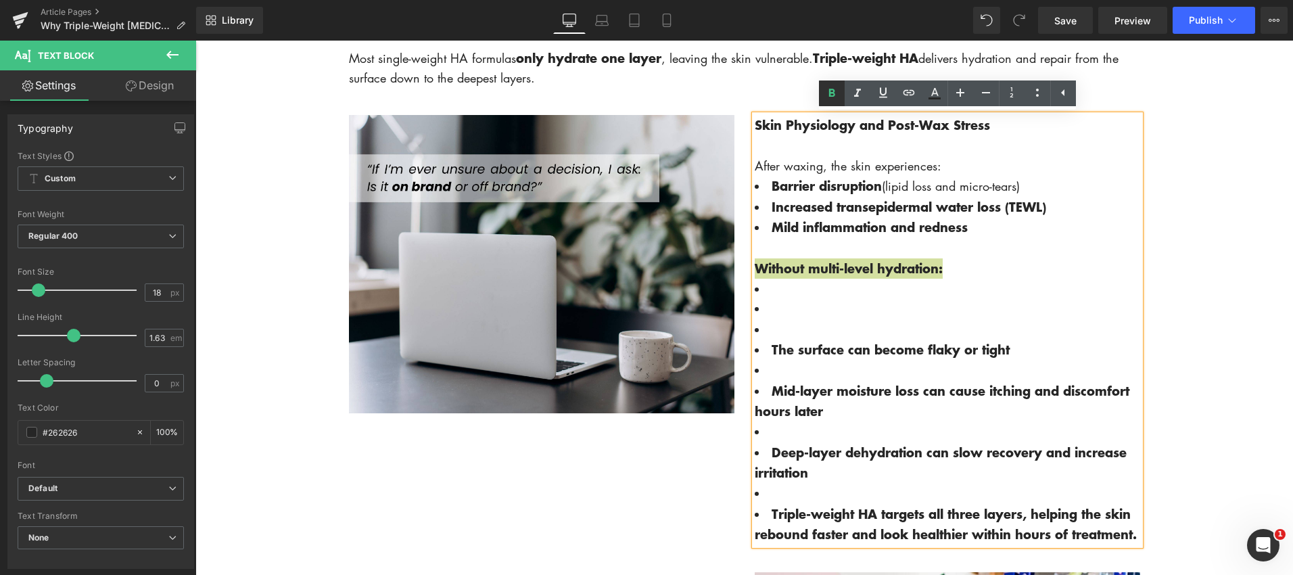
click at [828, 89] on icon at bounding box center [832, 93] width 16 height 16
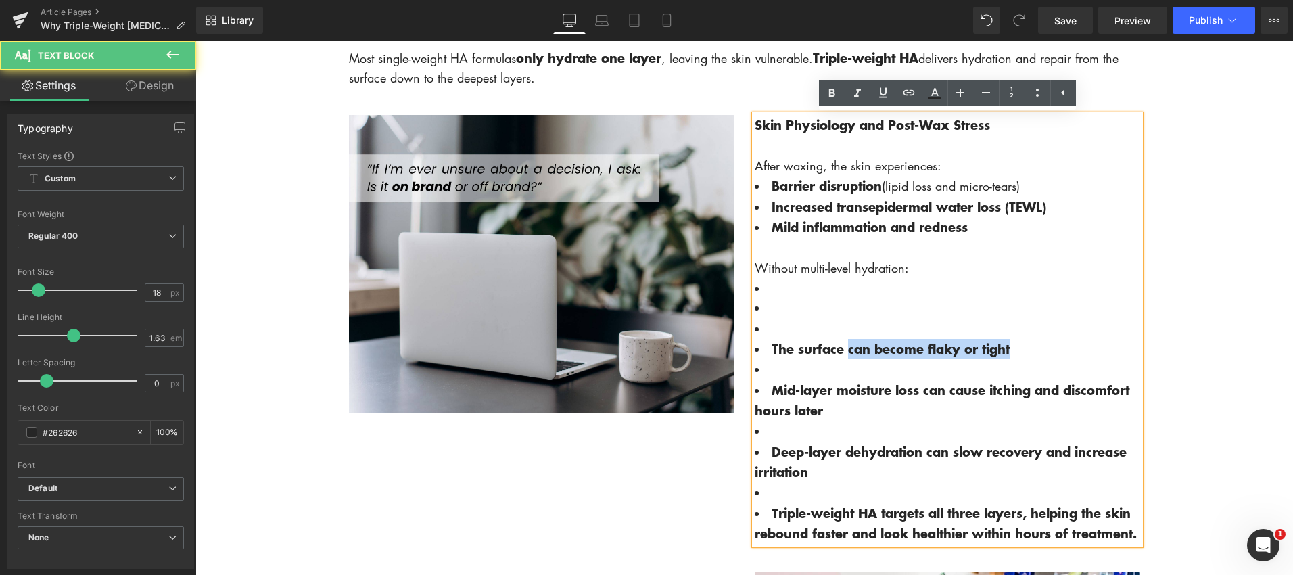
drag, startPoint x: 849, startPoint y: 352, endPoint x: 955, endPoint y: 162, distance: 217.3
click at [1046, 358] on li "The surface can become flaky or tight" at bounding box center [947, 349] width 385 height 20
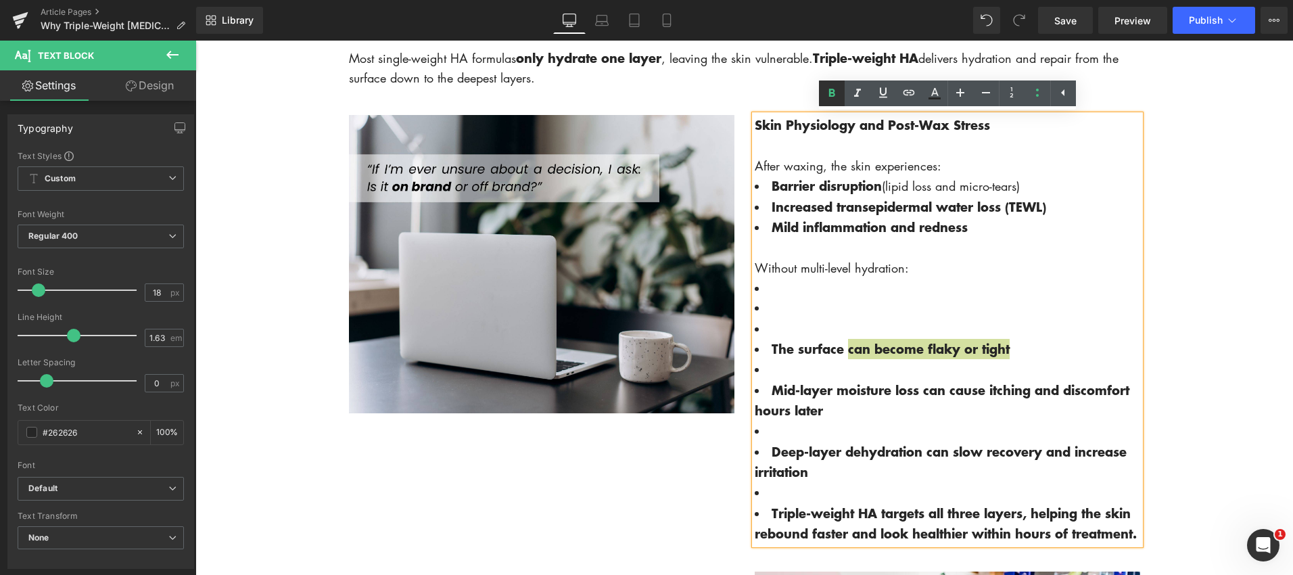
click at [829, 96] on icon at bounding box center [831, 93] width 6 height 8
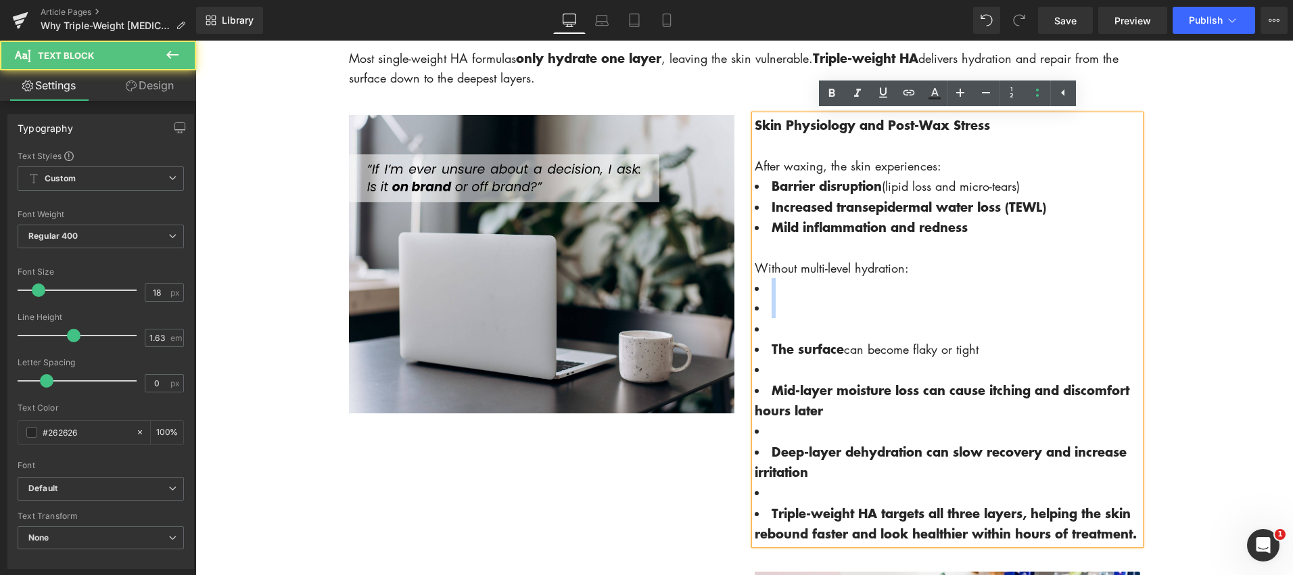
drag, startPoint x: 772, startPoint y: 331, endPoint x: 744, endPoint y: 290, distance: 50.1
click at [745, 292] on div "Skin Physiology and Post-Wax Stress After waxing, the skin experiences: Barrier…" at bounding box center [948, 329] width 406 height 429
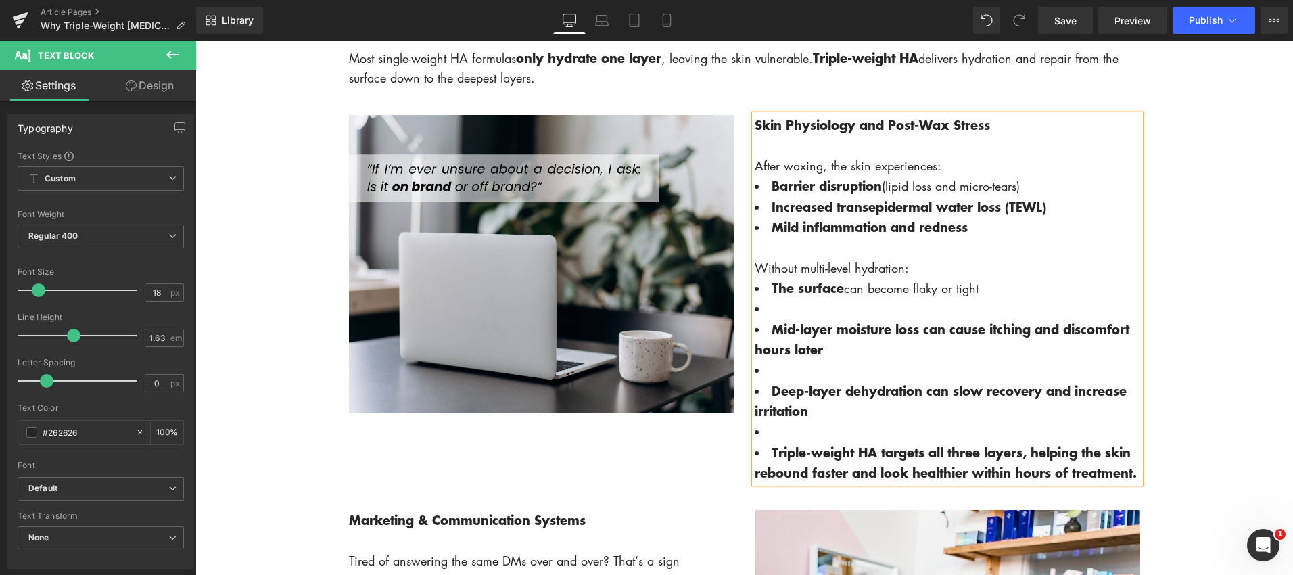
click at [810, 314] on li at bounding box center [947, 308] width 385 height 20
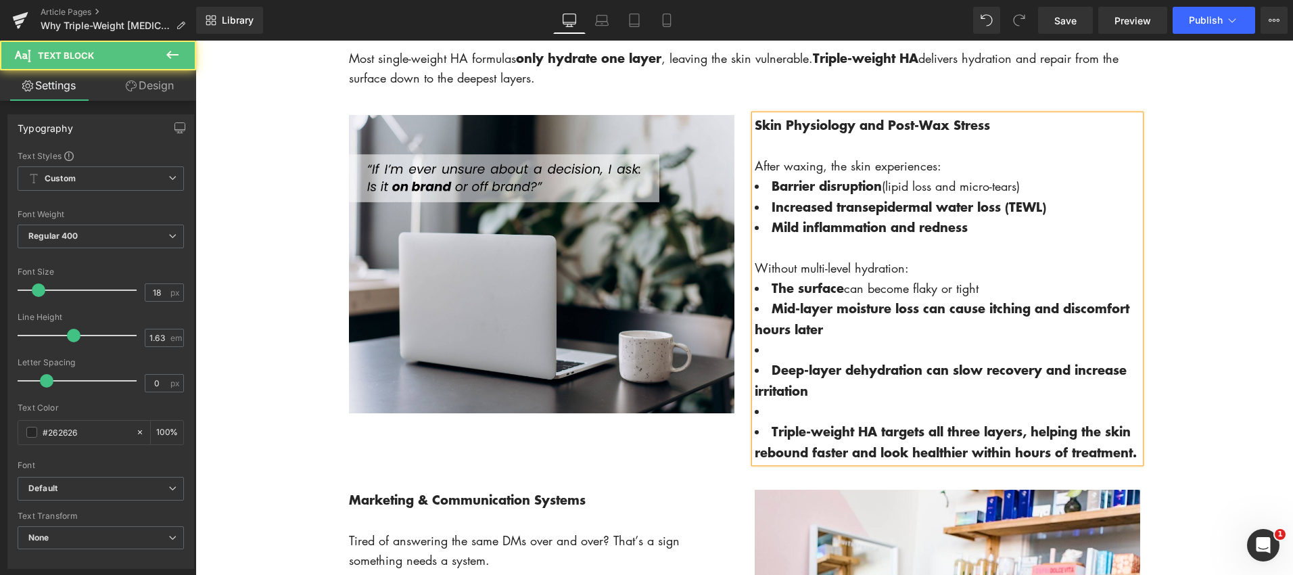
click at [779, 358] on li at bounding box center [947, 349] width 385 height 20
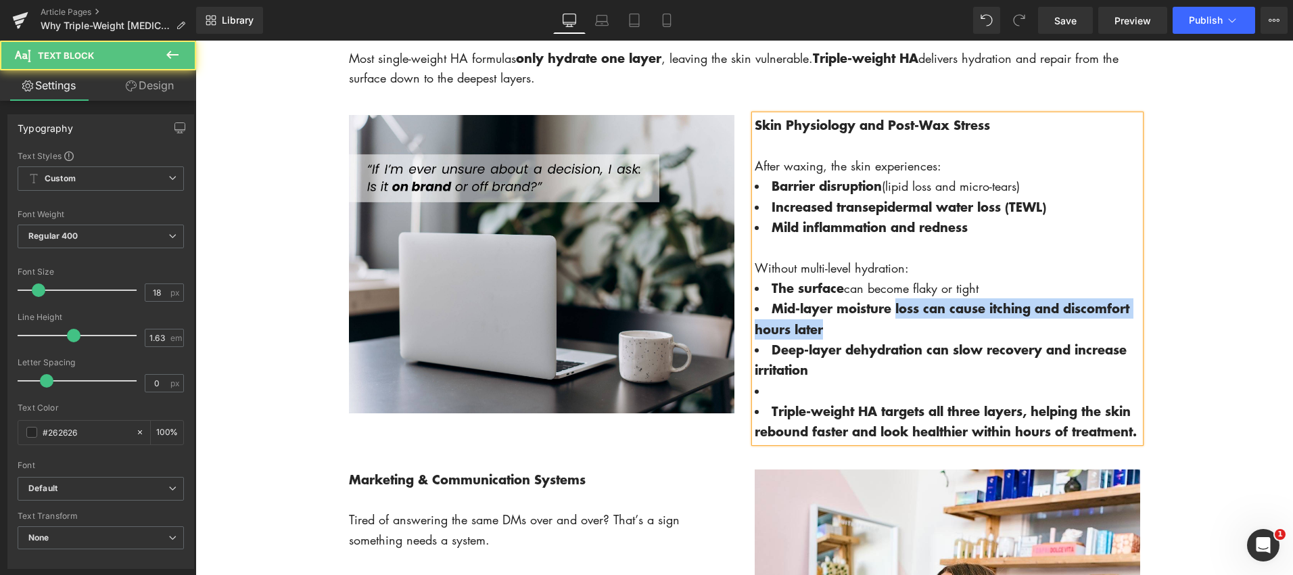
drag, startPoint x: 896, startPoint y: 312, endPoint x: 904, endPoint y: 333, distance: 21.8
click at [905, 334] on li "Mid-layer moisture loss can cause itching and discomfort hours later" at bounding box center [947, 318] width 385 height 41
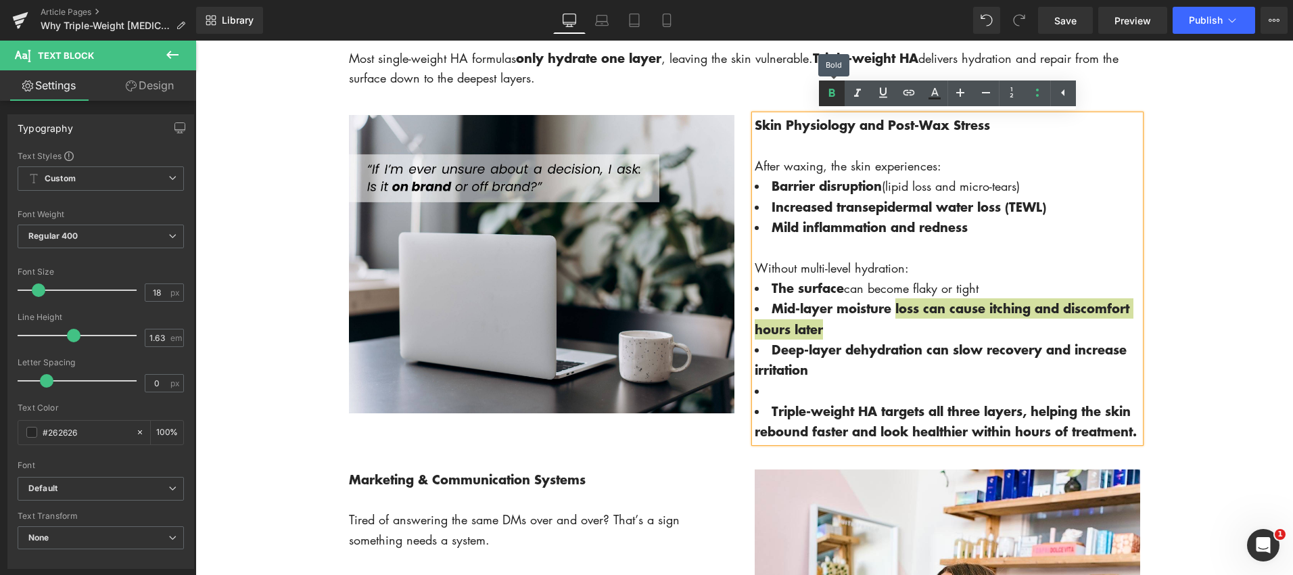
click at [827, 96] on icon at bounding box center [832, 93] width 16 height 16
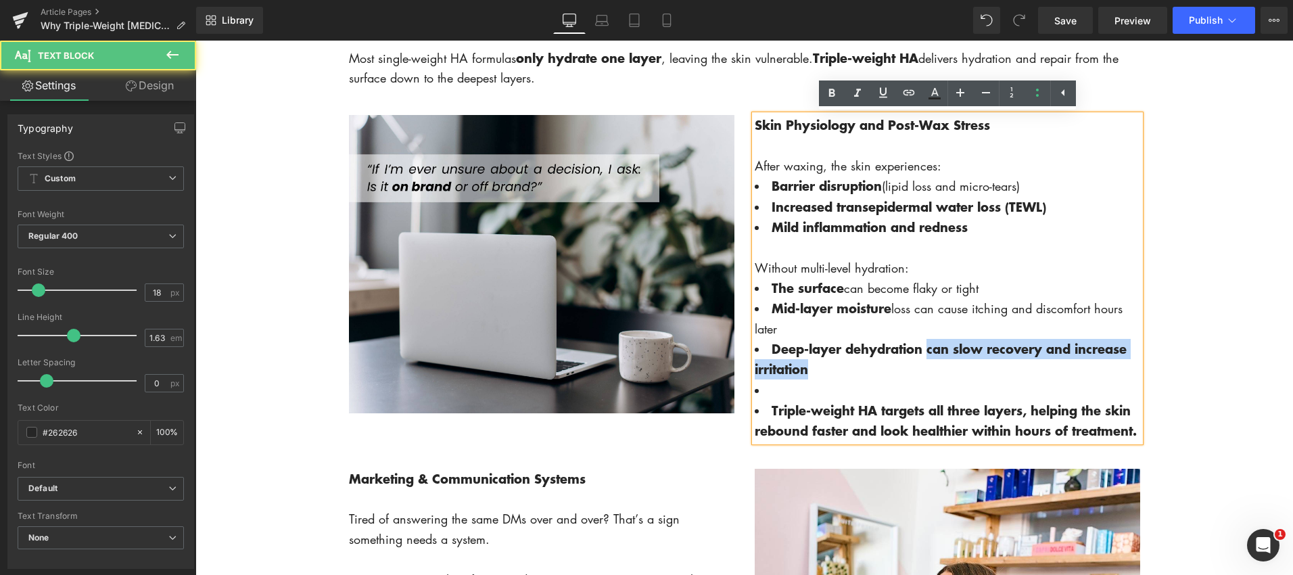
drag, startPoint x: 928, startPoint y: 351, endPoint x: 920, endPoint y: 262, distance: 88.9
click at [942, 371] on li "Deep-layer dehydration can slow recovery and increase irritation" at bounding box center [947, 359] width 385 height 41
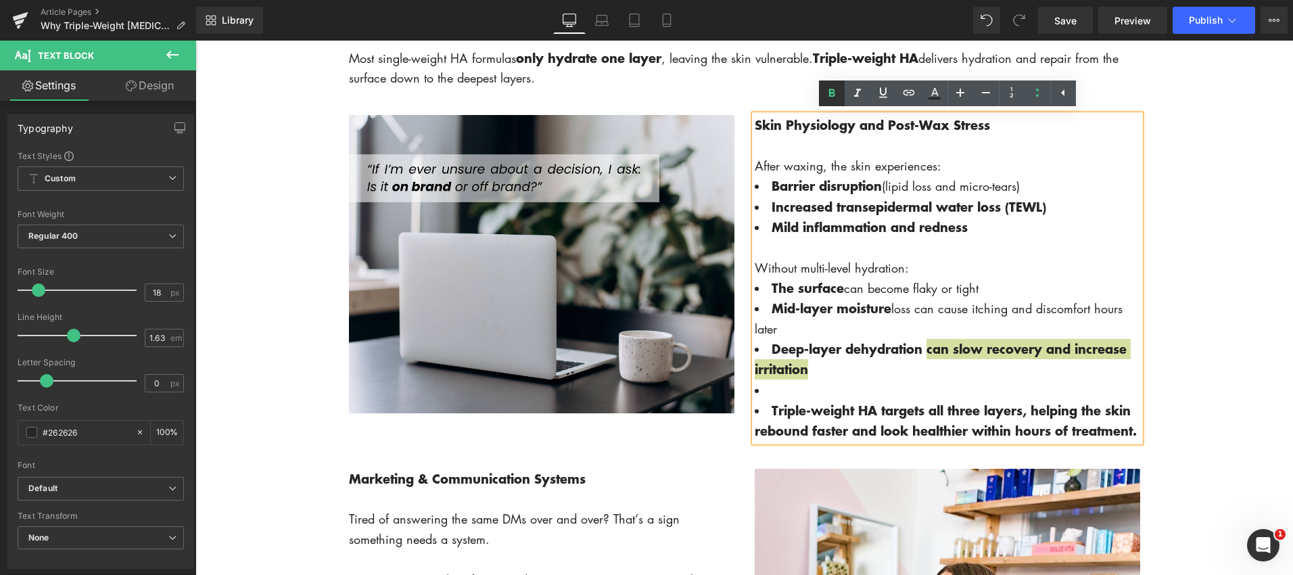
click at [833, 97] on icon at bounding box center [832, 93] width 16 height 16
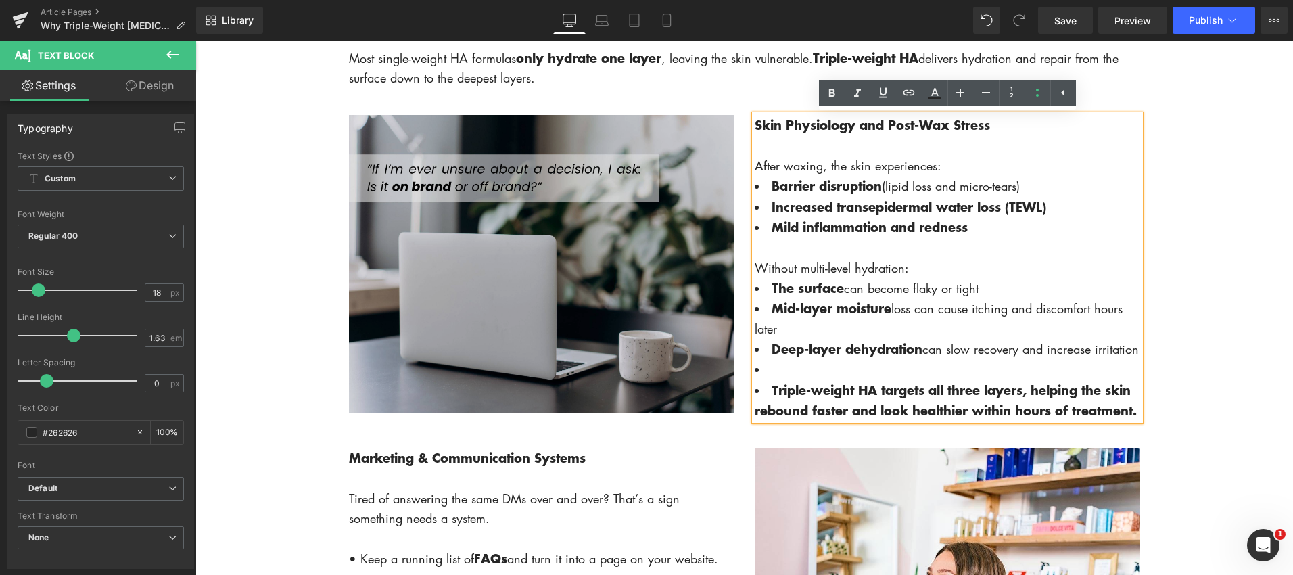
click at [684, 341] on img at bounding box center [541, 264] width 385 height 298
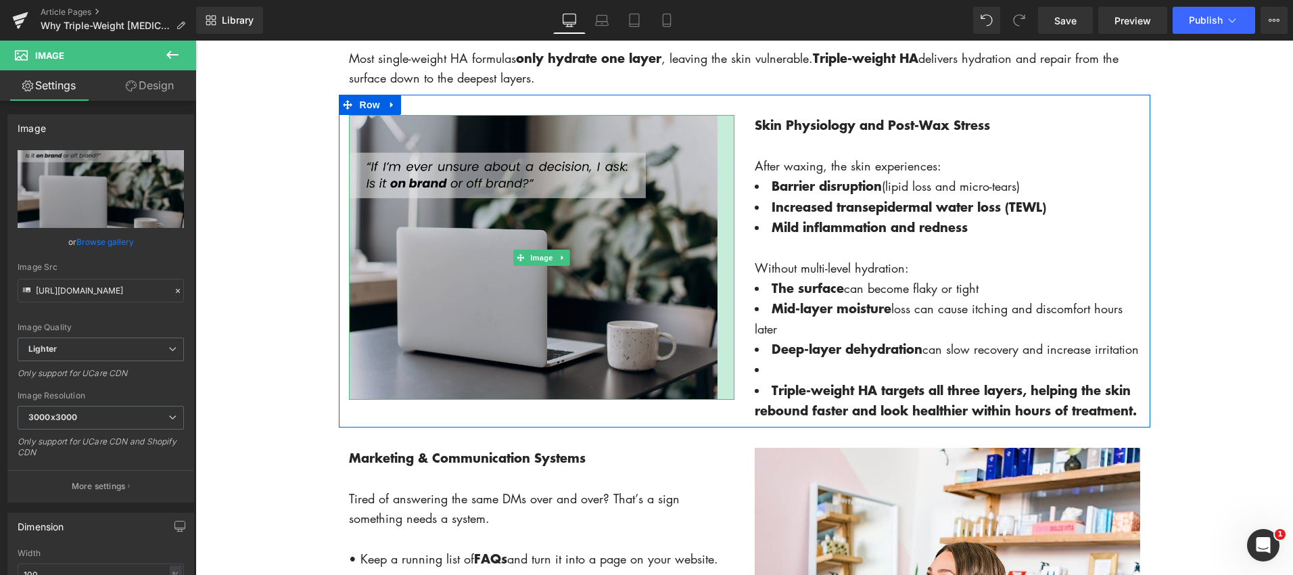
drag, startPoint x: 733, startPoint y: 311, endPoint x: 716, endPoint y: 312, distance: 16.9
click at [716, 312] on div "Image" at bounding box center [541, 257] width 385 height 285
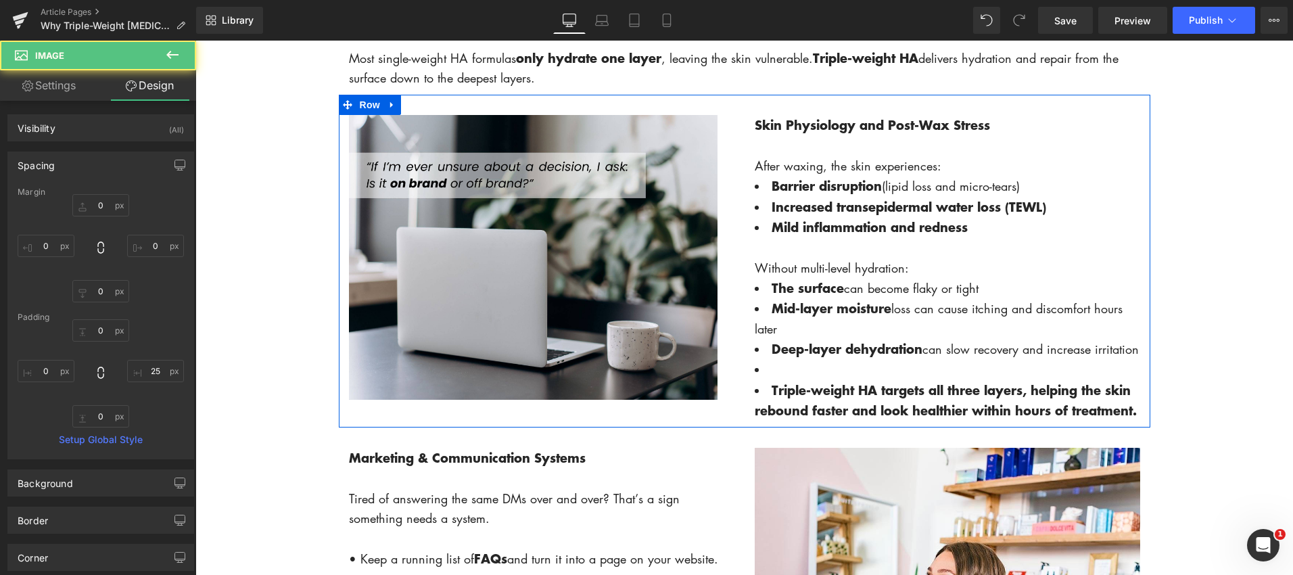
click at [756, 312] on div "Skin Physiology and Post-Wax Stress After waxing, the skin experiences: Barrier…" at bounding box center [947, 268] width 385 height 306
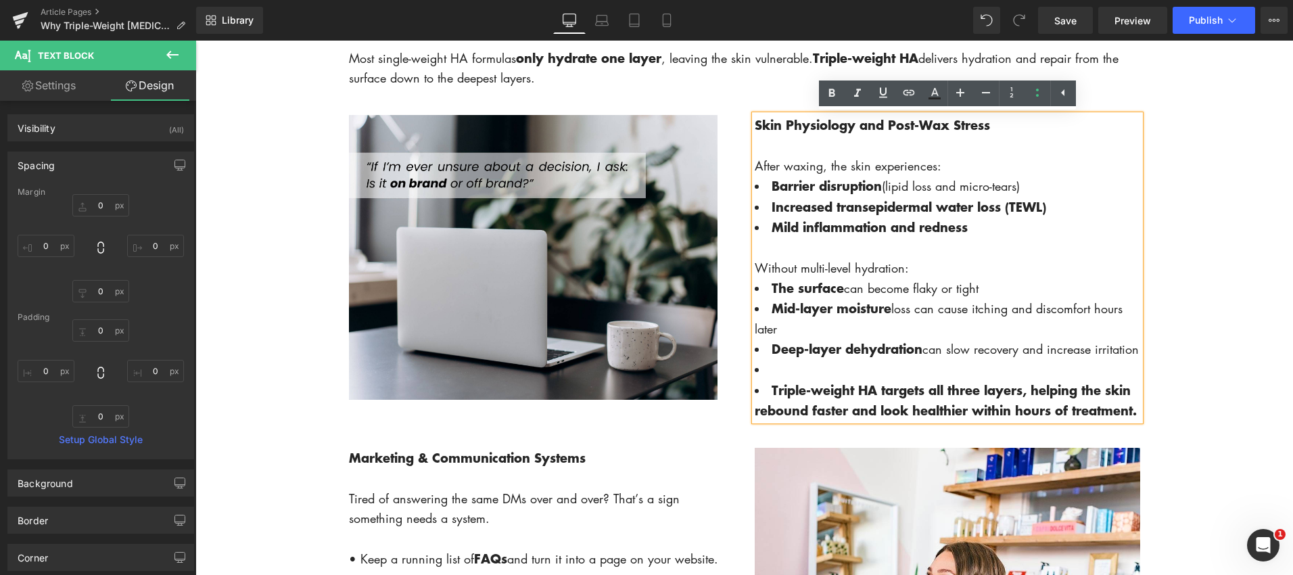
click at [734, 310] on div "Image" at bounding box center [542, 257] width 406 height 285
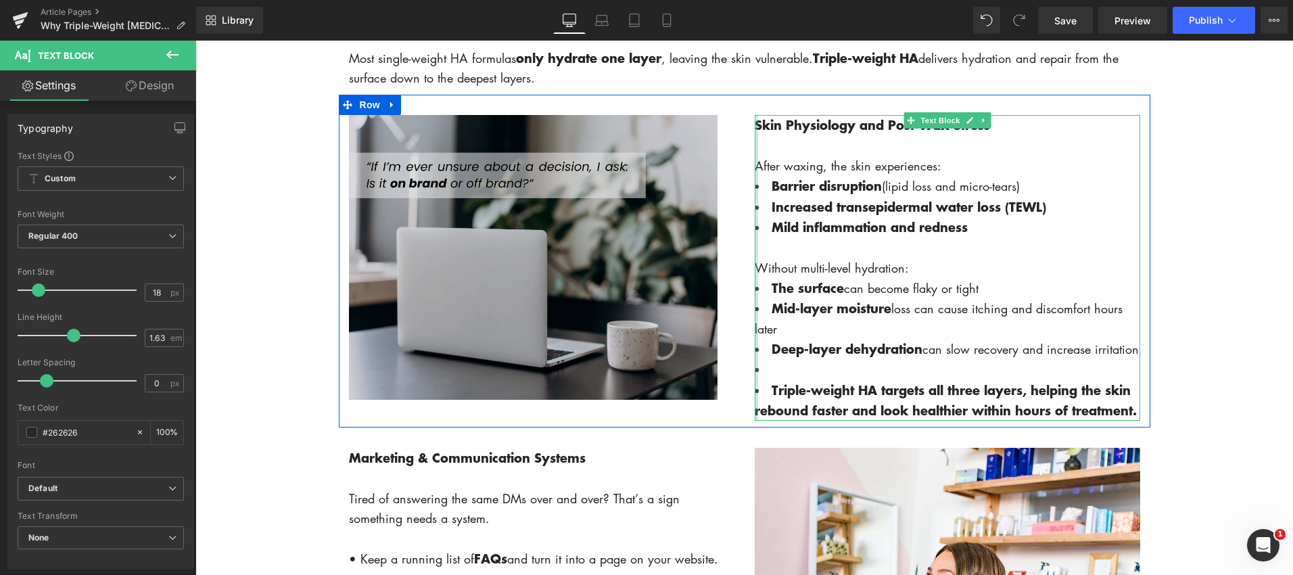
drag, startPoint x: 744, startPoint y: 316, endPoint x: 696, endPoint y: 322, distance: 48.4
click at [692, 312] on div "Image Skin Physiology and Post-Wax Stress After waxing, the skin experiences: B…" at bounding box center [744, 261] width 811 height 333
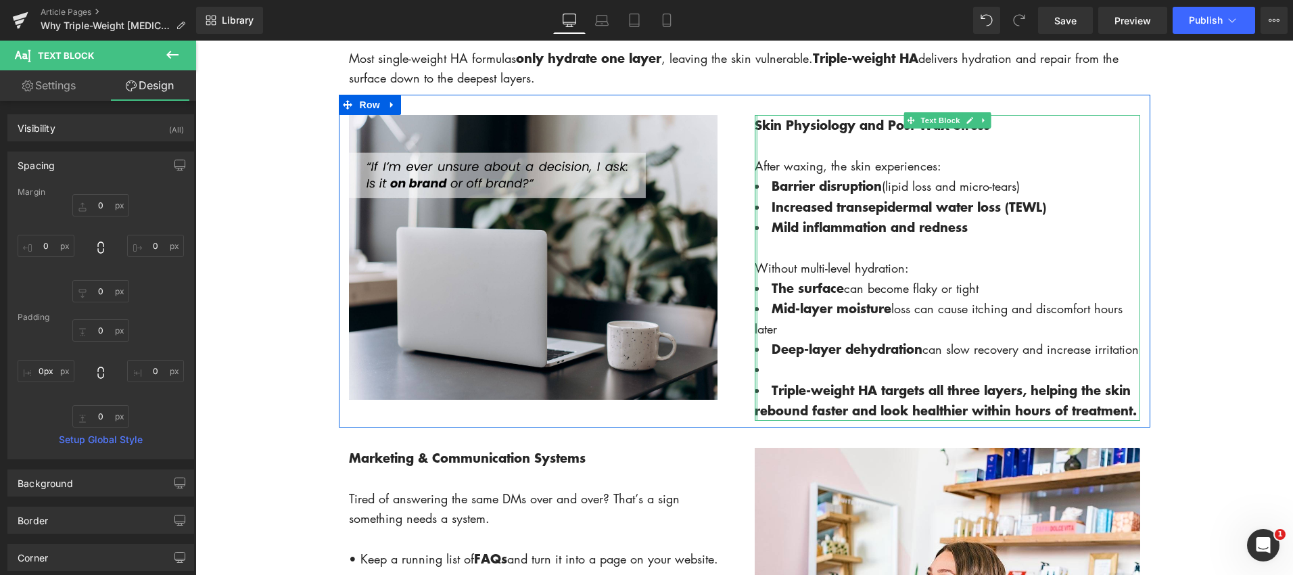
drag, startPoint x: 755, startPoint y: 316, endPoint x: 972, endPoint y: 321, distance: 217.8
click at [770, 316] on div "Skin Physiology and Post-Wax Stress After waxing, the skin experiences: Barrier…" at bounding box center [947, 268] width 385 height 306
type input "23px"
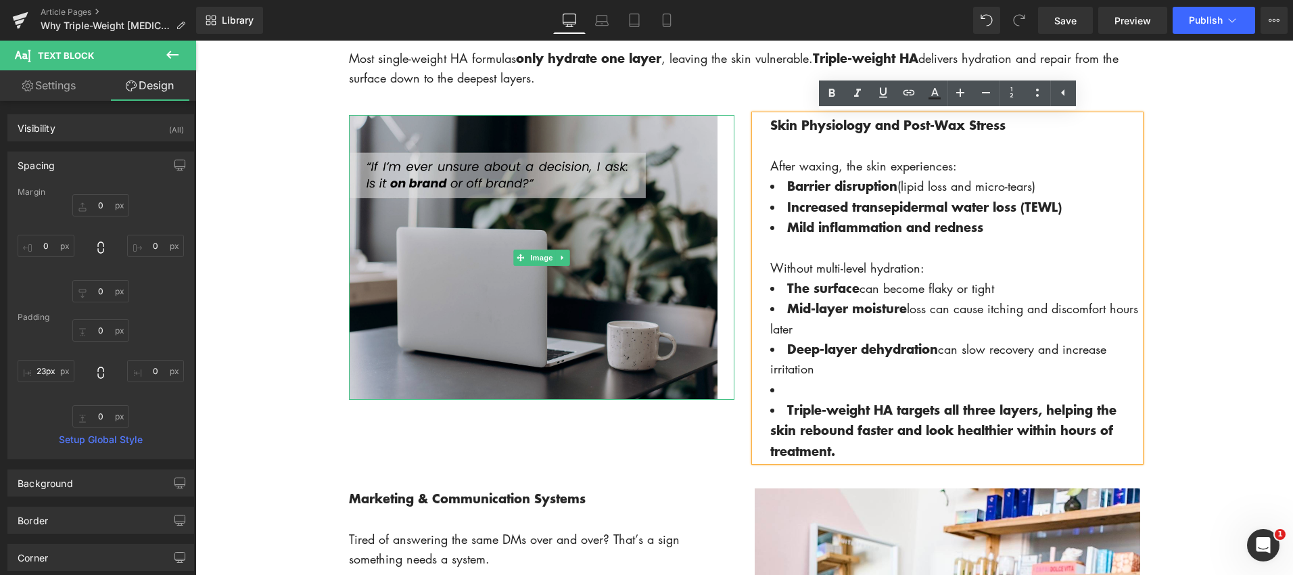
click at [670, 218] on img at bounding box center [541, 257] width 385 height 285
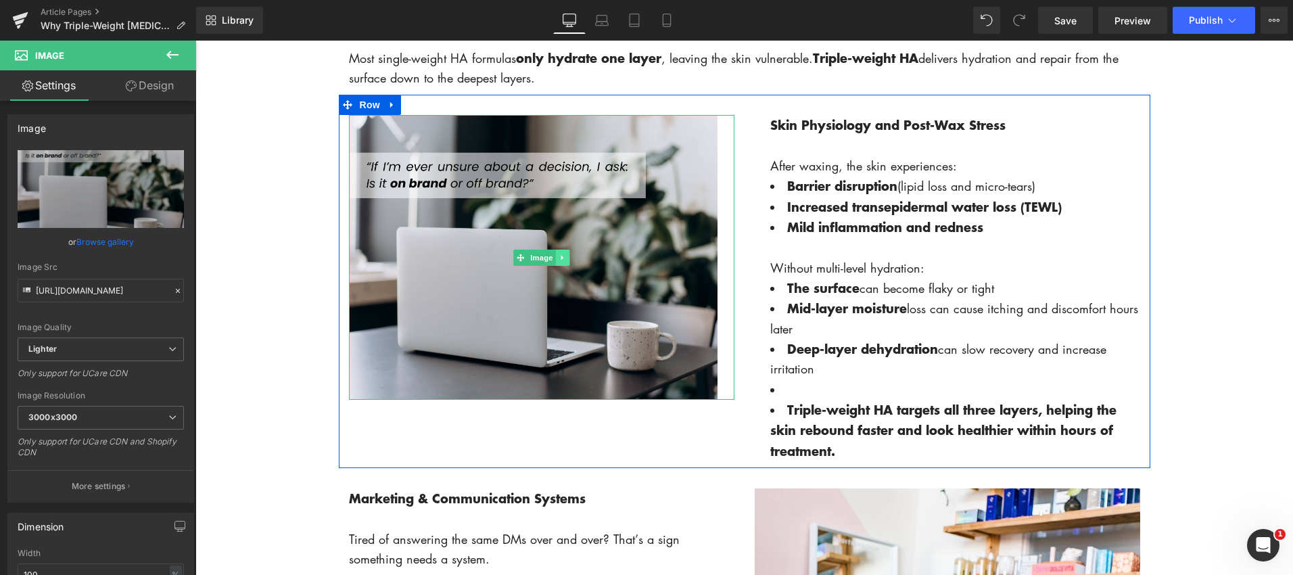
click at [560, 255] on icon at bounding box center [562, 258] width 7 height 8
click at [573, 258] on icon at bounding box center [568, 257] width 7 height 7
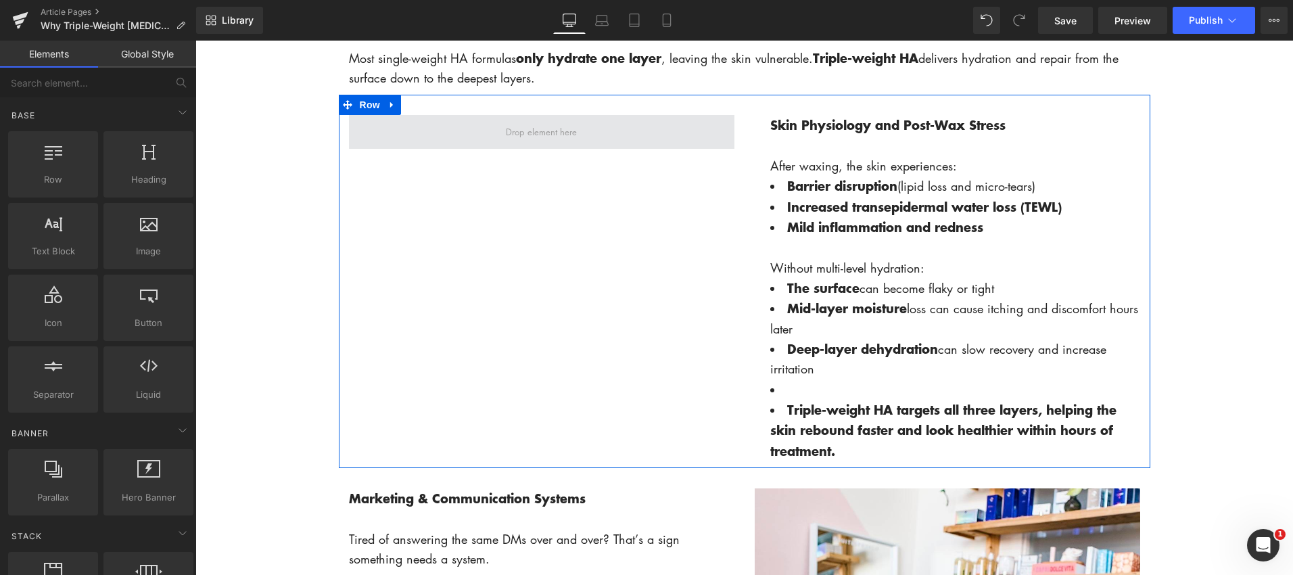
click at [694, 128] on span at bounding box center [541, 132] width 385 height 34
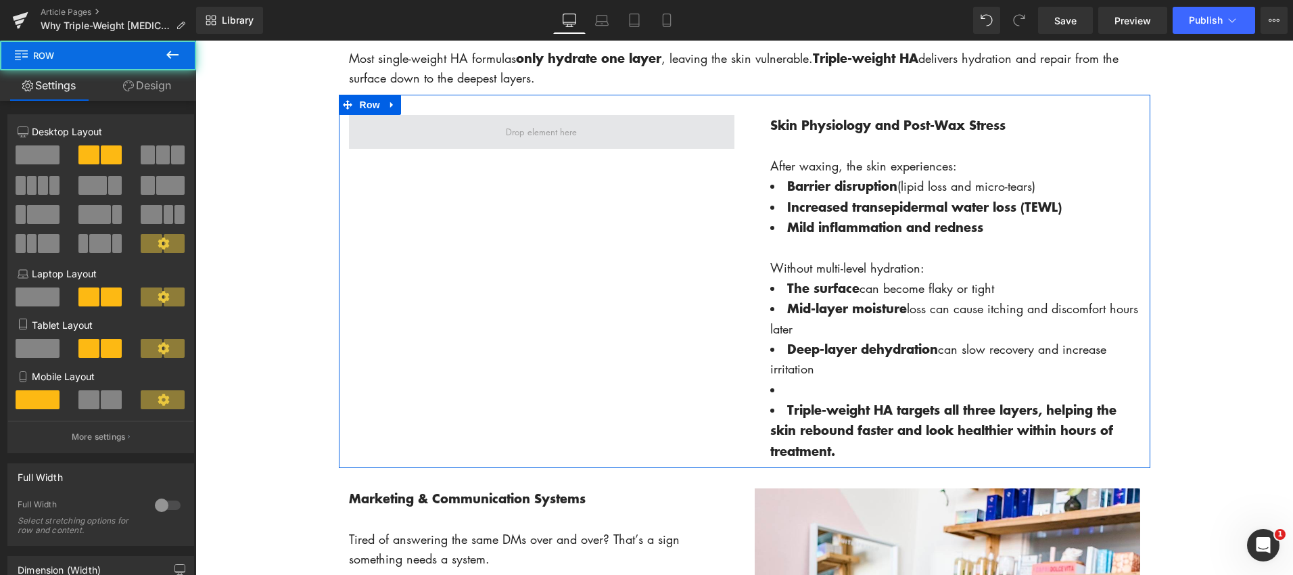
drag, startPoint x: 728, startPoint y: 130, endPoint x: 549, endPoint y: 141, distance: 178.8
click at [549, 141] on span at bounding box center [541, 132] width 385 height 34
click at [479, 131] on span at bounding box center [541, 132] width 385 height 34
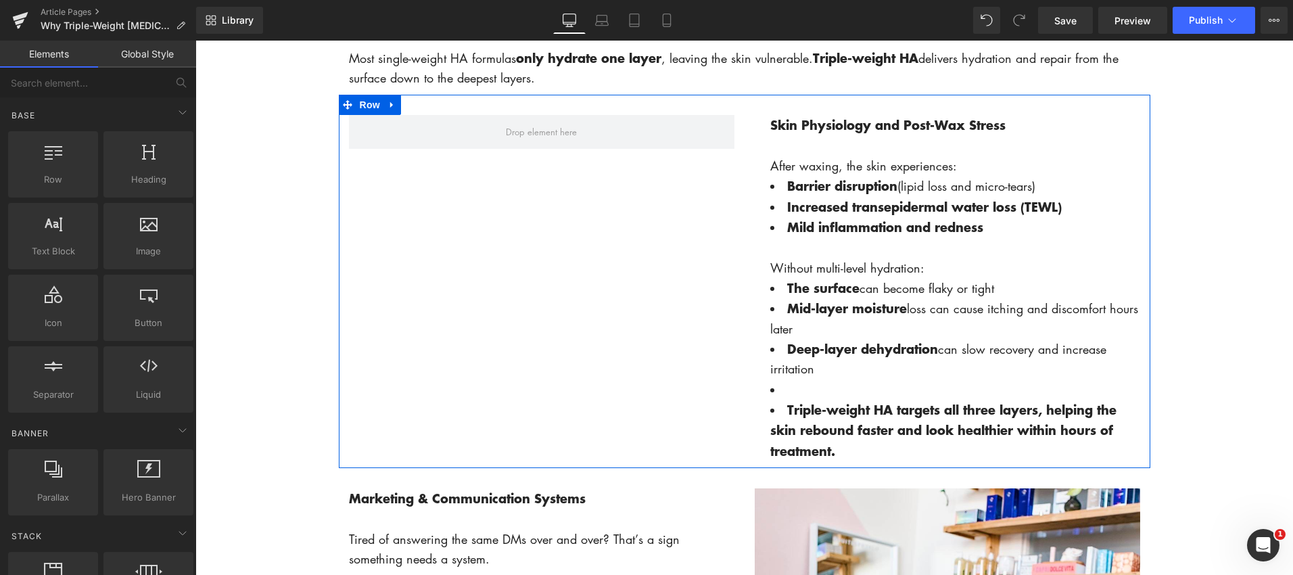
drag, startPoint x: 681, startPoint y: 323, endPoint x: 486, endPoint y: 283, distance: 198.8
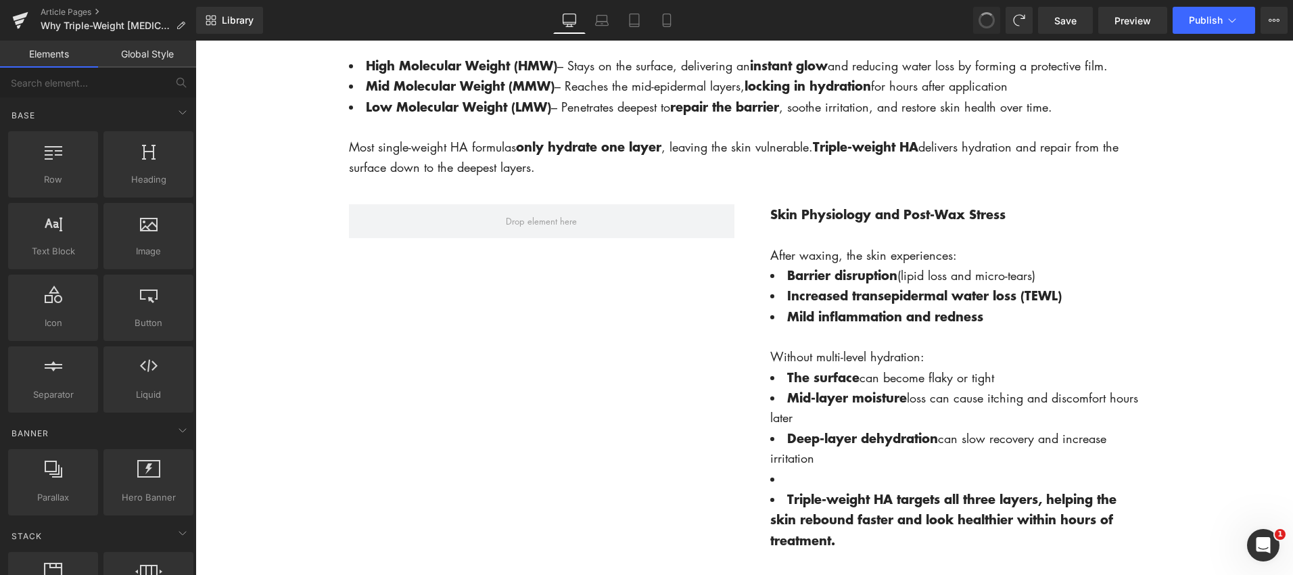
scroll to position [1164, 0]
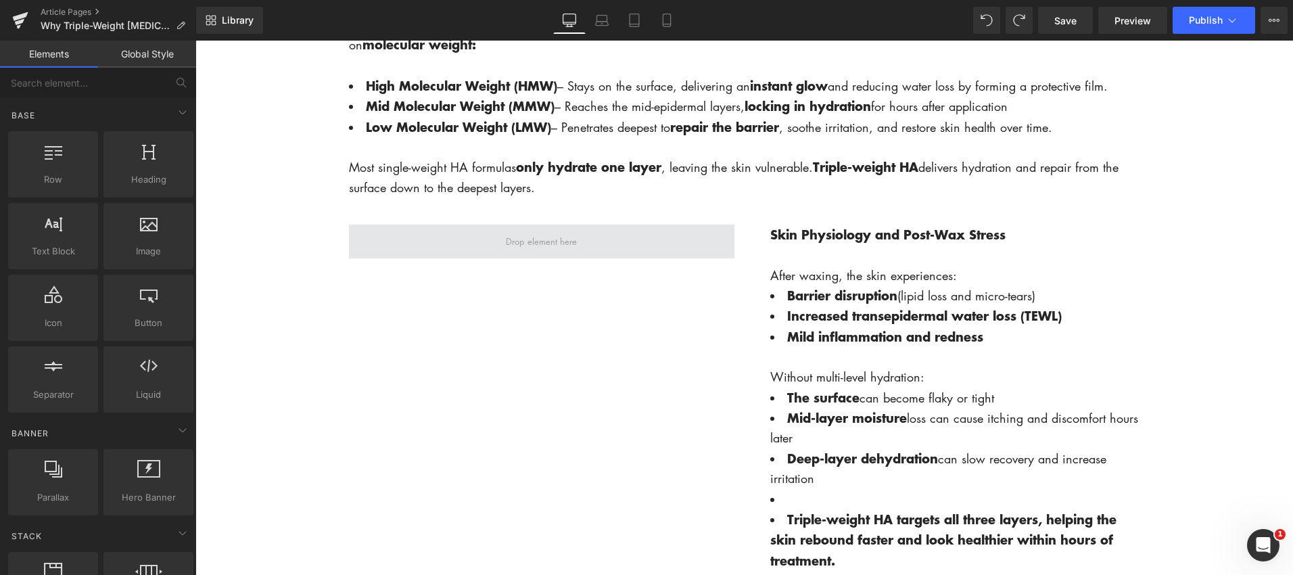
click at [646, 241] on span at bounding box center [541, 242] width 385 height 34
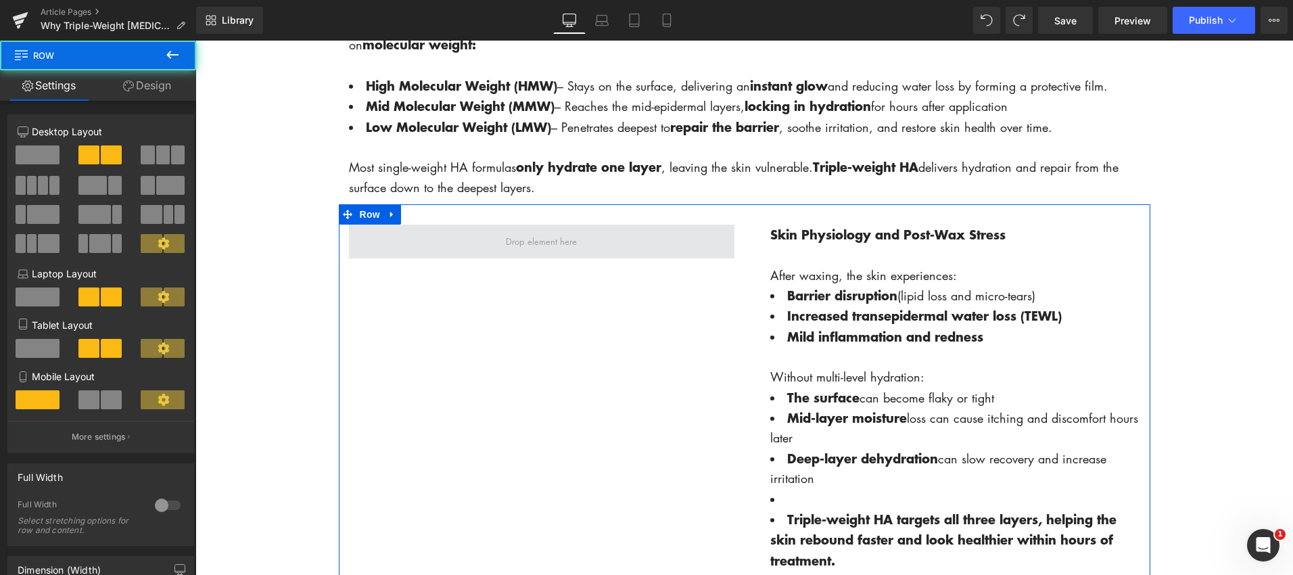
click at [638, 237] on span at bounding box center [541, 242] width 385 height 34
click at [421, 237] on span at bounding box center [541, 242] width 385 height 34
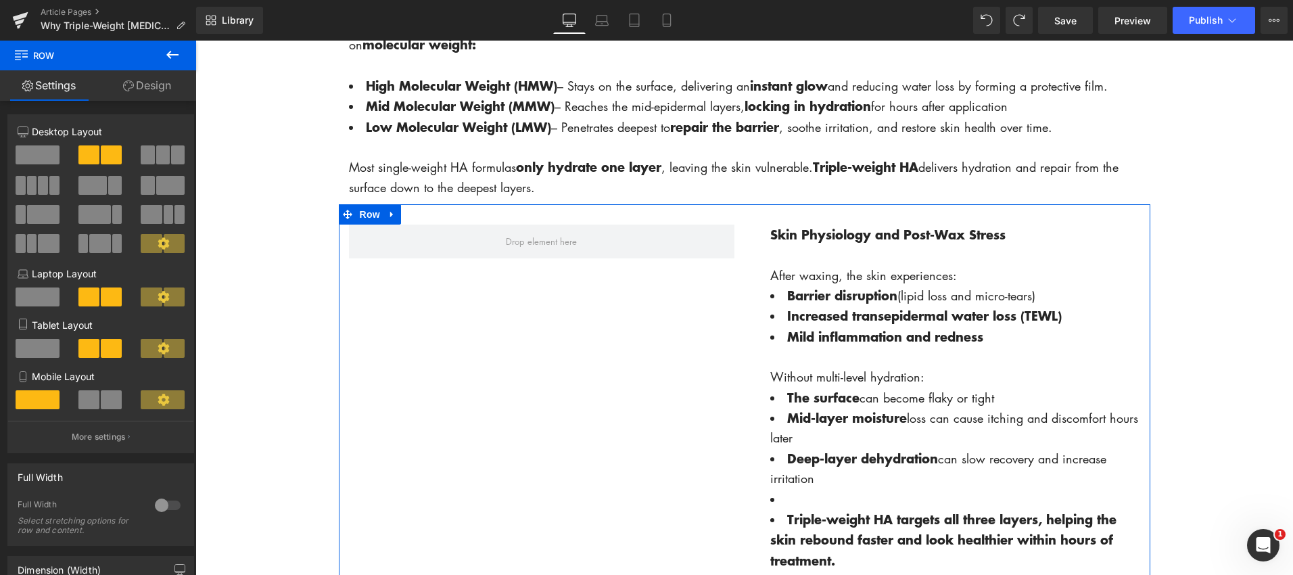
click at [38, 143] on div at bounding box center [101, 204] width 166 height 131
click at [43, 155] on span at bounding box center [38, 154] width 44 height 19
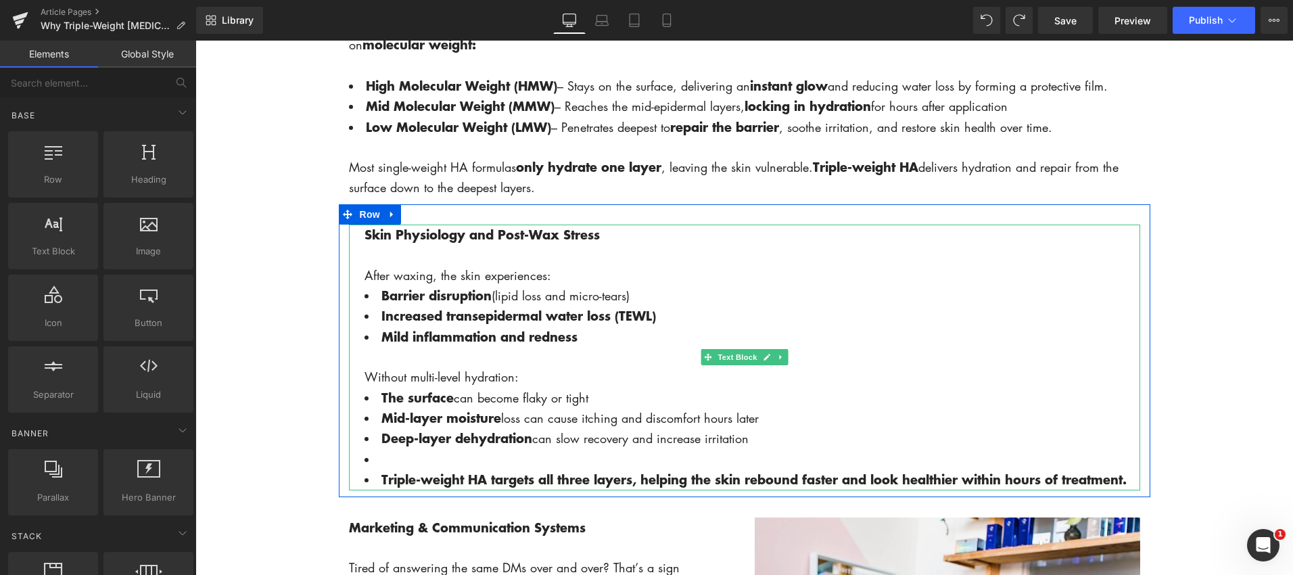
click at [394, 461] on li at bounding box center [752, 459] width 776 height 20
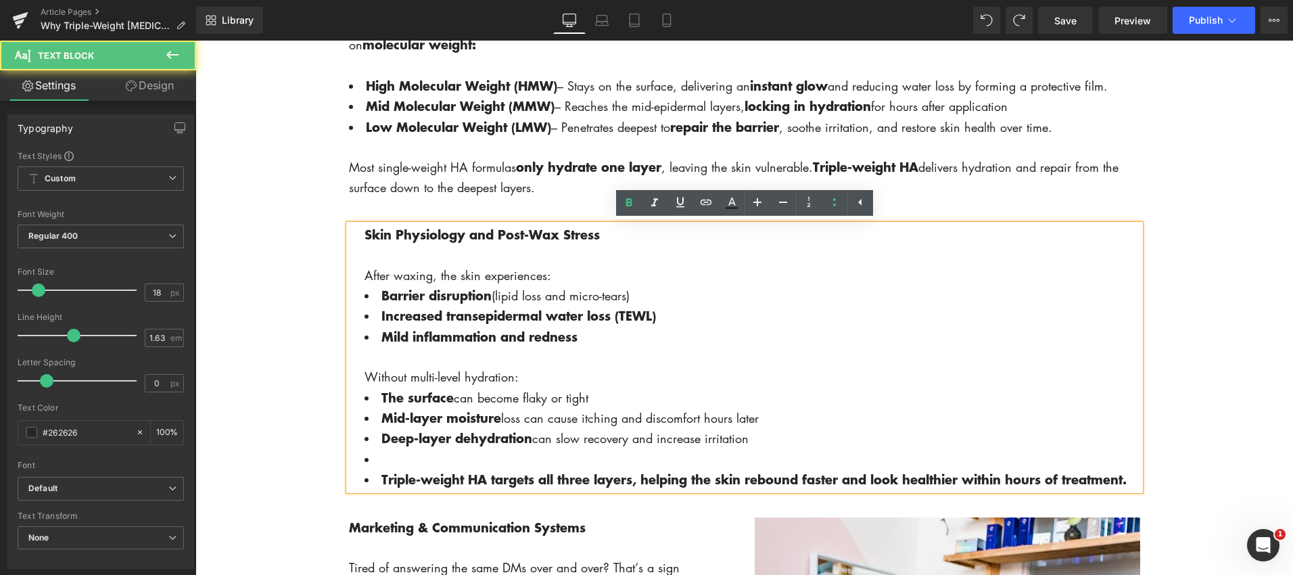
click at [379, 461] on li at bounding box center [752, 459] width 776 height 20
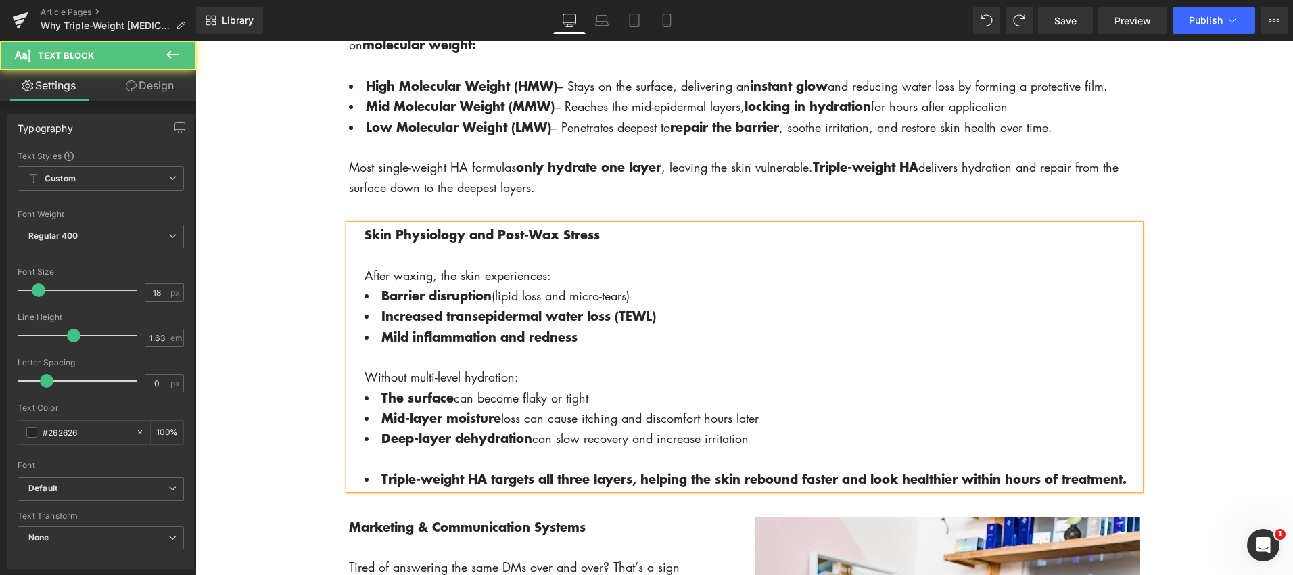
click at [387, 475] on strong "Triple-weight HA targets all three layers, helping the skin rebound faster and …" at bounding box center [753, 478] width 745 height 18
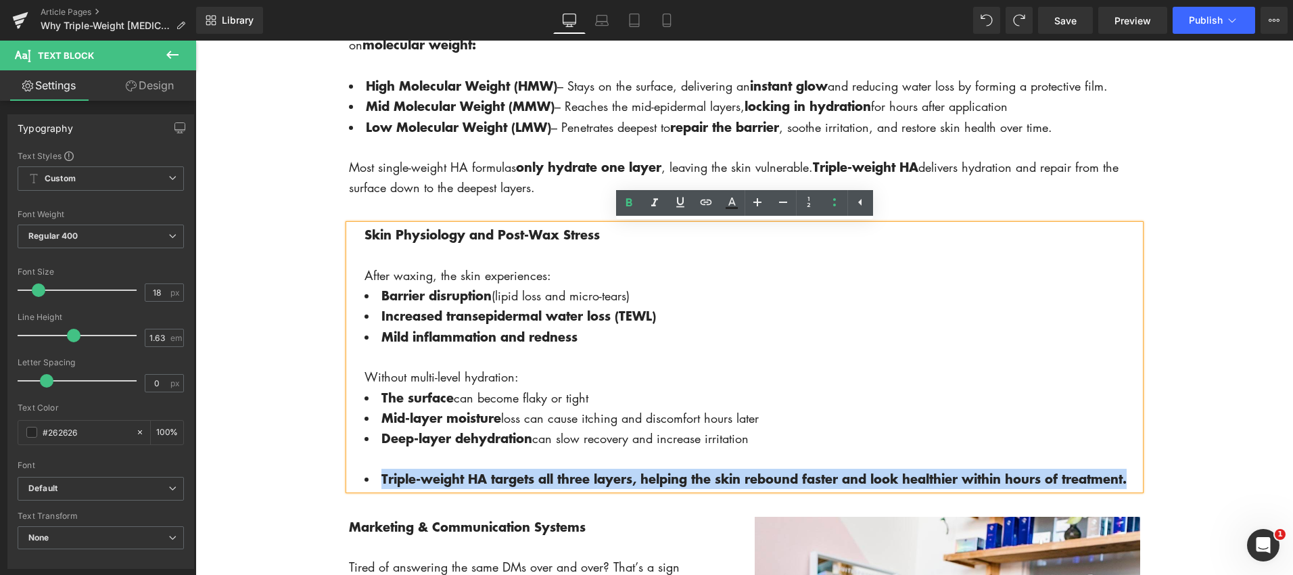
drag, startPoint x: 381, startPoint y: 479, endPoint x: 1158, endPoint y: 483, distance: 776.3
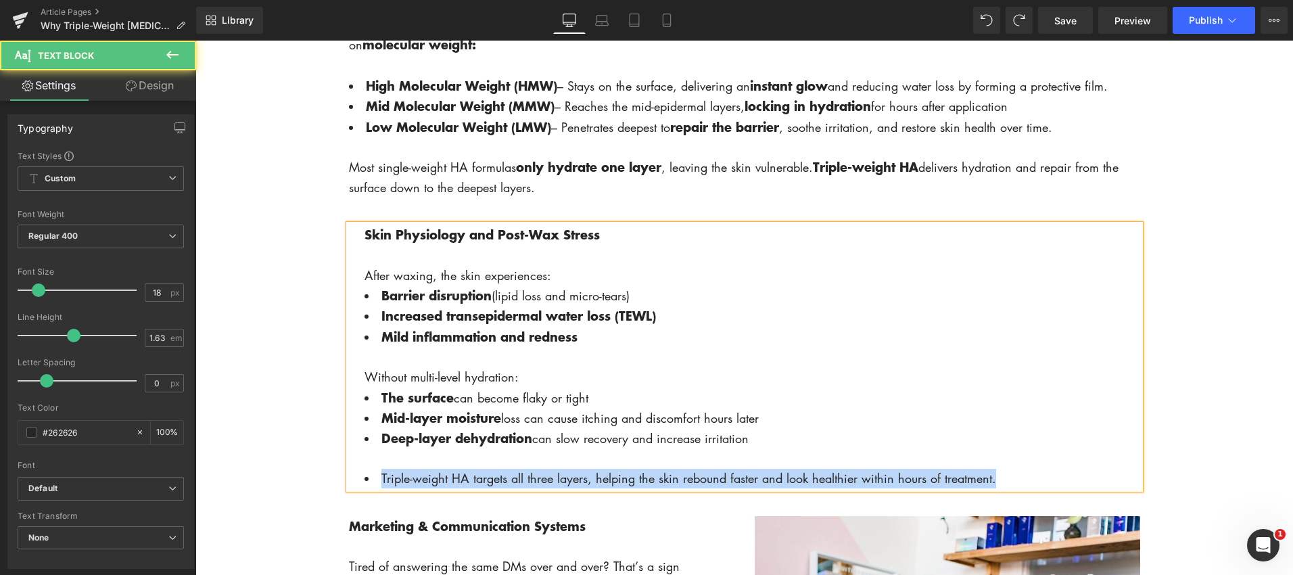
drag, startPoint x: 410, startPoint y: 477, endPoint x: 1011, endPoint y: 478, distance: 600.5
click at [1011, 478] on li "Triple-weight HA targets all three layers, helping the skin rebound faster and …" at bounding box center [752, 479] width 776 height 20
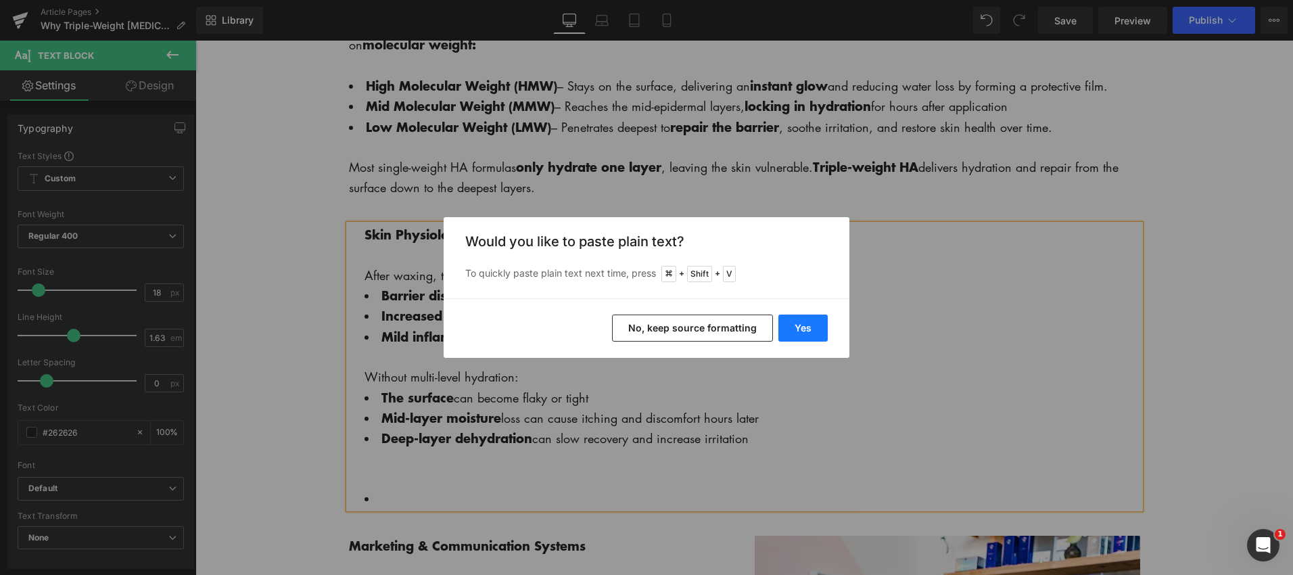
click at [806, 328] on button "Yes" at bounding box center [802, 327] width 49 height 27
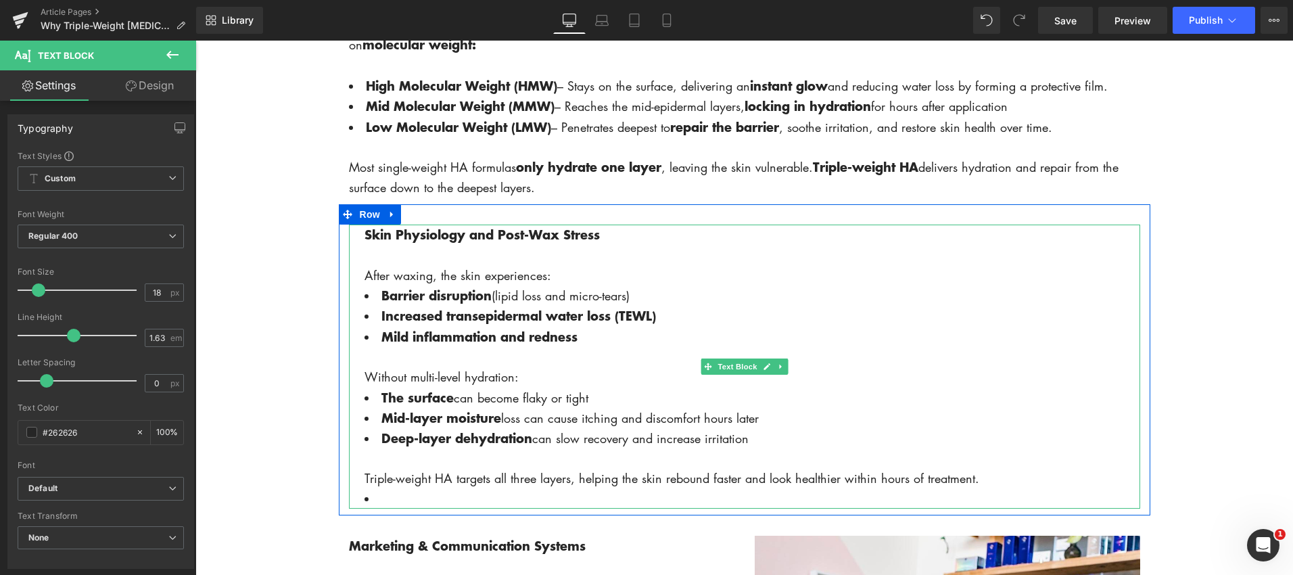
click at [390, 498] on li at bounding box center [752, 499] width 776 height 20
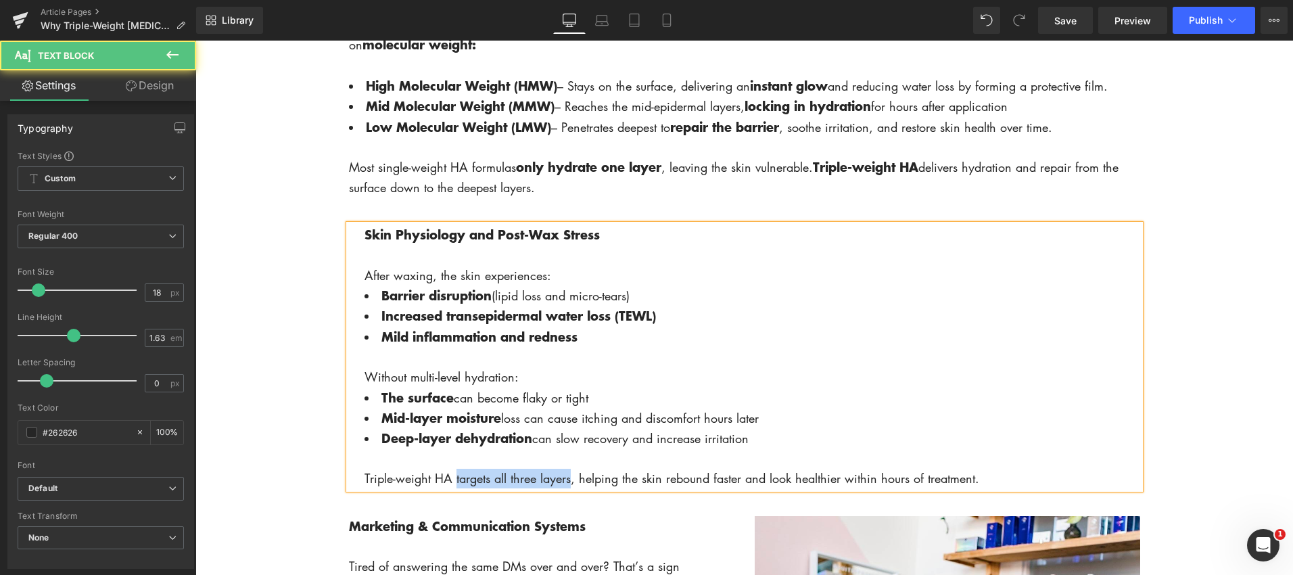
drag, startPoint x: 455, startPoint y: 481, endPoint x: 563, endPoint y: 483, distance: 108.2
click at [572, 483] on div "Triple-weight HA targets all three layers, helping the skin rebound faster and …" at bounding box center [752, 479] width 776 height 20
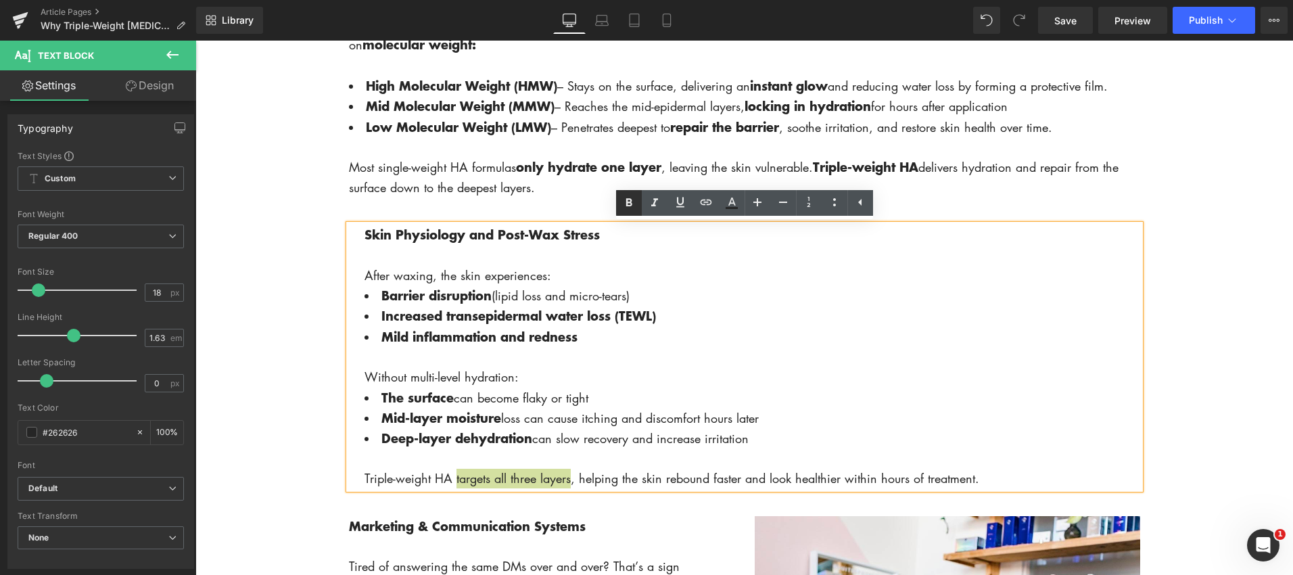
click at [625, 206] on icon at bounding box center [629, 203] width 16 height 16
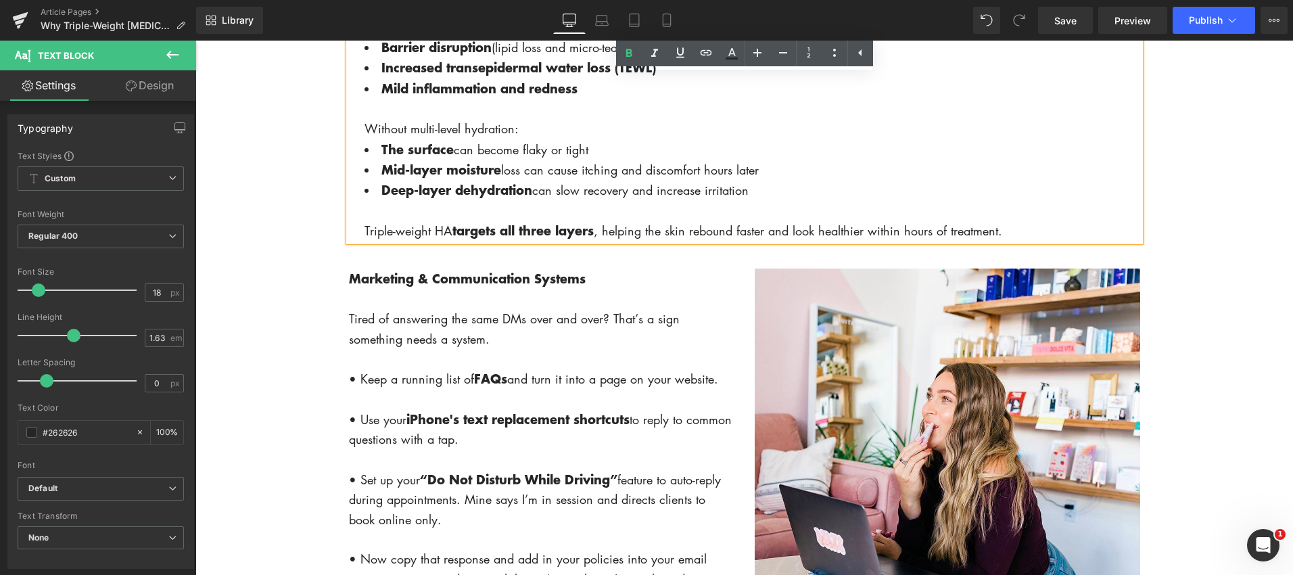
scroll to position [1430, 0]
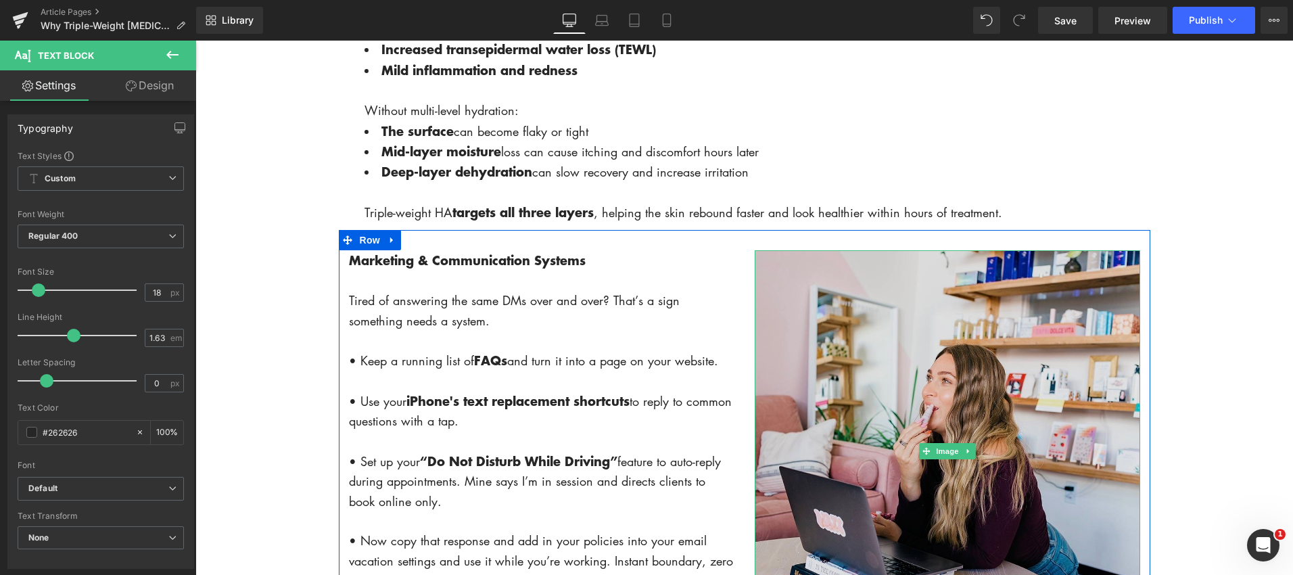
click at [958, 348] on img at bounding box center [947, 451] width 385 height 402
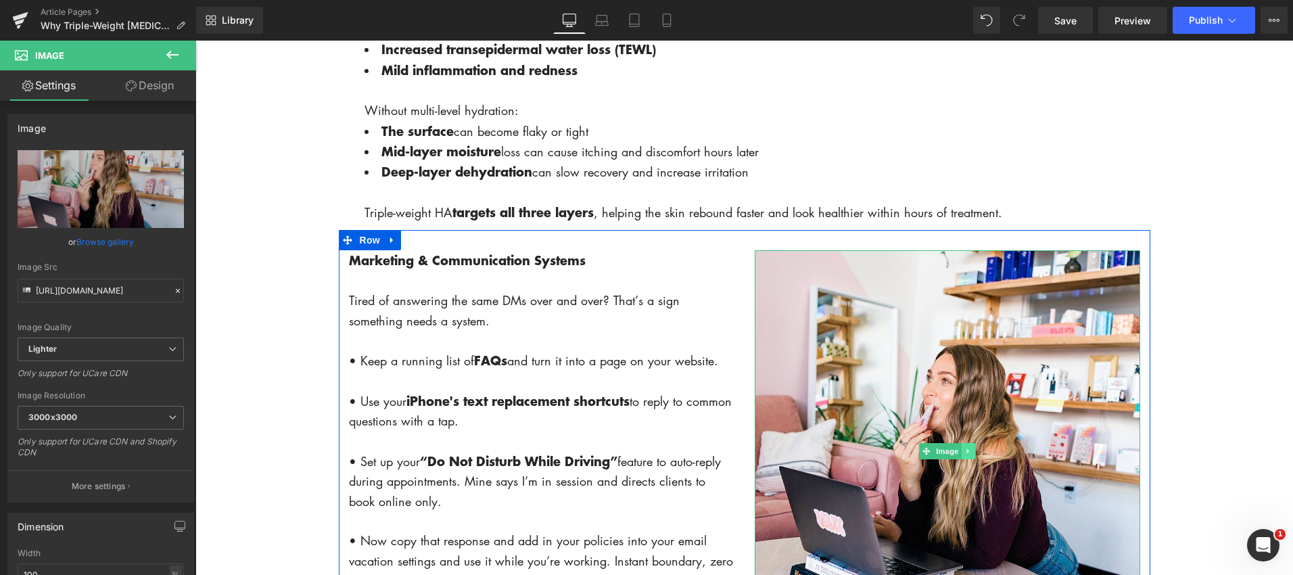
click at [967, 453] on icon at bounding box center [967, 451] width 7 height 8
click at [983, 454] on ul "Image" at bounding box center [947, 451] width 99 height 16
click at [978, 451] on icon at bounding box center [974, 450] width 7 height 7
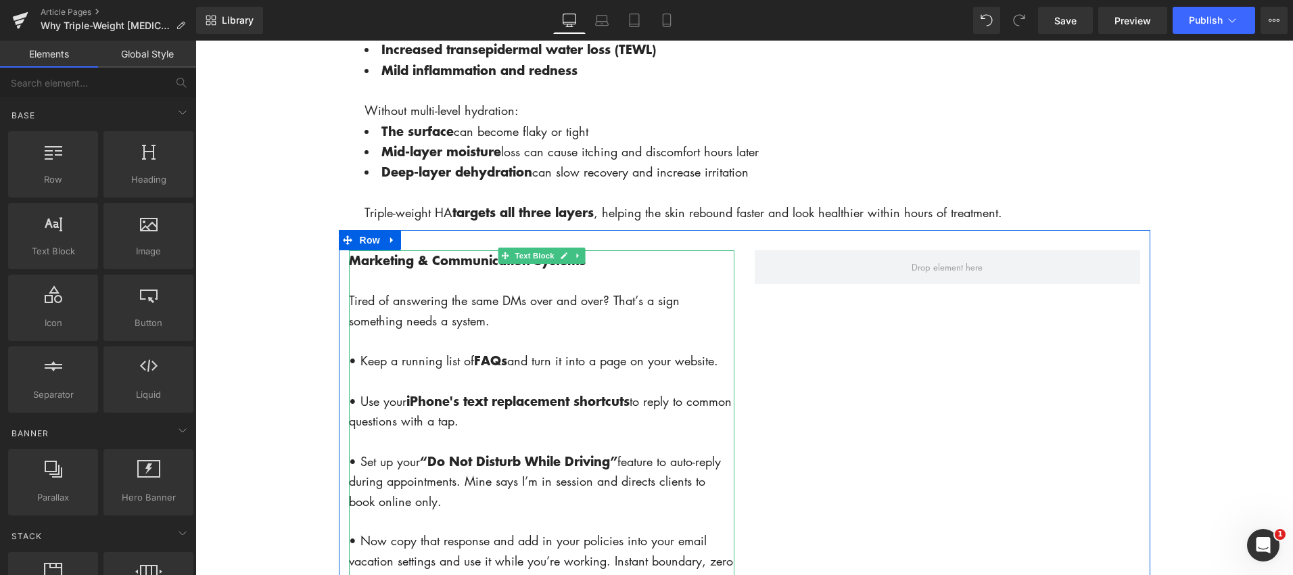
click at [559, 335] on p at bounding box center [541, 341] width 385 height 20
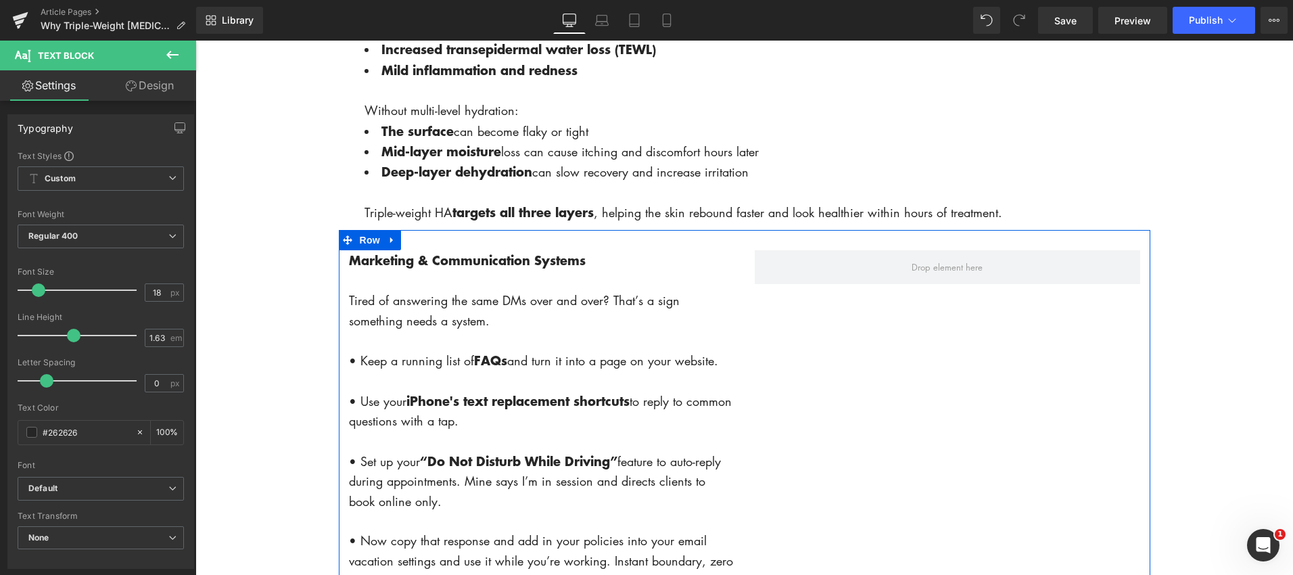
click at [868, 307] on div "Marketing & Communication Systems Tired of answering the same DMs over and over…" at bounding box center [744, 444] width 811 height 429
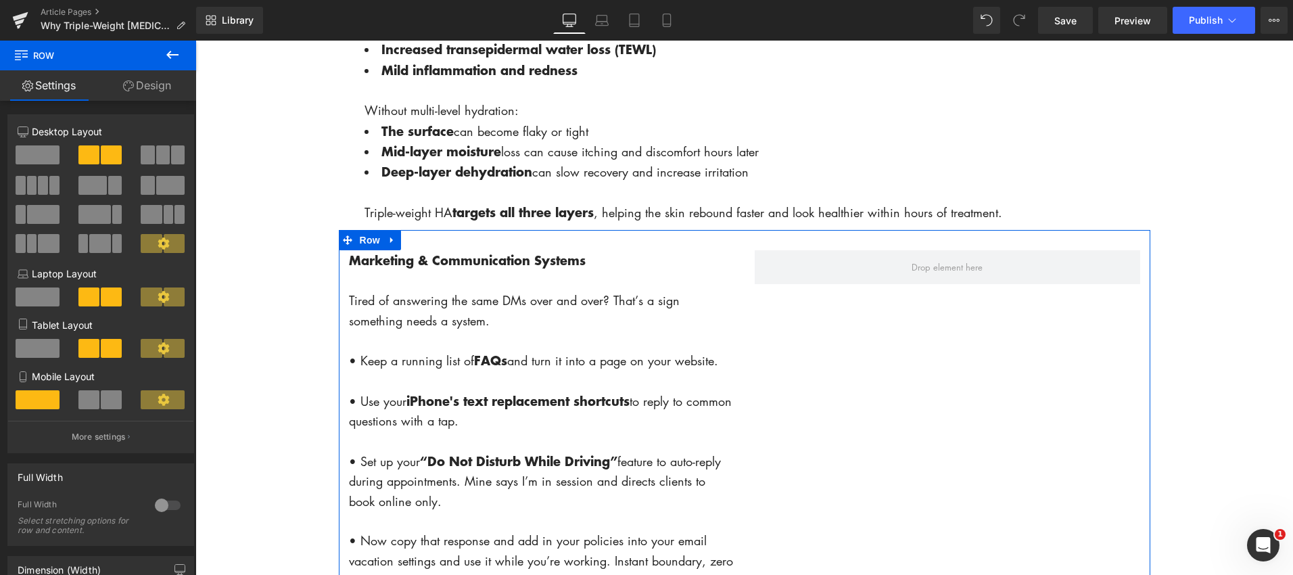
drag, startPoint x: 42, startPoint y: 157, endPoint x: 35, endPoint y: 159, distance: 7.1
click at [43, 158] on span at bounding box center [38, 154] width 44 height 19
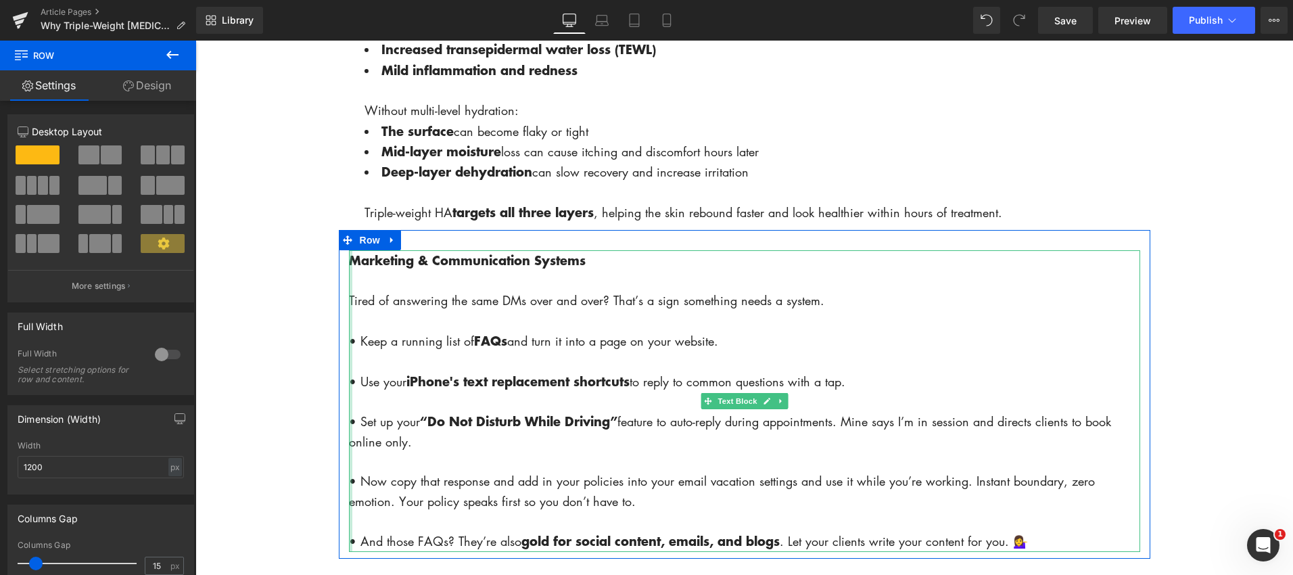
click at [352, 262] on div at bounding box center [350, 401] width 3 height 302
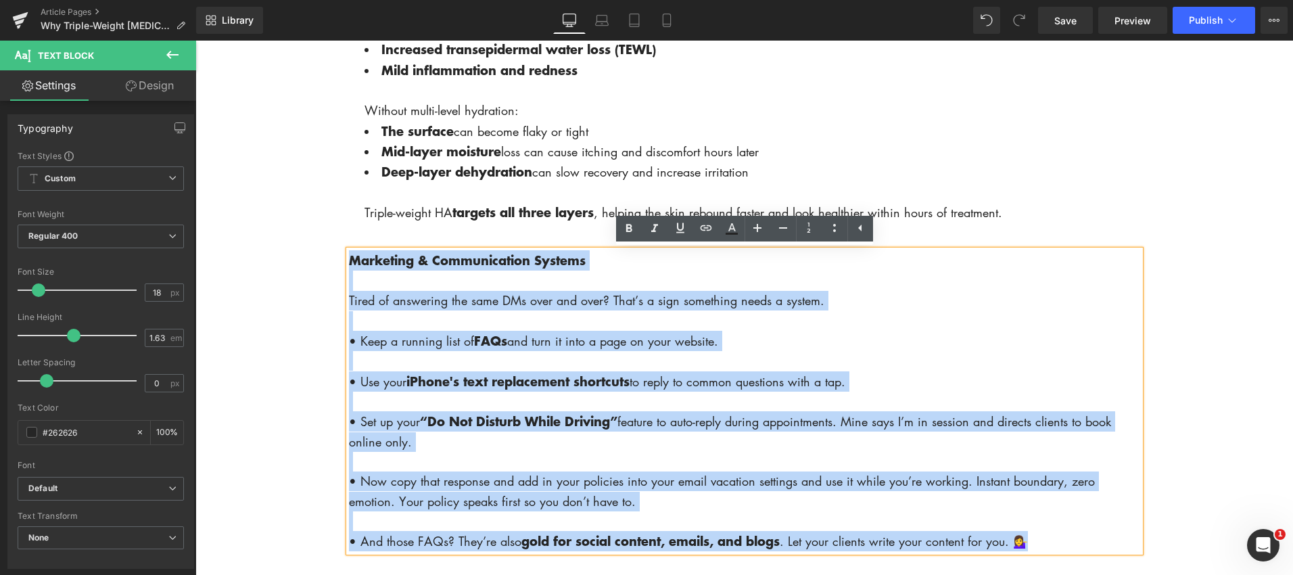
drag, startPoint x: 350, startPoint y: 262, endPoint x: 1100, endPoint y: 544, distance: 800.6
click at [1100, 544] on div "Marketing & Communication Systems Tired of answering the same DMs over and over…" at bounding box center [744, 401] width 791 height 302
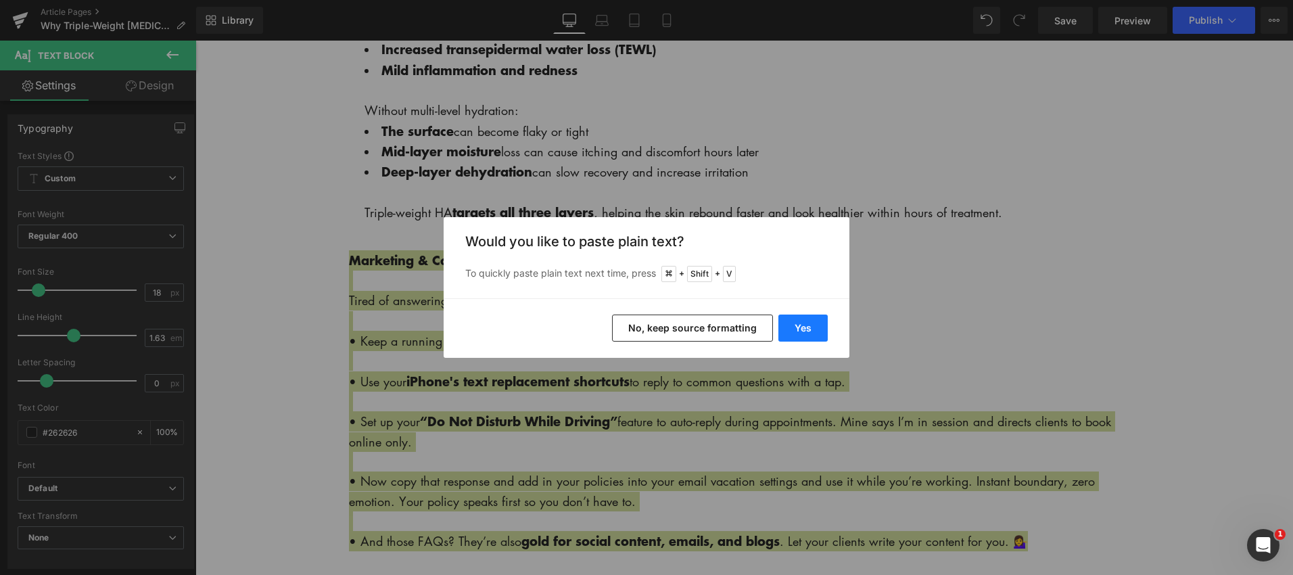
click at [825, 329] on button "Yes" at bounding box center [802, 327] width 49 height 27
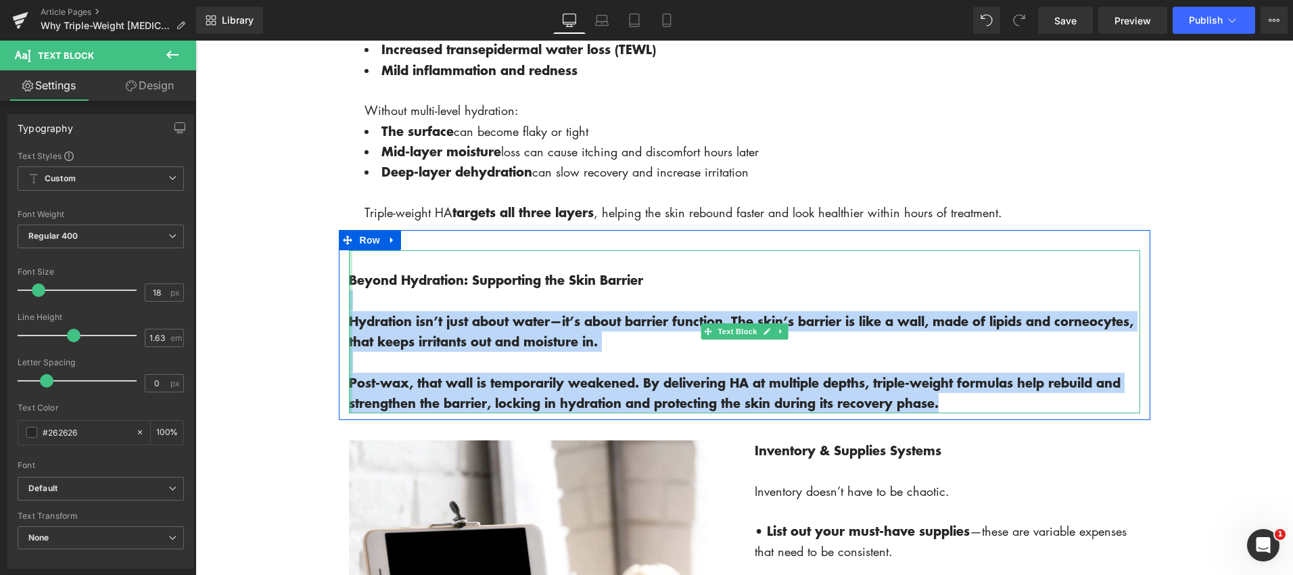
drag, startPoint x: 967, startPoint y: 406, endPoint x: 345, endPoint y: 306, distance: 630.0
click at [349, 310] on div "Beyond Hydration: Supporting the Skin Barrier Hydration isn’t just about water—…" at bounding box center [744, 332] width 791 height 164
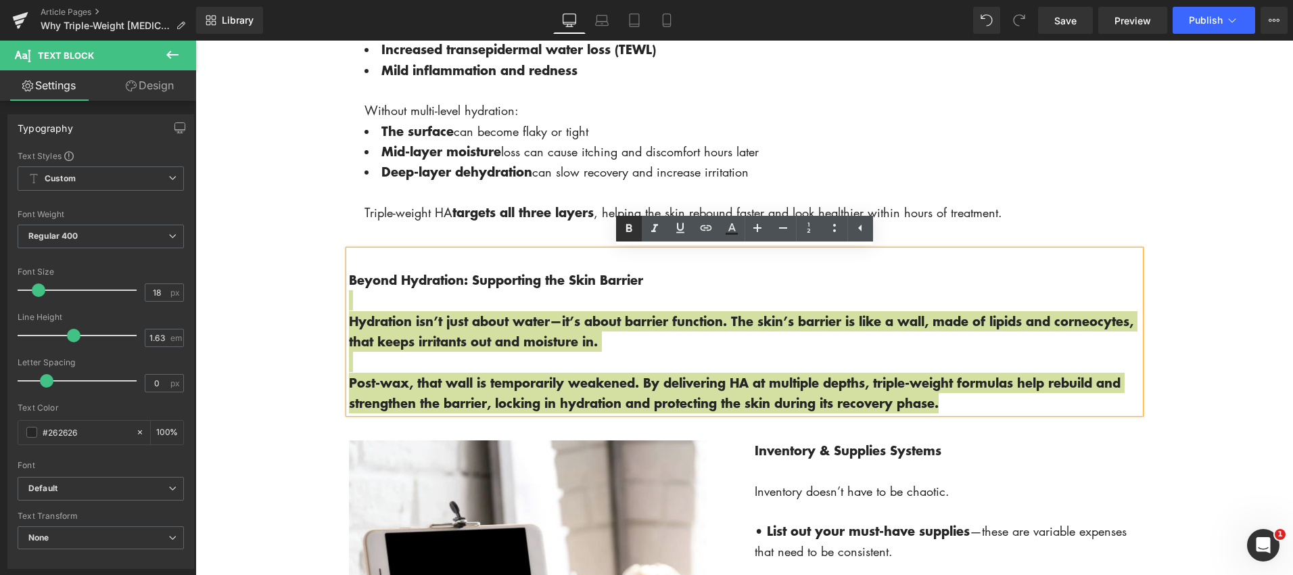
click at [623, 225] on icon at bounding box center [629, 228] width 16 height 16
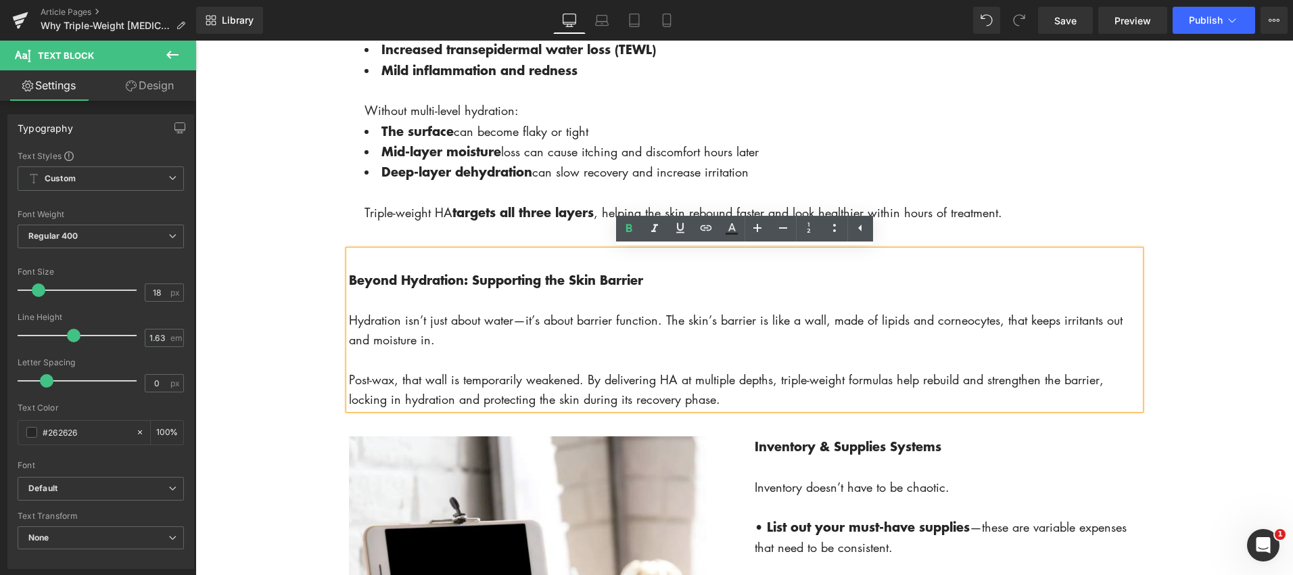
click at [349, 279] on strong "Beyond Hydration: Supporting the Skin Barrier" at bounding box center [496, 279] width 294 height 18
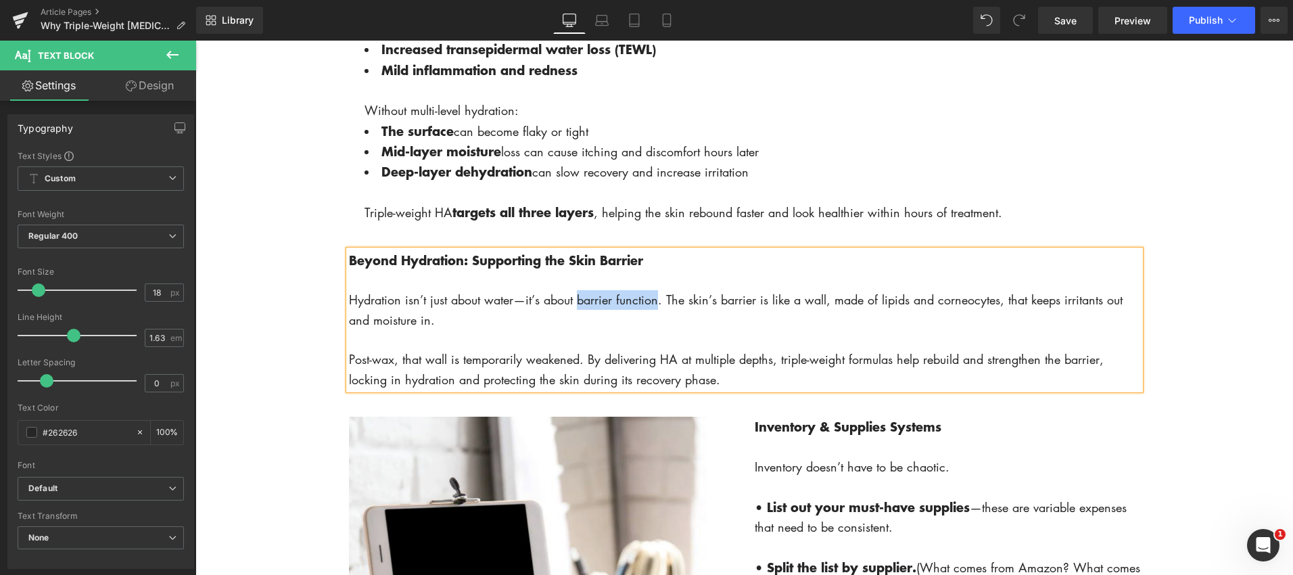
drag, startPoint x: 578, startPoint y: 299, endPoint x: 663, endPoint y: 277, distance: 87.9
click at [659, 303] on p "Hydration isn’t just about water—it’s about barrier function. The skin’s barrie…" at bounding box center [744, 310] width 791 height 40
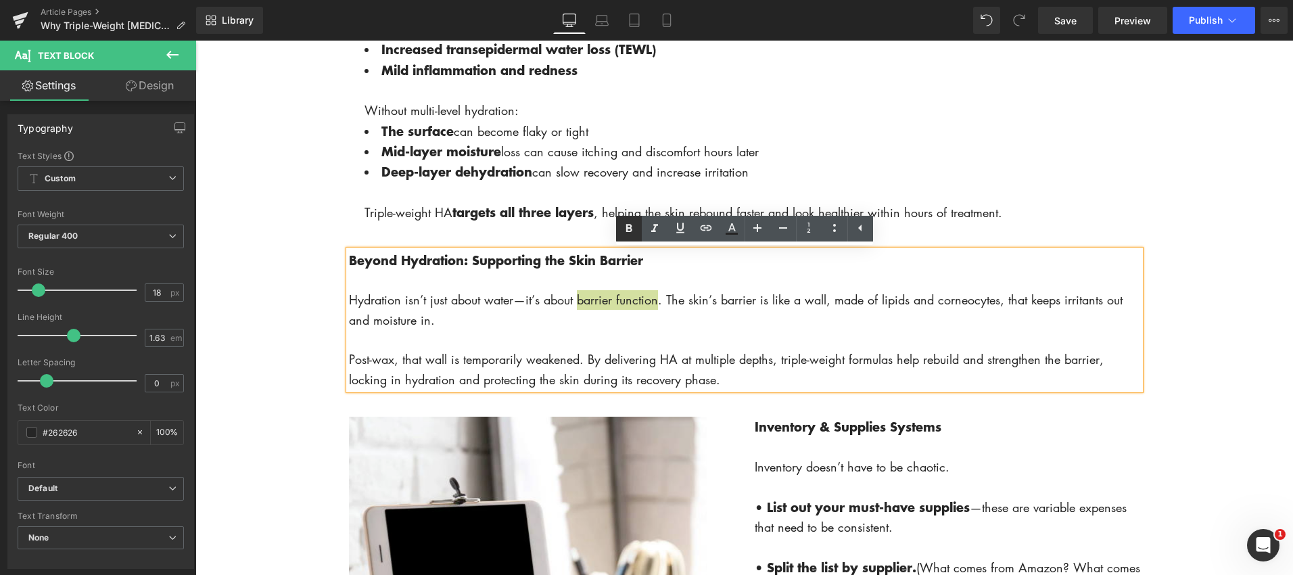
click at [631, 222] on icon at bounding box center [629, 228] width 16 height 16
drag, startPoint x: 779, startPoint y: 362, endPoint x: 796, endPoint y: 304, distance: 61.2
click at [847, 356] on p "Post-wax, that wall is temporarily weakened. By delivering HA at multiple depth…" at bounding box center [744, 370] width 791 height 40
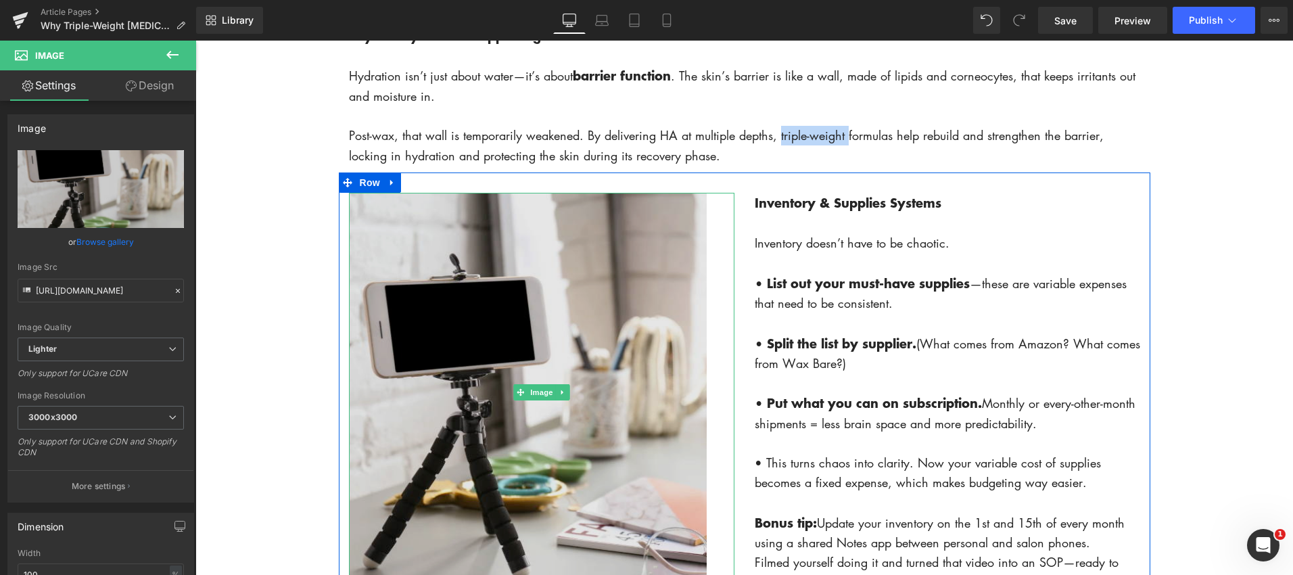
scroll to position [1725, 0]
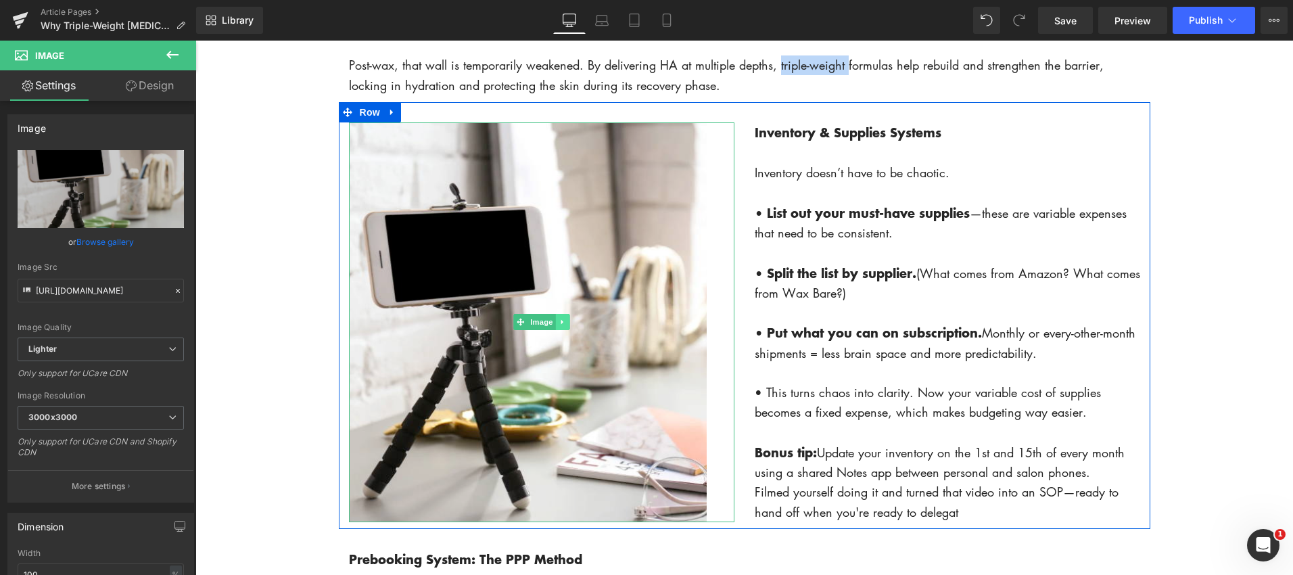
click at [565, 321] on icon at bounding box center [562, 322] width 7 height 8
click at [572, 325] on icon at bounding box center [568, 322] width 7 height 8
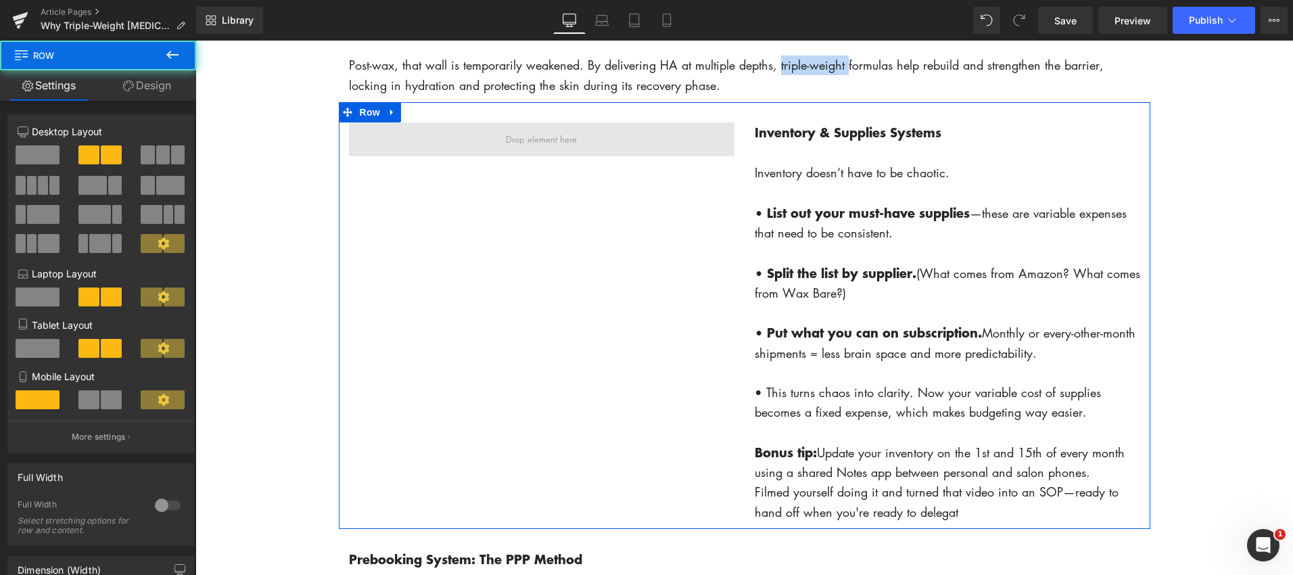
click at [619, 137] on span at bounding box center [541, 139] width 385 height 34
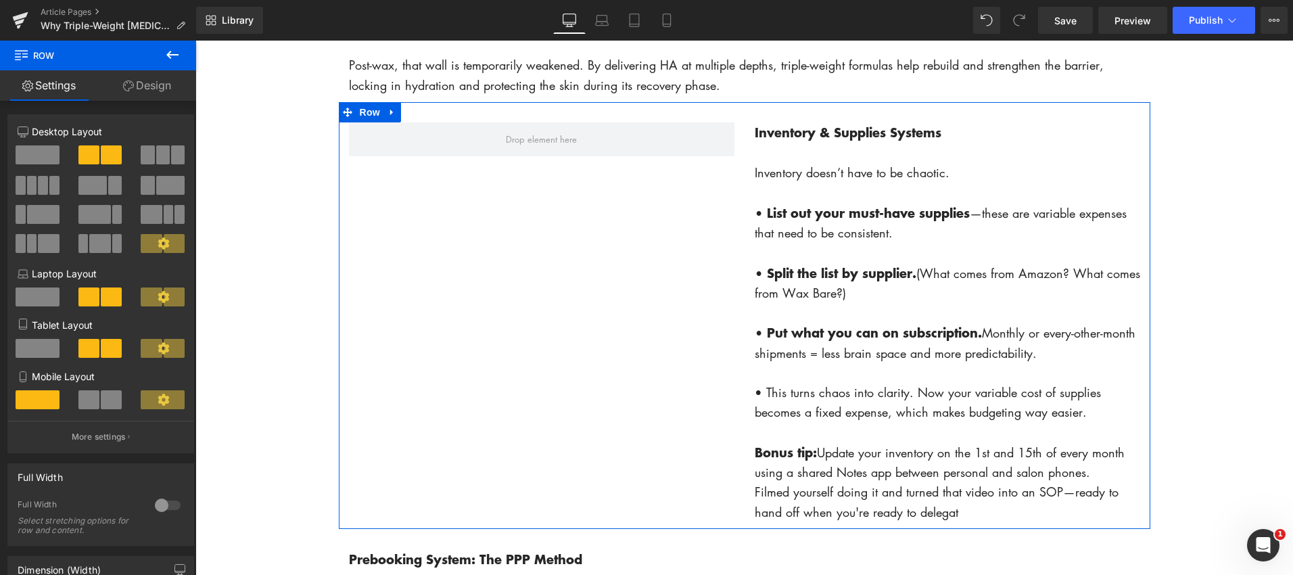
click at [41, 154] on span at bounding box center [38, 154] width 44 height 19
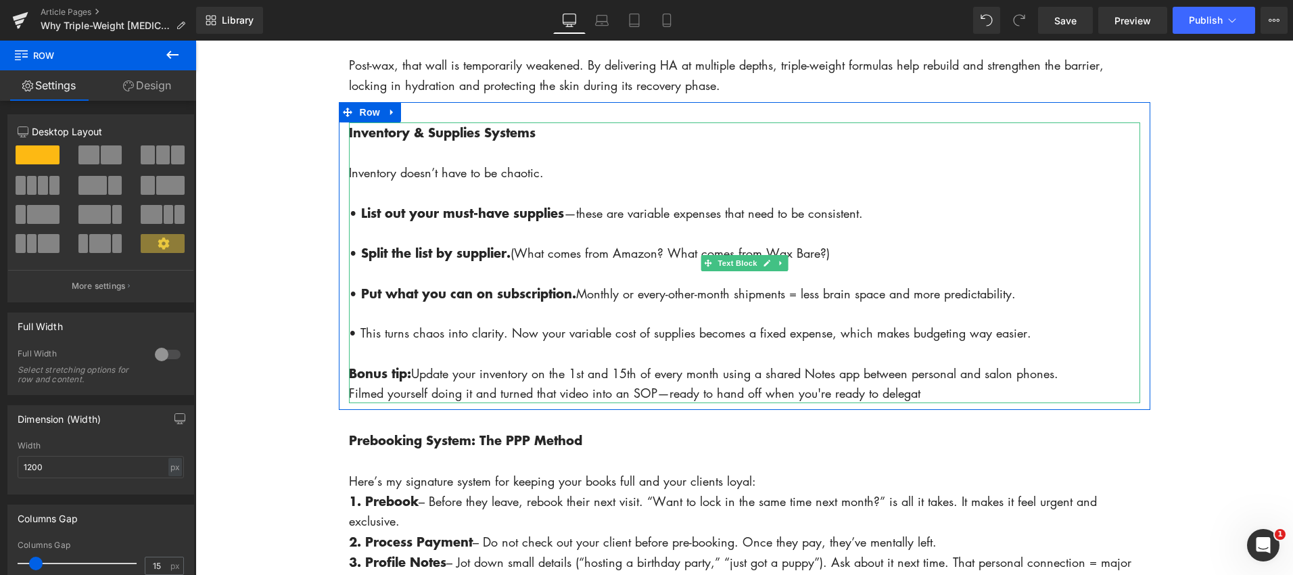
click at [371, 140] on strong "Inventory & Supplies Systems" at bounding box center [442, 132] width 187 height 18
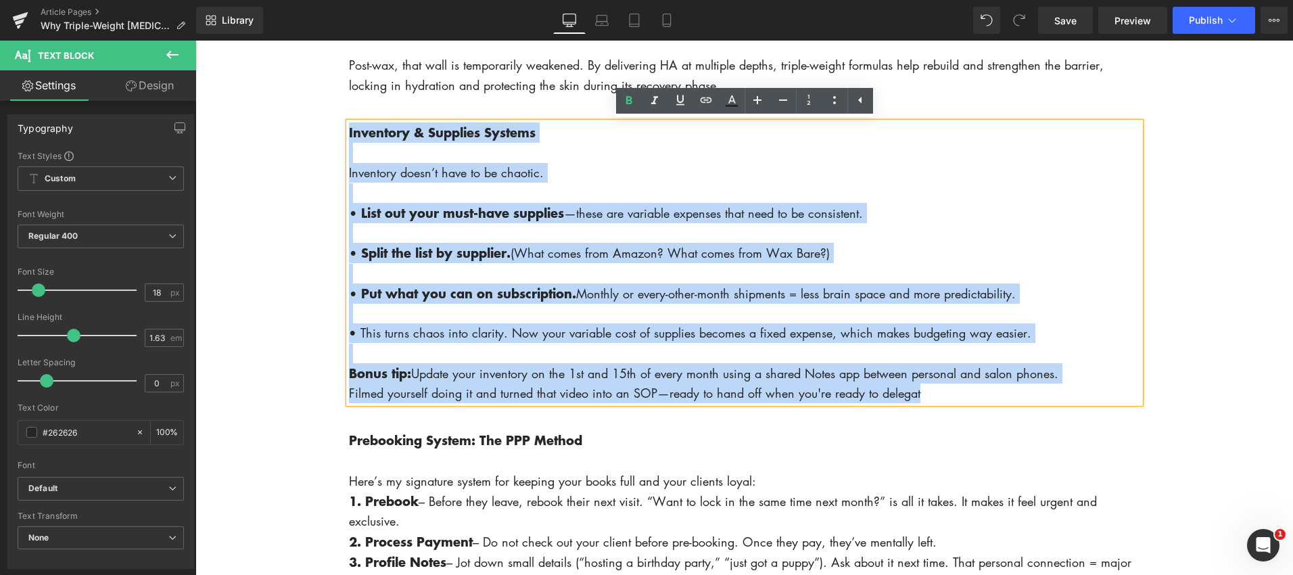
drag, startPoint x: 347, startPoint y: 130, endPoint x: 364, endPoint y: 105, distance: 29.6
click at [365, 105] on div "Inventory & Supplies Systems Inventory doesn’t have to be chaotic. • List out y…" at bounding box center [744, 256] width 811 height 308
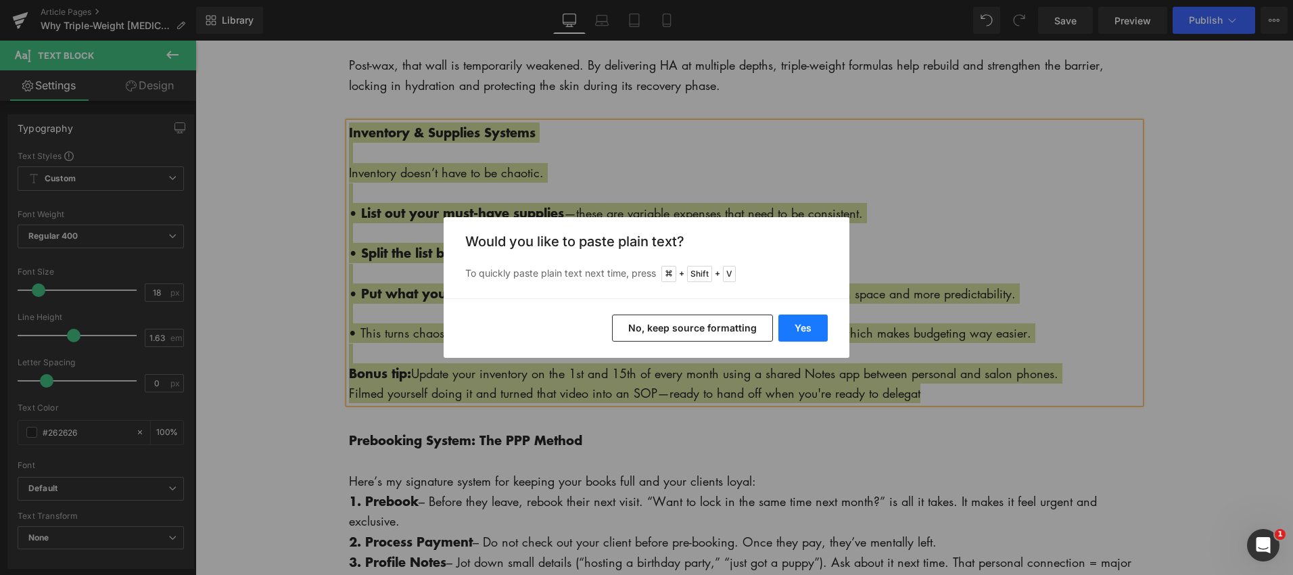
click at [806, 323] on button "Yes" at bounding box center [802, 327] width 49 height 27
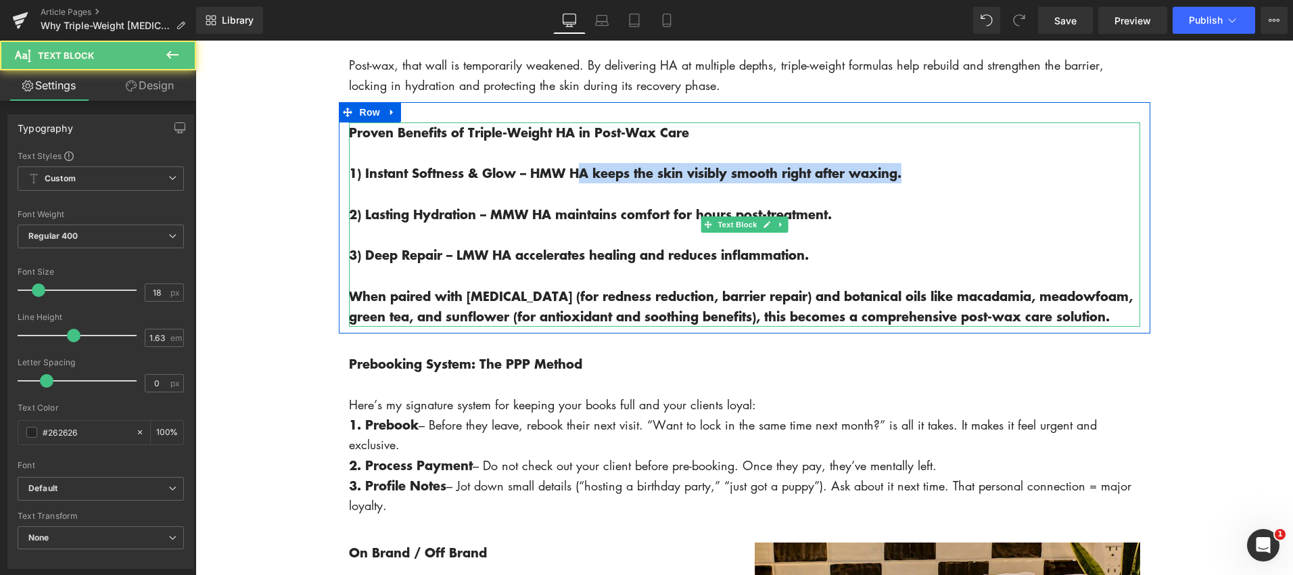
drag, startPoint x: 552, startPoint y: 174, endPoint x: 805, endPoint y: 166, distance: 253.1
click at [915, 200] on div "Proven Benefits of Triple-Weight HA in Post-Wax Care 1) Instant Softness & Glow…" at bounding box center [744, 224] width 791 height 205
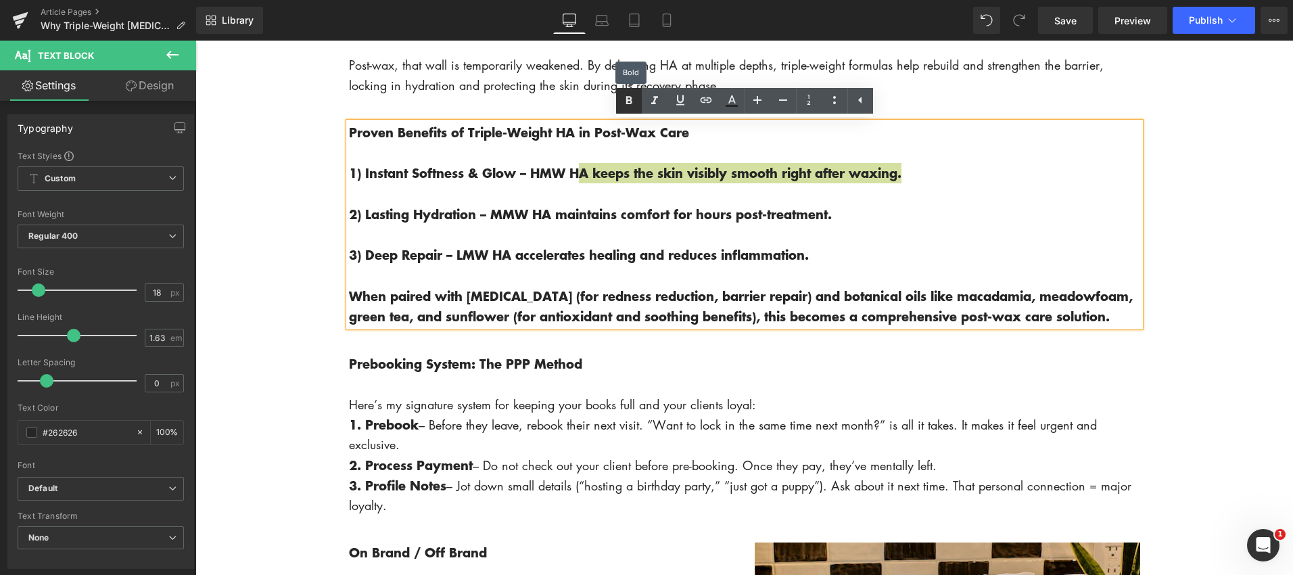
click at [621, 102] on icon at bounding box center [629, 101] width 16 height 16
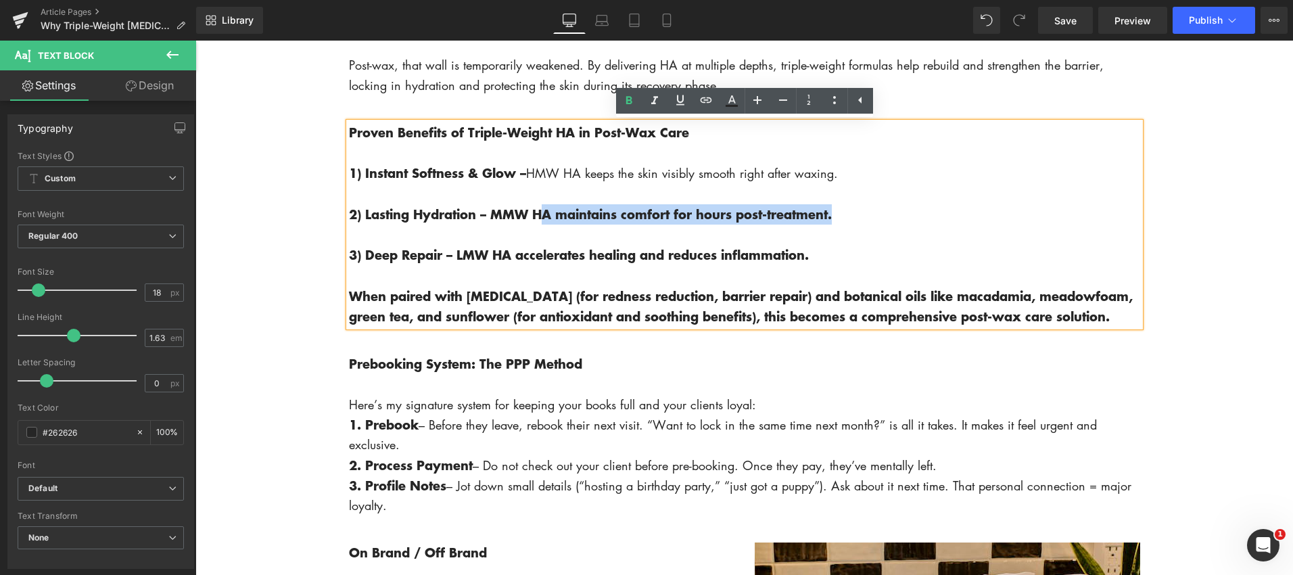
drag, startPoint x: 512, startPoint y: 216, endPoint x: 765, endPoint y: 172, distance: 256.8
click at [883, 241] on div "Proven Benefits of Triple-Weight HA in Post-Wax Care 1) Instant Softness & Glow…" at bounding box center [744, 224] width 791 height 205
click at [628, 99] on icon at bounding box center [629, 101] width 16 height 16
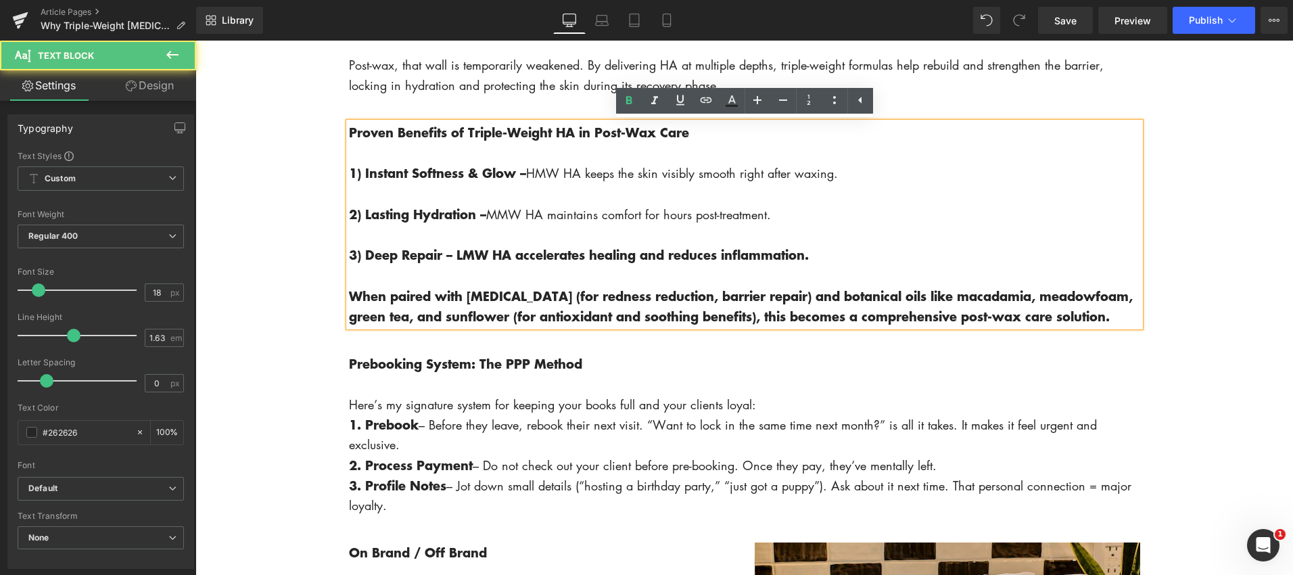
drag, startPoint x: 478, startPoint y: 257, endPoint x: 964, endPoint y: 245, distance: 485.7
click at [975, 249] on p "3) Deep Repair – LMW HA accelerates healing and reduces inflammation." at bounding box center [744, 255] width 791 height 20
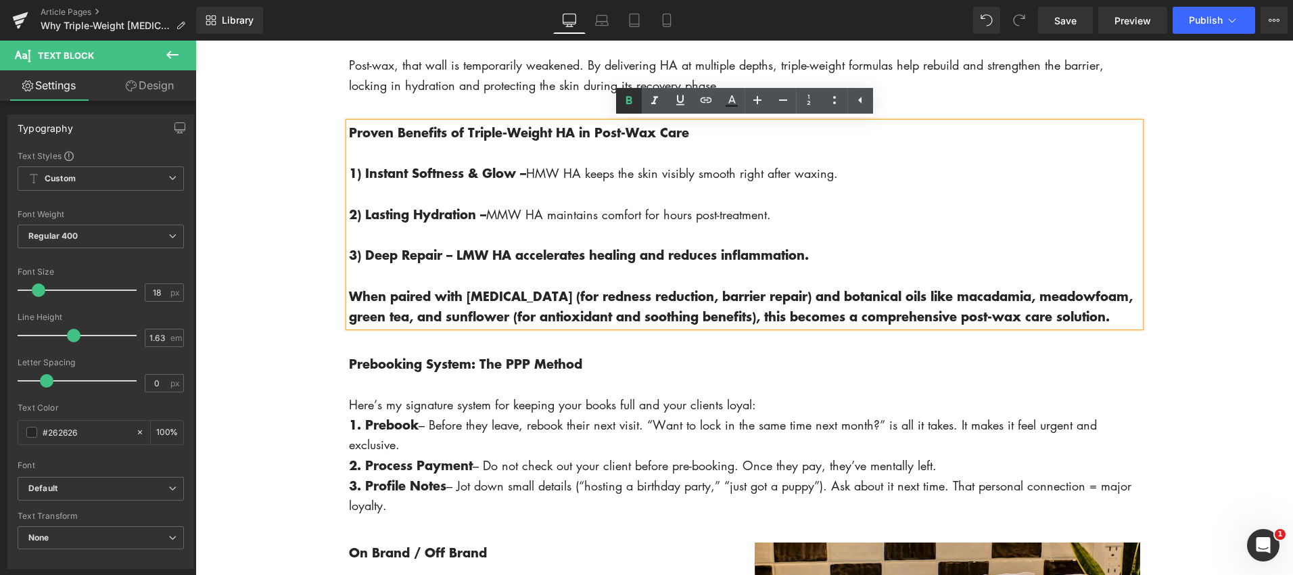
click at [624, 101] on icon at bounding box center [629, 101] width 16 height 16
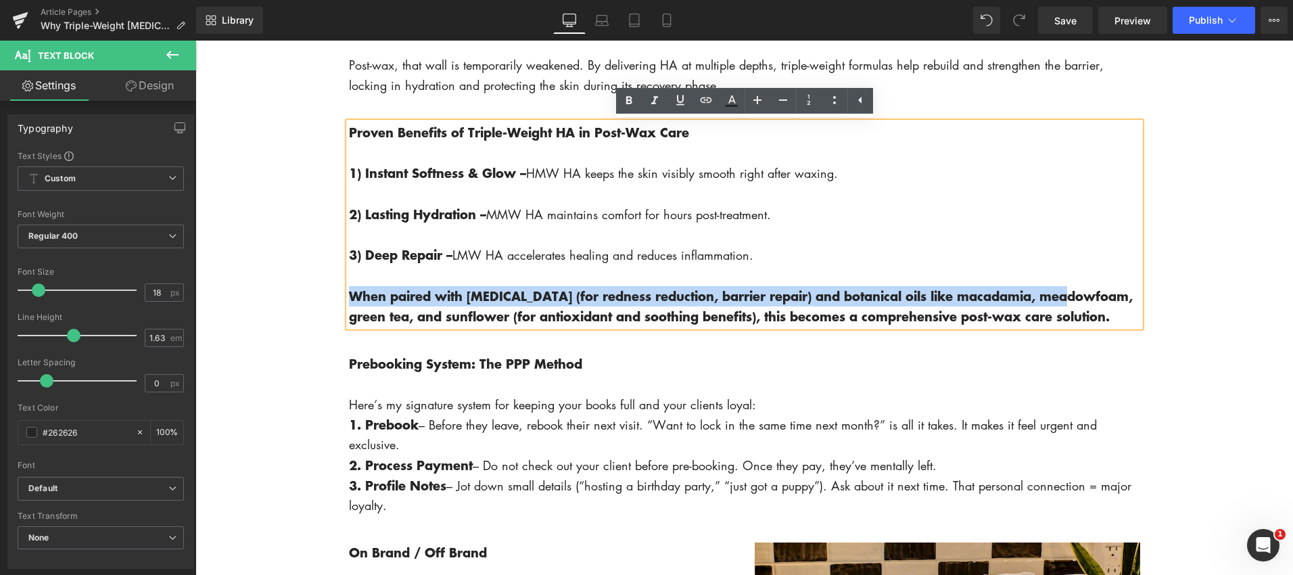
drag, startPoint x: 348, startPoint y: 298, endPoint x: 1076, endPoint y: 306, distance: 727.7
click at [1076, 306] on strong "When paired with [MEDICAL_DATA] (for redness reduction, barrier repair) and bot…" at bounding box center [741, 306] width 784 height 39
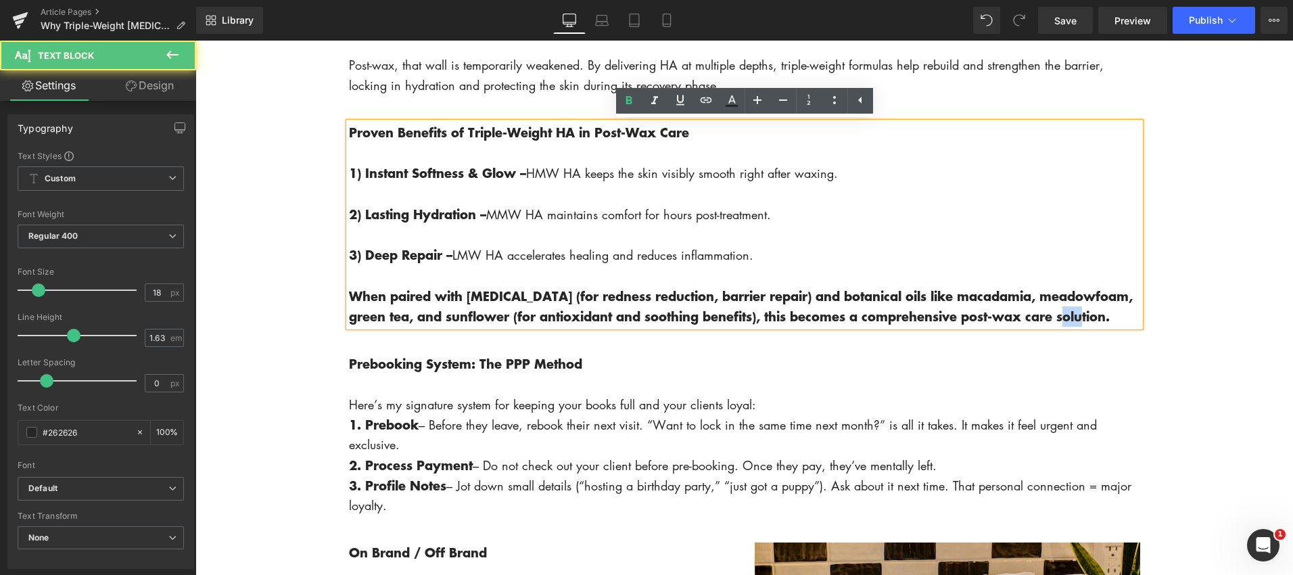
drag, startPoint x: 1096, startPoint y: 311, endPoint x: 1108, endPoint y: 314, distance: 12.5
click at [1107, 314] on strong "When paired with [MEDICAL_DATA] (for redness reduction, barrier repair) and bot…" at bounding box center [741, 306] width 784 height 39
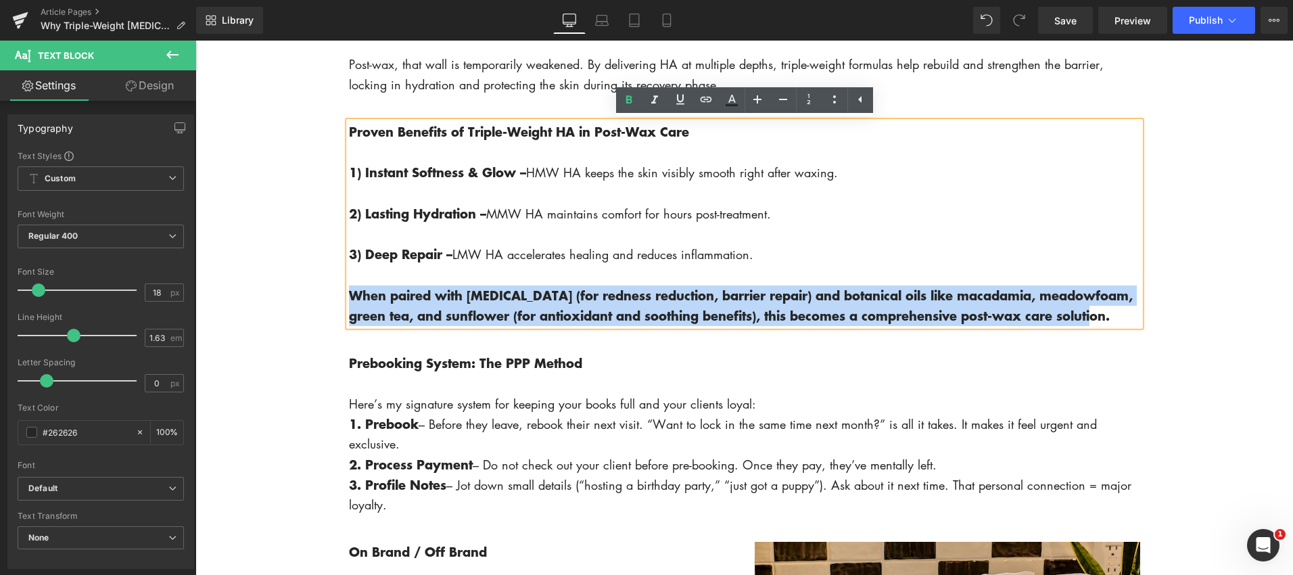
drag, startPoint x: 1083, startPoint y: 315, endPoint x: 362, endPoint y: 285, distance: 722.2
click at [354, 285] on p "When paired with [MEDICAL_DATA] (for redness reduction, barrier repair) and bot…" at bounding box center [744, 305] width 791 height 41
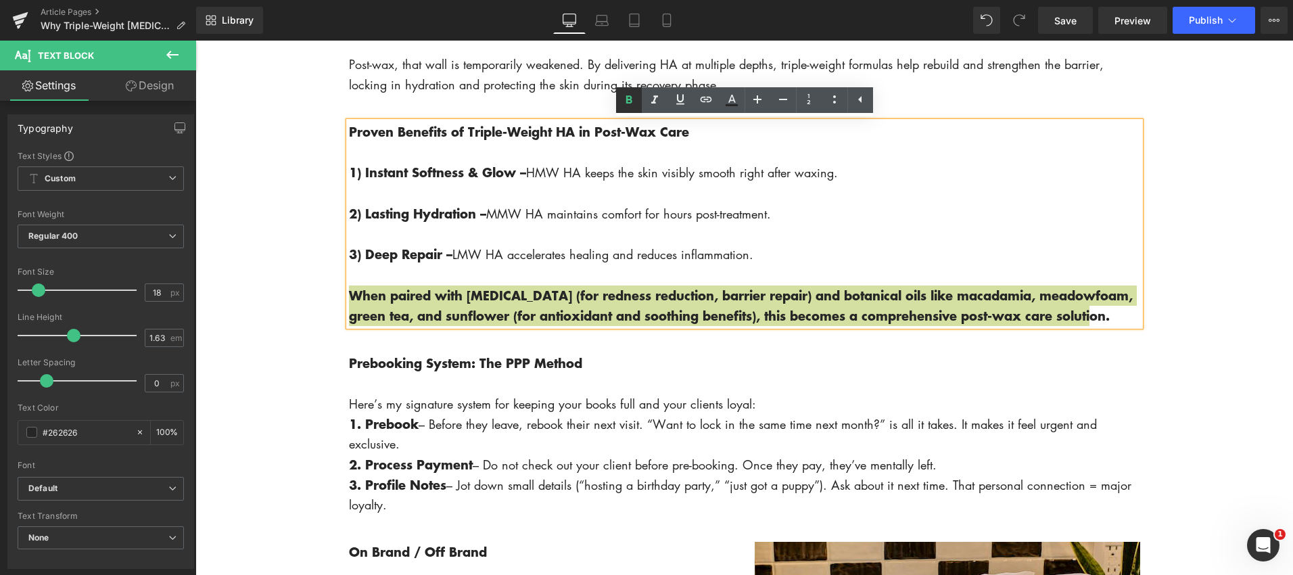
drag, startPoint x: 629, startPoint y: 97, endPoint x: 618, endPoint y: 111, distance: 17.9
click at [629, 98] on icon at bounding box center [629, 100] width 16 height 16
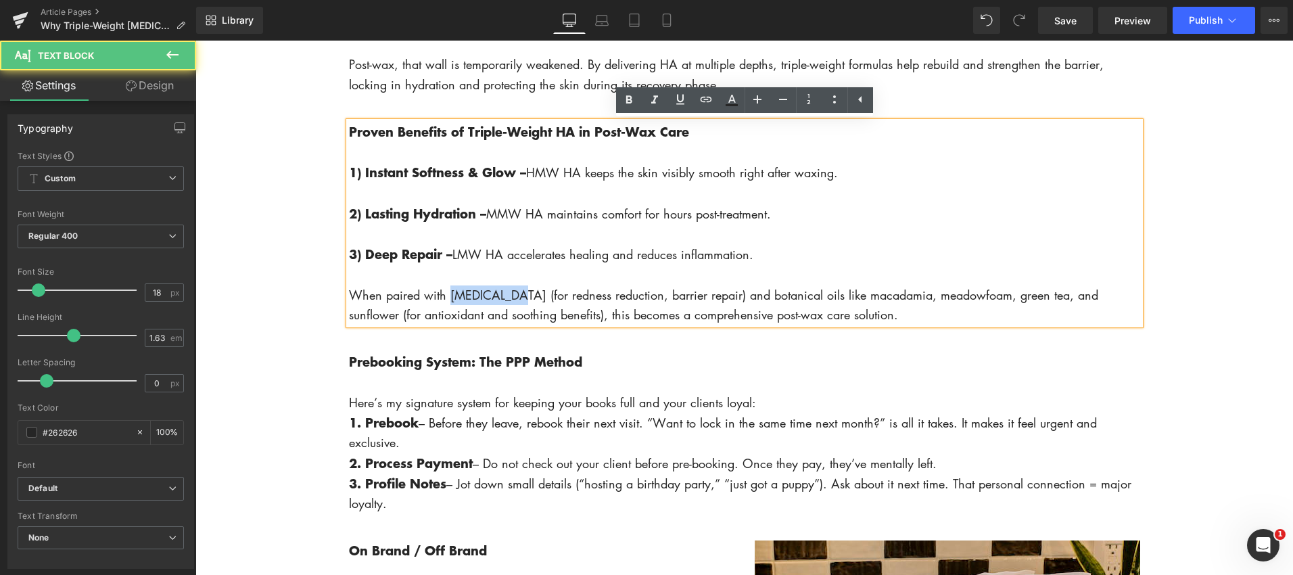
drag, startPoint x: 449, startPoint y: 298, endPoint x: 529, endPoint y: 287, distance: 80.4
click at [516, 298] on p "When paired with [MEDICAL_DATA] (for redness reduction, barrier repair) and bot…" at bounding box center [744, 305] width 791 height 40
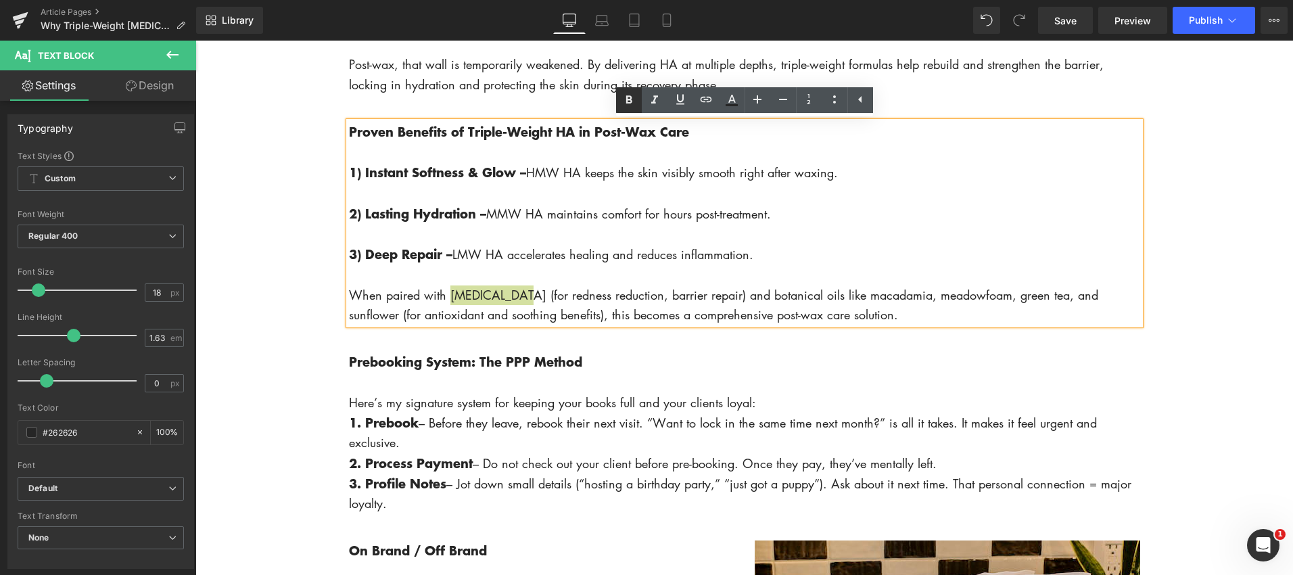
click at [626, 95] on icon at bounding box center [629, 100] width 16 height 16
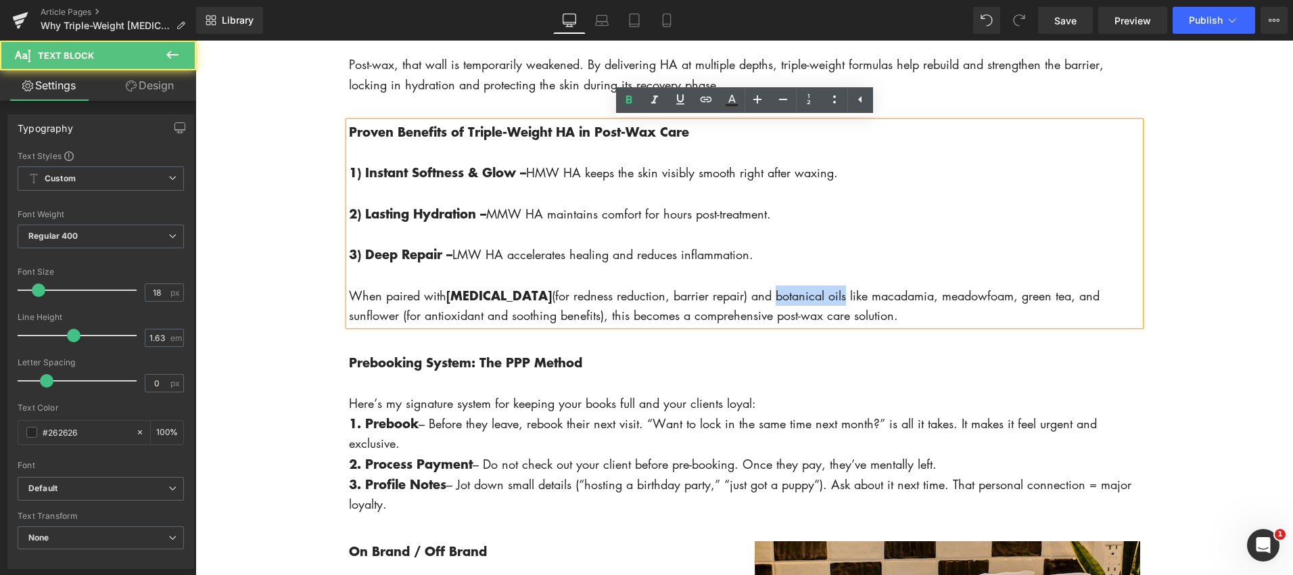
drag, startPoint x: 755, startPoint y: 299, endPoint x: 822, endPoint y: 303, distance: 67.1
click at [823, 303] on p "When paired with [MEDICAL_DATA] (for redness reduction, barrier repair) and bot…" at bounding box center [744, 305] width 791 height 41
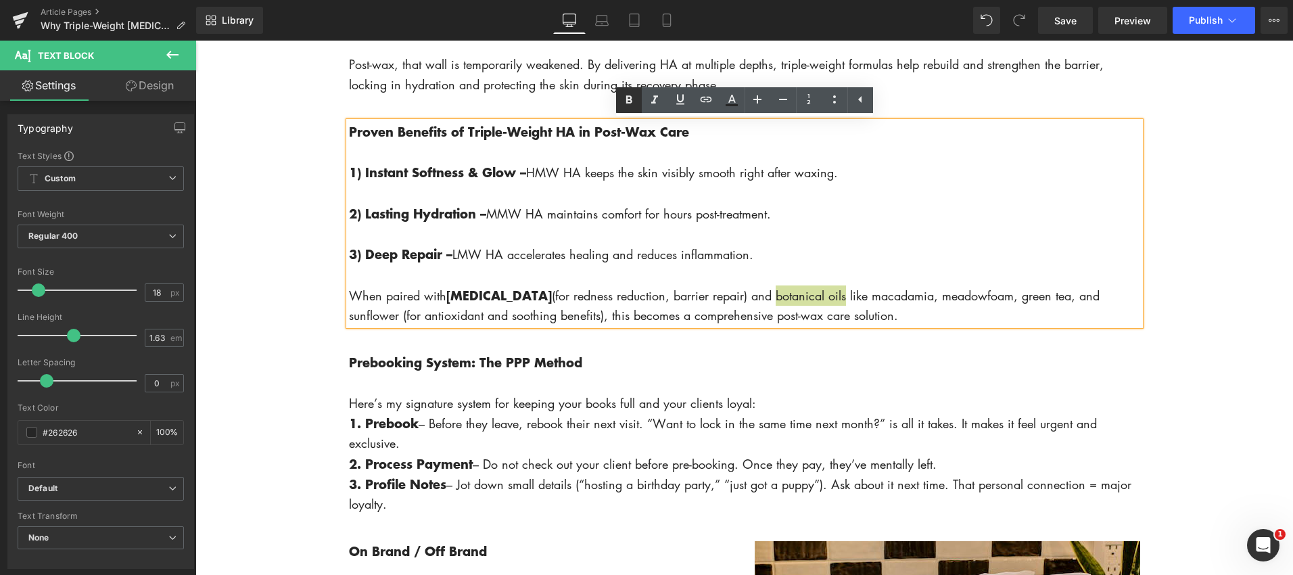
click at [628, 101] on icon at bounding box center [629, 100] width 16 height 16
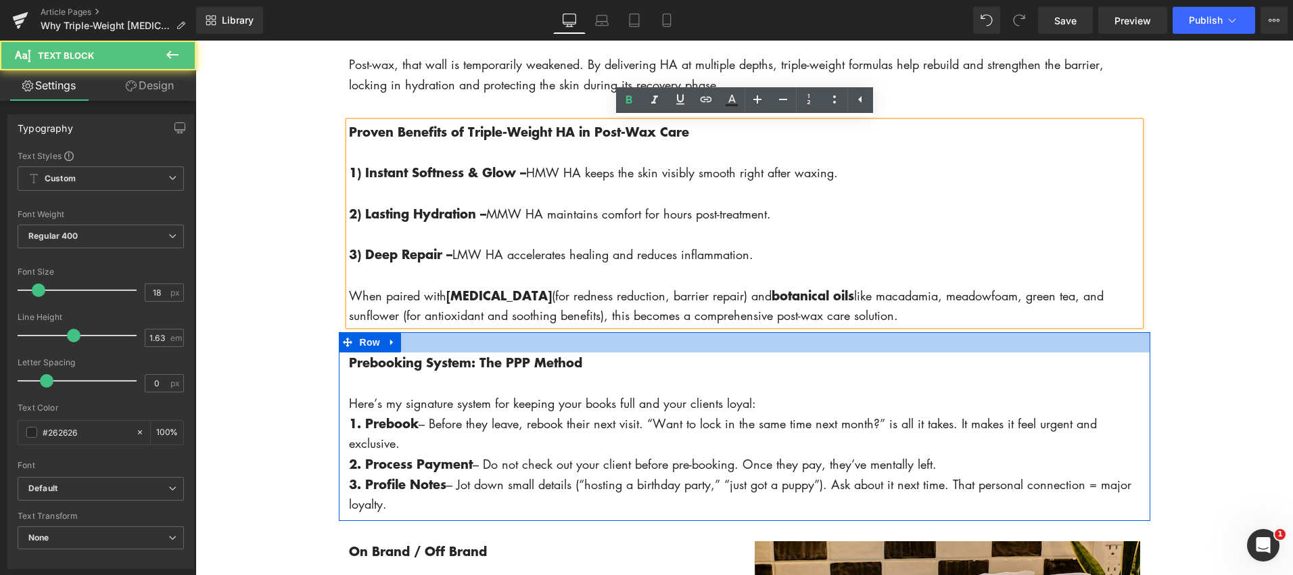
drag, startPoint x: 694, startPoint y: 316, endPoint x: 868, endPoint y: 333, distance: 175.2
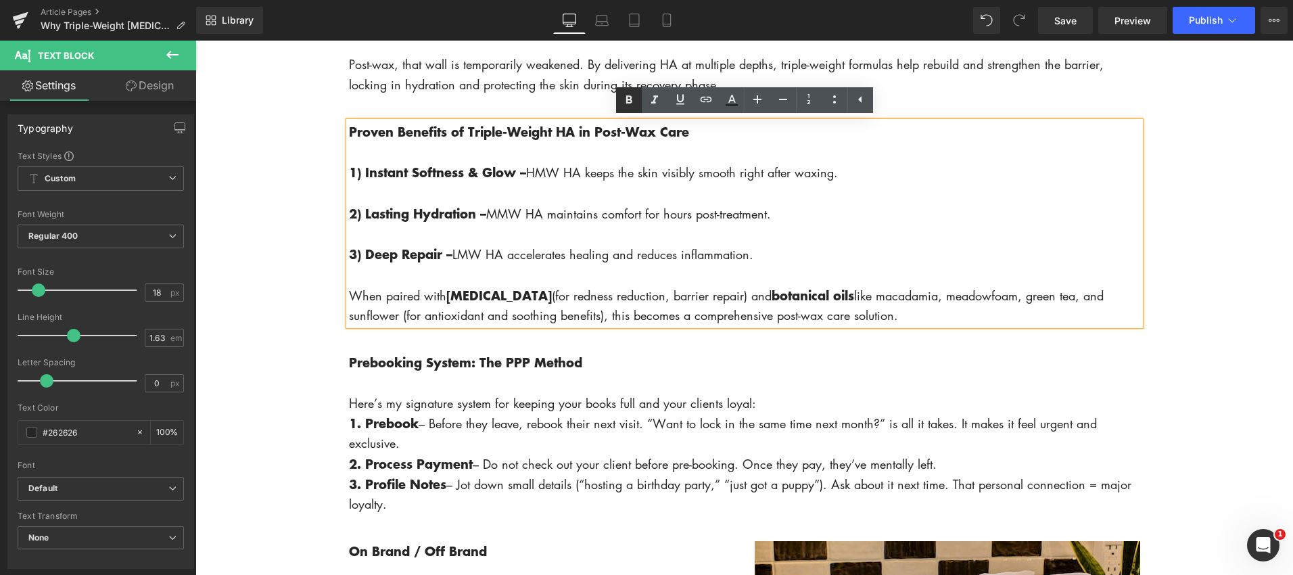
click at [628, 103] on icon at bounding box center [628, 99] width 6 height 8
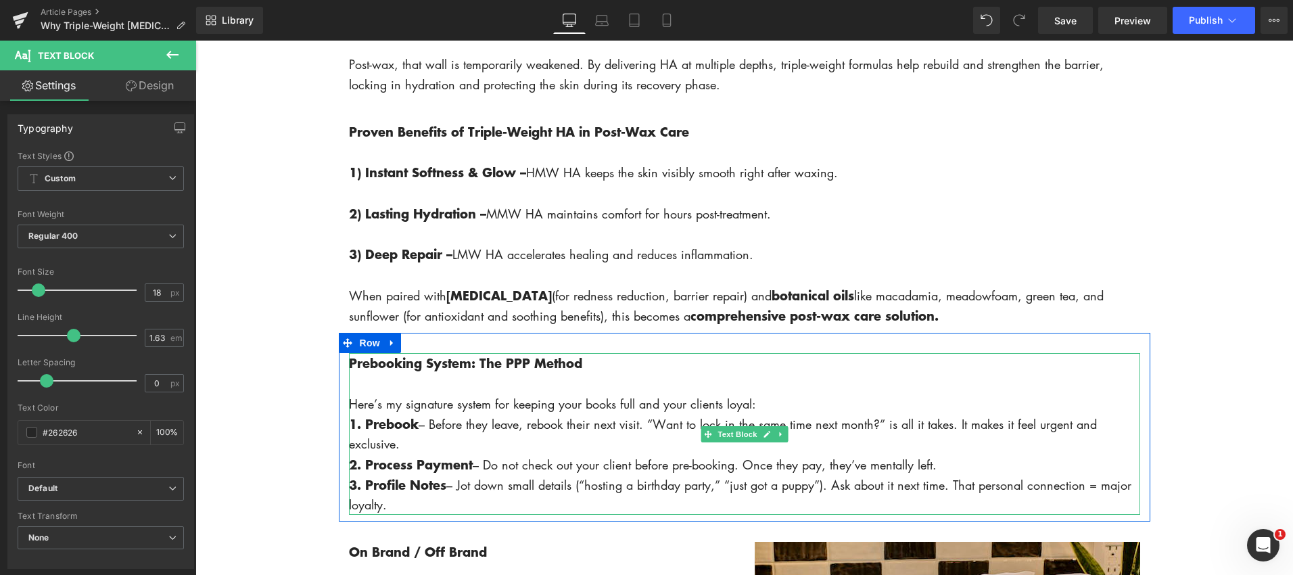
click at [454, 369] on strong "Prebooking System: The PPP Method" at bounding box center [465, 363] width 233 height 18
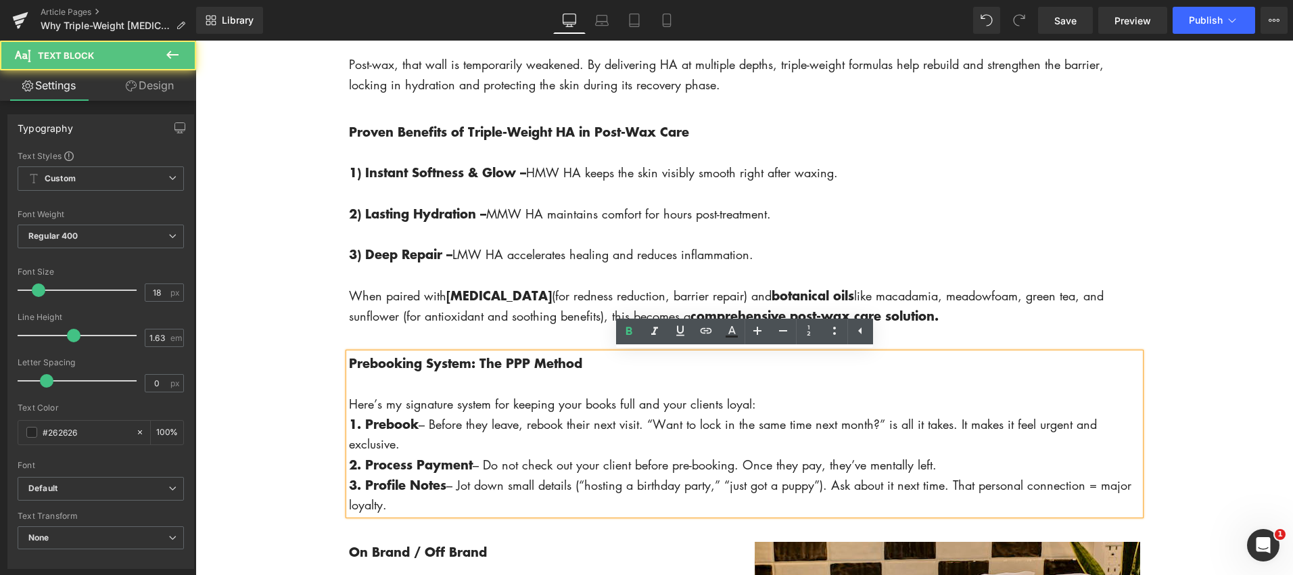
drag, startPoint x: 350, startPoint y: 365, endPoint x: 452, endPoint y: 504, distance: 172.3
click at [452, 504] on div "Prebooking System: The PPP Method Here’s my signature system for keeping your b…" at bounding box center [744, 434] width 791 height 162
click at [561, 421] on span "1. Prebook – Before they leave, rebook their next visit. “Want to lock in the s…" at bounding box center [723, 434] width 748 height 36
drag, startPoint x: 420, startPoint y: 508, endPoint x: 342, endPoint y: 373, distance: 156.0
click at [342, 373] on div "Prebooking System: The PPP Method Here’s my signature system for keeping your b…" at bounding box center [744, 434] width 811 height 162
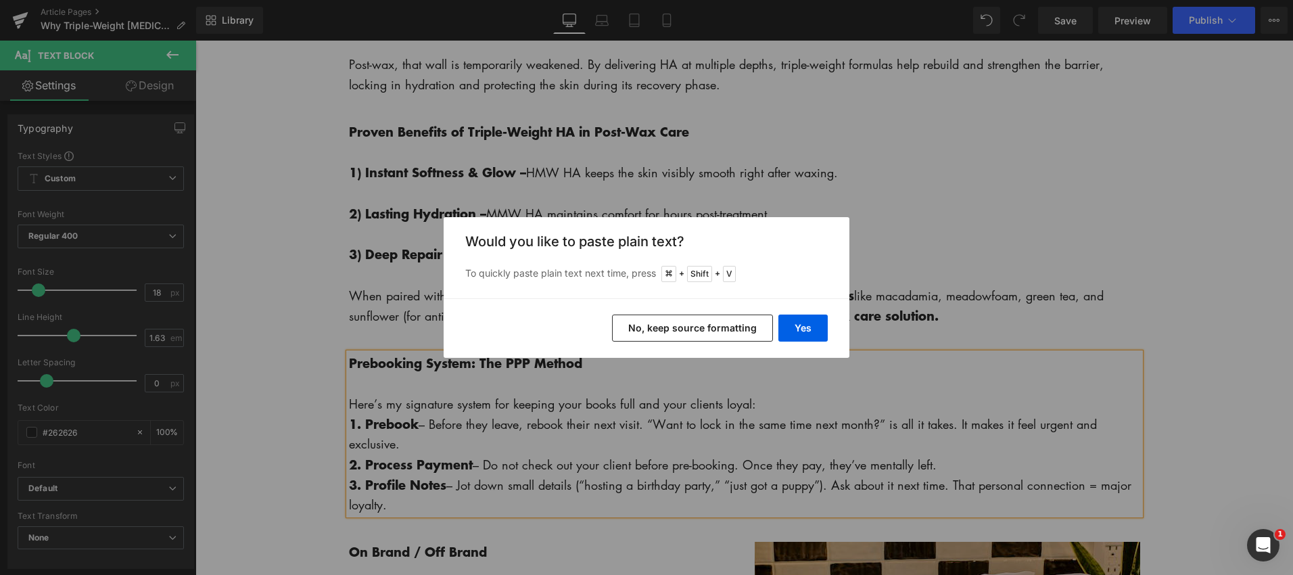
click at [747, 323] on button "No, keep source formatting" at bounding box center [692, 327] width 161 height 27
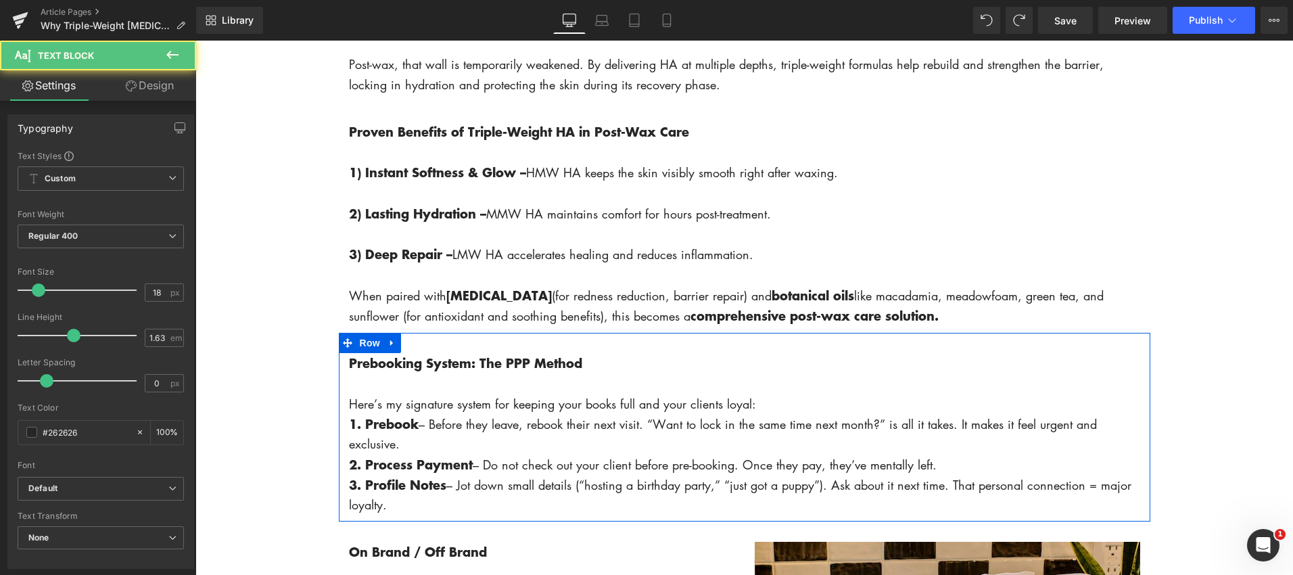
drag, startPoint x: 401, startPoint y: 508, endPoint x: 356, endPoint y: 360, distance: 154.0
click at [345, 358] on div "Prebooking System: The PPP Method Here’s my signature system for keeping your b…" at bounding box center [744, 434] width 811 height 162
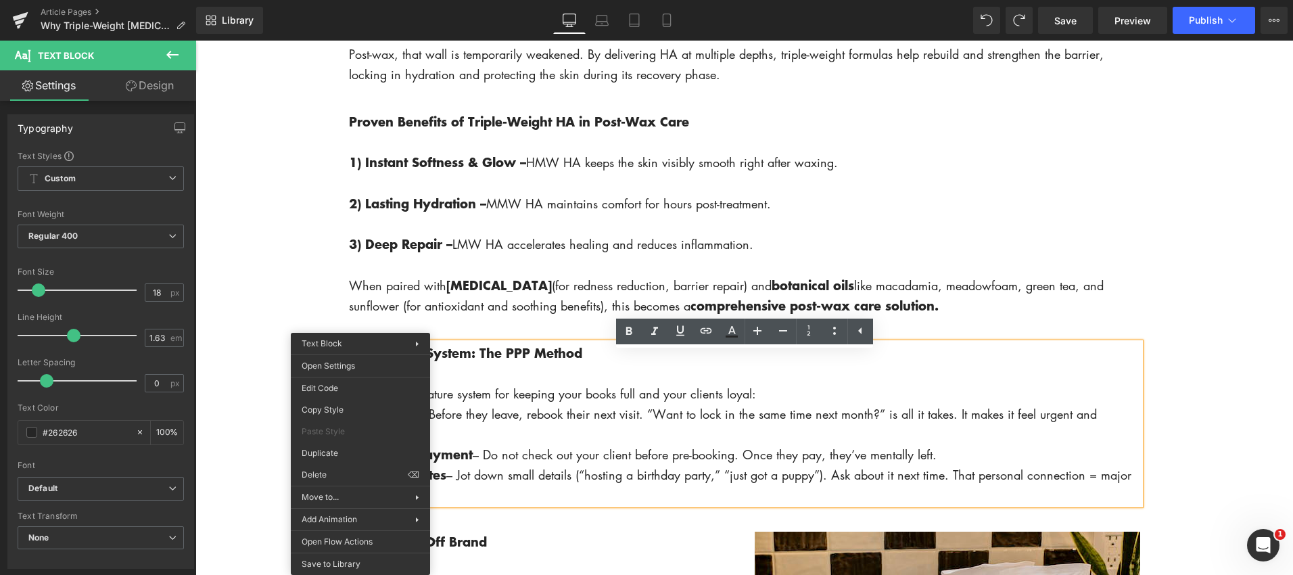
drag, startPoint x: 644, startPoint y: 399, endPoint x: 447, endPoint y: 361, distance: 200.4
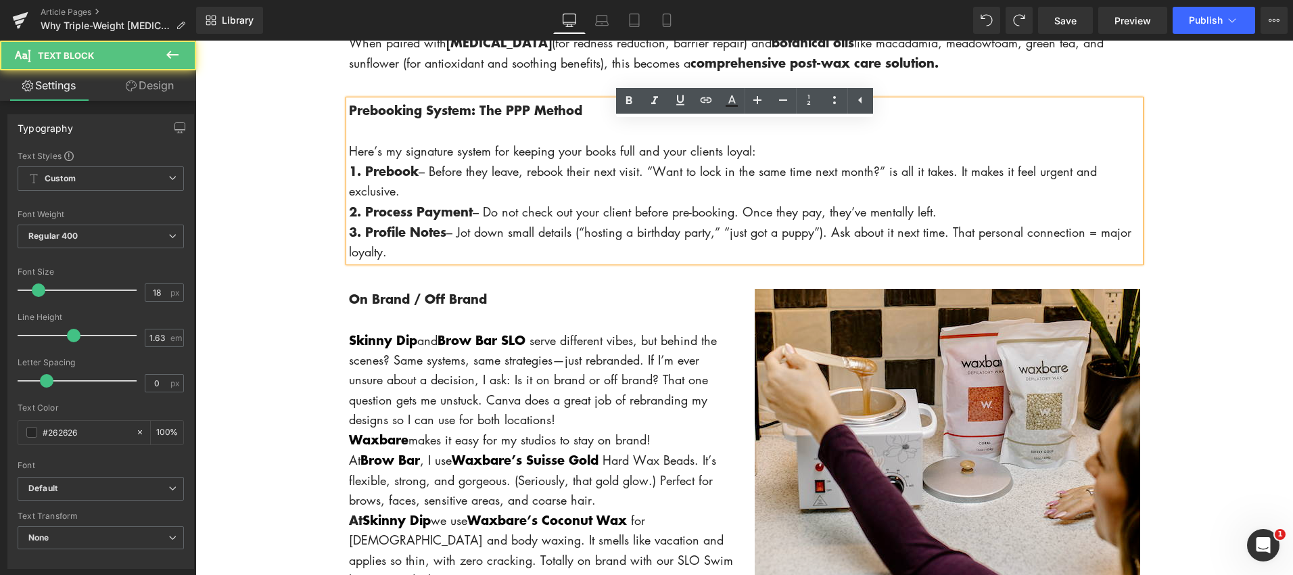
scroll to position [1984, 0]
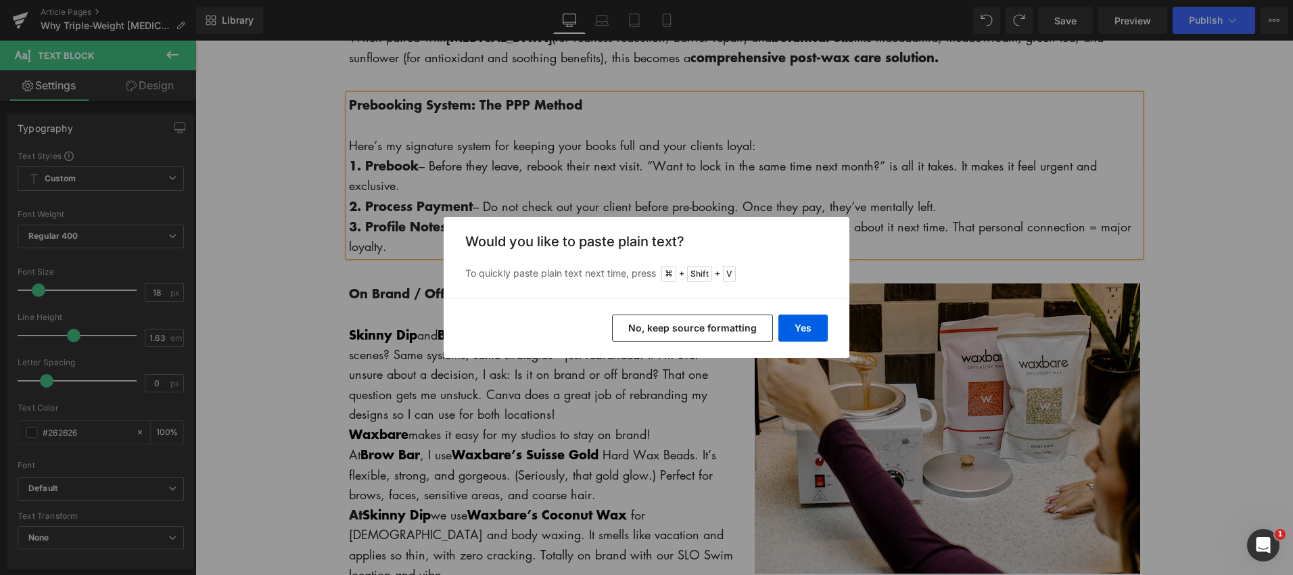
click at [672, 334] on button "No, keep source formatting" at bounding box center [692, 327] width 161 height 27
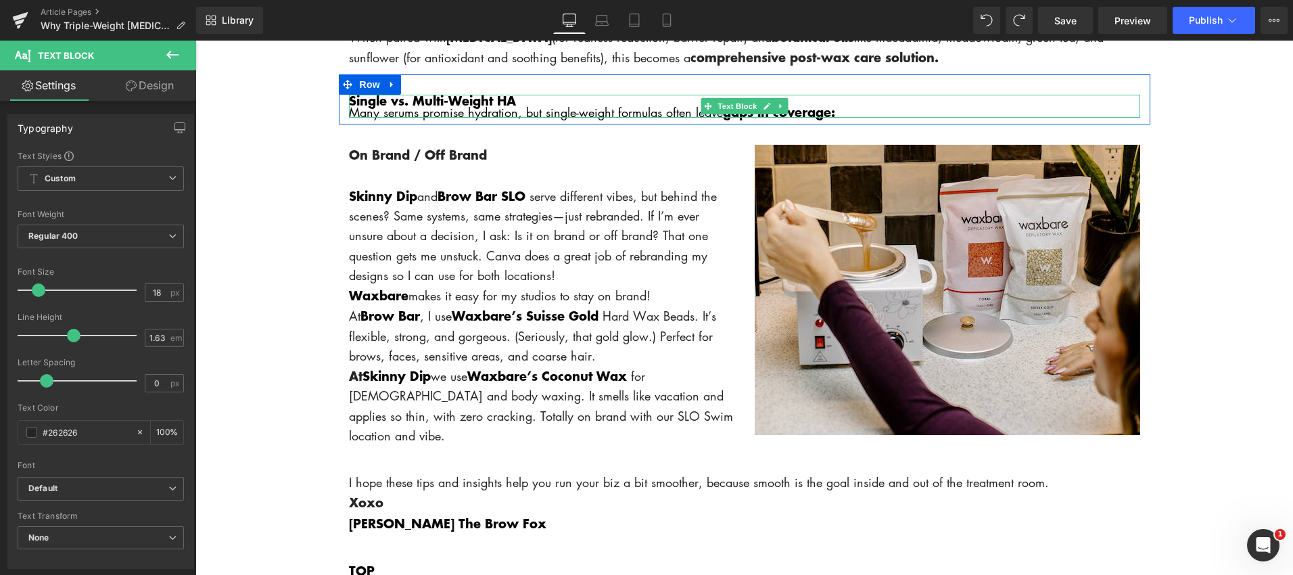
click at [529, 102] on p "Single vs. Multi-Weight HA" at bounding box center [744, 101] width 791 height 12
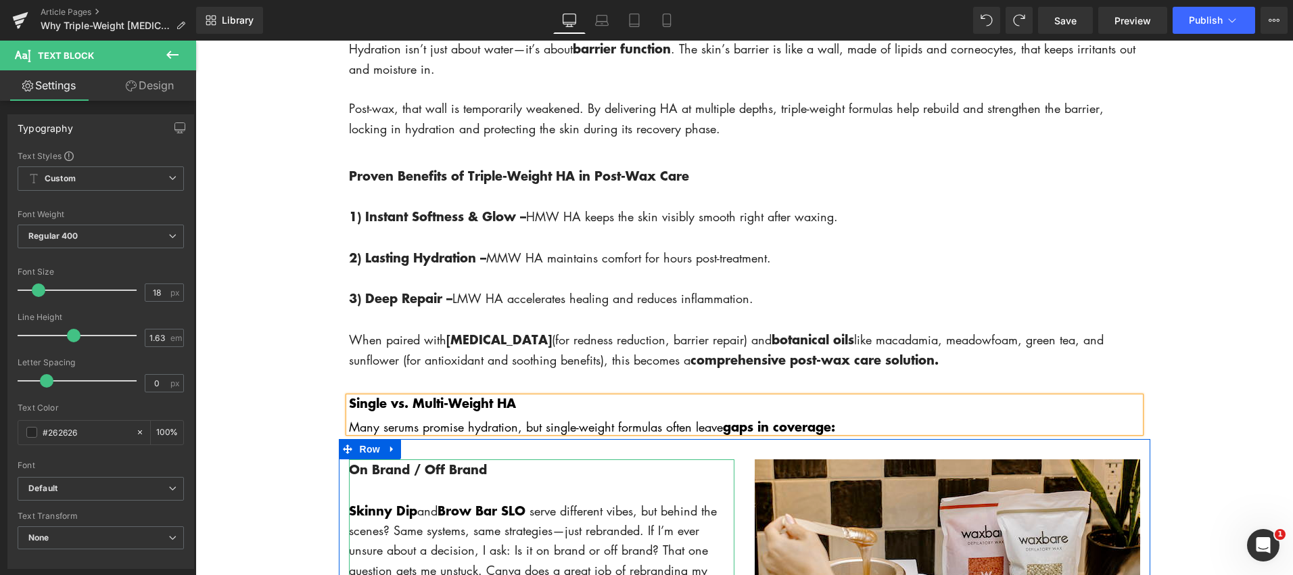
scroll to position [1680, 0]
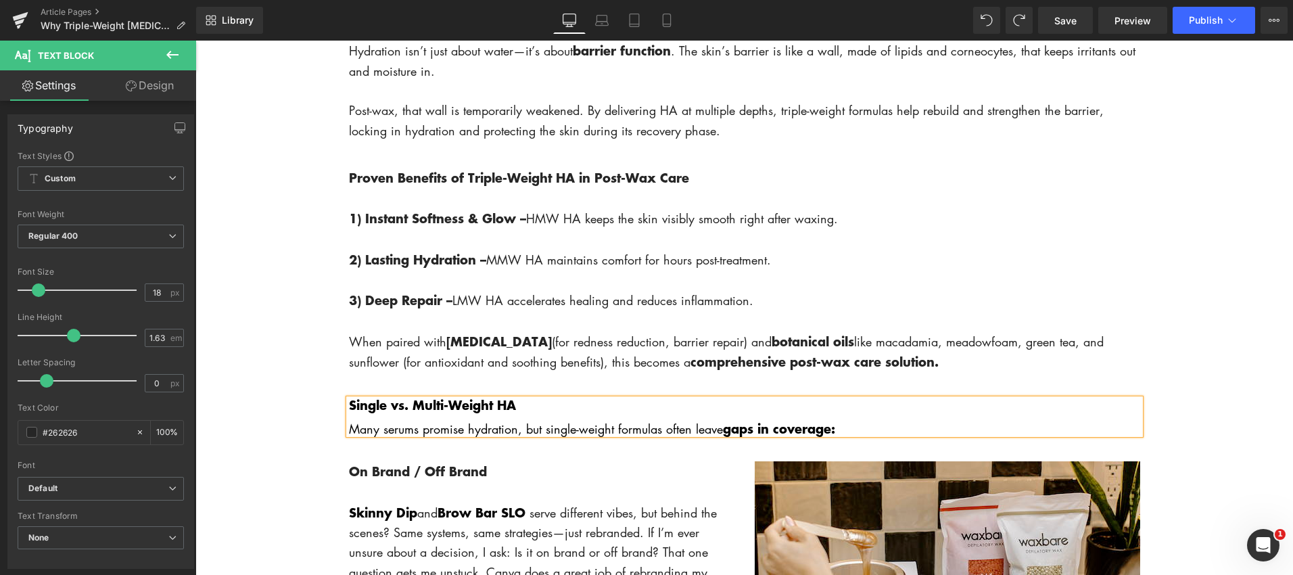
click at [849, 432] on p "Many serums promise hydration, but single-weight formulas often leave gaps in c…" at bounding box center [744, 428] width 791 height 11
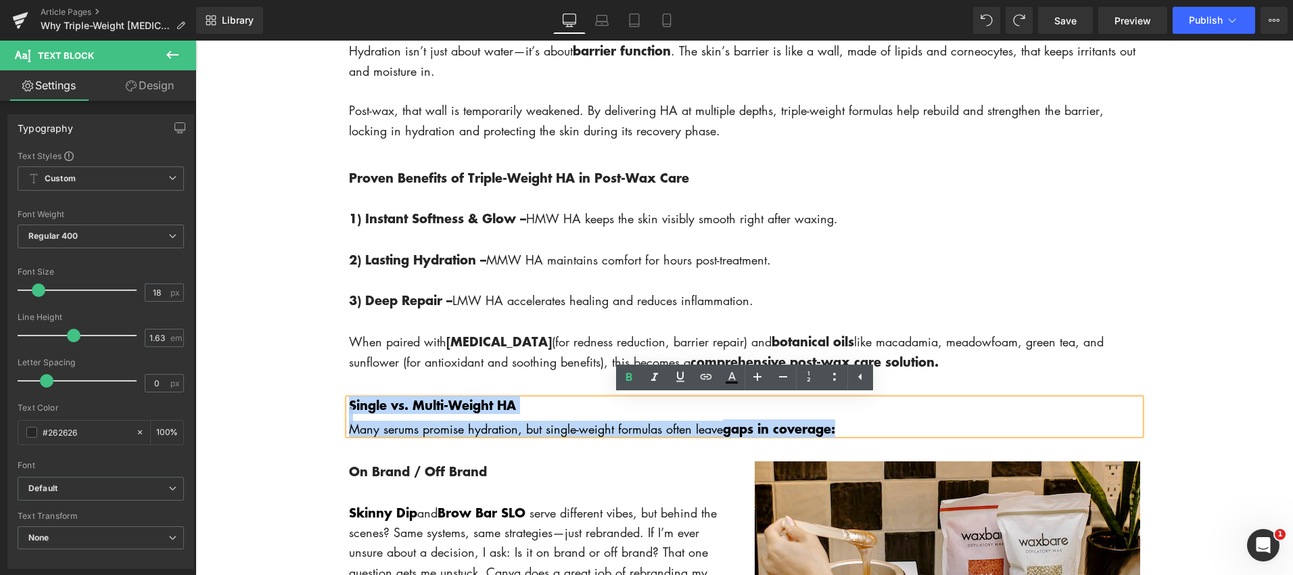
drag, startPoint x: 843, startPoint y: 428, endPoint x: 329, endPoint y: 396, distance: 514.2
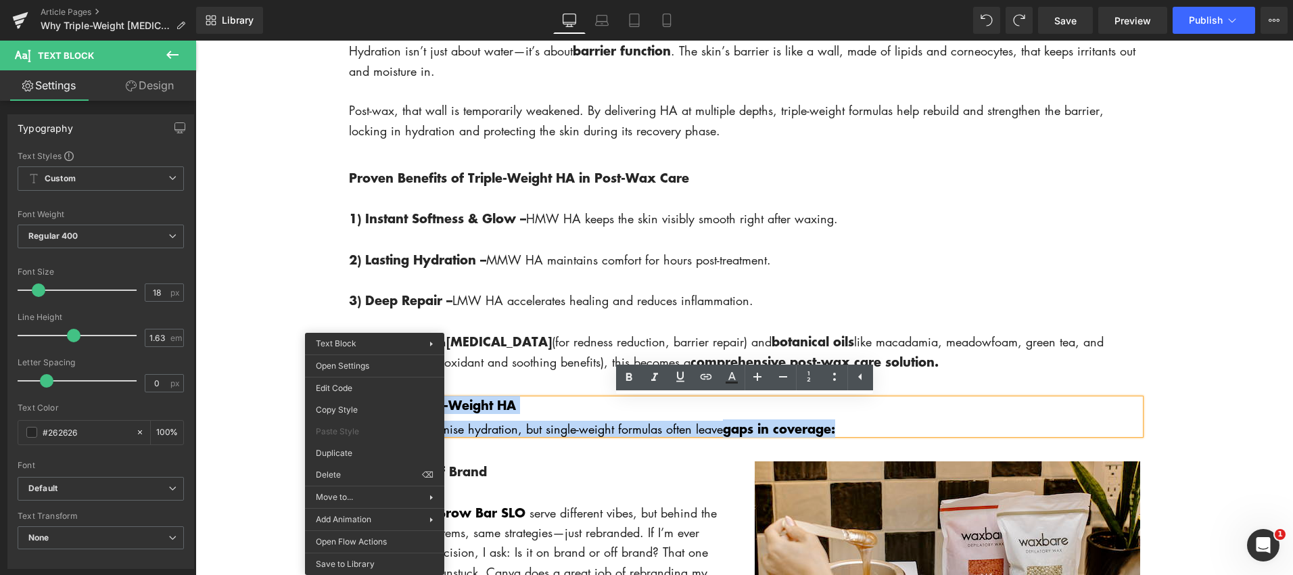
click at [522, 392] on div "Single vs. Multi-Weight HA Many serums promise hydration, but single-weight for…" at bounding box center [744, 410] width 811 height 62
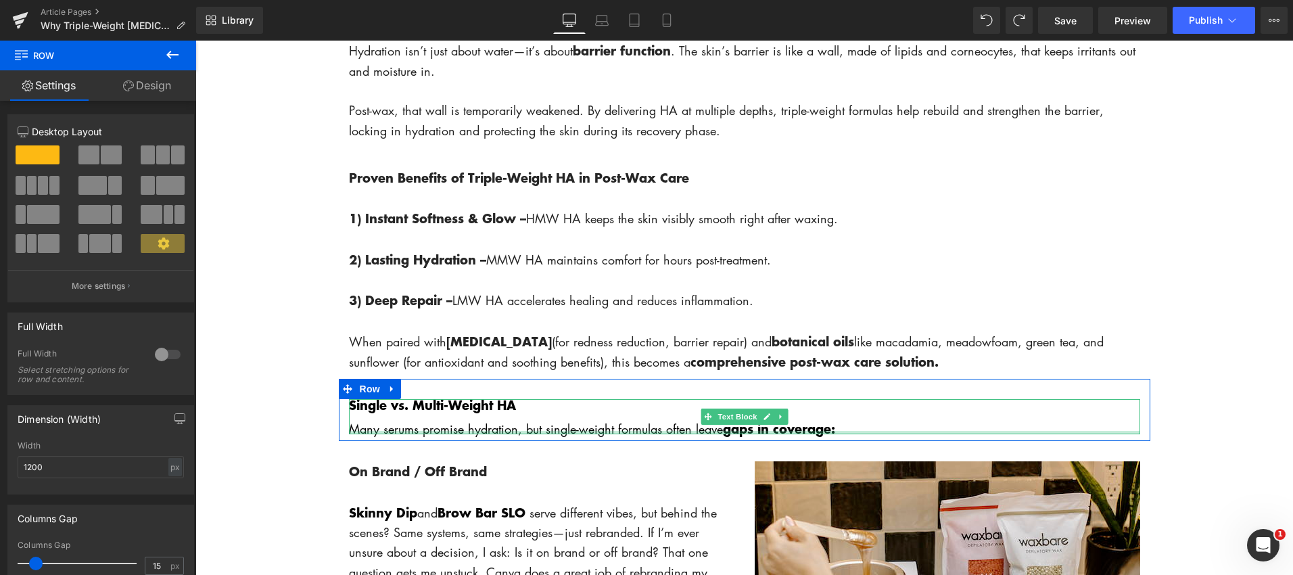
click at [861, 430] on div "Single vs. Multi-Weight HA Many serums promise hydration, but single-weight for…" at bounding box center [744, 416] width 791 height 35
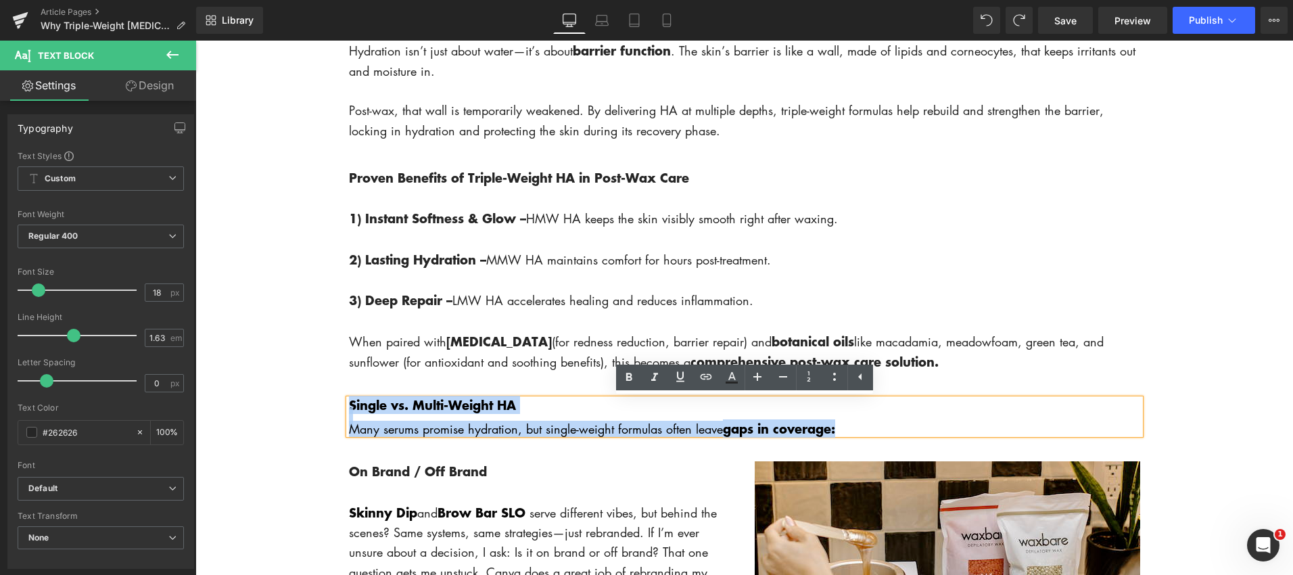
drag, startPoint x: 548, startPoint y: 413, endPoint x: 350, endPoint y: 394, distance: 199.0
click at [351, 394] on div "Single vs. Multi-Weight HA Many serums promise hydration, but single-weight for…" at bounding box center [744, 410] width 811 height 62
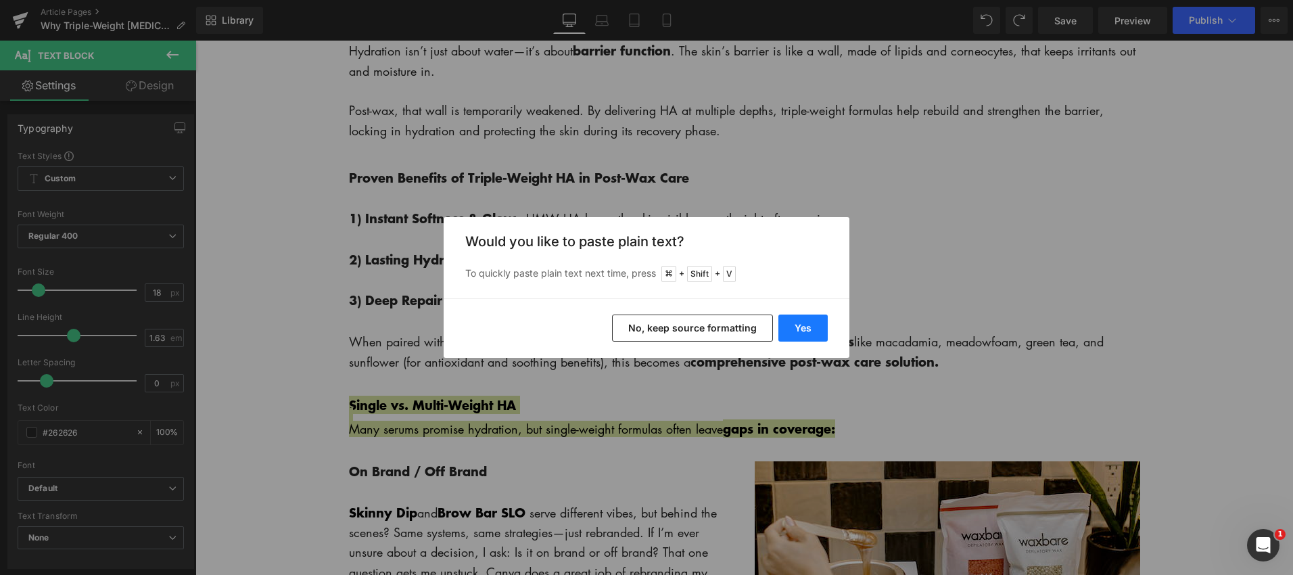
click at [807, 330] on button "Yes" at bounding box center [802, 327] width 49 height 27
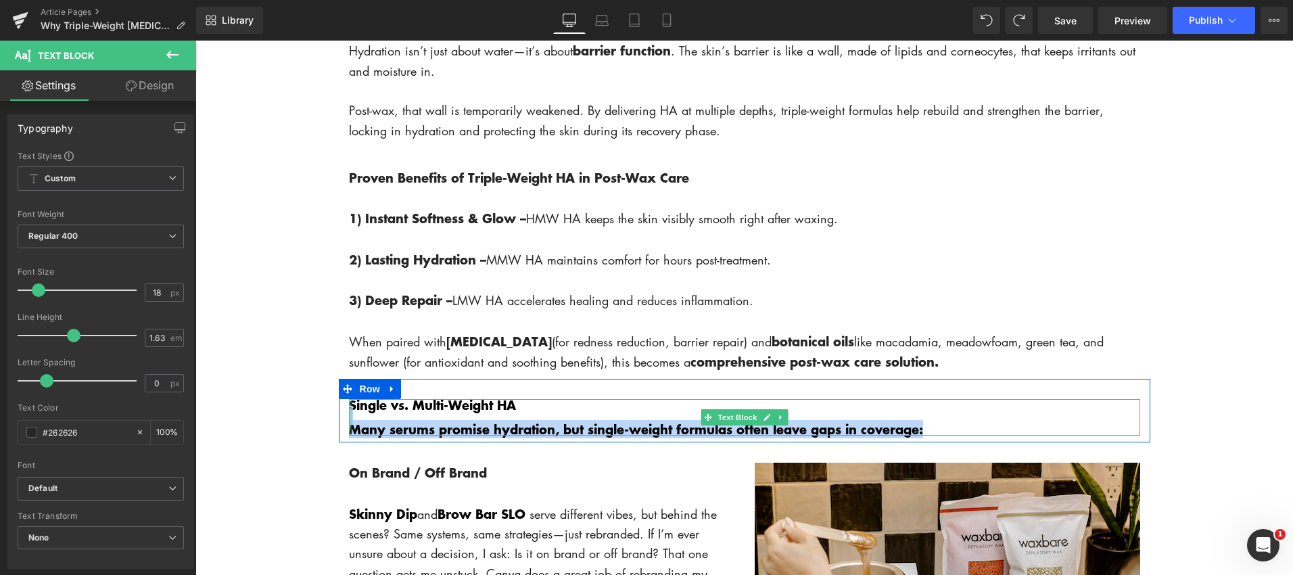
drag, startPoint x: 939, startPoint y: 430, endPoint x: 351, endPoint y: 423, distance: 588.4
click at [351, 423] on div "Single vs. Multi-Weight HA Many serums promise hydration, but single-weight for…" at bounding box center [744, 417] width 791 height 37
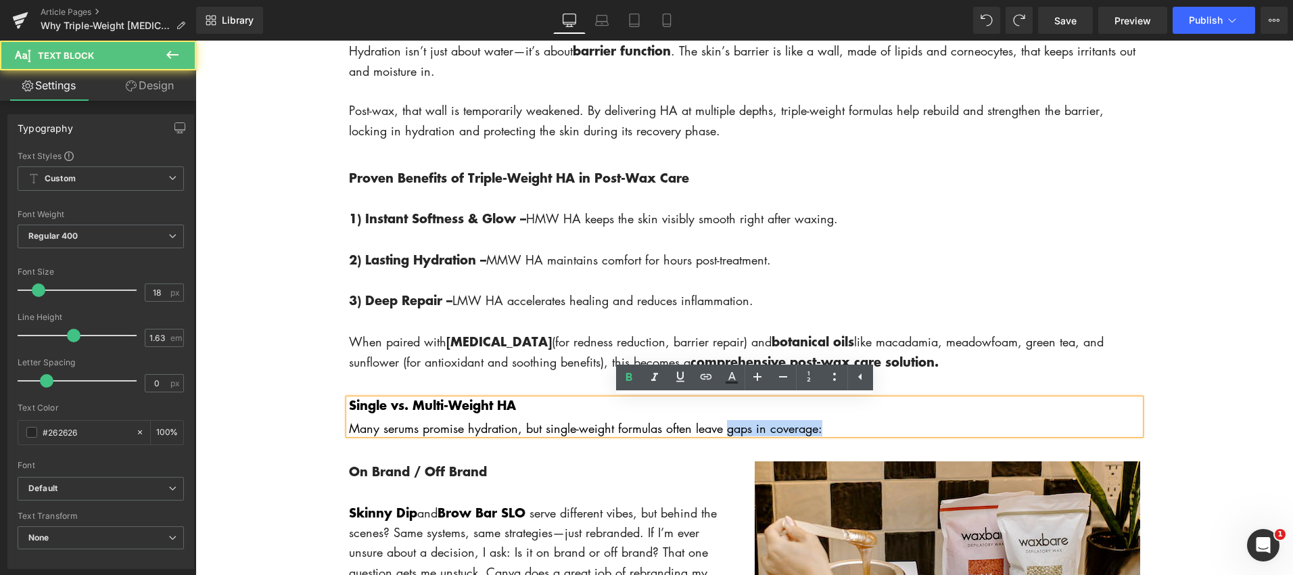
drag, startPoint x: 728, startPoint y: 431, endPoint x: 726, endPoint y: 390, distance: 40.6
click at [841, 438] on div "Single vs. Multi-Weight HA Many serums promise hydration, but single-weight for…" at bounding box center [744, 410] width 811 height 62
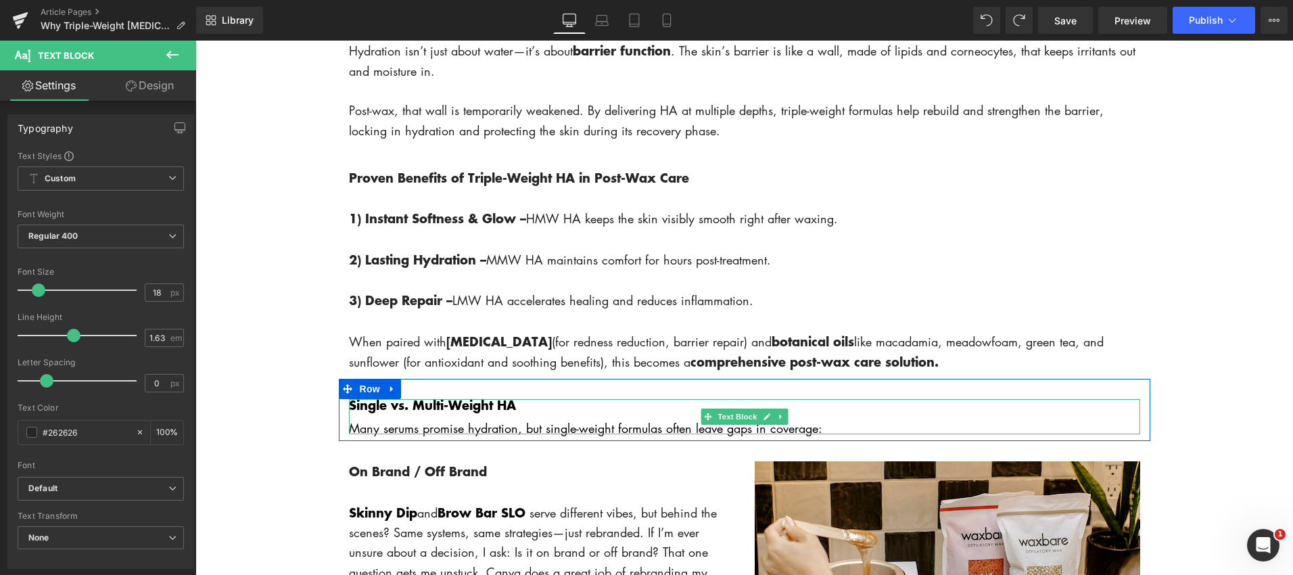
click at [753, 429] on font "Many serums promise hydration, but single-weight formulas often leave gaps in c…" at bounding box center [585, 428] width 473 height 16
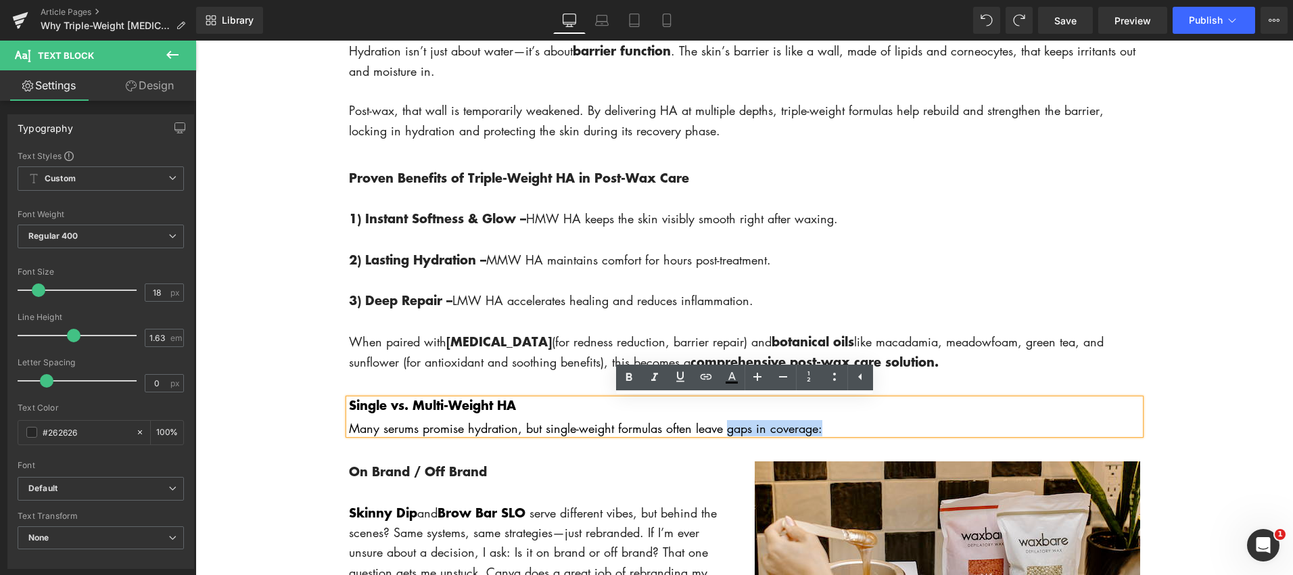
drag, startPoint x: 825, startPoint y: 430, endPoint x: 705, endPoint y: 425, distance: 120.5
click at [727, 432] on p "Many serums promise hydration, but single-weight formulas often leave gaps in c…" at bounding box center [744, 428] width 791 height 11
click at [628, 379] on icon at bounding box center [629, 377] width 16 height 16
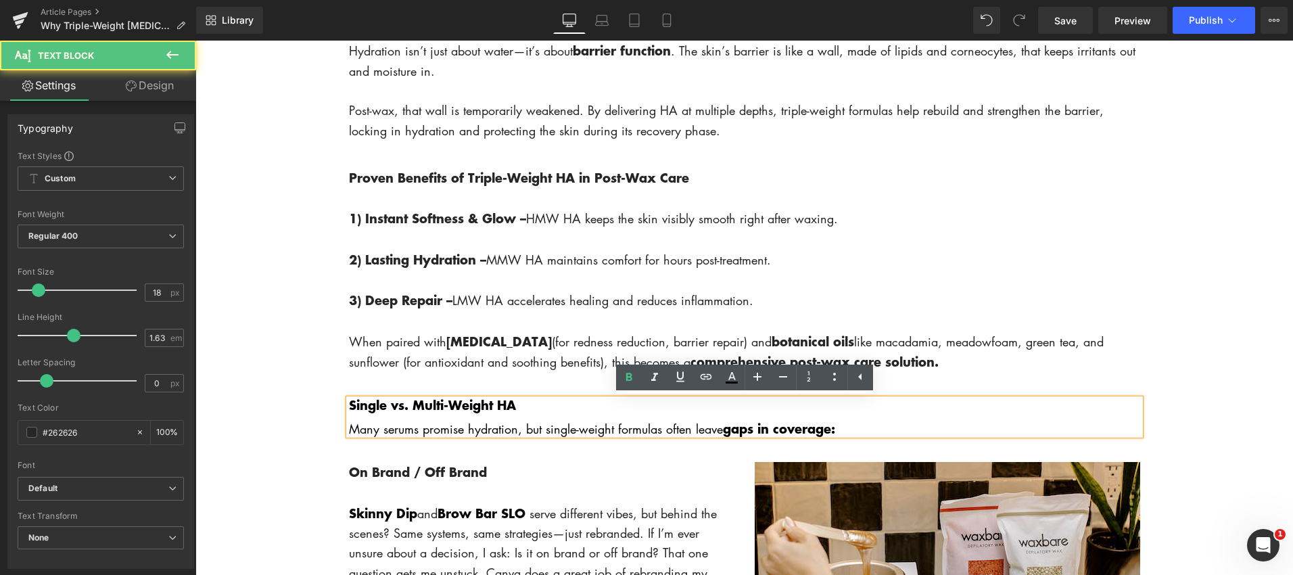
click at [896, 418] on p at bounding box center [744, 416] width 791 height 11
click at [850, 431] on p "Many serums promise hydration, but single-weight formulas often leave gaps in c…" at bounding box center [744, 429] width 791 height 12
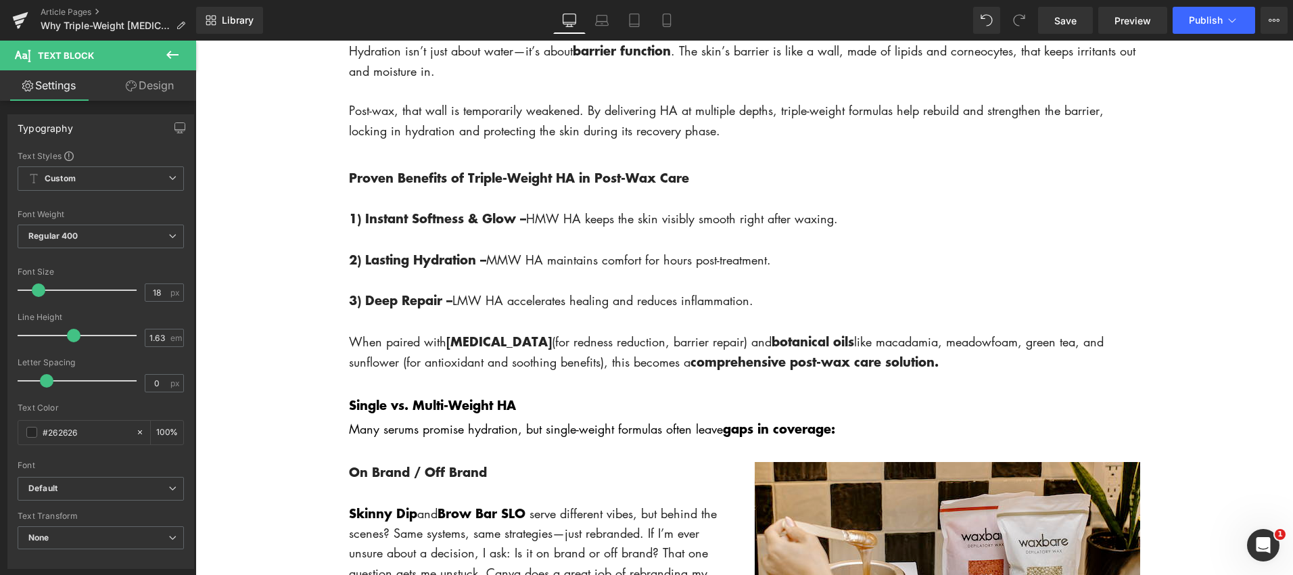
drag, startPoint x: 314, startPoint y: 421, endPoint x: 339, endPoint y: 419, distance: 25.7
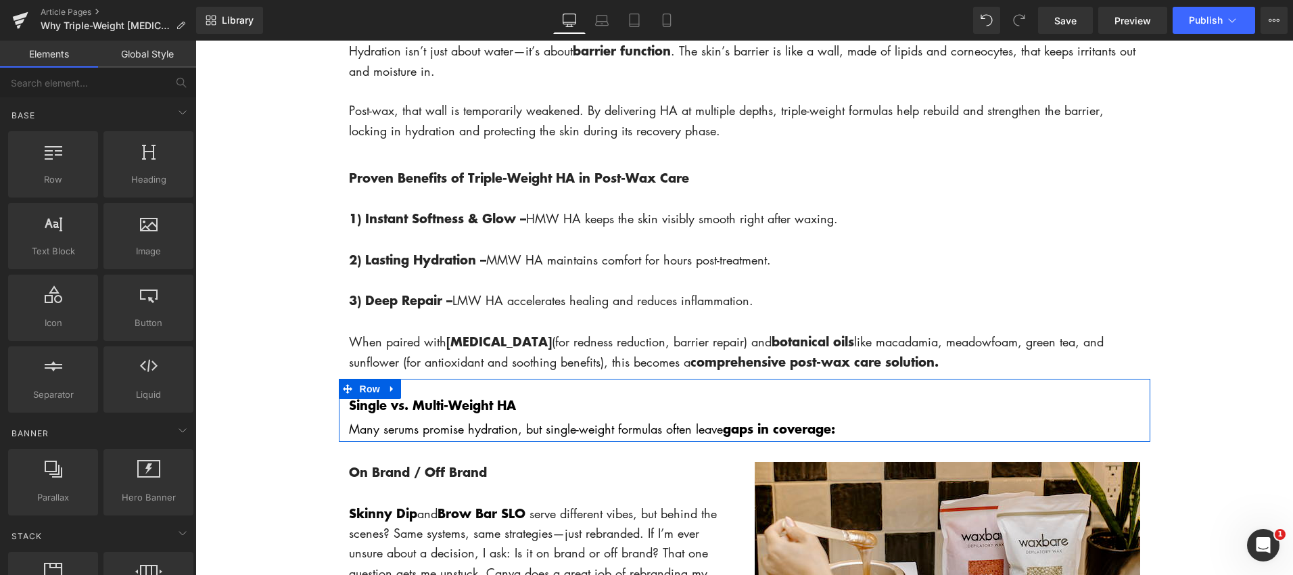
click at [346, 417] on div "Single vs. Multi-Weight HA Many serums promise hydration, but single-weight for…" at bounding box center [744, 417] width 811 height 36
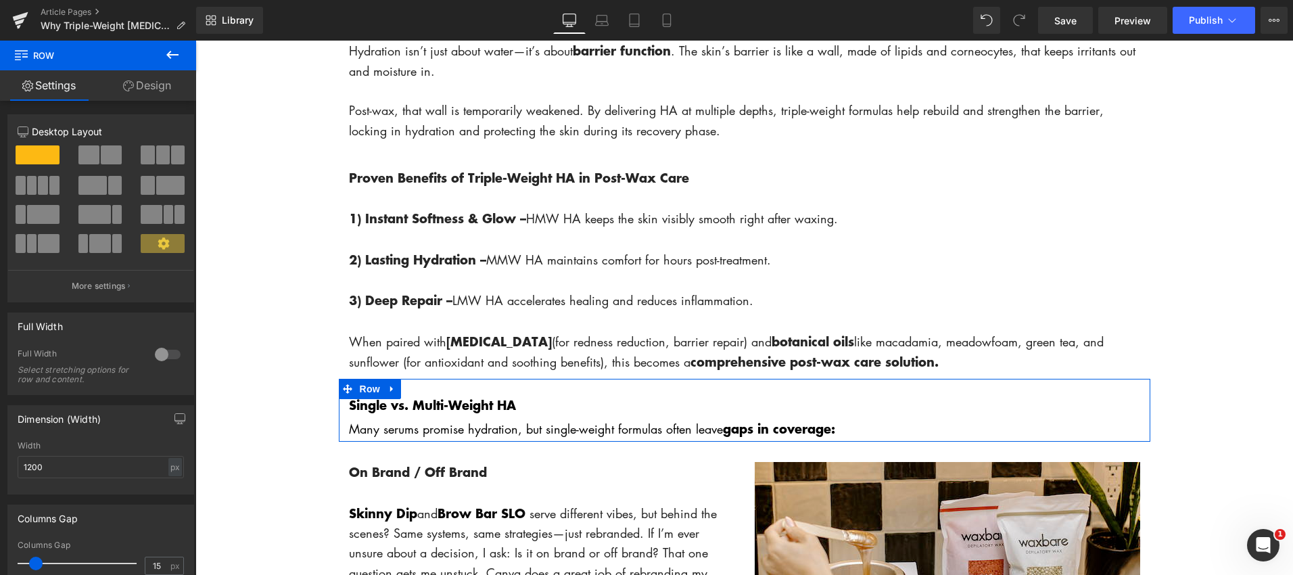
click at [114, 157] on span at bounding box center [111, 154] width 21 height 19
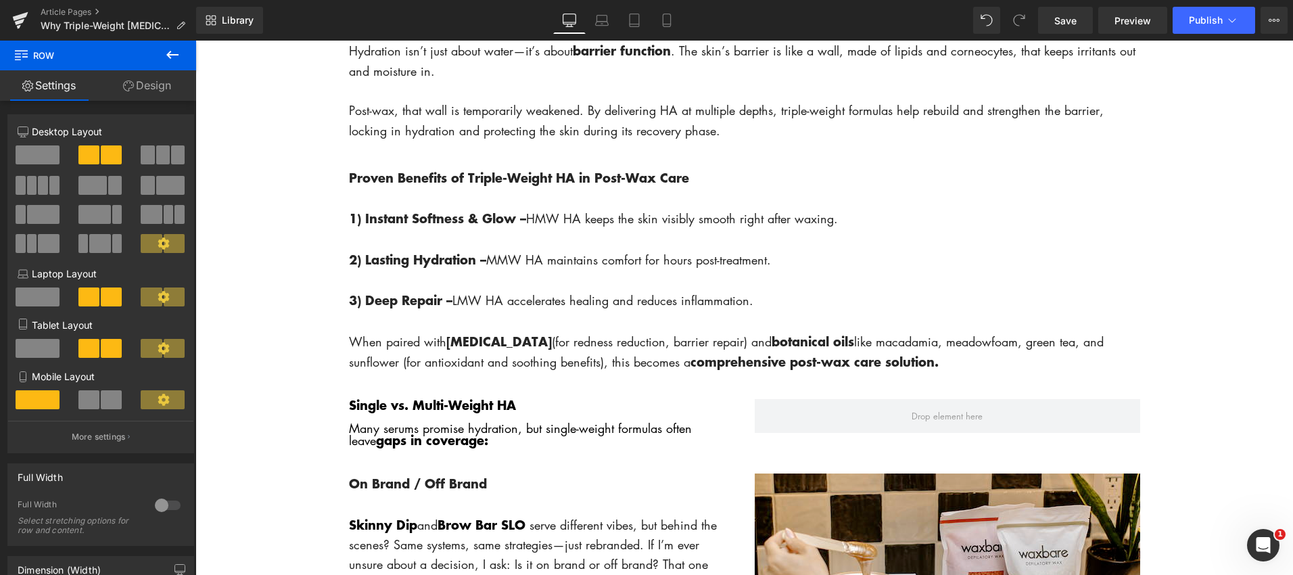
click at [168, 47] on icon at bounding box center [172, 55] width 16 height 16
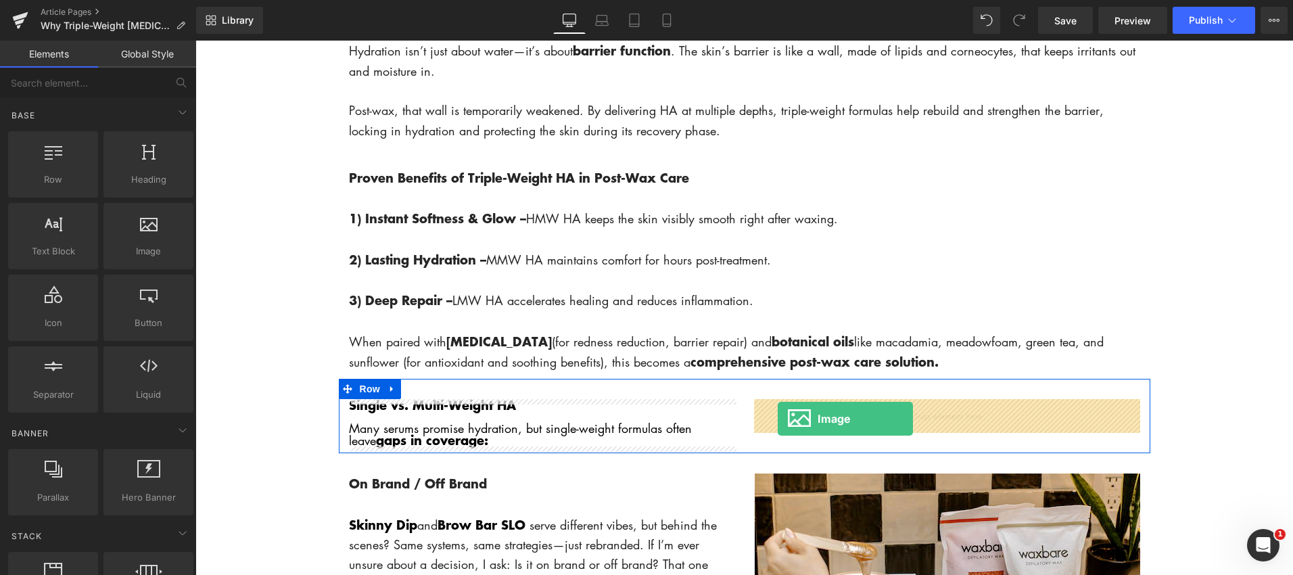
drag, startPoint x: 341, startPoint y: 271, endPoint x: 778, endPoint y: 419, distance: 461.0
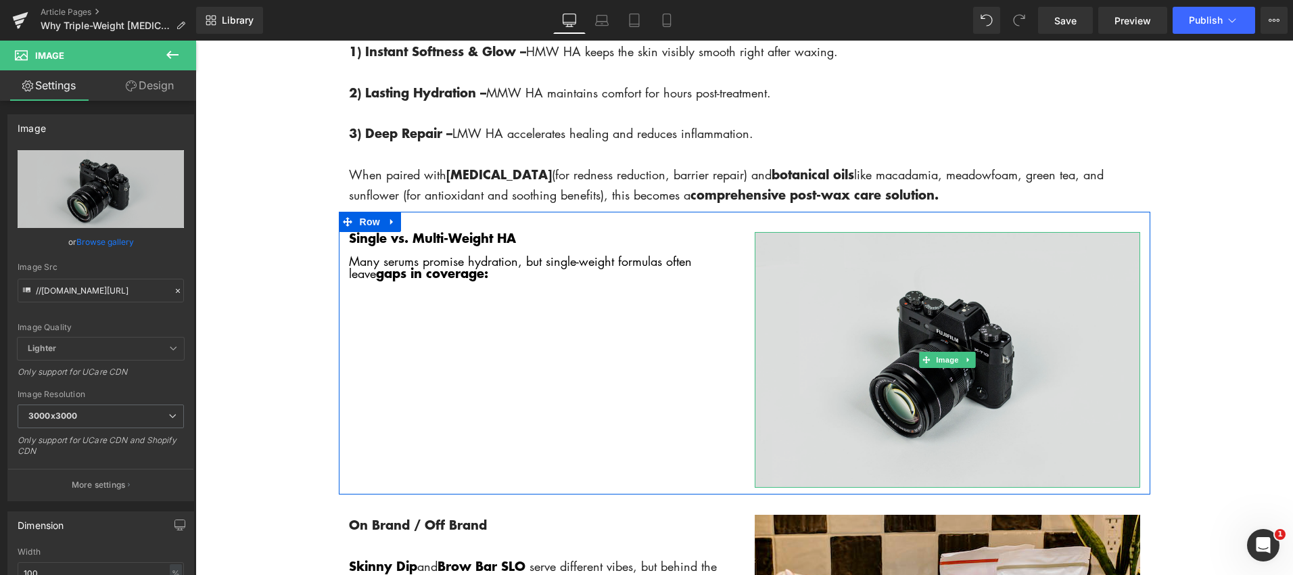
scroll to position [1866, 0]
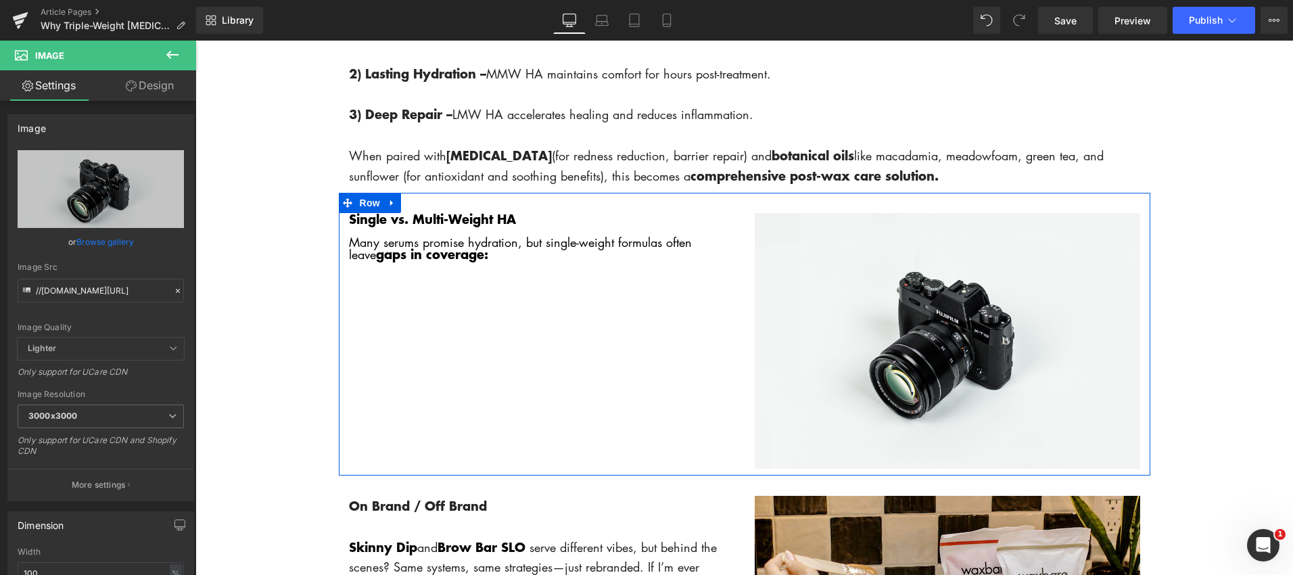
click at [486, 270] on div "Single vs. Multi-Weight HA Many serums promise hydration, but single-weight for…" at bounding box center [744, 334] width 811 height 283
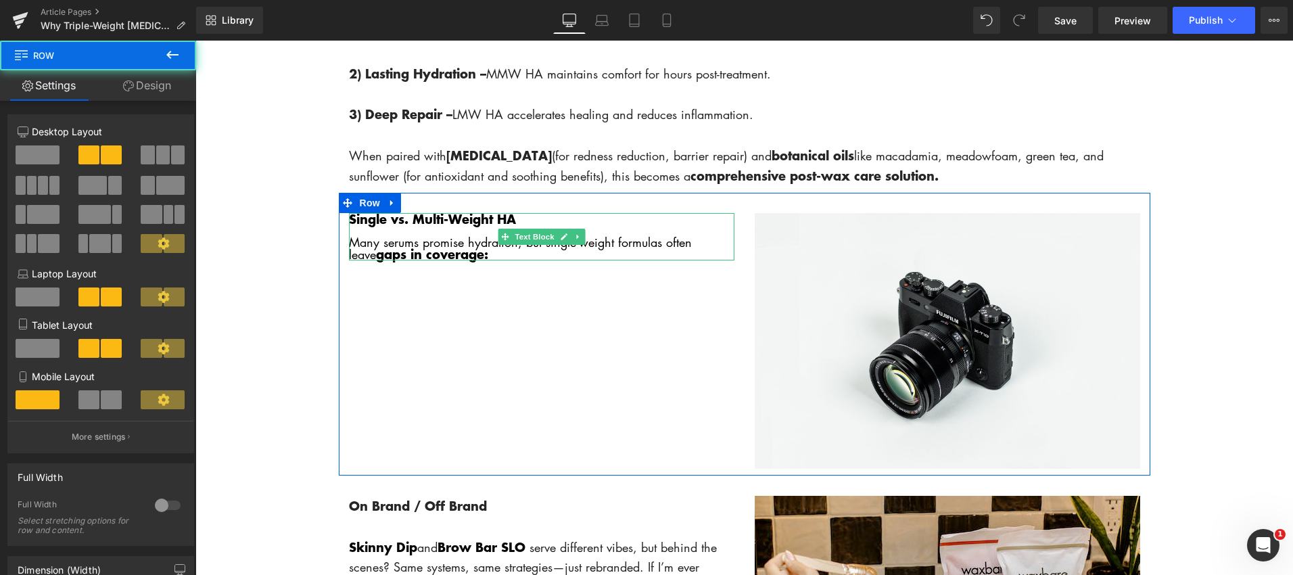
click at [449, 255] on strong "gaps in coverage:" at bounding box center [432, 254] width 112 height 18
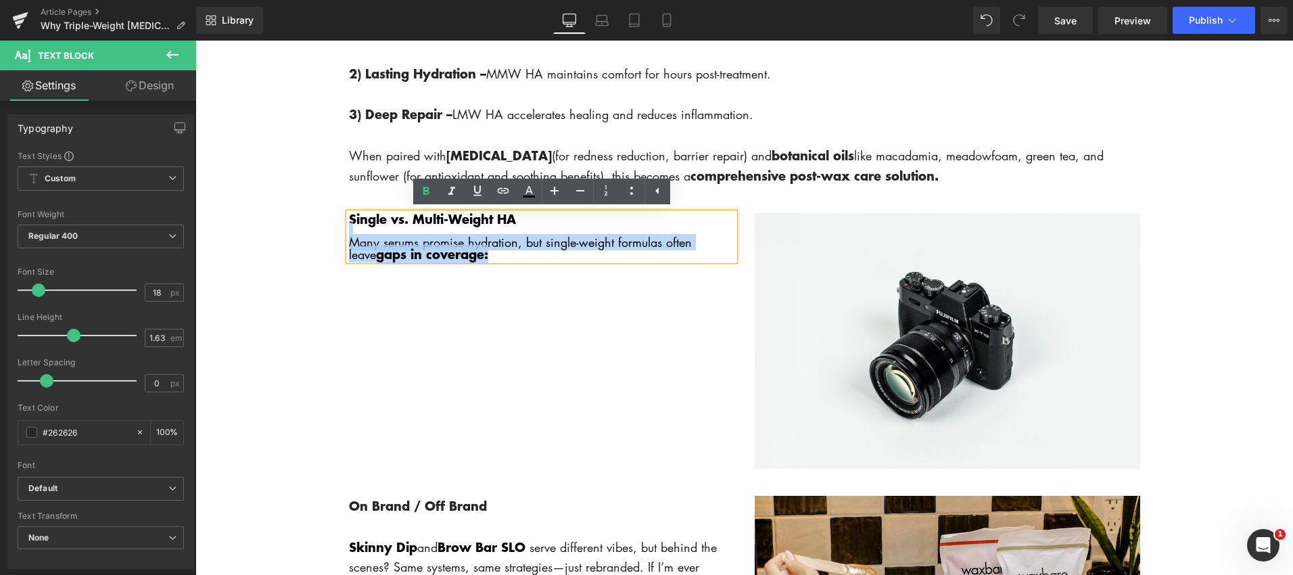
drag, startPoint x: 490, startPoint y: 256, endPoint x: 341, endPoint y: 234, distance: 149.7
click at [341, 234] on div "Single vs. Multi-Weight HA Many serums promise hydration, but single-weight for…" at bounding box center [542, 236] width 406 height 47
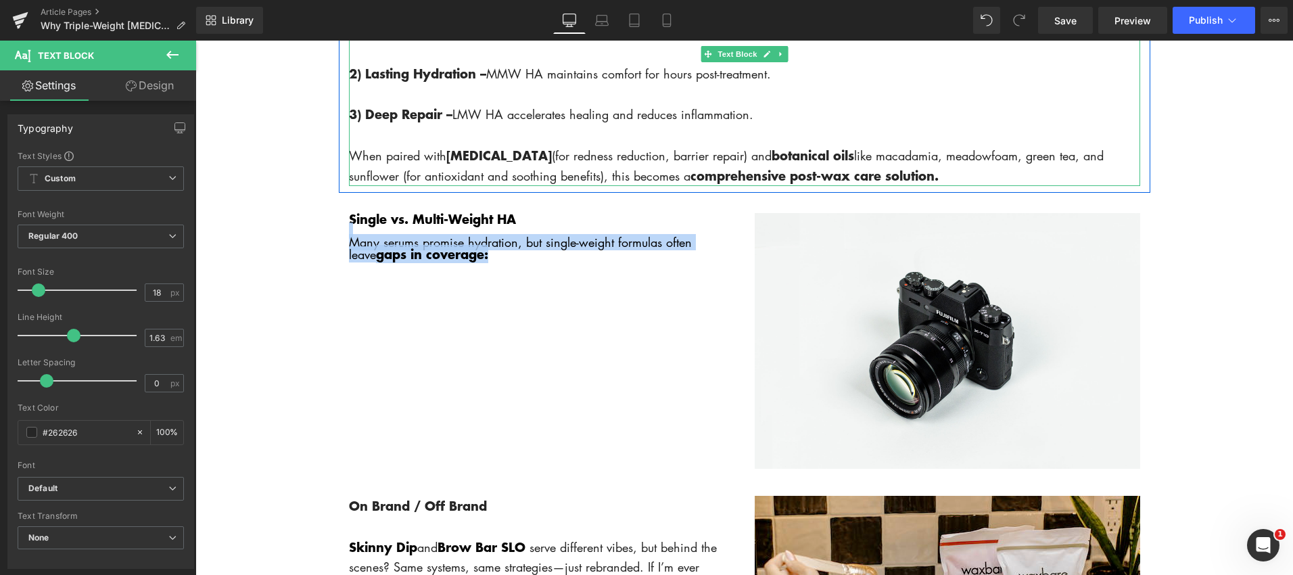
click at [369, 176] on p "When paired with [MEDICAL_DATA] (for redness reduction, barrier repair) and bot…" at bounding box center [744, 165] width 791 height 41
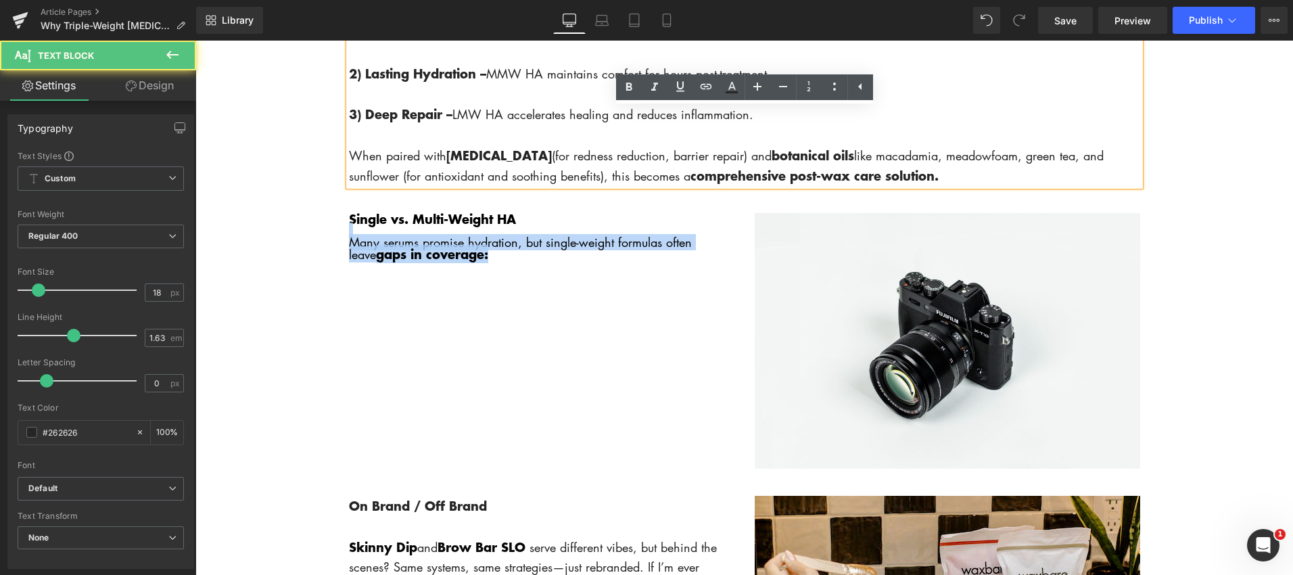
scroll to position [1868, 0]
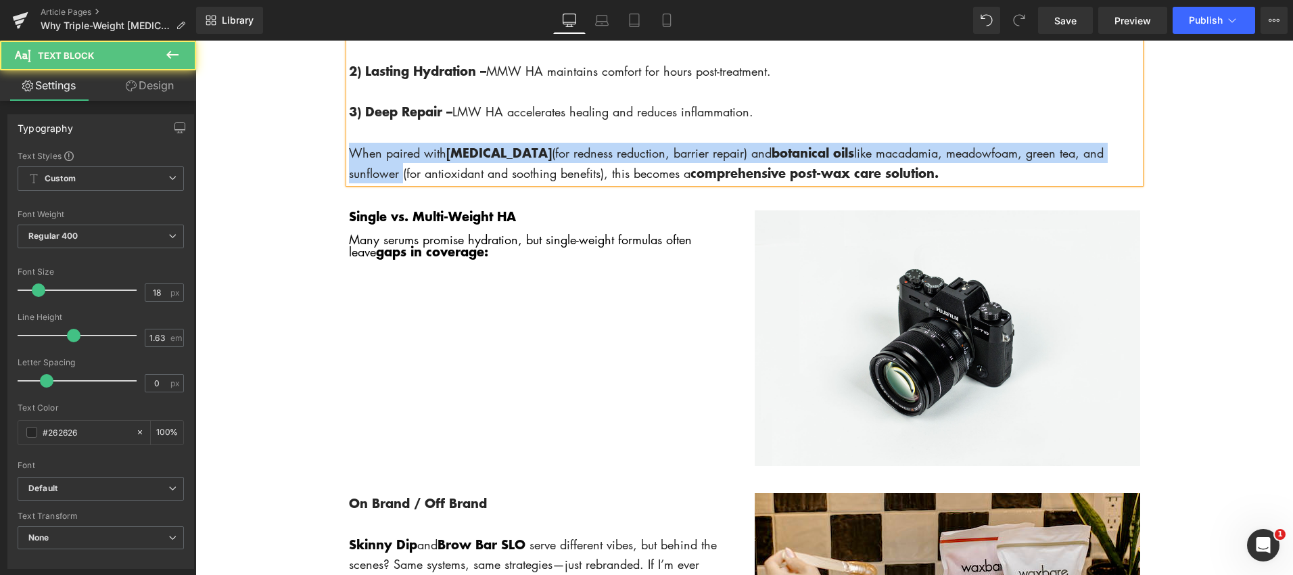
drag, startPoint x: 350, startPoint y: 156, endPoint x: 398, endPoint y: 177, distance: 52.4
click at [398, 177] on p "When paired with [MEDICAL_DATA] (for redness reduction, barrier repair) and bot…" at bounding box center [744, 163] width 791 height 41
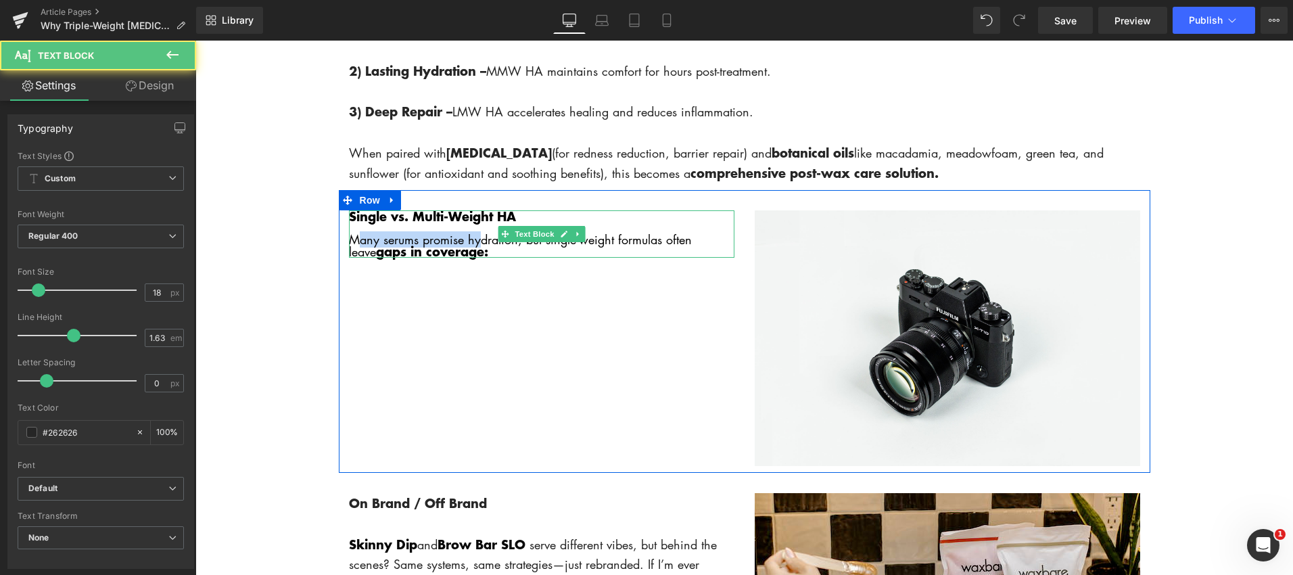
drag, startPoint x: 369, startPoint y: 243, endPoint x: 356, endPoint y: 241, distance: 12.2
click at [356, 241] on font "Many serums promise hydration, but single-weight formulas often leave gaps in c…" at bounding box center [520, 245] width 343 height 28
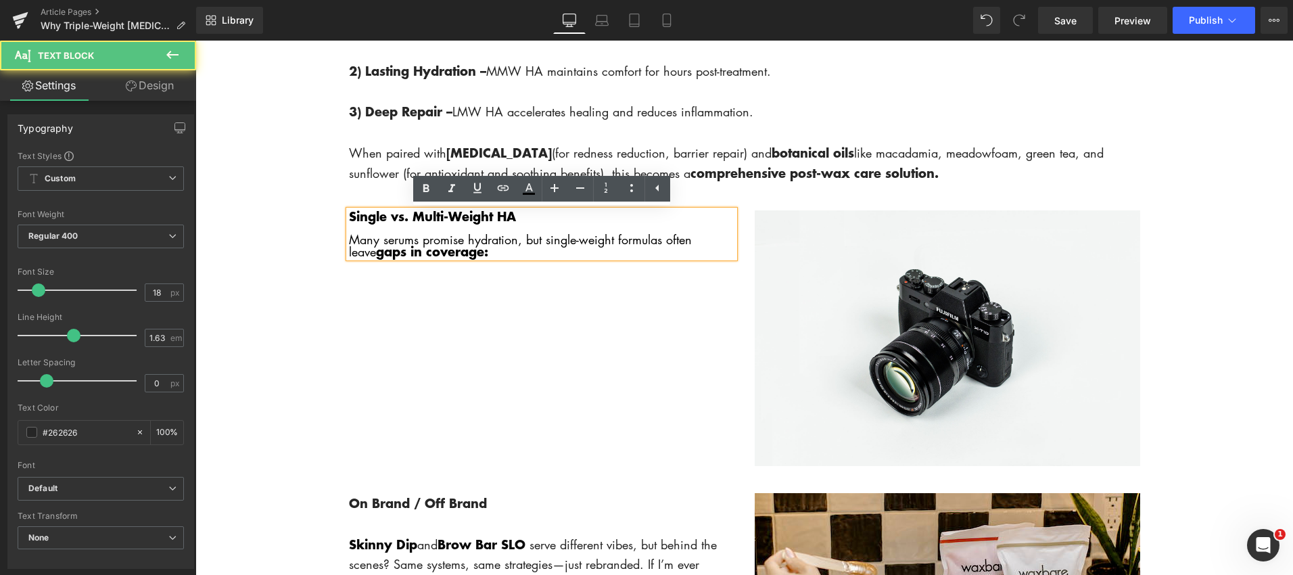
click at [463, 255] on p "Many serums promise hydration, but single-weight formulas often leave gaps in c…" at bounding box center [541, 246] width 385 height 24
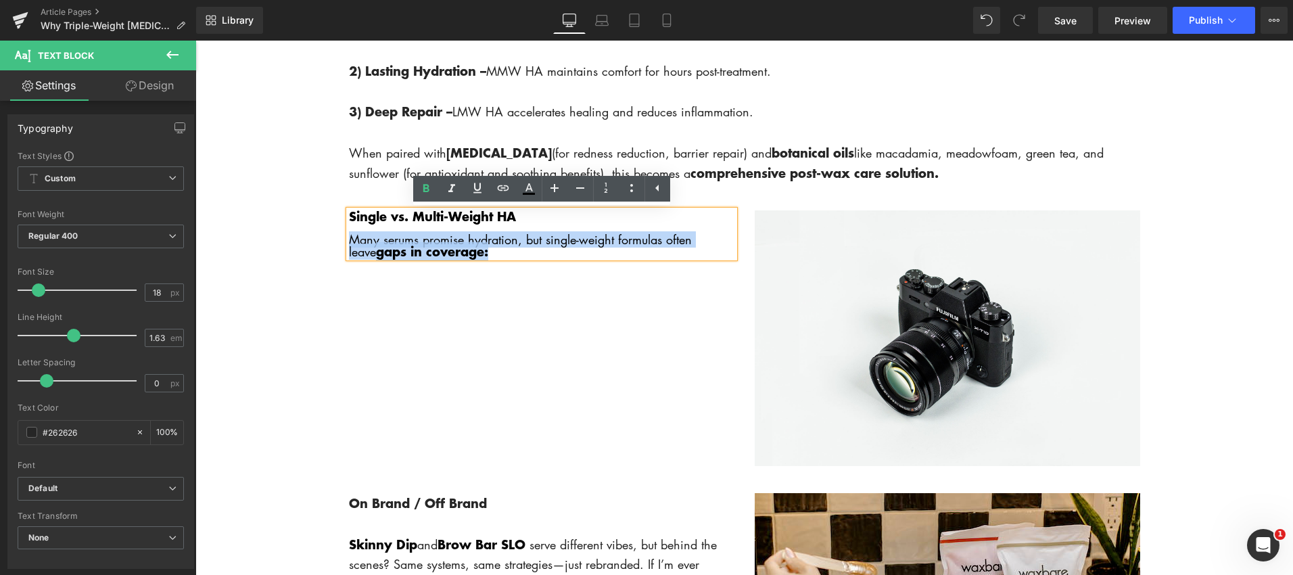
drag, startPoint x: 469, startPoint y: 256, endPoint x: 341, endPoint y: 239, distance: 128.9
click at [340, 239] on div "Single vs. Multi-Weight HA Many serums promise hydration, but single-weight for…" at bounding box center [542, 233] width 406 height 47
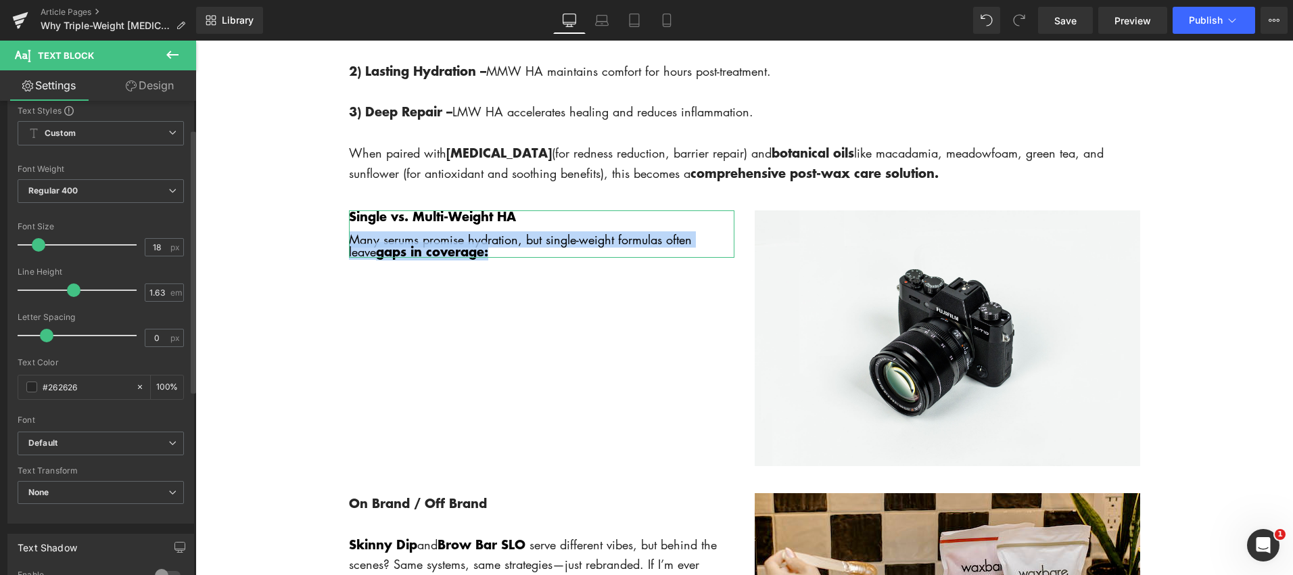
scroll to position [36, 0]
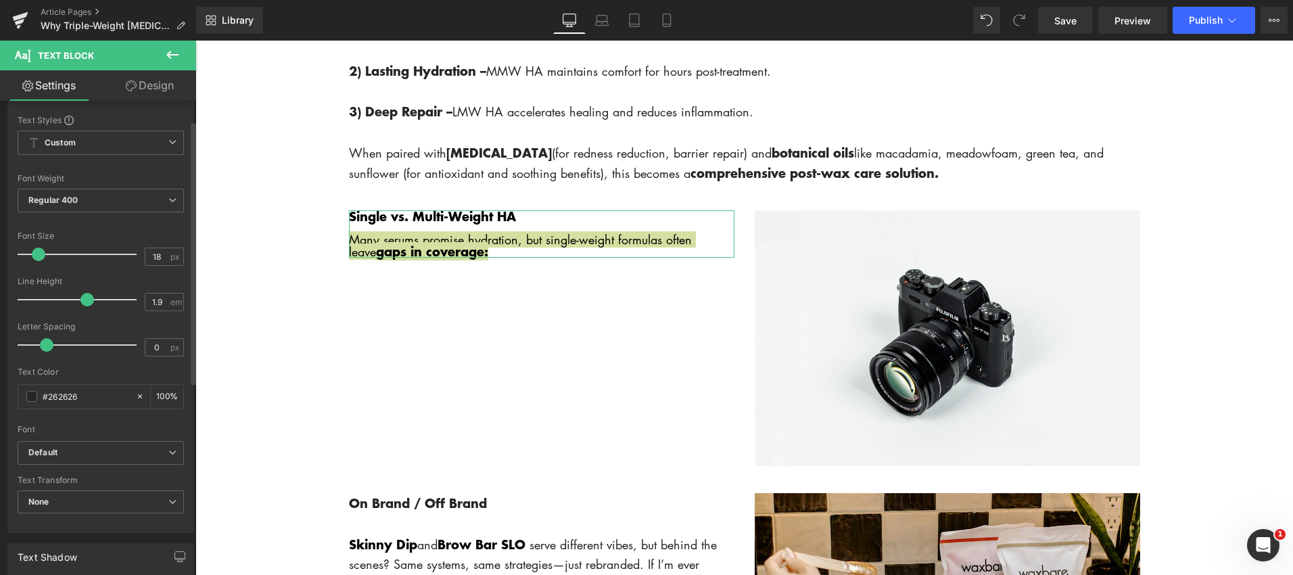
drag, startPoint x: 69, startPoint y: 300, endPoint x: 83, endPoint y: 300, distance: 14.2
click at [83, 300] on span at bounding box center [87, 300] width 14 height 14
drag, startPoint x: 81, startPoint y: 300, endPoint x: 72, endPoint y: 301, distance: 9.5
click at [72, 301] on span at bounding box center [74, 300] width 14 height 14
click at [162, 303] on input "1.6" at bounding box center [157, 301] width 24 height 17
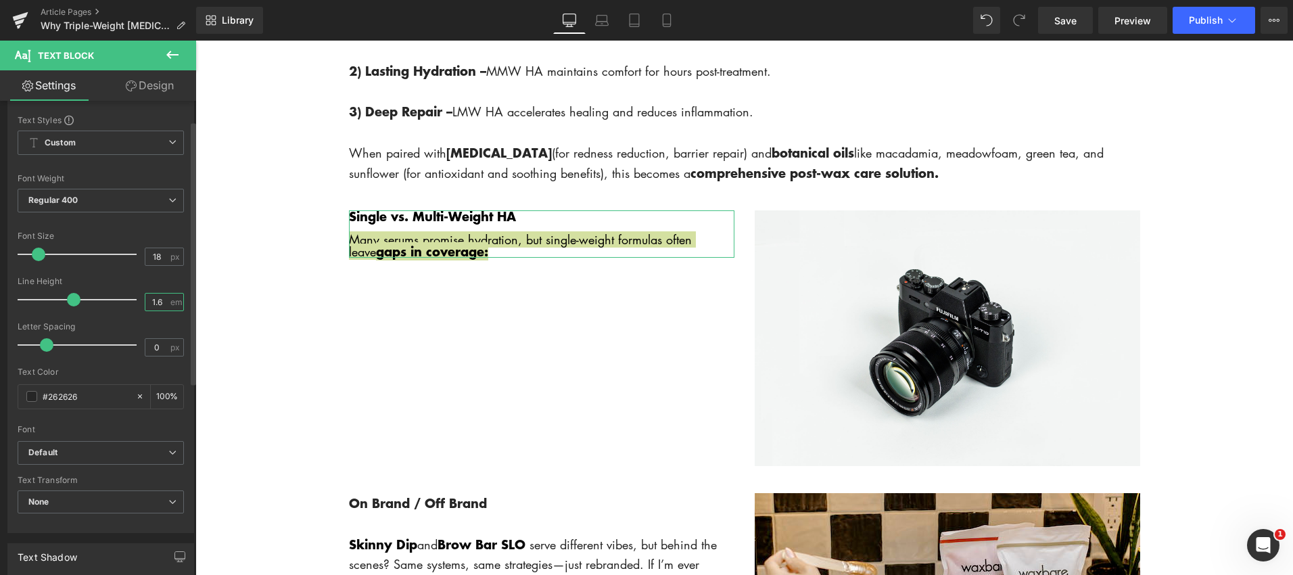
type input "1.63"
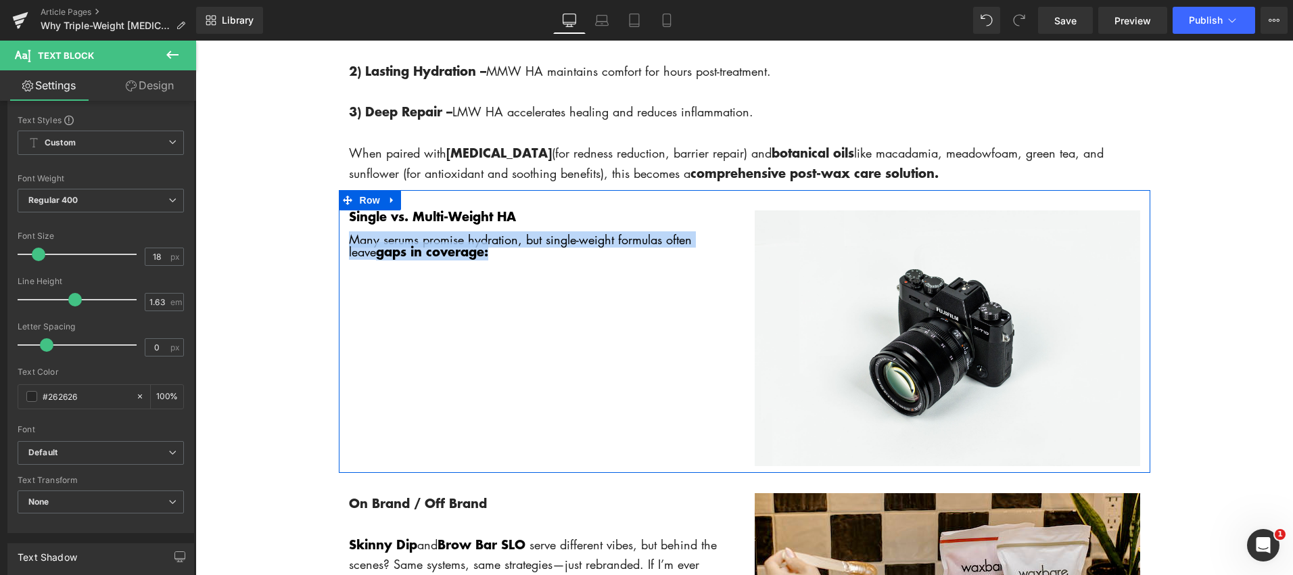
click at [390, 346] on div "Single vs. Multi-Weight HA Many serums promise hydration, but single-weight for…" at bounding box center [744, 331] width 811 height 283
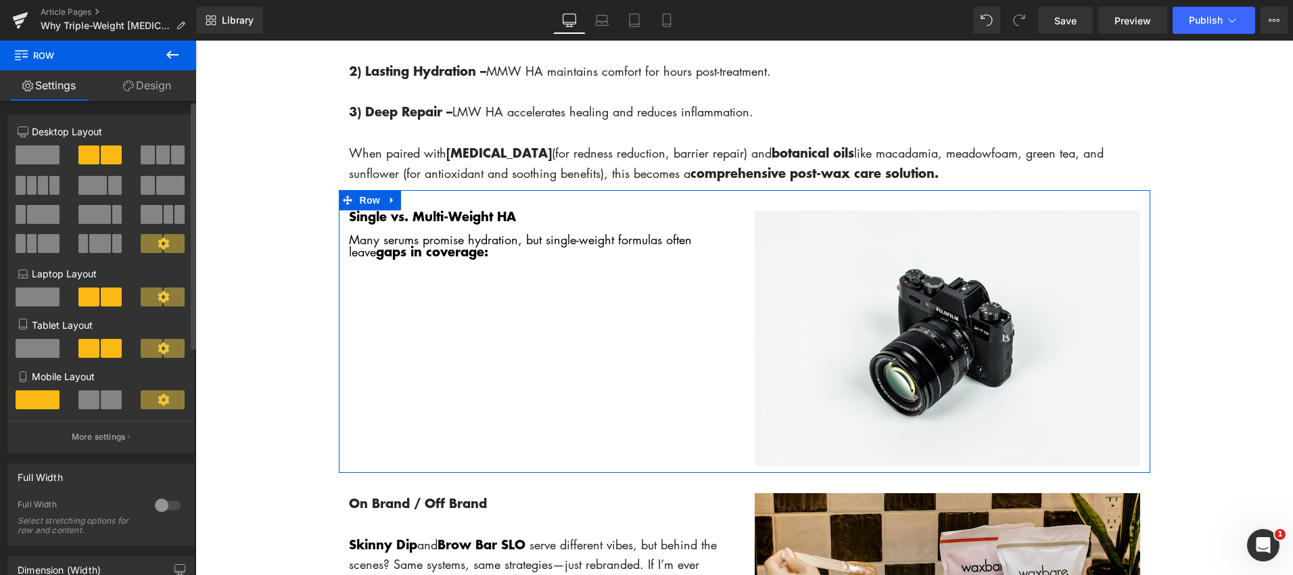
click at [157, 184] on span at bounding box center [170, 185] width 28 height 19
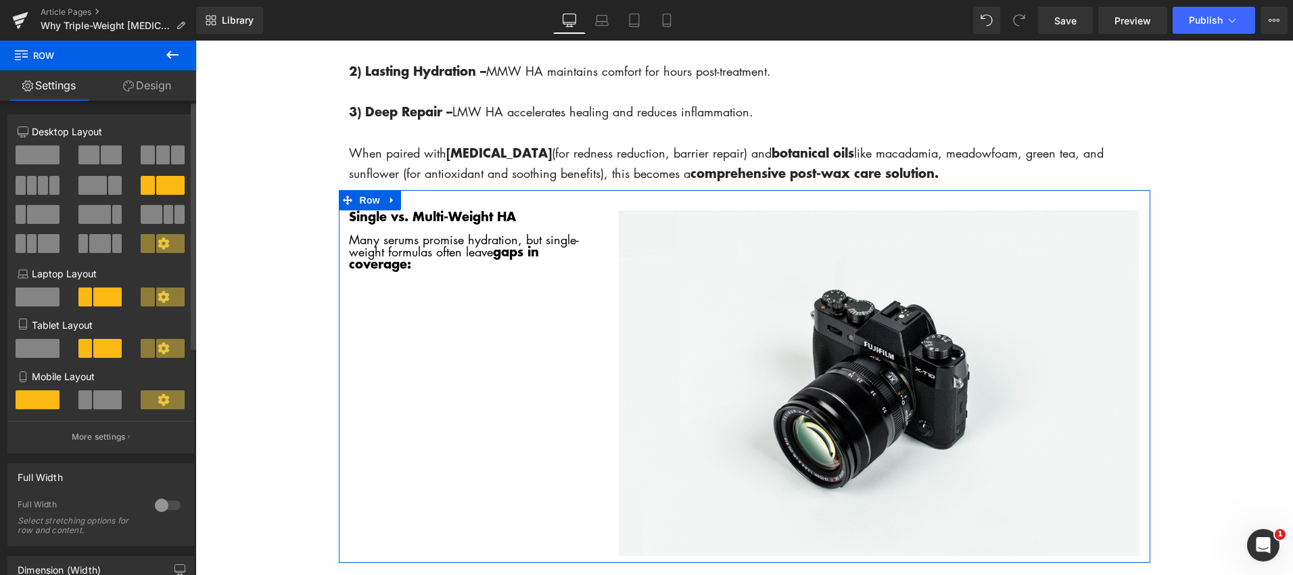
click at [95, 182] on span at bounding box center [92, 185] width 28 height 19
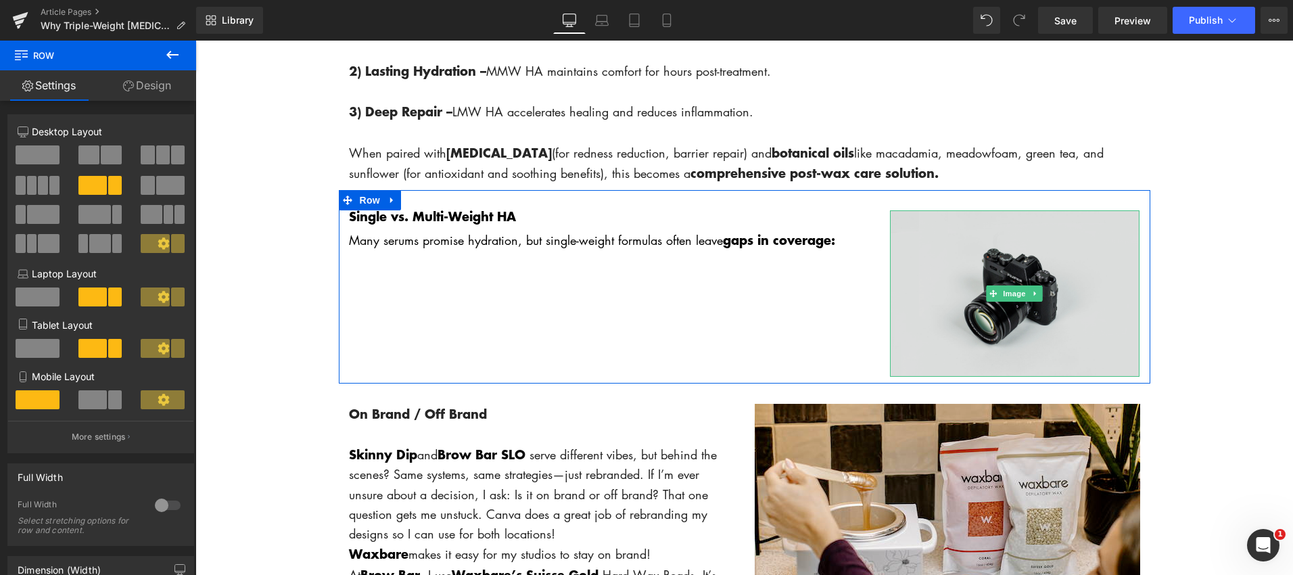
click at [968, 299] on img at bounding box center [1015, 293] width 250 height 166
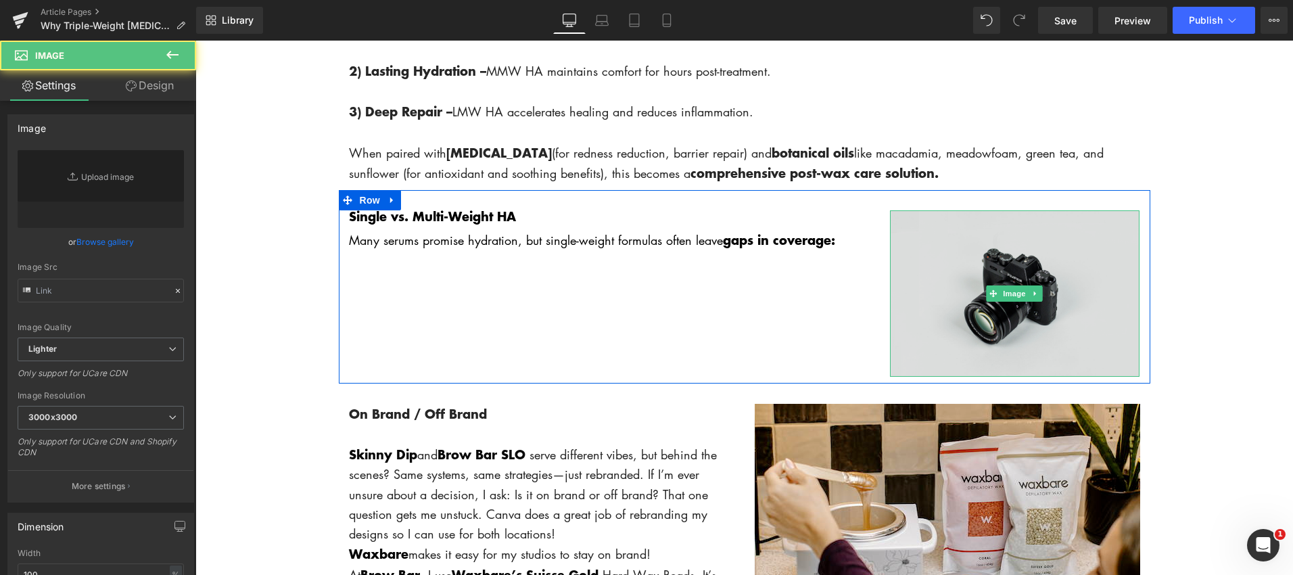
type input "//[DOMAIN_NAME][URL]"
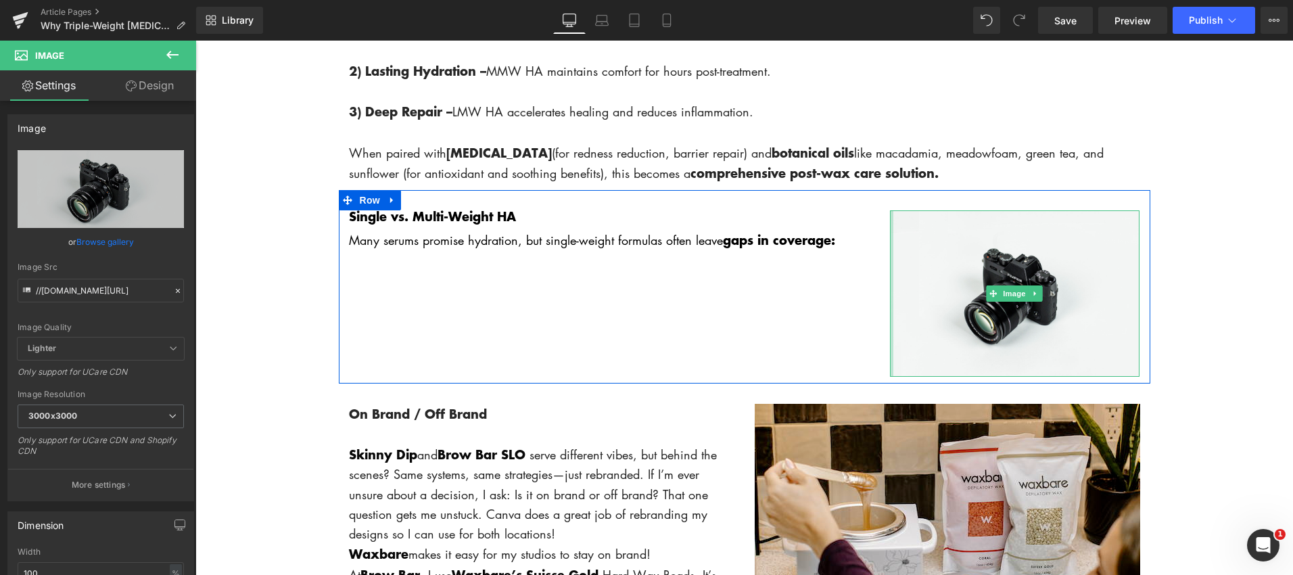
drag, startPoint x: 885, startPoint y: 294, endPoint x: 811, endPoint y: 296, distance: 73.7
click at [819, 297] on div "Single vs. Multi-Weight HA Many serums promise hydration, but single-weight for…" at bounding box center [744, 286] width 811 height 193
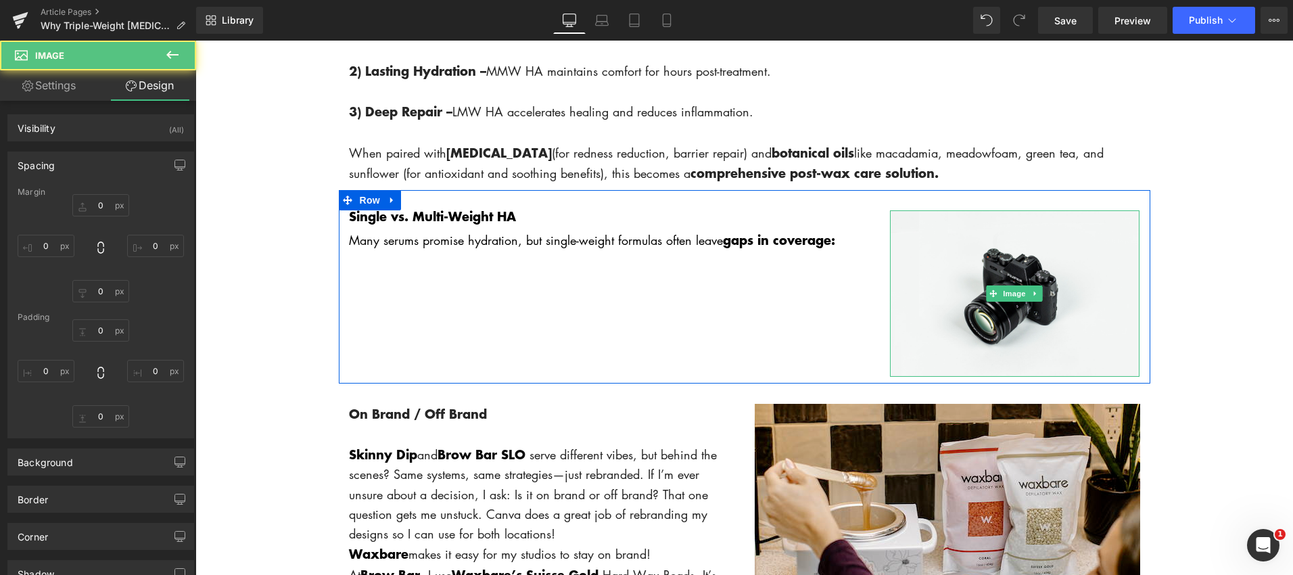
click at [634, 268] on div "Single vs. Multi-Weight HA Many serums promise hydration, but single-weight for…" at bounding box center [744, 286] width 811 height 193
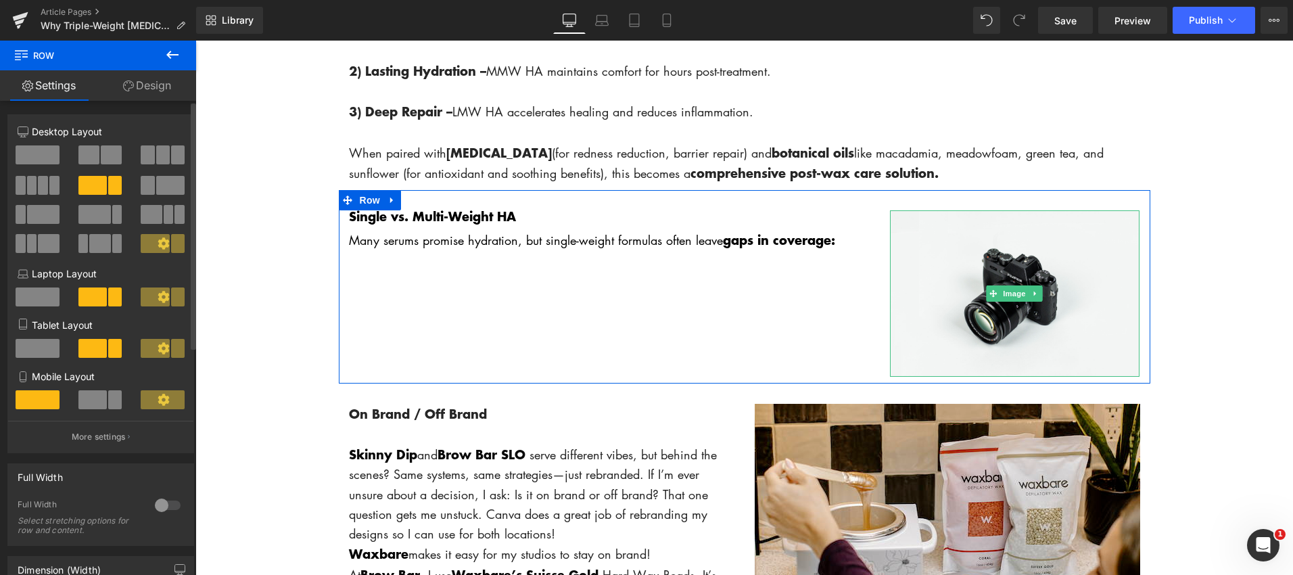
click at [158, 245] on icon at bounding box center [163, 242] width 11 height 11
click at [97, 156] on button at bounding box center [100, 154] width 45 height 19
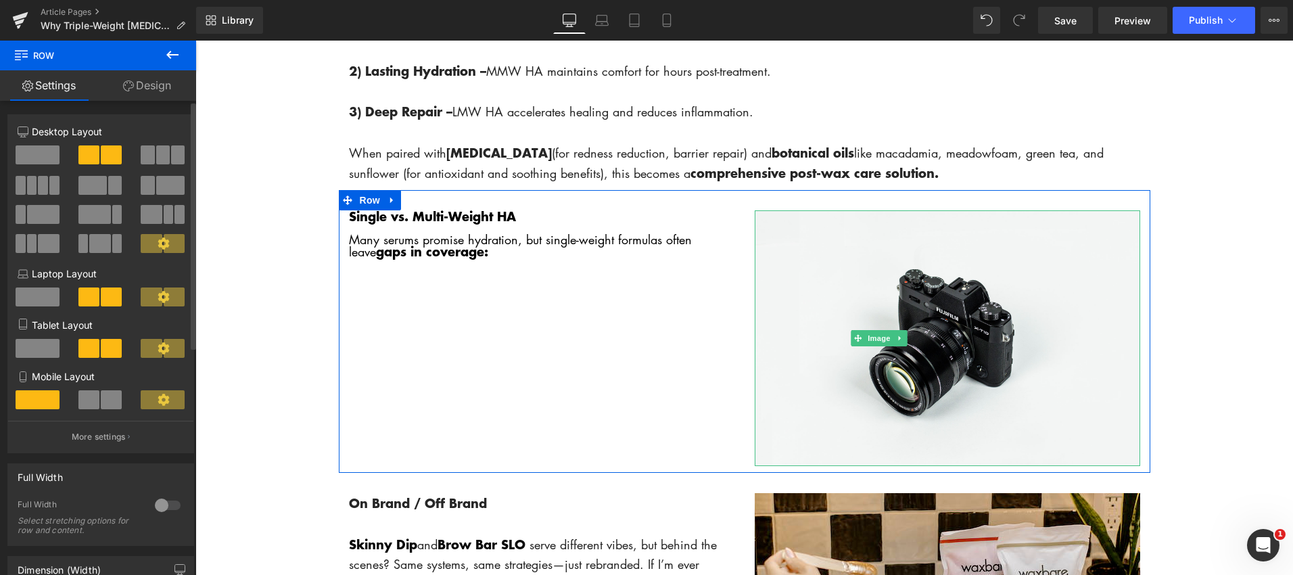
click at [39, 157] on span at bounding box center [38, 154] width 44 height 19
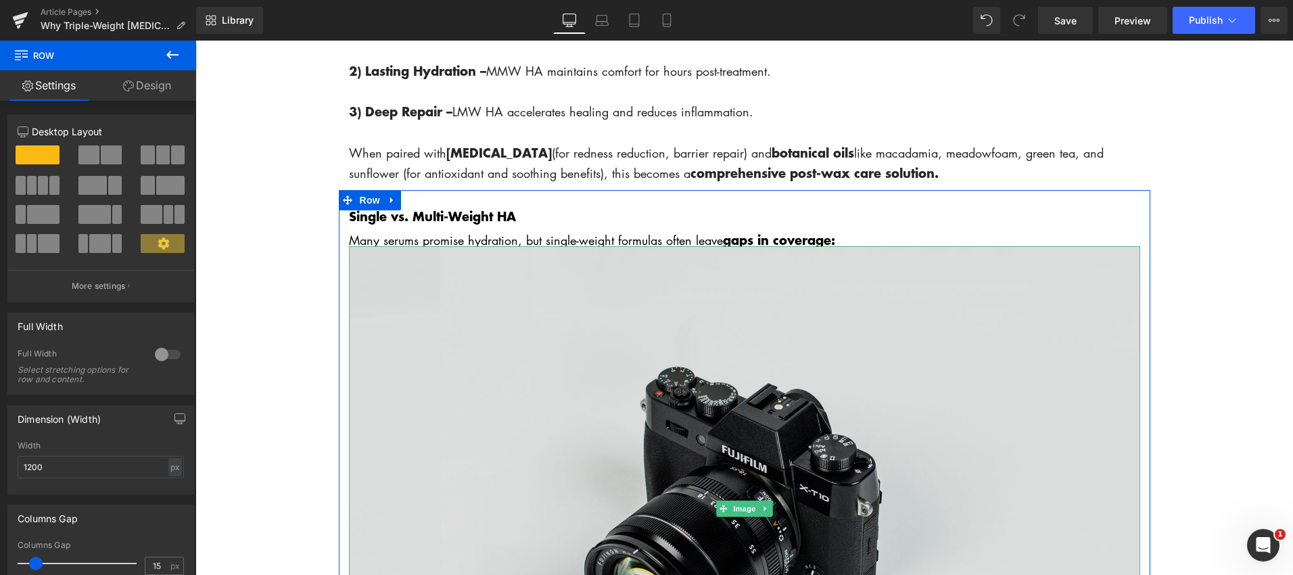
click at [591, 340] on img at bounding box center [744, 508] width 791 height 524
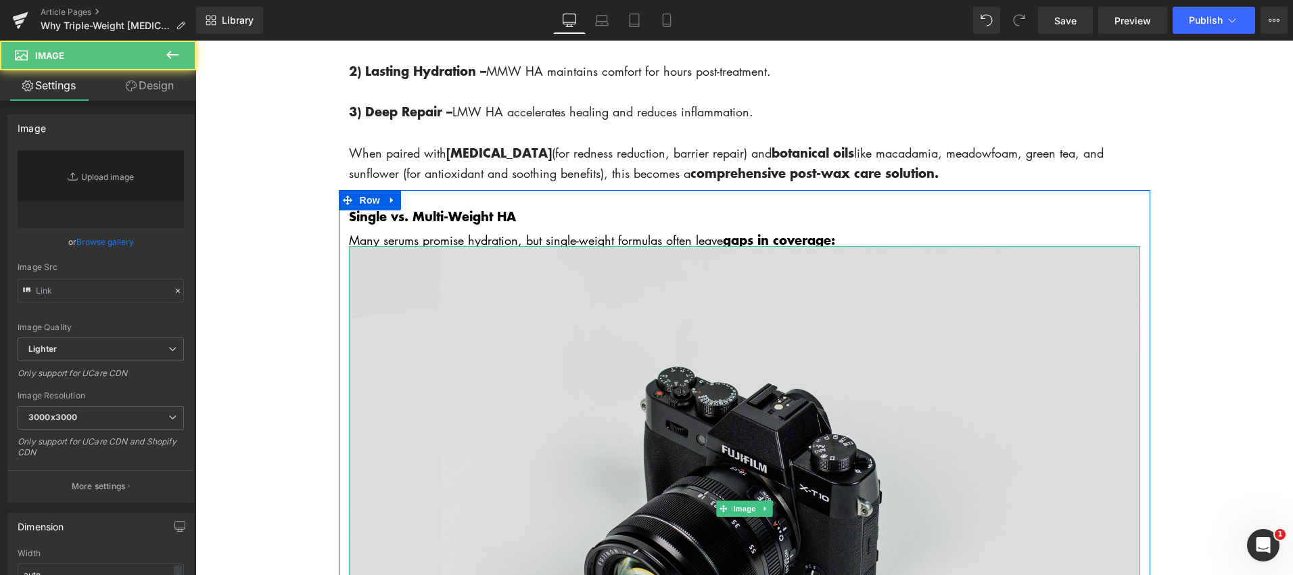
type input "//[DOMAIN_NAME][URL]"
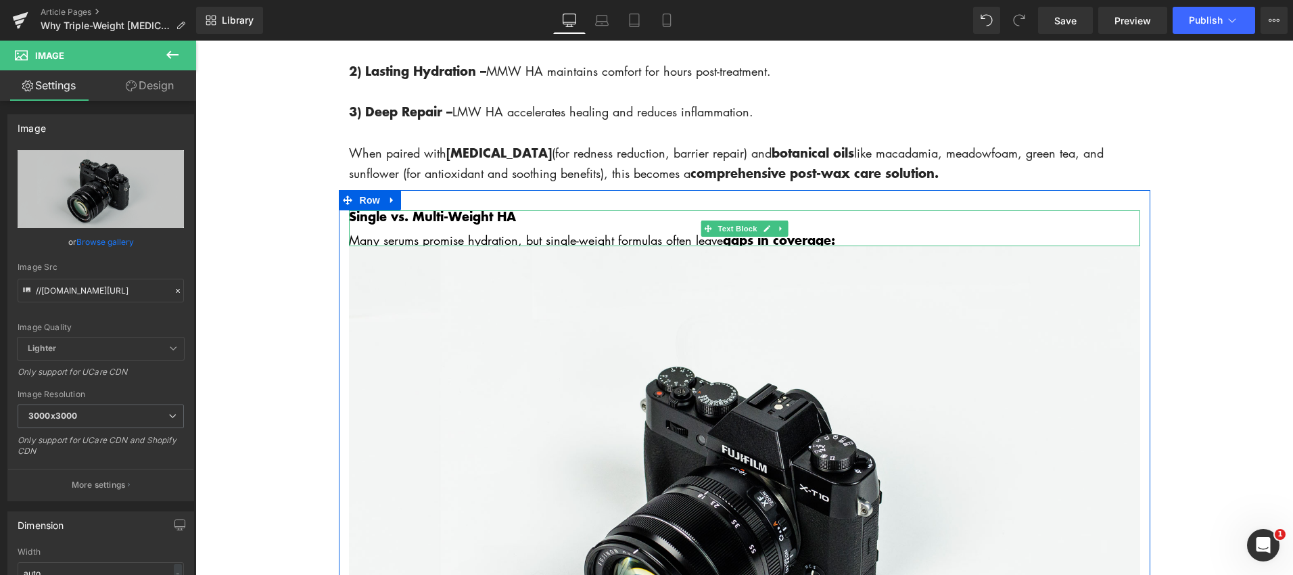
click at [859, 239] on p "Many serums promise hydration, but single-weight formulas often leave gaps in c…" at bounding box center [744, 240] width 791 height 12
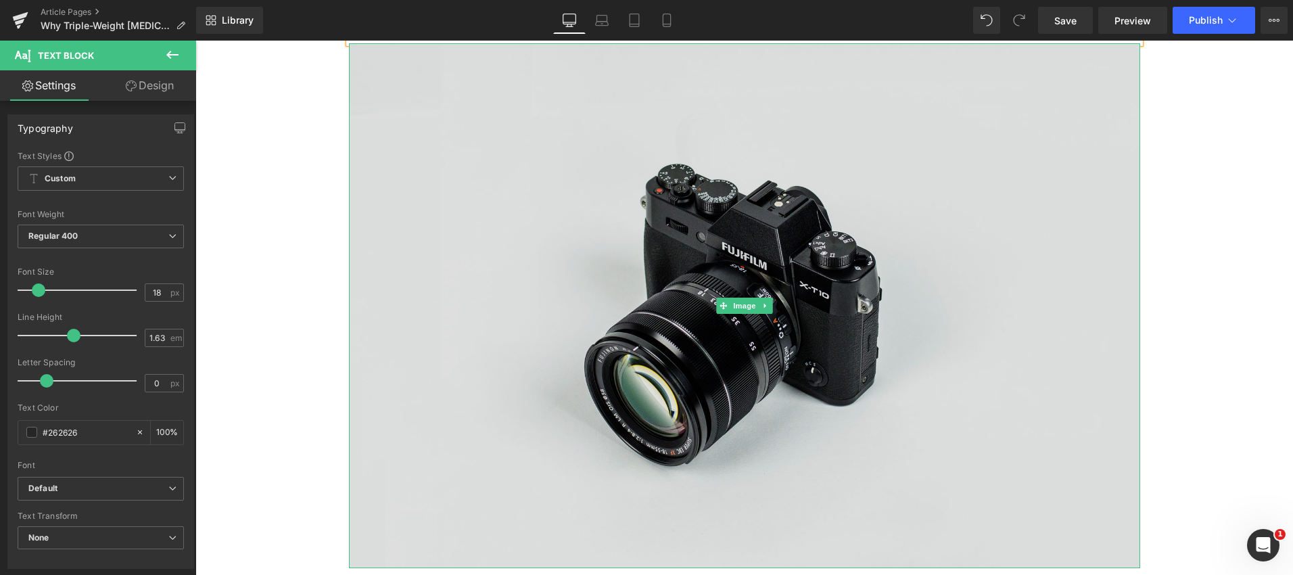
scroll to position [2098, 0]
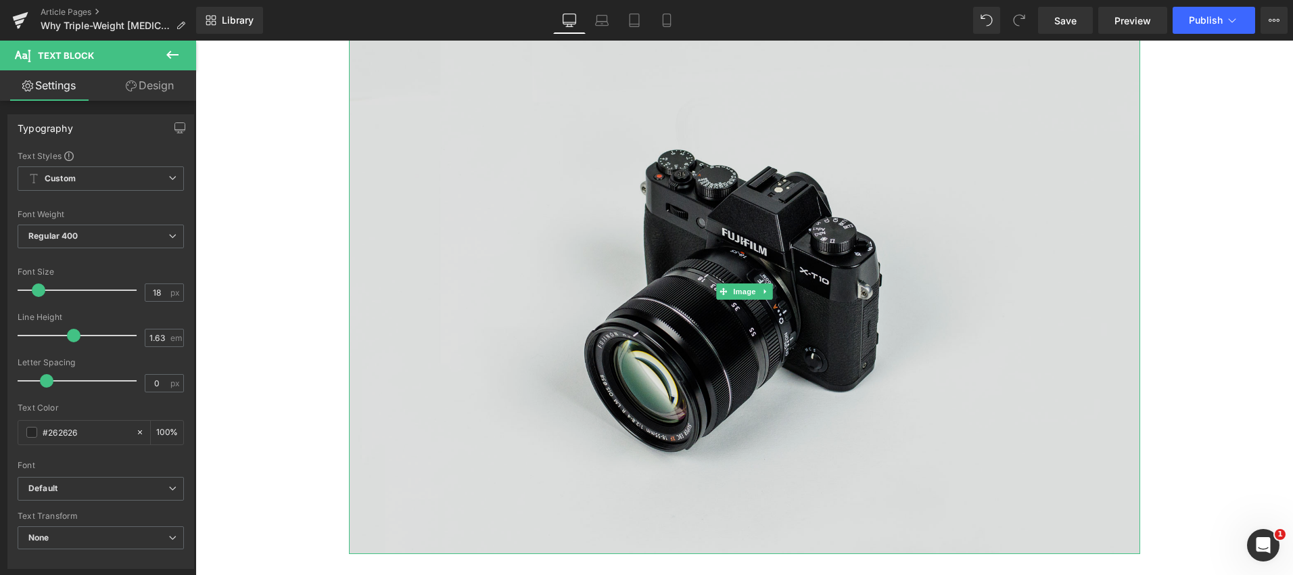
click at [868, 407] on img at bounding box center [744, 291] width 791 height 524
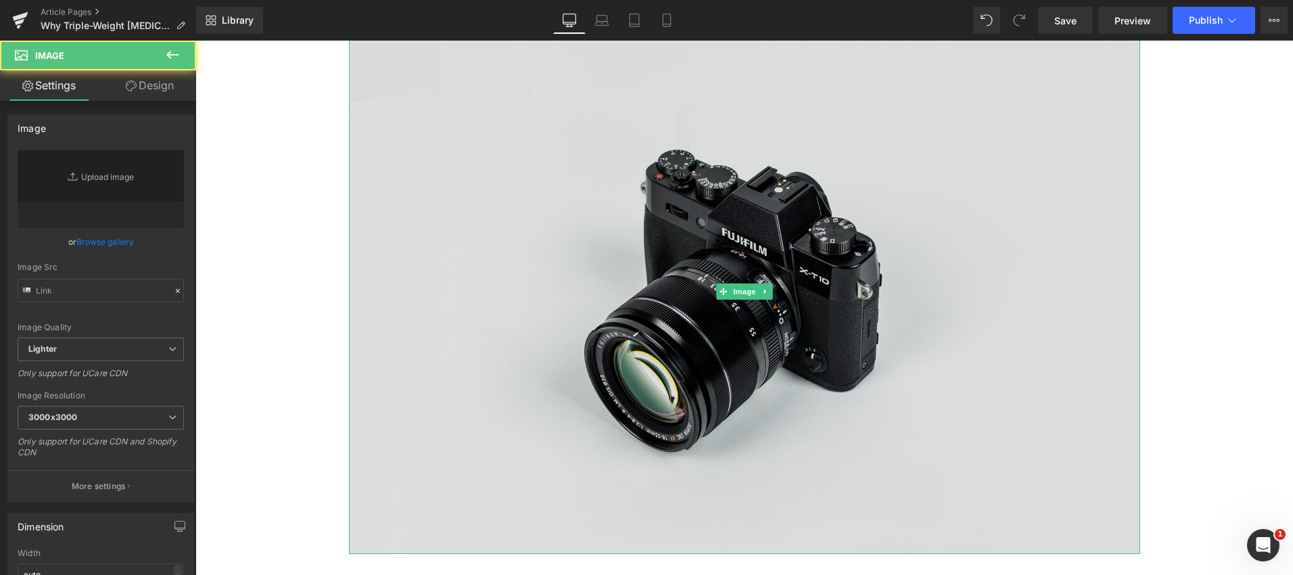
type input "//[DOMAIN_NAME][URL]"
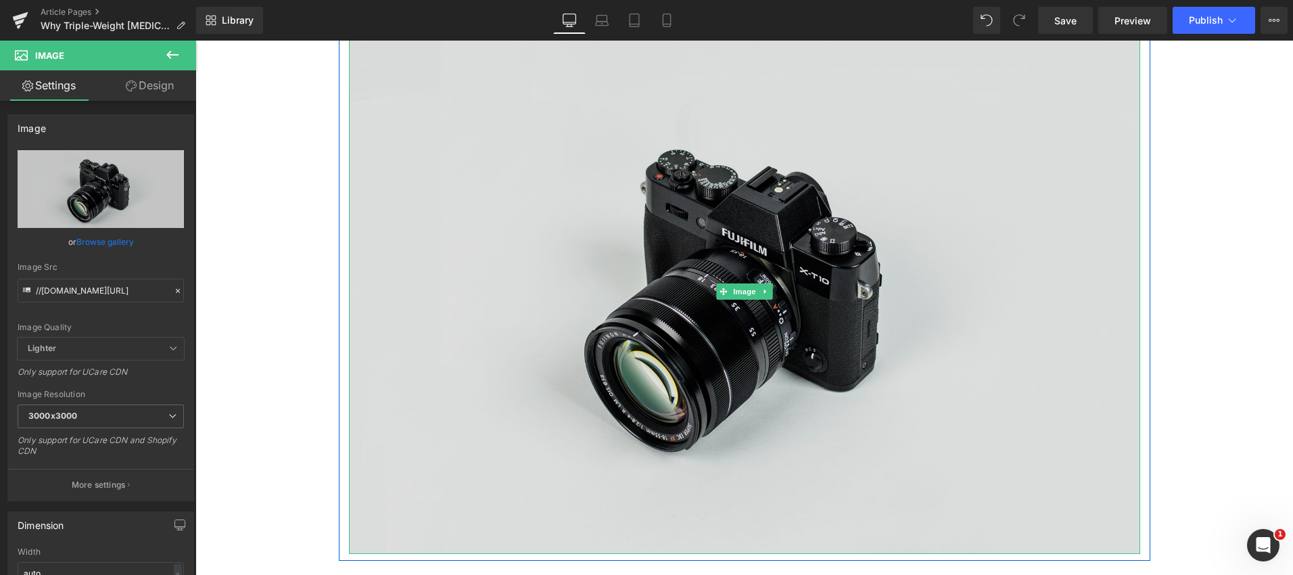
drag, startPoint x: 903, startPoint y: 550, endPoint x: 1034, endPoint y: 504, distance: 138.6
click at [899, 350] on div "Image" at bounding box center [744, 291] width 791 height 524
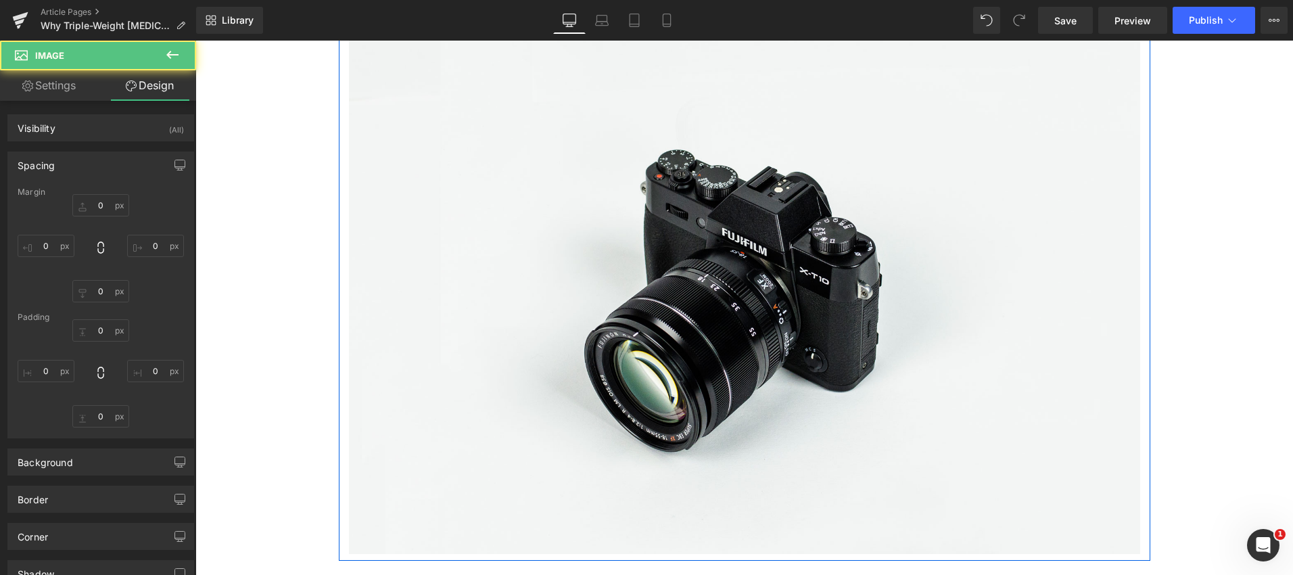
type input "0"
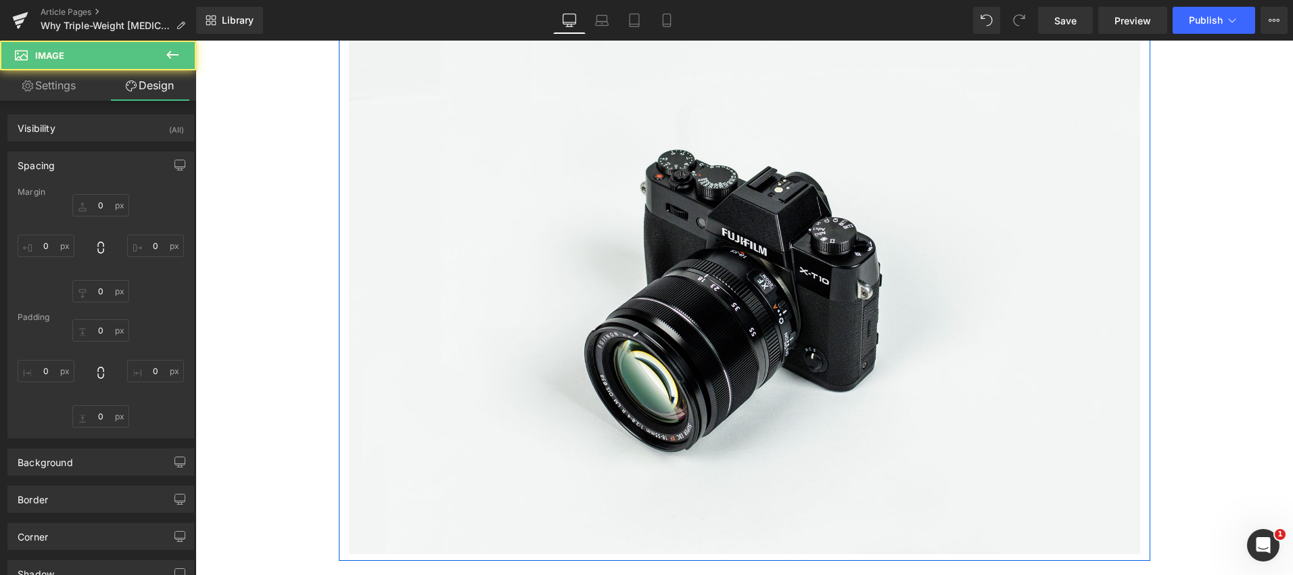
type input "0"
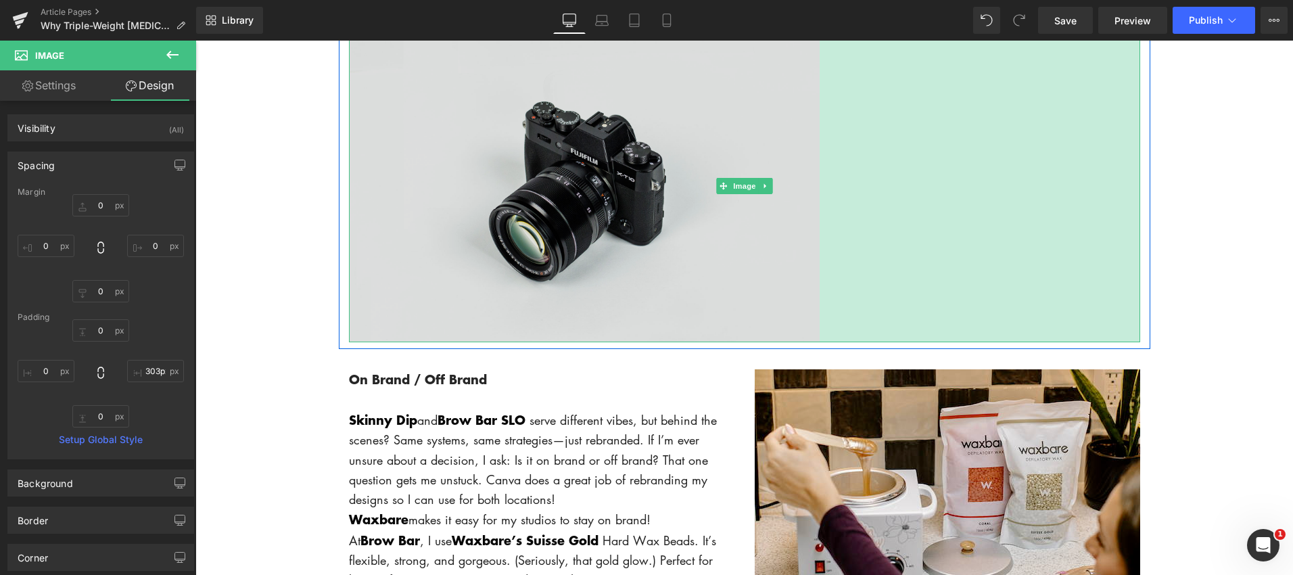
type input "474px"
drag, startPoint x: 1138, startPoint y: 551, endPoint x: 818, endPoint y: 307, distance: 402.9
click at [818, 307] on div "Image 474px" at bounding box center [744, 186] width 791 height 312
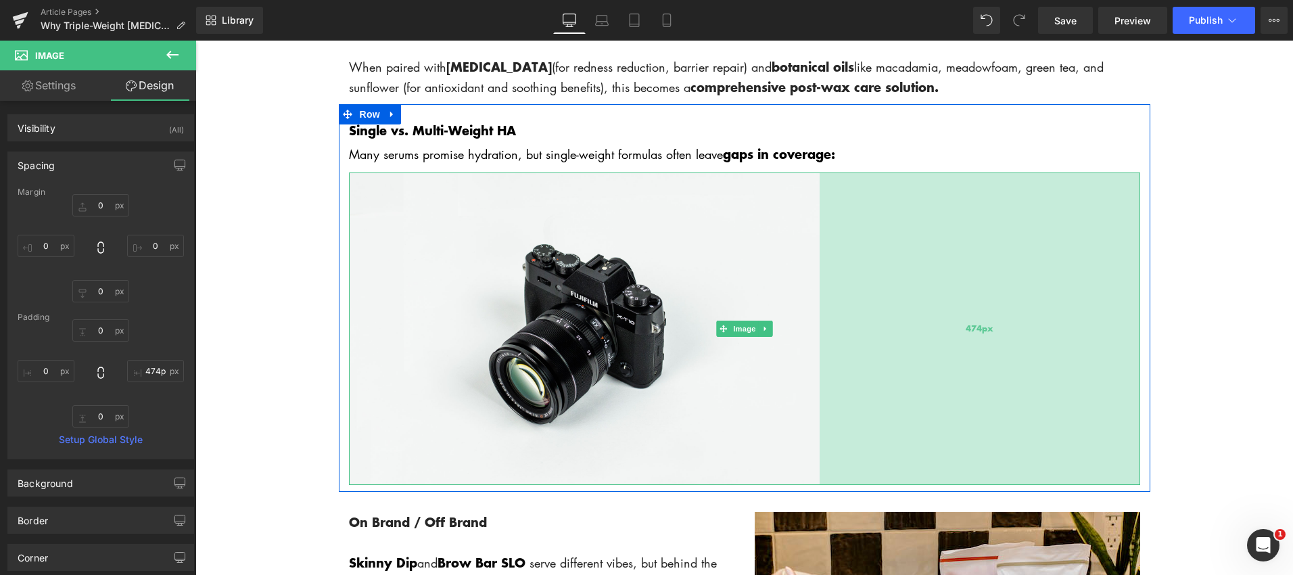
scroll to position [1964, 0]
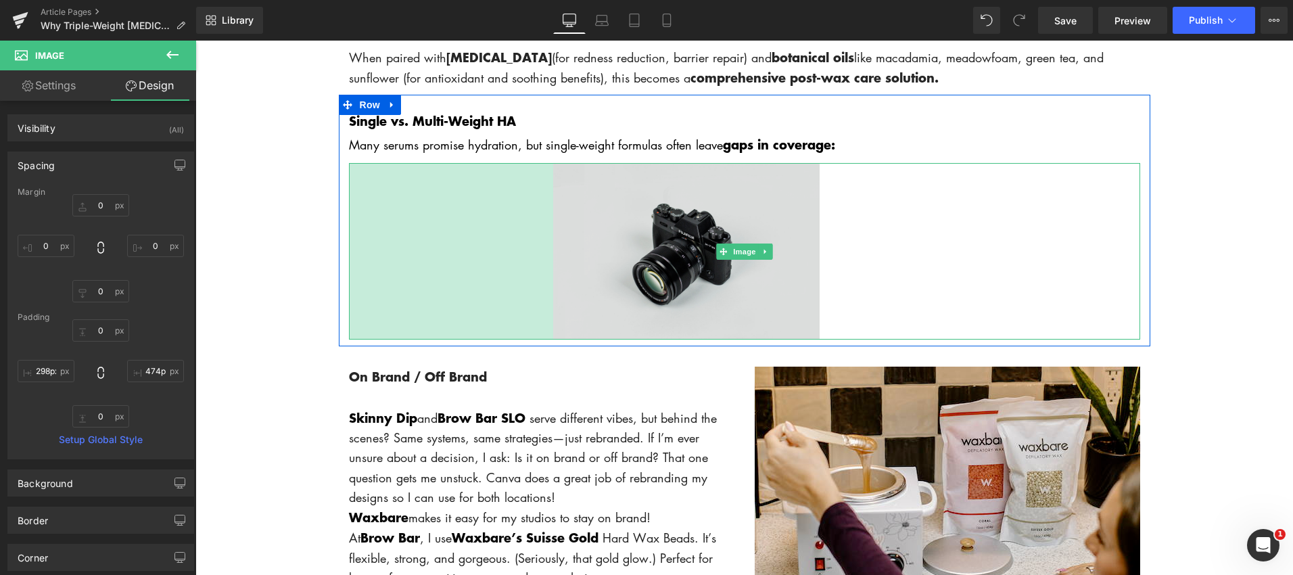
type input "297px"
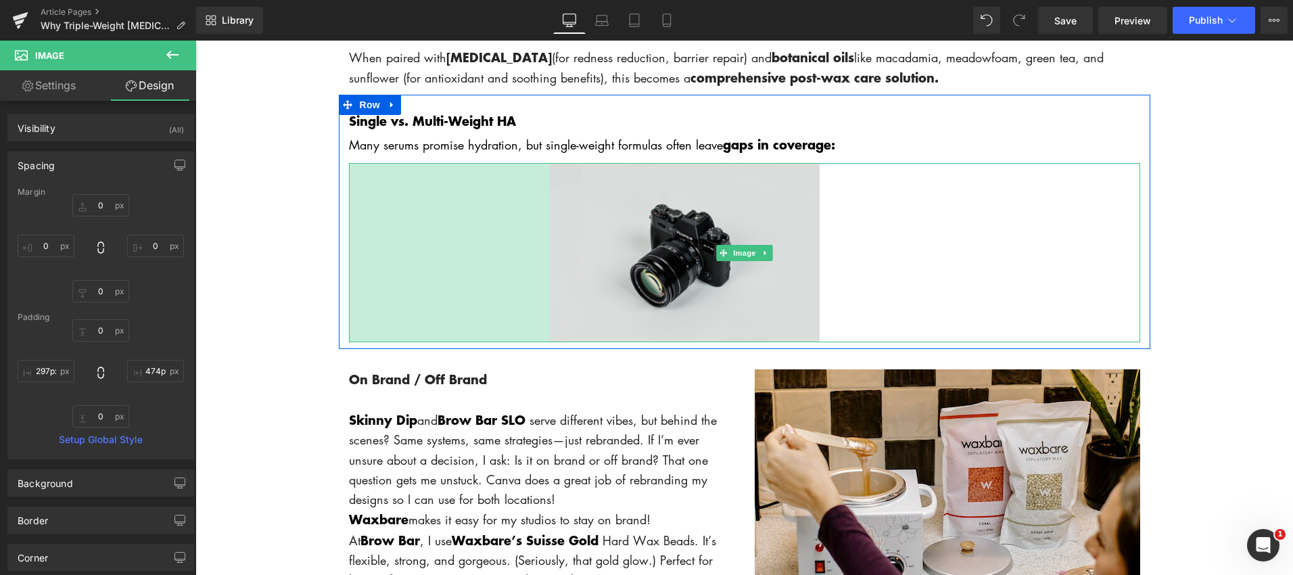
drag, startPoint x: 350, startPoint y: 291, endPoint x: 551, endPoint y: 296, distance: 200.9
click at [551, 296] on div "Image 297px 474px" at bounding box center [744, 252] width 791 height 179
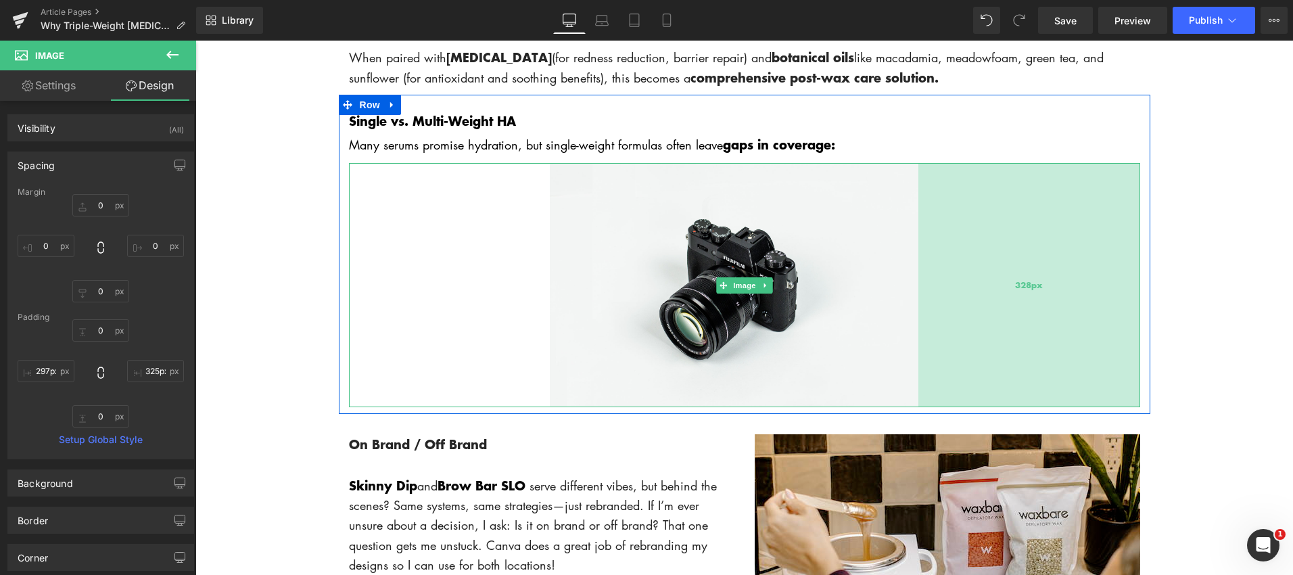
type input "324px"
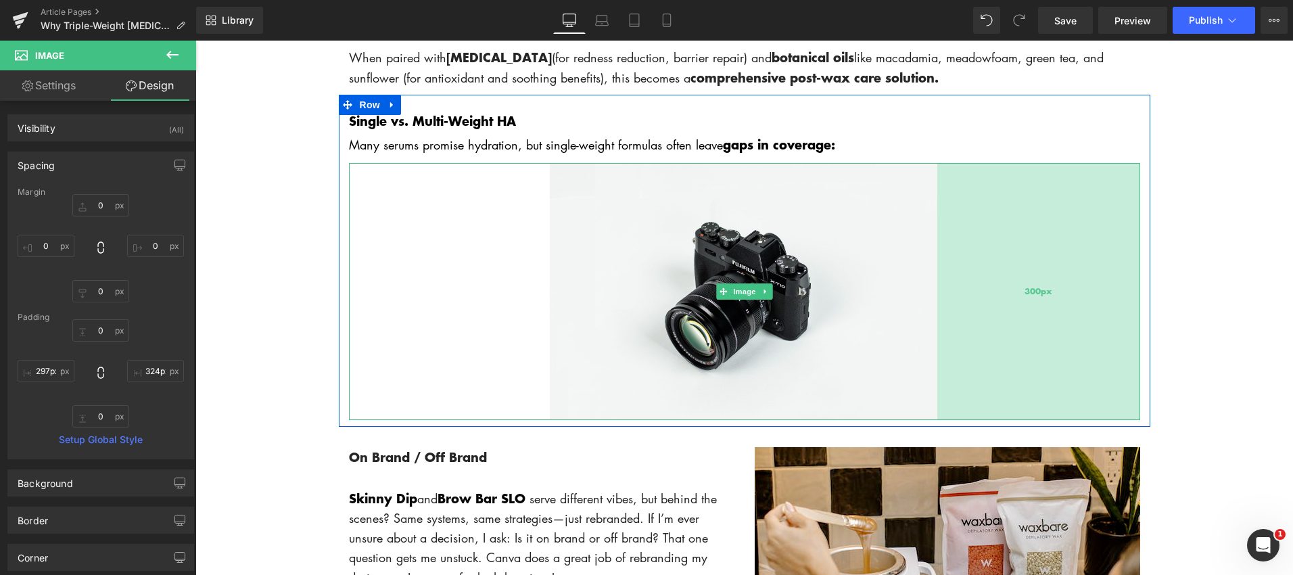
drag, startPoint x: 821, startPoint y: 279, endPoint x: 939, endPoint y: 287, distance: 118.6
click at [939, 287] on div "300px" at bounding box center [1038, 291] width 203 height 257
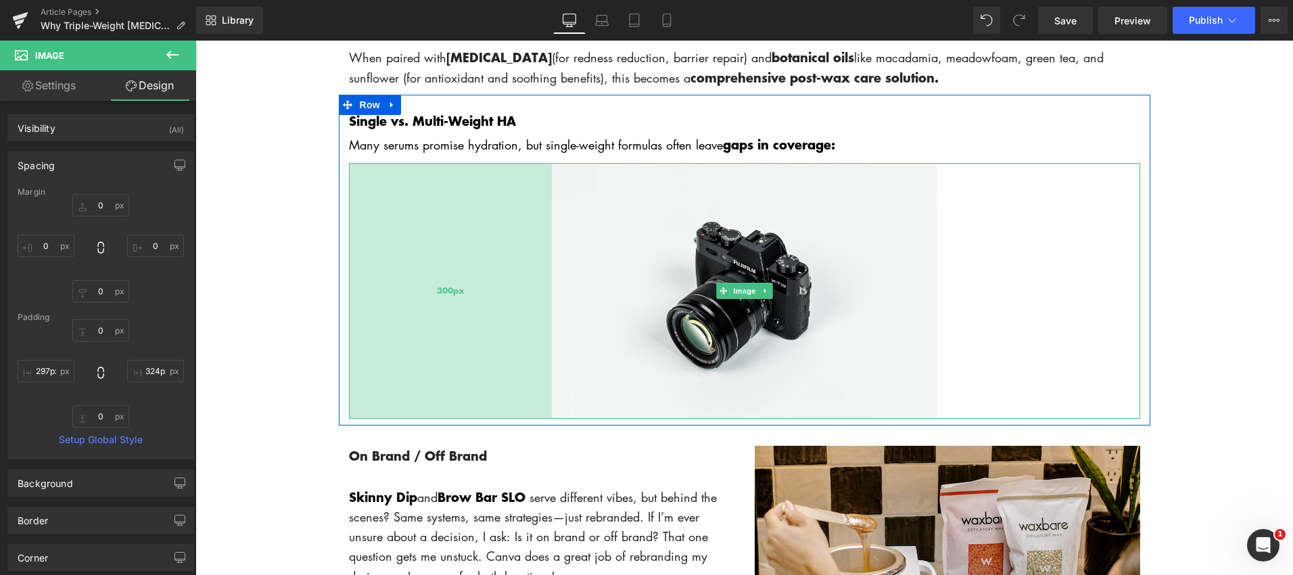
click at [550, 296] on div "300px" at bounding box center [450, 291] width 203 height 256
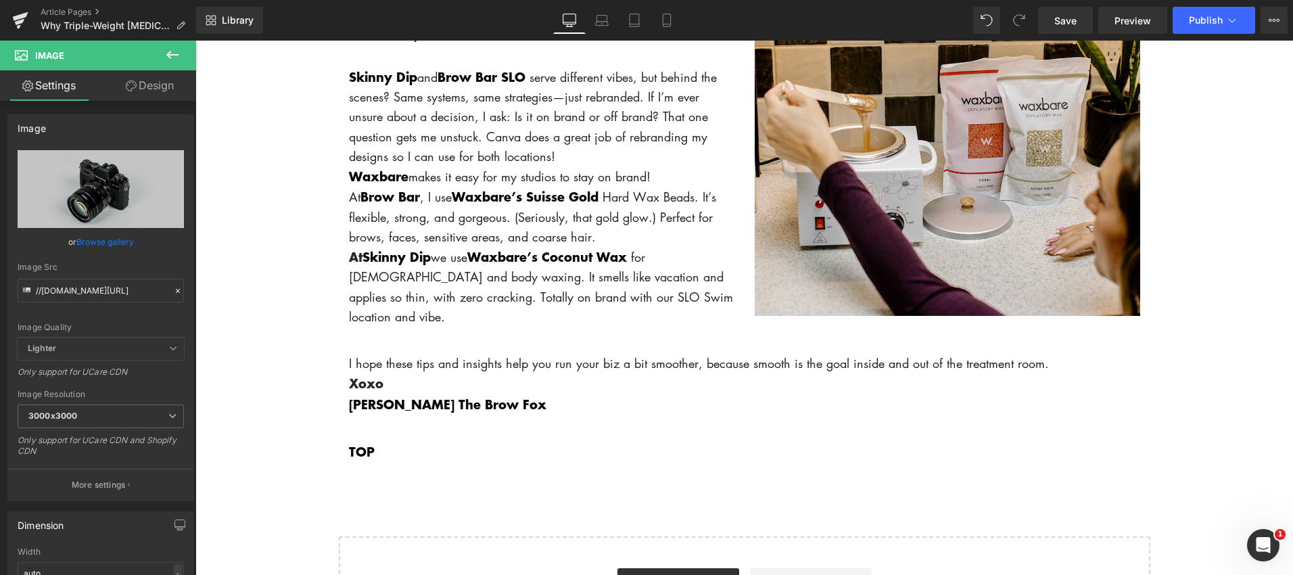
scroll to position [1820, 0]
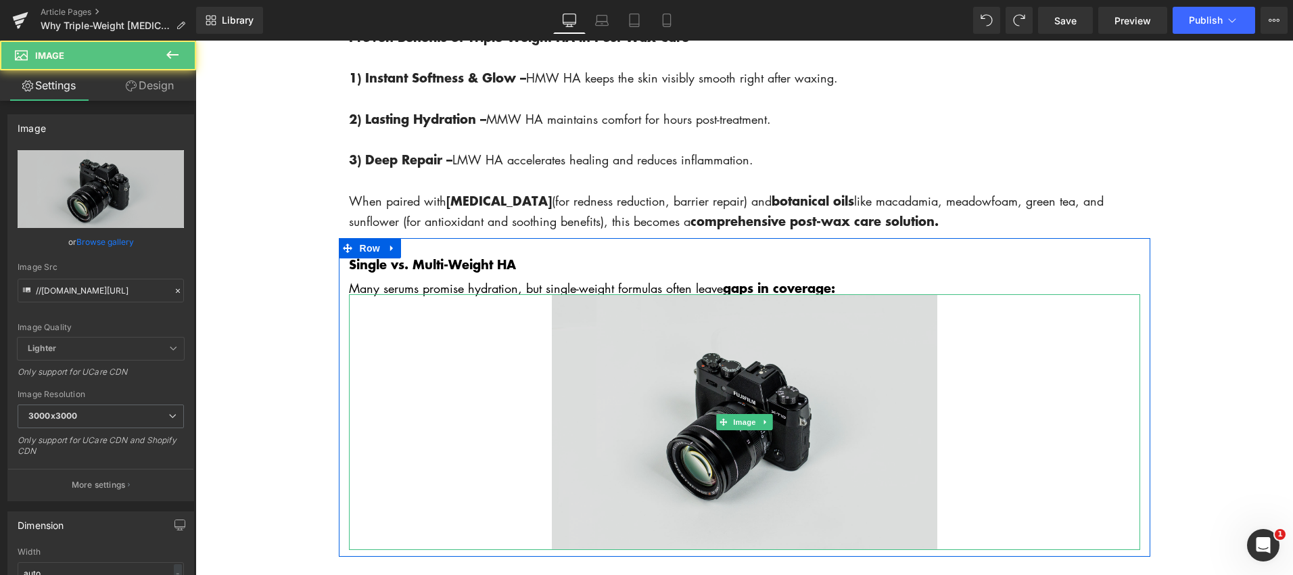
click at [815, 383] on img at bounding box center [744, 422] width 791 height 256
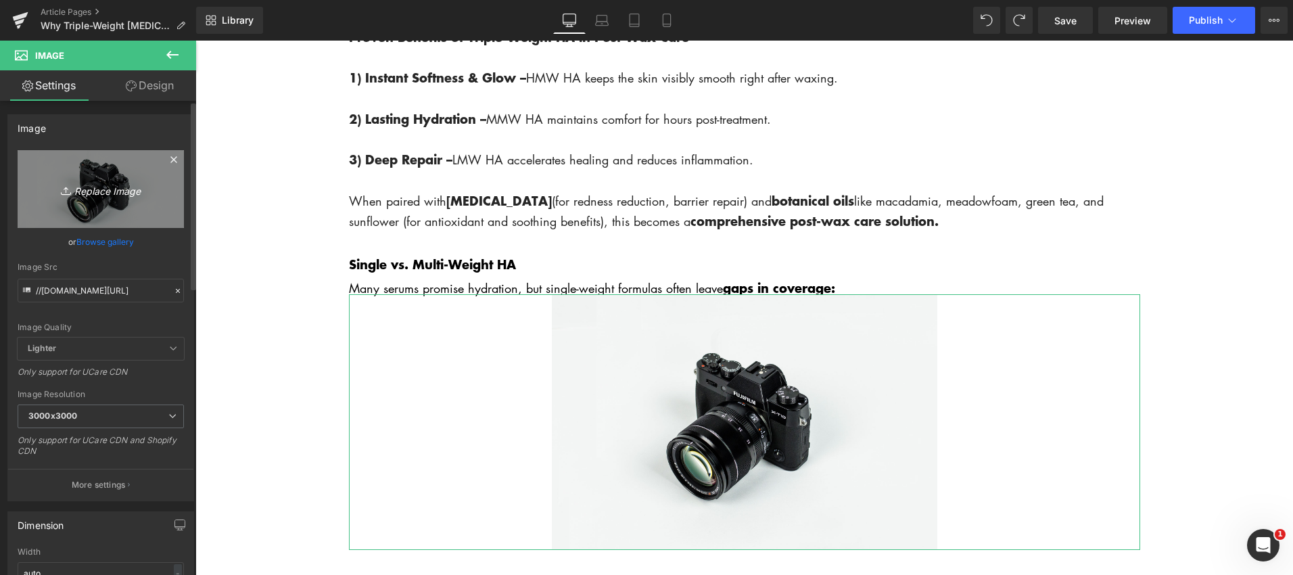
click at [103, 193] on icon "Replace Image" at bounding box center [101, 189] width 108 height 17
type input "C:\fakepath\Screenshot [DATE] 1.05.00 PM.png"
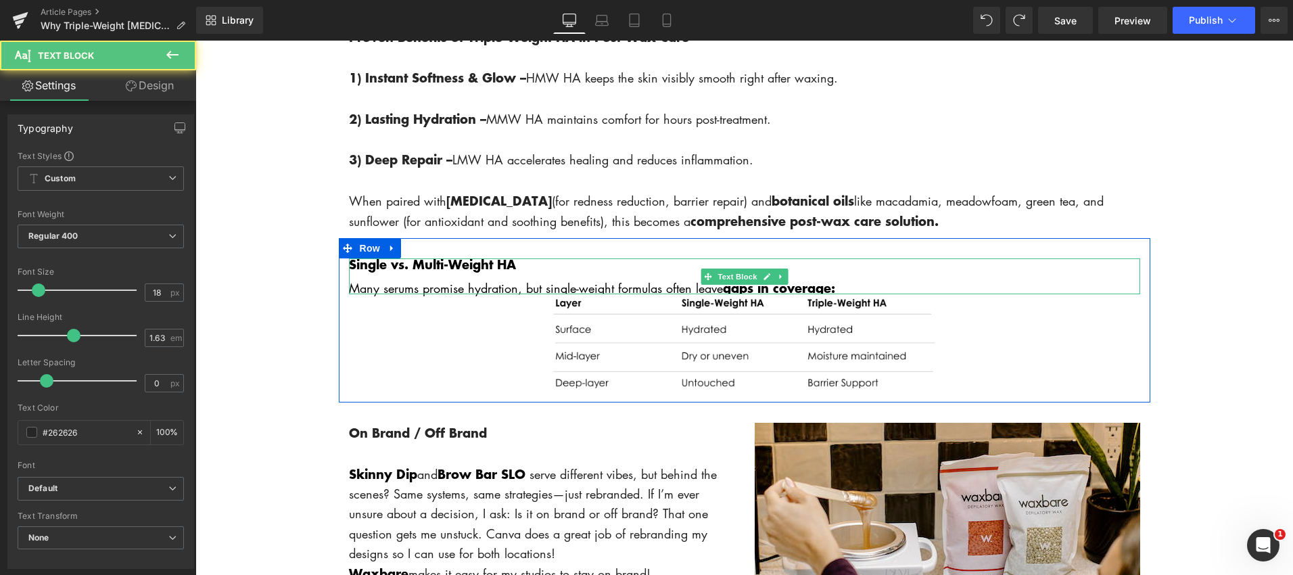
click at [859, 286] on p "Many serums promise hydration, but single-weight formulas often leave gaps in c…" at bounding box center [744, 288] width 791 height 12
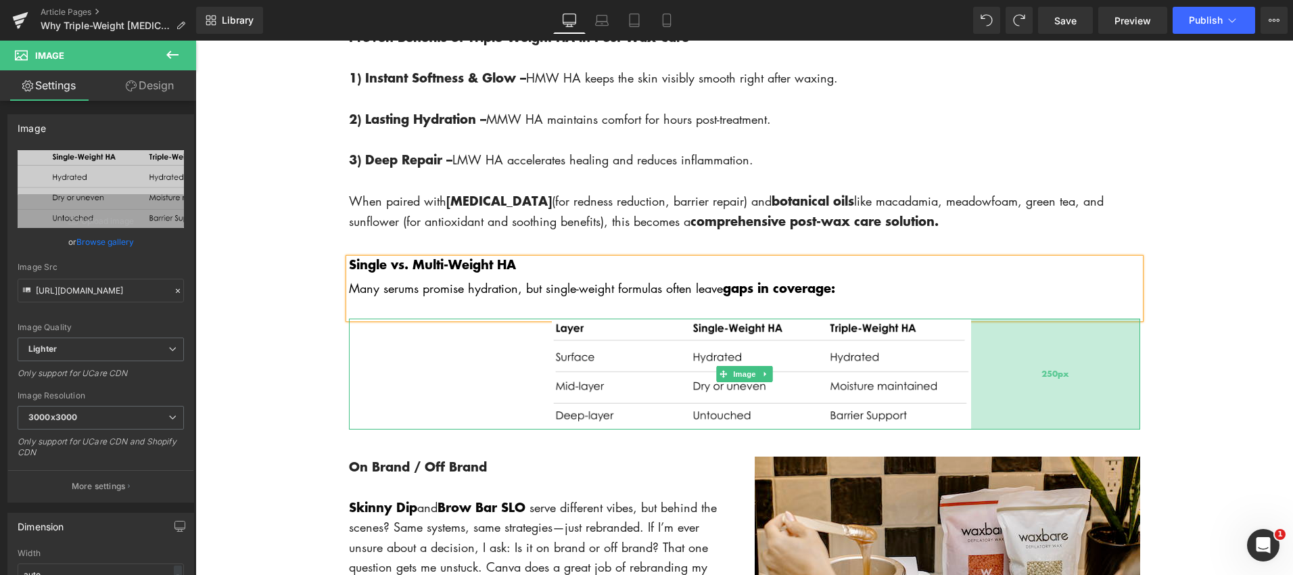
drag, startPoint x: 938, startPoint y: 377, endPoint x: 972, endPoint y: 378, distance: 33.8
click at [972, 378] on div "250px" at bounding box center [1055, 373] width 169 height 110
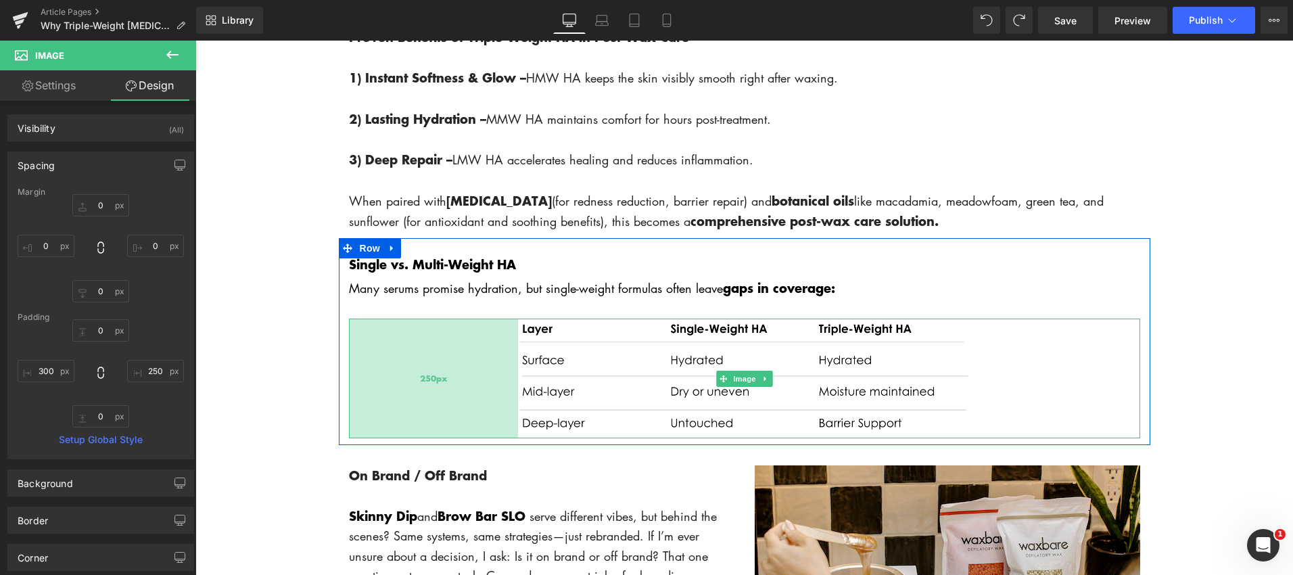
drag, startPoint x: 545, startPoint y: 371, endPoint x: 514, endPoint y: 371, distance: 31.1
click at [514, 371] on div "250px" at bounding box center [433, 377] width 169 height 119
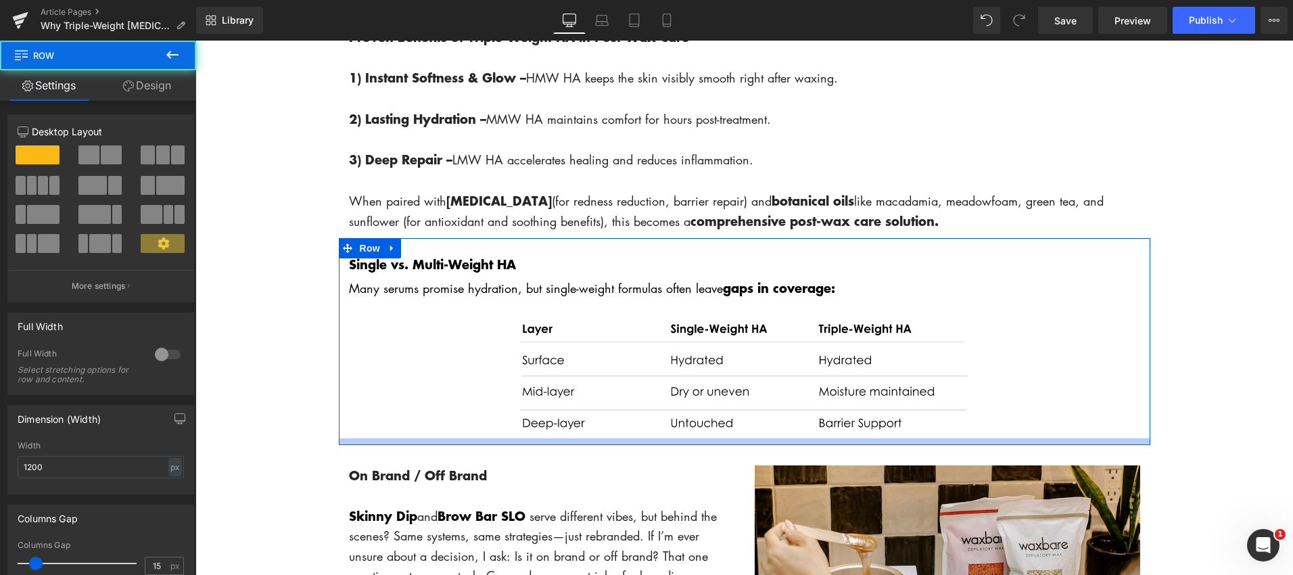
click at [886, 439] on div at bounding box center [744, 441] width 811 height 7
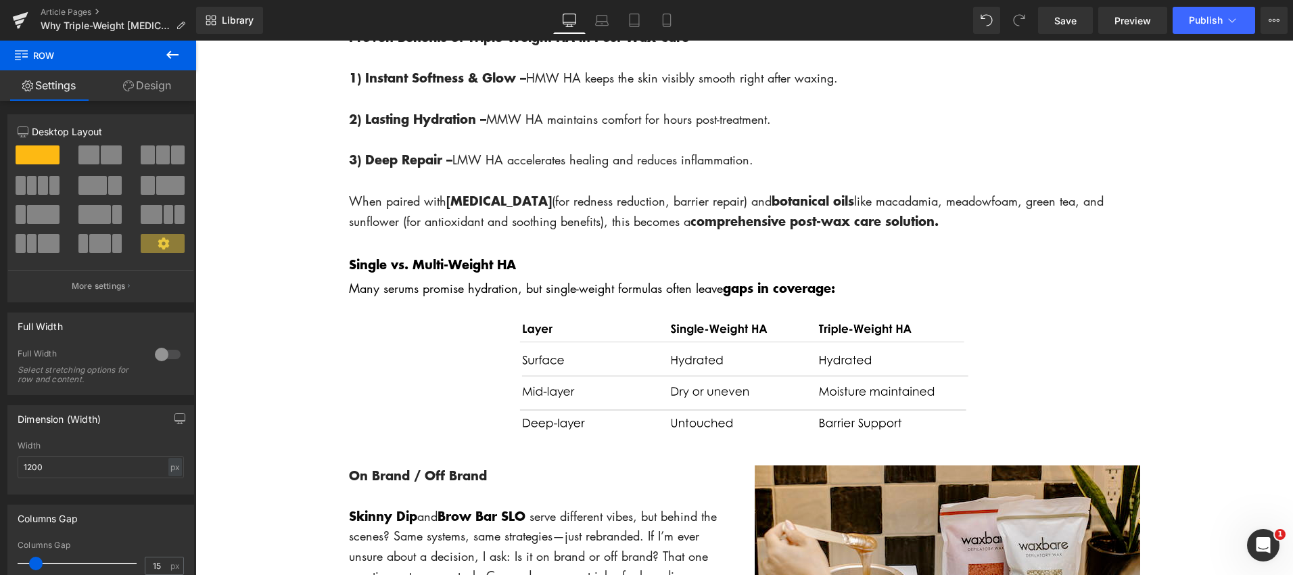
click at [174, 55] on icon at bounding box center [172, 55] width 16 height 16
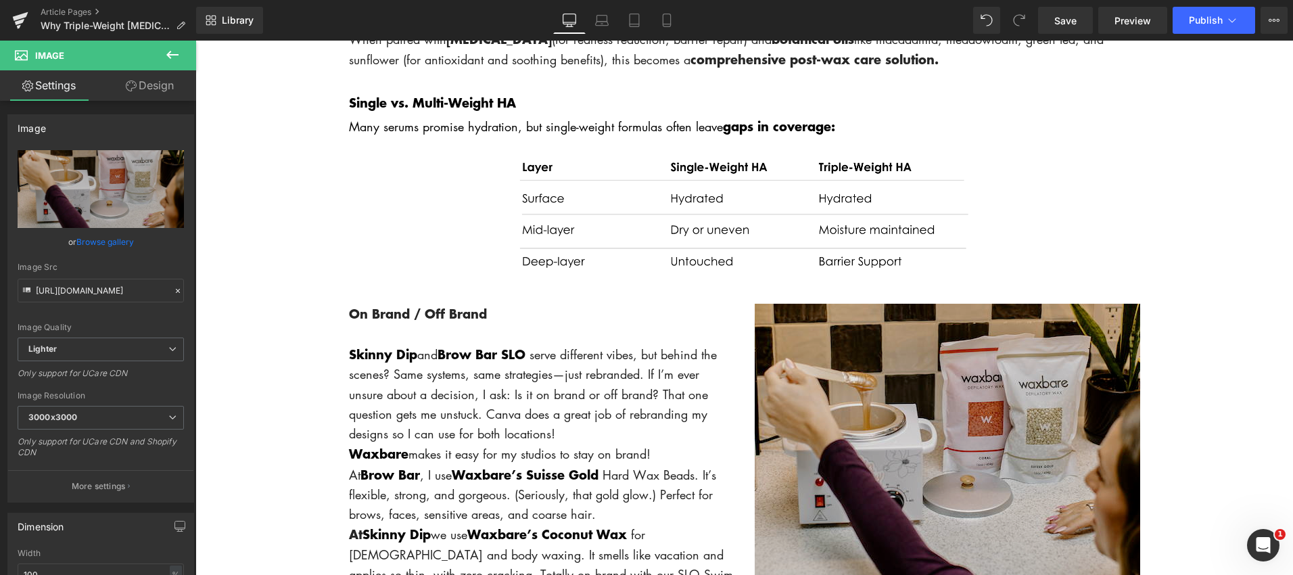
scroll to position [1981, 0]
click at [974, 496] on img at bounding box center [947, 449] width 385 height 290
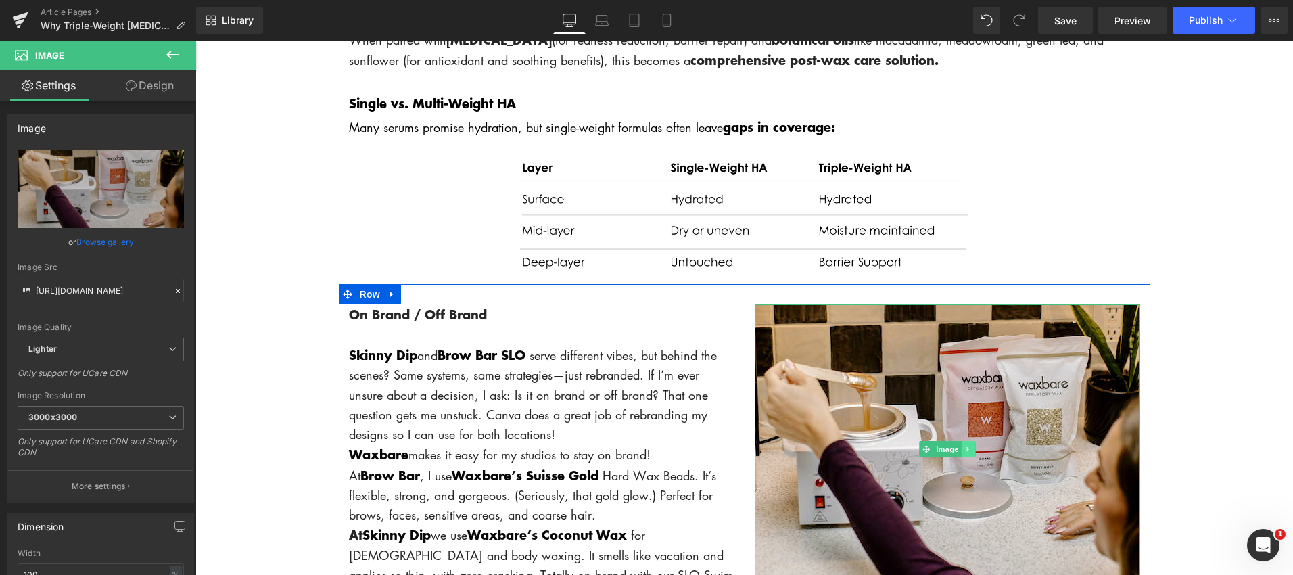
click at [966, 449] on icon at bounding box center [967, 449] width 7 height 8
click at [974, 448] on icon at bounding box center [974, 449] width 7 height 8
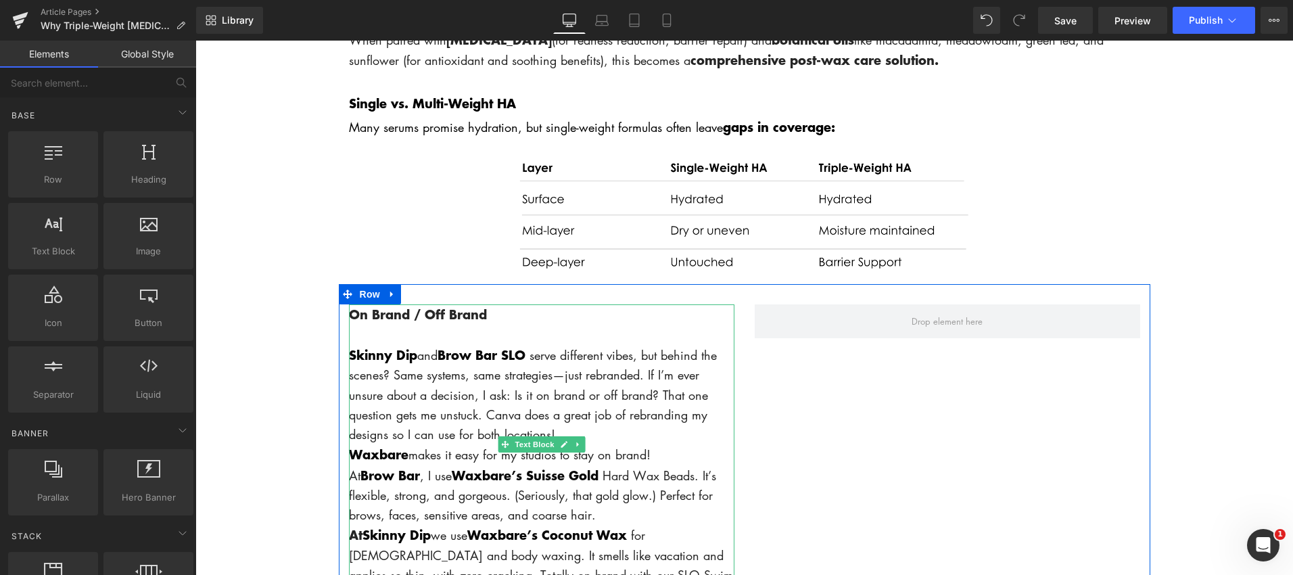
click at [406, 334] on p at bounding box center [541, 335] width 385 height 20
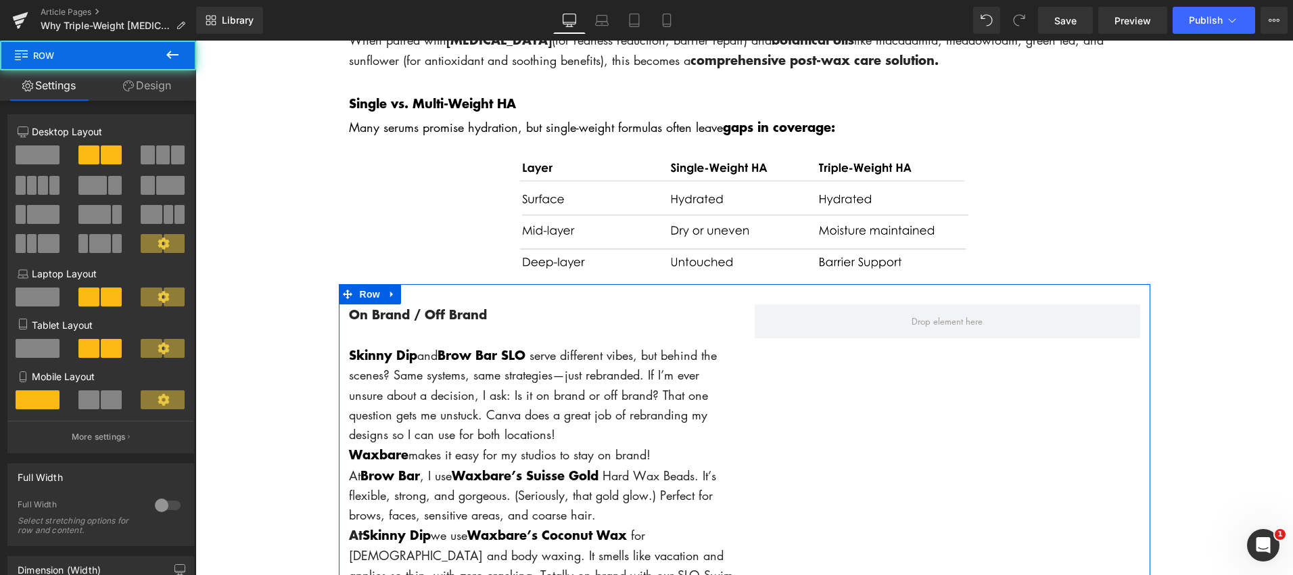
click at [343, 309] on div "On Brand / Off Brand Skinny Dip and Brow Bar SLO serve different vibes, but beh…" at bounding box center [542, 454] width 406 height 301
click at [36, 157] on span at bounding box center [38, 154] width 44 height 19
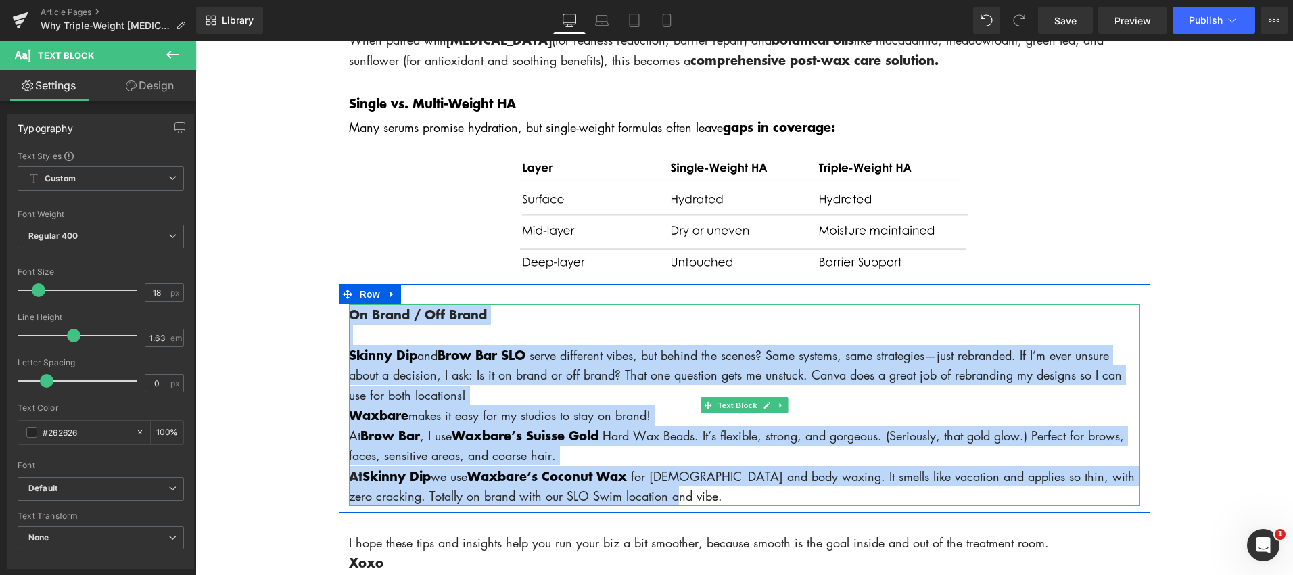
drag, startPoint x: 352, startPoint y: 313, endPoint x: 889, endPoint y: 499, distance: 568.8
click at [889, 499] on div "On Brand / Off Brand Skinny Dip and Brow Bar SLO serve different vibes, but beh…" at bounding box center [744, 405] width 791 height 202
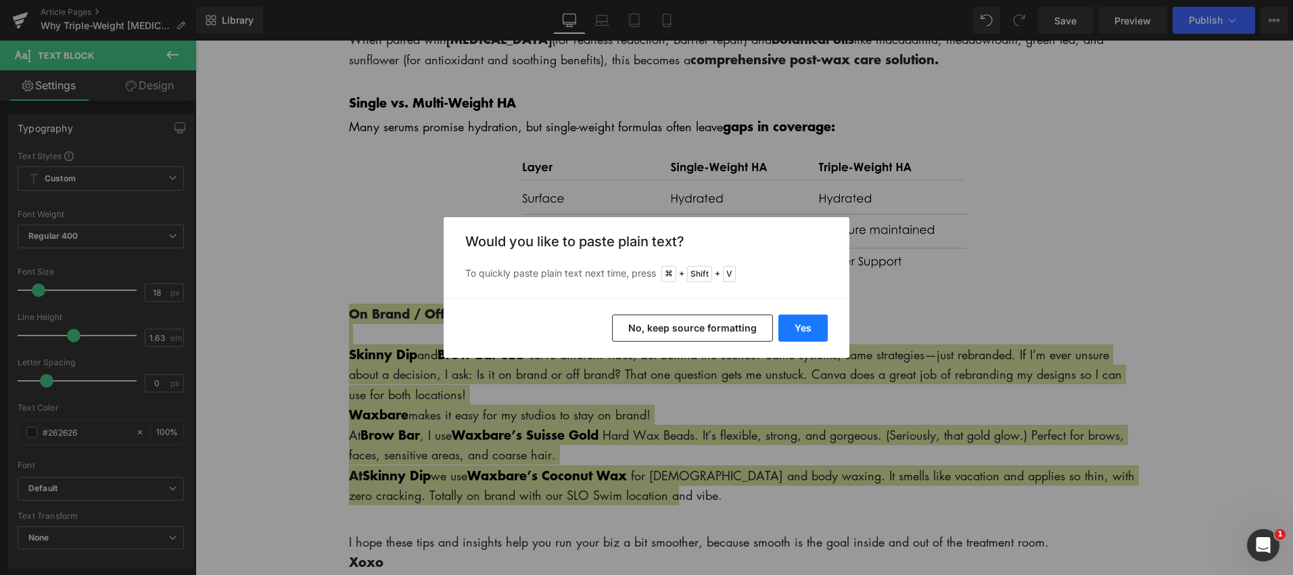
click at [816, 332] on button "Yes" at bounding box center [802, 327] width 49 height 27
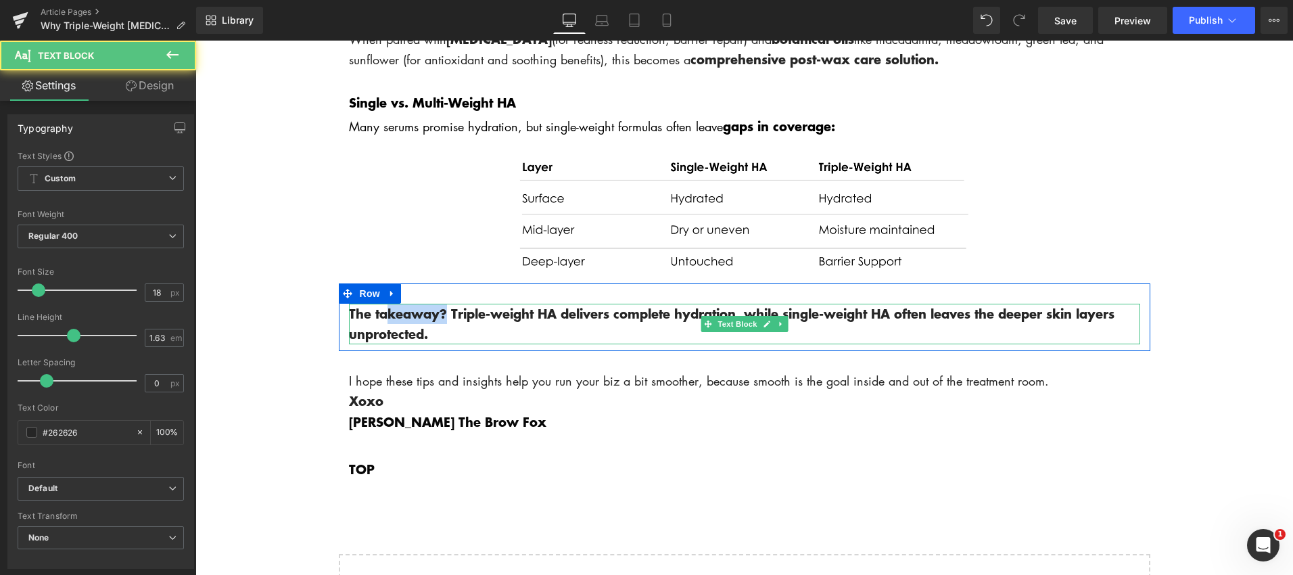
drag, startPoint x: 426, startPoint y: 316, endPoint x: 379, endPoint y: 317, distance: 46.7
click at [390, 316] on b "The takeaway? Triple-weight HA delivers complete hydration, while single-weight…" at bounding box center [731, 323] width 765 height 39
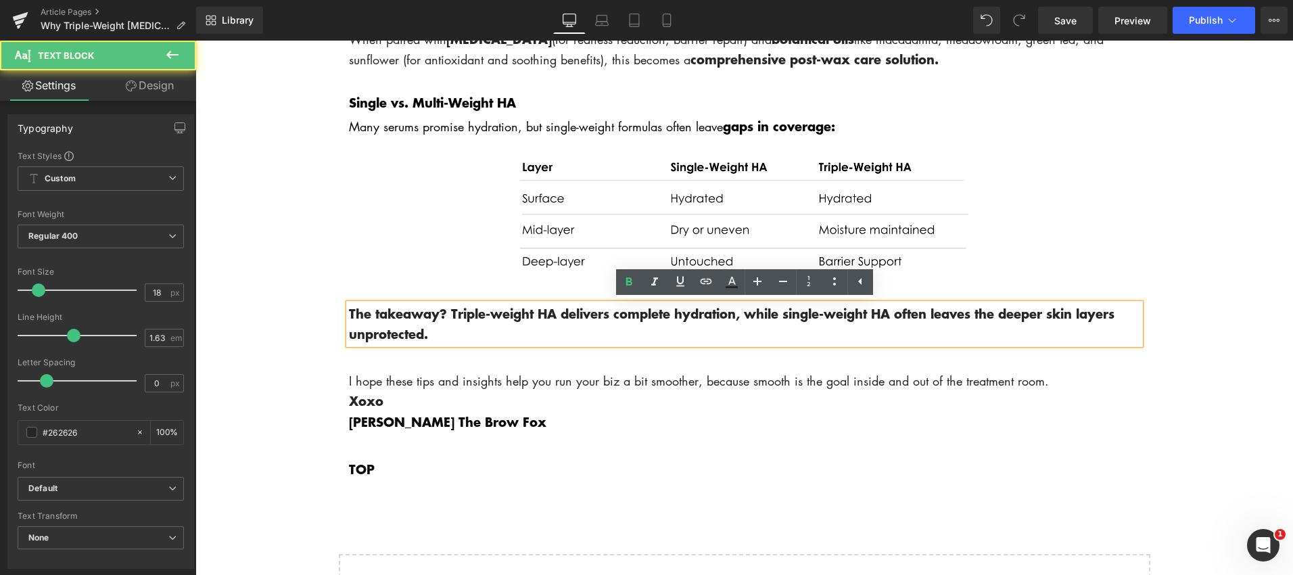
click at [350, 314] on b "The takeaway? Triple-weight HA delivers complete hydration, while single-weight…" at bounding box center [731, 323] width 765 height 39
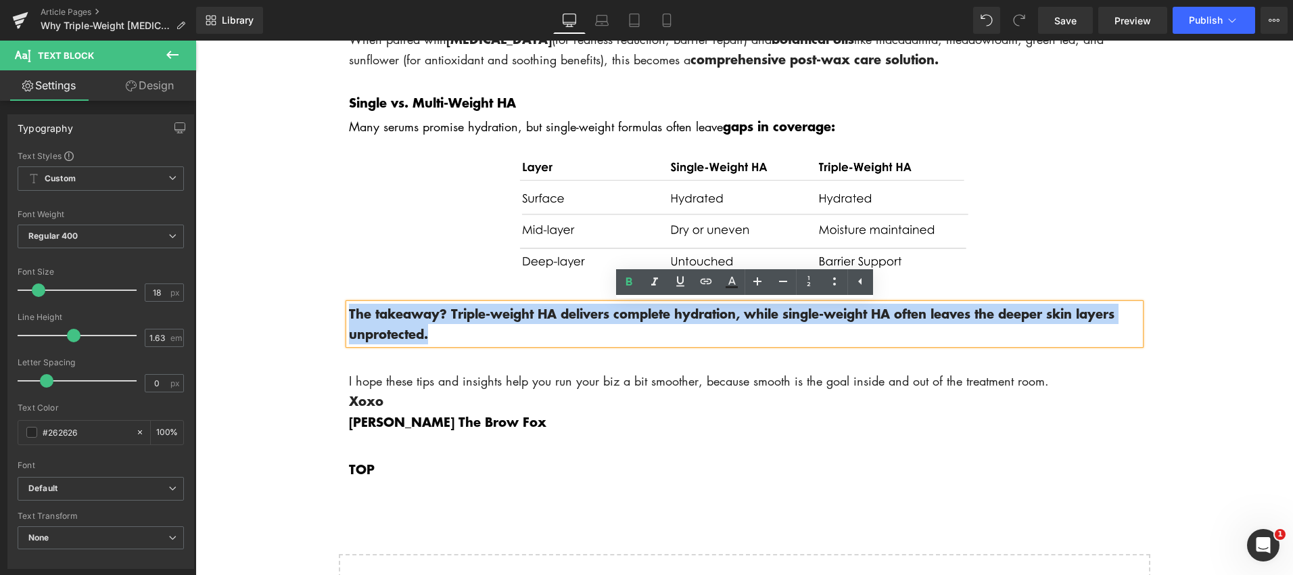
drag, startPoint x: 350, startPoint y: 314, endPoint x: 465, endPoint y: 337, distance: 117.8
click at [471, 343] on p "The takeaway? Triple-weight HA delivers complete hydration, while single-weight…" at bounding box center [744, 324] width 791 height 41
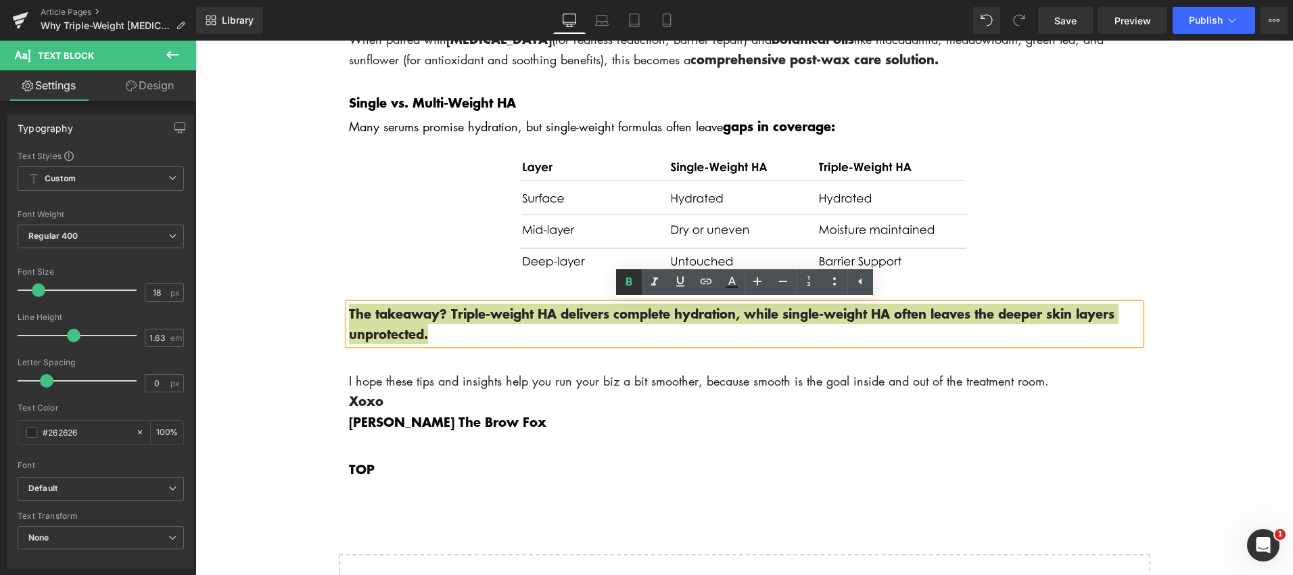
click at [621, 281] on icon at bounding box center [629, 282] width 16 height 16
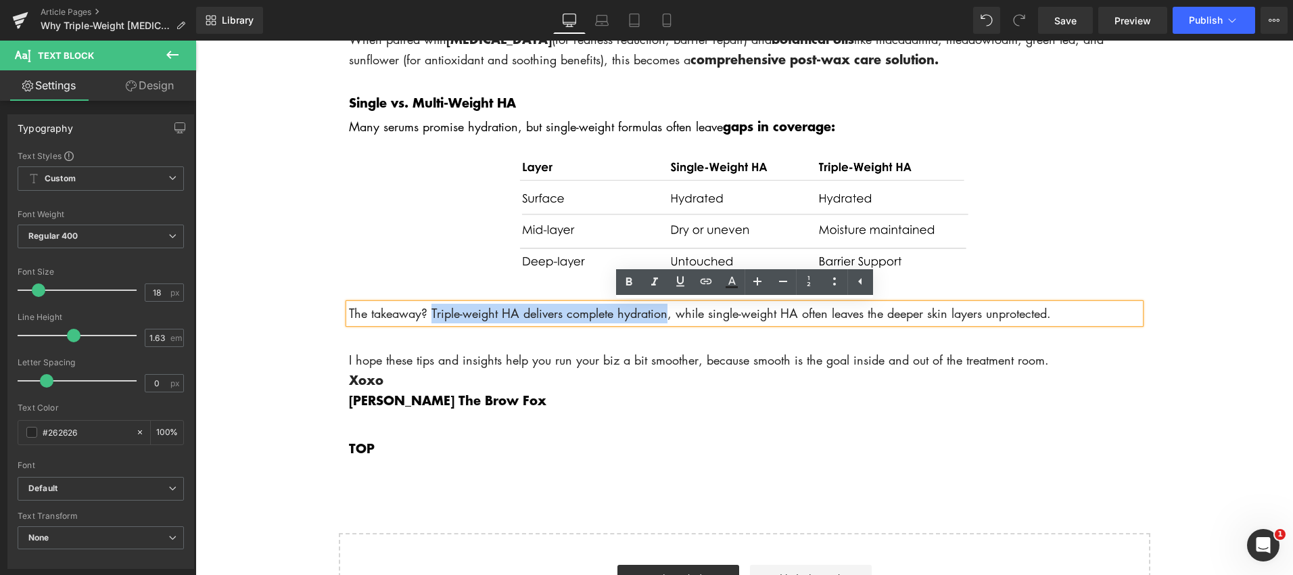
drag, startPoint x: 431, startPoint y: 315, endPoint x: 667, endPoint y: 313, distance: 236.7
click at [667, 313] on p "The takeaway? Triple-weight HA delivers complete hydration, while single-weight…" at bounding box center [744, 314] width 791 height 20
click at [623, 281] on icon at bounding box center [629, 282] width 16 height 16
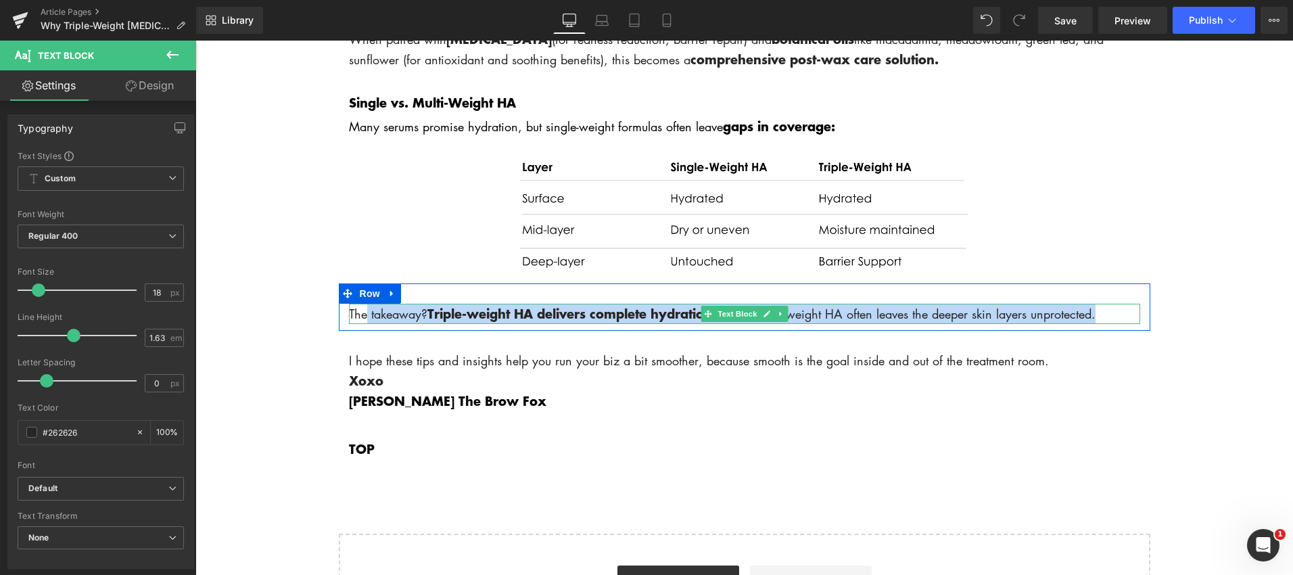
drag, startPoint x: 1110, startPoint y: 316, endPoint x: 520, endPoint y: 341, distance: 590.2
click at [367, 314] on p "The takeaway? Triple-weight HA delivers complete hydration , while single-weigh…" at bounding box center [744, 314] width 791 height 20
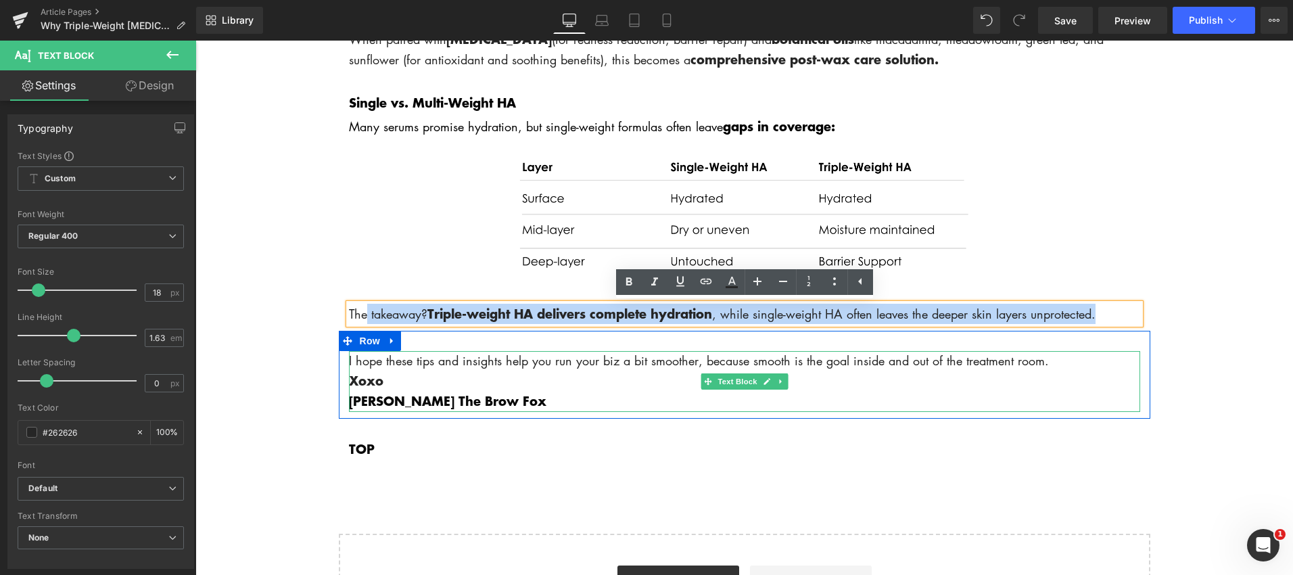
drag, startPoint x: 857, startPoint y: 358, endPoint x: 709, endPoint y: 359, distance: 147.4
click at [855, 359] on p "I hope these tips and insights help you run your biz a bit smoother, because sm…" at bounding box center [744, 361] width 791 height 20
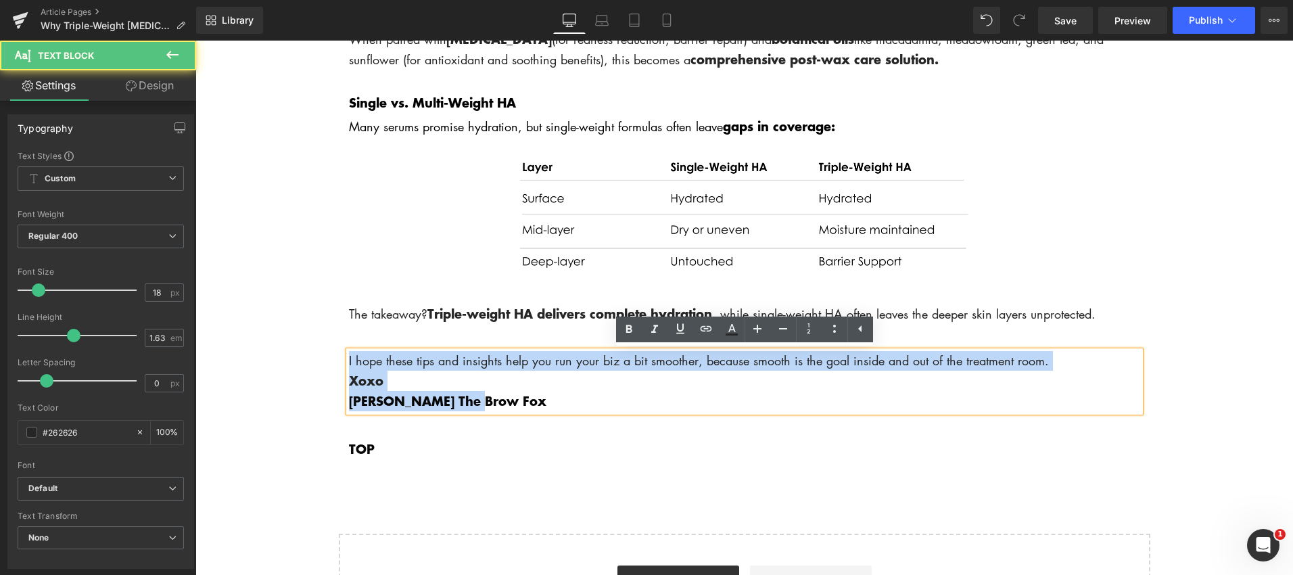
drag, startPoint x: 498, startPoint y: 408, endPoint x: 329, endPoint y: 360, distance: 176.6
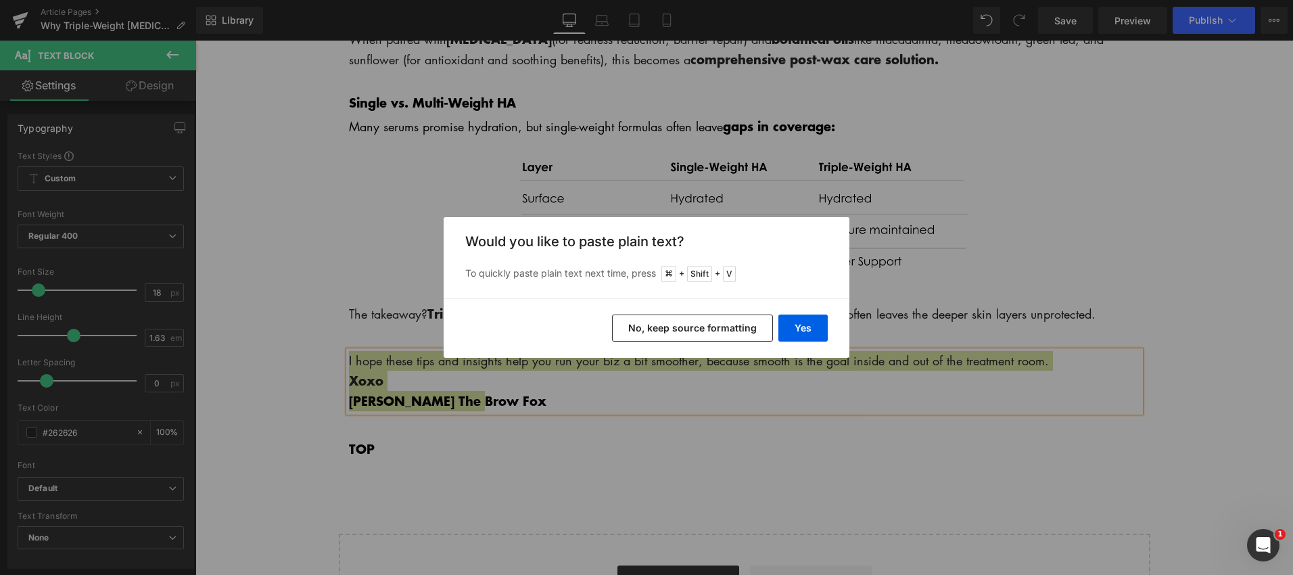
click at [741, 331] on button "No, keep source formatting" at bounding box center [692, 327] width 161 height 27
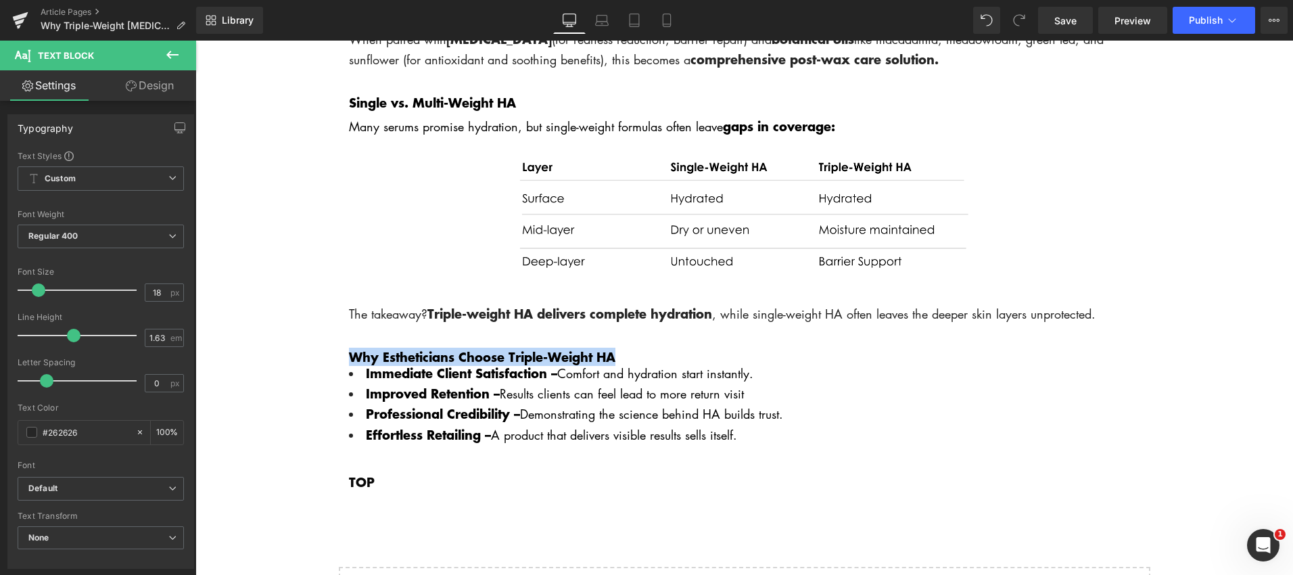
drag, startPoint x: 628, startPoint y: 359, endPoint x: 304, endPoint y: 359, distance: 323.9
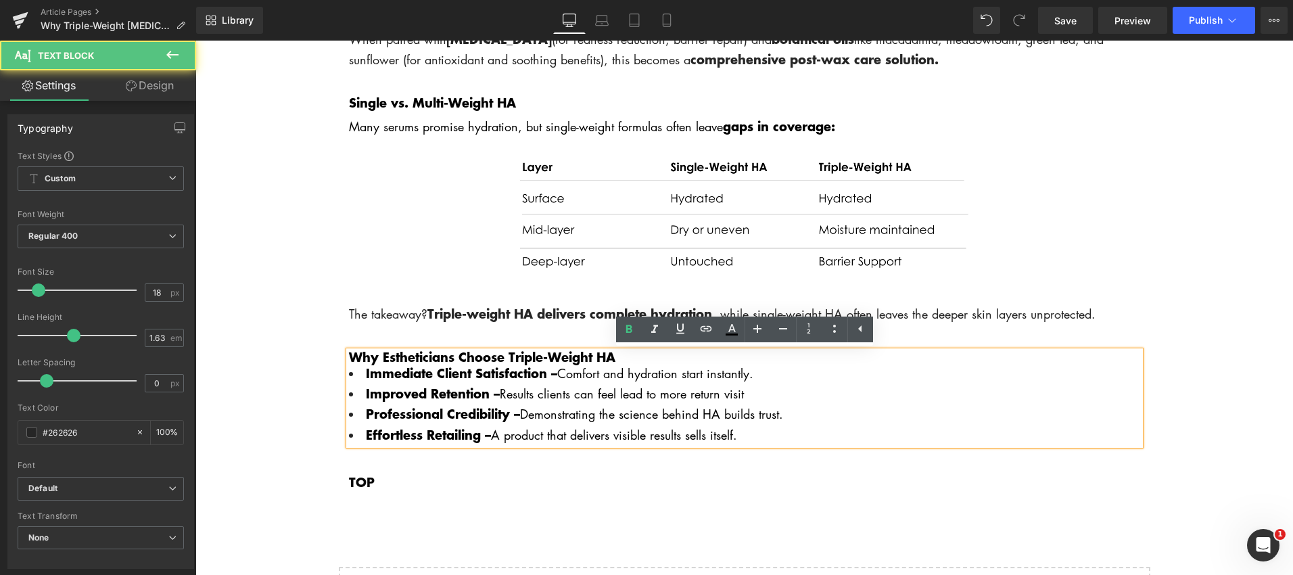
click at [837, 390] on li "Improved Retention – Results clients can feel lead to more return visit" at bounding box center [744, 393] width 791 height 20
click at [643, 354] on p "Why Estheticians Choose Triple-Weight HA" at bounding box center [744, 357] width 791 height 12
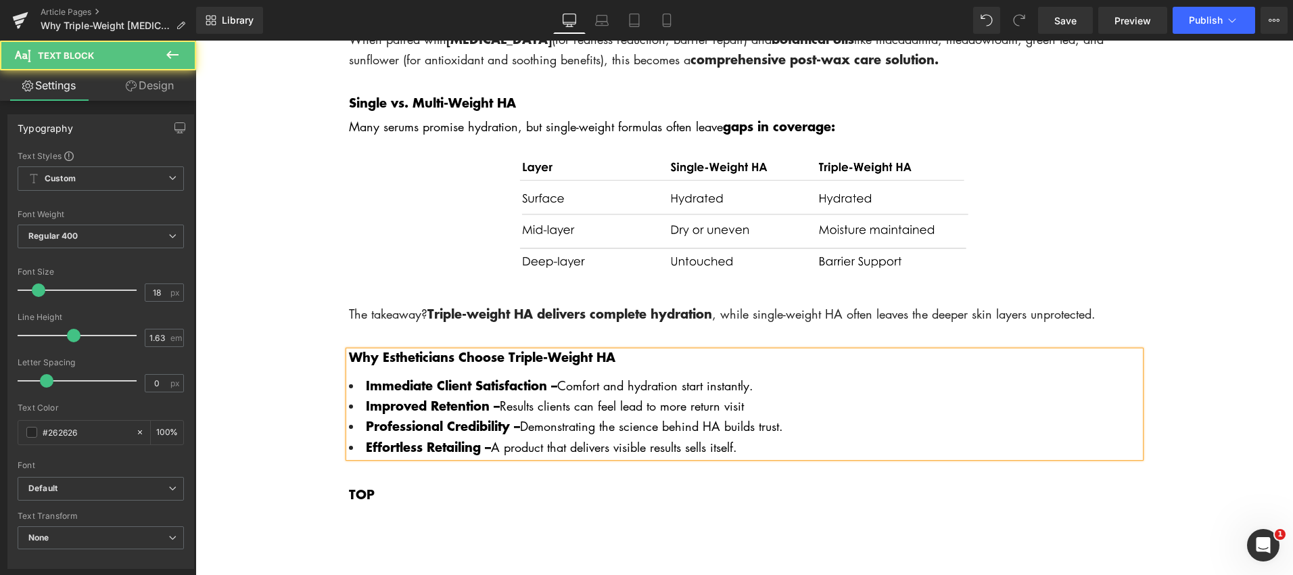
click at [753, 447] on li "Effortless Retailing – A product that delivers visible results sells itself." at bounding box center [744, 447] width 791 height 20
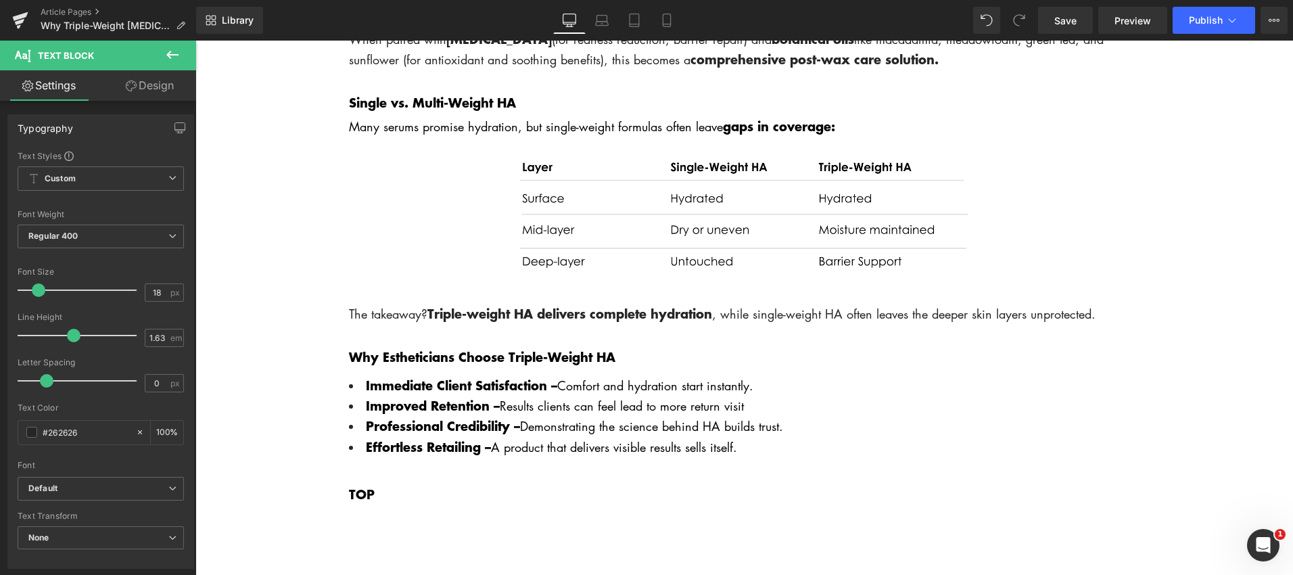
click at [164, 52] on icon at bounding box center [172, 55] width 16 height 16
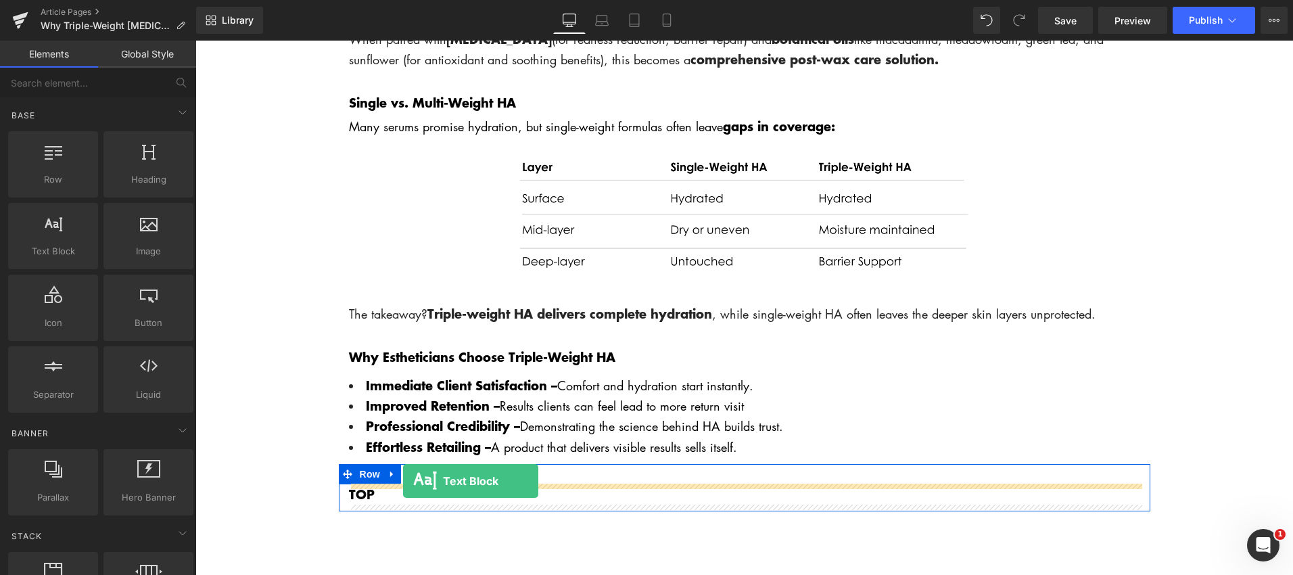
drag, startPoint x: 237, startPoint y: 280, endPoint x: 404, endPoint y: 482, distance: 262.3
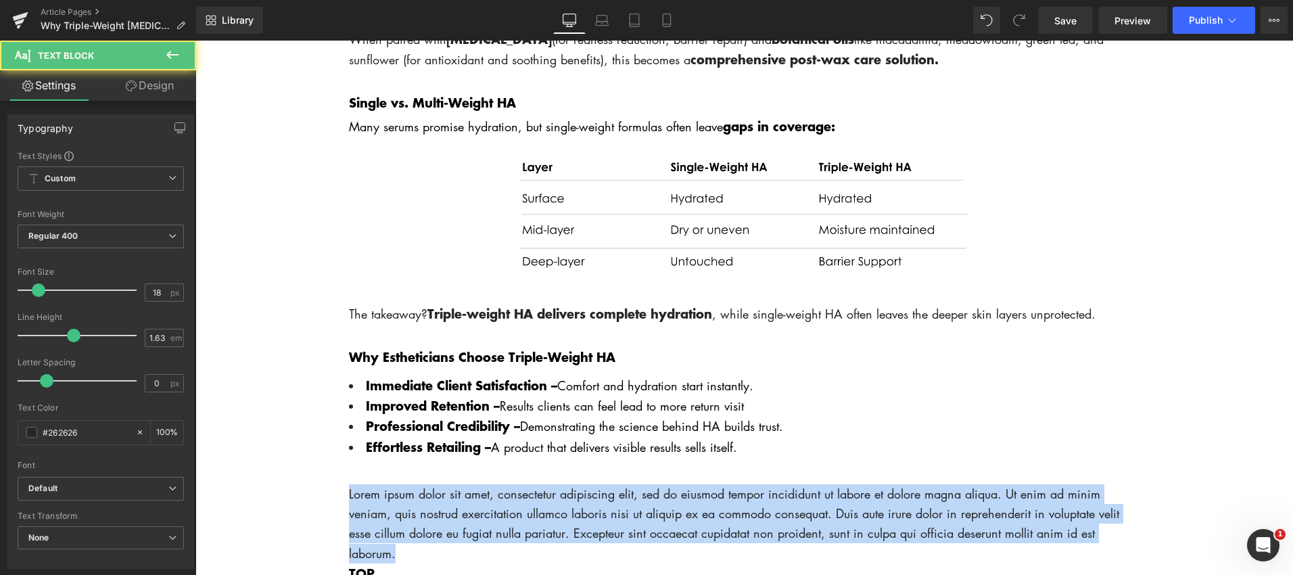
drag, startPoint x: 402, startPoint y: 556, endPoint x: 325, endPoint y: 480, distance: 108.6
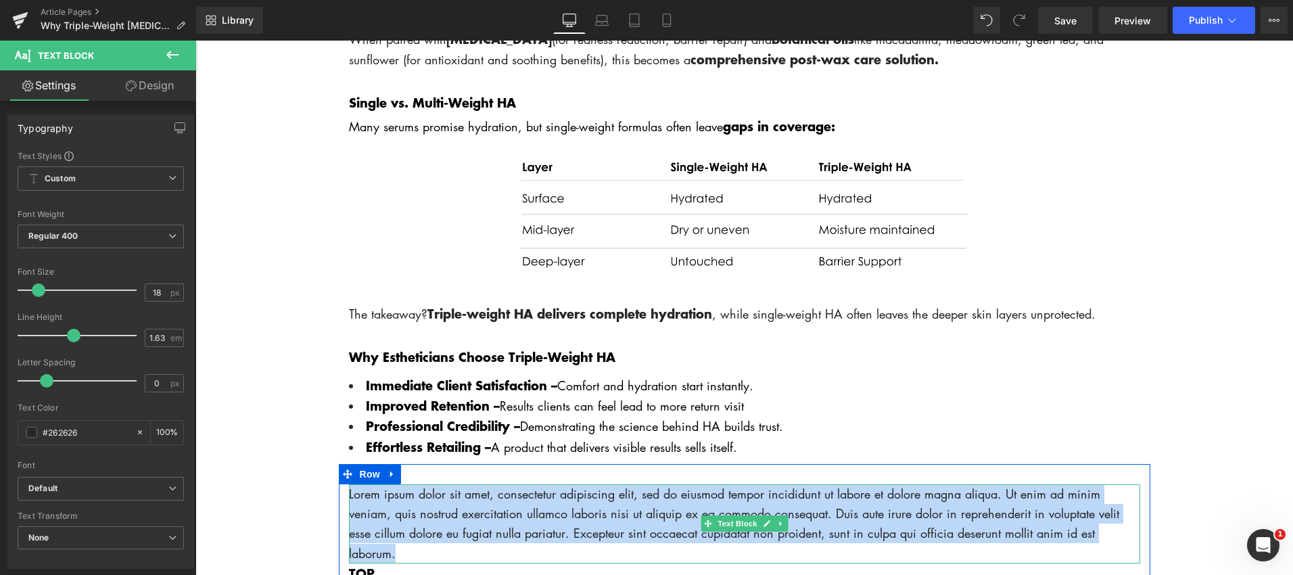
paste div
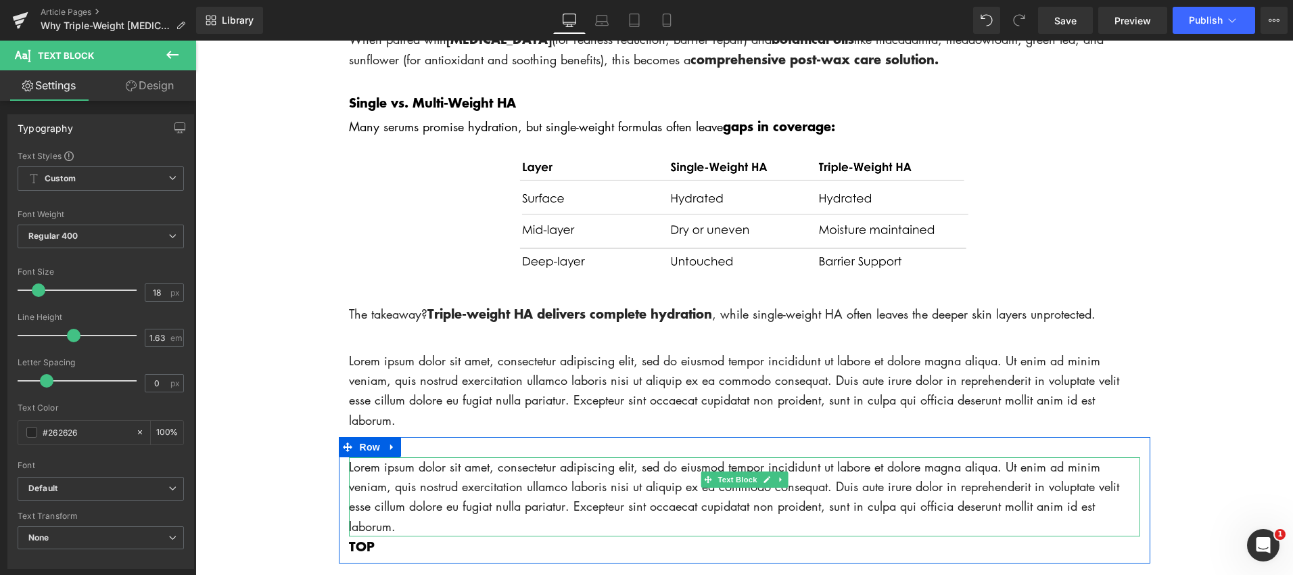
scroll to position [1955, 0]
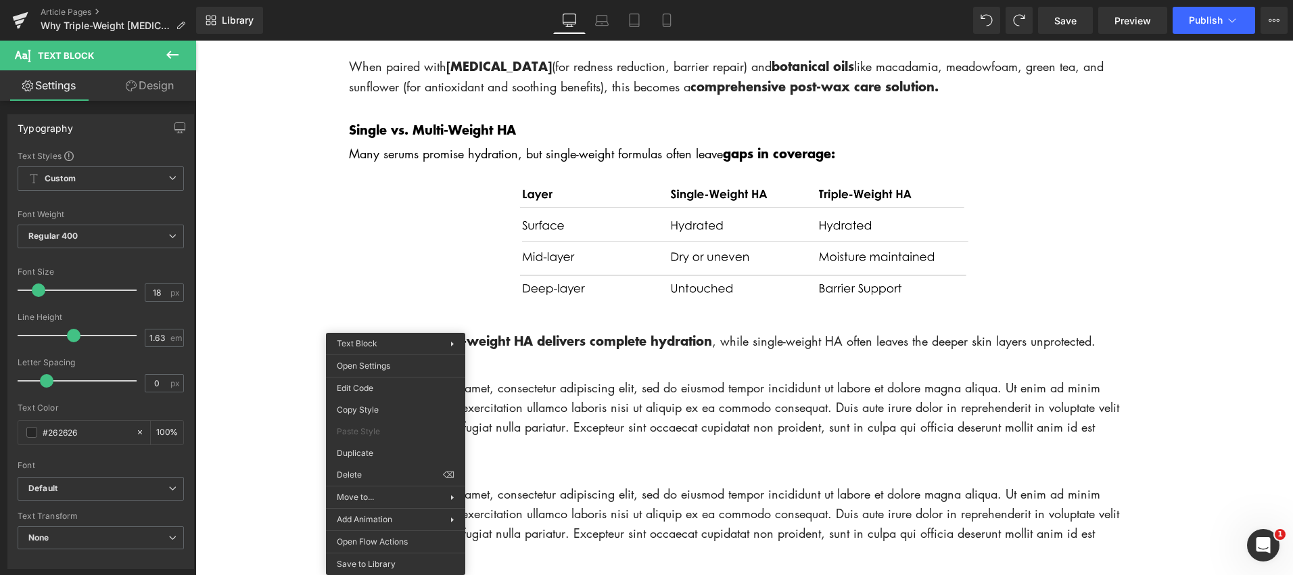
drag, startPoint x: 257, startPoint y: 506, endPoint x: 267, endPoint y: 511, distance: 10.9
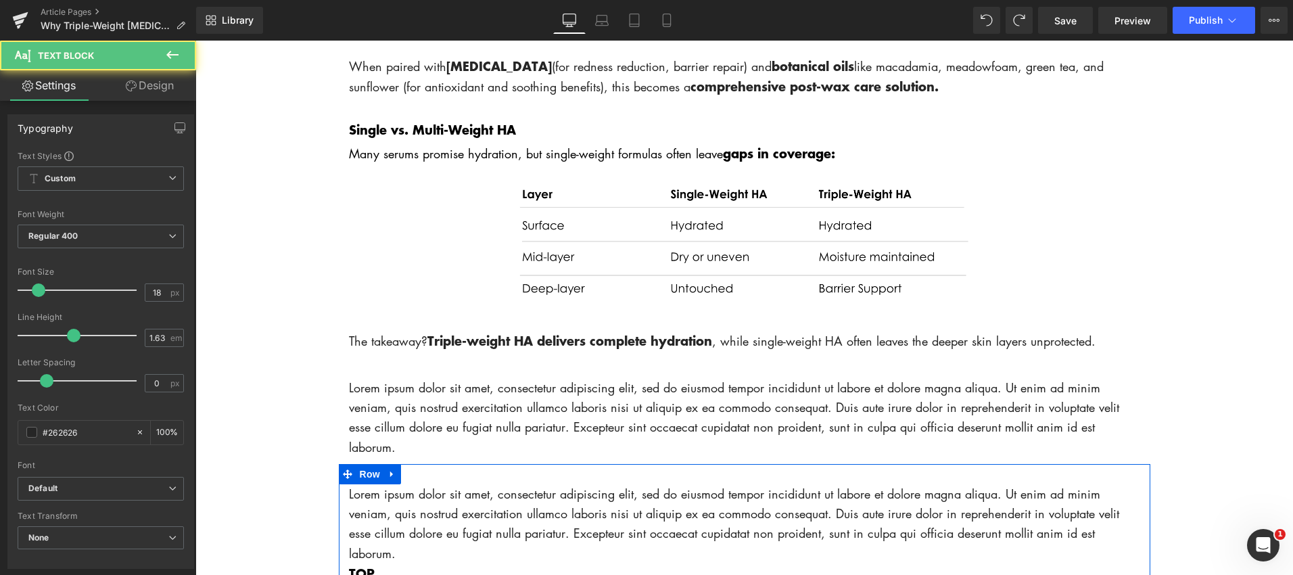
drag, startPoint x: 410, startPoint y: 559, endPoint x: 350, endPoint y: 512, distance: 76.2
click at [346, 509] on div "Lorem ipsum dolor sit amet, consectetur adipiscing elit, sed do eiusmod tempor …" at bounding box center [744, 533] width 811 height 99
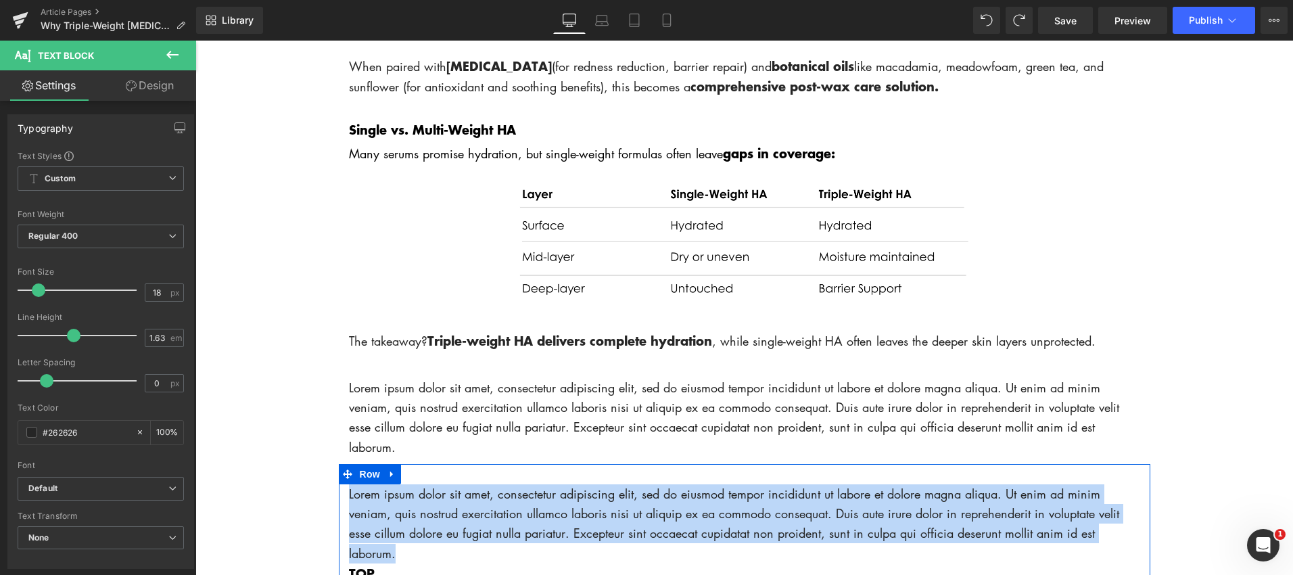
drag, startPoint x: 393, startPoint y: 551, endPoint x: 343, endPoint y: 487, distance: 81.4
click at [343, 487] on div "Lorem ipsum dolor sit amet, consectetur adipiscing elit, sed do eiusmod tempor …" at bounding box center [744, 533] width 811 height 99
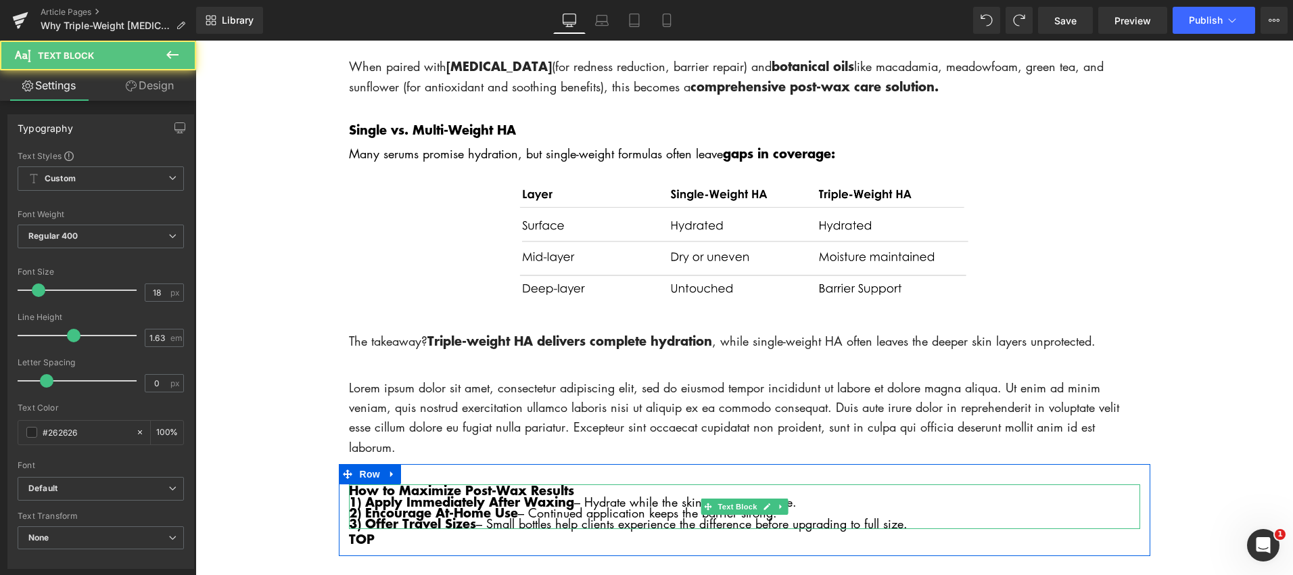
click at [586, 491] on p "How to Maximize Post-Wax Results" at bounding box center [744, 490] width 791 height 12
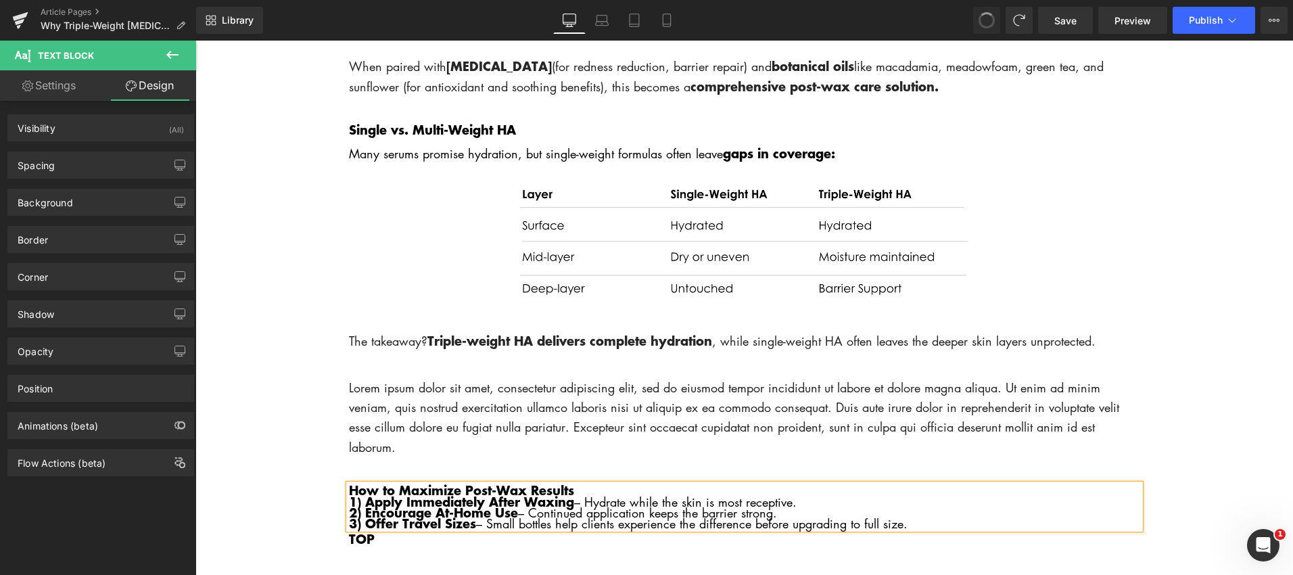
scroll to position [1920, 0]
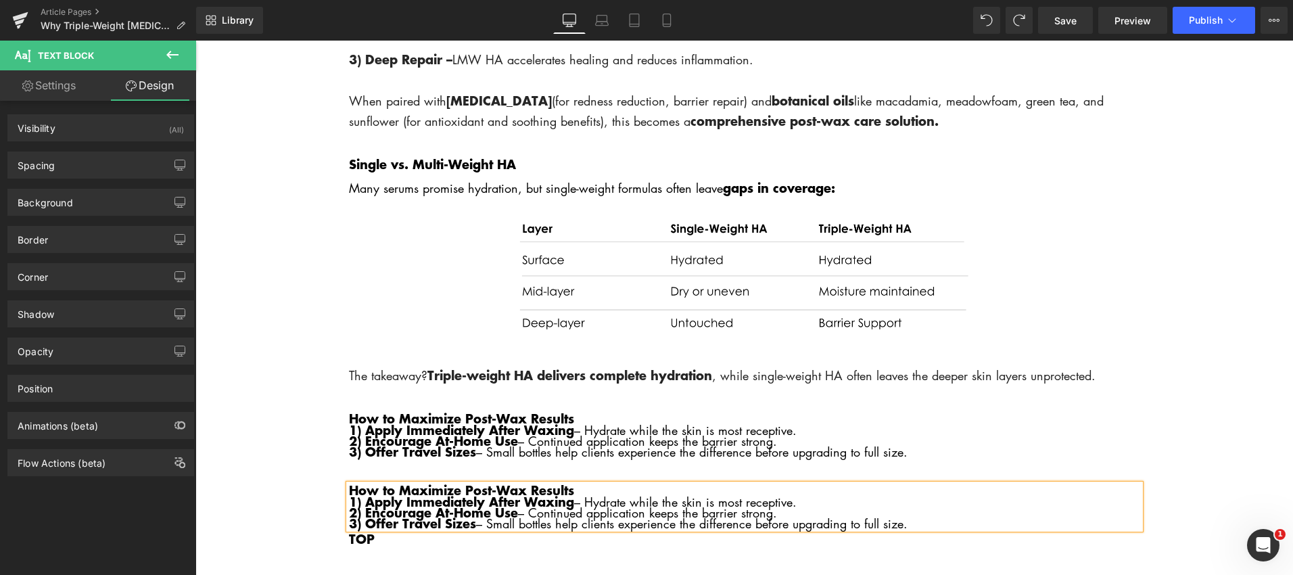
drag, startPoint x: 602, startPoint y: 423, endPoint x: 576, endPoint y: 424, distance: 25.7
click at [602, 423] on span "– Hydrate while the skin is most receptive." at bounding box center [685, 430] width 222 height 16
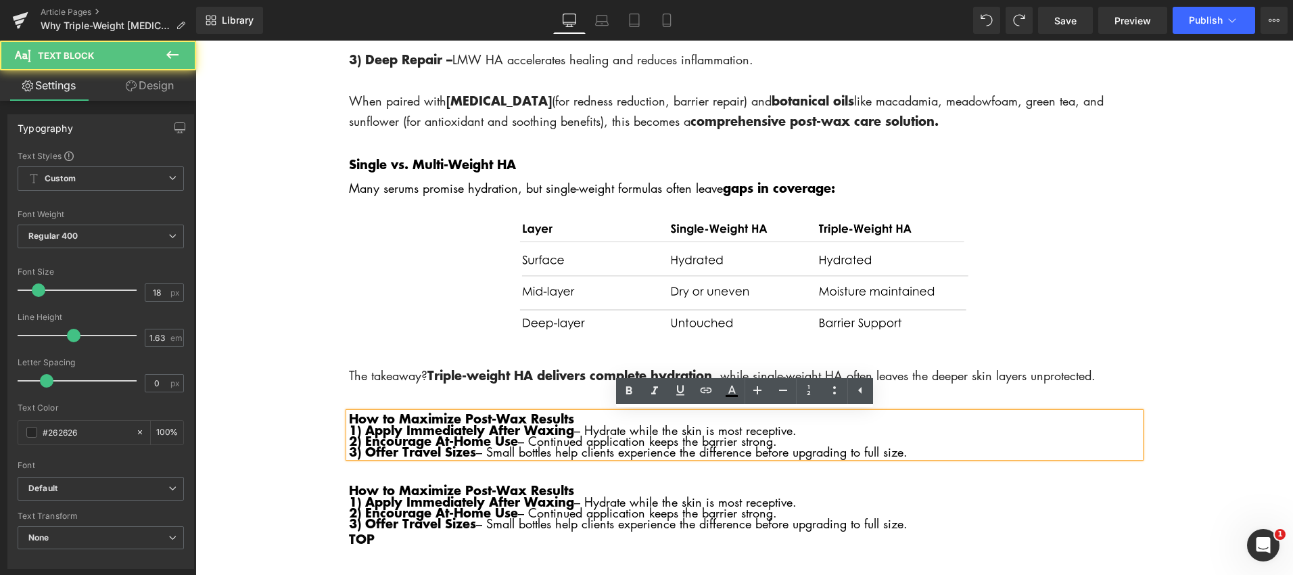
click at [600, 417] on p "How to Maximize Post-Wax Results" at bounding box center [744, 418] width 791 height 12
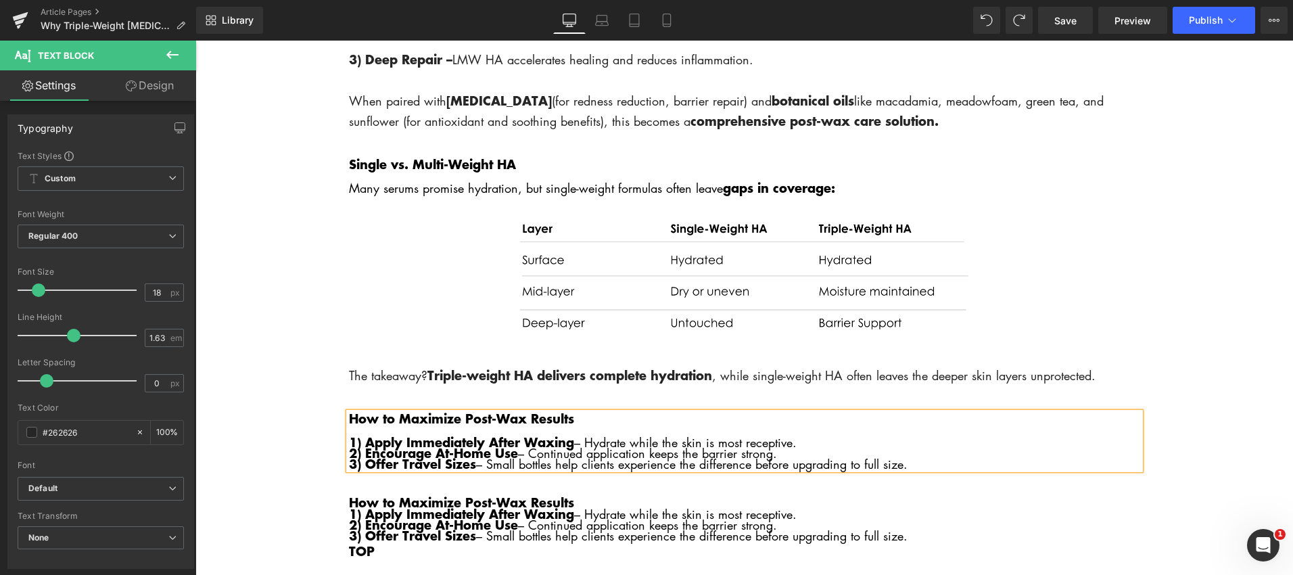
click at [809, 443] on p "1) Apply Immediately After Waxing – Hydrate while the skin is most receptive." at bounding box center [744, 442] width 791 height 11
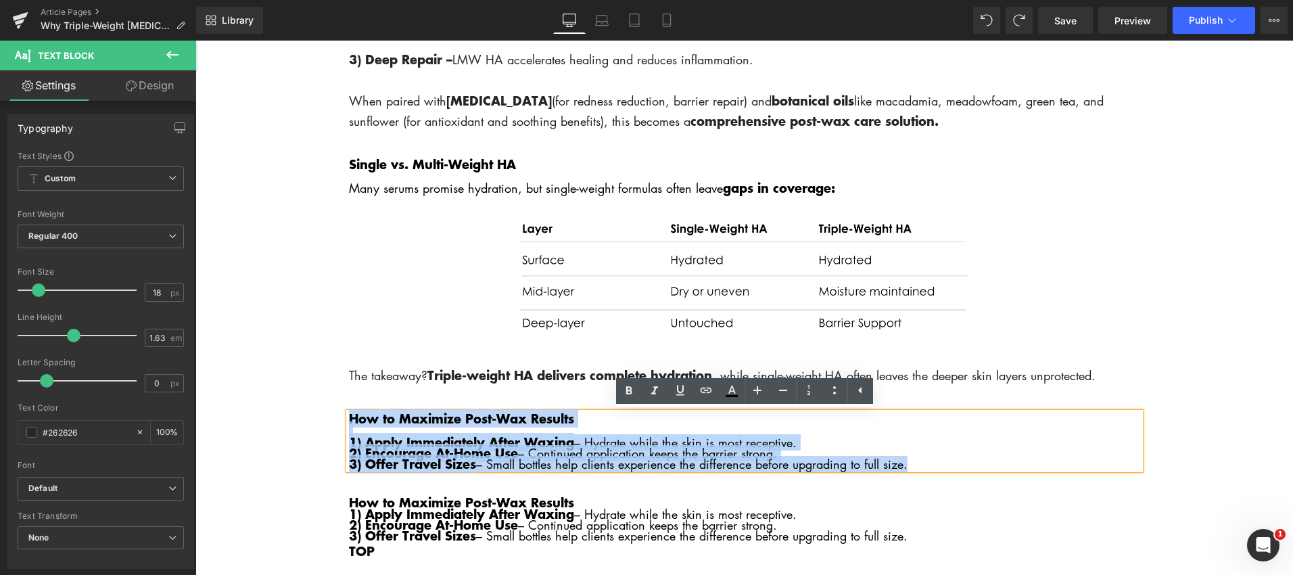
drag, startPoint x: 921, startPoint y: 471, endPoint x: 301, endPoint y: 415, distance: 622.7
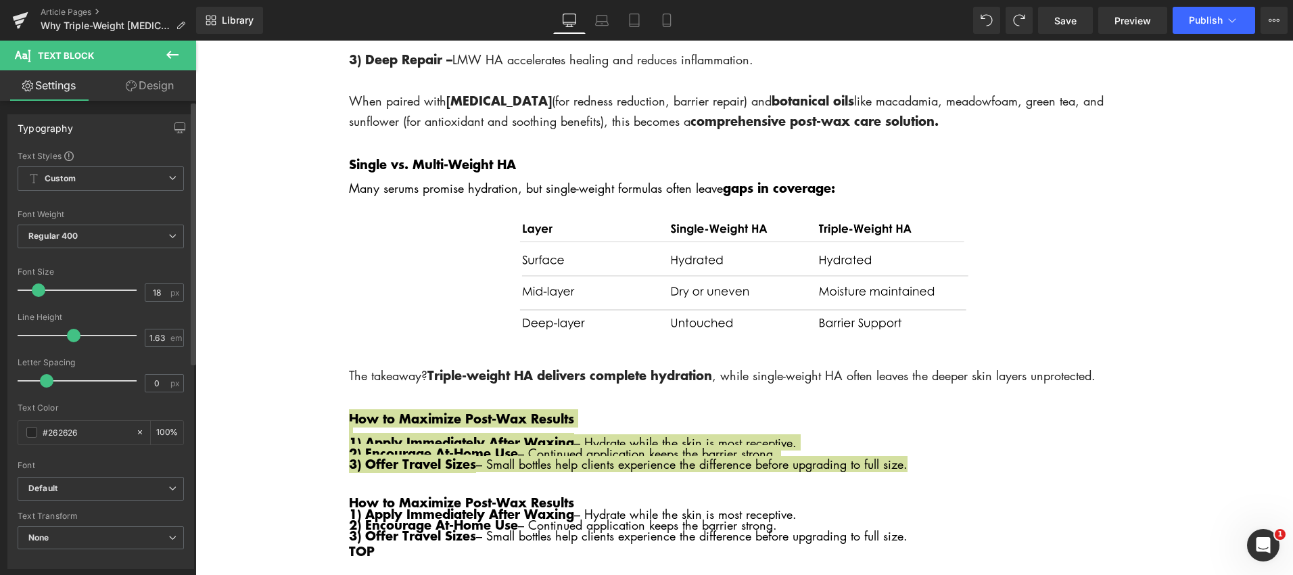
click at [74, 337] on span at bounding box center [74, 336] width 14 height 14
click at [170, 337] on span "em" at bounding box center [175, 337] width 11 height 9
click at [170, 338] on span "em" at bounding box center [175, 337] width 11 height 9
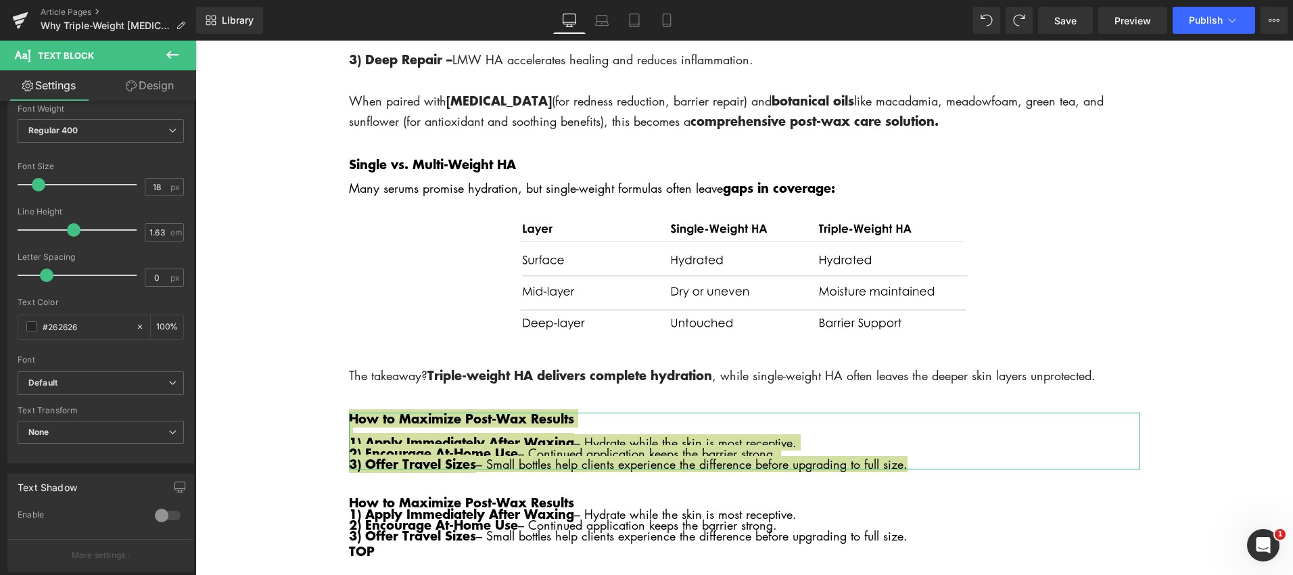
scroll to position [105, 0]
click at [159, 91] on link "Design" at bounding box center [150, 85] width 98 height 30
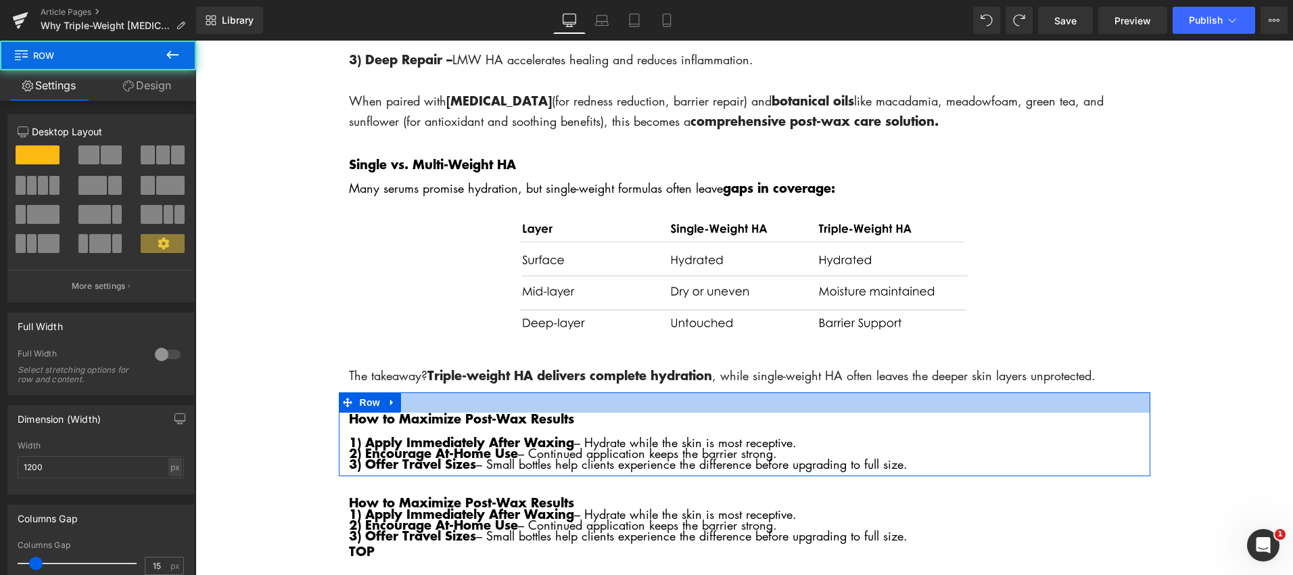
click at [567, 392] on div at bounding box center [744, 402] width 811 height 20
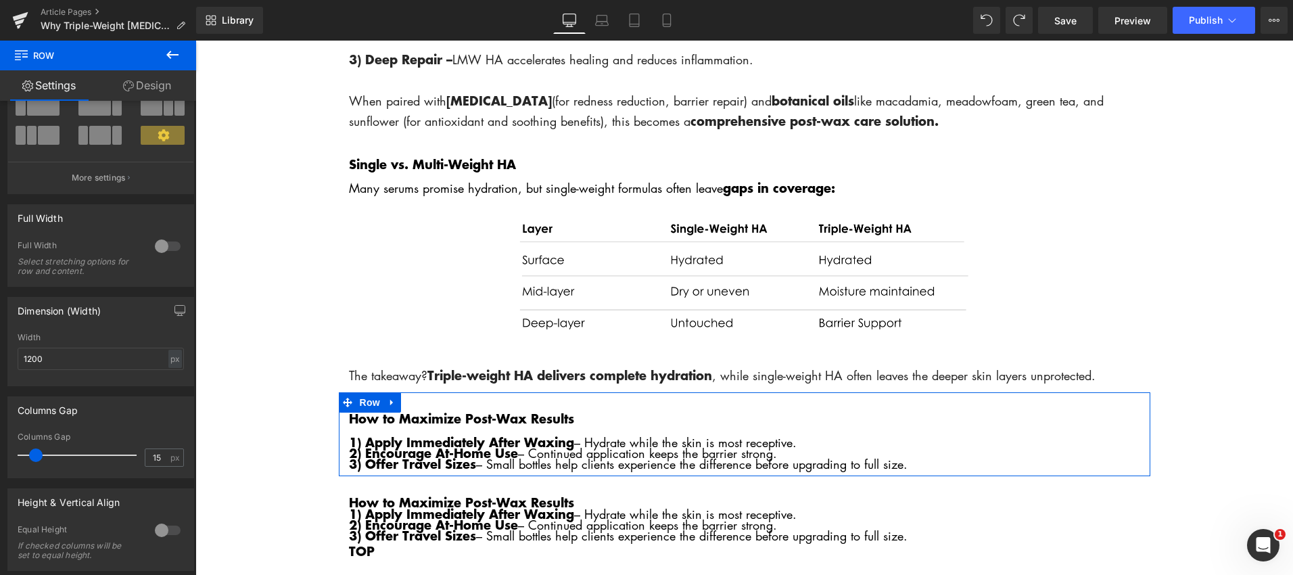
scroll to position [135, 0]
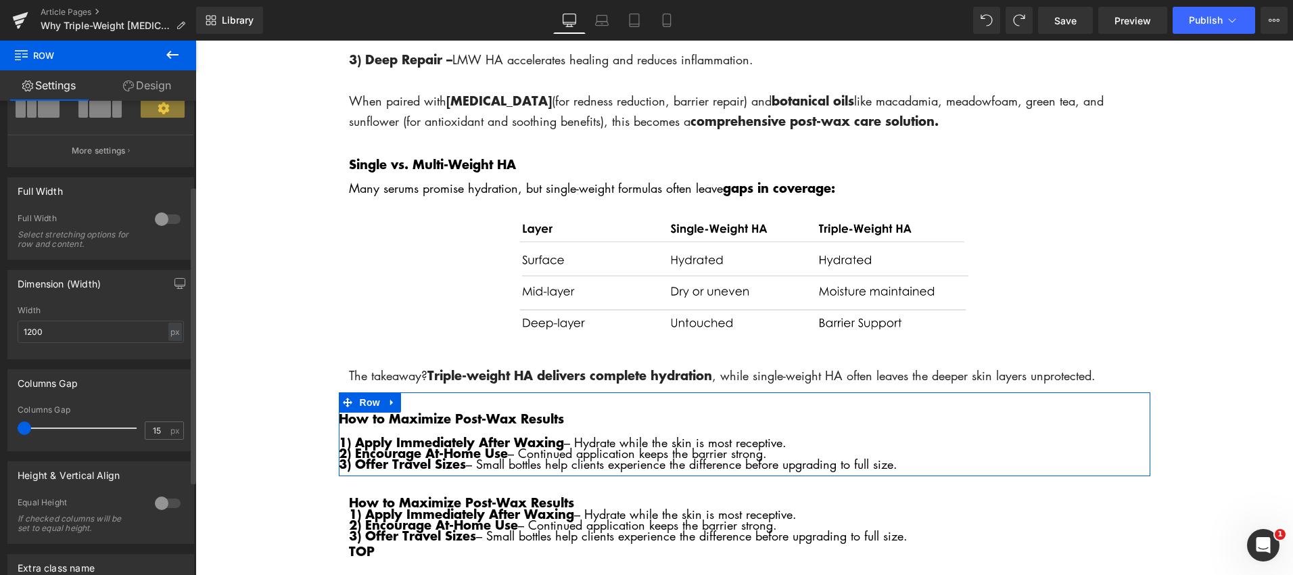
drag, startPoint x: 36, startPoint y: 430, endPoint x: 1, endPoint y: 427, distance: 35.3
click at [1, 427] on div "Columns Gap 15px Columns Gap 15 px" at bounding box center [101, 405] width 202 height 92
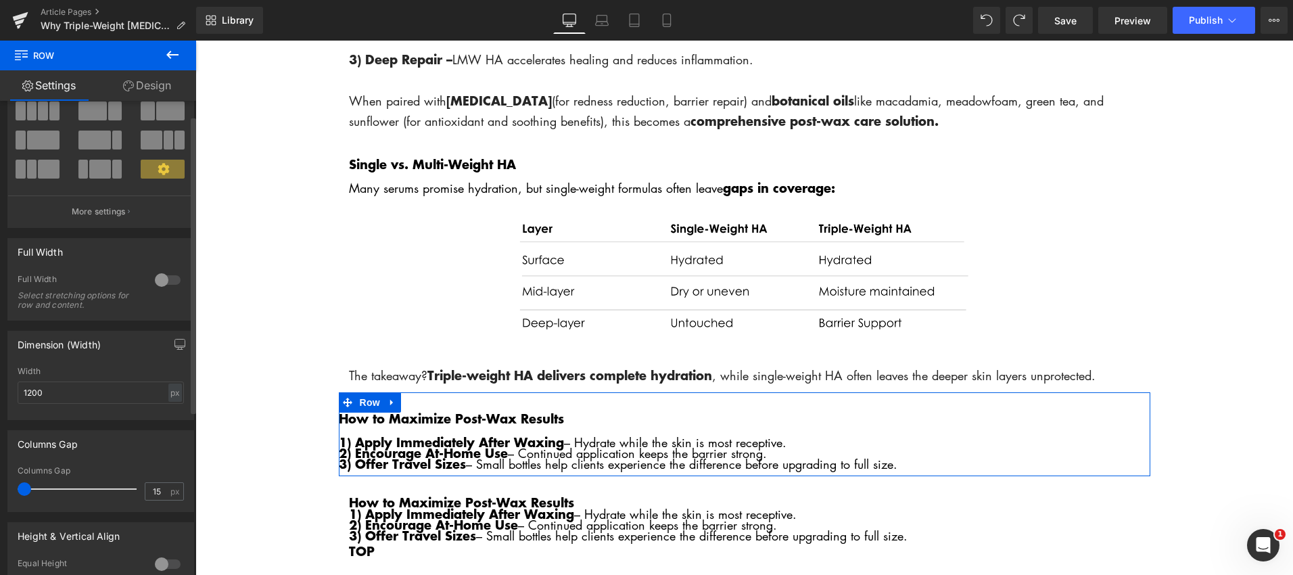
scroll to position [0, 0]
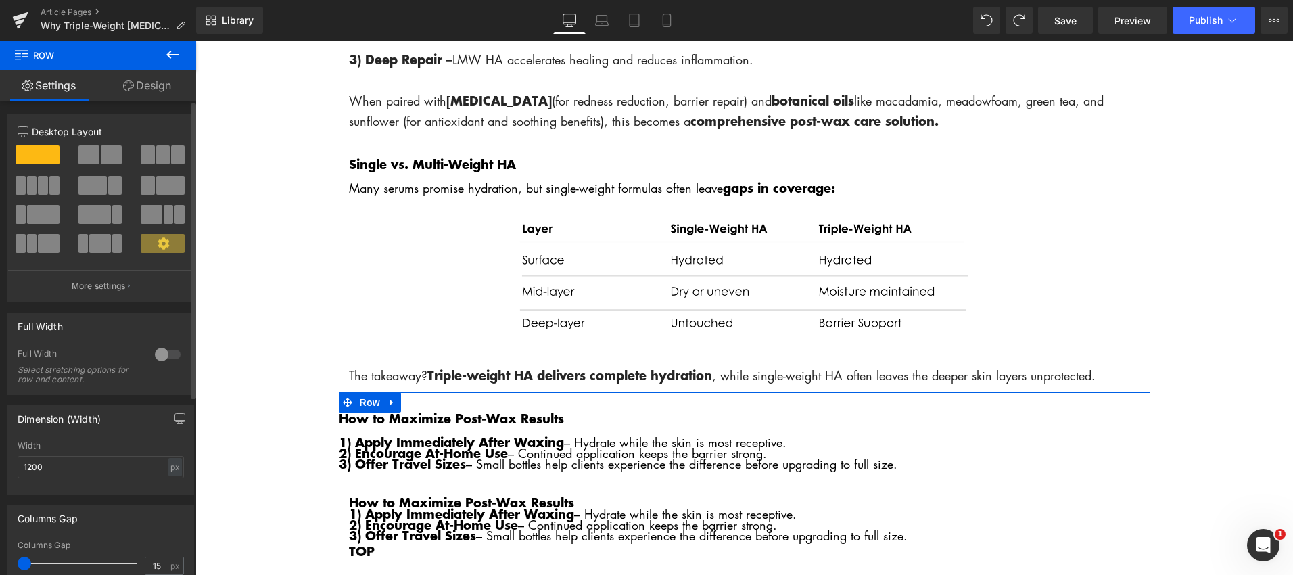
click at [39, 151] on span at bounding box center [38, 154] width 44 height 19
click at [87, 154] on span at bounding box center [88, 154] width 21 height 19
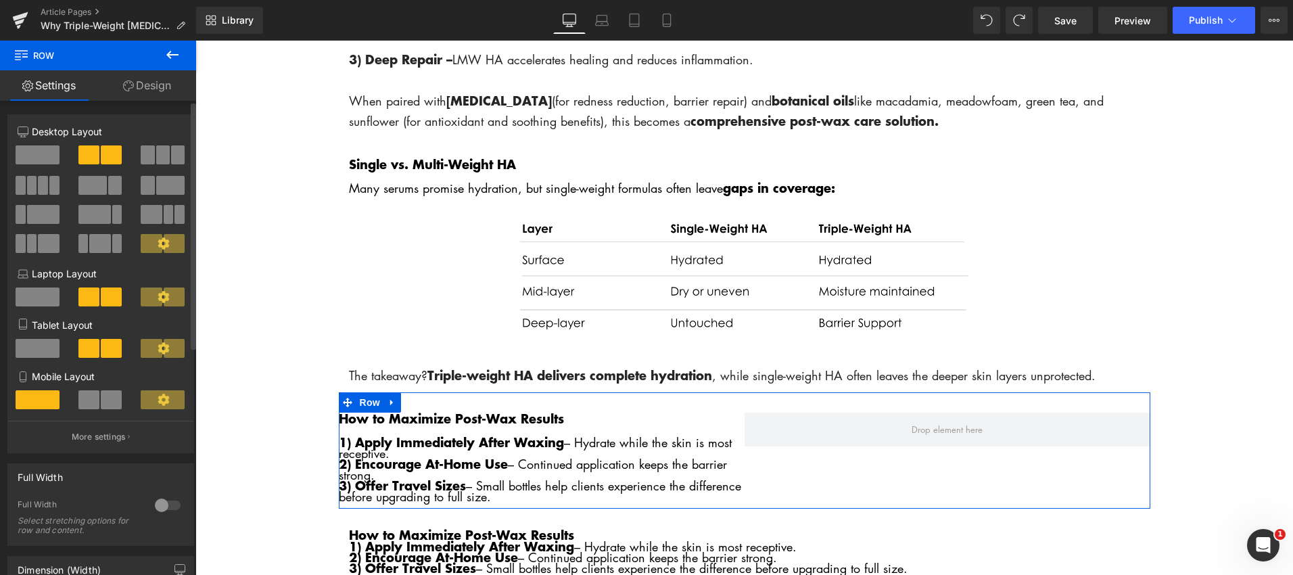
click at [32, 150] on span at bounding box center [38, 154] width 44 height 19
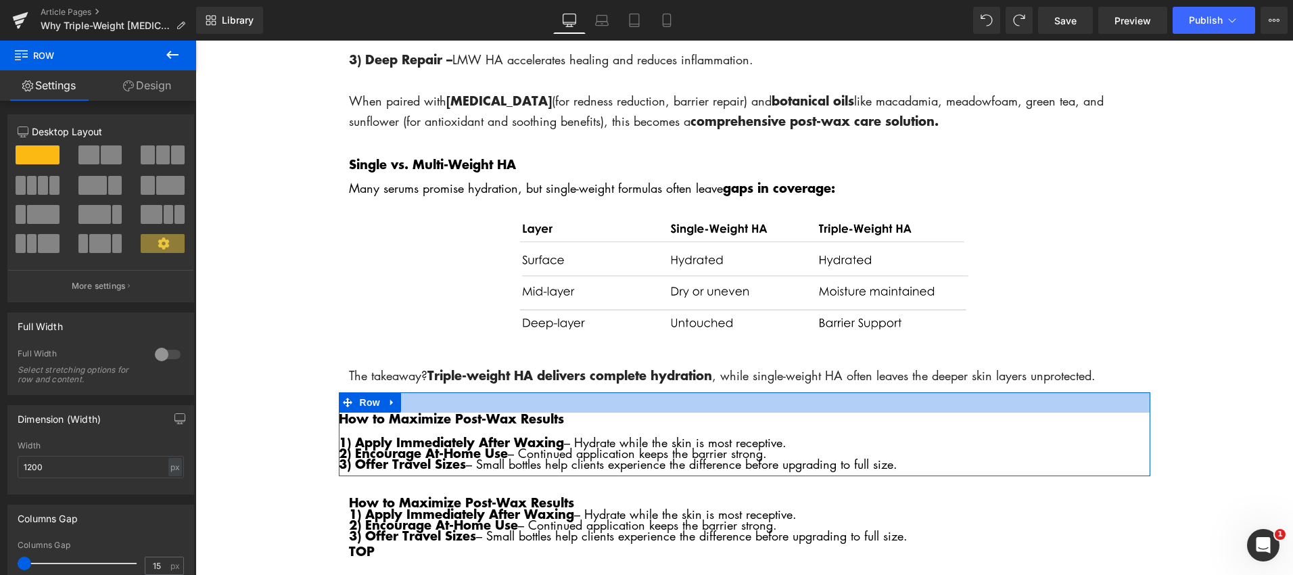
click at [420, 394] on div at bounding box center [744, 402] width 811 height 20
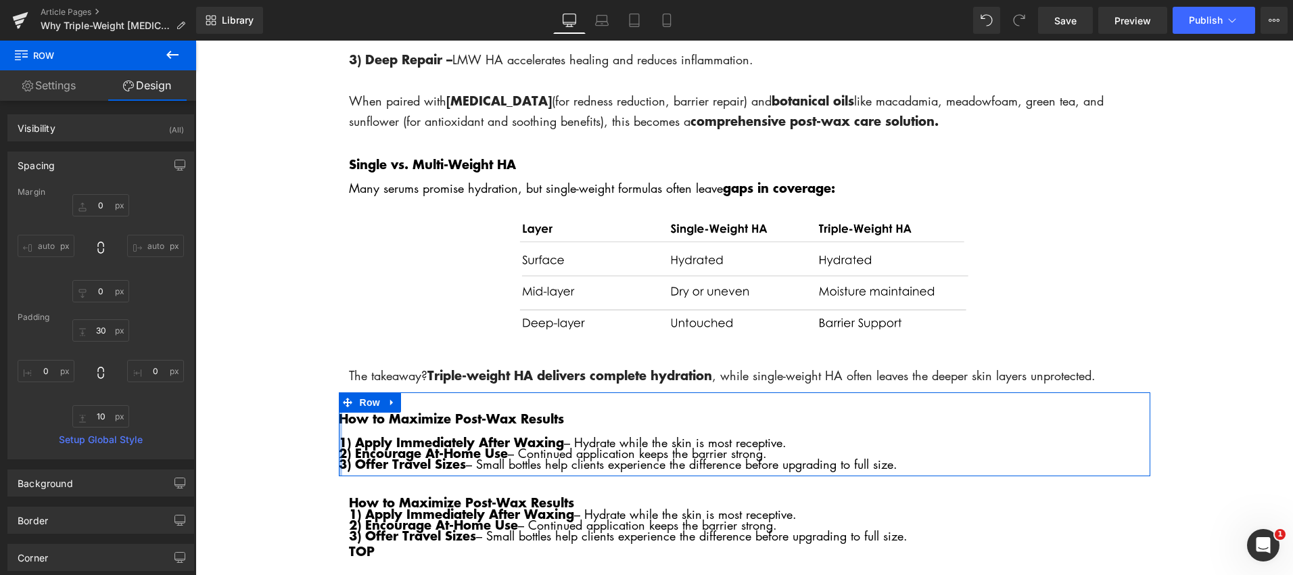
click at [339, 421] on div at bounding box center [340, 434] width 3 height 84
click at [48, 97] on link "Settings" at bounding box center [49, 85] width 98 height 30
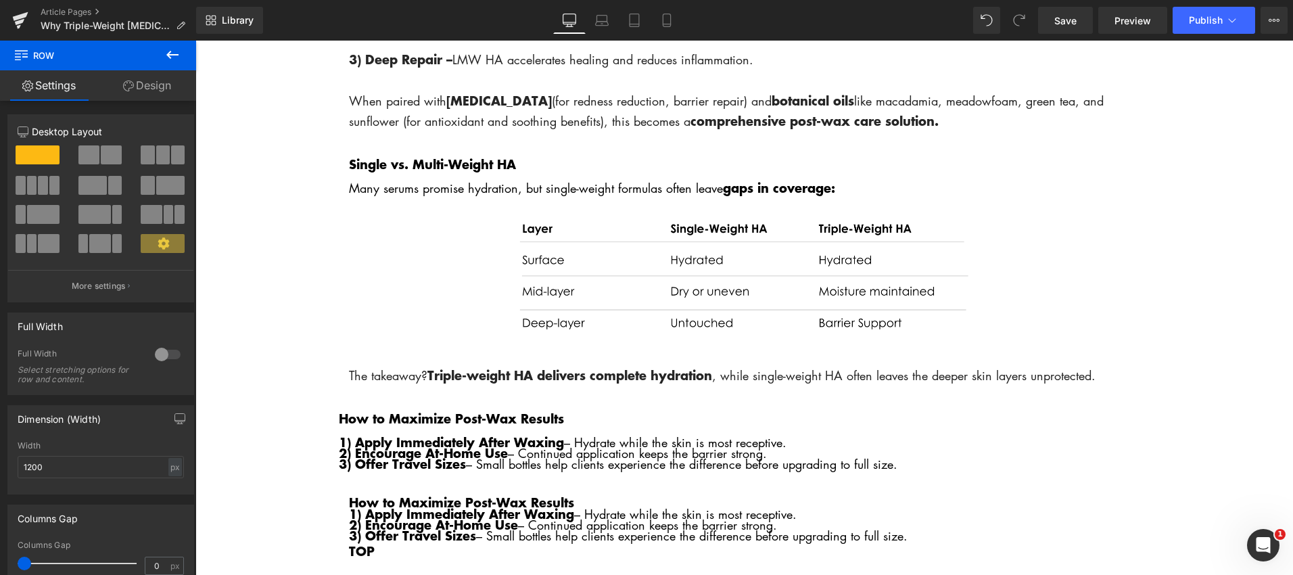
click at [171, 53] on icon at bounding box center [172, 55] width 16 height 16
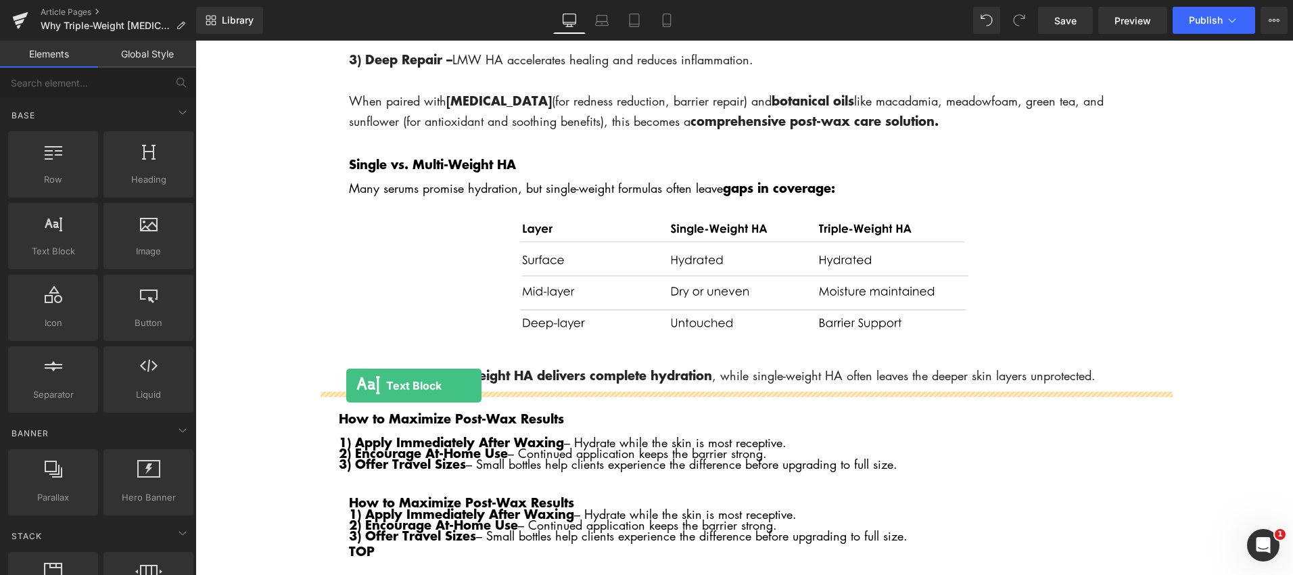
drag, startPoint x: 245, startPoint y: 281, endPoint x: 347, endPoint y: 385, distance: 146.3
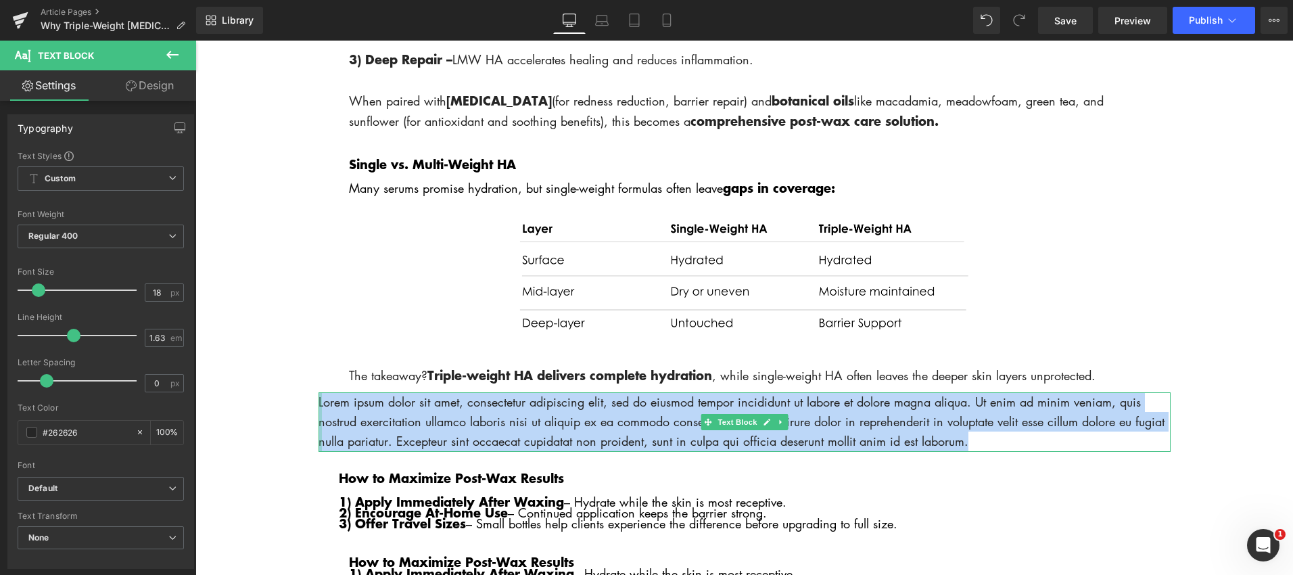
drag, startPoint x: 1008, startPoint y: 444, endPoint x: 315, endPoint y: 396, distance: 694.8
click at [318, 396] on div "Lorem ipsum dolor sit amet, consectetur adipiscing elit, sed do eiusmod tempor …" at bounding box center [744, 422] width 852 height 60
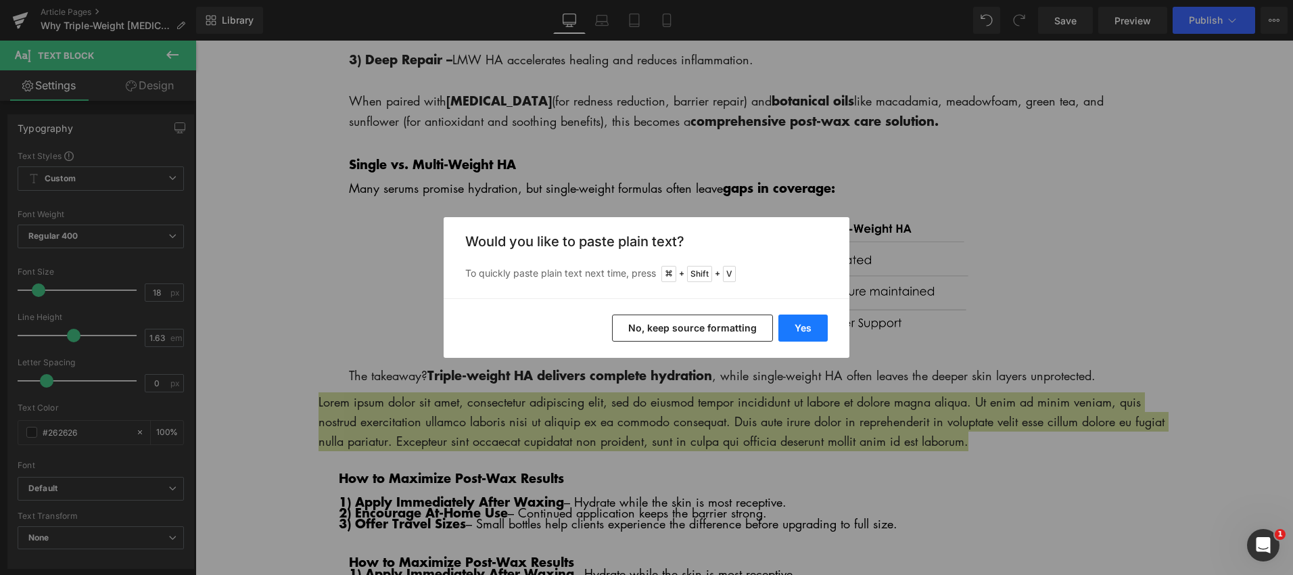
click at [812, 323] on button "Yes" at bounding box center [802, 327] width 49 height 27
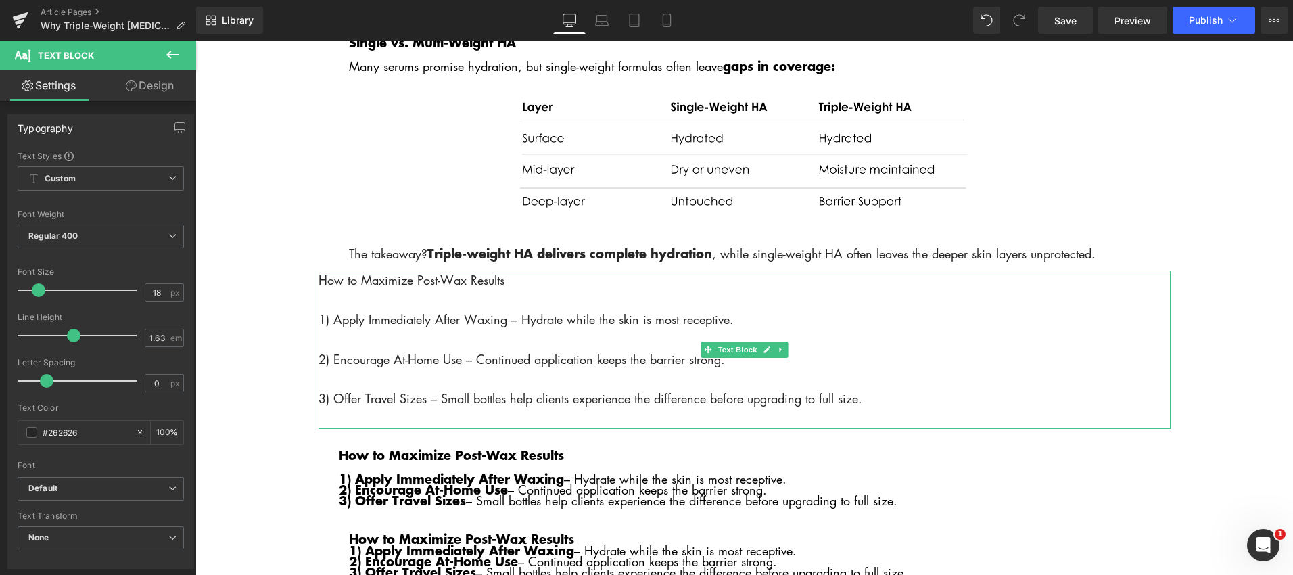
scroll to position [2068, 0]
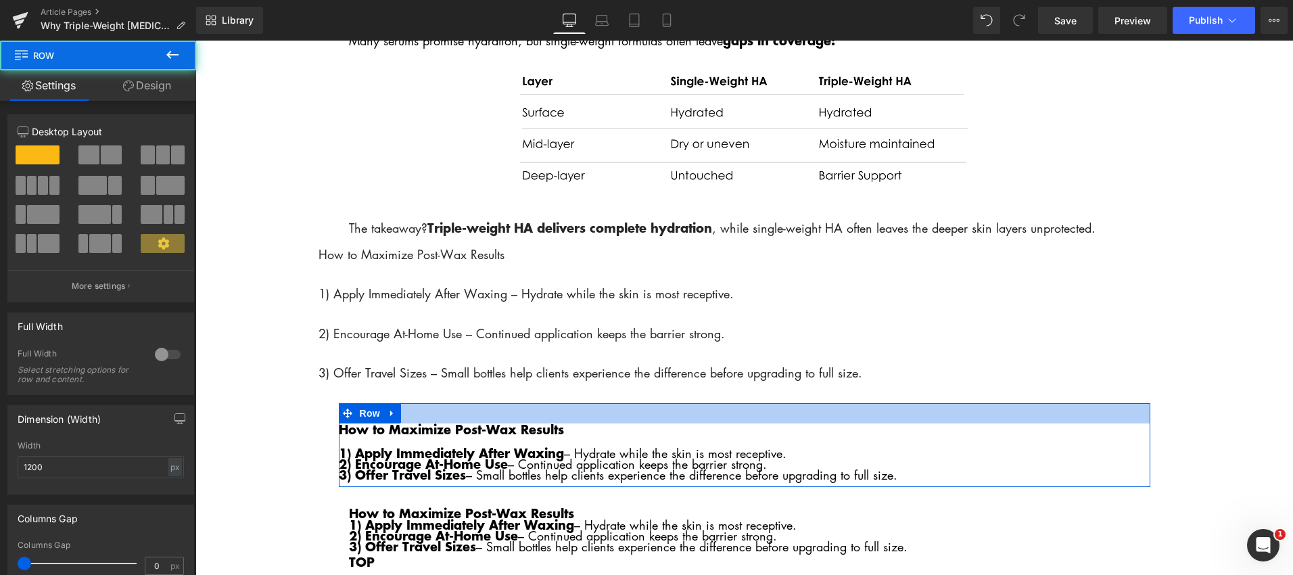
click at [707, 403] on div at bounding box center [744, 413] width 811 height 20
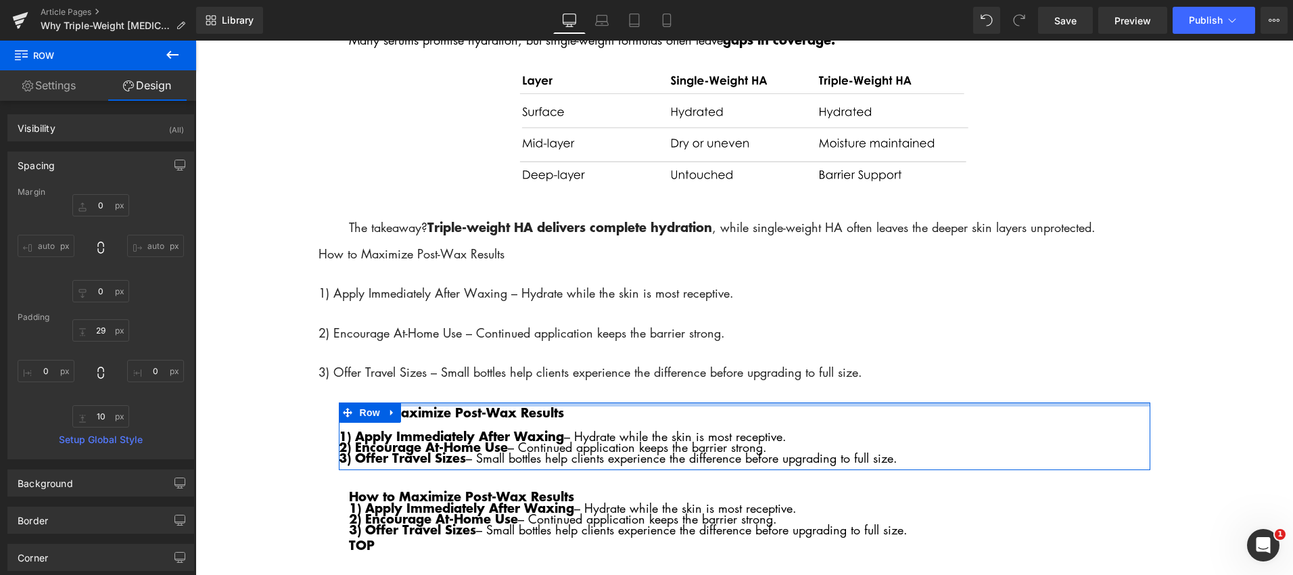
scroll to position [2067, 0]
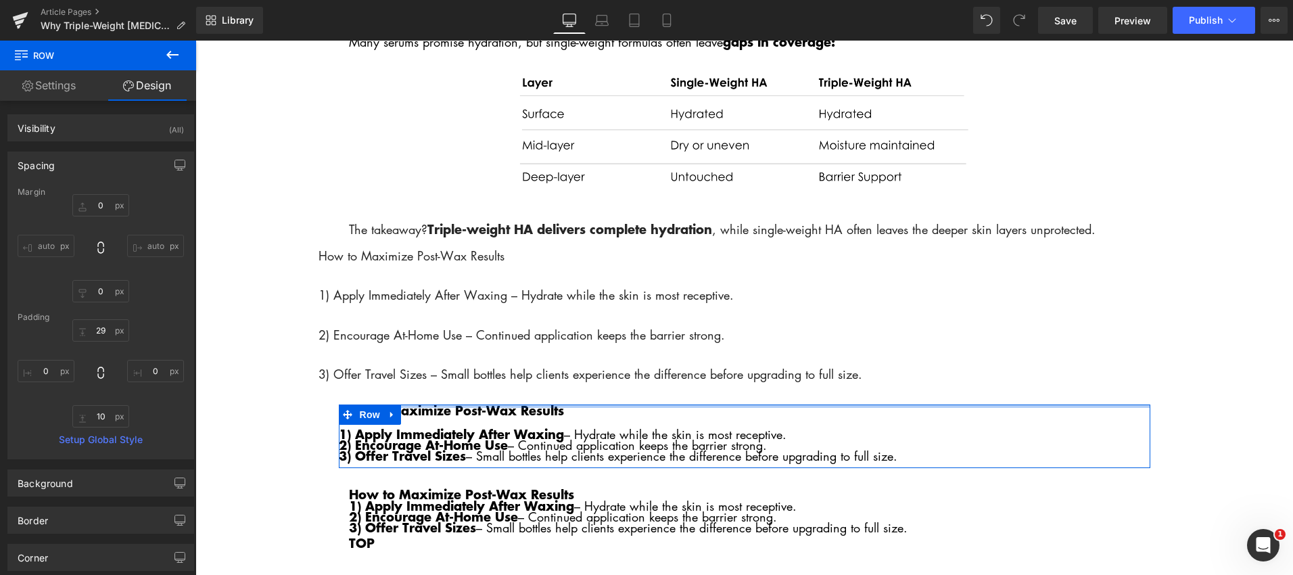
drag, startPoint x: 707, startPoint y: 402, endPoint x: 714, endPoint y: 385, distance: 18.2
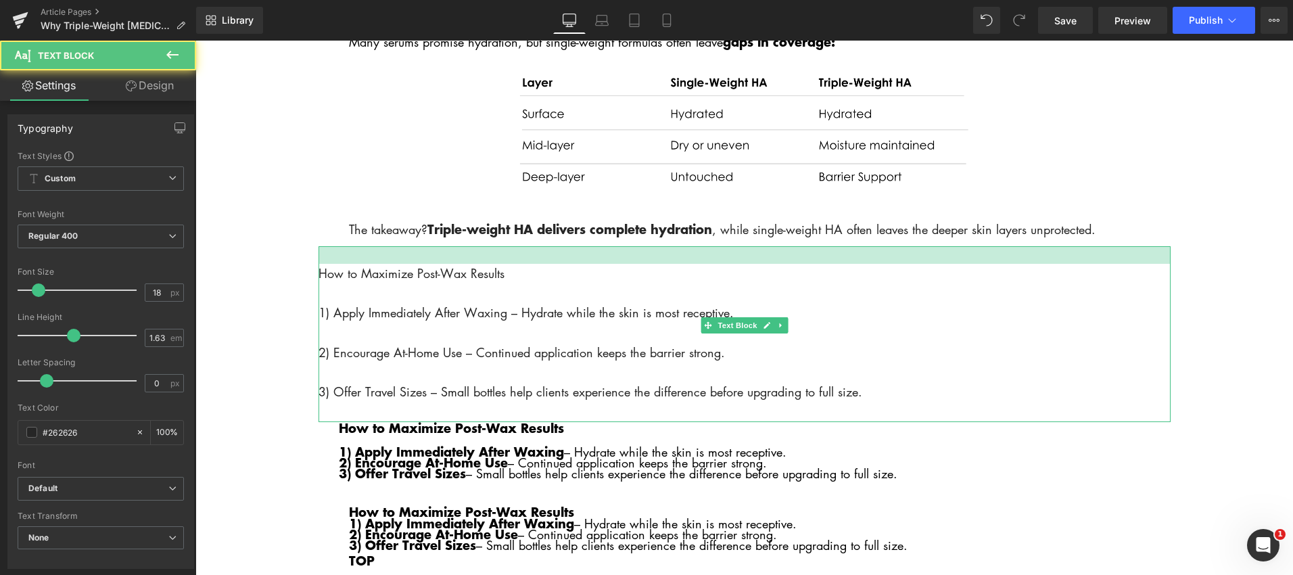
drag, startPoint x: 652, startPoint y: 247, endPoint x: 651, endPoint y: 265, distance: 17.6
click at [649, 265] on div "How to Maximize Post-Wax Results 1) Apply Immediately After Waxing – Hydrate wh…" at bounding box center [744, 334] width 852 height 176
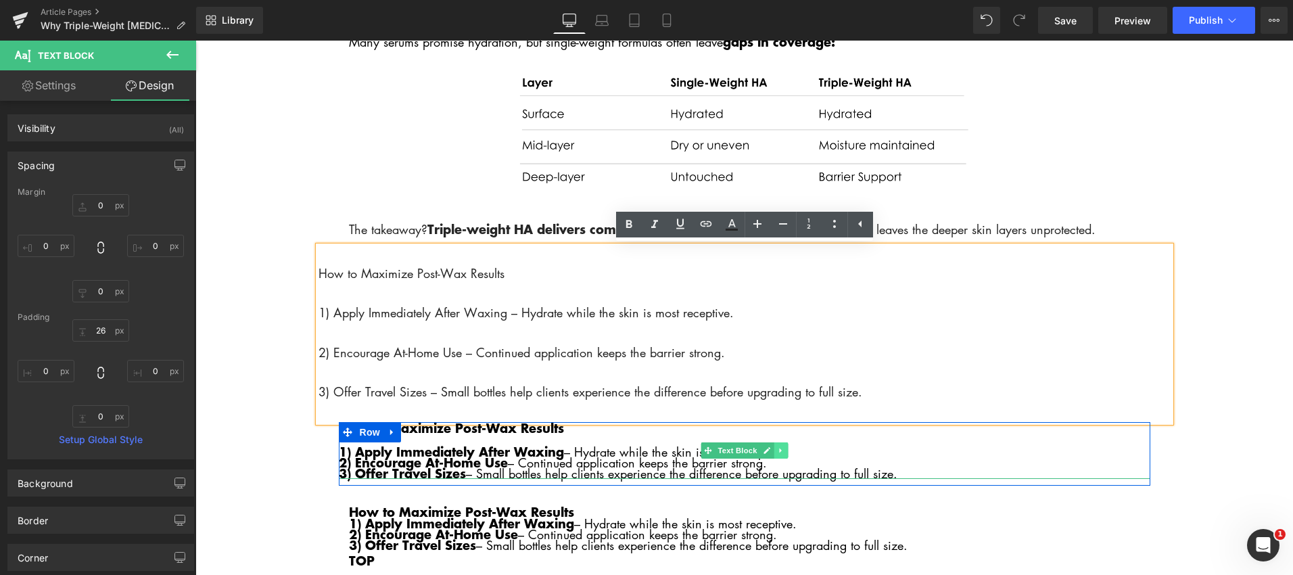
click at [782, 450] on icon at bounding box center [780, 450] width 7 height 8
click at [788, 449] on icon at bounding box center [787, 449] width 7 height 7
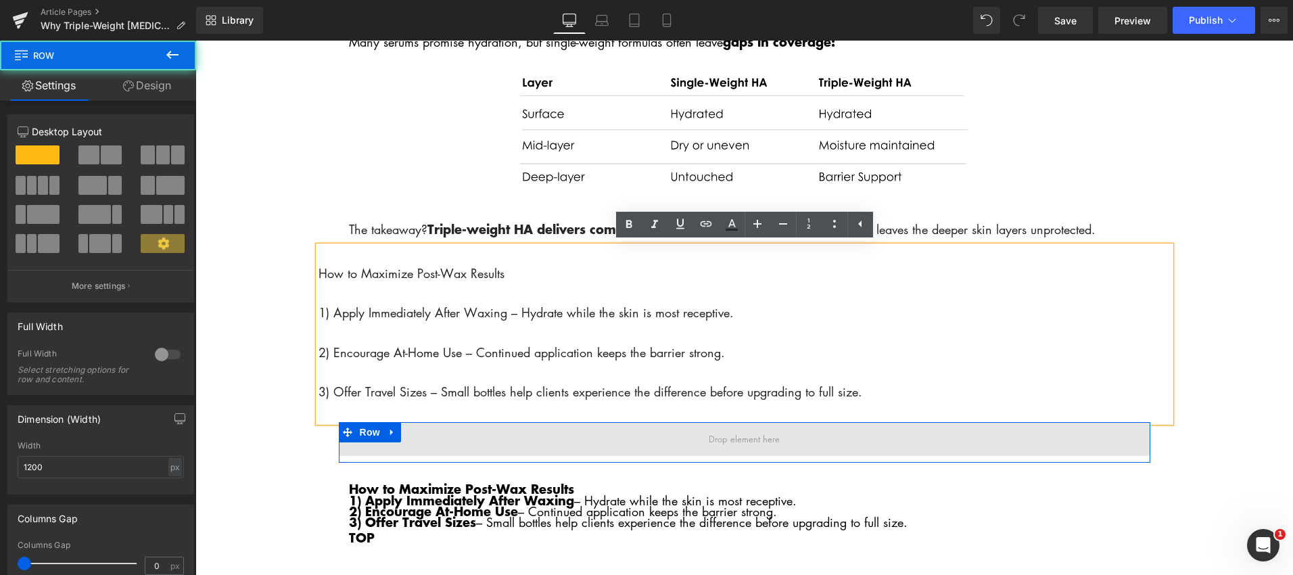
click at [795, 440] on span at bounding box center [744, 439] width 811 height 34
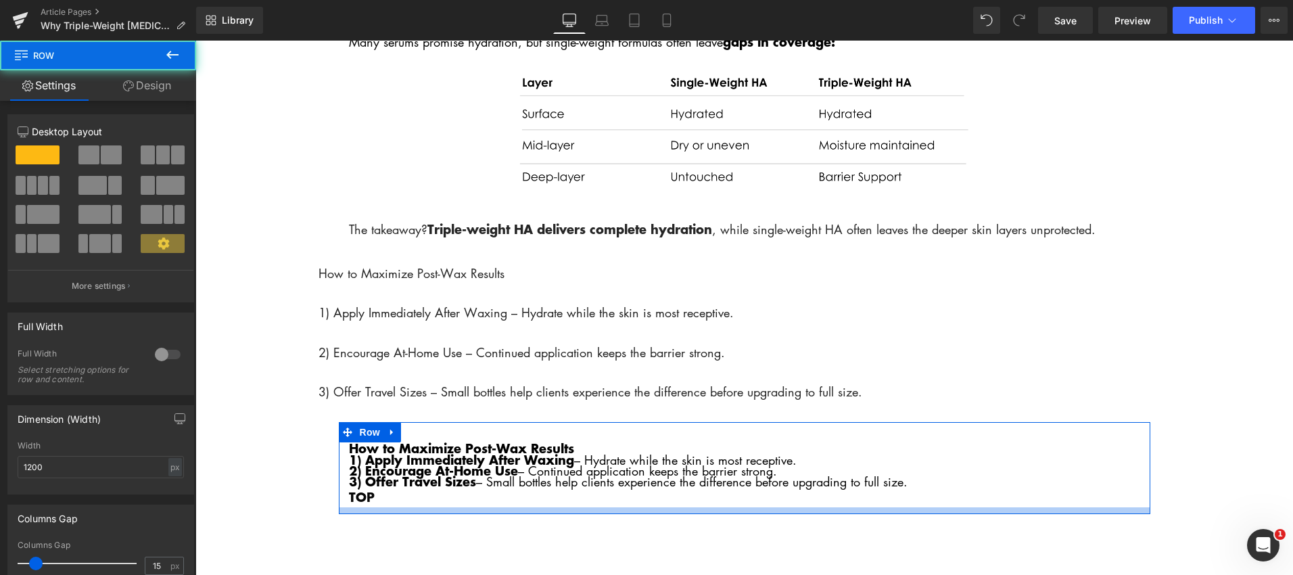
click at [944, 511] on div at bounding box center [744, 510] width 811 height 7
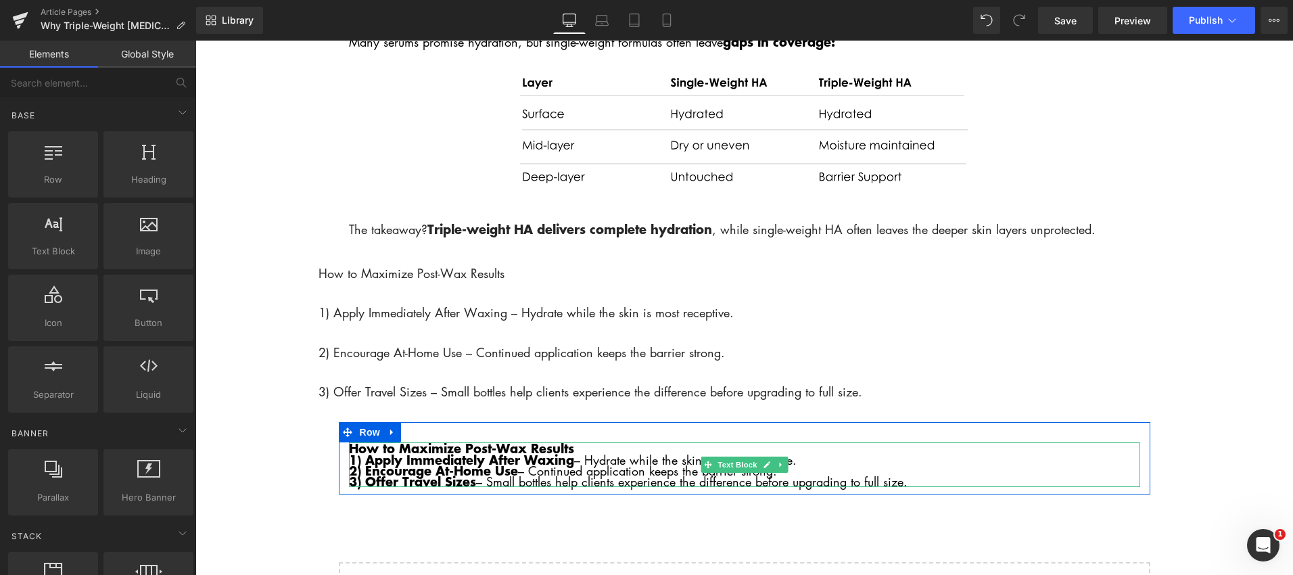
drag, startPoint x: 930, startPoint y: 478, endPoint x: 922, endPoint y: 475, distance: 7.9
click at [930, 478] on p "3) Offer Travel Sizes – Small bottles help clients experience the difference be…" at bounding box center [744, 481] width 791 height 11
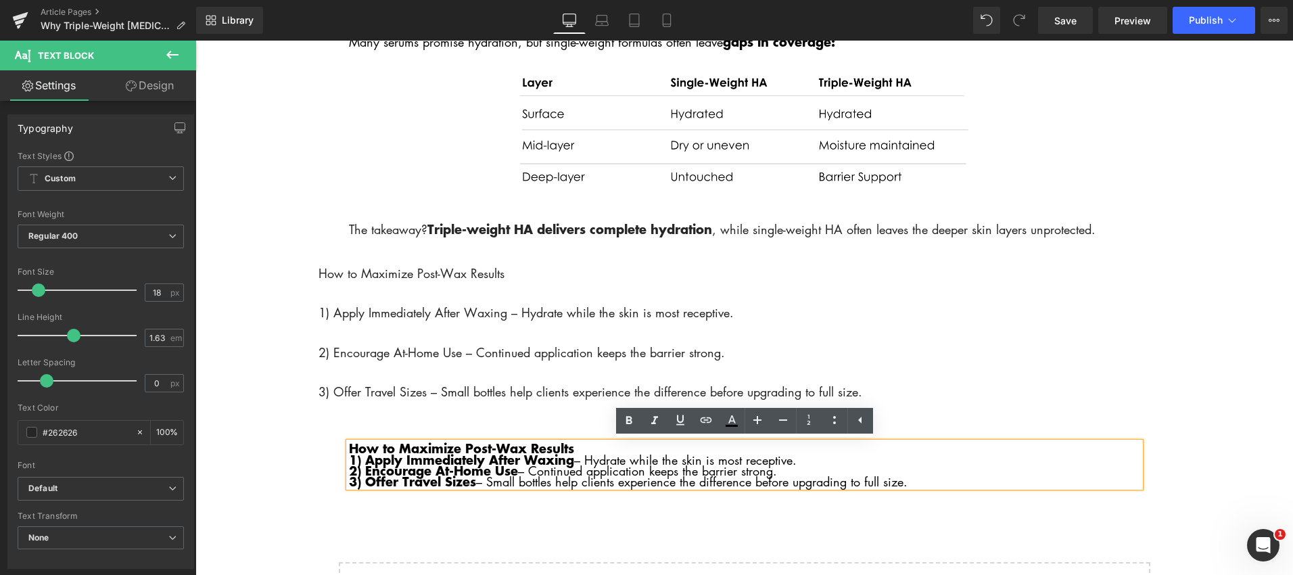
click at [1143, 479] on div "How to Maximize Post-Wax Results 1) Apply Immediately After Waxing – Hydrate wh…" at bounding box center [744, 464] width 811 height 45
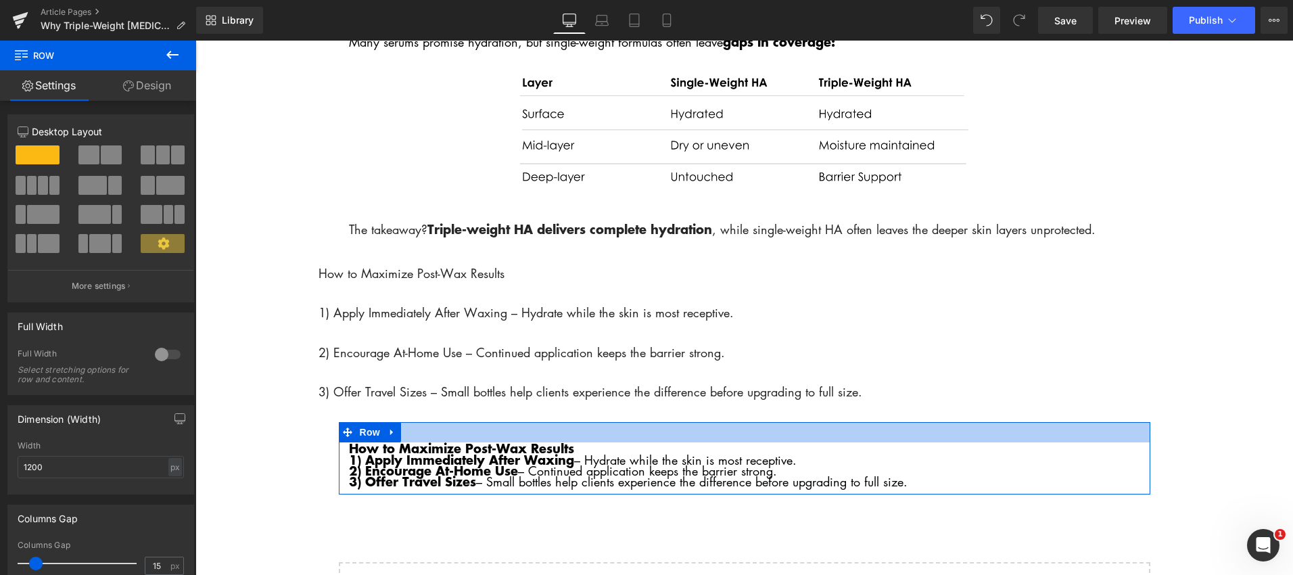
click at [995, 423] on div at bounding box center [744, 432] width 811 height 20
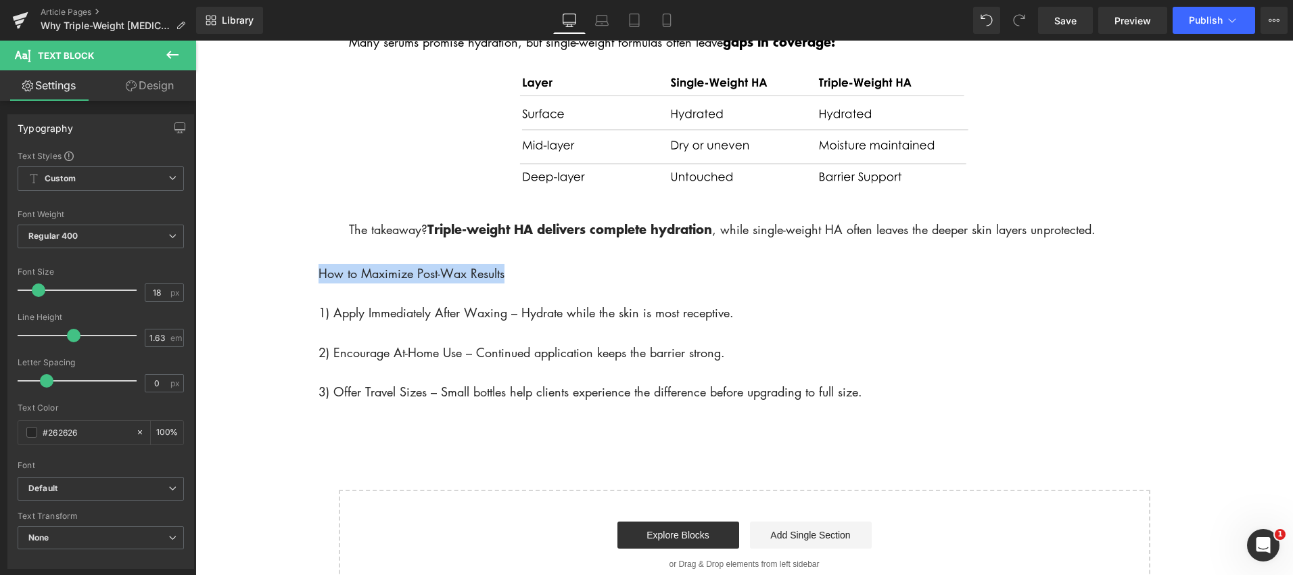
drag, startPoint x: 506, startPoint y: 275, endPoint x: 313, endPoint y: 268, distance: 192.9
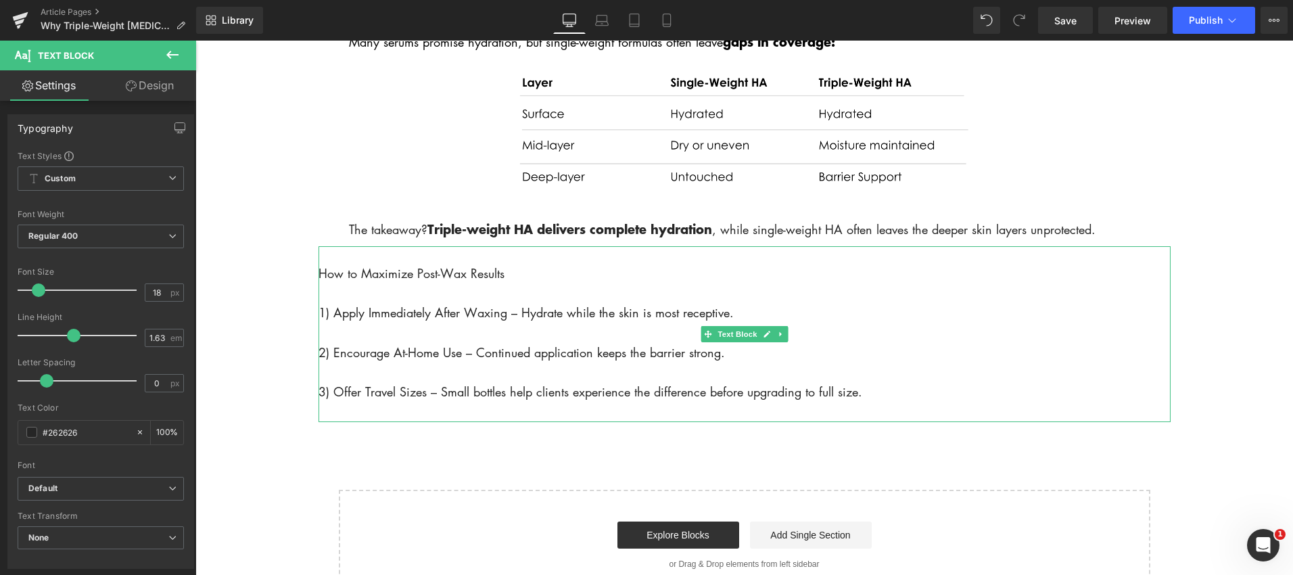
click at [350, 272] on p "How to Maximize Post-Wax Results" at bounding box center [744, 274] width 852 height 20
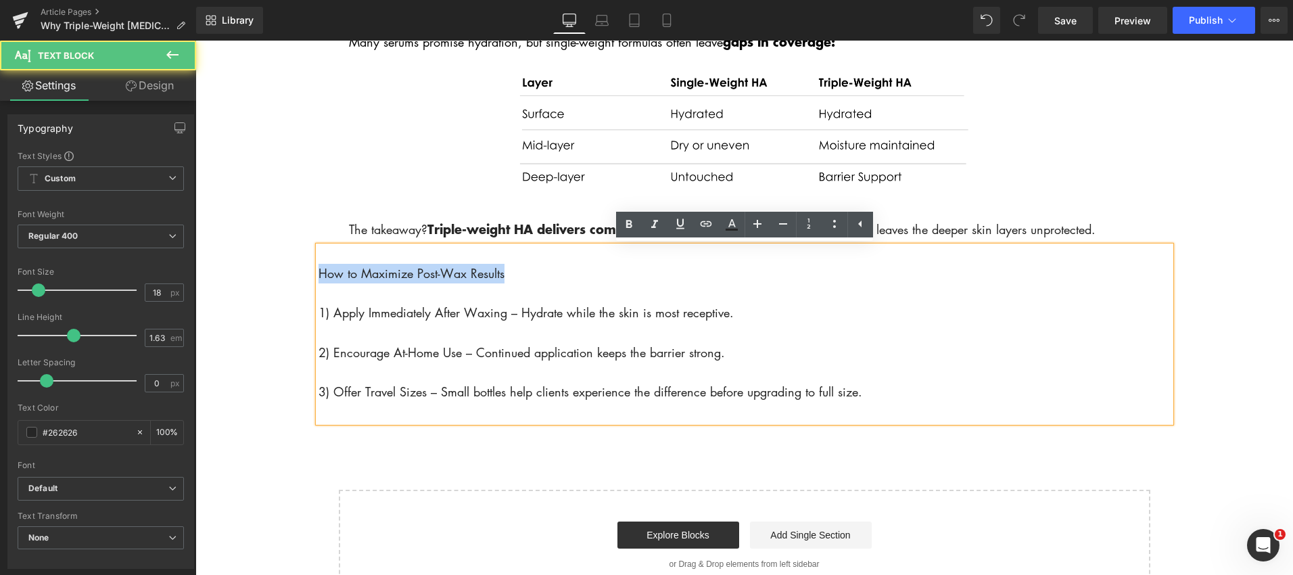
drag, startPoint x: 515, startPoint y: 279, endPoint x: 333, endPoint y: 273, distance: 182.0
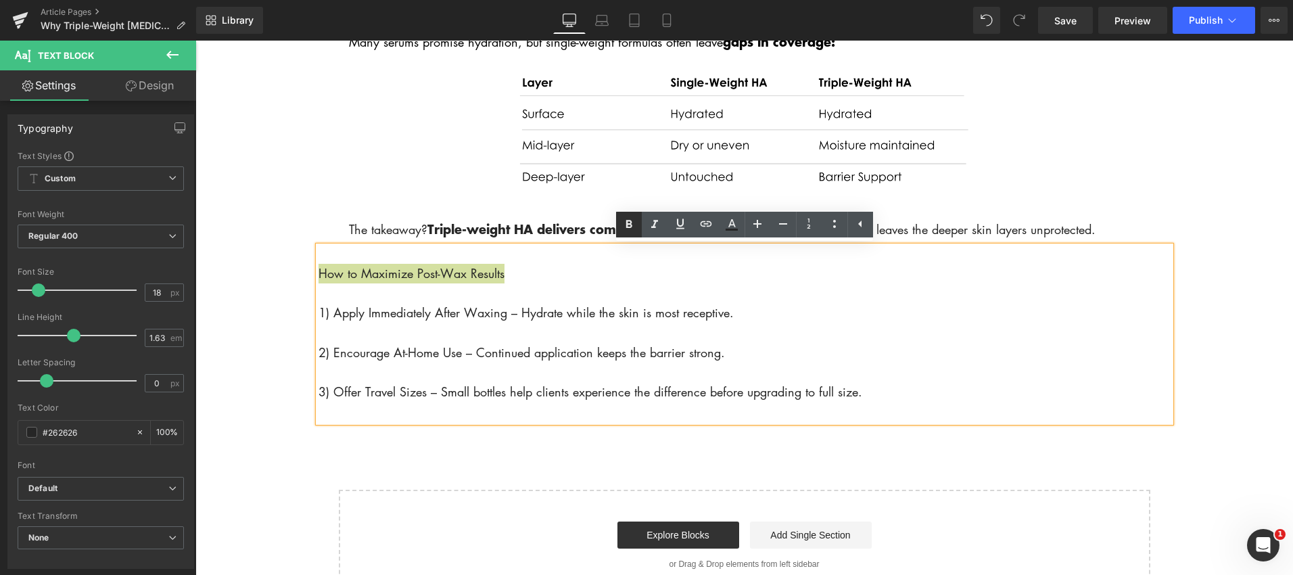
click at [628, 222] on icon at bounding box center [629, 224] width 16 height 16
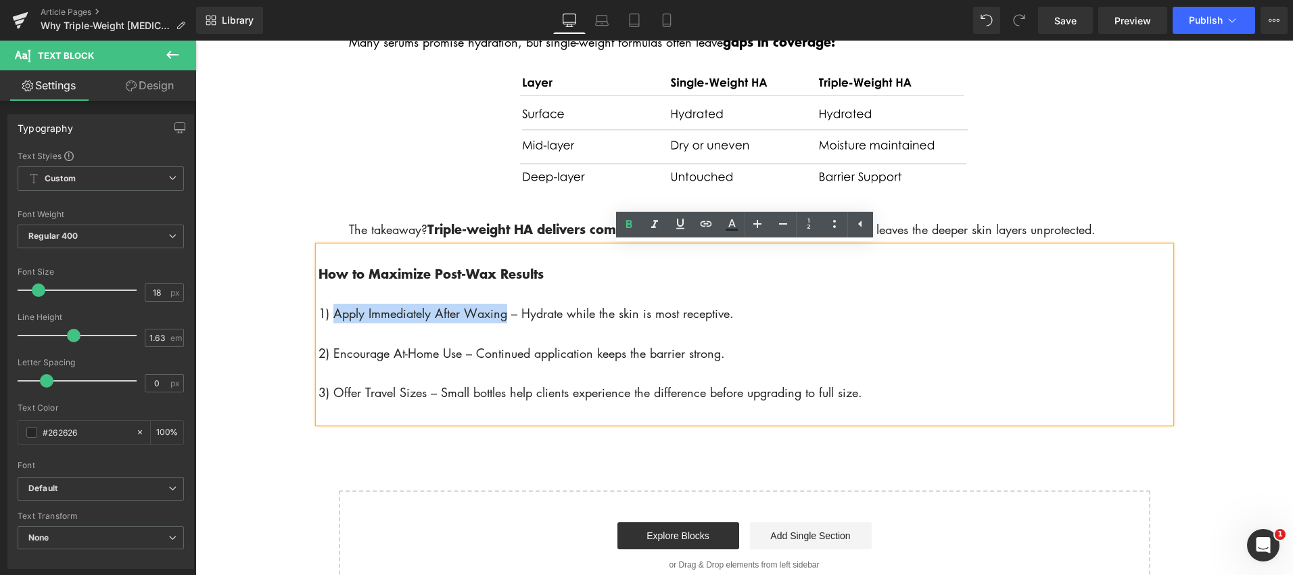
drag, startPoint x: 334, startPoint y: 317, endPoint x: 506, endPoint y: 320, distance: 171.8
click at [505, 321] on p "1) Apply Immediately After Waxing – Hydrate while the skin is most receptive." at bounding box center [744, 314] width 852 height 20
click at [624, 225] on icon at bounding box center [629, 224] width 16 height 16
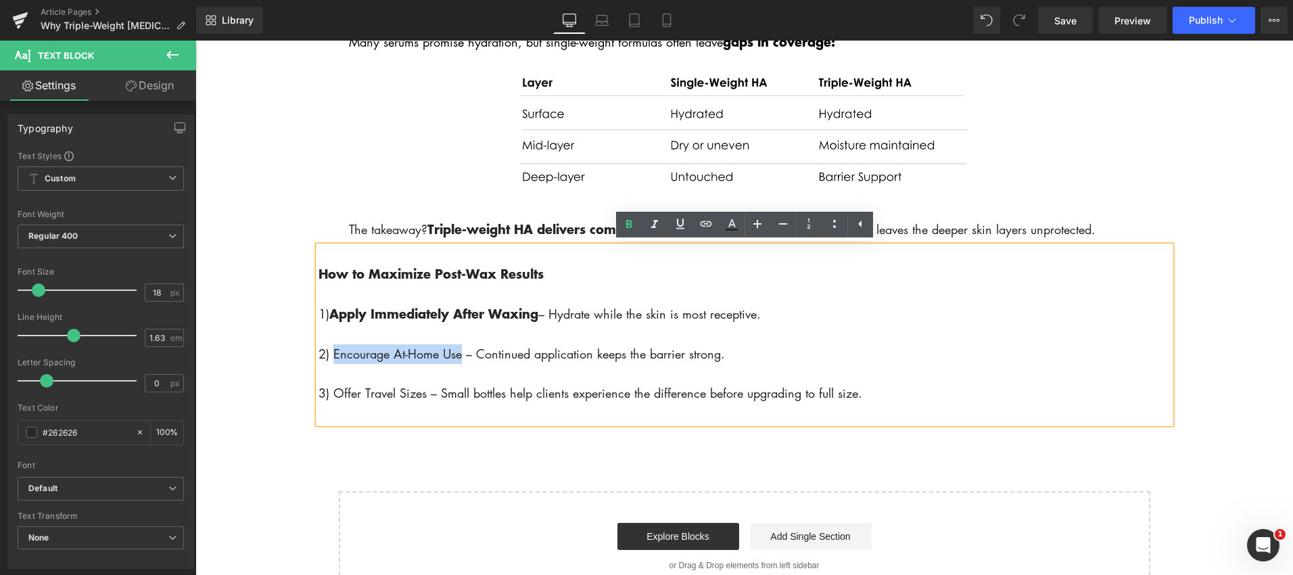
drag, startPoint x: 331, startPoint y: 358, endPoint x: 463, endPoint y: 362, distance: 131.3
click at [463, 362] on p "2) Encourage At-Home Use – Continued application keeps the barrier strong." at bounding box center [744, 354] width 852 height 20
click at [625, 225] on icon at bounding box center [628, 224] width 6 height 8
drag, startPoint x: 332, startPoint y: 393, endPoint x: 428, endPoint y: 390, distance: 96.1
click at [428, 390] on p "3) Offer Travel Sizes – Small bottles help clients experience the difference be…" at bounding box center [744, 394] width 852 height 20
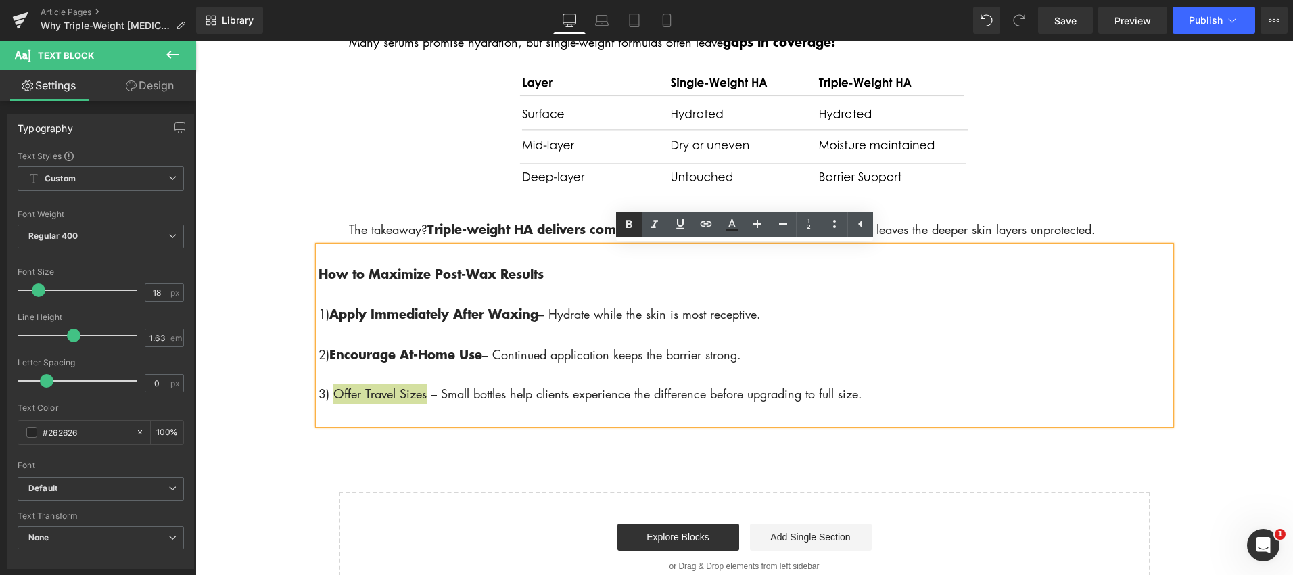
click at [625, 227] on icon at bounding box center [629, 224] width 16 height 16
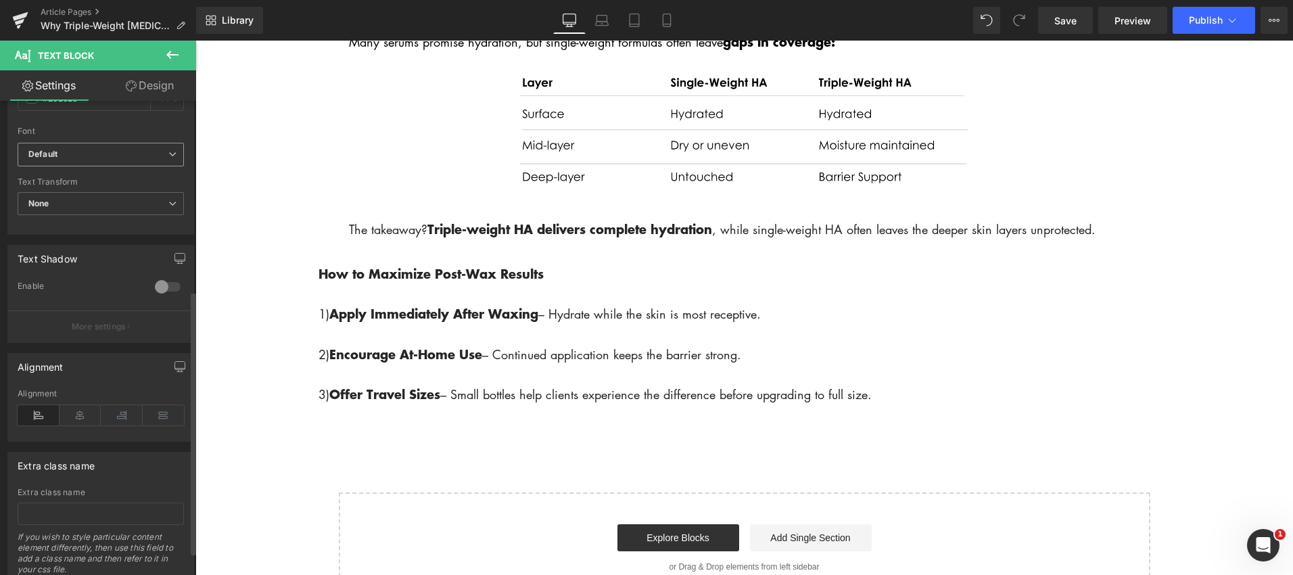
scroll to position [382, 0]
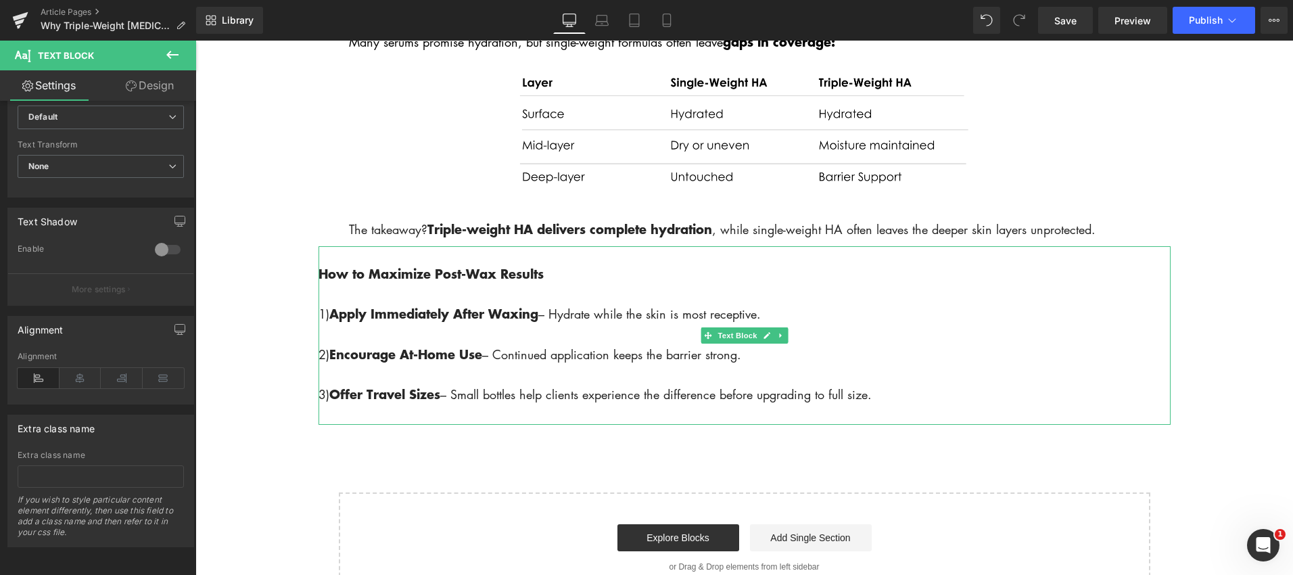
click at [379, 325] on p at bounding box center [744, 335] width 852 height 20
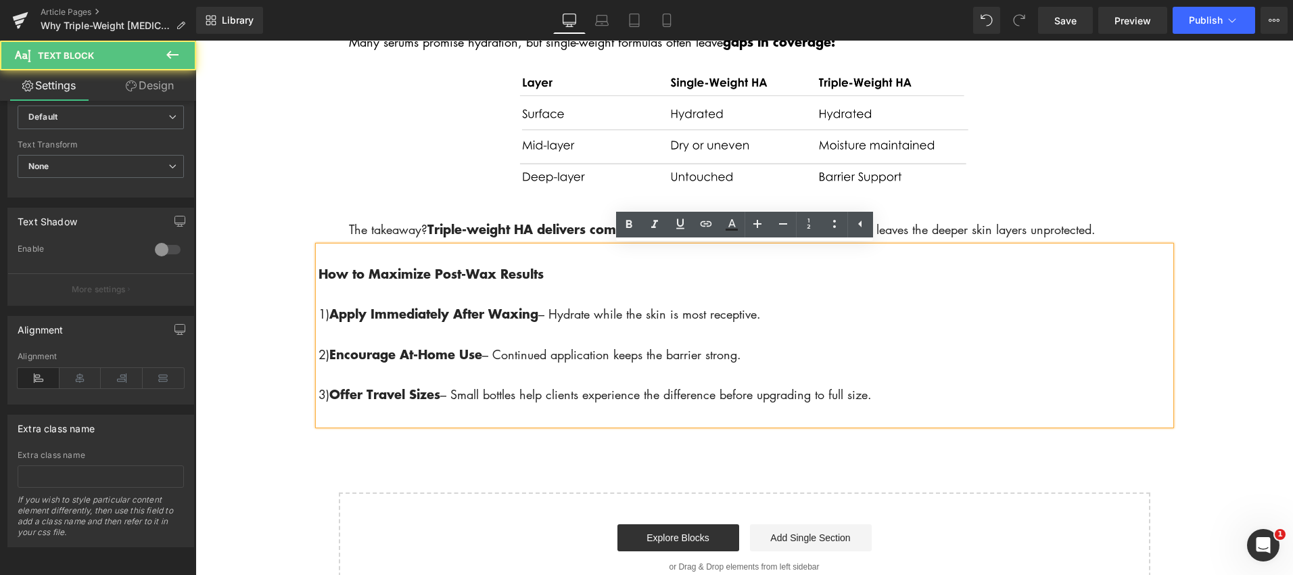
click at [333, 315] on strong "Apply Immediately After Waxing" at bounding box center [433, 313] width 209 height 18
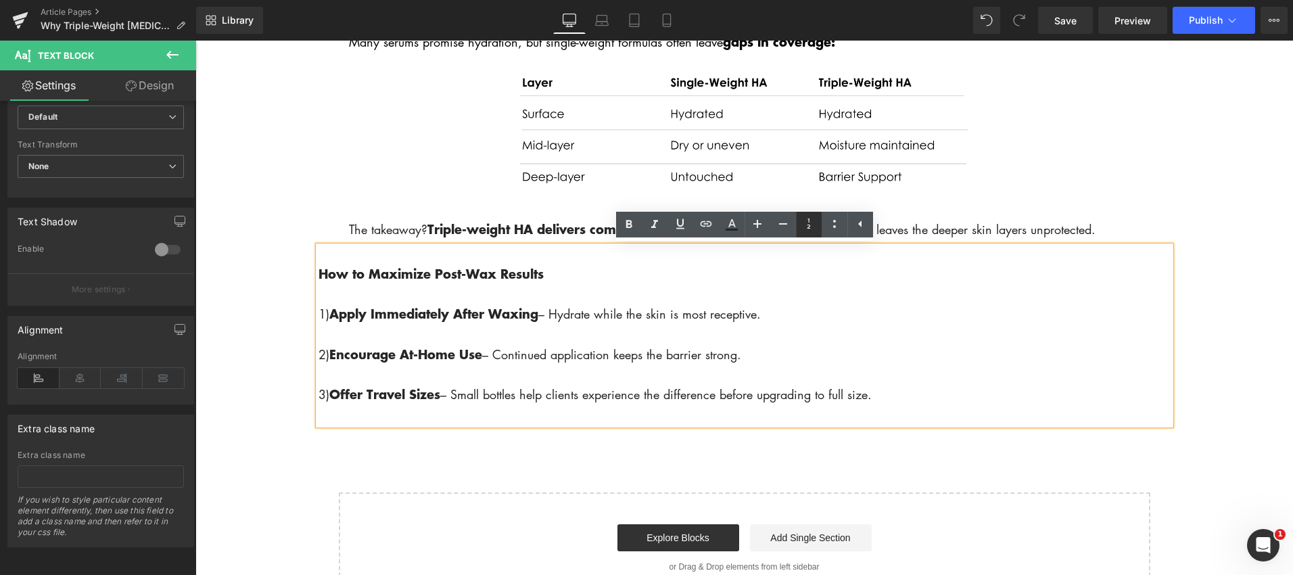
click at [816, 229] on icon at bounding box center [809, 224] width 16 height 16
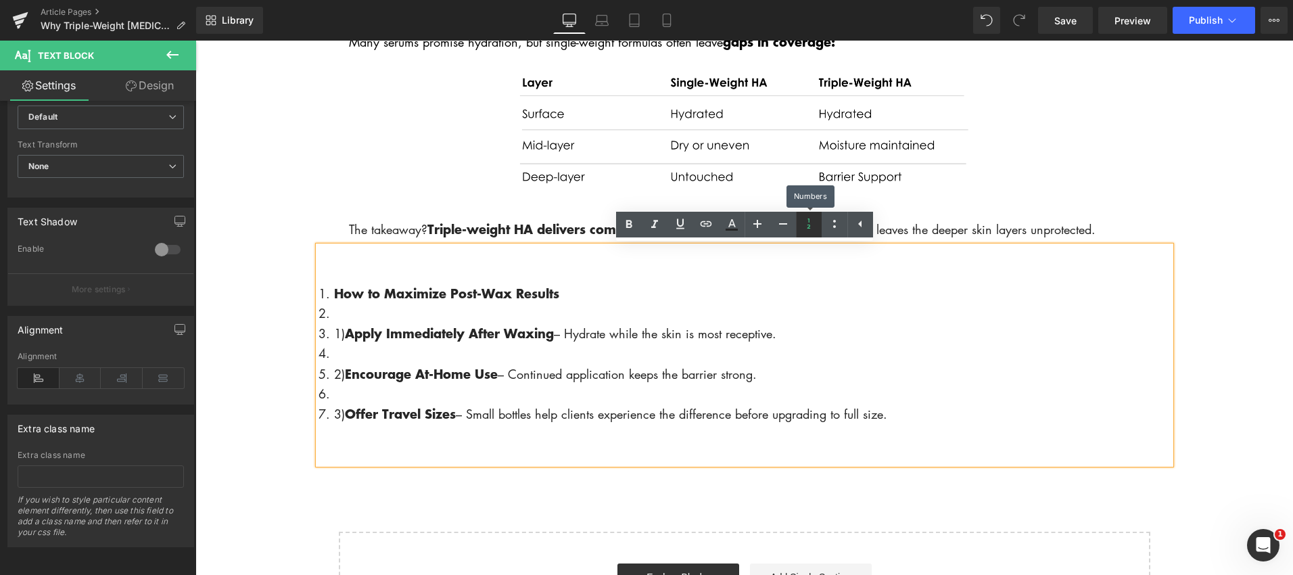
click at [815, 229] on icon at bounding box center [809, 224] width 16 height 16
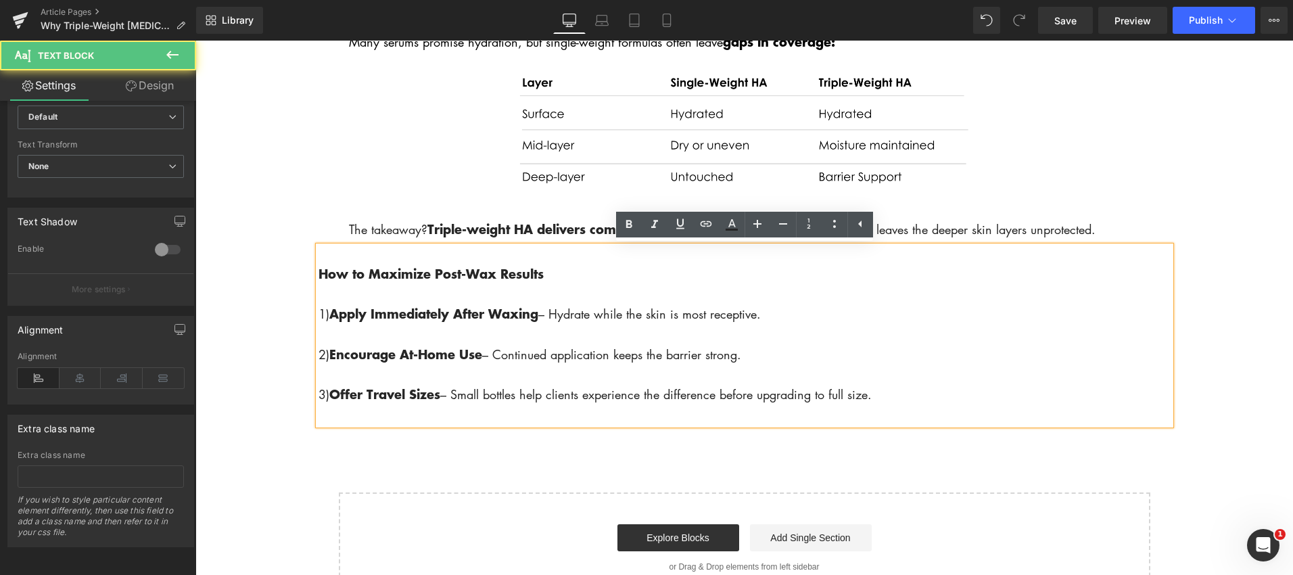
click at [319, 314] on span "1)" at bounding box center [323, 314] width 11 height 16
click at [511, 256] on div "How to Maximize Post-Wax Results 1) Apply Immediately After Waxing – Hydrate wh…" at bounding box center [744, 335] width 852 height 179
click at [521, 246] on div "How to Maximize Post-Wax Results 1) Apply Immediately After Waxing – Hydrate wh…" at bounding box center [744, 335] width 852 height 179
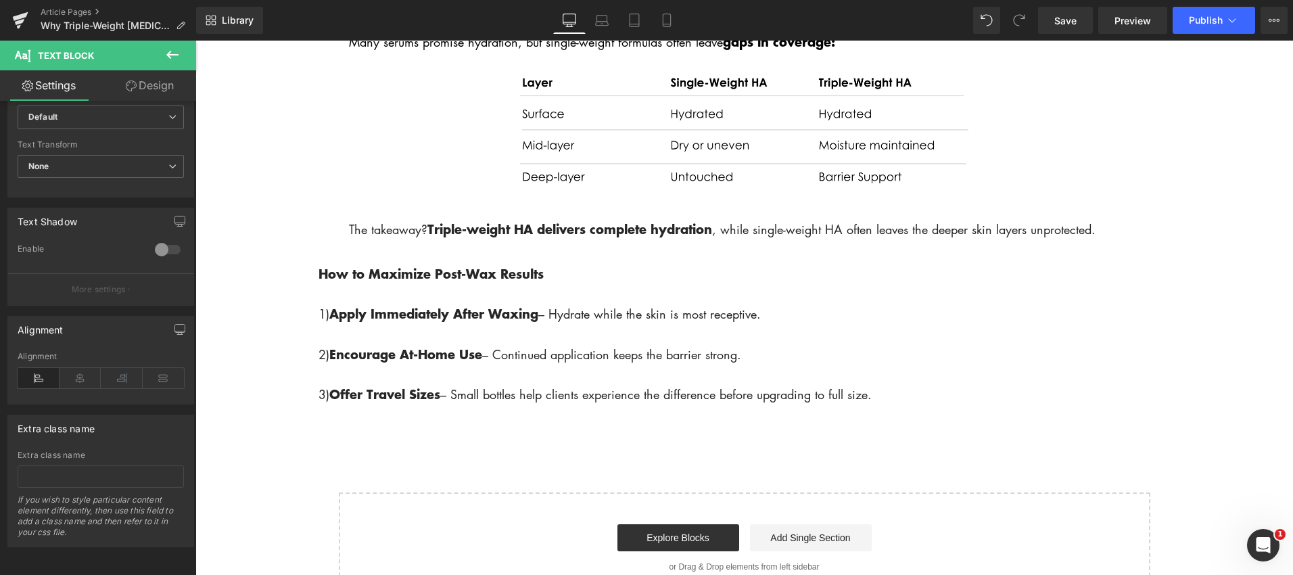
click at [181, 53] on button at bounding box center [172, 56] width 47 height 30
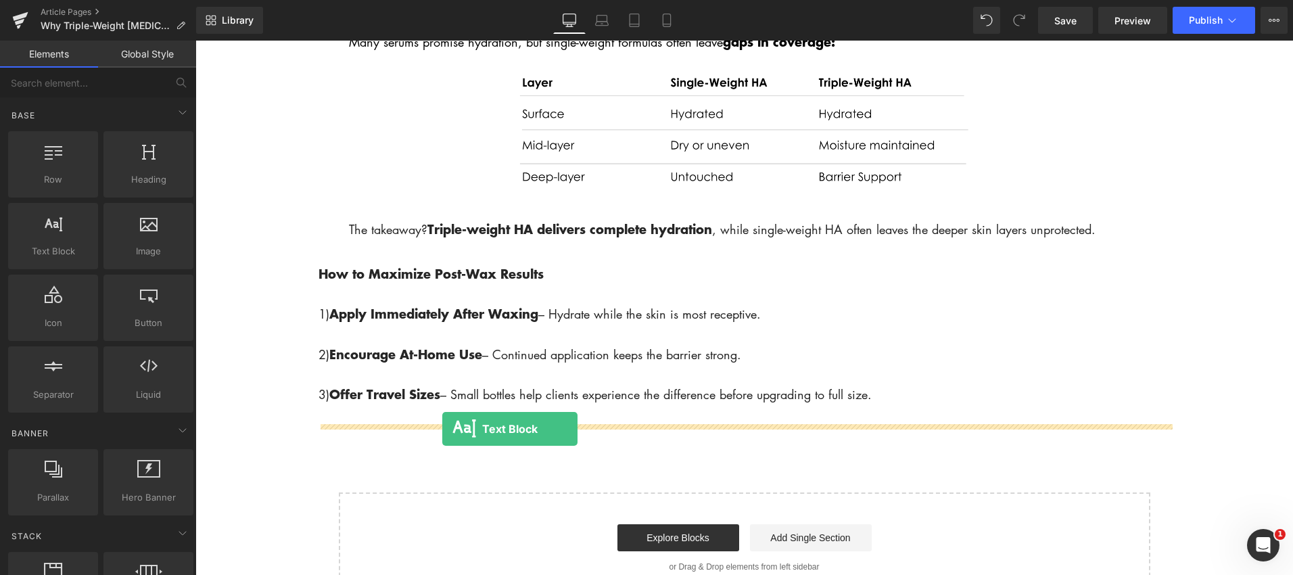
drag, startPoint x: 248, startPoint y: 269, endPoint x: 441, endPoint y: 426, distance: 248.5
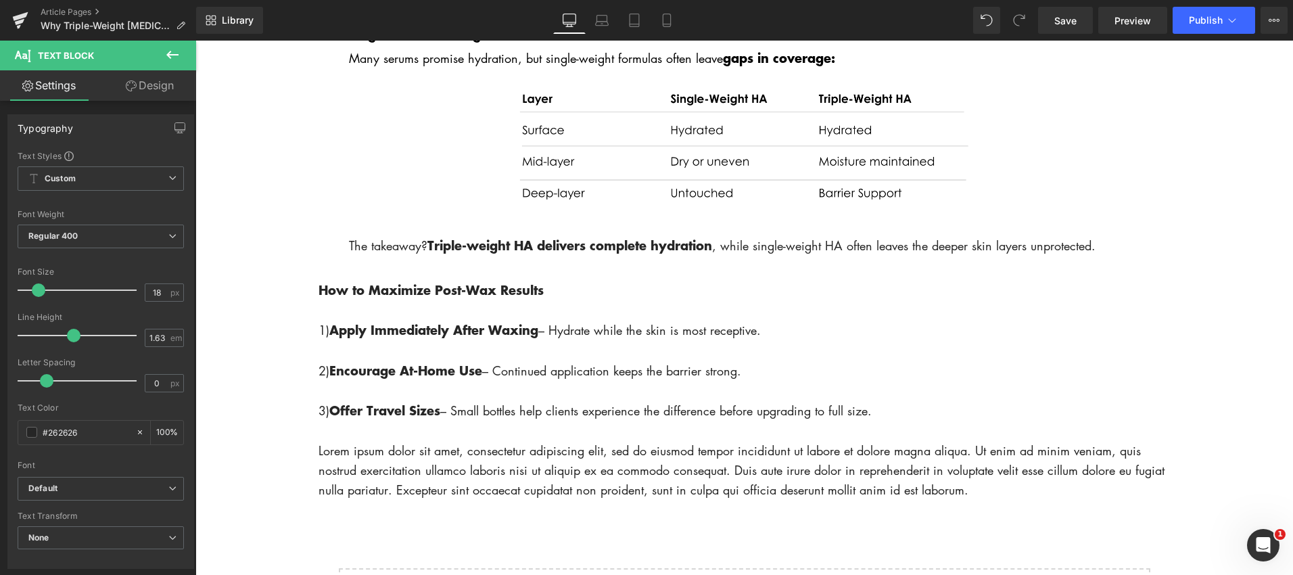
scroll to position [2043, 0]
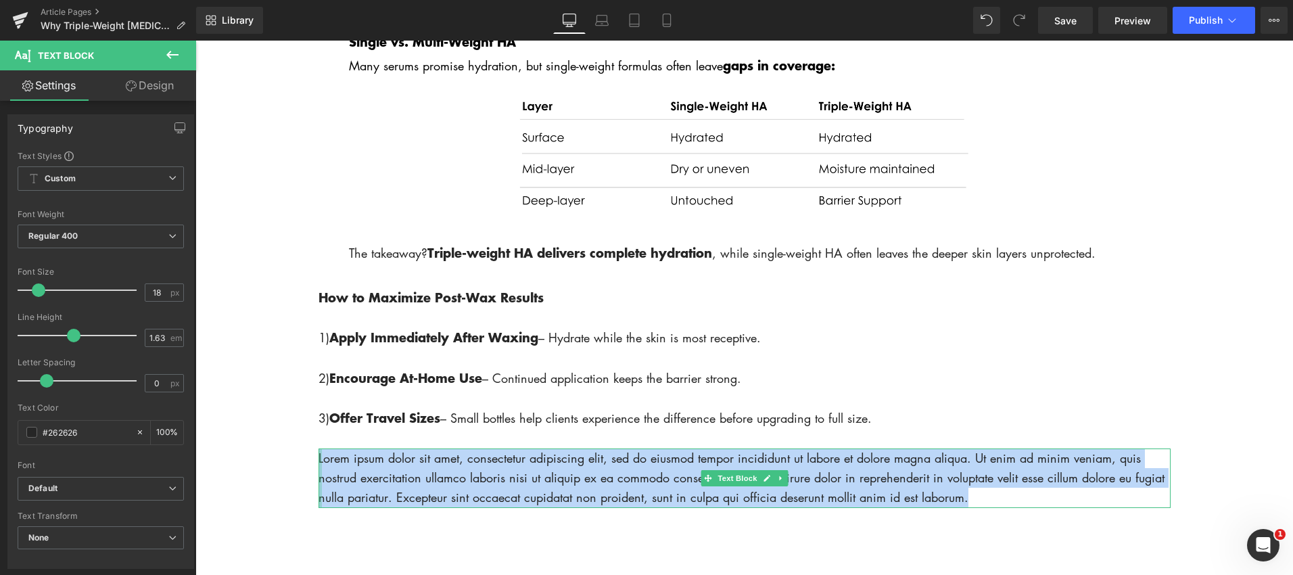
drag, startPoint x: 973, startPoint y: 499, endPoint x: 316, endPoint y: 452, distance: 658.3
paste div
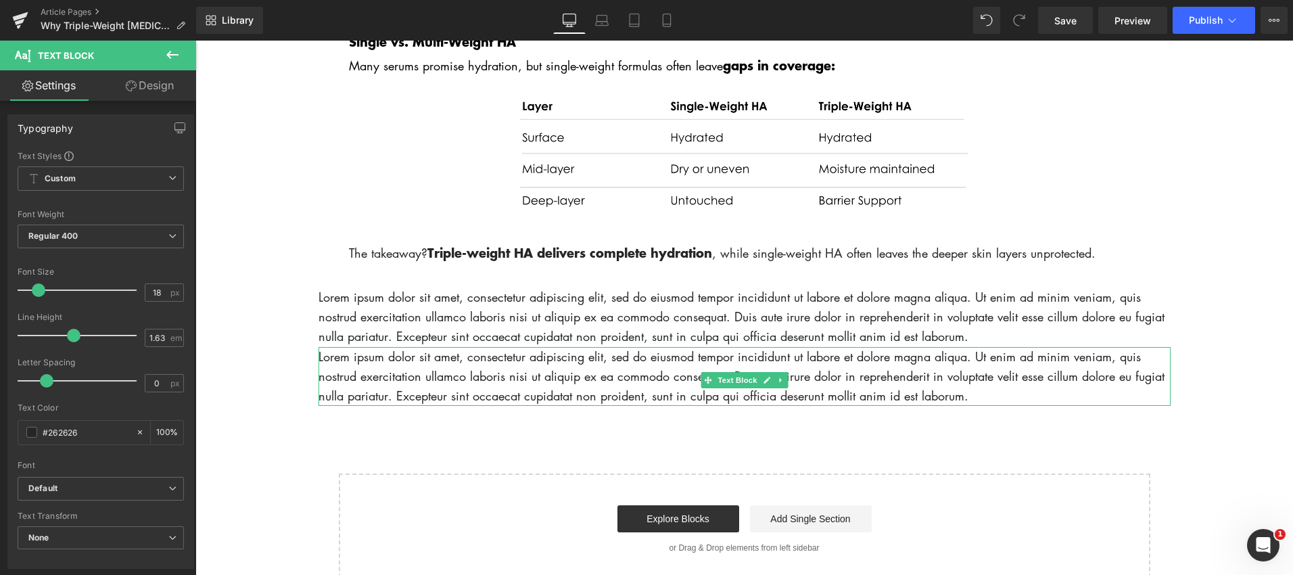
scroll to position [1941, 0]
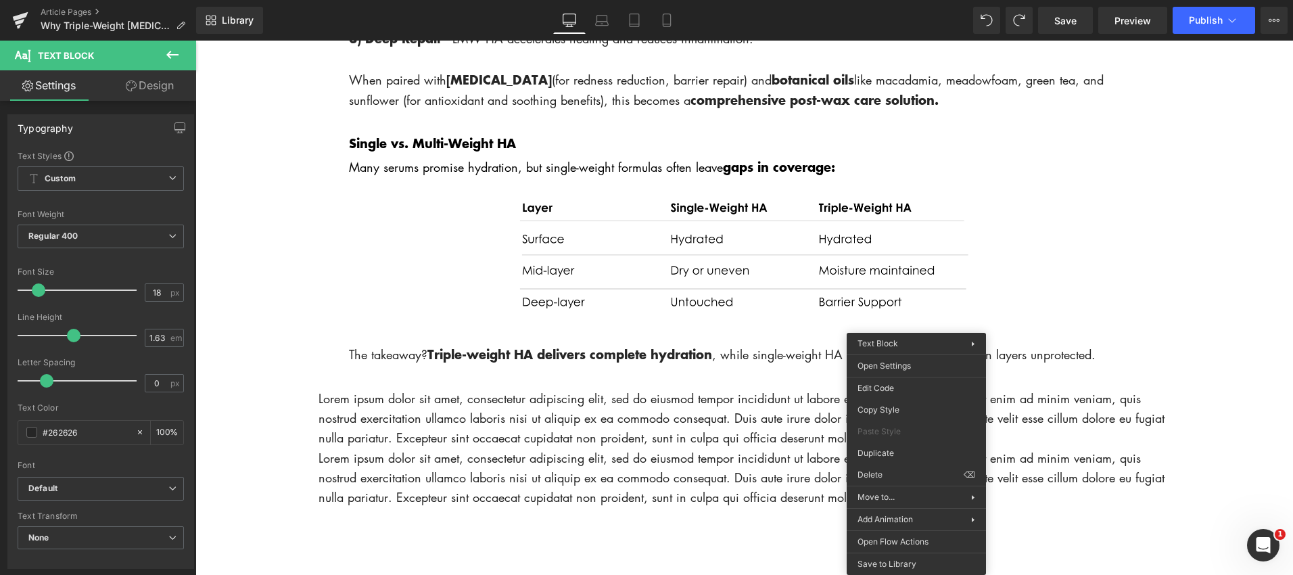
click at [773, 492] on p "Lorem ipsum dolor sit amet, consectetur adipiscing elit, sed do eiusmod tempor …" at bounding box center [744, 478] width 852 height 60
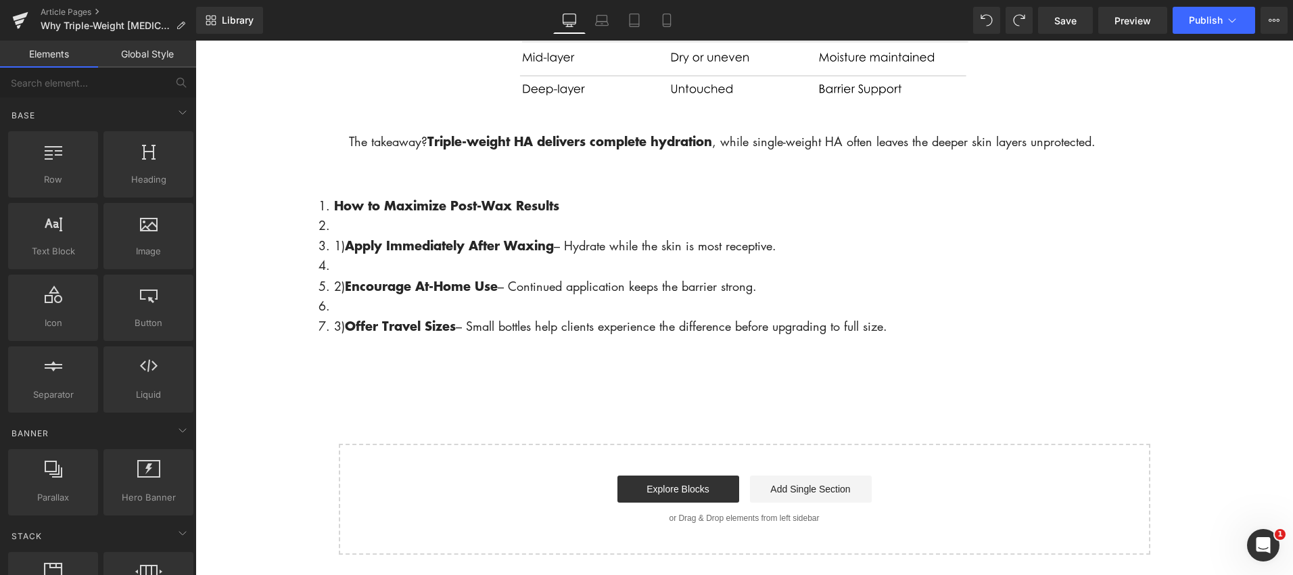
scroll to position [2188, 0]
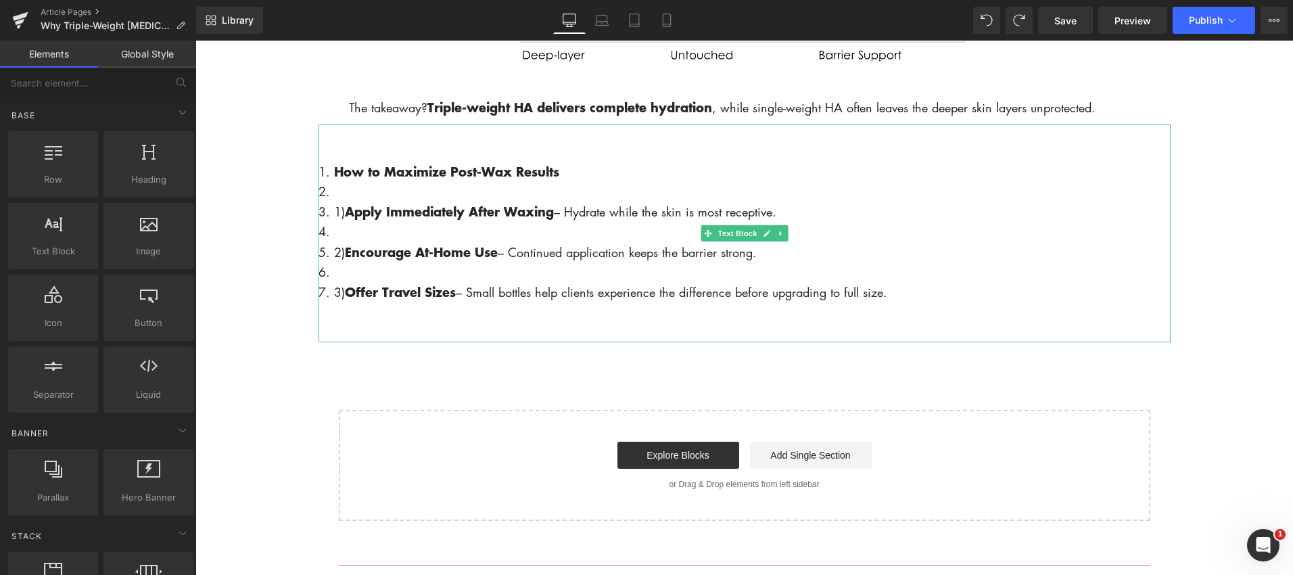
click at [353, 185] on li at bounding box center [744, 192] width 852 height 20
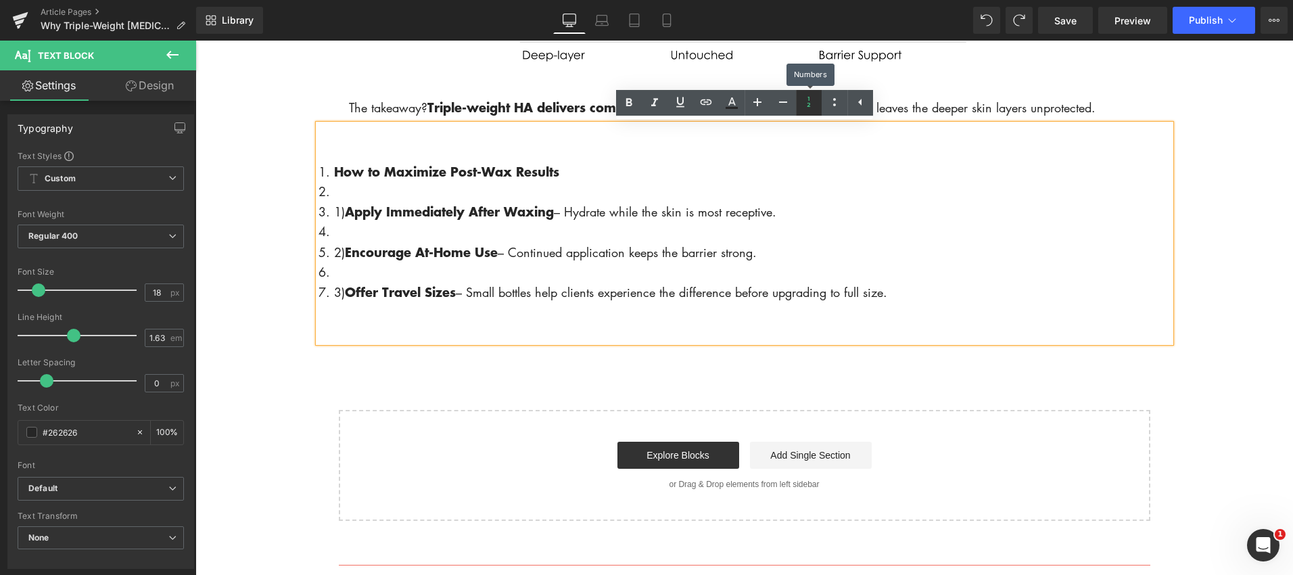
click at [812, 104] on icon at bounding box center [809, 102] width 16 height 16
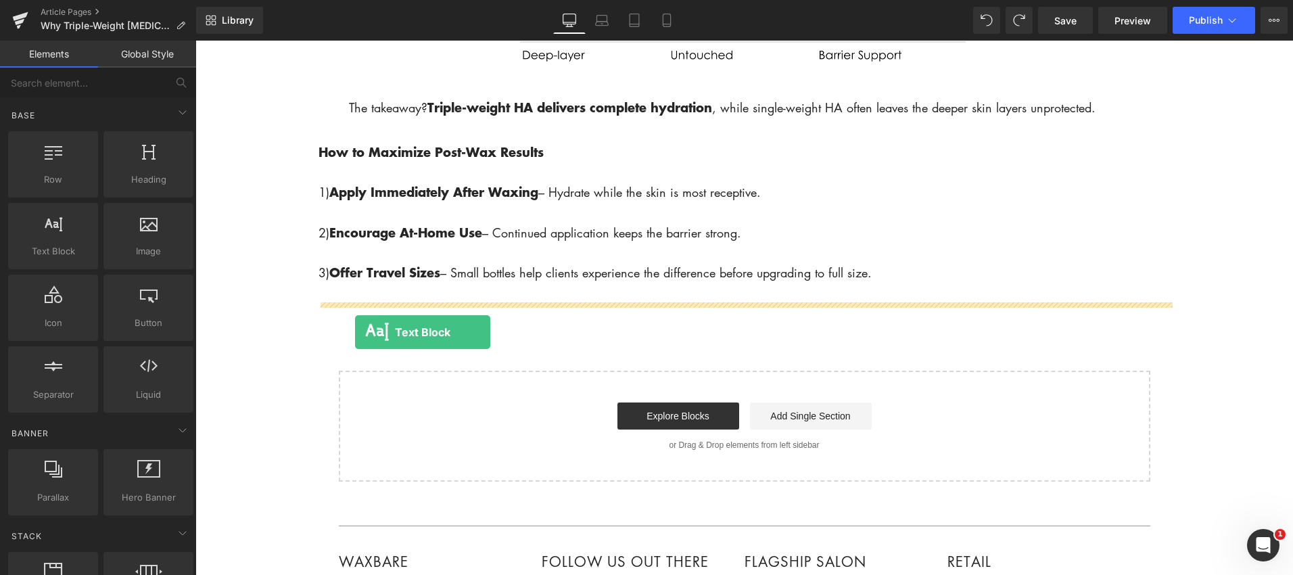
drag, startPoint x: 244, startPoint y: 276, endPoint x: 356, endPoint y: 333, distance: 125.2
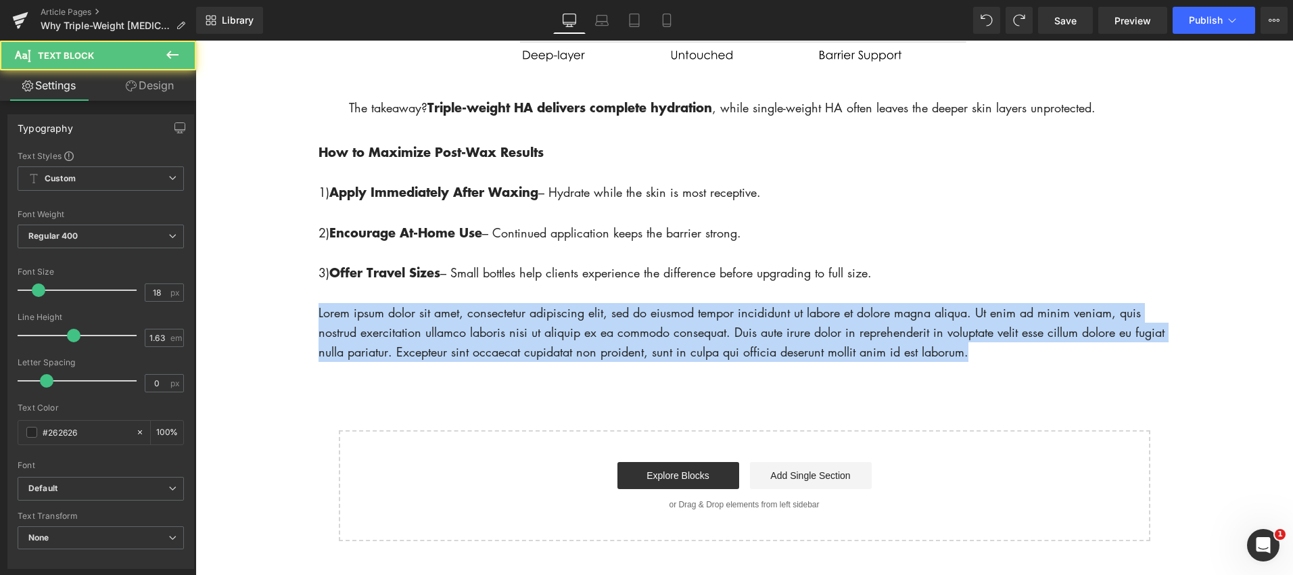
drag, startPoint x: 981, startPoint y: 355, endPoint x: 323, endPoint y: 312, distance: 658.7
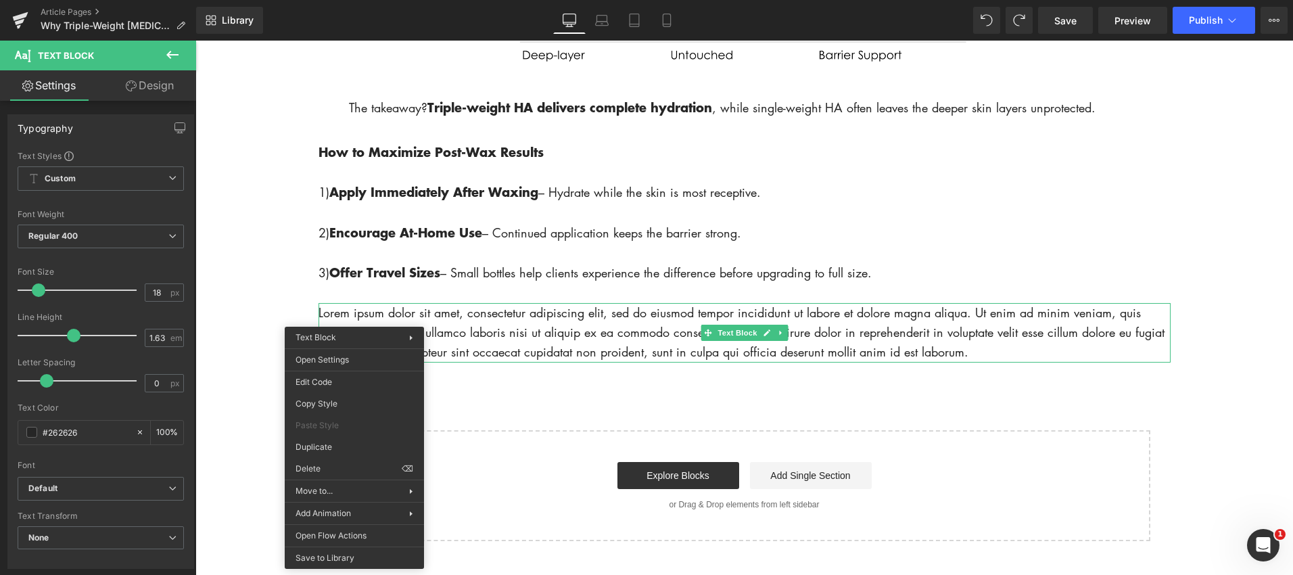
click at [507, 344] on p "Lorem ipsum dolor sit amet, consectetur adipiscing elit, sed do eiusmod tempor …" at bounding box center [744, 333] width 852 height 60
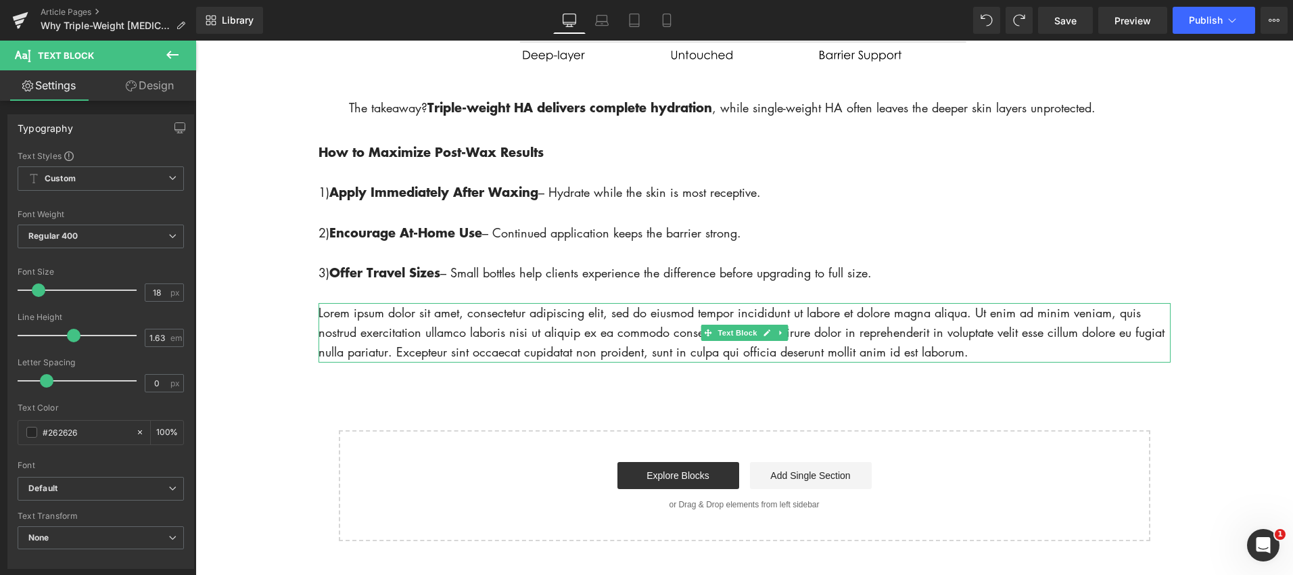
click at [323, 312] on p "Lorem ipsum dolor sit amet, consectetur adipiscing elit, sed do eiusmod tempor …" at bounding box center [744, 333] width 852 height 60
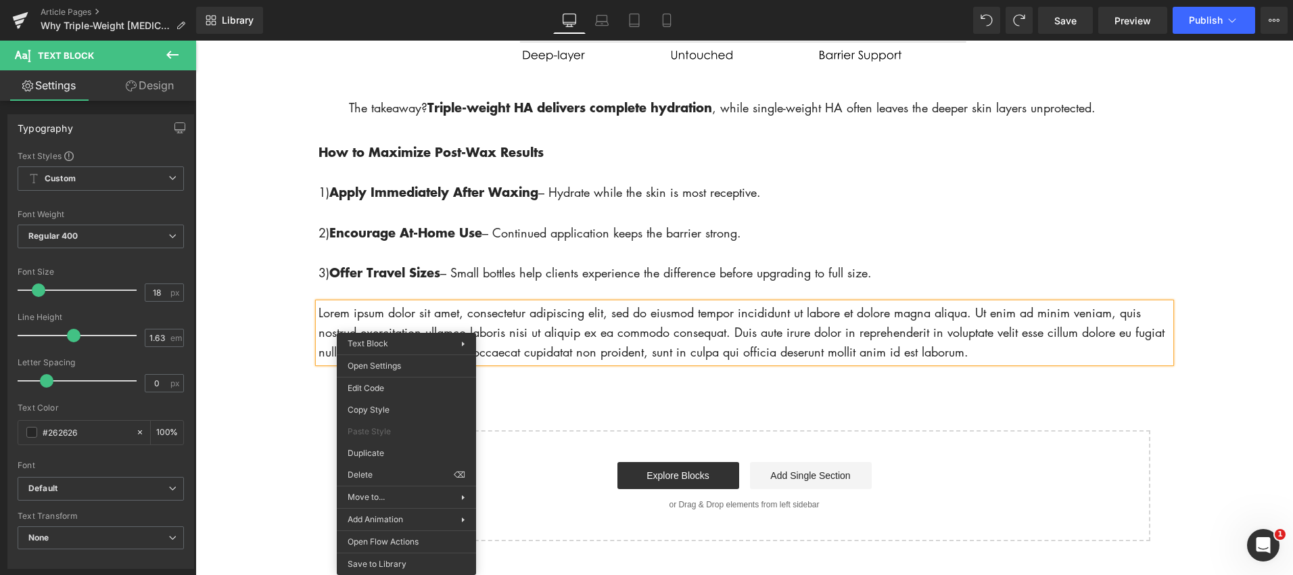
click at [323, 313] on p "Lorem ipsum dolor sit amet, consectetur adipiscing elit, sed do eiusmod tempor …" at bounding box center [744, 333] width 852 height 60
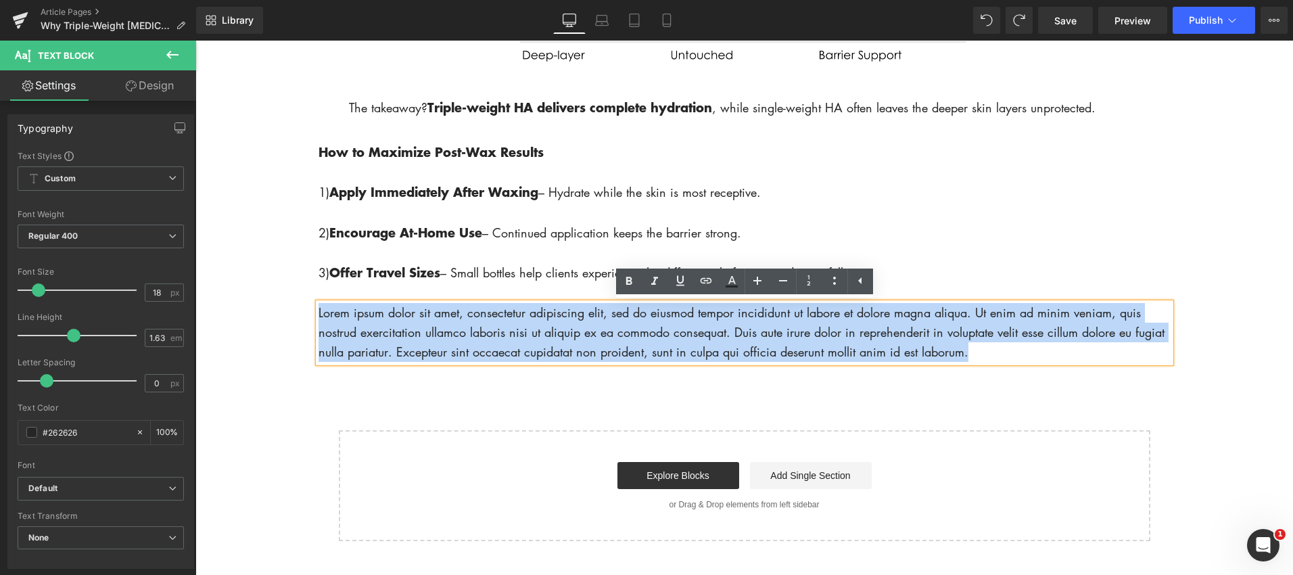
drag, startPoint x: 320, startPoint y: 312, endPoint x: 308, endPoint y: 306, distance: 12.7
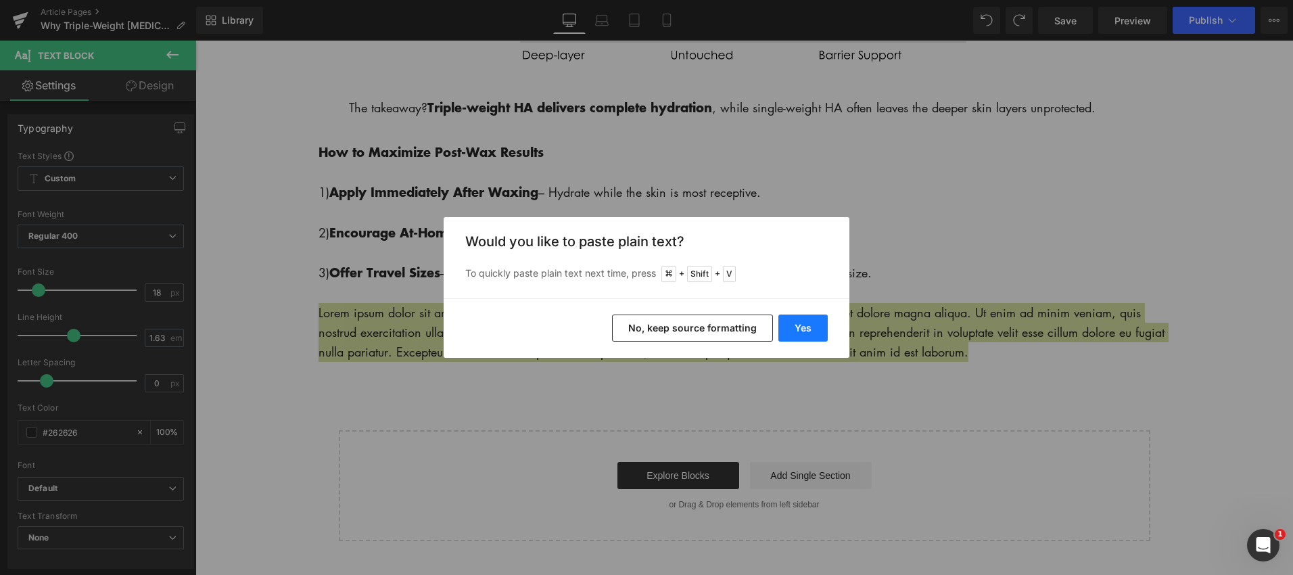
click at [807, 327] on button "Yes" at bounding box center [802, 327] width 49 height 27
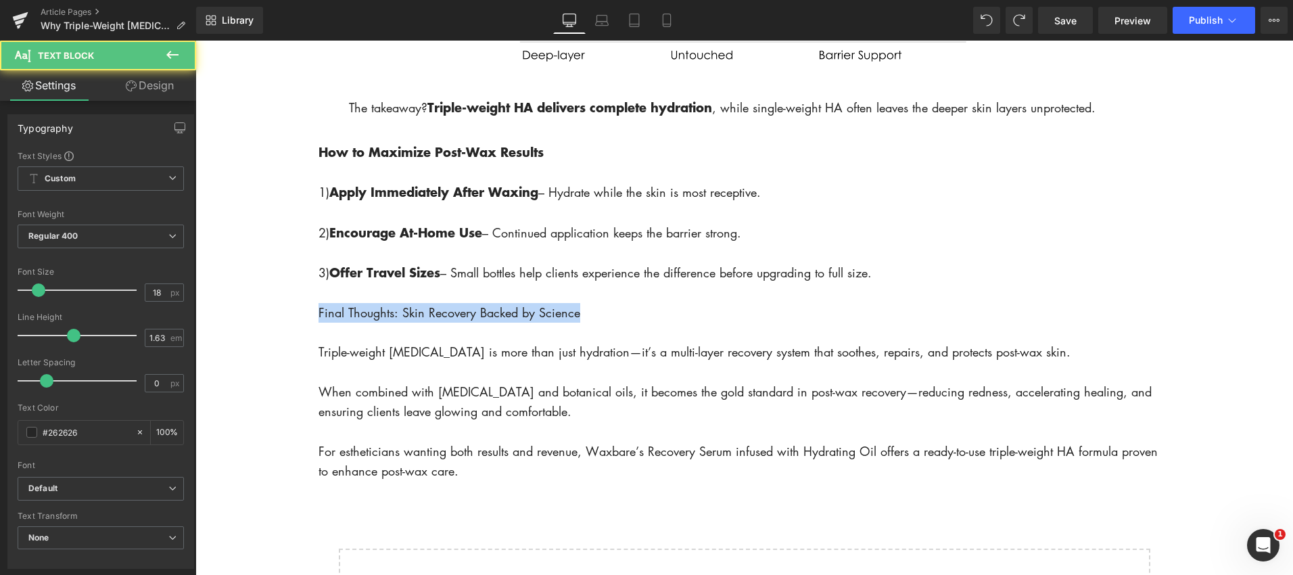
drag, startPoint x: 600, startPoint y: 312, endPoint x: 299, endPoint y: 297, distance: 302.0
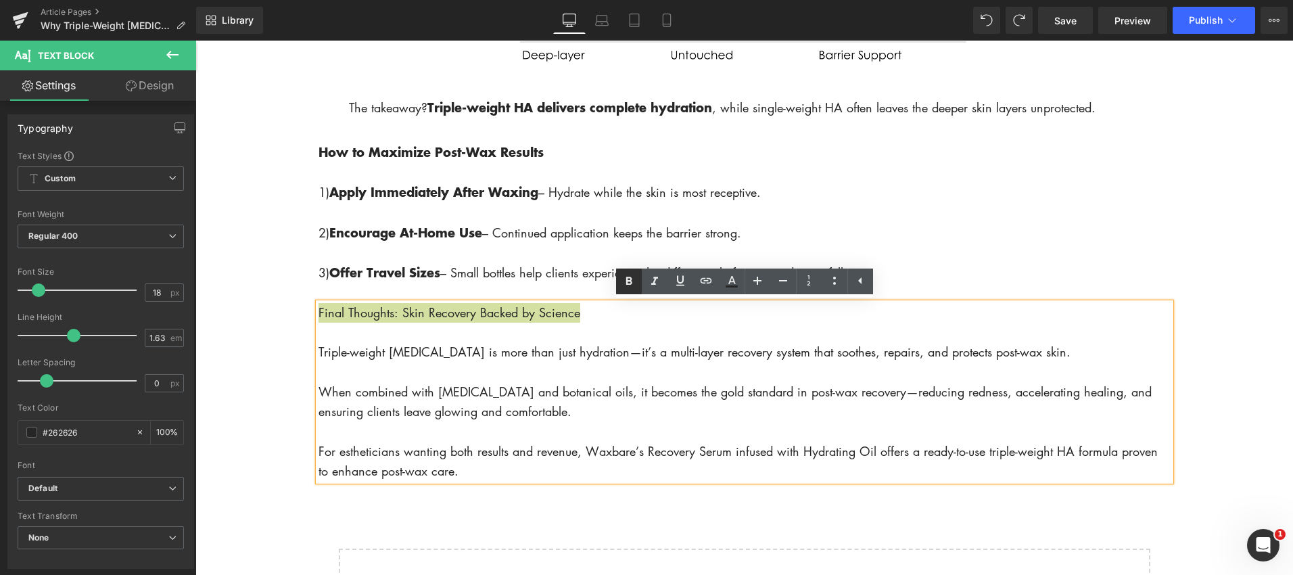
click at [616, 282] on link at bounding box center [629, 281] width 26 height 26
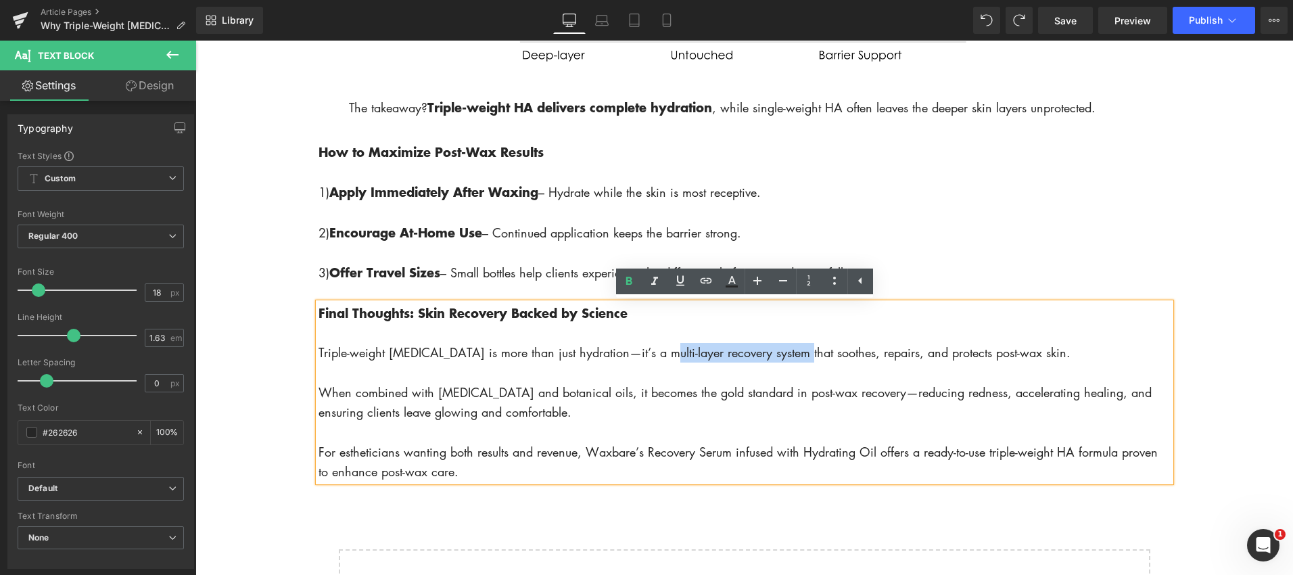
drag, startPoint x: 655, startPoint y: 356, endPoint x: 786, endPoint y: 356, distance: 131.2
click at [793, 358] on p "Triple-weight [MEDICAL_DATA] is more than just hydration—it’s a multi-layer rec…" at bounding box center [744, 353] width 852 height 20
click at [630, 286] on icon at bounding box center [629, 281] width 16 height 16
drag, startPoint x: 686, startPoint y: 395, endPoint x: 758, endPoint y: 392, distance: 71.7
click at [758, 392] on p "When combined with [MEDICAL_DATA] and botanical oils, it becomes the gold stand…" at bounding box center [744, 403] width 852 height 40
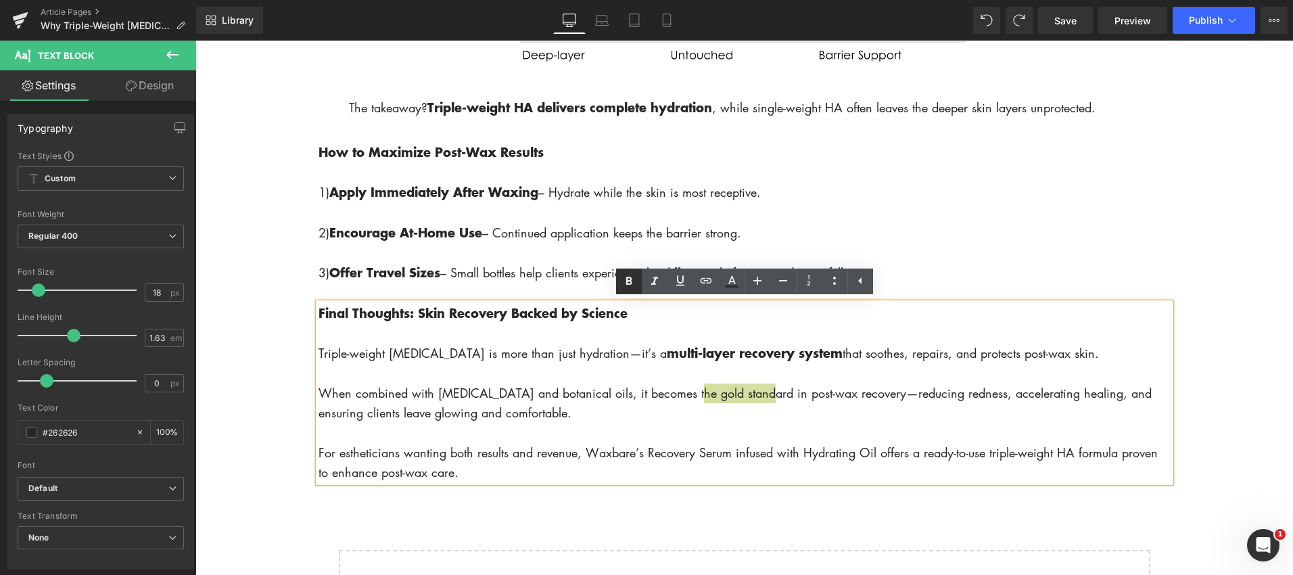
click at [632, 282] on icon at bounding box center [629, 281] width 16 height 16
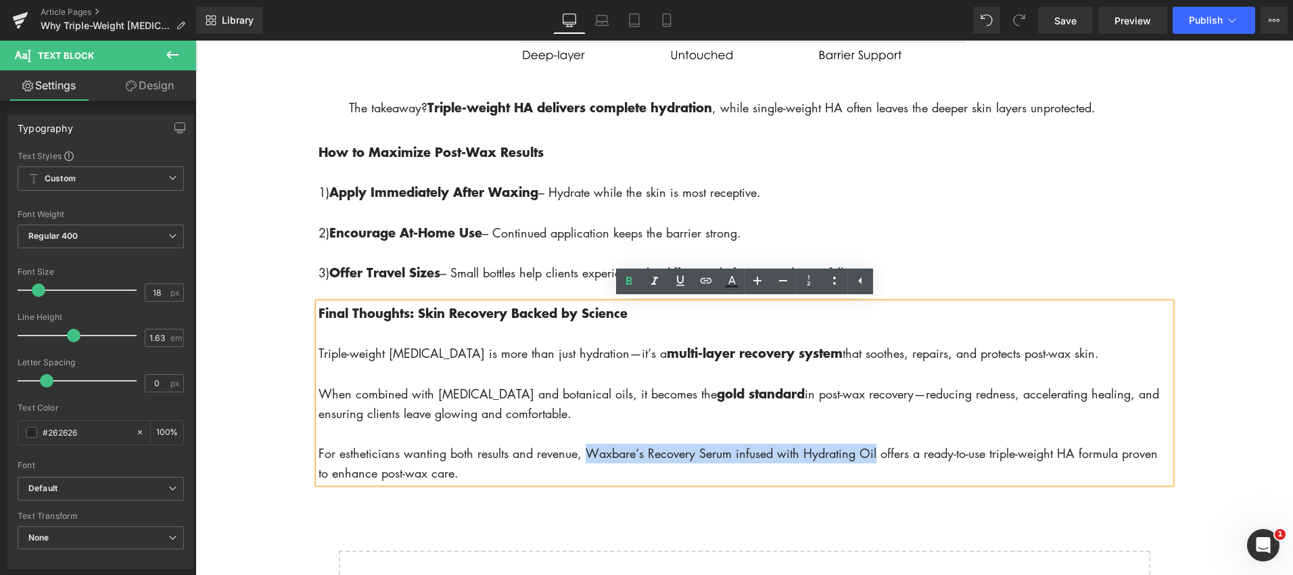
drag, startPoint x: 586, startPoint y: 454, endPoint x: 870, endPoint y: 454, distance: 284.0
click at [876, 455] on p "For estheticians wanting both results and revenue, Waxbare’s Recovery Serum inf…" at bounding box center [744, 464] width 852 height 40
click at [628, 285] on icon at bounding box center [629, 281] width 16 height 16
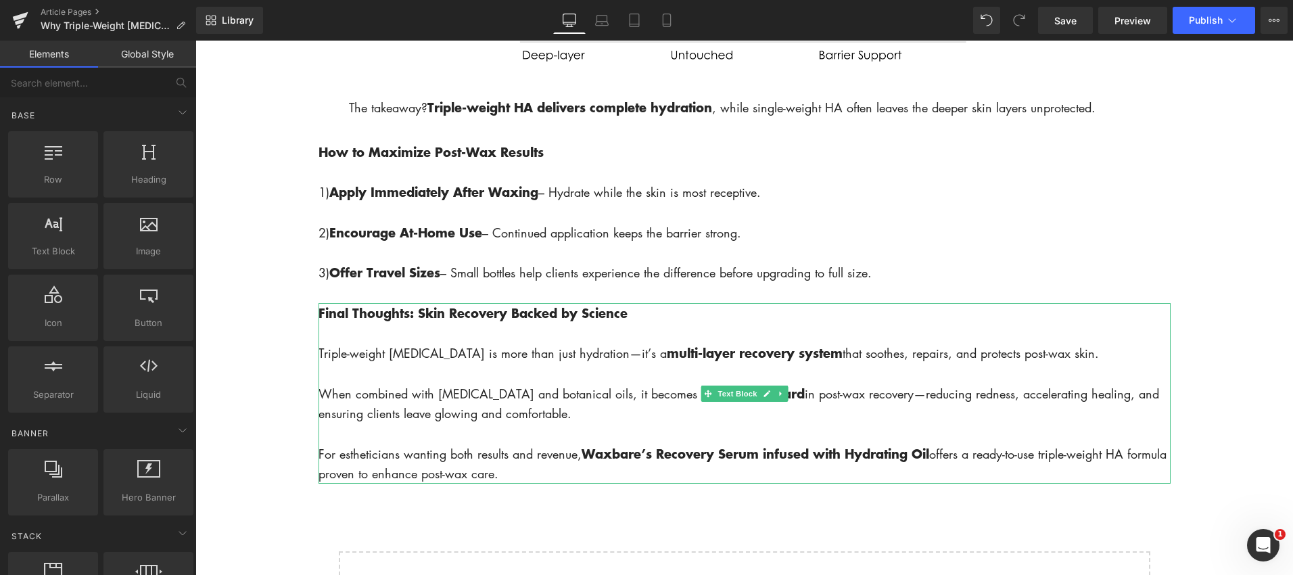
click at [402, 312] on strong "Final Thoughts: Skin Recovery Backed by Science" at bounding box center [472, 313] width 309 height 18
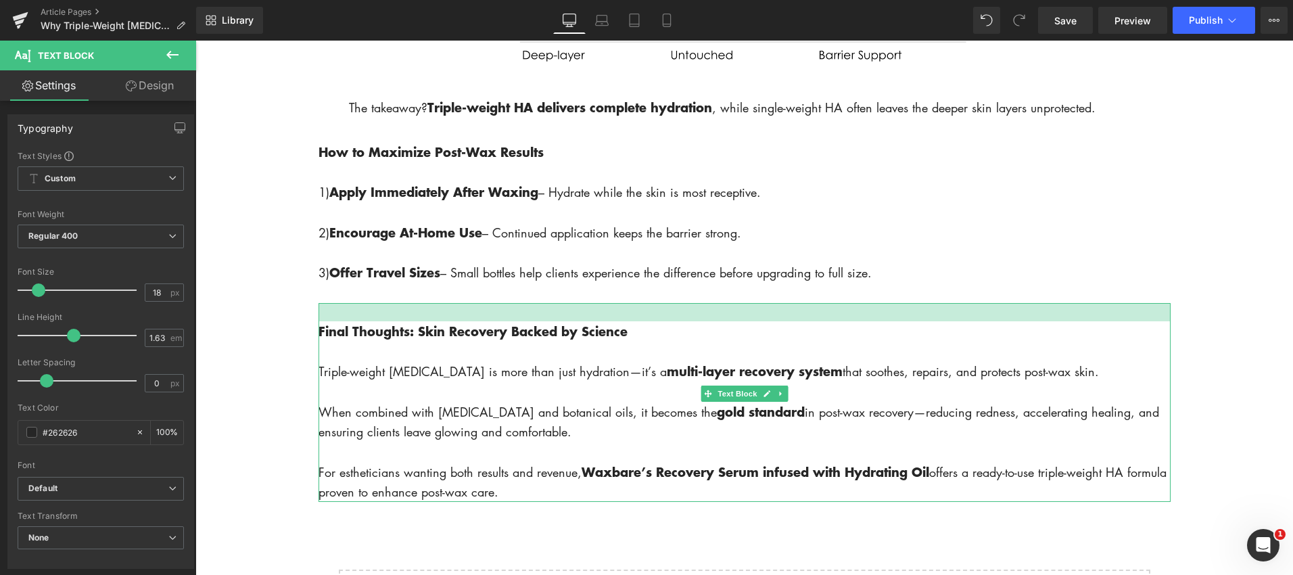
drag, startPoint x: 726, startPoint y: 304, endPoint x: 722, endPoint y: 321, distance: 17.2
click at [722, 321] on div "Final Thoughts: Skin Recovery Backed by Science Triple-weight [MEDICAL_DATA] is…" at bounding box center [744, 402] width 852 height 199
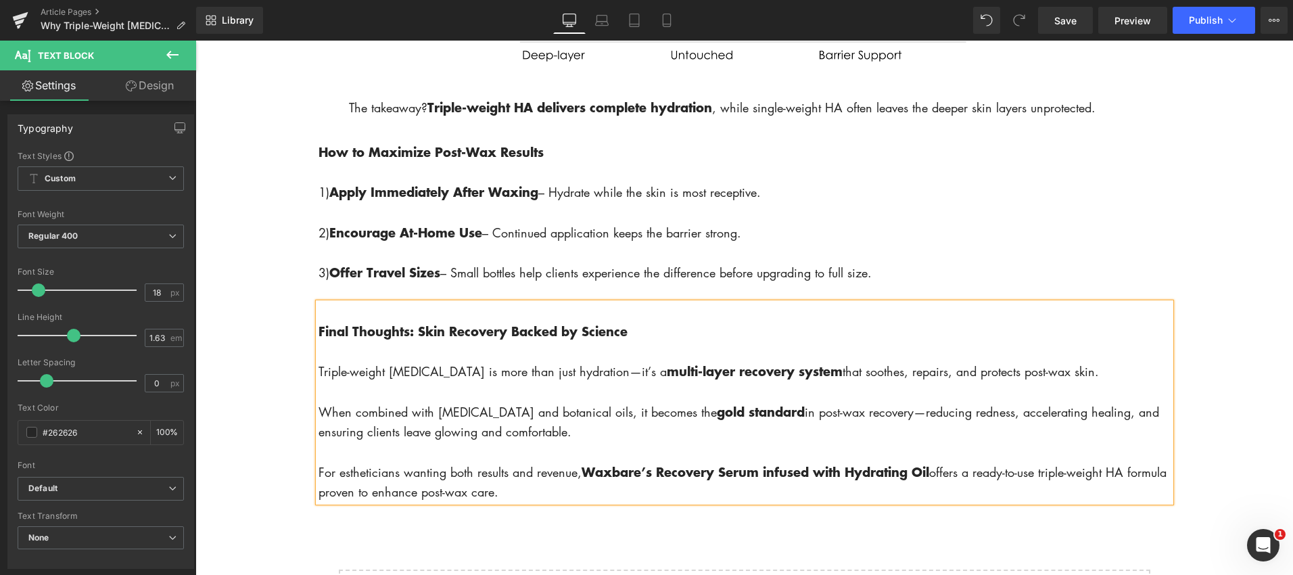
scroll to position [2189, 0]
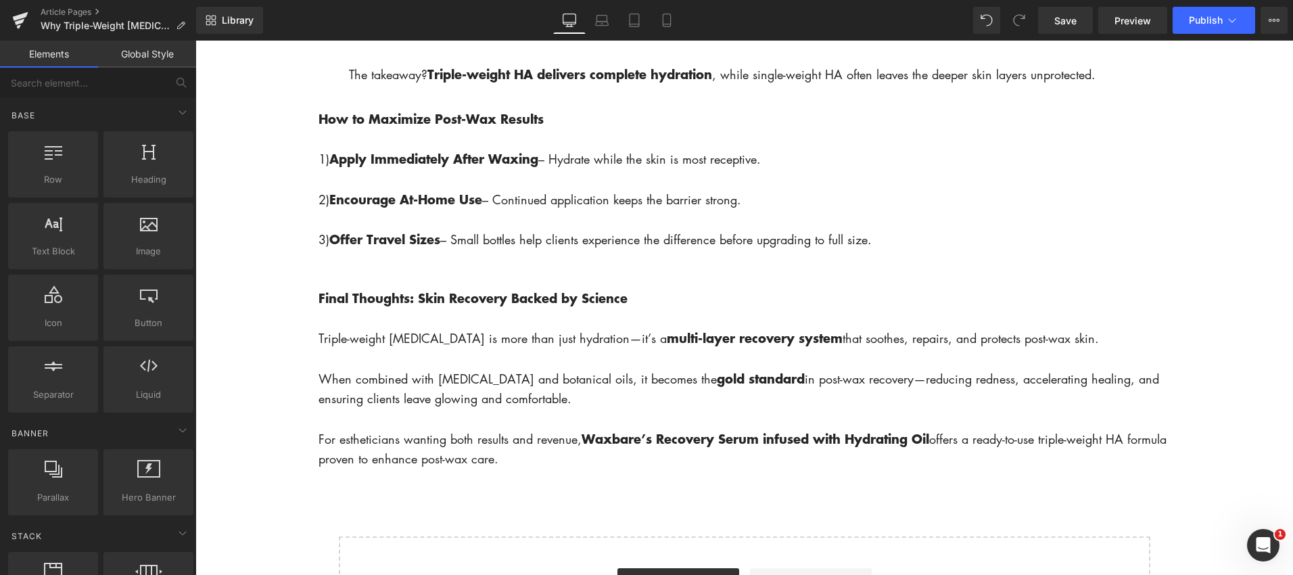
scroll to position [2184, 0]
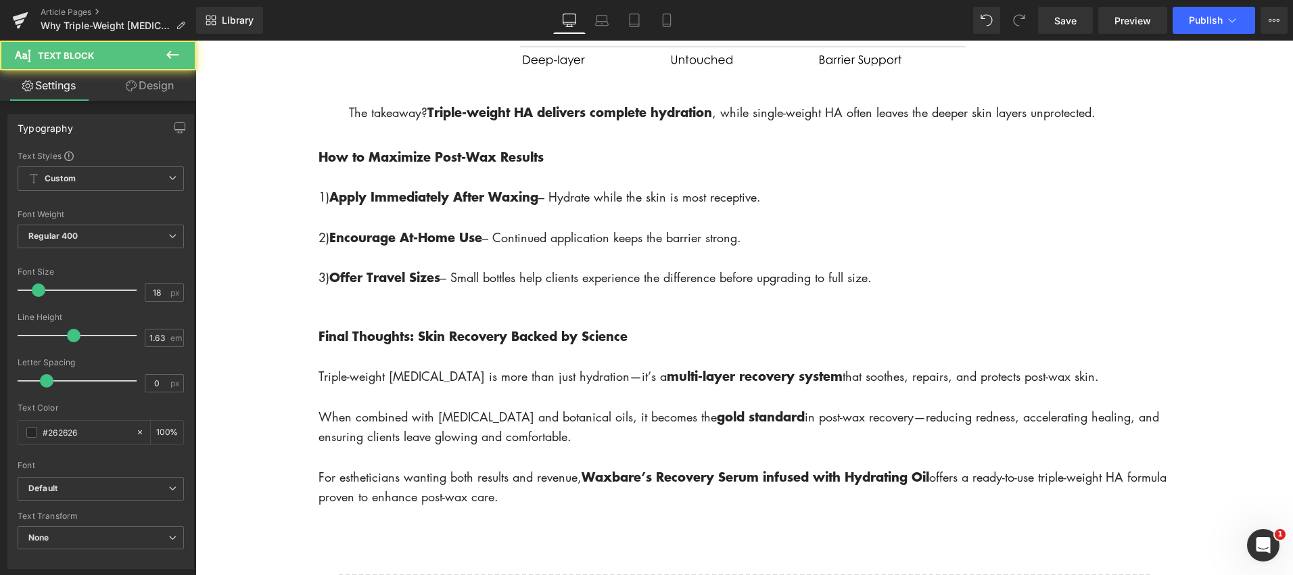
click at [506, 329] on strong "Final Thoughts: Skin Recovery Backed by Science" at bounding box center [472, 336] width 309 height 18
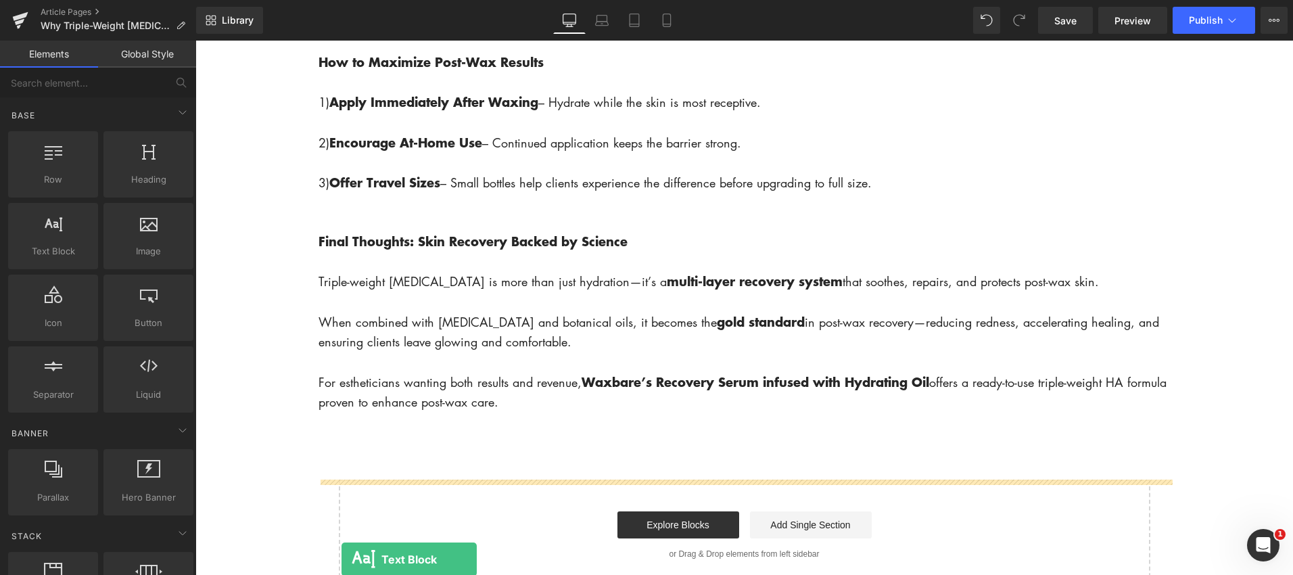
scroll to position [2495, 0]
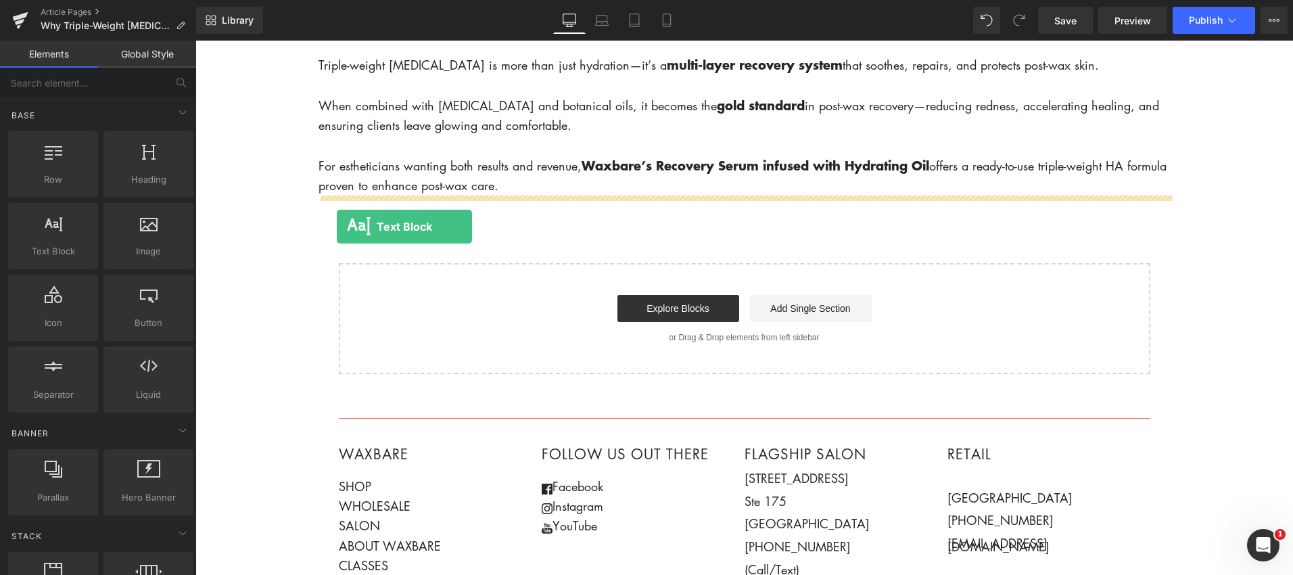
drag, startPoint x: 253, startPoint y: 276, endPoint x: 337, endPoint y: 227, distance: 97.3
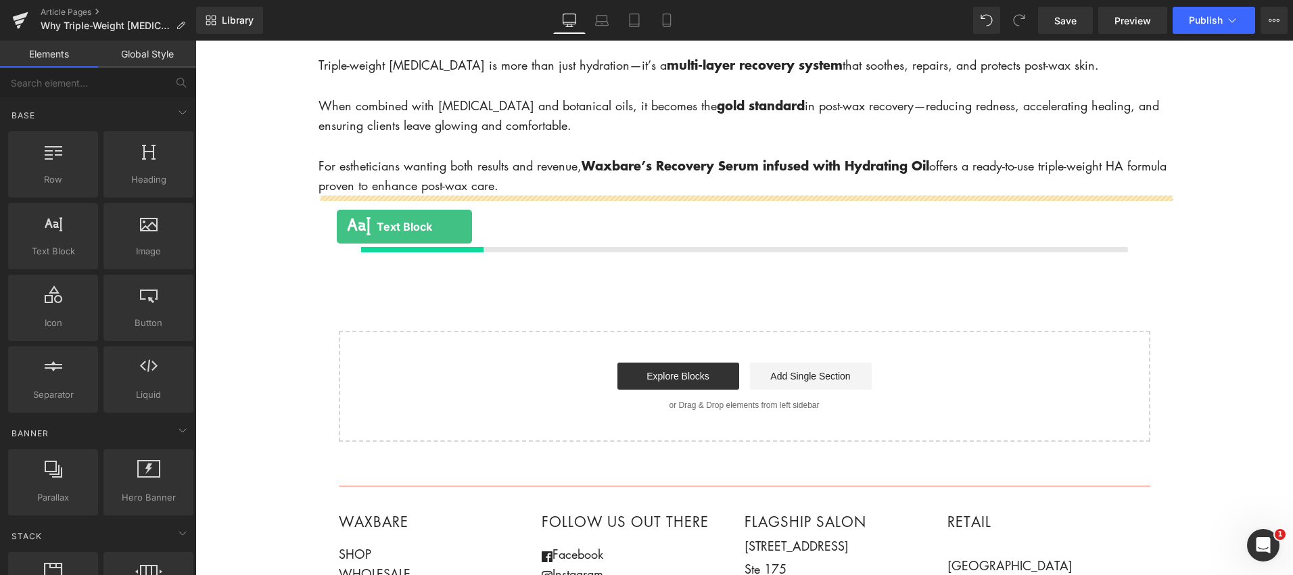
scroll to position [2488, 0]
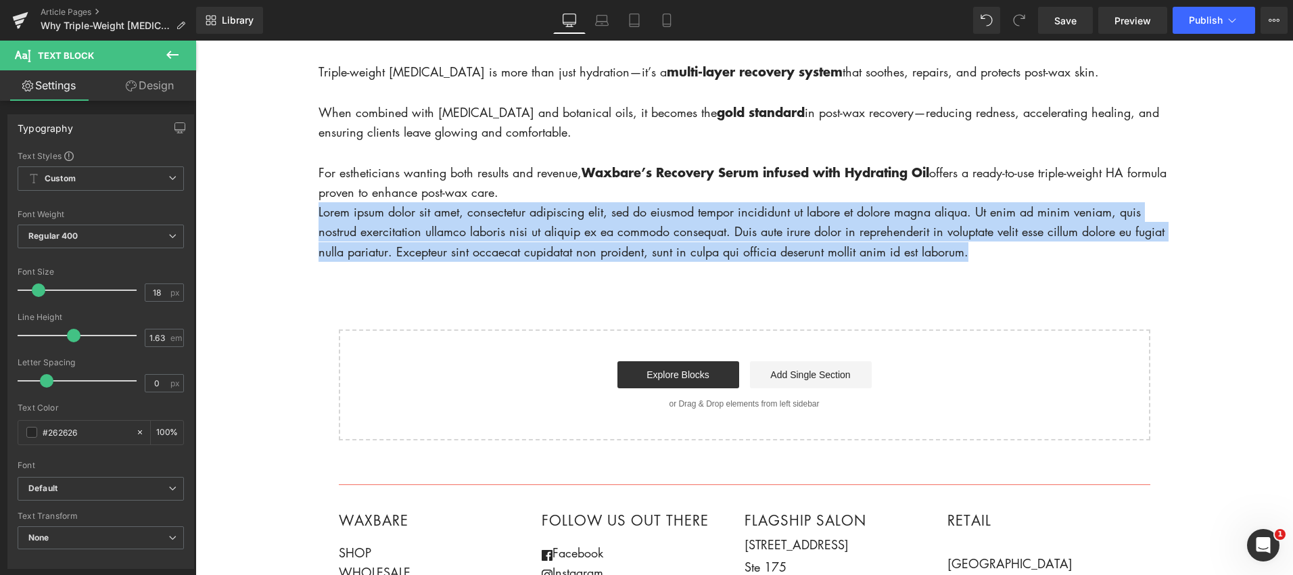
drag, startPoint x: 971, startPoint y: 253, endPoint x: 325, endPoint y: 213, distance: 647.7
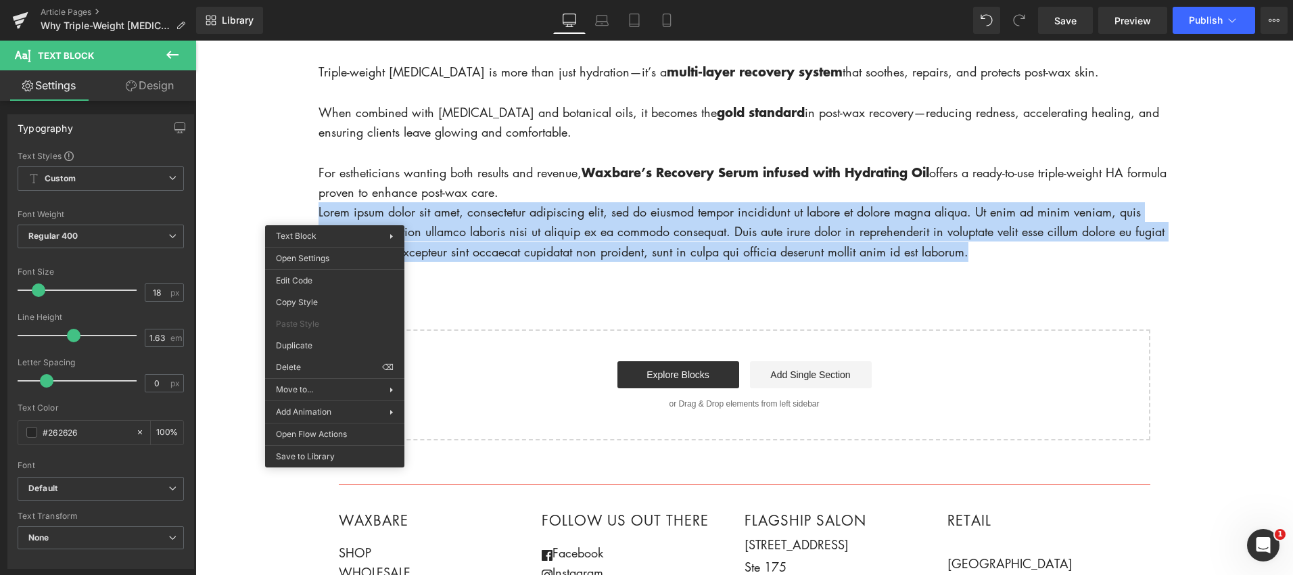
click at [488, 253] on p "Lorem ipsum dolor sit amet, consectetur adipiscing elit, sed do eiusmod tempor …" at bounding box center [744, 232] width 852 height 60
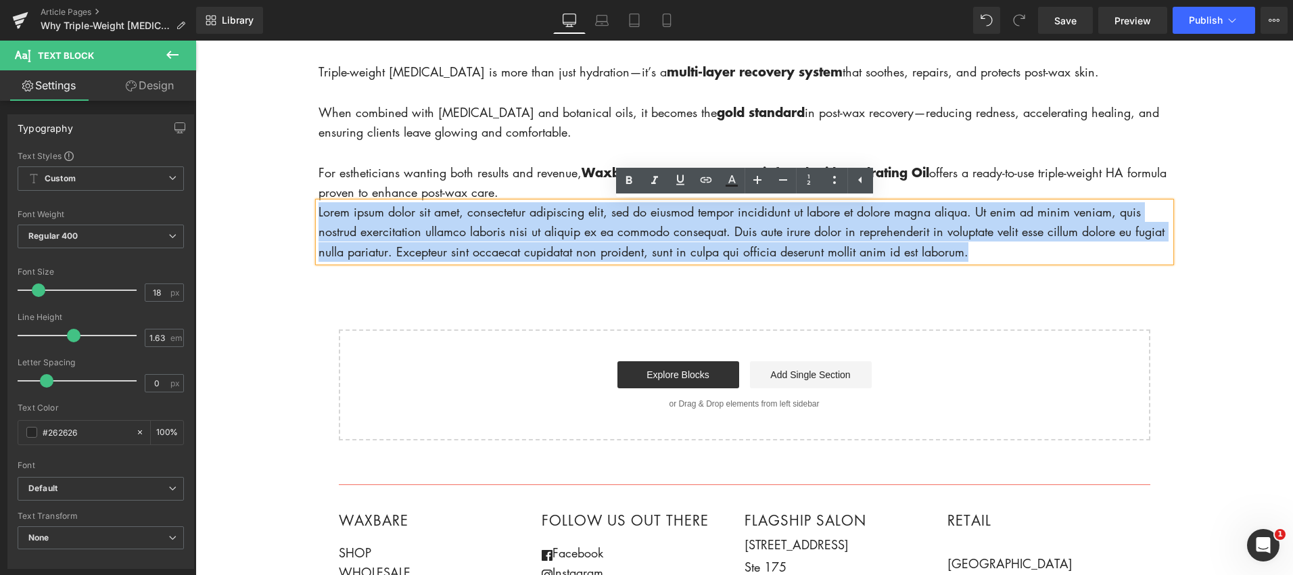
drag, startPoint x: 978, startPoint y: 254, endPoint x: 316, endPoint y: 207, distance: 663.7
click at [318, 208] on div "Lorem ipsum dolor sit amet, consectetur adipiscing elit, sed do eiusmod tempor …" at bounding box center [744, 232] width 852 height 60
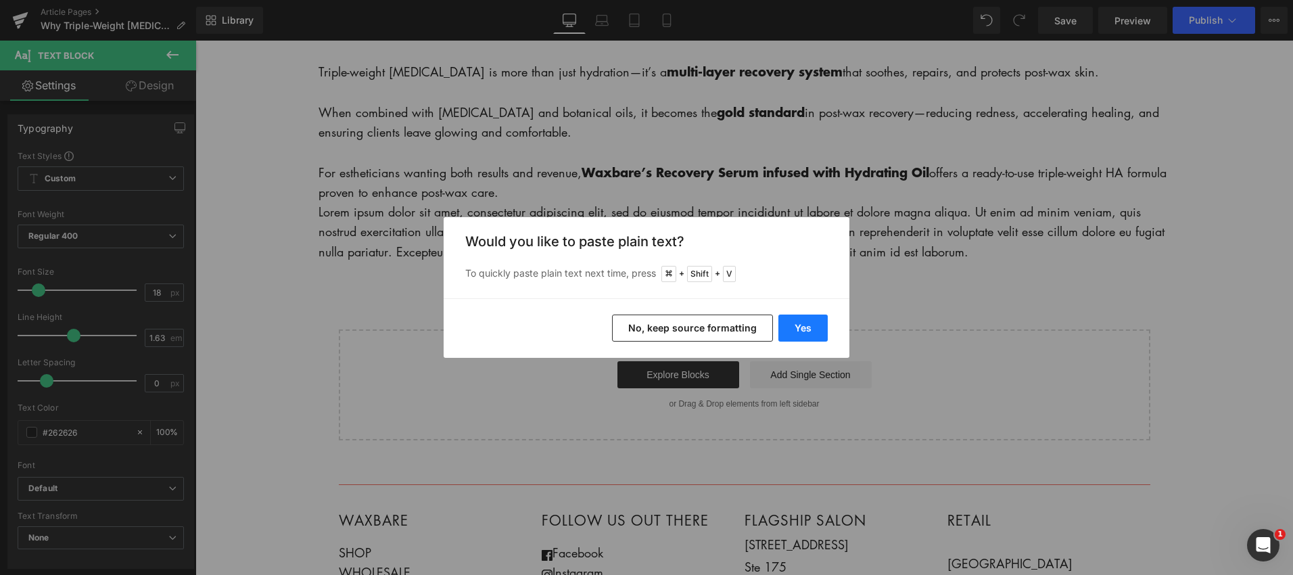
click at [805, 329] on button "Yes" at bounding box center [802, 327] width 49 height 27
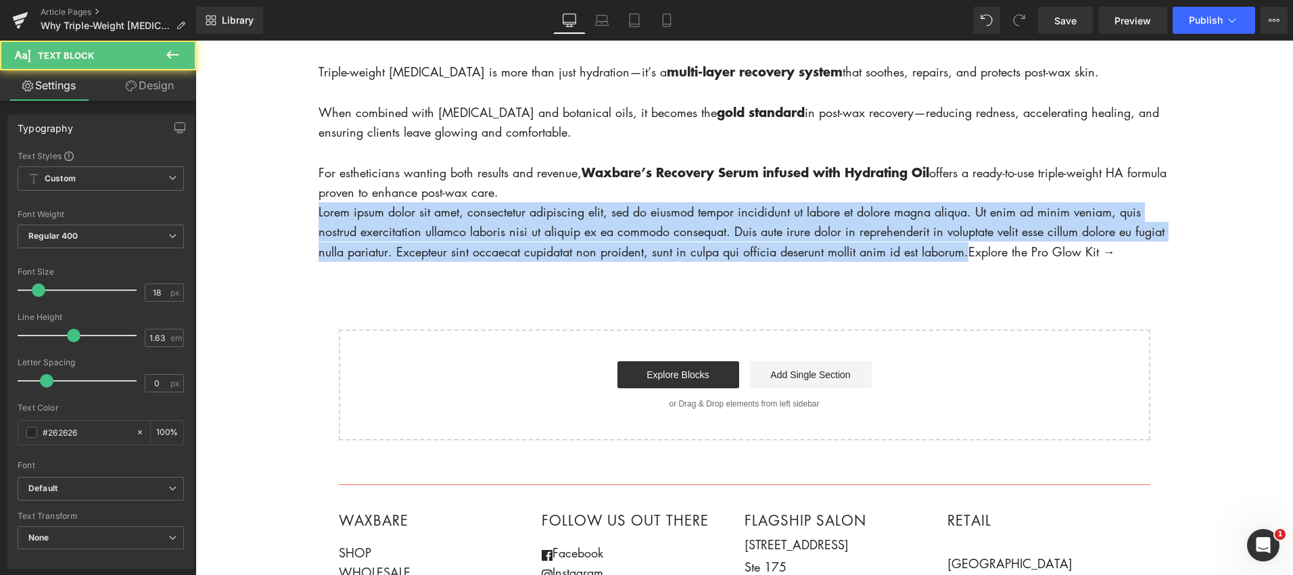
drag, startPoint x: 966, startPoint y: 255, endPoint x: 302, endPoint y: 204, distance: 666.7
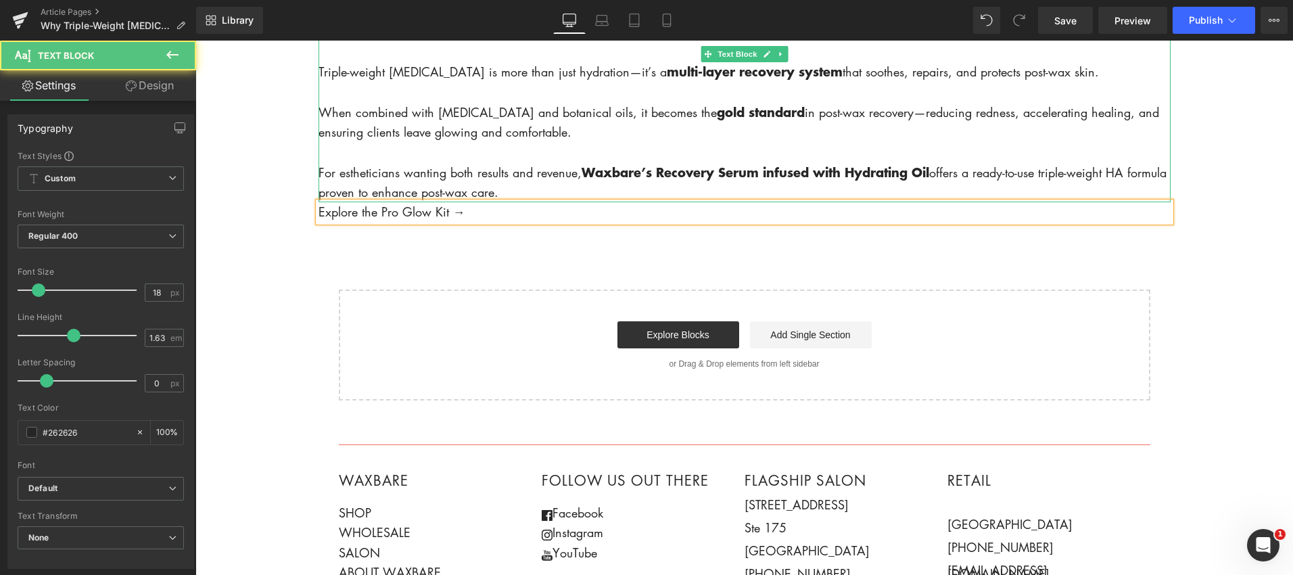
click at [688, 197] on p "For estheticians wanting both results and revenue, Waxbare’s Recovery Serum inf…" at bounding box center [744, 182] width 852 height 41
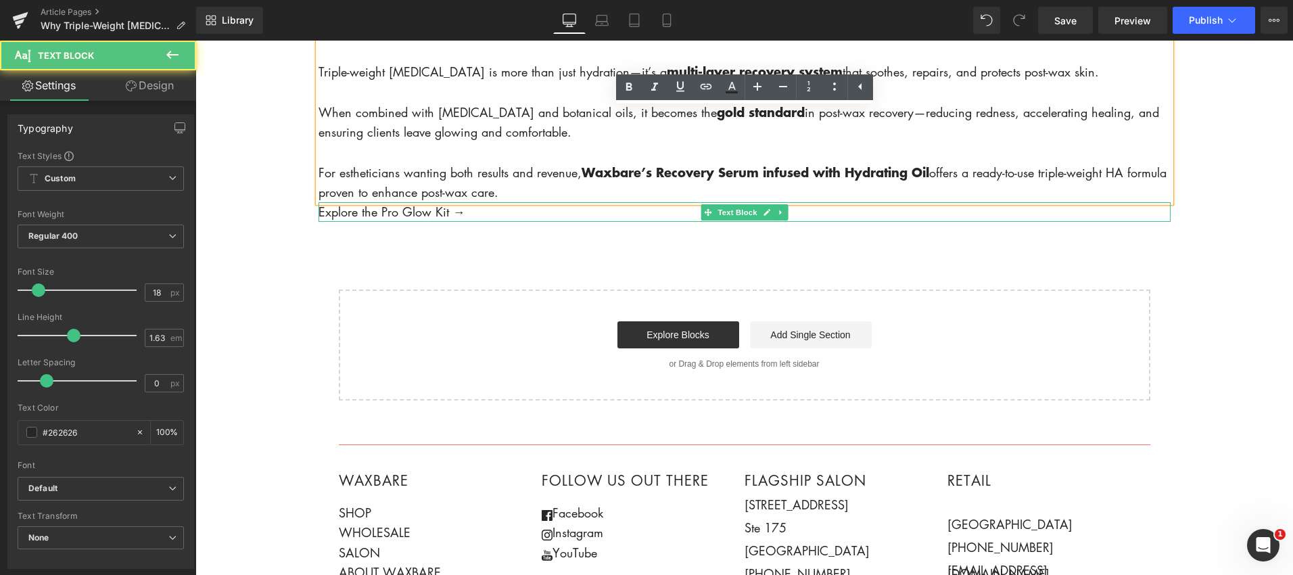
drag, startPoint x: 692, startPoint y: 206, endPoint x: 490, endPoint y: 247, distance: 206.4
click at [692, 218] on div "Explore the Pro Glow Kit → Text Block" at bounding box center [744, 212] width 852 height 20
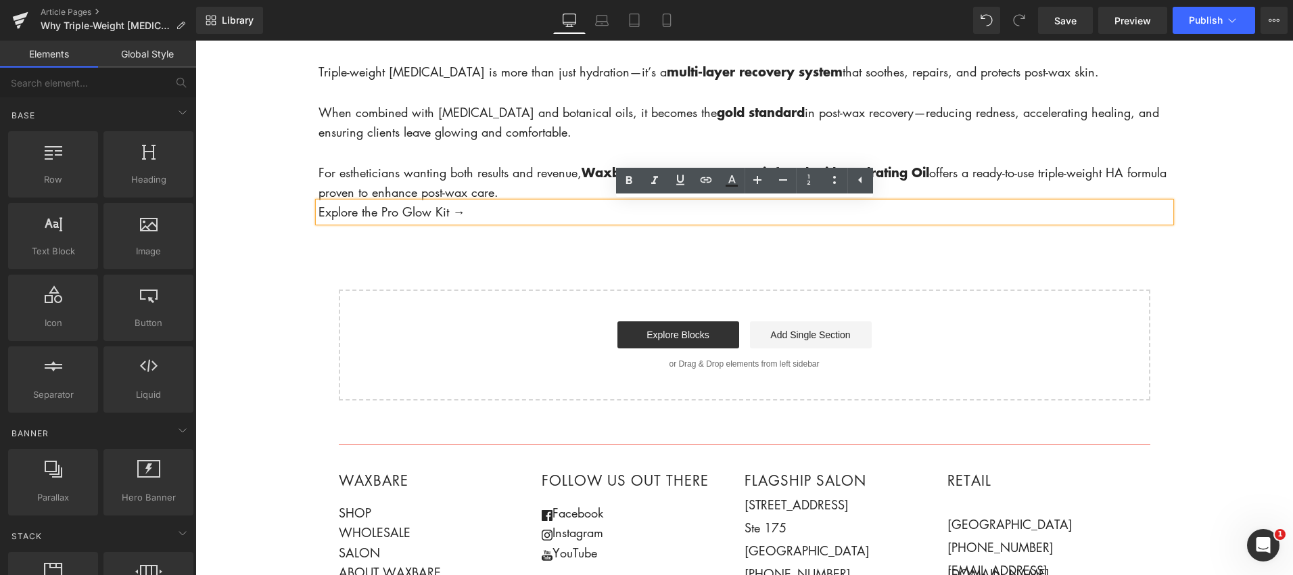
drag, startPoint x: 288, startPoint y: 249, endPoint x: 296, endPoint y: 250, distance: 7.6
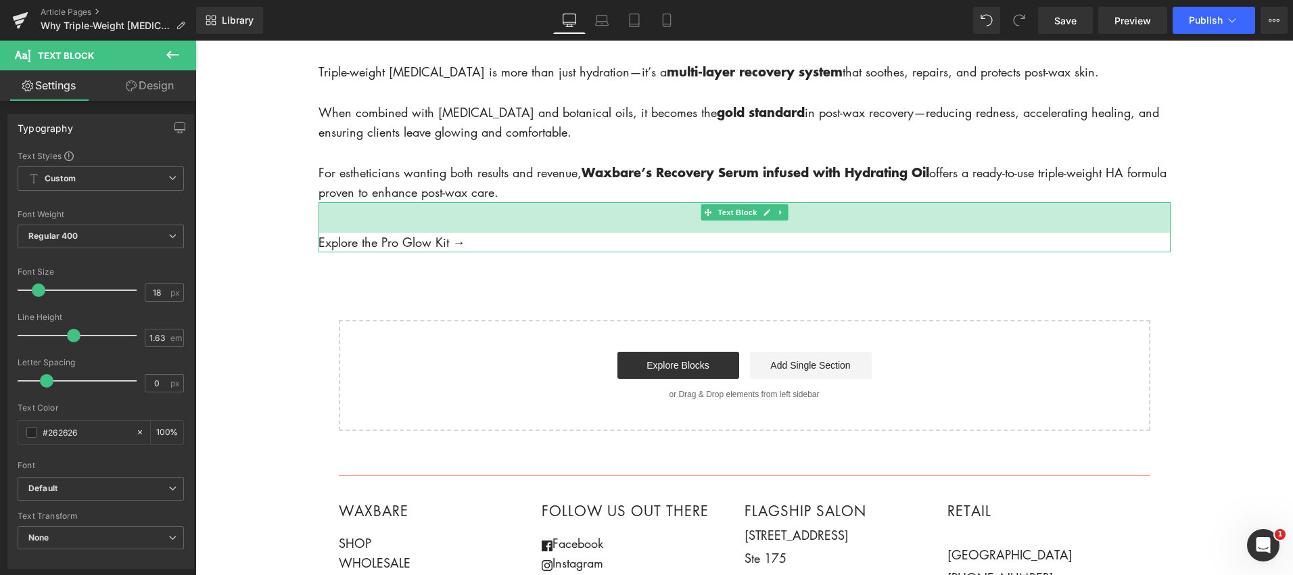
drag, startPoint x: 689, startPoint y: 203, endPoint x: 690, endPoint y: 233, distance: 30.5
click at [690, 233] on div "Explore the Pro Glow Kit → Text Block 45px" at bounding box center [744, 227] width 852 height 50
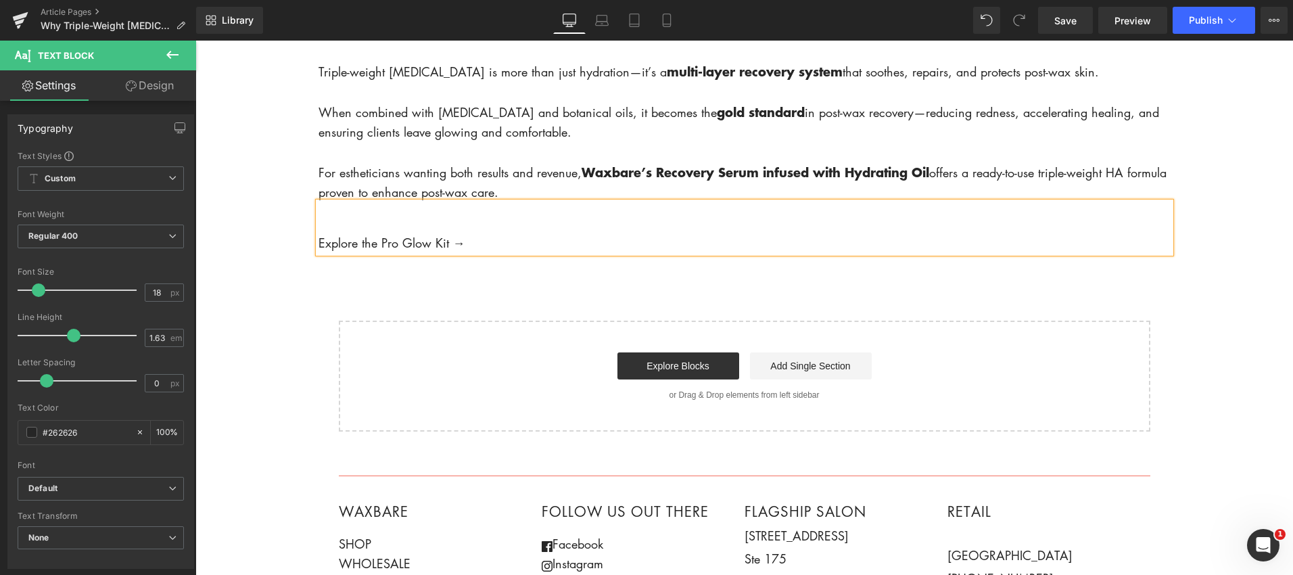
scroll to position [2488, 0]
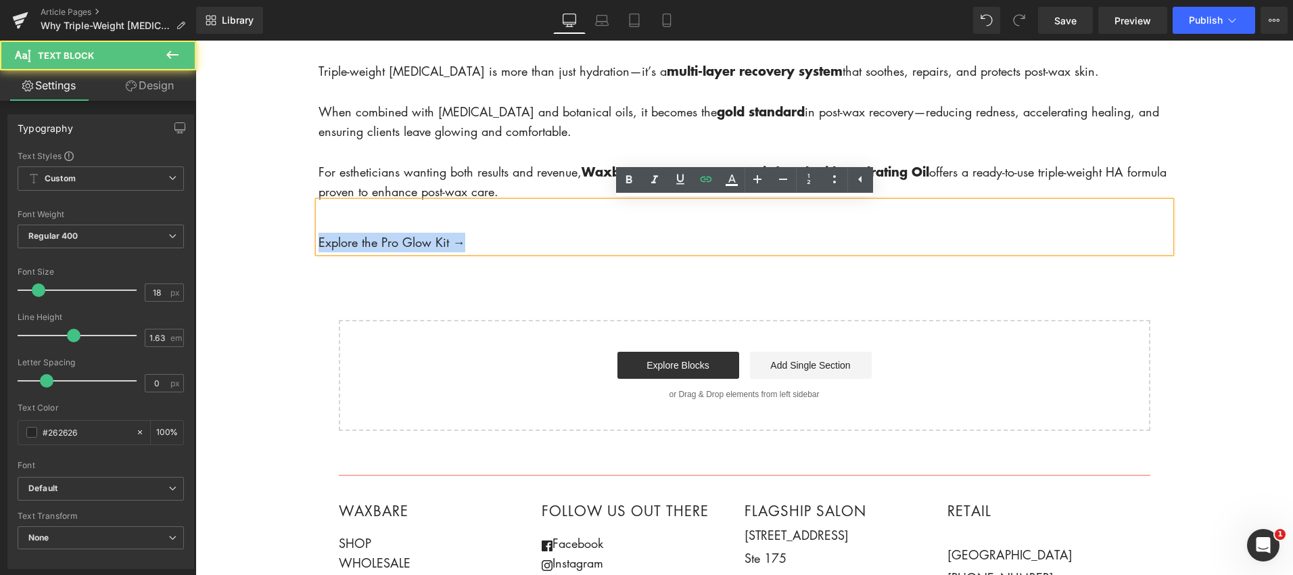
drag, startPoint x: 458, startPoint y: 243, endPoint x: 295, endPoint y: 241, distance: 163.0
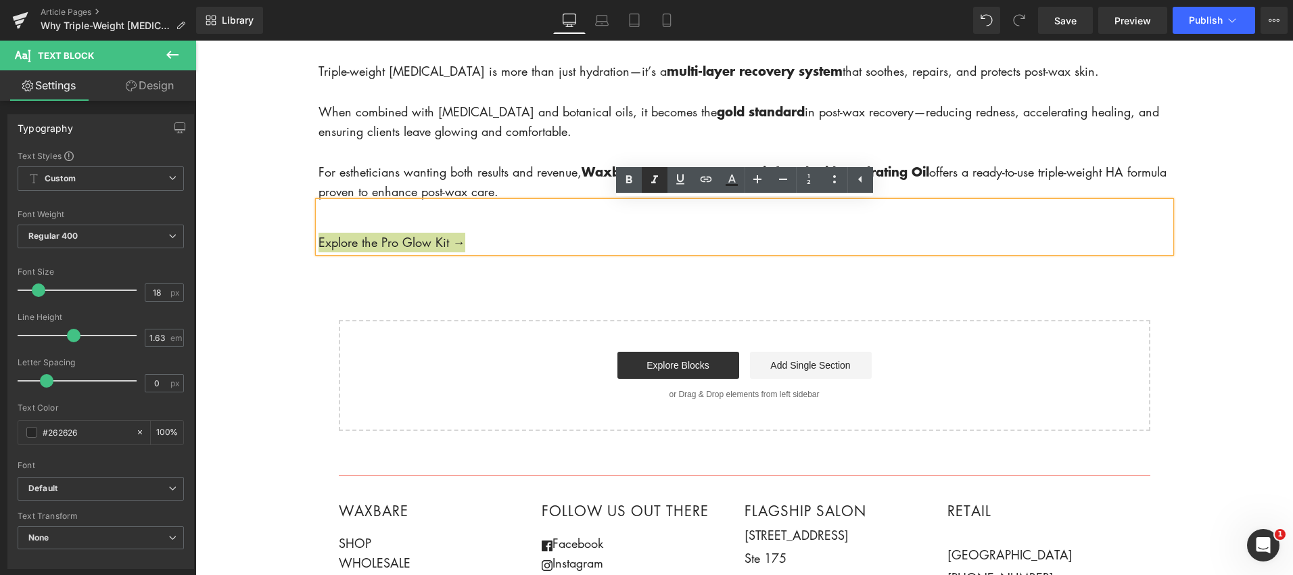
click at [630, 185] on icon at bounding box center [629, 180] width 16 height 16
click at [736, 176] on icon at bounding box center [732, 180] width 16 height 16
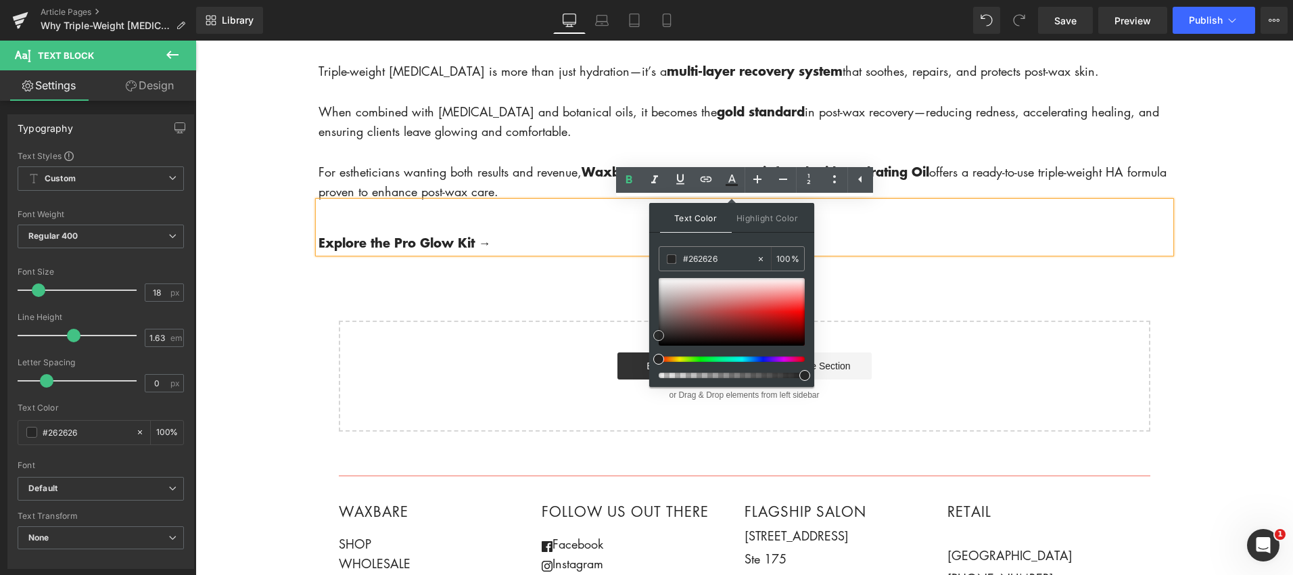
click at [661, 335] on span at bounding box center [658, 335] width 11 height 11
drag, startPoint x: 659, startPoint y: 356, endPoint x: 674, endPoint y: 358, distance: 15.0
click at [674, 358] on span at bounding box center [677, 359] width 11 height 11
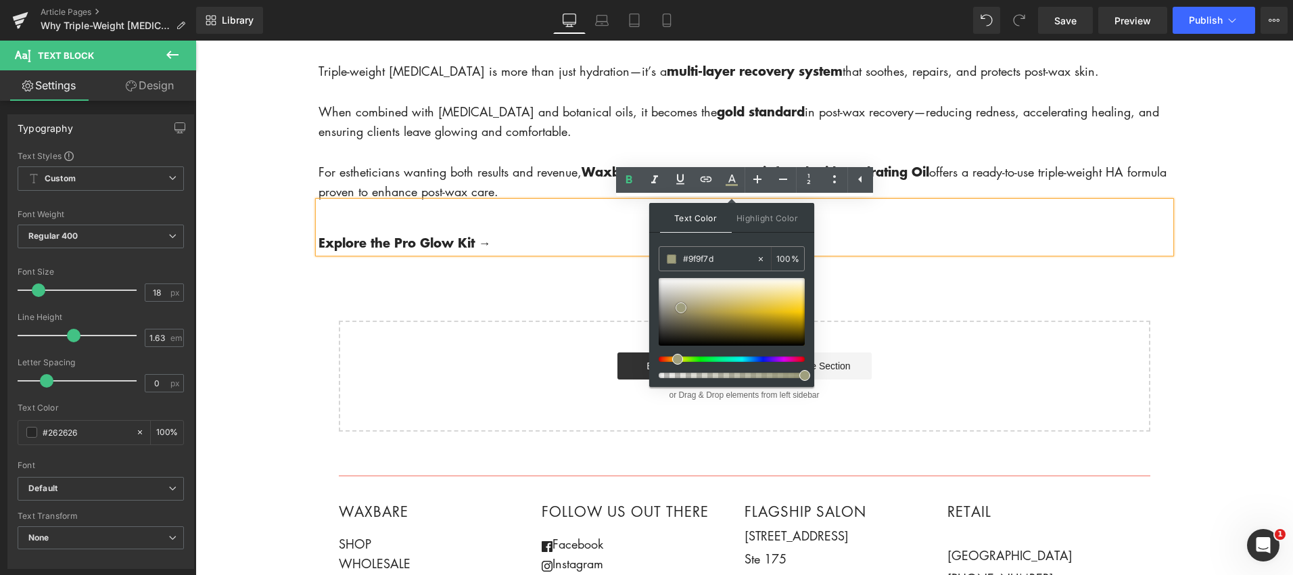
drag, startPoint x: 658, startPoint y: 333, endPoint x: 680, endPoint y: 305, distance: 35.6
click at [680, 305] on span at bounding box center [681, 307] width 11 height 11
drag, startPoint x: 680, startPoint y: 305, endPoint x: 659, endPoint y: 304, distance: 21.0
click at [680, 303] on span at bounding box center [681, 305] width 11 height 11
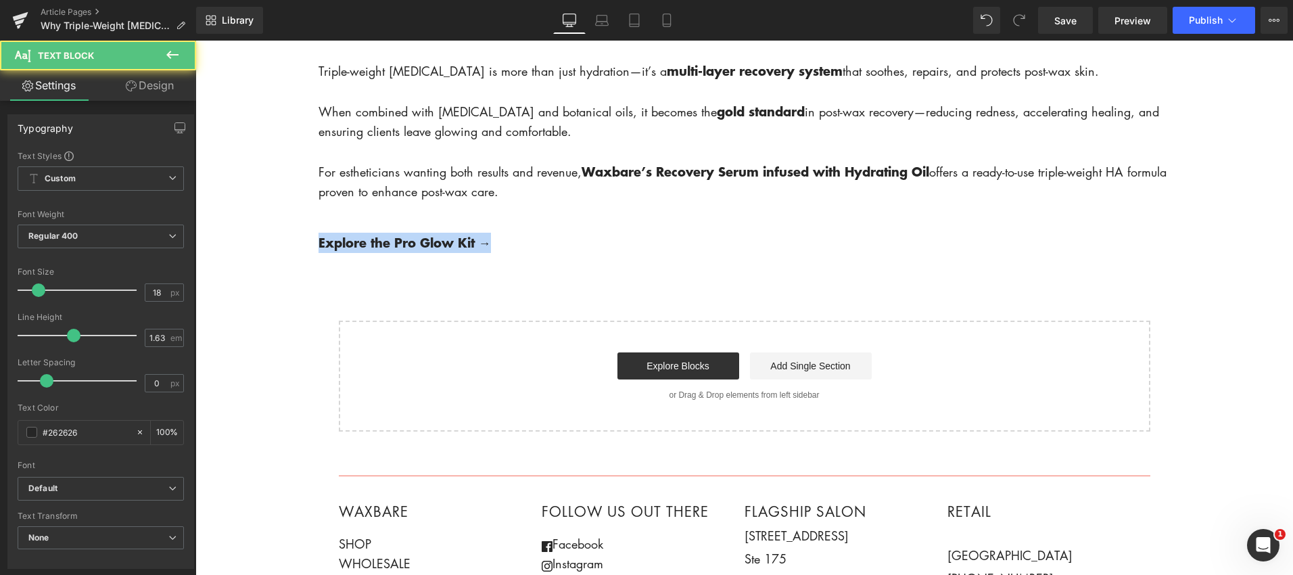
drag, startPoint x: 469, startPoint y: 242, endPoint x: 287, endPoint y: 240, distance: 181.9
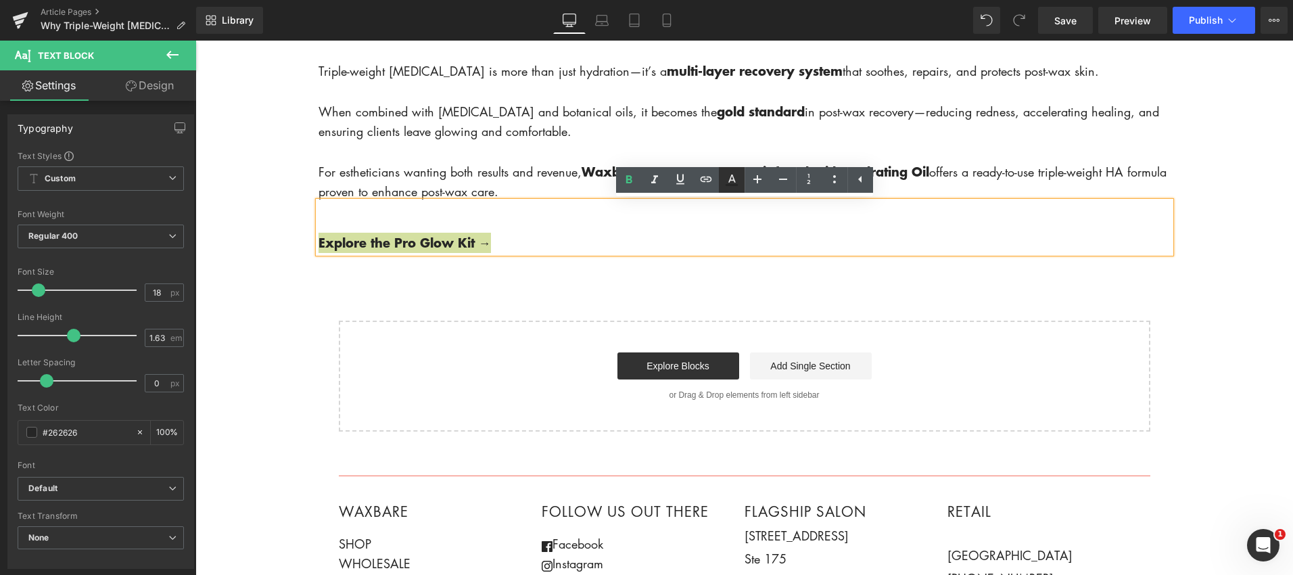
click at [731, 175] on icon at bounding box center [731, 178] width 7 height 8
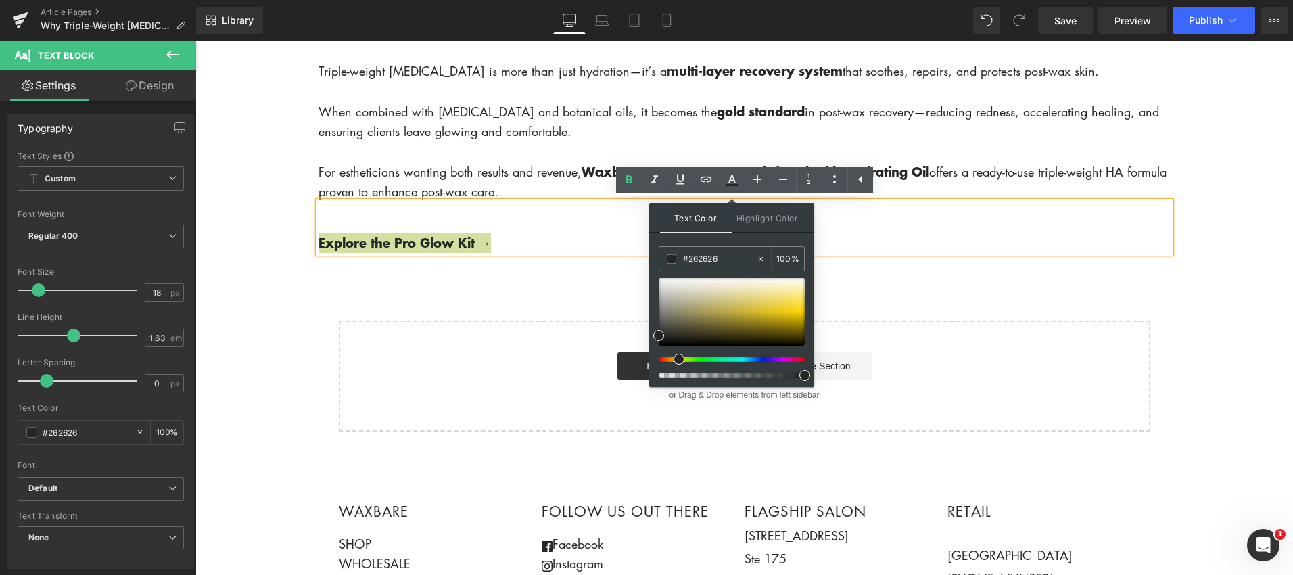
drag, startPoint x: 659, startPoint y: 362, endPoint x: 674, endPoint y: 359, distance: 15.8
click at [674, 359] on span at bounding box center [679, 359] width 11 height 11
drag, startPoint x: 661, startPoint y: 335, endPoint x: 696, endPoint y: 307, distance: 44.2
click at [696, 307] on span at bounding box center [693, 307] width 11 height 11
click at [674, 358] on span at bounding box center [679, 359] width 11 height 11
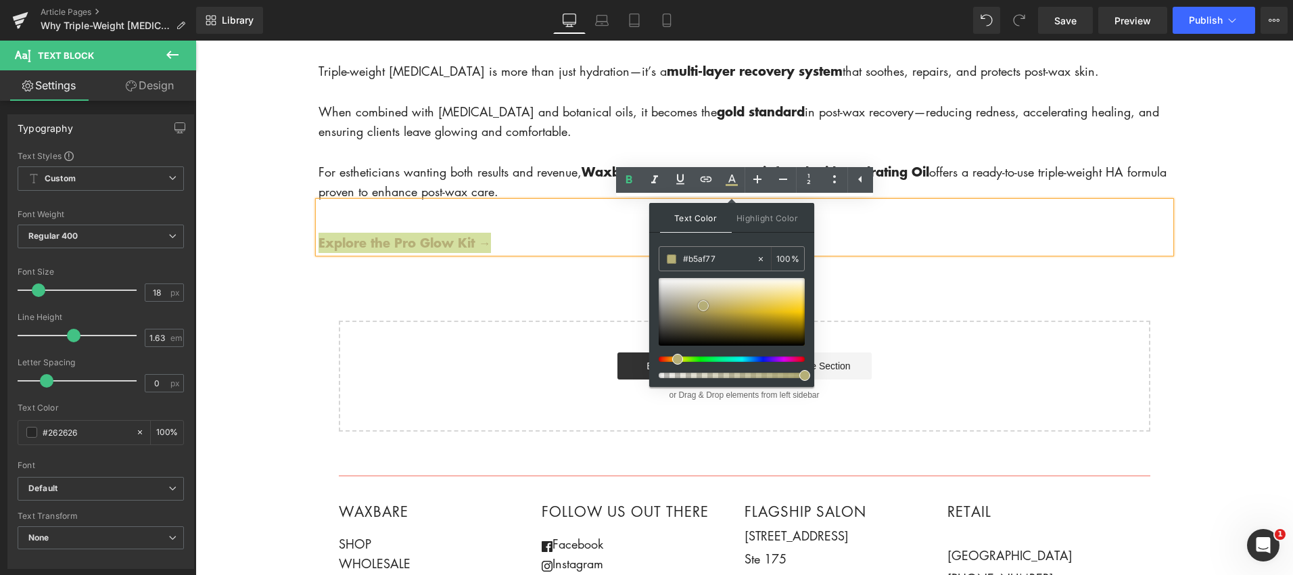
drag, startPoint x: 694, startPoint y: 306, endPoint x: 705, endPoint y: 305, distance: 10.2
click at [705, 305] on span at bounding box center [703, 305] width 11 height 11
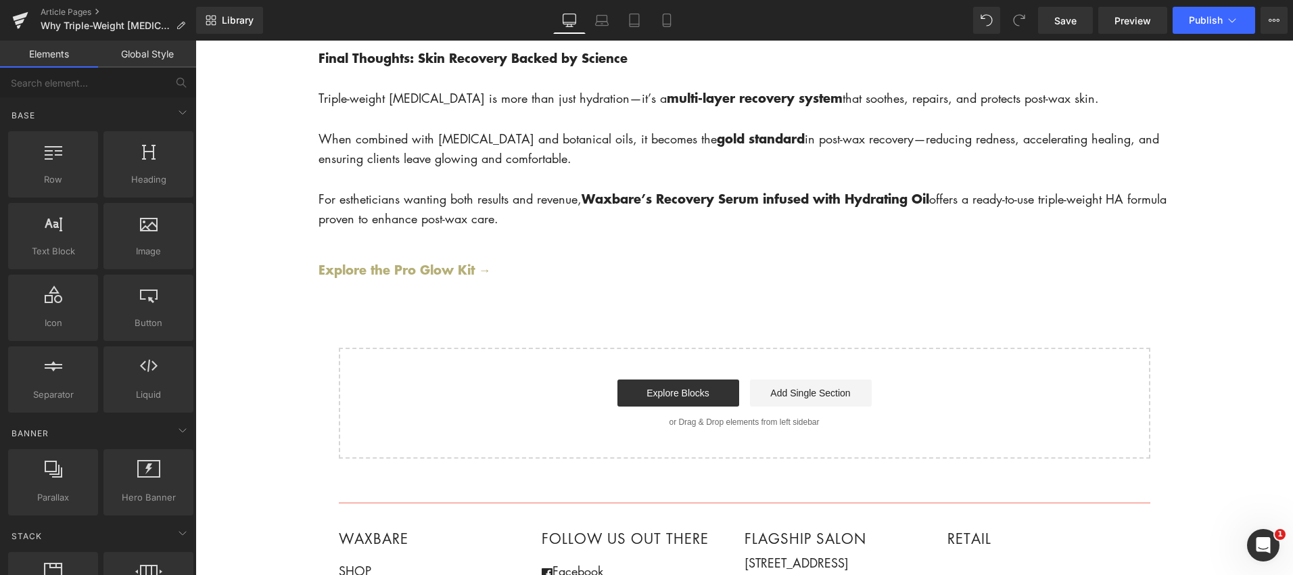
scroll to position [2465, 0]
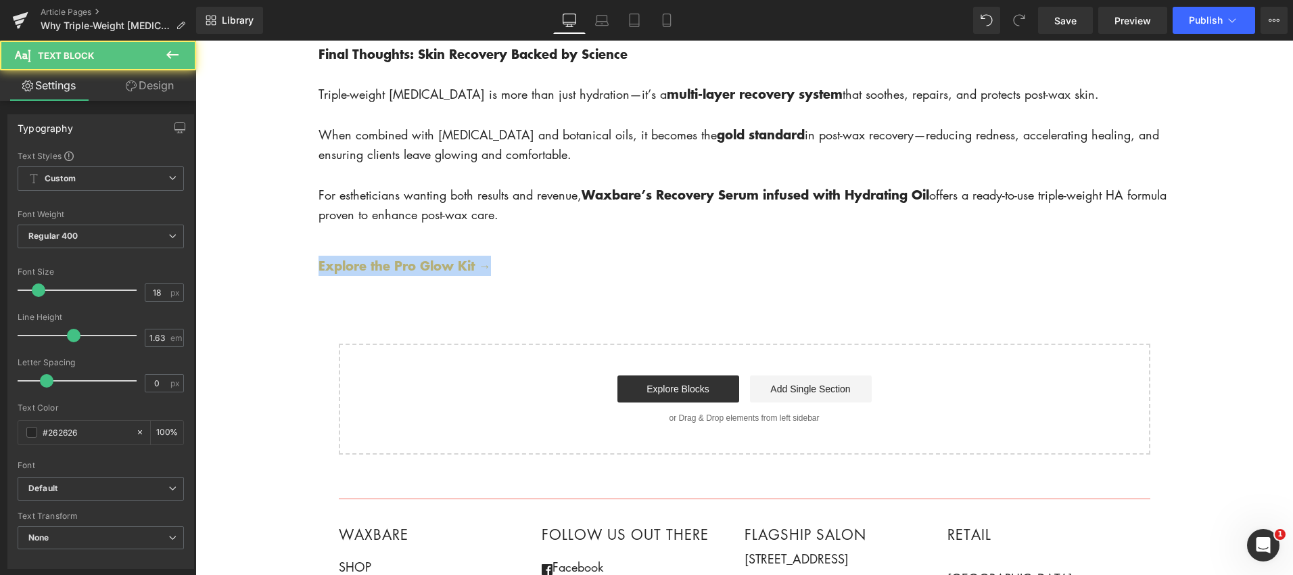
drag, startPoint x: 492, startPoint y: 268, endPoint x: 280, endPoint y: 271, distance: 212.4
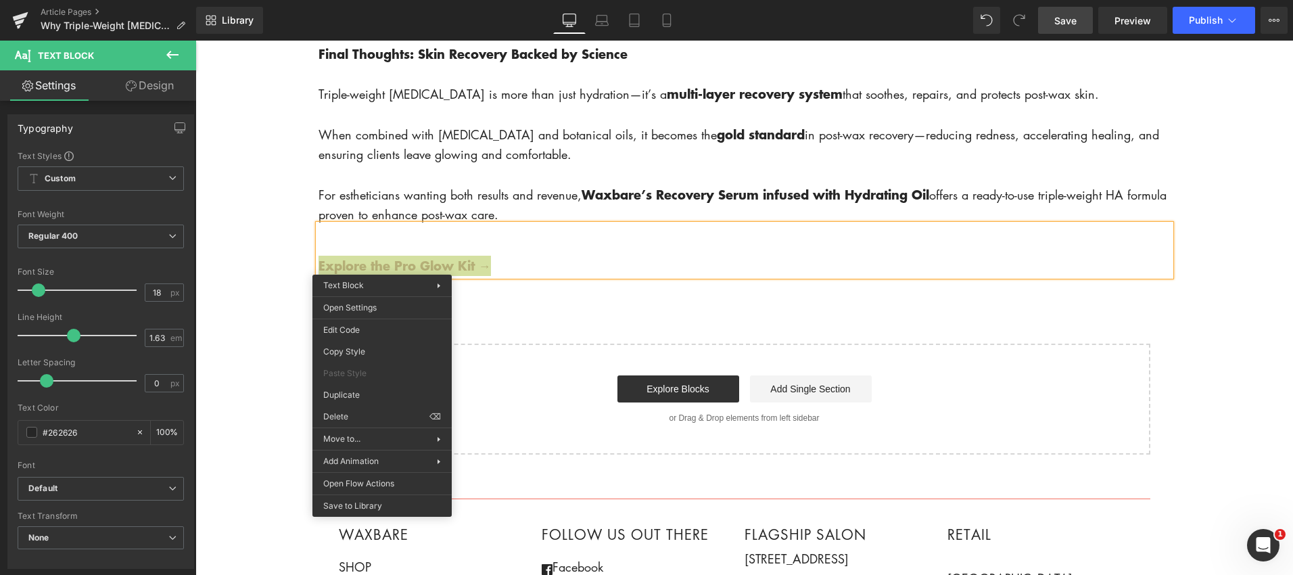
click at [1064, 18] on span "Save" at bounding box center [1065, 21] width 22 height 14
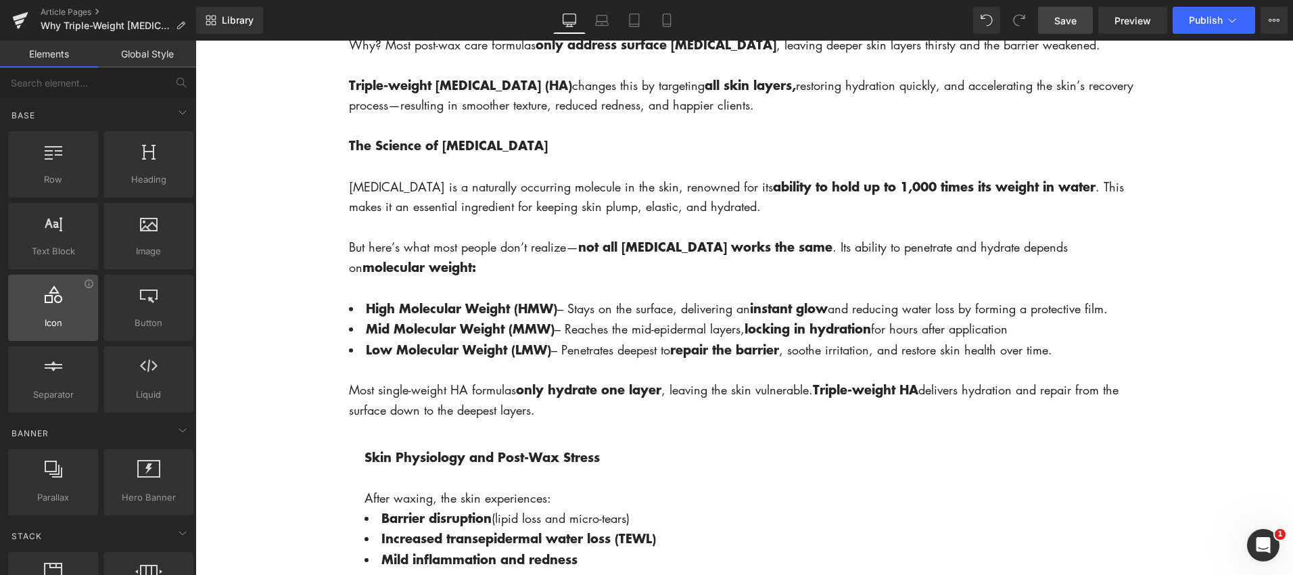
scroll to position [943, 0]
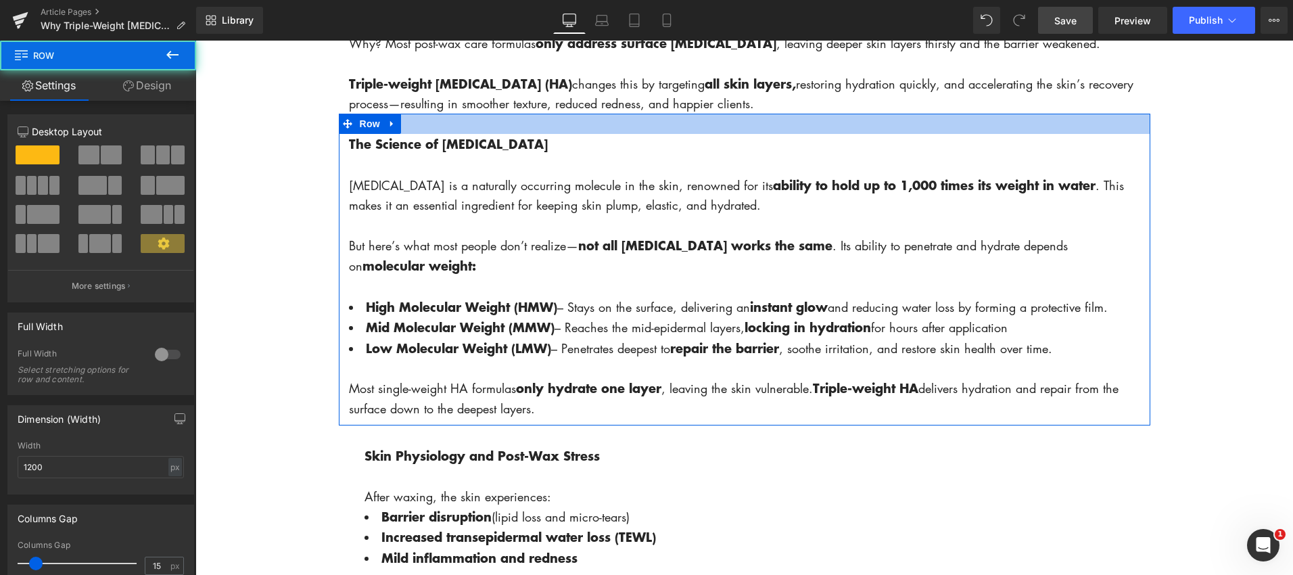
click at [702, 133] on div at bounding box center [744, 124] width 811 height 20
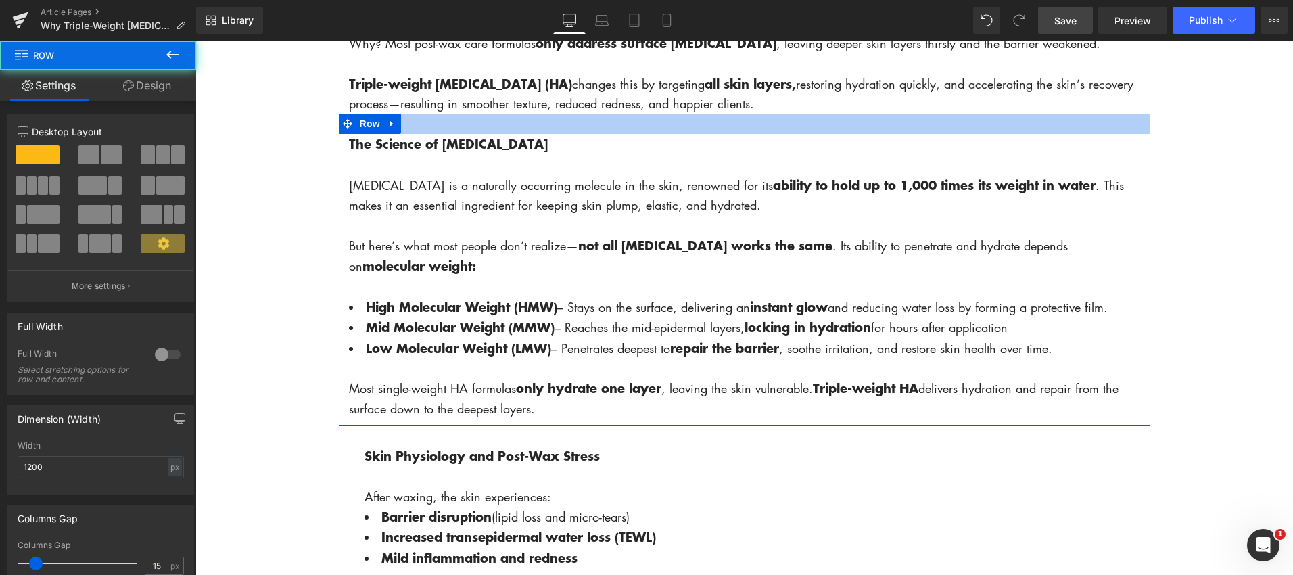
click at [702, 132] on div at bounding box center [744, 124] width 811 height 20
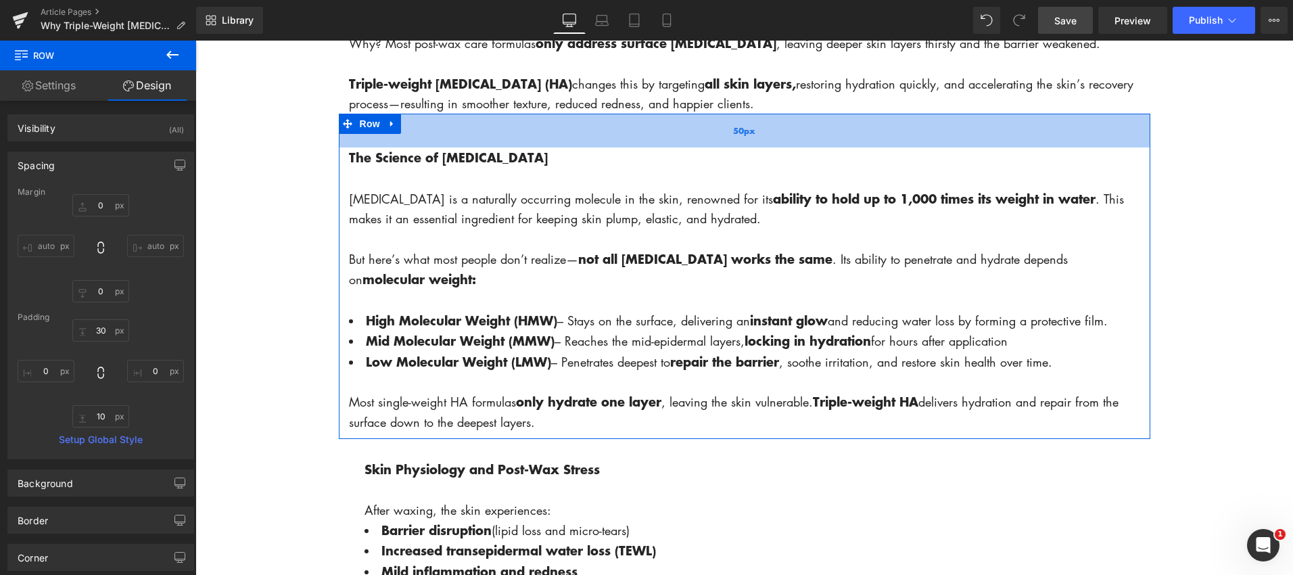
drag, startPoint x: 676, startPoint y: 131, endPoint x: 676, endPoint y: 145, distance: 13.5
click at [676, 145] on div "50px" at bounding box center [744, 131] width 811 height 34
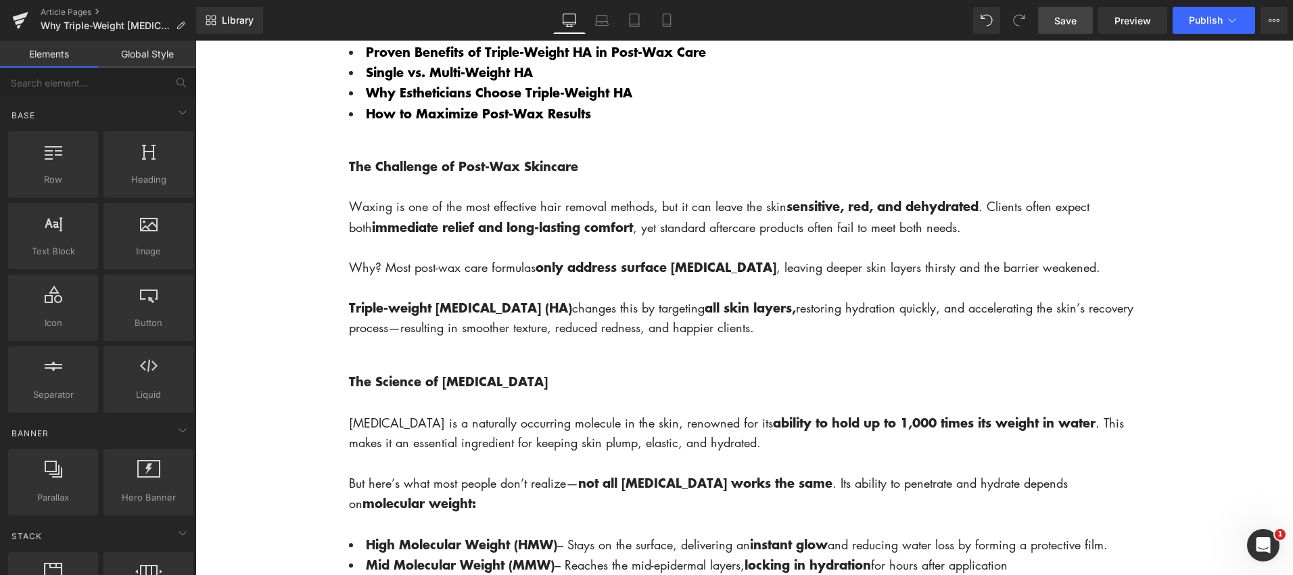
scroll to position [719, 0]
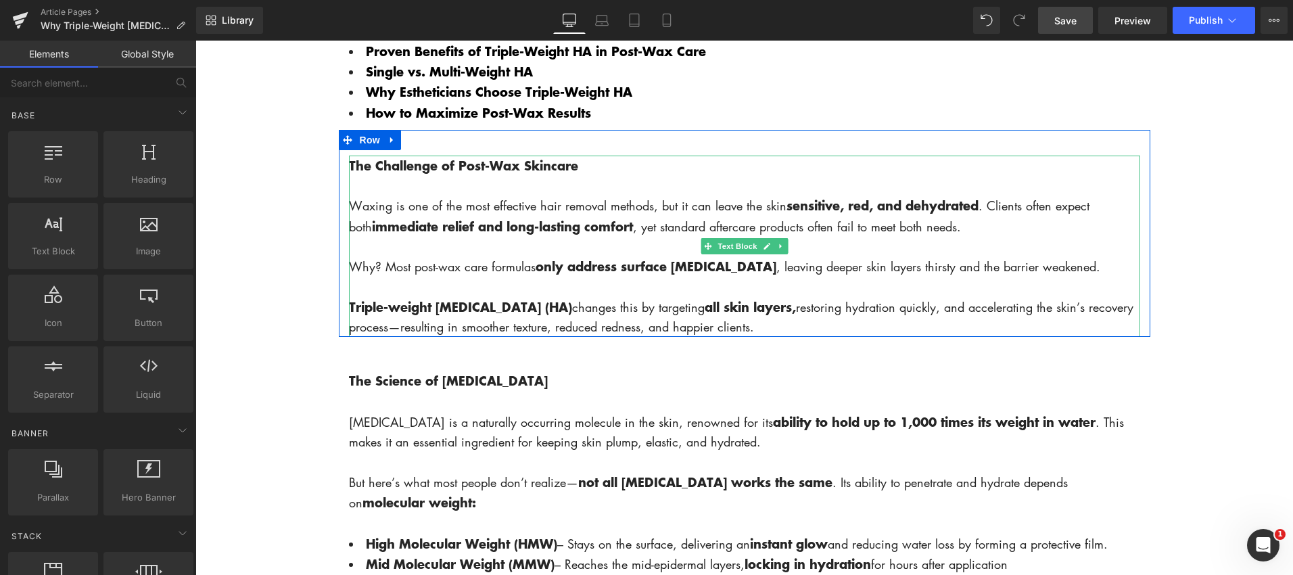
click at [553, 294] on p at bounding box center [744, 287] width 791 height 20
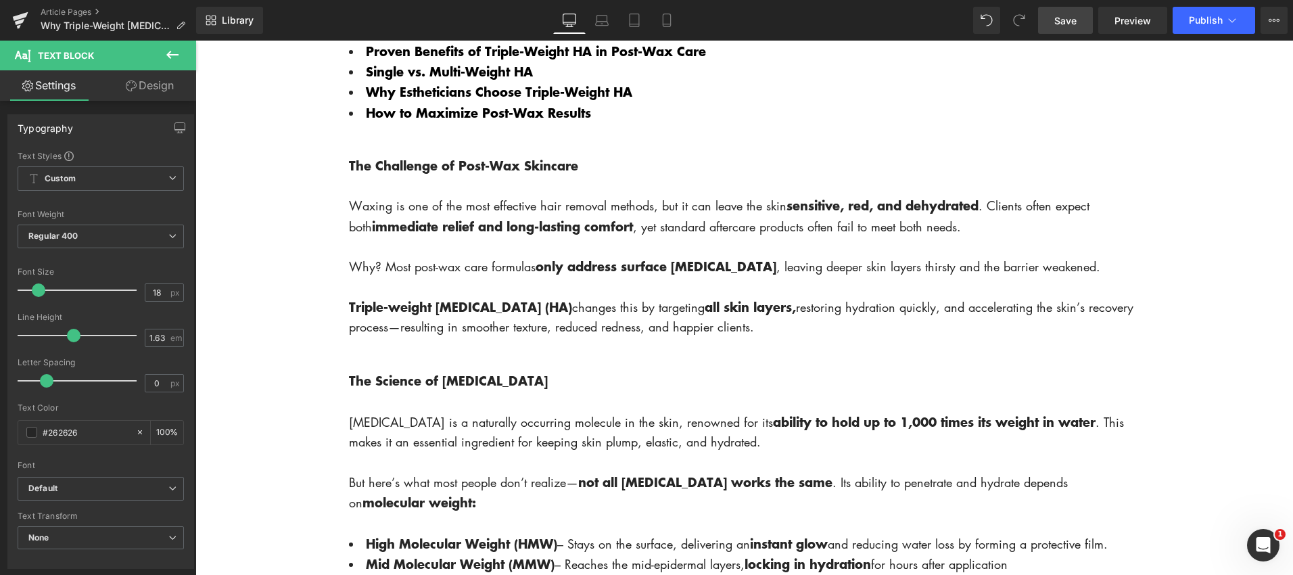
click at [166, 53] on icon at bounding box center [172, 55] width 16 height 16
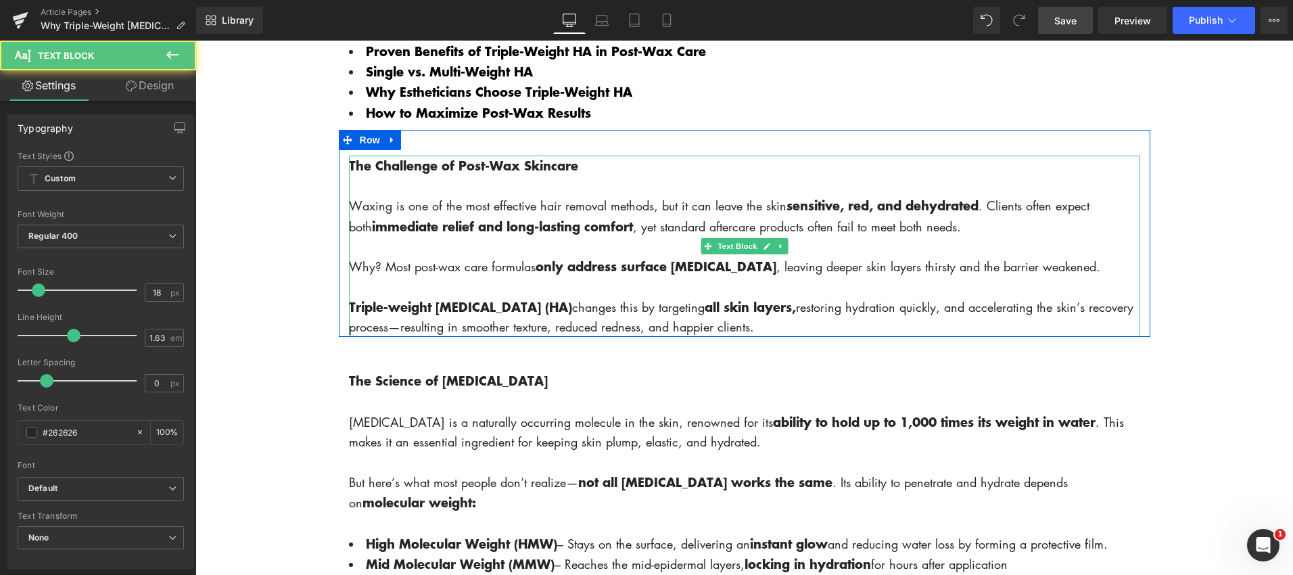
click at [458, 213] on p "Waxing is one of the most effective hair removal methods, but it can leave the …" at bounding box center [744, 215] width 791 height 41
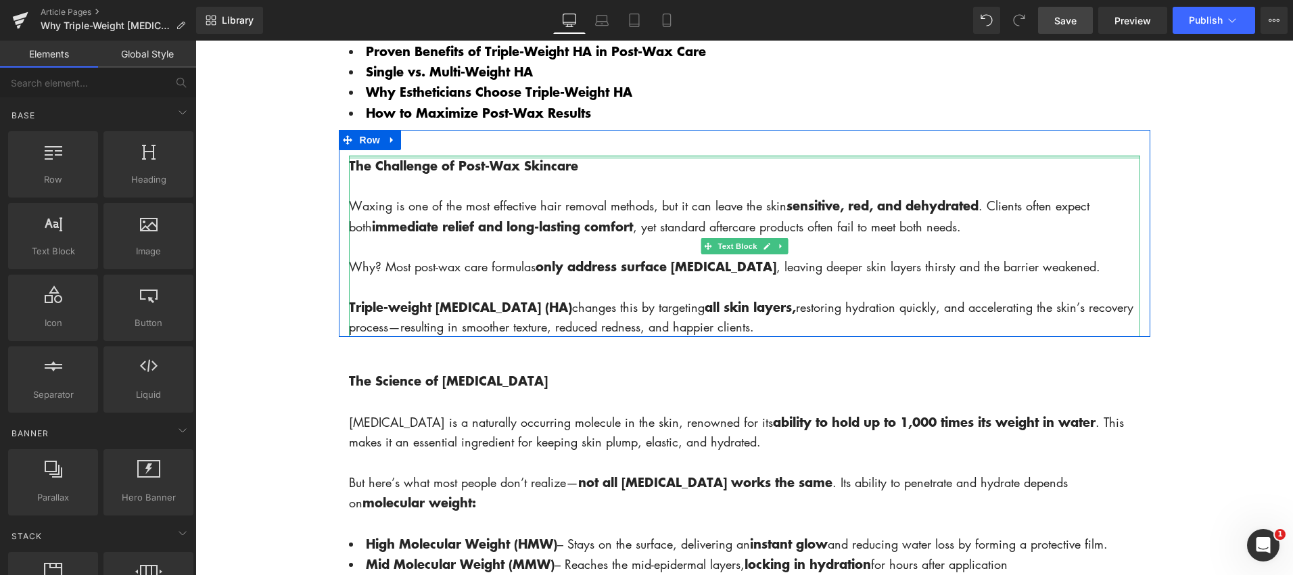
click at [352, 158] on div "The Challenge of Post-Wax Skincare Waxing is one of the most effective hair rem…" at bounding box center [744, 246] width 791 height 181
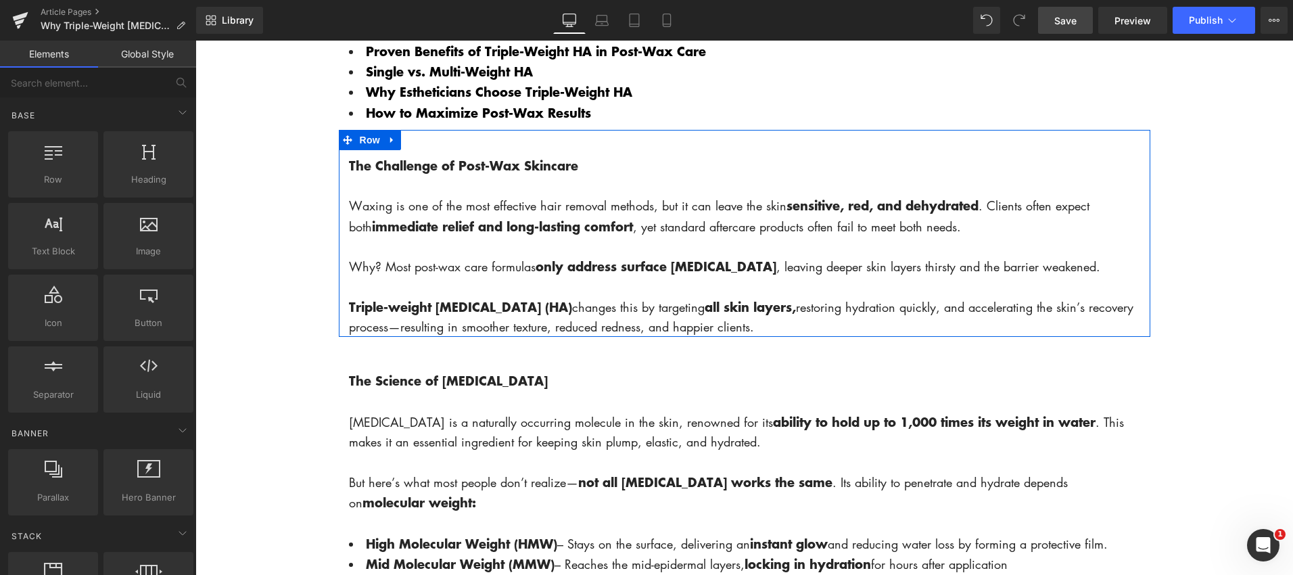
click at [343, 181] on div "The Challenge of Post-Wax Skincare Waxing is one of the most effective hair rem…" at bounding box center [744, 246] width 811 height 181
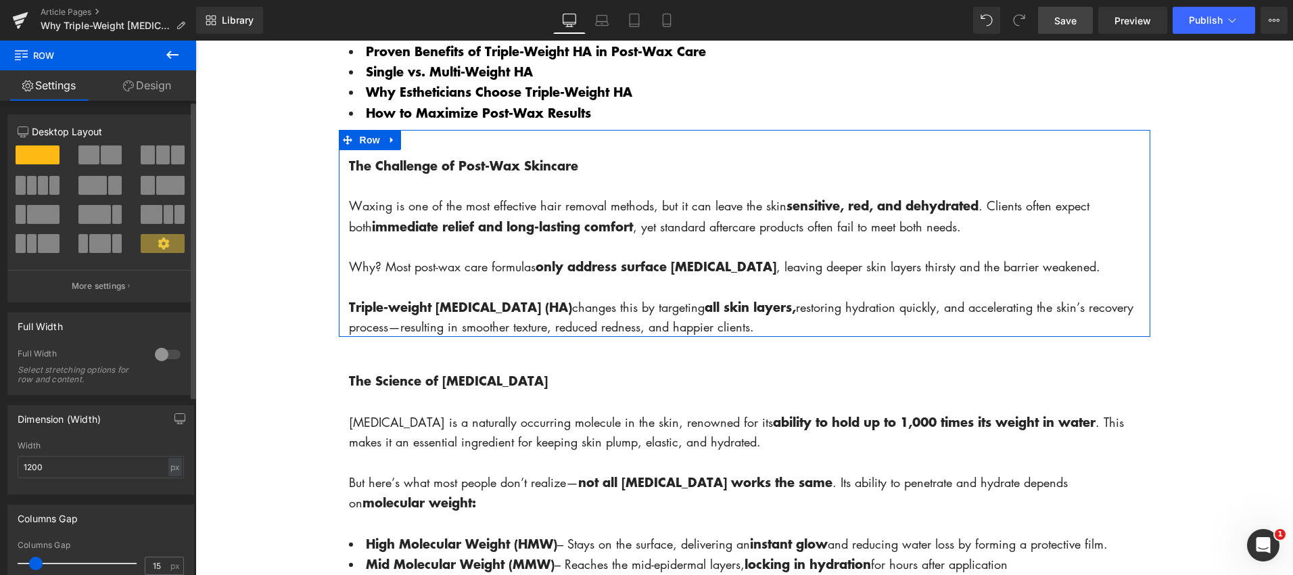
click at [89, 151] on span at bounding box center [88, 154] width 21 height 19
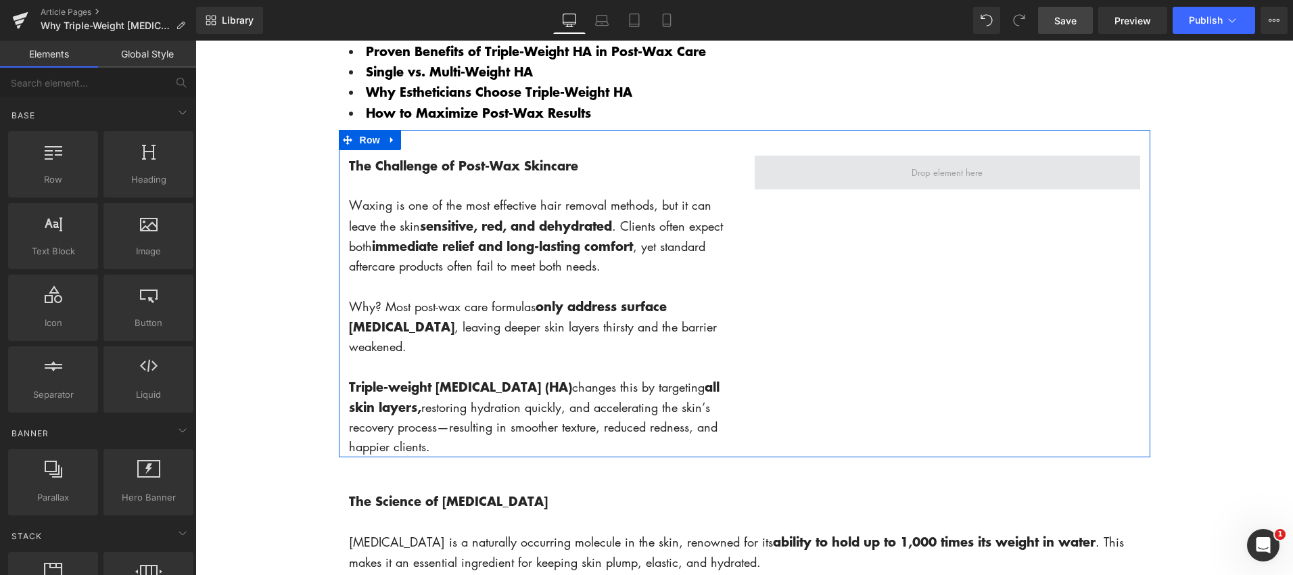
click at [945, 181] on span at bounding box center [947, 172] width 80 height 21
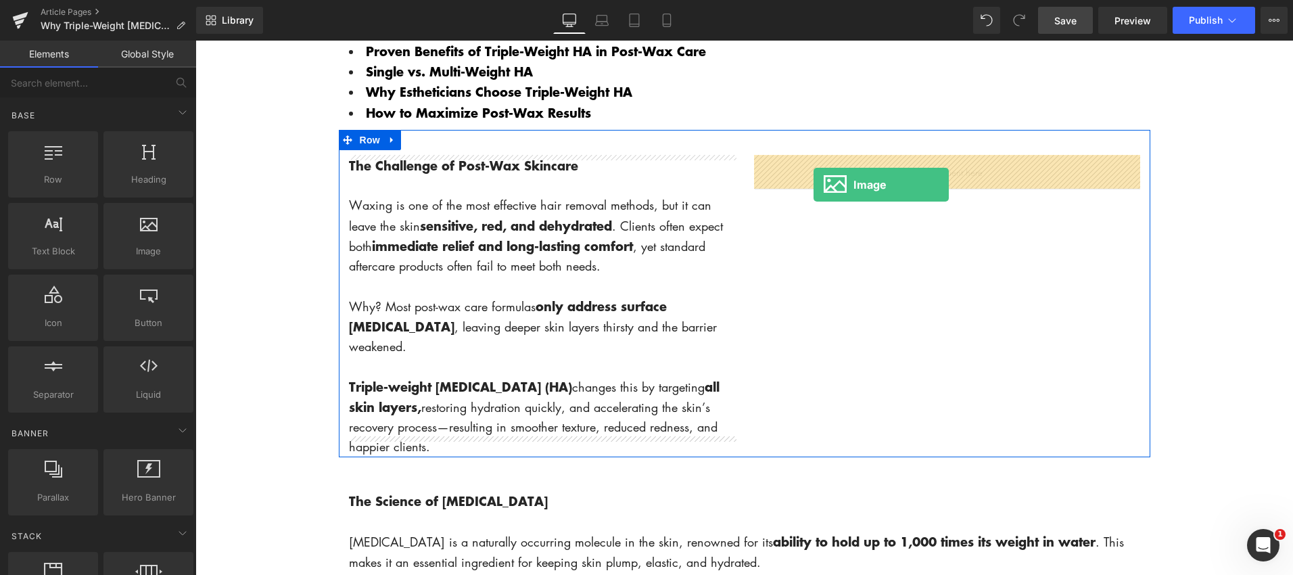
drag, startPoint x: 367, startPoint y: 294, endPoint x: 813, endPoint y: 185, distance: 459.6
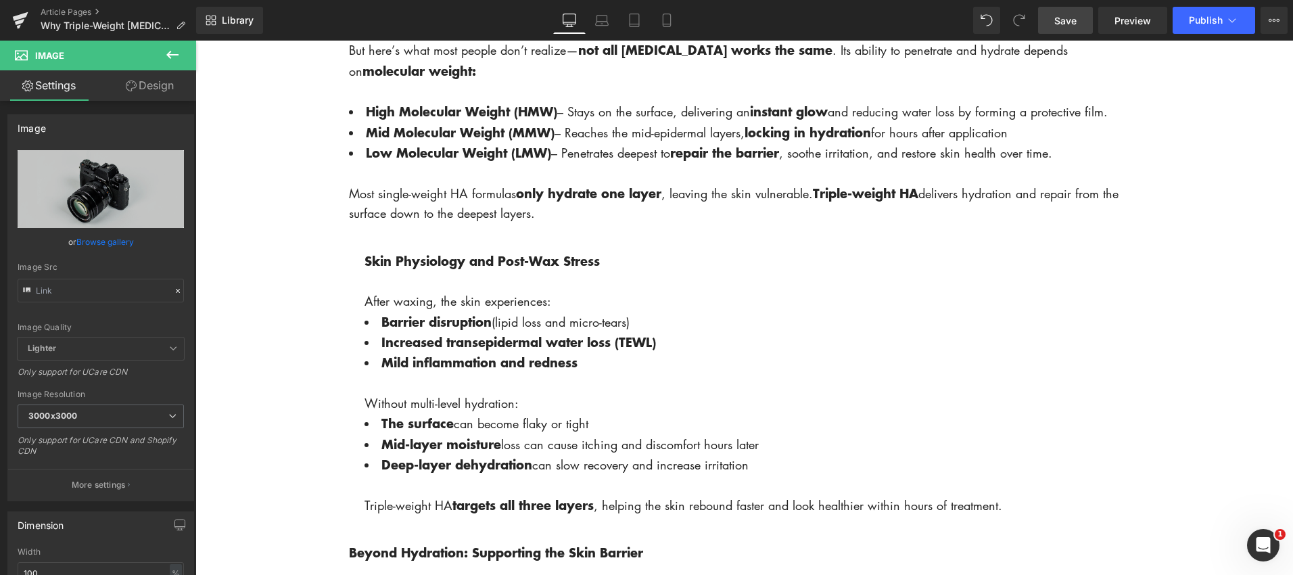
scroll to position [1273, 0]
click at [1064, 20] on span "Save" at bounding box center [1065, 21] width 22 height 14
